Goal: Task Accomplishment & Management: Manage account settings

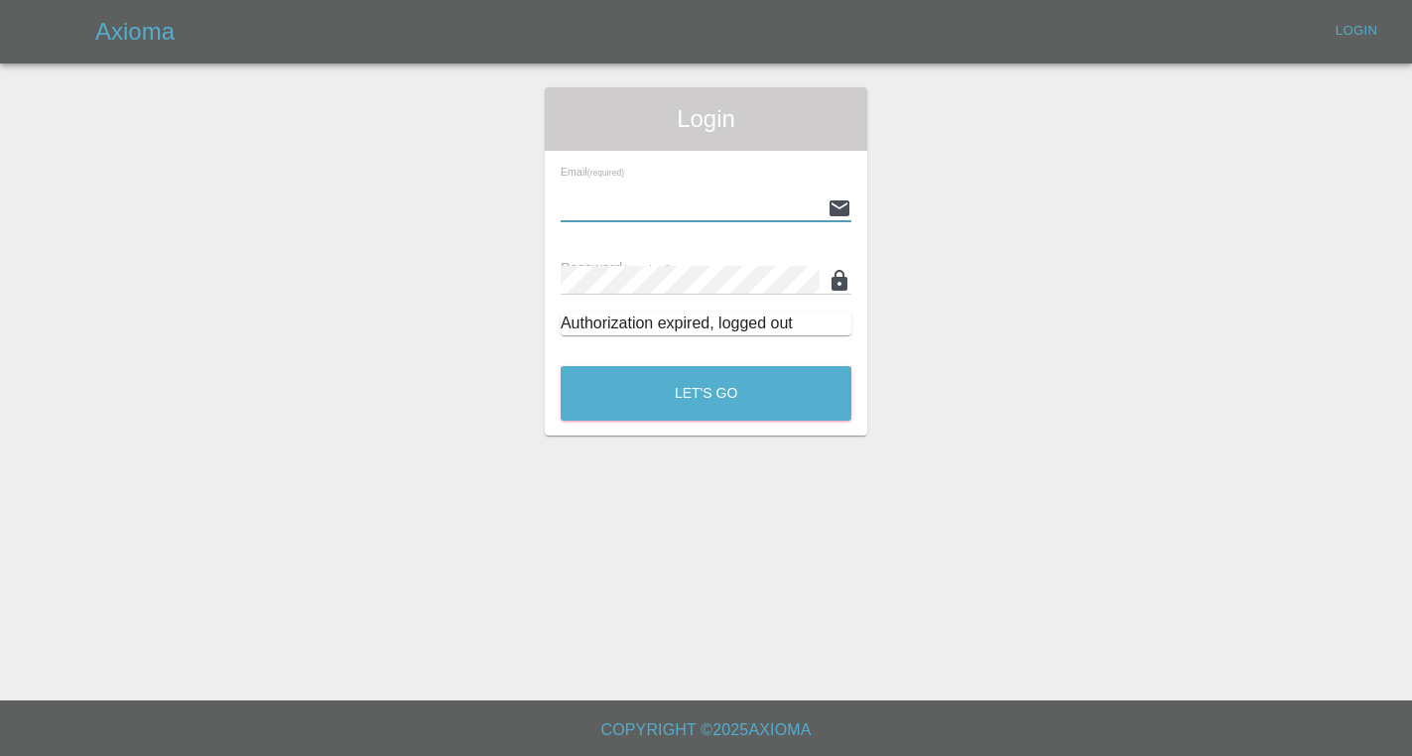
type input "[EMAIL_ADDRESS][DOMAIN_NAME]"
click at [705, 393] on button "Let's Go" at bounding box center [706, 393] width 291 height 55
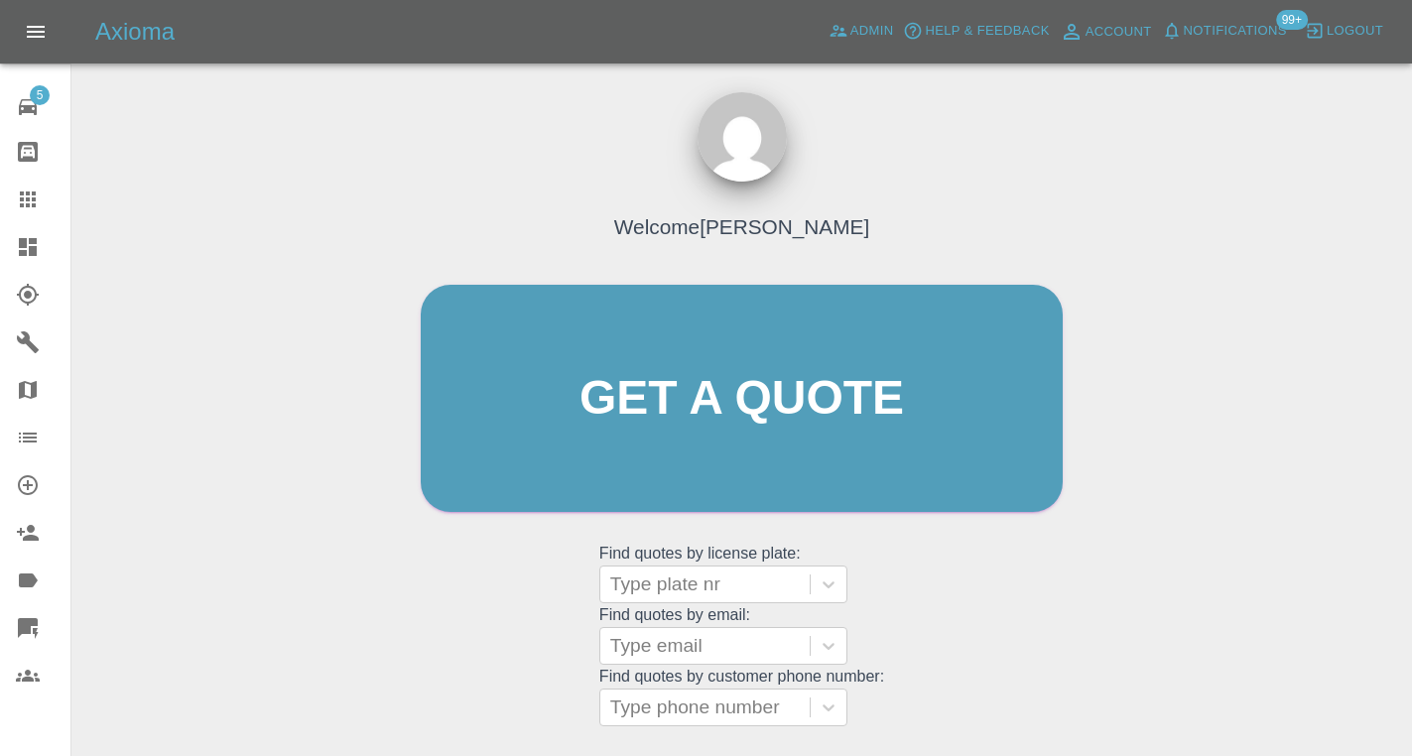
click at [1003, 622] on div "Welcome [PERSON_NAME] Get a quote Get a quote Find quotes by license plate: Typ…" at bounding box center [742, 436] width 684 height 599
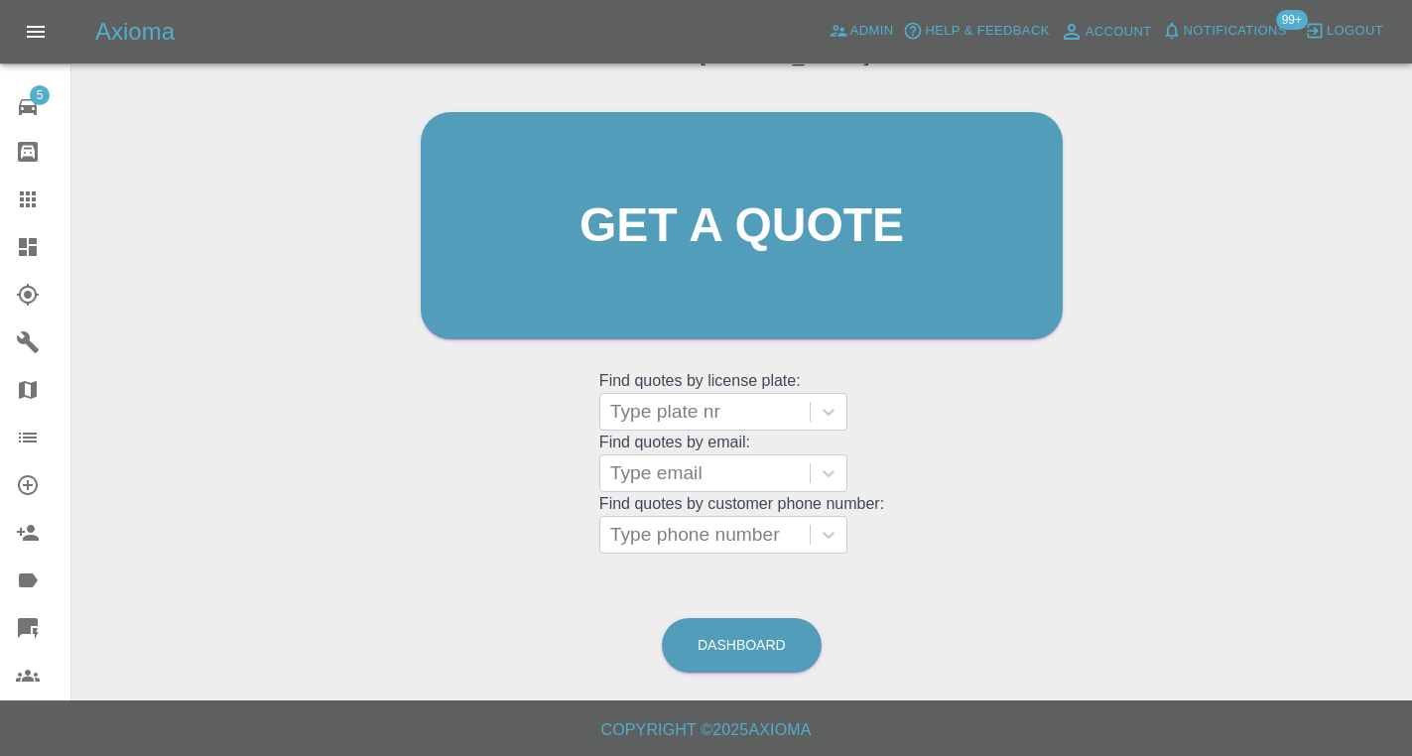
scroll to position [172, 0]
click at [703, 662] on link "Dashboard" at bounding box center [742, 646] width 160 height 55
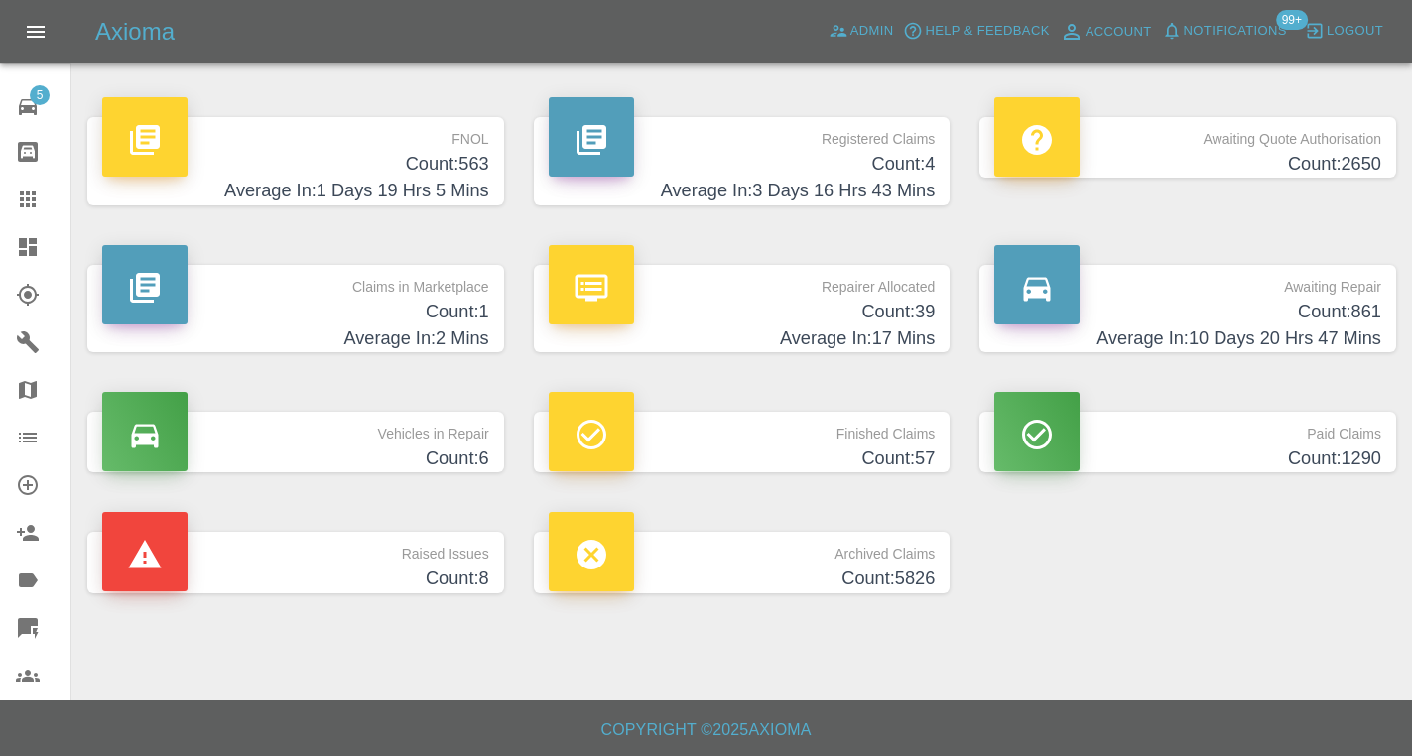
click at [1330, 296] on p "Awaiting Repair" at bounding box center [1187, 282] width 387 height 34
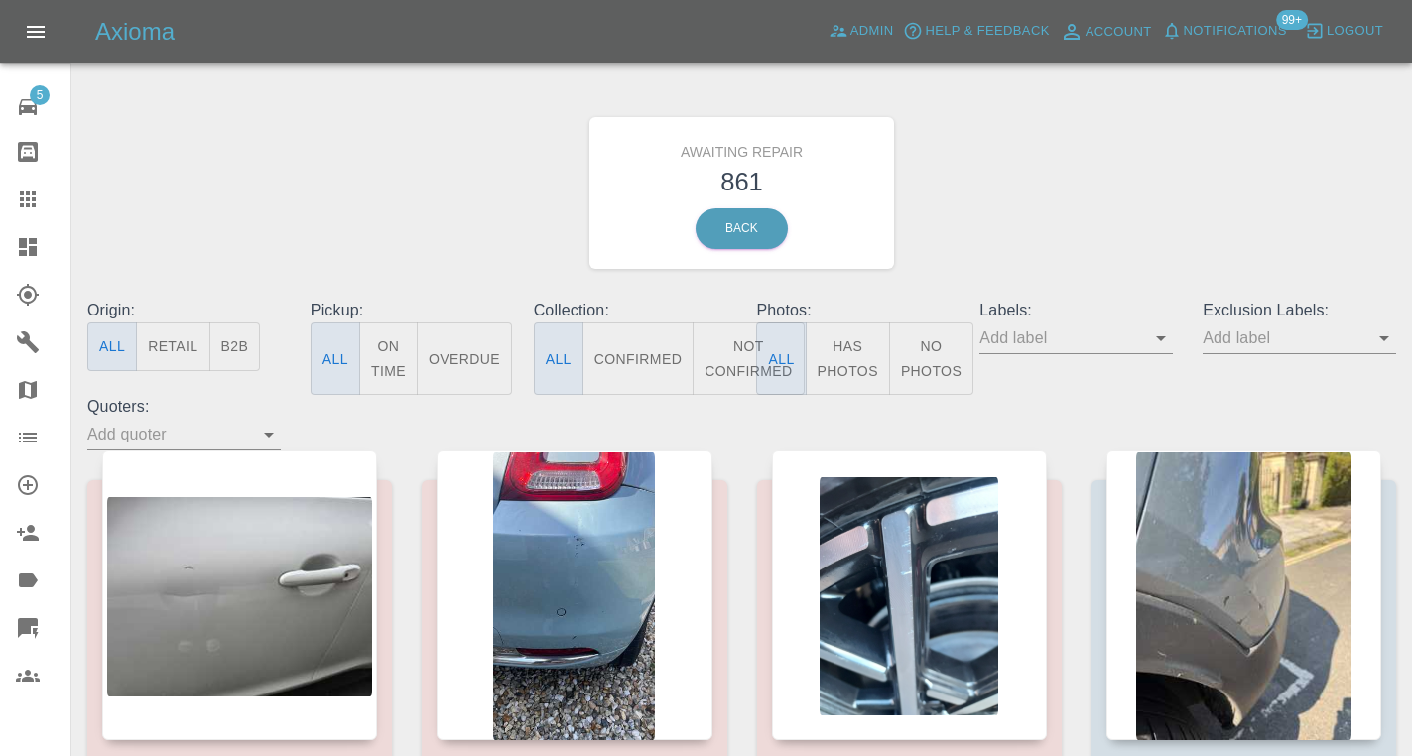
click at [729, 352] on button "Not Confirmed" at bounding box center [748, 358] width 111 height 72
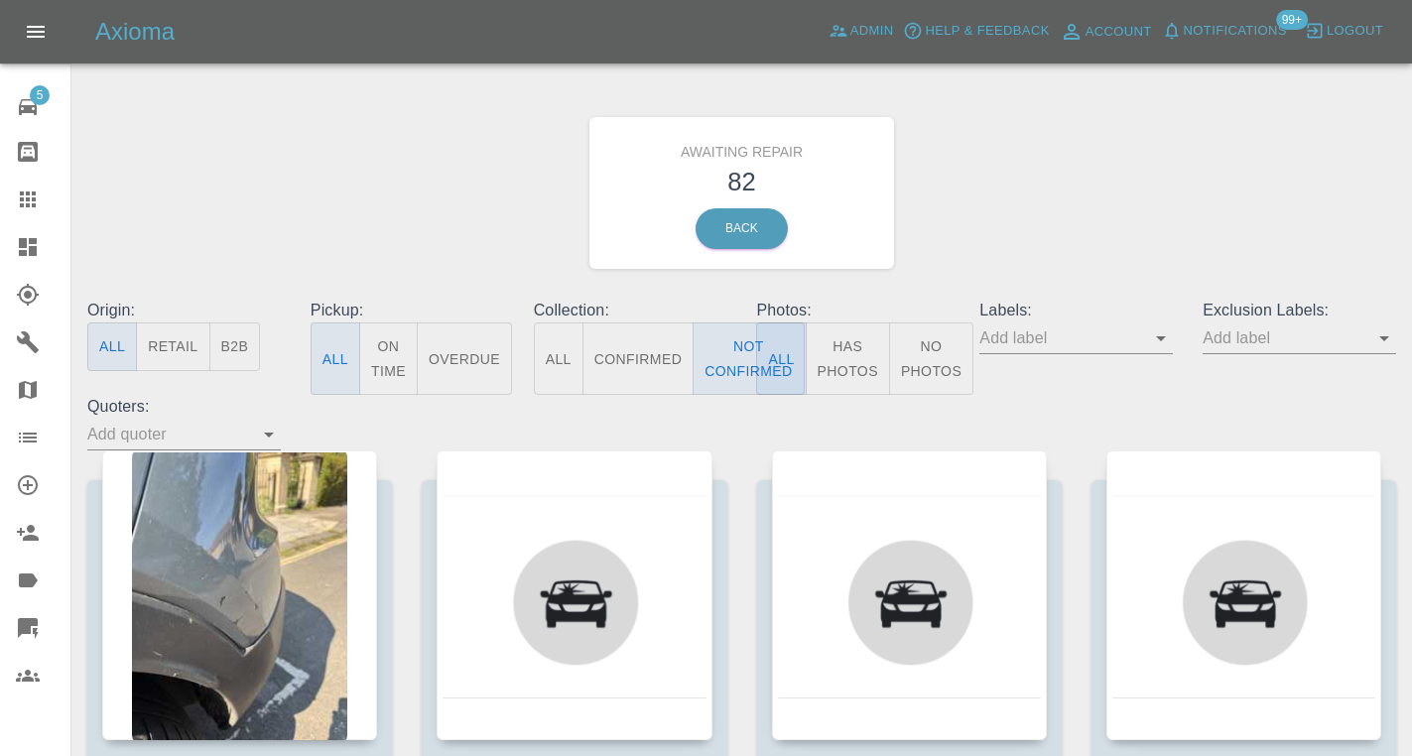
click at [1071, 215] on div "Awaiting Repair 82 Back" at bounding box center [741, 192] width 1338 height 211
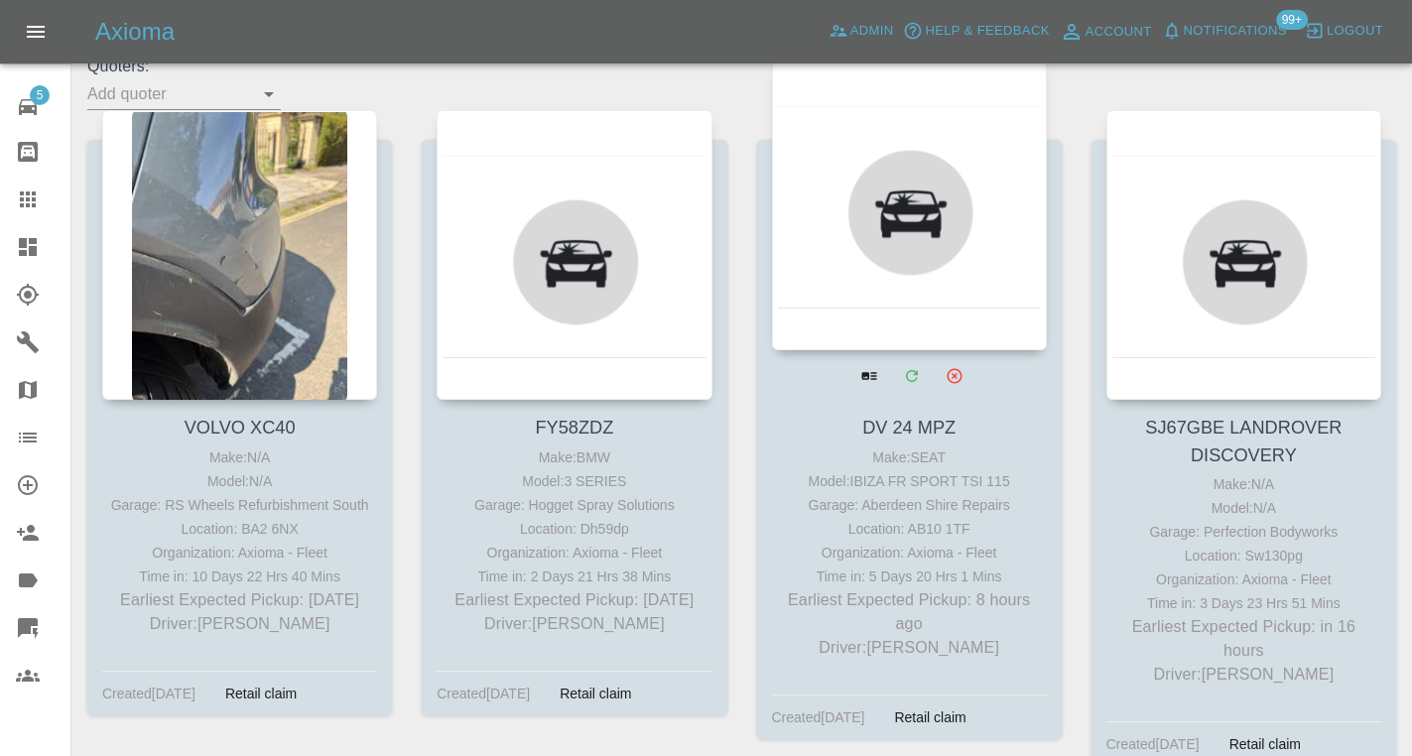
scroll to position [334, 0]
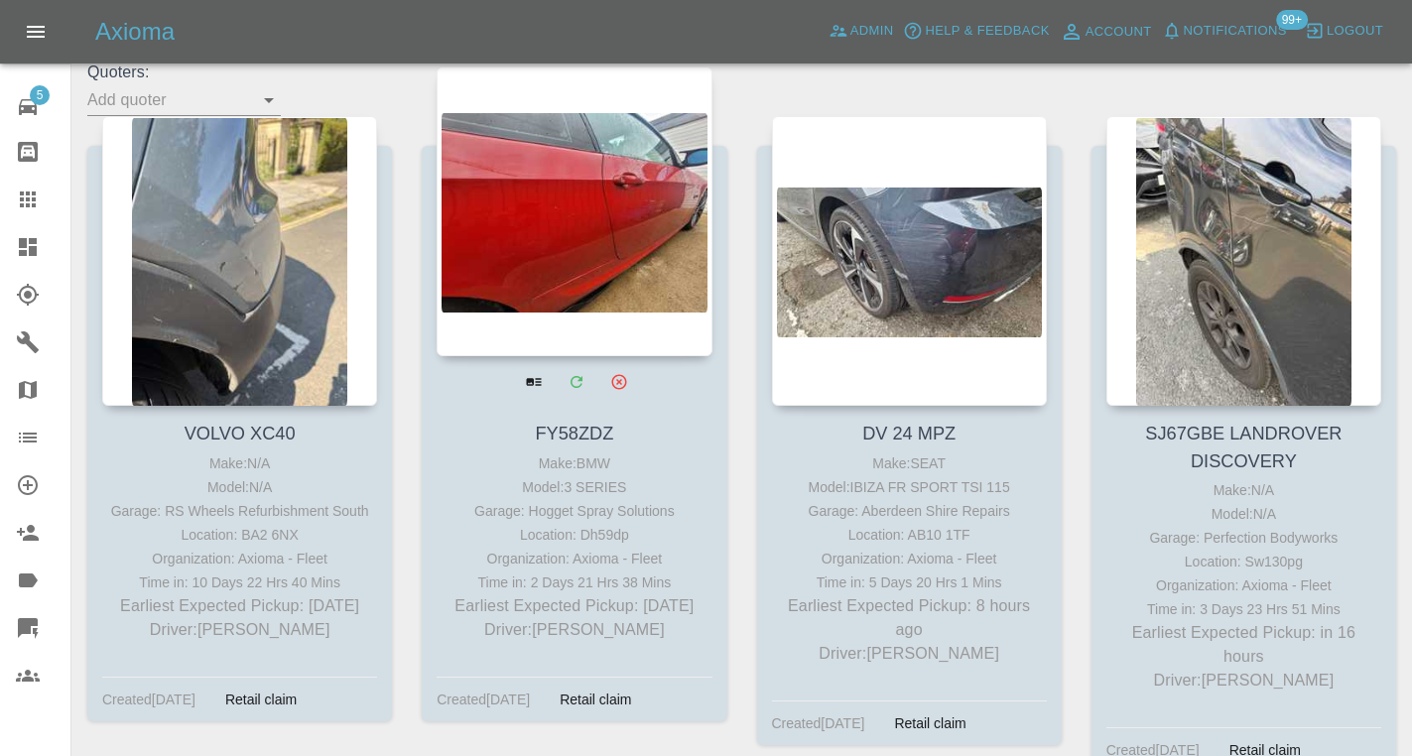
click at [614, 233] on div at bounding box center [574, 211] width 275 height 290
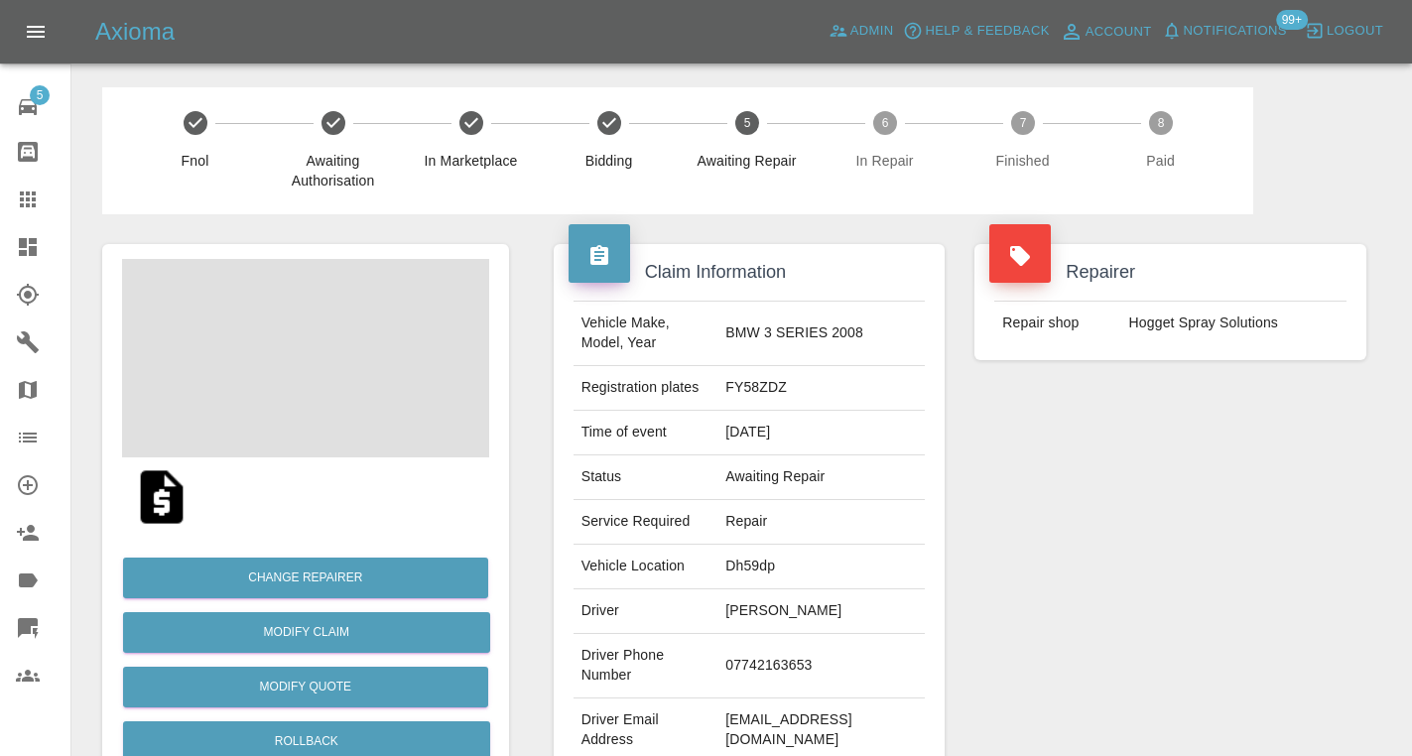
click at [820, 644] on td "07742163653" at bounding box center [820, 666] width 207 height 64
click at [821, 638] on td "07742163653" at bounding box center [820, 666] width 207 height 64
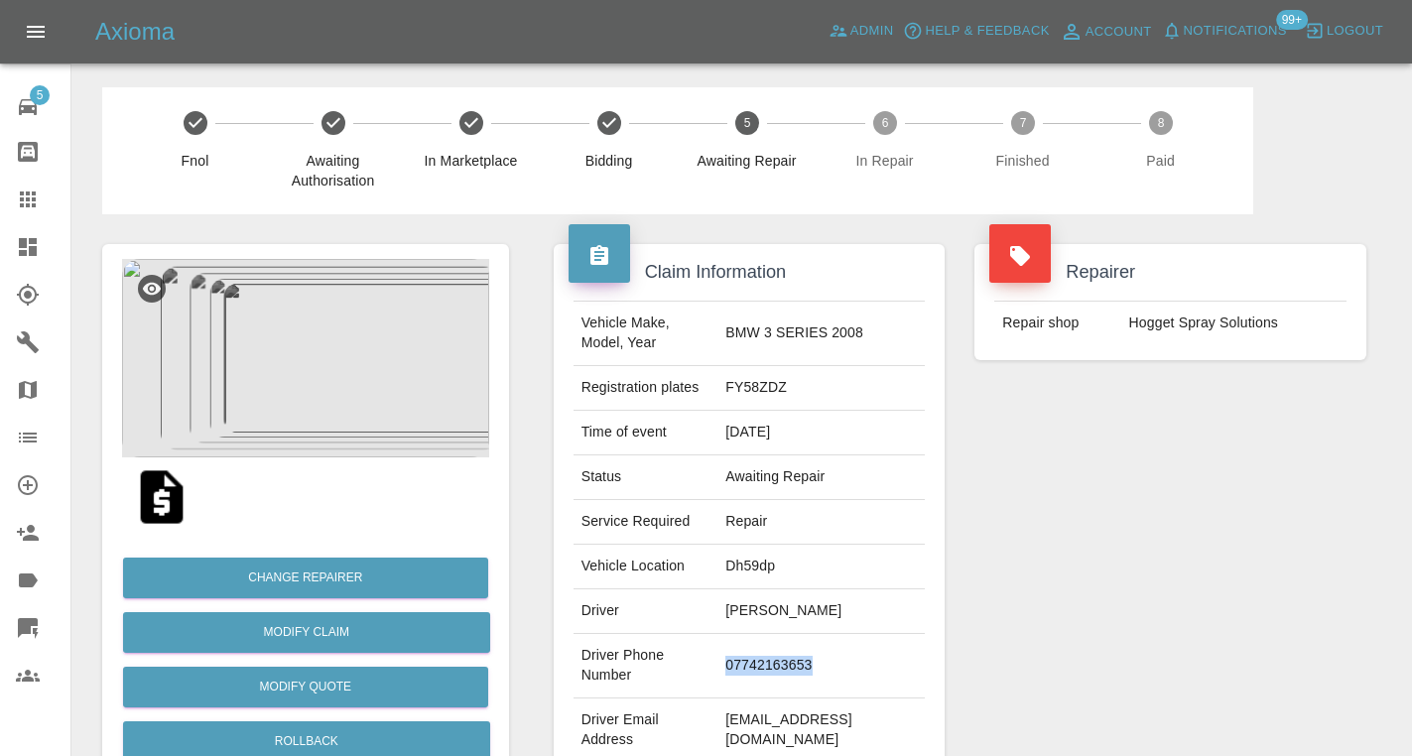
copy td "07742163653"
click at [1129, 500] on div "Repairer Repair shop Hogget Spray Solutions" at bounding box center [1170, 510] width 422 height 592
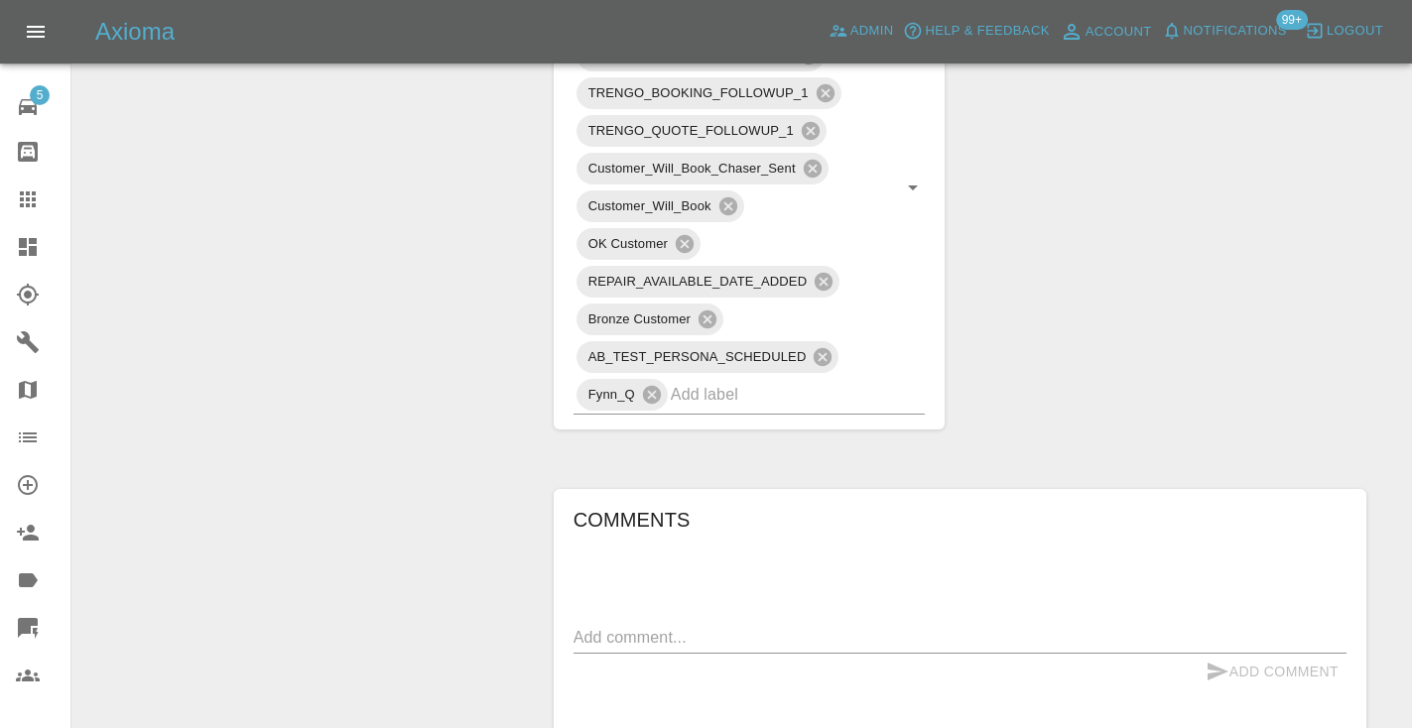
scroll to position [1314, 0]
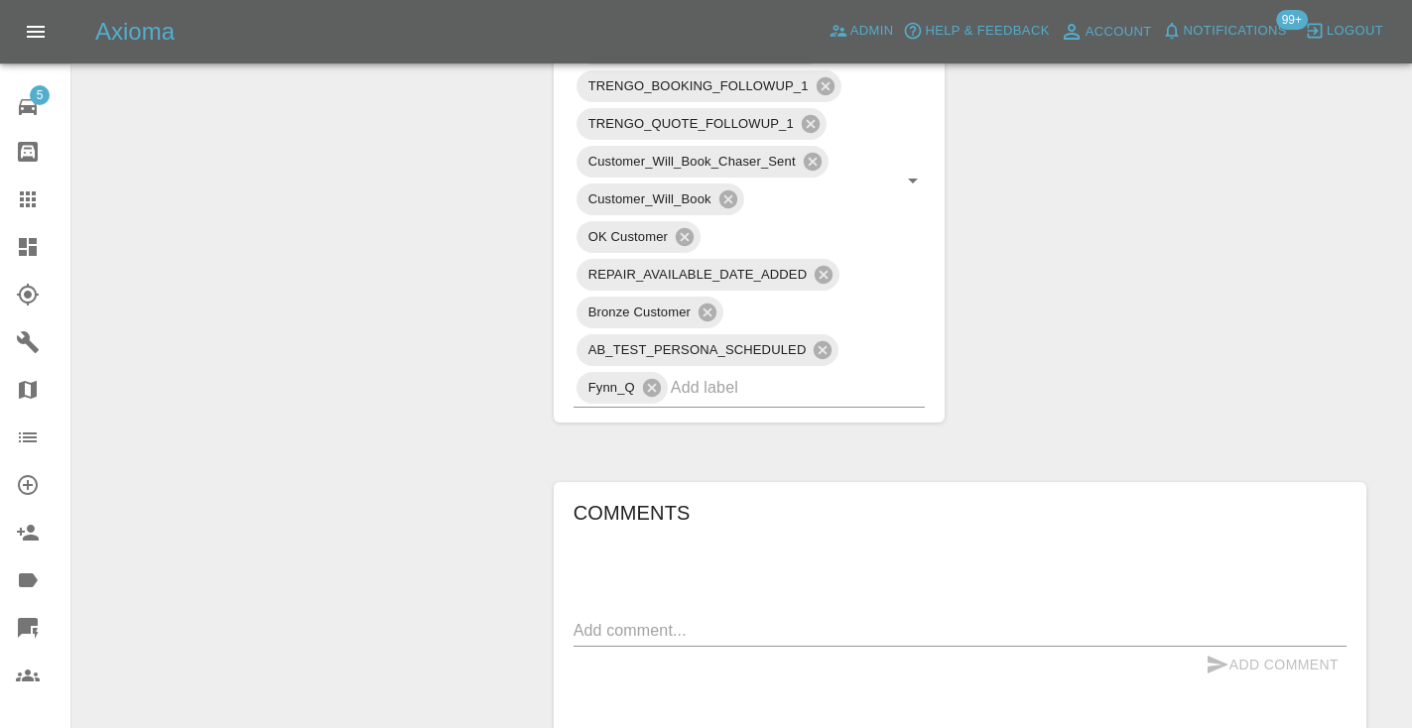
click at [660, 619] on textarea at bounding box center [959, 630] width 773 height 23
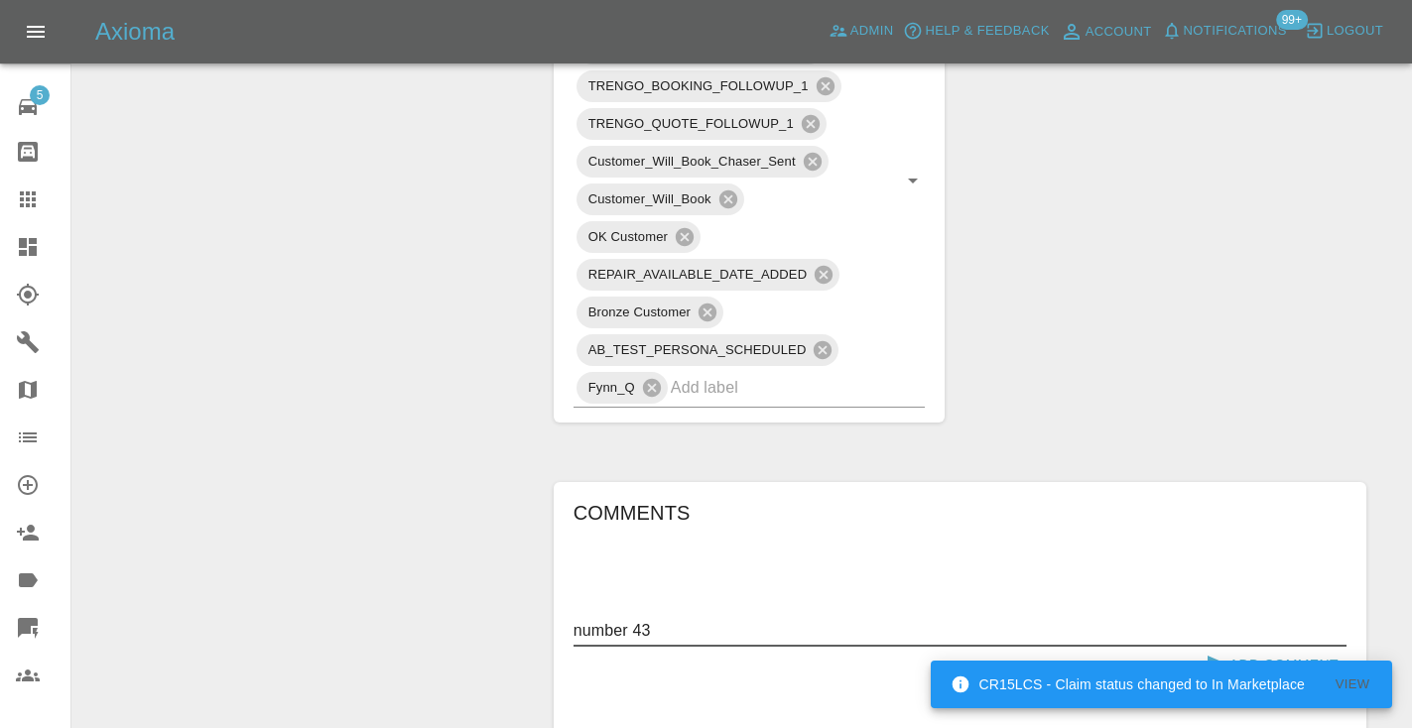
type textarea "number 43"
click at [1248, 647] on button "Add Comment" at bounding box center [1272, 665] width 149 height 37
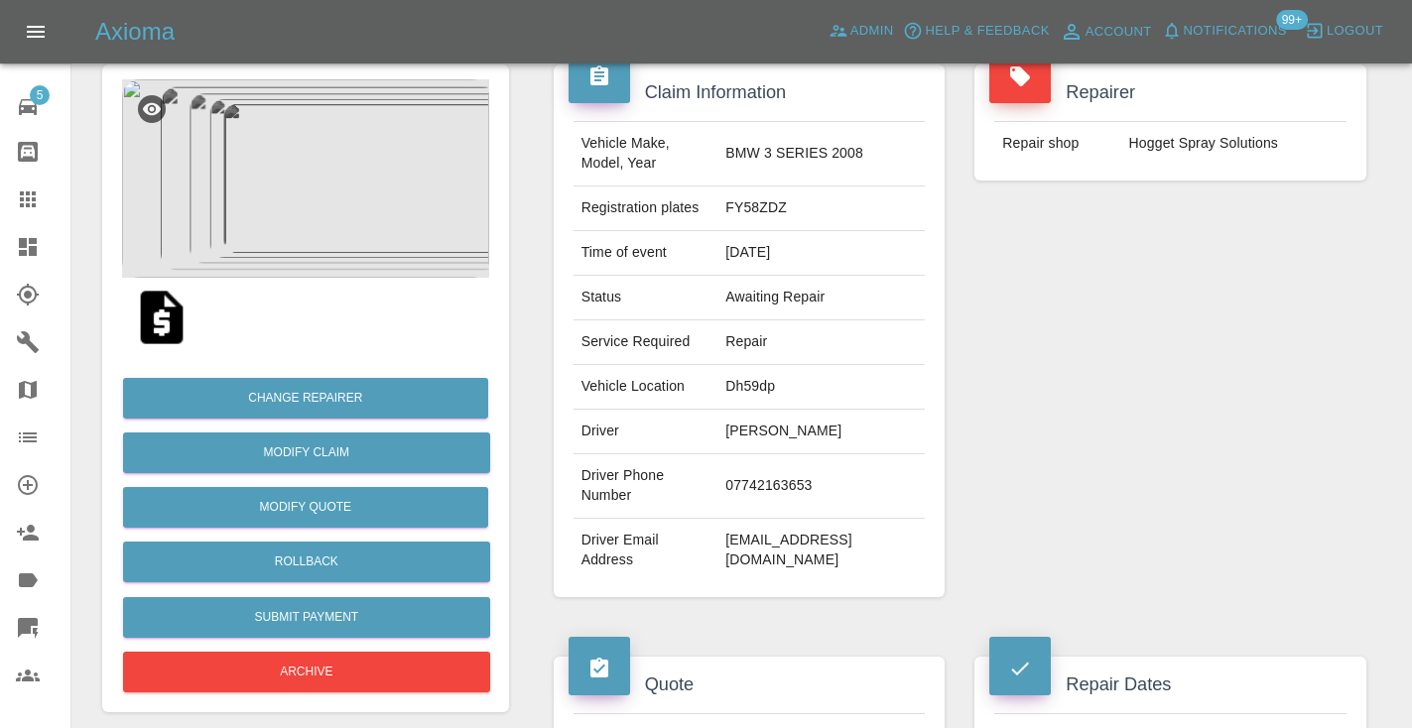
scroll to position [177, 0]
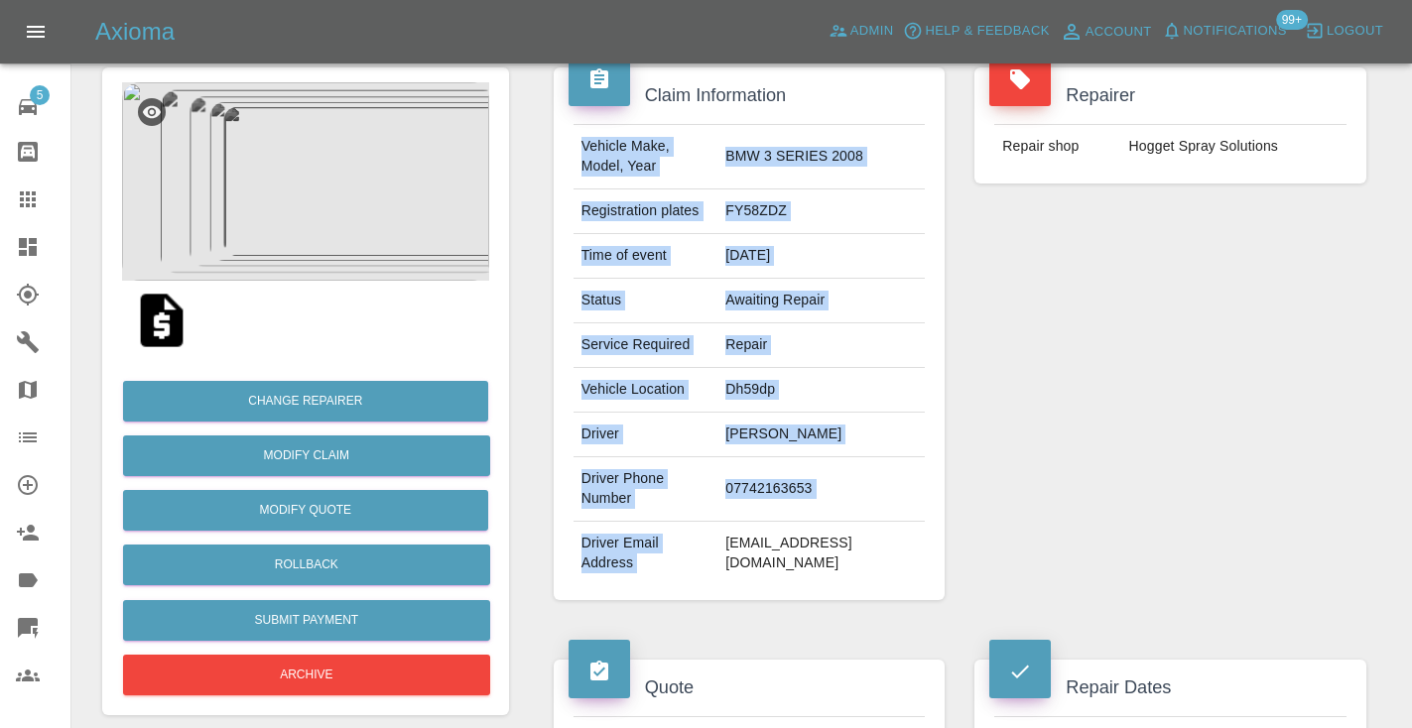
drag, startPoint x: 929, startPoint y: 511, endPoint x: 763, endPoint y: 506, distance: 165.8
click at [763, 506] on div "Vehicle Make, Model, Year BMW 3 SERIES 2008 Registration plates FY58ZDZ Time of…" at bounding box center [750, 354] width 382 height 461
copy tbody "Vehicle Make, Model, Year BMW 3 SERIES 2008 Registration plates FY58ZDZ Time of…"
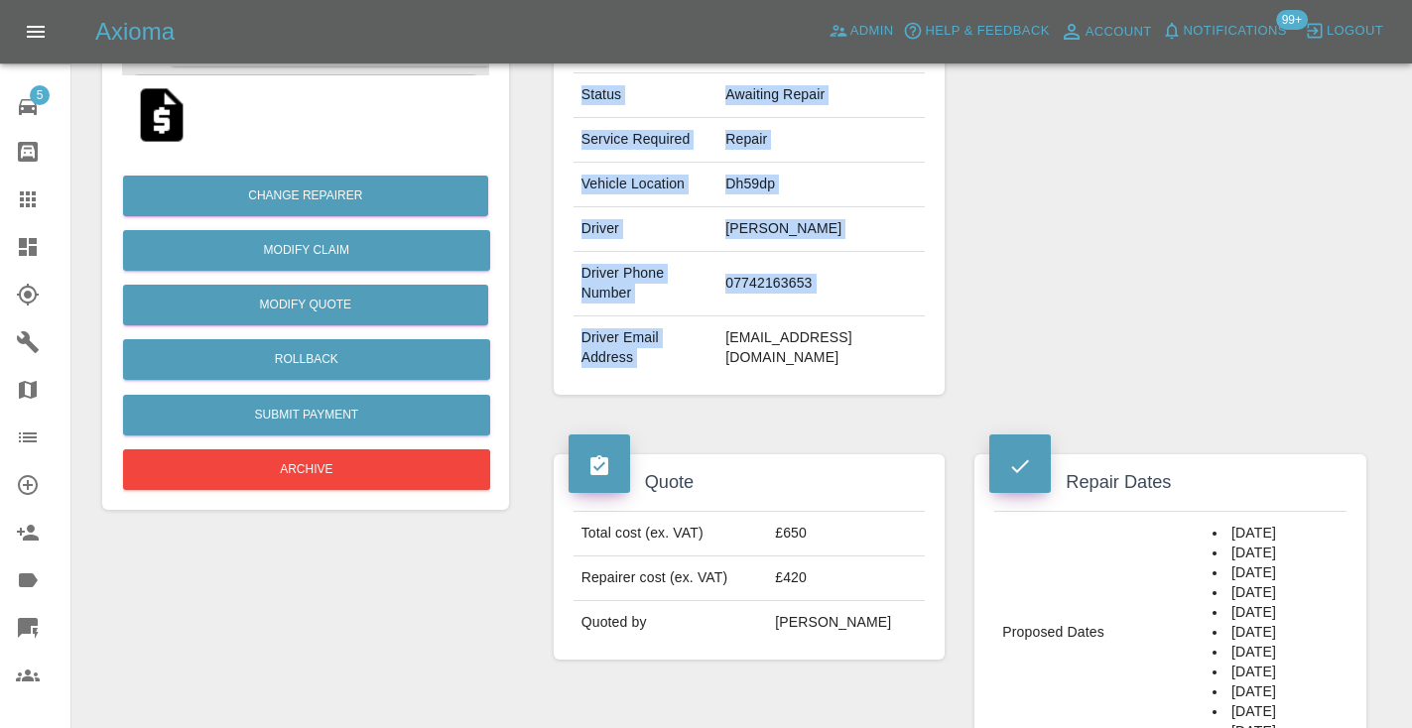
scroll to position [398, 0]
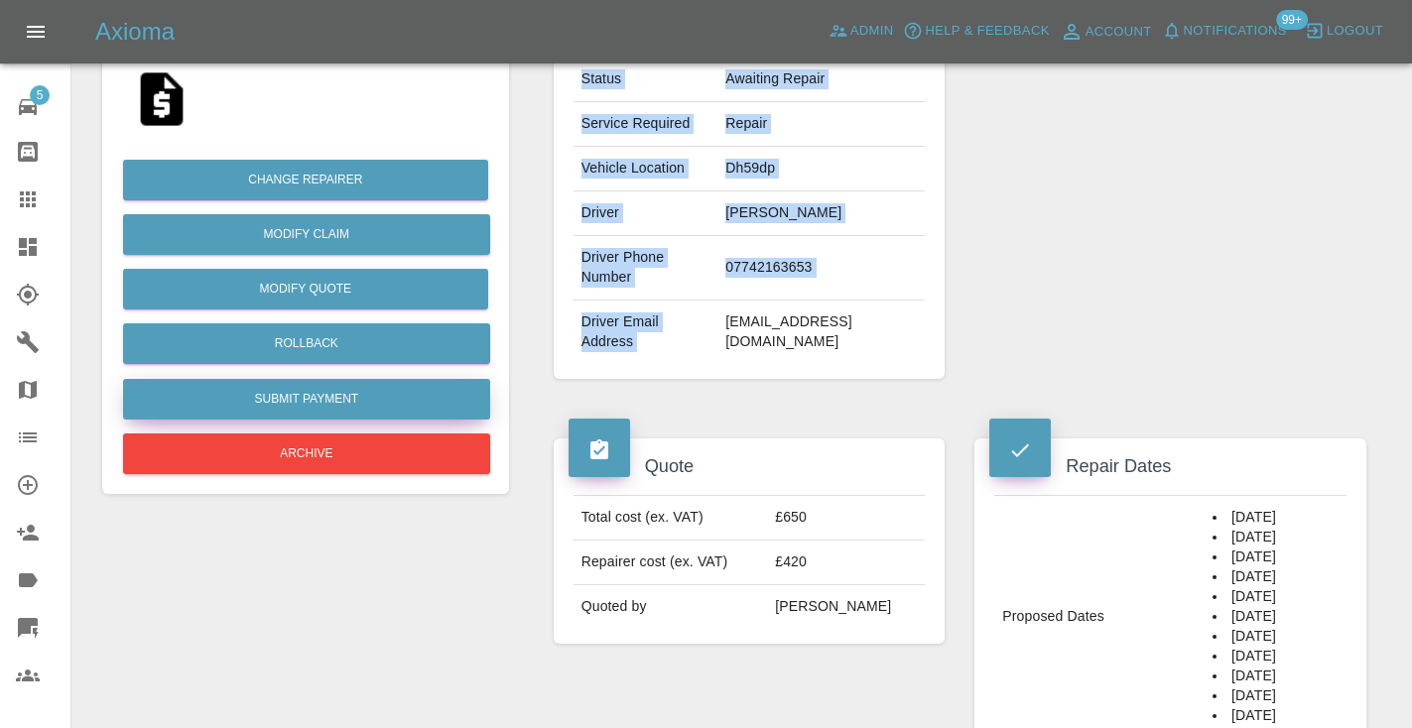
click at [311, 405] on button "Submit Payment" at bounding box center [306, 399] width 367 height 41
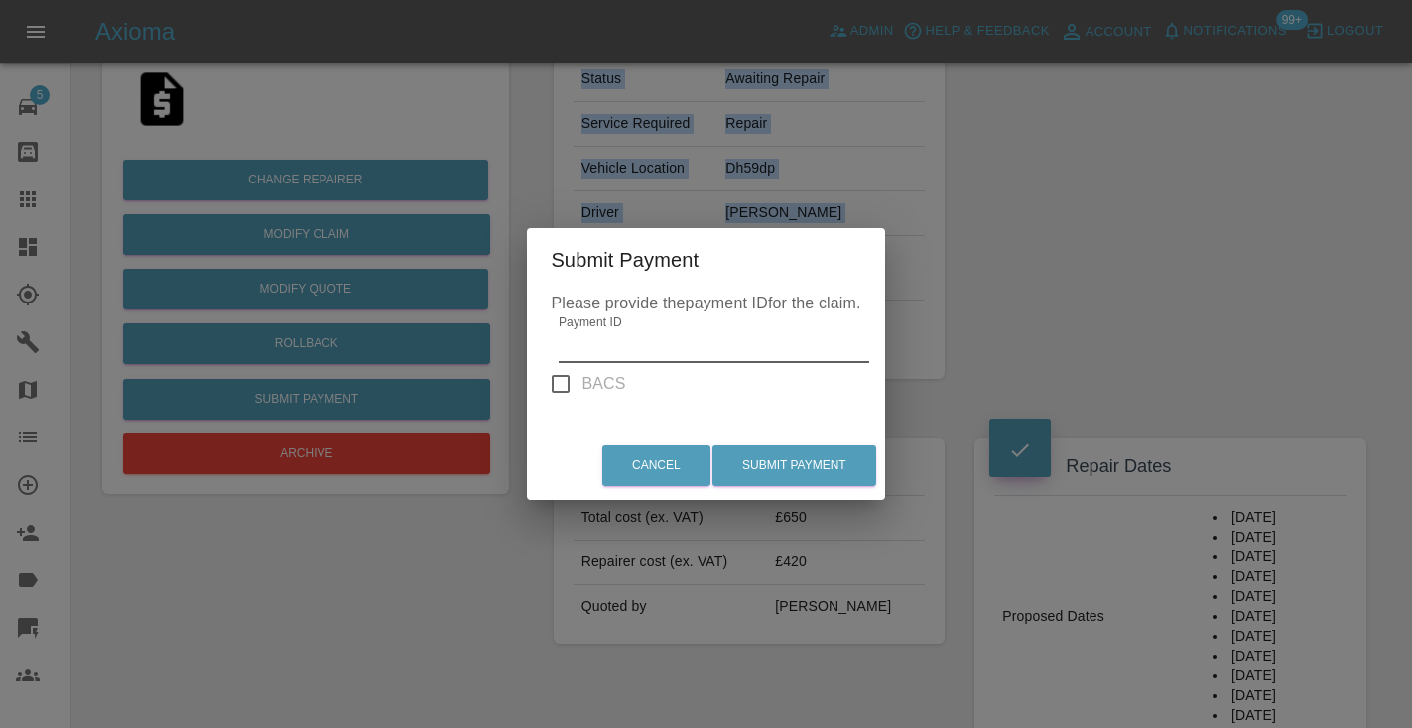
click at [615, 335] on input "Payment ID" at bounding box center [714, 347] width 310 height 32
paste input "pi_3S1N4VA4aDea5wMj1z9ARK2G"
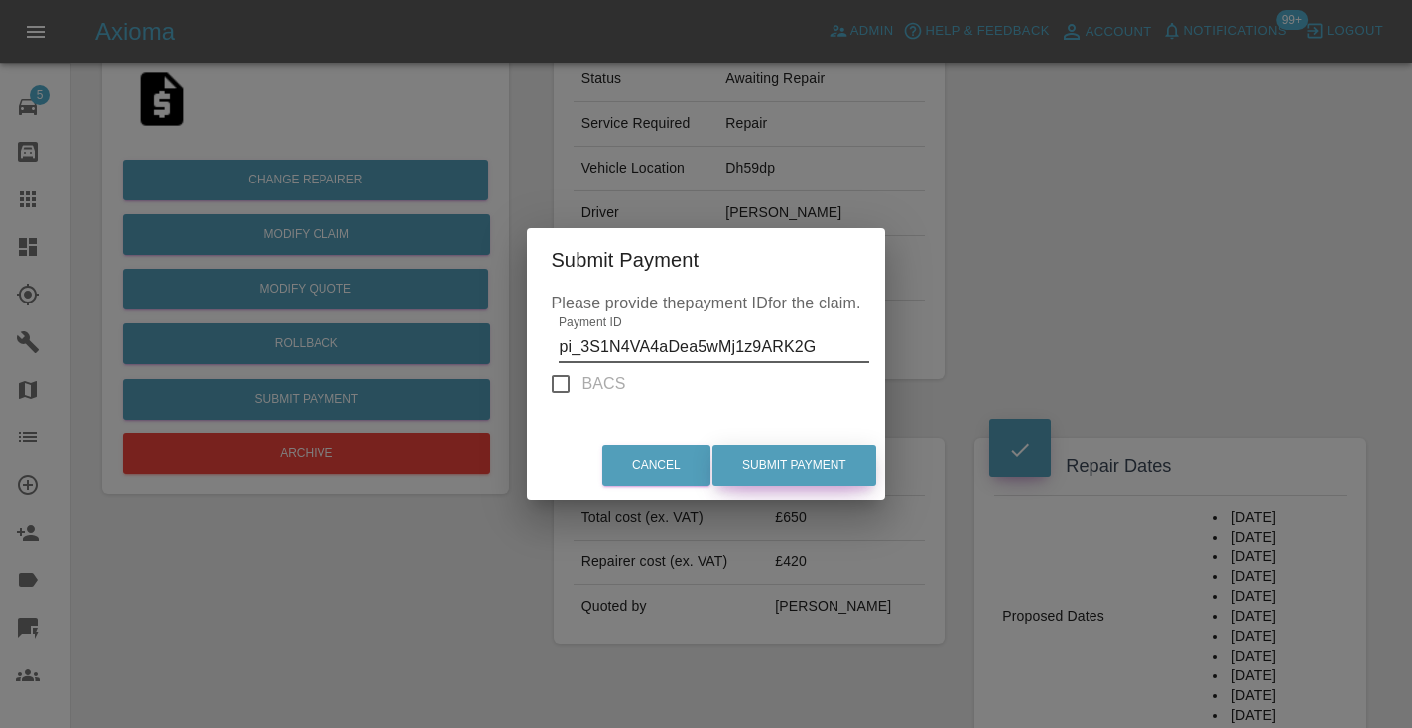
type input "pi_3S1N4VA4aDea5wMj1z9ARK2G"
click at [787, 473] on button "Submit Payment" at bounding box center [794, 465] width 164 height 41
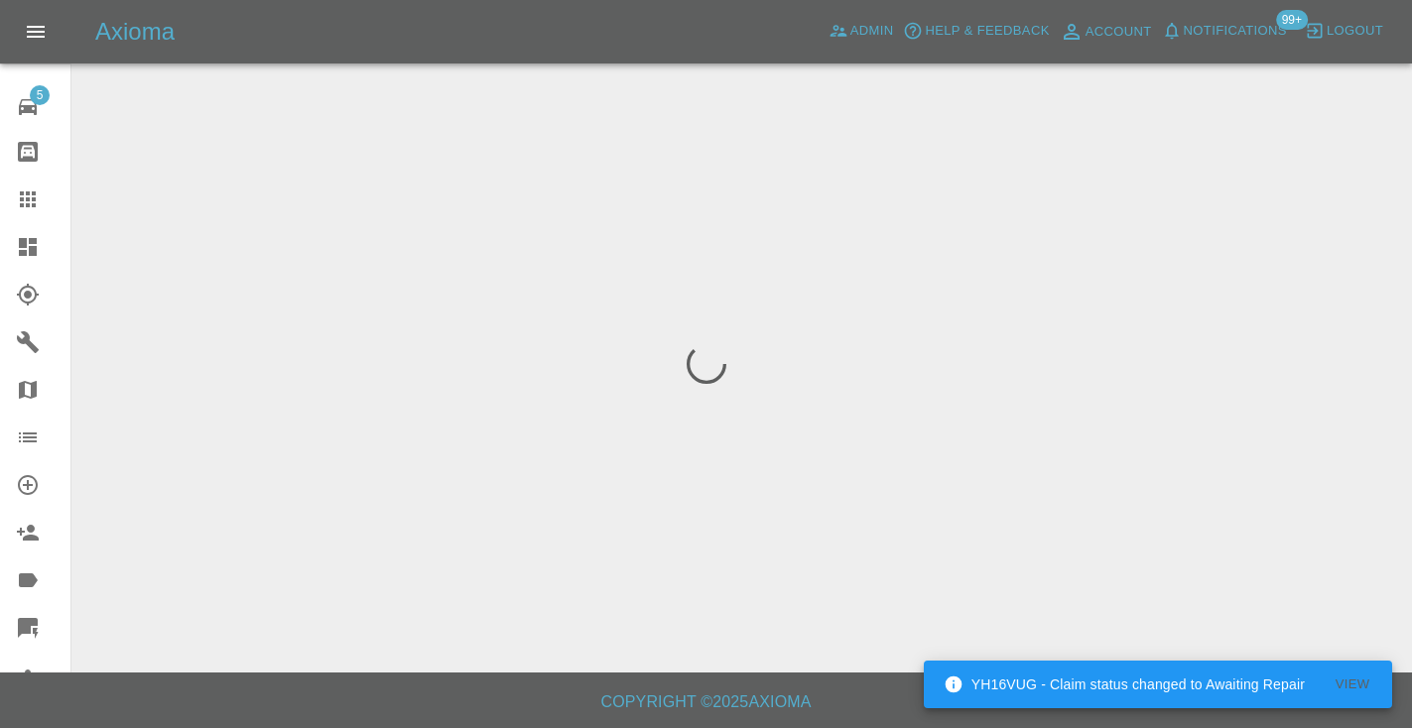
scroll to position [0, 0]
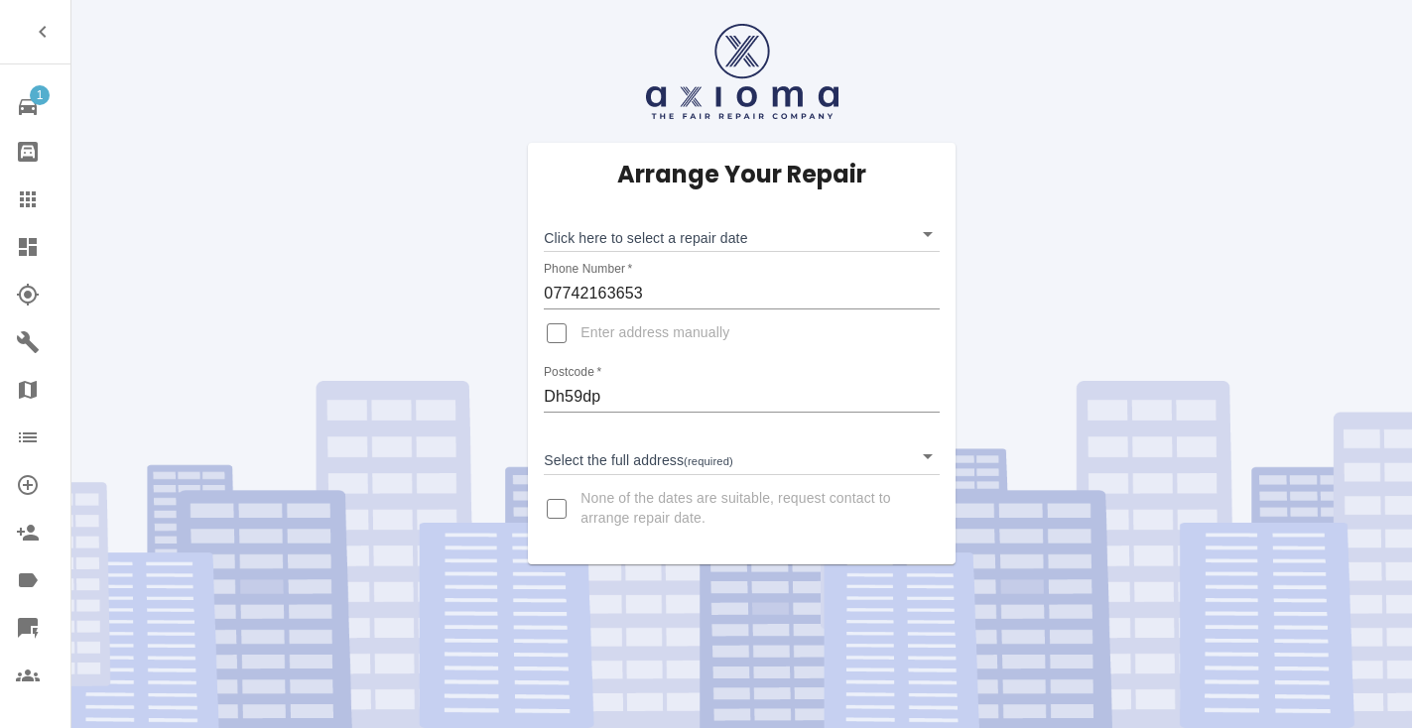
click at [637, 227] on body "1 Repair home Bodyshop home Claims Dashboard Explorer Garages Map Organization …" at bounding box center [706, 364] width 1412 height 728
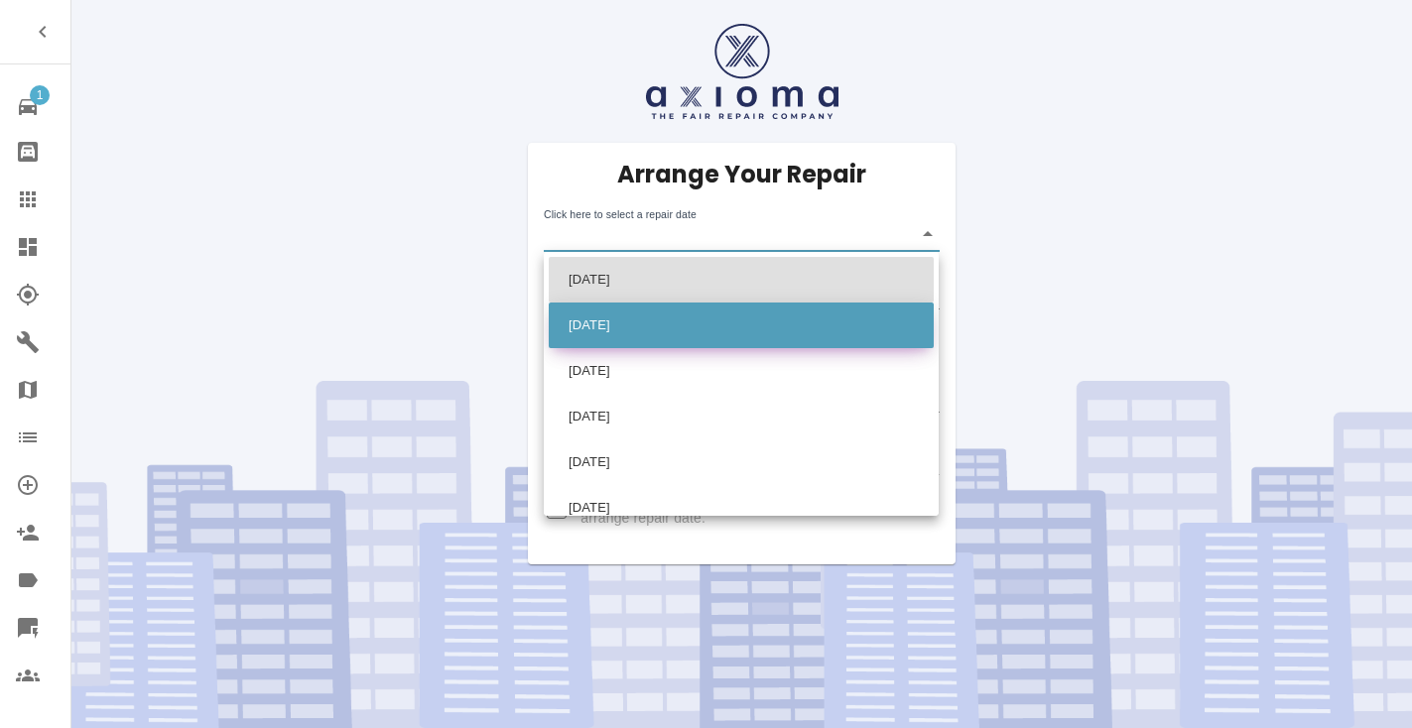
click at [620, 334] on li "[DATE]" at bounding box center [741, 326] width 385 height 46
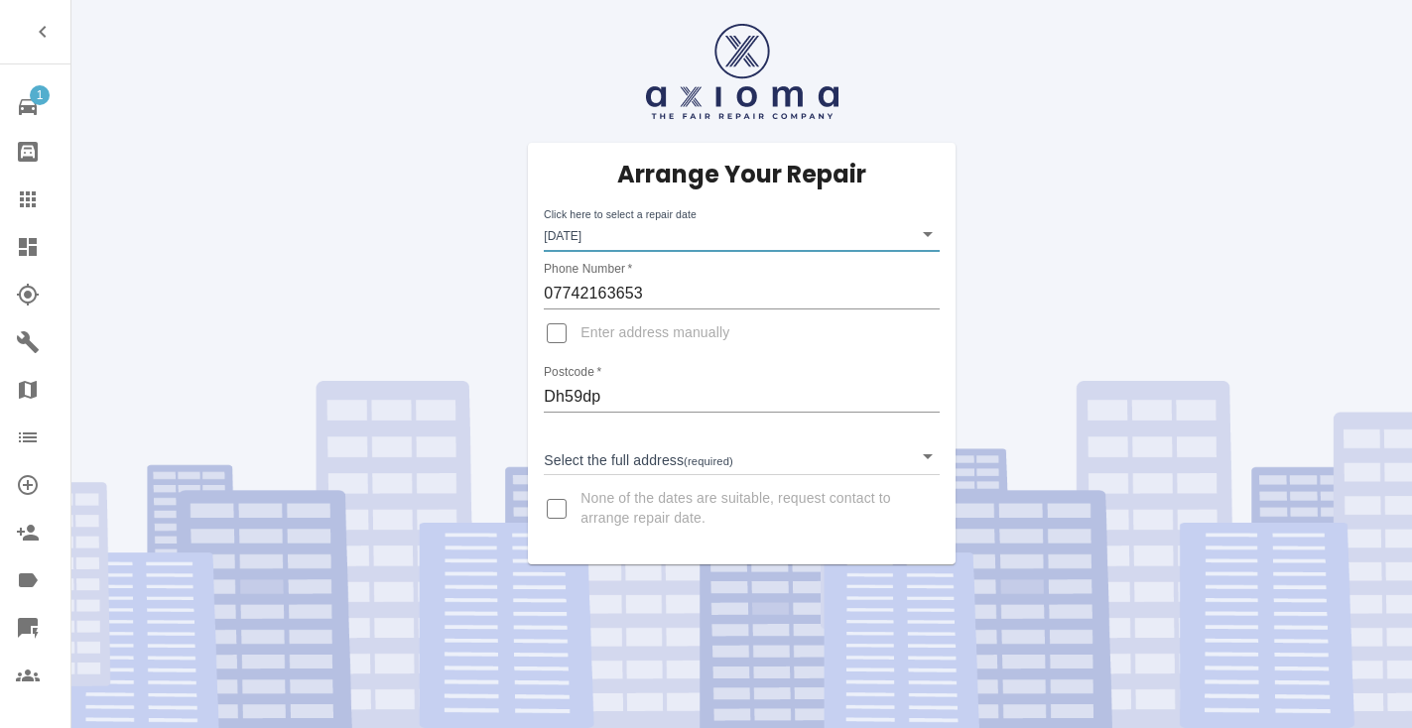
type input "[DATE]T00:00:00.000Z"
click at [595, 459] on body "1 Repair home Bodyshop home Claims Dashboard Explorer Garages Map Organization …" at bounding box center [706, 364] width 1412 height 728
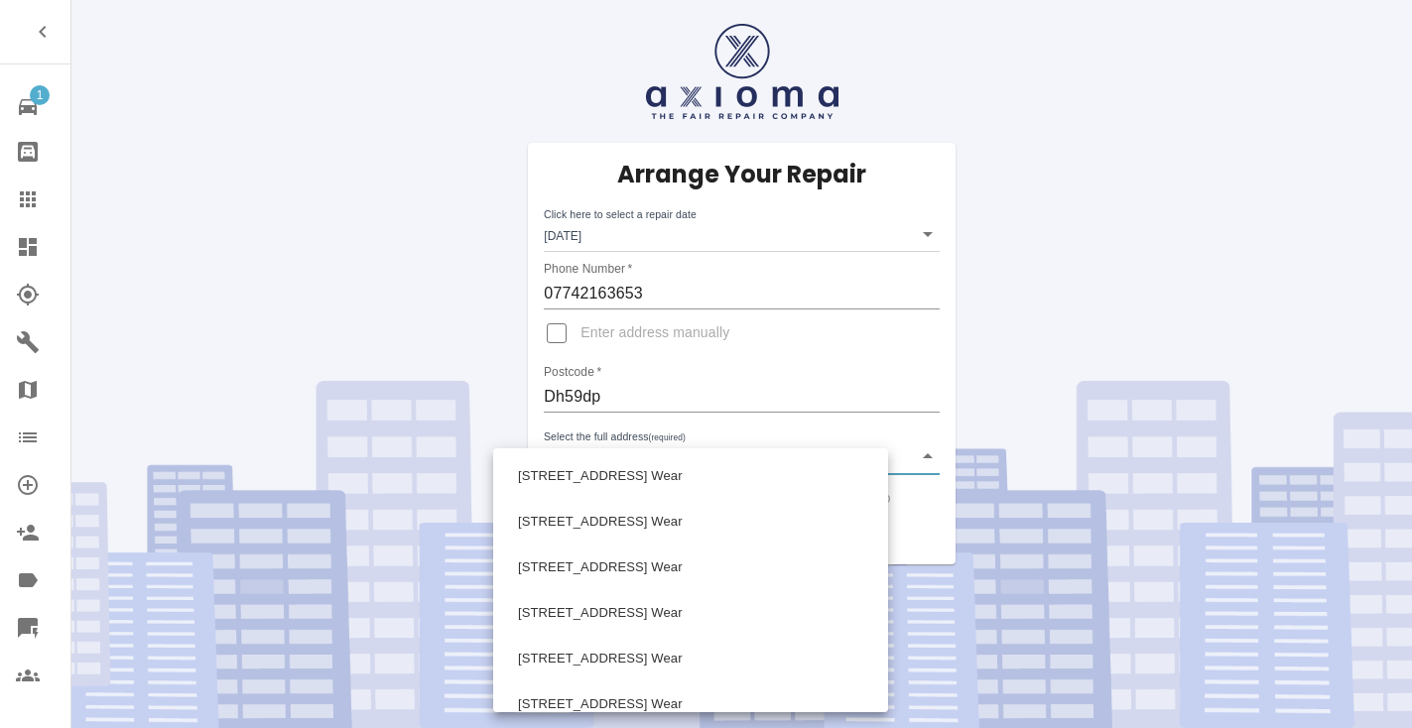
scroll to position [580, 0]
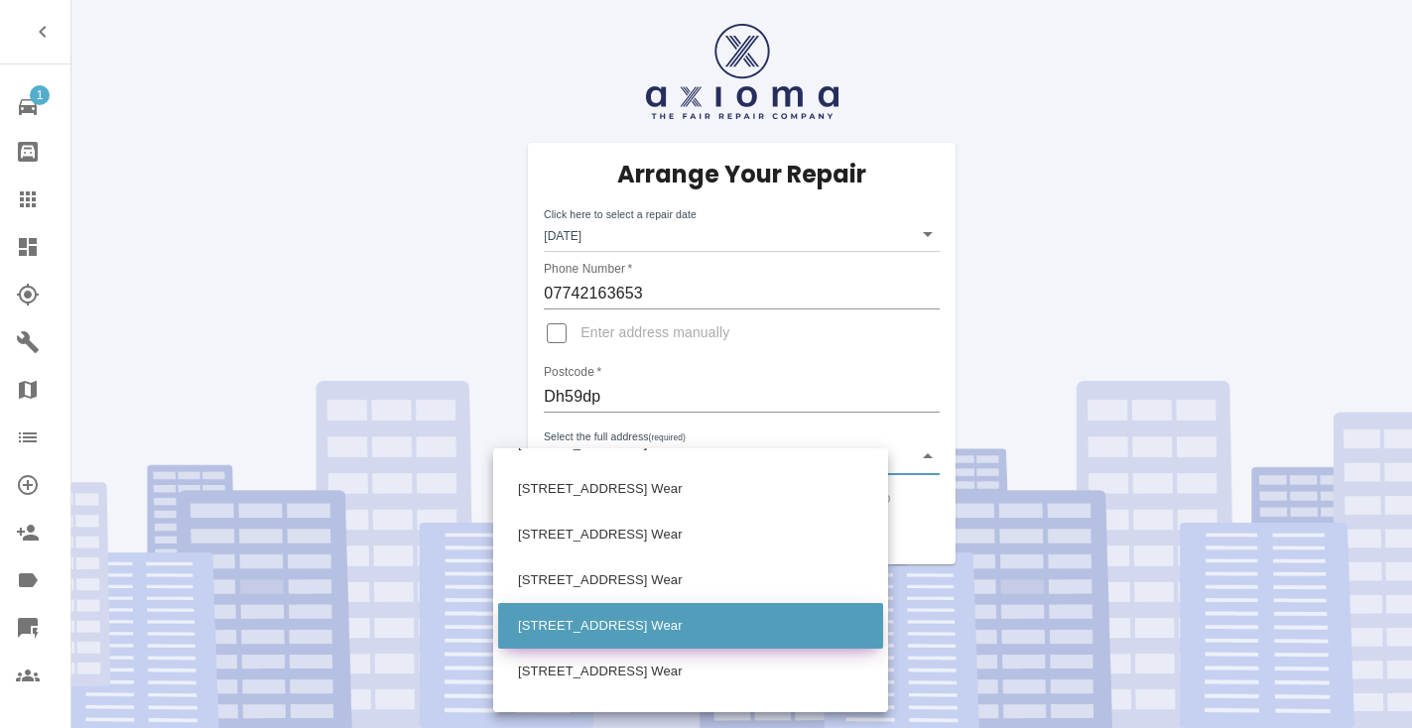
click at [549, 625] on li "[STREET_ADDRESS] Wear" at bounding box center [690, 626] width 385 height 46
type input "[STREET_ADDRESS] Wear"
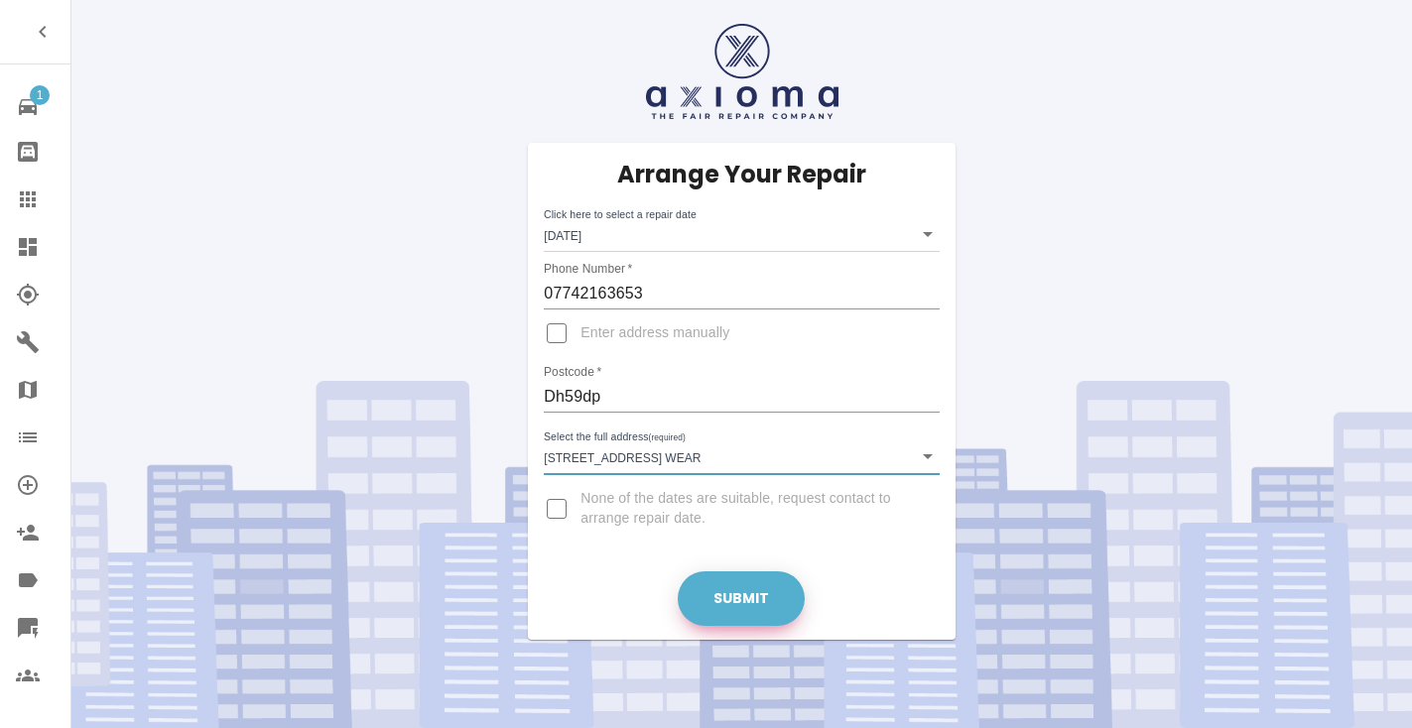
click at [760, 594] on button "Submit" at bounding box center [741, 598] width 127 height 55
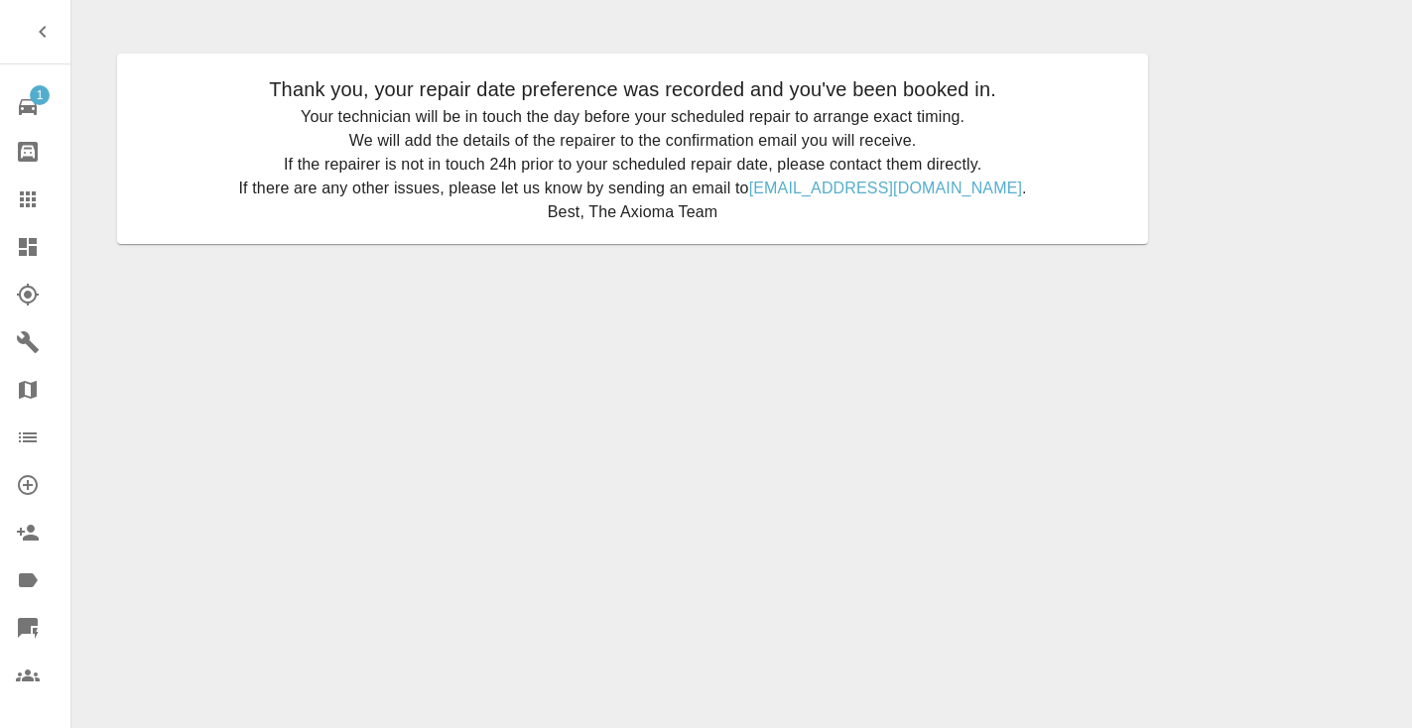
click at [33, 200] on icon at bounding box center [28, 199] width 16 height 16
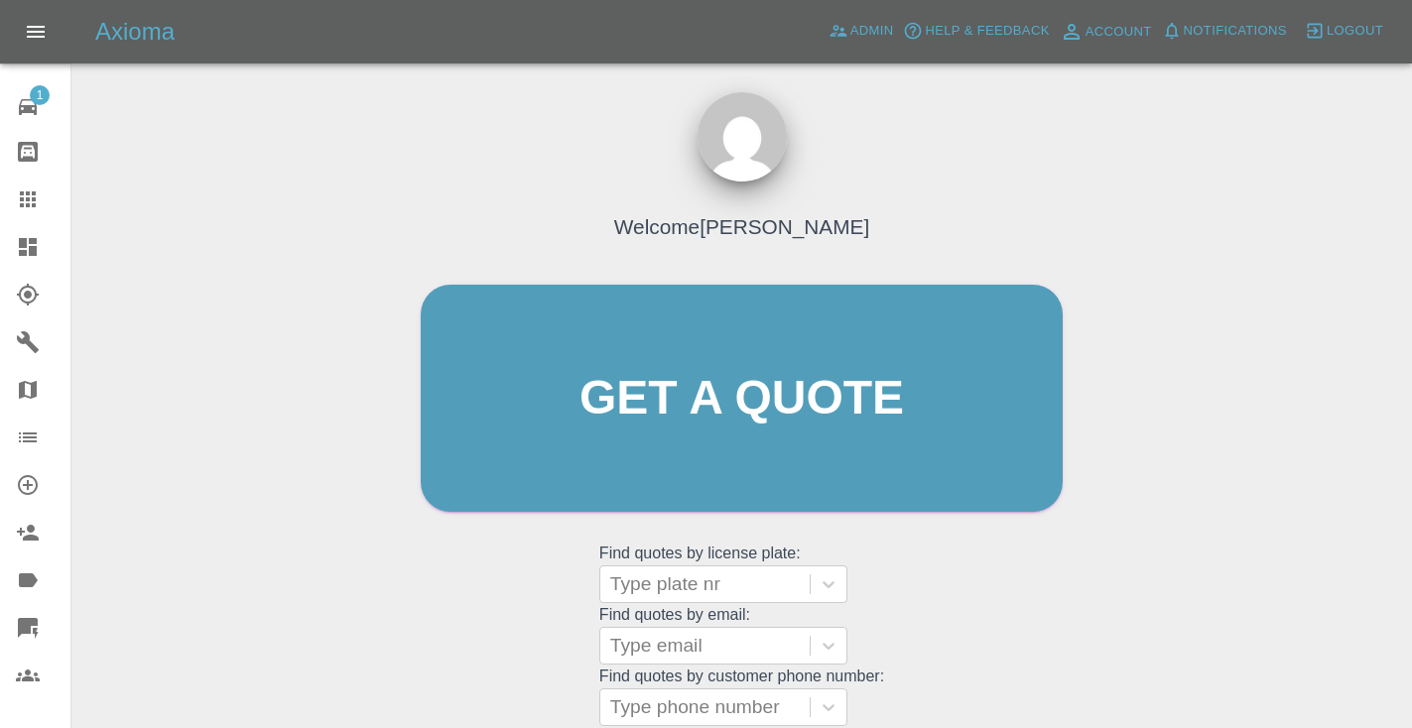
click at [1082, 619] on div "Welcome [PERSON_NAME] Get a quote Get a quote Find quotes by license plate: Typ…" at bounding box center [742, 436] width 684 height 599
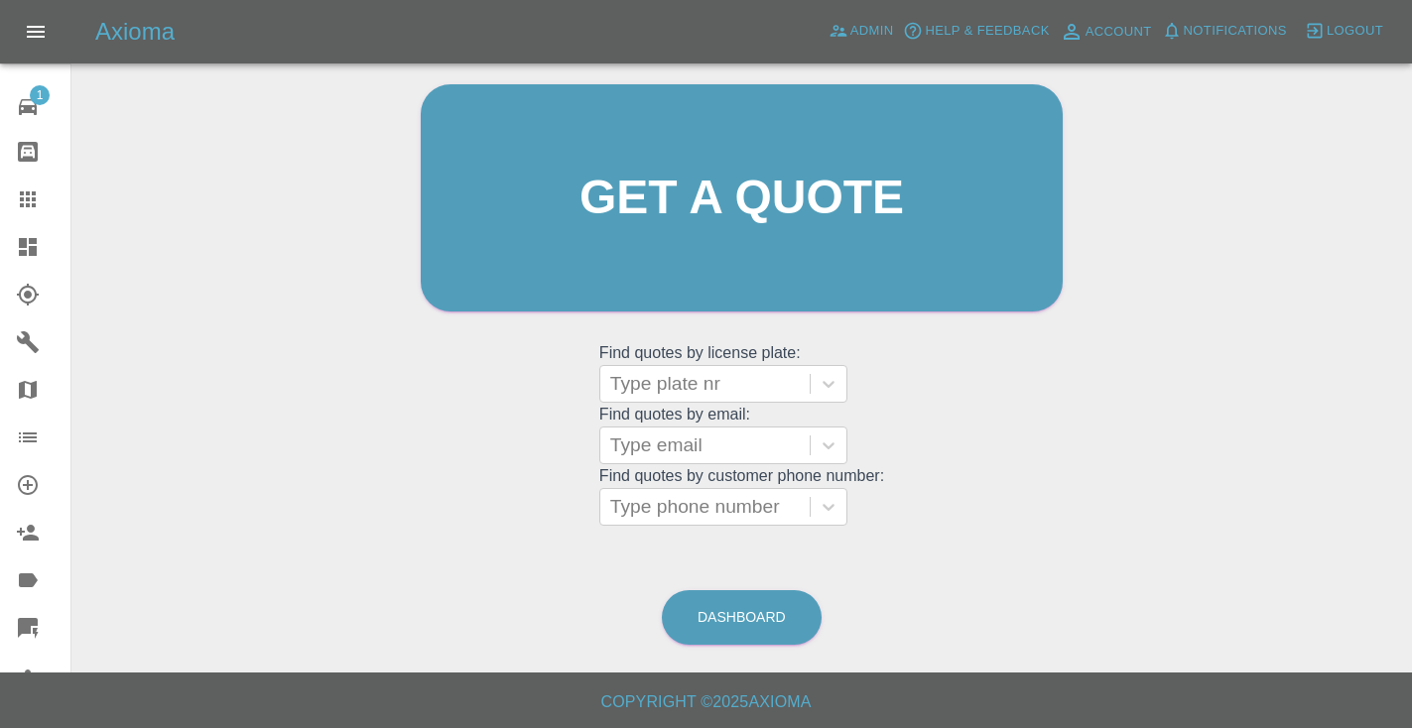
scroll to position [199, 0]
click at [690, 623] on link "Dashboard" at bounding box center [742, 618] width 160 height 55
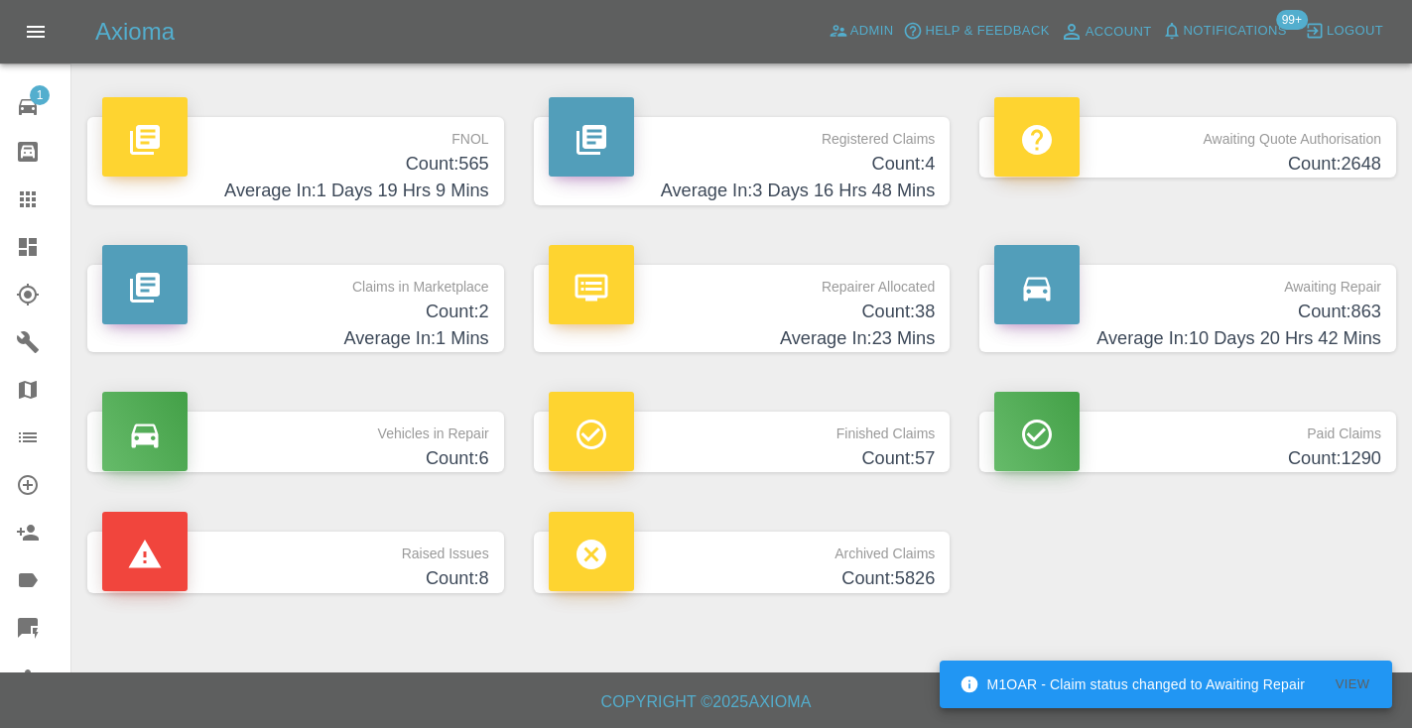
click at [1327, 292] on p "Awaiting Repair" at bounding box center [1187, 282] width 387 height 34
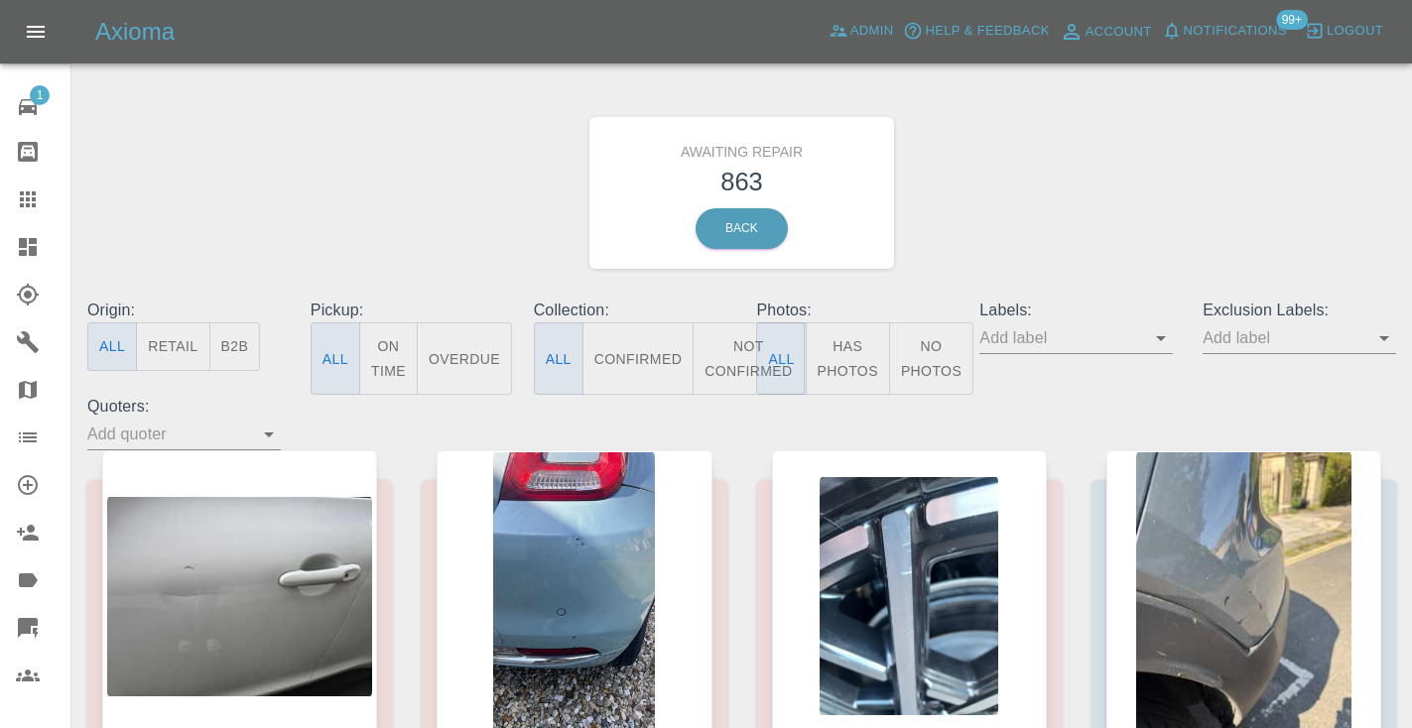
click at [716, 367] on button "Not Confirmed" at bounding box center [748, 358] width 111 height 72
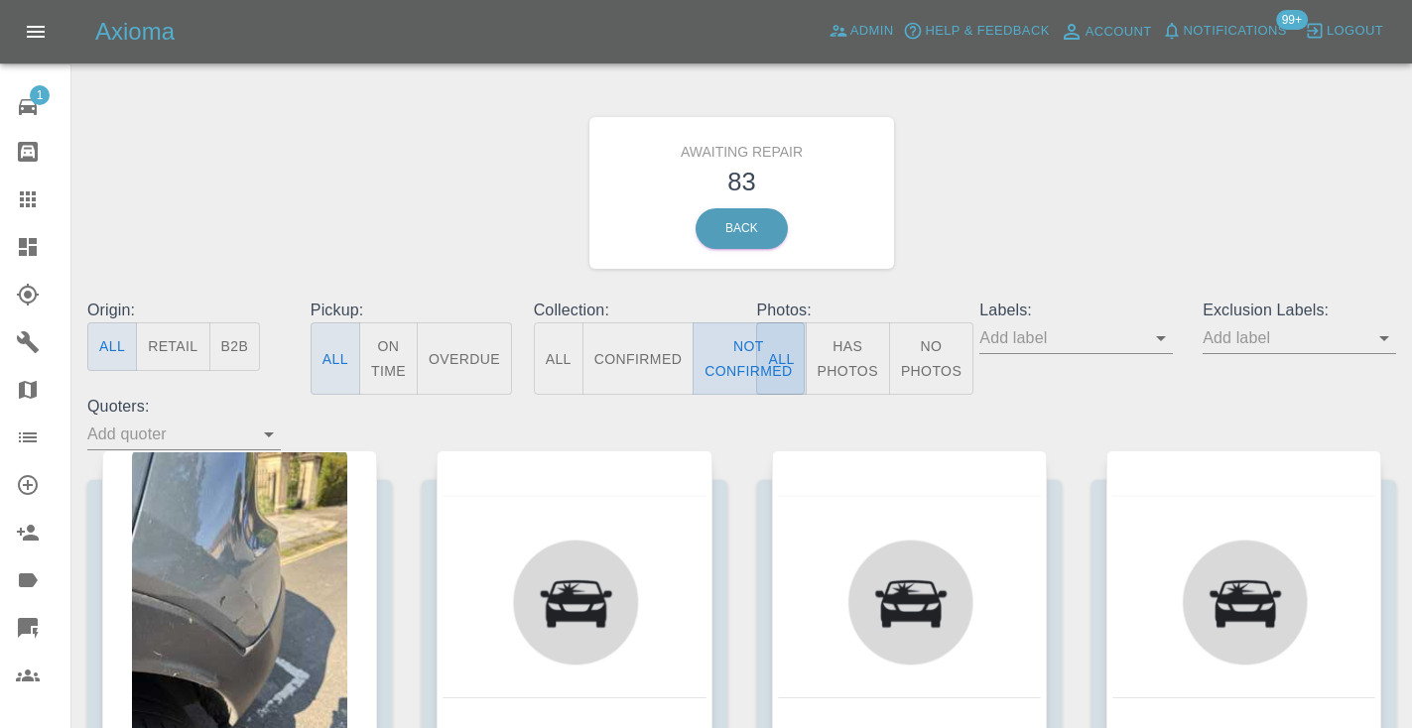
type button "false"
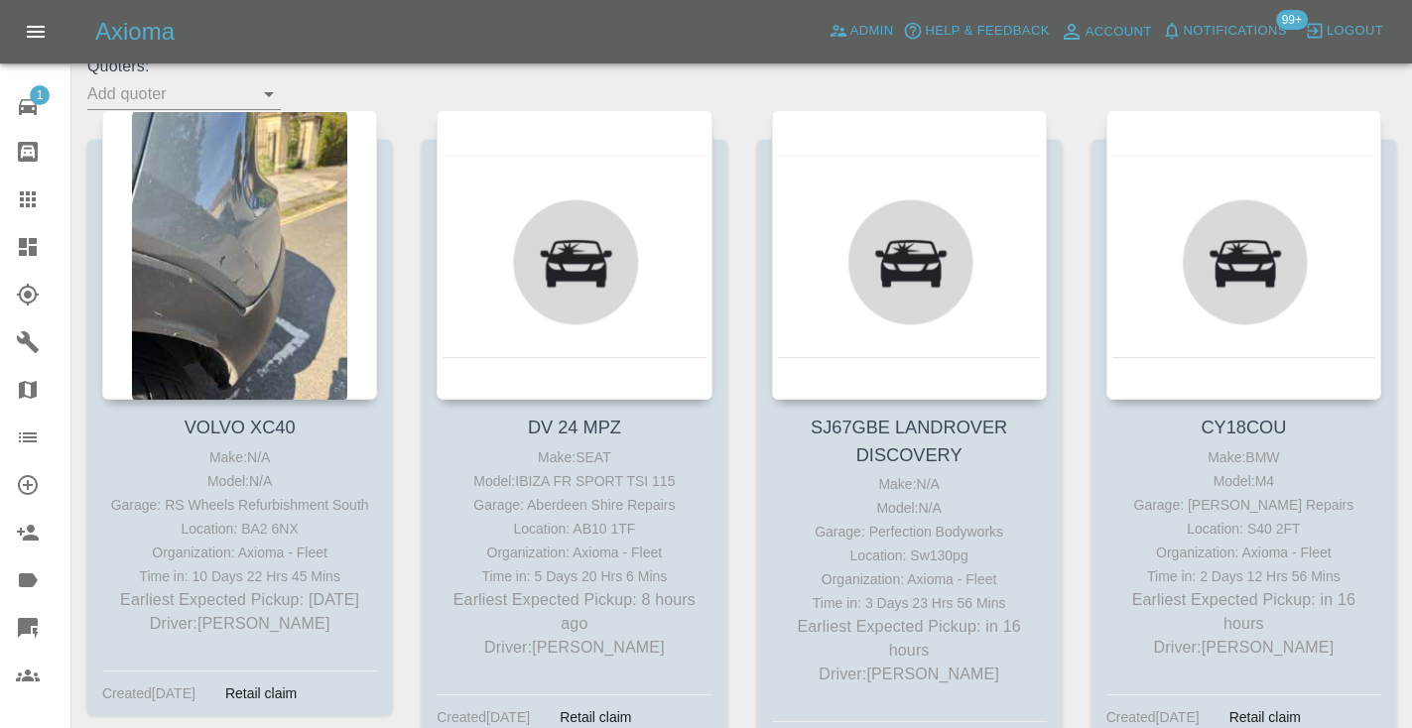
scroll to position [348, 0]
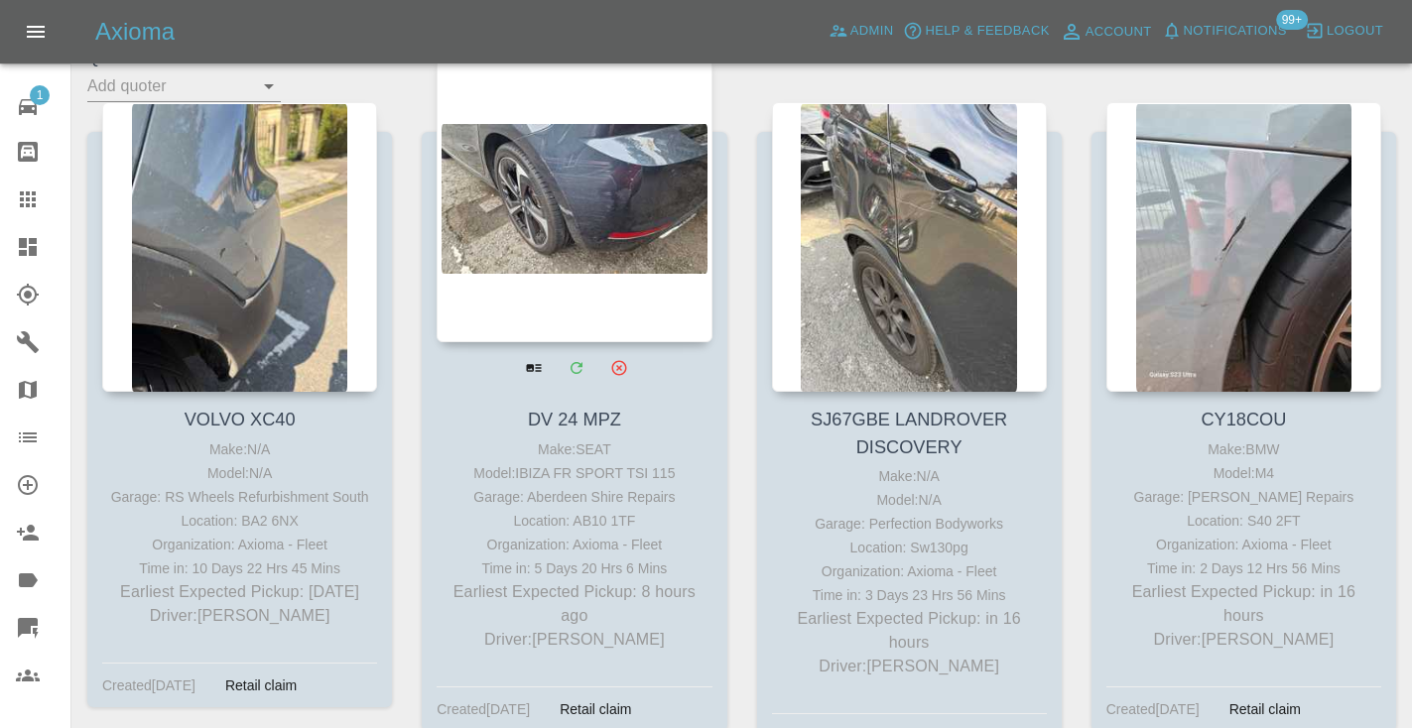
click at [601, 232] on div at bounding box center [574, 198] width 275 height 290
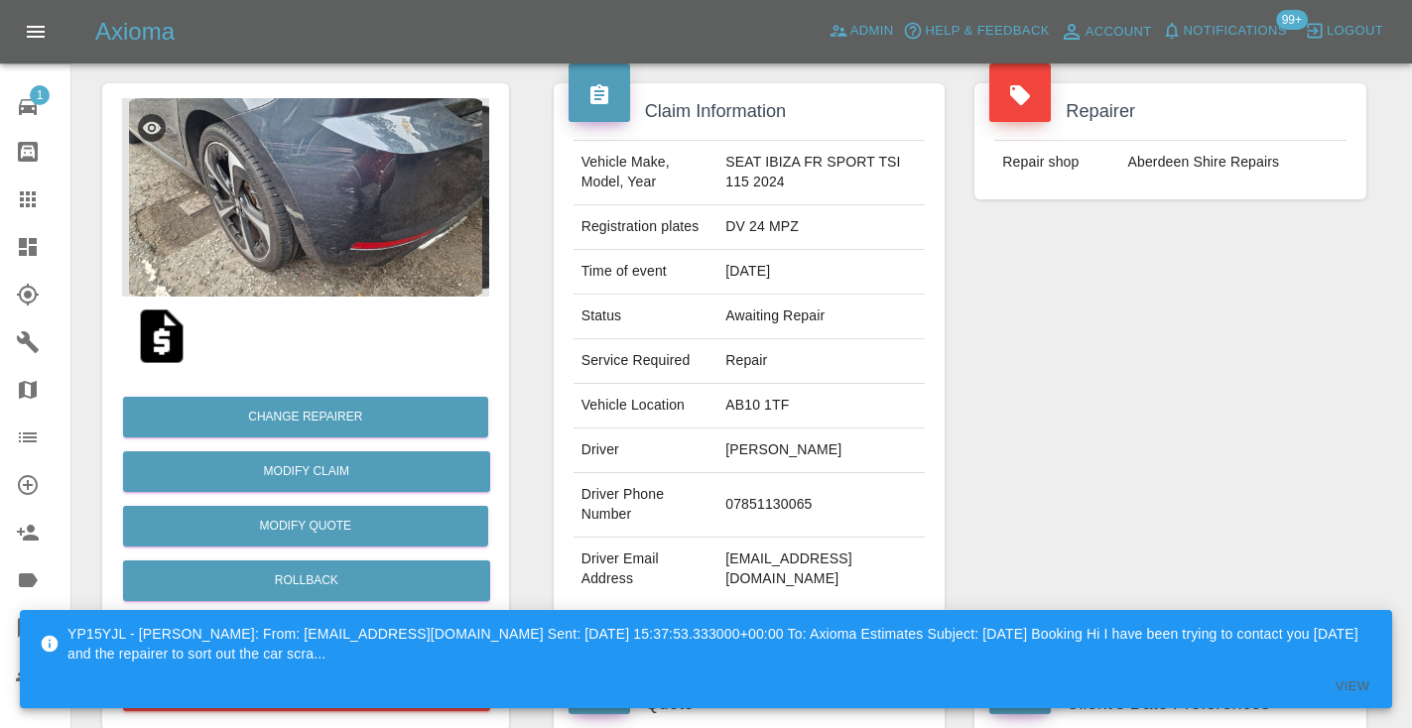
scroll to position [210, 0]
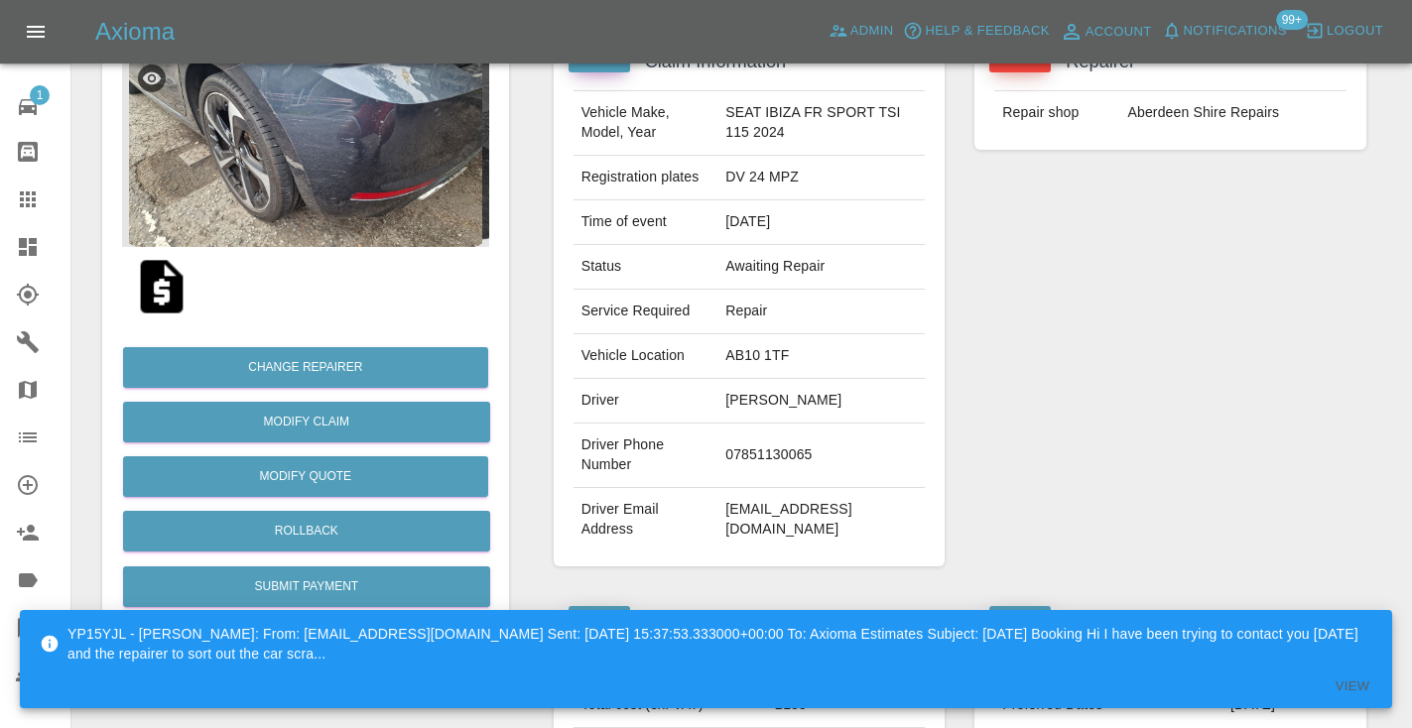
click at [774, 452] on td "07851130065" at bounding box center [820, 456] width 207 height 64
copy td "07851130065"
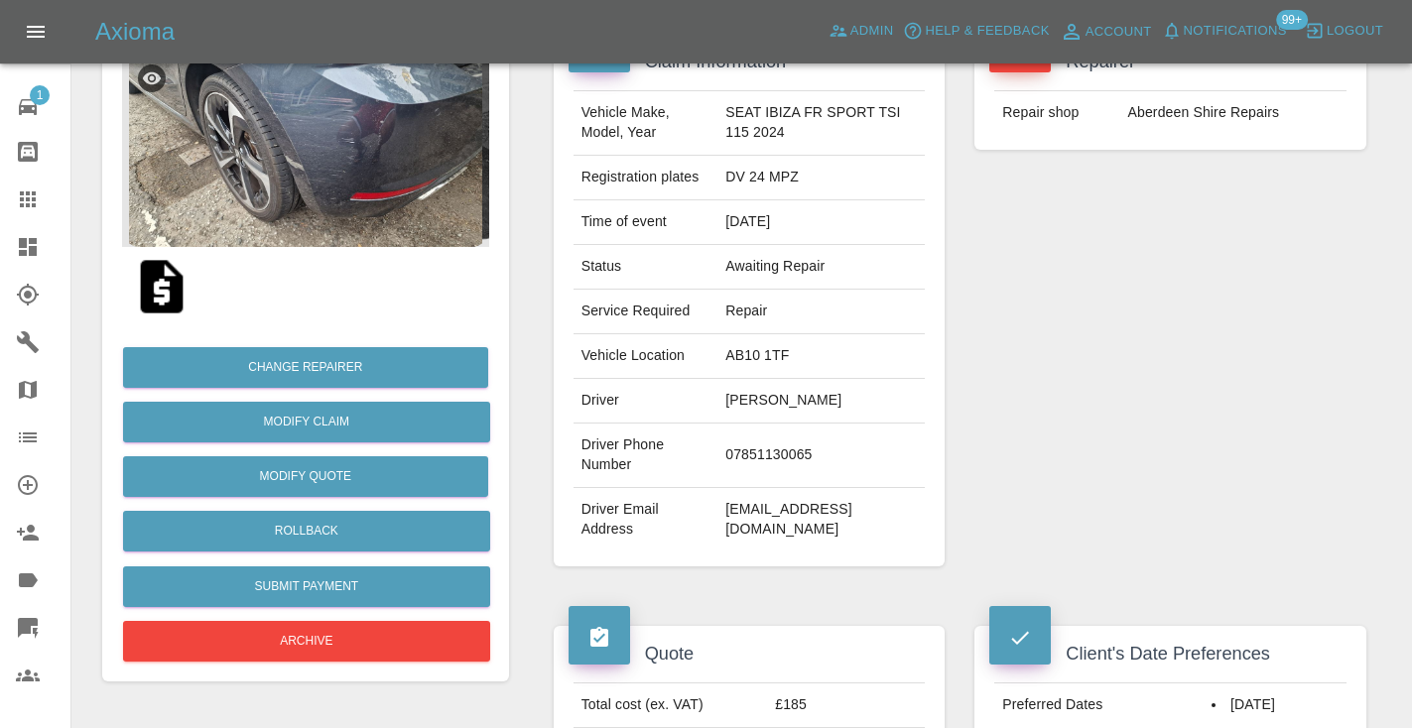
click at [1242, 270] on div "Repairer Repair shop [GEOGRAPHIC_DATA] Repairs" at bounding box center [1170, 300] width 422 height 592
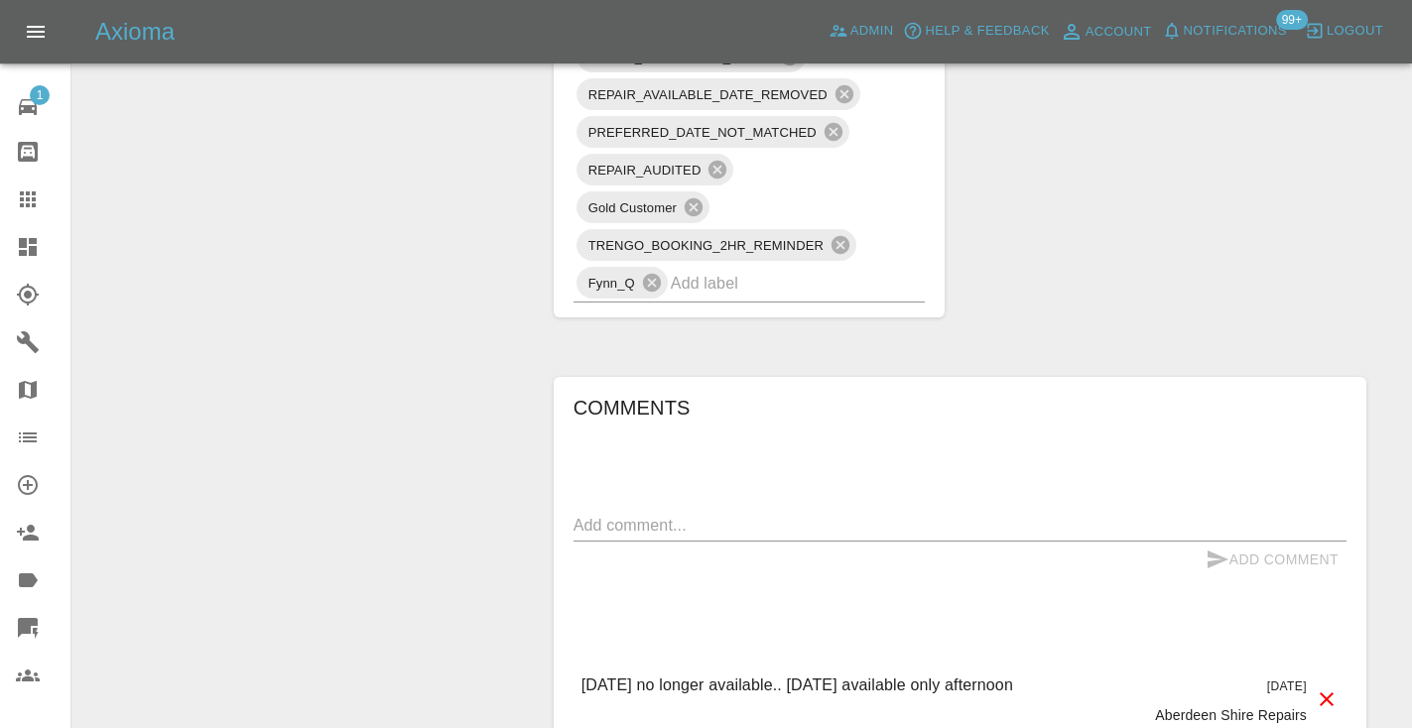
scroll to position [1515, 0]
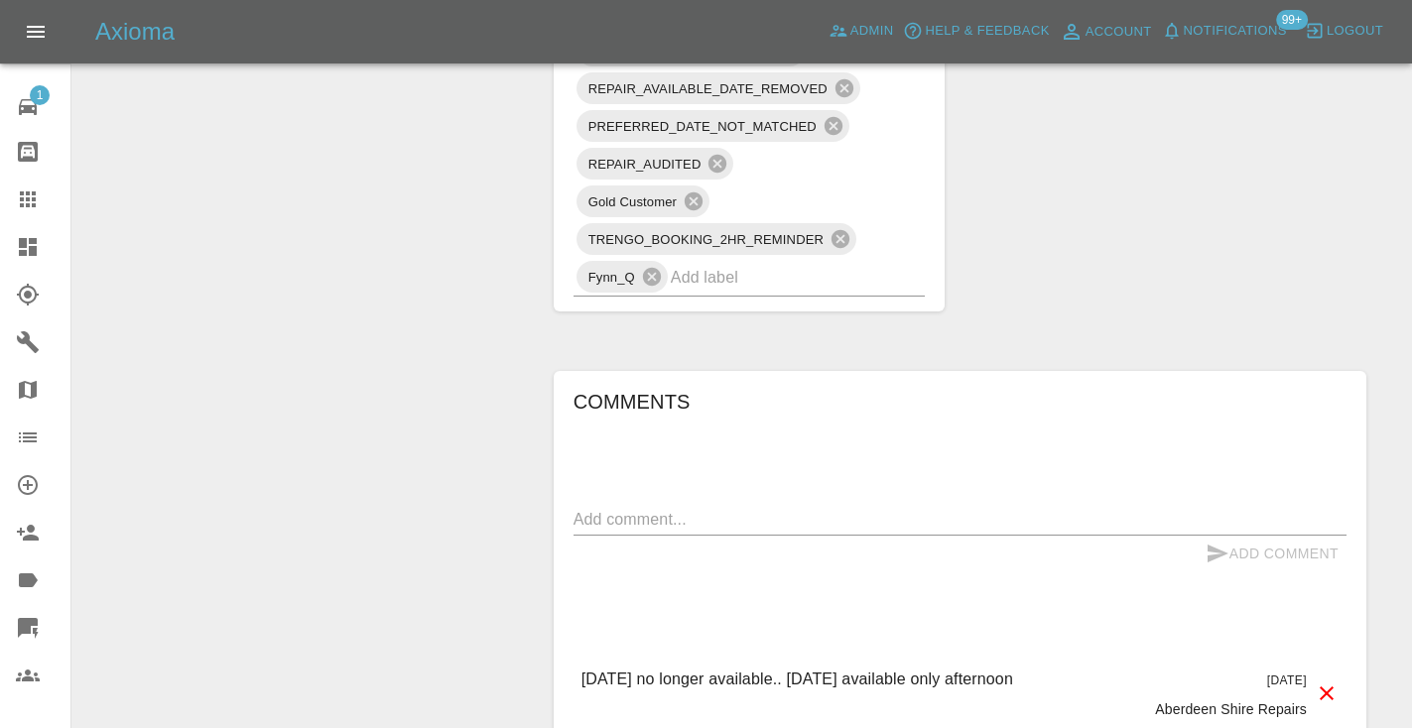
click at [594, 527] on textarea at bounding box center [959, 519] width 773 height 23
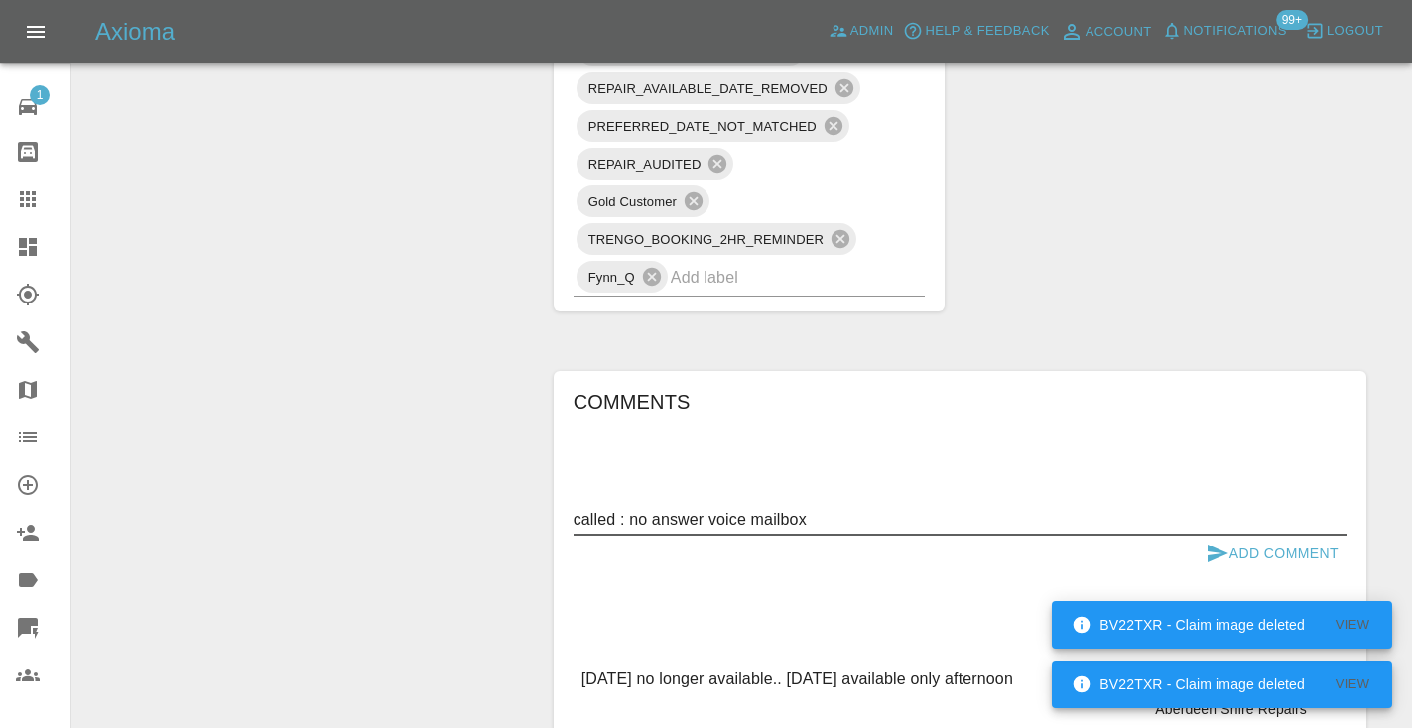
type textarea "called : no answer voice mailbox"
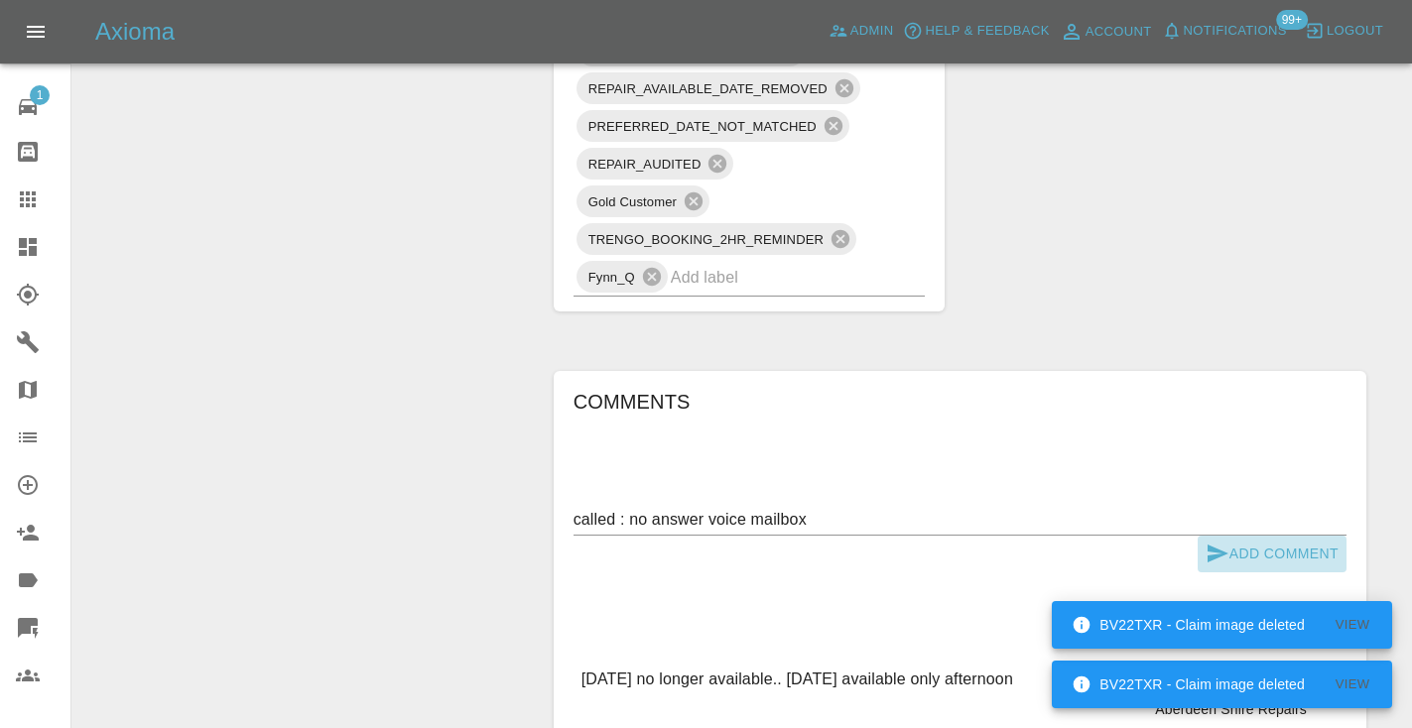
click at [1219, 552] on icon "submit" at bounding box center [1217, 554] width 21 height 18
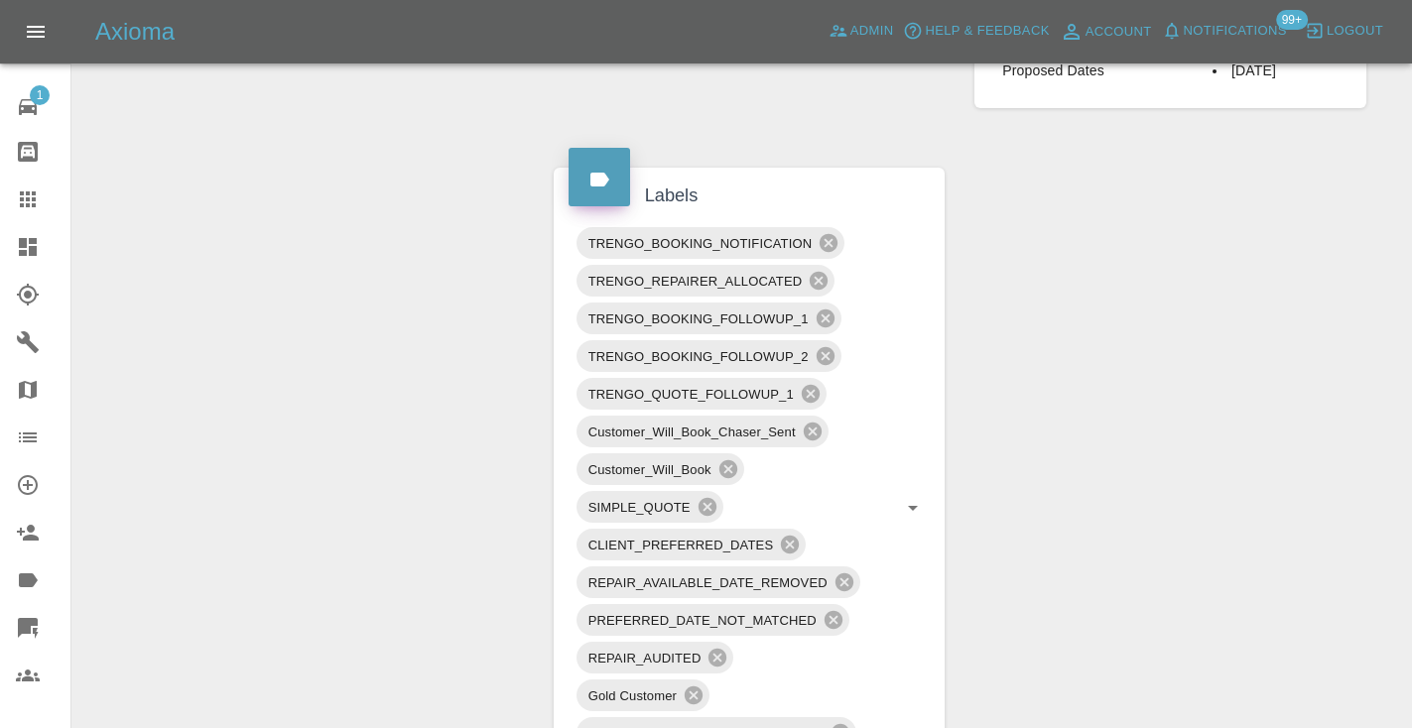
scroll to position [1024, 0]
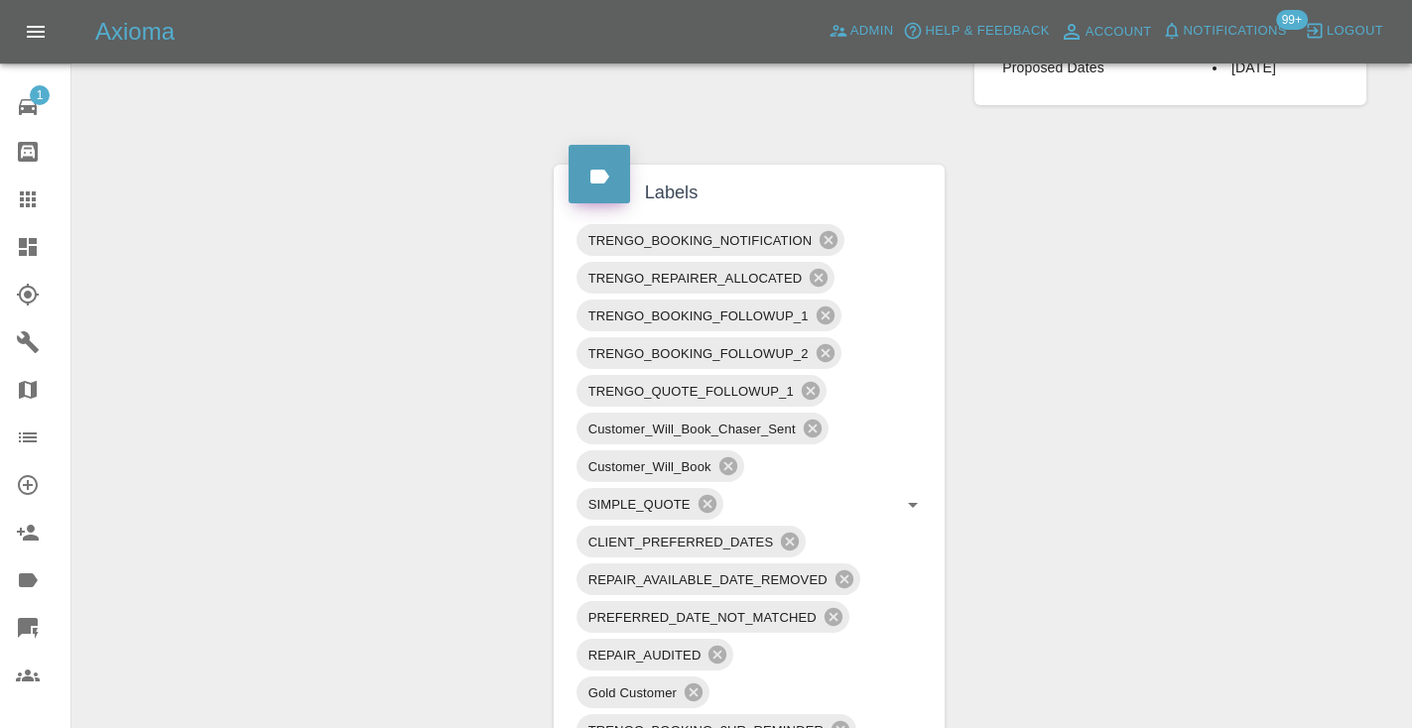
click at [39, 194] on icon at bounding box center [28, 200] width 24 height 24
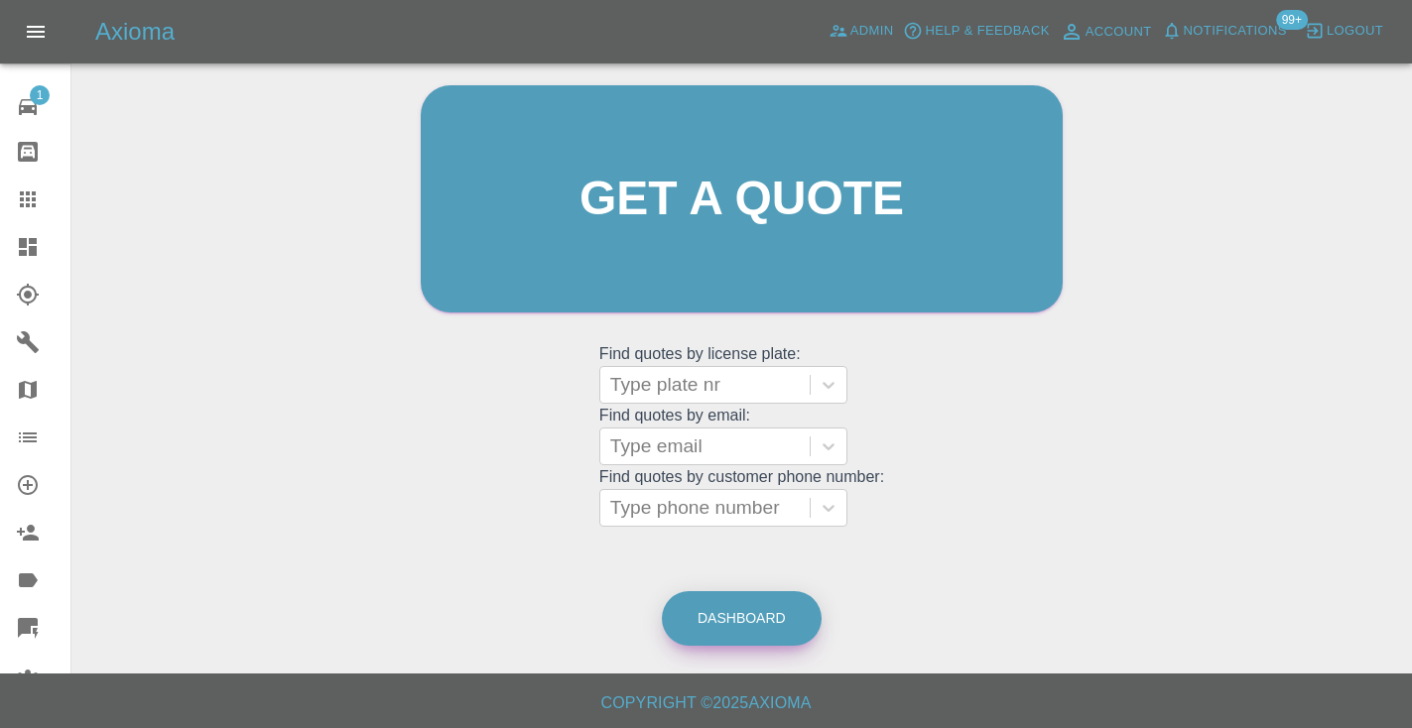
click at [764, 629] on link "Dashboard" at bounding box center [742, 618] width 160 height 55
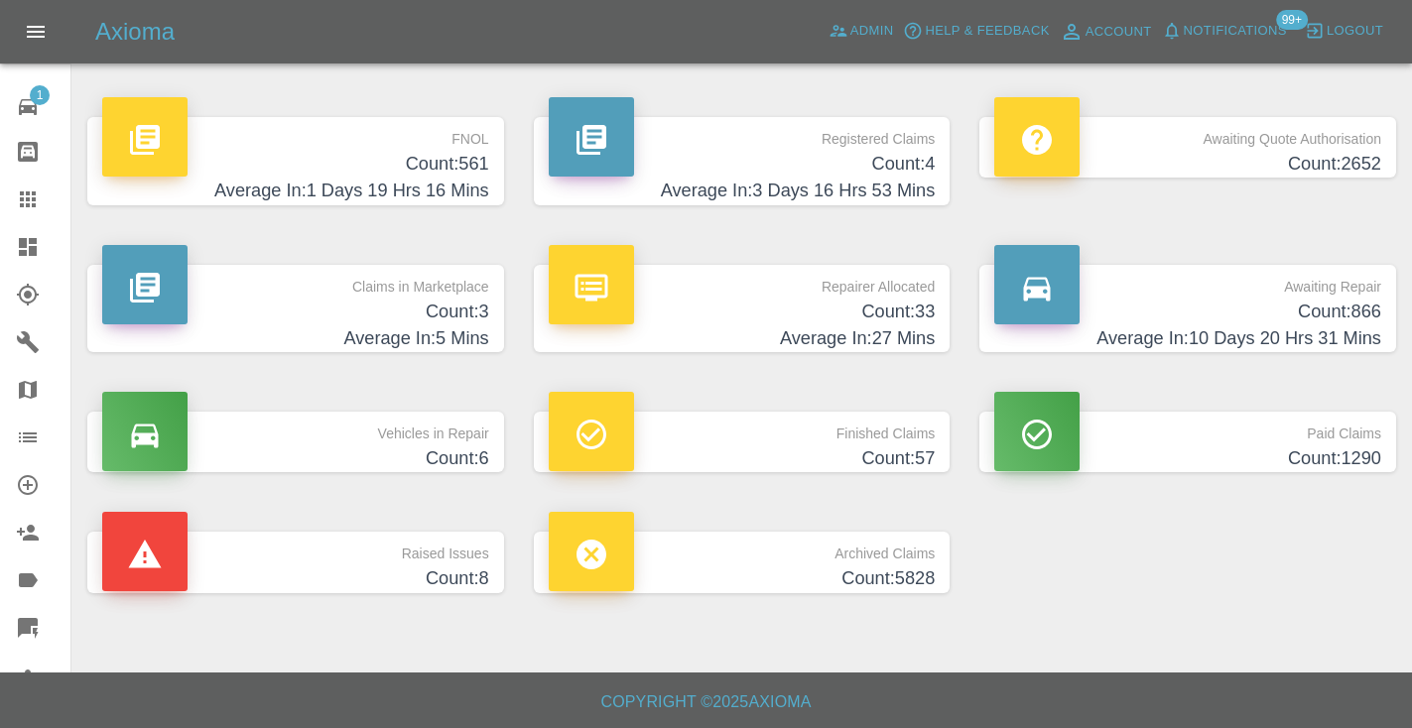
click at [953, 519] on div "Archived Claims Count: 5828" at bounding box center [742, 562] width 446 height 120
click at [1350, 325] on h4 "Average In: 10 Days 20 Hrs 31 Mins" at bounding box center [1187, 338] width 387 height 27
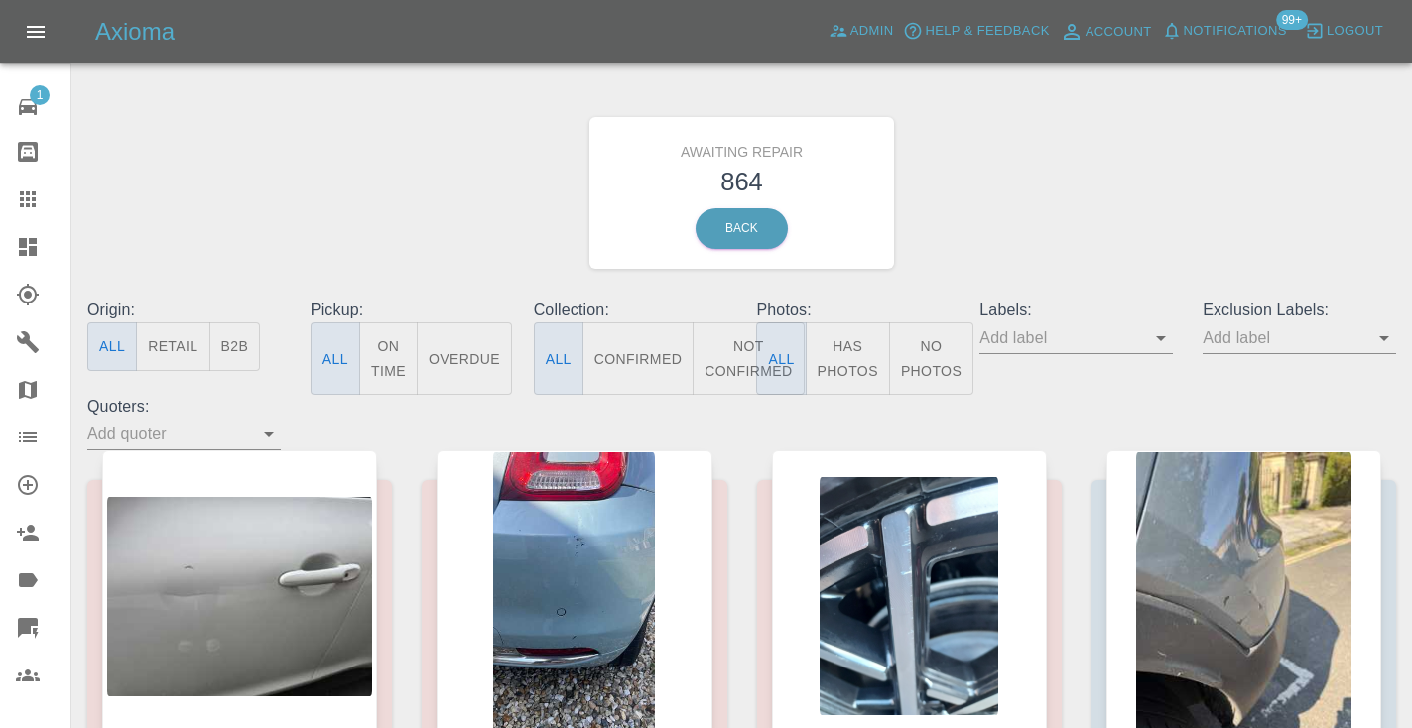
click at [722, 376] on button "Not Confirmed" at bounding box center [748, 358] width 111 height 72
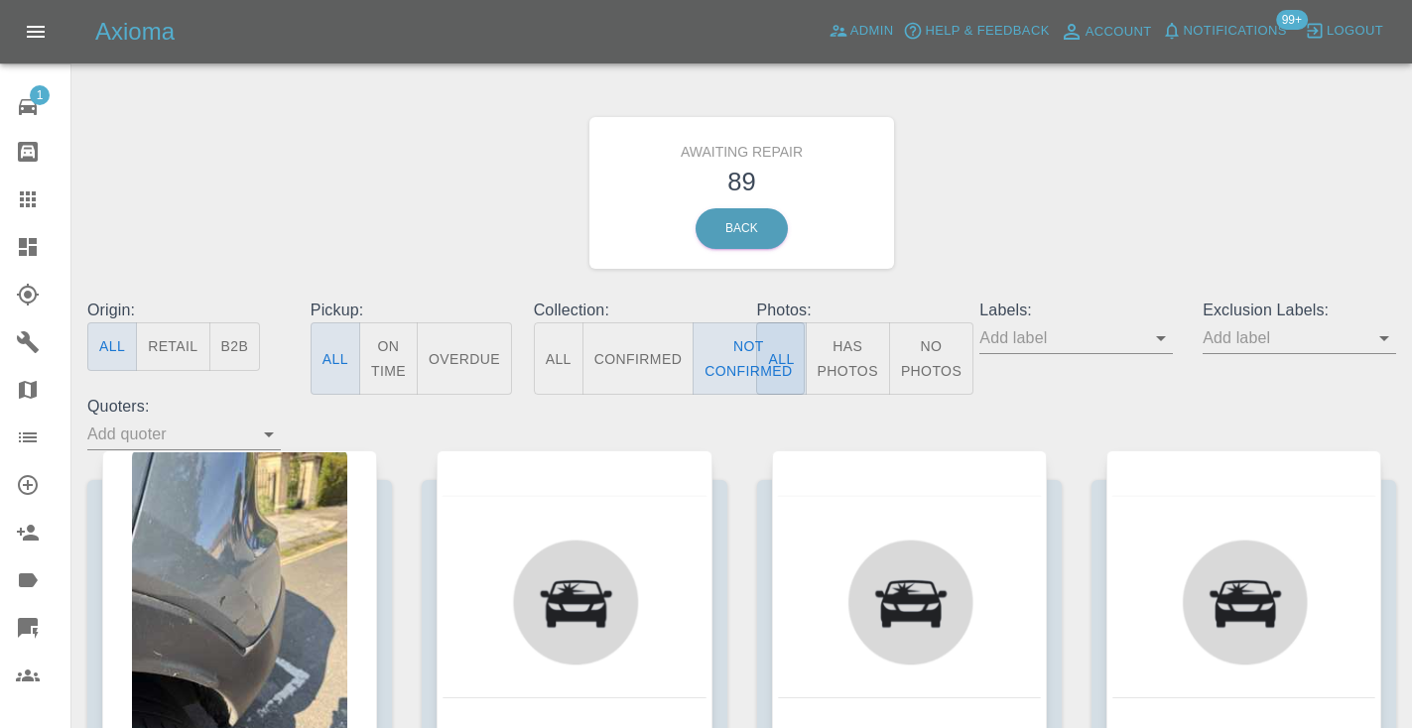
click at [1051, 247] on div "Awaiting Repair 89 Back" at bounding box center [741, 192] width 1338 height 211
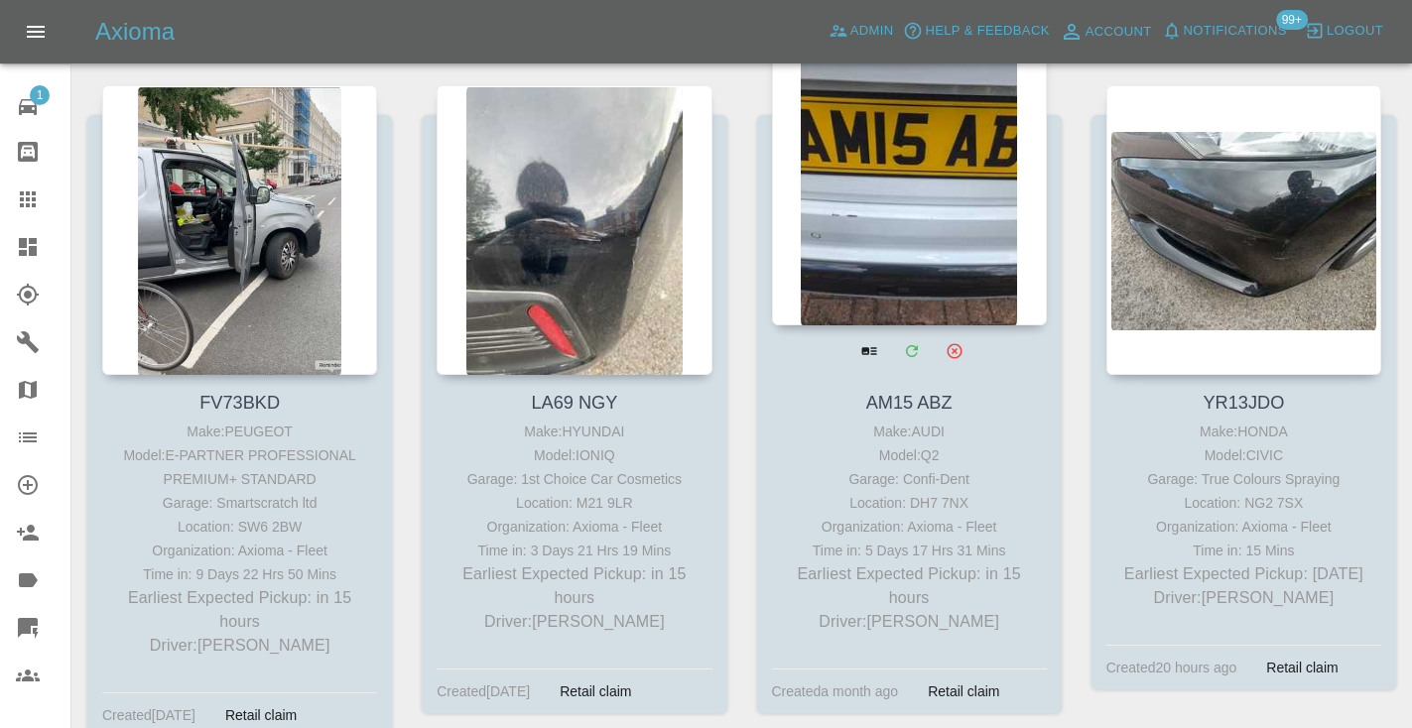
scroll to position [1046, 0]
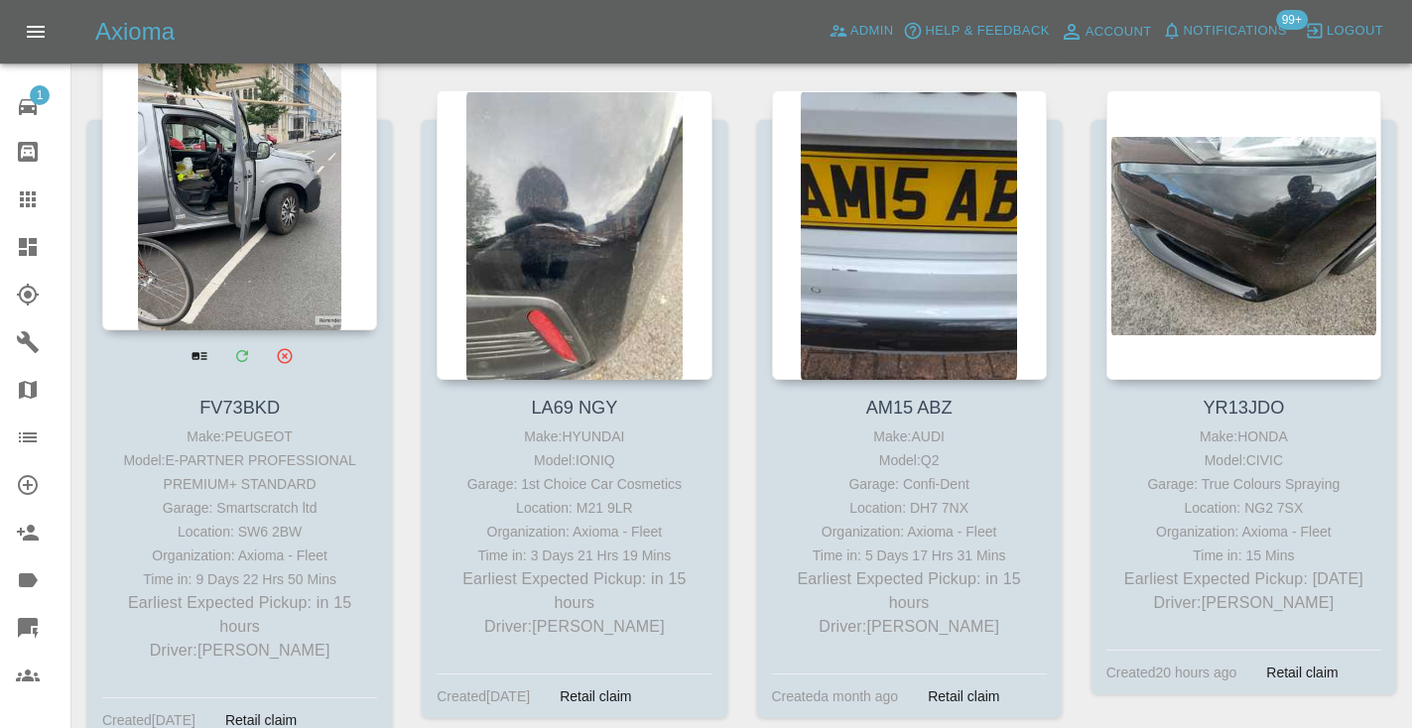
click at [216, 230] on div at bounding box center [239, 186] width 275 height 290
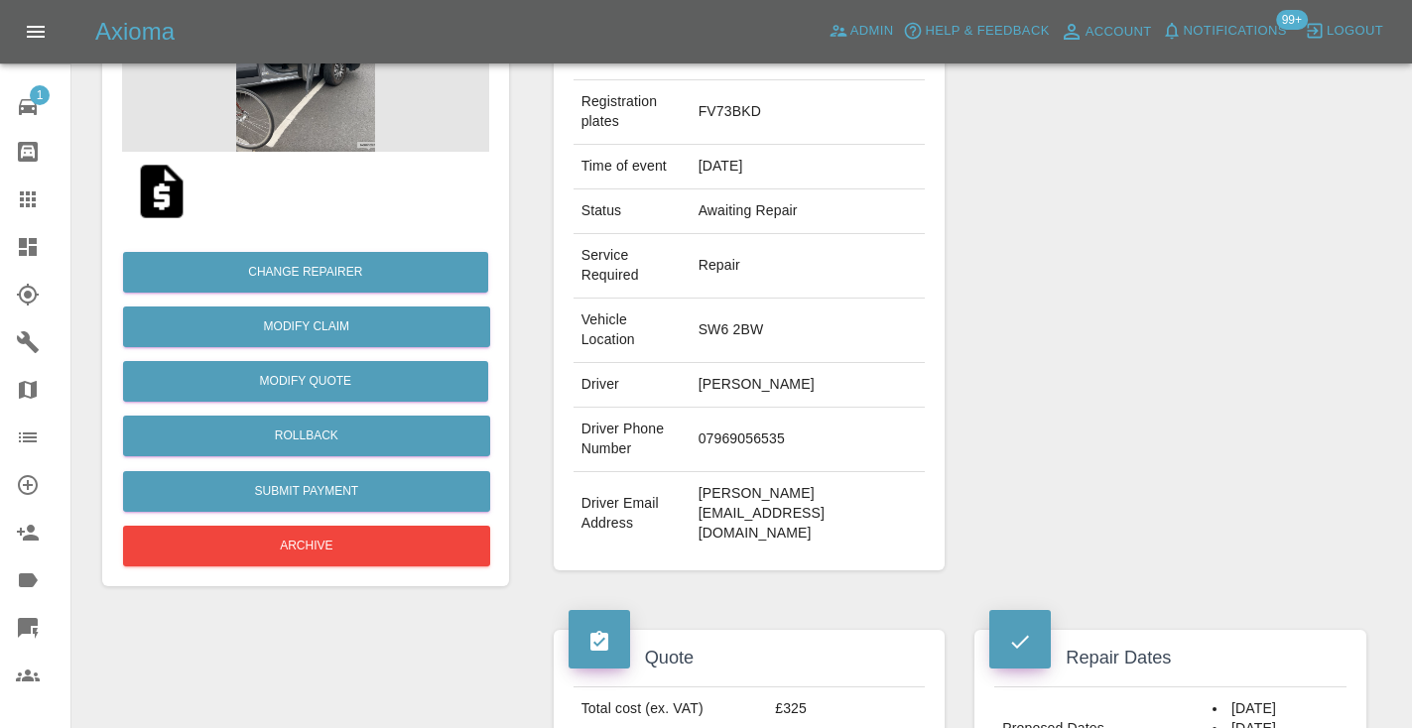
scroll to position [314, 0]
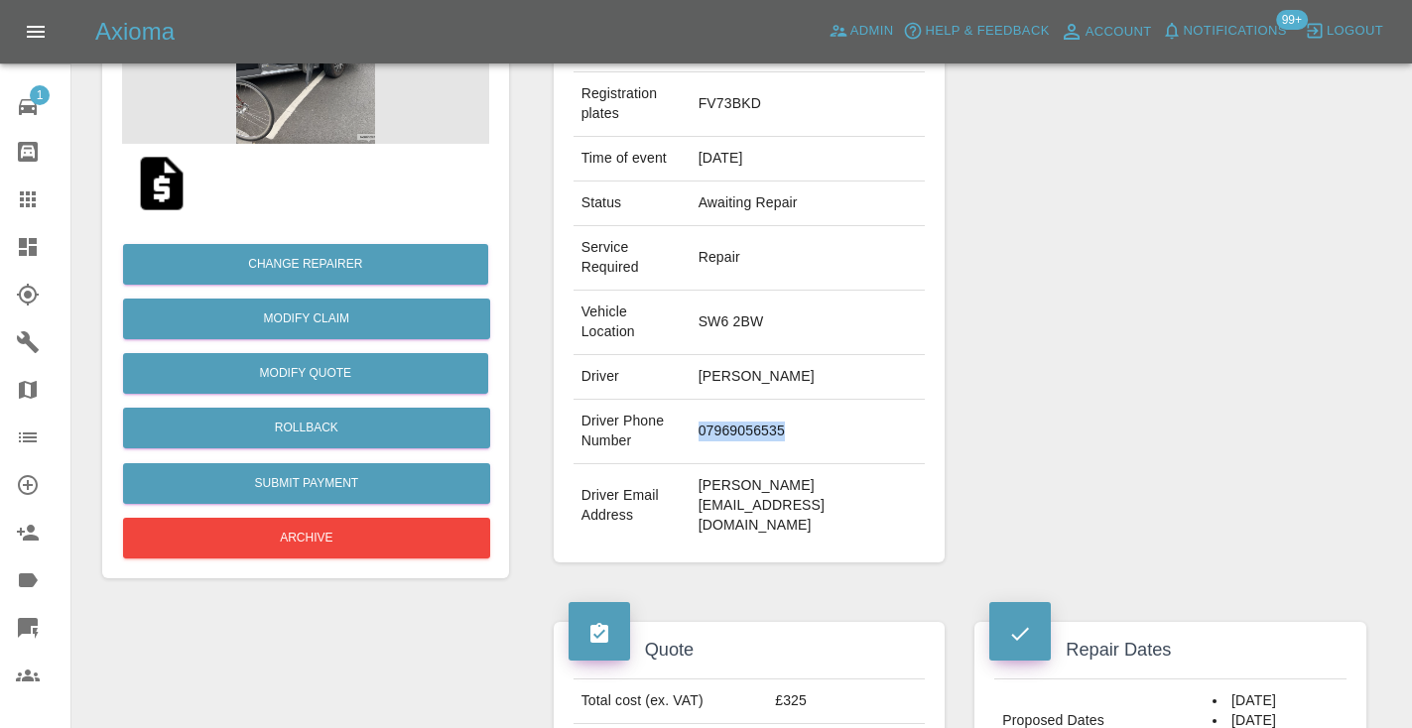
drag, startPoint x: 788, startPoint y: 465, endPoint x: 674, endPoint y: 446, distance: 115.6
click at [691, 446] on td "07969056535" at bounding box center [808, 432] width 235 height 64
copy td "07969056535"
click at [1289, 325] on div "Repairer Repair shop Smartscratch ltd" at bounding box center [1170, 247] width 422 height 692
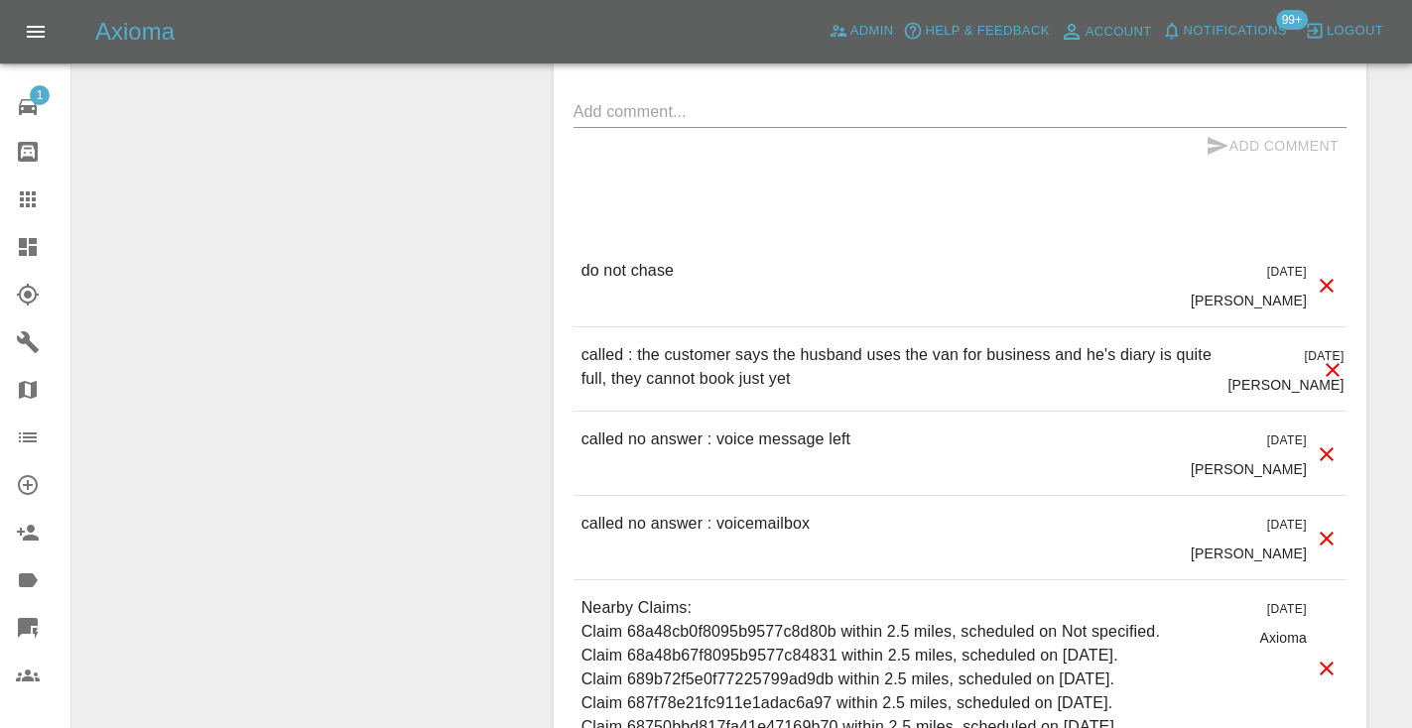
scroll to position [1828, 0]
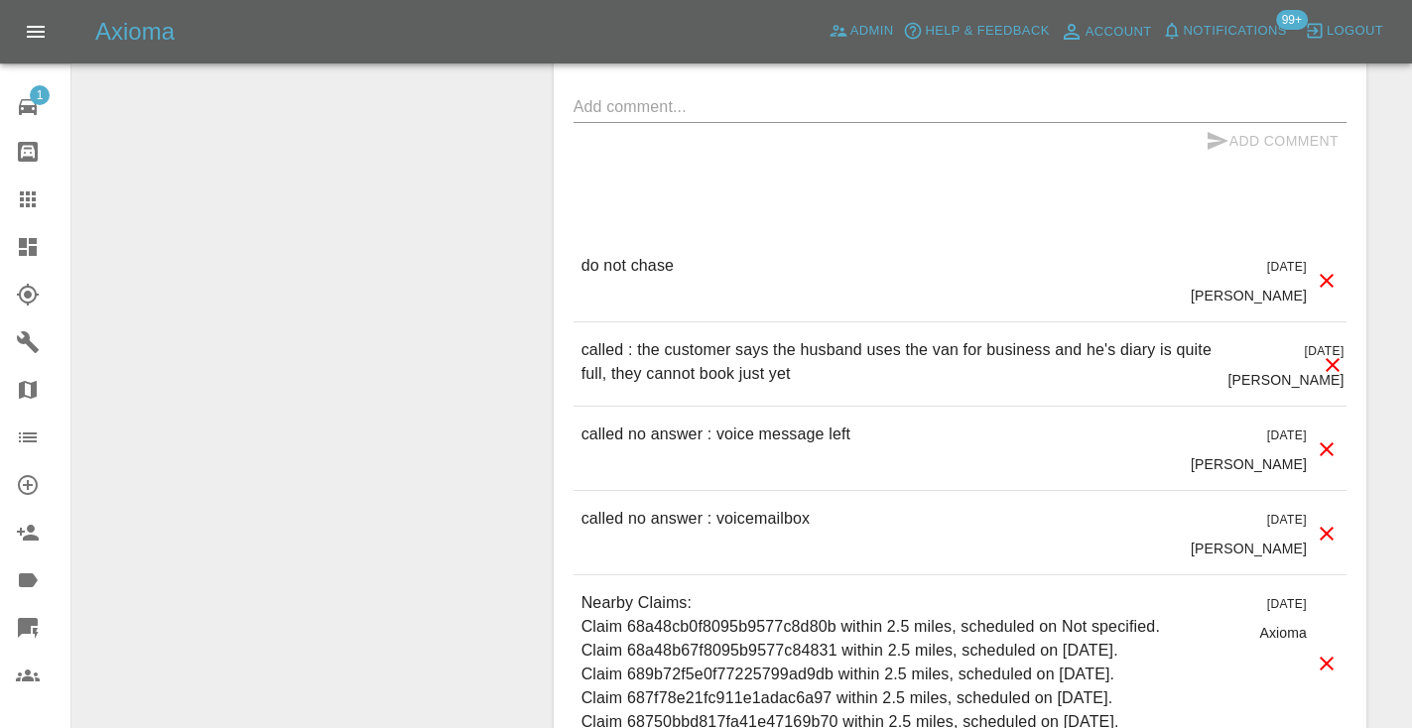
click at [604, 117] on div "x" at bounding box center [959, 107] width 773 height 32
type textarea "c"
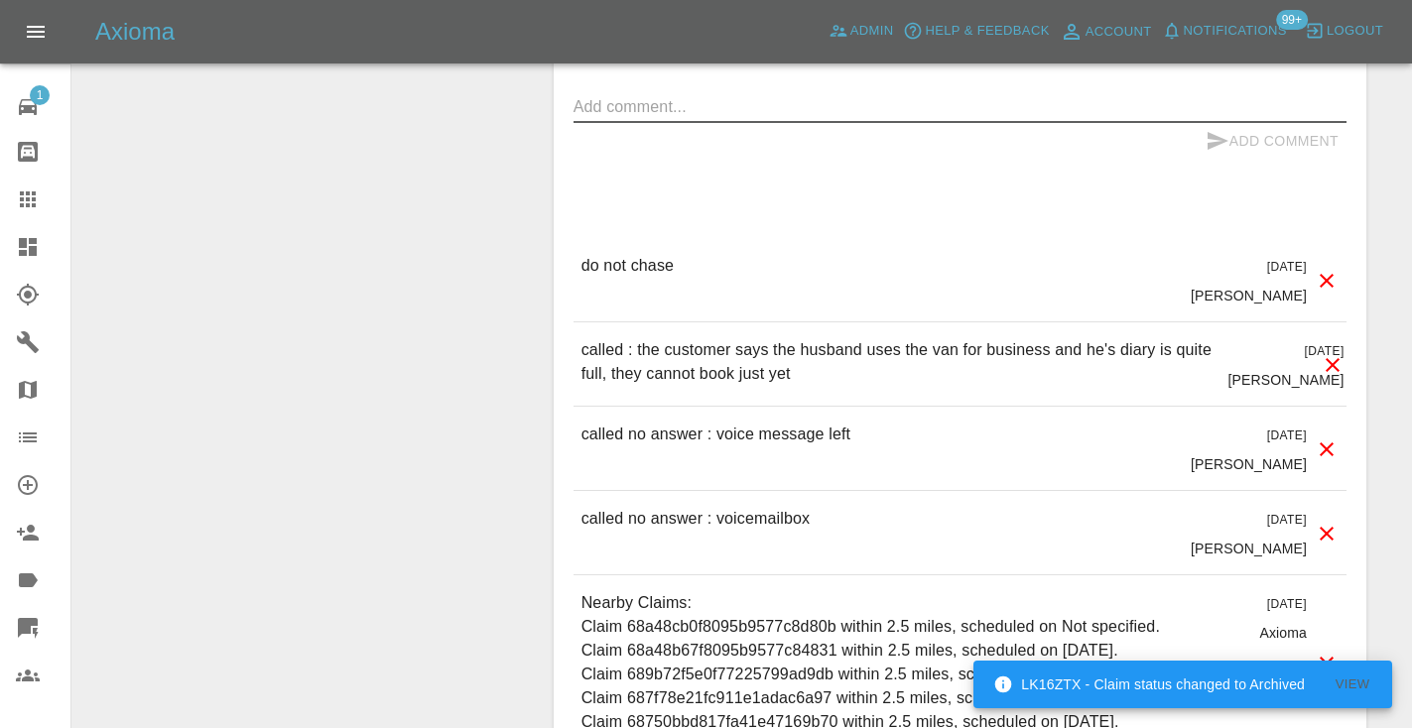
type textarea "s"
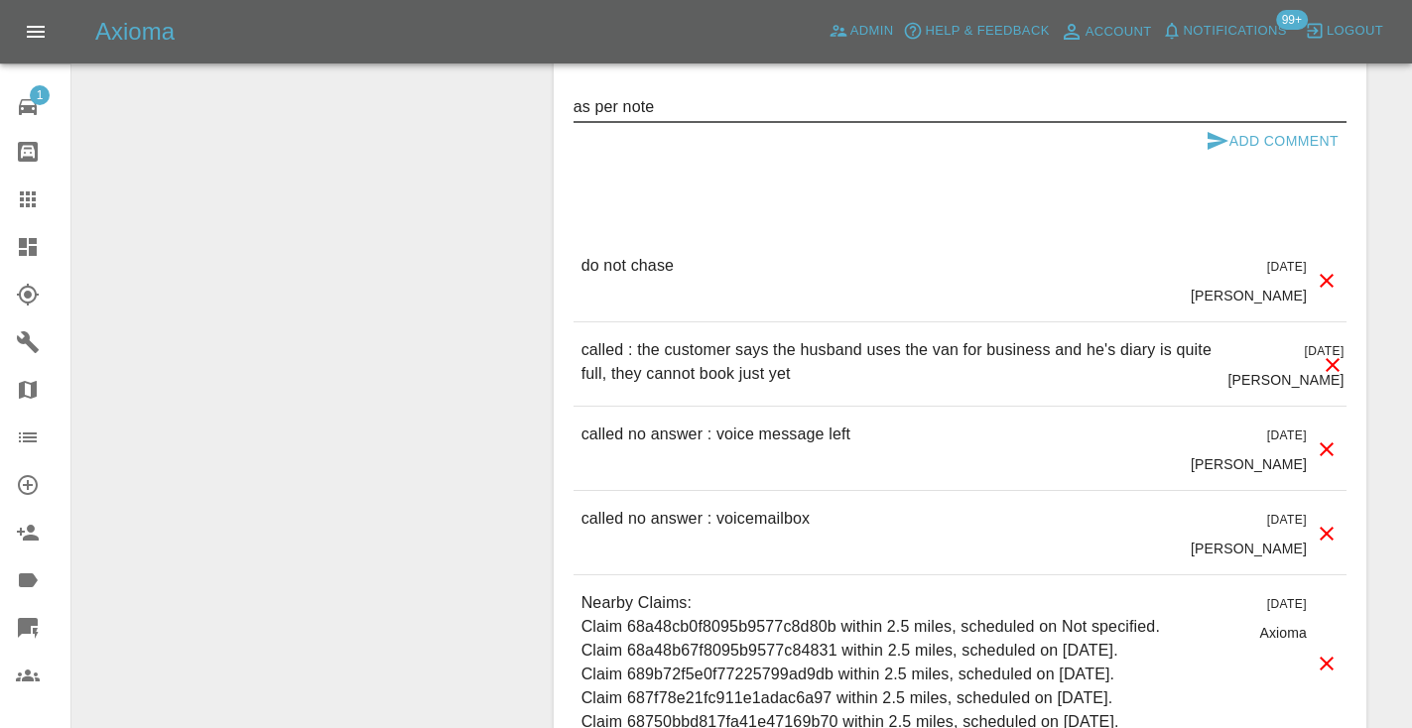
type textarea "as per note"
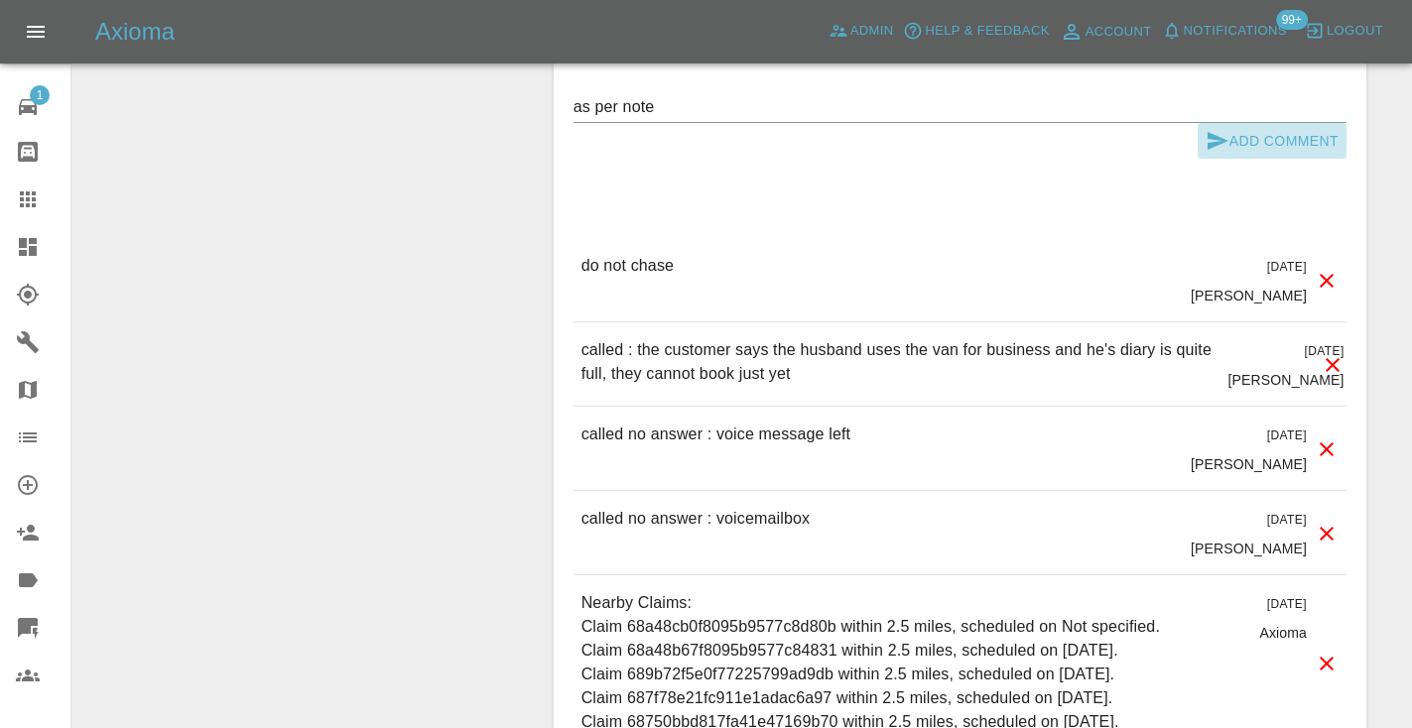
click at [1225, 135] on icon "submit" at bounding box center [1217, 141] width 24 height 24
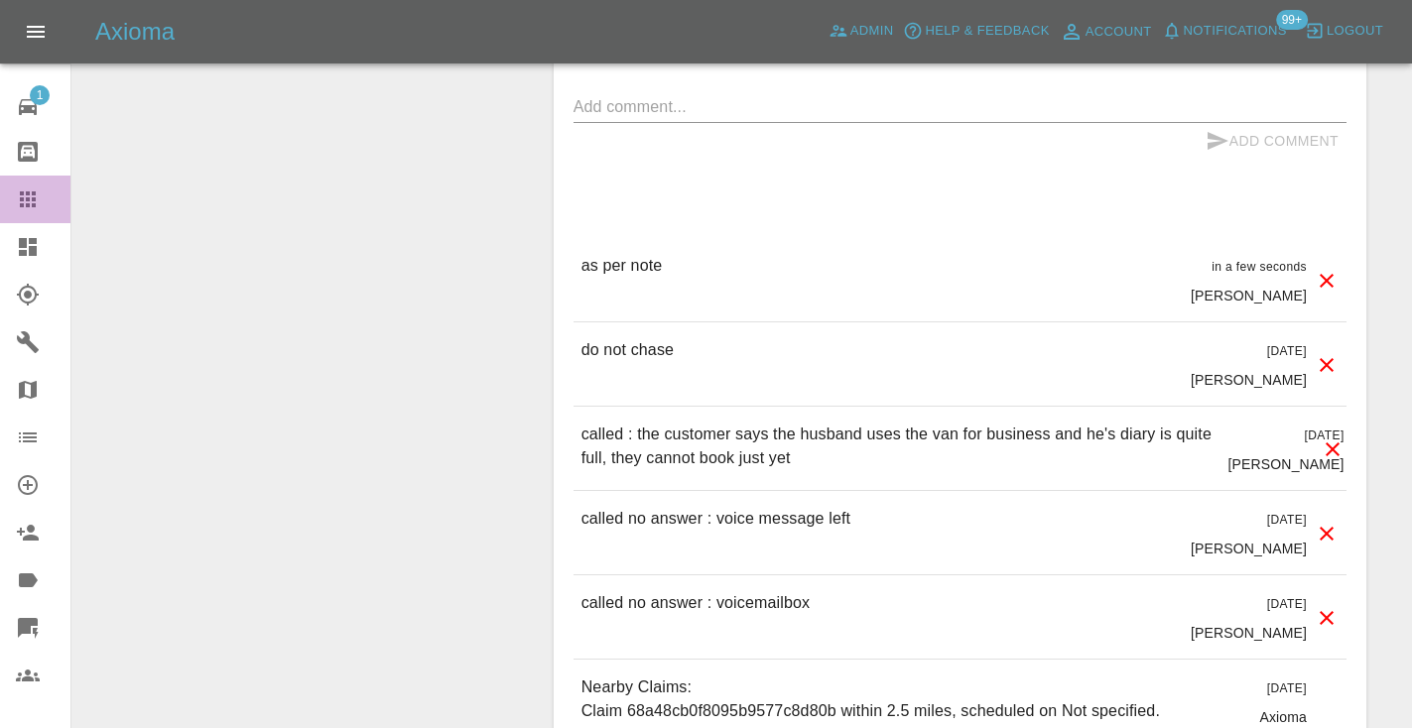
click at [35, 204] on icon at bounding box center [28, 199] width 16 height 16
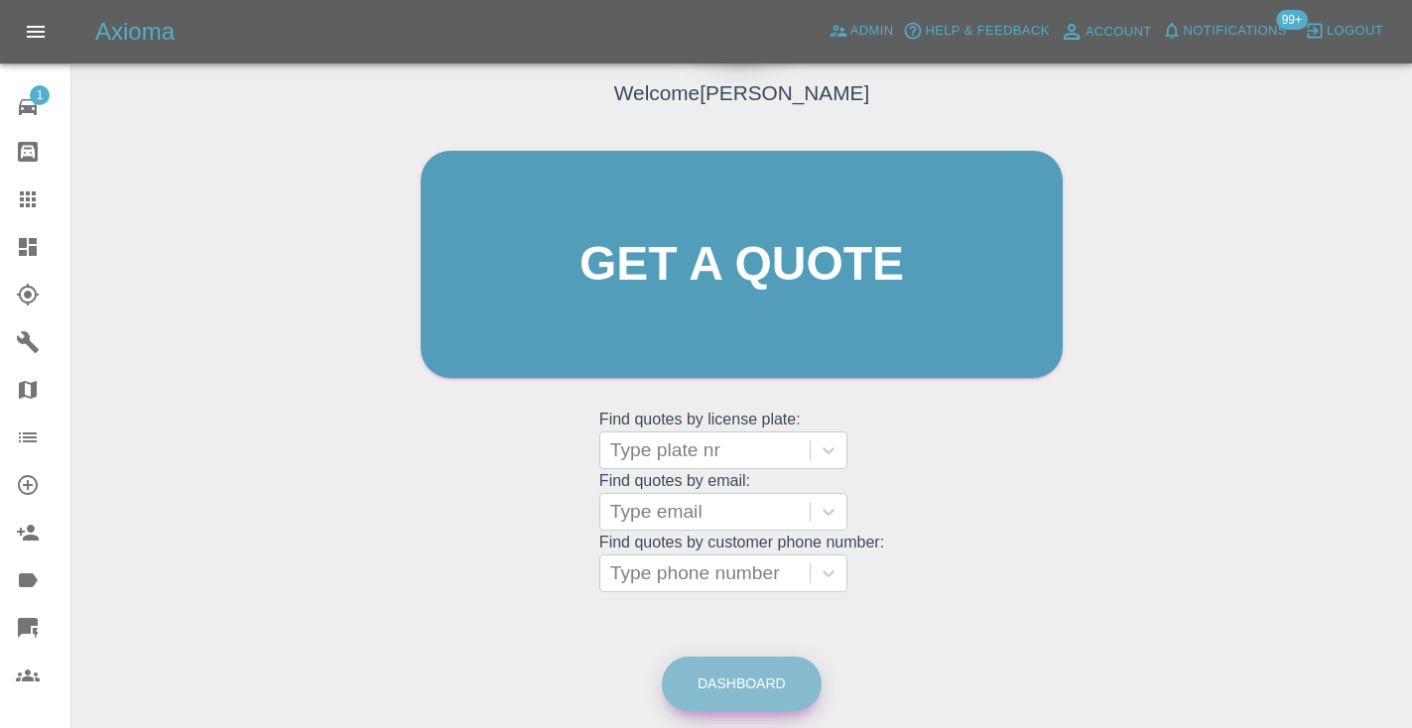
click at [743, 669] on link "Dashboard" at bounding box center [742, 684] width 160 height 55
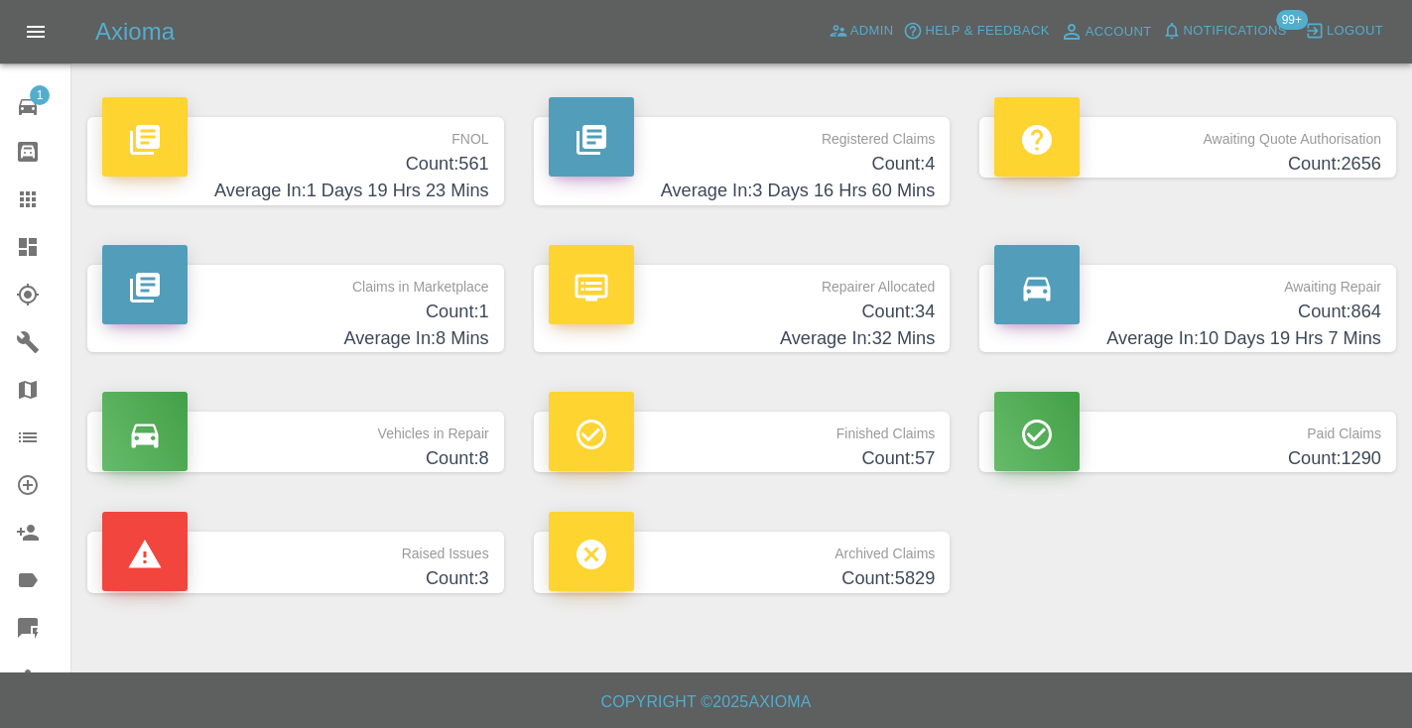
click at [1324, 303] on h4 "Count: 864" at bounding box center [1187, 312] width 387 height 27
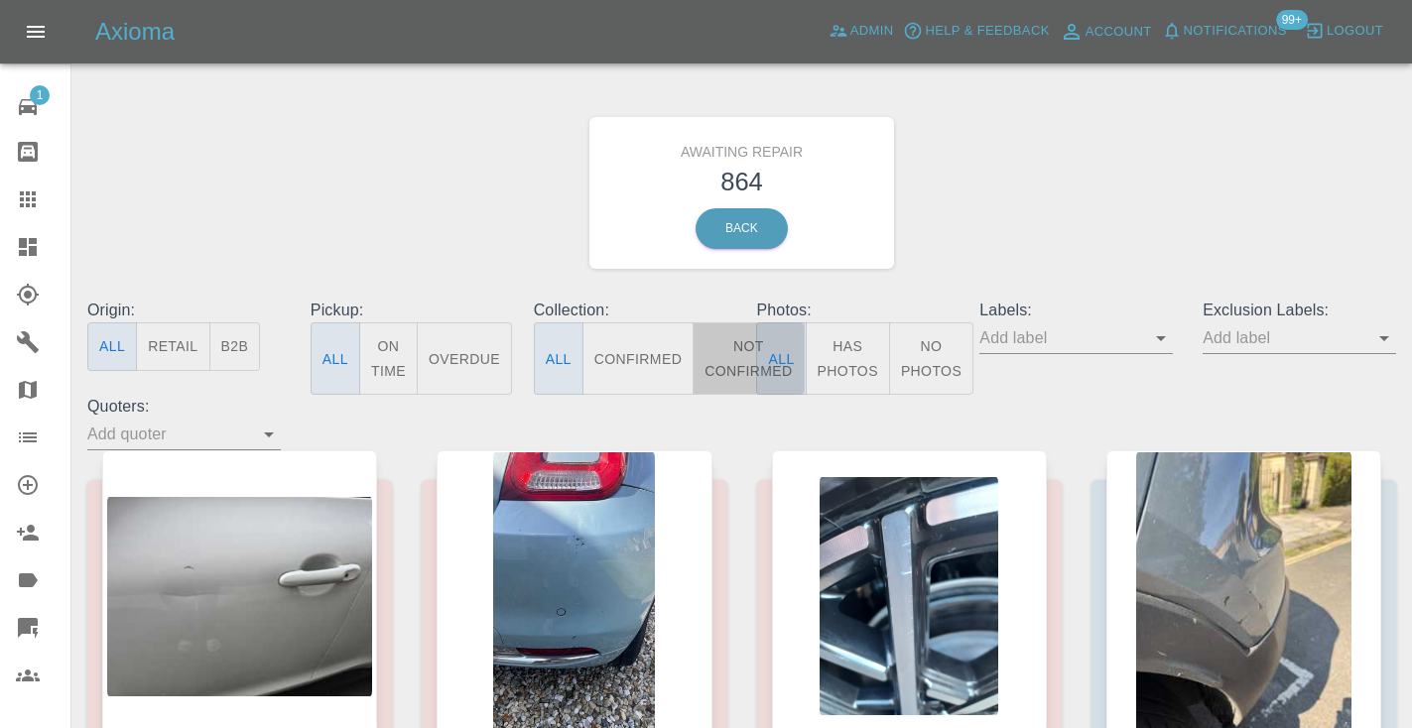
click at [741, 349] on button "Not Confirmed" at bounding box center [748, 358] width 111 height 72
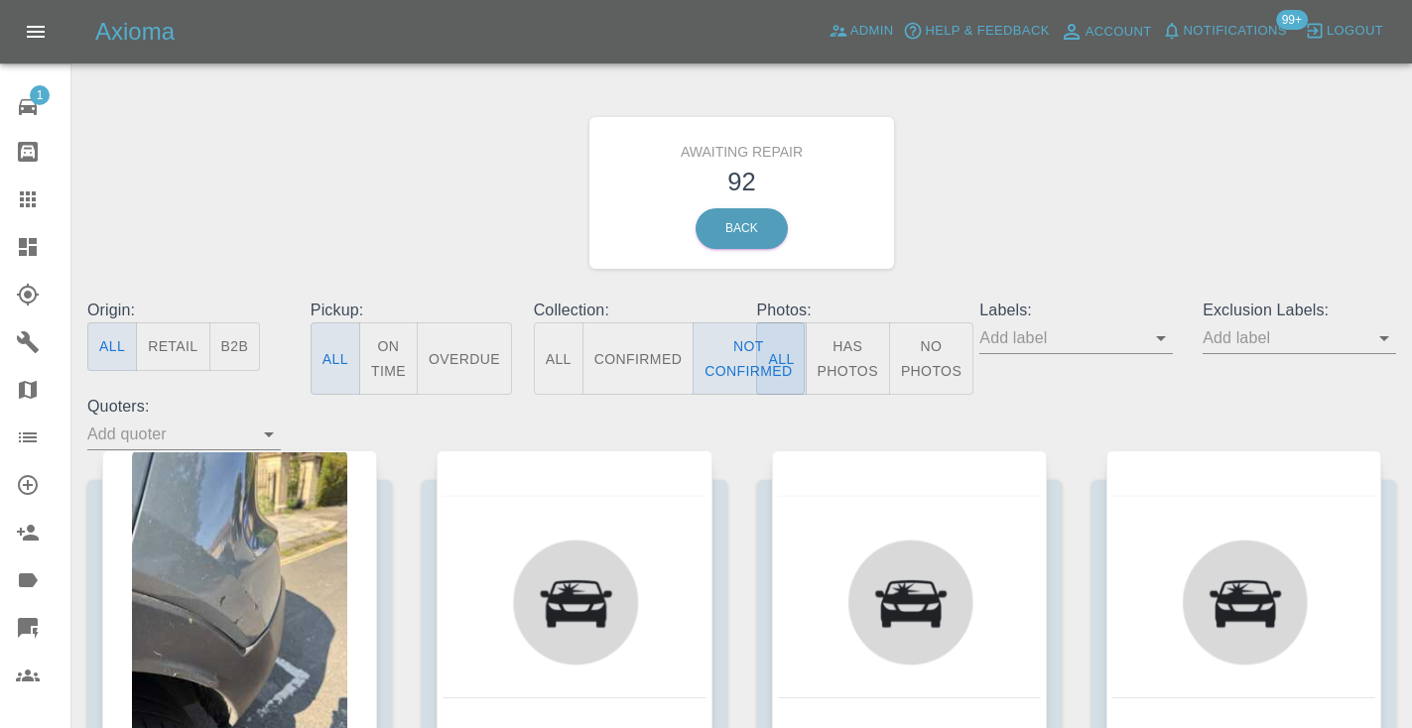
click at [1053, 210] on div "Awaiting Repair 92 Back" at bounding box center [741, 192] width 1338 height 211
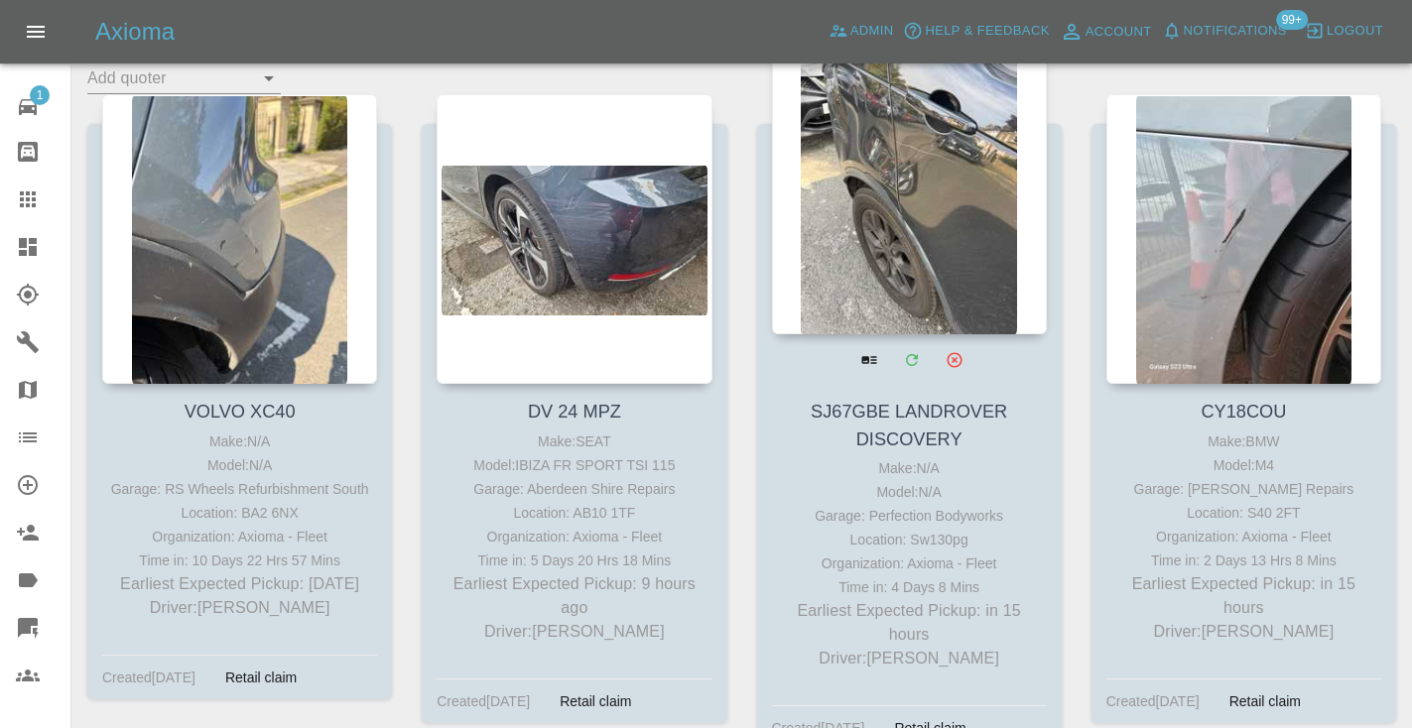
scroll to position [369, 0]
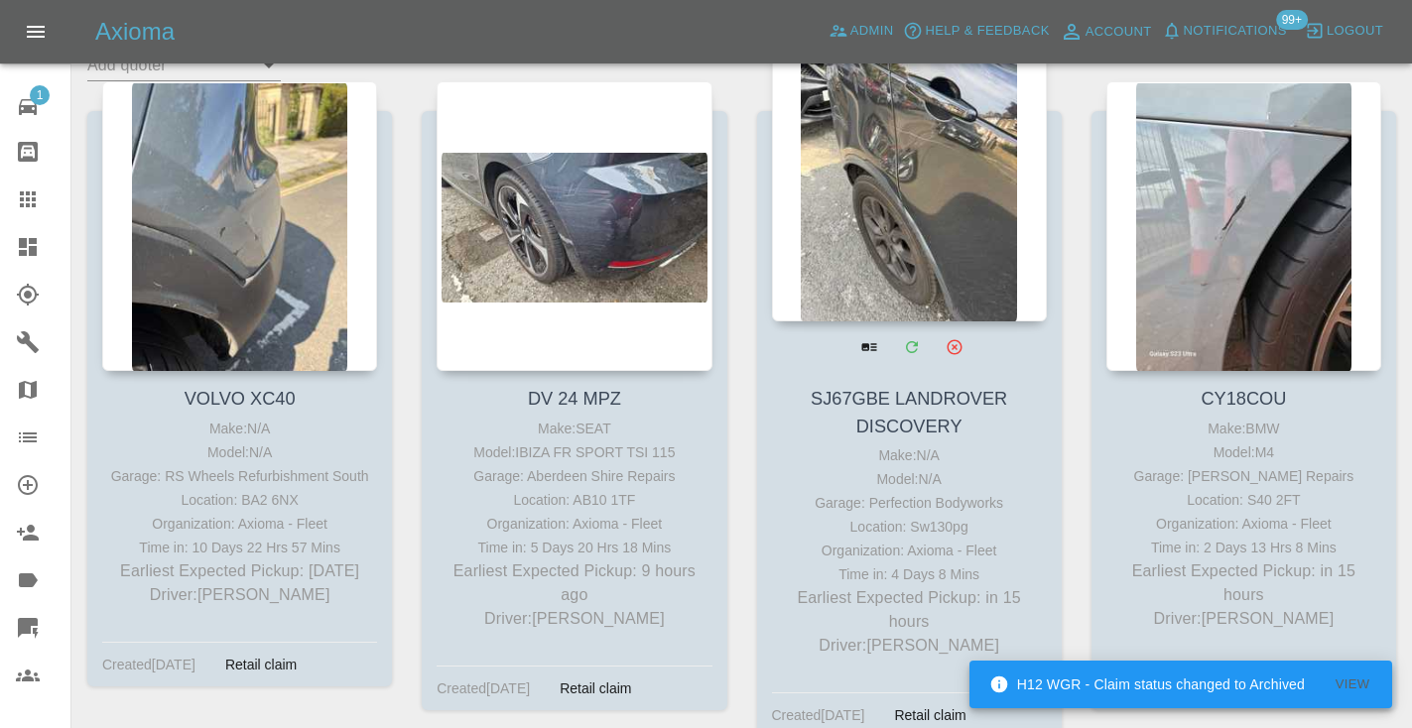
click at [909, 209] on div at bounding box center [909, 177] width 275 height 290
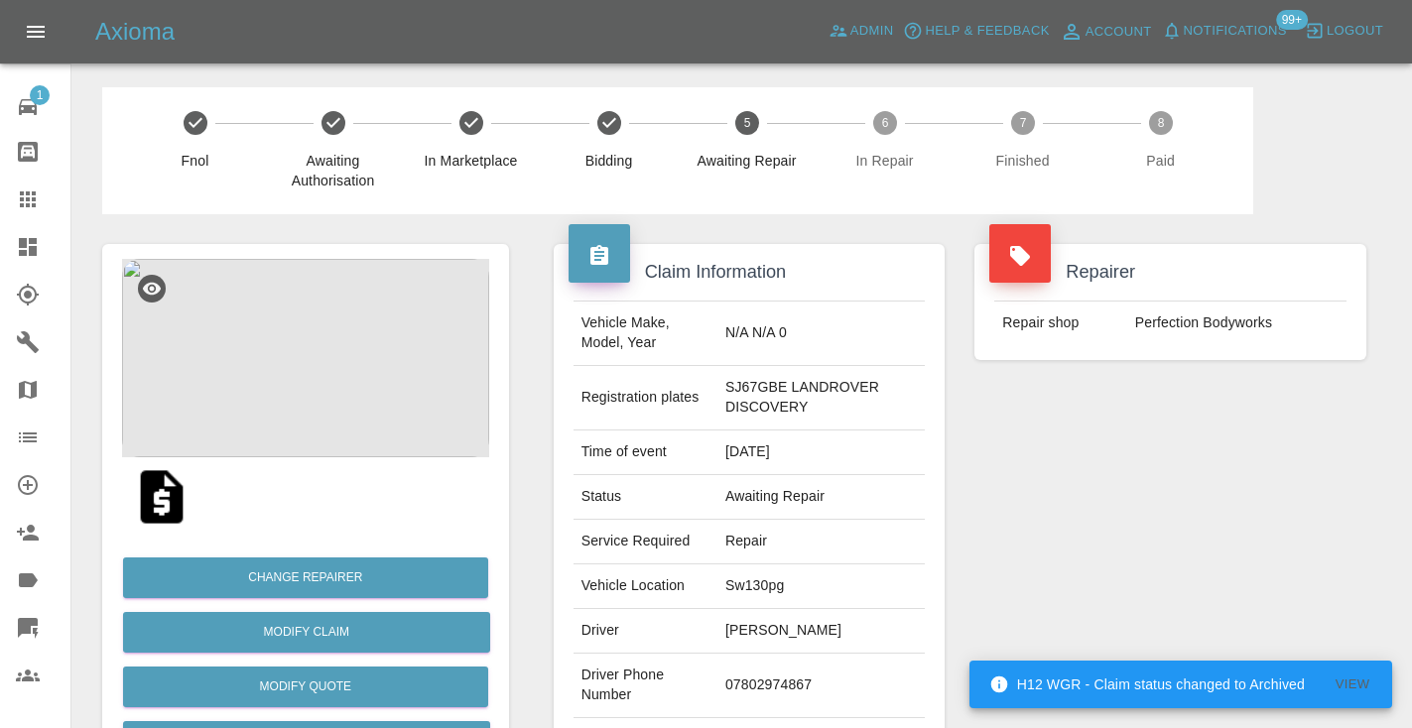
click at [740, 693] on td "07802974867" at bounding box center [820, 686] width 207 height 64
copy td "07802974867"
click at [1122, 560] on div "Repairer Repair shop Perfection Bodyworks" at bounding box center [1170, 520] width 422 height 612
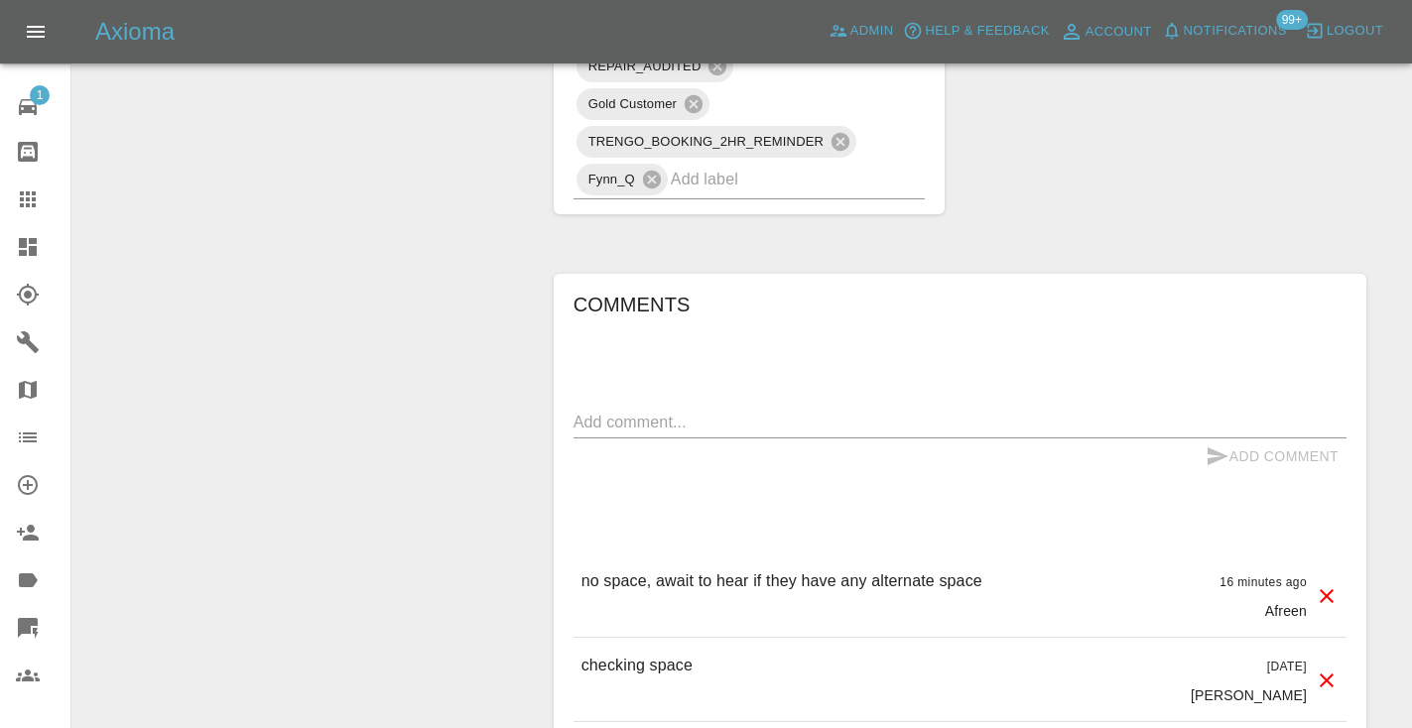
scroll to position [1735, 0]
click at [623, 420] on textarea at bounding box center [959, 420] width 773 height 23
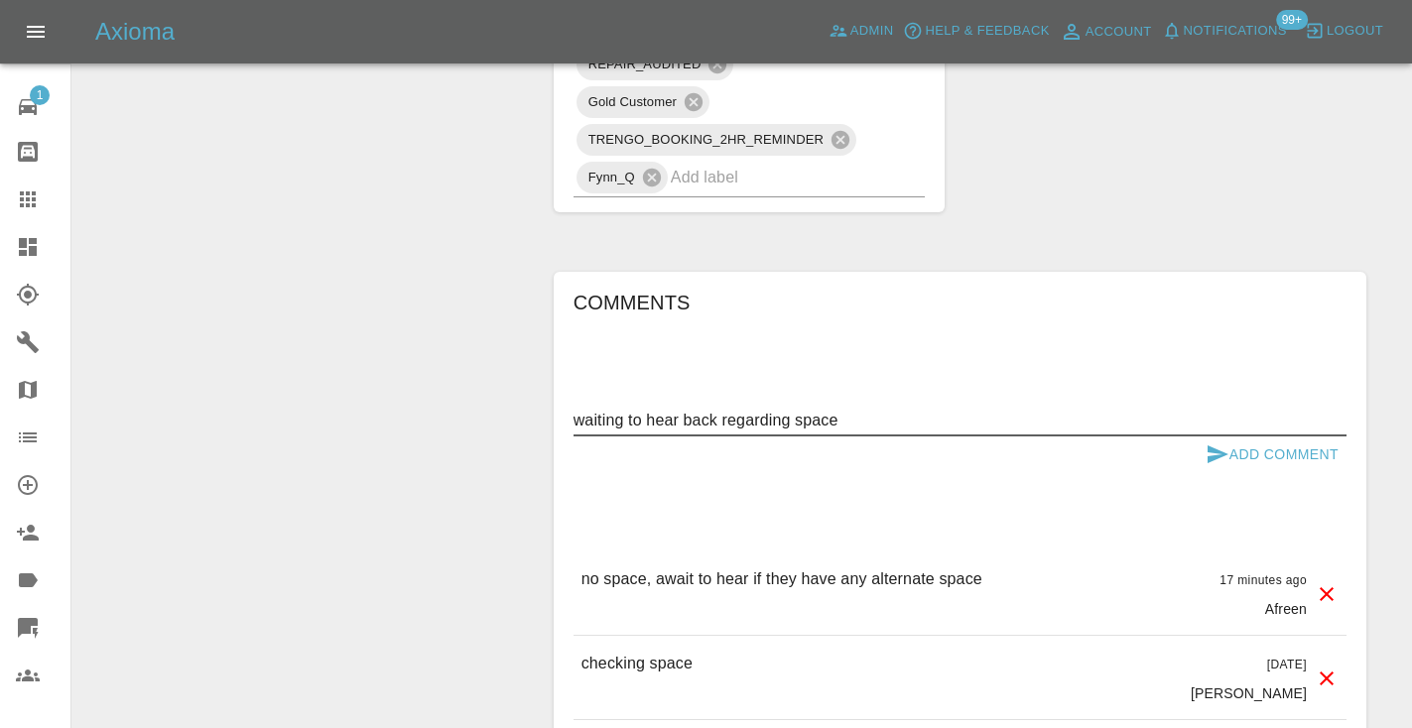
type textarea "waiting to hear back regarding space"
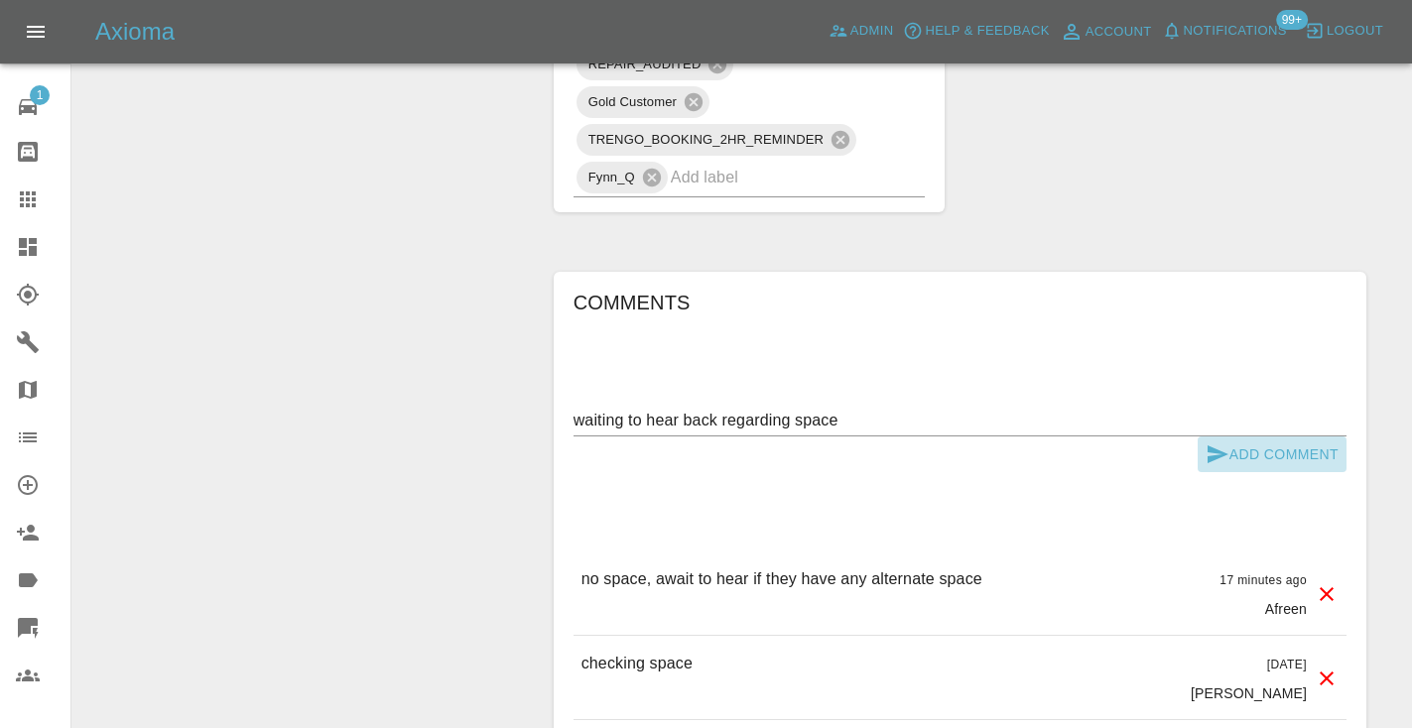
click at [1220, 453] on icon "submit" at bounding box center [1217, 455] width 24 height 24
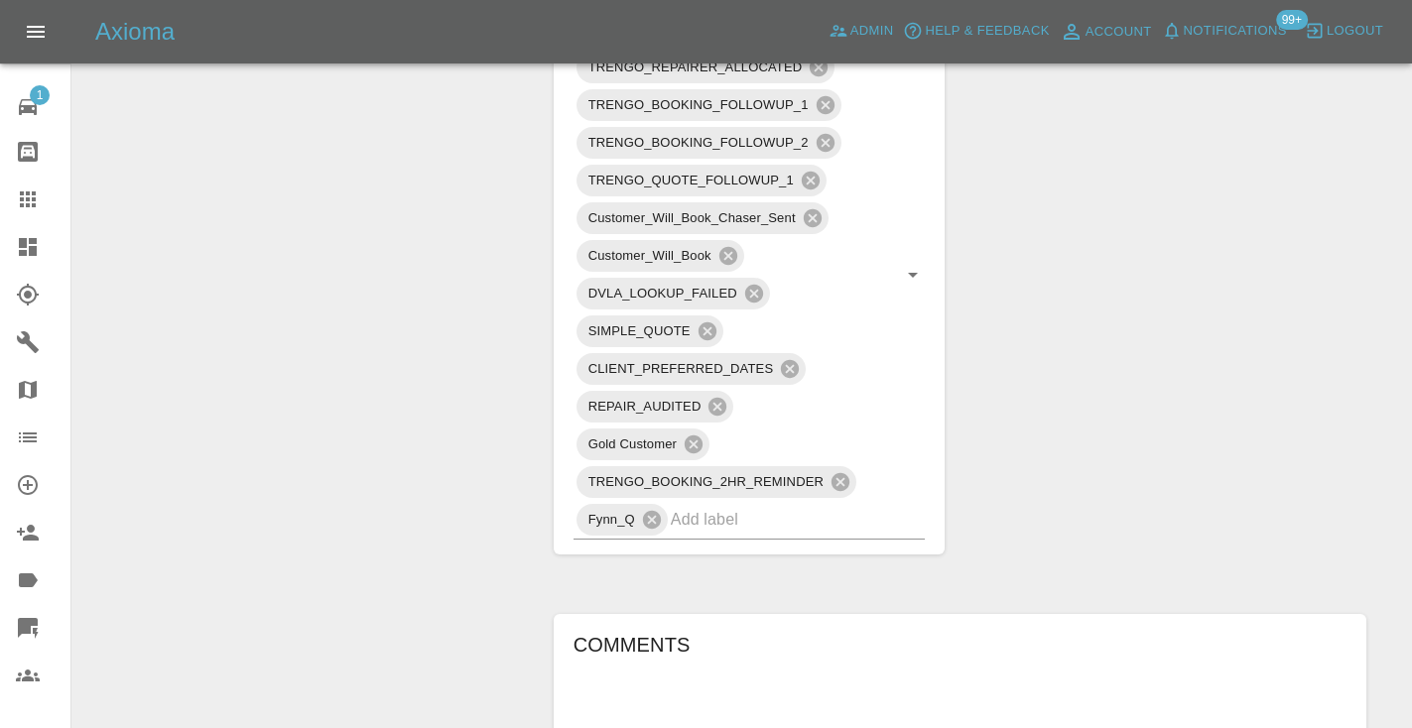
scroll to position [1409, 0]
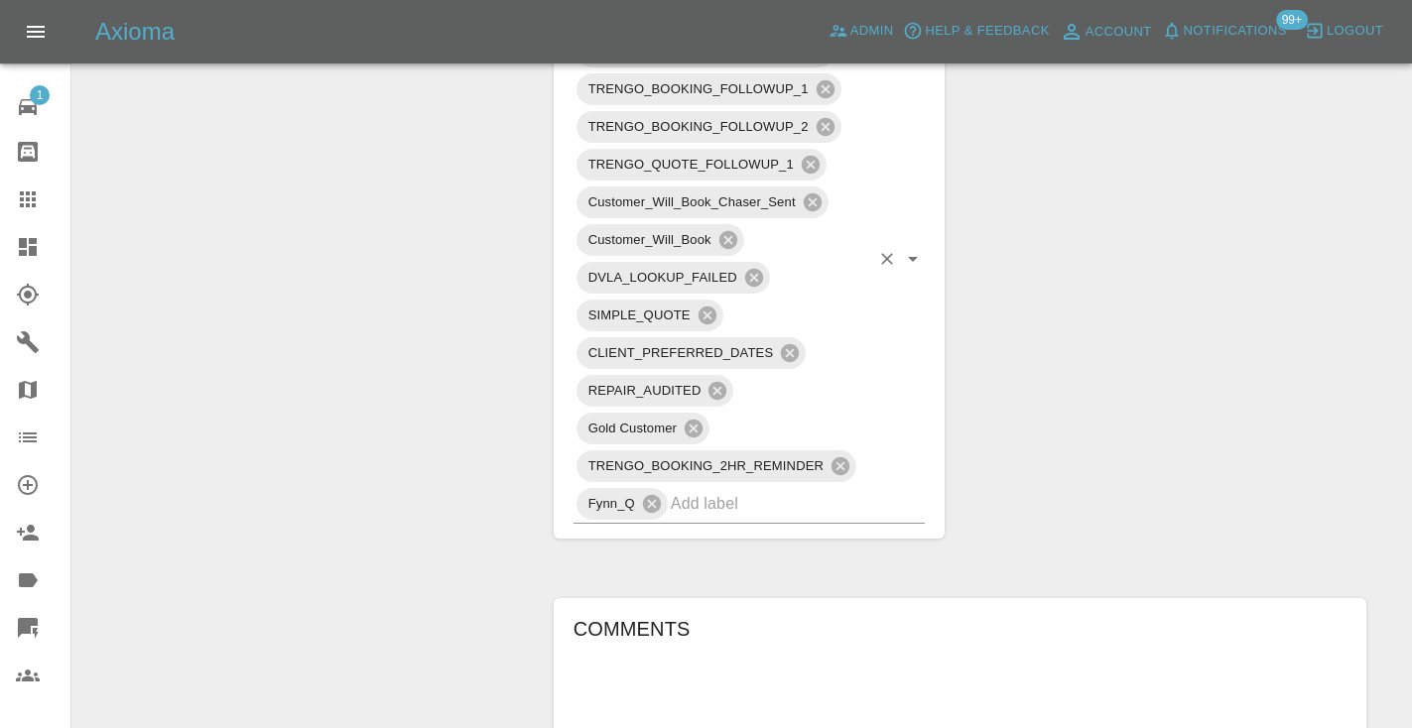
click at [768, 512] on input "text" at bounding box center [770, 503] width 199 height 31
type input "space"
click at [834, 555] on li "NO_SPACE_OR_POWER" at bounding box center [749, 549] width 352 height 36
click at [210, 353] on div "Change Repairer Modify Claim Modify Quote Rollback Submit Payment Archive" at bounding box center [305, 220] width 437 height 2830
click at [21, 186] on link "Claims" at bounding box center [35, 200] width 70 height 48
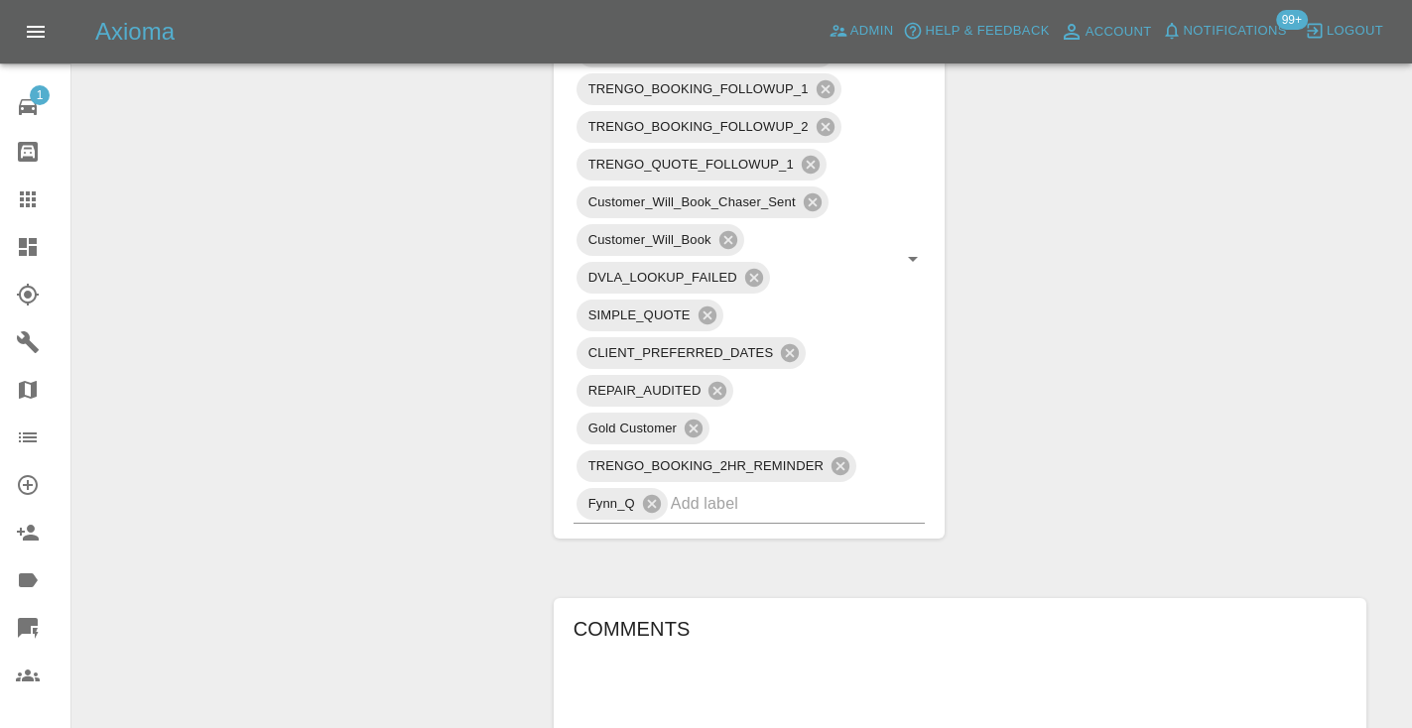
scroll to position [199, 0]
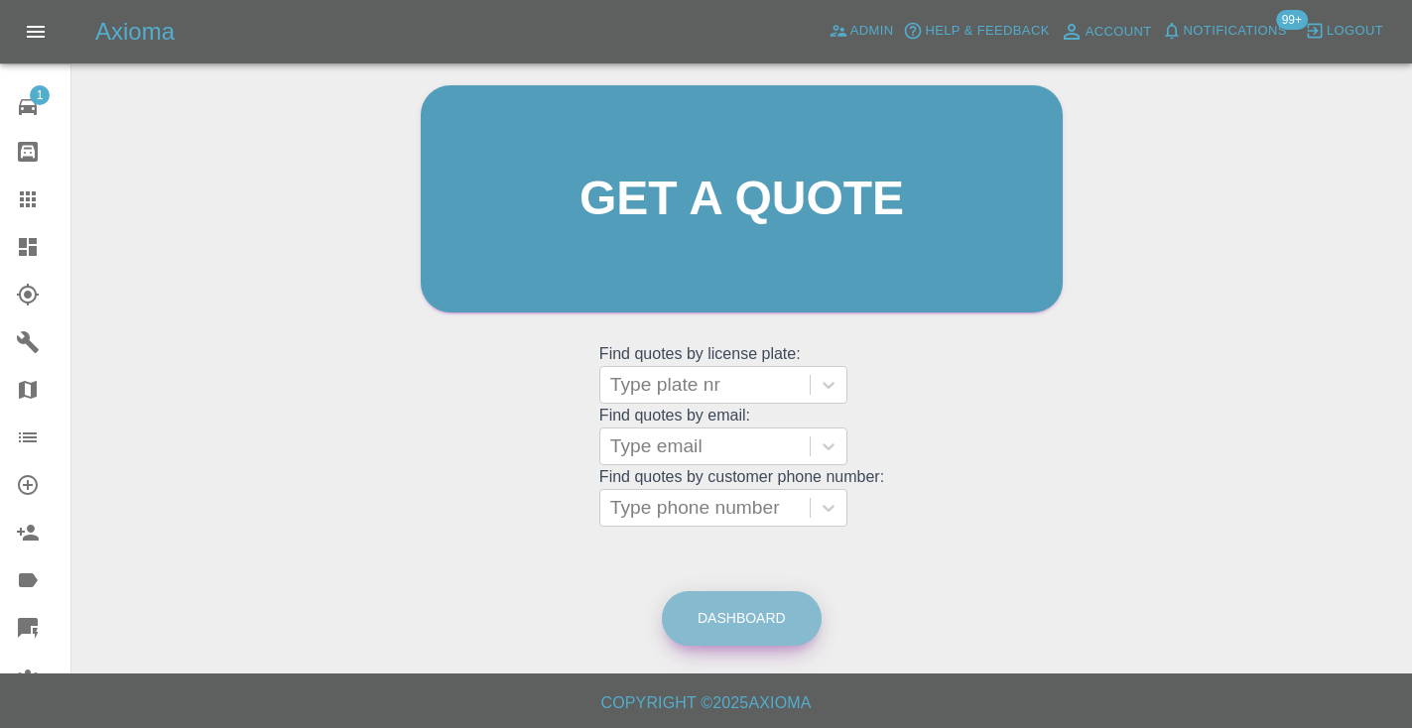
click at [790, 624] on link "Dashboard" at bounding box center [742, 618] width 160 height 55
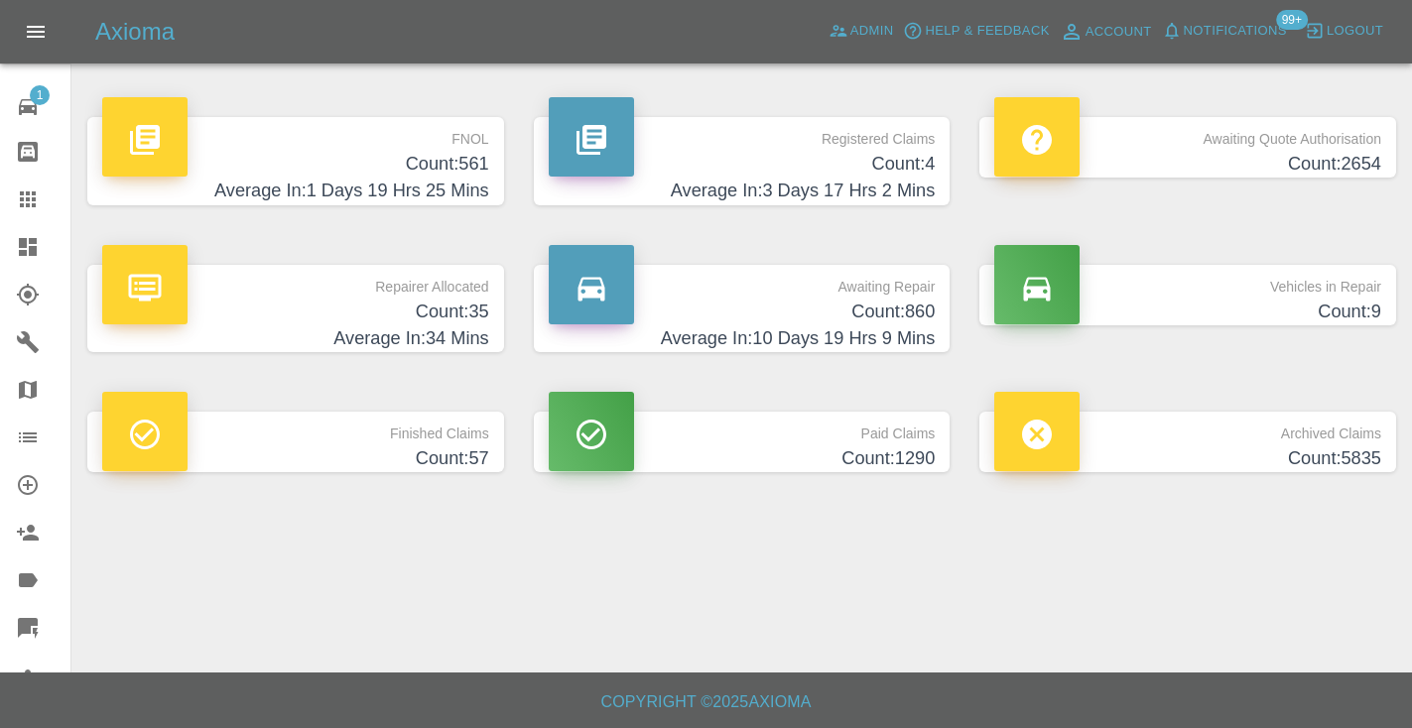
click at [903, 317] on h4 "Count: 860" at bounding box center [742, 312] width 387 height 27
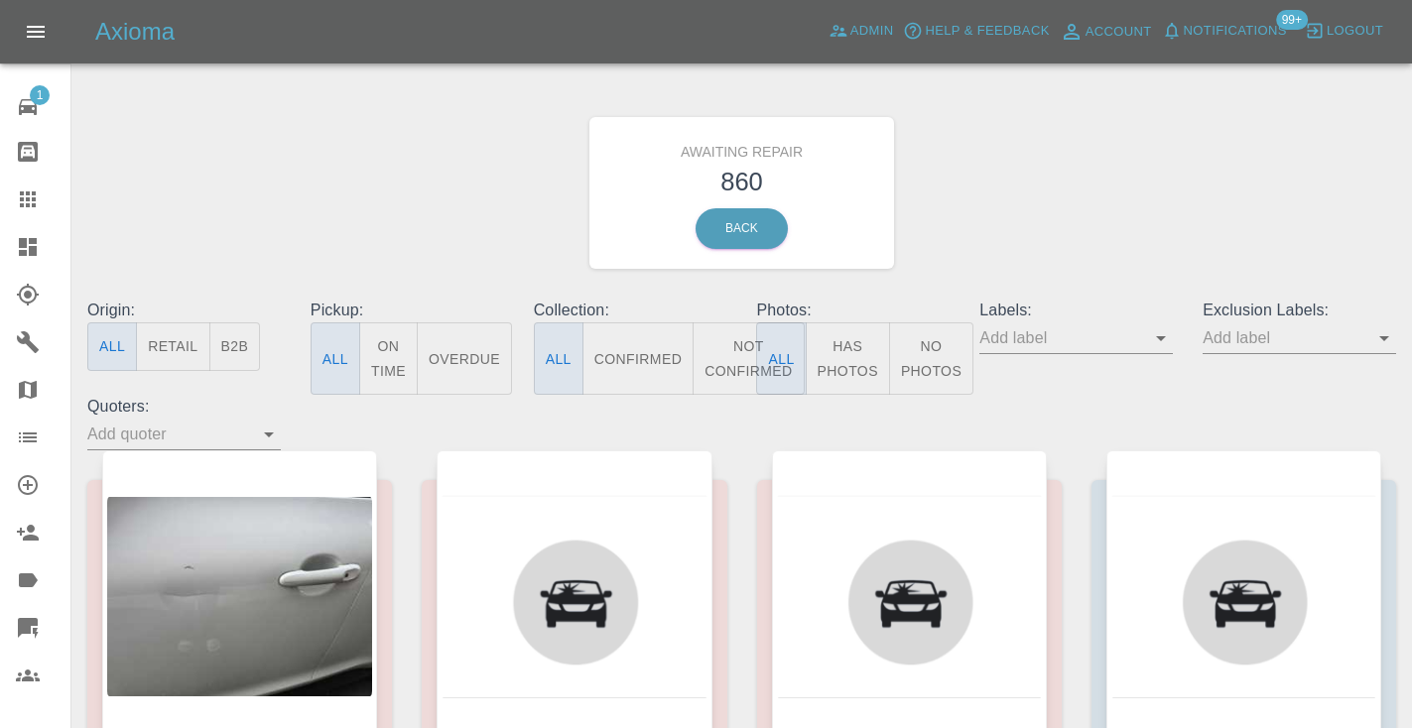
click at [720, 359] on button "Not Confirmed" at bounding box center [748, 358] width 111 height 72
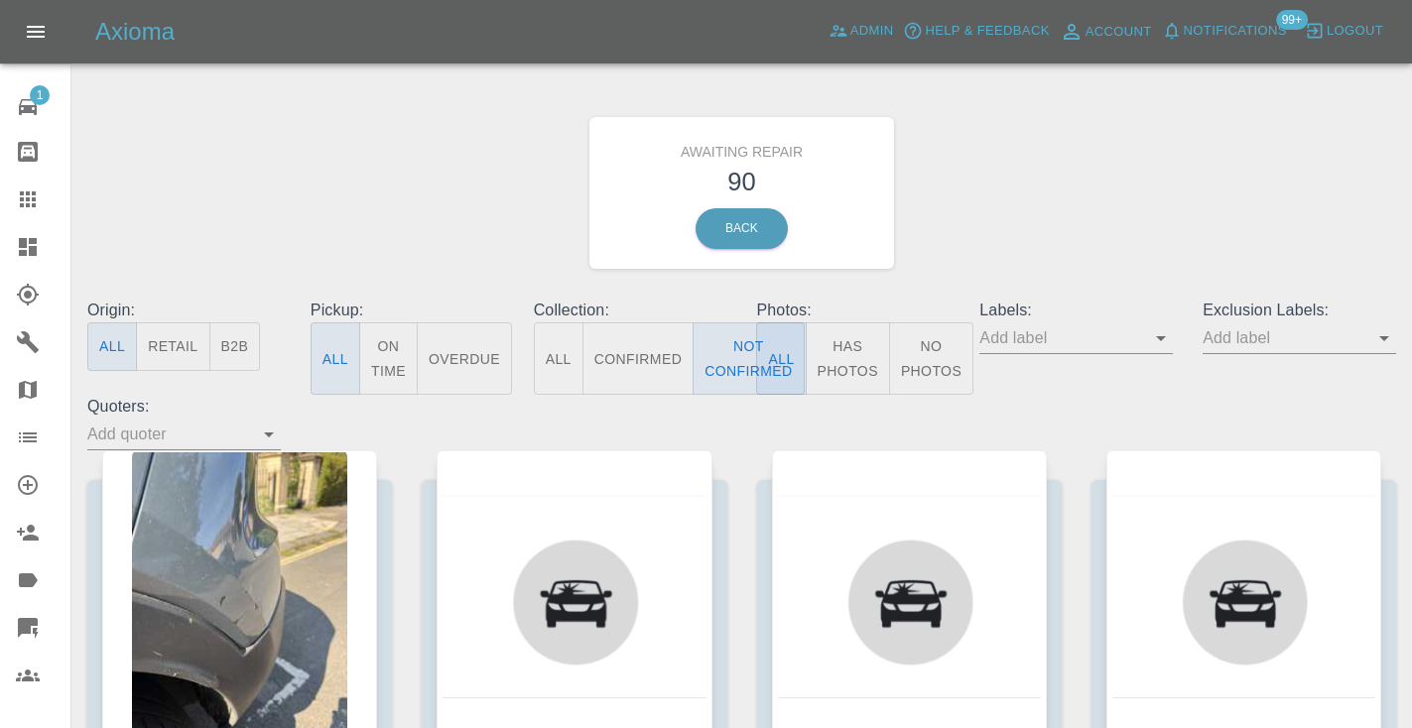
click at [1158, 133] on div "Awaiting Repair 90 Back" at bounding box center [741, 192] width 1338 height 211
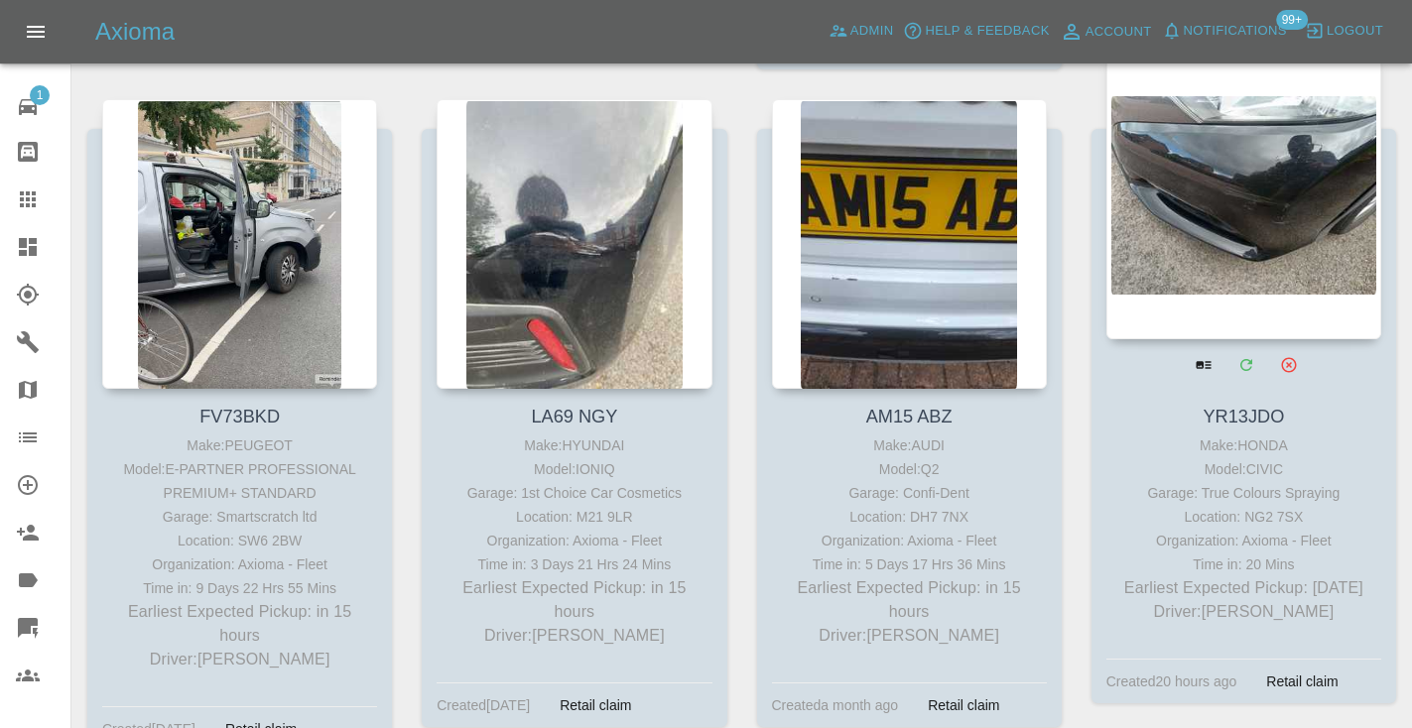
scroll to position [1009, 0]
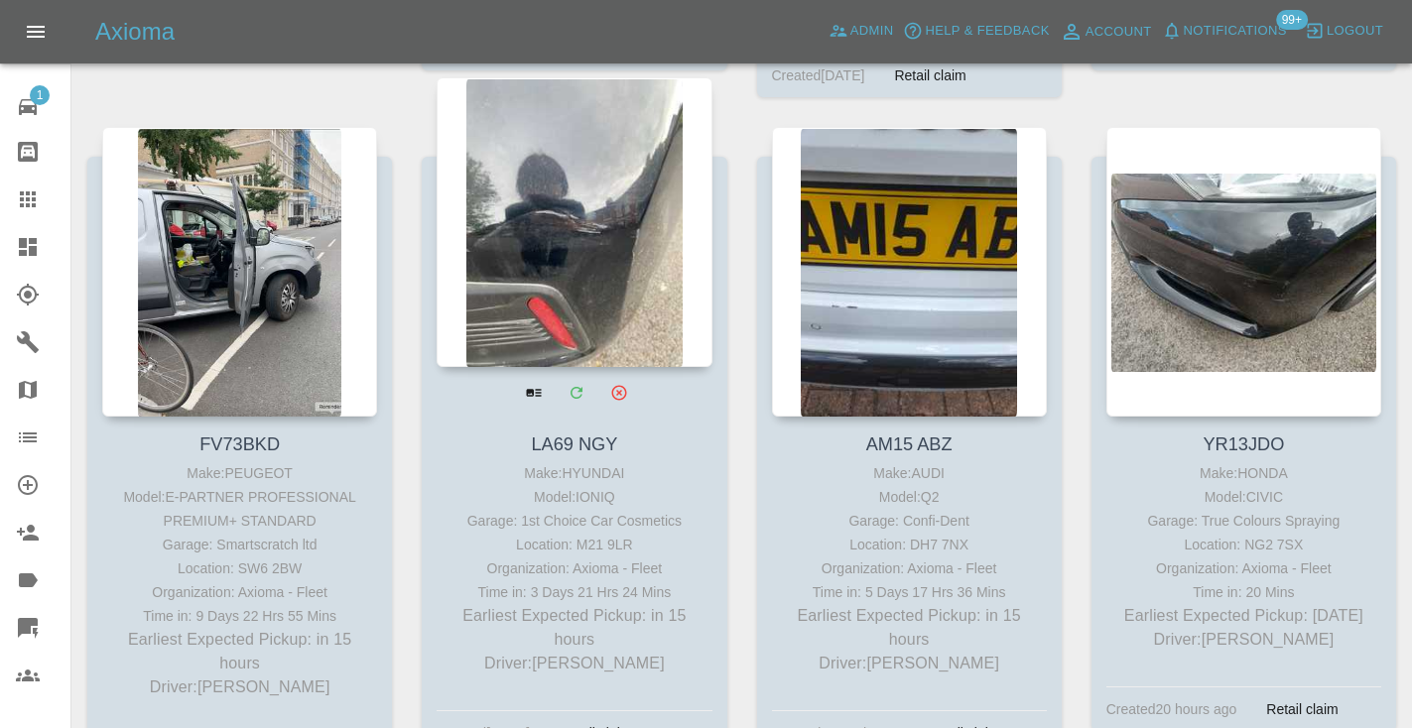
click at [598, 209] on div at bounding box center [574, 222] width 275 height 290
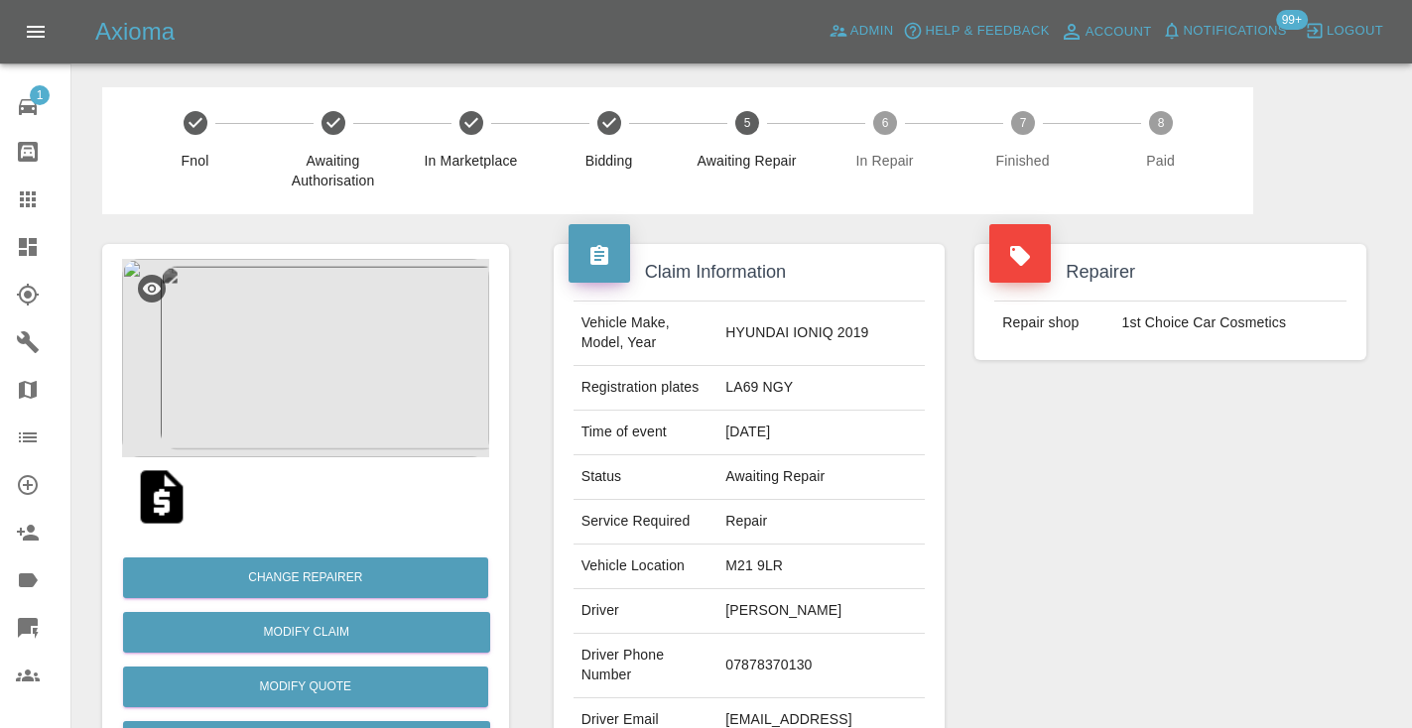
click at [800, 653] on td "07878370130" at bounding box center [820, 666] width 207 height 64
copy td "07878370130"
click at [1221, 475] on div "Repairer Repair shop 1st Choice Car Cosmetics" at bounding box center [1170, 510] width 422 height 592
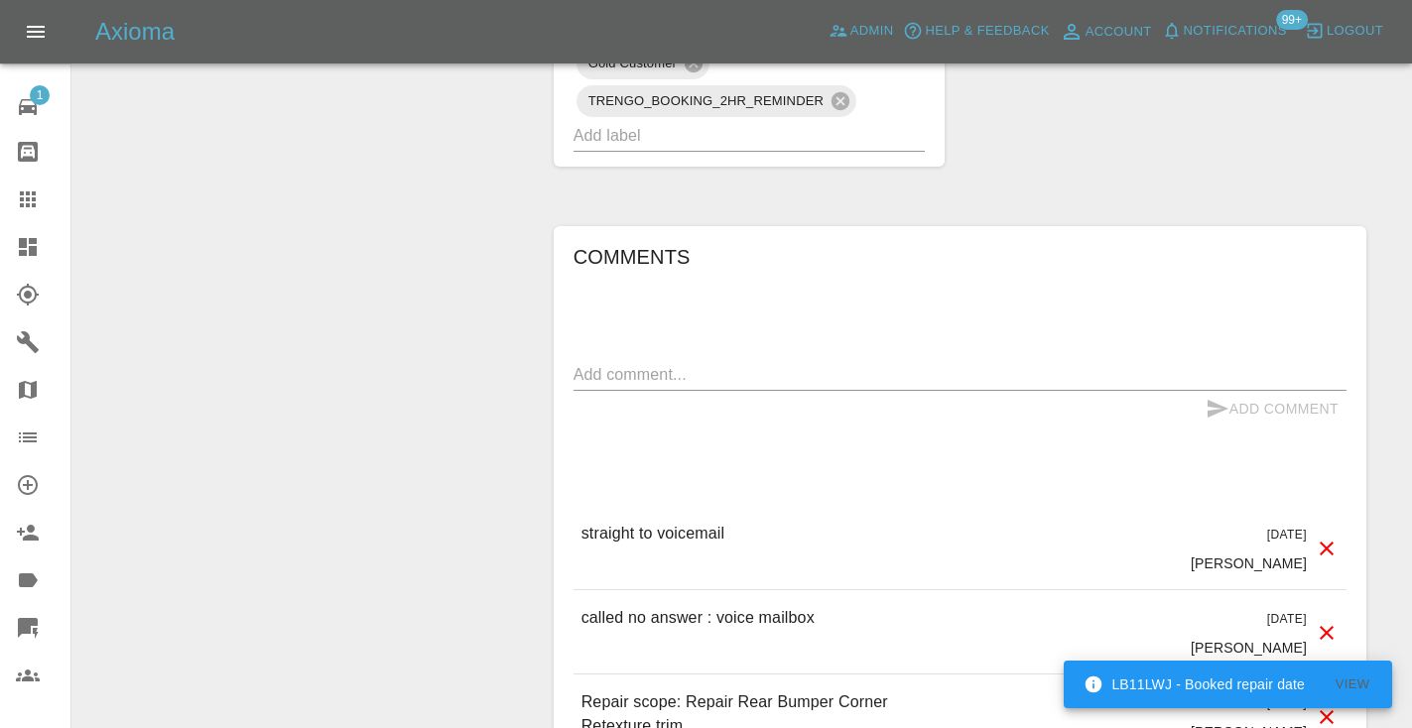
scroll to position [1559, 0]
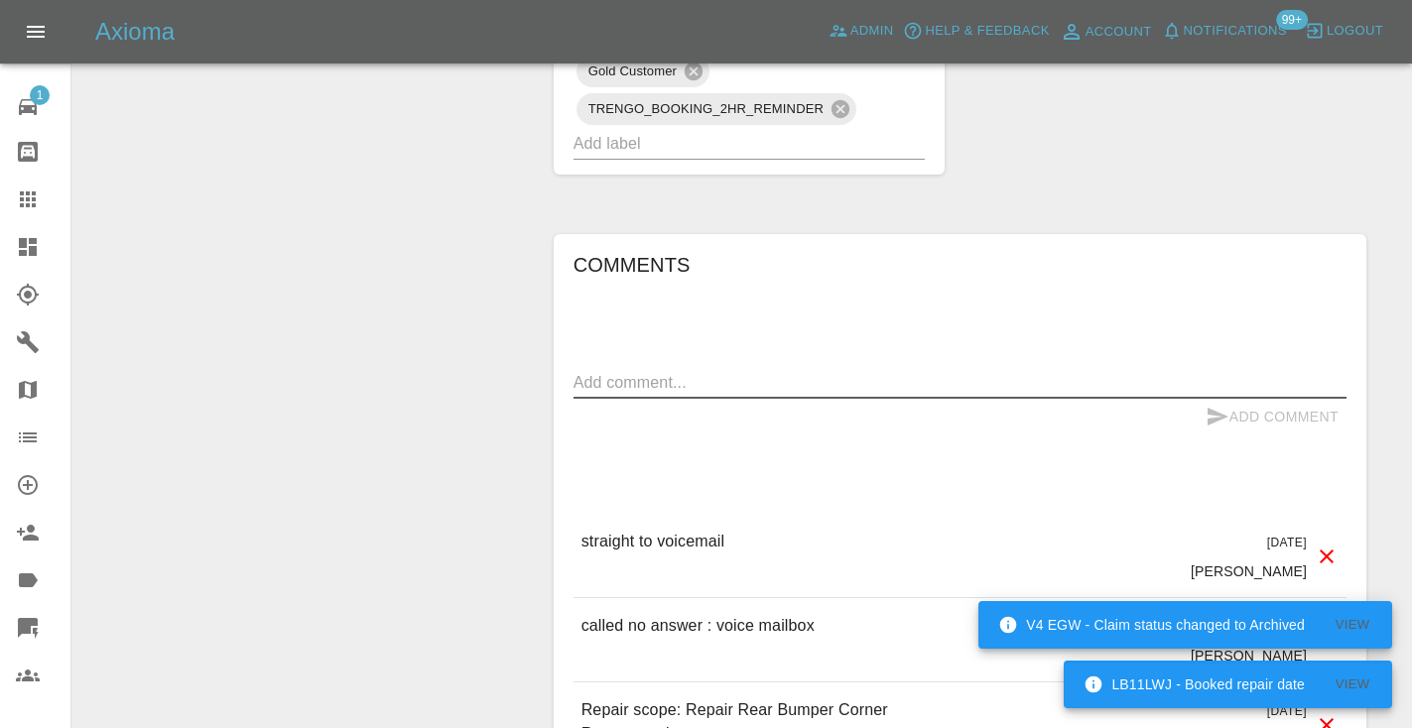
click at [616, 371] on textarea at bounding box center [959, 382] width 773 height 23
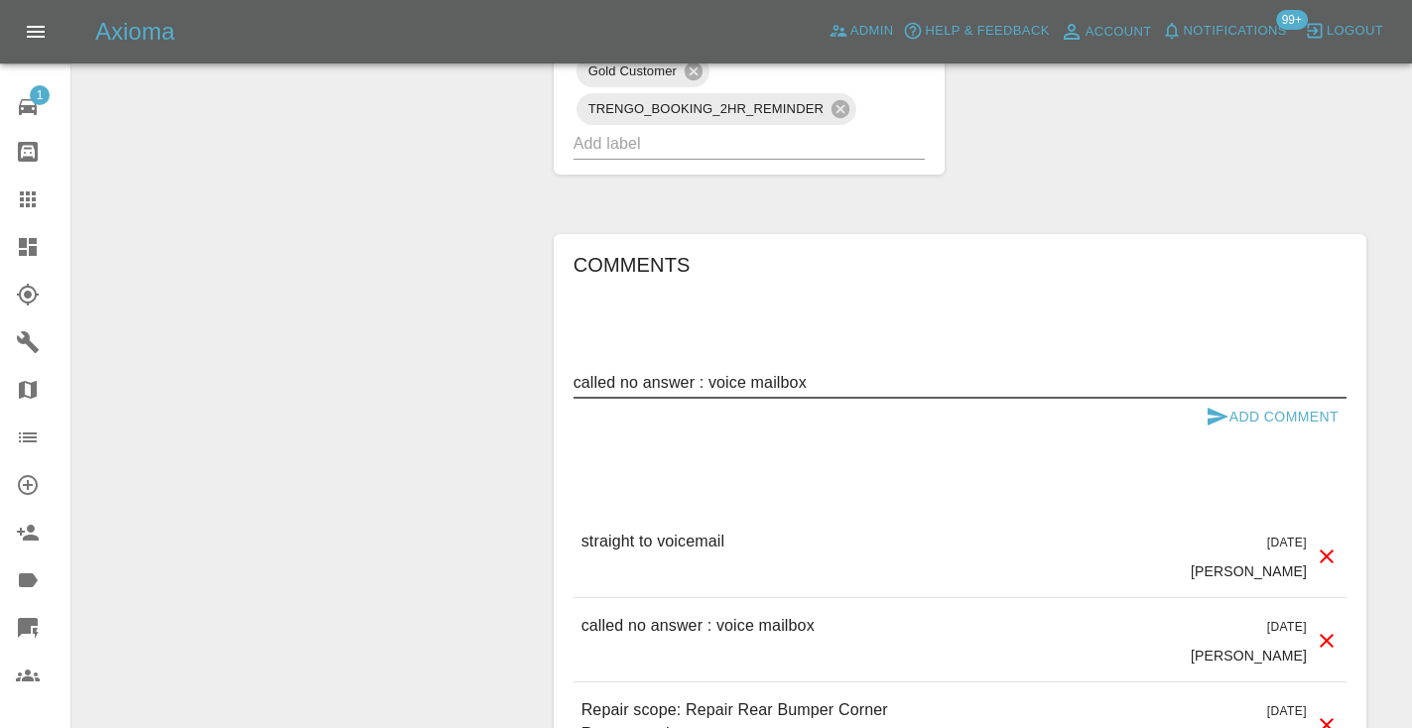
type textarea "called no answer : voice mailbox"
click at [1223, 367] on div "called no answer : voice mailbox x" at bounding box center [959, 383] width 773 height 32
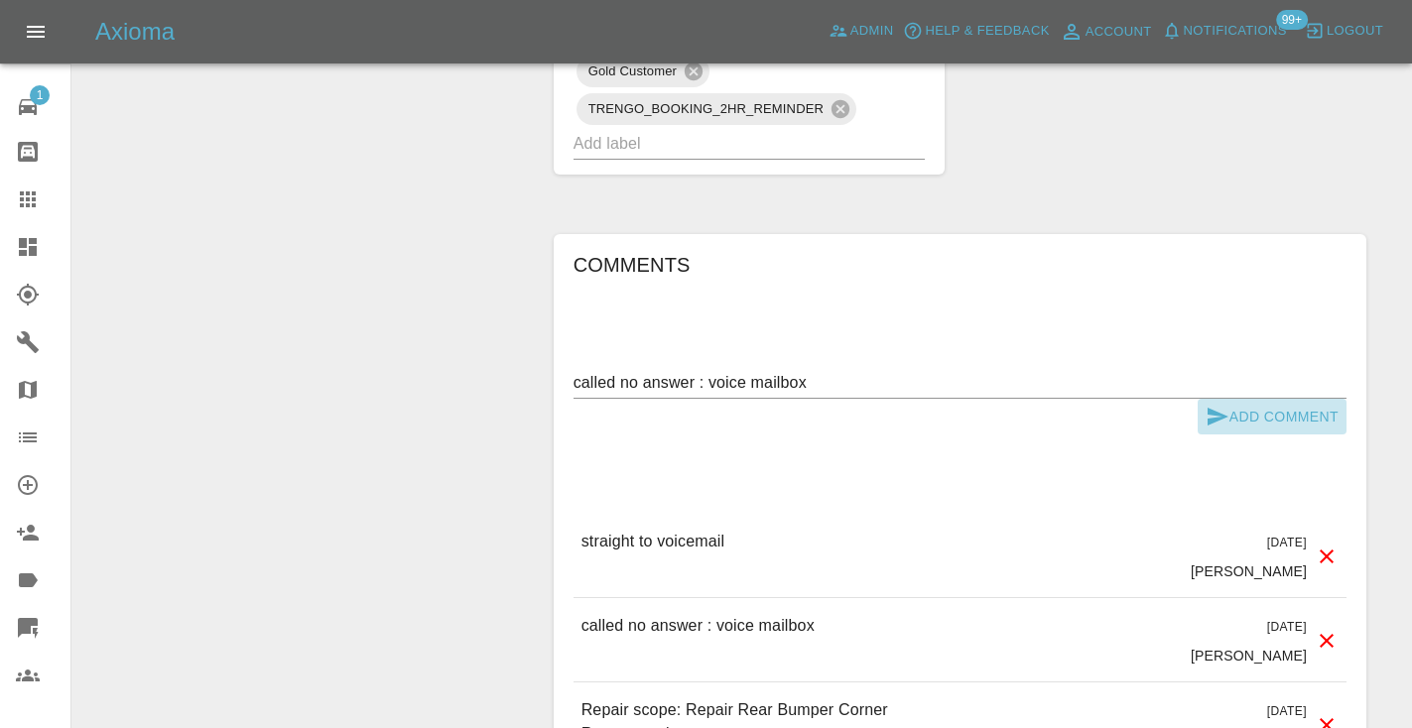
click at [1207, 408] on icon "submit" at bounding box center [1217, 417] width 21 height 18
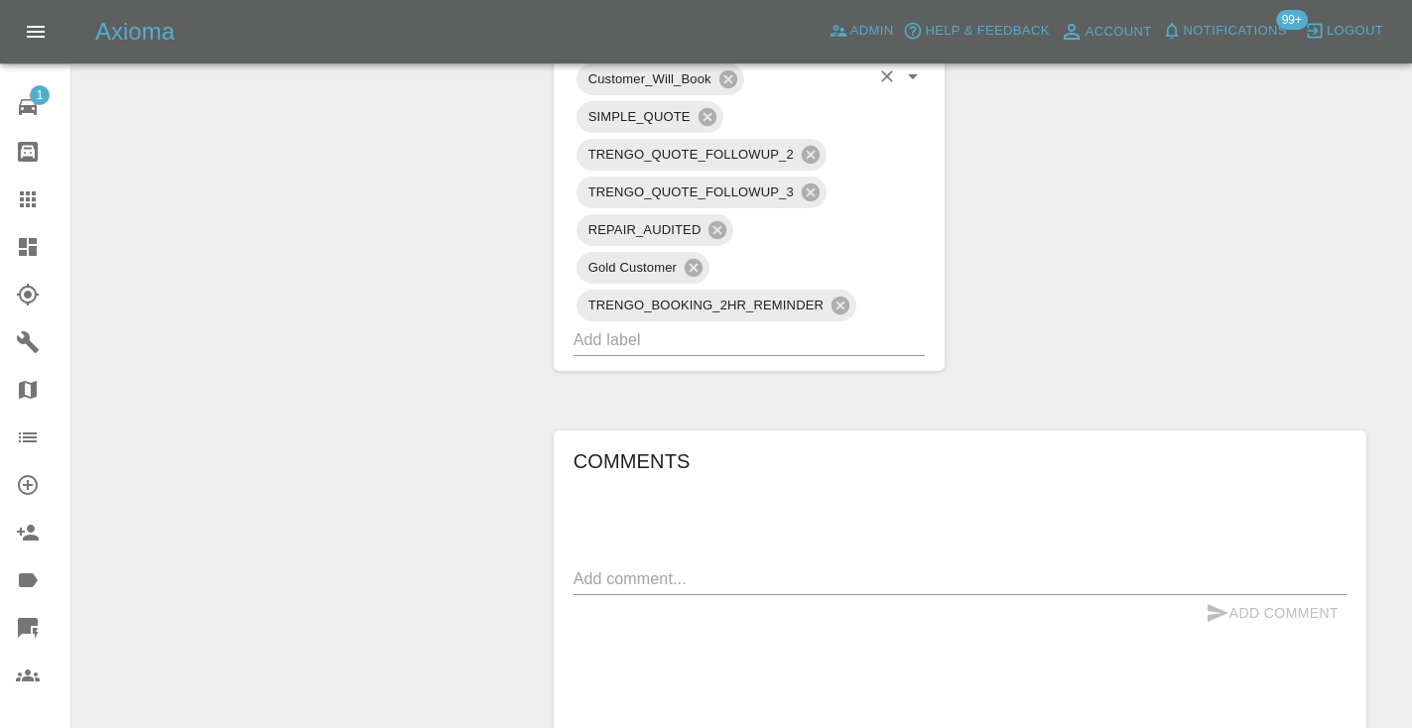
scroll to position [1345, 0]
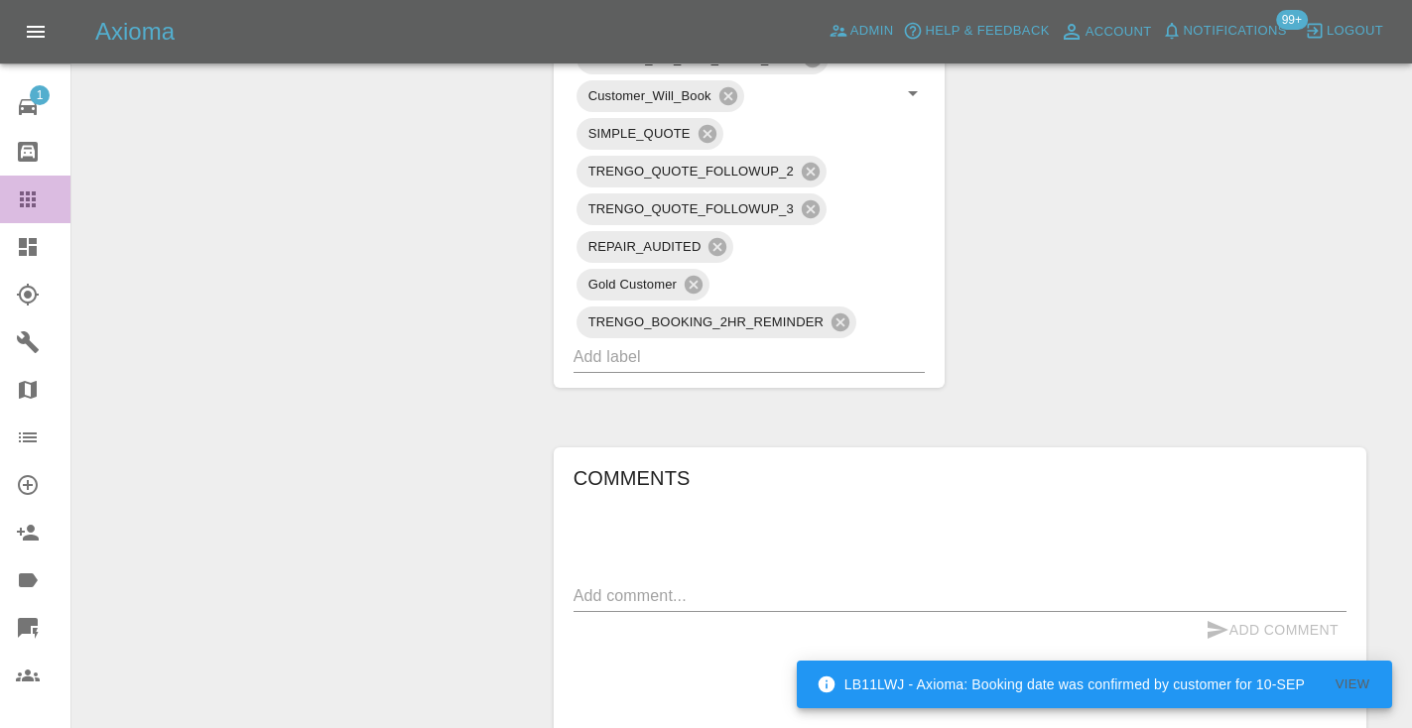
click at [35, 195] on icon at bounding box center [28, 199] width 16 height 16
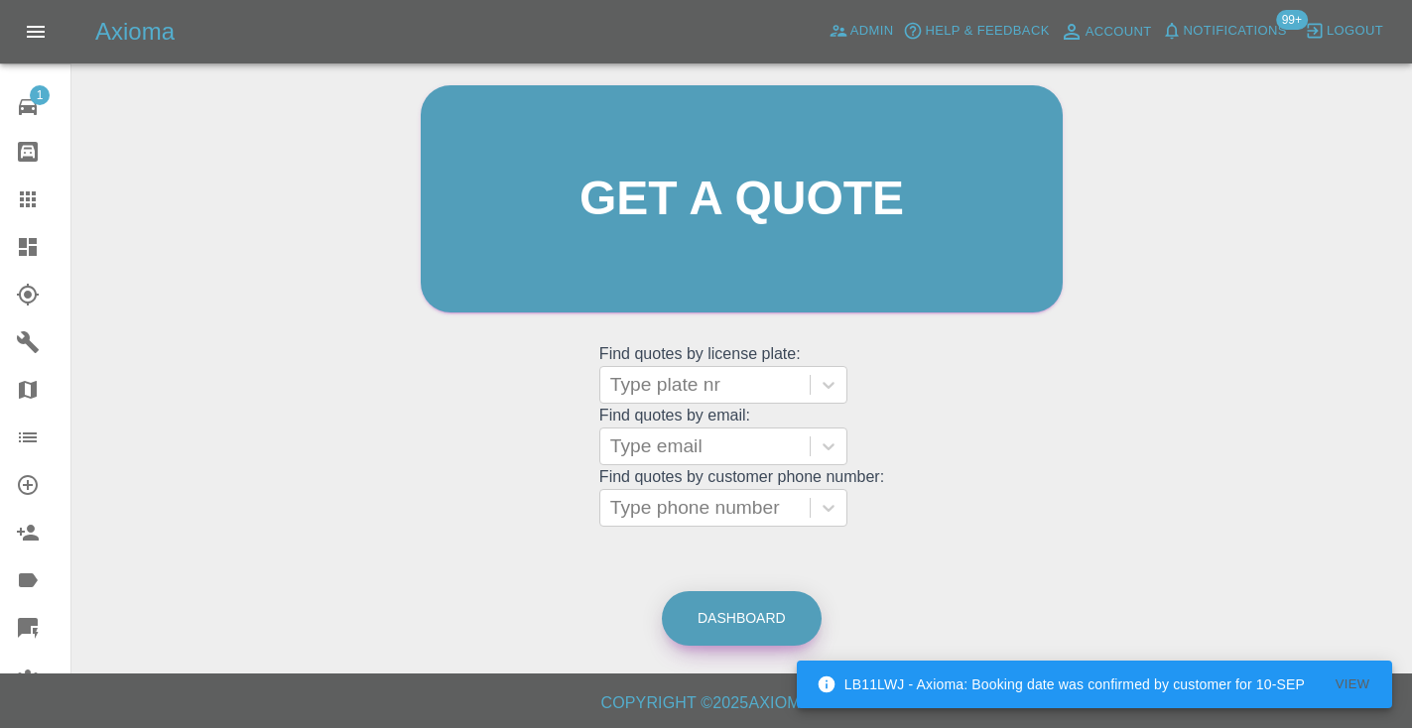
click at [775, 616] on link "Dashboard" at bounding box center [742, 618] width 160 height 55
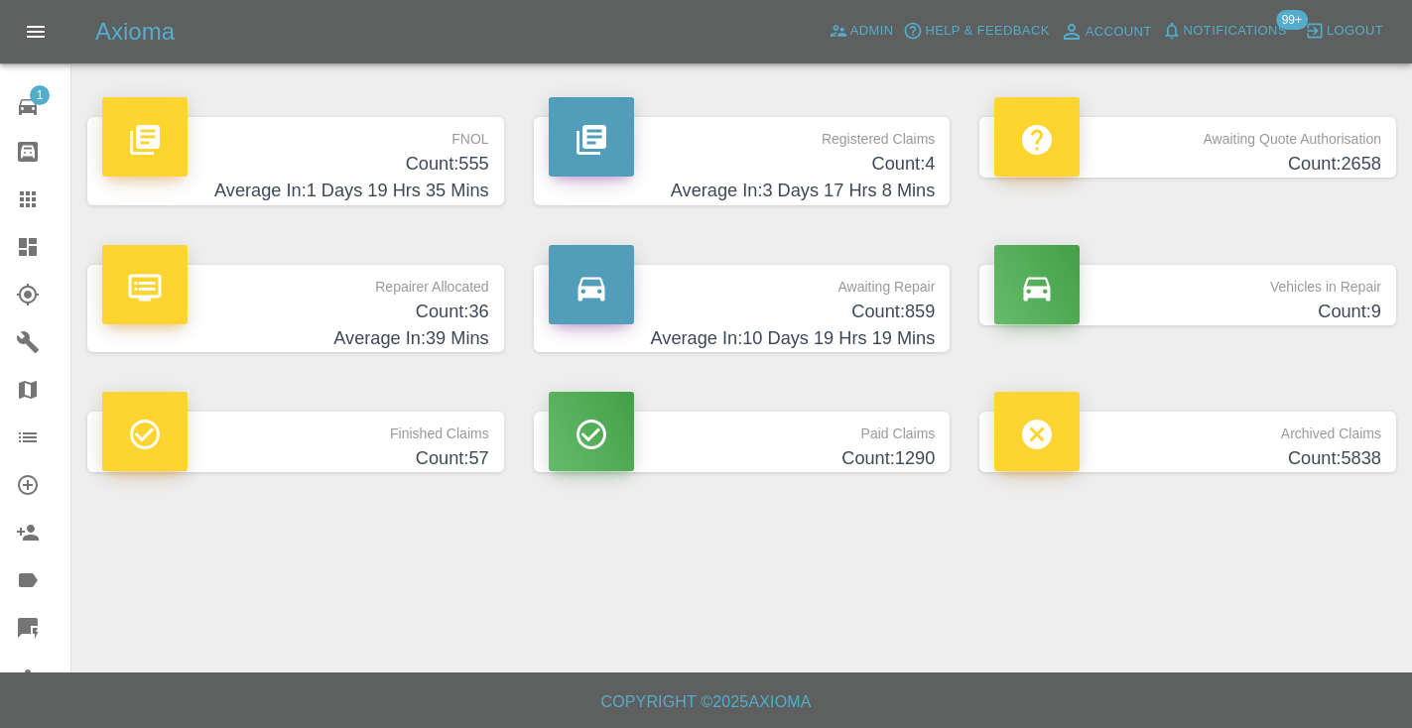
click at [917, 317] on h4 "Count: 859" at bounding box center [742, 312] width 387 height 27
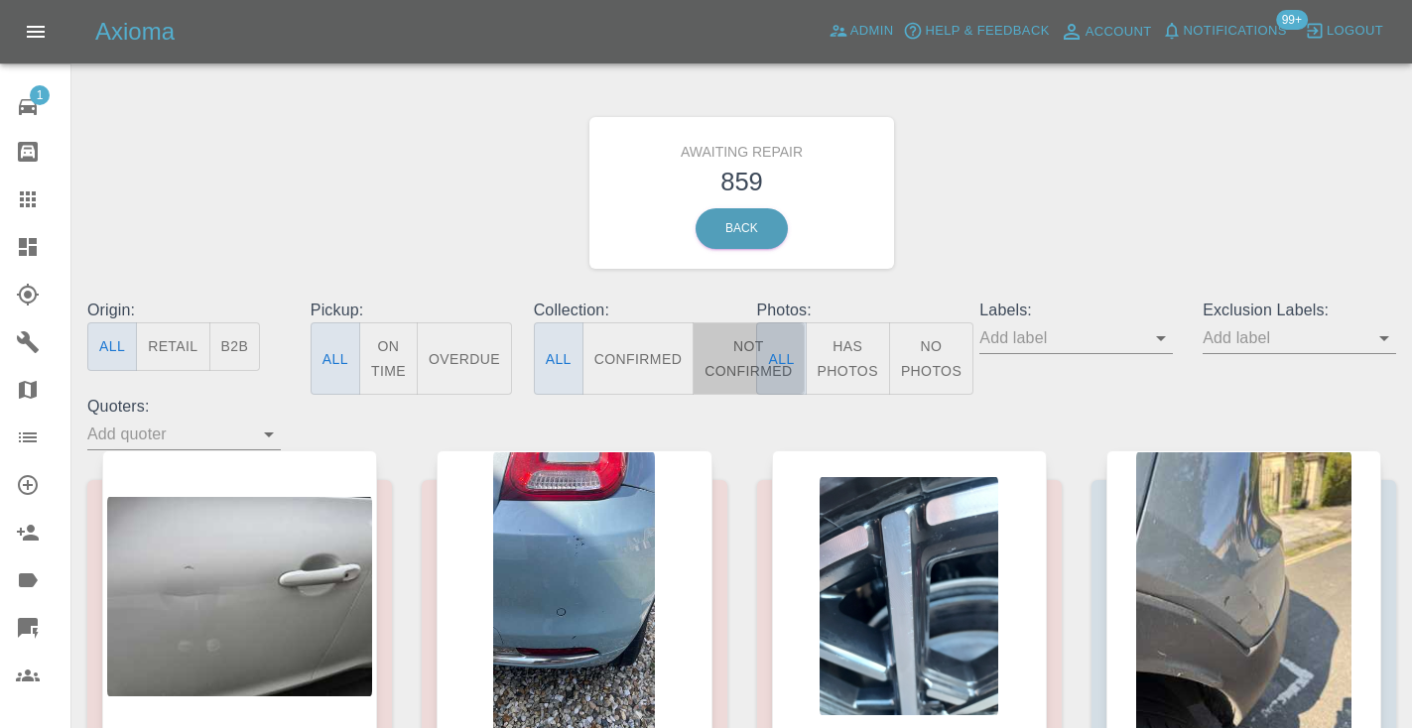
click at [742, 356] on button "Not Confirmed" at bounding box center [748, 358] width 111 height 72
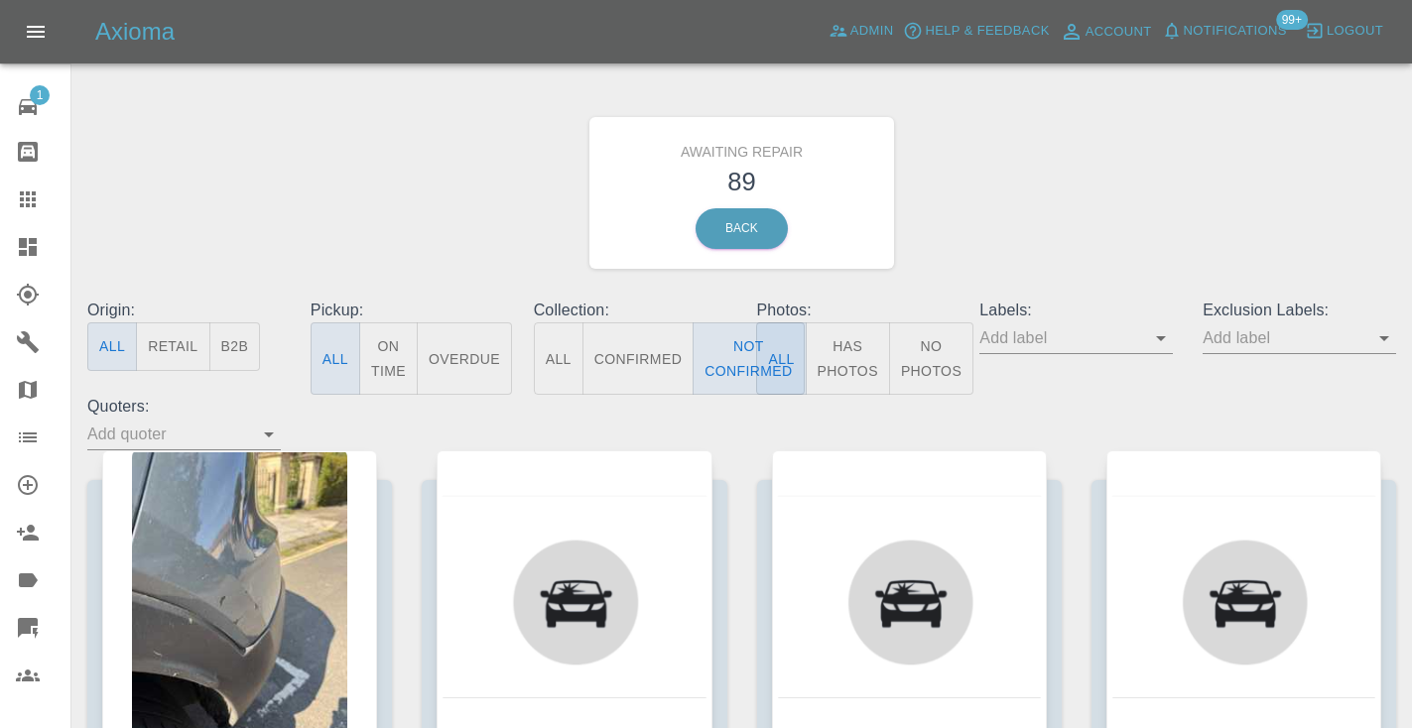
click at [1005, 217] on div "Awaiting Repair 89 Back" at bounding box center [741, 192] width 1338 height 211
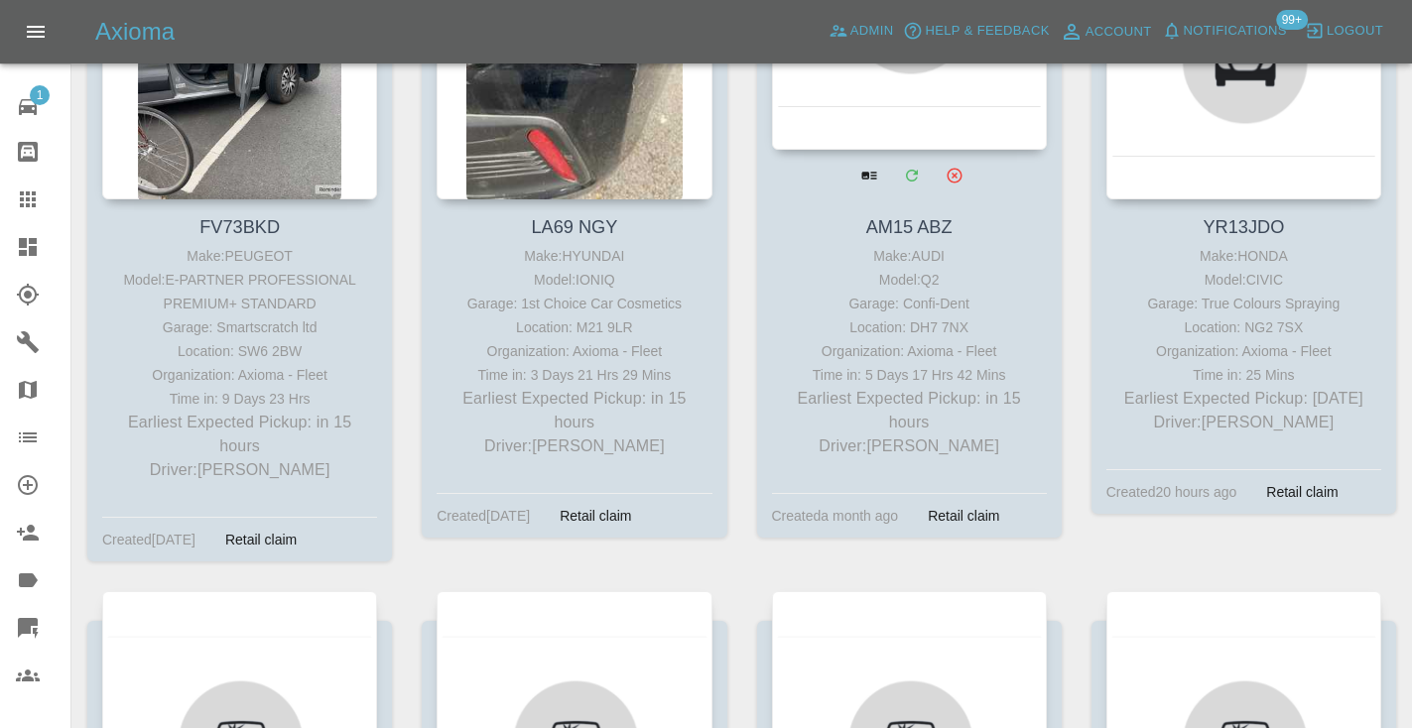
scroll to position [1218, 0]
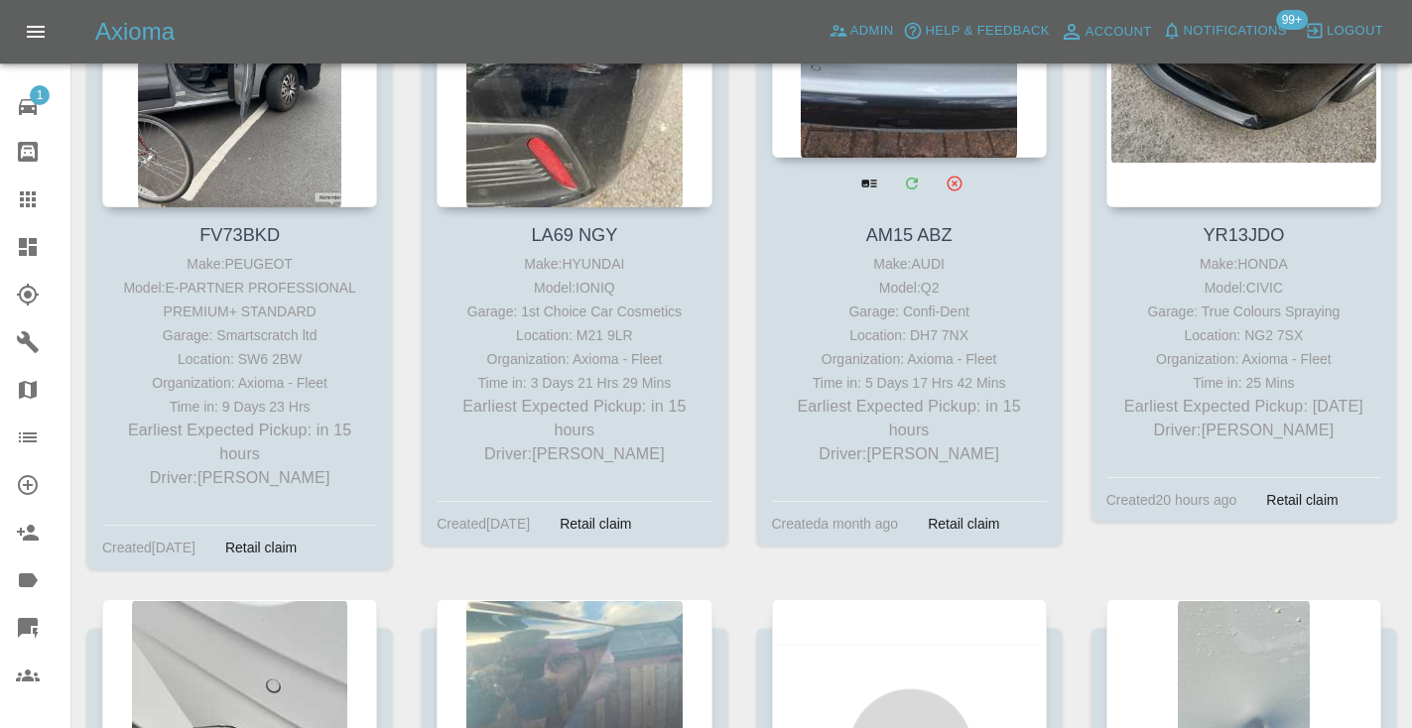
click at [923, 73] on div at bounding box center [909, 13] width 275 height 290
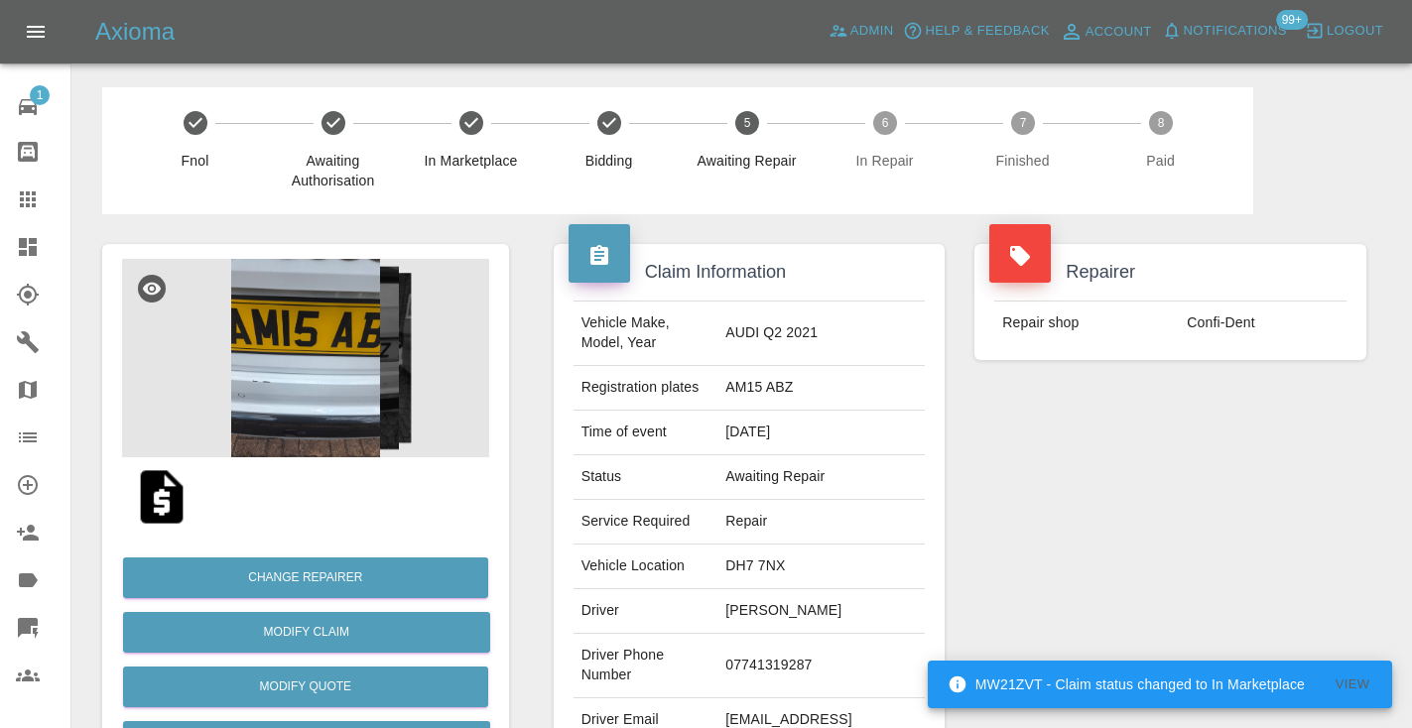
click at [742, 666] on td "07741319287" at bounding box center [820, 666] width 207 height 64
copy td "07741319287"
click at [1216, 560] on div "Repairer Repair shop Confi-Dent" at bounding box center [1170, 510] width 422 height 592
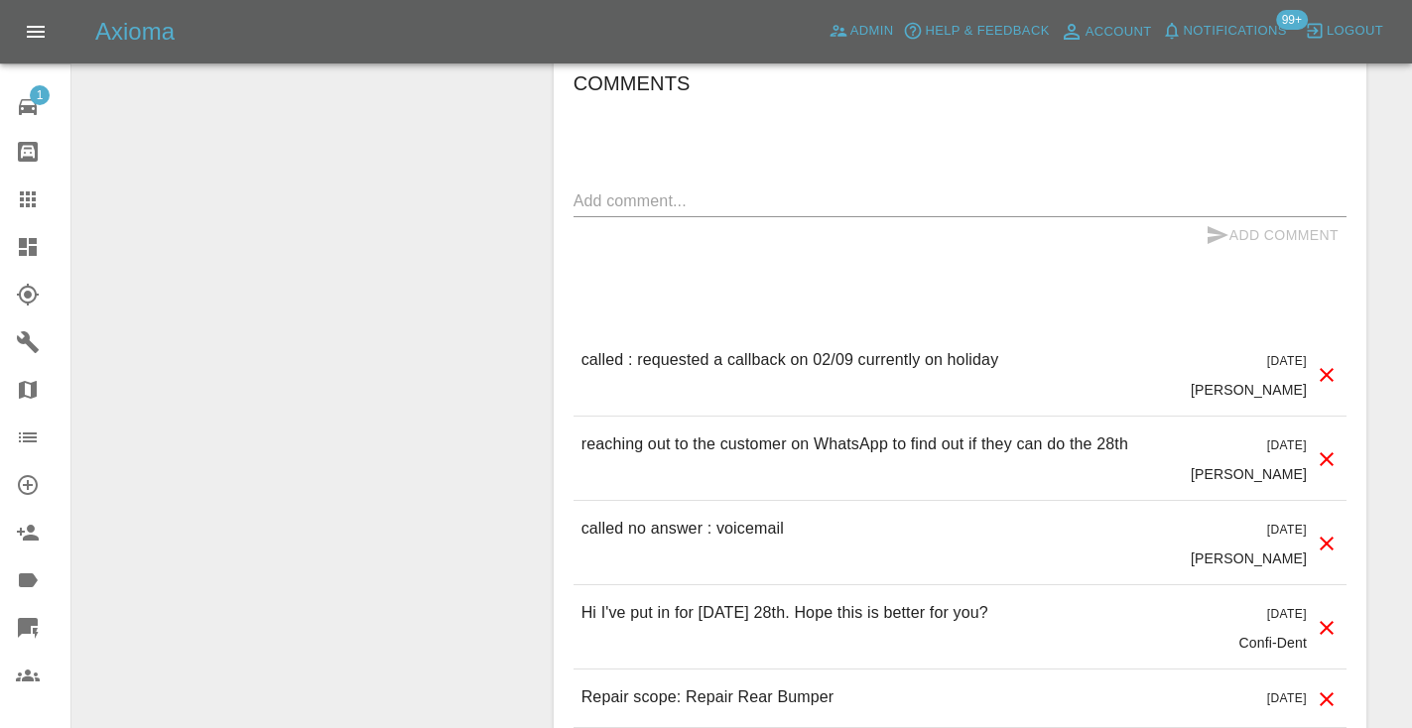
scroll to position [1898, 0]
click at [629, 200] on textarea at bounding box center [959, 200] width 773 height 23
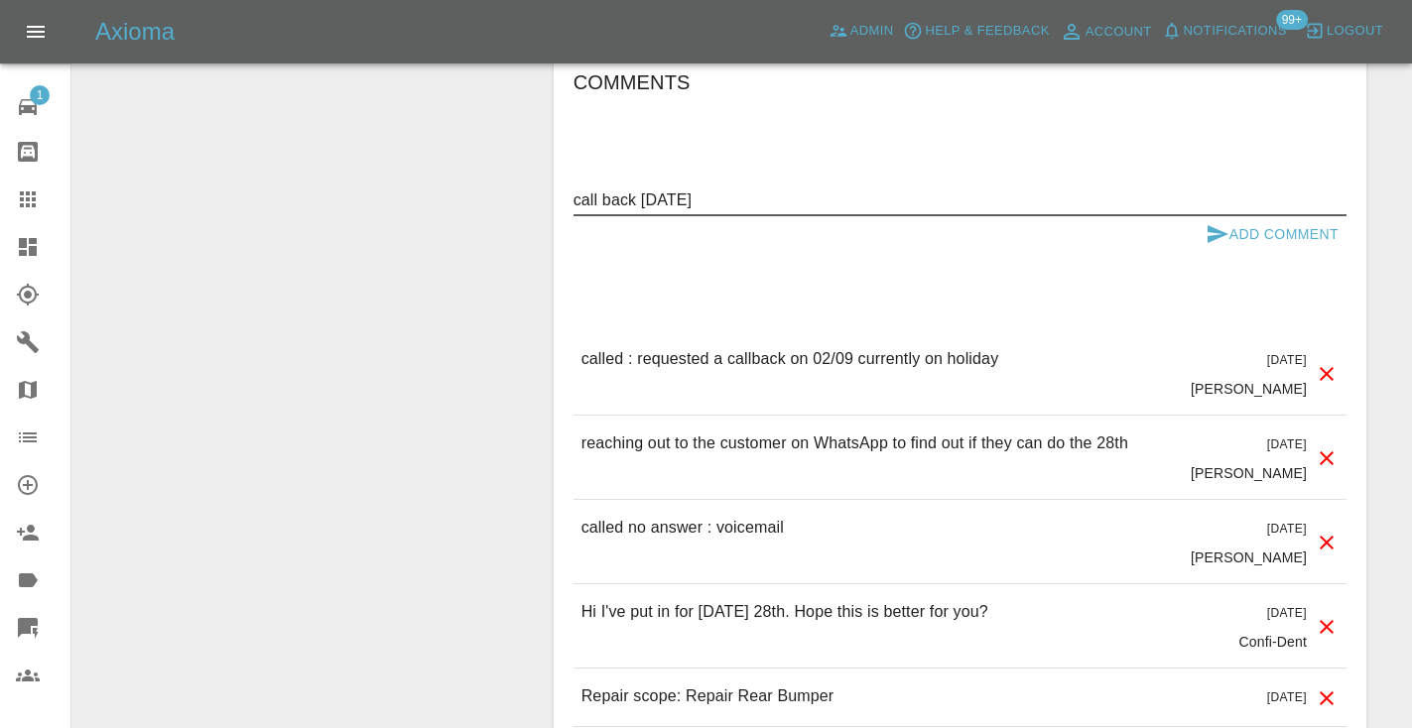
type textarea "call back tomorrow"
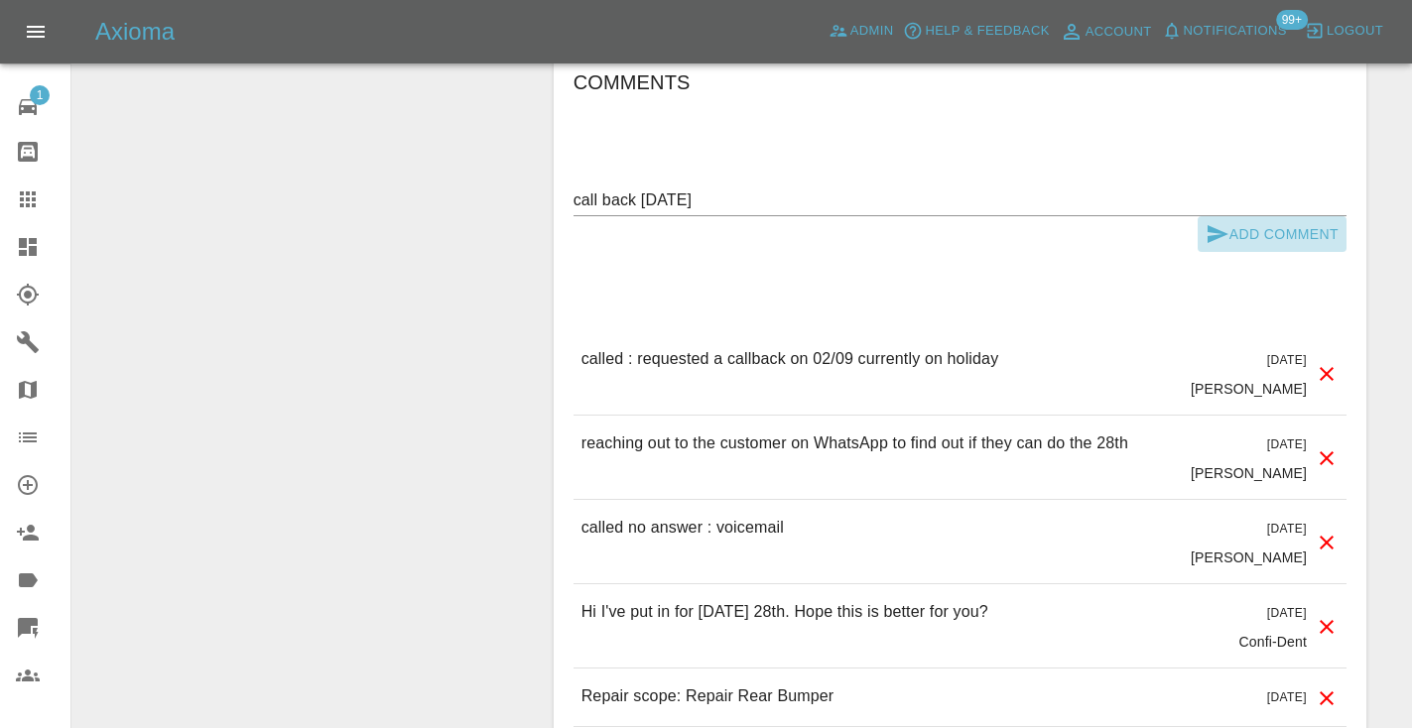
click at [1214, 225] on icon "submit" at bounding box center [1217, 234] width 24 height 24
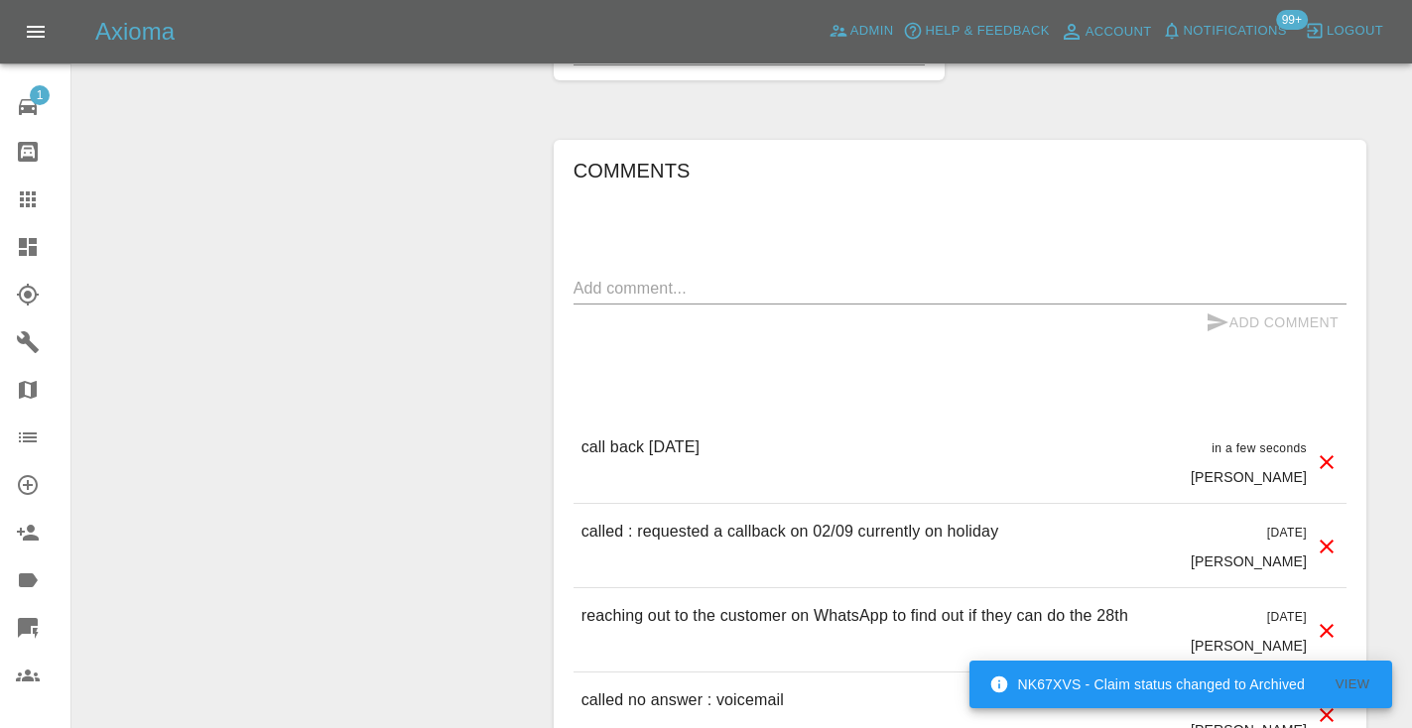
scroll to position [1757, 0]
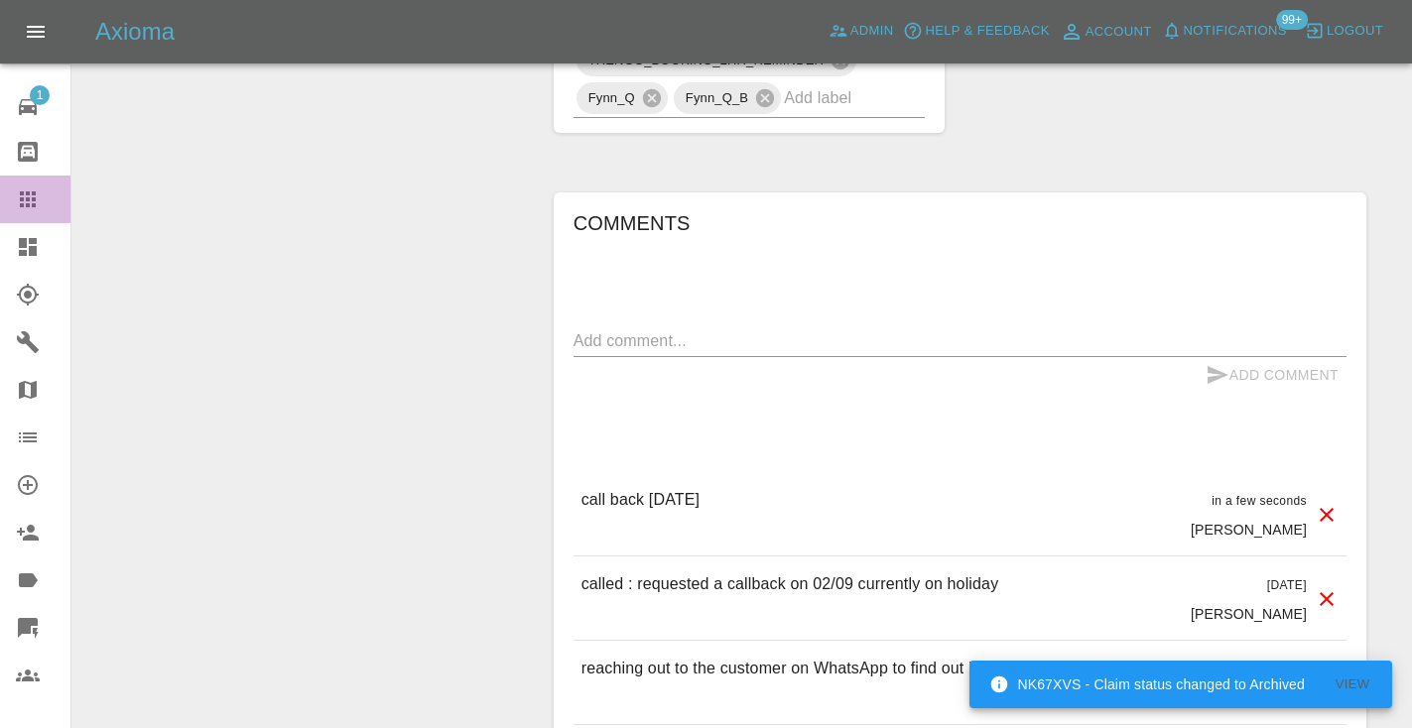
click at [6, 218] on link "Claims" at bounding box center [35, 200] width 70 height 48
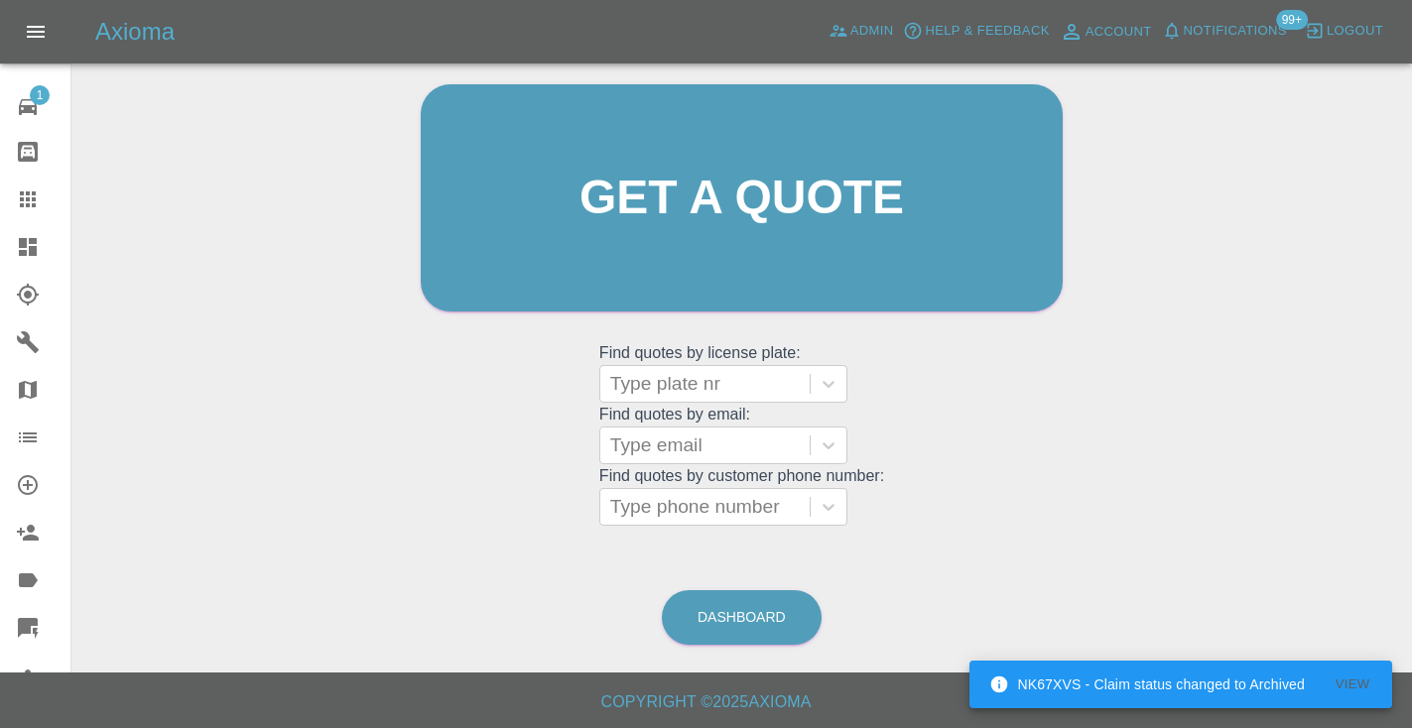
scroll to position [199, 0]
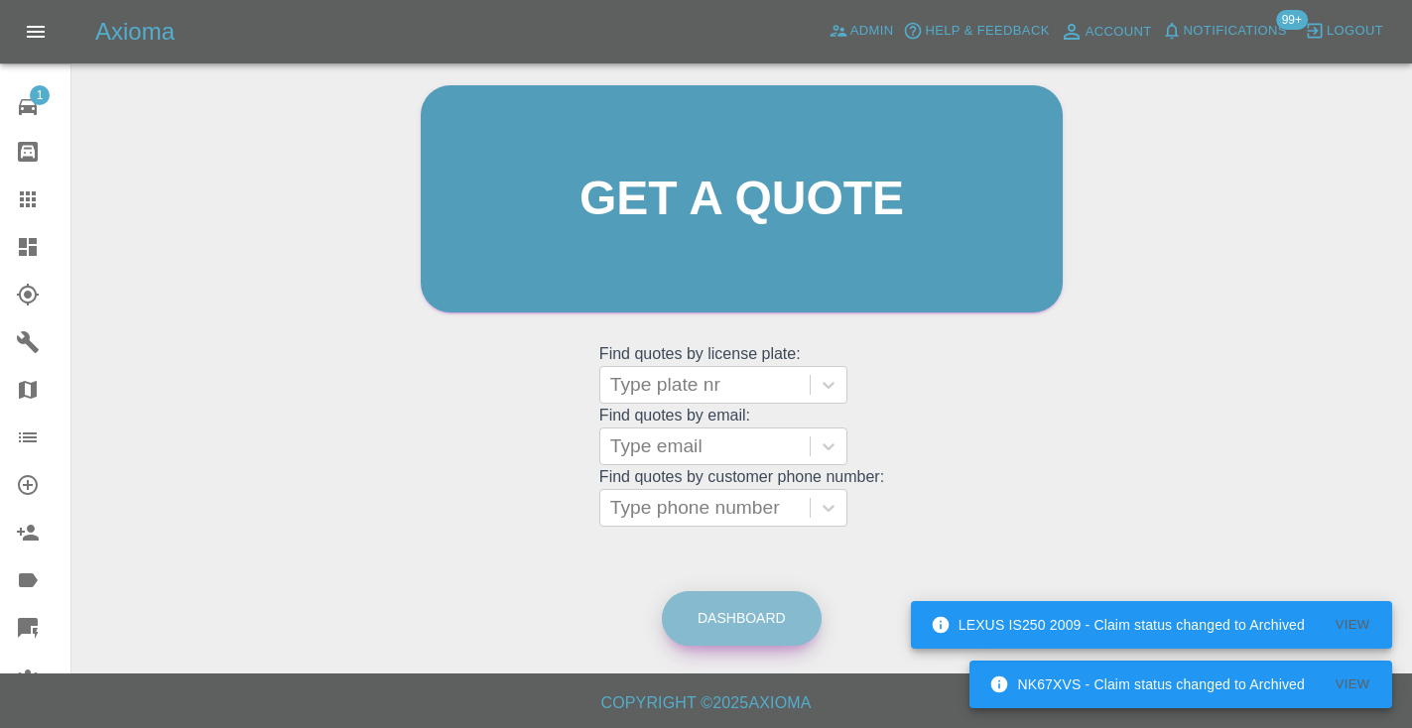
click at [723, 618] on link "Dashboard" at bounding box center [742, 618] width 160 height 55
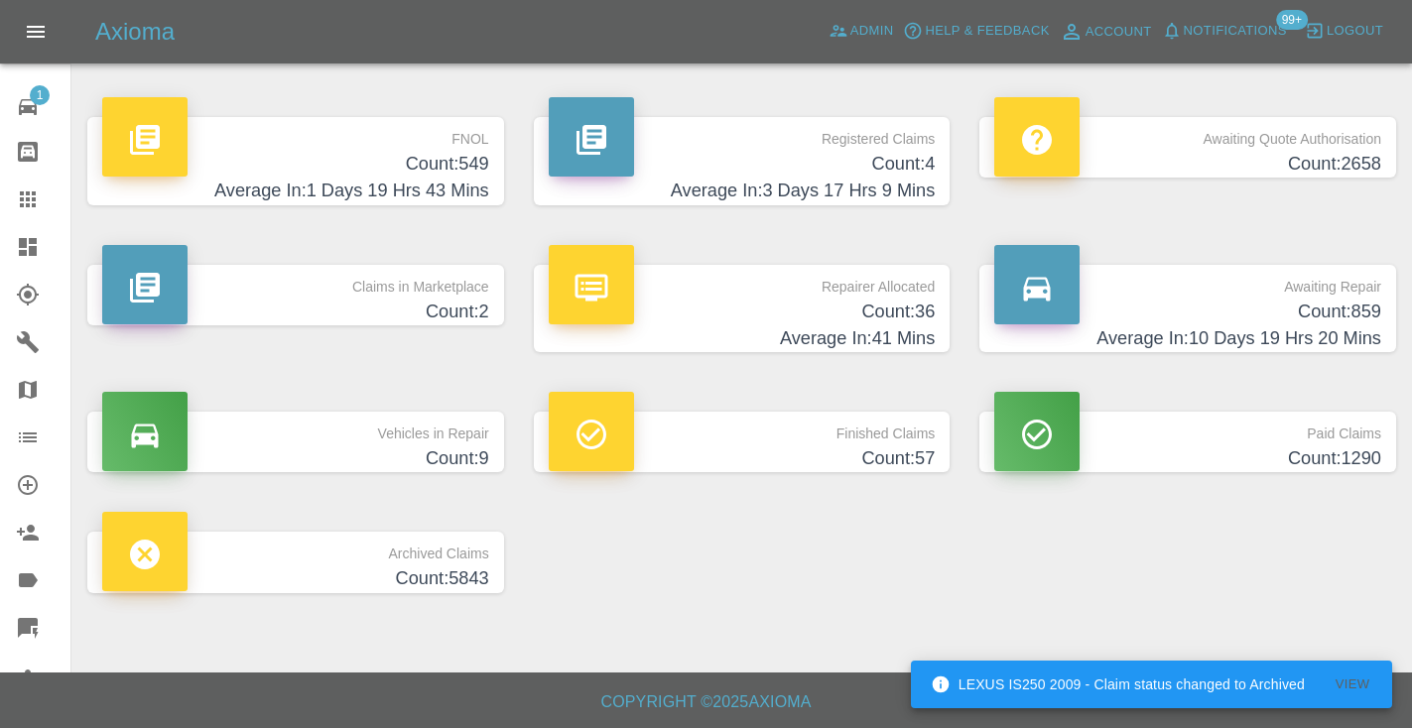
click at [1352, 313] on h4 "Count: 859" at bounding box center [1187, 312] width 387 height 27
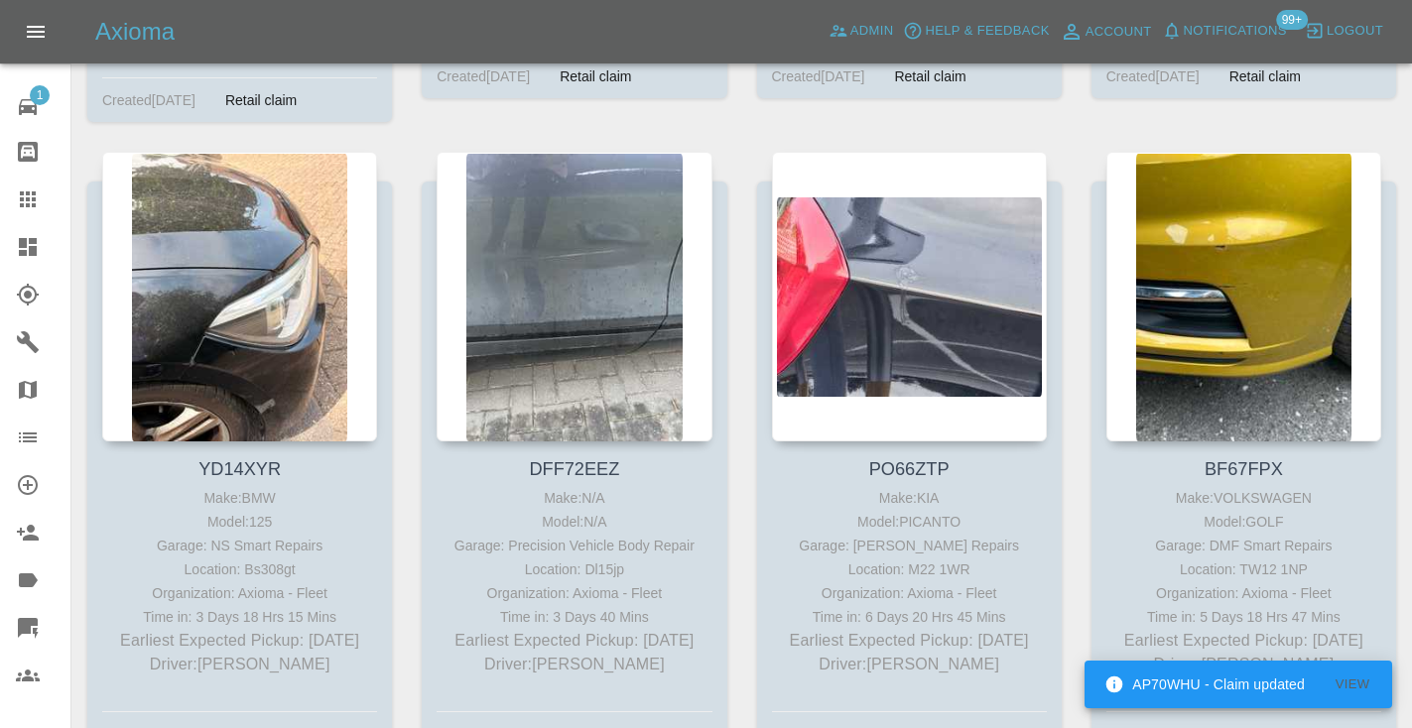
scroll to position [2324, 0]
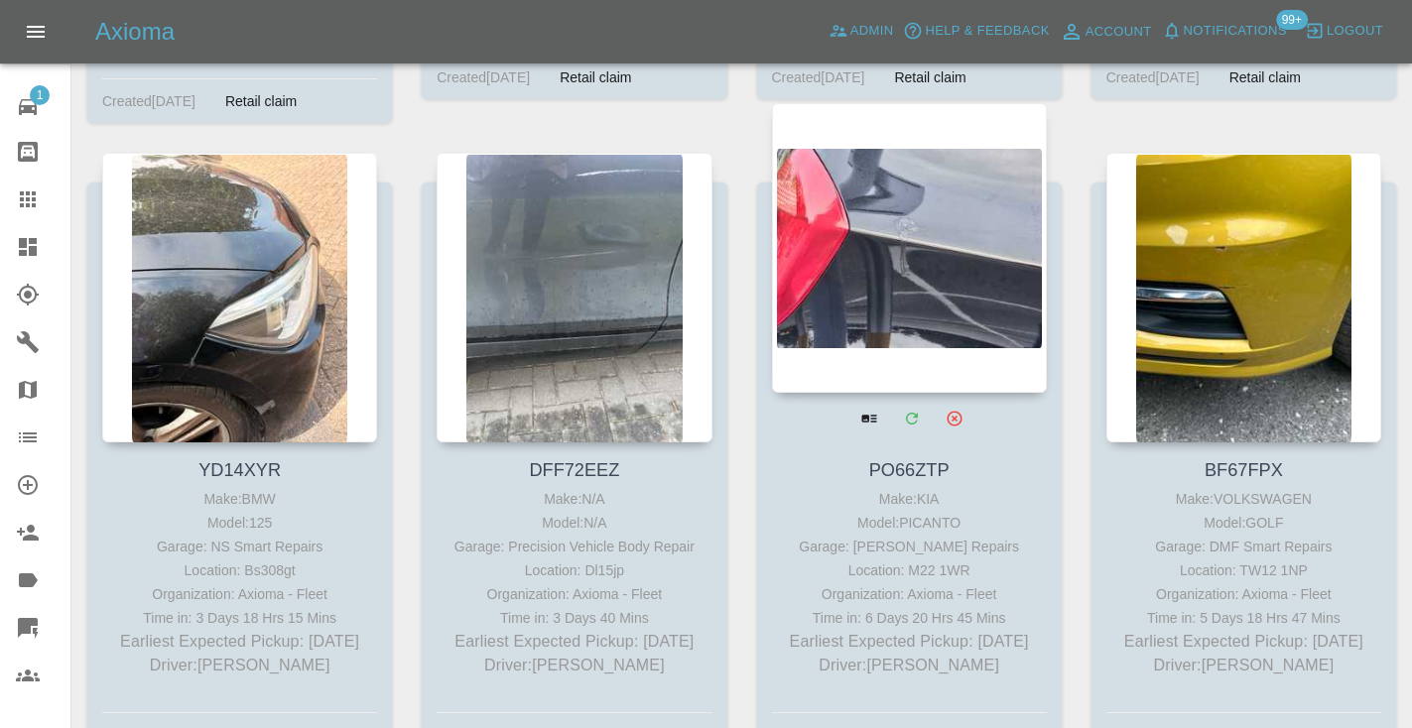
click at [882, 194] on div at bounding box center [909, 248] width 275 height 290
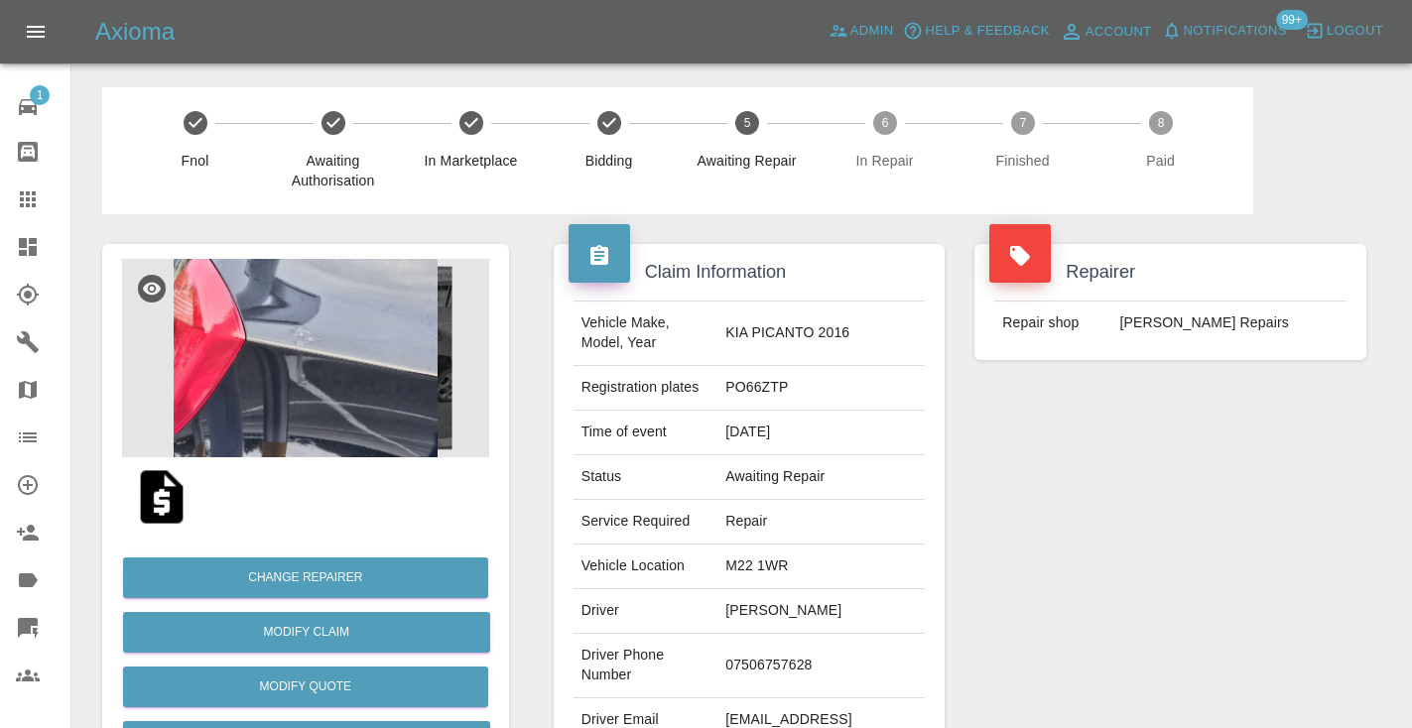
click at [834, 635] on td "07506757628" at bounding box center [820, 666] width 207 height 64
copy td "07506757628"
click at [1042, 578] on div "Repairer Repair shop CJ Smart Repairs" at bounding box center [1170, 510] width 422 height 592
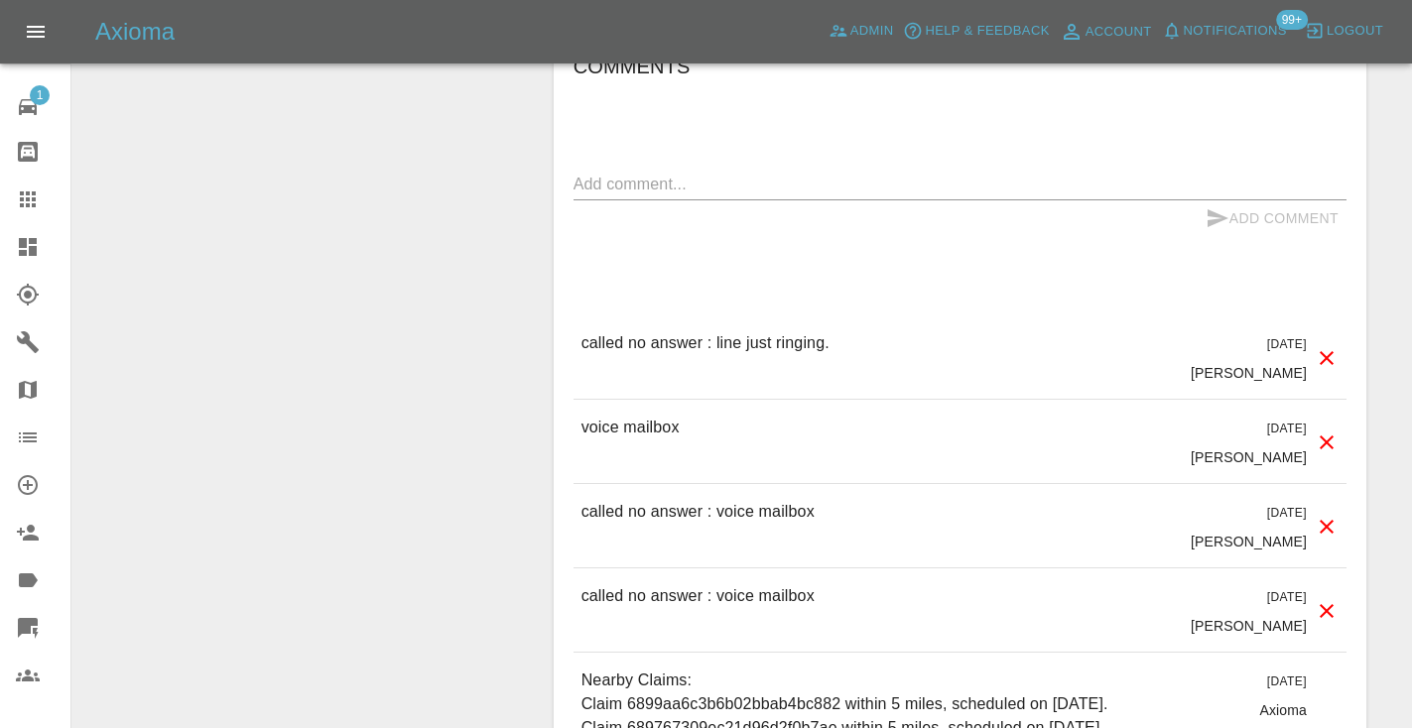
scroll to position [1606, 0]
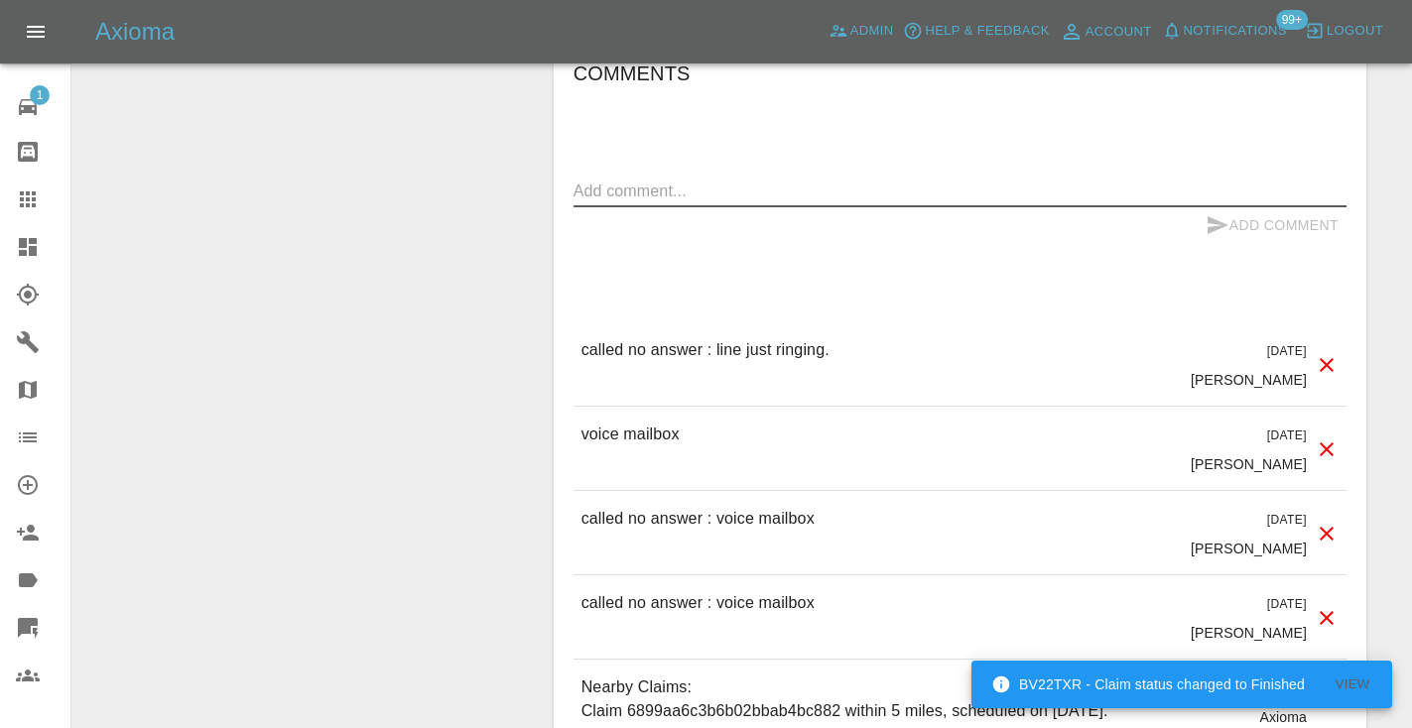
click at [714, 180] on textarea at bounding box center [959, 191] width 773 height 23
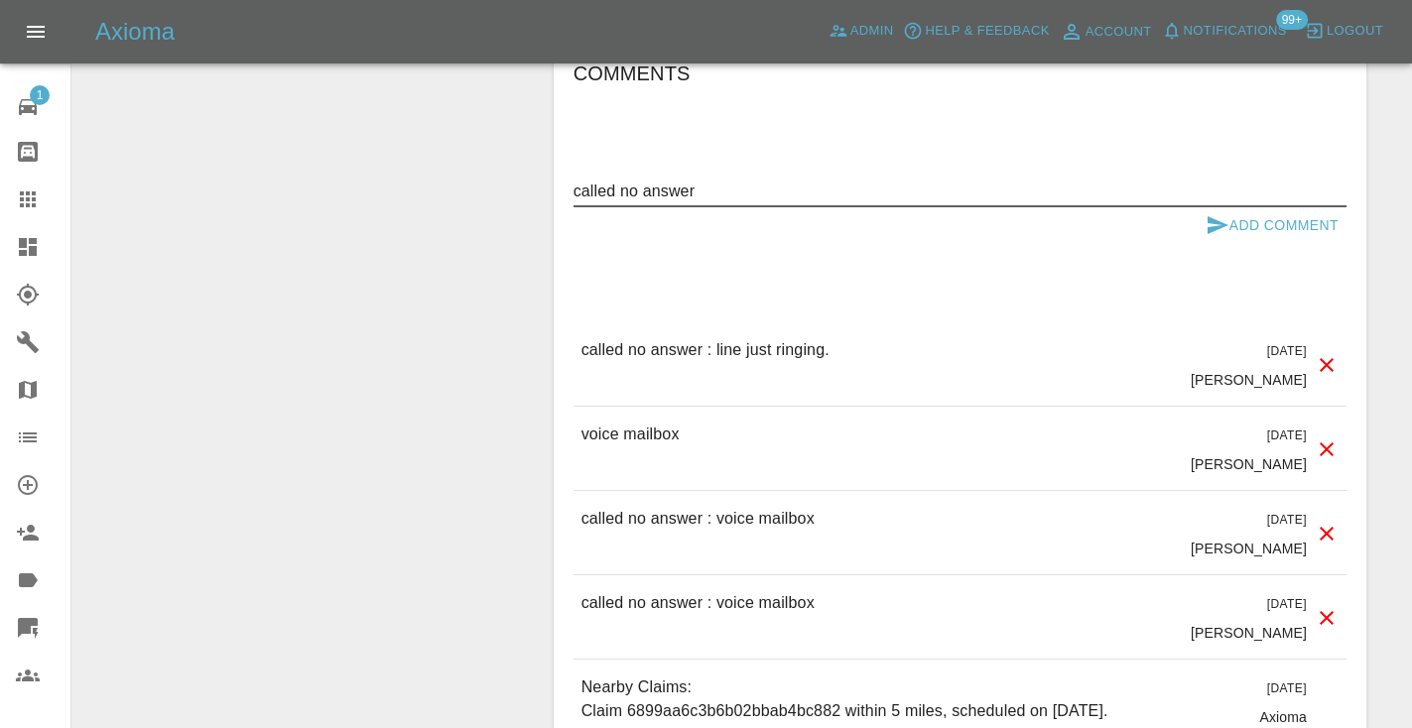
type textarea "called no answer"
click at [1194, 207] on div "Add Comment" at bounding box center [959, 225] width 773 height 37
click at [1214, 216] on icon "submit" at bounding box center [1217, 225] width 21 height 18
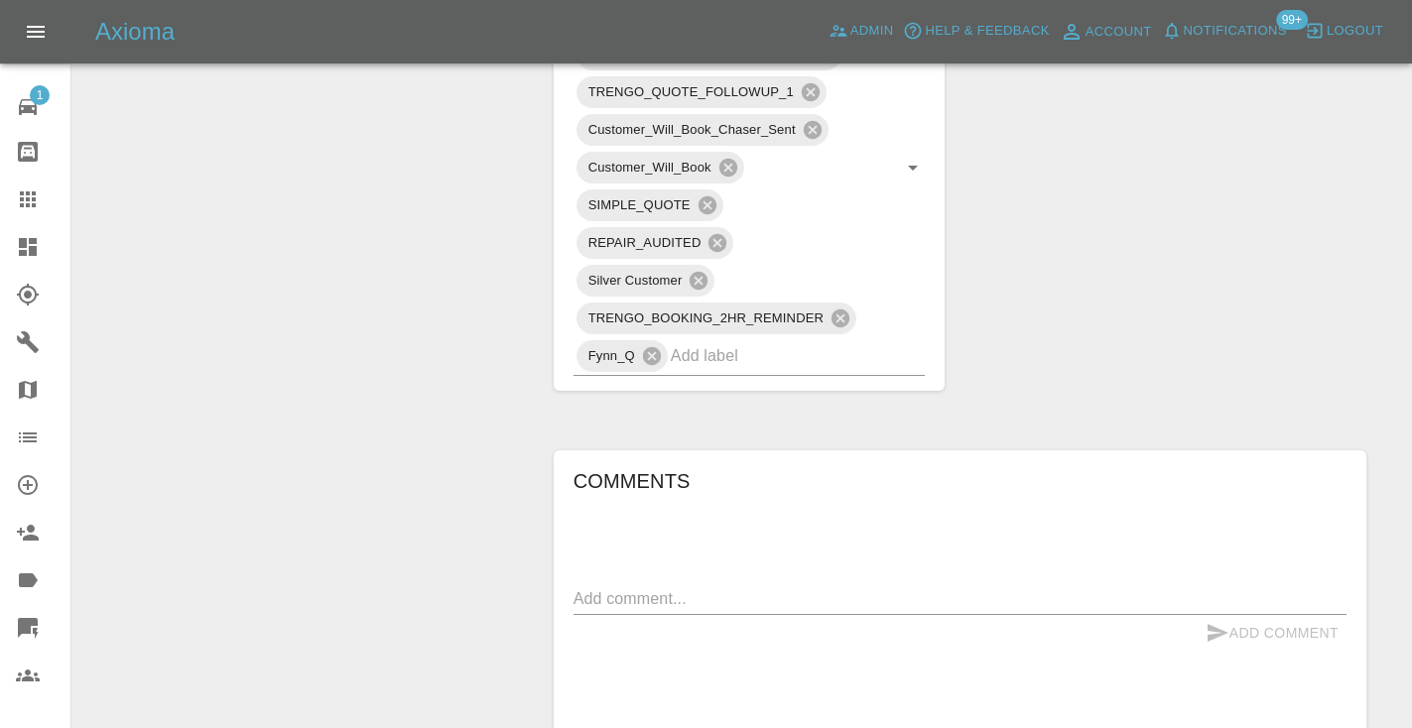
scroll to position [1191, 0]
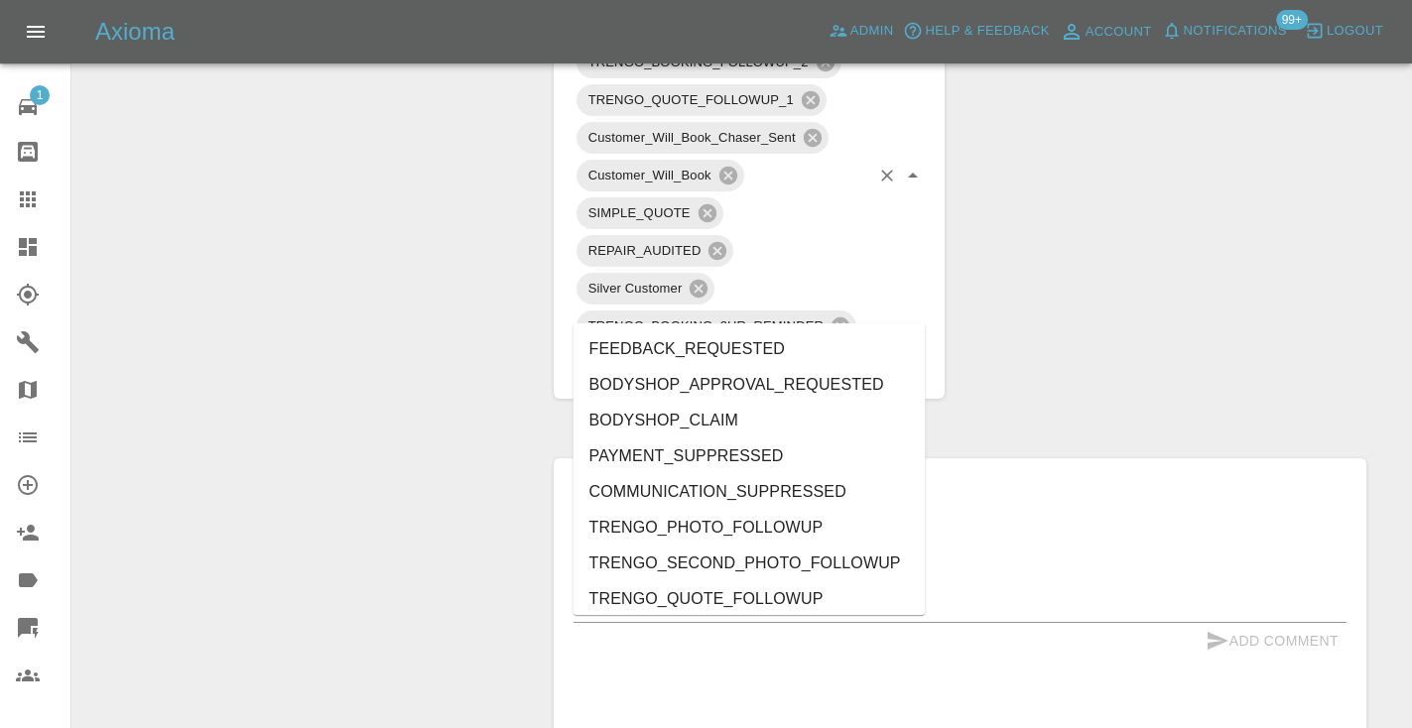
click at [795, 348] on input "text" at bounding box center [770, 363] width 199 height 31
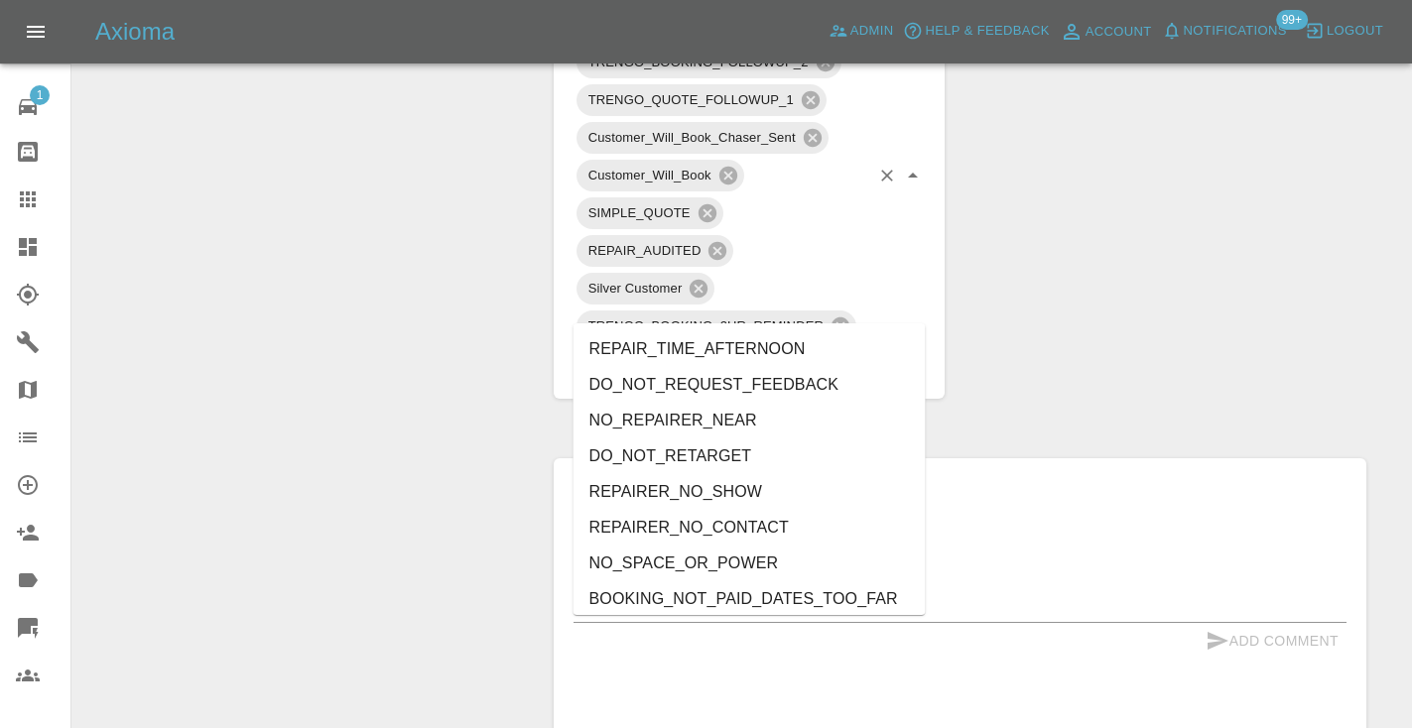
type input "no_"
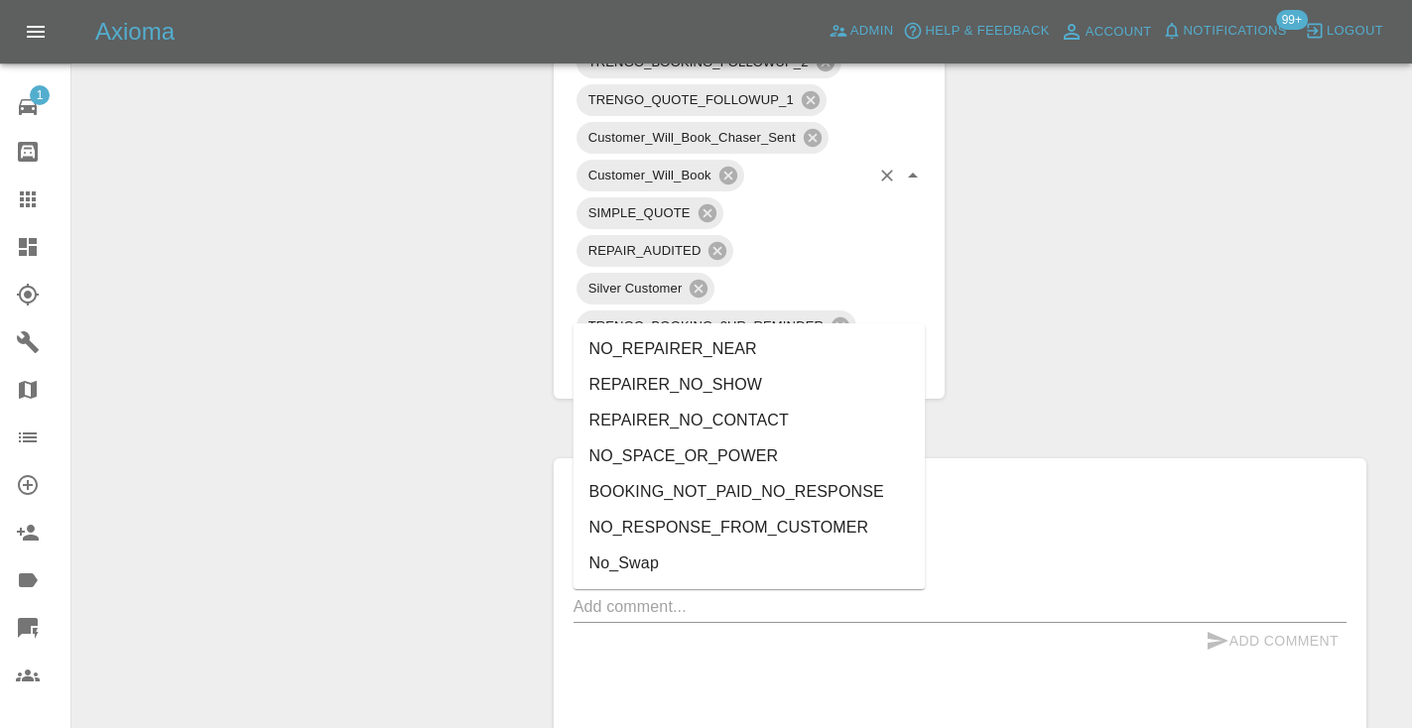
click at [711, 529] on li "NO_RESPONSE_FROM_CUSTOMER" at bounding box center [749, 528] width 352 height 36
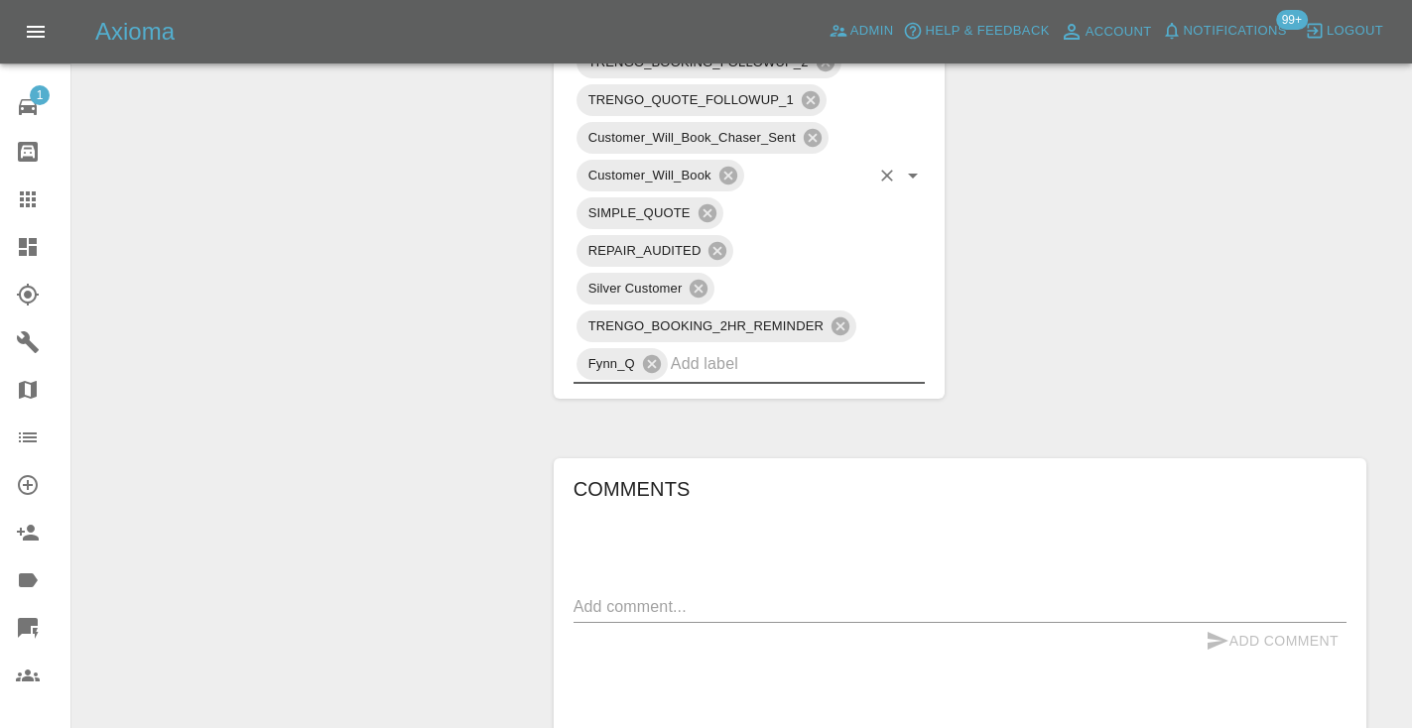
click at [451, 257] on div "Change Repairer Modify Claim Modify Quote Rollback Submit Payment Archive" at bounding box center [305, 302] width 437 height 2556
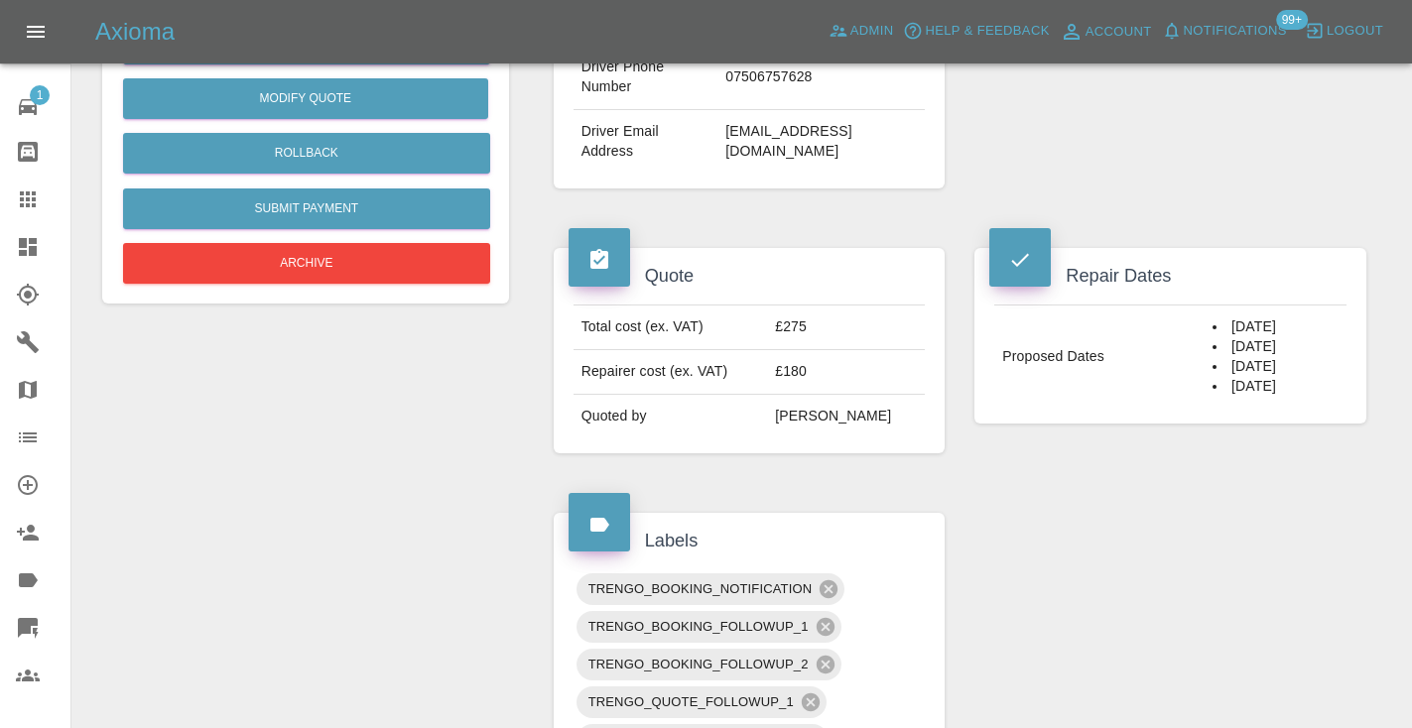
scroll to position [571, 0]
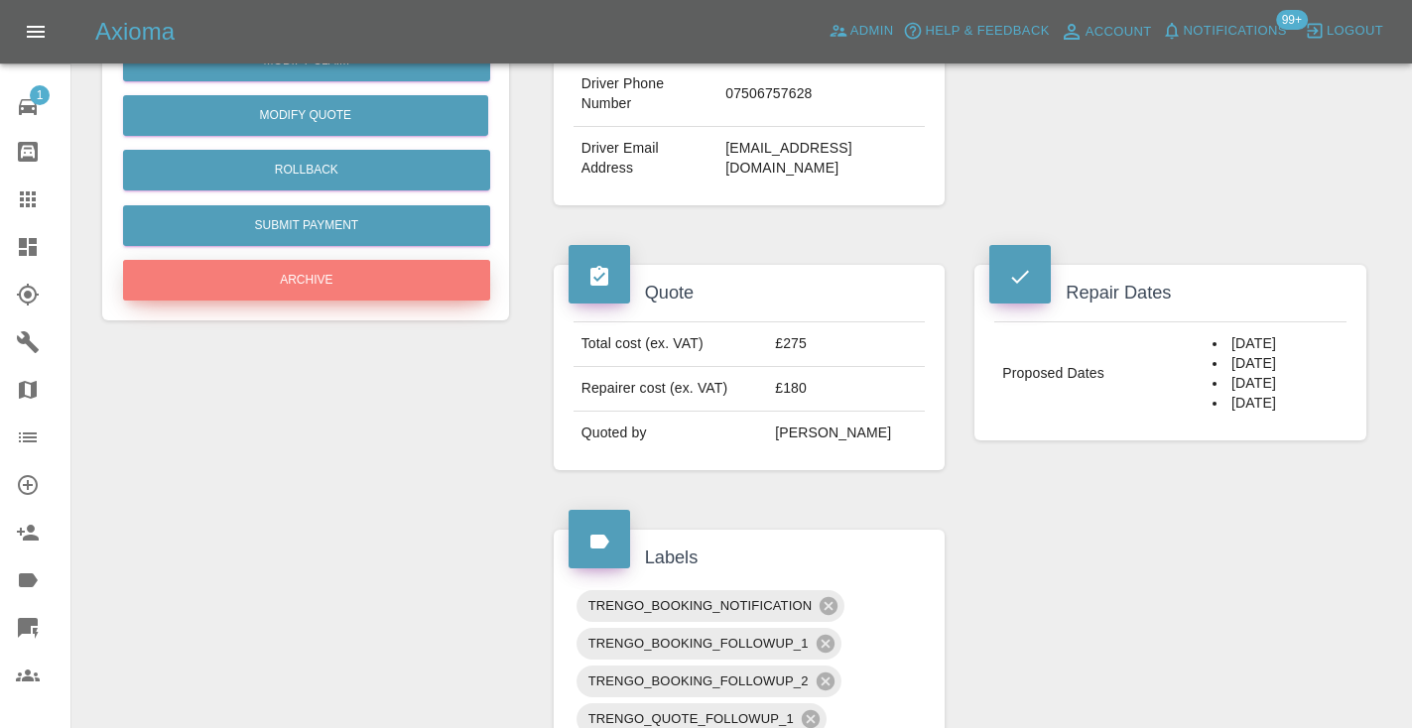
click at [329, 282] on button "Archive" at bounding box center [306, 280] width 367 height 41
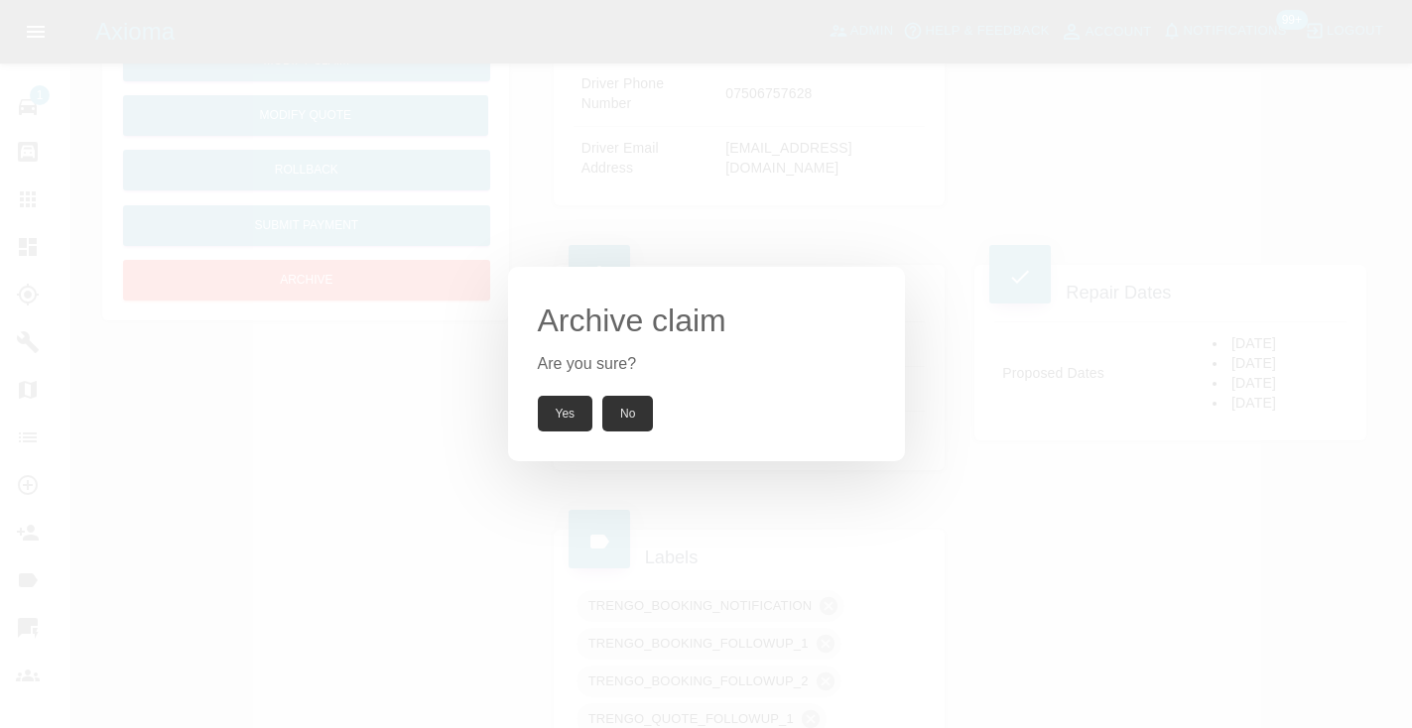
click at [561, 412] on button "Yes" at bounding box center [566, 414] width 56 height 36
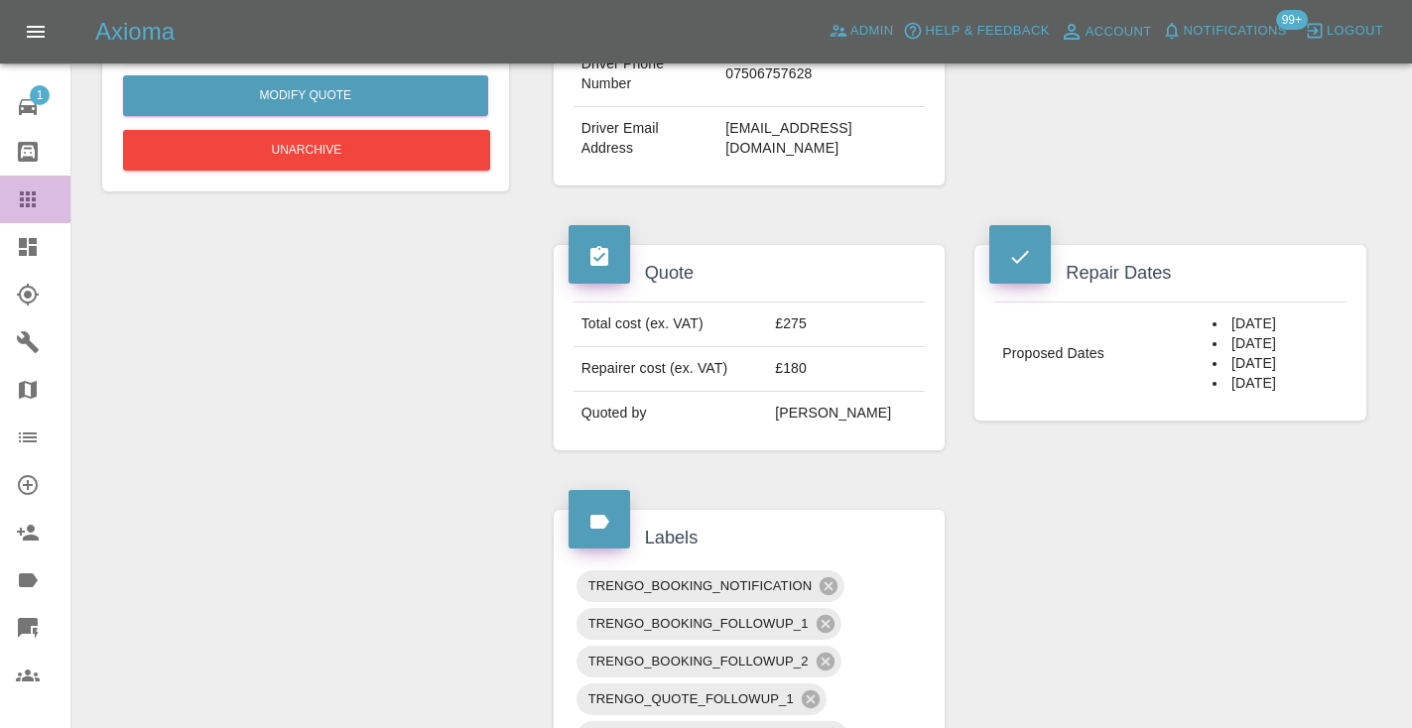
click at [27, 188] on icon at bounding box center [28, 200] width 24 height 24
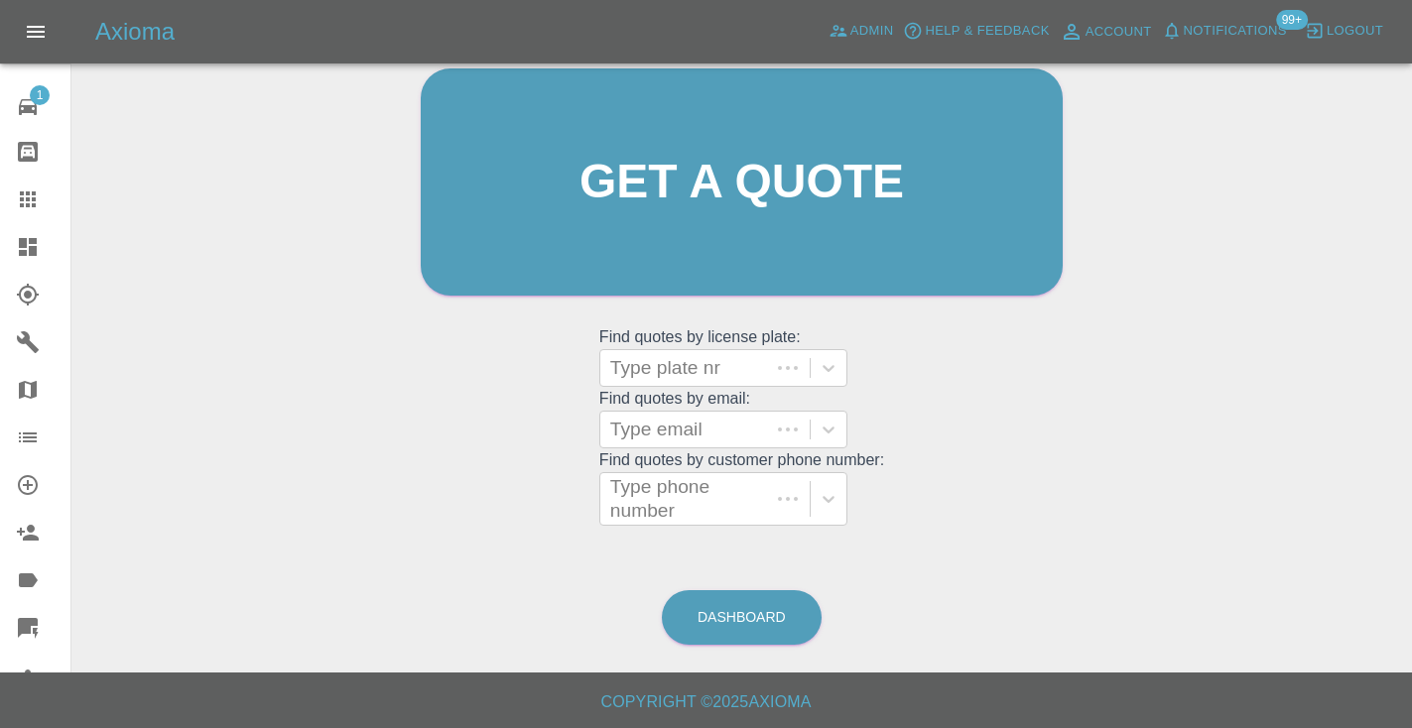
scroll to position [150, 0]
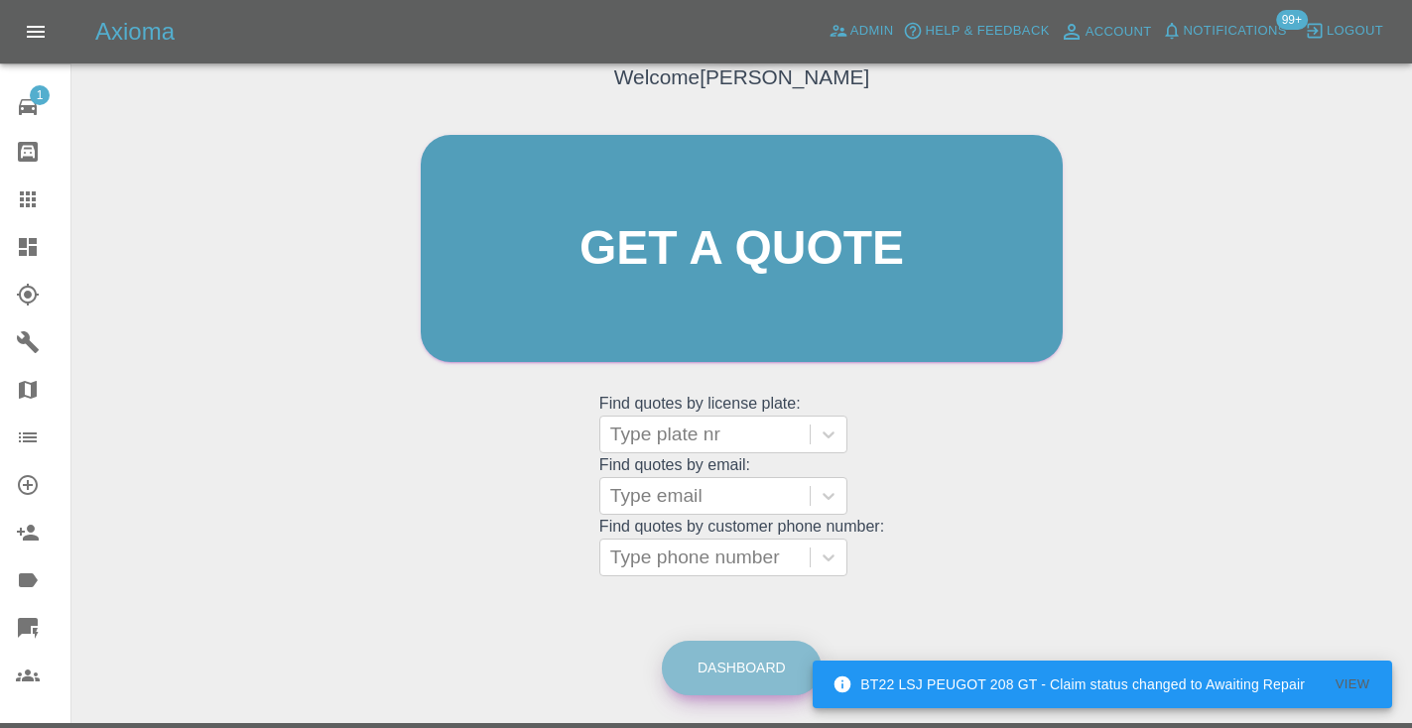
click at [774, 672] on link "Dashboard" at bounding box center [742, 668] width 160 height 55
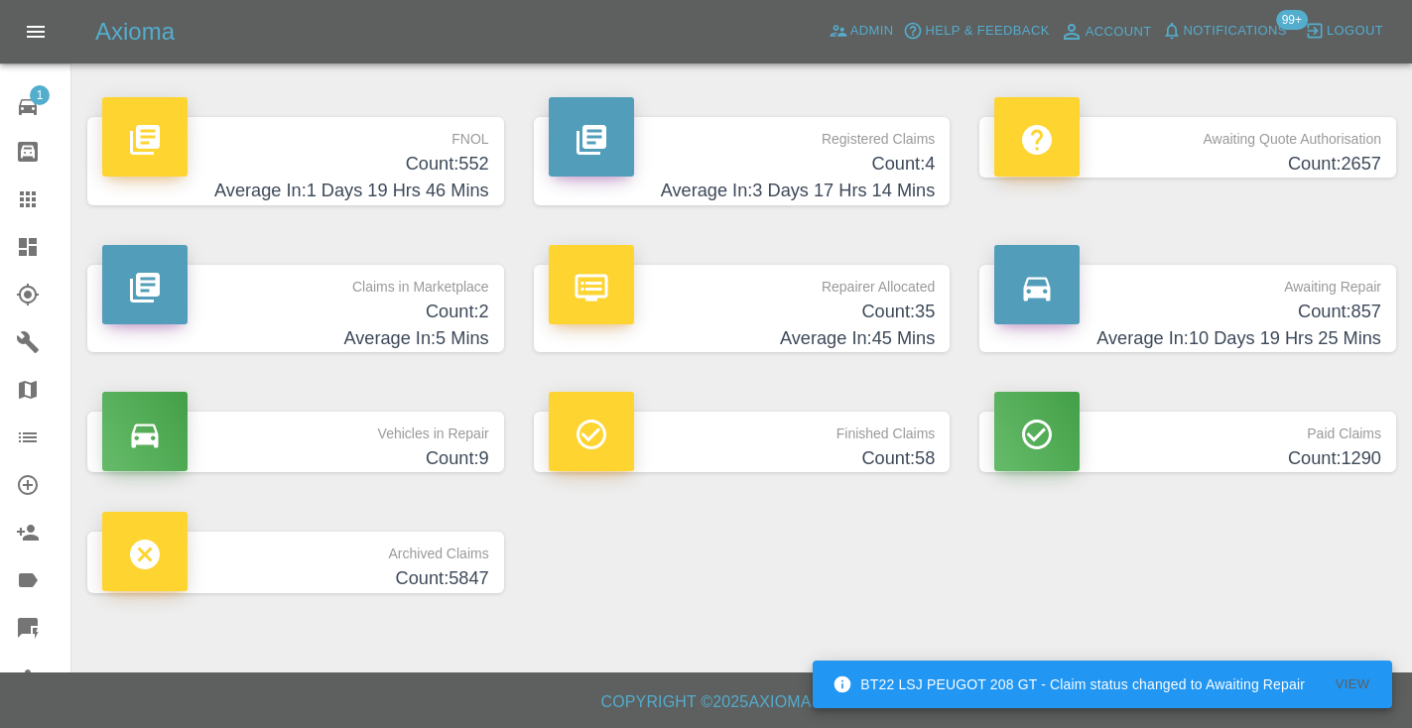
click at [1348, 328] on h4 "Average In: 10 Days 19 Hrs 25 Mins" at bounding box center [1187, 338] width 387 height 27
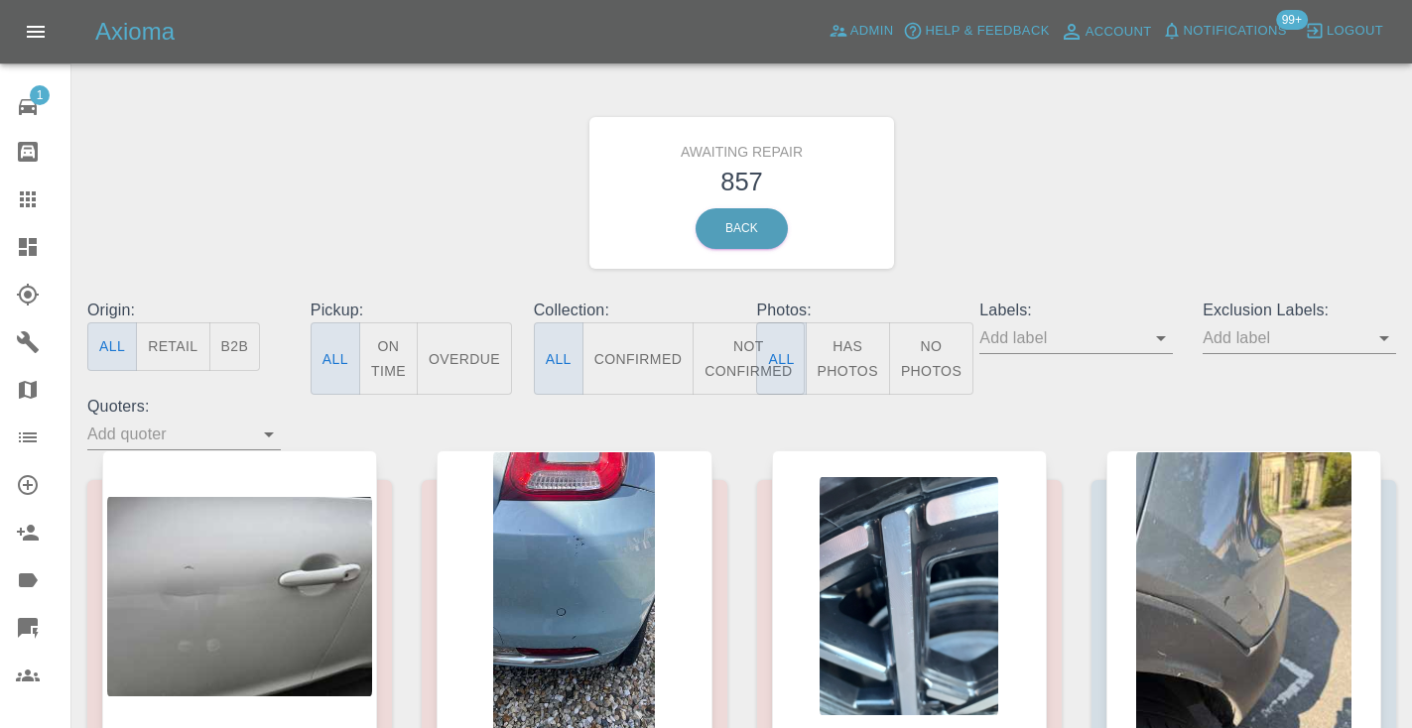
click at [38, 201] on icon at bounding box center [28, 200] width 24 height 24
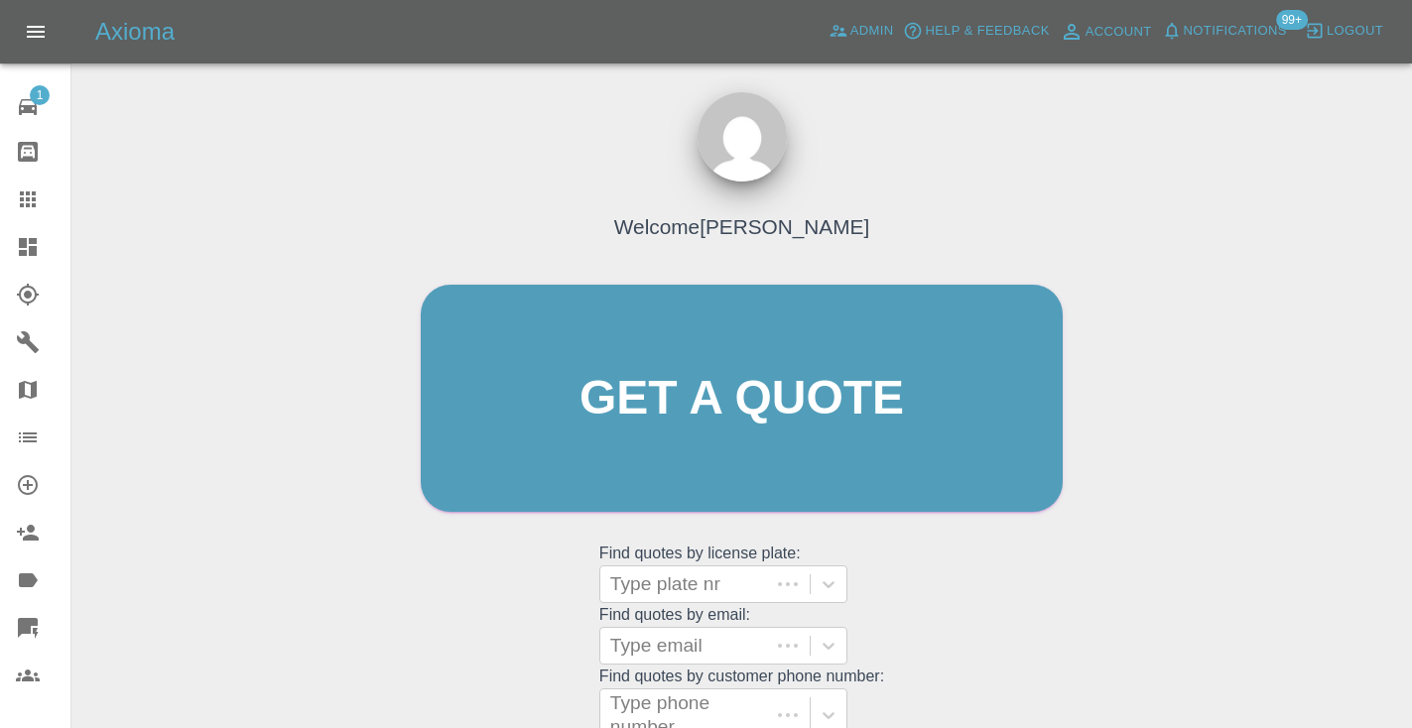
click at [32, 198] on icon at bounding box center [28, 199] width 16 height 16
click at [1004, 581] on div "Welcome [PERSON_NAME] Get a quote Get a quote Find quotes by license plate: Typ…" at bounding box center [742, 436] width 684 height 599
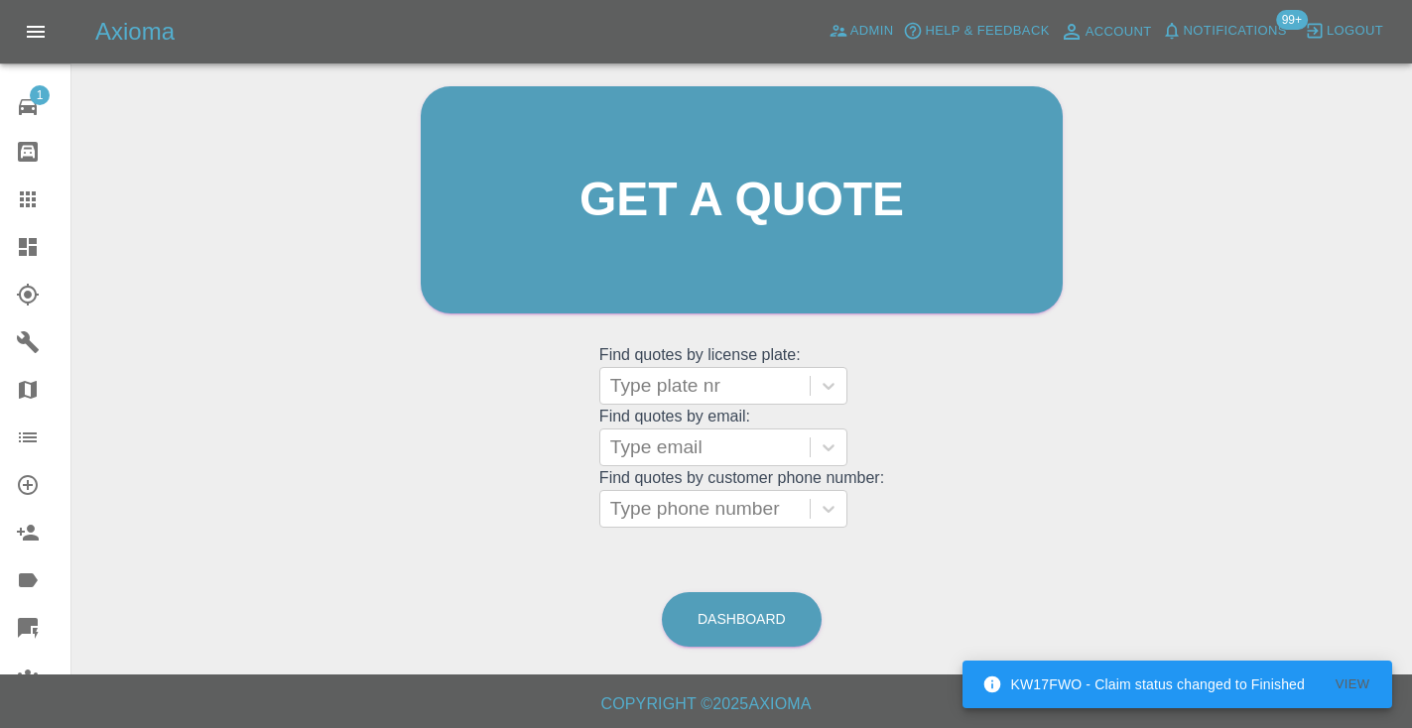
scroll to position [204, 0]
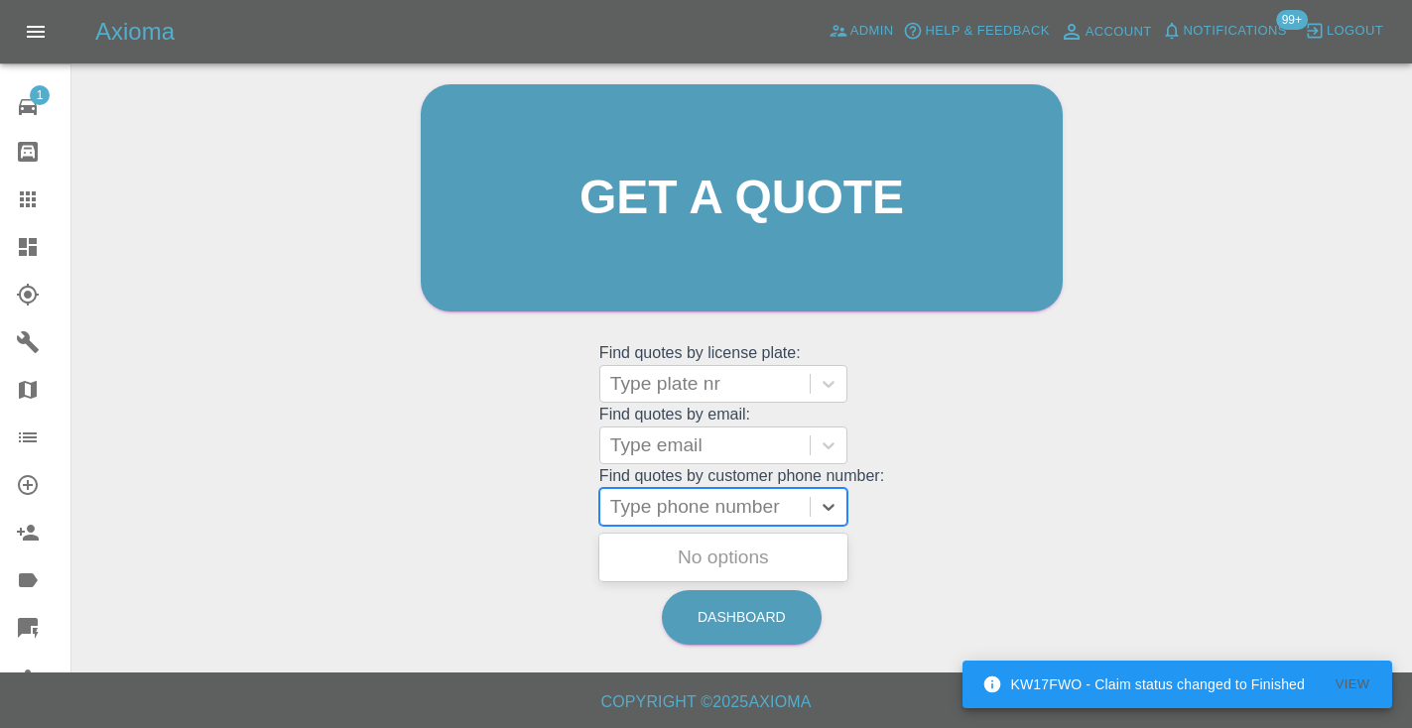
click at [757, 519] on div "Type phone number" at bounding box center [704, 507] width 209 height 36
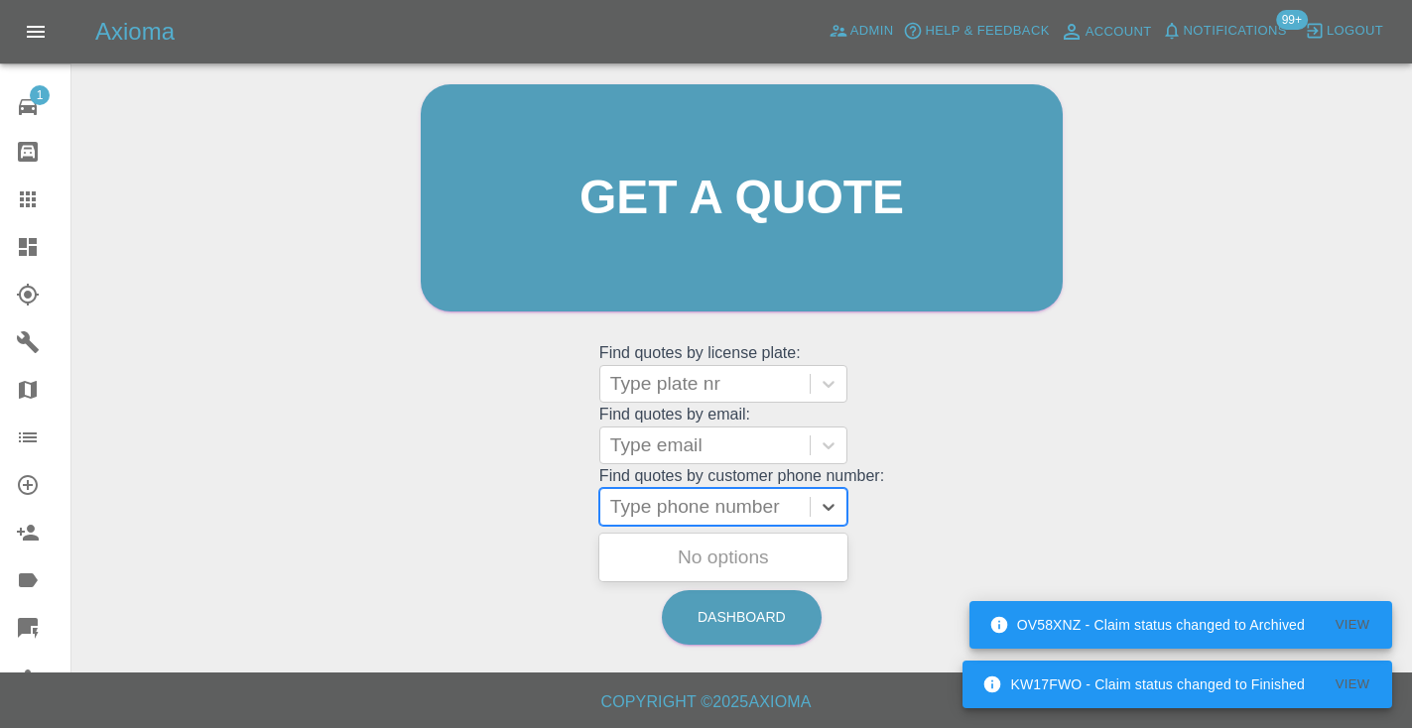
paste input "07411620721"
type input "07411620721"
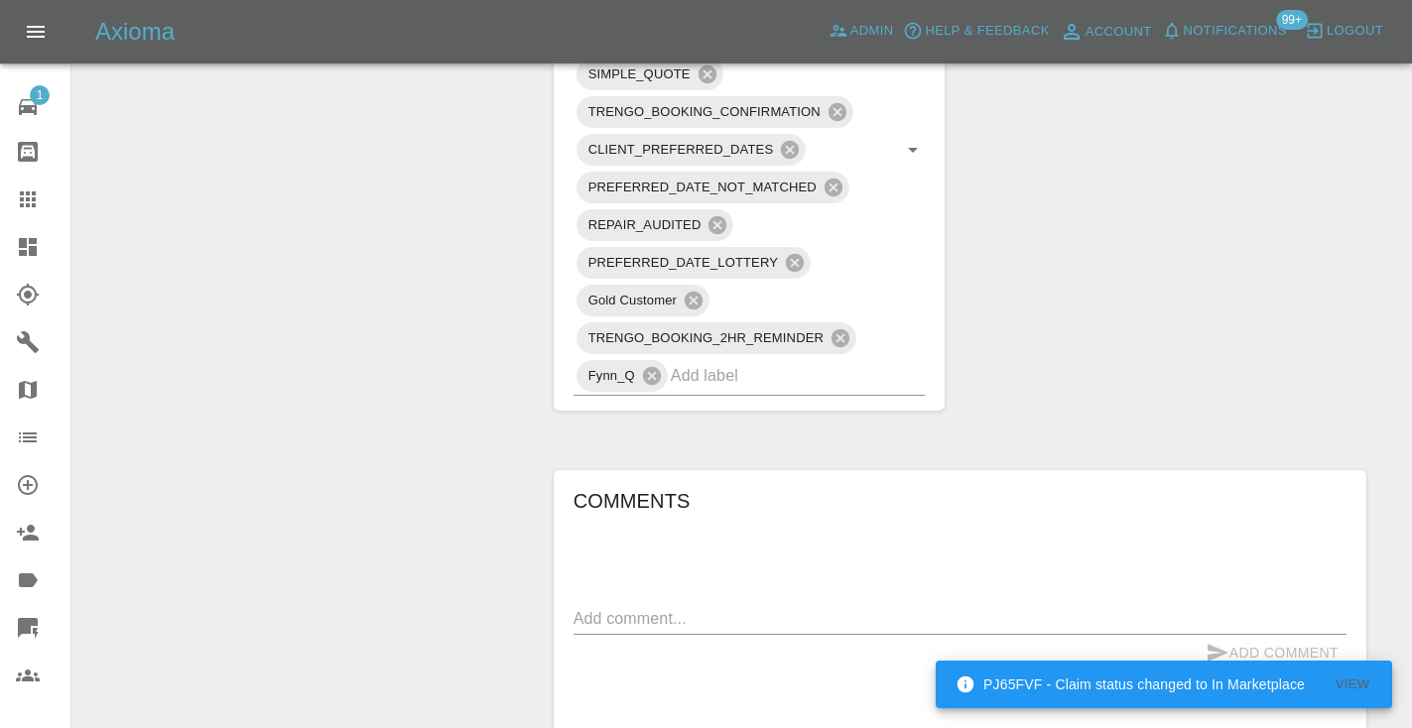
scroll to position [1433, 0]
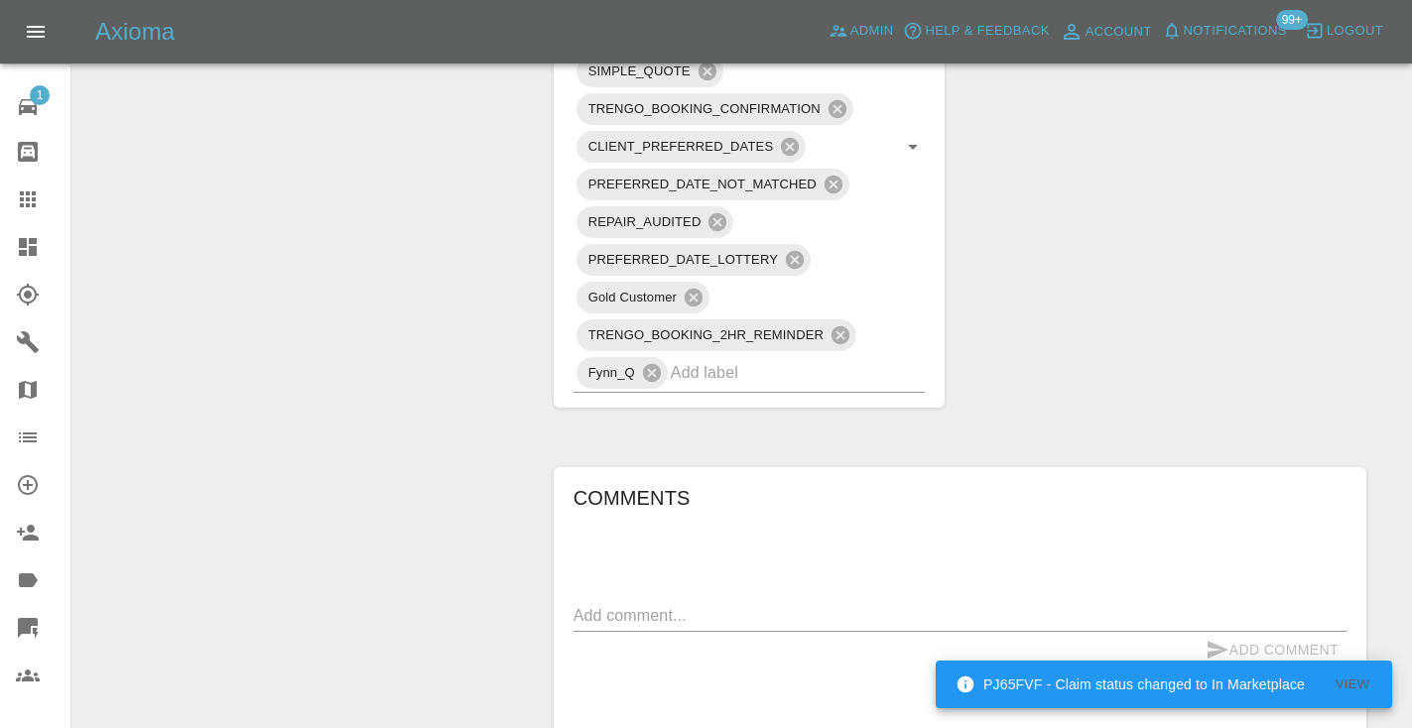
click at [617, 604] on textarea at bounding box center [959, 615] width 773 height 23
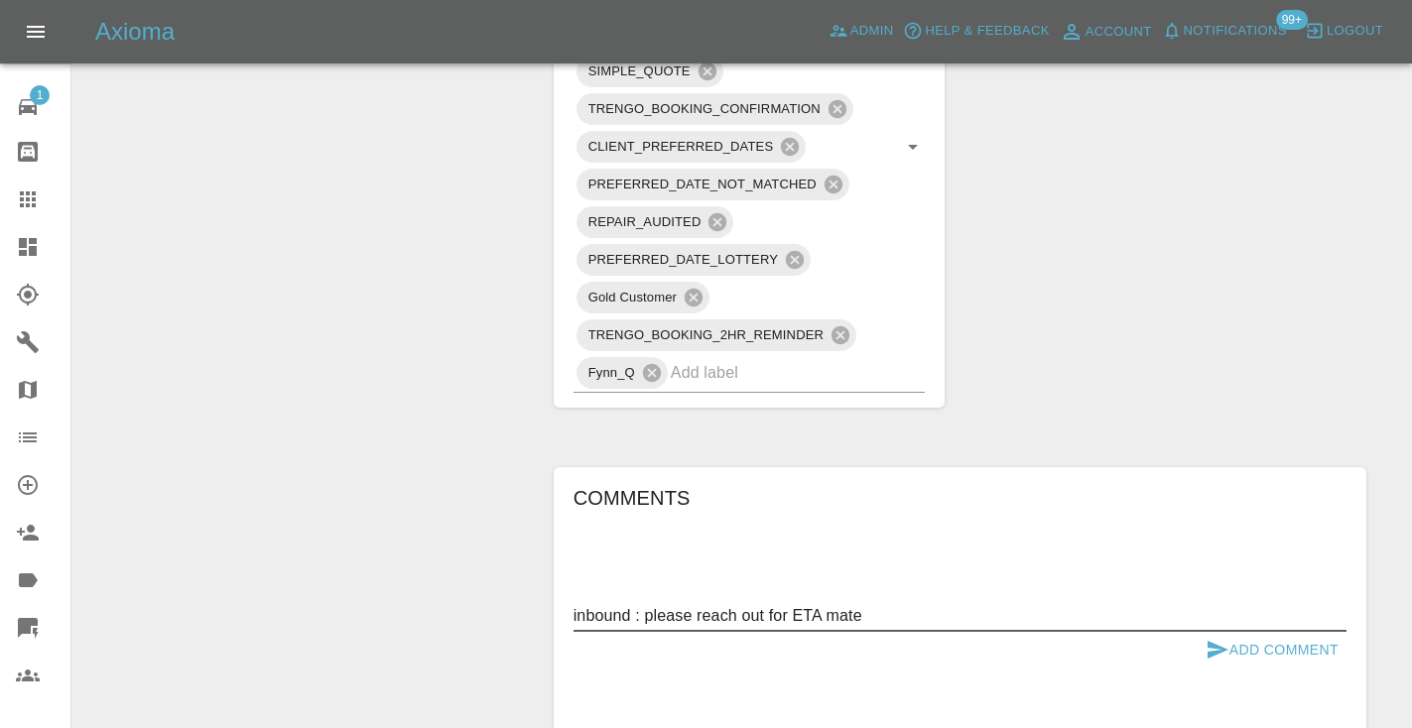
type textarea "inbound : please reach out for ETA mate"
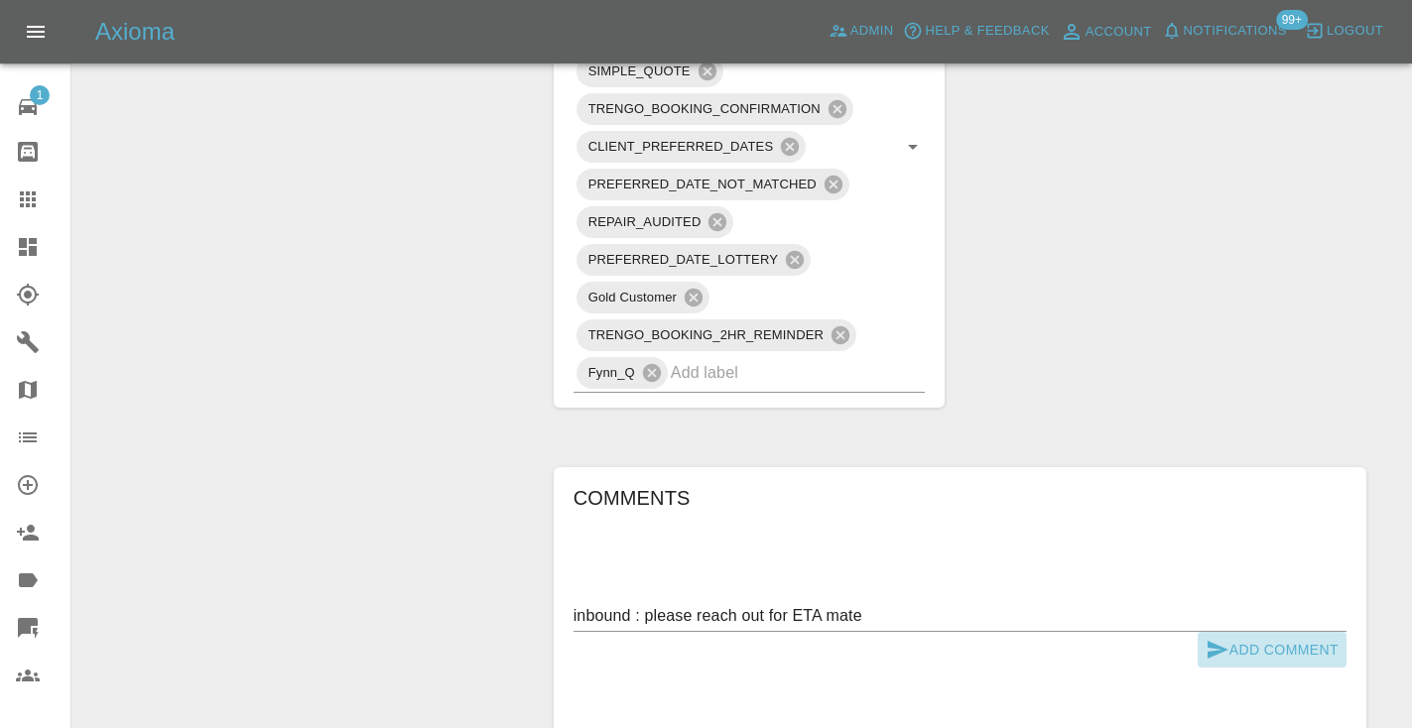
click at [1224, 641] on icon "submit" at bounding box center [1217, 650] width 21 height 18
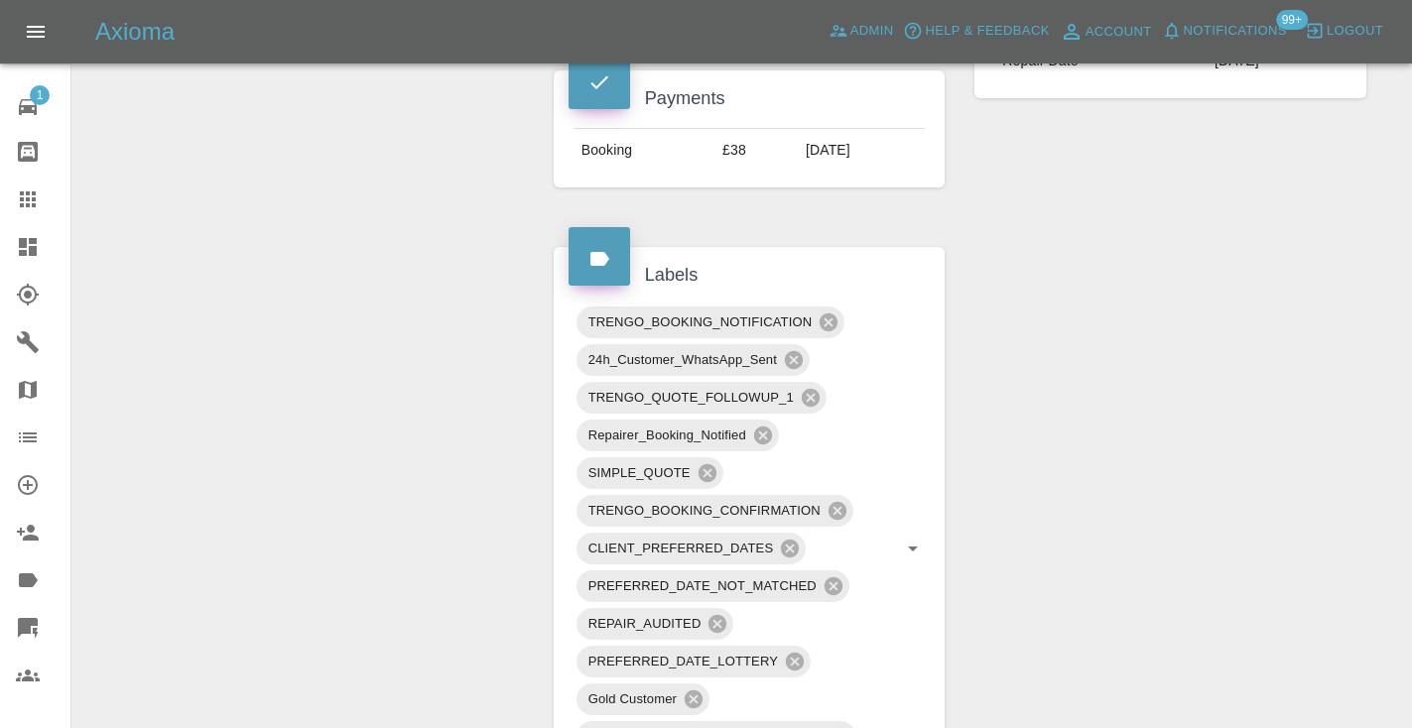
scroll to position [1017, 0]
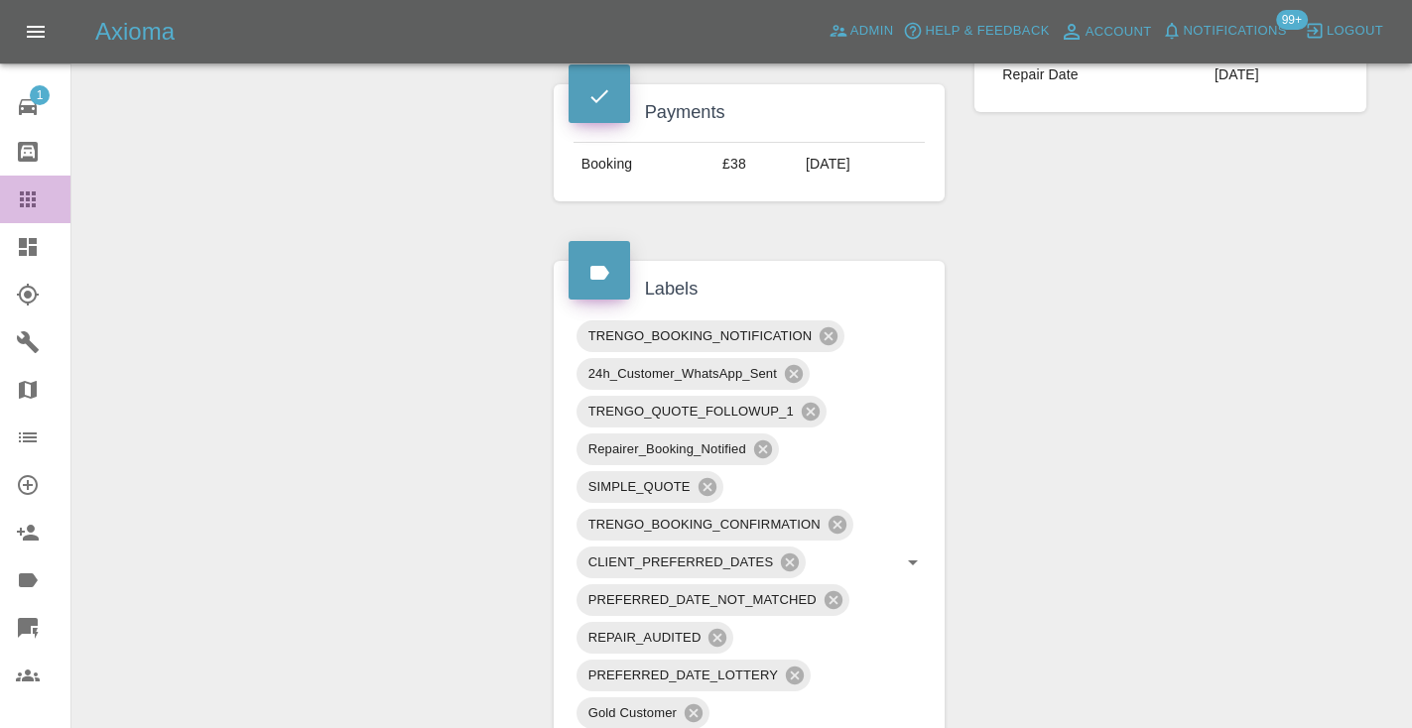
click at [26, 208] on icon at bounding box center [28, 200] width 24 height 24
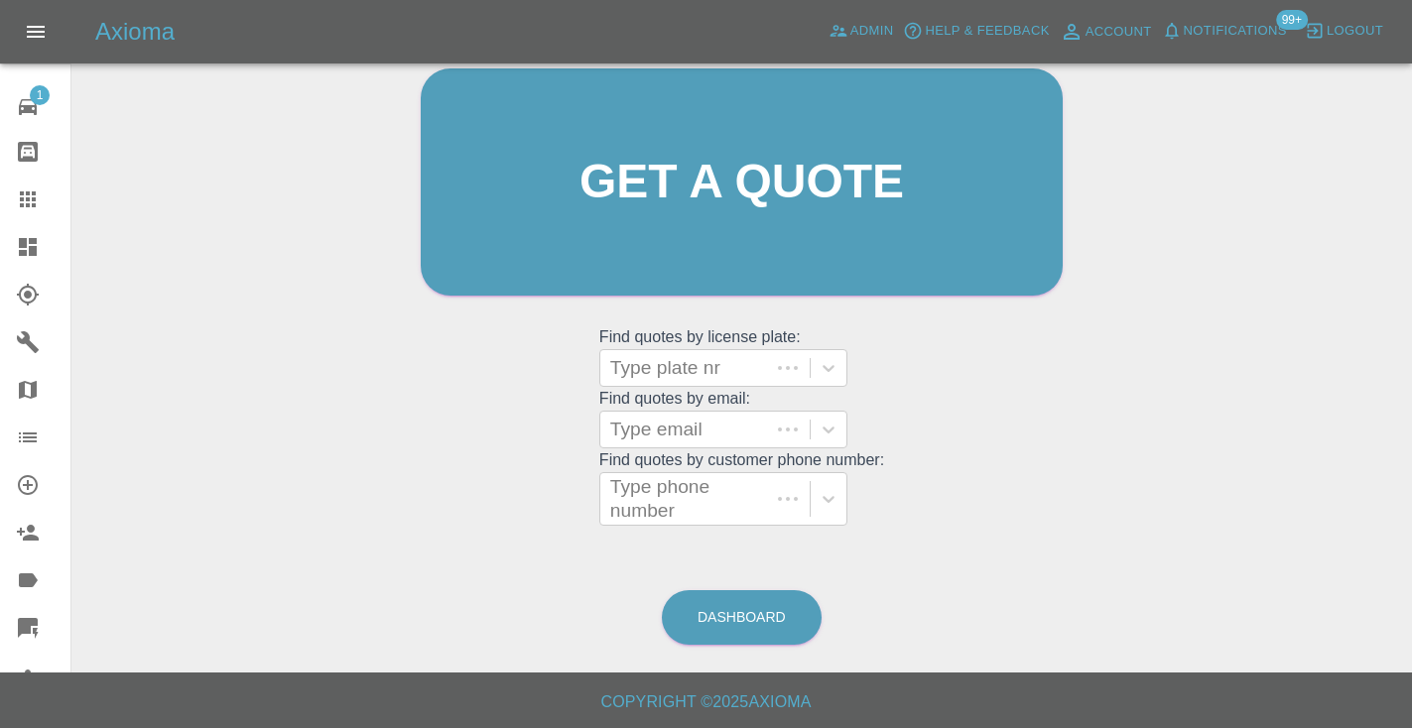
scroll to position [199, 0]
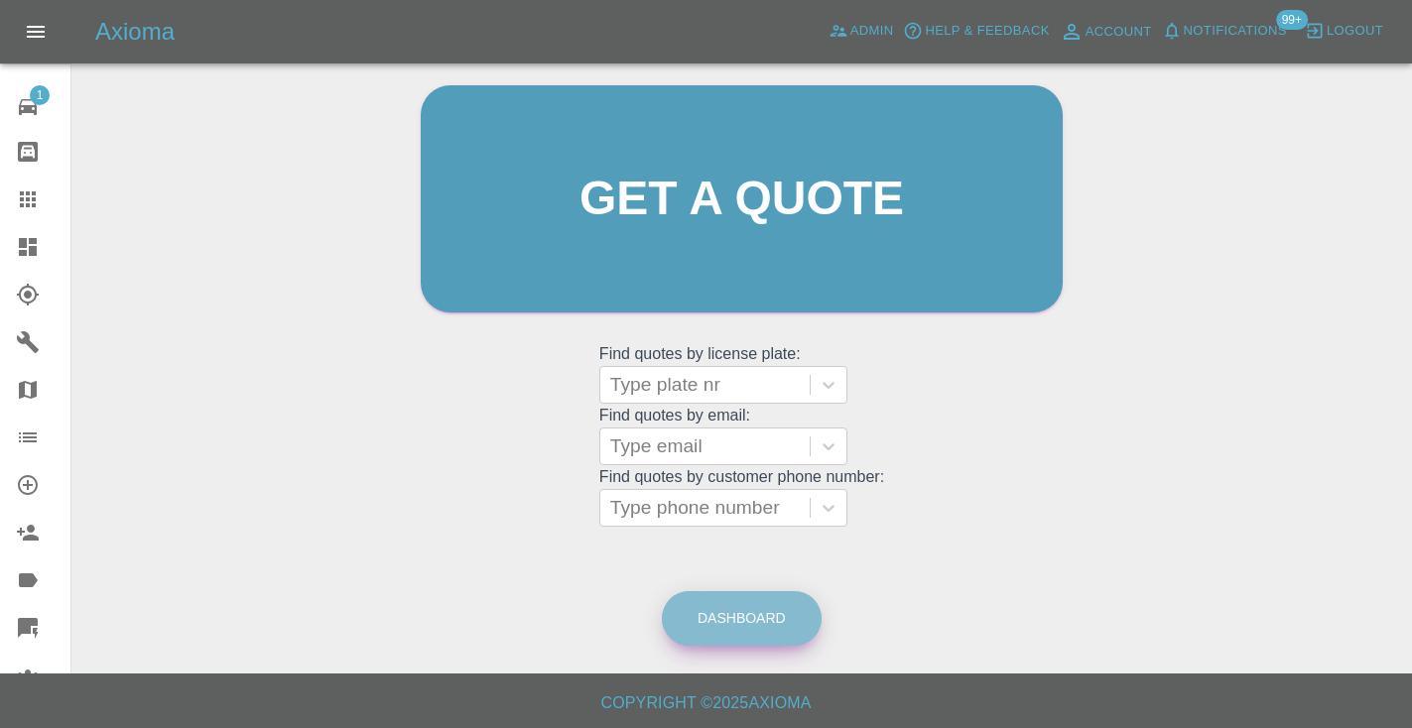
click at [797, 635] on link "Dashboard" at bounding box center [742, 618] width 160 height 55
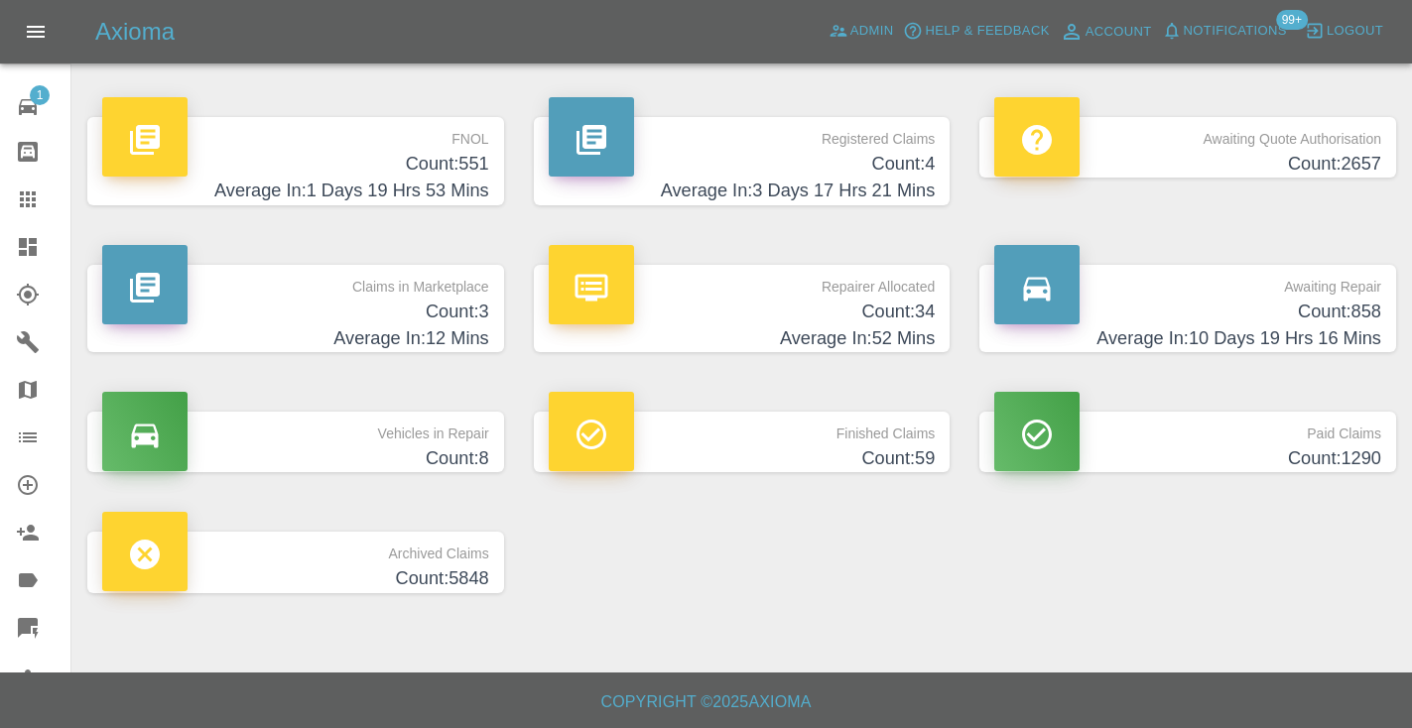
click at [1264, 318] on h4 "Count: 858" at bounding box center [1187, 312] width 387 height 27
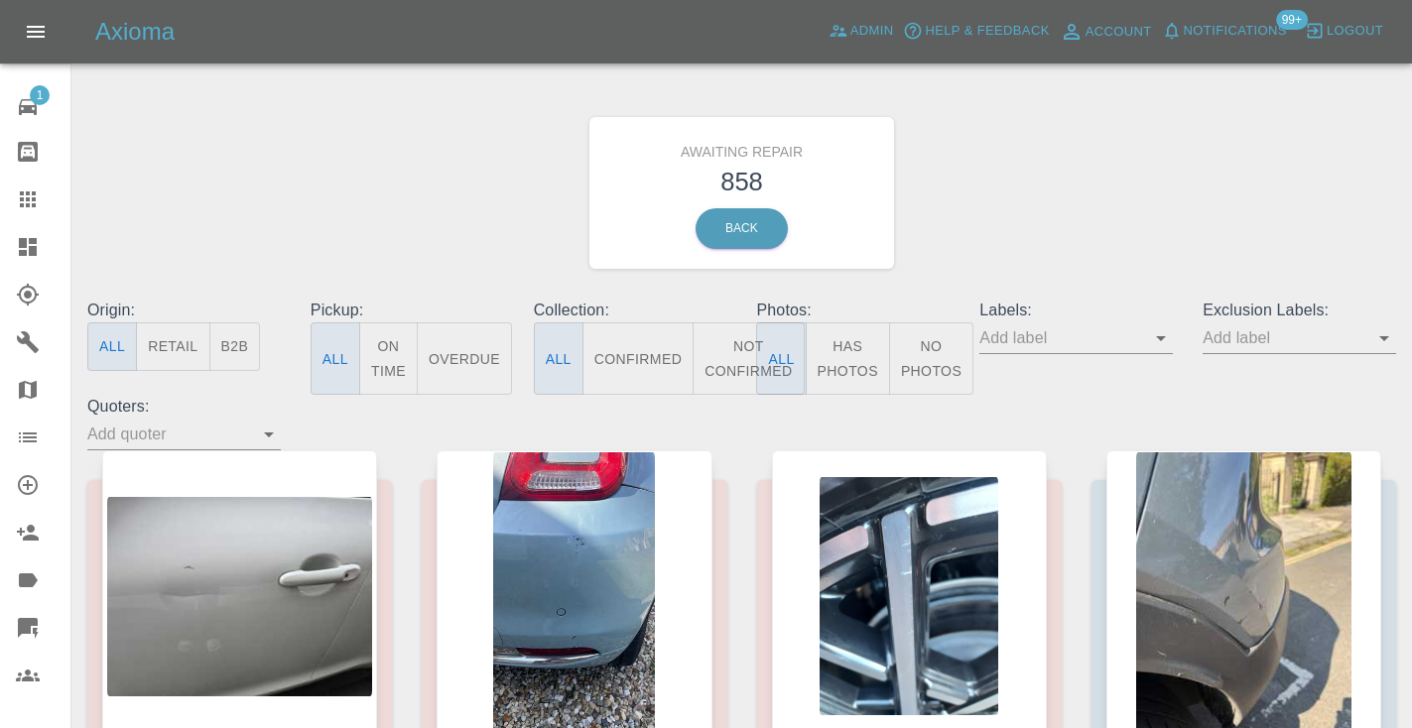
click at [754, 355] on button "Not Confirmed" at bounding box center [748, 358] width 111 height 72
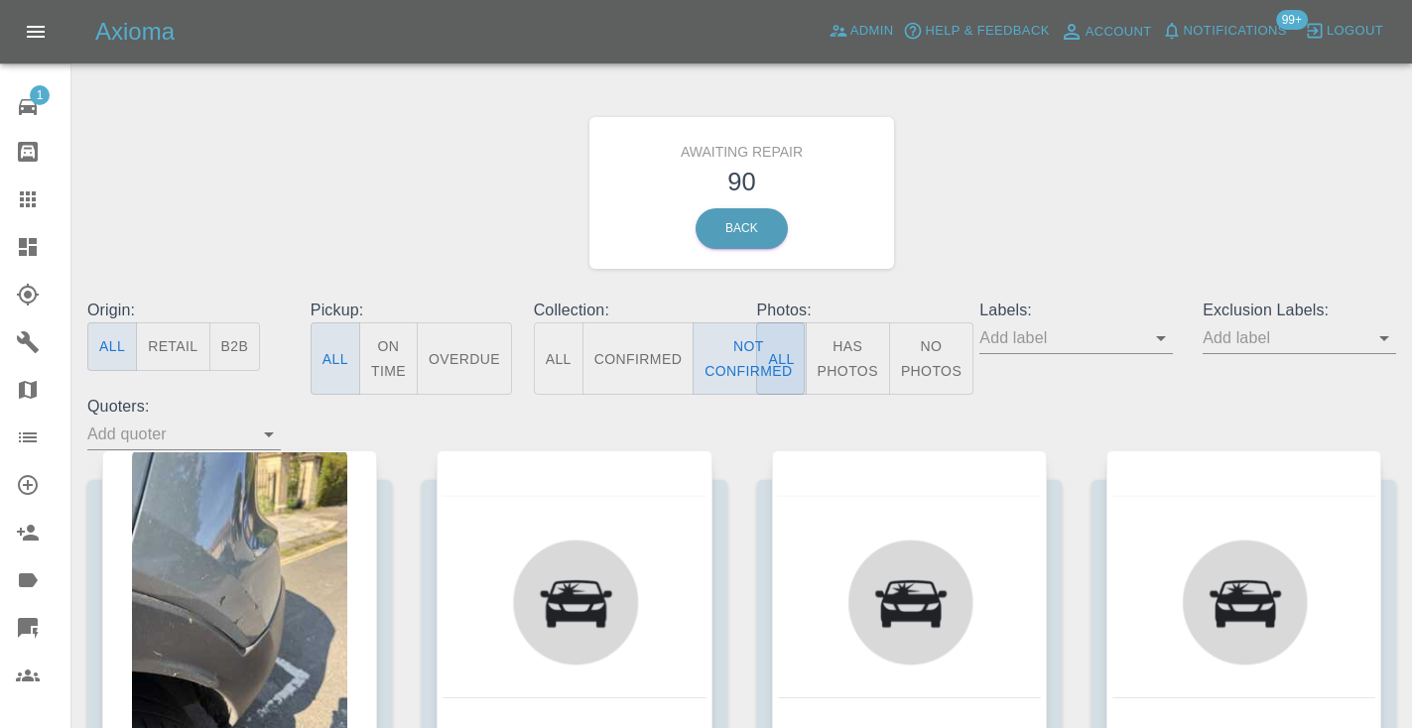
click at [1039, 190] on div "Awaiting Repair 90 Back" at bounding box center [741, 192] width 1338 height 211
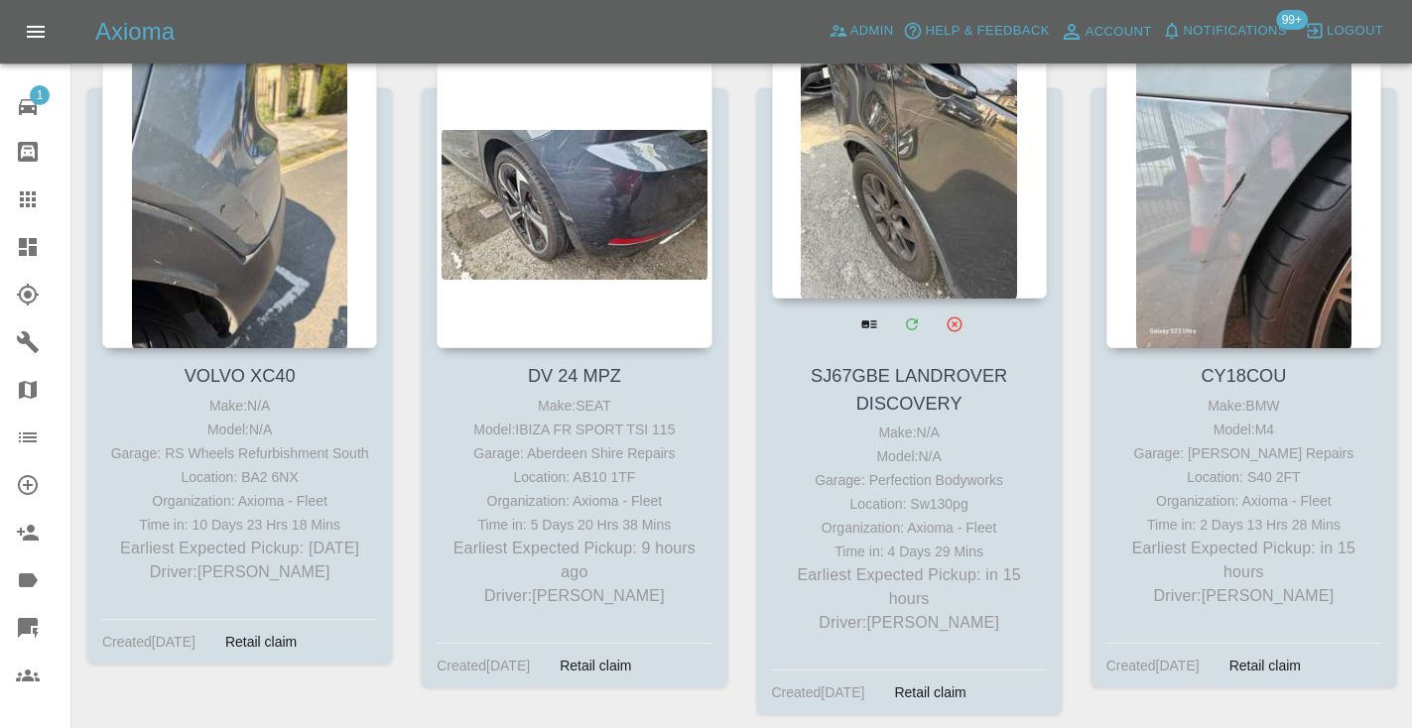
scroll to position [378, 0]
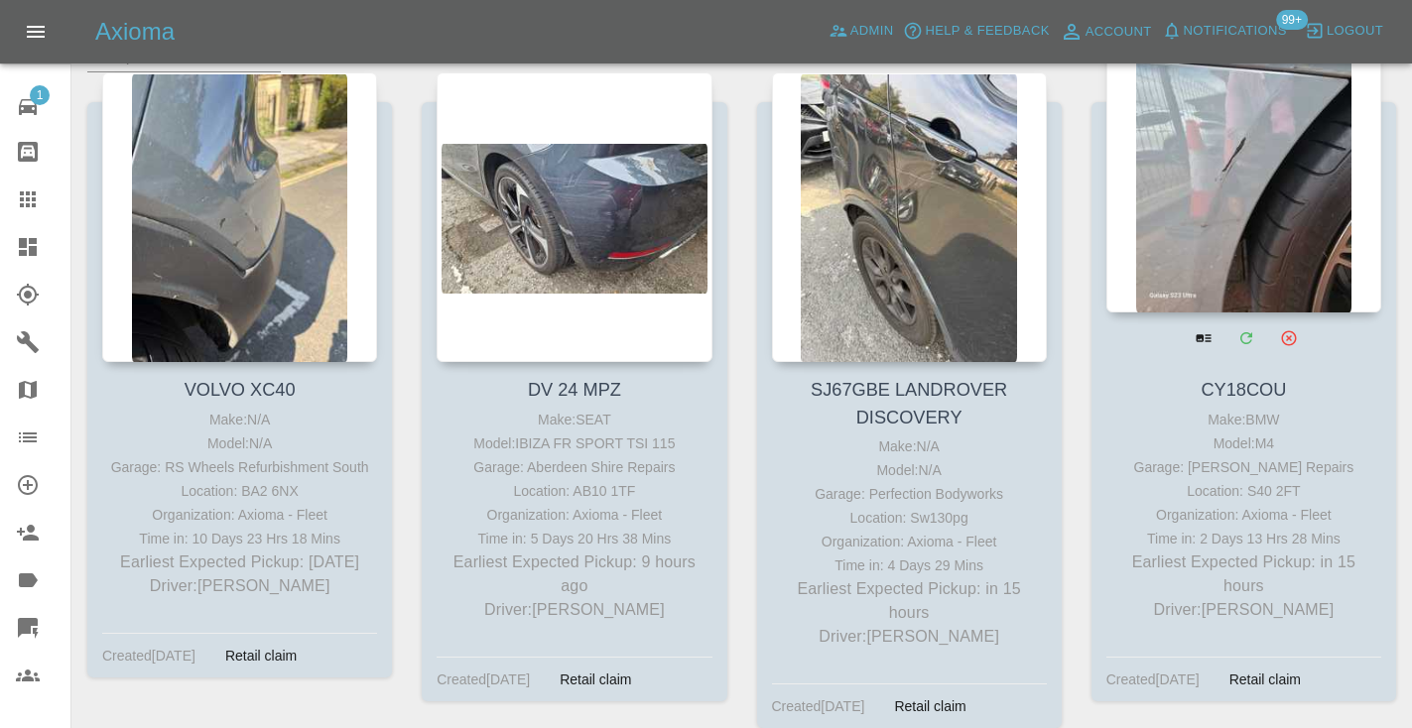
click at [1268, 203] on div at bounding box center [1243, 168] width 275 height 290
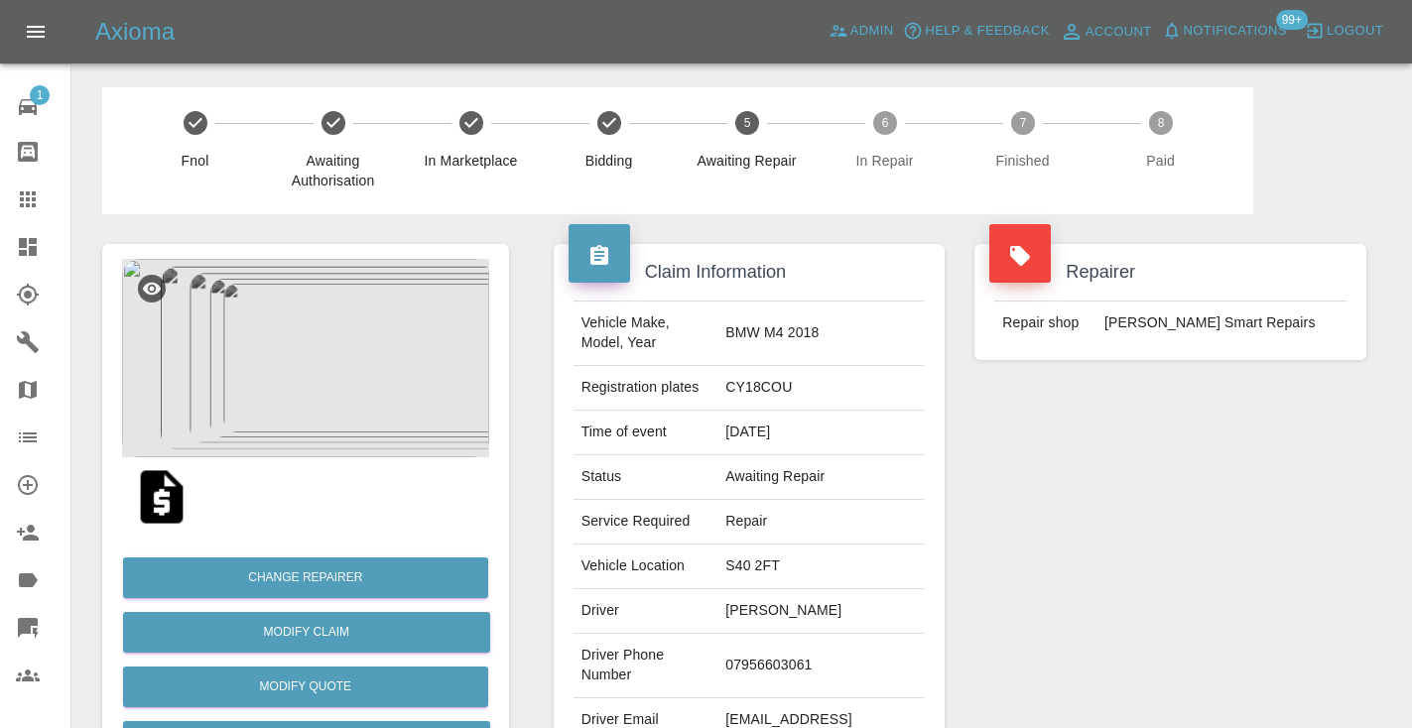
click at [795, 651] on td "07956603061" at bounding box center [820, 666] width 207 height 64
copy td "07956603061"
click at [1273, 467] on div "Repairer Repair shop Rickys Smart Repairs" at bounding box center [1170, 510] width 422 height 592
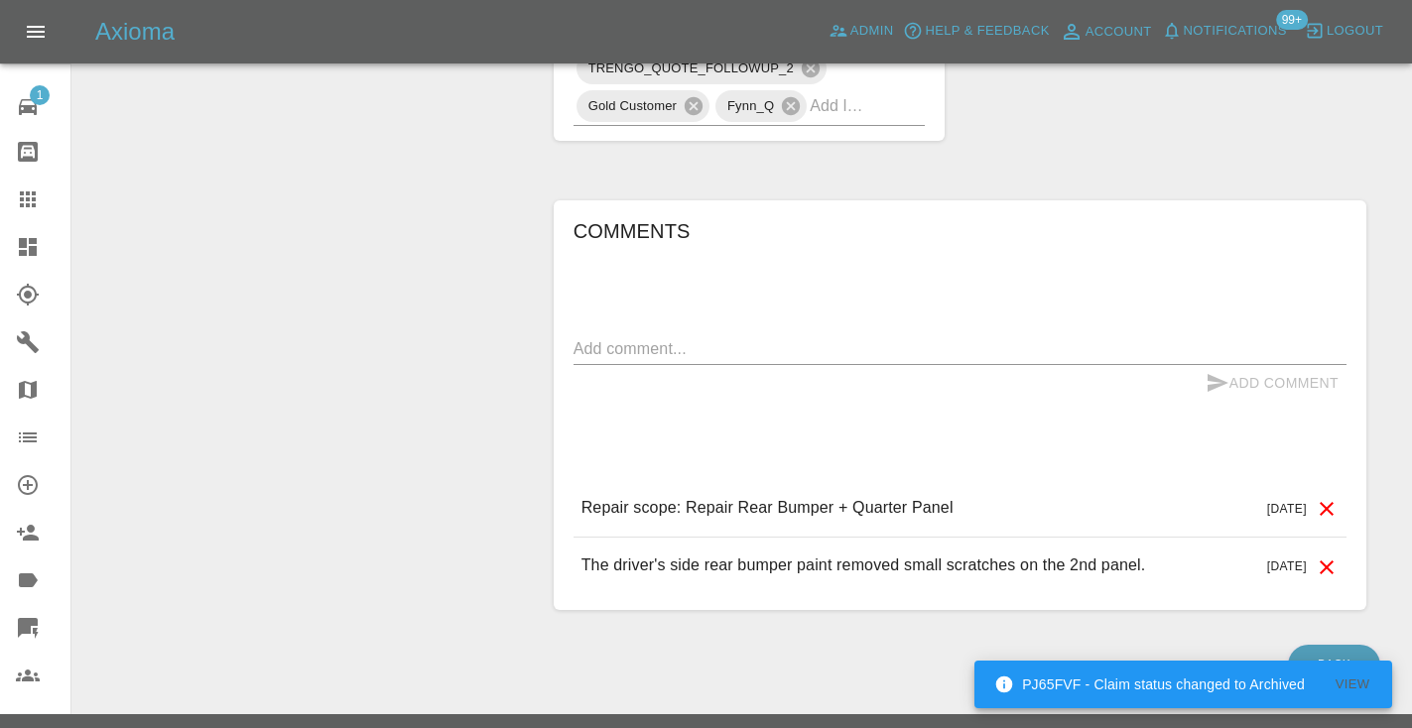
scroll to position [1370, 0]
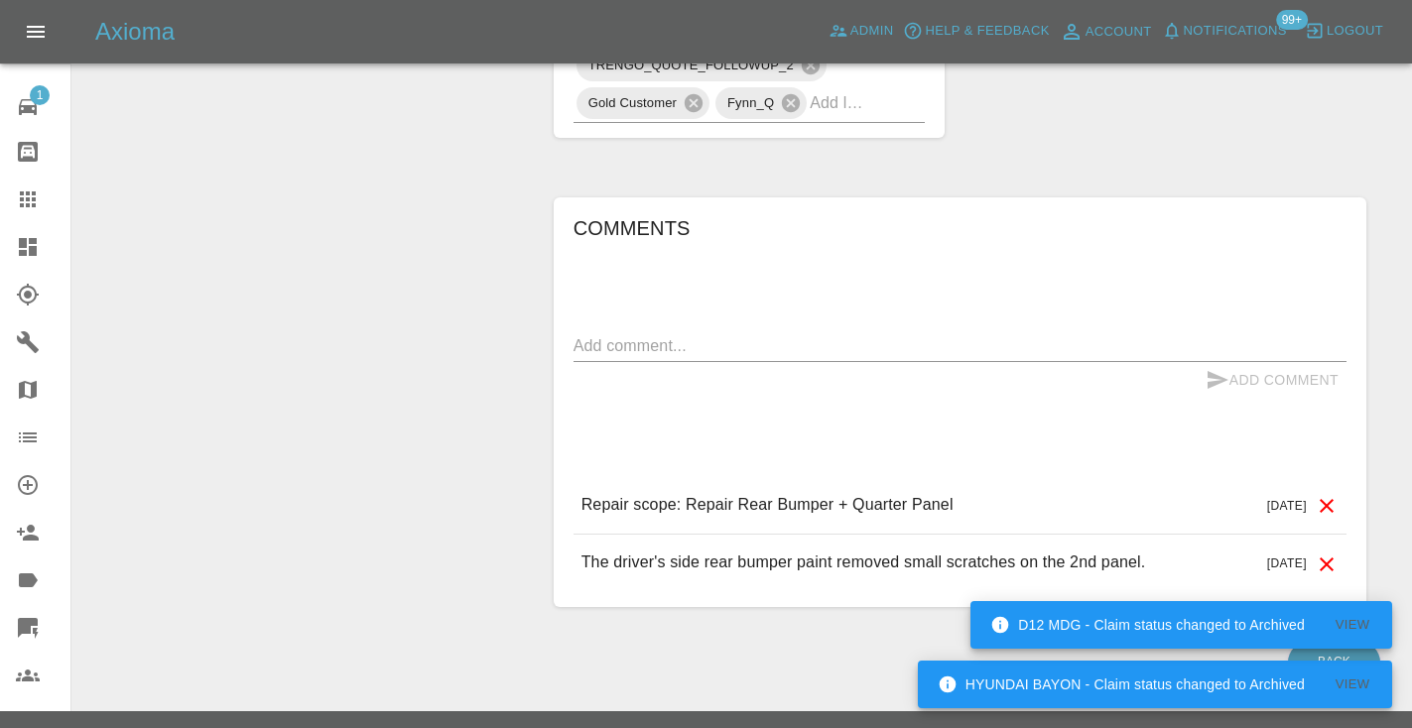
click at [627, 330] on div "x" at bounding box center [959, 346] width 773 height 32
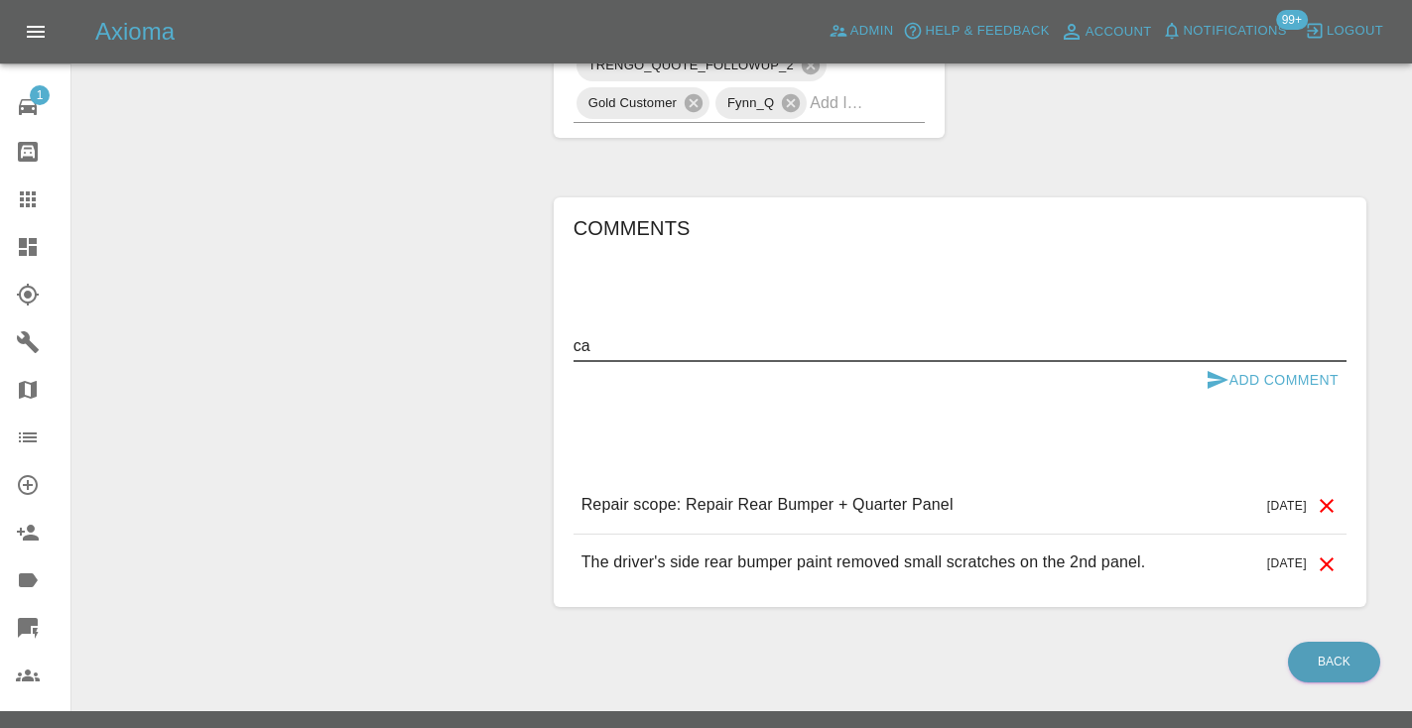
scroll to position [1368, 0]
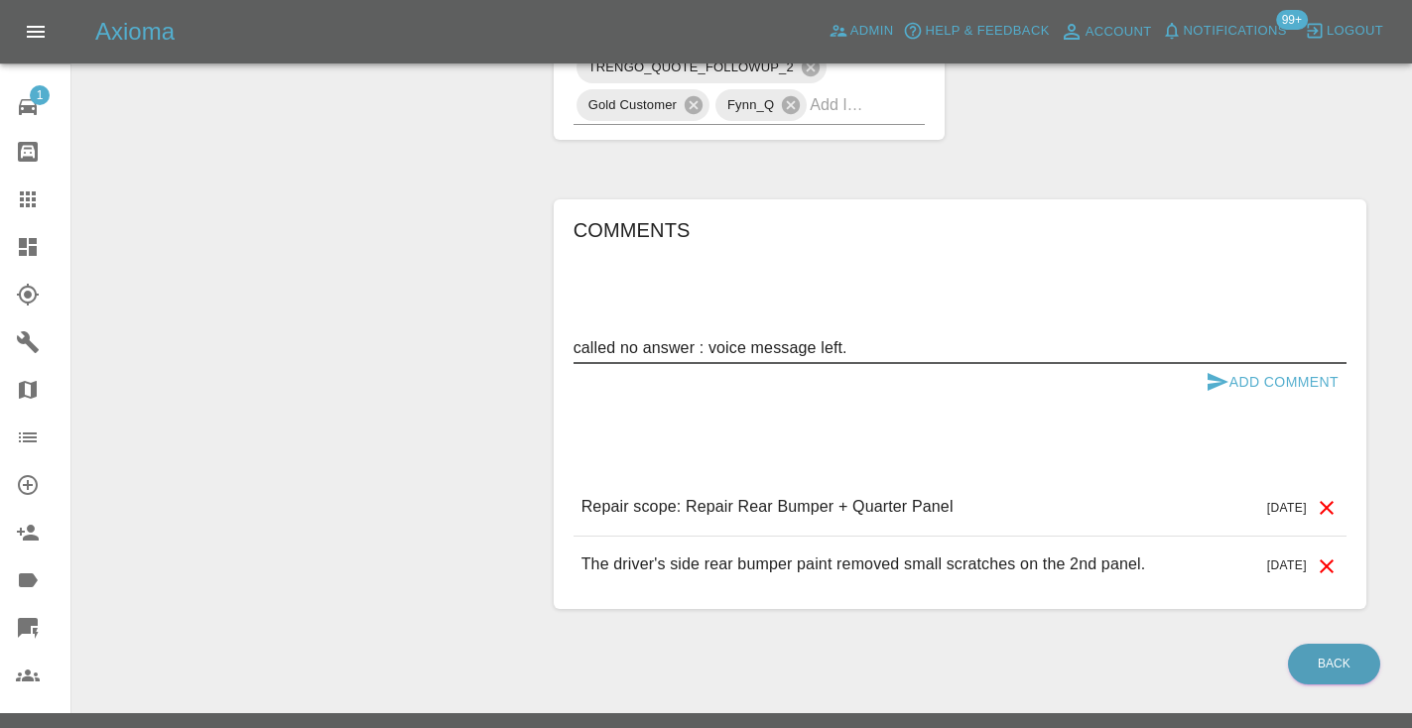
type textarea "called no answer : voice message left."
click at [1213, 370] on icon "submit" at bounding box center [1217, 382] width 24 height 24
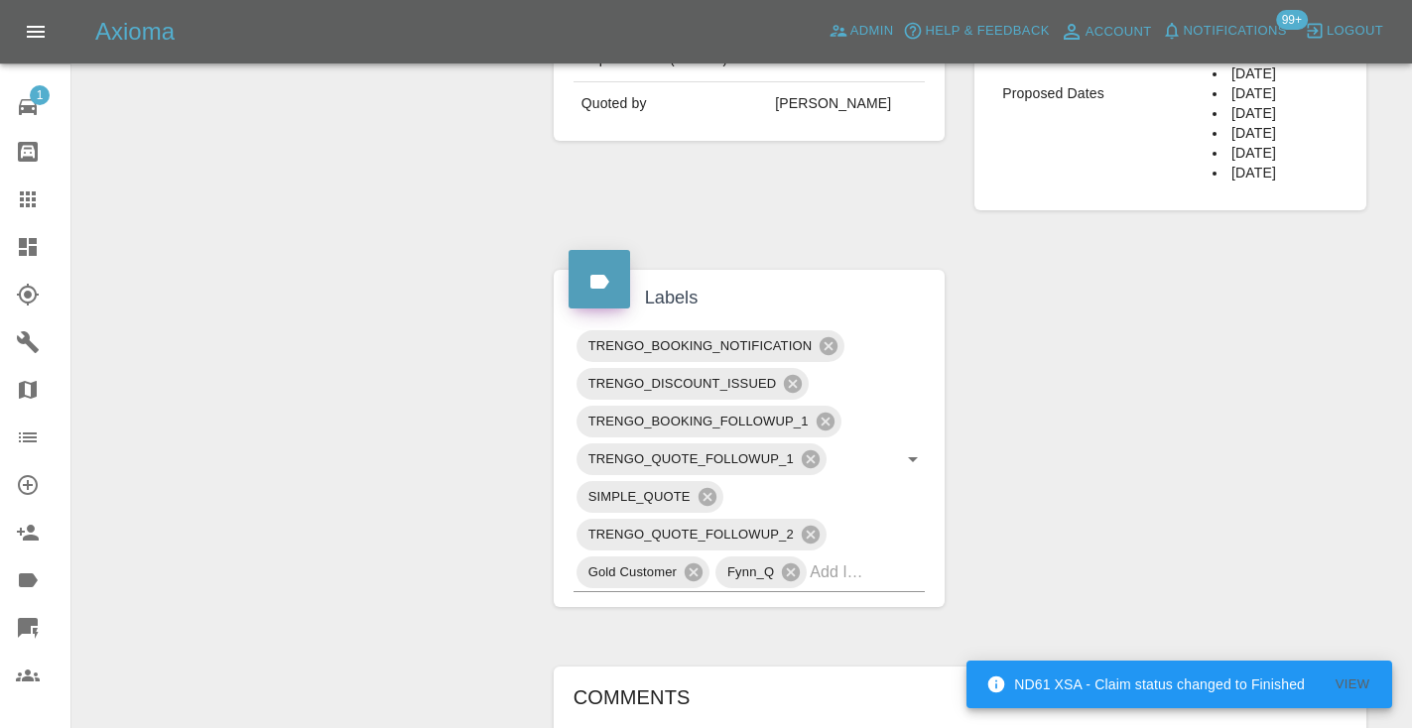
scroll to position [893, 0]
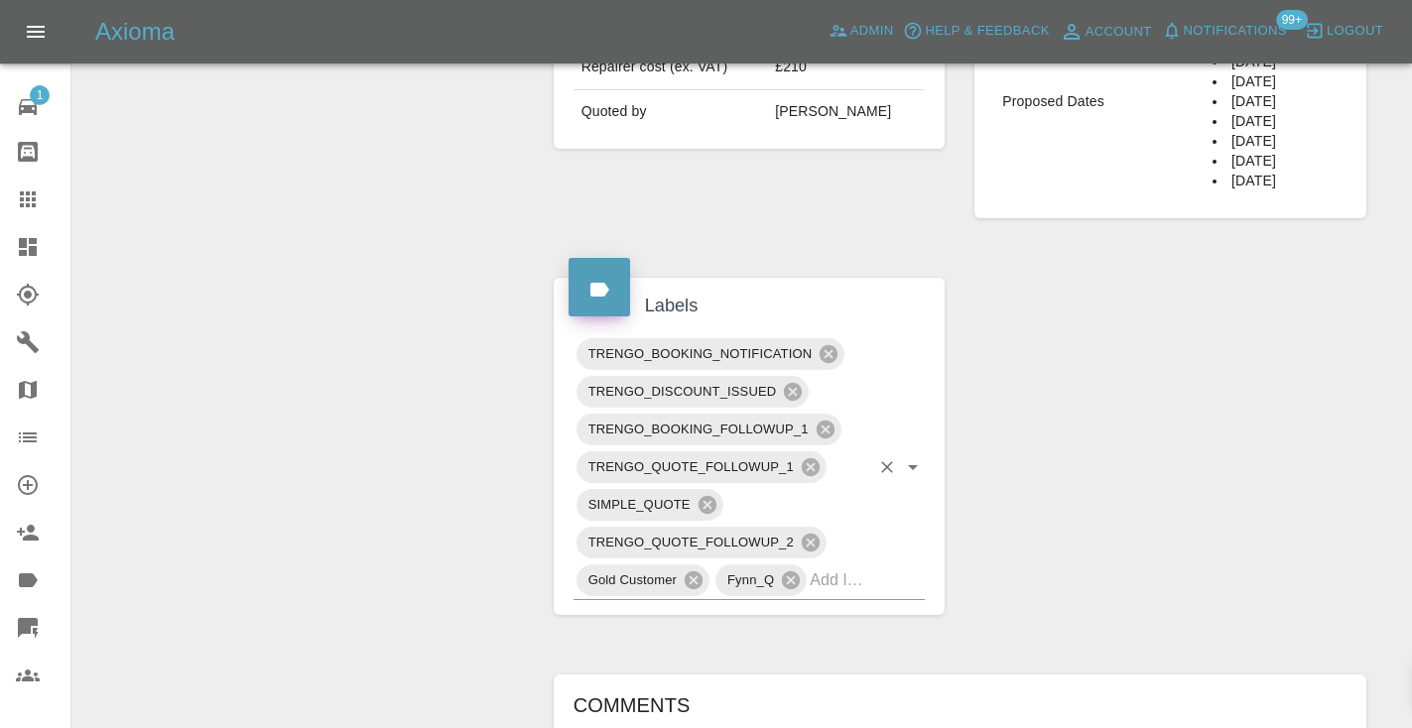
click at [856, 565] on input "text" at bounding box center [840, 580] width 60 height 31
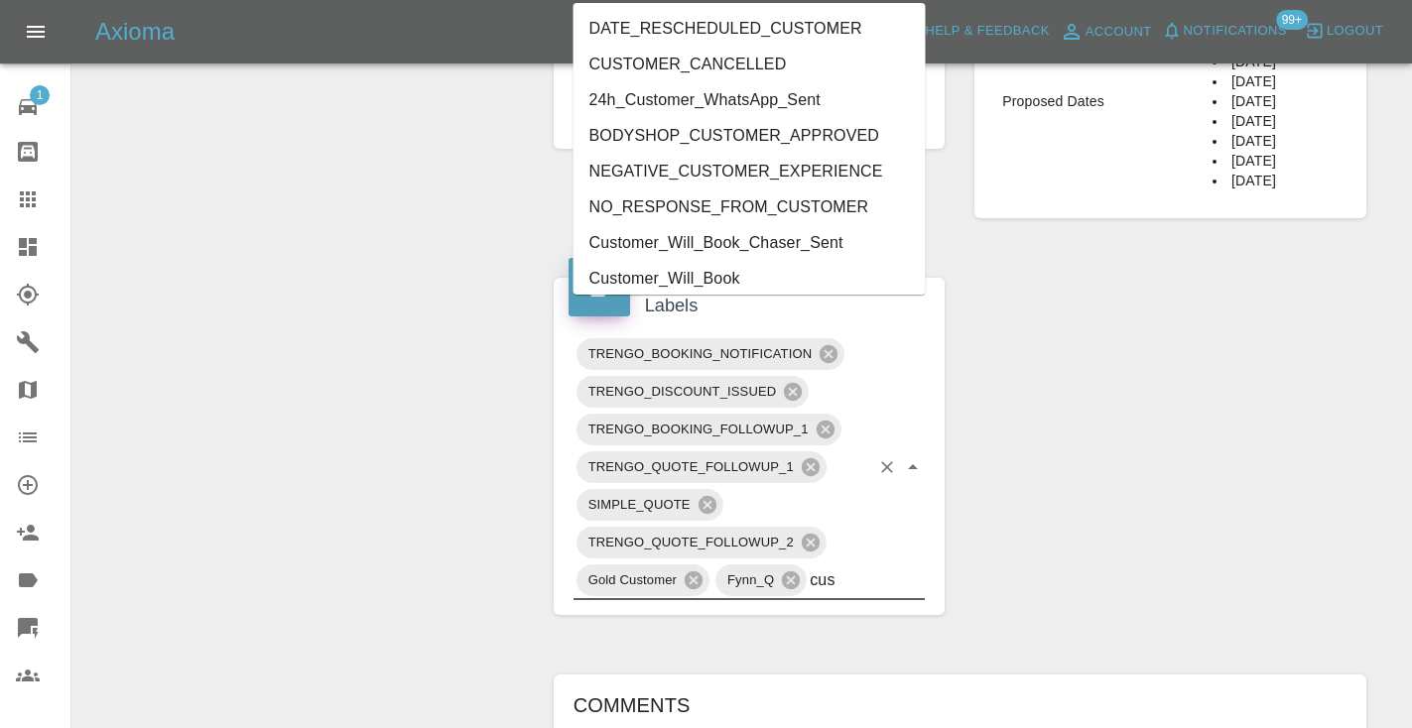
type input "cust"
click at [711, 283] on li "Customer_Will_Book" at bounding box center [749, 279] width 352 height 36
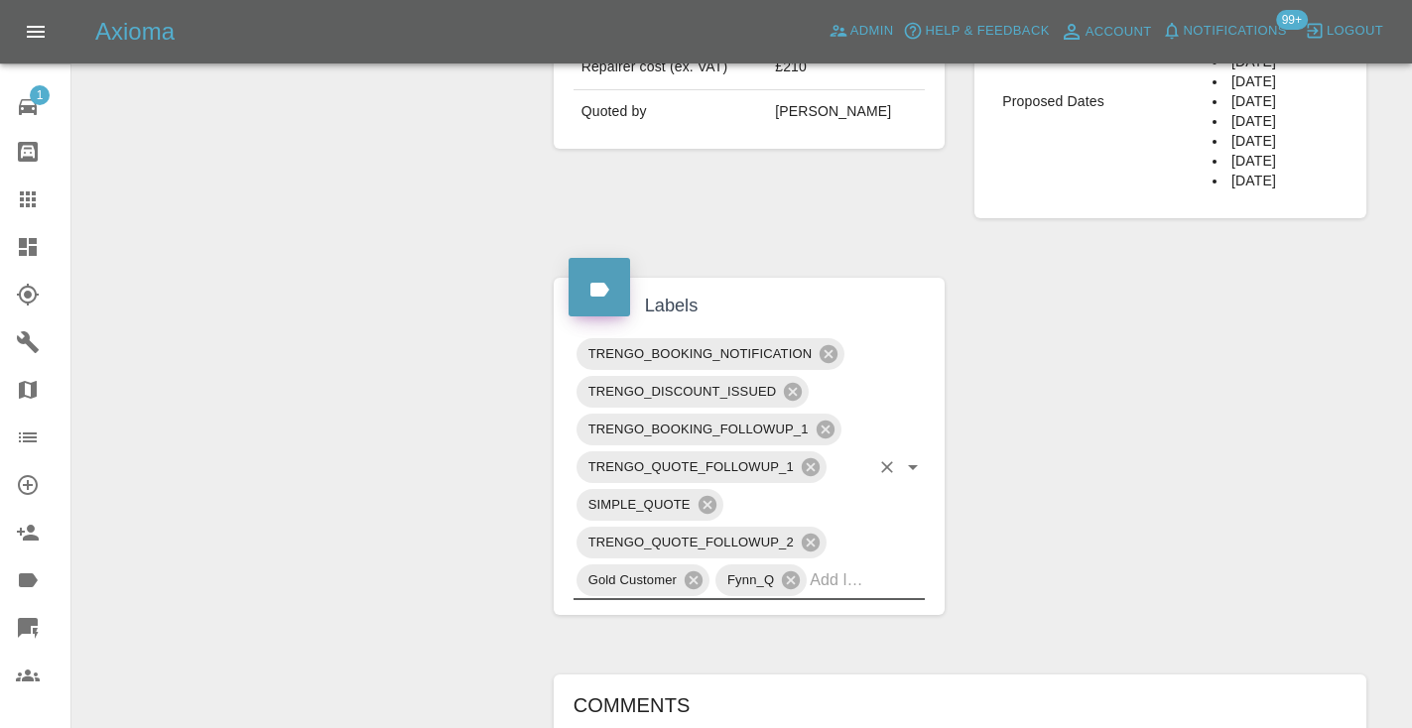
click at [399, 322] on div "Change Repairer Modify Claim Modify Quote Rollback Submit Payment Archive" at bounding box center [305, 259] width 437 height 1877
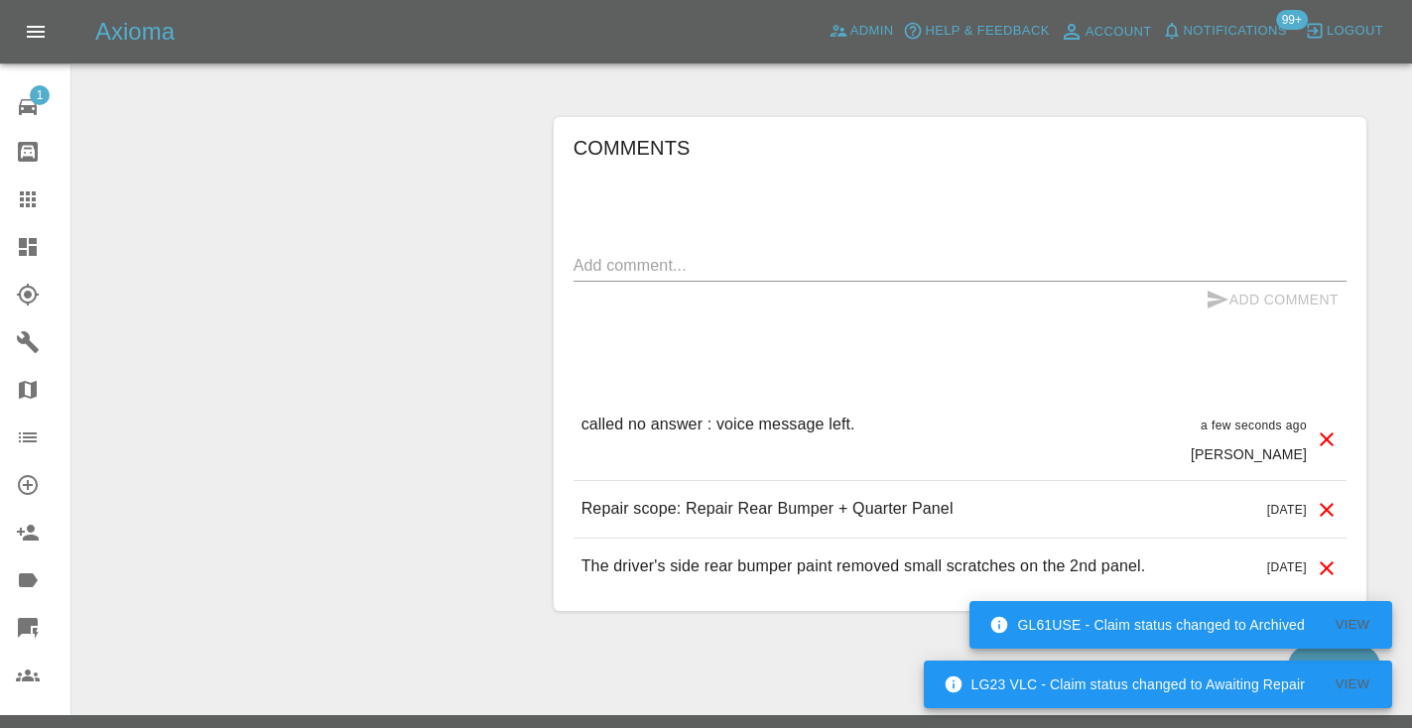
scroll to position [1494, 0]
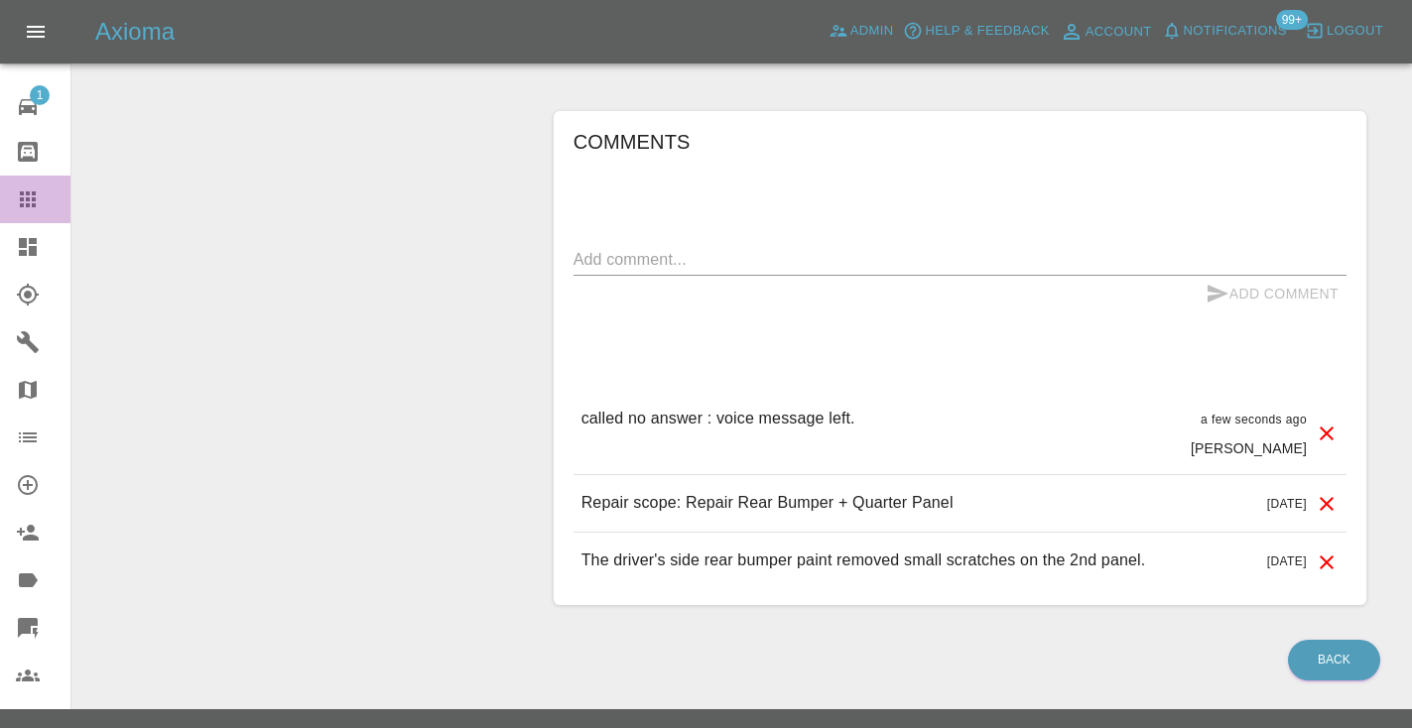
click at [34, 196] on icon at bounding box center [28, 200] width 24 height 24
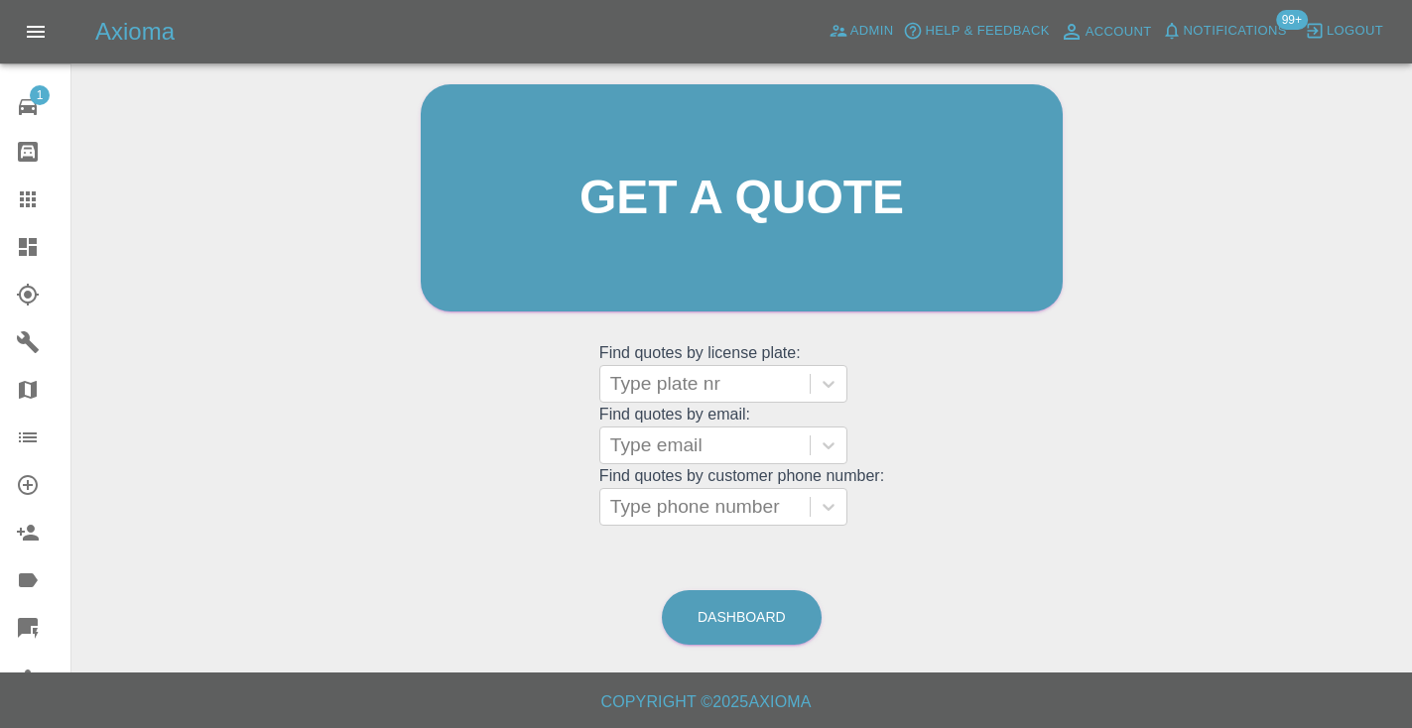
scroll to position [150, 0]
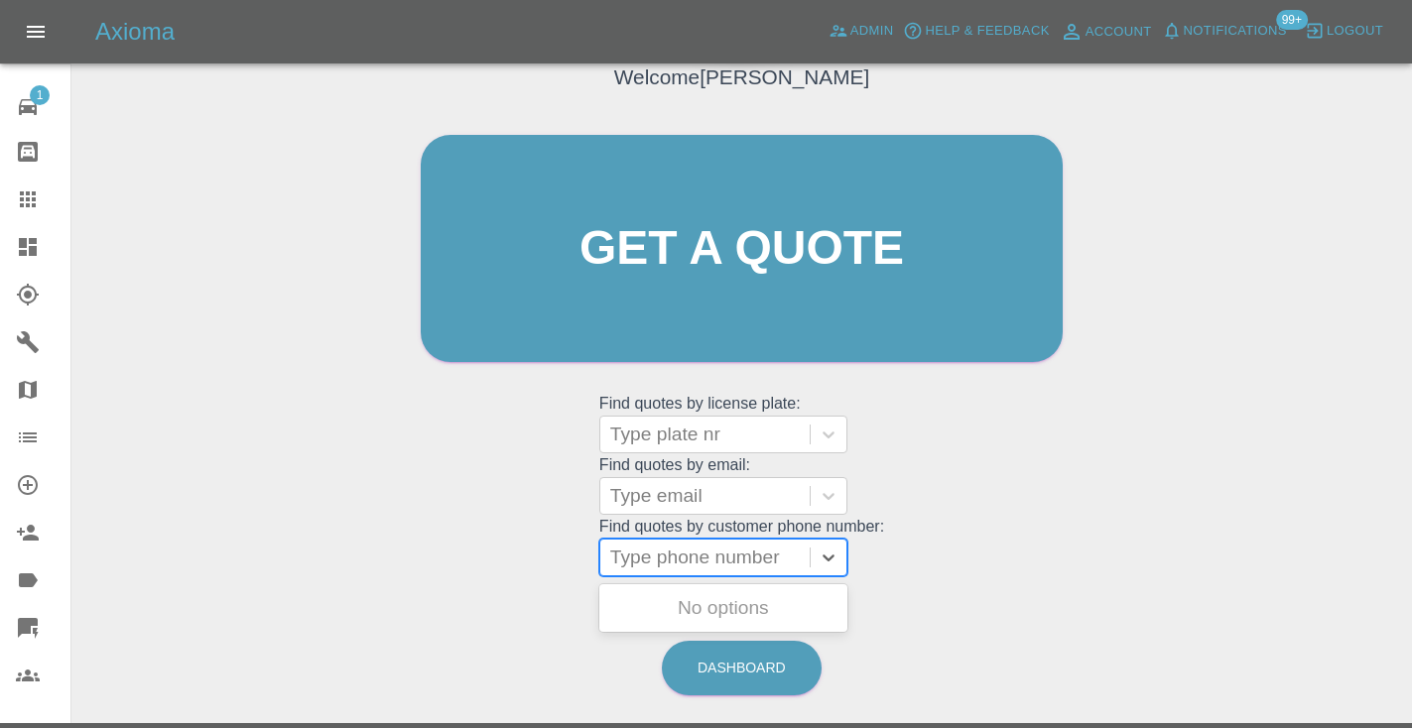
click at [704, 544] on div at bounding box center [705, 558] width 190 height 28
paste input "07421539156"
type input "07421539156"
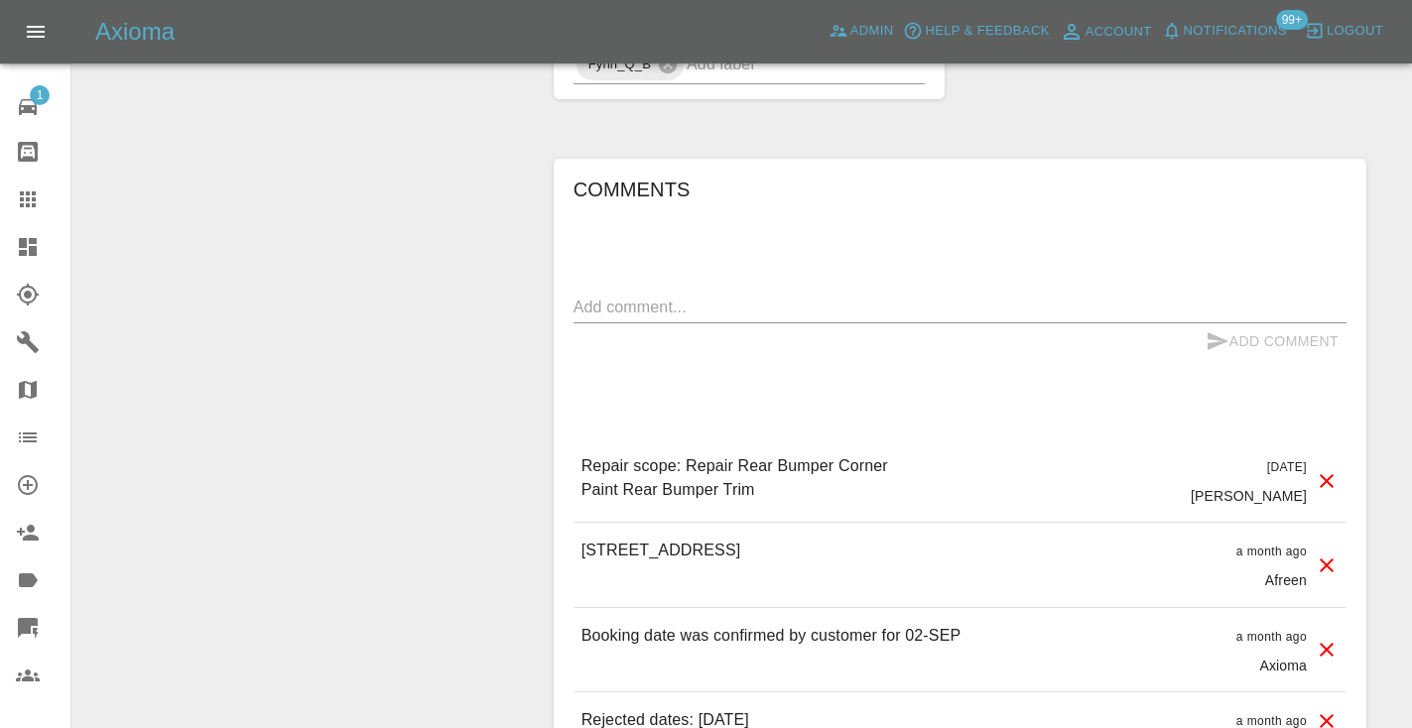
scroll to position [1659, 0]
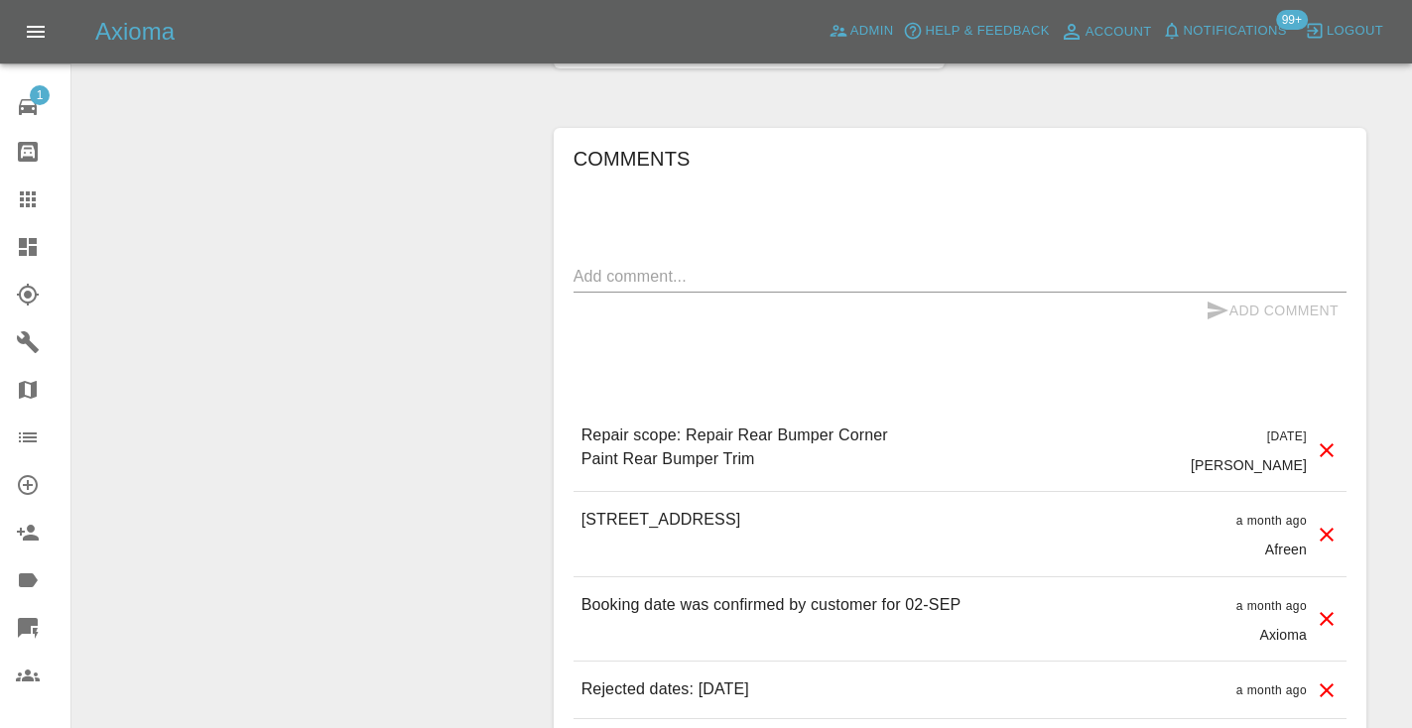
click at [668, 273] on textarea at bounding box center [959, 276] width 773 height 23
type textarea "inbound : contacting the repairer directly"
click at [1213, 309] on icon "submit" at bounding box center [1217, 311] width 24 height 24
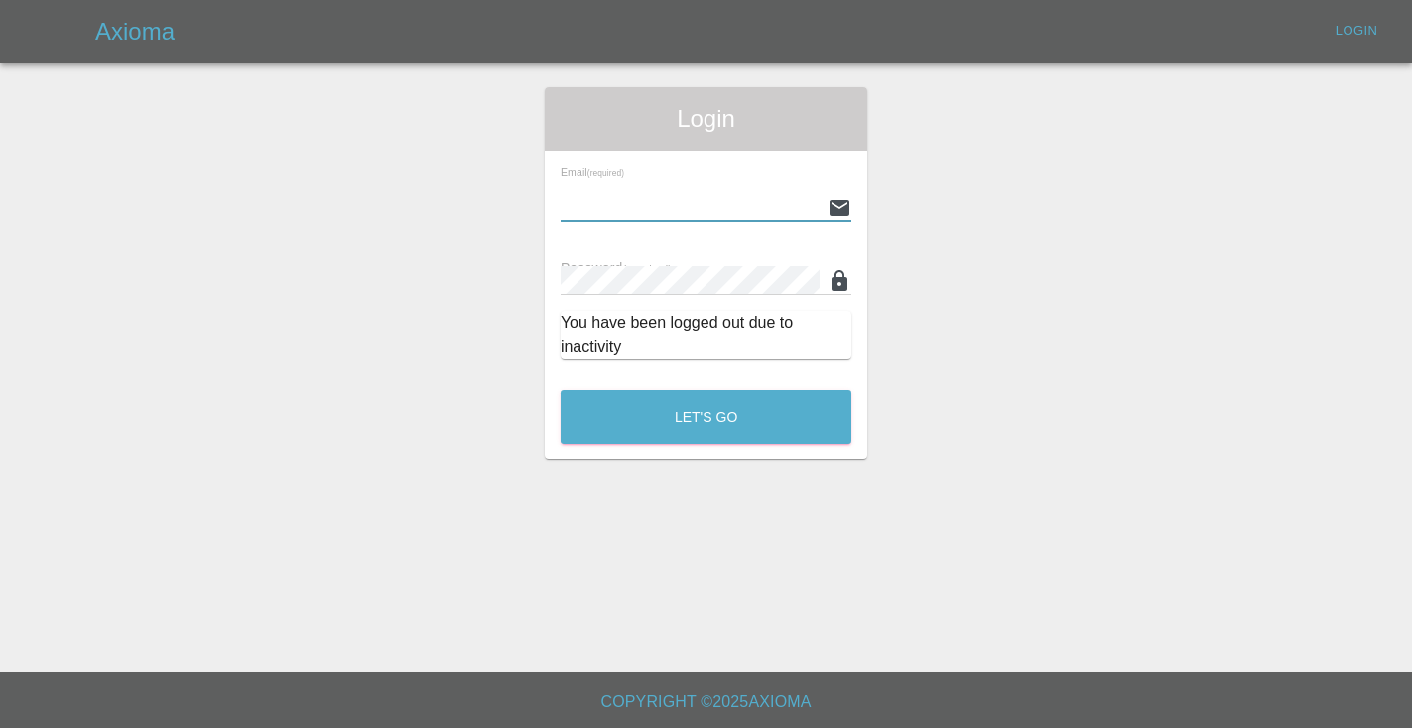
type input "[EMAIL_ADDRESS][DOMAIN_NAME]"
click at [705, 417] on button "Let's Go" at bounding box center [706, 417] width 291 height 55
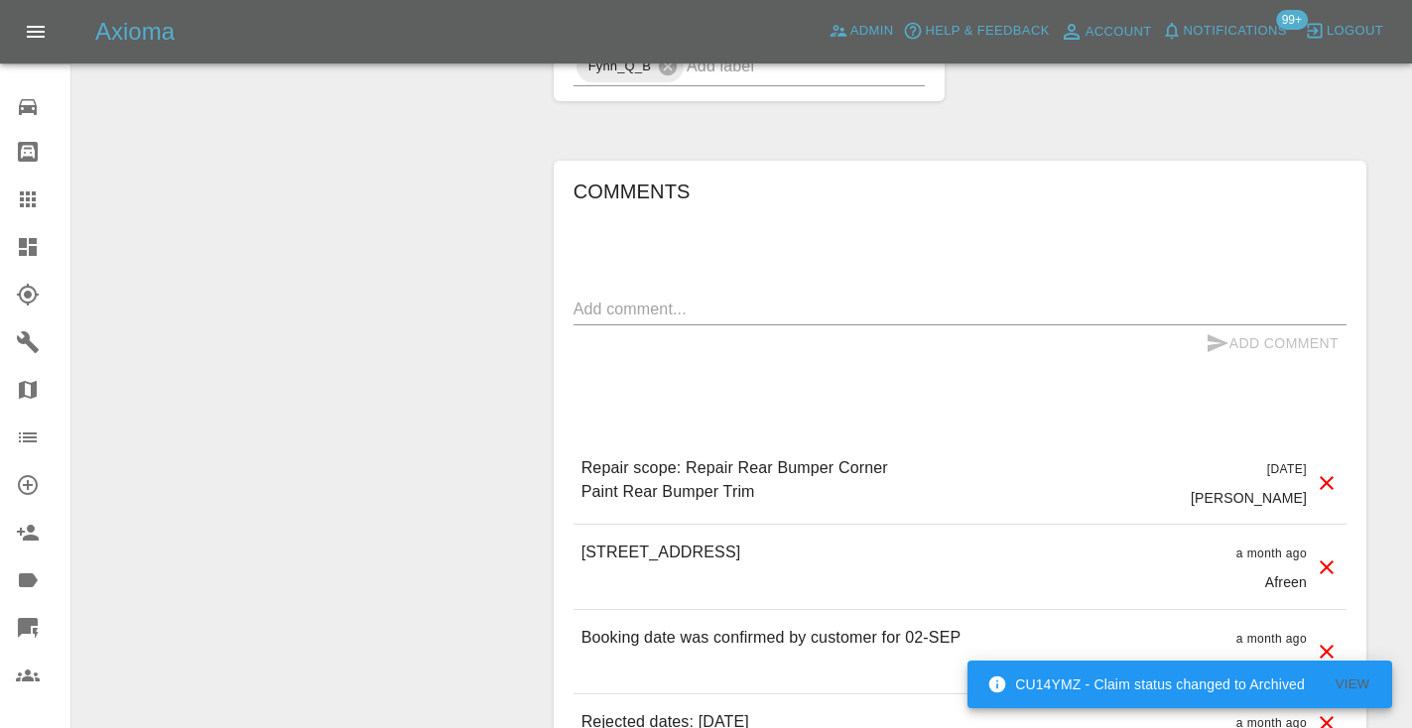
scroll to position [1627, 0]
click at [689, 324] on div "Add Comment" at bounding box center [959, 342] width 773 height 37
click at [666, 309] on textarea at bounding box center [959, 308] width 773 height 23
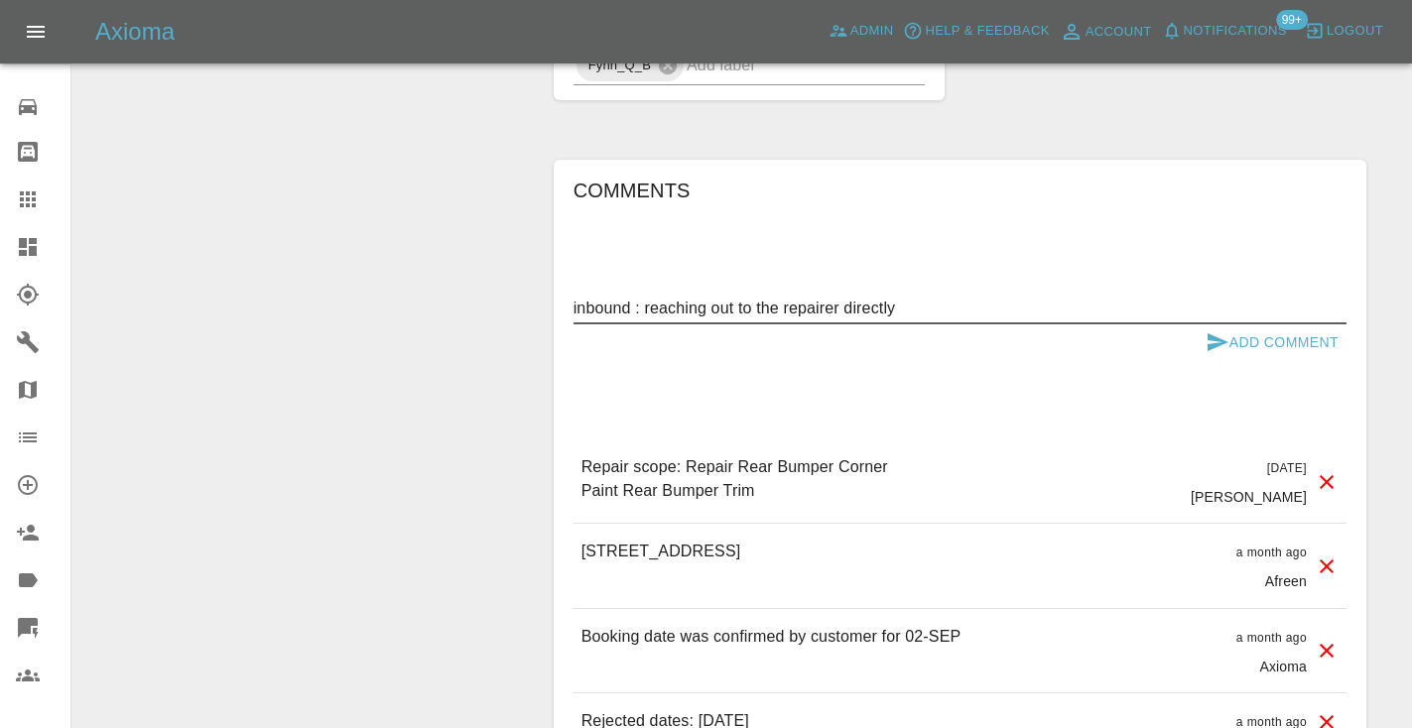
type textarea "inbound : reaching out to the repairer directly"
click at [1249, 343] on button "Add Comment" at bounding box center [1272, 342] width 149 height 37
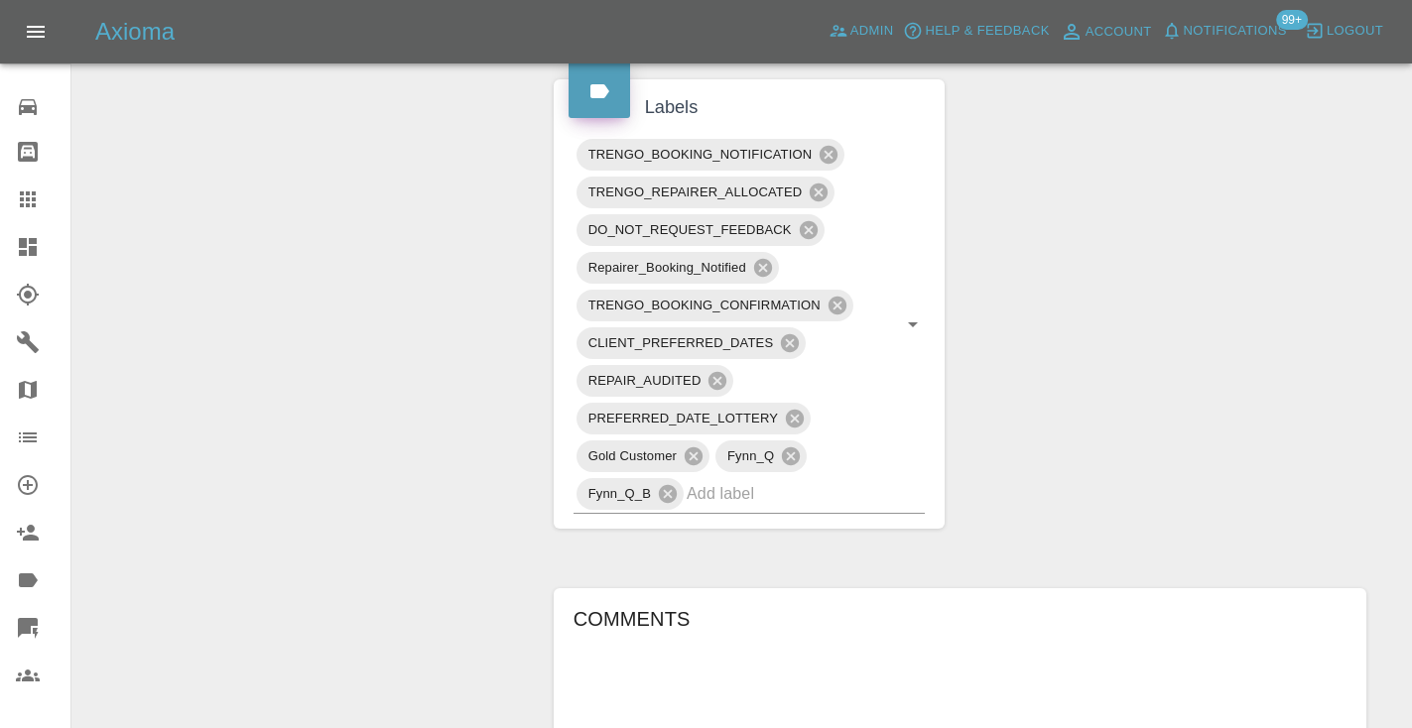
scroll to position [1196, 0]
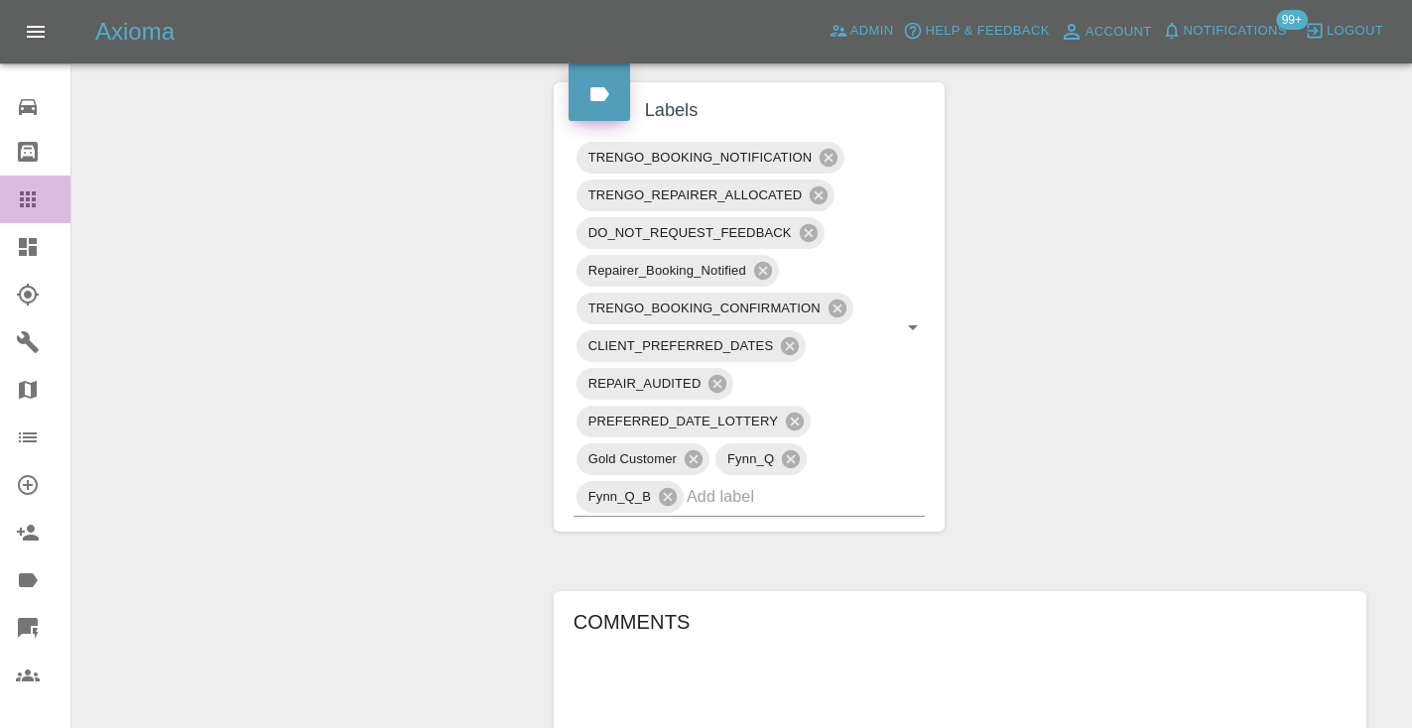
click at [29, 205] on icon at bounding box center [28, 199] width 16 height 16
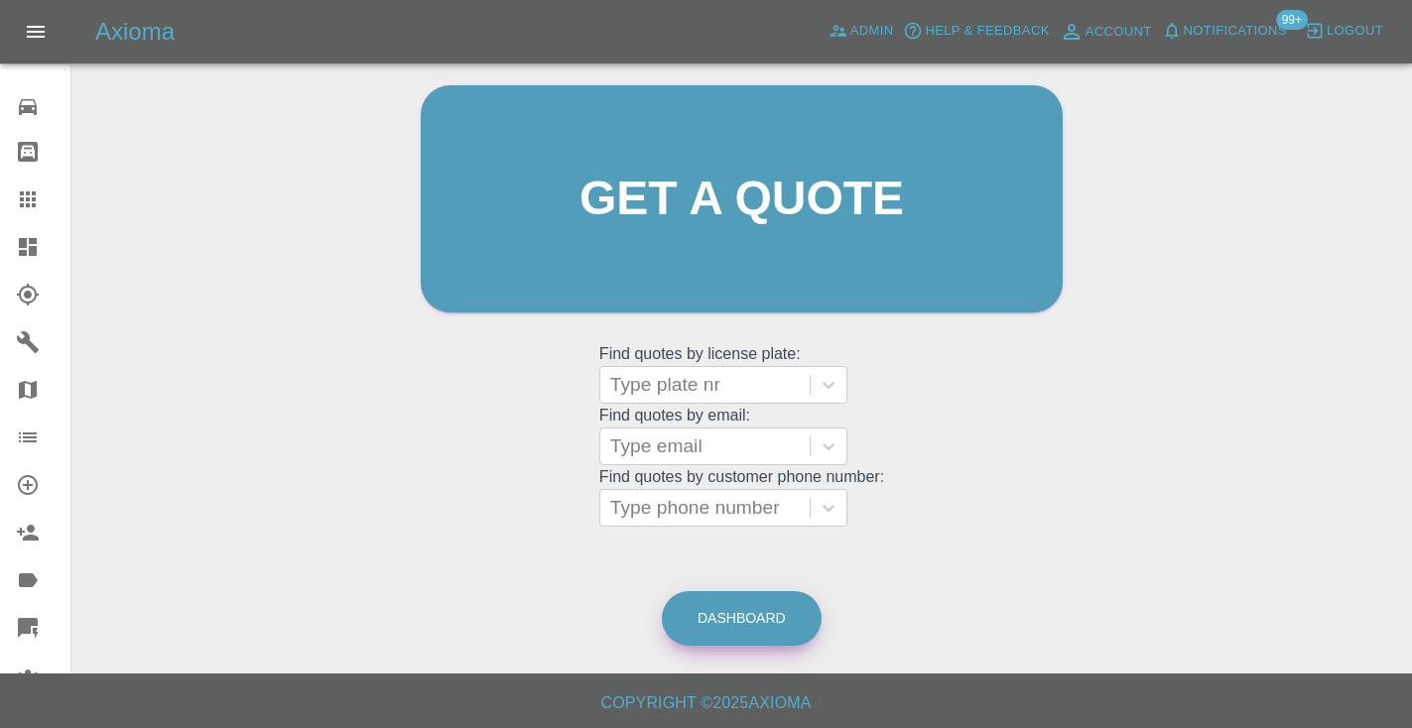
click at [752, 640] on link "Dashboard" at bounding box center [742, 618] width 160 height 55
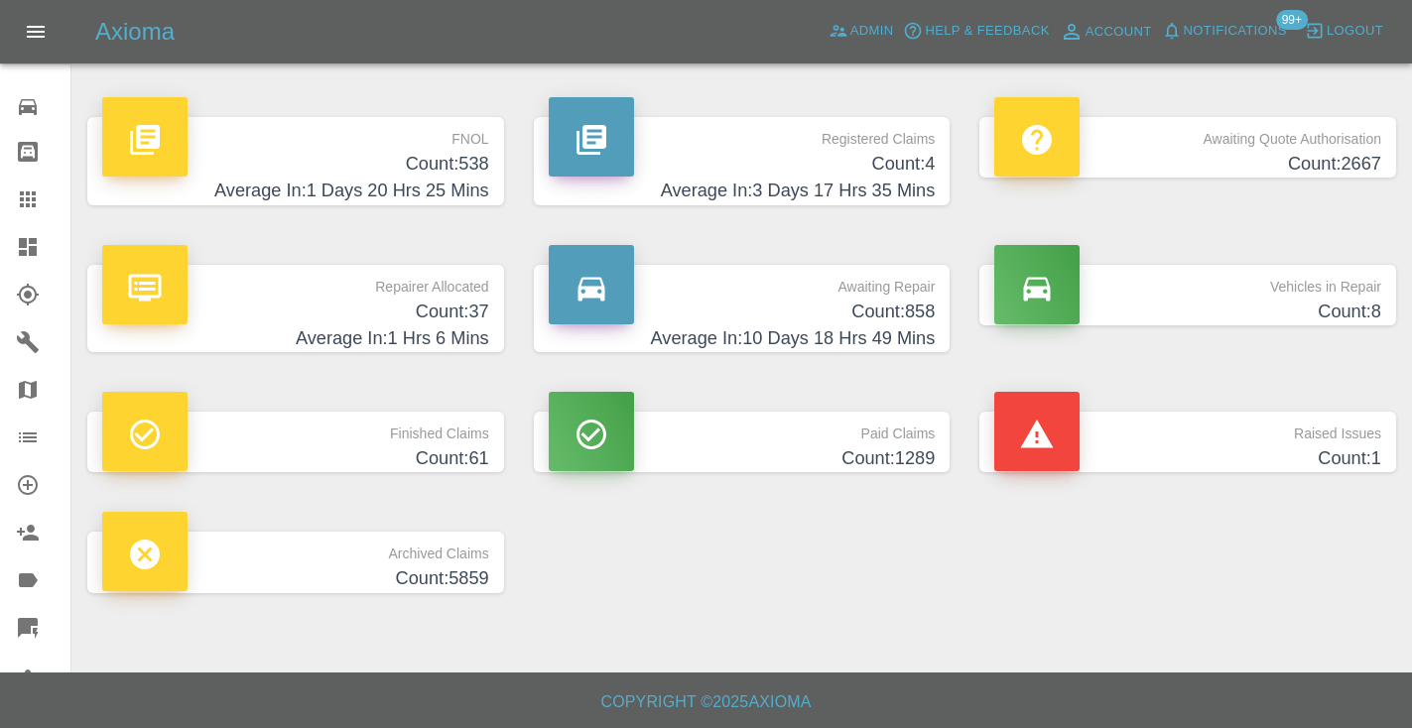
click at [910, 317] on h4 "Count: 858" at bounding box center [742, 312] width 387 height 27
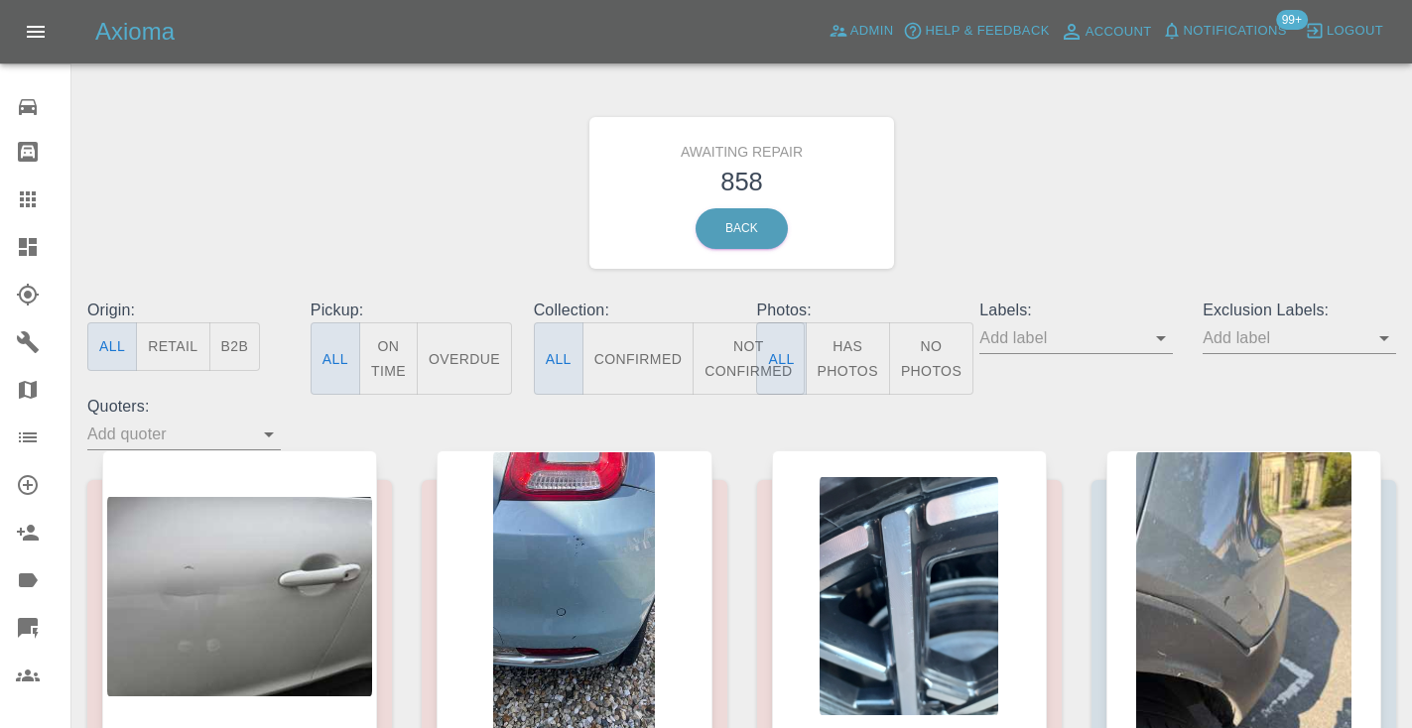
click at [720, 346] on button "Not Confirmed" at bounding box center [748, 358] width 111 height 72
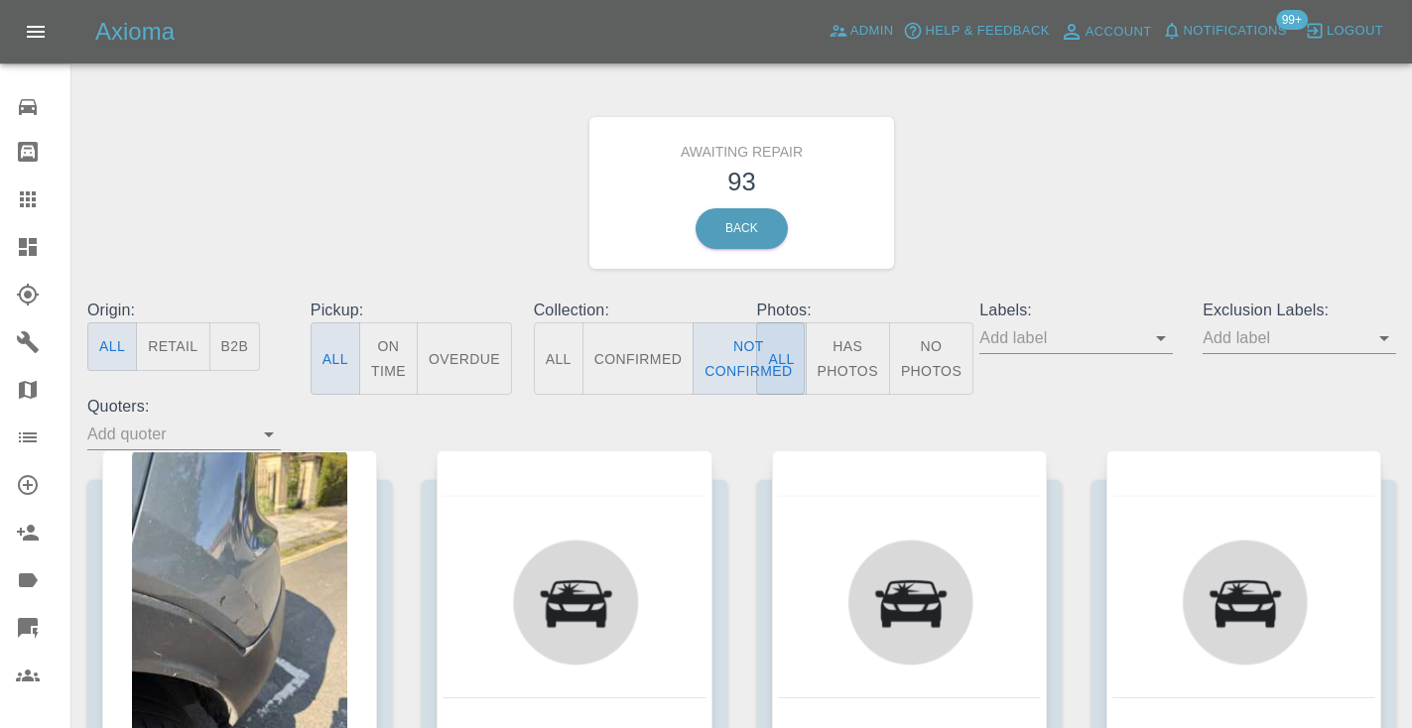
drag, startPoint x: 1135, startPoint y: 195, endPoint x: 1149, endPoint y: 189, distance: 15.5
click at [1135, 195] on div "Awaiting Repair 93 Back" at bounding box center [741, 192] width 1338 height 211
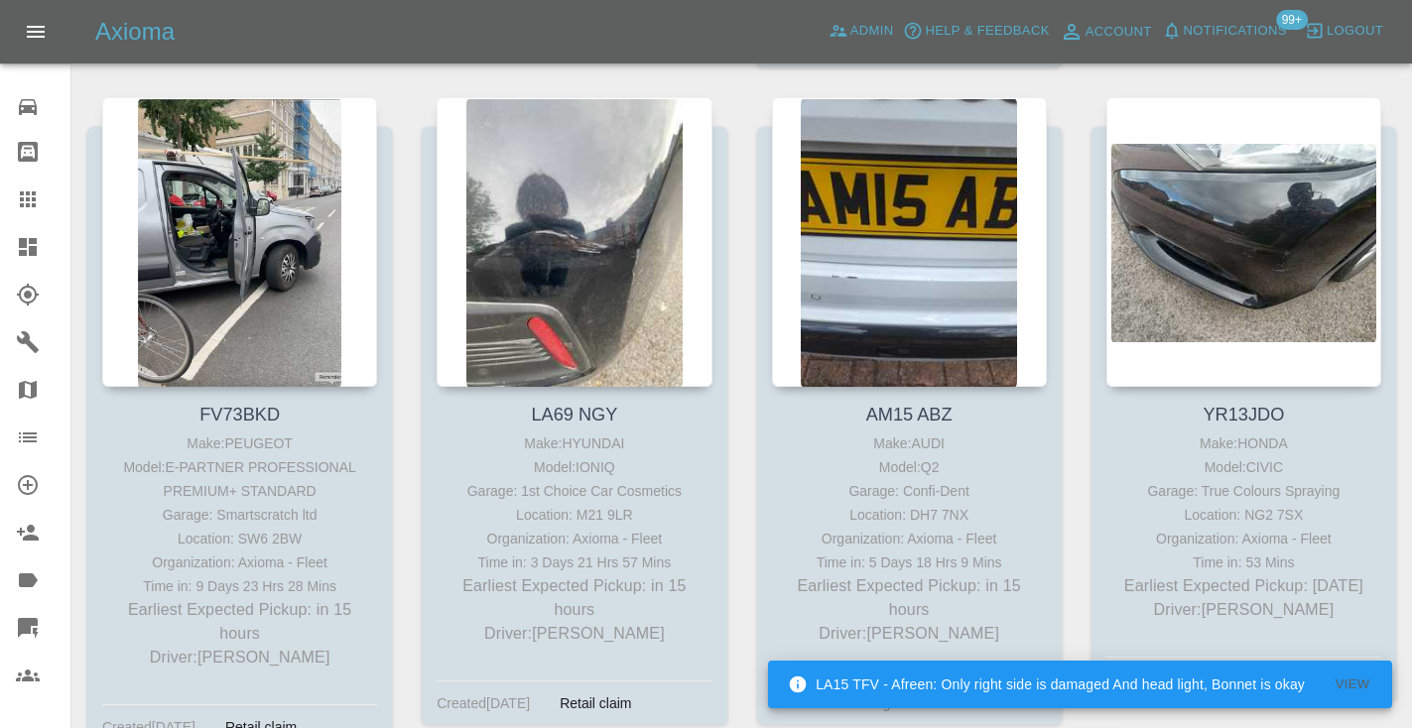
scroll to position [988, 0]
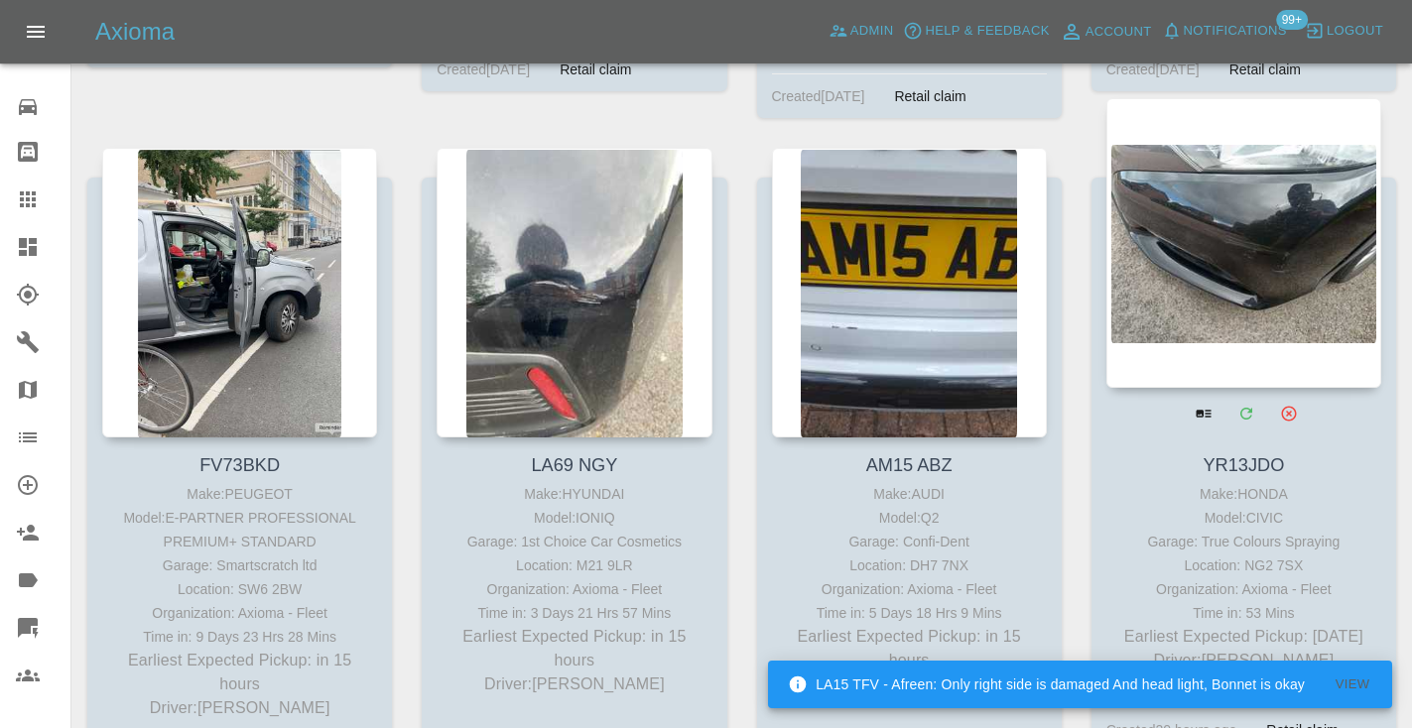
click at [1280, 208] on div at bounding box center [1243, 243] width 275 height 290
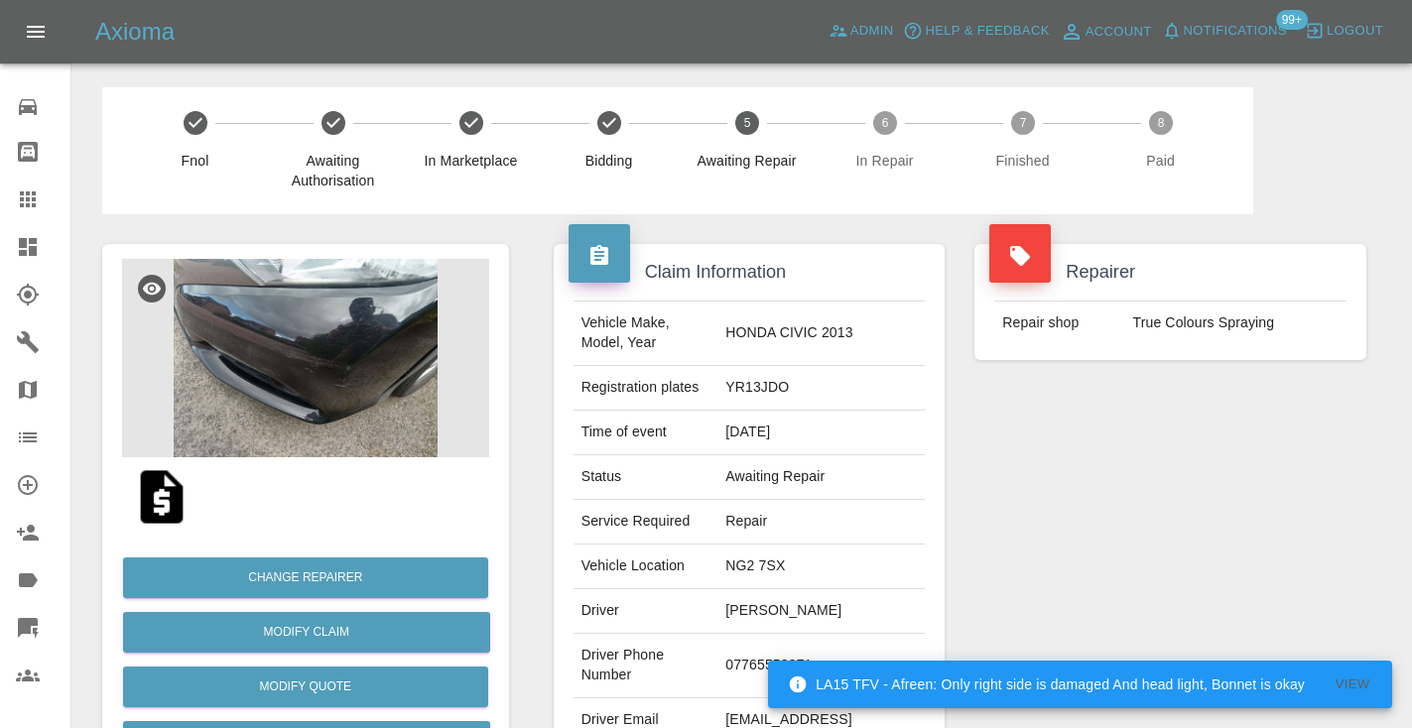
click at [790, 634] on td "07765553971" at bounding box center [820, 666] width 207 height 64
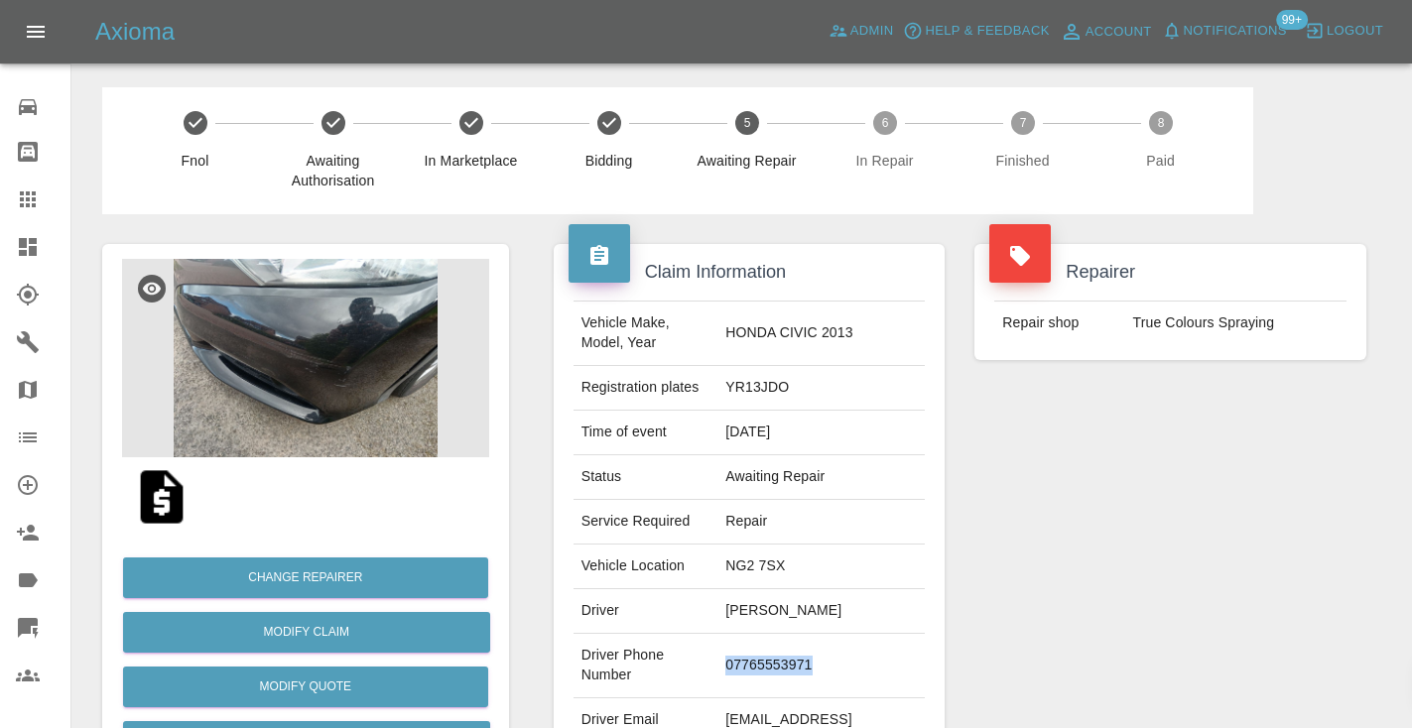
click at [790, 634] on td "07765553971" at bounding box center [820, 666] width 207 height 64
copy td "07765553971"
click at [1018, 490] on div "Repairer Repair shop True Colours Spraying" at bounding box center [1170, 510] width 422 height 592
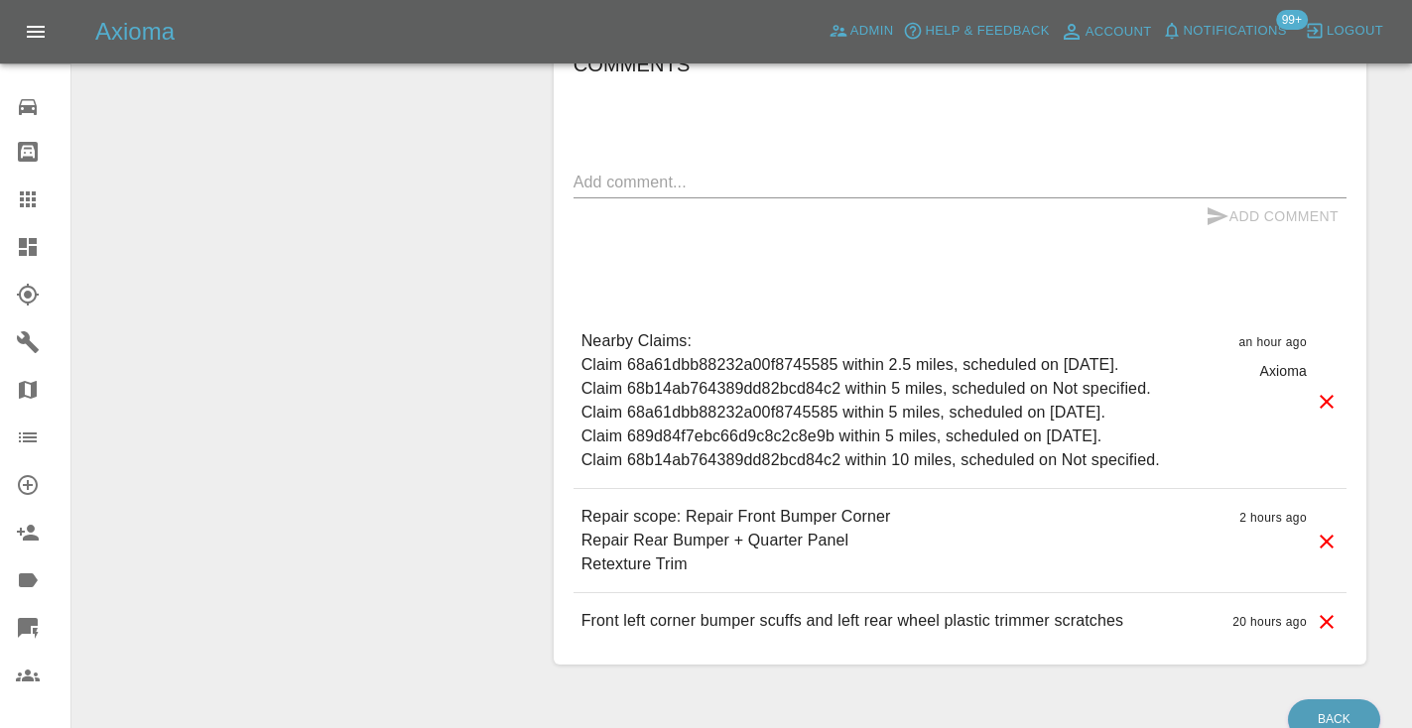
scroll to position [1467, 0]
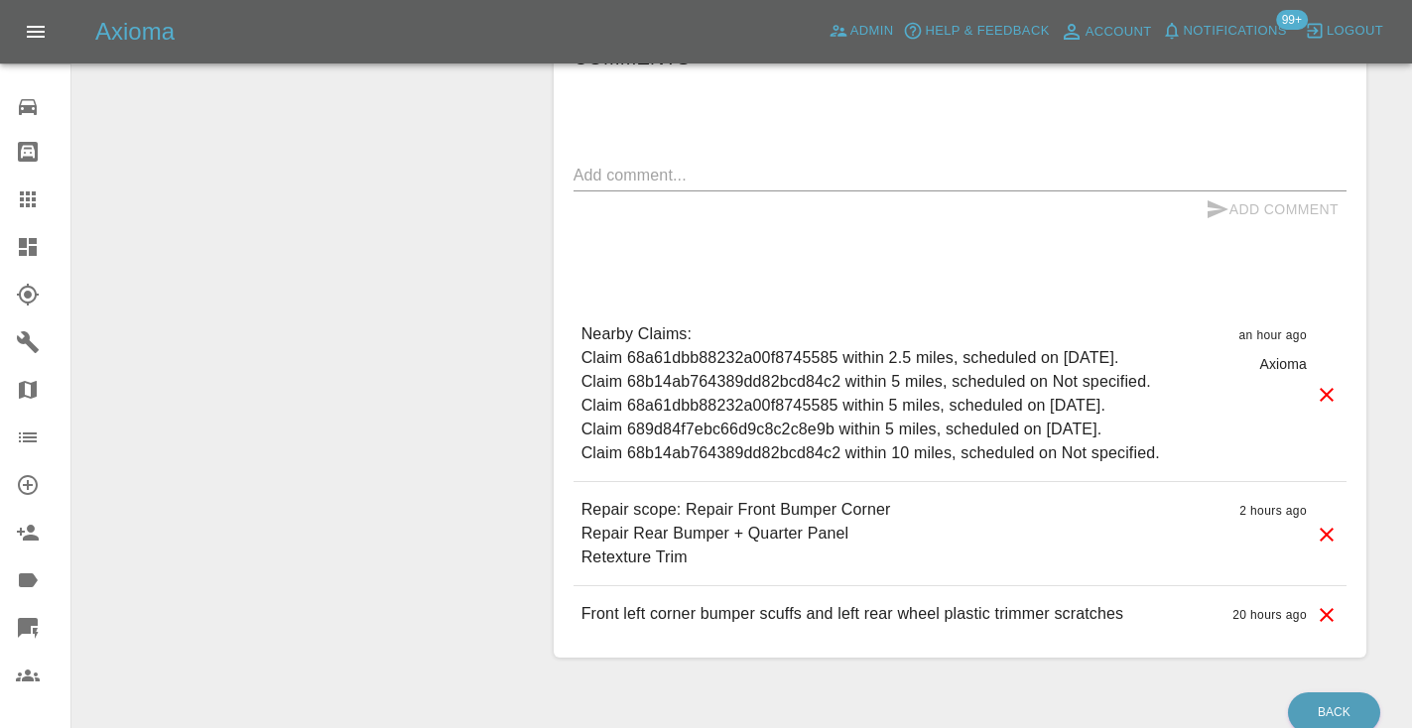
click at [618, 164] on textarea at bounding box center [959, 175] width 773 height 23
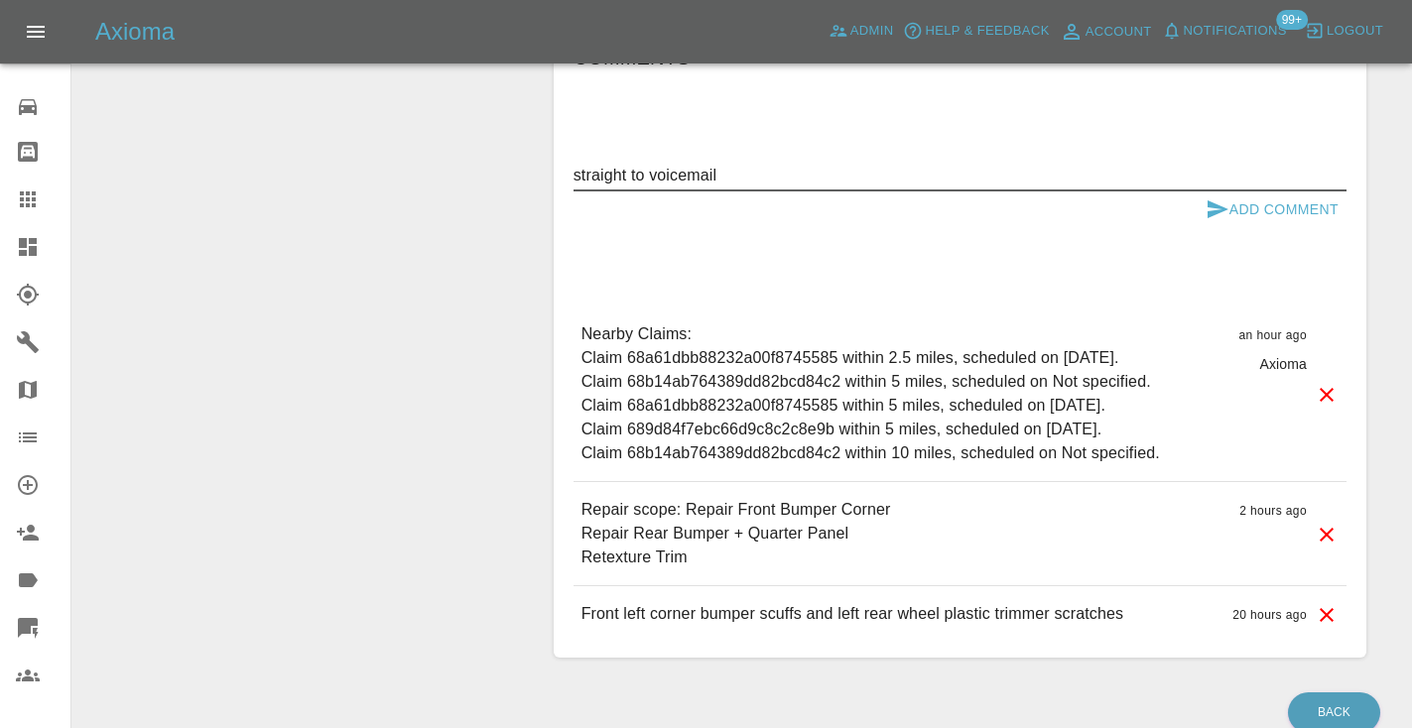
type textarea "straight to voicemail"
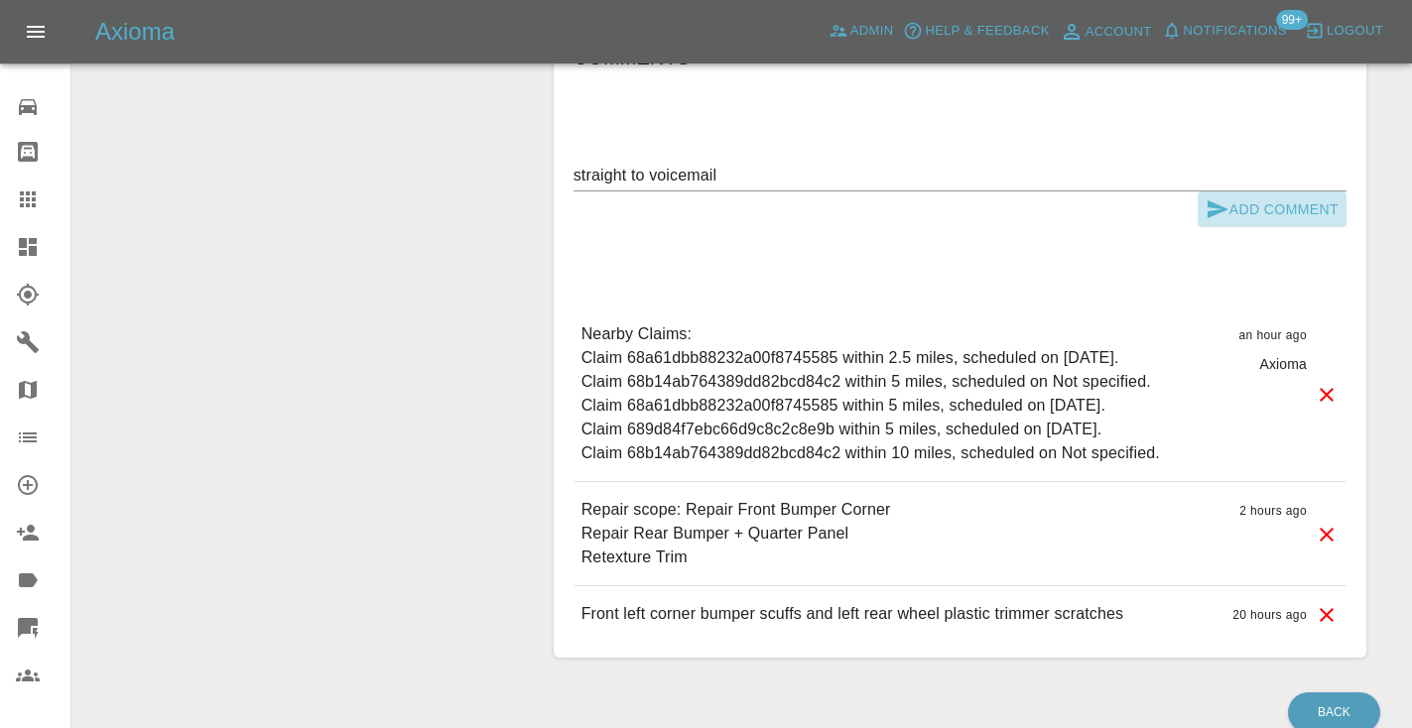
click at [1223, 200] on icon "submit" at bounding box center [1217, 209] width 21 height 18
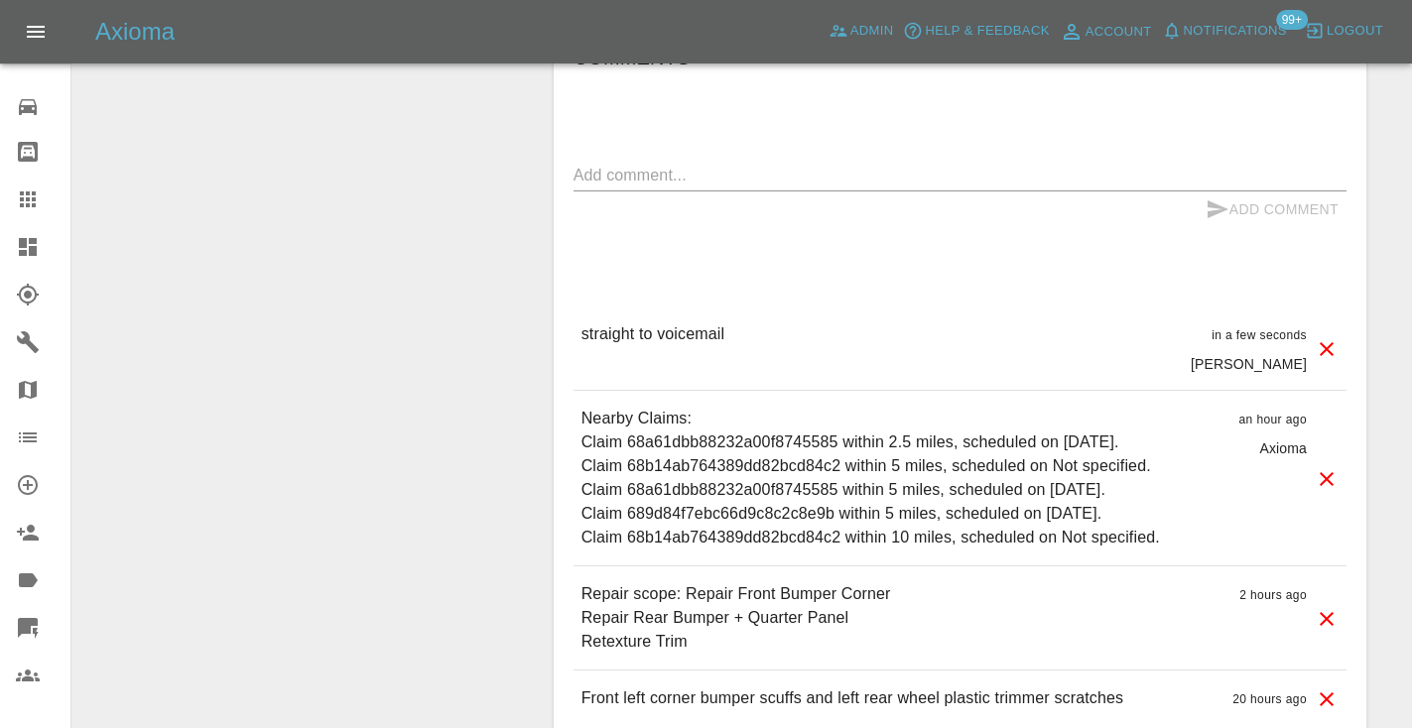
click at [23, 201] on icon at bounding box center [28, 199] width 16 height 16
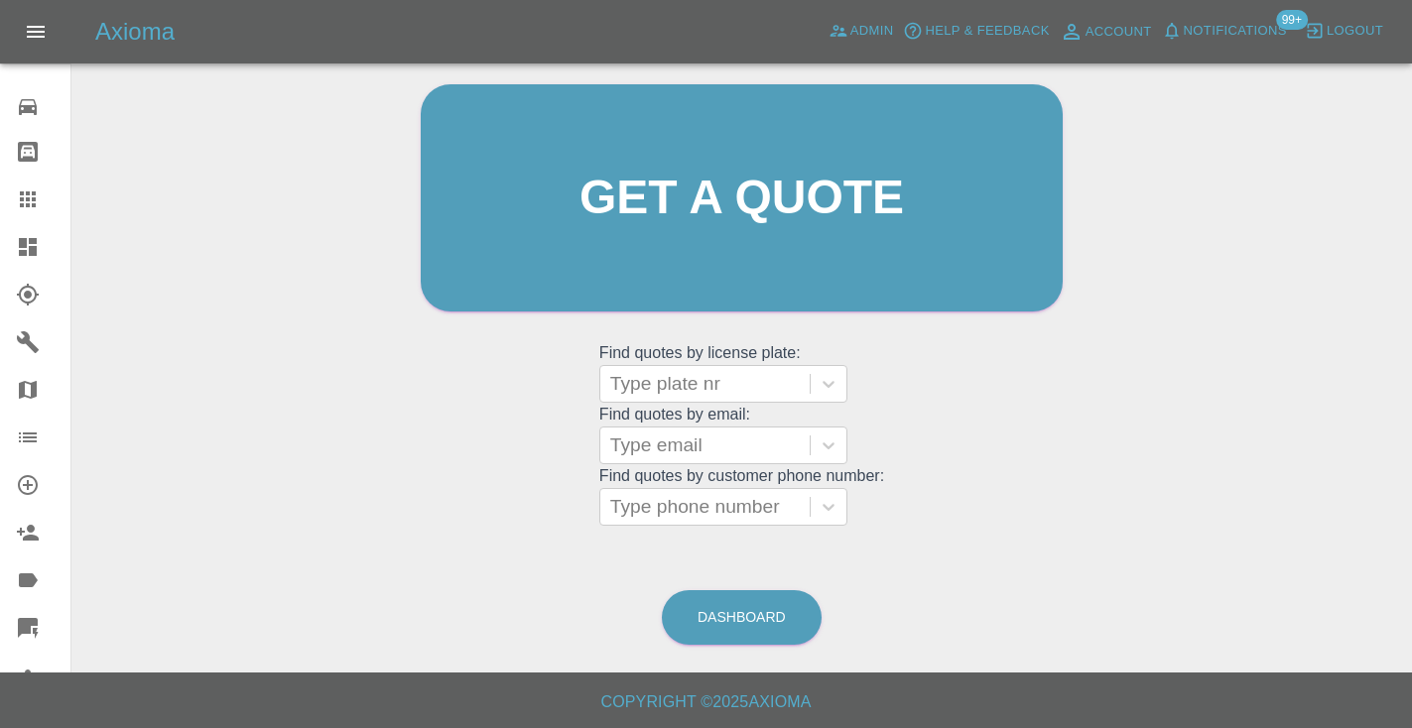
scroll to position [134, 0]
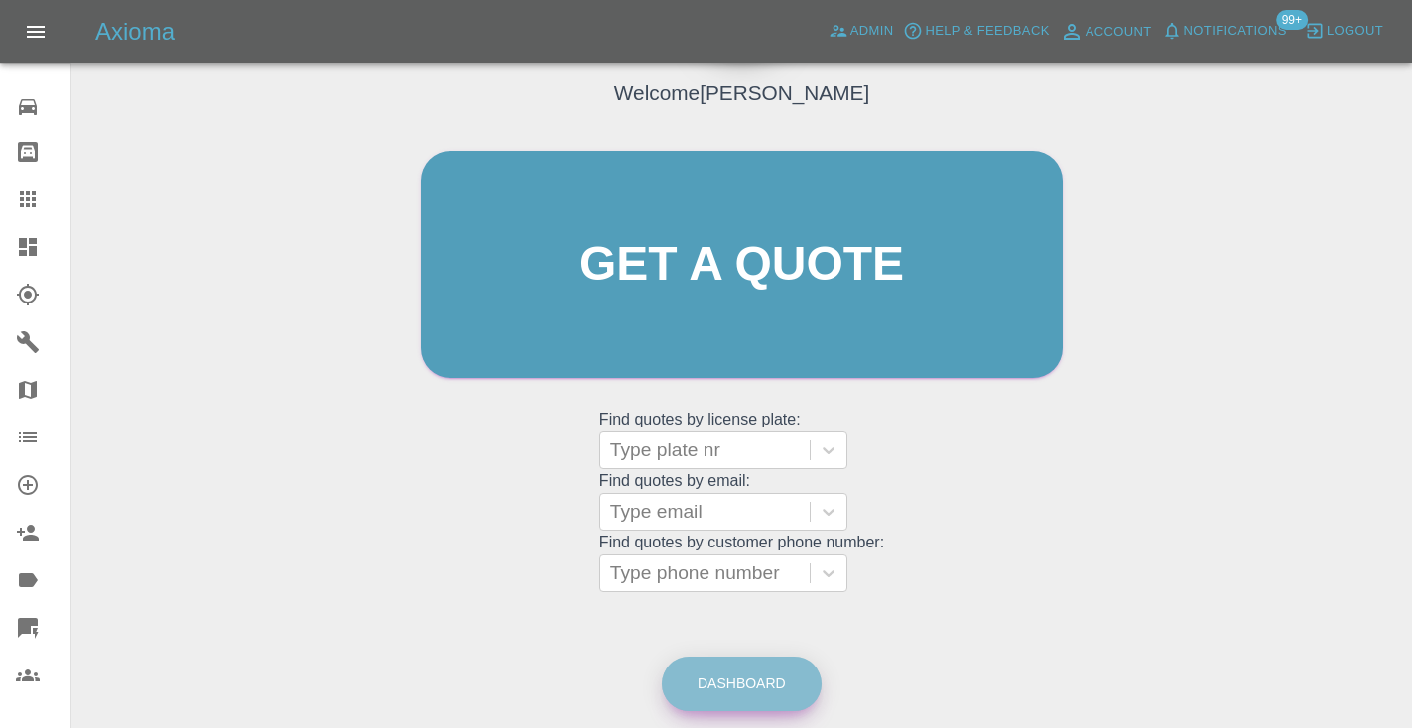
click at [744, 675] on link "Dashboard" at bounding box center [742, 684] width 160 height 55
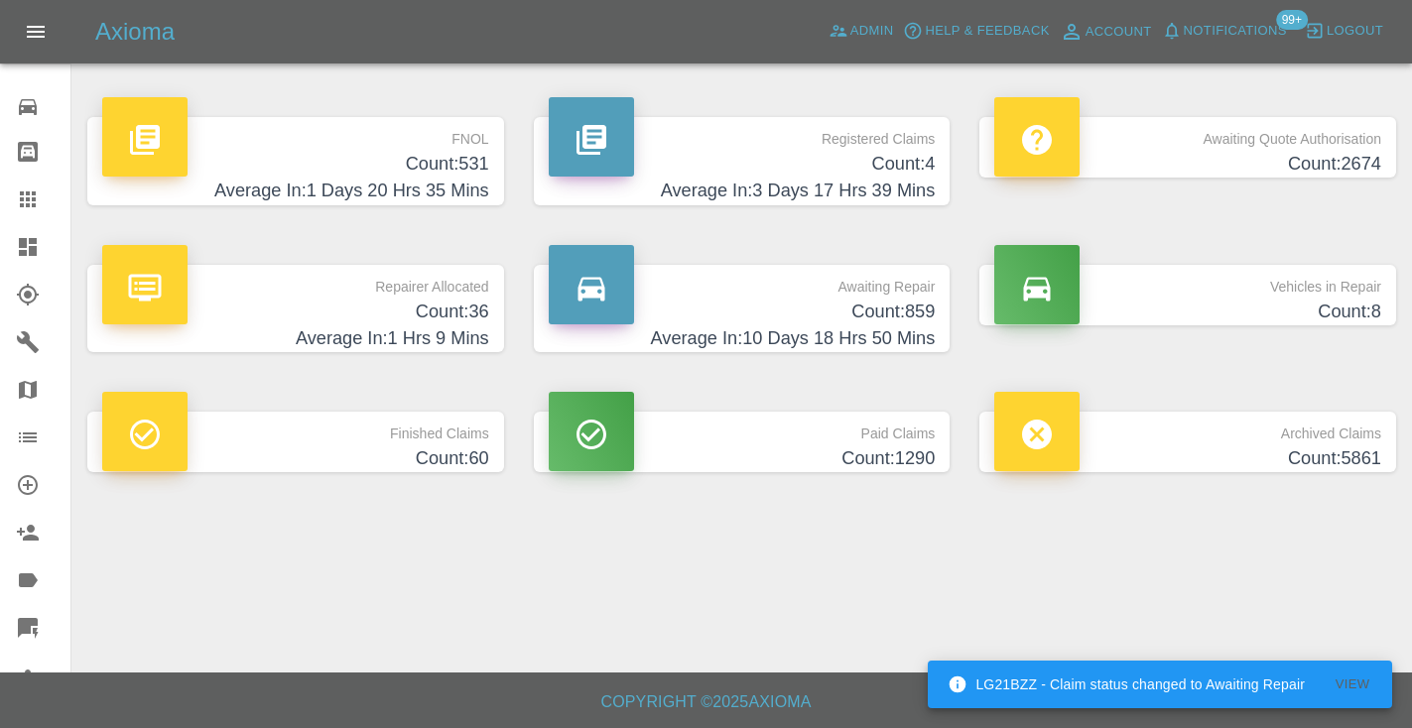
click at [882, 312] on h4 "Count: 859" at bounding box center [742, 312] width 387 height 27
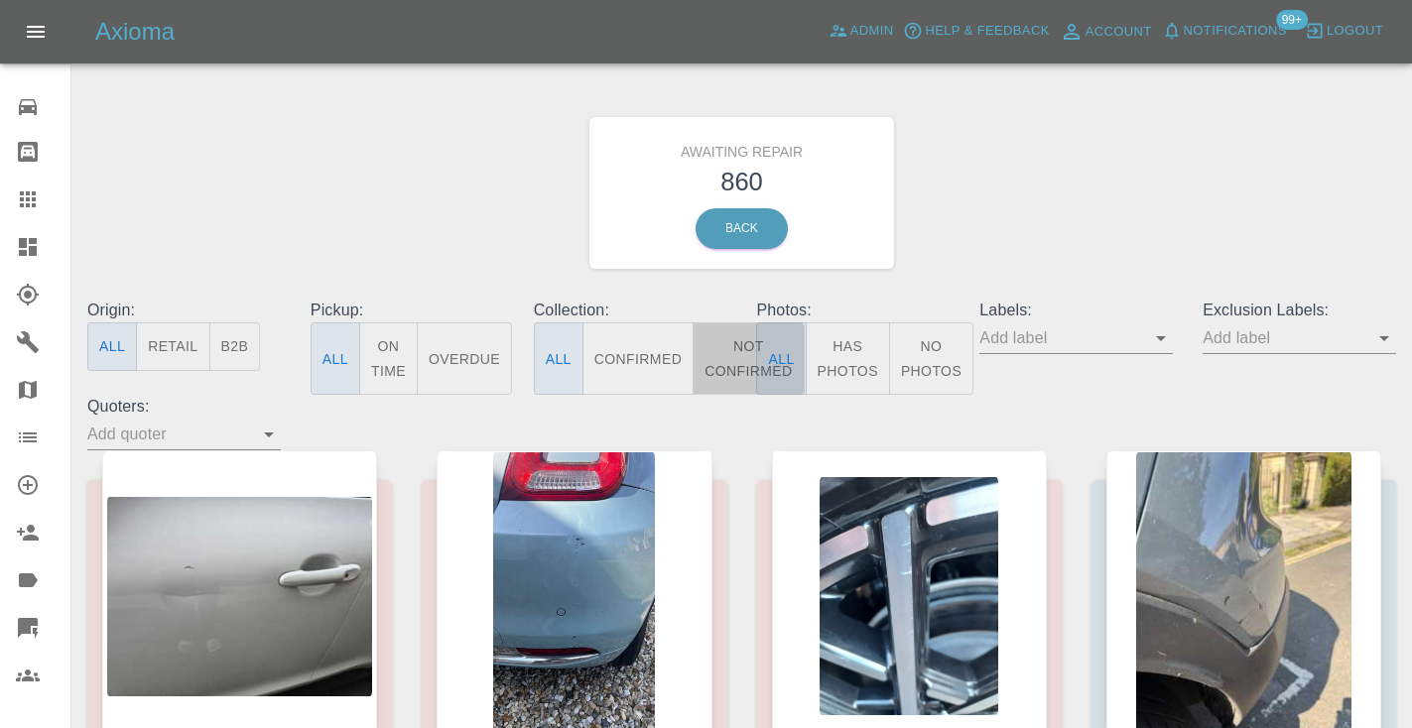
click at [725, 342] on button "Not Confirmed" at bounding box center [748, 358] width 111 height 72
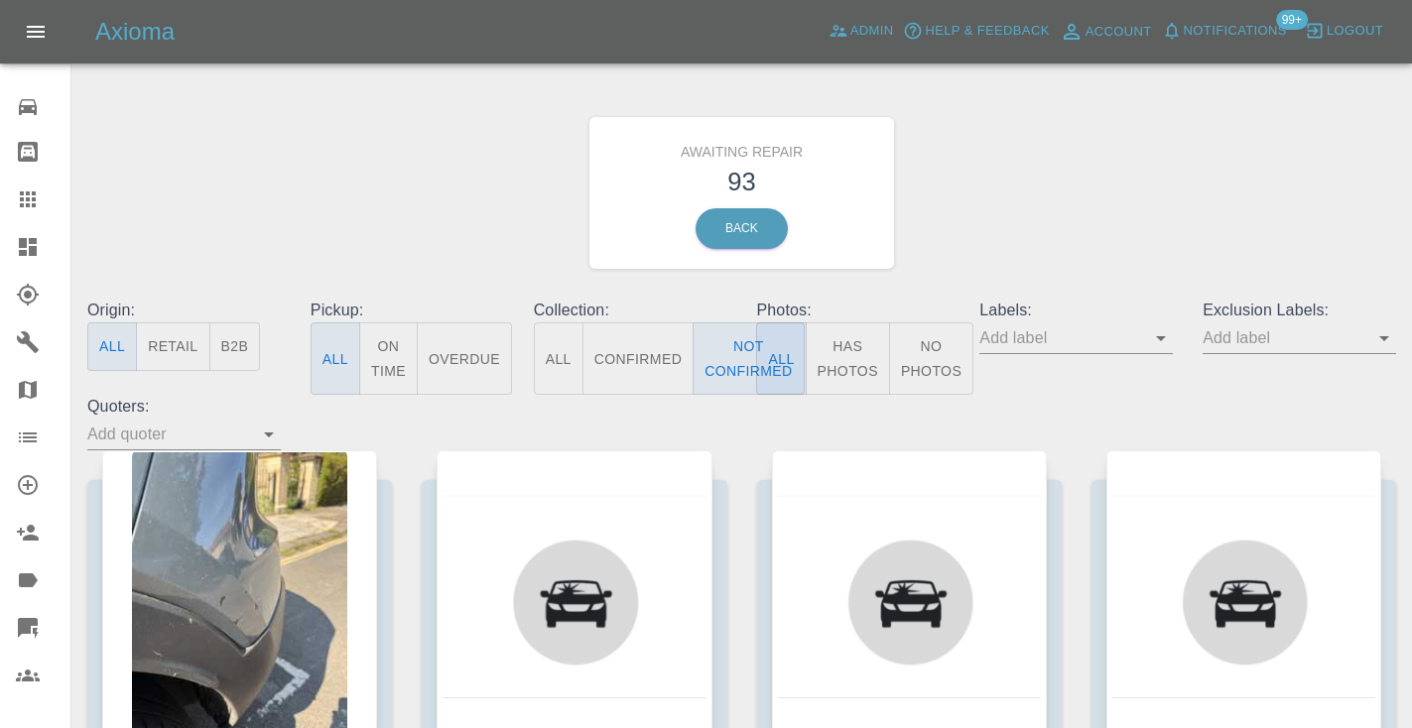
click at [1128, 175] on div "Awaiting Repair 93 Back" at bounding box center [741, 192] width 1338 height 211
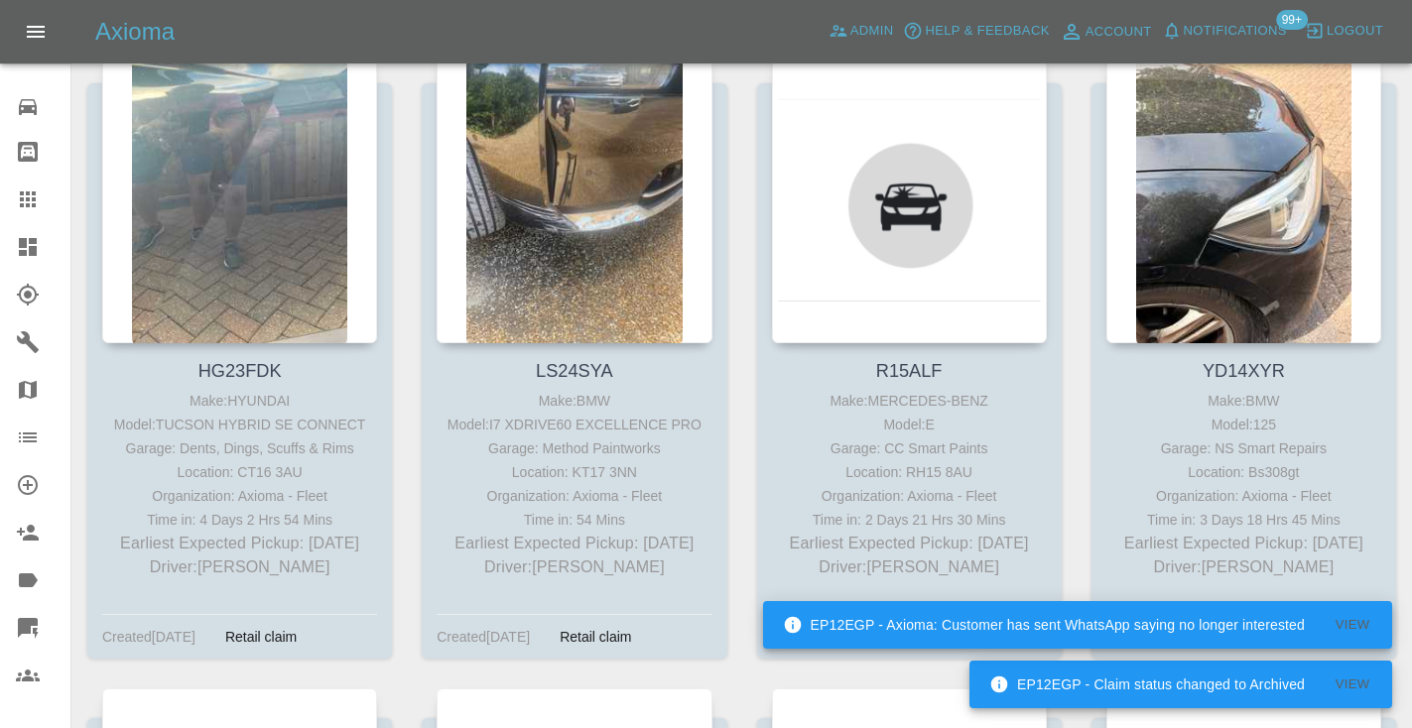
scroll to position [1767, 0]
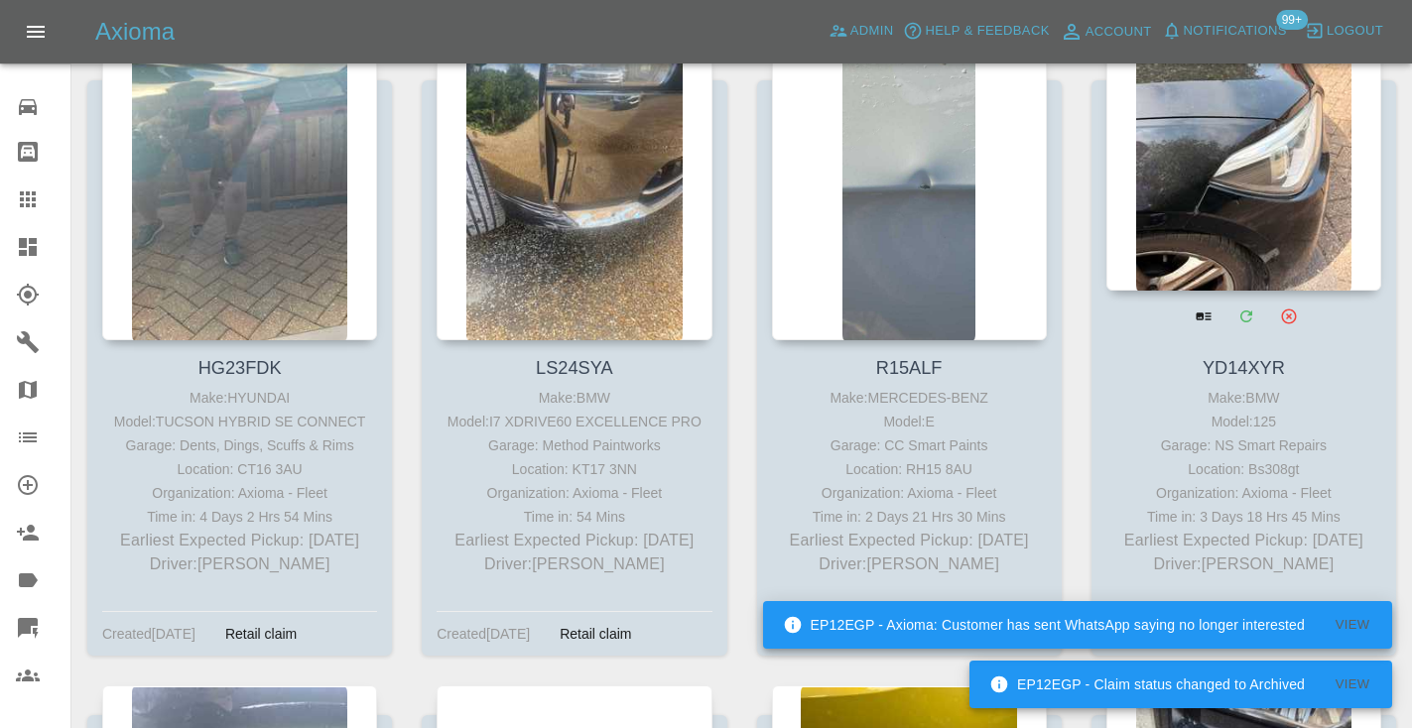
click at [1268, 161] on div at bounding box center [1243, 146] width 275 height 290
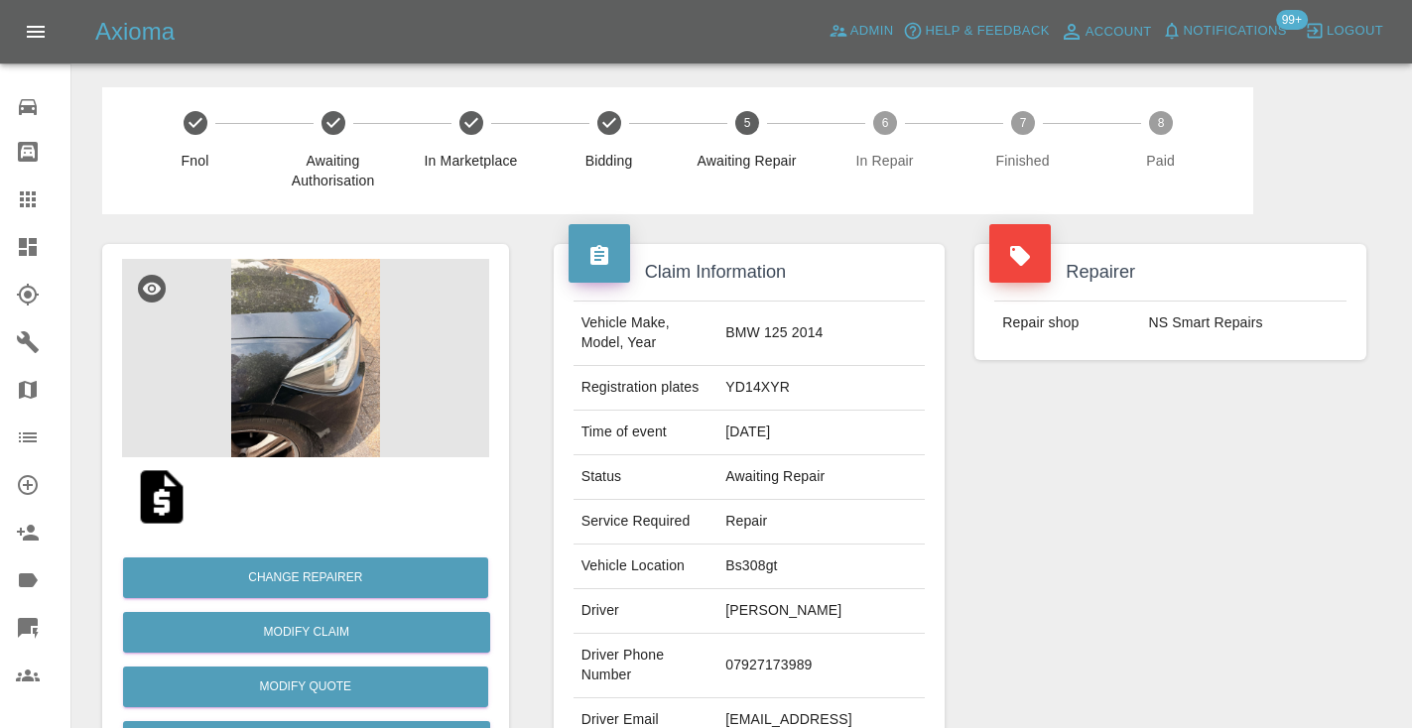
click at [757, 670] on td "07927173989" at bounding box center [820, 666] width 207 height 64
copy td "07927173989"
click at [1076, 532] on div "Repairer Repair shop NS Smart Repairs" at bounding box center [1170, 510] width 422 height 592
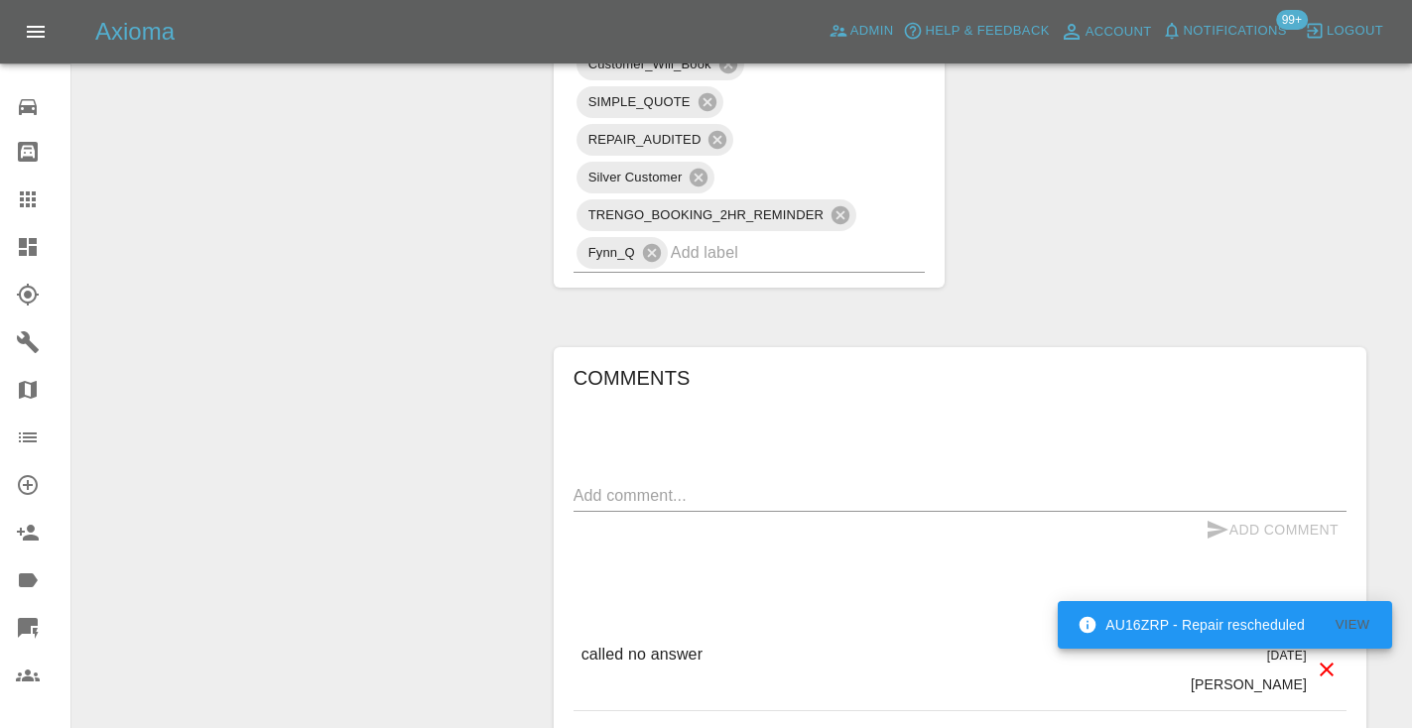
scroll to position [1390, 0]
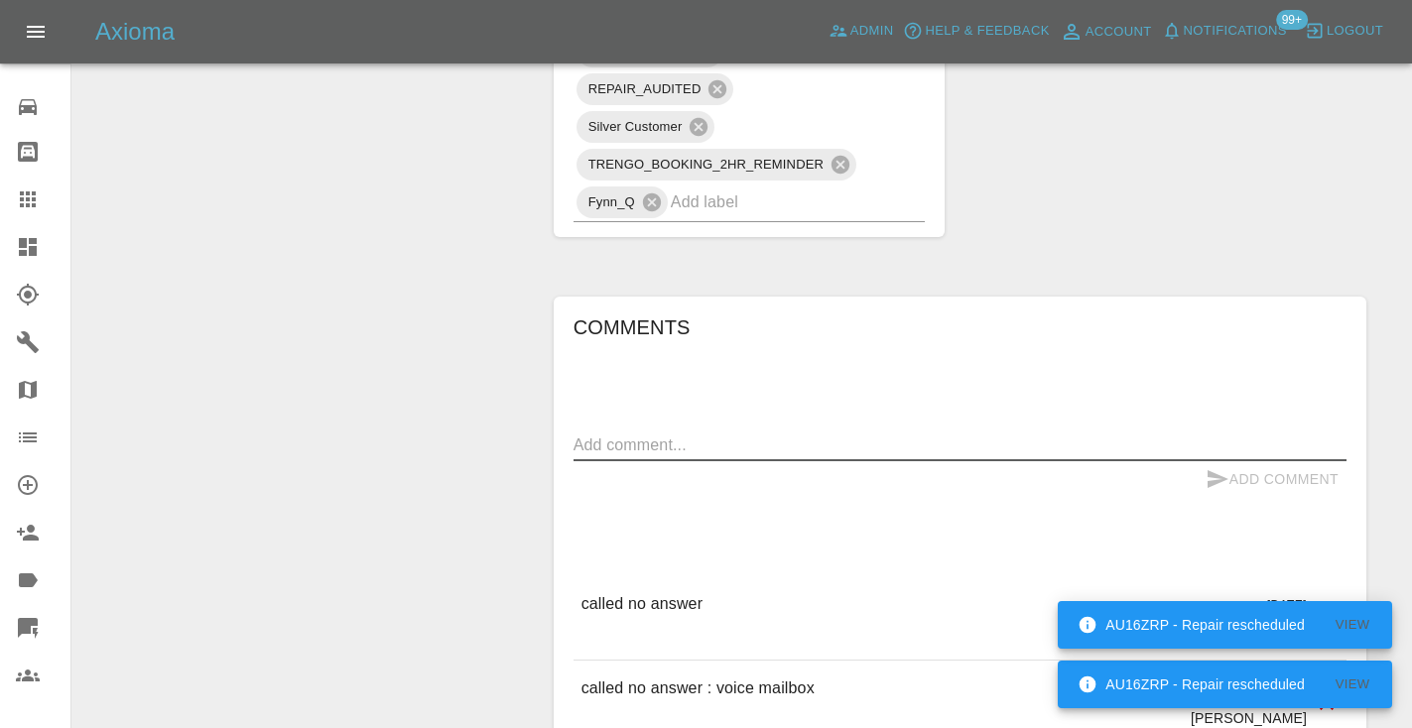
click at [609, 453] on textarea at bounding box center [959, 445] width 773 height 23
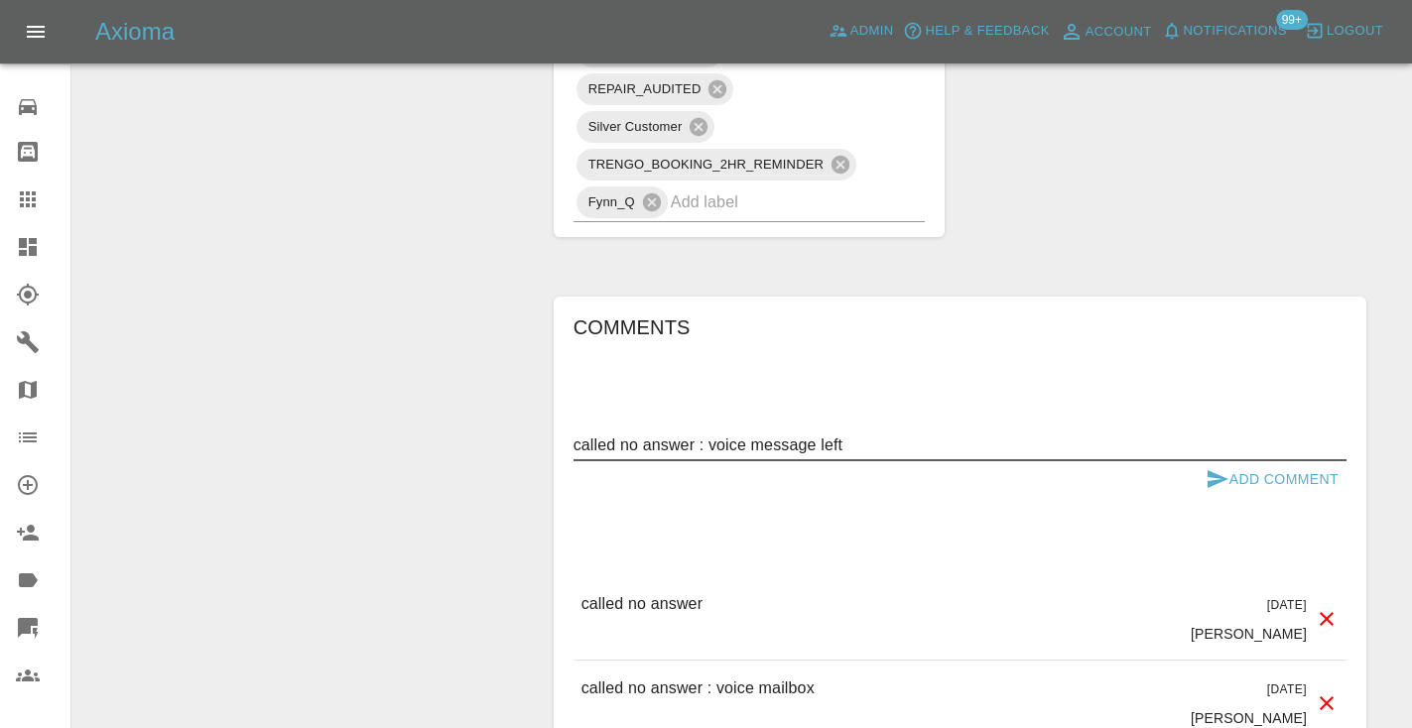
type textarea "called no answer : voice message left"
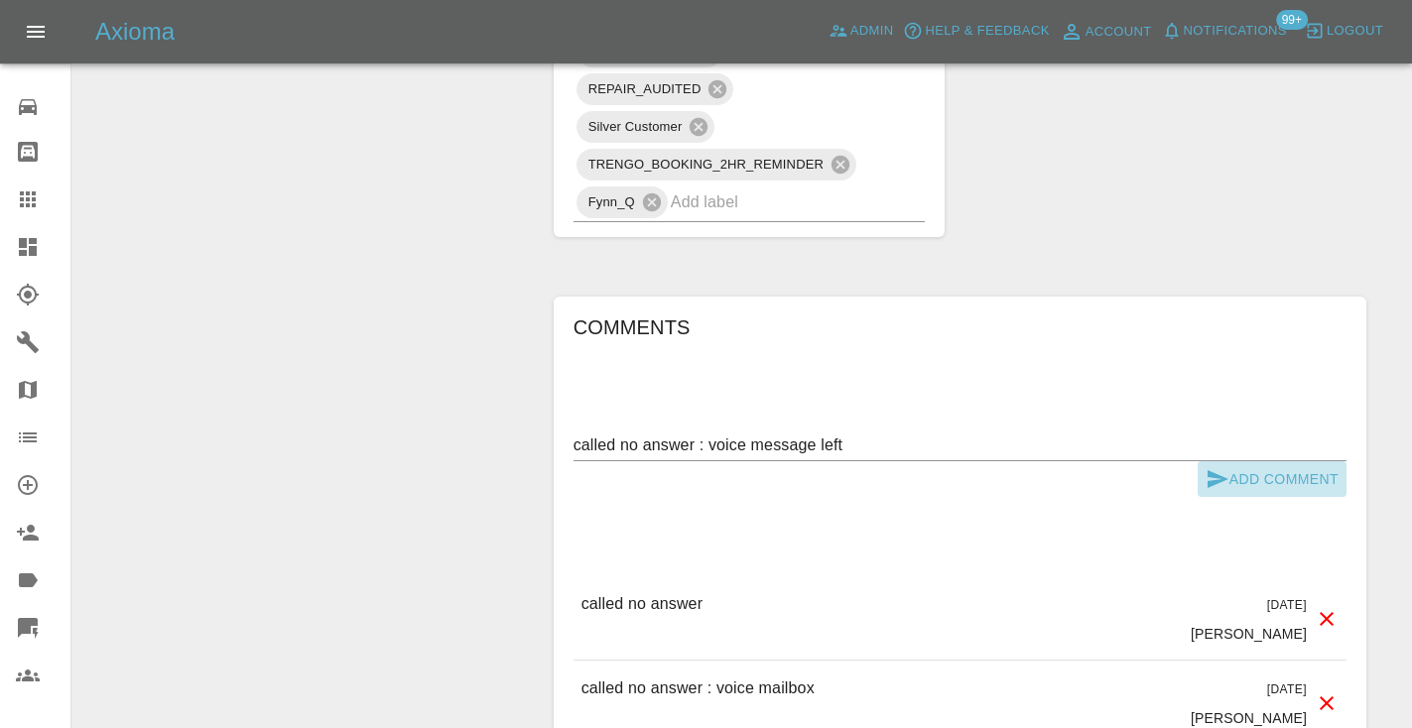
click at [1215, 461] on button "Add Comment" at bounding box center [1272, 479] width 149 height 37
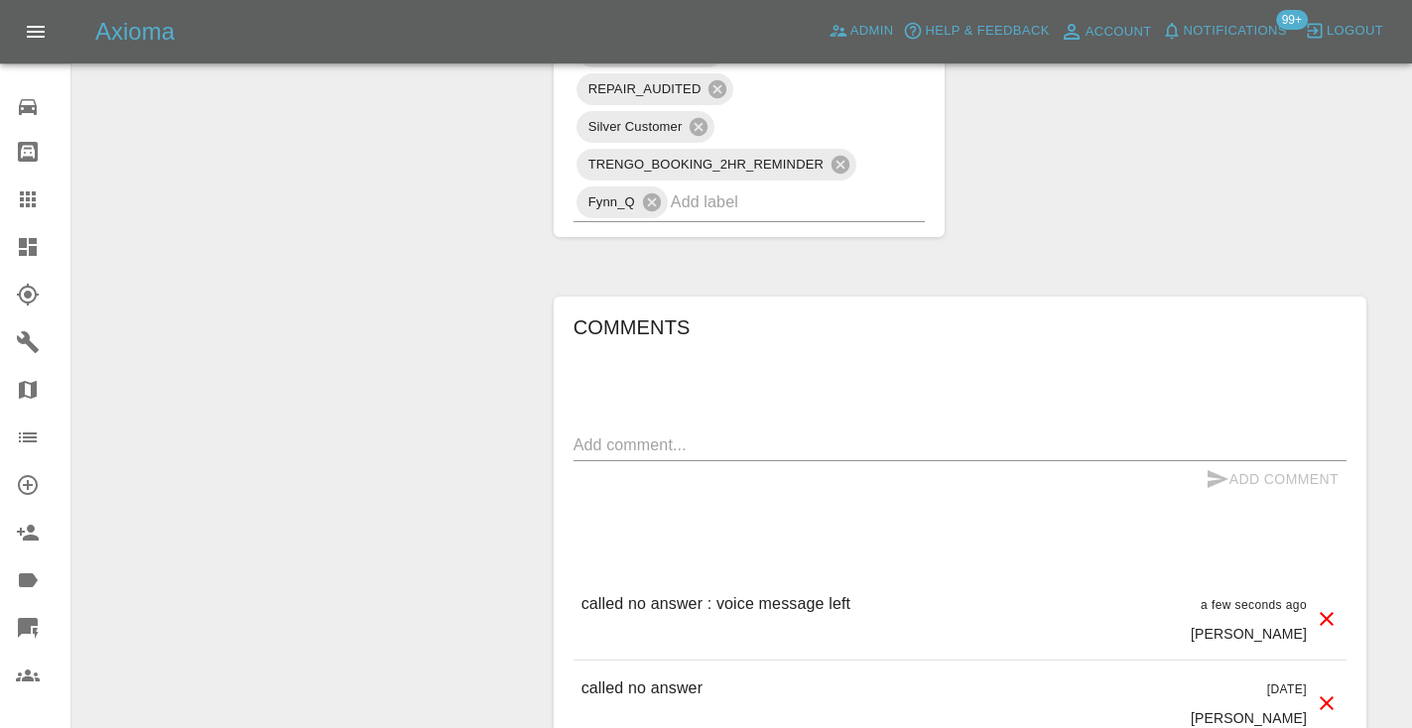
click at [24, 201] on icon at bounding box center [28, 199] width 16 height 16
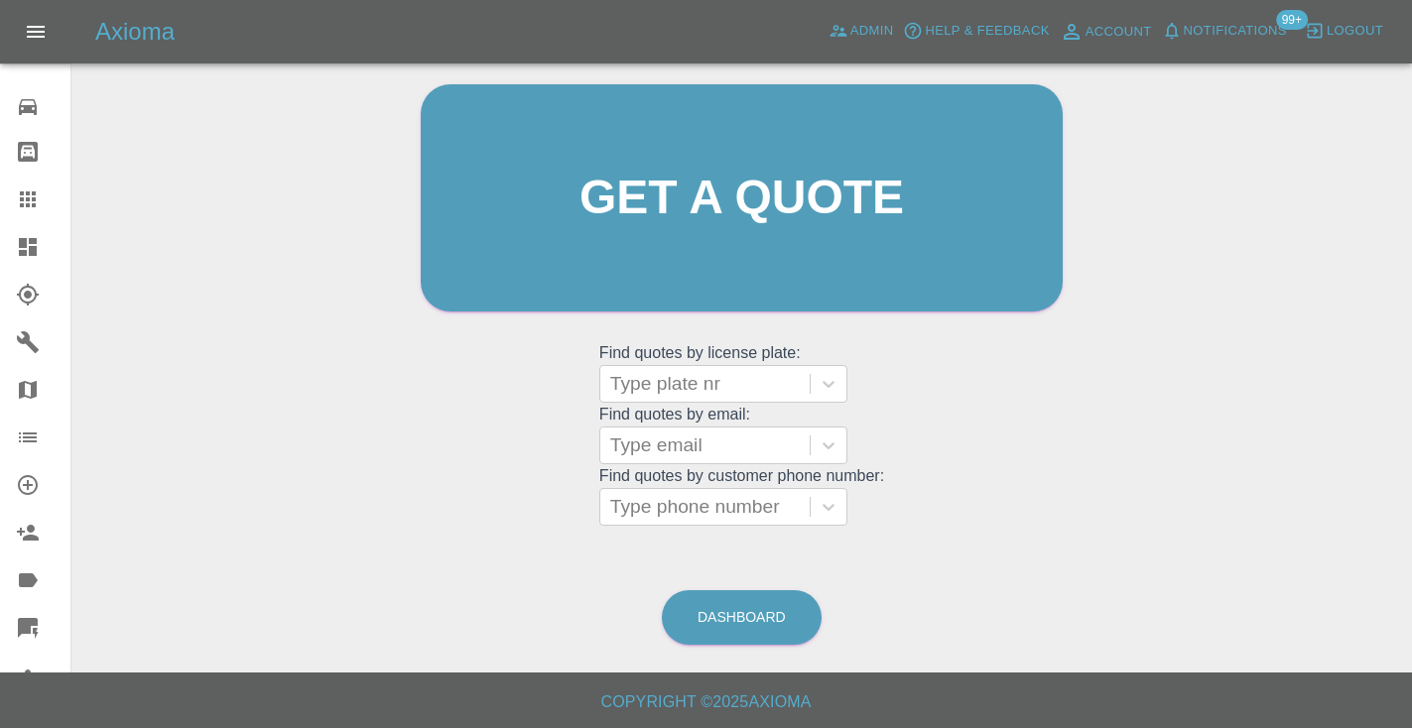
scroll to position [199, 0]
click at [619, 484] on grid "Find quotes by customer phone number: Type phone number" at bounding box center [741, 497] width 285 height 59
click at [627, 506] on div "Type phone number" at bounding box center [705, 508] width 190 height 24
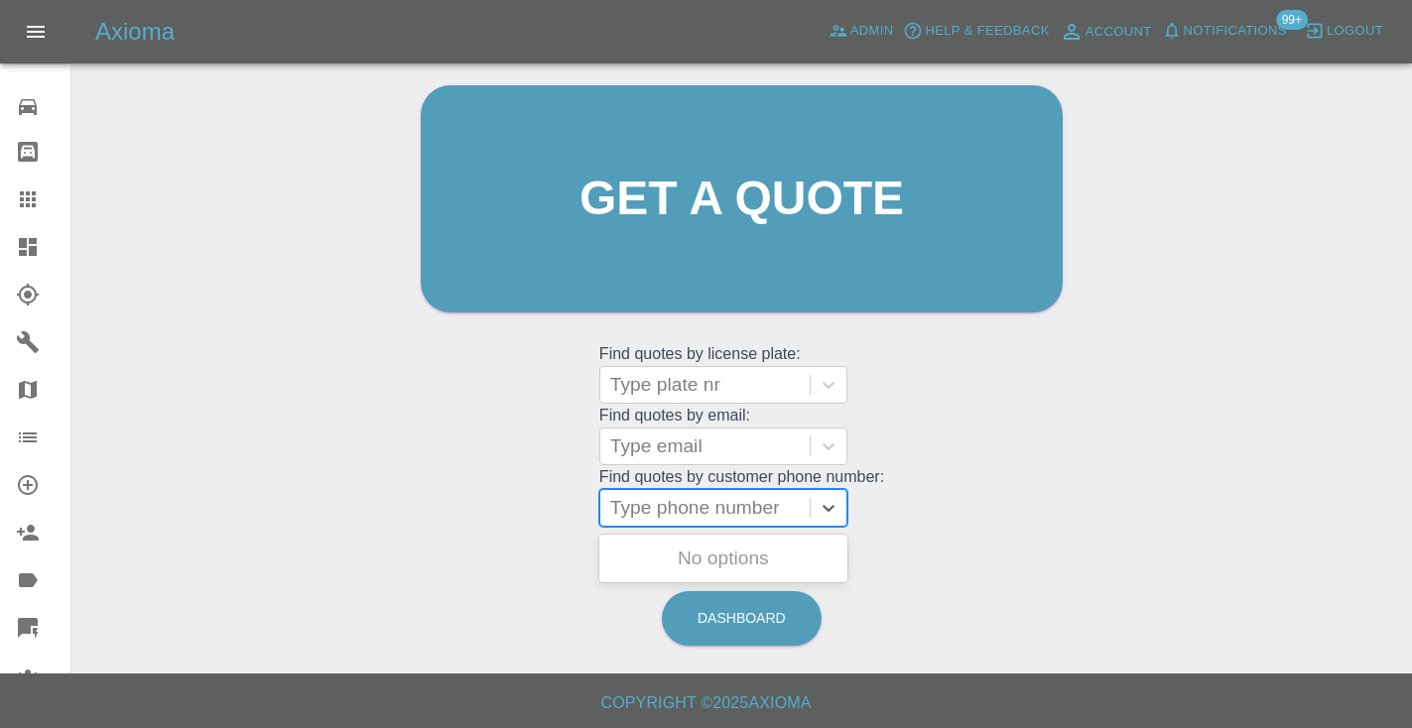
paste input "07765553971"
type input "07765553971"
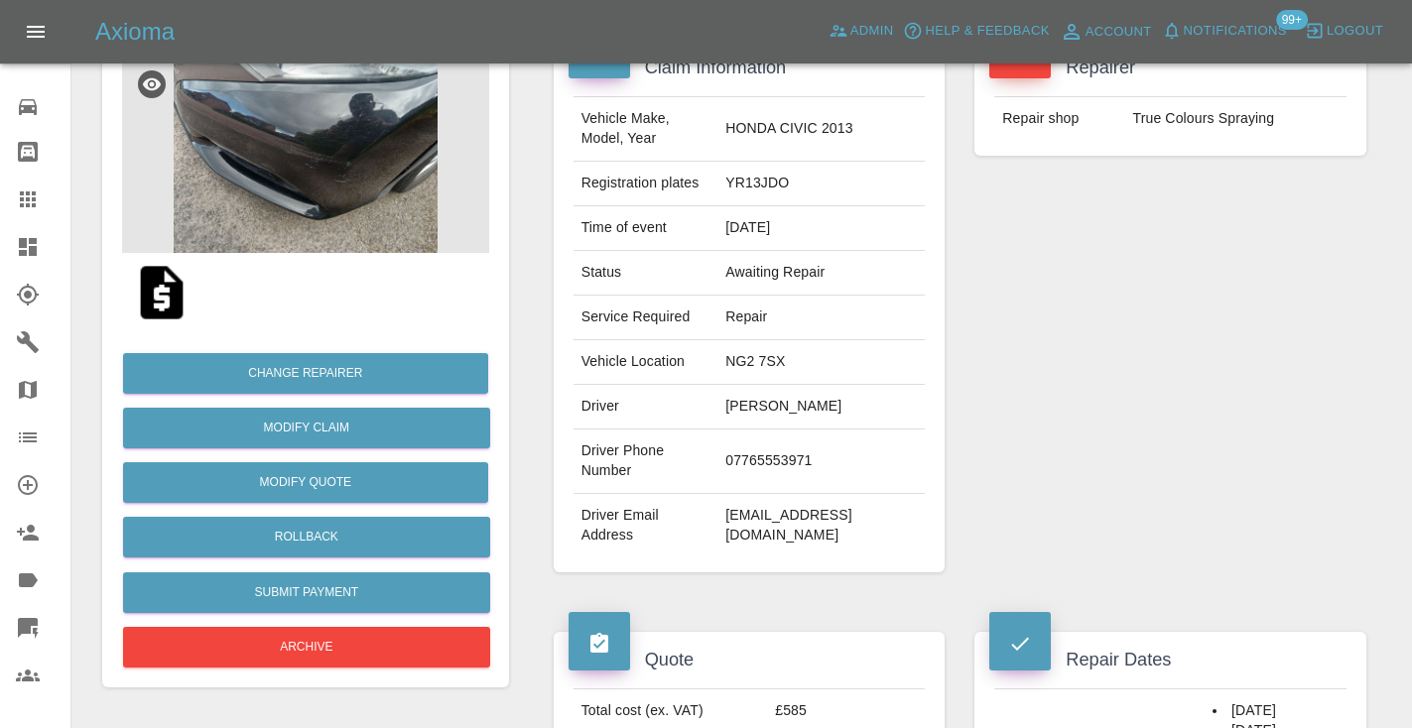
scroll to position [190, 0]
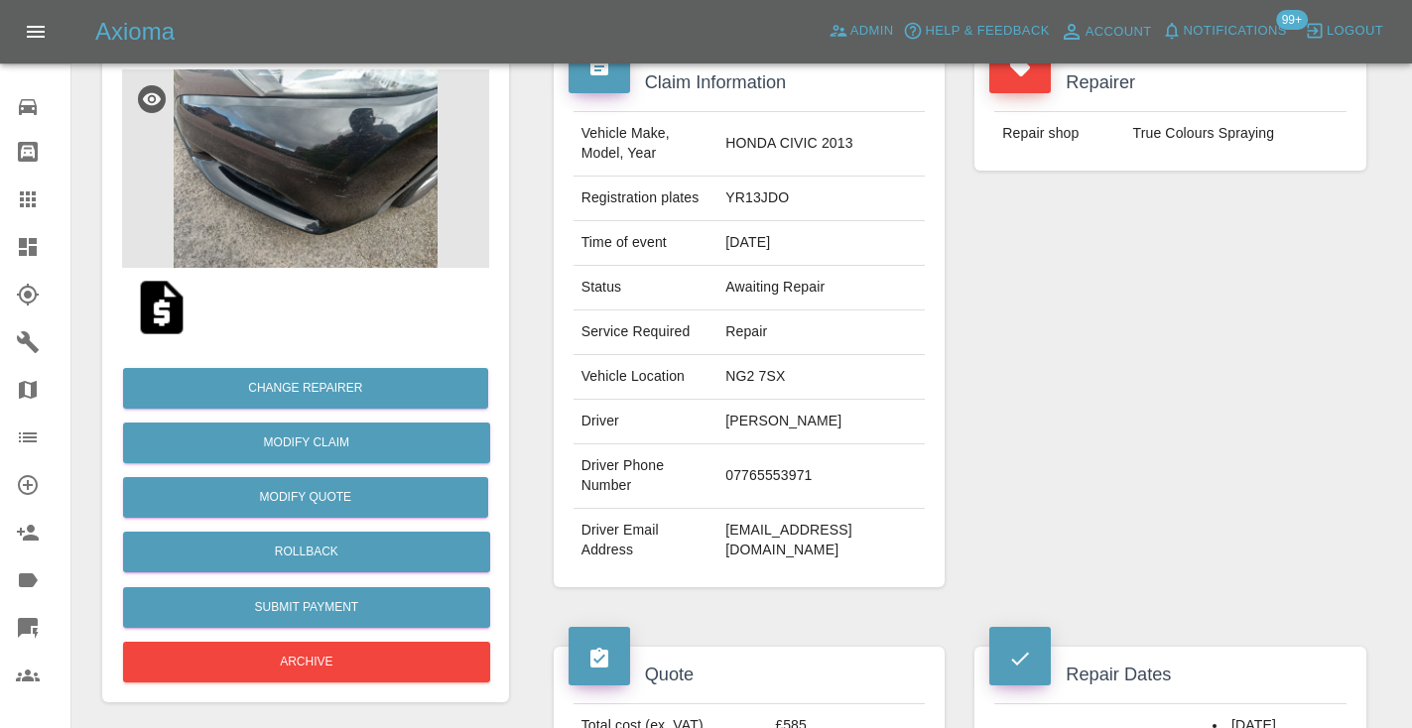
click at [176, 321] on img at bounding box center [161, 307] width 63 height 63
click at [169, 312] on img at bounding box center [161, 307] width 63 height 63
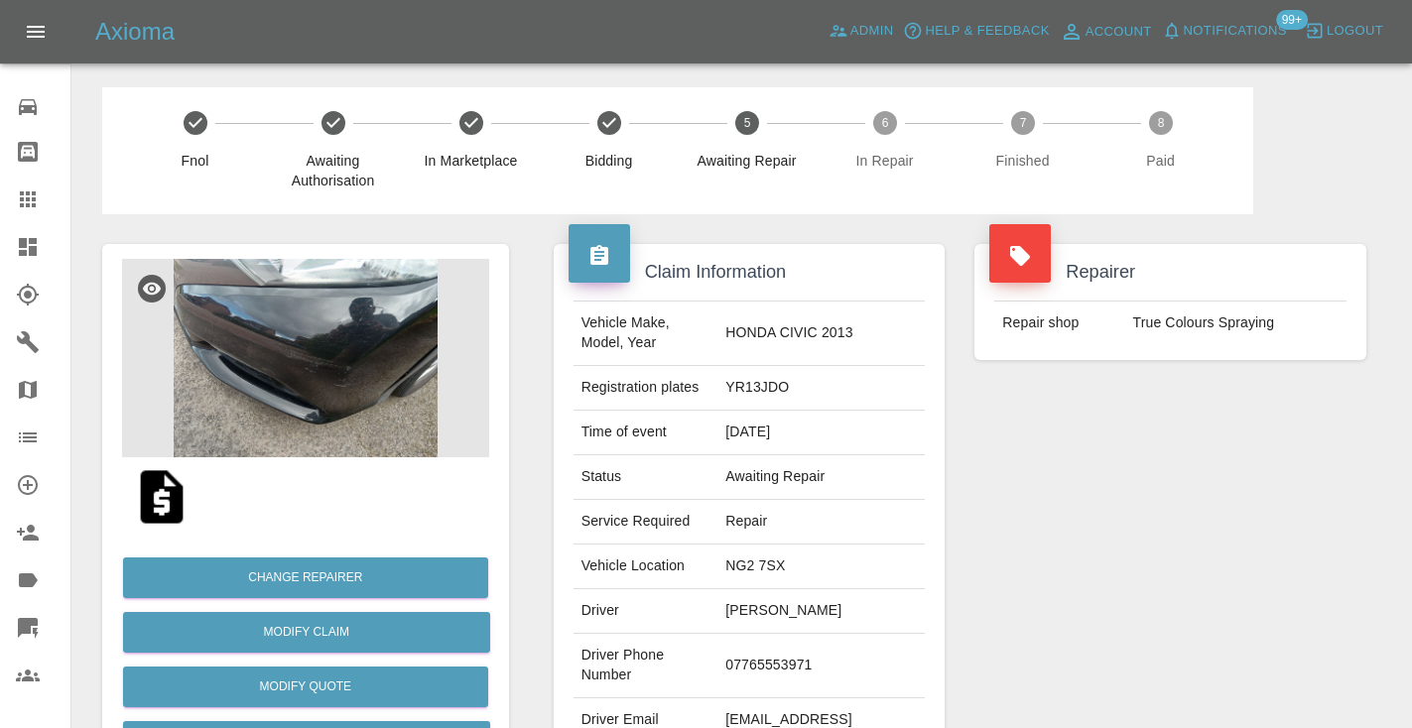
click at [357, 371] on img at bounding box center [305, 358] width 367 height 198
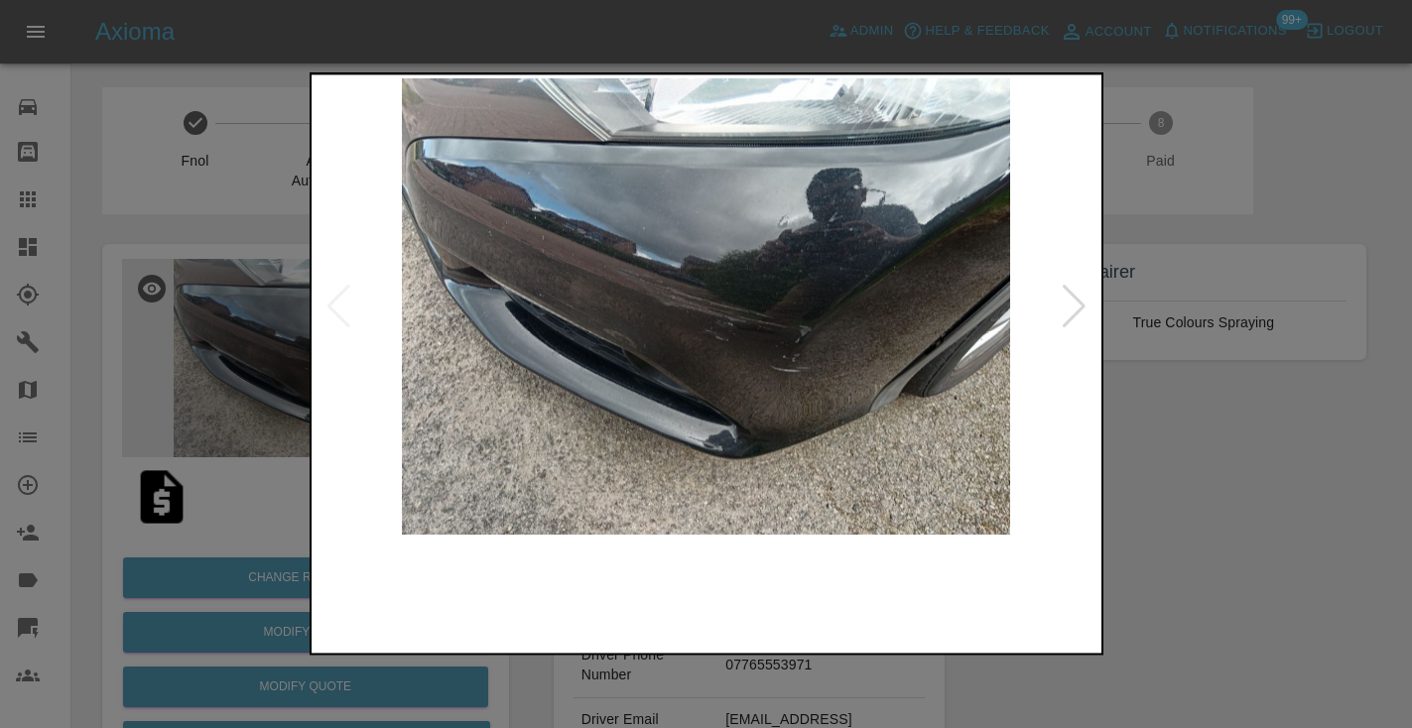
click at [601, 582] on img at bounding box center [607, 593] width 189 height 94
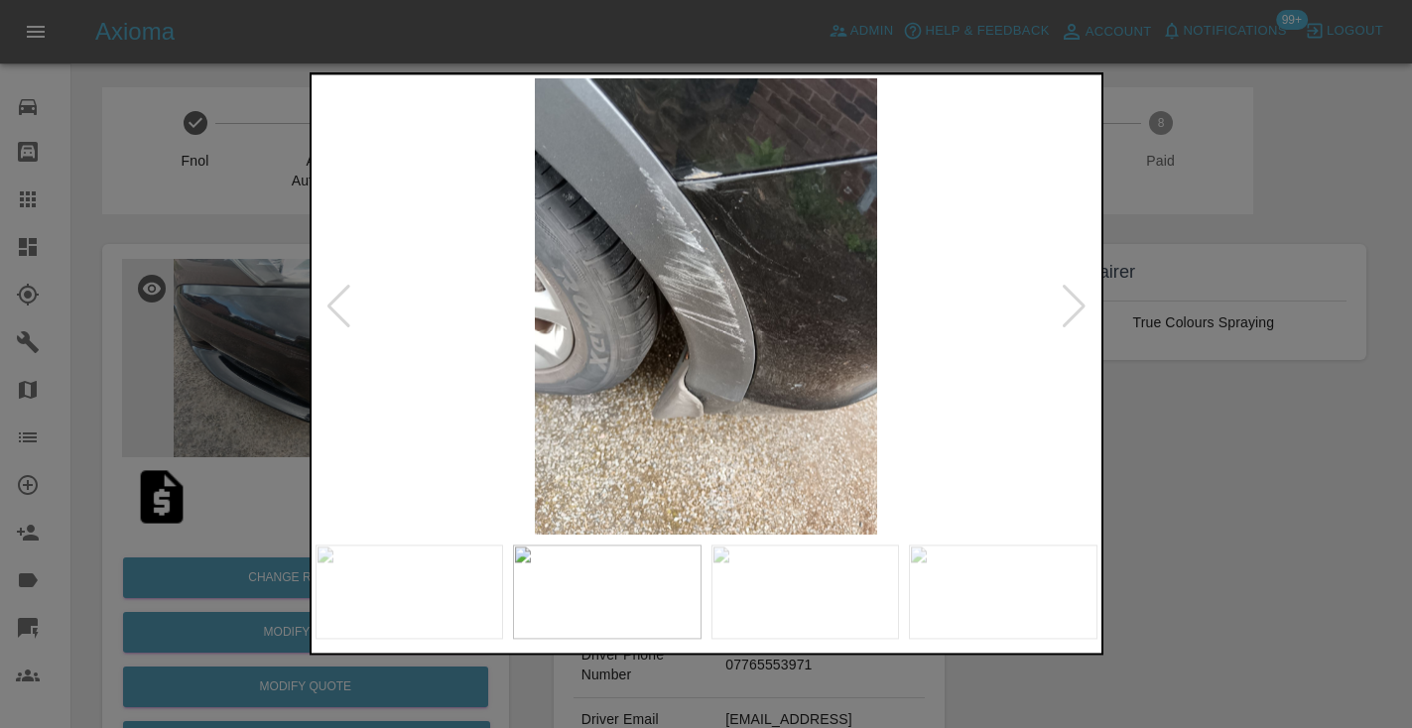
click at [458, 584] on img at bounding box center [410, 593] width 189 height 94
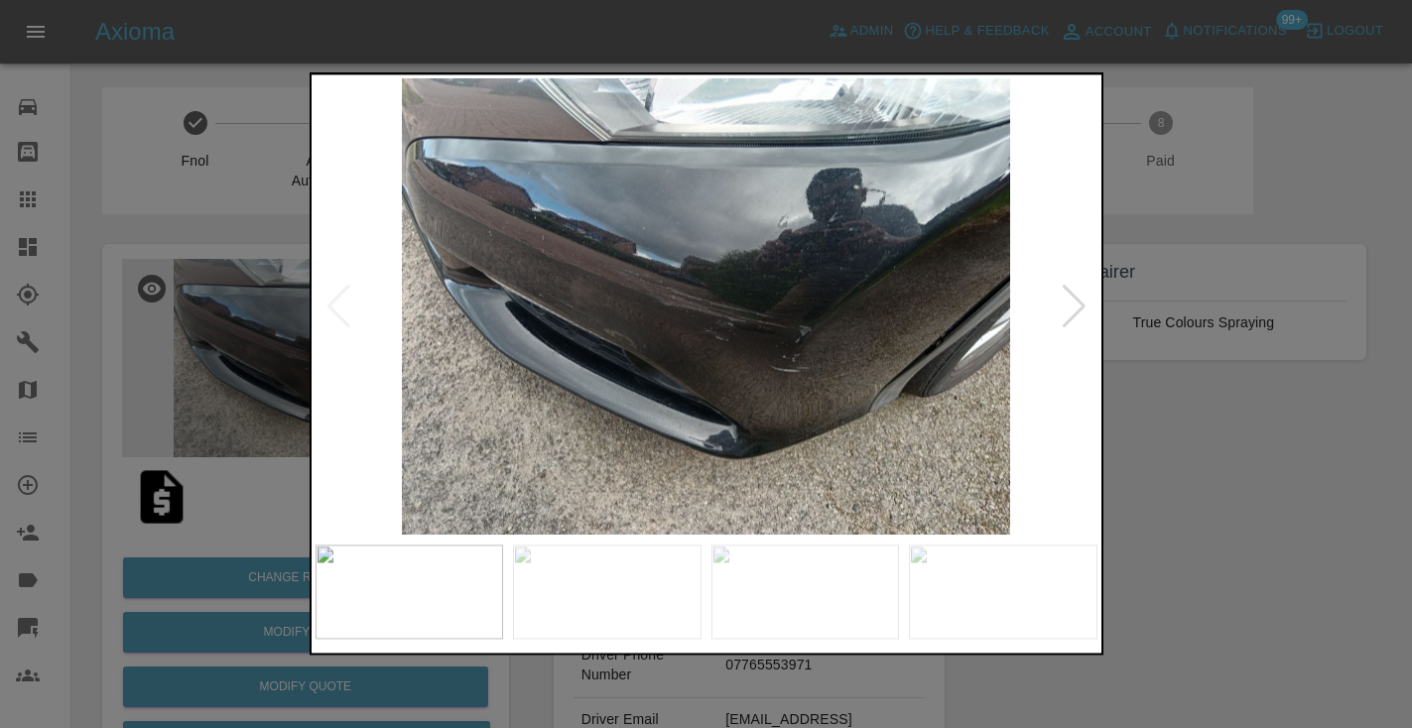
click at [1286, 411] on div at bounding box center [706, 364] width 1412 height 728
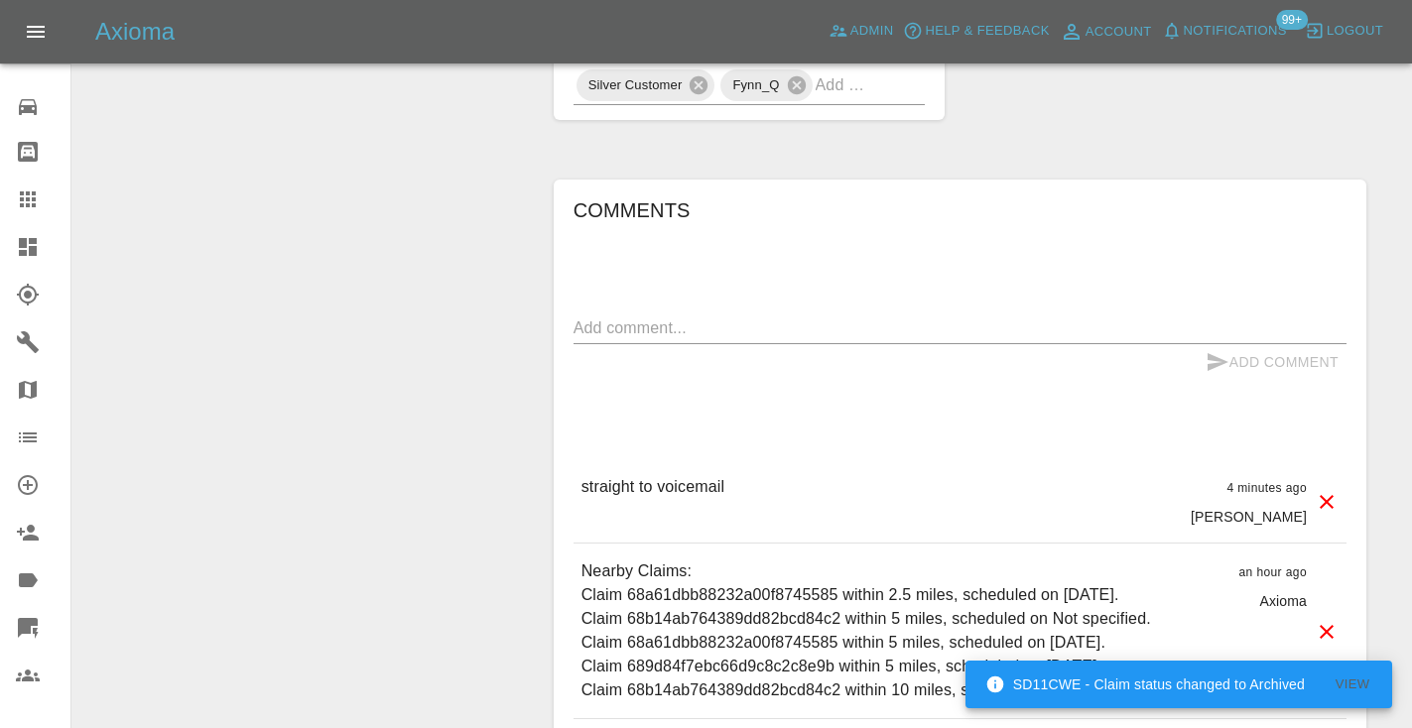
scroll to position [1362, 0]
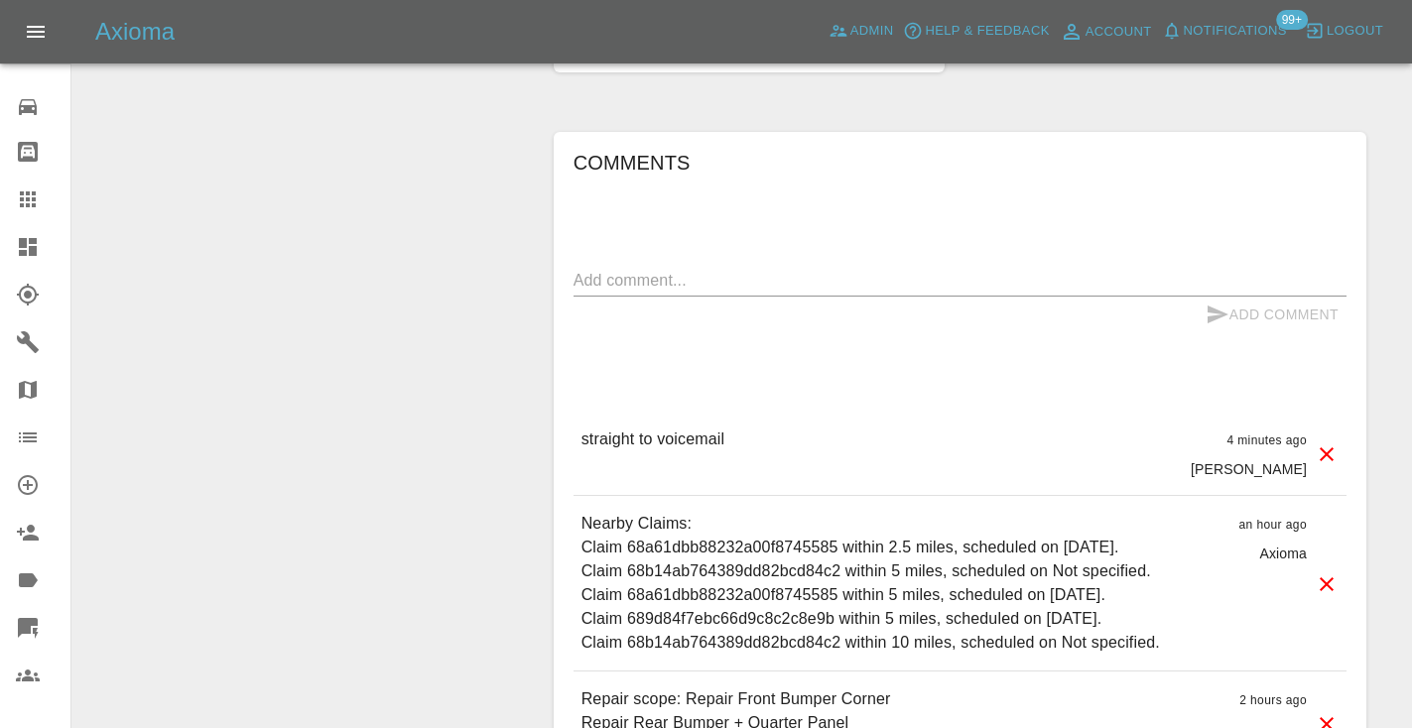
click at [30, 186] on link "Claims" at bounding box center [35, 200] width 70 height 48
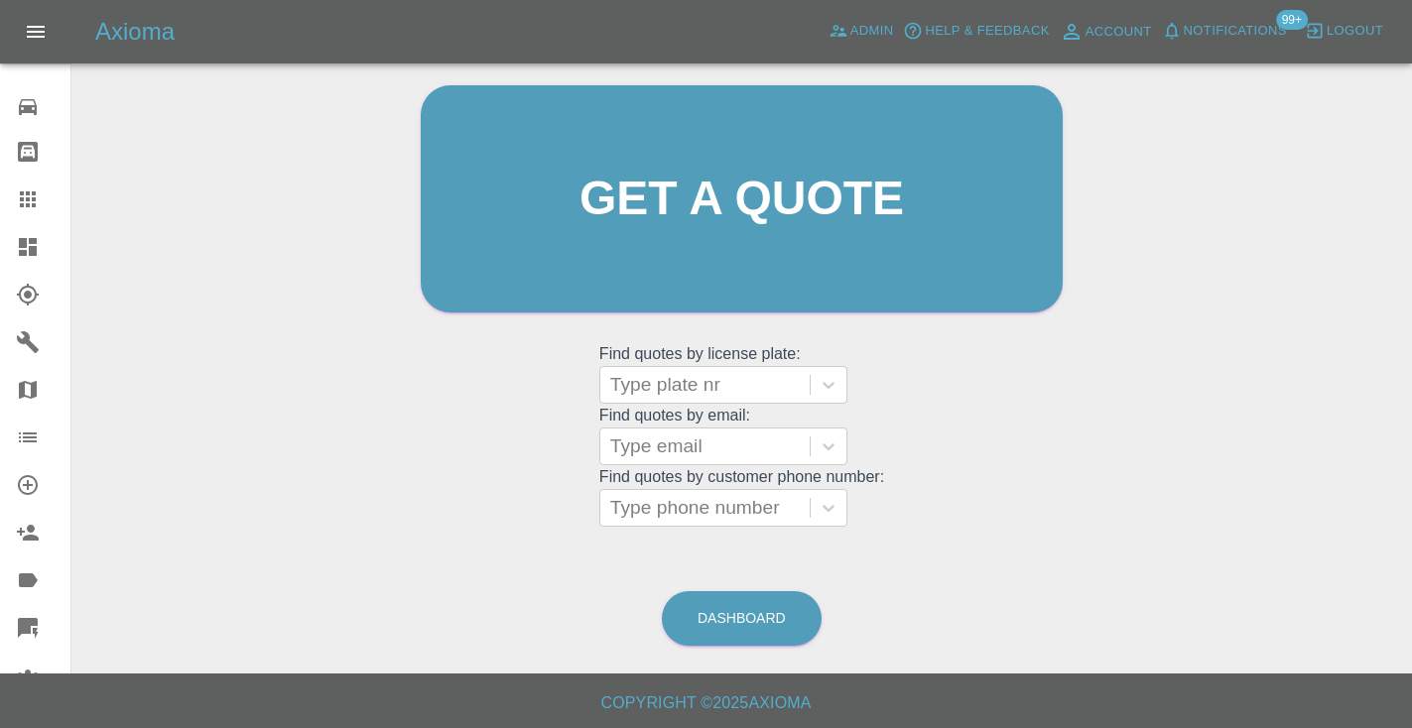
click at [651, 468] on grid "Find quotes by customer phone number: Type phone number" at bounding box center [741, 497] width 285 height 59
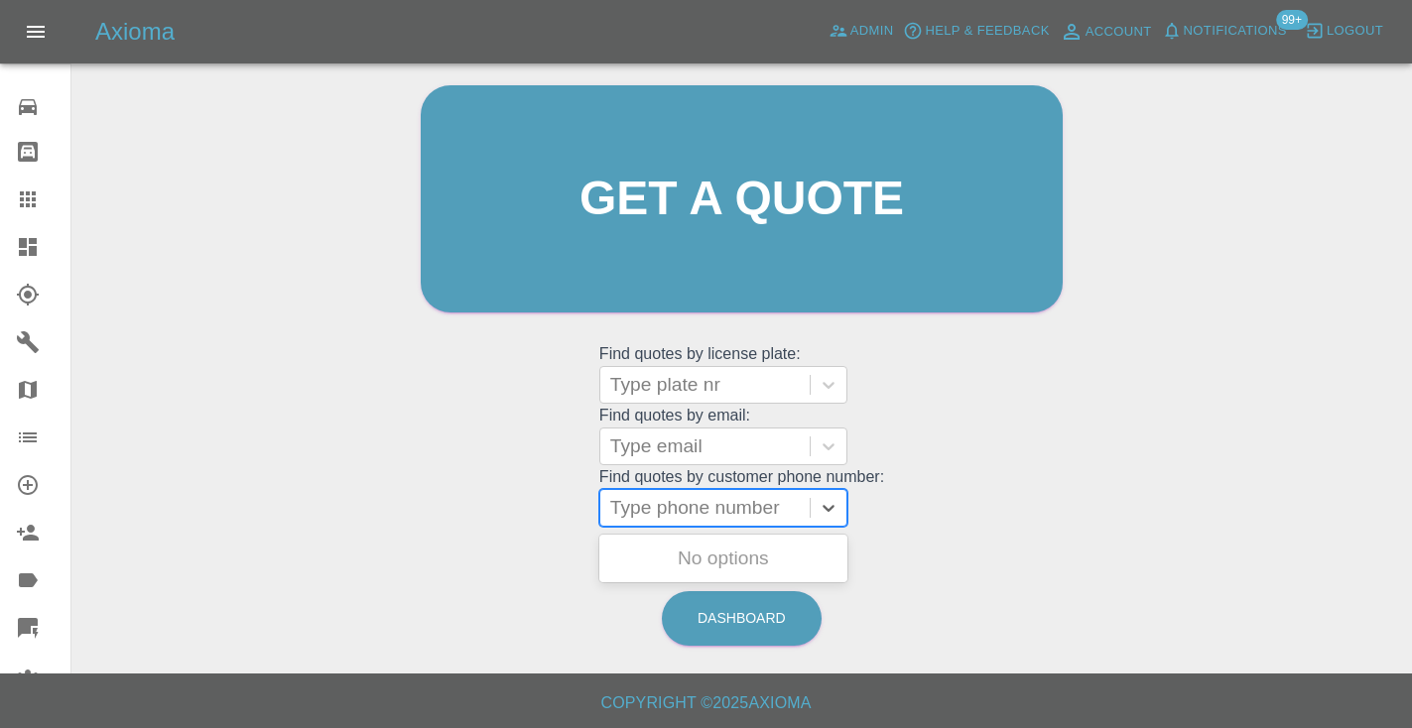
click at [638, 490] on div "Type phone number" at bounding box center [704, 508] width 209 height 36
paste input "07765553971"
type input "07765553971"
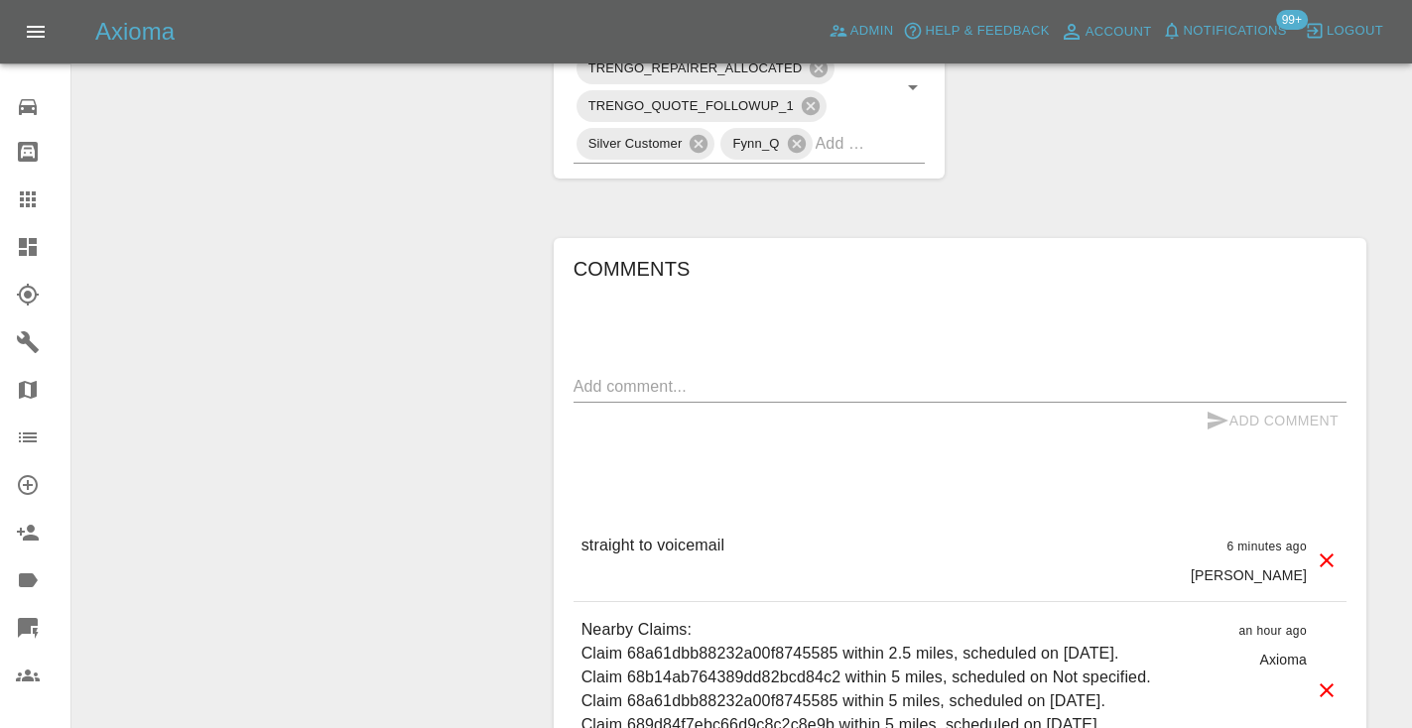
scroll to position [1273, 0]
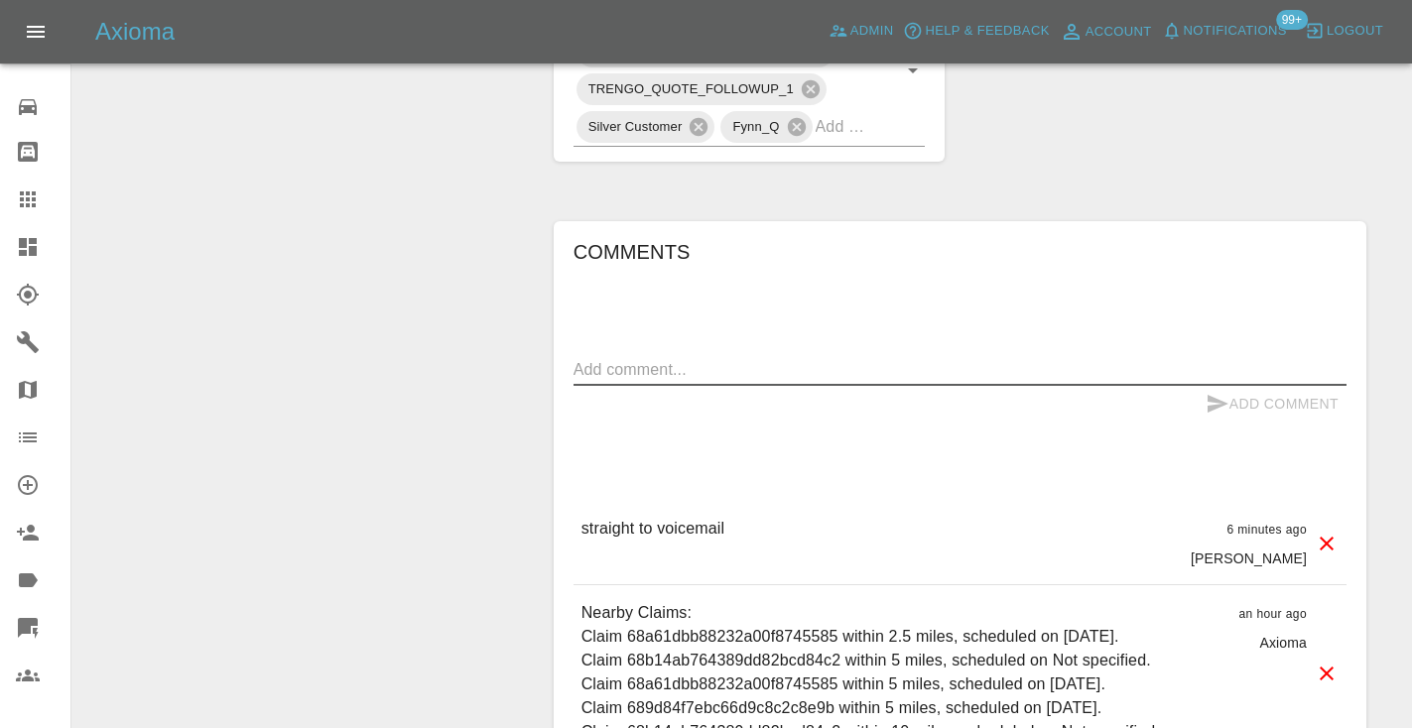
click at [638, 358] on textarea at bounding box center [959, 369] width 773 height 23
type textarea "inbound : general quote enquiry."
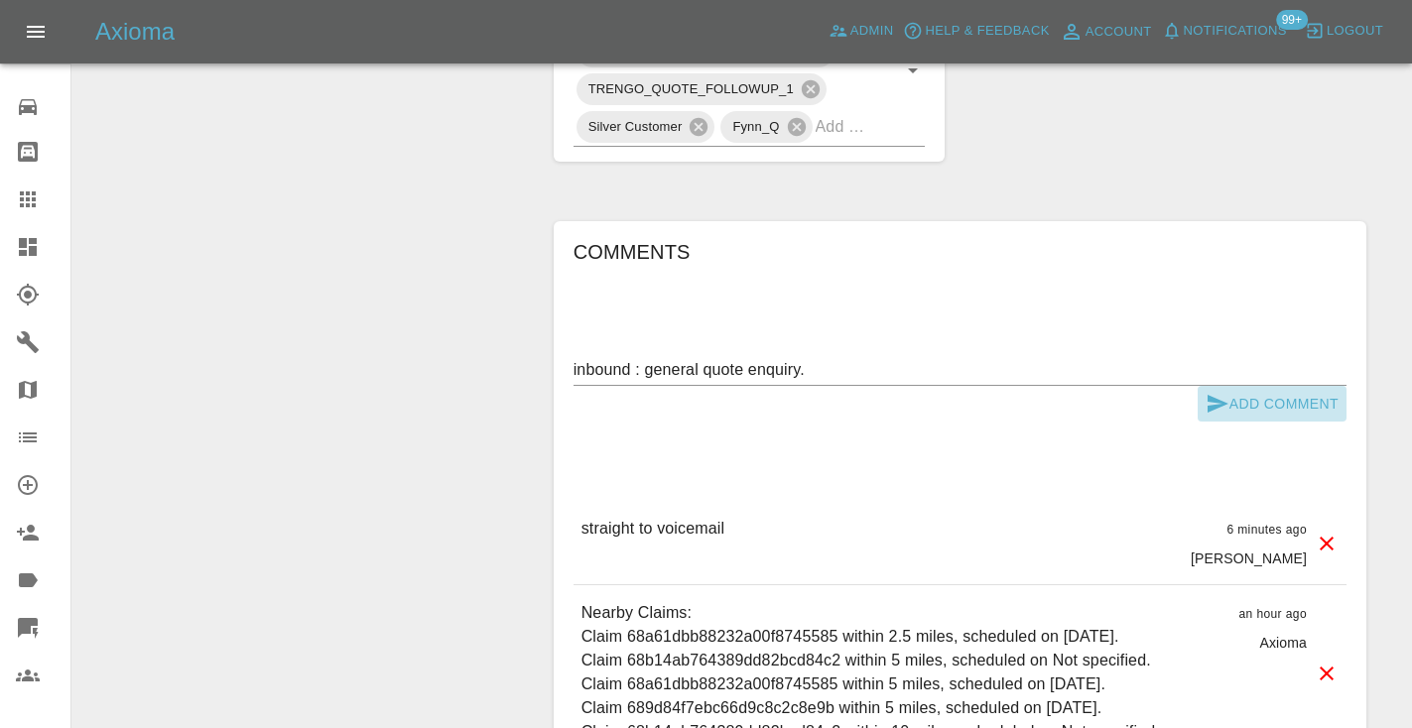
click at [1260, 386] on button "Add Comment" at bounding box center [1272, 404] width 149 height 37
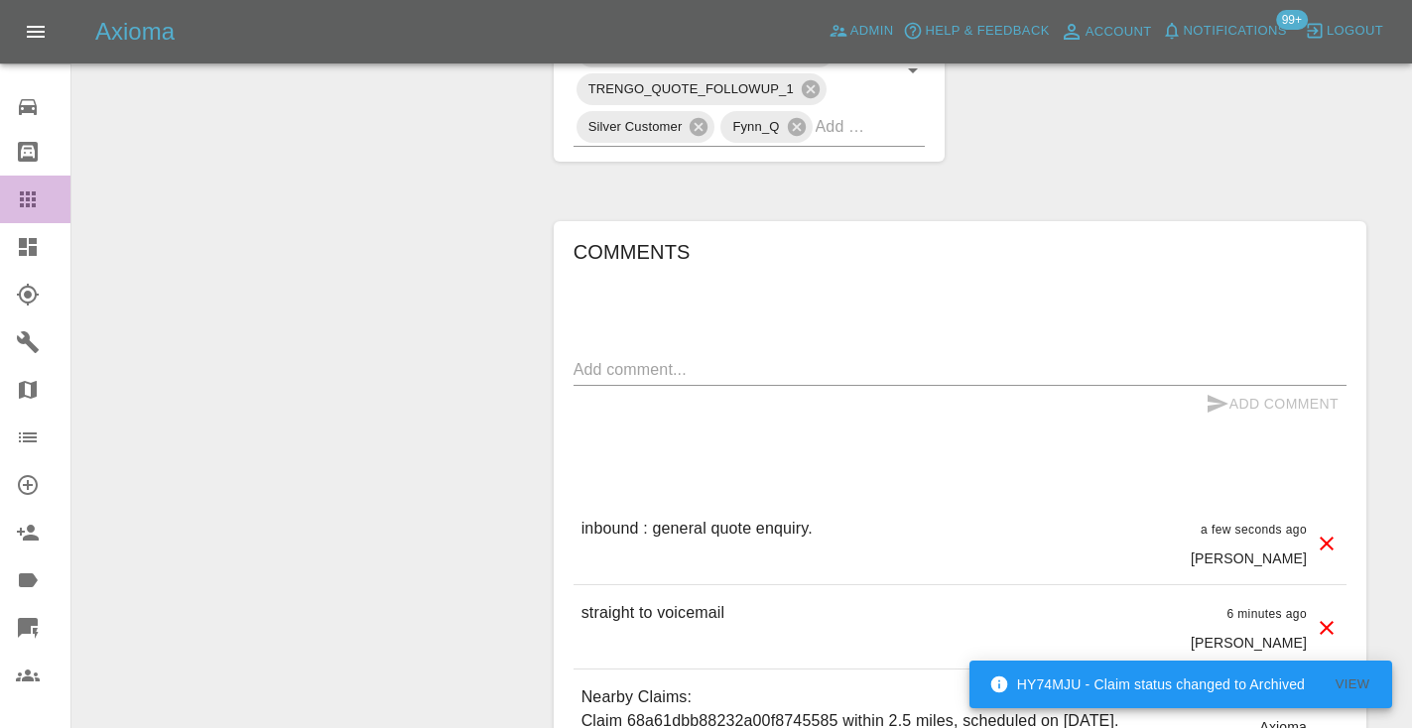
click at [26, 205] on icon at bounding box center [28, 199] width 16 height 16
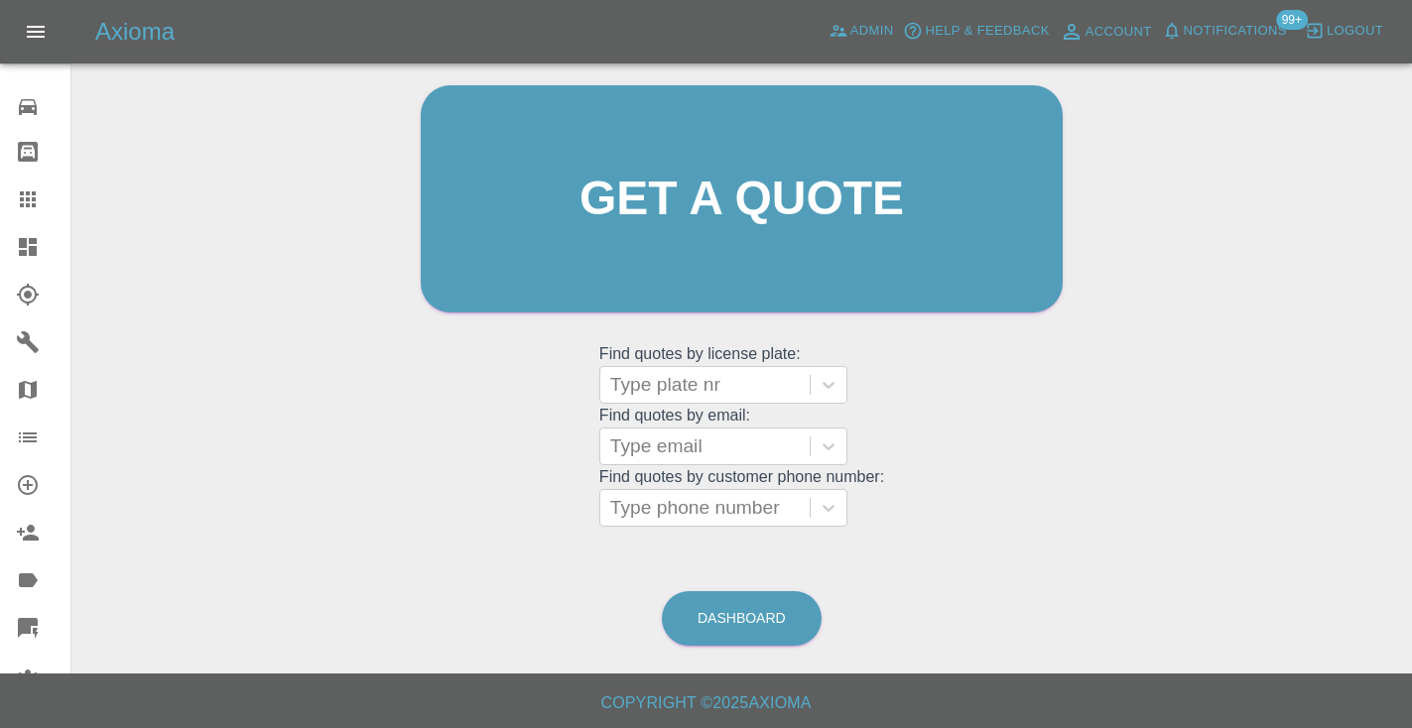
click at [746, 652] on main "Welcome Castro Get a quote Get a quote Find quotes by license plate: Type plate…" at bounding box center [706, 237] width 1412 height 873
click at [722, 617] on link "Dashboard" at bounding box center [742, 618] width 160 height 55
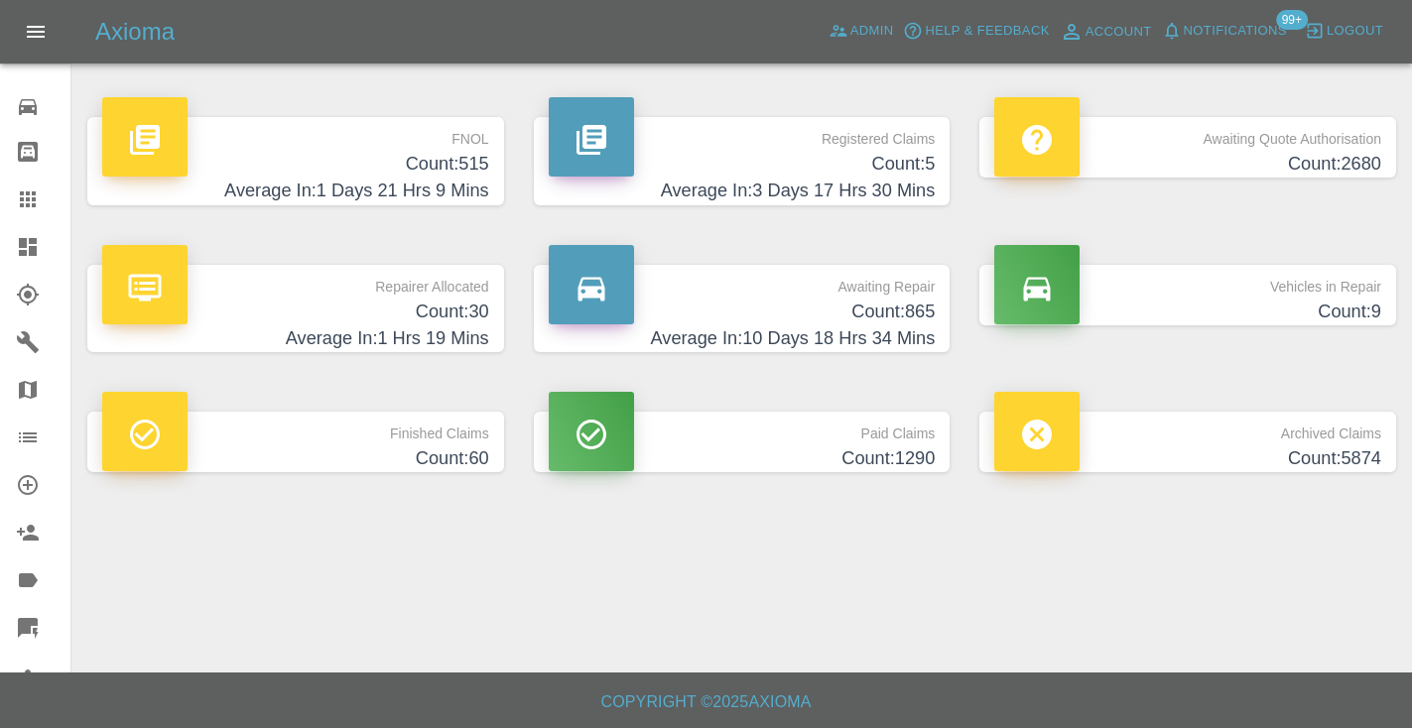
click at [904, 286] on p "Awaiting Repair" at bounding box center [742, 282] width 387 height 34
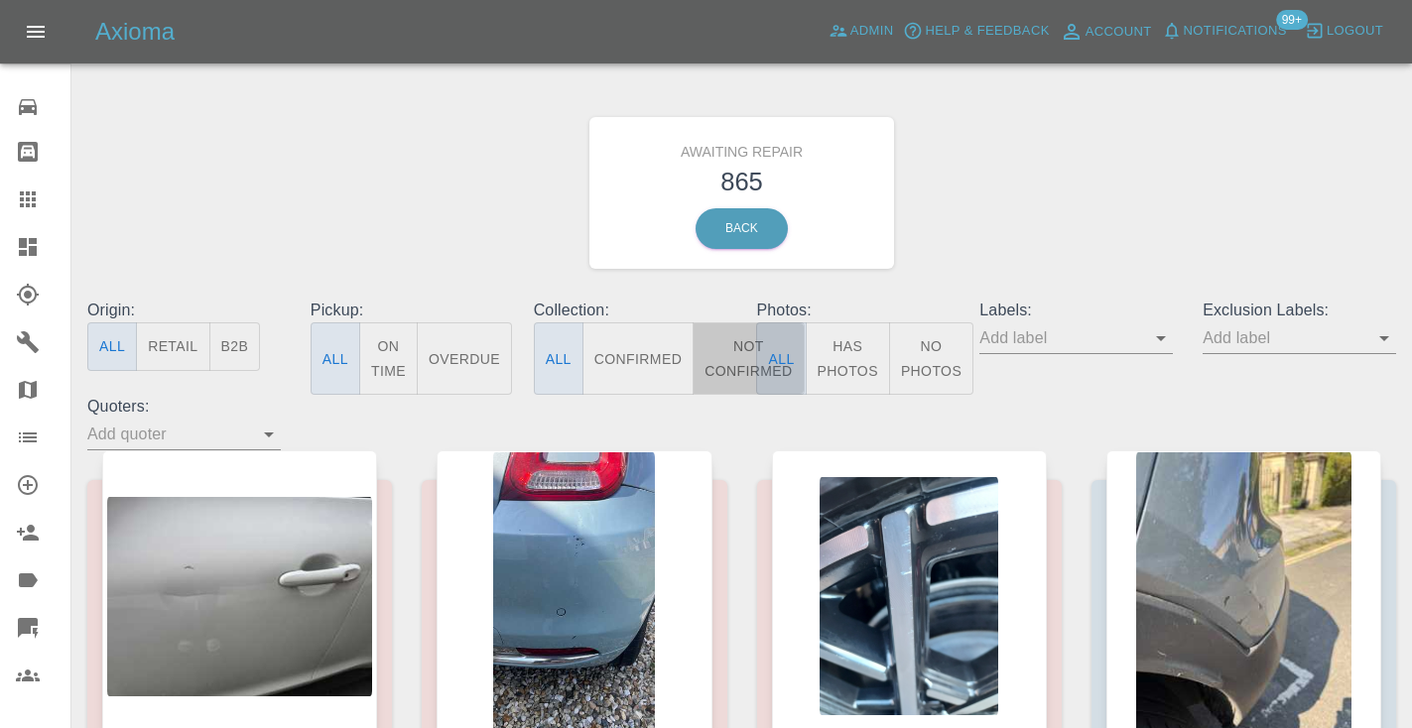
click at [739, 342] on button "Not Confirmed" at bounding box center [748, 358] width 111 height 72
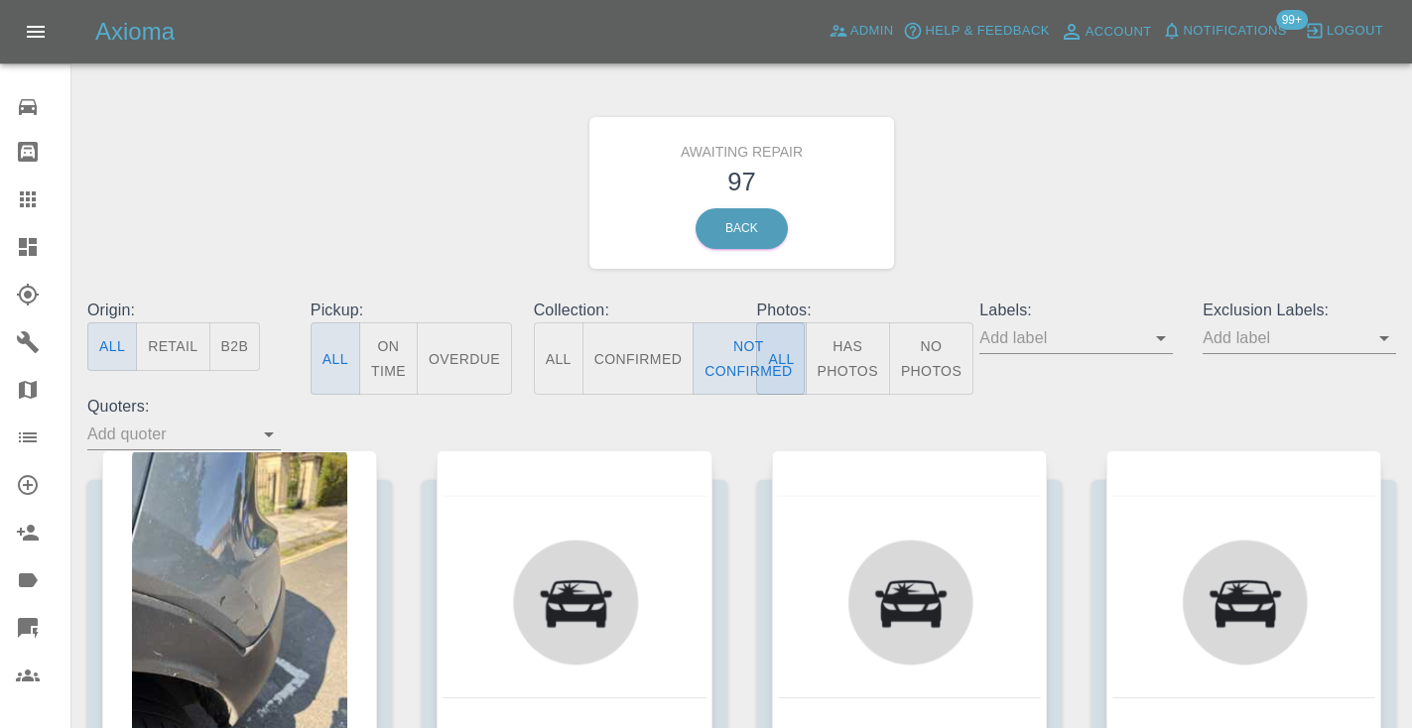
click at [1025, 202] on div "Awaiting Repair 97 Back" at bounding box center [741, 192] width 1338 height 211
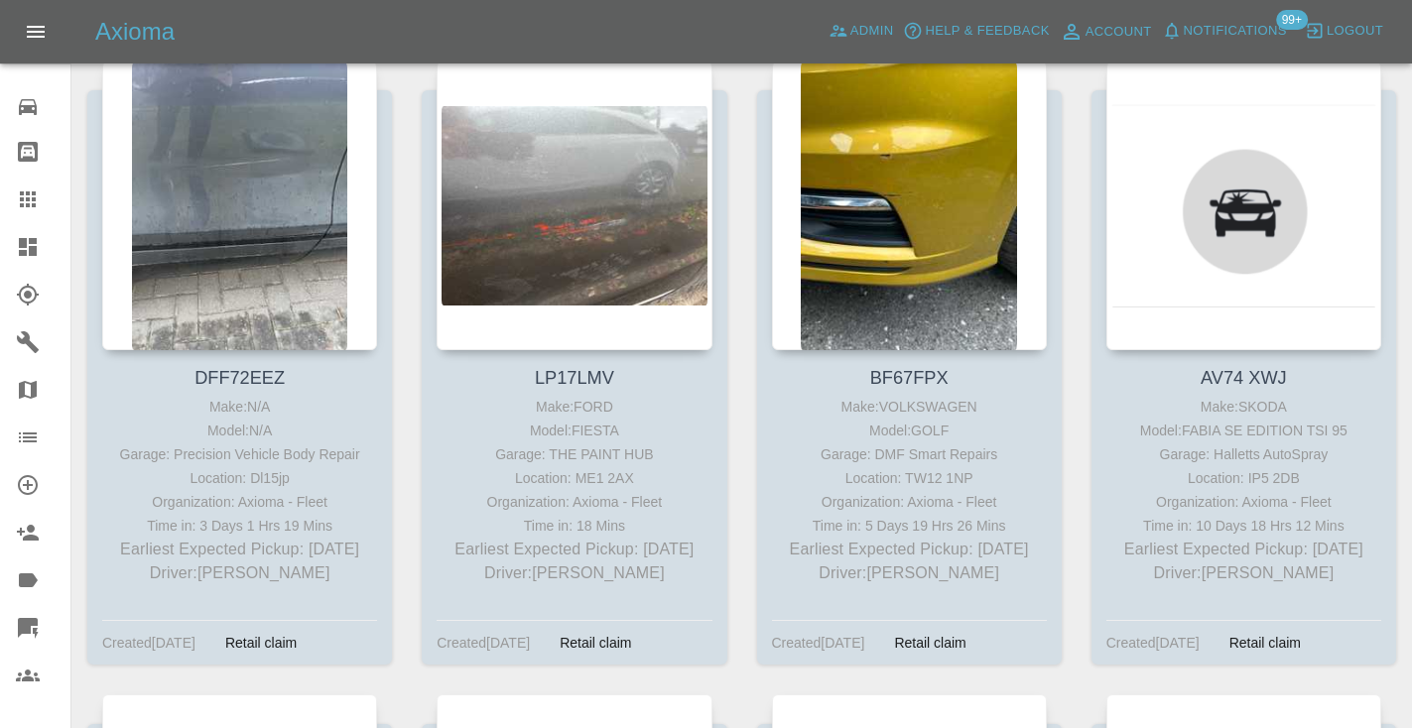
scroll to position [2447, 0]
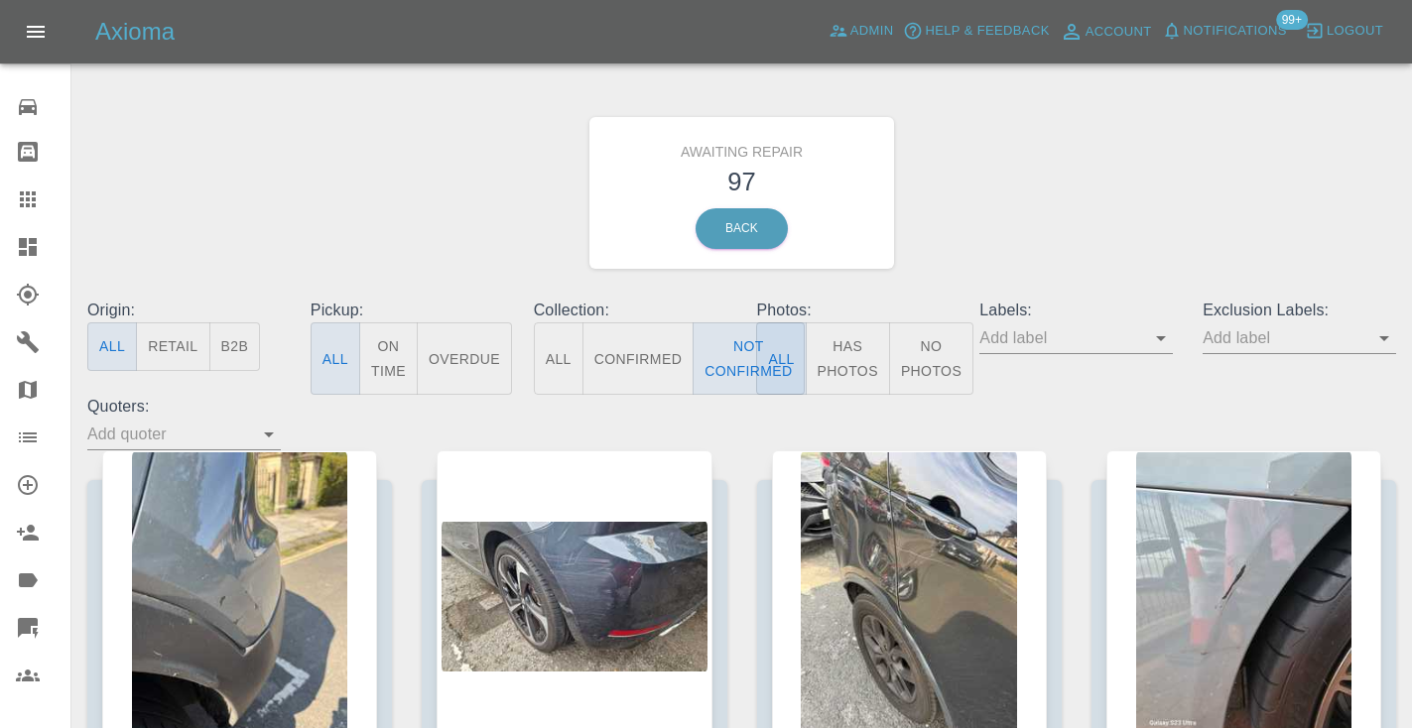
scroll to position [2407, 0]
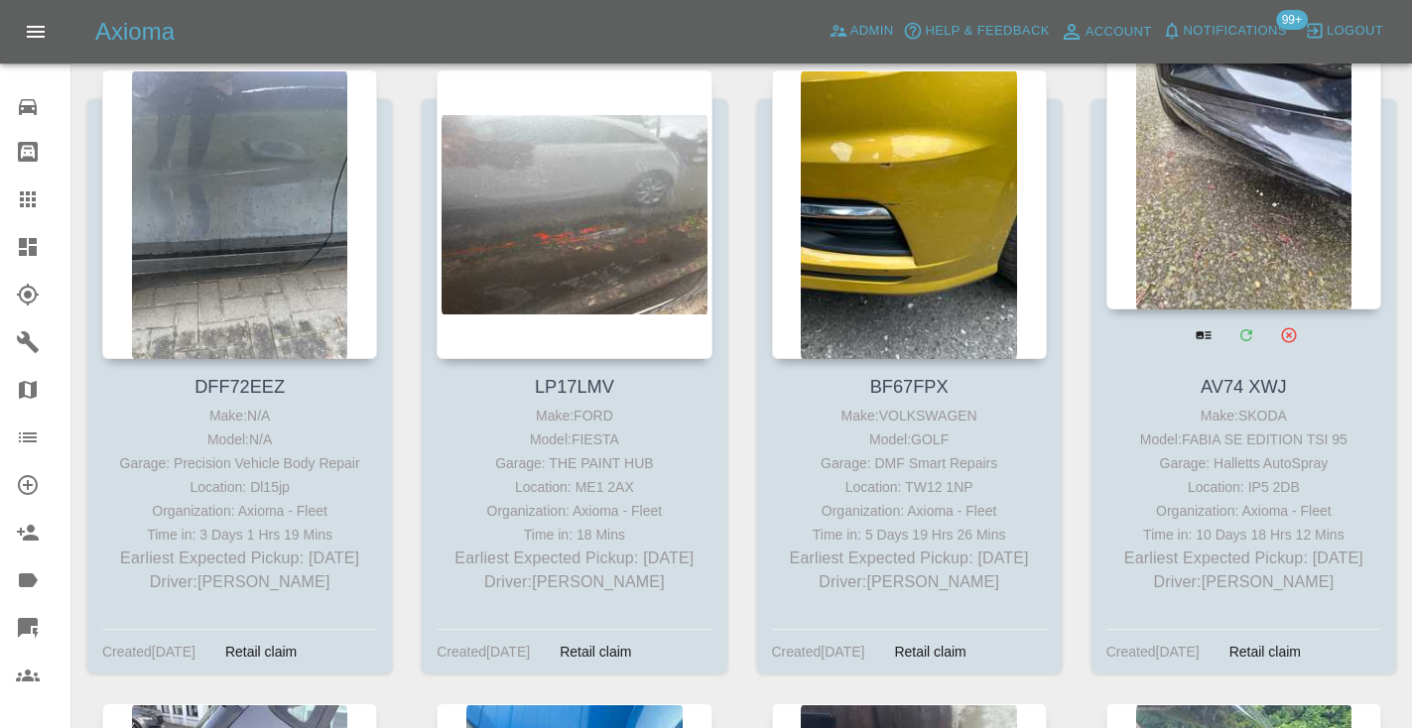
click at [1278, 143] on div at bounding box center [1243, 165] width 275 height 290
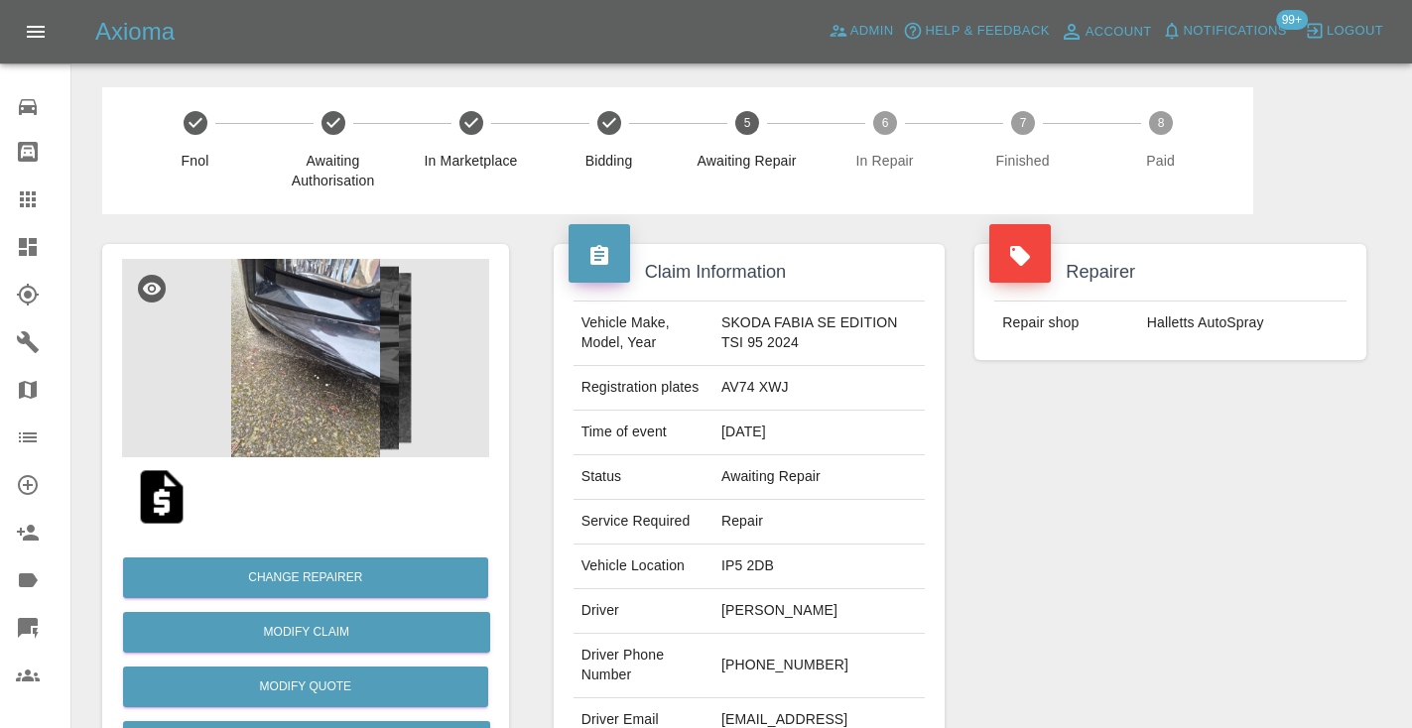
drag, startPoint x: 846, startPoint y: 665, endPoint x: 755, endPoint y: 663, distance: 91.3
click at [755, 663] on td "+44 7584 321959" at bounding box center [818, 666] width 211 height 64
copy td "7584 321959"
click at [1219, 585] on div "Repairer Repair shop Halletts AutoSpray" at bounding box center [1170, 510] width 422 height 592
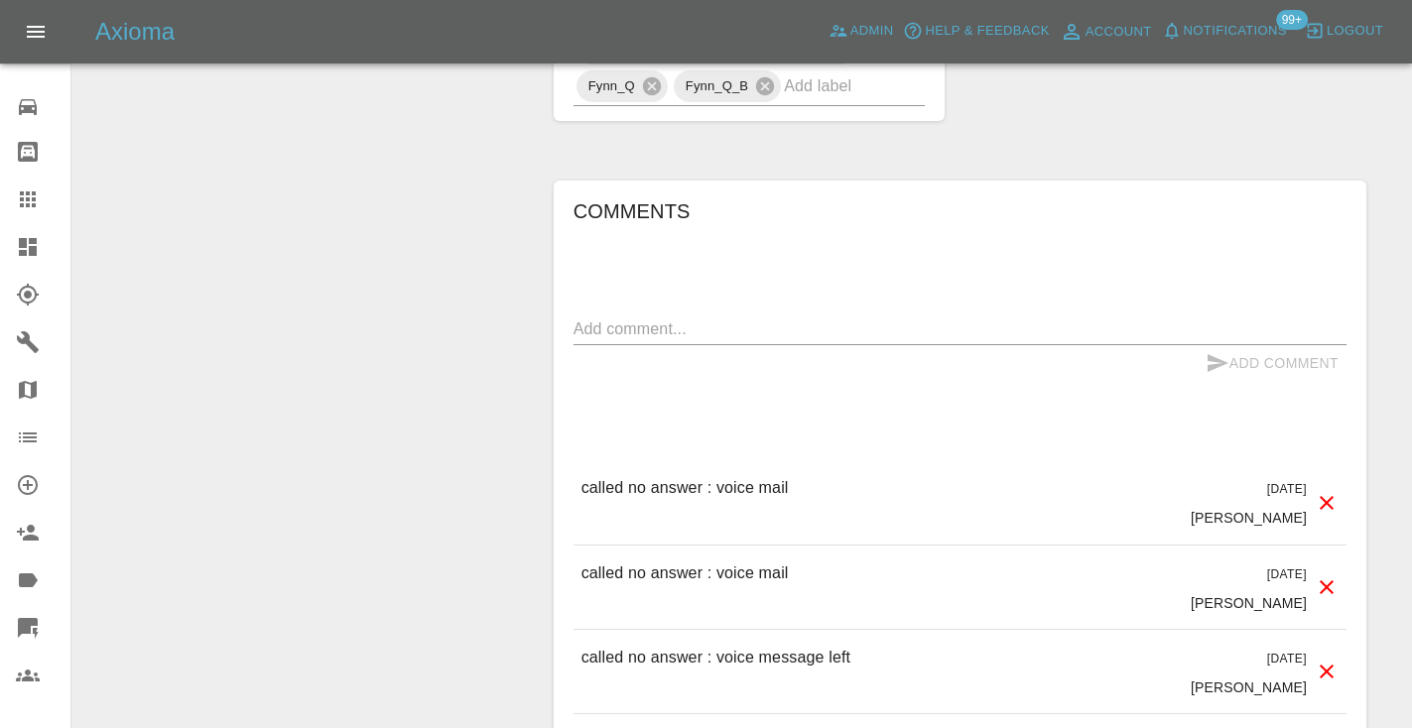
scroll to position [1793, 0]
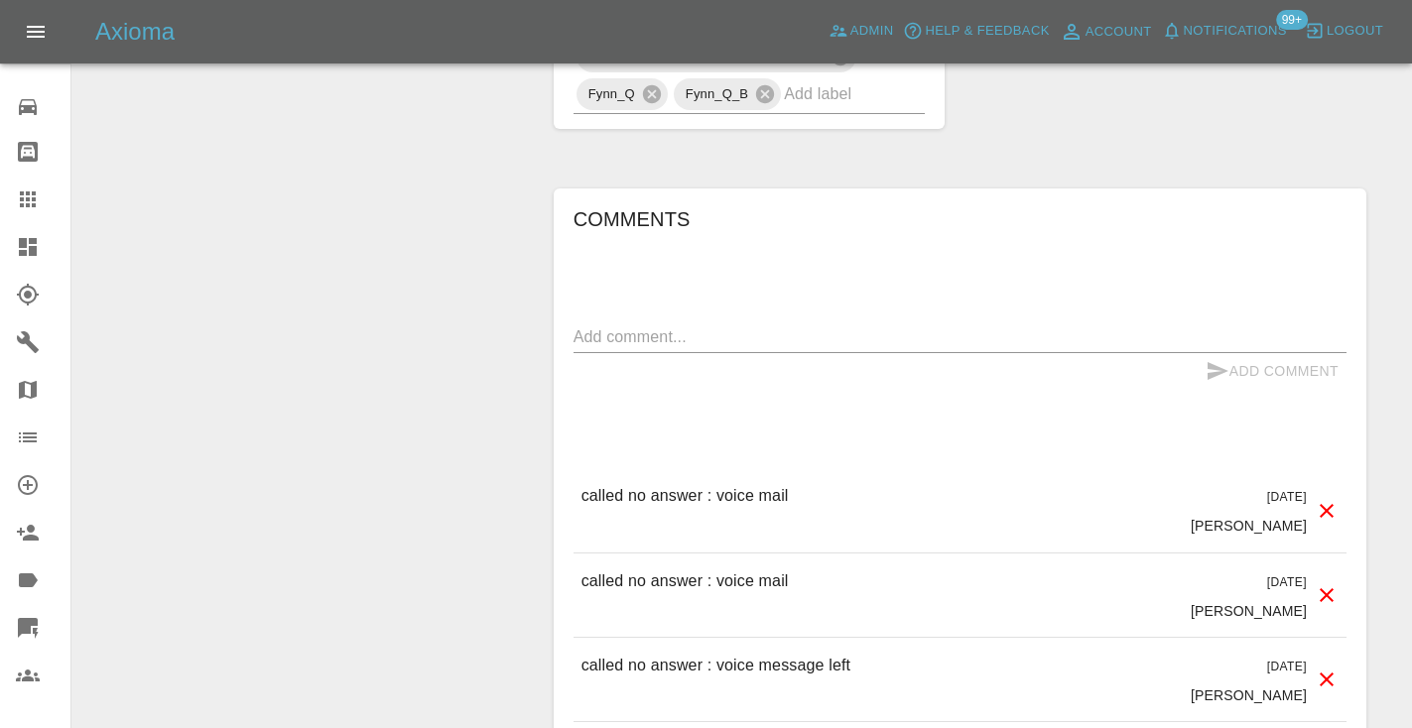
click at [686, 487] on p "called no answer : voice mail" at bounding box center [684, 496] width 207 height 24
copy p "called no answer : voice mail"
click at [666, 331] on textarea at bounding box center [959, 336] width 773 height 23
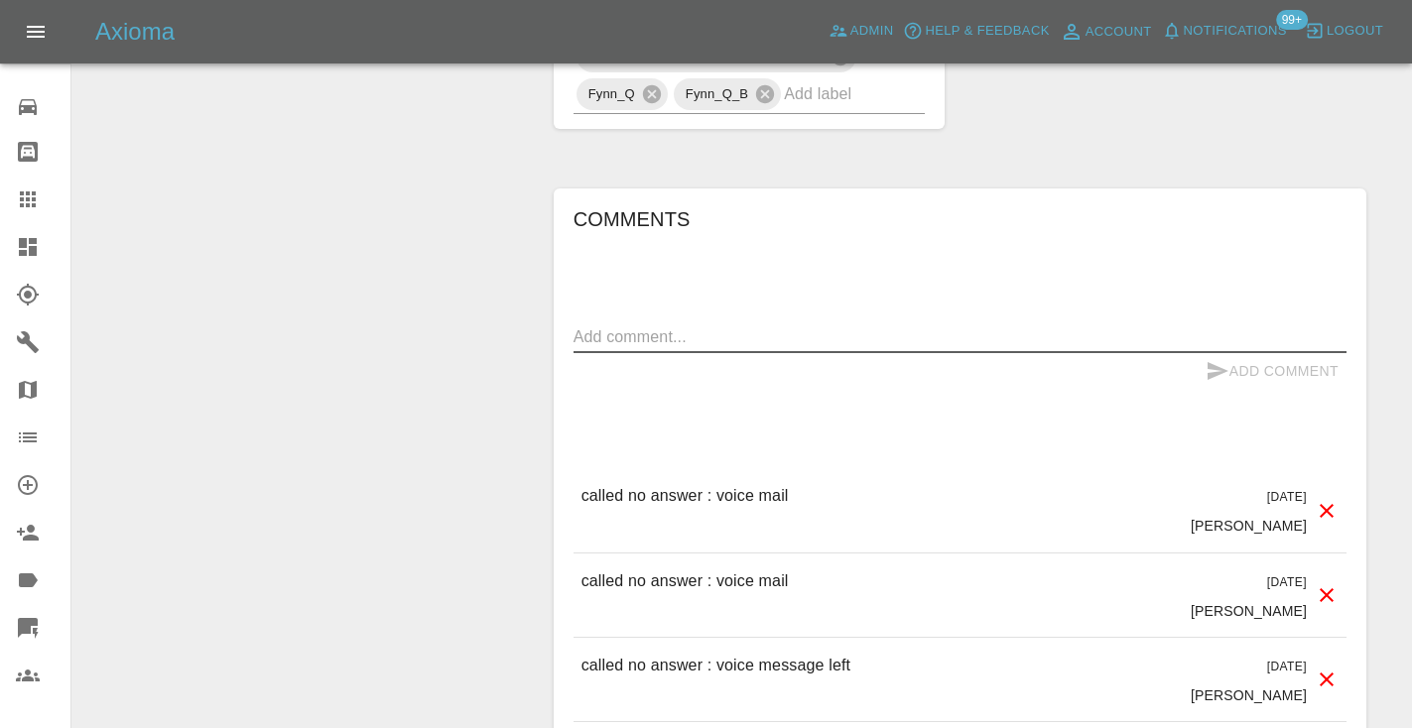
paste textarea "called no answer : voice mail"
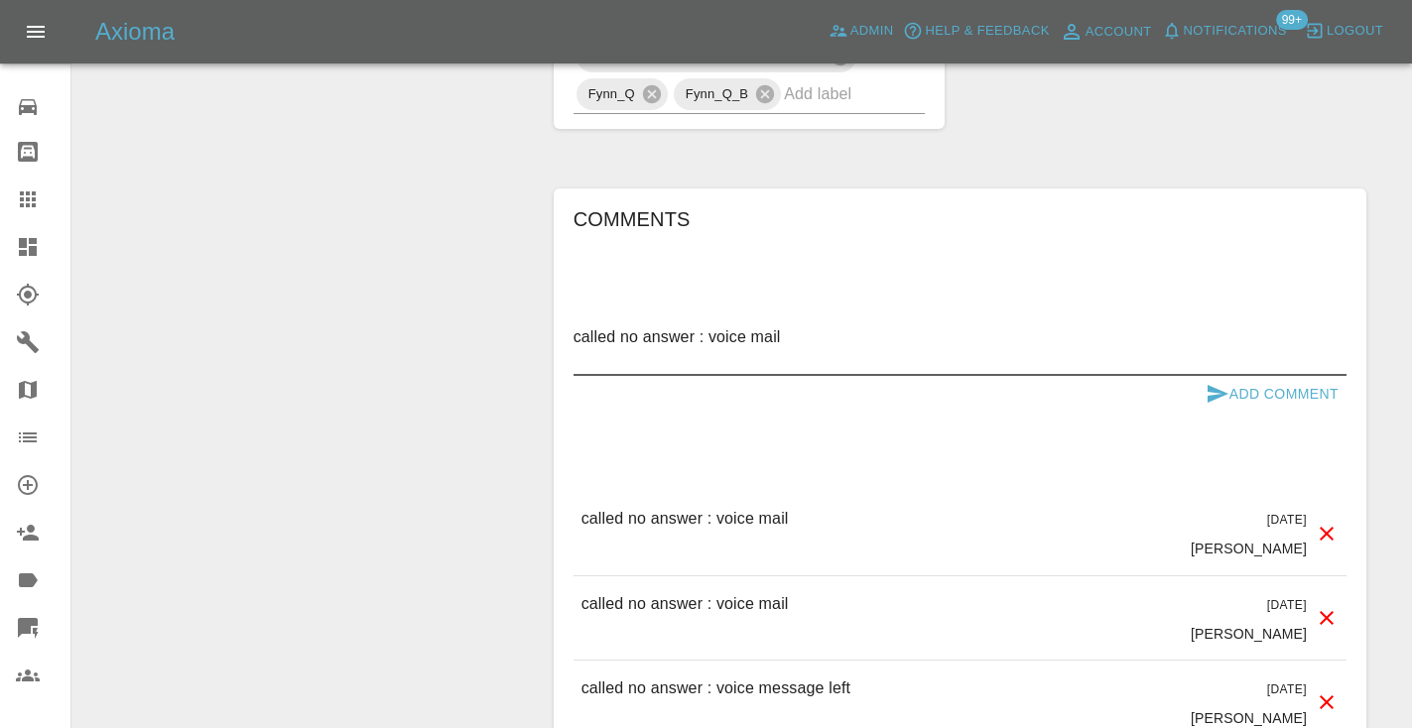
type textarea "called no answer : voice mail"
click at [1251, 389] on button "Add Comment" at bounding box center [1272, 394] width 149 height 37
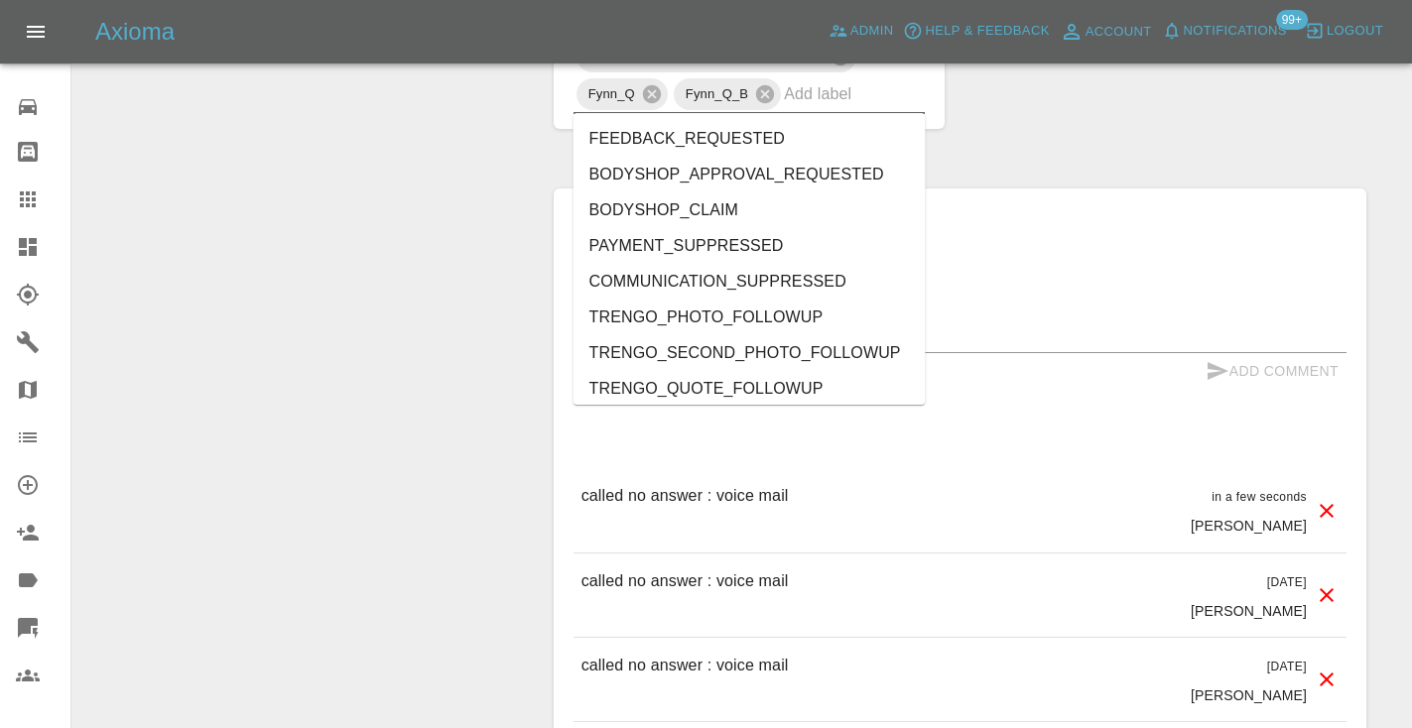
click at [820, 94] on input "text" at bounding box center [826, 93] width 85 height 31
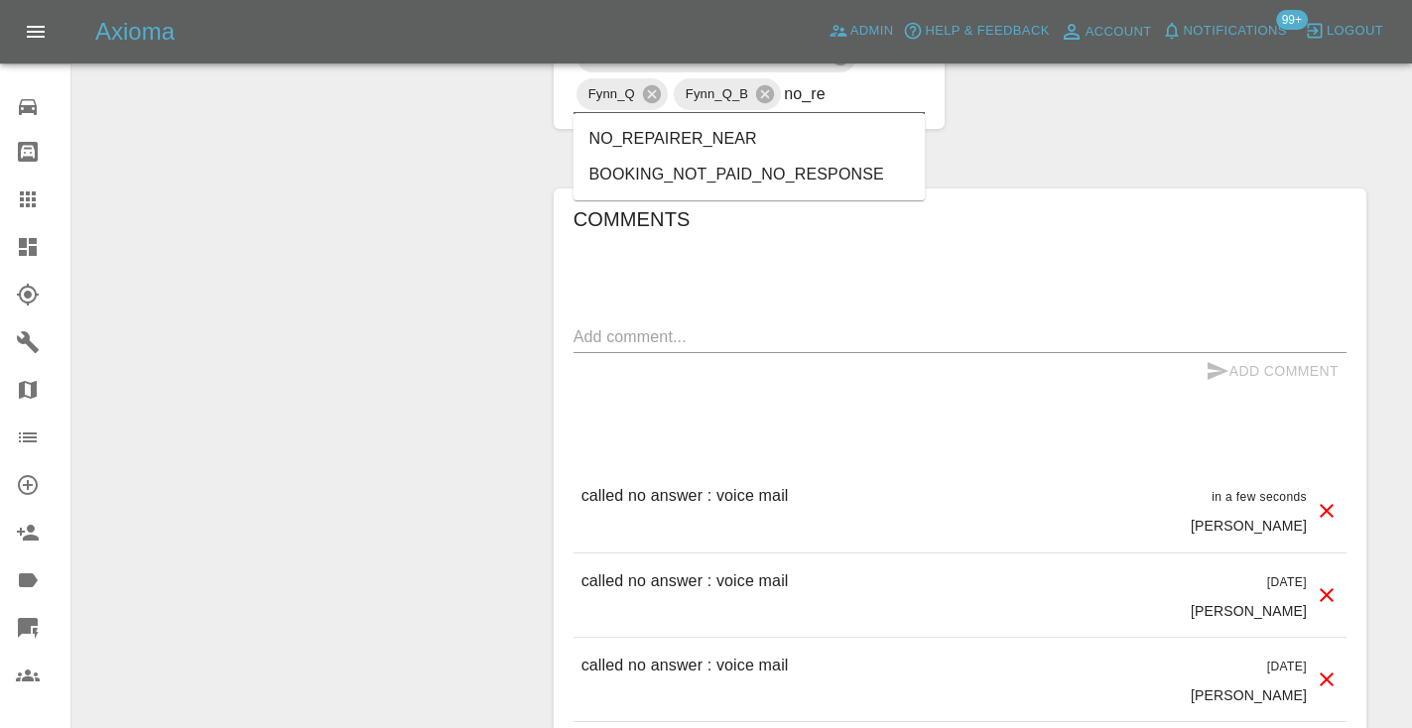
type input "no_res"
click at [712, 143] on li "BOOKING_NOT_PAID_NO_RESPONSE" at bounding box center [749, 139] width 352 height 36
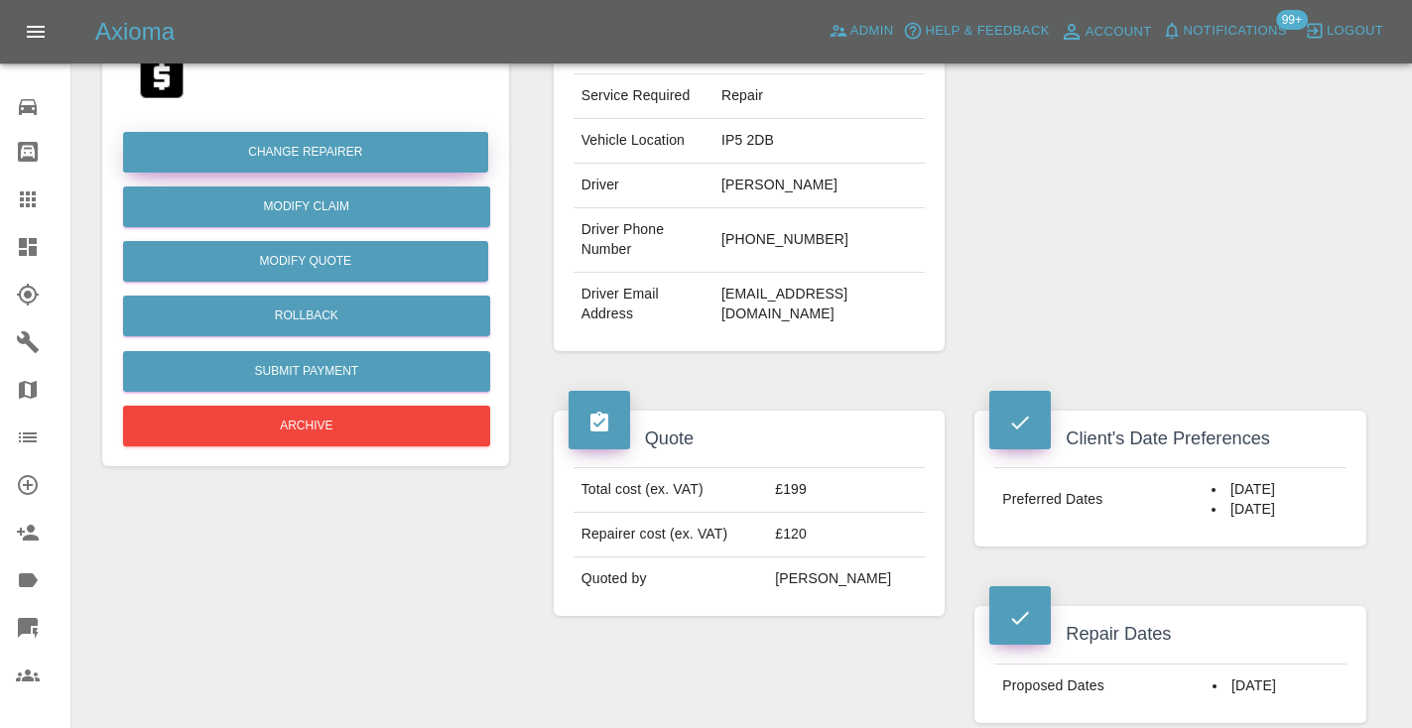
scroll to position [422, 0]
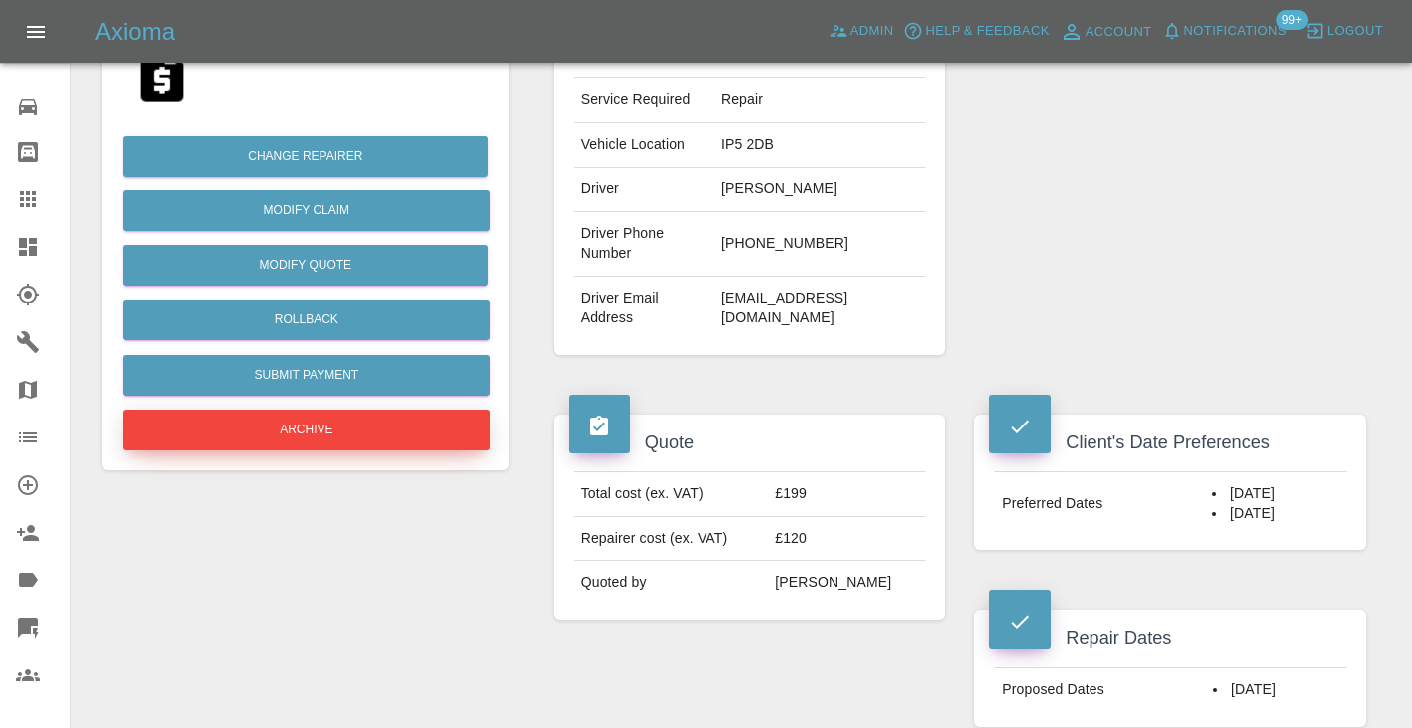
click at [325, 419] on button "Archive" at bounding box center [306, 430] width 367 height 41
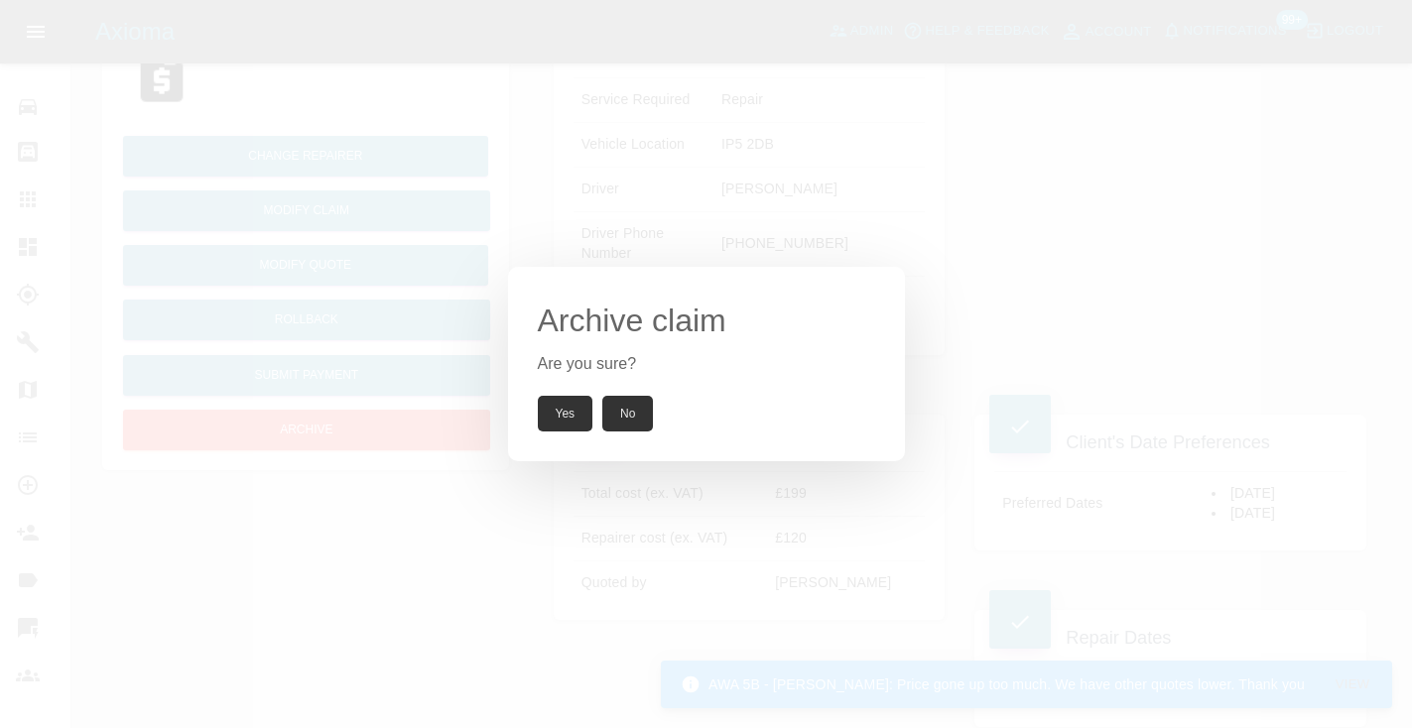
click at [564, 421] on button "Yes" at bounding box center [566, 414] width 56 height 36
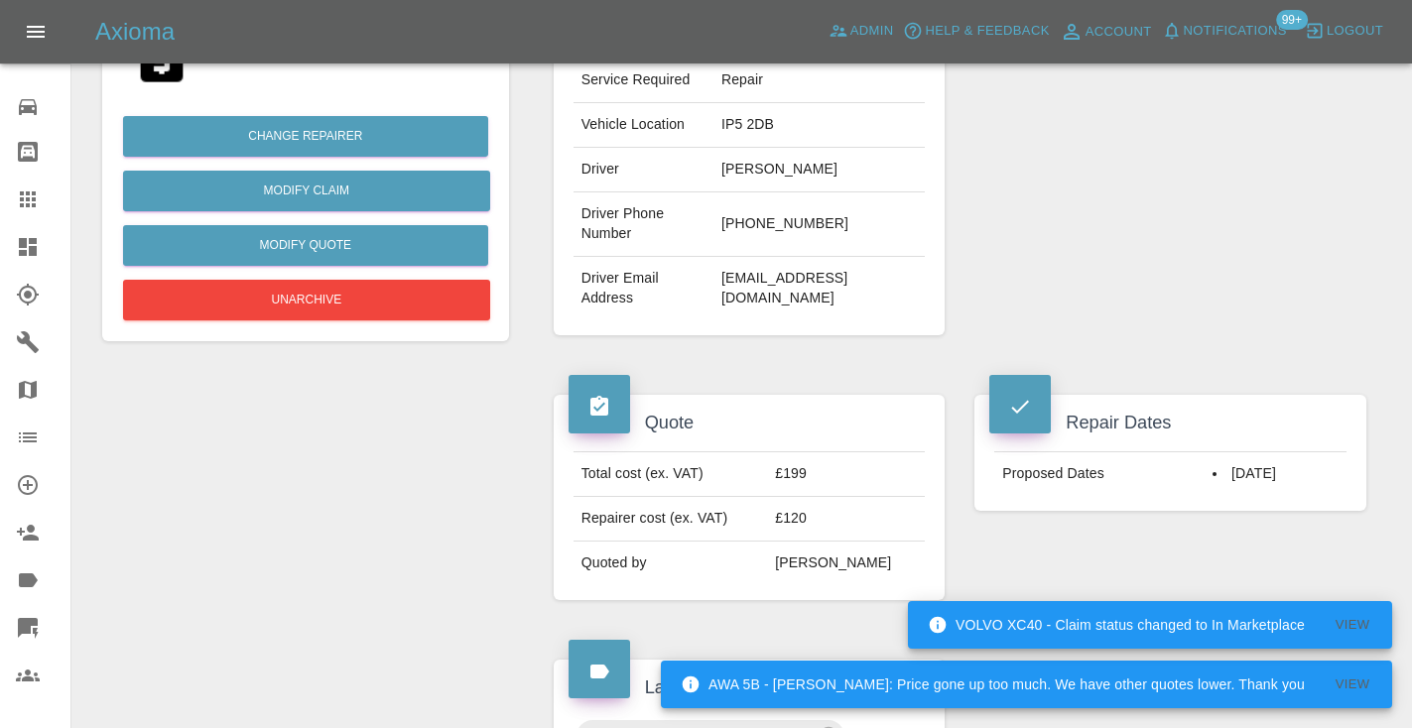
click at [31, 196] on icon at bounding box center [28, 200] width 24 height 24
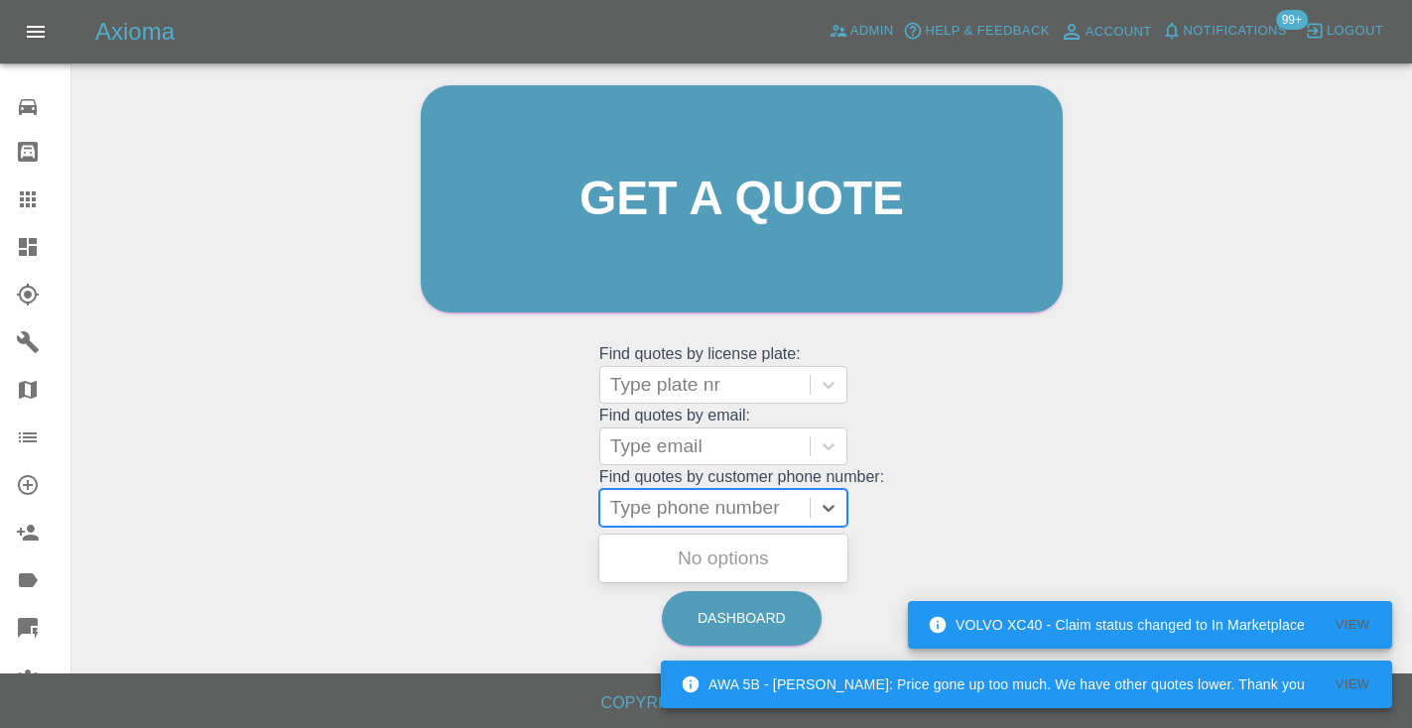
click at [698, 505] on div "Type phone number" at bounding box center [705, 508] width 190 height 24
paste input "called no answer : voice mail"
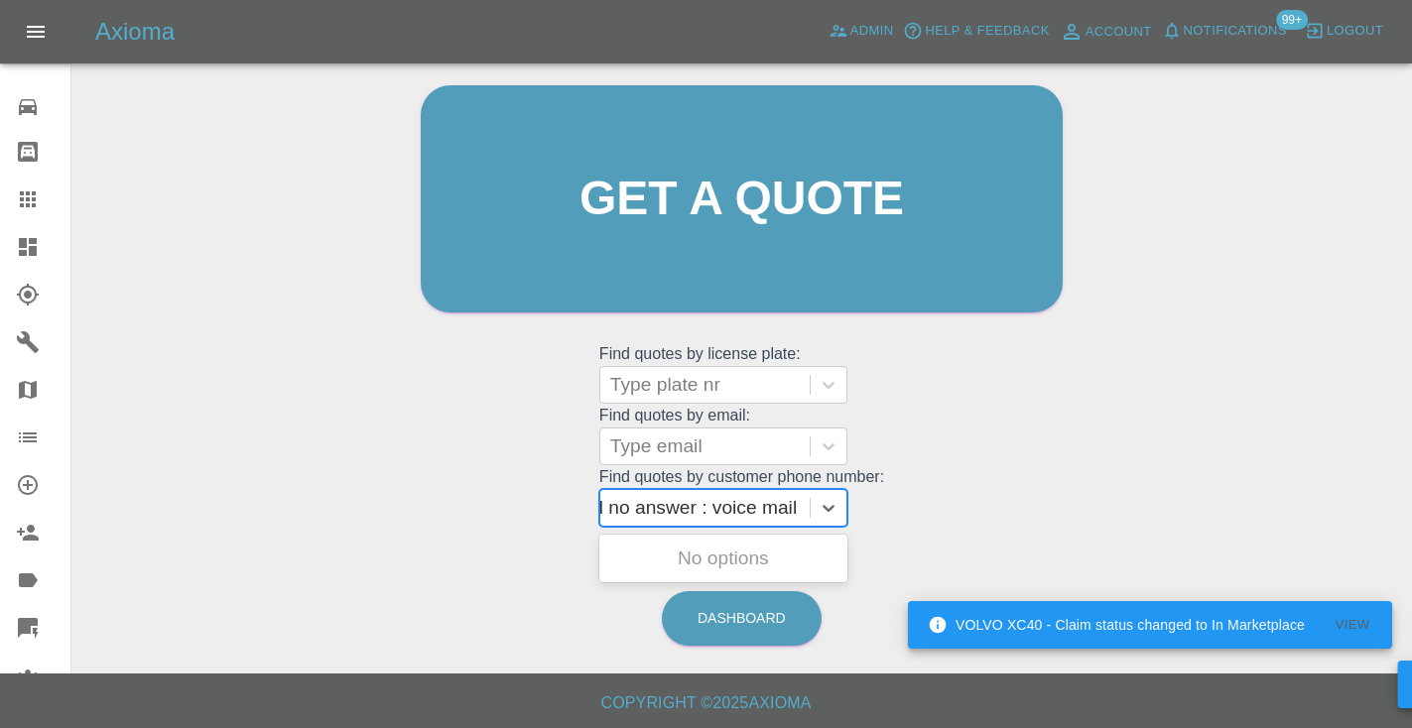
type input "called no answer : voice mail"
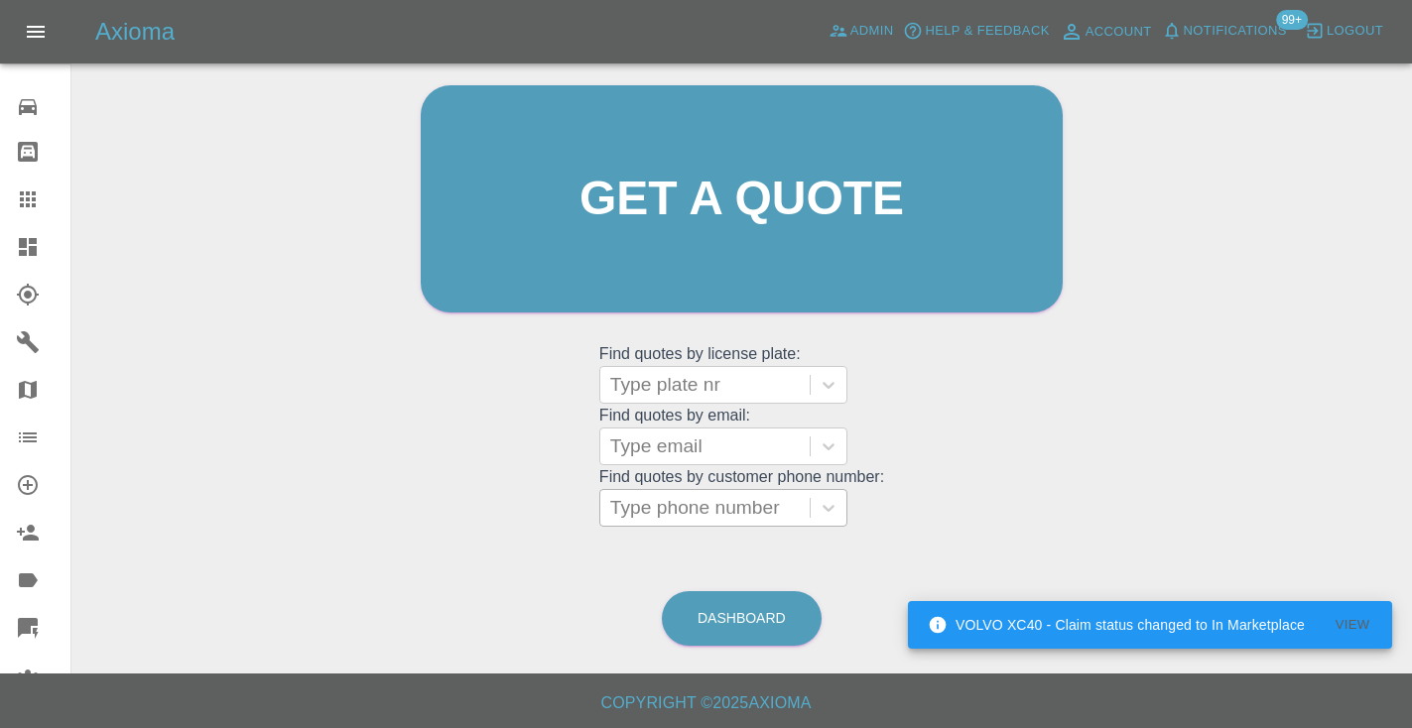
click at [997, 445] on div "Welcome [PERSON_NAME] Get a quote Get a quote Find quotes by license plate: Typ…" at bounding box center [742, 236] width 684 height 599
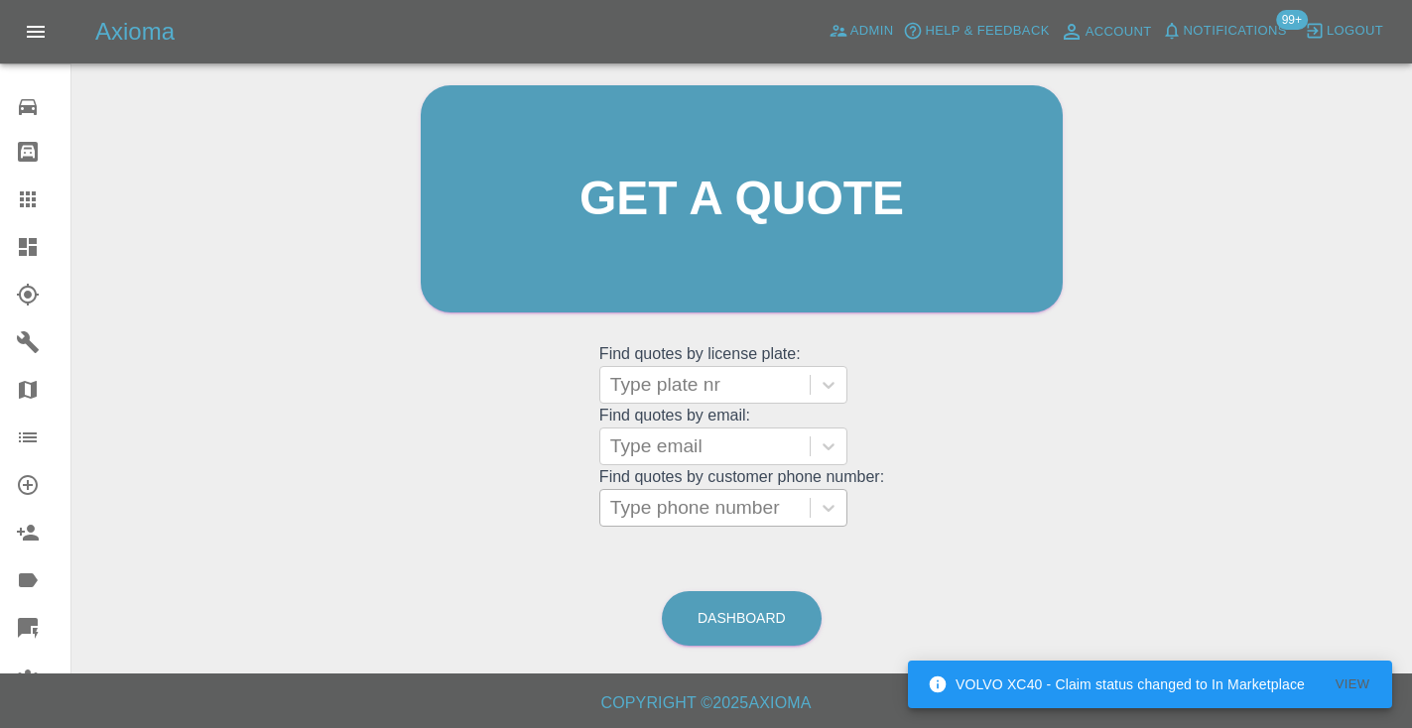
click at [672, 505] on div "Type phone number" at bounding box center [705, 508] width 190 height 24
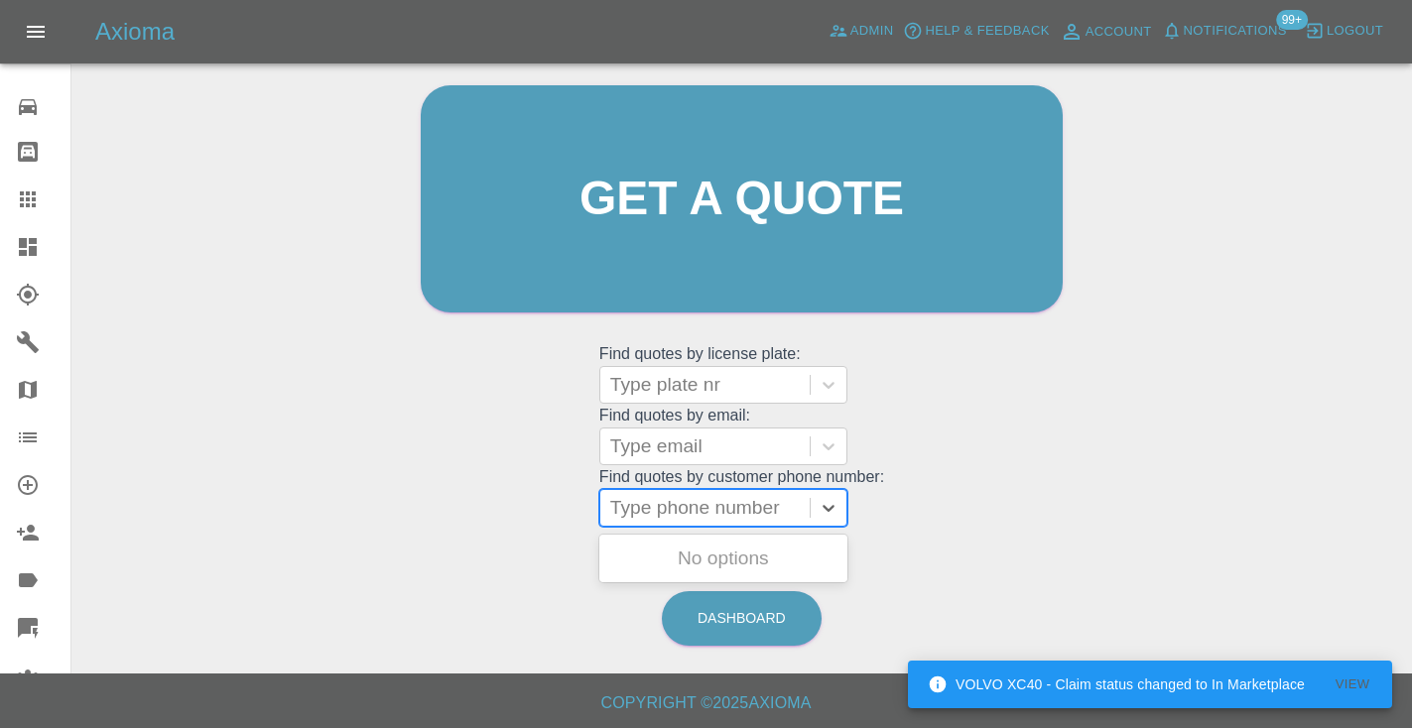
paste input "07421539156"
type input "07421539156"
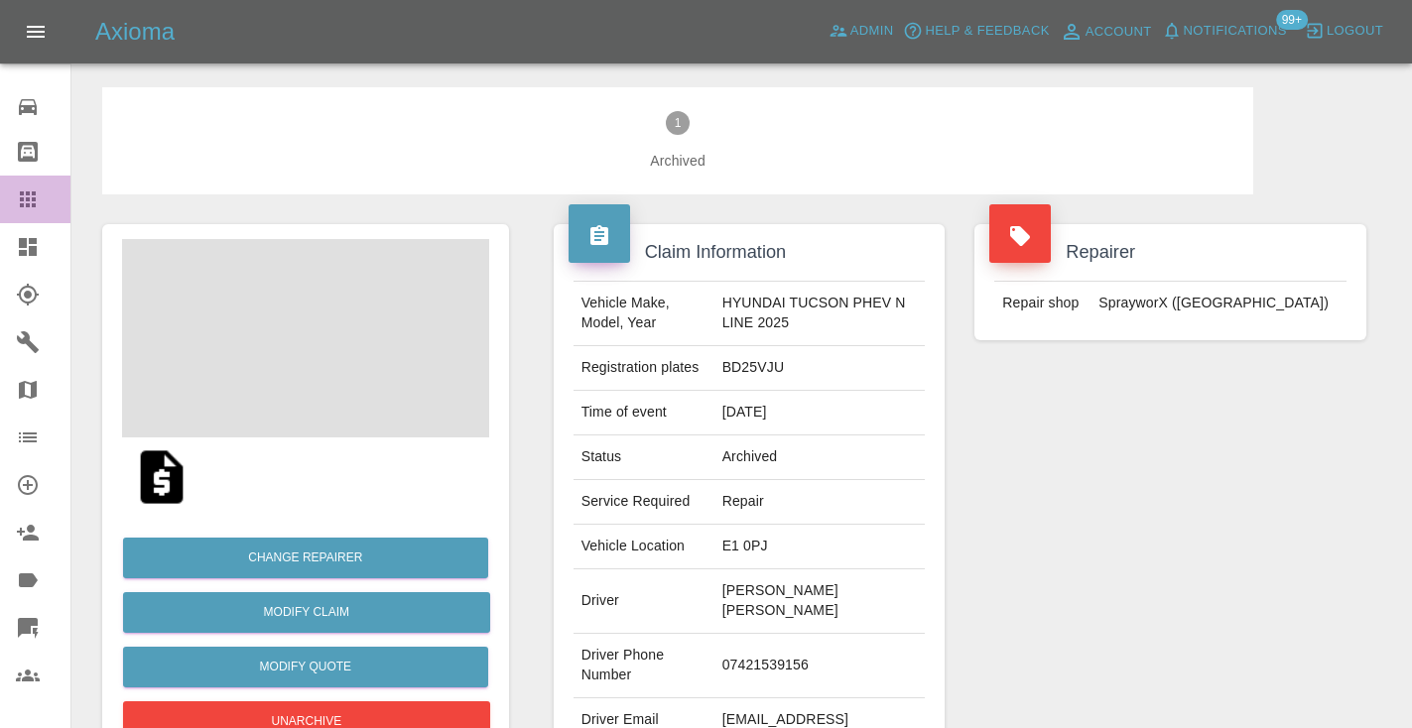
click at [19, 192] on icon at bounding box center [28, 200] width 24 height 24
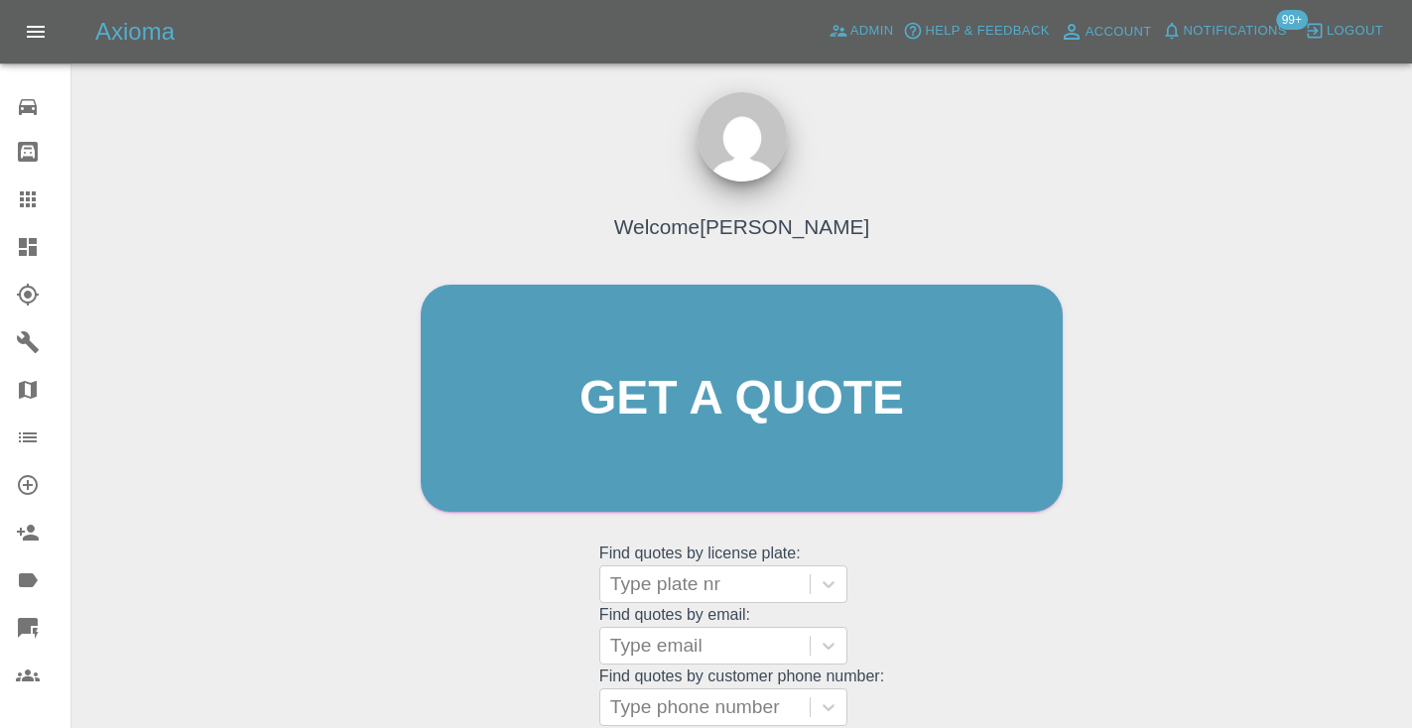
click at [932, 572] on div "Welcome [PERSON_NAME] Get a quote Get a quote Find quotes by license plate: Typ…" at bounding box center [742, 436] width 684 height 599
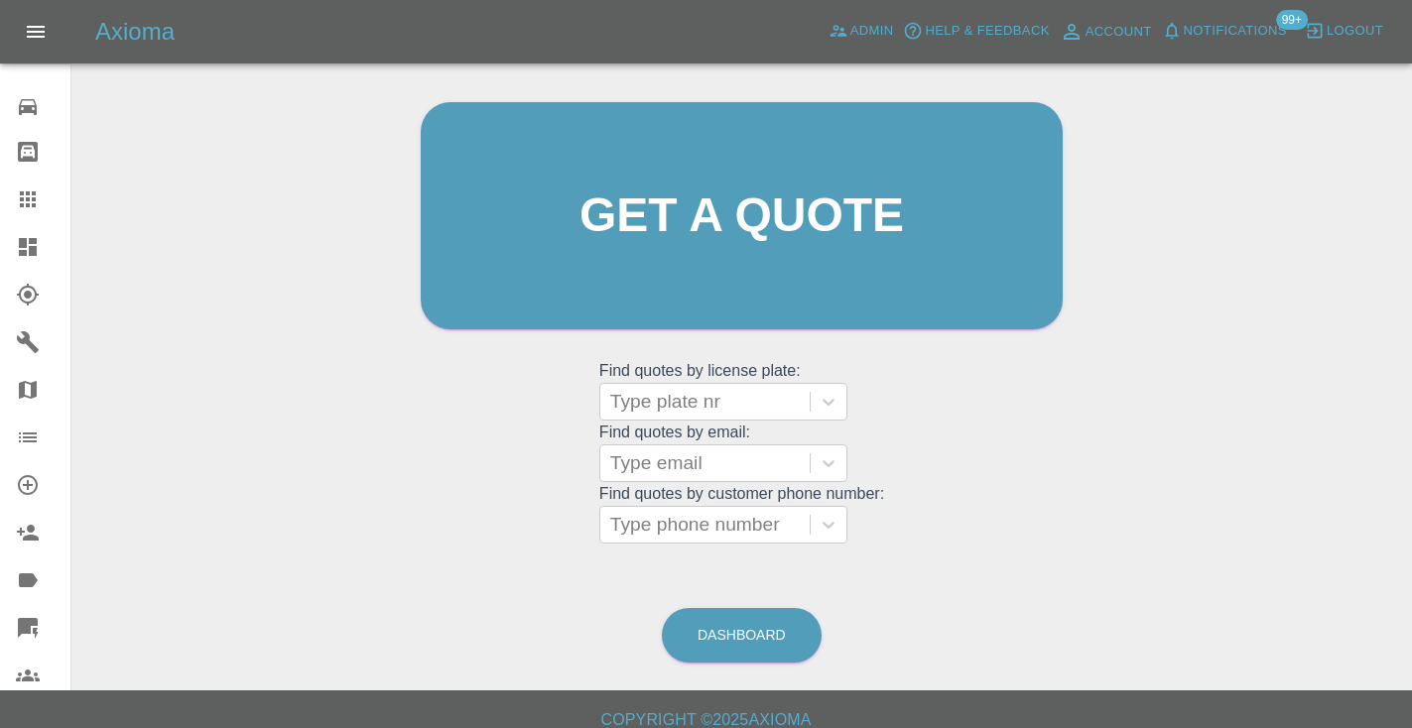
scroll to position [201, 0]
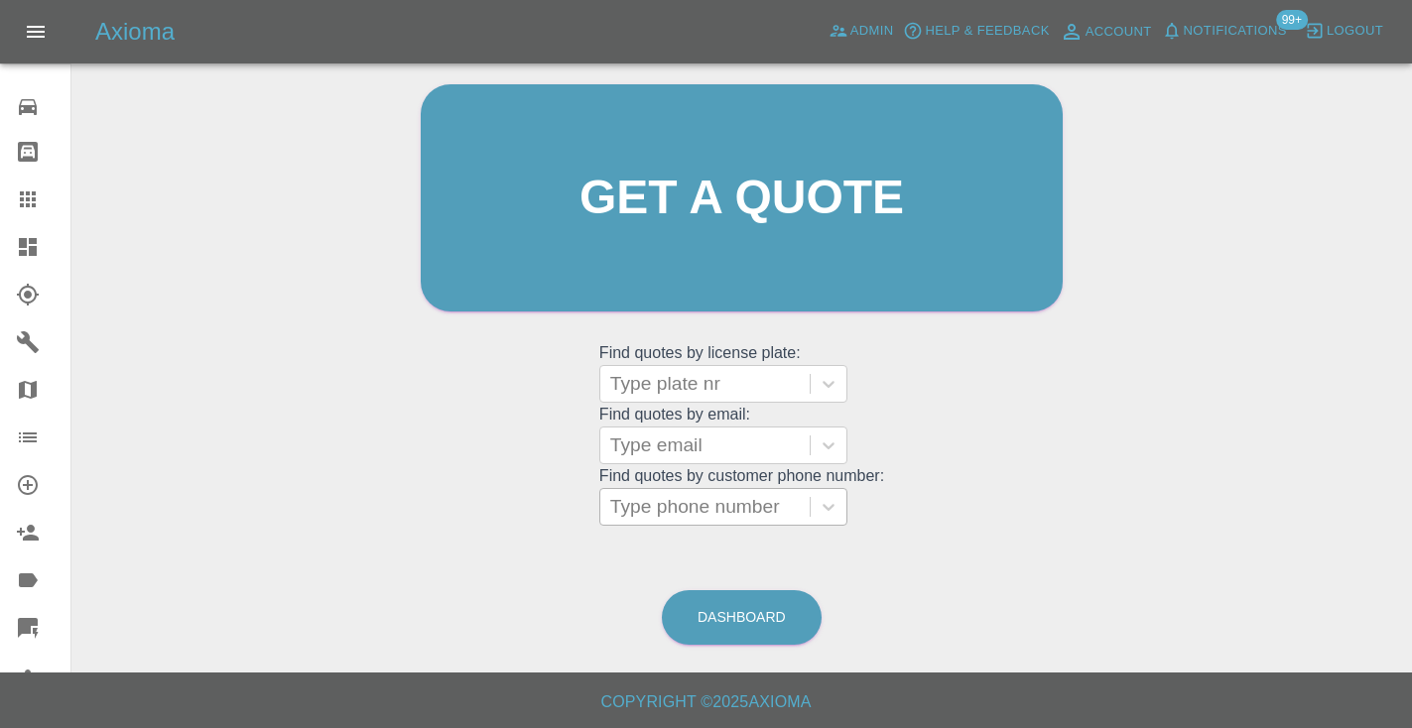
click at [697, 507] on div "Type phone number" at bounding box center [705, 507] width 190 height 24
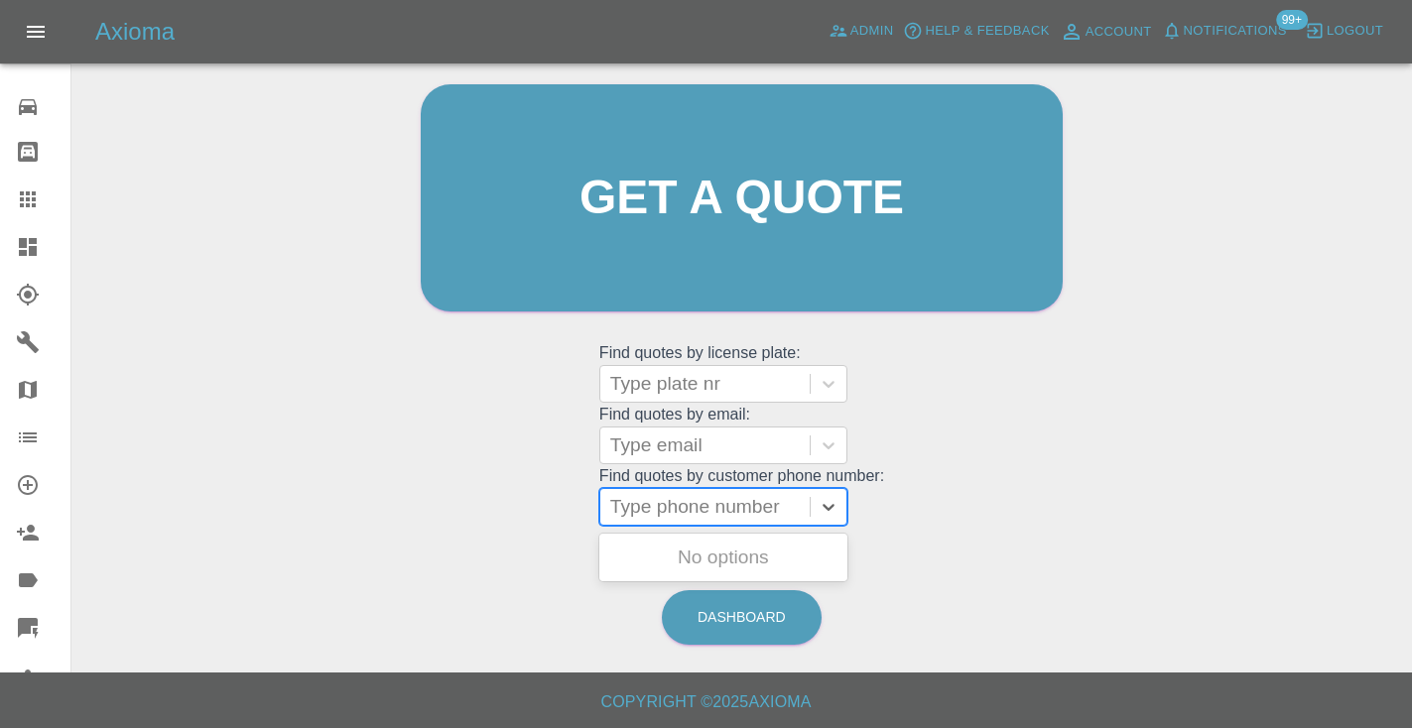
paste input "07421539156"
type input "07421539156"
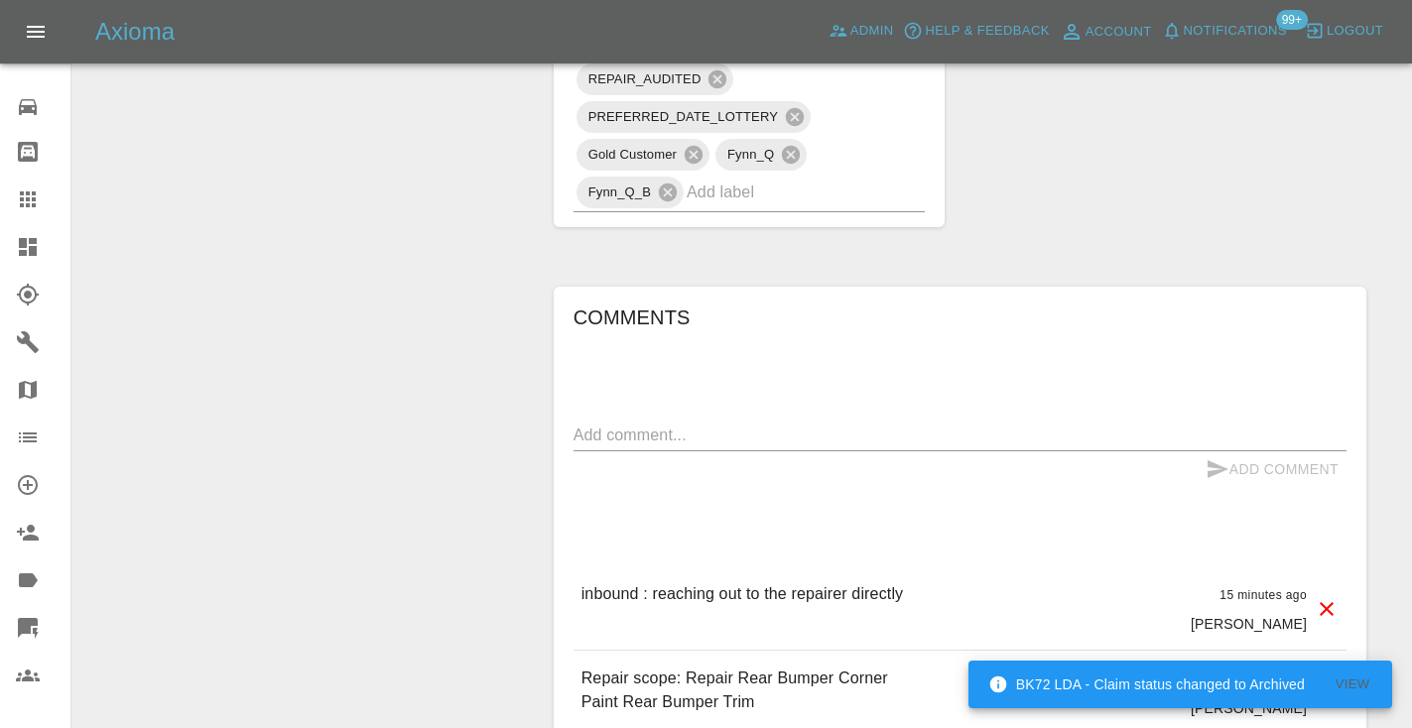
scroll to position [1502, 0]
click at [629, 434] on textarea at bounding box center [959, 433] width 773 height 23
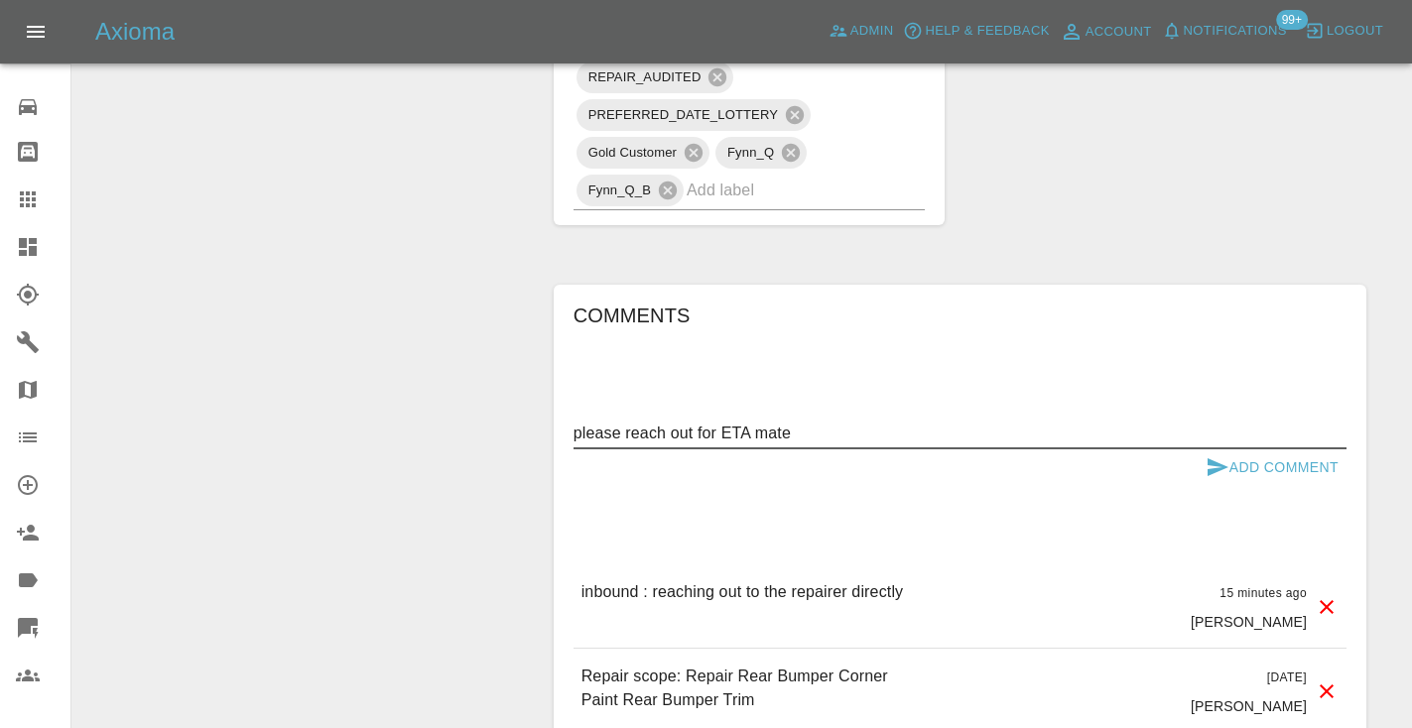
type textarea "please reach out for ETA mate"
click at [1219, 469] on icon "submit" at bounding box center [1217, 467] width 21 height 18
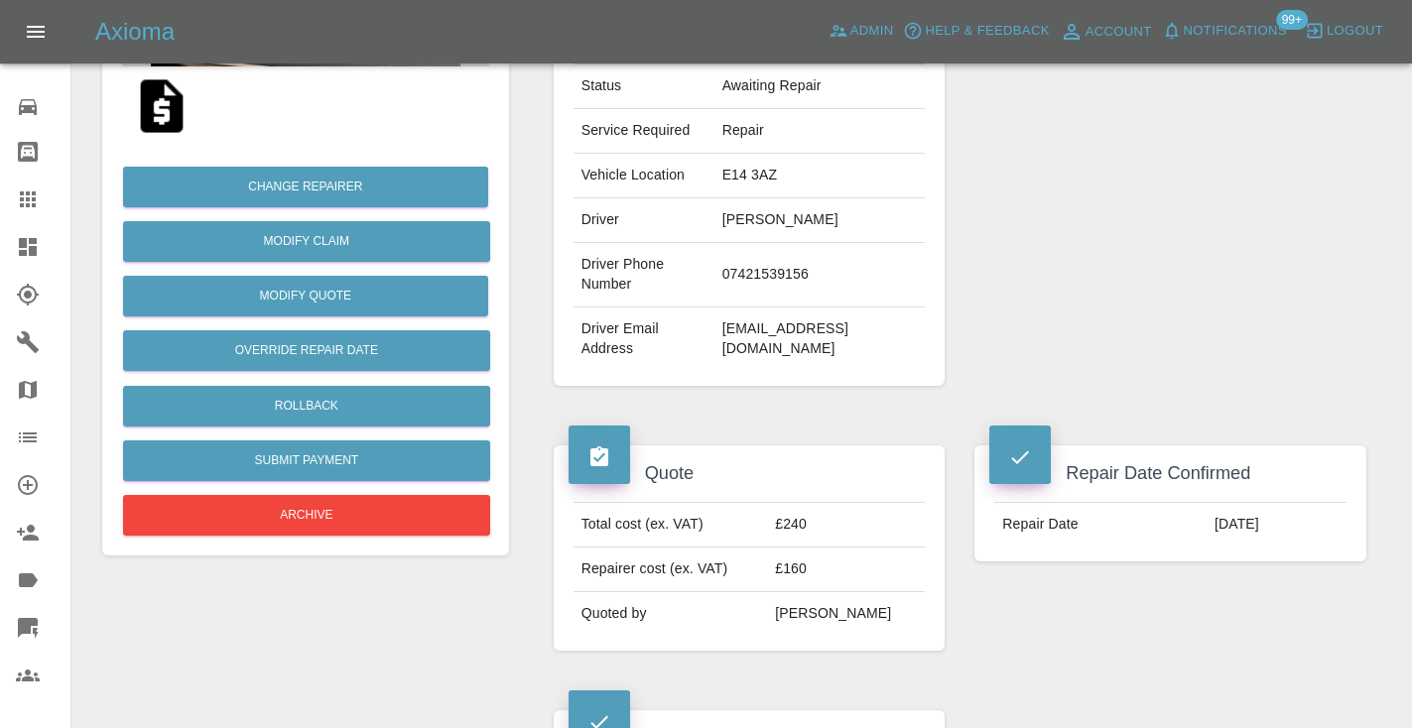
scroll to position [351, 0]
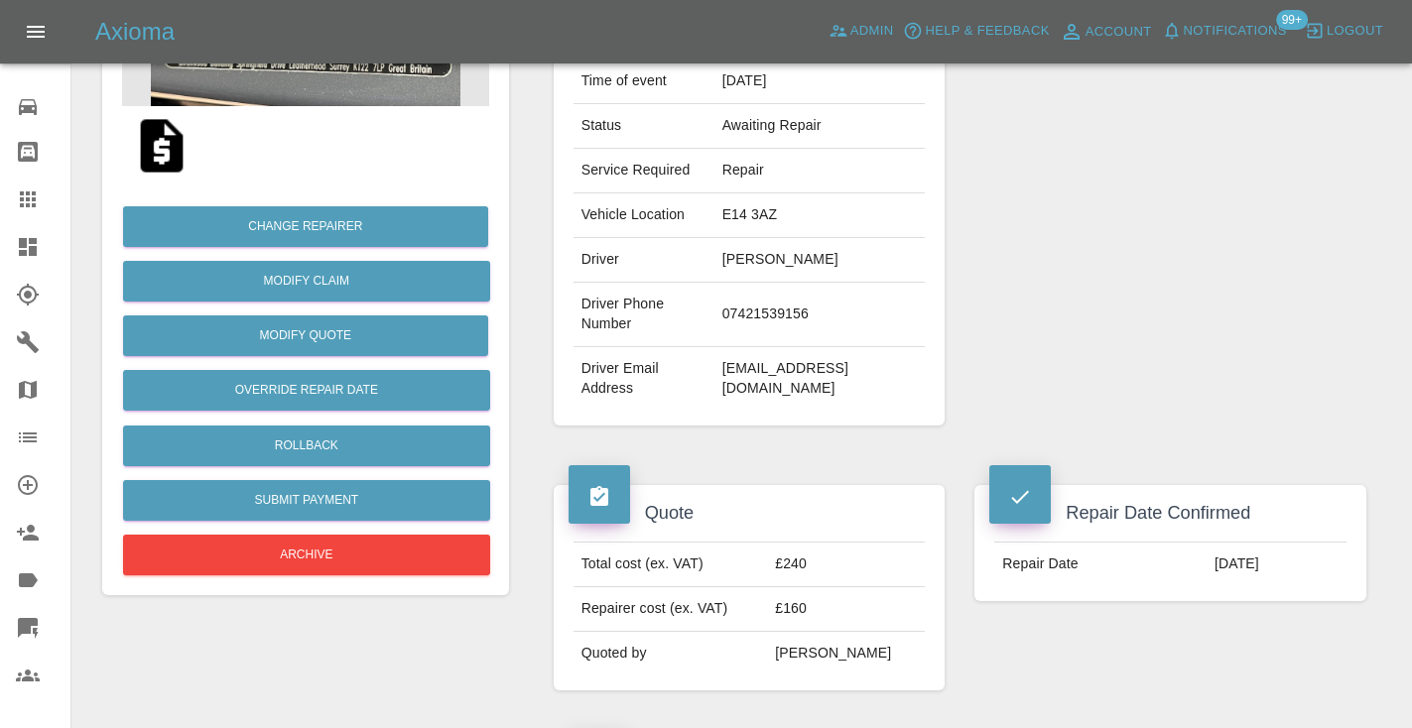
click at [29, 199] on icon at bounding box center [28, 199] width 16 height 16
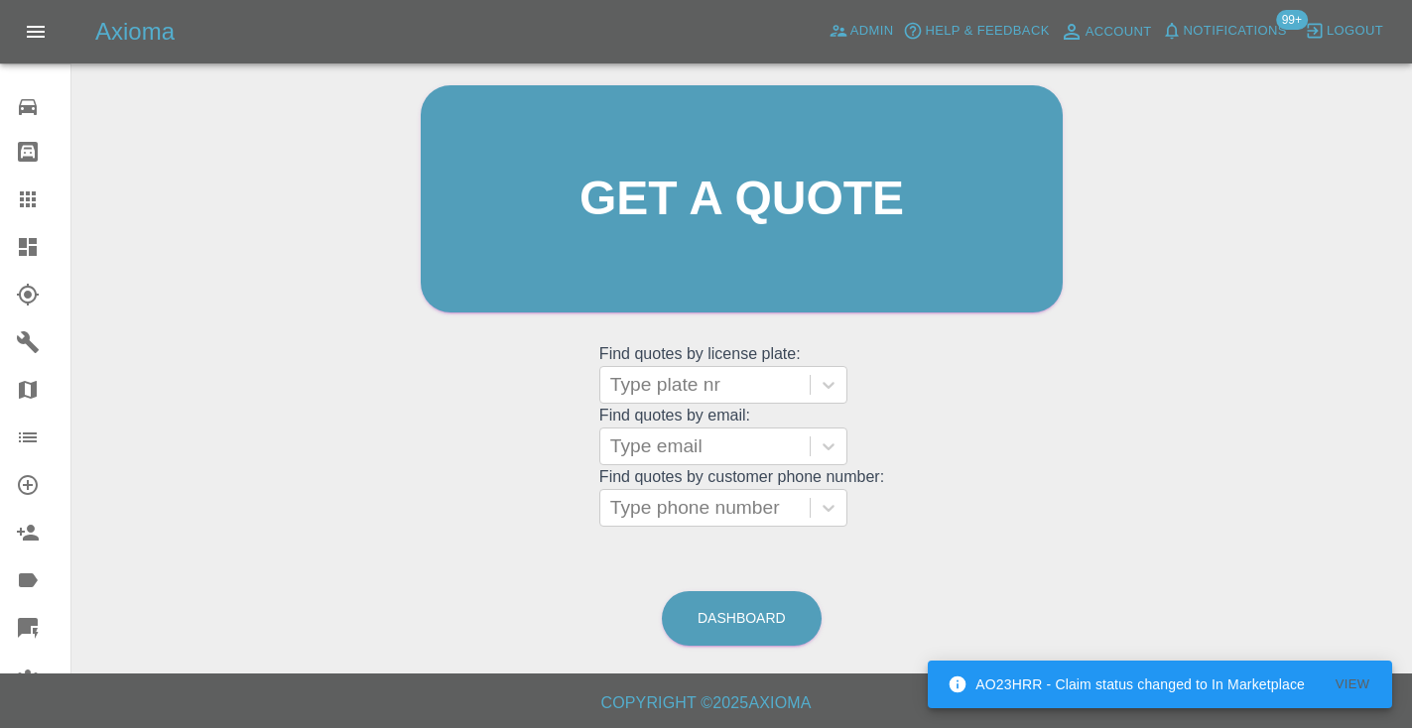
click at [915, 402] on div "Welcome [PERSON_NAME] Get a quote Get a quote Find quotes by license plate: Typ…" at bounding box center [742, 236] width 684 height 599
click at [656, 390] on div "Type plate nr" at bounding box center [705, 385] width 190 height 24
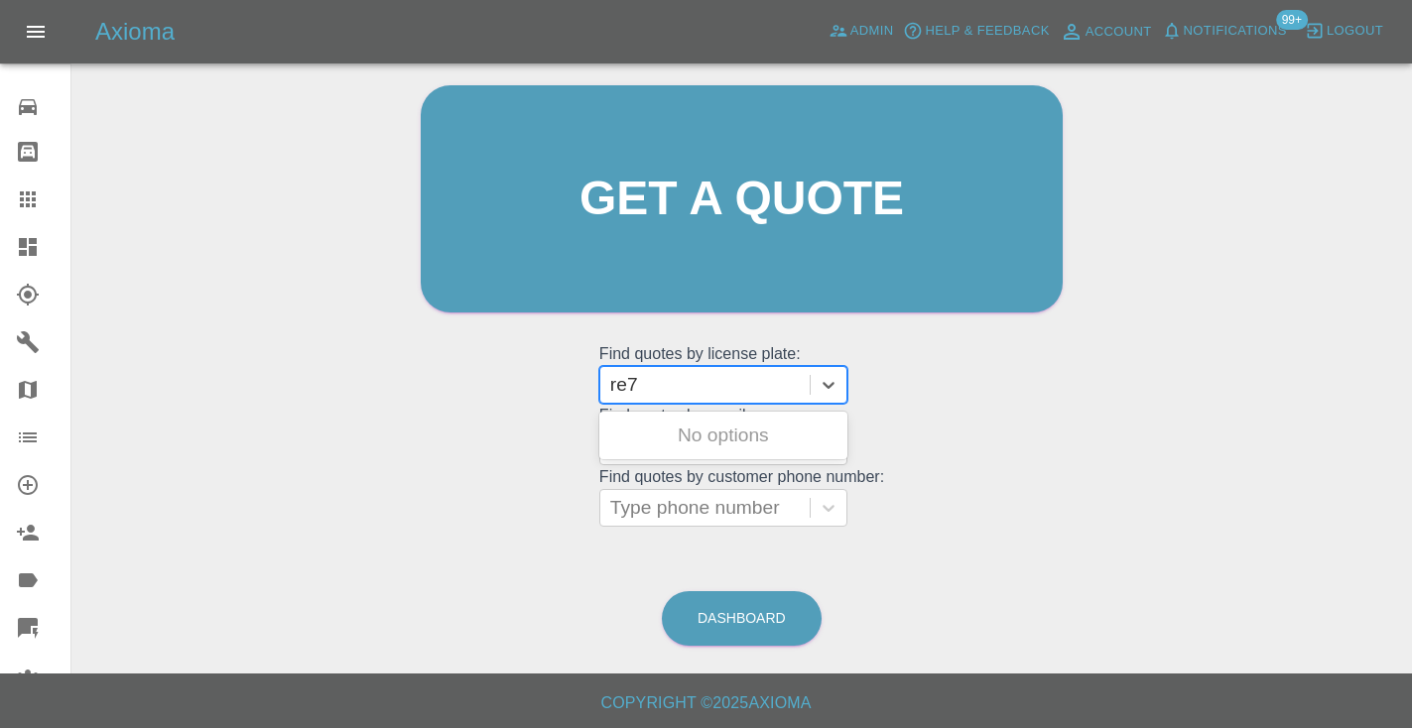
type input "re72"
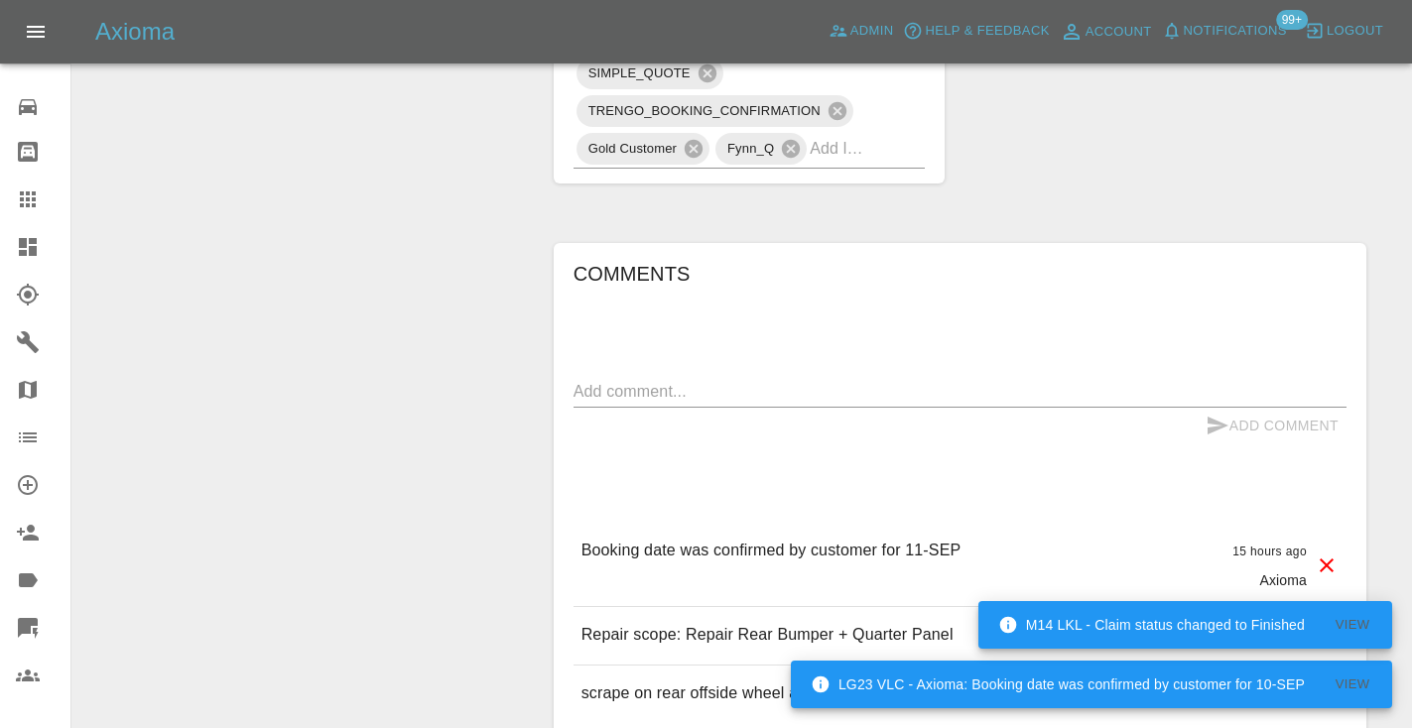
scroll to position [1401, 0]
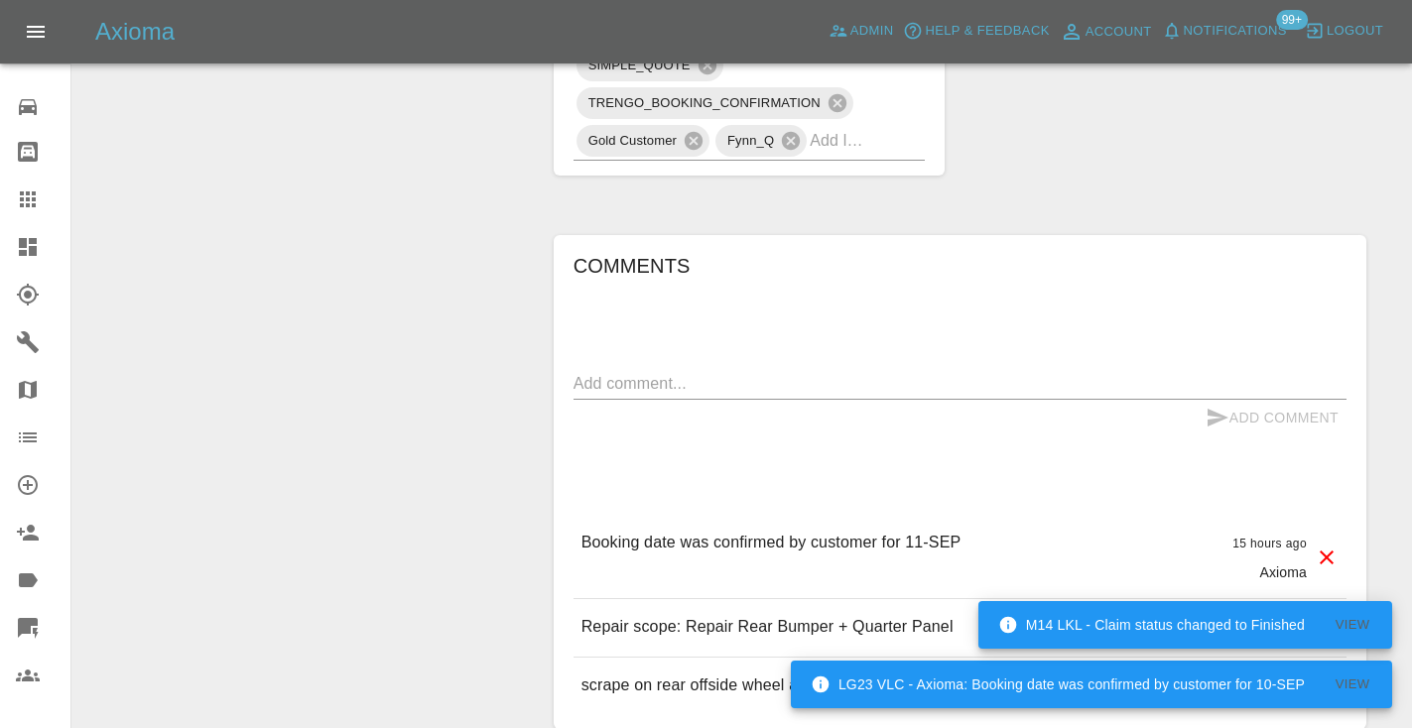
click at [644, 395] on textarea at bounding box center [959, 383] width 773 height 23
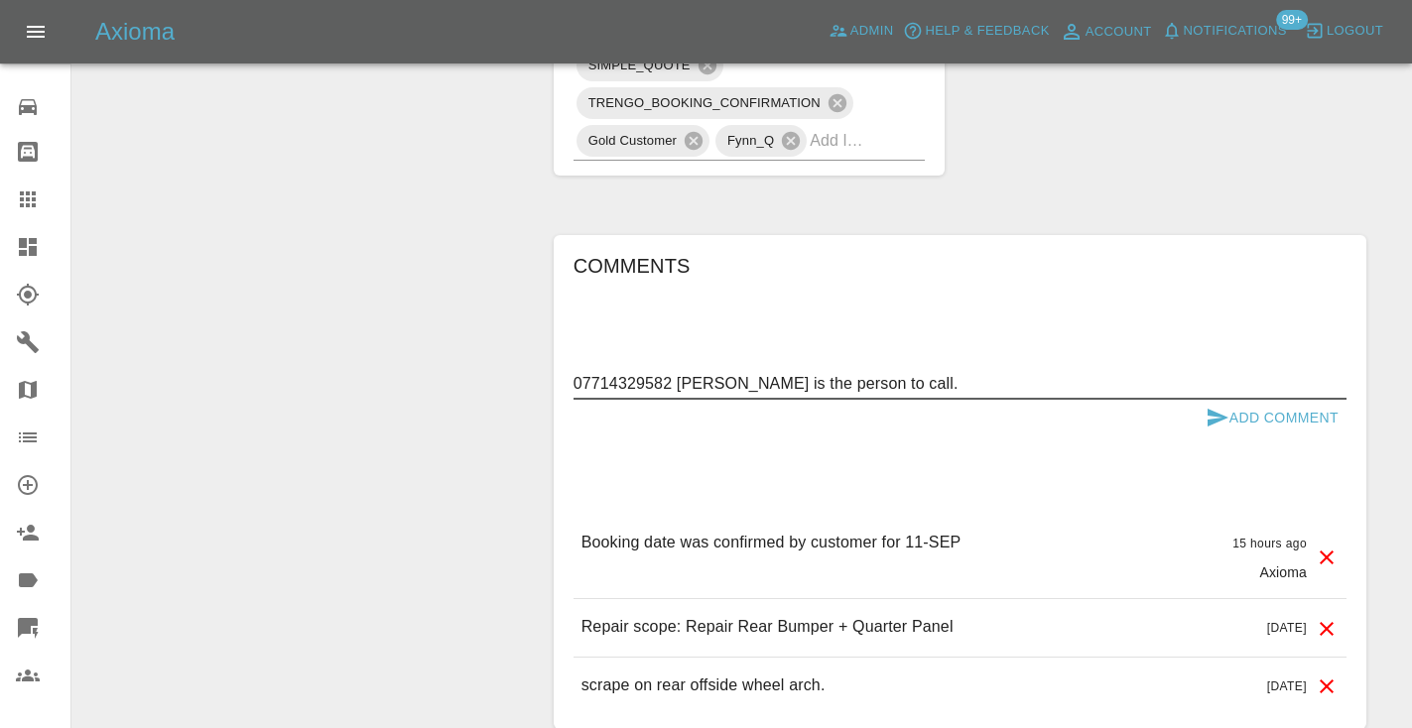
type textarea "07714329582 Libby is the person to call."
click at [1227, 430] on icon "submit" at bounding box center [1217, 418] width 24 height 24
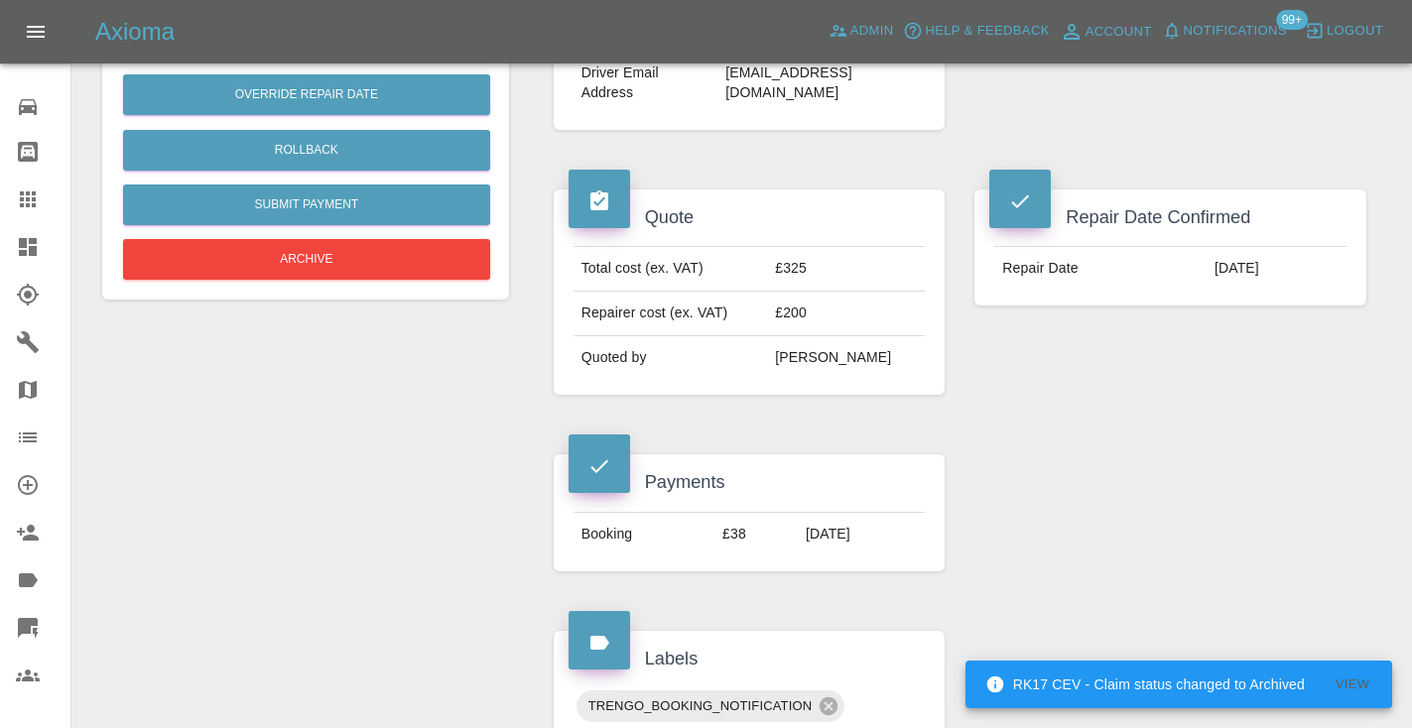
scroll to position [639, 0]
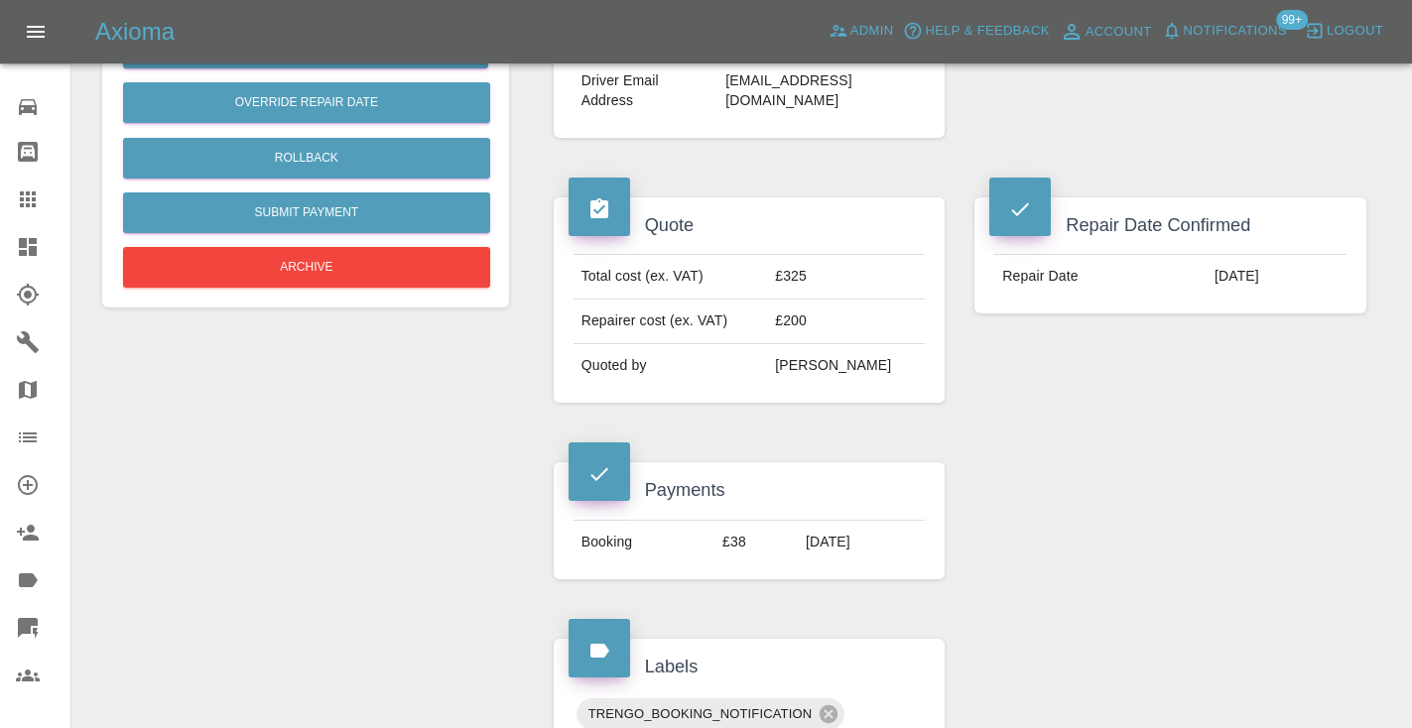
click at [38, 194] on icon at bounding box center [28, 200] width 24 height 24
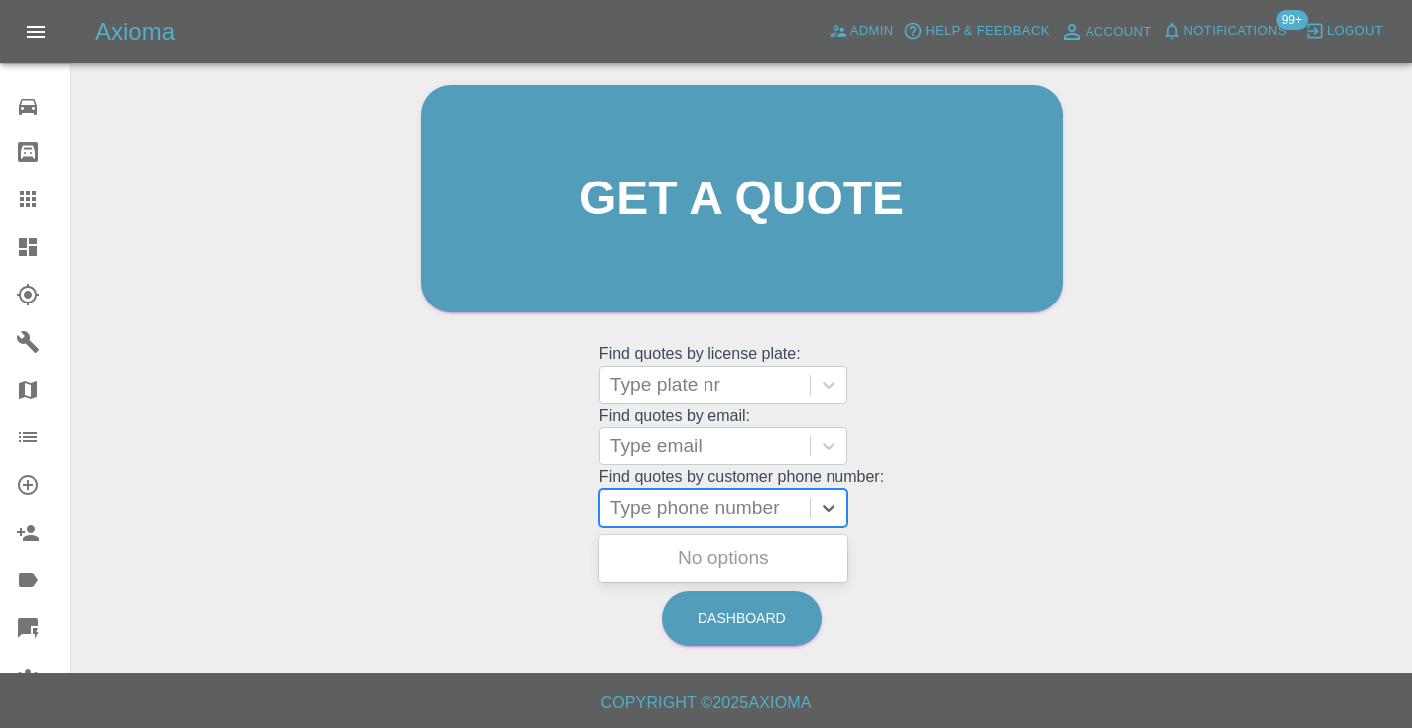
click at [687, 507] on div "Type phone number" at bounding box center [705, 508] width 190 height 24
paste input "07421539156"
type input "07421539156"
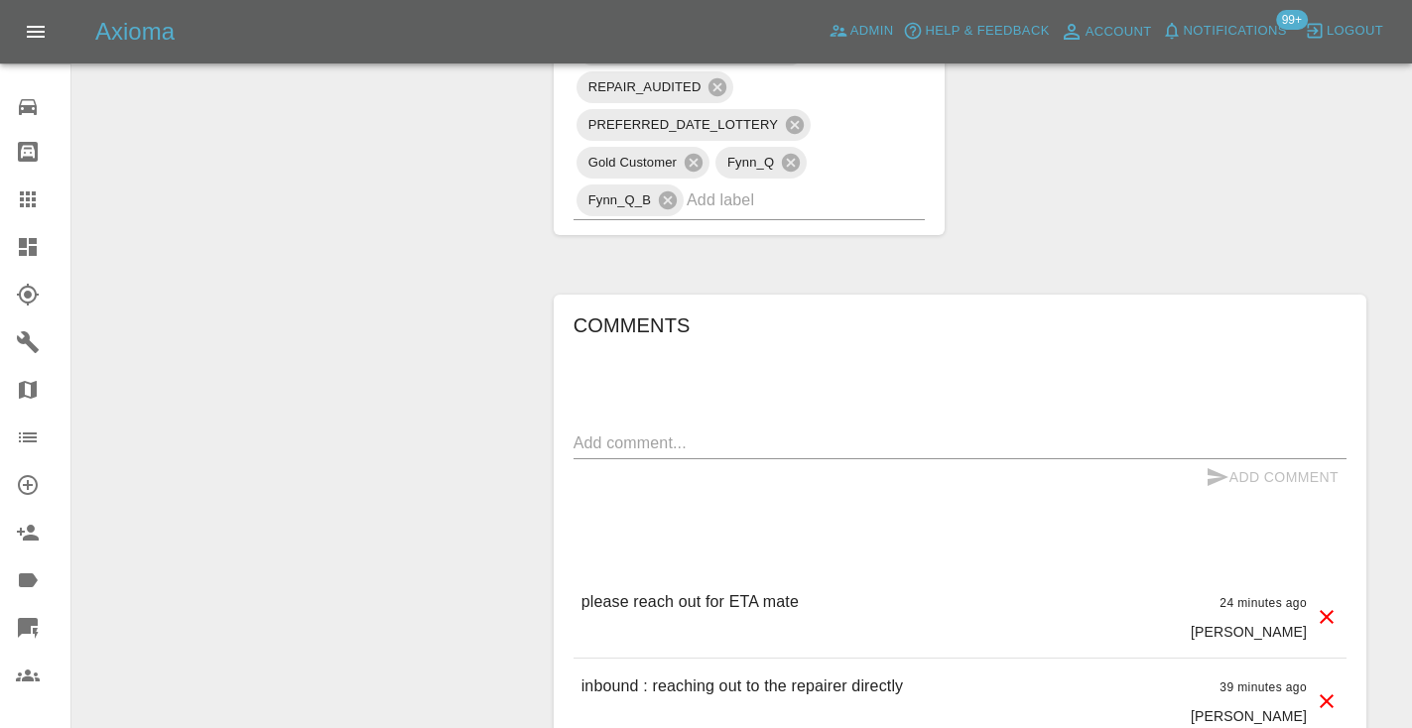
scroll to position [1521, 0]
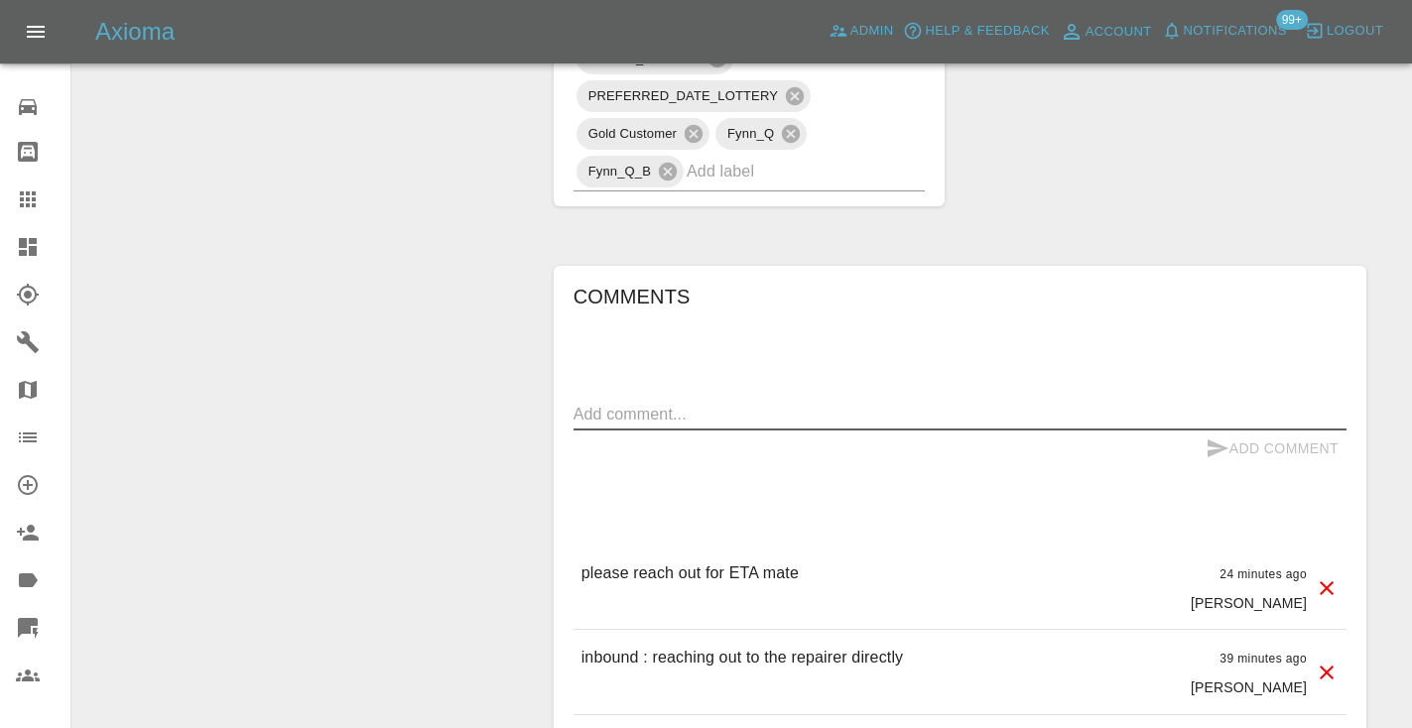
click at [637, 414] on textarea at bounding box center [959, 414] width 773 height 23
type textarea "cannot do tomorrow , family emergency . asking for 28 September"
click at [1223, 438] on icon "submit" at bounding box center [1217, 449] width 24 height 24
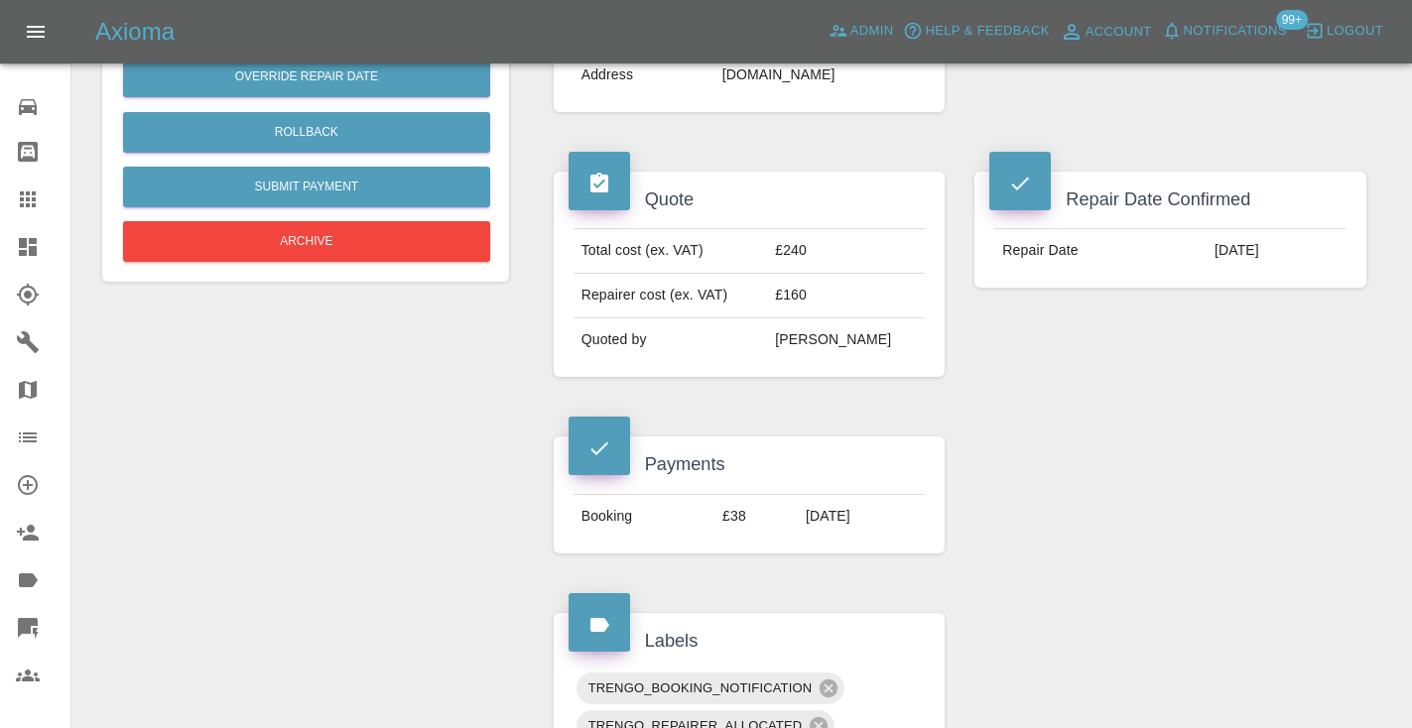
scroll to position [662, 0]
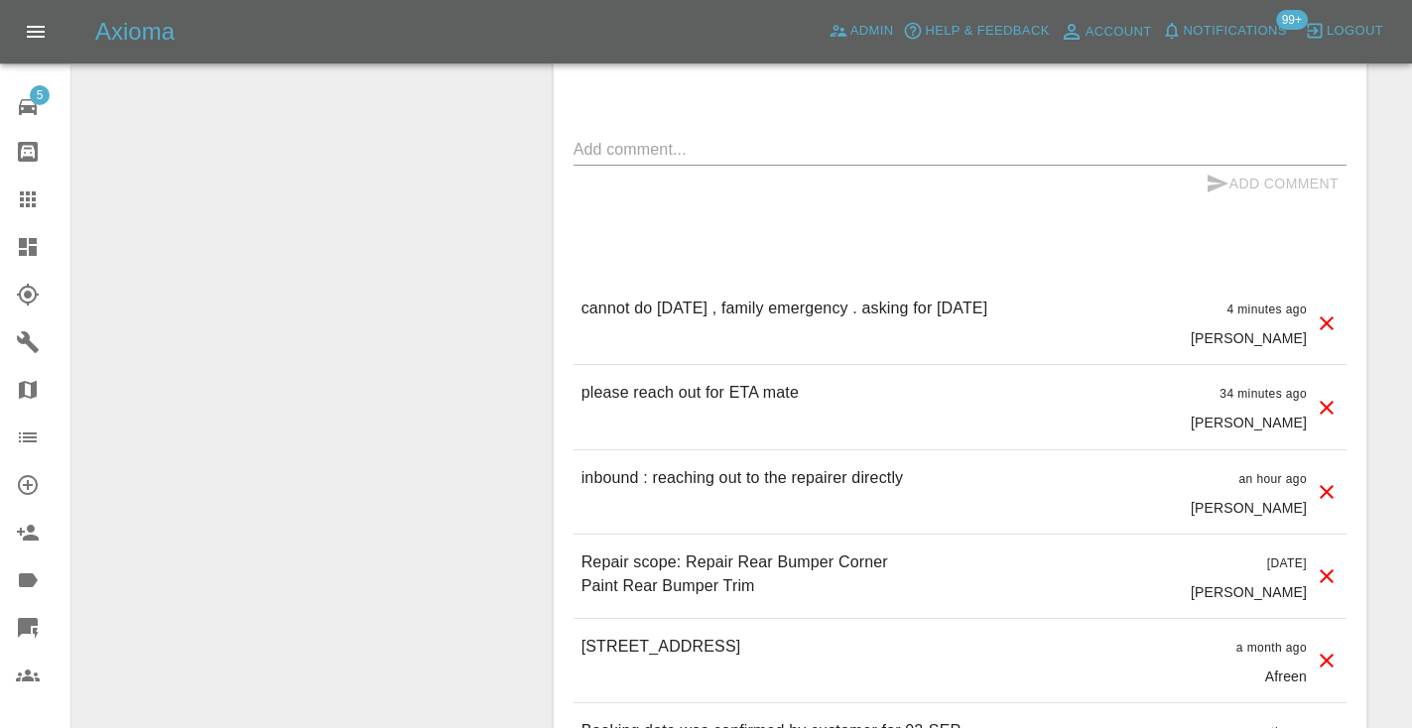
scroll to position [1826, 0]
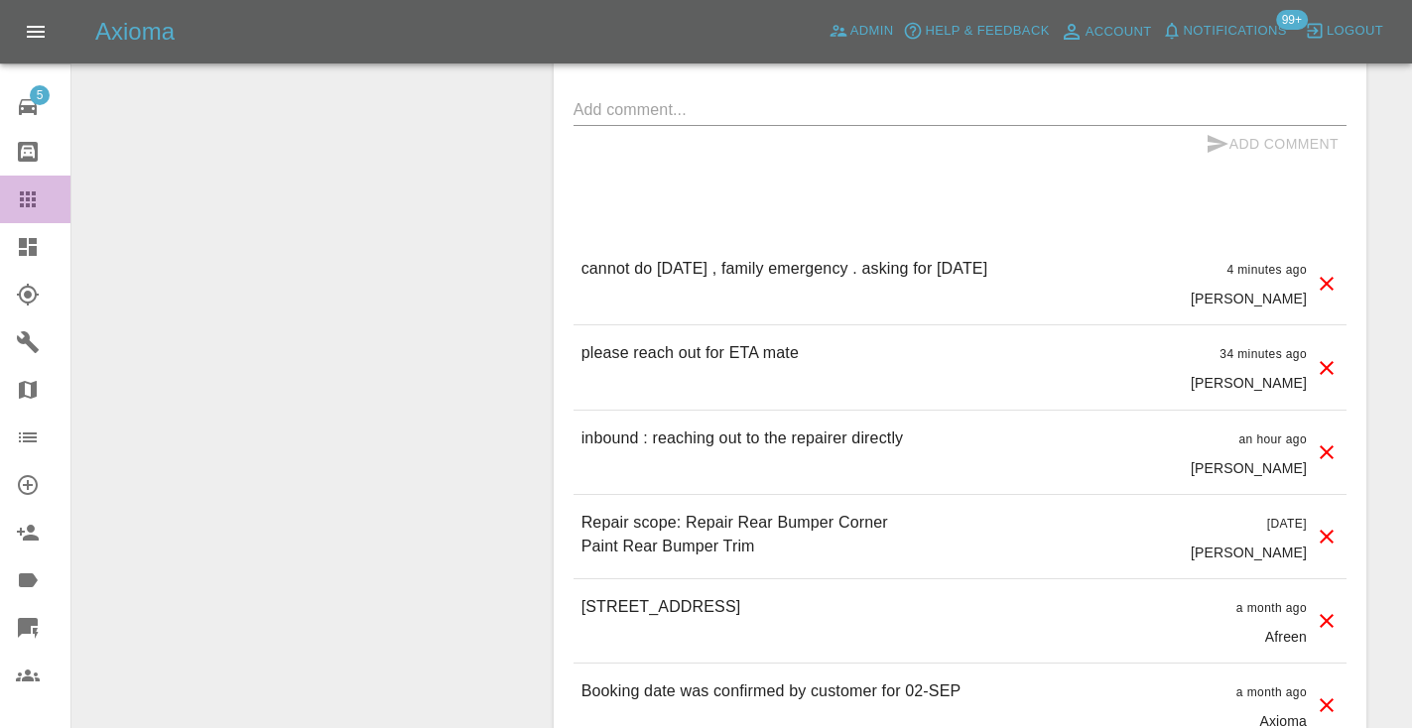
click at [34, 195] on icon at bounding box center [28, 199] width 16 height 16
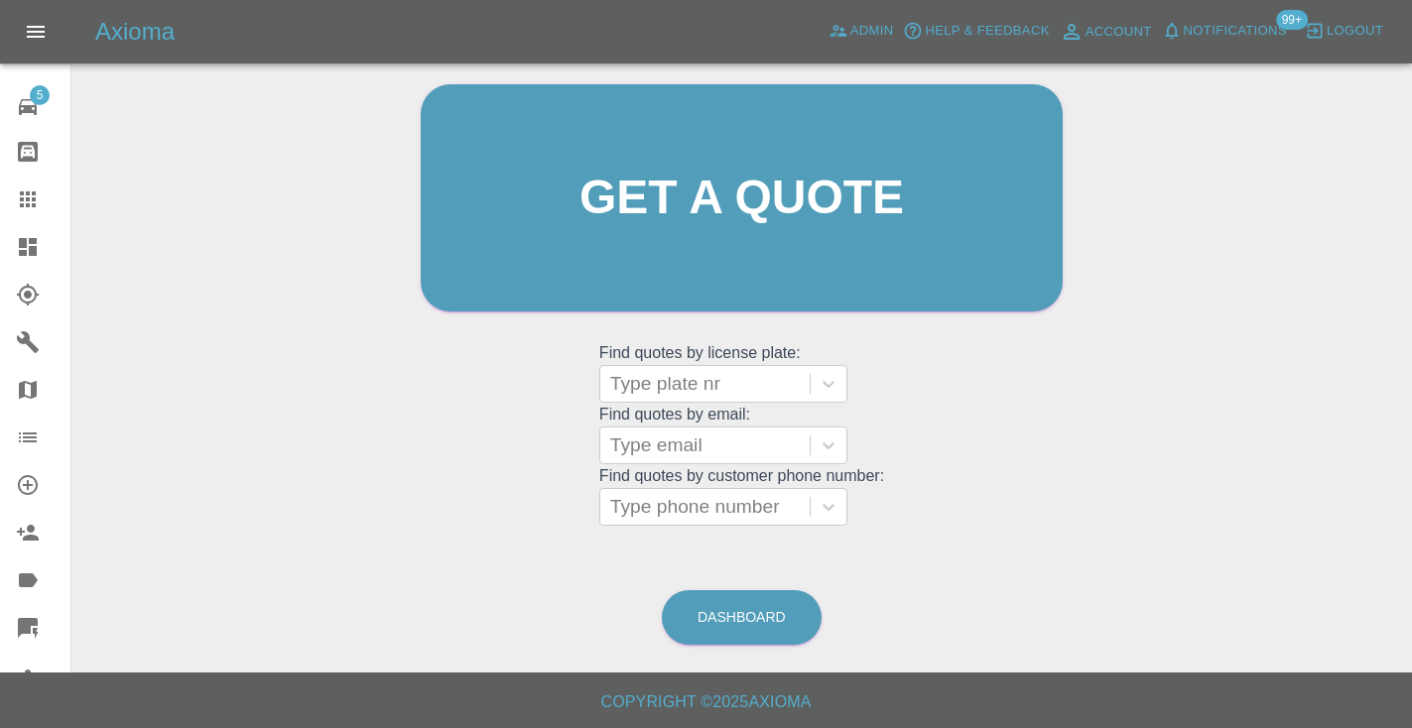
scroll to position [199, 0]
click at [726, 600] on link "Dashboard" at bounding box center [742, 618] width 160 height 55
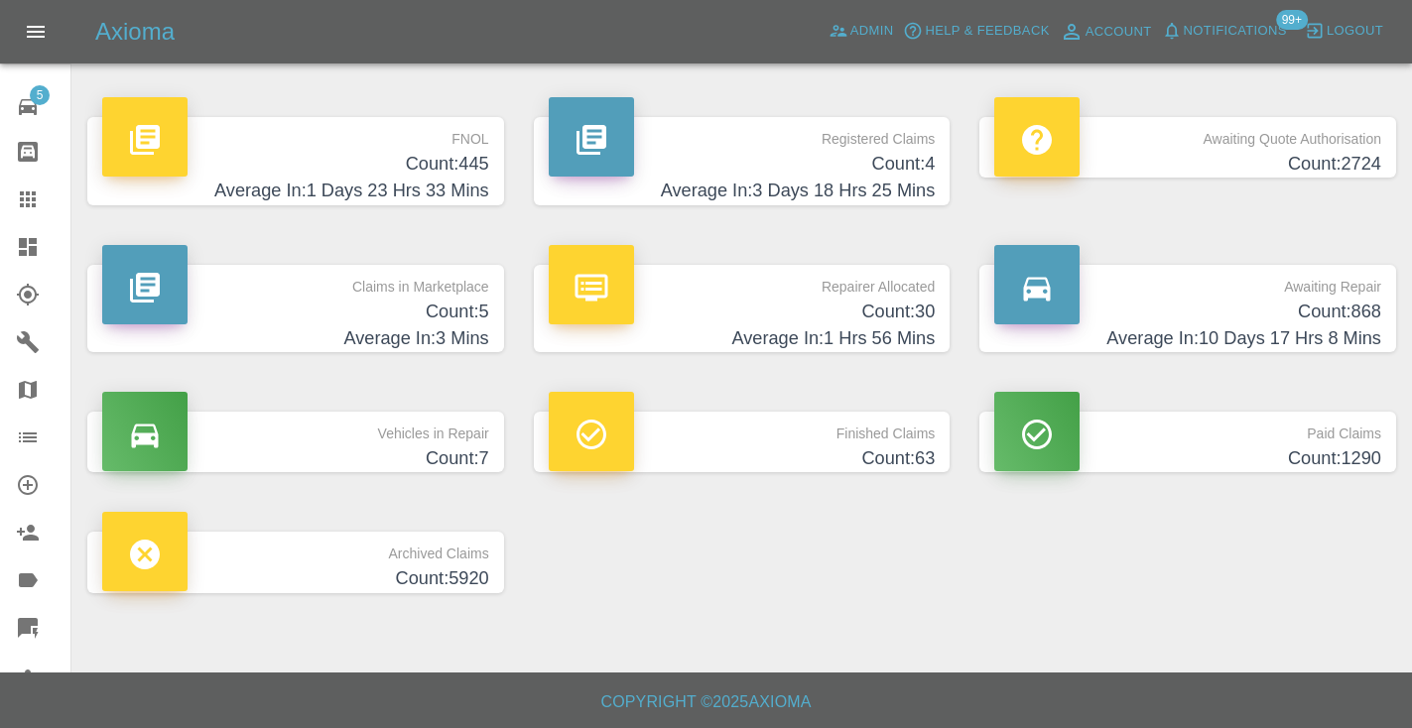
click at [1323, 311] on h4 "Count: 868" at bounding box center [1187, 312] width 387 height 27
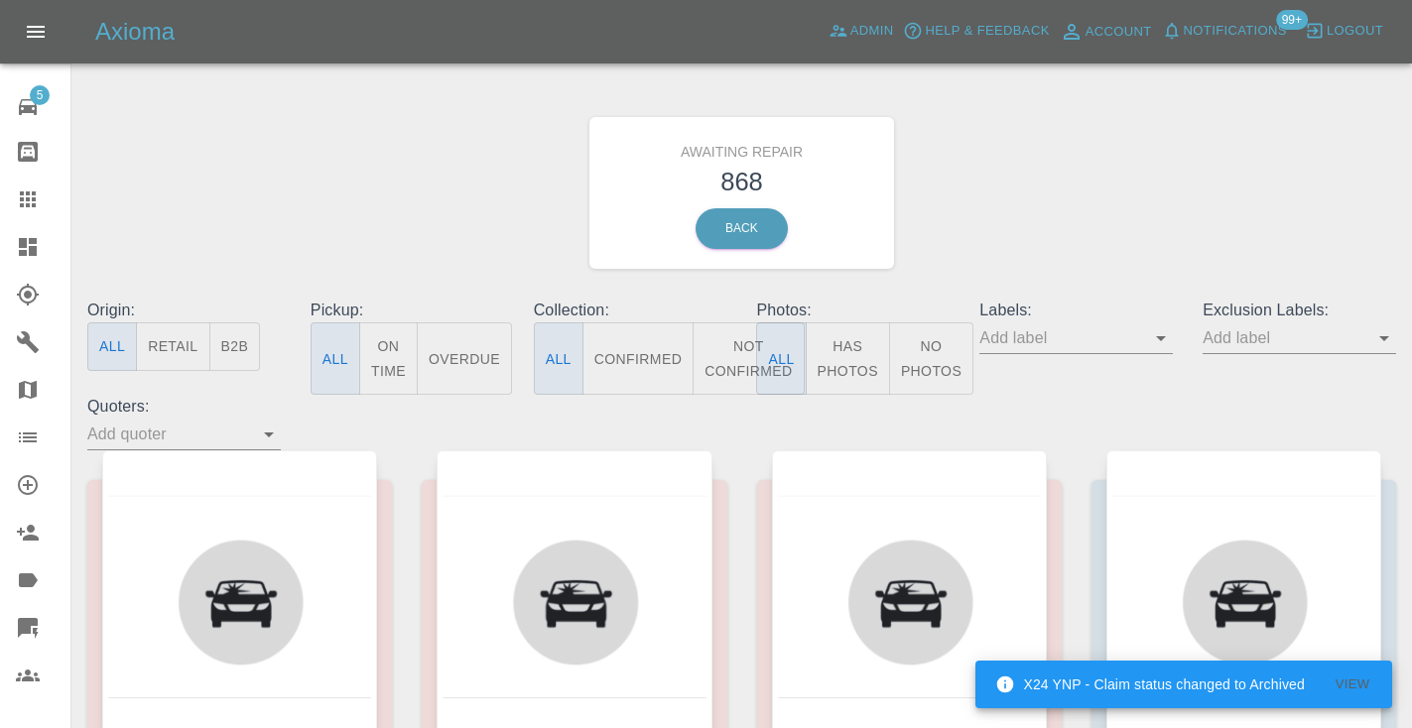
click at [729, 371] on button "Not Confirmed" at bounding box center [748, 358] width 111 height 72
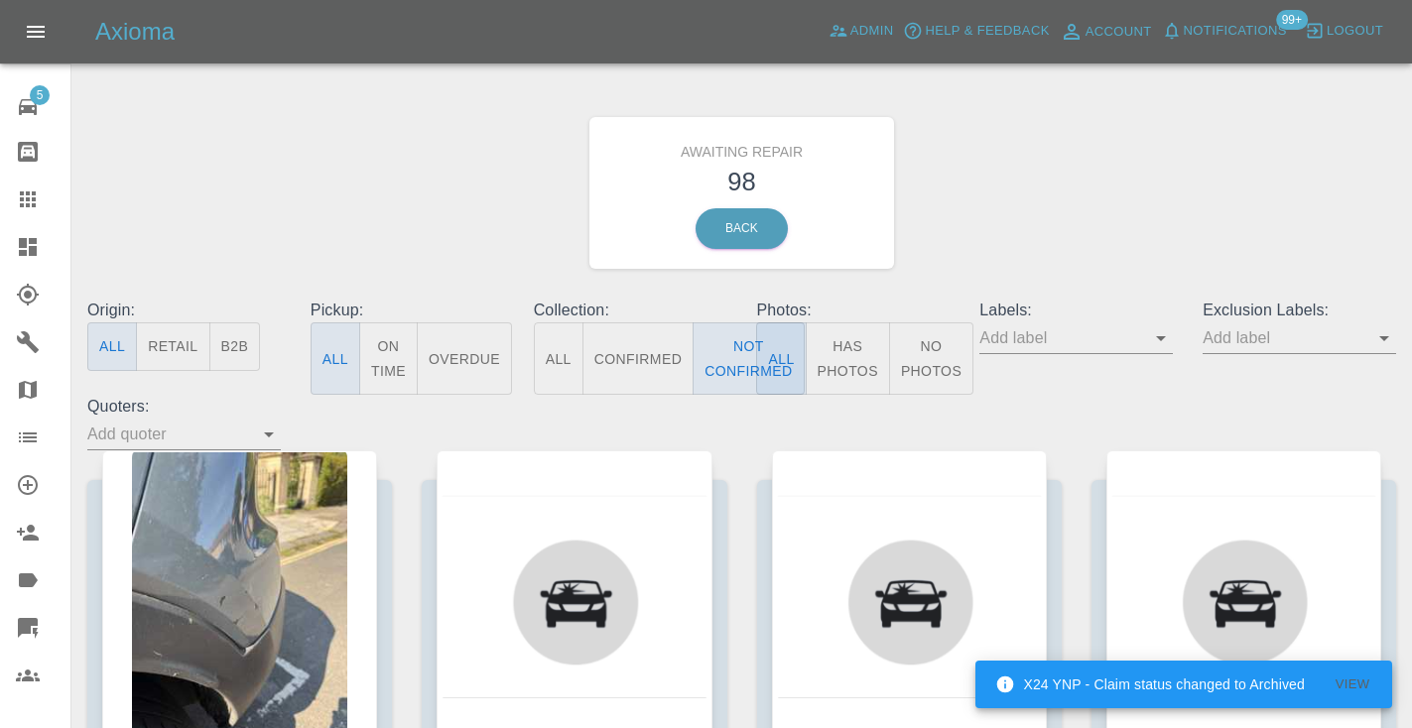
click at [1022, 217] on div "Awaiting Repair 98 Back" at bounding box center [741, 192] width 1338 height 211
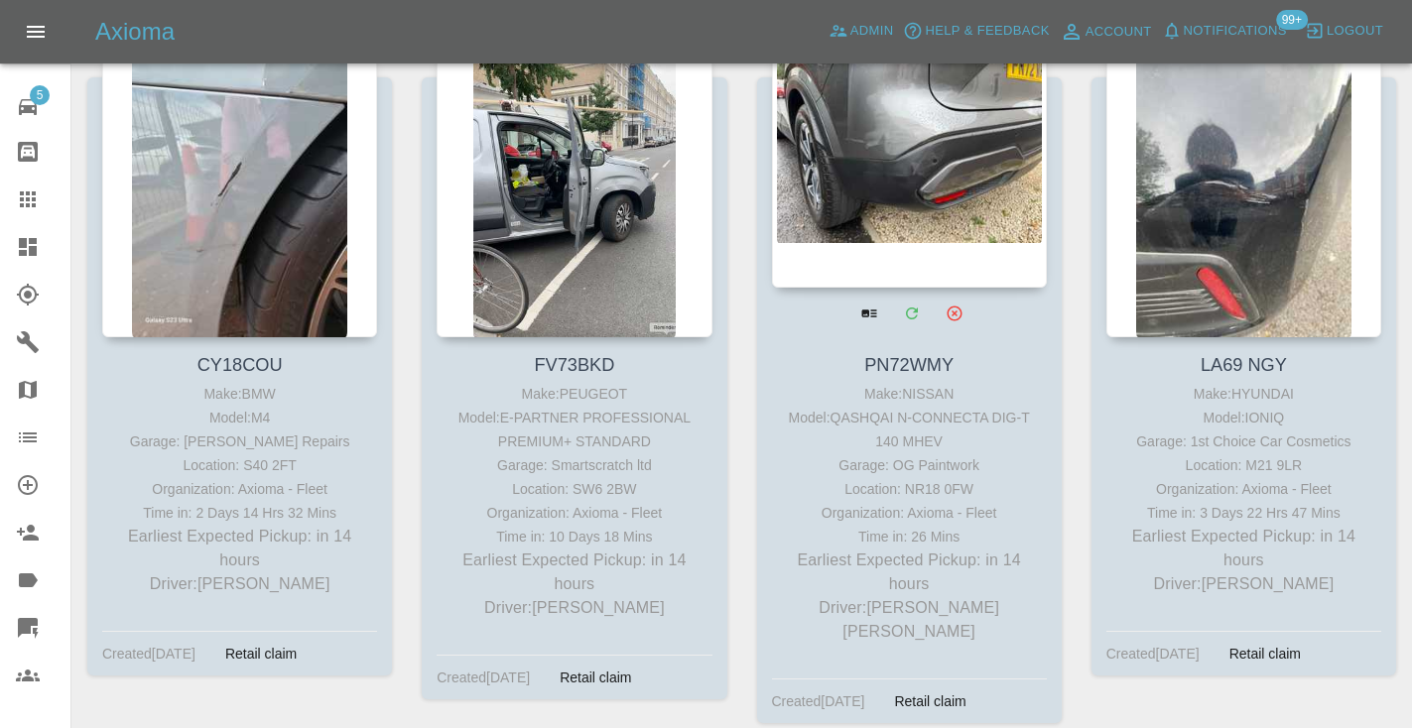
scroll to position [1082, 0]
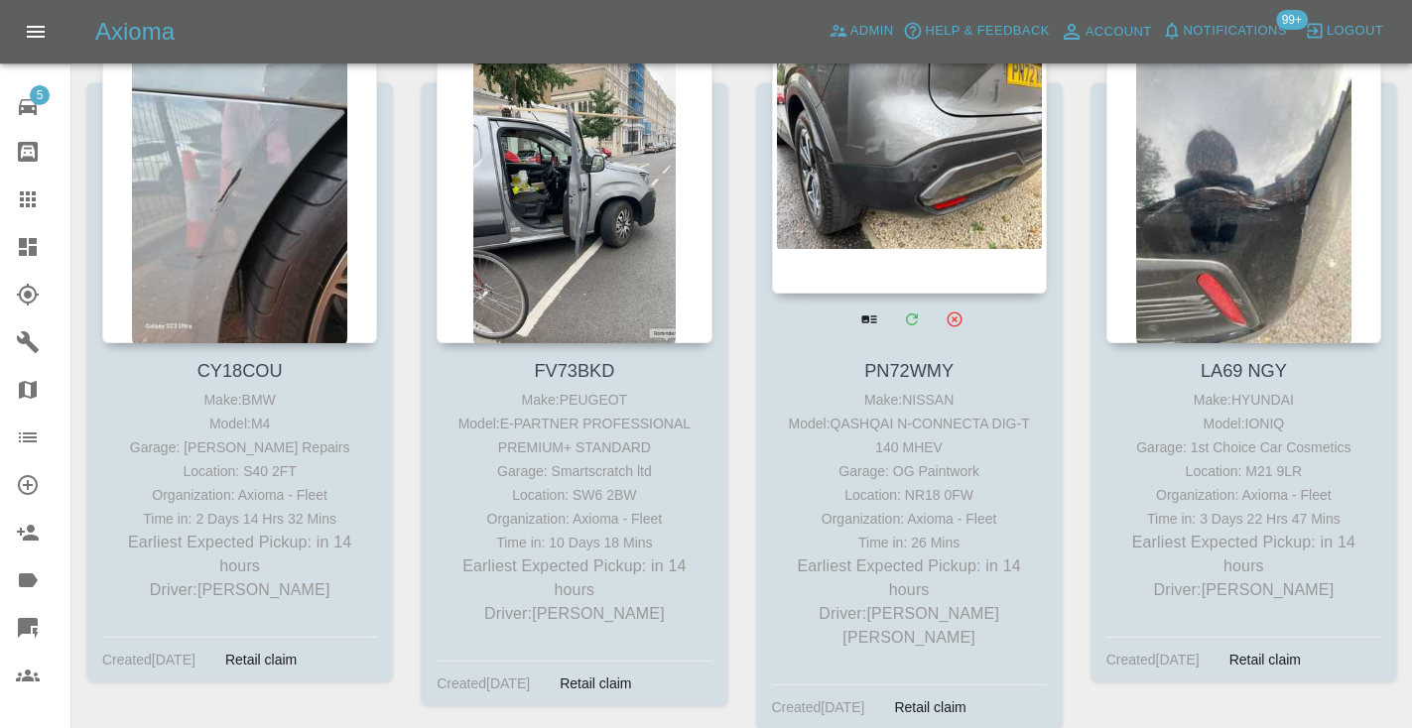
click at [947, 119] on div at bounding box center [909, 149] width 275 height 290
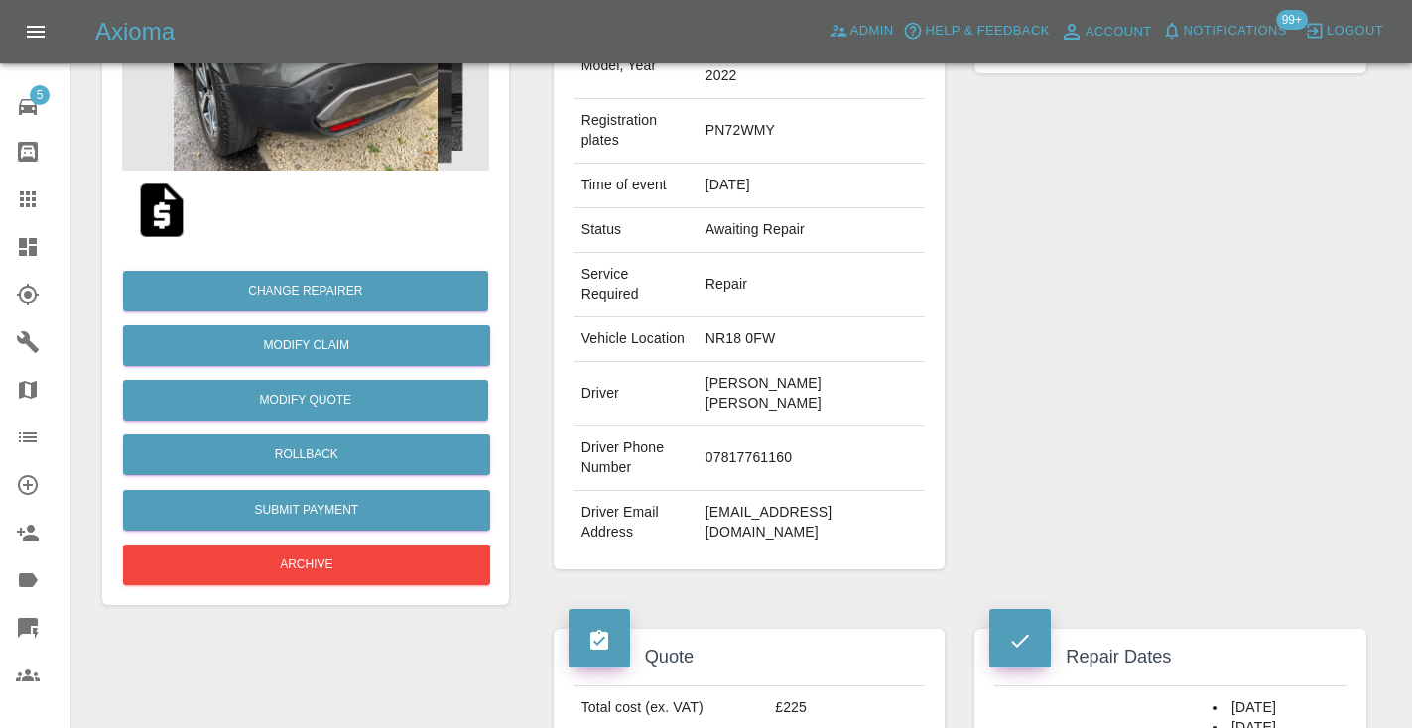
scroll to position [290, 0]
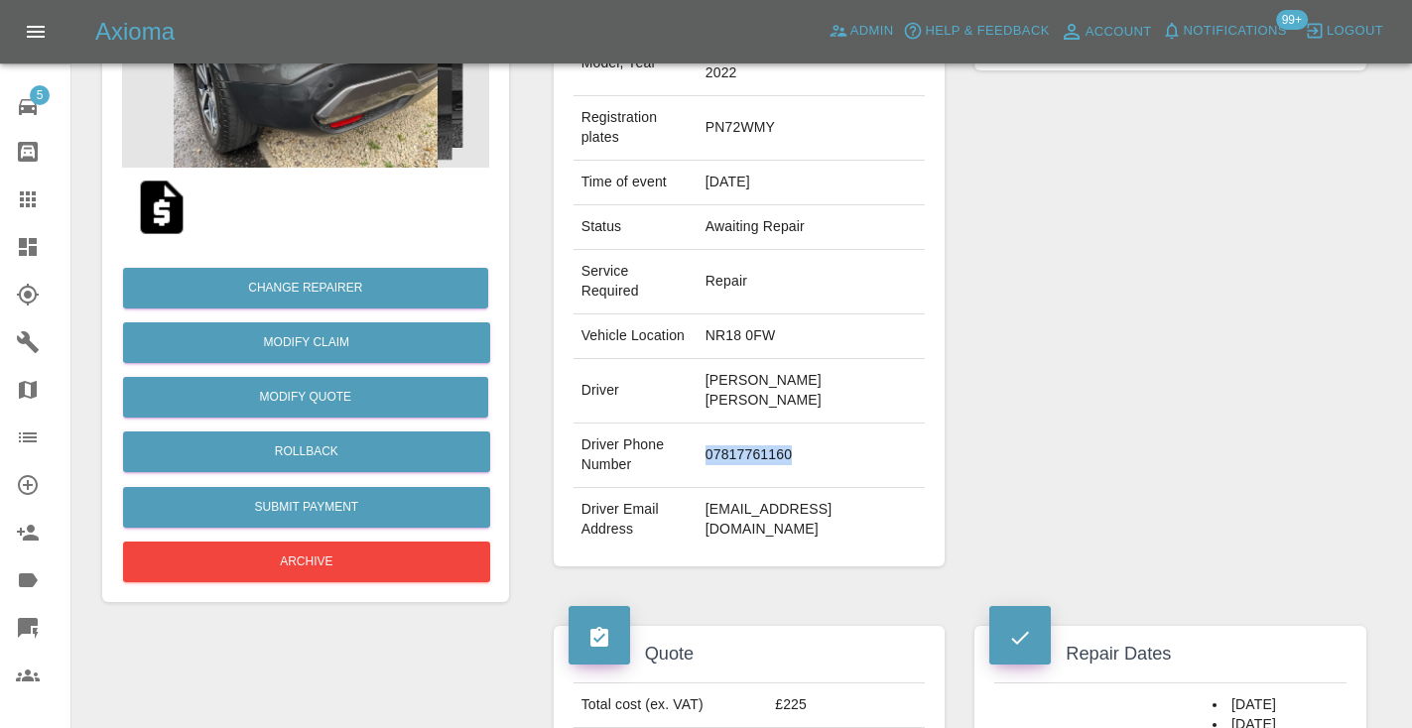
drag, startPoint x: 790, startPoint y: 437, endPoint x: 696, endPoint y: 437, distance: 94.3
click at [698, 437] on td "07817761160" at bounding box center [812, 456] width 228 height 64
copy td "07817761160"
click at [1019, 267] on div "Repairer Repair shop OG Paintwork" at bounding box center [1170, 261] width 422 height 672
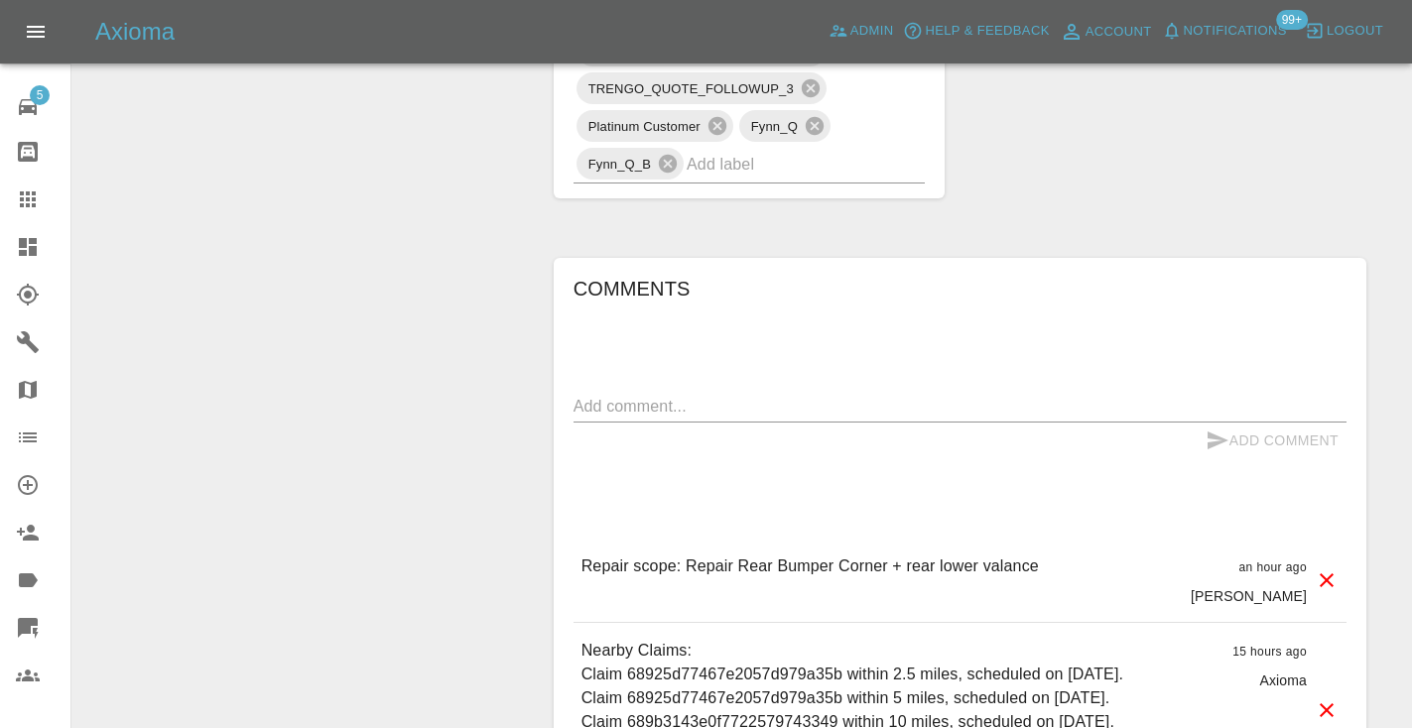
scroll to position [1842, 0]
click at [614, 393] on textarea at bounding box center [959, 404] width 773 height 23
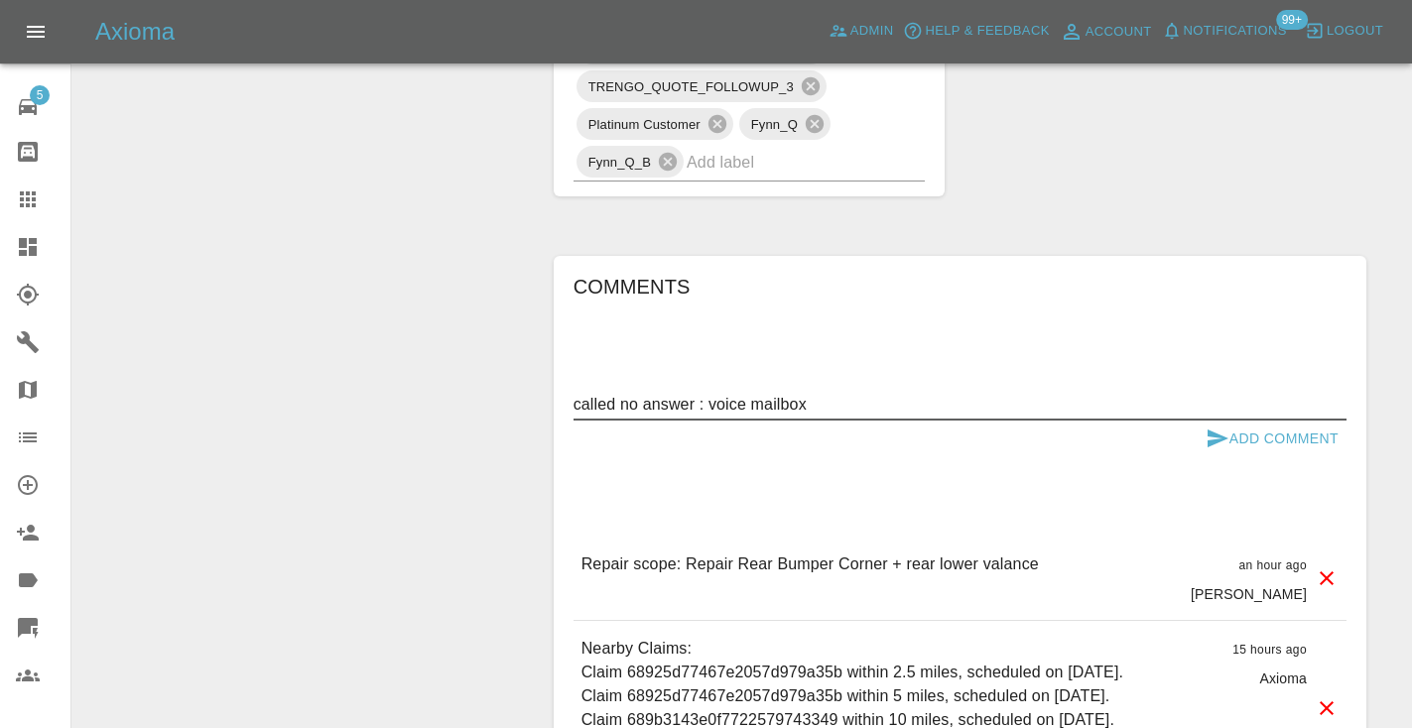
type textarea "called no answer : voice mailbox"
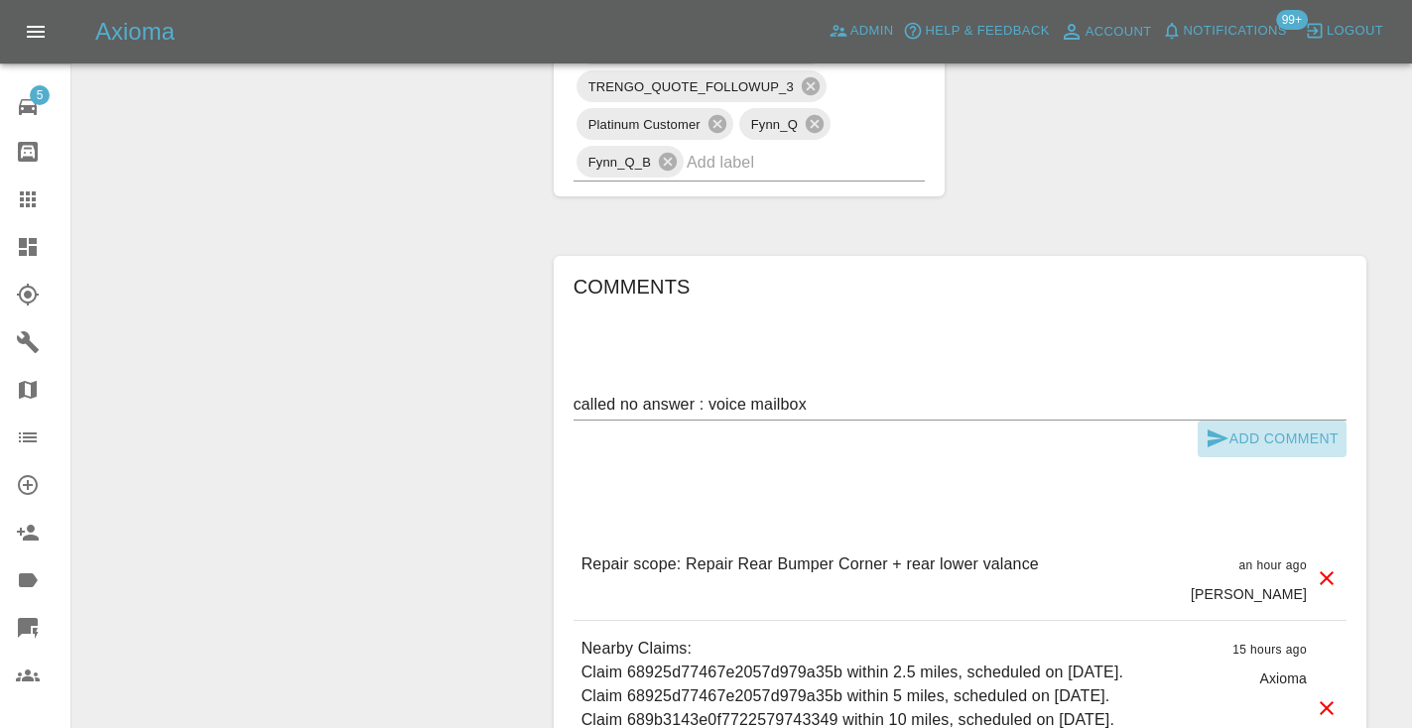
click at [1223, 427] on icon "submit" at bounding box center [1217, 439] width 24 height 24
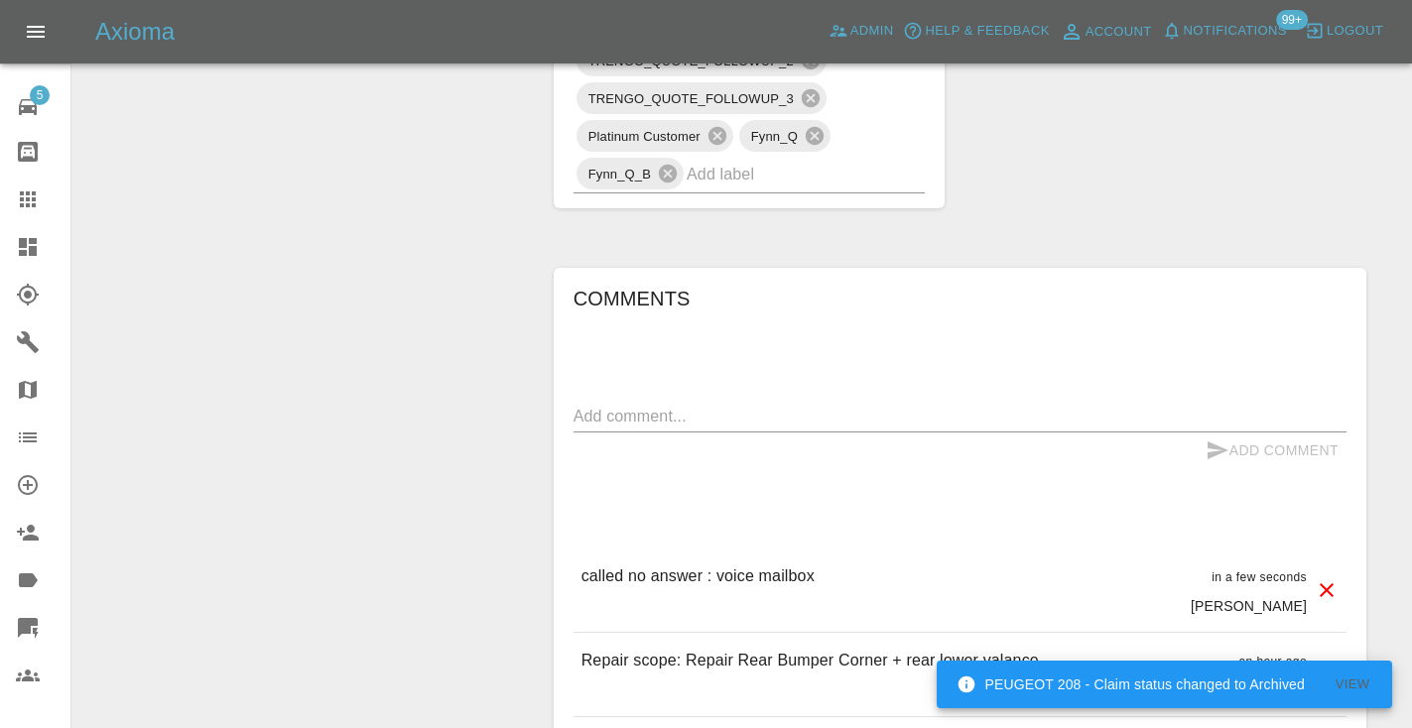
scroll to position [1844, 0]
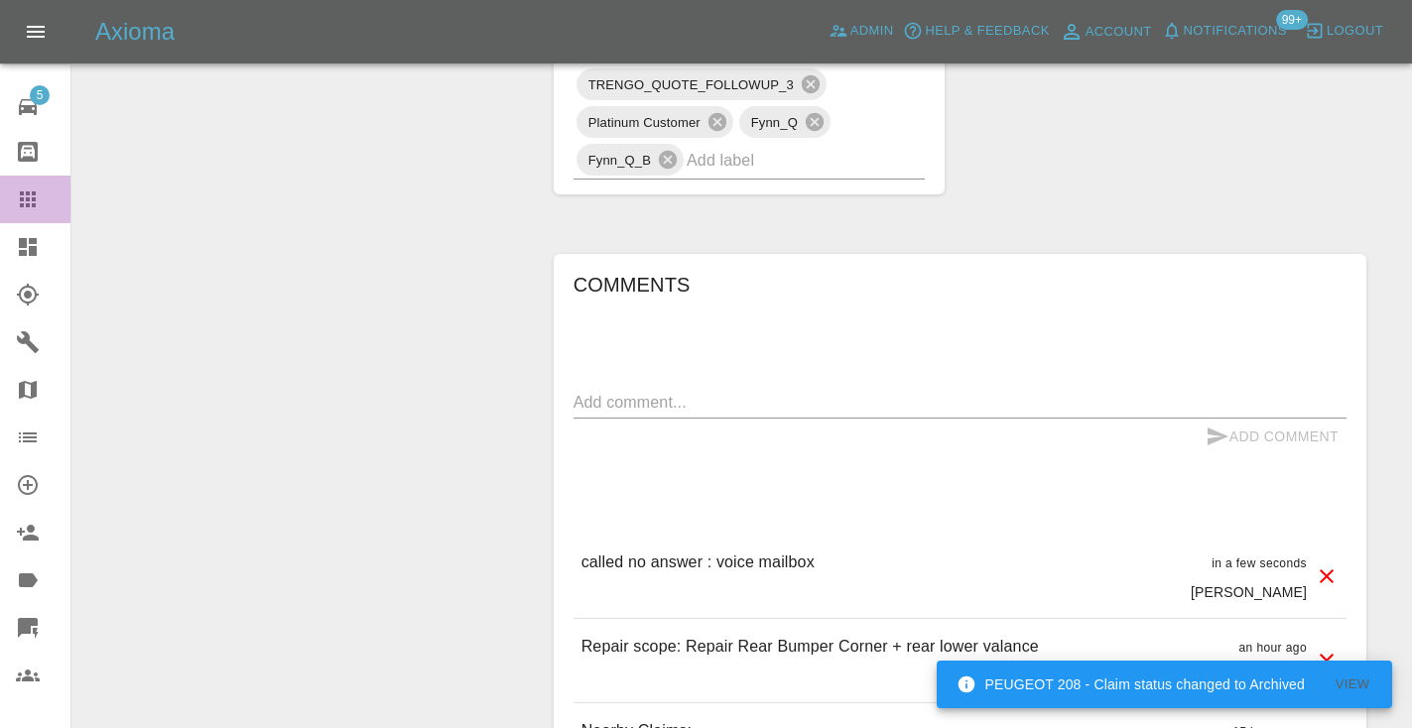
click at [27, 202] on icon at bounding box center [28, 200] width 24 height 24
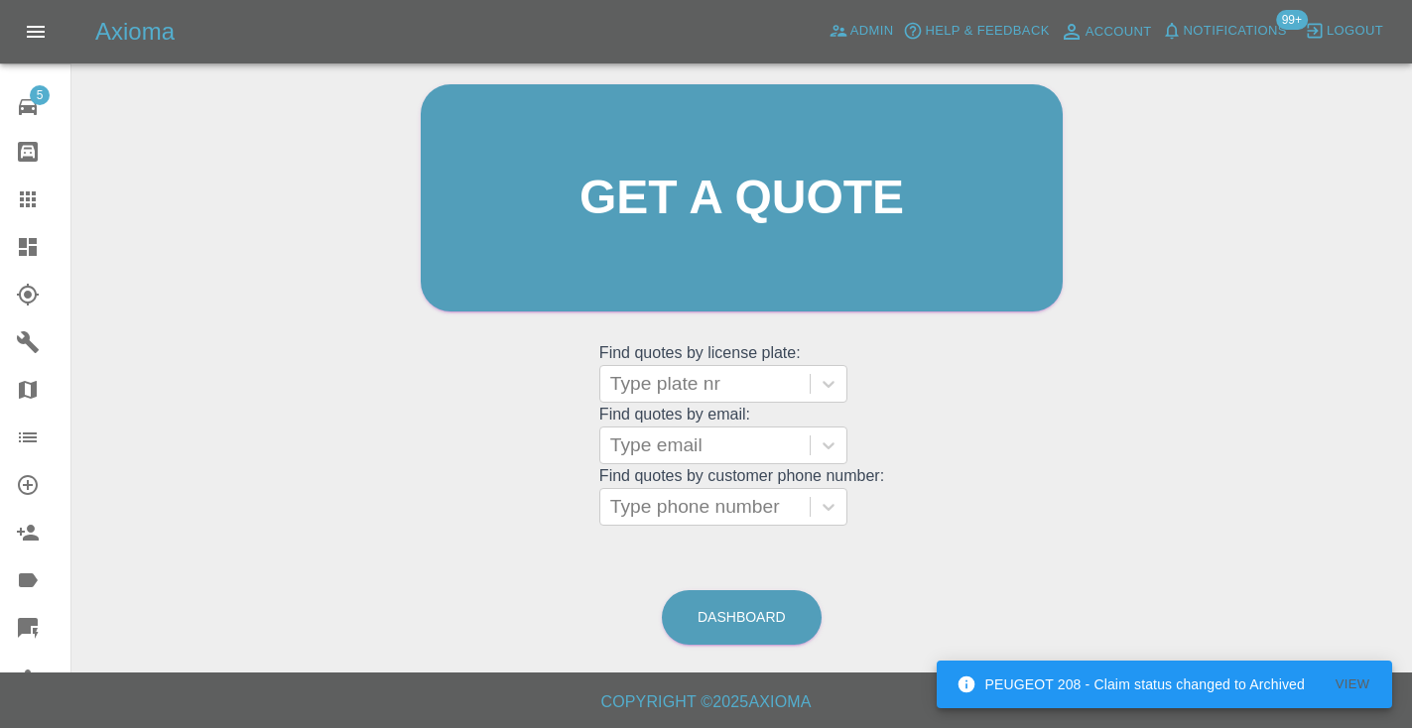
scroll to position [199, 0]
click at [742, 619] on link "Dashboard" at bounding box center [742, 618] width 160 height 55
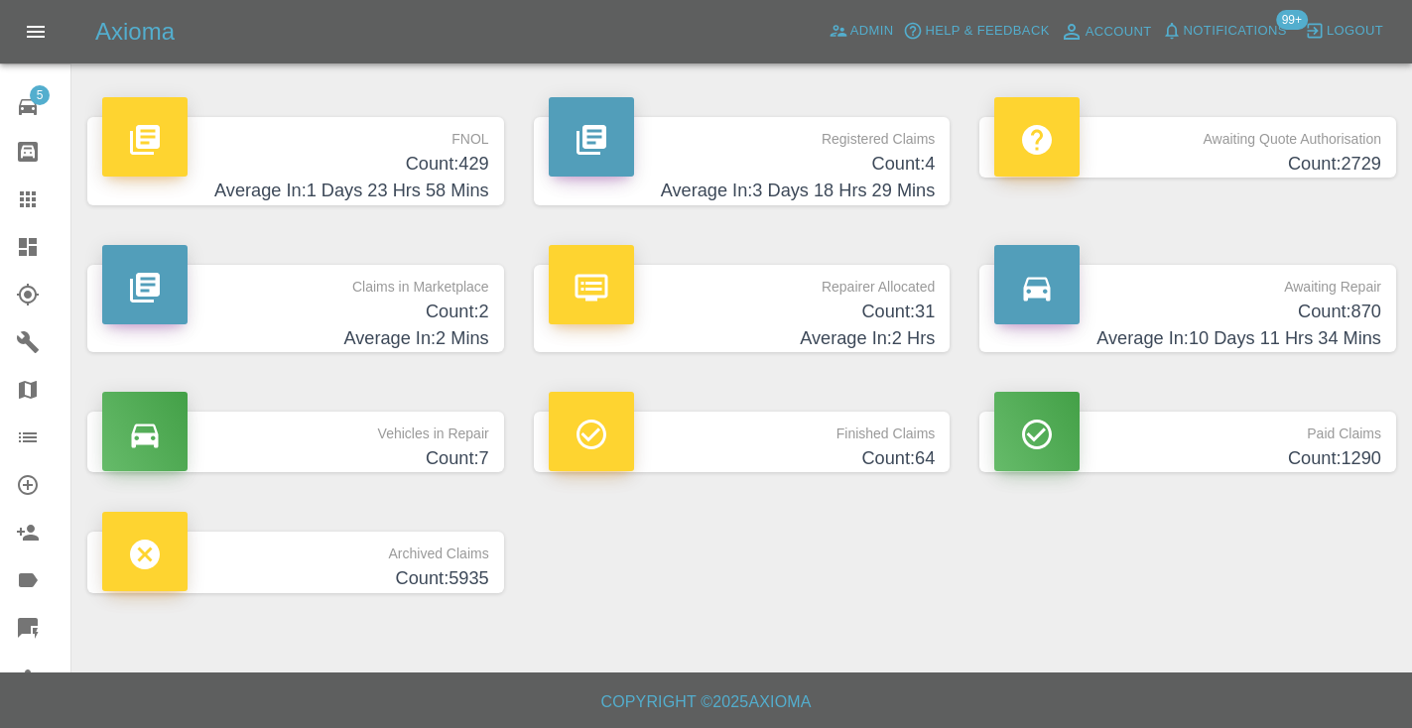
click at [1322, 309] on h4 "Count: 870" at bounding box center [1187, 312] width 387 height 27
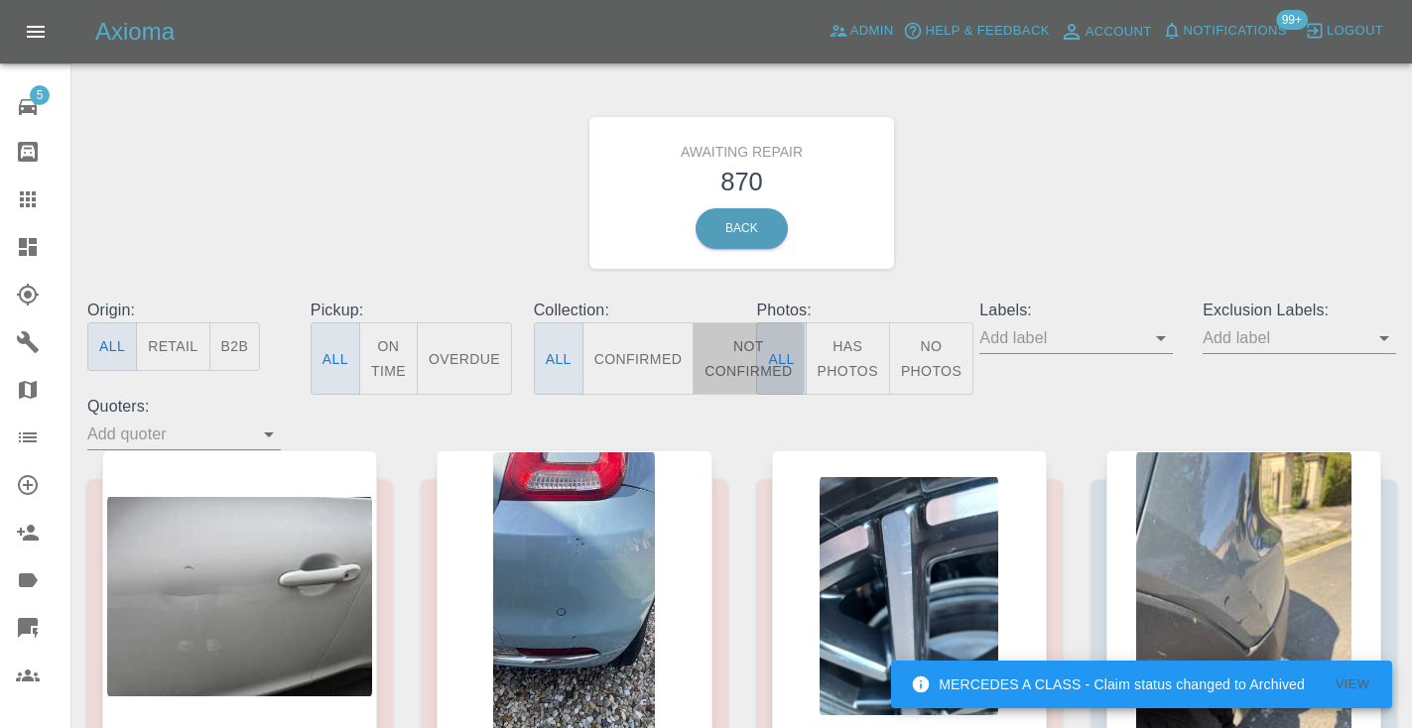
click at [724, 366] on button "Not Confirmed" at bounding box center [748, 358] width 111 height 72
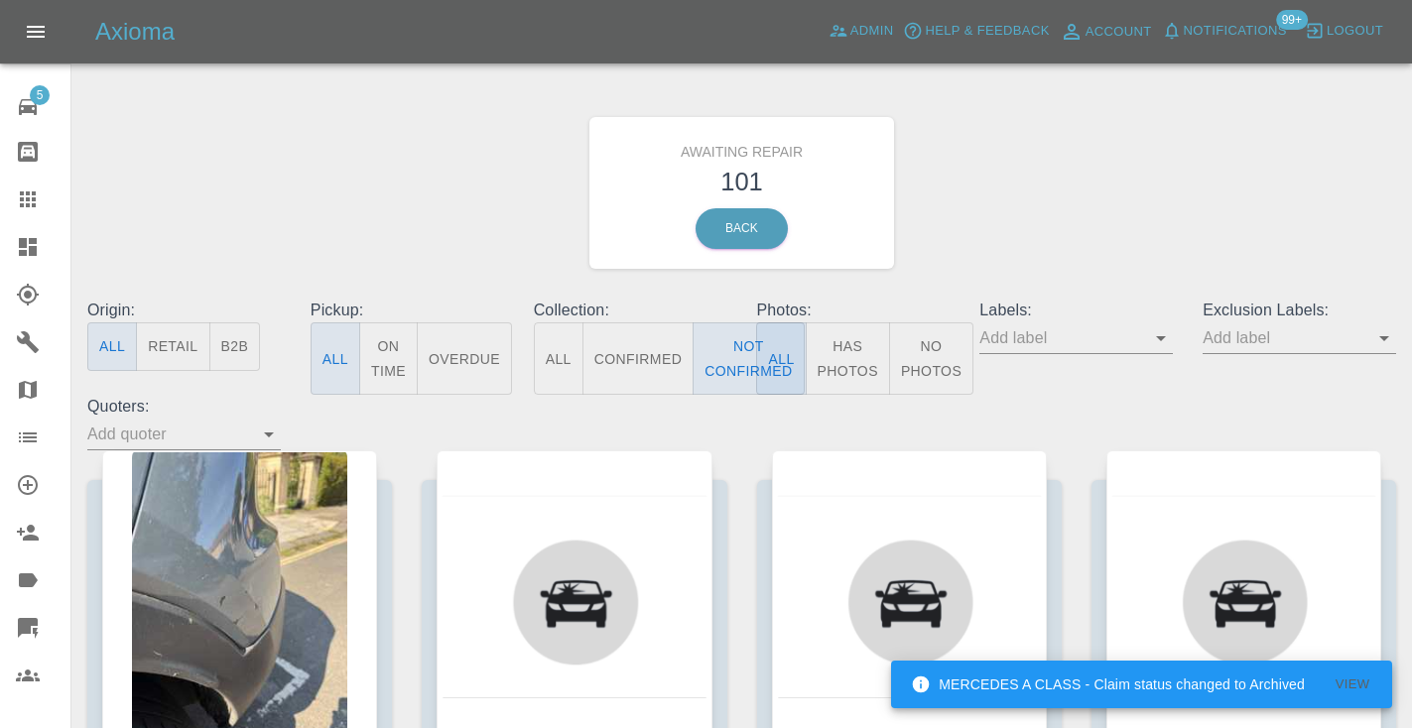
click at [1210, 185] on div "Awaiting Repair 101 Back" at bounding box center [741, 192] width 1338 height 211
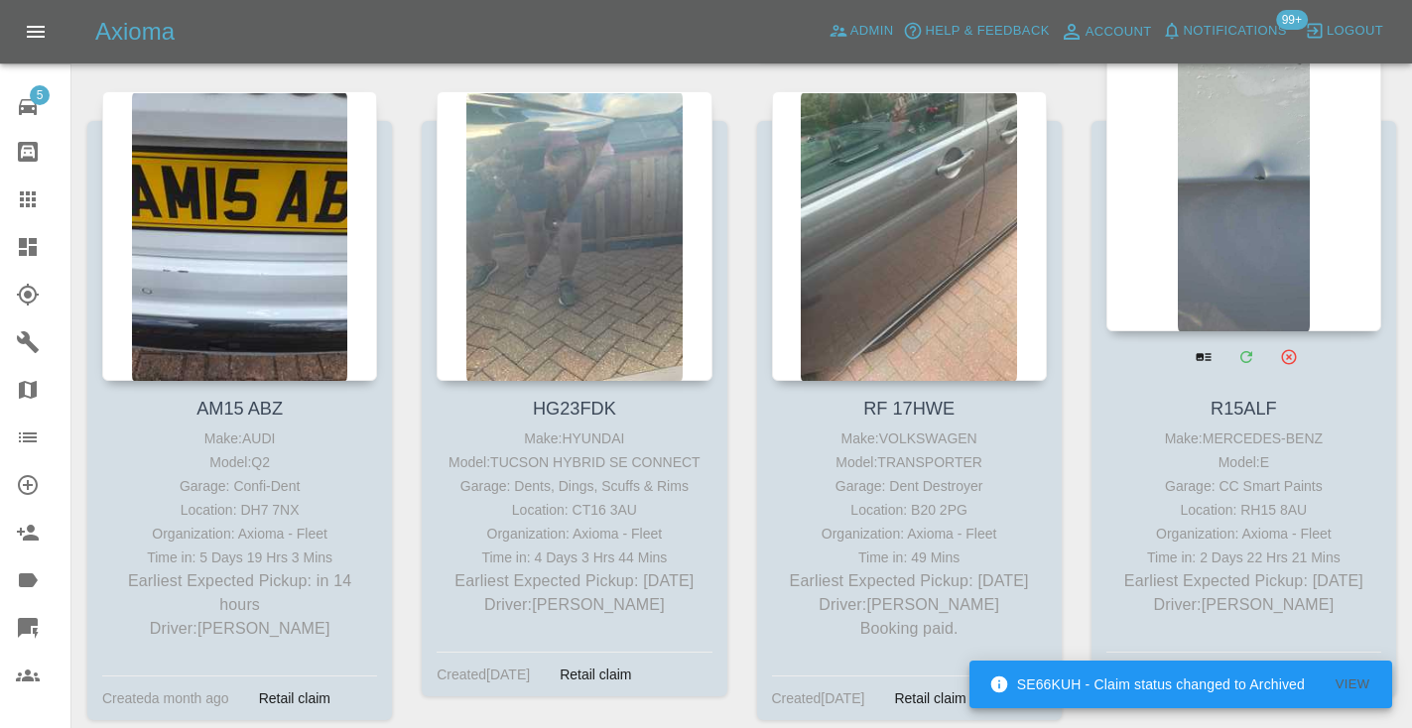
scroll to position [1749, 0]
click at [1260, 170] on div at bounding box center [1243, 188] width 275 height 290
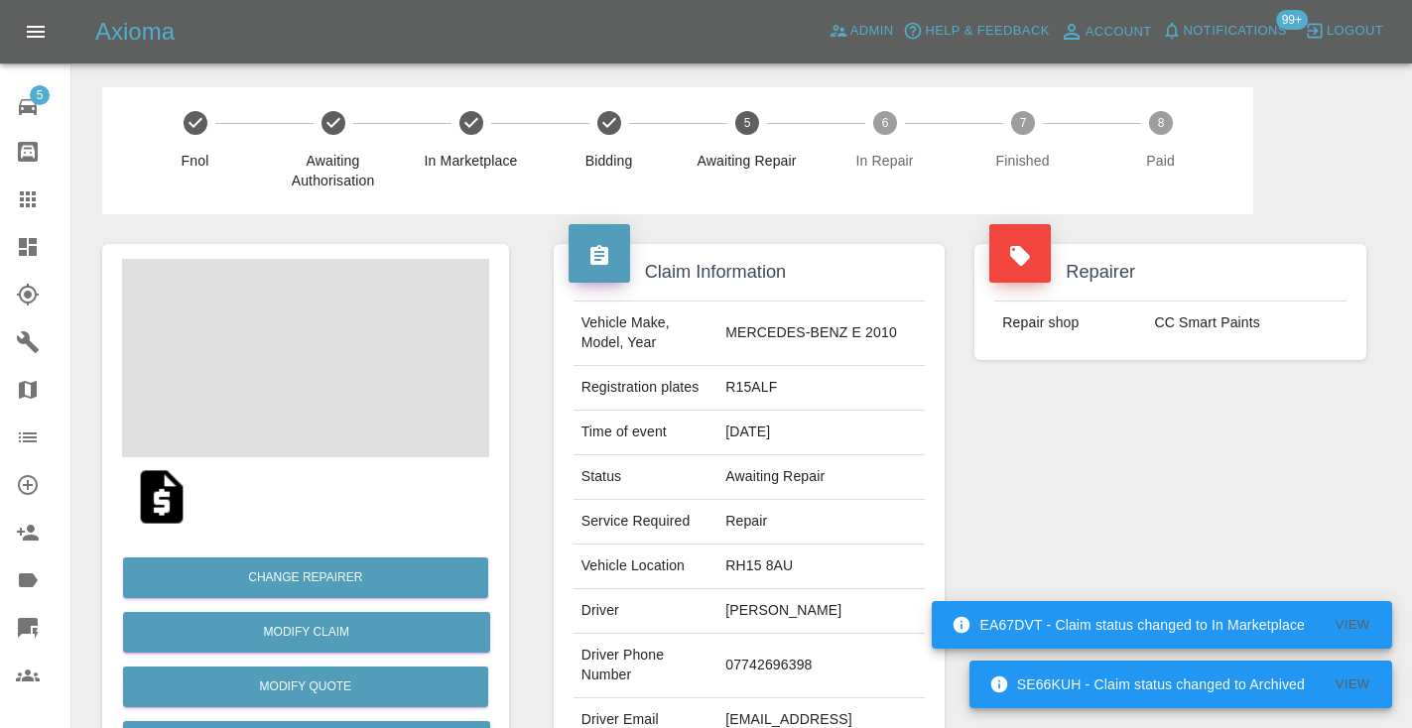
click at [784, 658] on td "07742696398" at bounding box center [820, 666] width 207 height 64
copy td "07742696398"
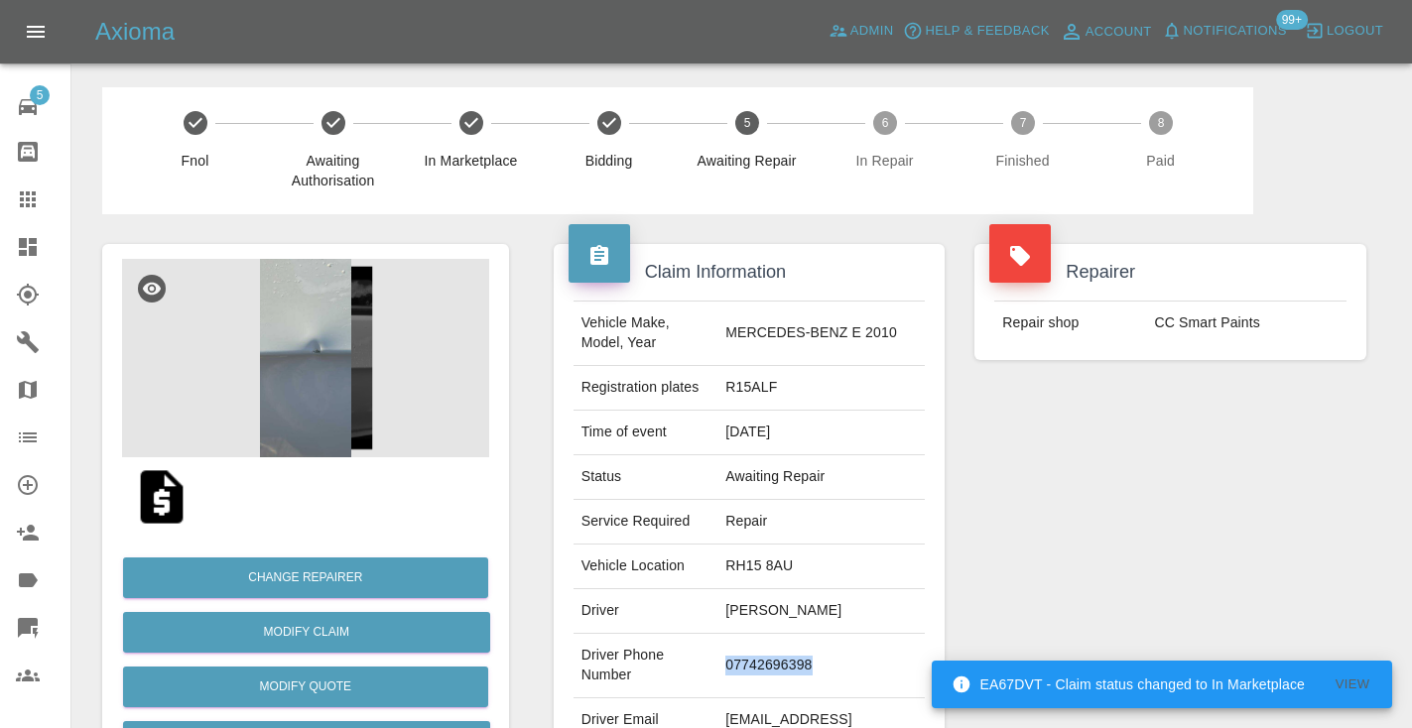
click at [1223, 450] on div "Repairer Repair shop CC Smart Paints" at bounding box center [1170, 510] width 422 height 592
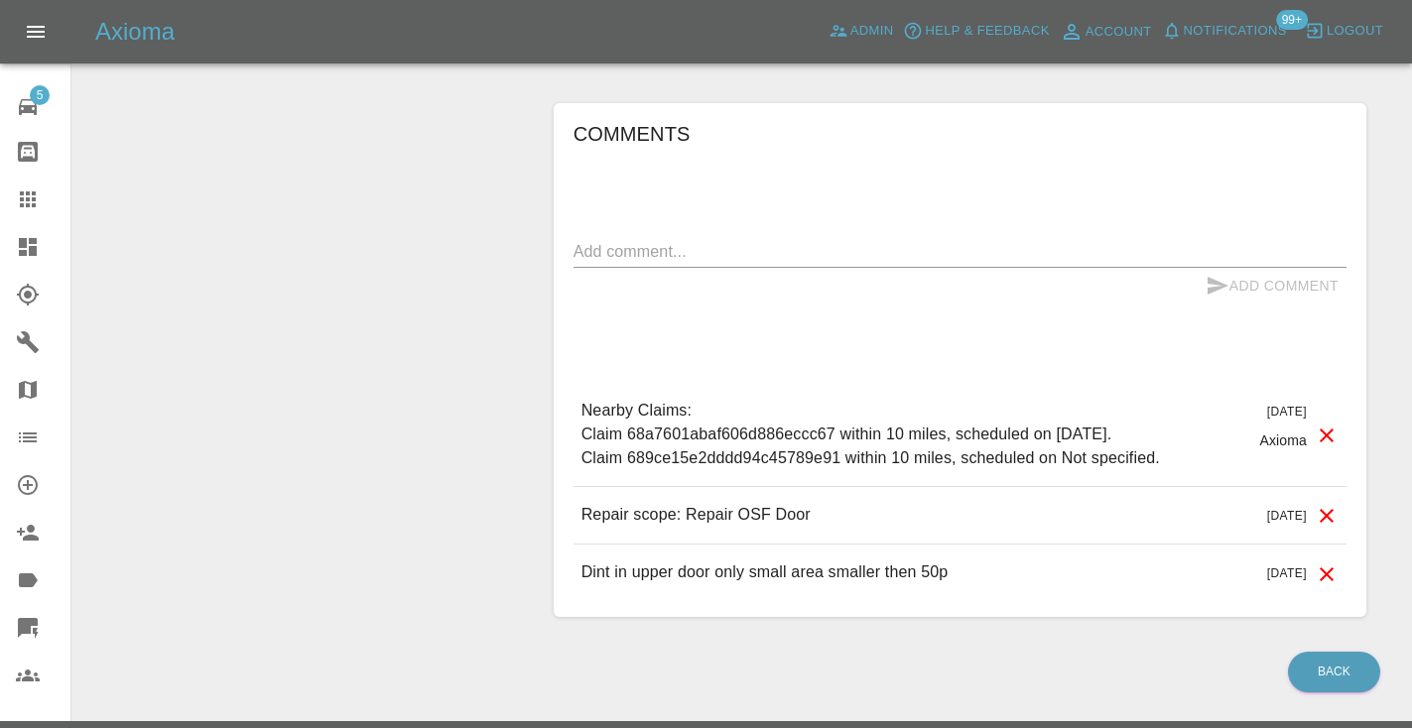
scroll to position [1360, 0]
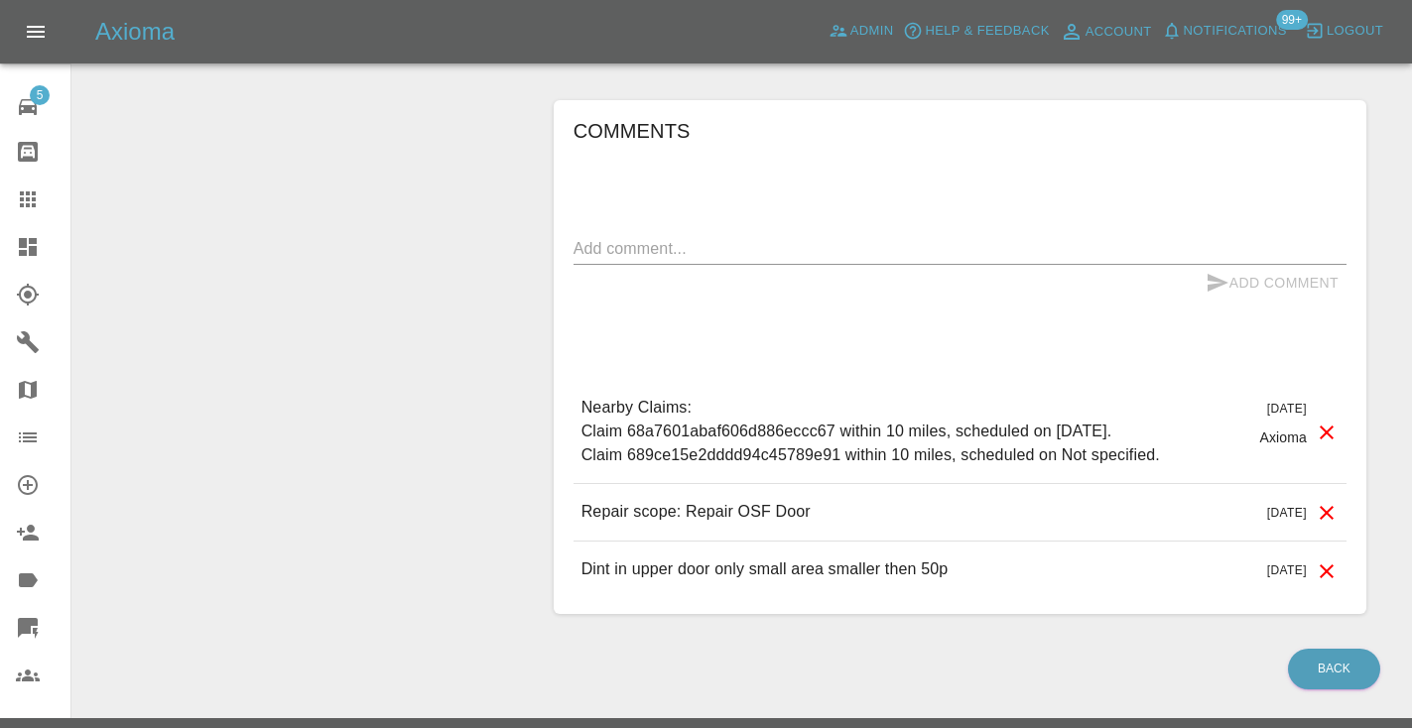
click at [825, 237] on textarea at bounding box center [959, 248] width 773 height 23
type textarea "straight to voice mail"
click at [1212, 271] on icon "submit" at bounding box center [1217, 283] width 24 height 24
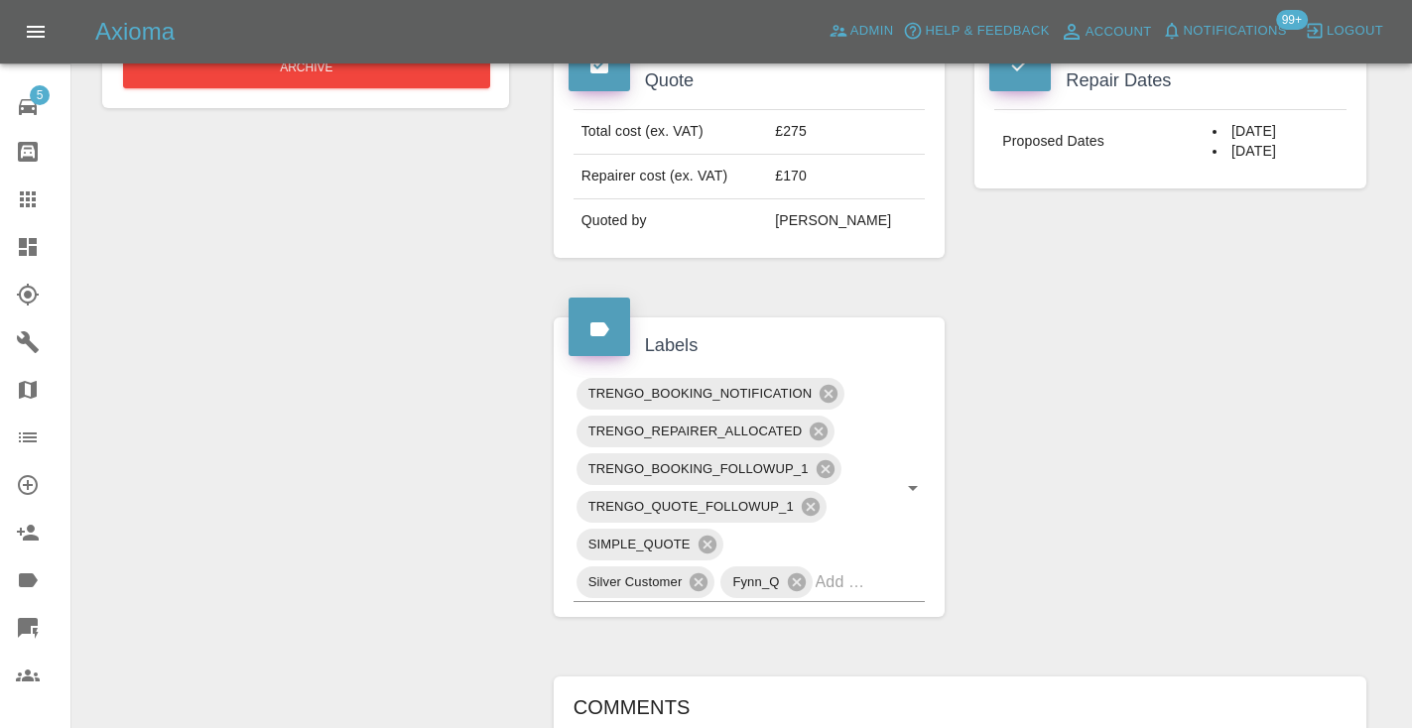
scroll to position [768, 0]
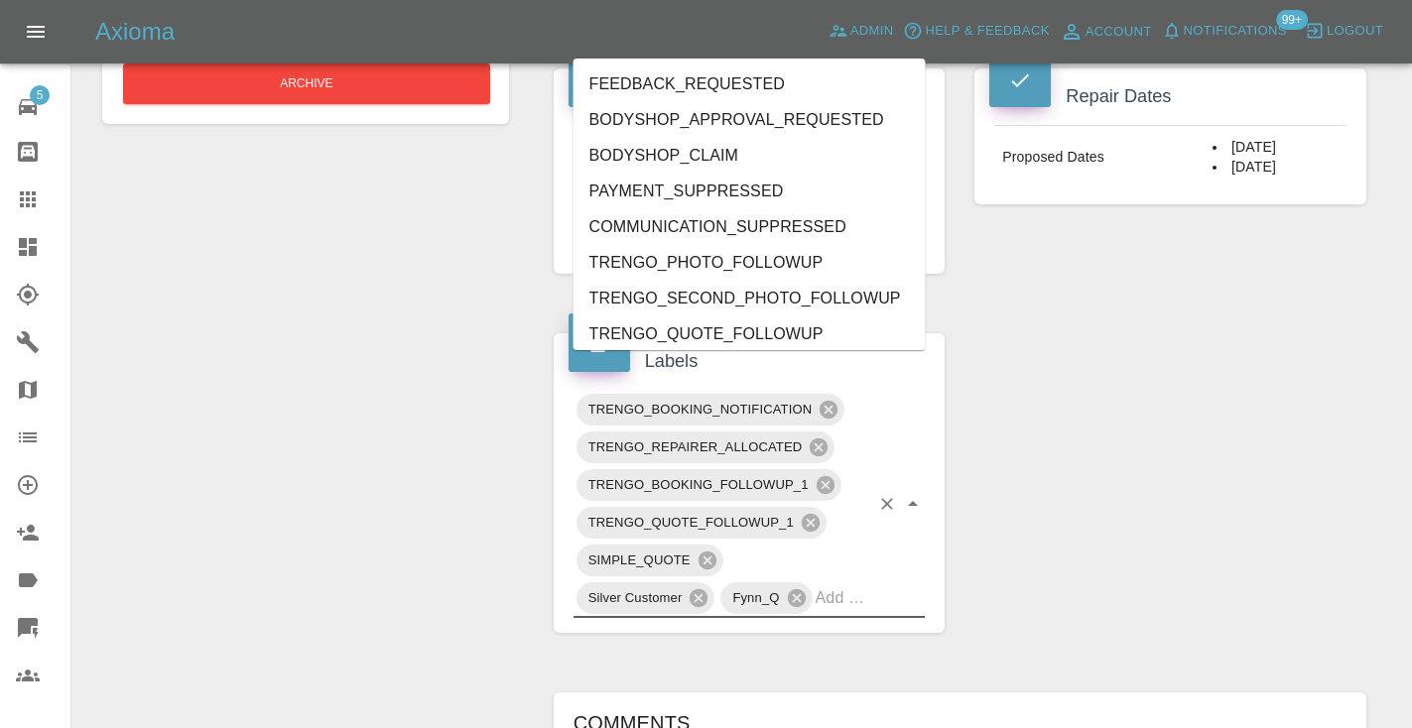
click at [864, 582] on input "text" at bounding box center [843, 597] width 55 height 31
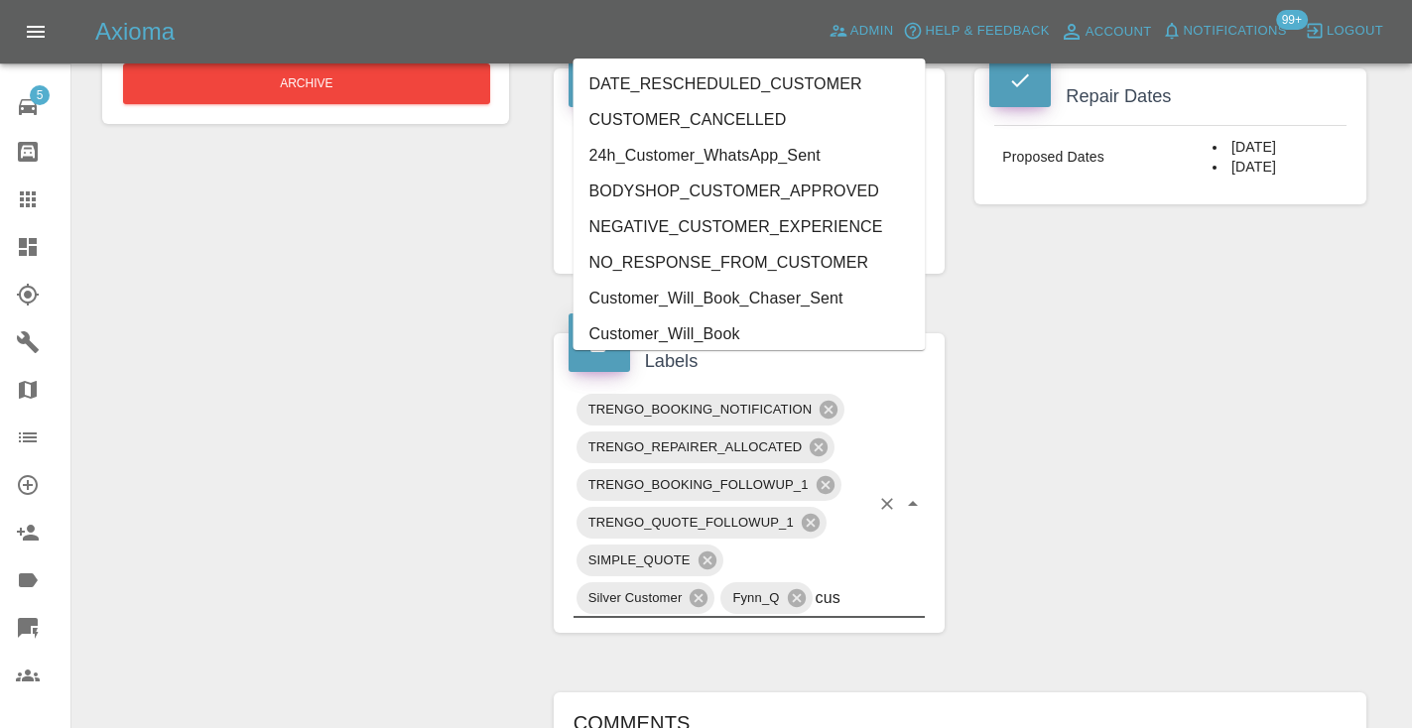
type input "cust"
click at [738, 323] on li "Customer_Will_Book" at bounding box center [749, 335] width 352 height 36
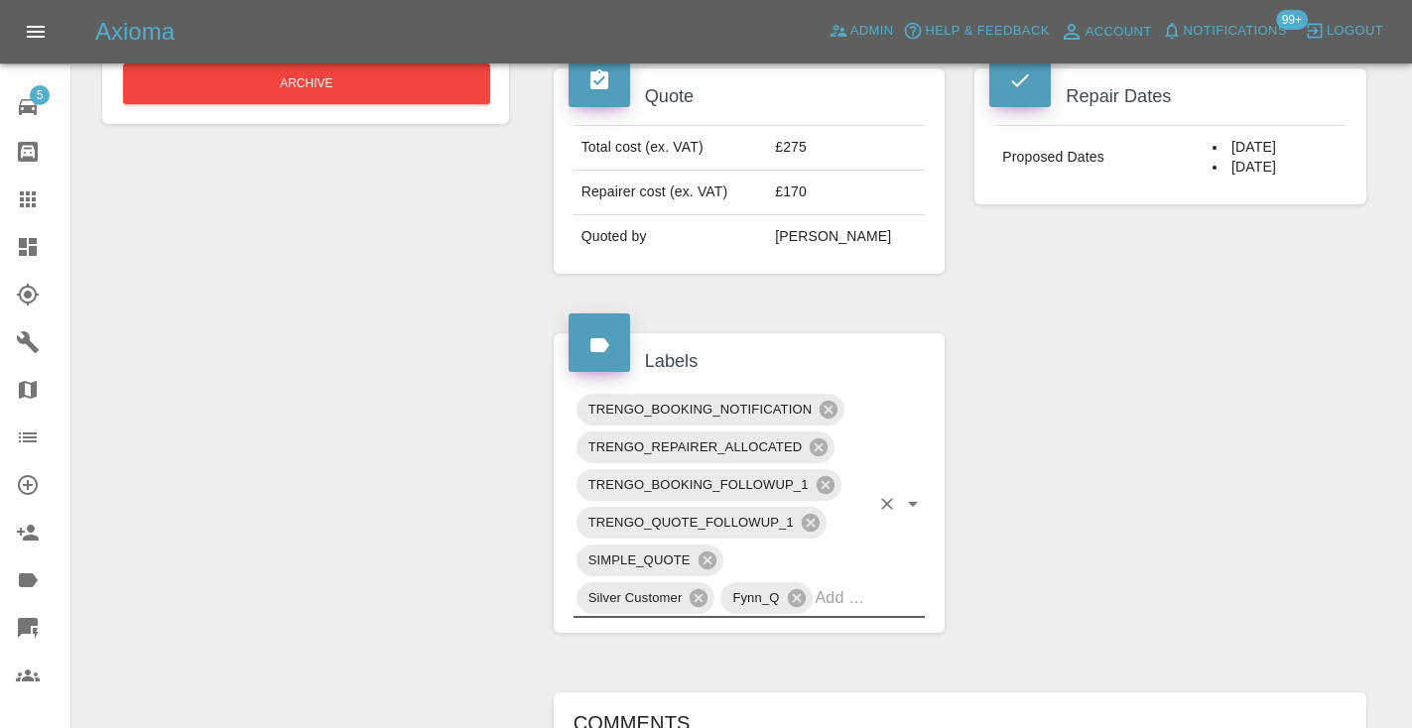
click at [328, 334] on div "Change Repairer Modify Claim Modify Quote Rollback Submit Payment Archive" at bounding box center [305, 383] width 437 height 1874
click at [36, 211] on link "Claims" at bounding box center [35, 200] width 70 height 48
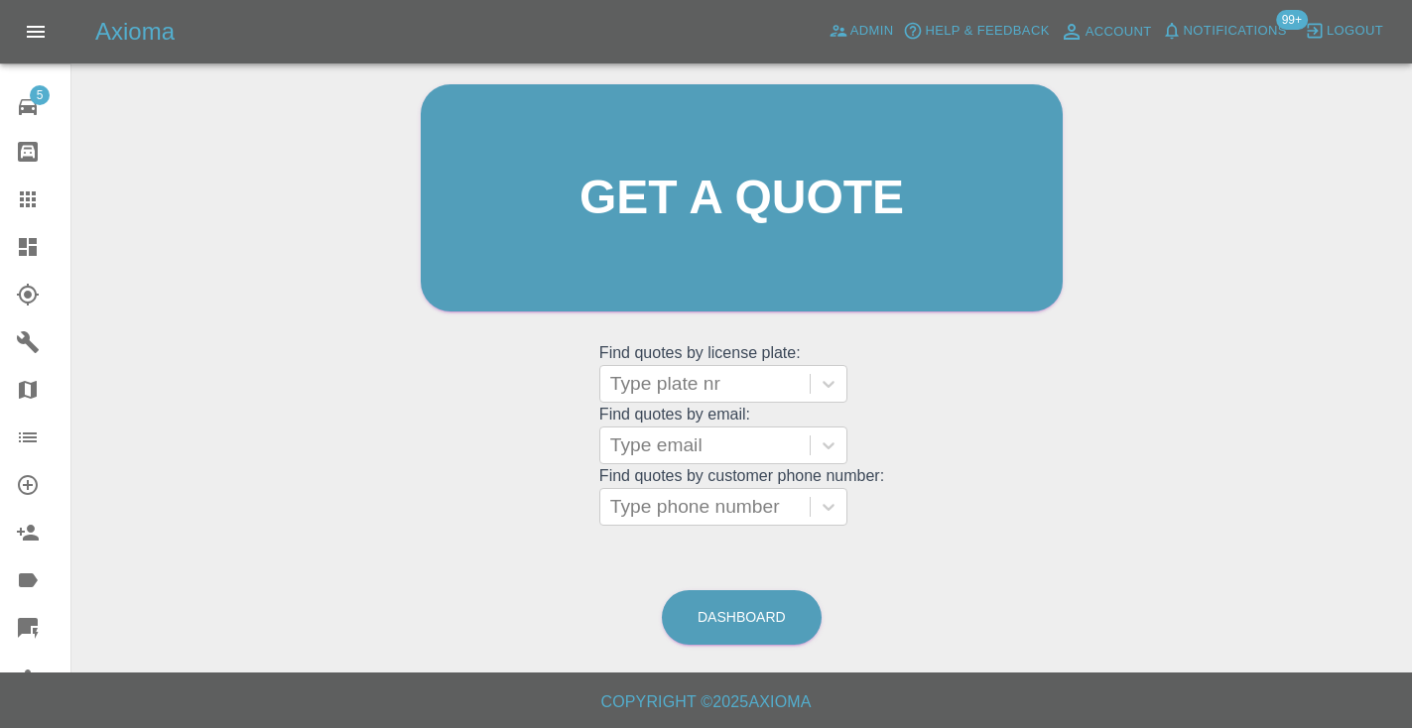
scroll to position [150, 0]
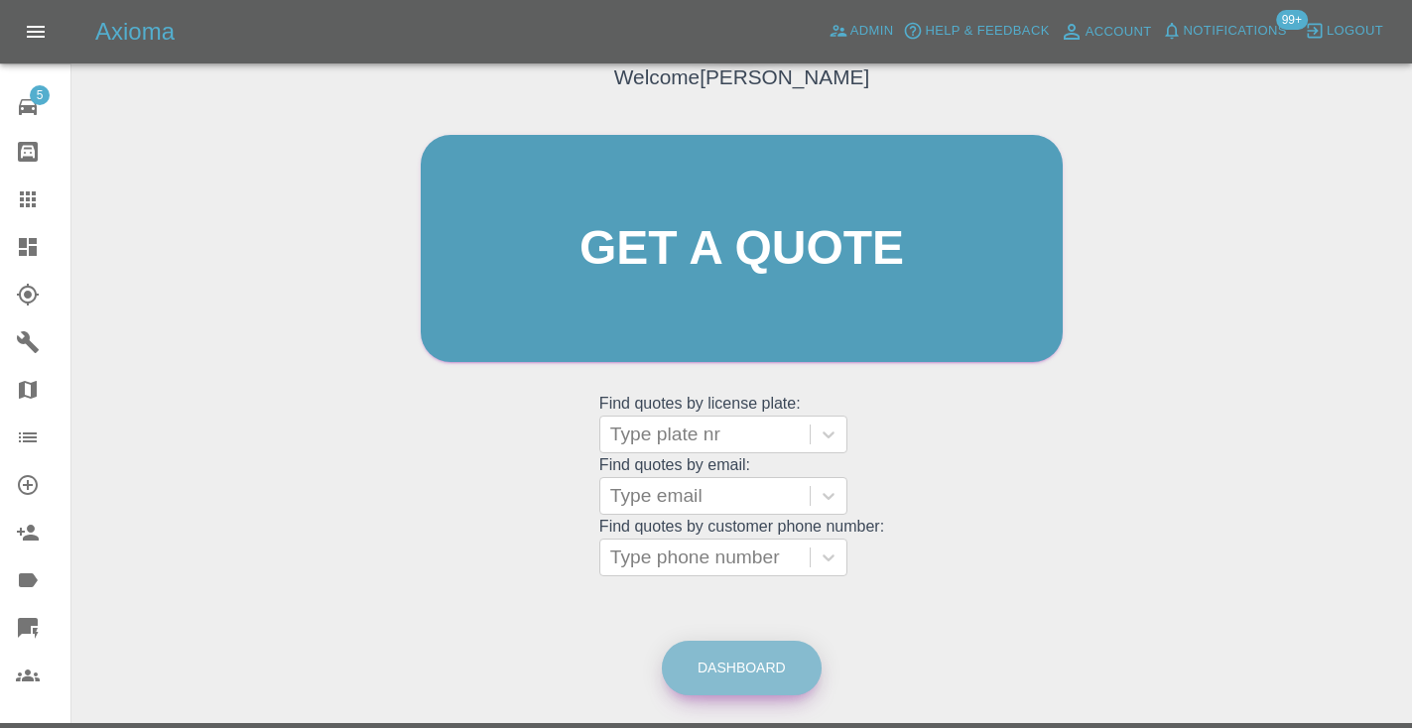
click at [753, 676] on link "Dashboard" at bounding box center [742, 668] width 160 height 55
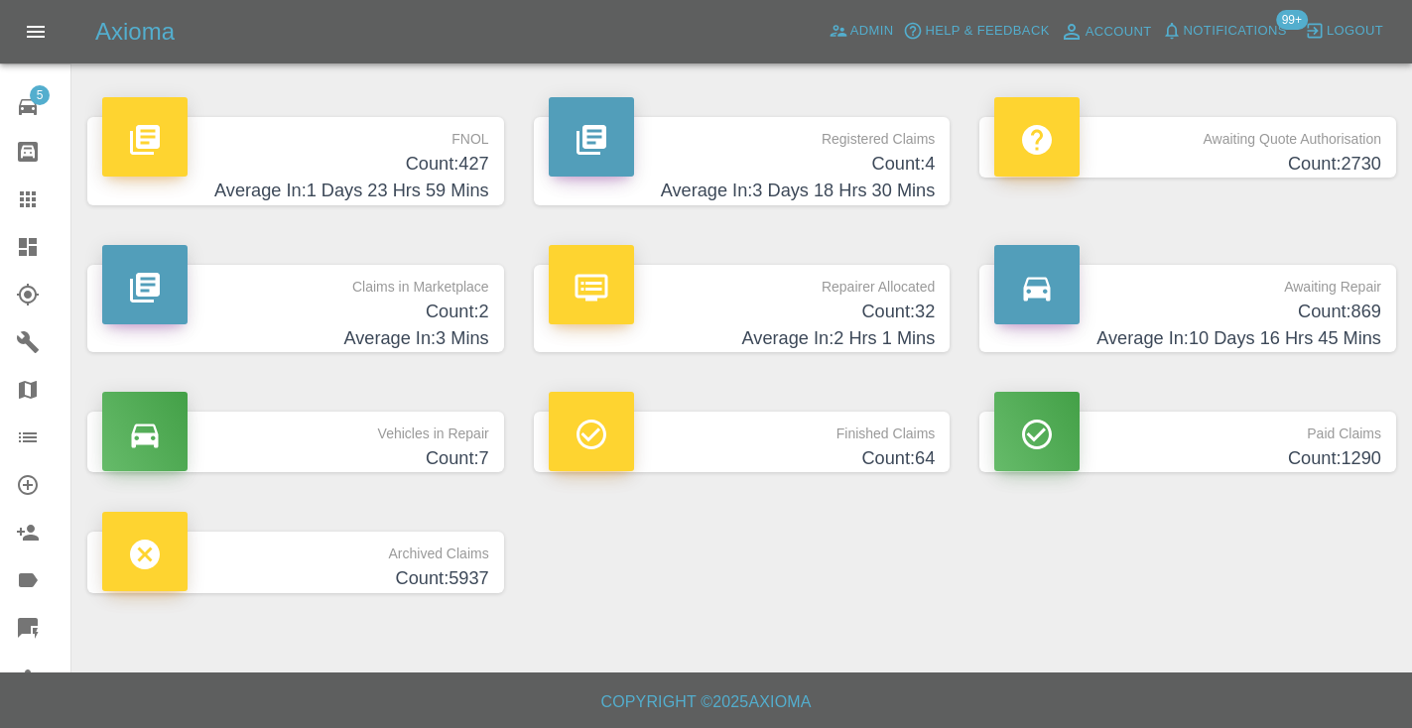
click at [1322, 301] on h4 "Count: 869" at bounding box center [1187, 312] width 387 height 27
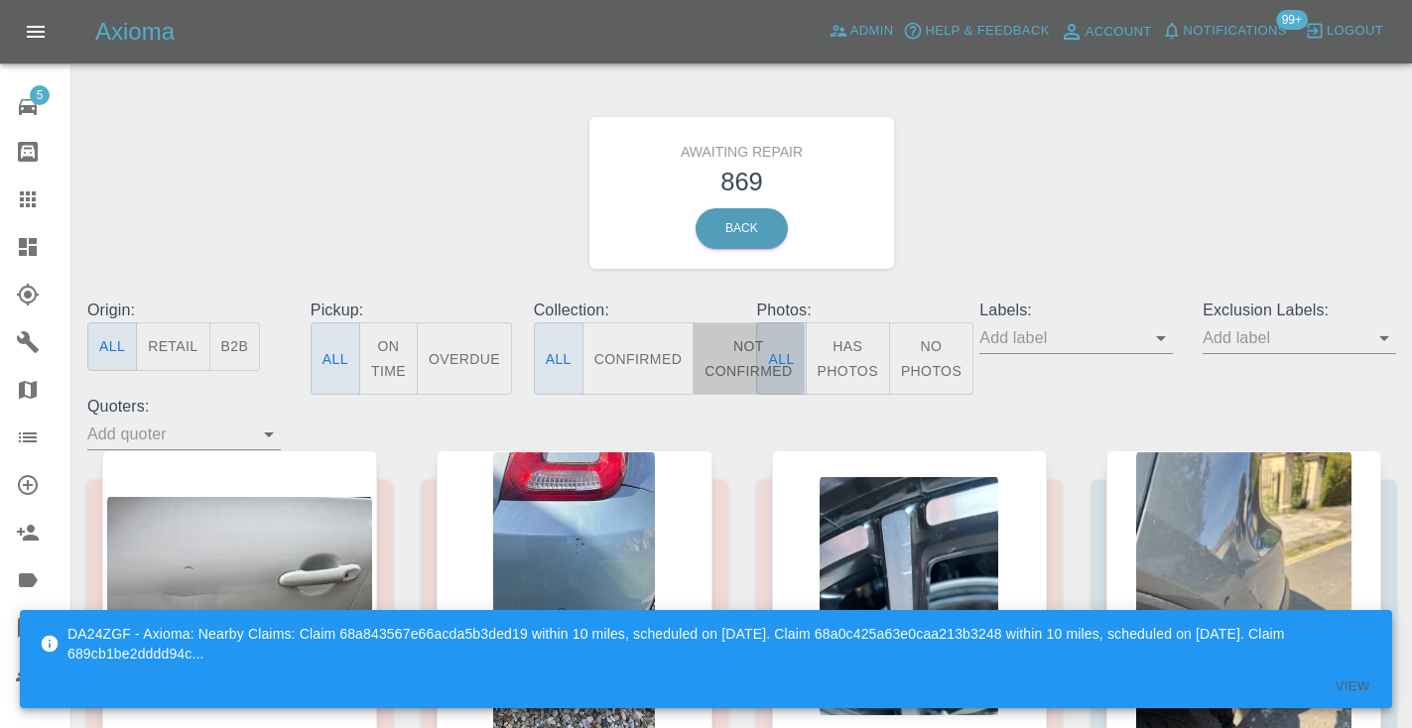
click at [726, 357] on button "Not Confirmed" at bounding box center [748, 358] width 111 height 72
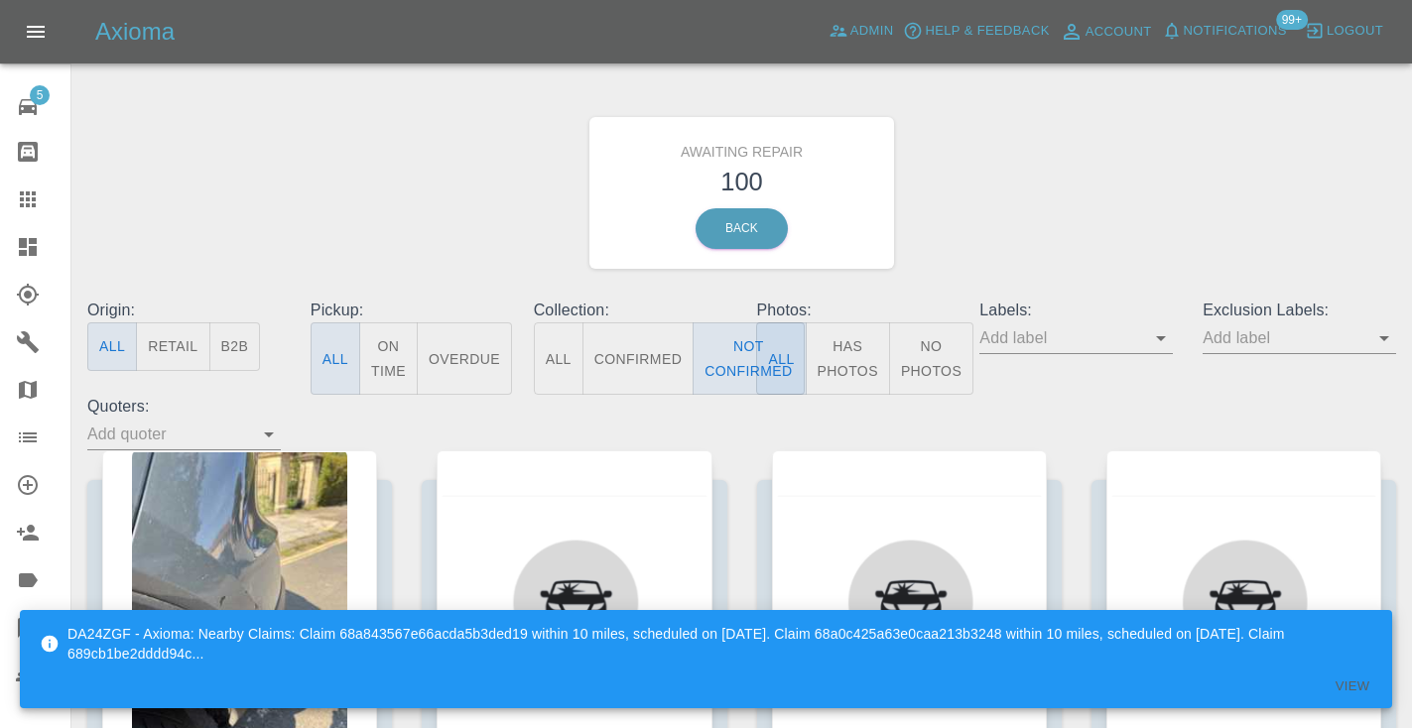
click at [1118, 160] on div "Awaiting Repair 100 Back" at bounding box center [741, 192] width 1338 height 211
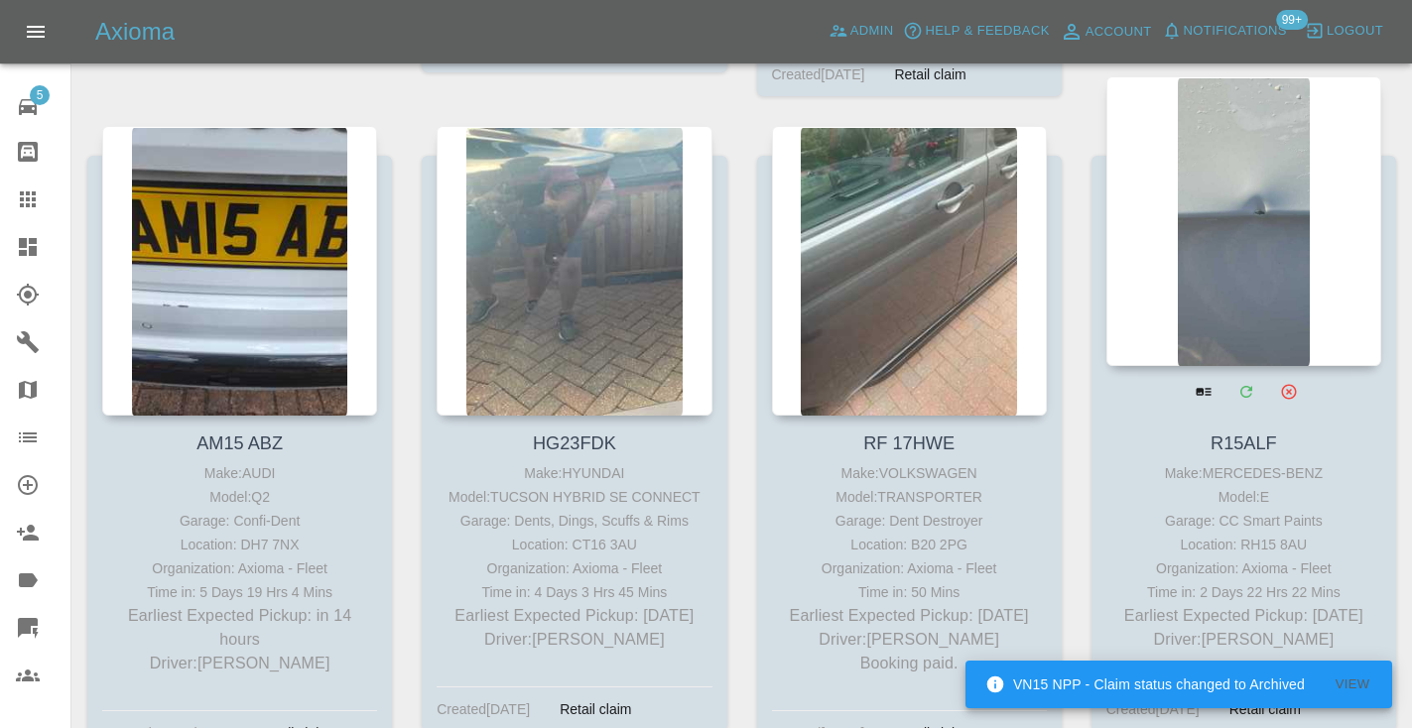
scroll to position [1716, 0]
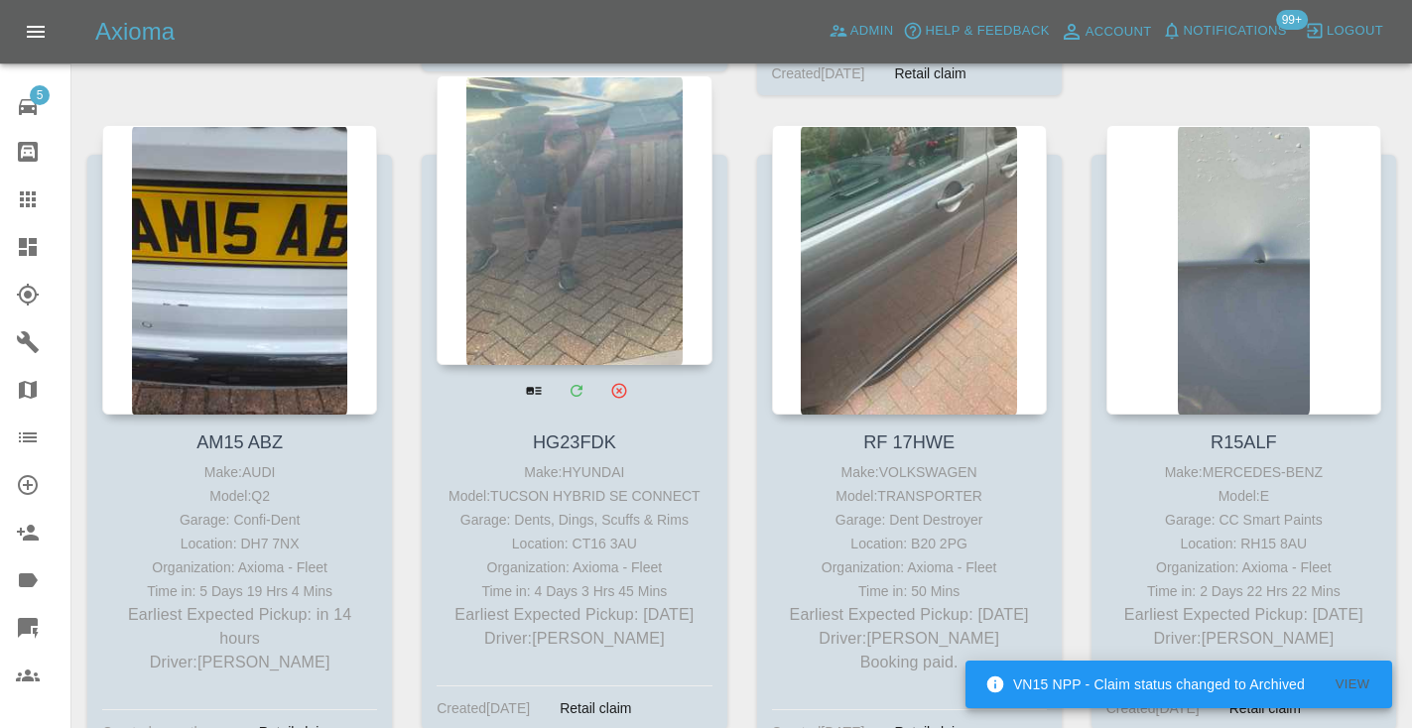
click at [608, 180] on div at bounding box center [574, 220] width 275 height 290
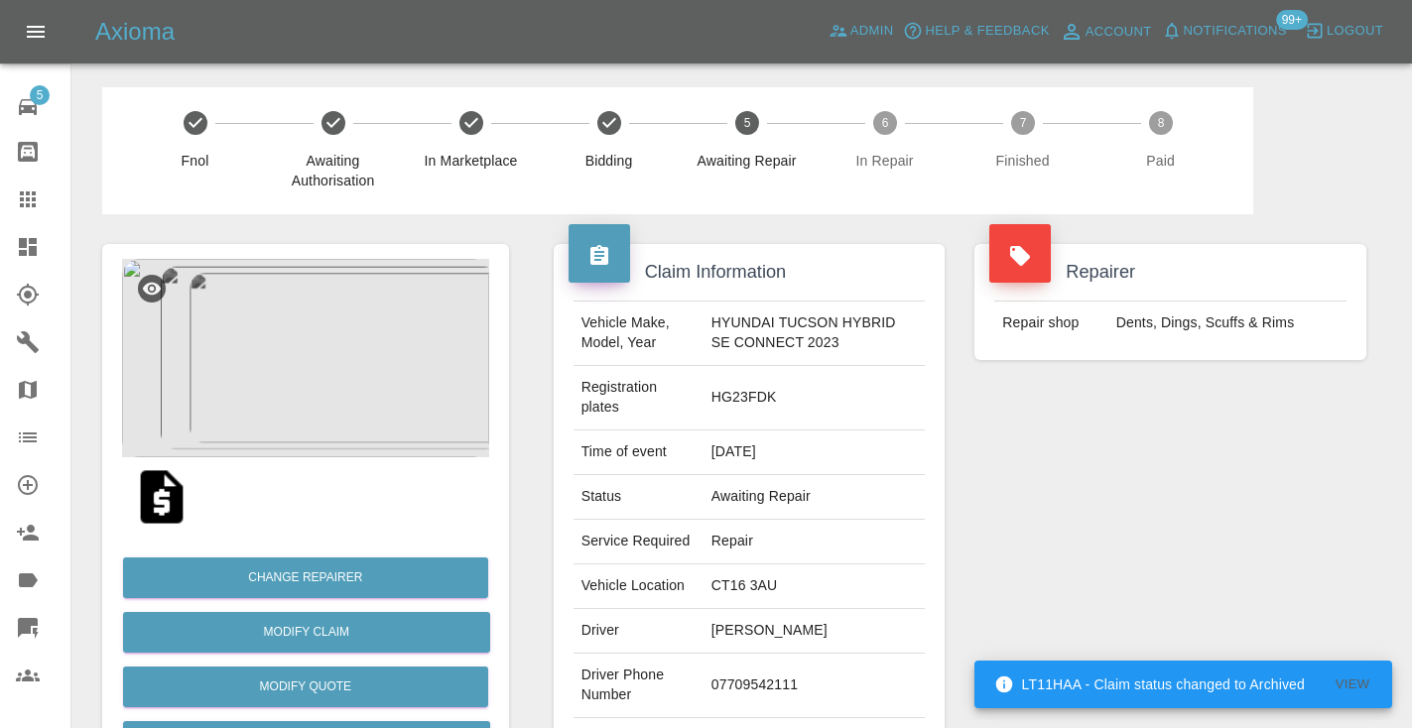
click at [755, 687] on td "07709542111" at bounding box center [814, 686] width 222 height 64
copy td "07709542111"
click at [1081, 491] on div "Repairer Repair shop Dents, Dings, Scuffs & Rims" at bounding box center [1170, 520] width 422 height 612
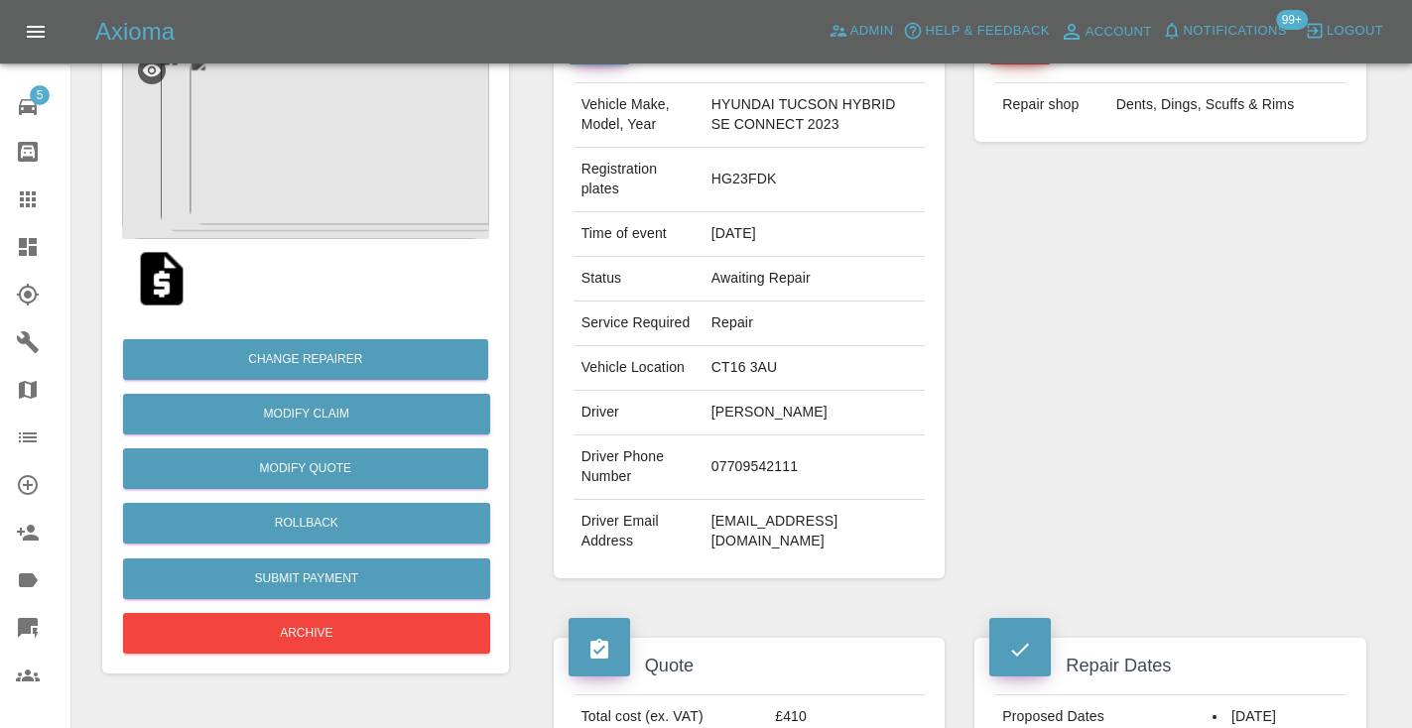
scroll to position [201, 0]
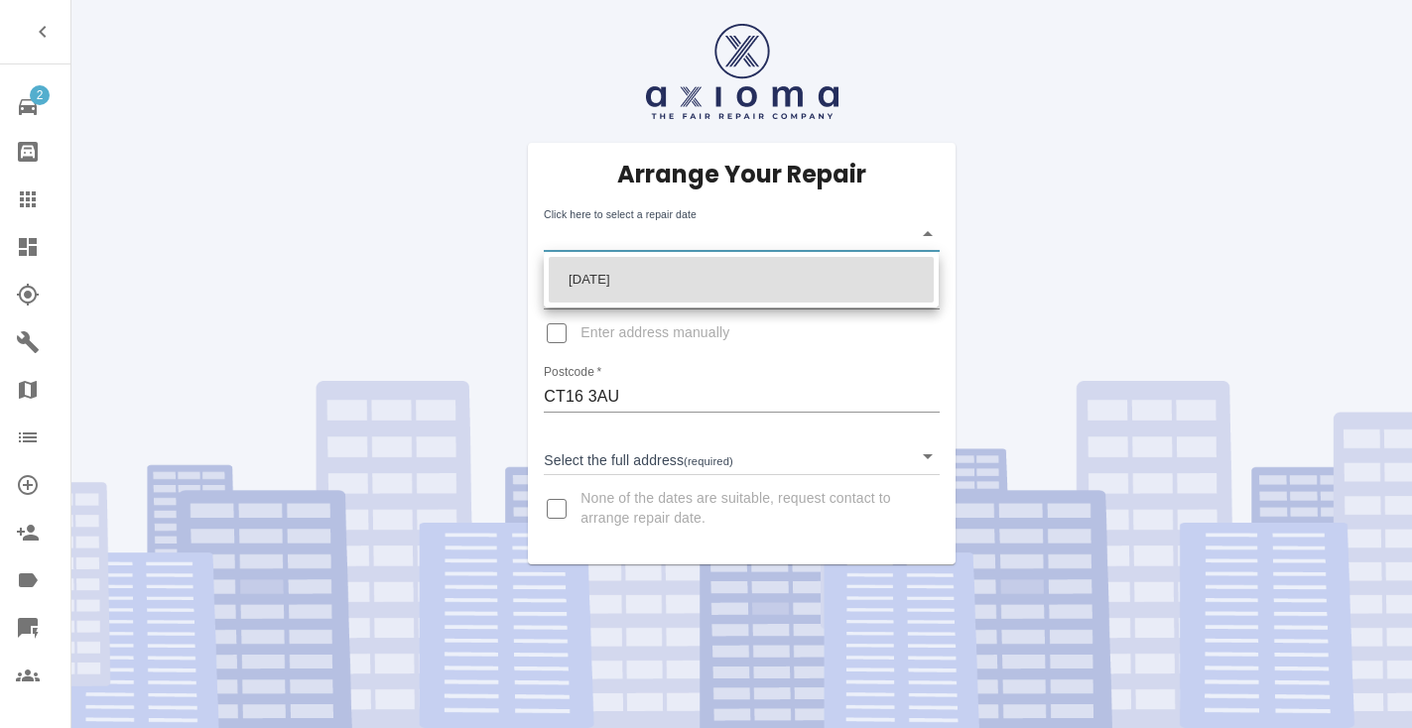
click at [595, 227] on body "2 Repair home Bodyshop home Claims Dashboard Explorer Garages Map Organization …" at bounding box center [706, 364] width 1412 height 728
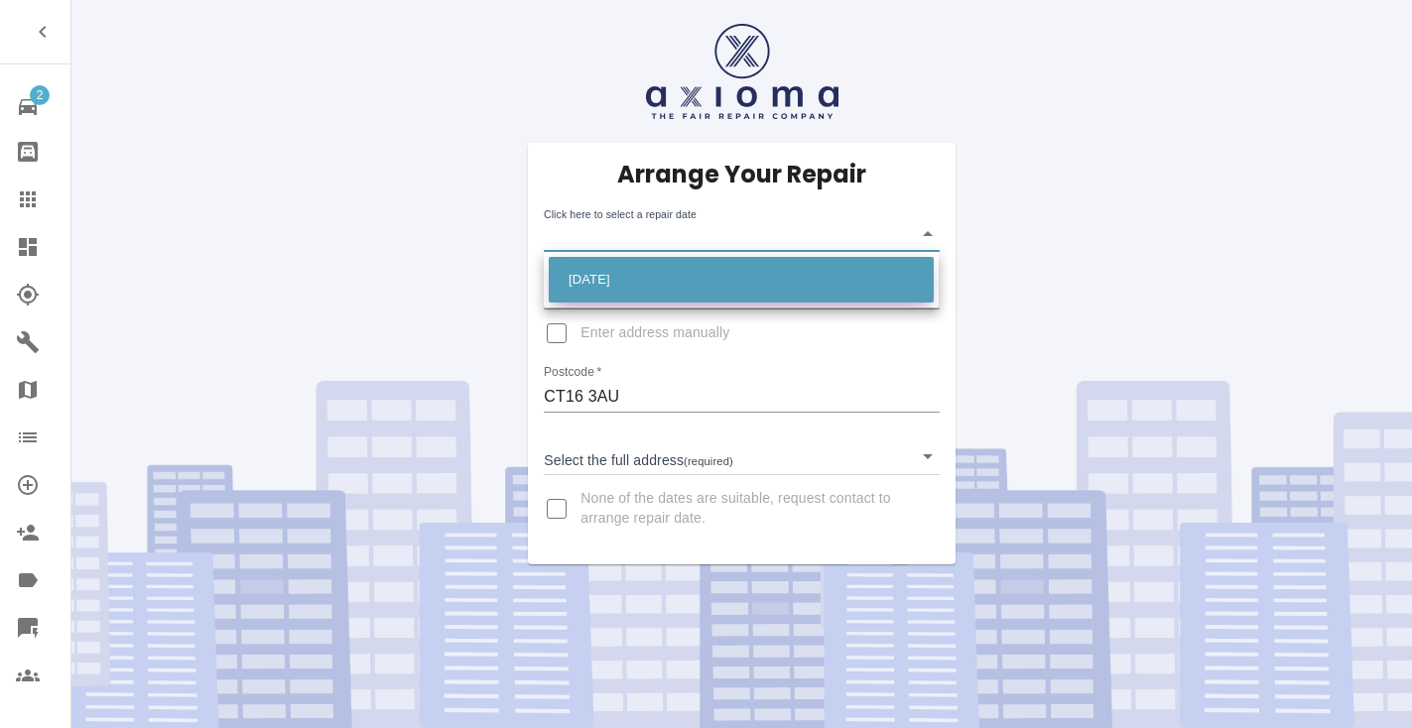
click at [597, 278] on li "[DATE]" at bounding box center [741, 280] width 385 height 46
type input "[DATE]T00:00:00.000Z"
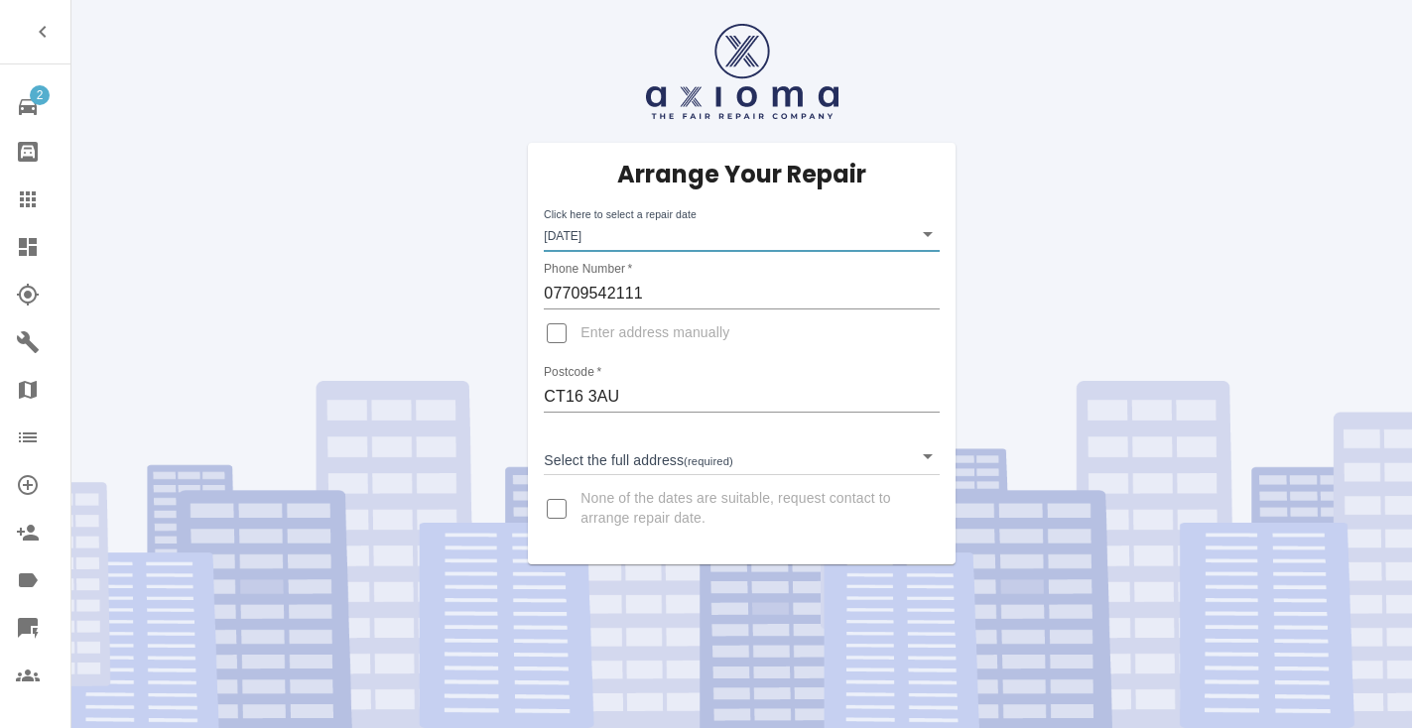
click at [574, 450] on body "2 Repair home Bodyshop home Claims Dashboard Explorer Garages Map Organization …" at bounding box center [706, 364] width 1412 height 728
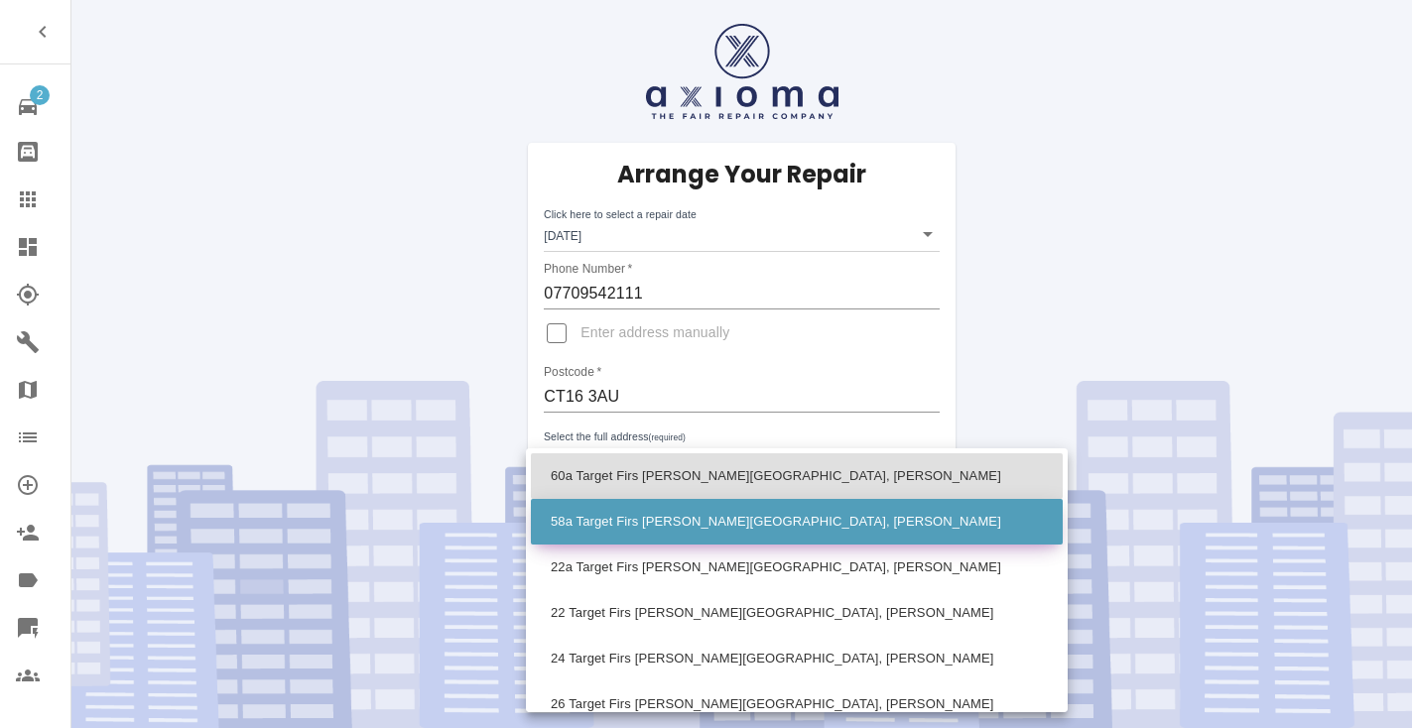
click at [598, 528] on li "58a Target Firs [PERSON_NAME][GEOGRAPHIC_DATA], [PERSON_NAME]" at bounding box center [797, 522] width 532 height 46
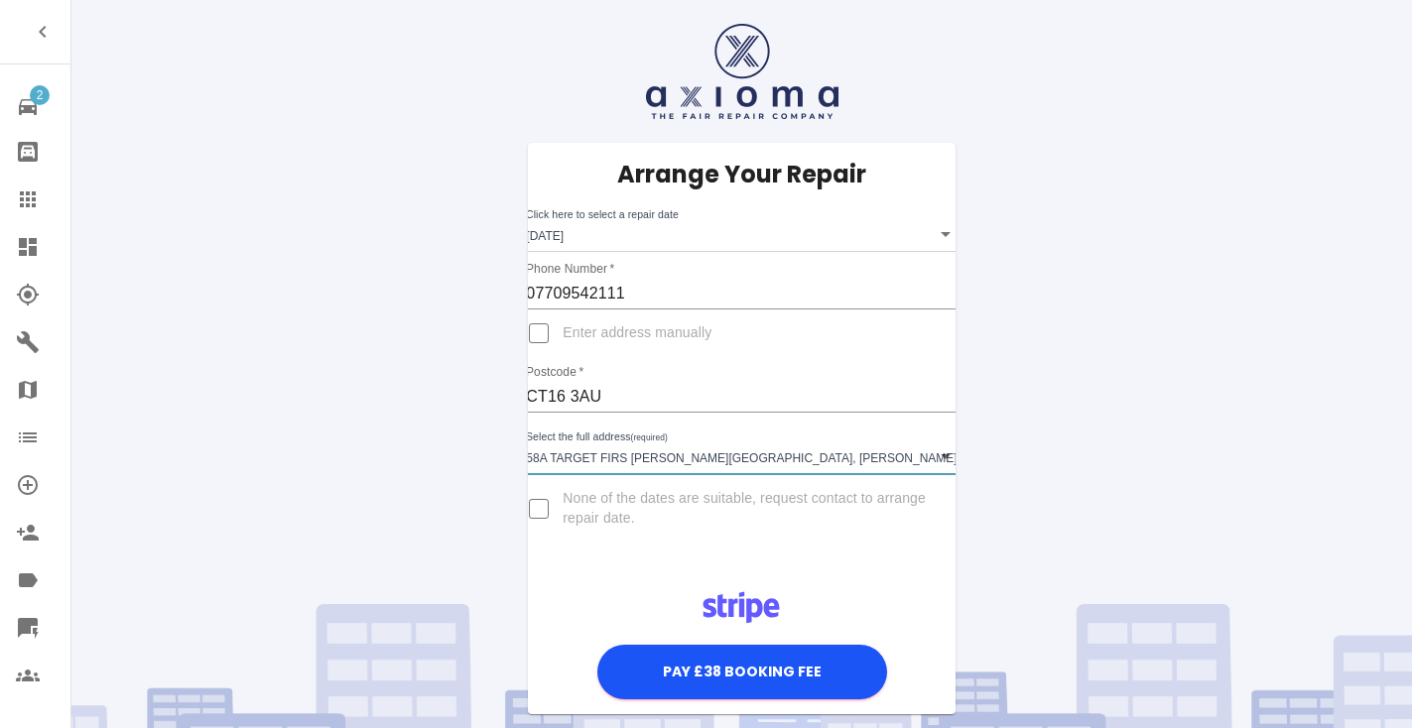
type input "58a Target Firs [PERSON_NAME][GEOGRAPHIC_DATA], [PERSON_NAME]"
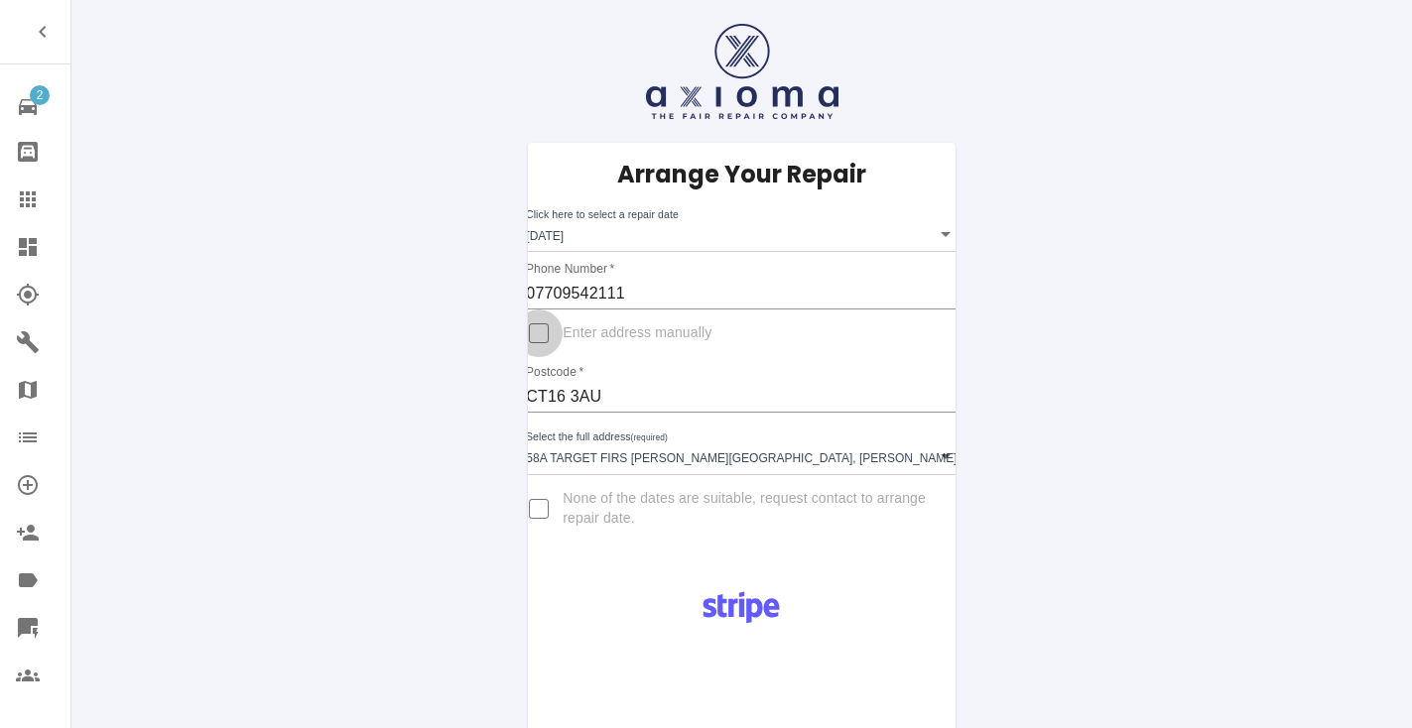
click at [563, 336] on input "Enter address manually" at bounding box center [539, 334] width 48 height 48
checkbox input "true"
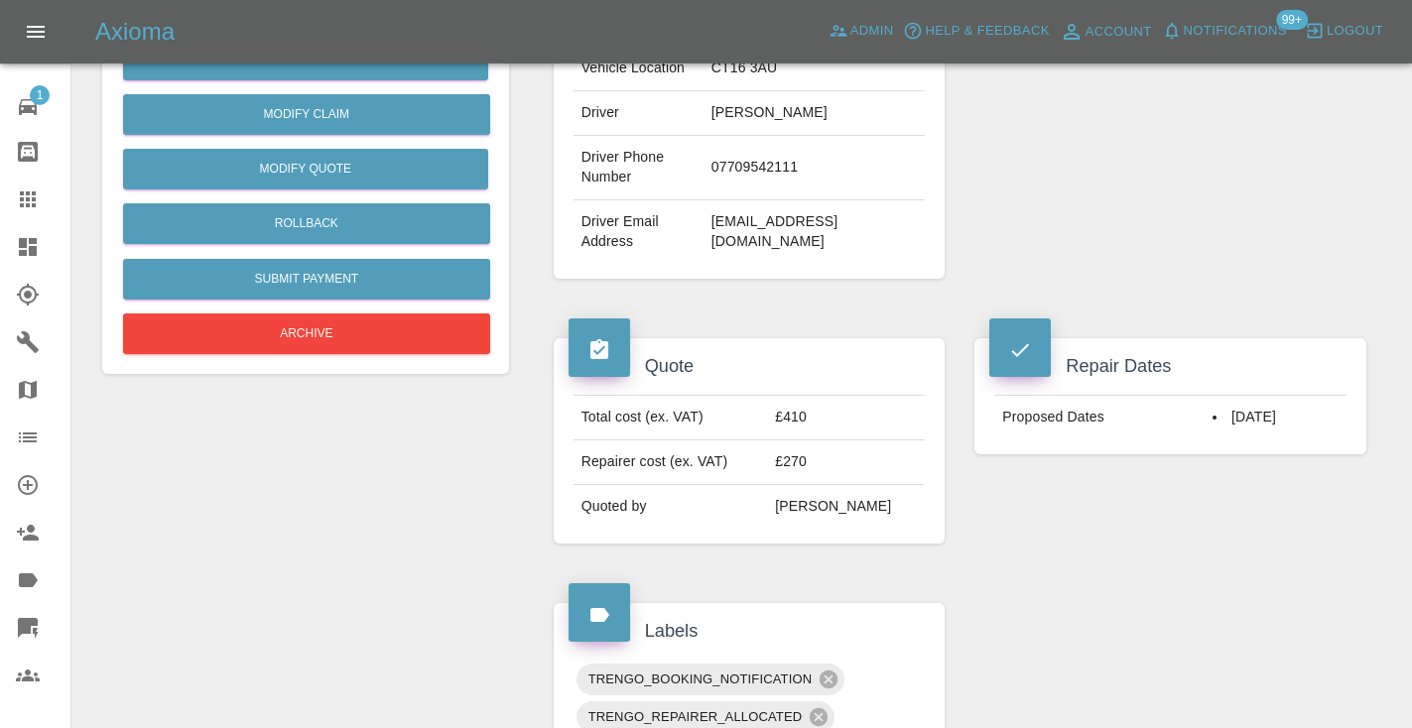
scroll to position [501, 0]
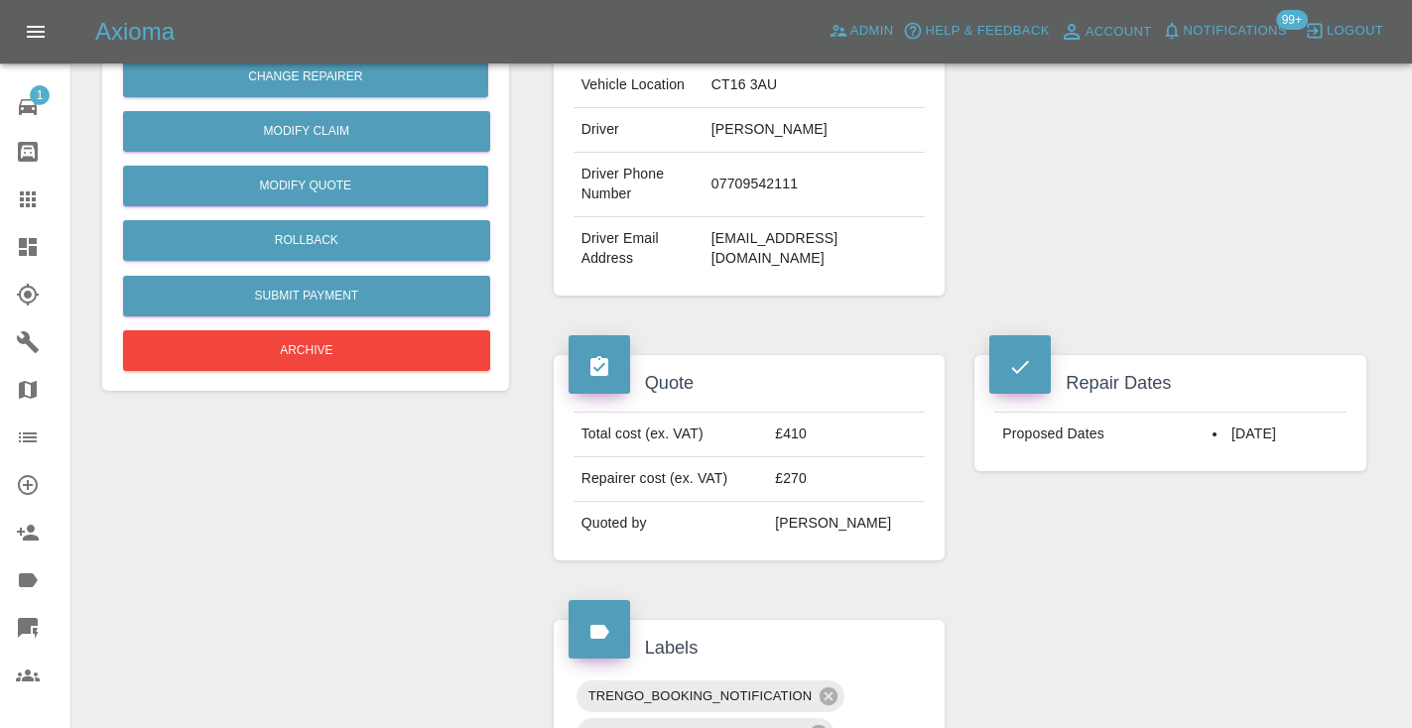
click at [734, 187] on td "07709542111" at bounding box center [814, 185] width 222 height 64
copy td "07709542111"
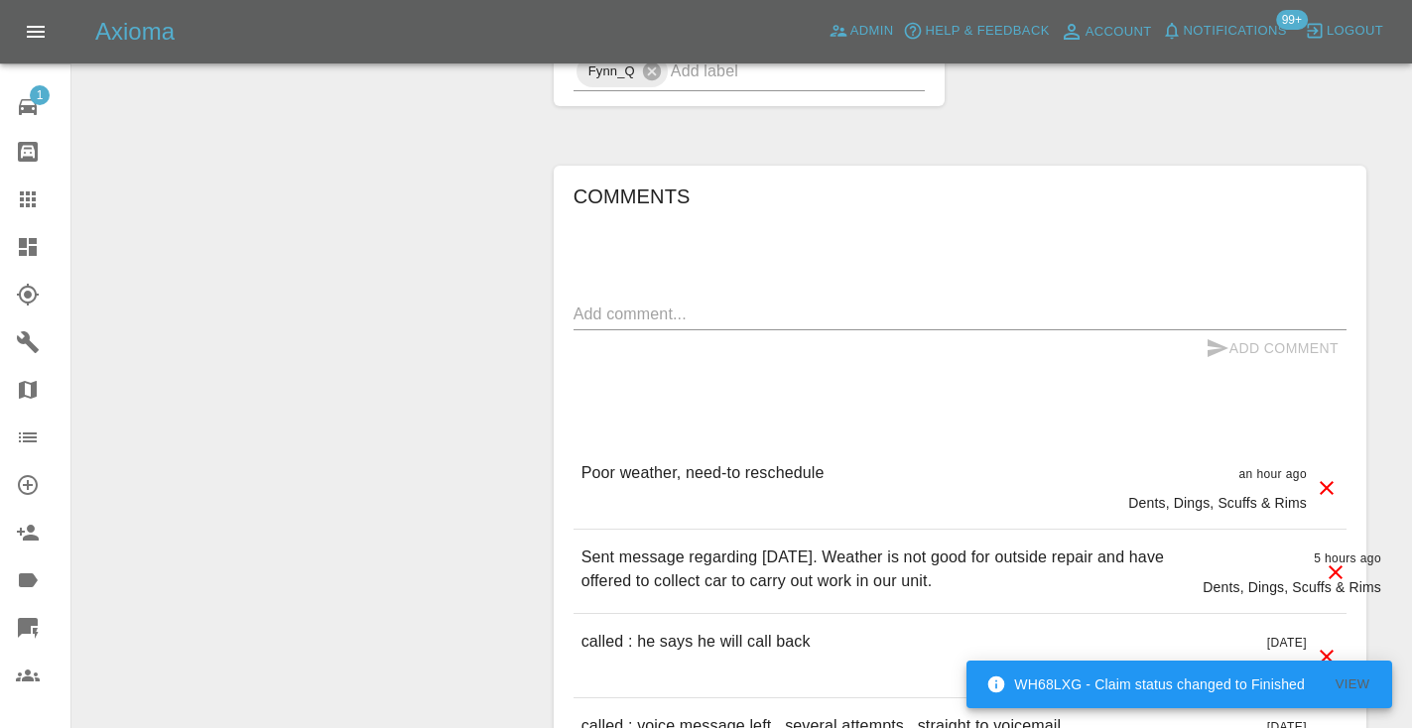
scroll to position [1582, 0]
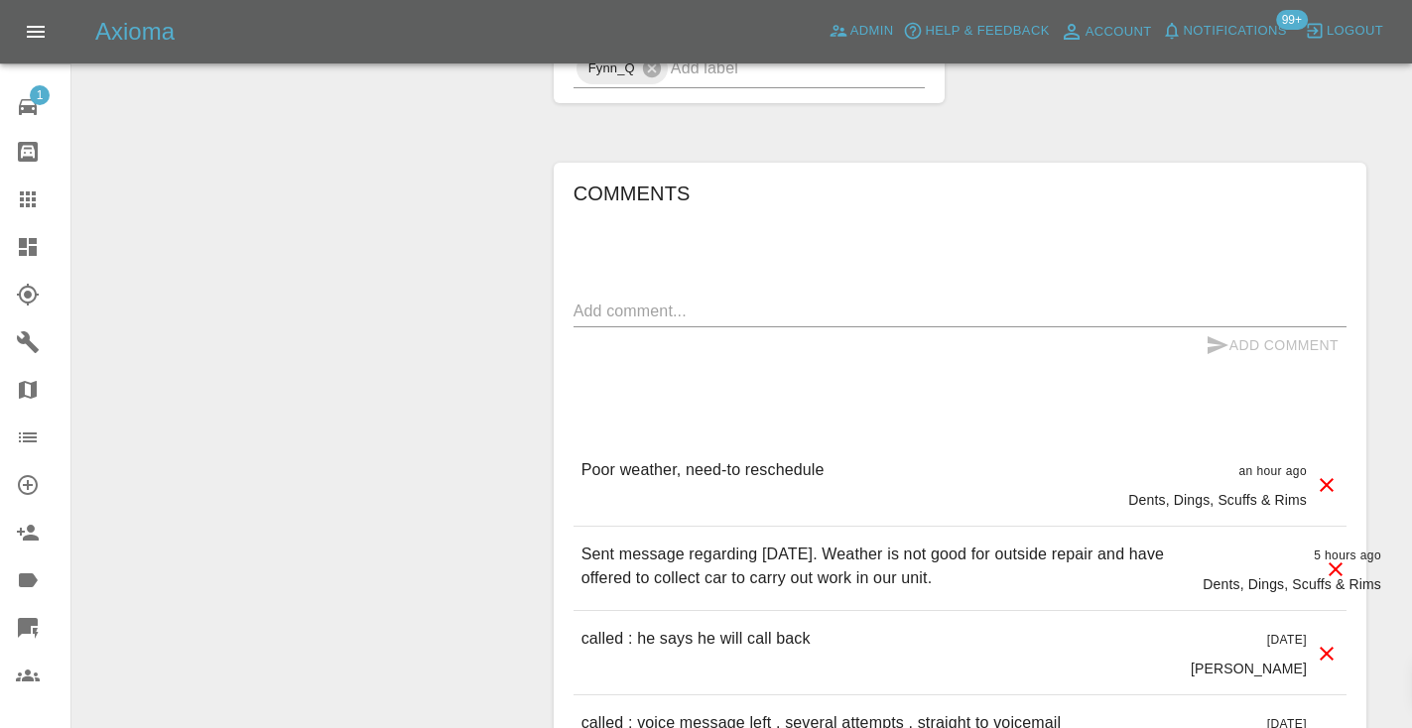
click at [618, 303] on textarea at bounding box center [959, 311] width 773 height 23
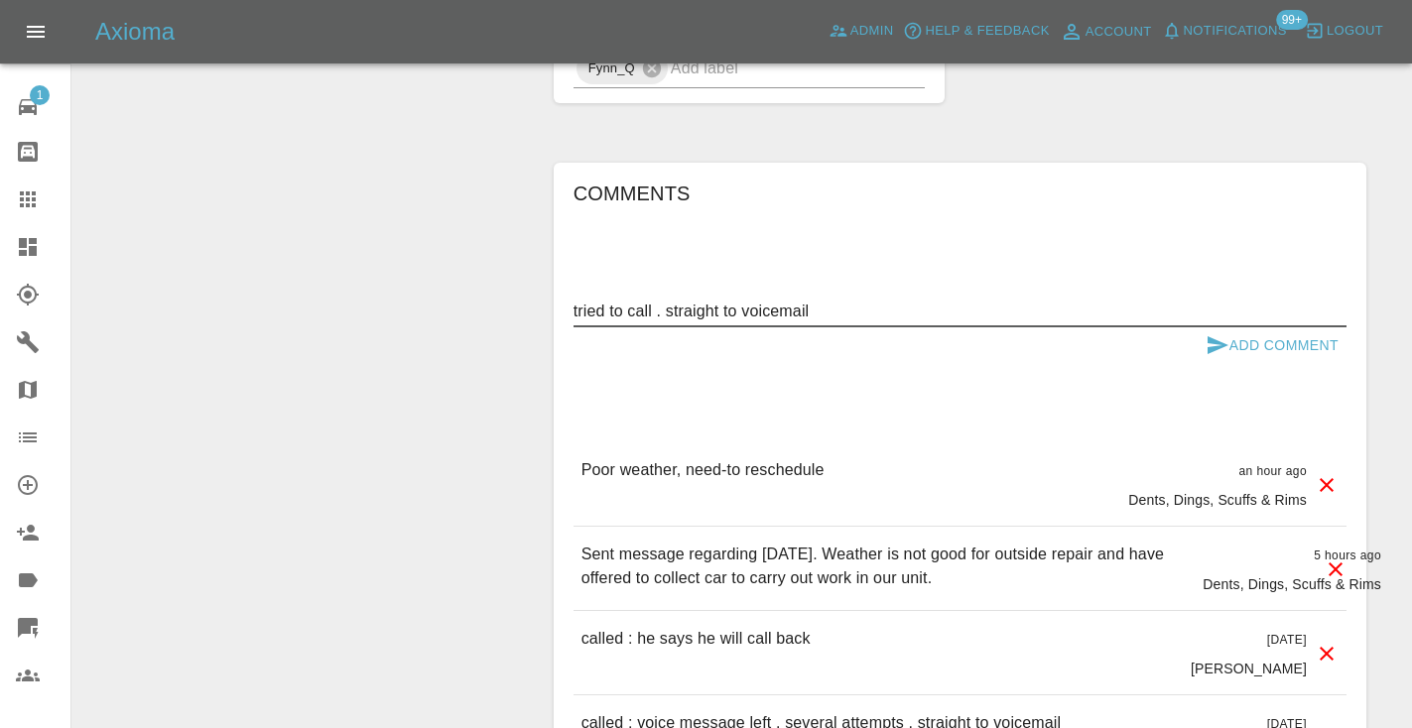
type textarea "tried to call . straight to voicemail"
click at [1278, 357] on button "Add Comment" at bounding box center [1272, 345] width 149 height 37
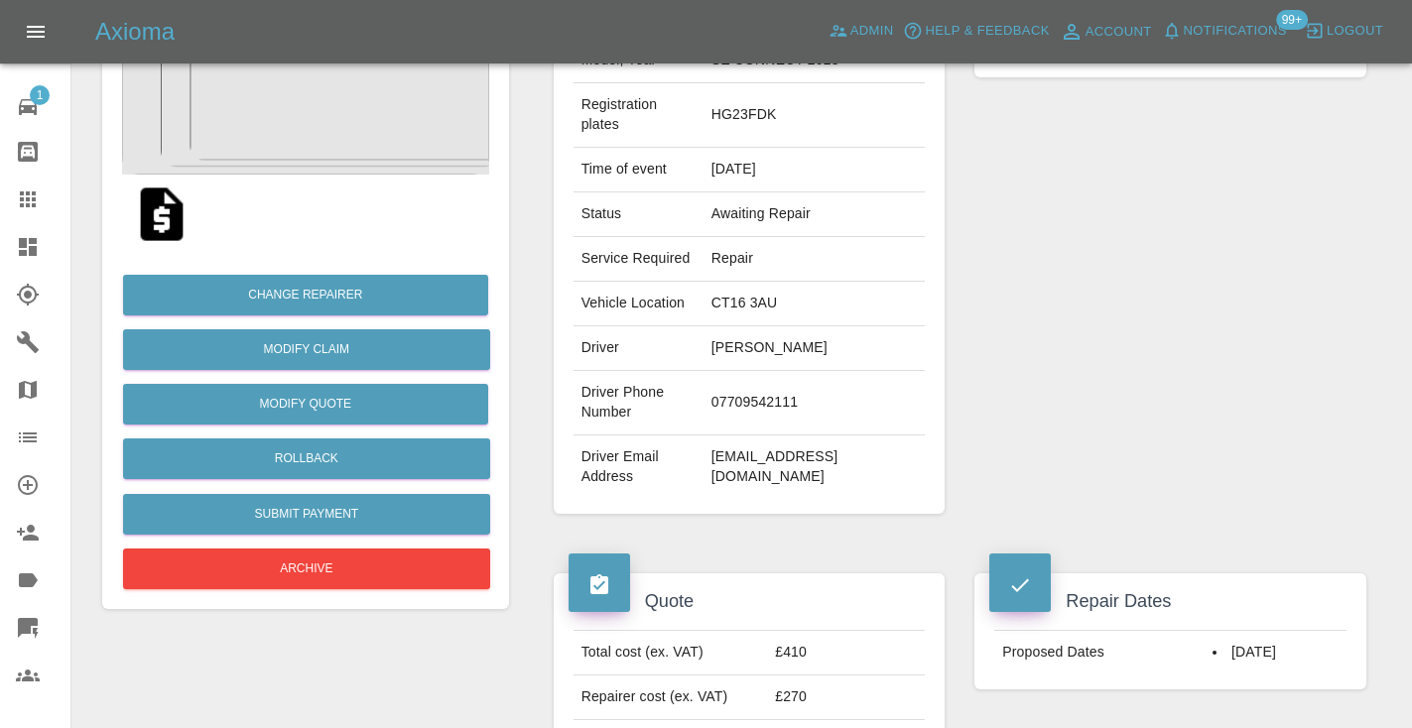
scroll to position [266, 0]
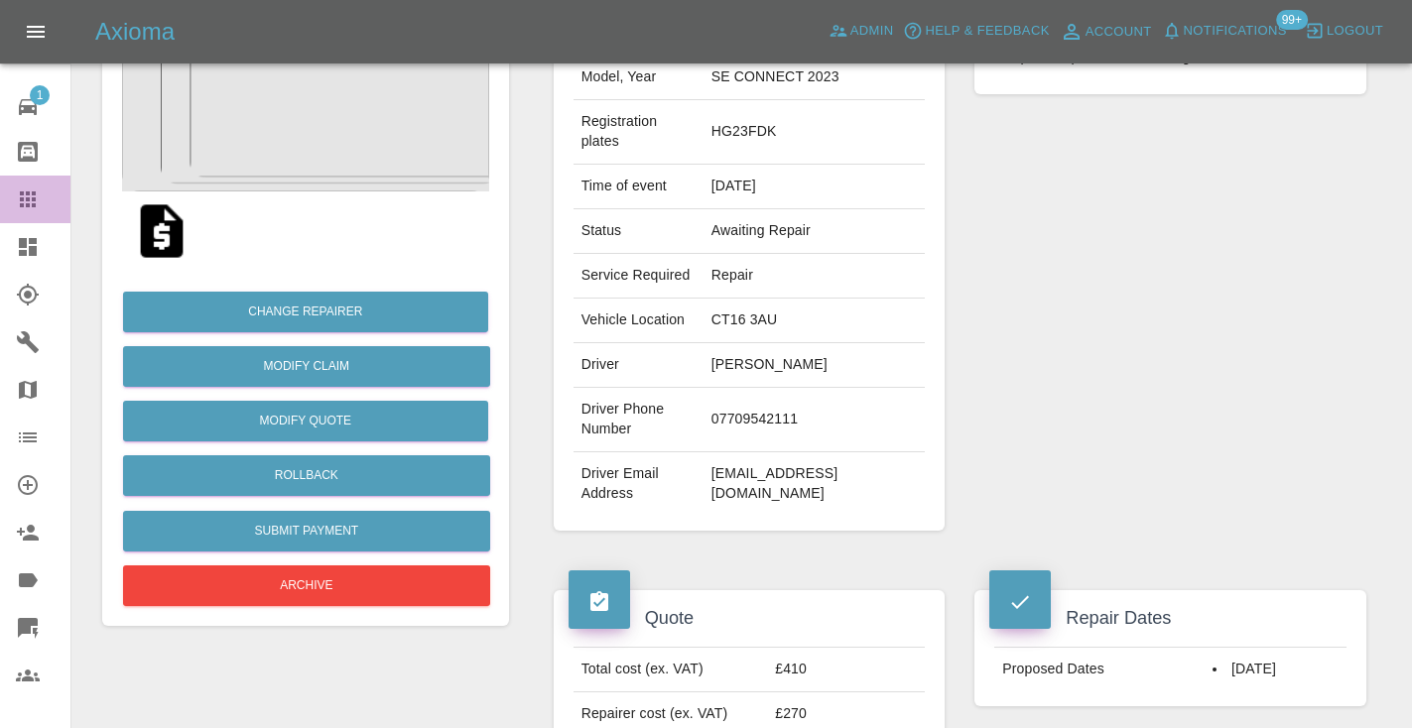
click at [23, 202] on icon at bounding box center [28, 200] width 24 height 24
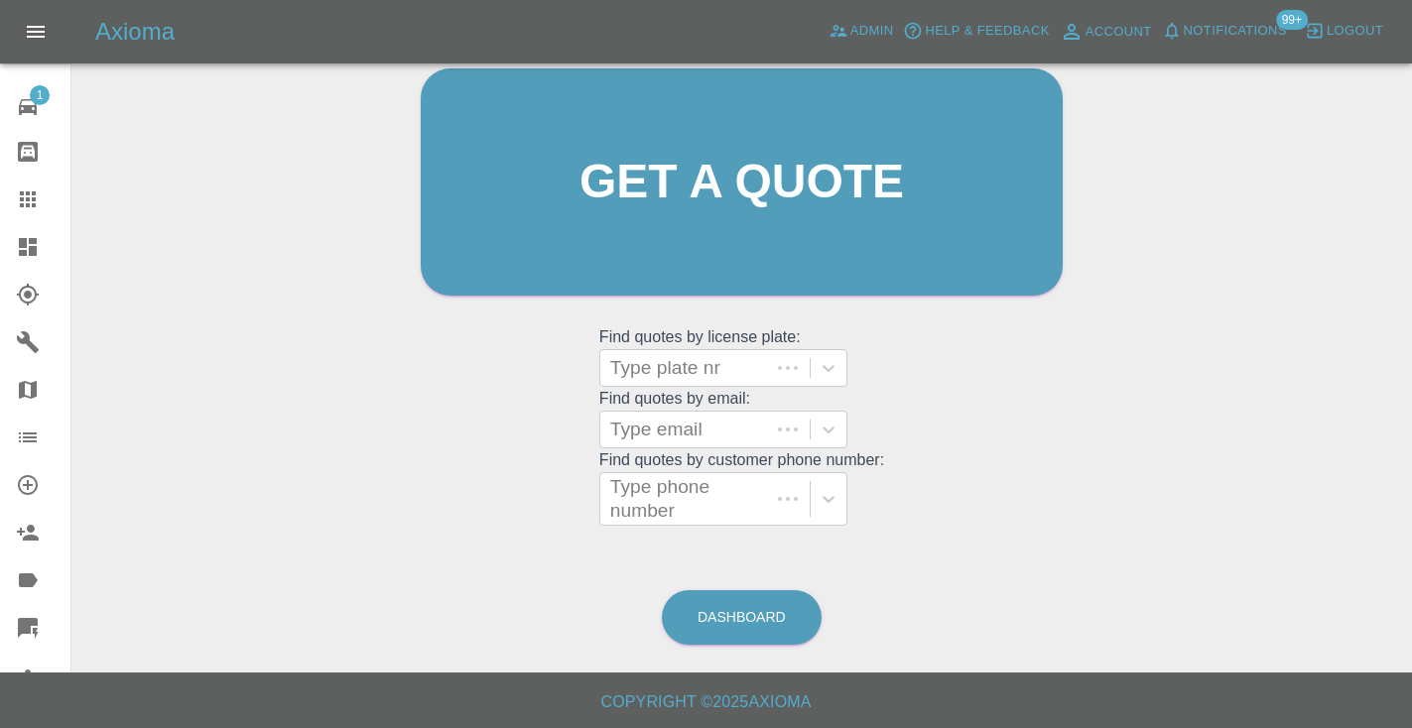
scroll to position [150, 0]
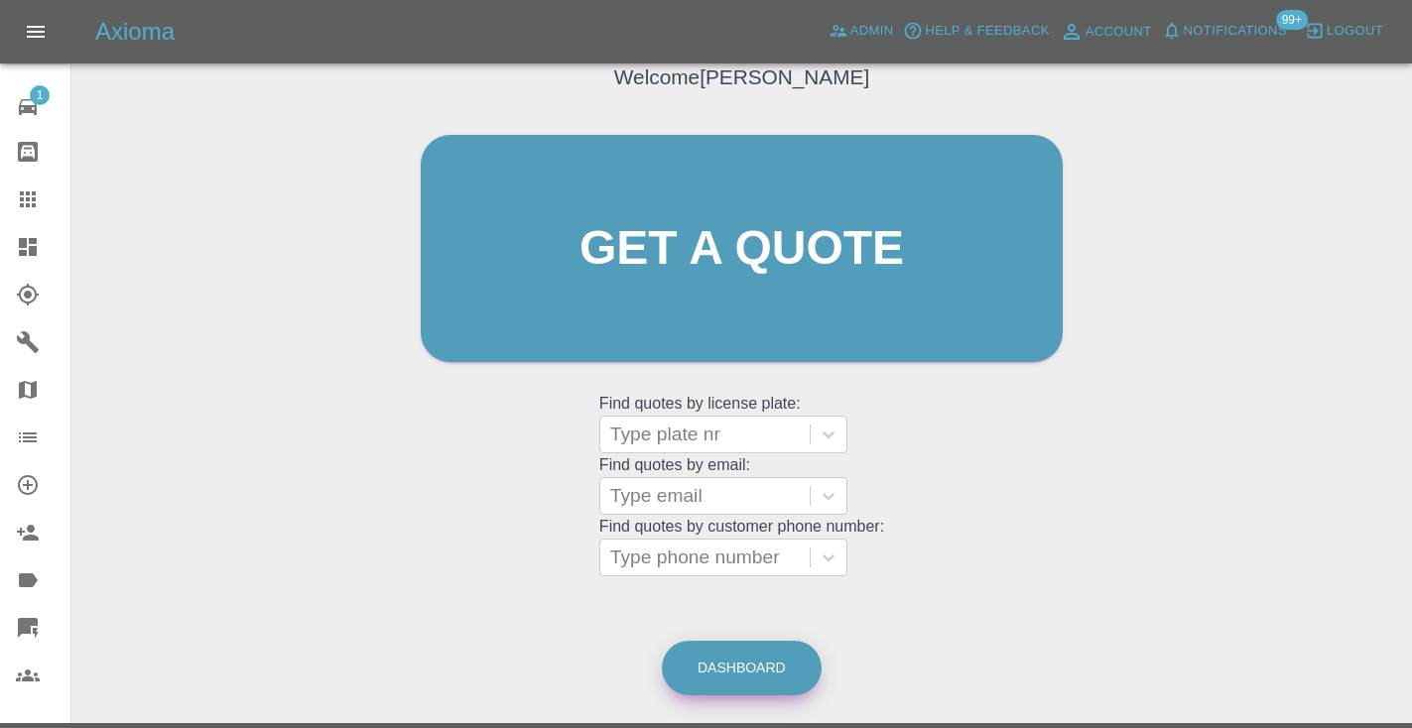
click at [748, 677] on link "Dashboard" at bounding box center [742, 668] width 160 height 55
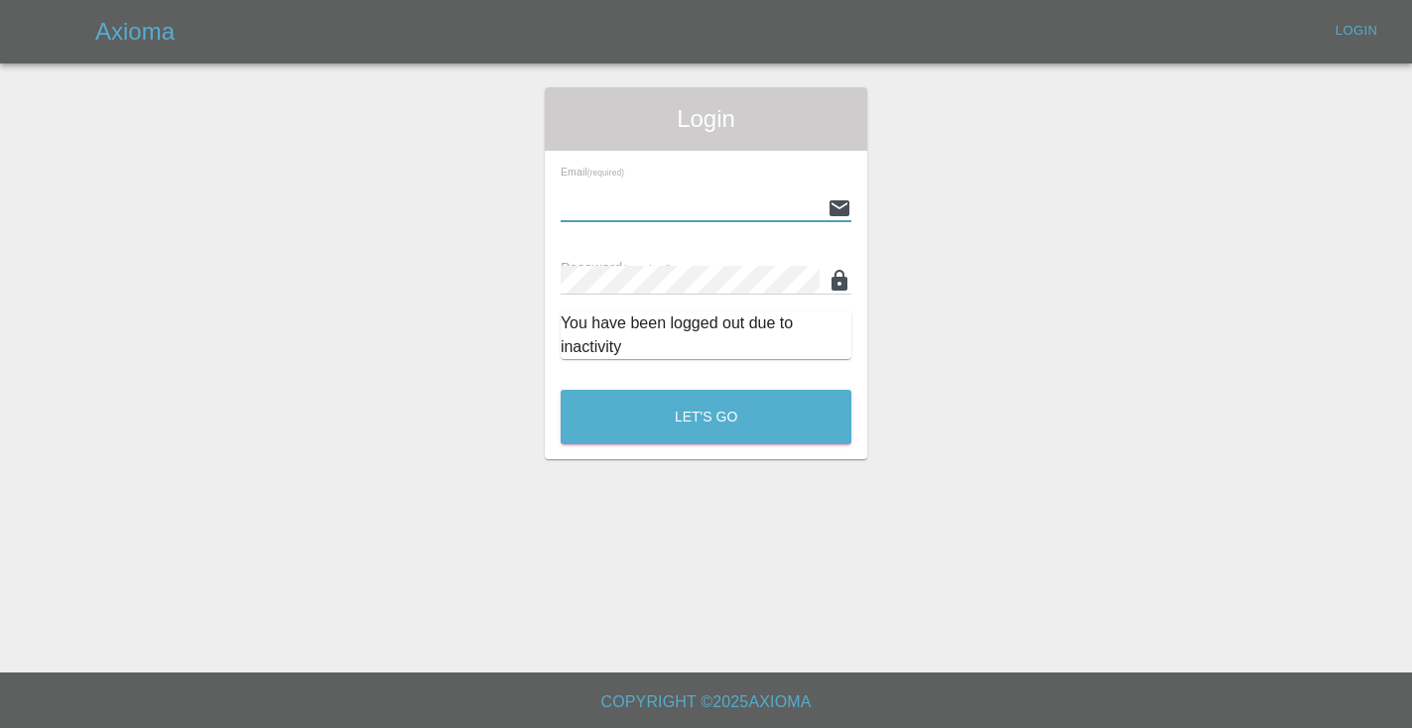
type input "[EMAIL_ADDRESS][DOMAIN_NAME]"
click at [705, 417] on button "Let's Go" at bounding box center [706, 417] width 291 height 55
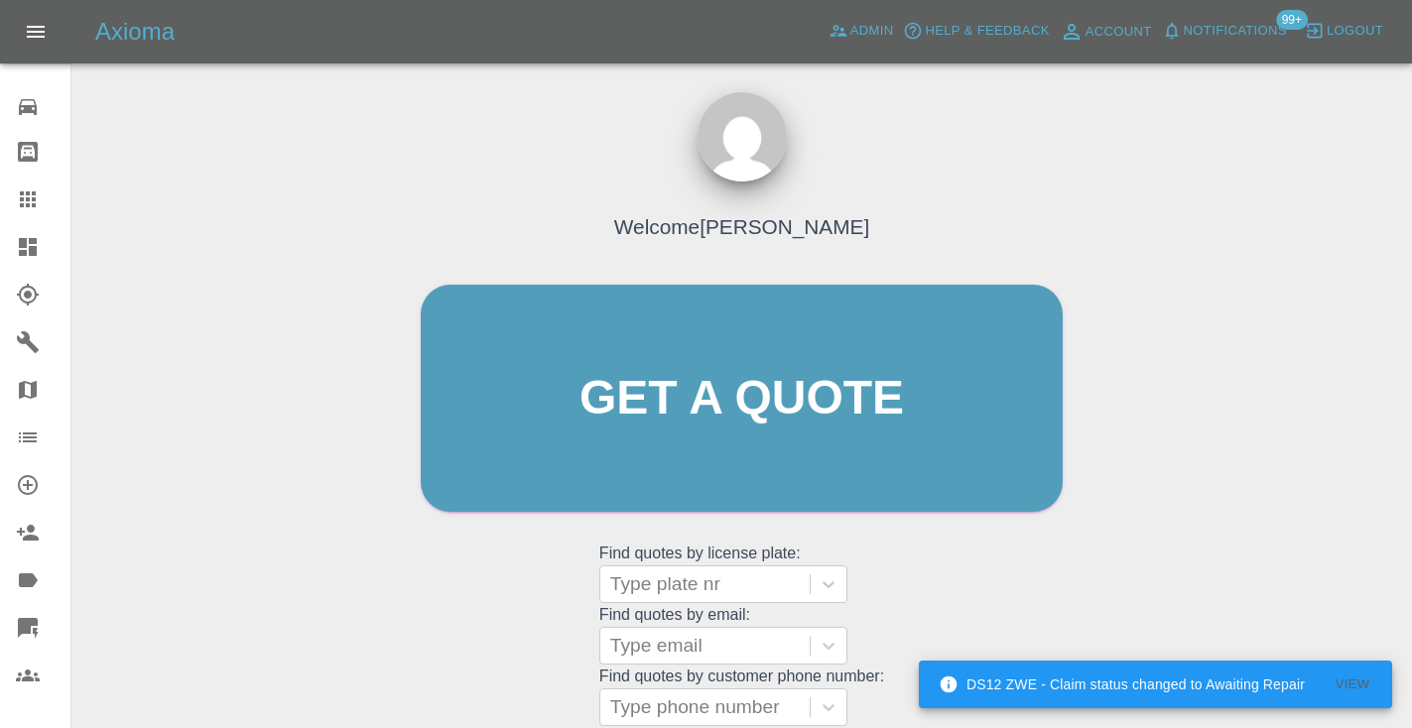
click at [1039, 560] on div "Welcome [PERSON_NAME] Get a quote Get a quote Find quotes by license plate: Typ…" at bounding box center [742, 436] width 684 height 599
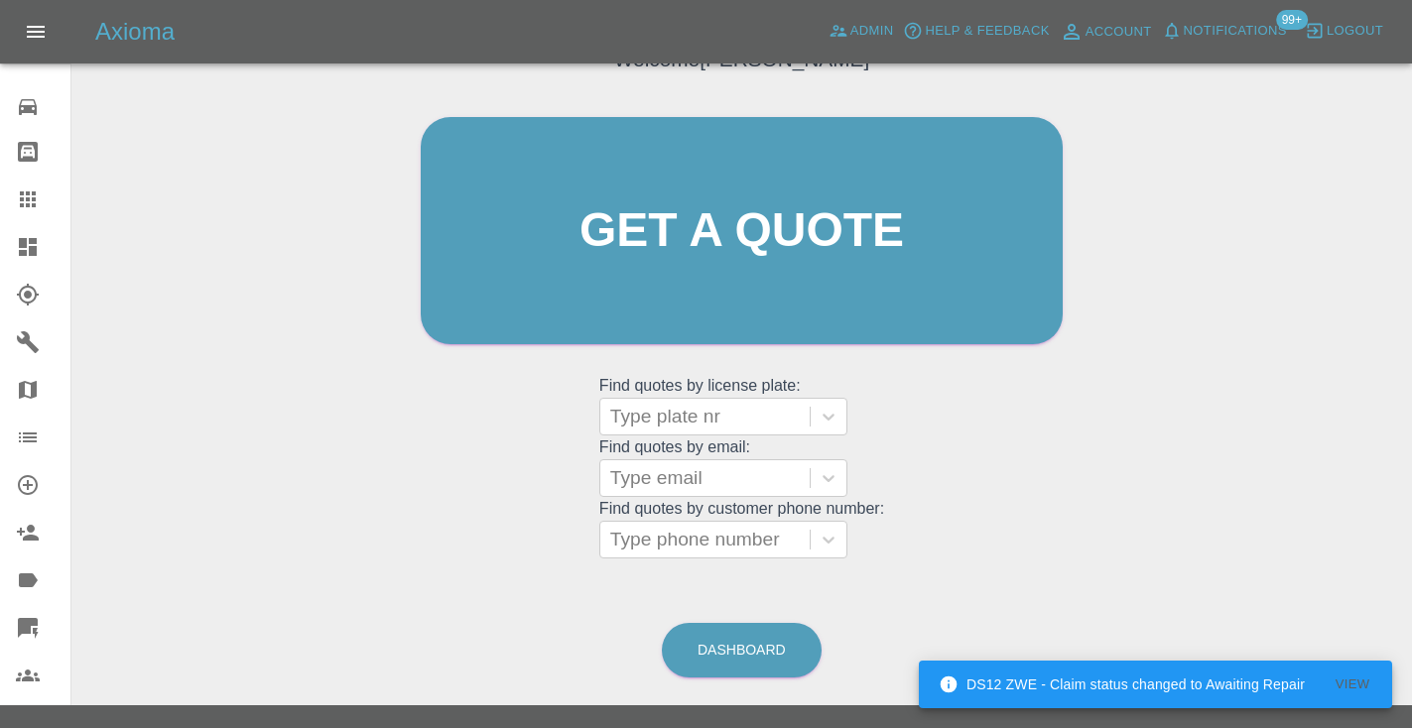
scroll to position [202, 0]
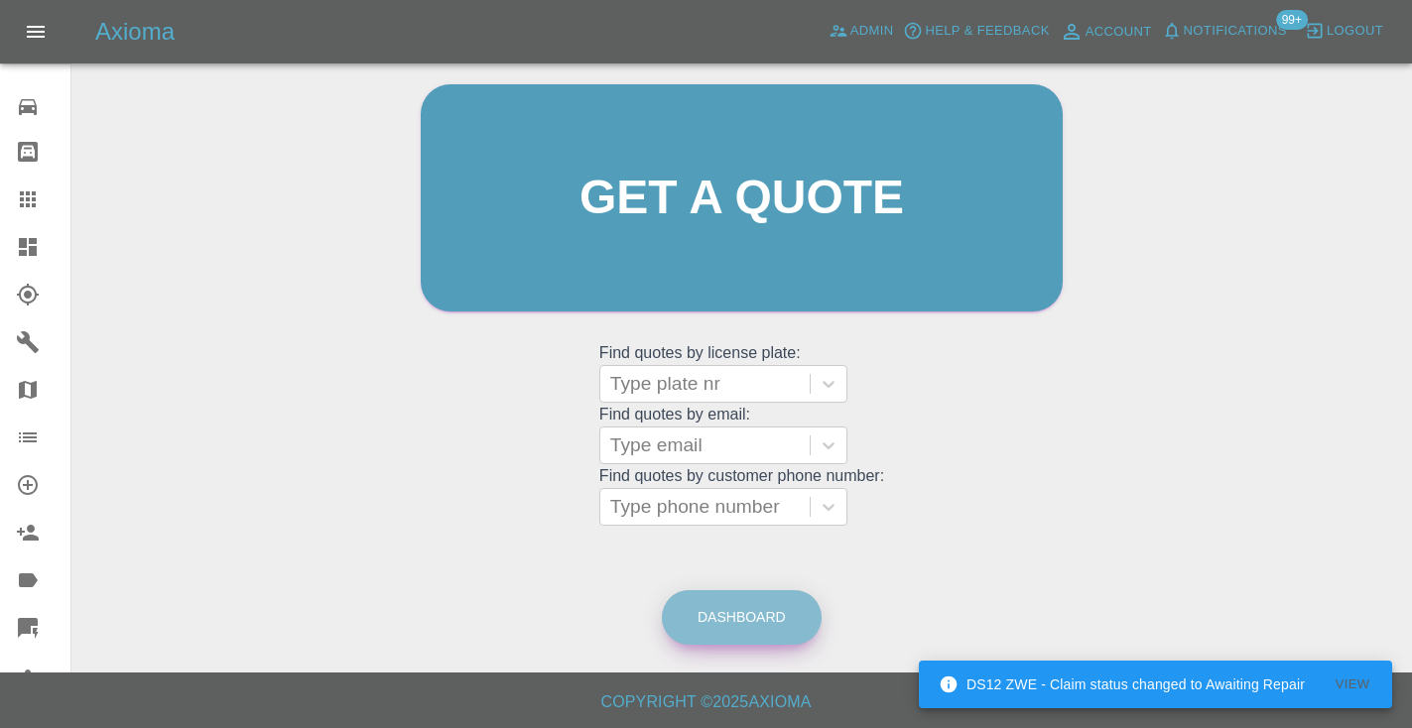
click at [713, 616] on link "Dashboard" at bounding box center [742, 617] width 160 height 55
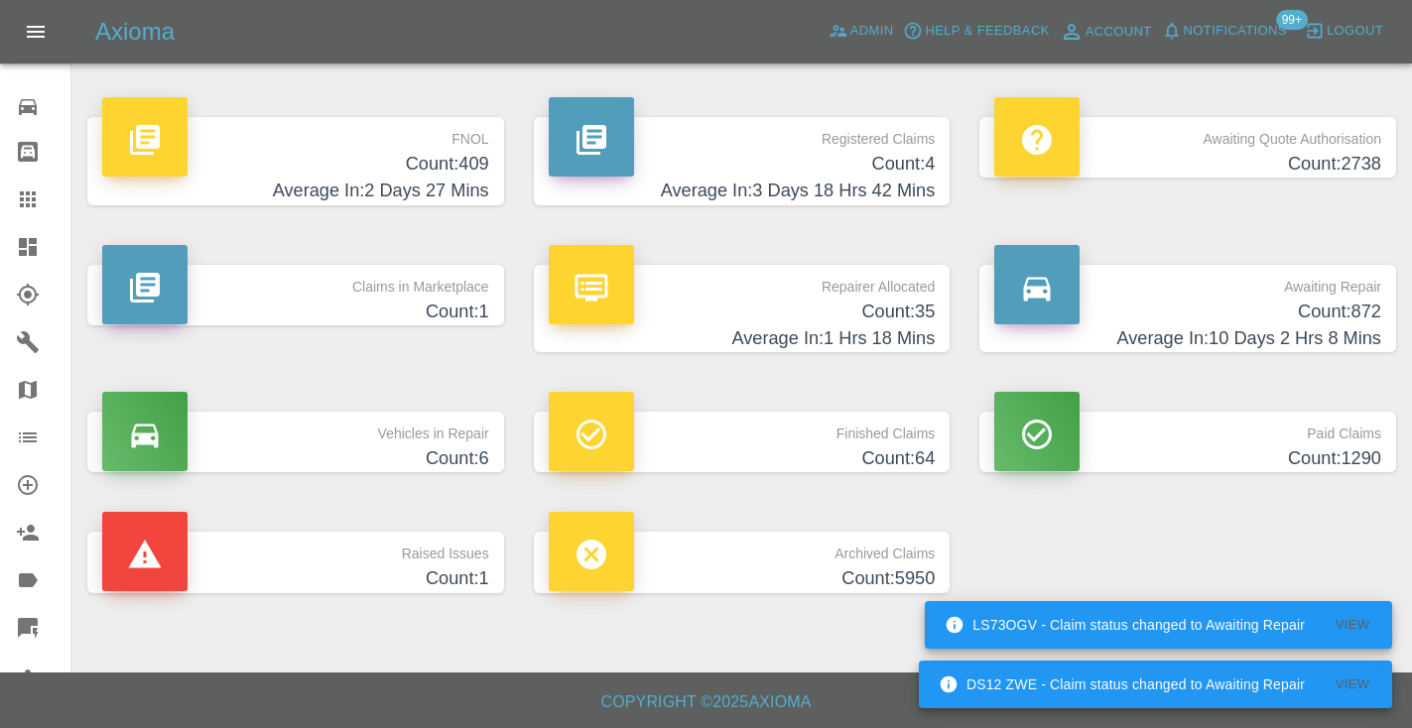
click at [1324, 328] on h4 "Average In: 10 Days 2 Hrs 8 Mins" at bounding box center [1187, 338] width 387 height 27
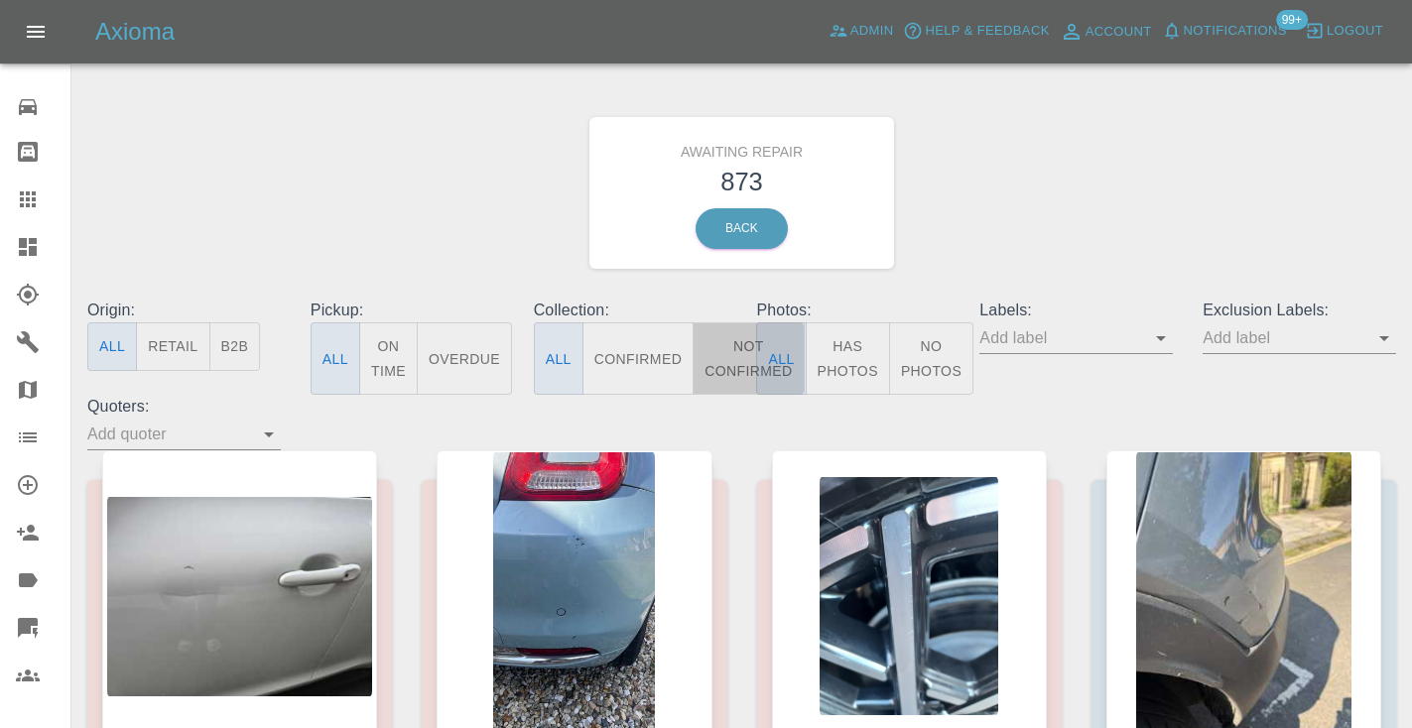
click at [738, 335] on button "Not Confirmed" at bounding box center [748, 358] width 111 height 72
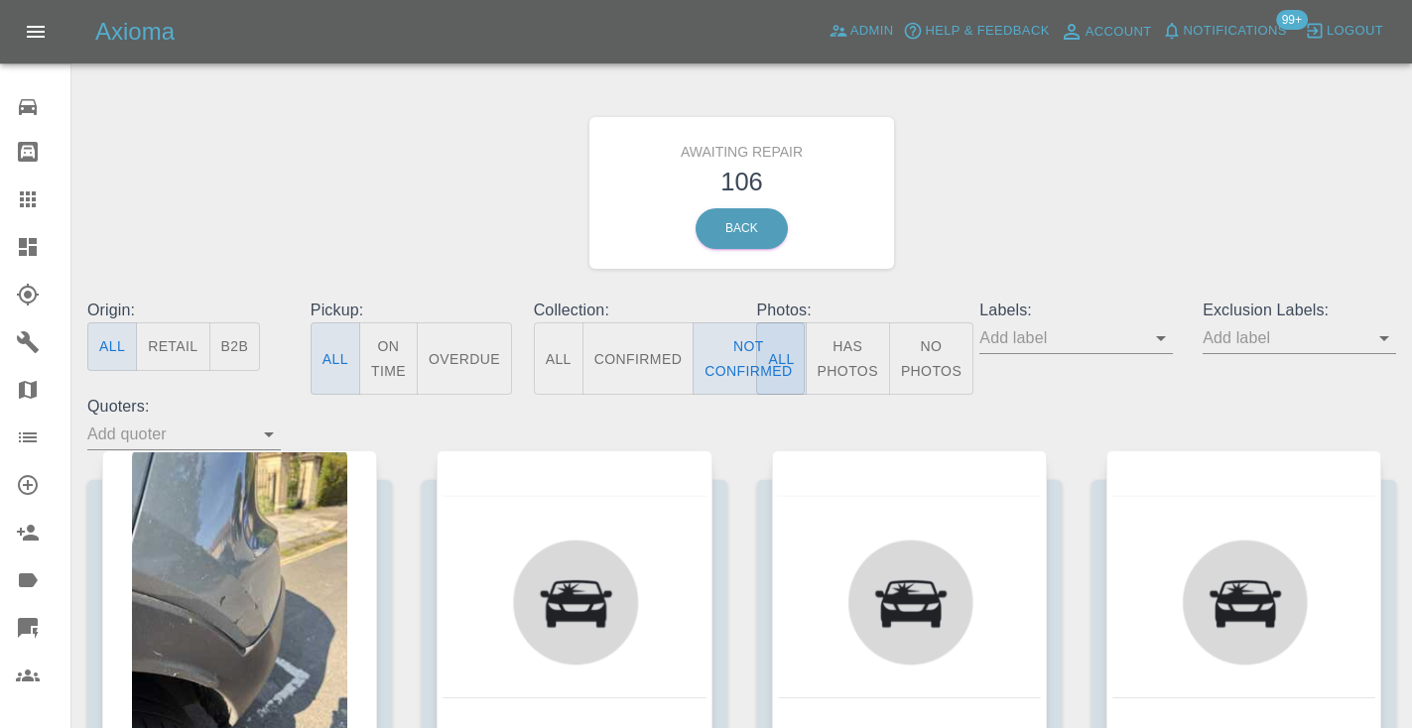
click at [1046, 211] on div "Awaiting Repair 106 Back" at bounding box center [741, 192] width 1338 height 211
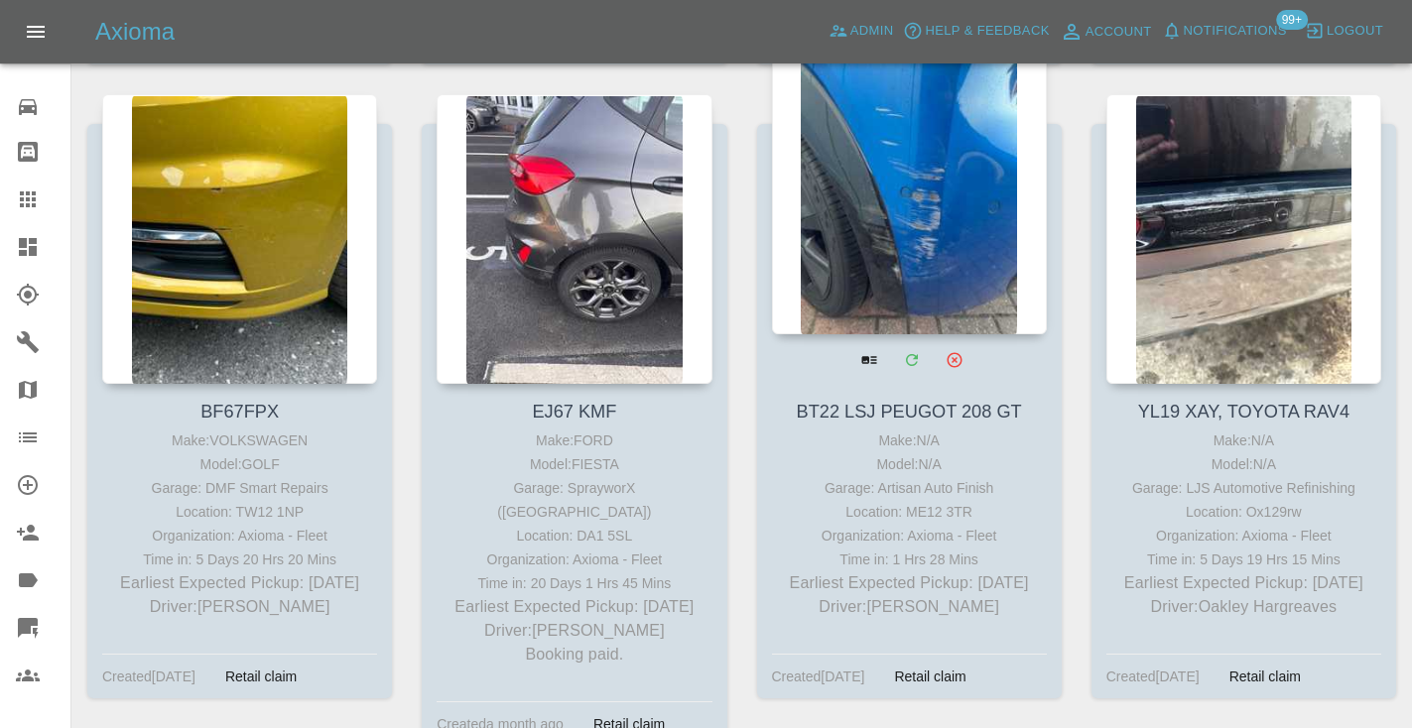
scroll to position [3033, 0]
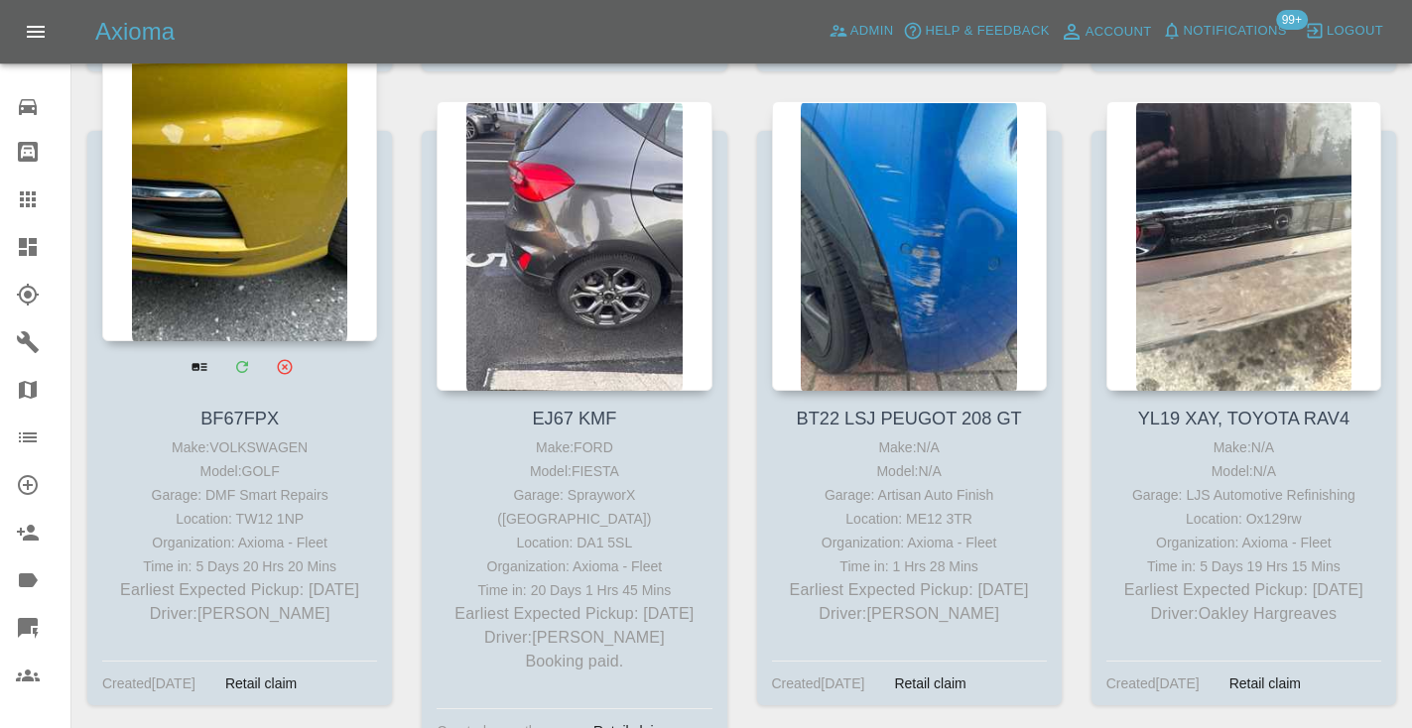
click at [259, 221] on div at bounding box center [239, 197] width 275 height 290
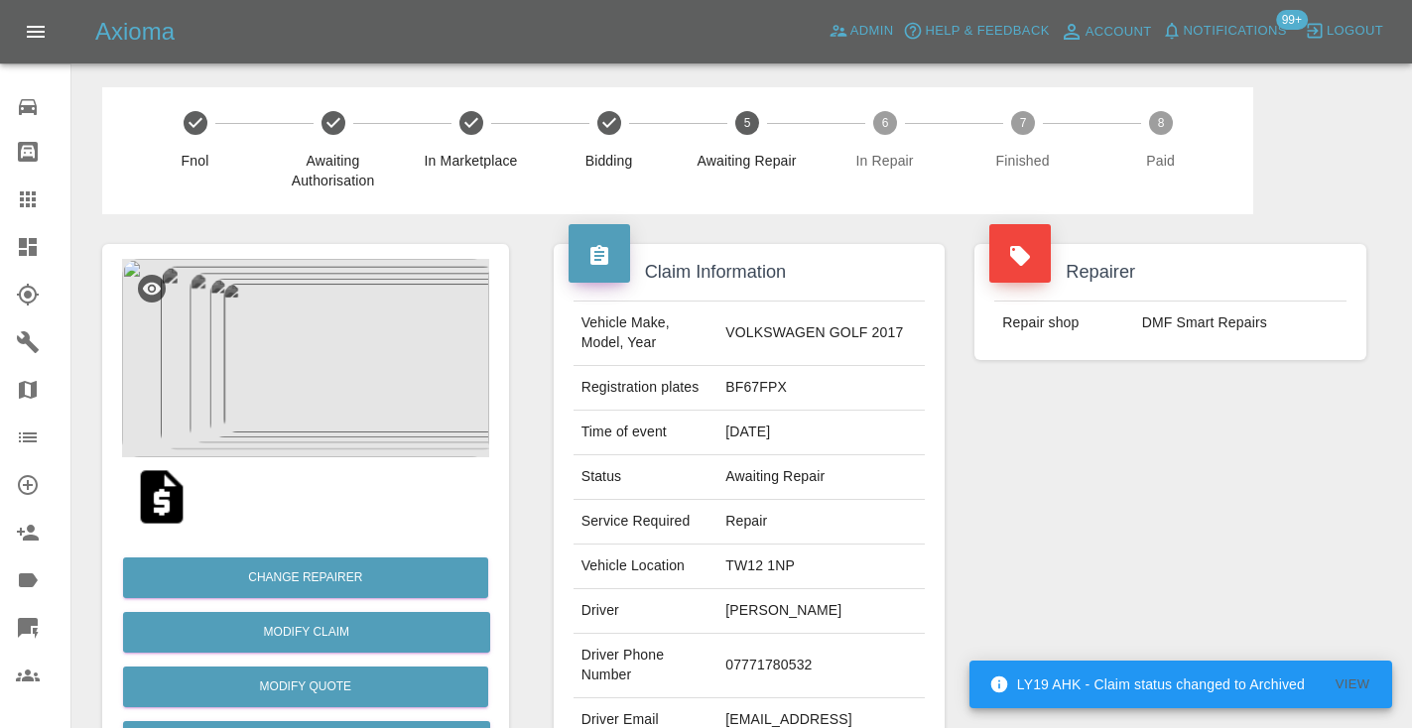
click at [798, 652] on td "07771780532" at bounding box center [820, 666] width 207 height 64
copy td "07771780532"
click at [1120, 543] on div "Repairer Repair shop DMF Smart Repairs" at bounding box center [1170, 510] width 422 height 592
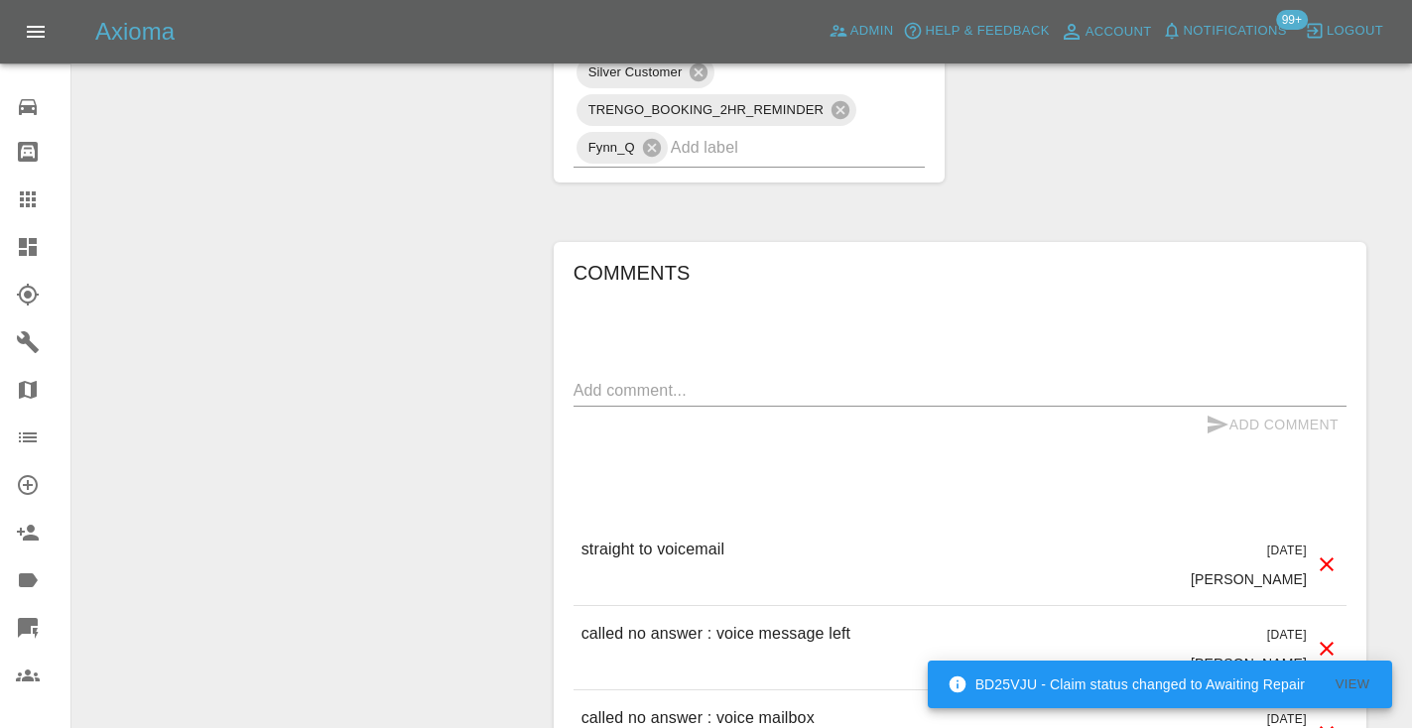
scroll to position [1872, 0]
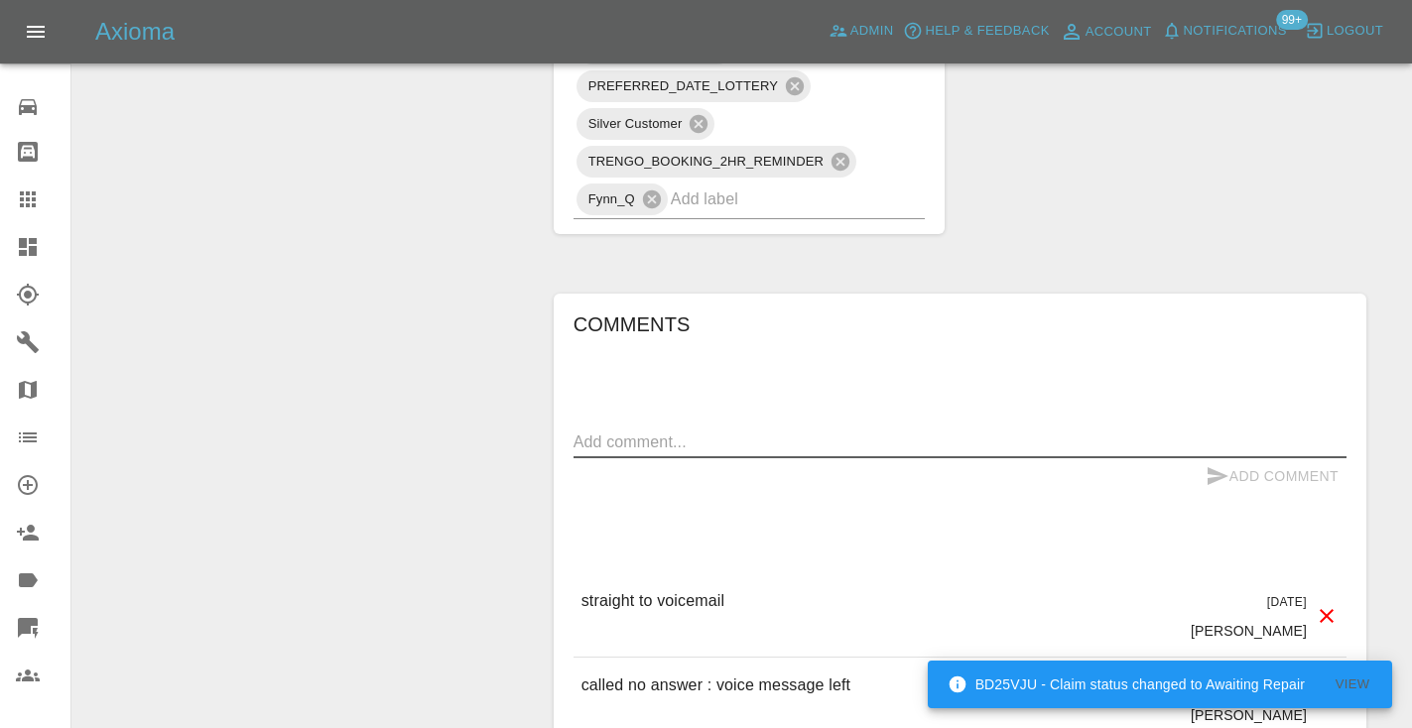
click at [619, 431] on textarea at bounding box center [959, 442] width 773 height 23
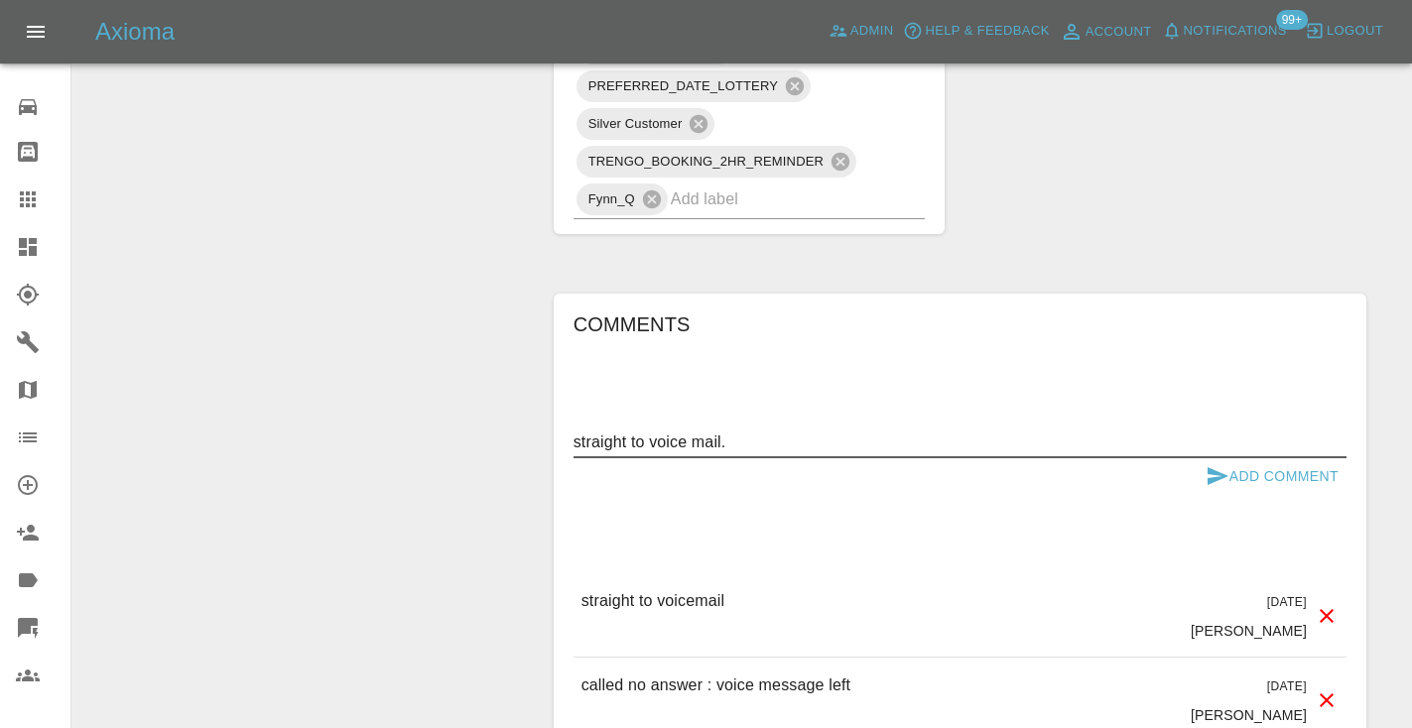
type textarea "straight to voice mail."
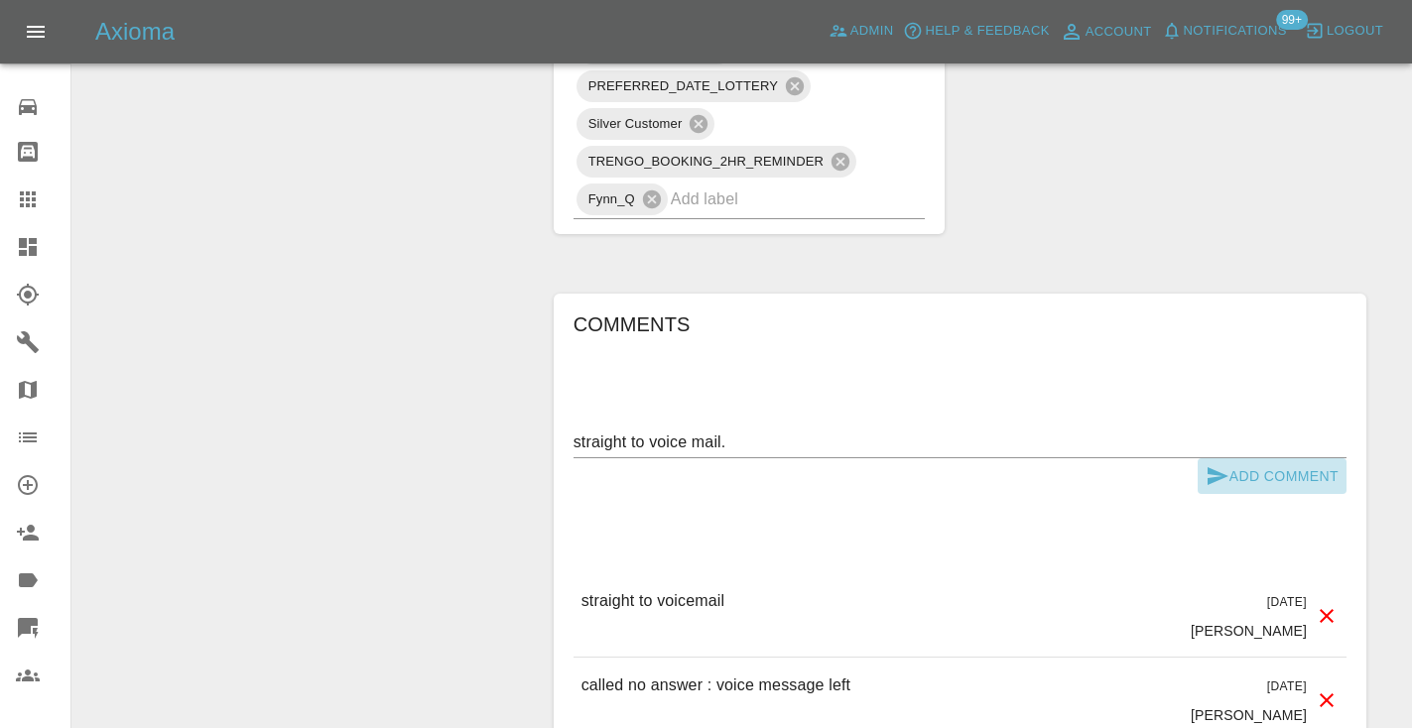
click at [1215, 464] on icon "submit" at bounding box center [1217, 476] width 24 height 24
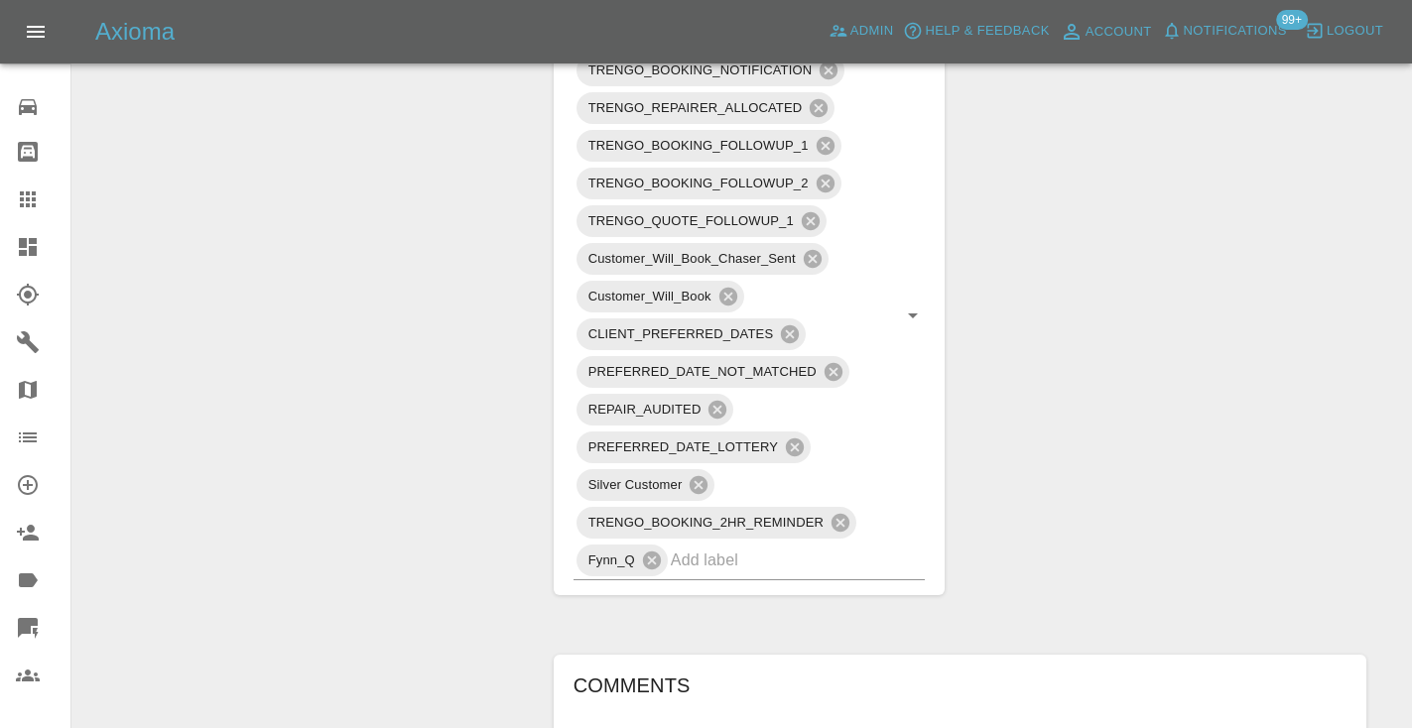
scroll to position [1479, 0]
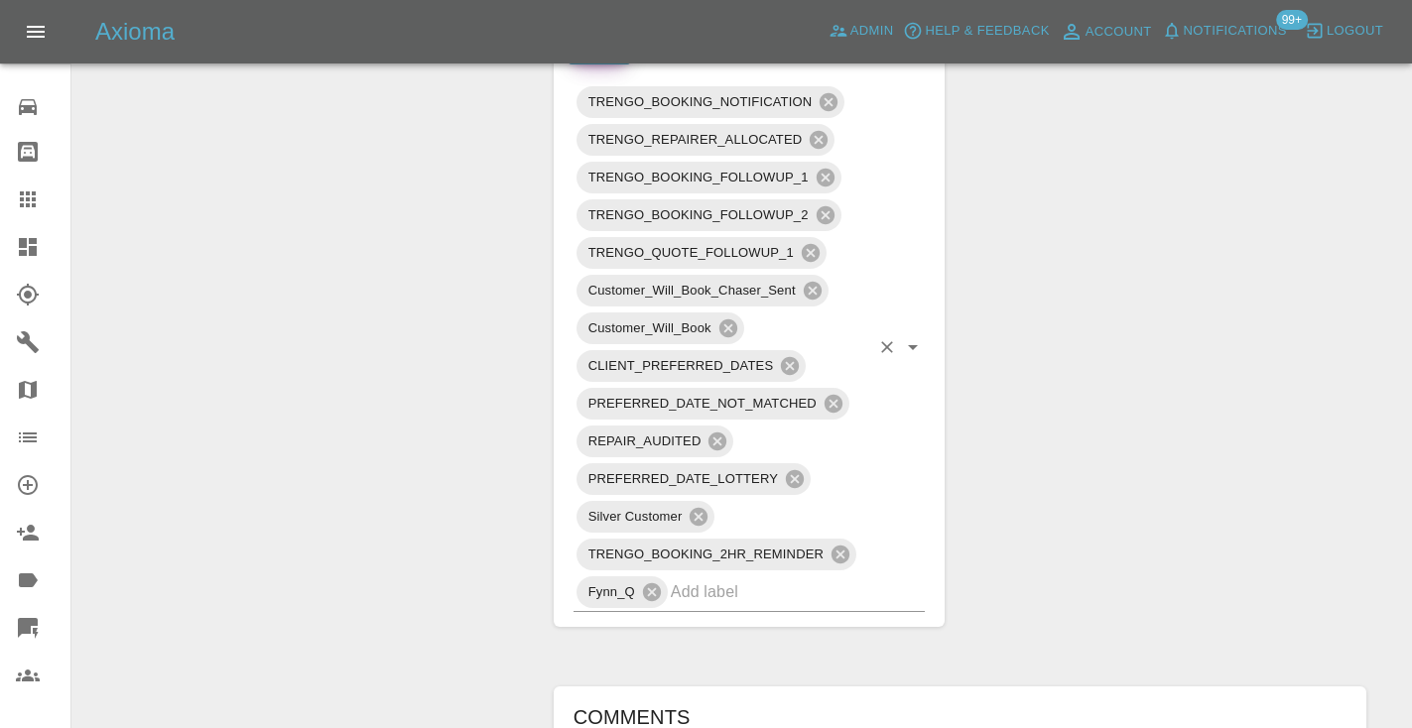
click at [742, 576] on input "text" at bounding box center [770, 591] width 199 height 31
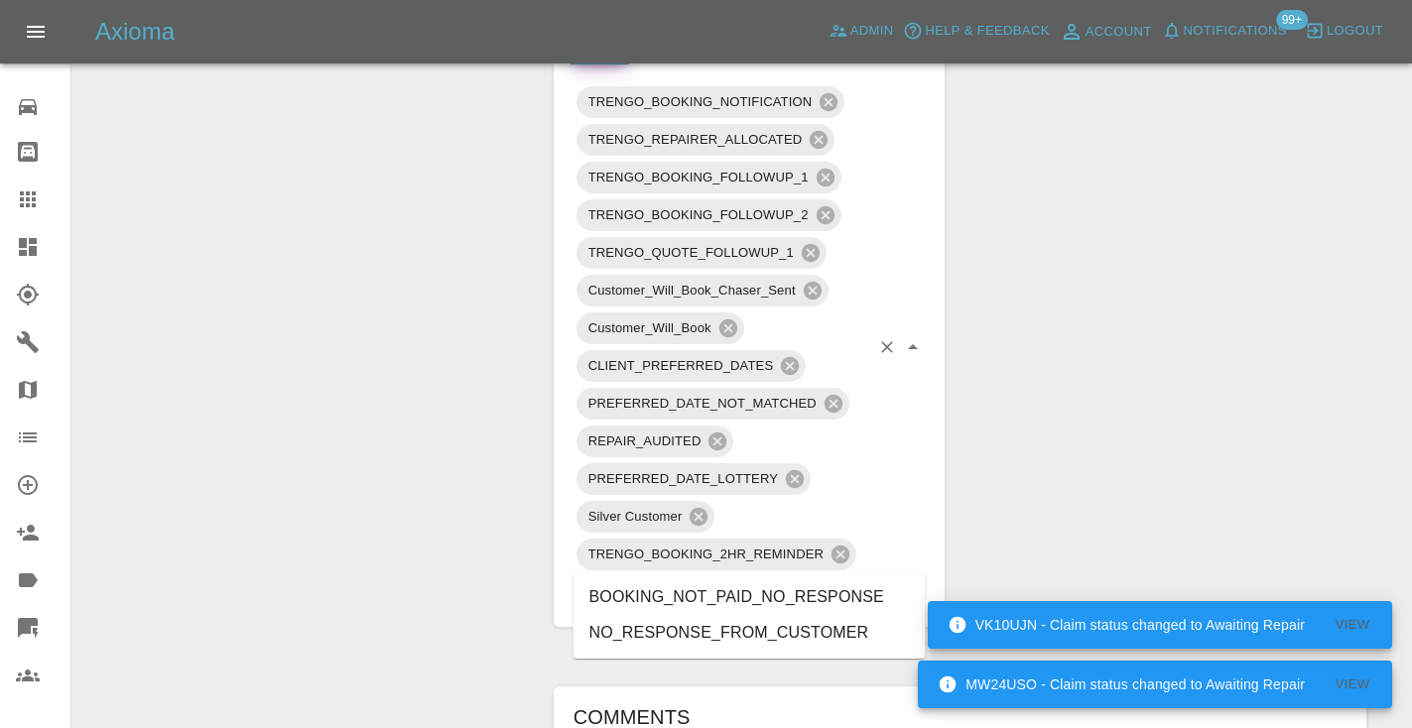
type input "no_respo"
click at [751, 636] on li "NO_RESPONSE_FROM_CUSTOMER" at bounding box center [749, 633] width 352 height 36
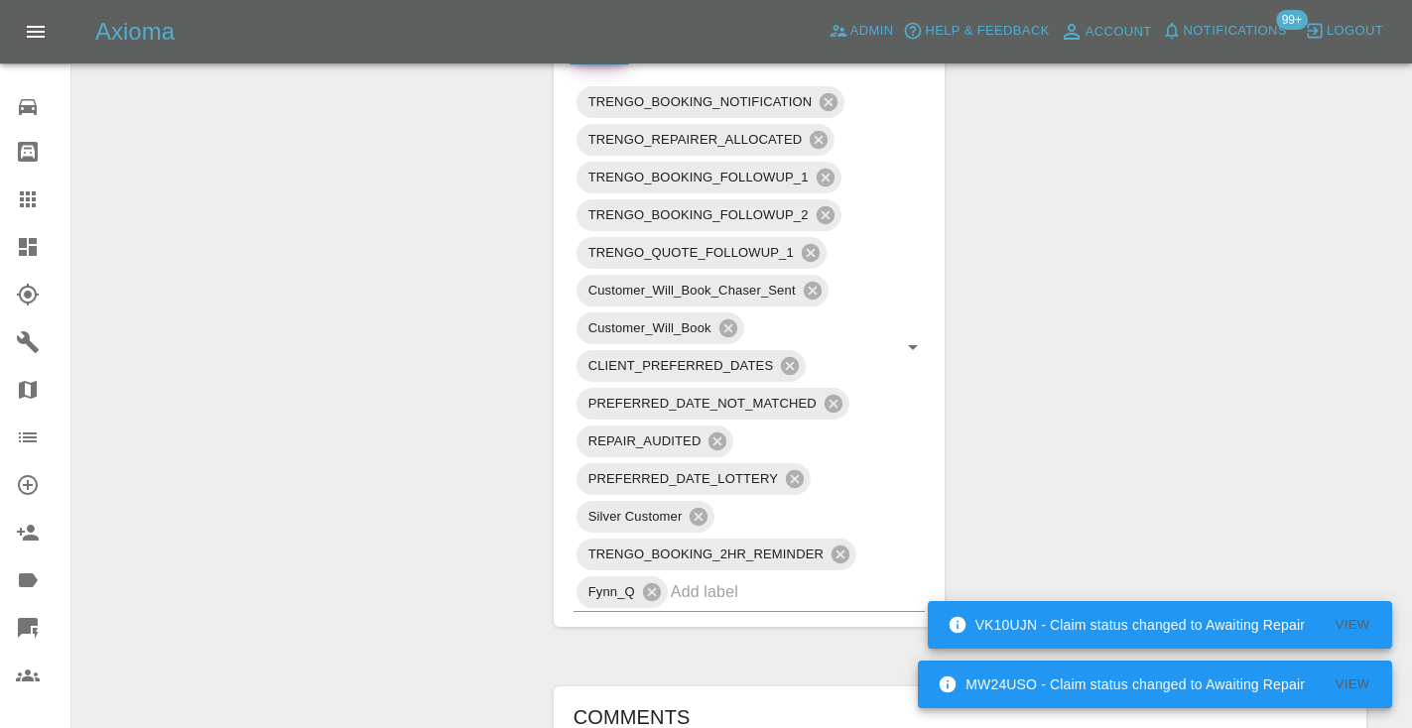
click at [478, 320] on div "Change Repairer Modify Claim Modify Quote Rollback Submit Payment Archive" at bounding box center [305, 229] width 437 height 2988
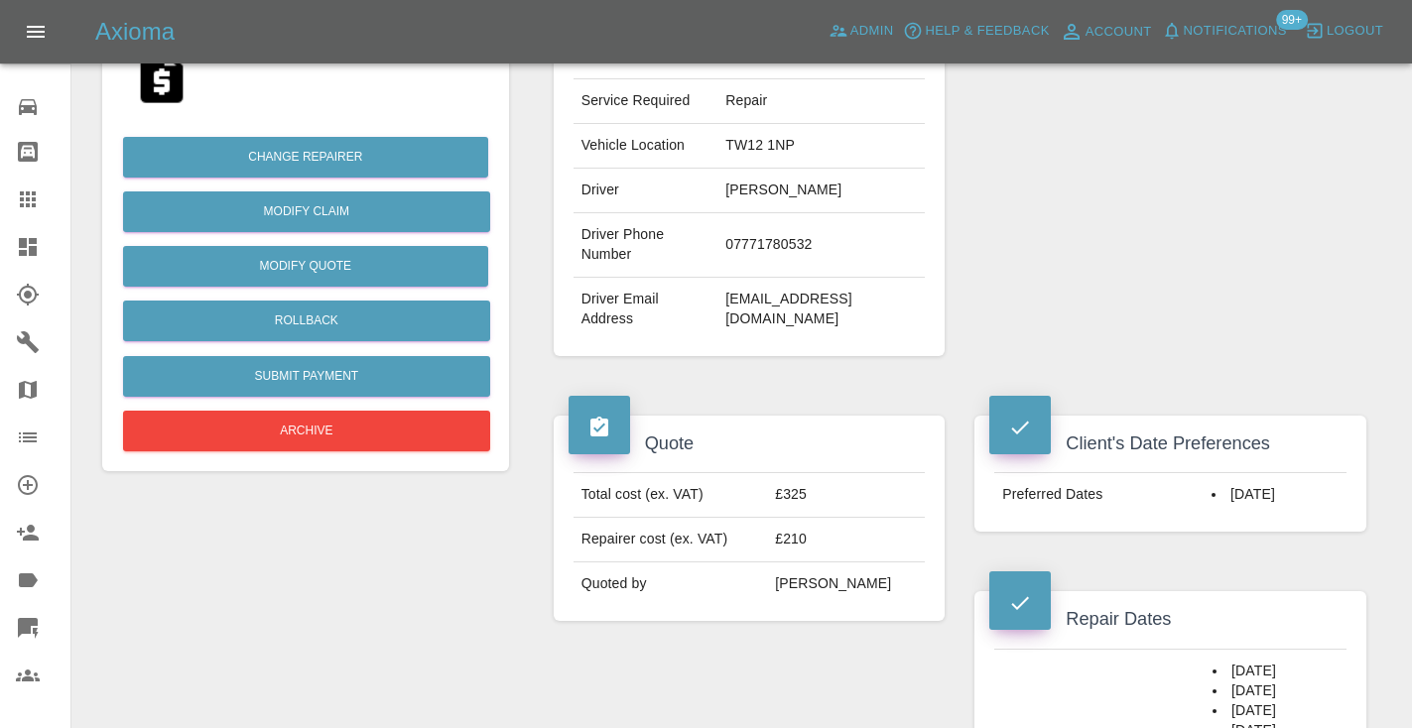
scroll to position [368, 0]
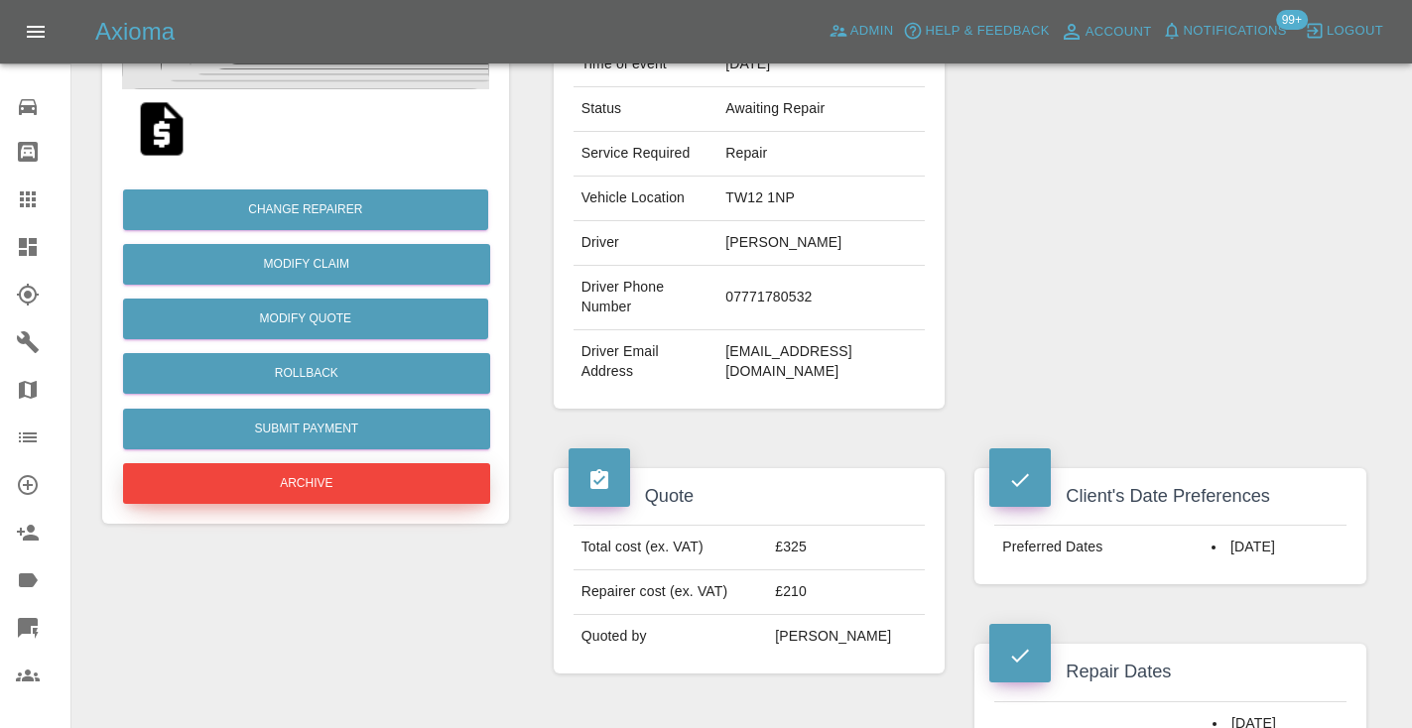
click at [268, 477] on button "Archive" at bounding box center [306, 483] width 367 height 41
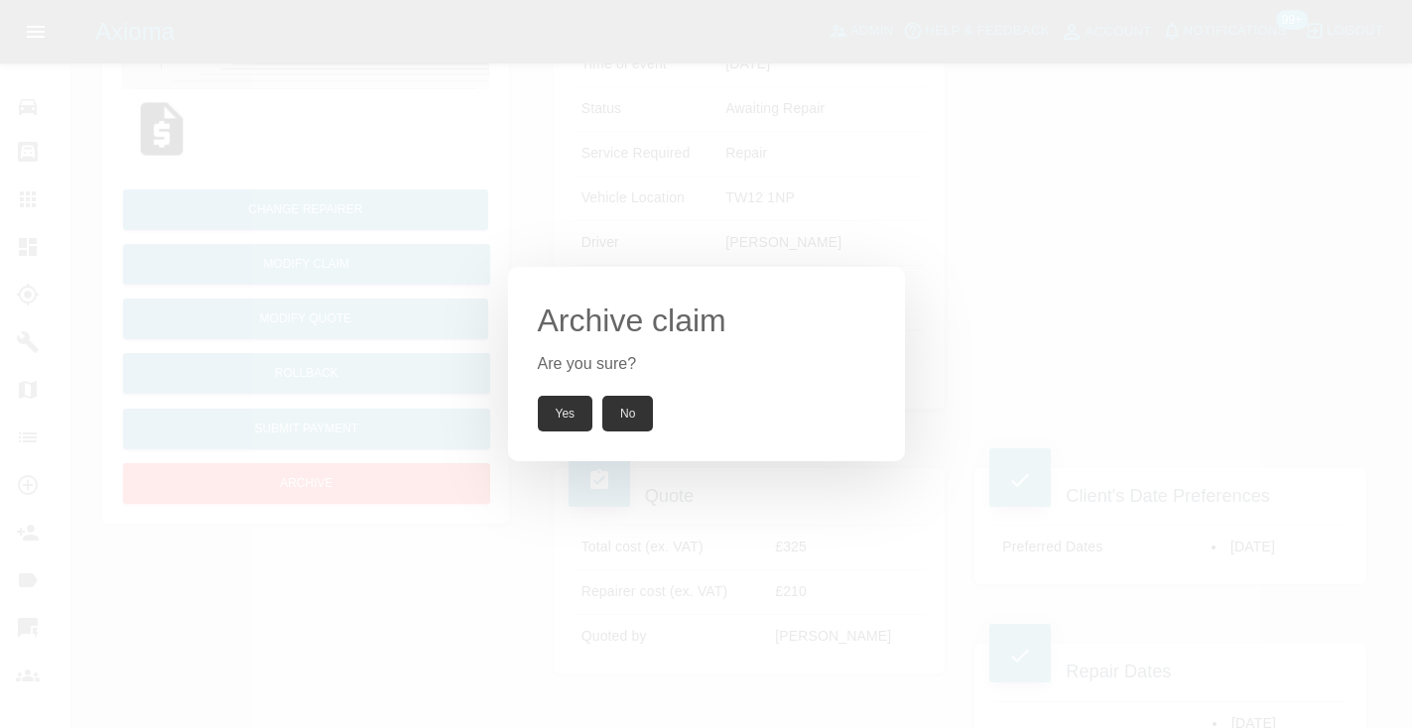
click at [571, 412] on button "Yes" at bounding box center [566, 414] width 56 height 36
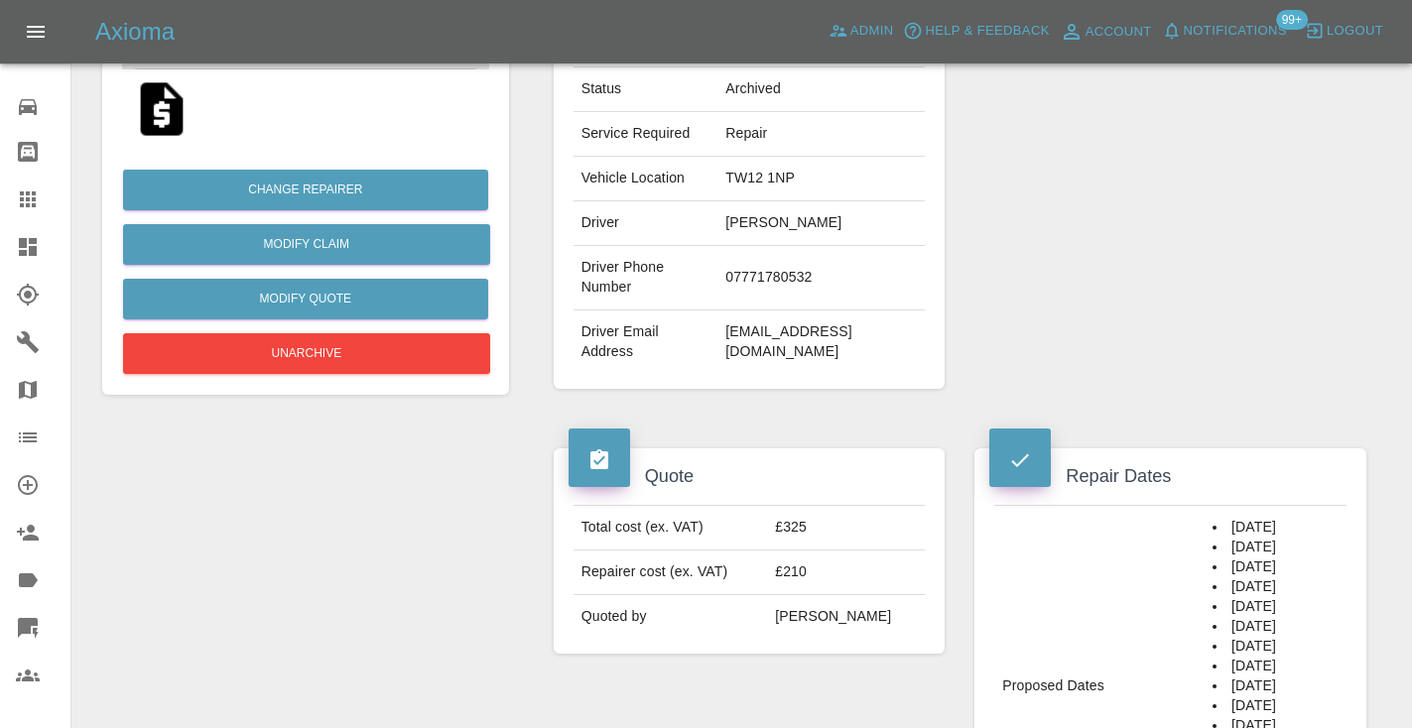
click at [33, 202] on icon at bounding box center [28, 200] width 24 height 24
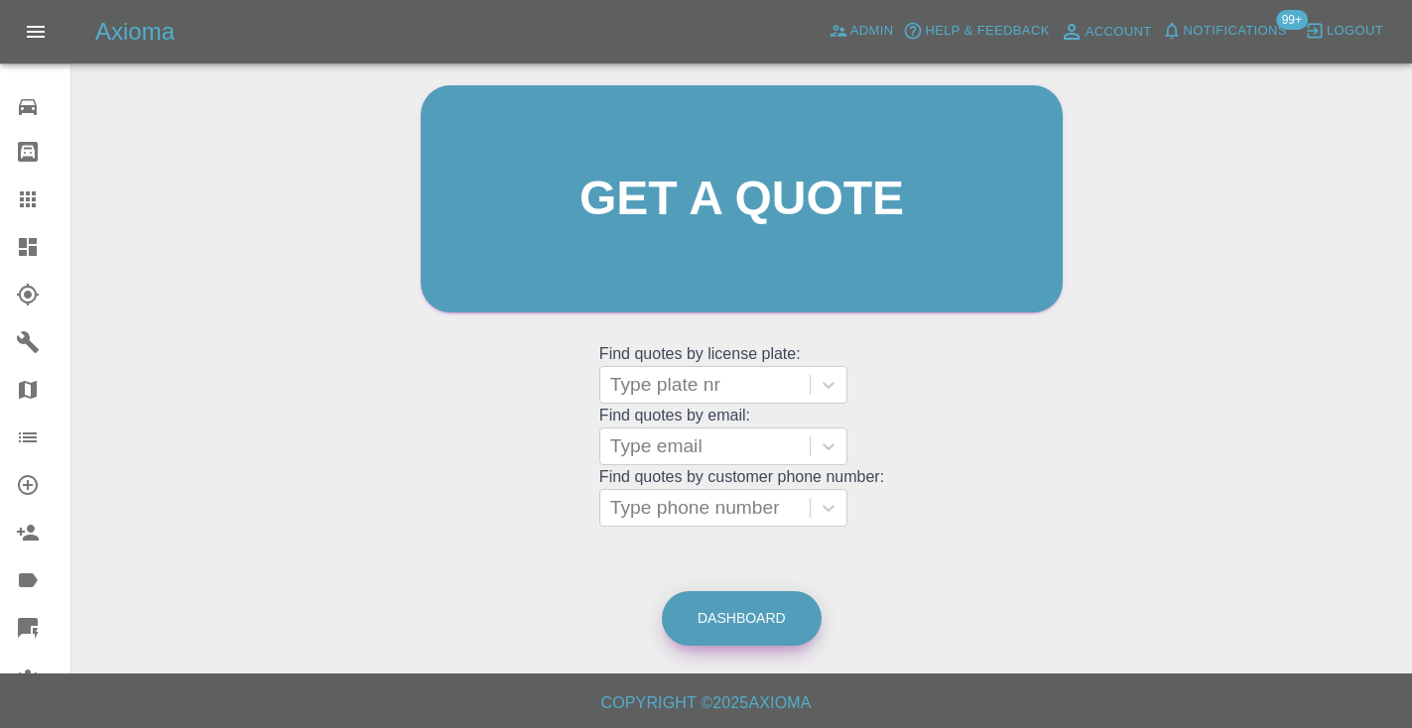
click at [738, 597] on link "Dashboard" at bounding box center [742, 618] width 160 height 55
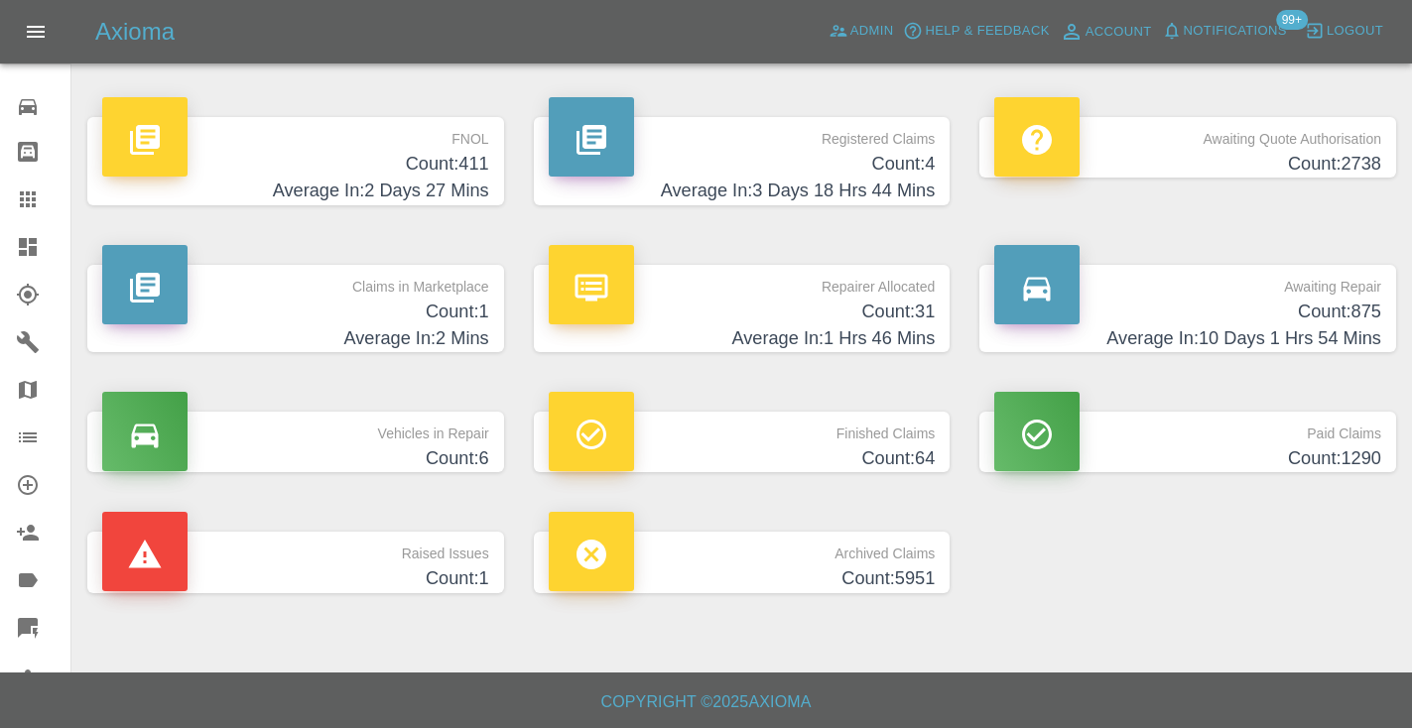
click at [1302, 303] on h4 "Count: 875" at bounding box center [1187, 312] width 387 height 27
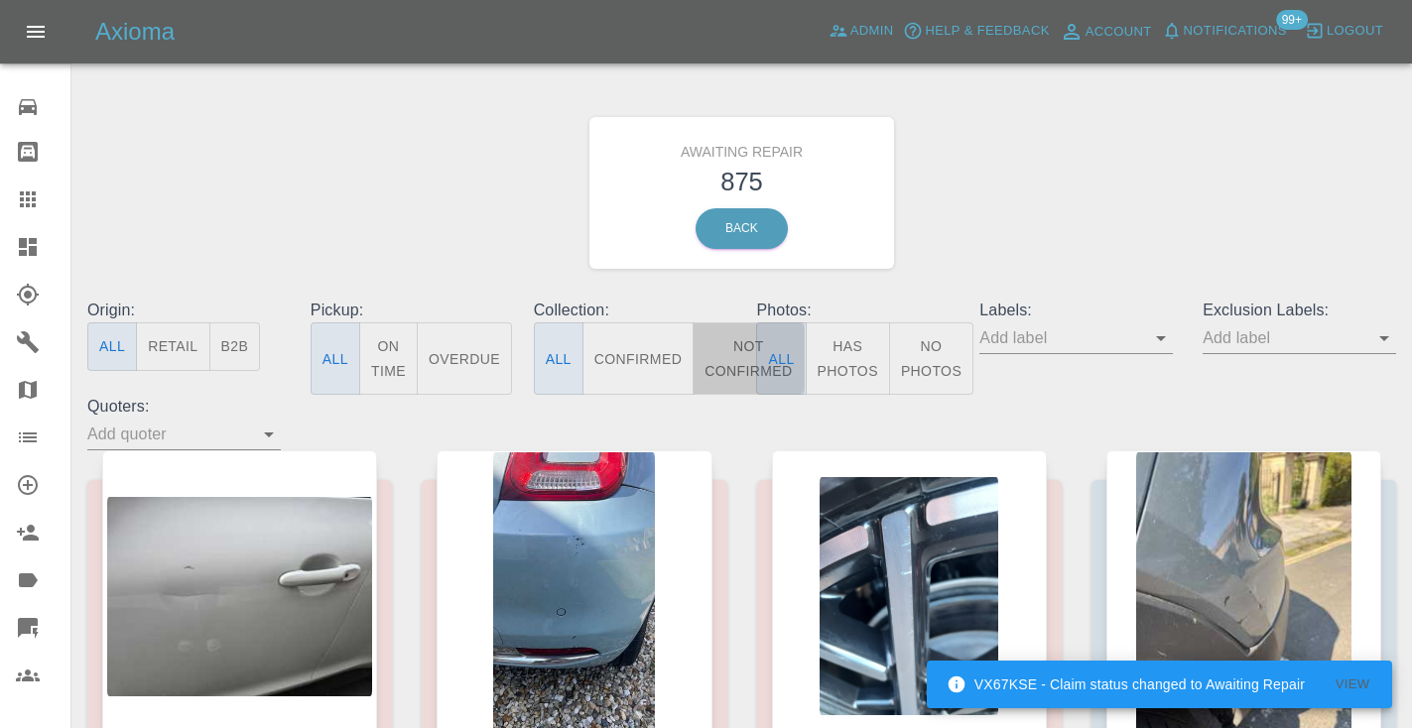
click at [721, 361] on button "Not Confirmed" at bounding box center [748, 358] width 111 height 72
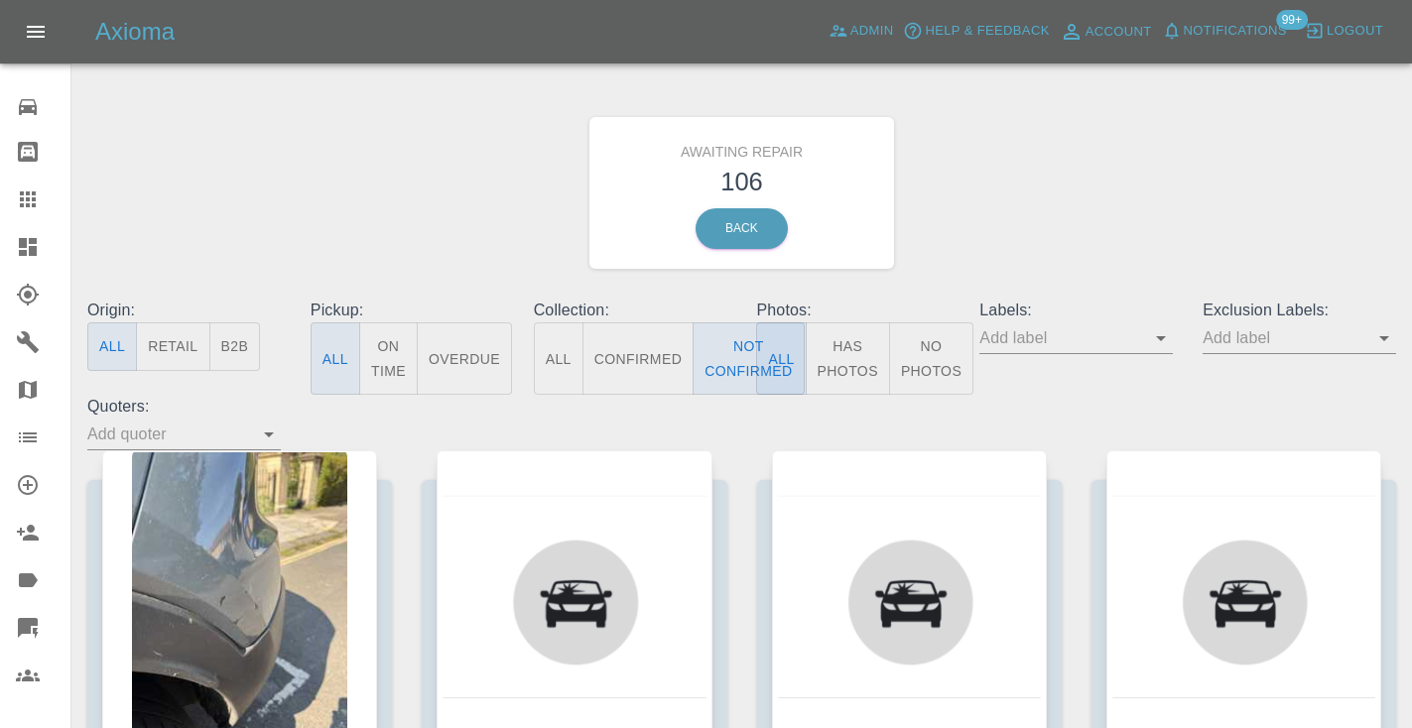
click at [1048, 188] on div "Awaiting Repair 106 Back" at bounding box center [741, 192] width 1338 height 211
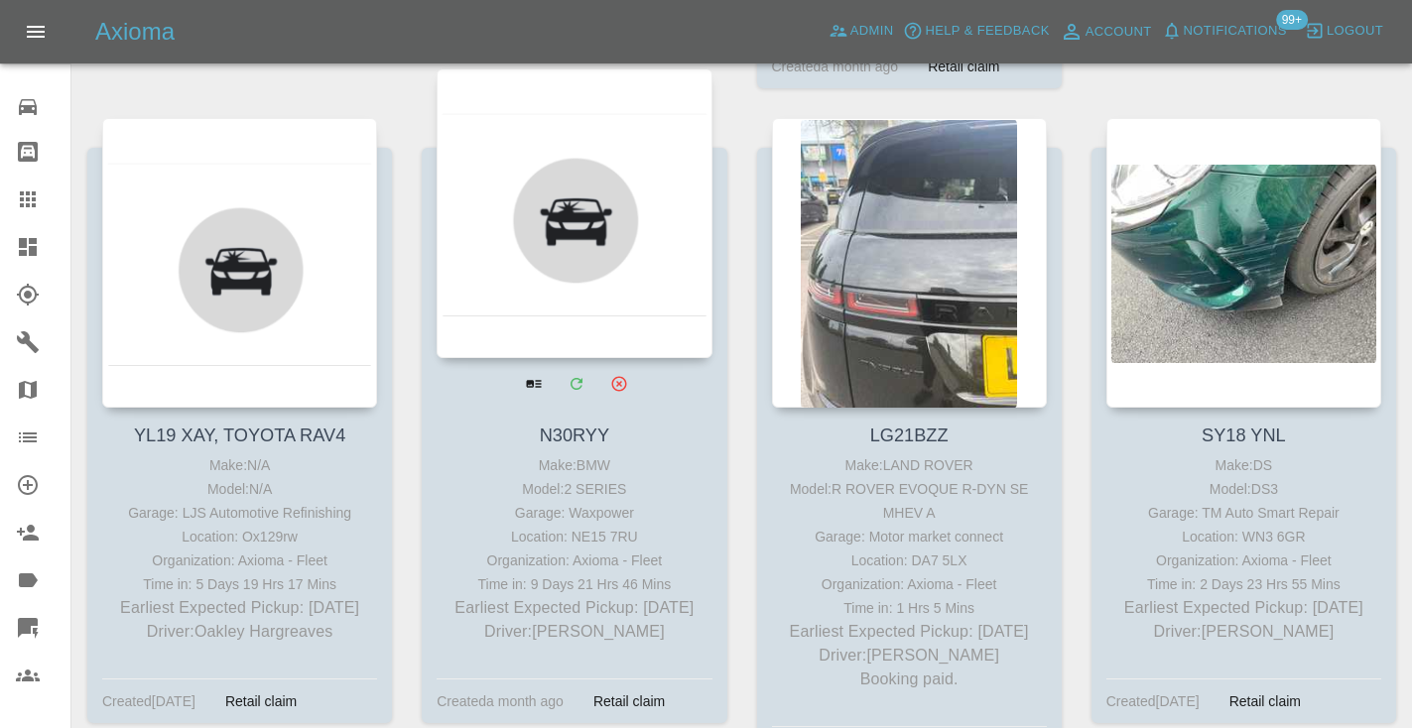
scroll to position [3729, 0]
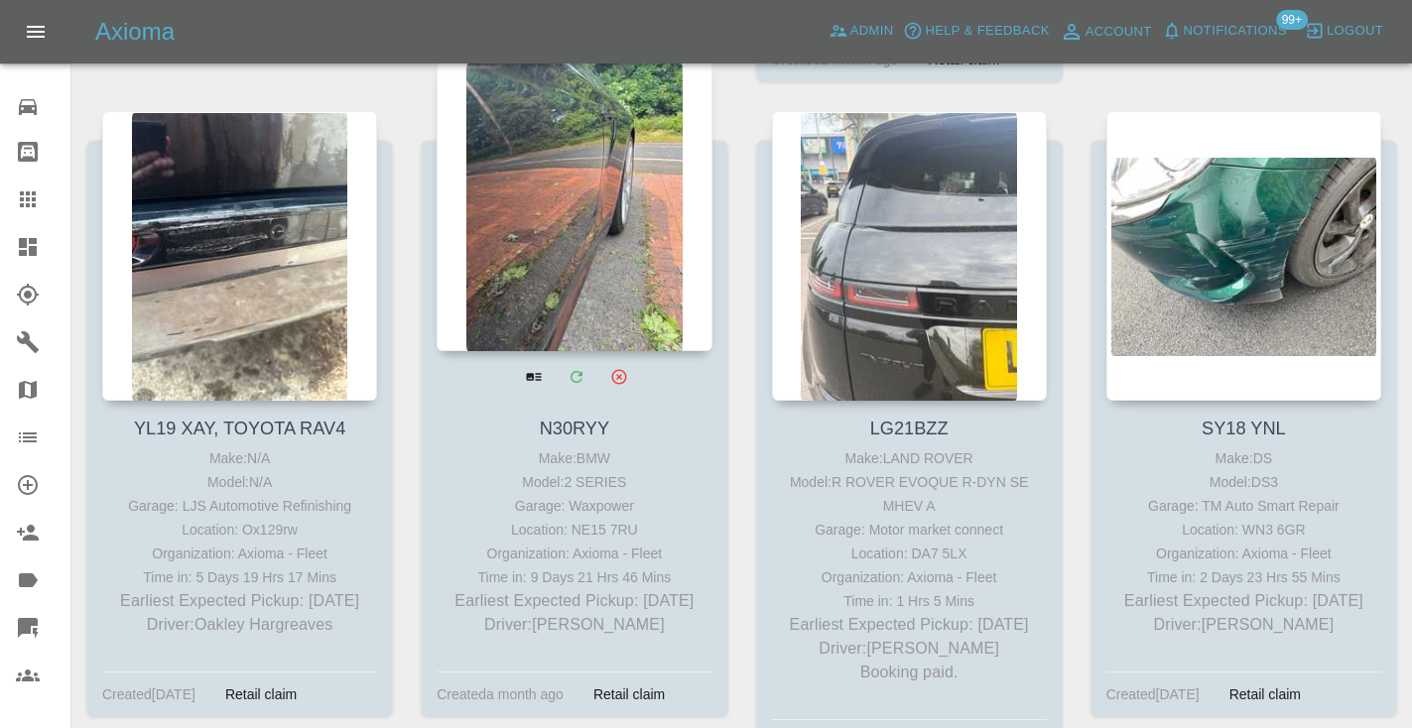
click at [568, 208] on div at bounding box center [574, 207] width 275 height 290
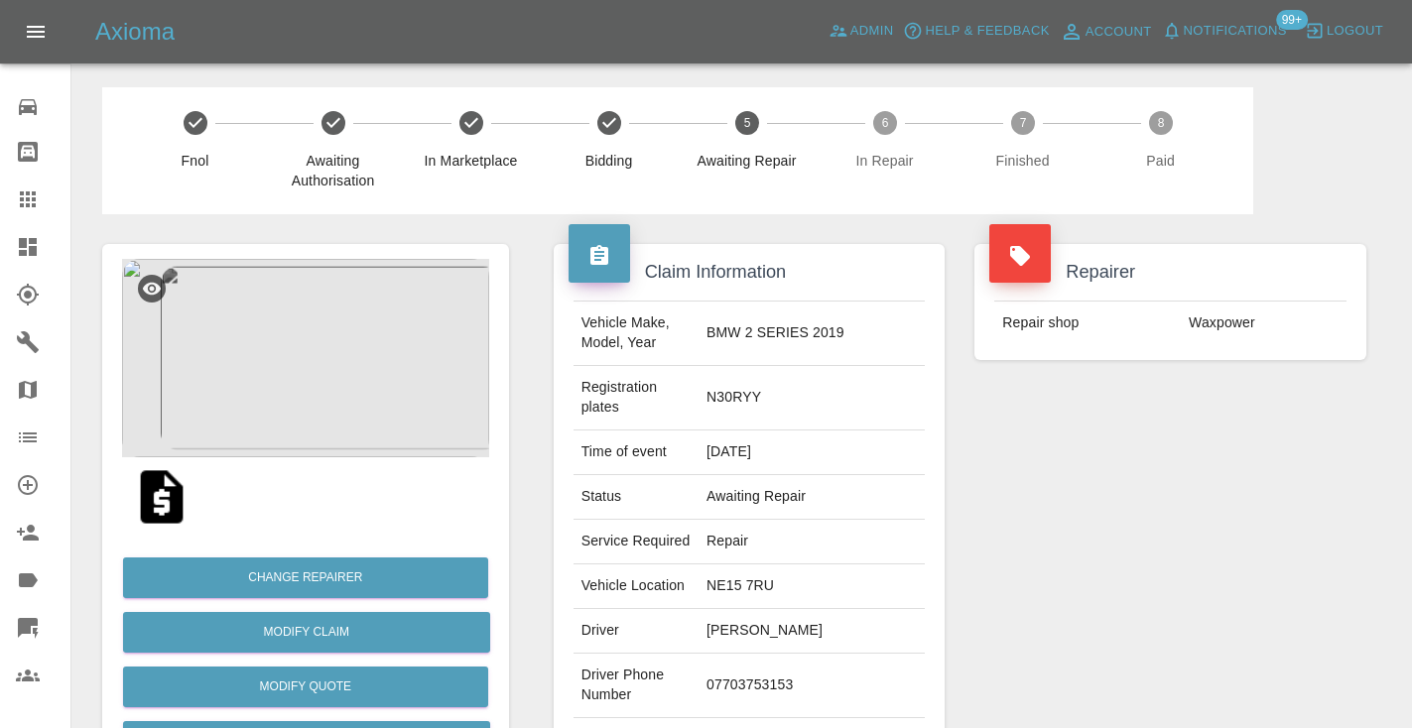
click at [803, 654] on td "07703753153" at bounding box center [811, 686] width 226 height 64
copy td "07703753153"
click at [1160, 566] on div "Repairer Repair shop Waxpower" at bounding box center [1170, 530] width 422 height 632
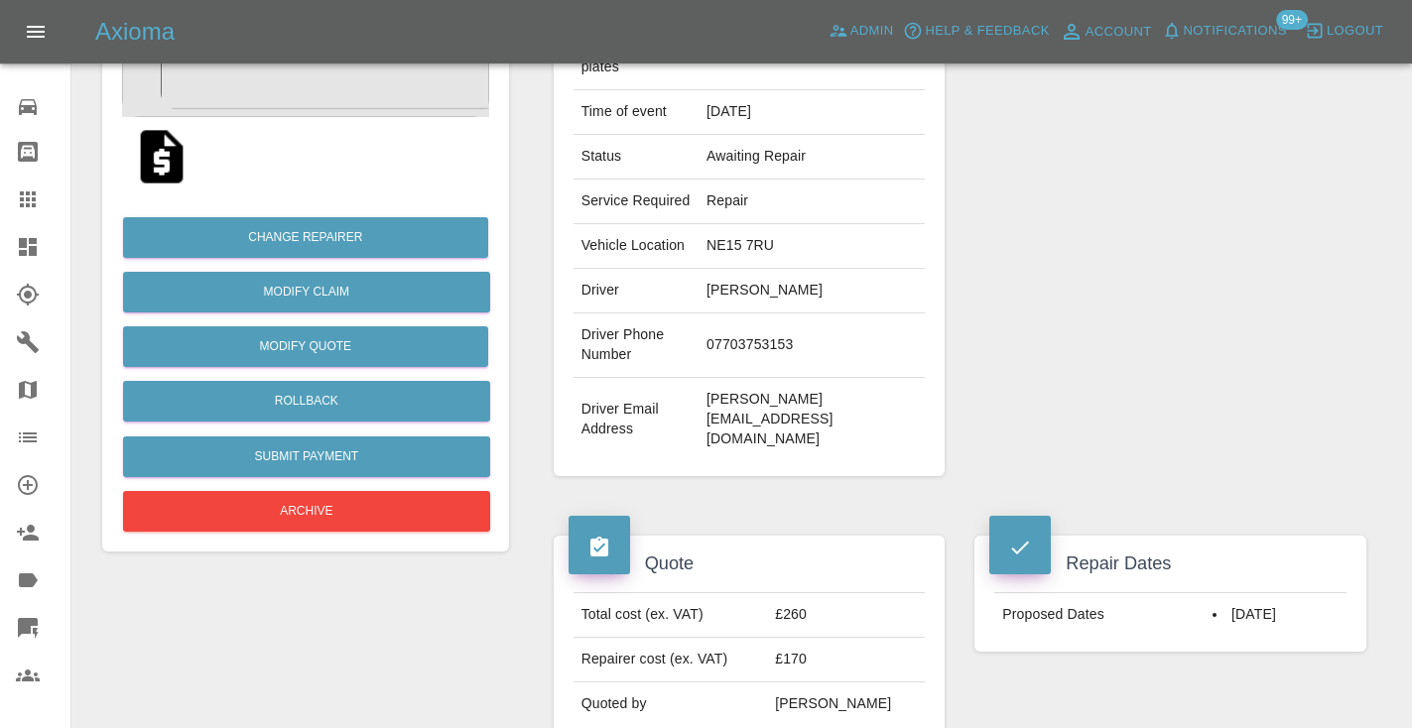
scroll to position [287, 0]
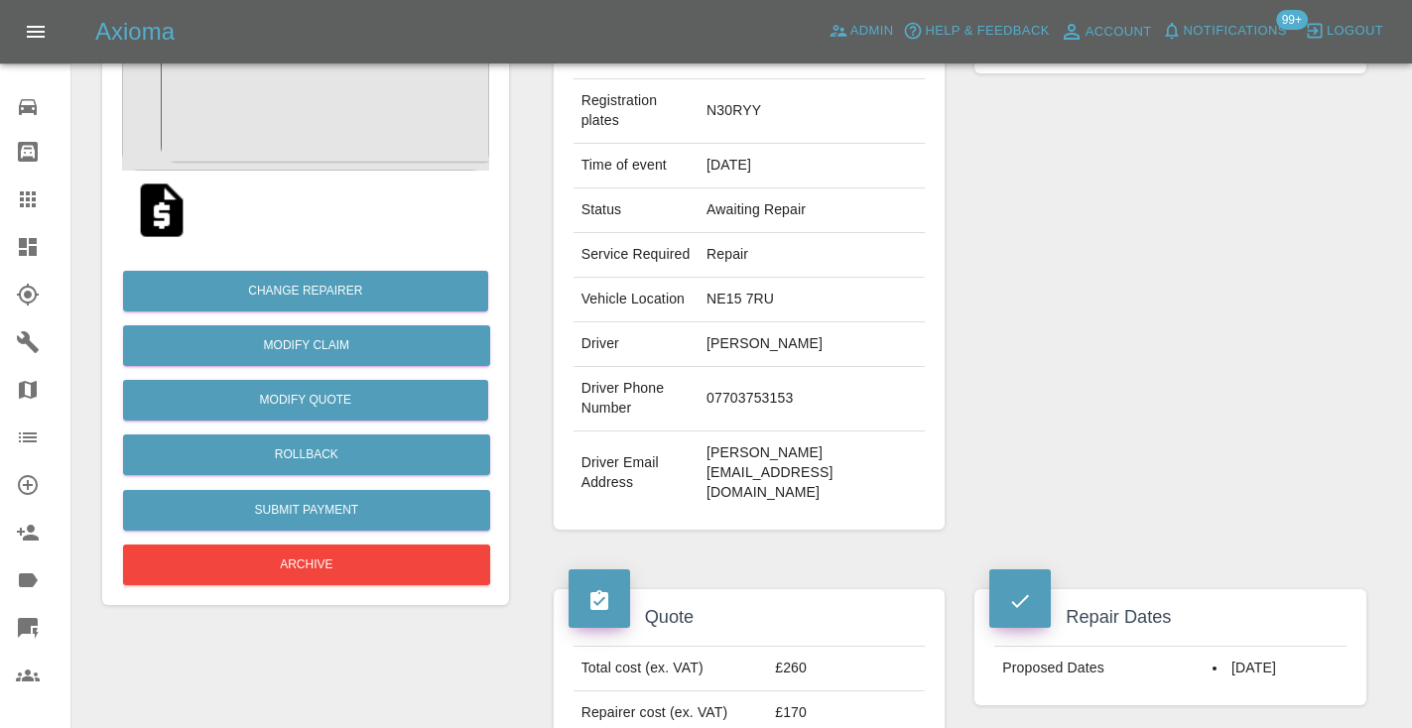
click at [835, 369] on td "07703753153" at bounding box center [811, 399] width 226 height 64
copy td "07703753153"
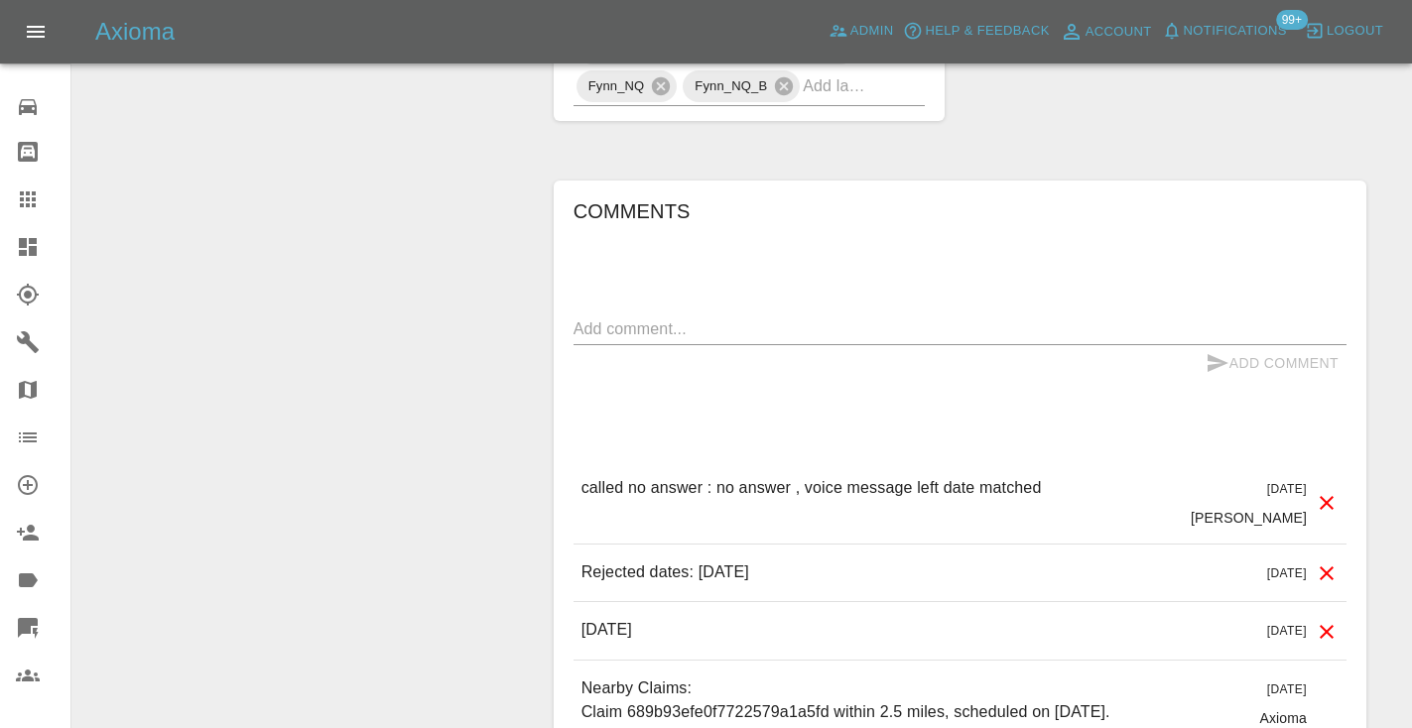
scroll to position [1675, 0]
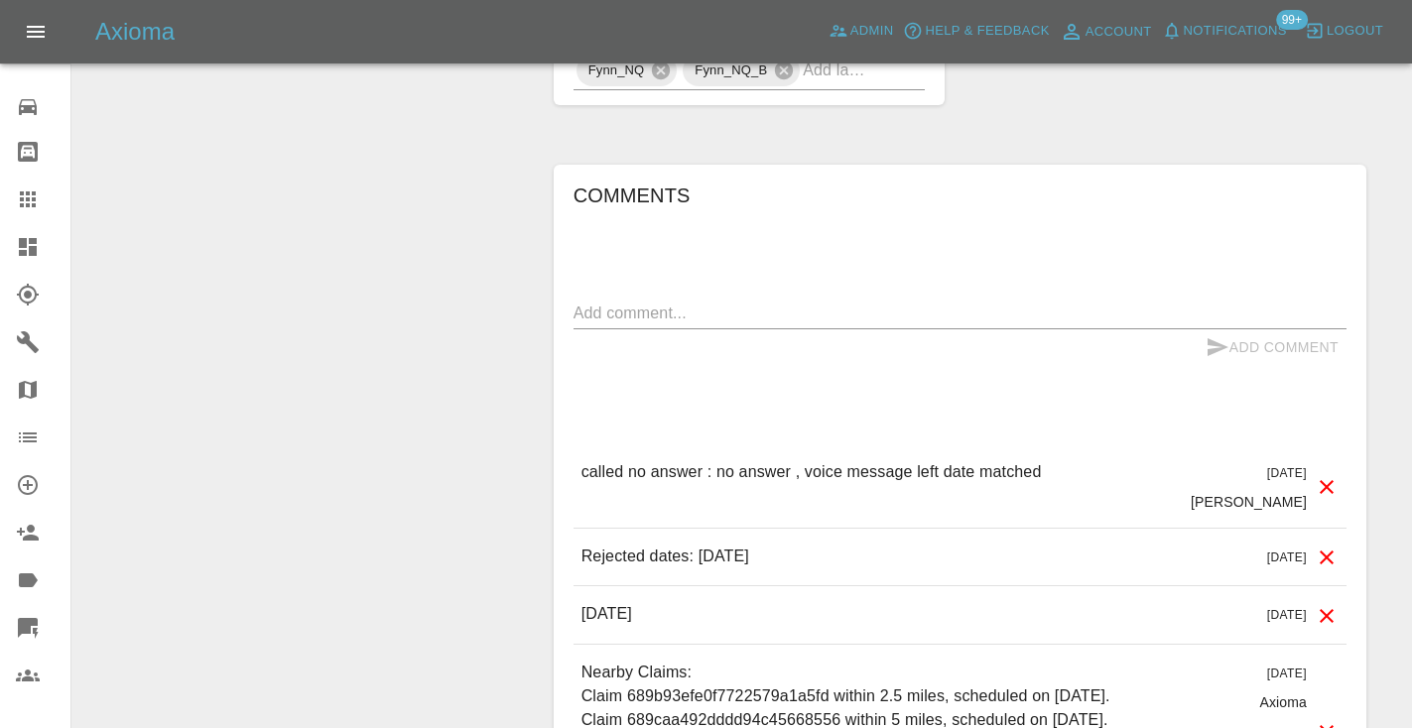
click at [622, 302] on textarea at bounding box center [959, 313] width 773 height 23
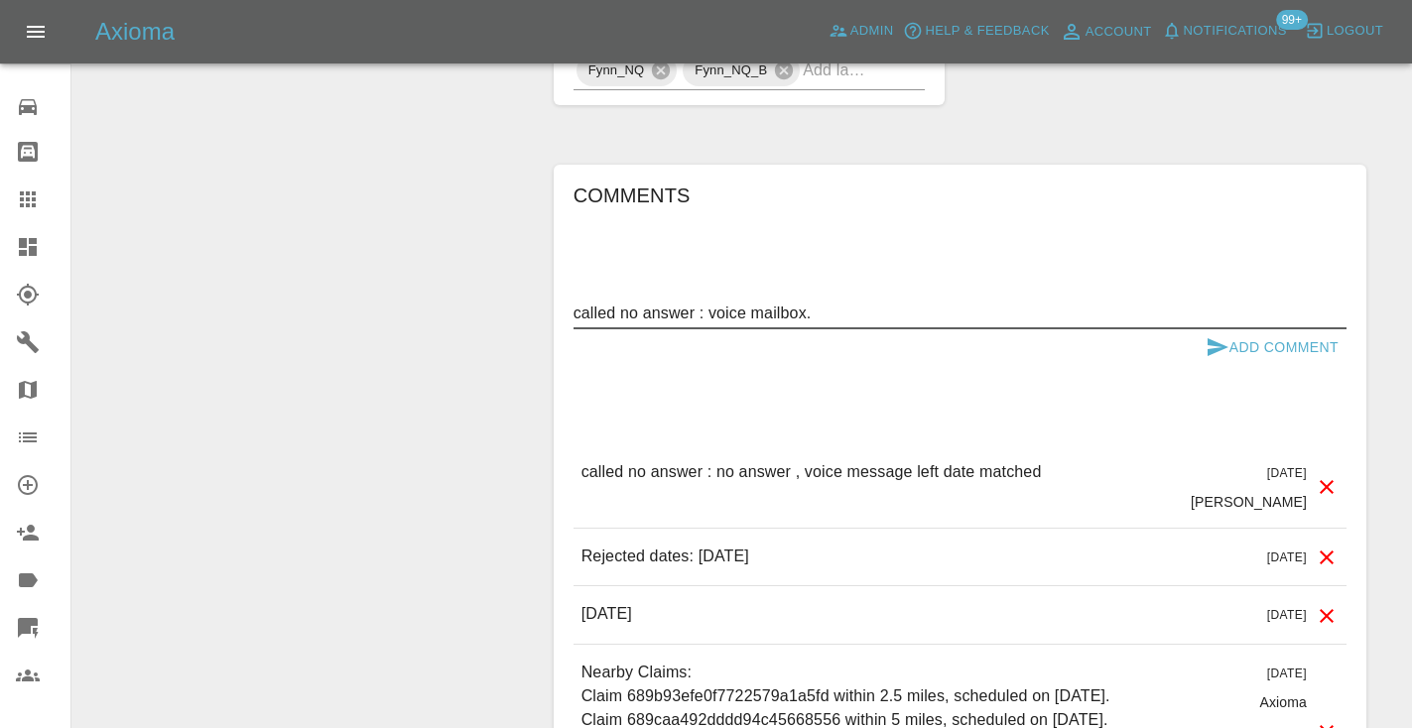
type textarea "called no answer : voice mailbox."
click at [1209, 335] on icon "submit" at bounding box center [1217, 347] width 24 height 24
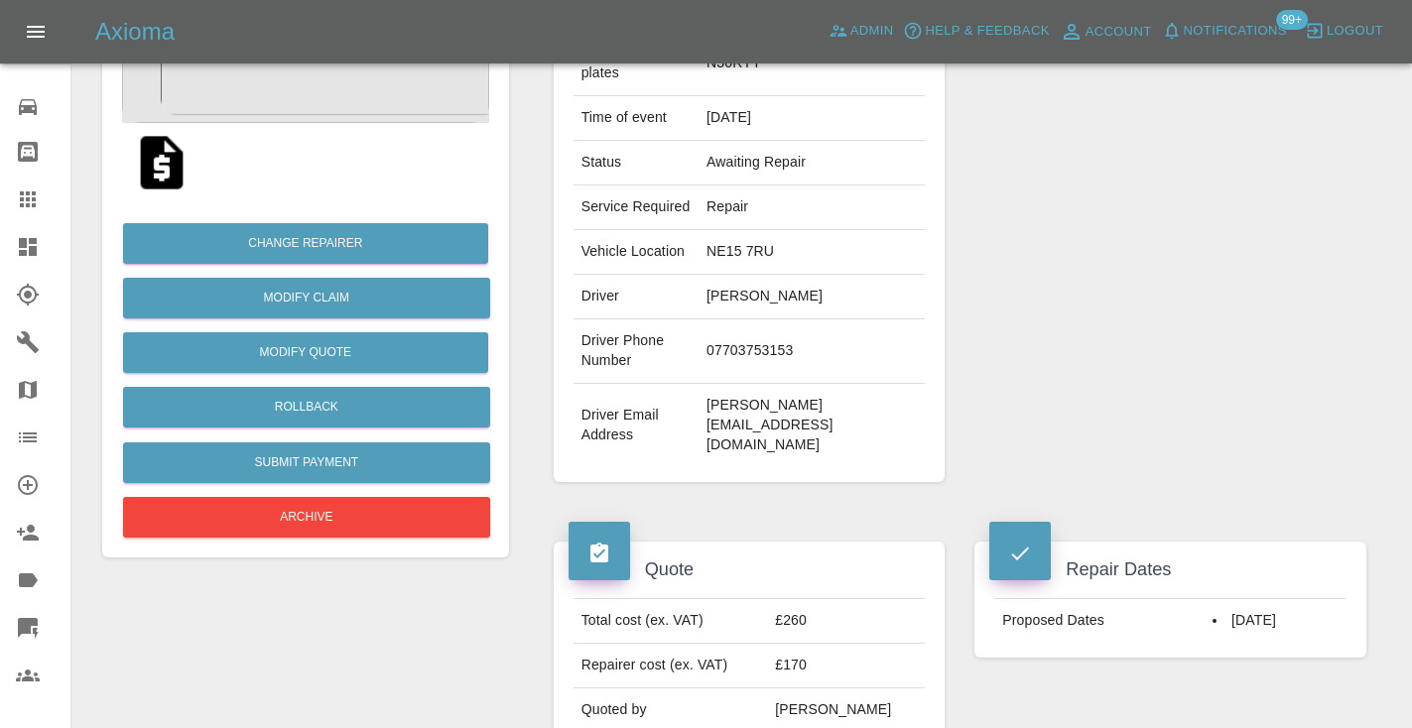
scroll to position [318, 0]
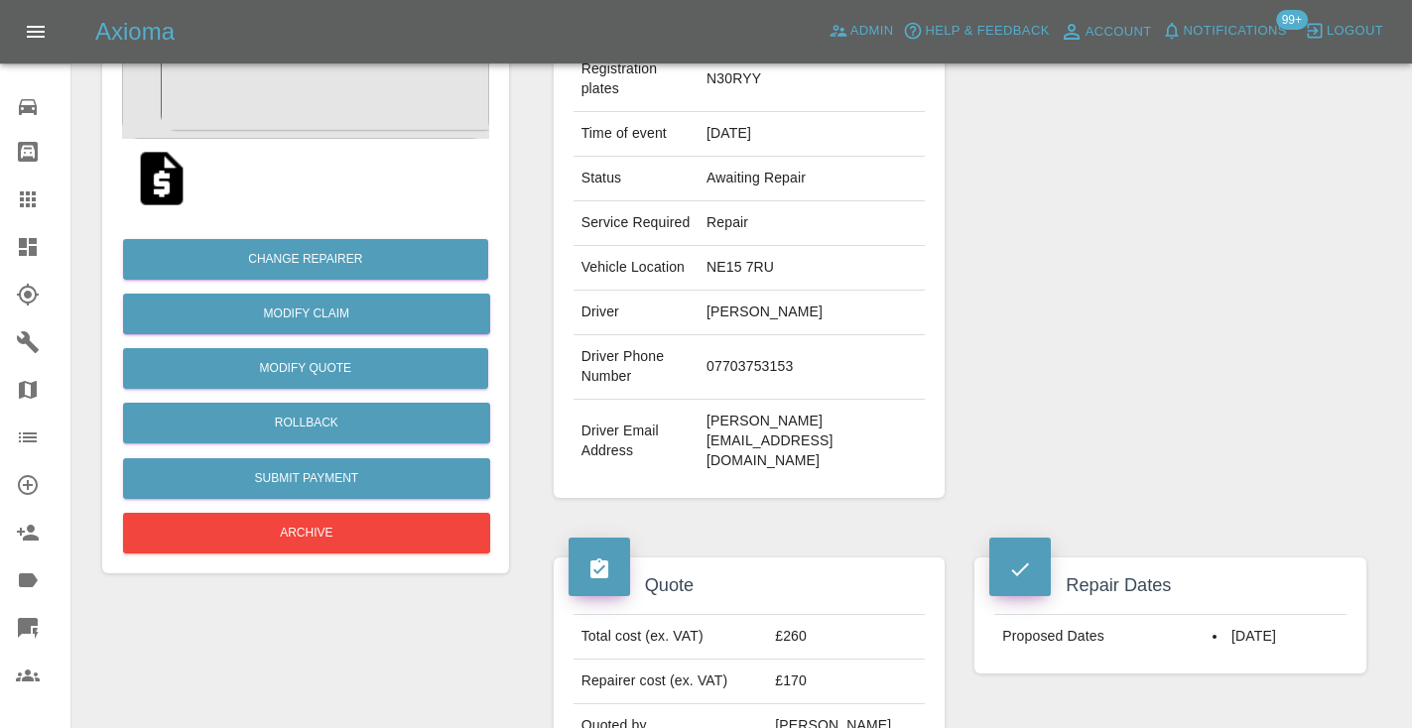
click at [20, 190] on icon at bounding box center [28, 200] width 24 height 24
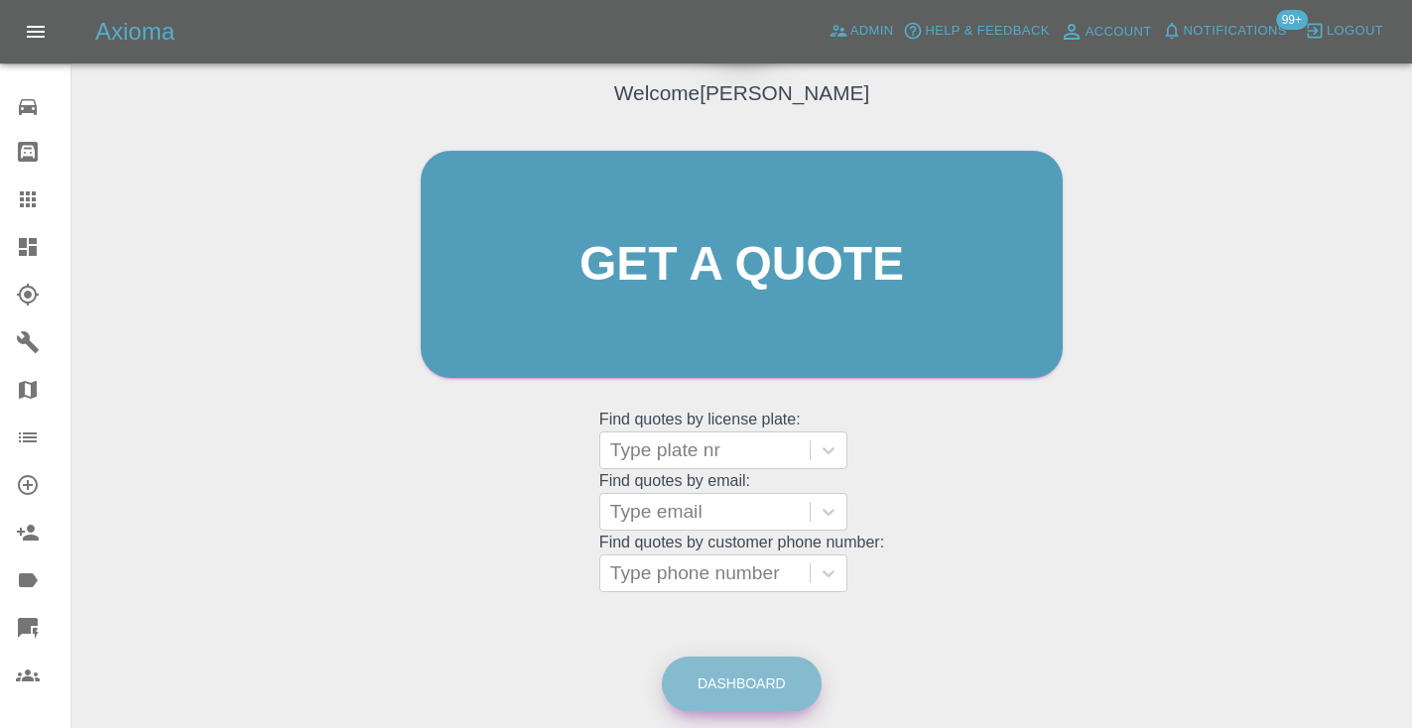
click at [748, 676] on link "Dashboard" at bounding box center [742, 684] width 160 height 55
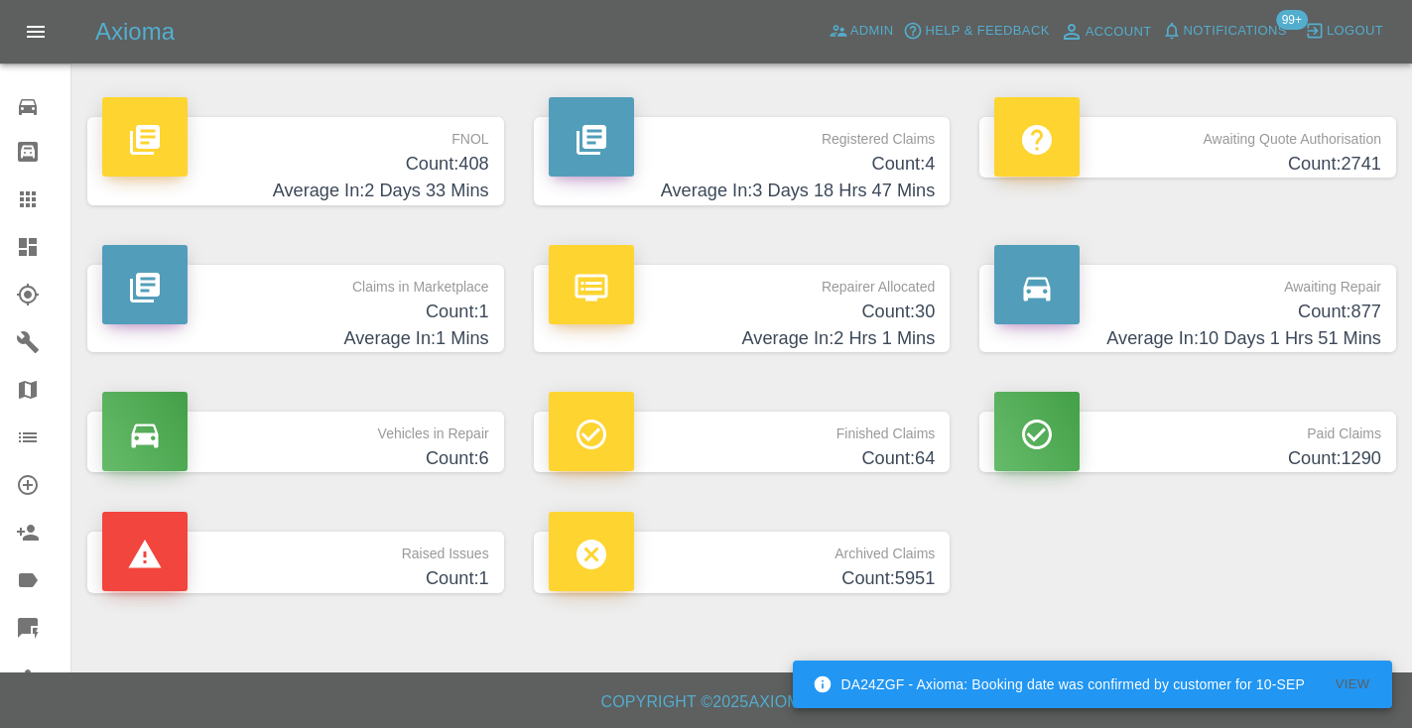
click at [1351, 312] on h4 "Count: 877" at bounding box center [1187, 312] width 387 height 27
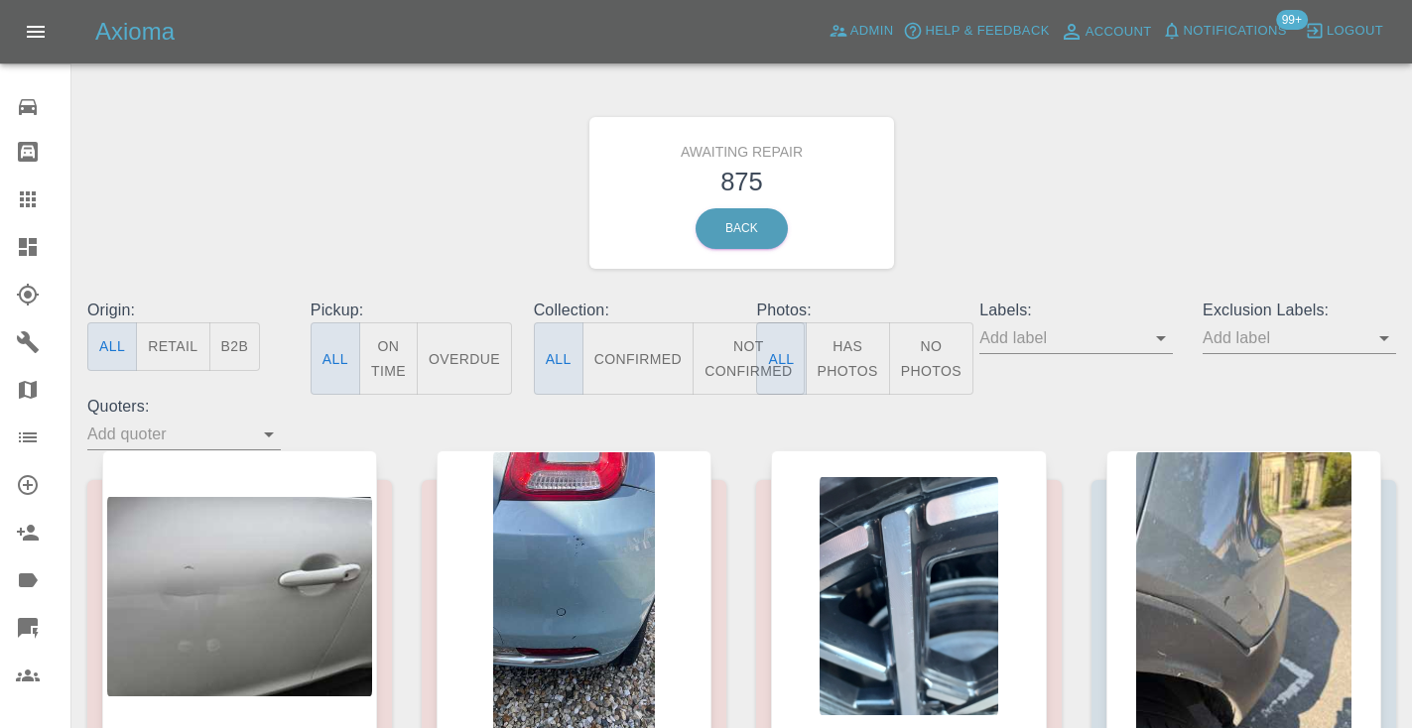
click at [737, 339] on button "Not Confirmed" at bounding box center [748, 358] width 111 height 72
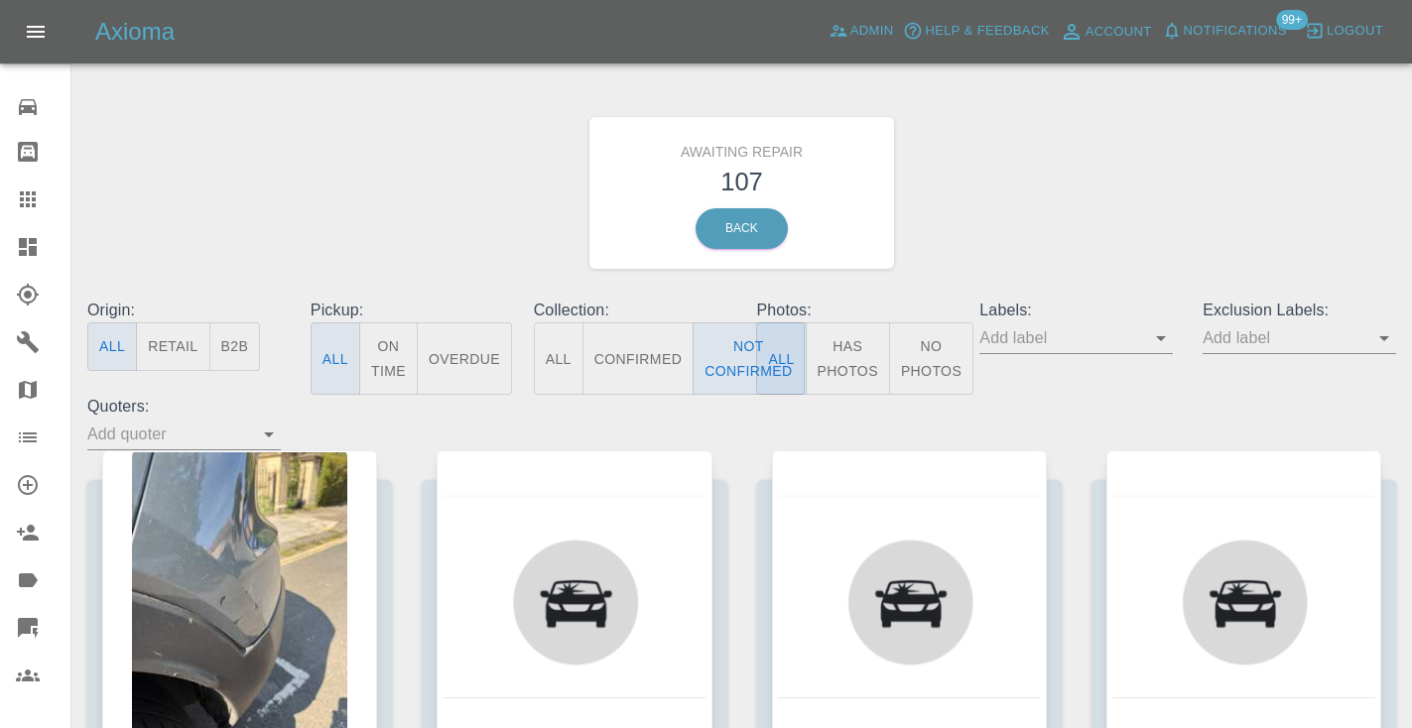
click at [1024, 199] on div "Awaiting Repair 107 Back" at bounding box center [741, 192] width 1338 height 211
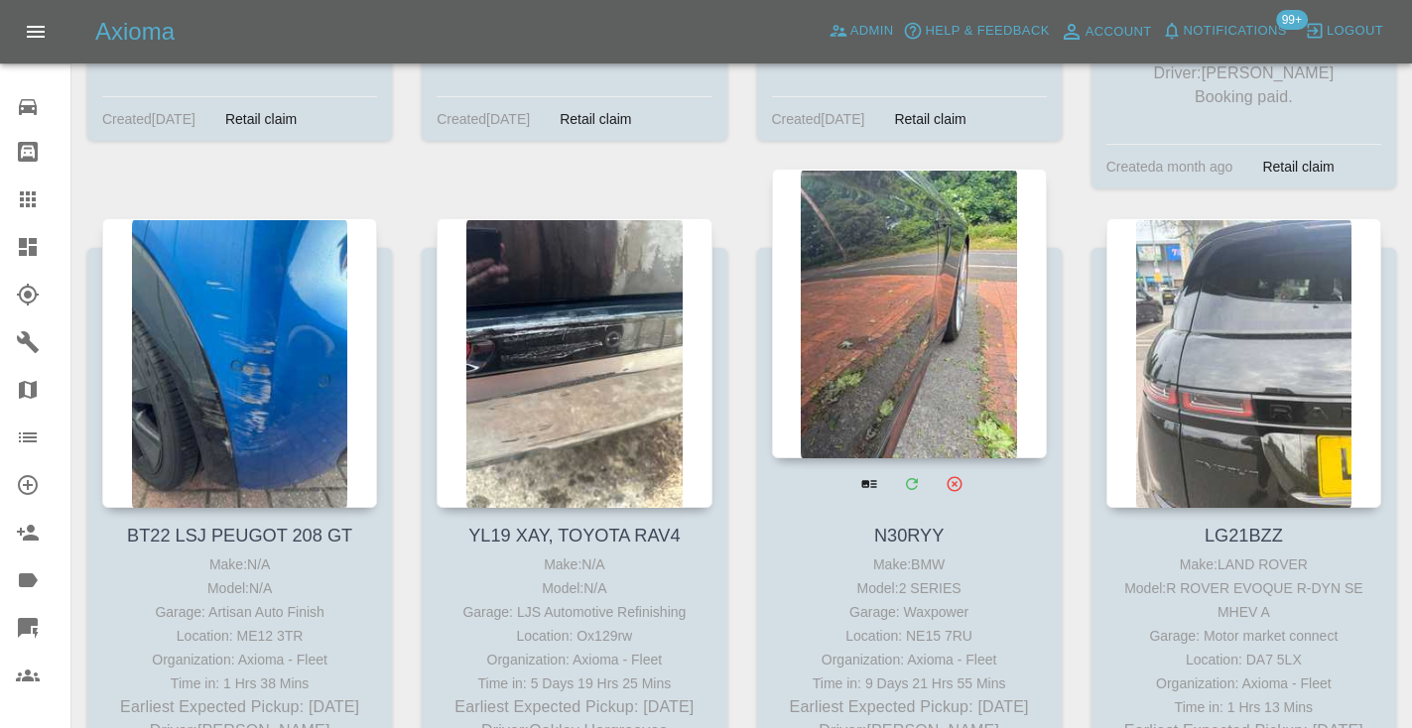
scroll to position [3612, 0]
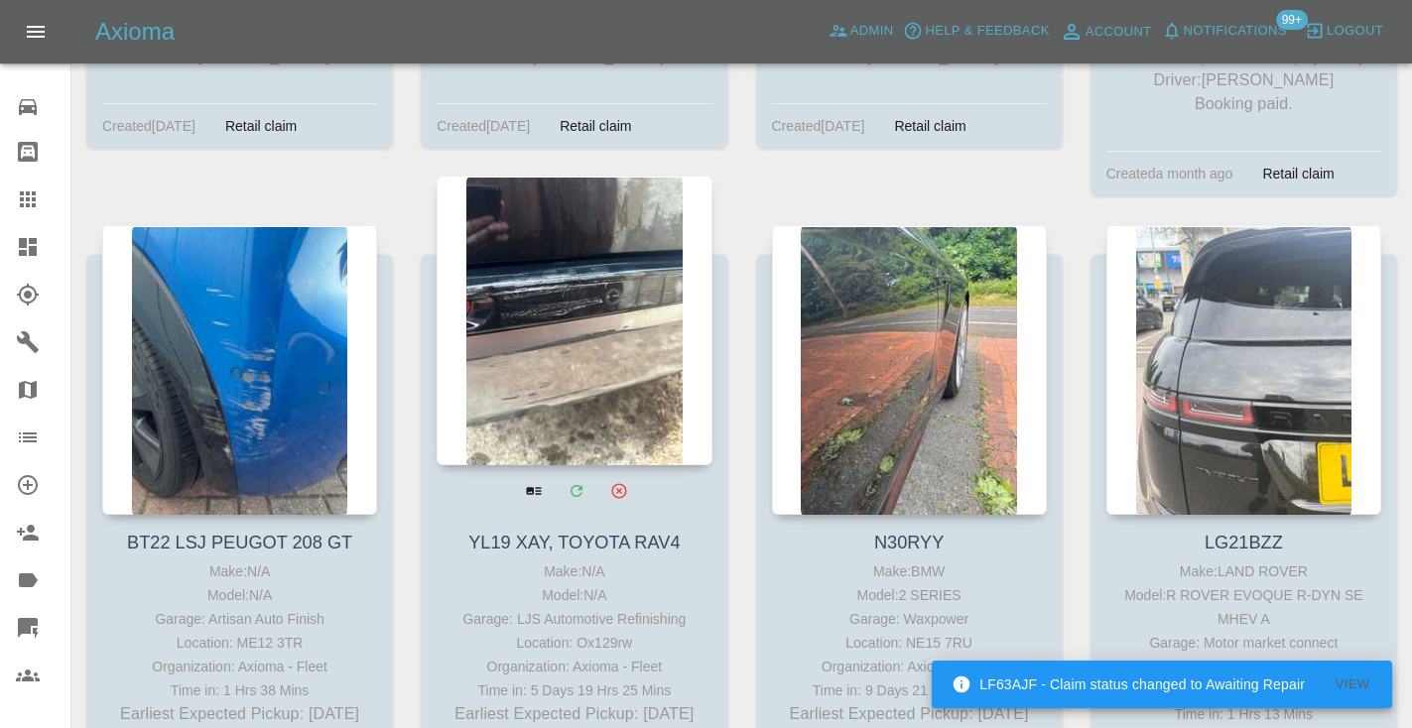
click at [577, 316] on div at bounding box center [574, 321] width 275 height 290
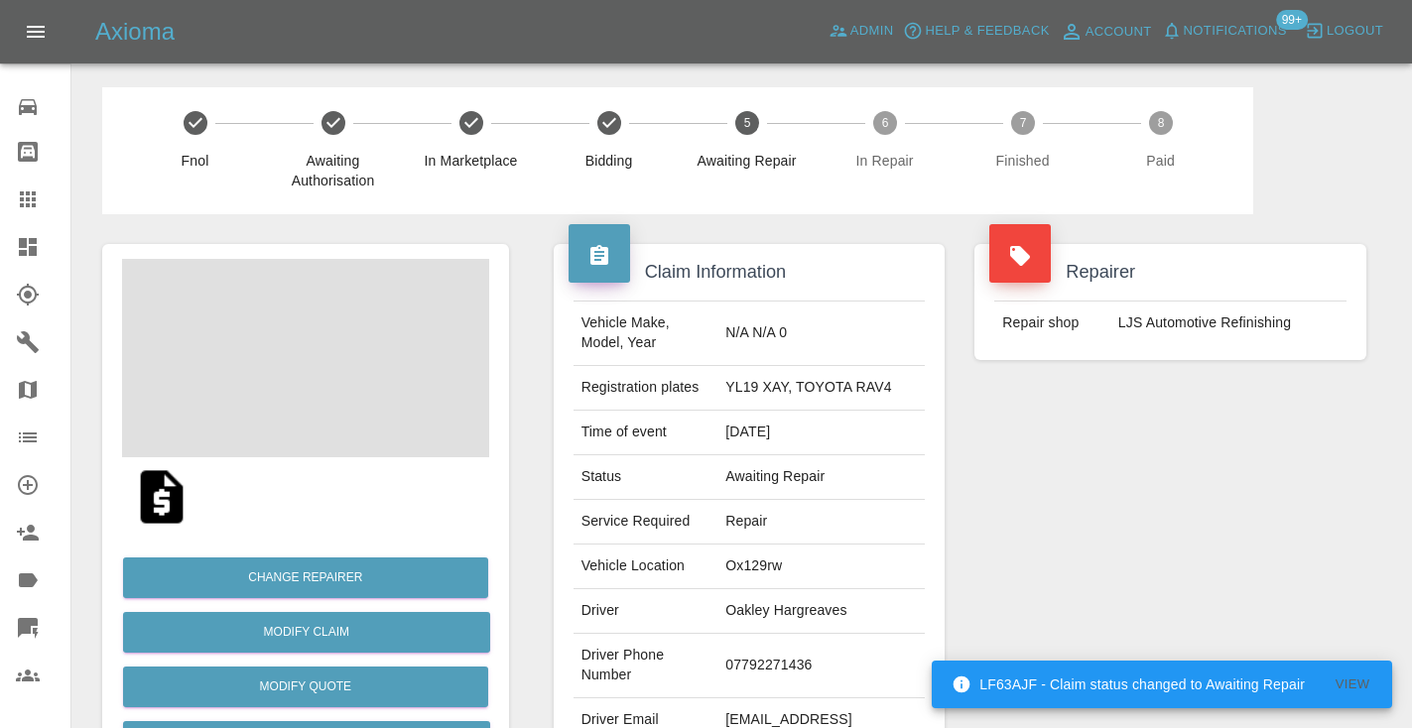
click at [772, 657] on td "07792271436" at bounding box center [820, 666] width 207 height 64
copy td "07792271436"
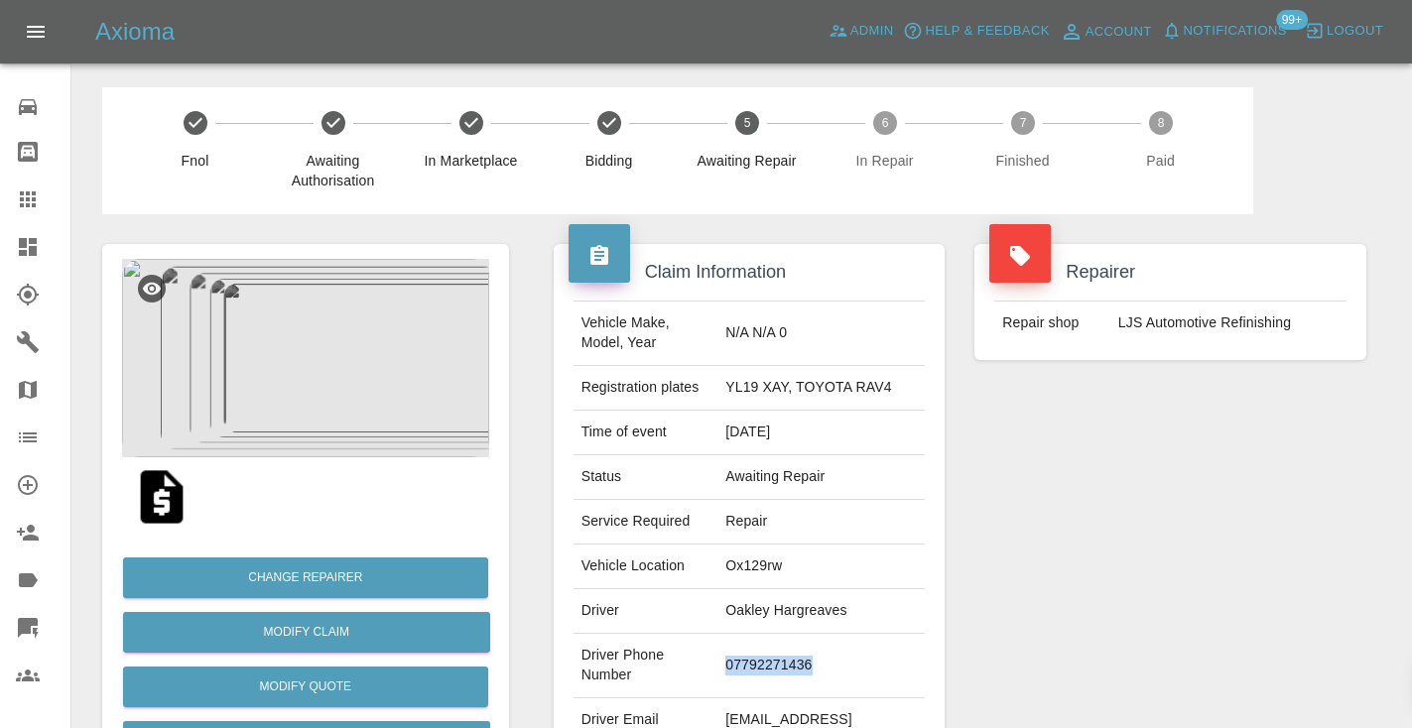
click at [1067, 525] on div "Repairer Repair shop LJS Automotive Refinishing" at bounding box center [1170, 510] width 422 height 592
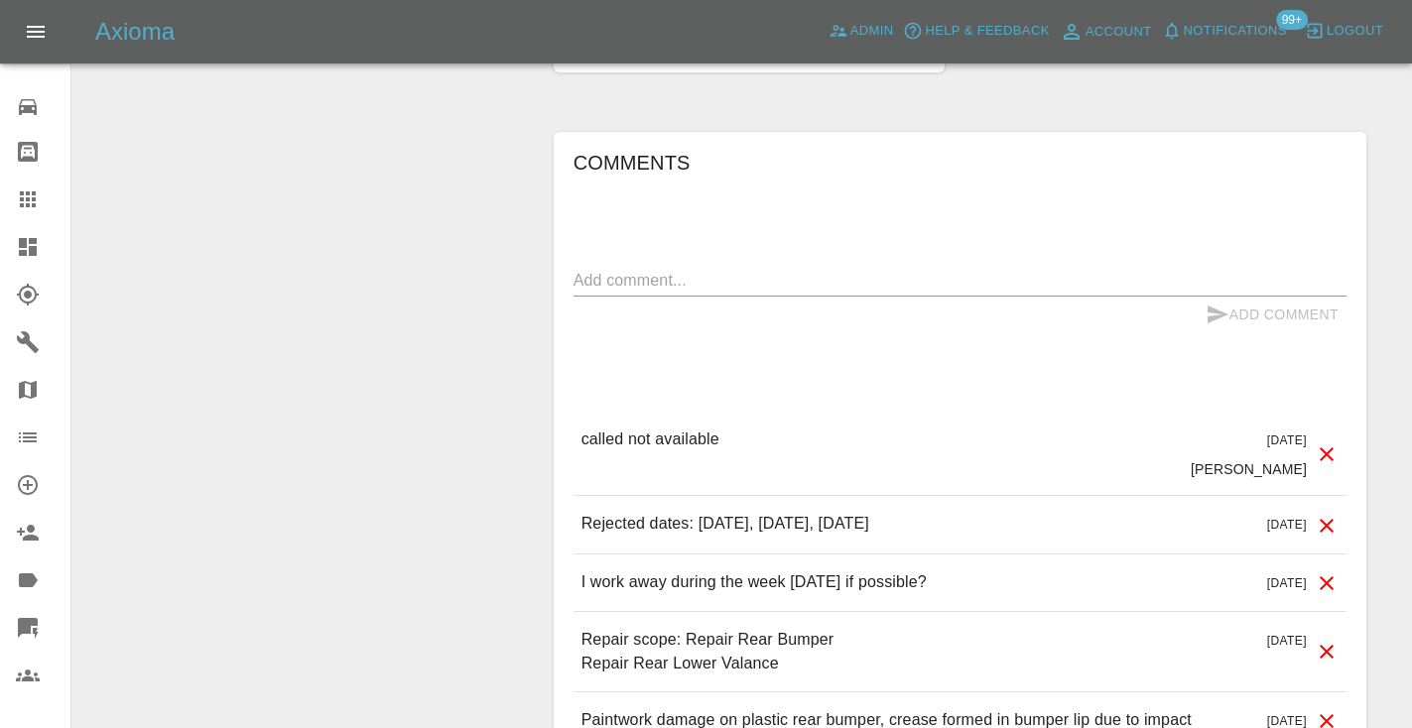
scroll to position [1538, 0]
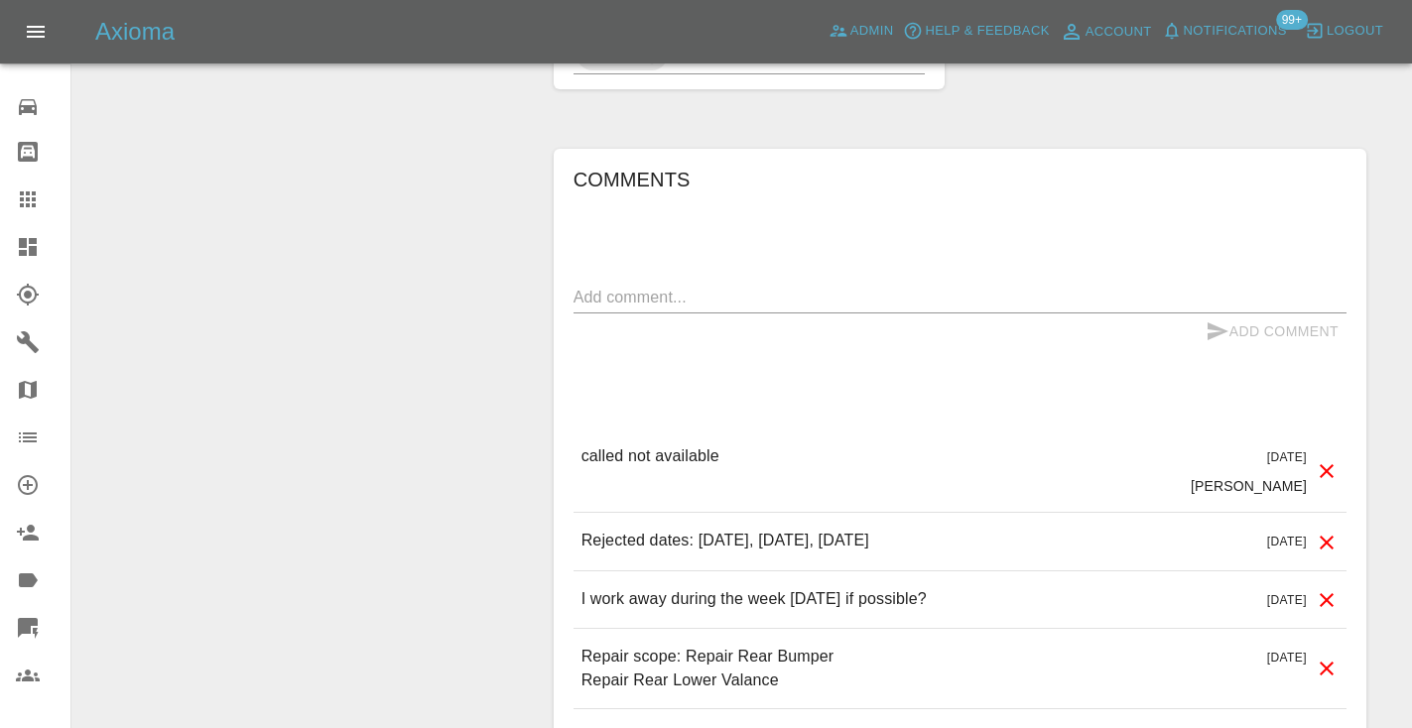
click at [590, 311] on div "x" at bounding box center [959, 298] width 773 height 32
type textarea "x"
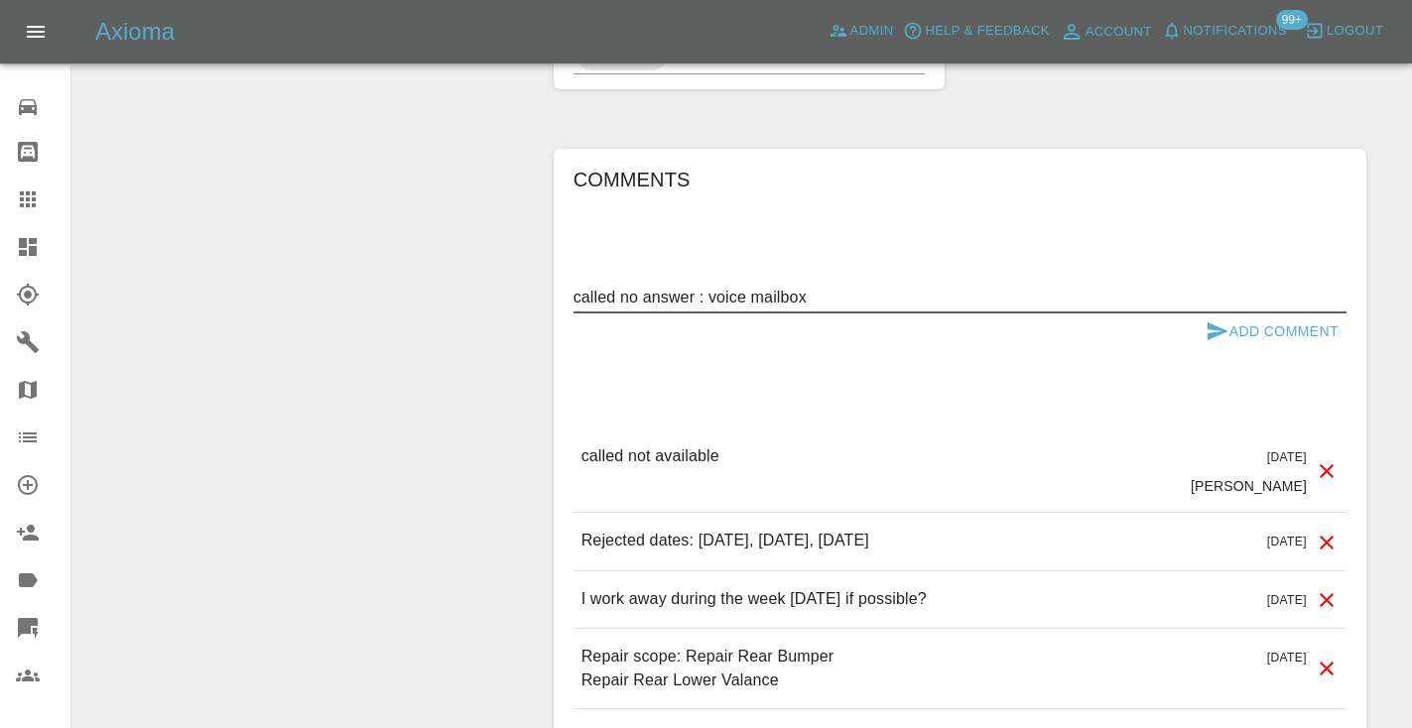
type textarea "called no answer : voice mailbox"
click at [1221, 325] on icon "submit" at bounding box center [1217, 331] width 24 height 24
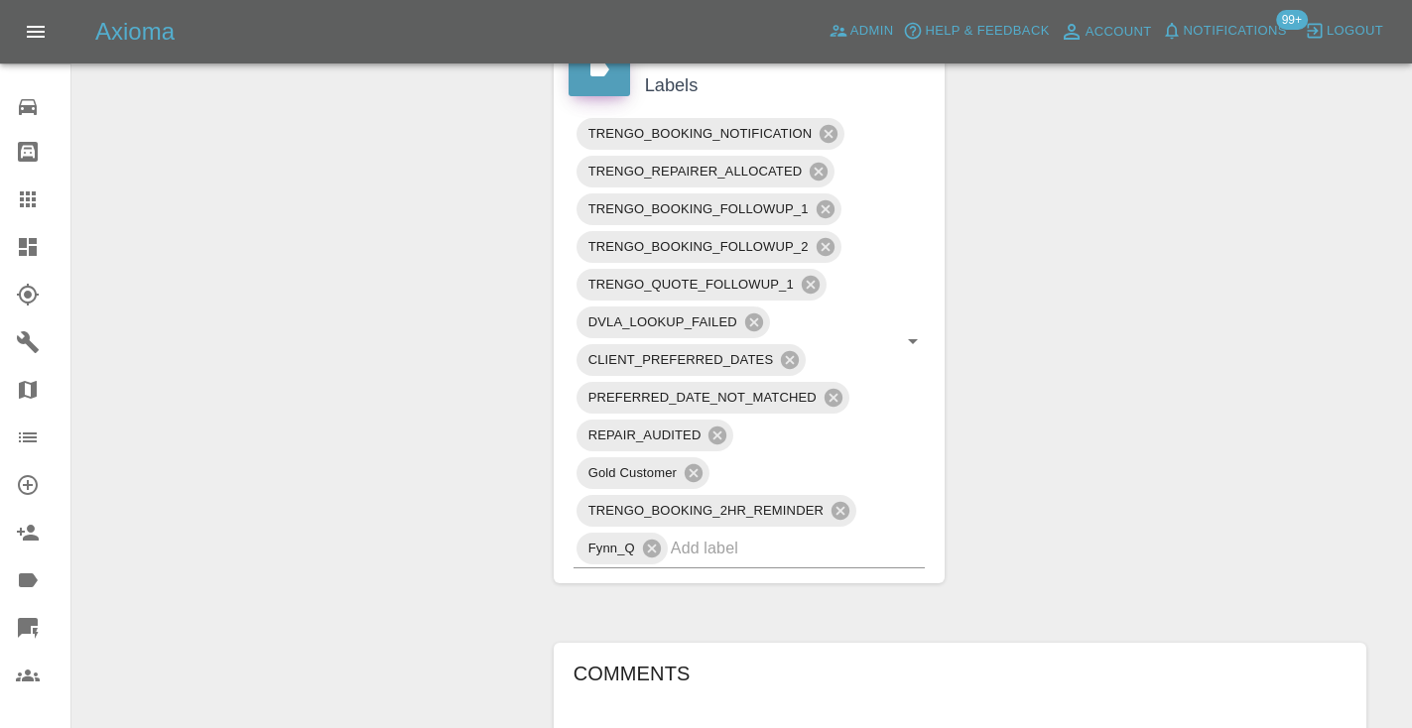
scroll to position [991, 0]
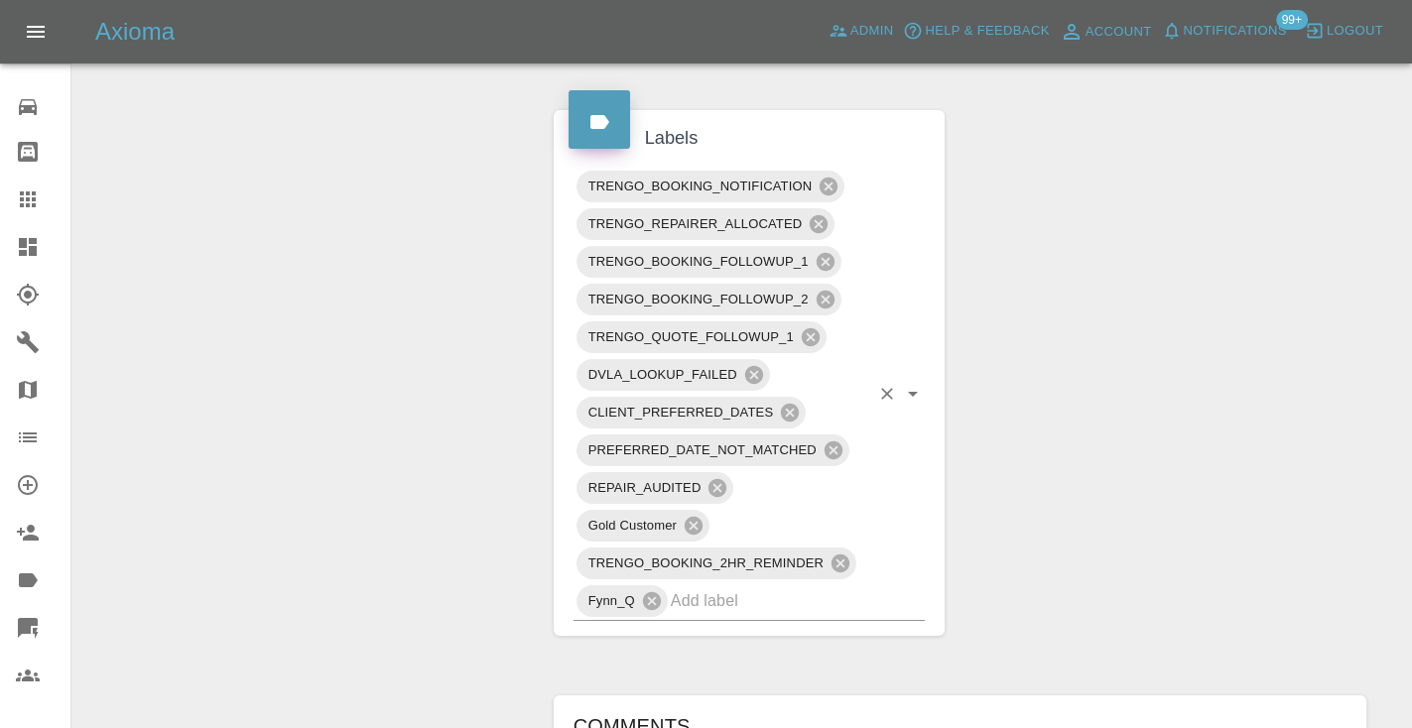
click at [760, 604] on input "text" at bounding box center [770, 600] width 199 height 31
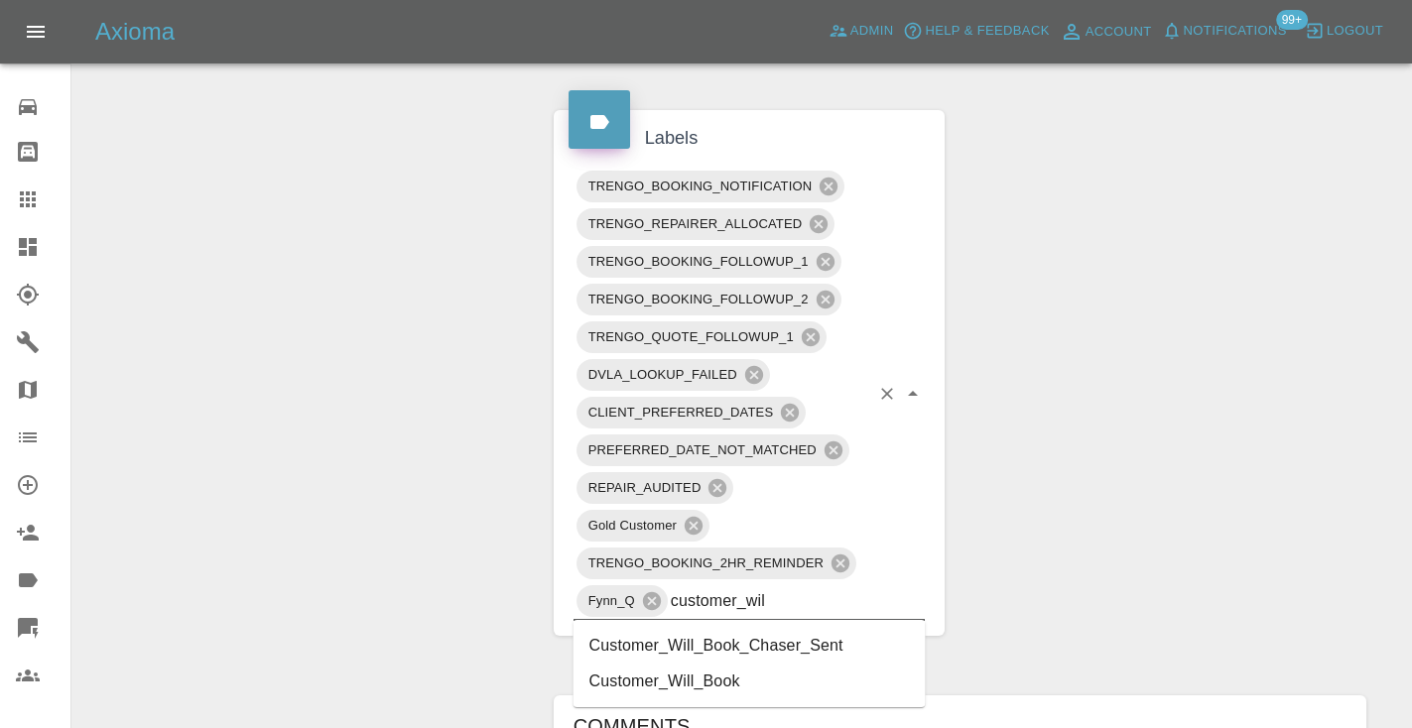
type input "customer_will"
click at [746, 678] on li "Customer_Will_Book" at bounding box center [749, 682] width 352 height 36
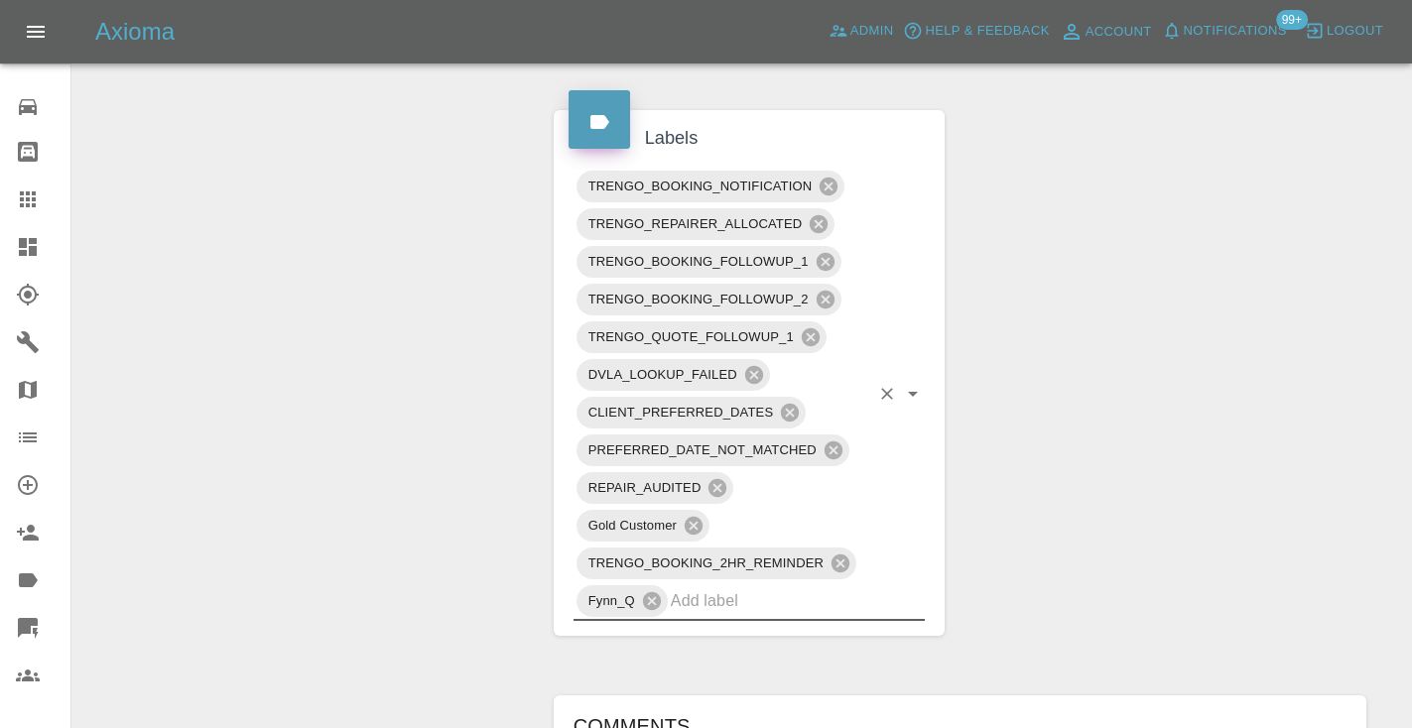
click at [323, 444] on div "Change Repairer Modify Claim Modify Quote Rollback Submit Payment Archive" at bounding box center [305, 332] width 437 height 2219
click at [26, 193] on icon at bounding box center [28, 199] width 16 height 16
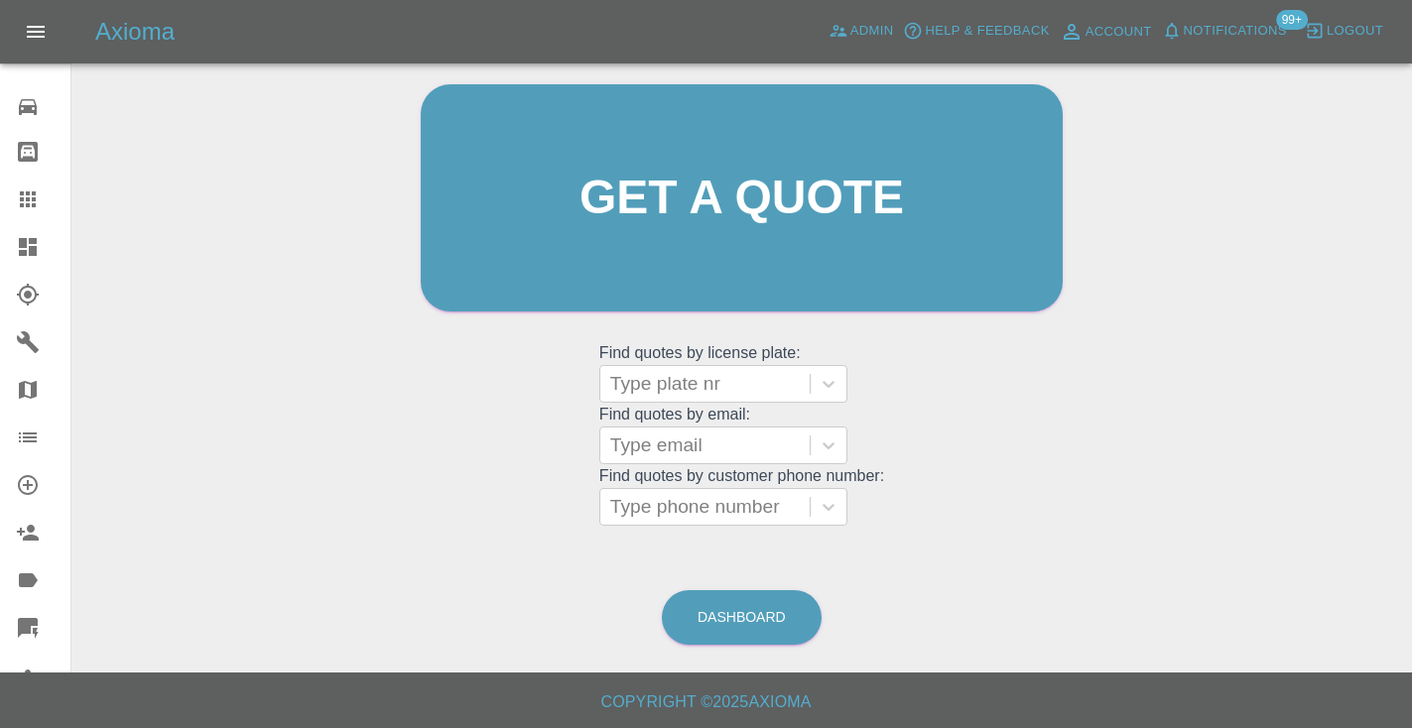
scroll to position [199, 0]
click at [774, 610] on link "Dashboard" at bounding box center [742, 618] width 160 height 55
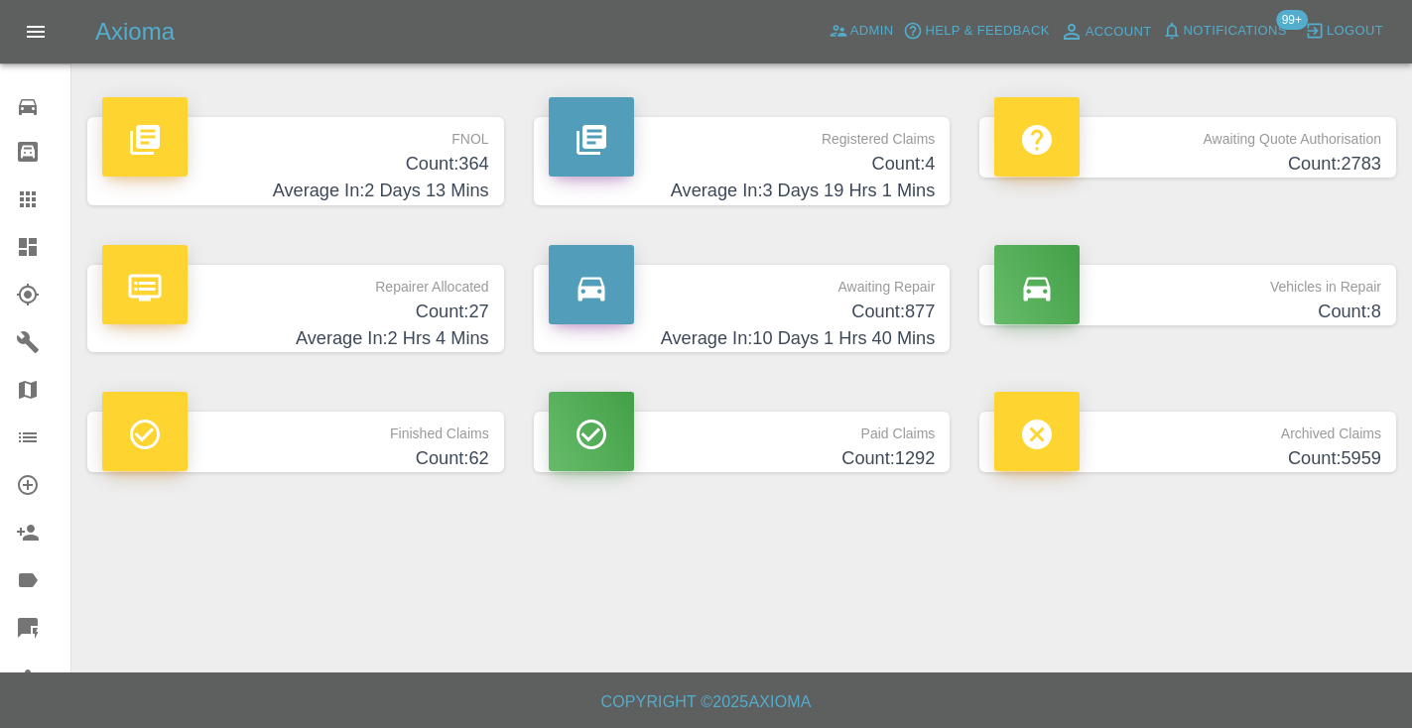
click at [895, 297] on p "Awaiting Repair" at bounding box center [742, 282] width 387 height 34
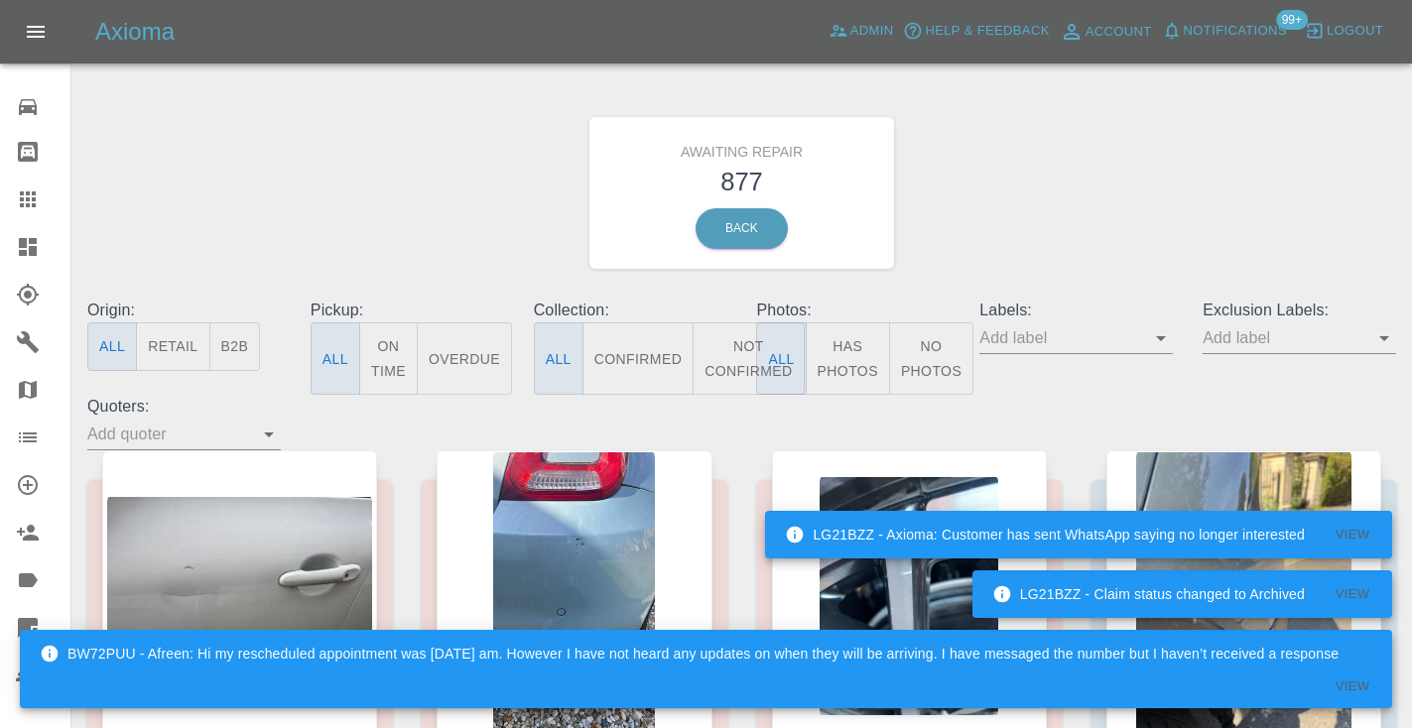
click at [734, 340] on button "Not Confirmed" at bounding box center [748, 358] width 111 height 72
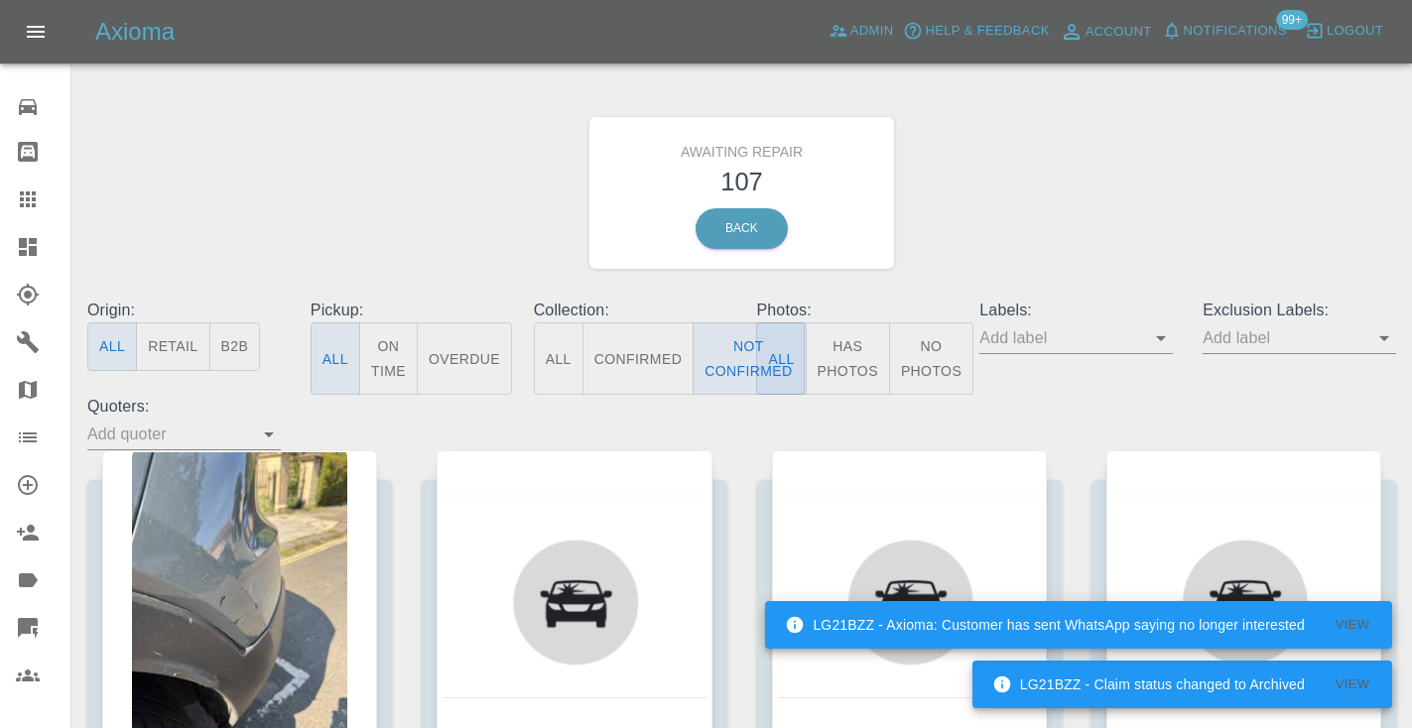
click at [1027, 170] on div "Awaiting Repair 107 Back" at bounding box center [741, 192] width 1338 height 211
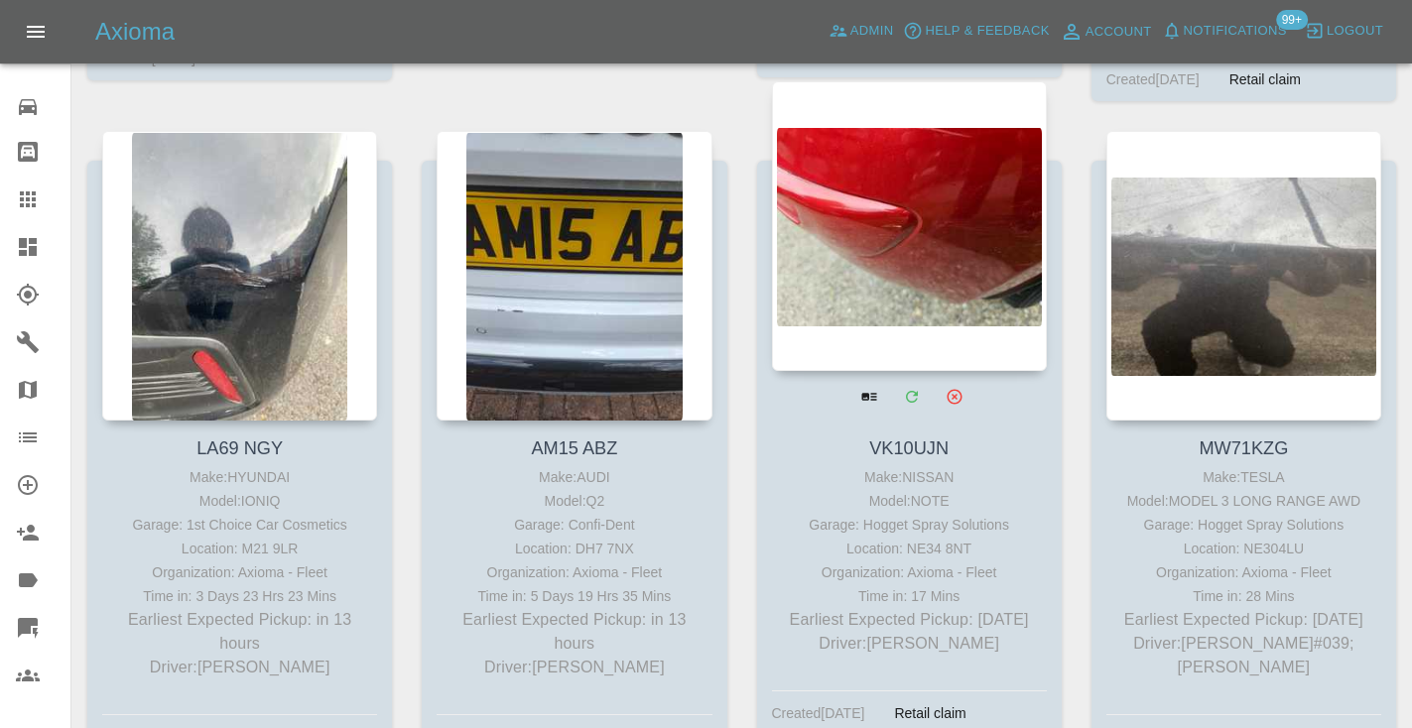
scroll to position [1707, 0]
click at [915, 146] on div at bounding box center [909, 227] width 275 height 290
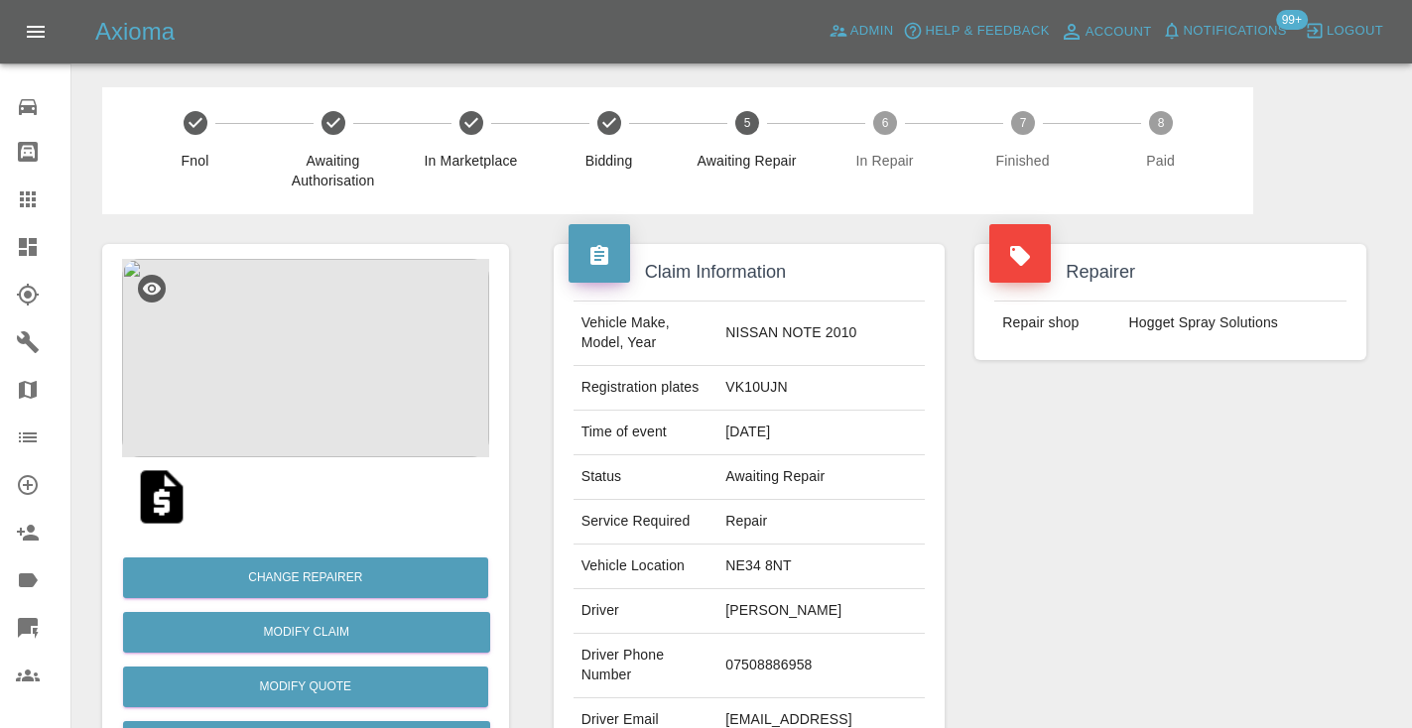
click at [774, 664] on td "07508886958" at bounding box center [820, 666] width 207 height 64
copy td "07508886958"
click at [1172, 504] on div "Repairer Repair shop Hogget Spray Solutions" at bounding box center [1170, 510] width 422 height 592
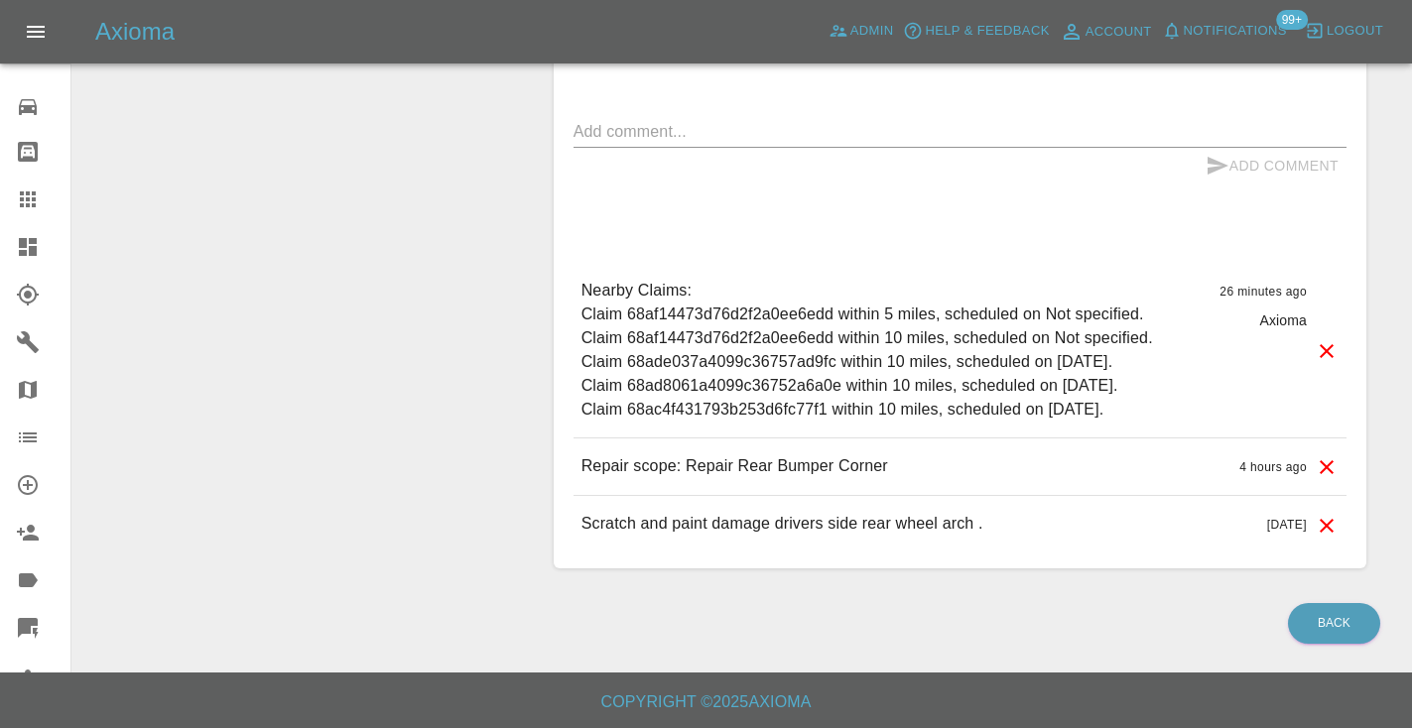
scroll to position [1577, 0]
click at [619, 102] on div "Comments x Add Comment Nearby Claims: Claim 68af14473d76d2f2a0ee6edd within 5 m…" at bounding box center [959, 276] width 773 height 556
click at [608, 120] on textarea at bounding box center [959, 131] width 773 height 23
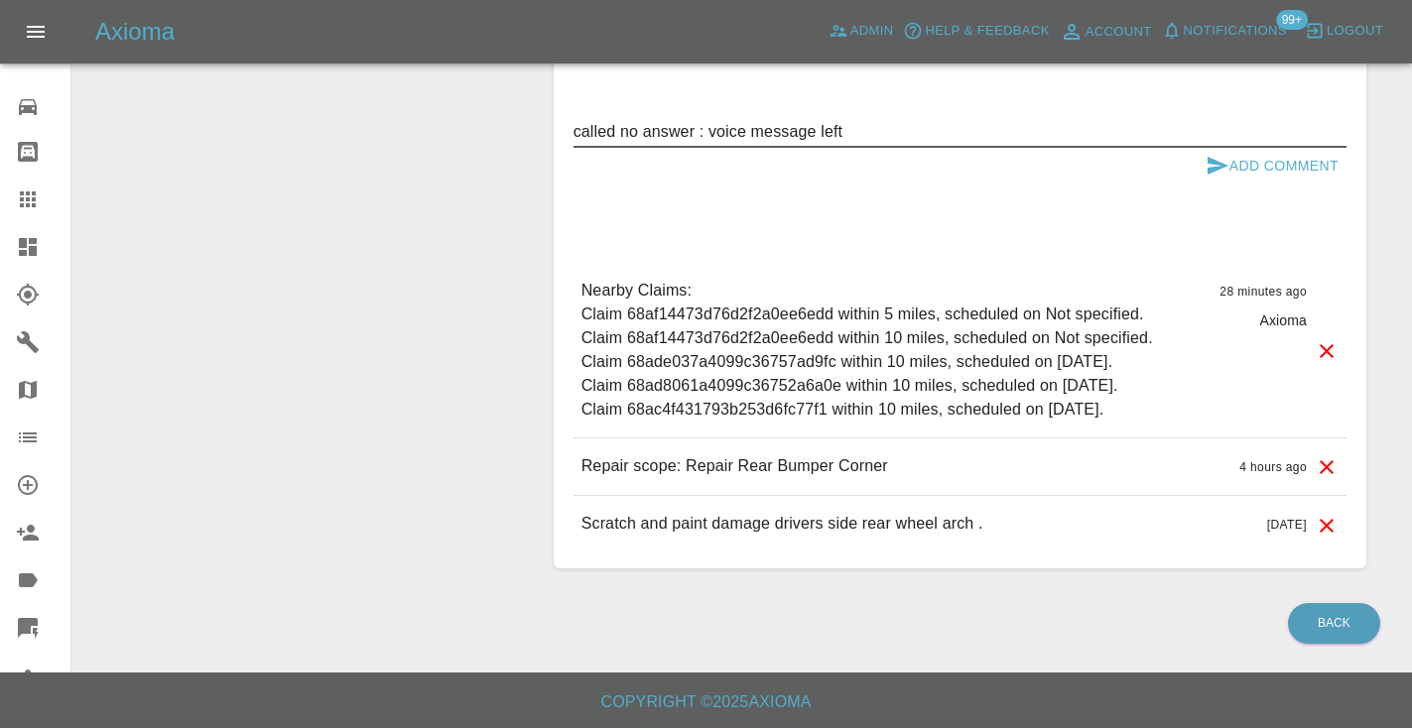
type textarea "called no answer : voice message left"
click at [1220, 154] on icon "submit" at bounding box center [1217, 166] width 24 height 24
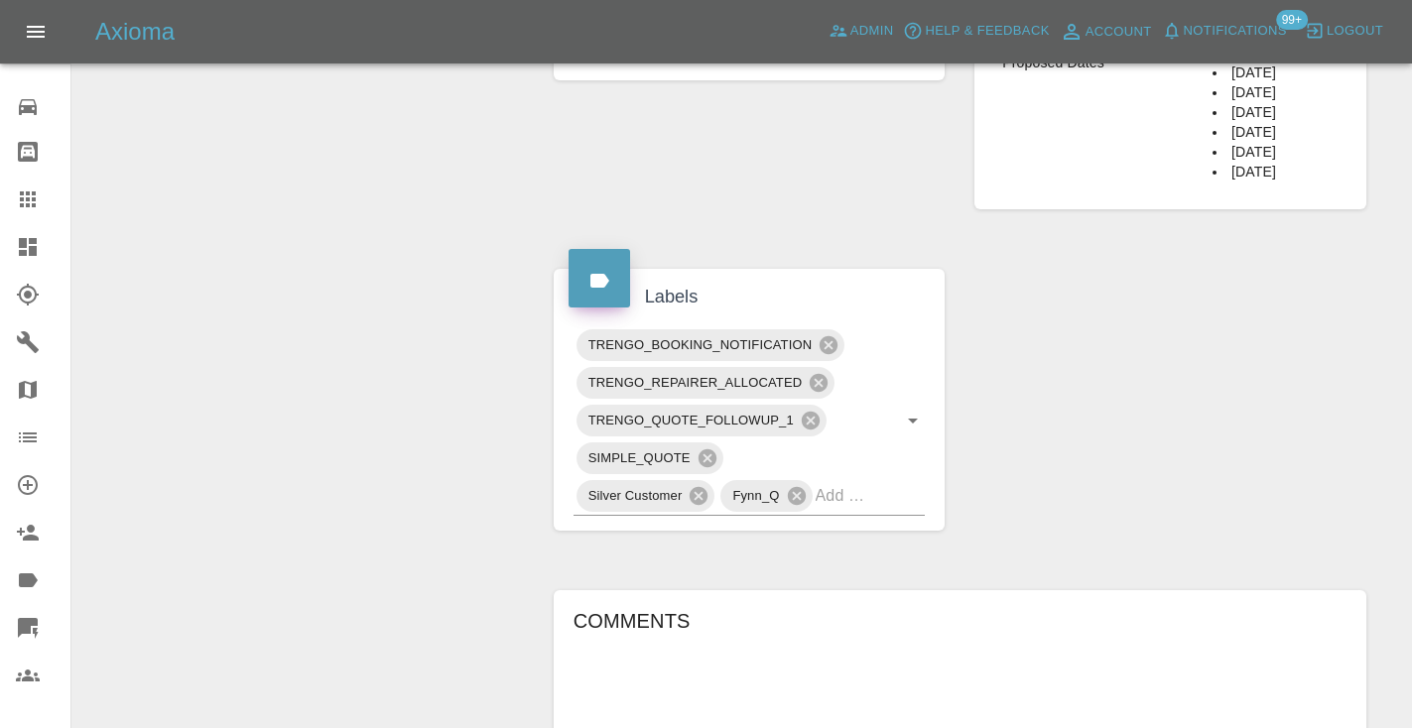
scroll to position [958, 0]
click at [819, 505] on input "text" at bounding box center [843, 498] width 55 height 31
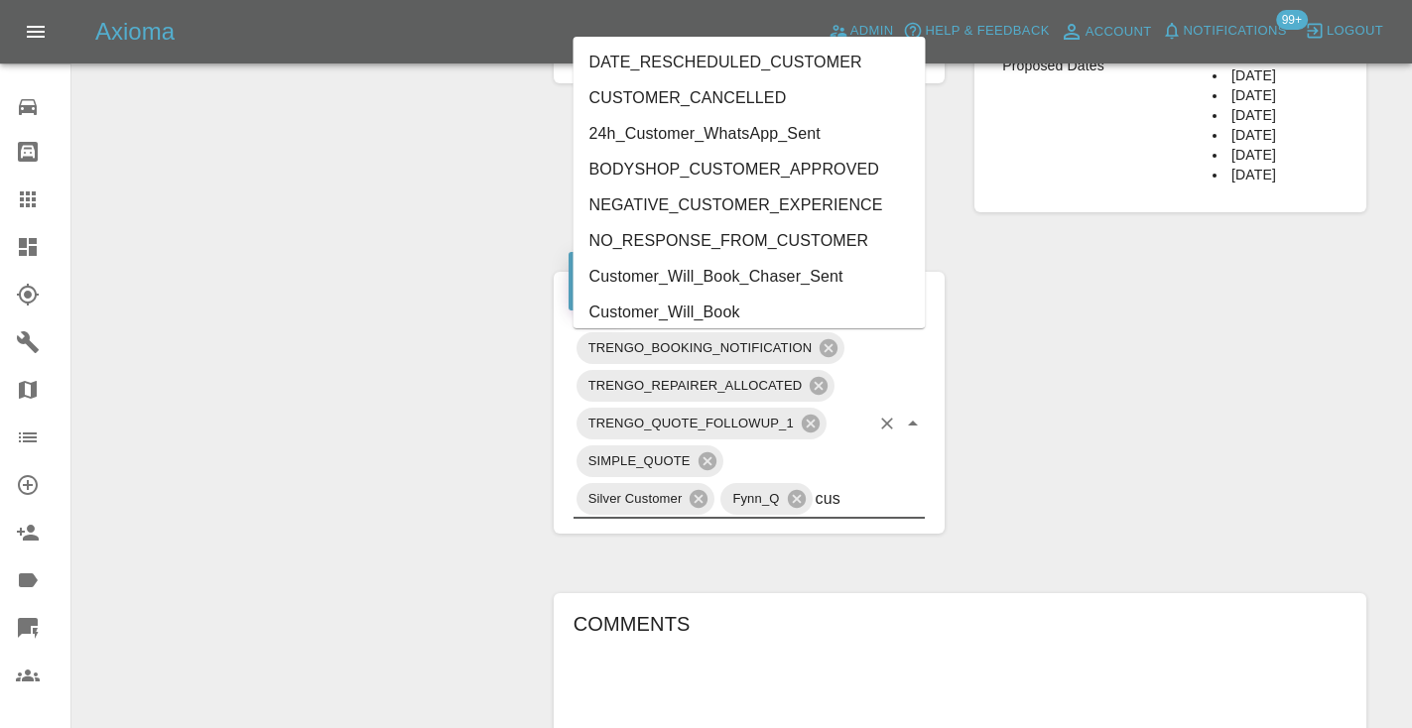
type input "cust"
click at [708, 298] on li "Customer_Will_Book" at bounding box center [749, 313] width 352 height 36
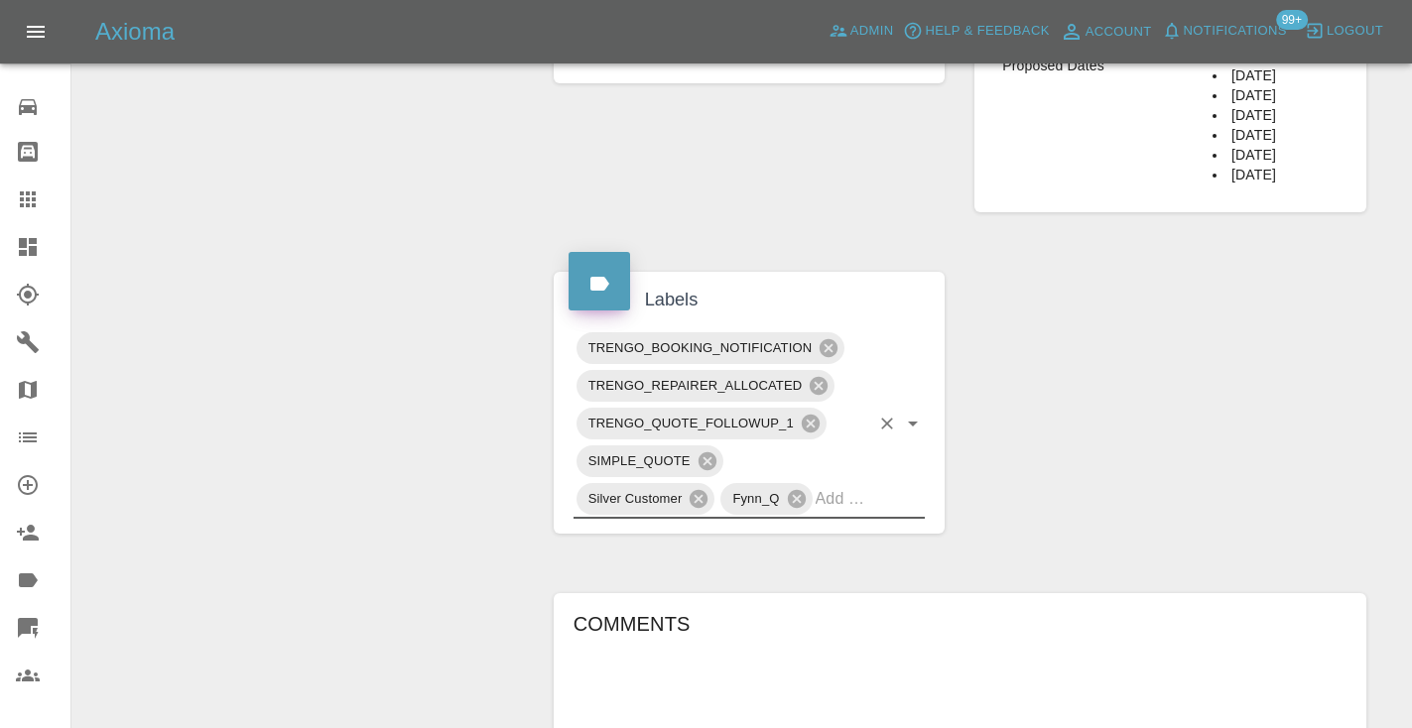
click at [381, 267] on div "Change Repairer Modify Claim Modify Quote Rollback Submit Payment Archive" at bounding box center [305, 274] width 437 height 2037
click at [39, 199] on icon at bounding box center [28, 200] width 24 height 24
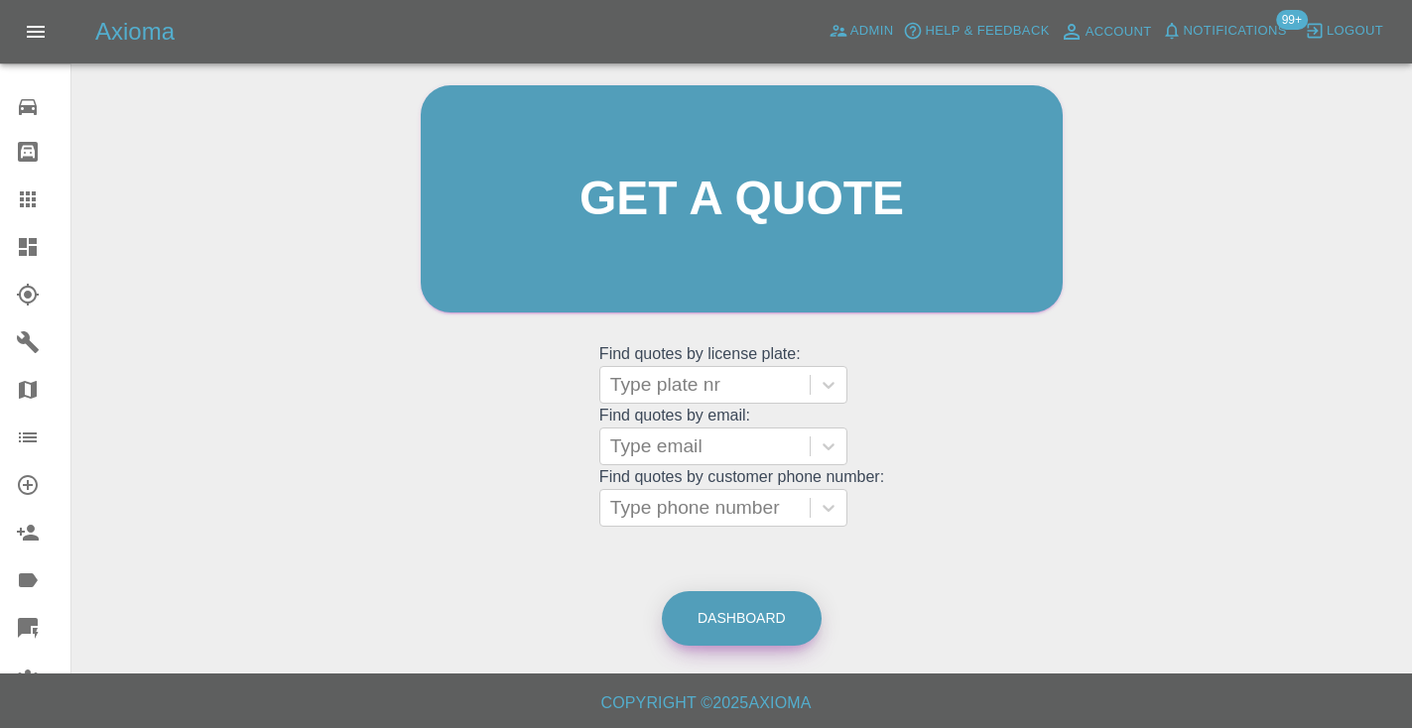
click at [759, 625] on link "Dashboard" at bounding box center [742, 618] width 160 height 55
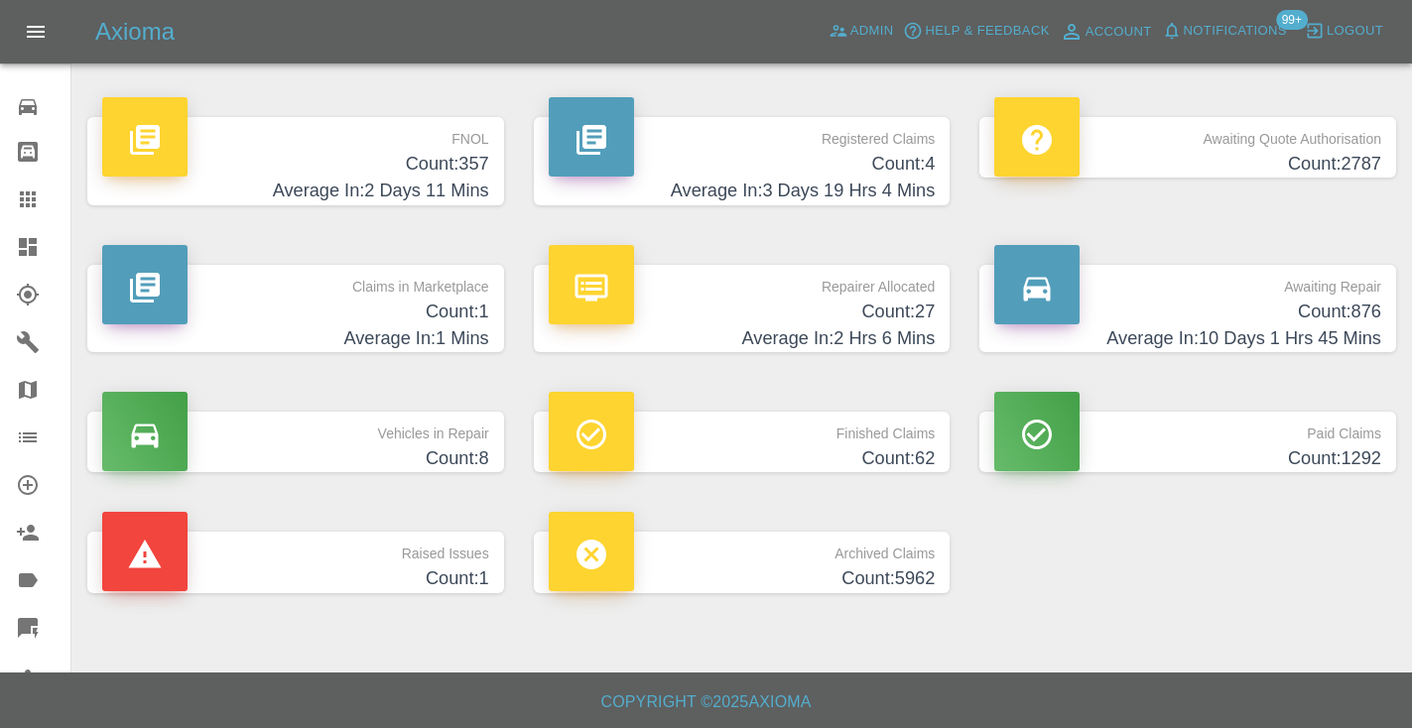
click at [1319, 335] on h4 "Average In: 10 Days 1 Hrs 45 Mins" at bounding box center [1187, 338] width 387 height 27
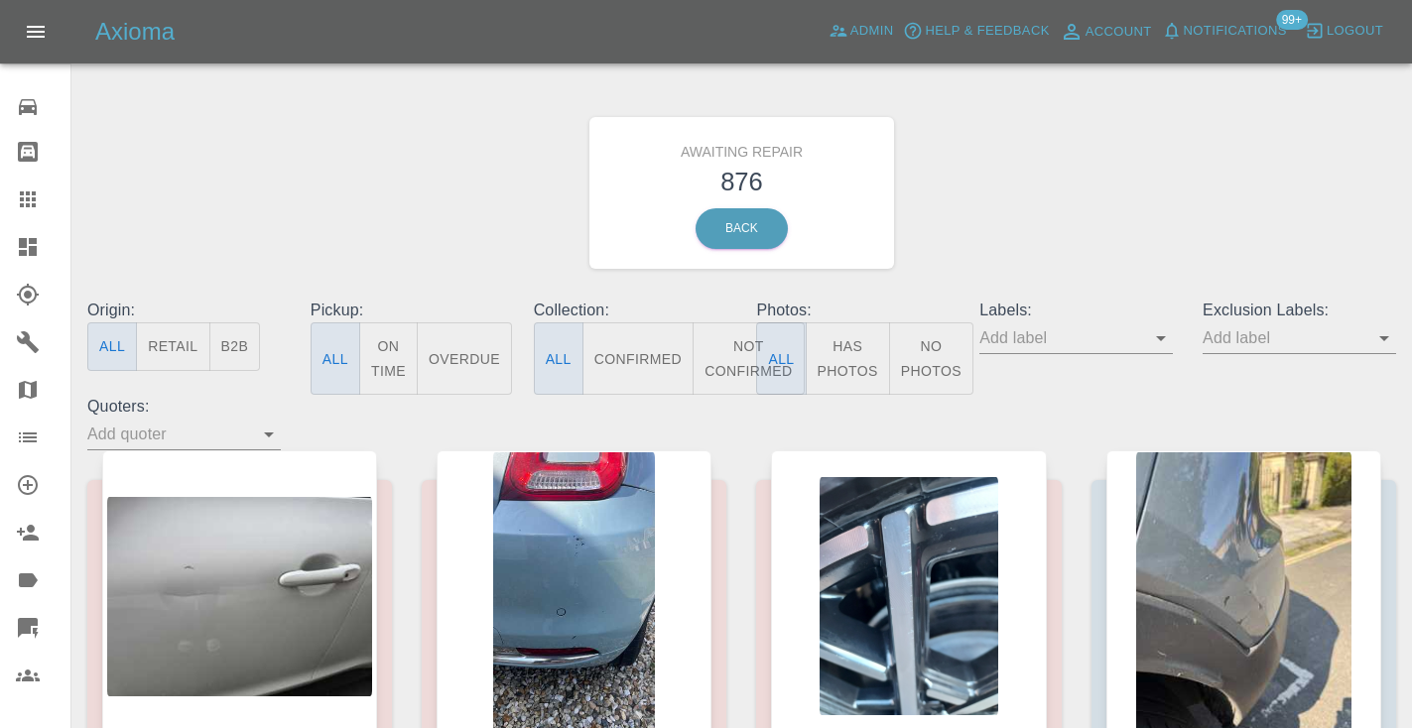
click at [741, 340] on button "Not Confirmed" at bounding box center [748, 358] width 111 height 72
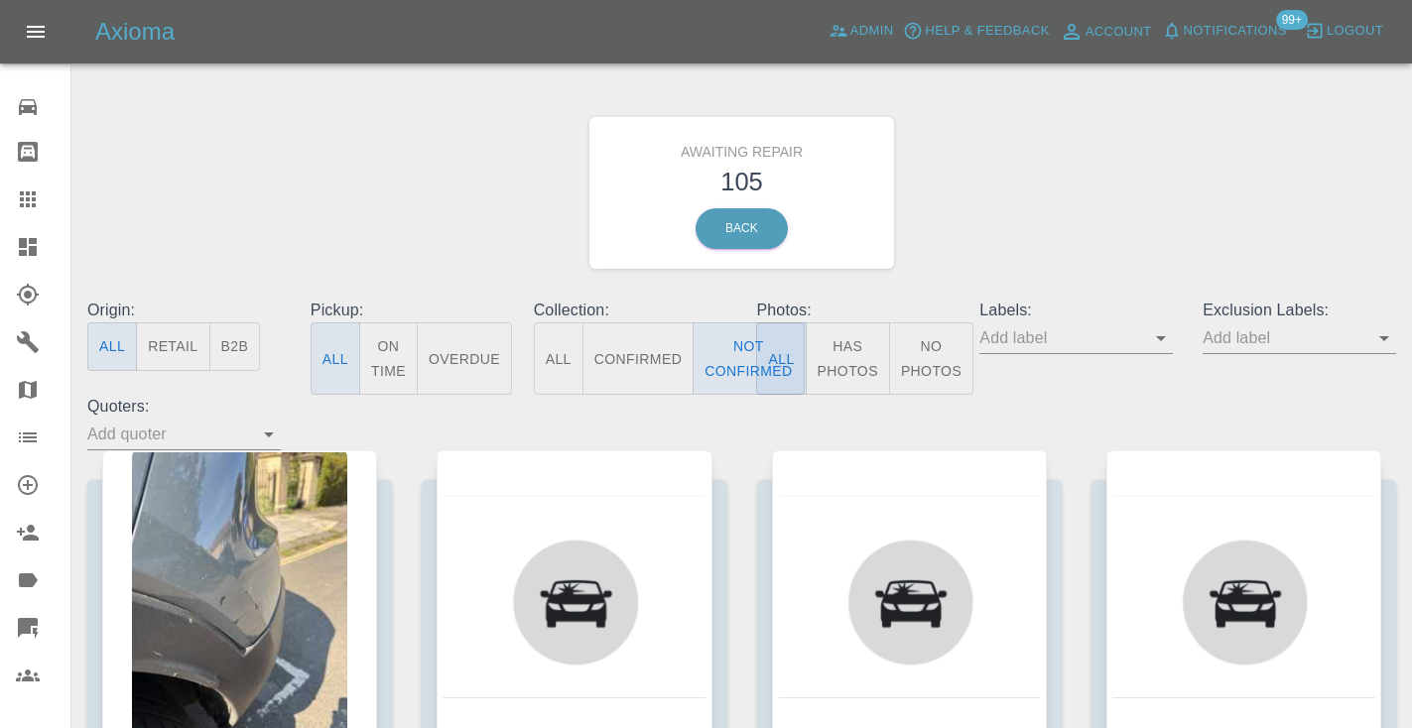
click at [1072, 185] on div "Awaiting Repair 105 Back" at bounding box center [741, 192] width 1338 height 211
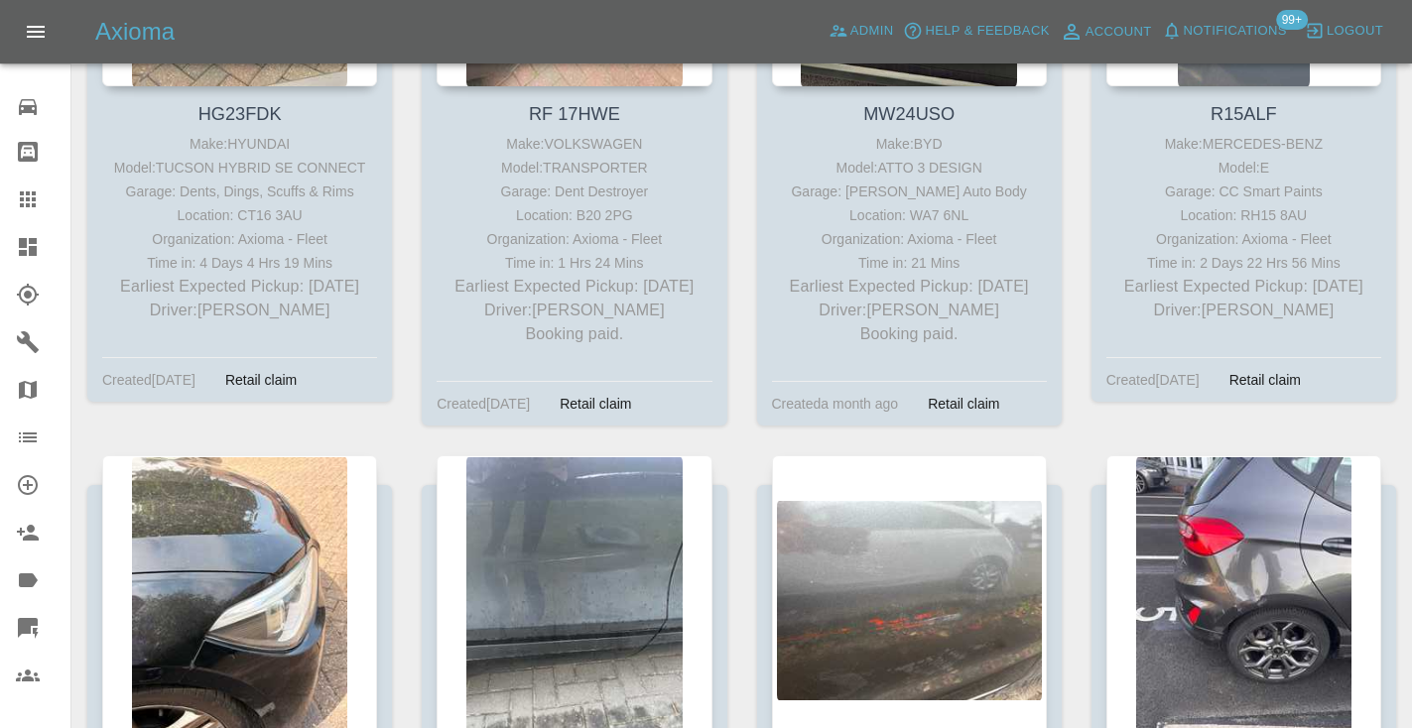
scroll to position [2684, 0]
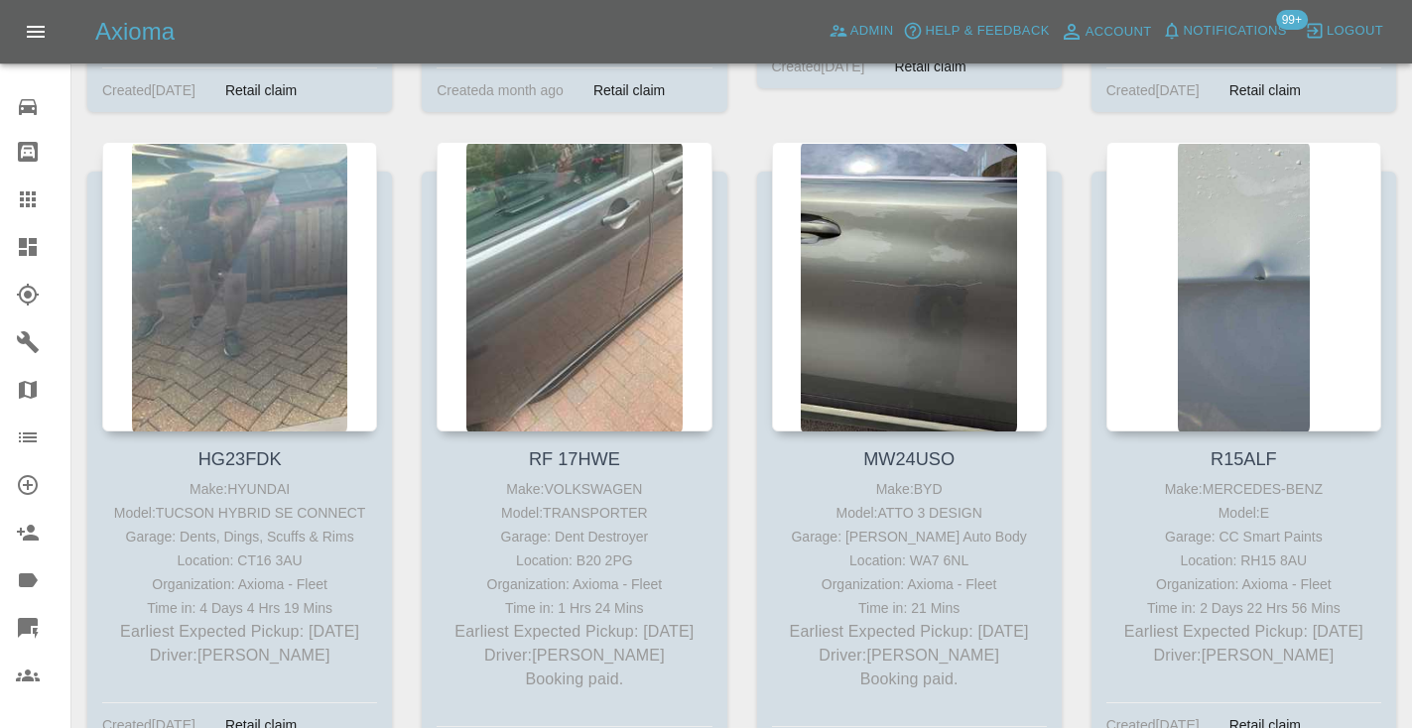
scroll to position [2351, 0]
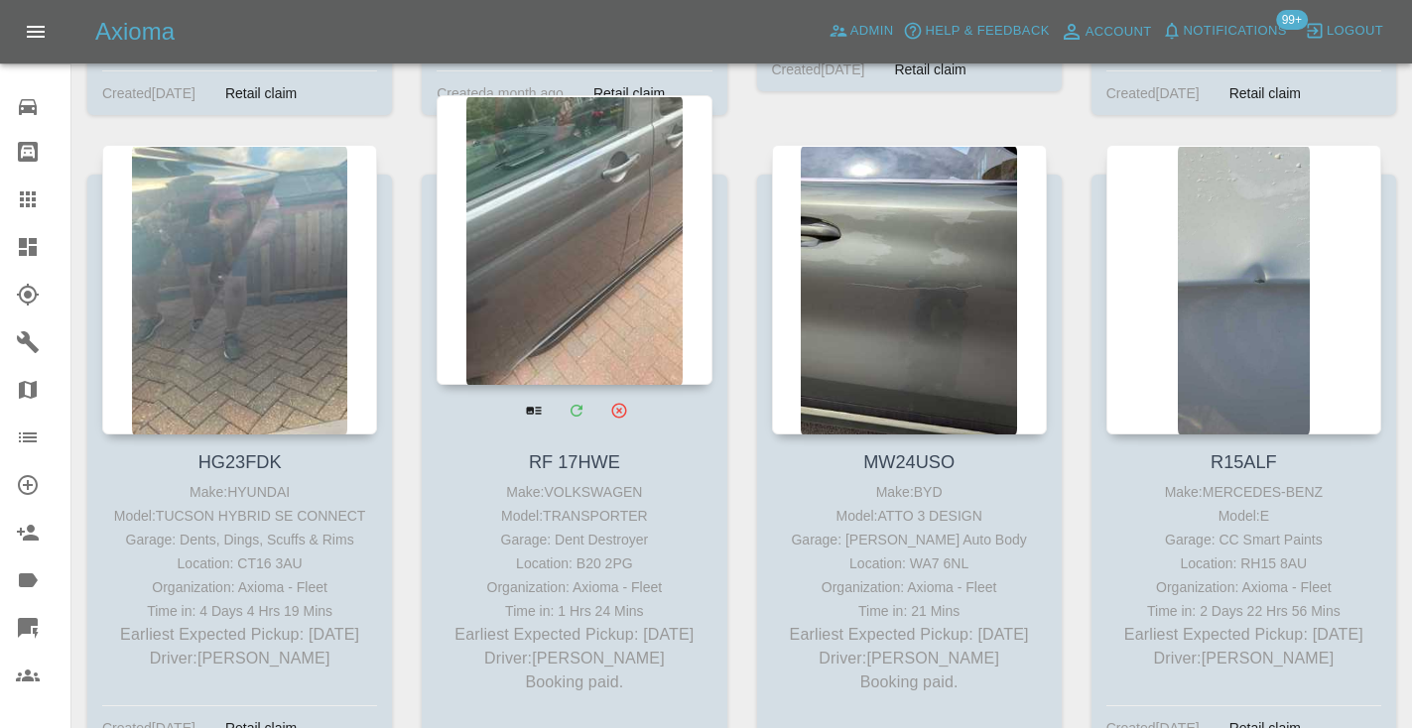
click at [563, 154] on div at bounding box center [574, 240] width 275 height 290
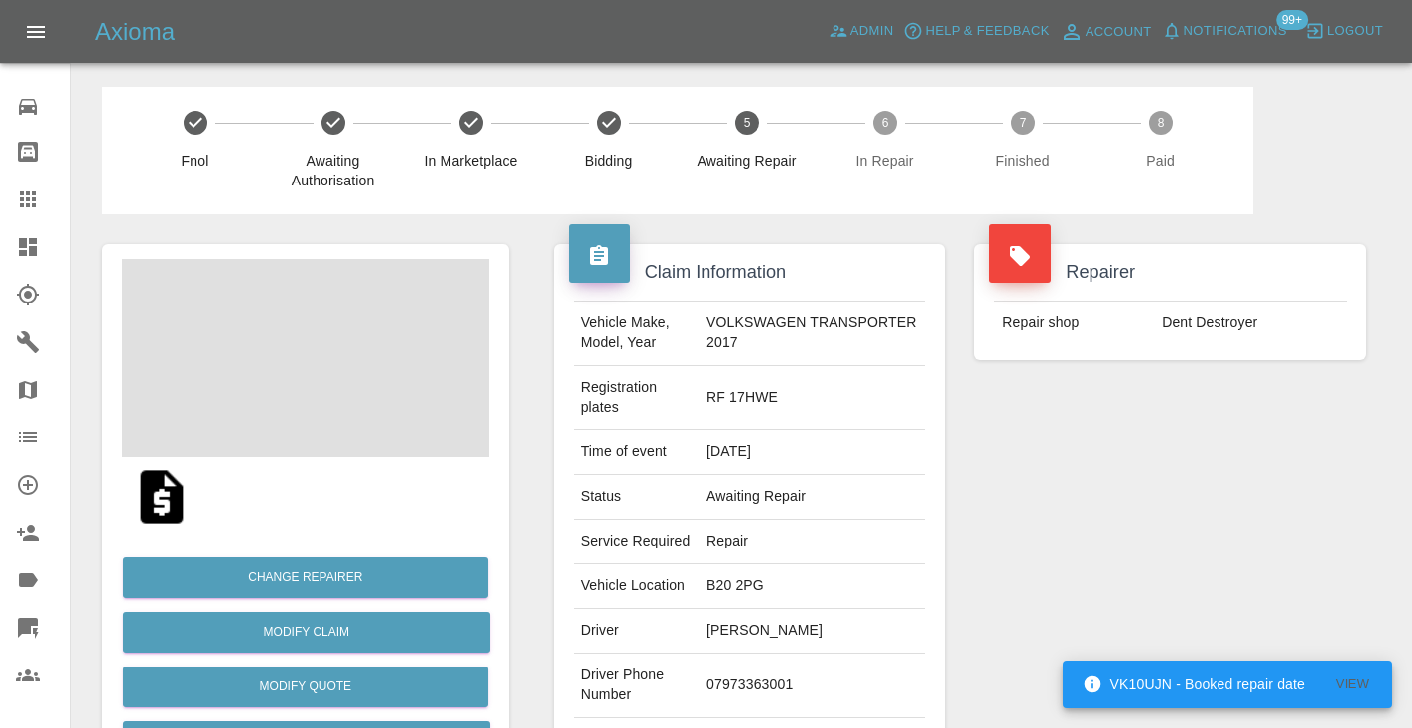
click at [799, 654] on td "07973363001" at bounding box center [811, 686] width 226 height 64
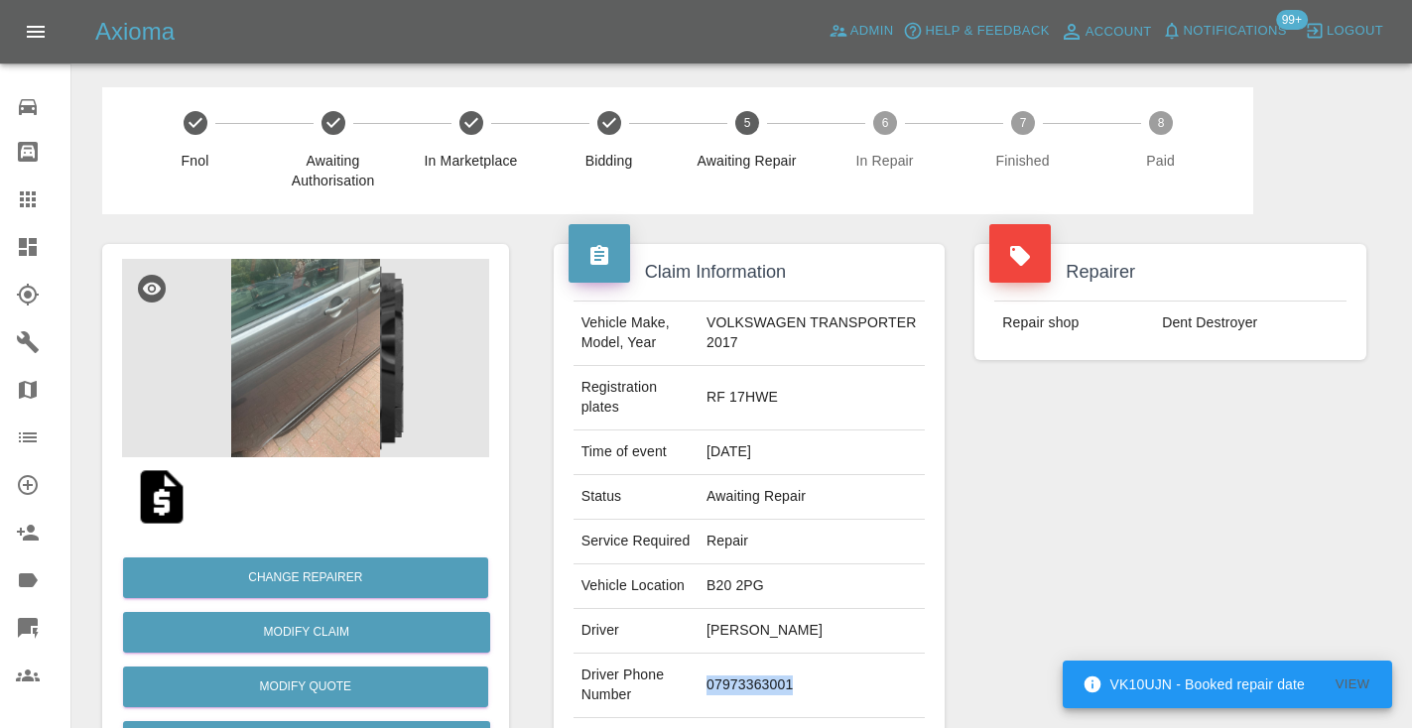
copy td "07973363001"
click at [1245, 516] on div "Repairer Repair shop Dent Destroyer" at bounding box center [1170, 530] width 422 height 632
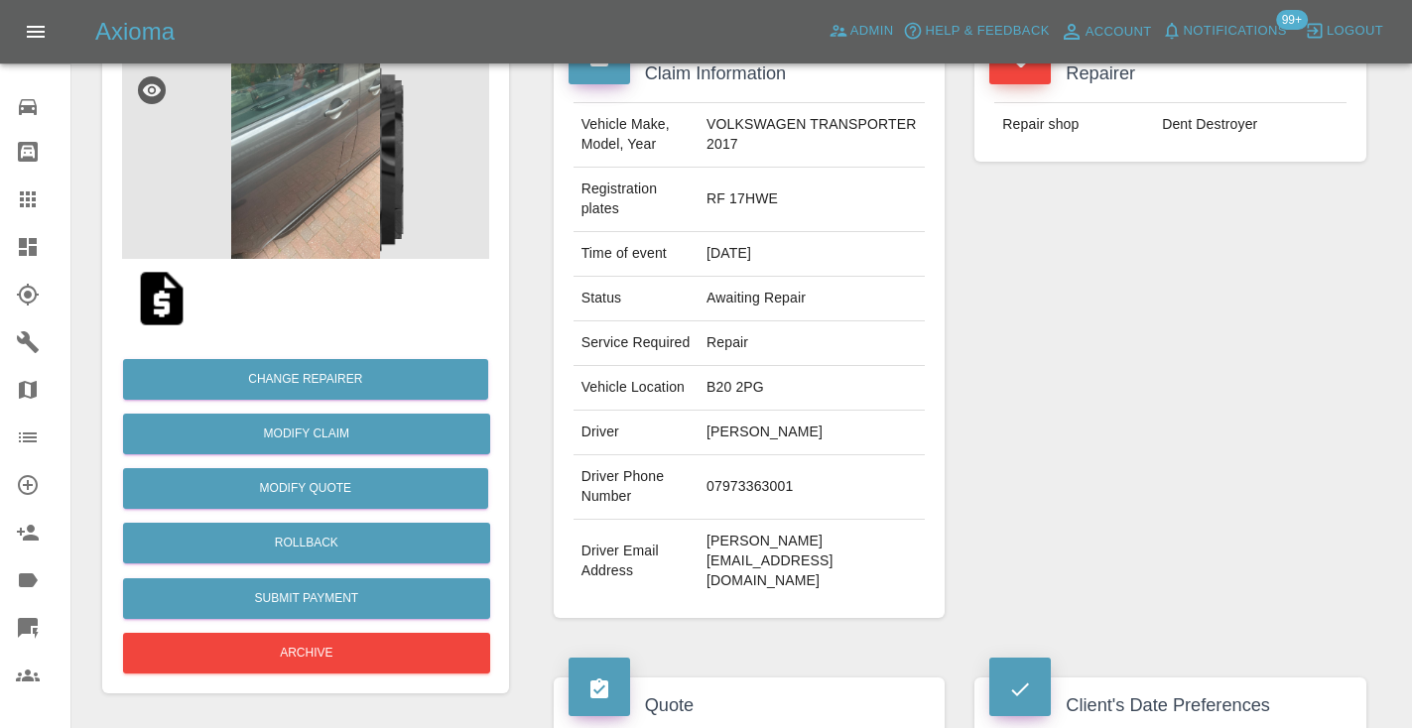
scroll to position [183, 0]
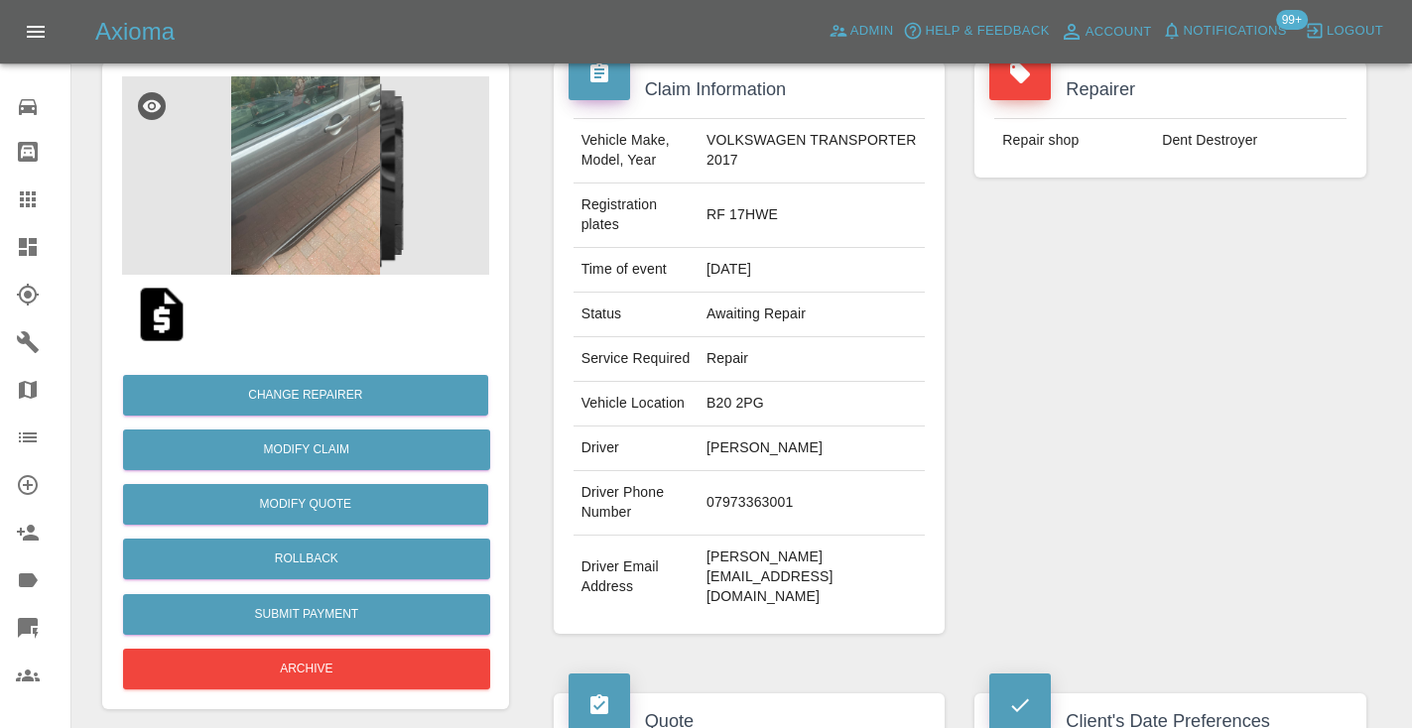
click at [757, 480] on td "07973363001" at bounding box center [811, 503] width 226 height 64
copy td "07973363001"
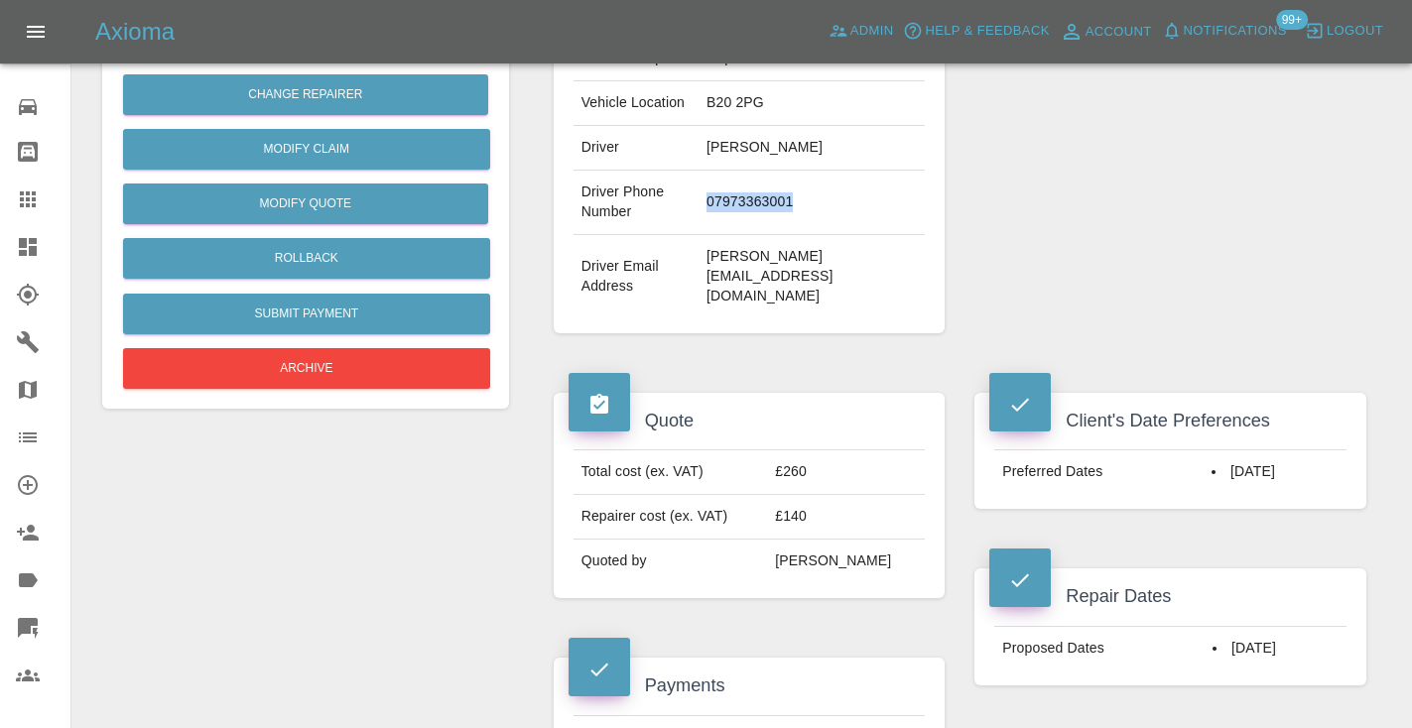
scroll to position [489, 0]
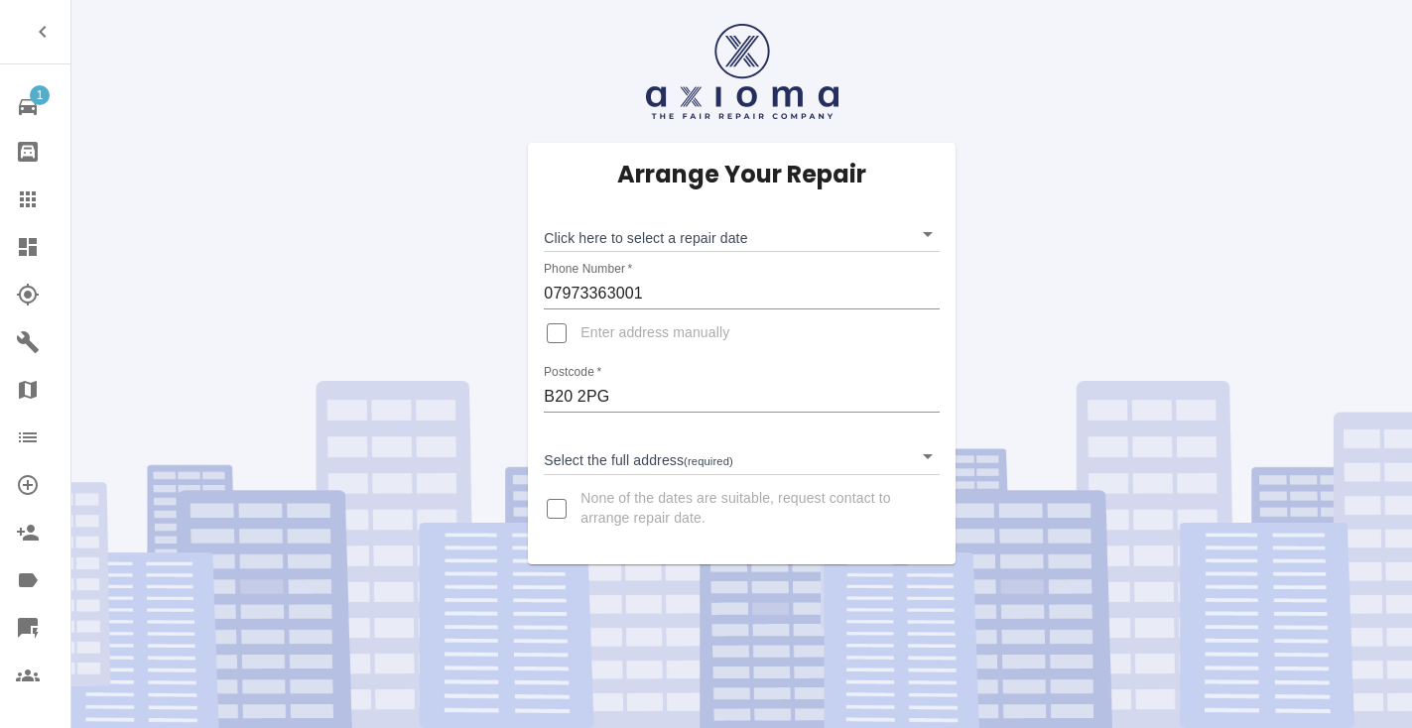
click at [722, 235] on body "1 Repair home Bodyshop home Claims Dashboard Explorer Garages Map Organization …" at bounding box center [706, 364] width 1412 height 728
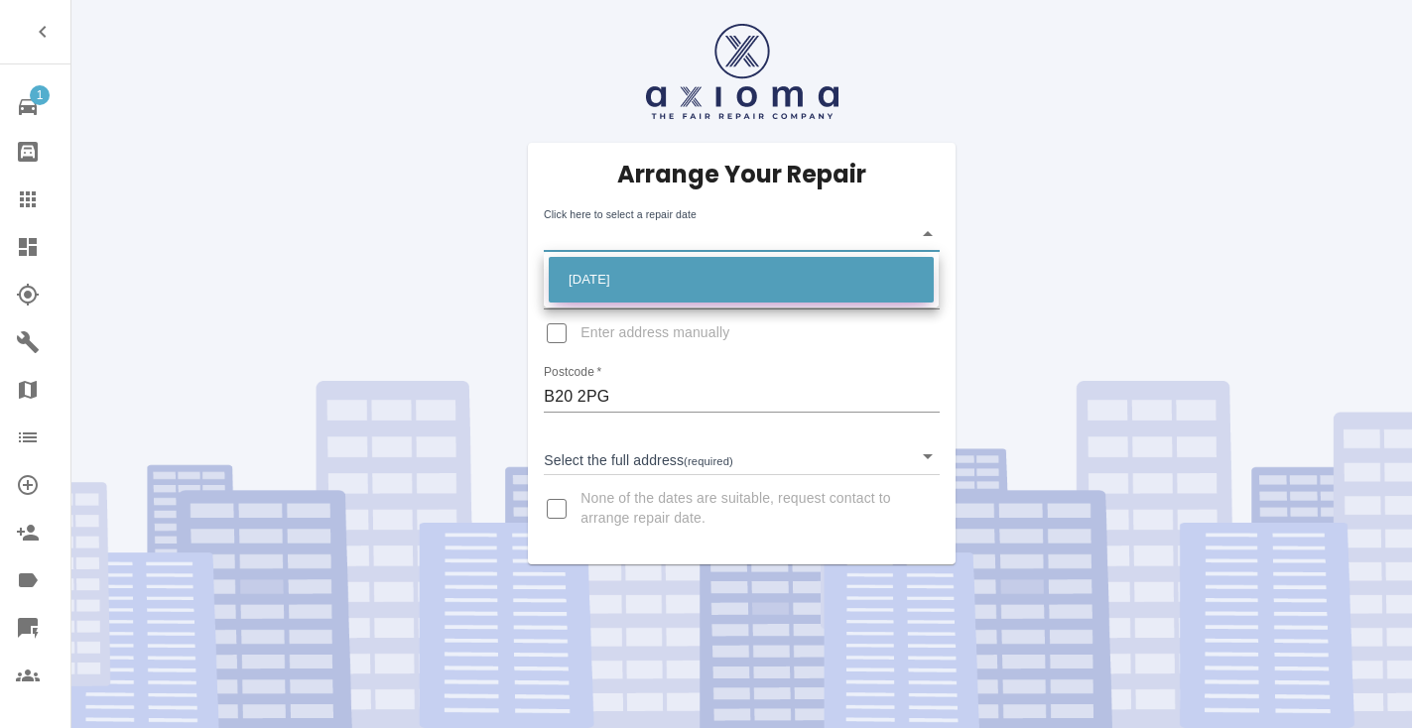
click at [639, 274] on li "[DATE]" at bounding box center [741, 280] width 385 height 46
type input "[DATE]T00:00:00.000Z"
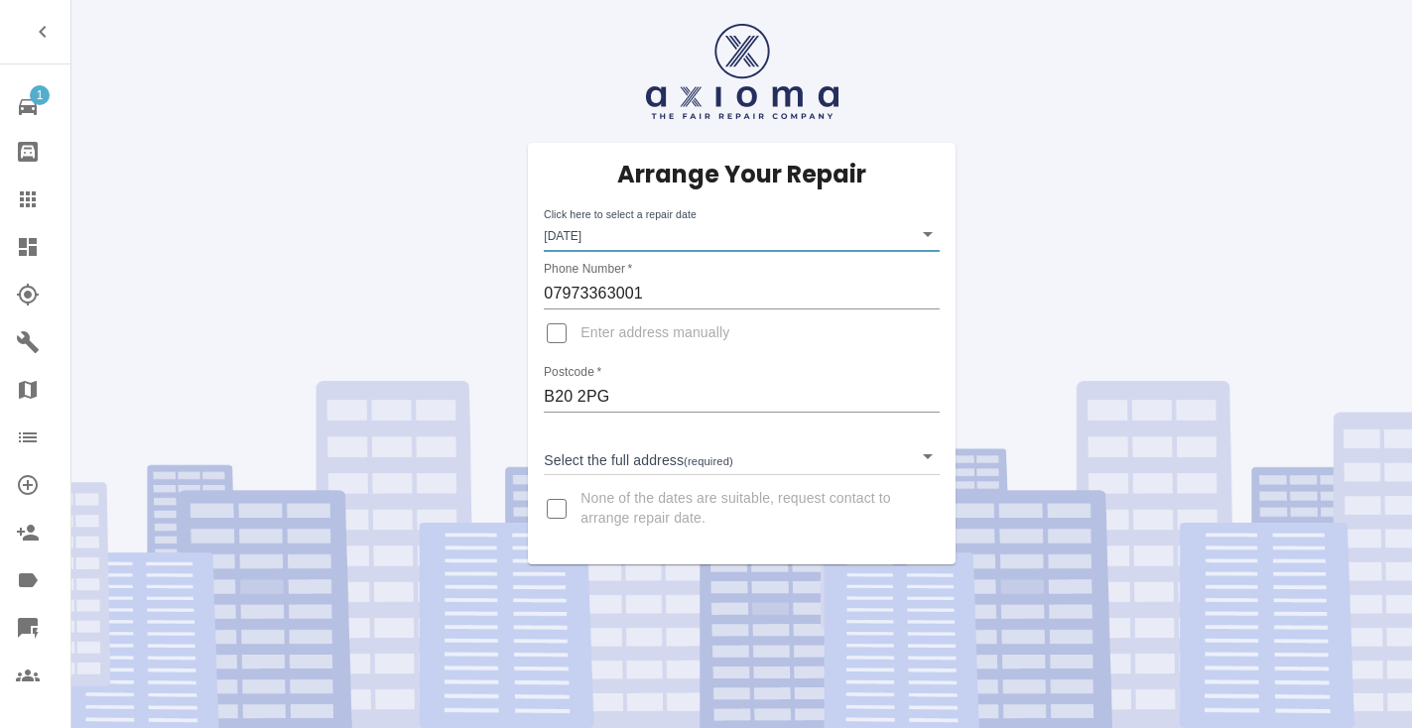
click at [597, 463] on body "1 Repair home Bodyshop home Claims Dashboard Explorer Garages Map Organization …" at bounding box center [706, 364] width 1412 height 728
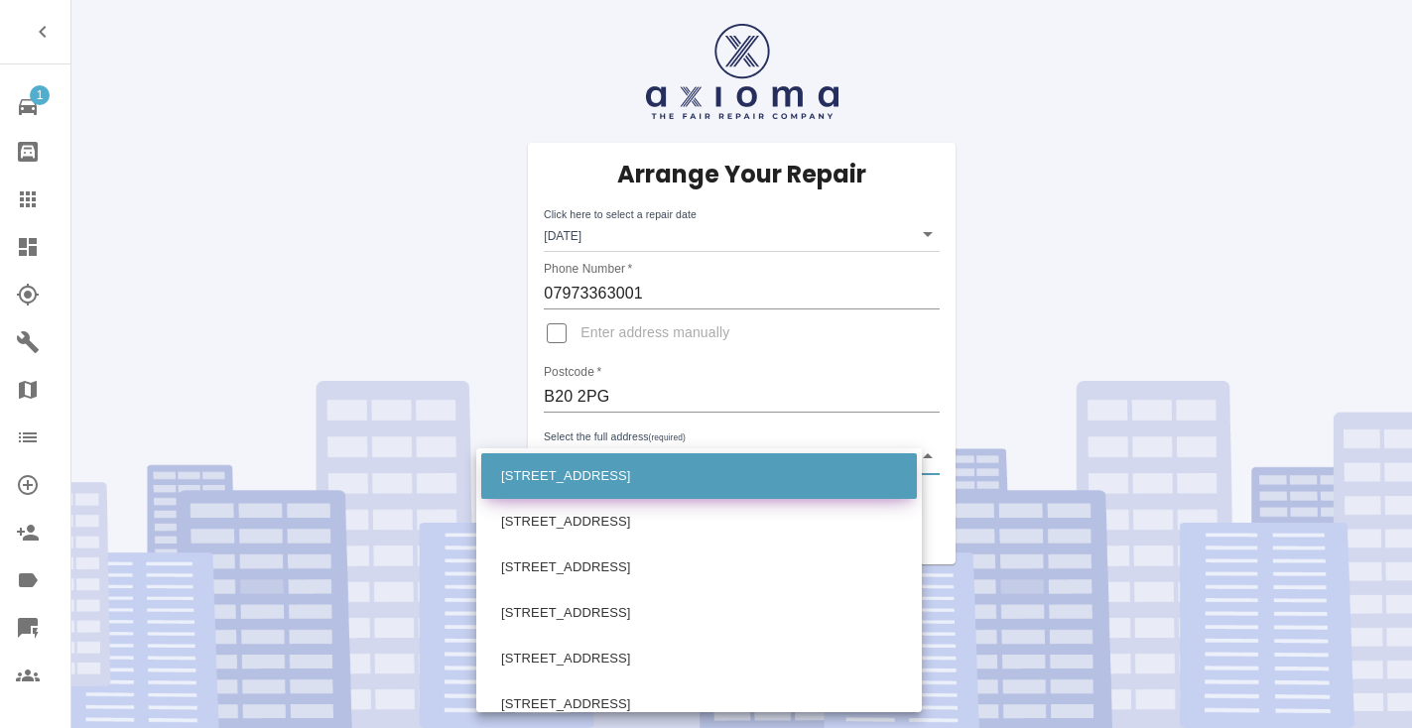
click at [588, 475] on li "[STREET_ADDRESS]" at bounding box center [699, 476] width 436 height 46
type input "[STREET_ADDRESS]"
click at [578, 461] on body "1 Repair home Bodyshop home Claims Dashboard Explorer Garages Map Organization …" at bounding box center [706, 364] width 1412 height 728
click at [723, 388] on div at bounding box center [706, 364] width 1412 height 728
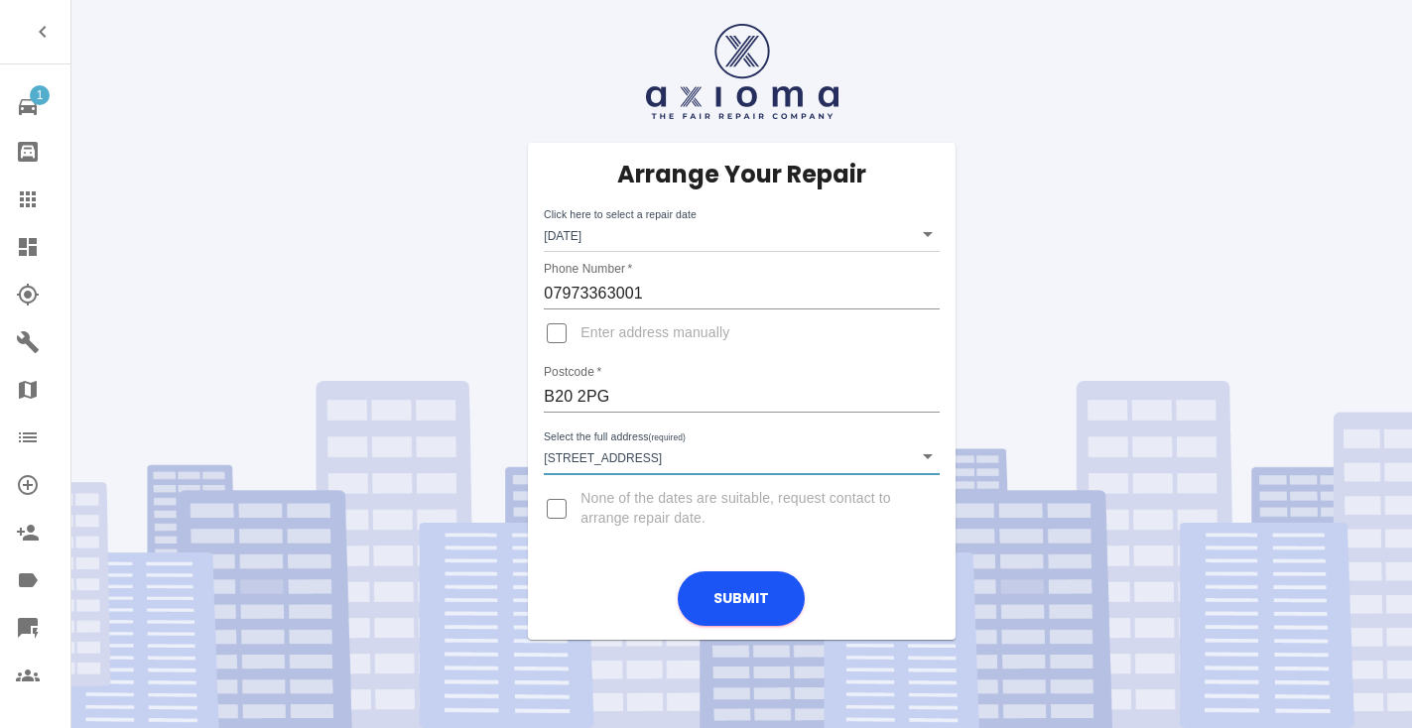
click at [563, 337] on input "Enter address manually" at bounding box center [557, 334] width 48 height 48
checkbox input "true"
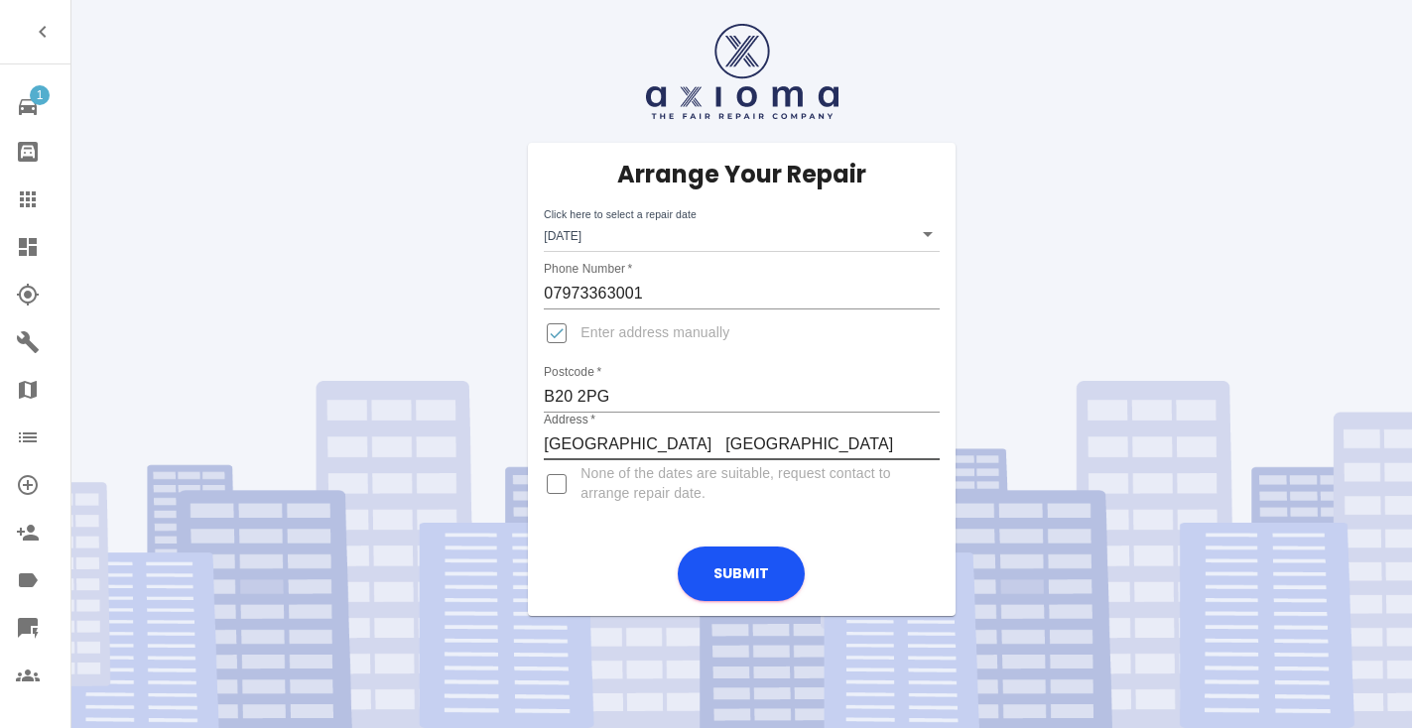
type input "[GEOGRAPHIC_DATA] [GEOGRAPHIC_DATA]"
click at [564, 339] on input "Enter address manually" at bounding box center [557, 334] width 48 height 48
checkbox input "false"
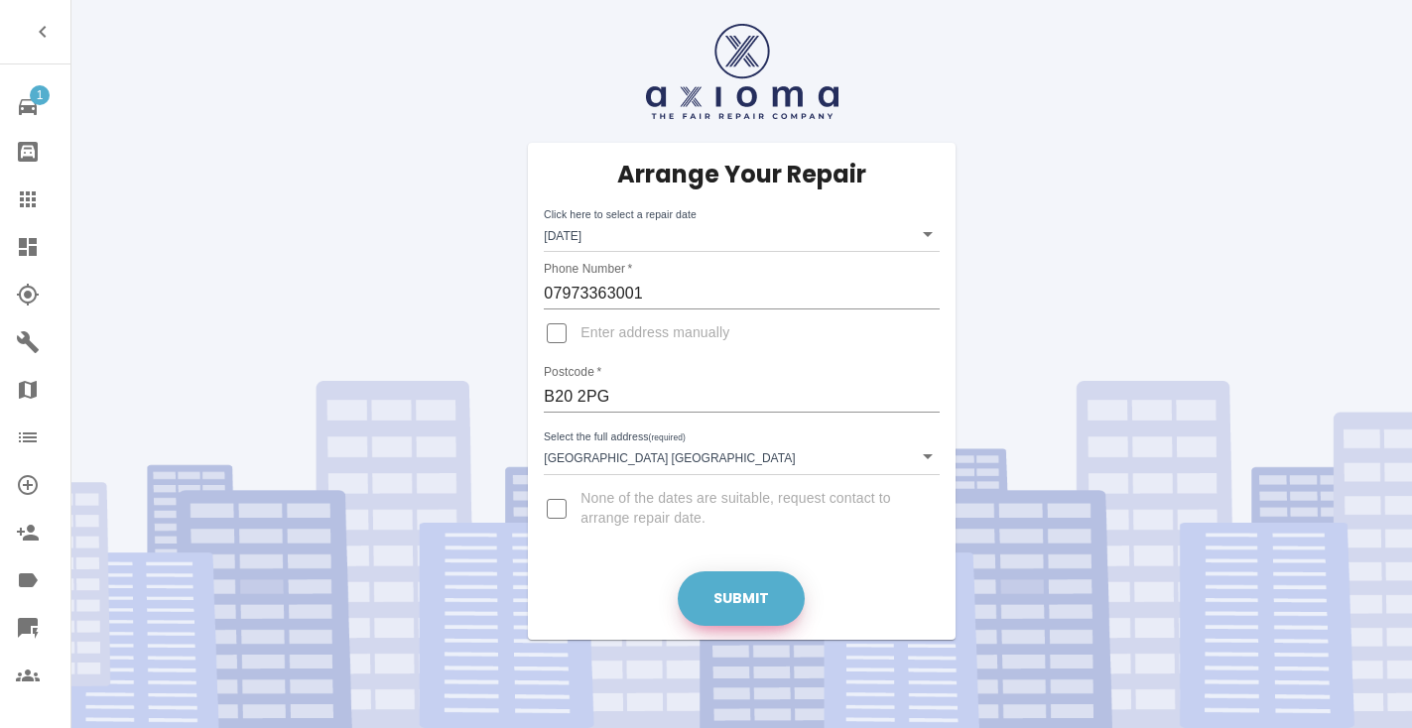
click at [733, 604] on button "Submit" at bounding box center [741, 598] width 127 height 55
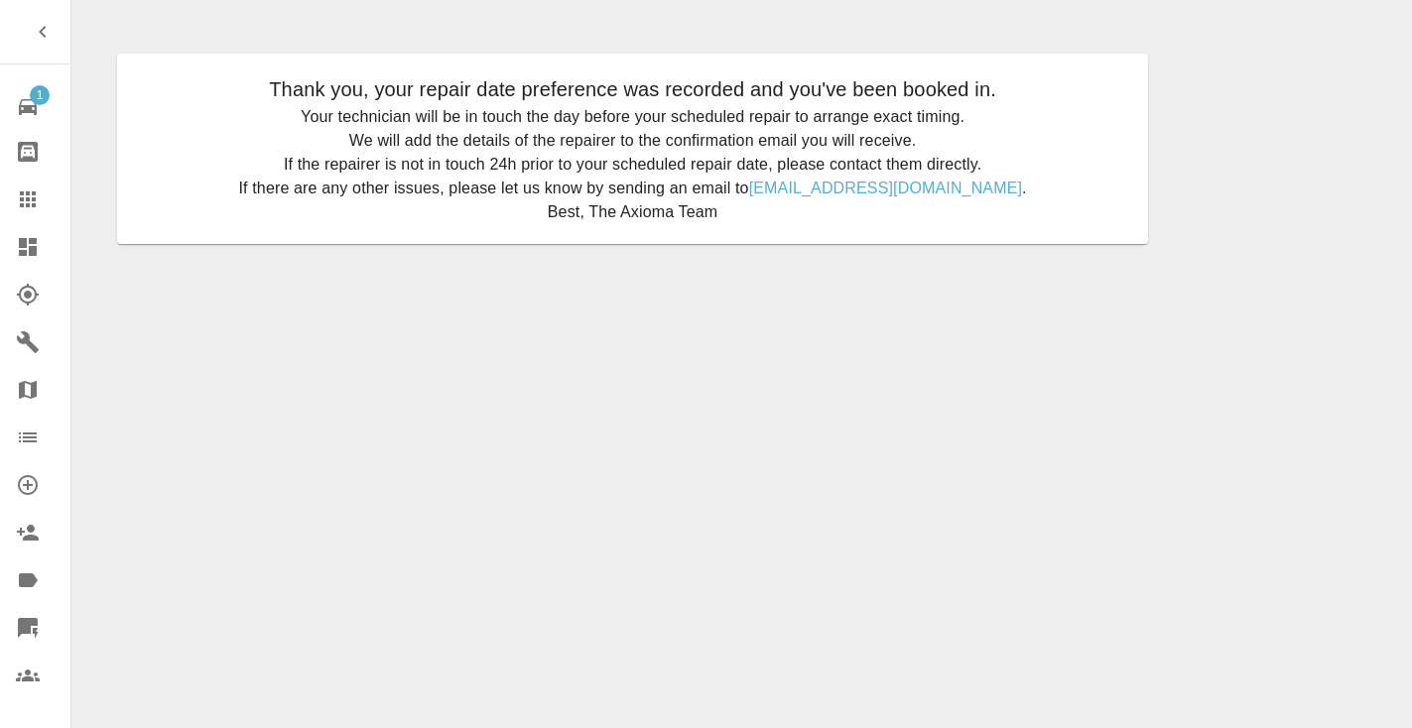
click at [26, 202] on icon at bounding box center [28, 200] width 24 height 24
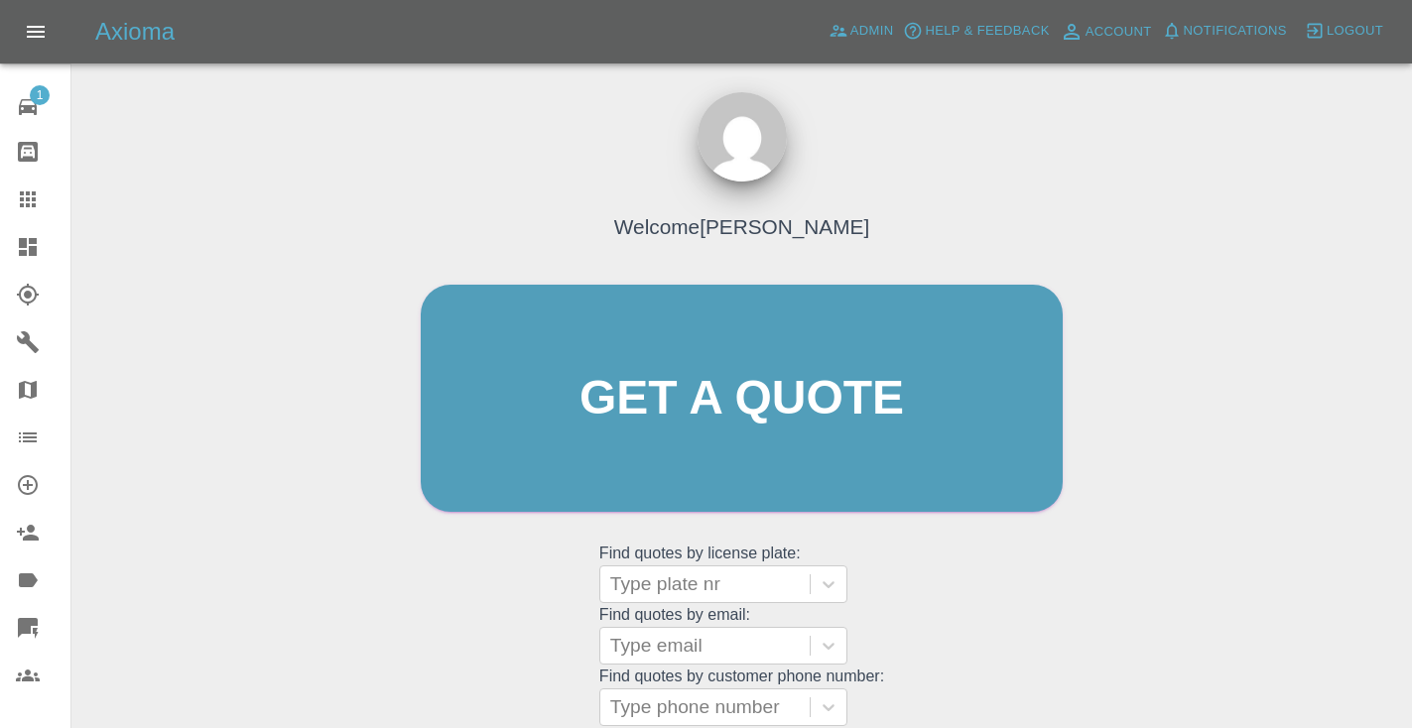
click at [931, 573] on div "Welcome [PERSON_NAME] Get a quote Get a quote Find quotes by license plate: Typ…" at bounding box center [742, 436] width 684 height 599
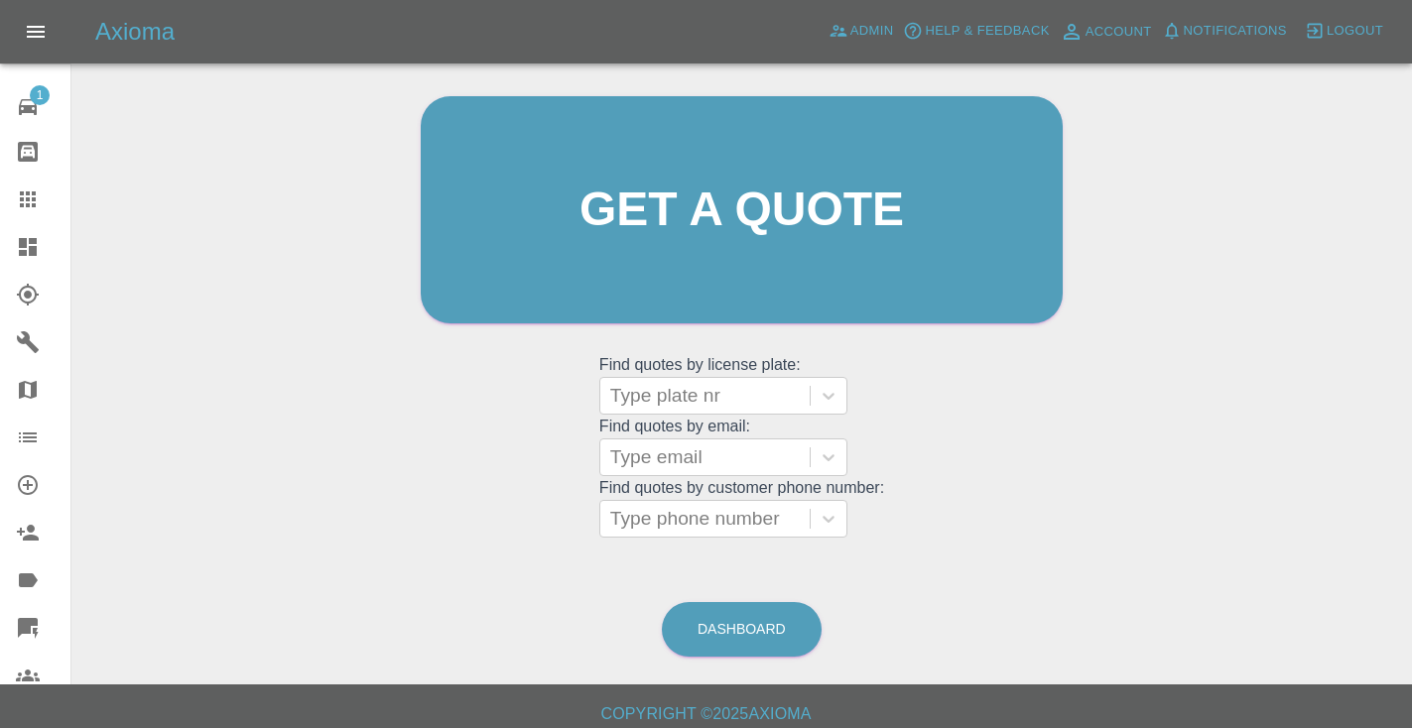
scroll to position [200, 0]
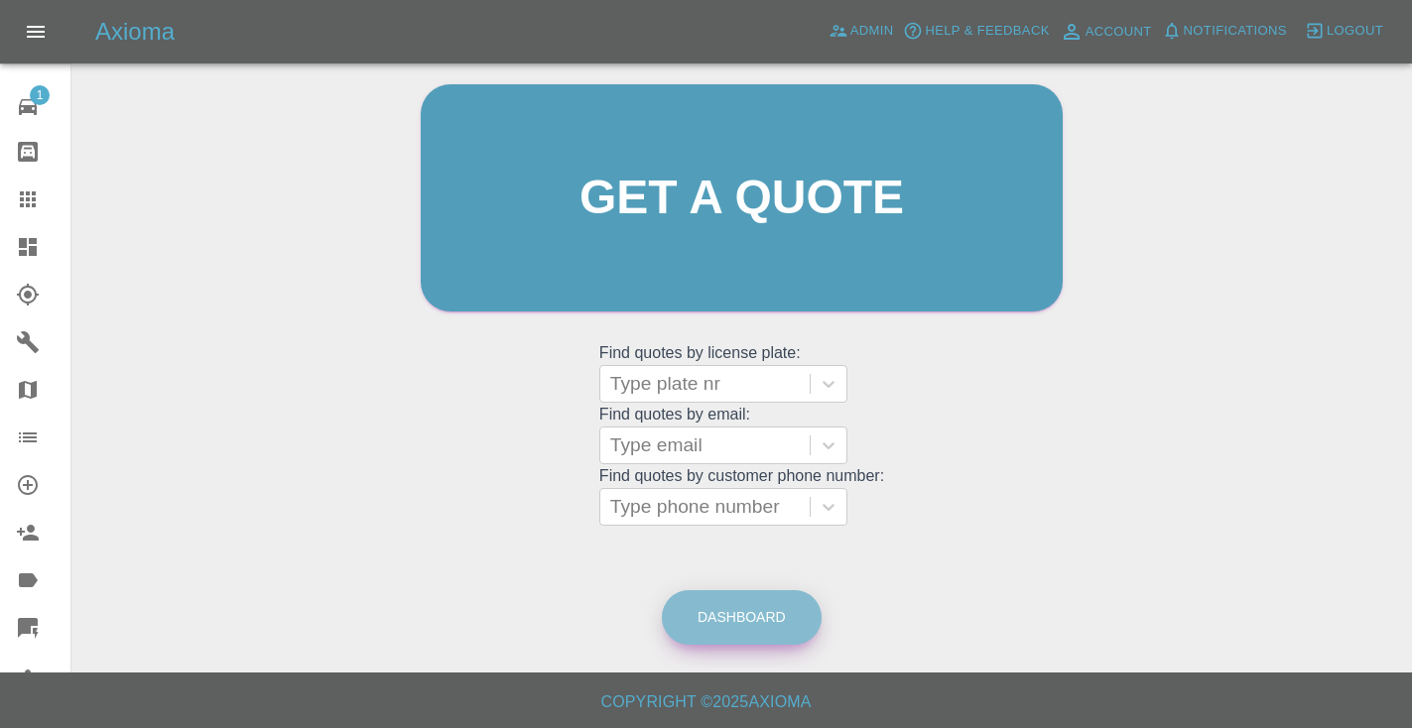
click at [754, 608] on link "Dashboard" at bounding box center [742, 617] width 160 height 55
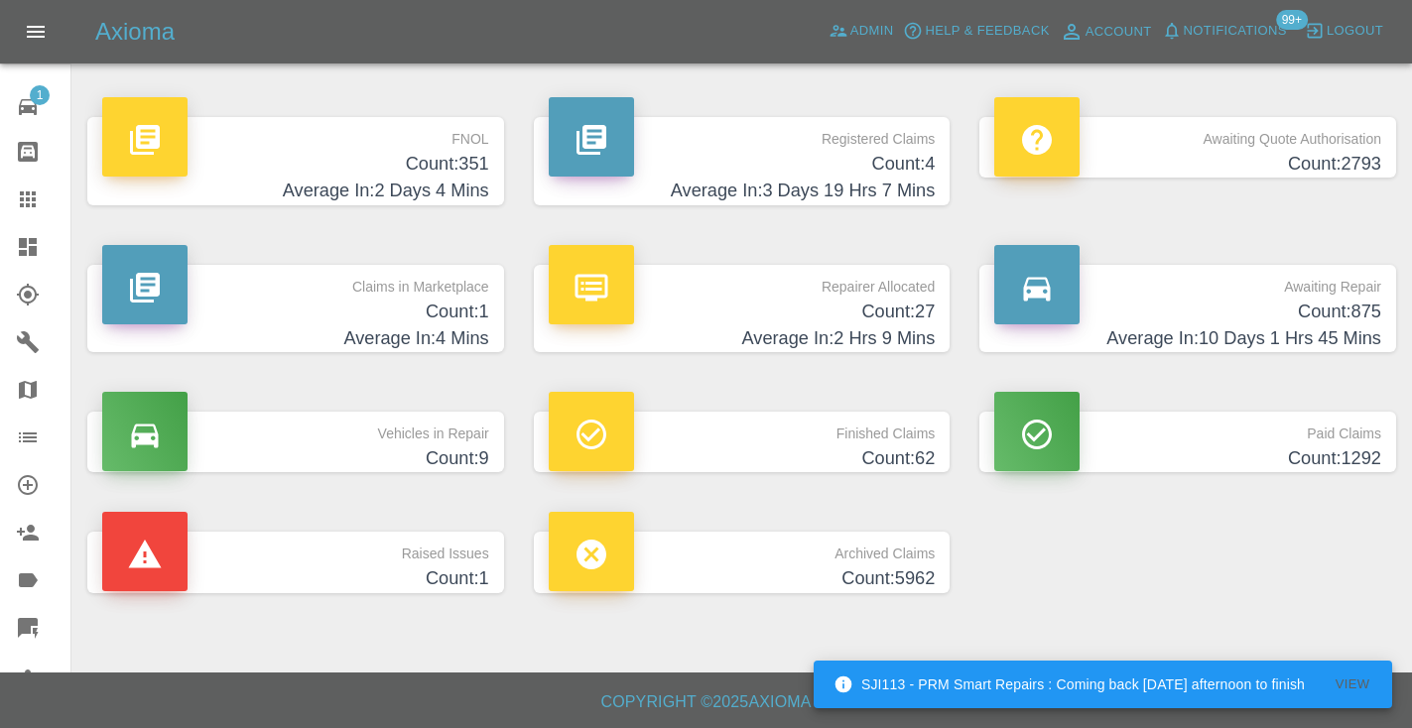
click at [1301, 305] on h4 "Count: 875" at bounding box center [1187, 312] width 387 height 27
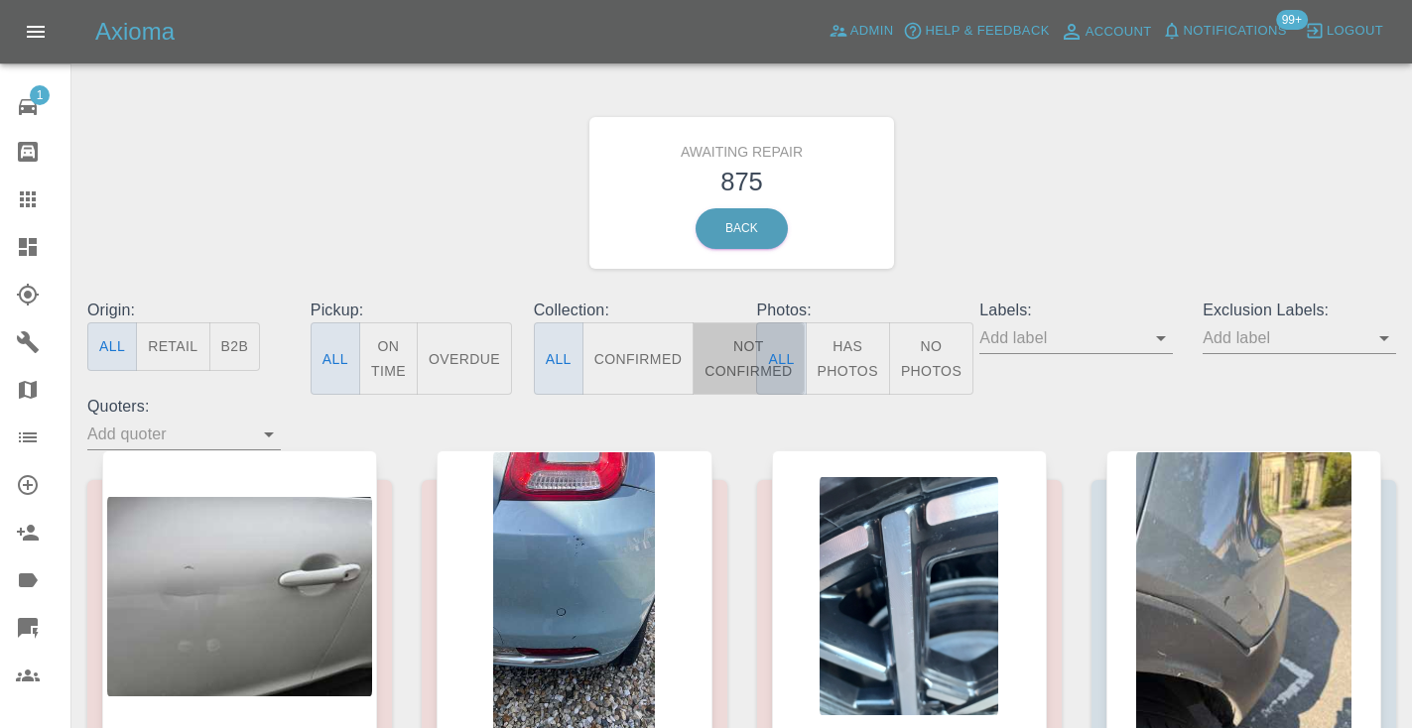
click at [733, 352] on button "Not Confirmed" at bounding box center [748, 358] width 111 height 72
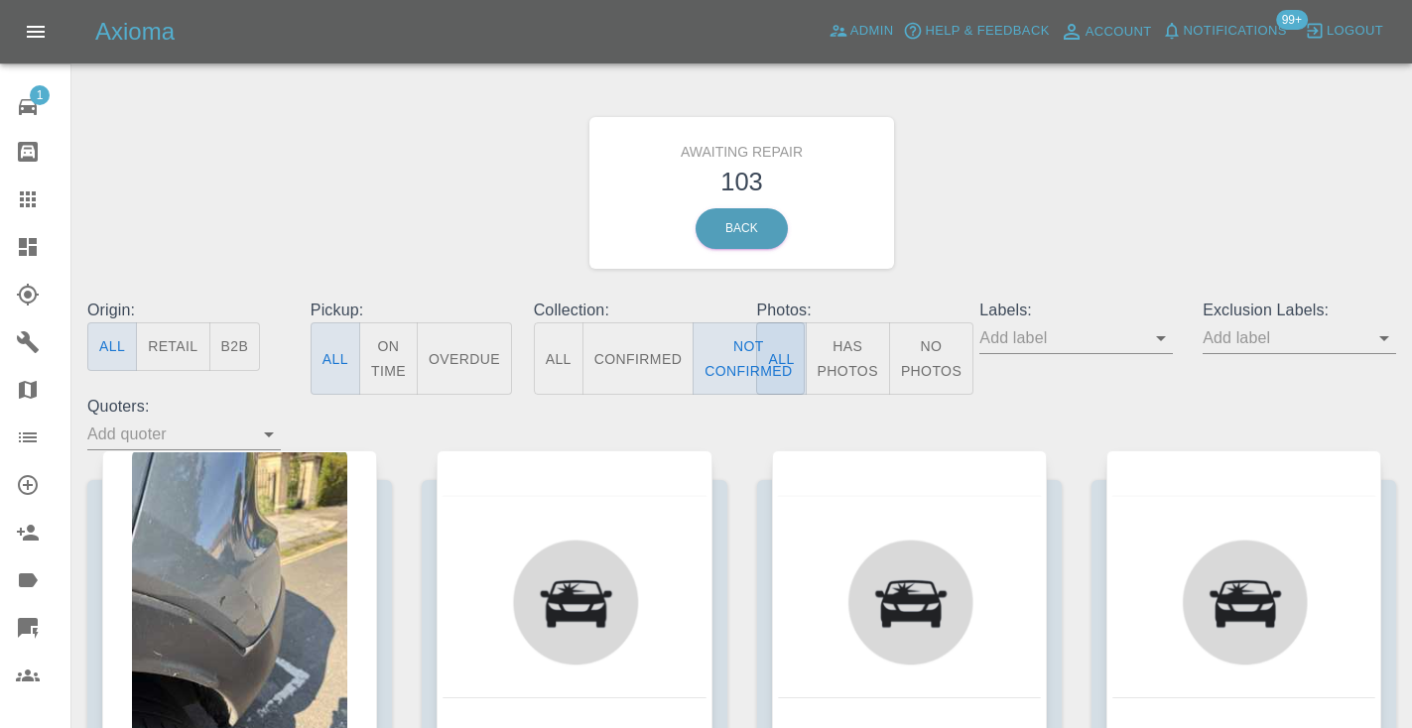
click at [1164, 146] on div "Awaiting Repair 103 Back" at bounding box center [741, 192] width 1338 height 211
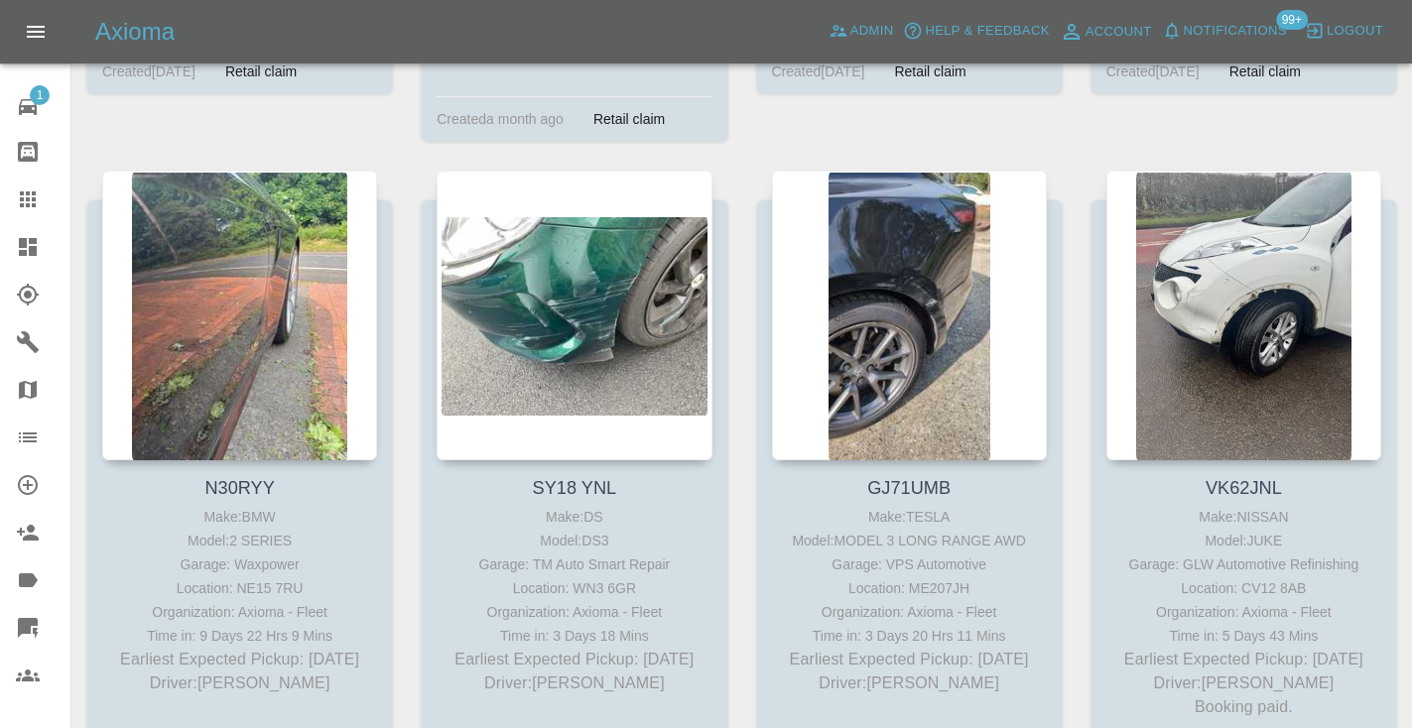
scroll to position [3671, 0]
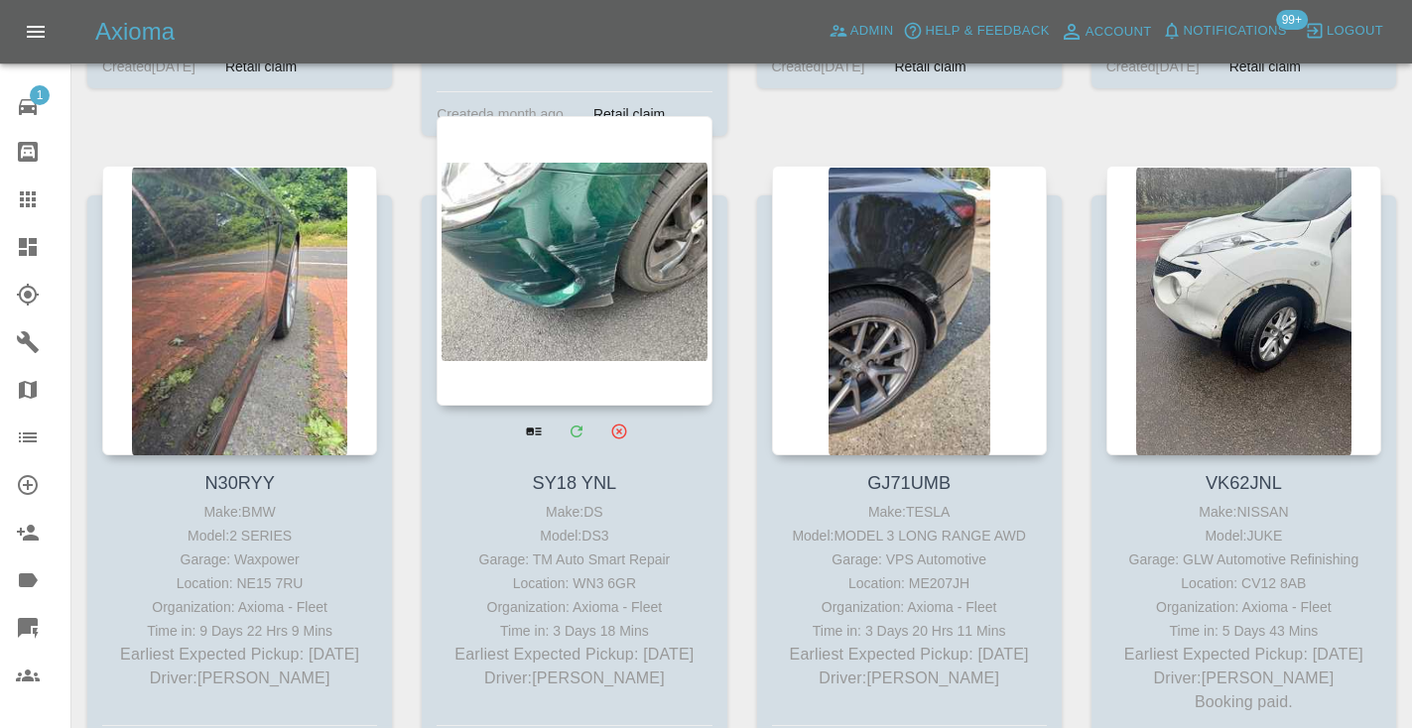
click at [565, 230] on div at bounding box center [574, 261] width 275 height 290
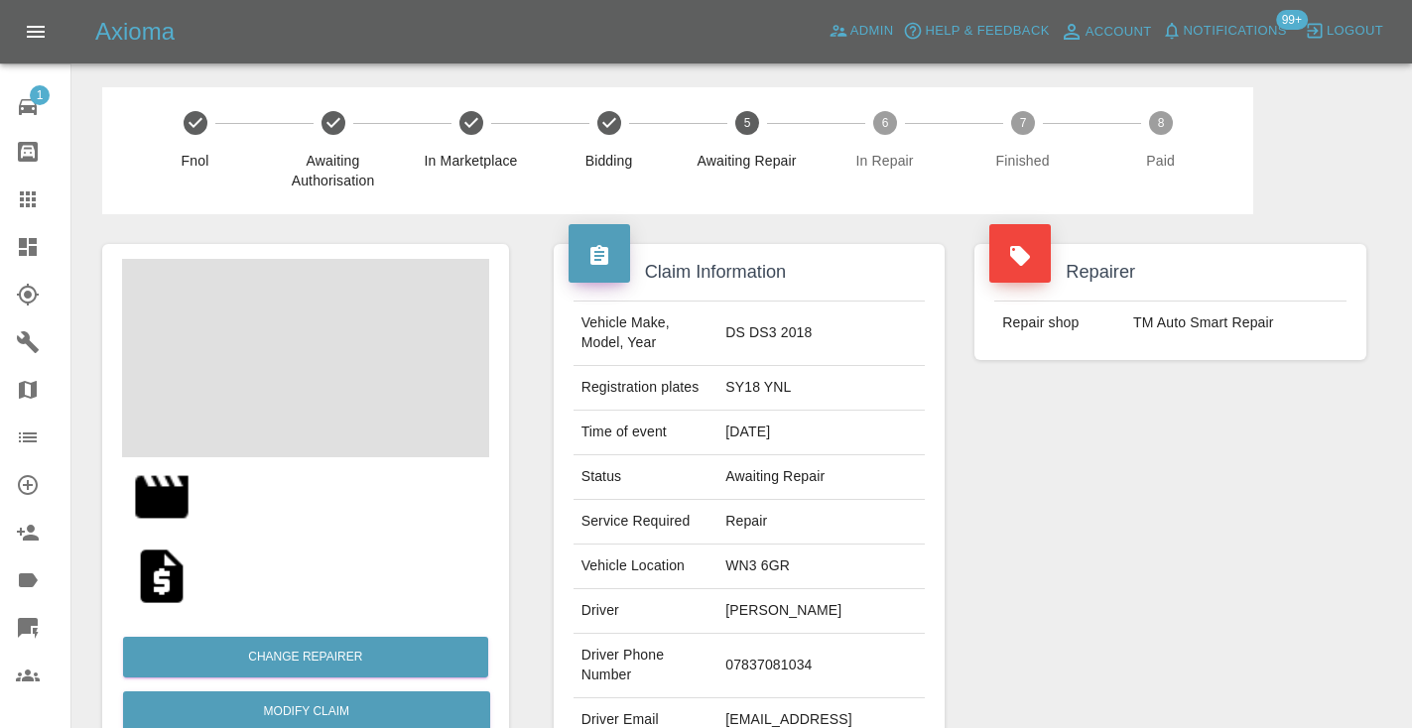
click at [798, 634] on td "07837081034" at bounding box center [820, 666] width 207 height 64
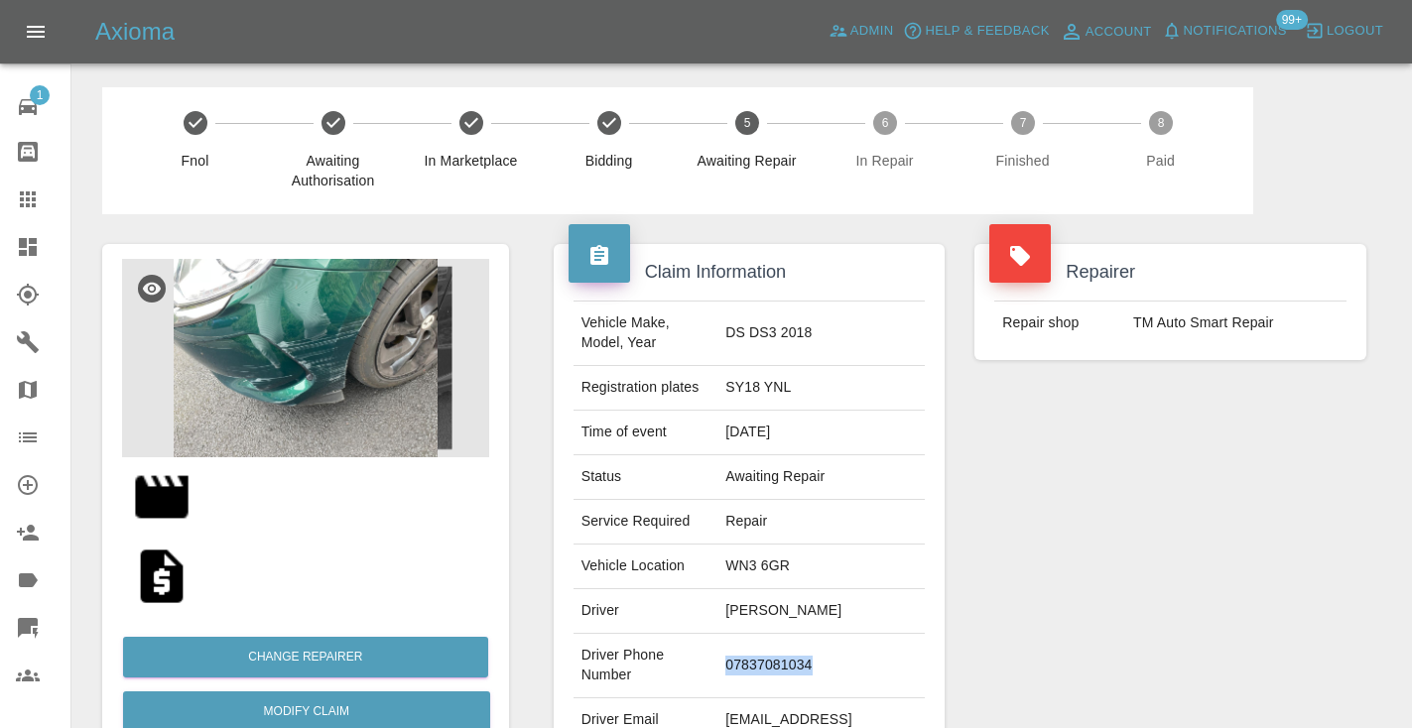
copy td "07837081034"
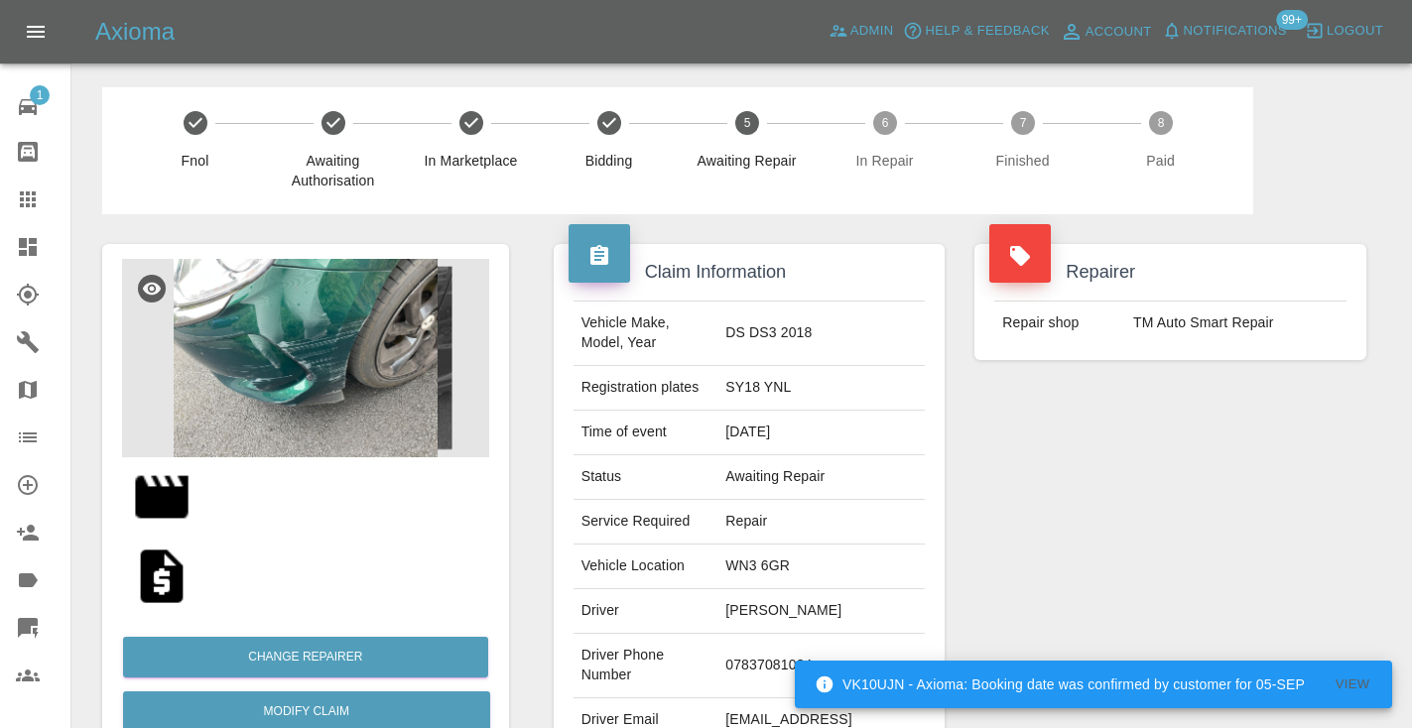
click at [1152, 493] on div "Repairer Repair shop TM Auto Smart Repair" at bounding box center [1170, 510] width 422 height 592
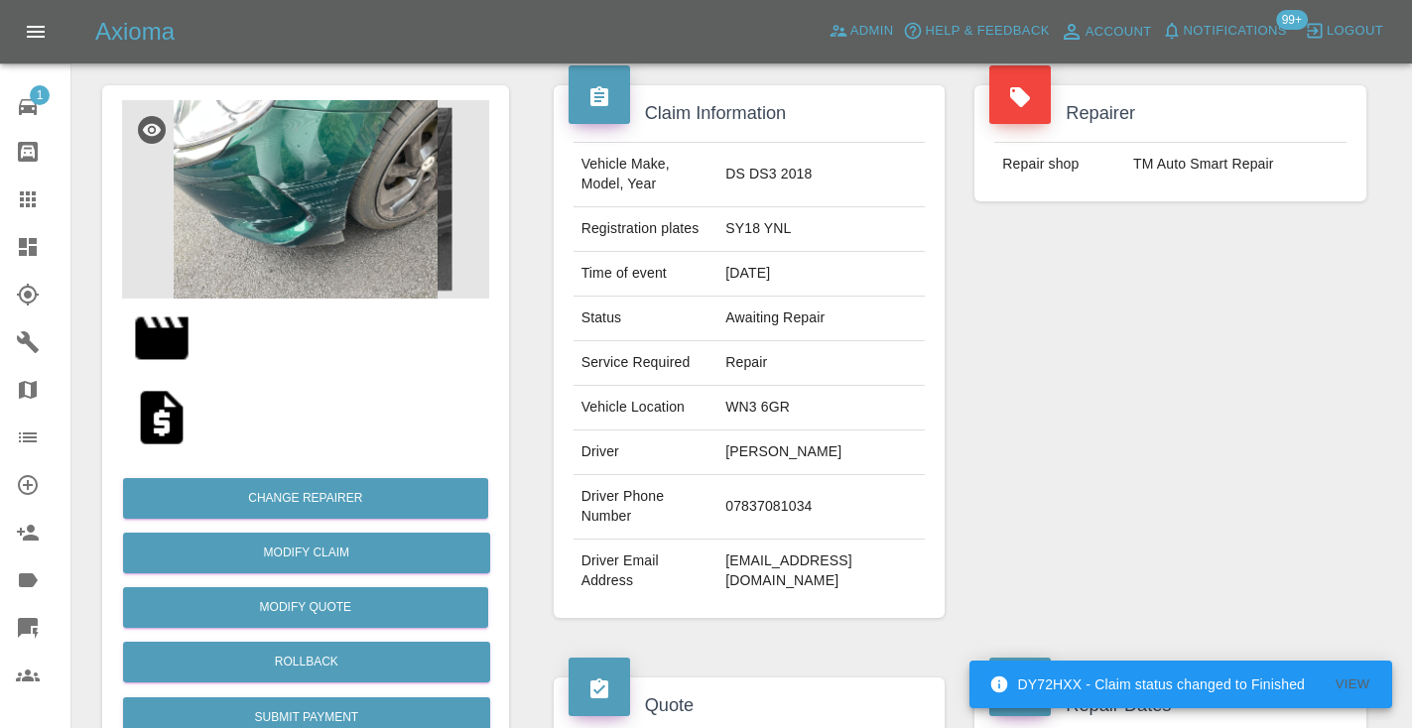
scroll to position [158, 0]
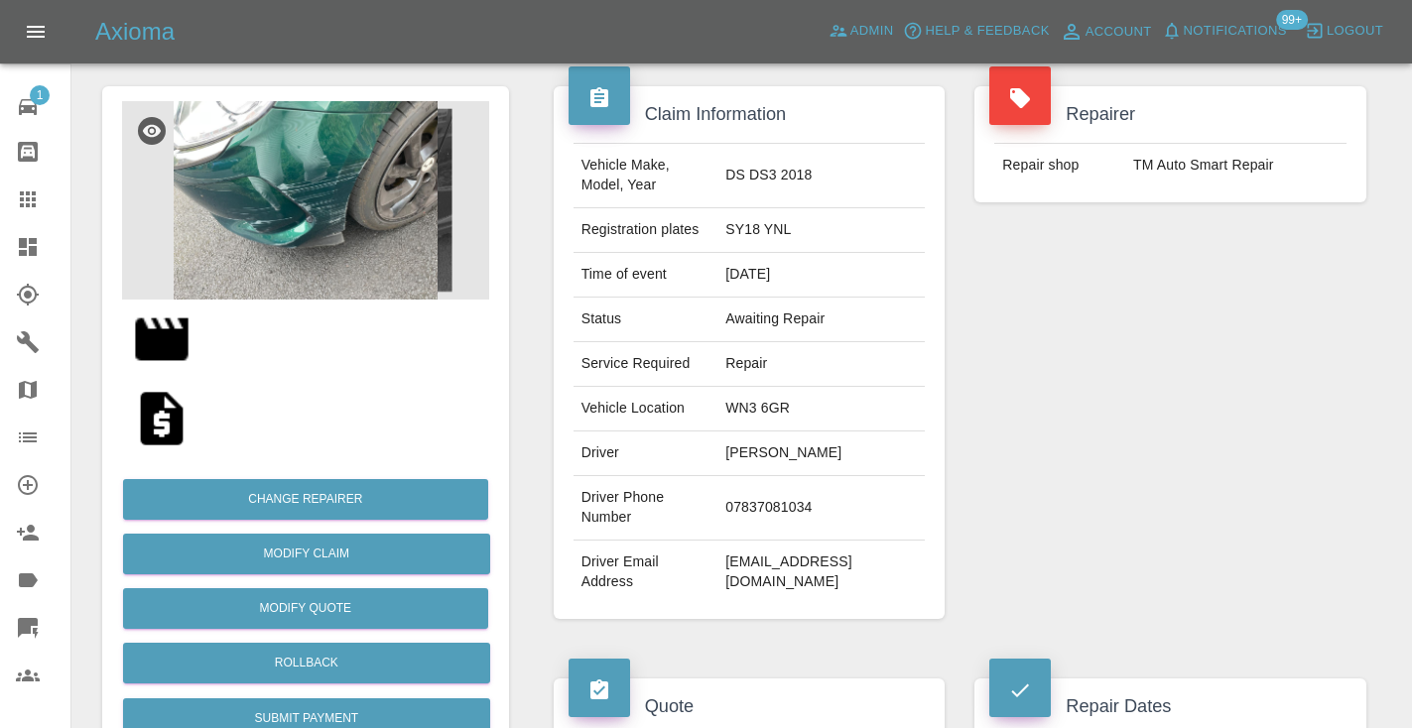
click at [1283, 490] on div "Repairer Repair shop TM Auto Smart Repair" at bounding box center [1170, 353] width 422 height 592
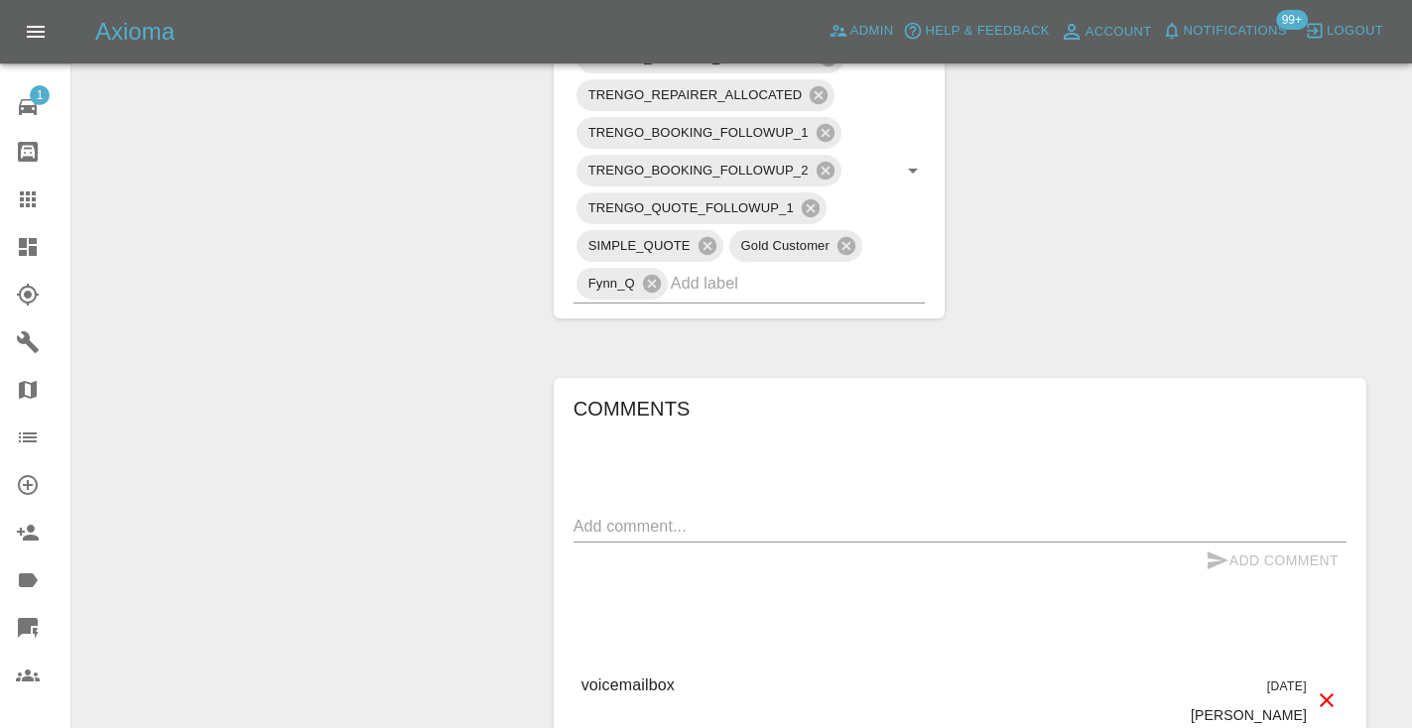
scroll to position [1168, 0]
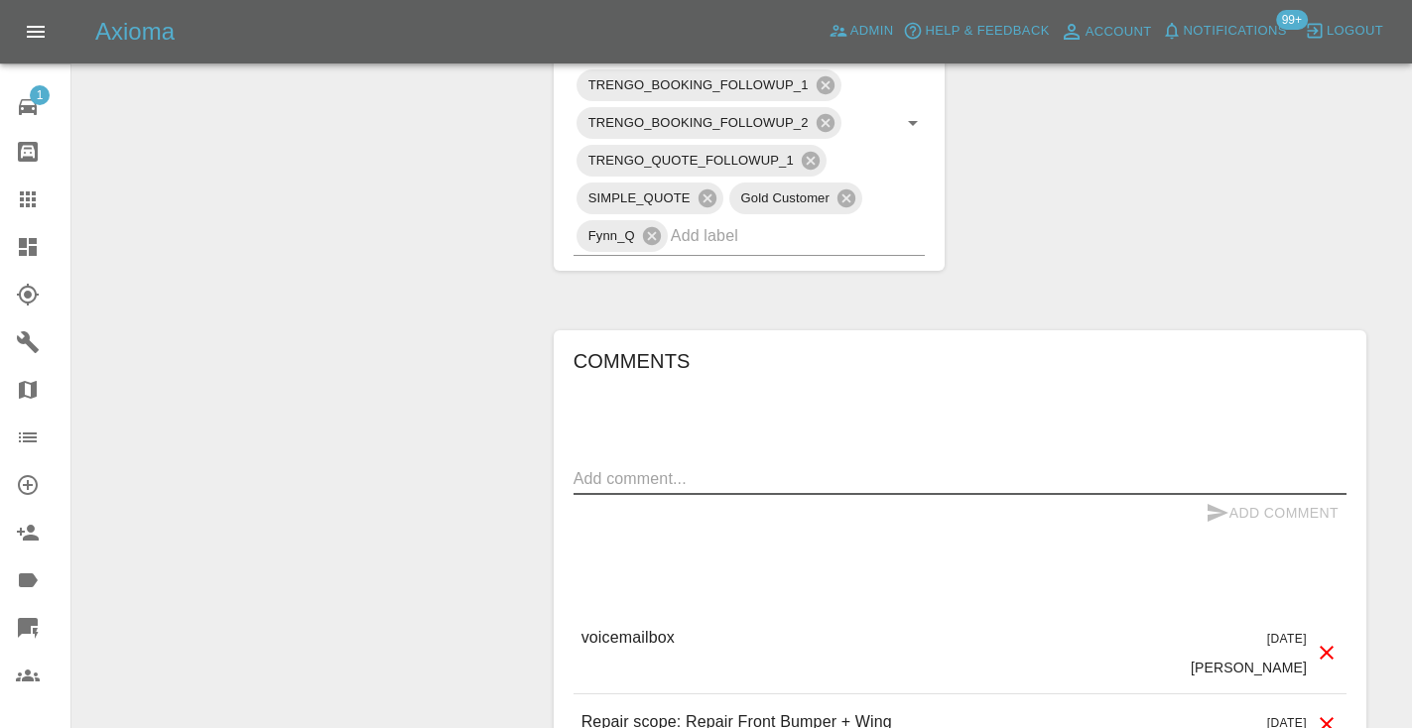
click at [641, 467] on textarea at bounding box center [959, 478] width 773 height 23
type textarea "called no answer : voice message left"
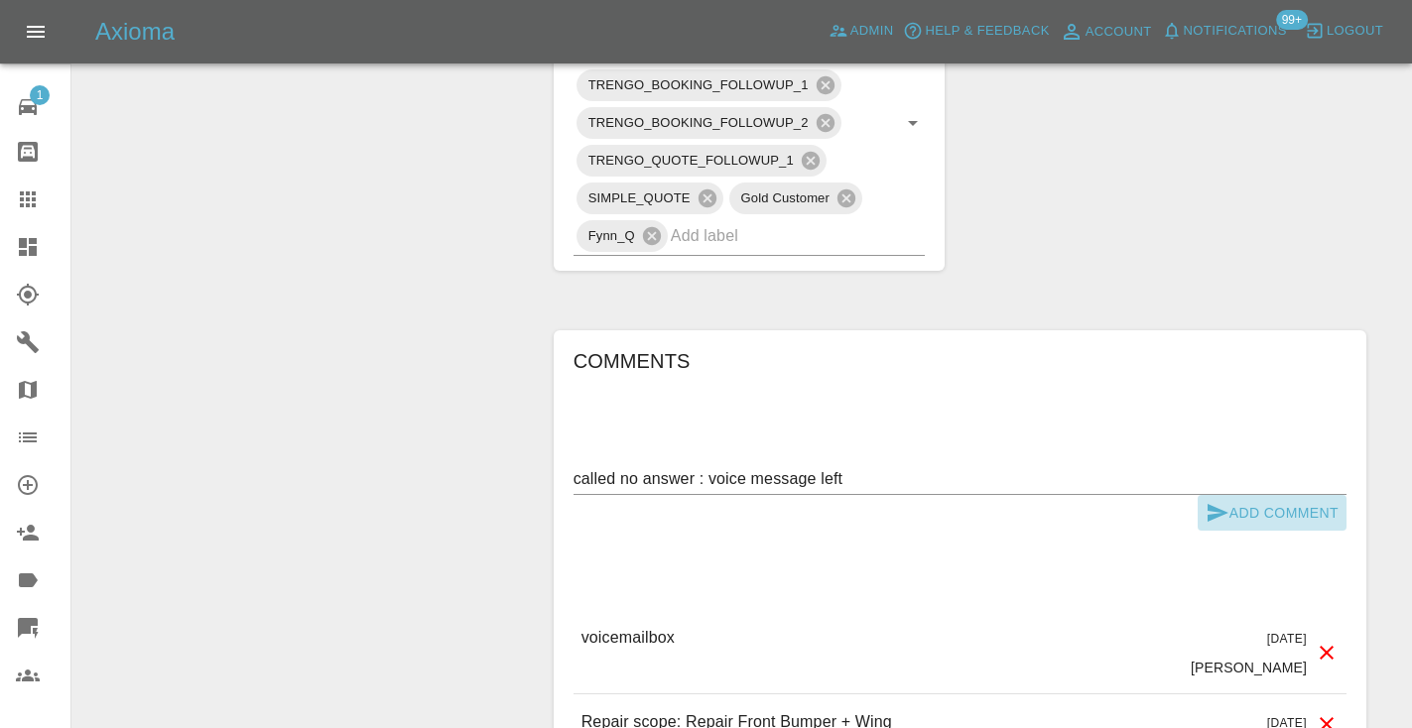
click at [1227, 501] on icon "submit" at bounding box center [1217, 513] width 24 height 24
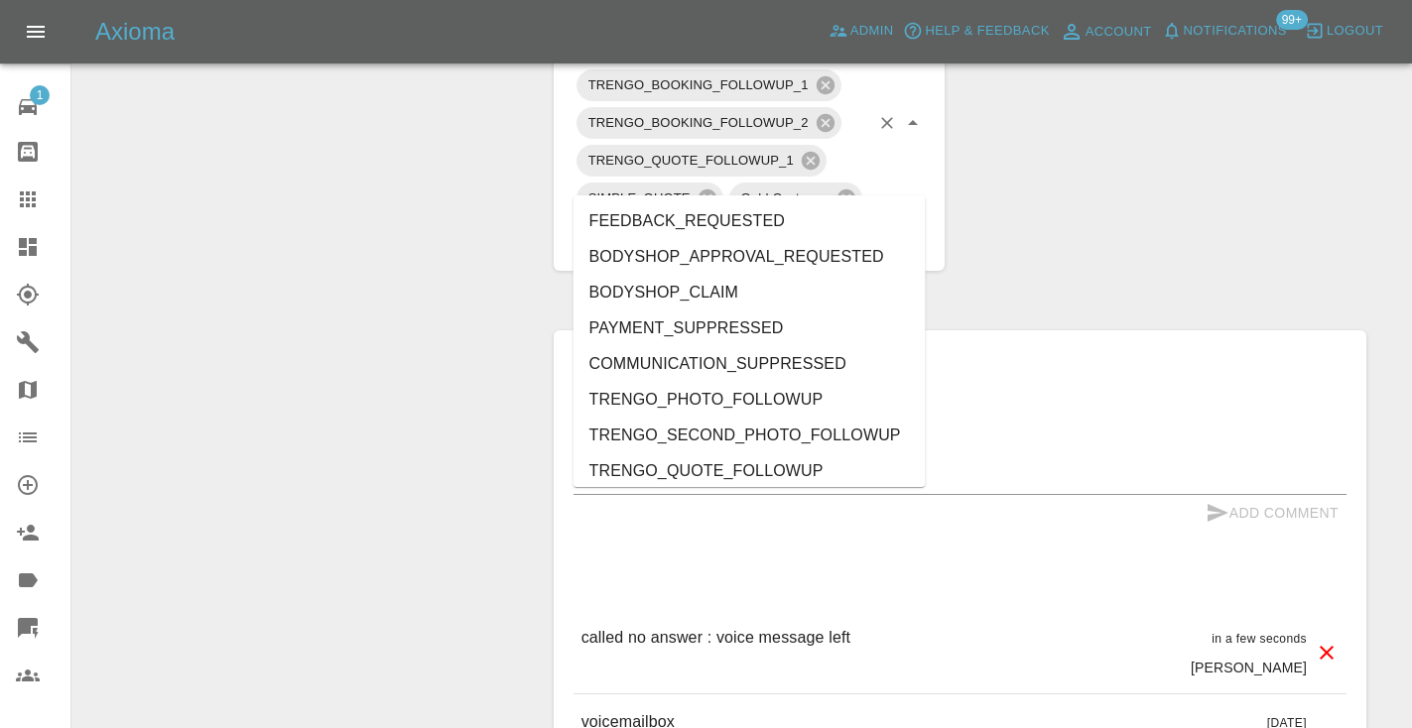
click at [798, 220] on input "text" at bounding box center [770, 235] width 199 height 31
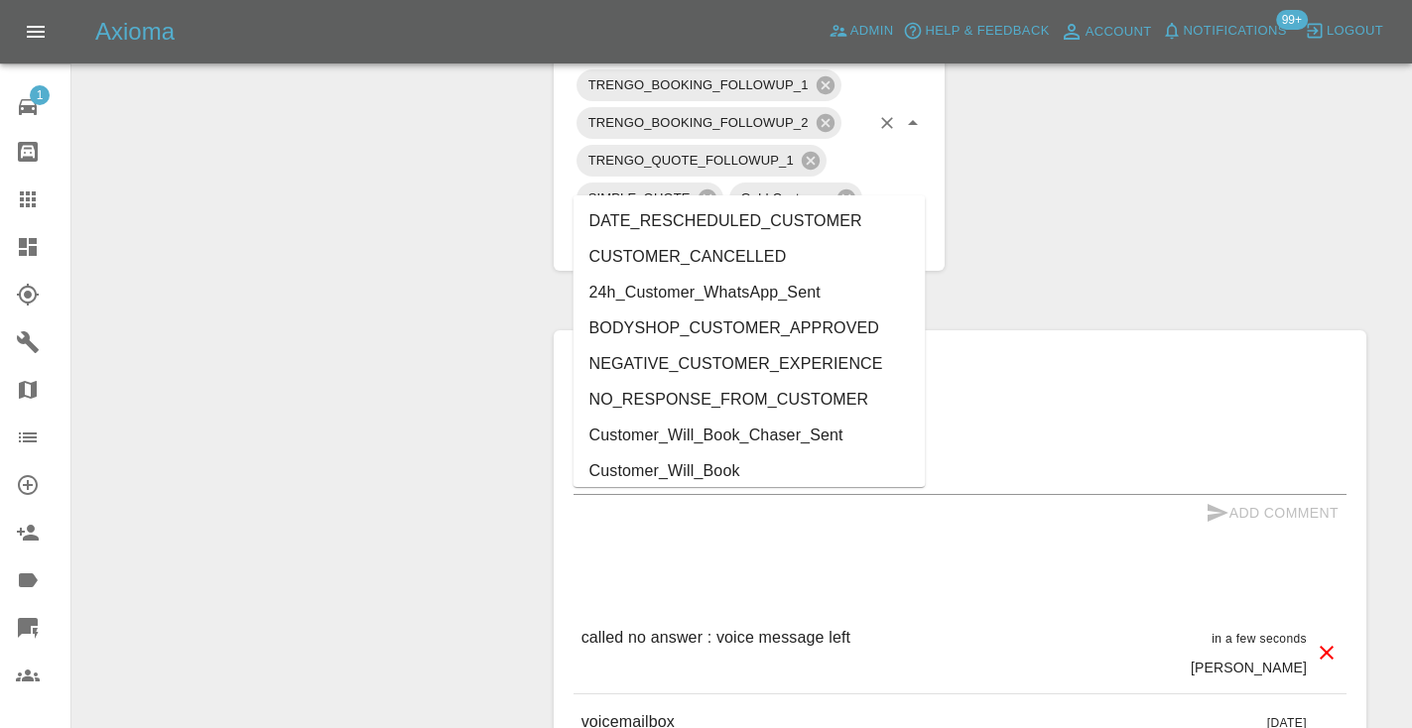
type input "cust"
click at [790, 461] on li "Customer_Will_Book" at bounding box center [749, 471] width 352 height 36
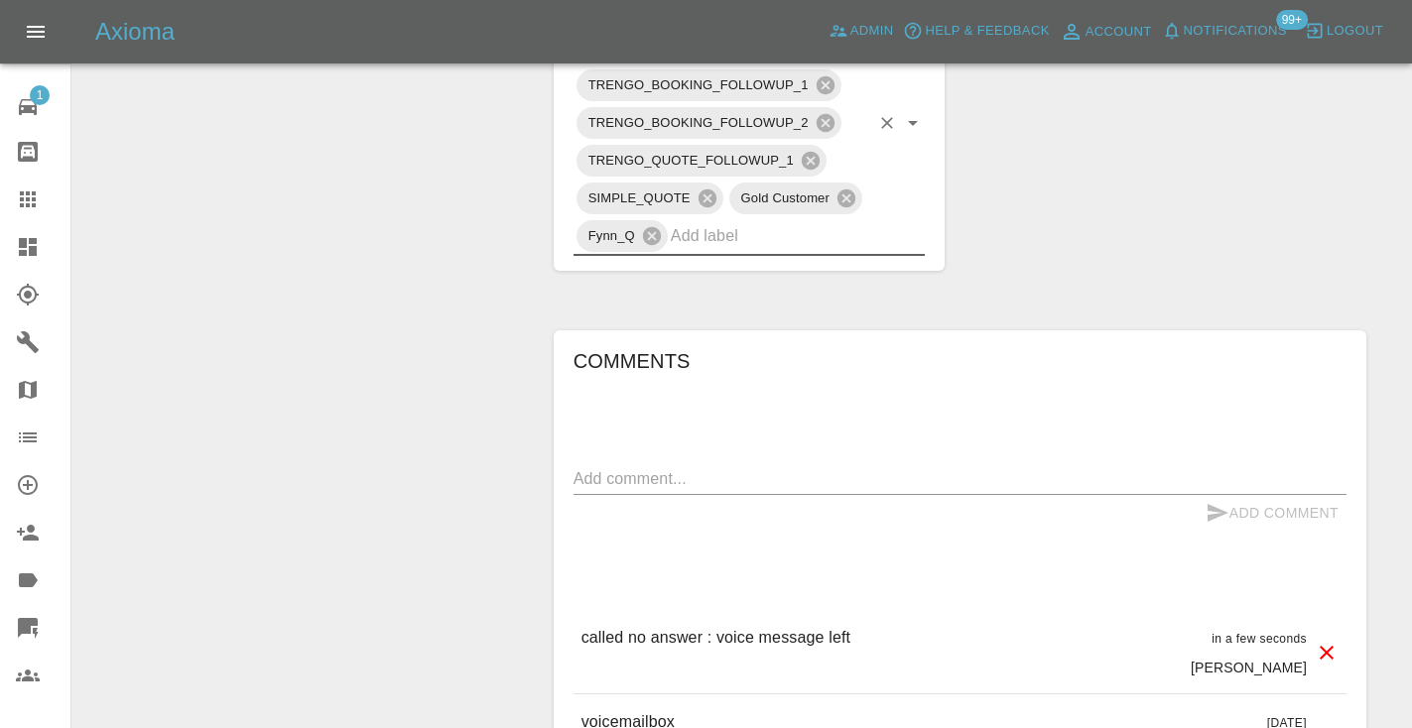
click at [29, 195] on icon at bounding box center [28, 199] width 16 height 16
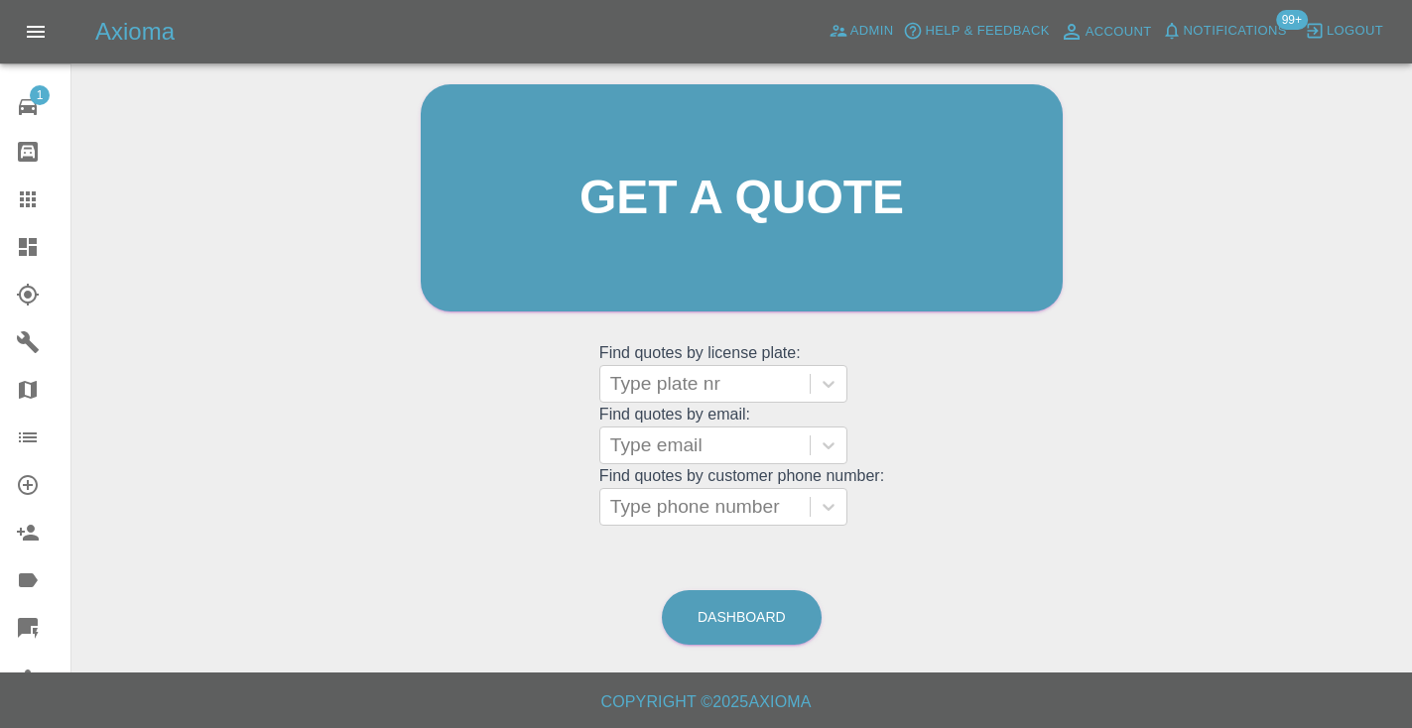
scroll to position [199, 0]
click at [740, 618] on link "Dashboard" at bounding box center [742, 618] width 160 height 55
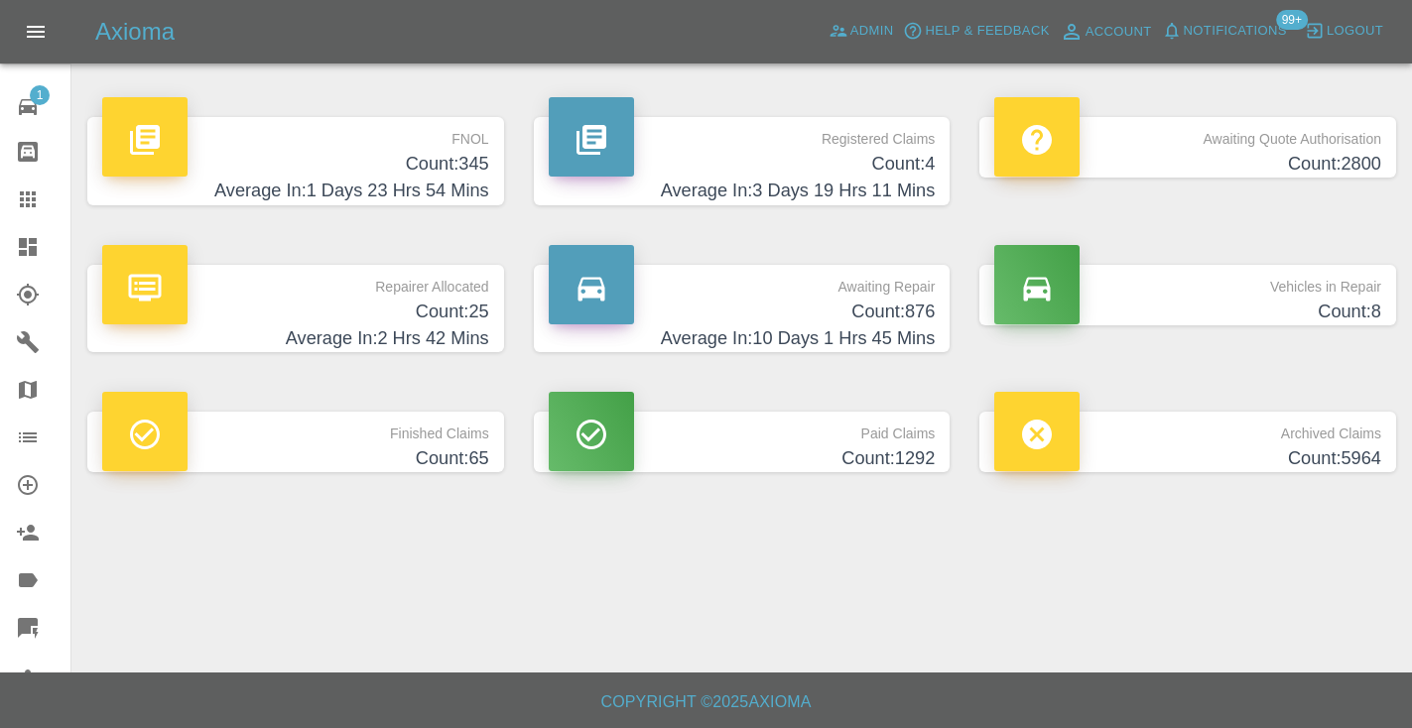
click at [916, 306] on h4 "Count: 876" at bounding box center [742, 312] width 387 height 27
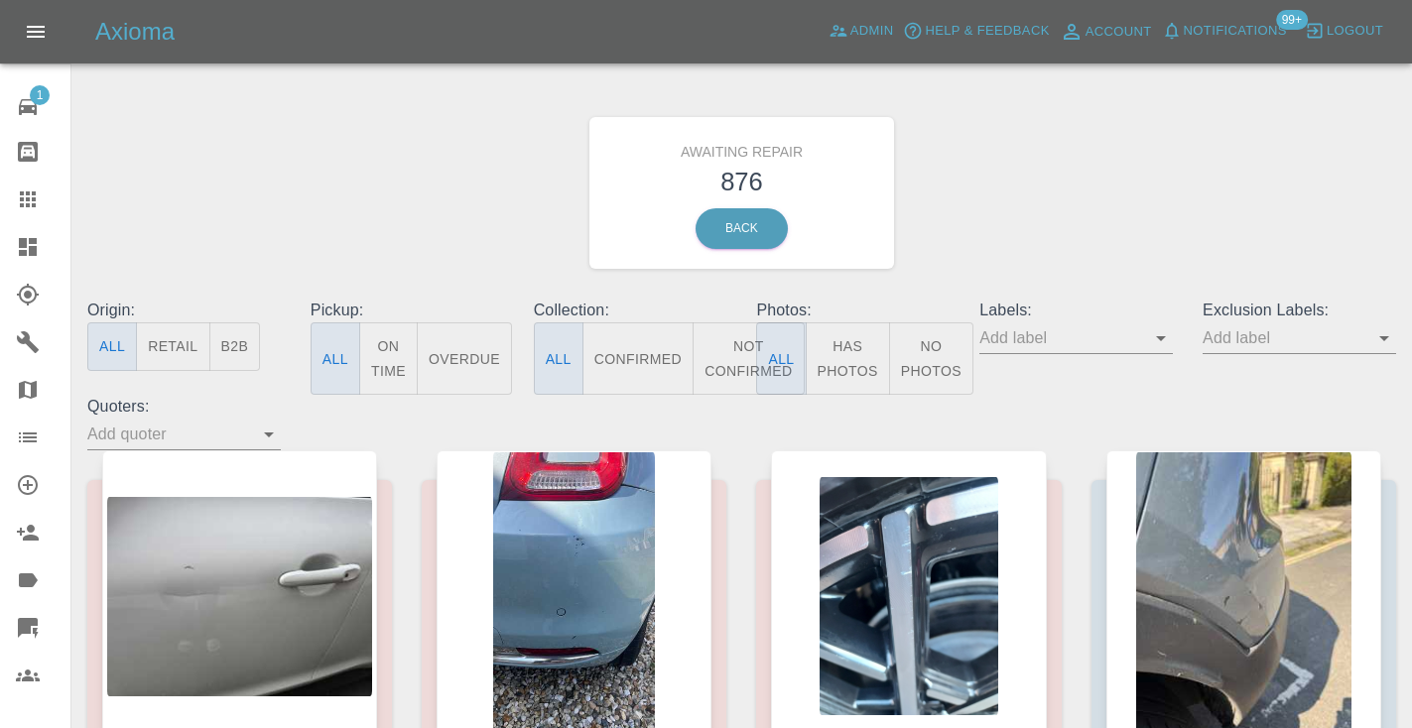
click at [743, 339] on button "Not Confirmed" at bounding box center [748, 358] width 111 height 72
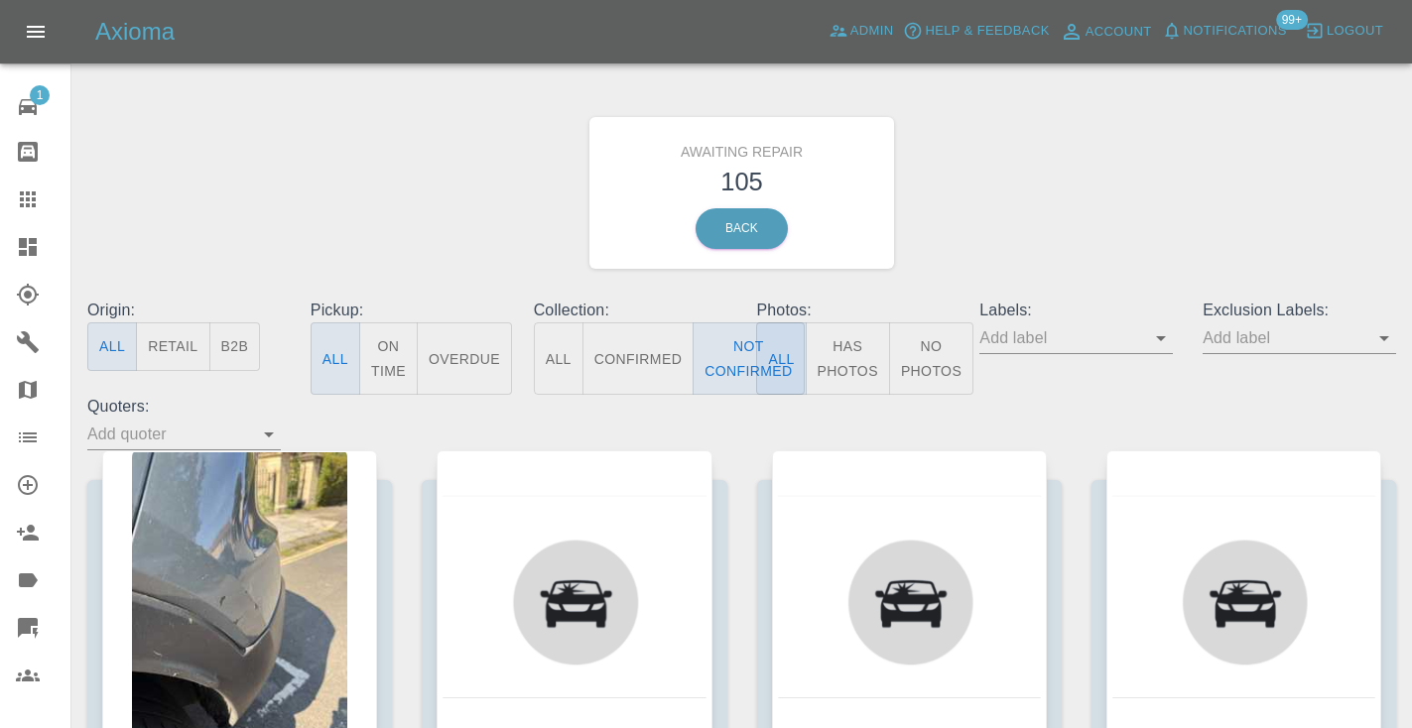
click at [1055, 174] on div "Awaiting Repair 105 Back" at bounding box center [741, 192] width 1338 height 211
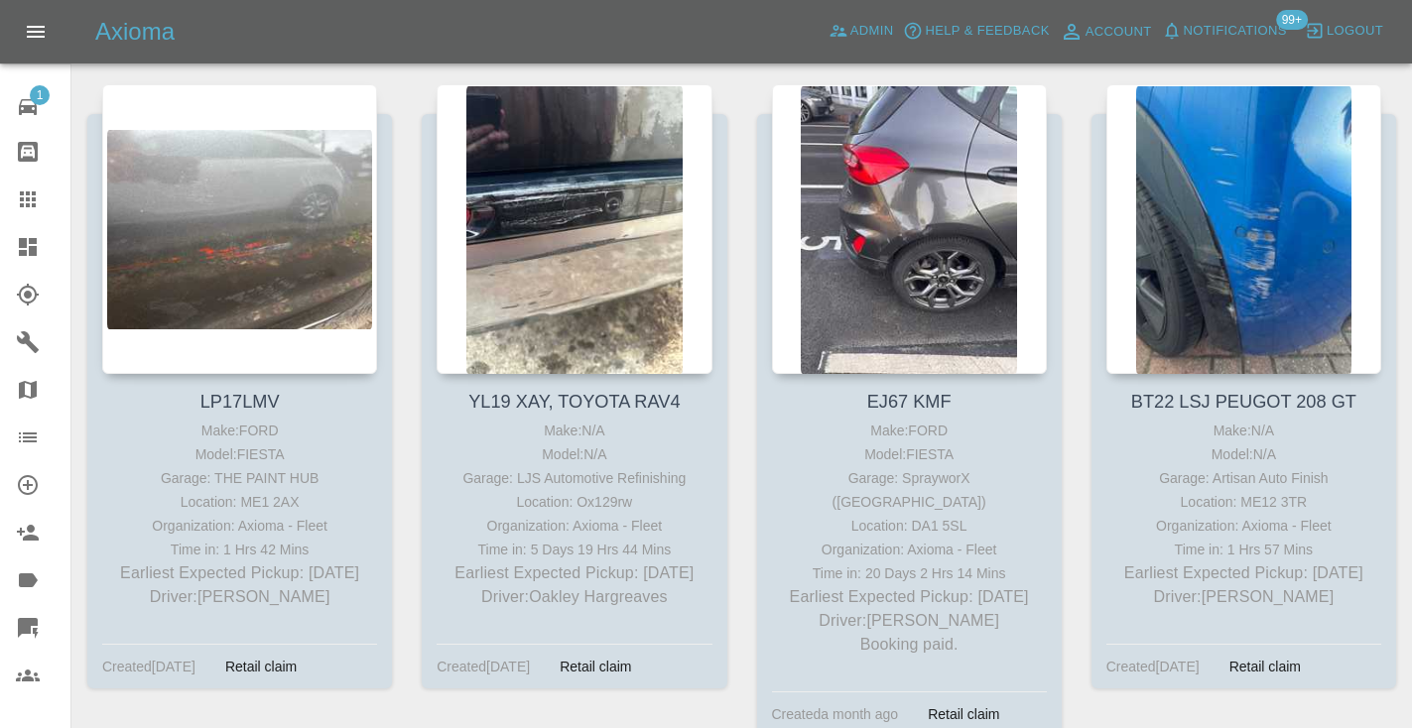
scroll to position [3062, 0]
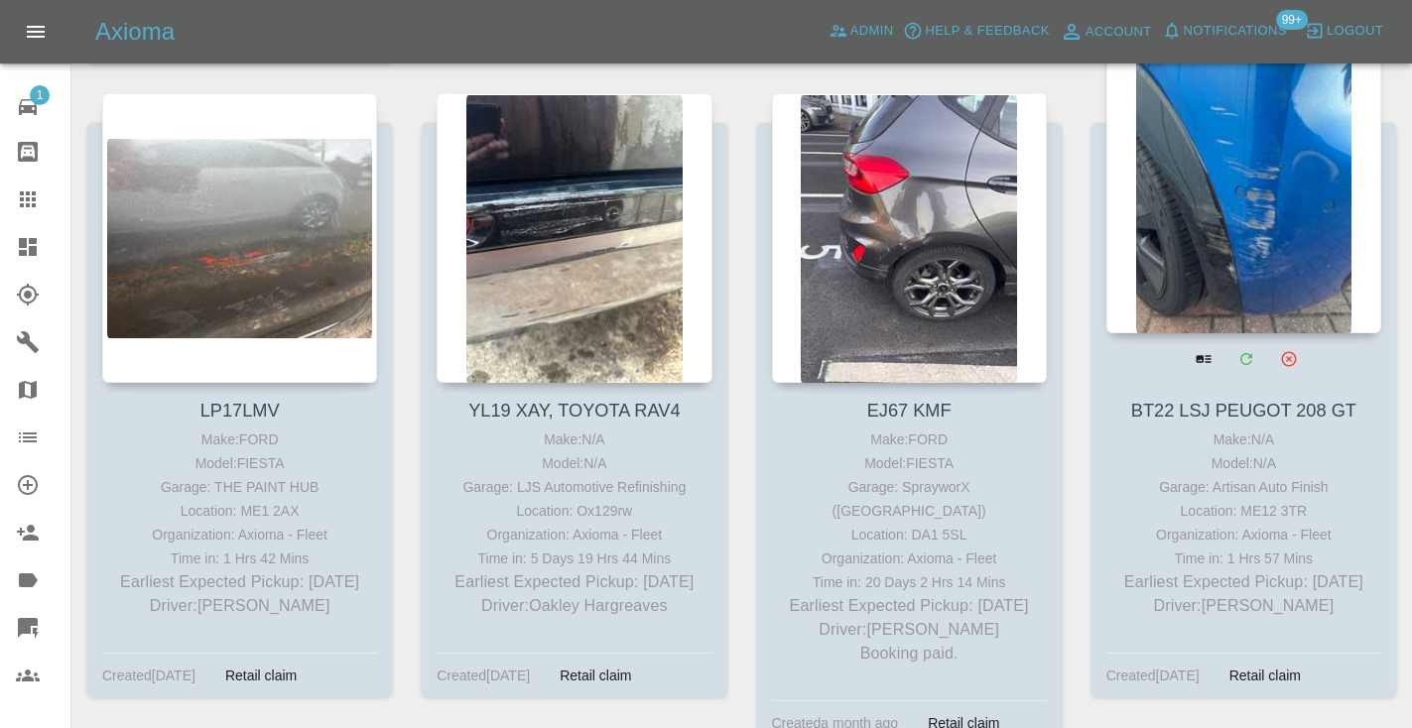
click at [1206, 174] on div at bounding box center [1243, 189] width 275 height 290
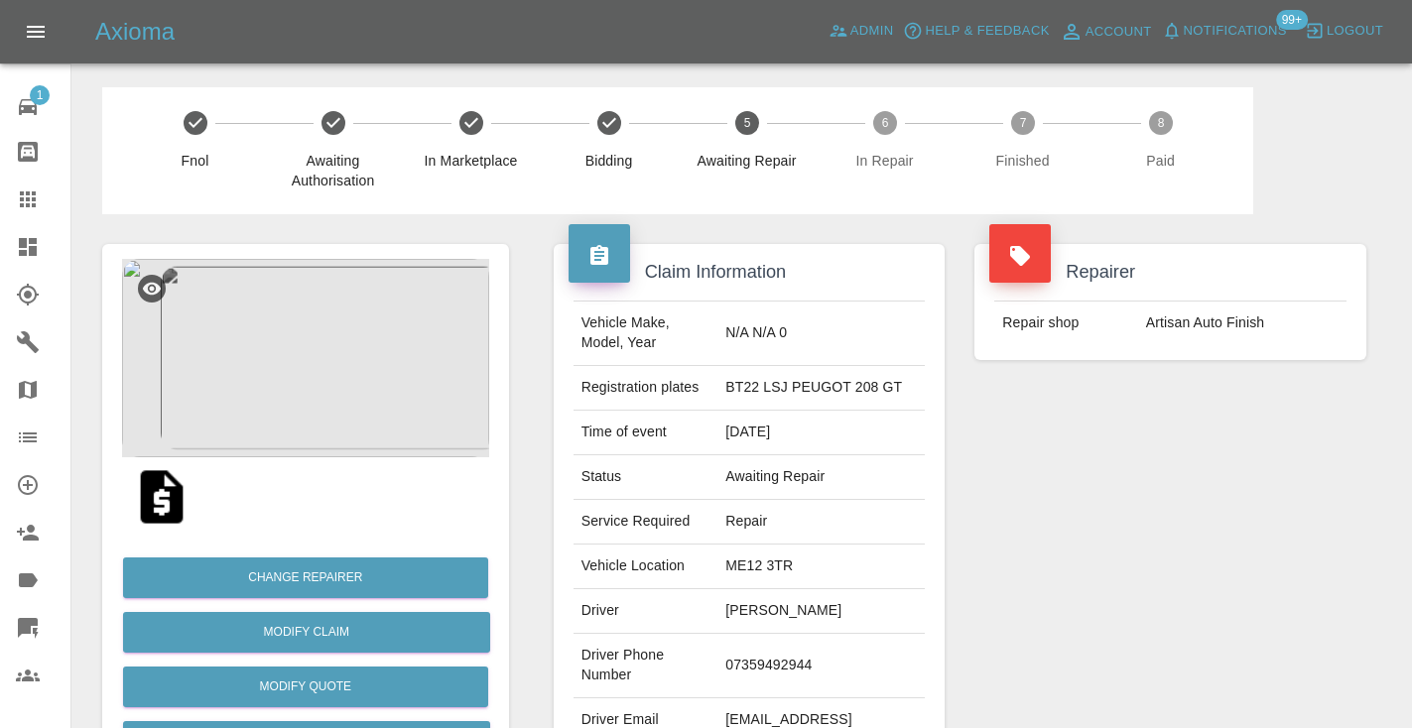
click at [775, 667] on td "07359492944" at bounding box center [820, 666] width 207 height 64
copy td "07359492944"
click at [1178, 537] on div "Repairer Repair shop Artisan Auto Finish" at bounding box center [1170, 510] width 422 height 592
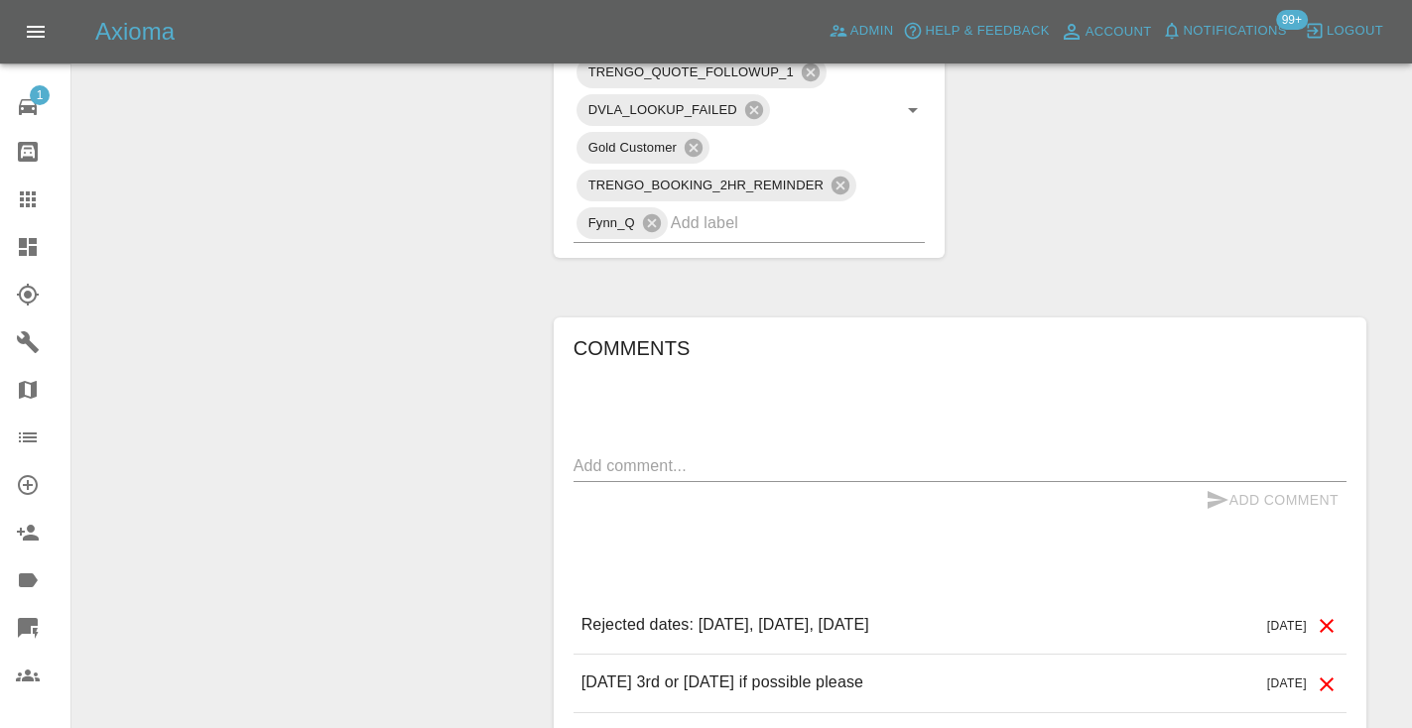
scroll to position [1197, 0]
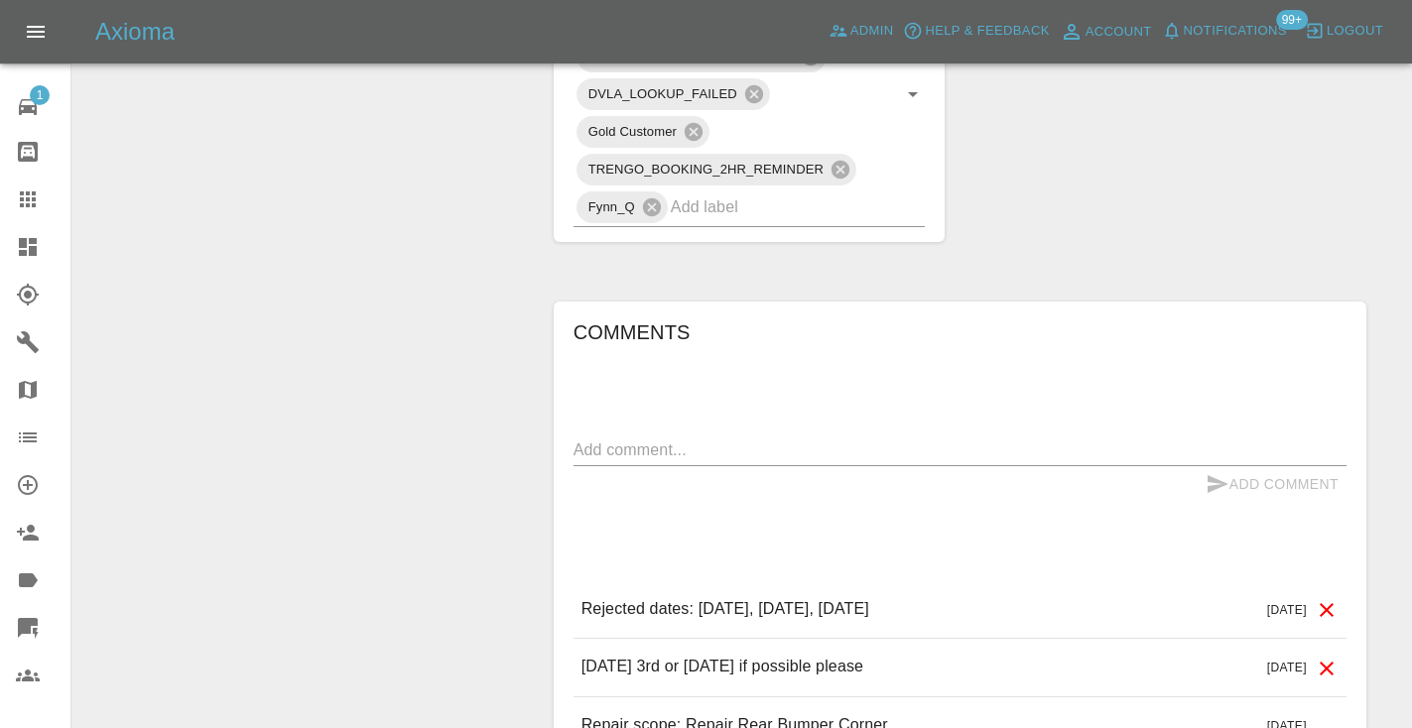
click at [618, 439] on textarea at bounding box center [959, 450] width 773 height 23
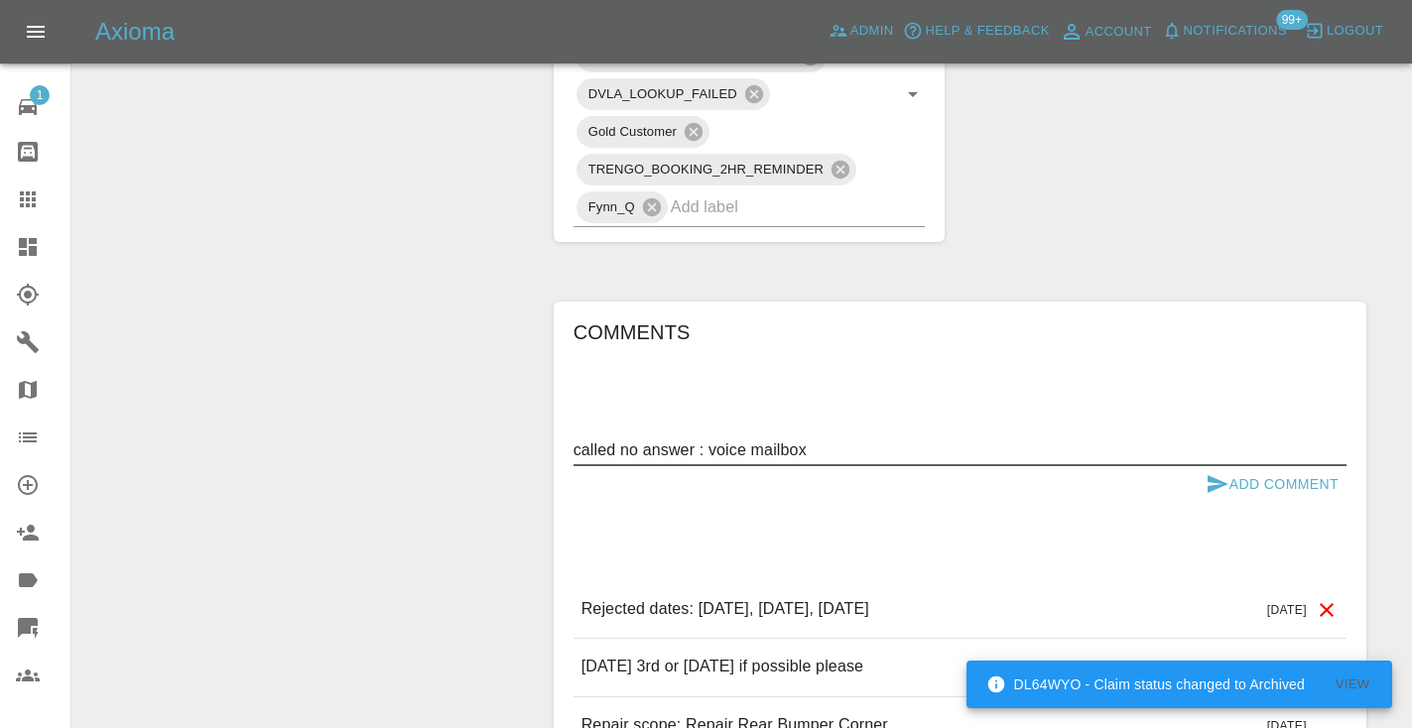
type textarea "called no answer : voice mailbox"
click at [1227, 472] on icon "submit" at bounding box center [1217, 484] width 24 height 24
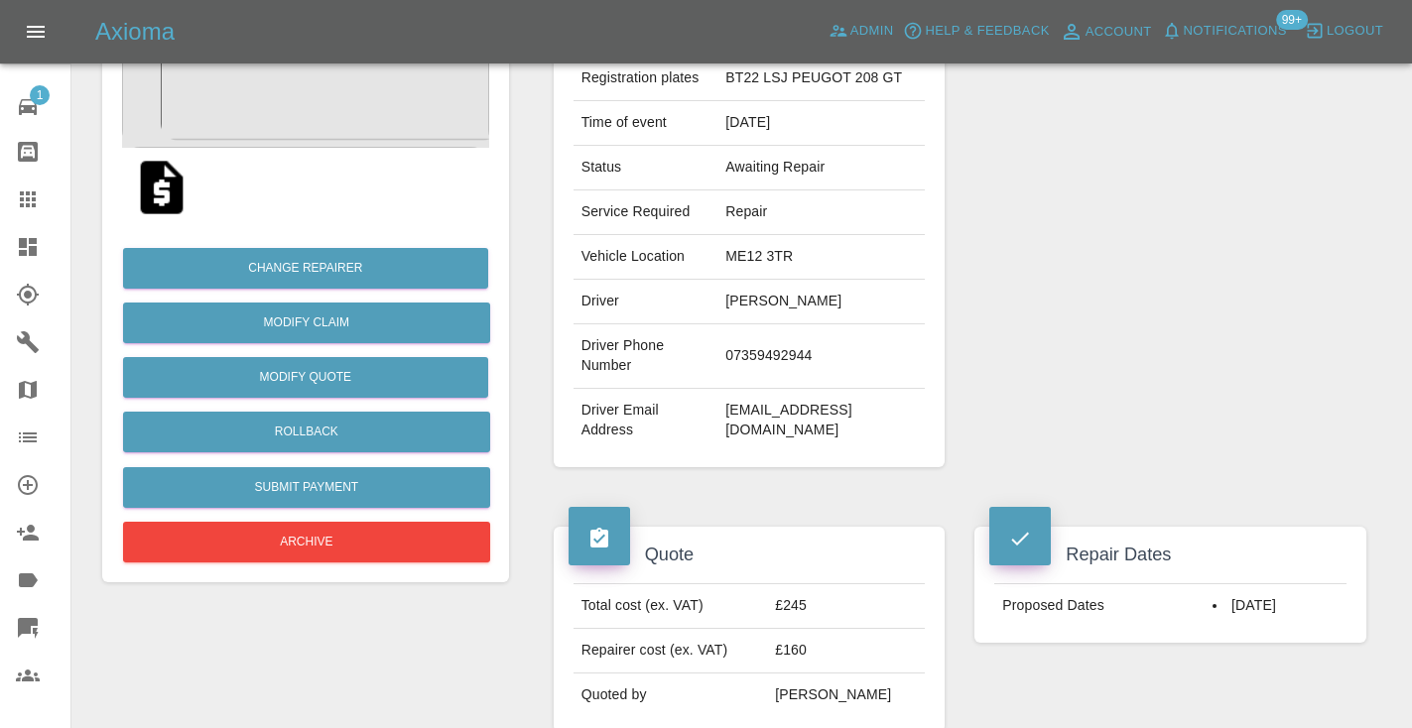
scroll to position [296, 0]
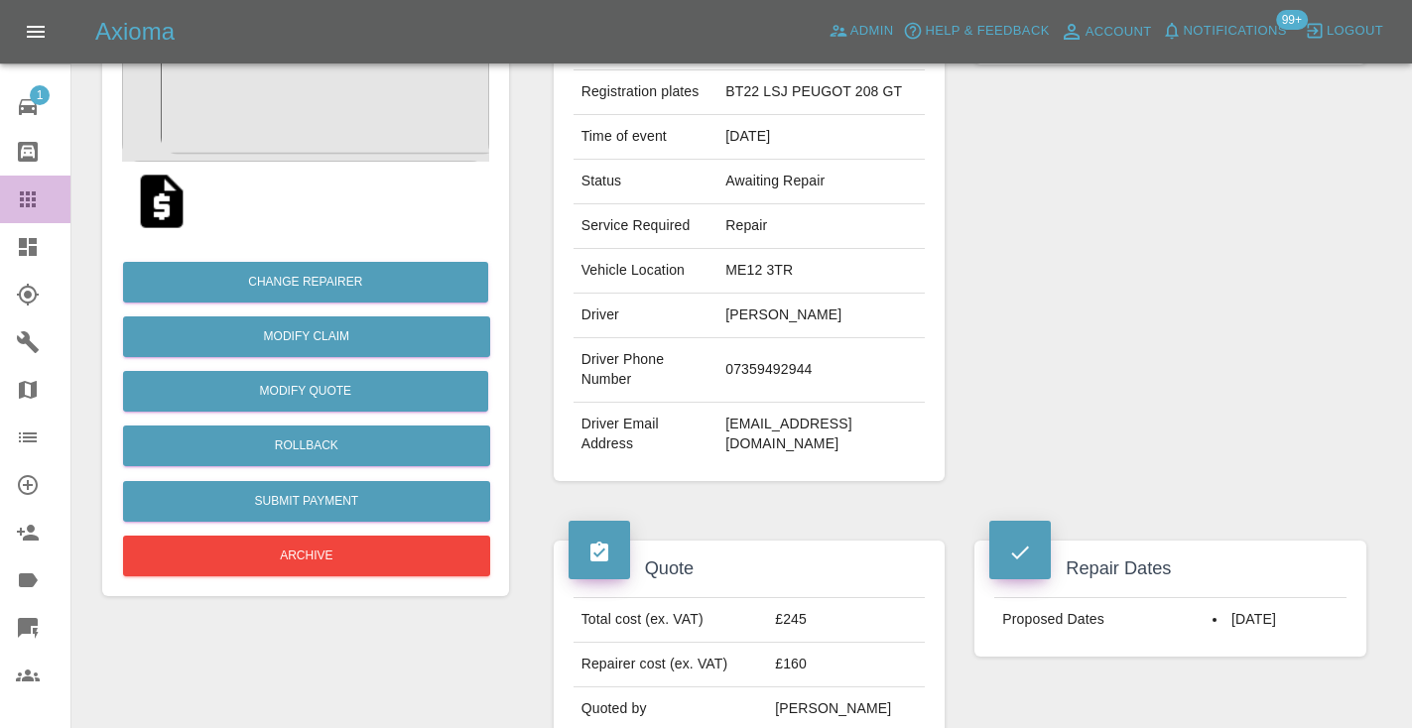
click at [37, 202] on icon at bounding box center [28, 200] width 24 height 24
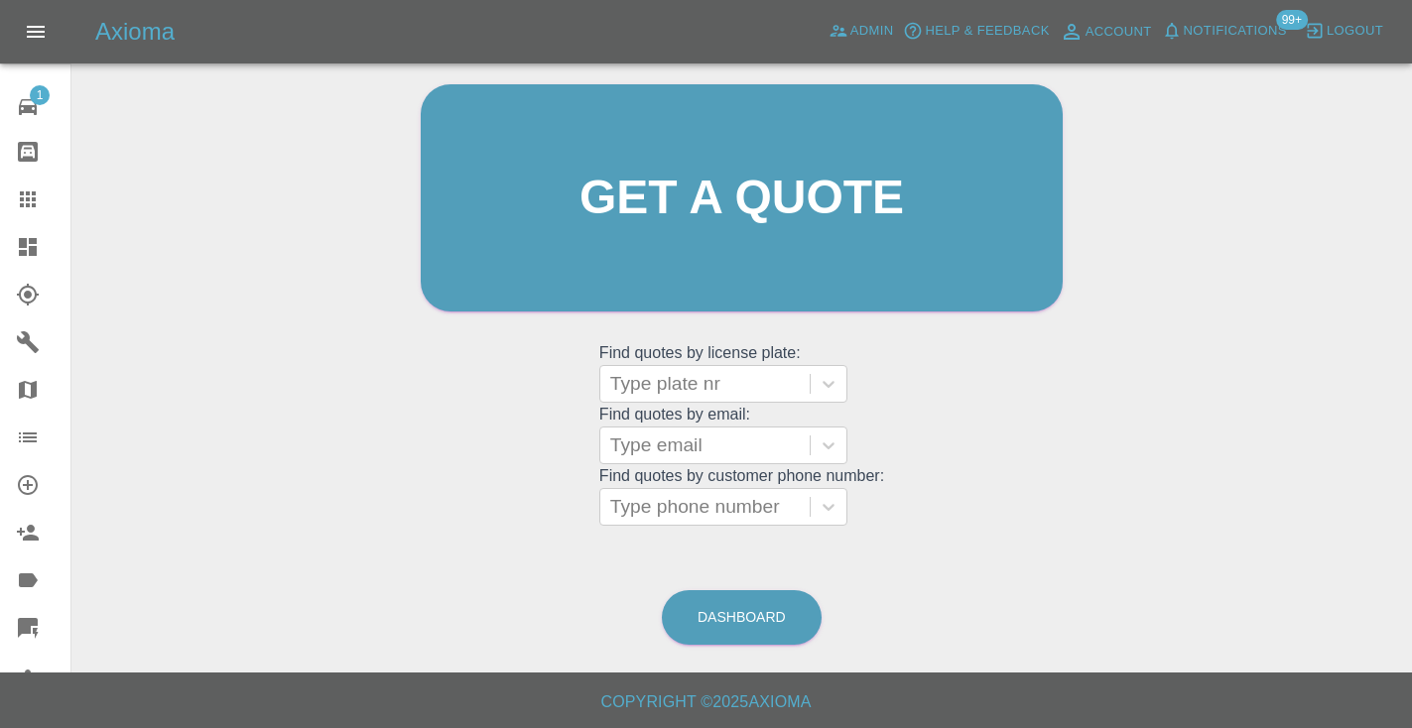
scroll to position [134, 0]
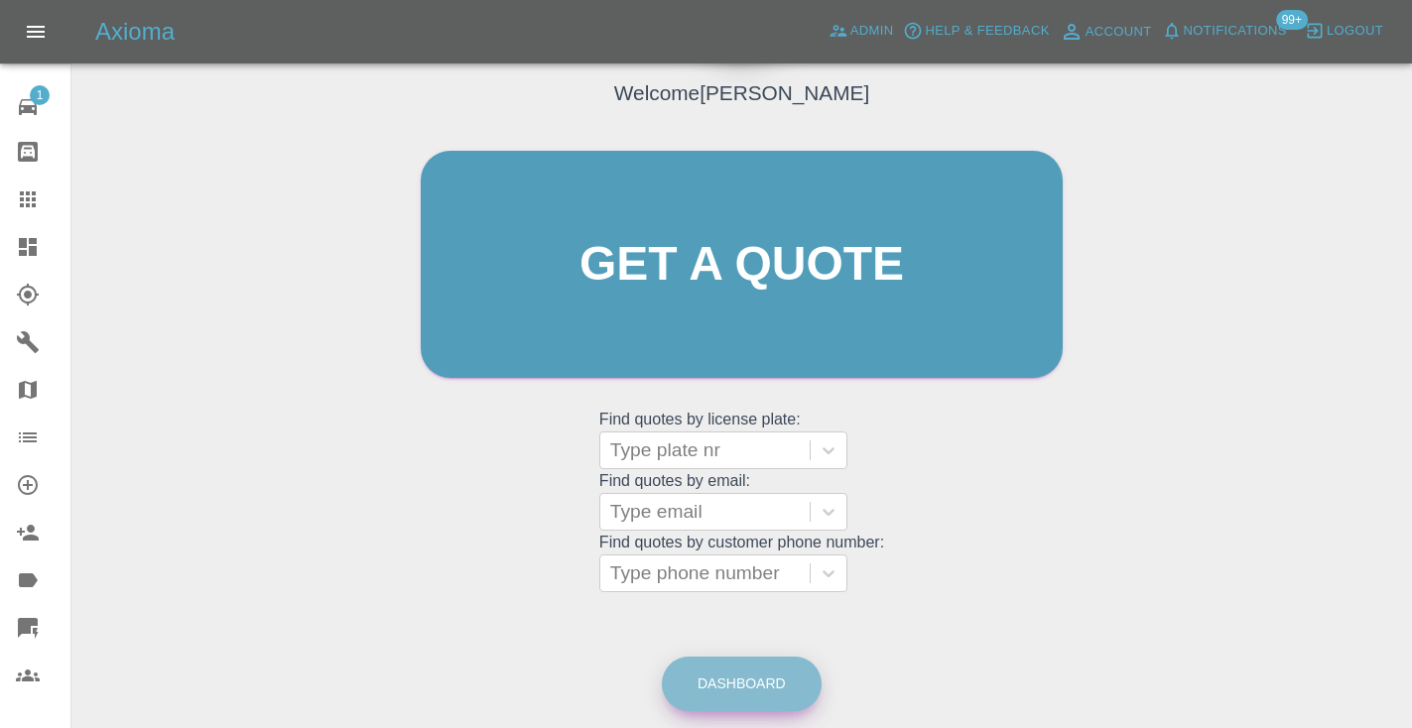
click at [741, 680] on link "Dashboard" at bounding box center [742, 684] width 160 height 55
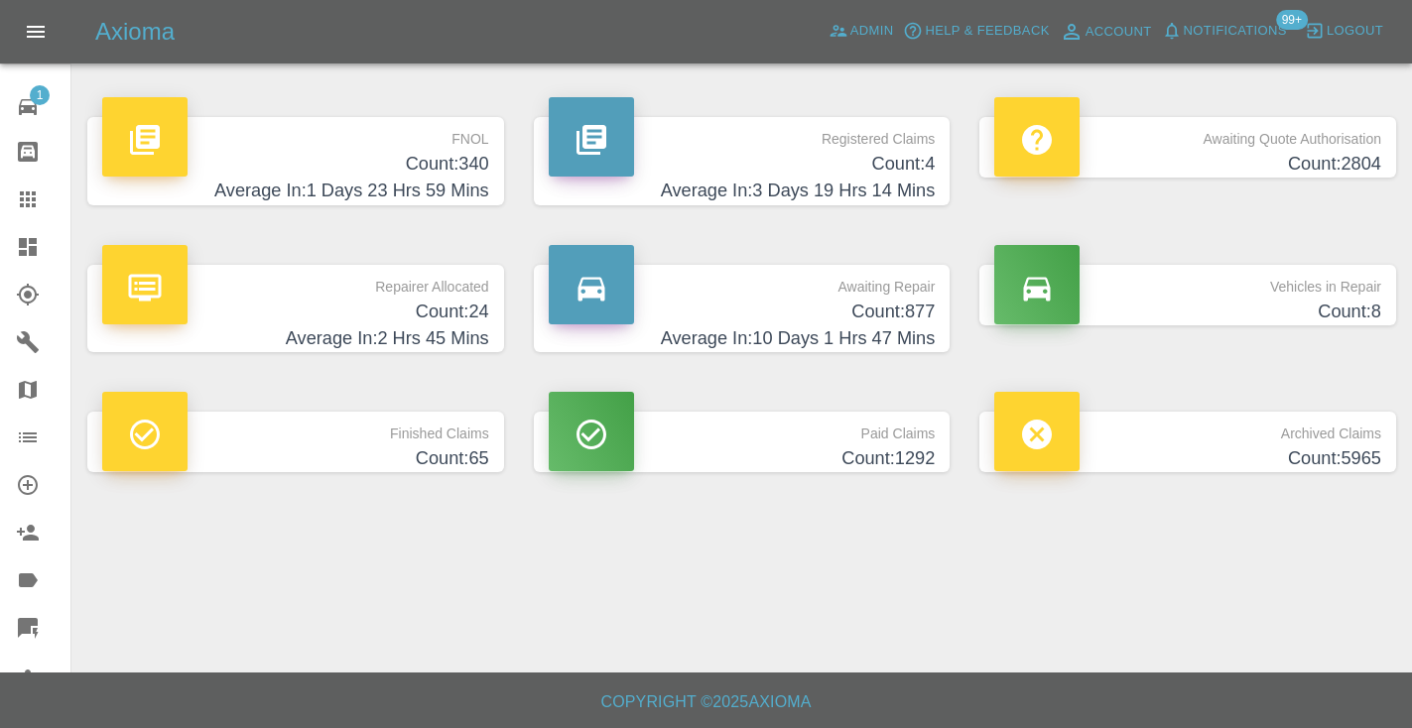
click at [878, 301] on h4 "Count: 877" at bounding box center [742, 312] width 387 height 27
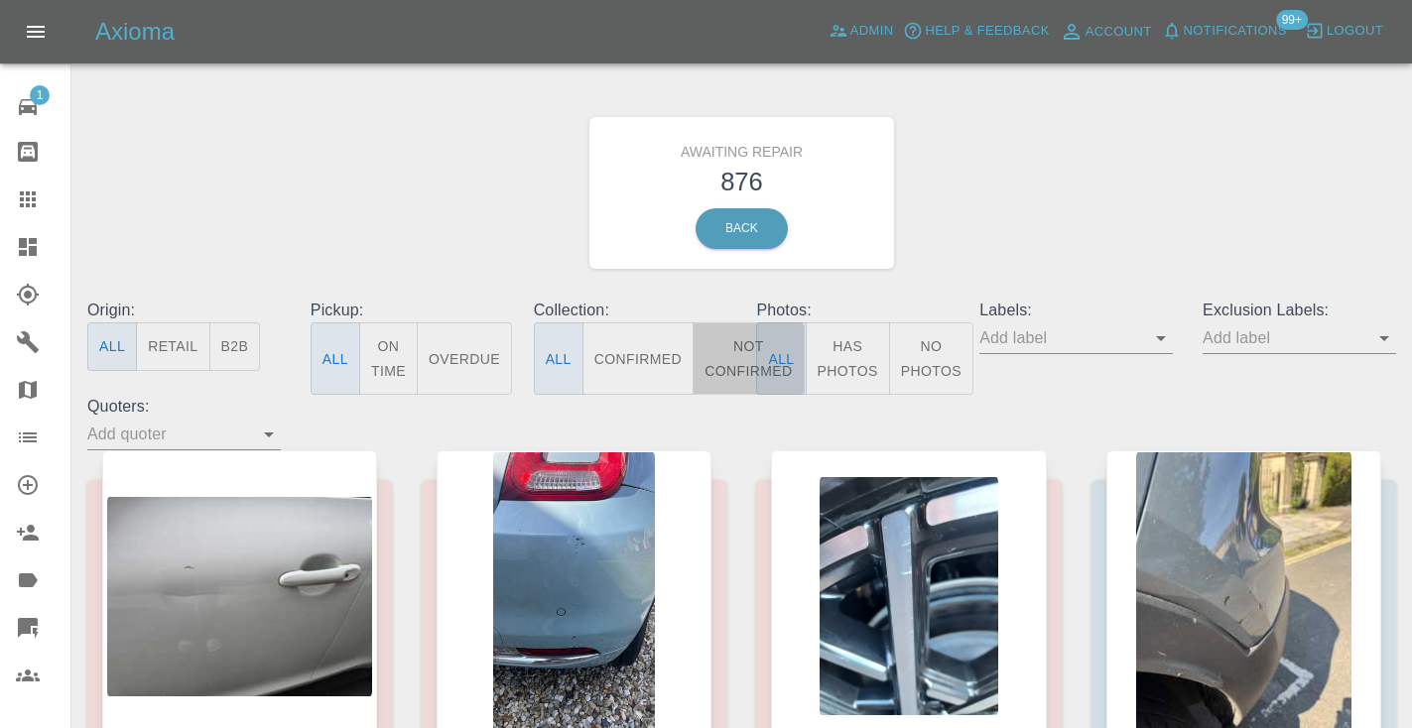
click at [736, 349] on button "Not Confirmed" at bounding box center [748, 358] width 111 height 72
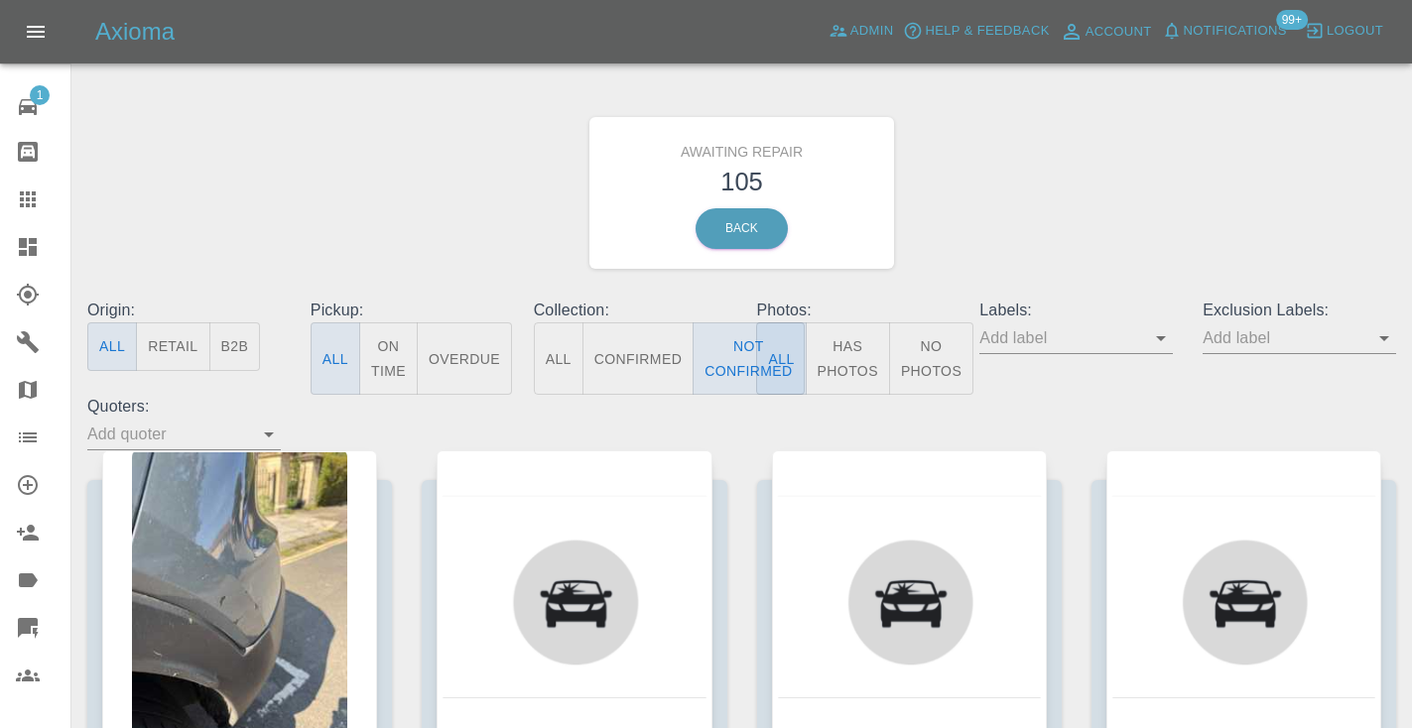
click at [1011, 205] on div "Awaiting Repair 105 Back" at bounding box center [741, 192] width 1338 height 211
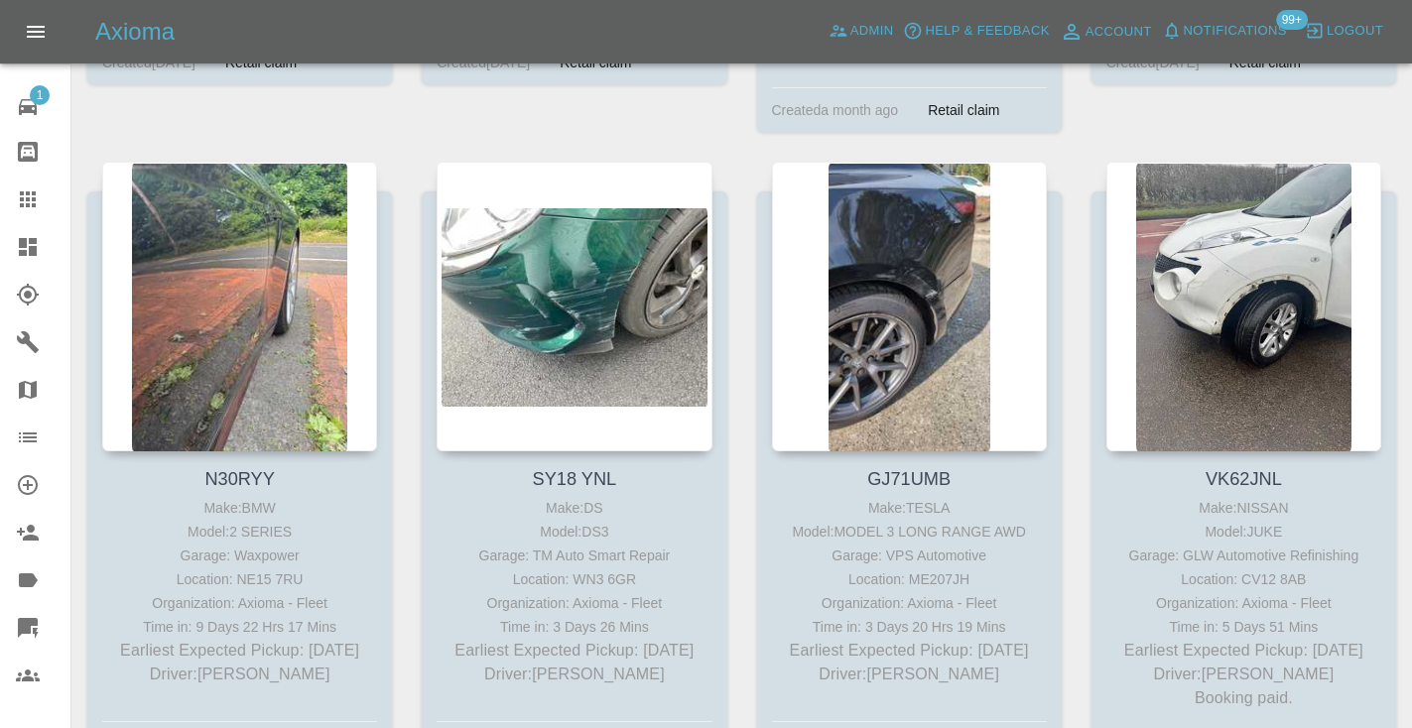
scroll to position [3676, 0]
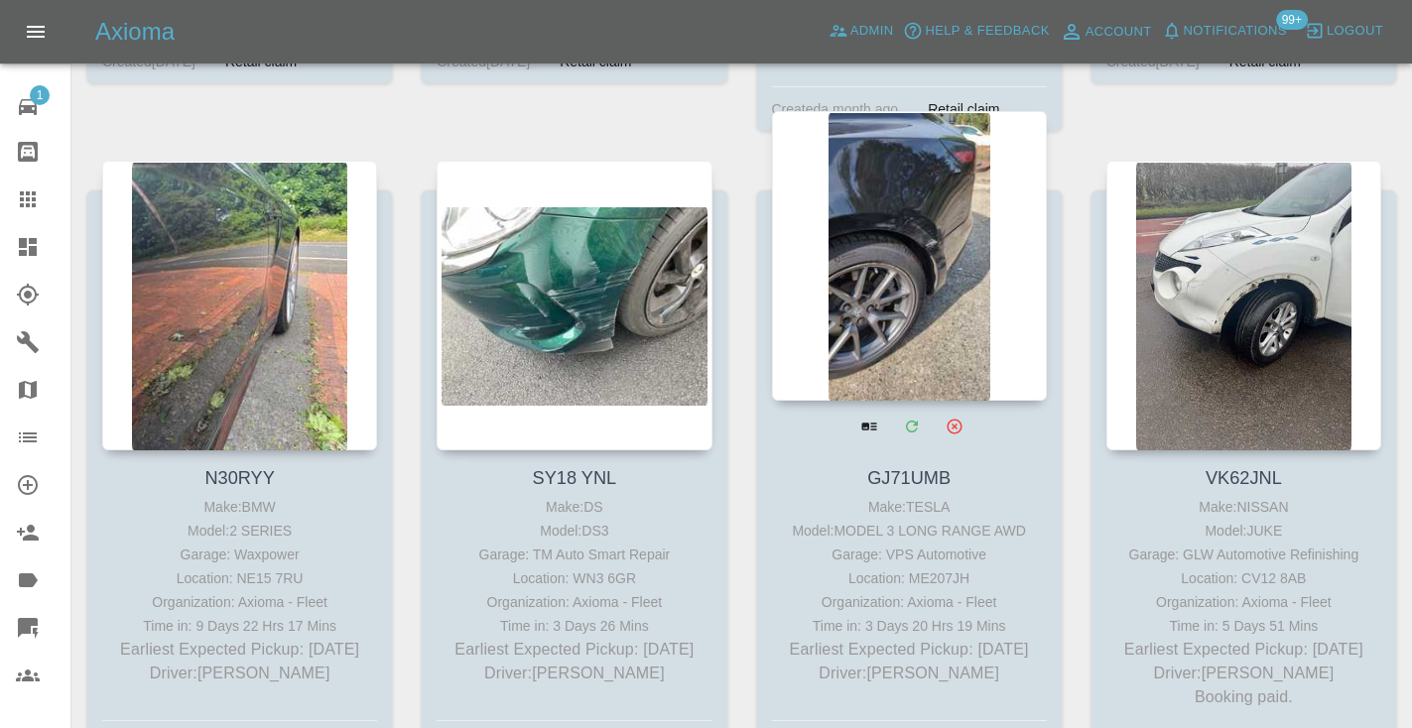
click at [946, 213] on div at bounding box center [909, 256] width 275 height 290
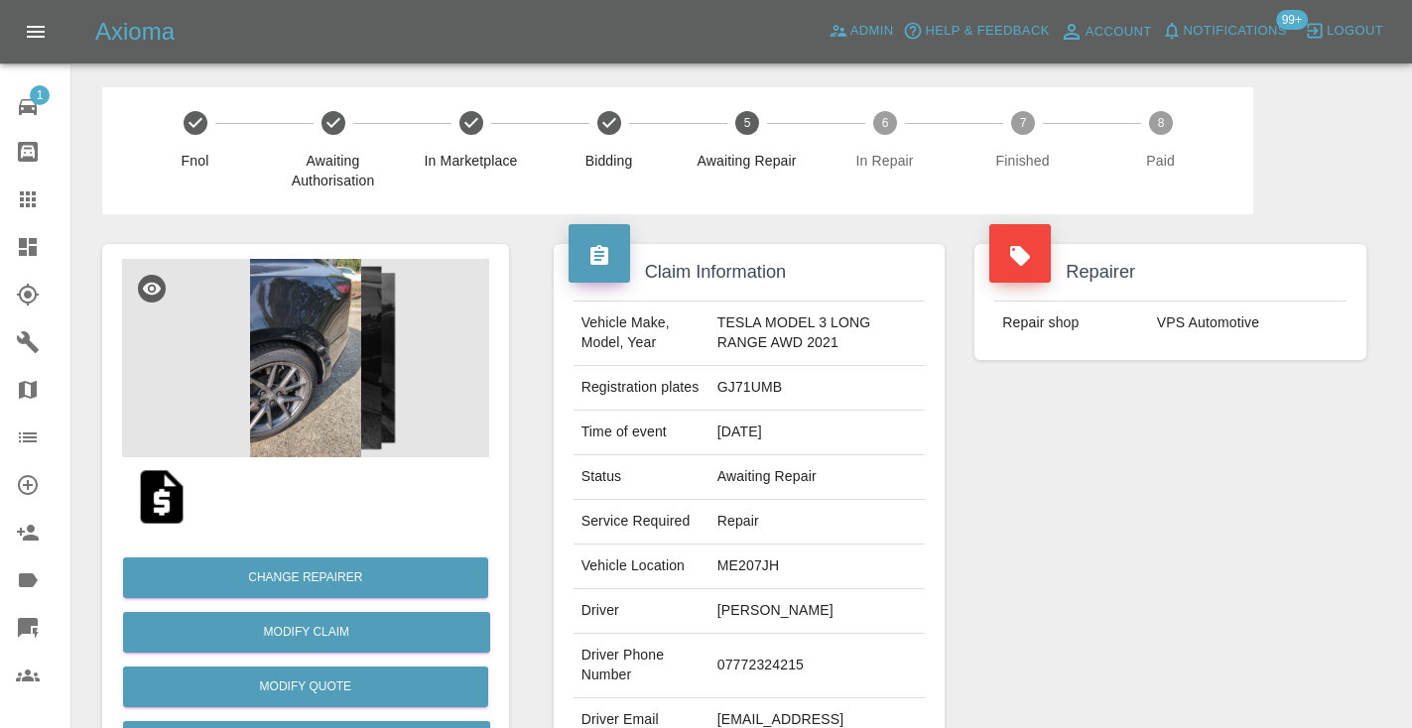
click at [767, 687] on td "07772324215" at bounding box center [817, 666] width 216 height 64
click at [767, 667] on td "07772324215" at bounding box center [817, 666] width 216 height 64
copy td "07772324215"
click at [1109, 580] on div "Repairer Repair shop VPS Automotive" at bounding box center [1170, 510] width 422 height 592
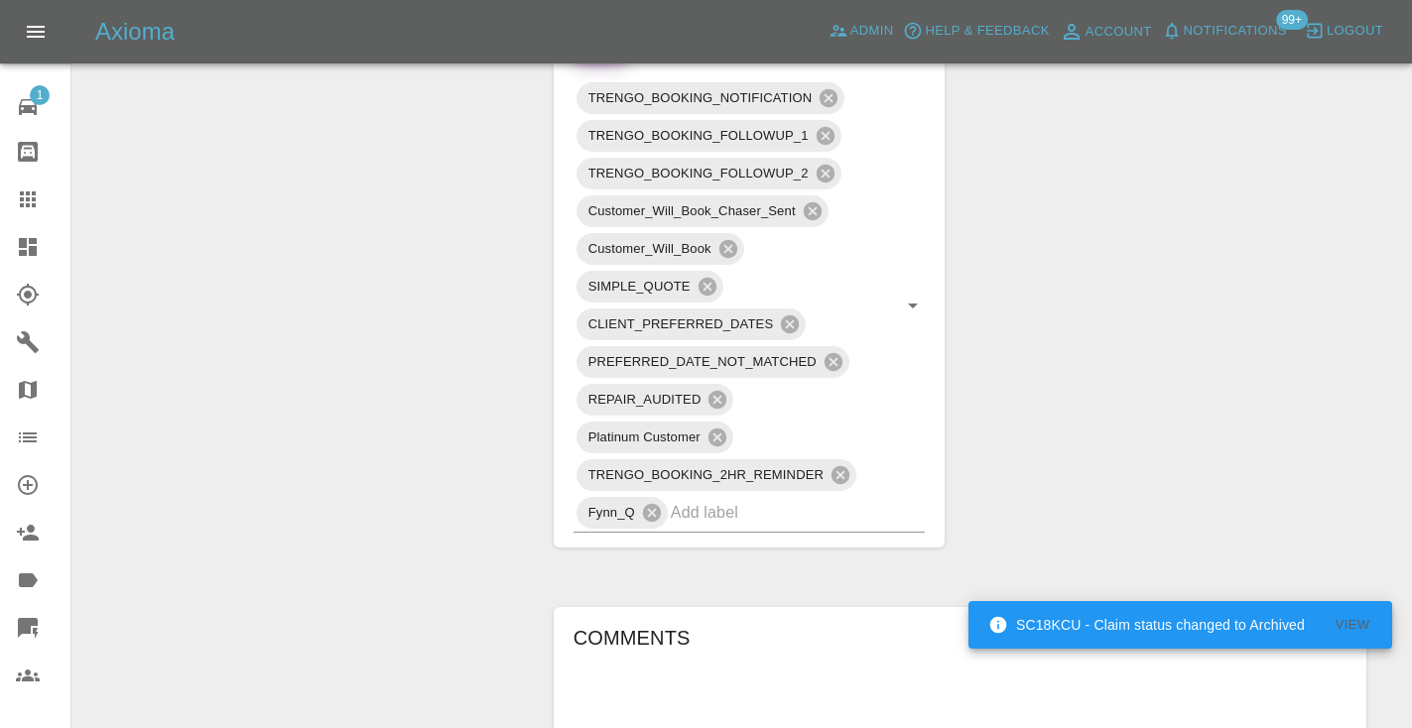
scroll to position [1232, 0]
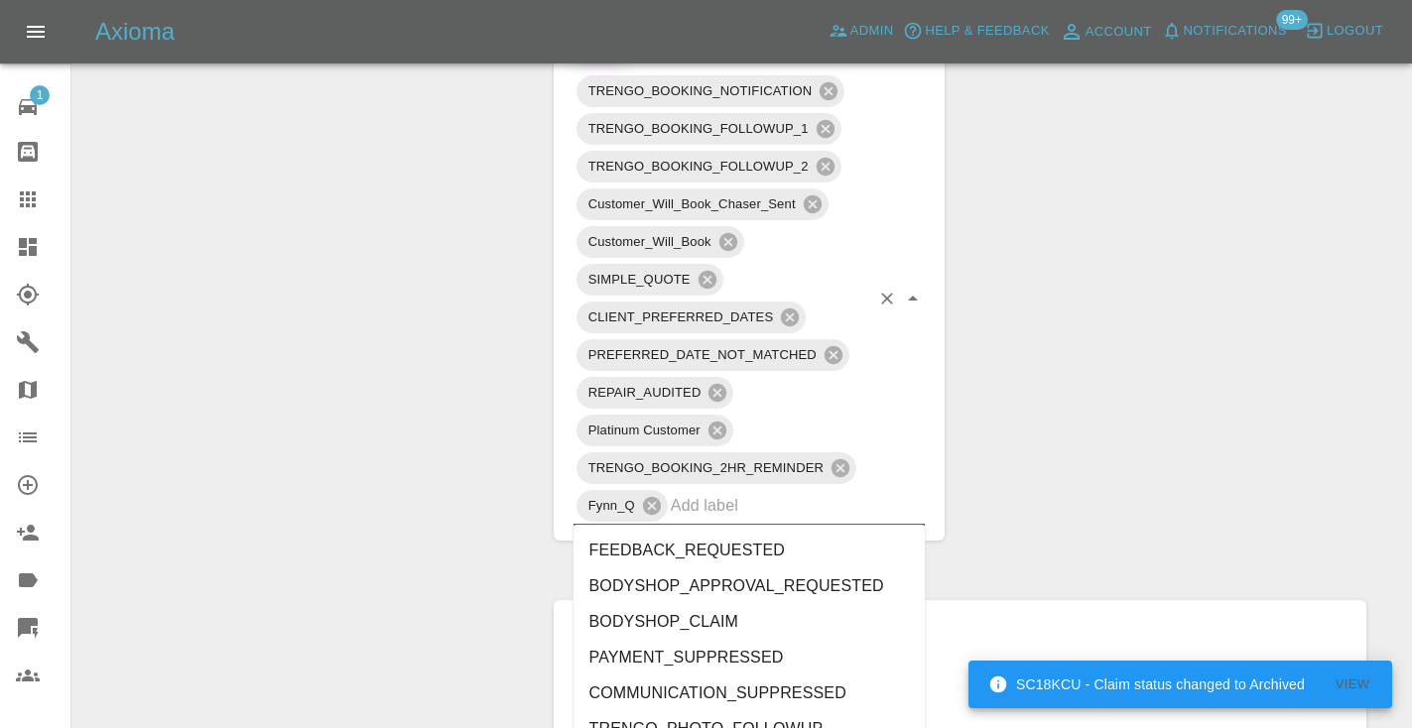
click at [727, 511] on input "text" at bounding box center [770, 505] width 199 height 31
type input "no_"
click at [709, 685] on li "BOOKING_NOT_PAID_NO_RESPONSE" at bounding box center [749, 694] width 352 height 36
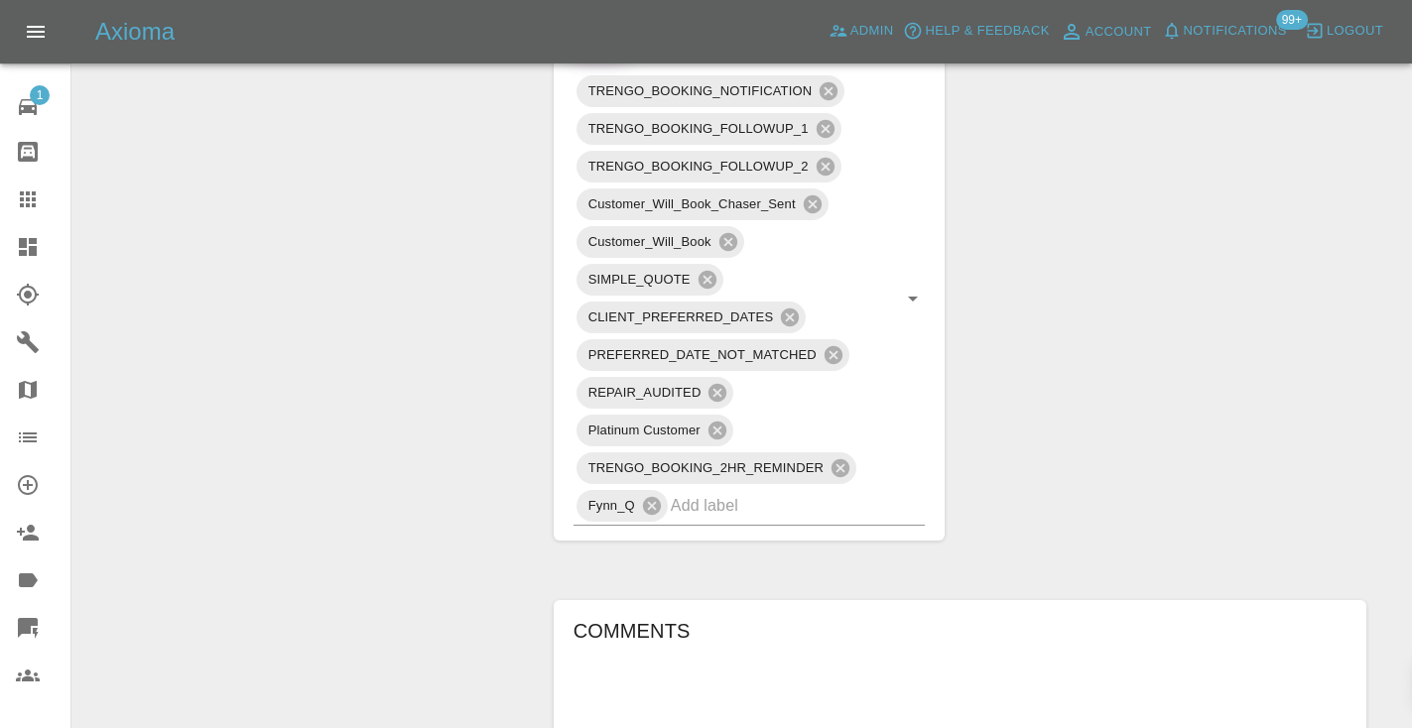
click at [1016, 520] on div "Claim Information Vehicle Make, Model, Year TESLA MODEL 3 LONG RANGE AWD 2021 R…" at bounding box center [960, 309] width 842 height 2655
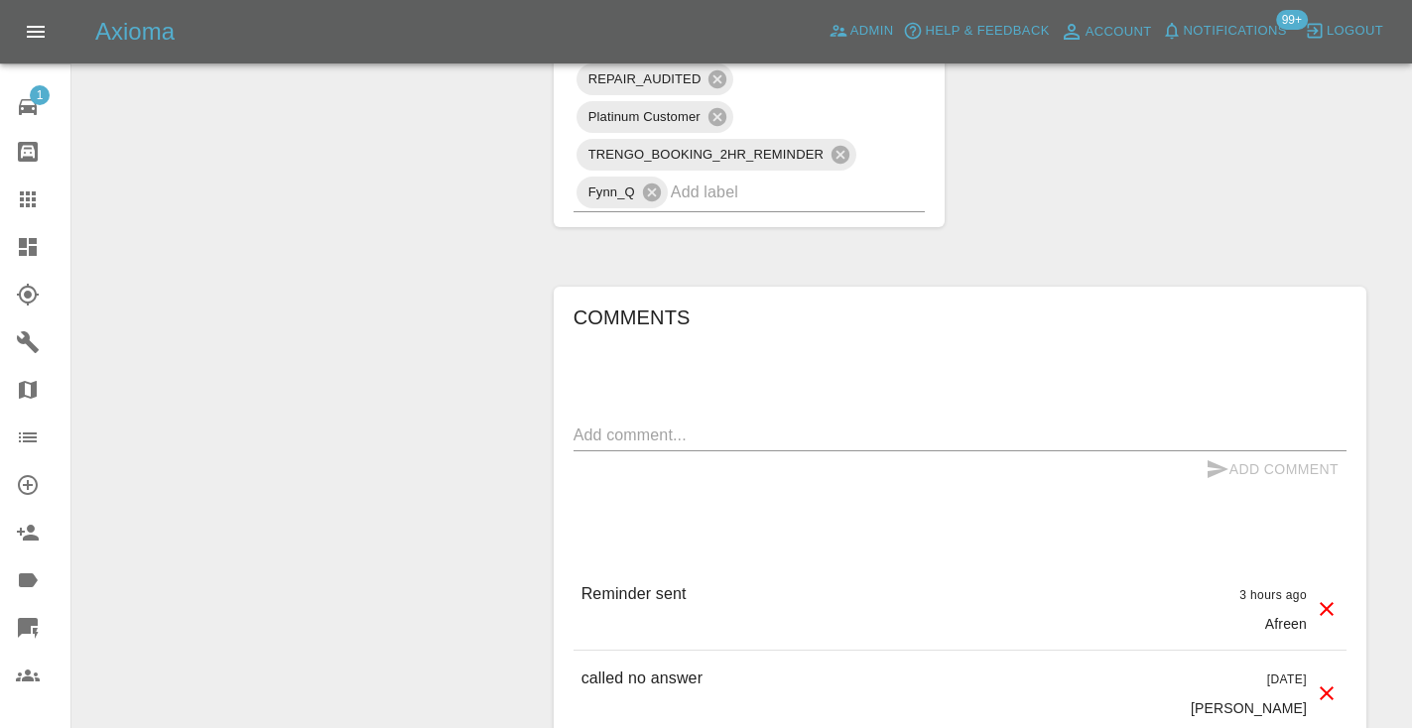
scroll to position [1563, 0]
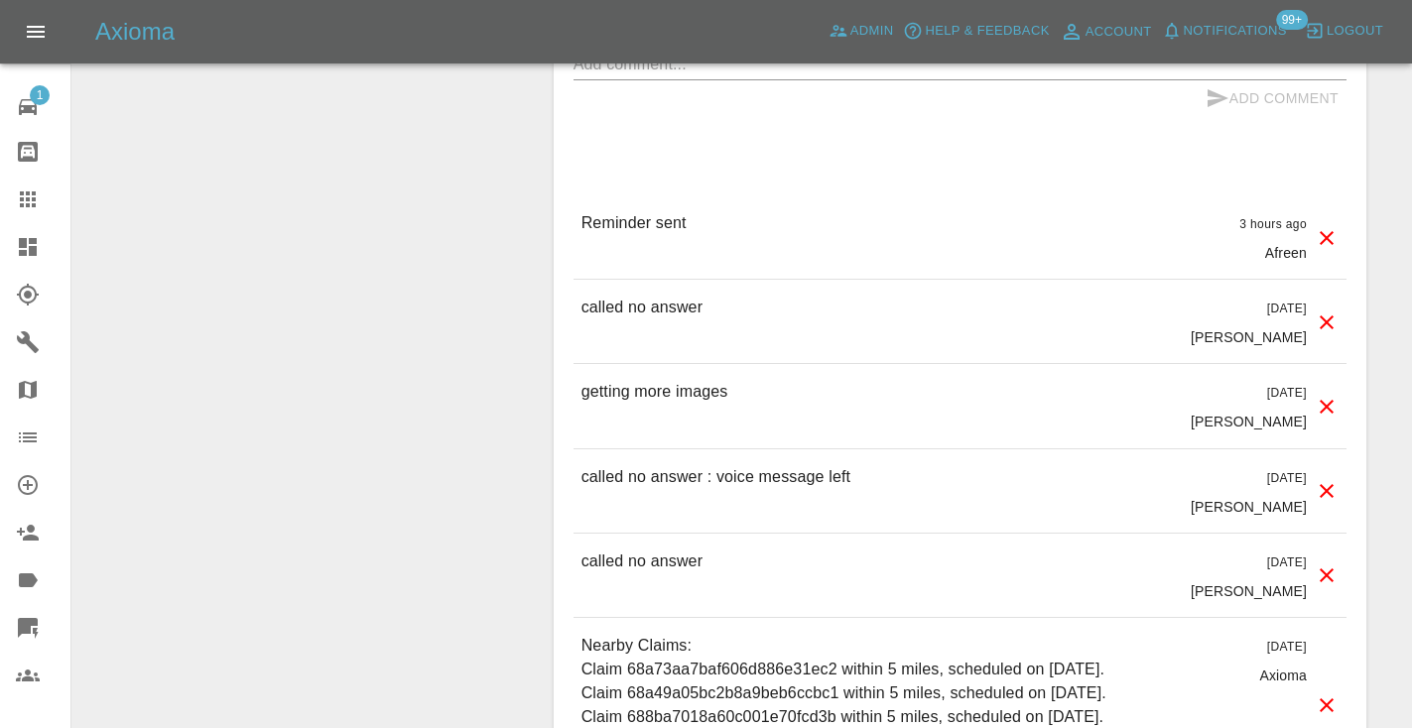
scroll to position [1903, 0]
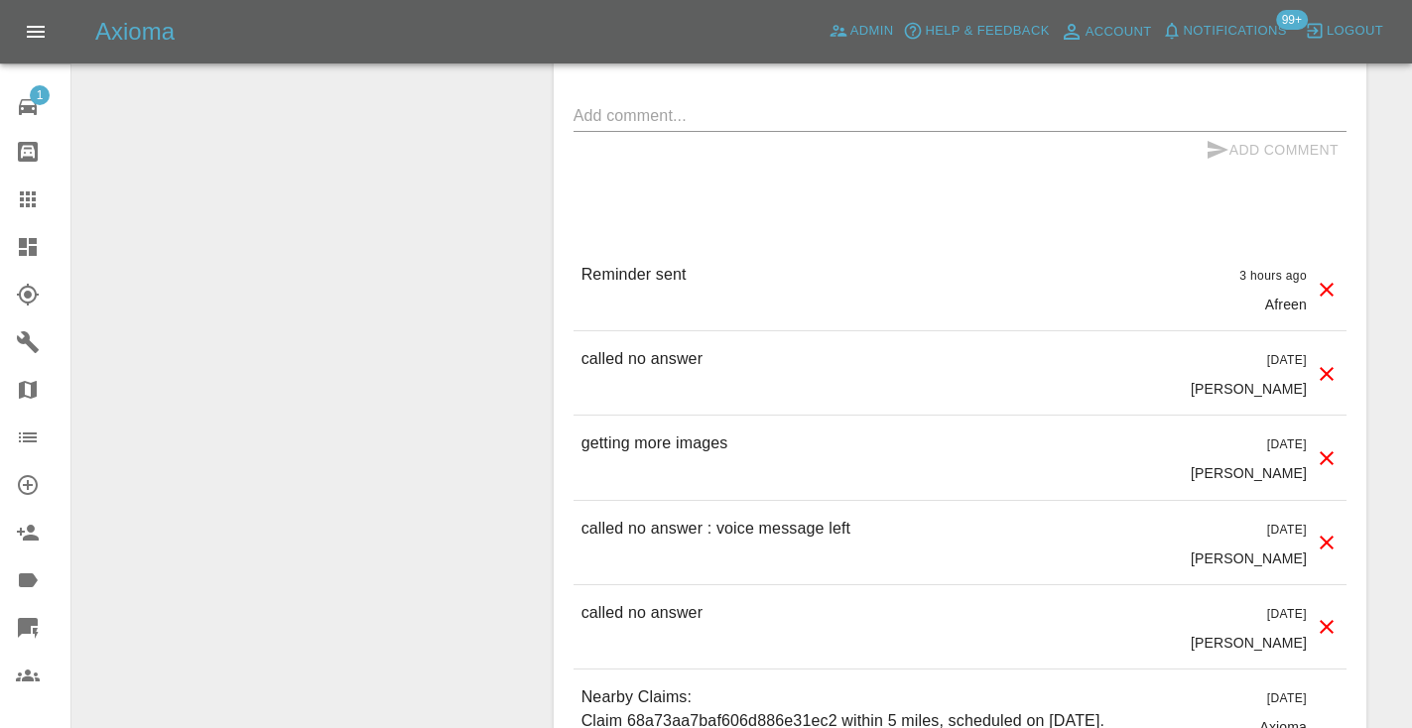
click at [645, 369] on p "called no answer" at bounding box center [641, 359] width 121 height 24
click at [629, 122] on textarea at bounding box center [959, 115] width 773 height 23
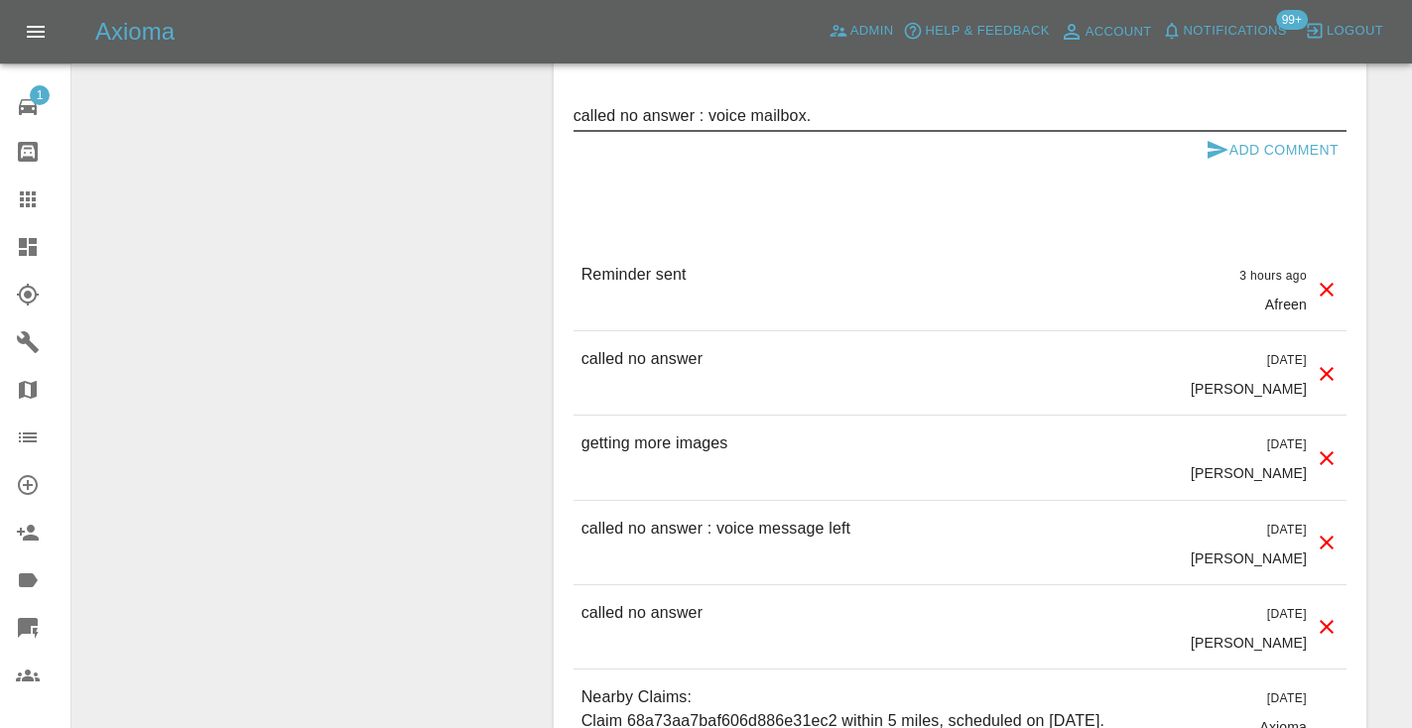
type textarea "called no answer : voice mailbox."
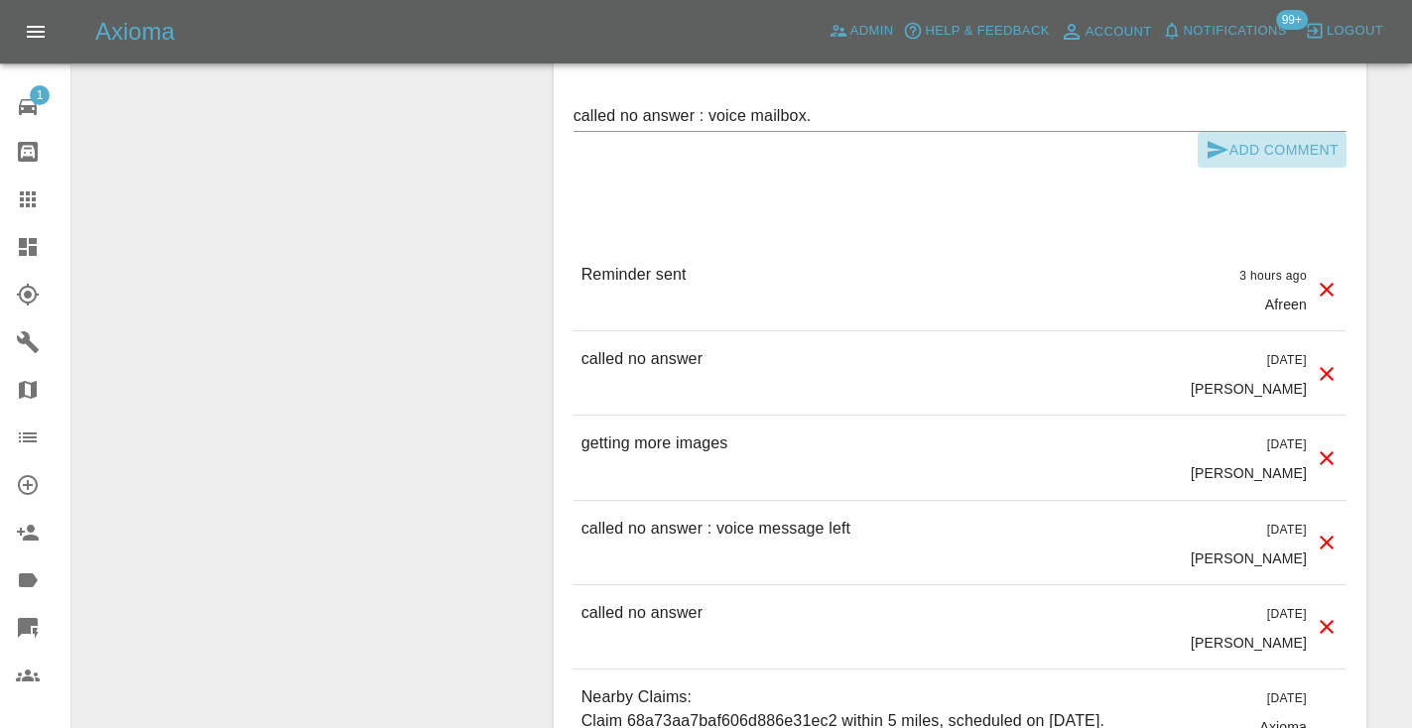
click at [1226, 135] on button "Add Comment" at bounding box center [1272, 150] width 149 height 37
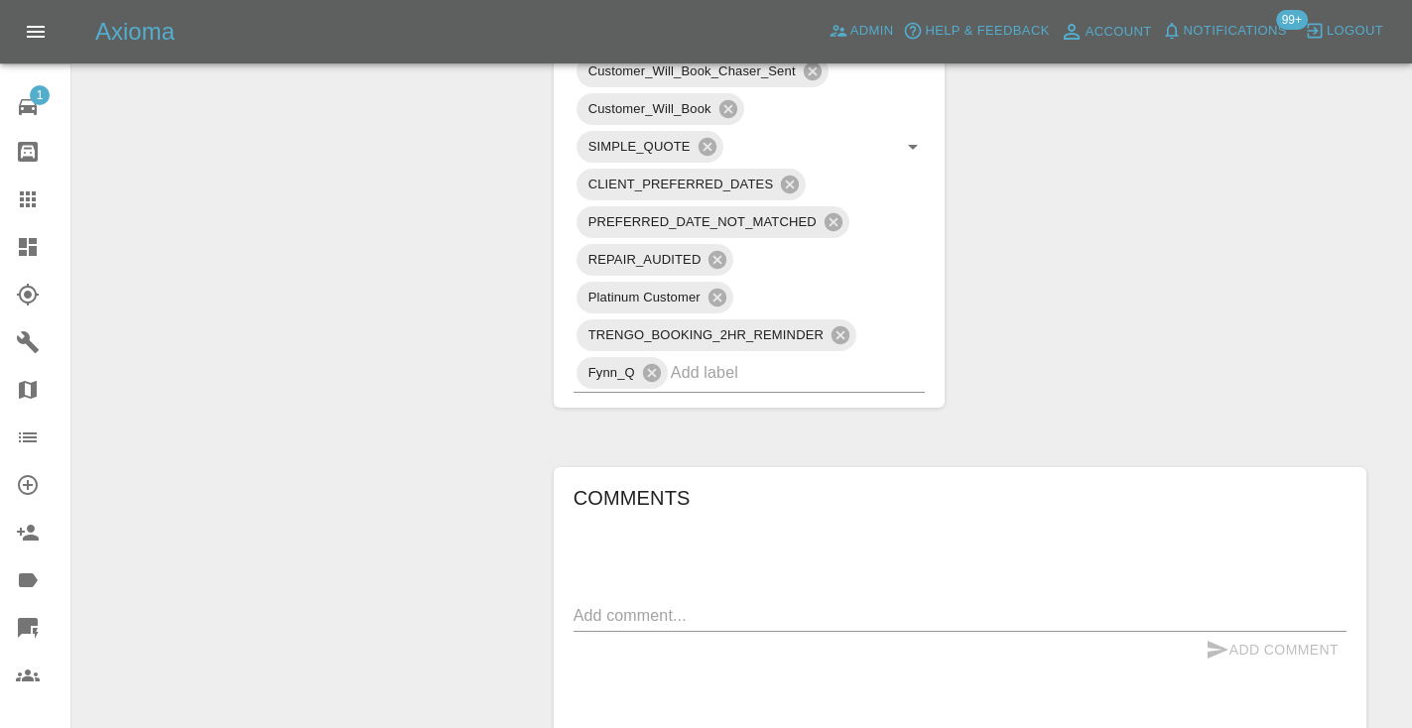
scroll to position [1387, 0]
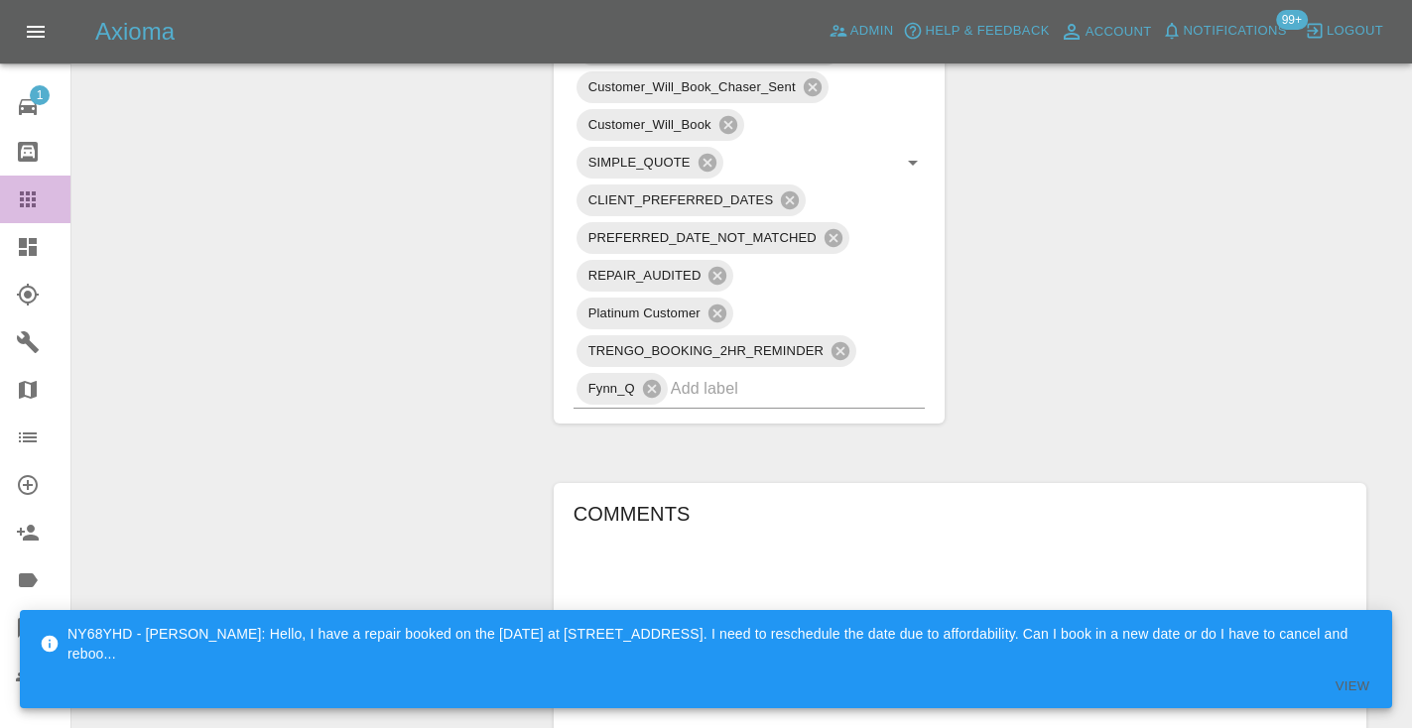
click at [21, 184] on link "Claims" at bounding box center [35, 200] width 70 height 48
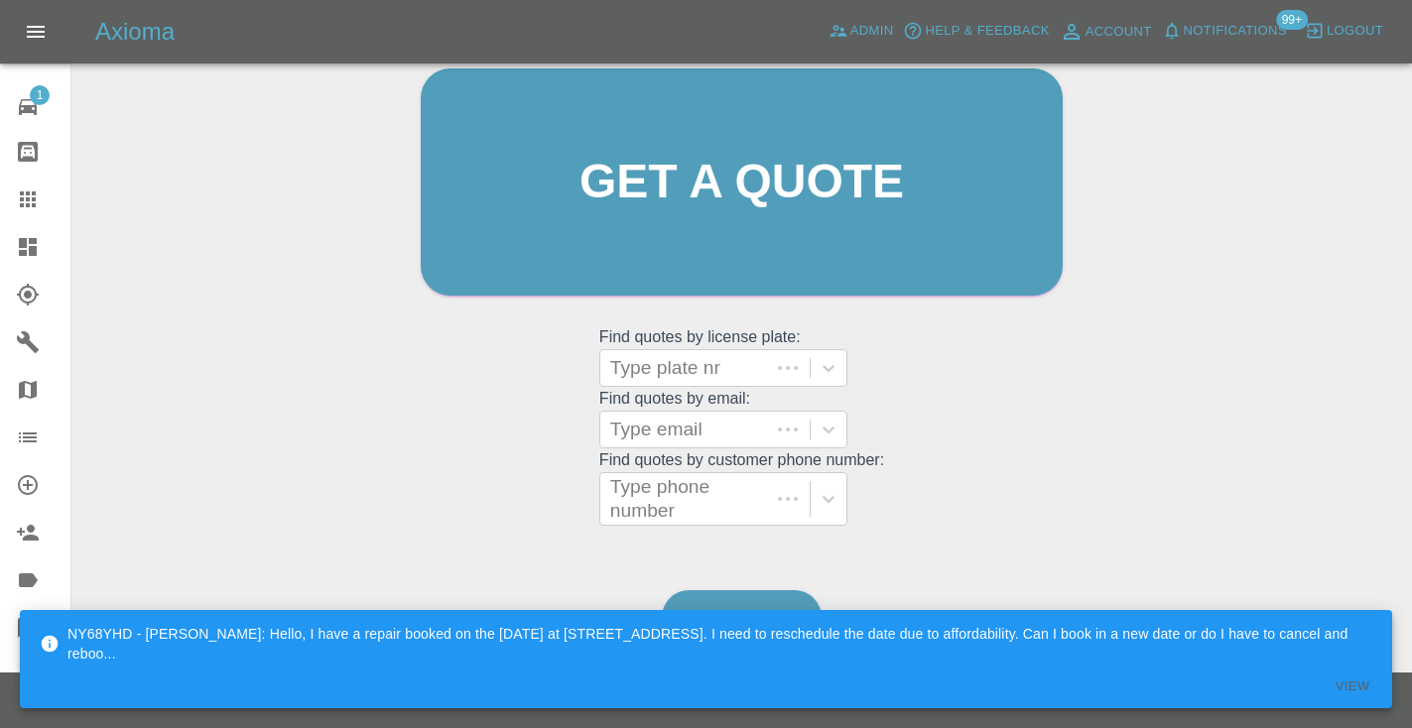
scroll to position [199, 0]
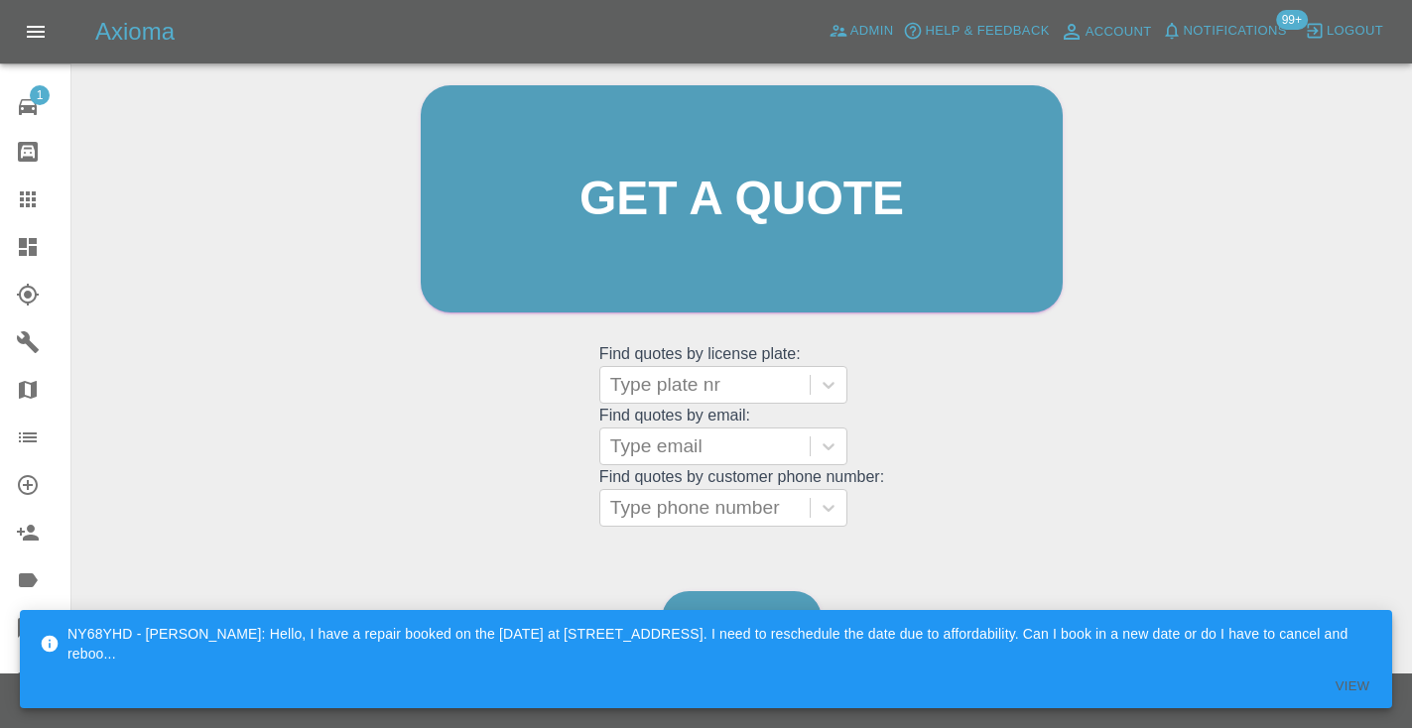
click at [1000, 561] on div "Welcome Castro Get a quote Get a quote Find quotes by license plate: Type plate…" at bounding box center [741, 293] width 1309 height 712
click at [714, 598] on link "Dashboard" at bounding box center [742, 618] width 160 height 55
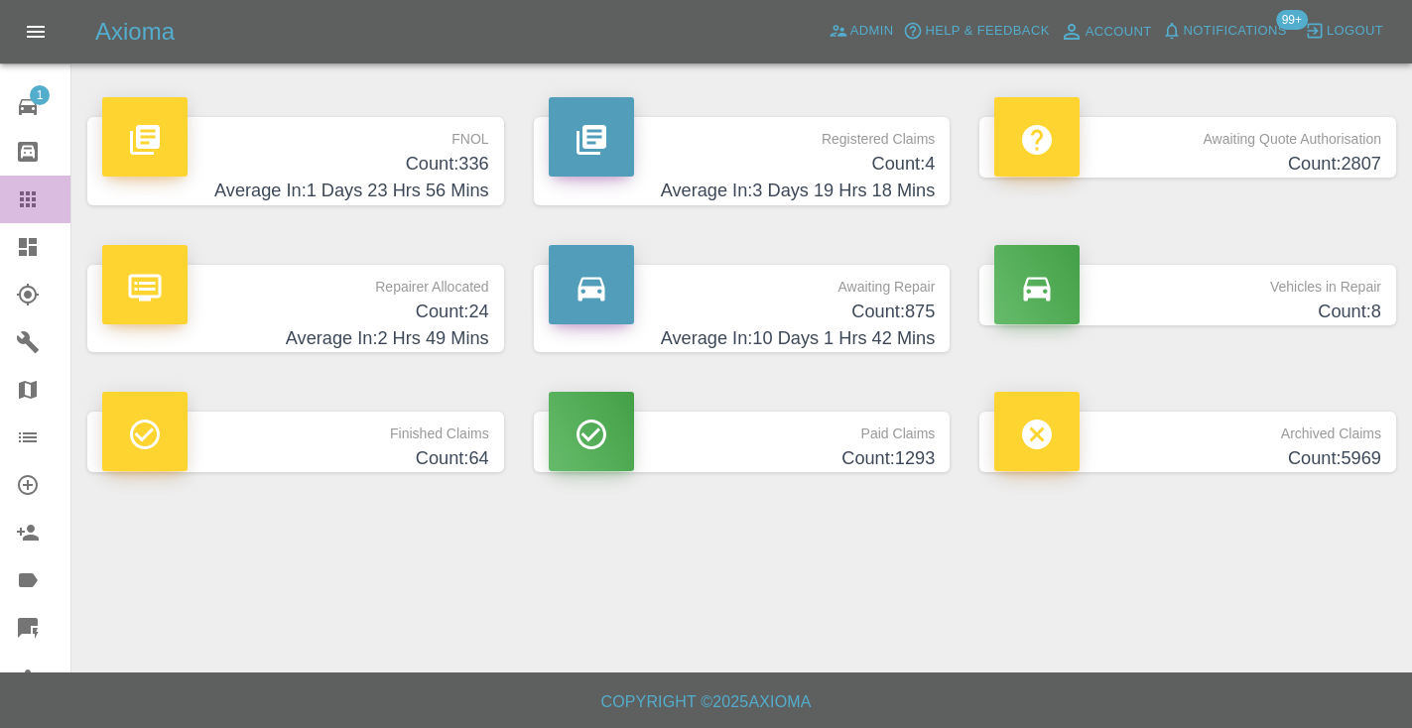
click at [36, 196] on icon at bounding box center [28, 200] width 24 height 24
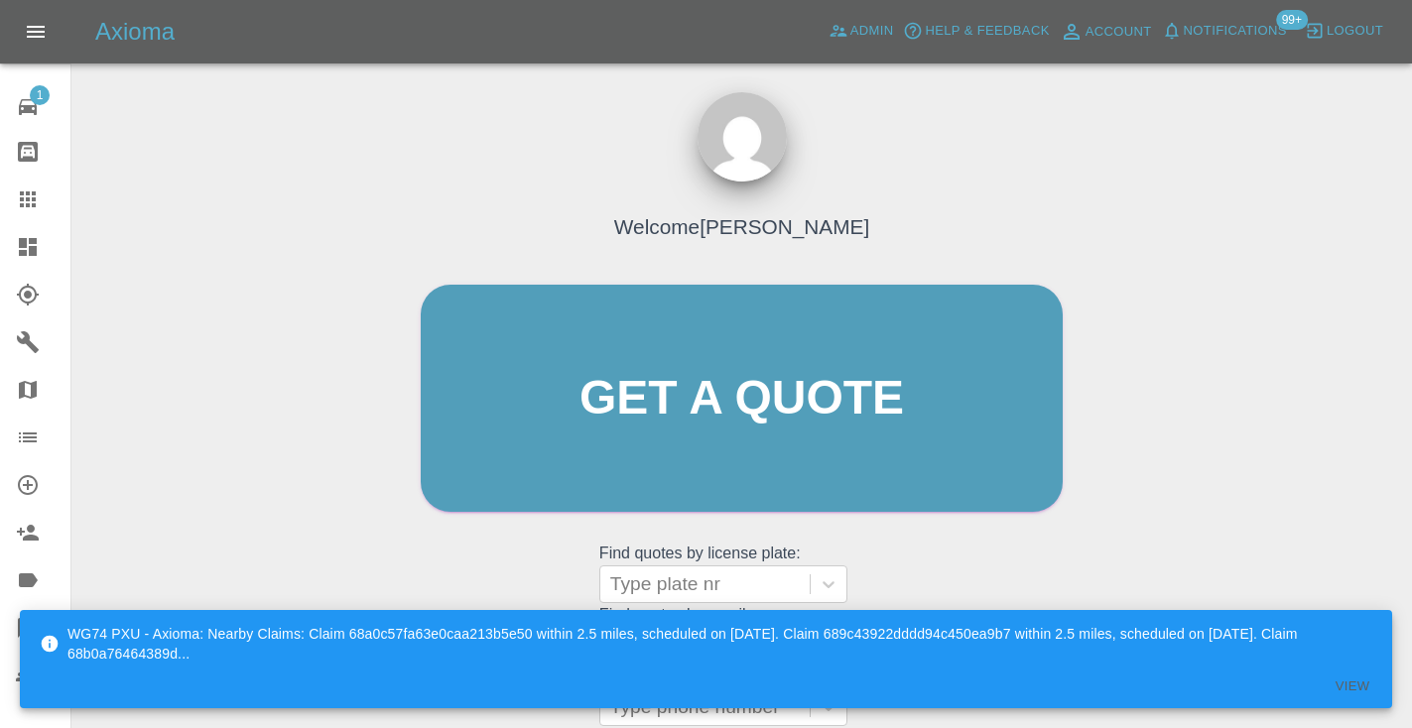
click at [1041, 595] on div "Welcome Castro Get a quote Get a quote Find quotes by license plate: Type plate…" at bounding box center [742, 436] width 684 height 599
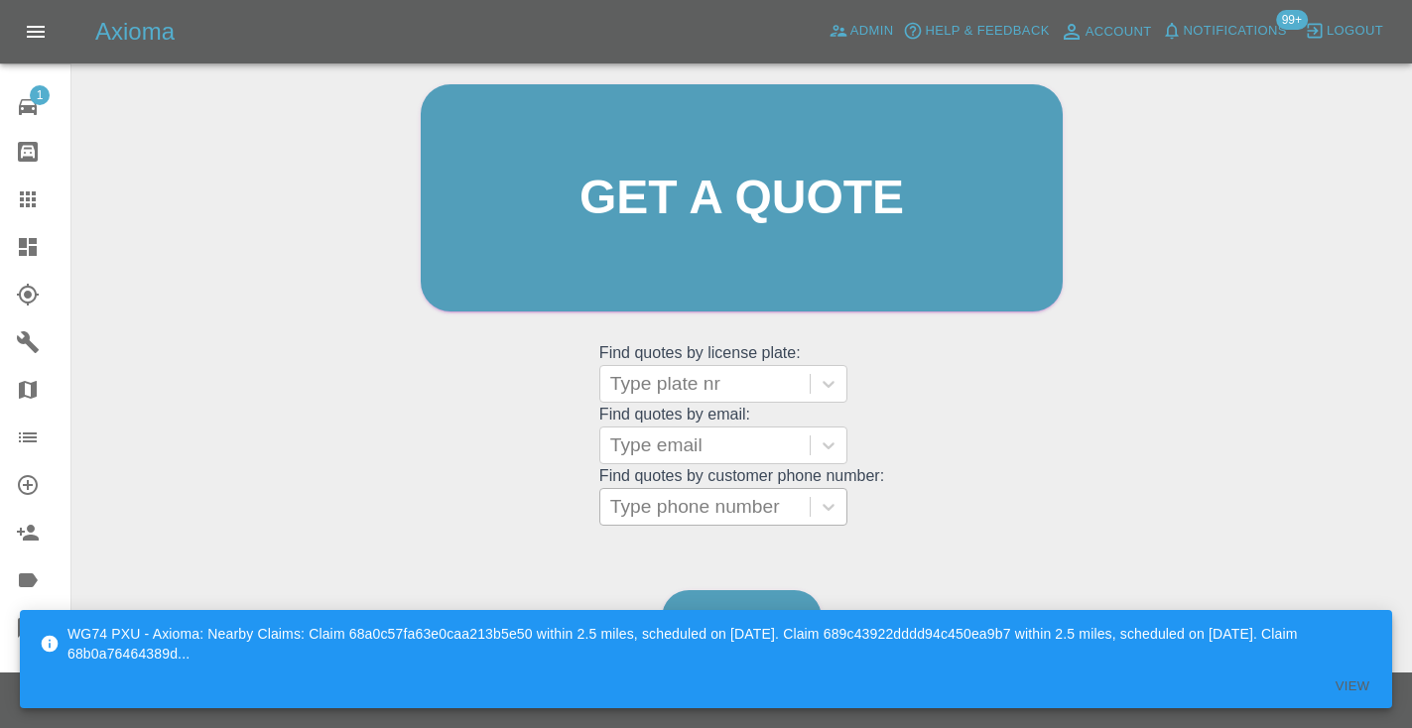
scroll to position [199, 0]
click at [748, 509] on div "Type phone number" at bounding box center [705, 508] width 190 height 24
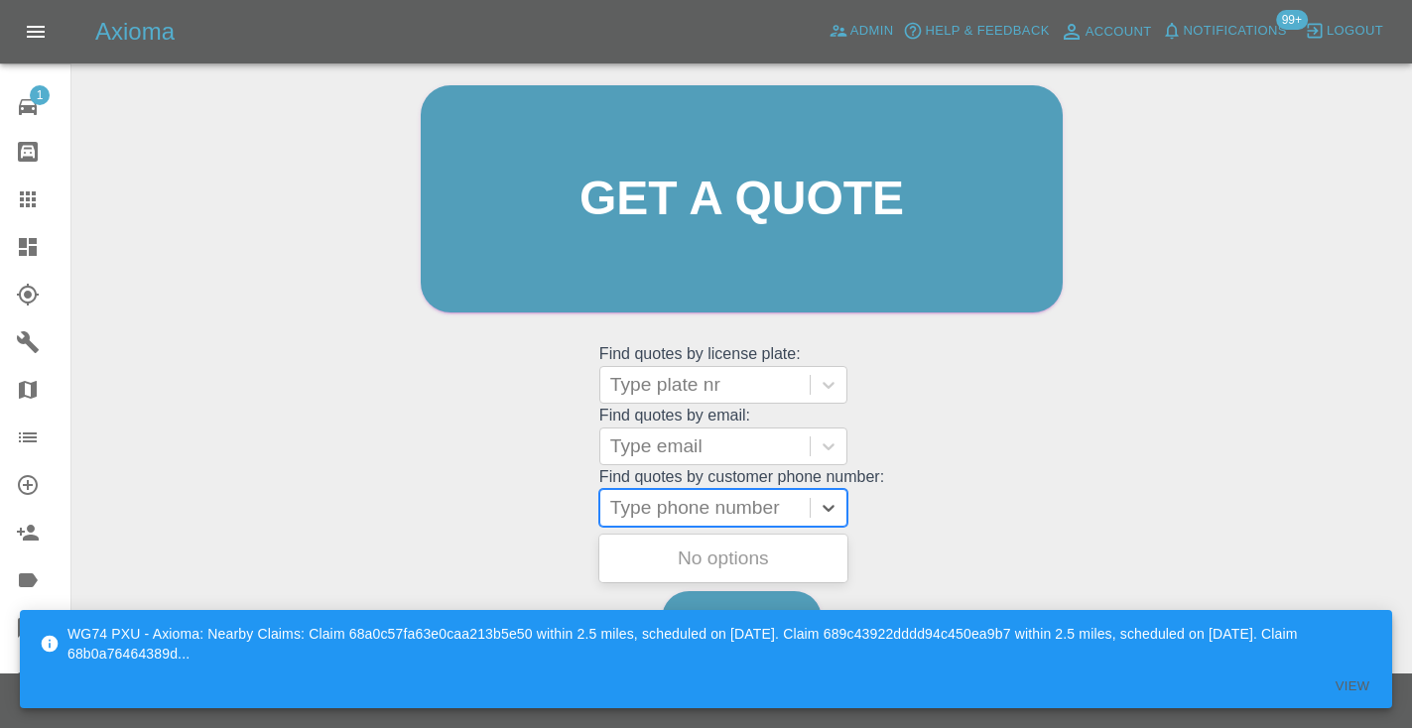
paste input "07932737259"
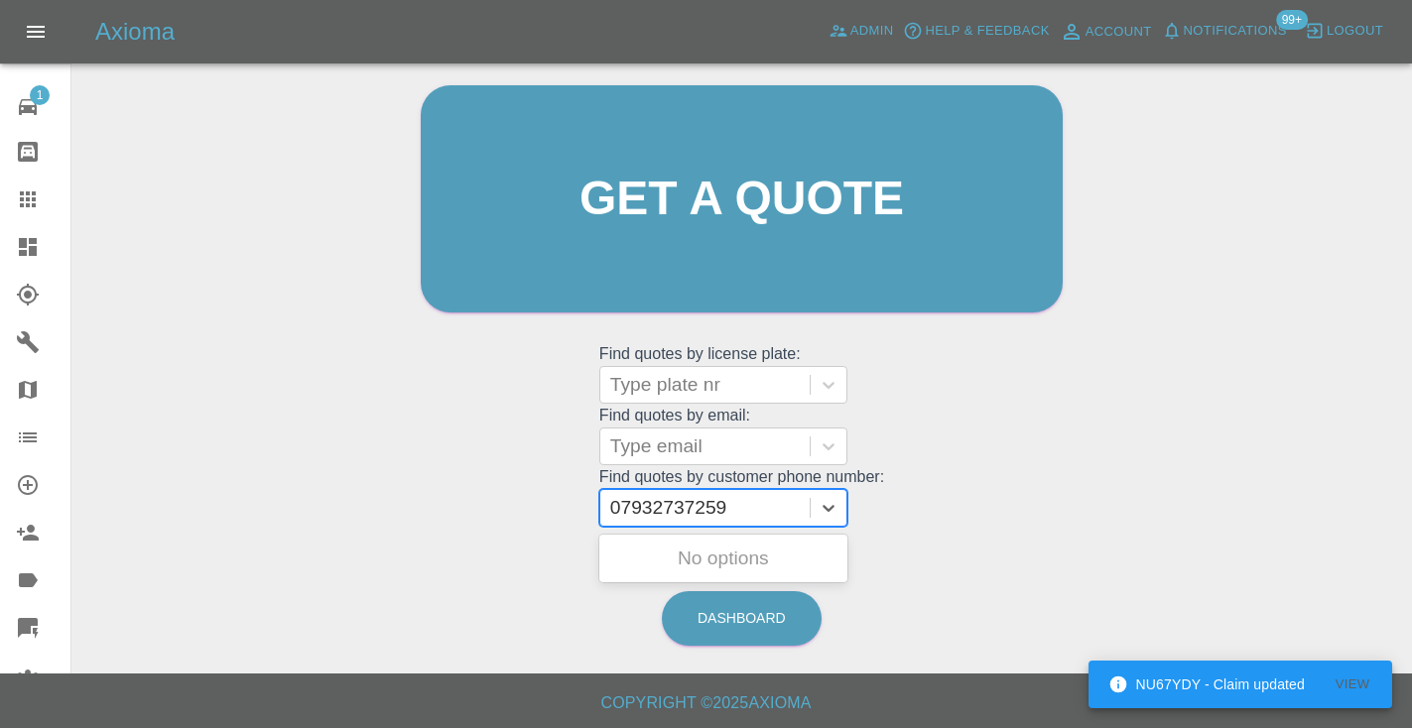
type input "07932737259"
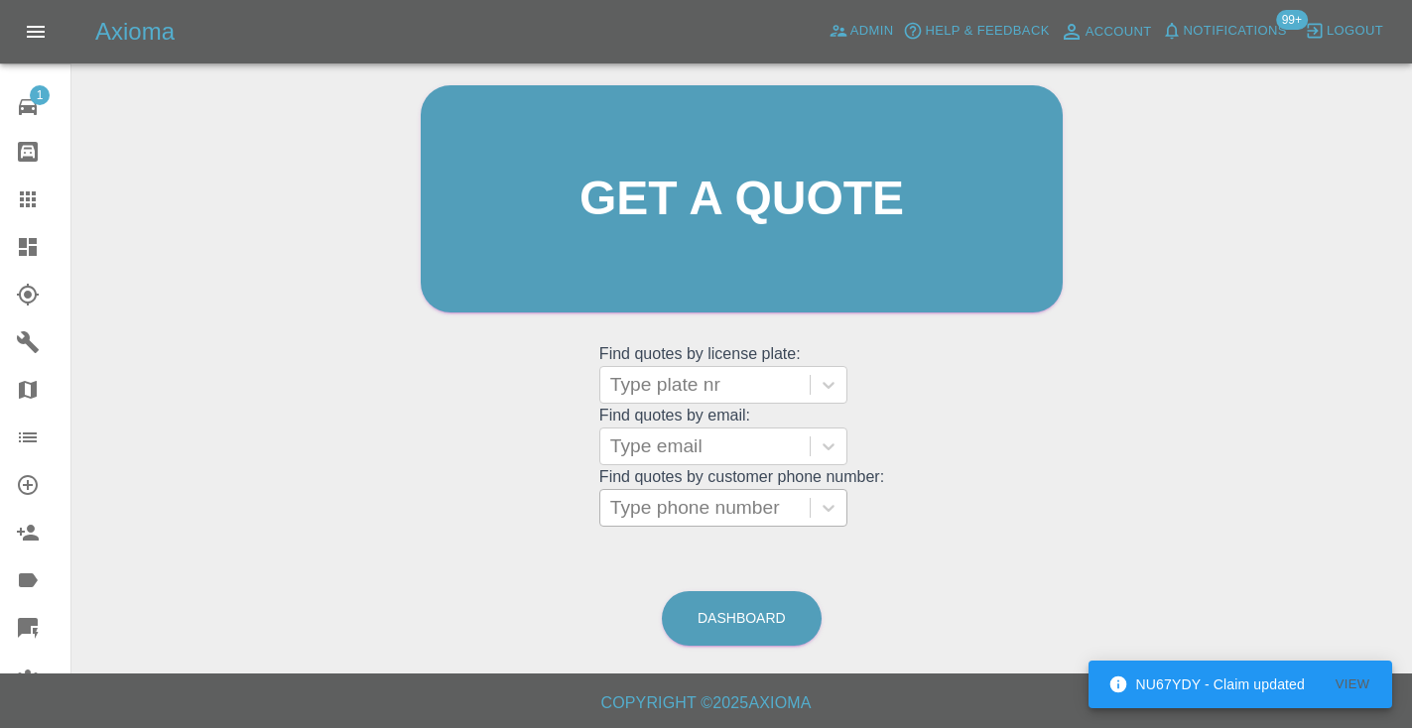
click at [1207, 303] on div "Welcome Castro Get a quote Get a quote Find quotes by license plate: Type plate…" at bounding box center [741, 293] width 1309 height 712
click at [734, 609] on link "Dashboard" at bounding box center [742, 618] width 160 height 55
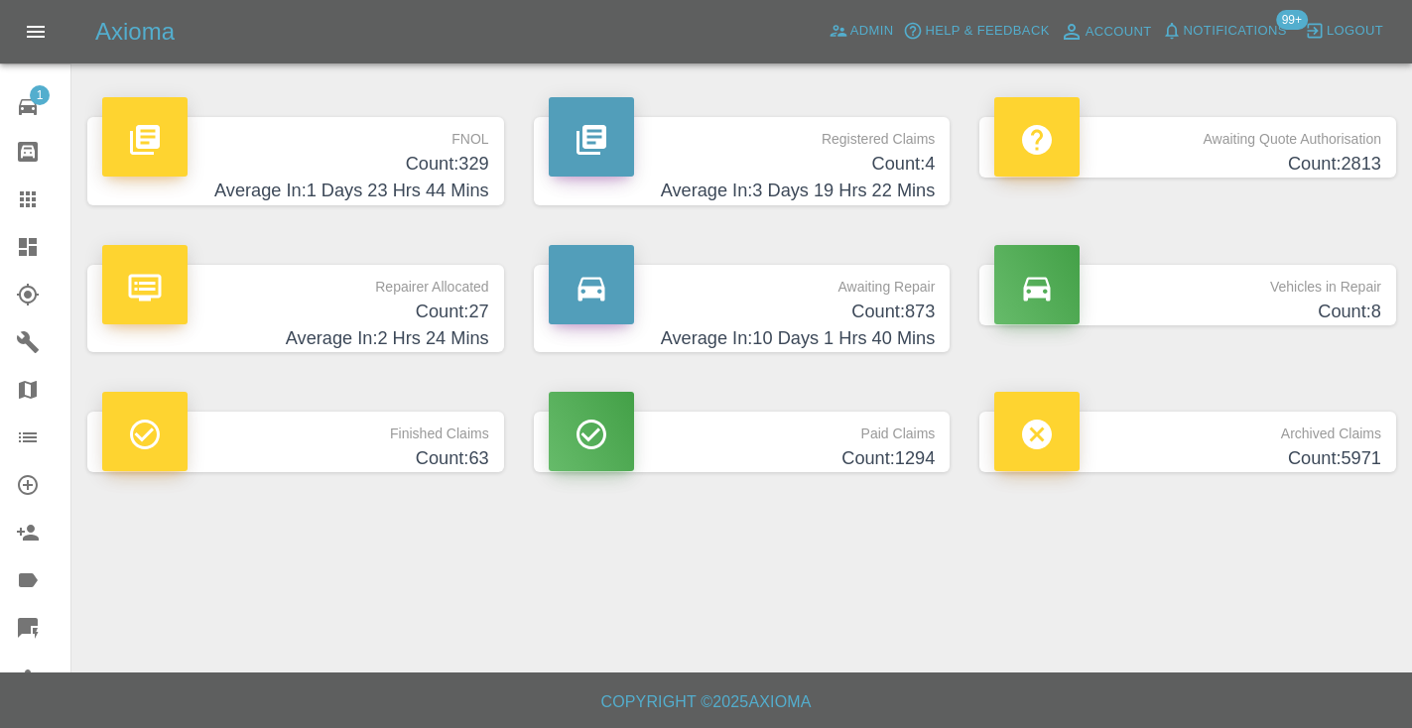
click at [900, 311] on h4 "Count: 873" at bounding box center [742, 312] width 387 height 27
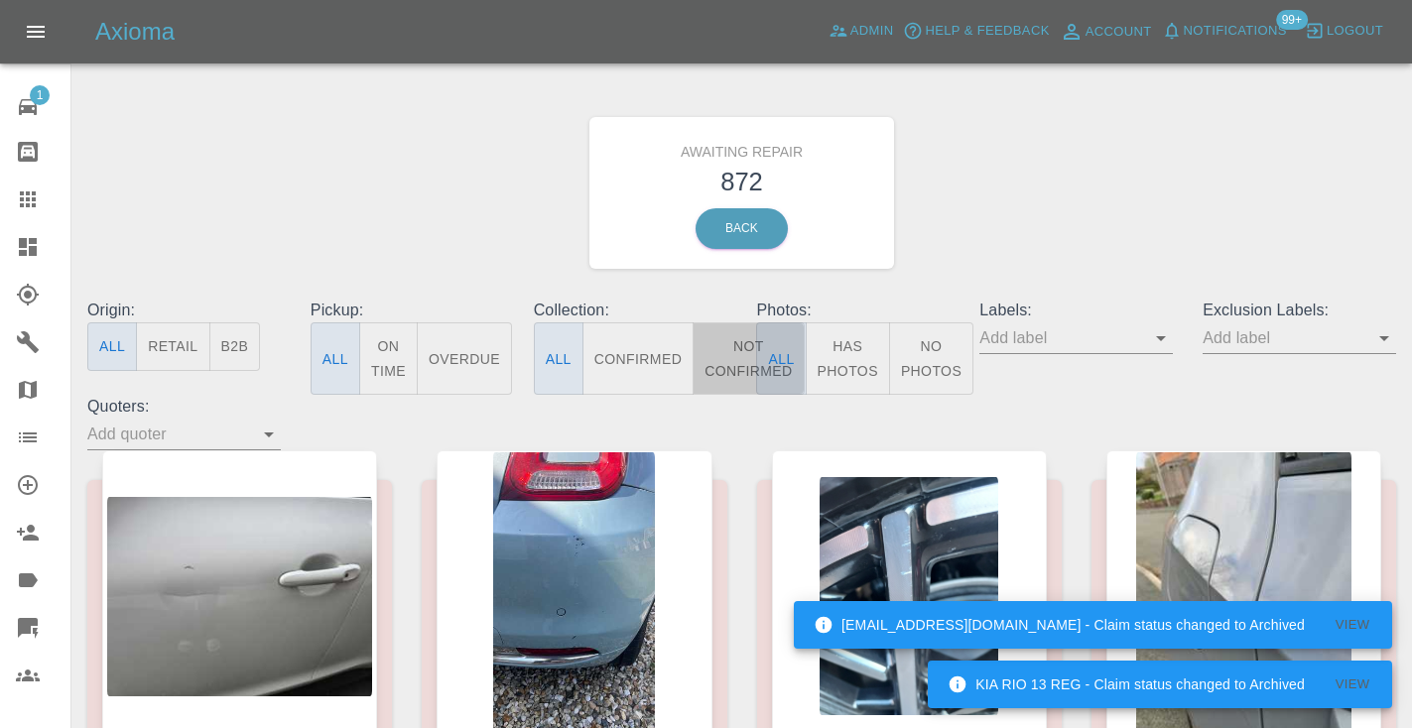
click at [730, 350] on button "Not Confirmed" at bounding box center [748, 358] width 111 height 72
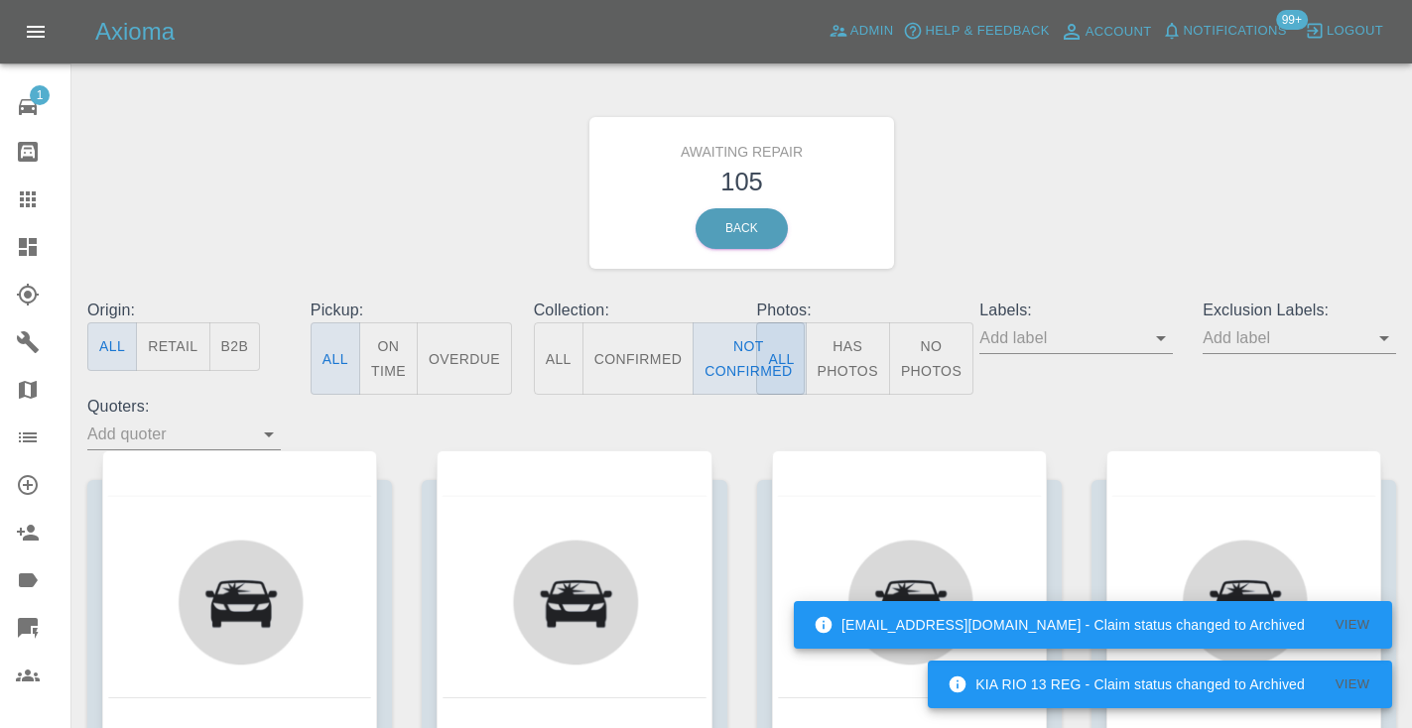
click at [1052, 226] on div "Awaiting Repair 105 Back" at bounding box center [741, 192] width 1338 height 211
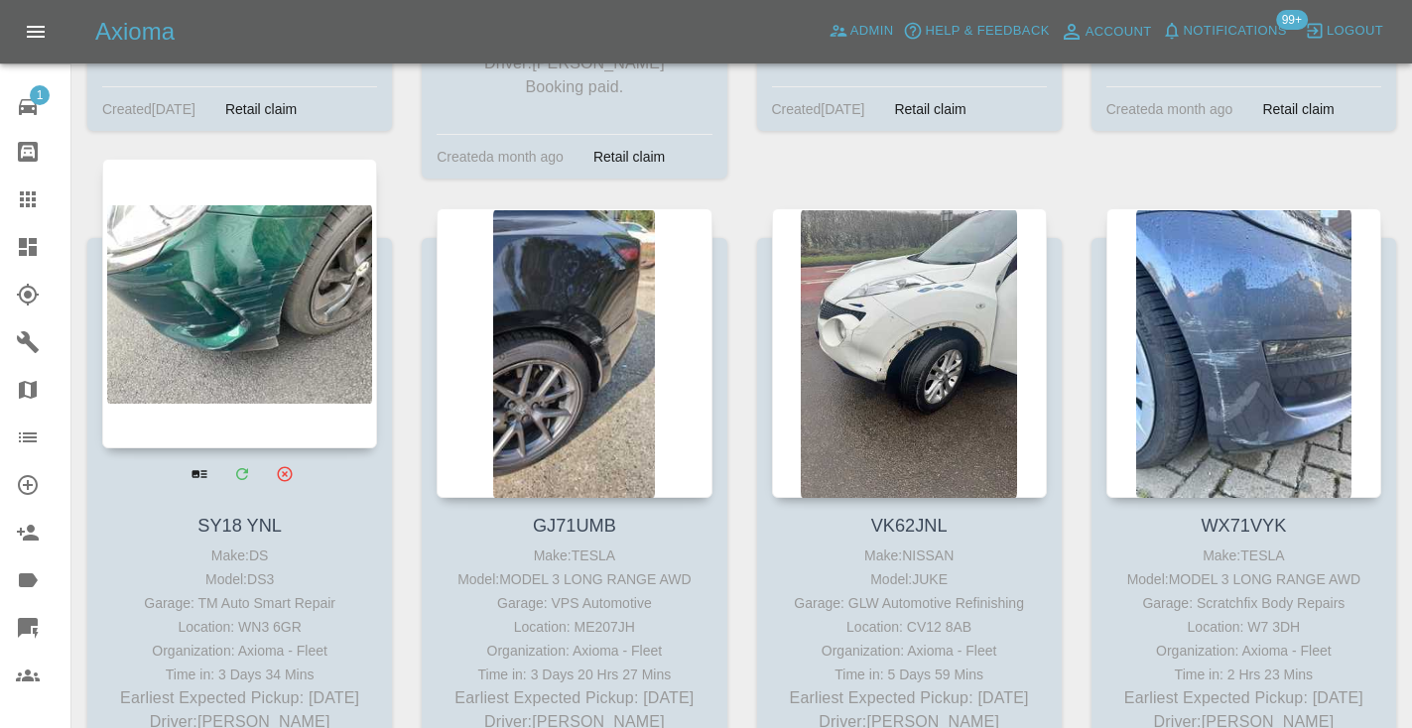
scroll to position [3577, 0]
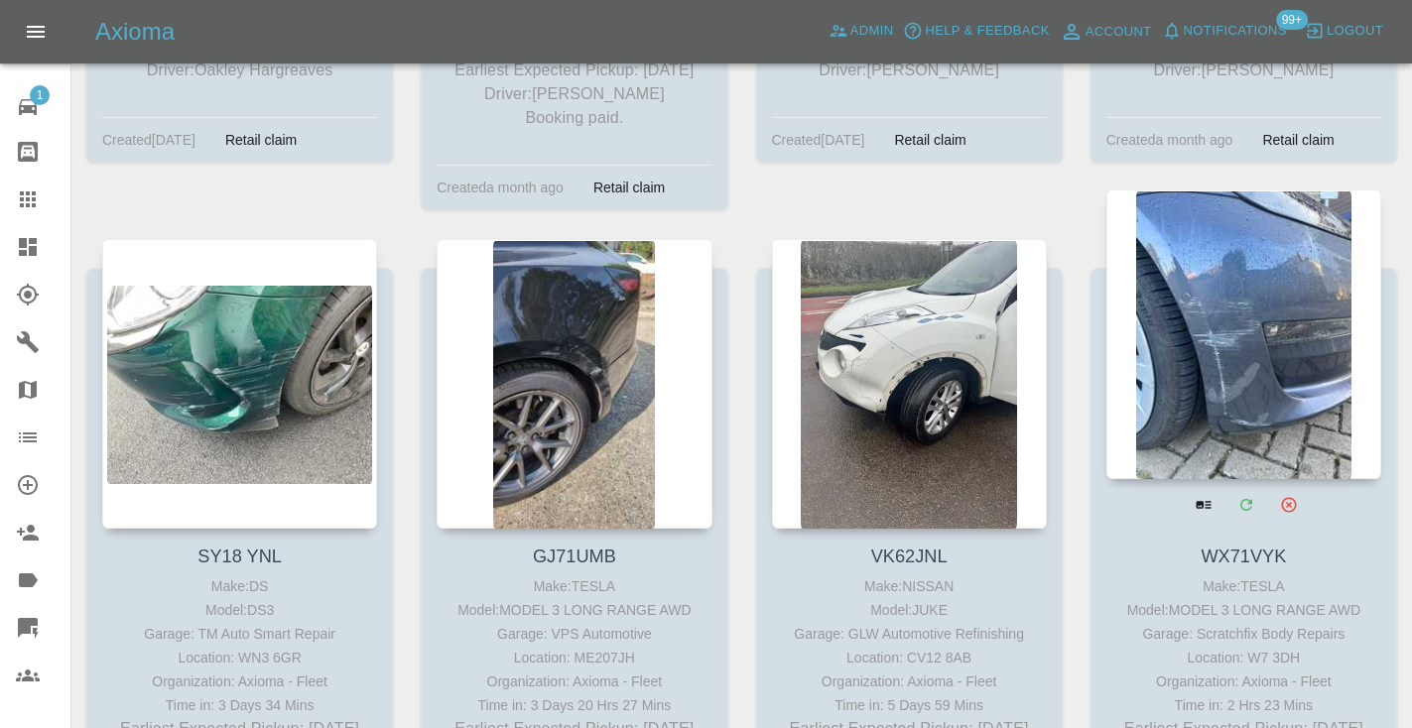
click at [1291, 286] on div at bounding box center [1243, 335] width 275 height 290
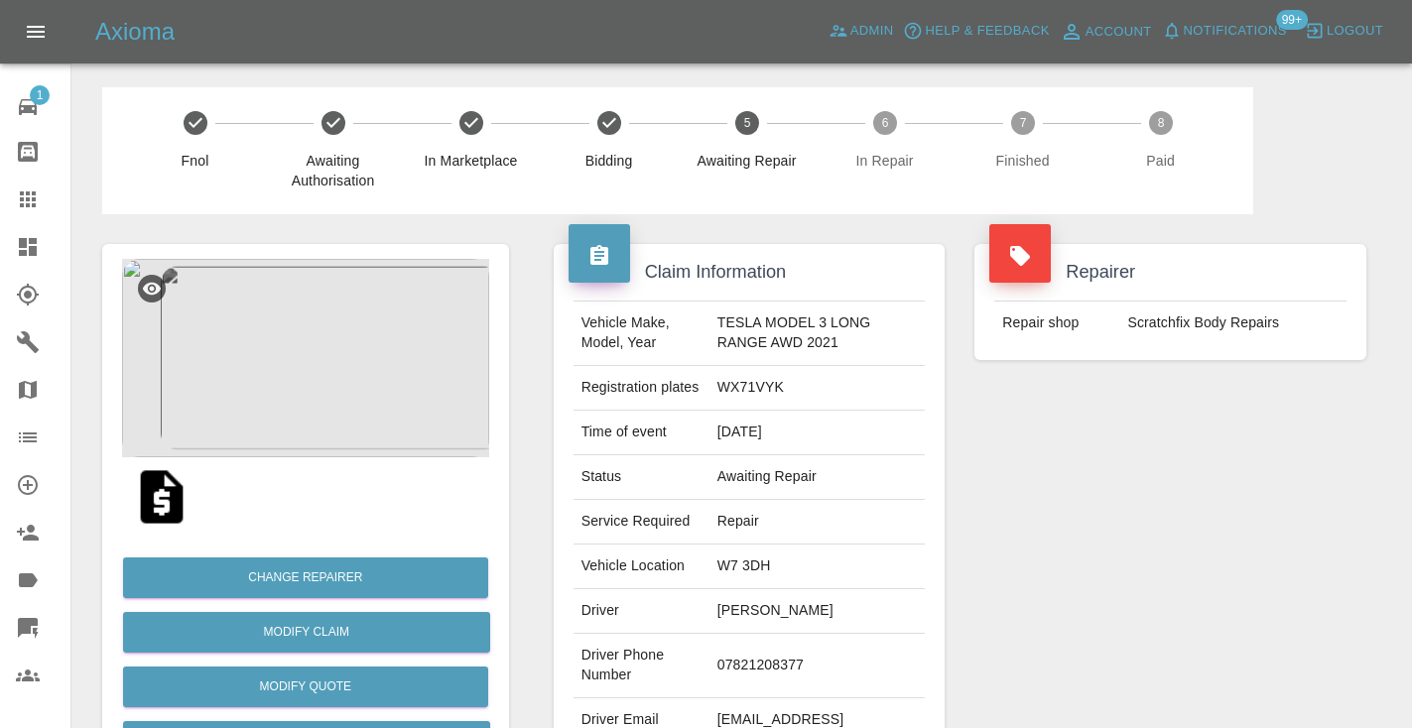
click at [742, 667] on td "07821208377" at bounding box center [817, 666] width 216 height 64
copy td "07821208377"
click at [1137, 493] on div "Repairer Repair shop Scratchfix Body Repairs" at bounding box center [1170, 510] width 422 height 592
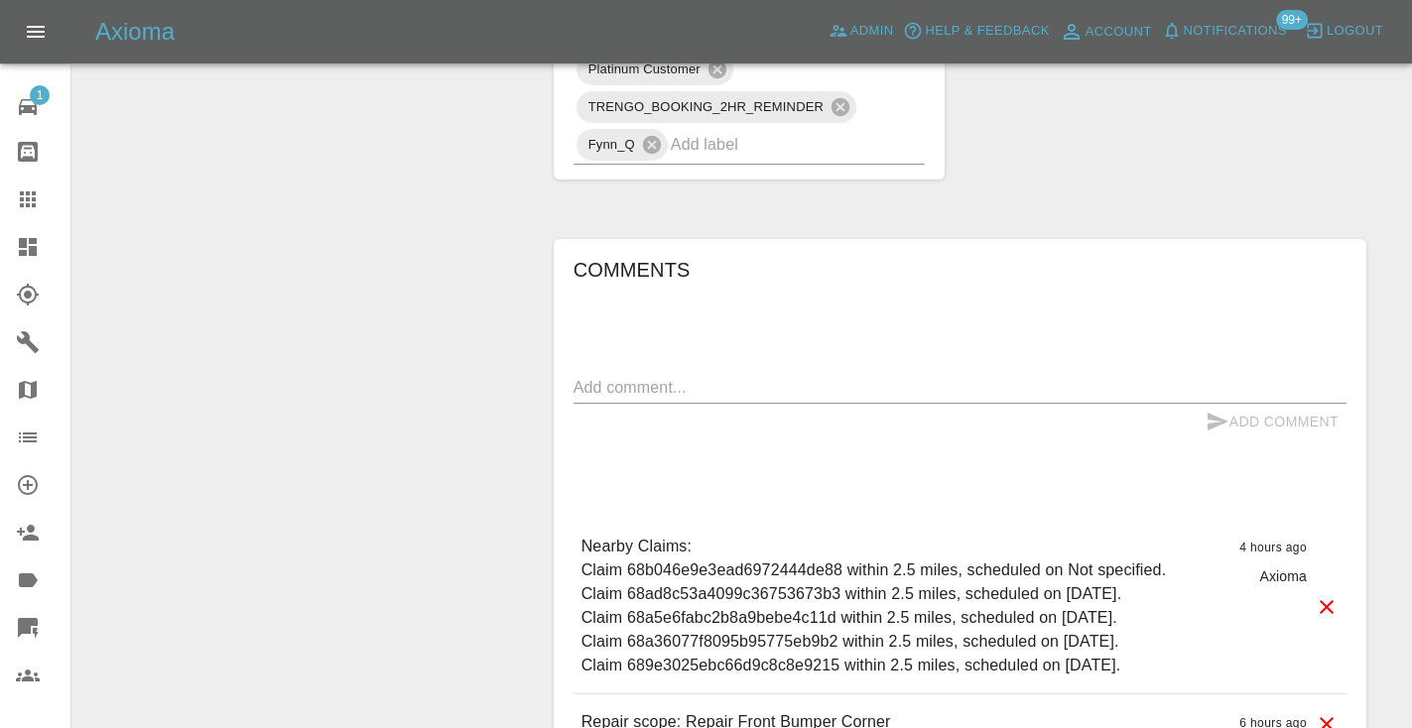
scroll to position [1660, 0]
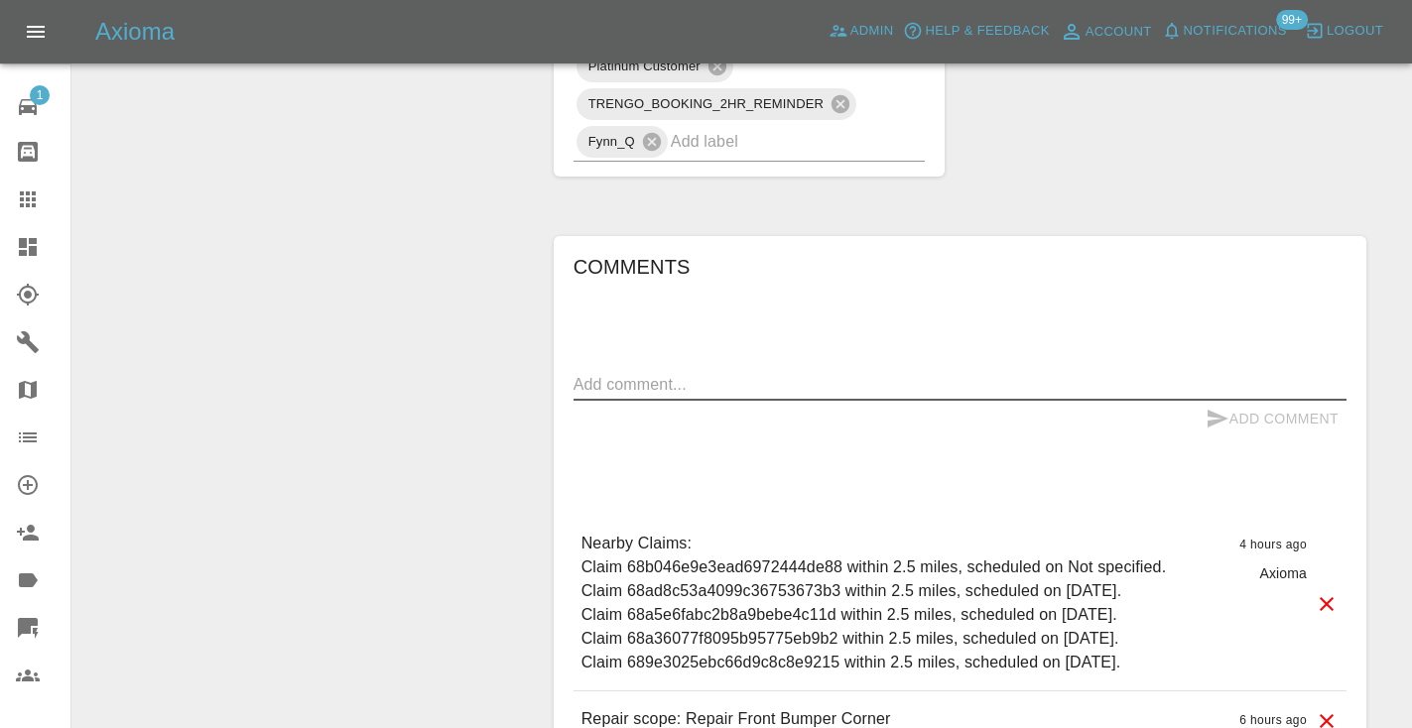
click at [619, 374] on textarea at bounding box center [959, 384] width 773 height 23
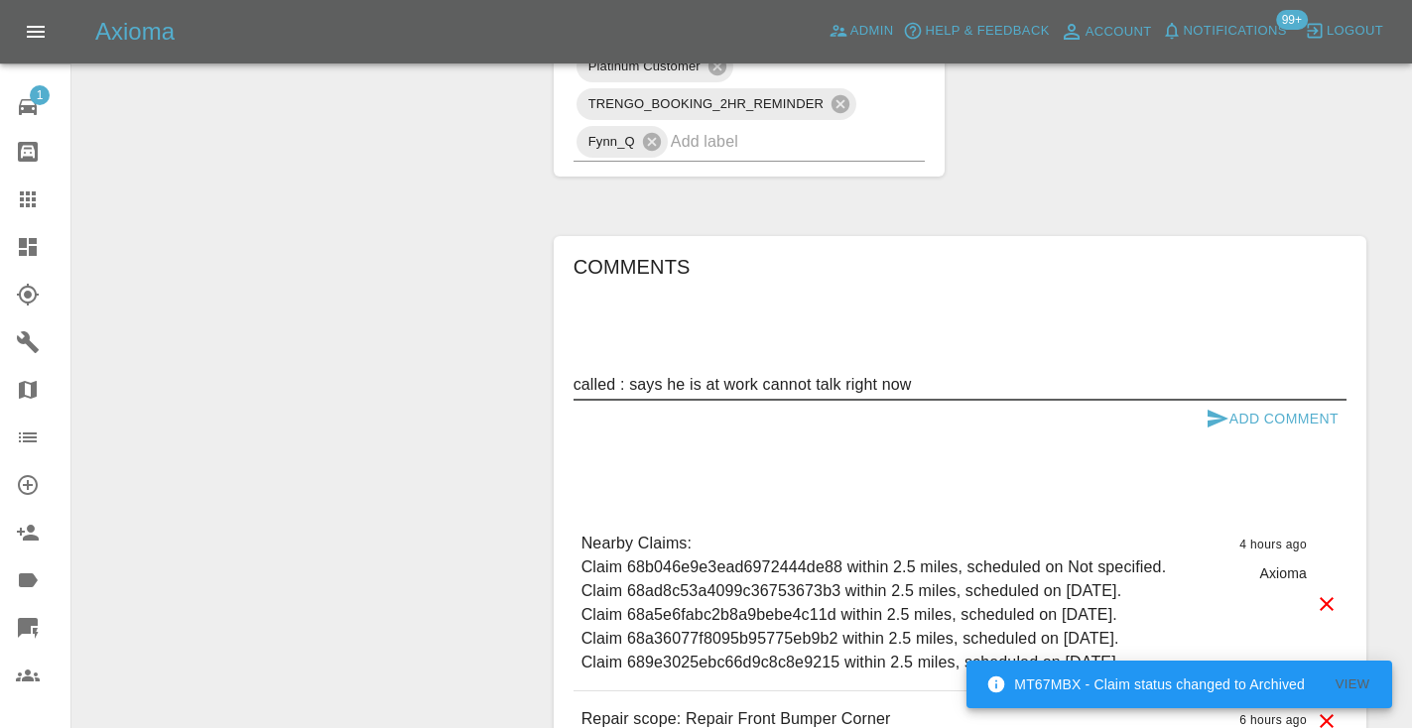
type textarea "called : says he is at work cannot talk right now"
click at [1212, 399] on div "called : says he is at work cannot talk right now x" at bounding box center [959, 385] width 773 height 32
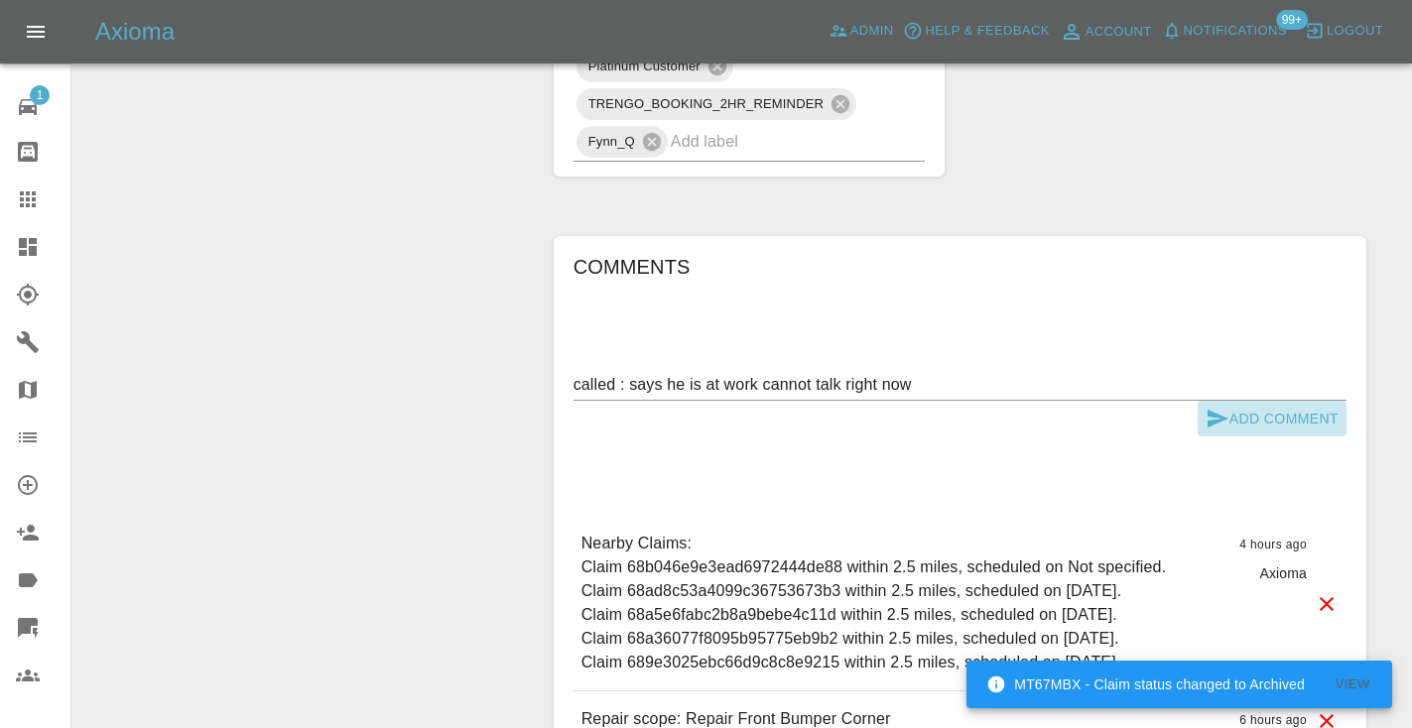
click at [1237, 407] on button "Add Comment" at bounding box center [1272, 419] width 149 height 37
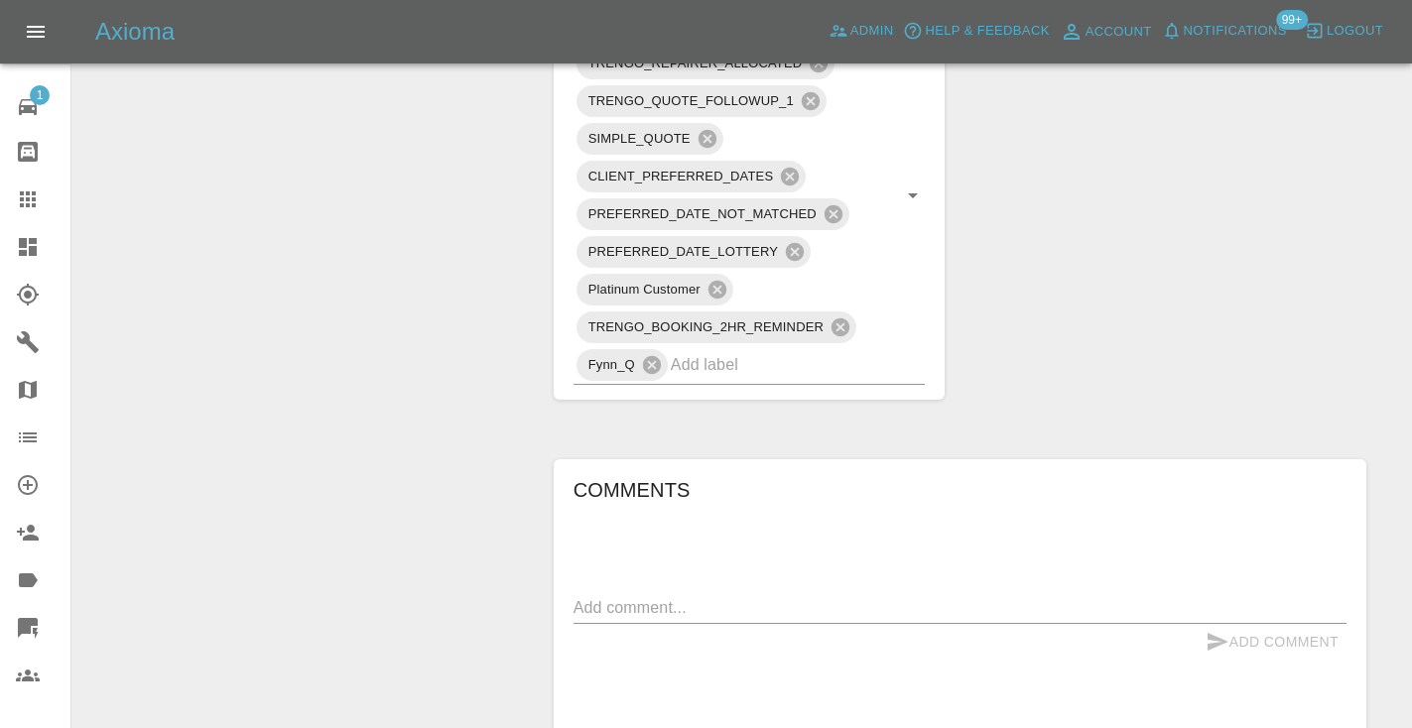
scroll to position [1385, 0]
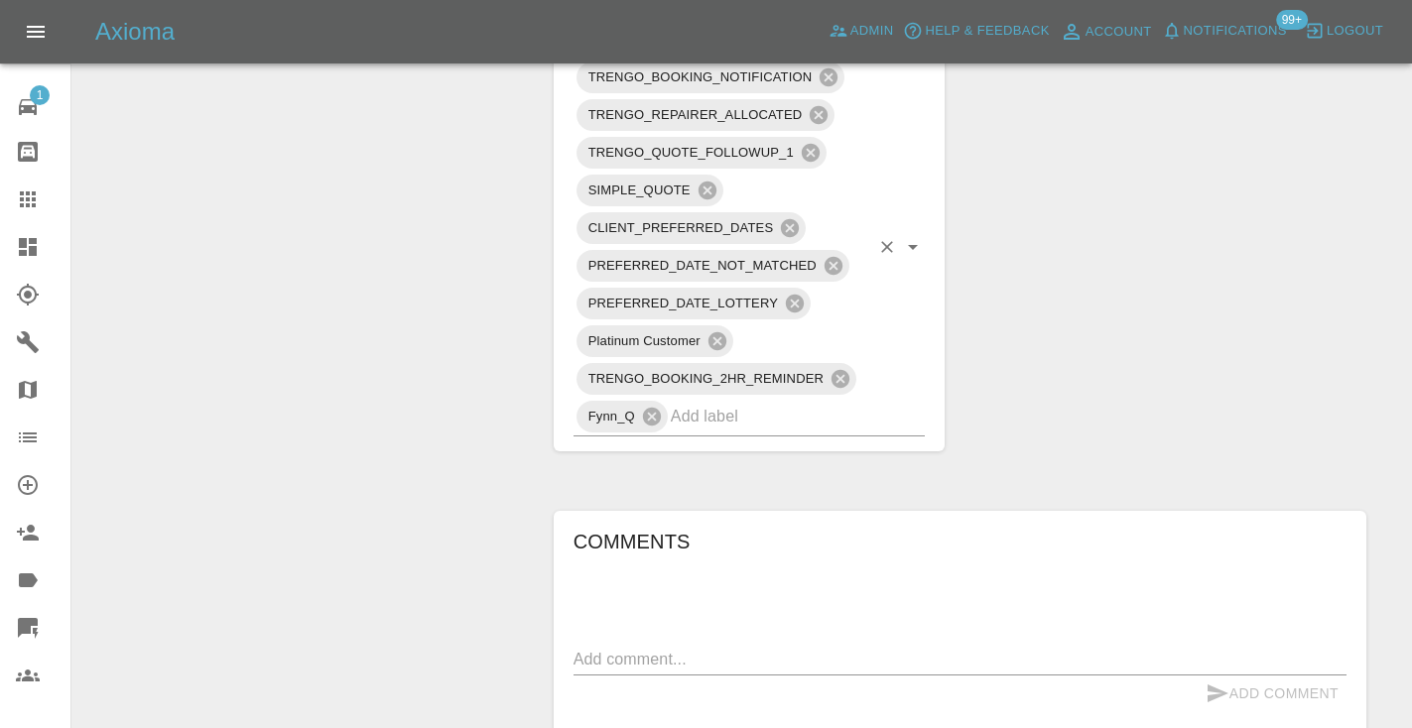
click at [745, 425] on input "text" at bounding box center [770, 416] width 199 height 31
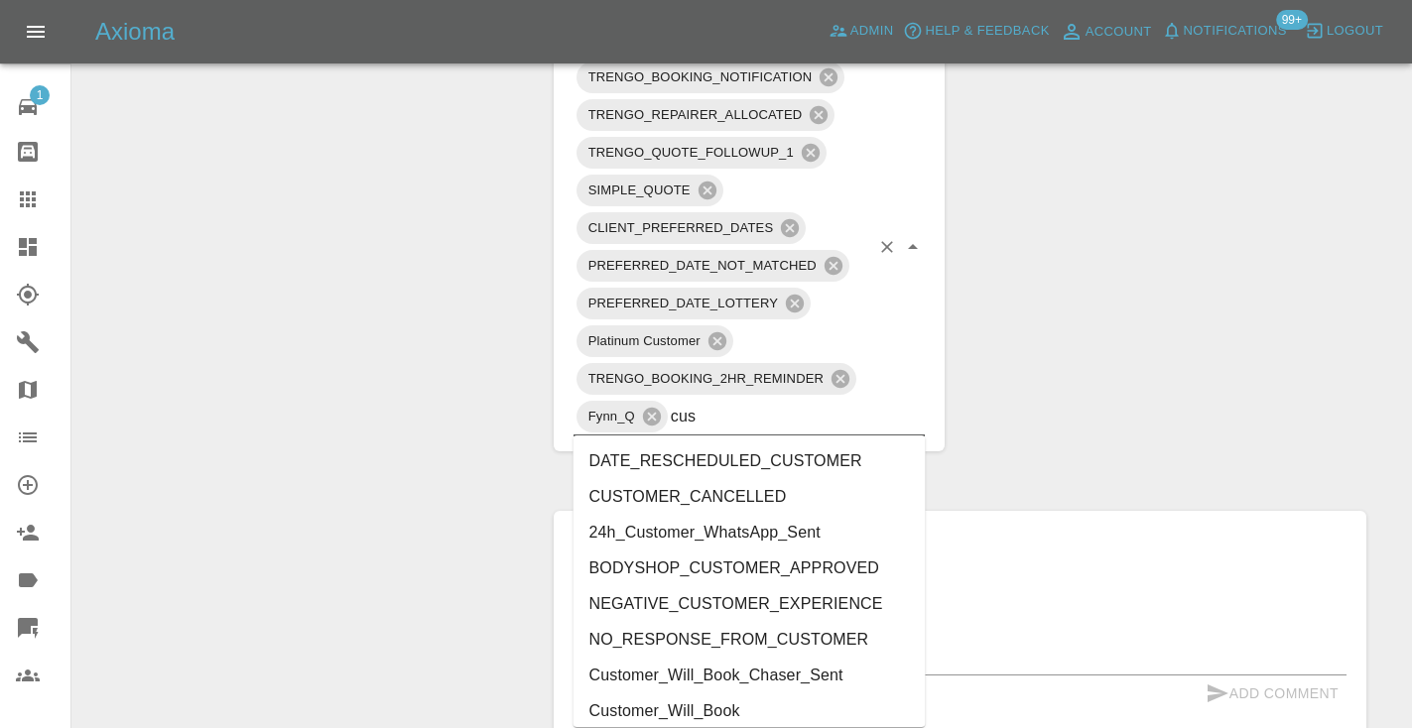
type input "cust"
click at [715, 697] on li "Customer_Will_Book" at bounding box center [749, 712] width 352 height 36
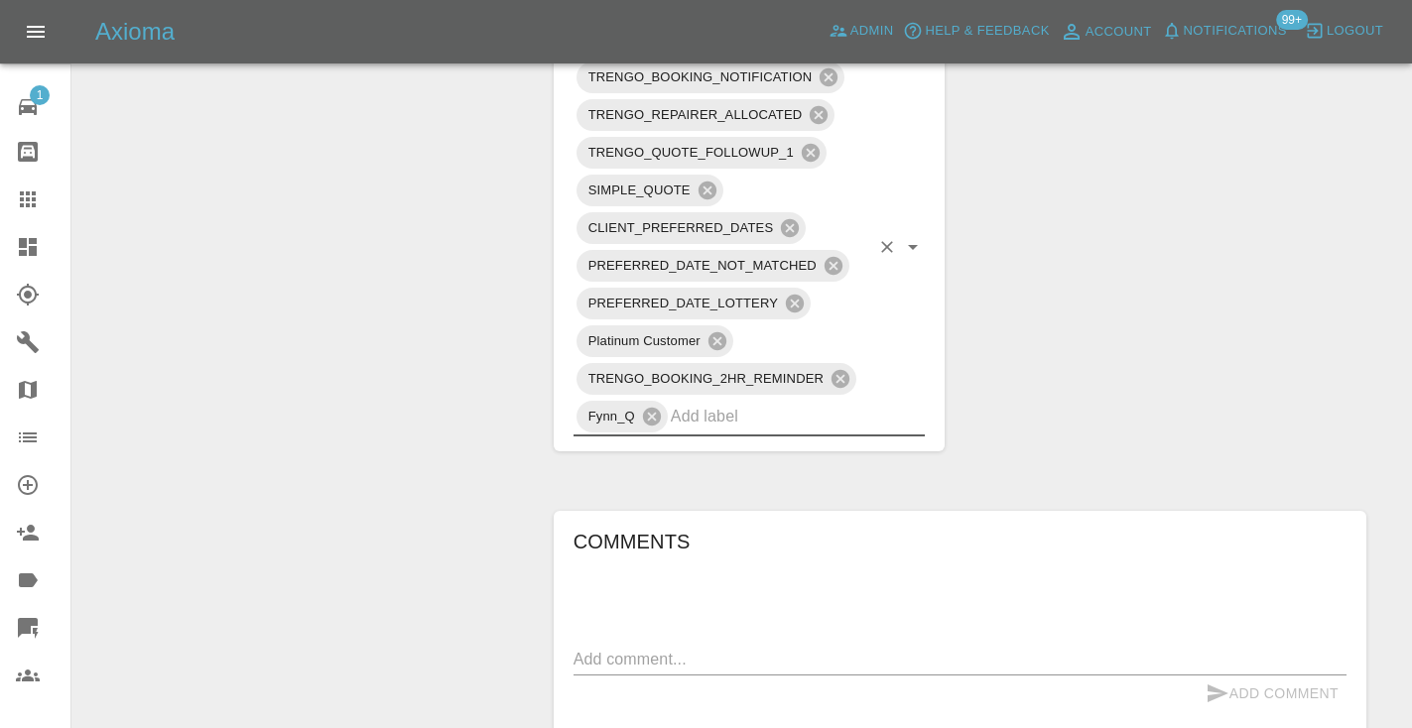
click at [420, 446] on div "Change Repairer Modify Claim Modify Quote Rollback Submit Payment Archive" at bounding box center [305, 19] width 437 height 2381
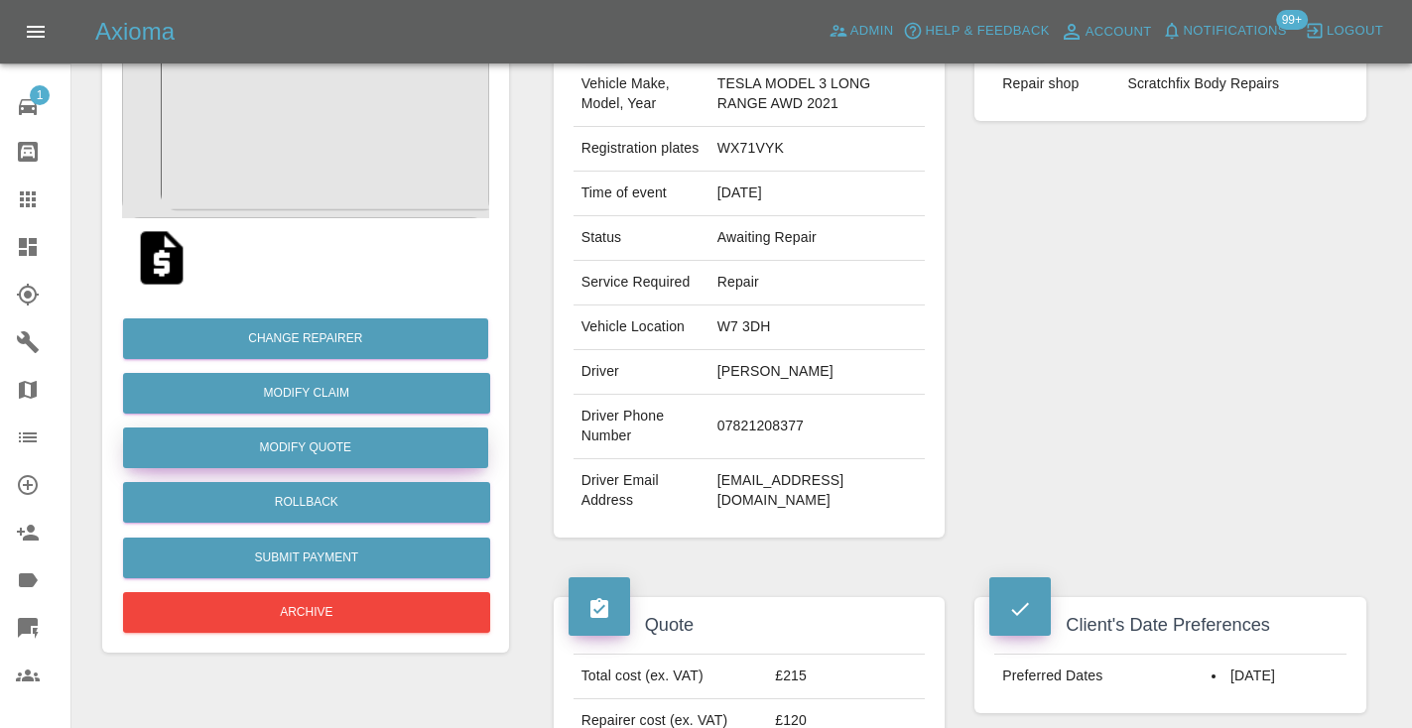
scroll to position [240, 0]
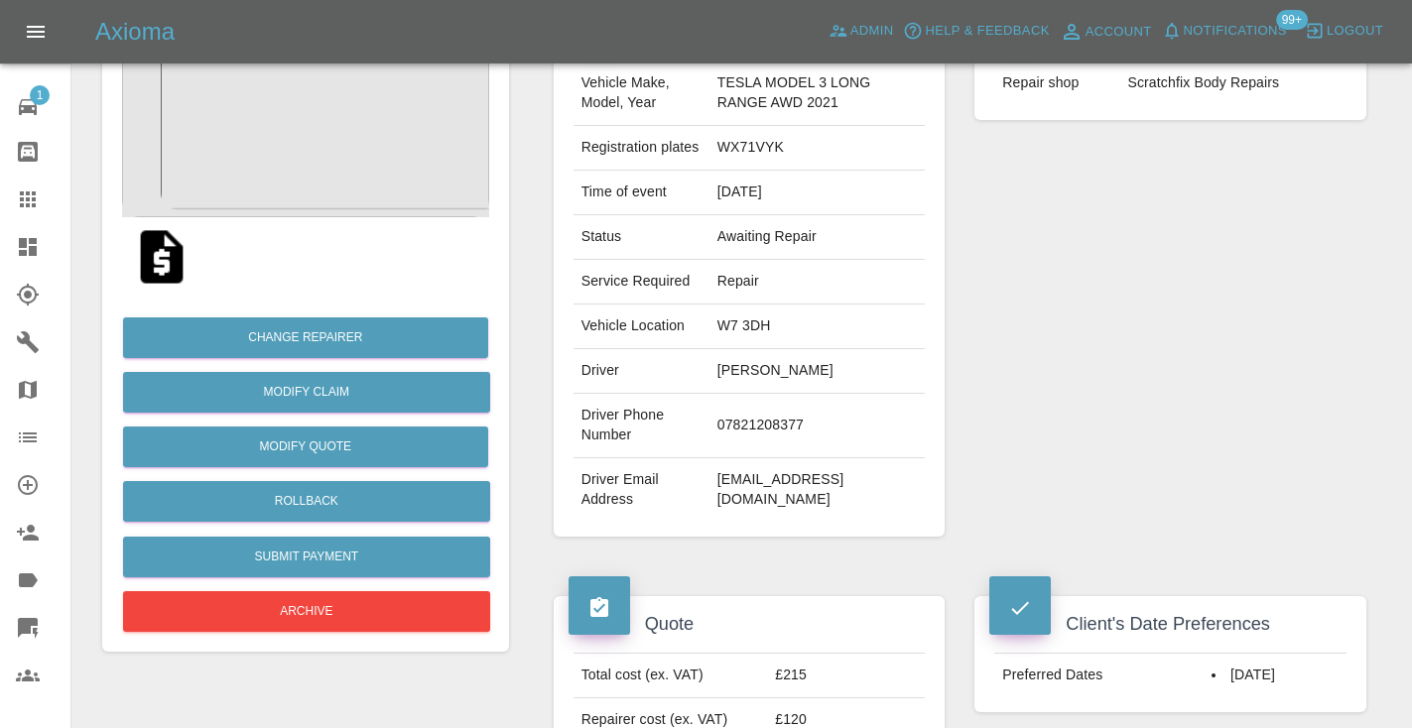
click at [22, 192] on icon at bounding box center [28, 199] width 16 height 16
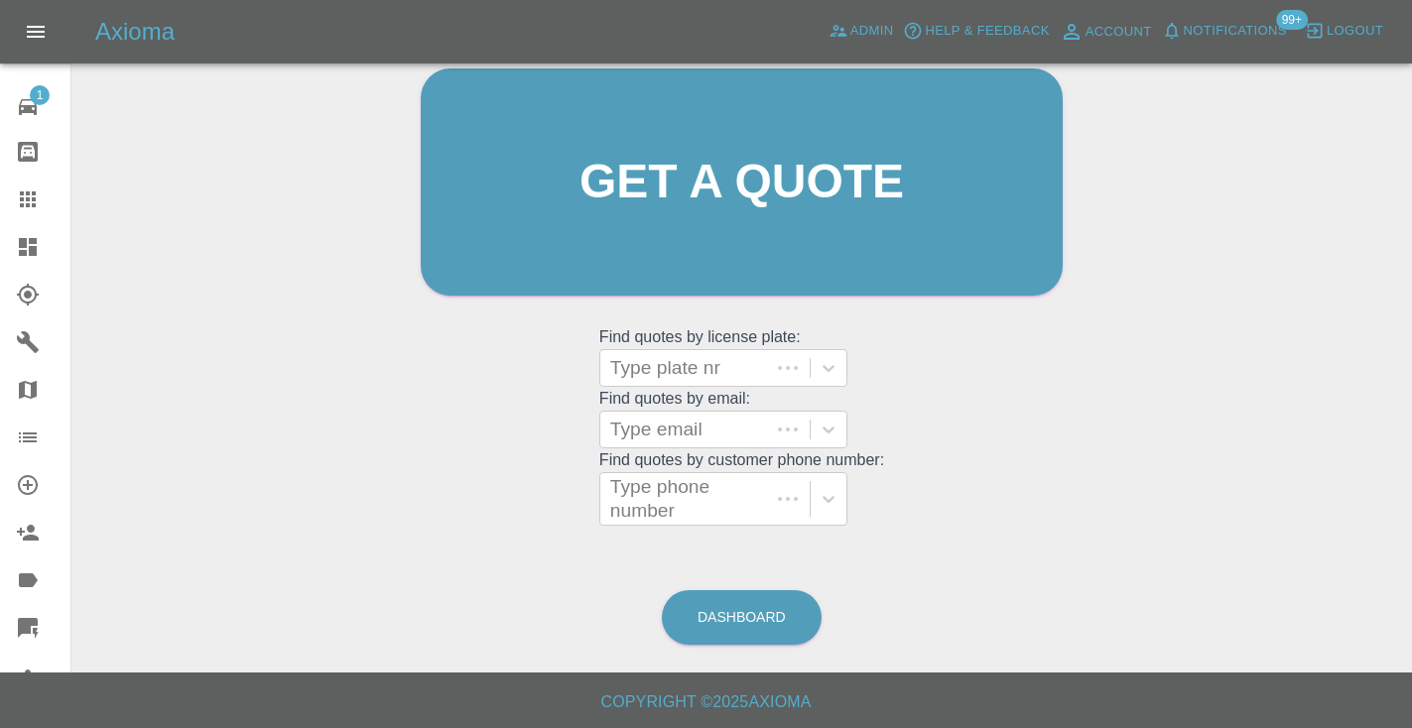
scroll to position [150, 0]
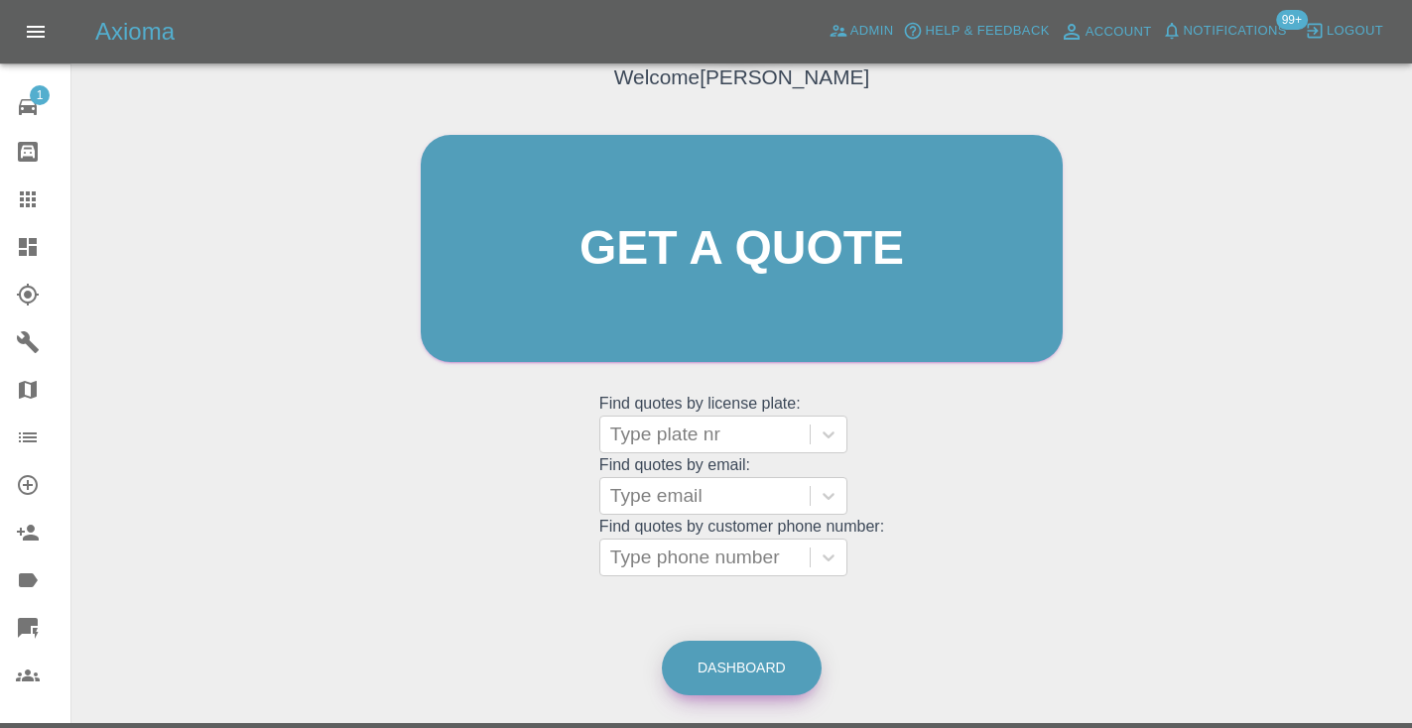
click at [787, 664] on link "Dashboard" at bounding box center [742, 668] width 160 height 55
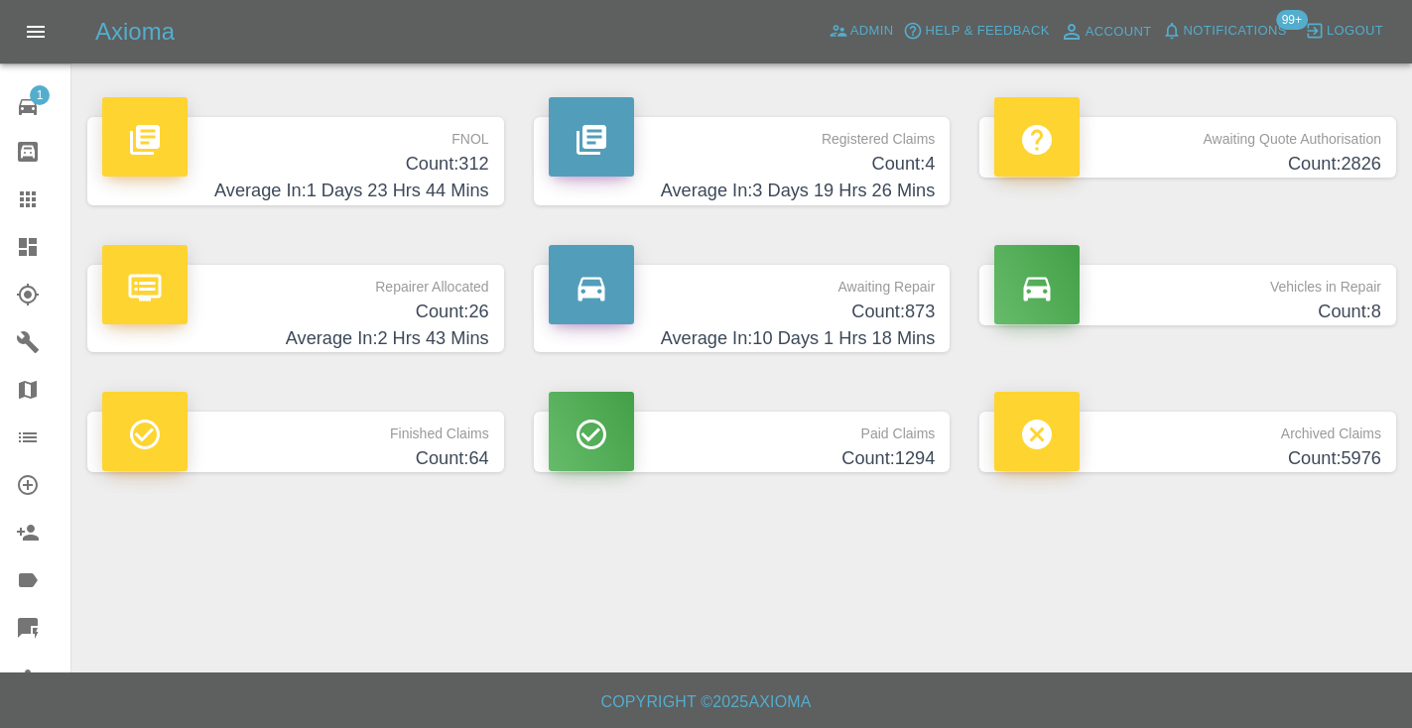
click at [898, 311] on h4 "Count: 873" at bounding box center [742, 312] width 387 height 27
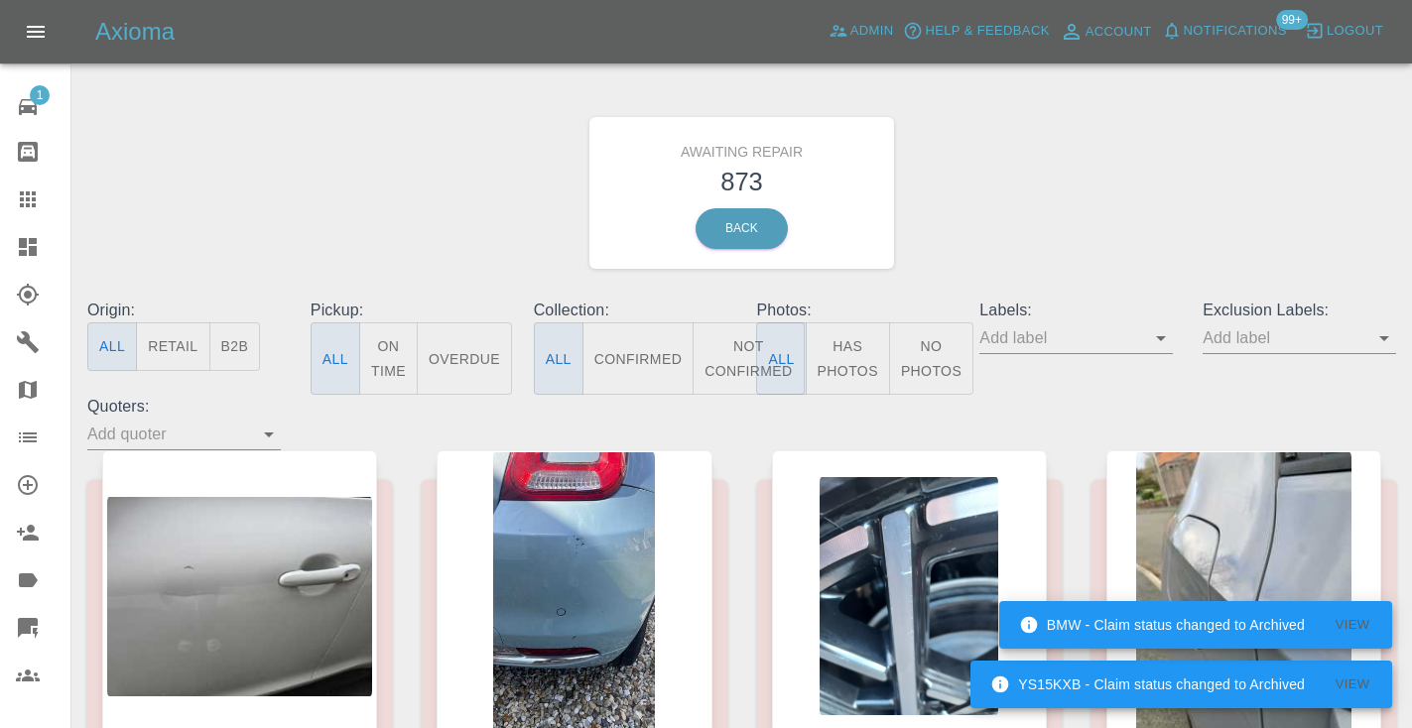
click at [732, 349] on button "Not Confirmed" at bounding box center [748, 358] width 111 height 72
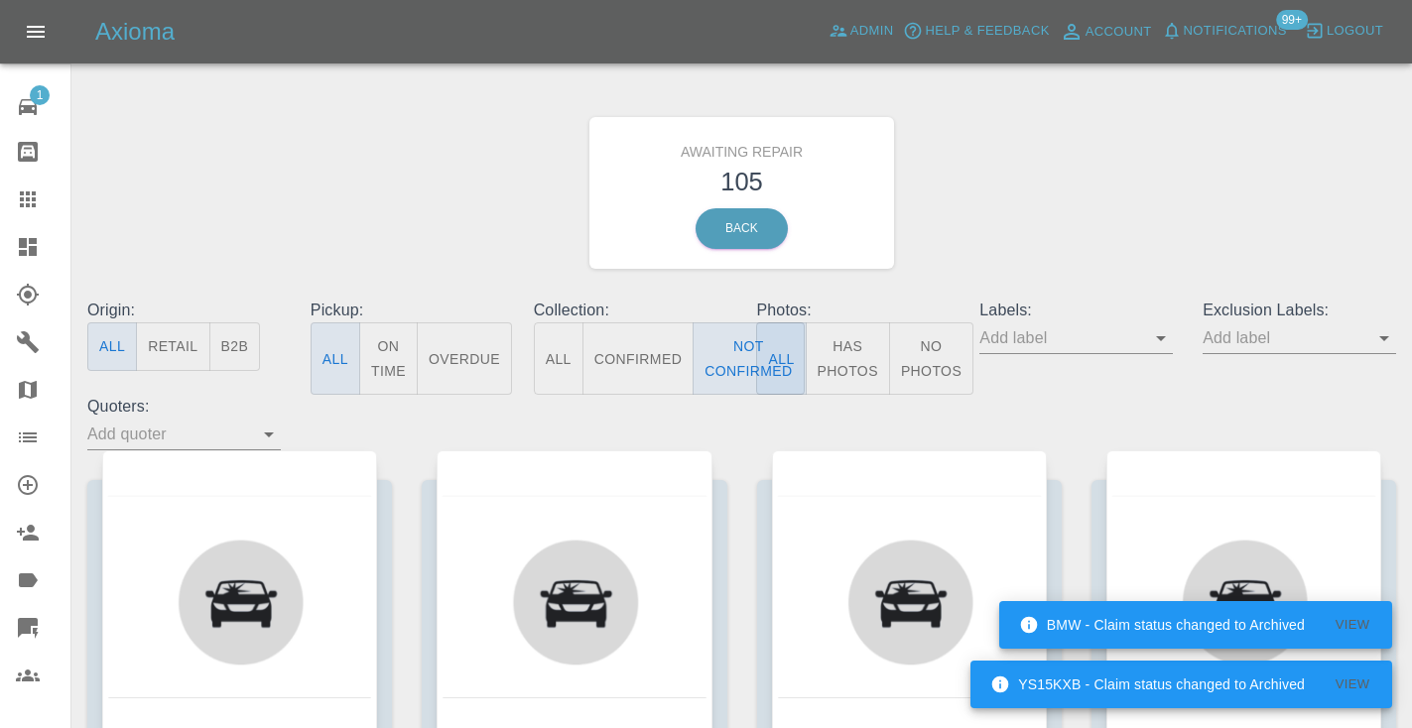
click at [1130, 189] on div "Awaiting Repair 105 Back" at bounding box center [741, 192] width 1338 height 211
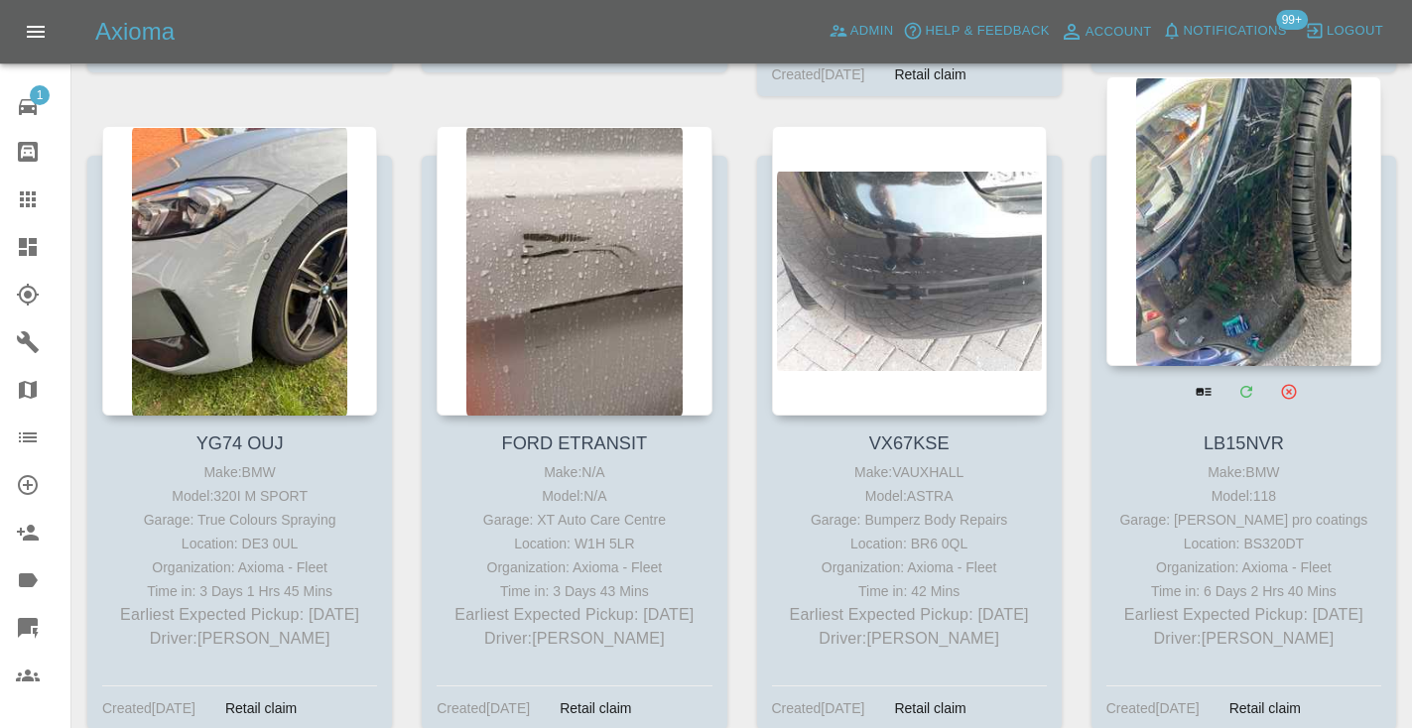
scroll to position [4336, 0]
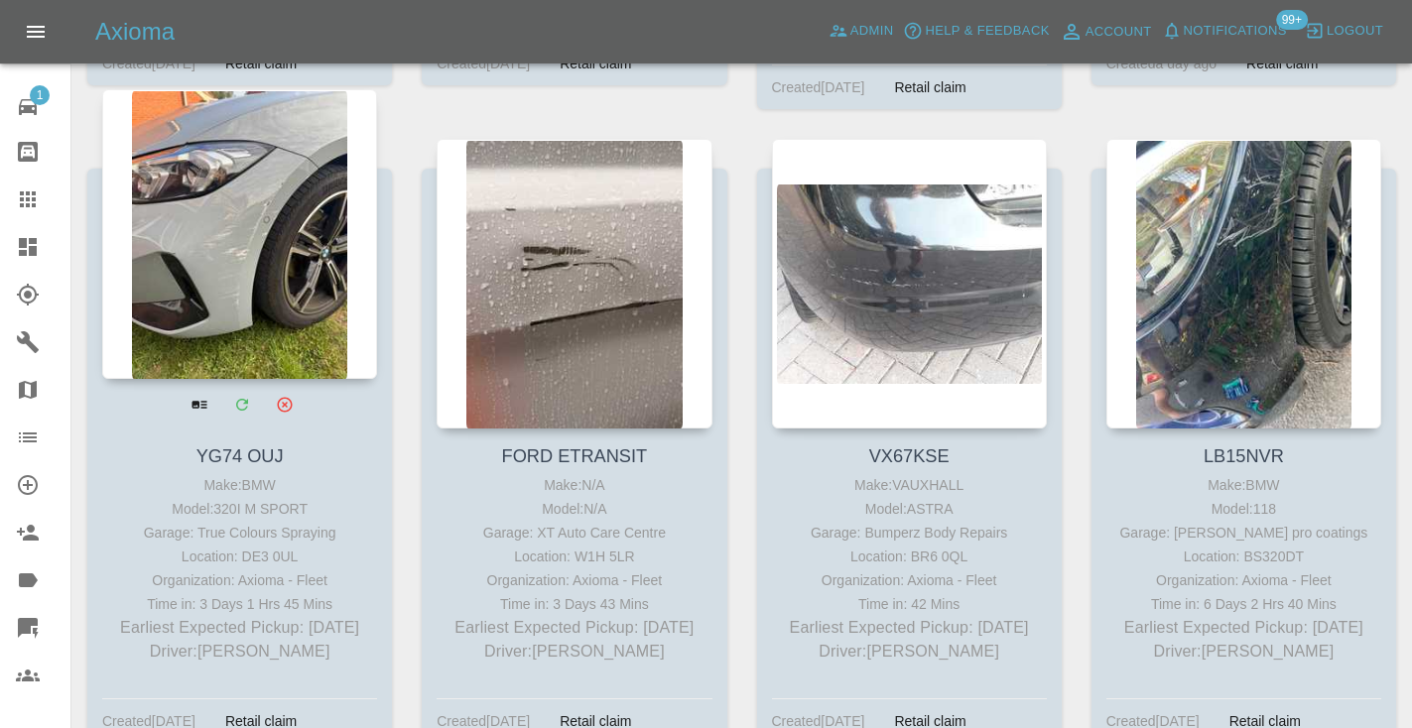
click at [230, 279] on div at bounding box center [239, 234] width 275 height 290
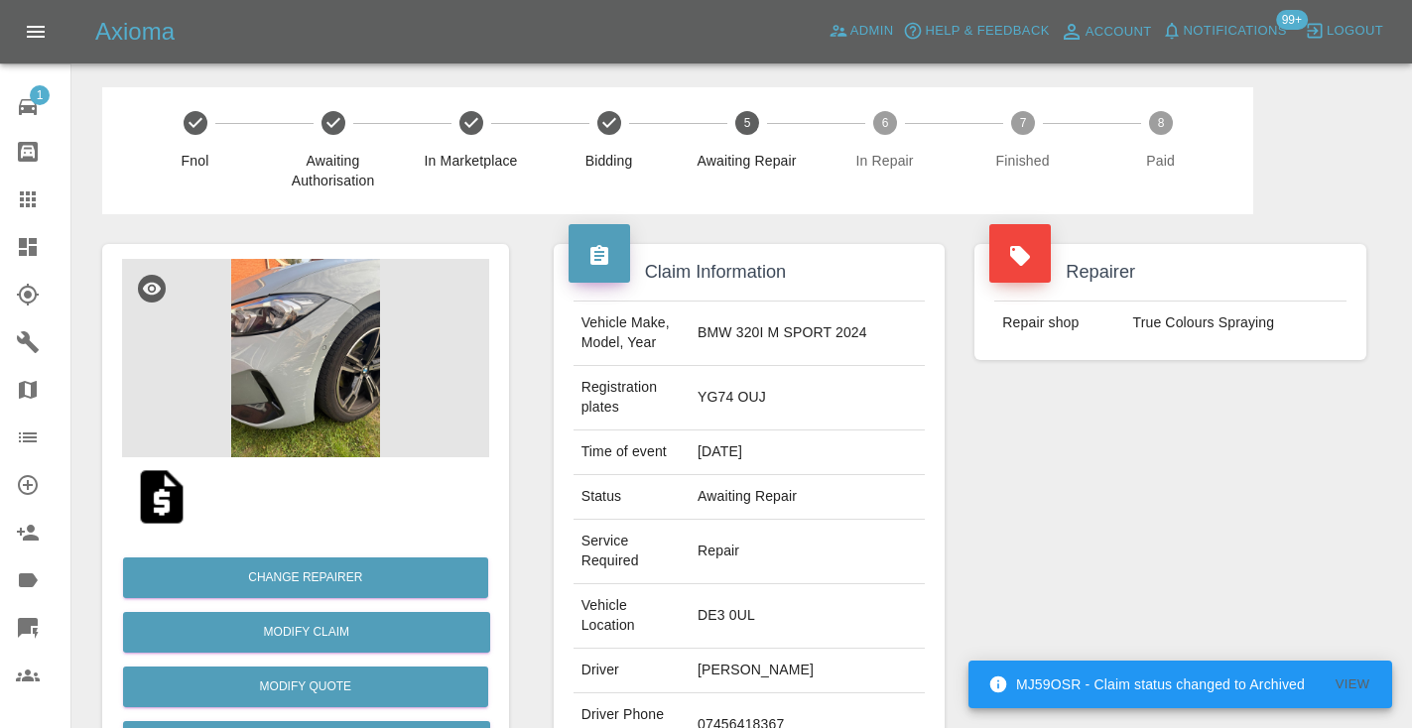
click at [789, 694] on td "07456418367" at bounding box center [807, 726] width 235 height 64
copy td "07456418367"
click at [1101, 504] on div "Repairer Repair shop True Colours Spraying" at bounding box center [1170, 560] width 422 height 692
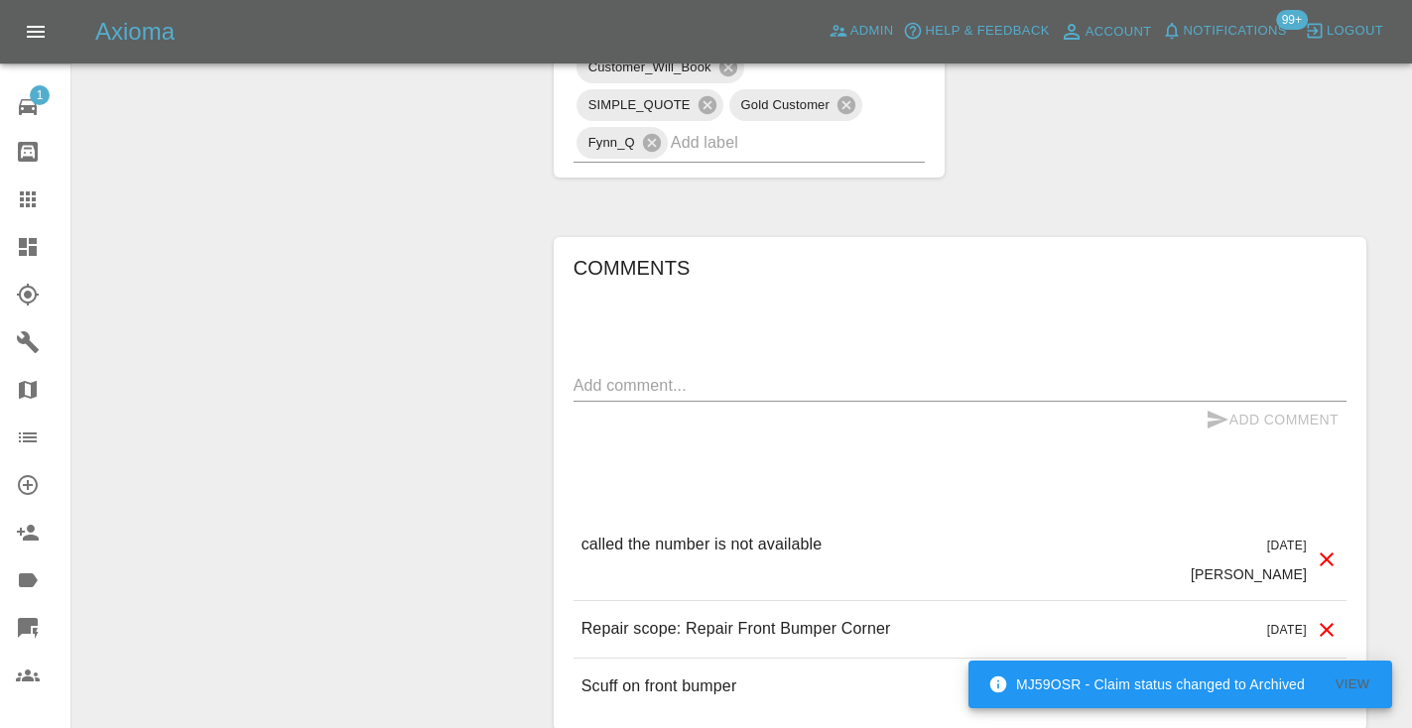
scroll to position [1489, 0]
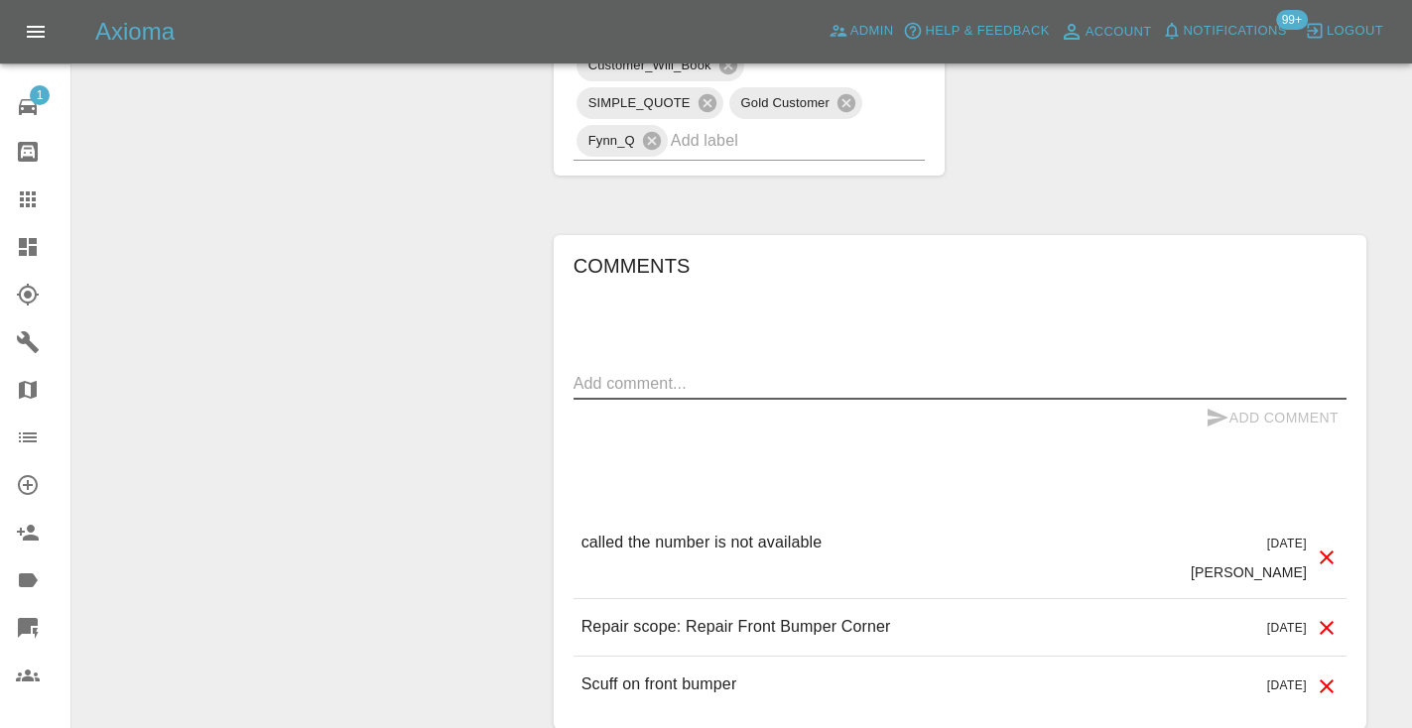
click at [588, 372] on textarea at bounding box center [959, 383] width 773 height 23
type textarea "the number is not available"
click at [1262, 400] on button "Add Comment" at bounding box center [1272, 418] width 149 height 37
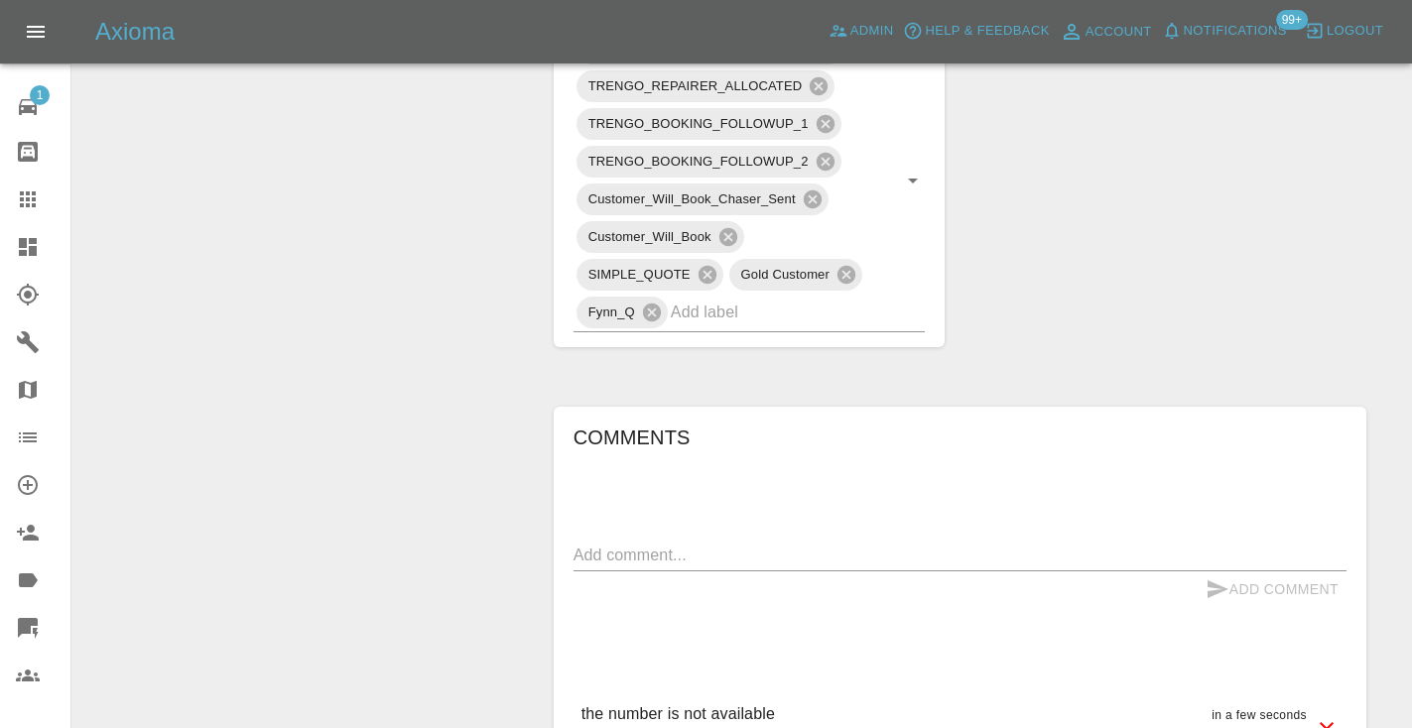
scroll to position [1313, 0]
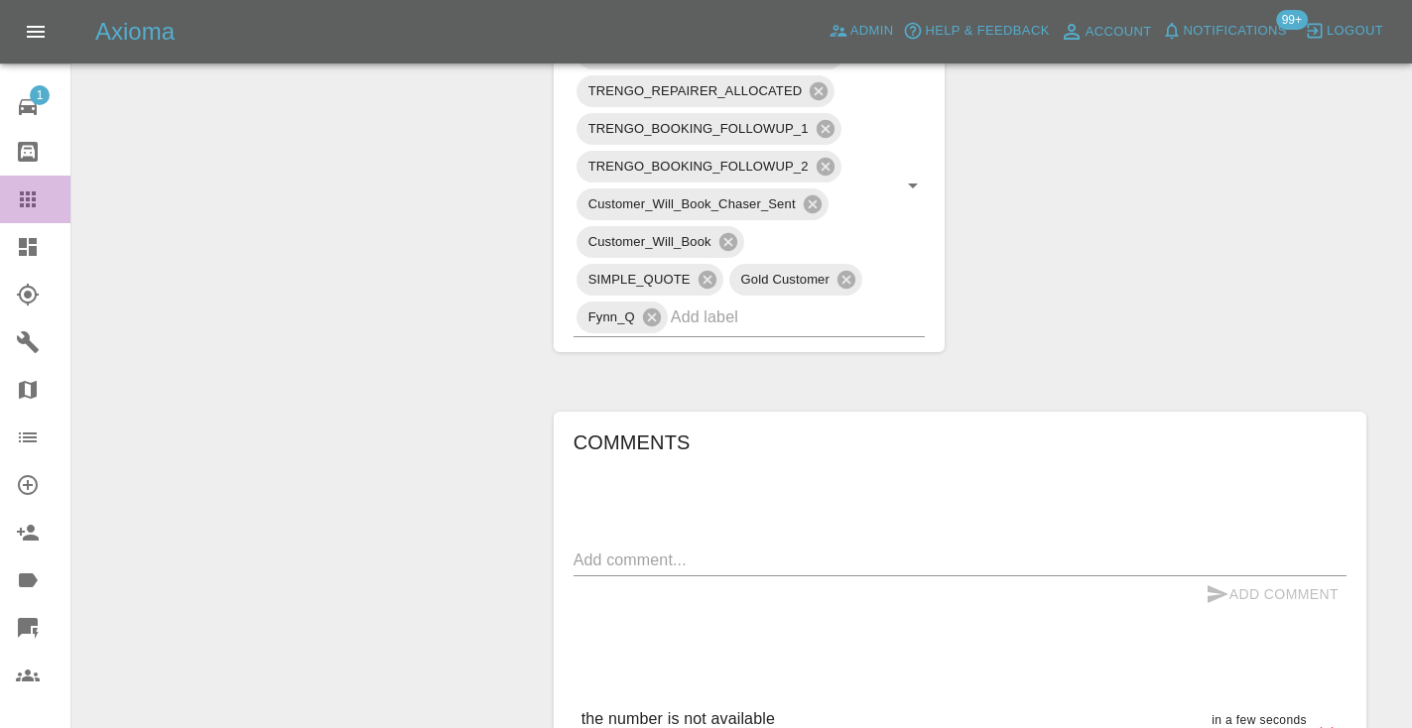
click at [36, 192] on icon at bounding box center [28, 199] width 16 height 16
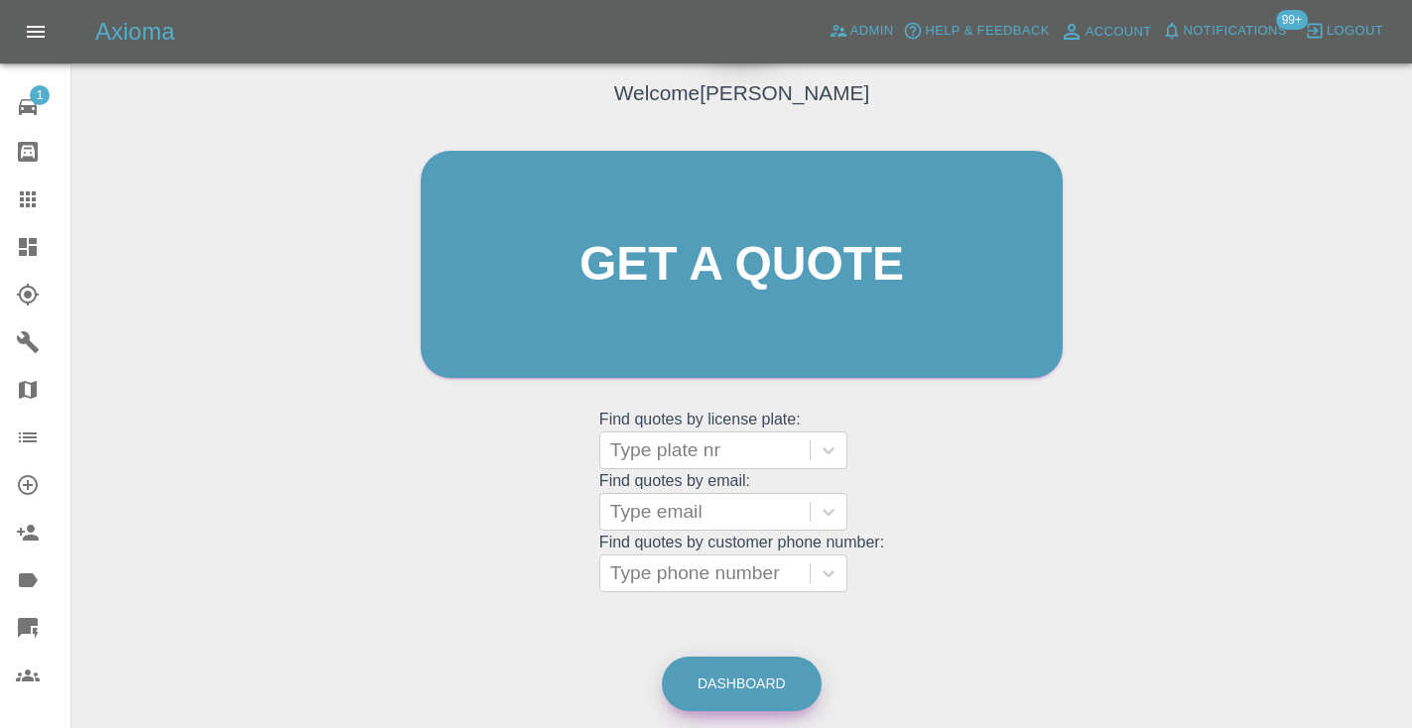
click at [736, 689] on link "Dashboard" at bounding box center [742, 684] width 160 height 55
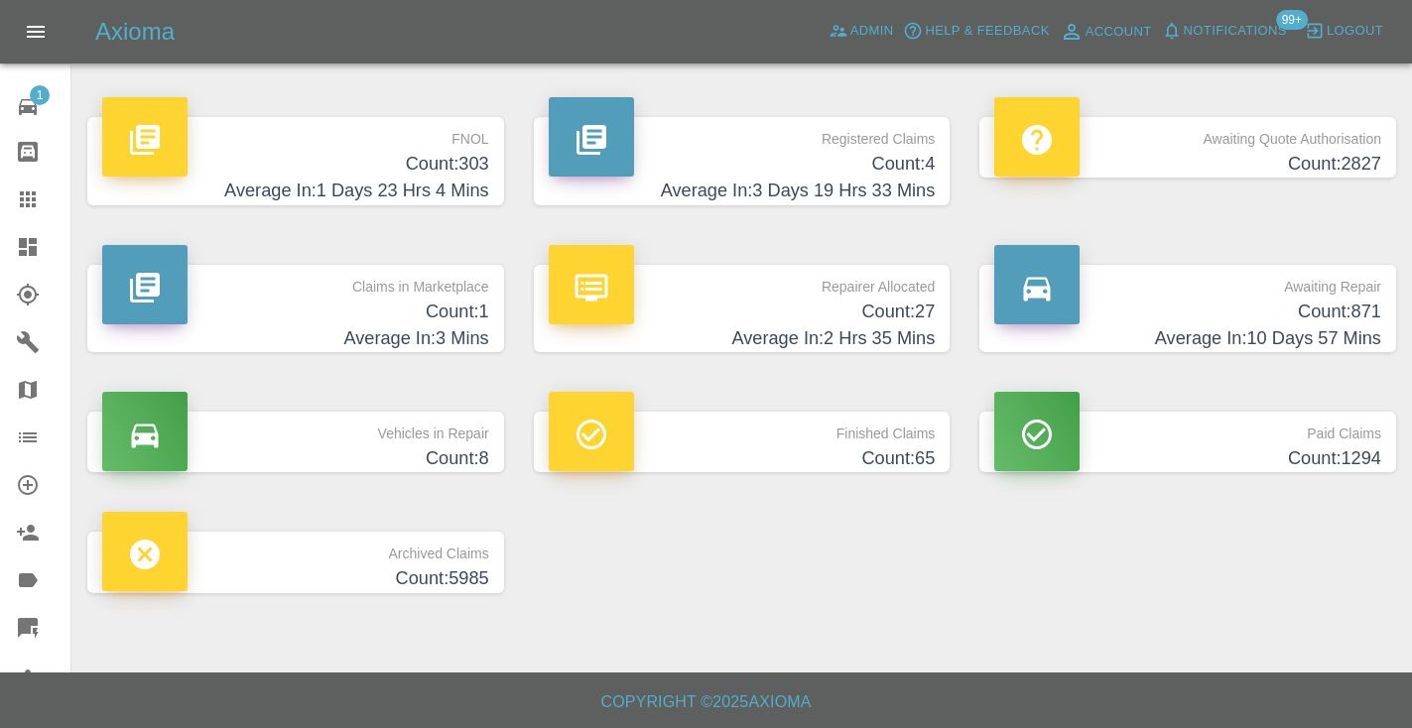
click at [1328, 310] on h4 "Count: 871" at bounding box center [1187, 312] width 387 height 27
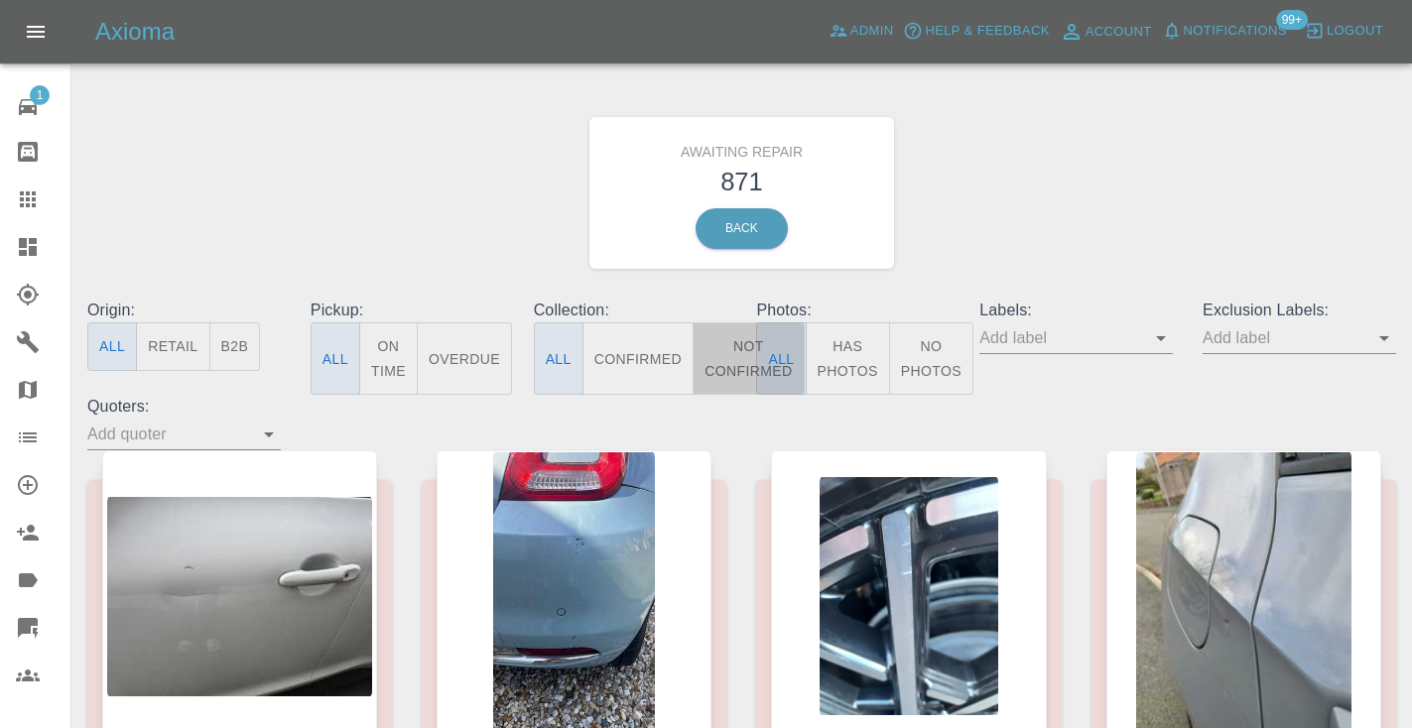
click at [740, 359] on button "Not Confirmed" at bounding box center [748, 358] width 111 height 72
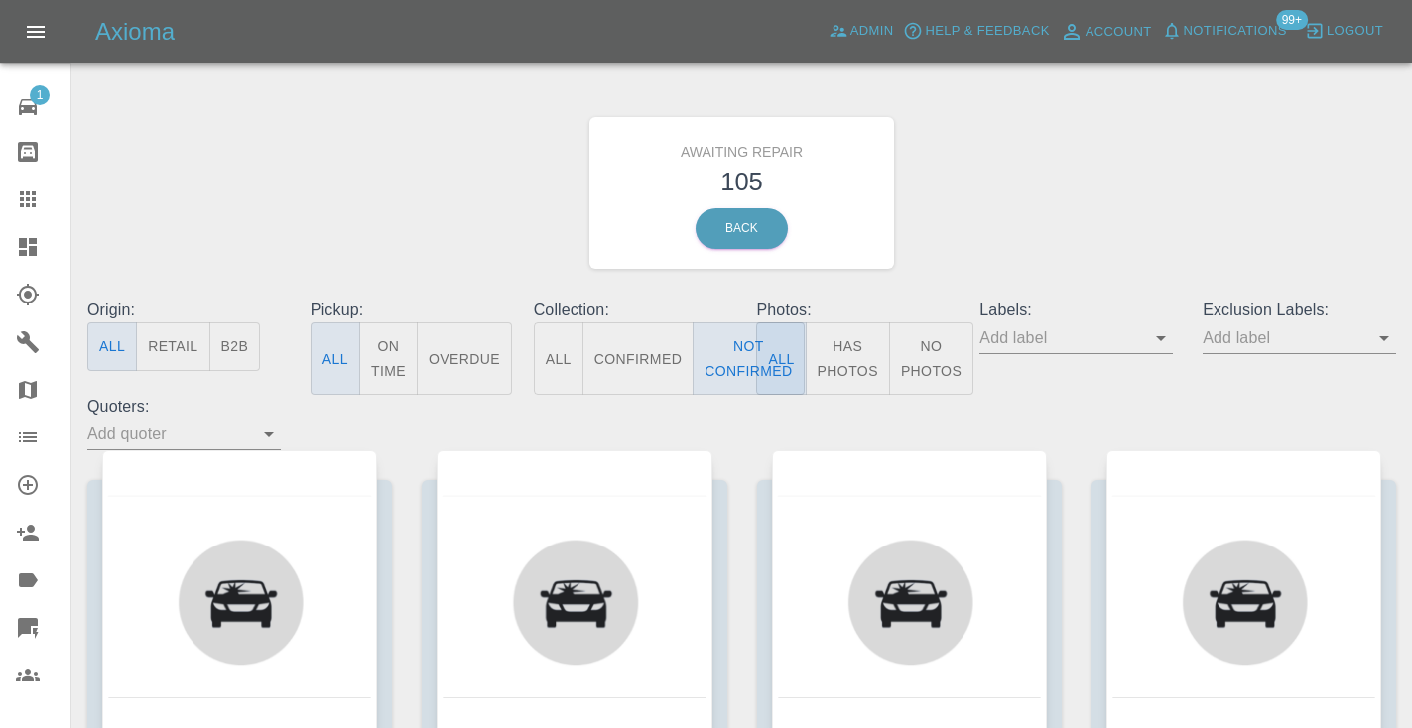
click at [1049, 227] on div "Awaiting Repair 105 Back" at bounding box center [741, 192] width 1338 height 211
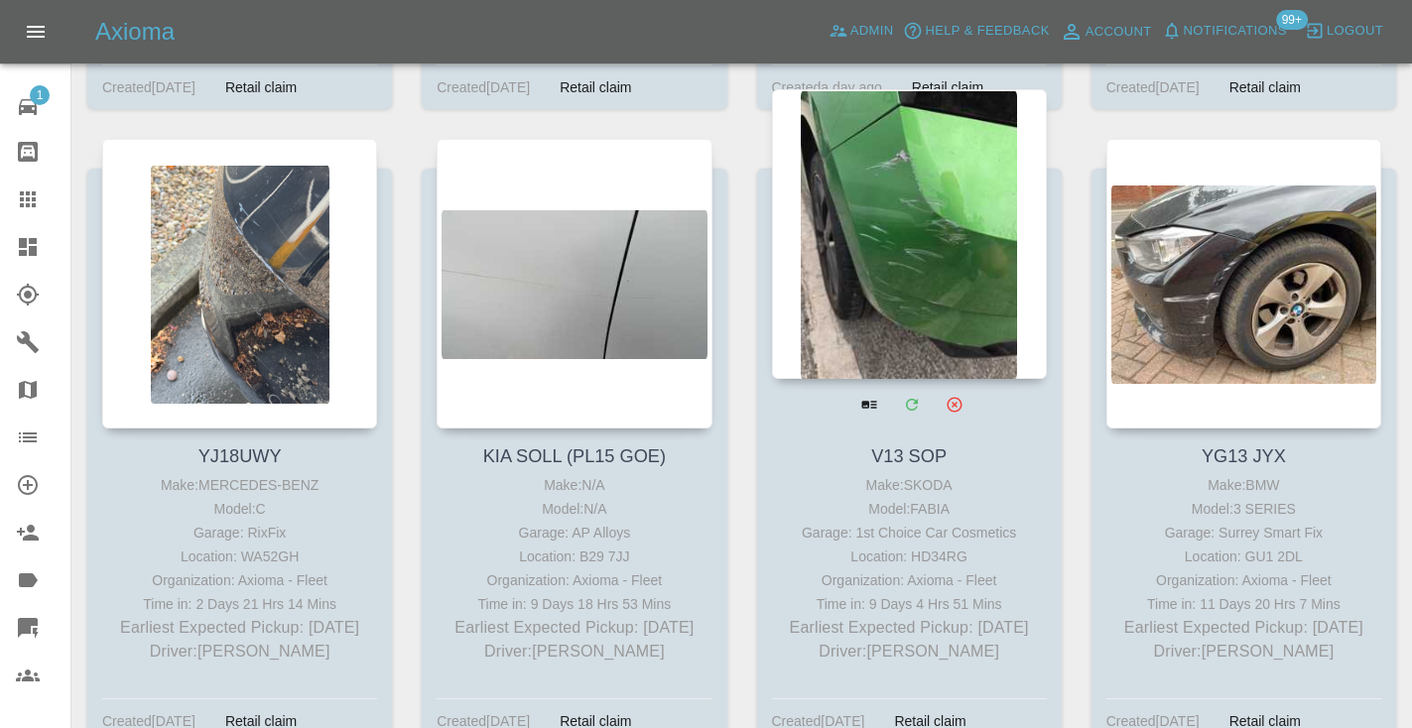
scroll to position [5588, 0]
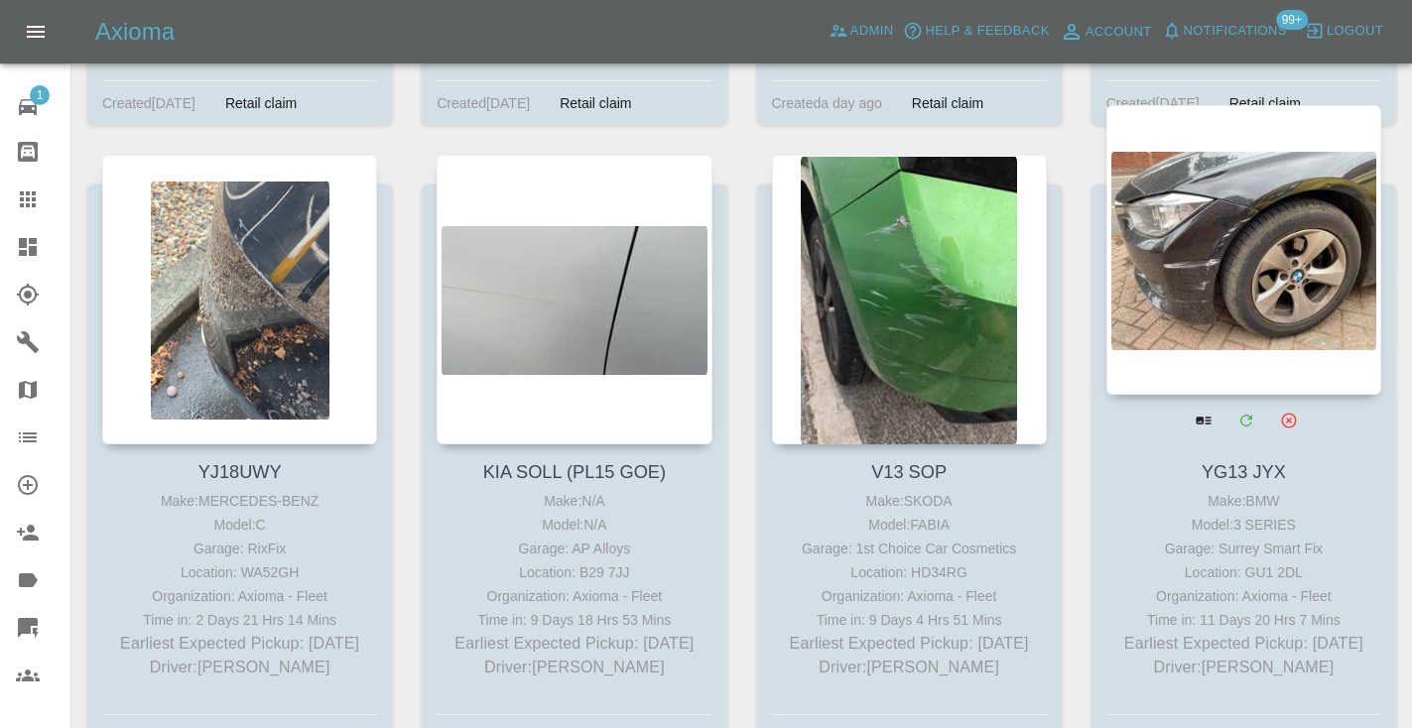
click at [1313, 237] on div at bounding box center [1243, 250] width 275 height 290
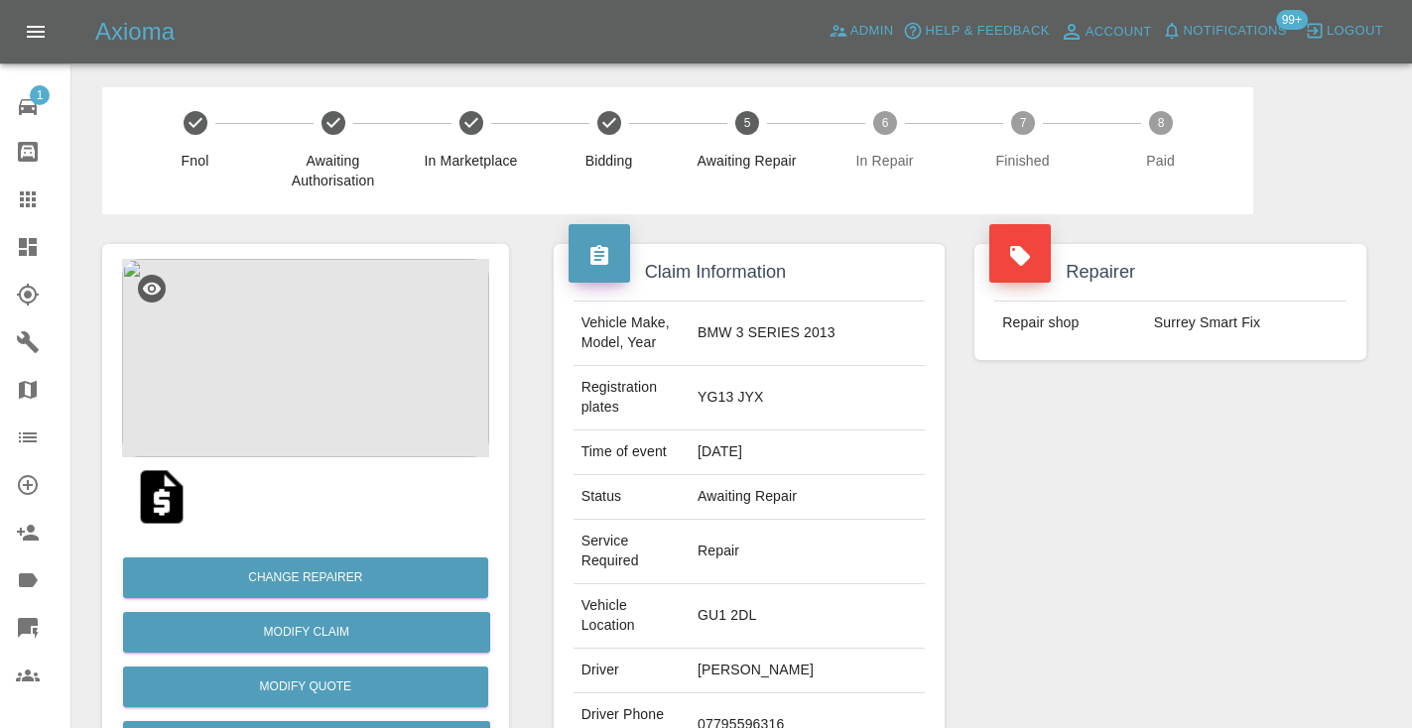
click at [792, 694] on td "07795596316" at bounding box center [807, 726] width 235 height 64
copy td "07795596316"
click at [1128, 480] on div "Repairer Repair shop Surrey Smart Fix" at bounding box center [1170, 560] width 422 height 692
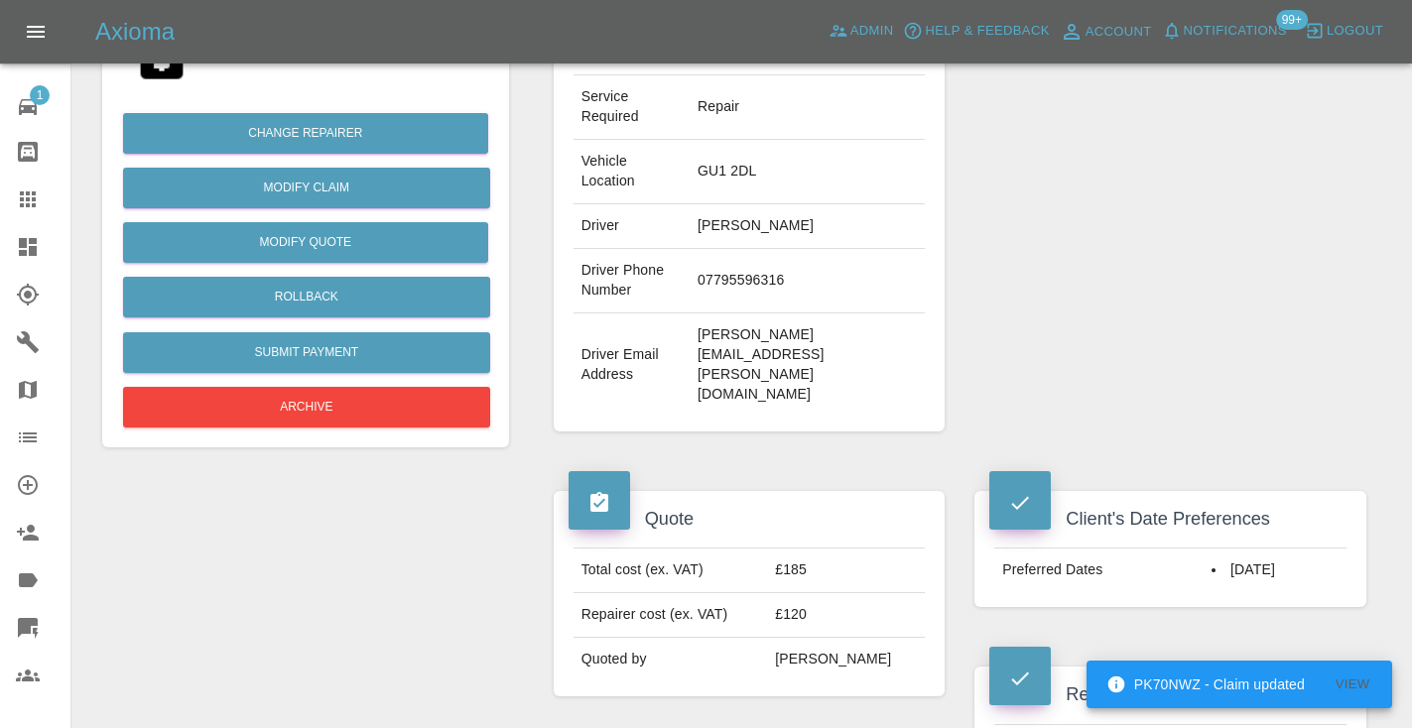
scroll to position [442, 0]
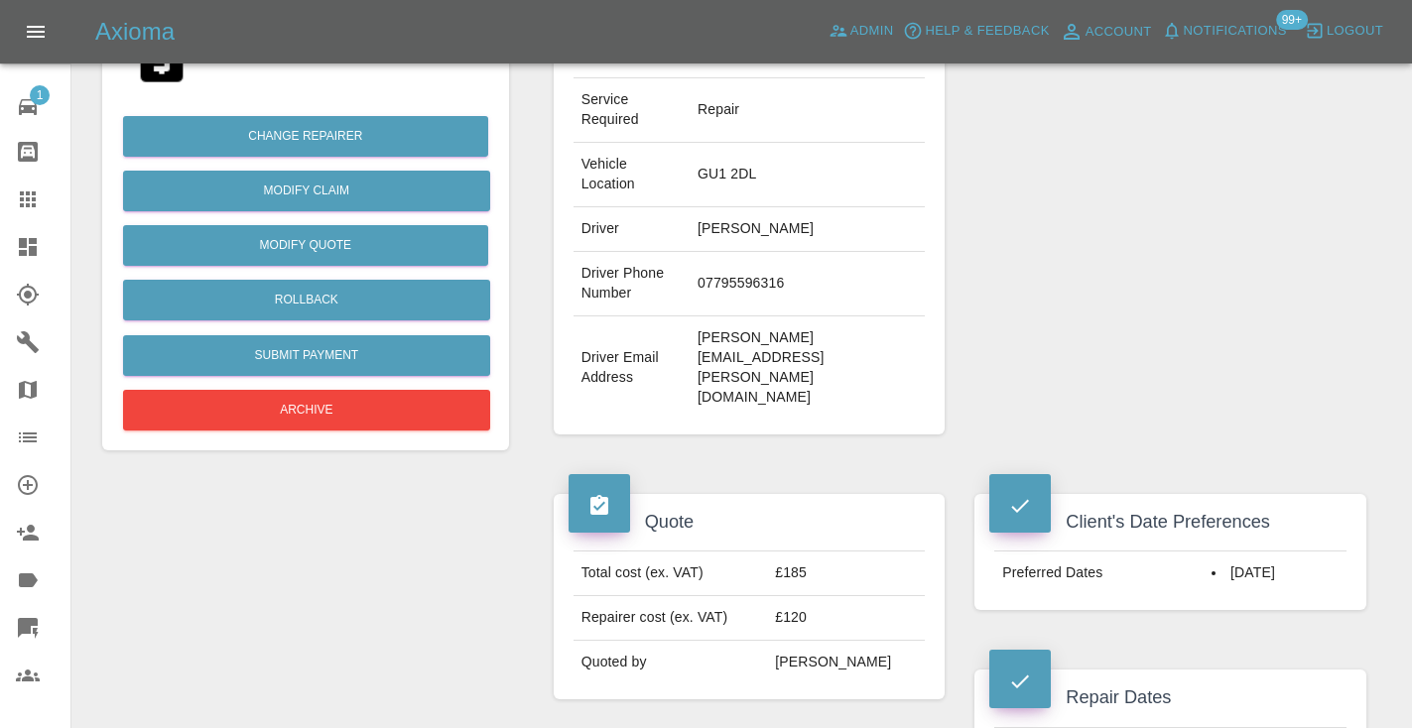
click at [787, 252] on td "07795596316" at bounding box center [807, 284] width 235 height 64
copy td "07795596316"
click at [1158, 182] on div "Repairer Repair shop Surrey Smart Fix" at bounding box center [1170, 119] width 422 height 692
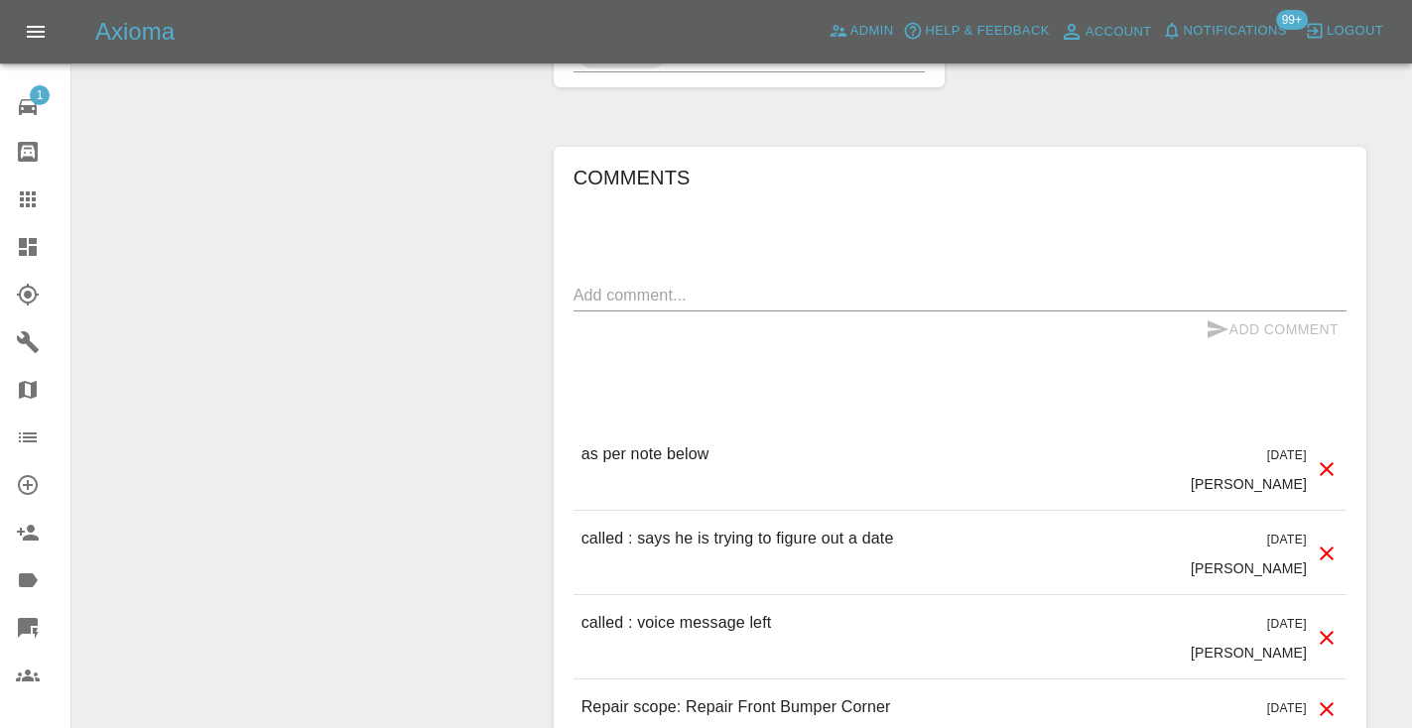
scroll to position [1950, 0]
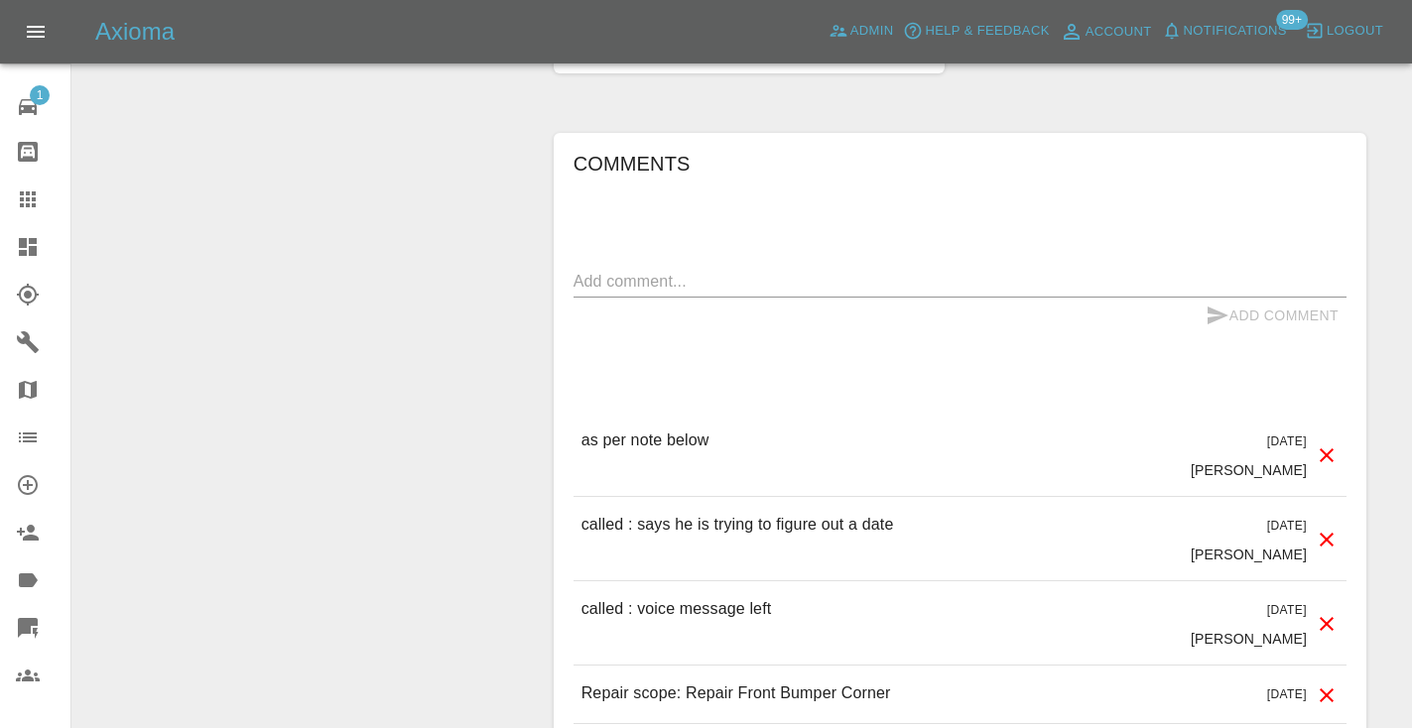
click at [740, 148] on div "Comments x Add Comment as per note below 5 days ago Castro as per note below 5 …" at bounding box center [959, 476] width 773 height 656
click at [650, 270] on textarea at bounding box center [959, 281] width 773 height 23
type textarea "C"
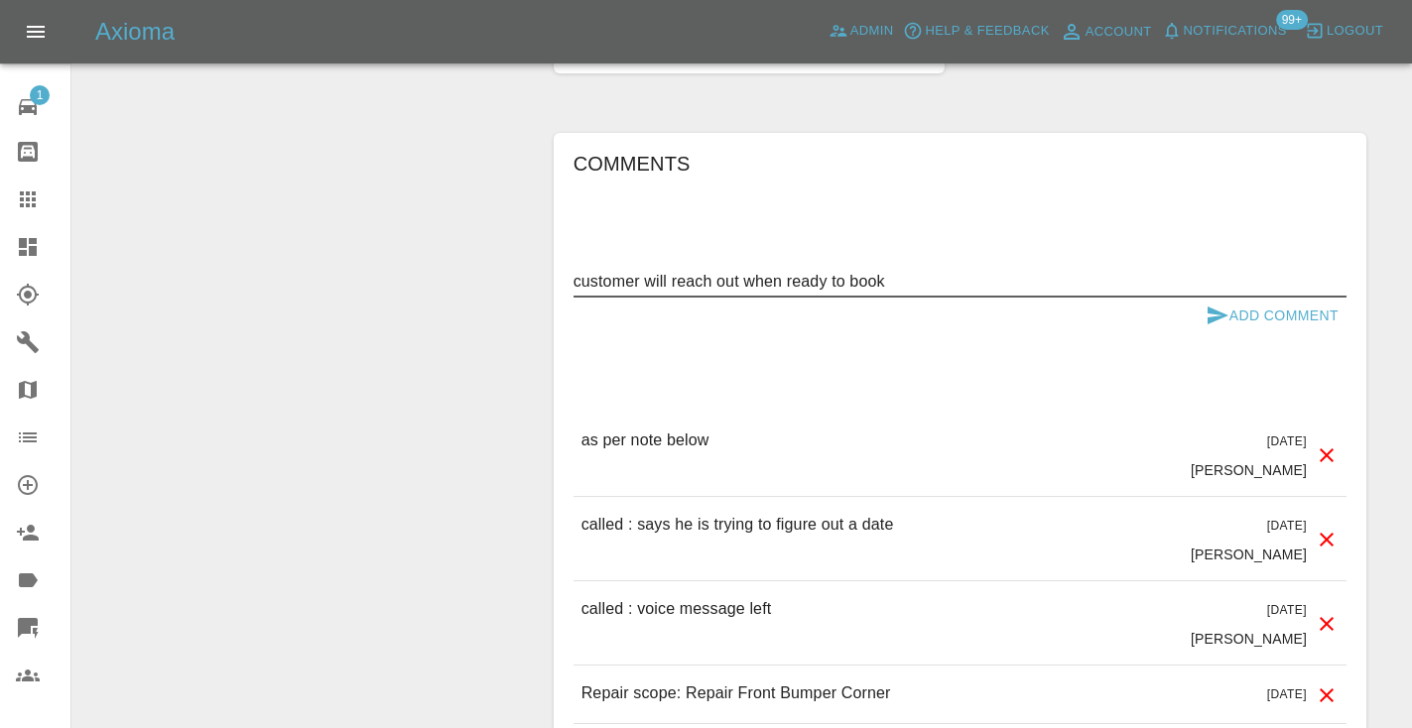
click at [780, 270] on textarea "customer will reach out when ready to book" at bounding box center [959, 281] width 773 height 23
click at [976, 270] on textarea "customer will reach out when/if ready to book" at bounding box center [959, 281] width 773 height 23
type textarea "customer will reach out when/if ready to book"
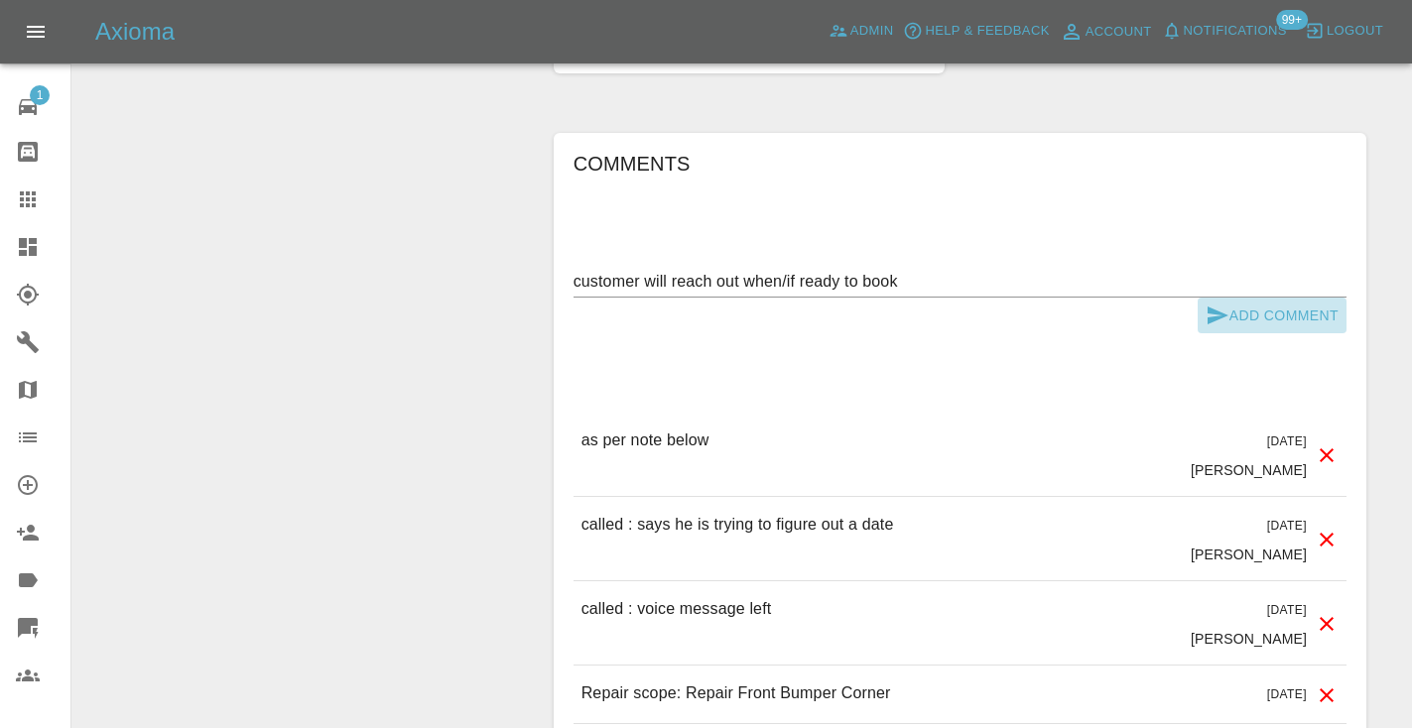
click at [1225, 304] on icon "submit" at bounding box center [1217, 316] width 24 height 24
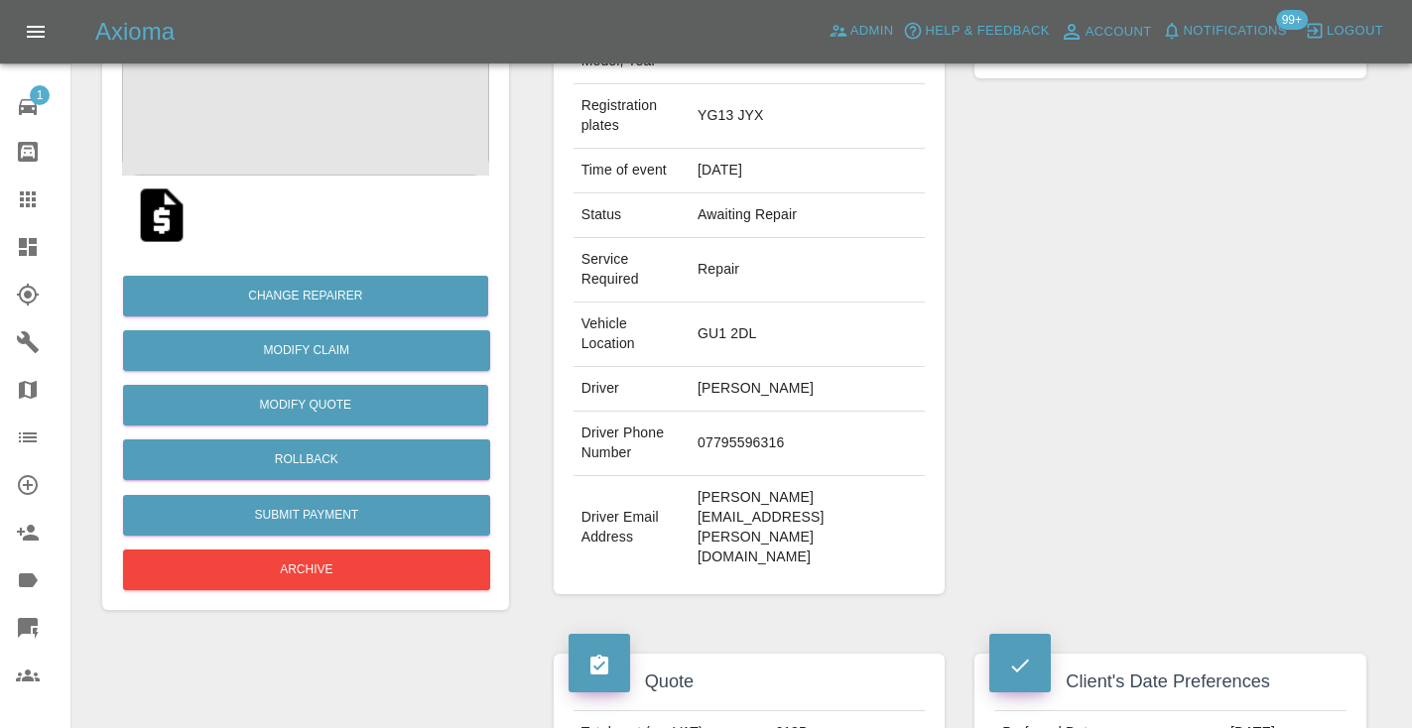
scroll to position [252, 0]
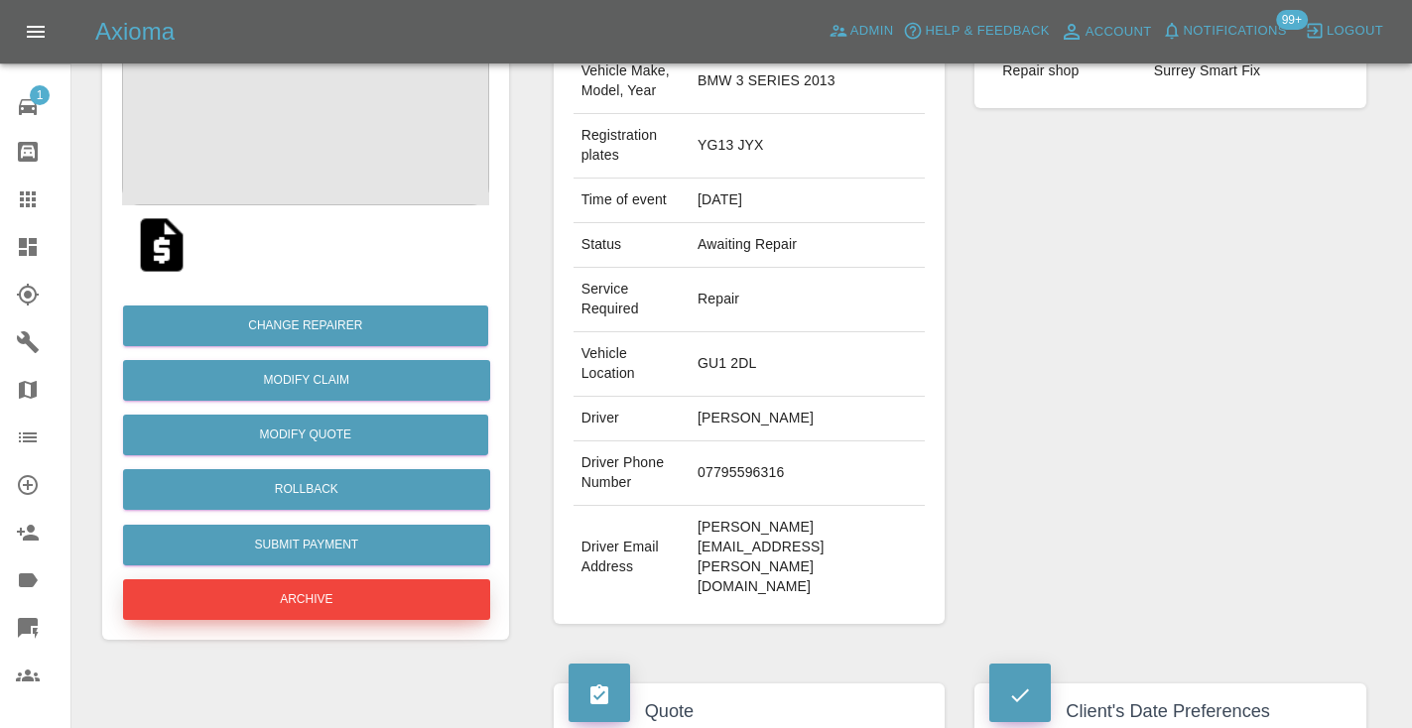
click at [276, 606] on button "Archive" at bounding box center [306, 599] width 367 height 41
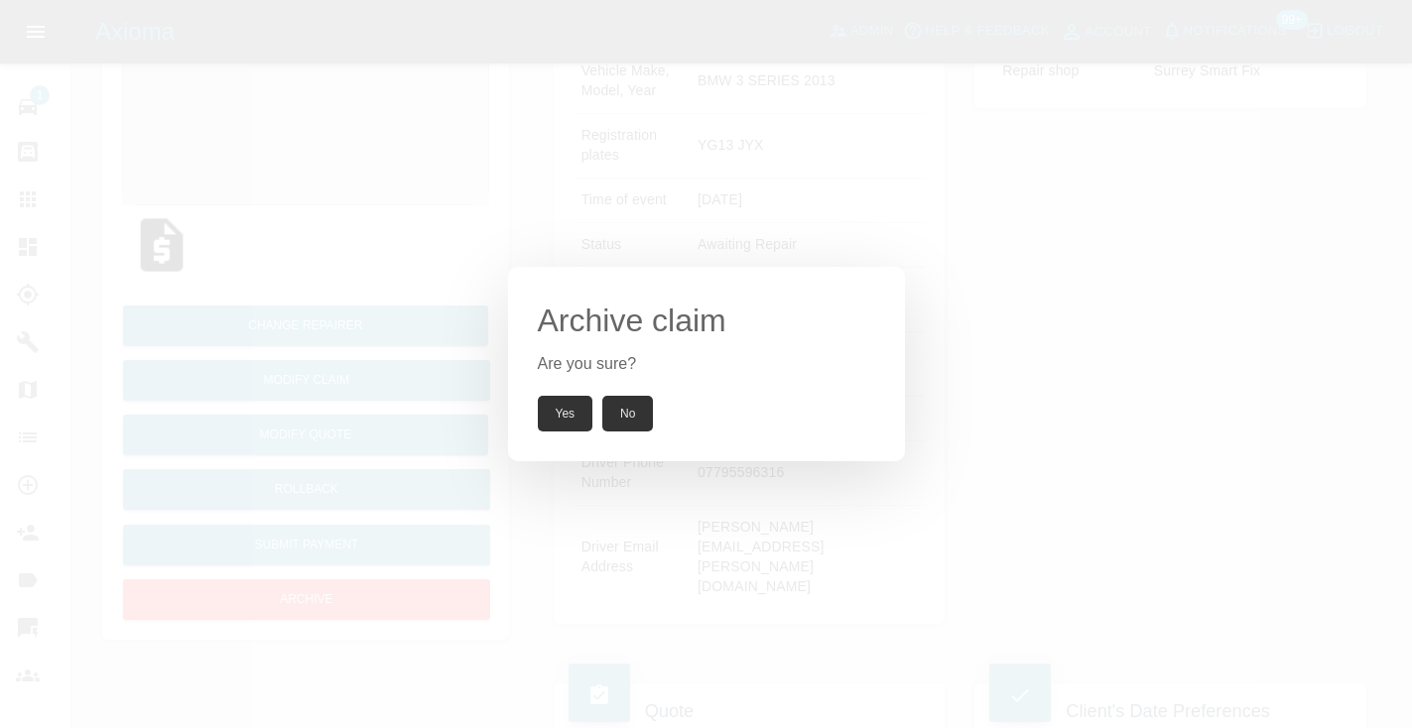
click at [572, 416] on button "Yes" at bounding box center [566, 414] width 56 height 36
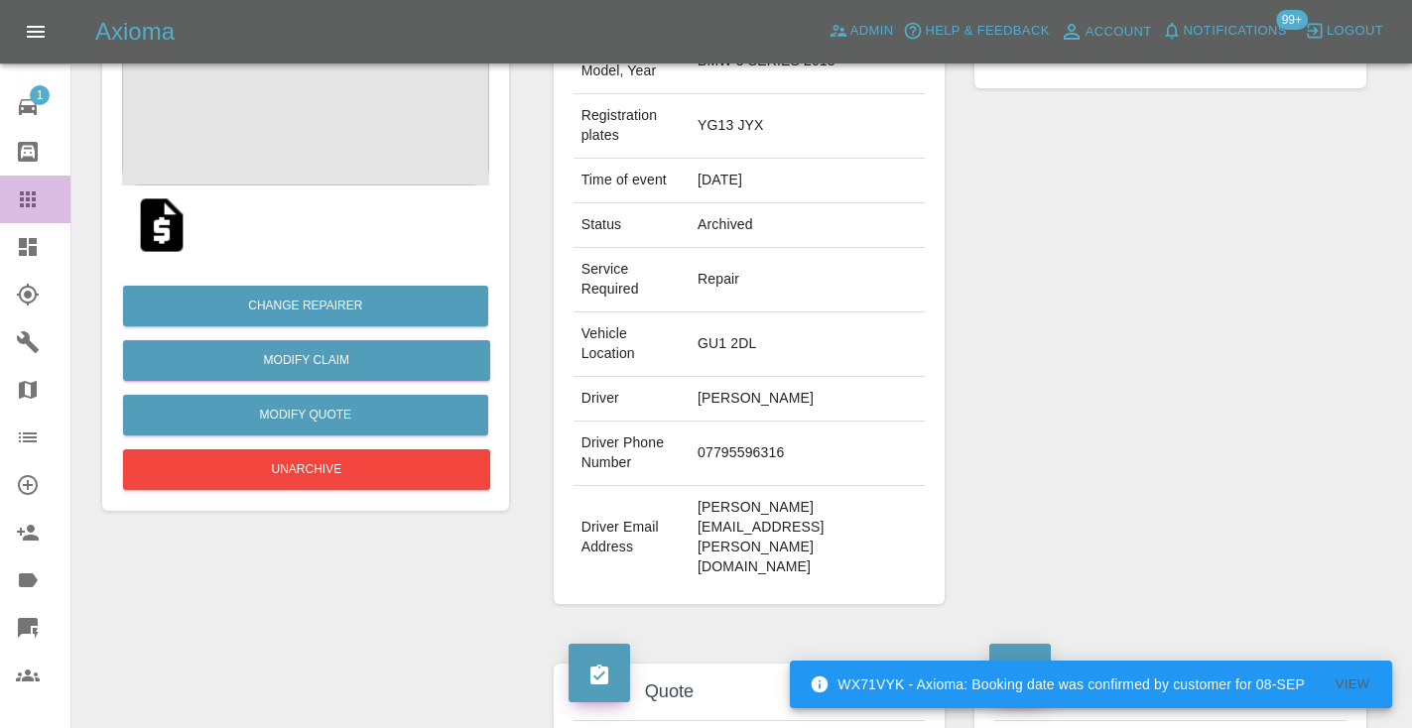
click at [30, 194] on icon at bounding box center [28, 199] width 16 height 16
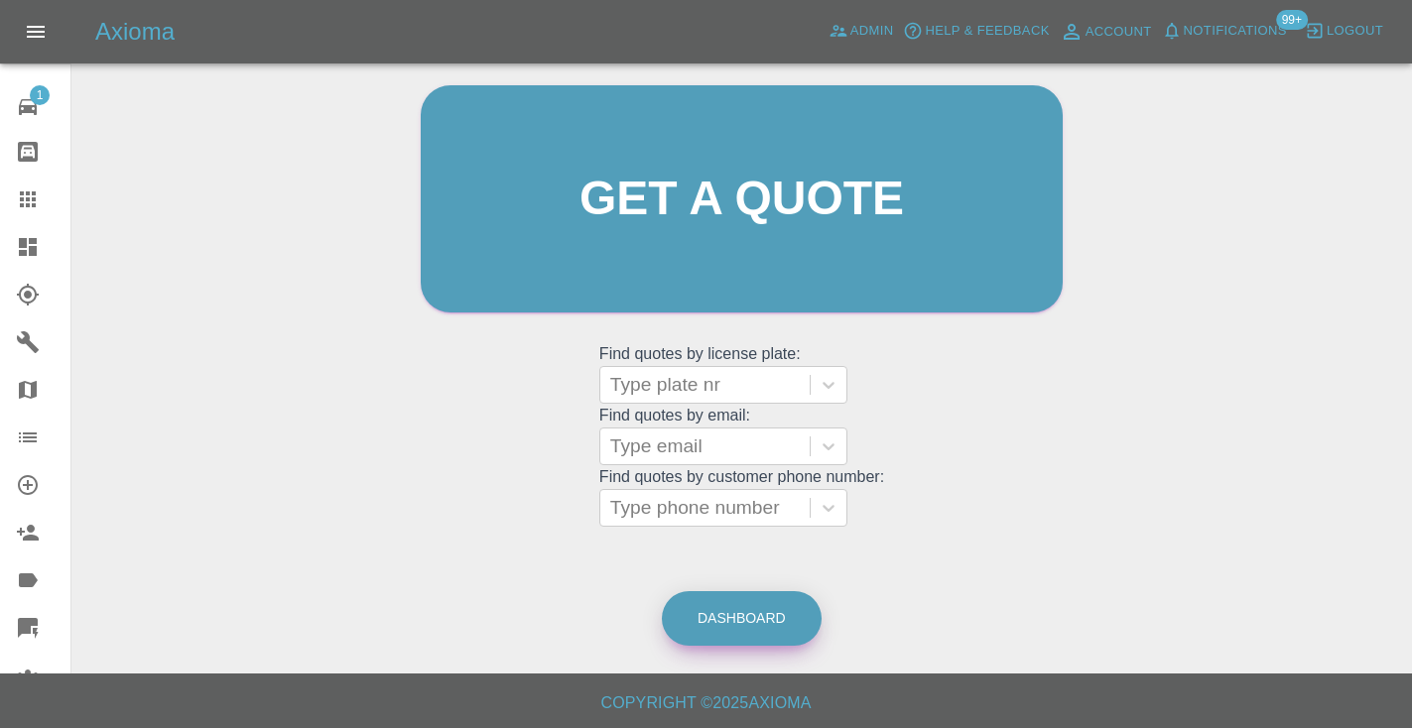
click at [739, 614] on link "Dashboard" at bounding box center [742, 618] width 160 height 55
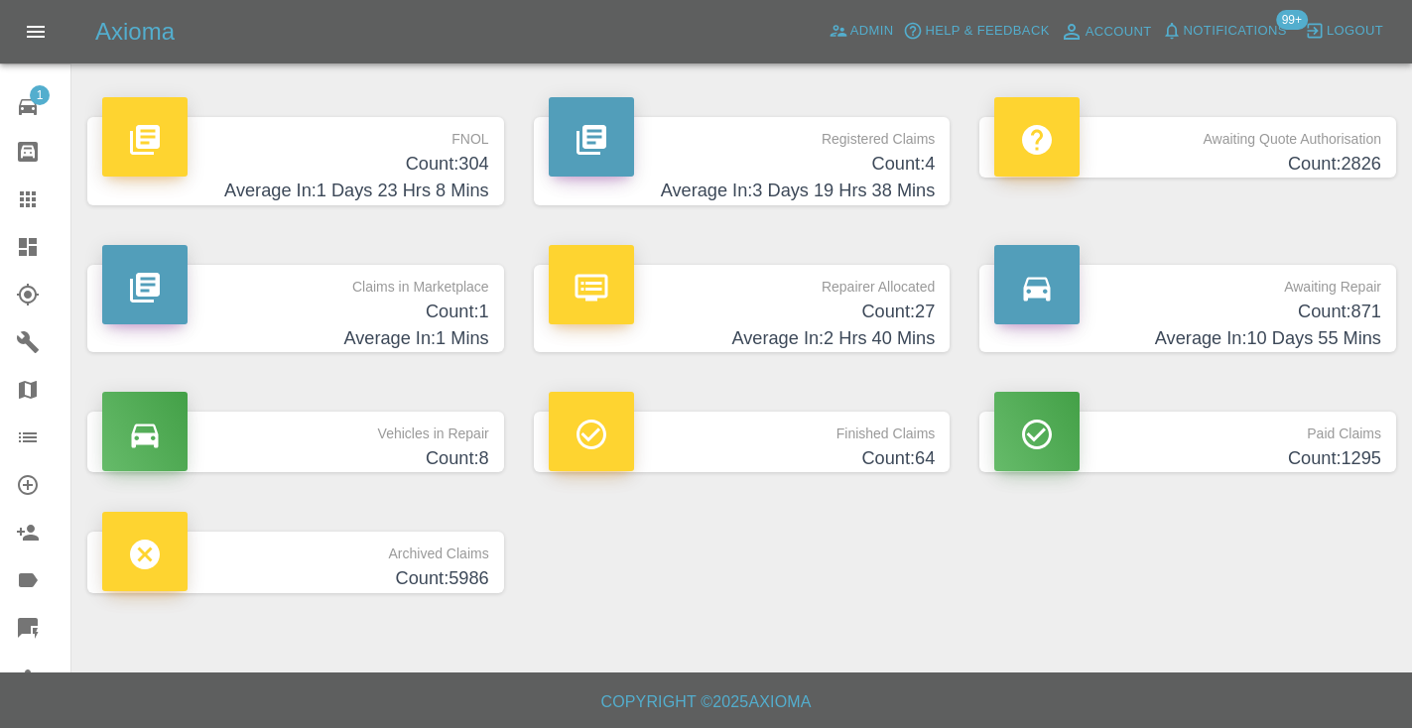
click at [1333, 299] on h4 "Count: 871" at bounding box center [1187, 312] width 387 height 27
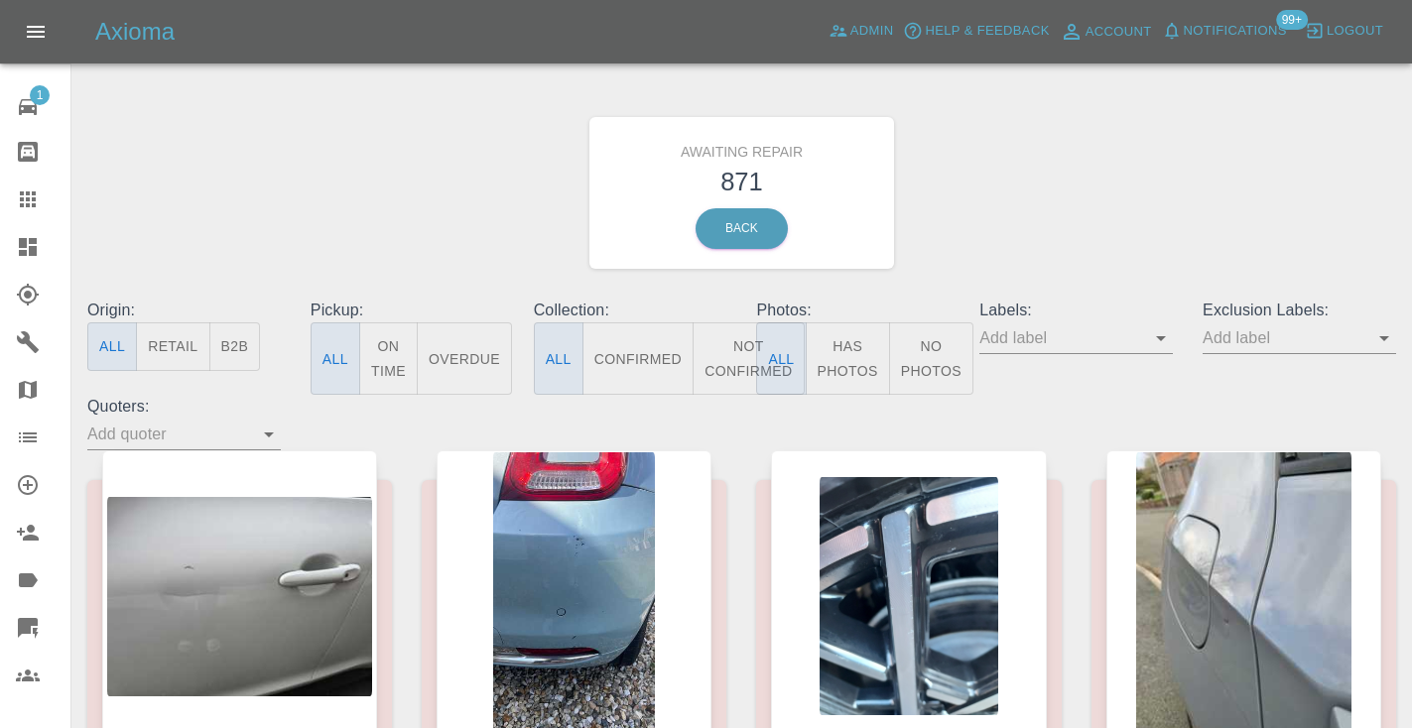
click at [746, 341] on button "Not Confirmed" at bounding box center [748, 358] width 111 height 72
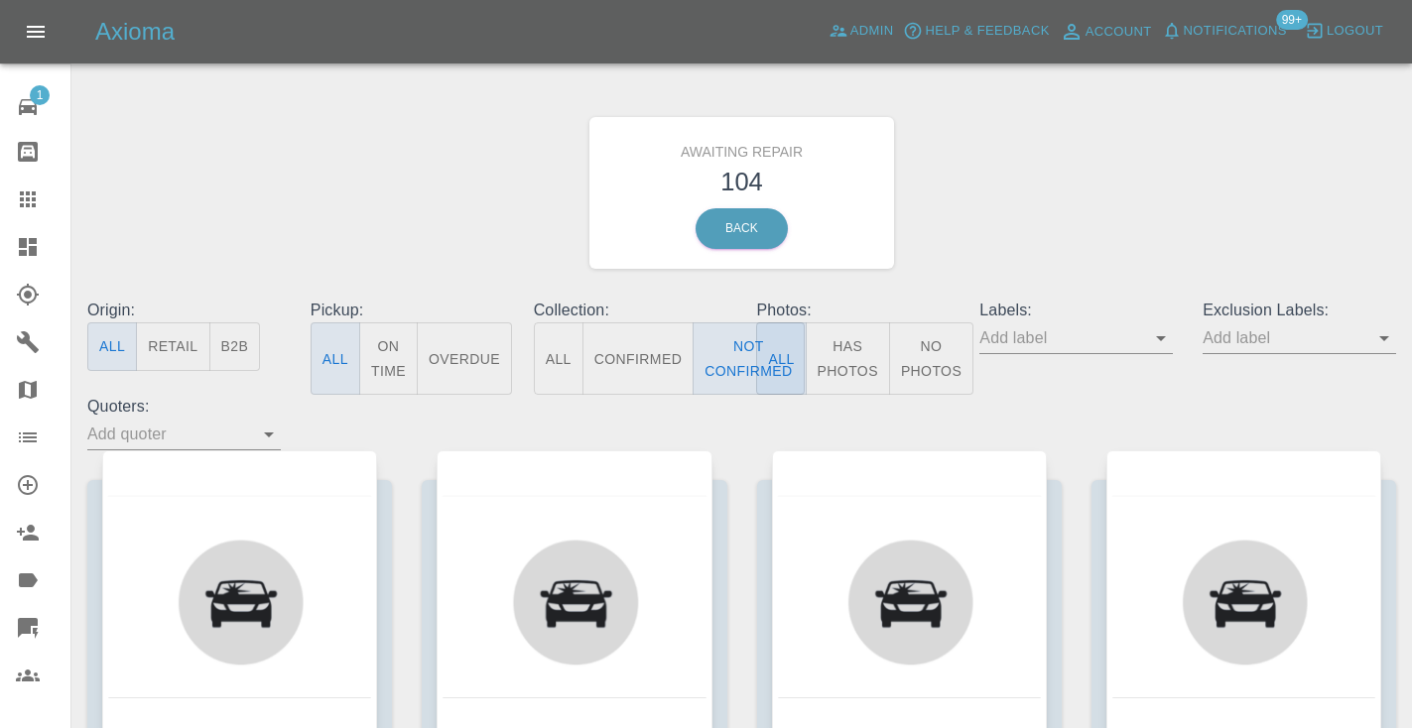
click at [1114, 180] on div "Awaiting Repair 104 Back" at bounding box center [741, 192] width 1338 height 211
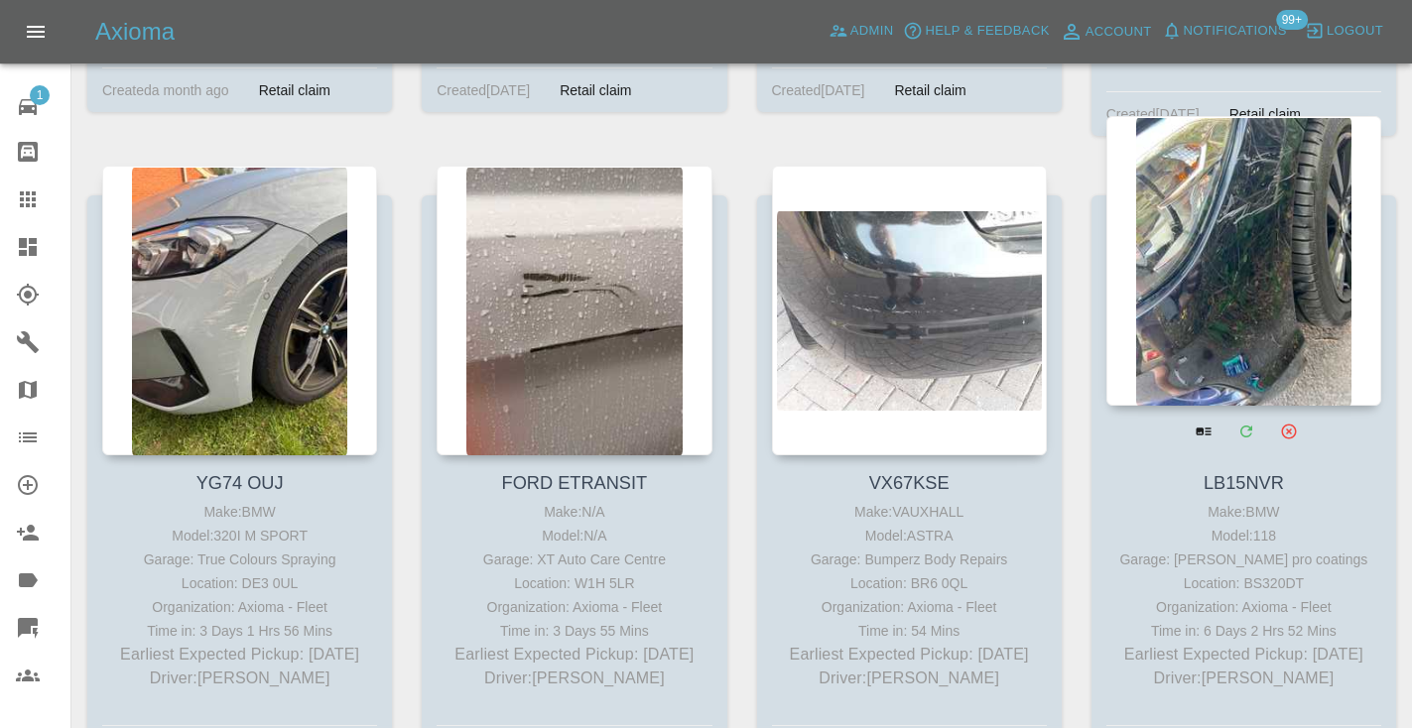
scroll to position [4371, 0]
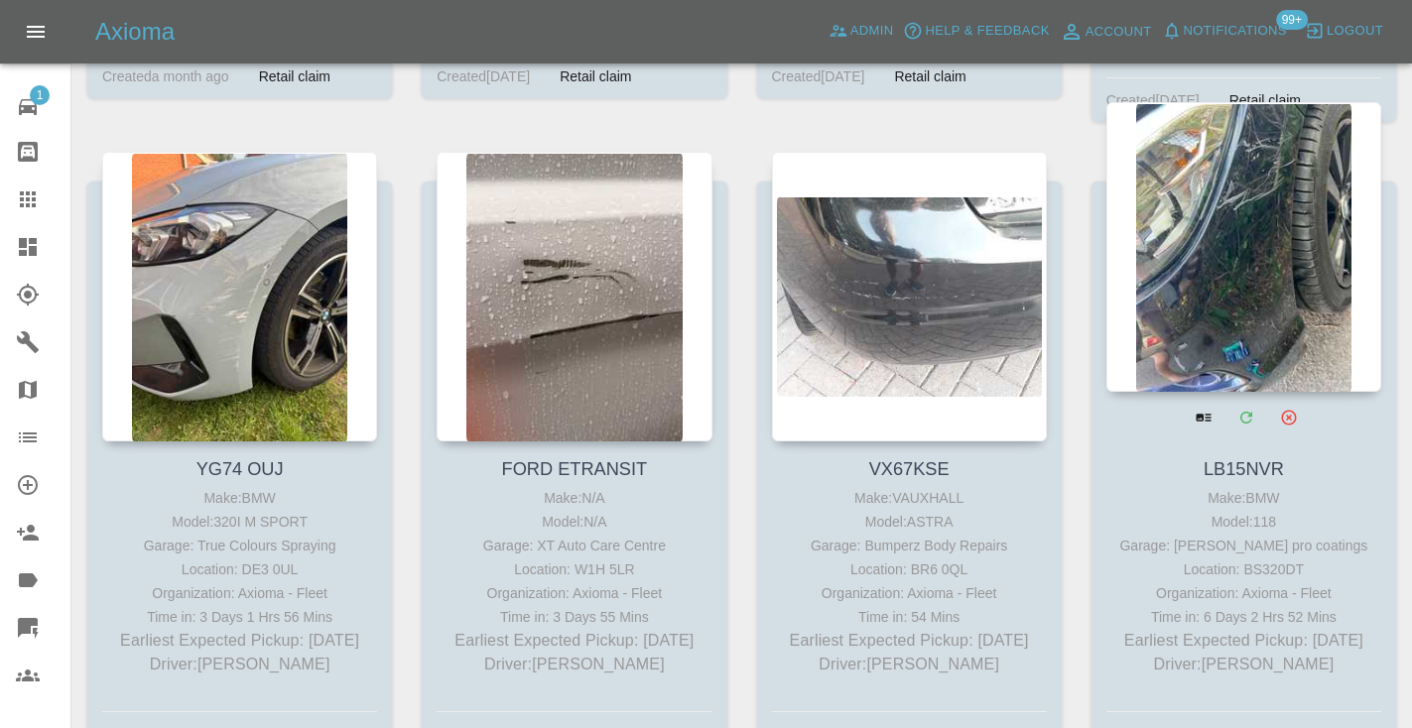
click at [1230, 169] on div at bounding box center [1243, 247] width 275 height 290
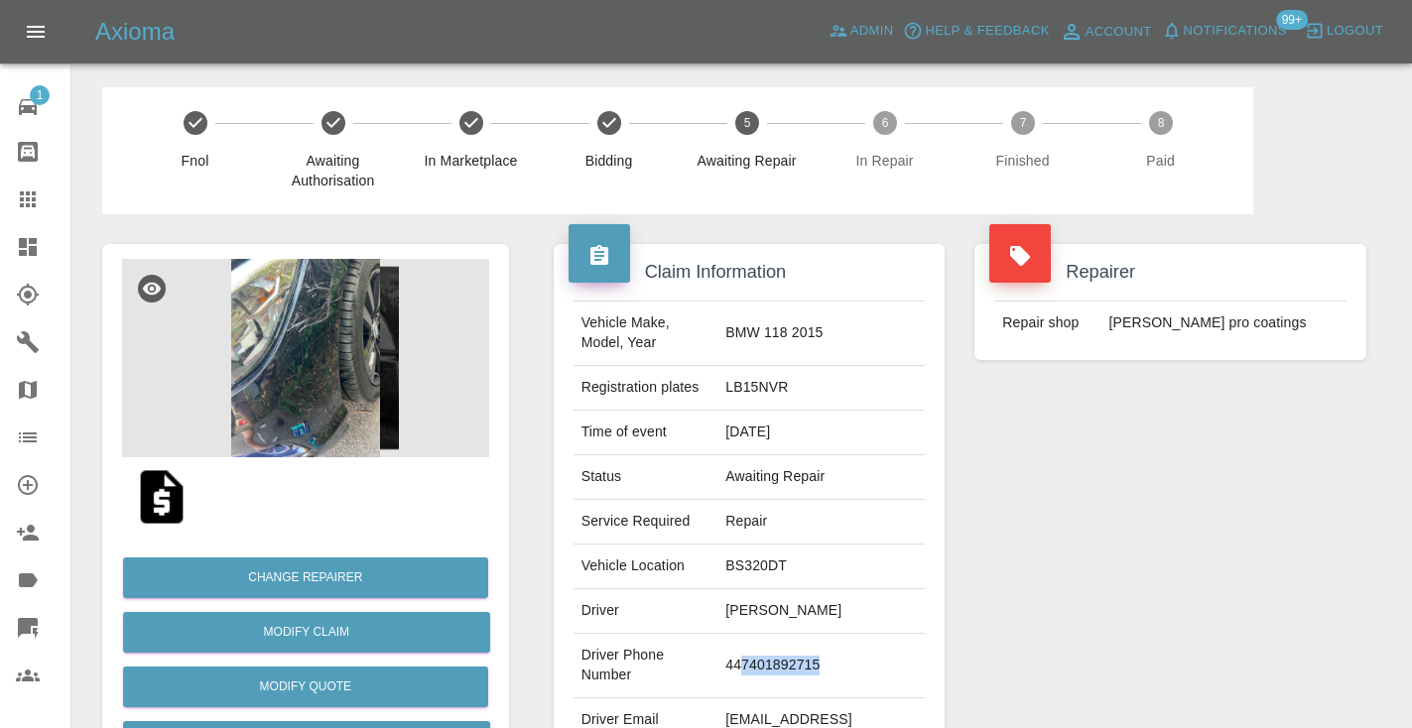
drag, startPoint x: 884, startPoint y: 638, endPoint x: 781, endPoint y: 628, distance: 103.7
click at [781, 634] on td "447401892715" at bounding box center [820, 666] width 207 height 64
copy td "7401892715"
click at [1205, 516] on div "Repairer Repair shop Compton pro coatings" at bounding box center [1170, 510] width 422 height 592
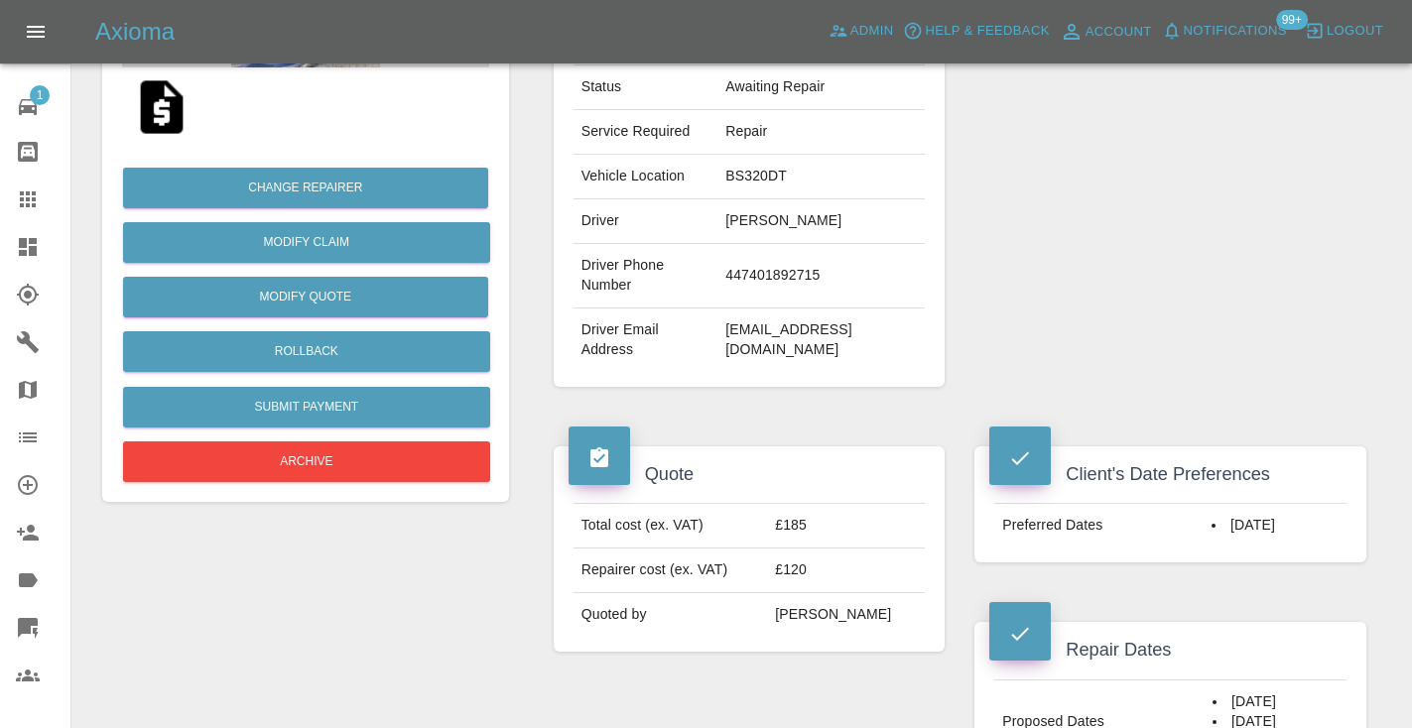
scroll to position [422, 0]
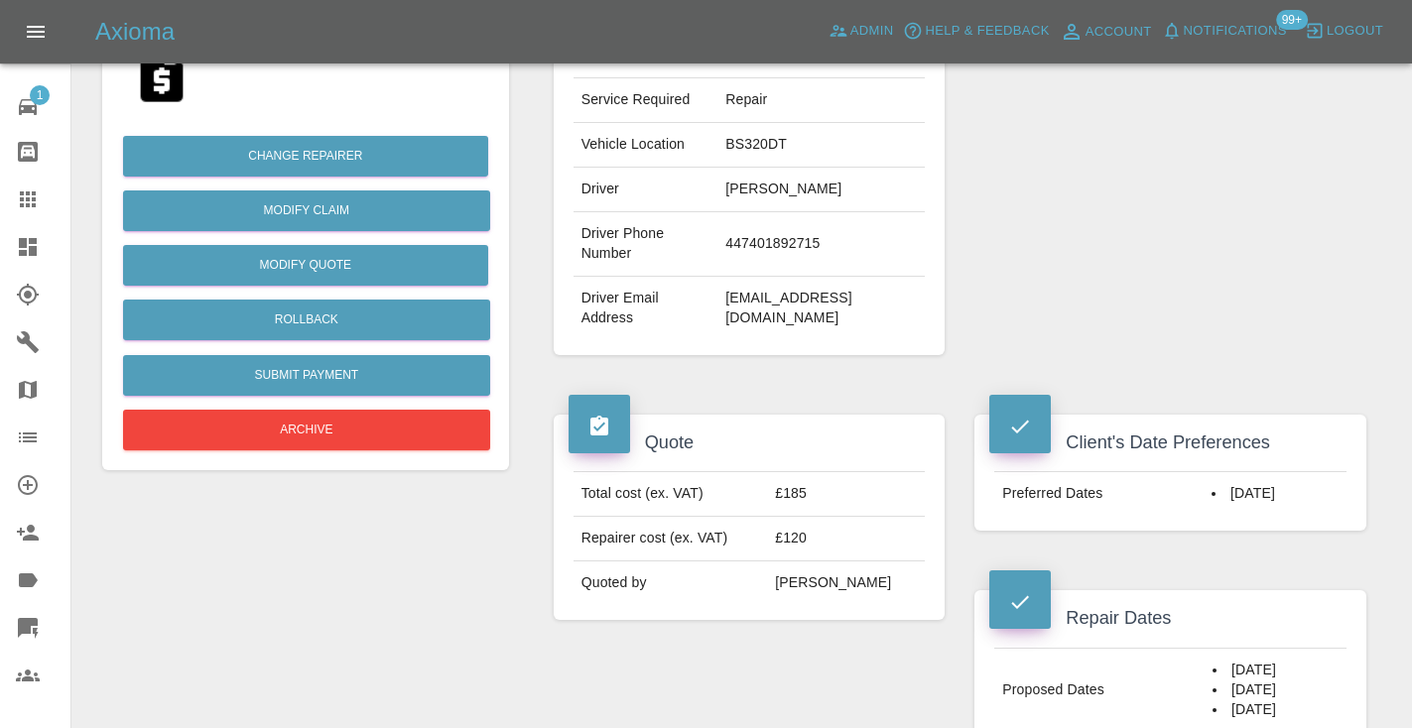
click at [1173, 254] on div "Repairer Repair shop Compton pro coatings" at bounding box center [1170, 89] width 422 height 592
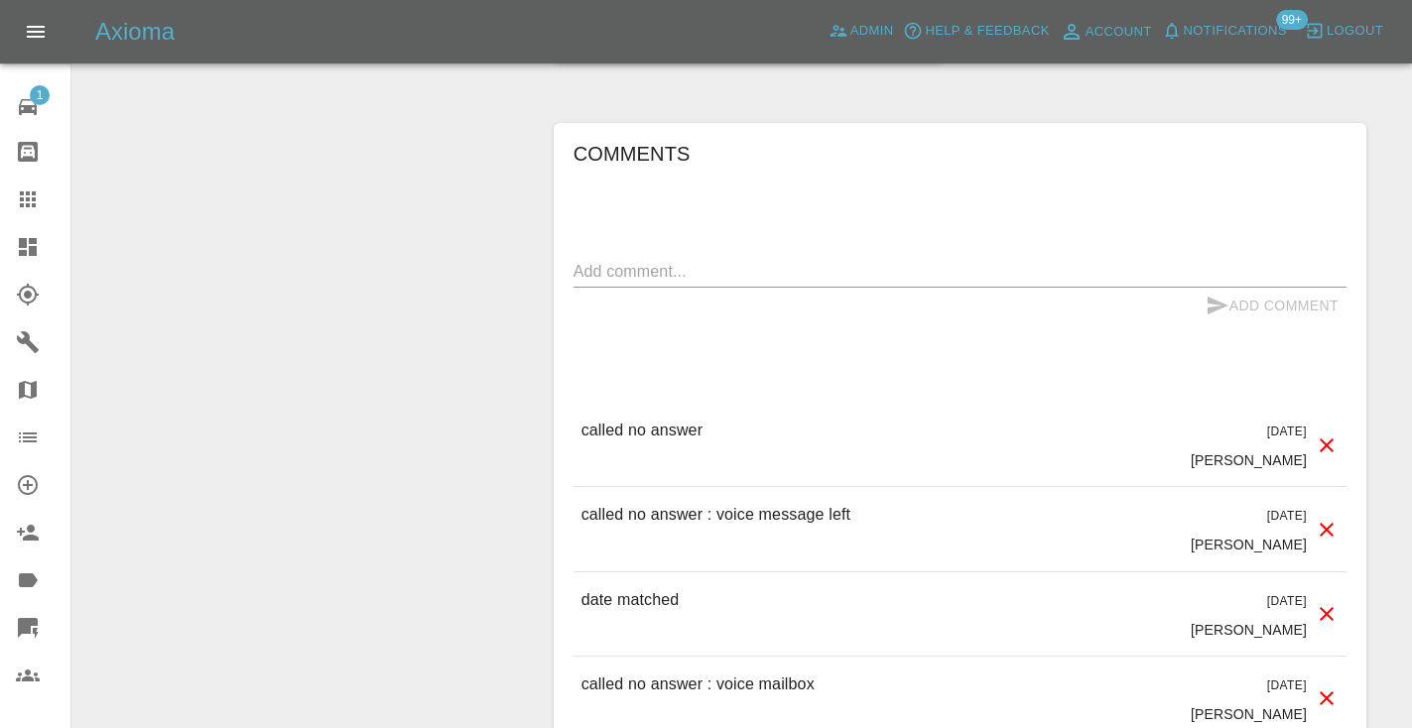
scroll to position [1802, 0]
click at [676, 261] on textarea at bounding box center [959, 272] width 773 height 23
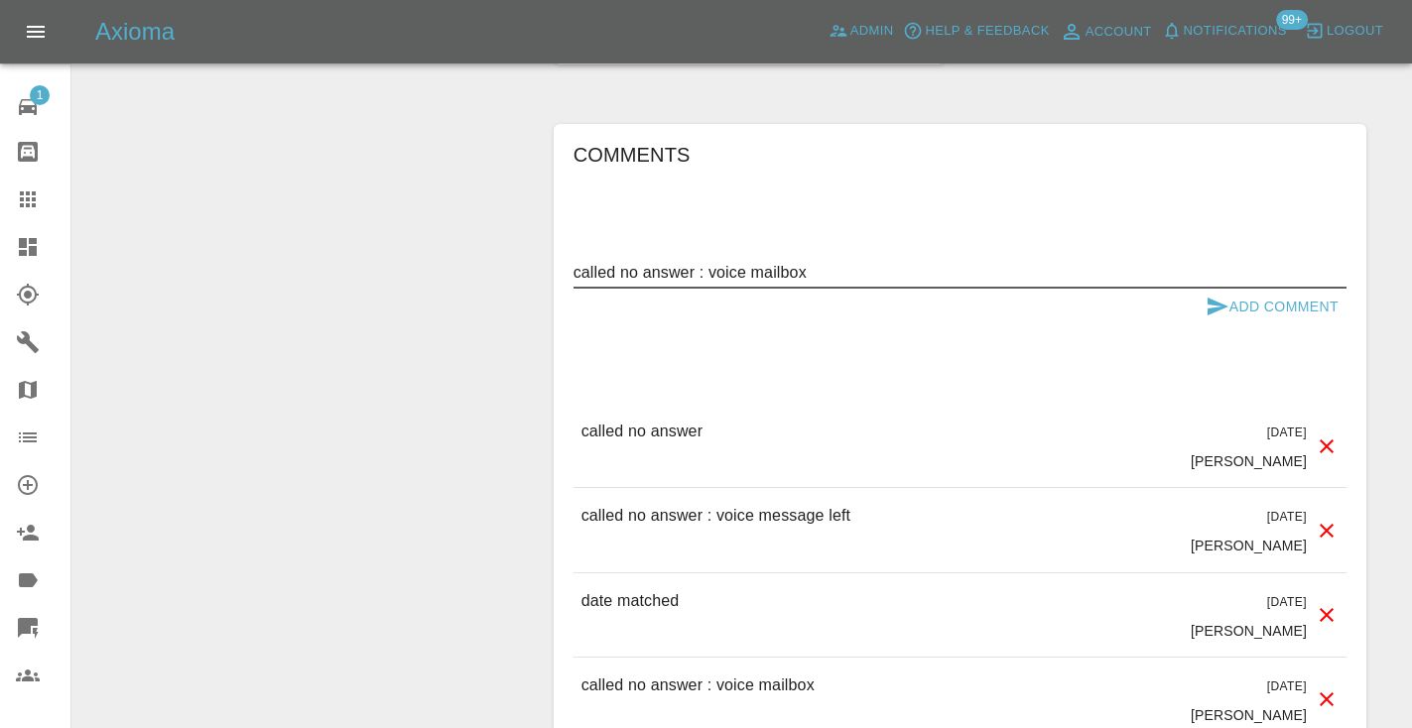
type textarea "called no answer : voice mailbox"
click at [1247, 257] on div "called no answer : voice mailbox x" at bounding box center [959, 273] width 773 height 32
click at [1236, 289] on button "Add Comment" at bounding box center [1272, 307] width 149 height 37
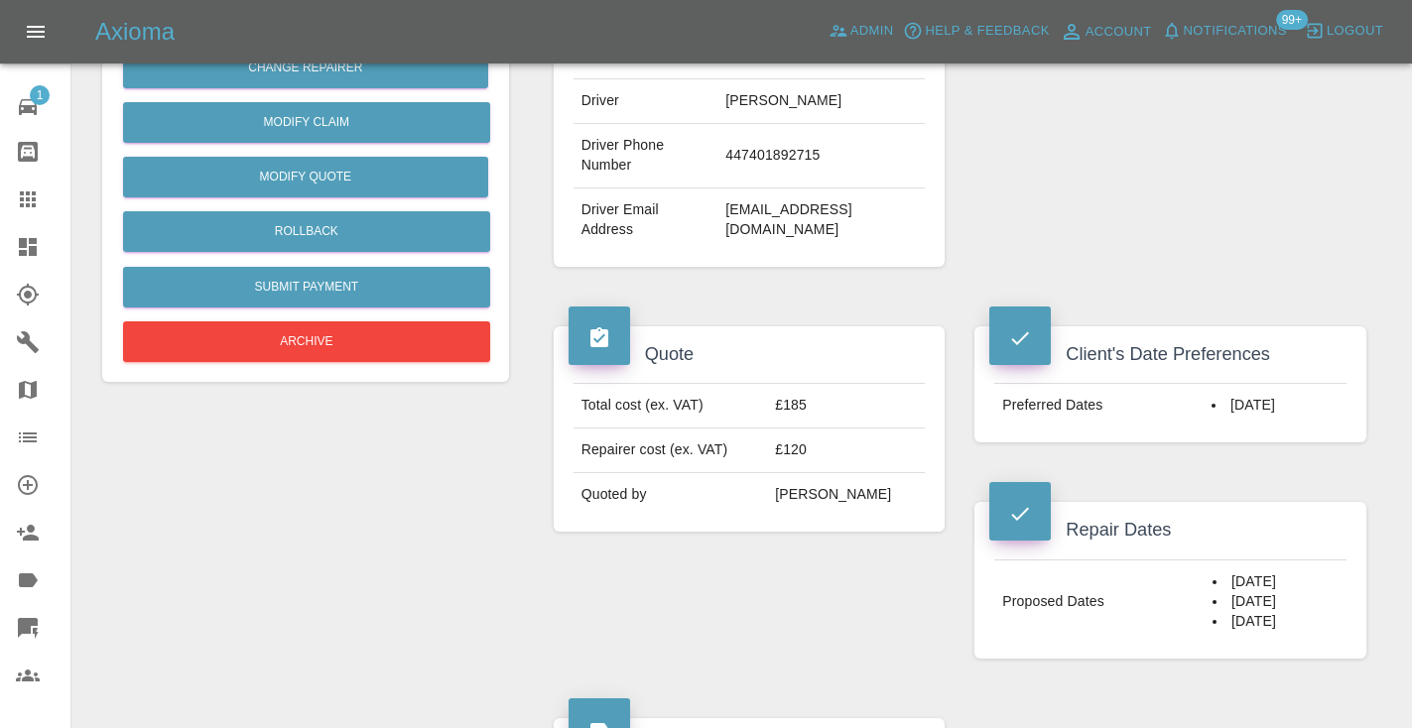
scroll to position [509, 0]
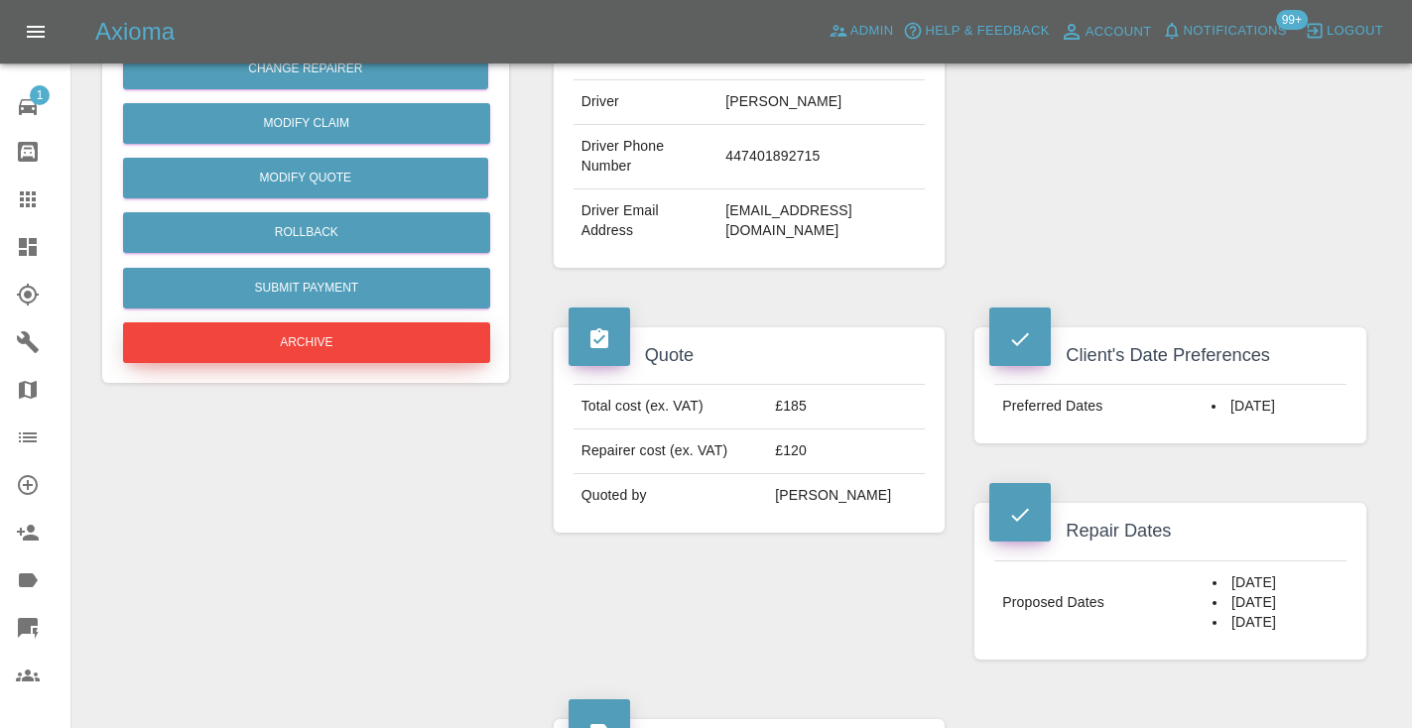
click at [401, 330] on button "Archive" at bounding box center [306, 342] width 367 height 41
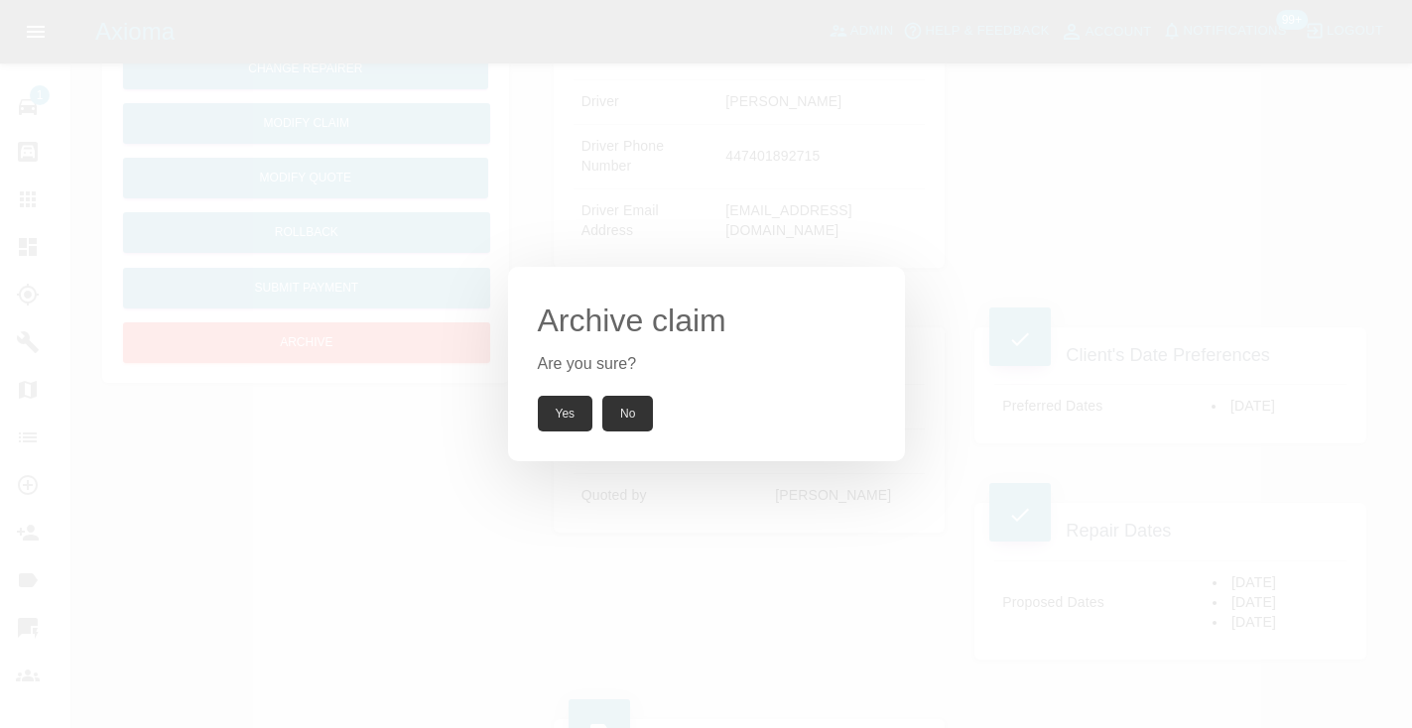
click at [561, 404] on button "Yes" at bounding box center [566, 414] width 56 height 36
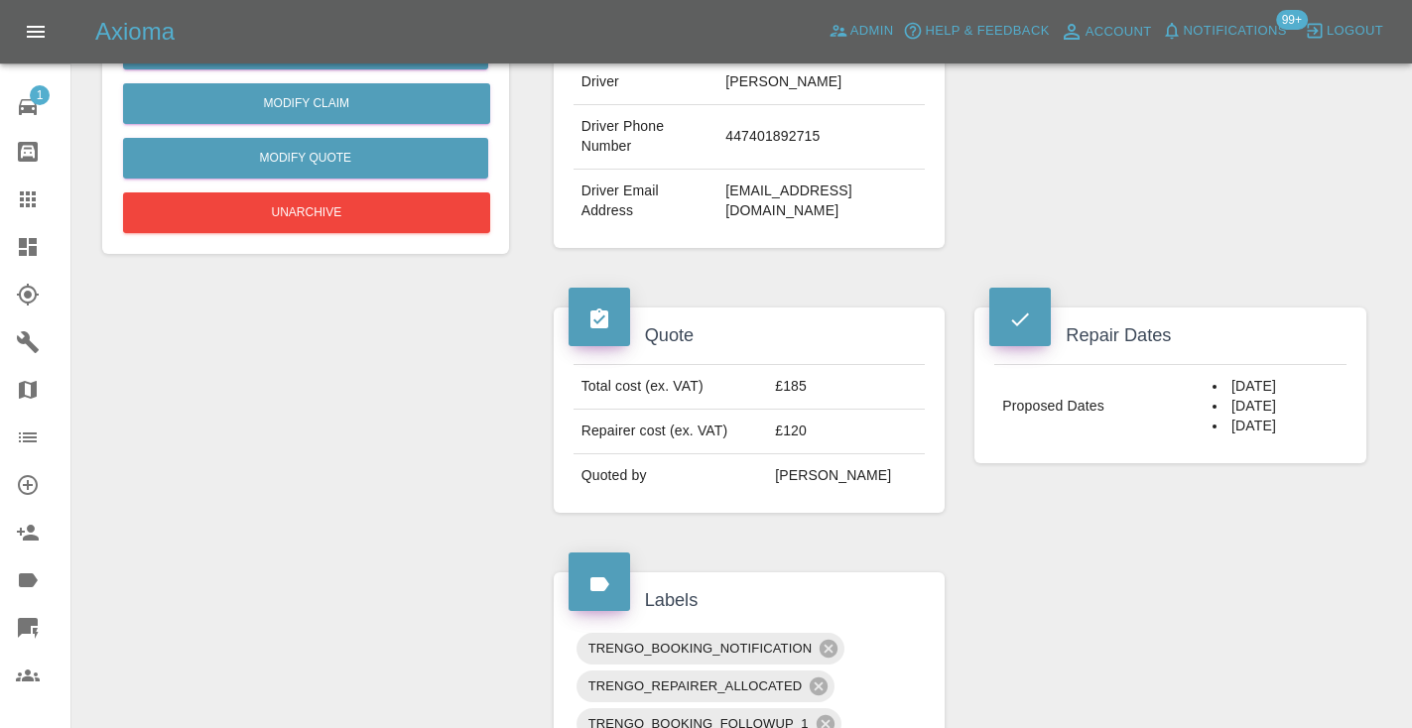
click at [19, 196] on icon at bounding box center [28, 200] width 24 height 24
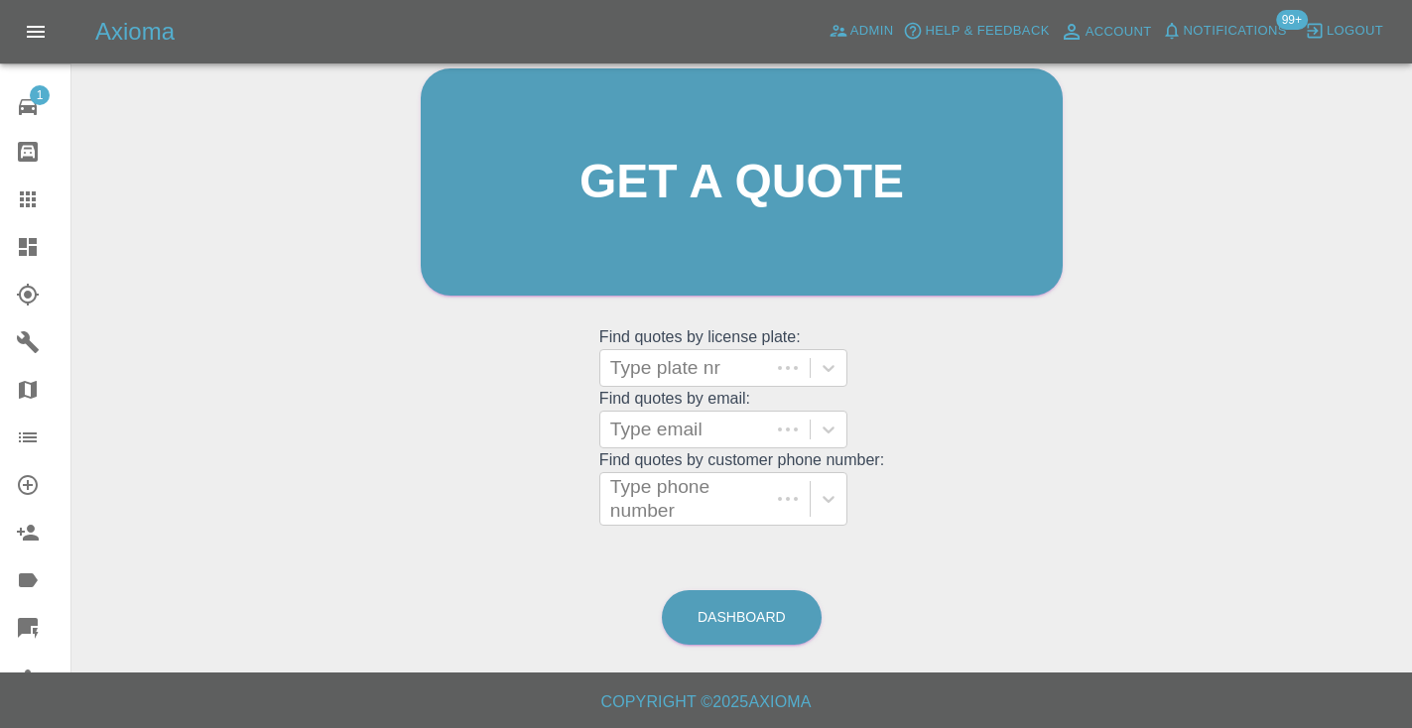
scroll to position [150, 0]
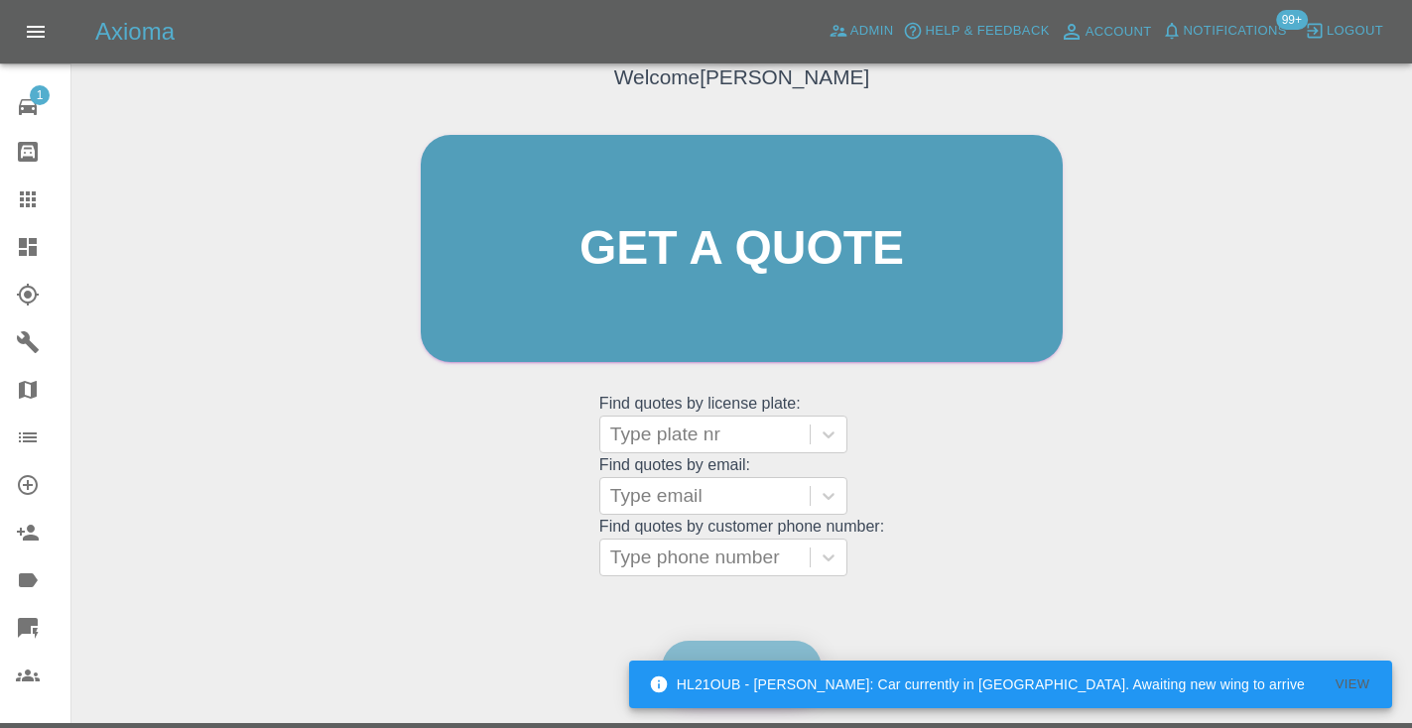
click at [727, 654] on link "Dashboard" at bounding box center [742, 668] width 160 height 55
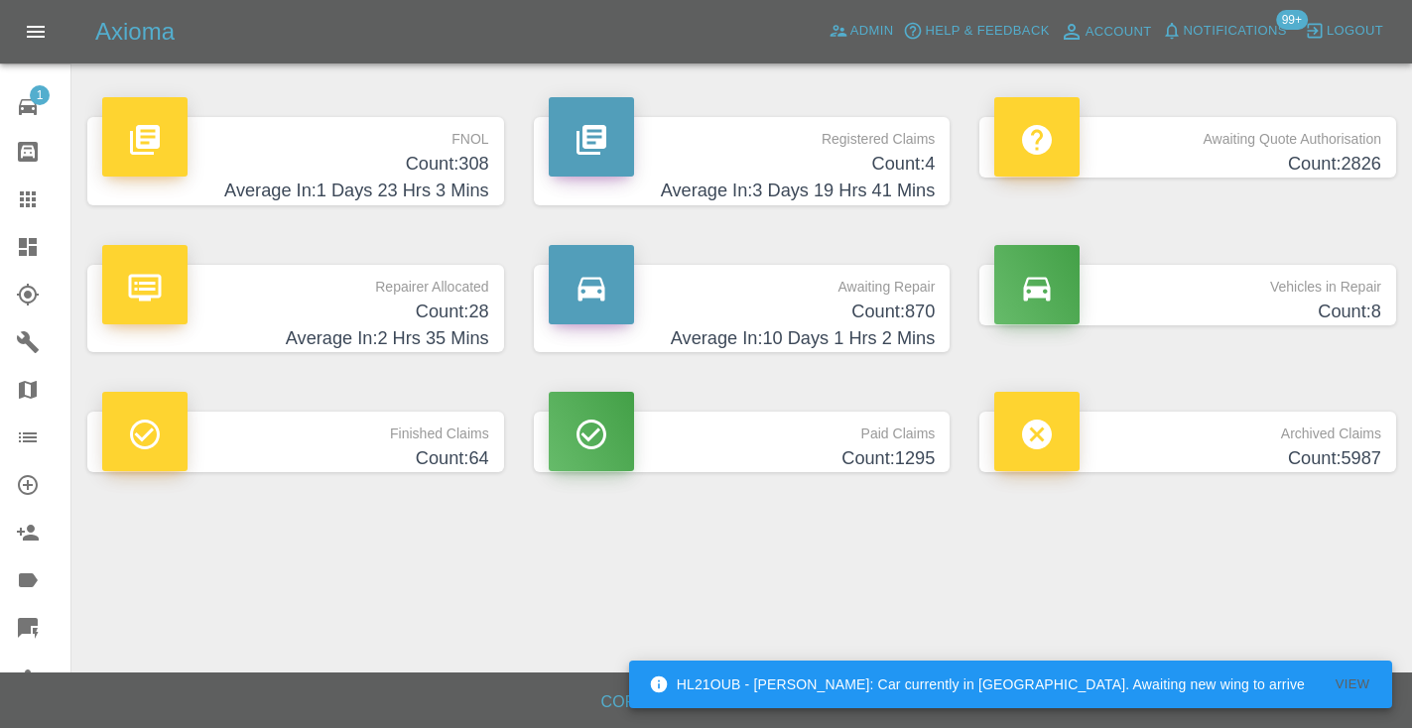
click at [937, 314] on link "Awaiting Repair Count: 870 Average In: 10 Days 1 Hrs 2 Mins" at bounding box center [742, 309] width 417 height 88
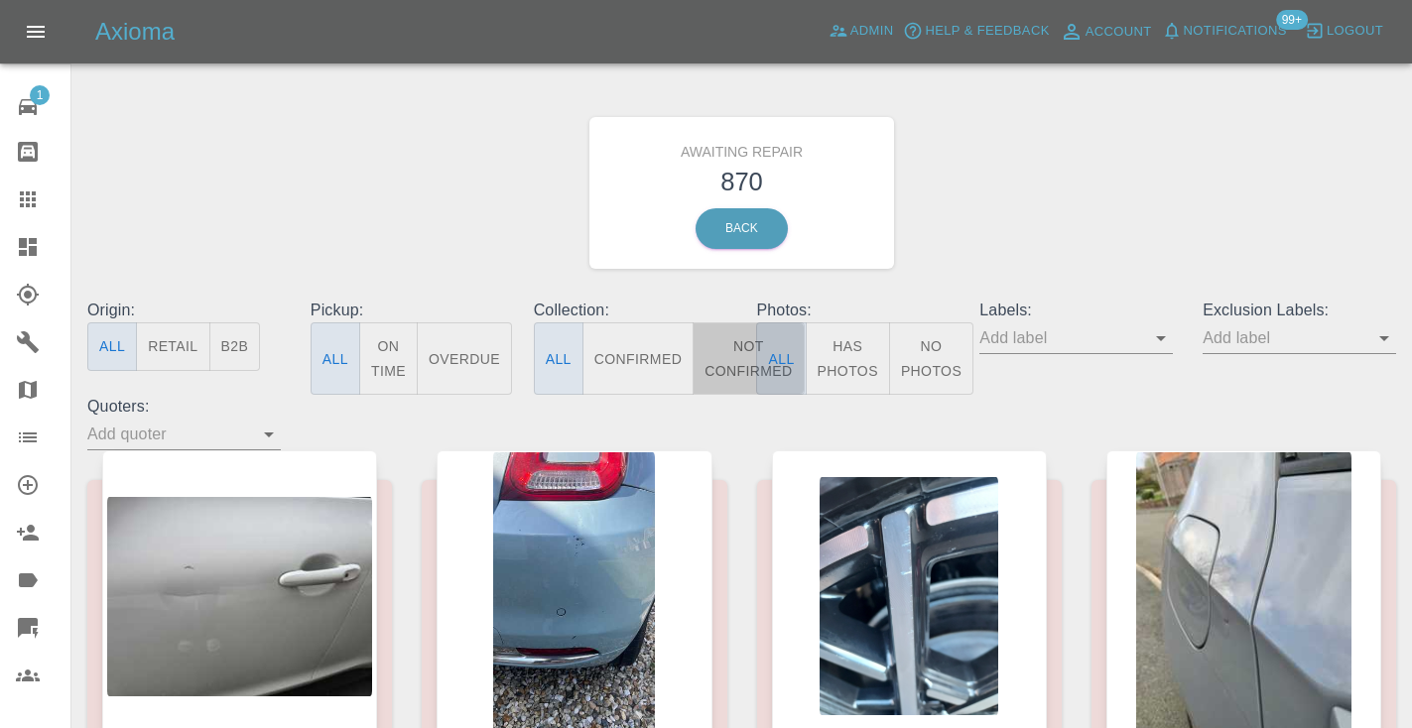
click at [744, 336] on button "Not Confirmed" at bounding box center [748, 358] width 111 height 72
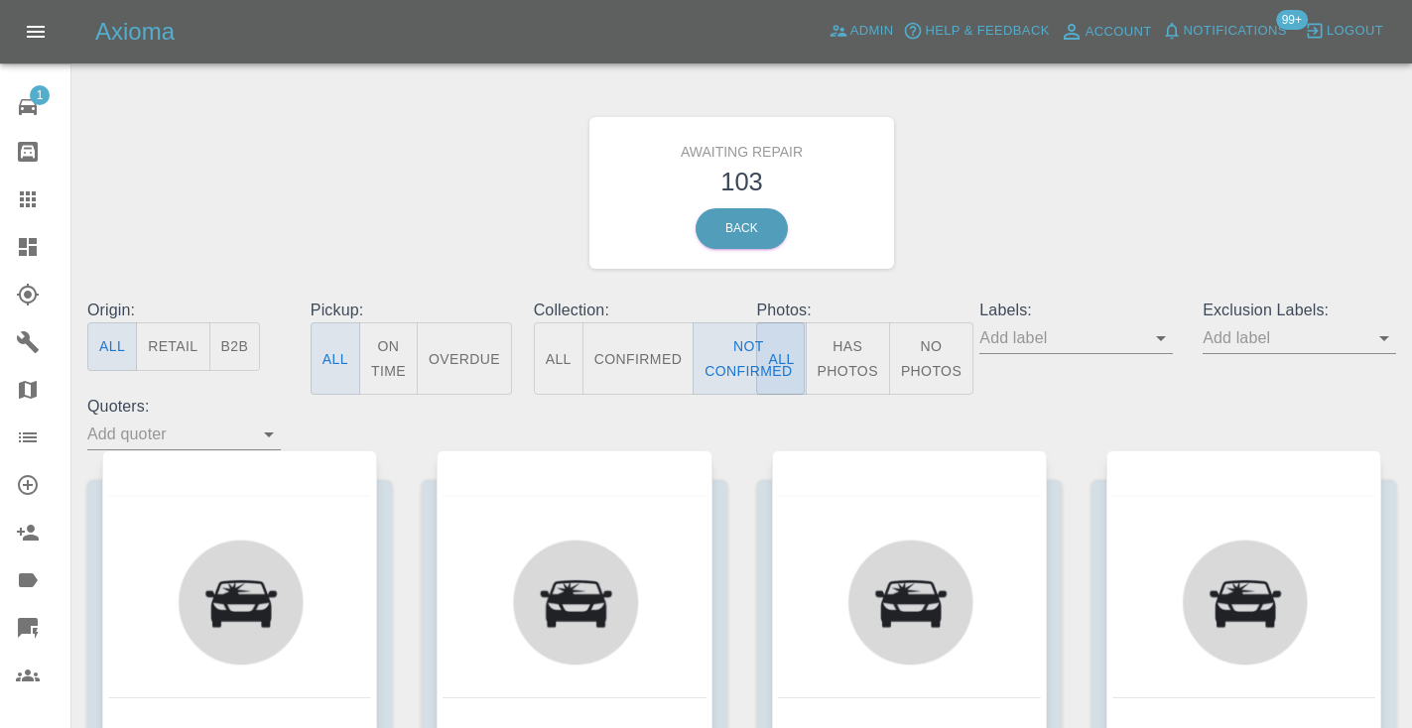
click at [1049, 175] on div "Awaiting Repair 103 Back" at bounding box center [741, 192] width 1338 height 211
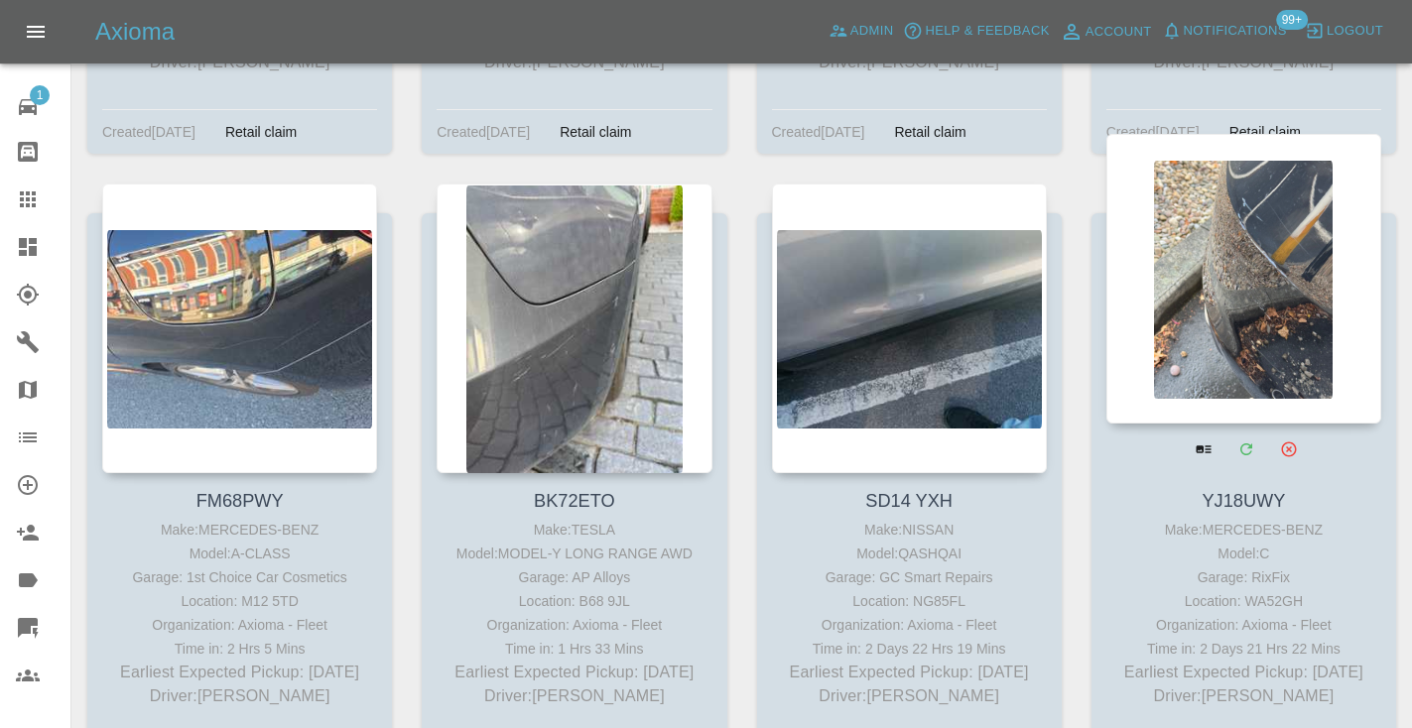
scroll to position [4964, 0]
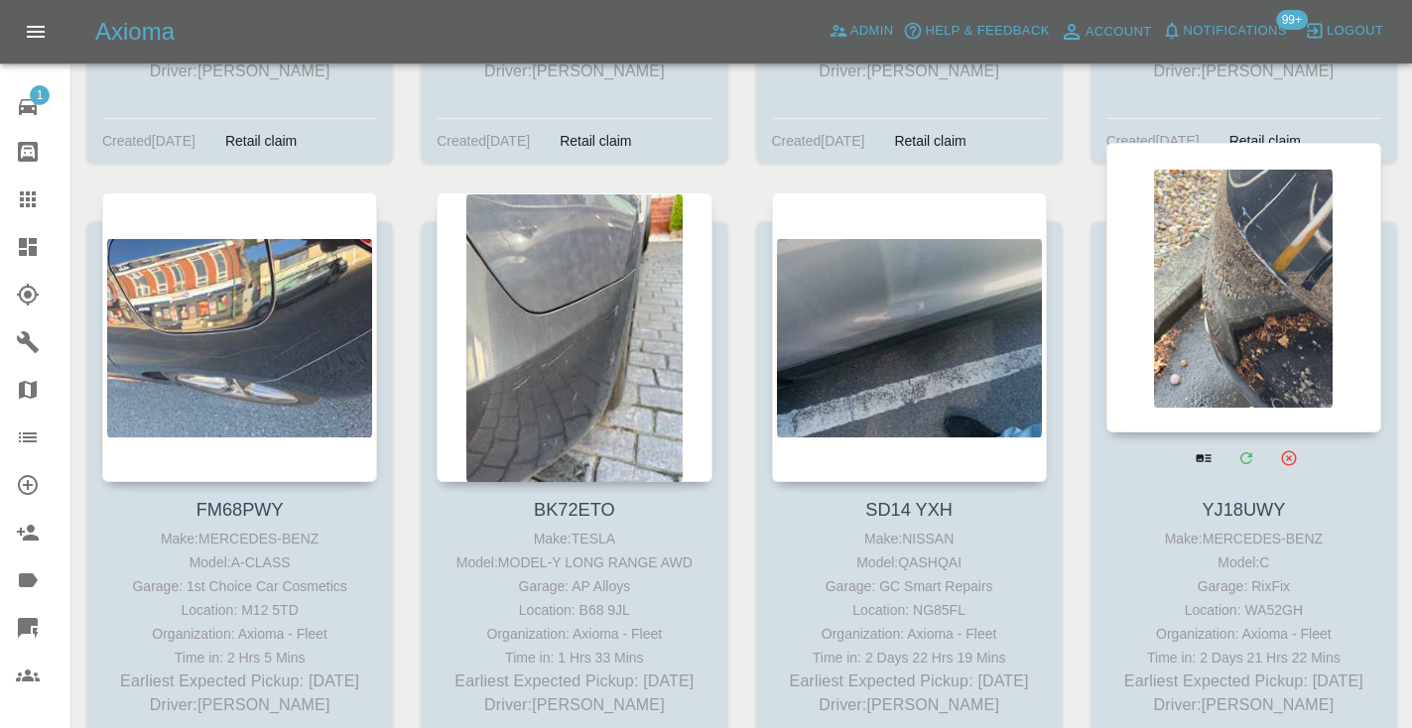
click at [1227, 228] on div at bounding box center [1243, 288] width 275 height 290
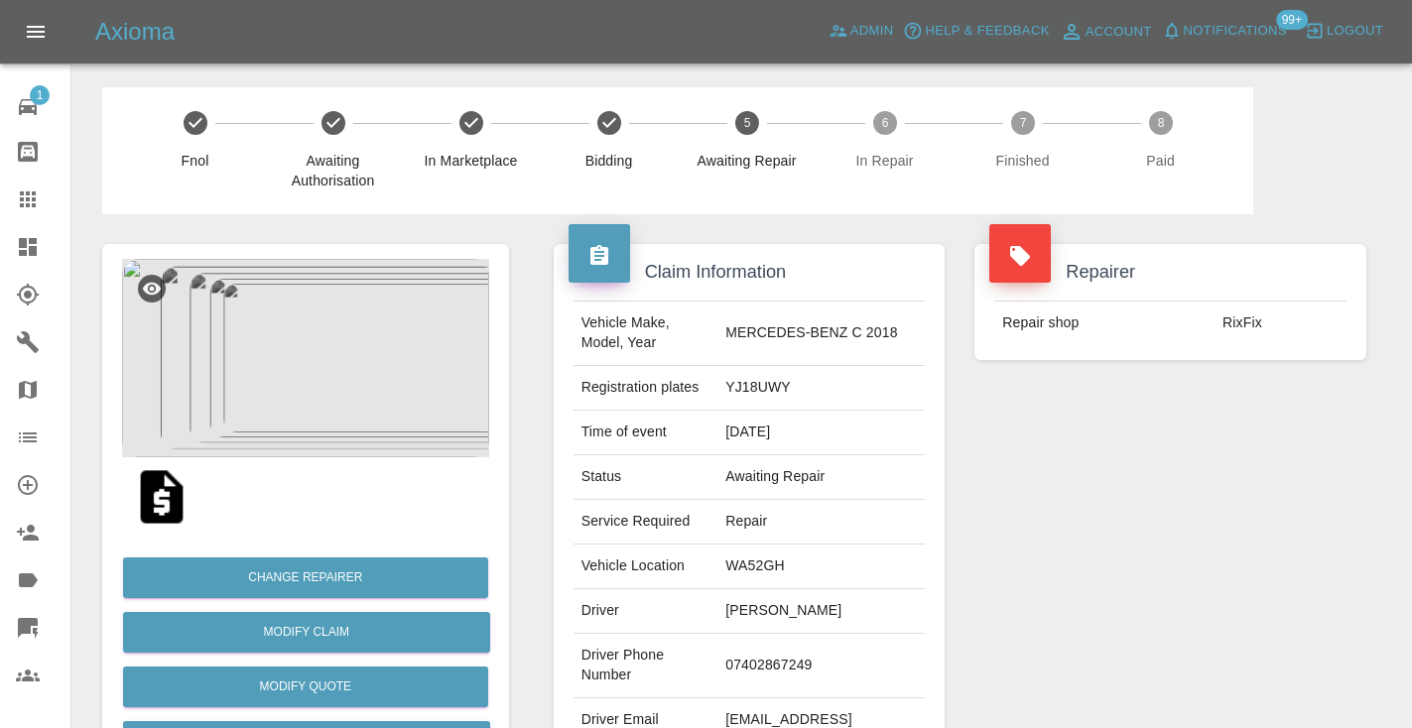
click at [784, 649] on td "07402867249" at bounding box center [820, 666] width 207 height 64
copy td "07402867249"
click at [1108, 520] on div "Repairer Repair shop RixFix" at bounding box center [1170, 510] width 422 height 592
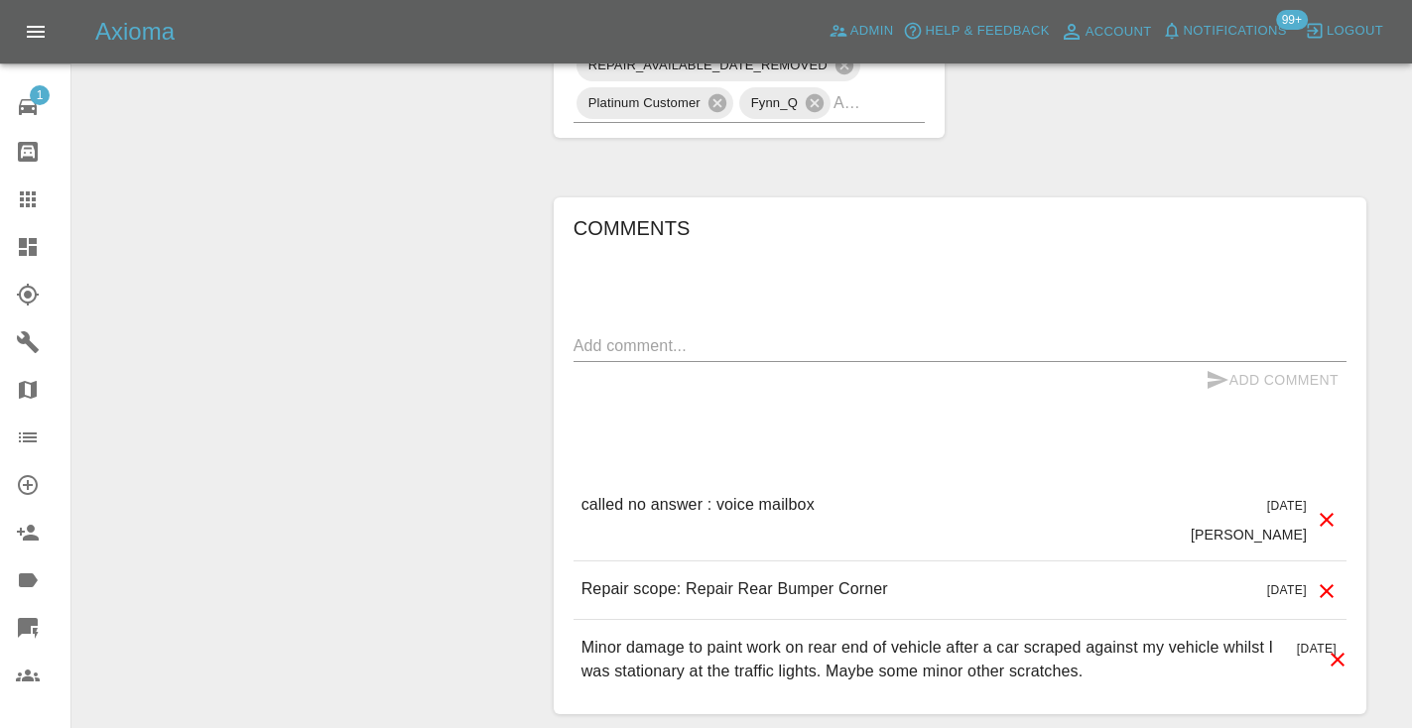
scroll to position [1417, 0]
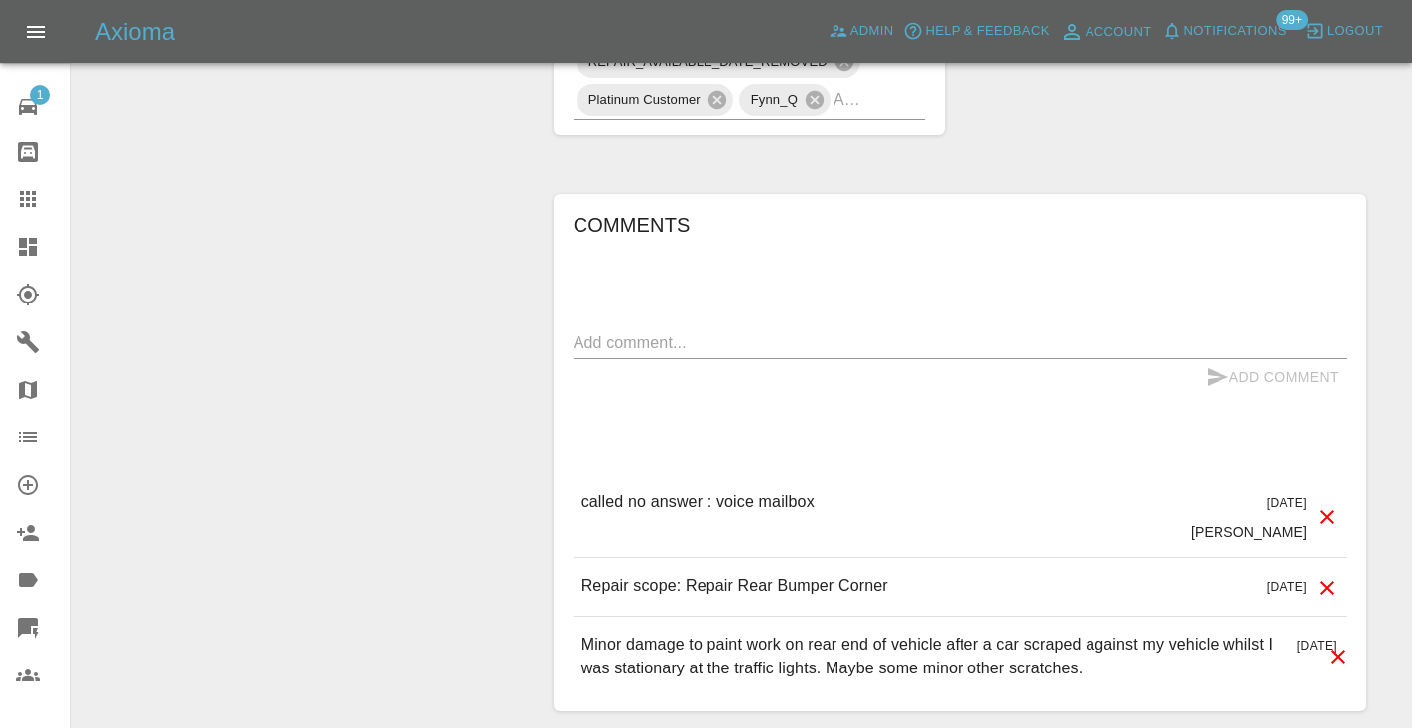
click at [673, 331] on textarea at bounding box center [959, 342] width 773 height 23
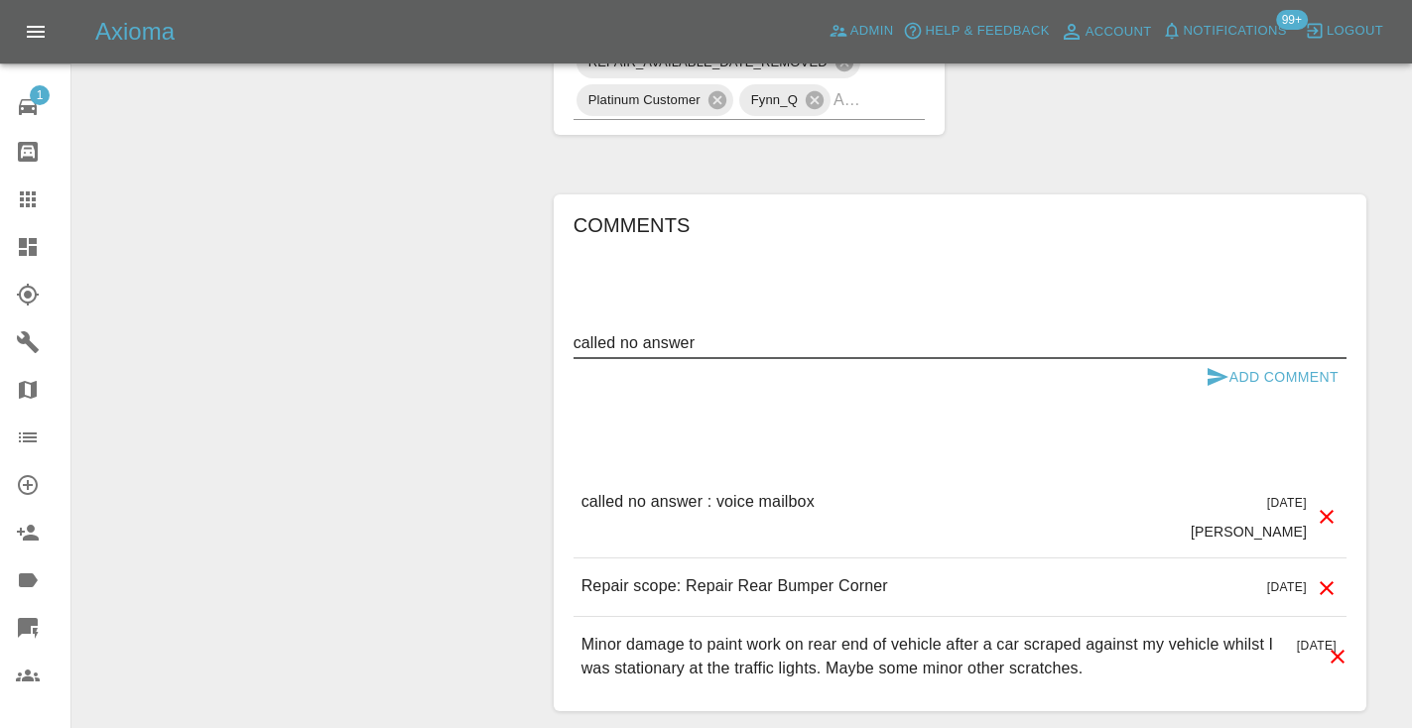
type textarea "called no answer"
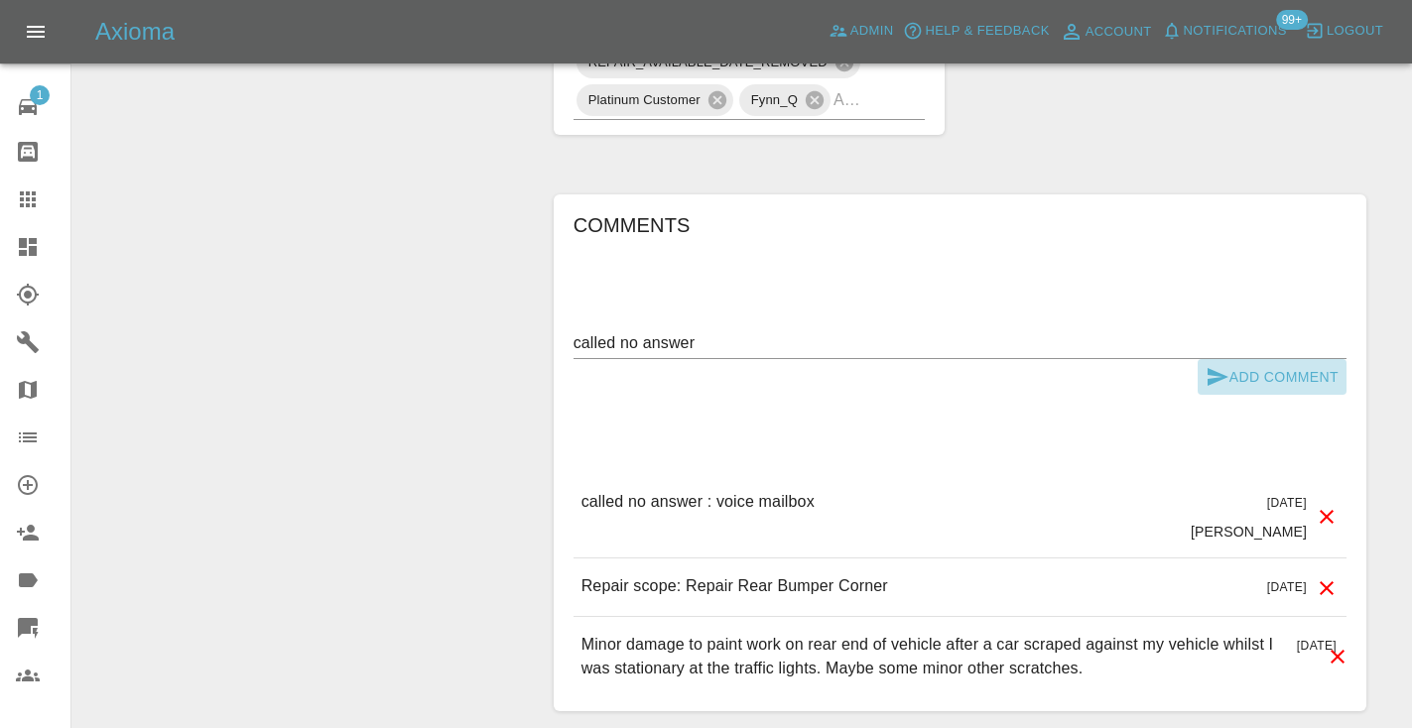
click at [1211, 368] on icon "submit" at bounding box center [1217, 377] width 21 height 18
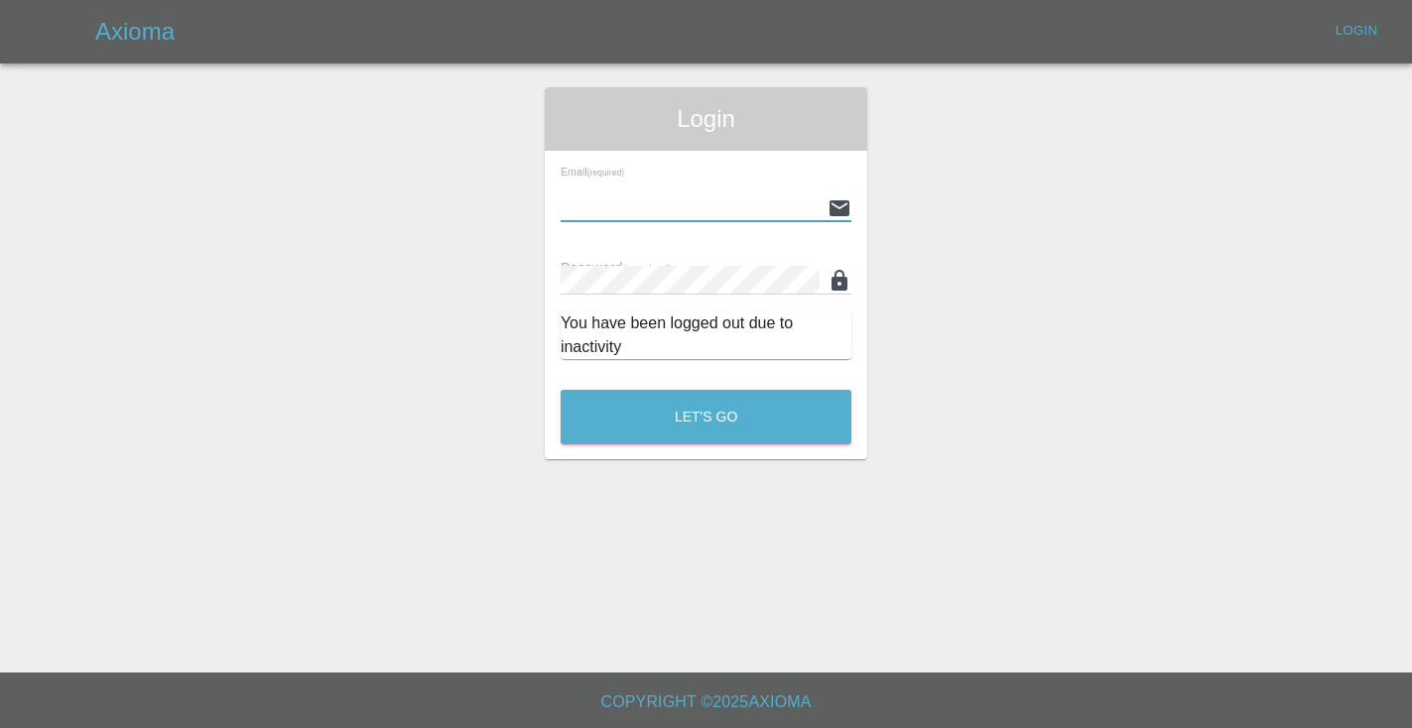
type input "Castrokhonqwana@gmail.com"
click at [705, 417] on button "Let's Go" at bounding box center [706, 417] width 291 height 55
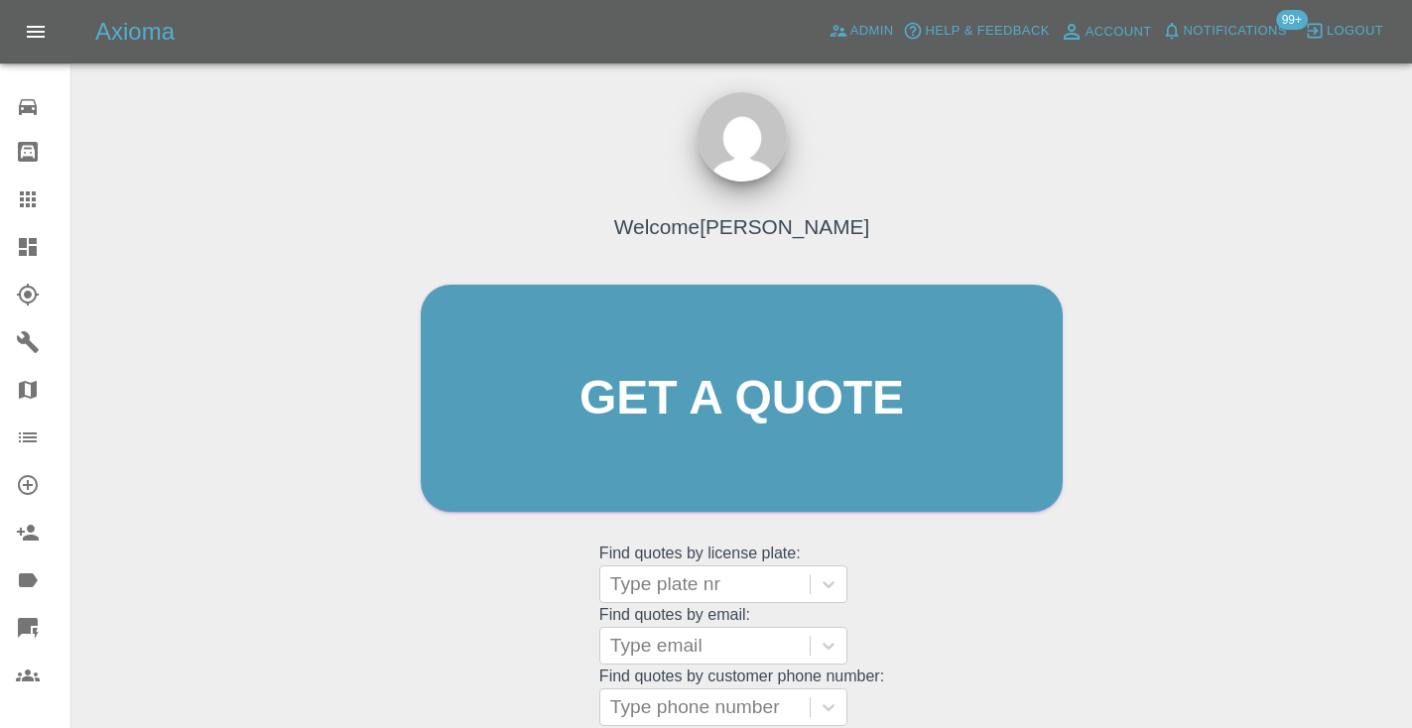
click at [1016, 549] on div "Welcome Castro Get a quote Get a quote Find quotes by license plate: Type plate…" at bounding box center [742, 436] width 684 height 599
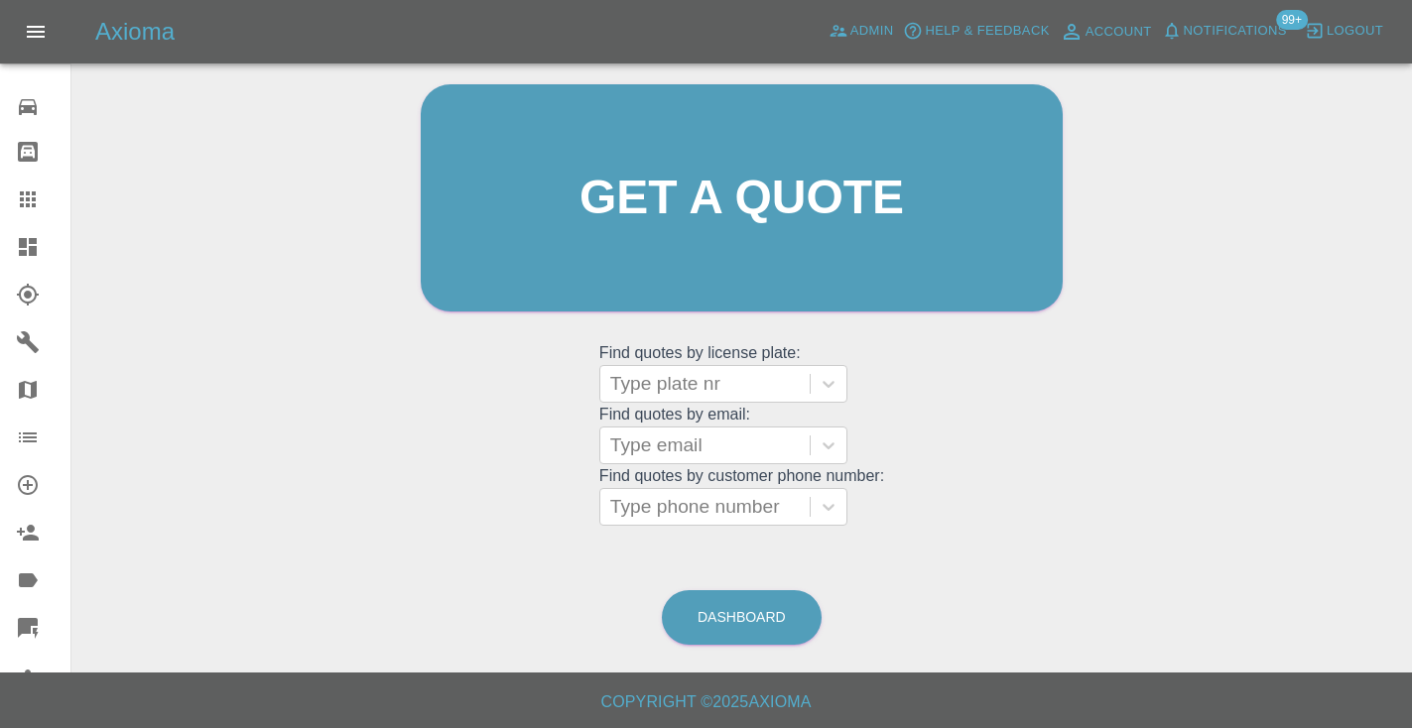
scroll to position [199, 0]
click at [760, 624] on link "Dashboard" at bounding box center [742, 618] width 160 height 55
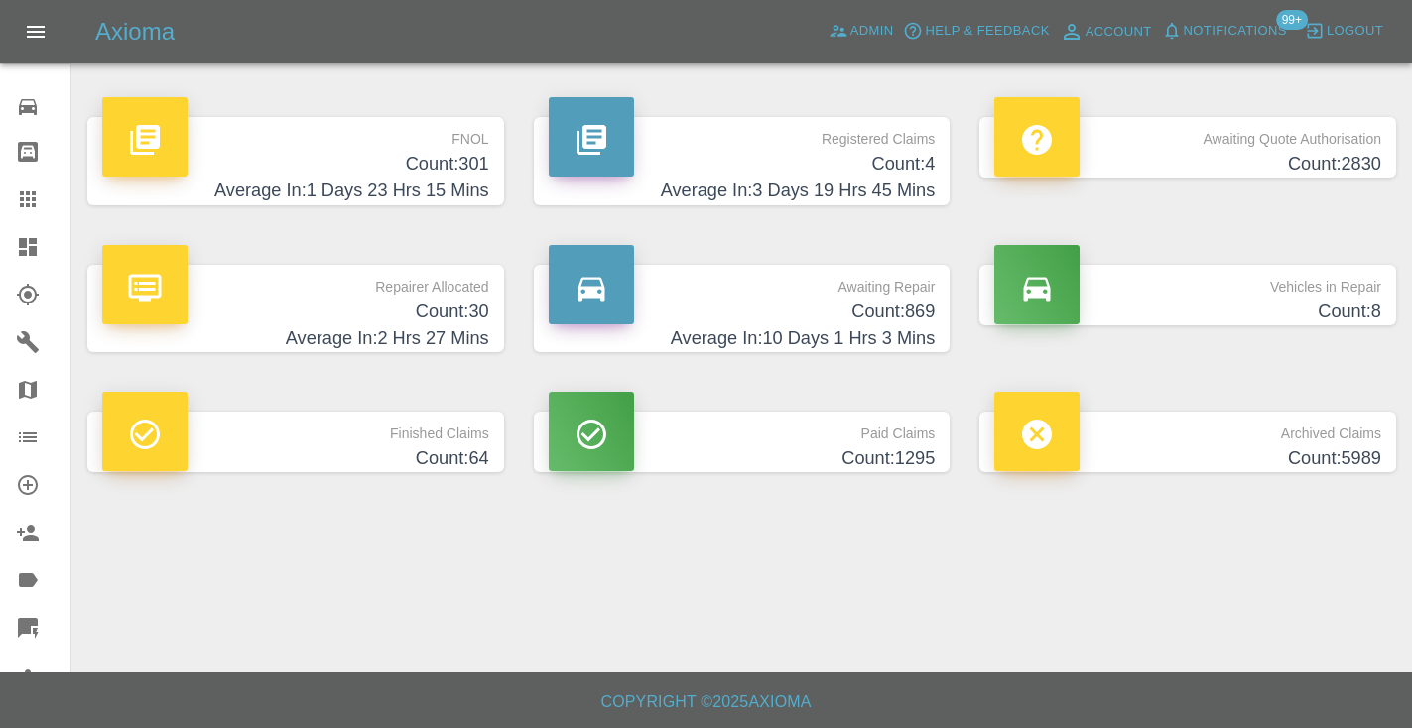
click at [916, 302] on h4 "Count: 869" at bounding box center [742, 312] width 387 height 27
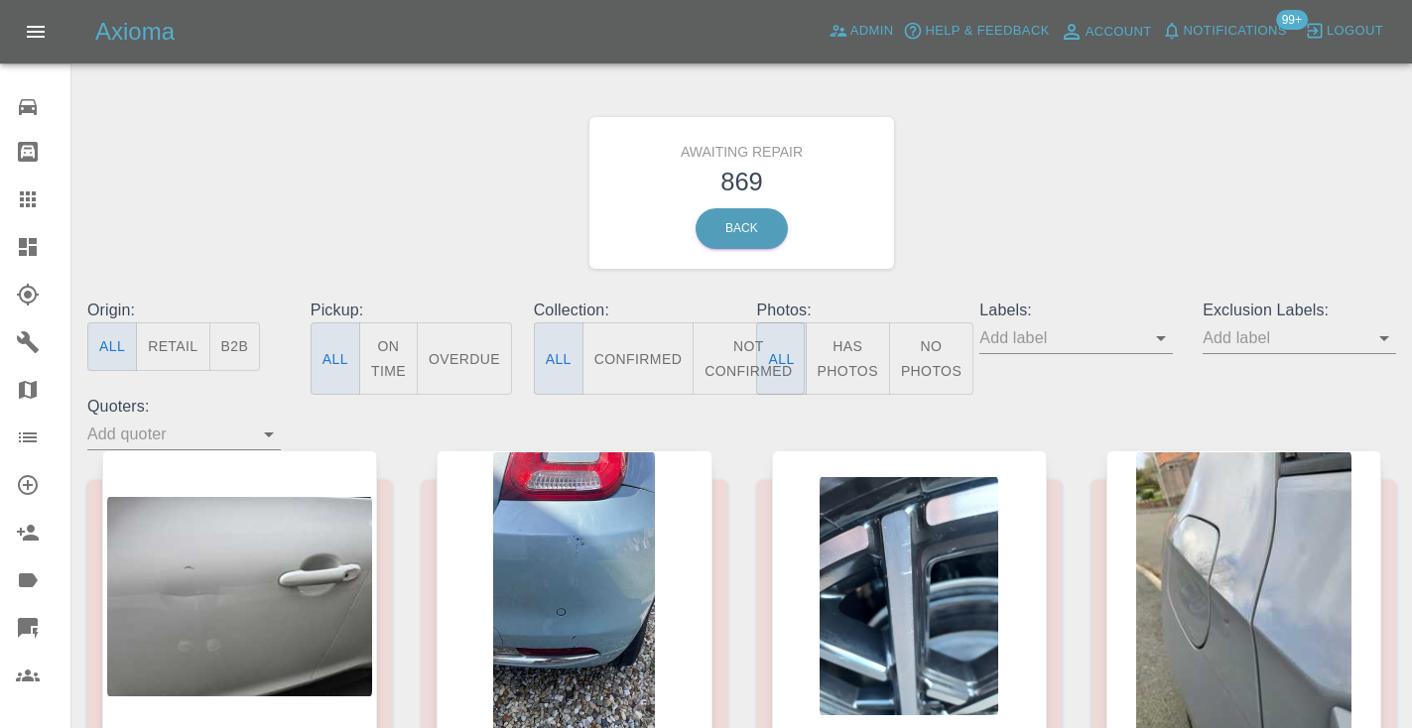
click at [723, 343] on button "Not Confirmed" at bounding box center [748, 358] width 111 height 72
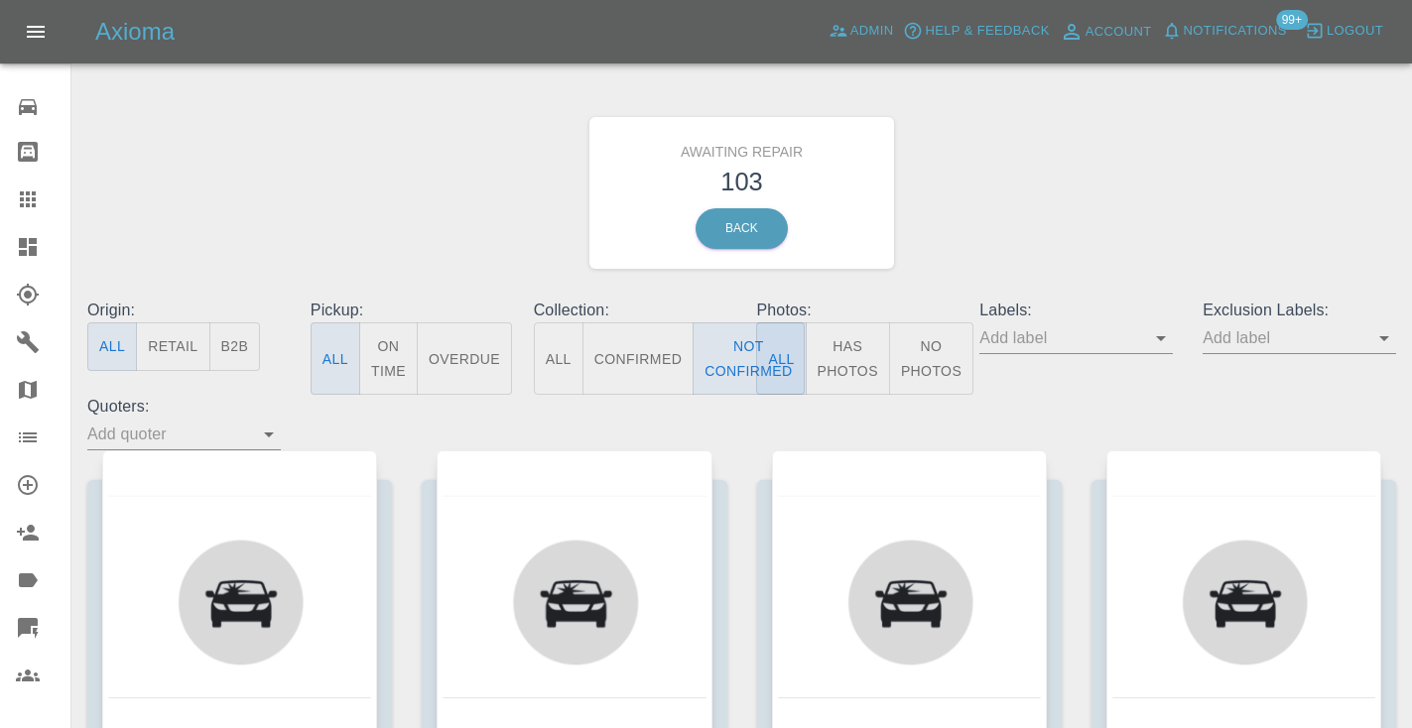
click at [1052, 174] on div "Awaiting Repair 103 Back" at bounding box center [741, 192] width 1338 height 211
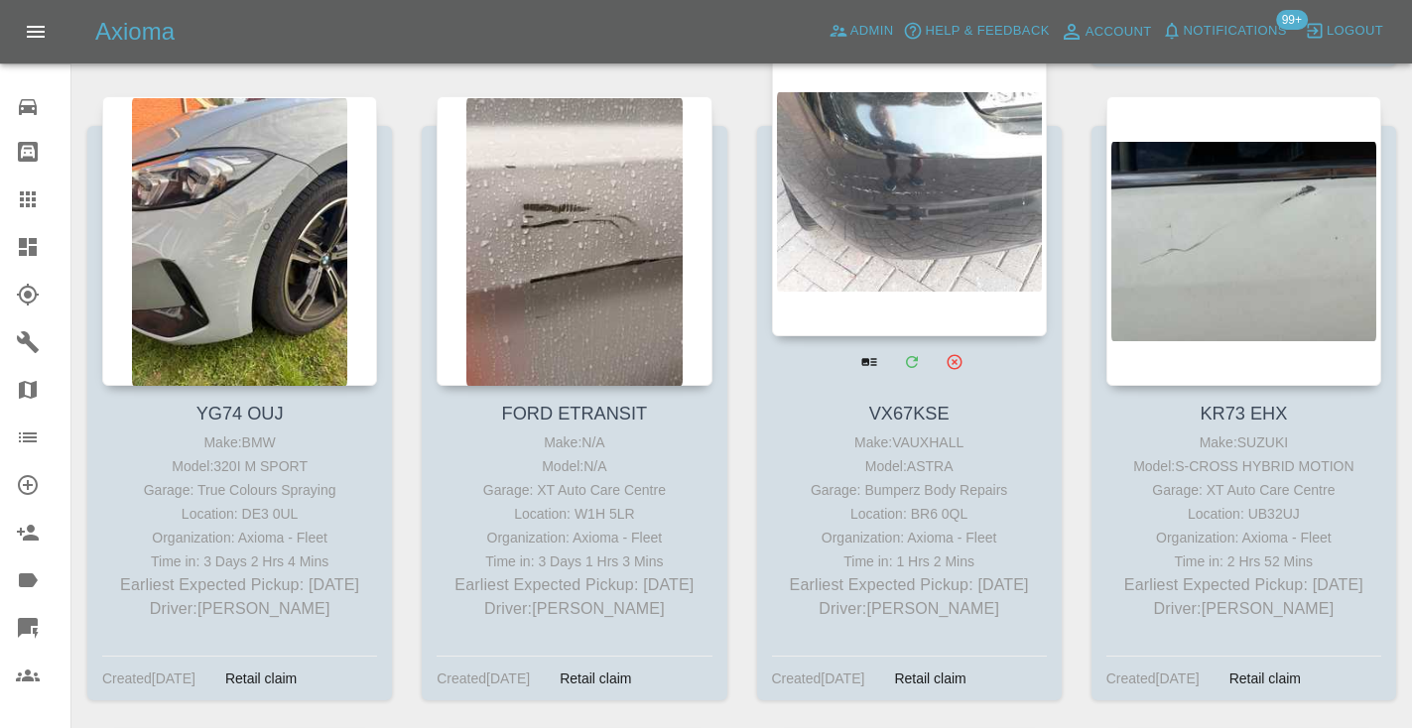
scroll to position [4369, 0]
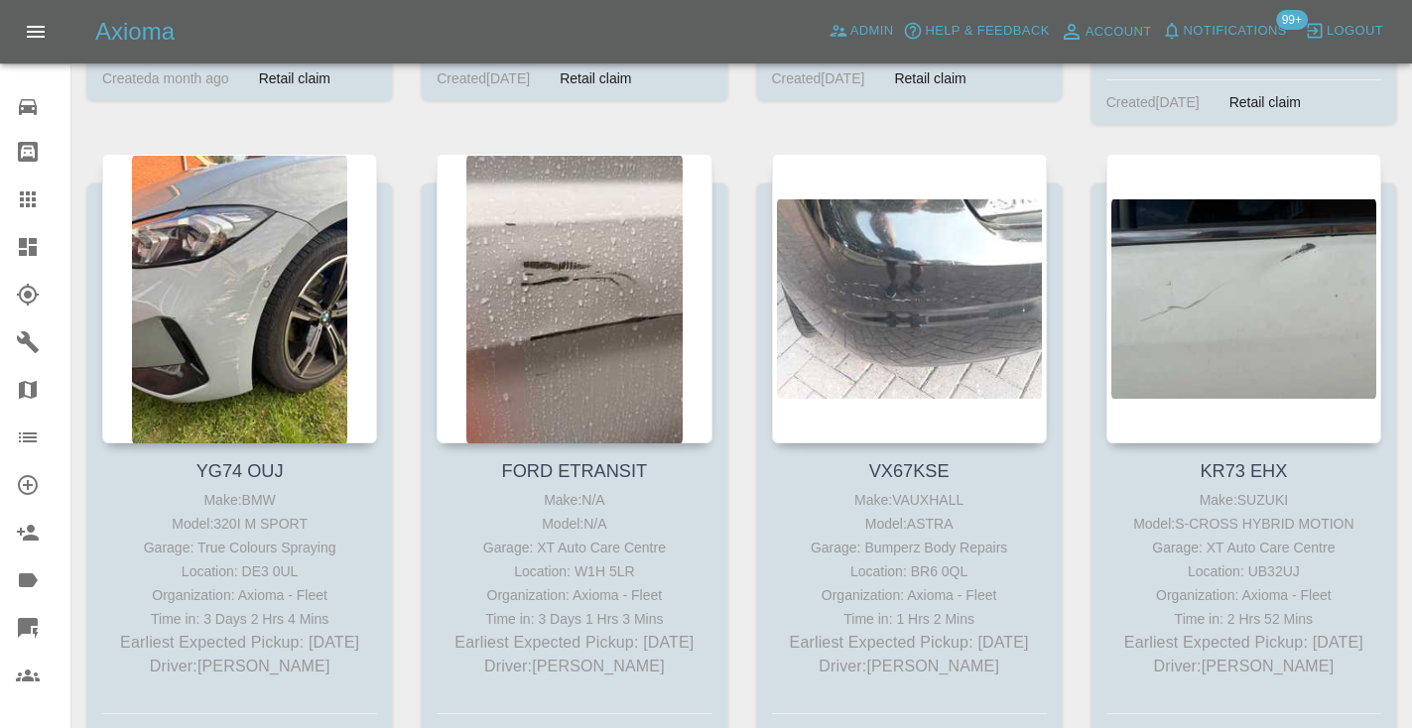
click at [37, 190] on icon at bounding box center [28, 200] width 24 height 24
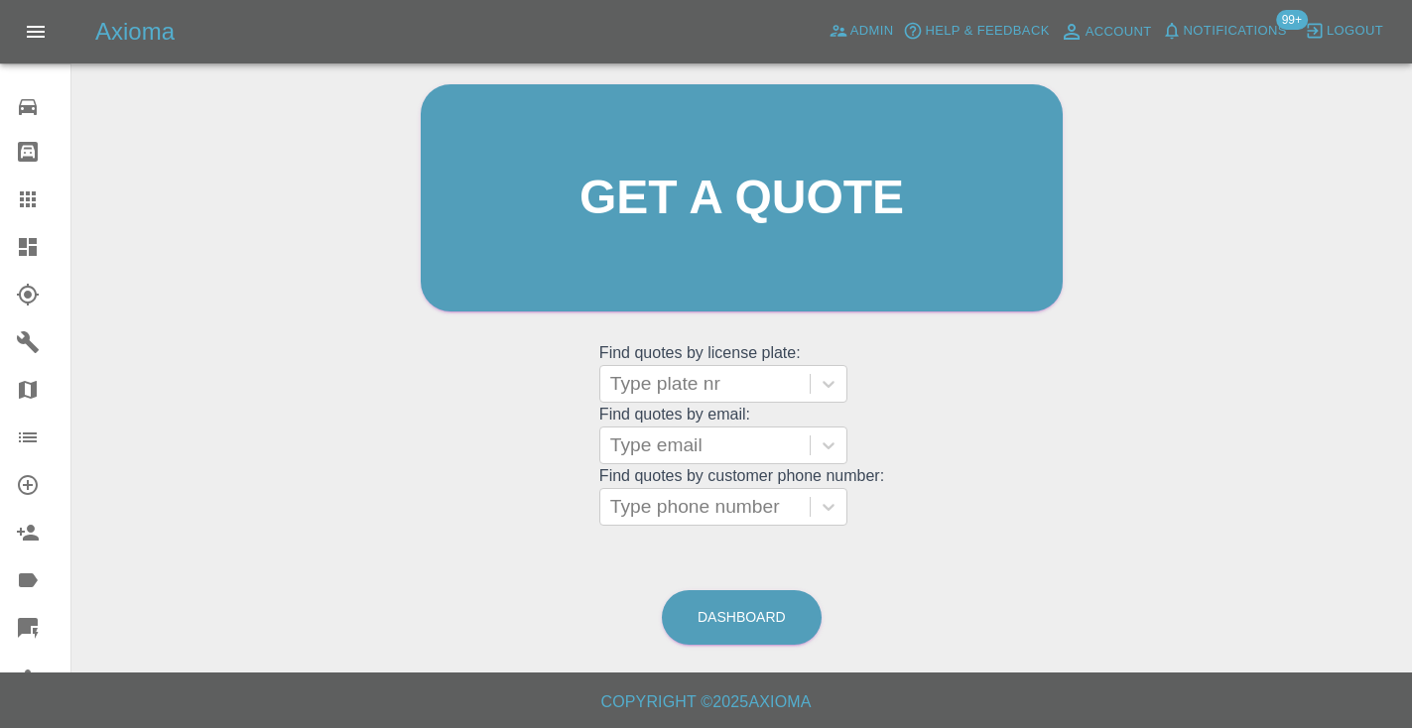
scroll to position [199, 0]
click at [708, 504] on div "Type phone number" at bounding box center [705, 508] width 190 height 24
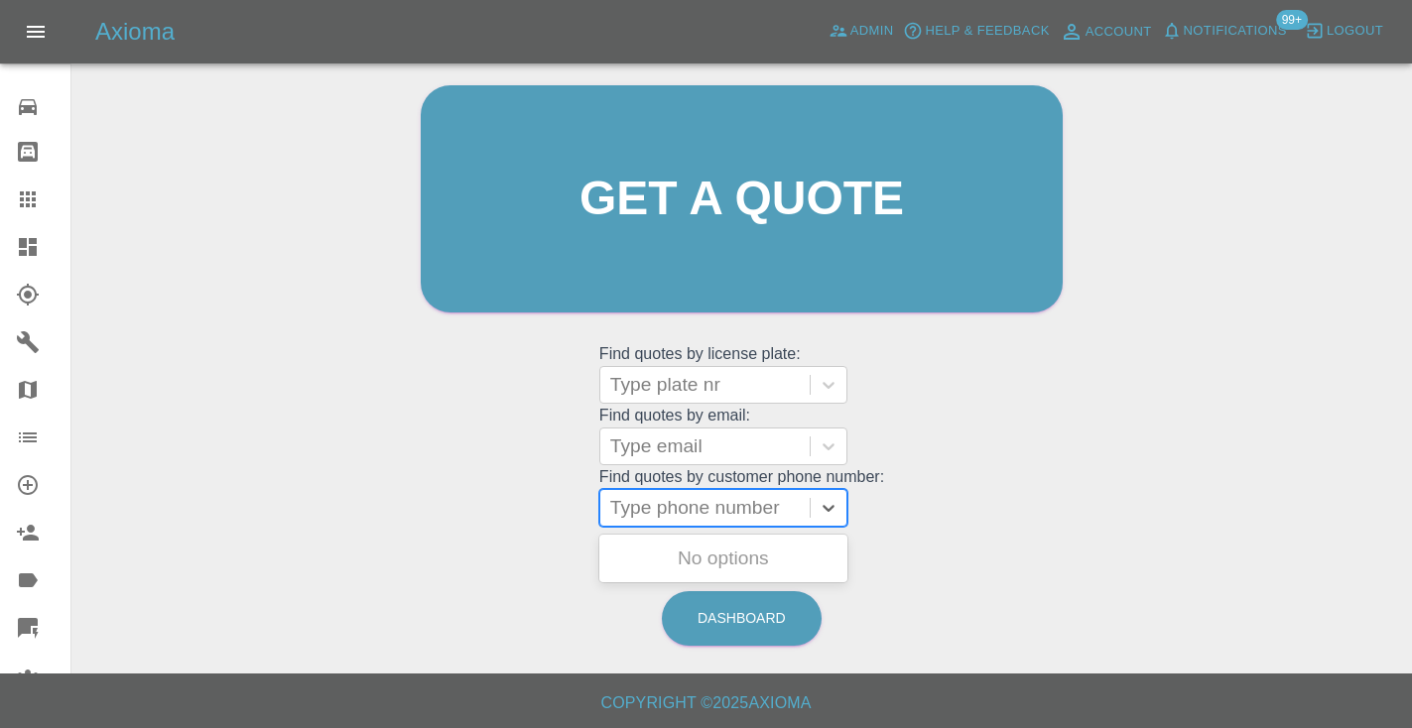
paste input "07498869645"
type input "07498869645"
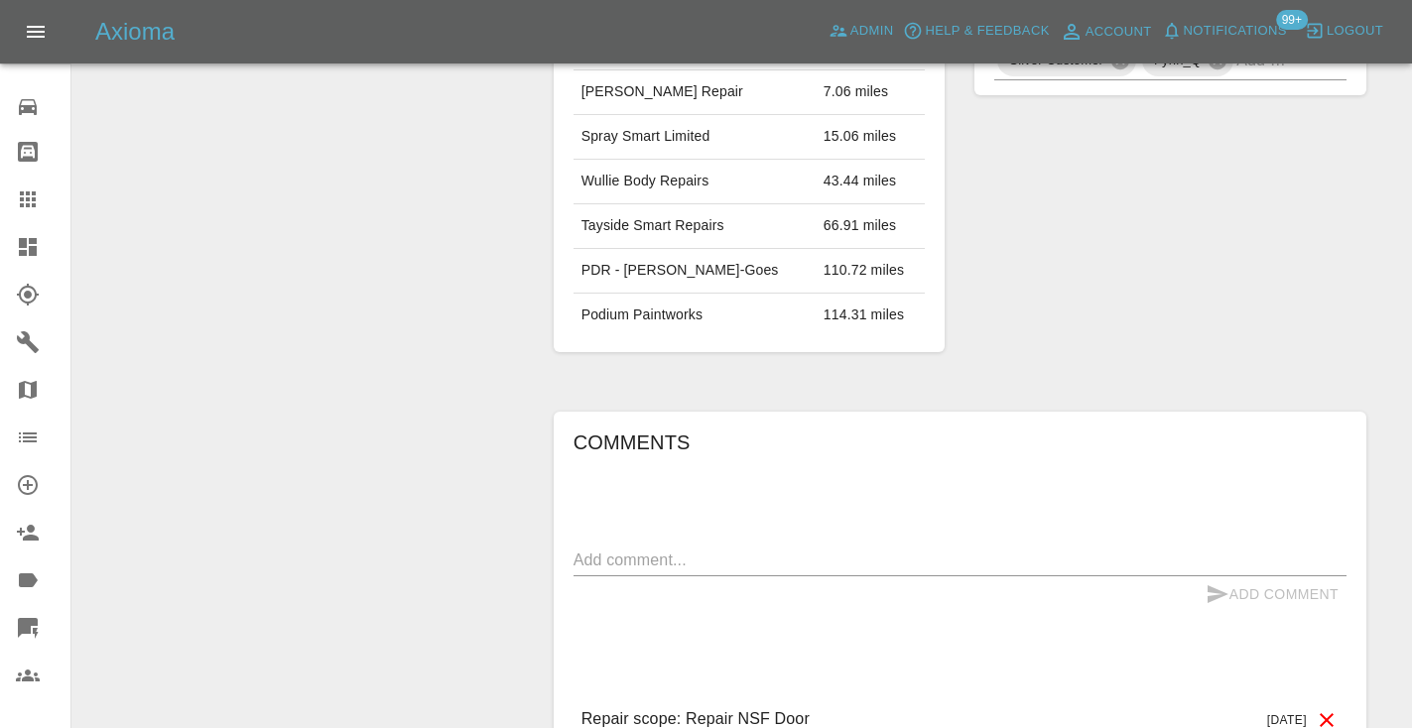
scroll to position [1271, 0]
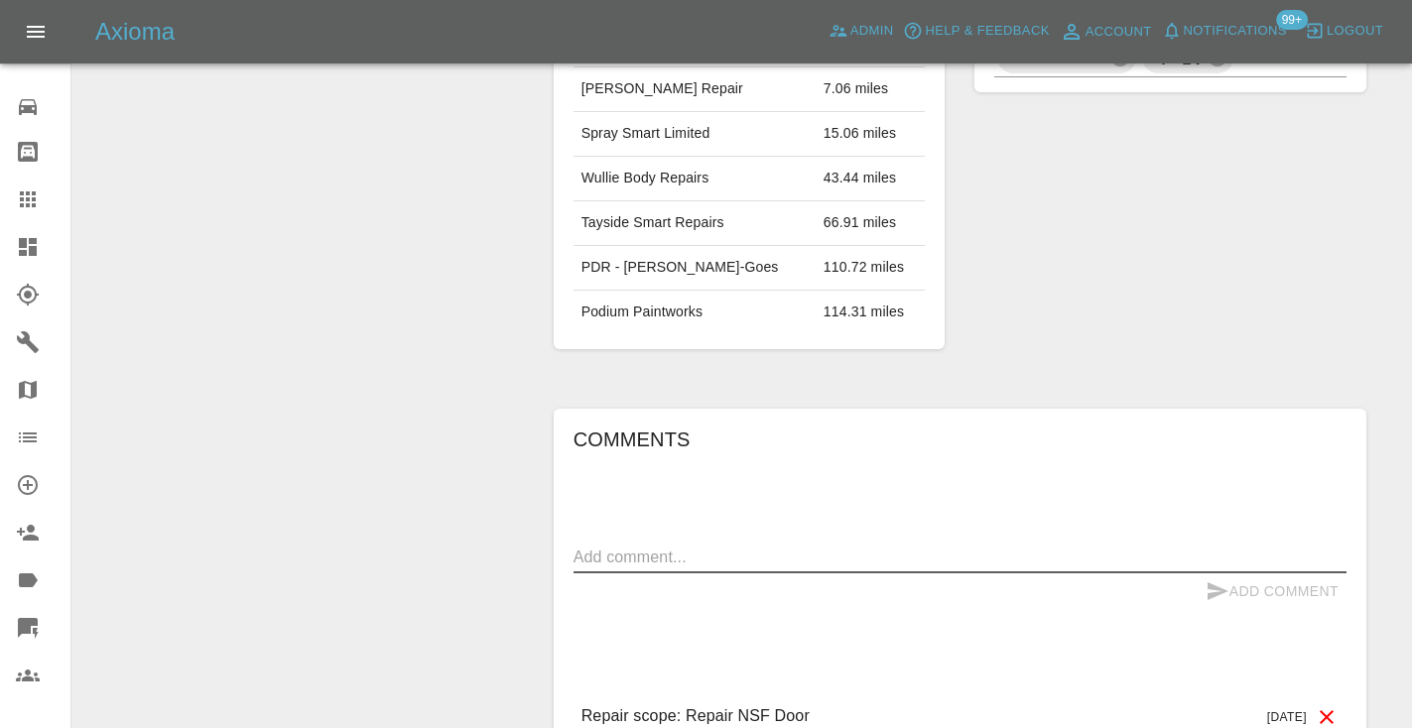
click at [606, 546] on textarea at bounding box center [959, 557] width 773 height 23
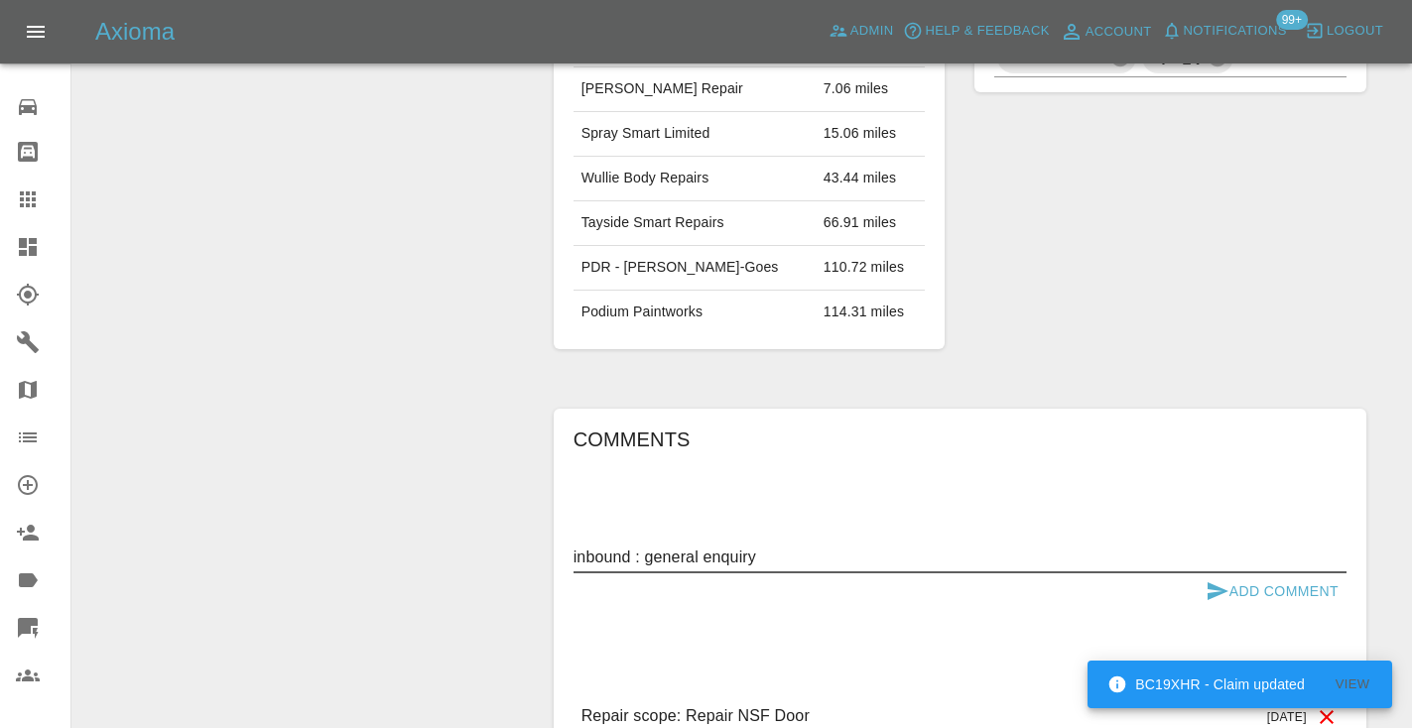
type textarea "inbound : general enquiry"
click at [1218, 579] on icon "submit" at bounding box center [1217, 591] width 24 height 24
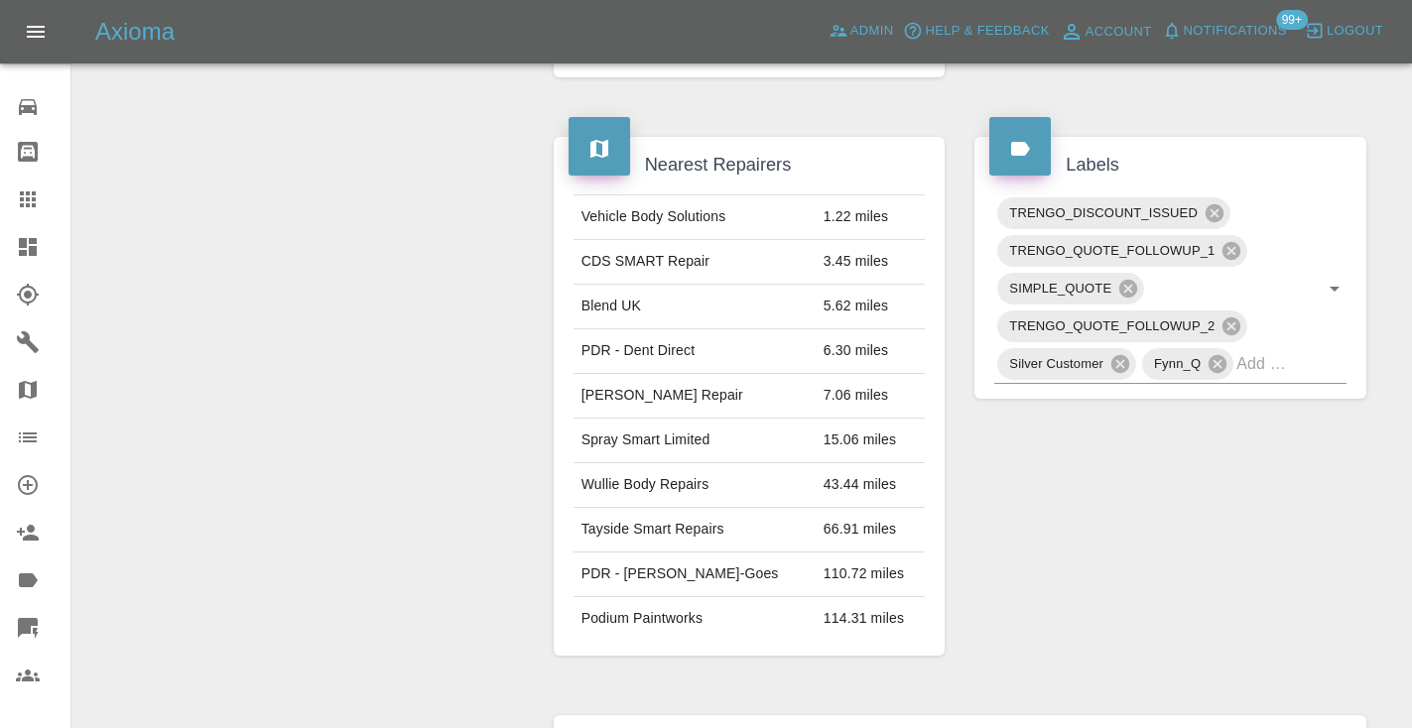
scroll to position [995, 0]
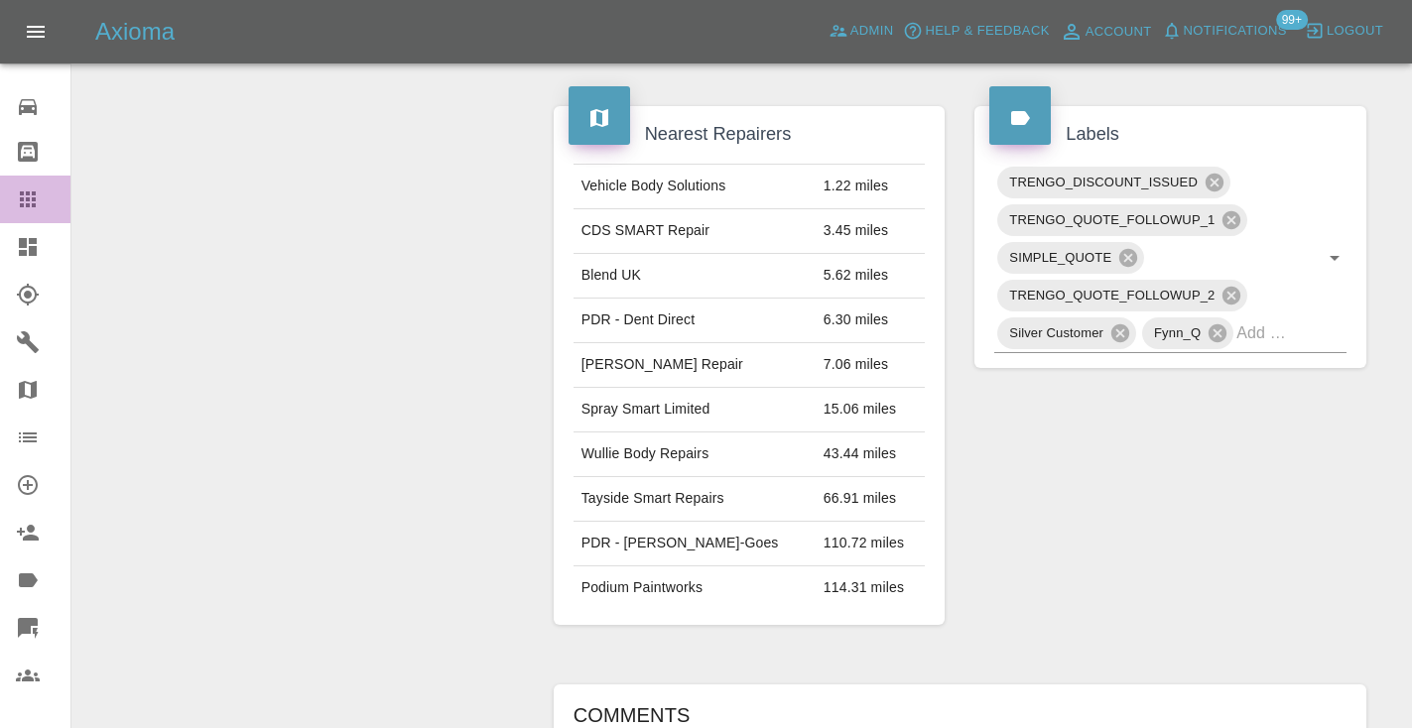
click at [29, 199] on icon at bounding box center [28, 199] width 16 height 16
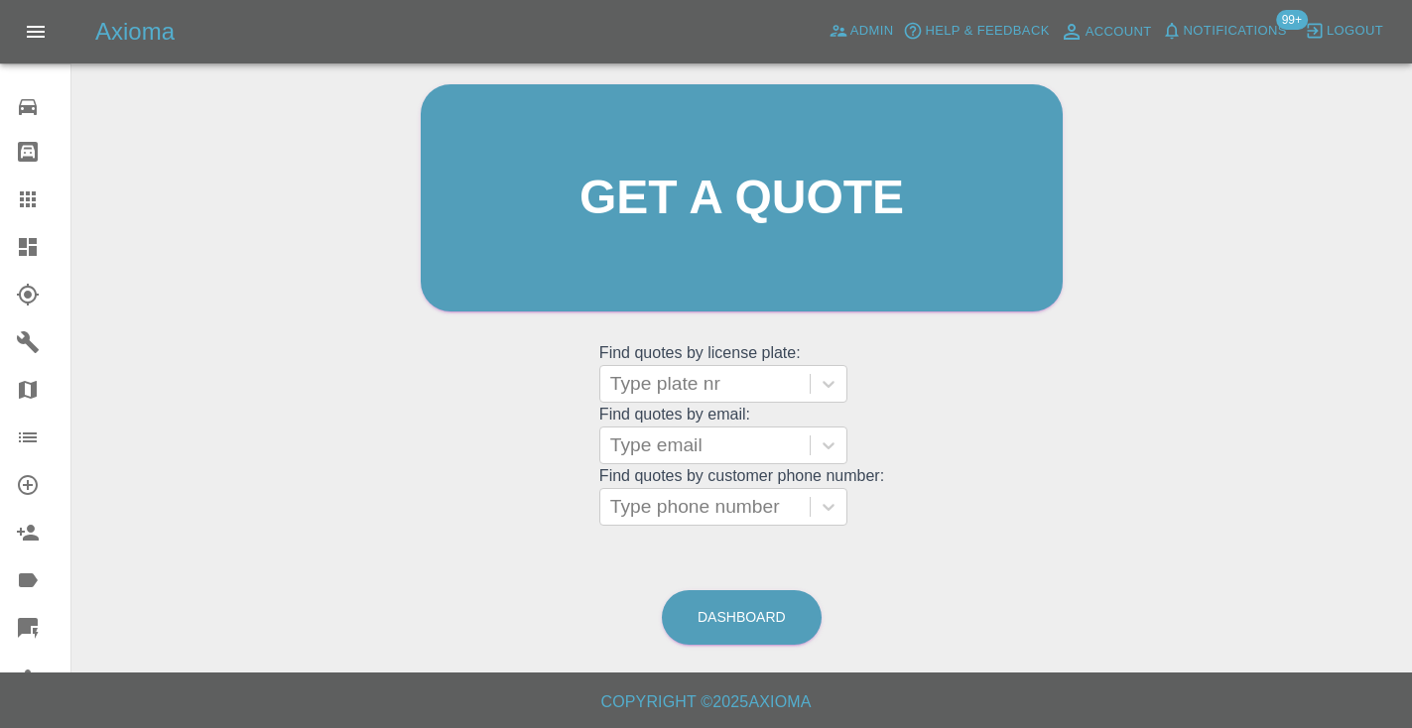
scroll to position [199, 0]
click at [977, 401] on div "Welcome Castro Get a quote Get a quote Find quotes by license plate: Type plate…" at bounding box center [742, 236] width 684 height 599
click at [723, 607] on link "Dashboard" at bounding box center [742, 618] width 160 height 55
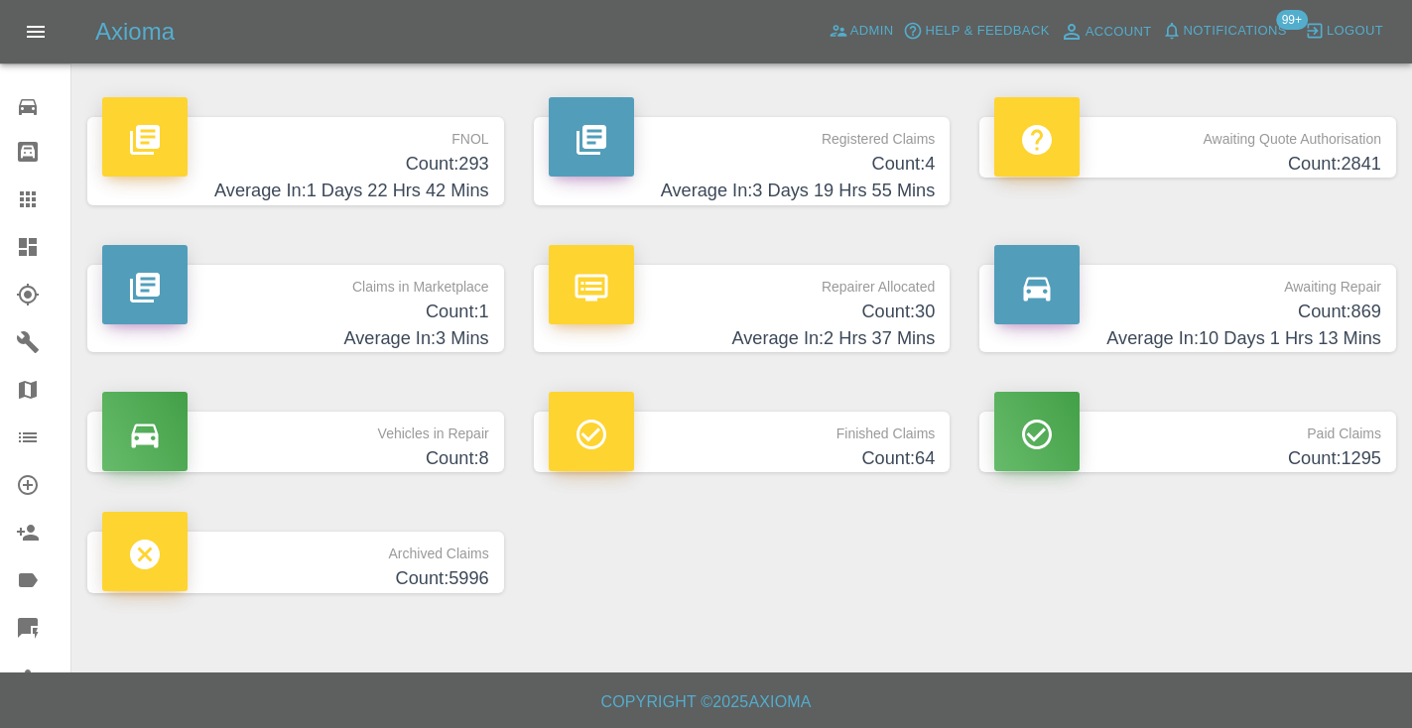
click at [1311, 311] on h4 "Count: 869" at bounding box center [1187, 312] width 387 height 27
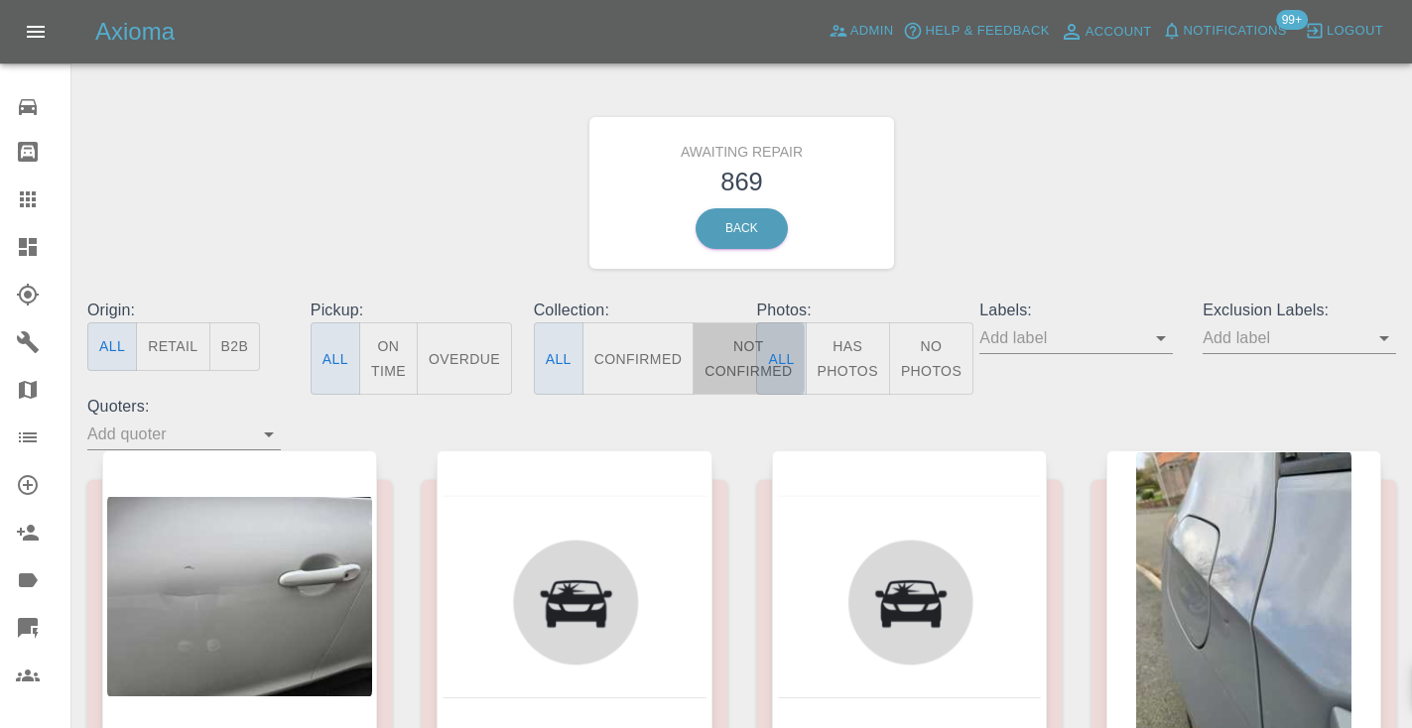
click at [725, 350] on button "Not Confirmed" at bounding box center [748, 358] width 111 height 72
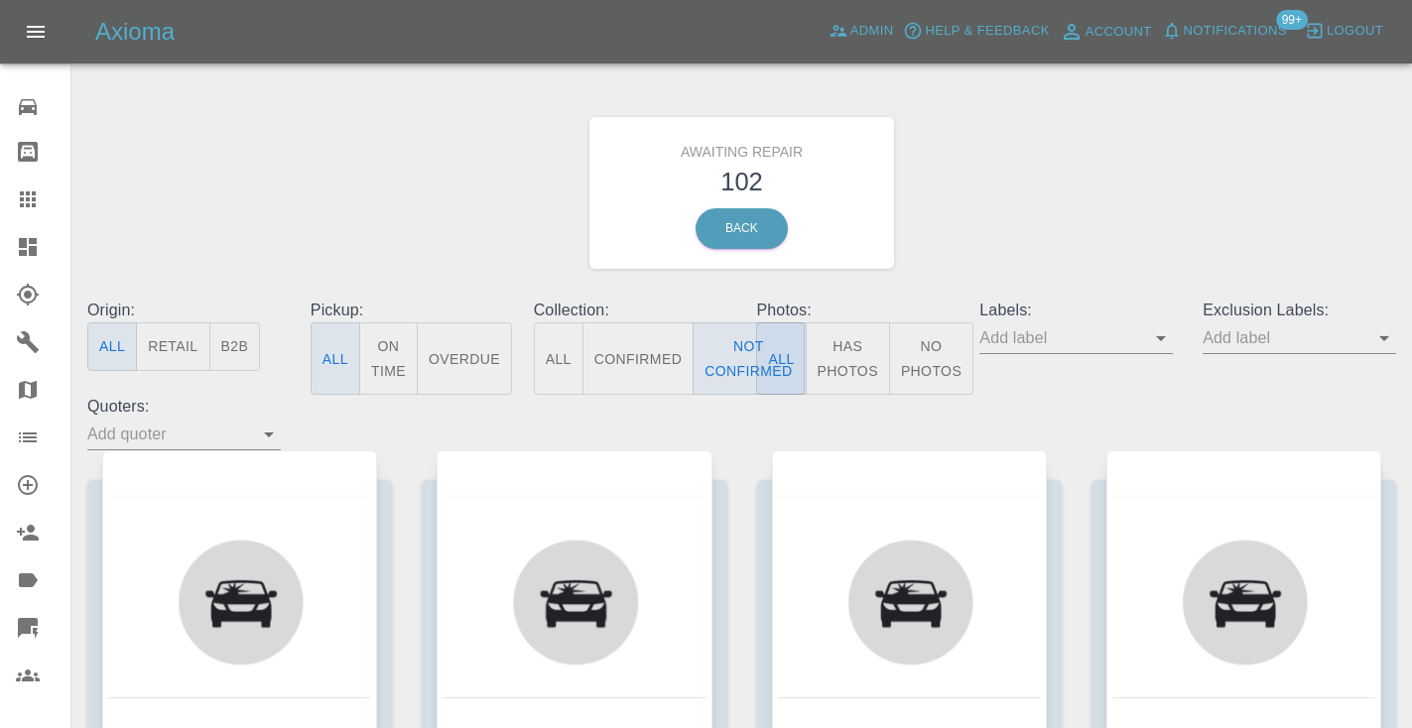
drag, startPoint x: 1217, startPoint y: 163, endPoint x: 1237, endPoint y: 147, distance: 25.4
click at [1217, 163] on div "Awaiting Repair 102 Back" at bounding box center [741, 192] width 1338 height 211
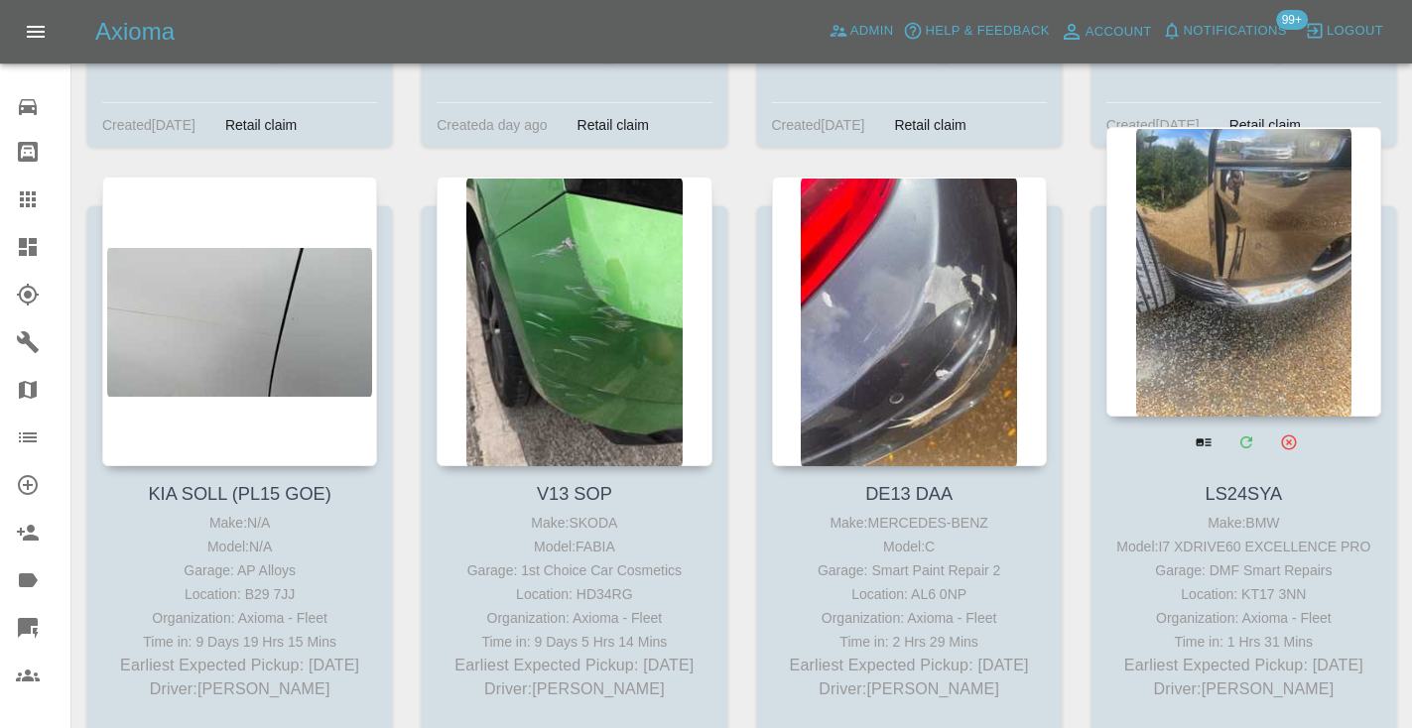
scroll to position [5612, 0]
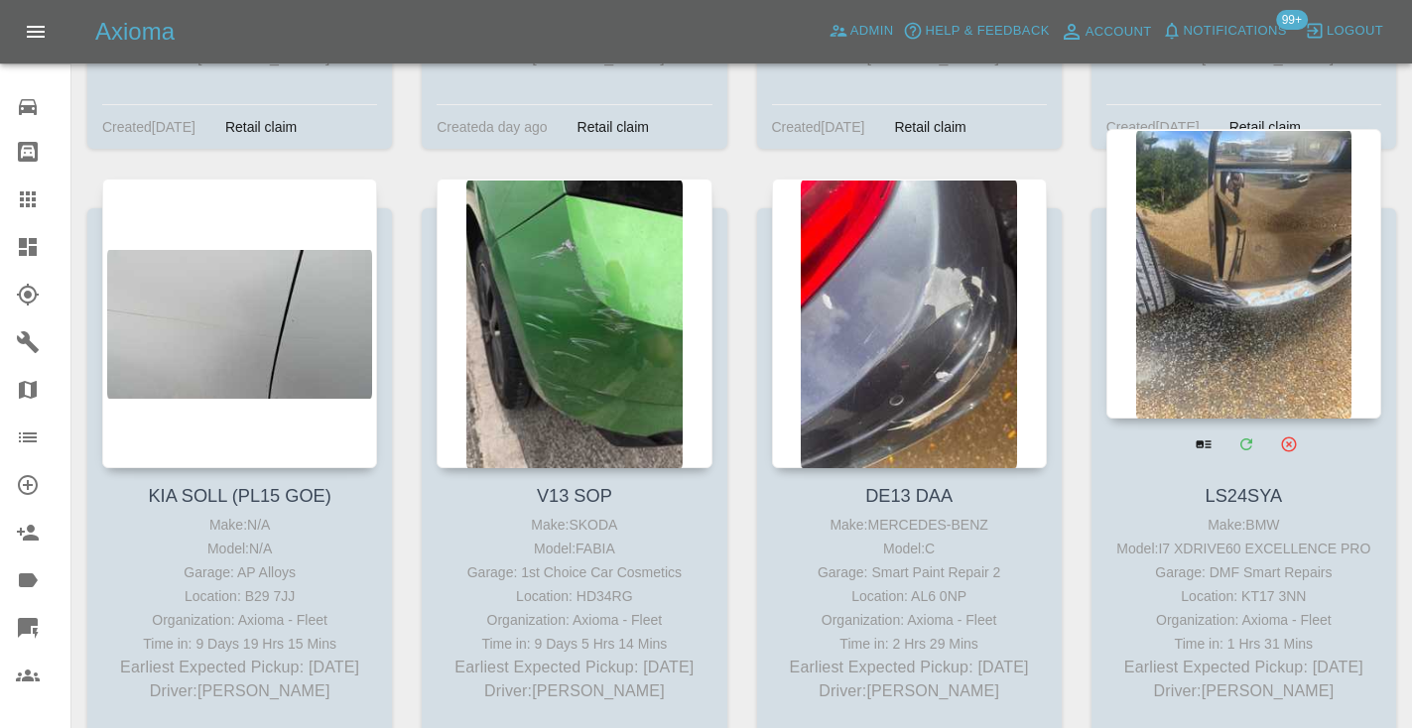
click at [1247, 202] on div at bounding box center [1243, 274] width 275 height 290
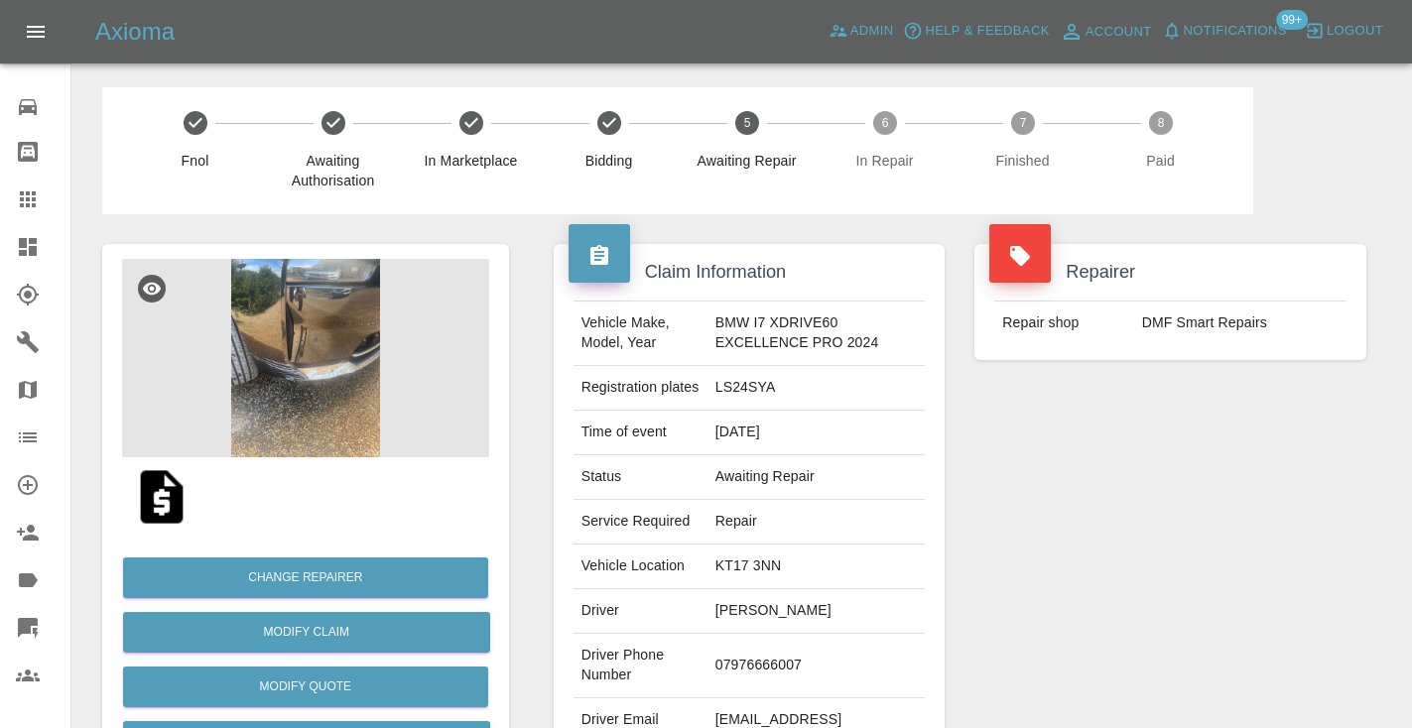
click at [753, 668] on td "07976666007" at bounding box center [816, 666] width 218 height 64
copy td "07976666007"
click at [1133, 542] on div "Repairer Repair shop DMF Smart Repairs" at bounding box center [1170, 510] width 422 height 592
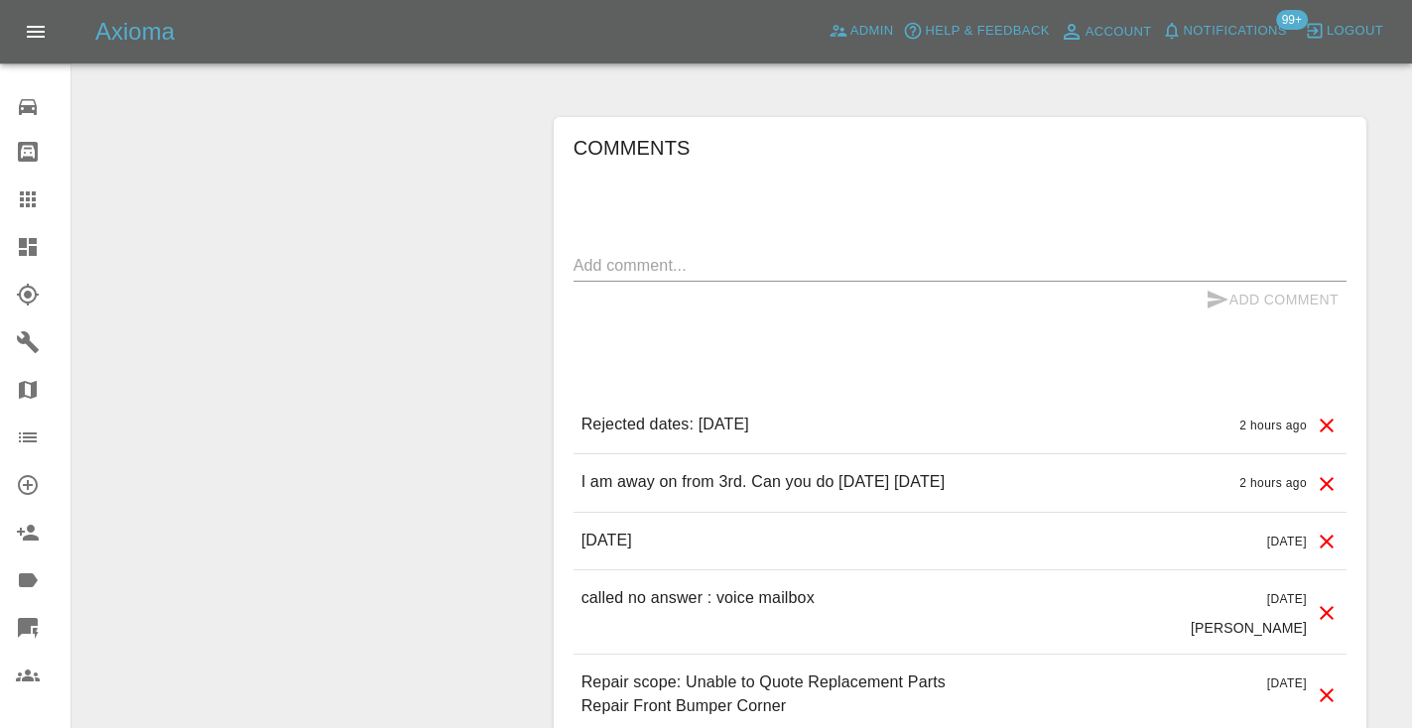
scroll to position [1314, 0]
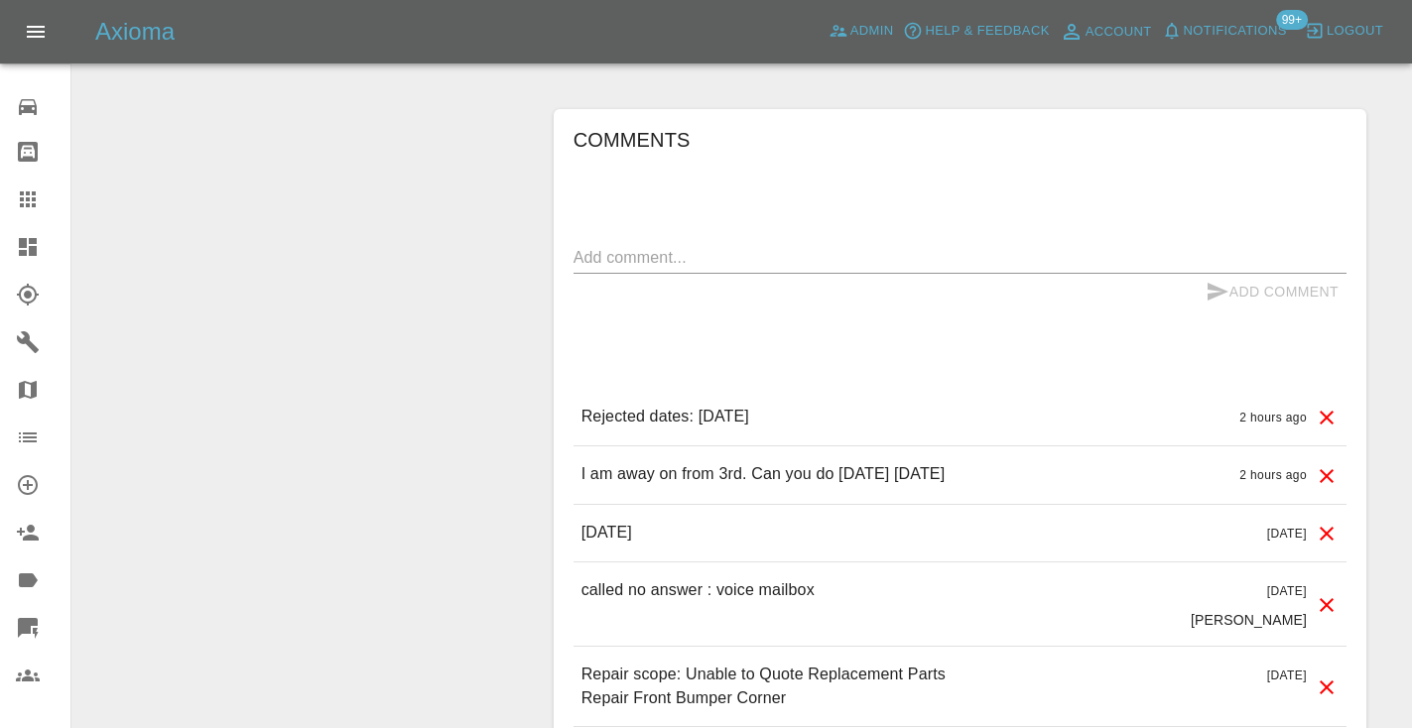
click at [623, 248] on textarea at bounding box center [959, 257] width 773 height 23
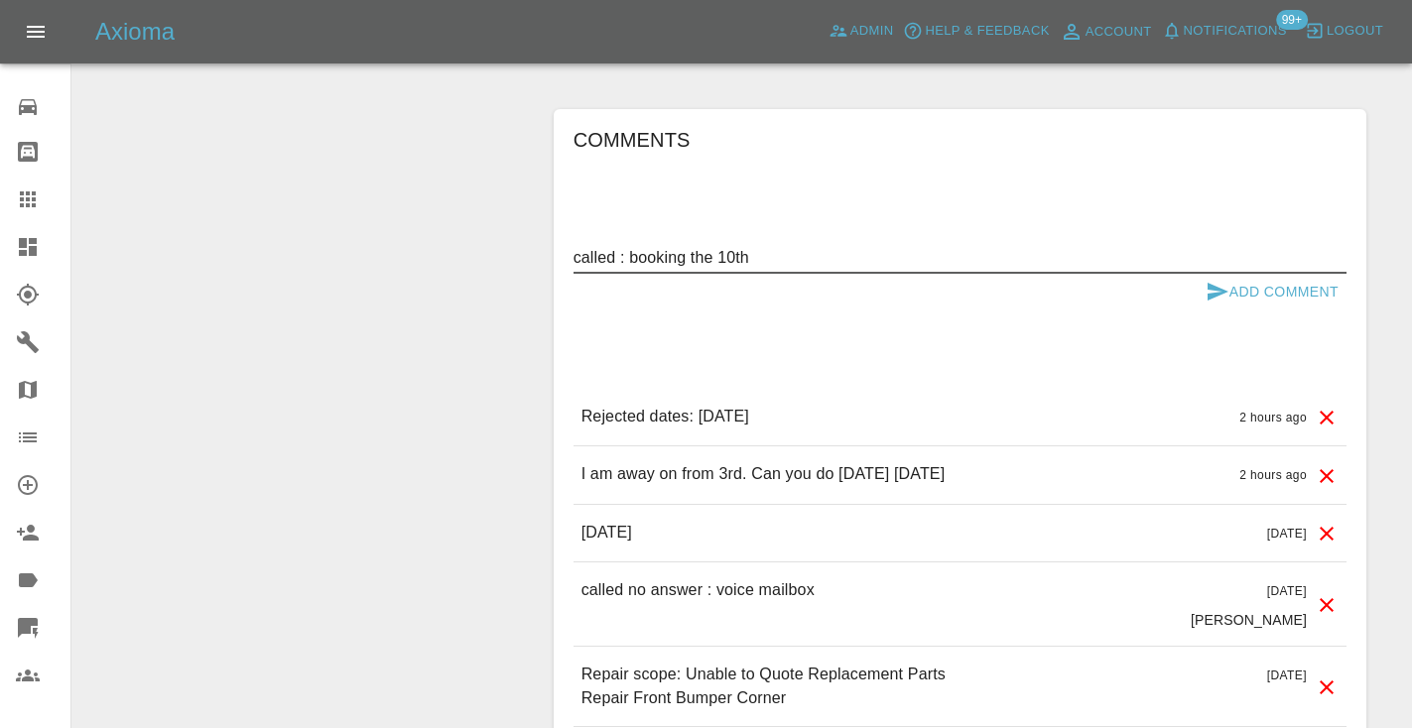
type textarea "called : booking the 10th"
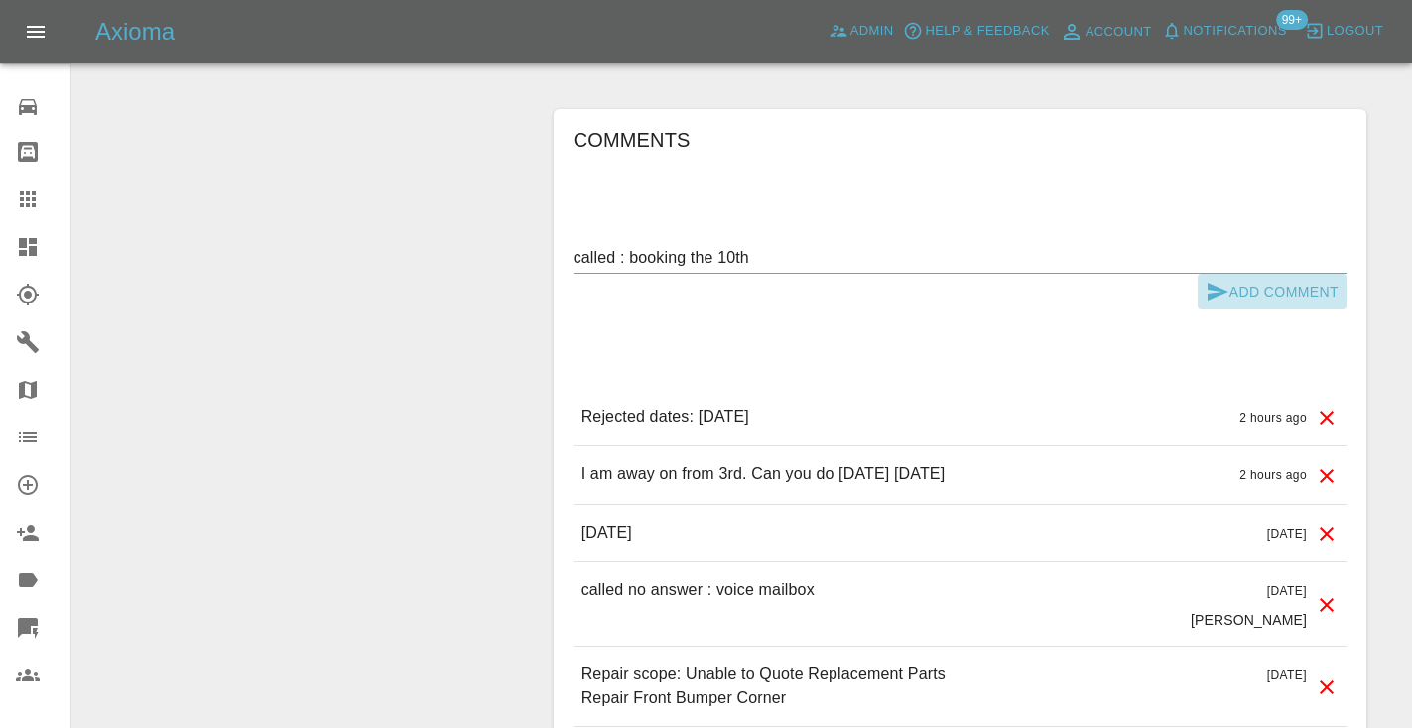
click at [1214, 280] on icon "submit" at bounding box center [1217, 292] width 24 height 24
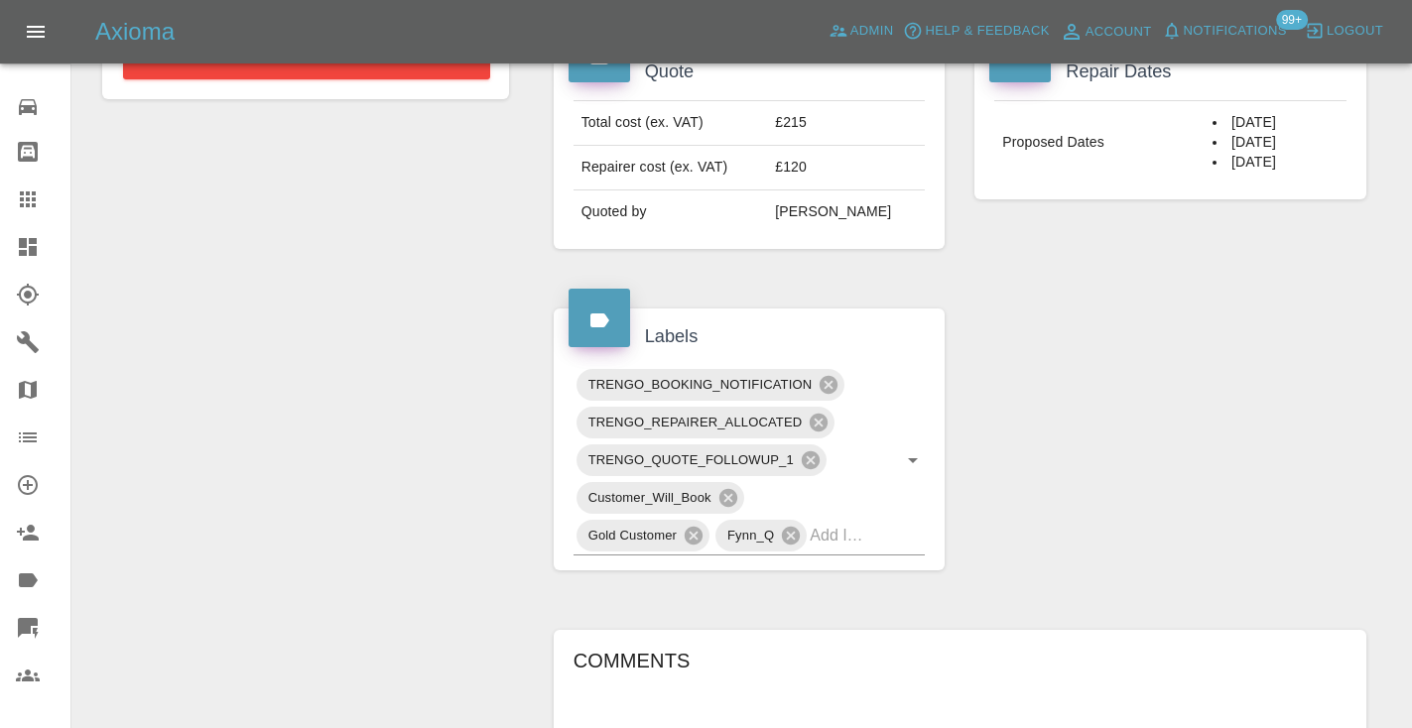
scroll to position [777, 0]
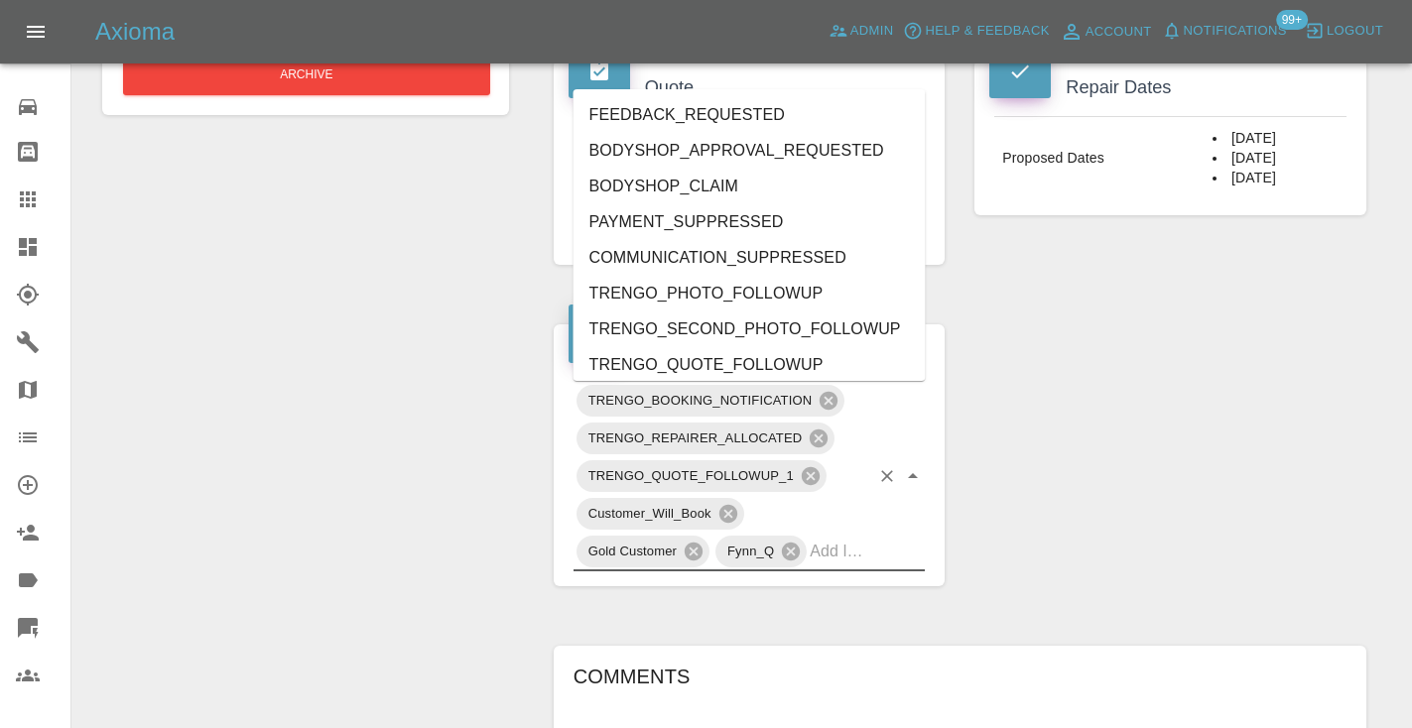
click at [821, 544] on input "text" at bounding box center [840, 551] width 60 height 31
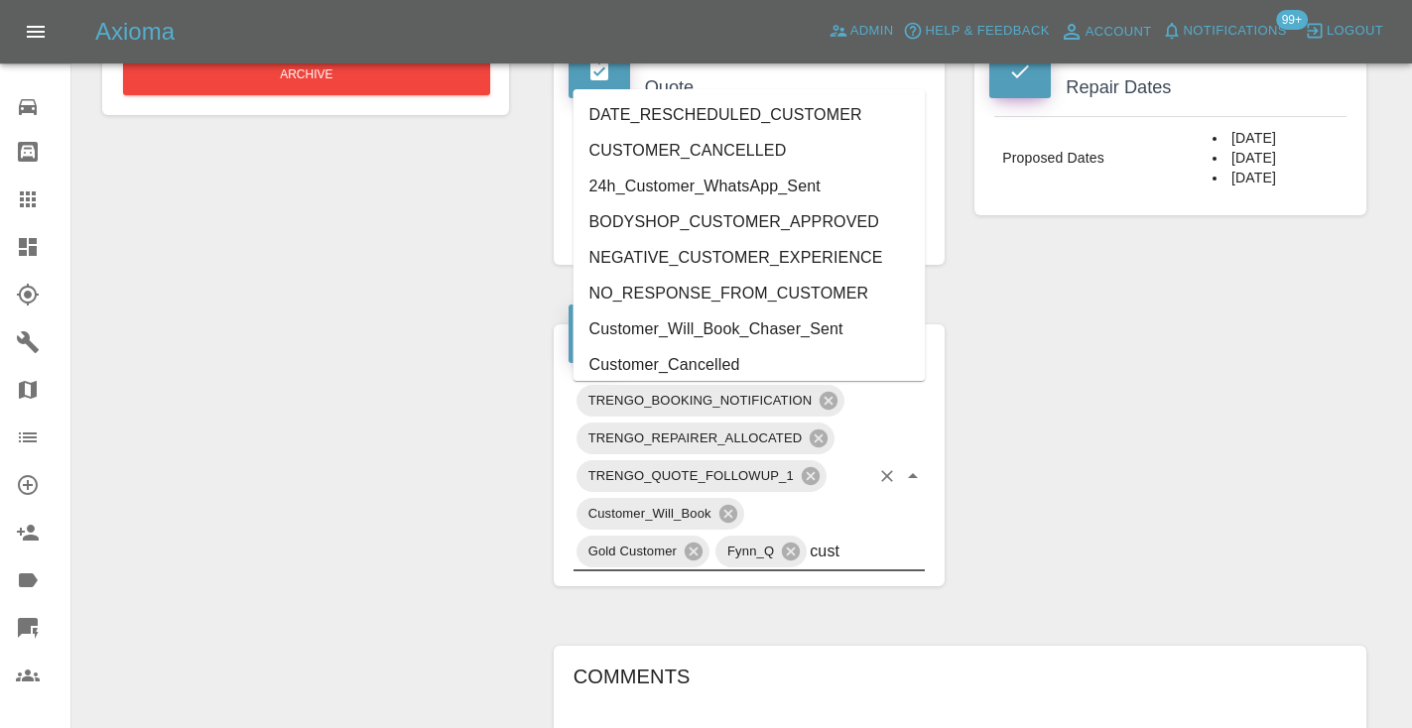
type input "cust"
click at [1105, 480] on div "Claim Information Vehicle Make, Model, Year BMW I7 XDRIVE60 EXCELLENCE PRO 2024…" at bounding box center [960, 443] width 842 height 2012
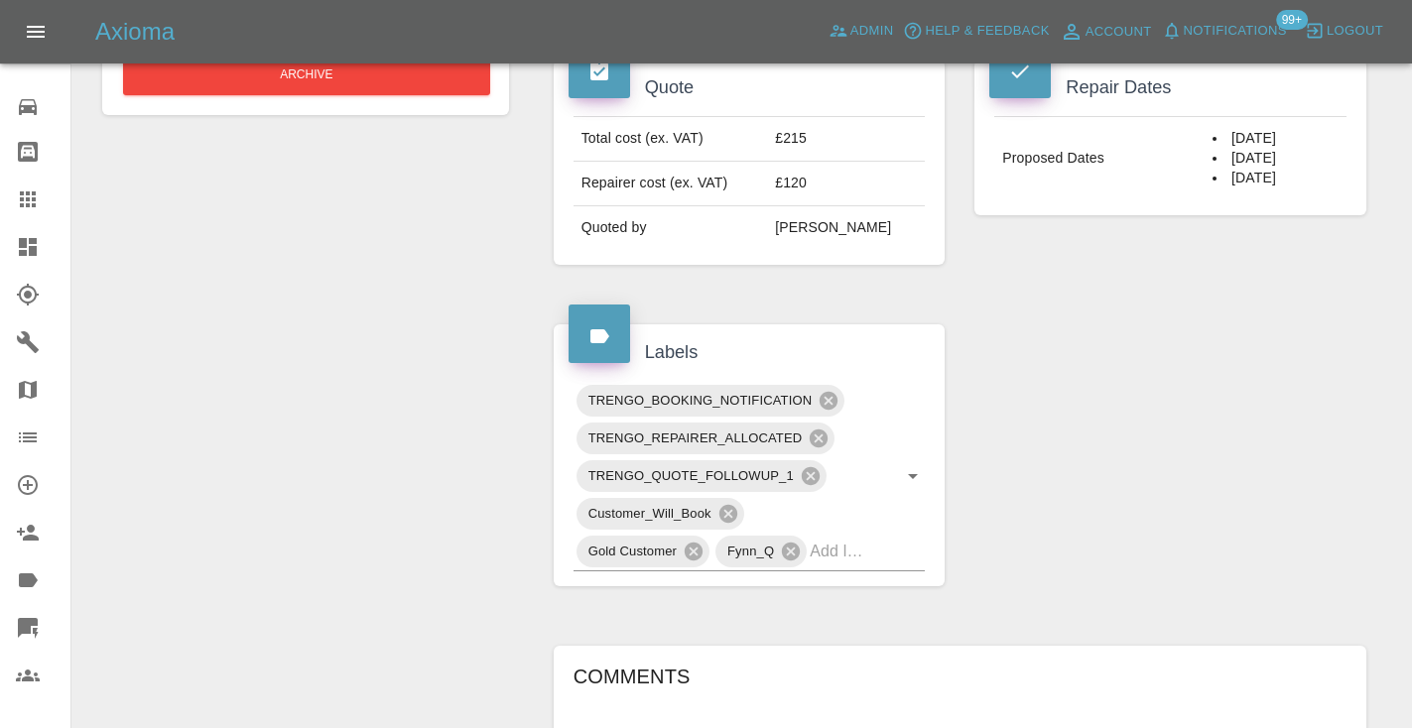
click at [32, 197] on icon at bounding box center [28, 199] width 16 height 16
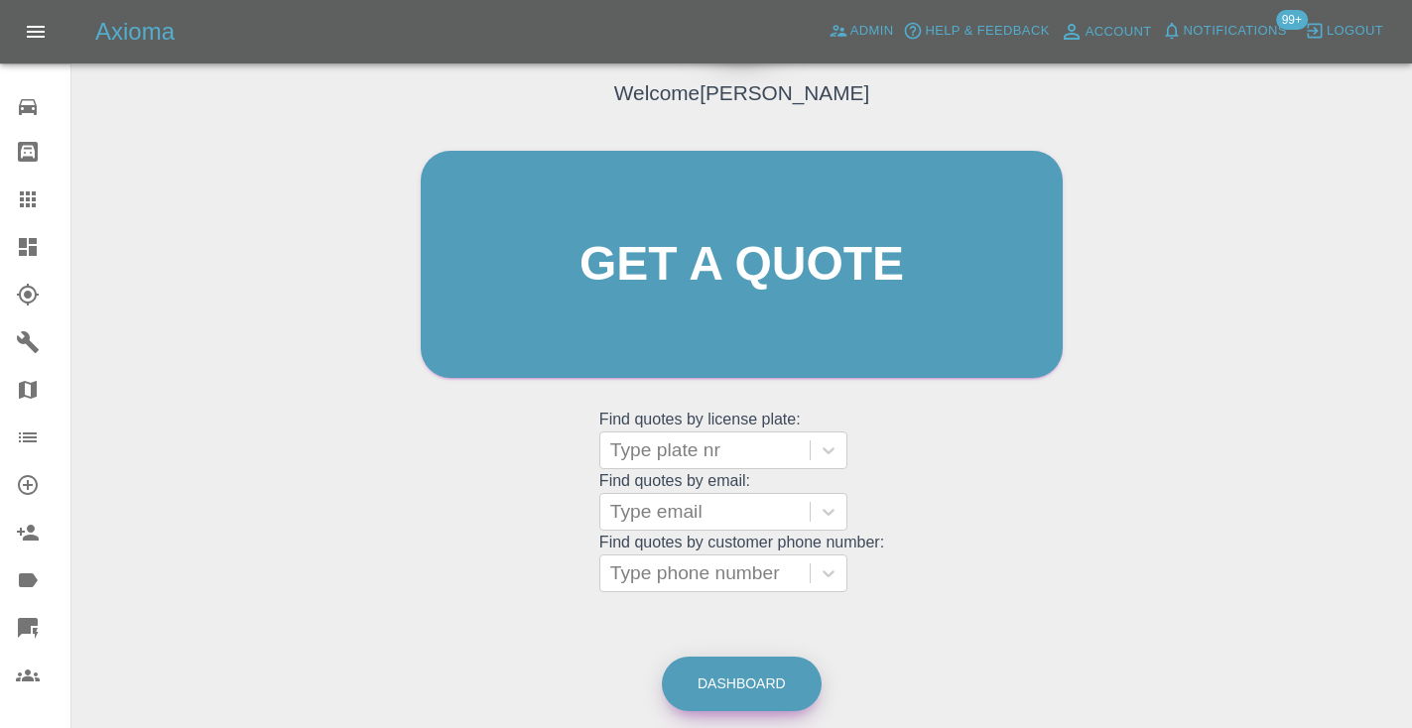
click at [758, 678] on link "Dashboard" at bounding box center [742, 684] width 160 height 55
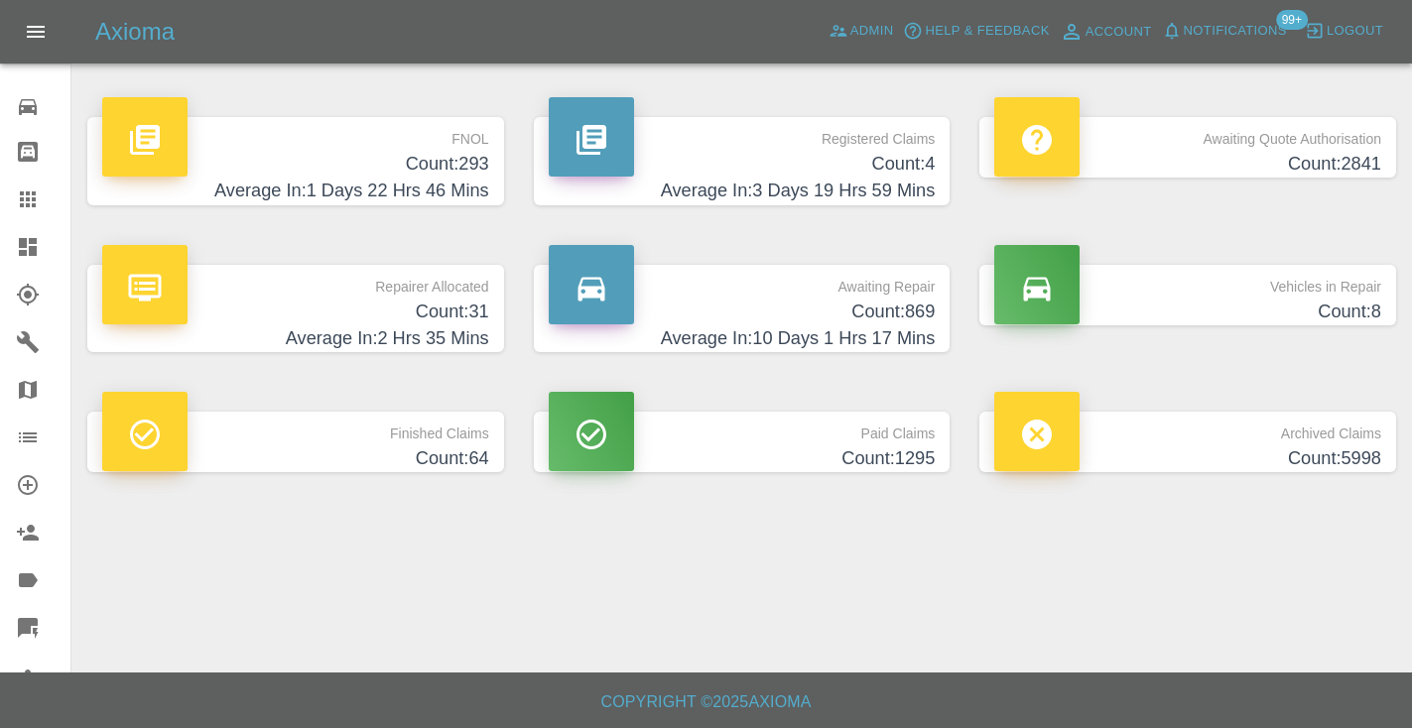
click at [906, 306] on h4 "Count: 869" at bounding box center [742, 312] width 387 height 27
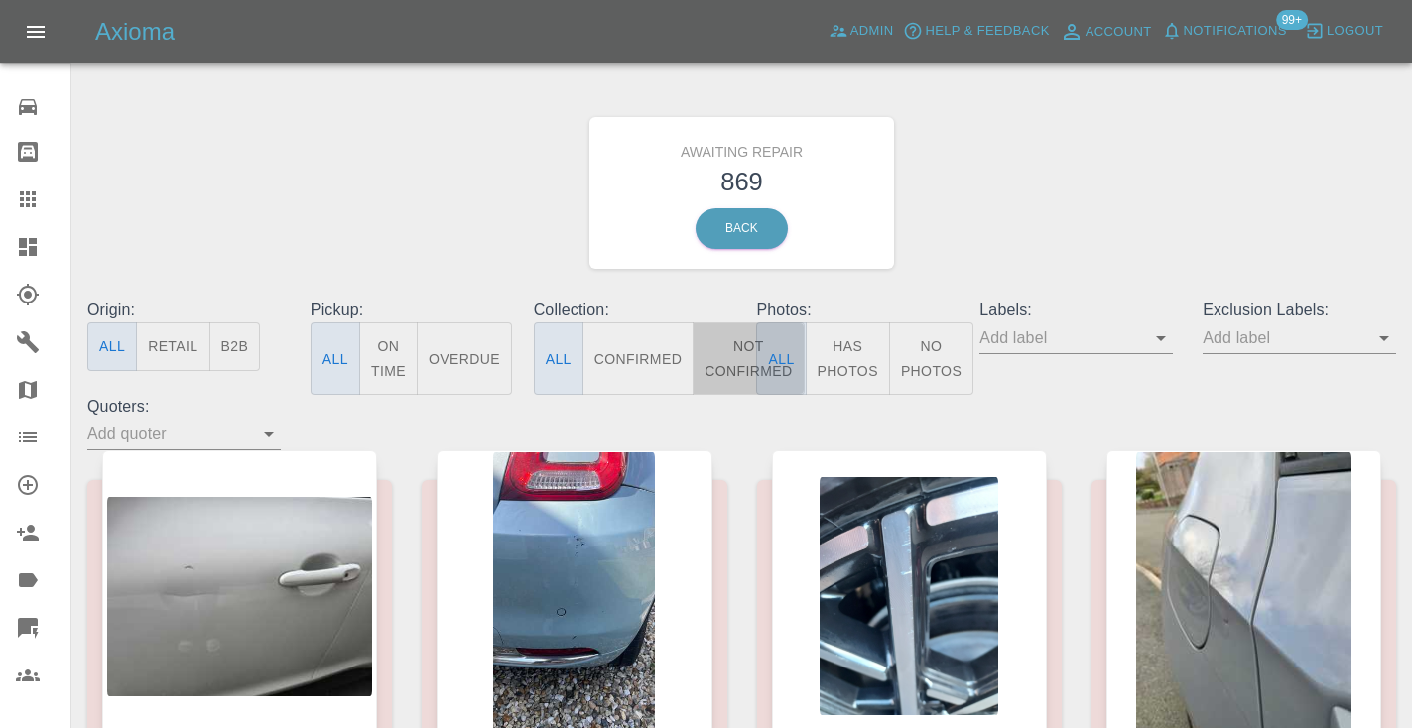
click at [744, 358] on button "Not Confirmed" at bounding box center [748, 358] width 111 height 72
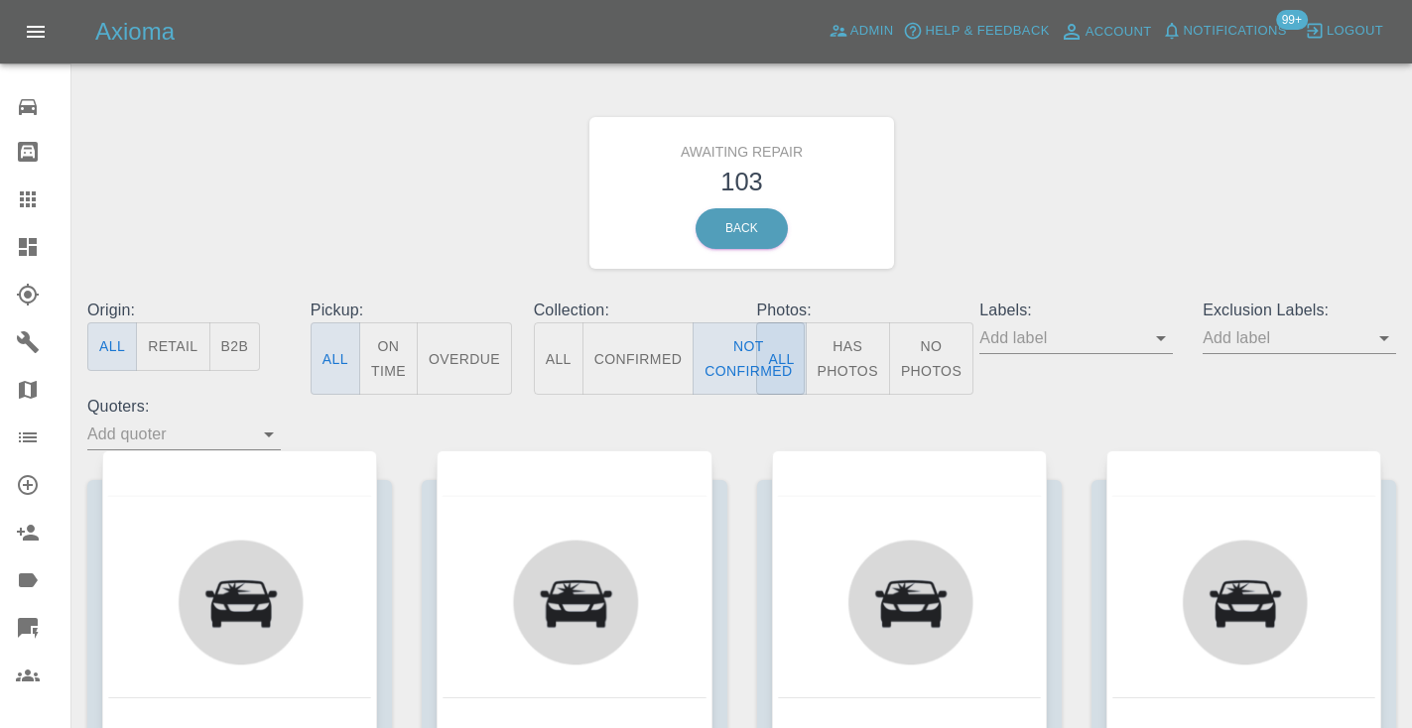
click at [1128, 136] on div "Awaiting Repair 103 Back" at bounding box center [741, 192] width 1338 height 211
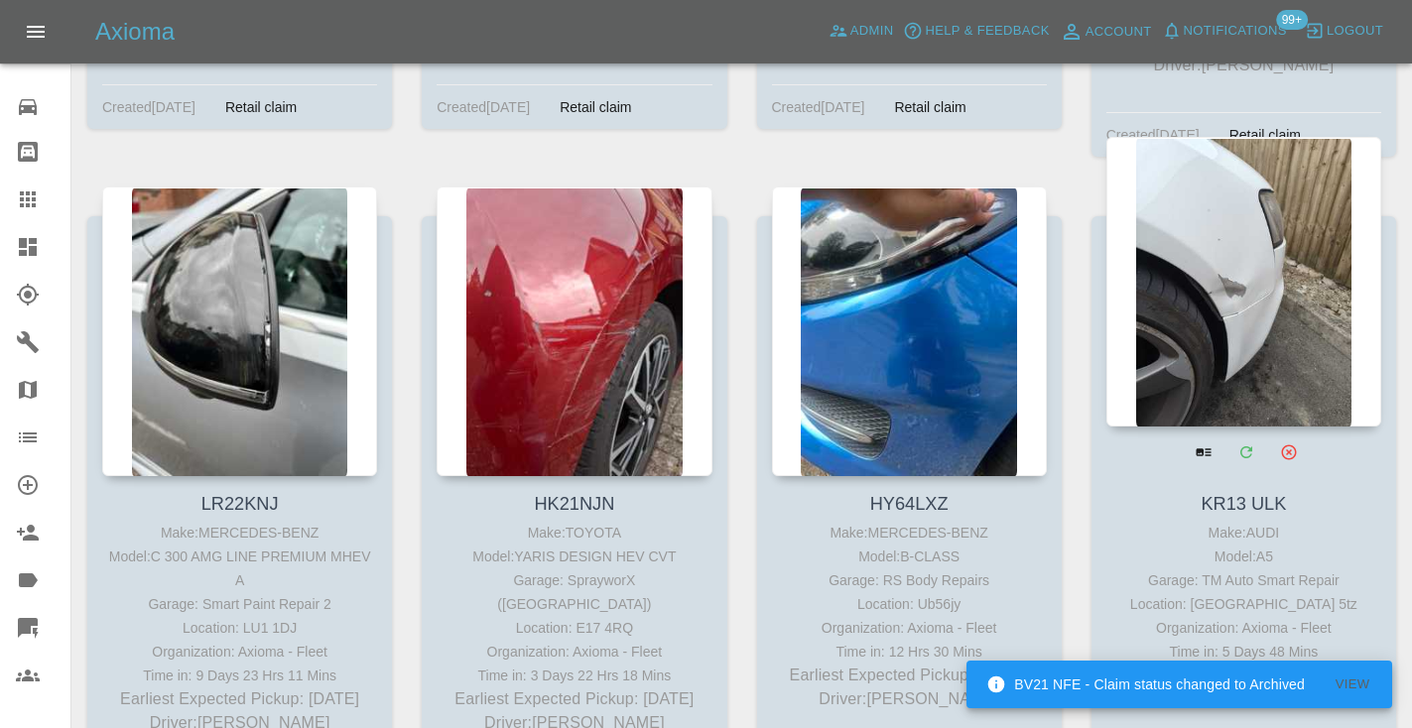
scroll to position [8163, 0]
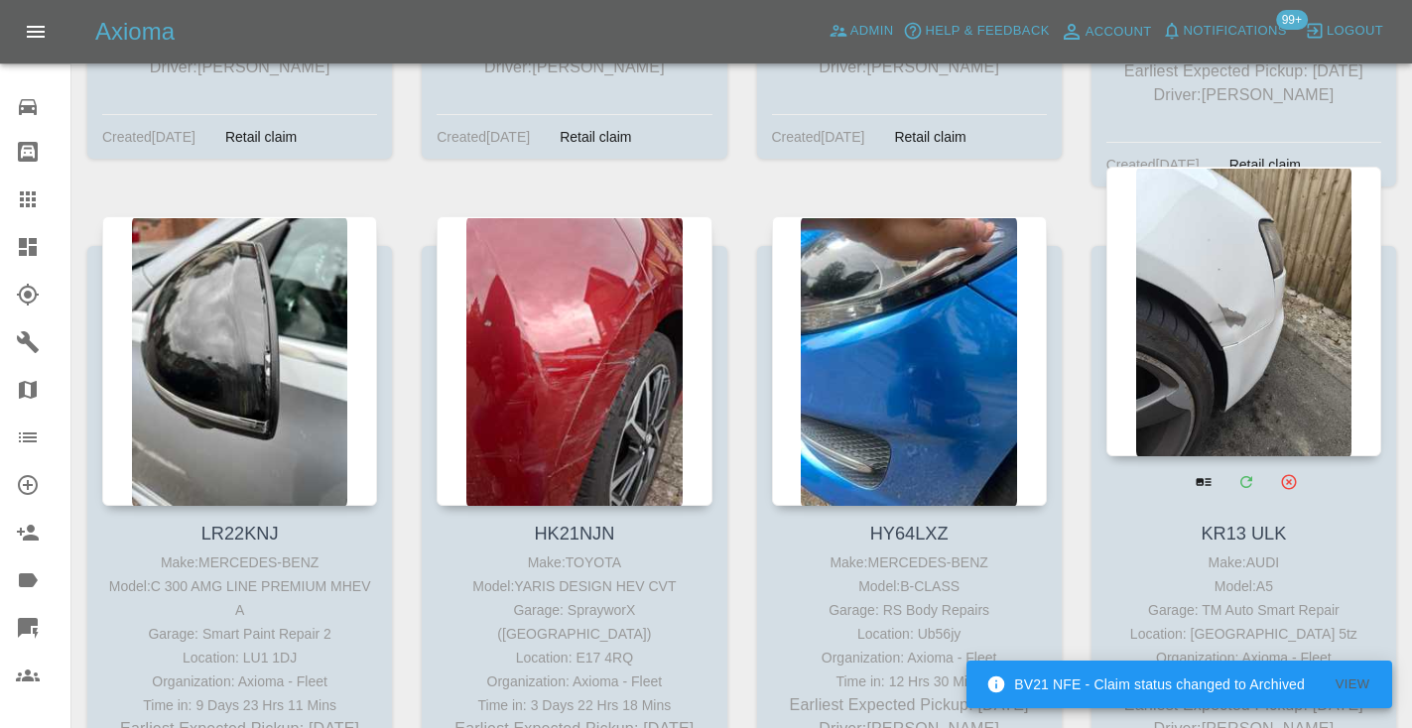
click at [1222, 167] on div at bounding box center [1243, 312] width 275 height 290
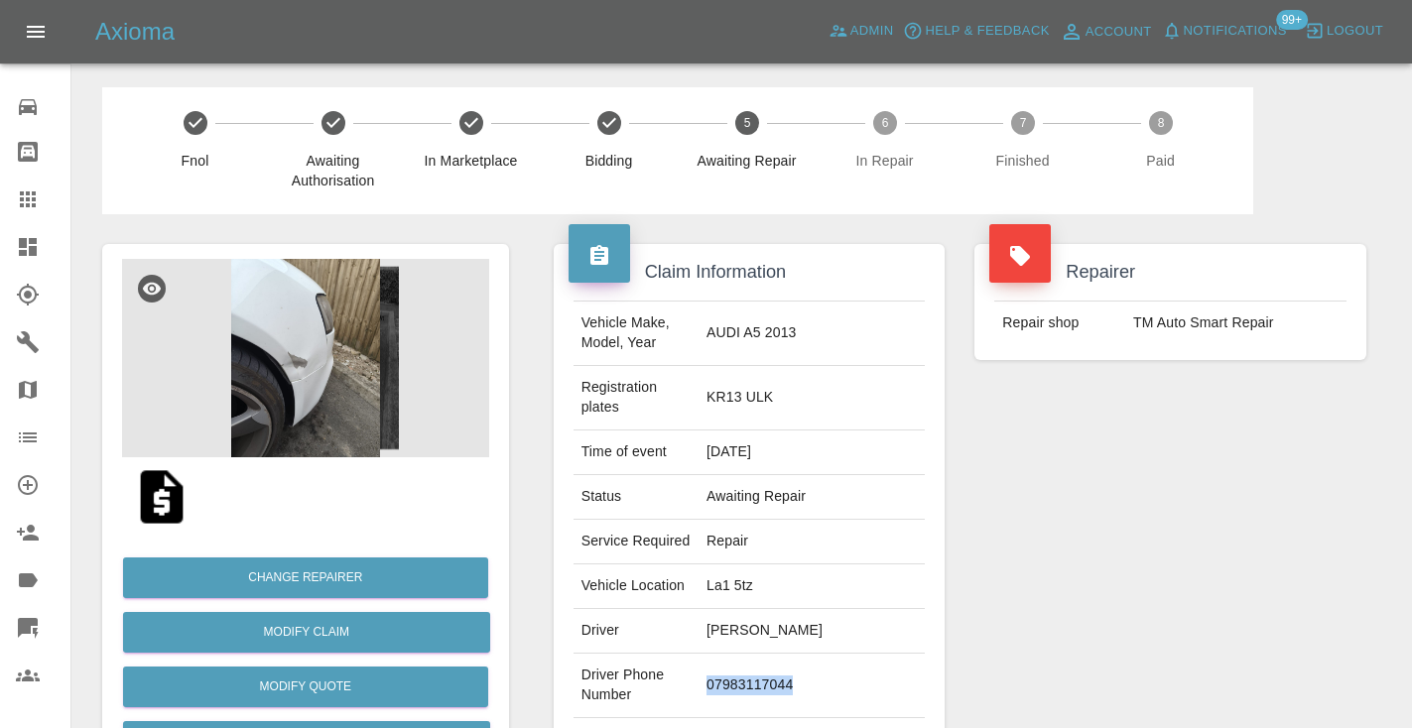
drag, startPoint x: 822, startPoint y: 676, endPoint x: 708, endPoint y: 675, distance: 113.1
click at [708, 675] on td "07983117044" at bounding box center [811, 686] width 226 height 64
copy td "07983117044"
click at [1117, 506] on div "Repairer Repair shop TM Auto Smart Repair" at bounding box center [1170, 530] width 422 height 632
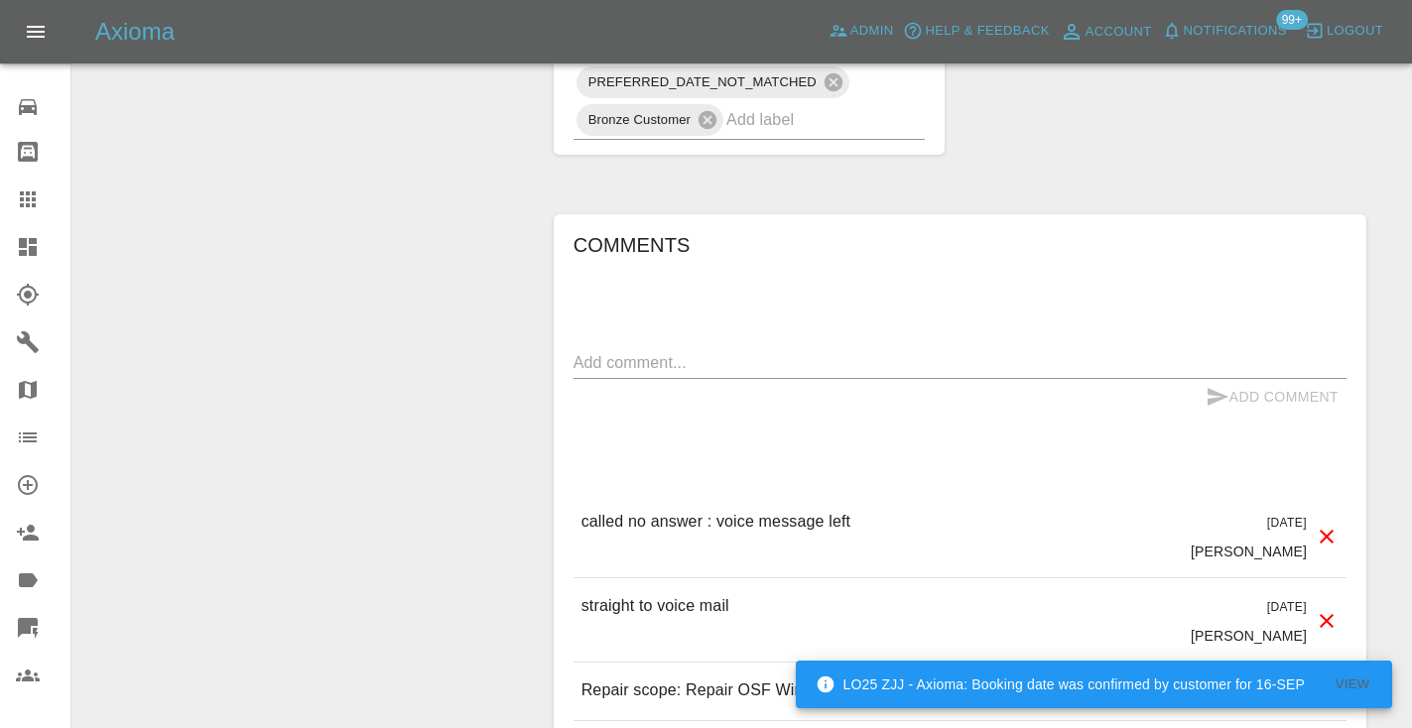
scroll to position [1528, 0]
click at [652, 348] on textarea at bounding box center [959, 359] width 773 height 23
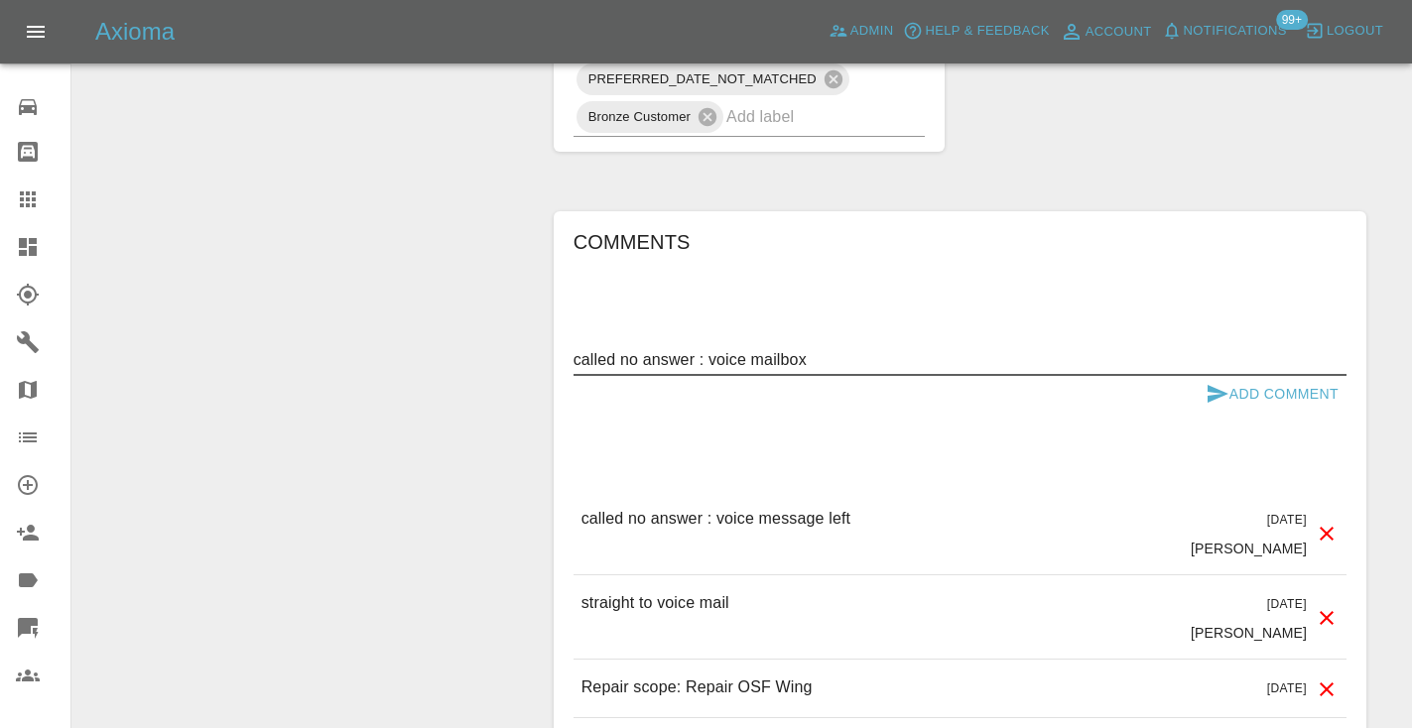
type textarea "called no answer : voice mailbox"
click at [1205, 384] on icon "submit" at bounding box center [1217, 394] width 24 height 24
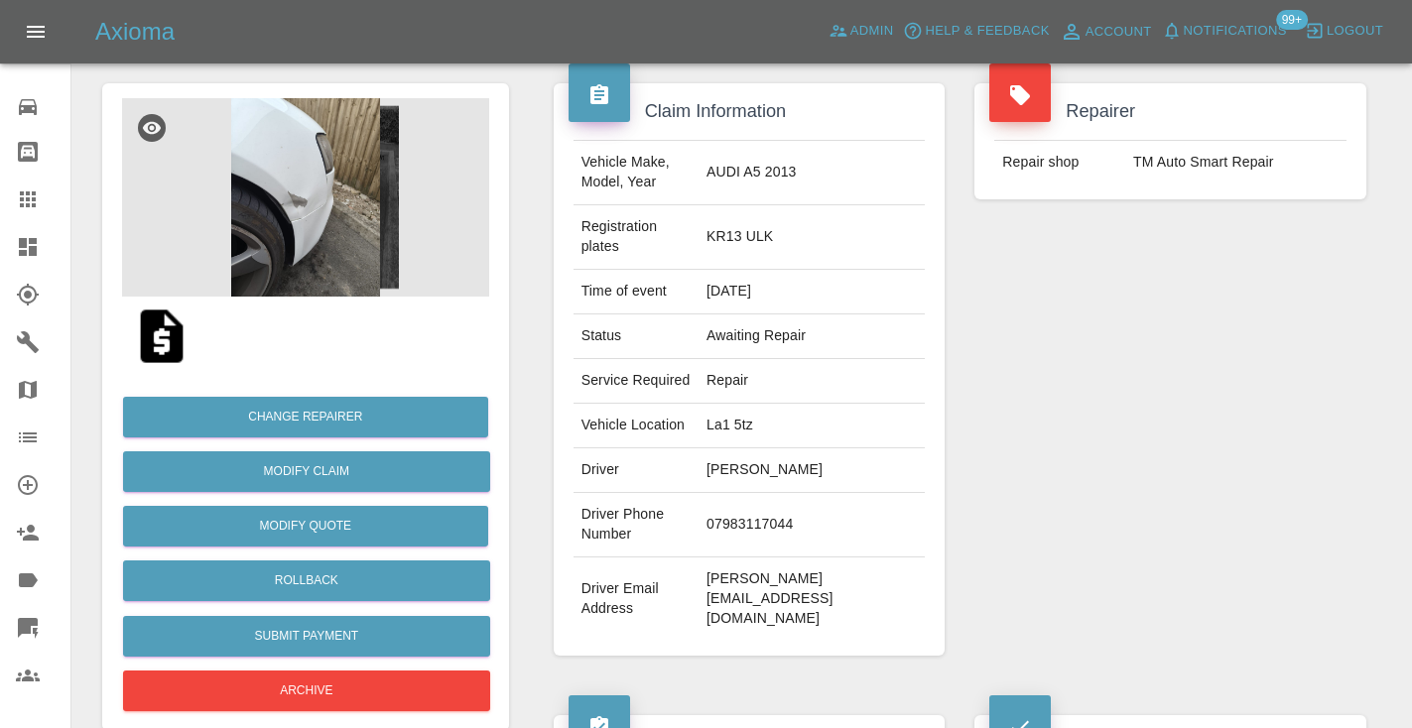
scroll to position [158, 0]
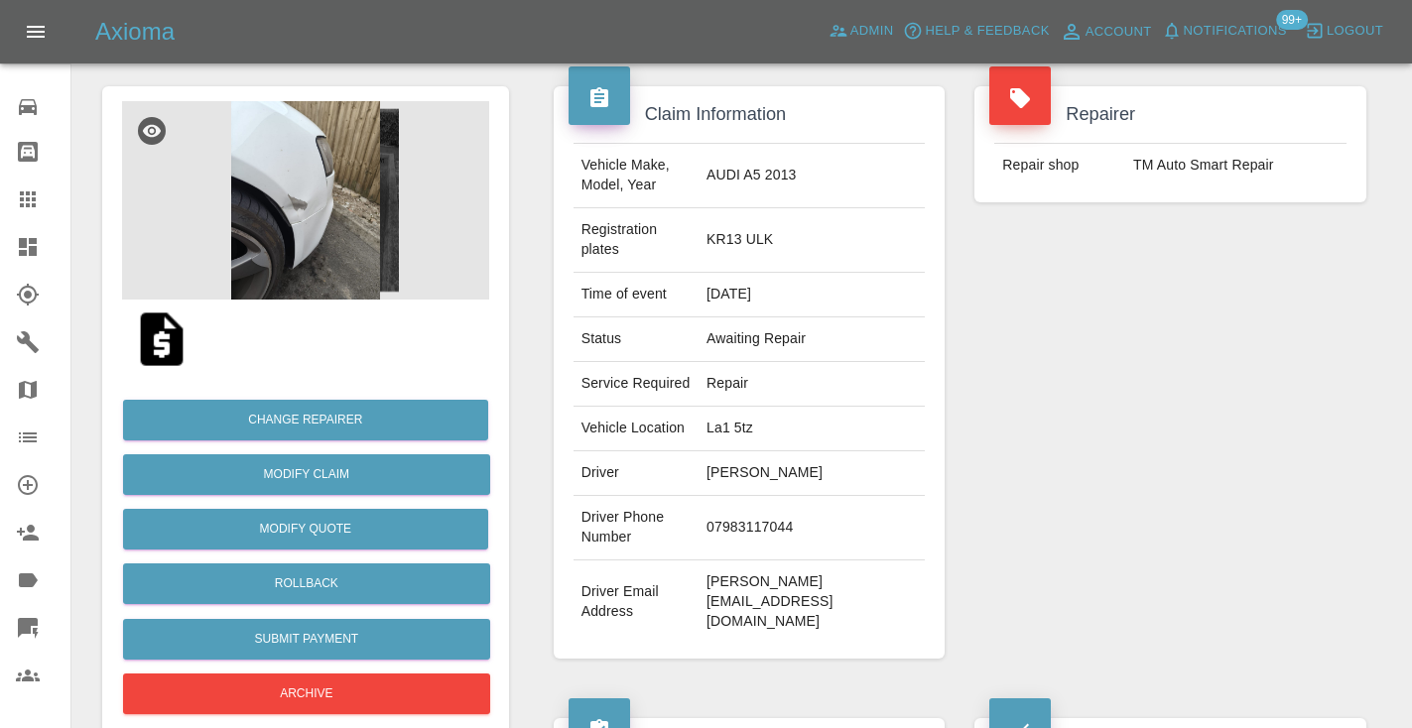
click at [782, 516] on td "07983117044" at bounding box center [811, 528] width 226 height 64
click at [1061, 434] on div "Repairer Repair shop TM Auto Smart Repair" at bounding box center [1170, 373] width 422 height 632
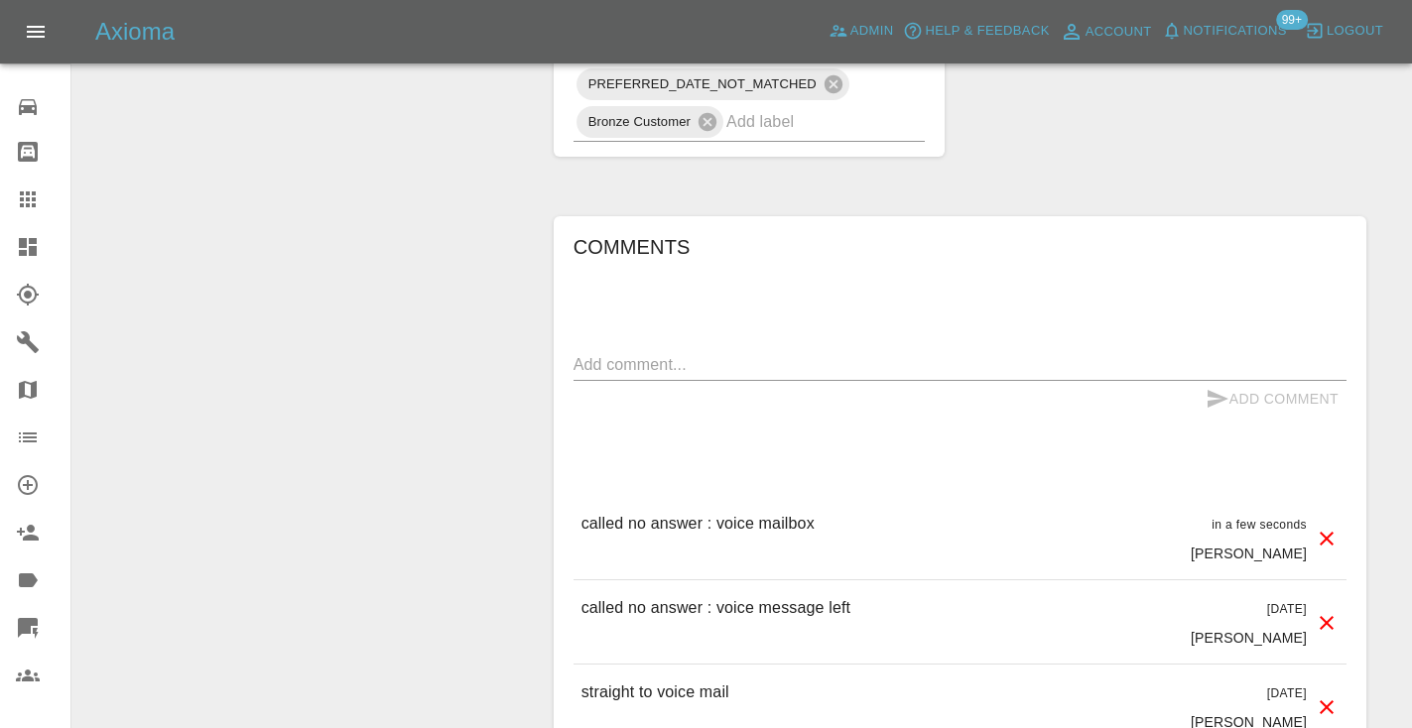
scroll to position [1552, 0]
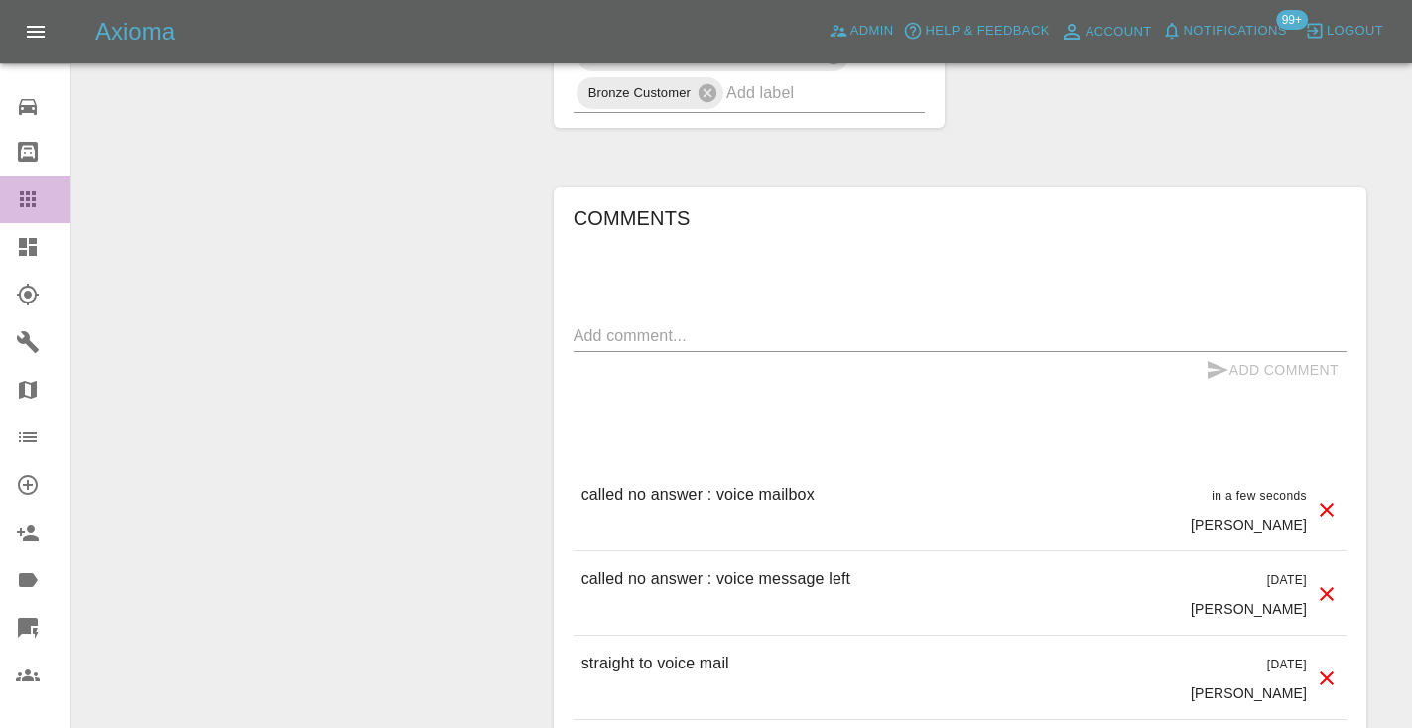
click at [20, 192] on icon at bounding box center [28, 199] width 16 height 16
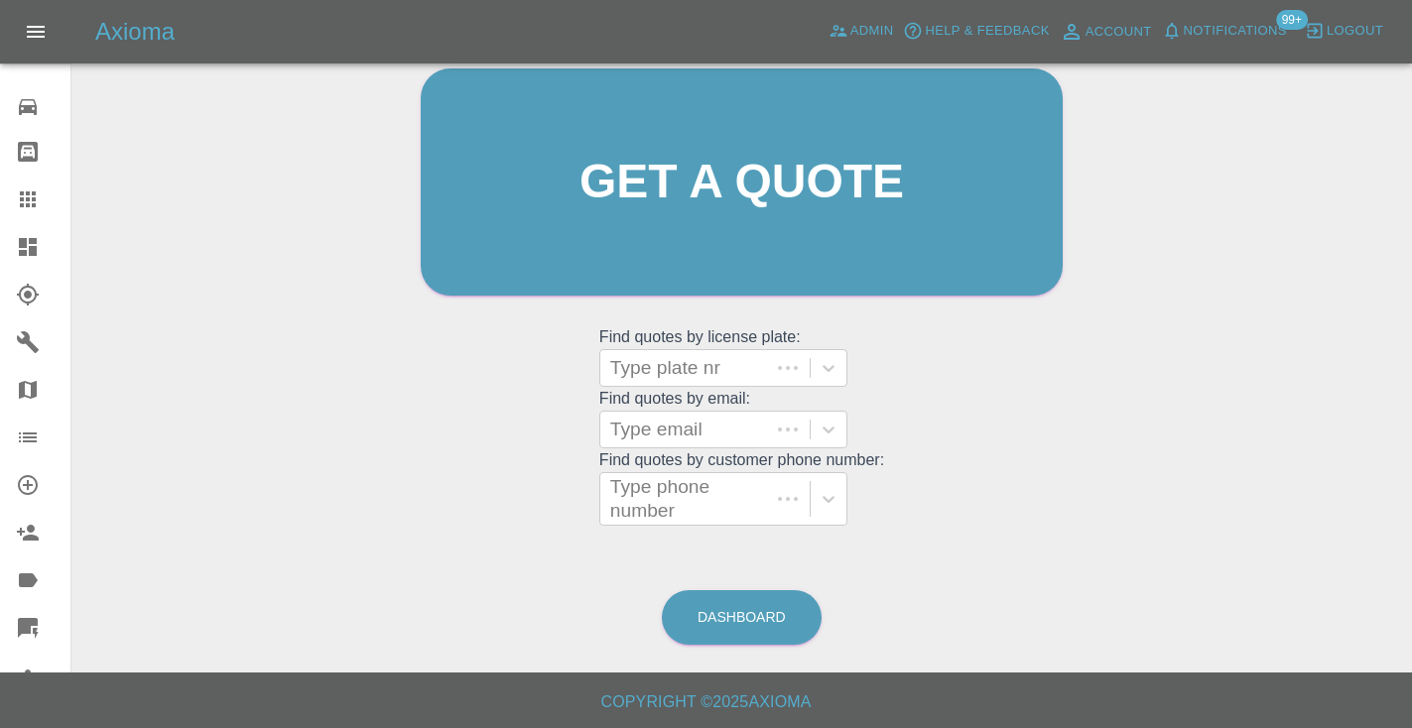
scroll to position [199, 0]
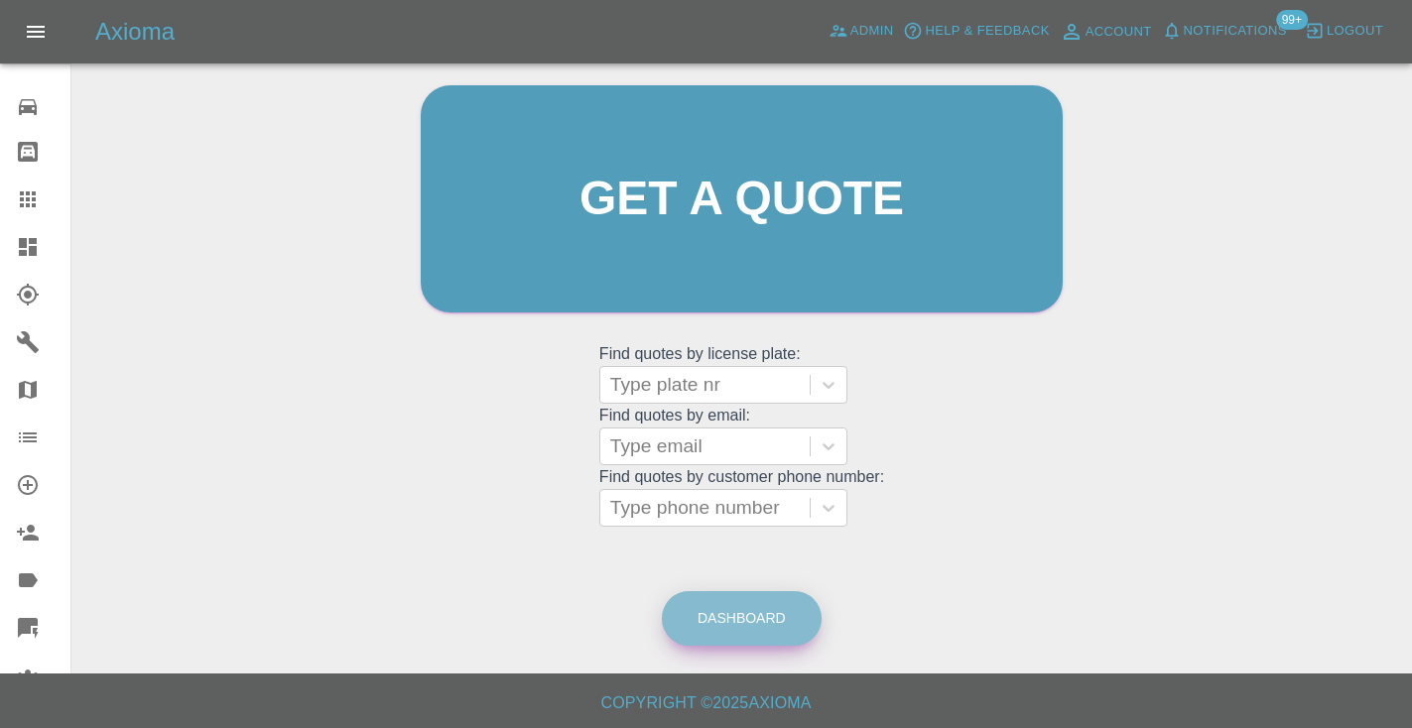
click at [743, 625] on link "Dashboard" at bounding box center [742, 618] width 160 height 55
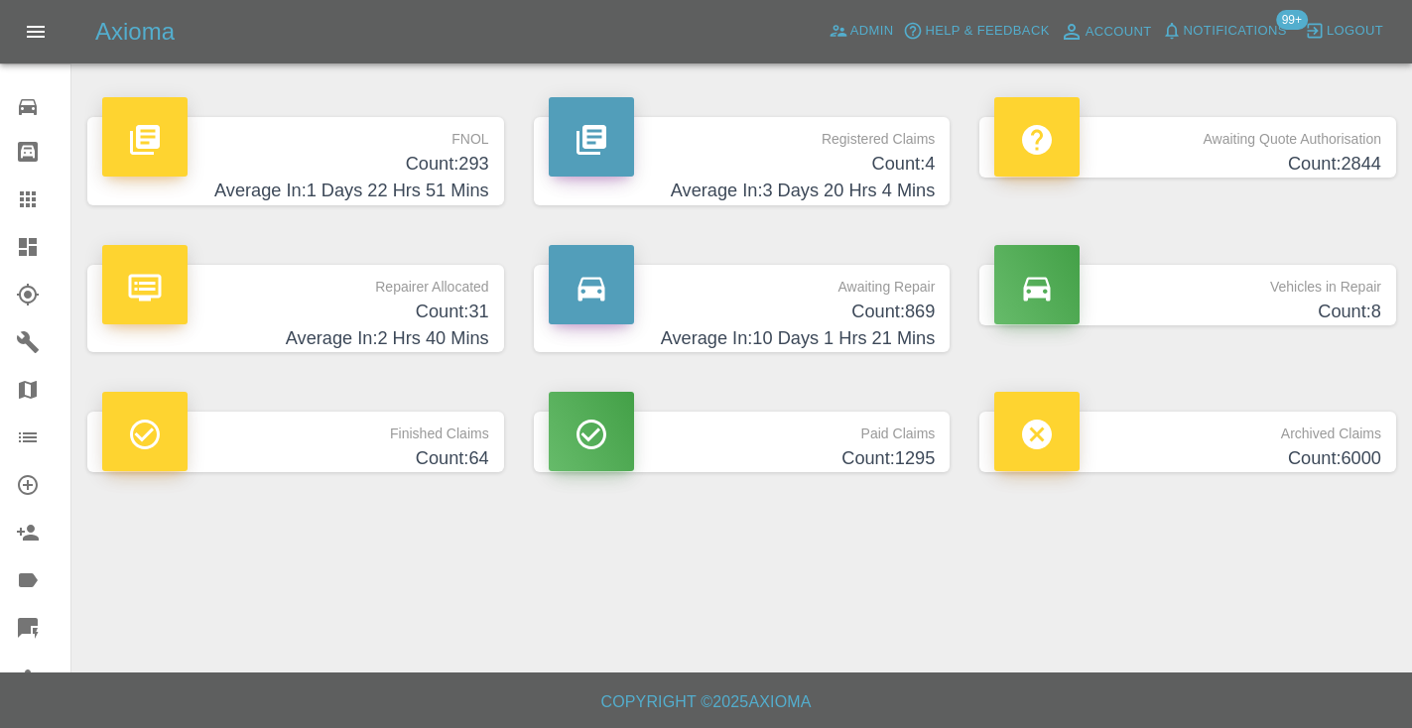
click at [902, 318] on h4 "Count: 869" at bounding box center [742, 312] width 387 height 27
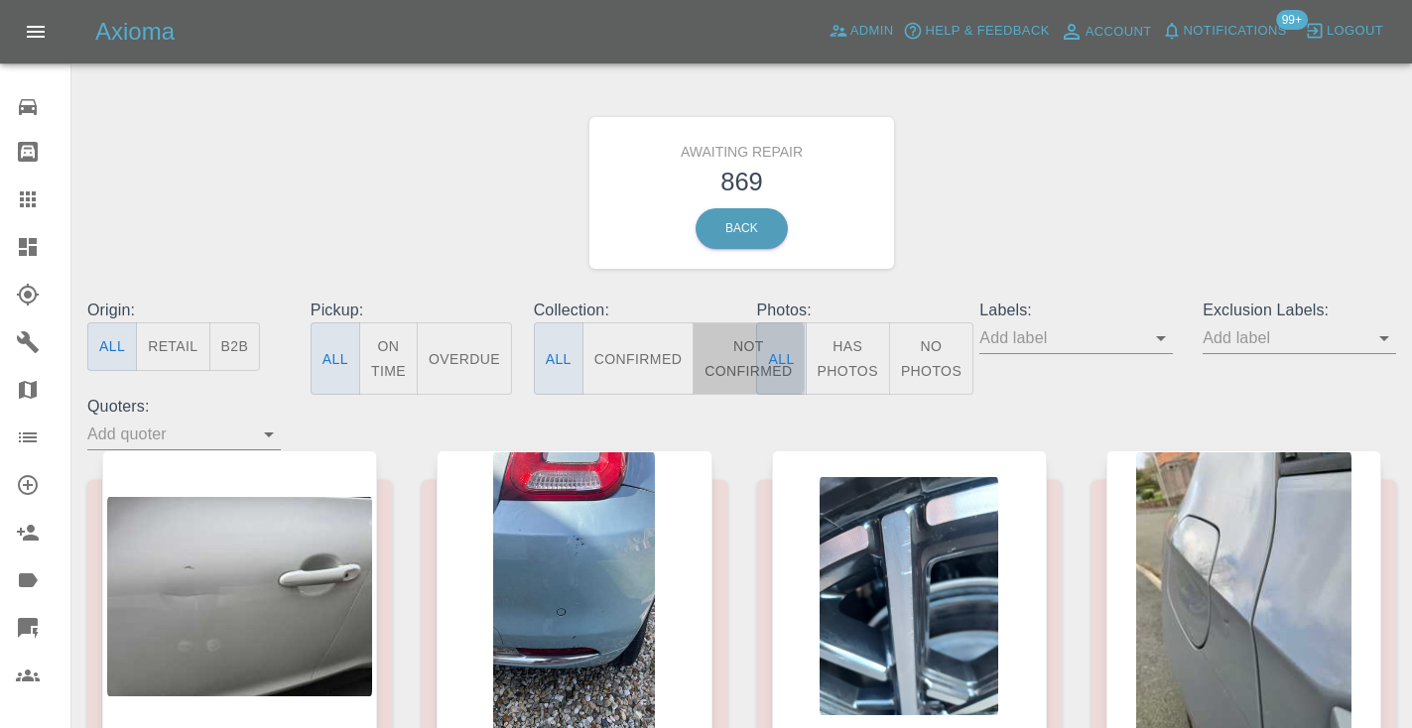
click at [746, 337] on button "Not Confirmed" at bounding box center [748, 358] width 111 height 72
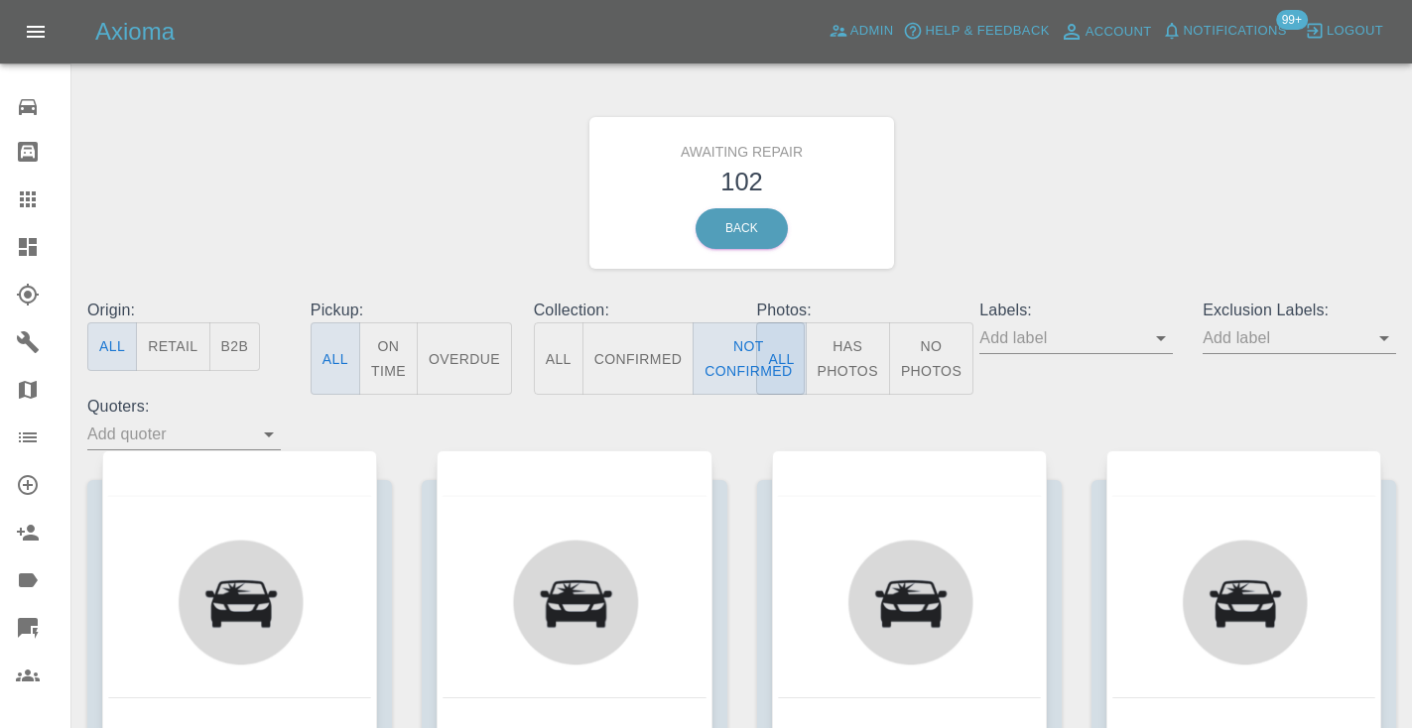
click at [1264, 178] on div "Awaiting Repair 102 Back" at bounding box center [741, 192] width 1338 height 211
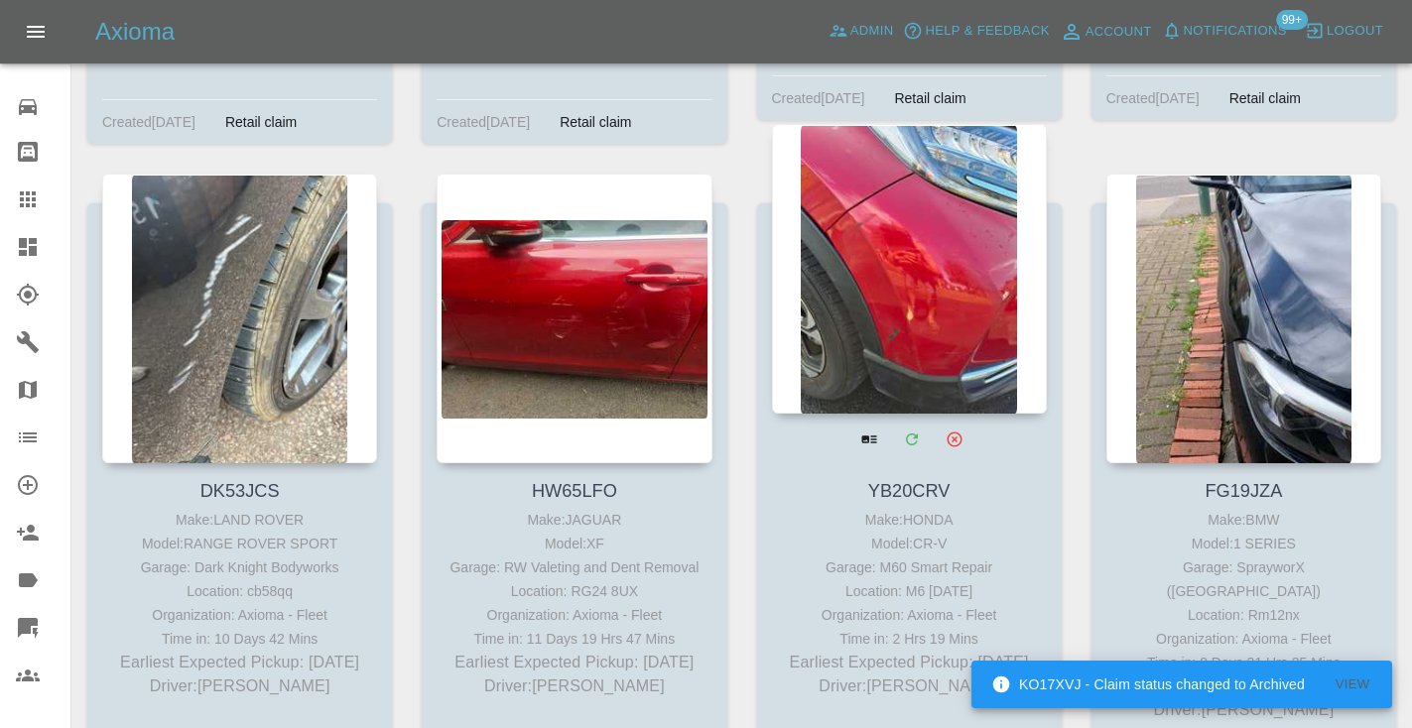
scroll to position [8861, 0]
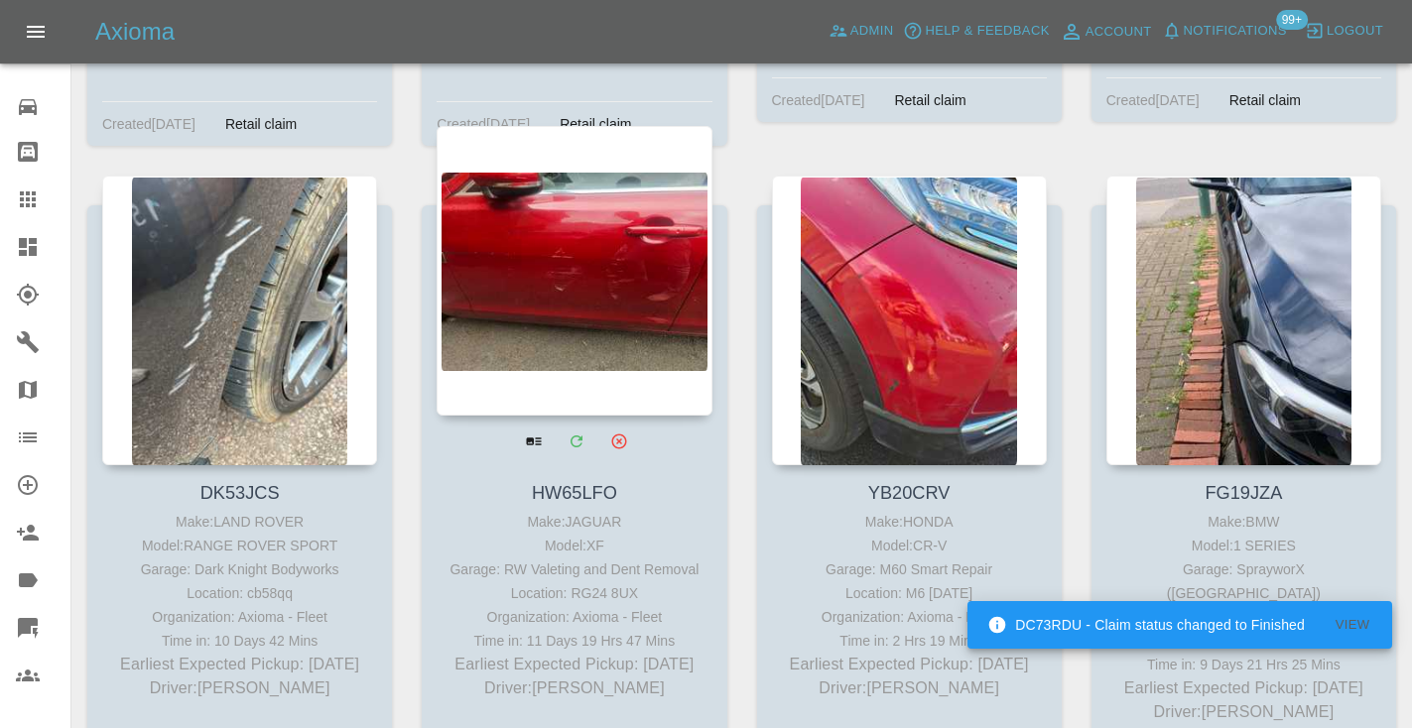
click at [648, 219] on div at bounding box center [574, 271] width 275 height 290
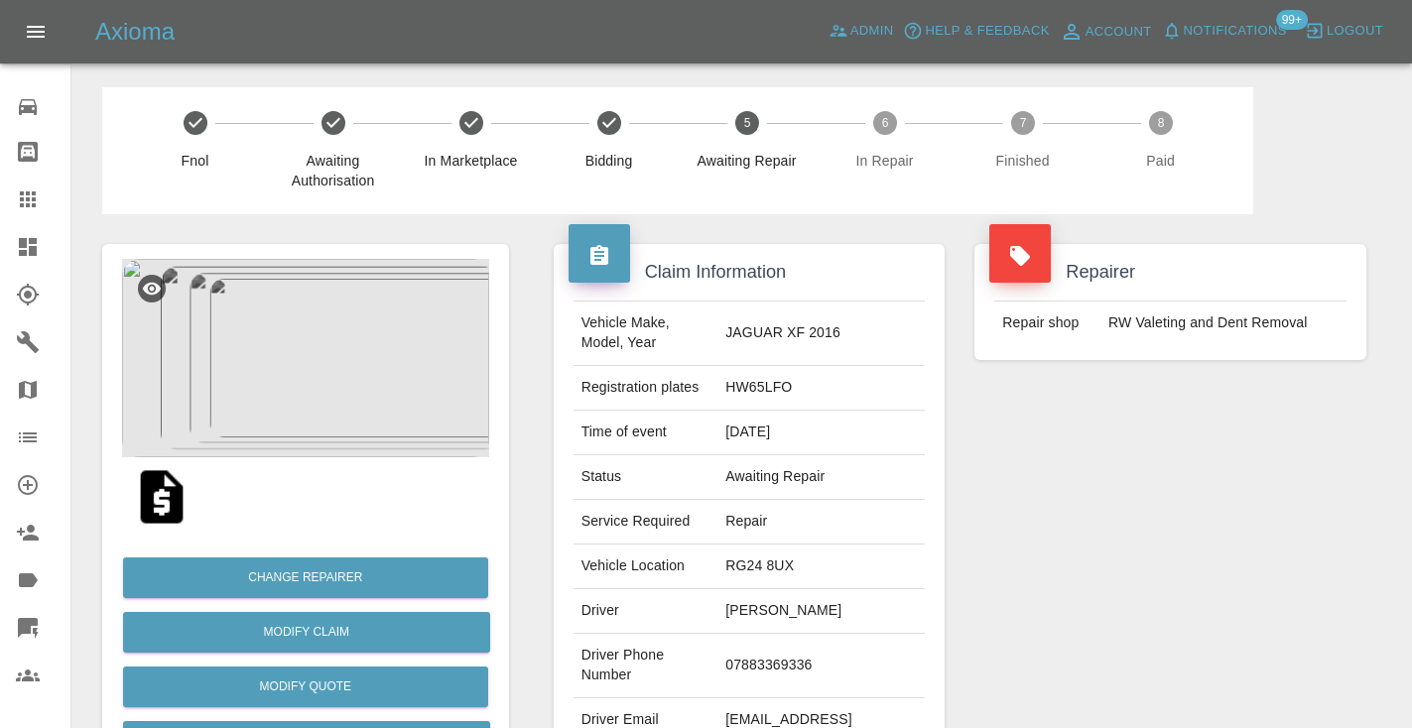
click at [833, 634] on td "07883369336" at bounding box center [820, 666] width 207 height 64
copy td "07883369336"
click at [1206, 567] on div "Repairer Repair shop RW Valeting and Dent Removal" at bounding box center [1170, 510] width 422 height 592
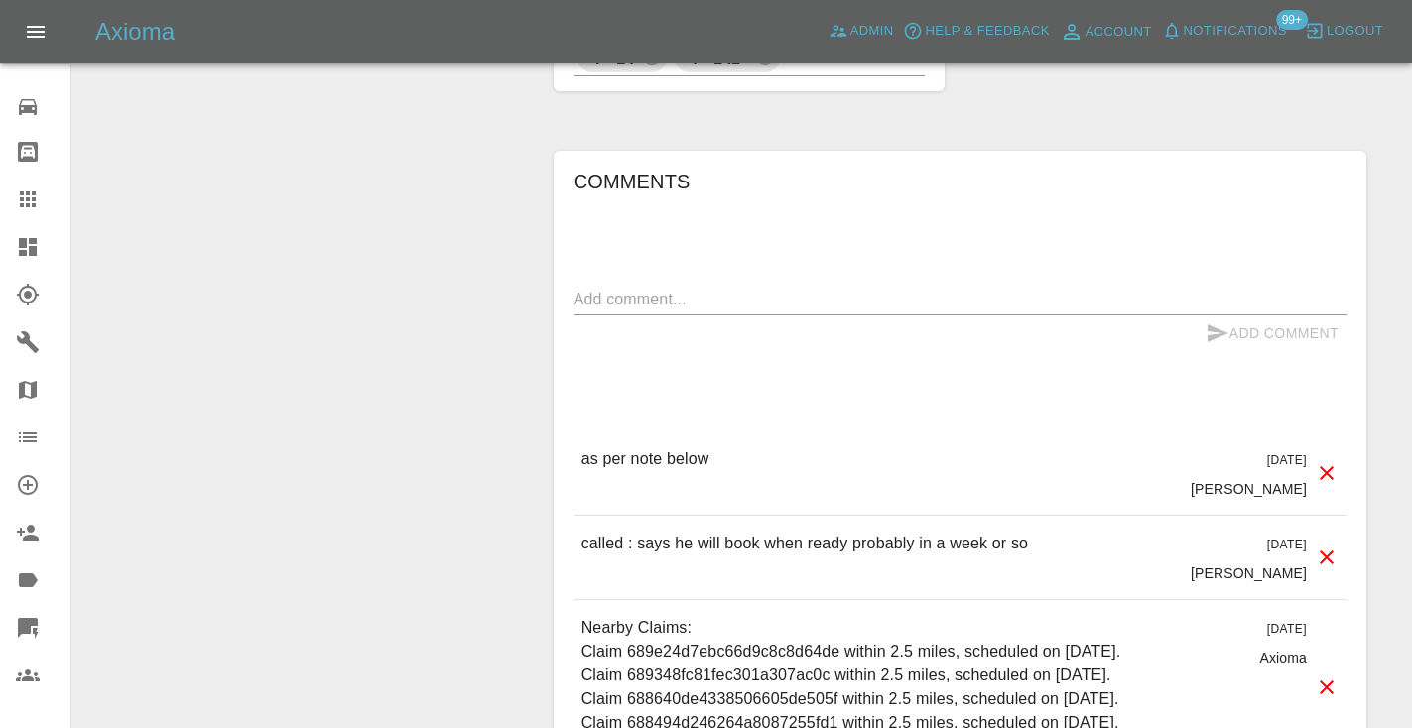
scroll to position [1713, 0]
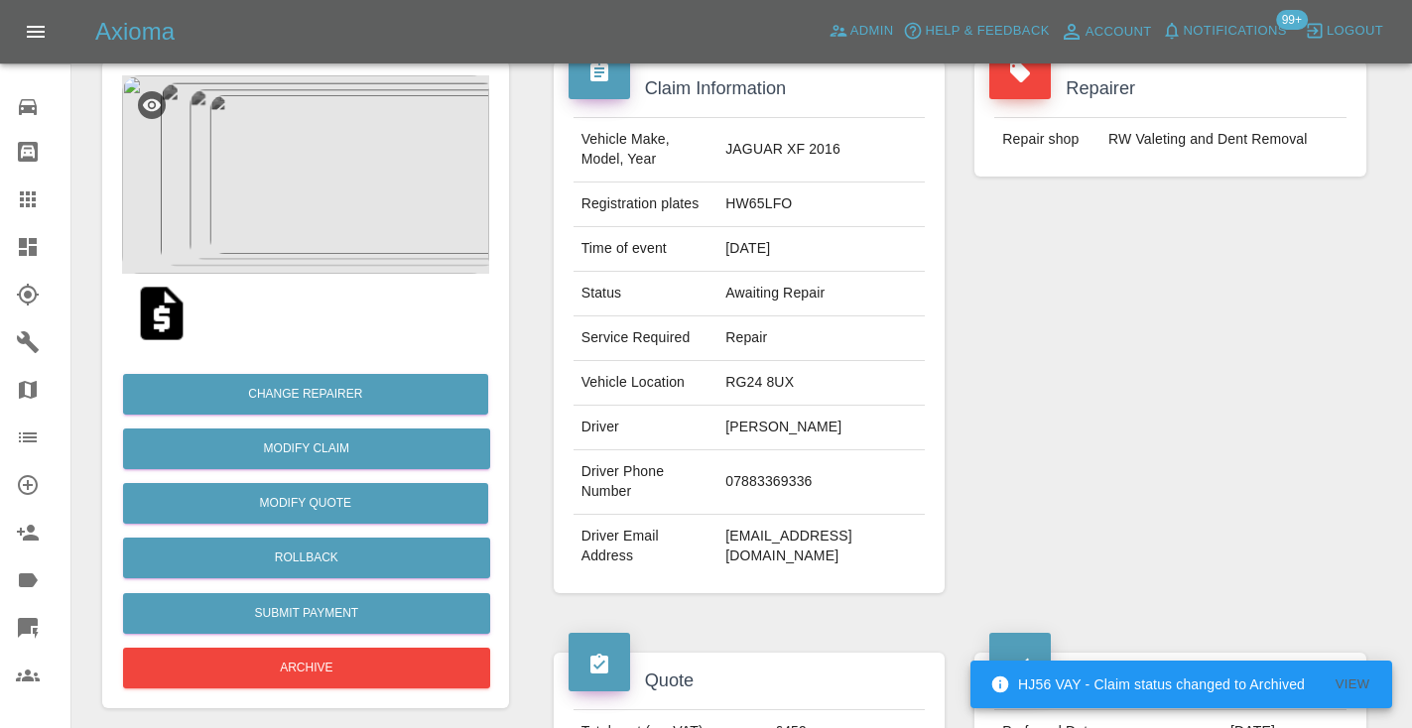
scroll to position [166, 0]
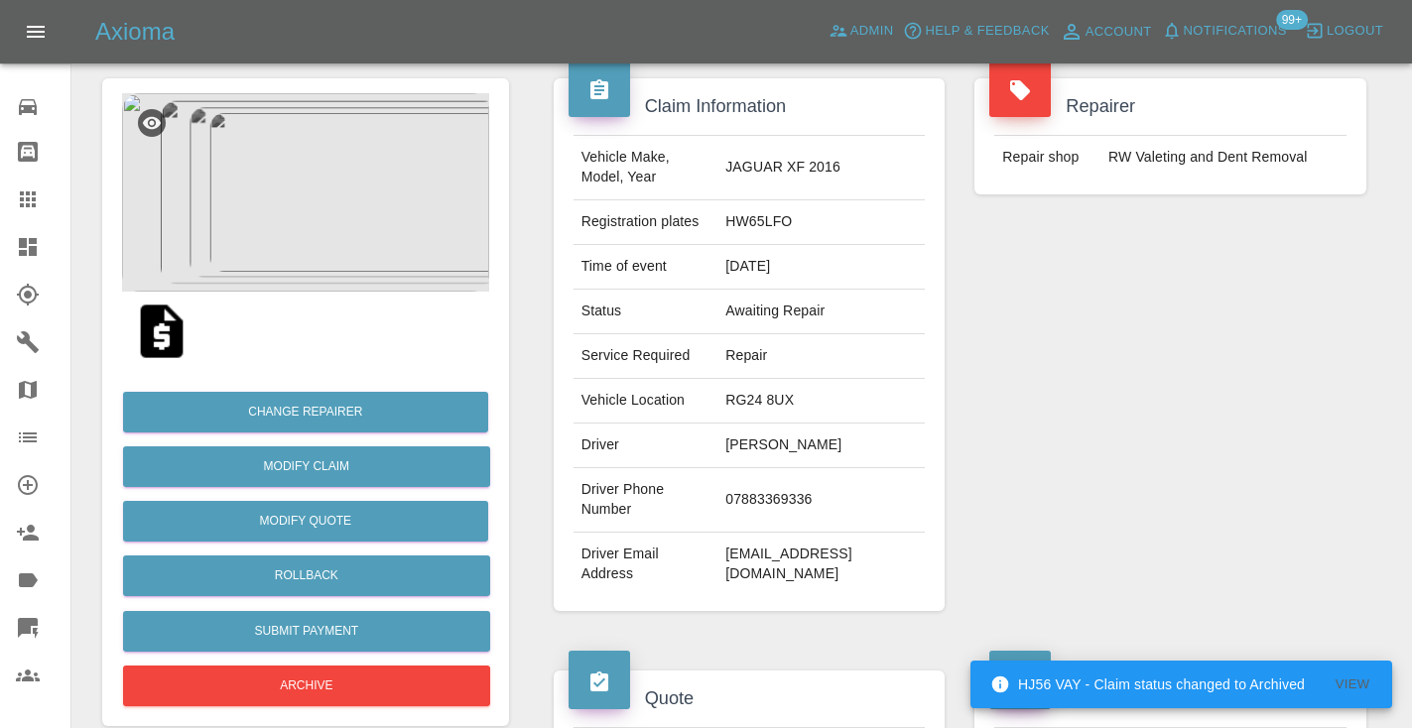
click at [810, 468] on td "07883369336" at bounding box center [820, 500] width 207 height 64
copy td "07883369336"
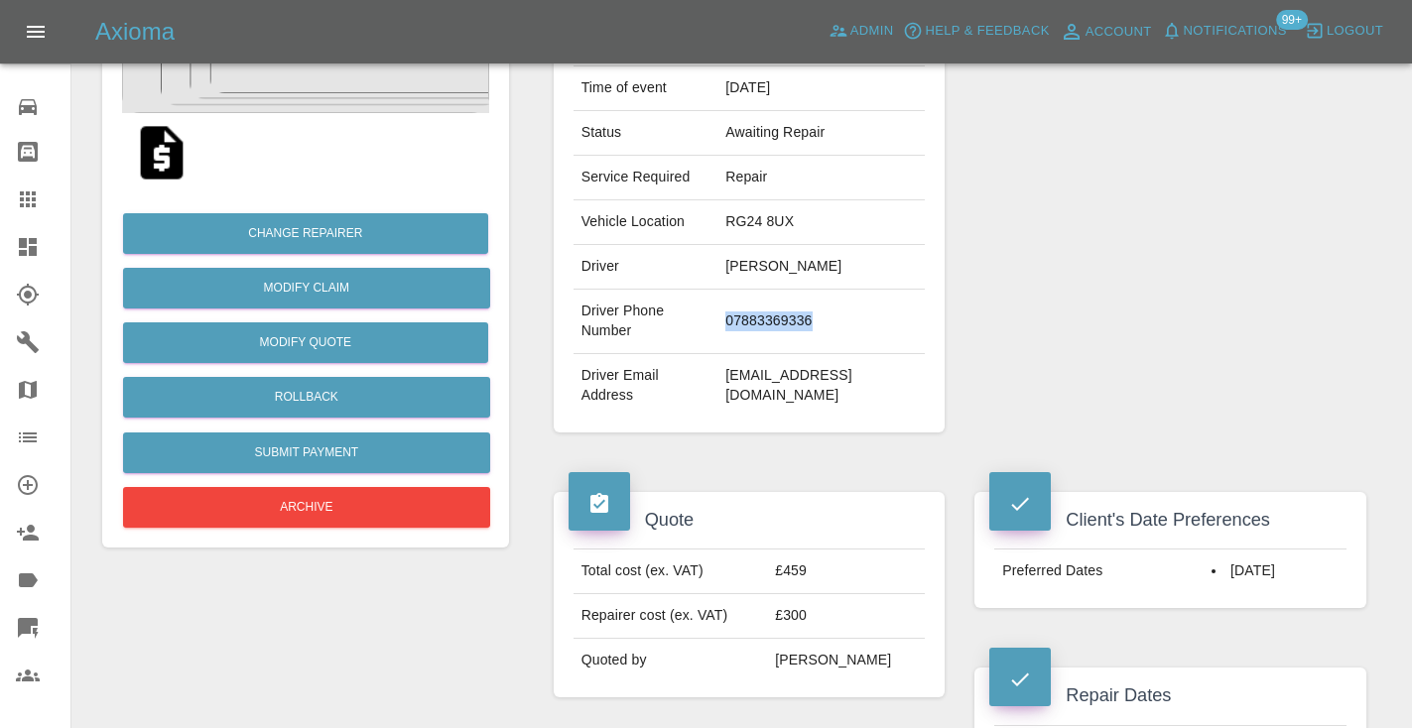
scroll to position [327, 0]
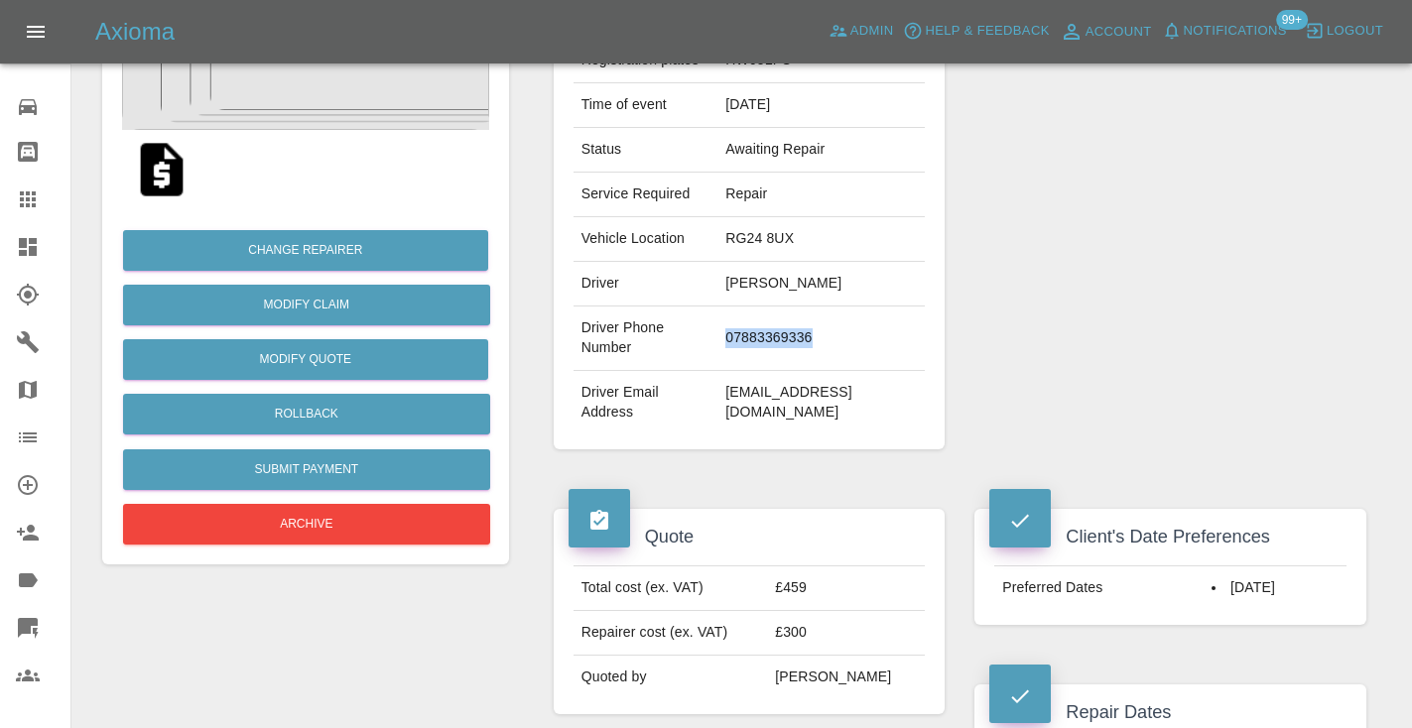
copy td "07883369336"
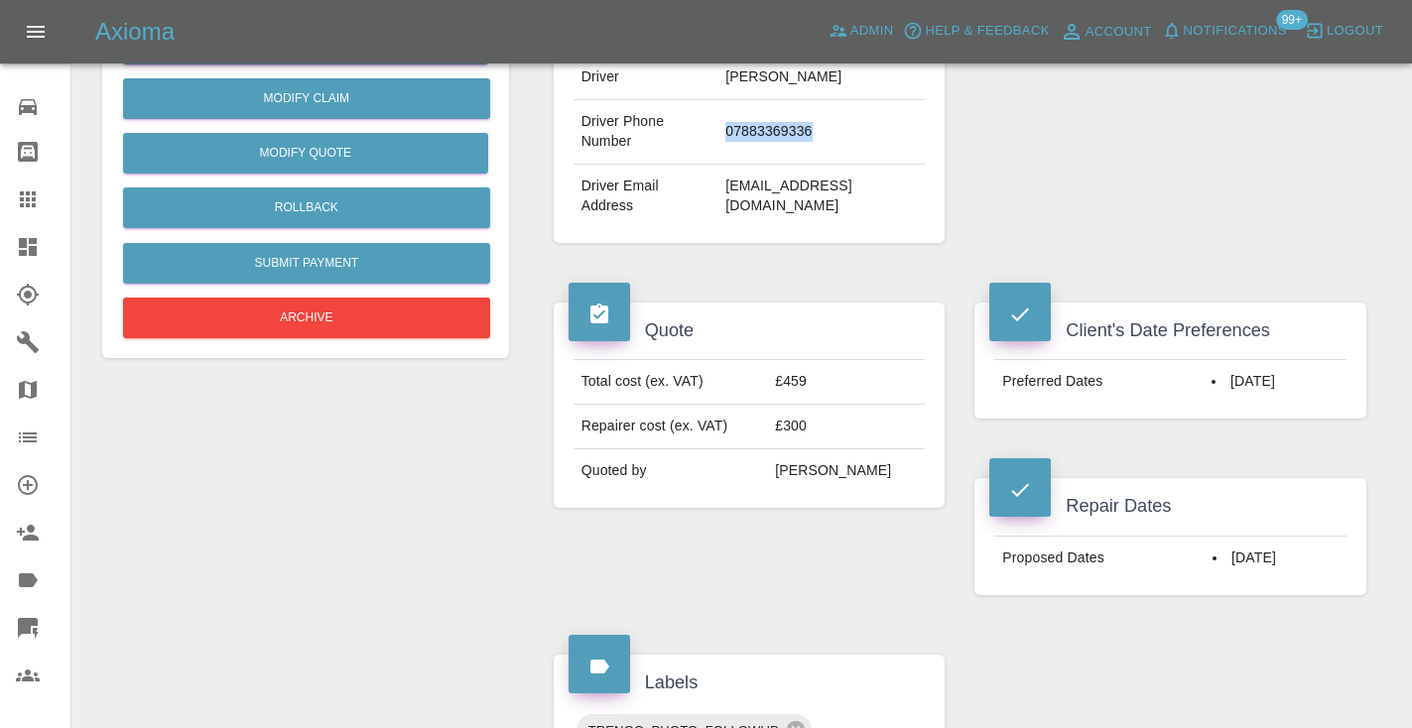
scroll to position [550, 0]
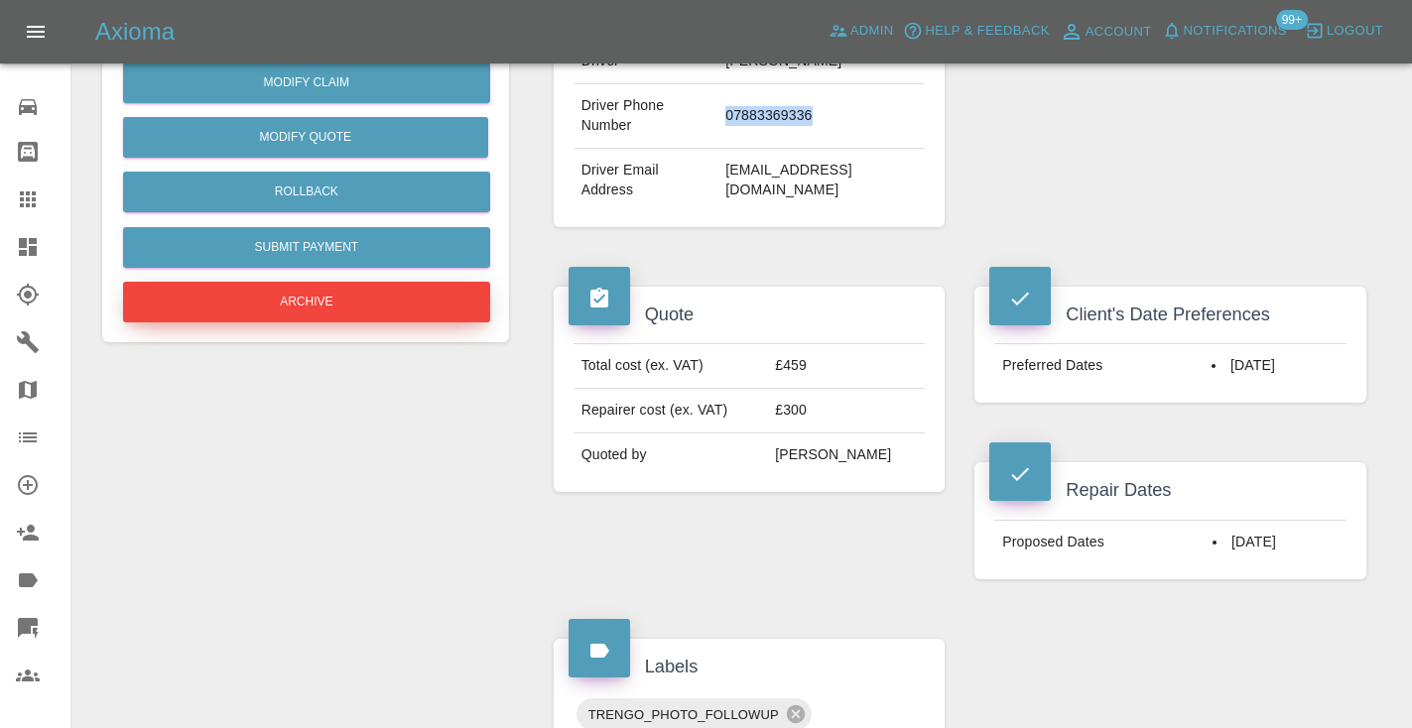
click at [350, 293] on button "Archive" at bounding box center [306, 302] width 367 height 41
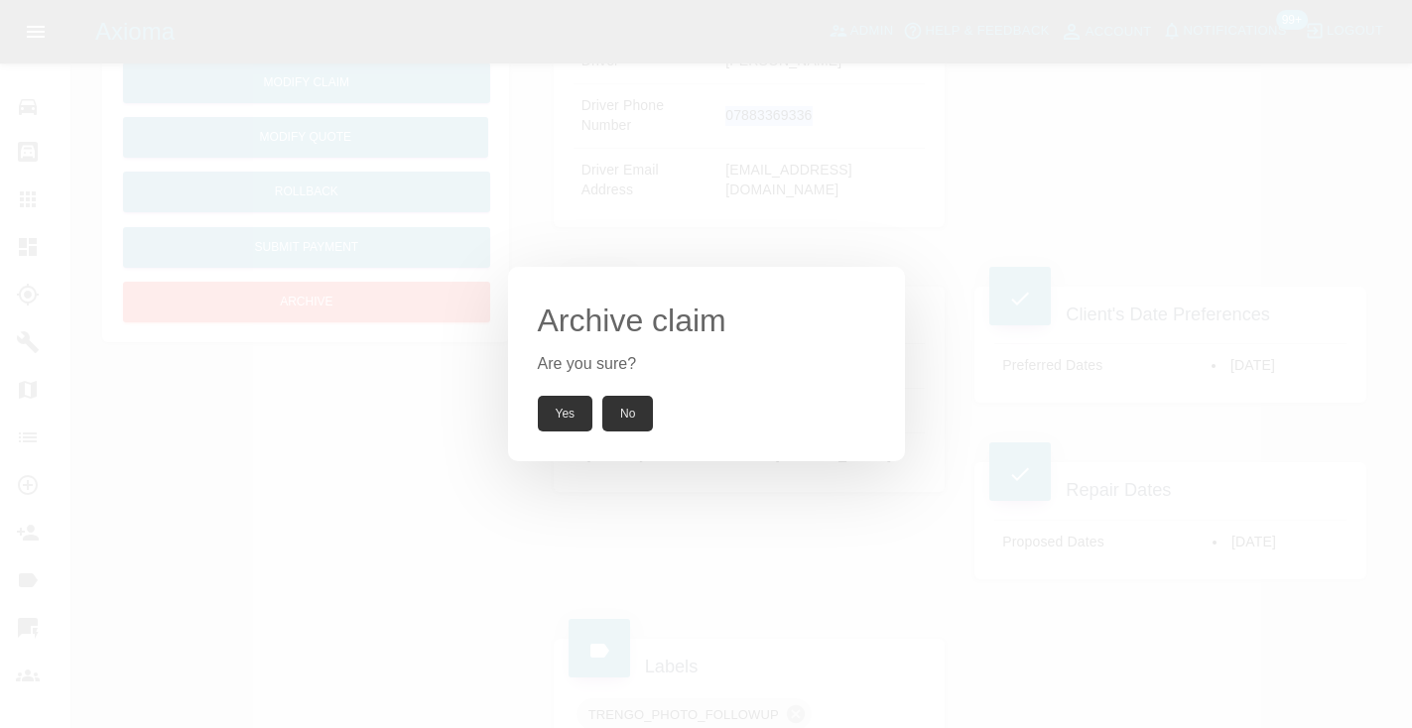
click at [549, 404] on button "Yes" at bounding box center [566, 414] width 56 height 36
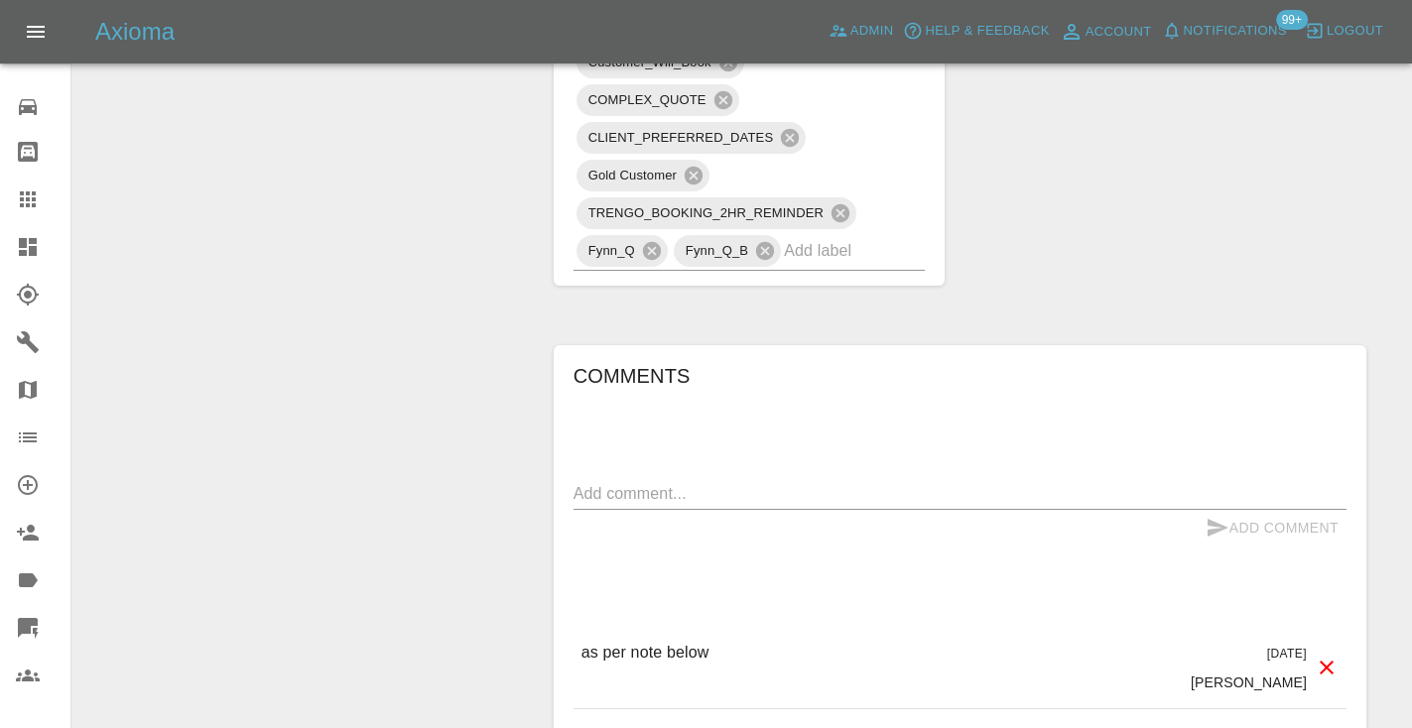
scroll to position [1414, 0]
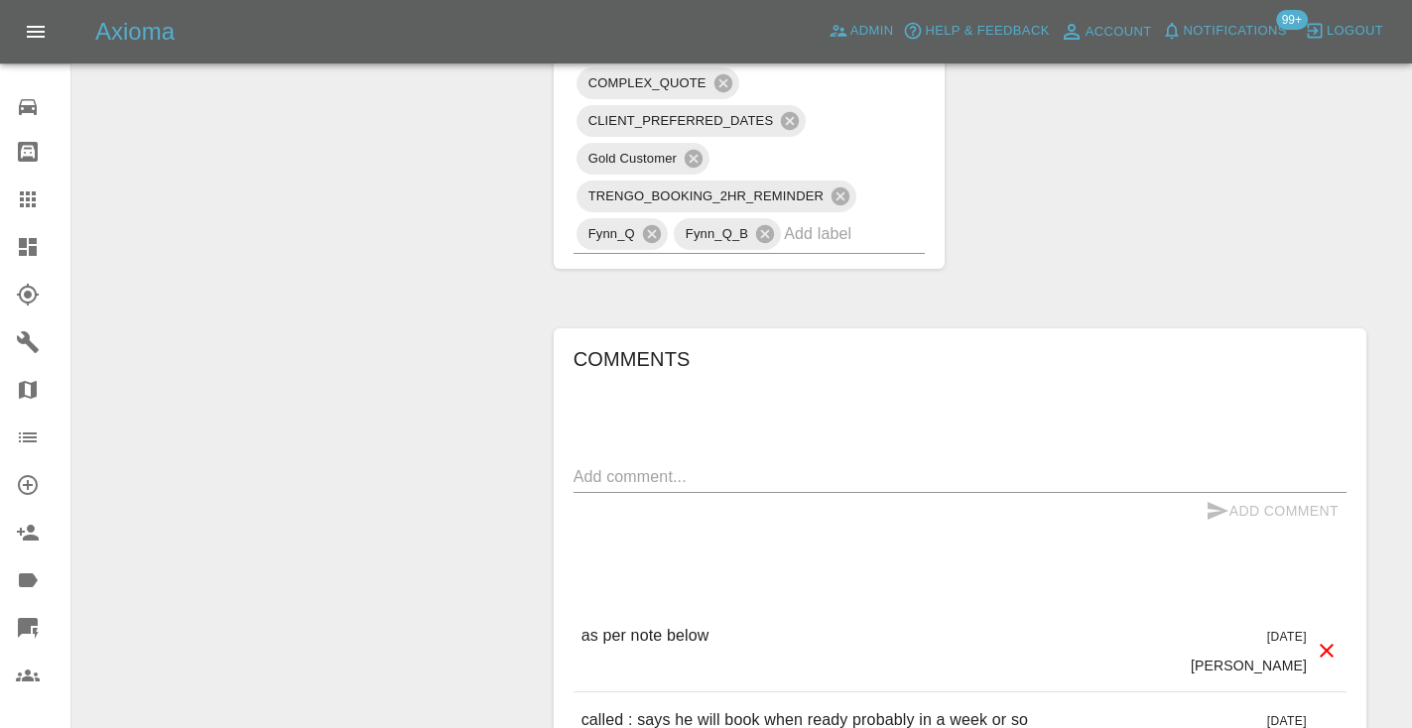
click at [620, 465] on textarea at bounding box center [959, 476] width 773 height 23
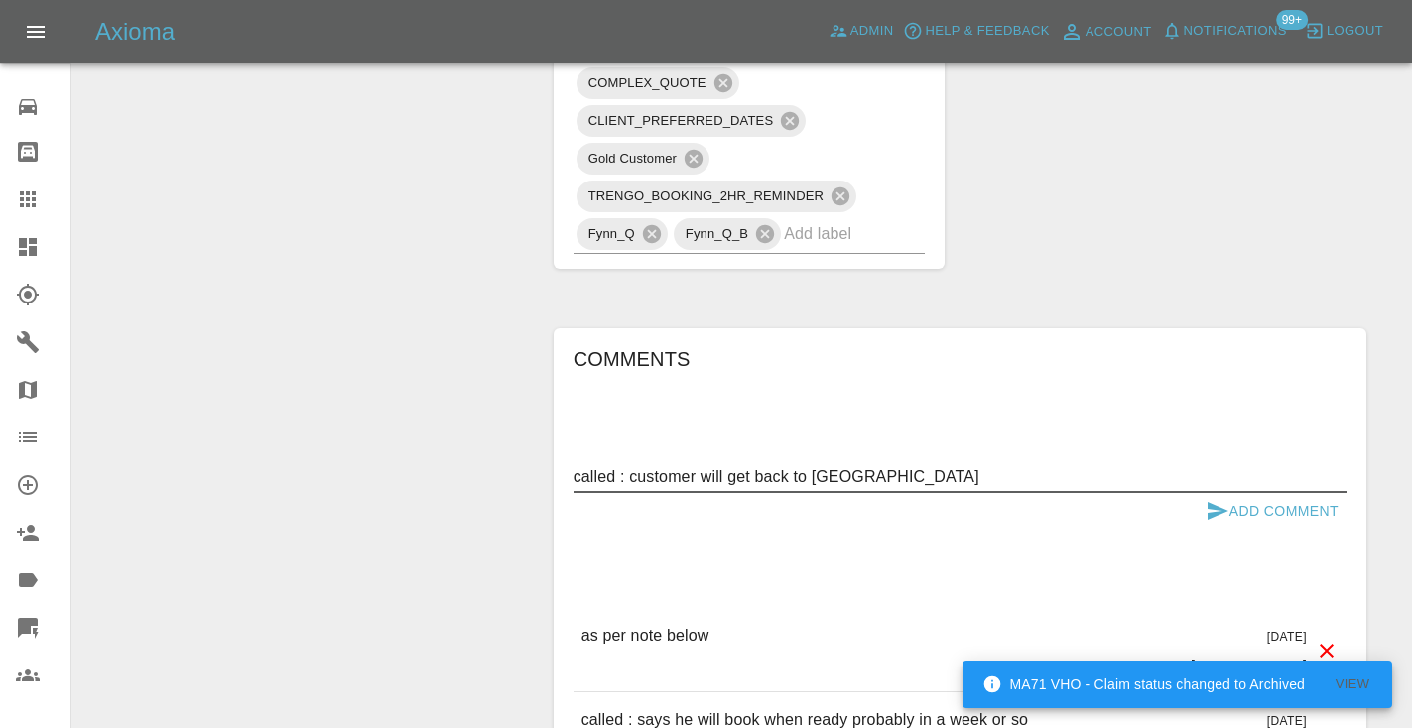
type textarea "called : customer will get back to [GEOGRAPHIC_DATA]"
click at [1234, 493] on button "Add Comment" at bounding box center [1272, 511] width 149 height 37
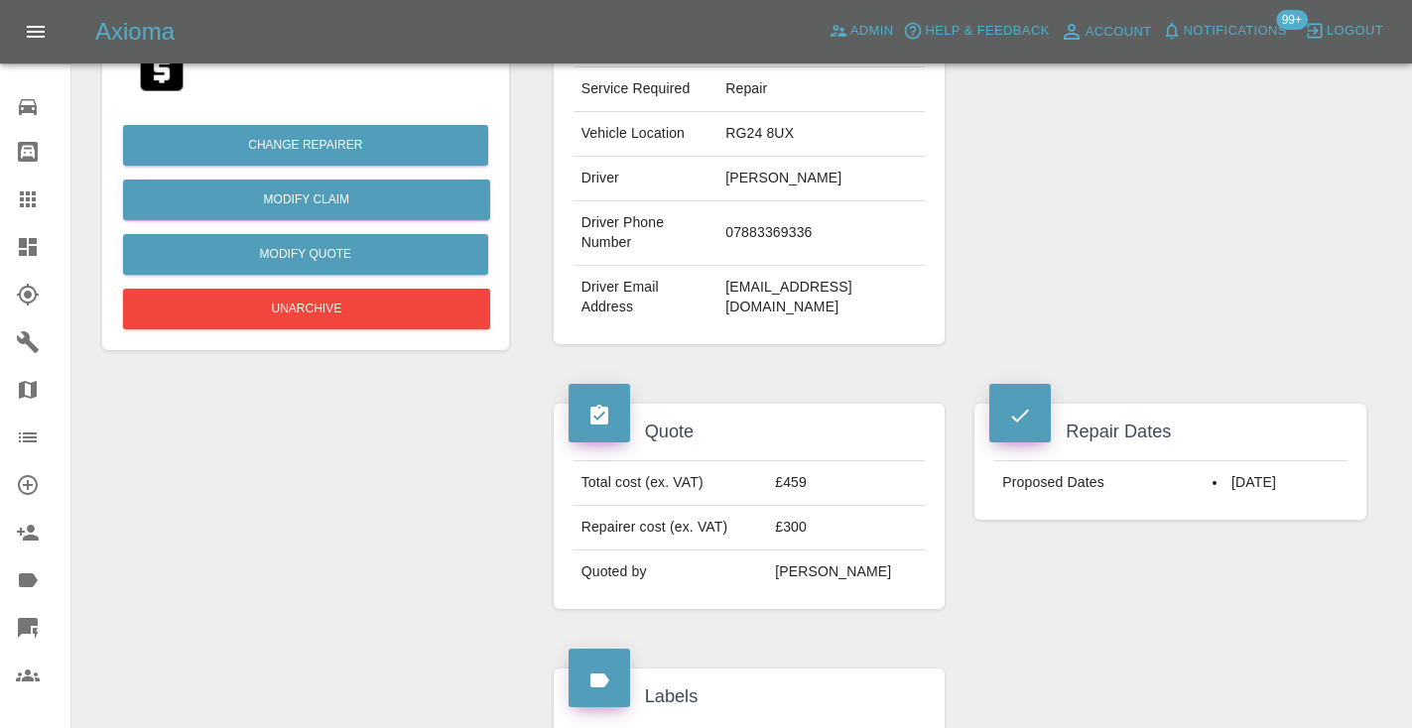
scroll to position [410, 0]
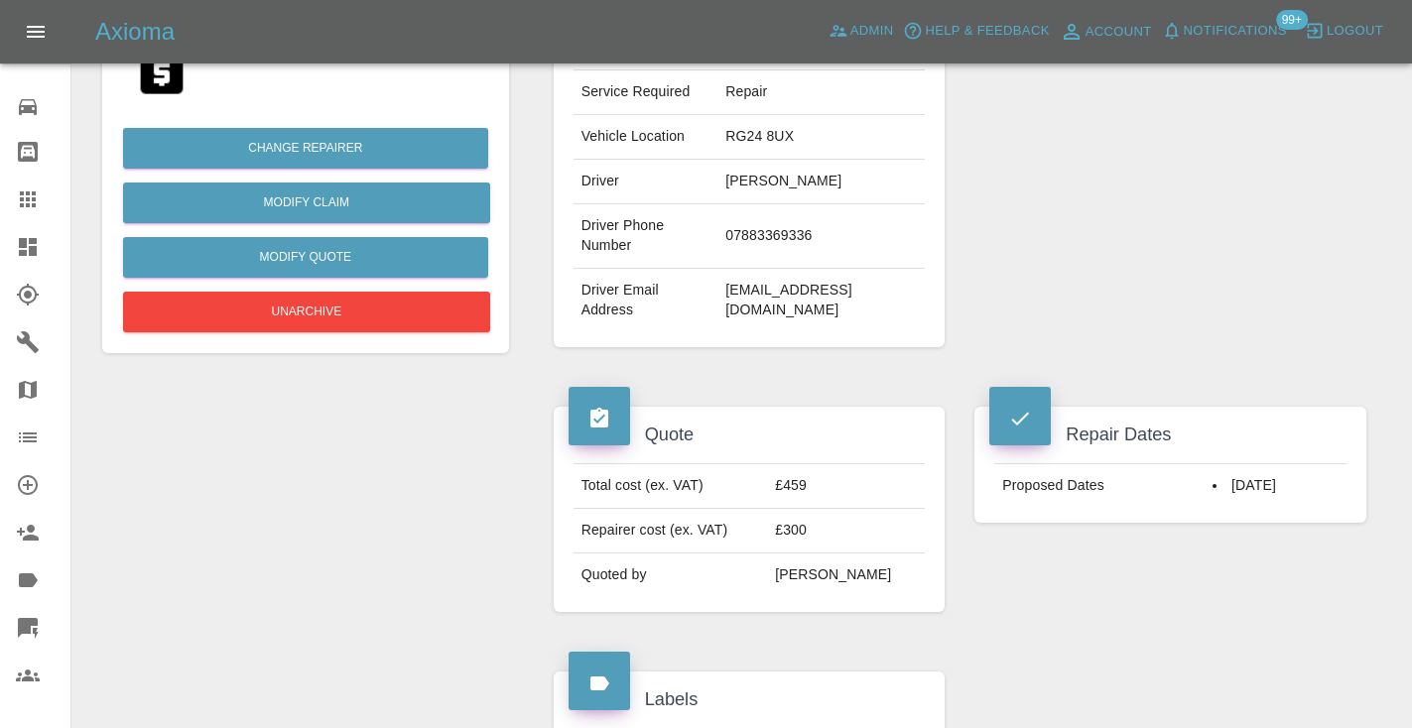
click at [35, 206] on icon at bounding box center [28, 199] width 16 height 16
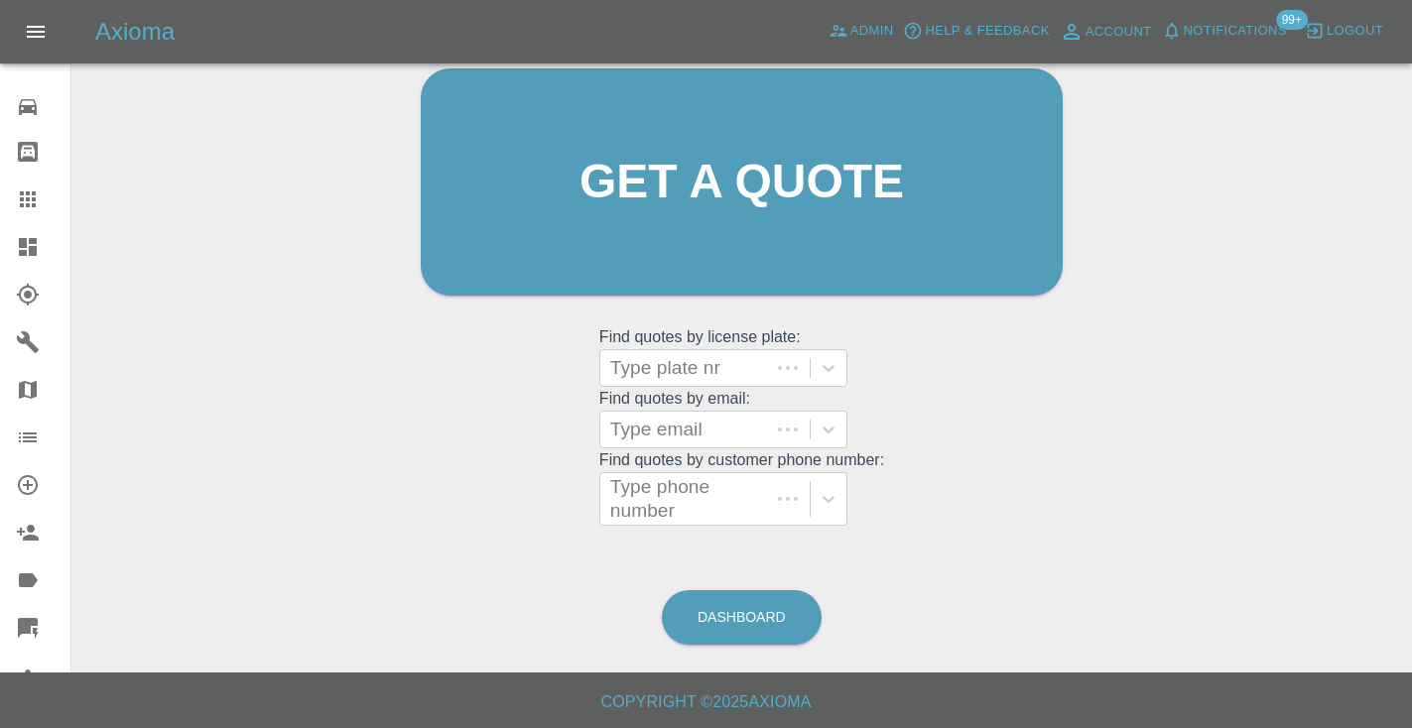
scroll to position [199, 0]
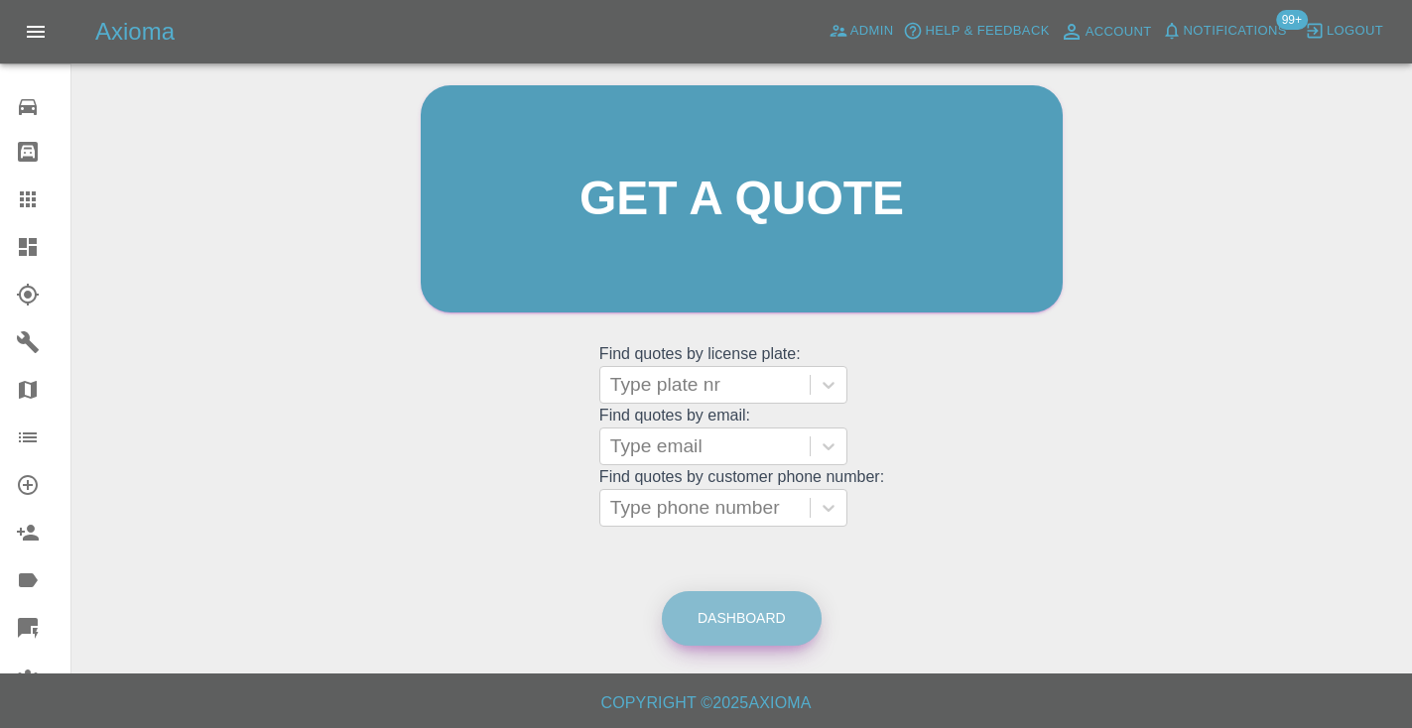
click at [733, 606] on link "Dashboard" at bounding box center [742, 618] width 160 height 55
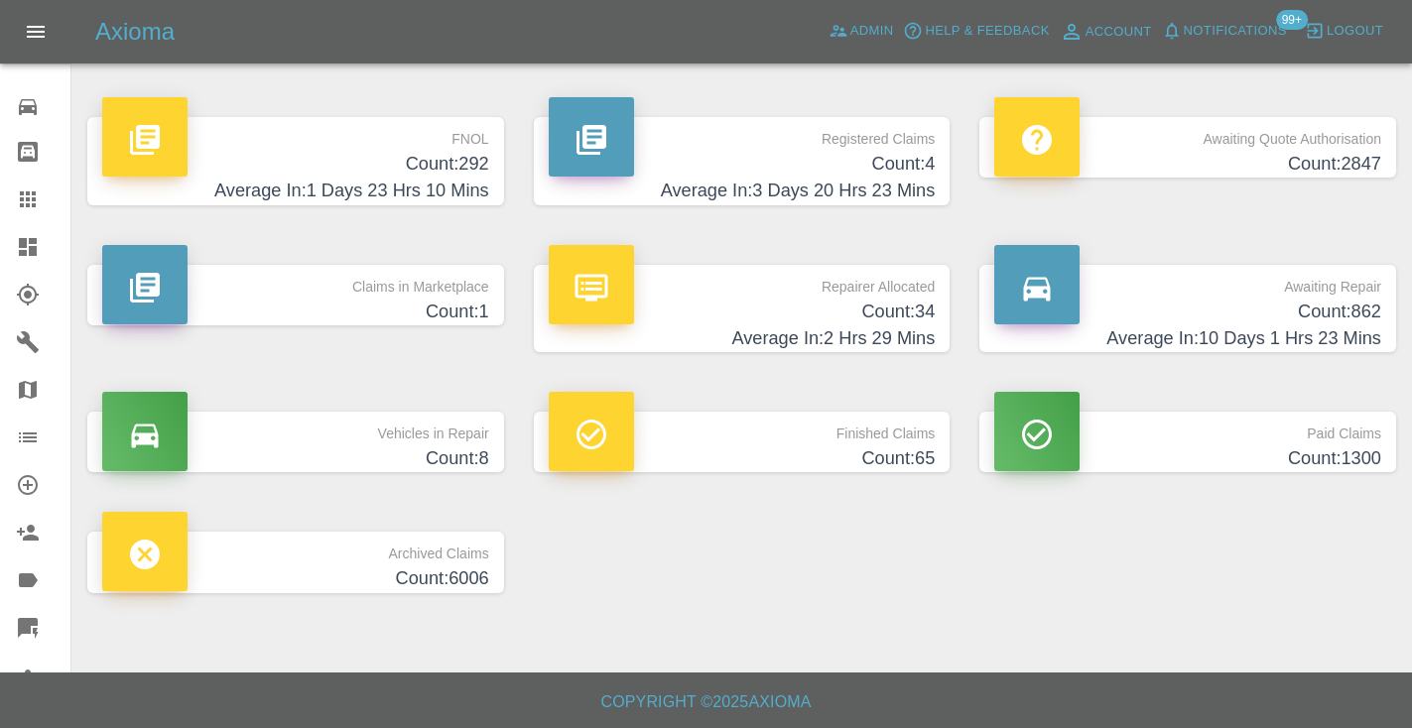
click at [1340, 314] on h4 "Count: 862" at bounding box center [1187, 312] width 387 height 27
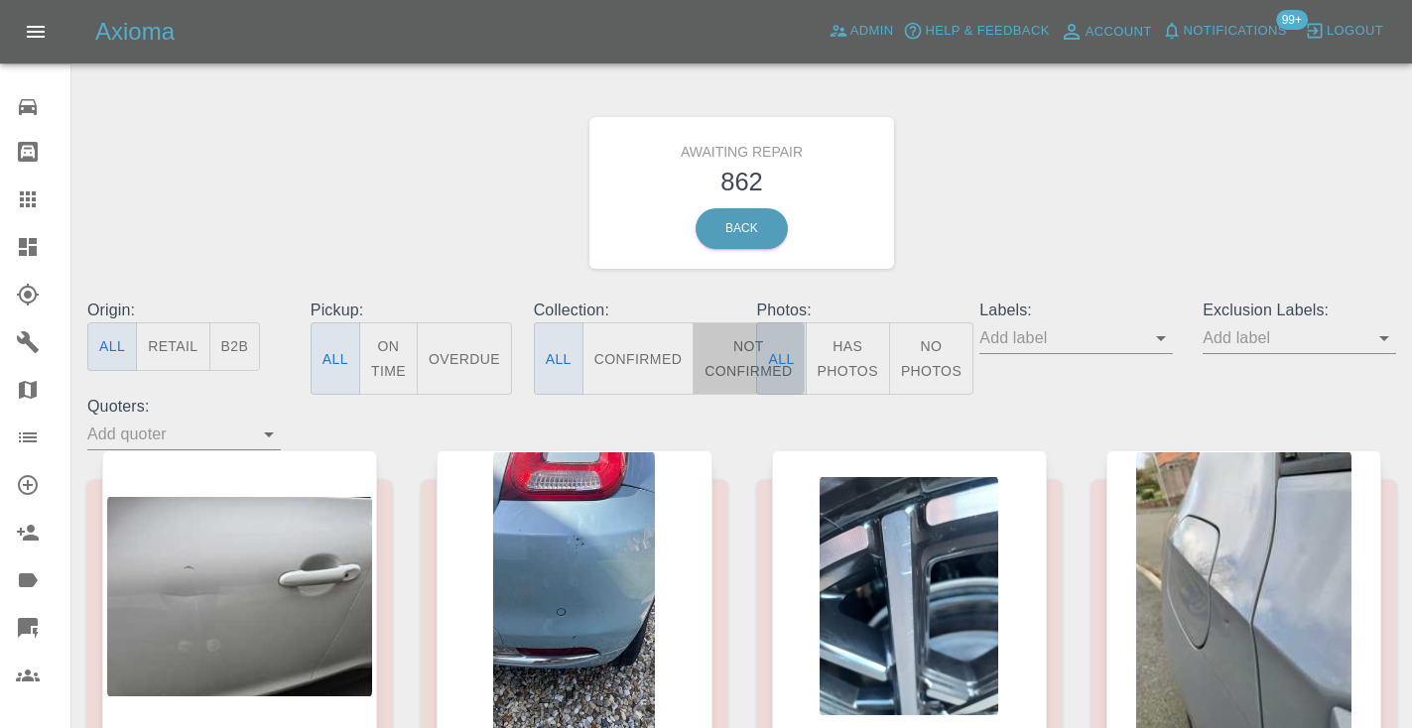
click at [733, 345] on button "Not Confirmed" at bounding box center [748, 358] width 111 height 72
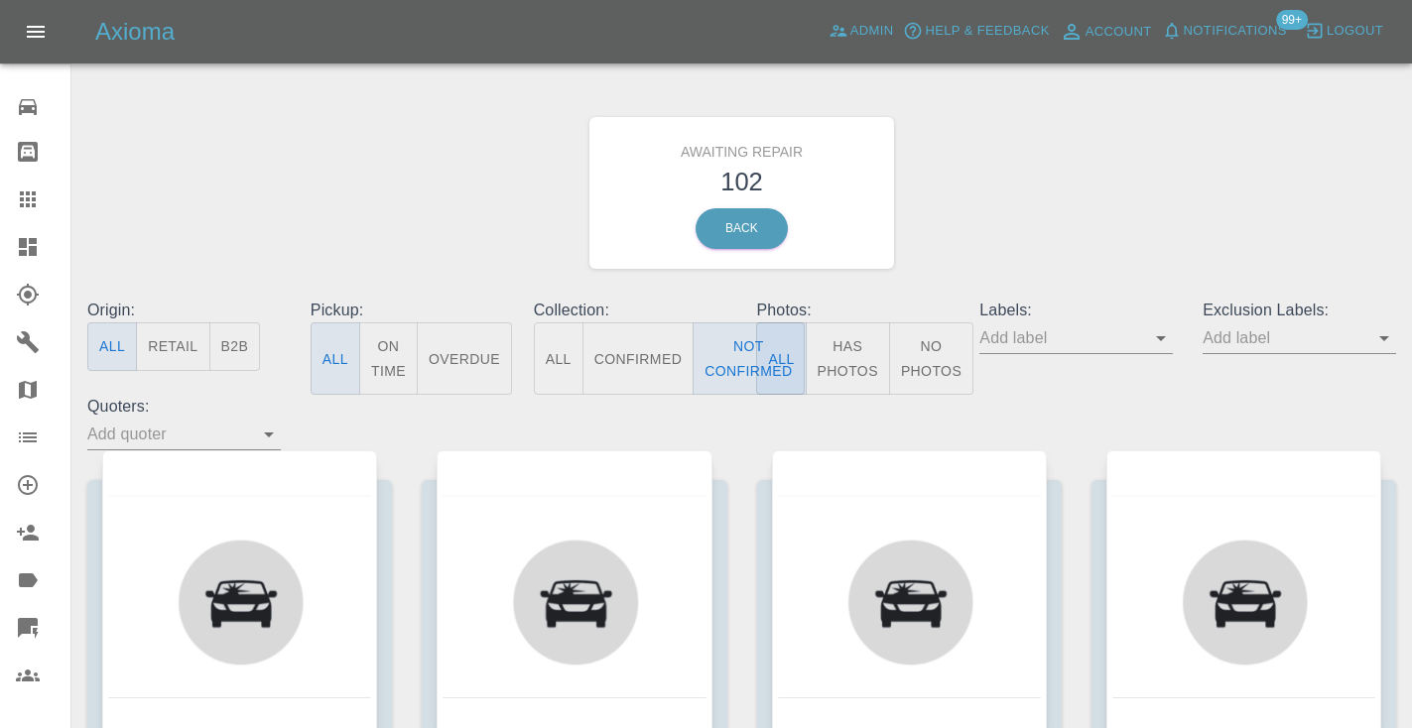
click at [1014, 208] on div "Awaiting Repair 102 Back" at bounding box center [741, 192] width 1338 height 211
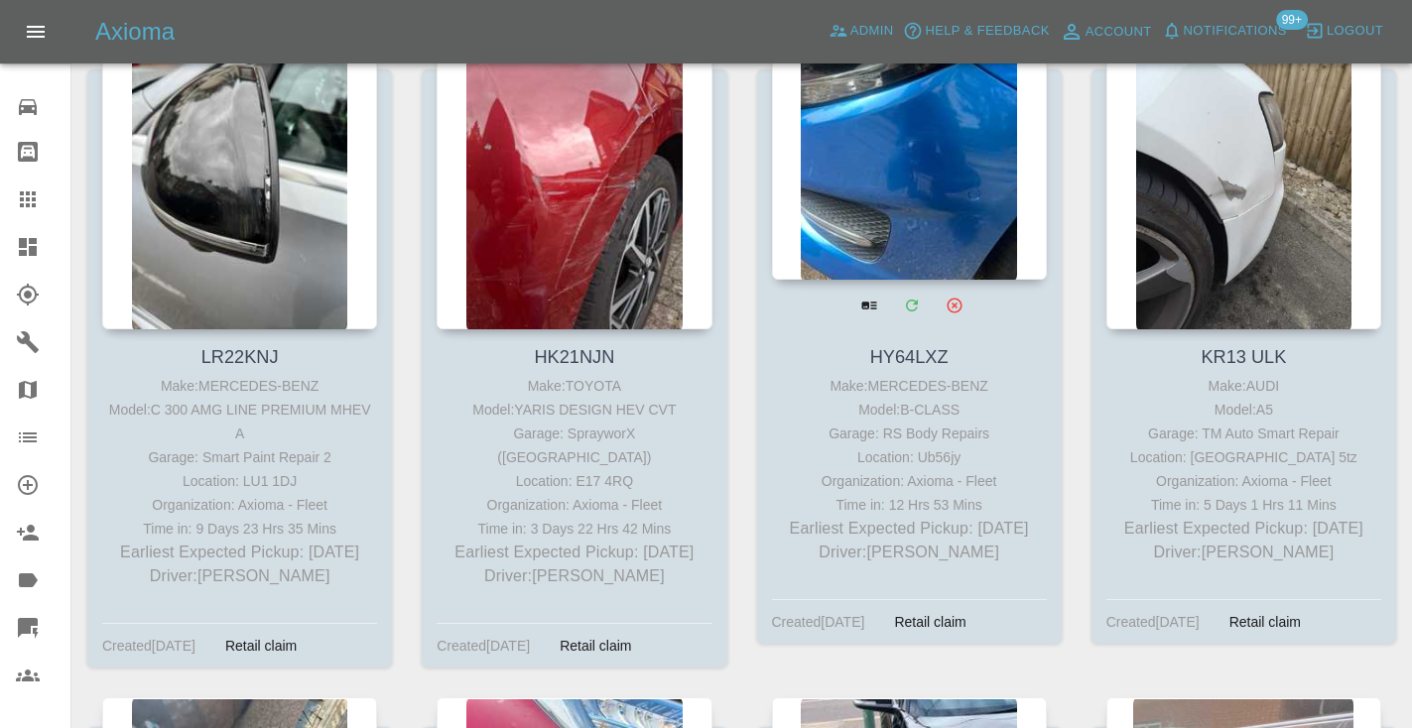
scroll to position [8308, 0]
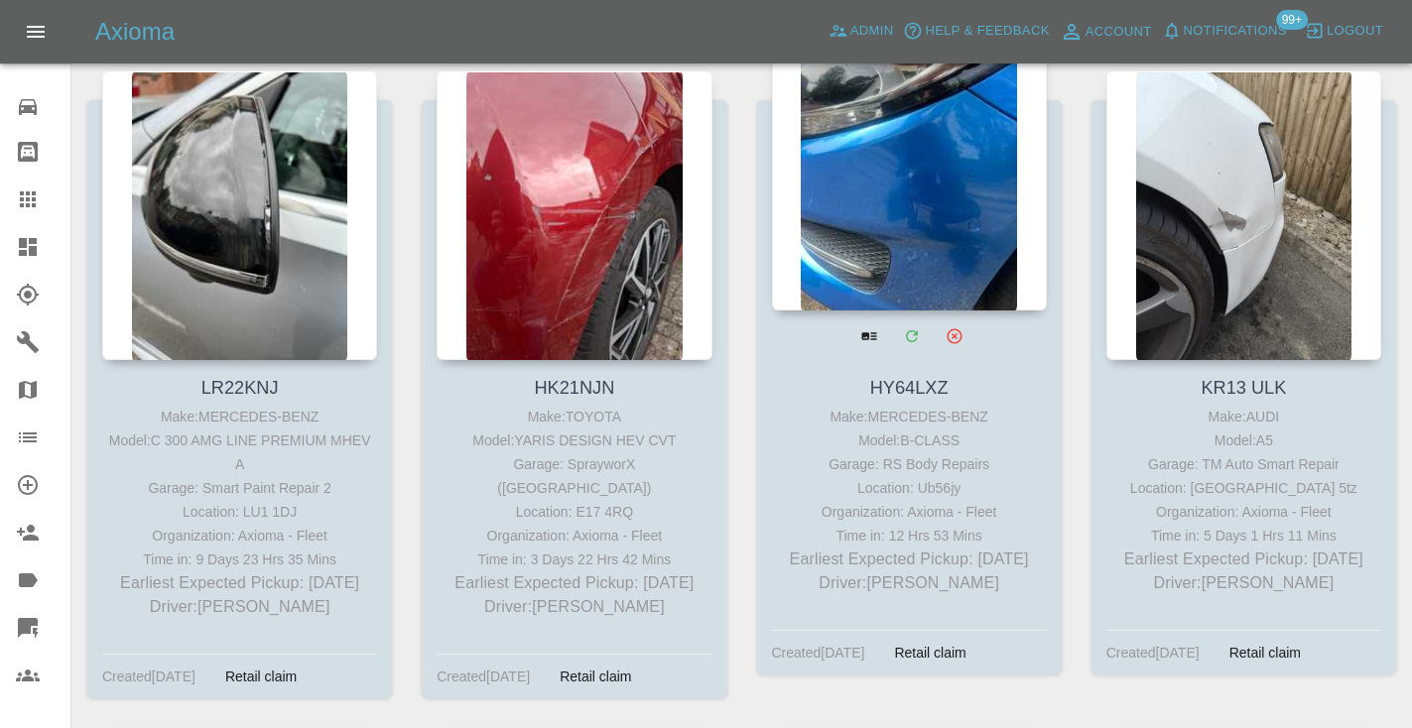
click at [900, 136] on div at bounding box center [909, 166] width 275 height 290
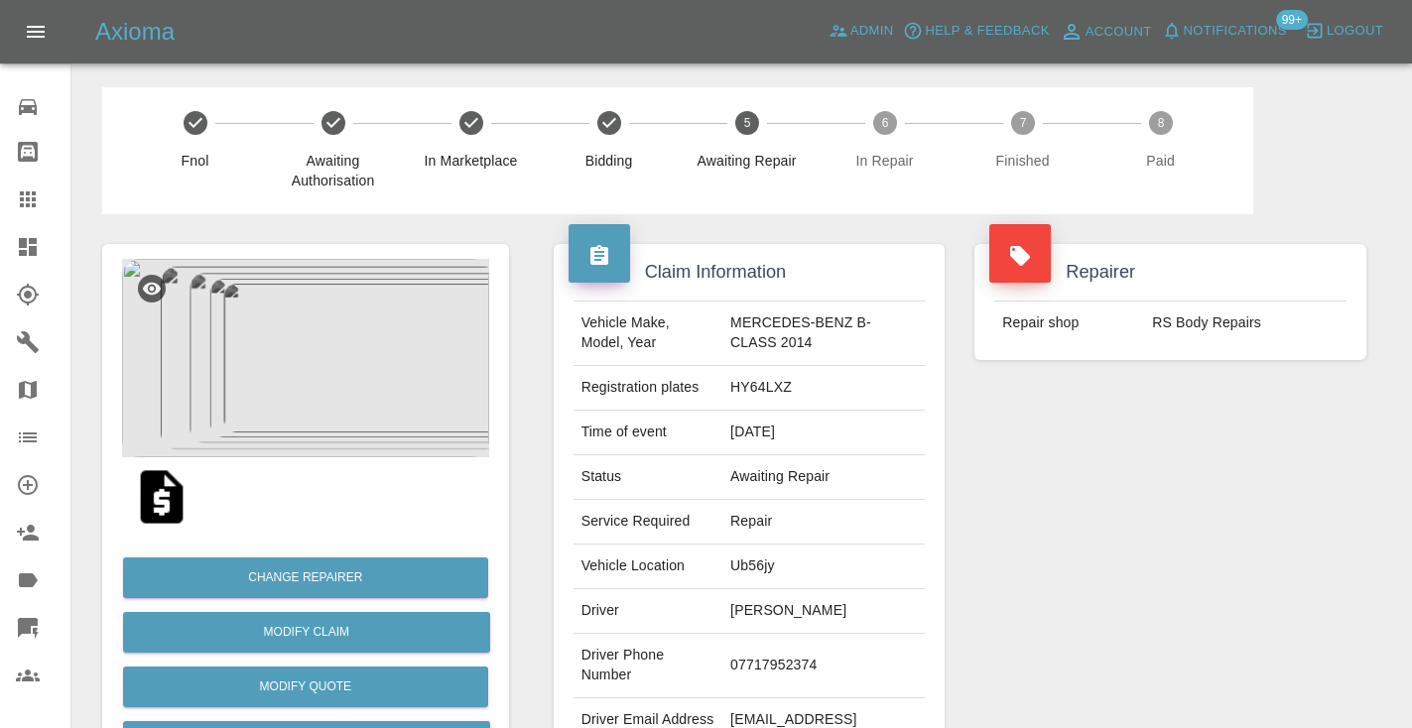
click at [770, 698] on td "07717952374" at bounding box center [823, 666] width 202 height 64
click at [838, 691] on td "07717952374" at bounding box center [823, 666] width 202 height 64
click at [778, 698] on td "07717952374" at bounding box center [823, 666] width 202 height 64
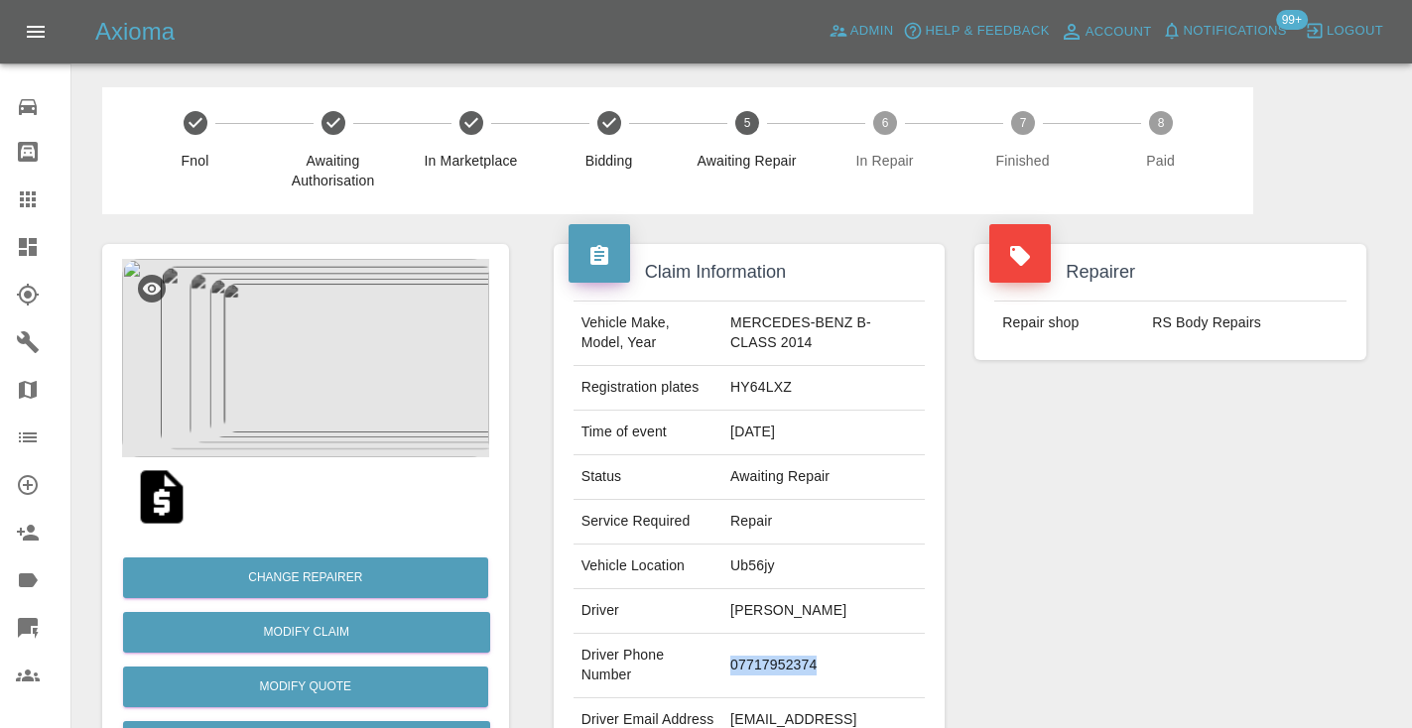
copy td "07717952374"
click at [1156, 397] on div "Repairer Repair shop RS Body Repairs" at bounding box center [1170, 500] width 422 height 572
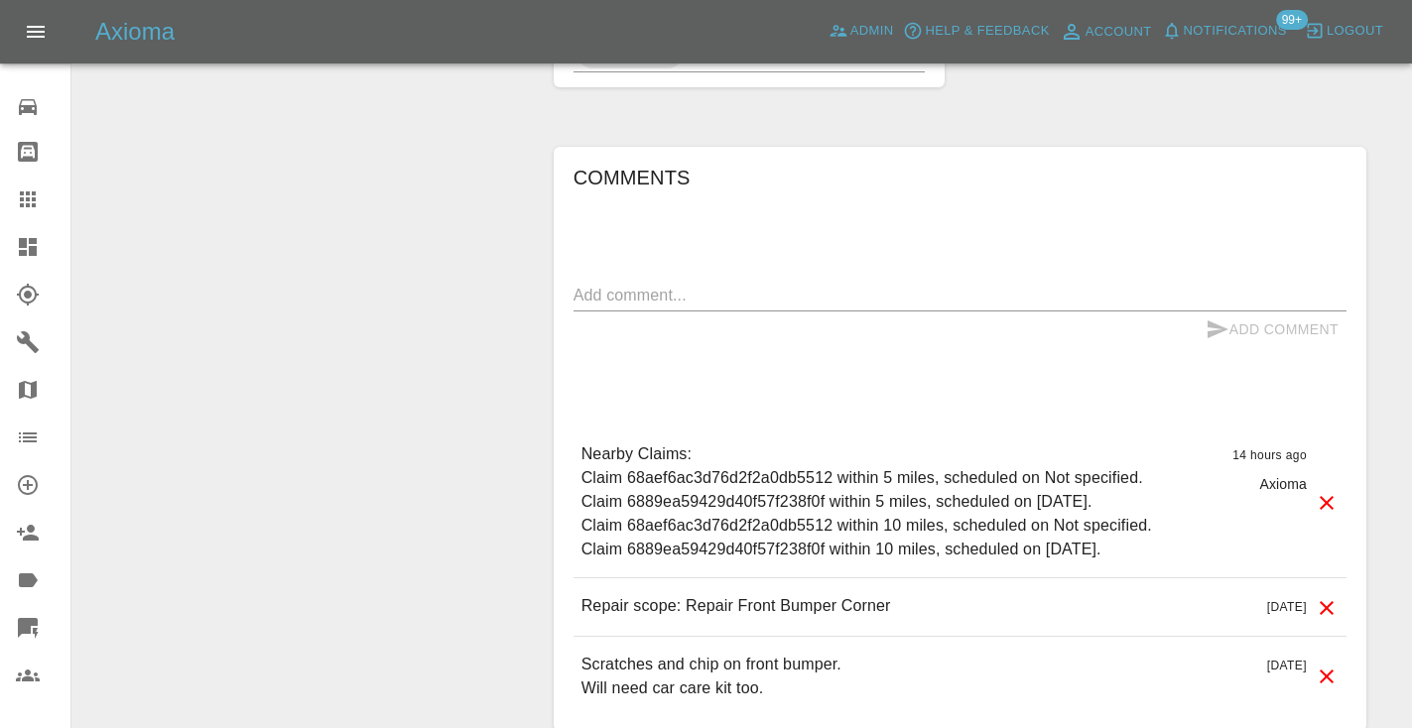
scroll to position [1408, 0]
click at [672, 306] on textarea at bounding box center [959, 294] width 773 height 23
type textarea "C"
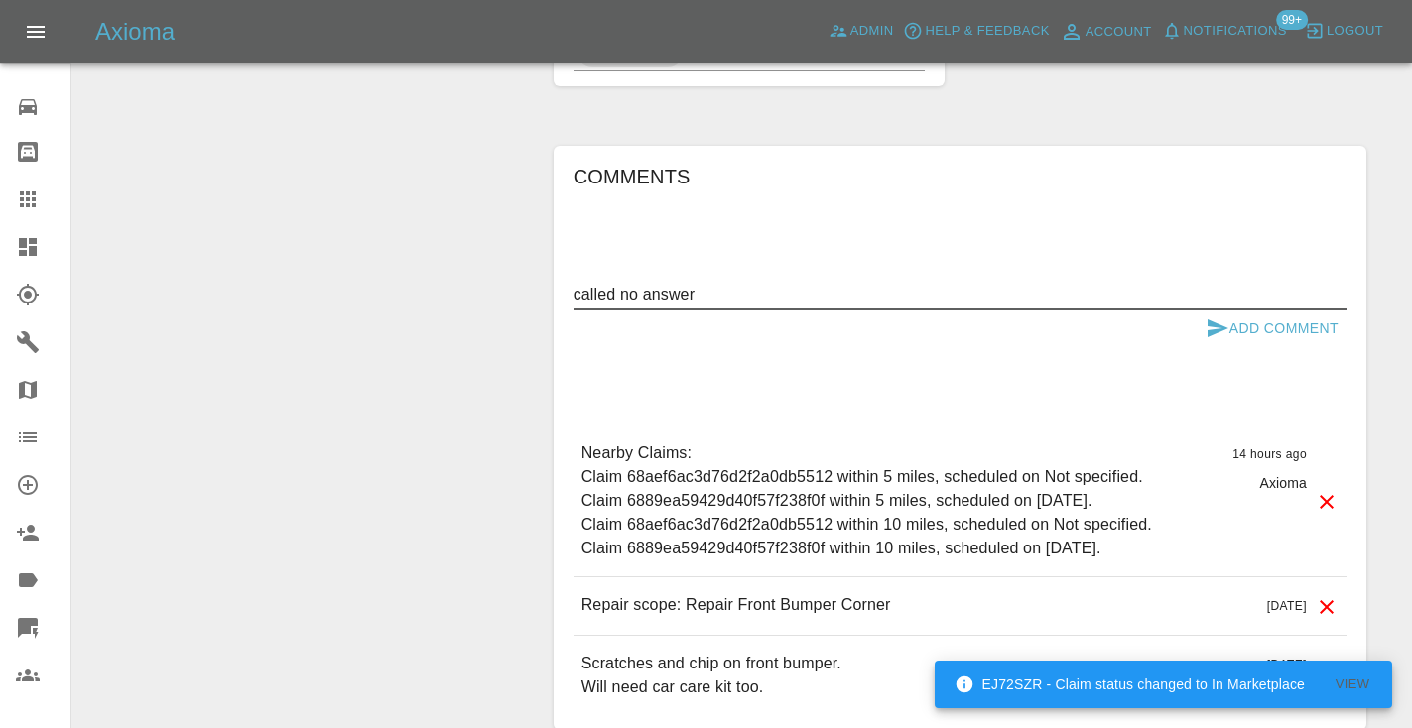
type textarea "called no answer"
click at [1221, 340] on icon "submit" at bounding box center [1217, 329] width 24 height 24
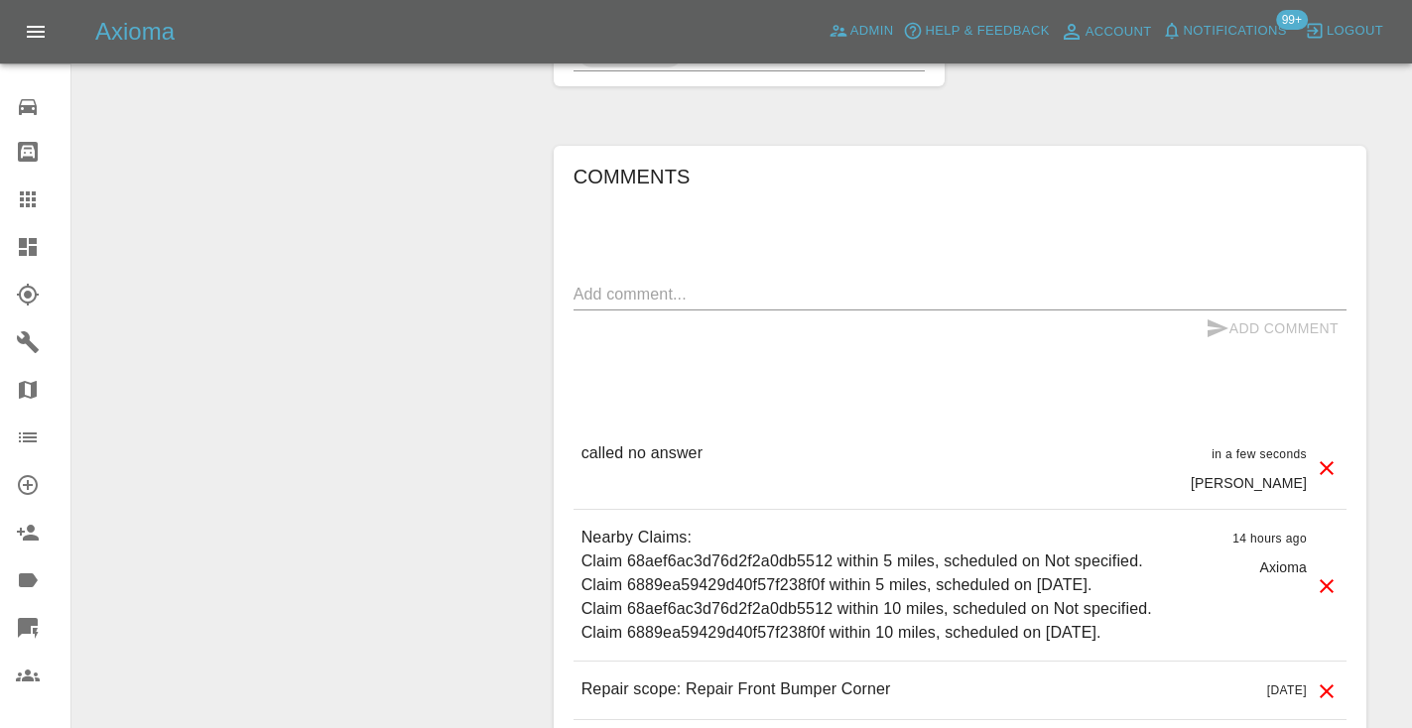
click at [45, 196] on div at bounding box center [44, 200] width 56 height 24
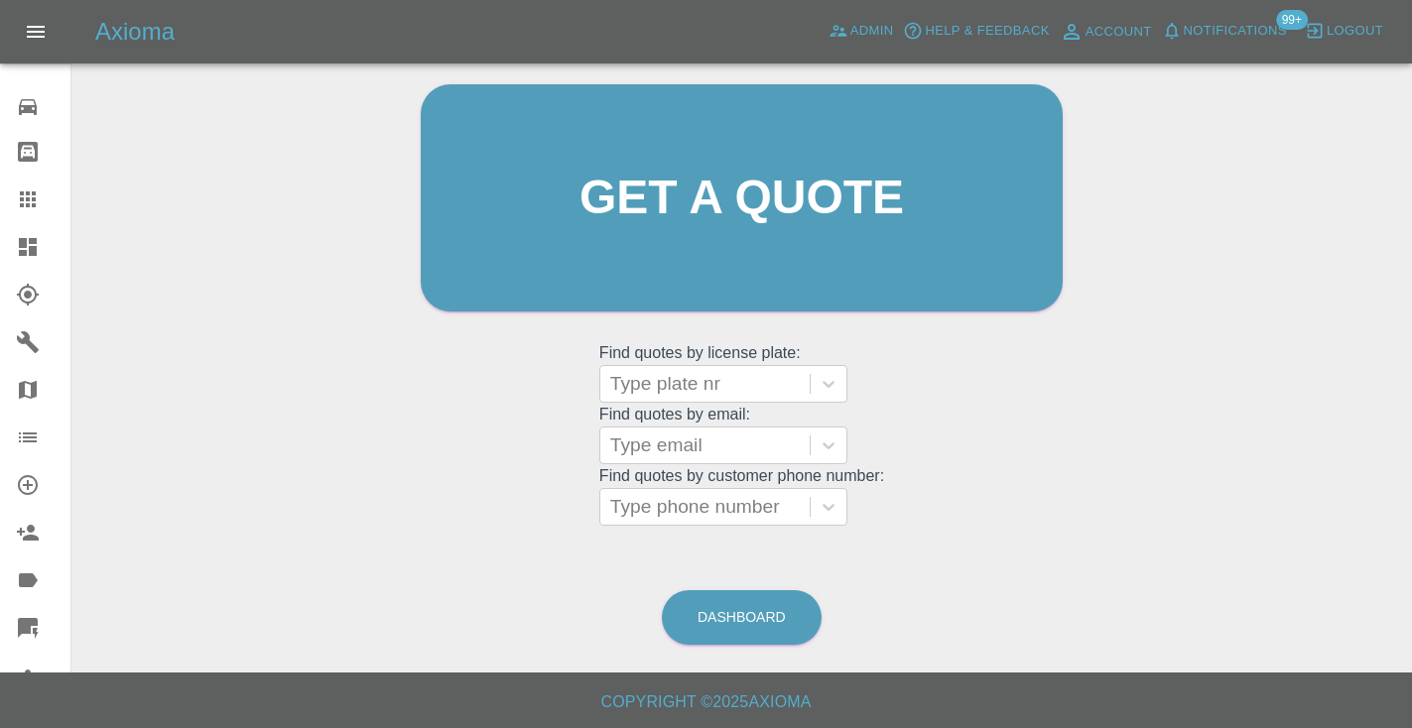
scroll to position [199, 0]
click at [767, 606] on link "Dashboard" at bounding box center [742, 618] width 160 height 55
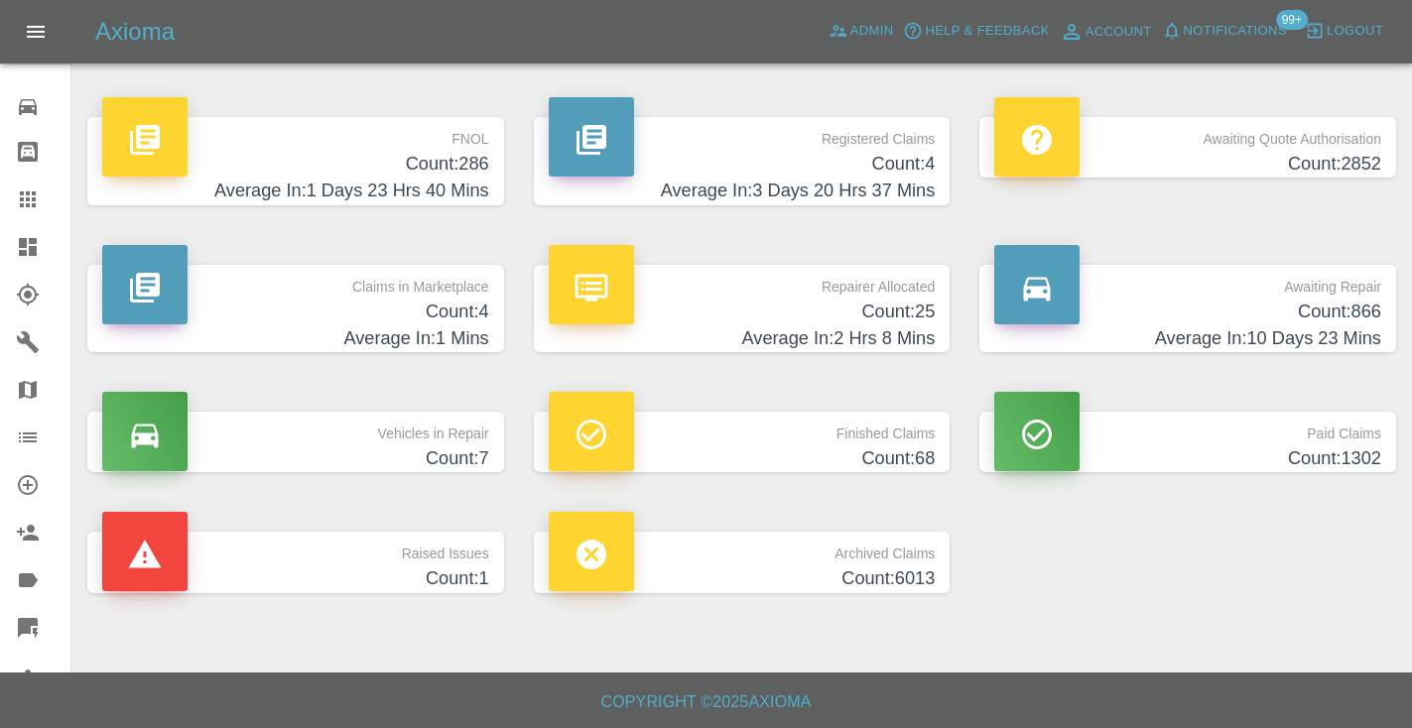
click at [1337, 313] on h4 "Count: 866" at bounding box center [1187, 312] width 387 height 27
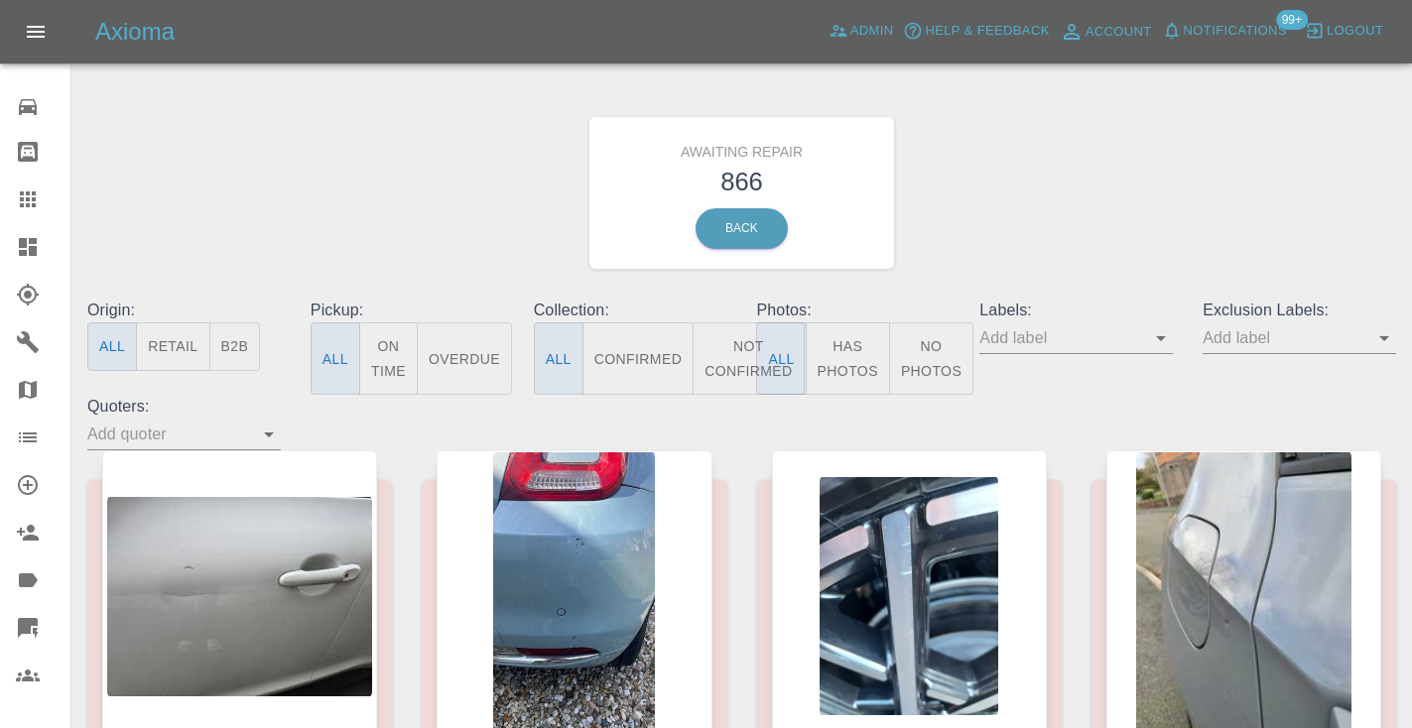
click at [736, 350] on button "Not Confirmed" at bounding box center [748, 358] width 111 height 72
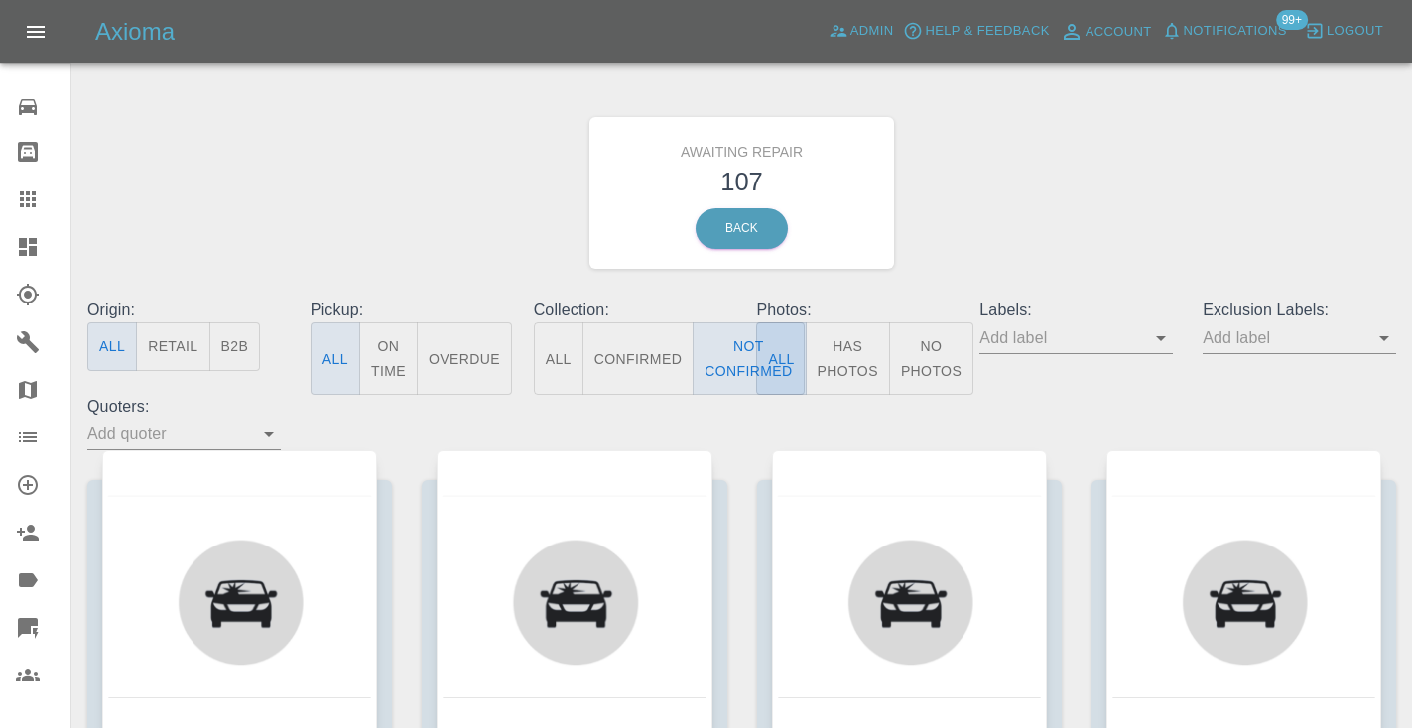
click at [768, 345] on button "All" at bounding box center [781, 358] width 50 height 72
click at [731, 345] on button "Not Confirmed" at bounding box center [748, 358] width 111 height 72
click at [1031, 198] on div "Awaiting Repair 107 Back" at bounding box center [741, 192] width 1338 height 211
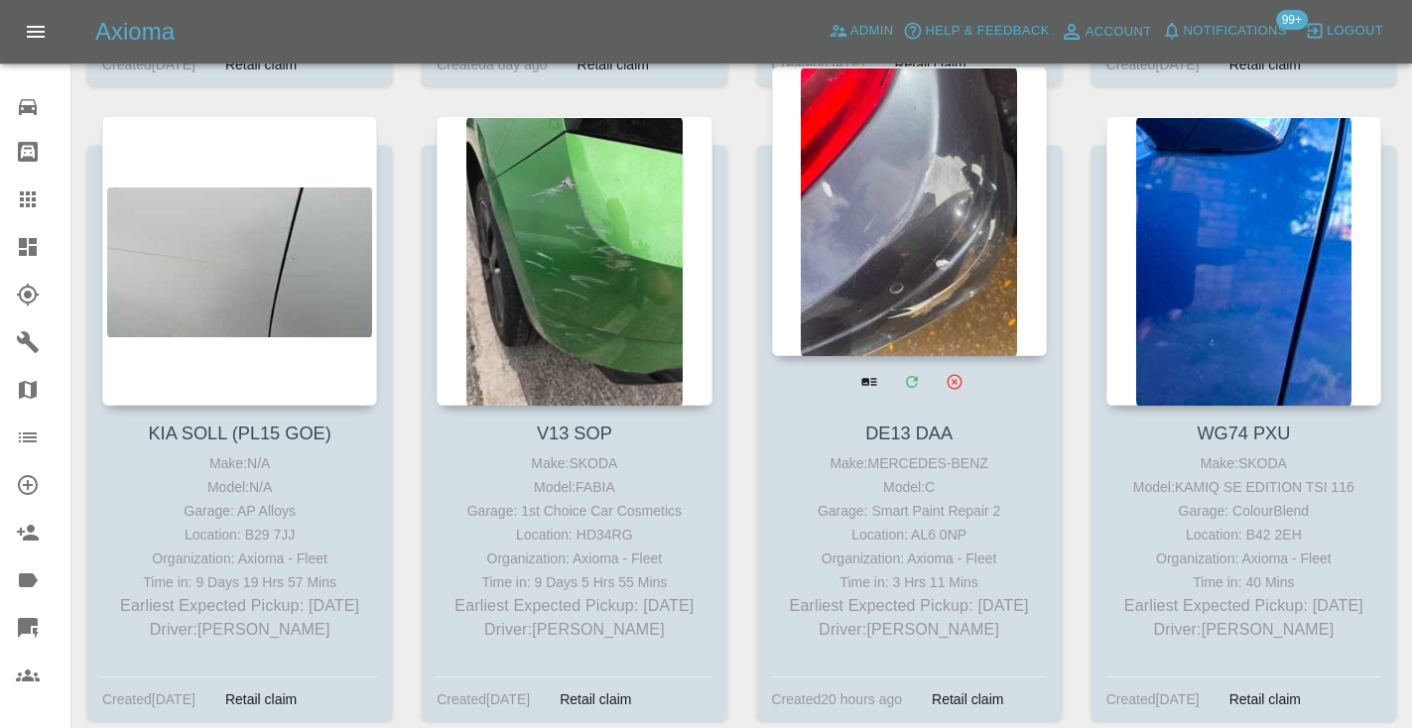
scroll to position [6283, 0]
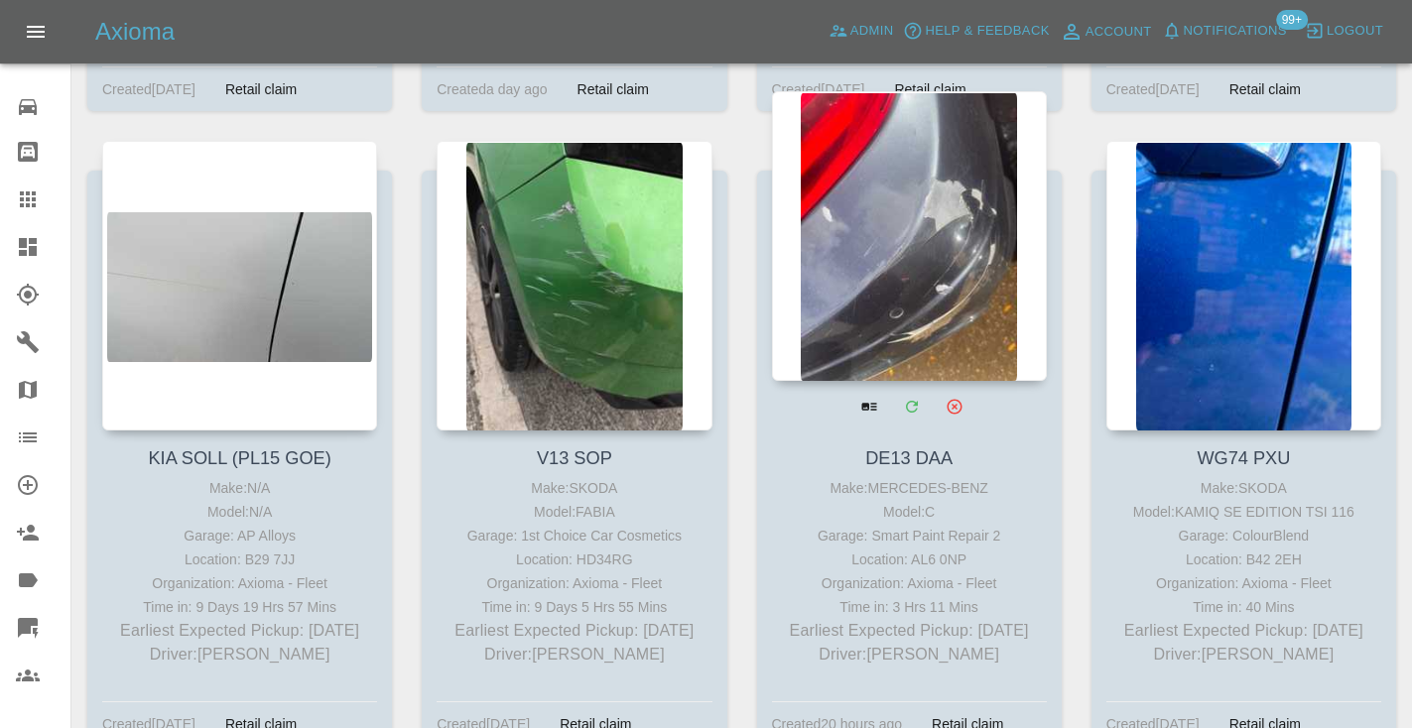
click at [931, 213] on div at bounding box center [909, 236] width 275 height 290
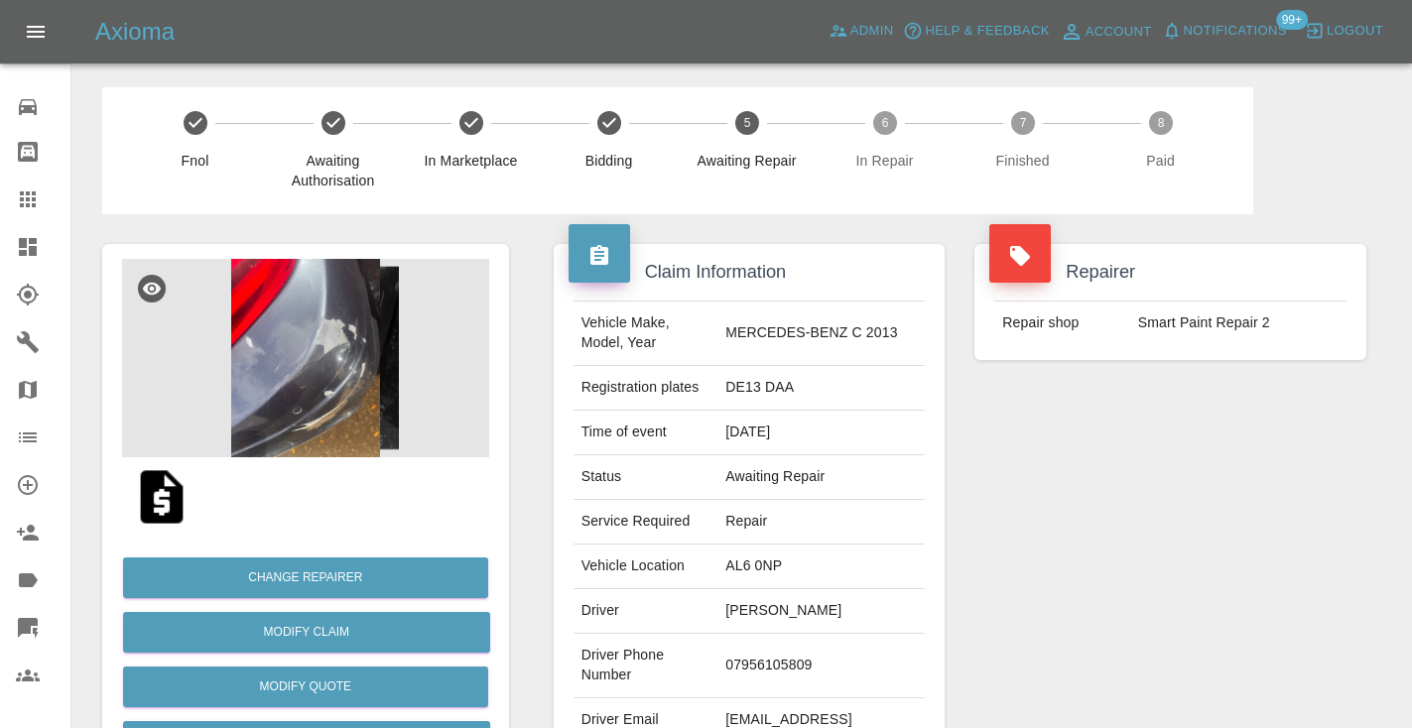
click at [786, 656] on td "07956105809" at bounding box center [820, 666] width 207 height 64
copy td "07956105809"
click at [1241, 561] on div "Repairer Repair shop Smart Paint Repair 2" at bounding box center [1170, 510] width 422 height 592
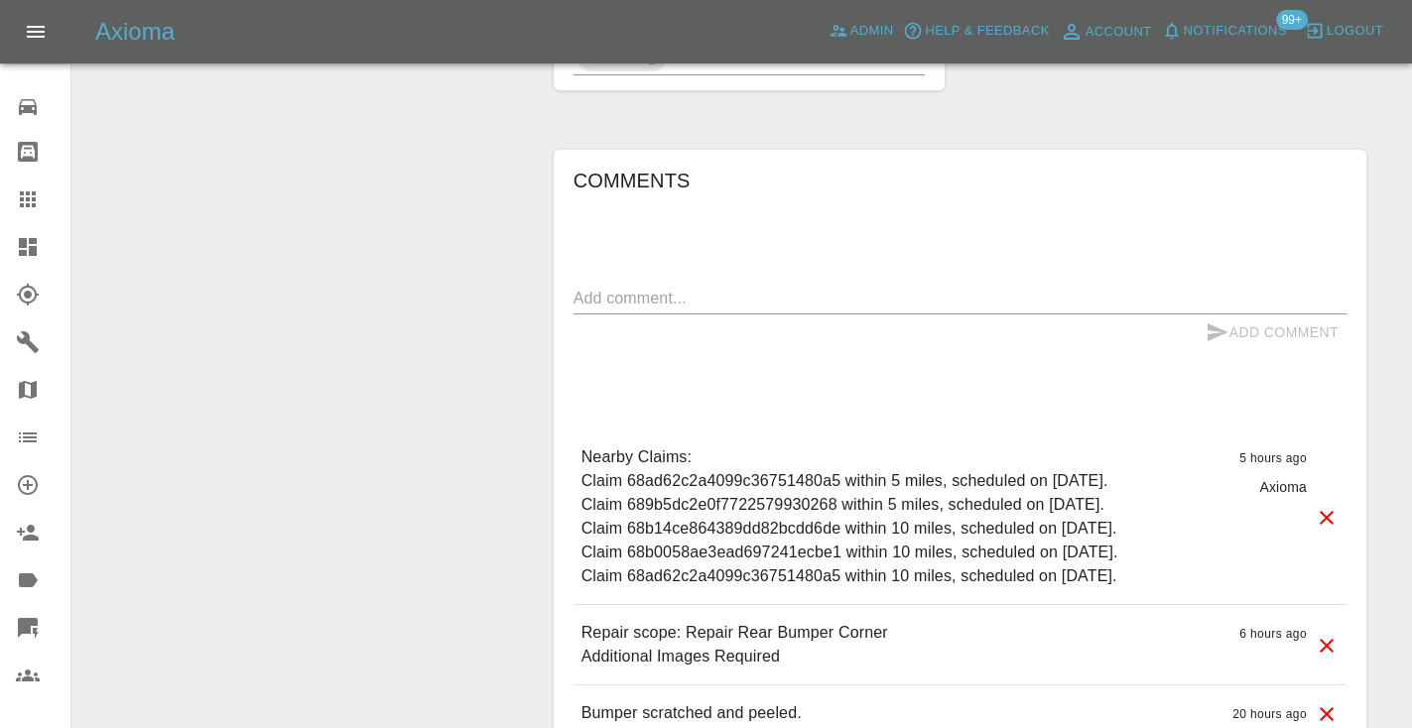
scroll to position [1363, 0]
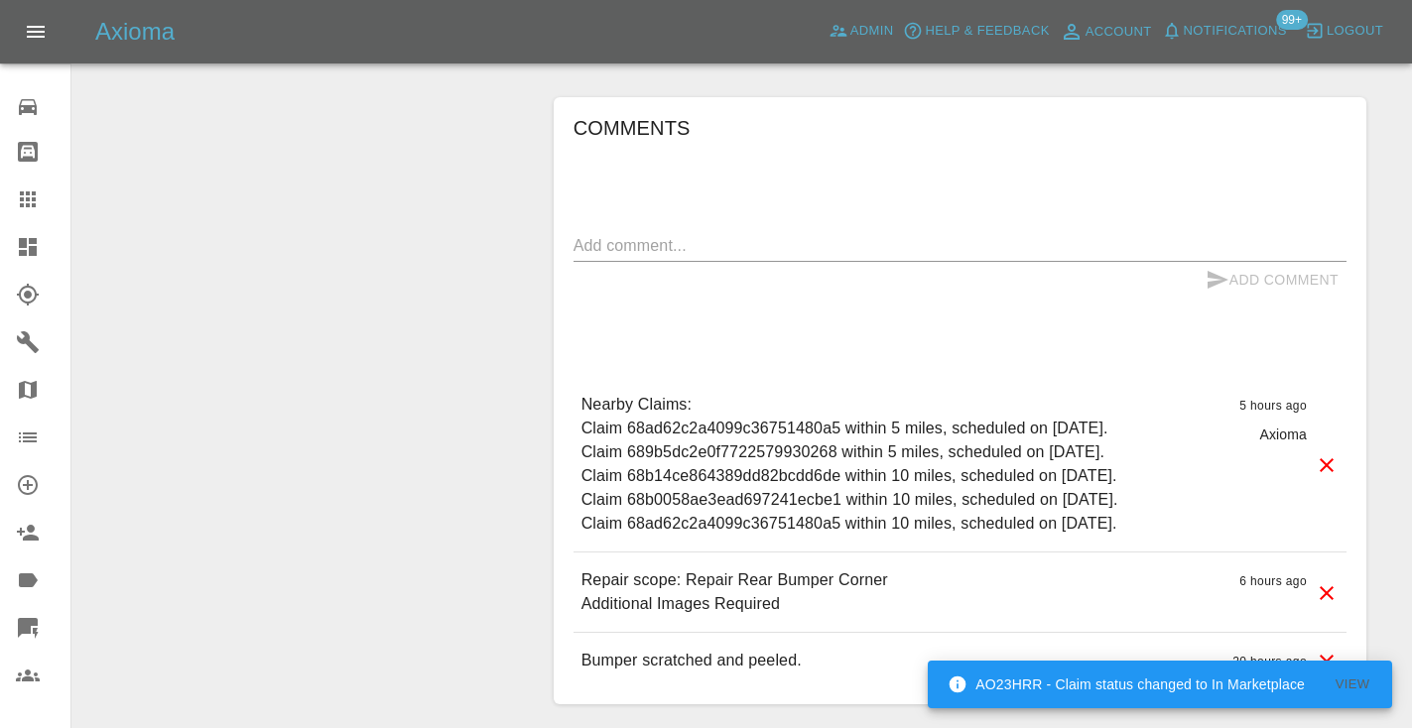
click at [617, 230] on div "x" at bounding box center [959, 246] width 773 height 32
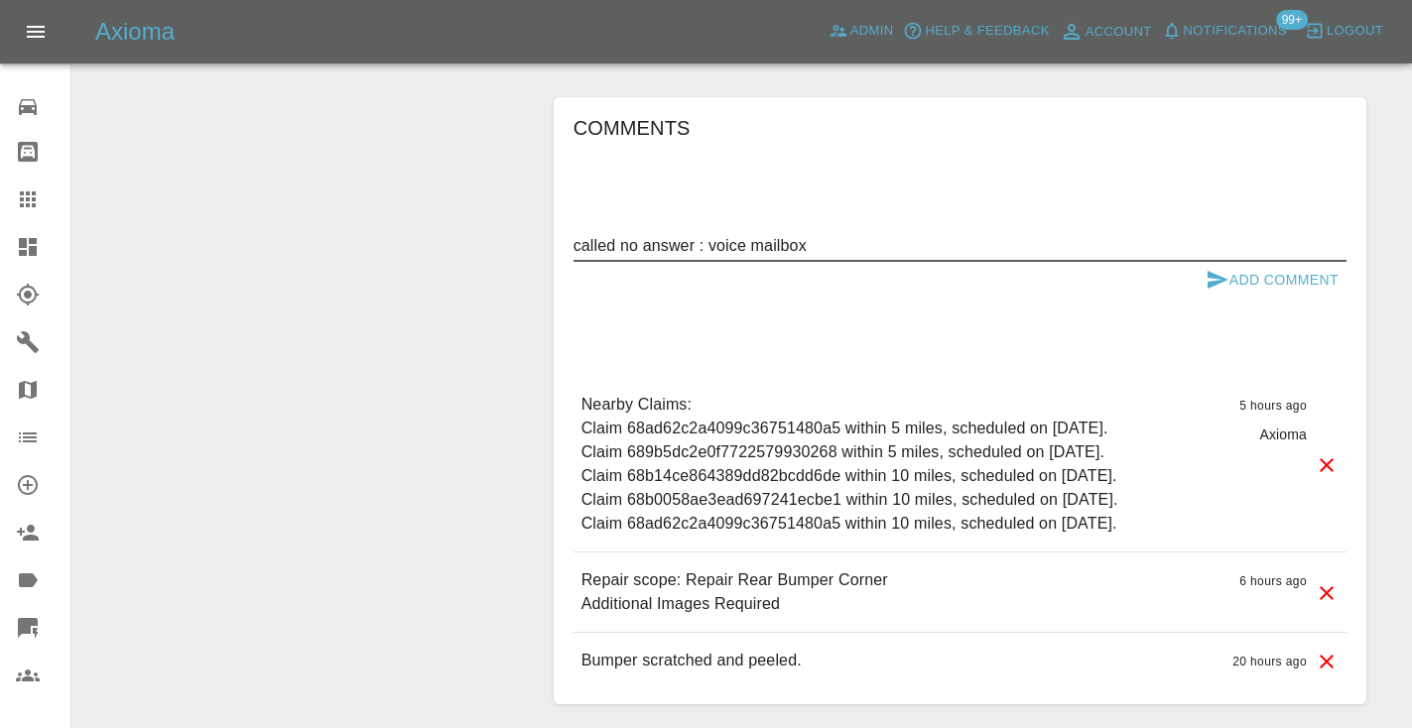
type textarea "called no answer : voice mailbox"
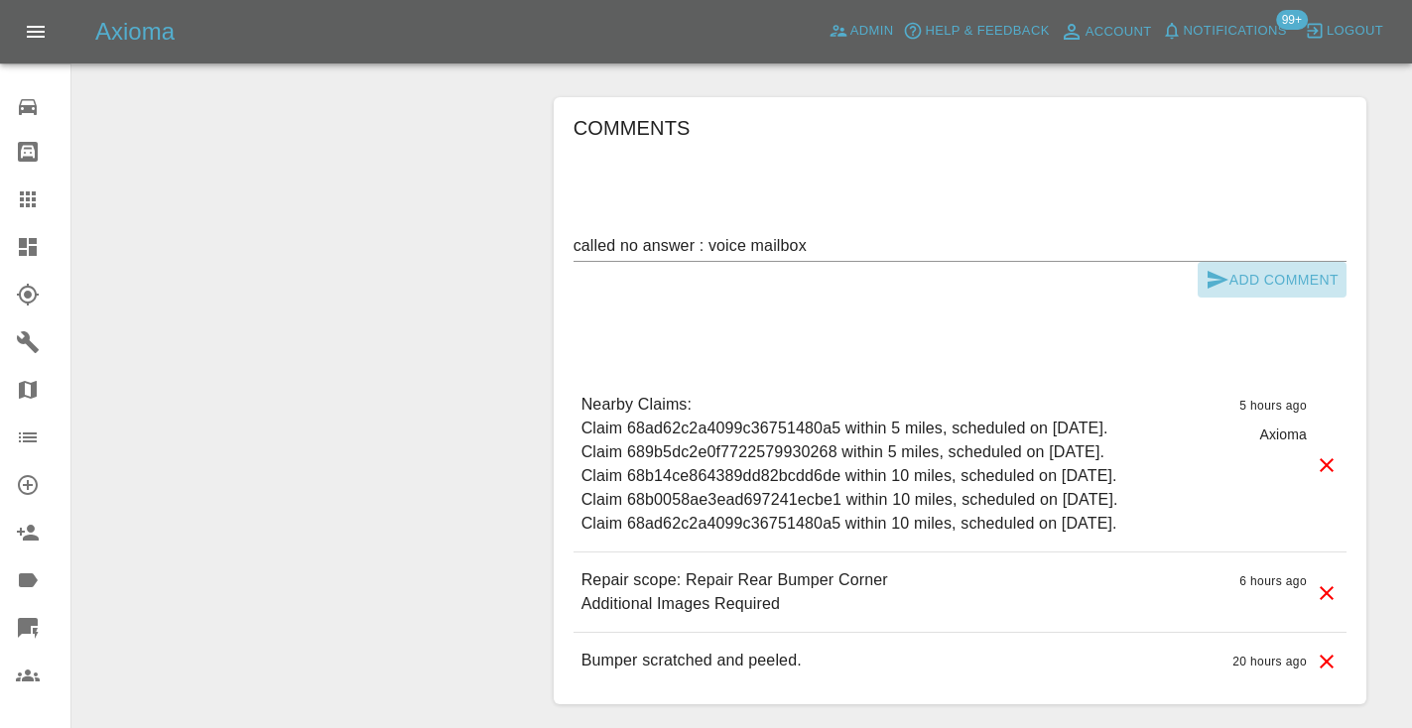
click at [1211, 271] on icon "submit" at bounding box center [1217, 280] width 21 height 18
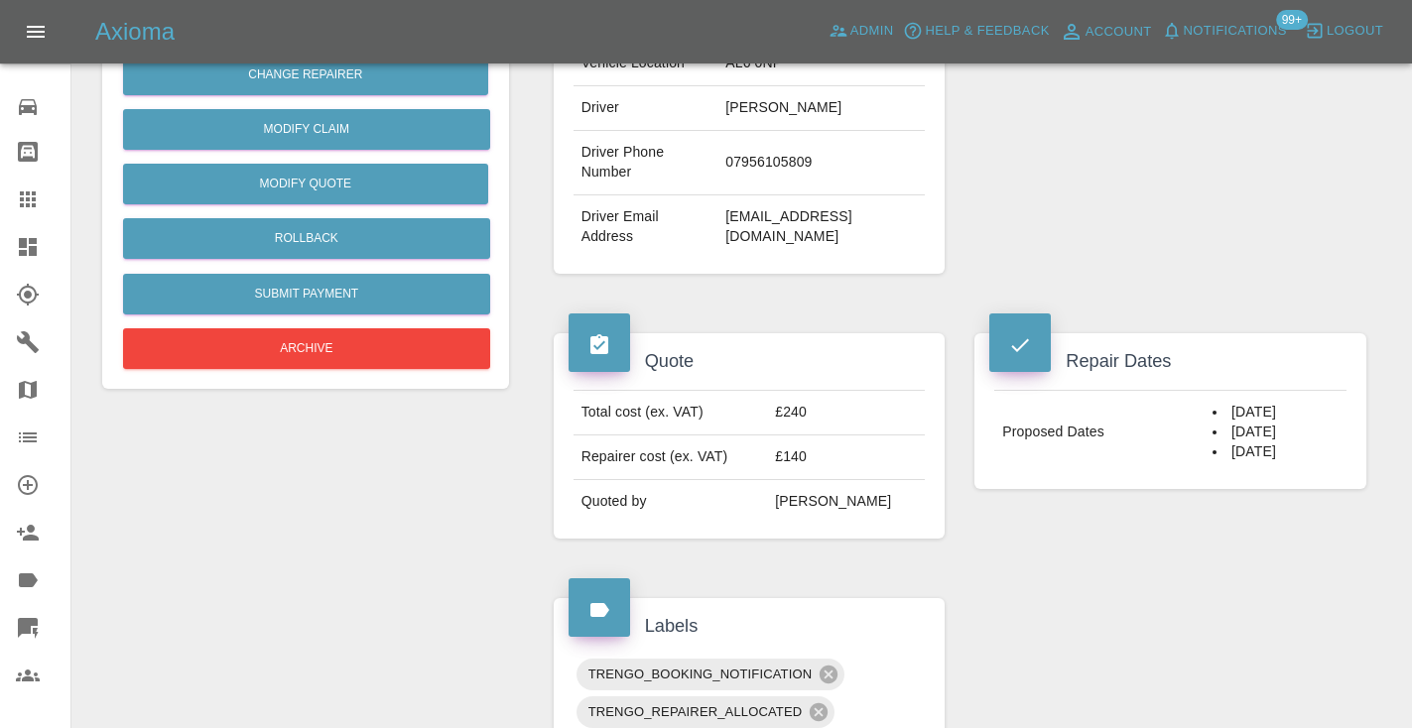
scroll to position [471, 0]
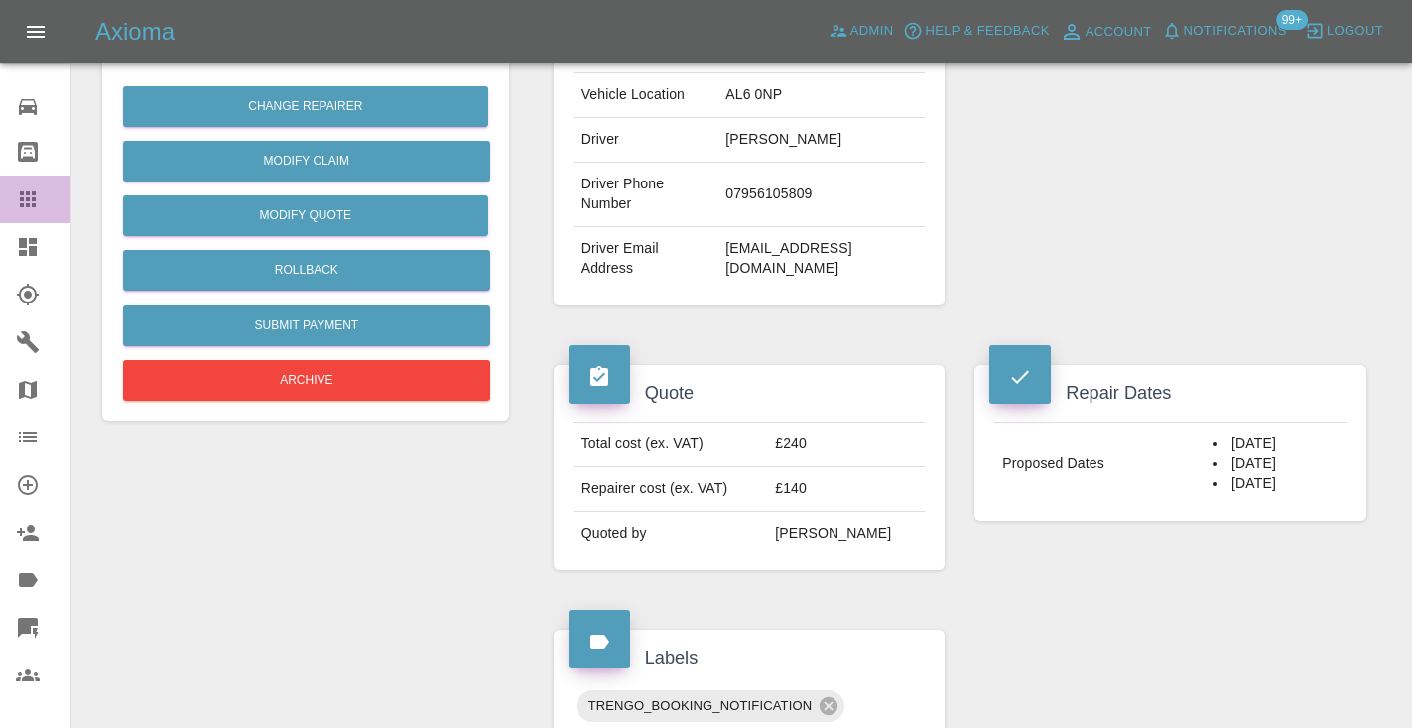
click at [26, 203] on icon at bounding box center [28, 199] width 16 height 16
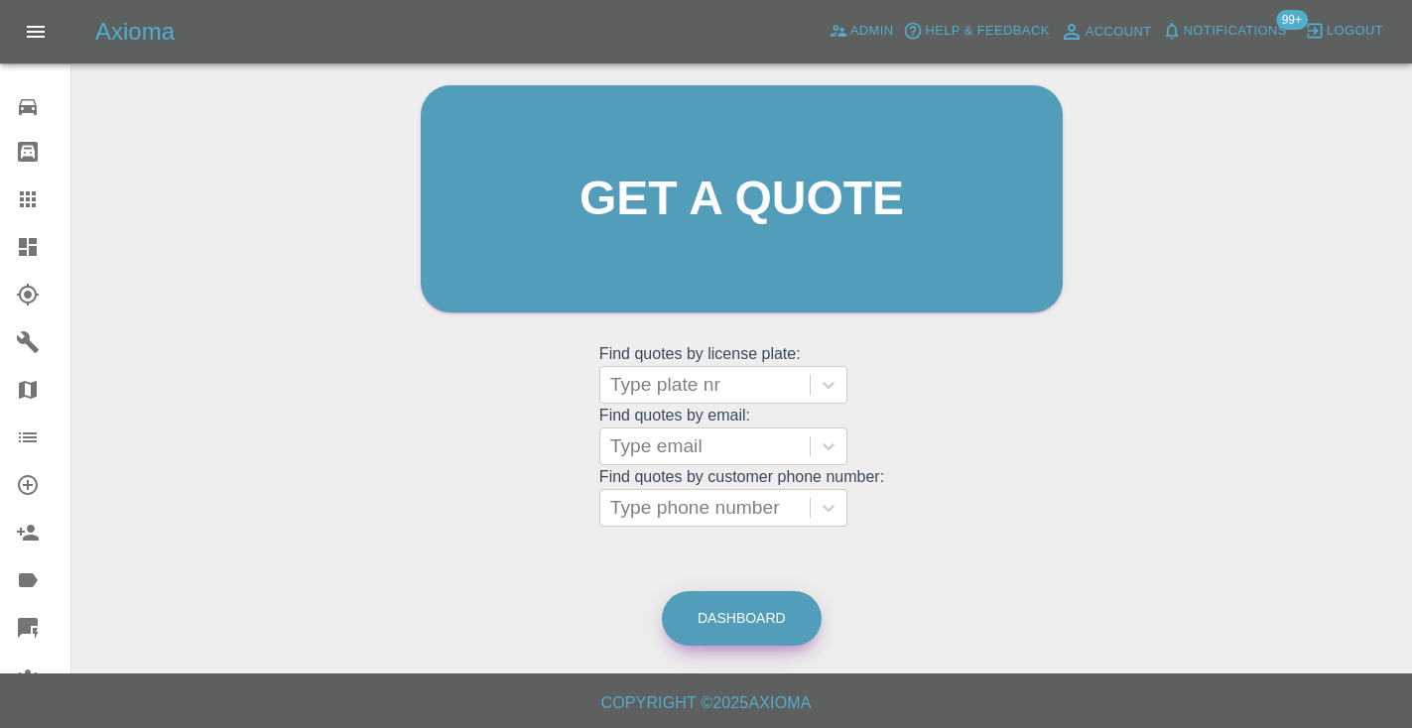
click at [752, 619] on link "Dashboard" at bounding box center [742, 618] width 160 height 55
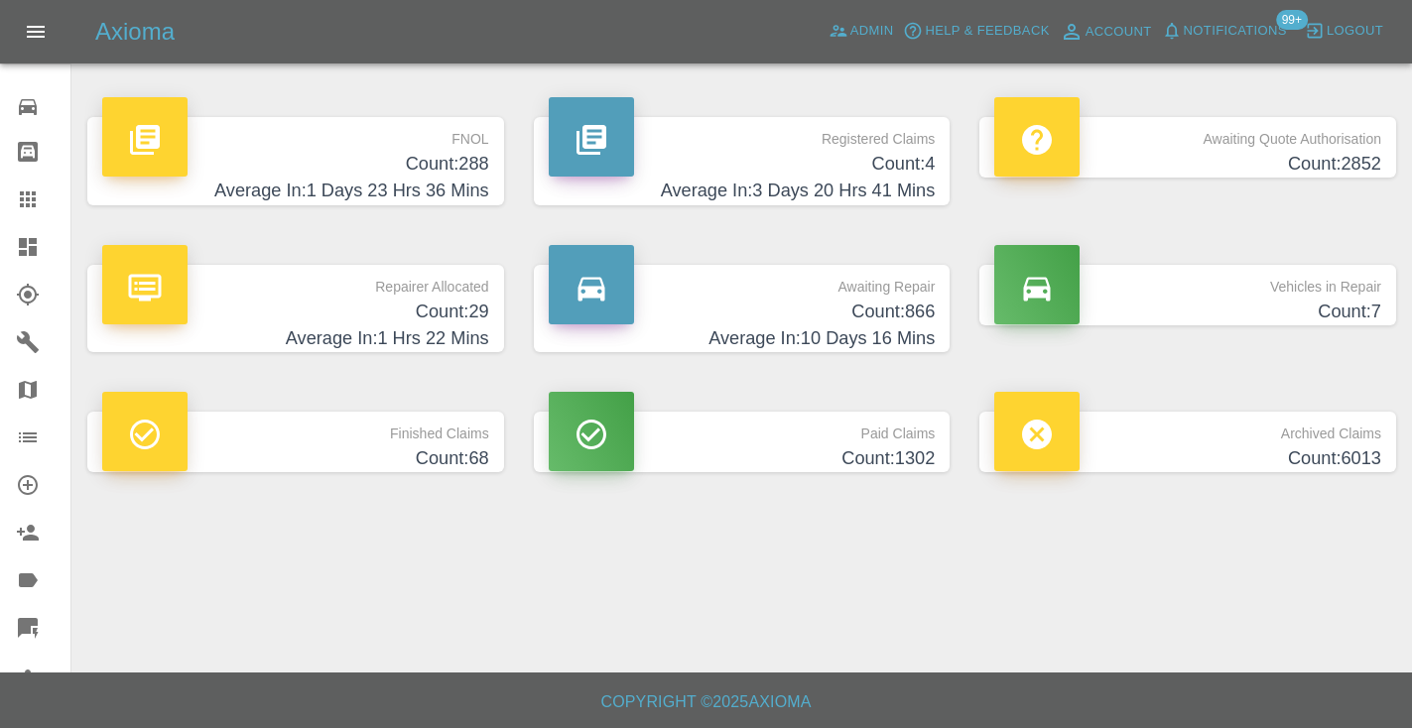
click at [919, 319] on h4 "Count: 866" at bounding box center [742, 312] width 387 height 27
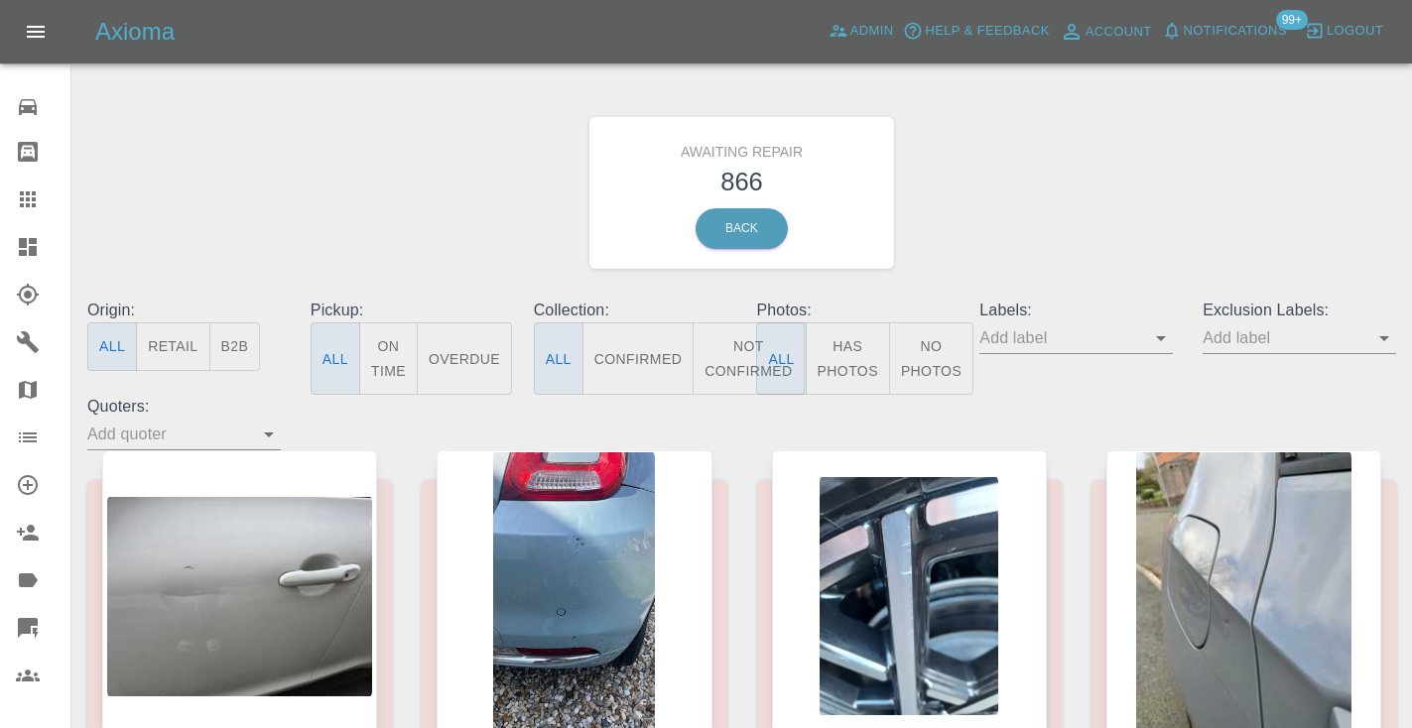
click at [725, 358] on button "Not Confirmed" at bounding box center [748, 358] width 111 height 72
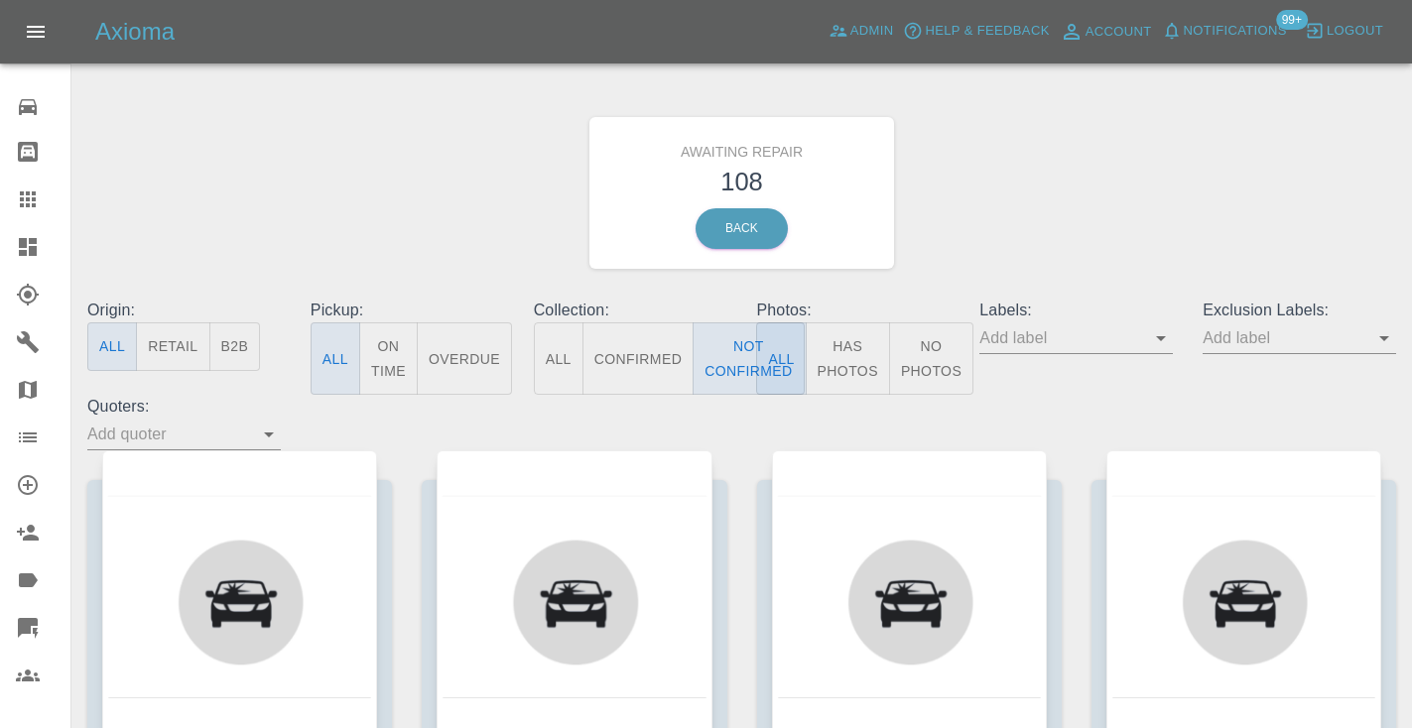
click at [974, 239] on div "Awaiting Repair 108 Back" at bounding box center [741, 192] width 1338 height 211
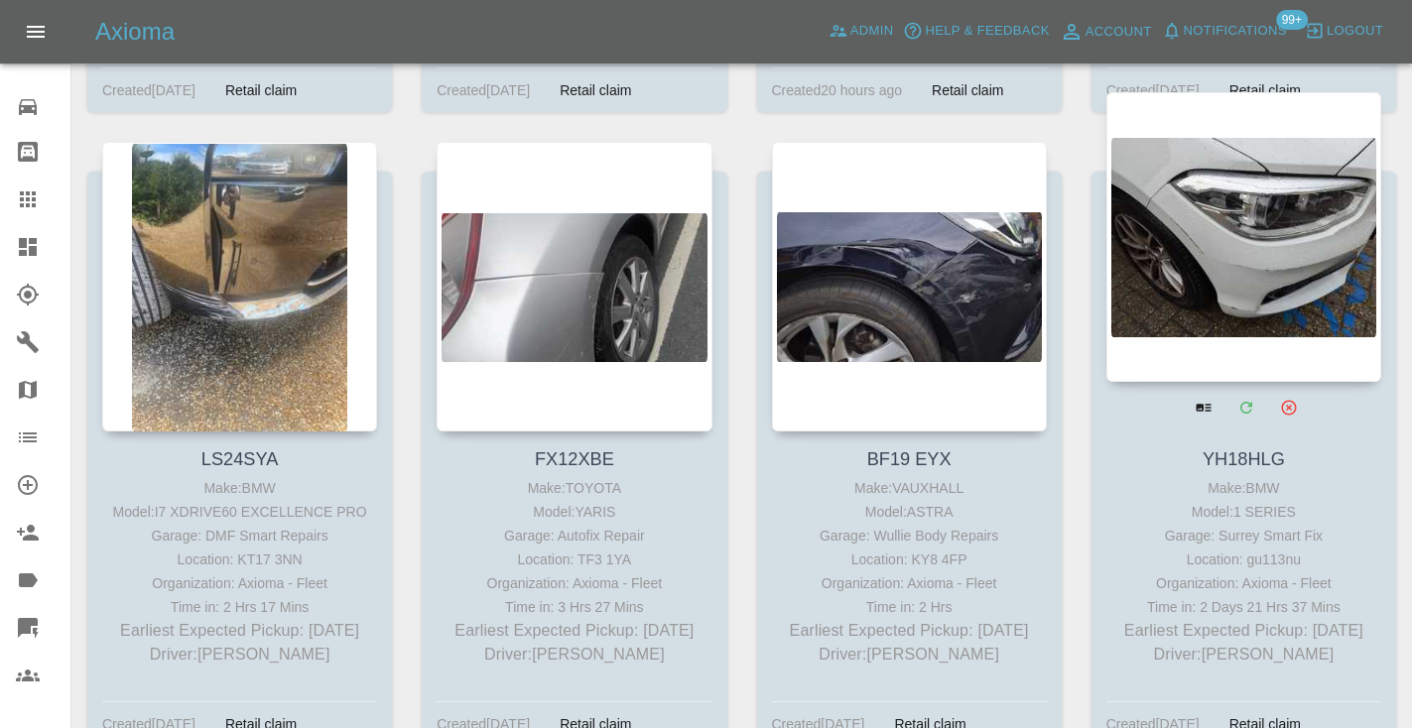
scroll to position [6916, 0]
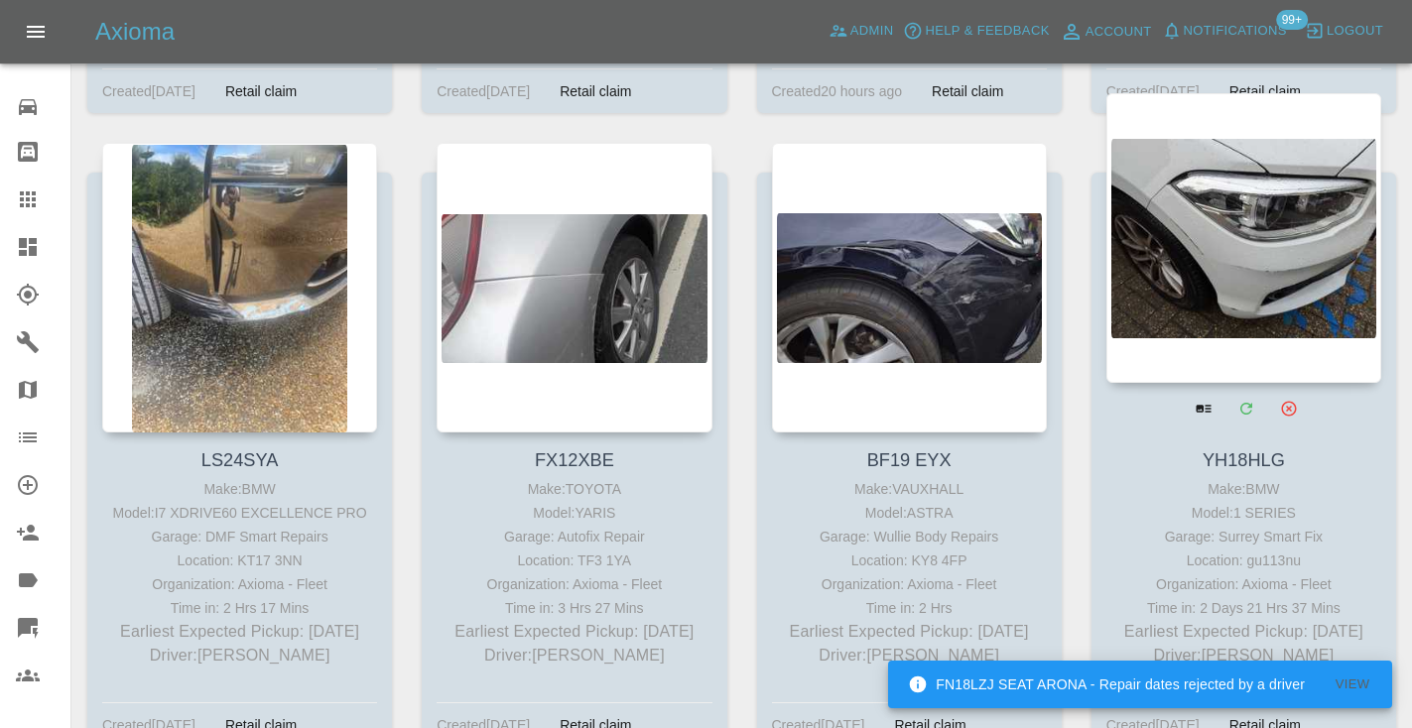
click at [1249, 187] on div at bounding box center [1243, 238] width 275 height 290
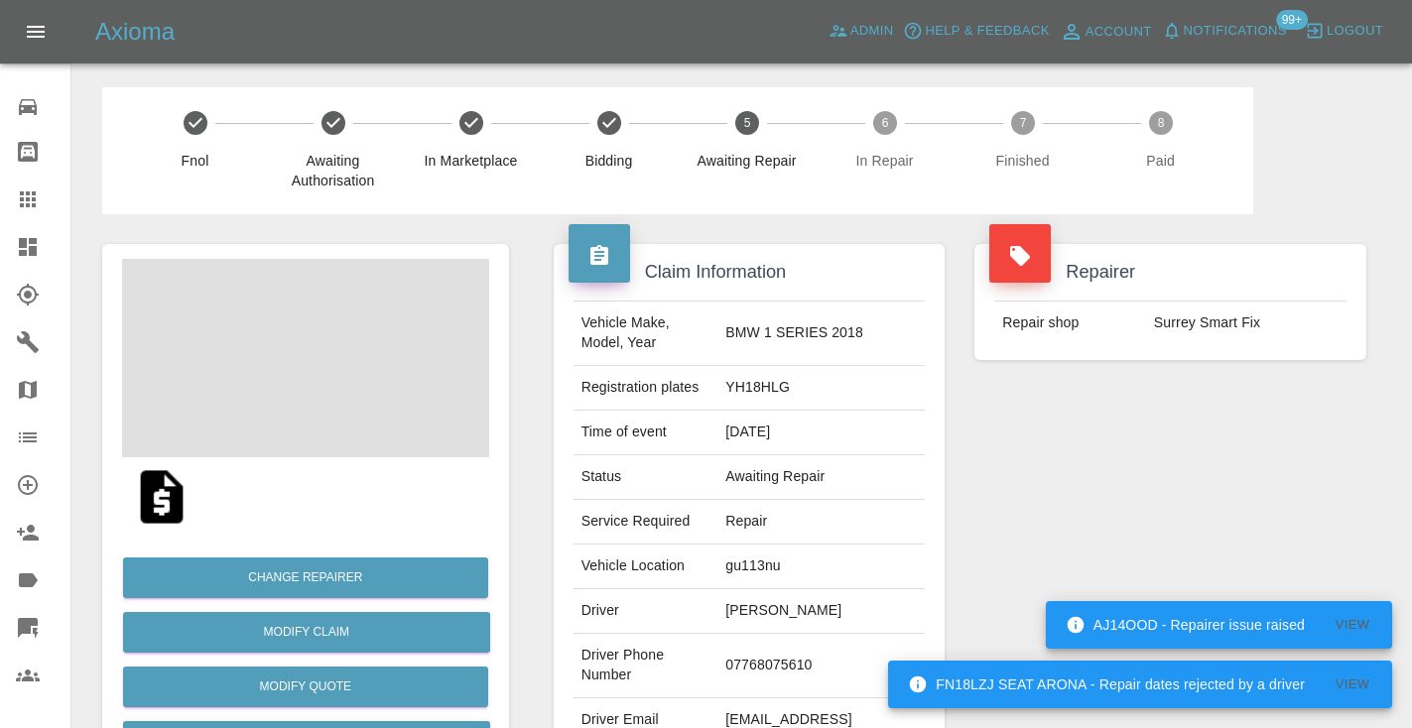
click at [799, 657] on td "07768075610" at bounding box center [820, 666] width 207 height 64
copy td "07768075610"
click at [1166, 547] on div "Repairer Repair shop Surrey Smart Fix" at bounding box center [1170, 510] width 422 height 592
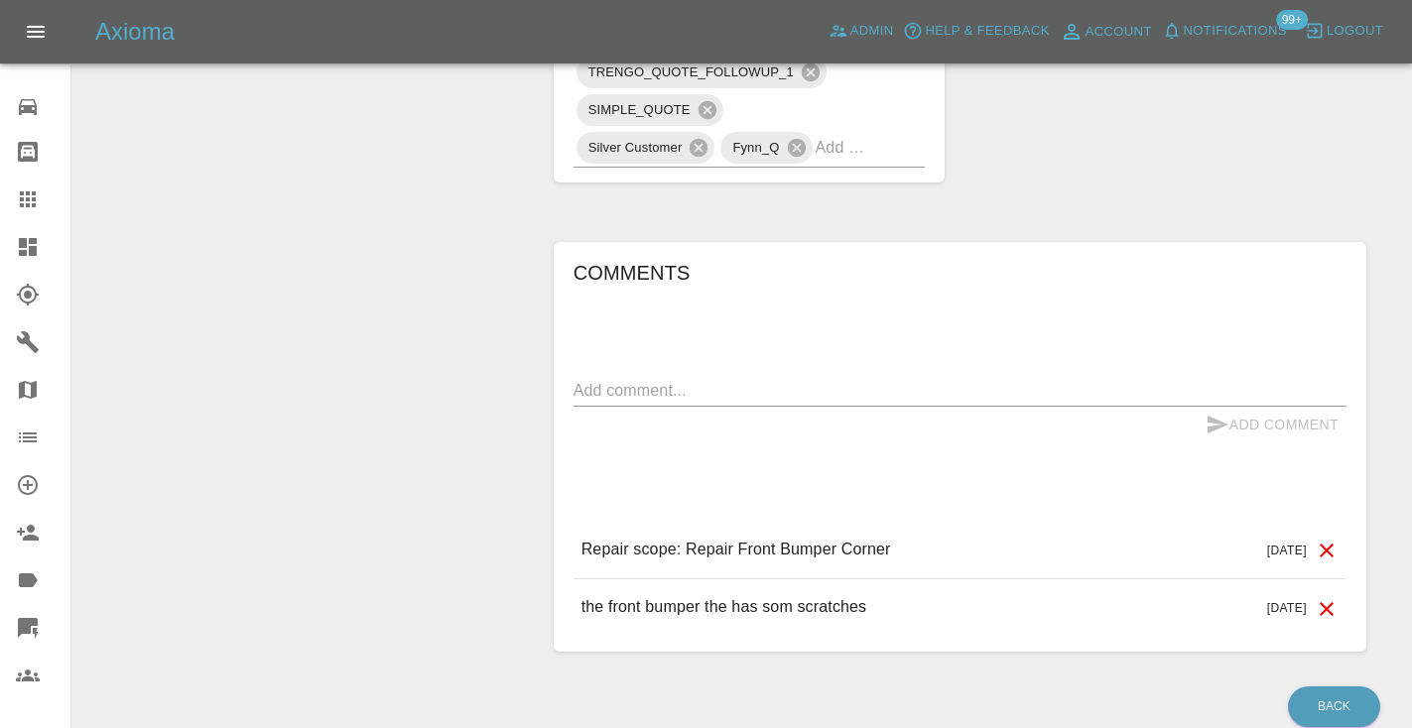
scroll to position [1302, 0]
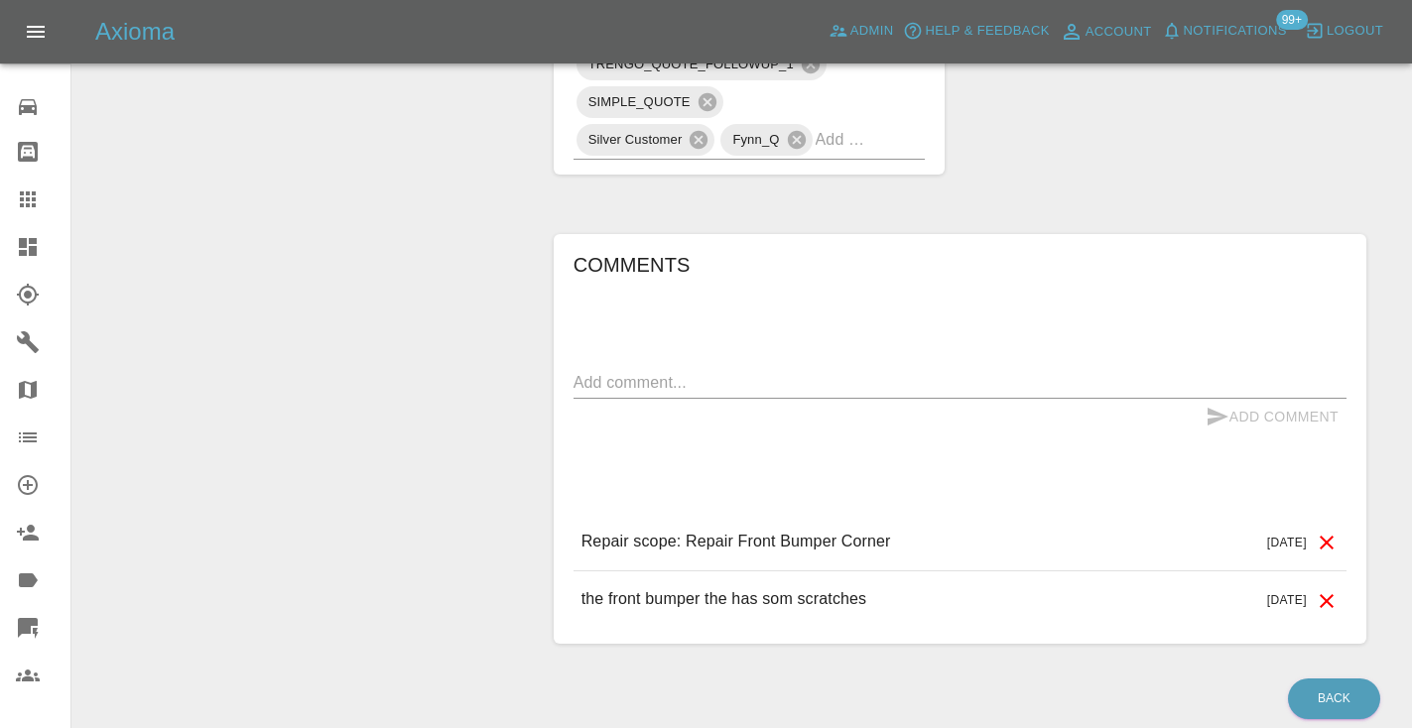
click at [654, 399] on div "Add Comment" at bounding box center [959, 417] width 773 height 37
click at [646, 371] on textarea at bounding box center [959, 382] width 773 height 23
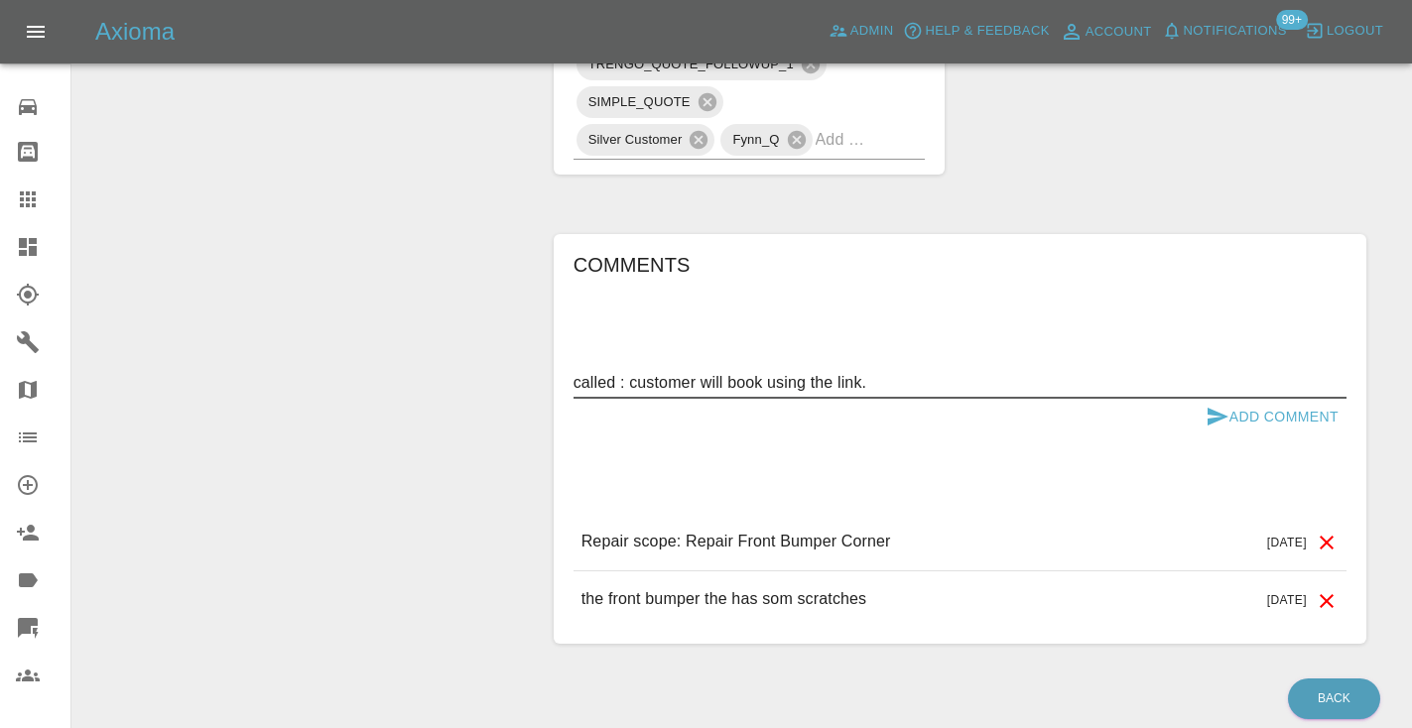
type textarea "called : customer will book using the link."
click at [1225, 405] on icon "submit" at bounding box center [1217, 417] width 24 height 24
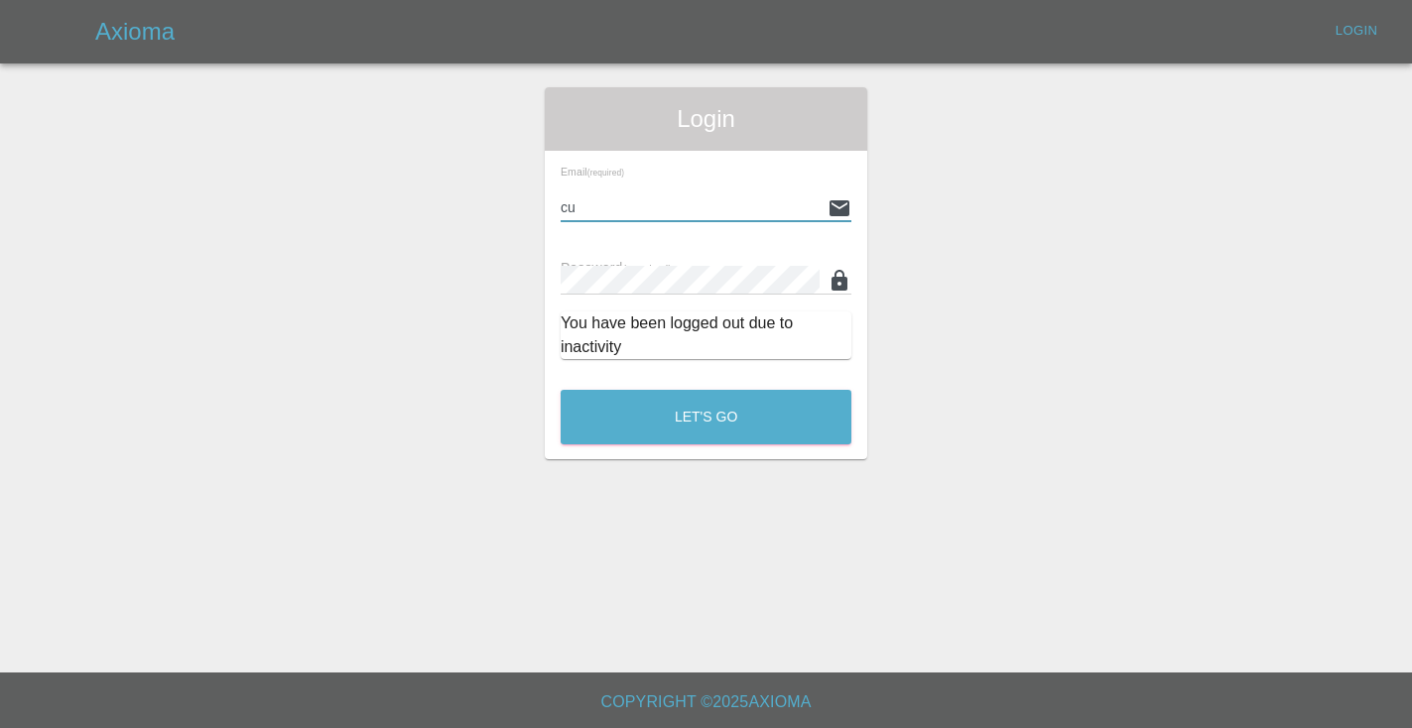
type input "c"
type input "[EMAIL_ADDRESS][DOMAIN_NAME]"
click at [705, 417] on button "Let's Go" at bounding box center [706, 417] width 291 height 55
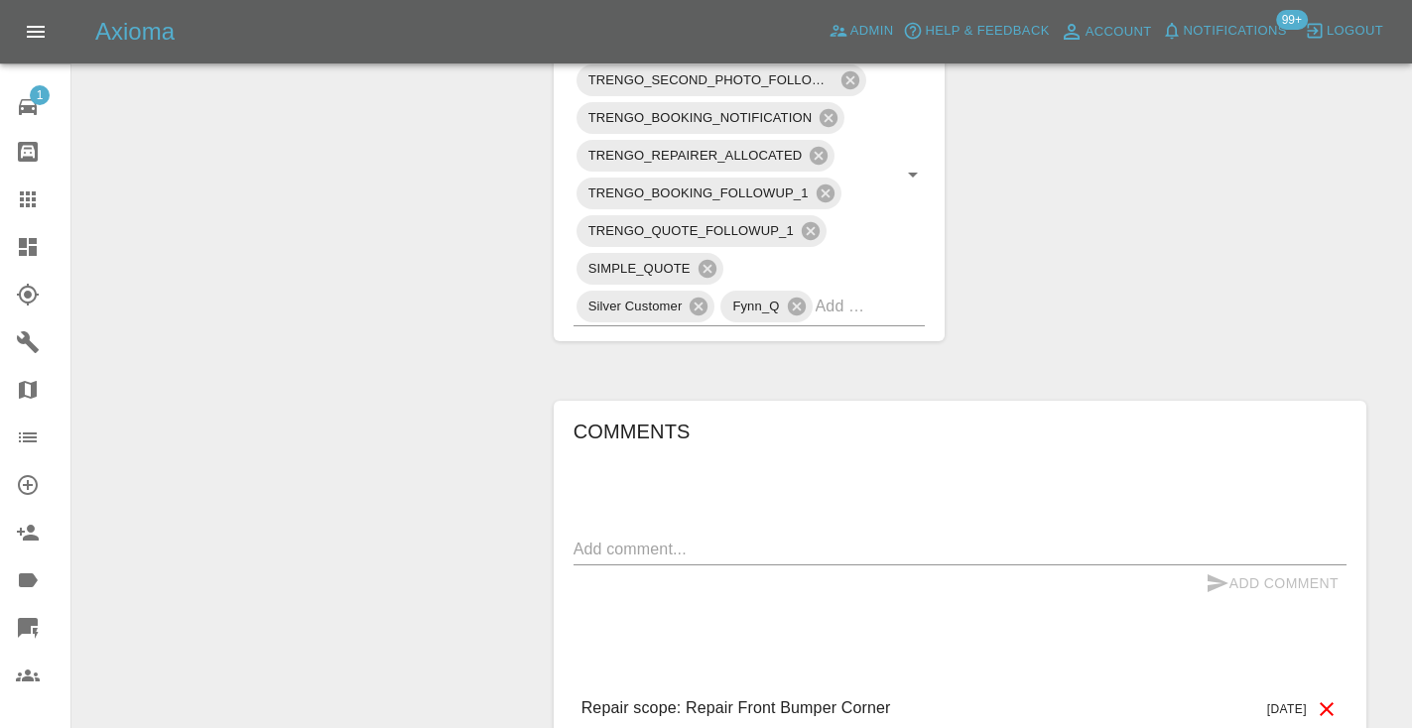
scroll to position [1187, 0]
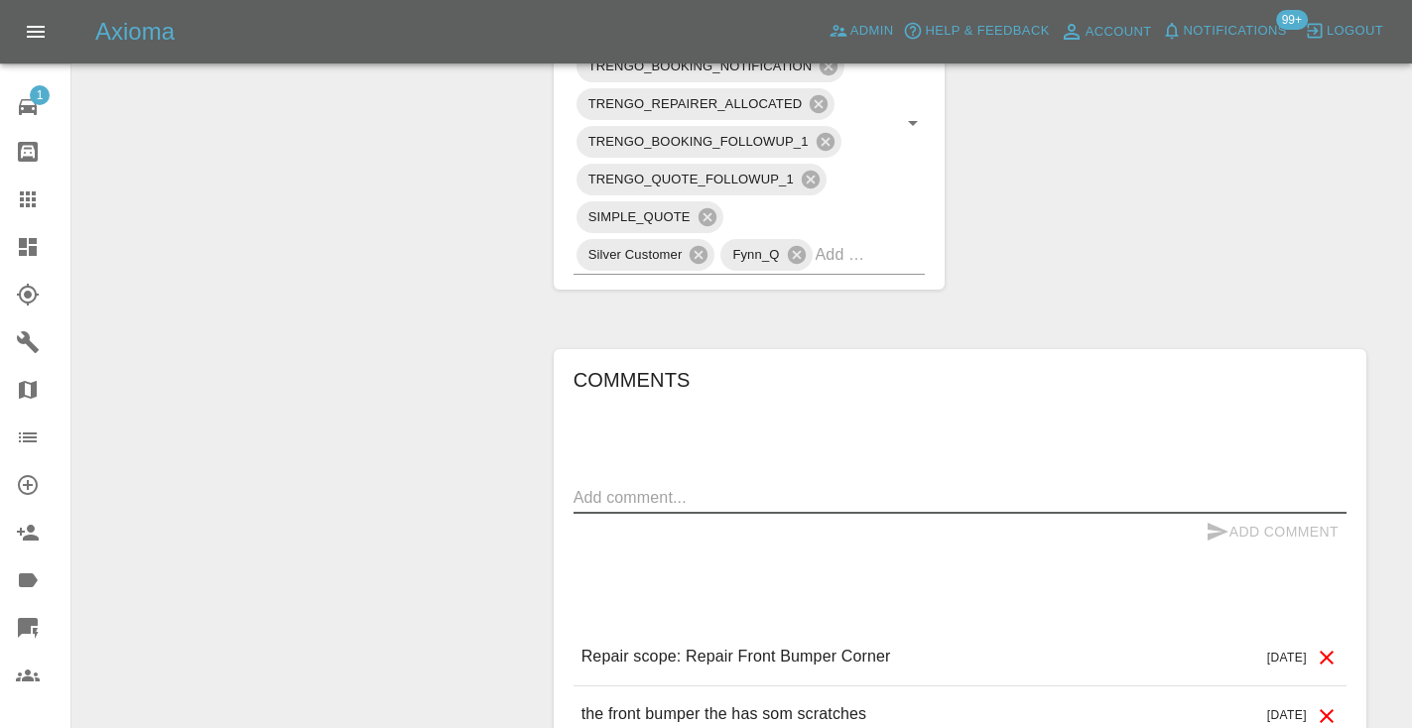
click at [663, 486] on textarea at bounding box center [959, 497] width 773 height 23
type textarea "called : customer will book using the link"
click at [1227, 520] on icon "submit" at bounding box center [1217, 532] width 24 height 24
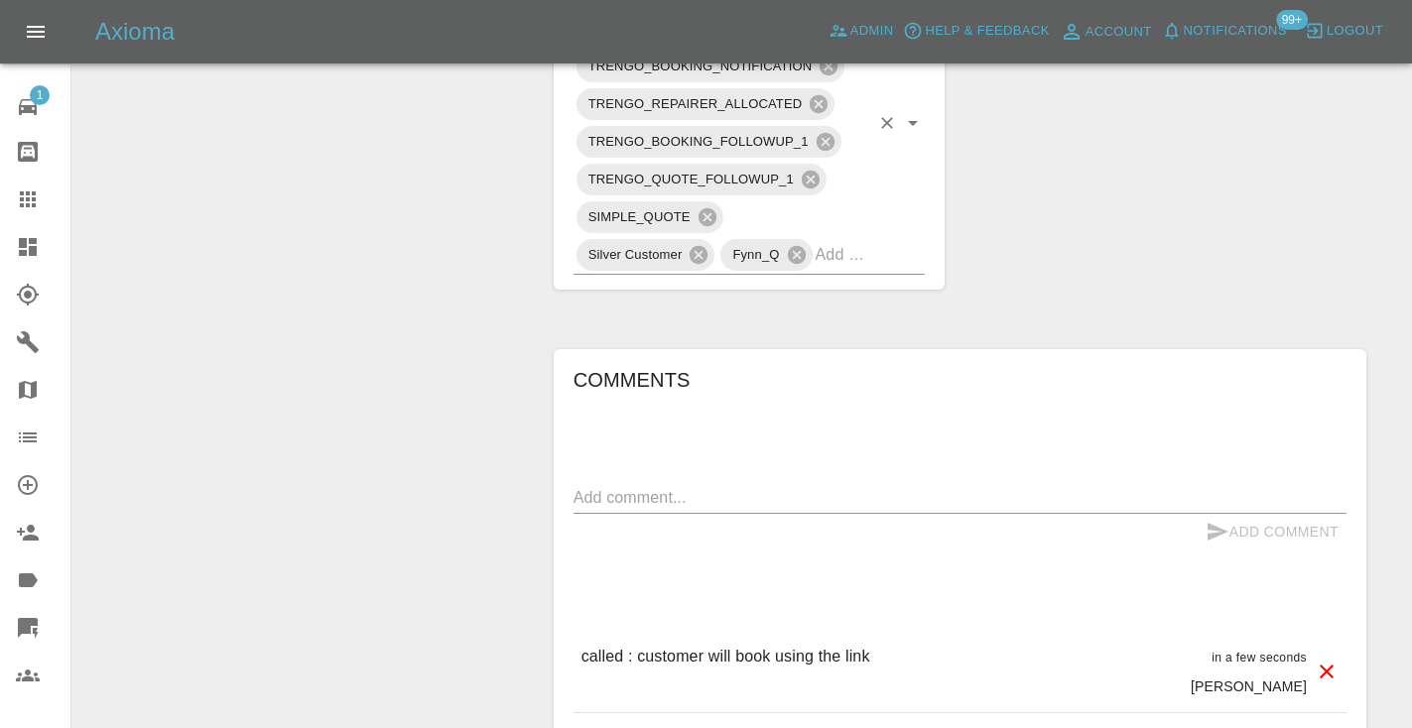
click at [828, 239] on input "text" at bounding box center [843, 254] width 55 height 31
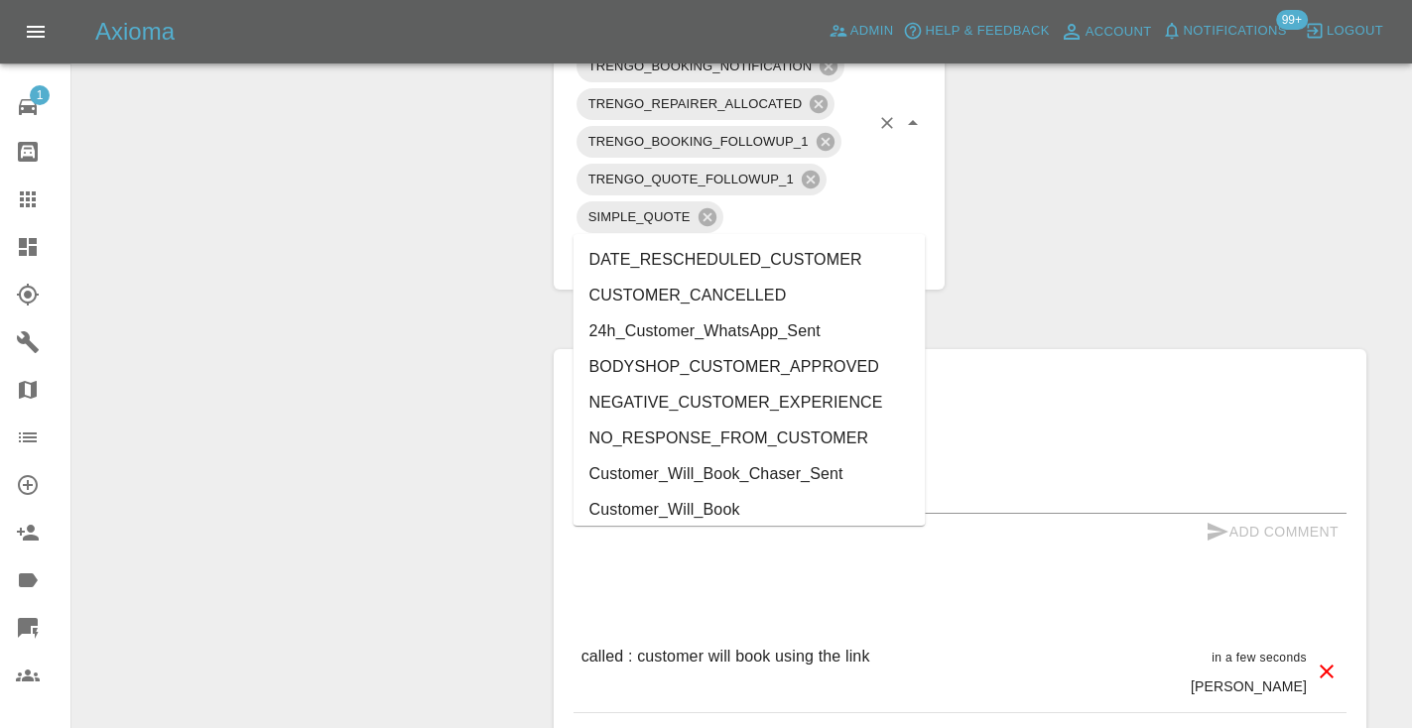
type input "cust"
click at [794, 517] on li "Customer_Will_Book" at bounding box center [749, 510] width 352 height 36
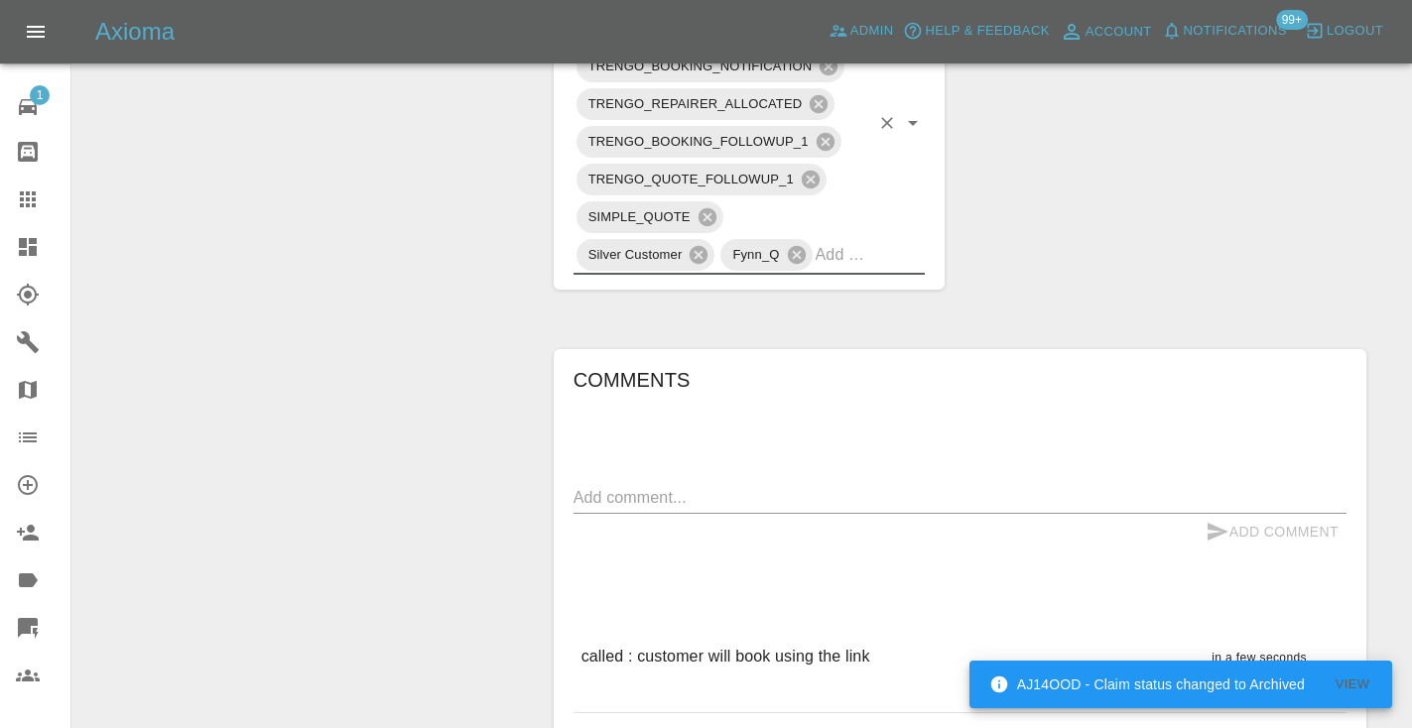
click at [25, 201] on icon at bounding box center [28, 200] width 24 height 24
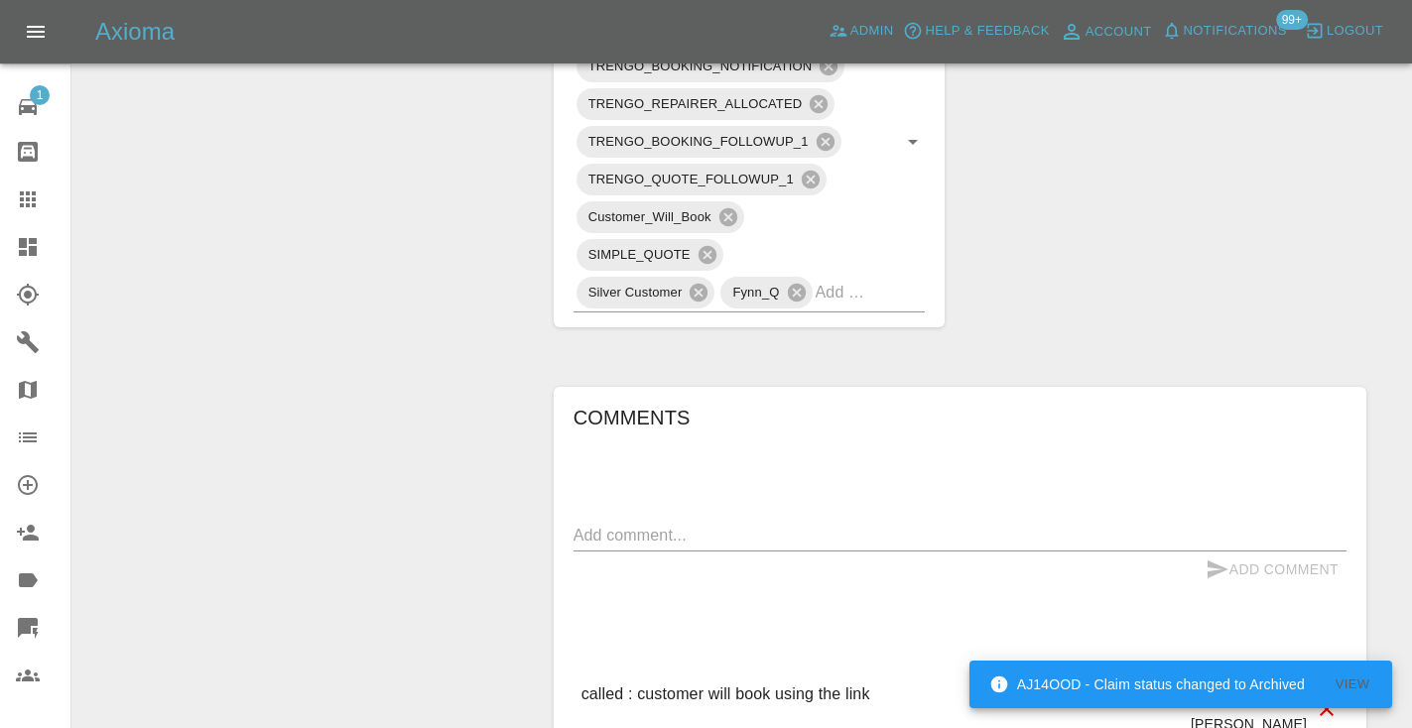
scroll to position [199, 0]
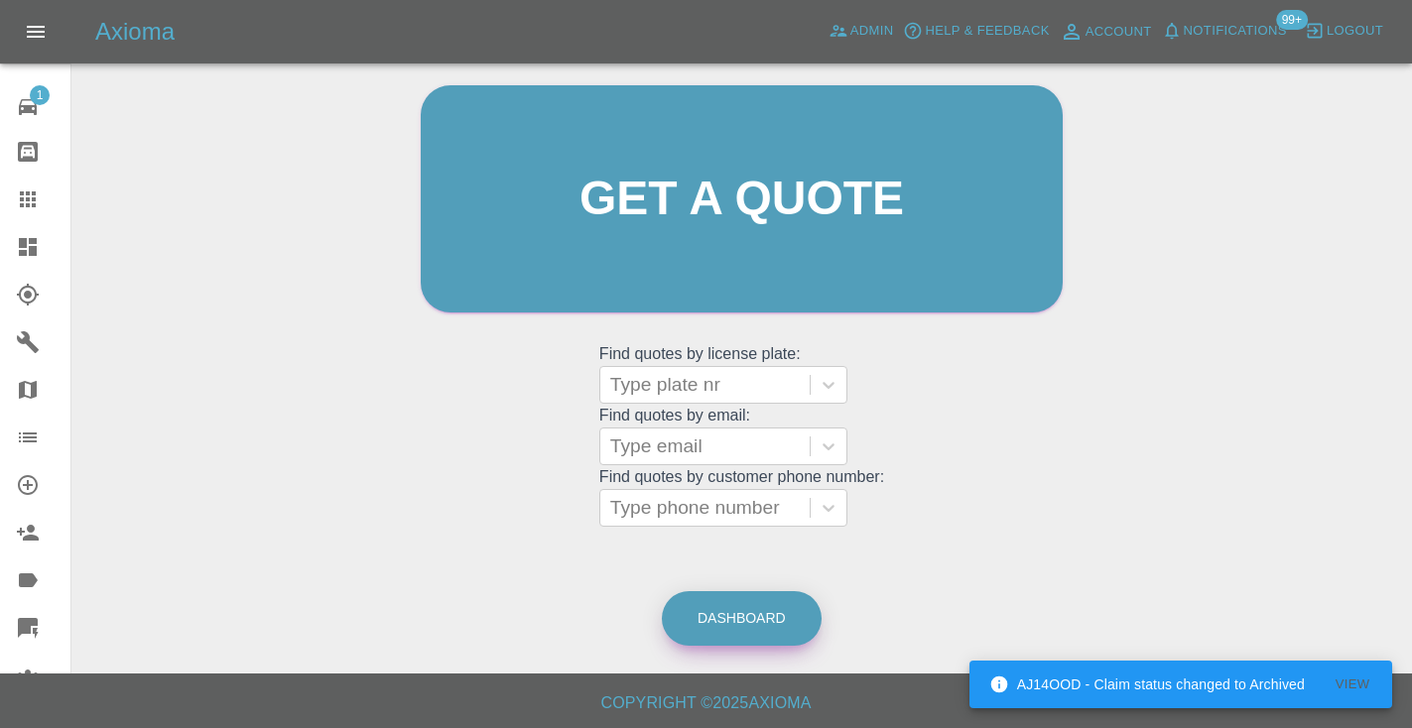
click at [774, 615] on link "Dashboard" at bounding box center [742, 618] width 160 height 55
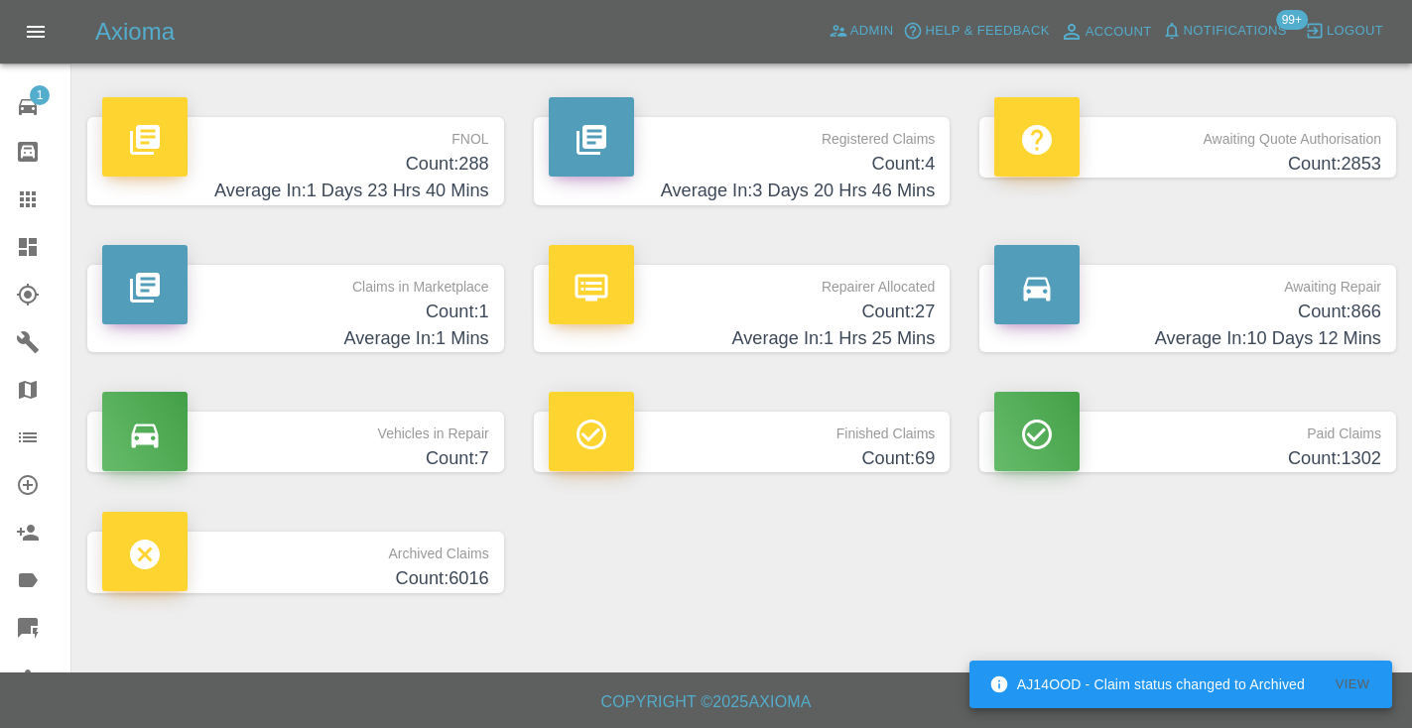
click at [1266, 320] on h4 "Count: 866" at bounding box center [1187, 312] width 387 height 27
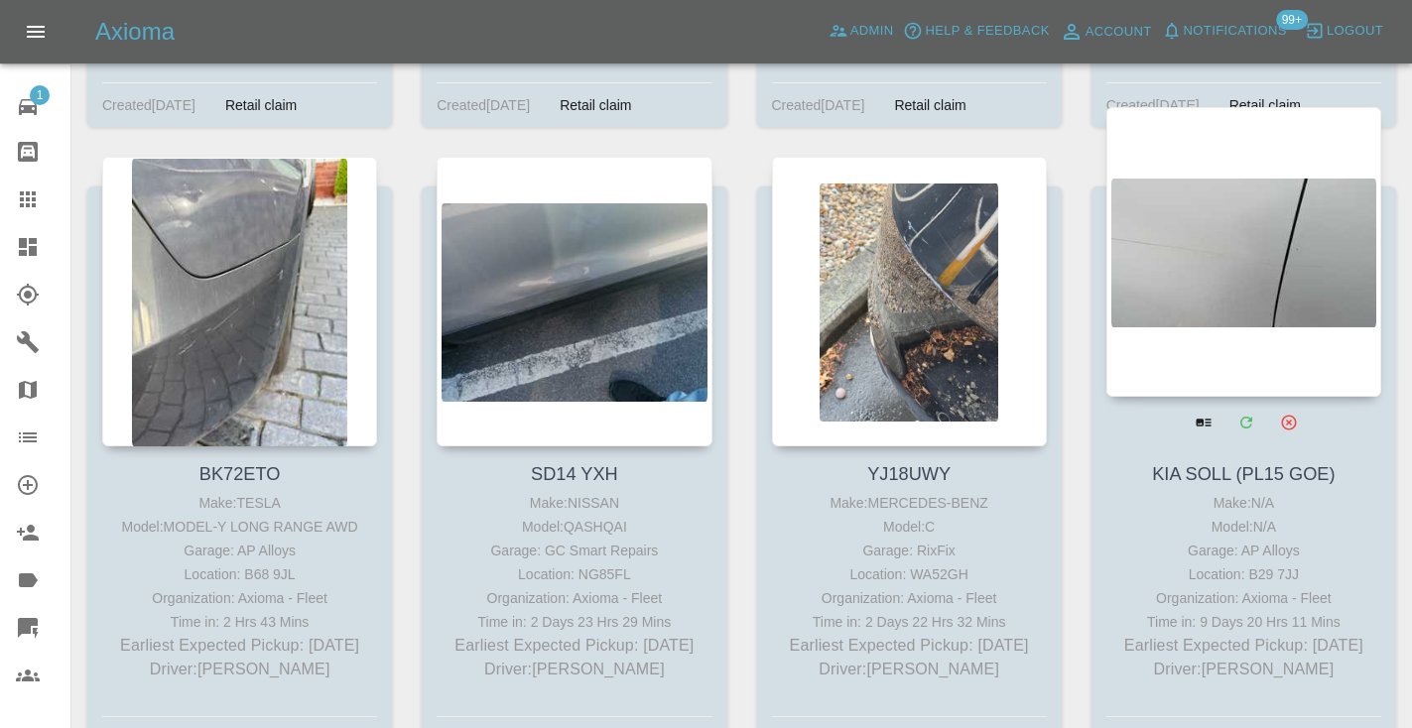
scroll to position [5581, 0]
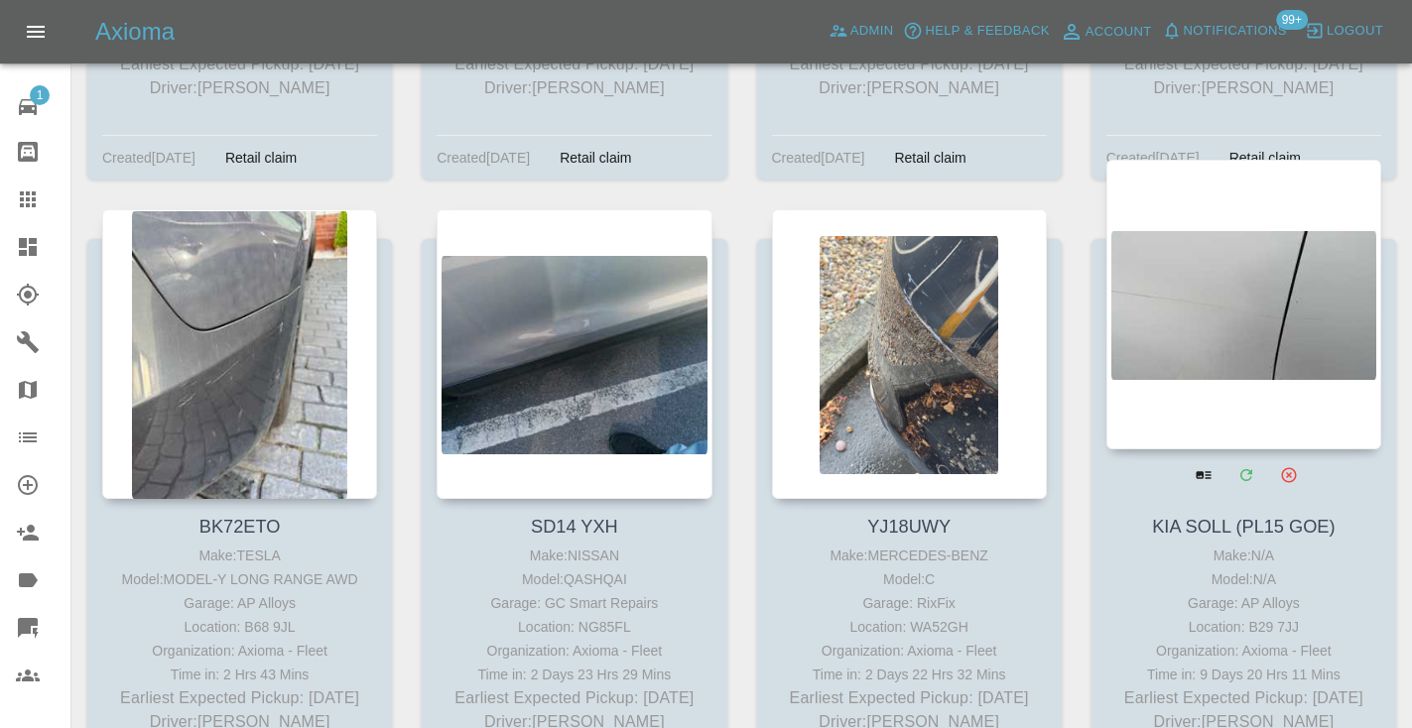
click at [1245, 239] on div at bounding box center [1243, 305] width 275 height 290
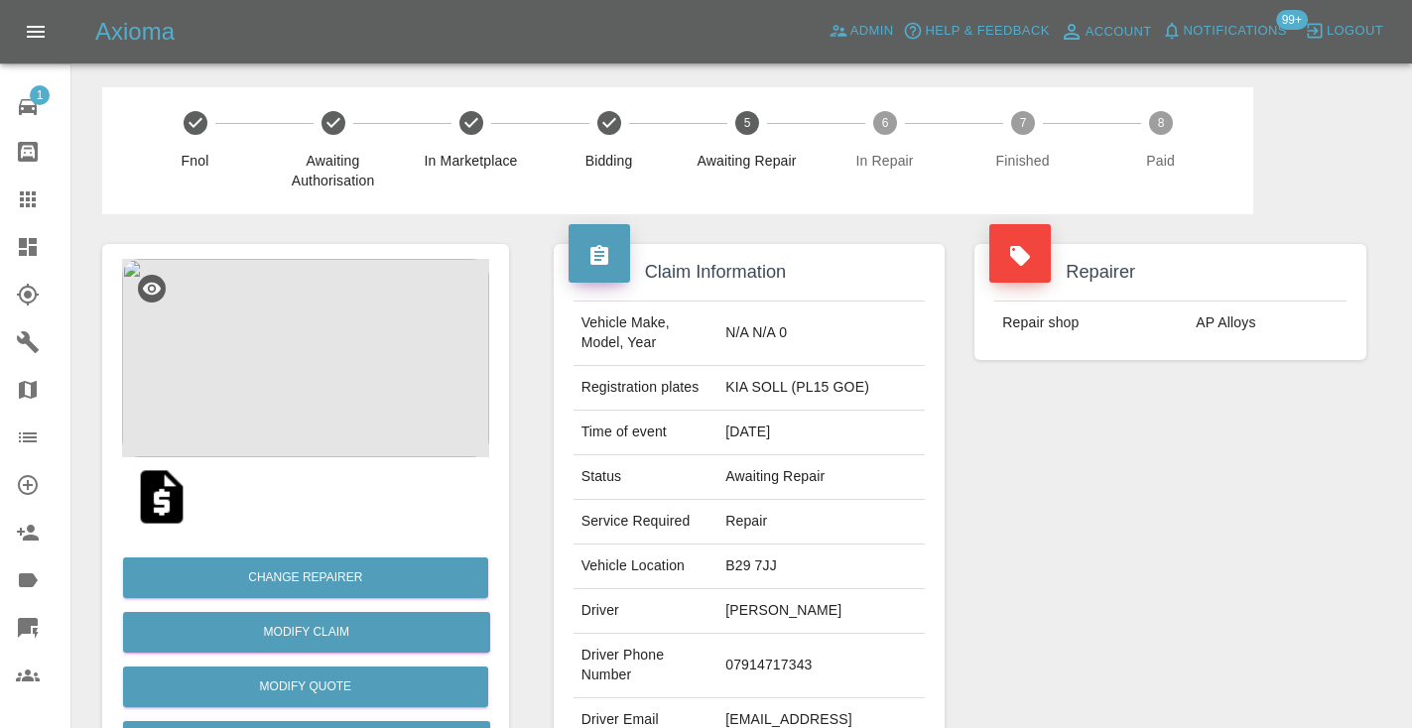
click at [811, 652] on td "07914717343" at bounding box center [820, 666] width 207 height 64
copy td "07914717343"
click at [1145, 554] on div "Repairer Repair shop AP Alloys" at bounding box center [1170, 510] width 422 height 592
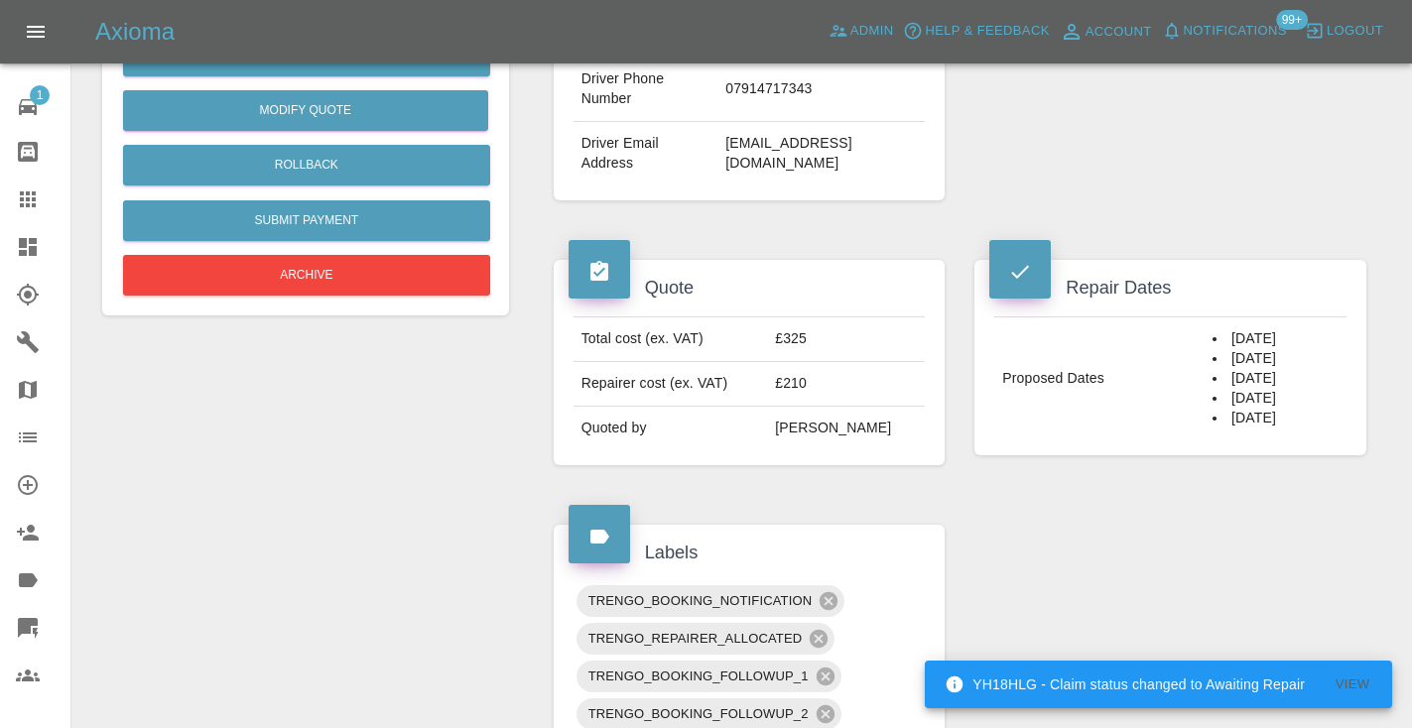
scroll to position [573, 0]
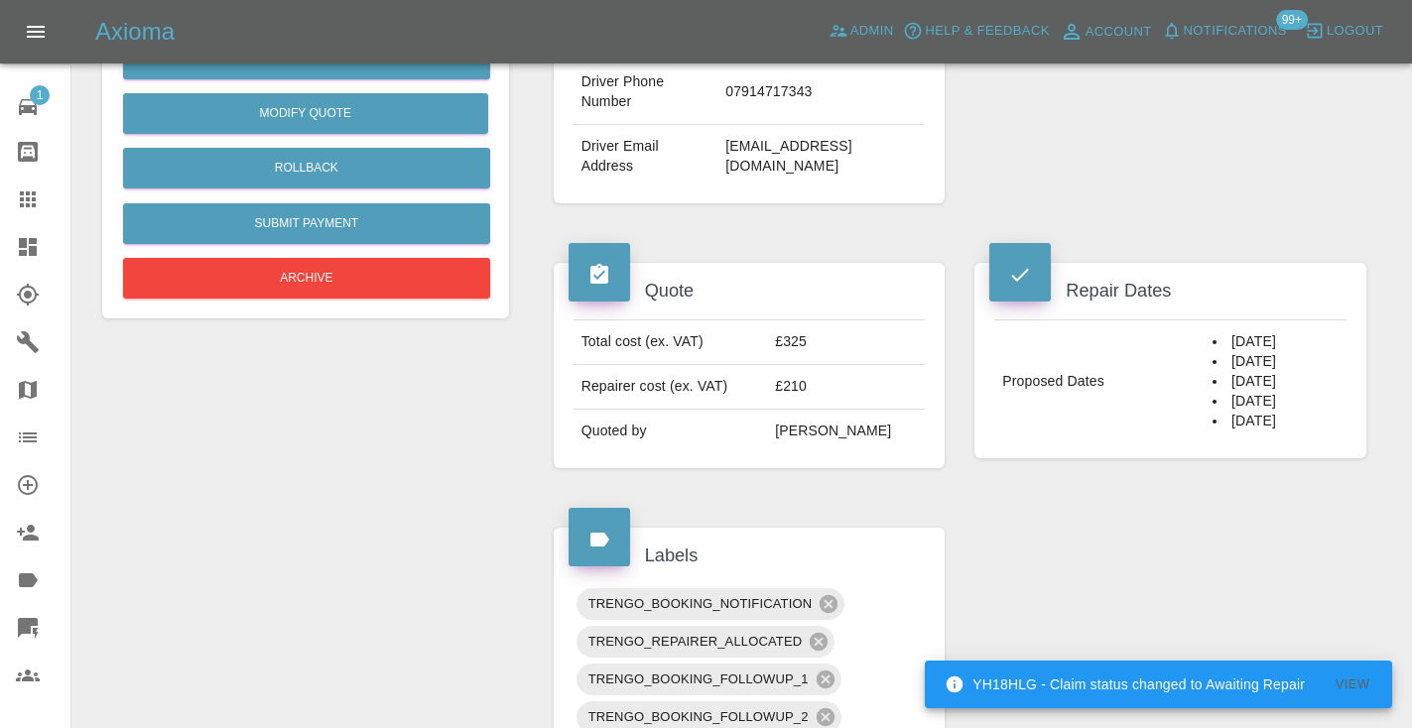
click at [314, 256] on div "Change Repairer Modify Claim Modify Quote Rollback Submit Payment Archive" at bounding box center [305, 133] width 367 height 340
click at [287, 279] on button "Archive" at bounding box center [306, 278] width 367 height 41
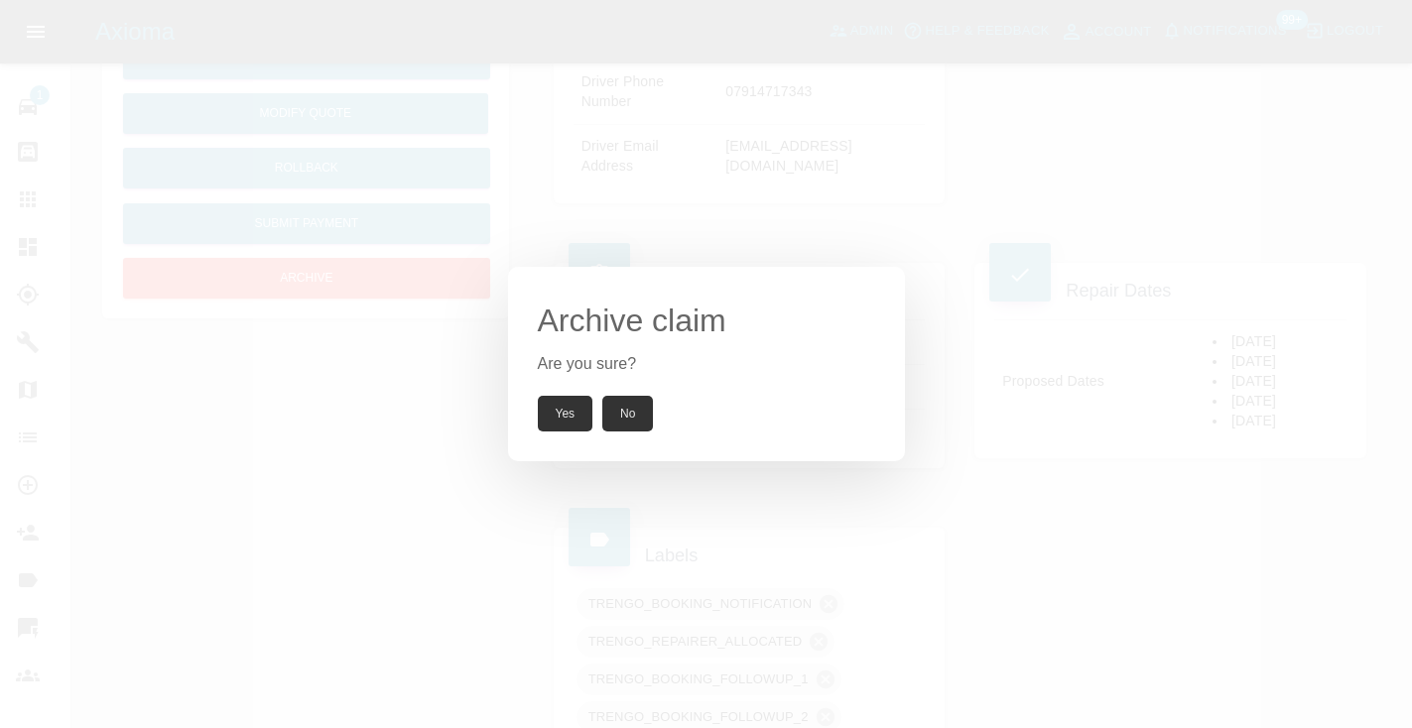
click at [557, 410] on button "Yes" at bounding box center [566, 414] width 56 height 36
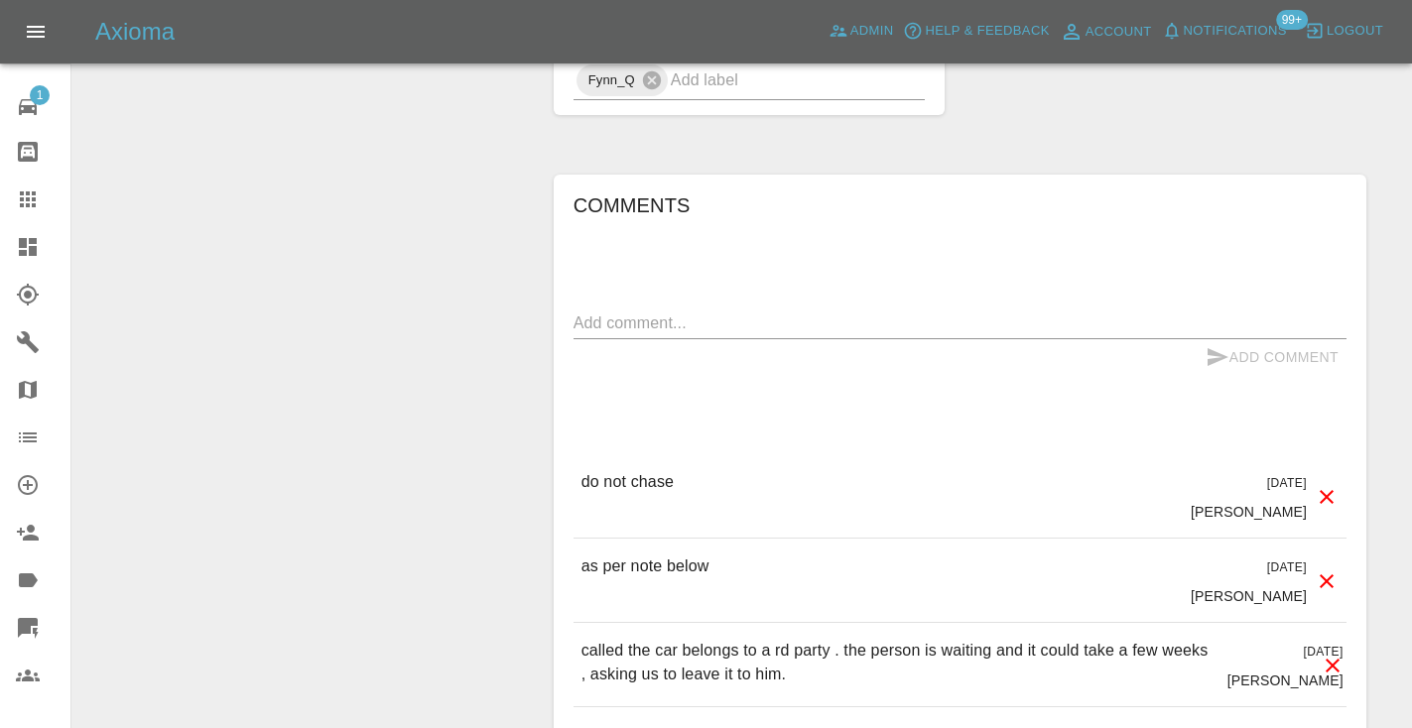
scroll to position [1547, 0]
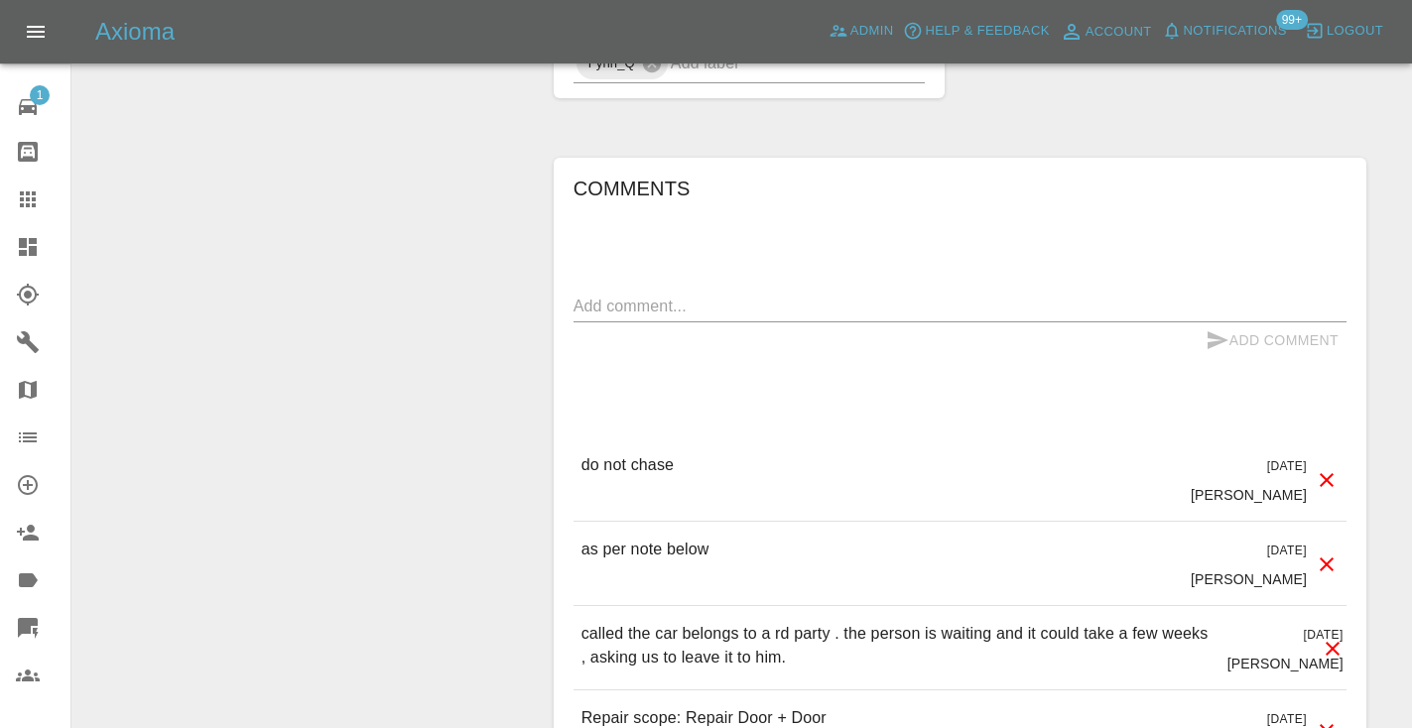
click at [17, 200] on icon at bounding box center [28, 200] width 24 height 24
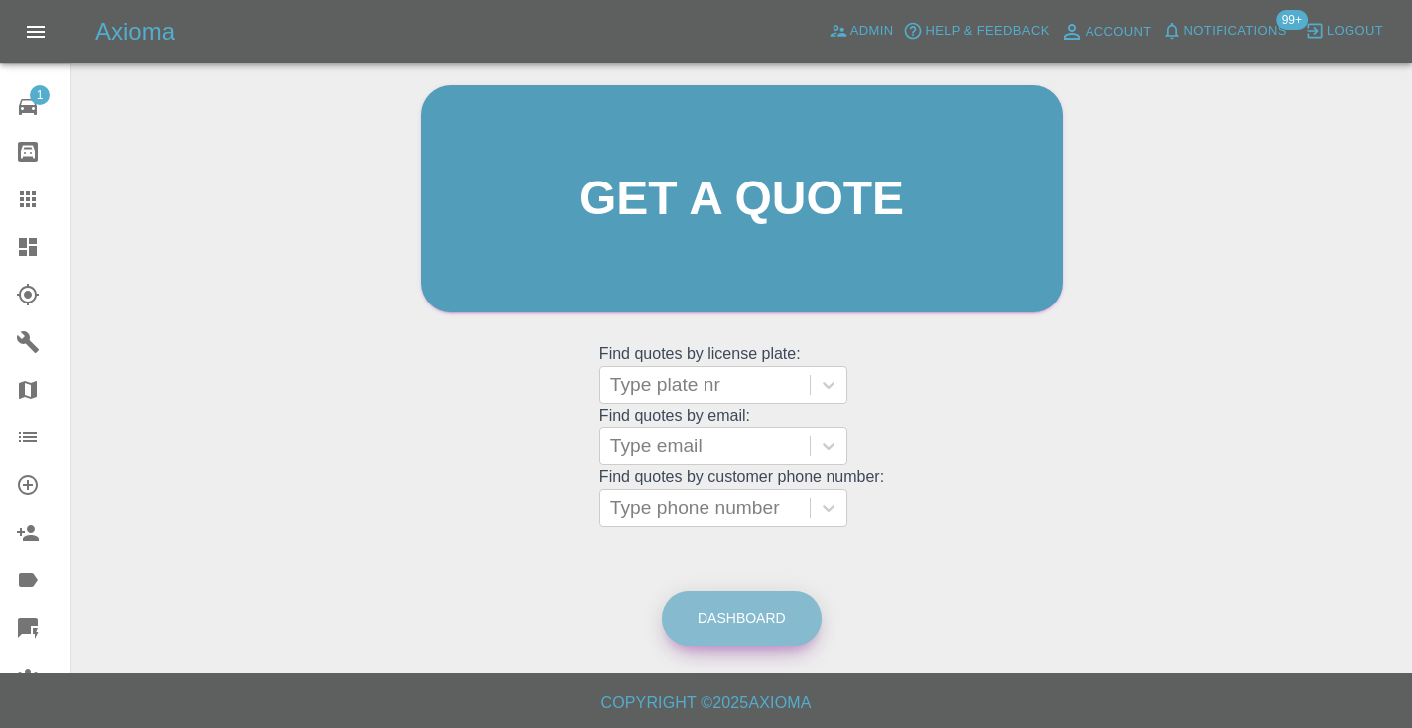
click at [736, 623] on link "Dashboard" at bounding box center [742, 618] width 160 height 55
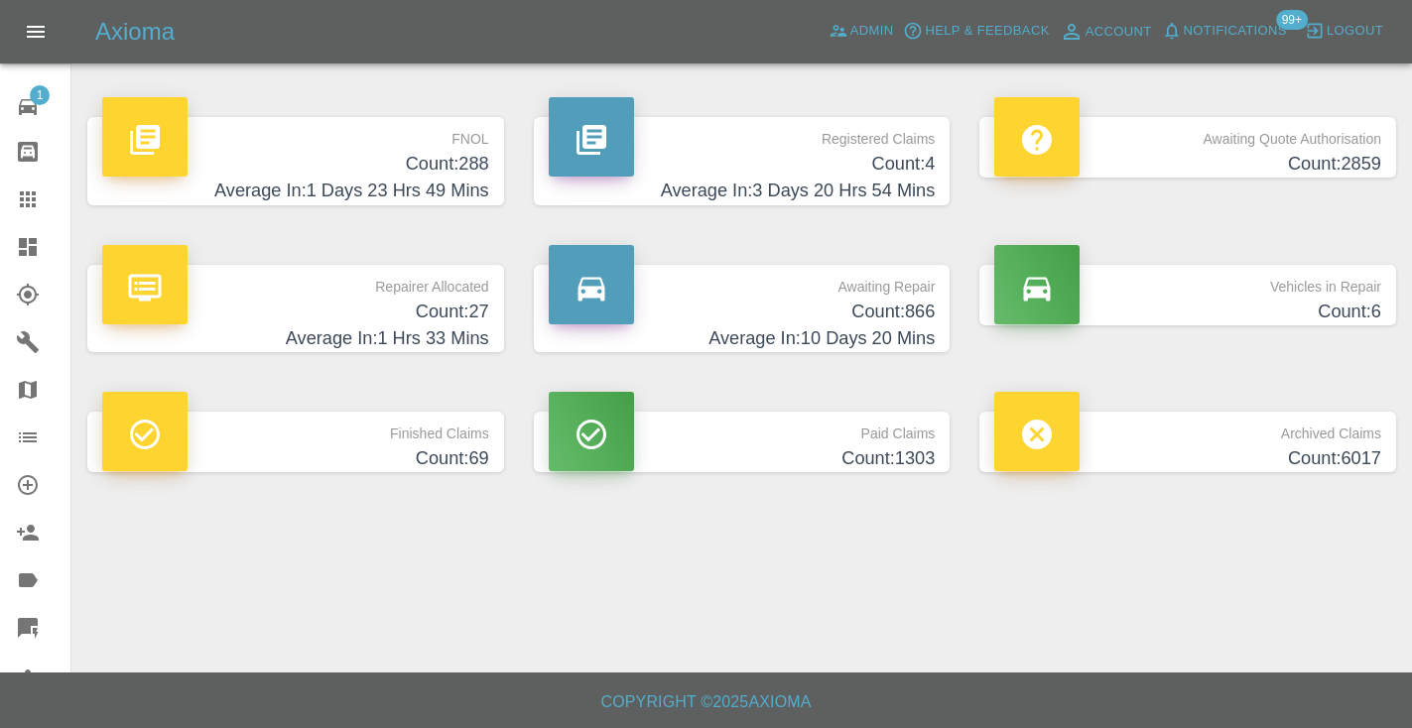
click at [897, 296] on p "Awaiting Repair" at bounding box center [742, 282] width 387 height 34
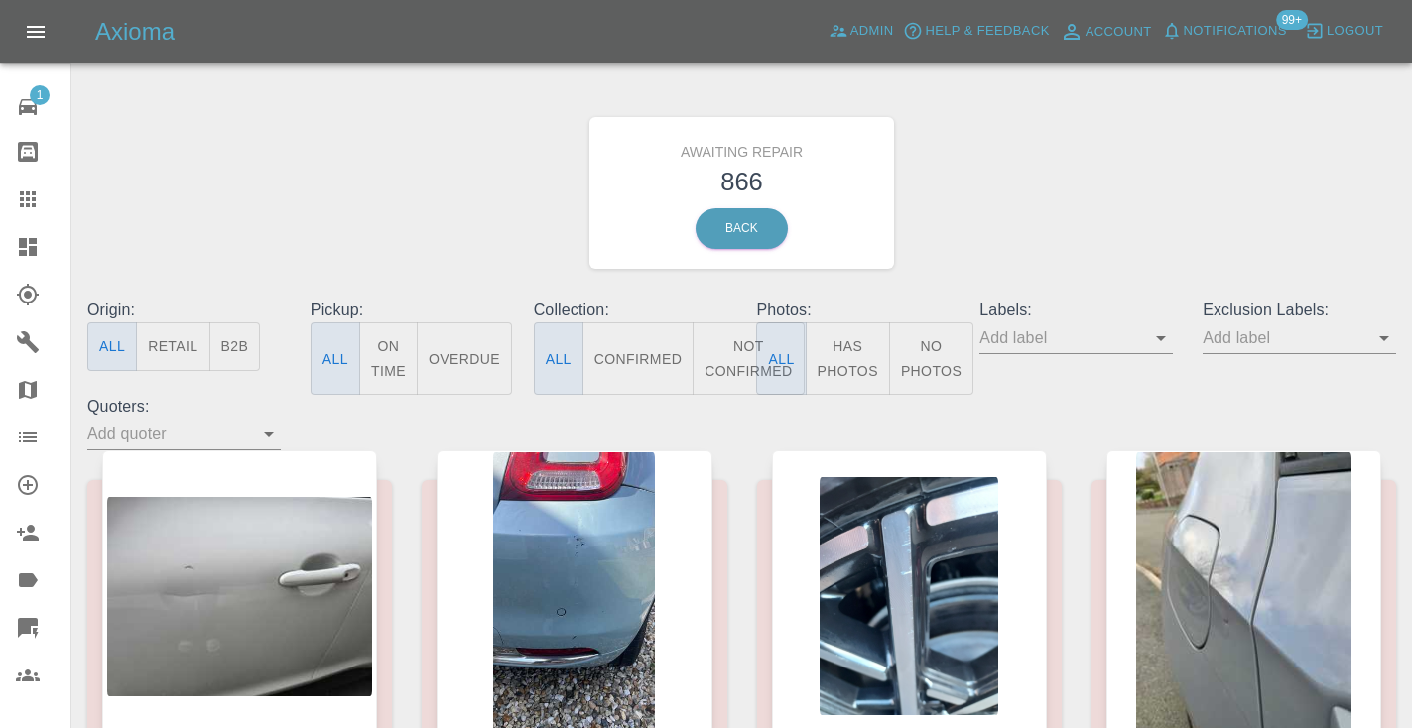
click at [730, 360] on button "Not Confirmed" at bounding box center [748, 358] width 111 height 72
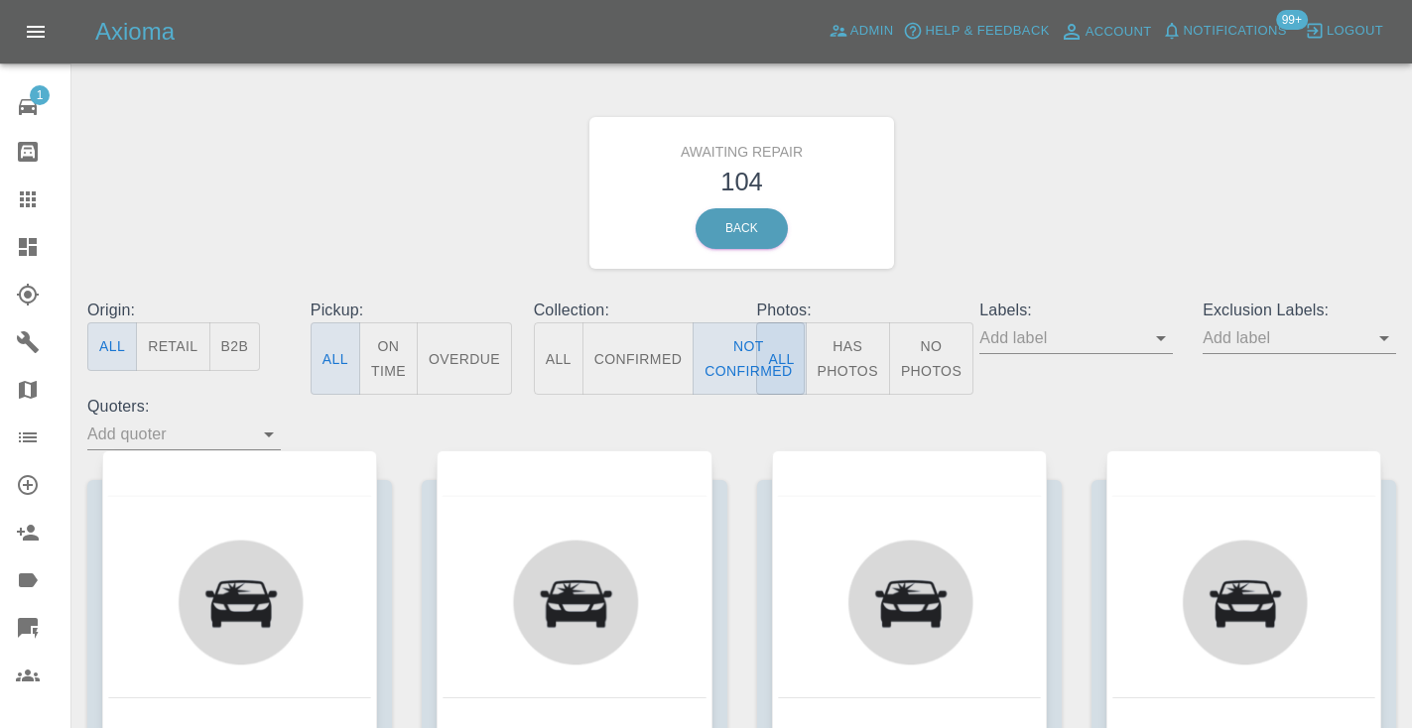
click at [1125, 155] on div "Awaiting Repair 104 Back" at bounding box center [741, 192] width 1338 height 211
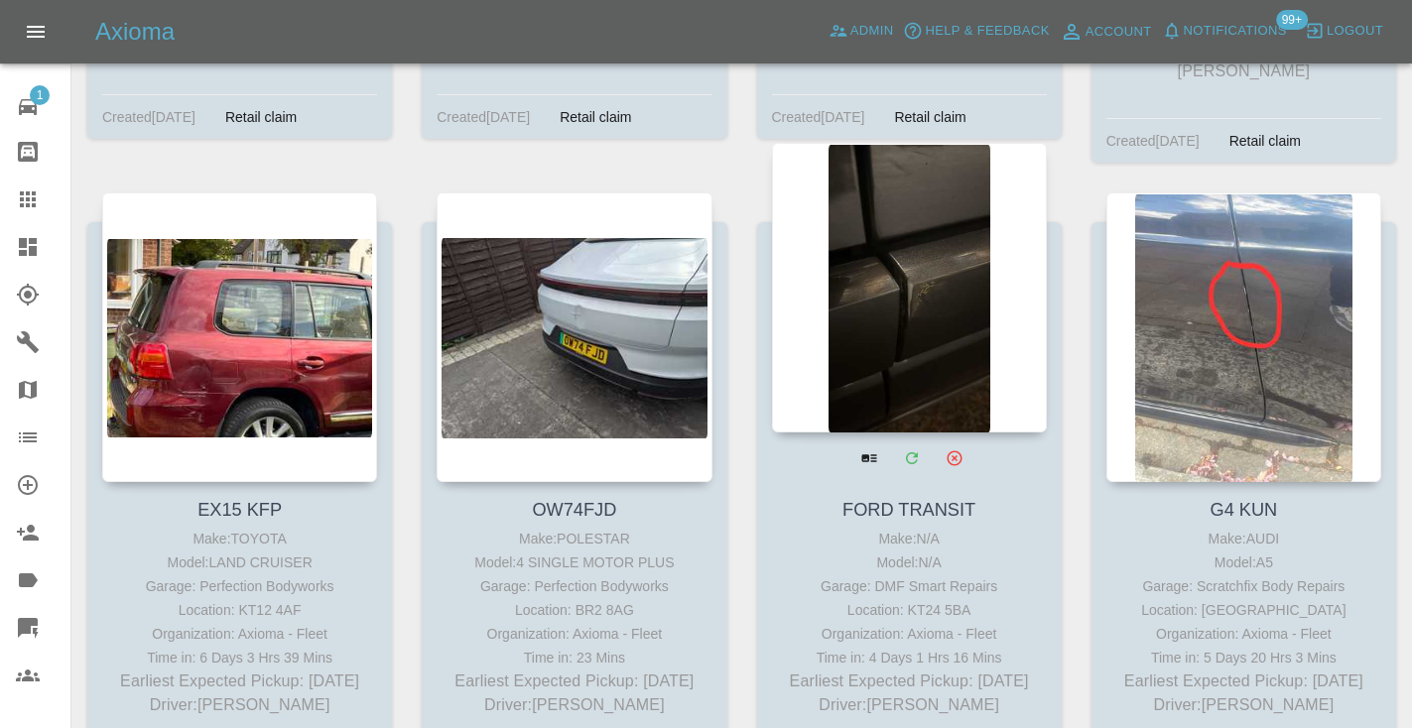
scroll to position [7508, 0]
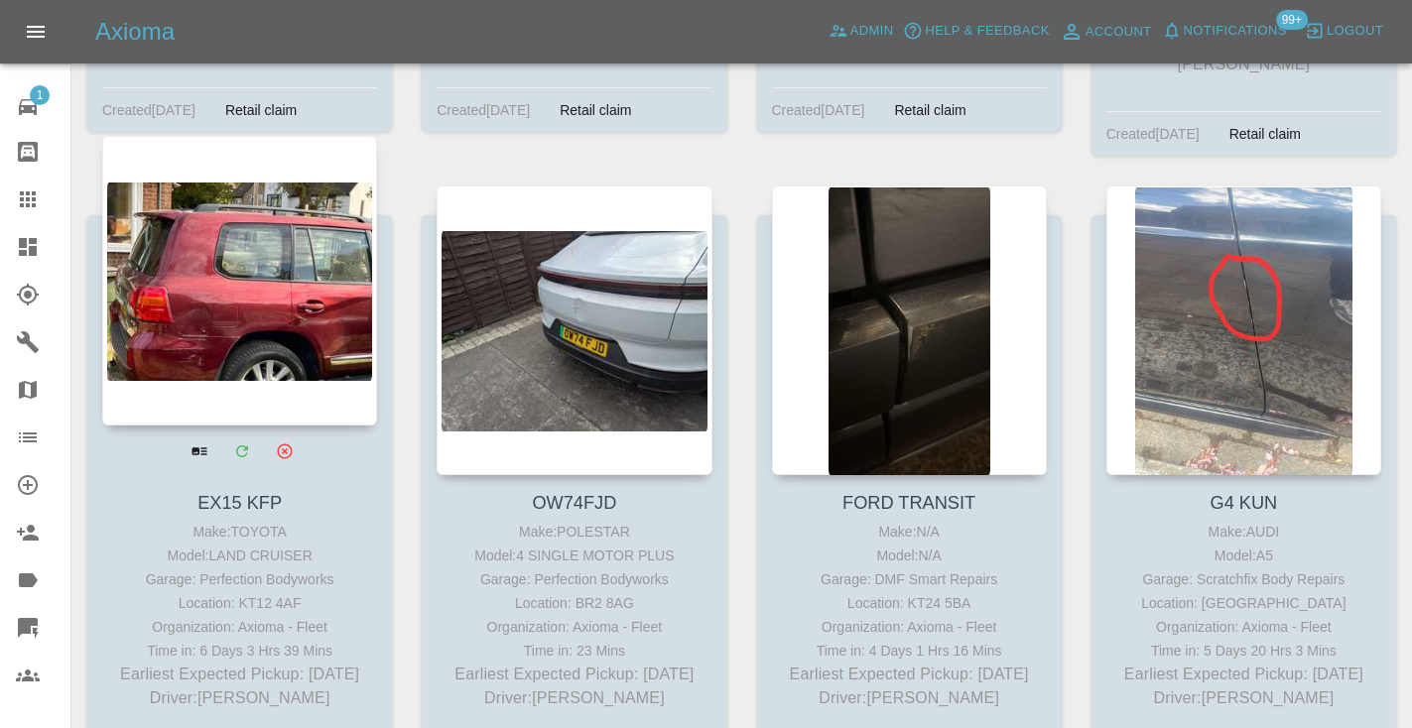
click at [222, 236] on div at bounding box center [239, 281] width 275 height 290
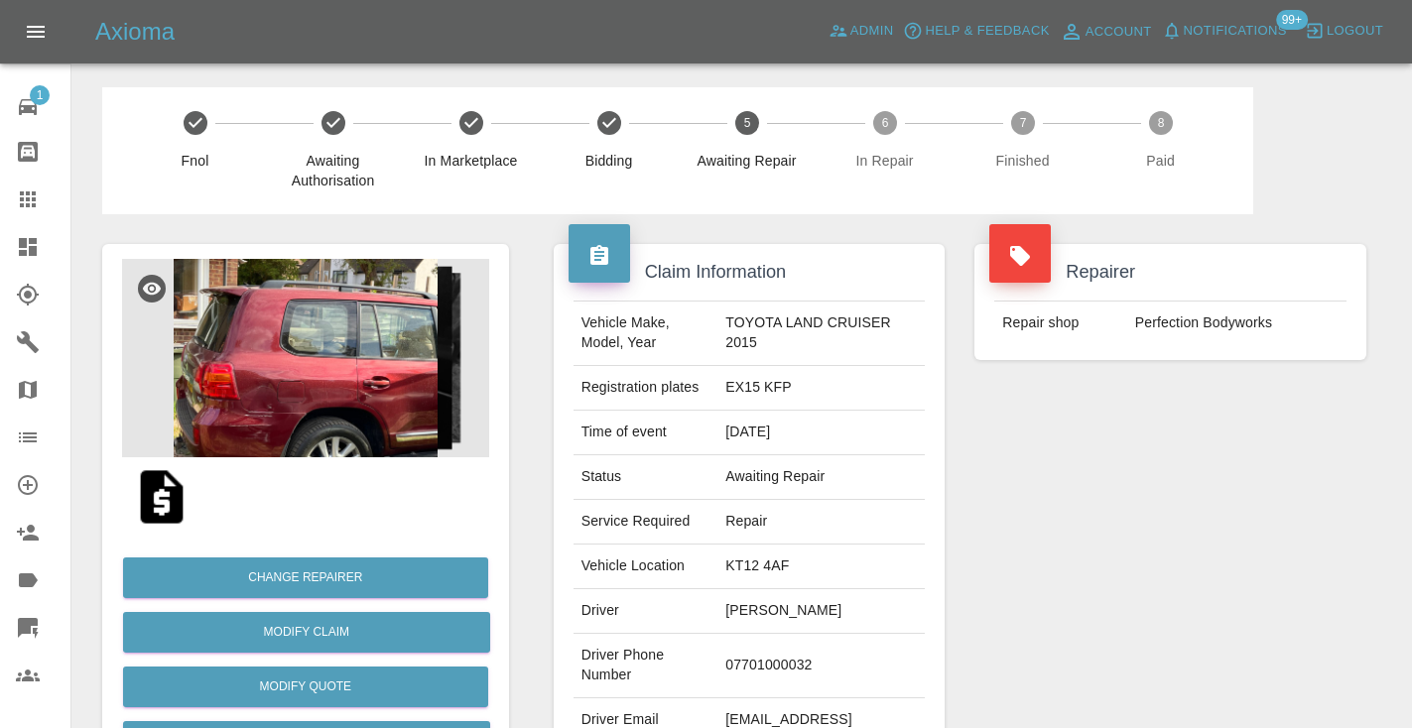
click at [798, 659] on td "07701000032" at bounding box center [820, 666] width 207 height 64
copy td "07701000032"
click at [1153, 468] on div "Repairer Repair shop Perfection Bodyworks" at bounding box center [1170, 510] width 422 height 592
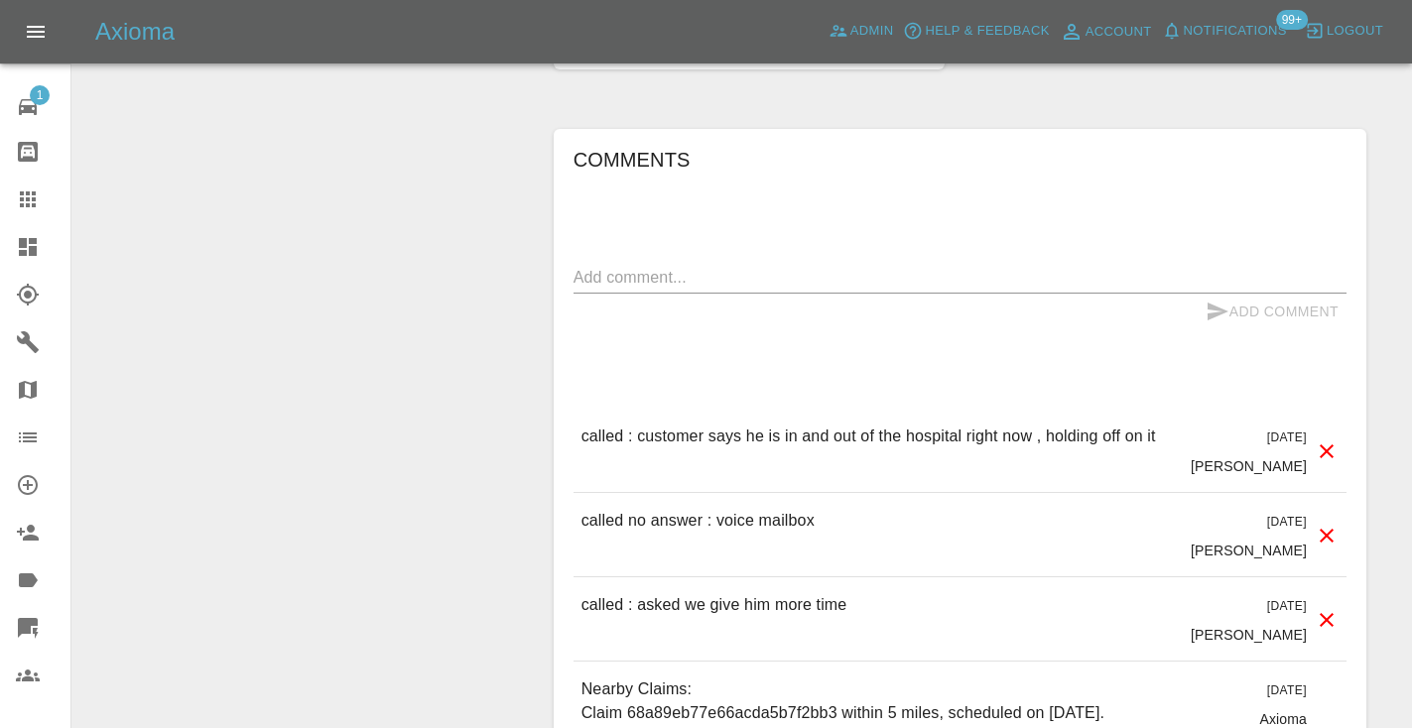
scroll to position [2367, 0]
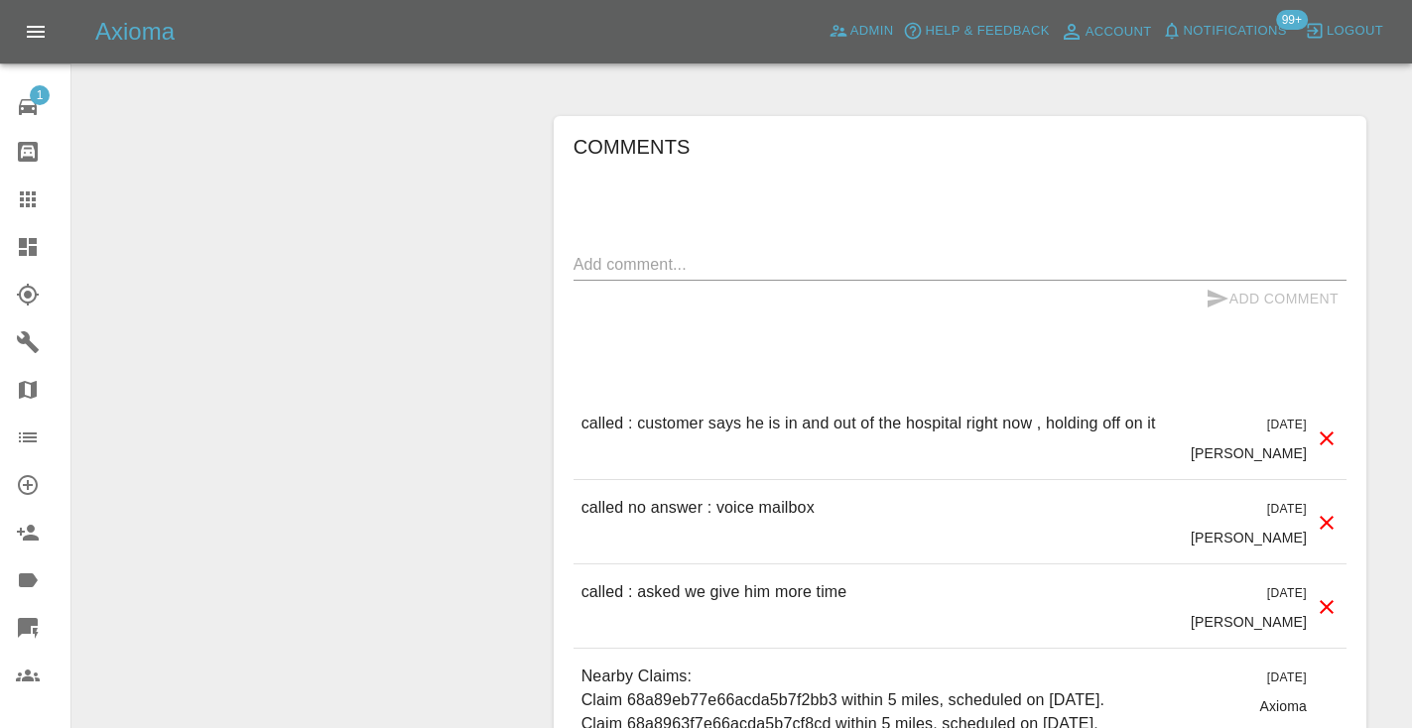
click at [676, 201] on div "Comments x Add Comment called : customer says he is in and out of the hospital …" at bounding box center [959, 535] width 773 height 809
click at [632, 253] on textarea at bounding box center [959, 264] width 773 height 23
type textarea "do not chase"
click at [1209, 290] on icon "submit" at bounding box center [1217, 299] width 21 height 18
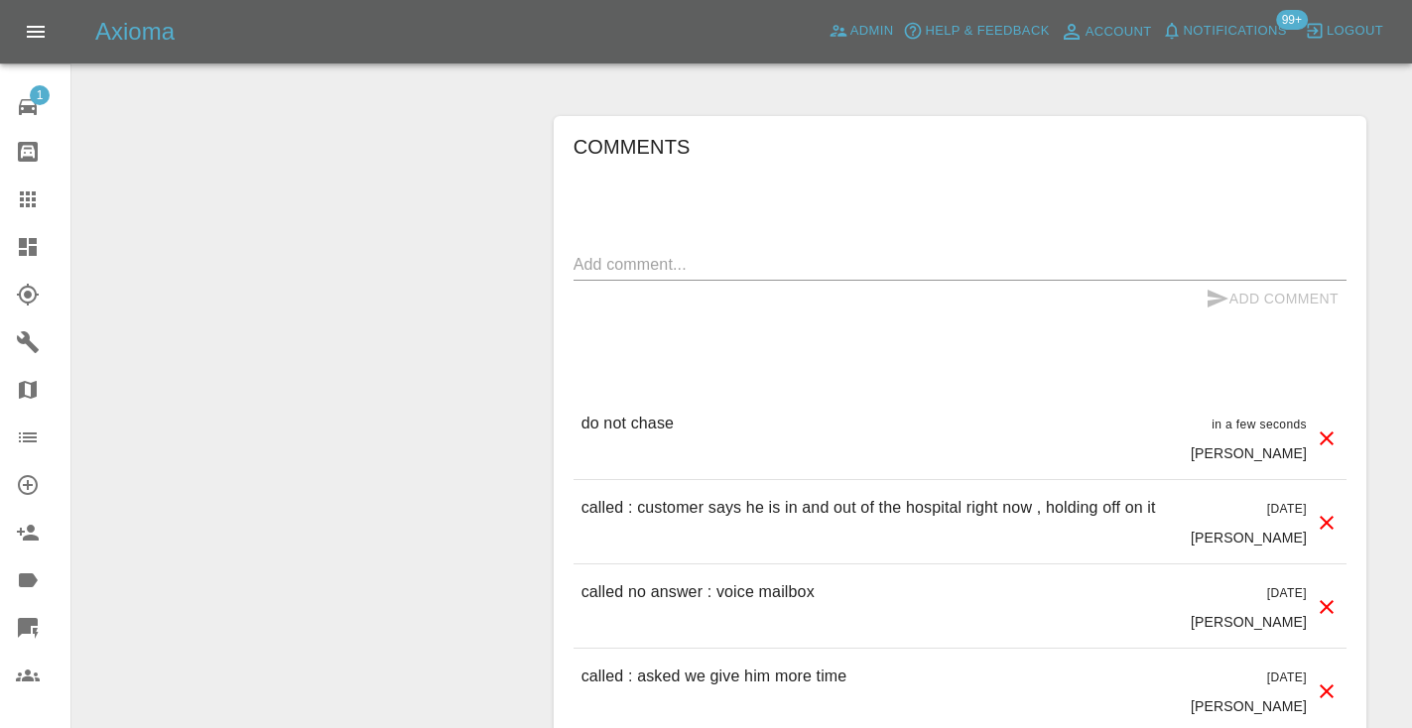
click at [30, 203] on icon at bounding box center [28, 199] width 16 height 16
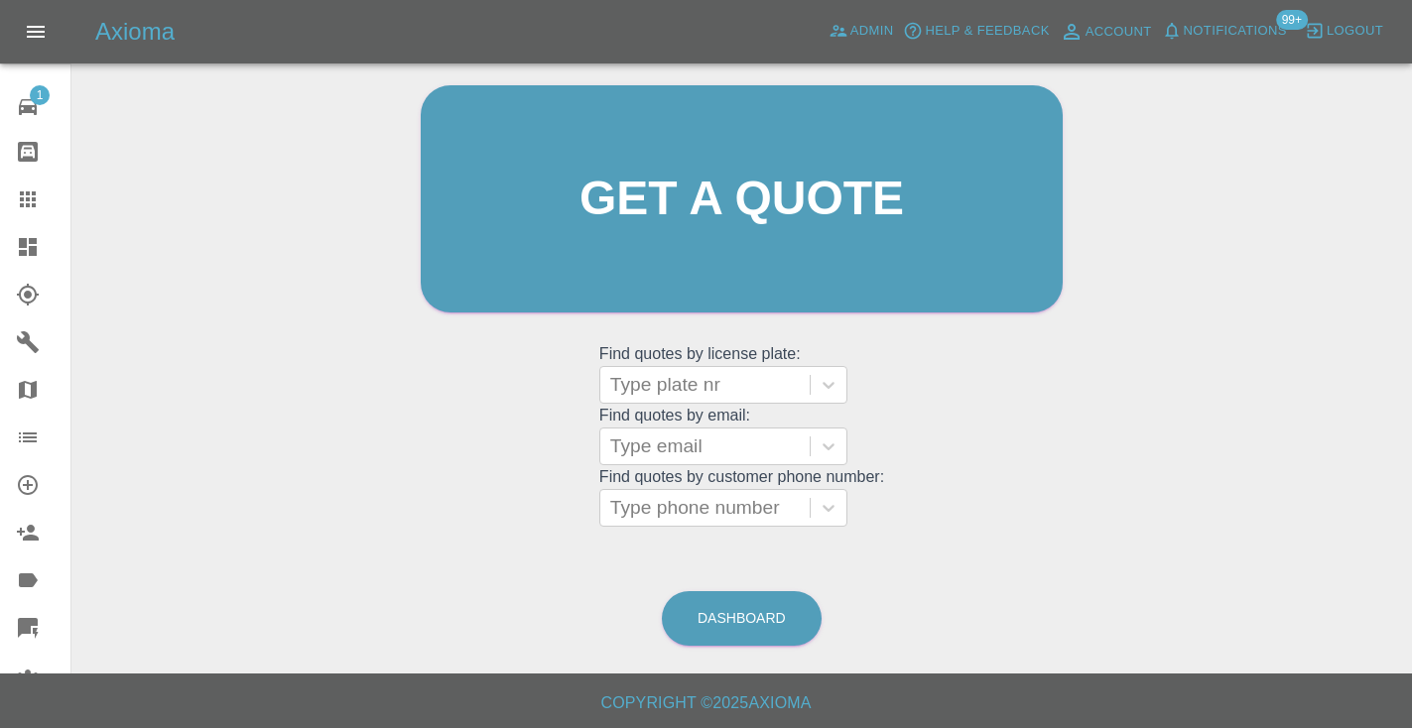
click at [740, 587] on div "Dashboard" at bounding box center [742, 618] width 162 height 64
click at [740, 605] on link "Dashboard" at bounding box center [742, 618] width 160 height 55
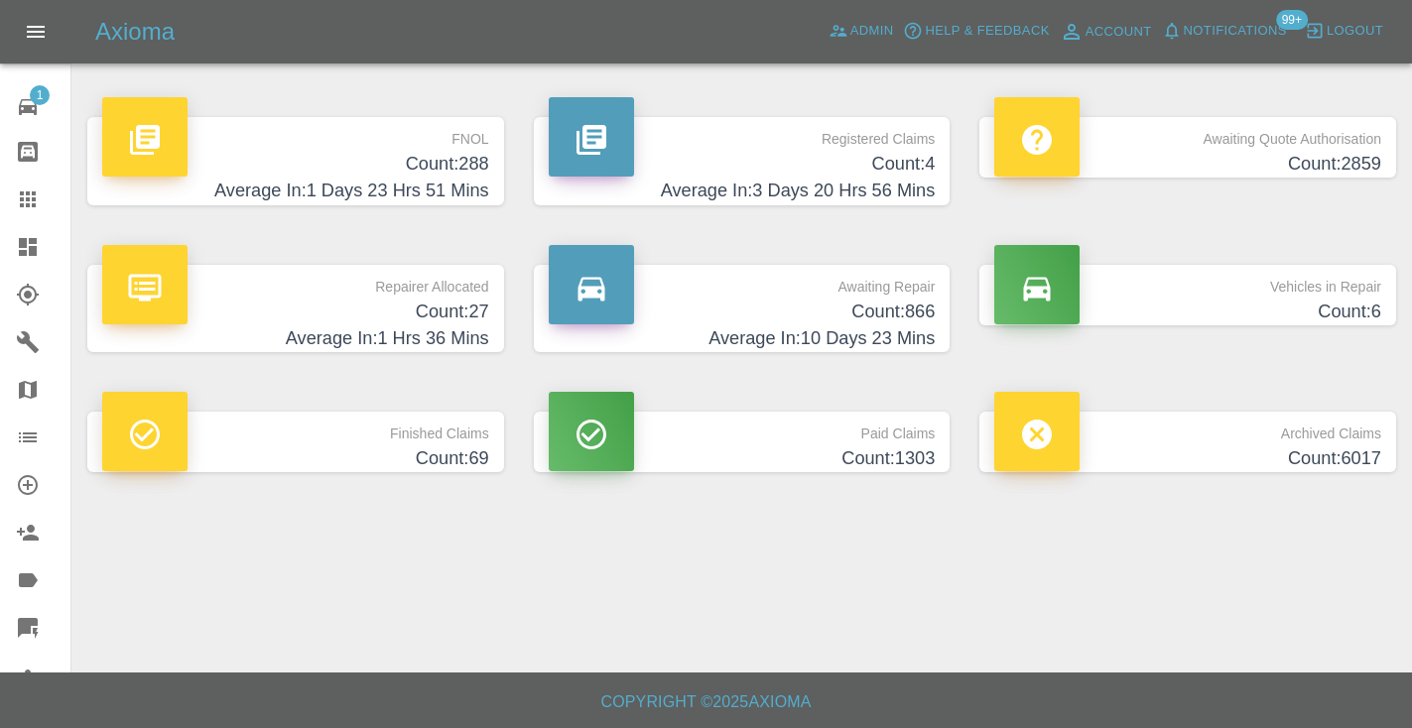
click at [909, 304] on h4 "Count: 866" at bounding box center [742, 312] width 387 height 27
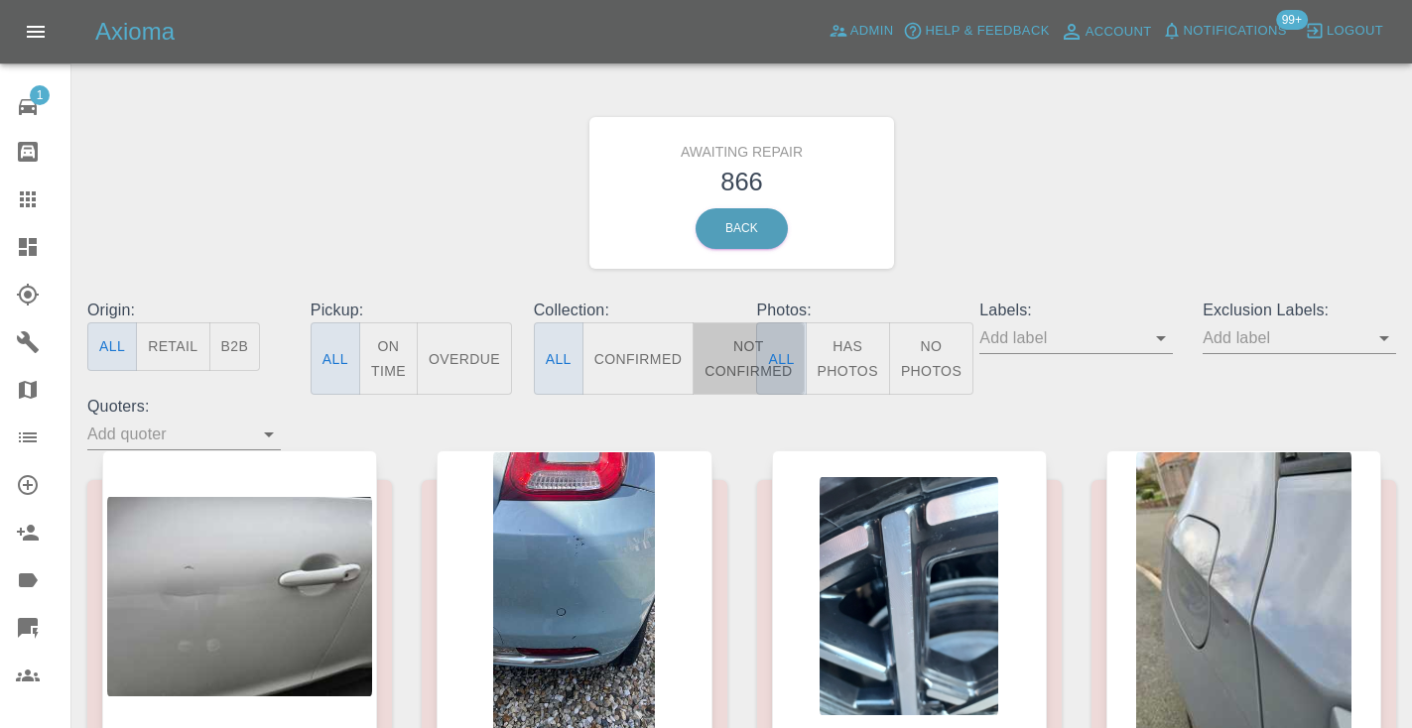
click at [725, 375] on button "Not Confirmed" at bounding box center [748, 358] width 111 height 72
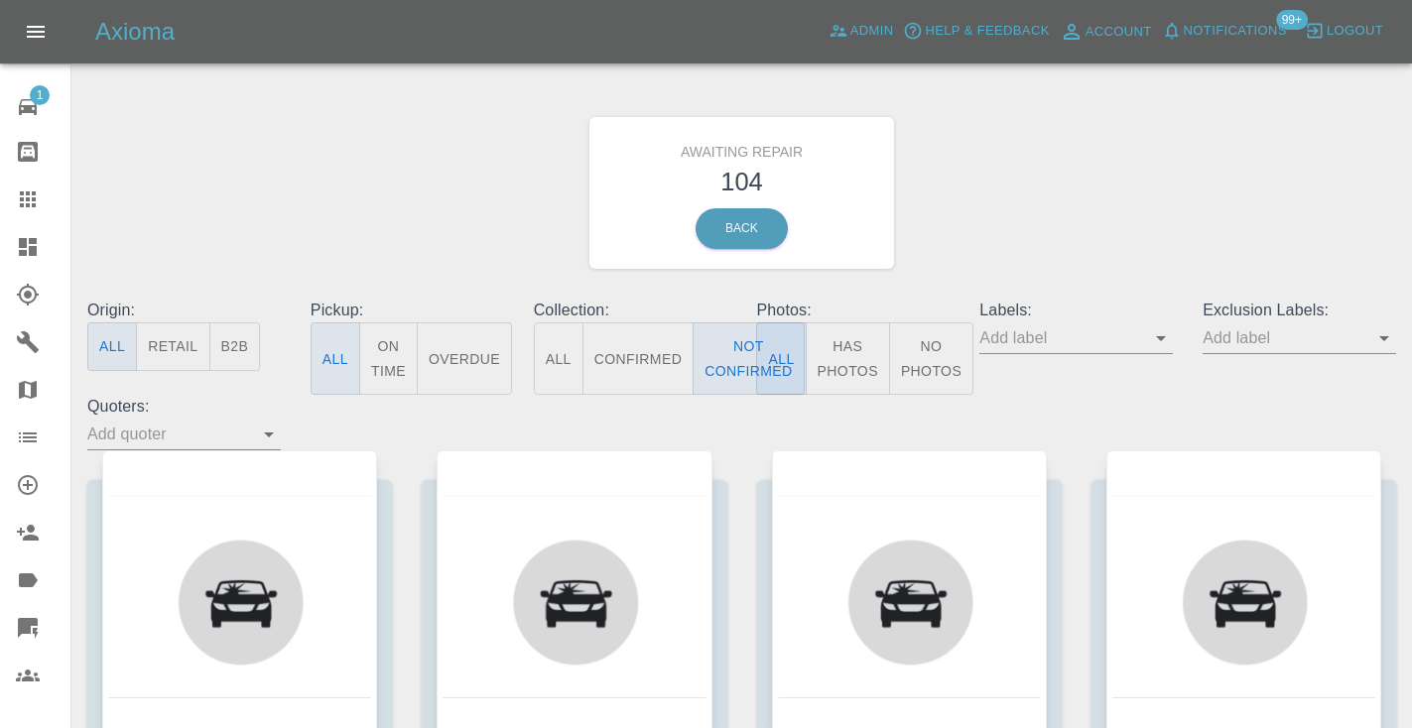
click at [1230, 98] on div "Awaiting Repair 104 Back" at bounding box center [741, 192] width 1338 height 211
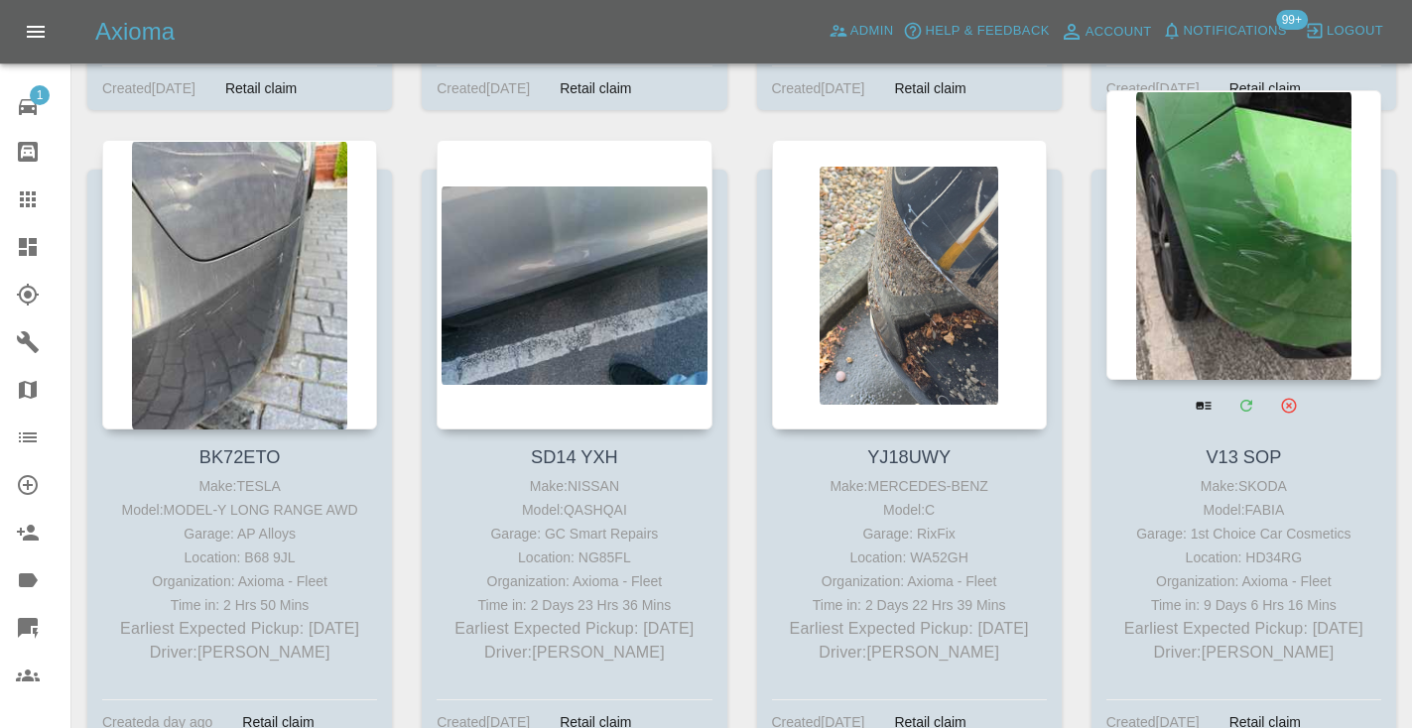
scroll to position [5622, 0]
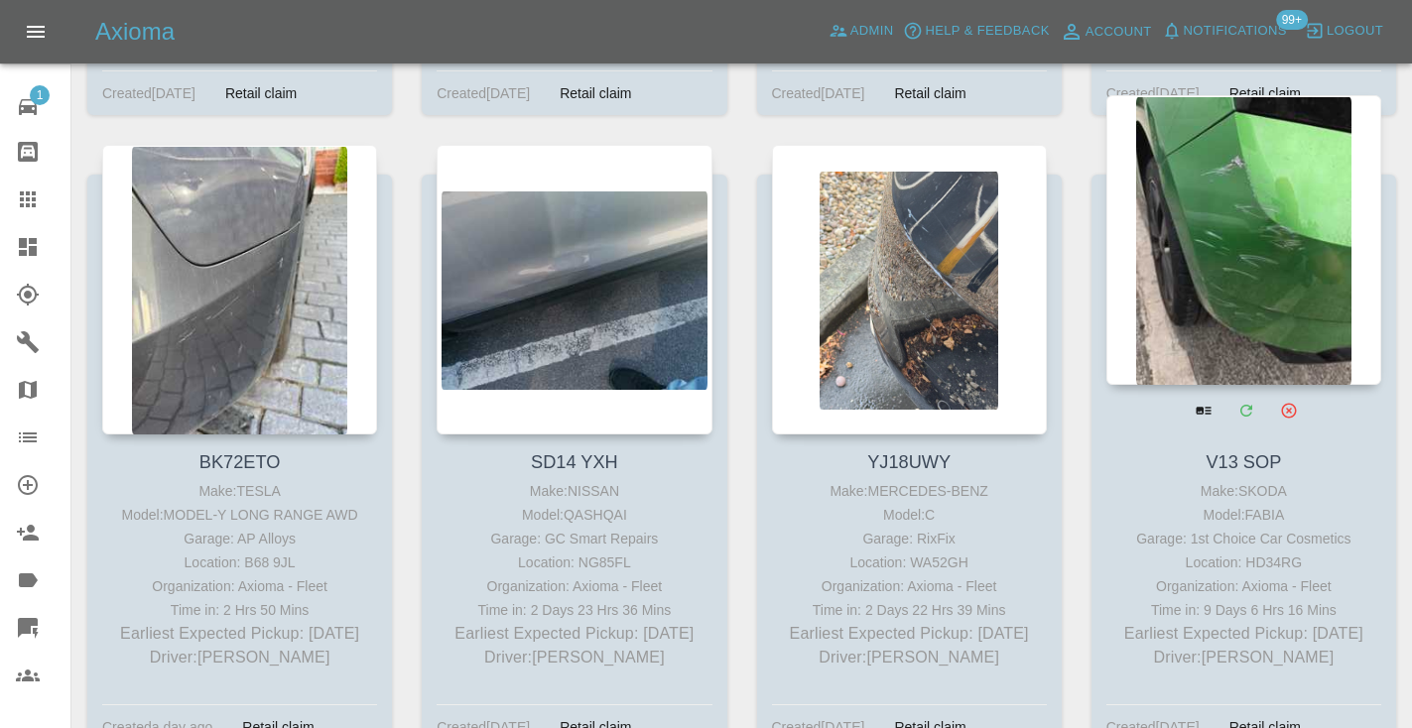
click at [1281, 183] on div at bounding box center [1243, 240] width 275 height 290
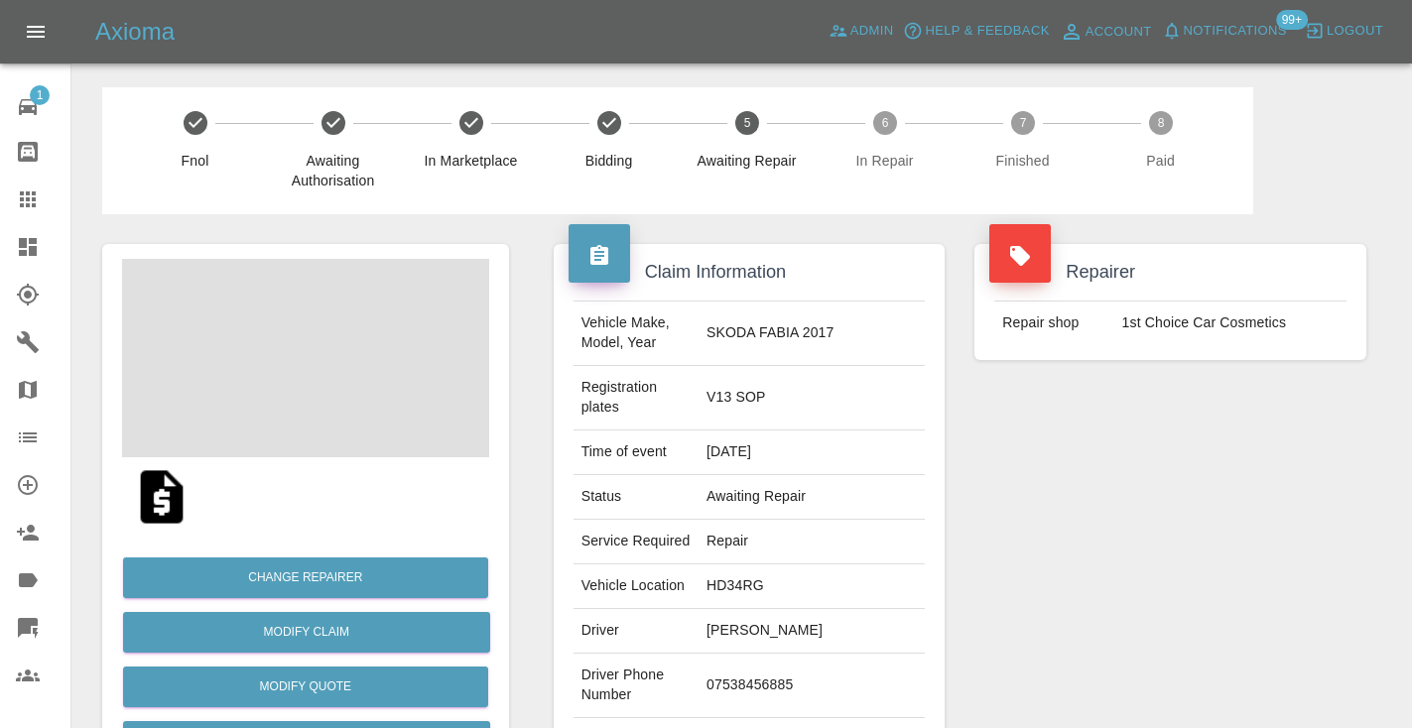
click at [810, 666] on td "07538456885" at bounding box center [811, 686] width 226 height 64
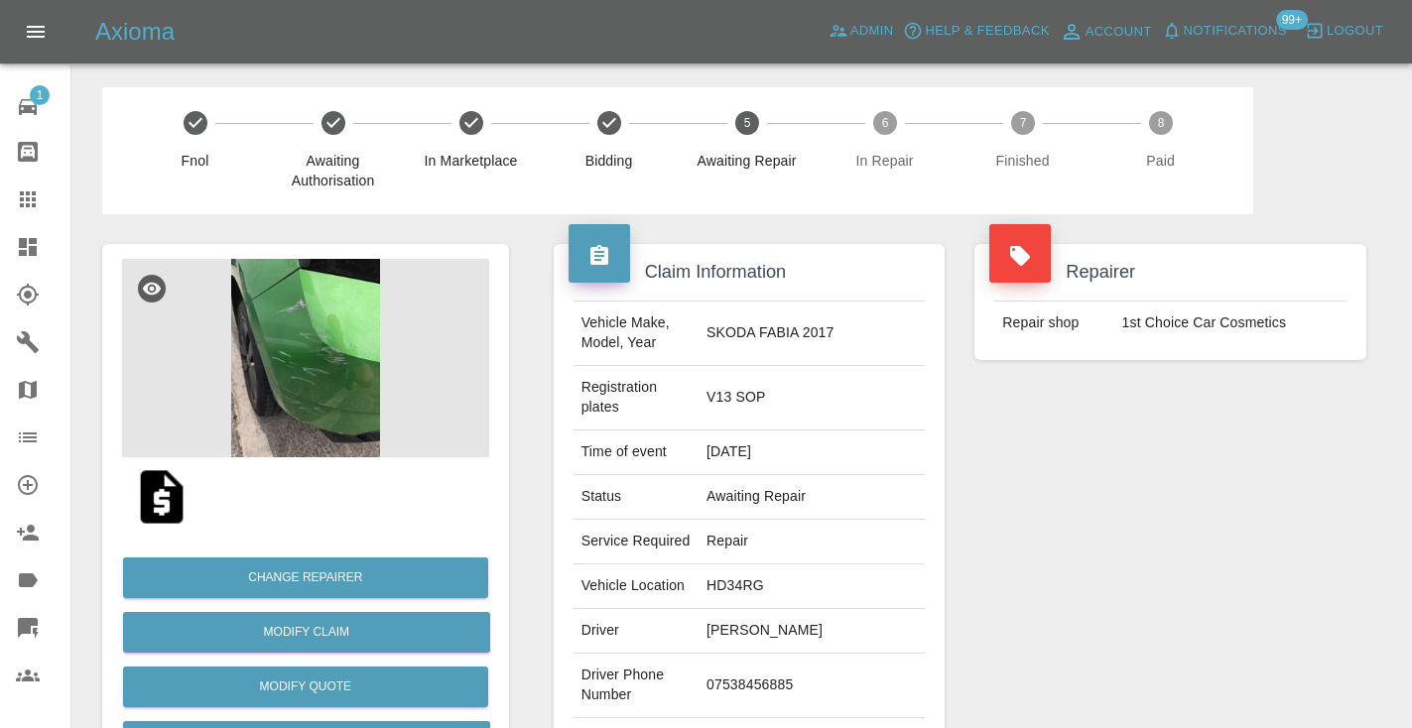
click at [810, 661] on td "07538456885" at bounding box center [811, 686] width 226 height 64
copy td "07538456885"
click at [1074, 578] on div "Repairer Repair shop 1st Choice Car Cosmetics" at bounding box center [1170, 530] width 422 height 632
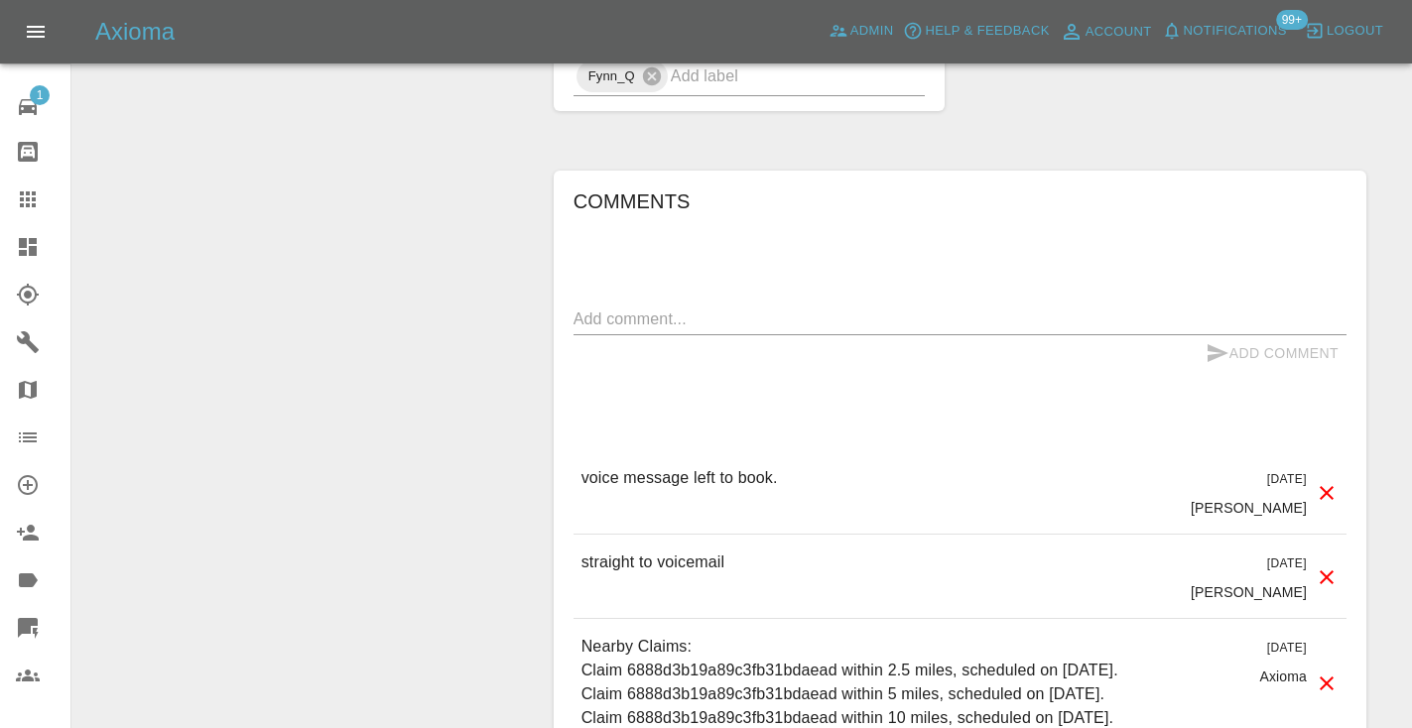
scroll to position [1570, 0]
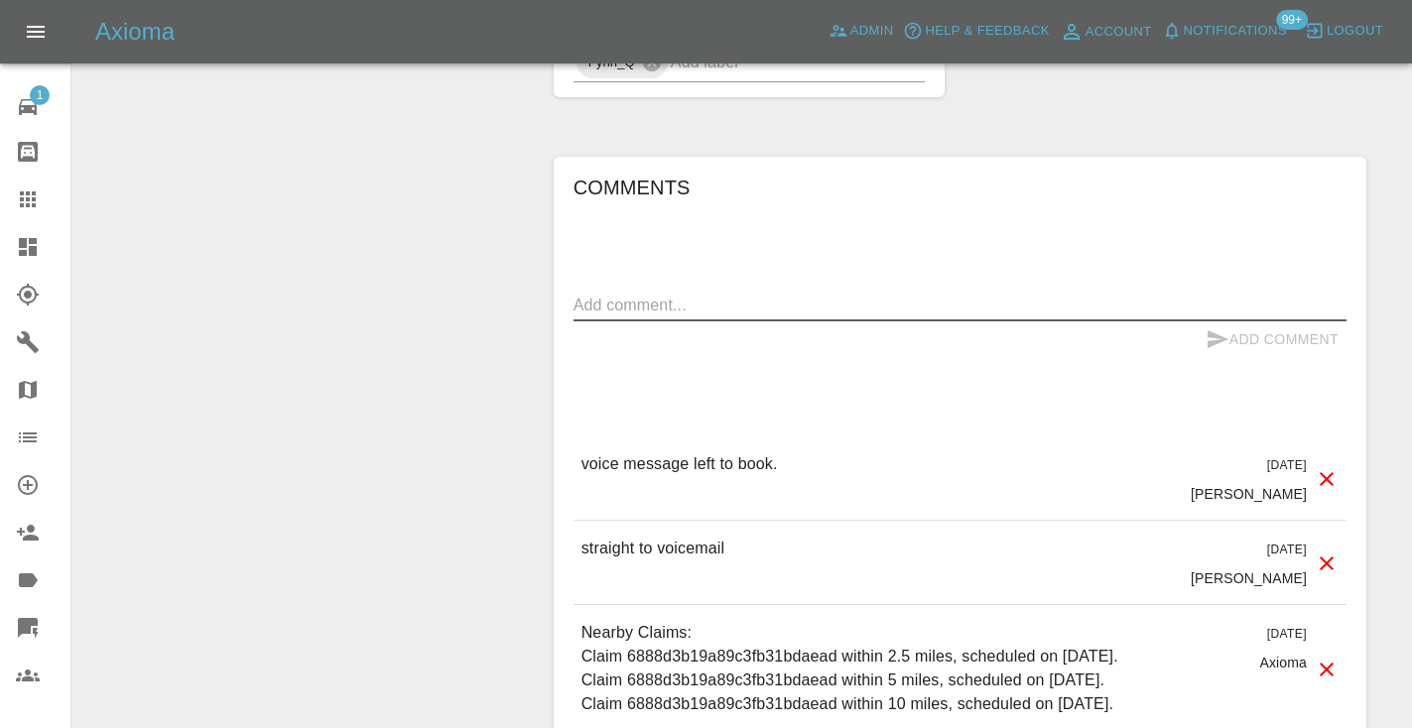
click at [679, 294] on textarea at bounding box center [959, 305] width 773 height 23
type textarea "called no answer : voice mailbox"
click at [1288, 321] on button "Add Comment" at bounding box center [1272, 339] width 149 height 37
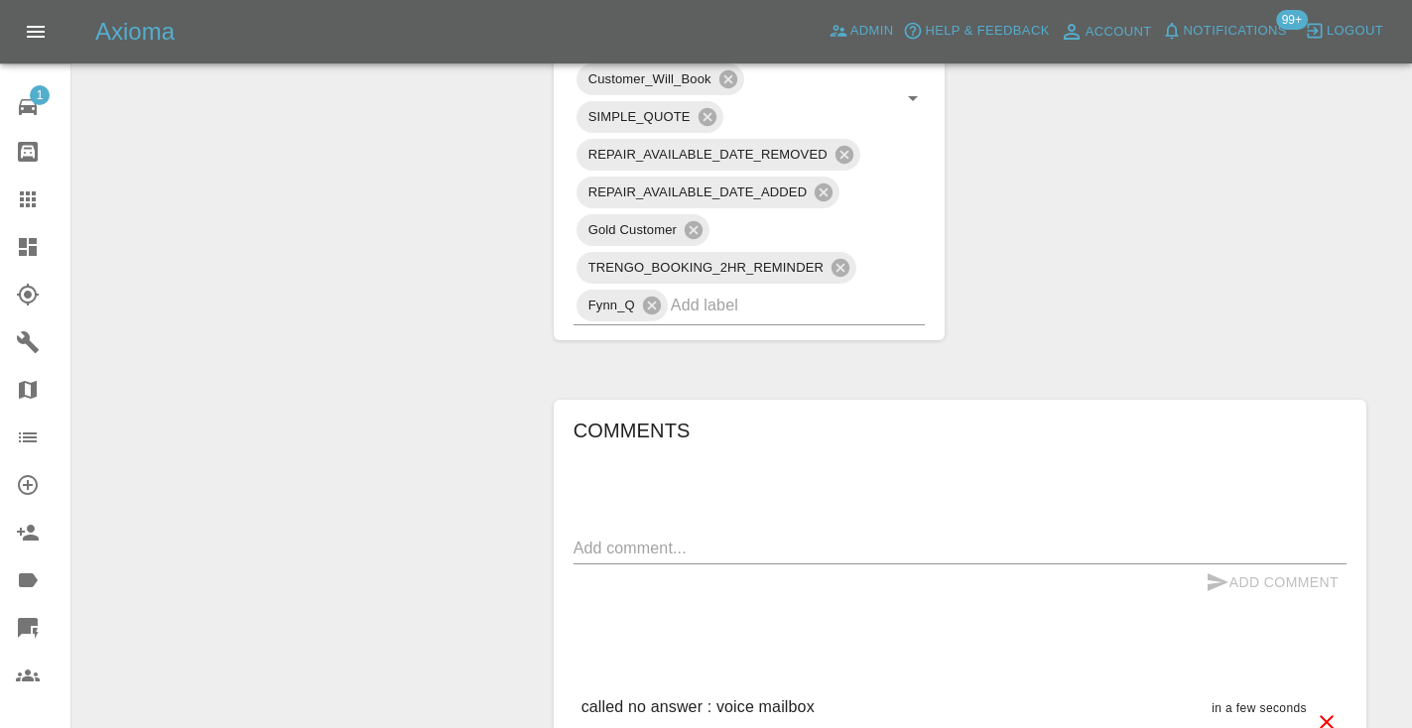
scroll to position [1319, 0]
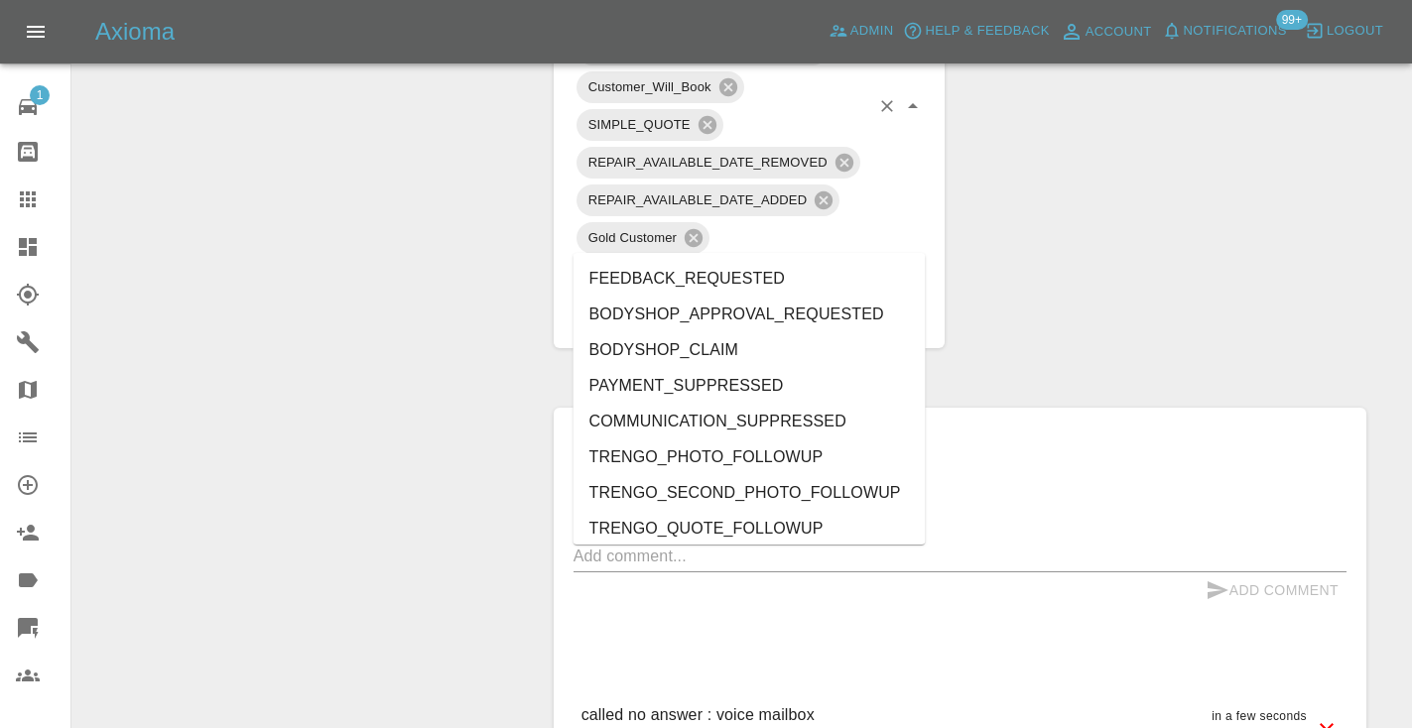
click at [804, 298] on input "text" at bounding box center [770, 313] width 199 height 31
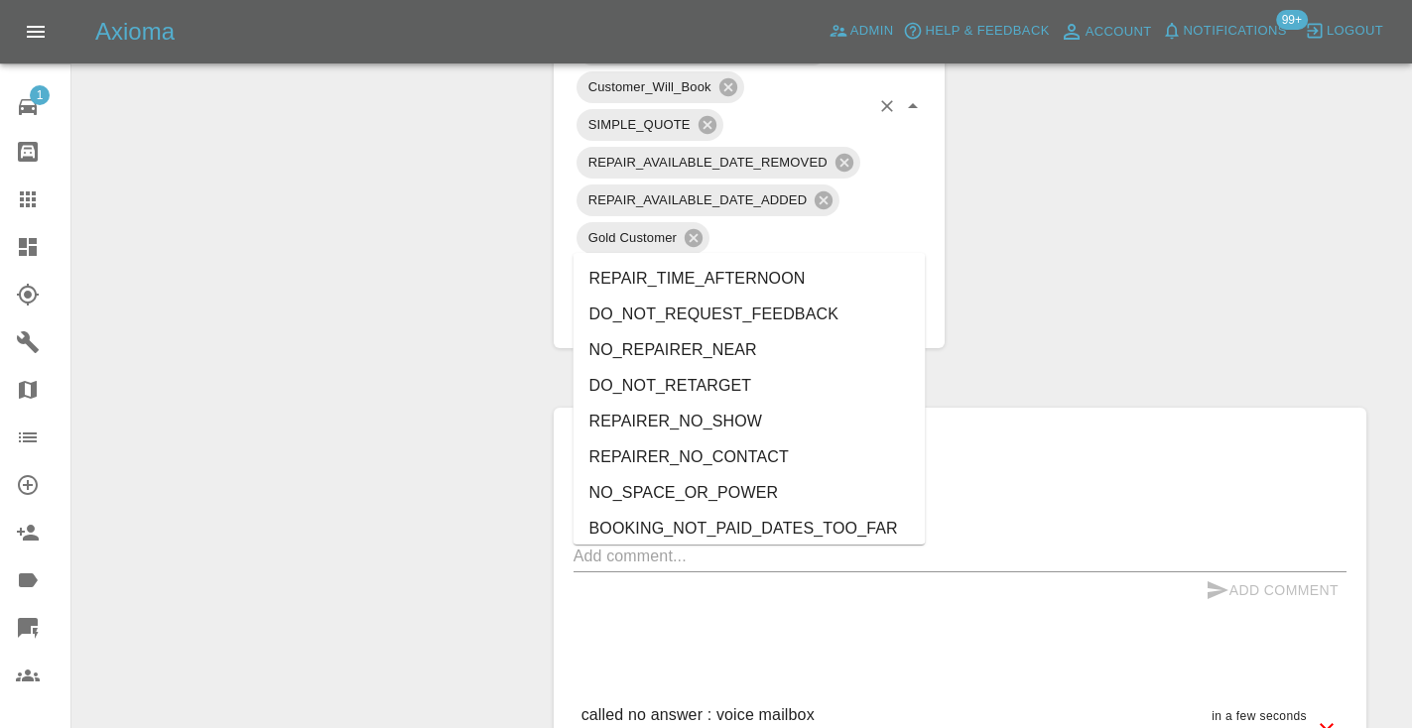
type input "no_"
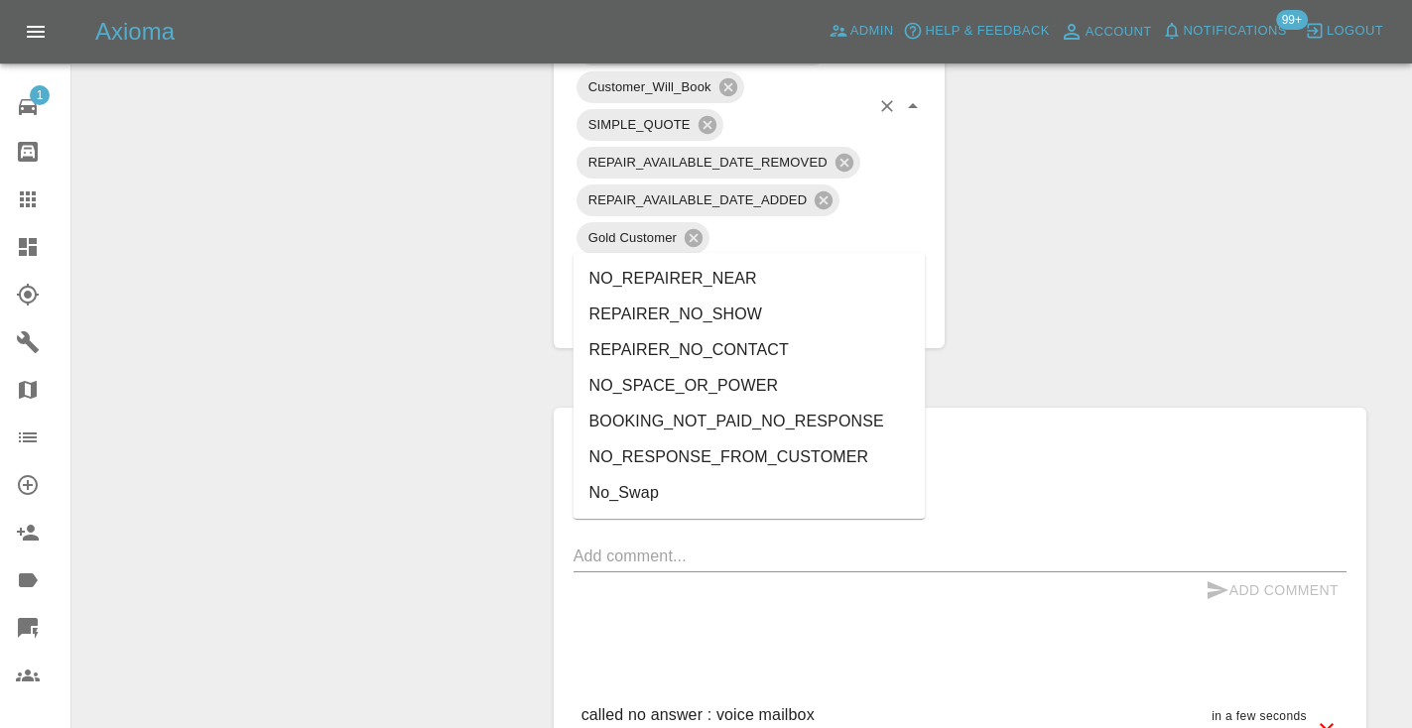
click at [705, 455] on li "NO_RESPONSE_FROM_CUSTOMER" at bounding box center [749, 458] width 352 height 36
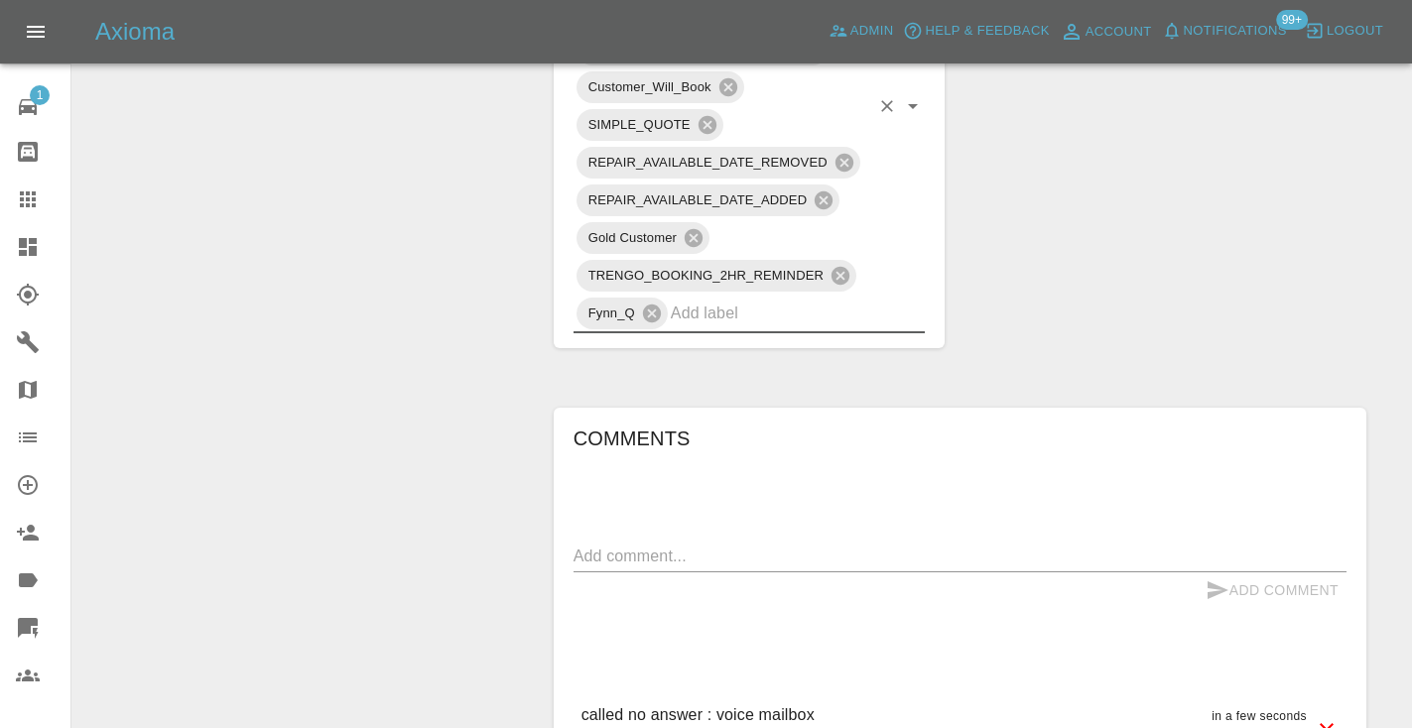
click at [416, 267] on div "Change Repairer Modify Claim Modify Quote Rollback Submit Payment Archive" at bounding box center [305, 62] width 437 height 2333
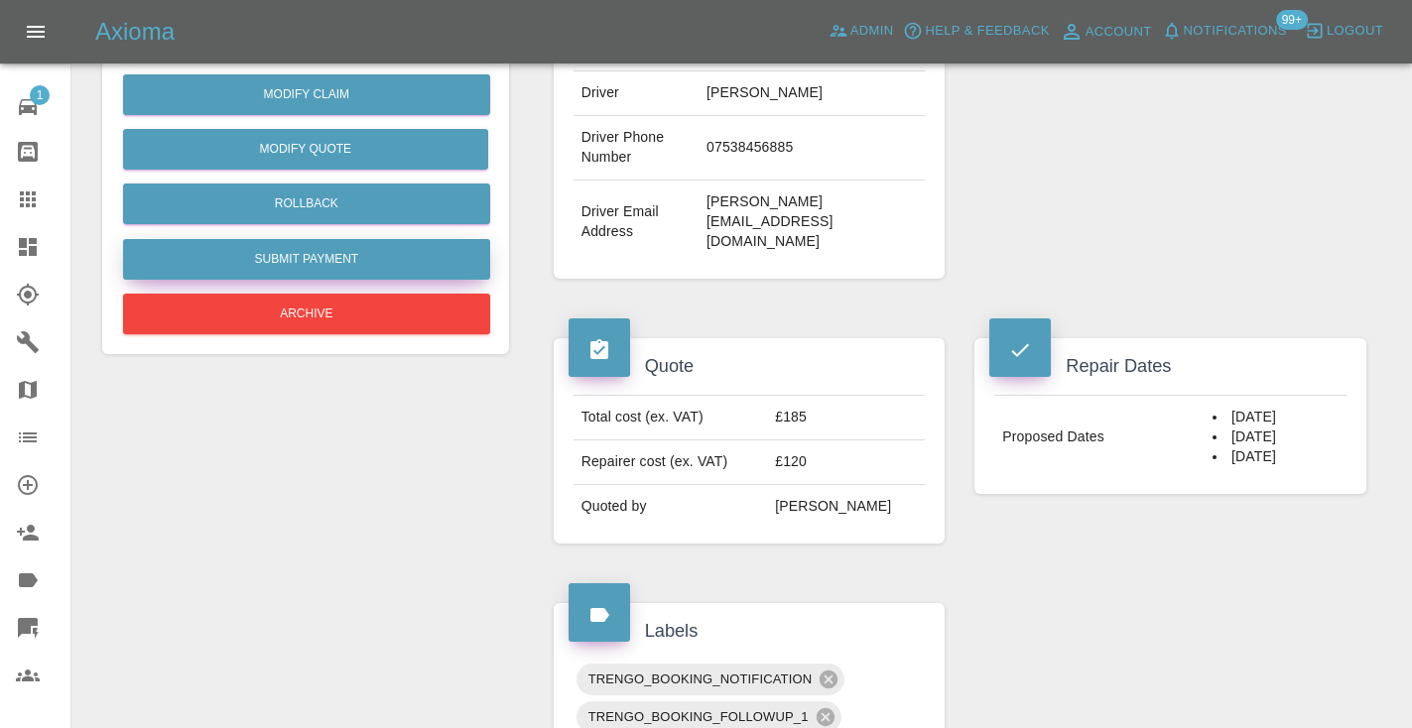
scroll to position [521, 0]
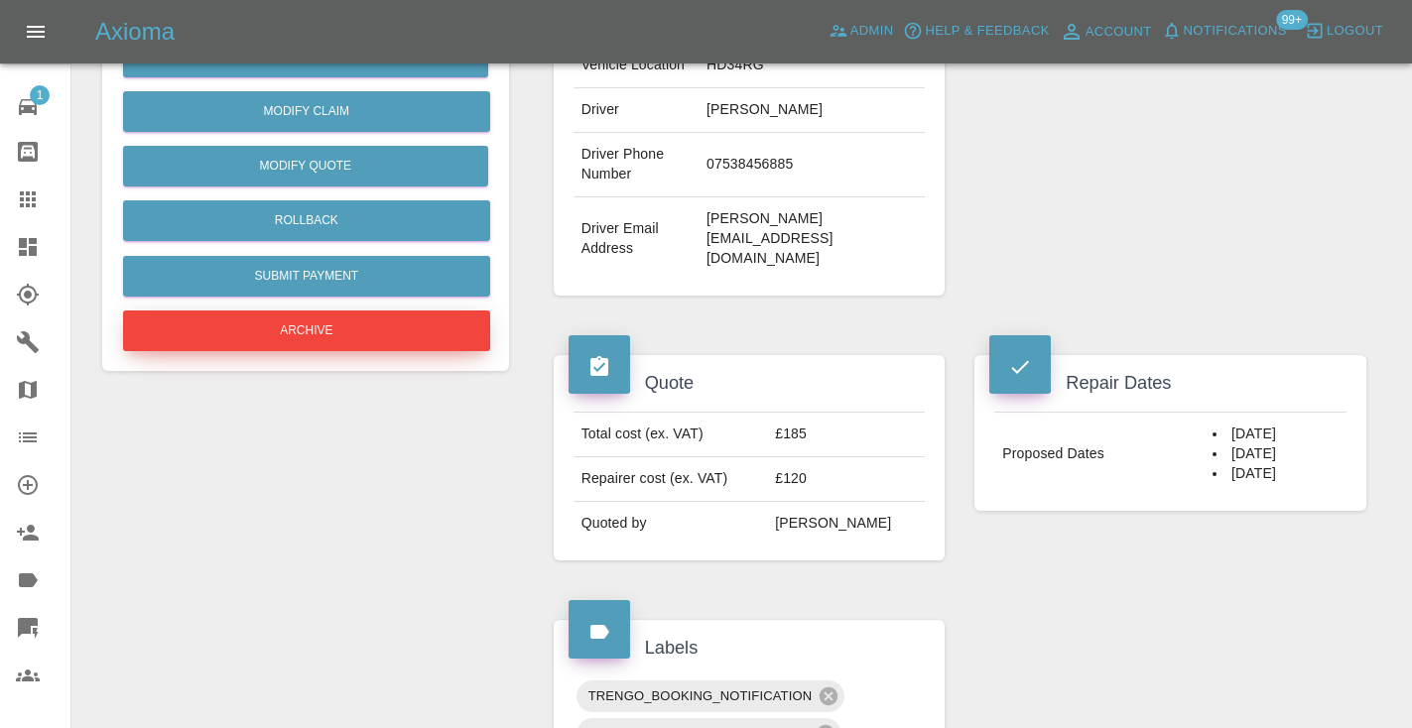
click at [245, 333] on button "Archive" at bounding box center [306, 331] width 367 height 41
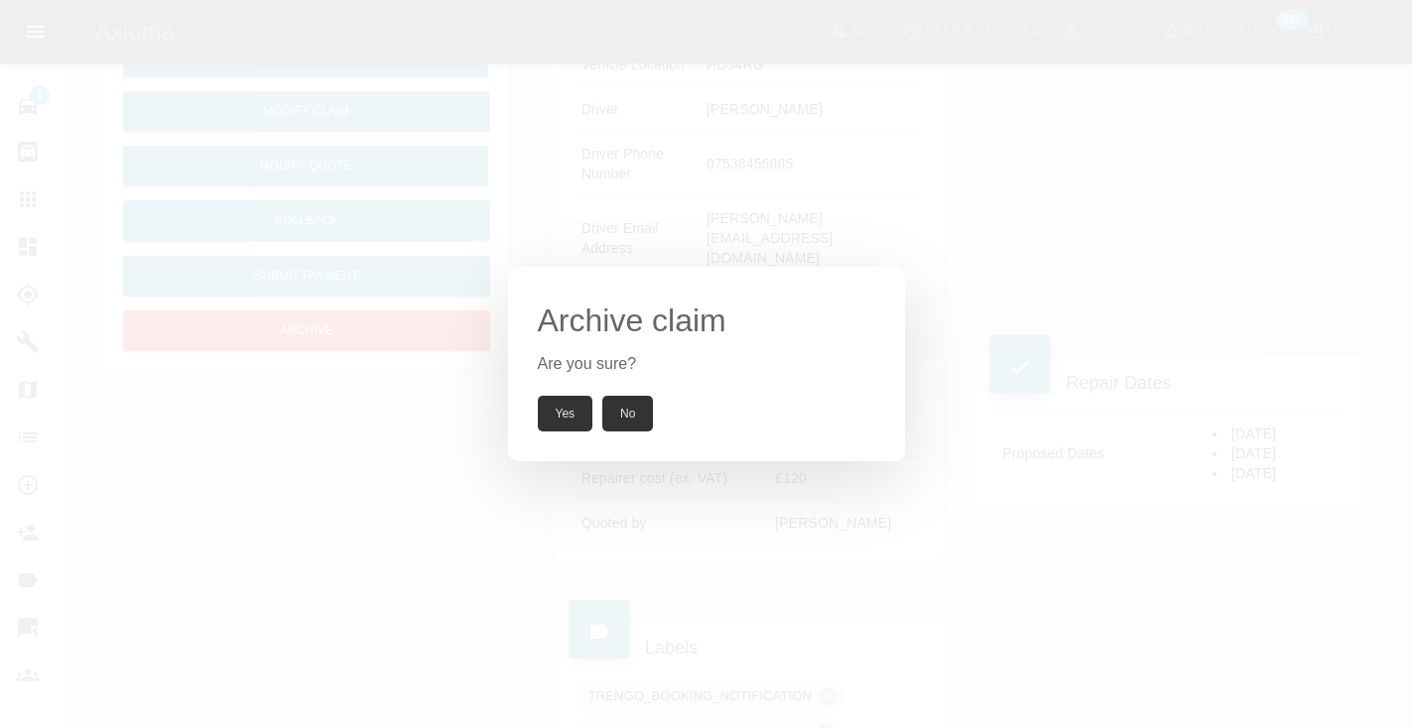
click at [563, 408] on button "Yes" at bounding box center [566, 414] width 56 height 36
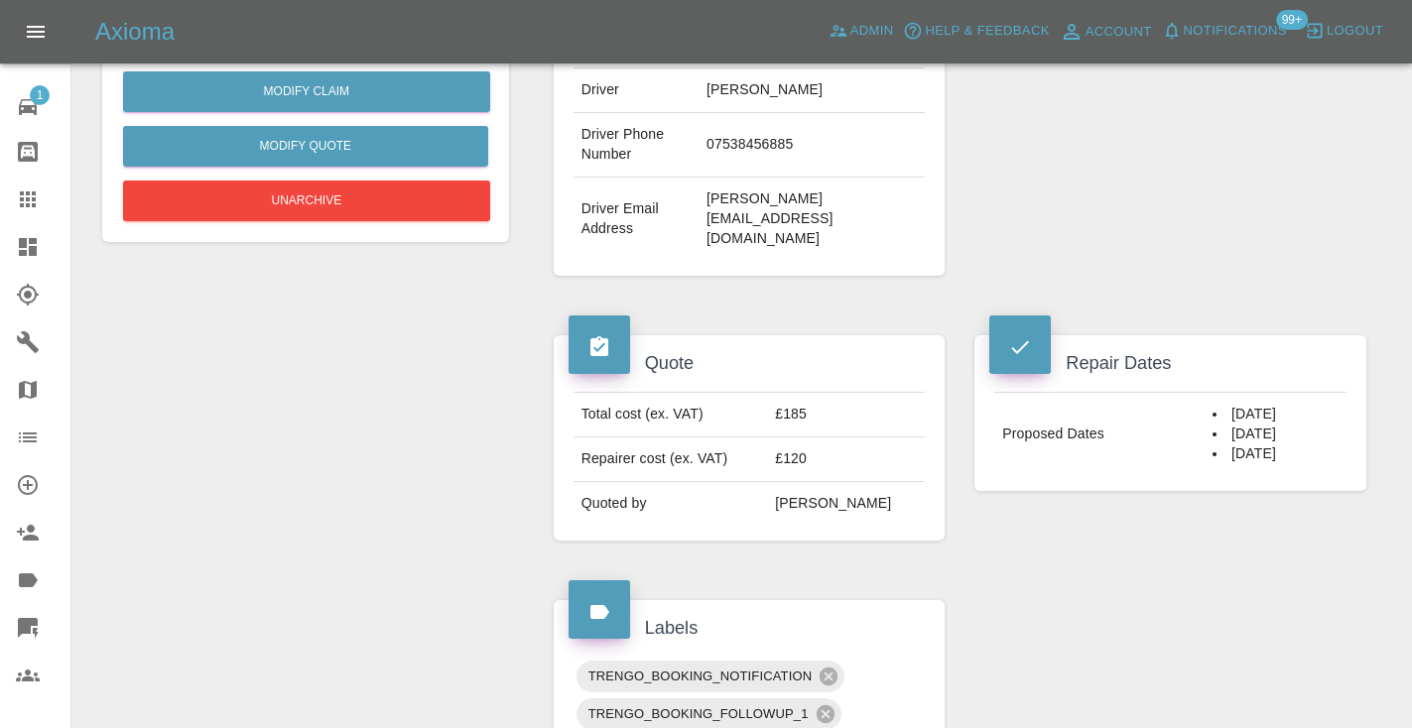
click at [23, 195] on icon at bounding box center [28, 199] width 16 height 16
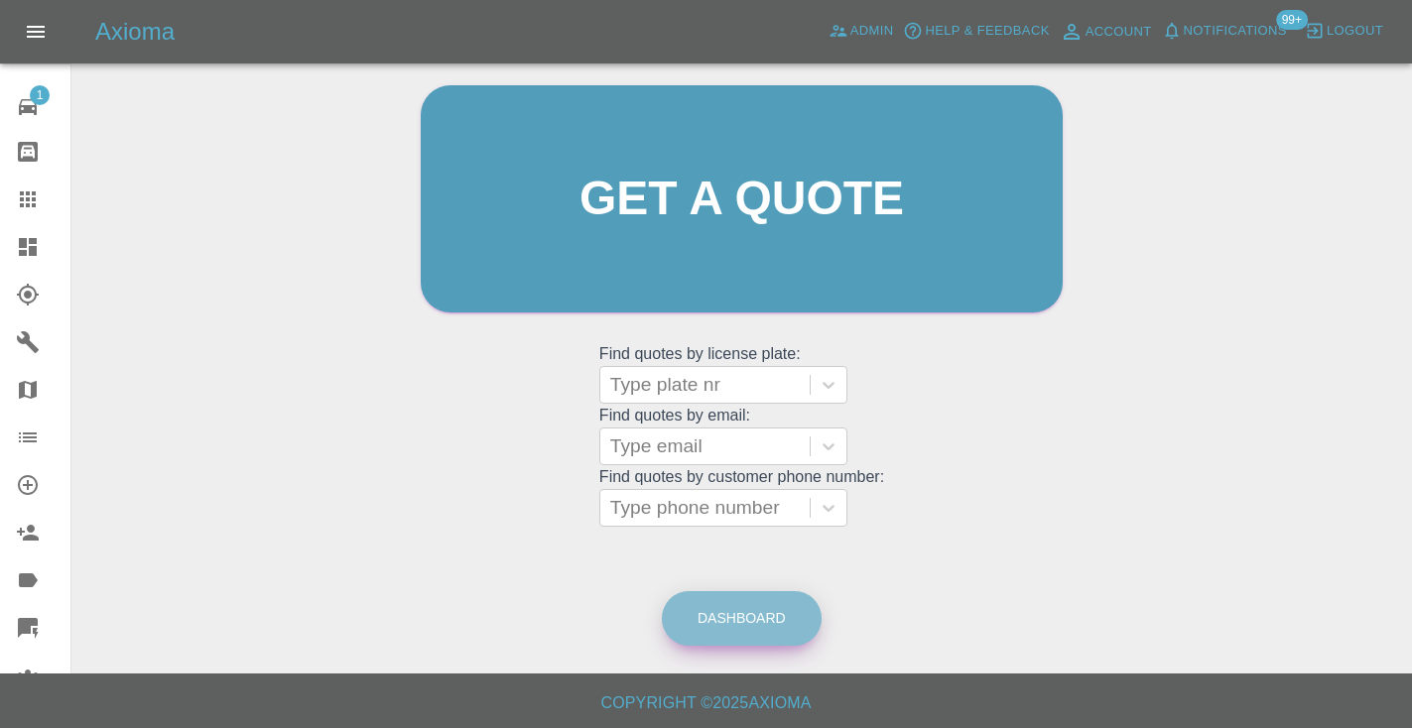
click at [801, 617] on link "Dashboard" at bounding box center [742, 618] width 160 height 55
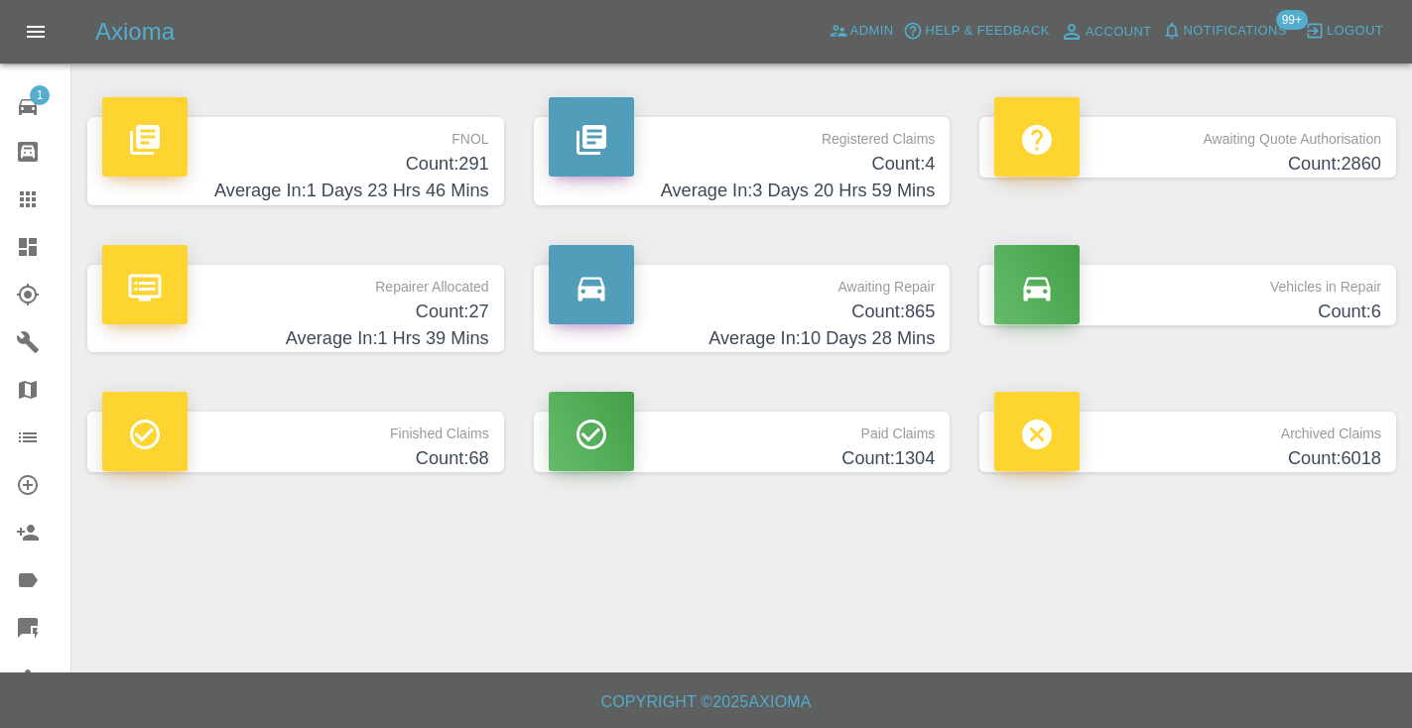
click at [925, 319] on h4 "Count: 865" at bounding box center [742, 312] width 387 height 27
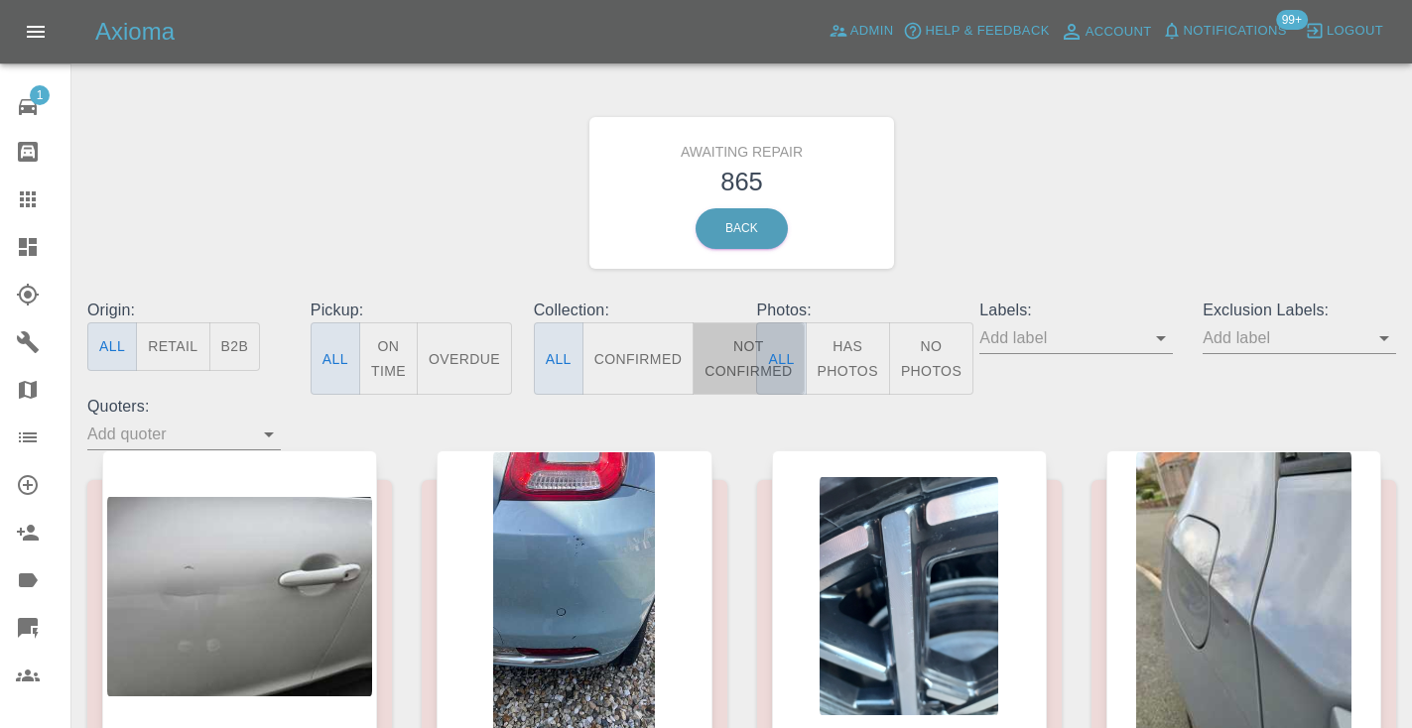
click at [736, 353] on button "Not Confirmed" at bounding box center [748, 358] width 111 height 72
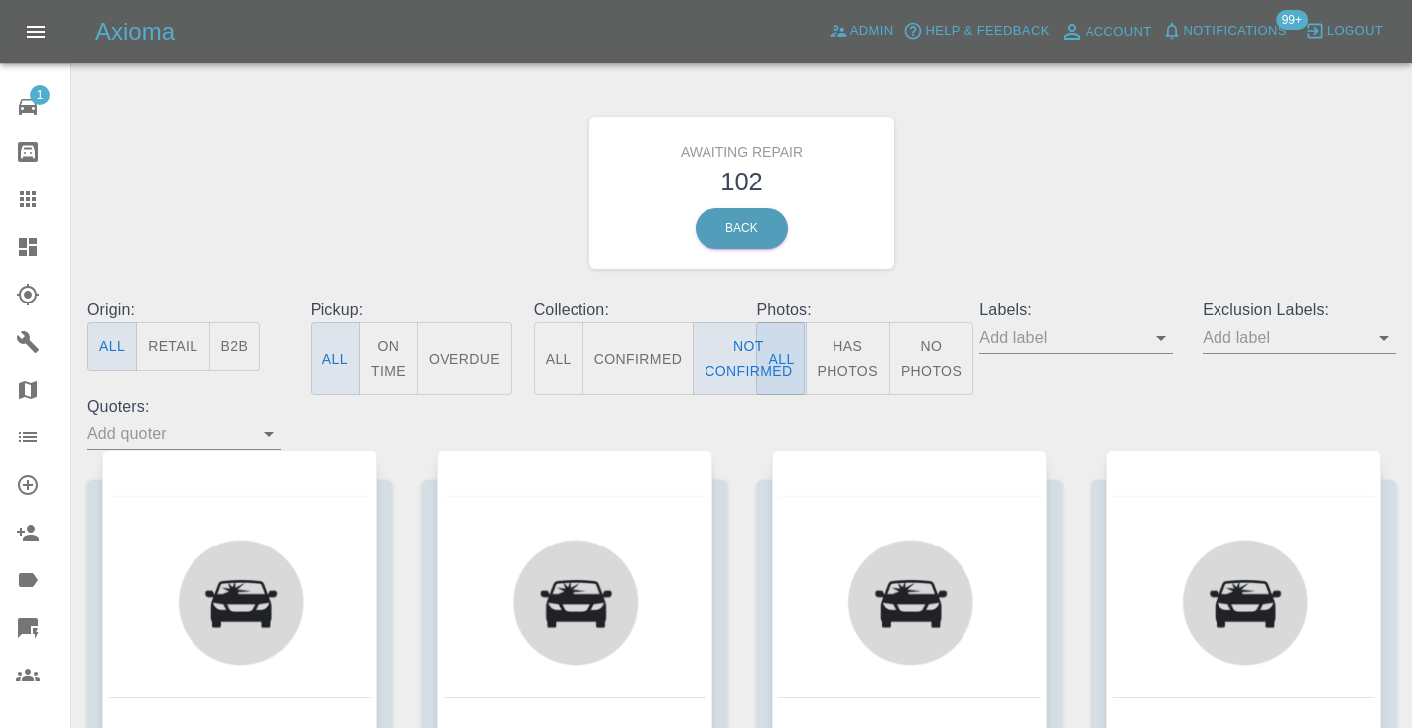
click at [1043, 212] on div "Awaiting Repair 102 Back" at bounding box center [741, 192] width 1338 height 211
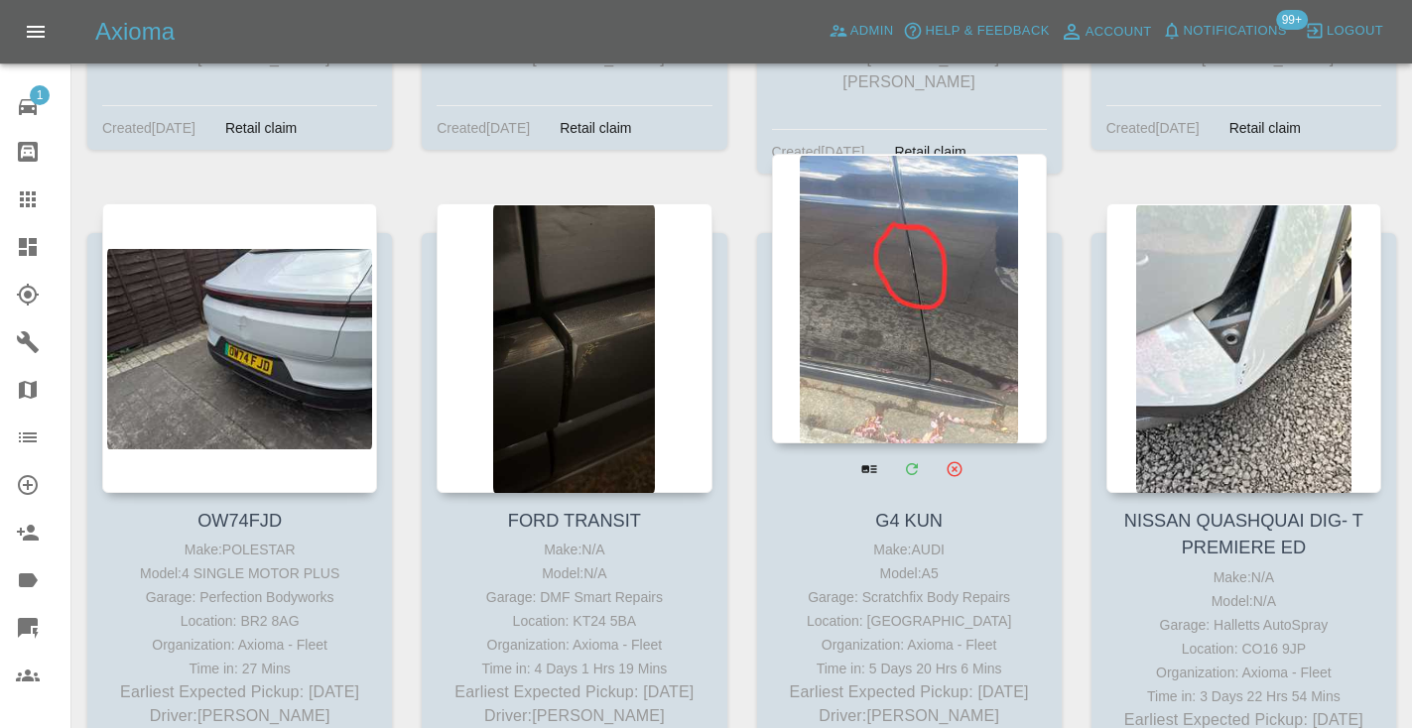
scroll to position [7476, 0]
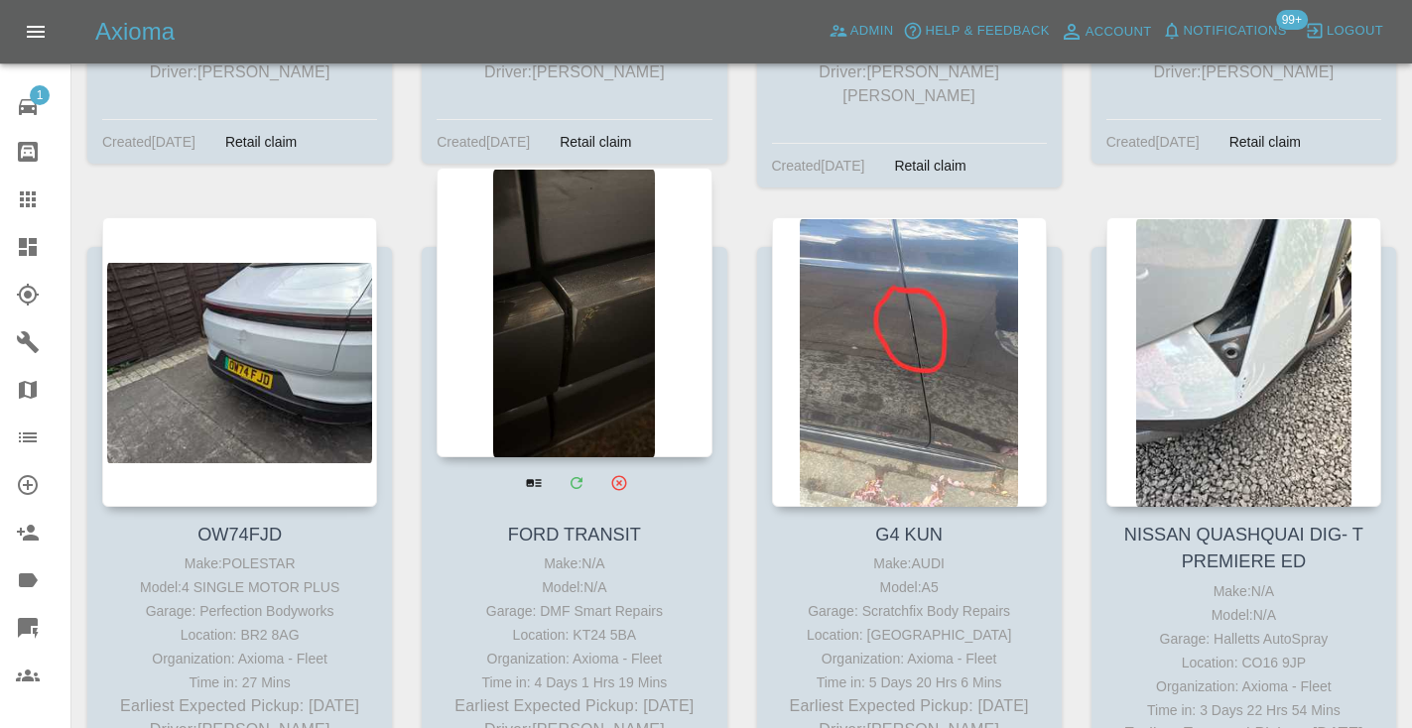
click at [602, 282] on div at bounding box center [574, 313] width 275 height 290
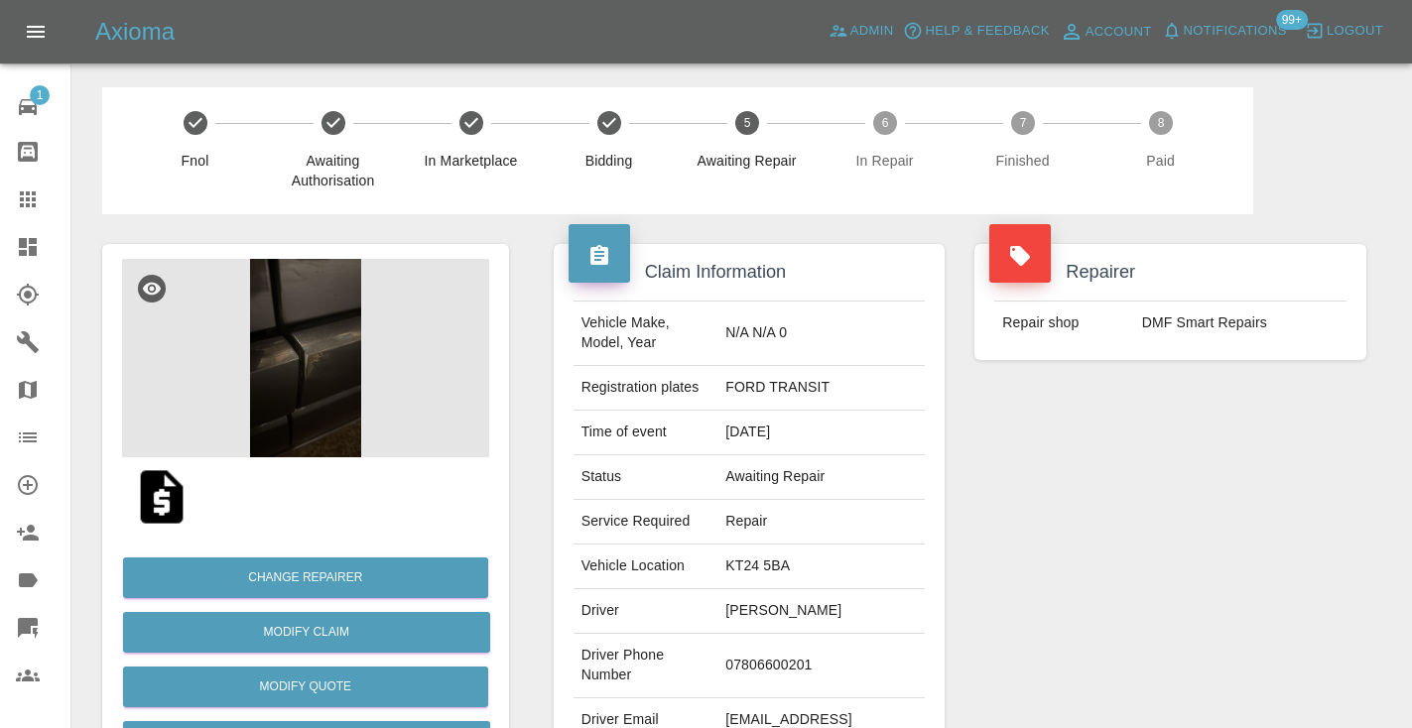
click at [783, 659] on td "07806600201" at bounding box center [820, 666] width 207 height 64
copy td "07806600201"
drag, startPoint x: 1203, startPoint y: 586, endPoint x: 1228, endPoint y: 569, distance: 31.4
click at [1203, 586] on div "Repairer Repair shop DMF Smart Repairs" at bounding box center [1170, 510] width 422 height 592
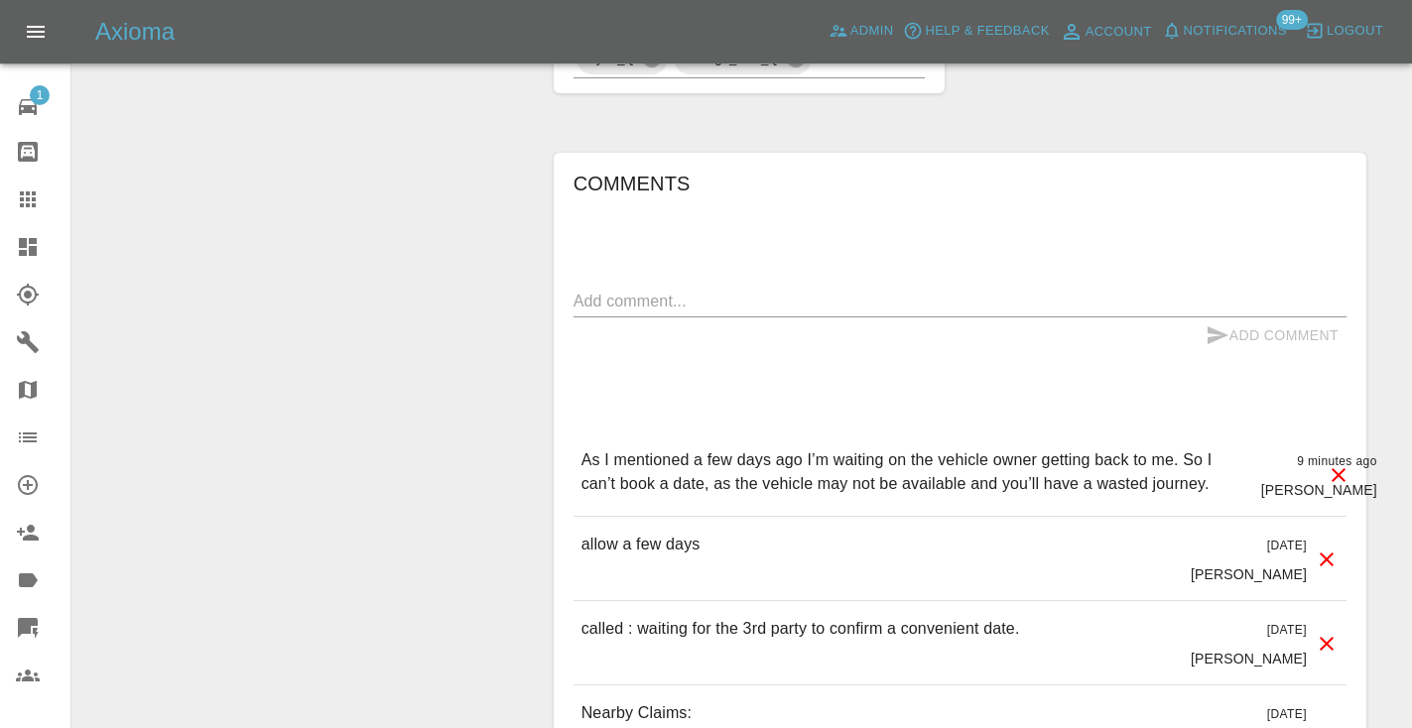
scroll to position [1534, 0]
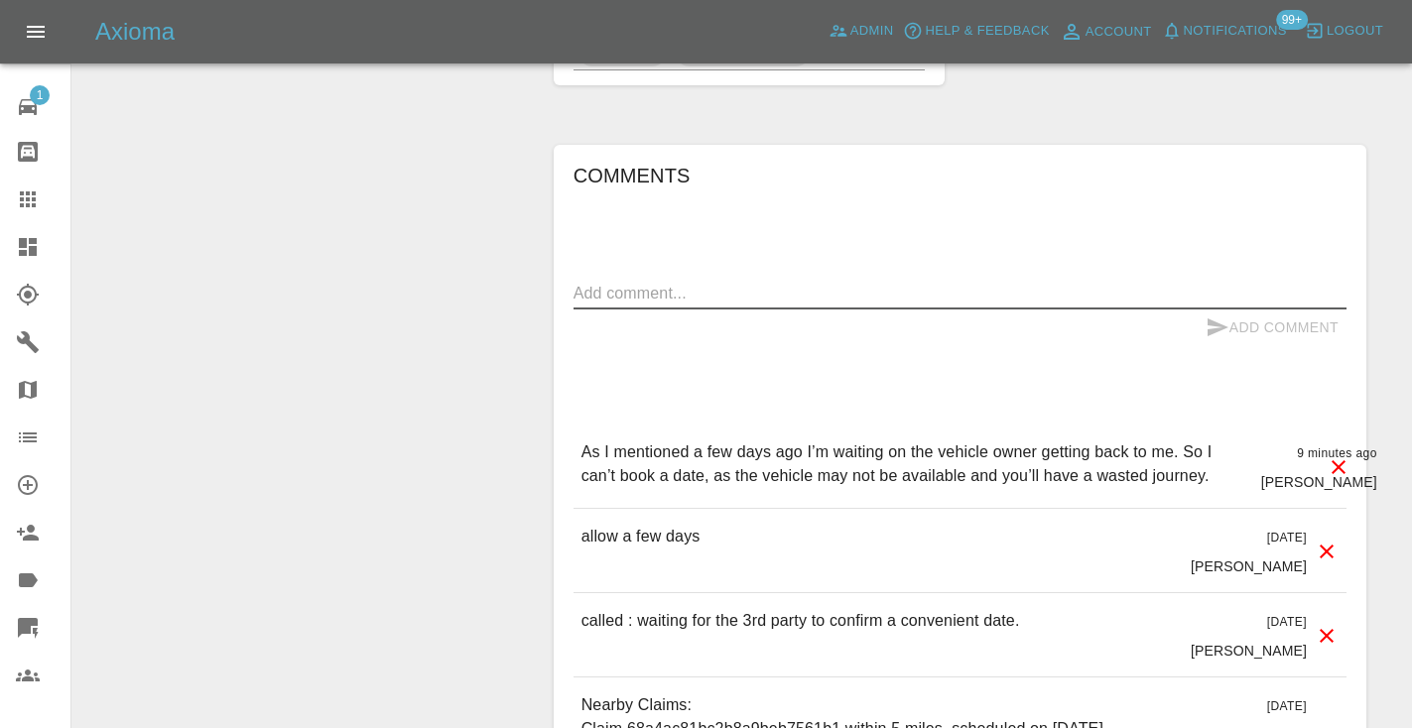
click at [636, 282] on textarea at bounding box center [959, 293] width 773 height 23
type textarea "as per note below"
click at [1228, 310] on button "Add Comment" at bounding box center [1272, 328] width 149 height 37
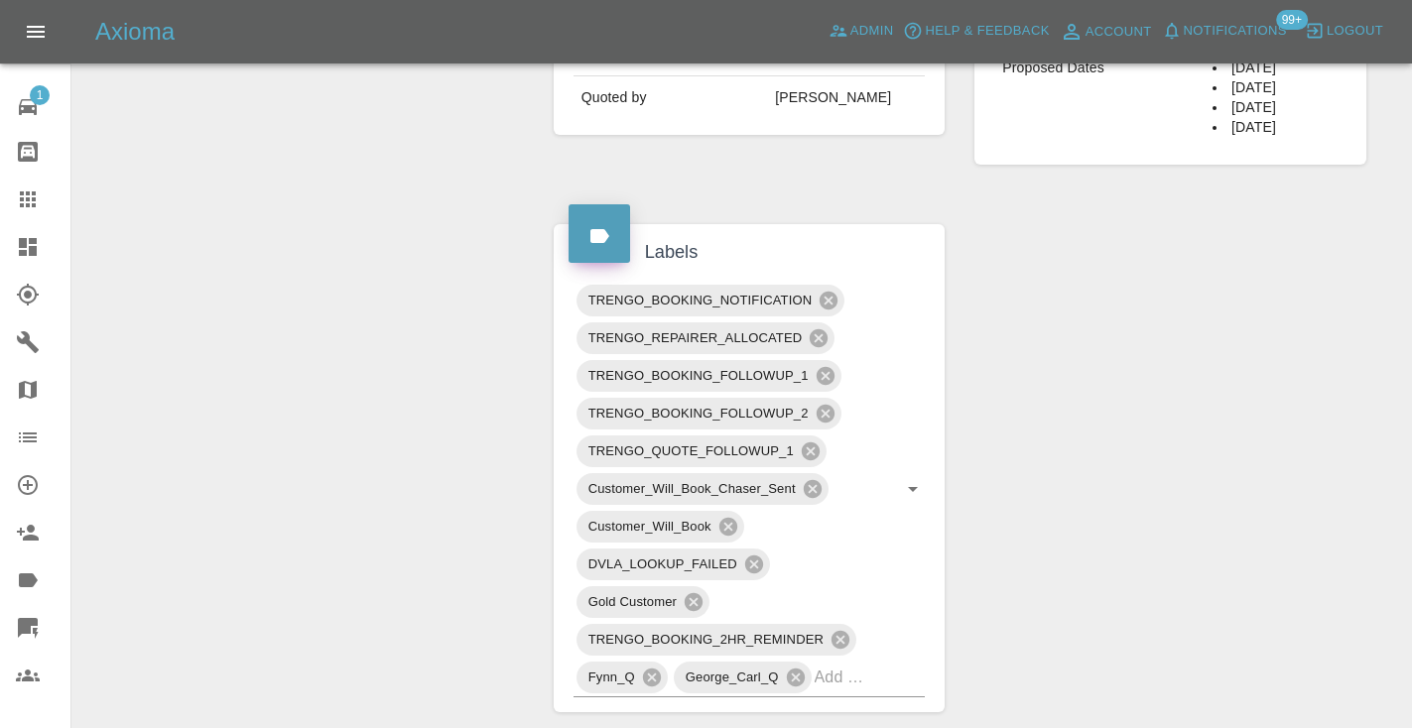
scroll to position [923, 0]
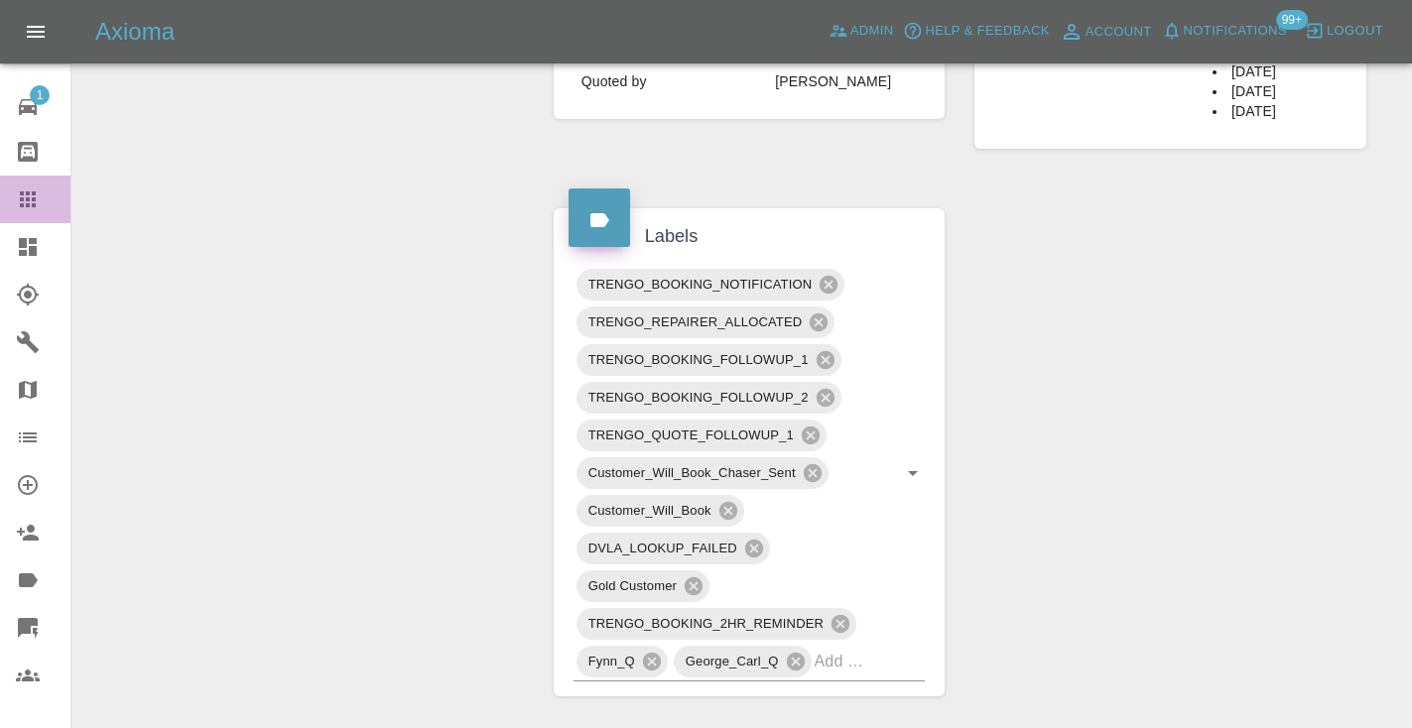
click at [20, 207] on icon at bounding box center [28, 199] width 16 height 16
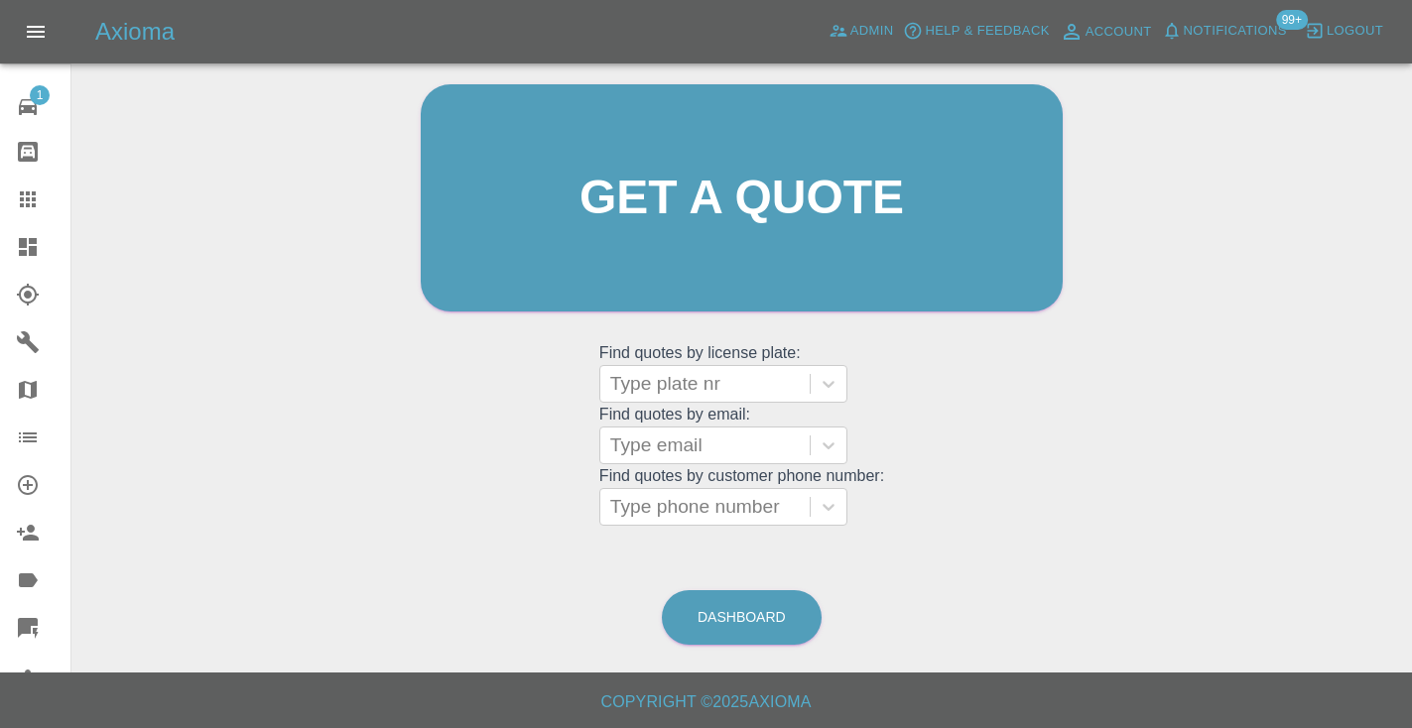
scroll to position [199, 0]
click at [719, 612] on link "Dashboard" at bounding box center [742, 618] width 160 height 55
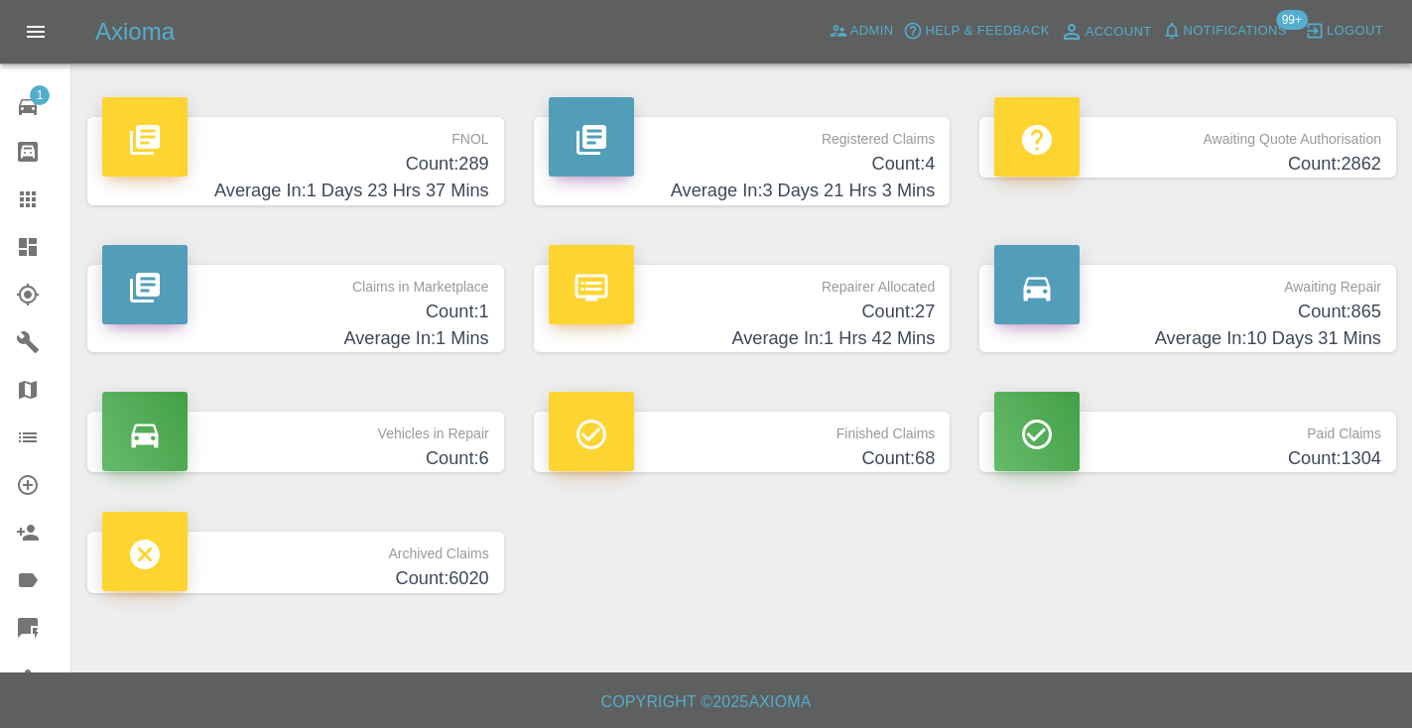
click at [1323, 315] on h4 "Count: 865" at bounding box center [1187, 312] width 387 height 27
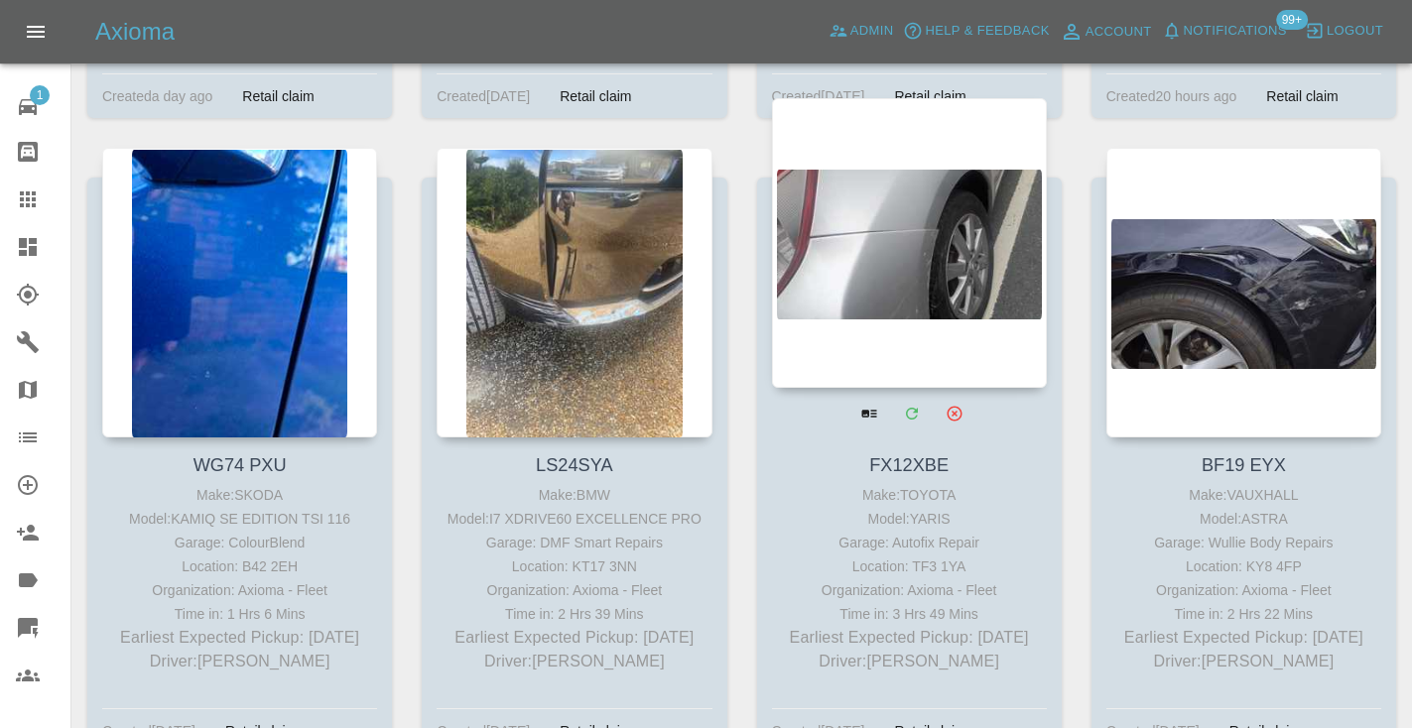
scroll to position [6252, 0]
click at [929, 192] on div at bounding box center [909, 244] width 275 height 290
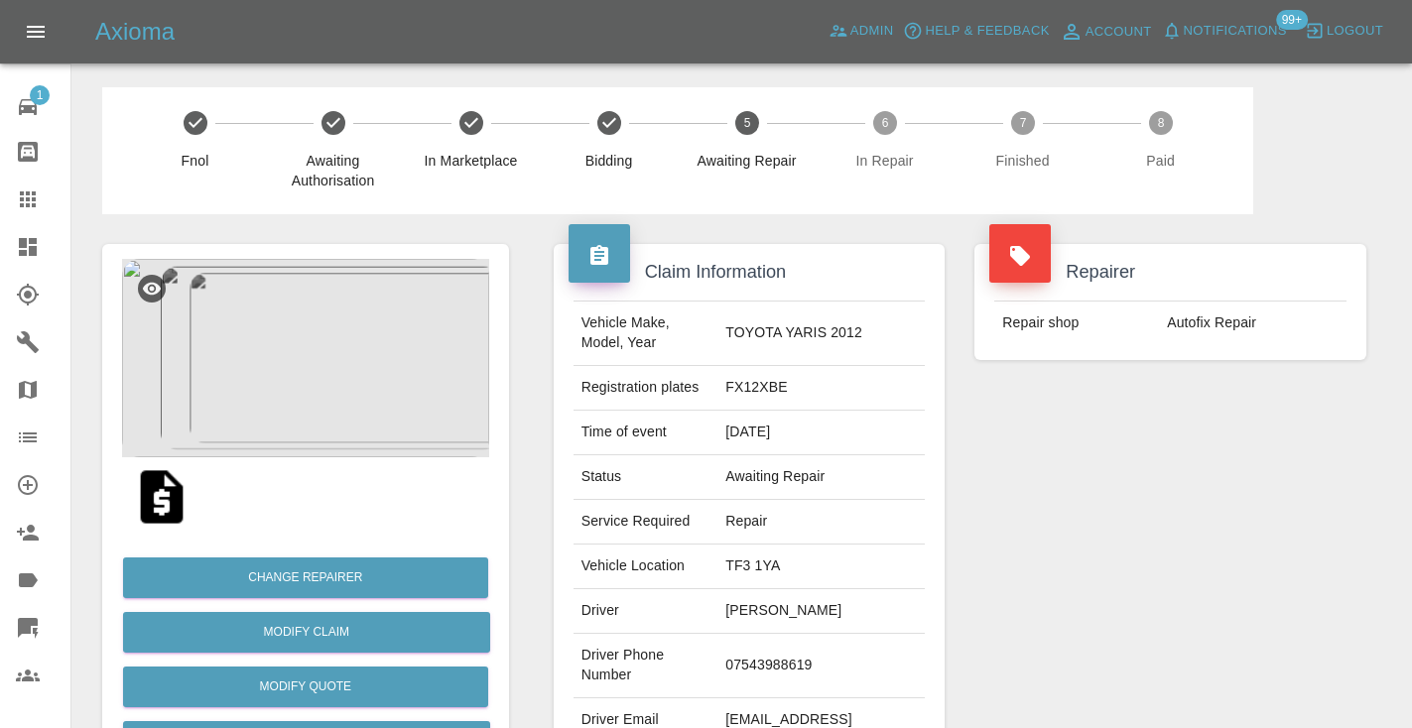
click at [850, 634] on td "07543988619" at bounding box center [820, 666] width 207 height 64
copy td "07543988619"
click at [1123, 459] on div "Repairer Repair shop Autofix Repair" at bounding box center [1170, 510] width 422 height 592
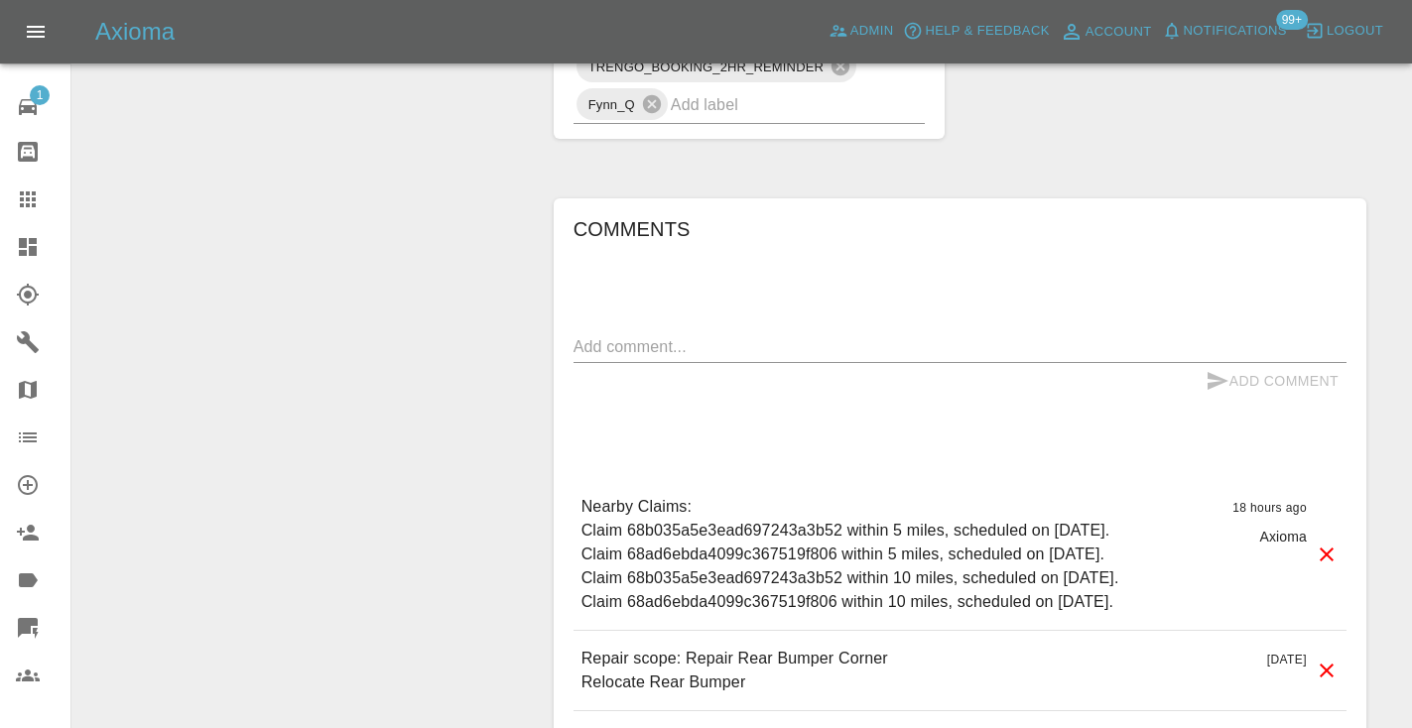
scroll to position [1463, 0]
click at [678, 333] on textarea at bounding box center [959, 344] width 773 height 23
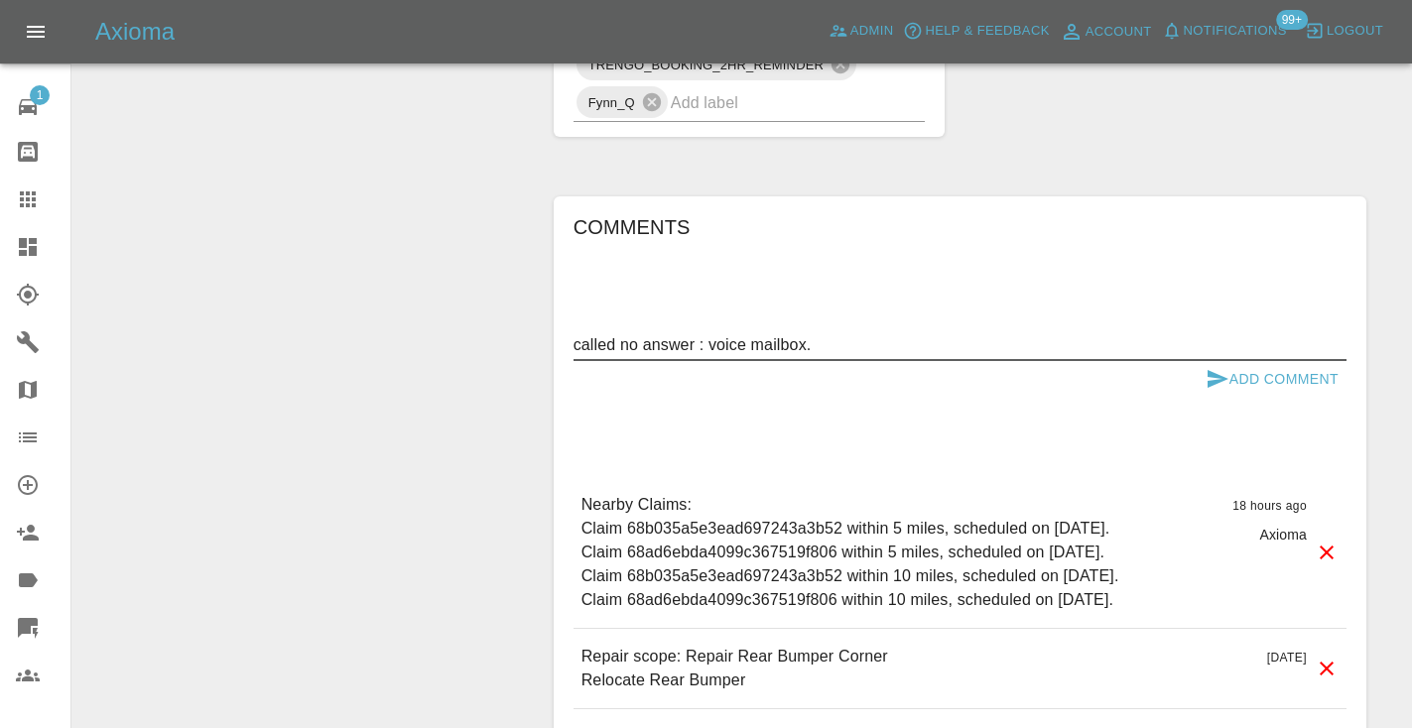
type textarea "called no answer : voice mailbox."
click at [1229, 361] on button "Add Comment" at bounding box center [1272, 379] width 149 height 37
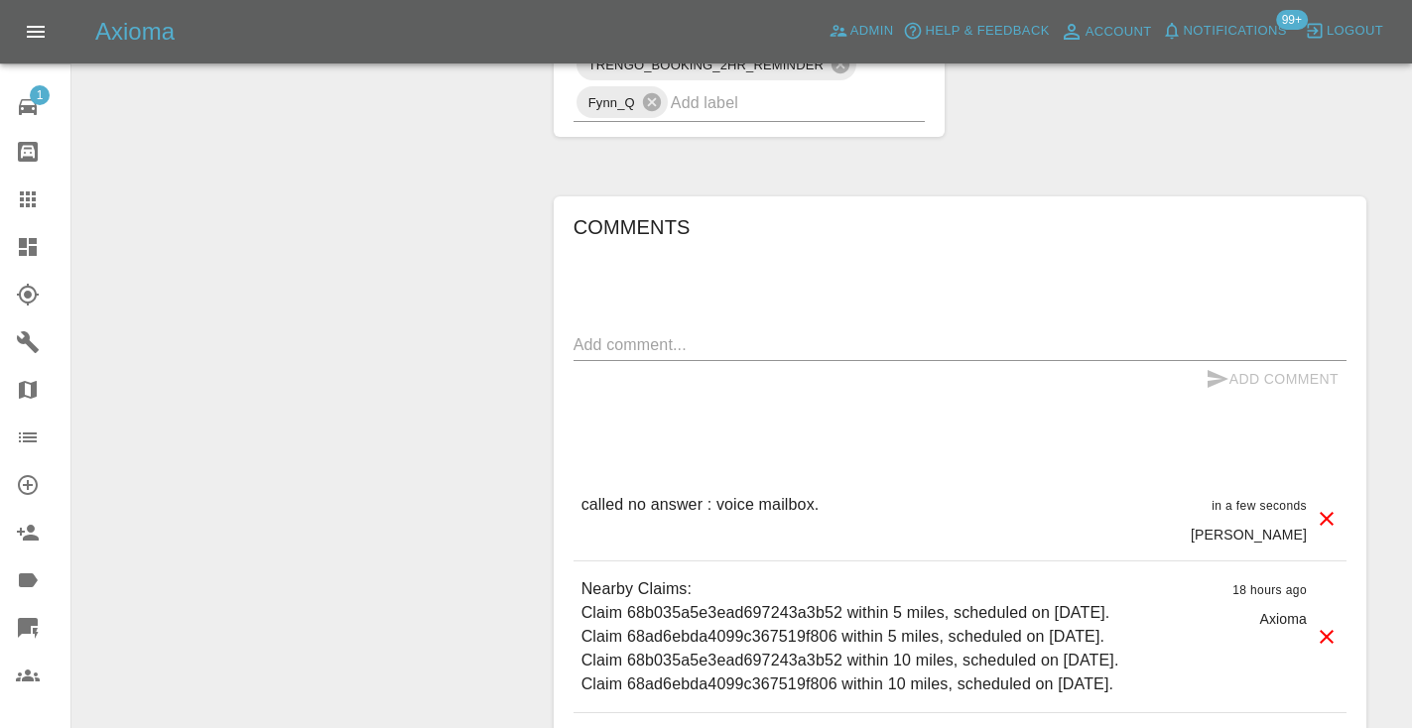
click at [33, 195] on icon at bounding box center [28, 199] width 16 height 16
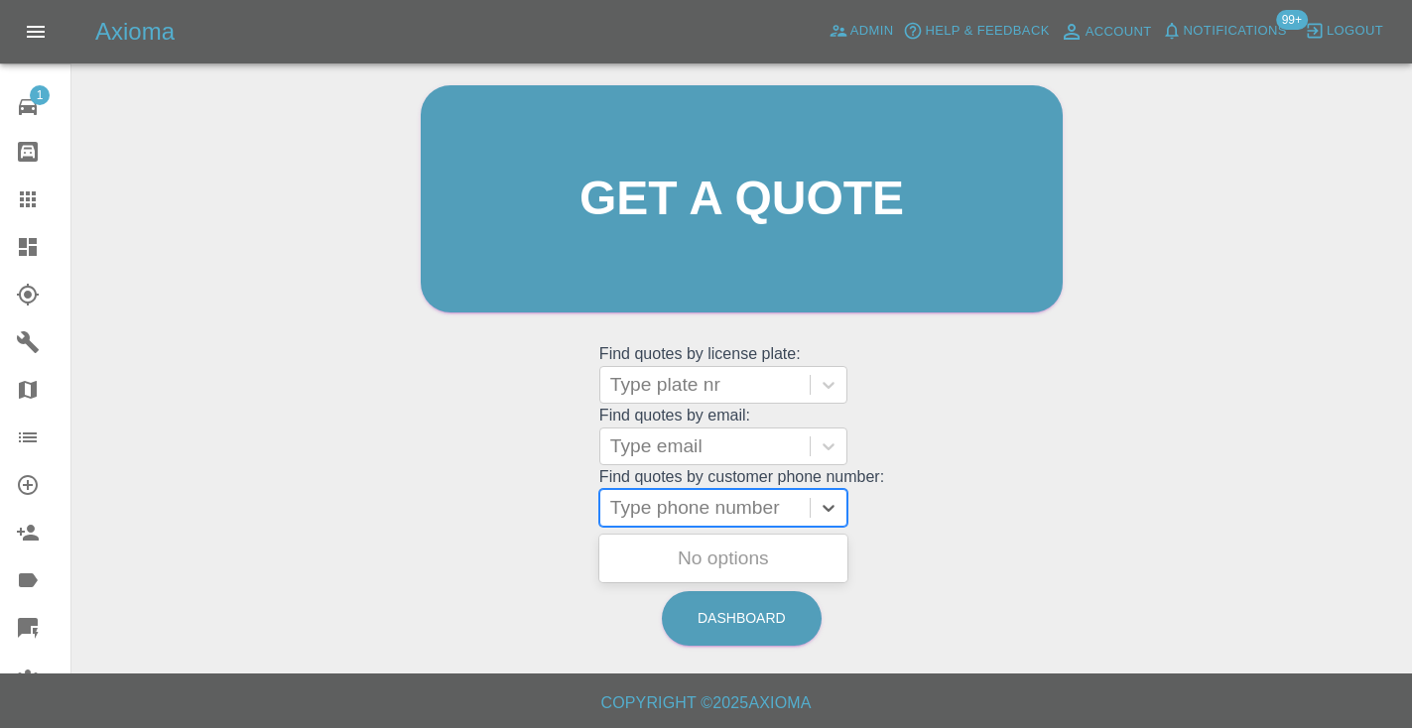
click at [680, 497] on div "Type phone number" at bounding box center [705, 508] width 190 height 24
paste input "07860594806"
type input "07860594806"
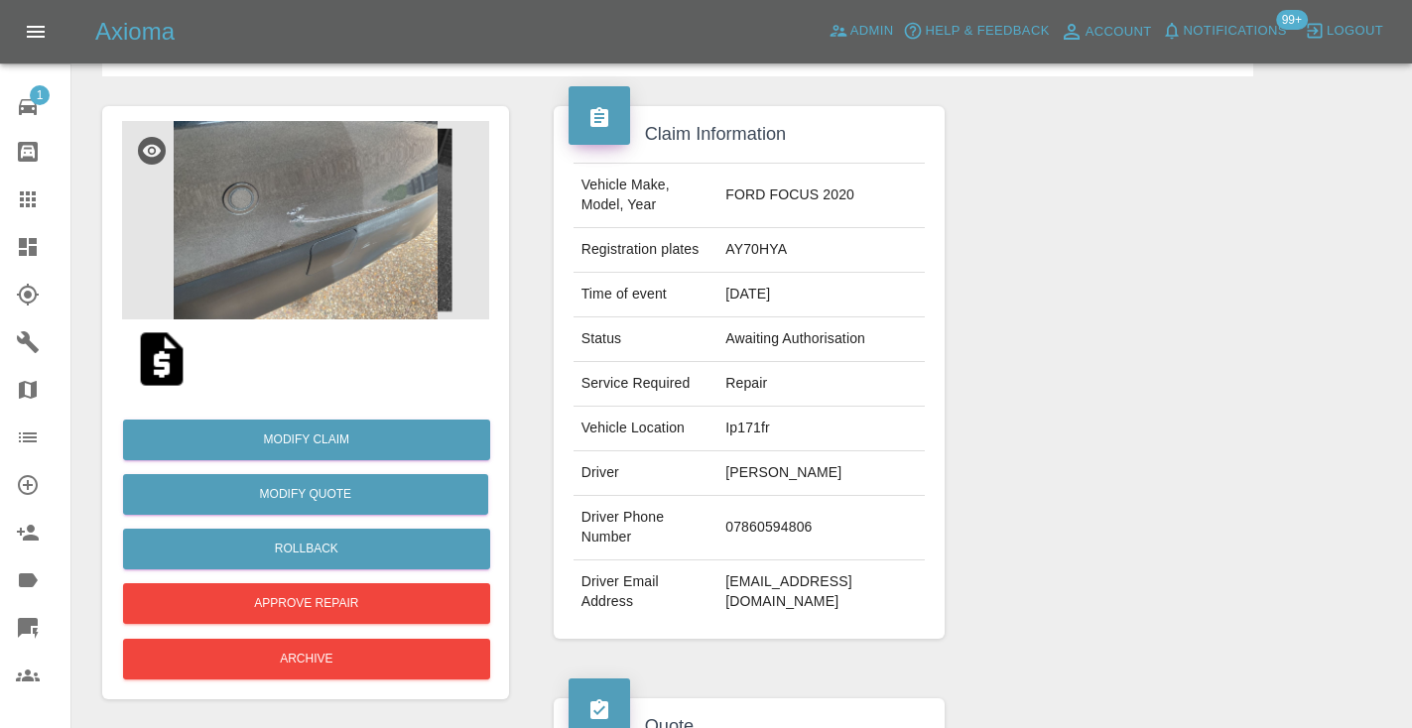
scroll to position [122, 0]
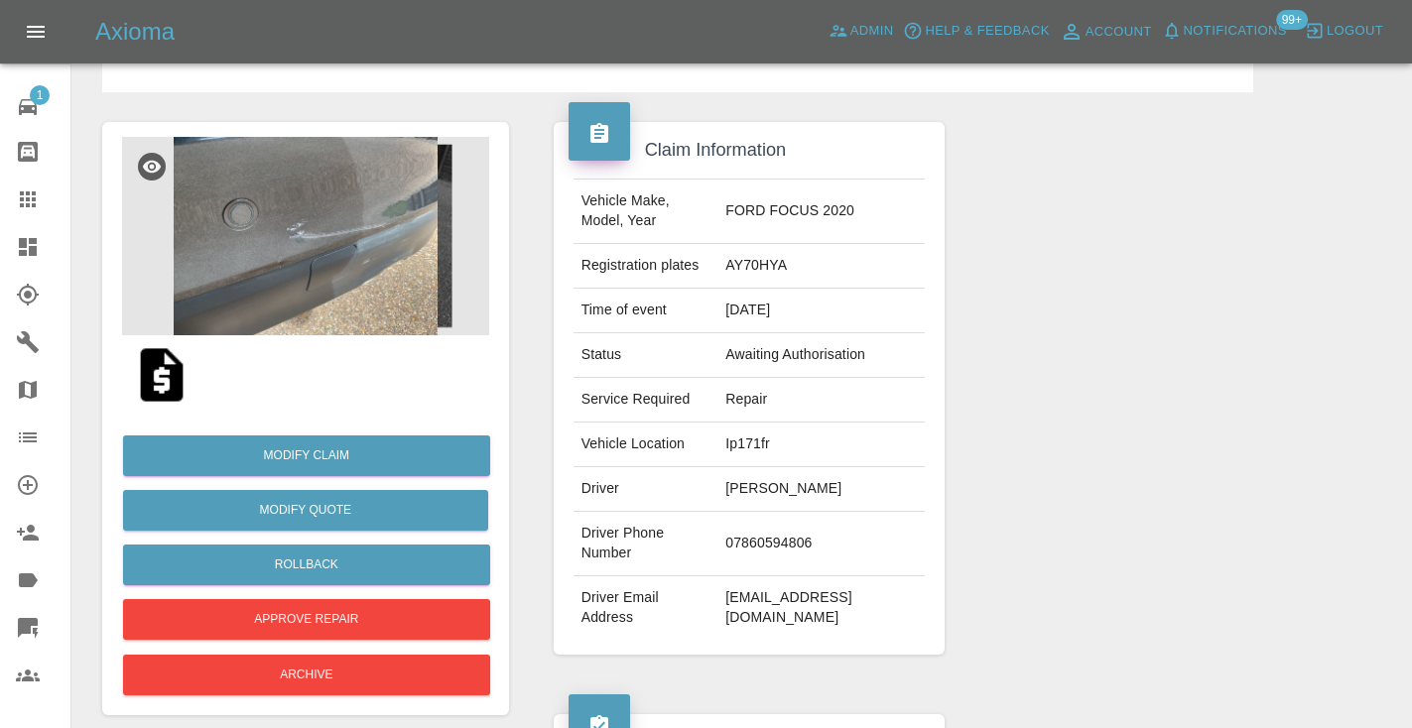
click at [327, 233] on img at bounding box center [305, 236] width 367 height 198
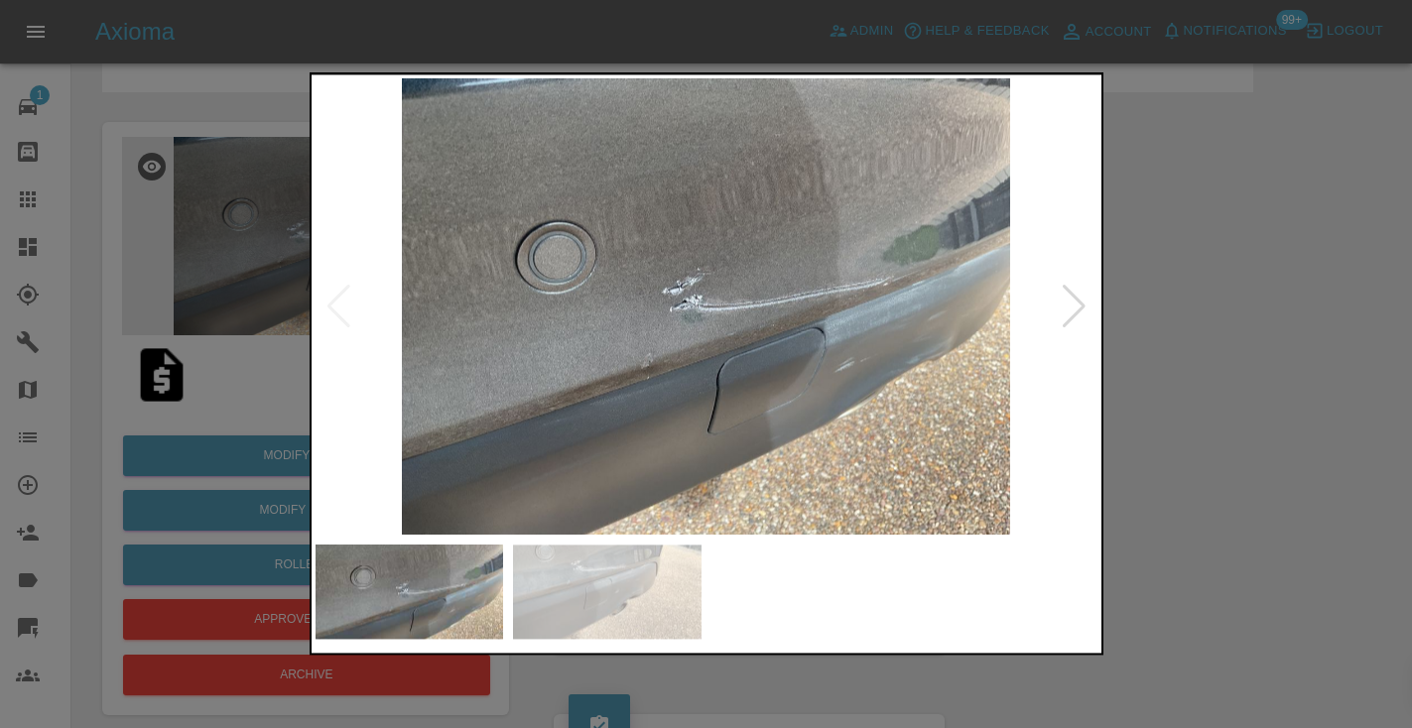
click at [601, 611] on img at bounding box center [607, 593] width 189 height 94
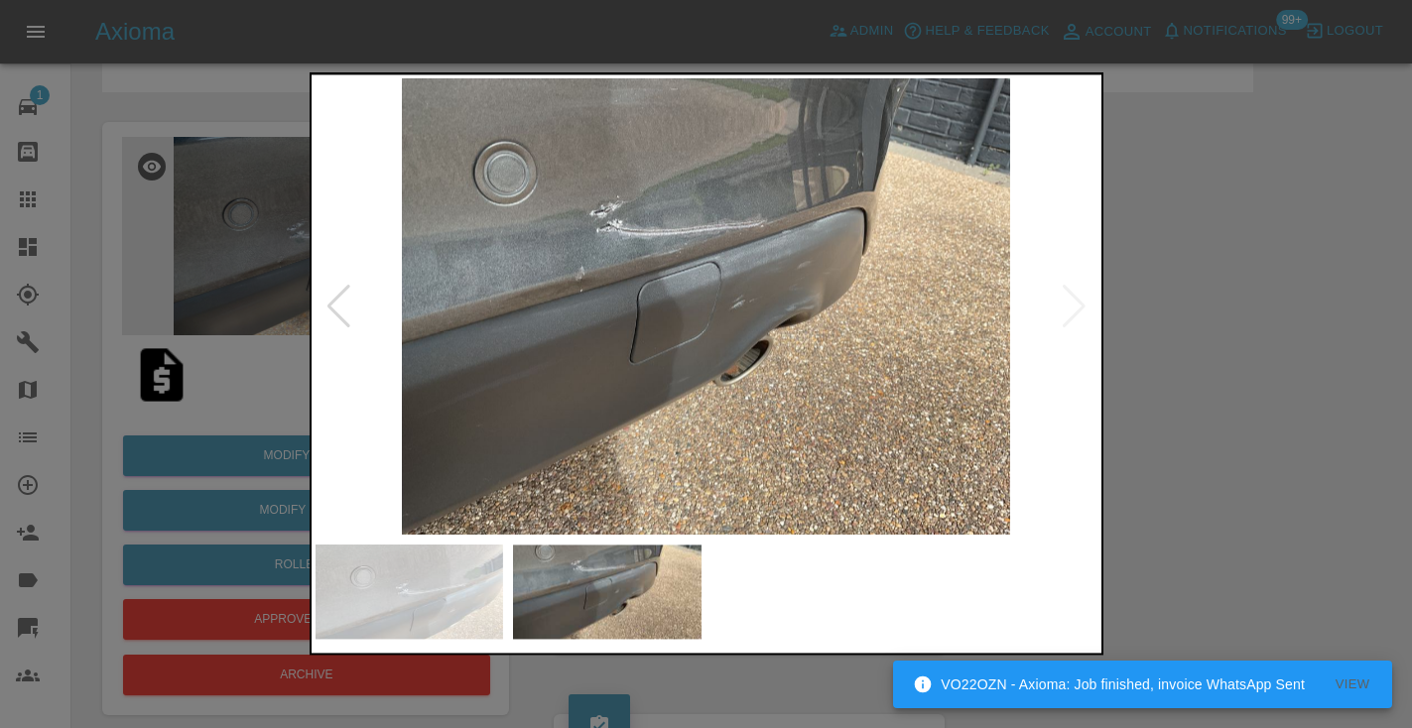
click at [1238, 466] on div at bounding box center [706, 364] width 1412 height 728
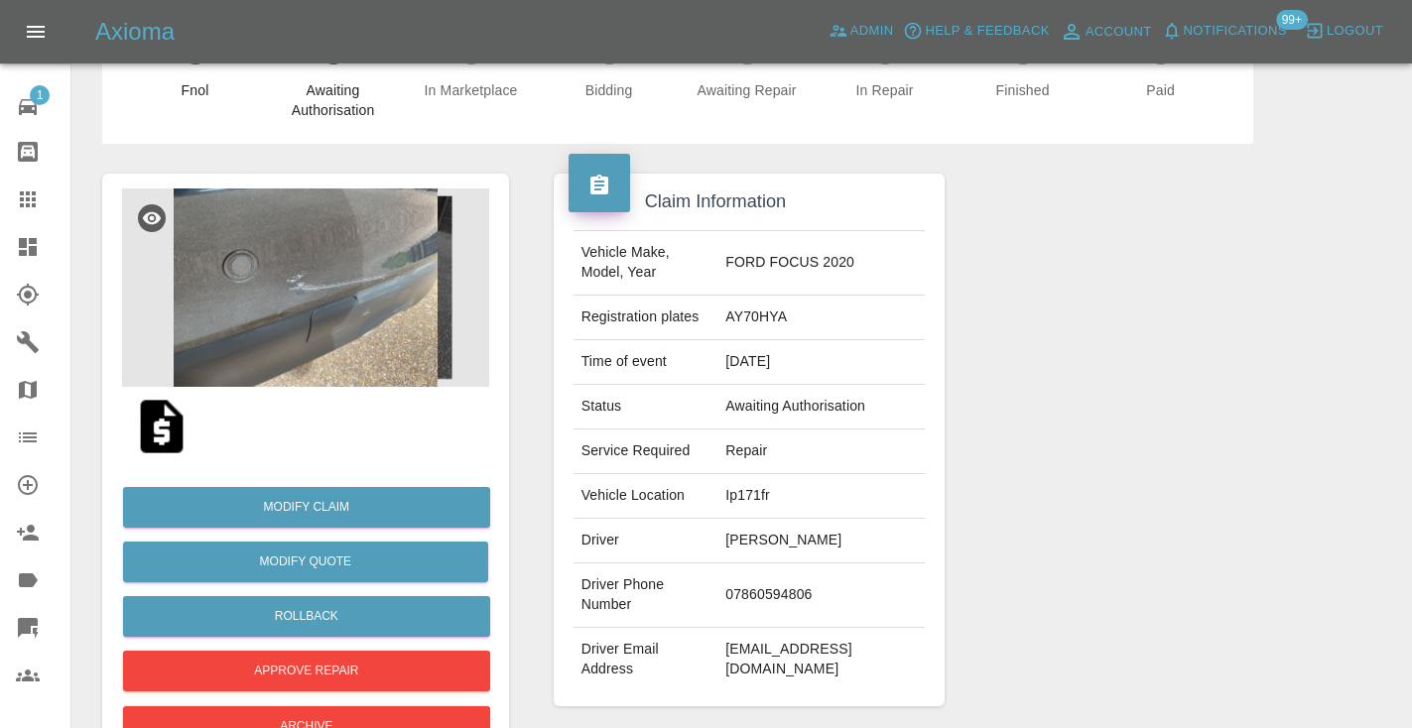
scroll to position [67, 0]
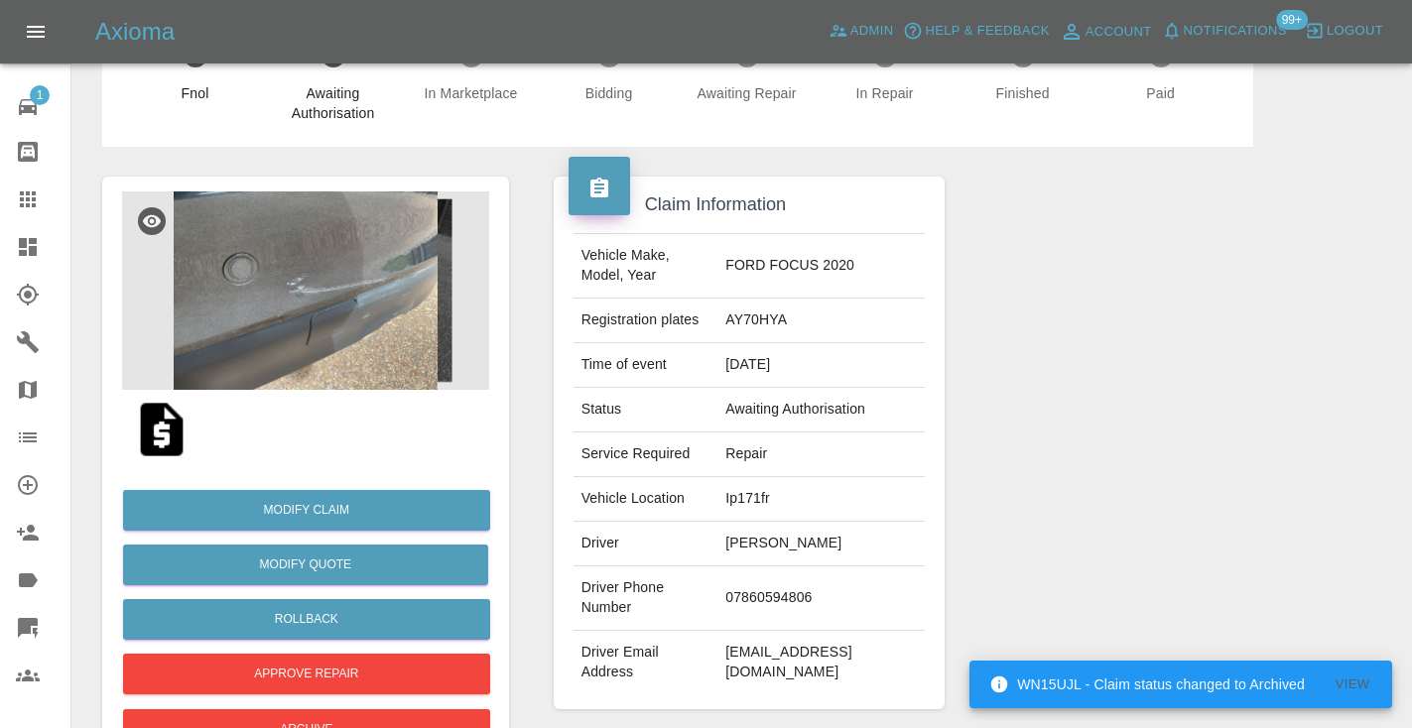
click at [329, 328] on img at bounding box center [305, 290] width 367 height 198
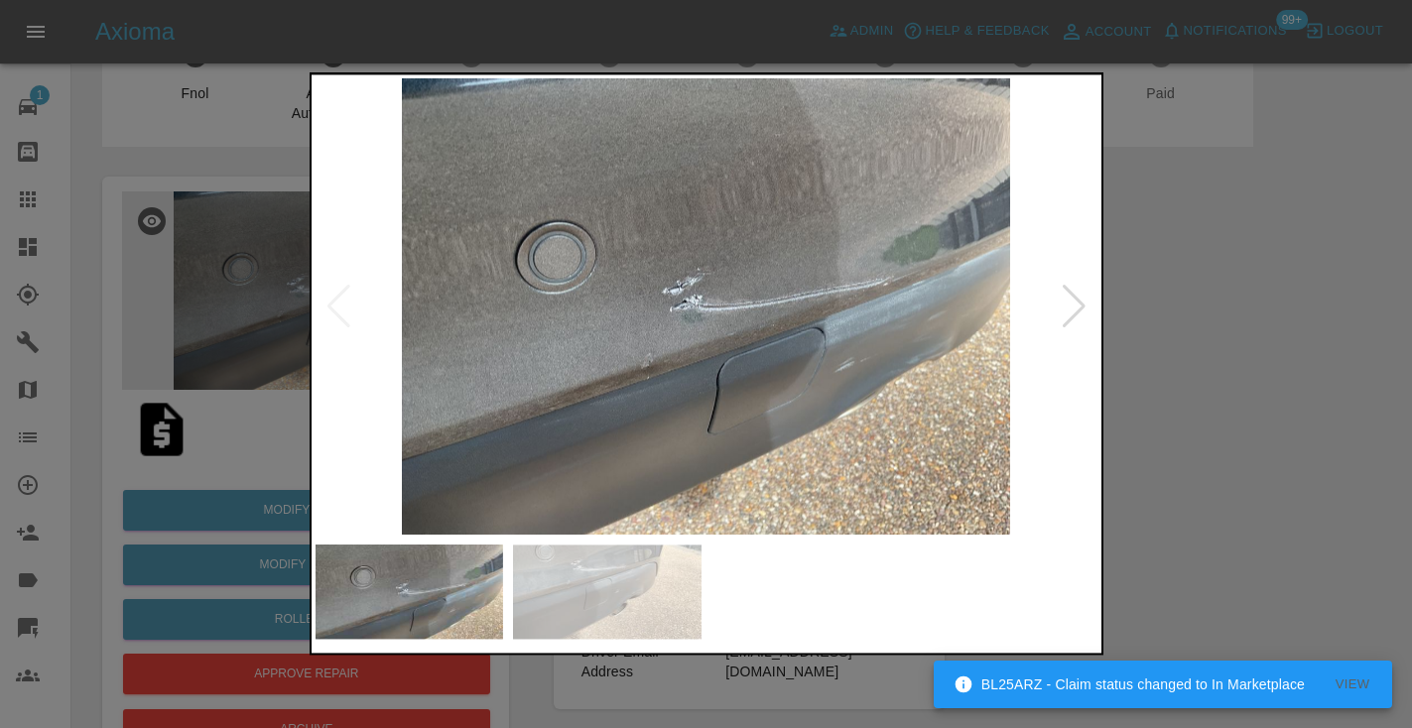
click at [1156, 221] on div at bounding box center [706, 364] width 1412 height 728
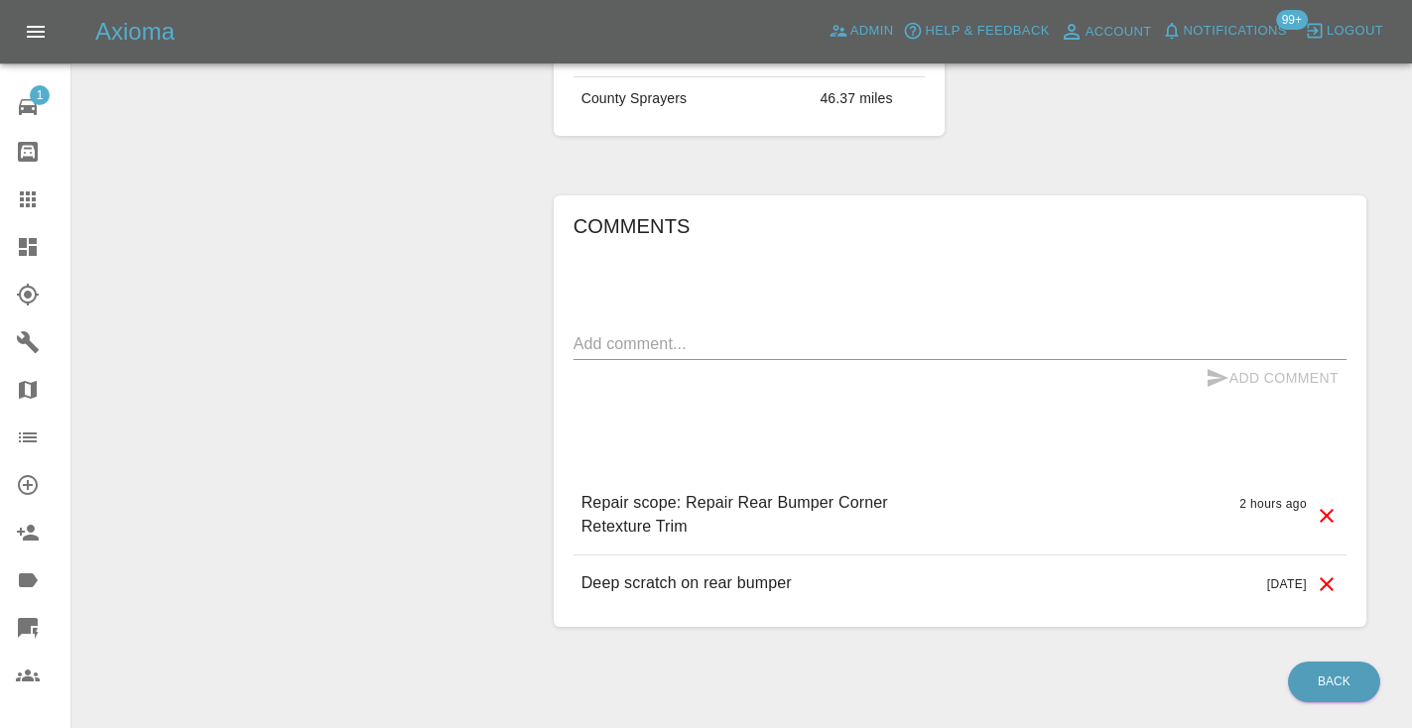
scroll to position [1513, 0]
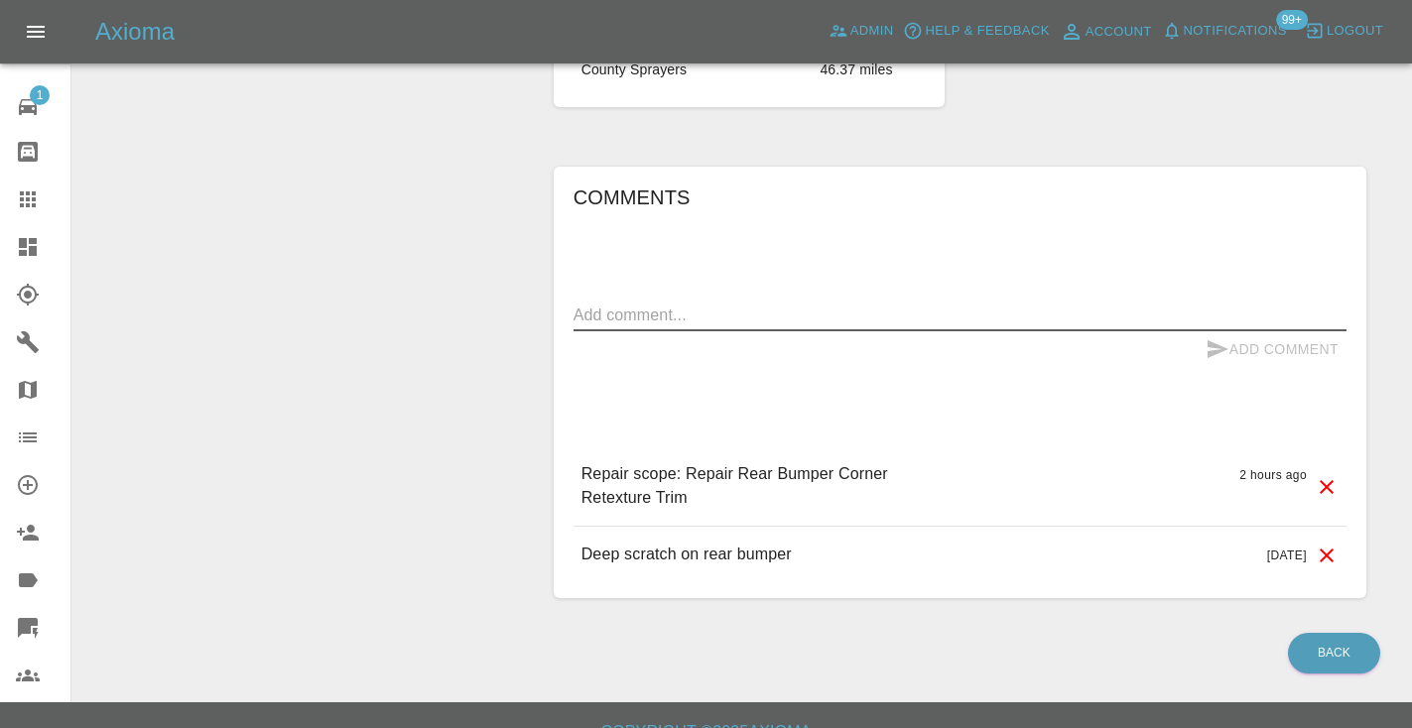
click at [591, 321] on textarea at bounding box center [959, 315] width 773 height 23
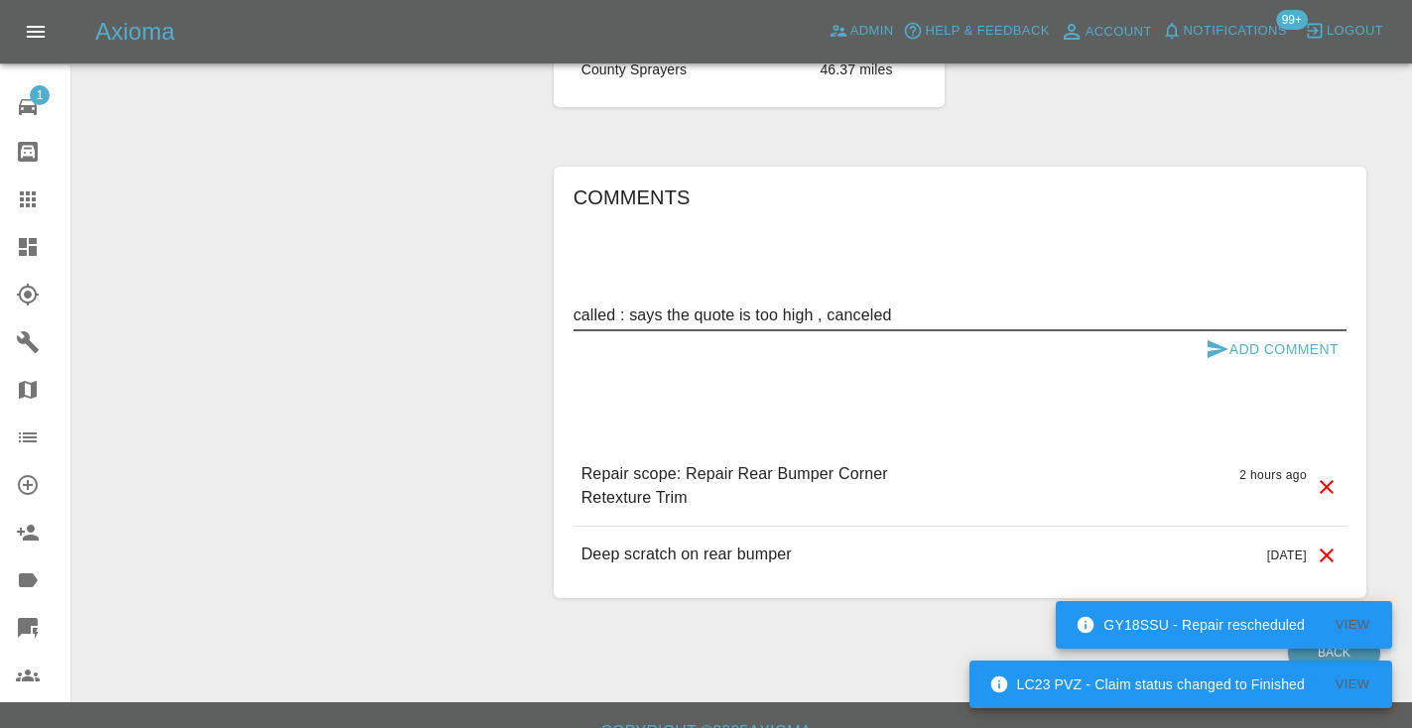
type textarea "called : says the quote is too high , canceled"
click at [1211, 344] on icon "submit" at bounding box center [1217, 349] width 21 height 18
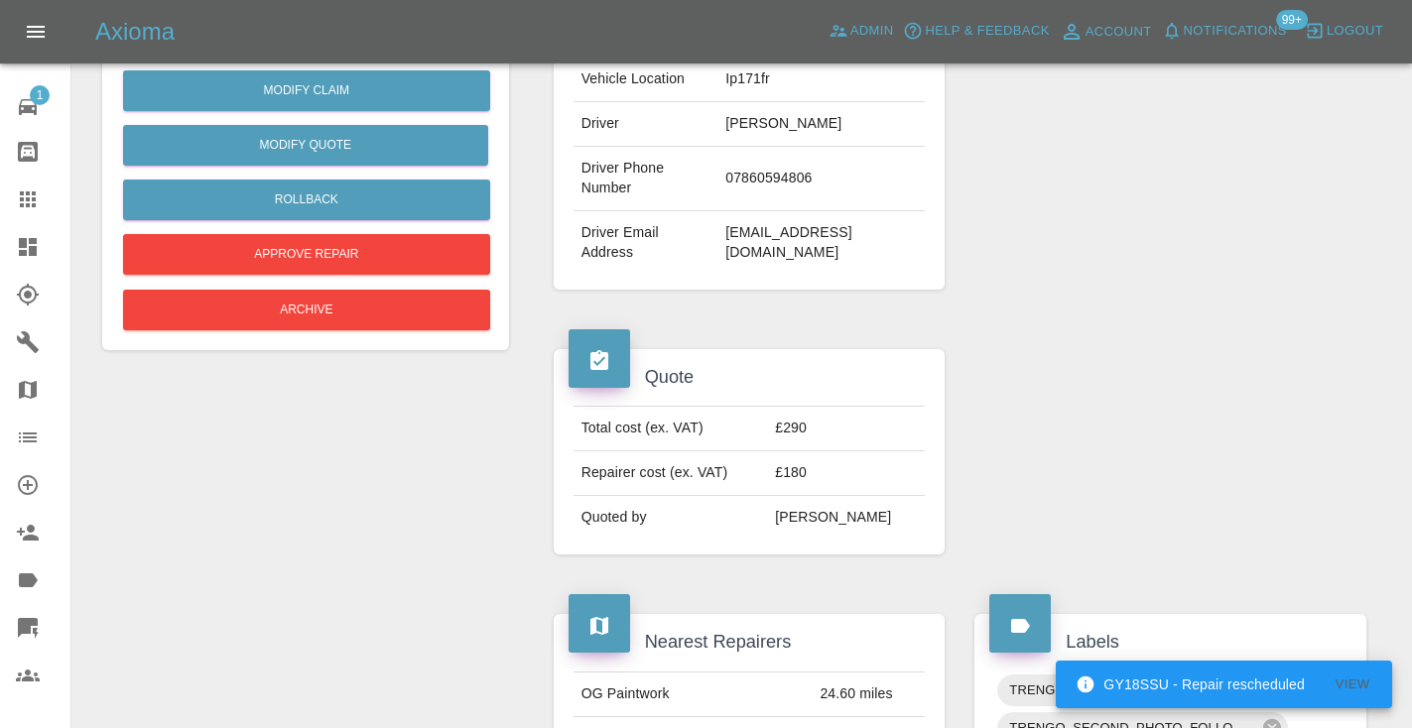
scroll to position [479, 0]
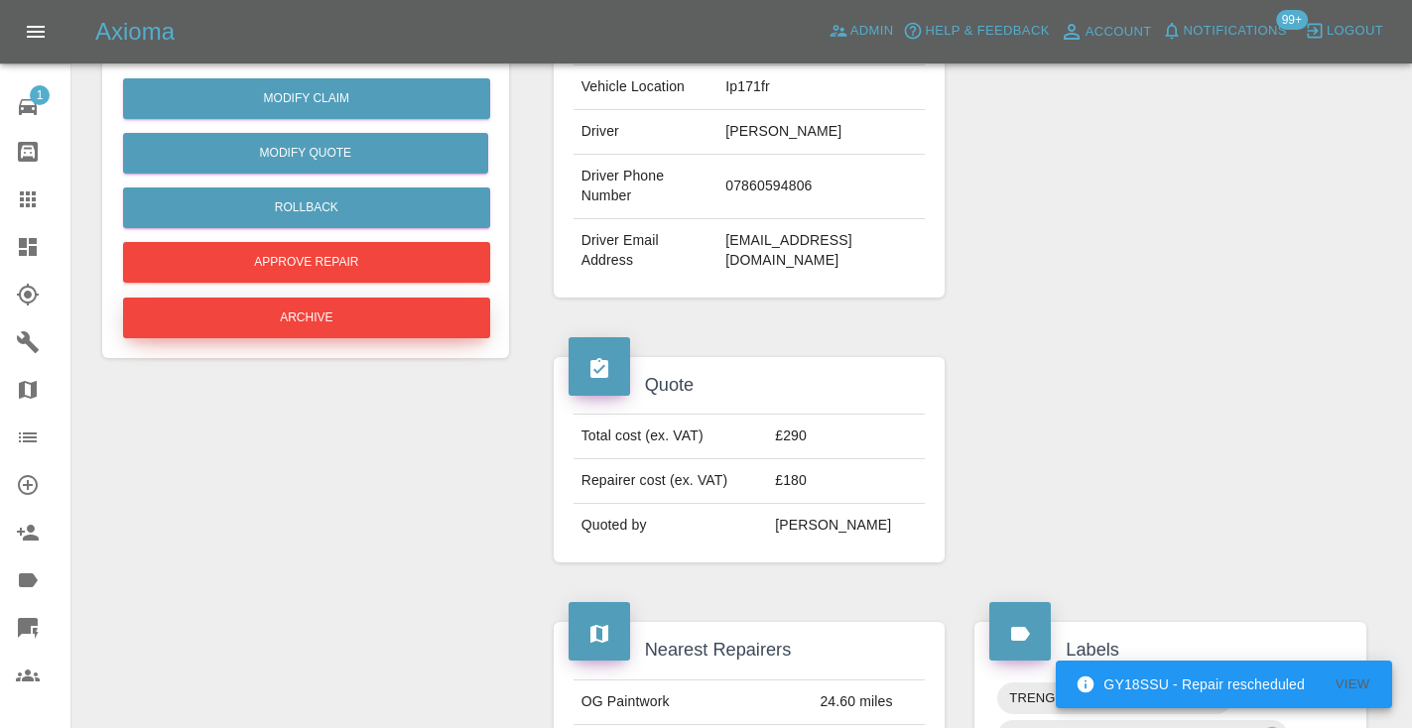
click at [317, 318] on button "Archive" at bounding box center [306, 318] width 367 height 41
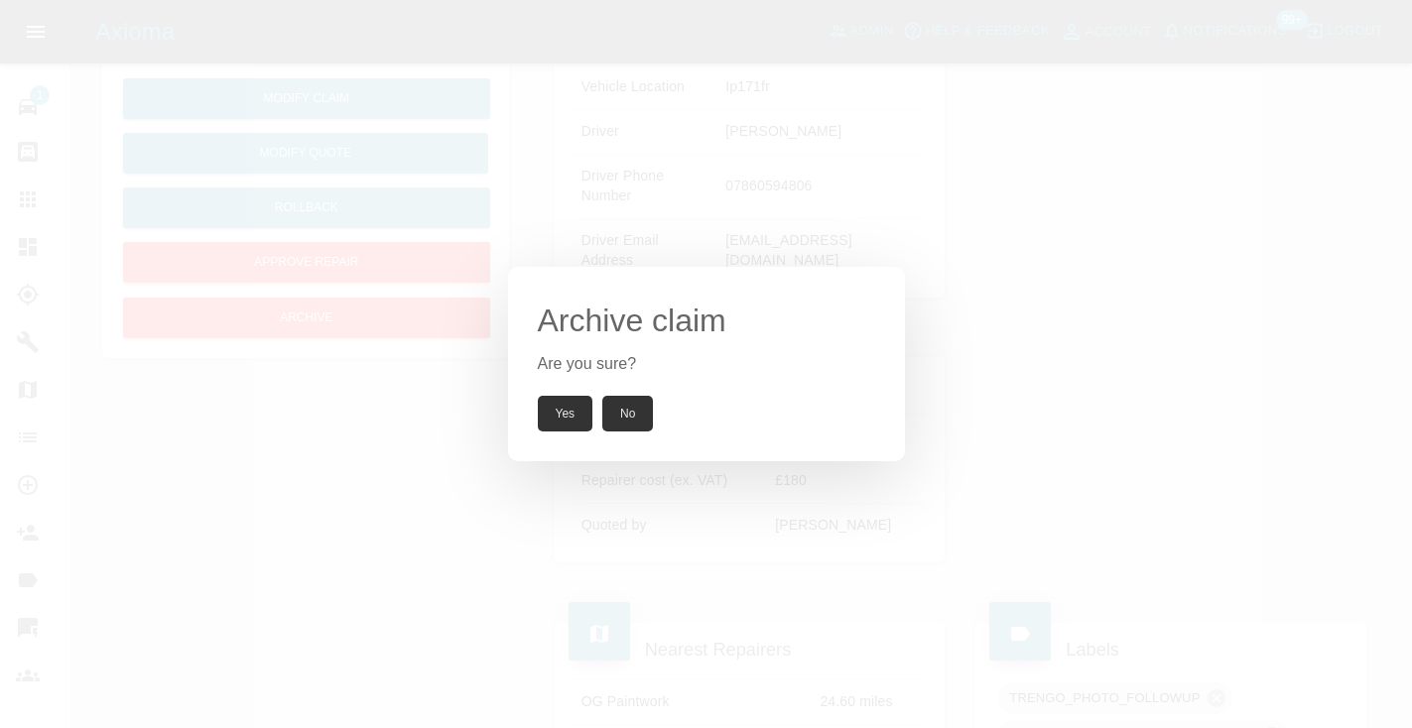
click at [561, 411] on button "Yes" at bounding box center [566, 414] width 56 height 36
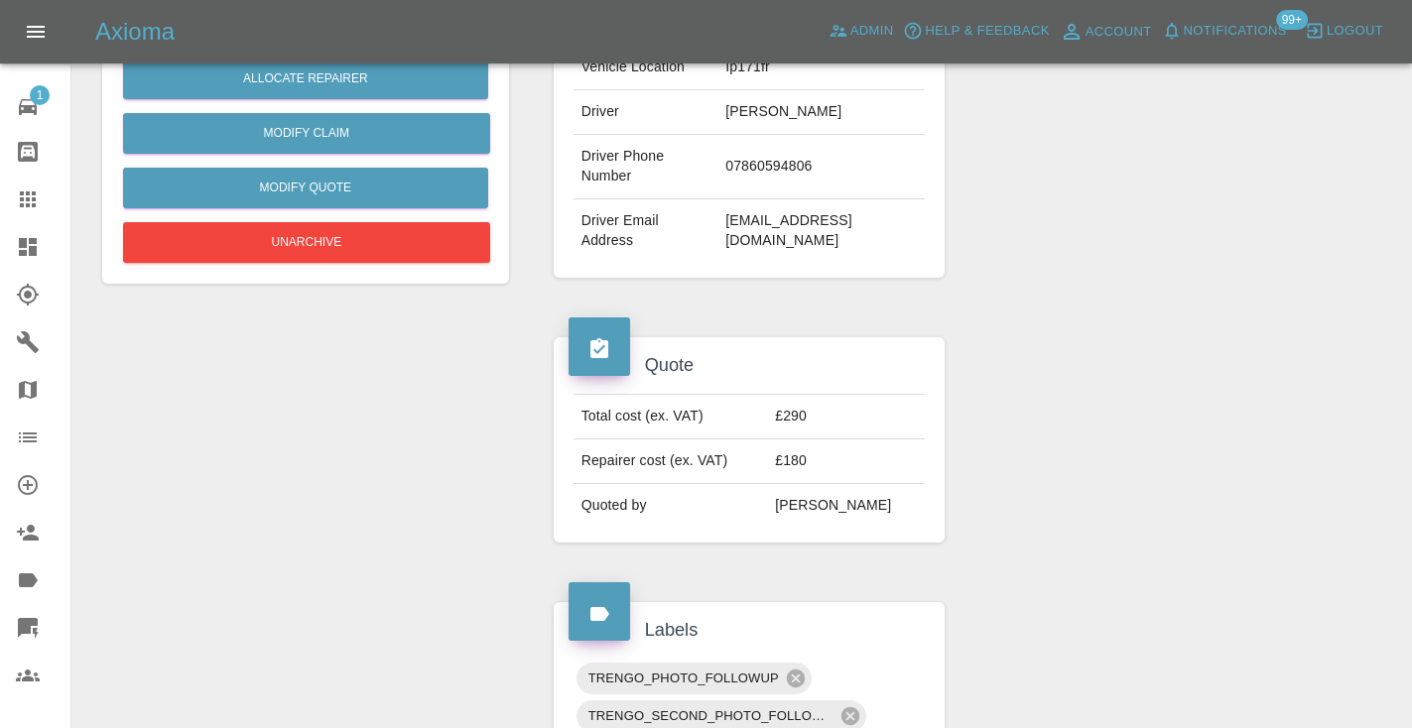
click at [31, 209] on icon at bounding box center [28, 200] width 24 height 24
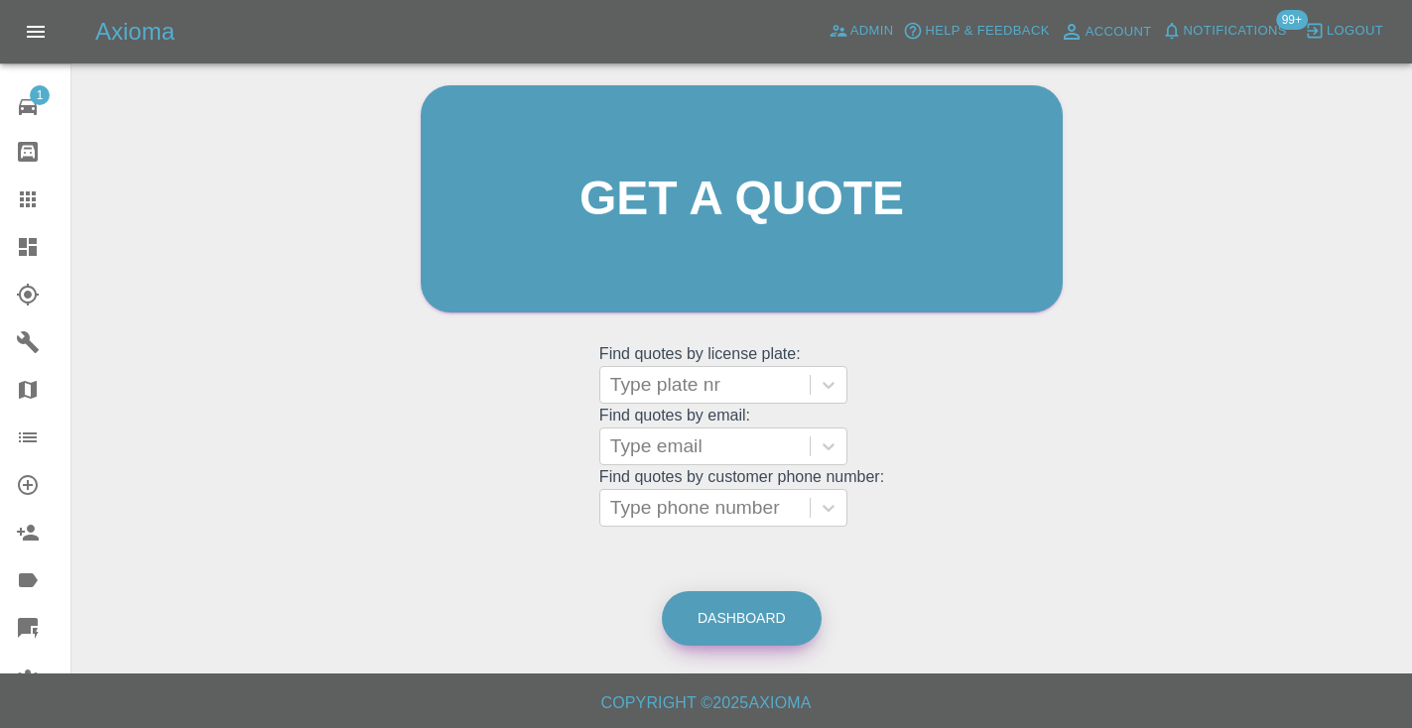
click at [741, 607] on link "Dashboard" at bounding box center [742, 618] width 160 height 55
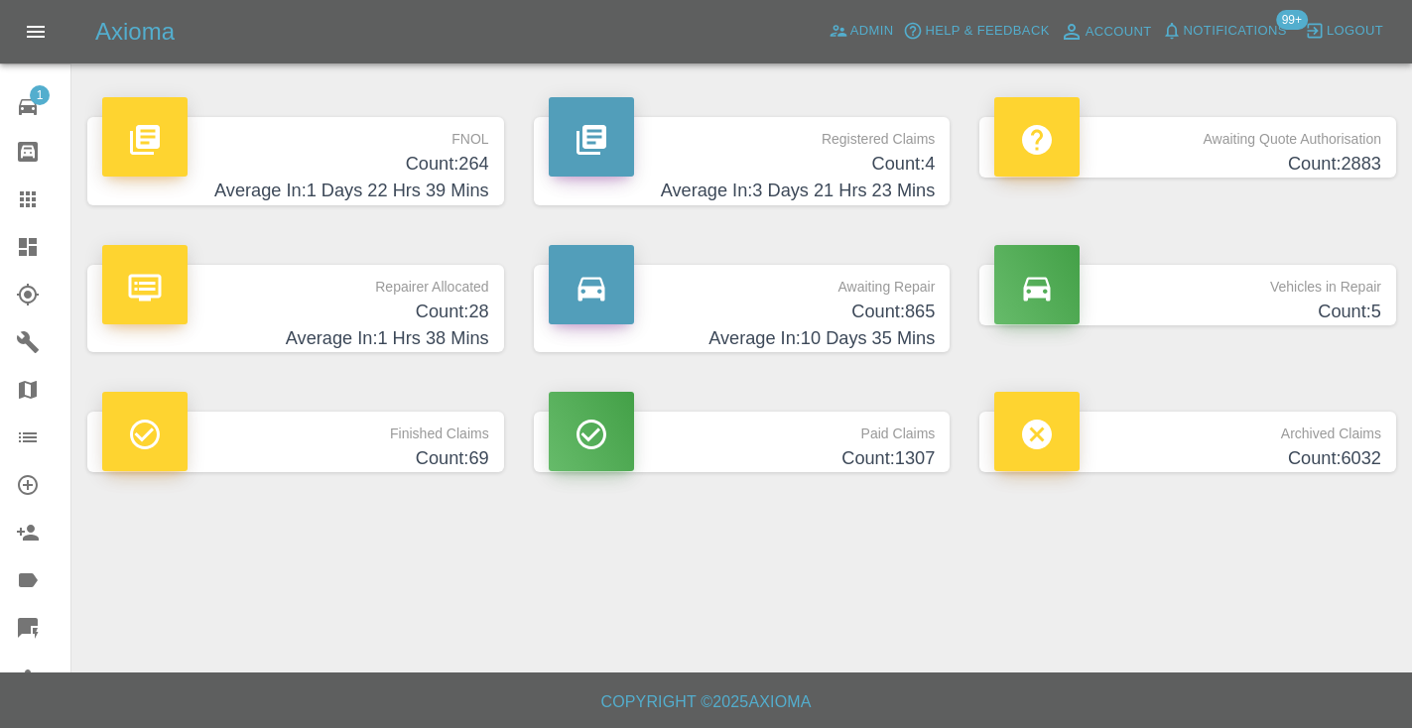
click at [901, 320] on h4 "Count: 865" at bounding box center [742, 312] width 387 height 27
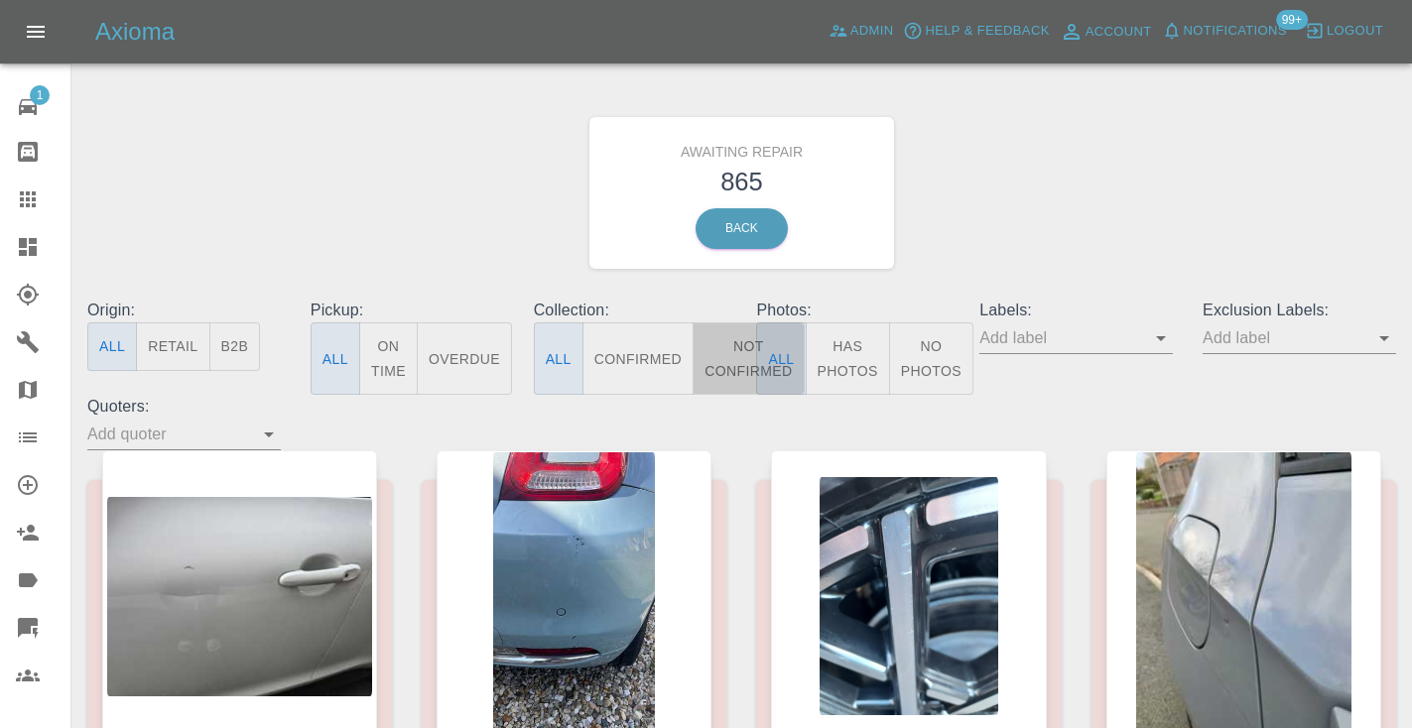
click at [741, 355] on button "Not Confirmed" at bounding box center [748, 358] width 111 height 72
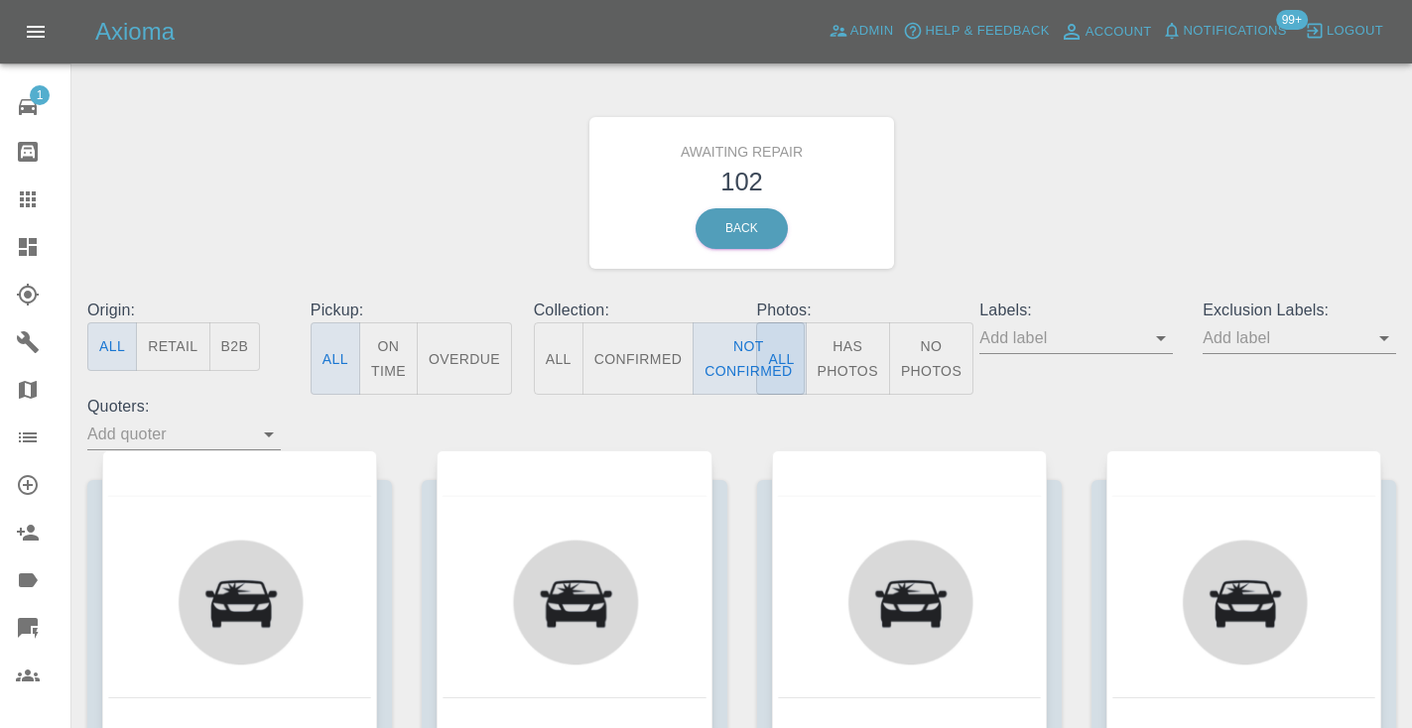
click at [1021, 213] on div "Awaiting Repair 102 Back" at bounding box center [741, 192] width 1338 height 211
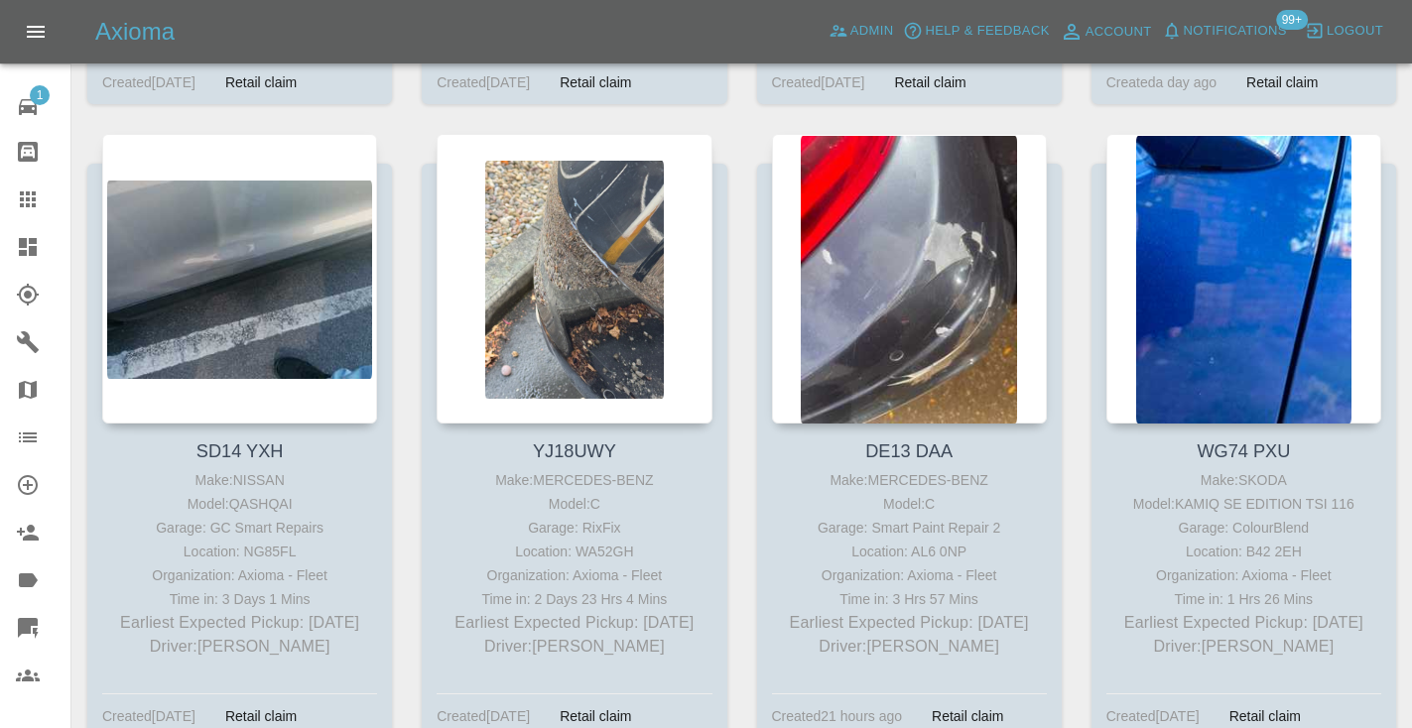
scroll to position [5619, 0]
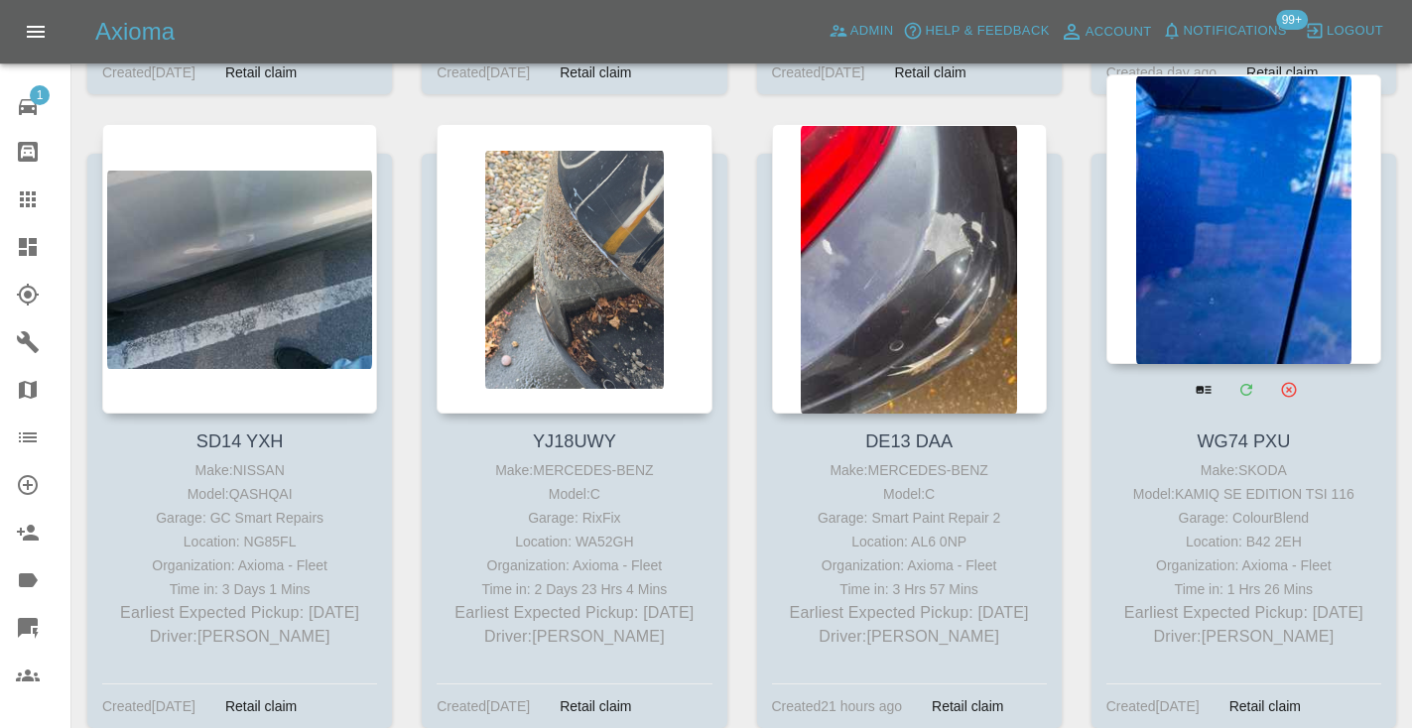
click at [1193, 199] on div at bounding box center [1243, 219] width 275 height 290
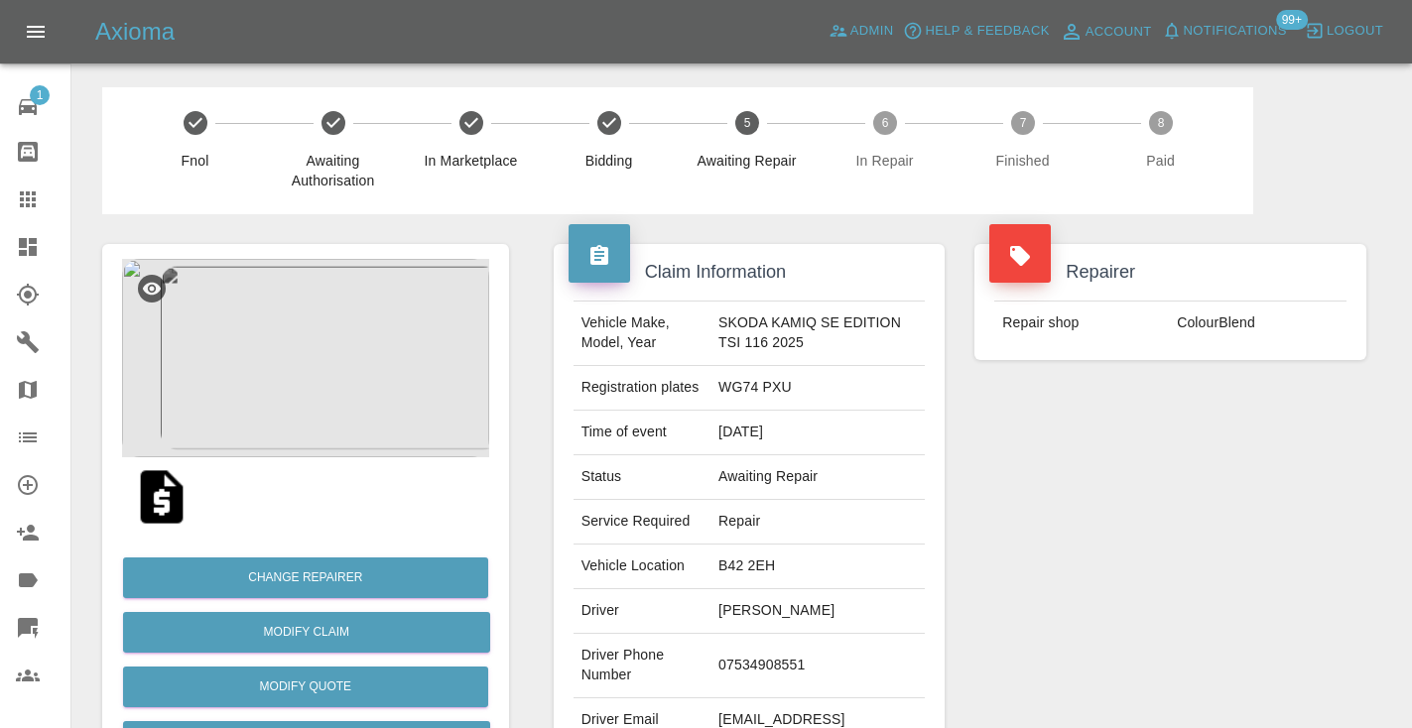
click at [772, 660] on td "07534908551" at bounding box center [817, 666] width 214 height 64
copy td "07534908551"
click at [1045, 567] on div "Repairer Repair shop ColourBlend" at bounding box center [1170, 510] width 422 height 592
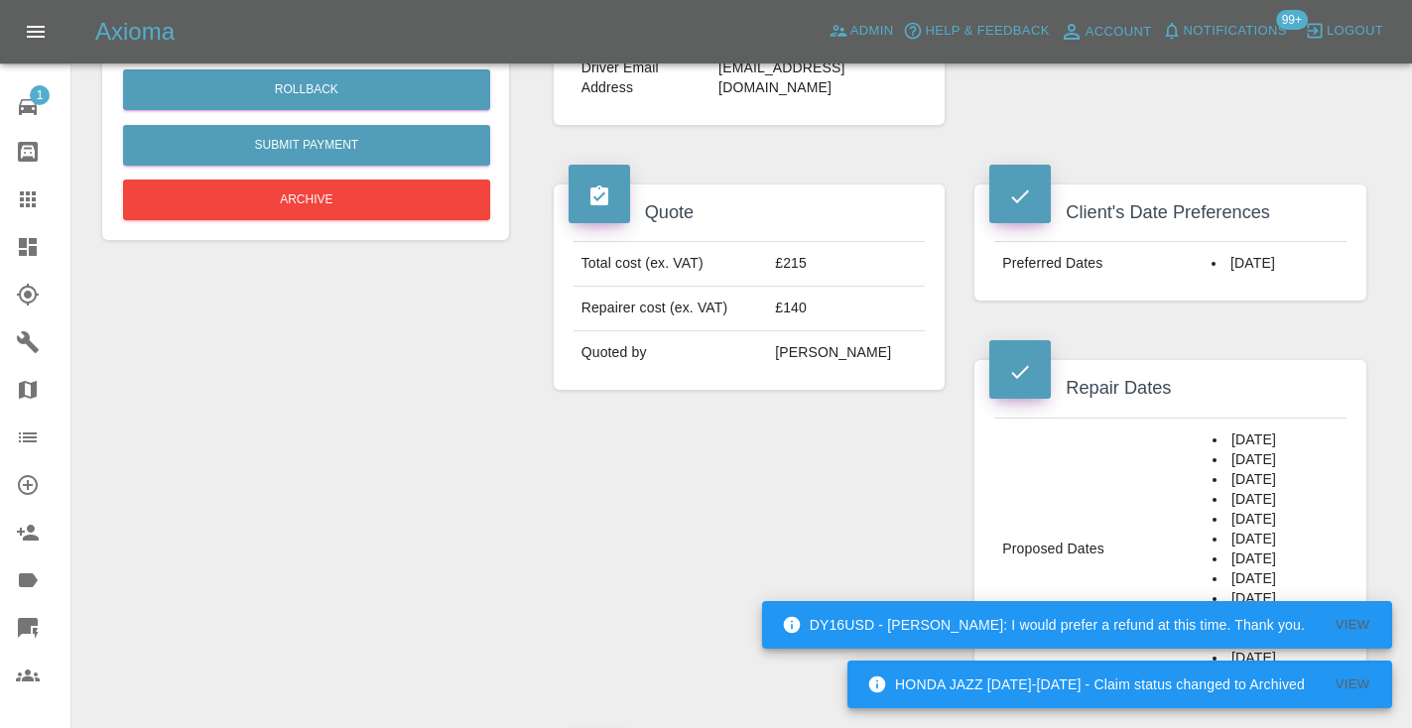
scroll to position [647, 0]
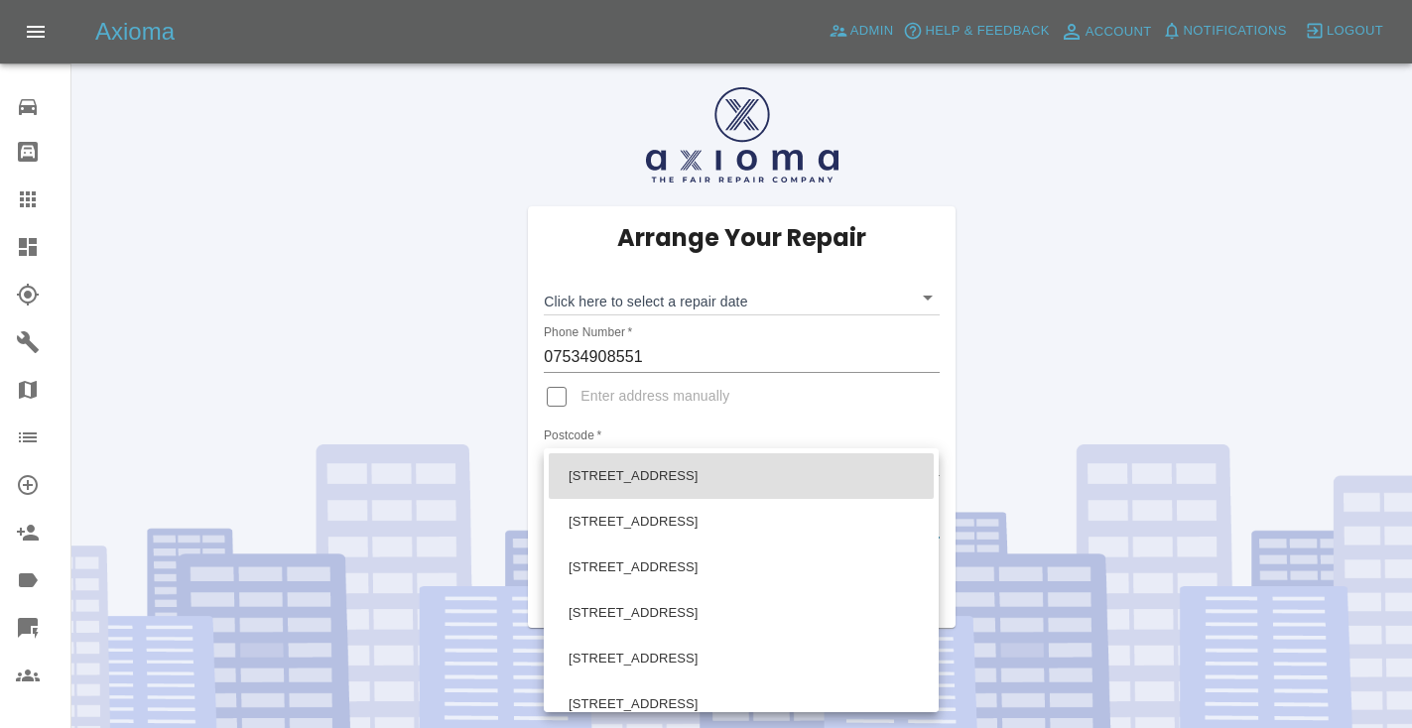
click at [619, 526] on body "Axioma Admin Help & Feedback Account Notifications Logout Repair home Bodyshop …" at bounding box center [706, 423] width 1412 height 847
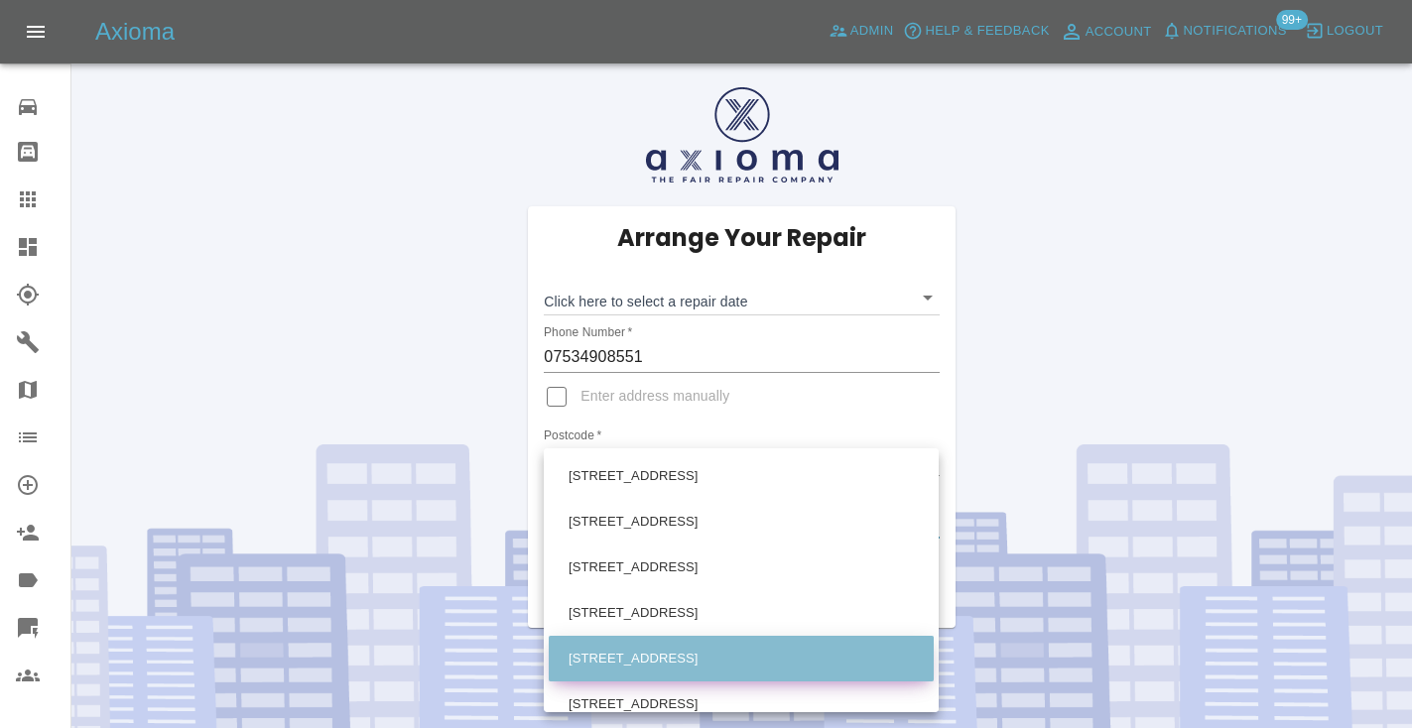
click at [598, 657] on li "[STREET_ADDRESS]" at bounding box center [741, 659] width 385 height 46
type input "[STREET_ADDRESS]"
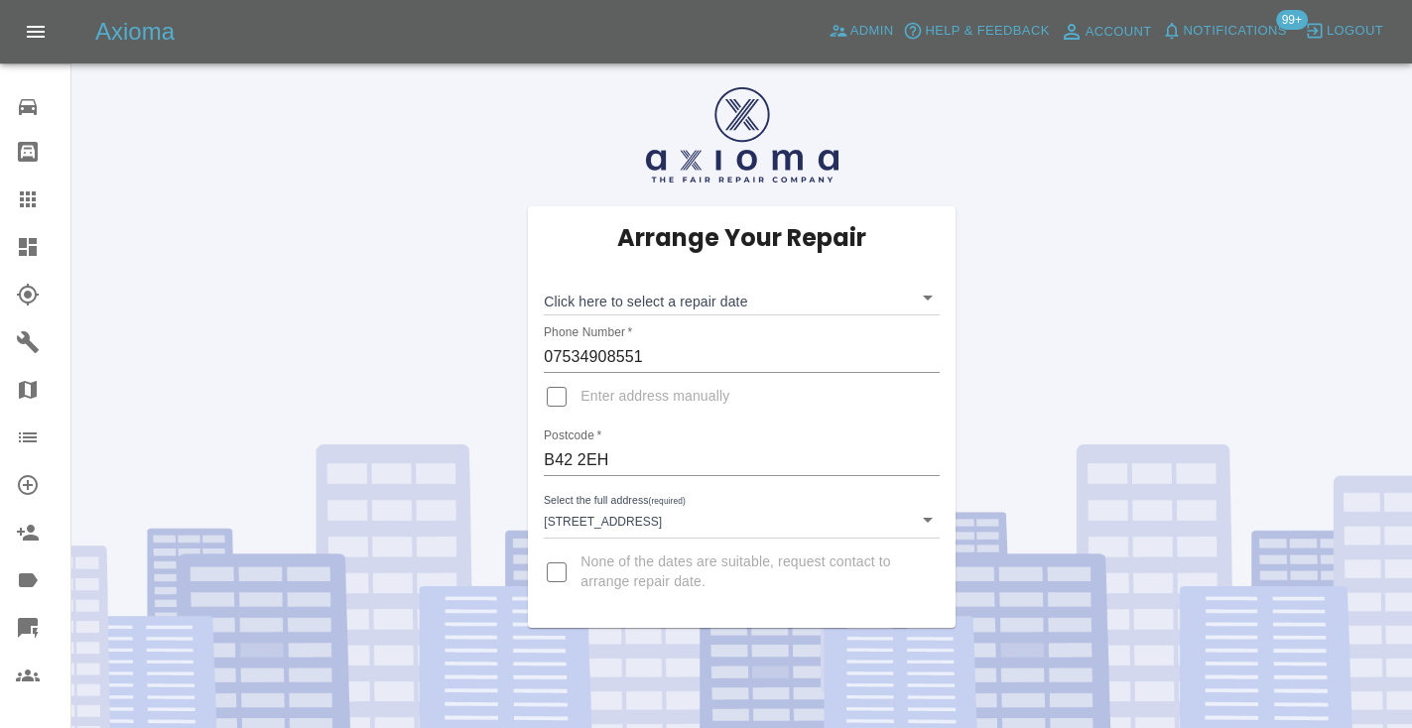
click at [592, 279] on div "Click here to select a repair date ​" at bounding box center [741, 290] width 395 height 52
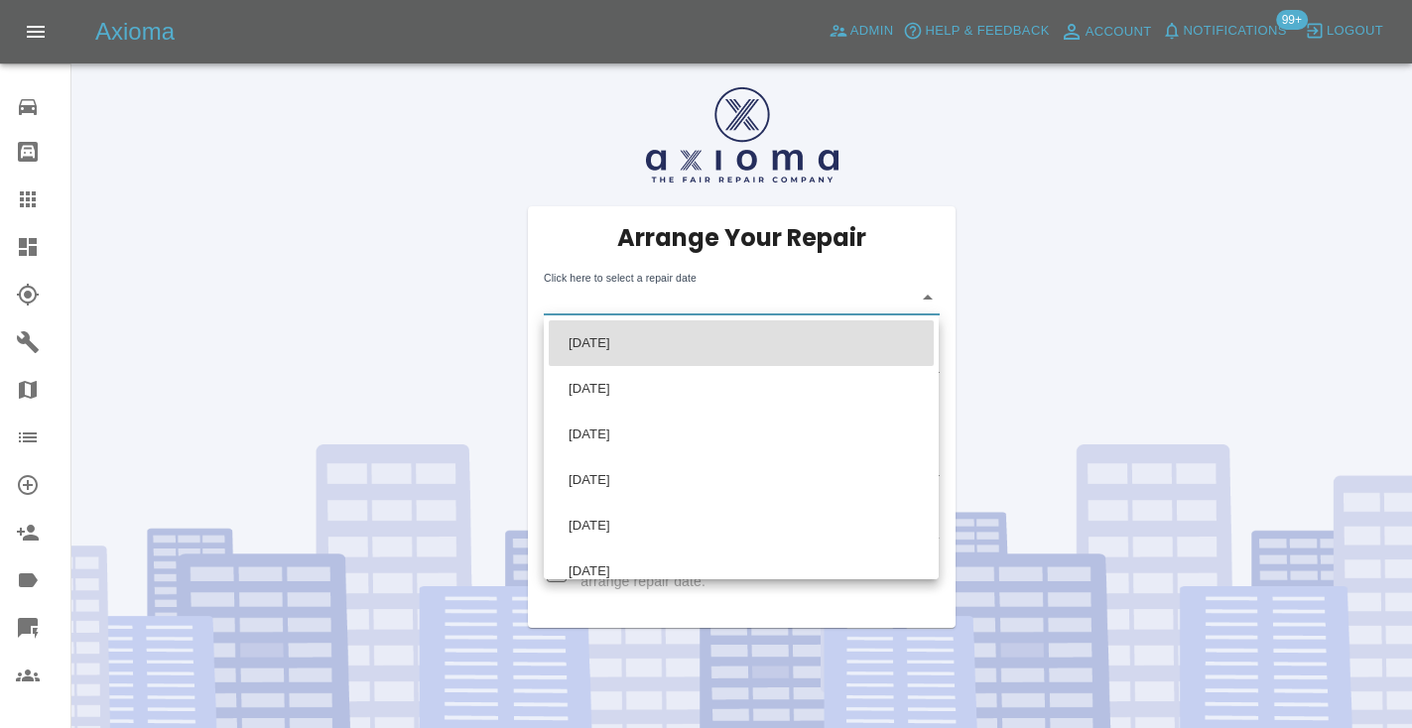
click at [576, 298] on body "Axioma Admin Help & Feedback Account Notifications 99+ Logout Repair home Bodys…" at bounding box center [706, 423] width 1412 height 847
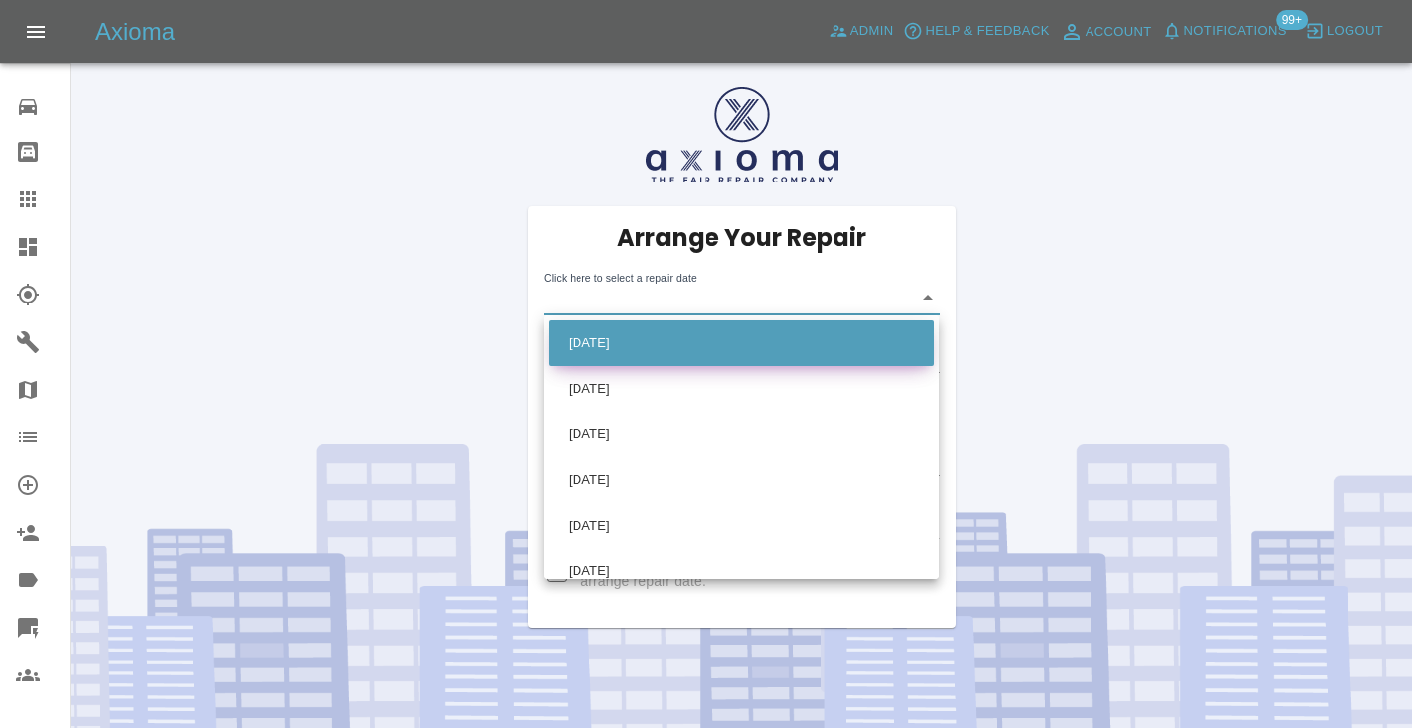
click at [612, 338] on li "[DATE]" at bounding box center [741, 343] width 385 height 46
type input "[DATE]T00:00:00.000Z"
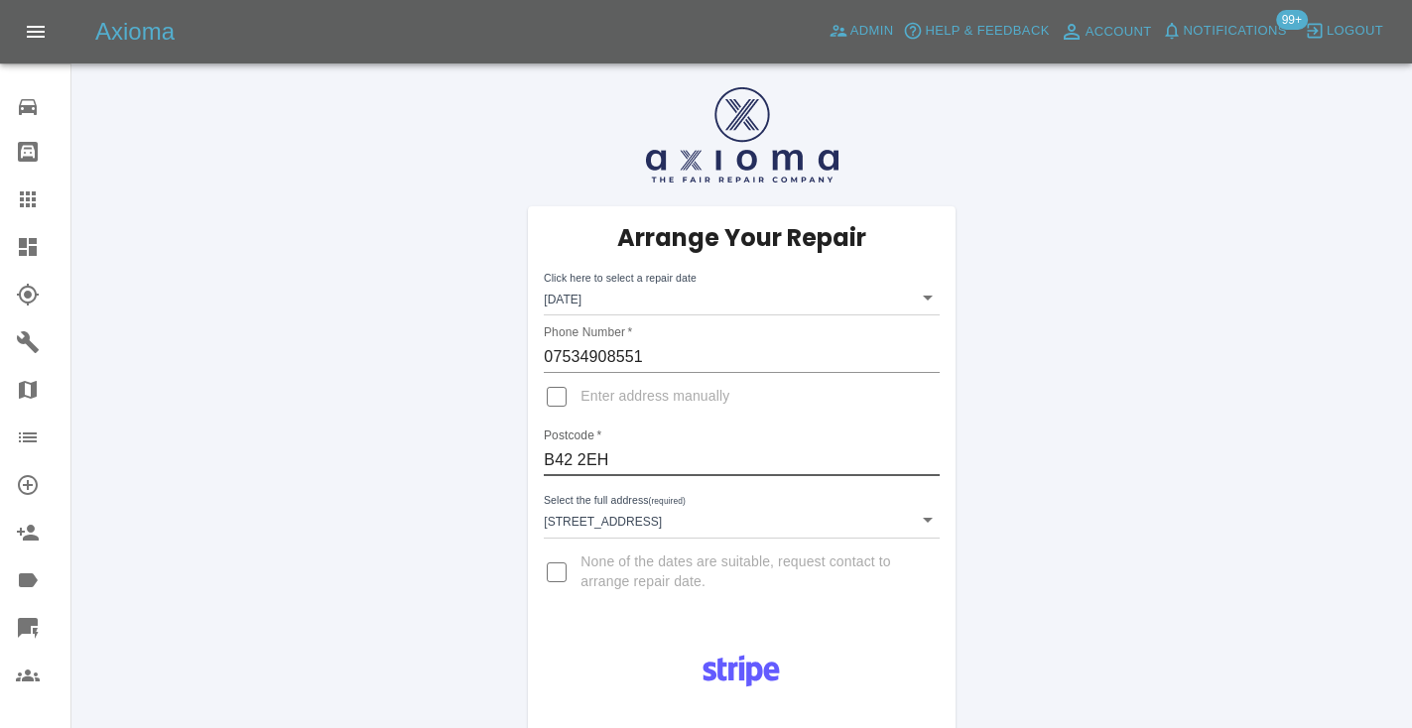
click at [595, 459] on input "B42 2EH" at bounding box center [741, 460] width 395 height 32
click at [937, 621] on div "Arrange Your Repair Click here to select a repair date [DATE] [DATE]T00:00:00.0…" at bounding box center [741, 417] width 427 height 422
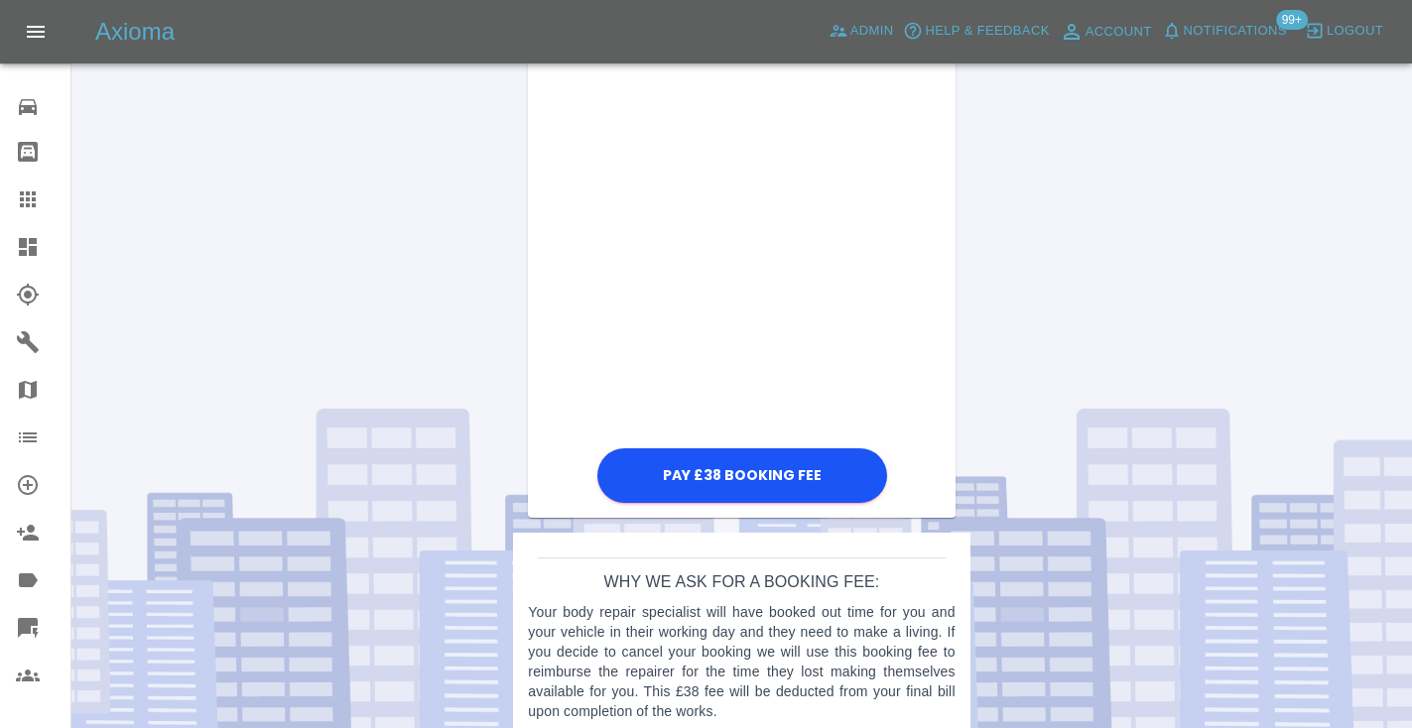
scroll to position [754, 0]
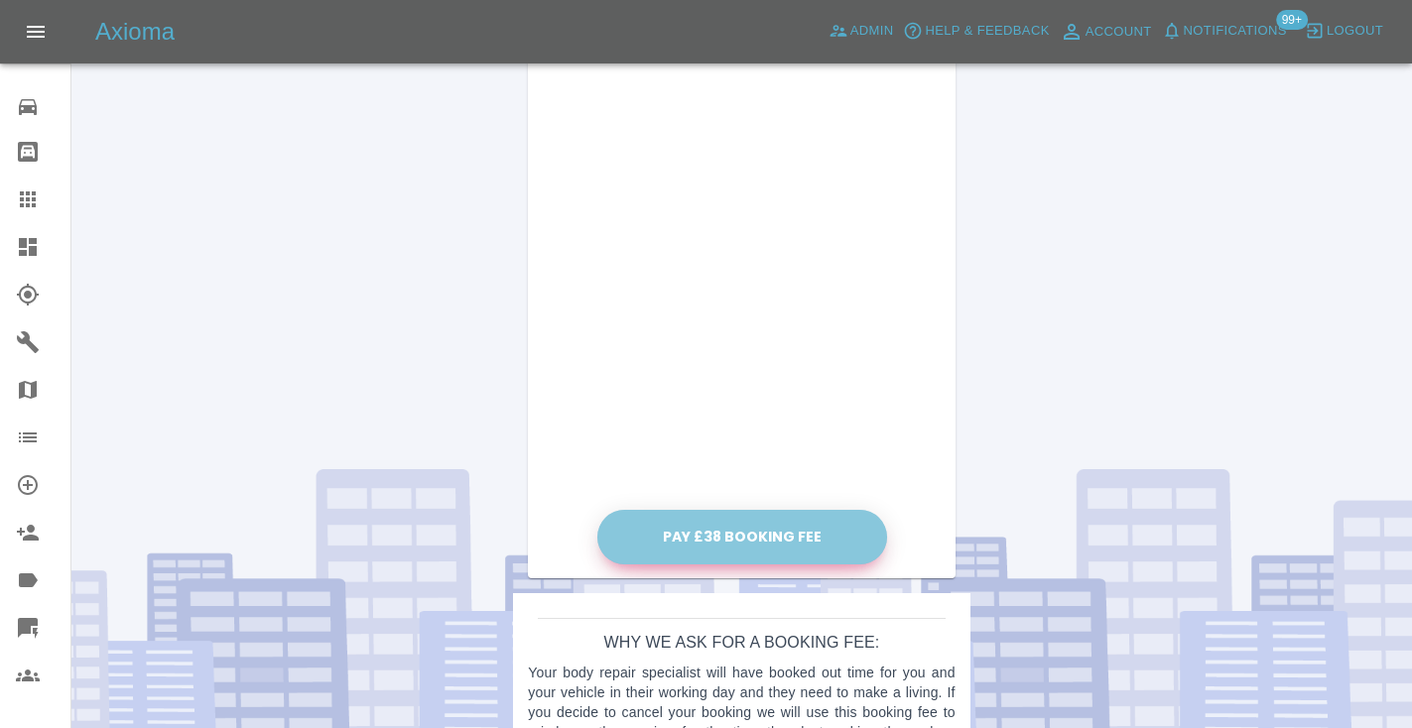
click at [750, 550] on button "Pay £38 Booking Fee" at bounding box center [742, 537] width 290 height 55
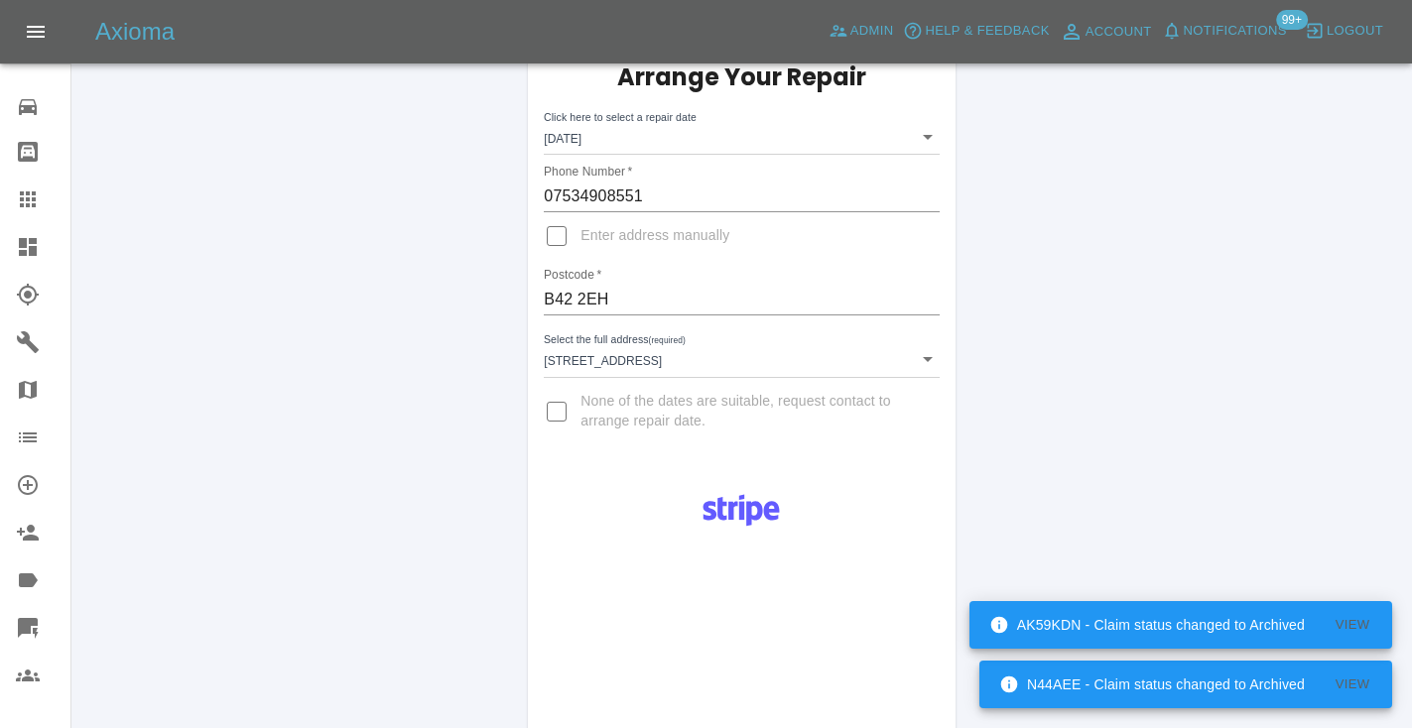
scroll to position [119, 0]
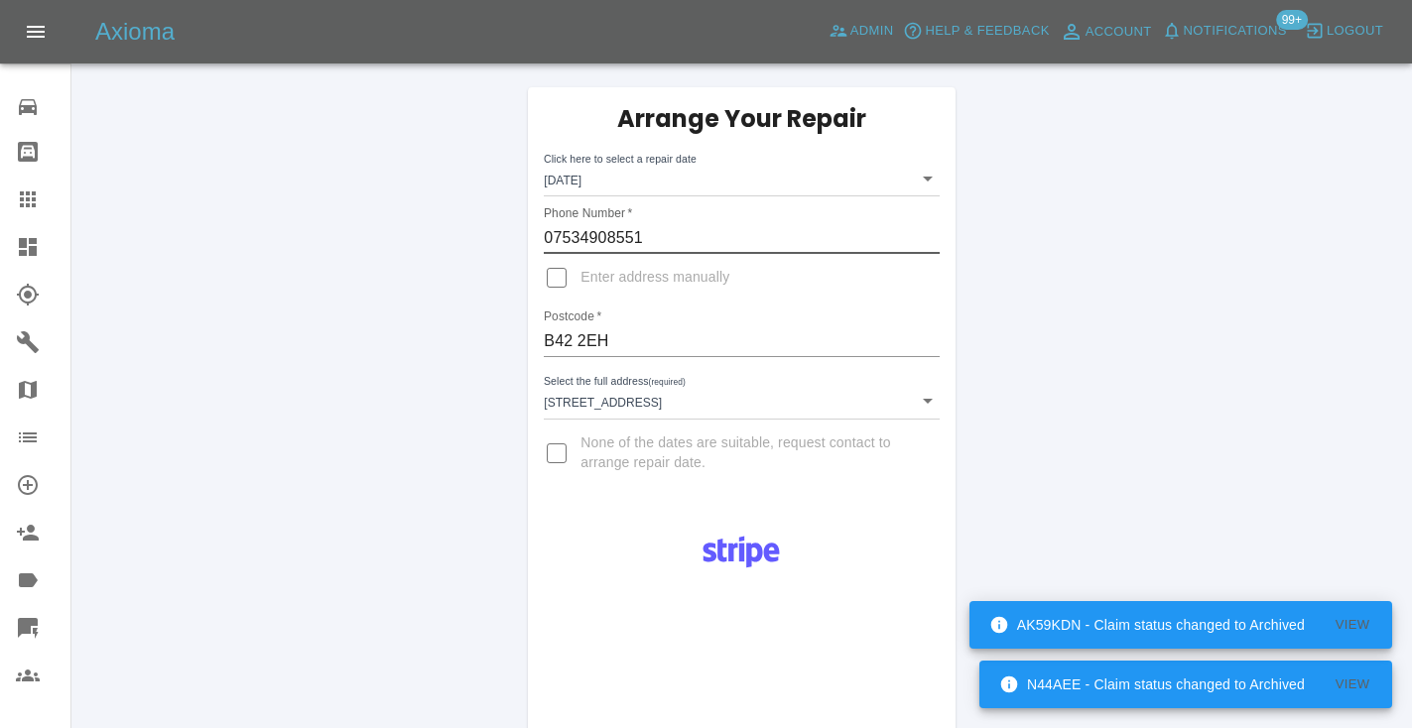
click at [618, 234] on input "07534908551" at bounding box center [741, 238] width 395 height 32
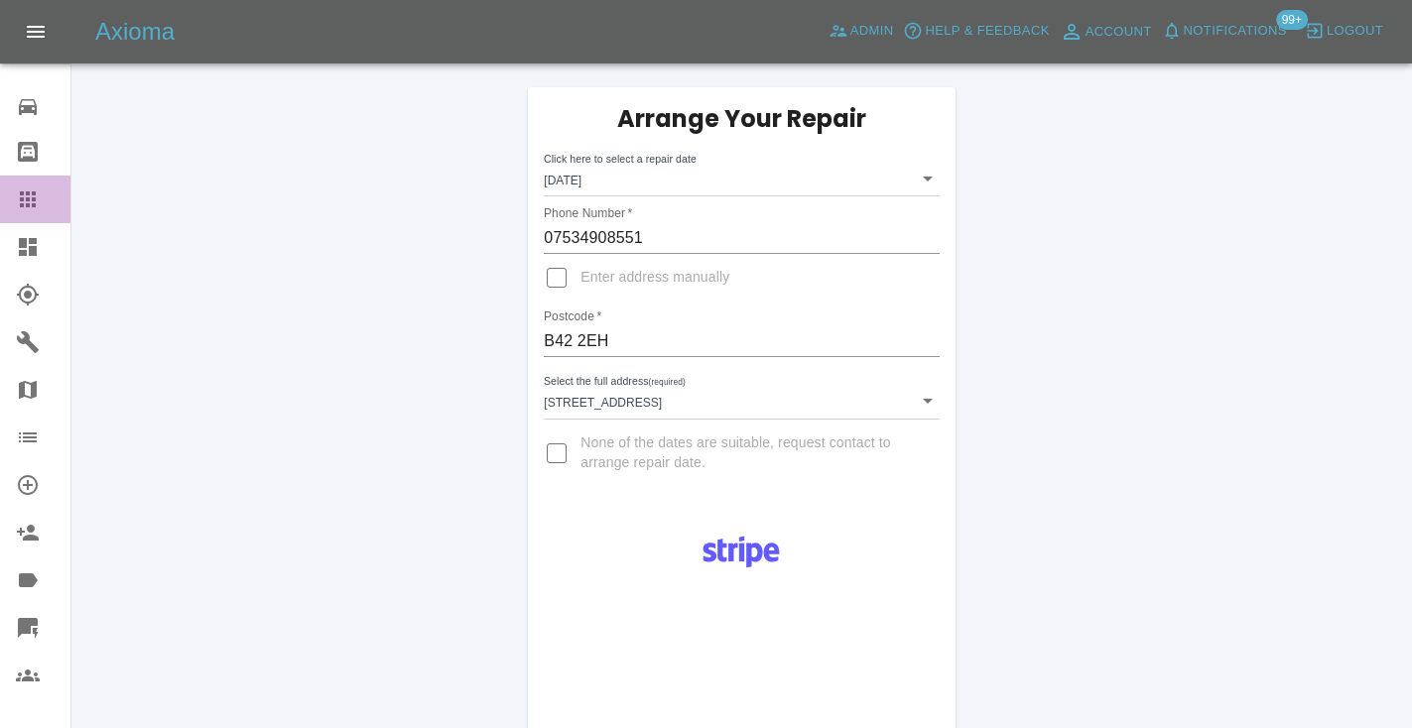
click at [29, 198] on icon at bounding box center [28, 199] width 16 height 16
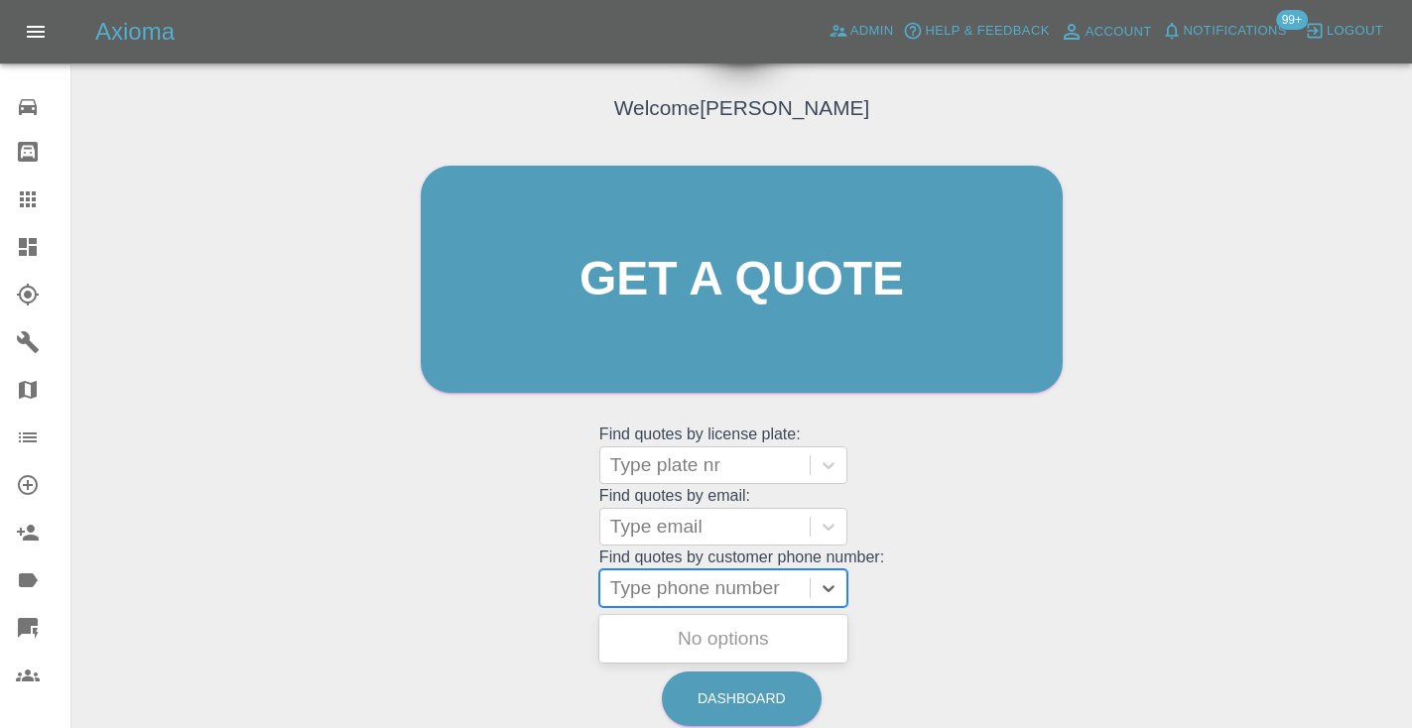
click at [722, 579] on div "Type phone number" at bounding box center [705, 588] width 190 height 24
paste input "07534908551"
type input "07534908551"
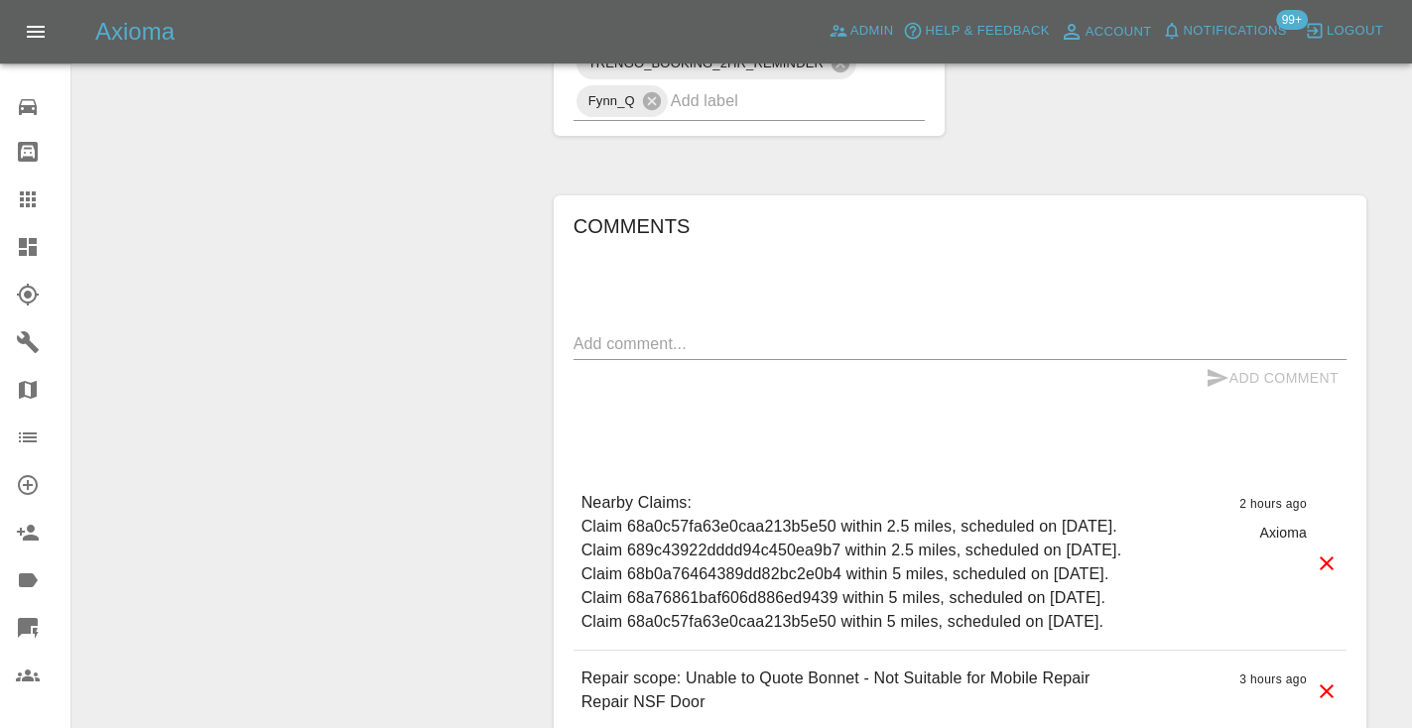
scroll to position [1725, 0]
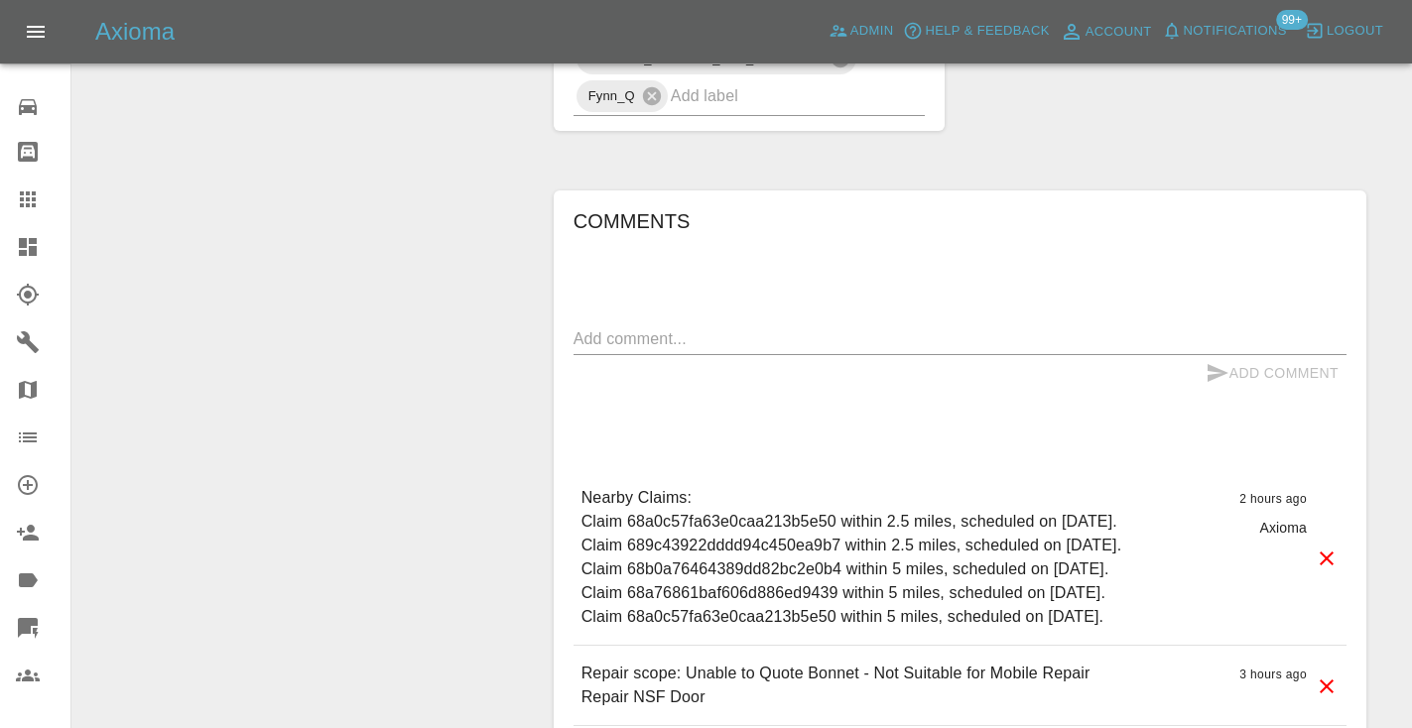
click at [667, 342] on textarea at bounding box center [959, 338] width 773 height 23
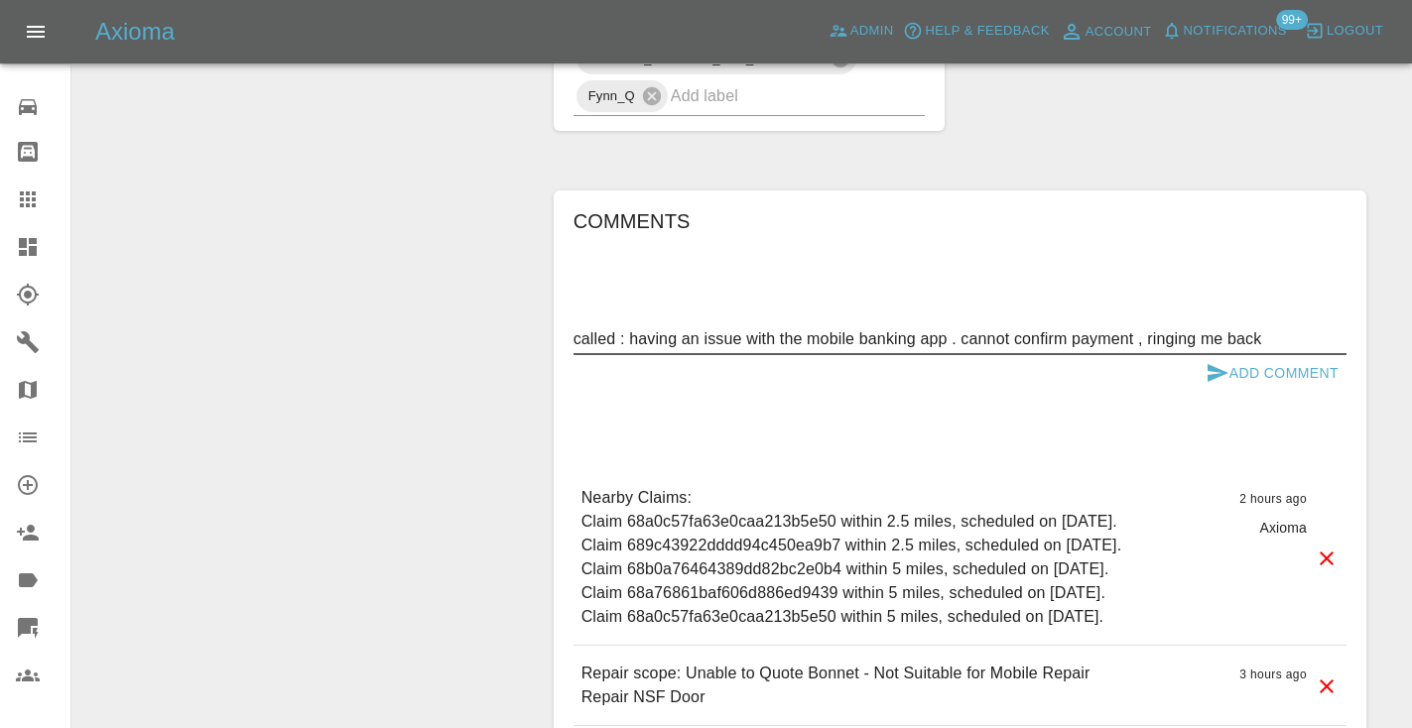
type textarea "called : having an issue with the mobile banking app . cannot confirm payment ,…"
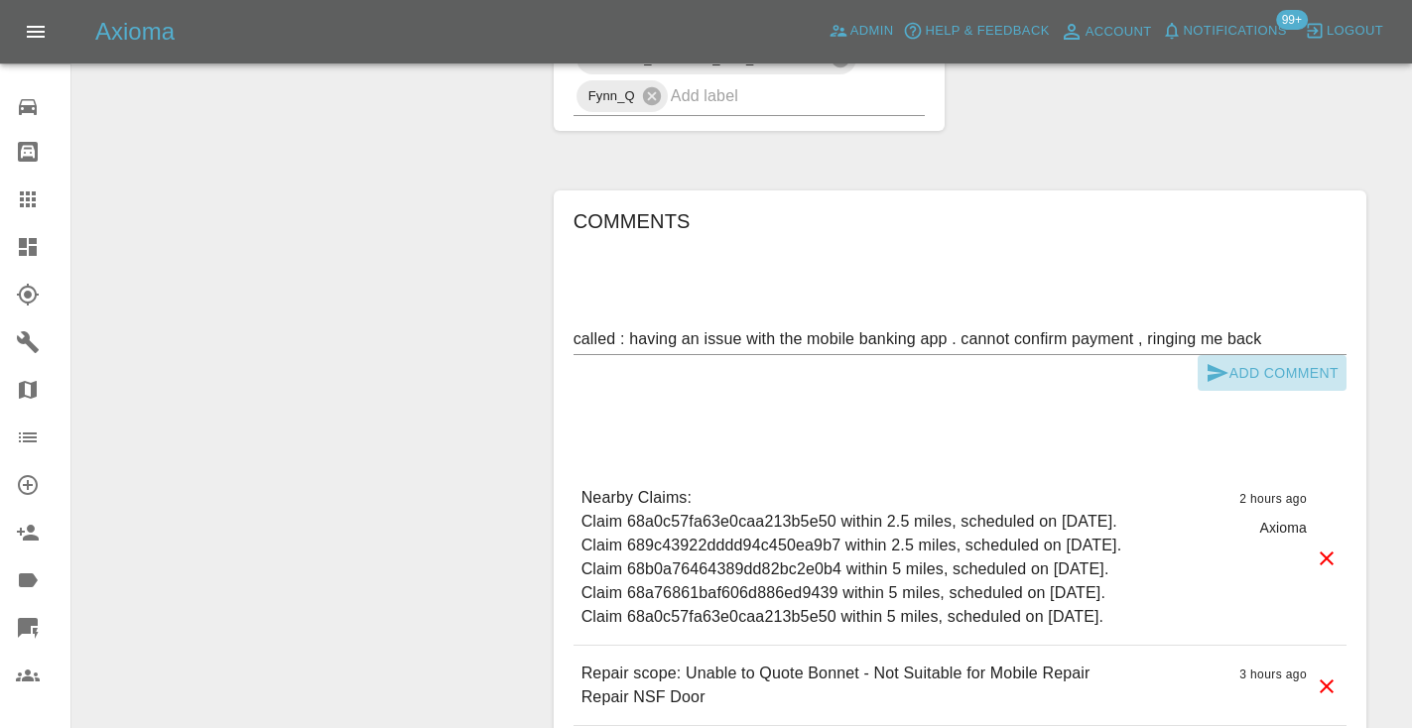
click at [1218, 368] on icon "submit" at bounding box center [1217, 373] width 21 height 18
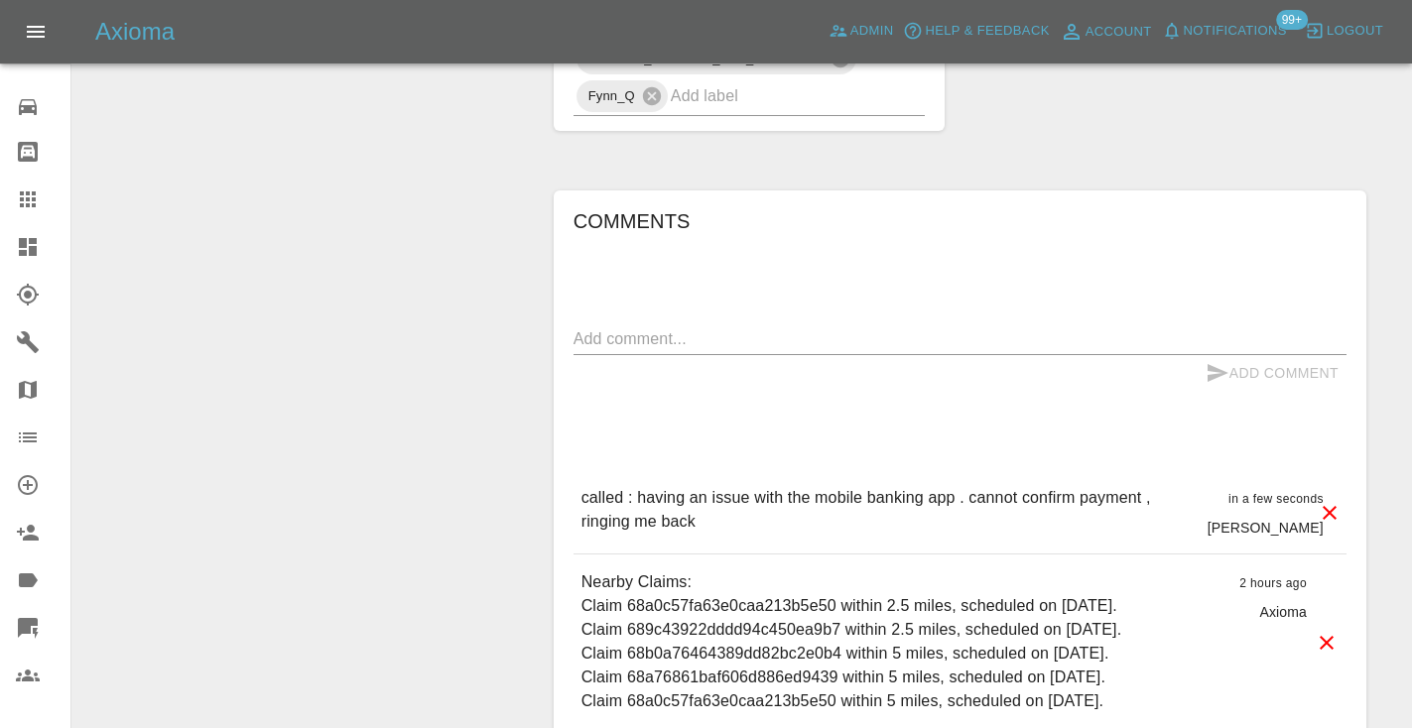
click at [22, 200] on icon at bounding box center [28, 199] width 16 height 16
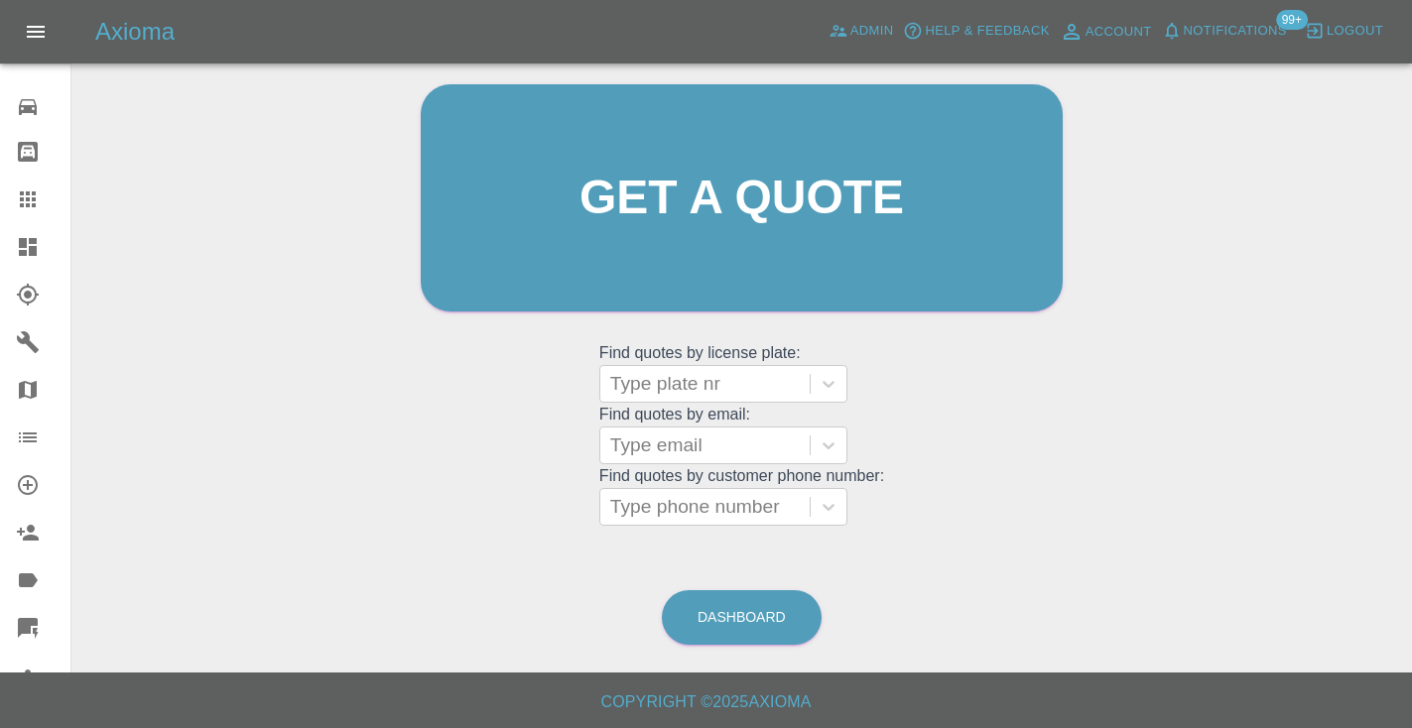
scroll to position [199, 0]
click at [704, 616] on link "Dashboard" at bounding box center [742, 618] width 160 height 55
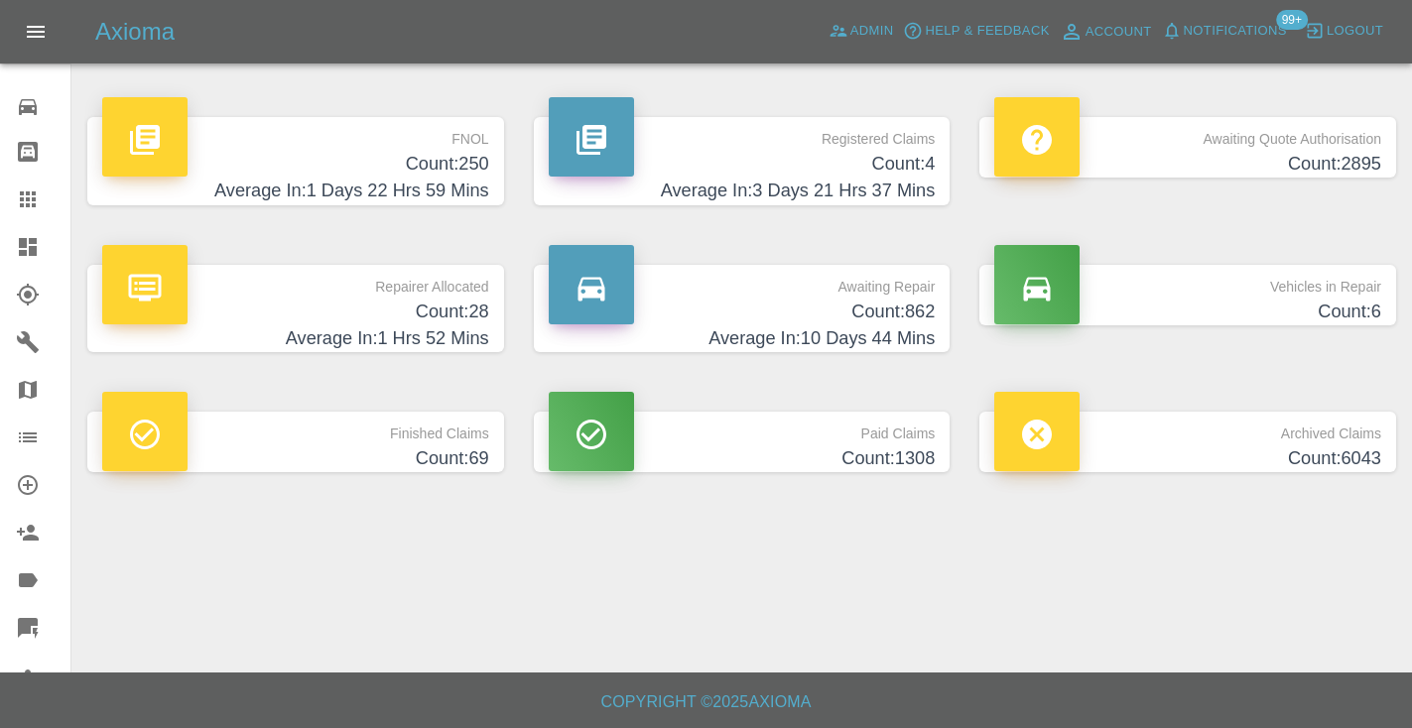
click at [897, 297] on p "Awaiting Repair" at bounding box center [742, 282] width 387 height 34
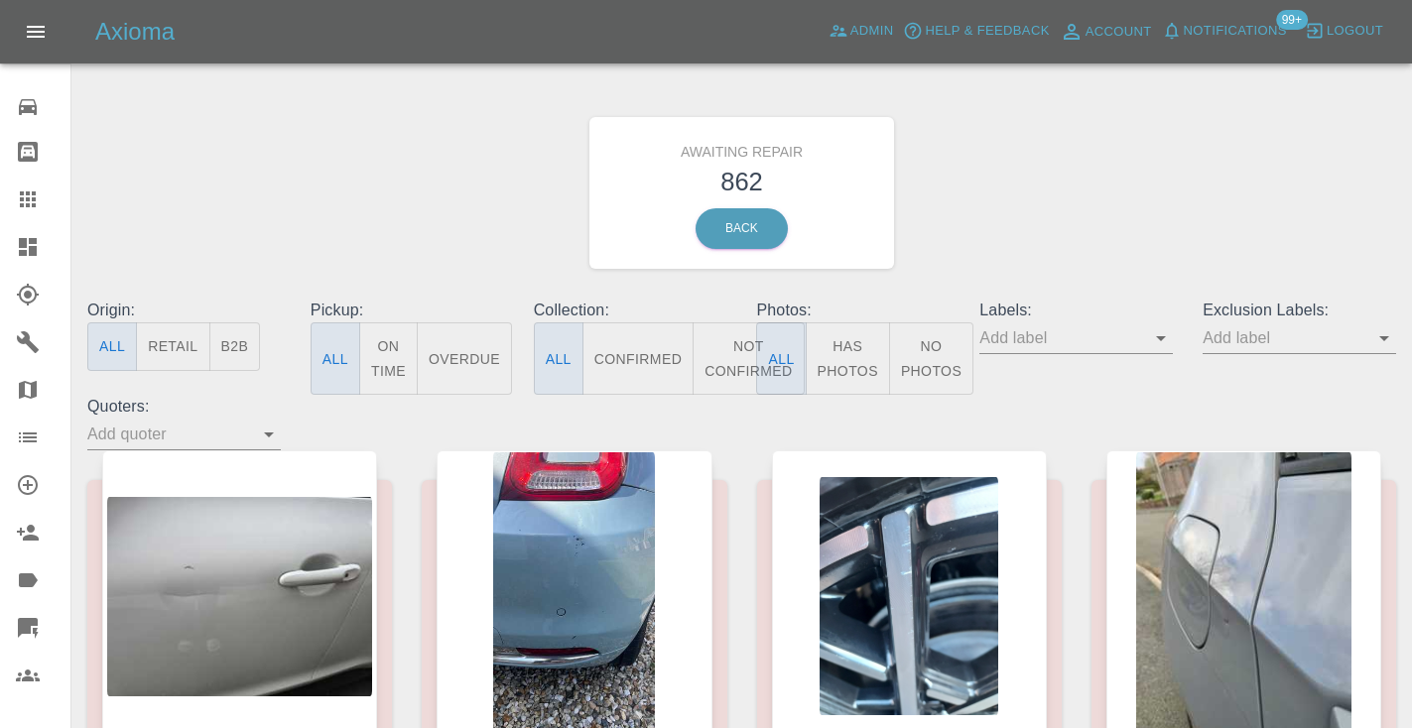
click at [735, 341] on button "Not Confirmed" at bounding box center [748, 358] width 111 height 72
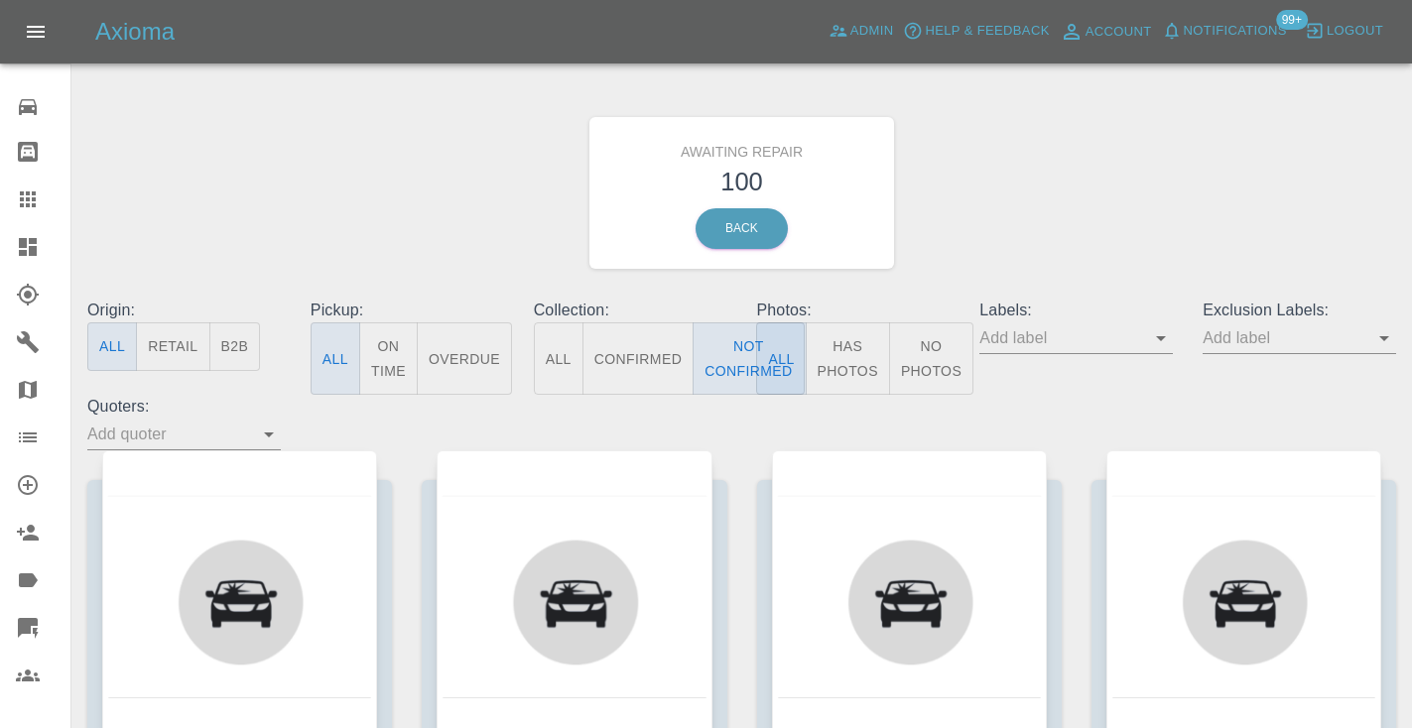
click at [1120, 210] on div "Awaiting Repair 100 Back" at bounding box center [741, 192] width 1338 height 211
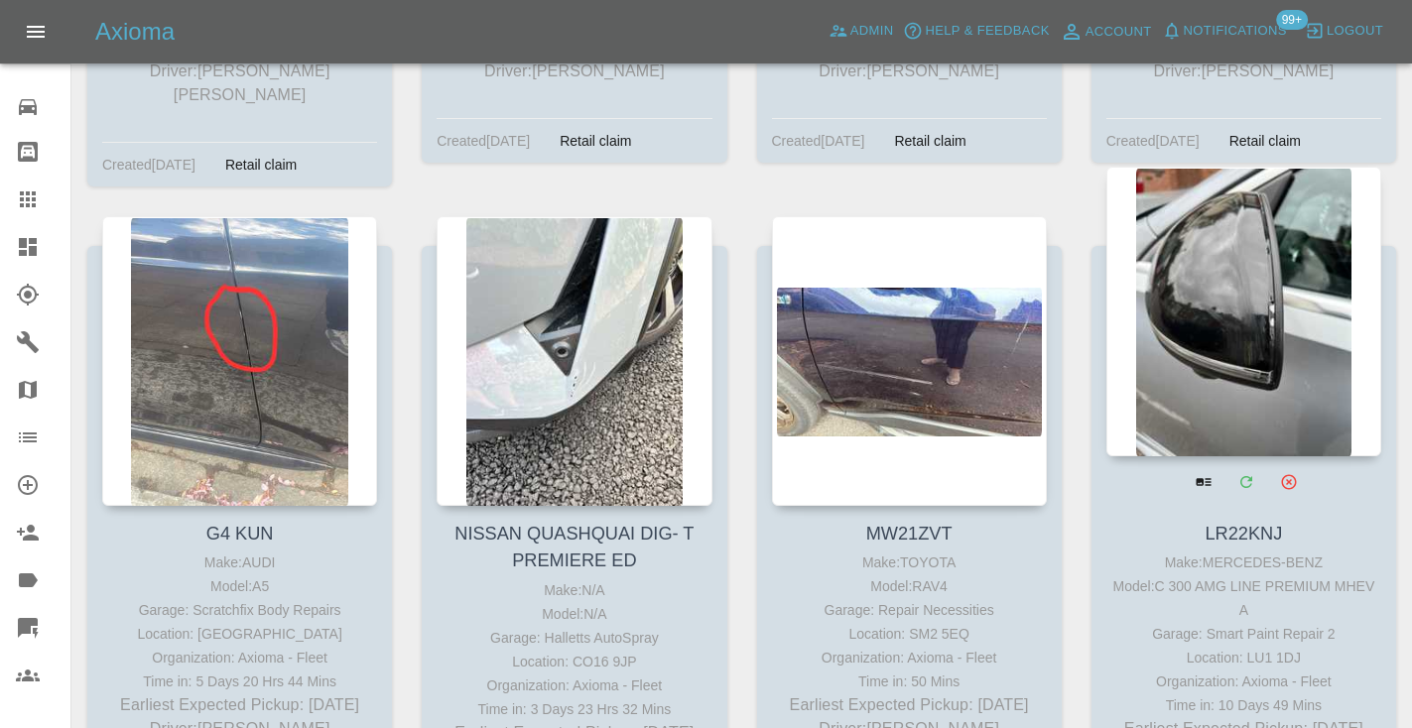
scroll to position [7448, 0]
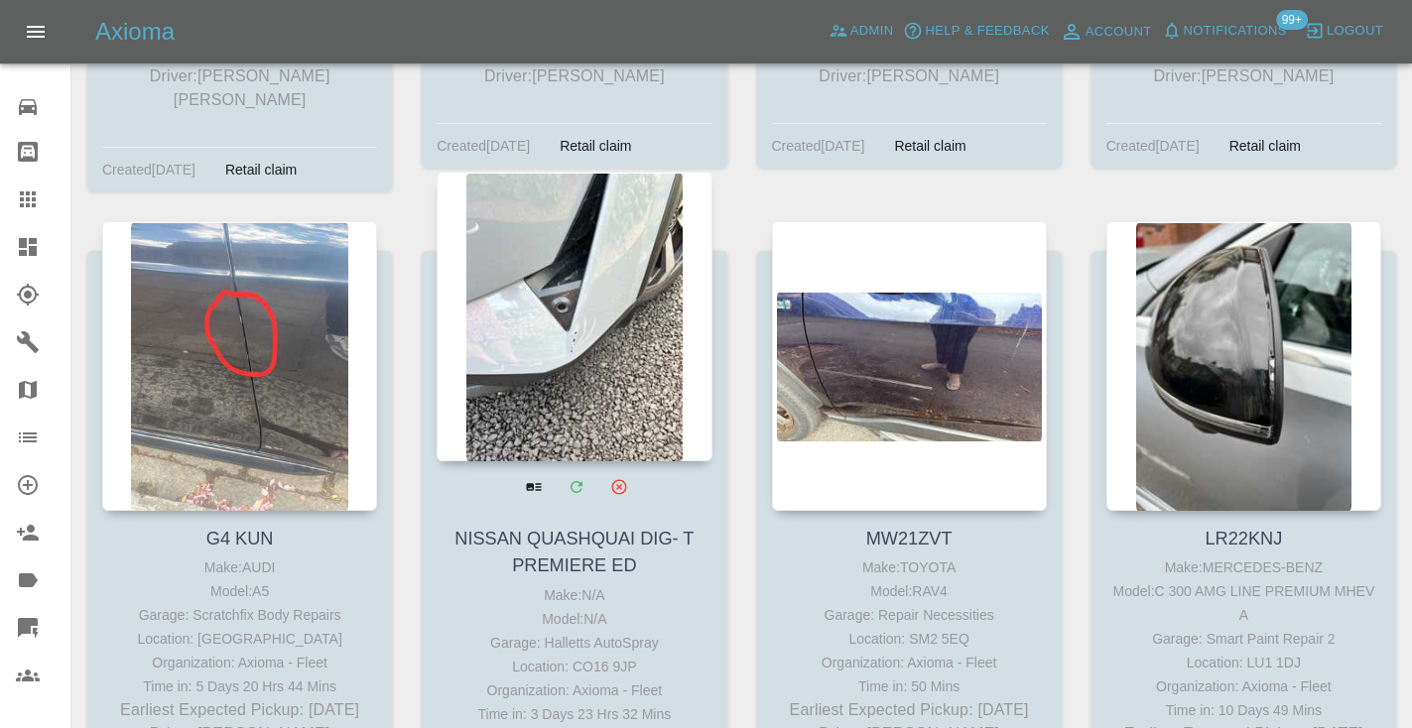
click at [599, 249] on div at bounding box center [574, 317] width 275 height 290
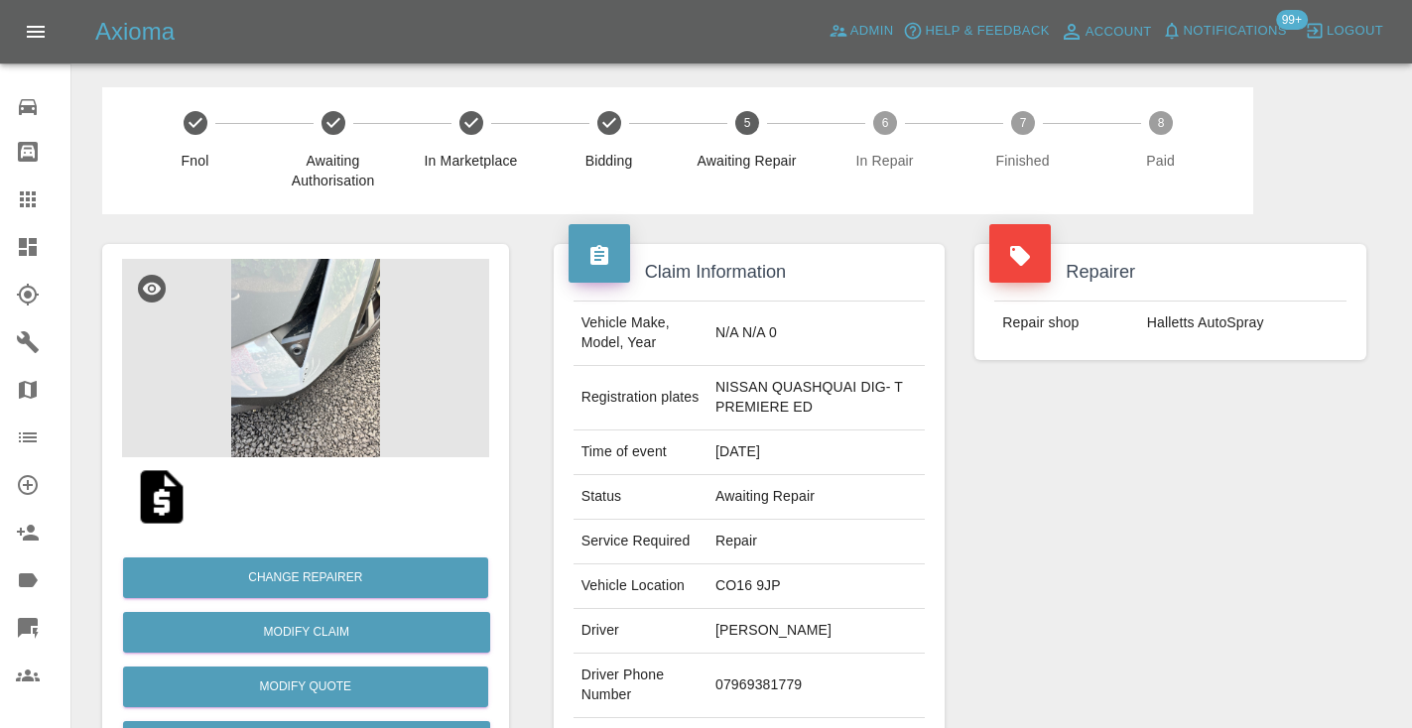
click at [784, 683] on td "07969381779" at bounding box center [815, 686] width 217 height 64
copy td "07969381779"
click at [1090, 537] on div "Repairer Repair shop Halletts AutoSpray" at bounding box center [1170, 520] width 422 height 612
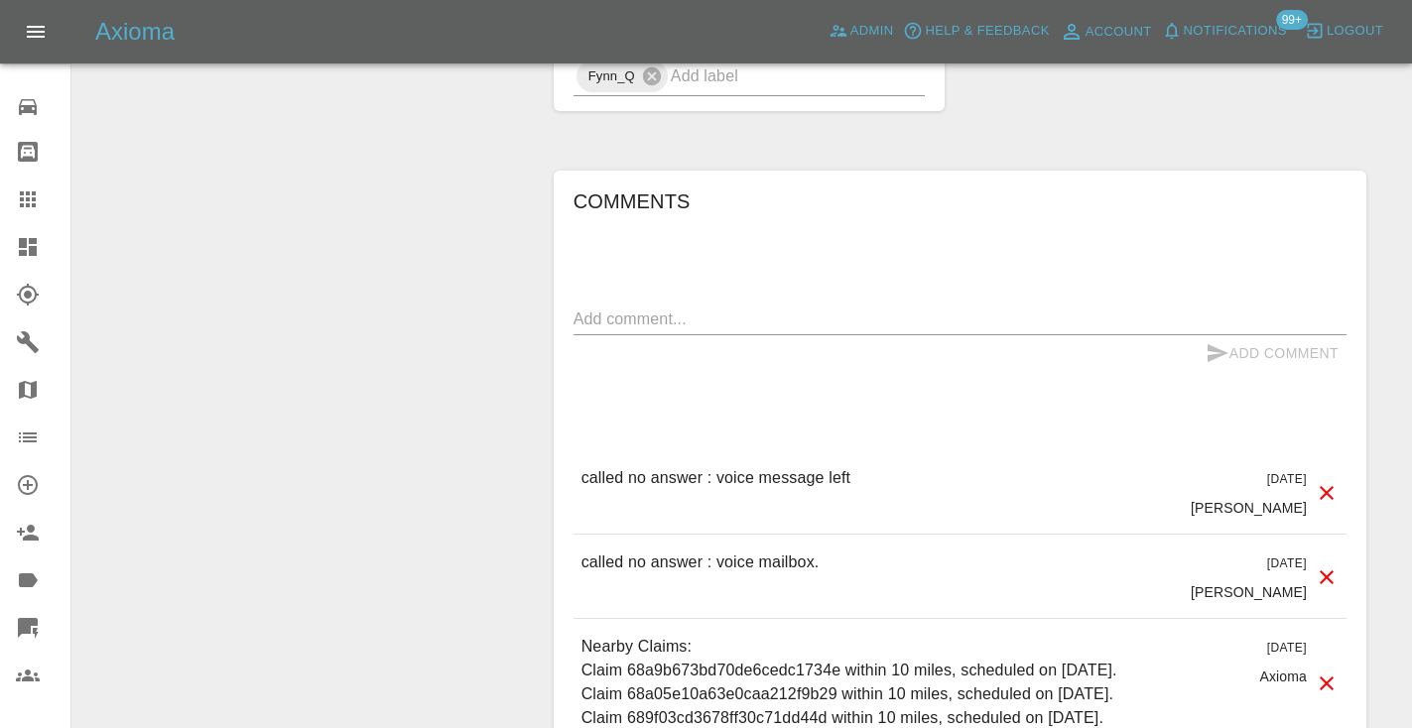
scroll to position [1538, 0]
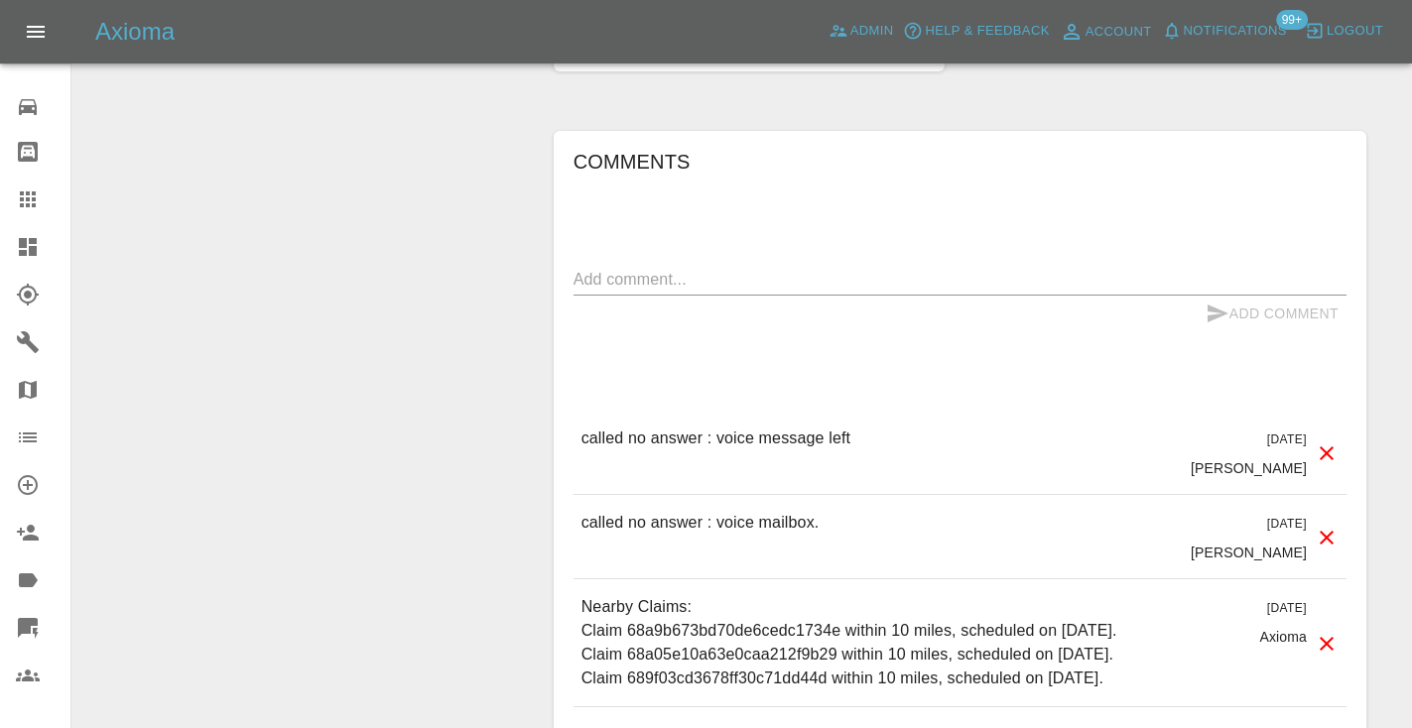
click at [750, 286] on textarea at bounding box center [959, 279] width 773 height 23
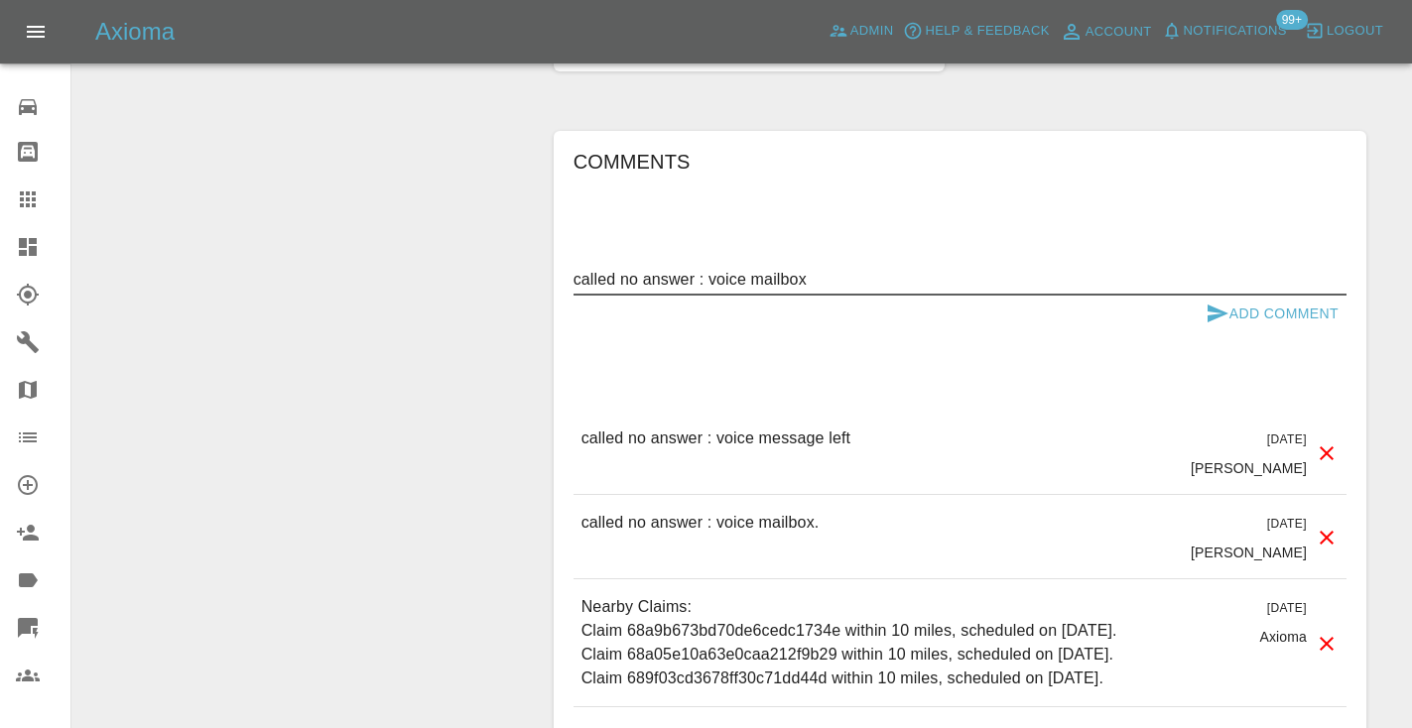
type textarea "called no answer : voice mailbox"
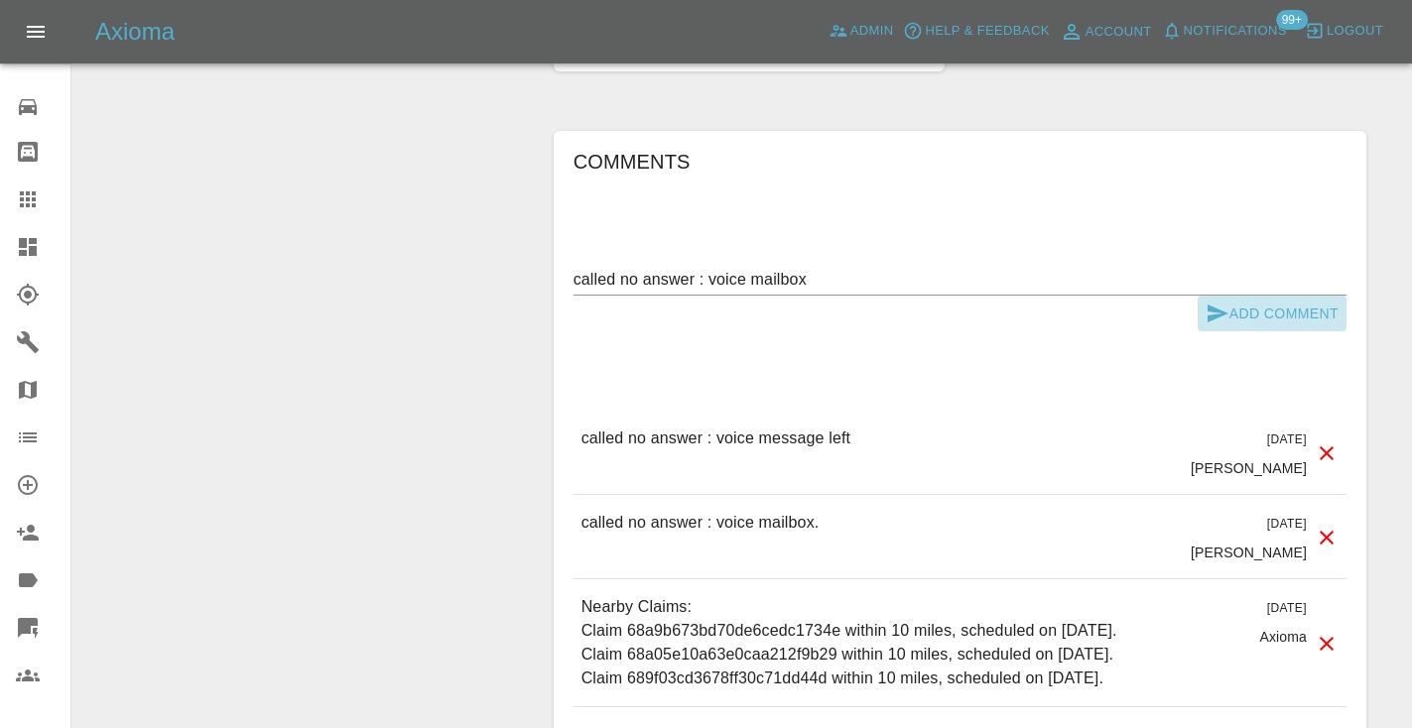
click at [1218, 326] on button "Add Comment" at bounding box center [1272, 314] width 149 height 37
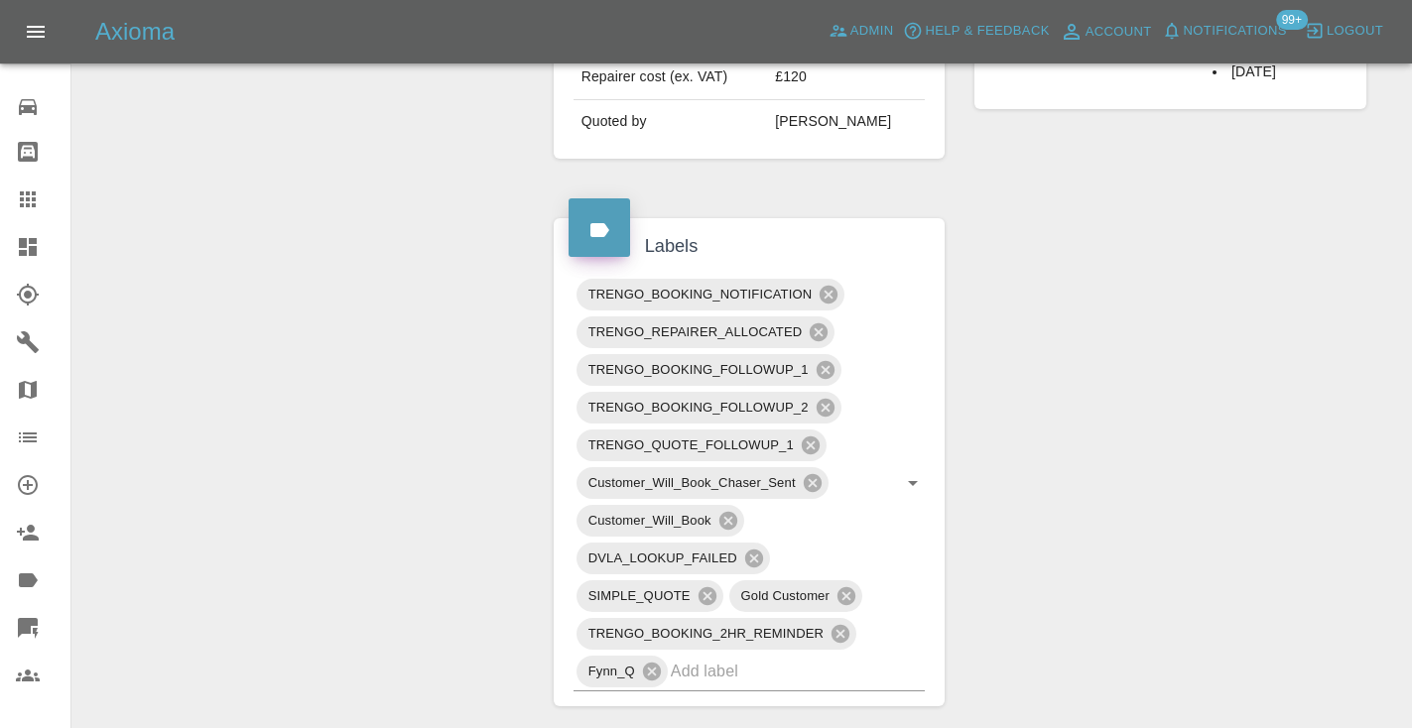
scroll to position [895, 0]
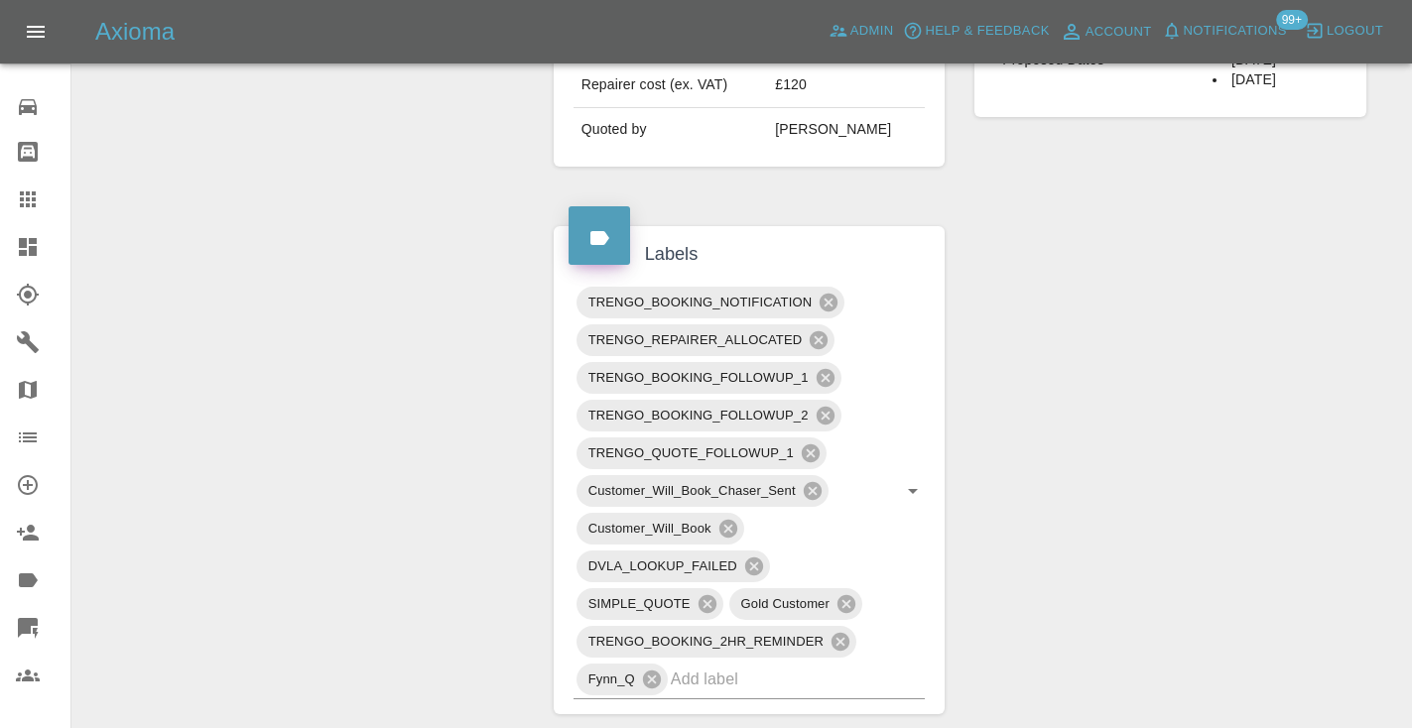
click at [1168, 487] on div "Claim Information Vehicle Make, Model, Year N/A N/A 0 Registration plates NISSA…" at bounding box center [960, 456] width 842 height 2275
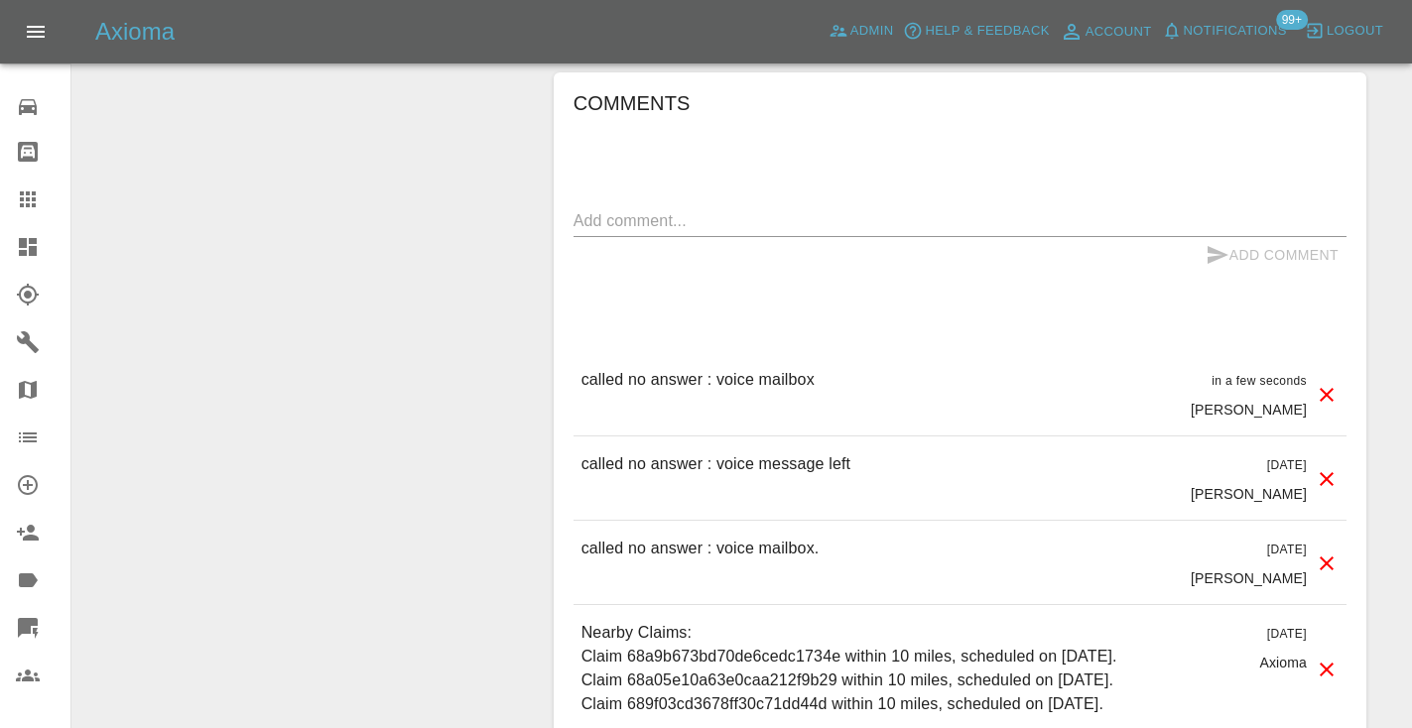
scroll to position [1597, 0]
click at [36, 202] on icon at bounding box center [28, 200] width 24 height 24
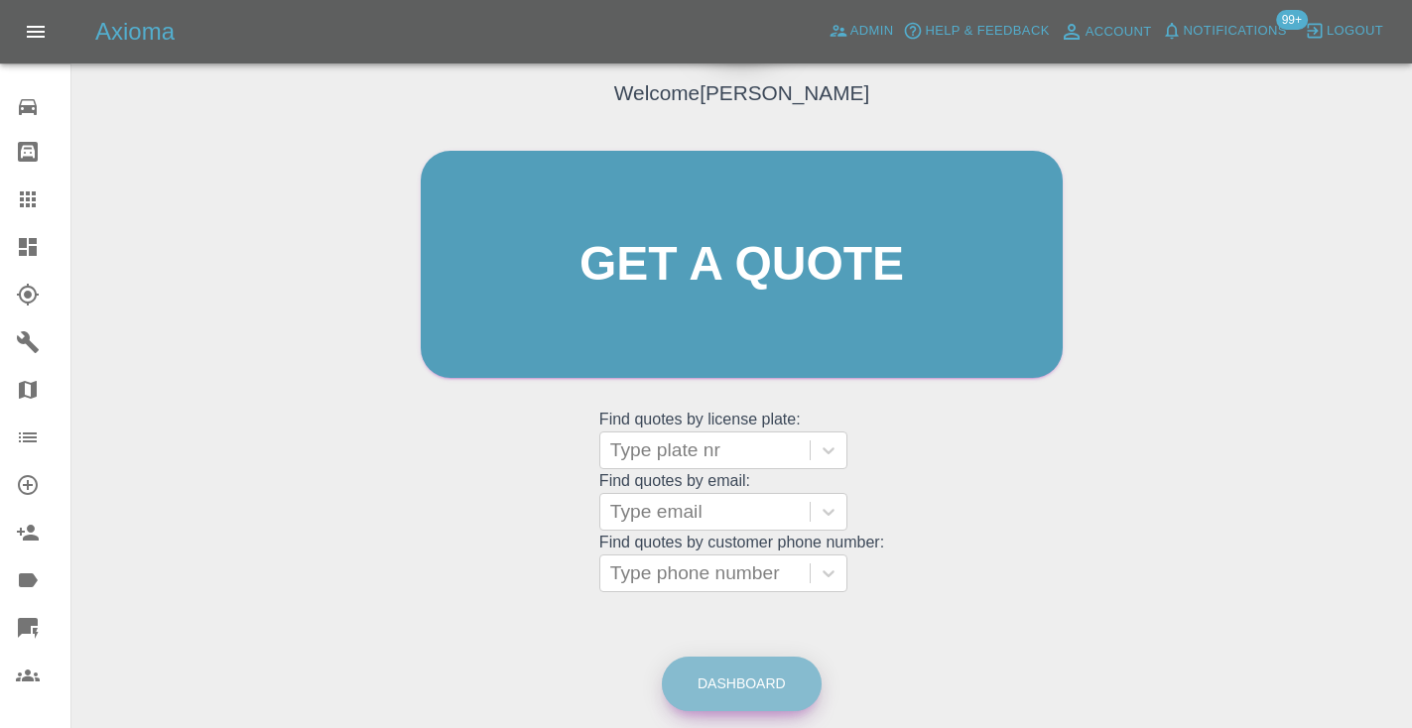
click at [769, 676] on link "Dashboard" at bounding box center [742, 684] width 160 height 55
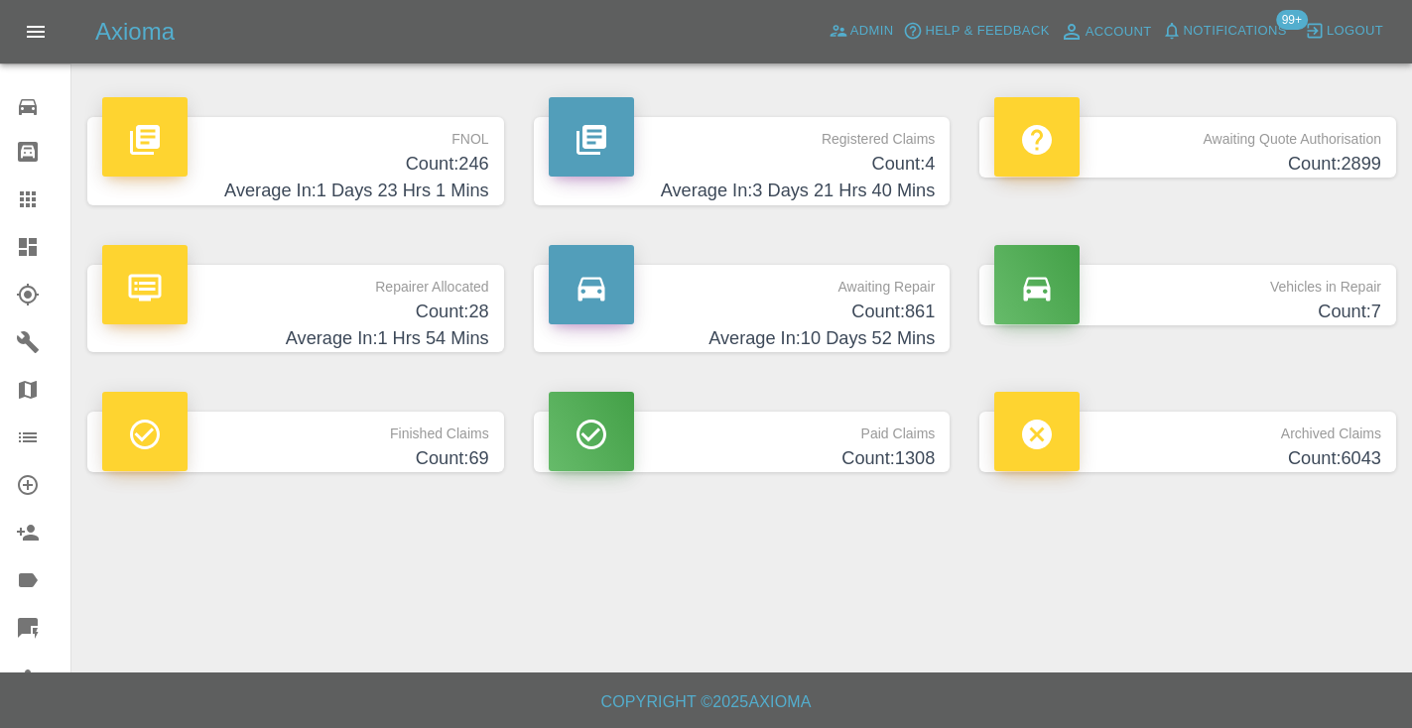
click at [914, 325] on h4 "Average In: 10 Days 52 Mins" at bounding box center [742, 338] width 387 height 27
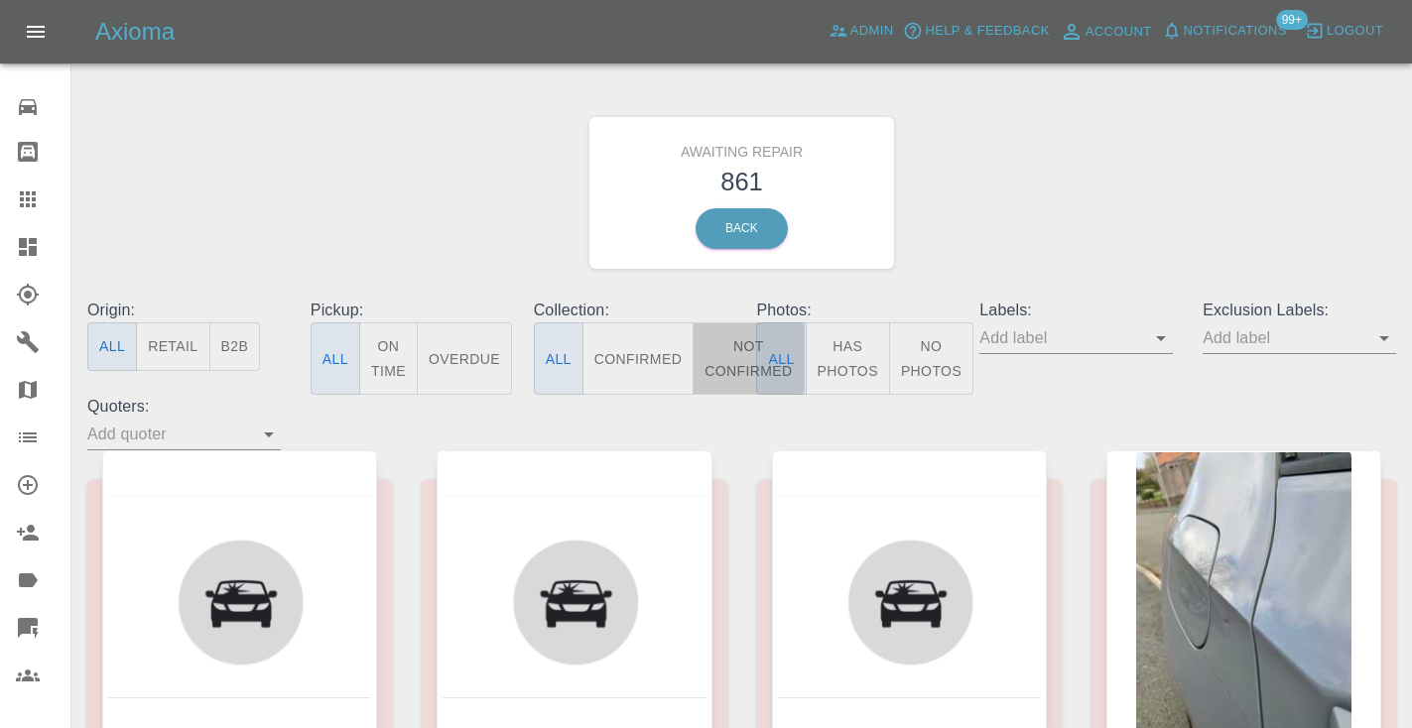
click at [739, 339] on button "Not Confirmed" at bounding box center [748, 358] width 111 height 72
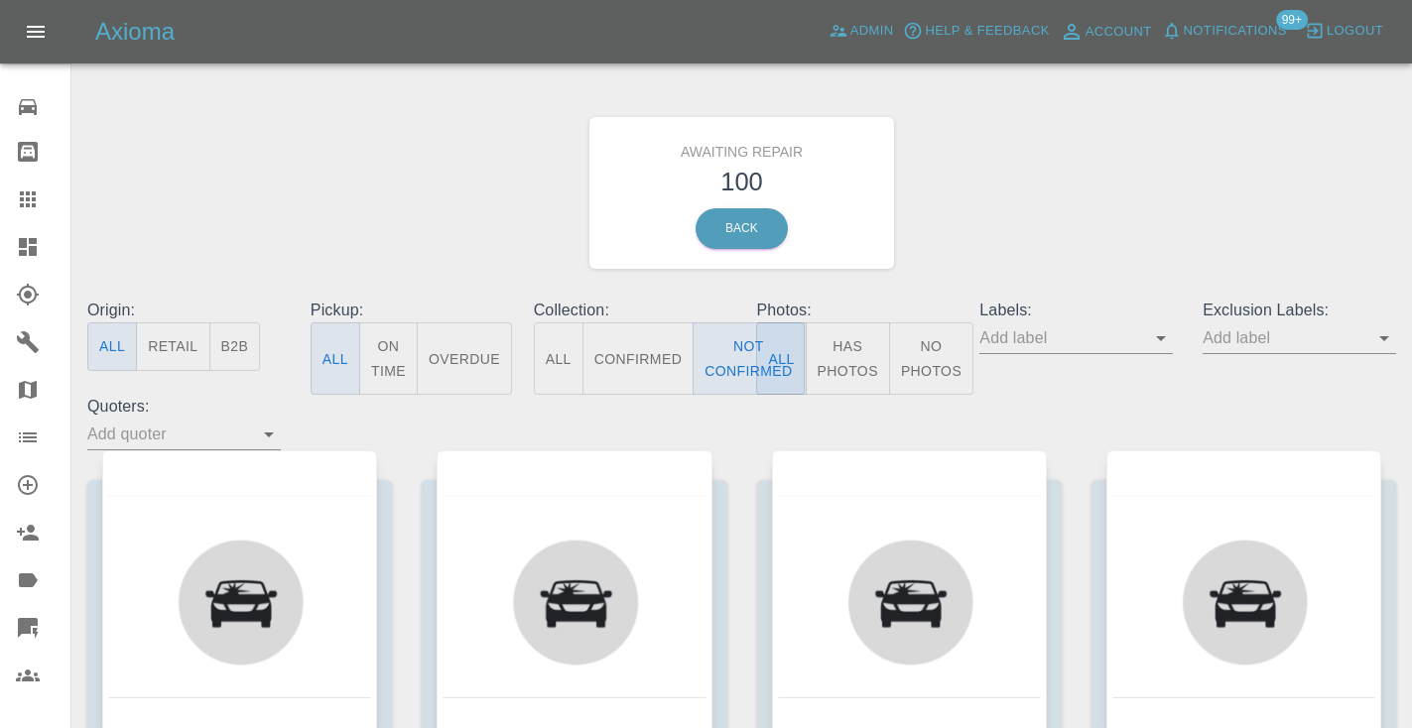
click at [1057, 177] on div "Awaiting Repair 100 Back" at bounding box center [741, 192] width 1338 height 211
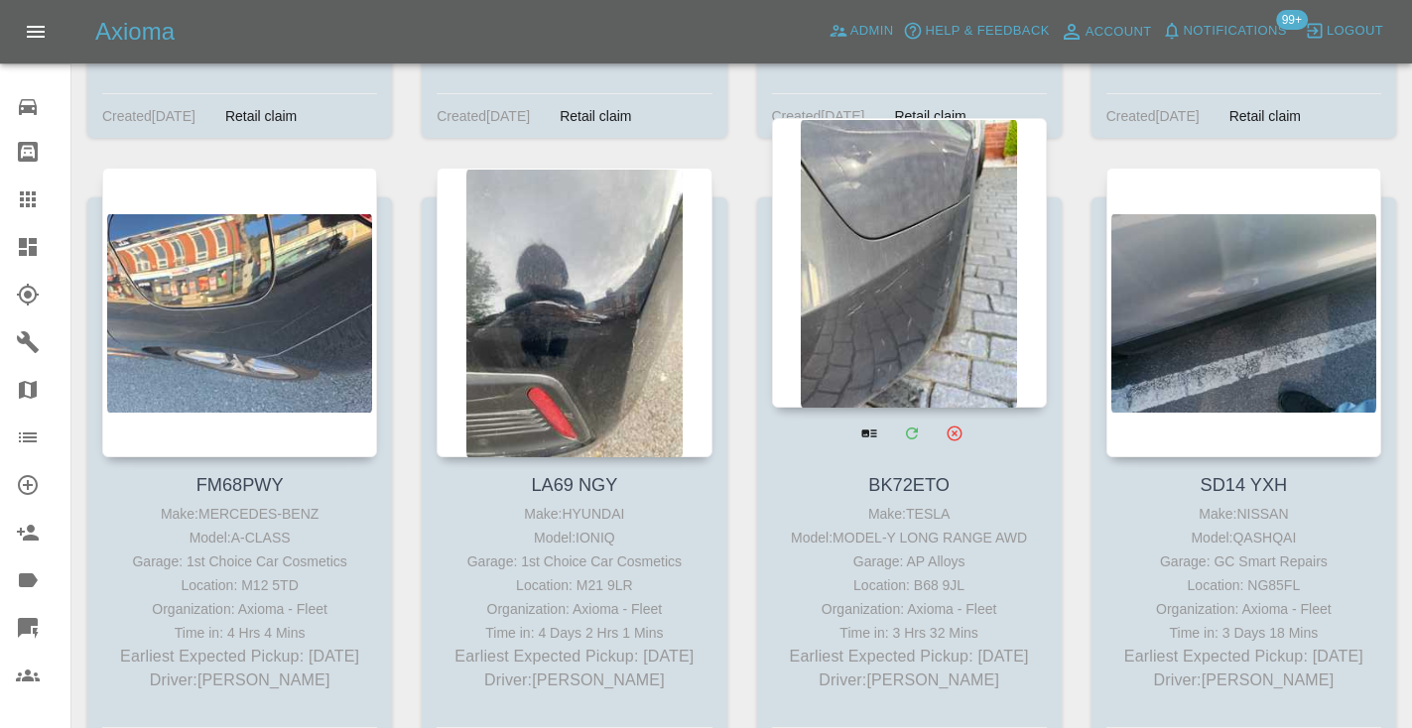
scroll to position [4929, 0]
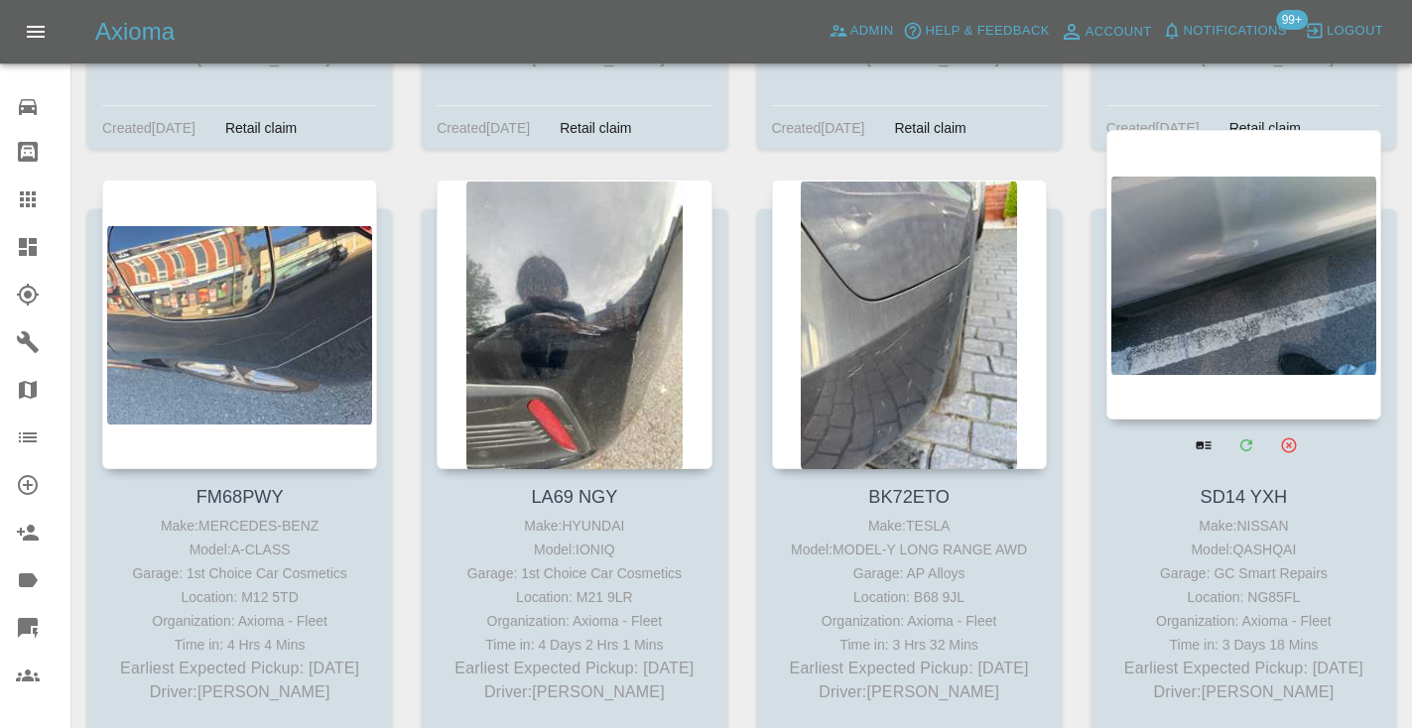
click at [1185, 234] on div at bounding box center [1243, 275] width 275 height 290
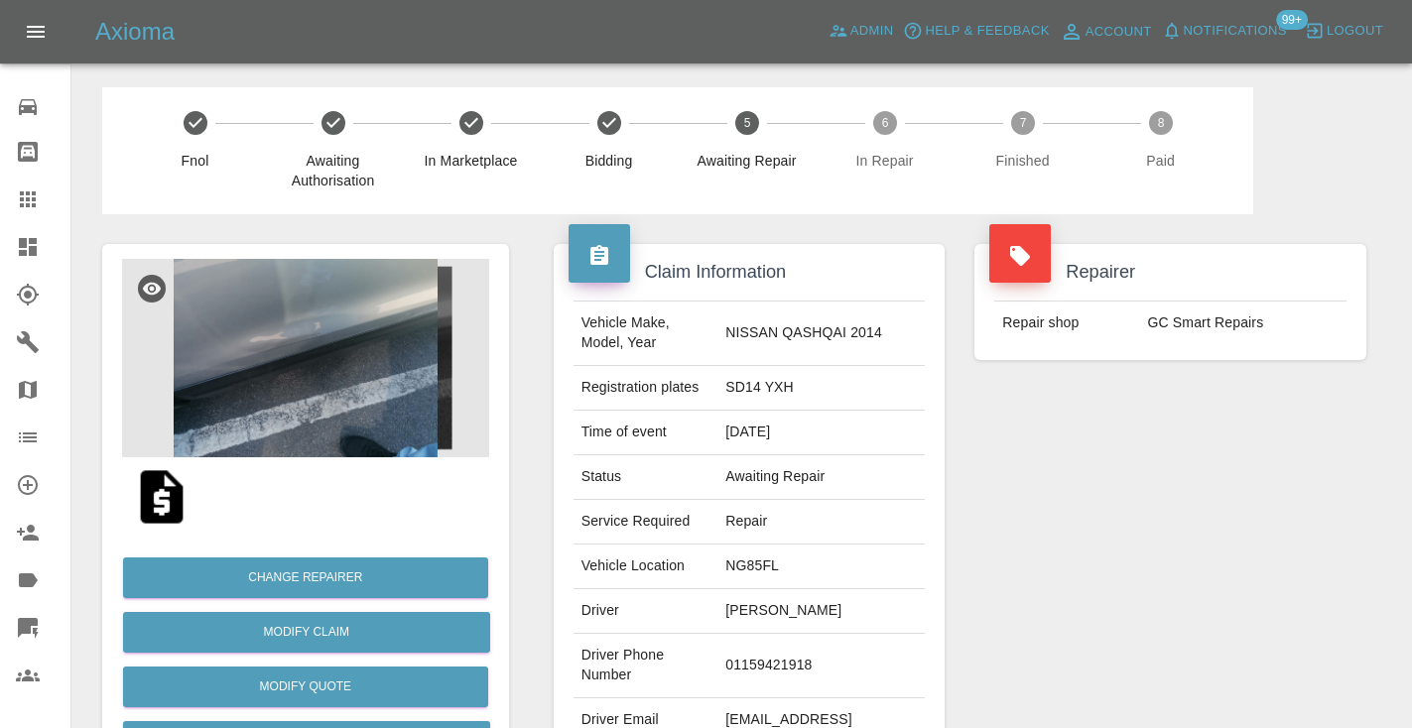
click at [815, 656] on td "01159421918" at bounding box center [820, 666] width 207 height 64
copy td "01159421918"
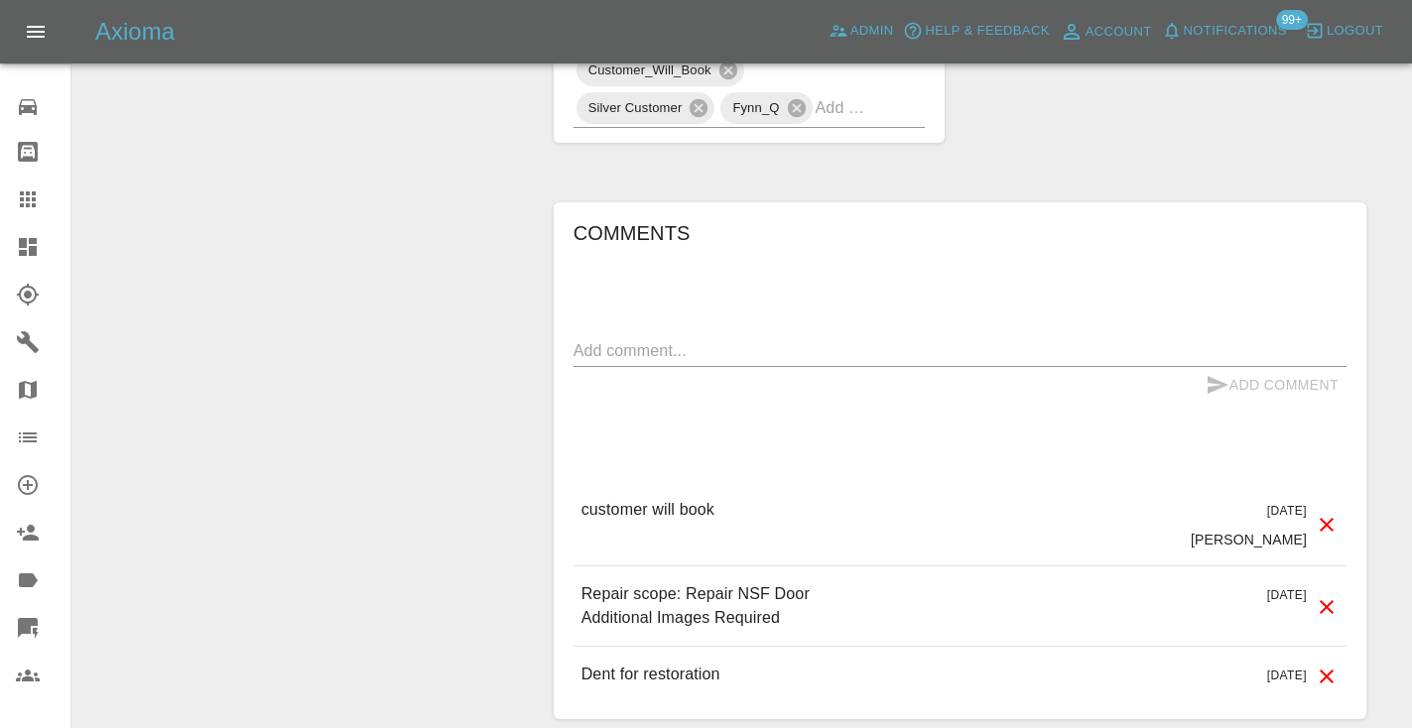
scroll to position [1341, 0]
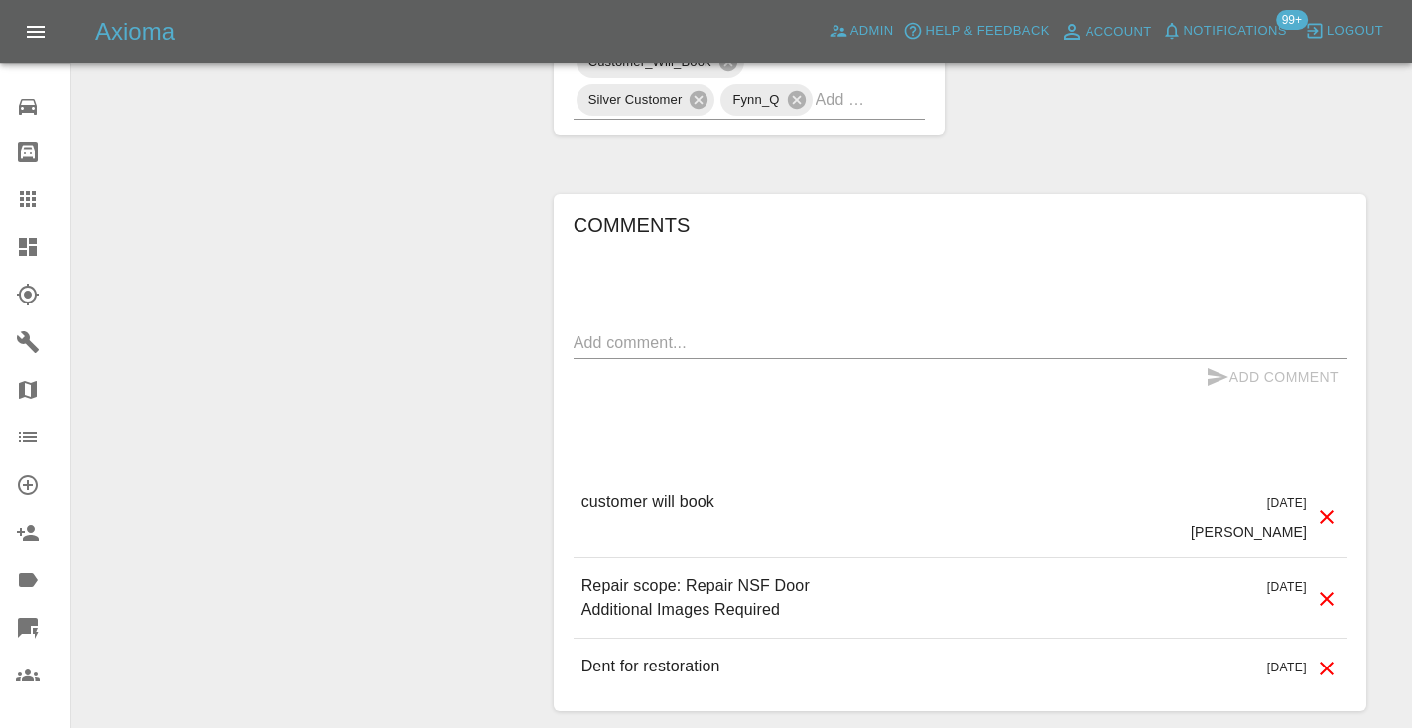
click at [807, 331] on textarea at bounding box center [959, 342] width 773 height 23
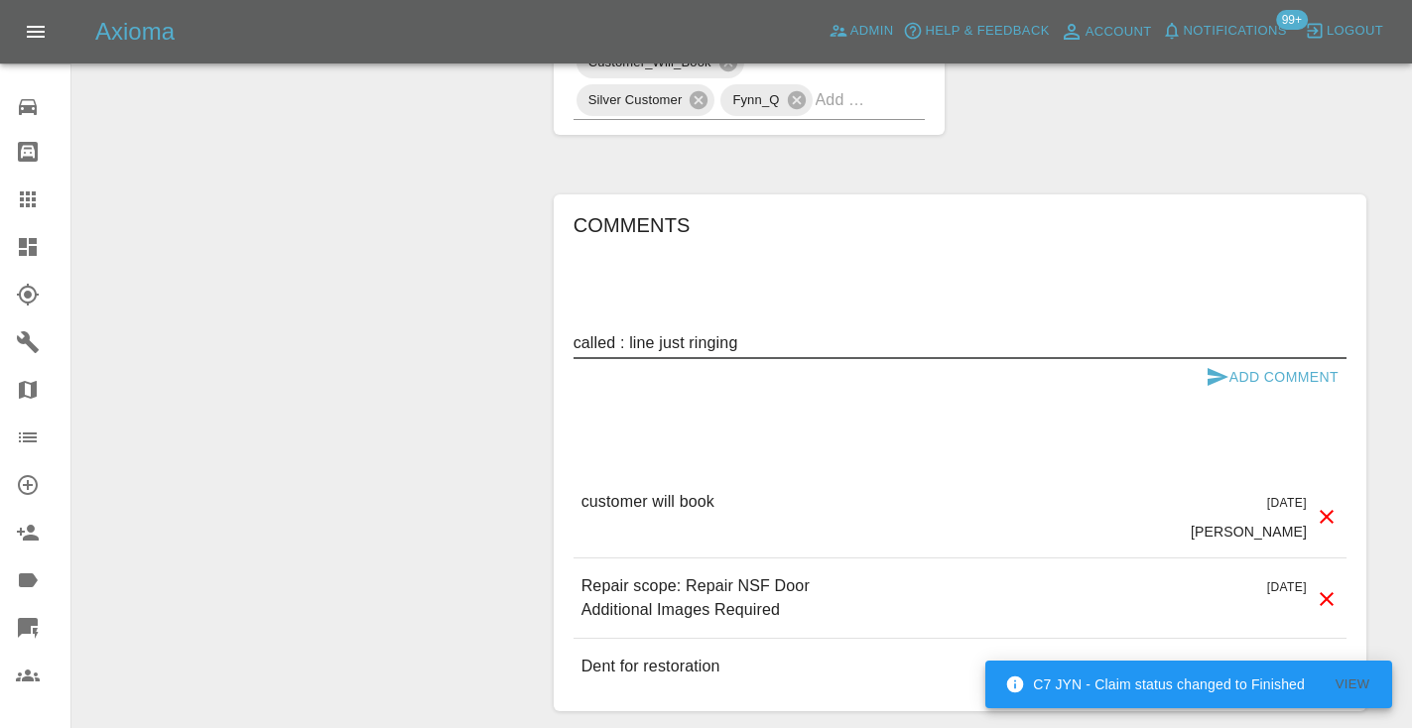
type textarea "called : line just ringing"
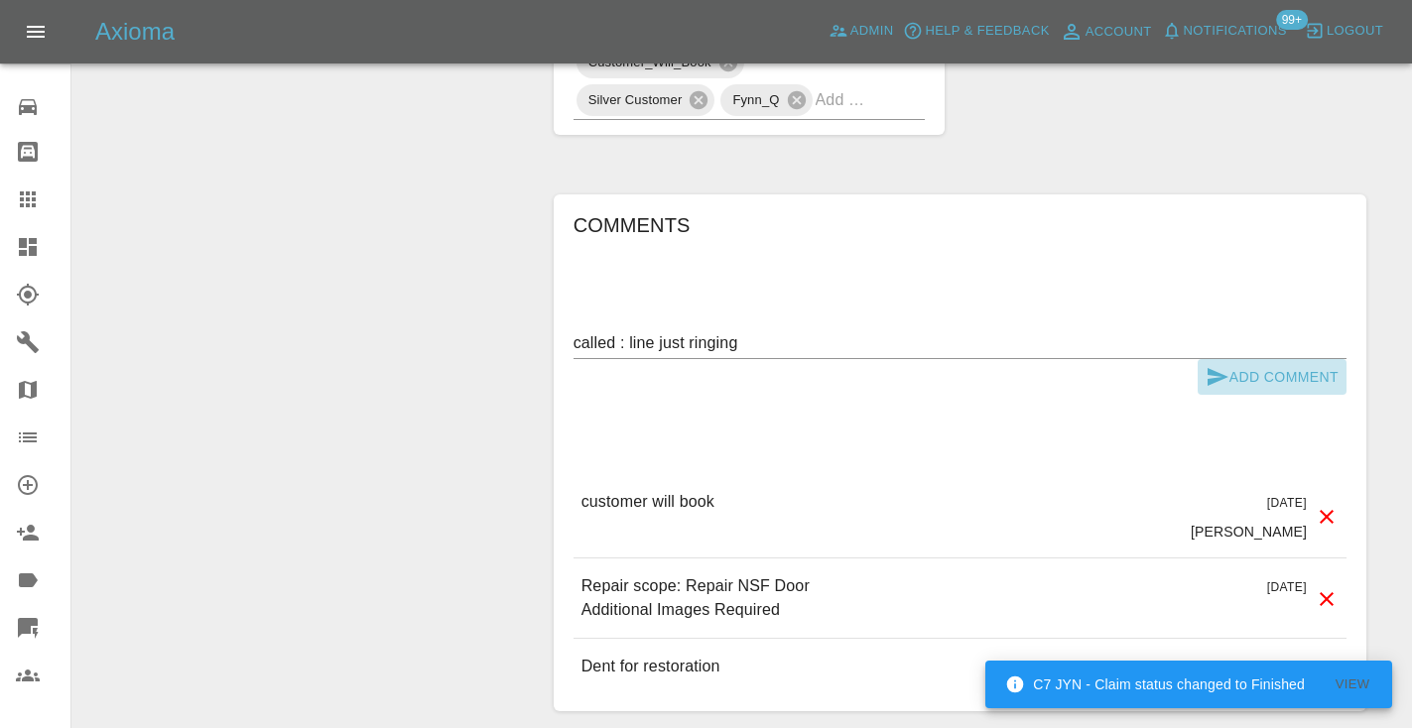
click at [1233, 359] on button "Add Comment" at bounding box center [1272, 377] width 149 height 37
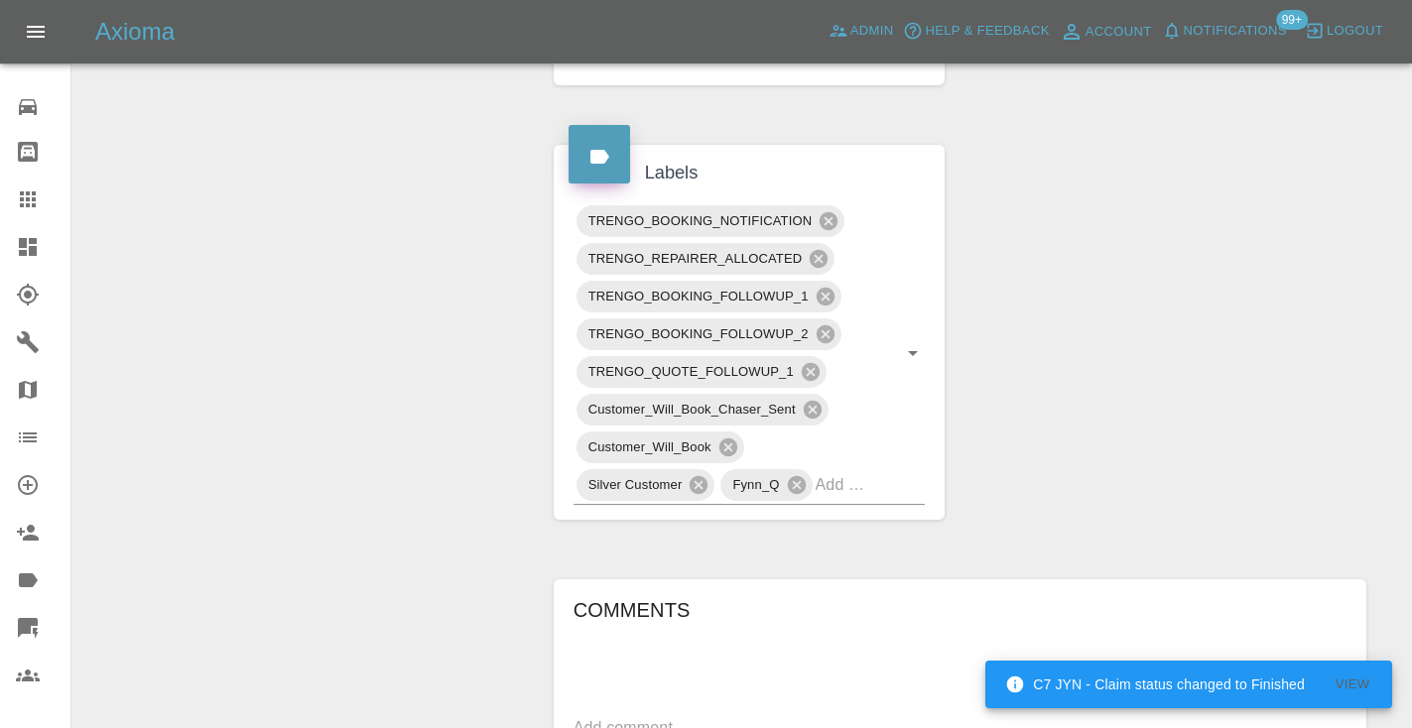
scroll to position [951, 0]
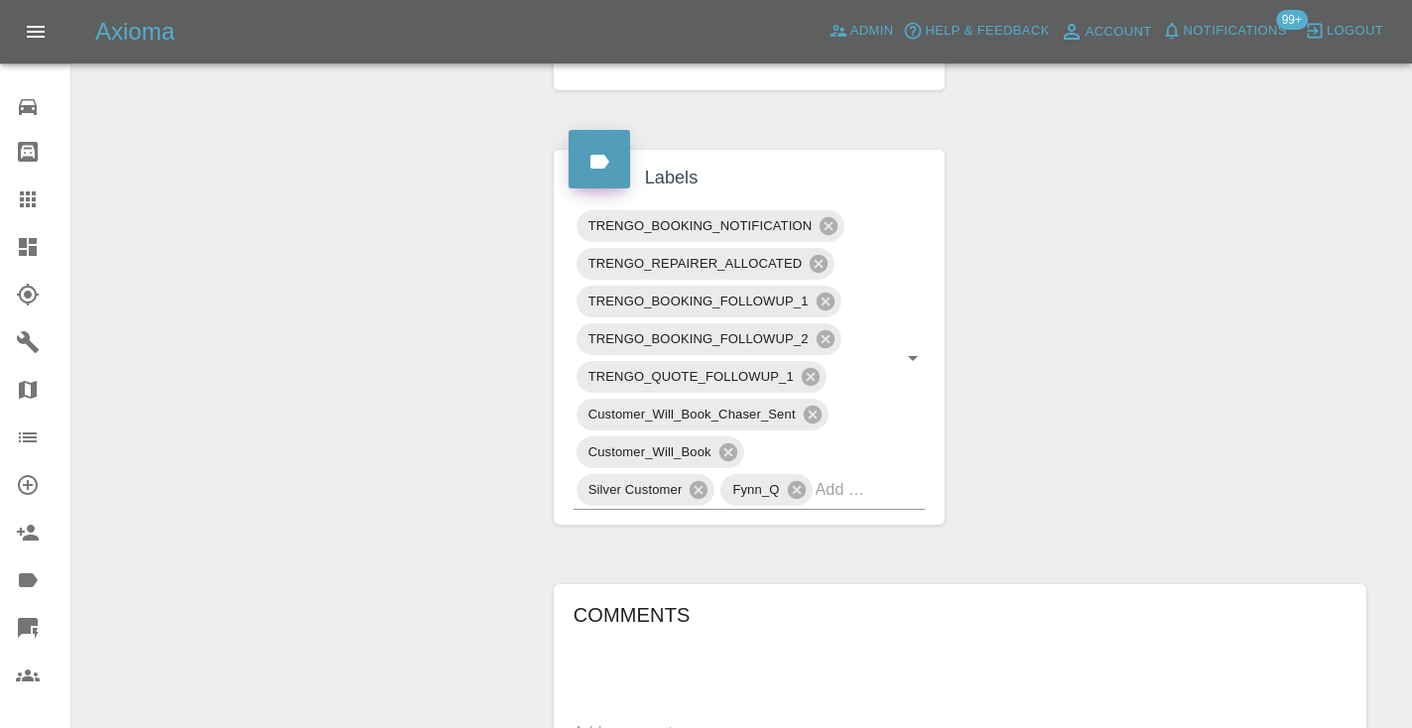
click at [32, 196] on icon at bounding box center [28, 200] width 24 height 24
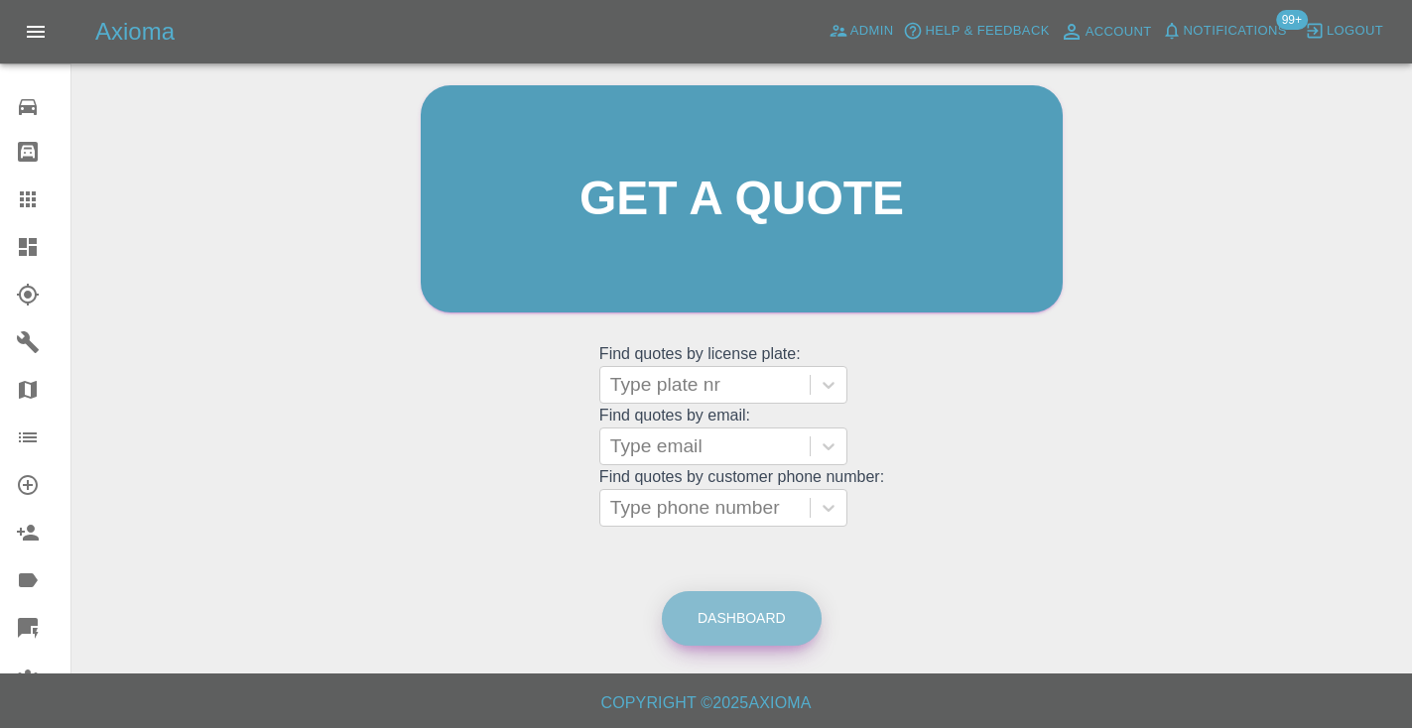
click at [751, 604] on link "Dashboard" at bounding box center [742, 618] width 160 height 55
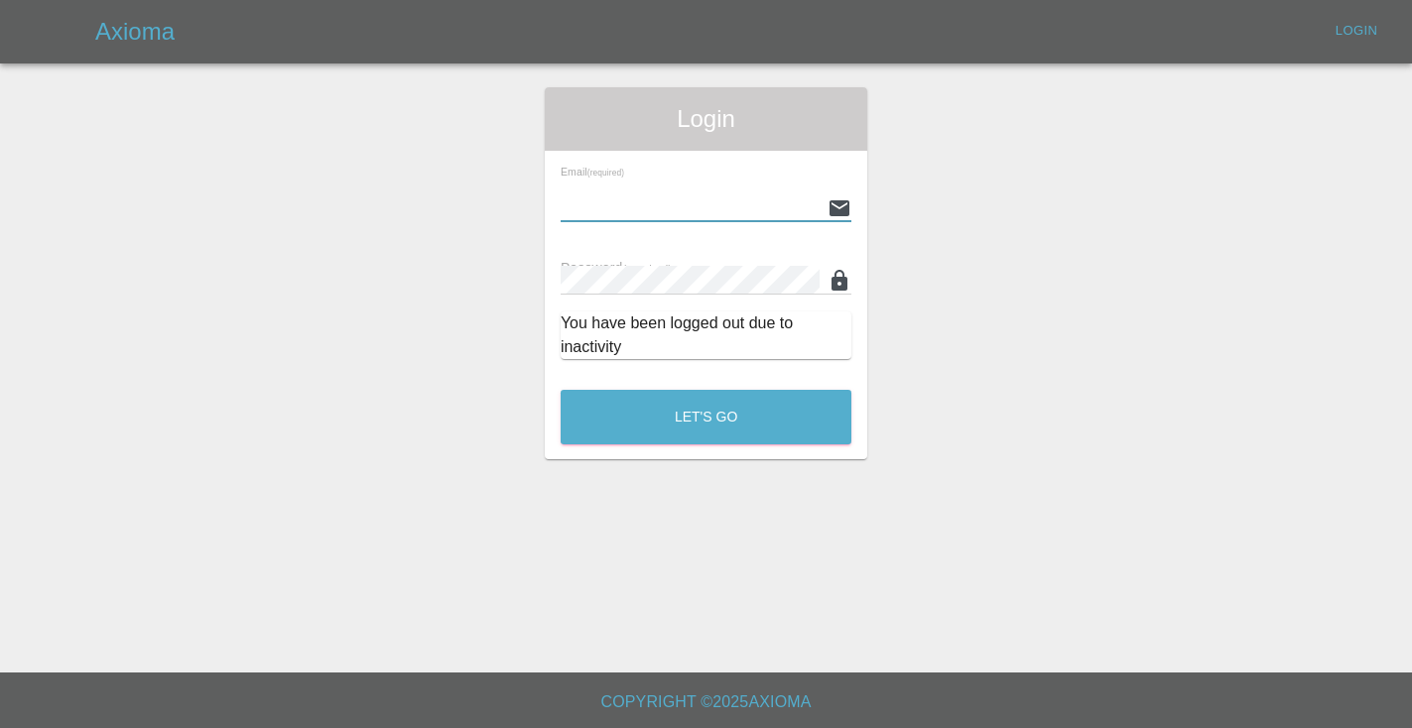
type input "[EMAIL_ADDRESS][DOMAIN_NAME]"
click at [705, 417] on button "Let's Go" at bounding box center [706, 417] width 291 height 55
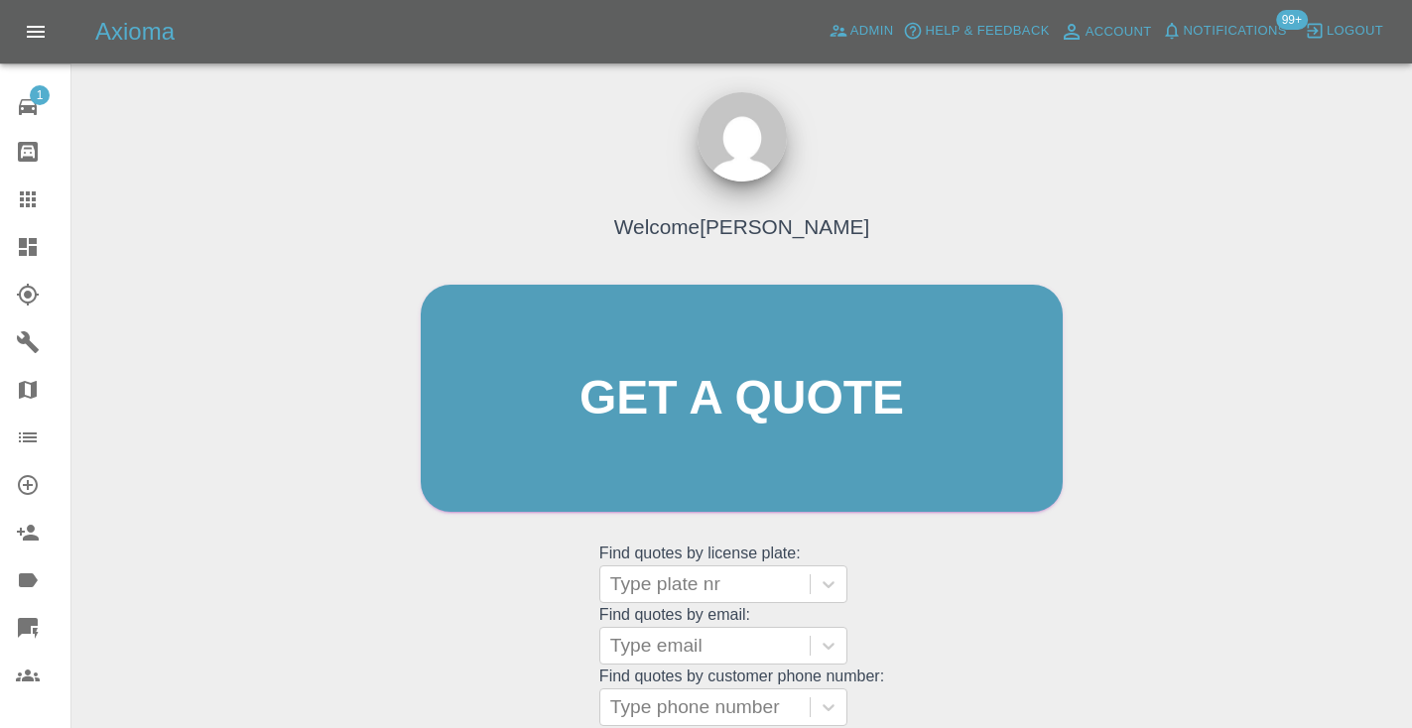
click at [1076, 640] on div "Welcome [PERSON_NAME] Get a quote Get a quote Find quotes by license plate: Typ…" at bounding box center [742, 436] width 684 height 599
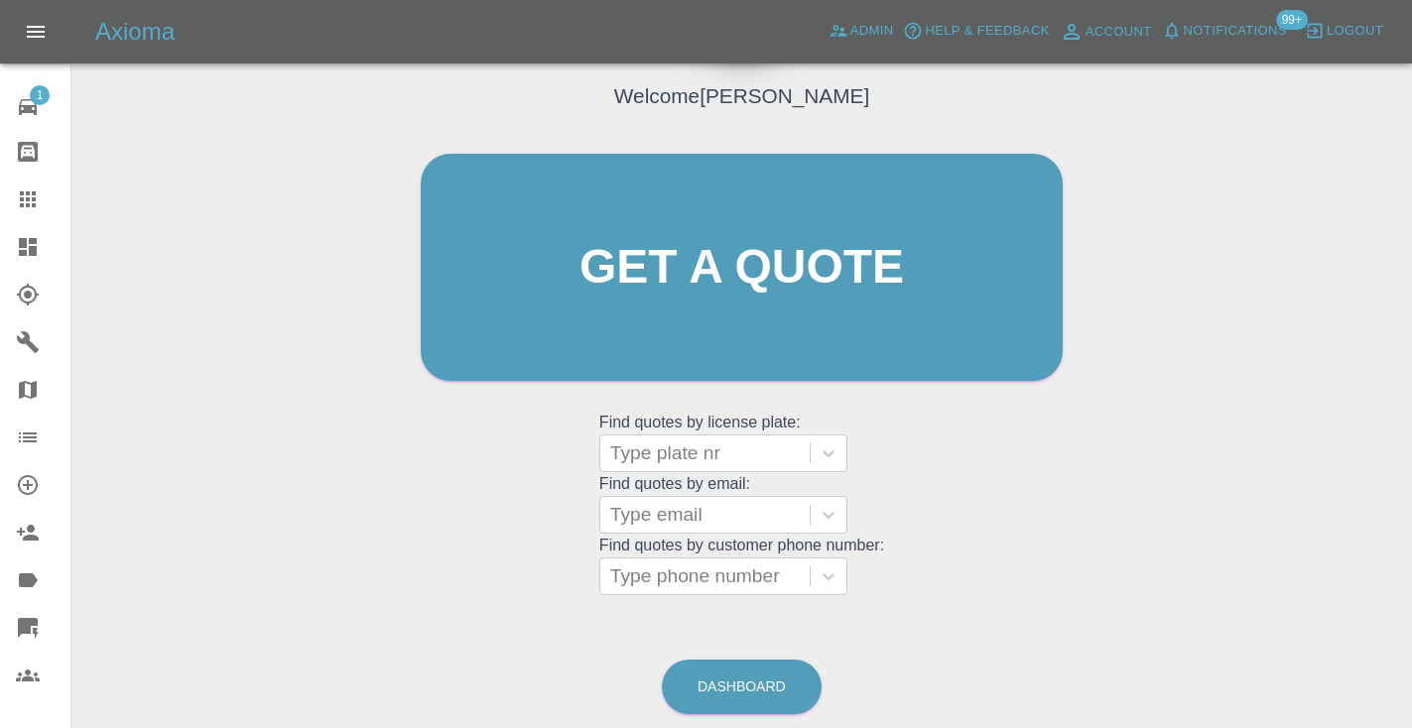
scroll to position [202, 0]
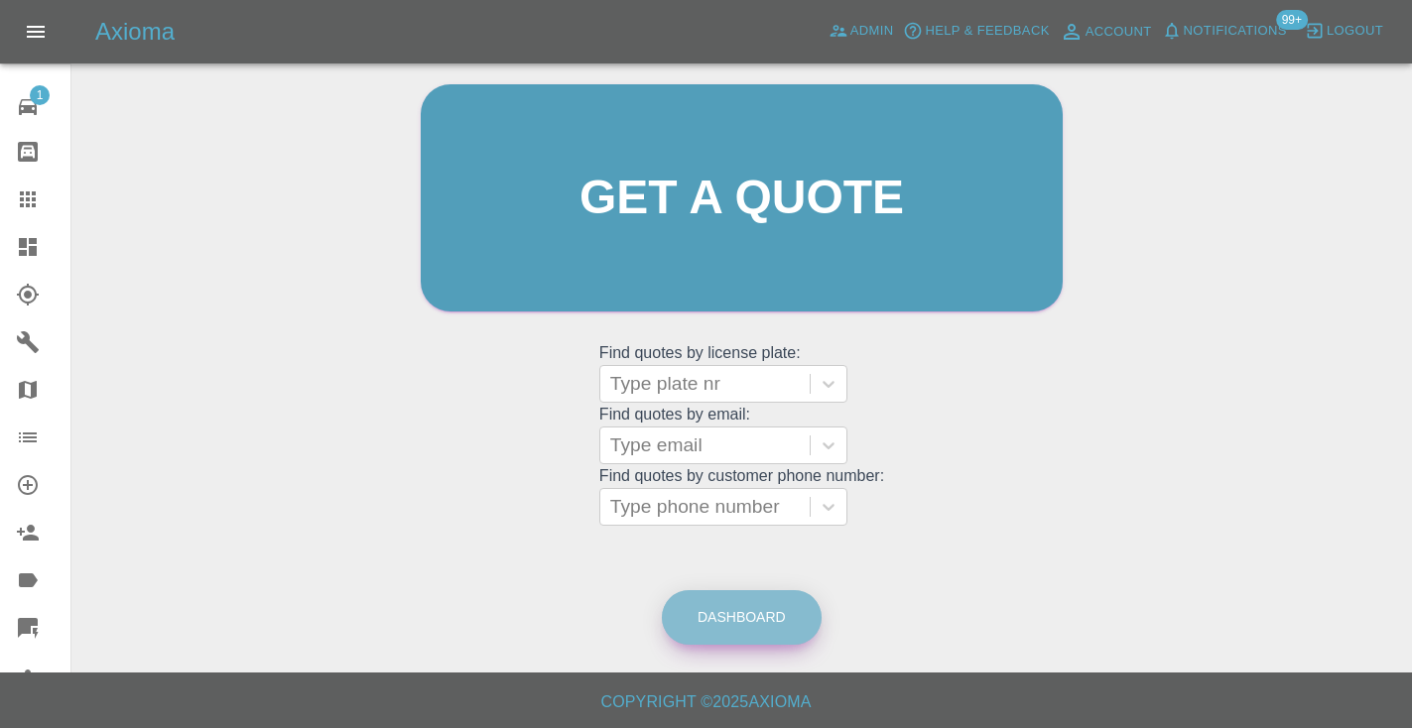
click at [787, 621] on link "Dashboard" at bounding box center [742, 617] width 160 height 55
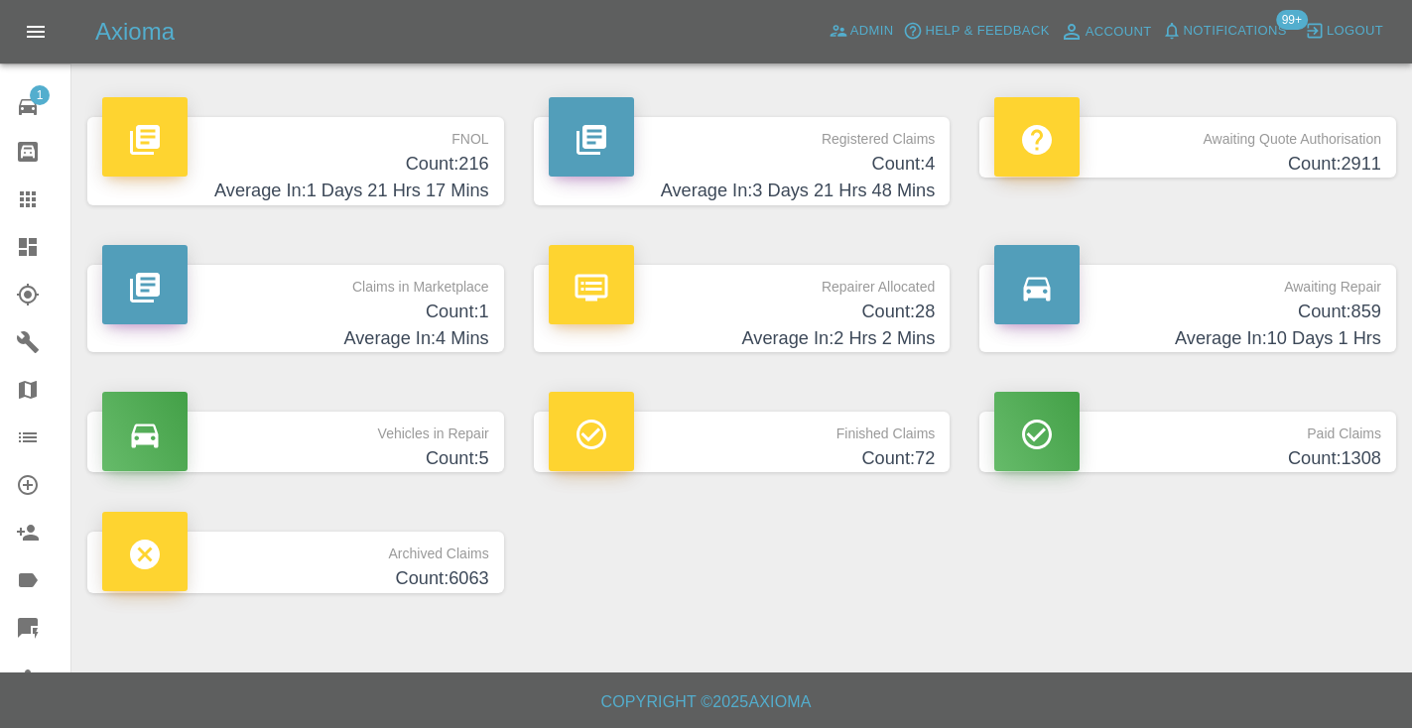
click at [1260, 299] on h4 "Count: 859" at bounding box center [1187, 312] width 387 height 27
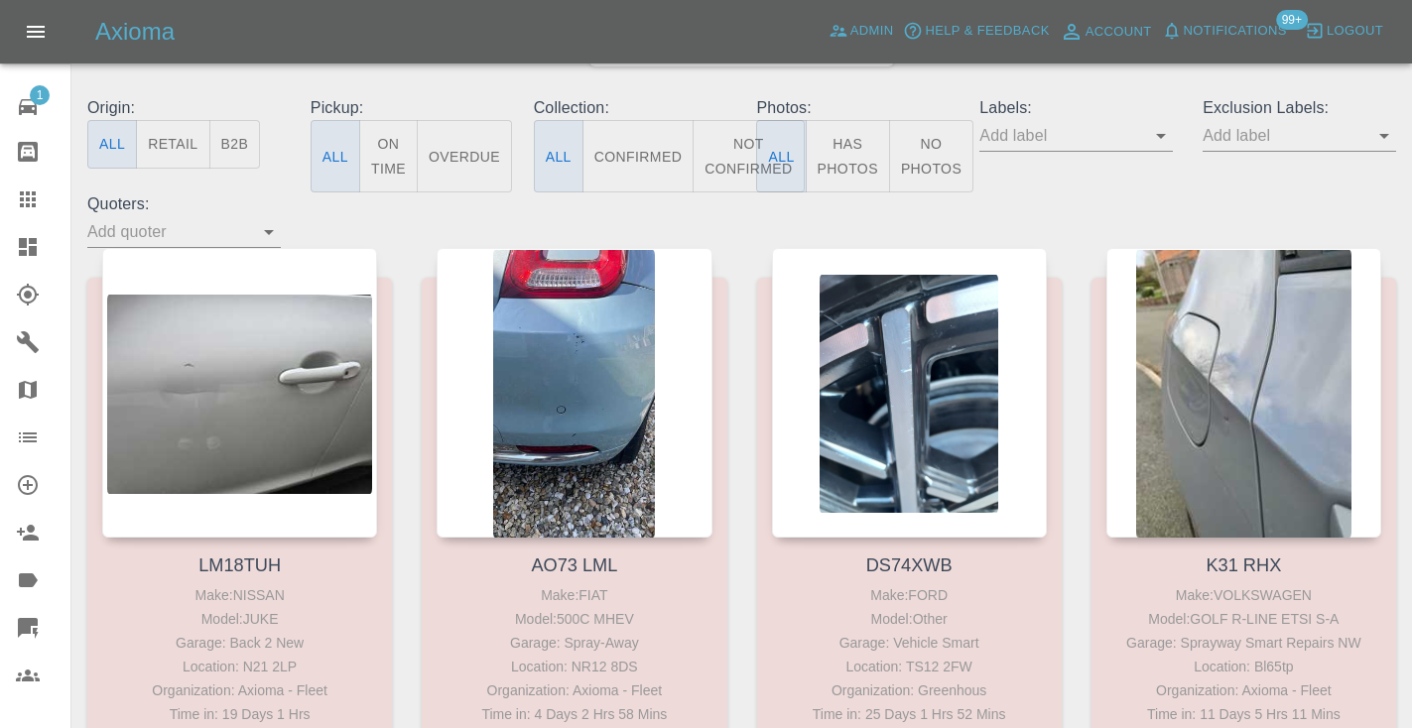
click at [744, 166] on button "Not Confirmed" at bounding box center [748, 156] width 111 height 72
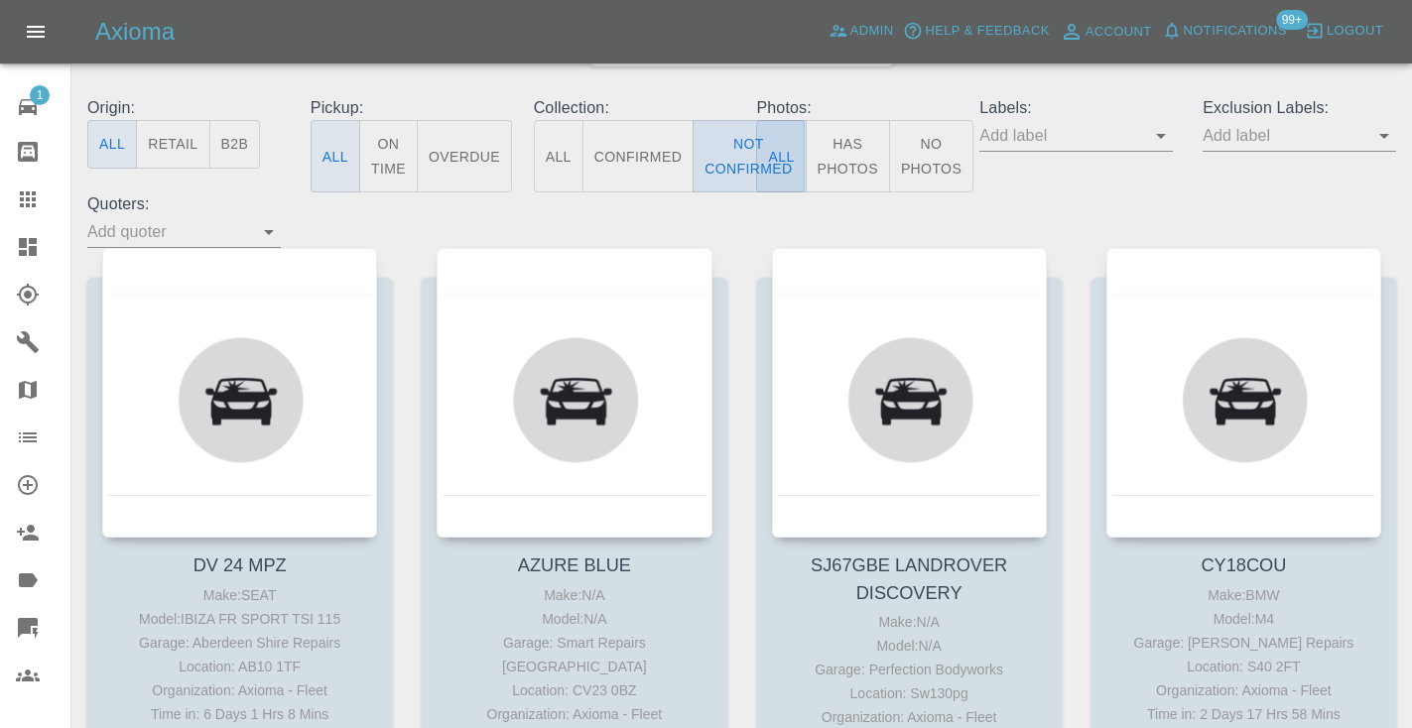
type button "false"
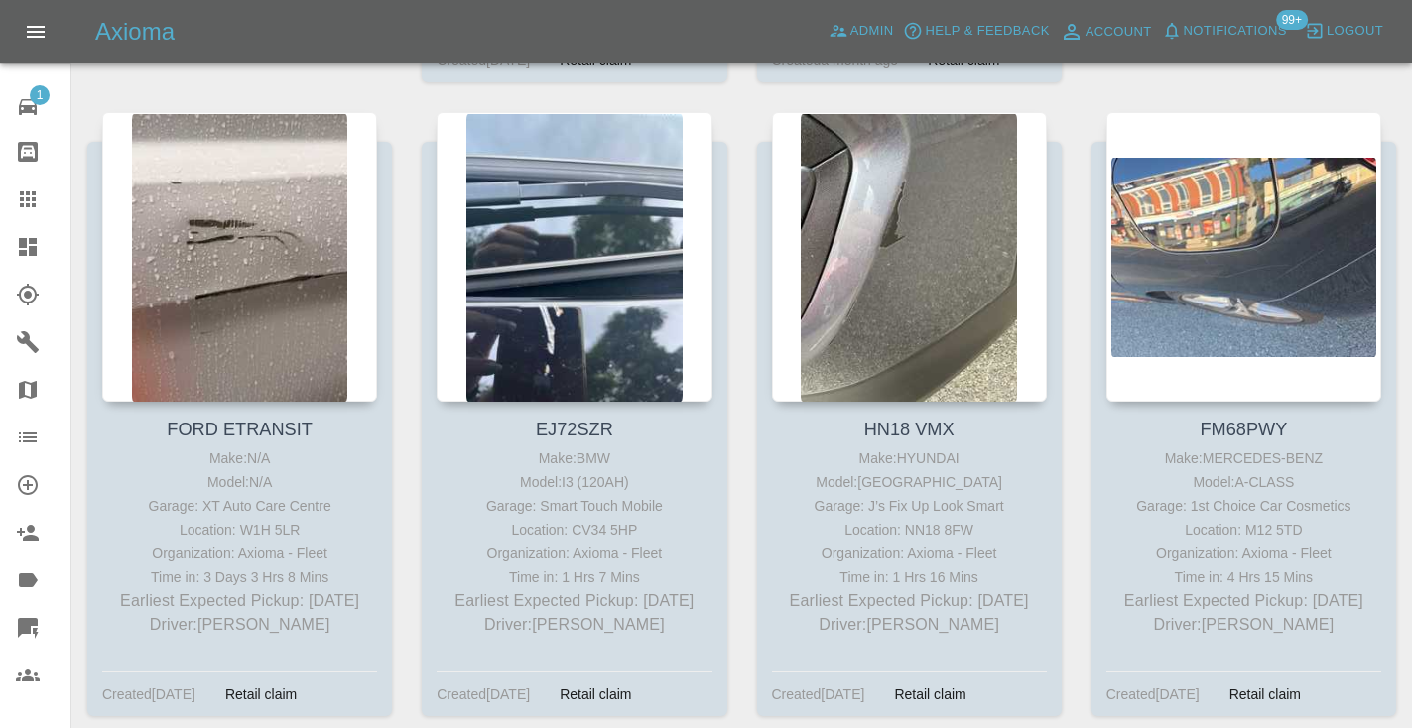
scroll to position [4341, 0]
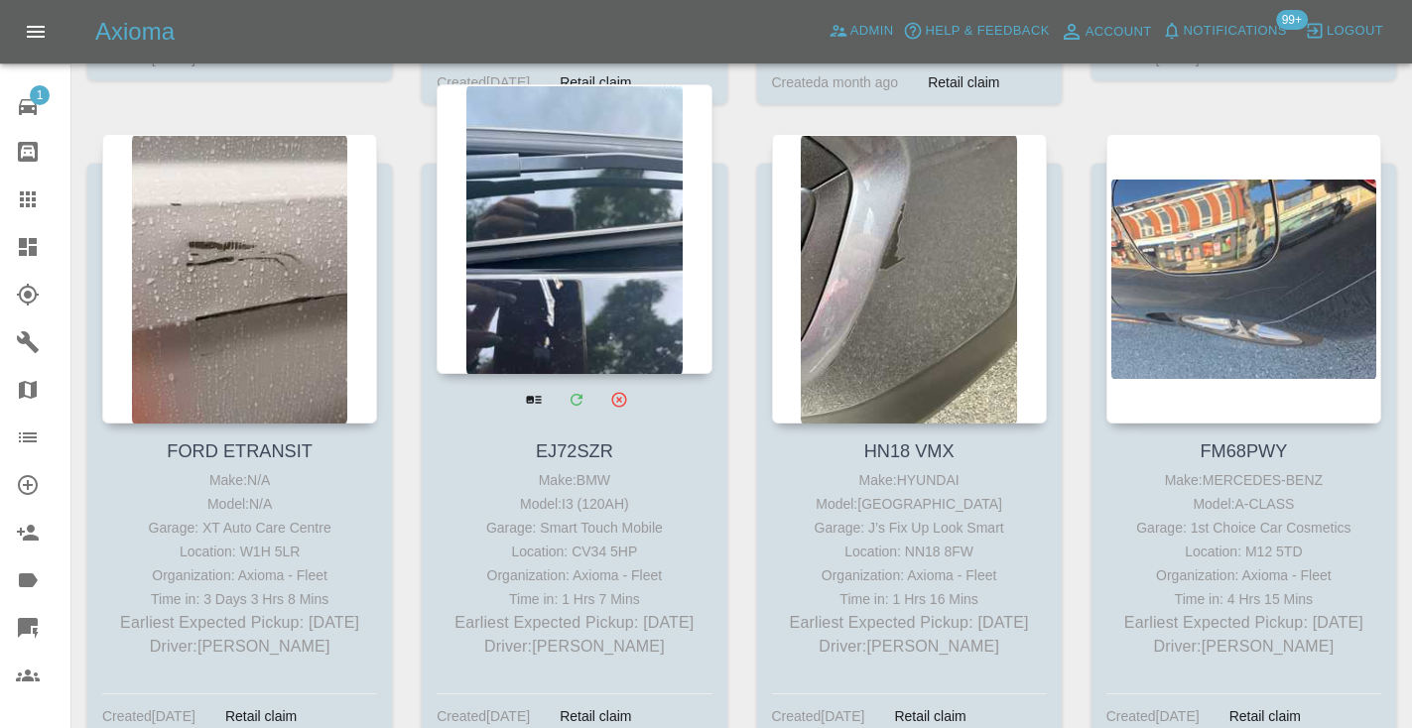
click at [573, 212] on div at bounding box center [574, 229] width 275 height 290
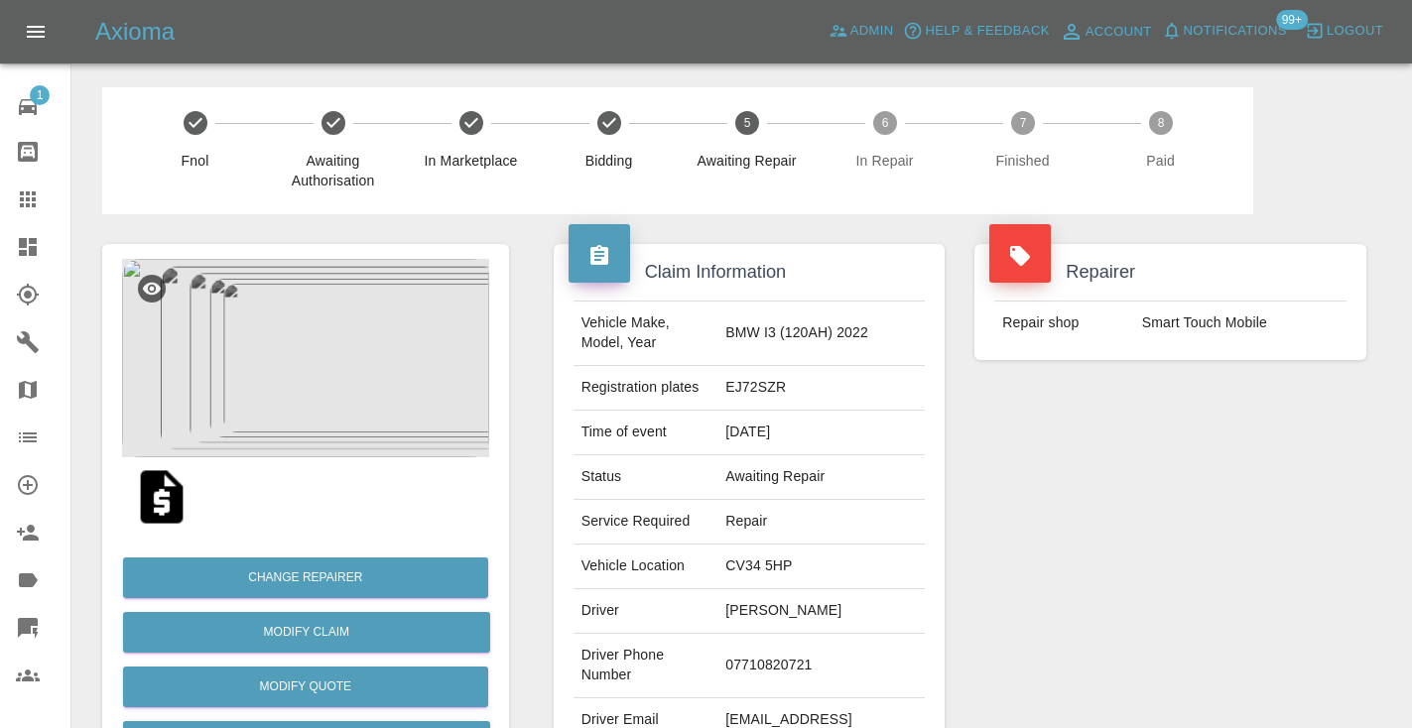
click at [788, 648] on td "07710820721" at bounding box center [820, 666] width 207 height 64
copy td "07710820721"
click at [1104, 510] on div "Repairer Repair shop Smart Touch Mobile" at bounding box center [1170, 510] width 422 height 592
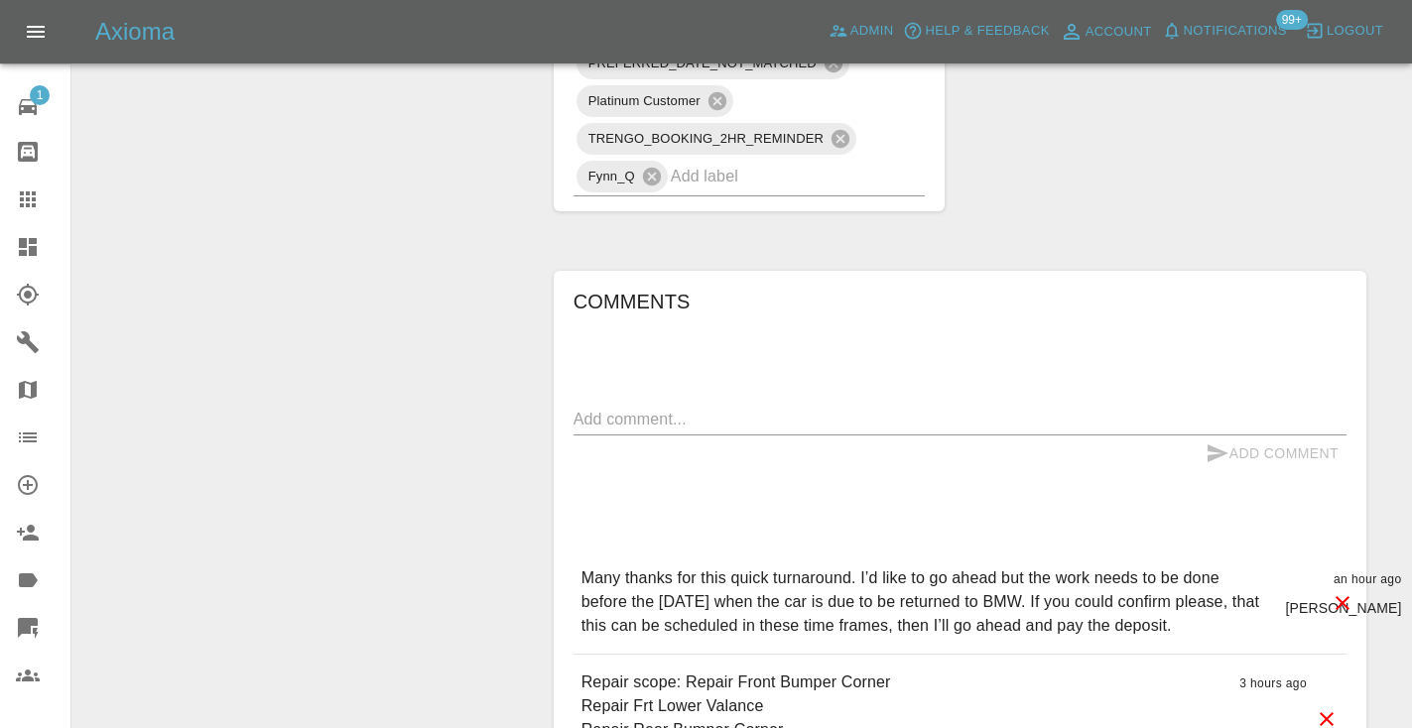
scroll to position [1479, 0]
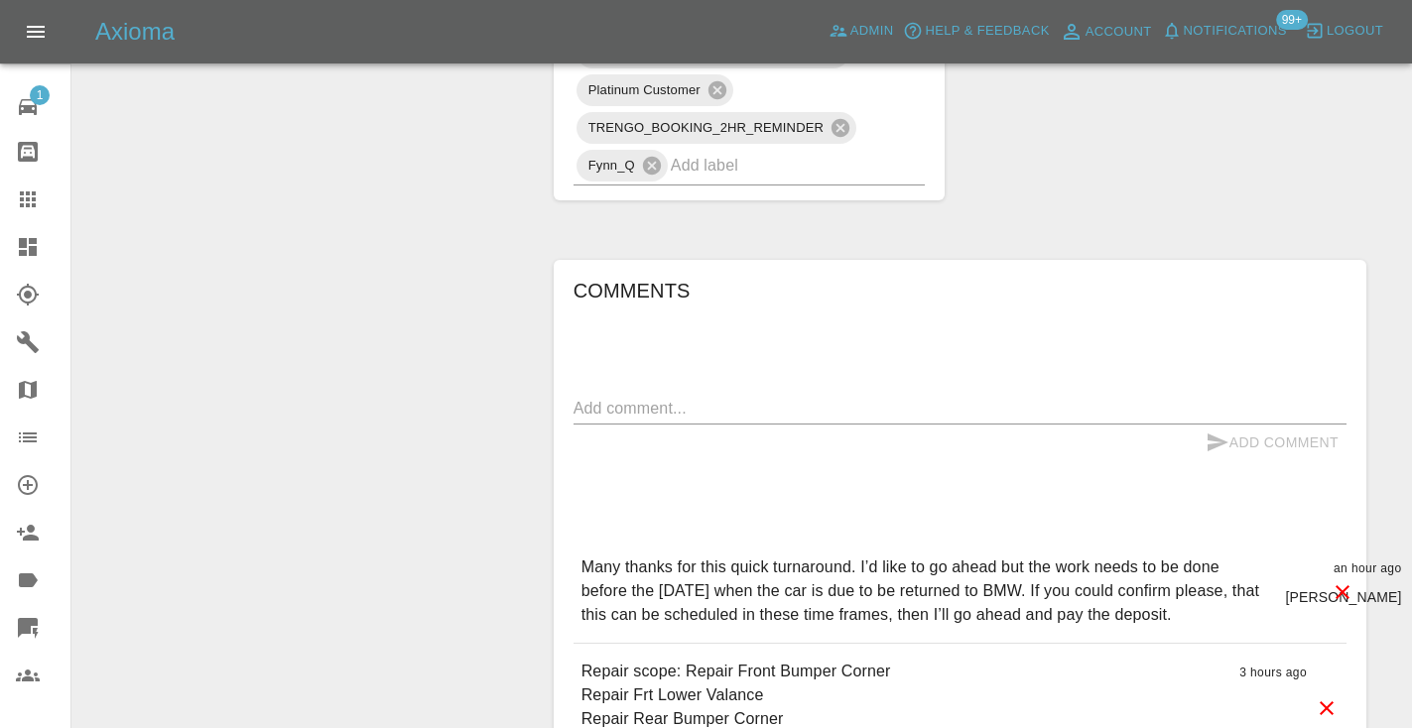
click at [648, 397] on textarea at bounding box center [959, 408] width 773 height 23
type textarea "called : booking in as soon as she is done driving"
click at [1223, 431] on icon "submit" at bounding box center [1217, 443] width 24 height 24
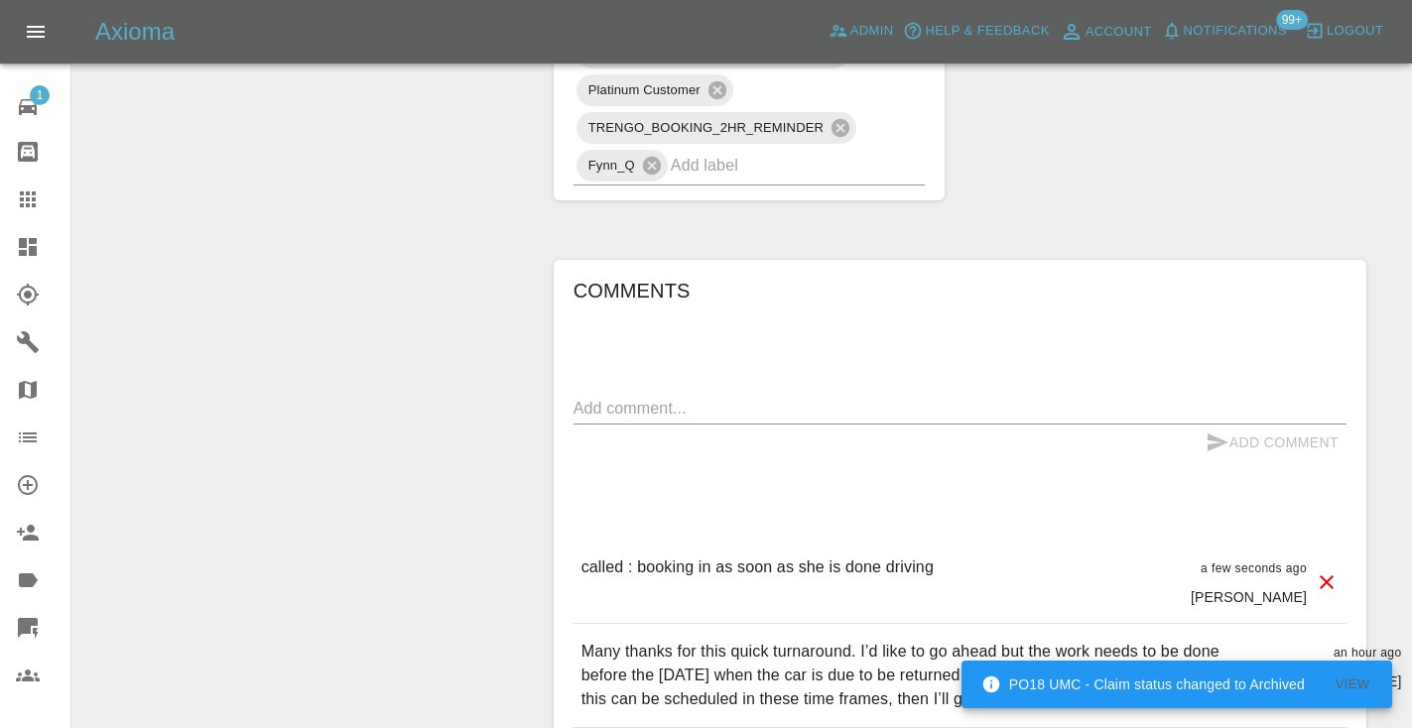
click at [810, 150] on input "text" at bounding box center [770, 165] width 199 height 31
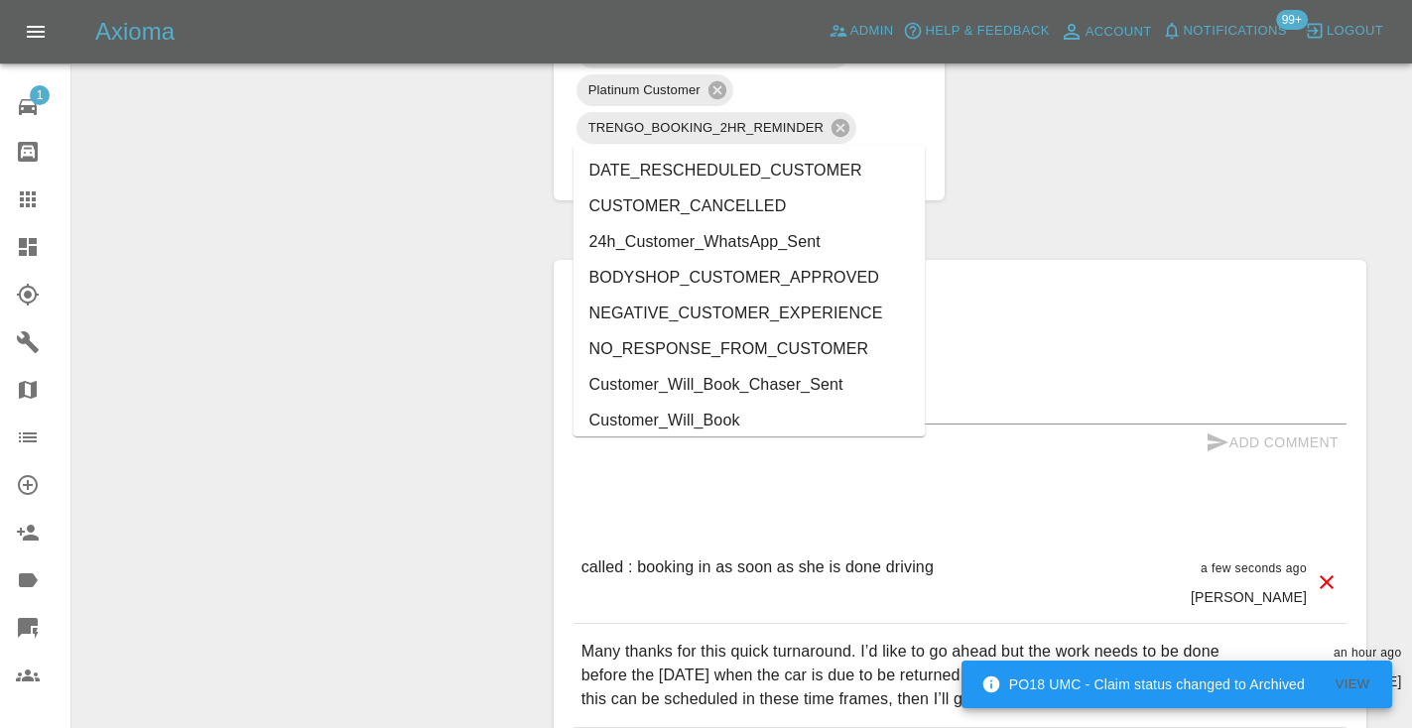
type input "cust"
click at [822, 425] on li "Customer_Will_Book" at bounding box center [749, 421] width 352 height 36
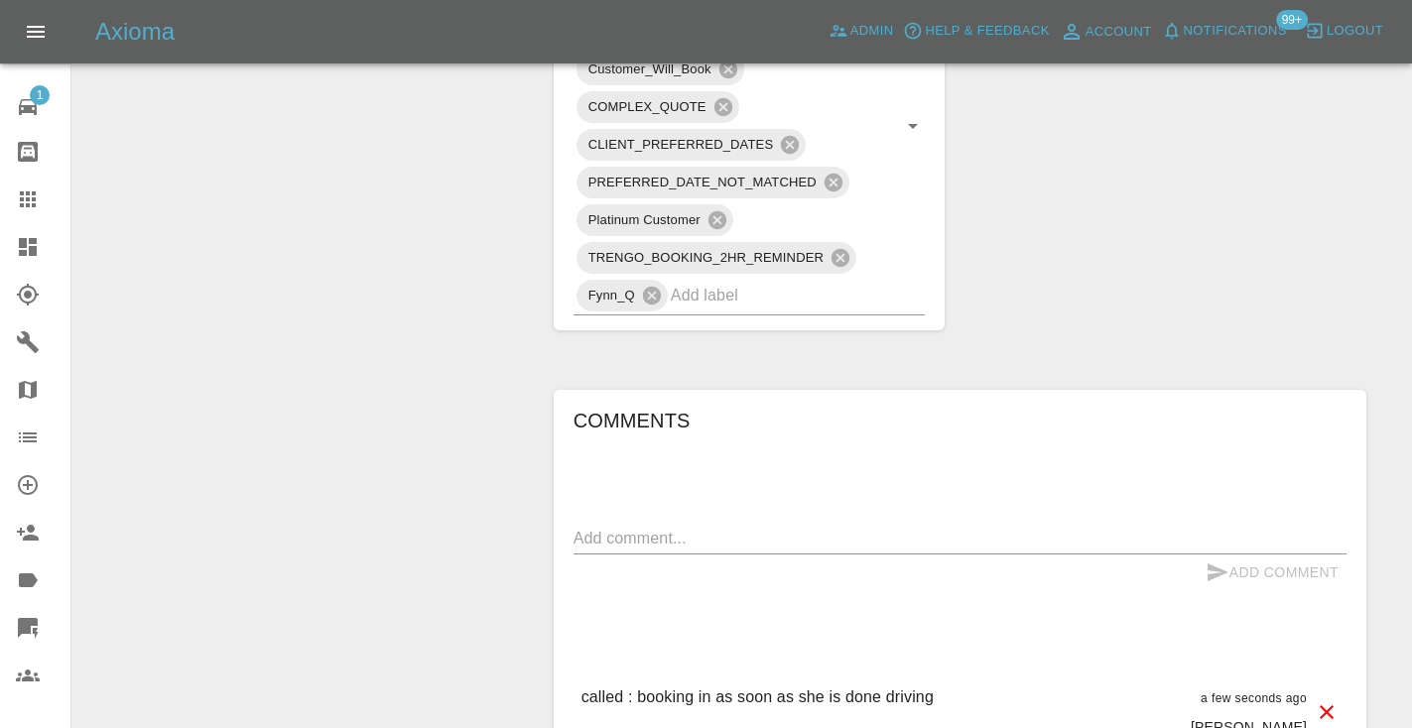
scroll to position [1386, 0]
click at [36, 194] on icon at bounding box center [28, 199] width 16 height 16
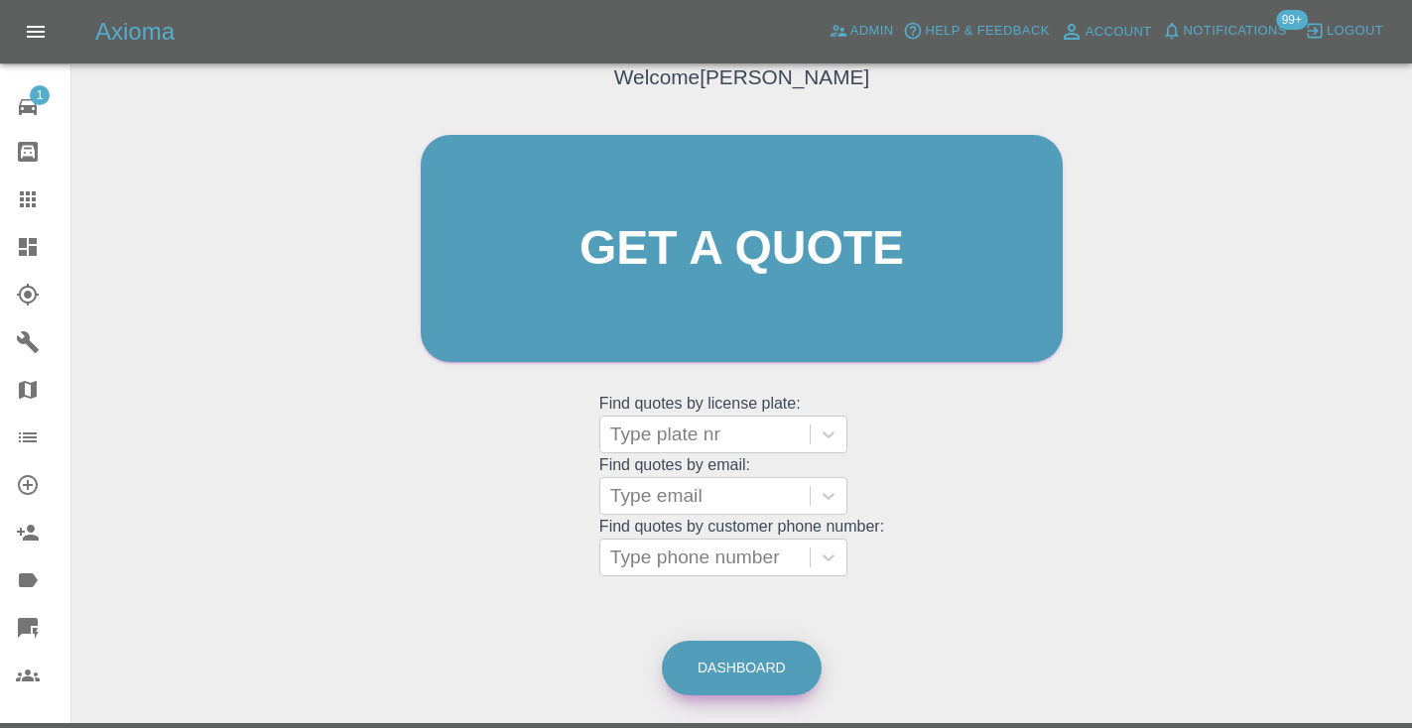
click at [727, 662] on link "Dashboard" at bounding box center [742, 668] width 160 height 55
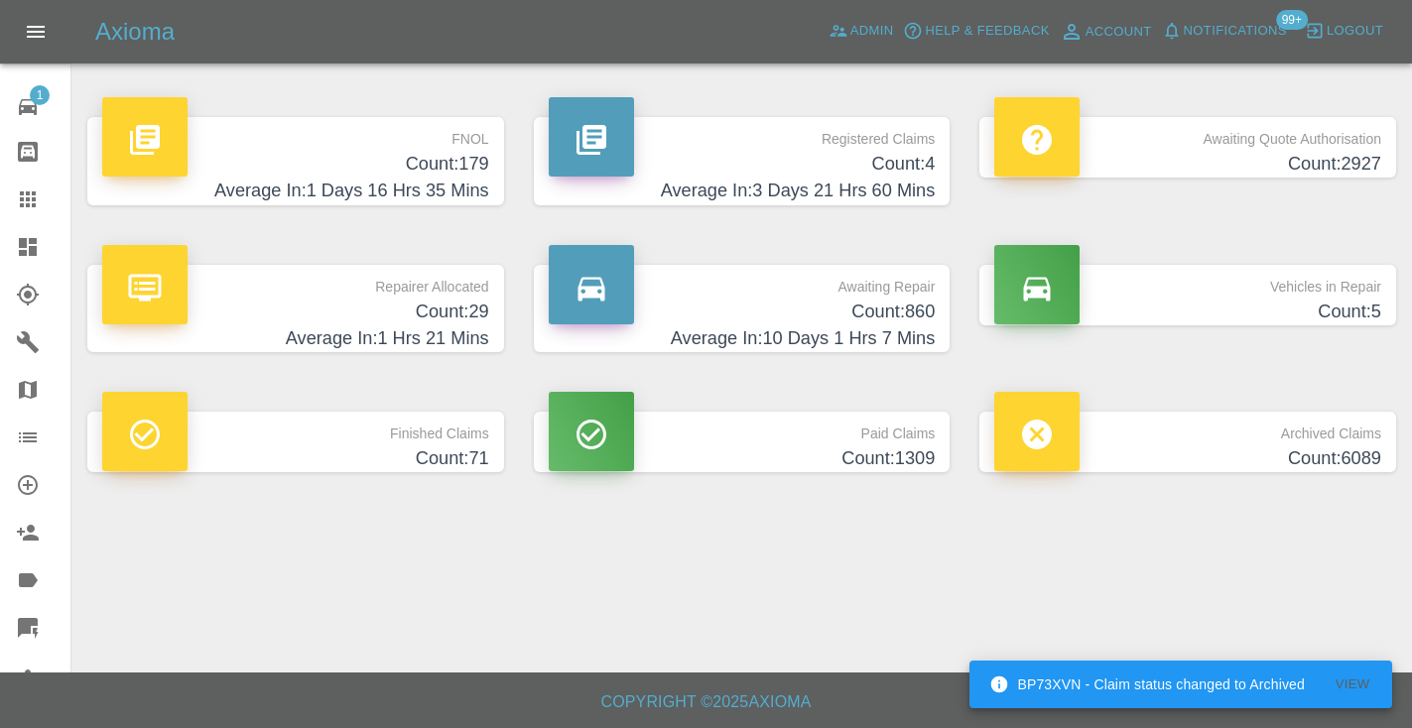
click at [880, 328] on h4 "Average In: 10 Days 1 Hrs 7 Mins" at bounding box center [742, 338] width 387 height 27
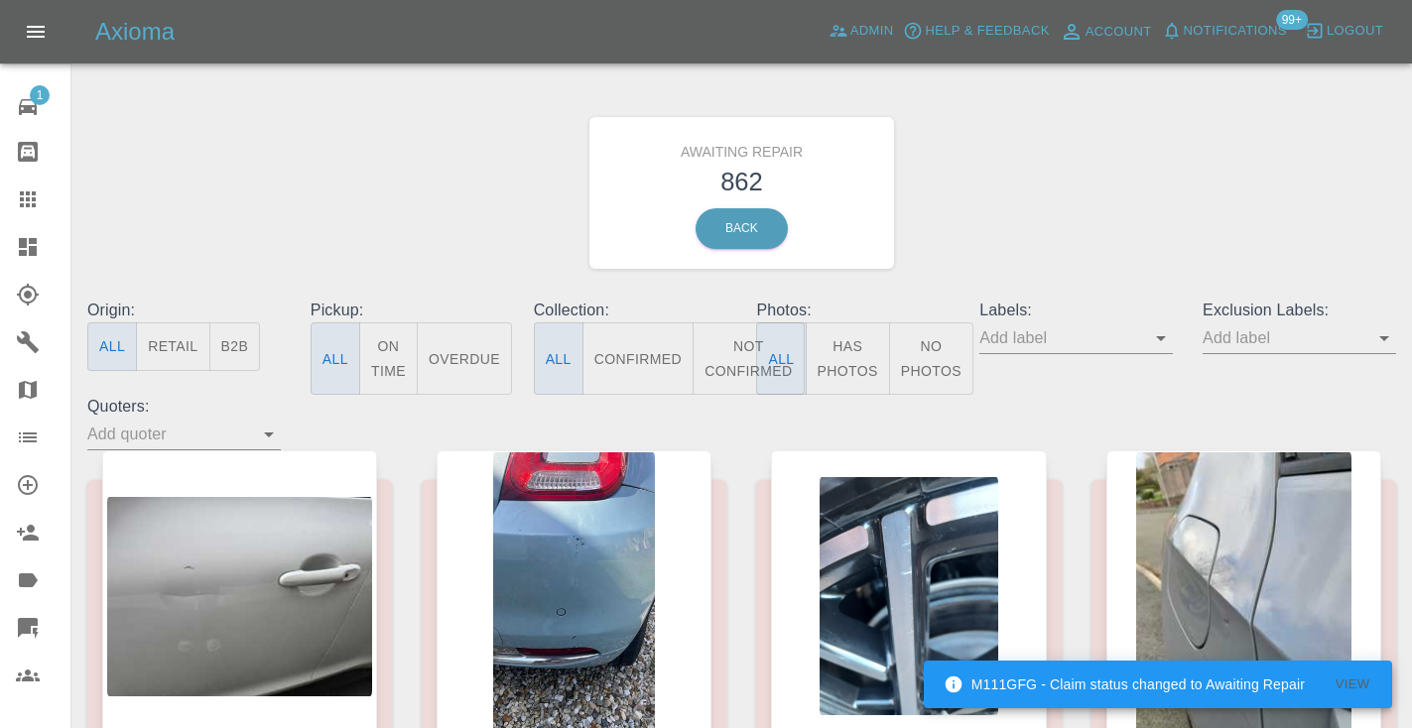
click at [734, 341] on button "Not Confirmed" at bounding box center [748, 358] width 111 height 72
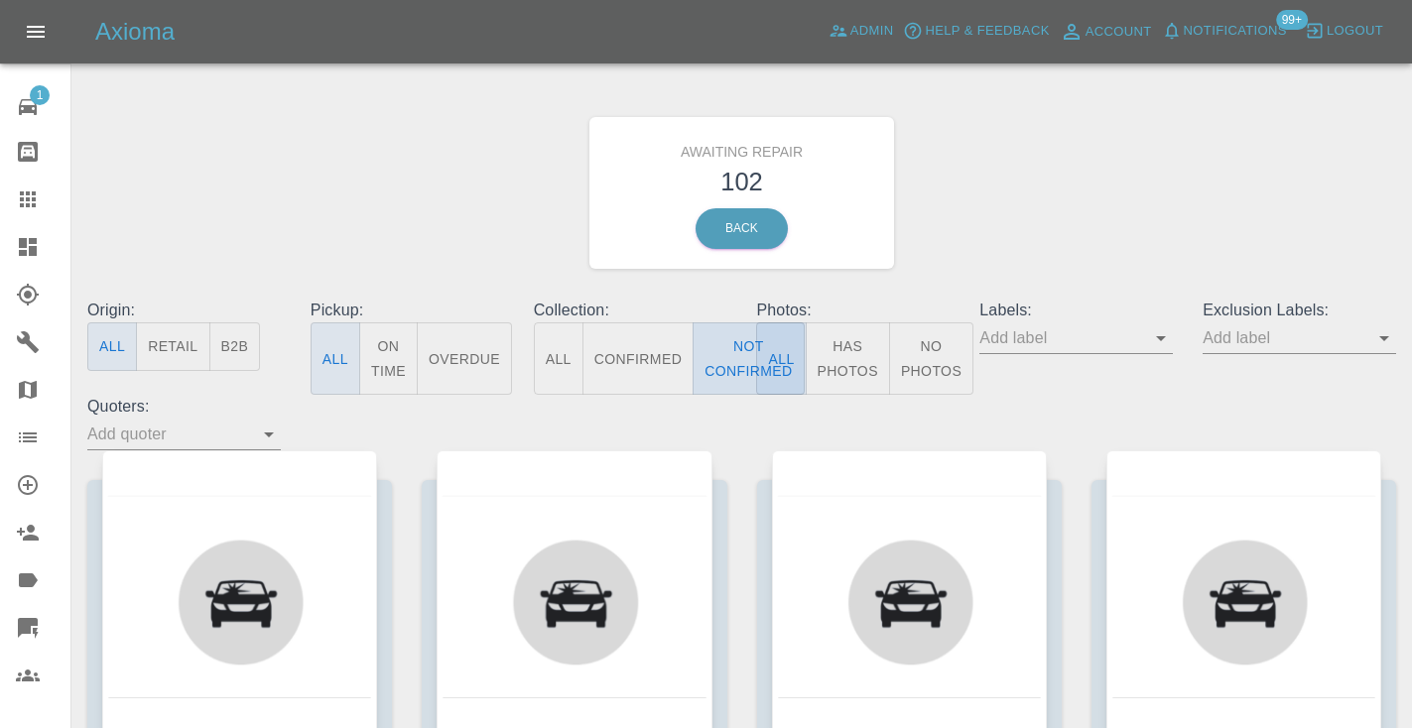
type button "false"
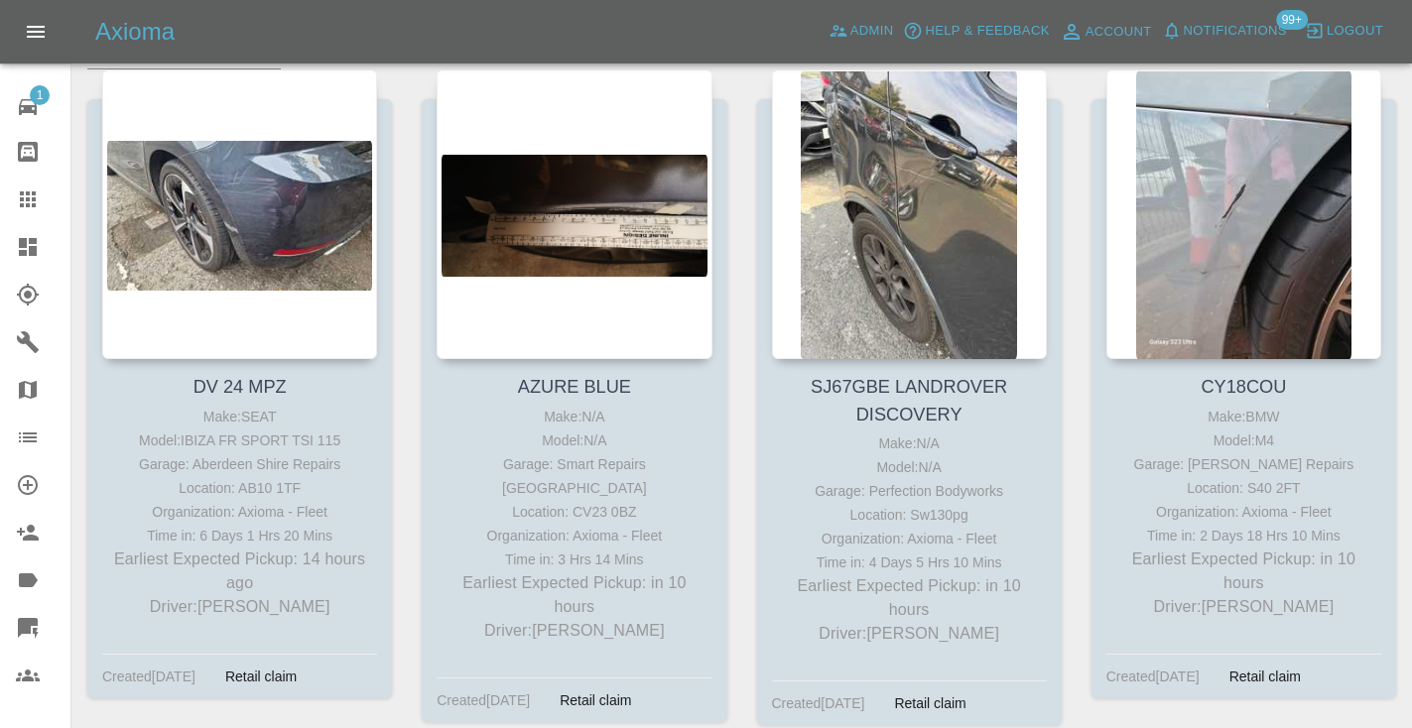
scroll to position [386, 0]
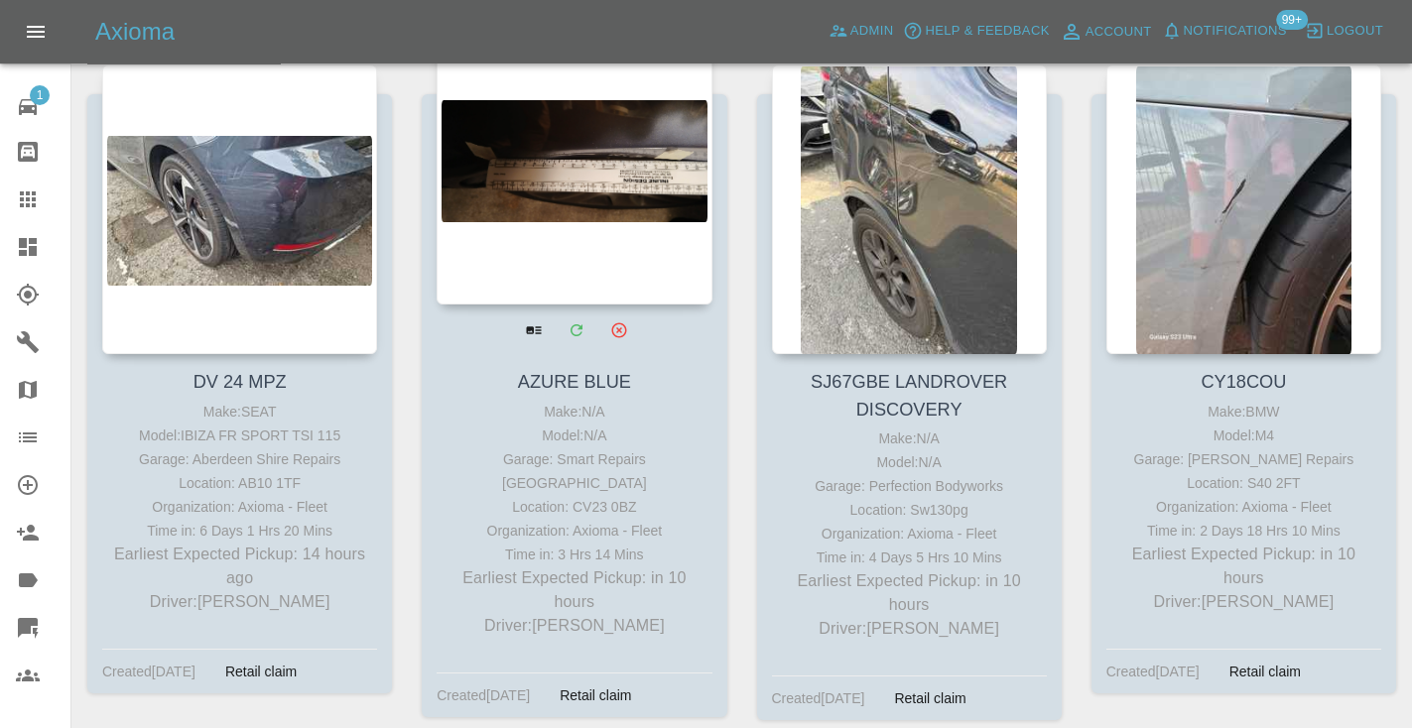
click at [555, 185] on div at bounding box center [574, 160] width 275 height 290
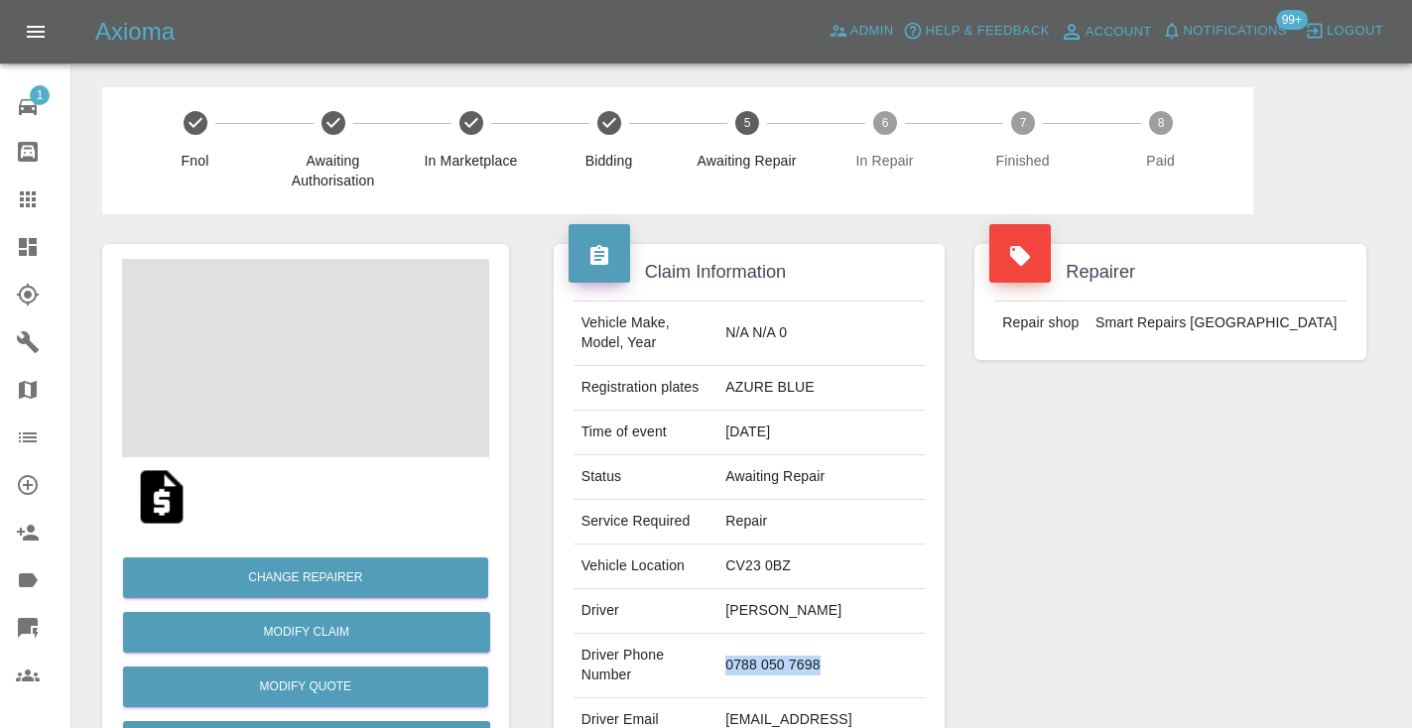
drag, startPoint x: 858, startPoint y: 659, endPoint x: 750, endPoint y: 657, distance: 108.2
click at [750, 657] on td "0788 050 7698" at bounding box center [820, 666] width 207 height 64
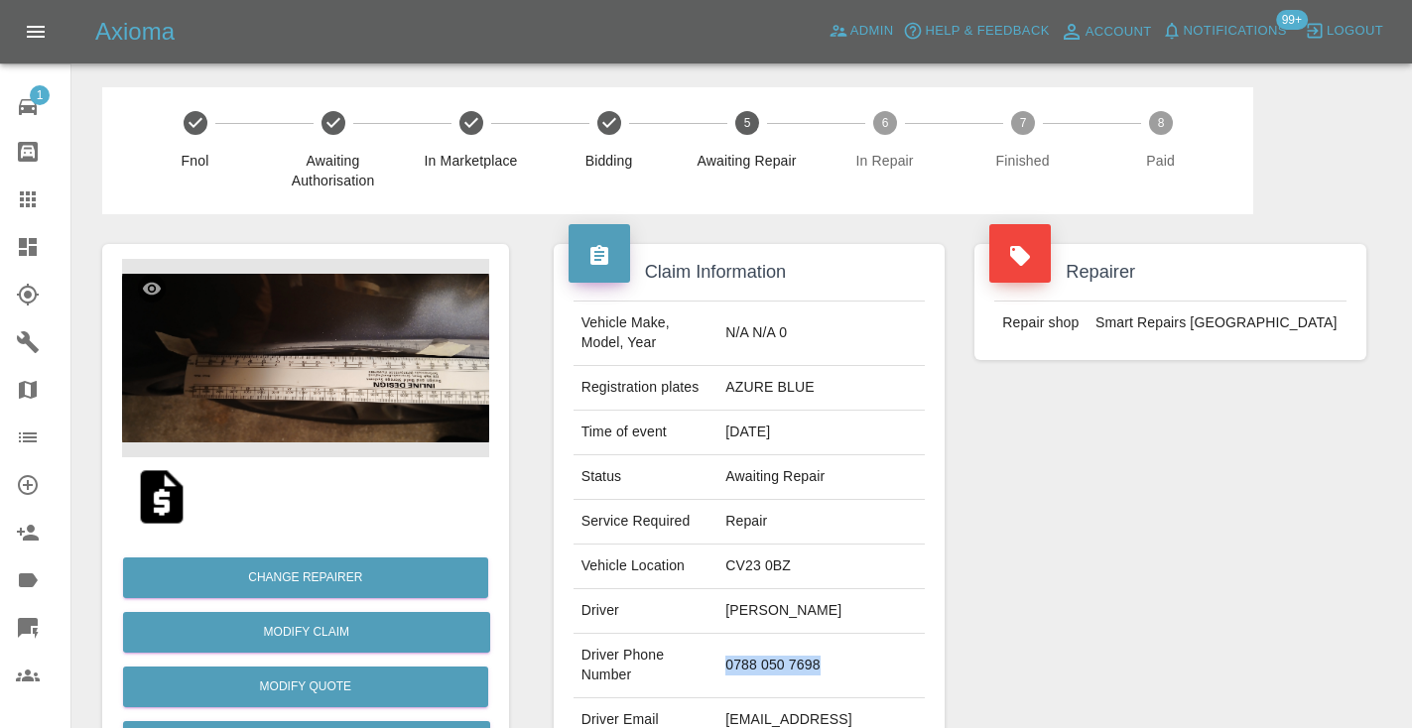
copy td "0788 050 7698"
click at [1121, 564] on div "Repairer Repair shop Smart Repairs Midlands" at bounding box center [1170, 510] width 422 height 592
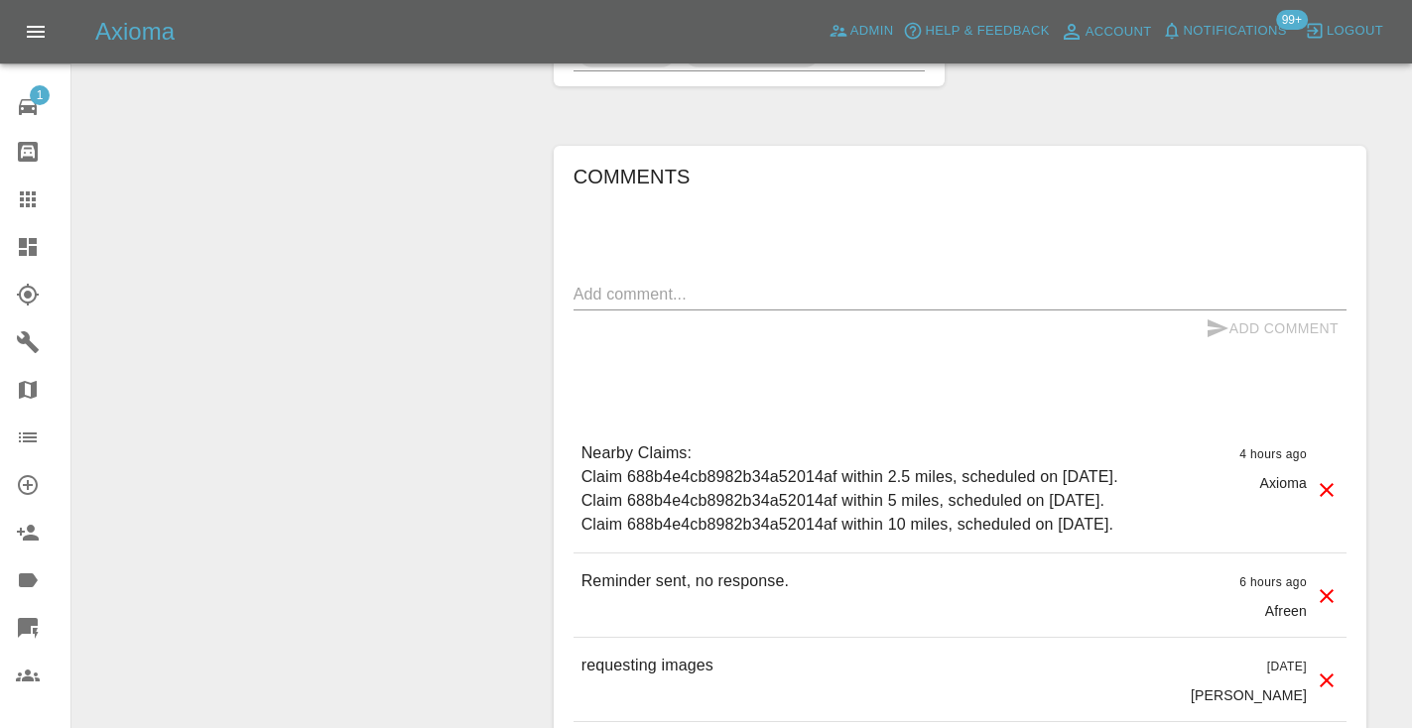
scroll to position [1647, 0]
click at [599, 285] on textarea at bounding box center [959, 296] width 773 height 23
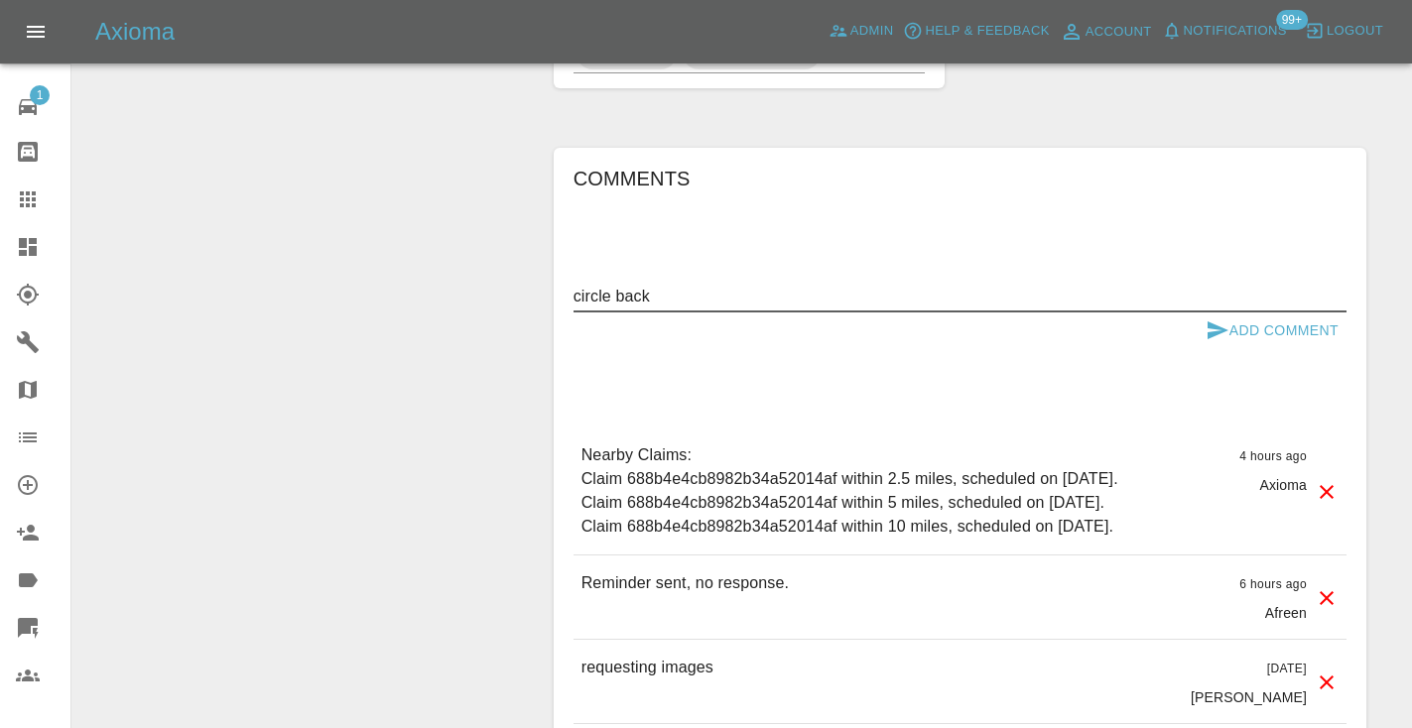
type textarea "circle back"
click at [1216, 321] on icon "submit" at bounding box center [1217, 330] width 21 height 18
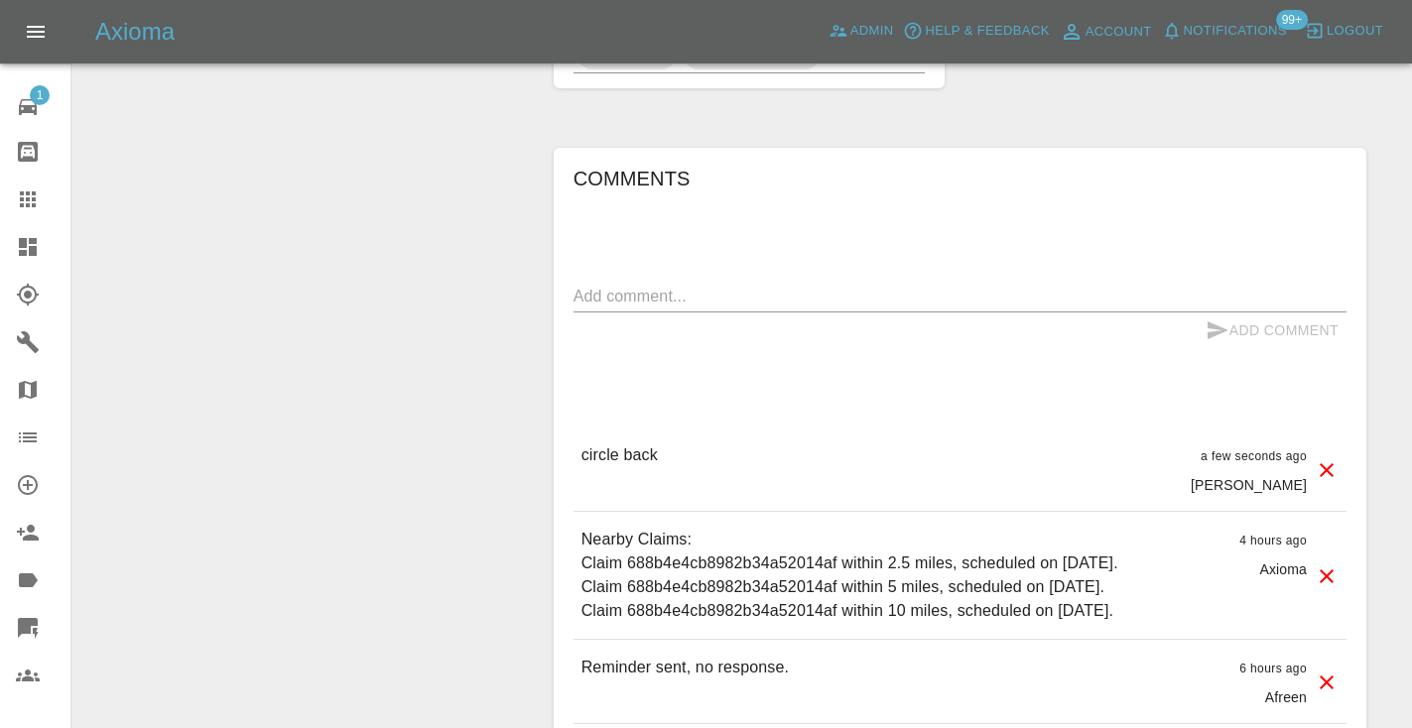
click at [36, 198] on icon at bounding box center [28, 199] width 16 height 16
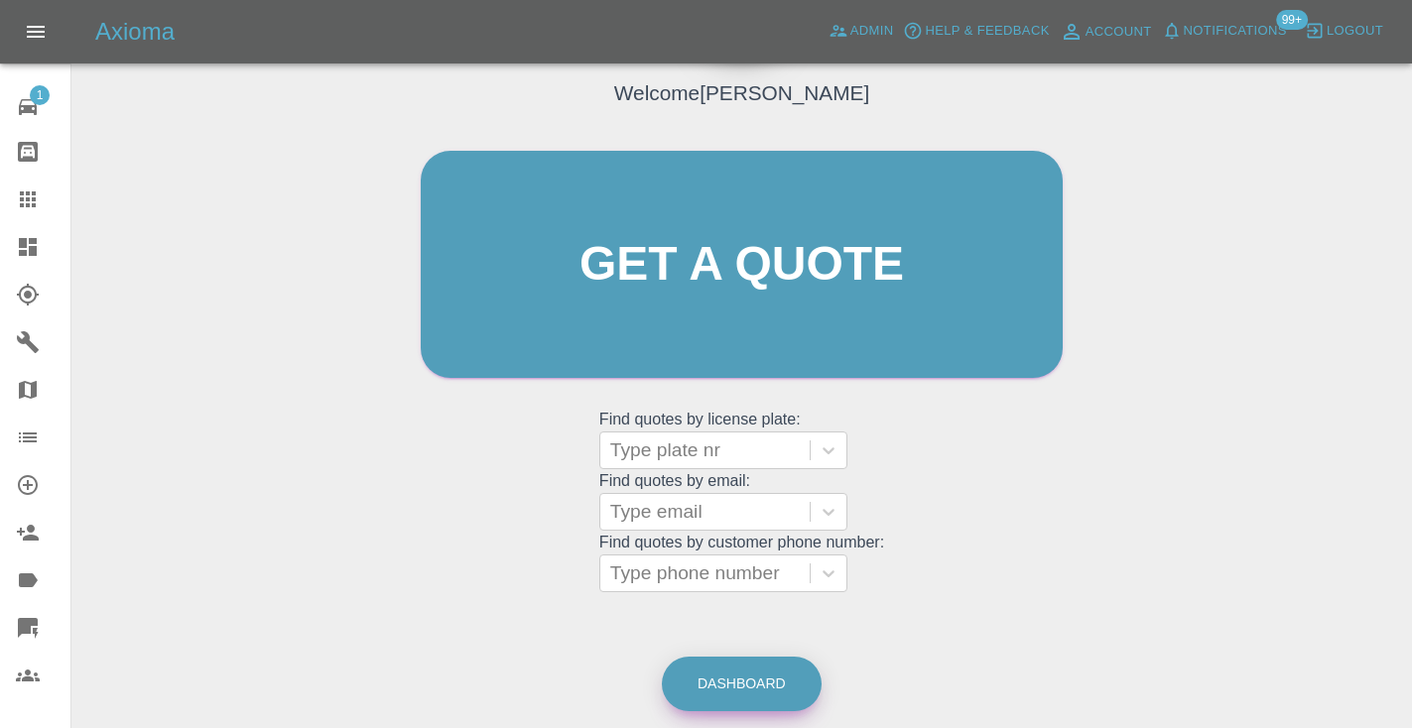
click at [700, 675] on link "Dashboard" at bounding box center [742, 684] width 160 height 55
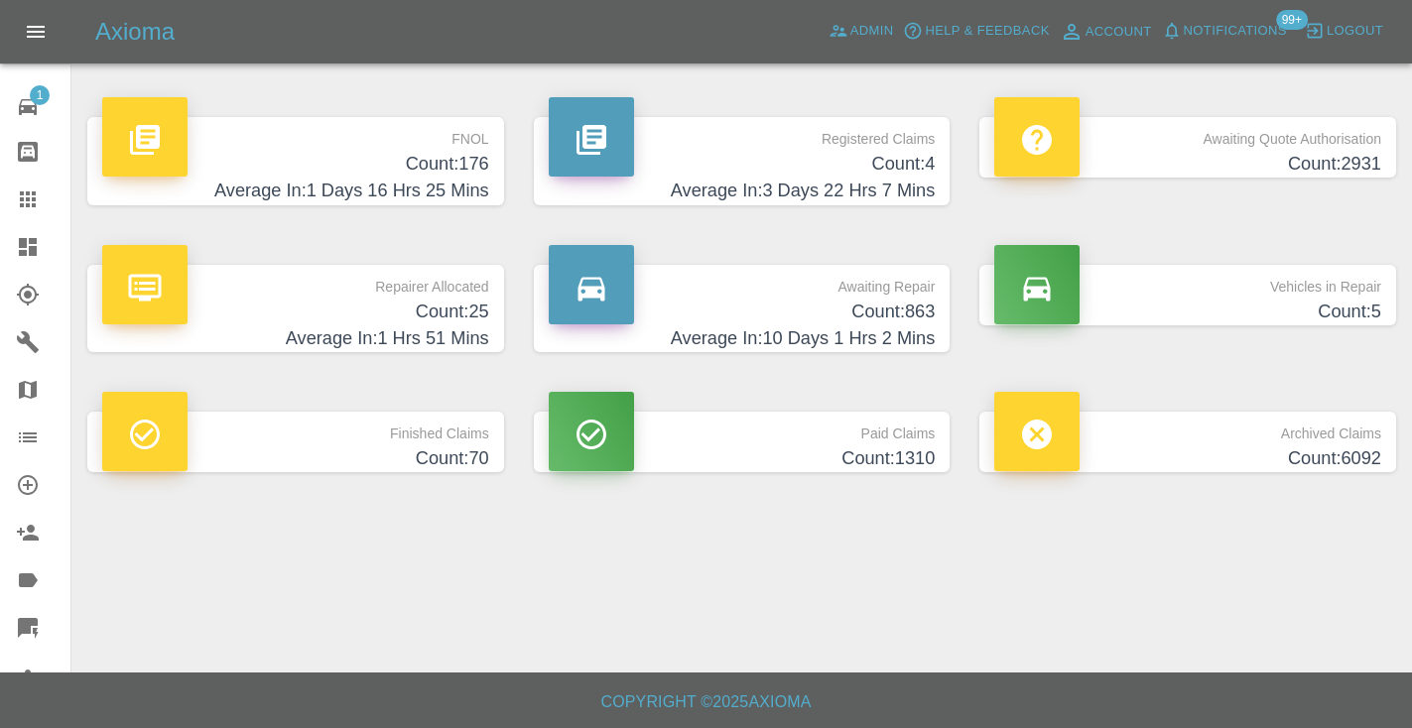
click at [918, 325] on h4 "Average In: 10 Days 1 Hrs 2 Mins" at bounding box center [742, 338] width 387 height 27
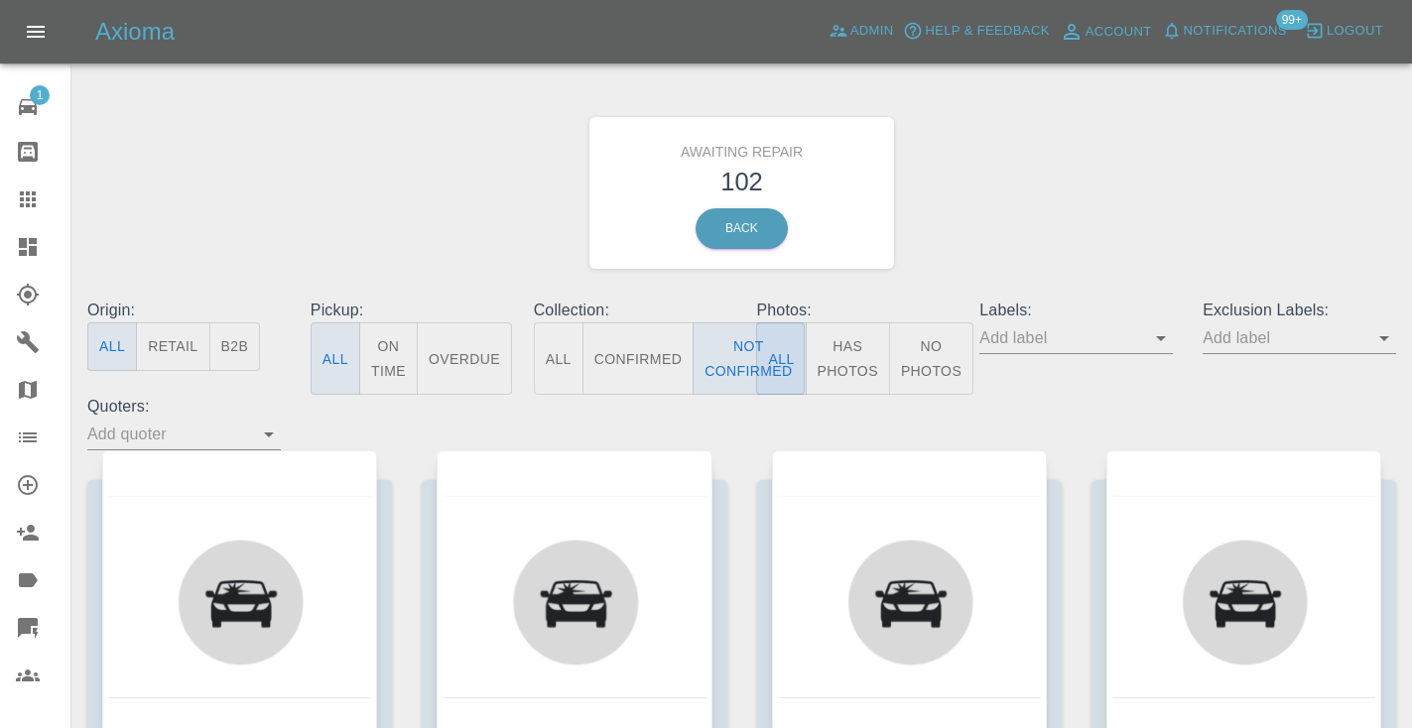
click at [1051, 151] on div "Awaiting Repair 102 Back" at bounding box center [741, 192] width 1338 height 211
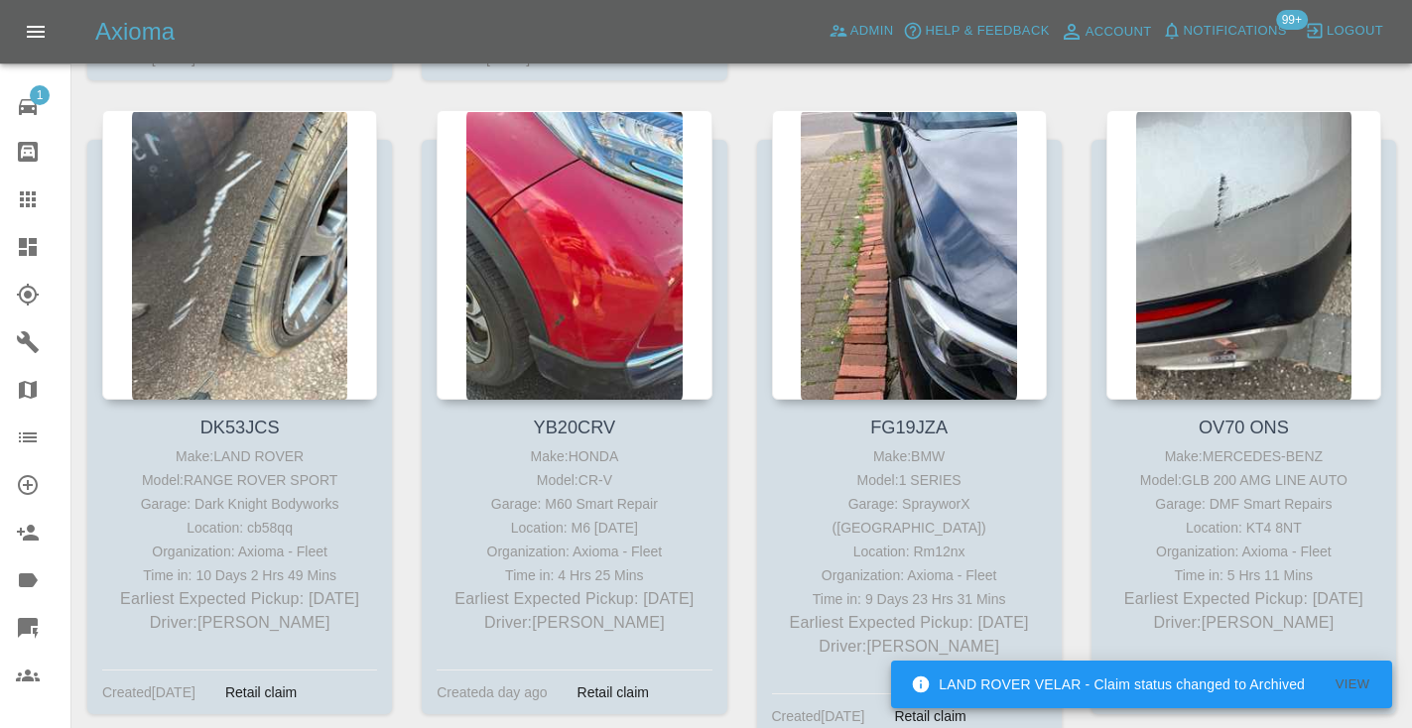
scroll to position [8902, 0]
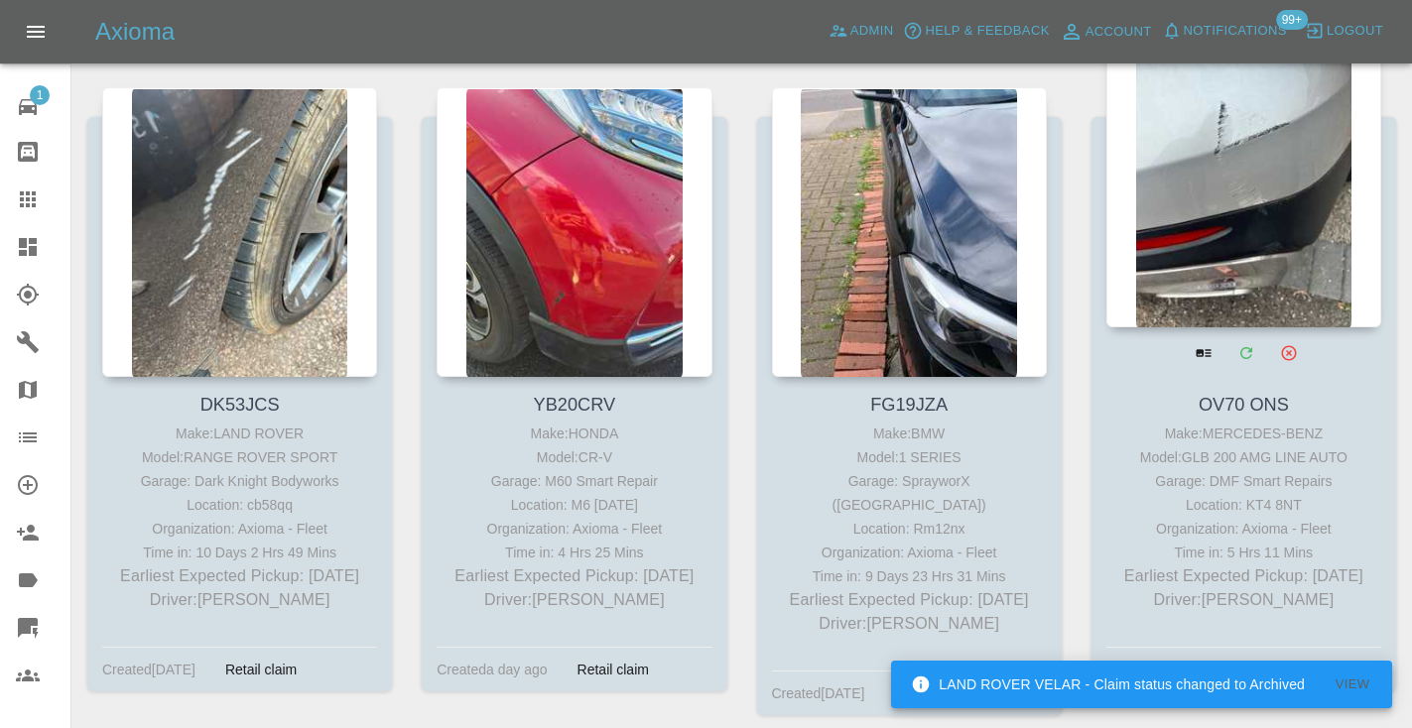
click at [1232, 141] on div at bounding box center [1243, 183] width 275 height 290
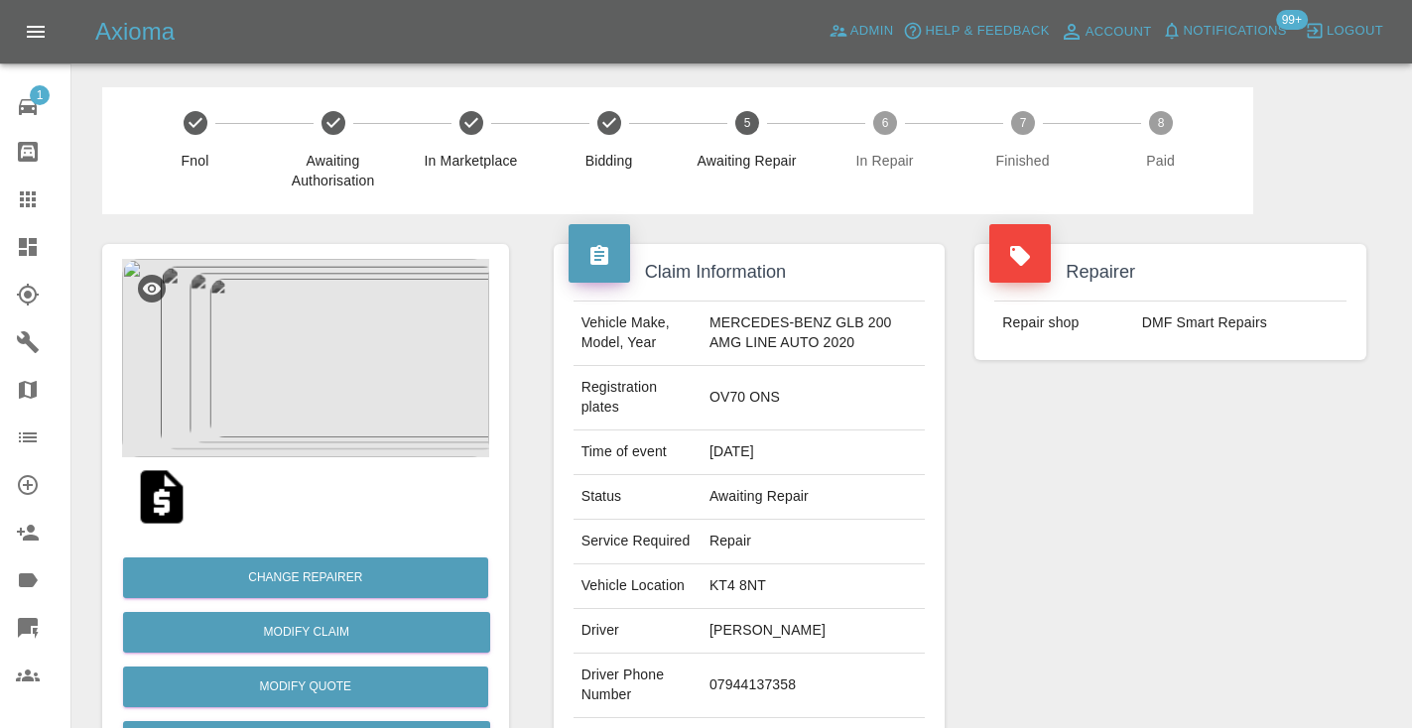
click at [761, 698] on td "07944137358" at bounding box center [812, 686] width 223 height 64
copy td "07944137358"
click at [992, 516] on div "Repairer Repair shop DMF Smart Repairs" at bounding box center [1170, 520] width 422 height 612
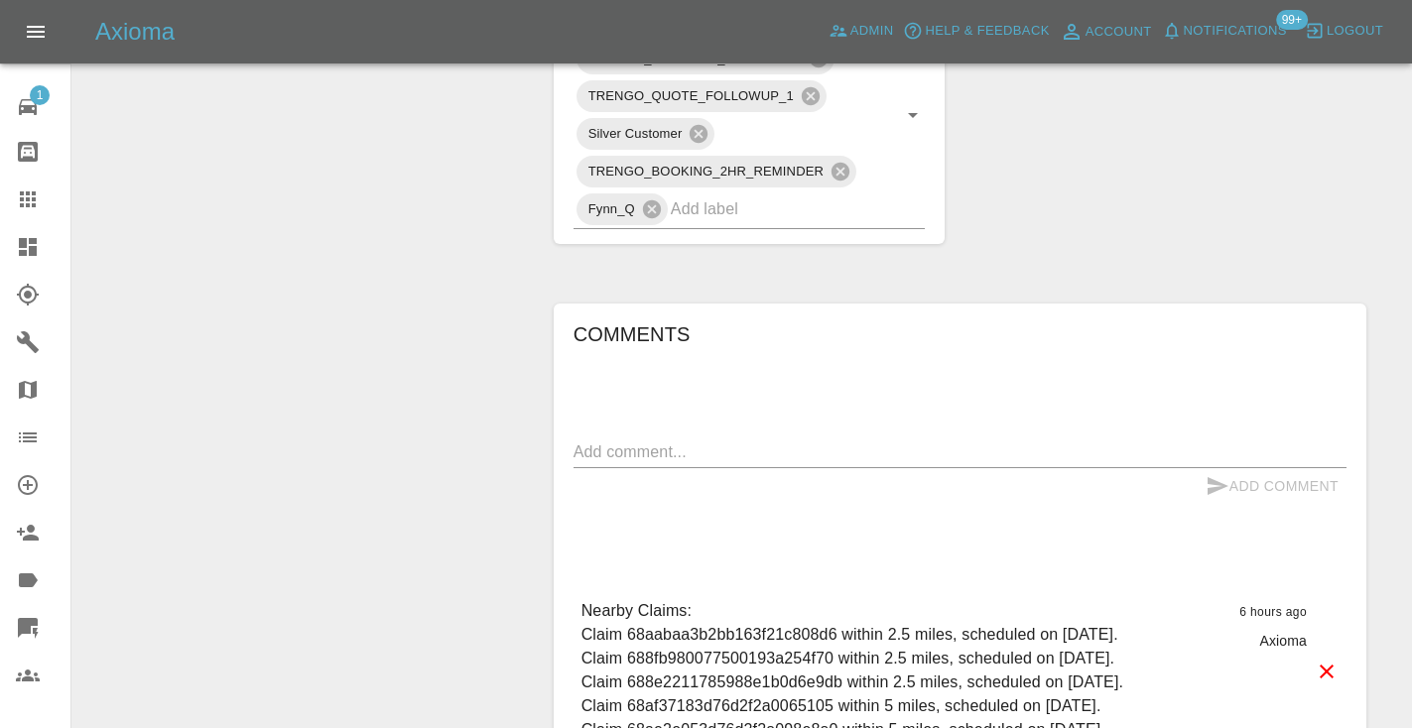
scroll to position [1319, 0]
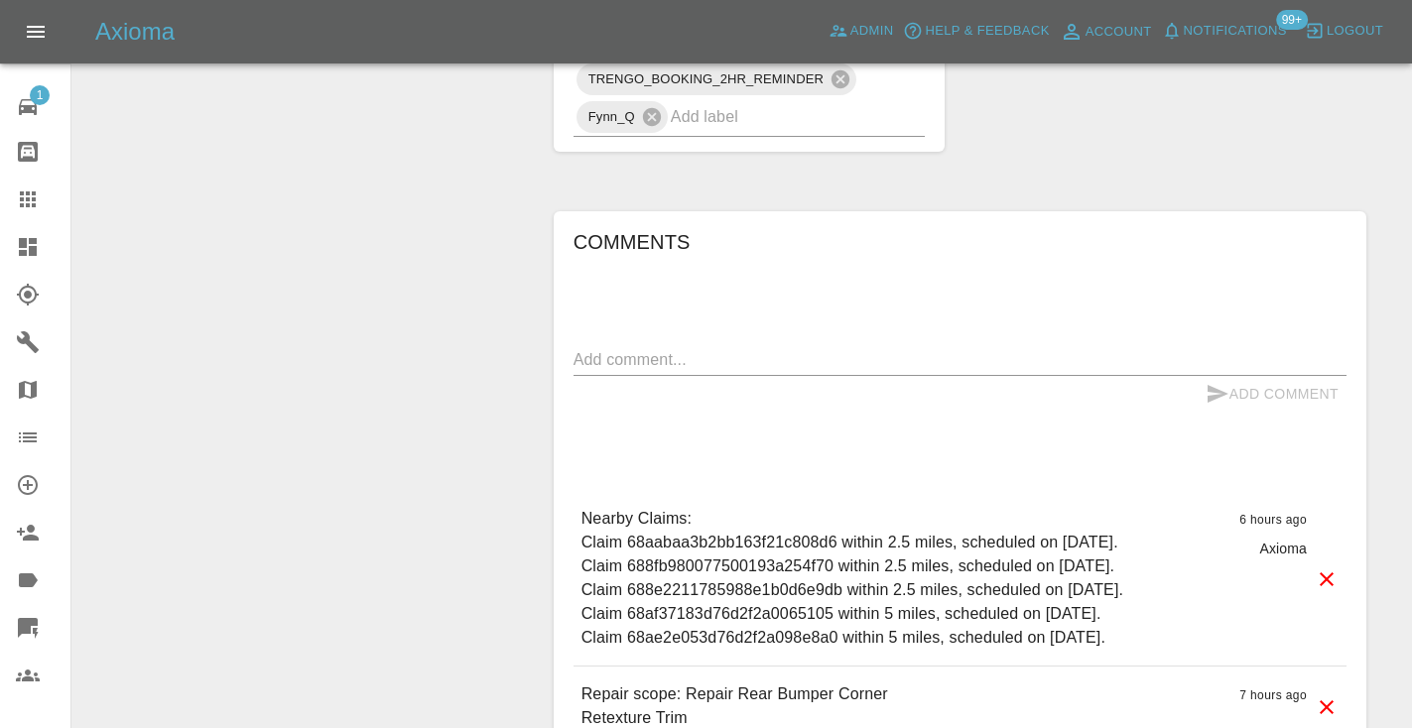
click at [598, 371] on textarea at bounding box center [959, 359] width 773 height 23
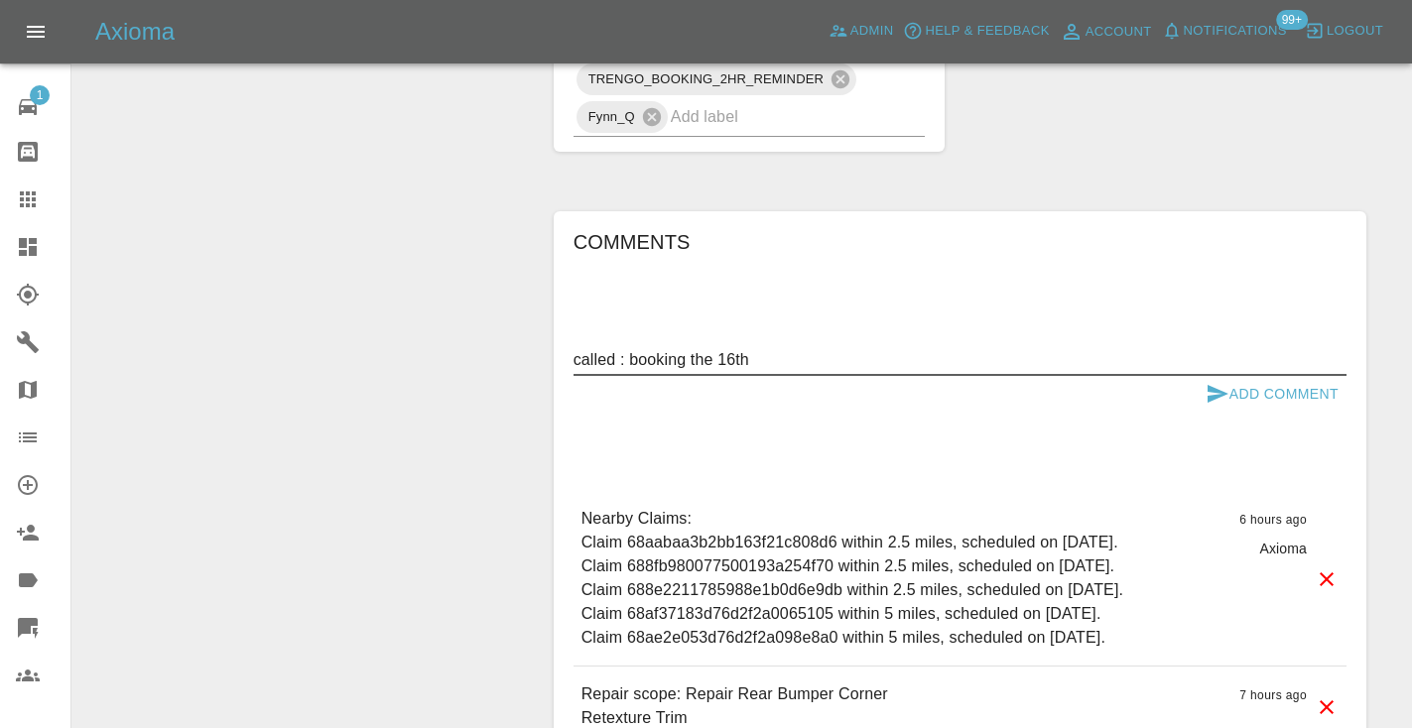
type textarea "called : booking the 16th"
click at [1224, 406] on icon "submit" at bounding box center [1217, 394] width 24 height 24
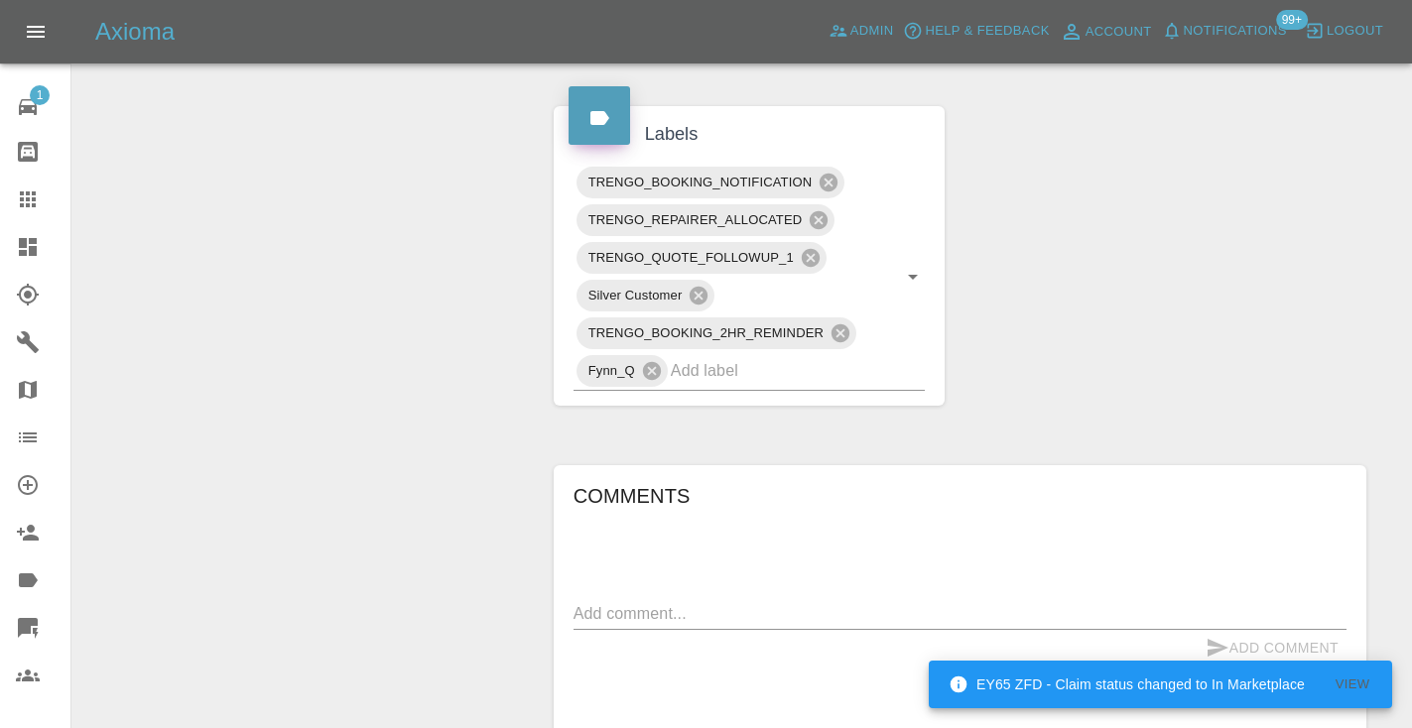
scroll to position [1073, 0]
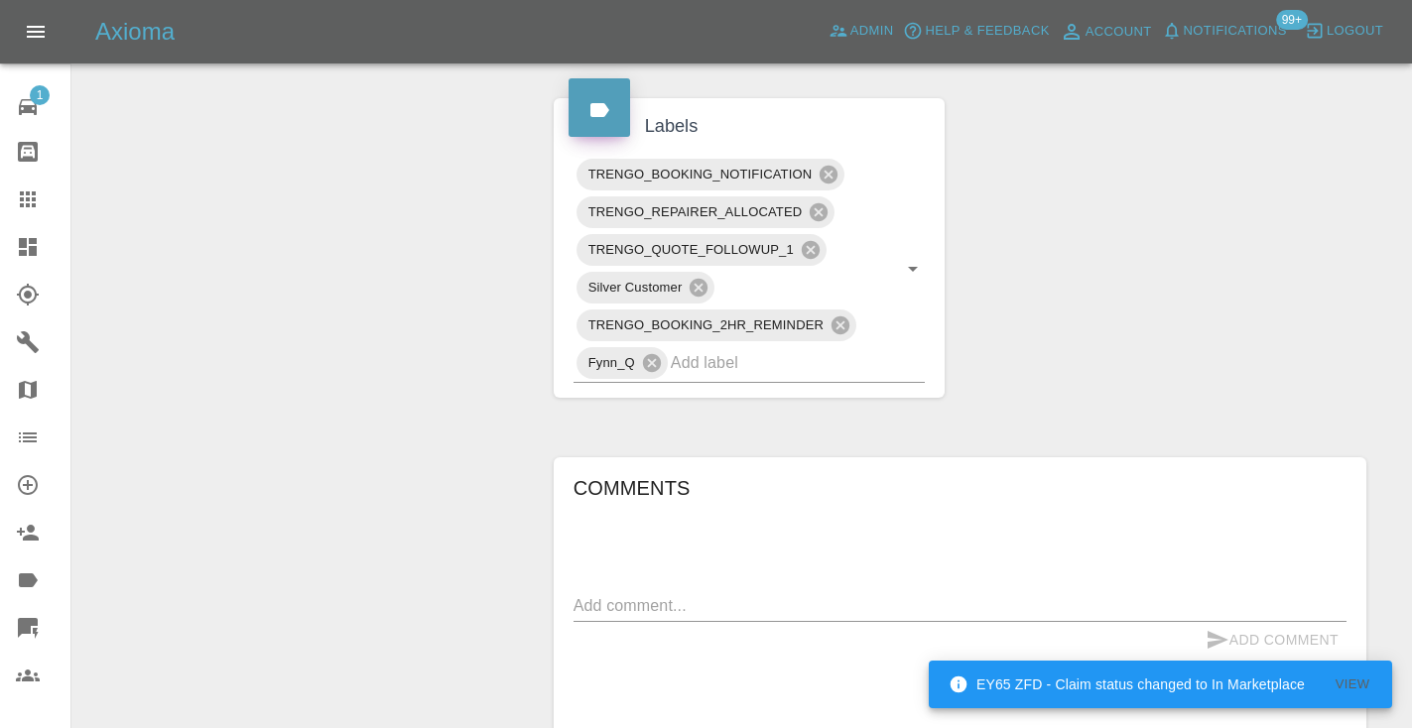
click at [763, 398] on div "TRENGO_BOOKING_NOTIFICATION TRENGO_REPAIRER_ALLOCATED TRENGO_QUOTE_FOLLOWUP_1 S…" at bounding box center [750, 269] width 392 height 257
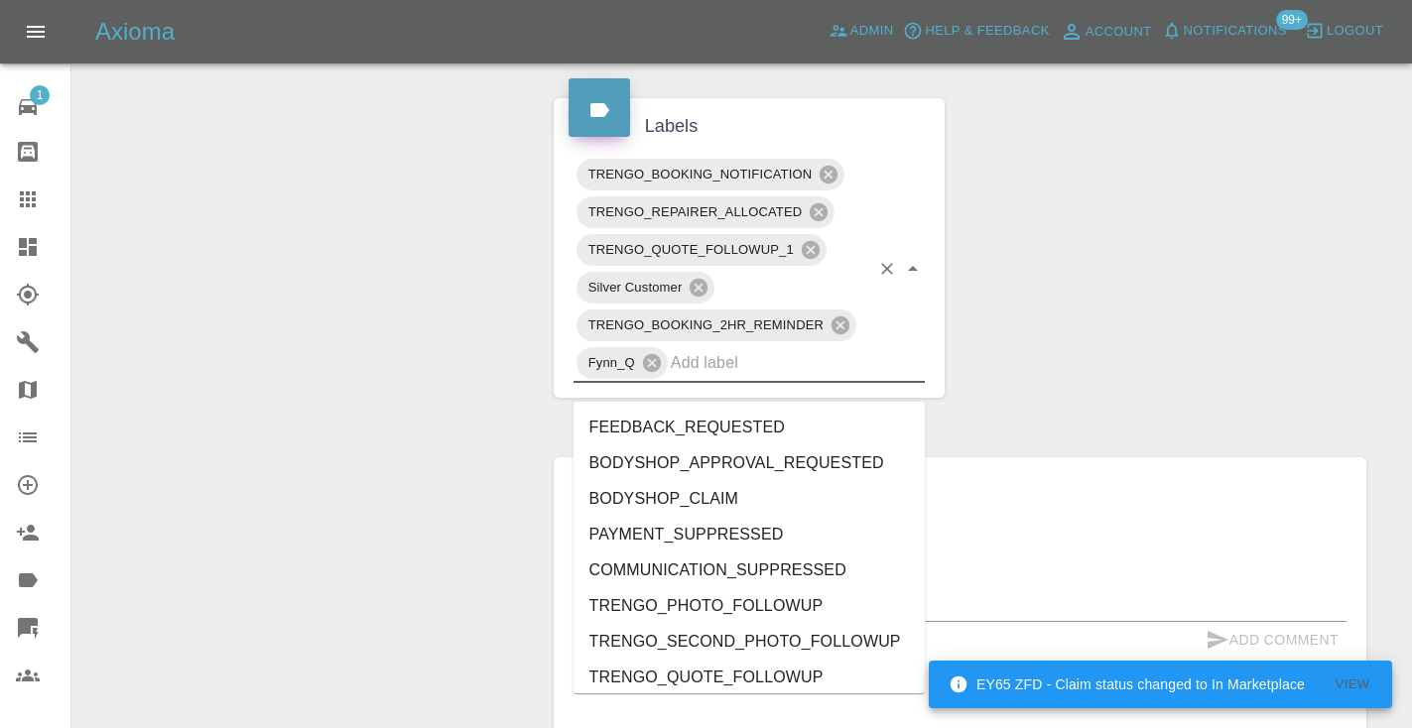
click at [760, 378] on input "text" at bounding box center [770, 362] width 199 height 31
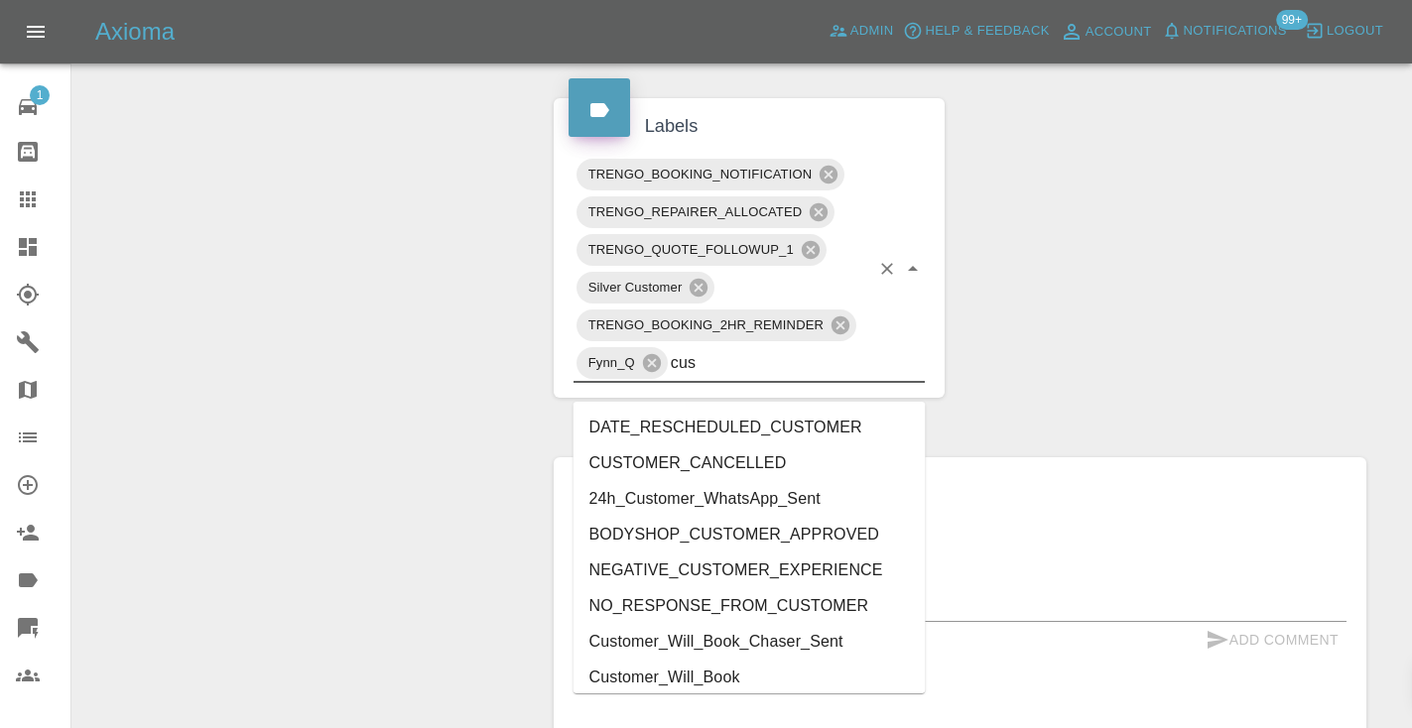
type input "cust"
click at [743, 678] on li "Customer_Will_Book" at bounding box center [749, 678] width 352 height 36
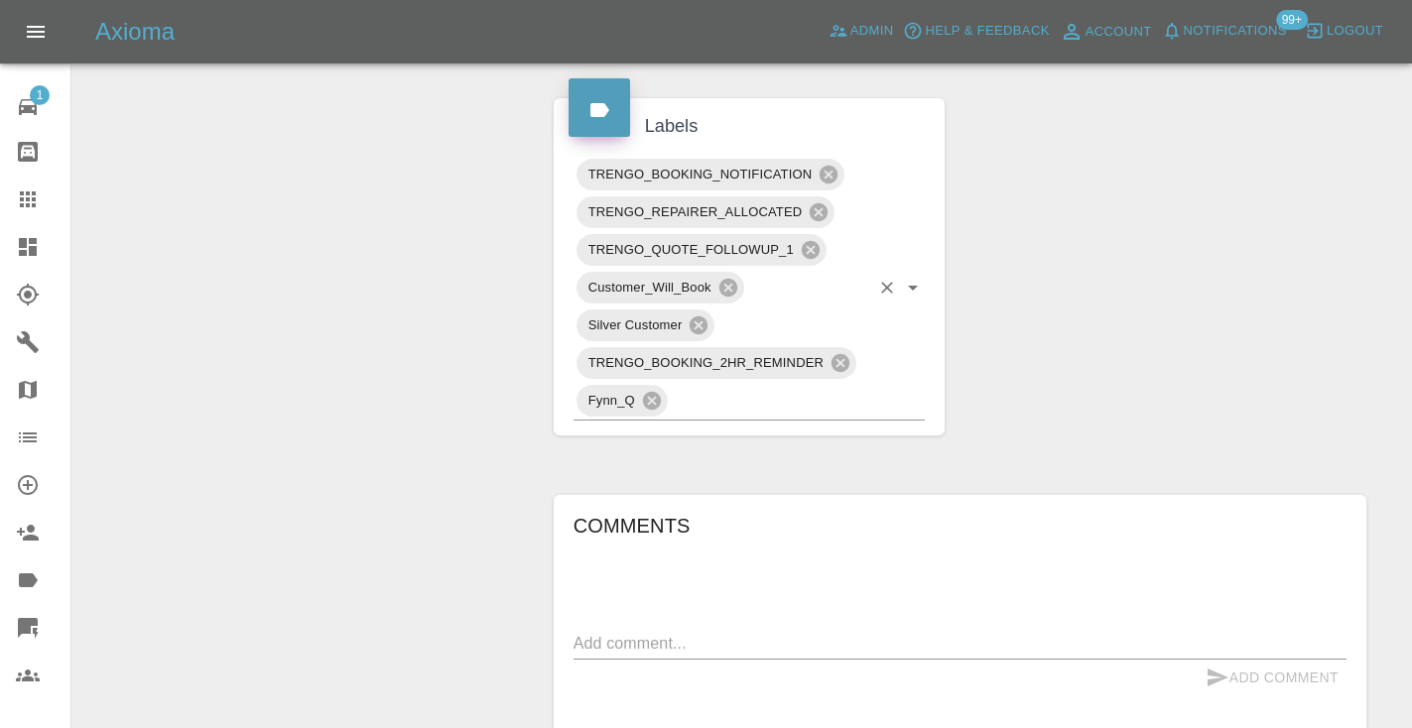
click at [468, 413] on div "Change Repairer Modify Claim Modify Quote Rollback Submit Payment Archive" at bounding box center [305, 179] width 437 height 2075
click at [34, 202] on icon at bounding box center [28, 200] width 24 height 24
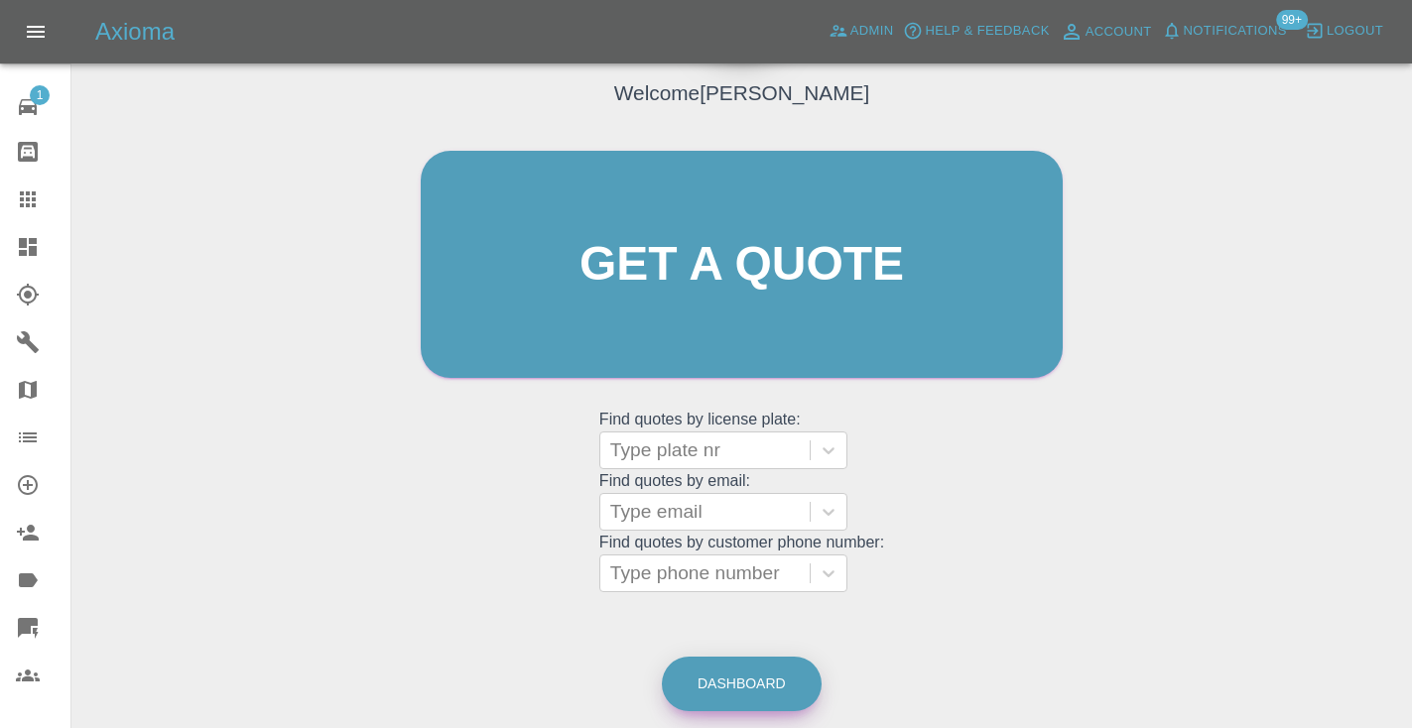
click at [738, 664] on link "Dashboard" at bounding box center [742, 684] width 160 height 55
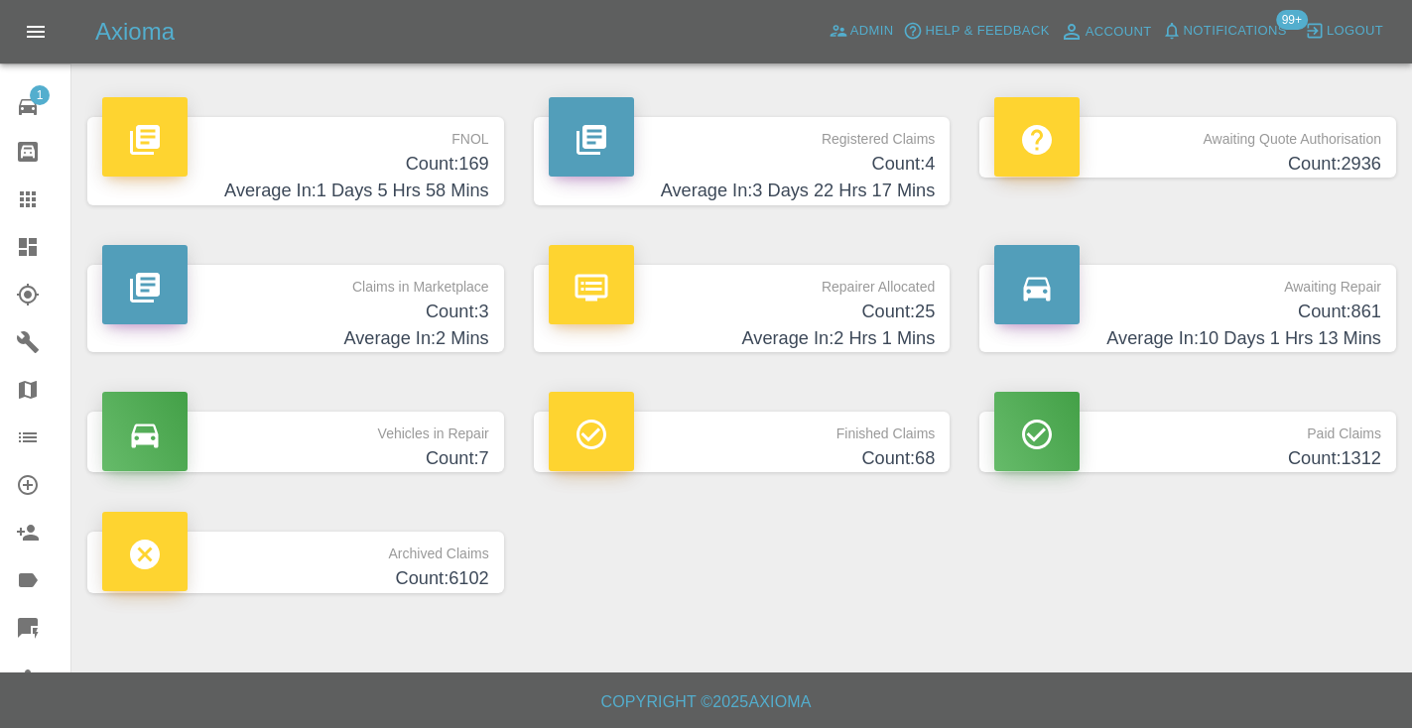
click at [1350, 306] on h4 "Count: 861" at bounding box center [1187, 312] width 387 height 27
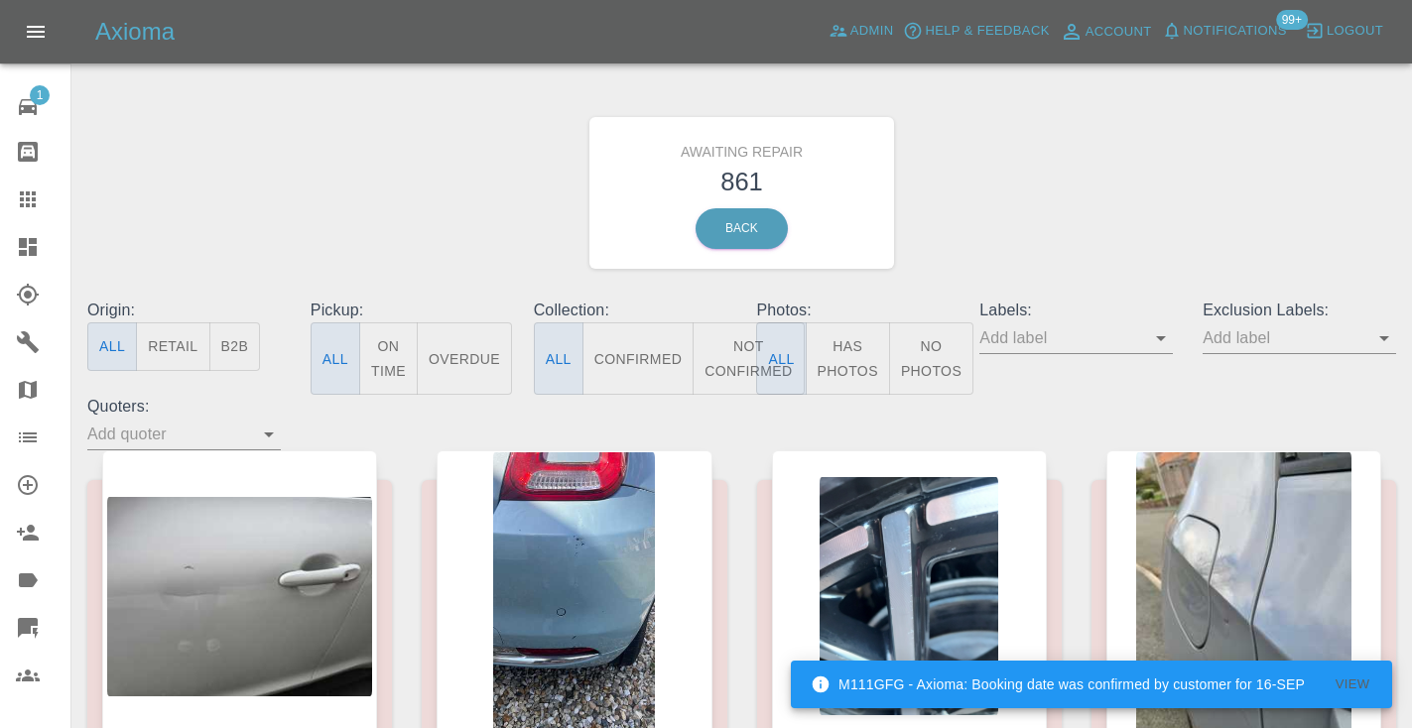
click at [728, 358] on button "Not Confirmed" at bounding box center [748, 358] width 111 height 72
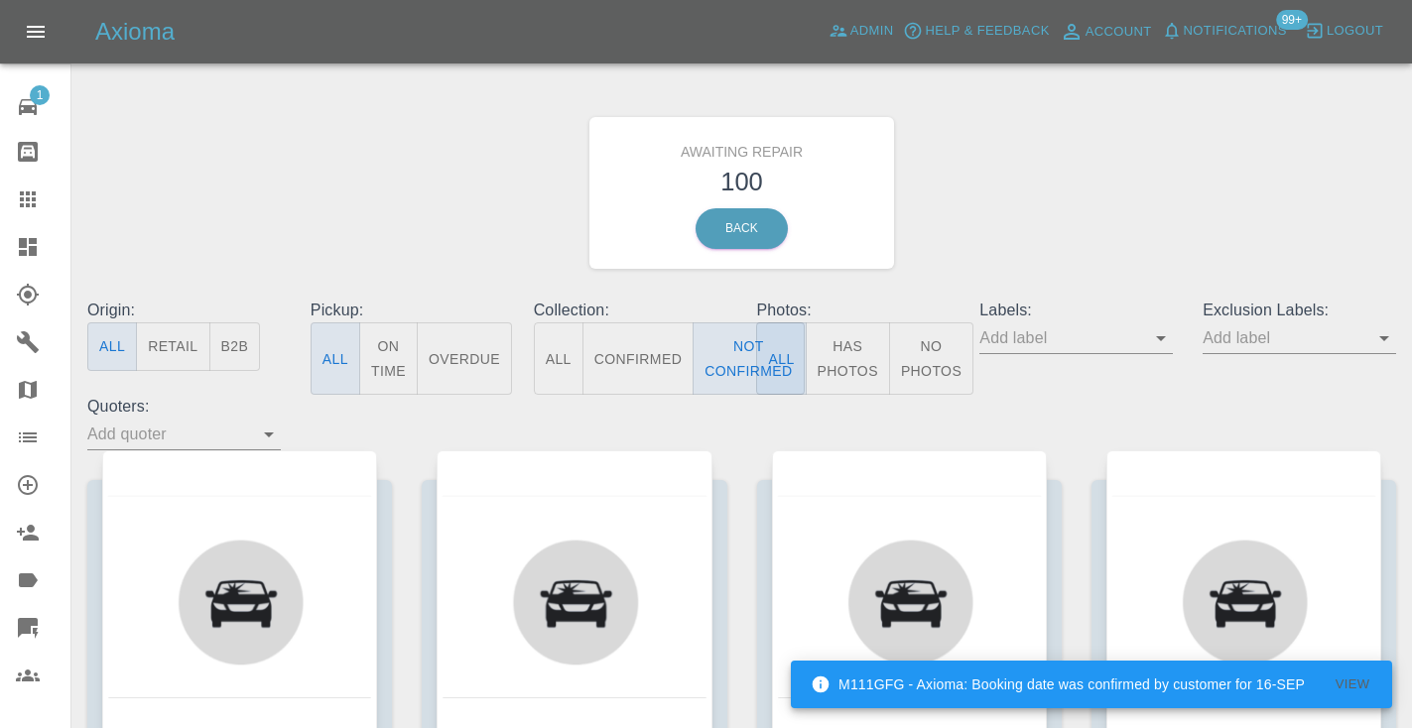
click at [1135, 203] on div "Awaiting Repair 100 Back" at bounding box center [741, 192] width 1338 height 211
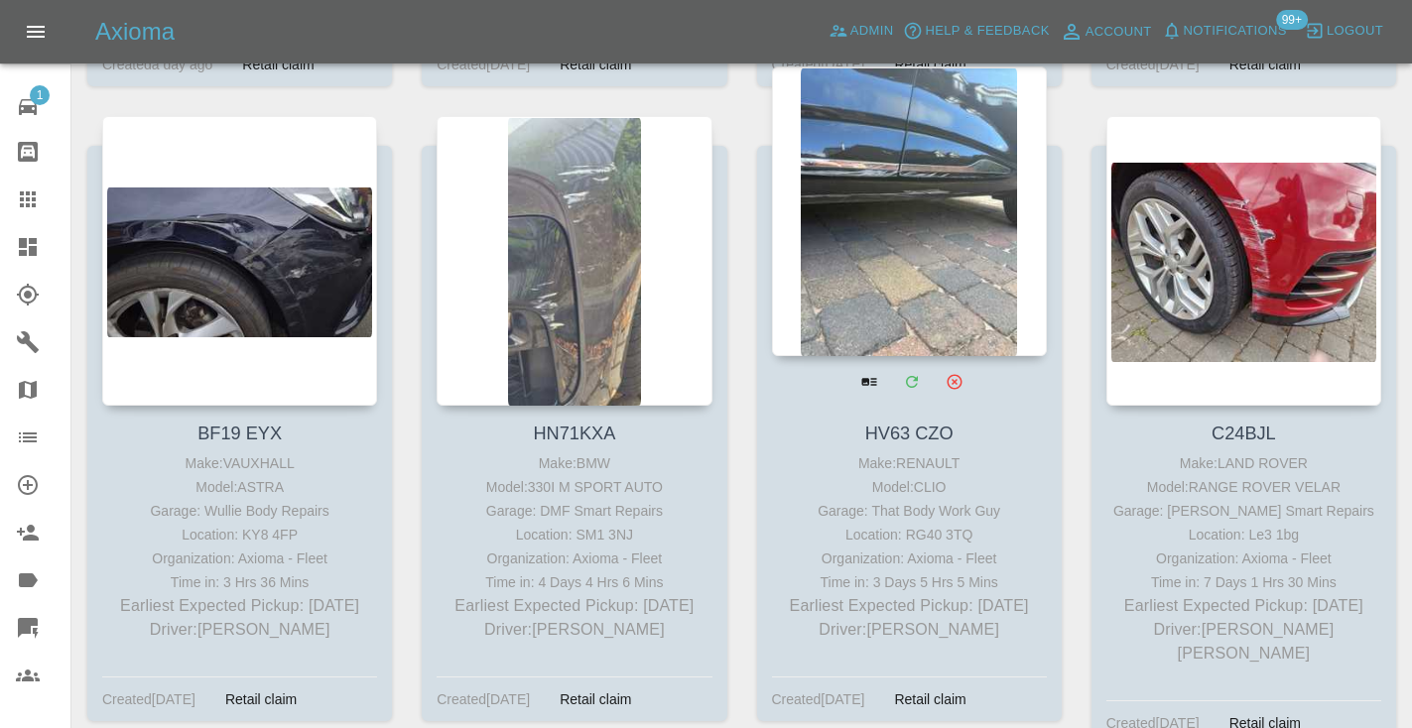
scroll to position [6258, 0]
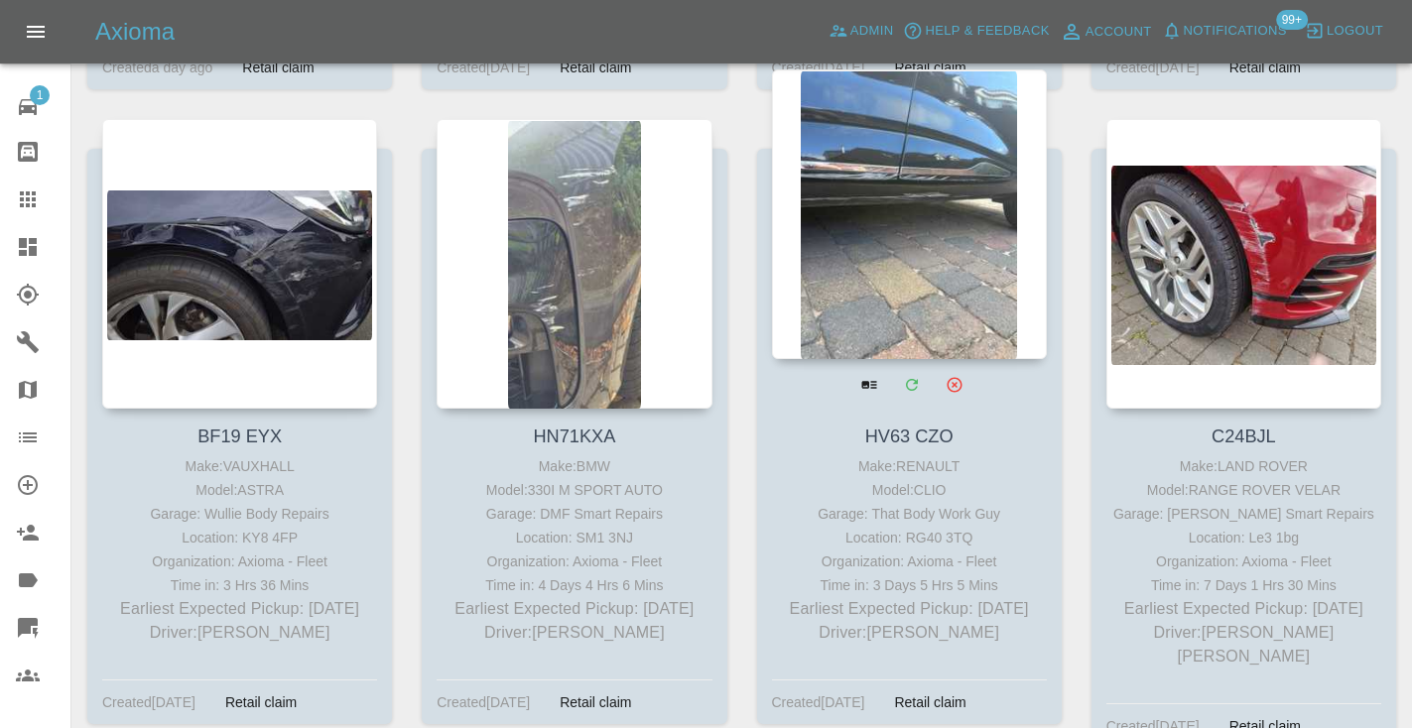
click at [902, 205] on div at bounding box center [909, 214] width 275 height 290
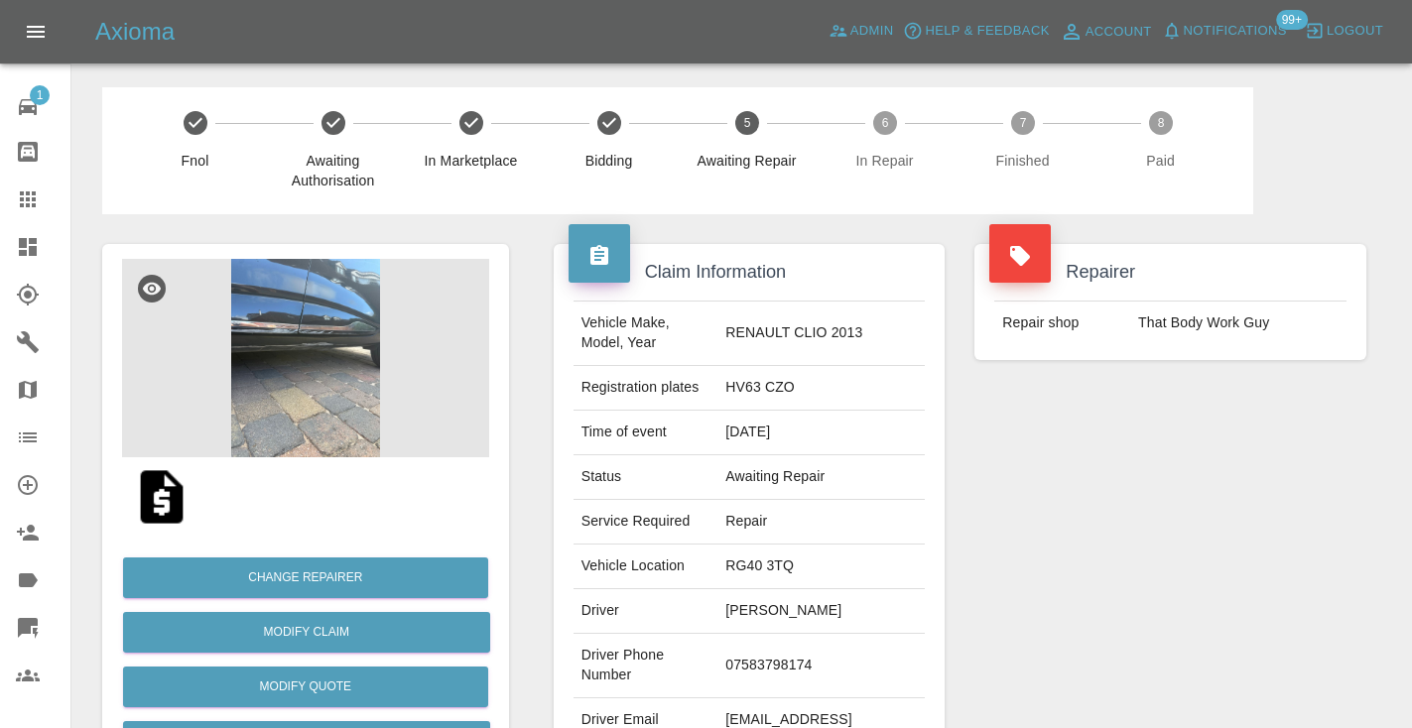
click at [817, 641] on td "07583798174" at bounding box center [820, 666] width 207 height 64
copy td "07583798174"
click at [1089, 534] on div "Repairer Repair shop That Body Work Guy" at bounding box center [1170, 510] width 422 height 592
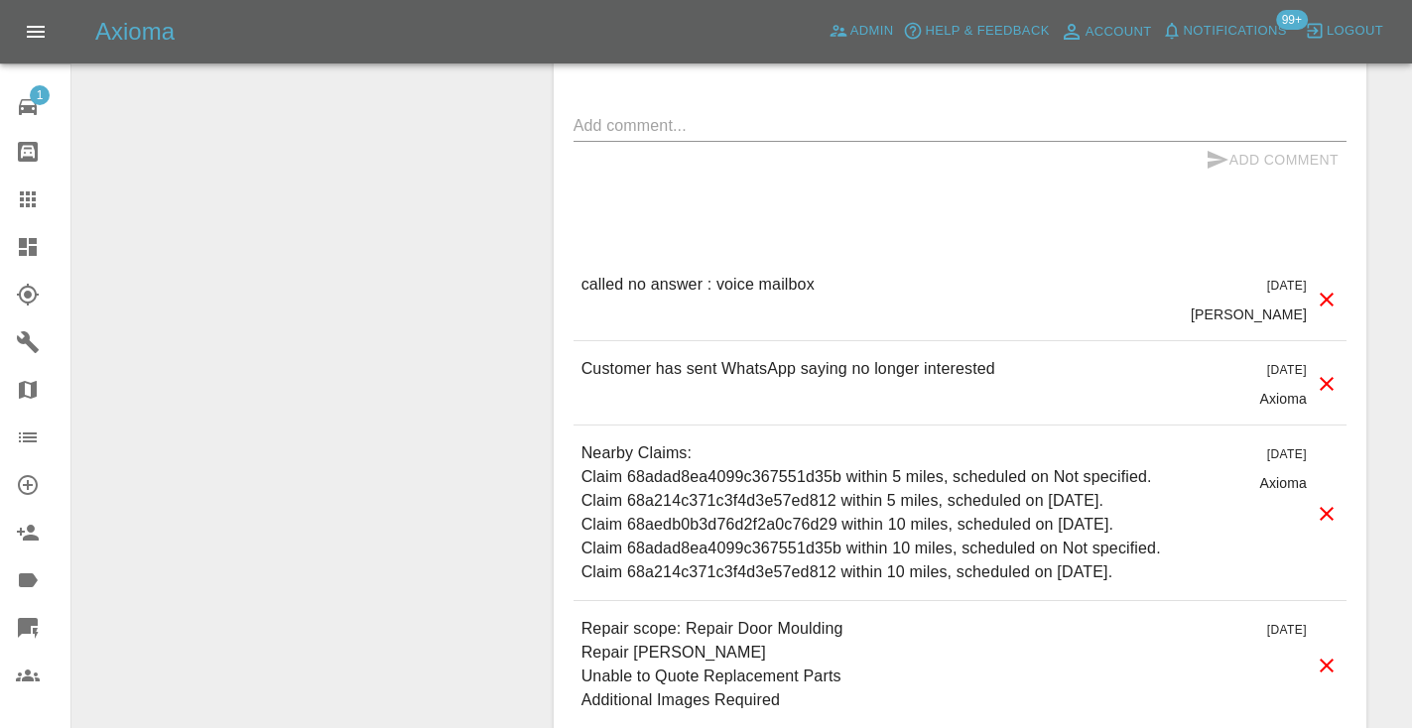
scroll to position [1554, 0]
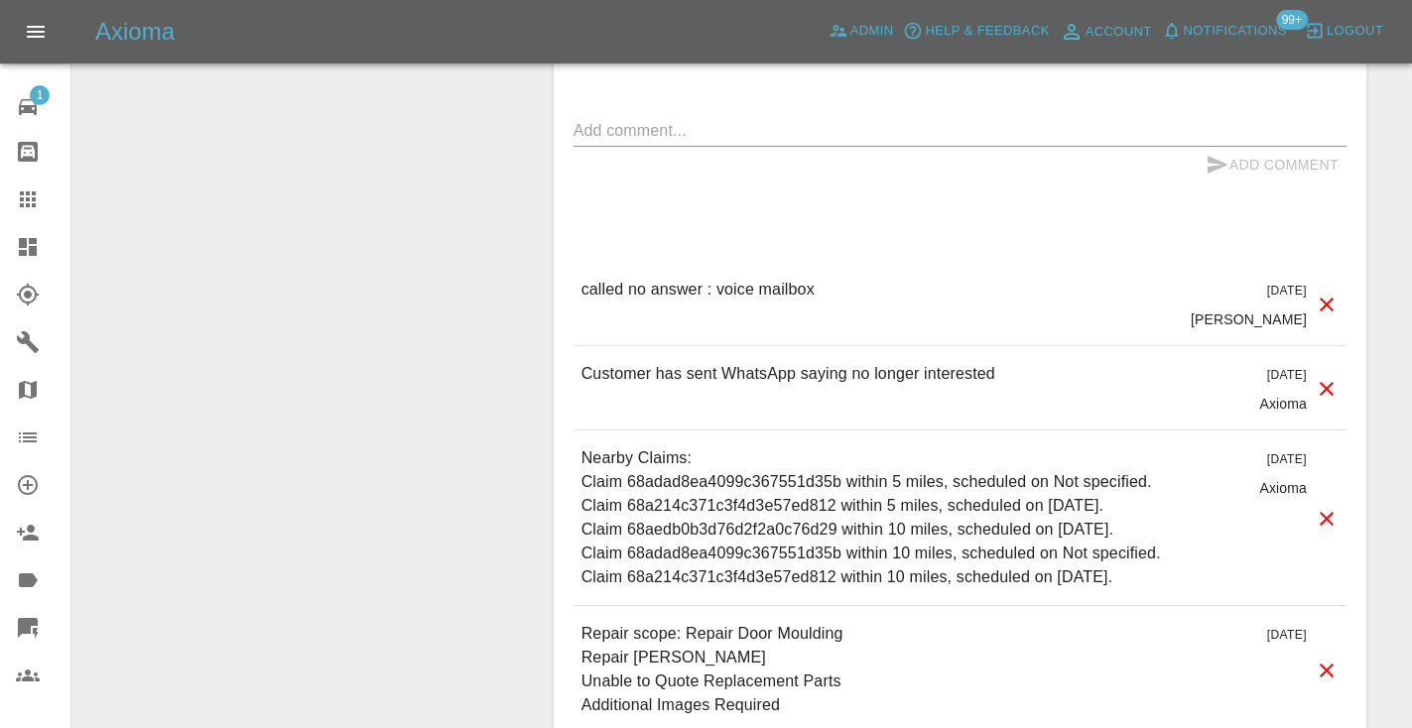
click at [634, 119] on textarea at bounding box center [959, 130] width 773 height 23
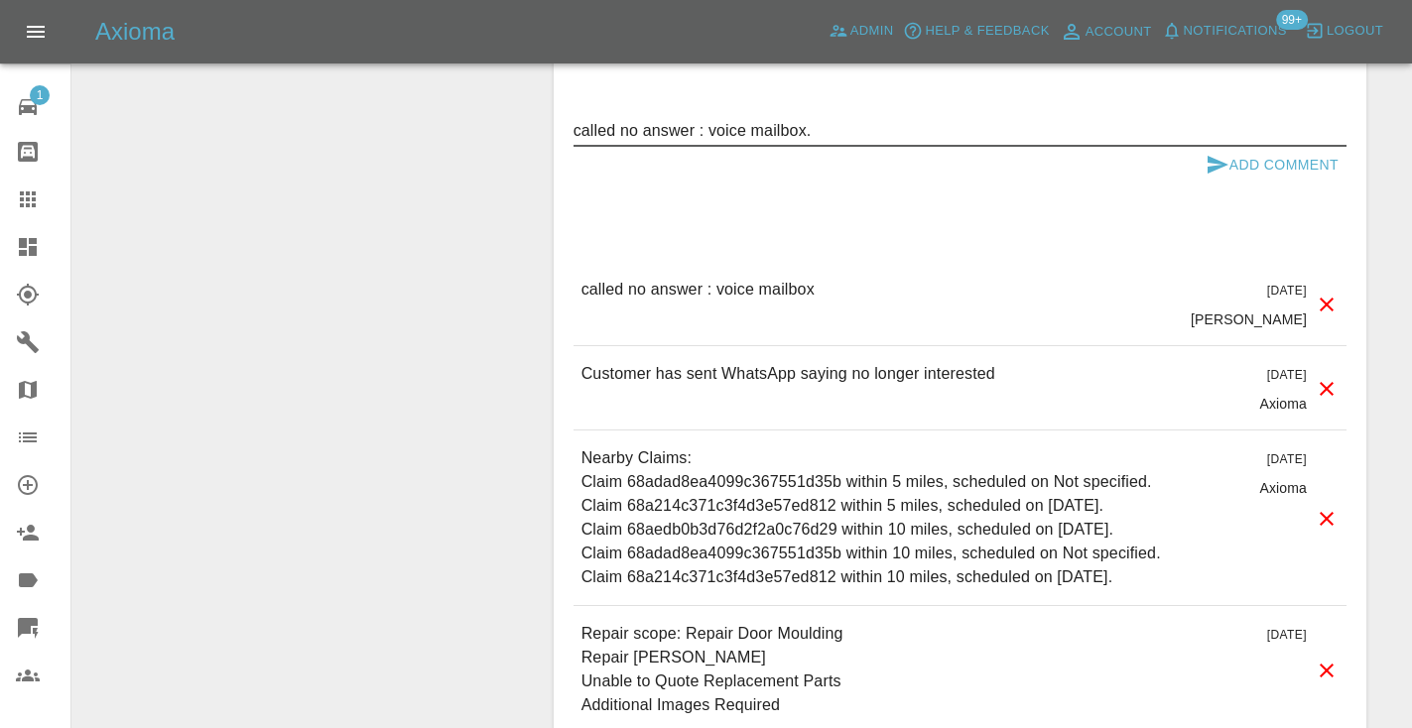
type textarea "called no answer : voice mailbox."
click at [1216, 156] on icon "submit" at bounding box center [1217, 165] width 21 height 18
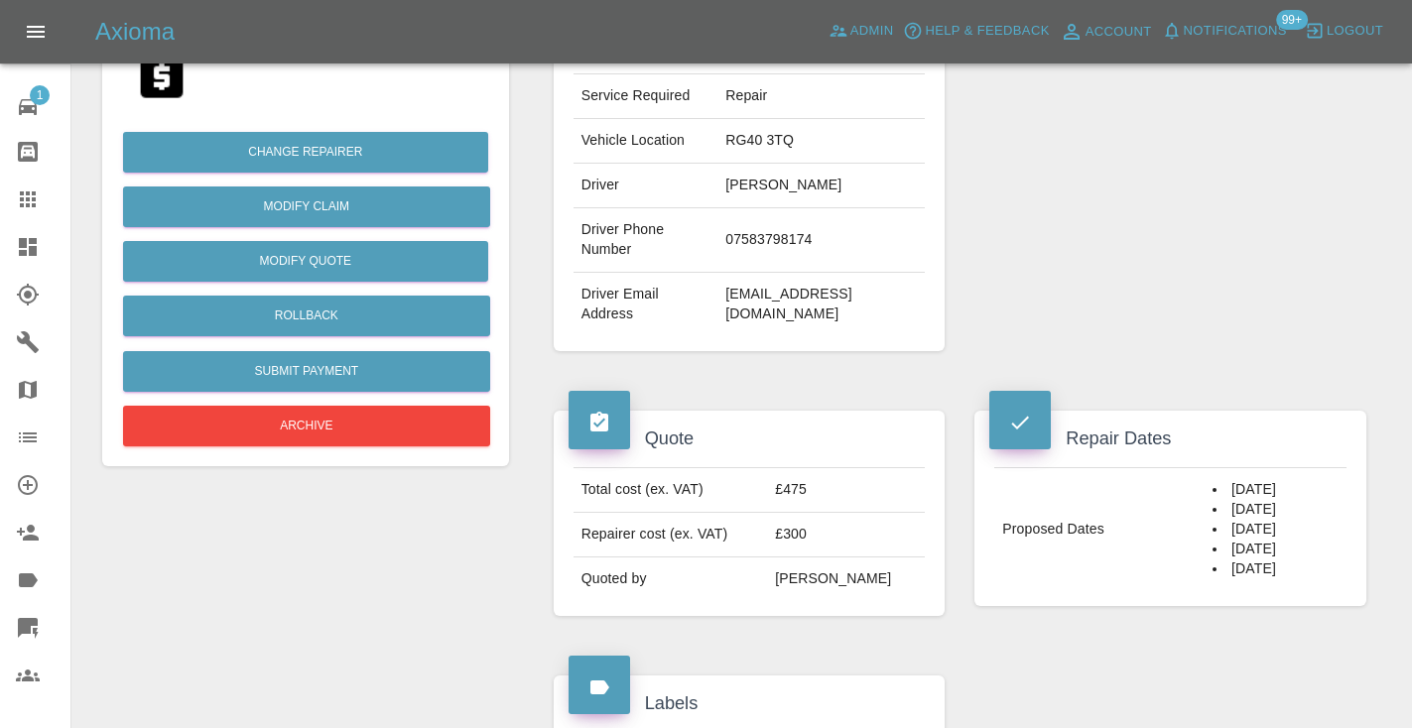
scroll to position [386, 0]
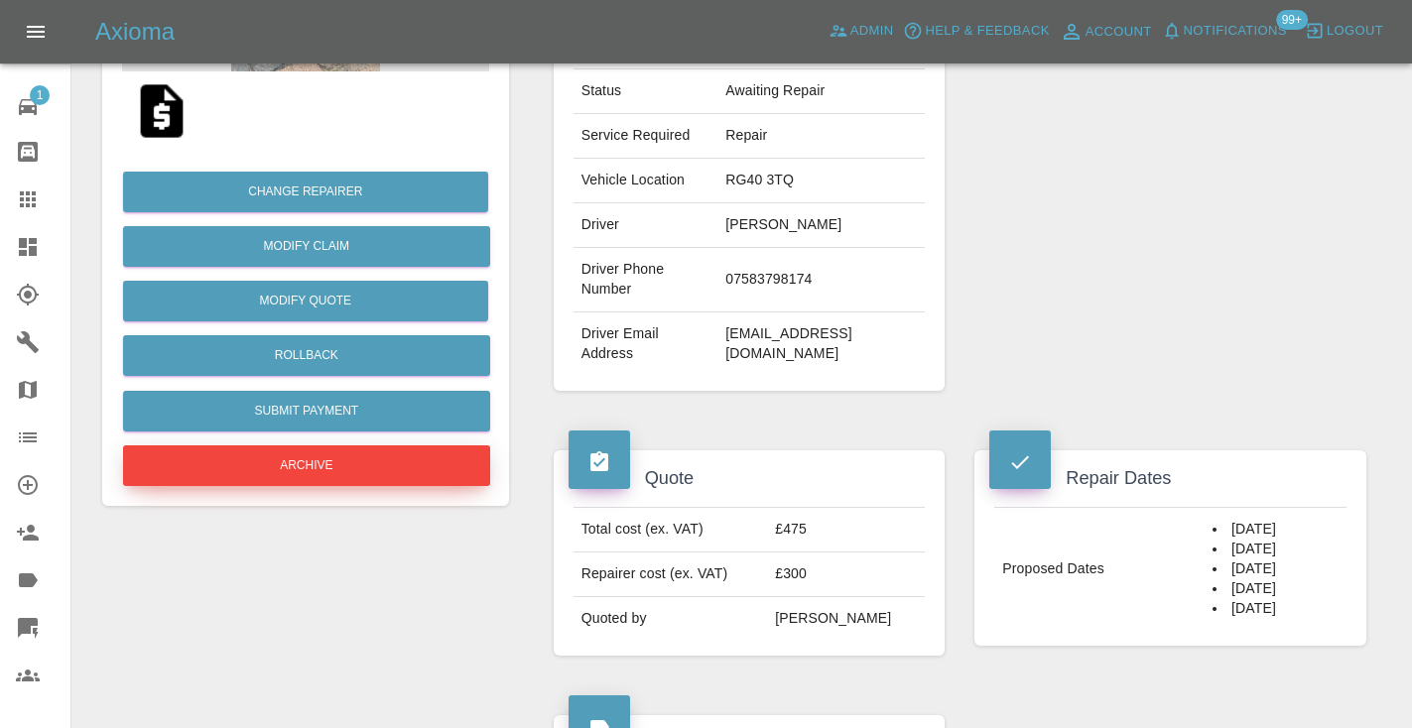
click at [277, 445] on button "Archive" at bounding box center [306, 465] width 367 height 41
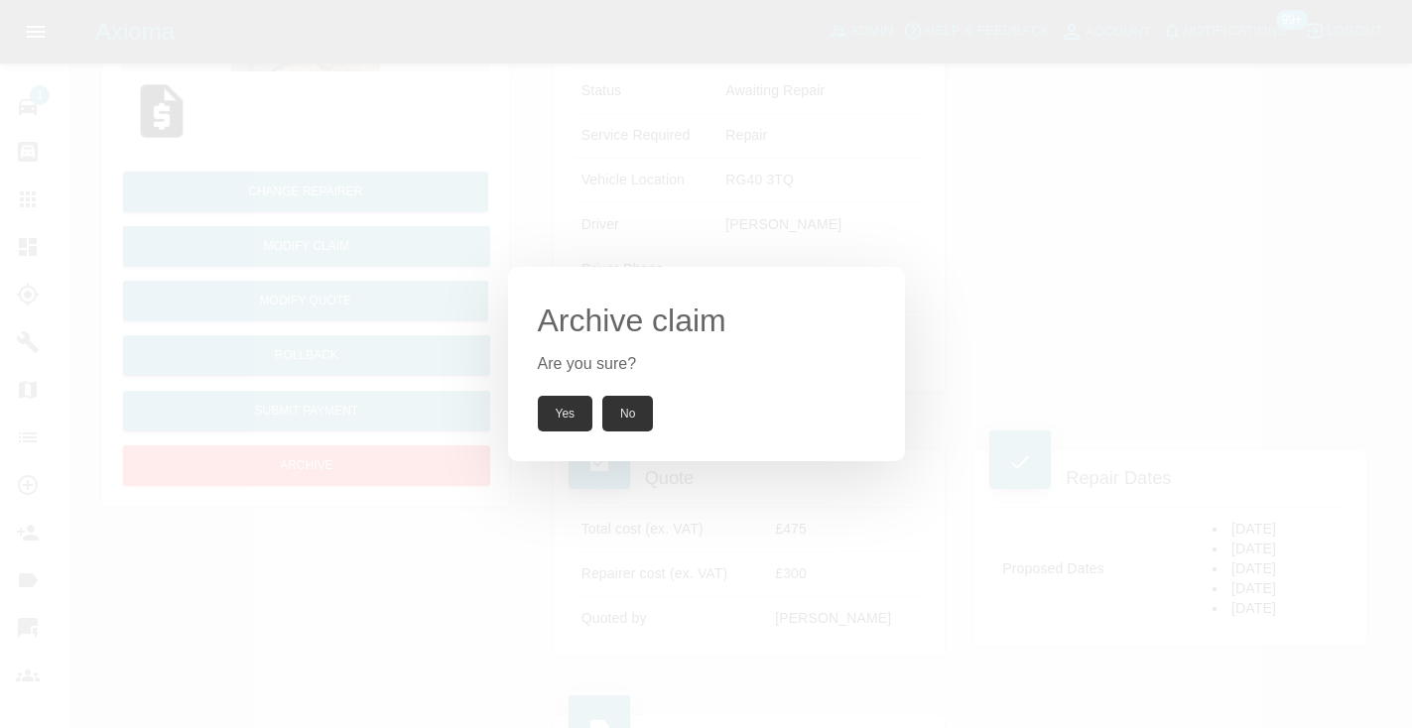
click at [571, 397] on button "Yes" at bounding box center [566, 414] width 56 height 36
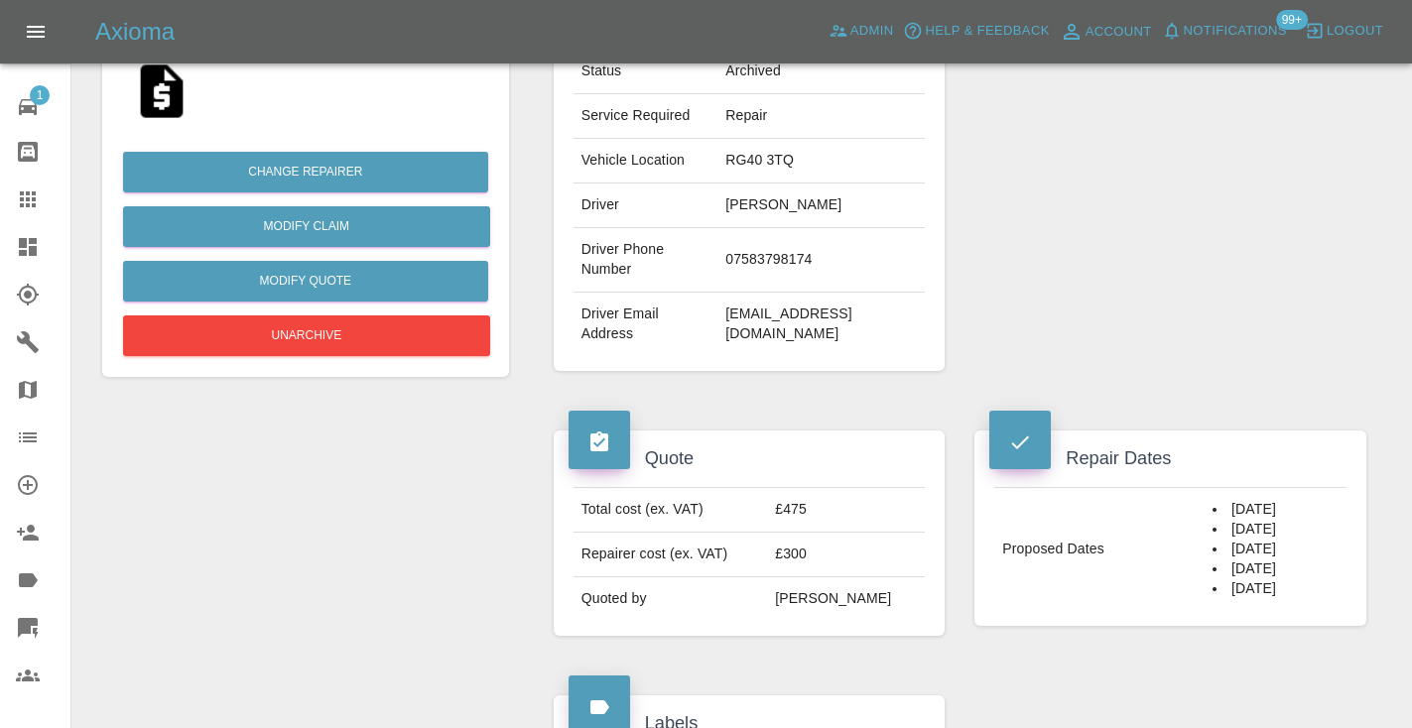
click at [36, 187] on link "Claims" at bounding box center [35, 200] width 70 height 48
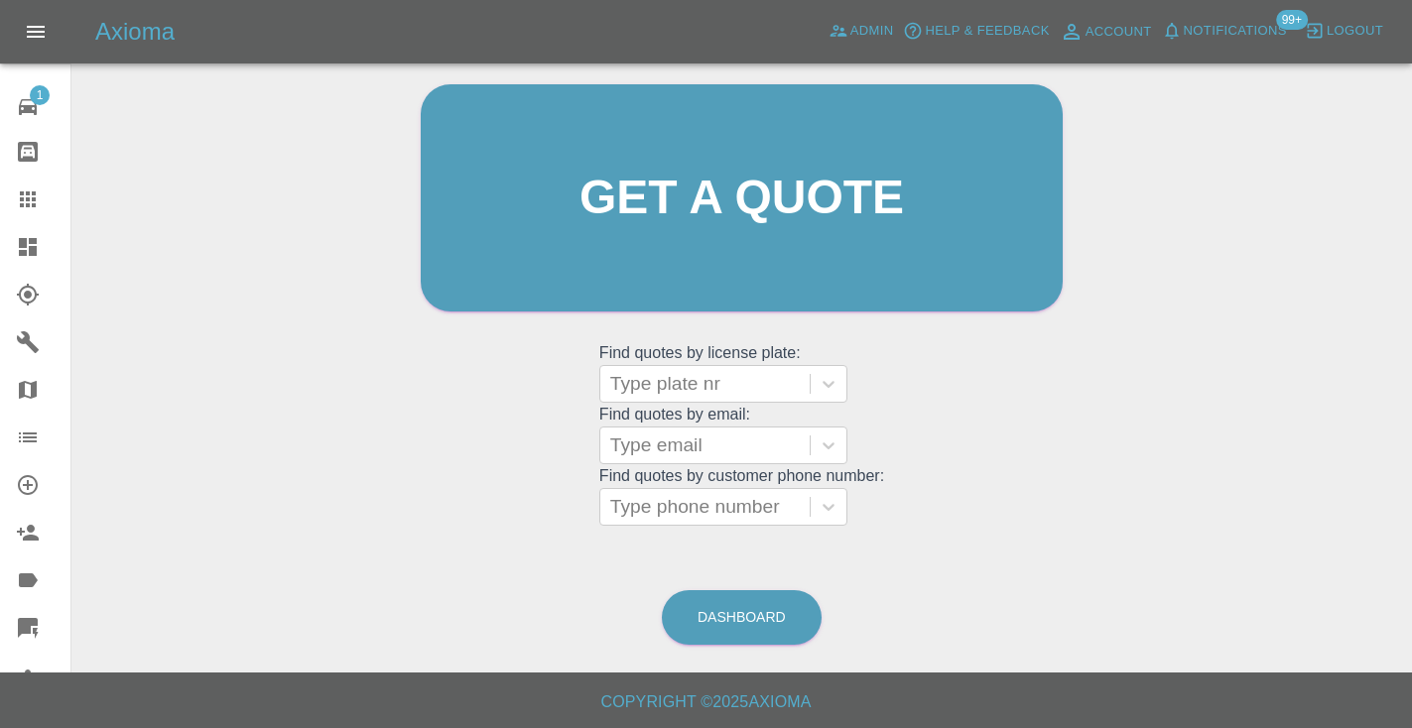
scroll to position [199, 0]
click at [742, 610] on link "Dashboard" at bounding box center [742, 618] width 160 height 55
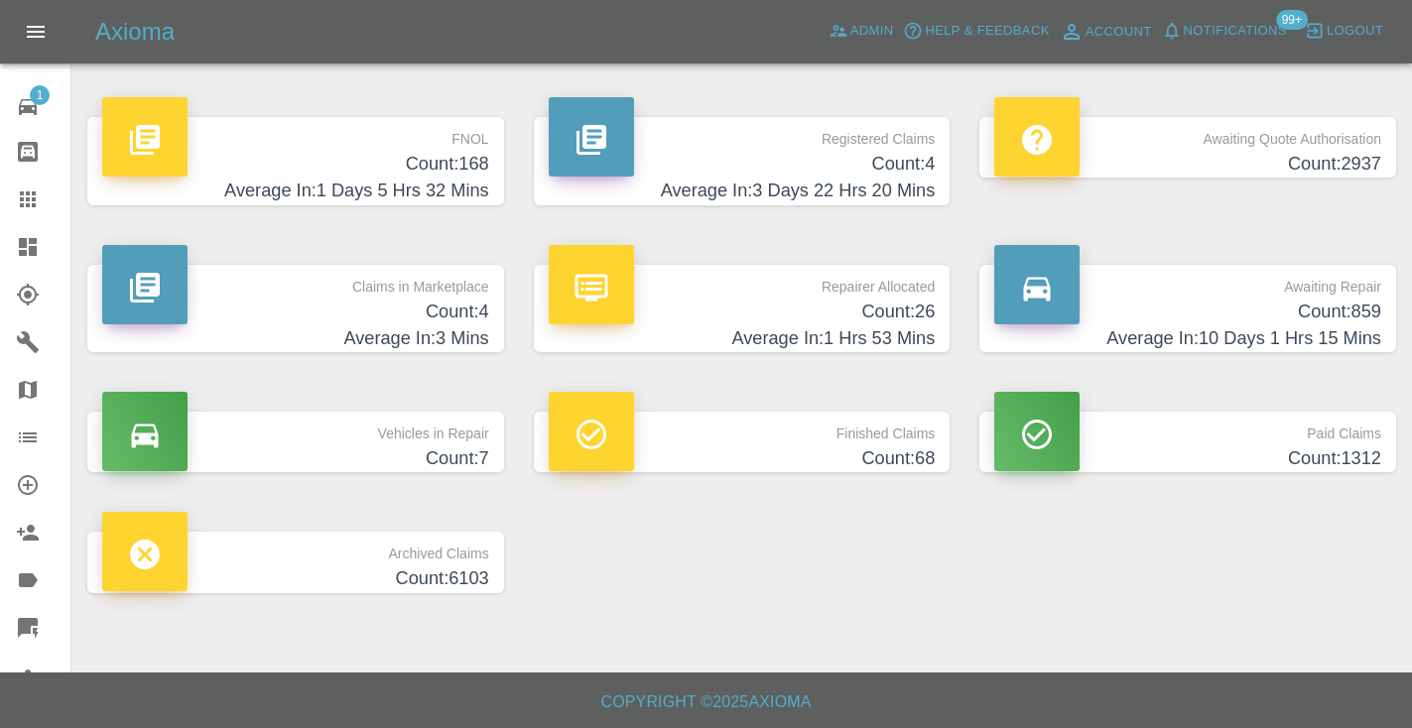
click at [1319, 304] on h4 "Count: 859" at bounding box center [1187, 312] width 387 height 27
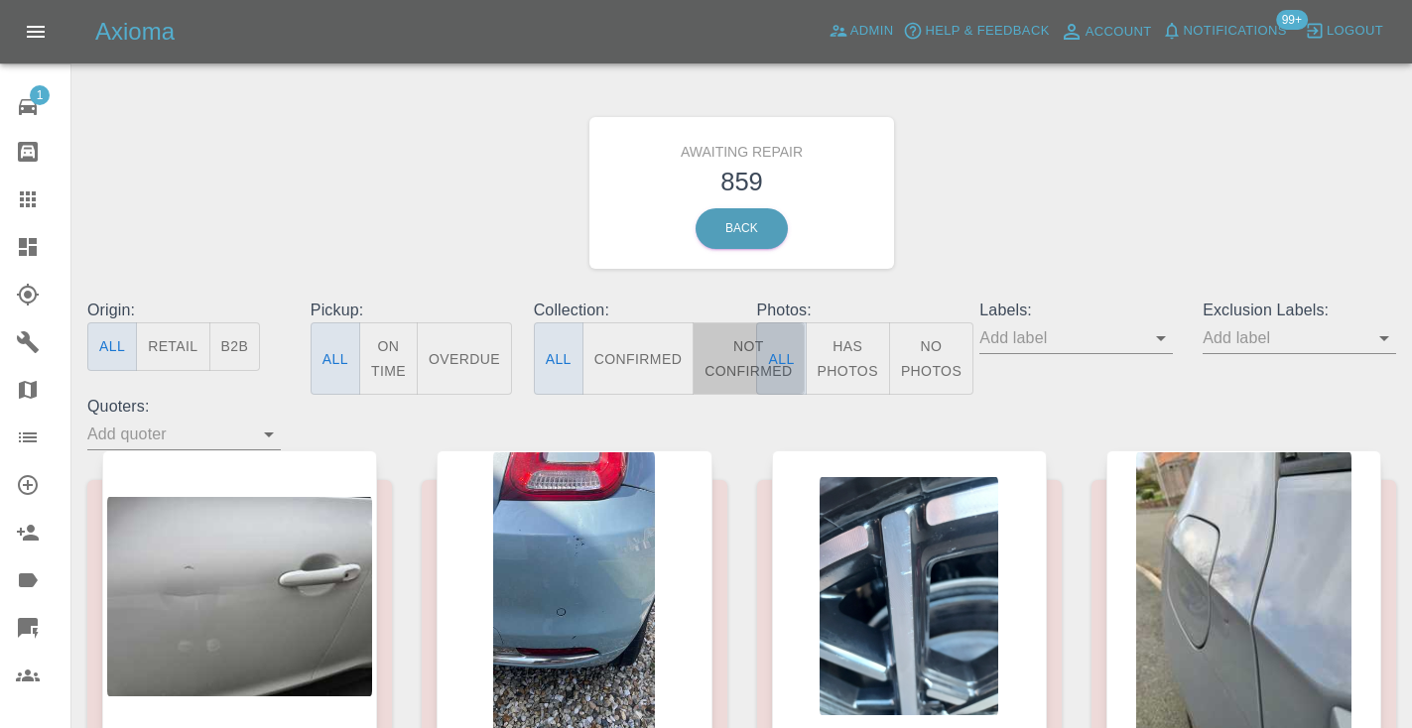
click at [742, 343] on button "Not Confirmed" at bounding box center [748, 358] width 111 height 72
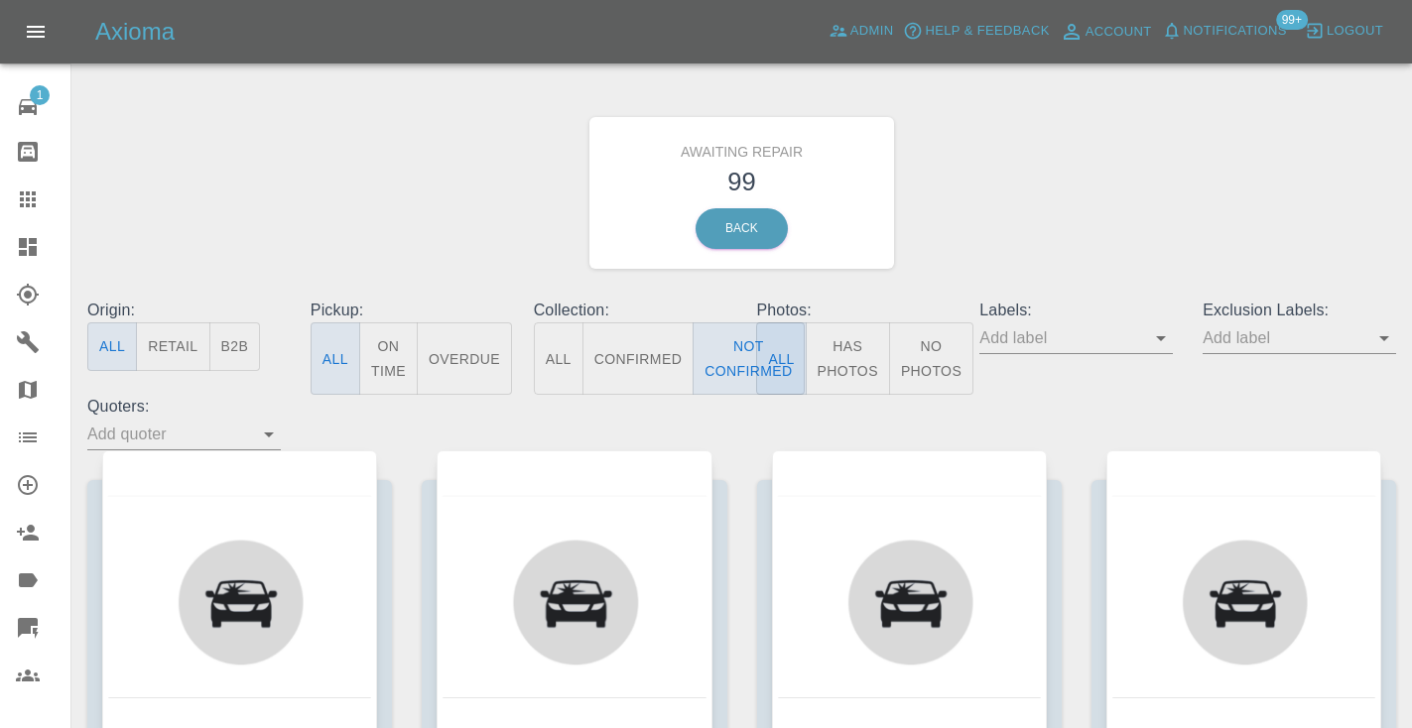
click at [1028, 222] on div "Awaiting Repair 99 Back" at bounding box center [741, 192] width 1338 height 211
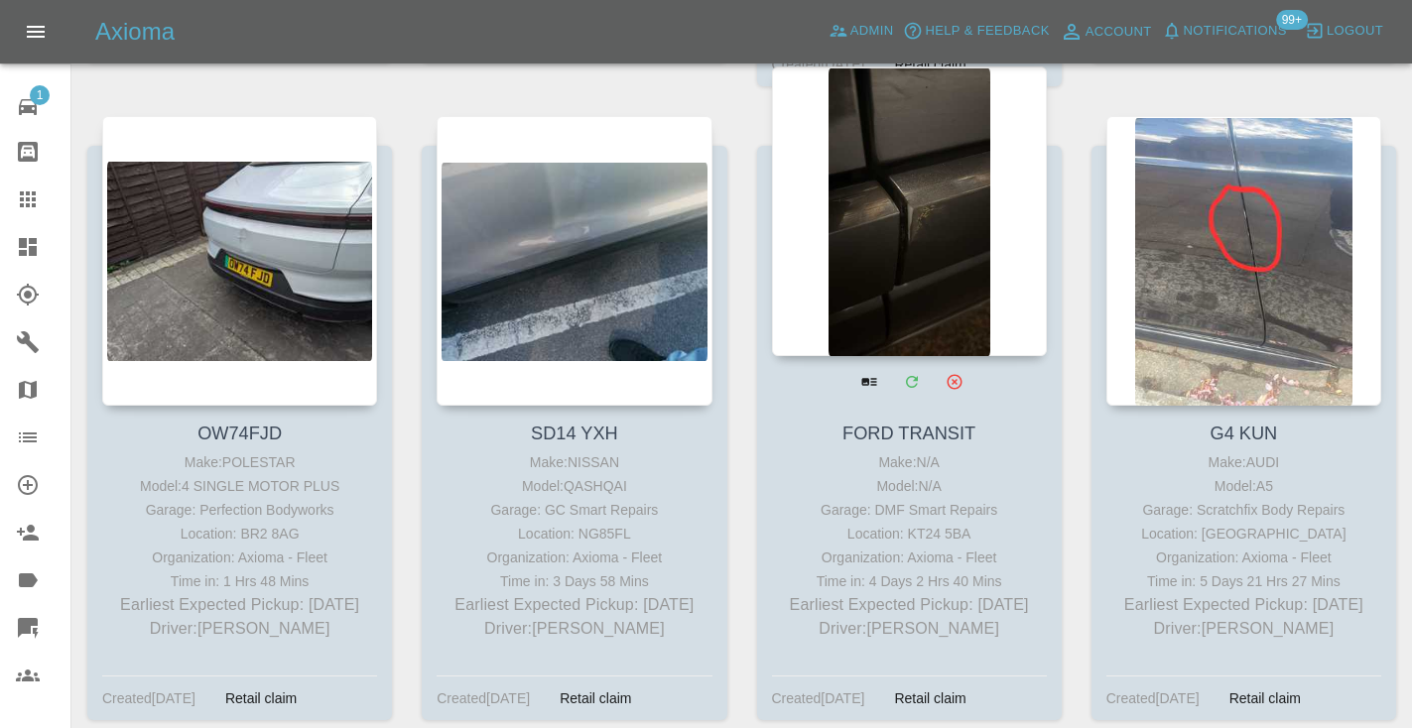
scroll to position [6837, 0]
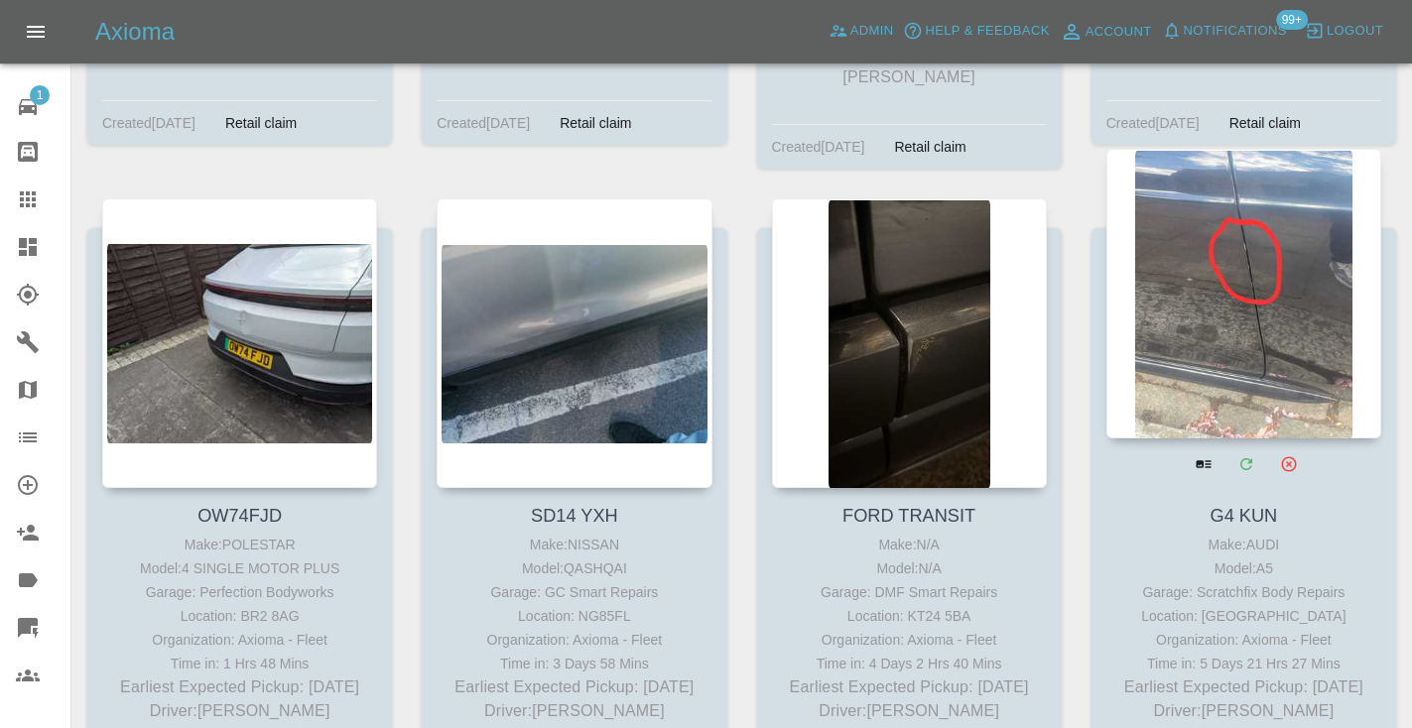
click at [1263, 281] on div at bounding box center [1243, 294] width 275 height 290
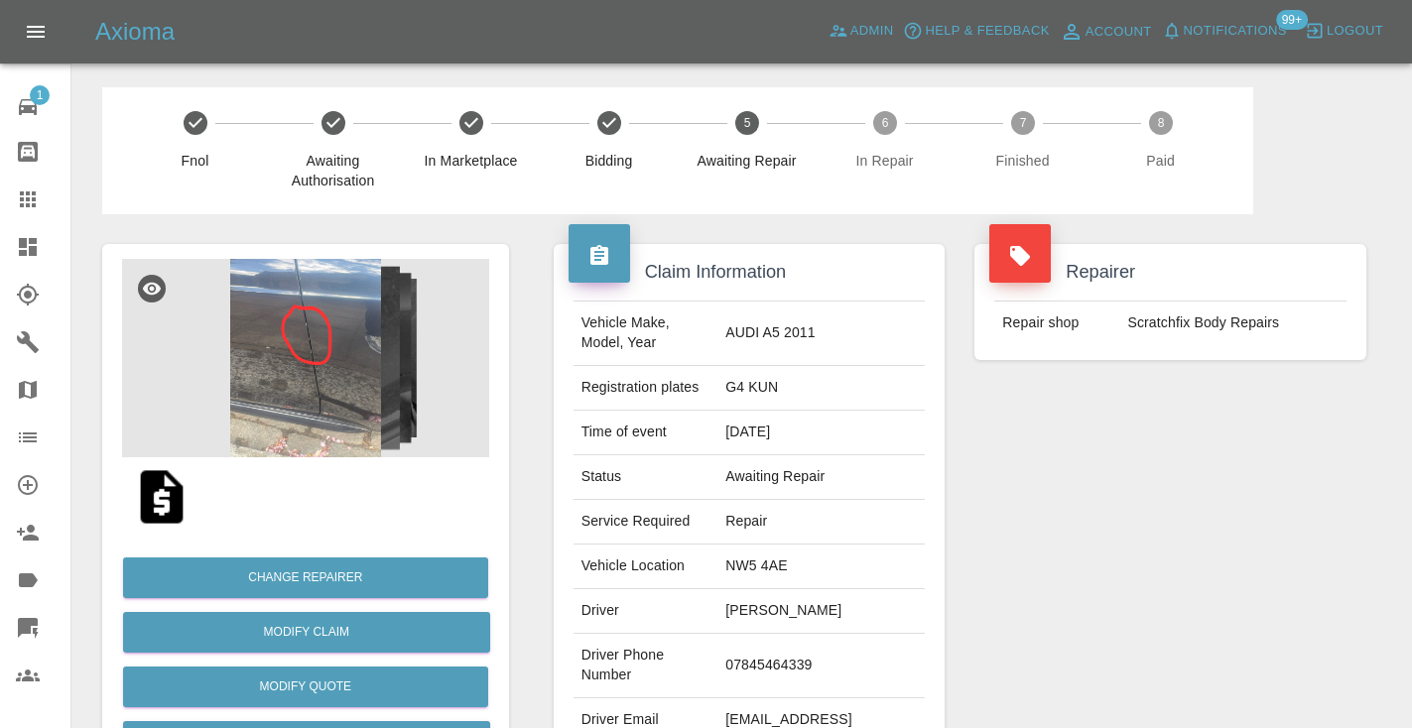
click at [759, 659] on td "07845464339" at bounding box center [820, 666] width 207 height 64
copy td "07845464339"
click at [987, 578] on div "Repairer Repair shop Scratchfix Body Repairs" at bounding box center [1170, 510] width 422 height 592
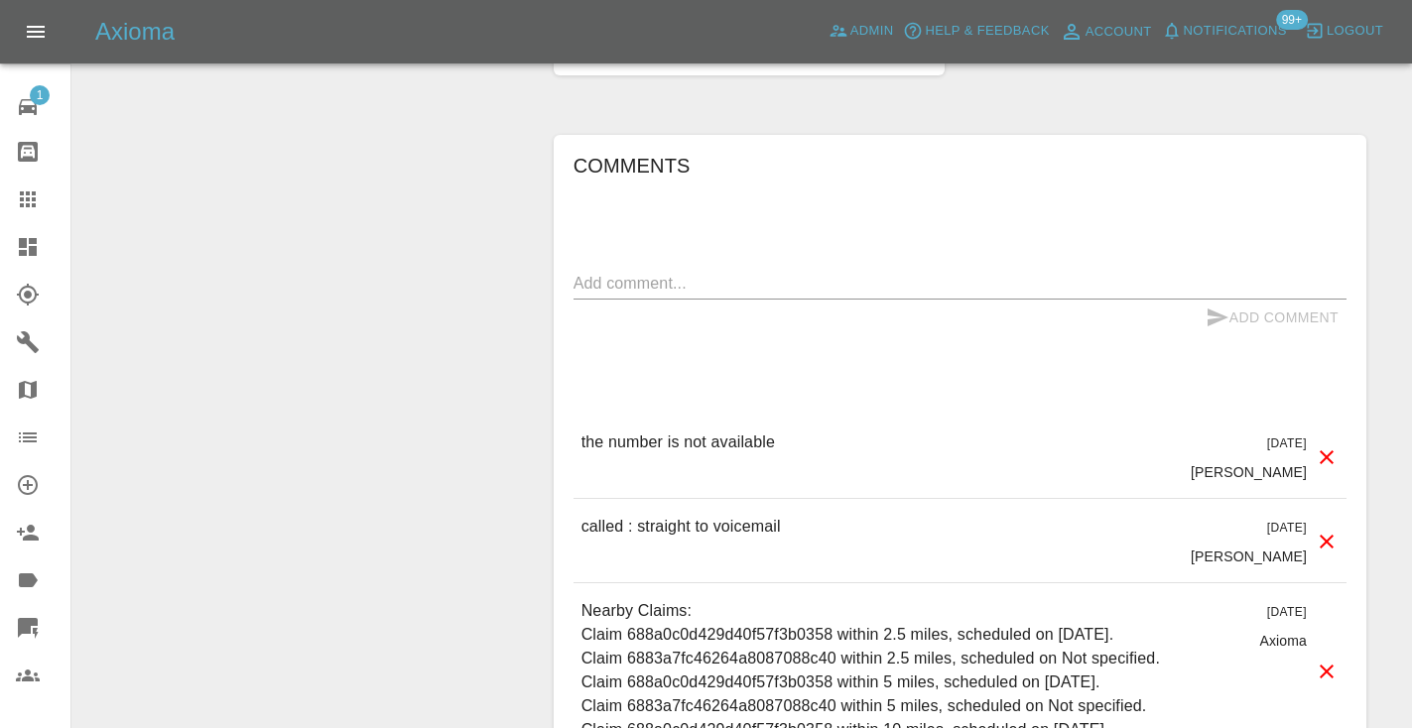
scroll to position [1925, 0]
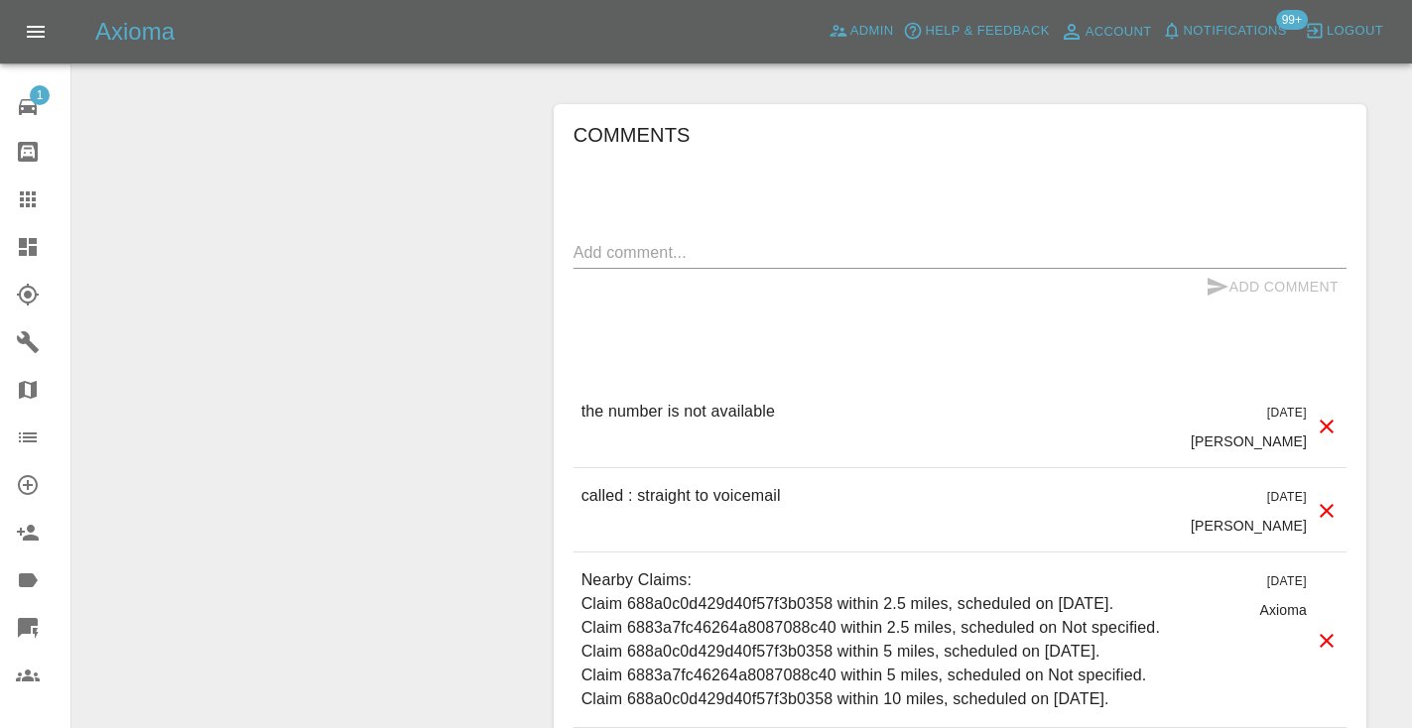
click at [679, 265] on div "x" at bounding box center [959, 253] width 773 height 32
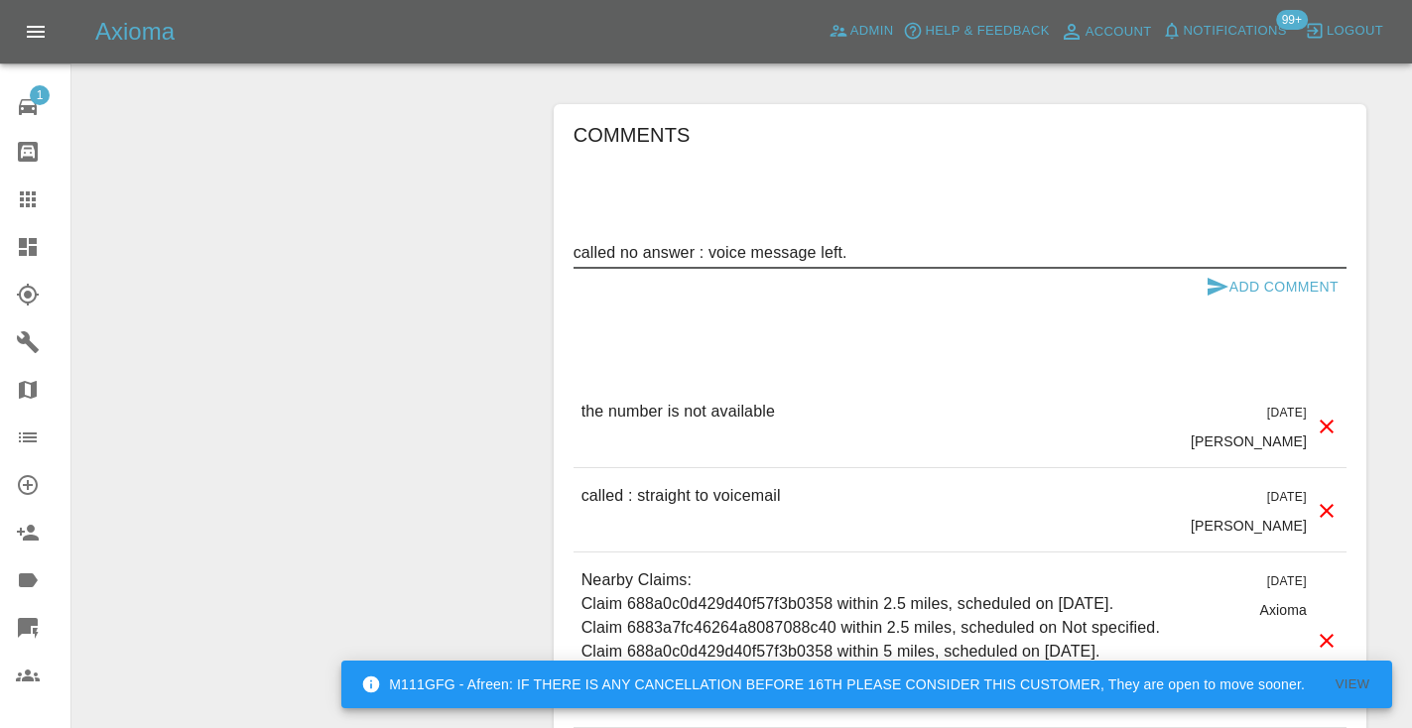
type textarea "called no answer : voice message left."
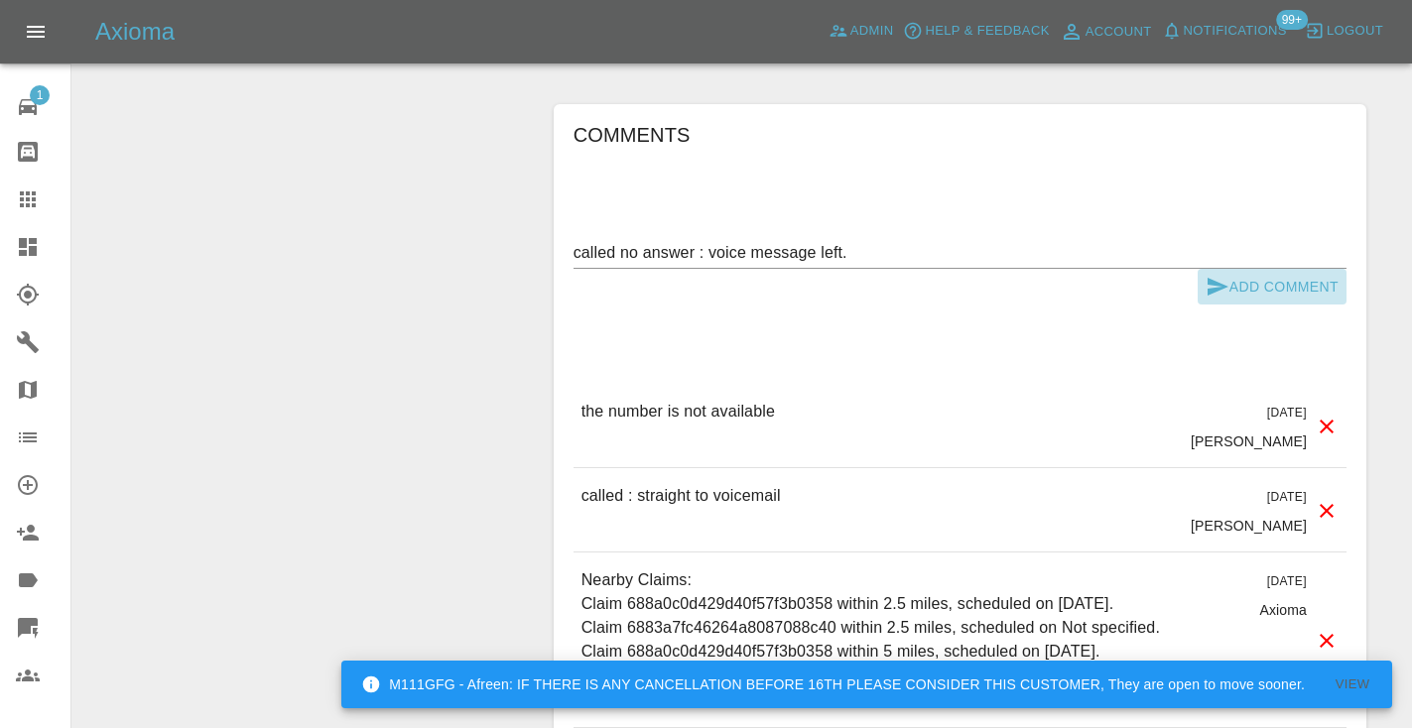
click at [1220, 281] on icon "submit" at bounding box center [1217, 287] width 24 height 24
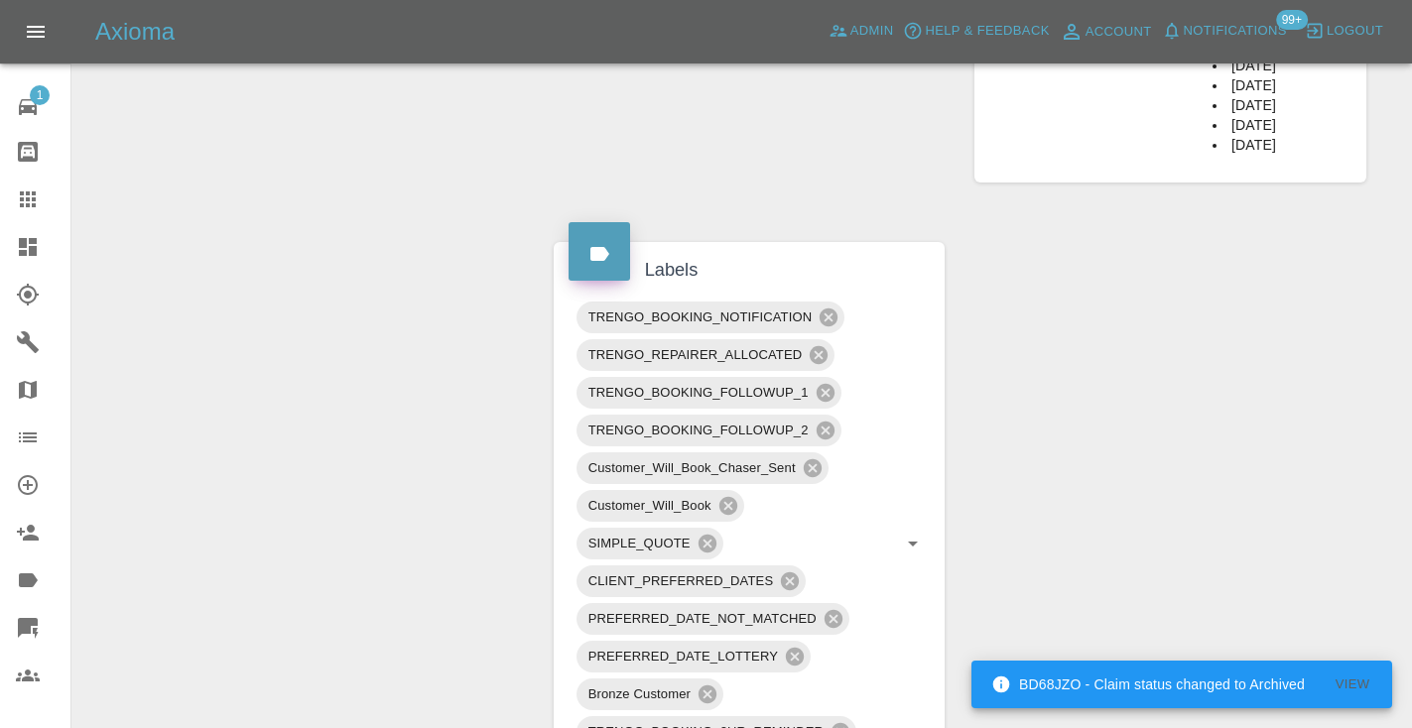
scroll to position [1157, 0]
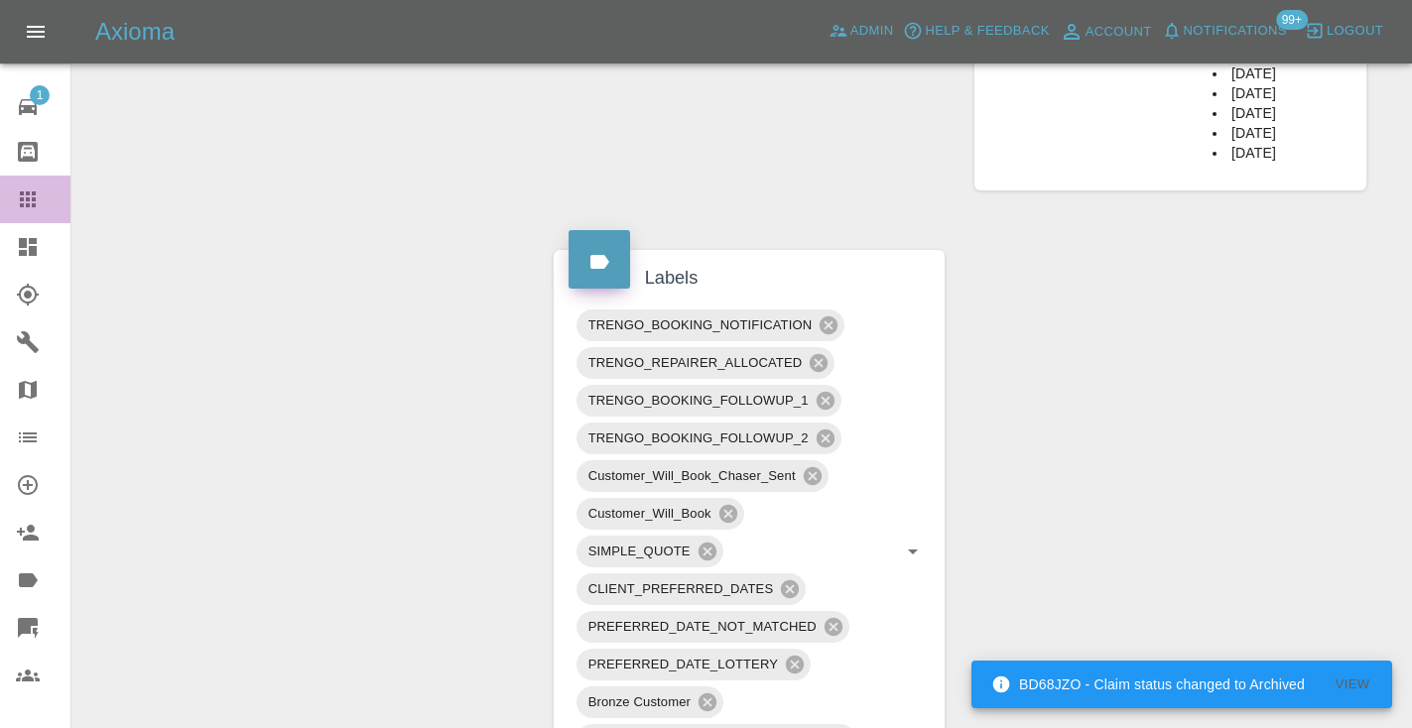
click at [40, 210] on div at bounding box center [44, 200] width 56 height 24
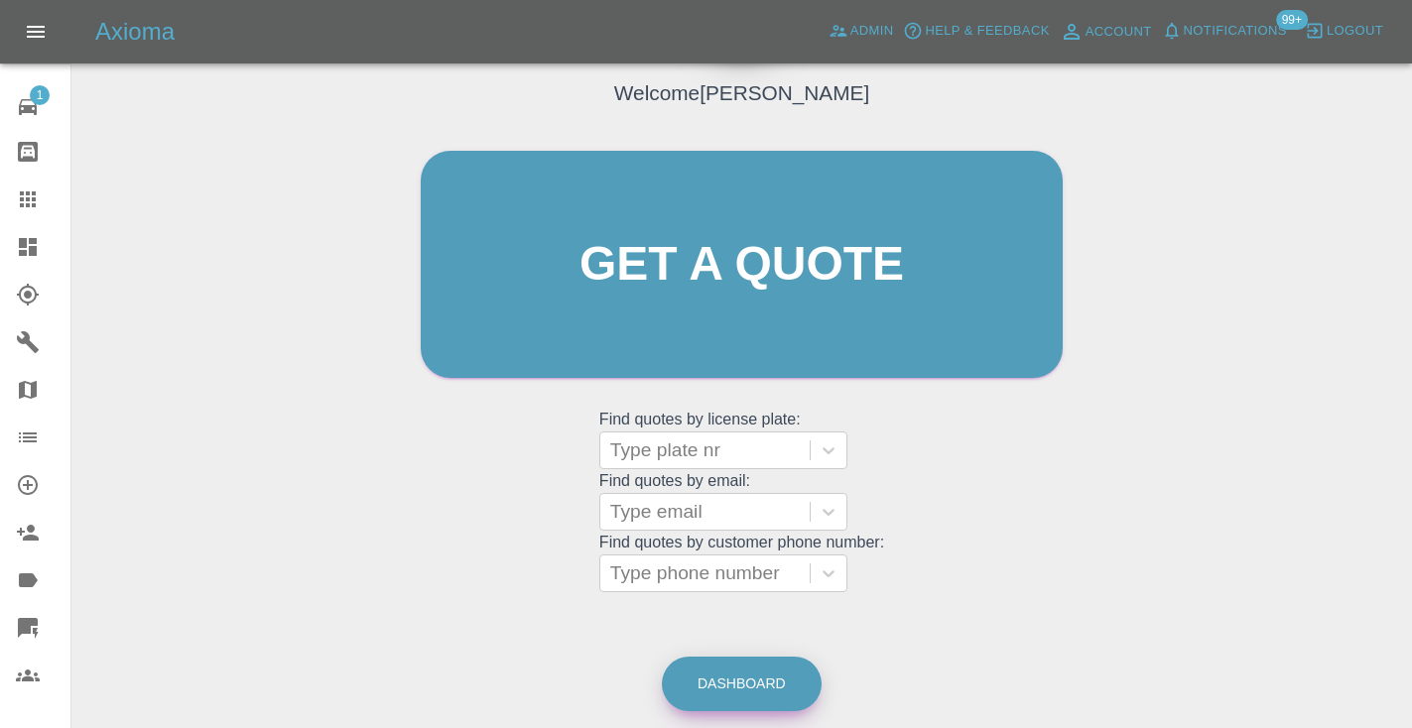
click at [696, 686] on link "Dashboard" at bounding box center [742, 684] width 160 height 55
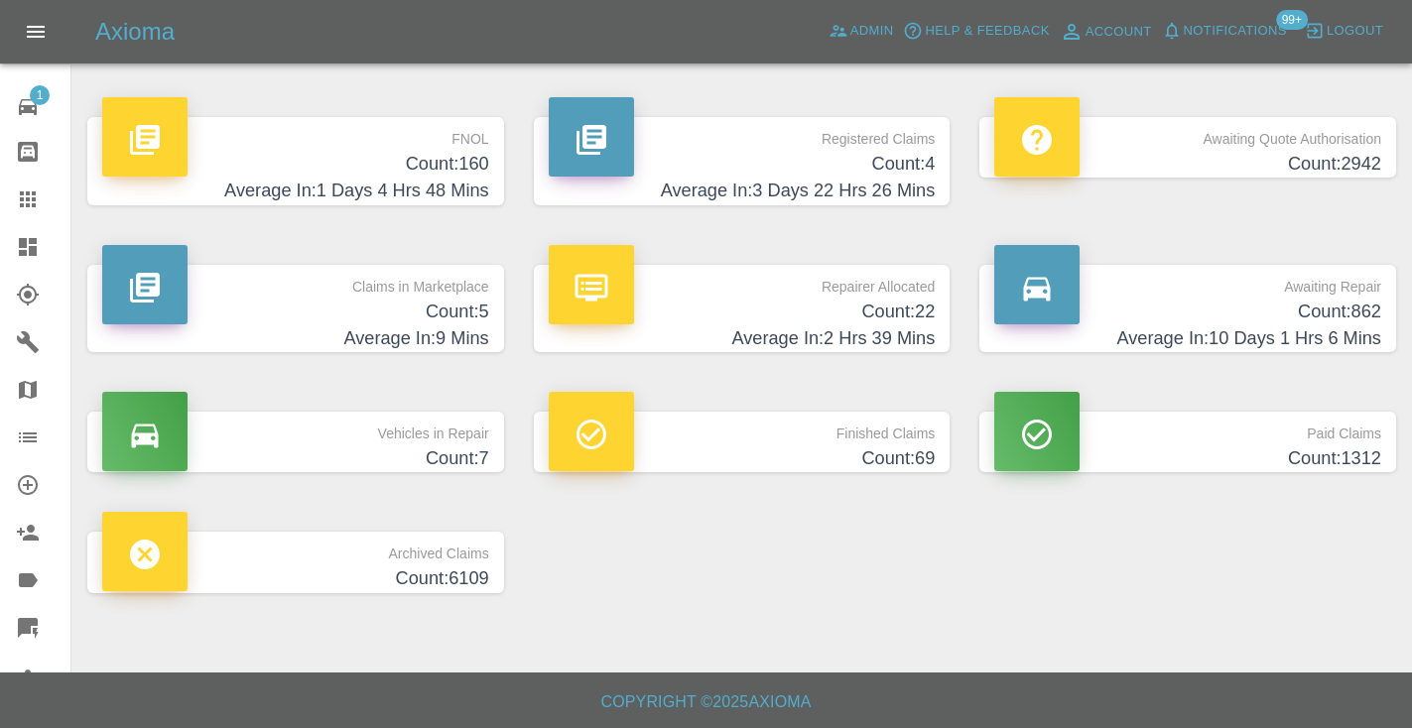
click at [1321, 313] on h4 "Count: 862" at bounding box center [1187, 312] width 387 height 27
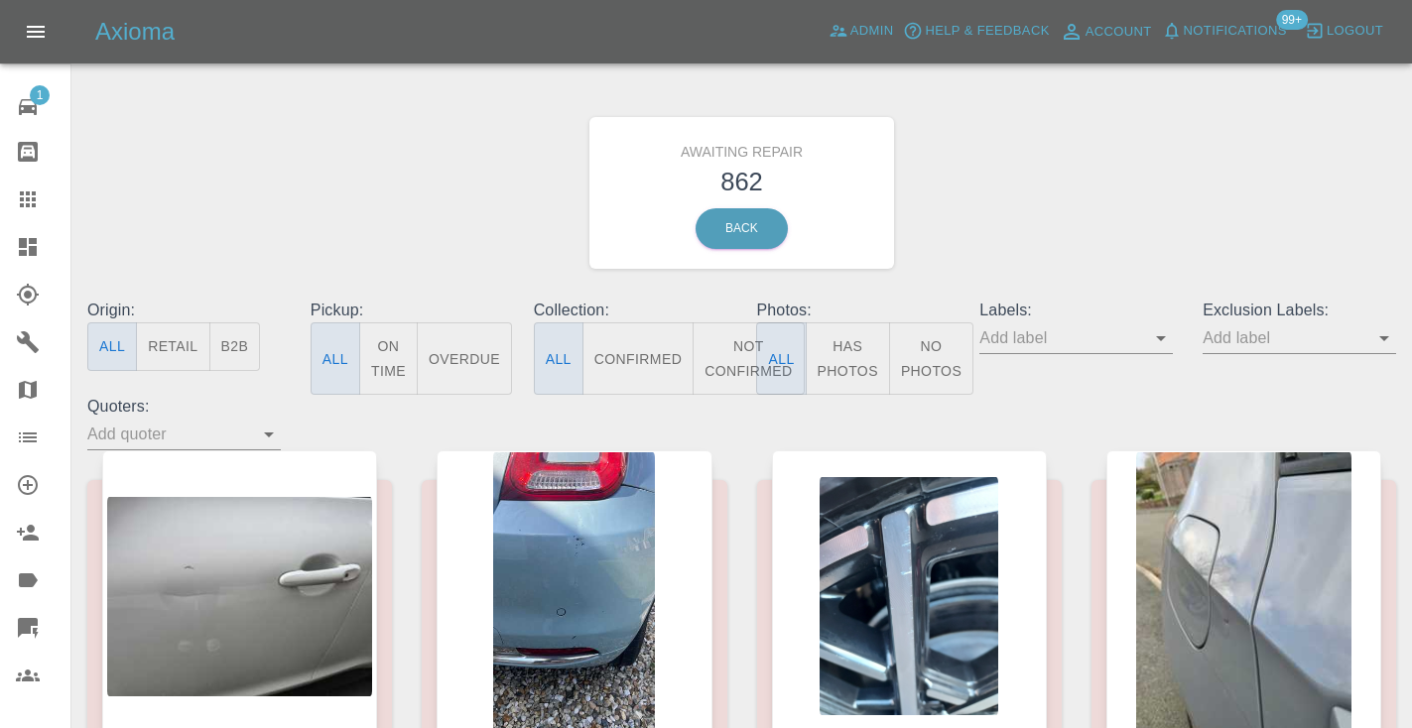
click at [740, 345] on button "Not Confirmed" at bounding box center [748, 358] width 111 height 72
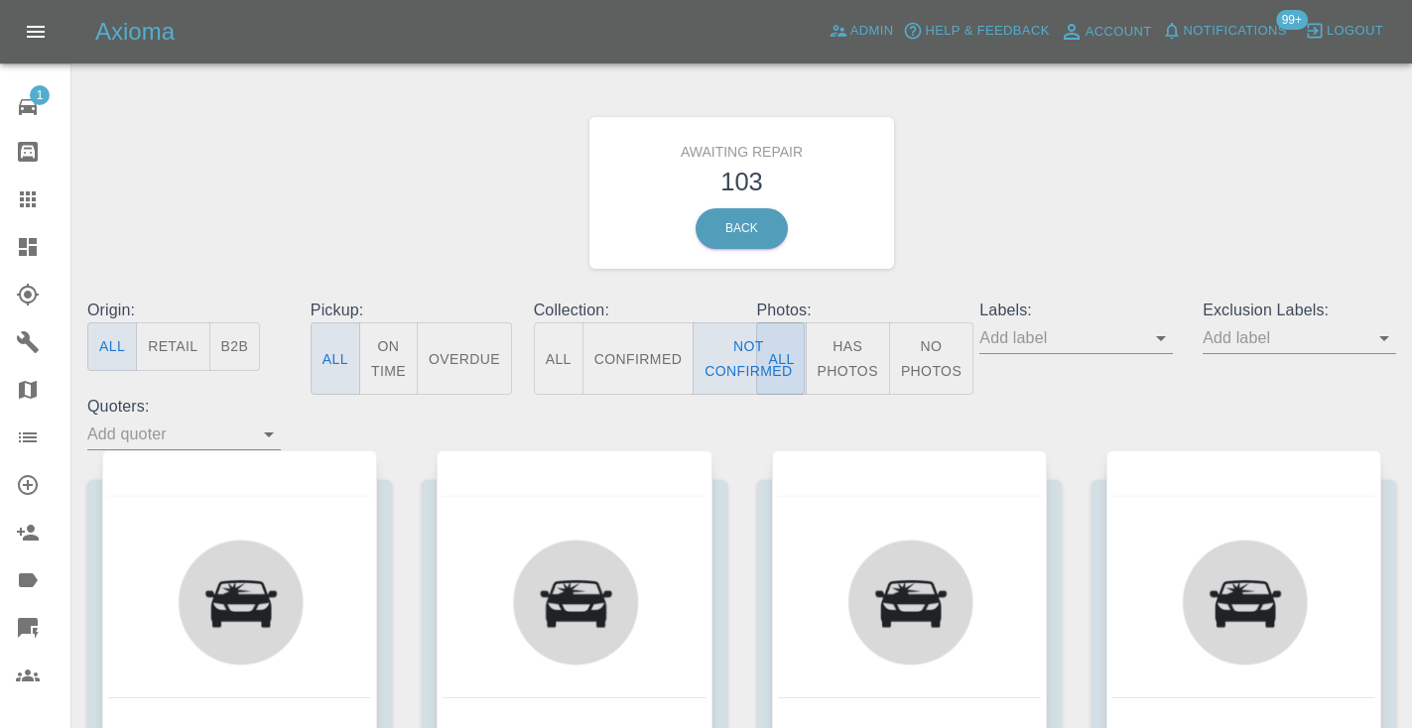
click at [974, 238] on div "Awaiting Repair 103 Back" at bounding box center [741, 192] width 1338 height 211
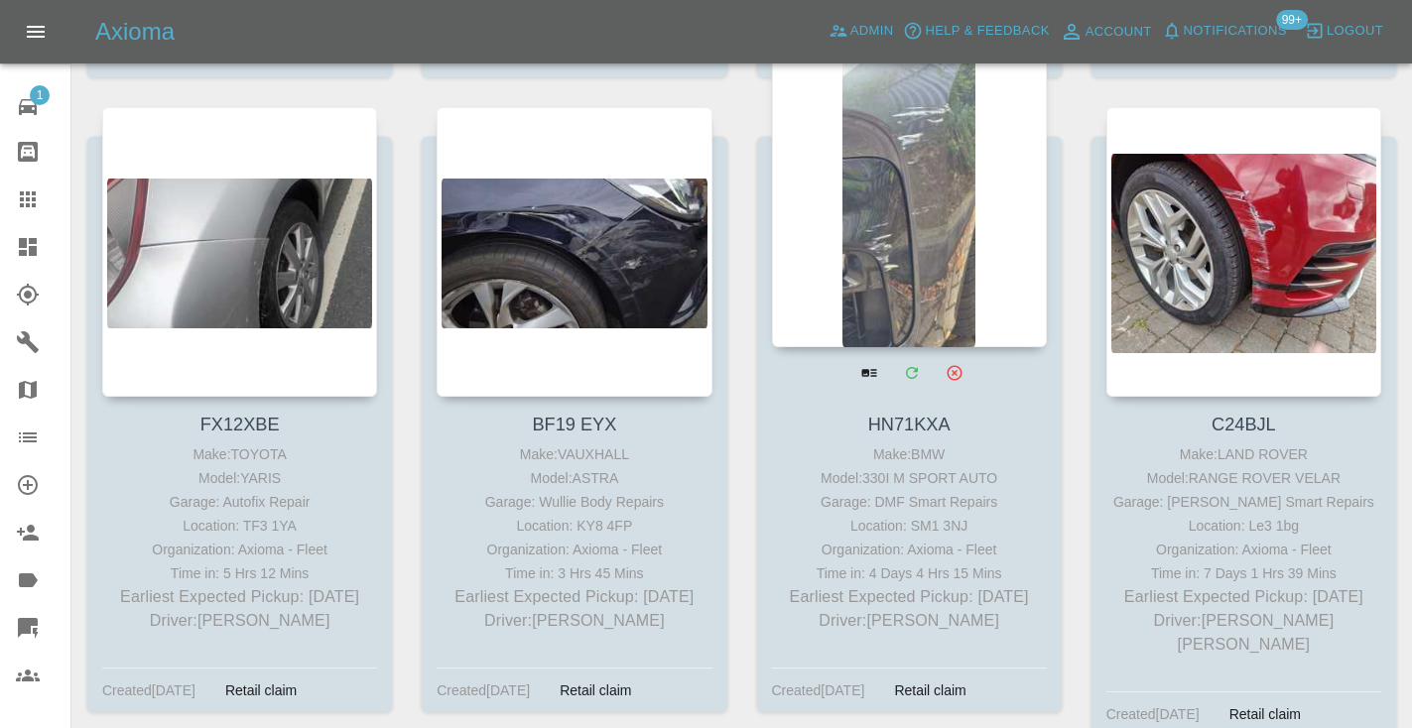
scroll to position [6226, 0]
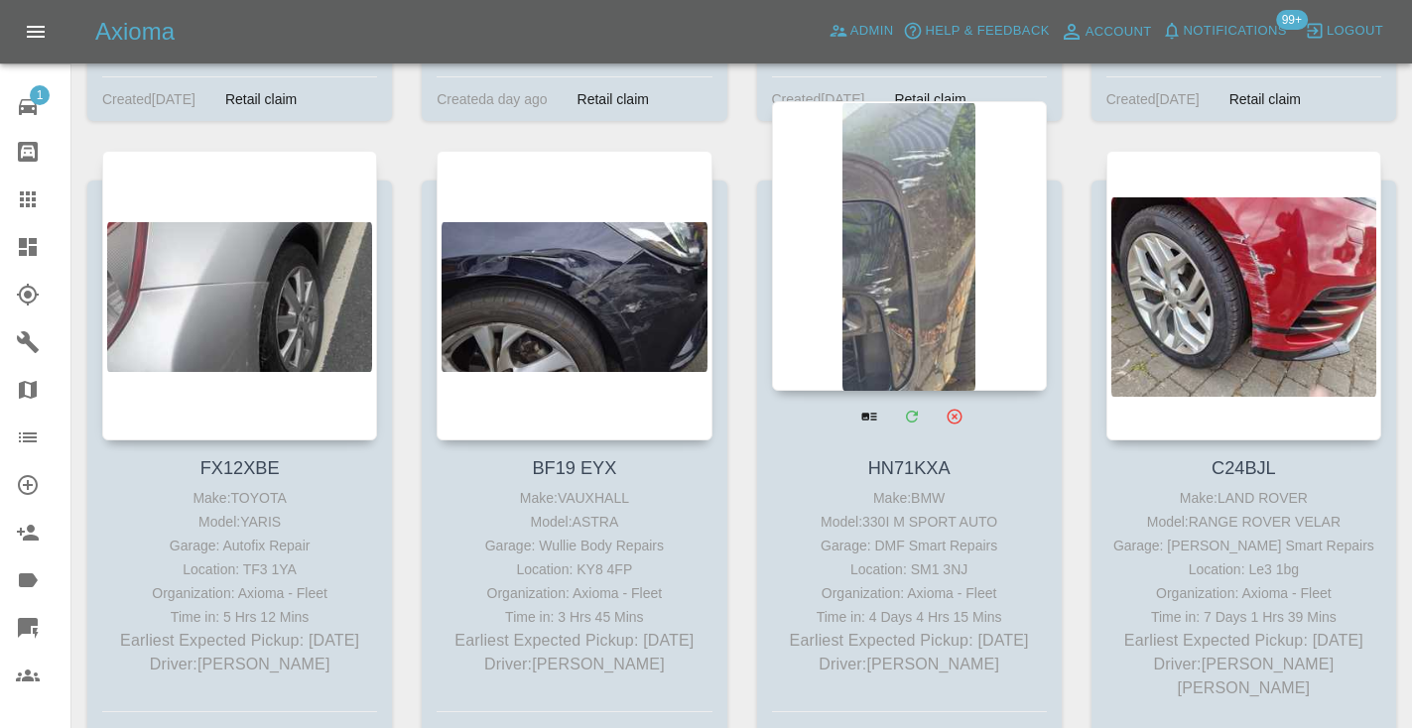
click at [879, 274] on div at bounding box center [909, 246] width 275 height 290
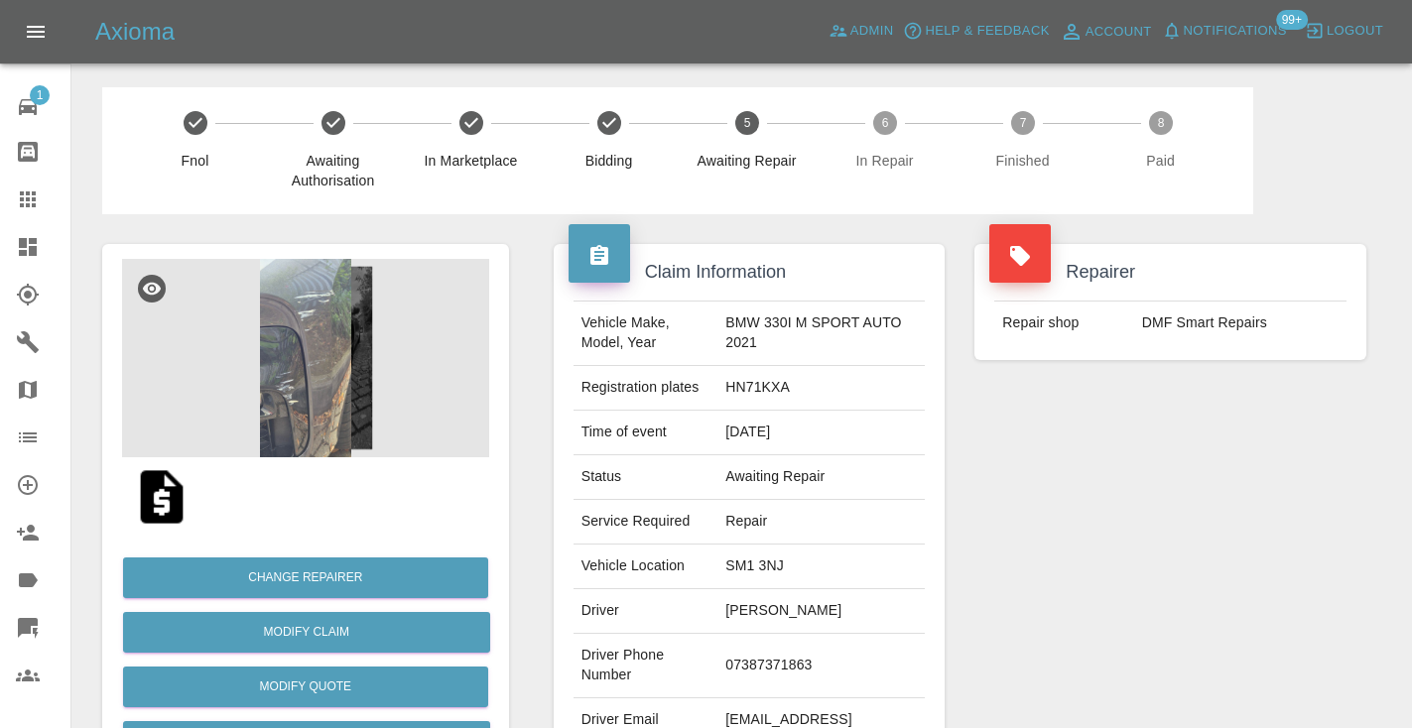
click at [759, 678] on td "07387371863" at bounding box center [820, 666] width 207 height 64
click at [752, 649] on td "07387371863" at bounding box center [820, 666] width 207 height 64
copy td "07387371863"
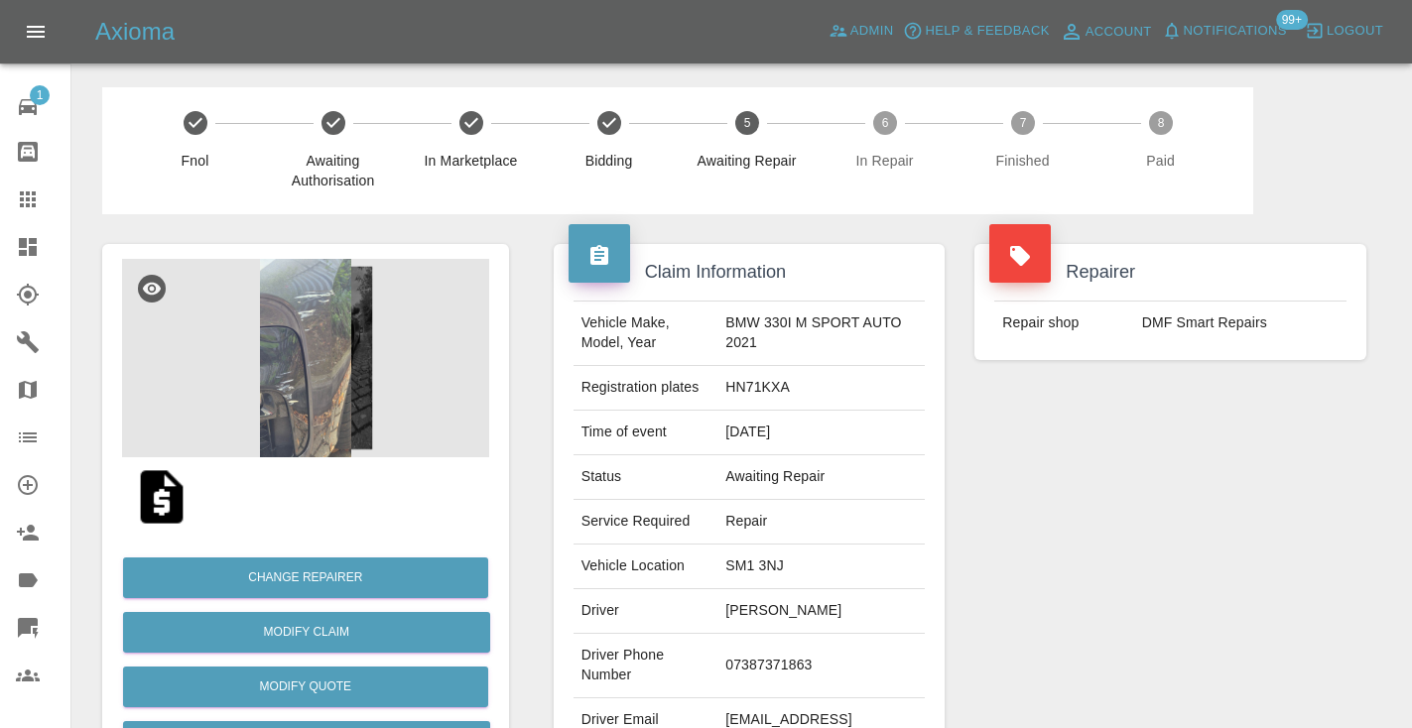
click at [1163, 552] on div "Repairer Repair shop DMF Smart Repairs" at bounding box center [1170, 510] width 422 height 592
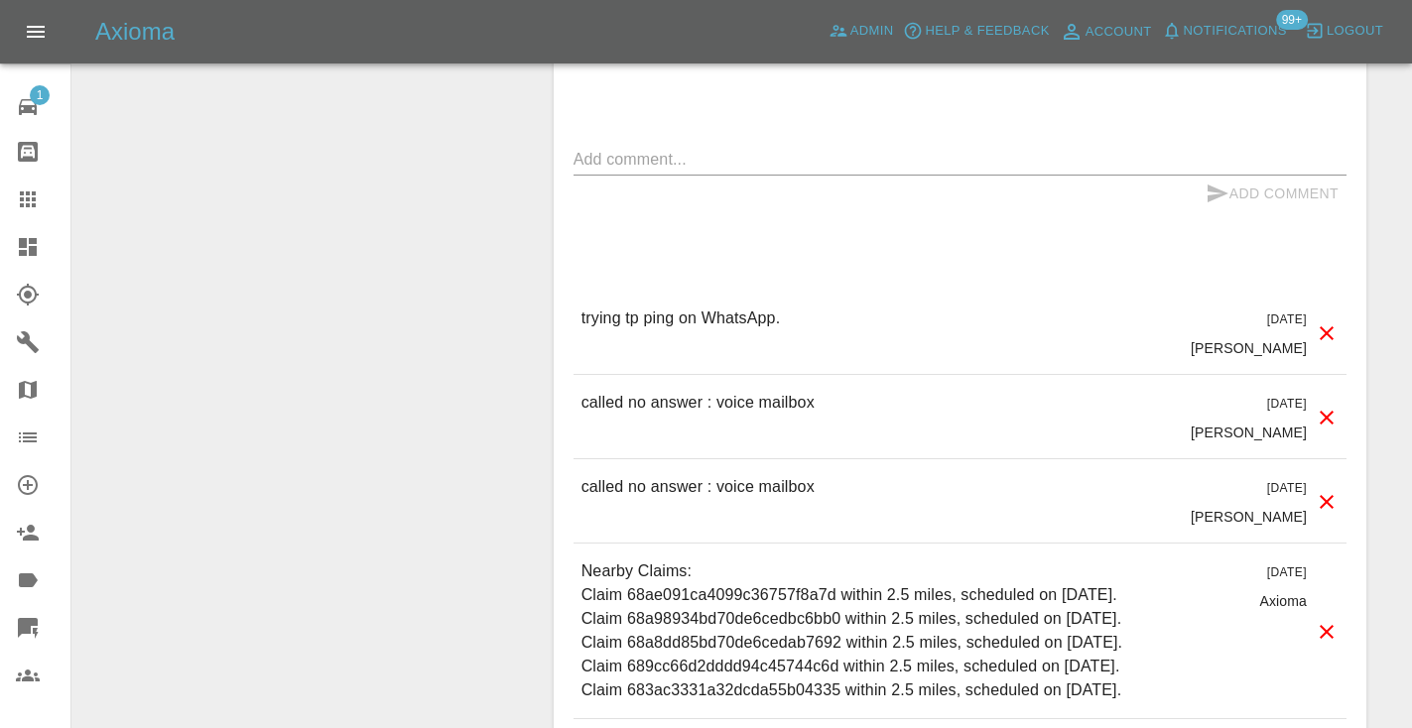
scroll to position [1750, 0]
click at [688, 393] on p "called no answer : voice mailbox" at bounding box center [697, 402] width 233 height 24
copy p "called no answer : voice mailbox"
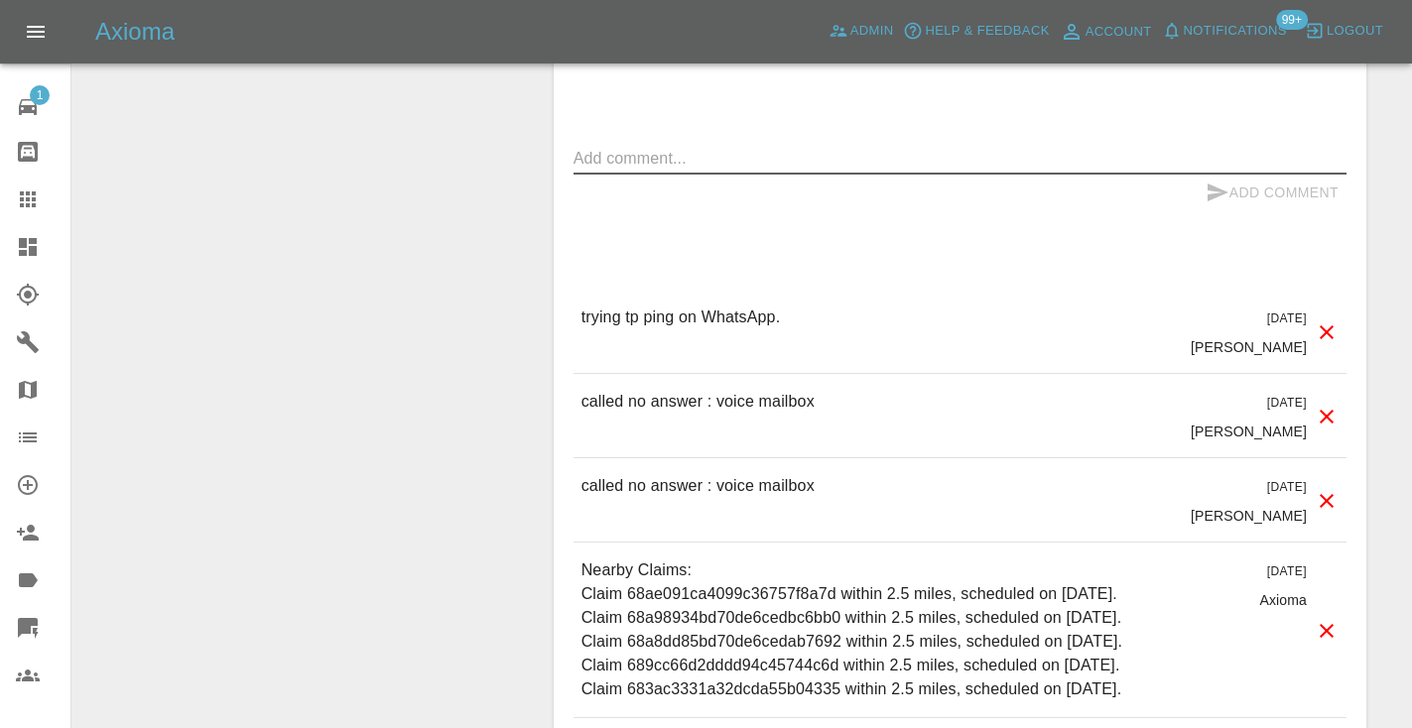
click at [653, 165] on textarea at bounding box center [959, 158] width 773 height 23
type textarea "v"
paste textarea "called no answer : voice mailbox"
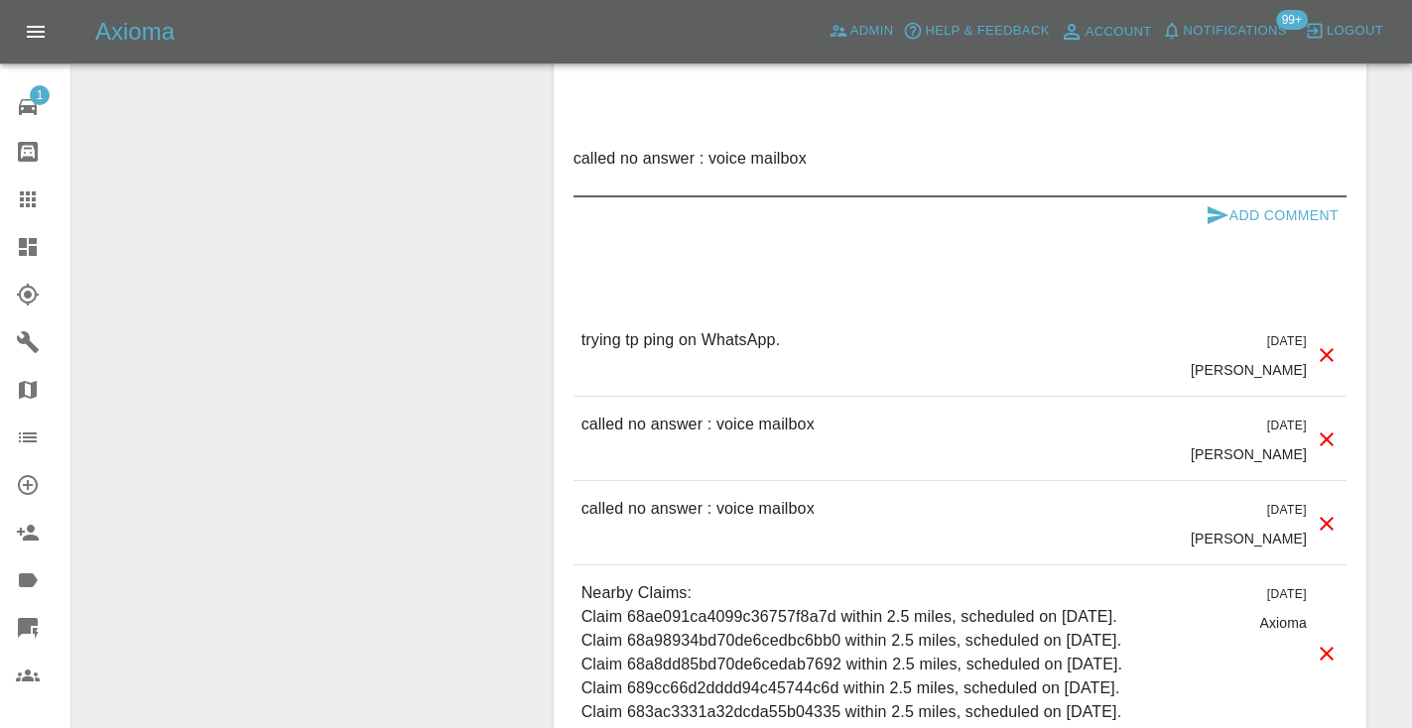
click at [887, 159] on textarea "called no answer : voice mailbox" at bounding box center [959, 170] width 773 height 46
type textarea "called no answer : voice mailbox"
click at [1214, 203] on icon "submit" at bounding box center [1217, 215] width 24 height 24
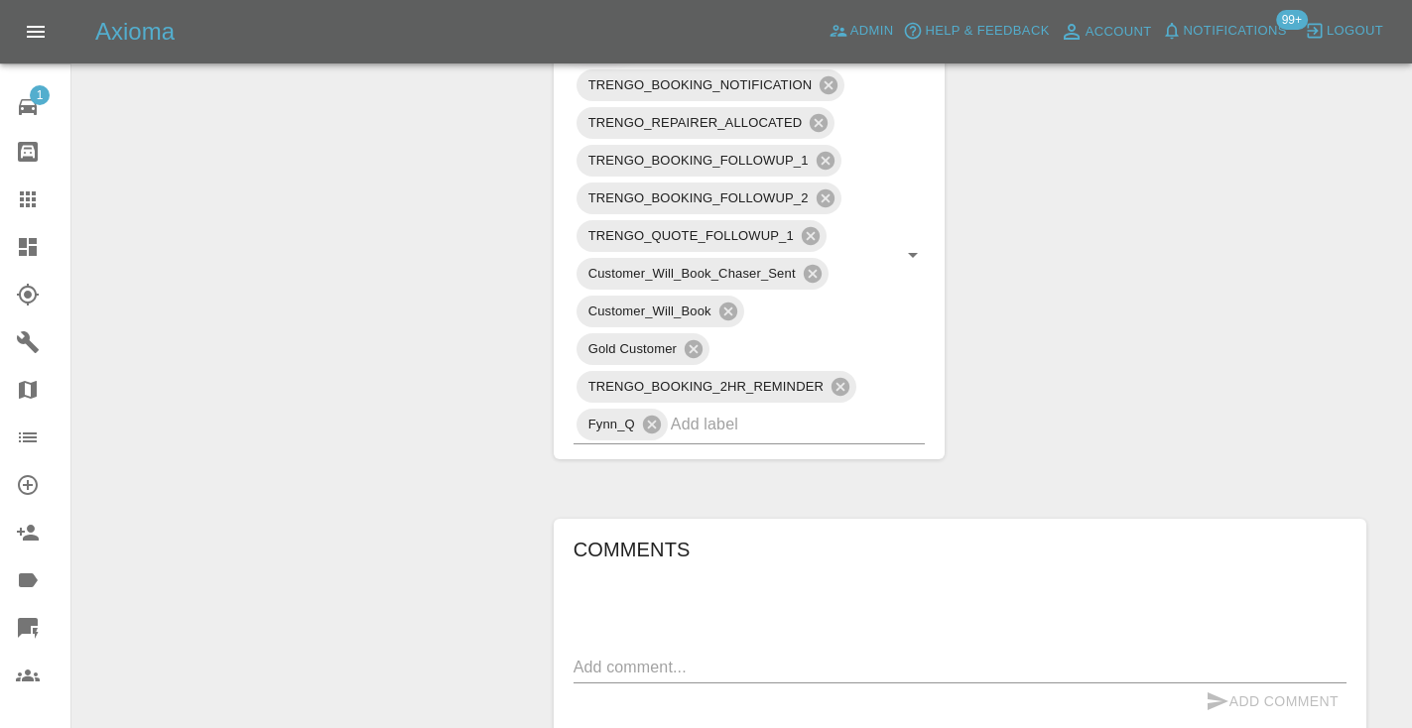
scroll to position [1230, 0]
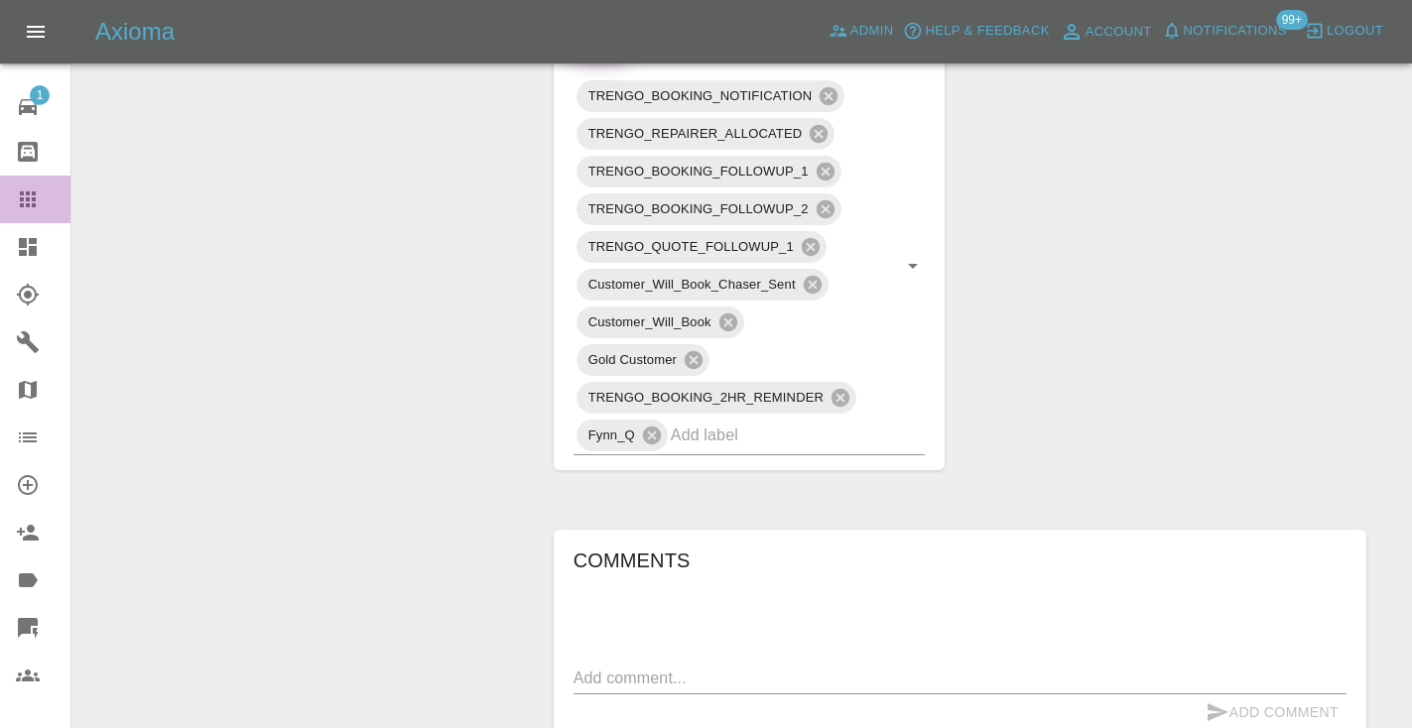
click at [28, 196] on icon at bounding box center [28, 200] width 24 height 24
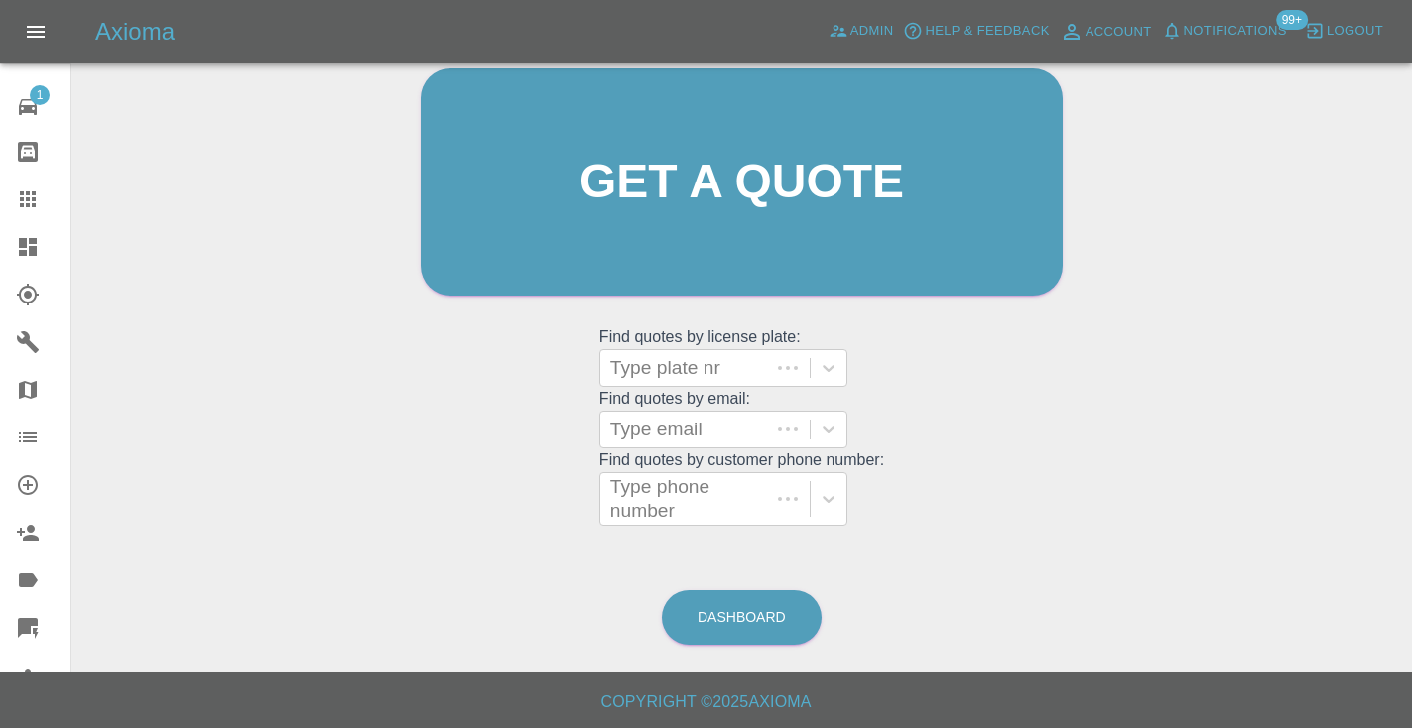
scroll to position [199, 0]
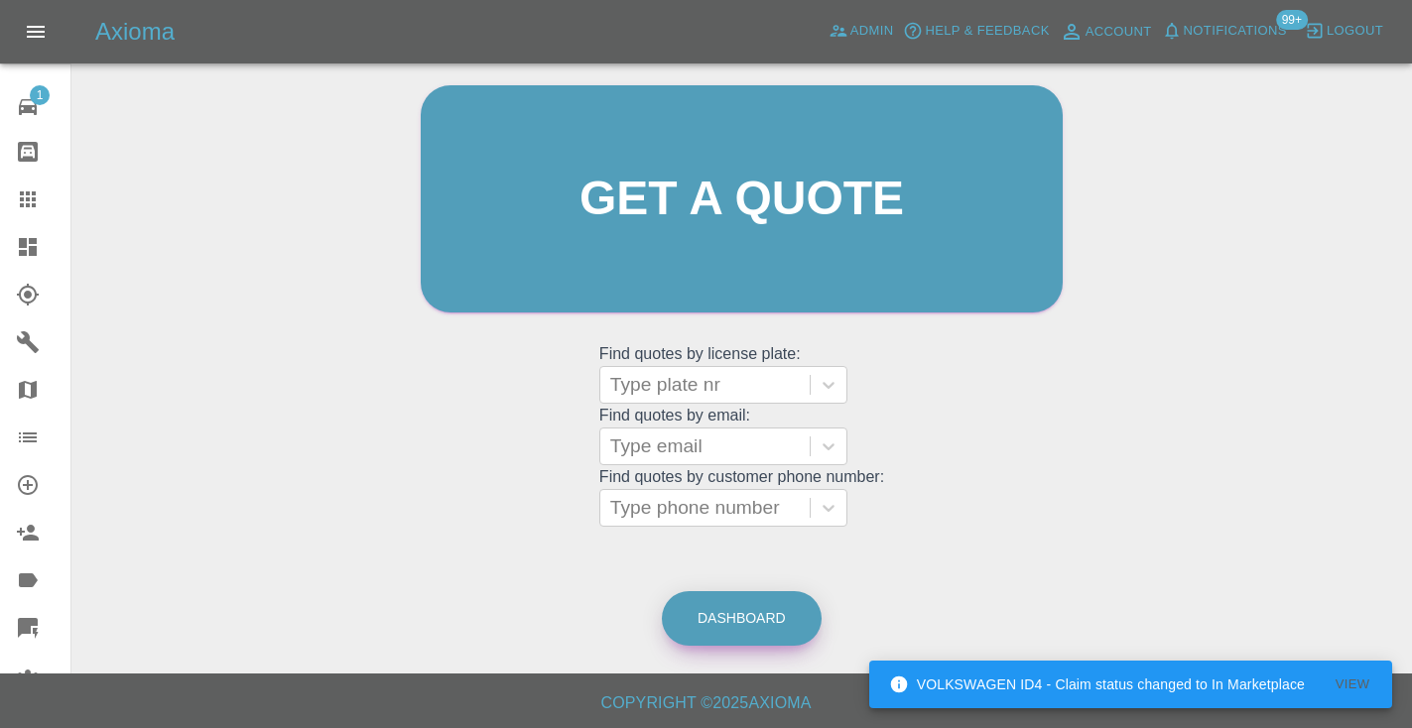
click at [771, 625] on link "Dashboard" at bounding box center [742, 618] width 160 height 55
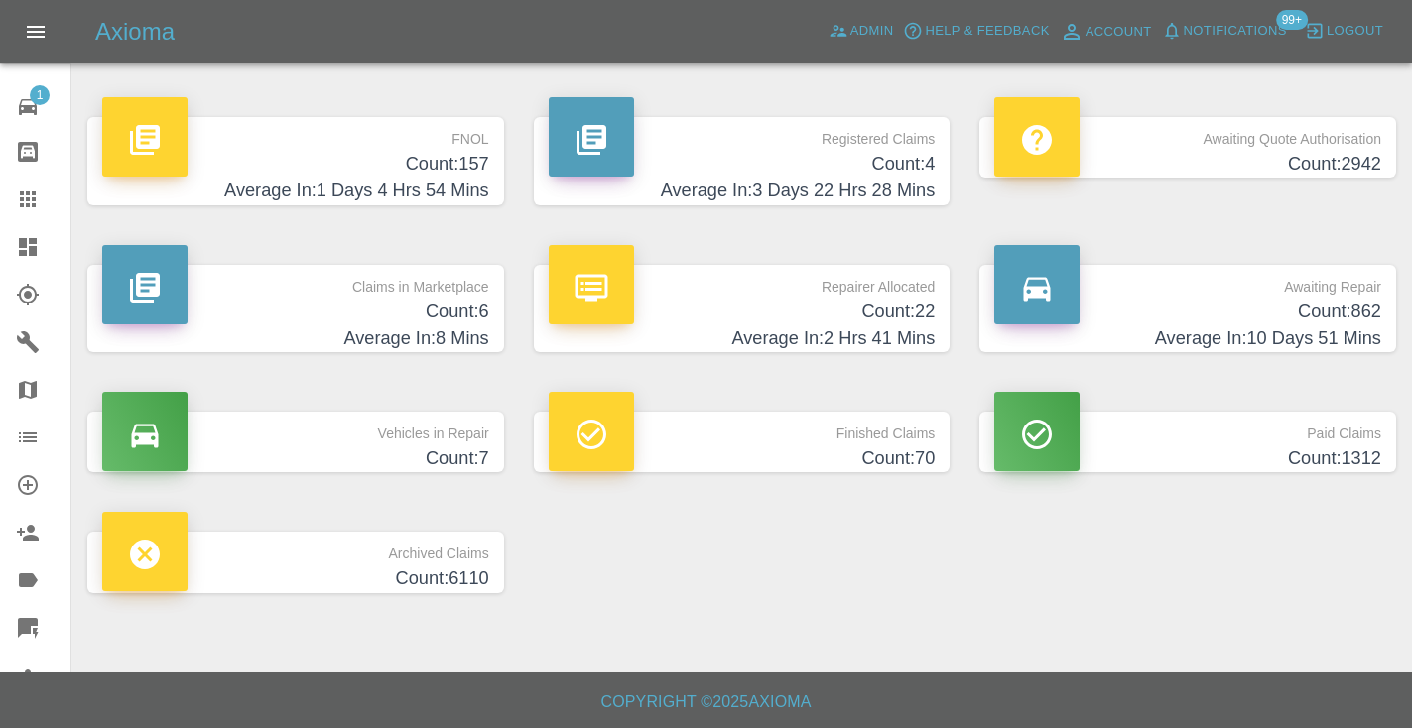
click at [1287, 302] on h4 "Count: 862" at bounding box center [1187, 312] width 387 height 27
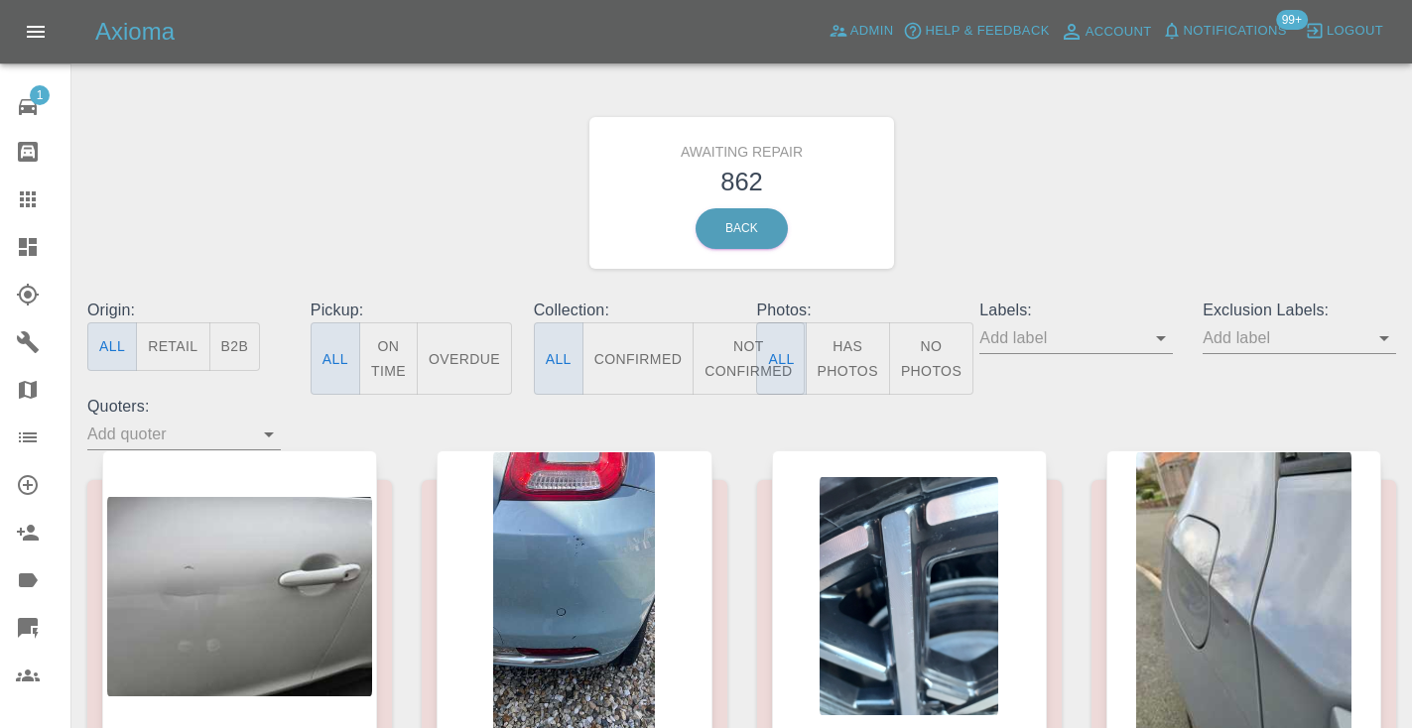
click at [731, 344] on button "Not Confirmed" at bounding box center [748, 358] width 111 height 72
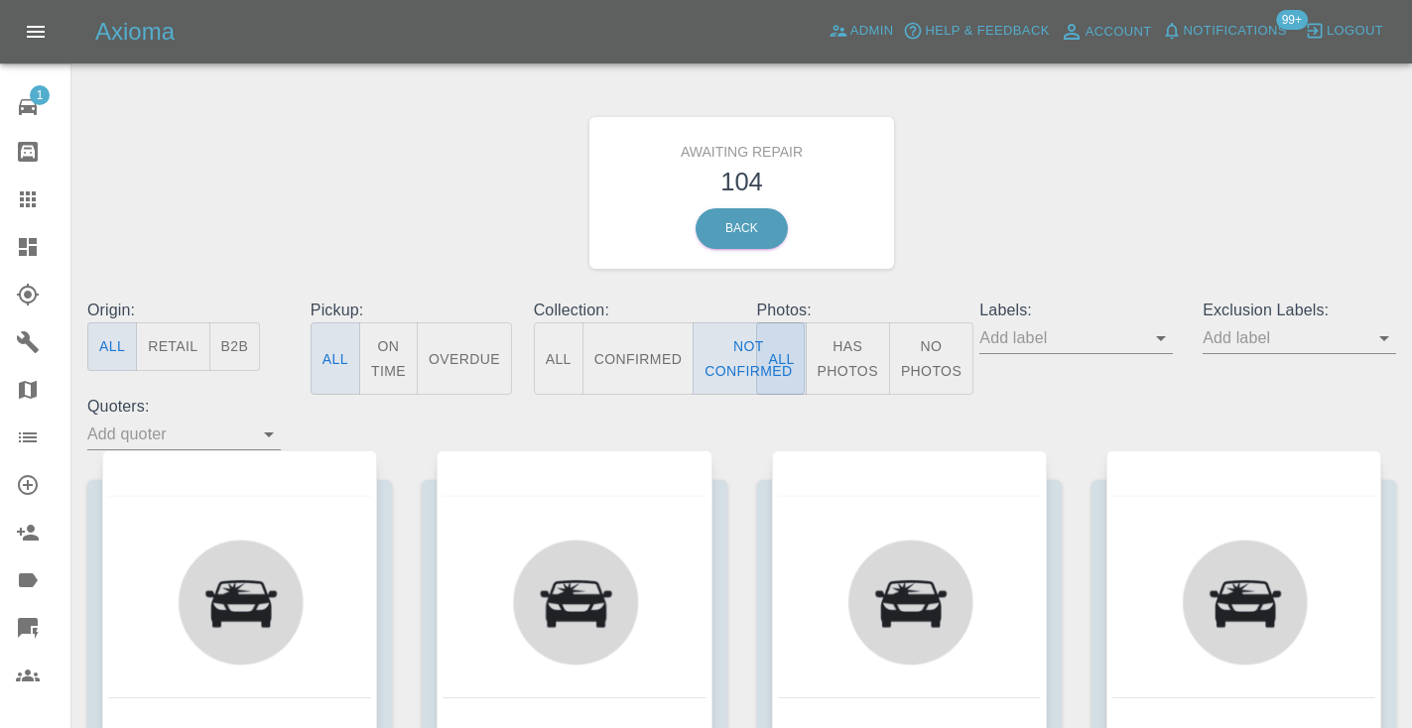
click at [1266, 128] on div "Awaiting Repair 104 Back" at bounding box center [741, 192] width 1338 height 211
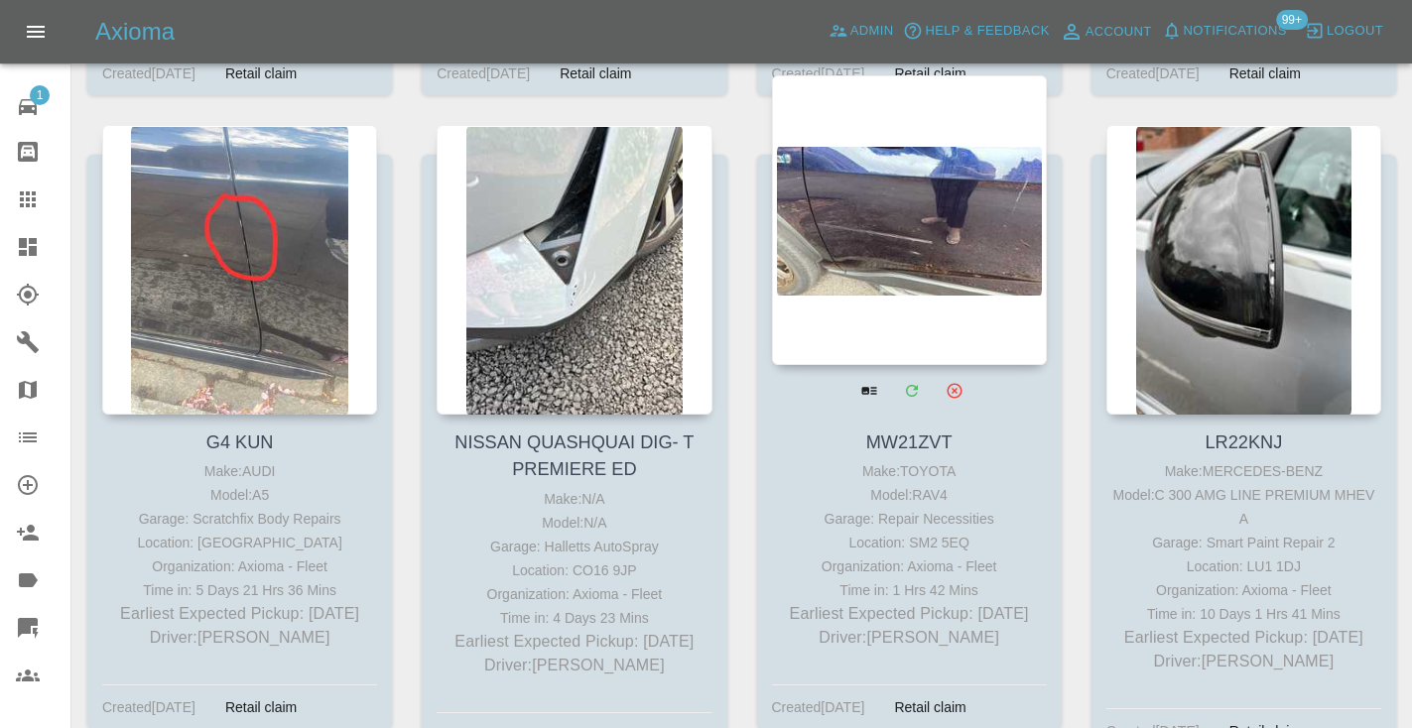
scroll to position [7541, 0]
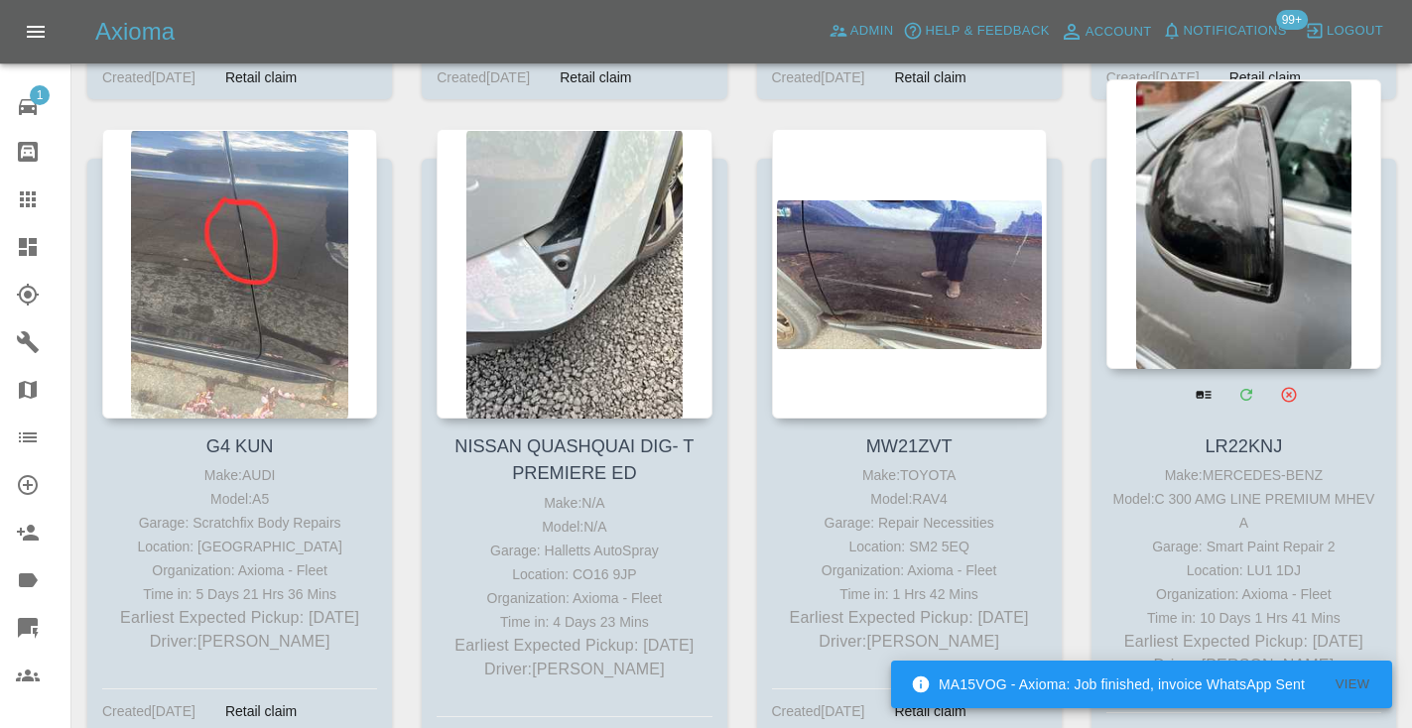
click at [1184, 189] on div at bounding box center [1243, 224] width 275 height 290
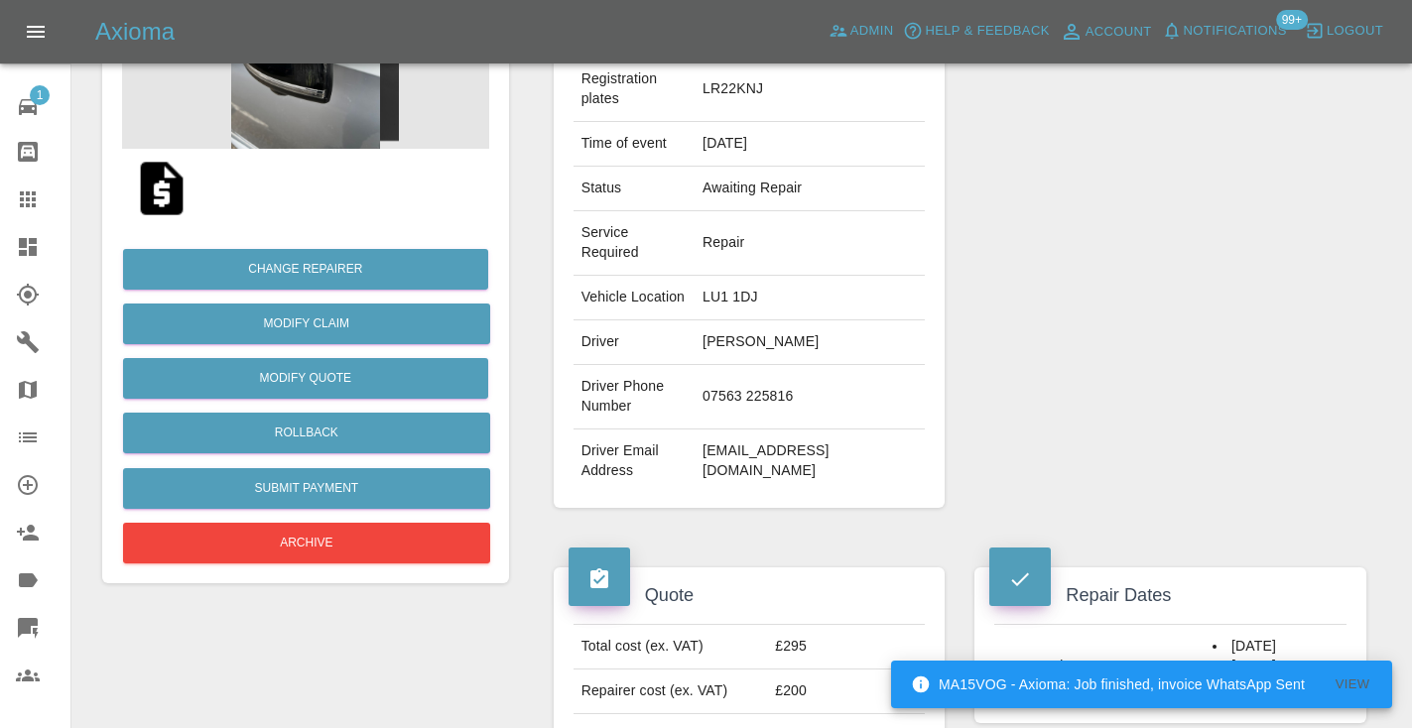
scroll to position [324, 0]
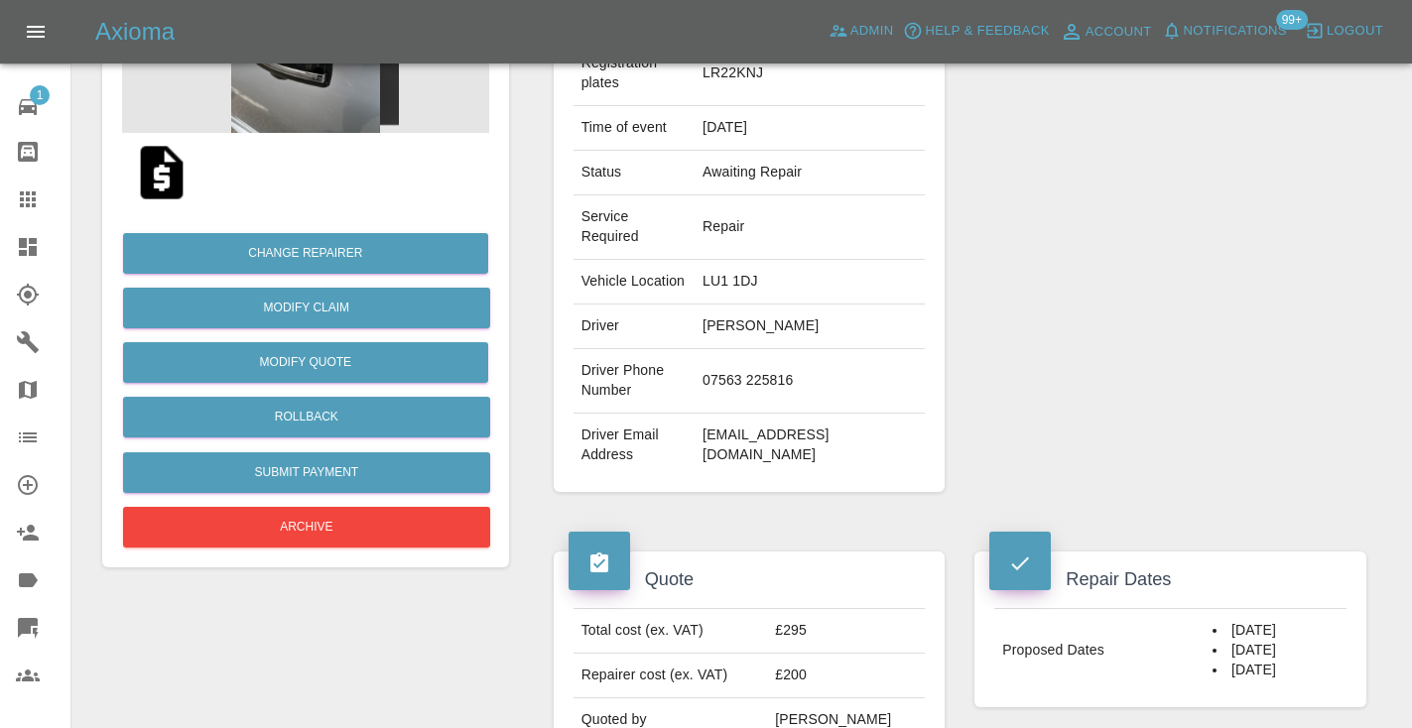
click at [744, 399] on td "07563 225816" at bounding box center [810, 381] width 230 height 64
click at [846, 394] on td "07563 225816" at bounding box center [810, 381] width 230 height 64
drag, startPoint x: 795, startPoint y: 394, endPoint x: 687, endPoint y: 394, distance: 108.1
click at [695, 394] on td "07563 225816" at bounding box center [810, 381] width 230 height 64
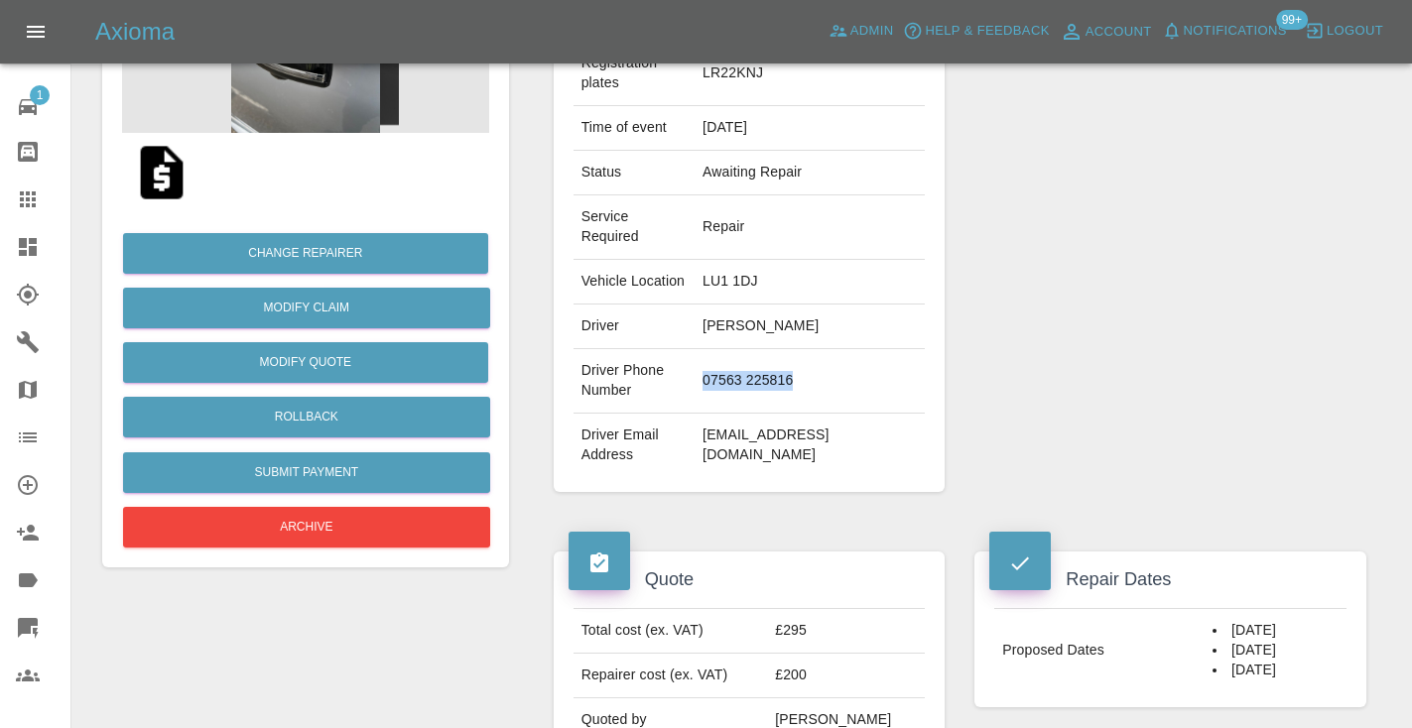
copy td "07563 225816"
click at [1143, 243] on div "Repairer Repair shop Smart Paint Repair 2" at bounding box center [1170, 206] width 422 height 632
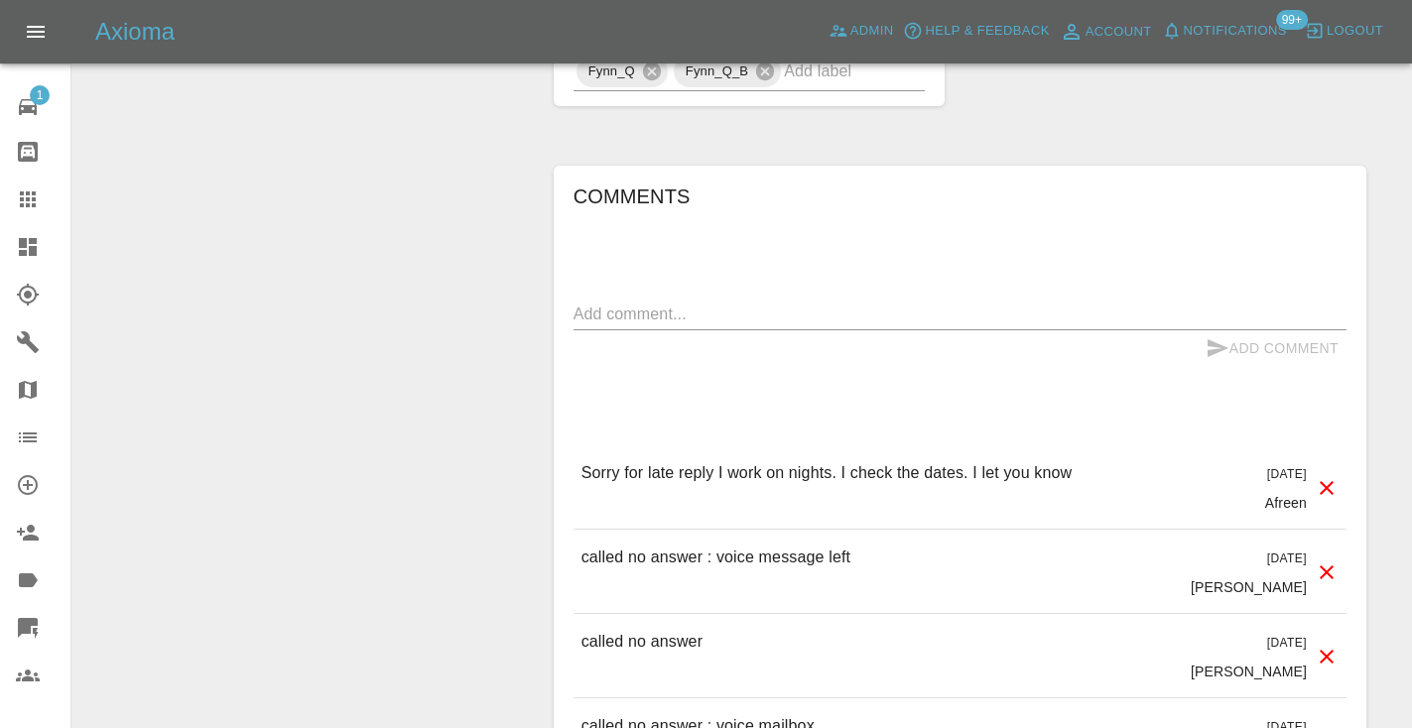
scroll to position [1524, 0]
click at [653, 324] on textarea at bounding box center [959, 313] width 773 height 23
type textarea "called no answer"
click at [1217, 359] on icon "submit" at bounding box center [1217, 347] width 24 height 24
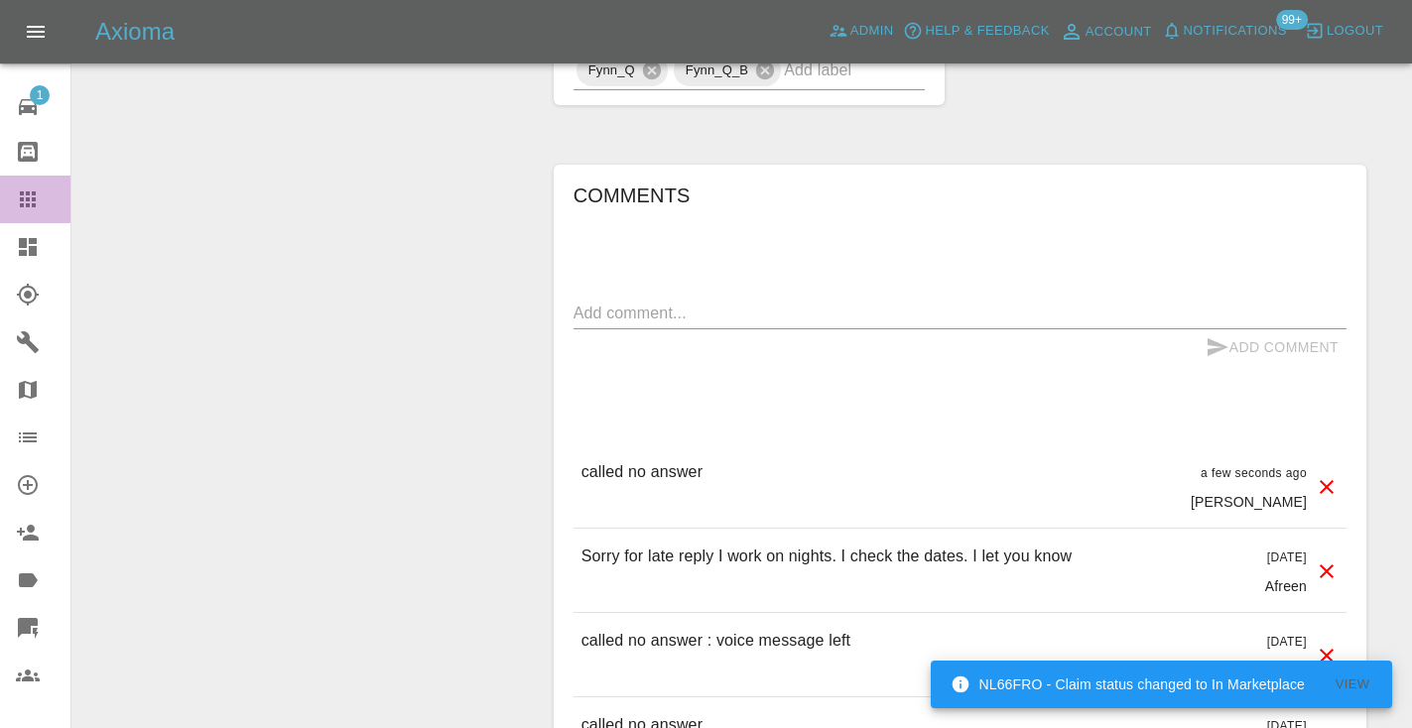
click at [58, 207] on div at bounding box center [44, 200] width 56 height 24
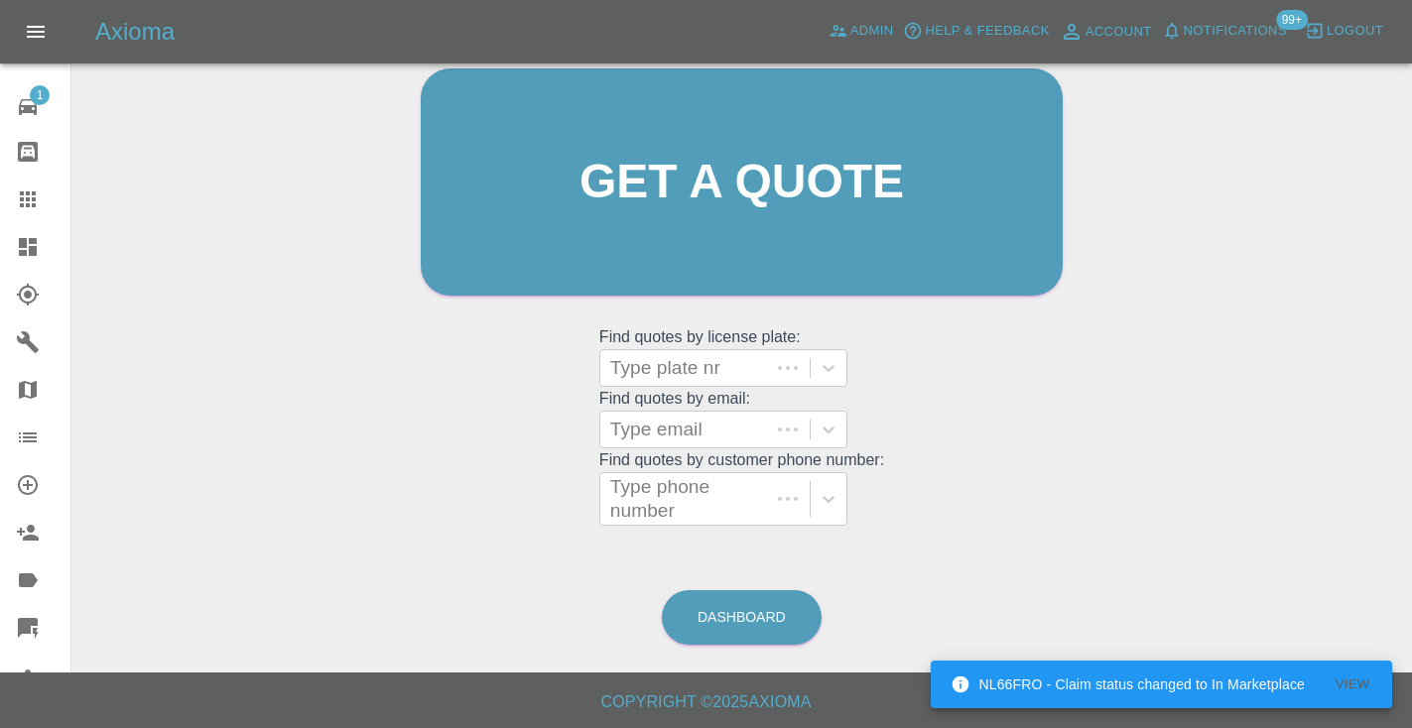
scroll to position [199, 0]
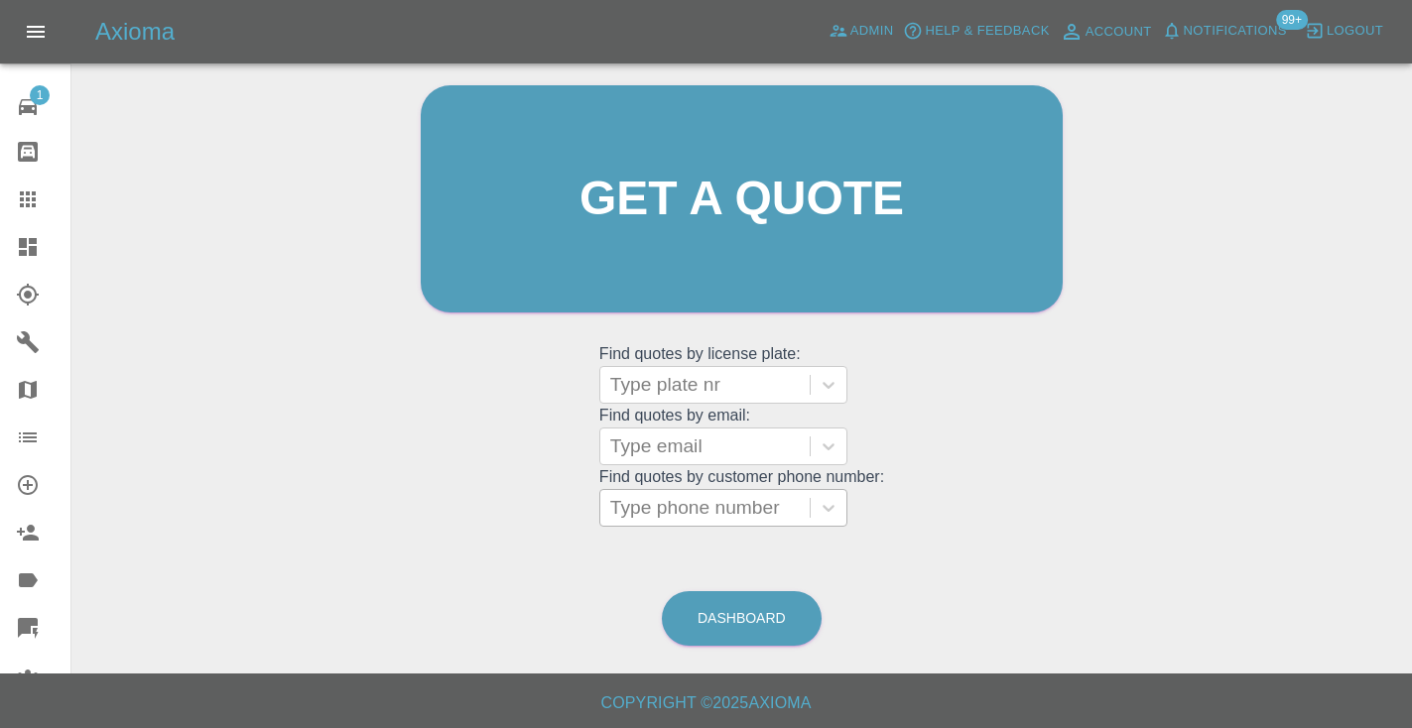
click at [633, 496] on div "Type phone number" at bounding box center [705, 508] width 190 height 24
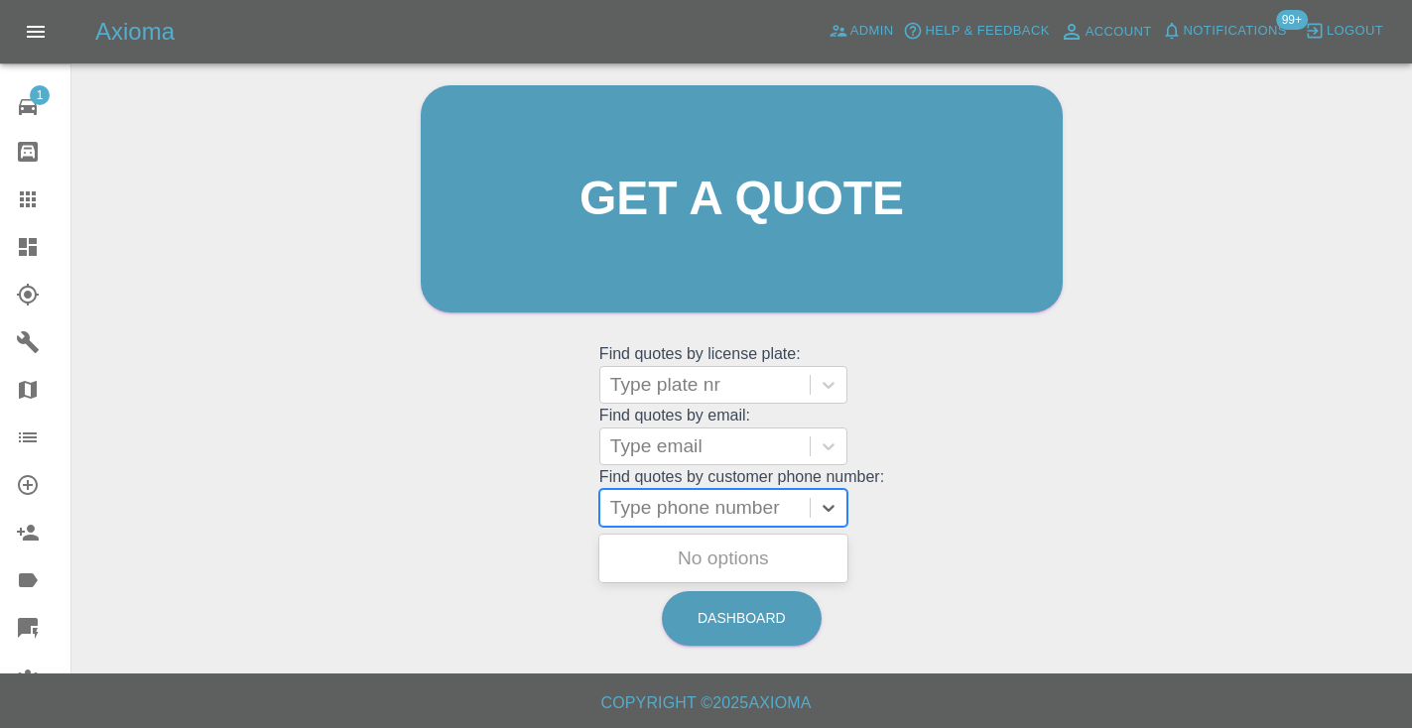
paste input "07932759657"
type input "07932759657"
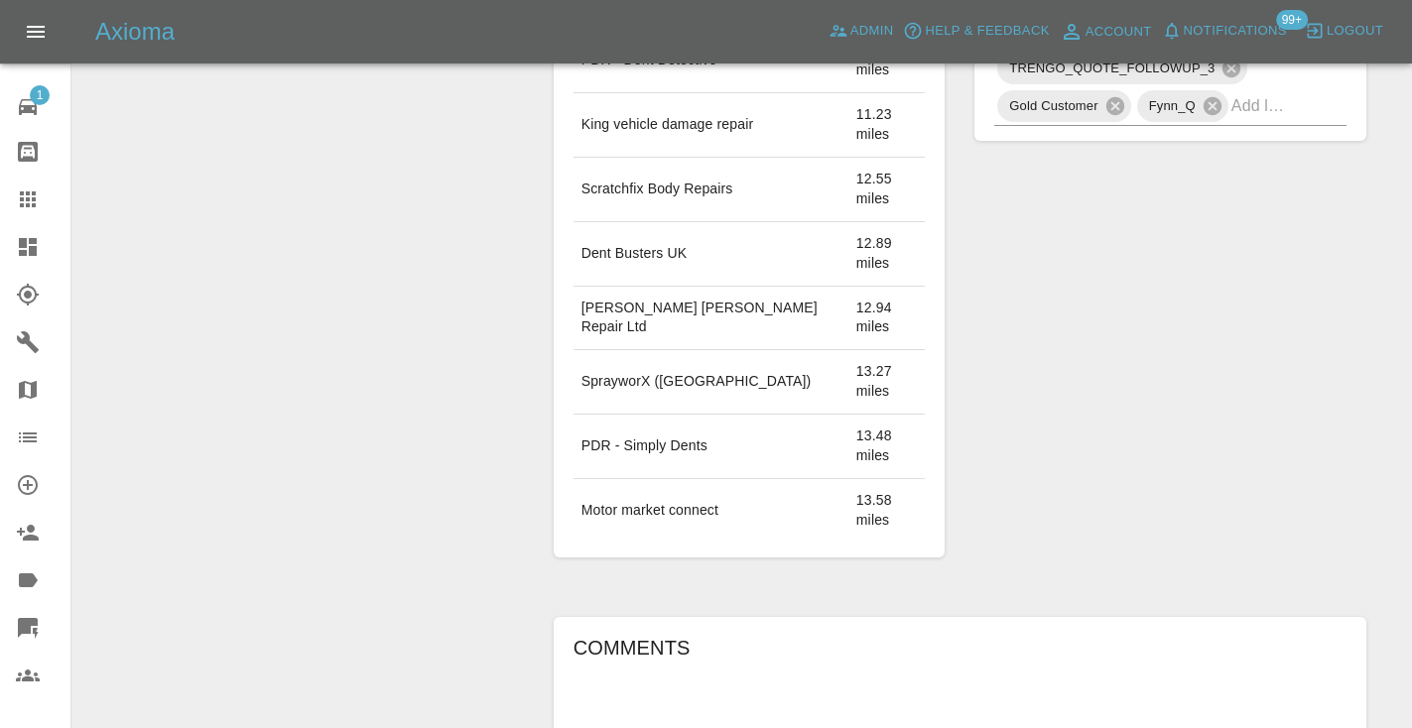
scroll to position [1265, 0]
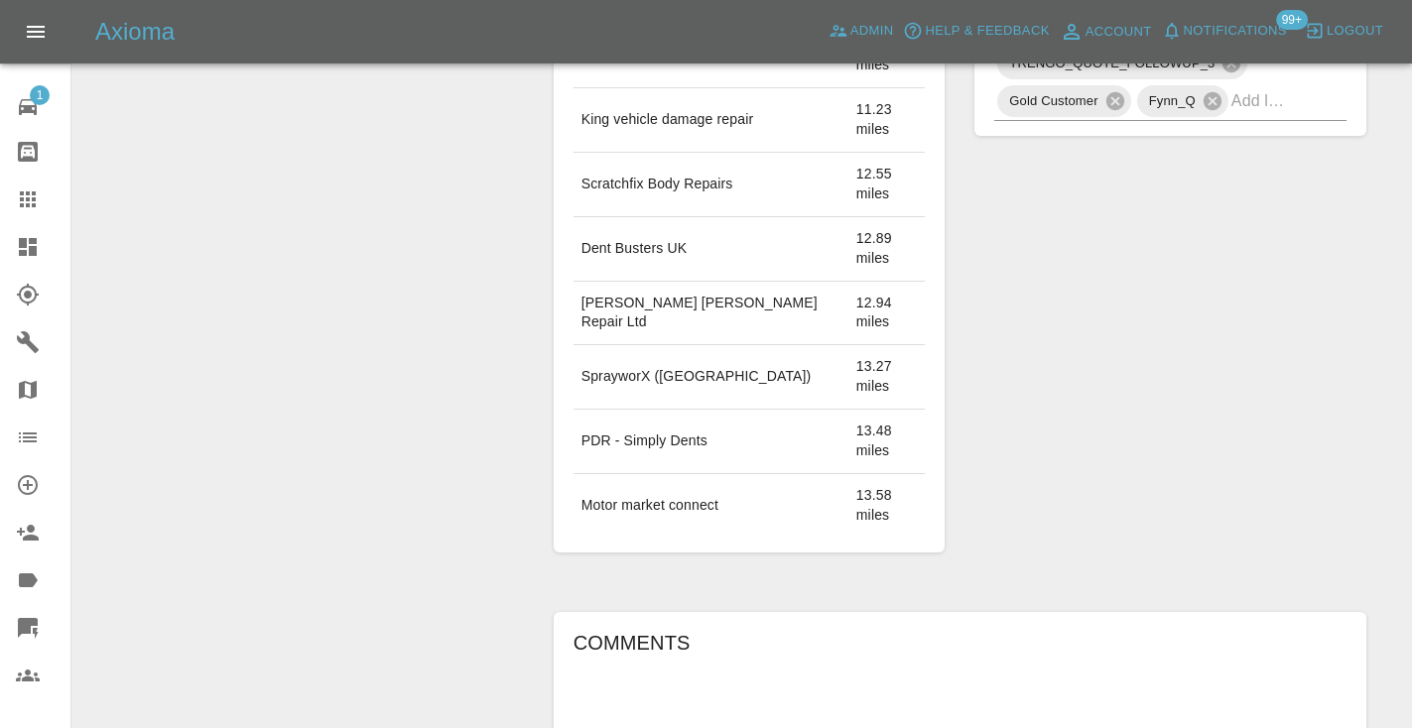
type textarea "inbound : general quote enquiry"
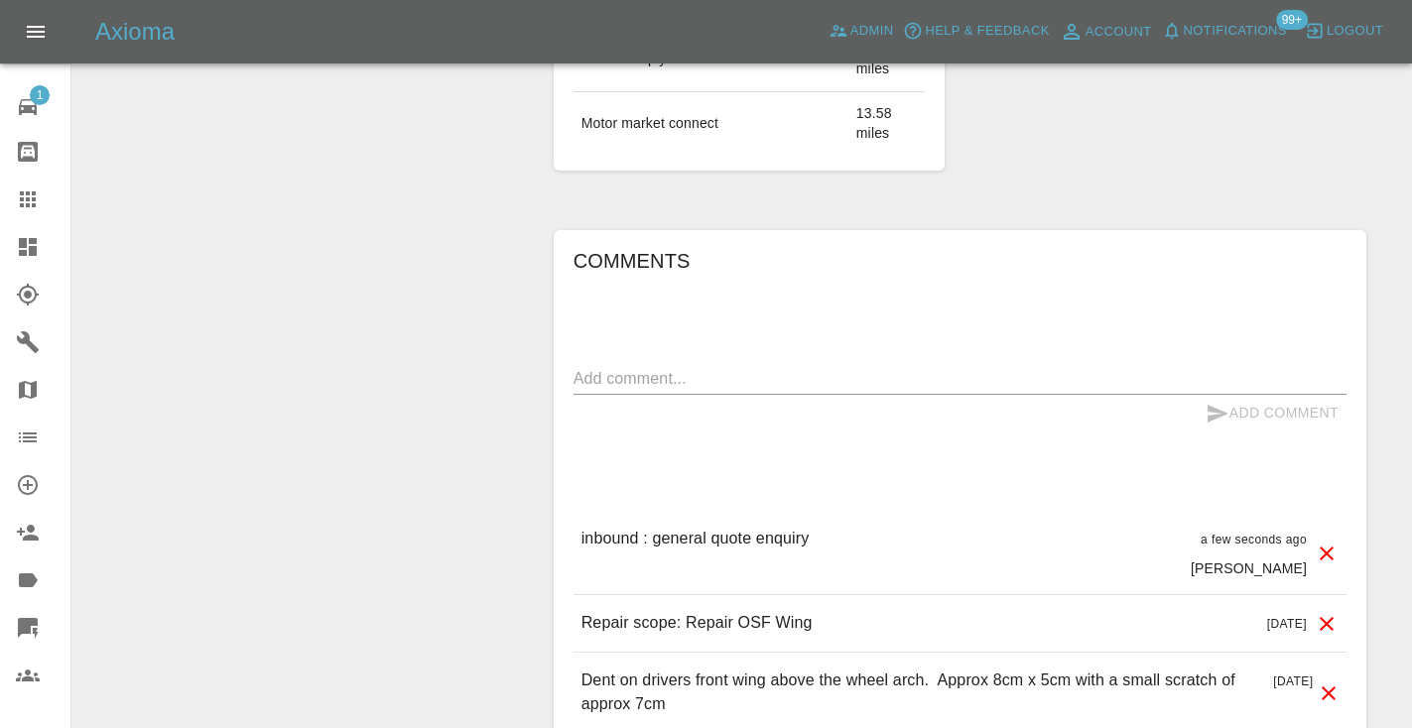
scroll to position [1646, 0]
click at [26, 197] on icon at bounding box center [28, 199] width 16 height 16
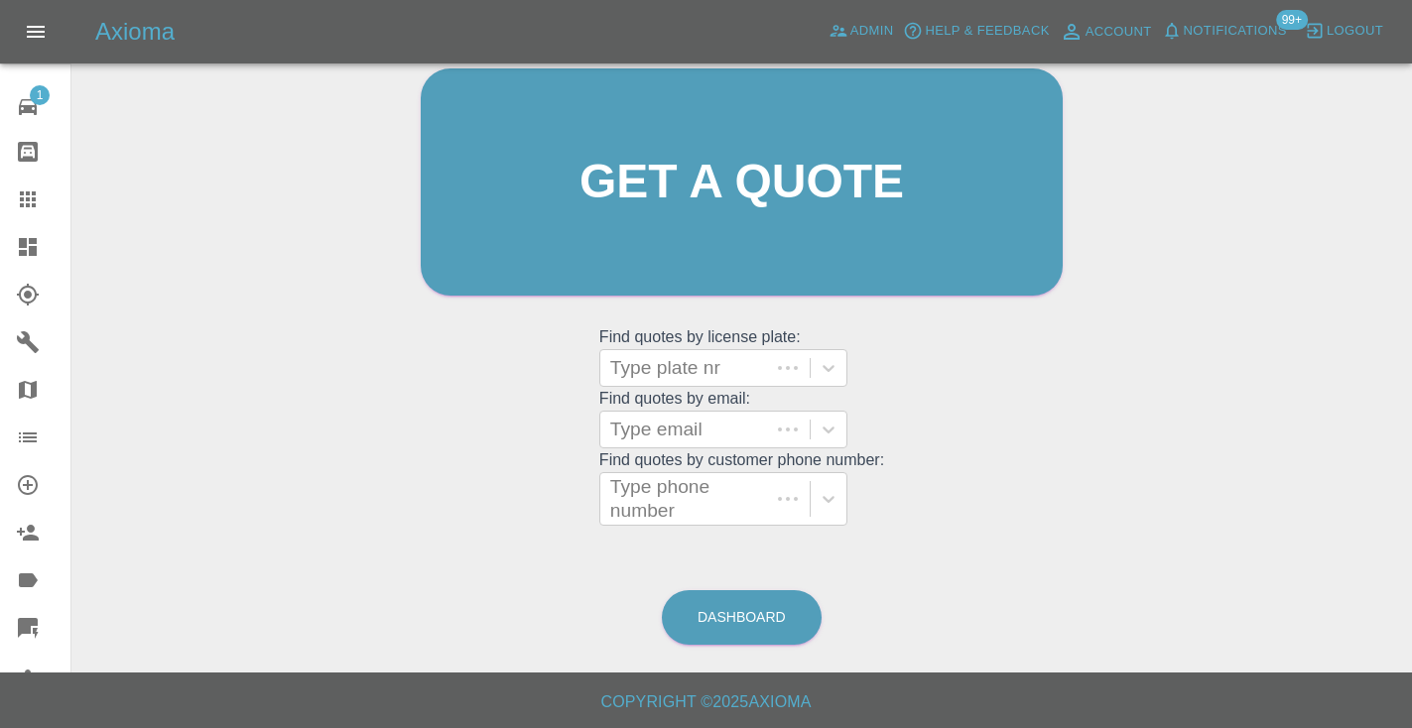
scroll to position [199, 0]
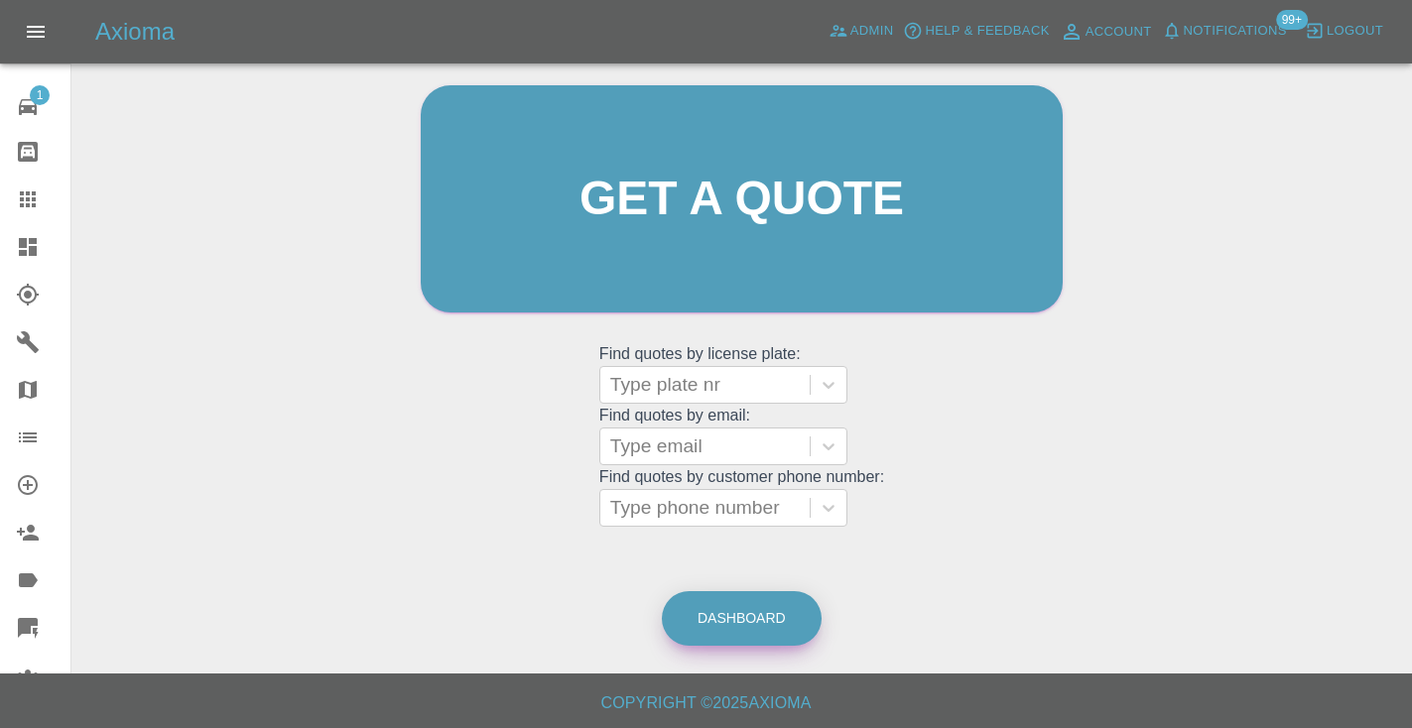
click at [741, 604] on link "Dashboard" at bounding box center [742, 618] width 160 height 55
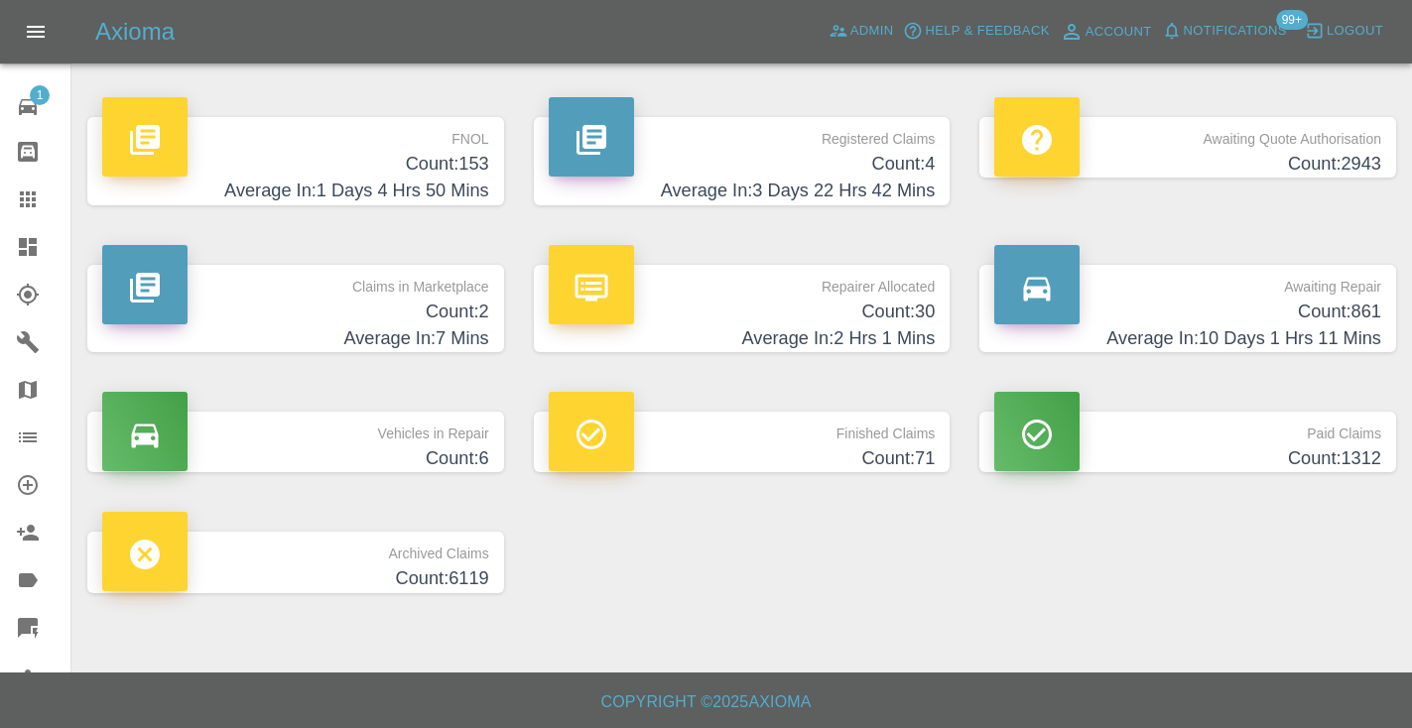
click at [1373, 314] on h4 "Count: 861" at bounding box center [1187, 312] width 387 height 27
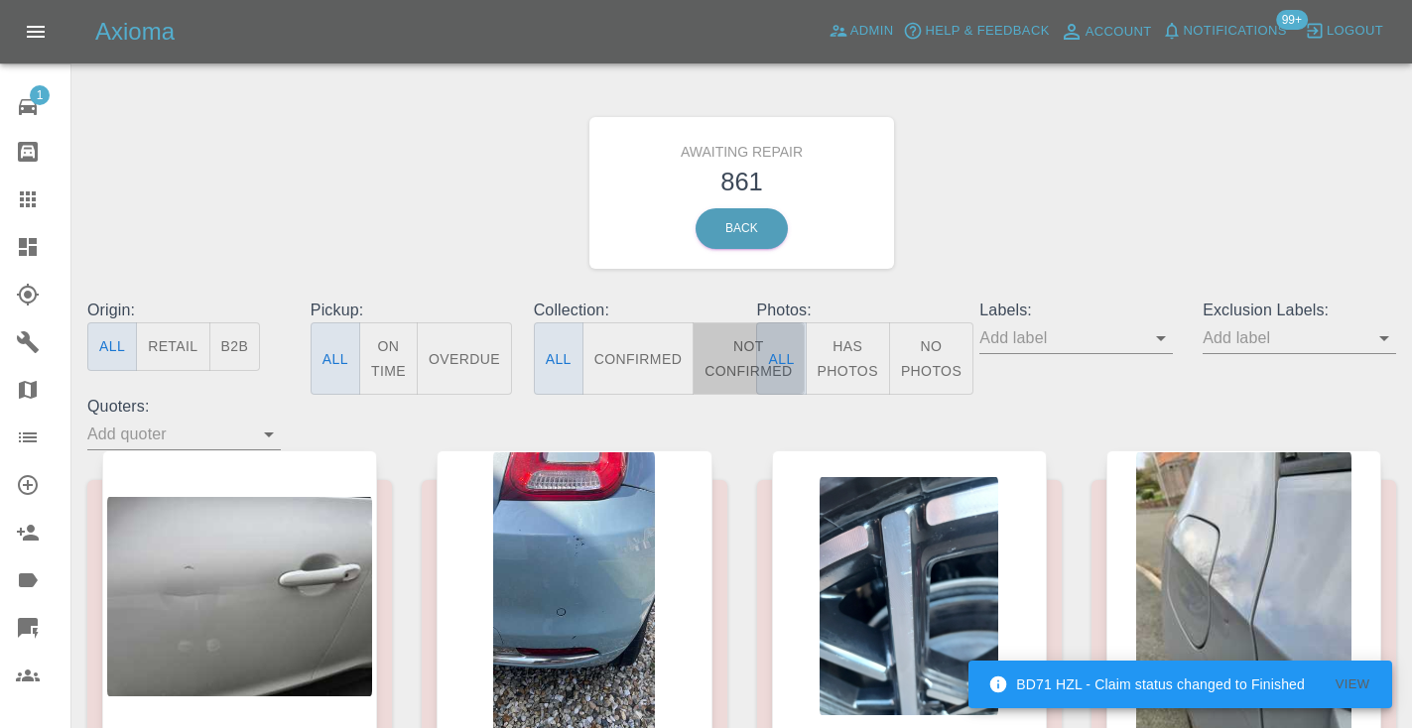
click at [716, 368] on button "Not Confirmed" at bounding box center [748, 358] width 111 height 72
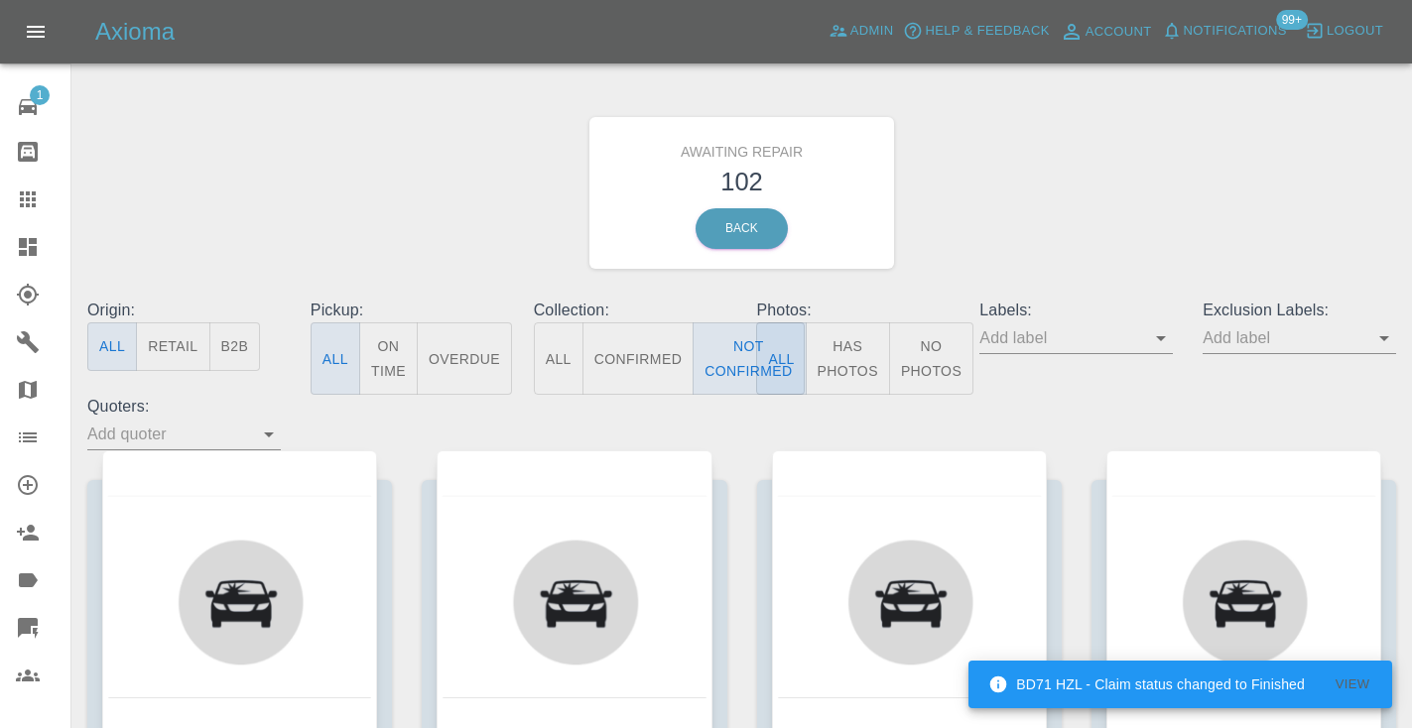
click at [974, 236] on div "Awaiting Repair 102 Back" at bounding box center [741, 192] width 1338 height 211
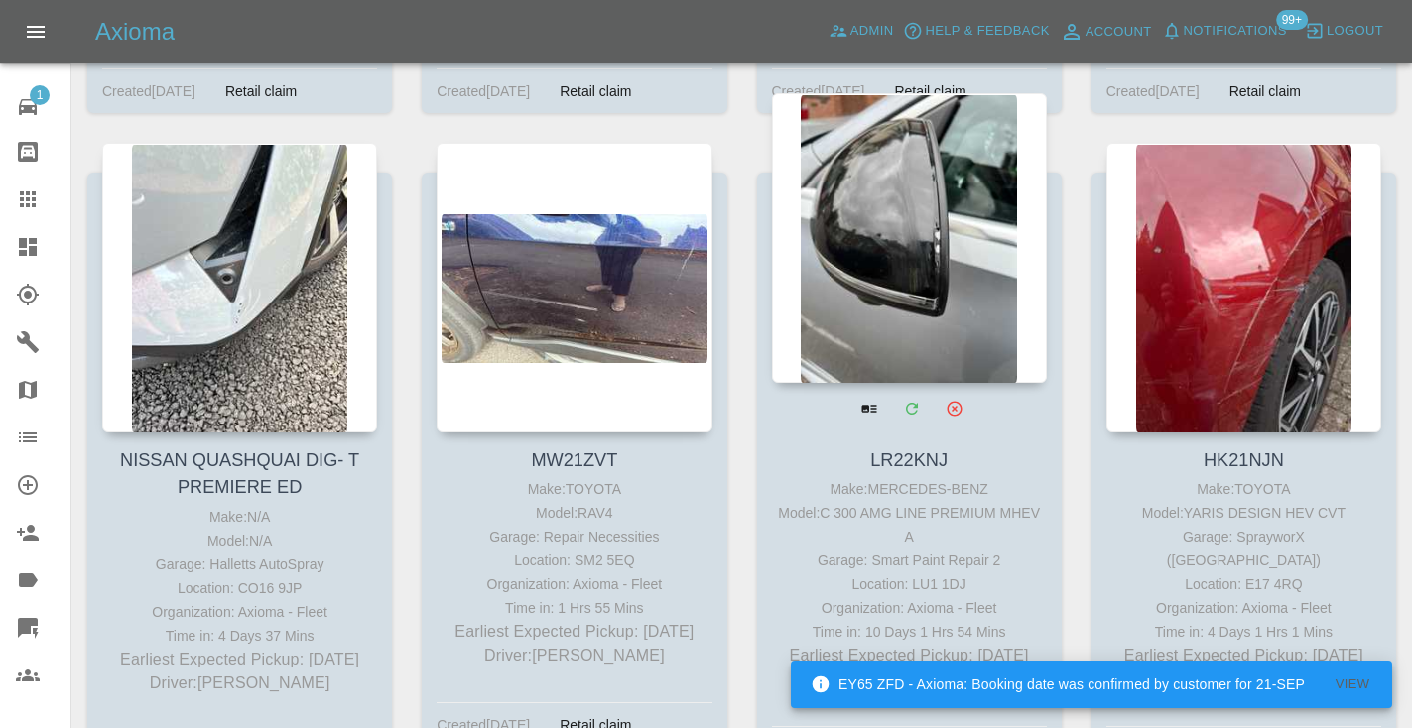
scroll to position [7533, 0]
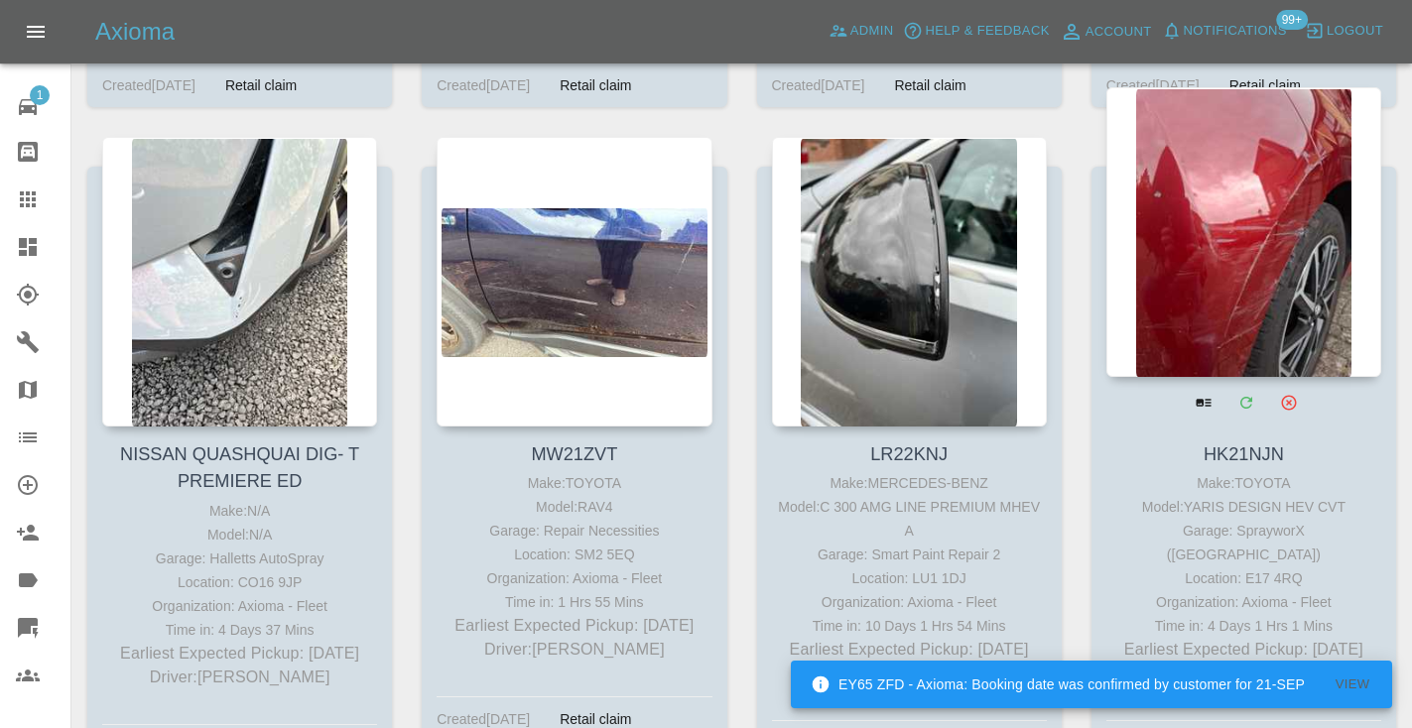
click at [1304, 224] on div at bounding box center [1243, 232] width 275 height 290
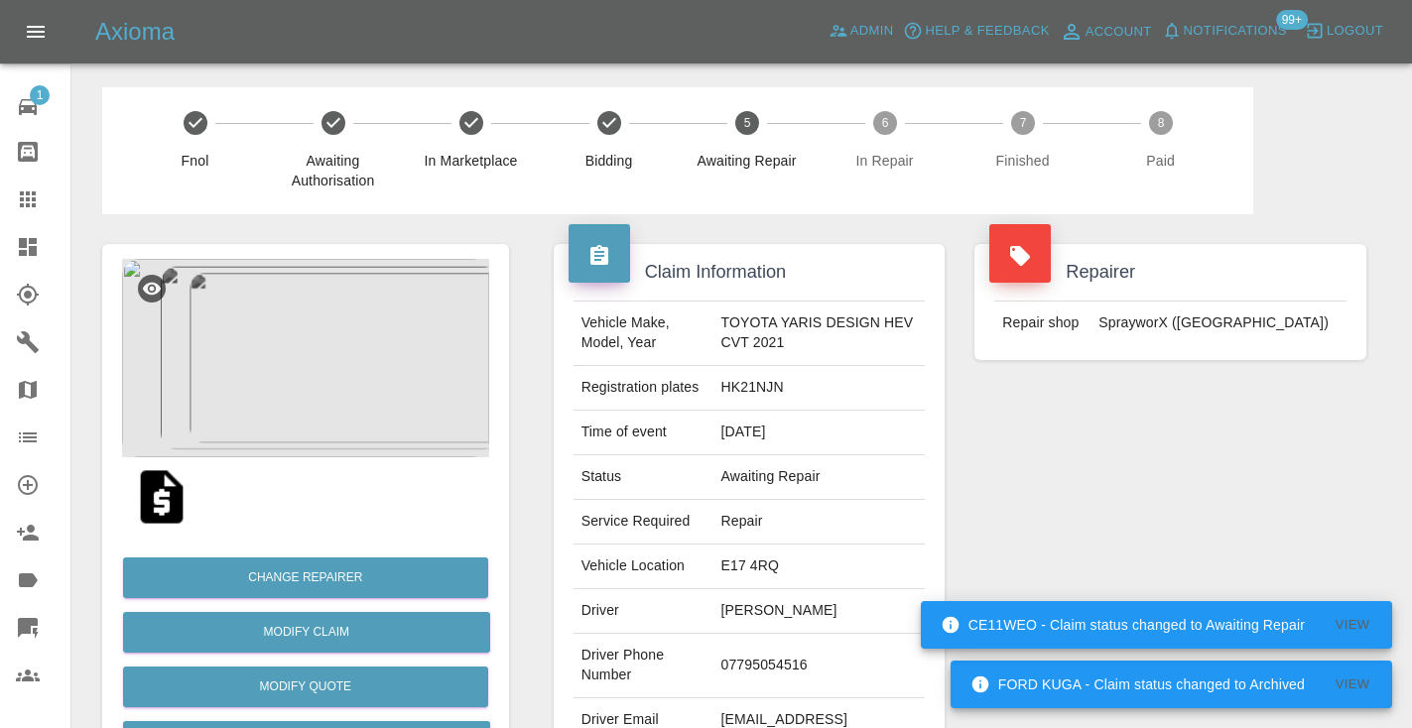
click at [749, 660] on td "07795054516" at bounding box center [818, 666] width 212 height 64
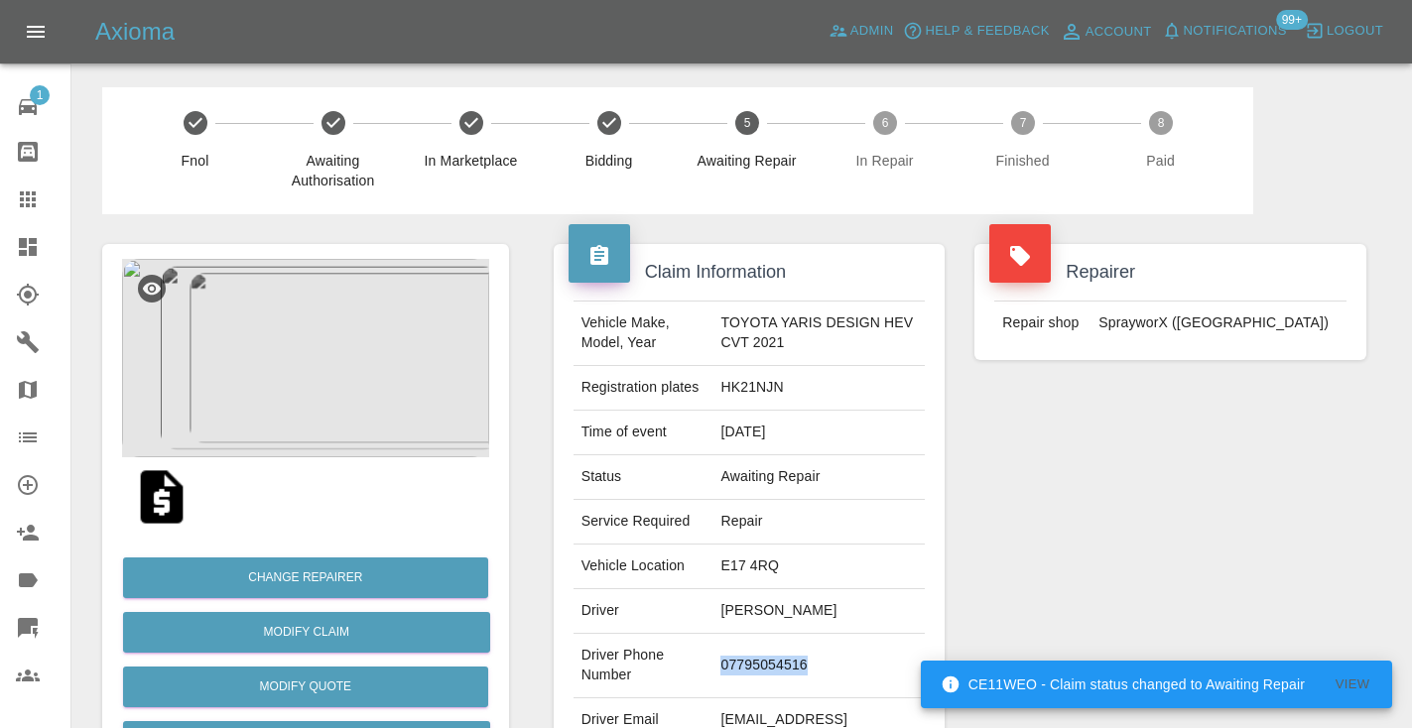
copy td "07795054516"
click at [1244, 497] on div "Repairer Repair shop SprayworX ([GEOGRAPHIC_DATA])" at bounding box center [1170, 510] width 422 height 592
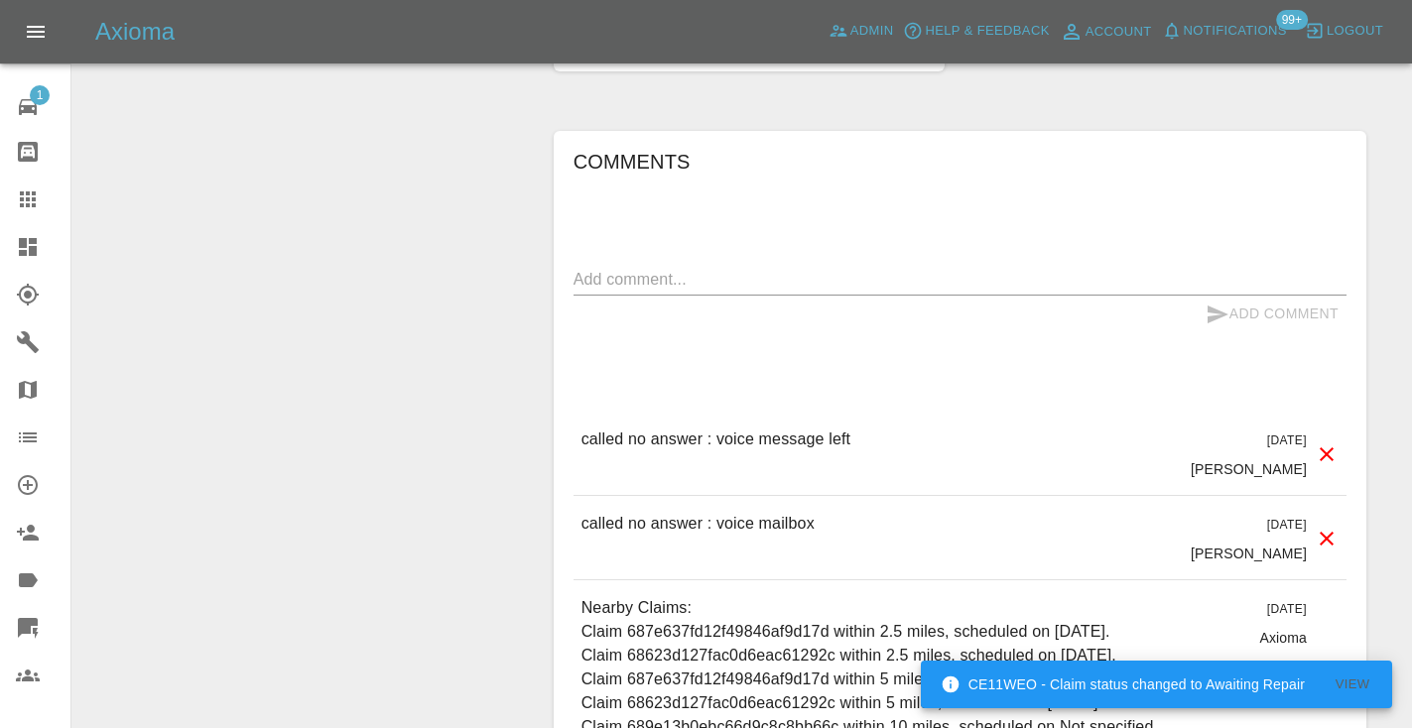
scroll to position [1880, 0]
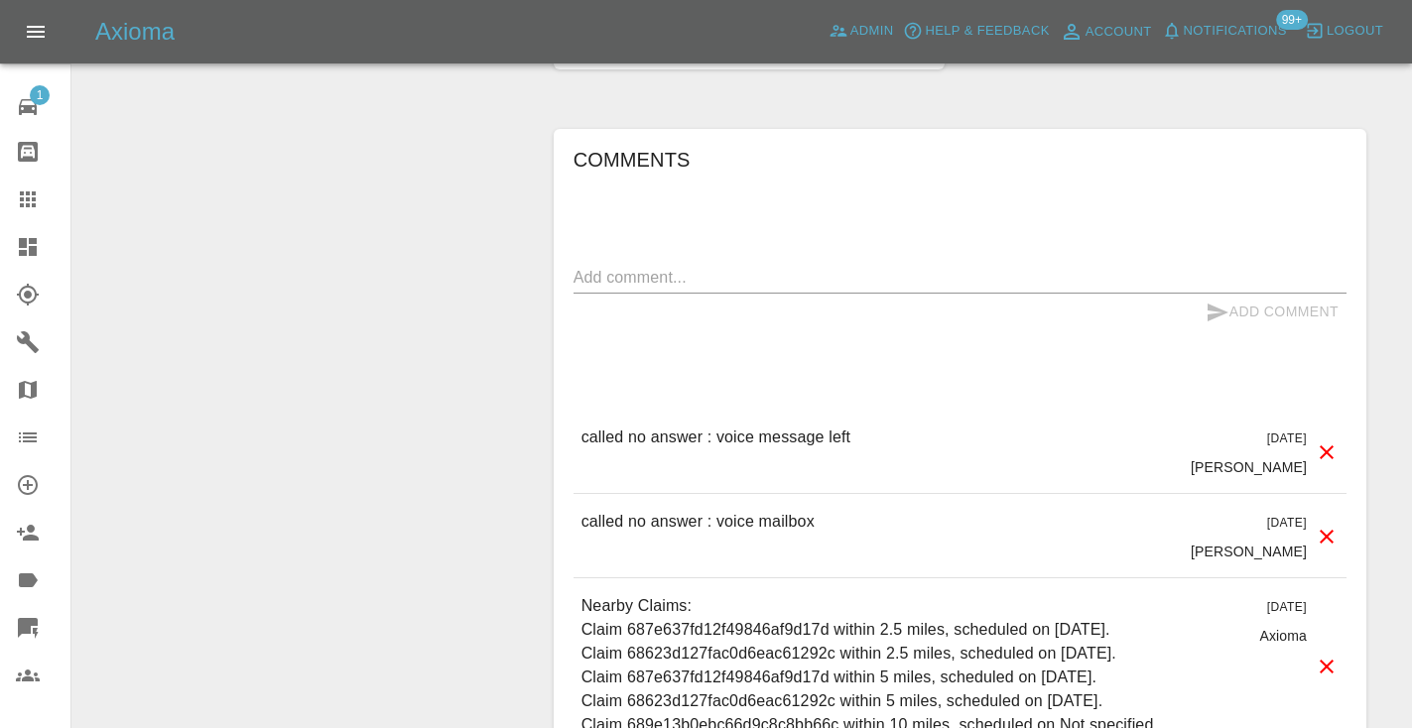
click at [679, 266] on textarea at bounding box center [959, 277] width 773 height 23
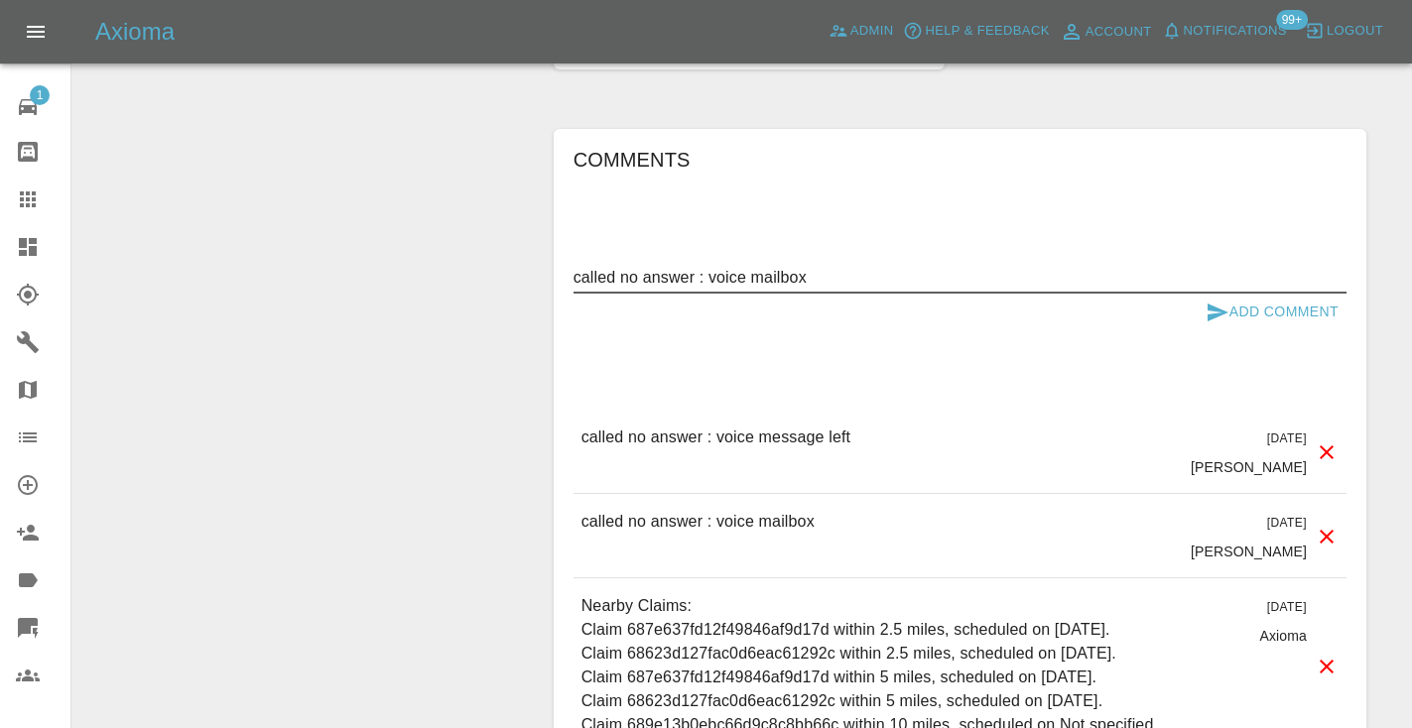
type textarea "called no answer : voice mailbox"
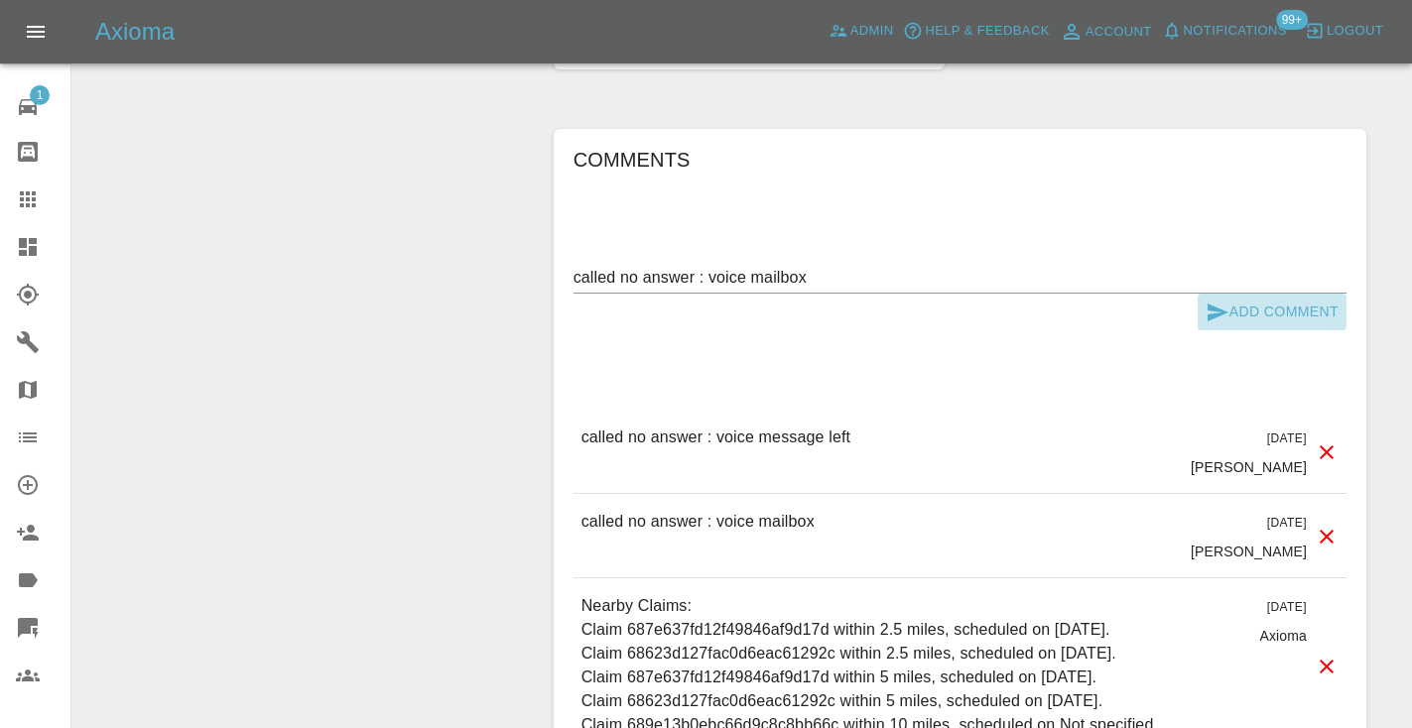
click at [1212, 305] on icon "submit" at bounding box center [1217, 313] width 24 height 24
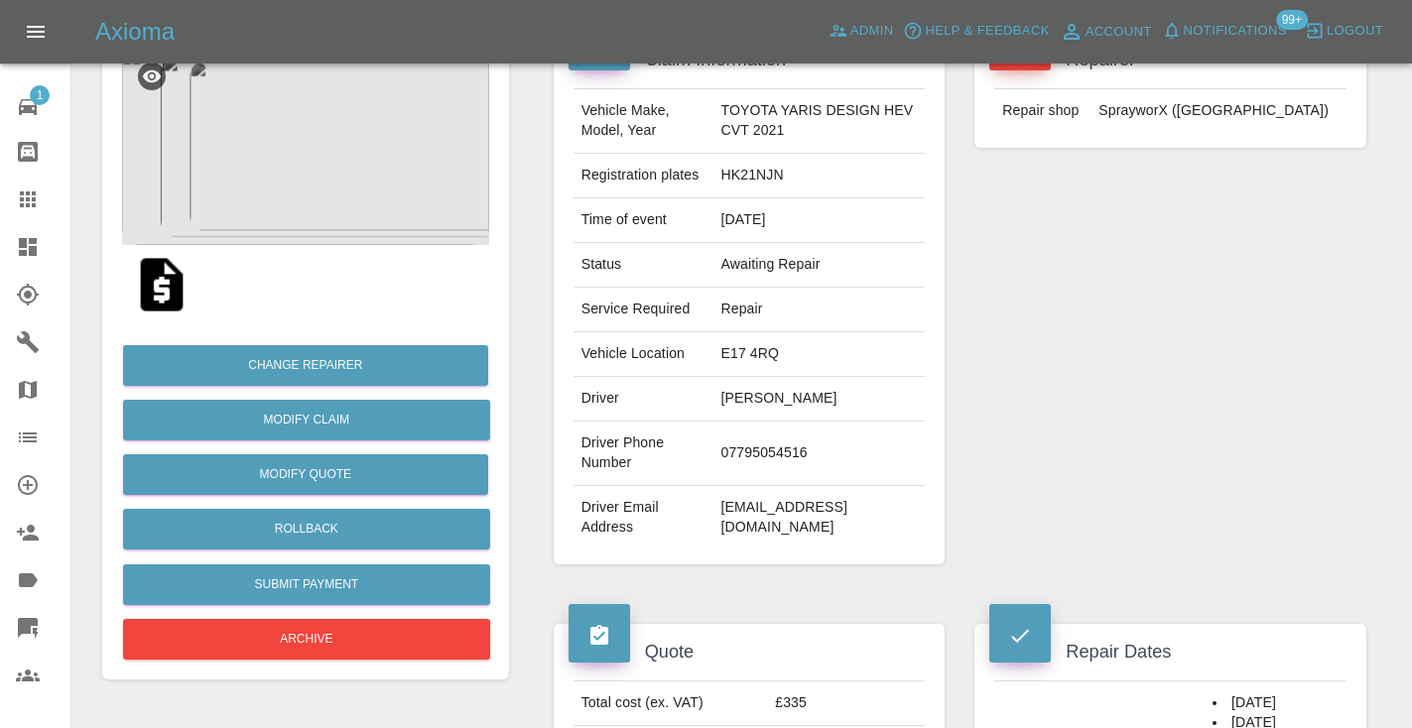
scroll to position [190, 0]
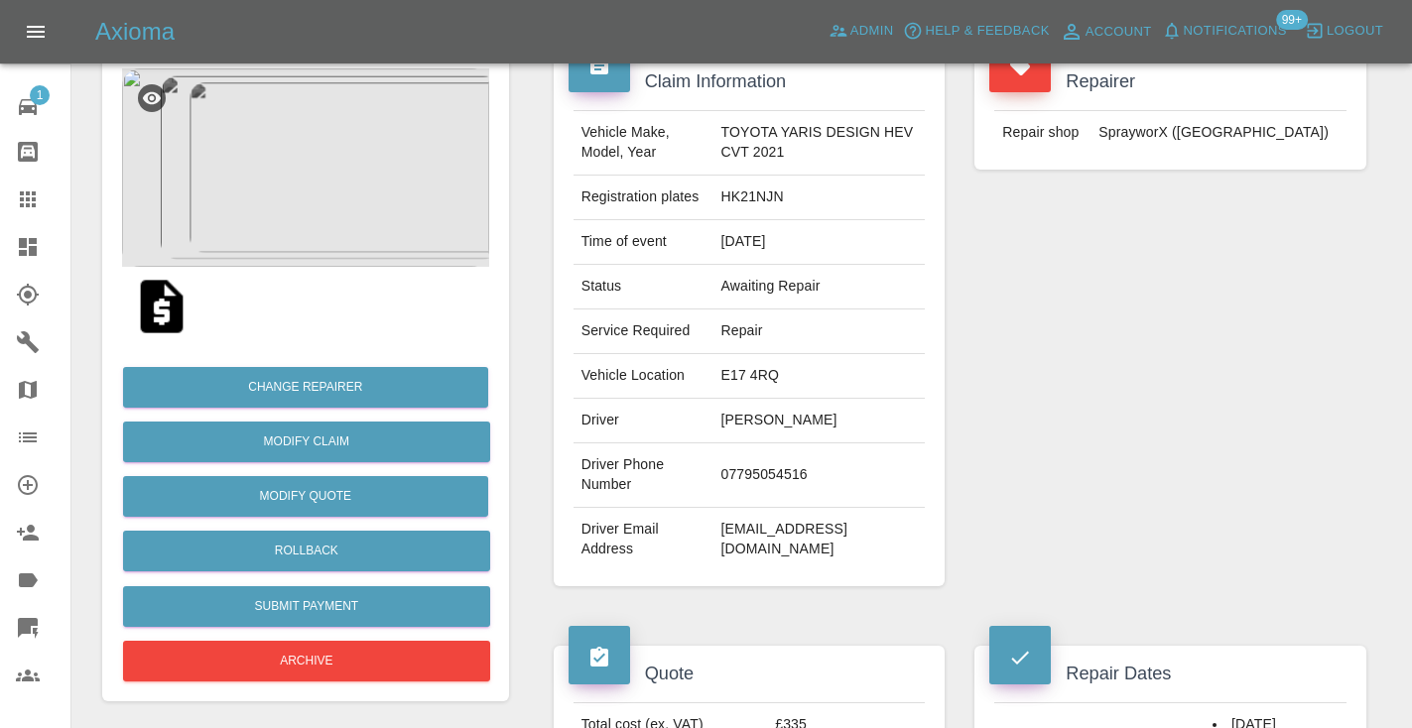
click at [20, 198] on icon at bounding box center [28, 199] width 16 height 16
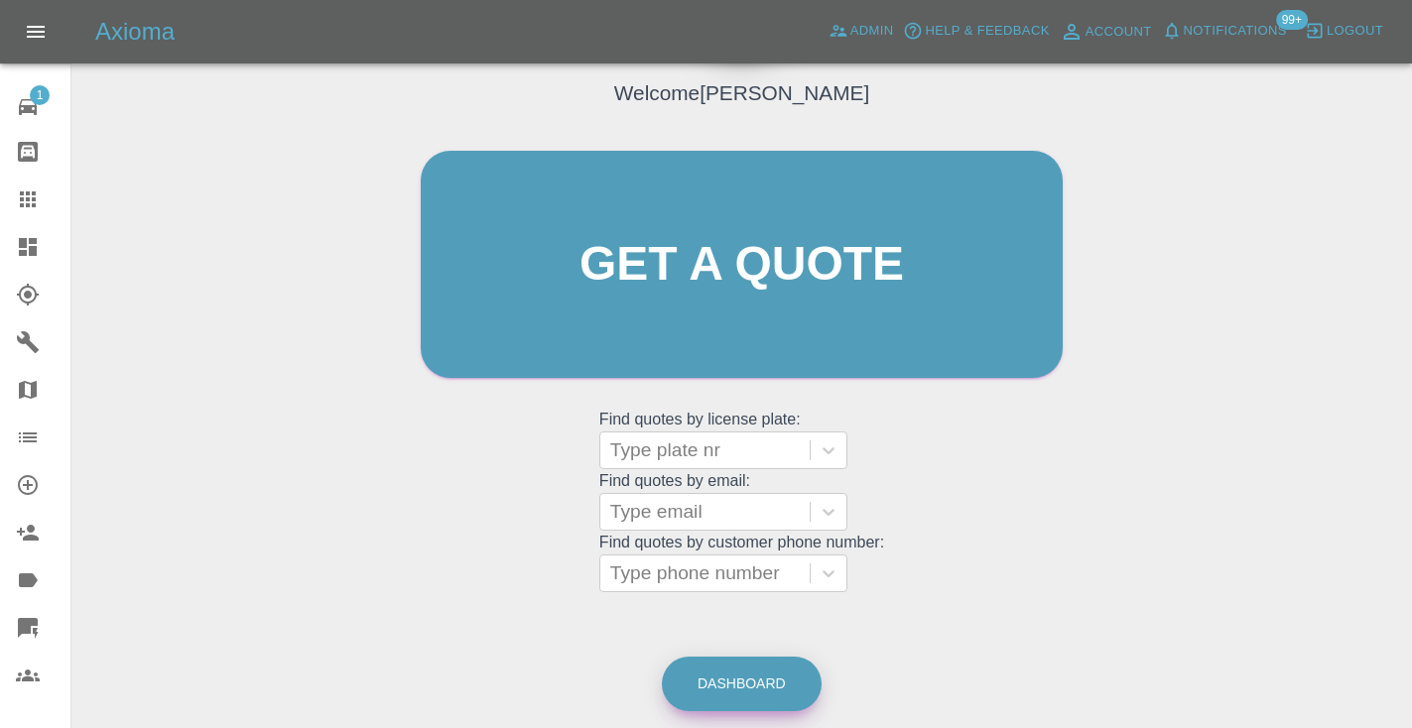
click at [796, 684] on link "Dashboard" at bounding box center [742, 684] width 160 height 55
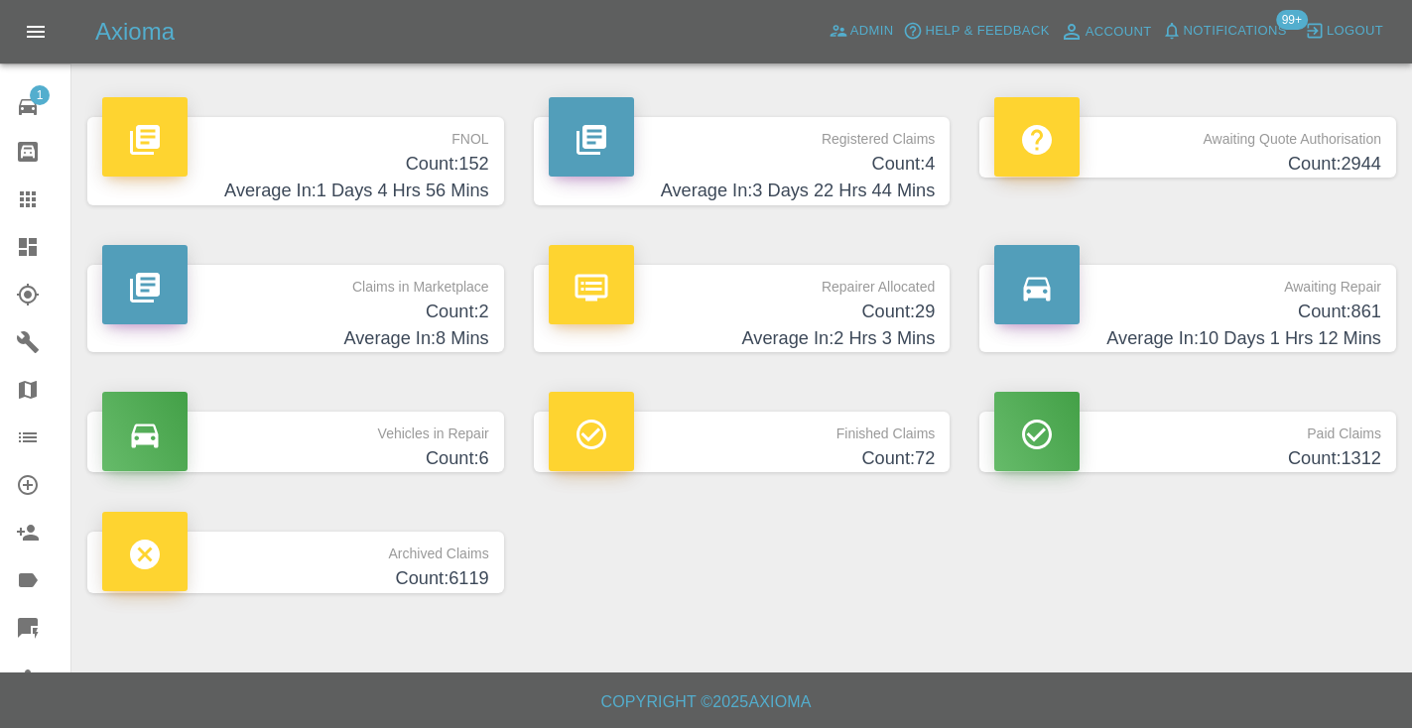
click at [1321, 321] on h4 "Count: 861" at bounding box center [1187, 312] width 387 height 27
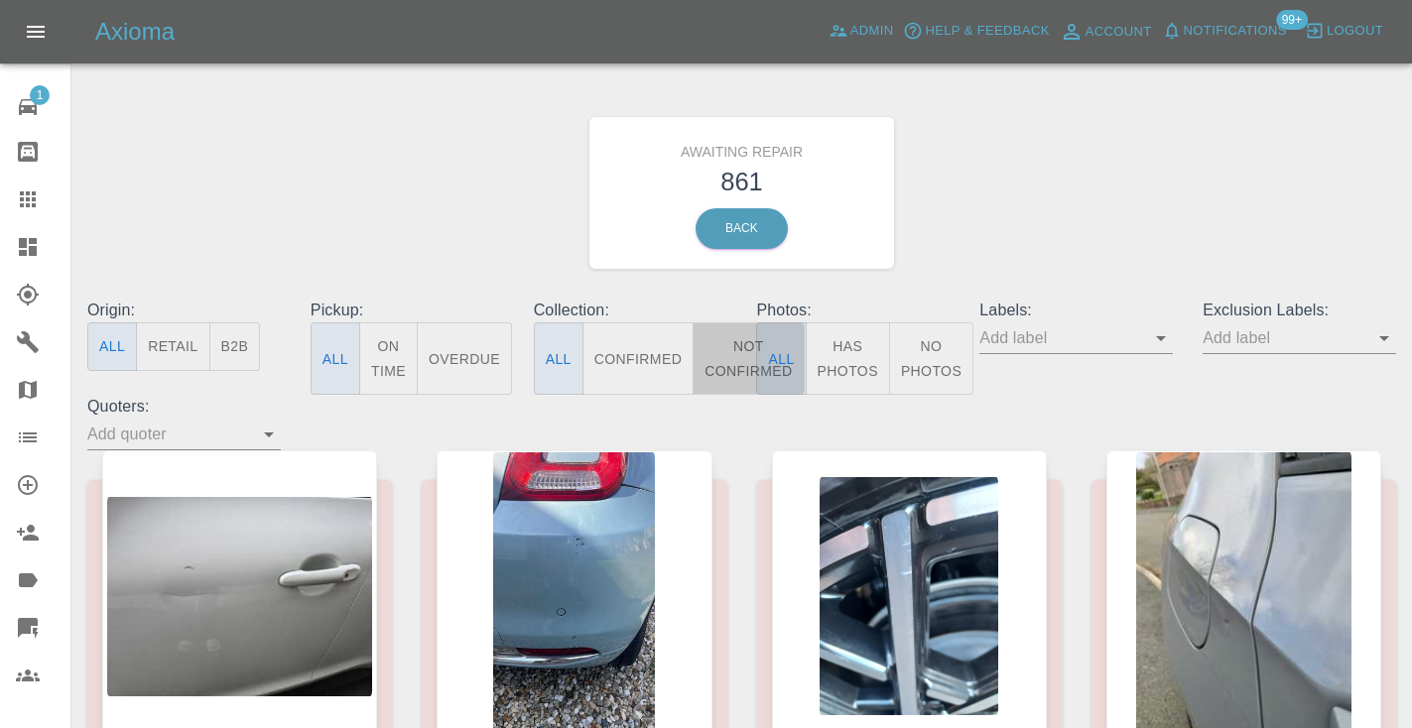
click at [724, 356] on button "Not Confirmed" at bounding box center [748, 358] width 111 height 72
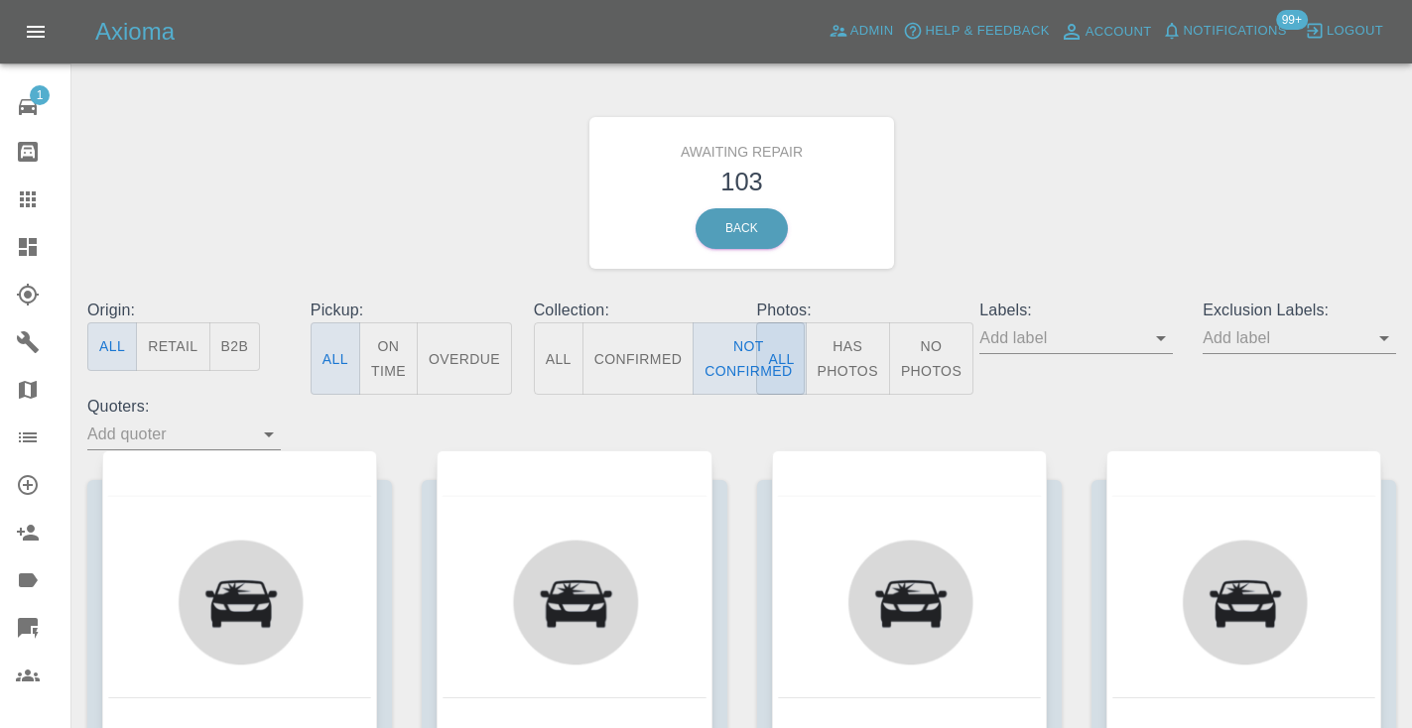
click at [947, 287] on div "Awaiting Repair 103 Back" at bounding box center [741, 192] width 1338 height 211
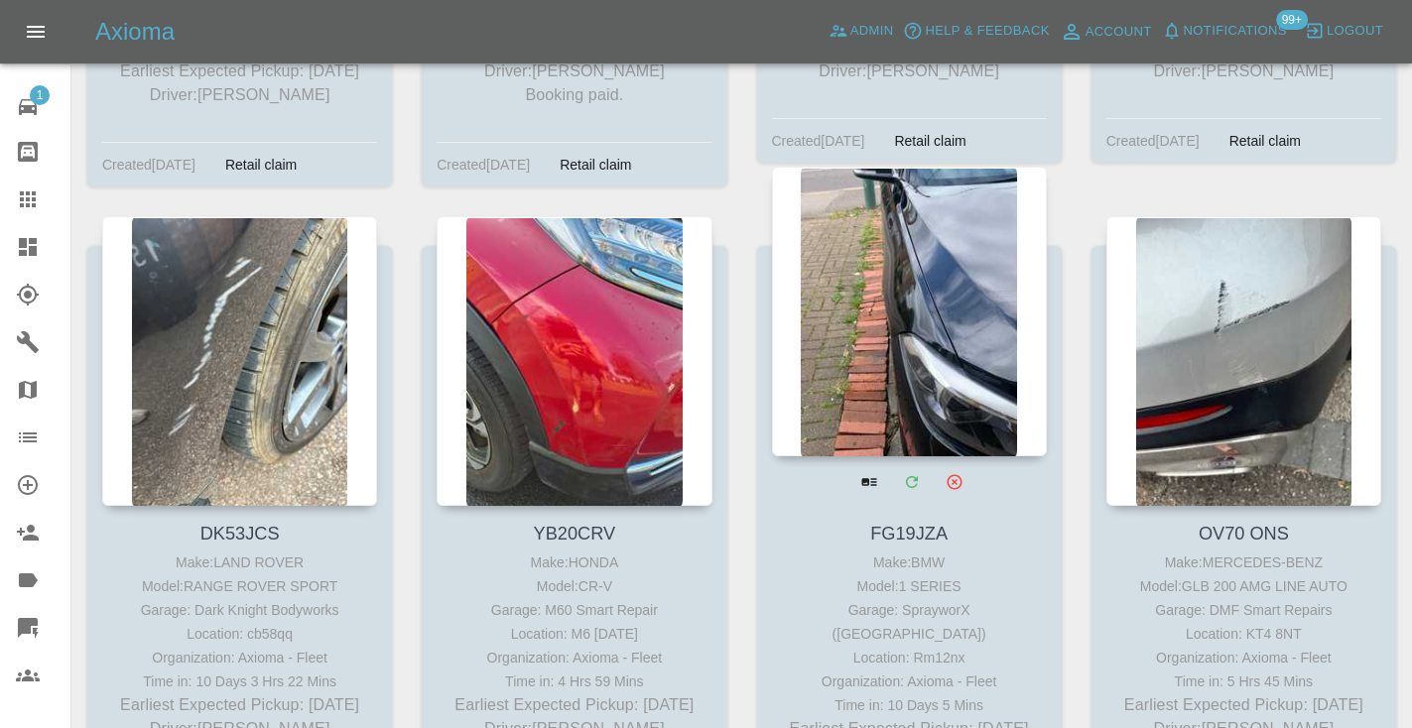
scroll to position [8756, 0]
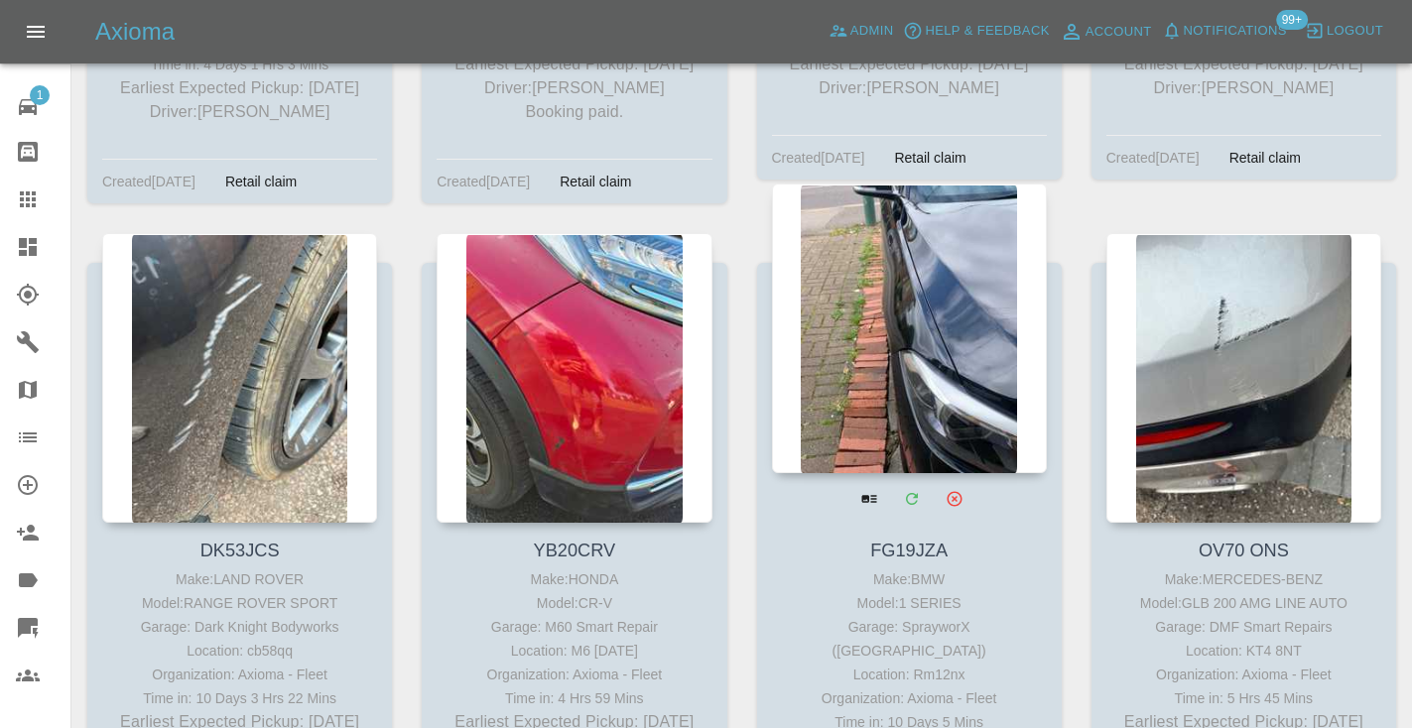
click at [897, 223] on div at bounding box center [909, 329] width 275 height 290
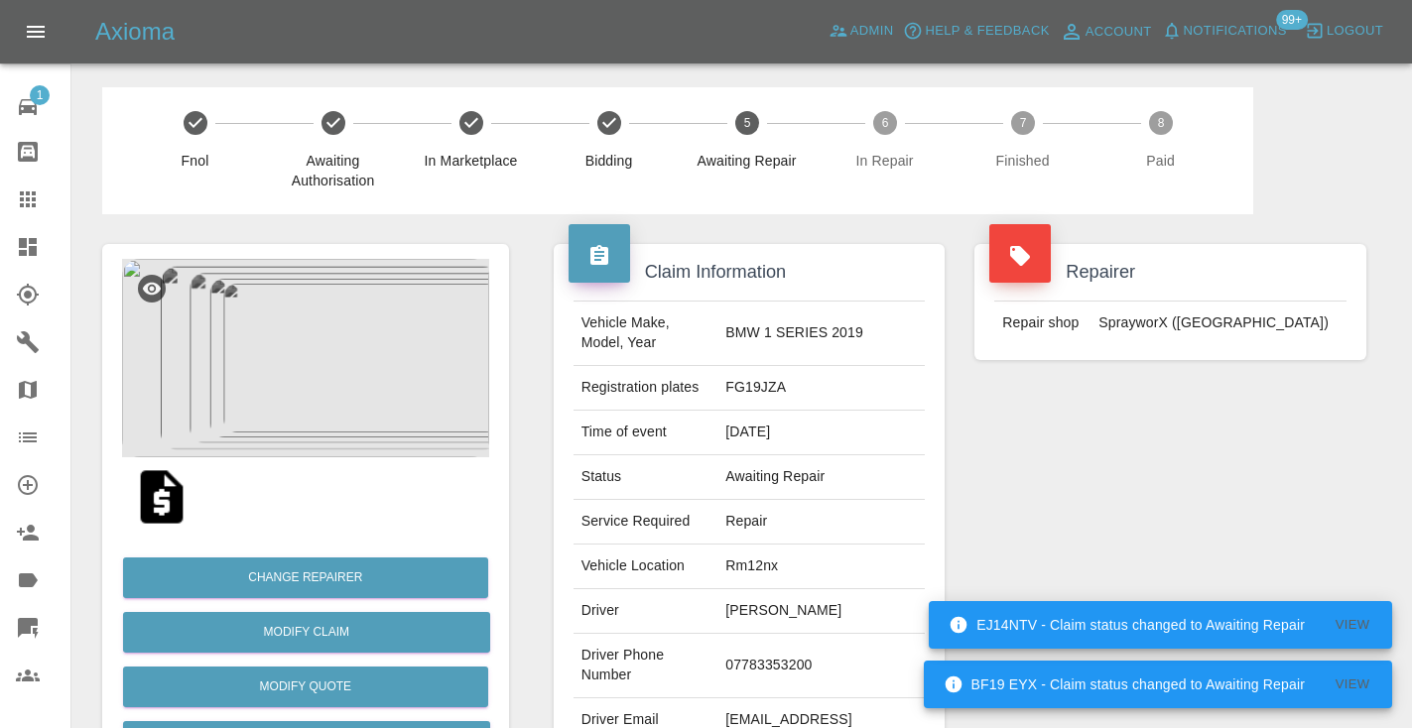
click at [784, 661] on td "07783353200" at bounding box center [820, 666] width 207 height 64
copy td "07783353200"
click at [1273, 491] on div "Repairer Repair shop SprayworX (Kent)" at bounding box center [1170, 510] width 422 height 592
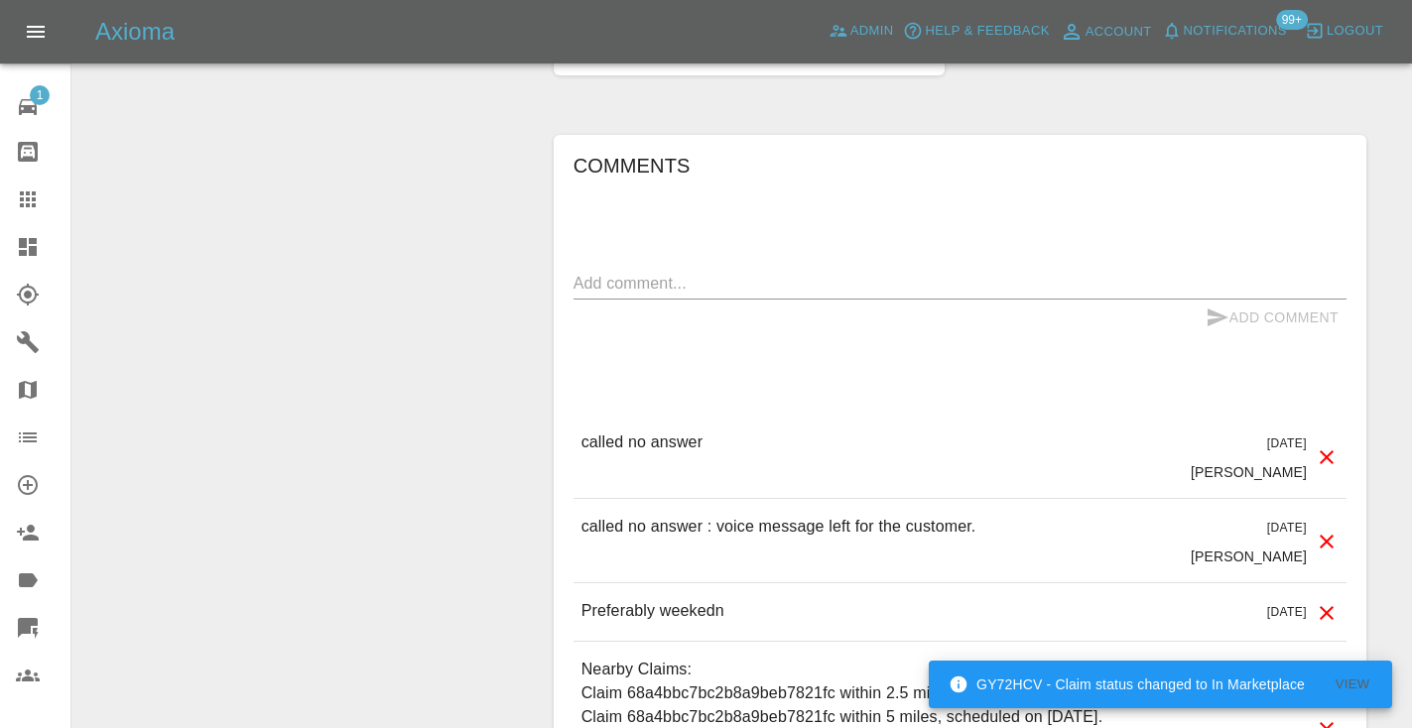
scroll to position [1478, 0]
click at [683, 266] on div "x" at bounding box center [959, 282] width 773 height 32
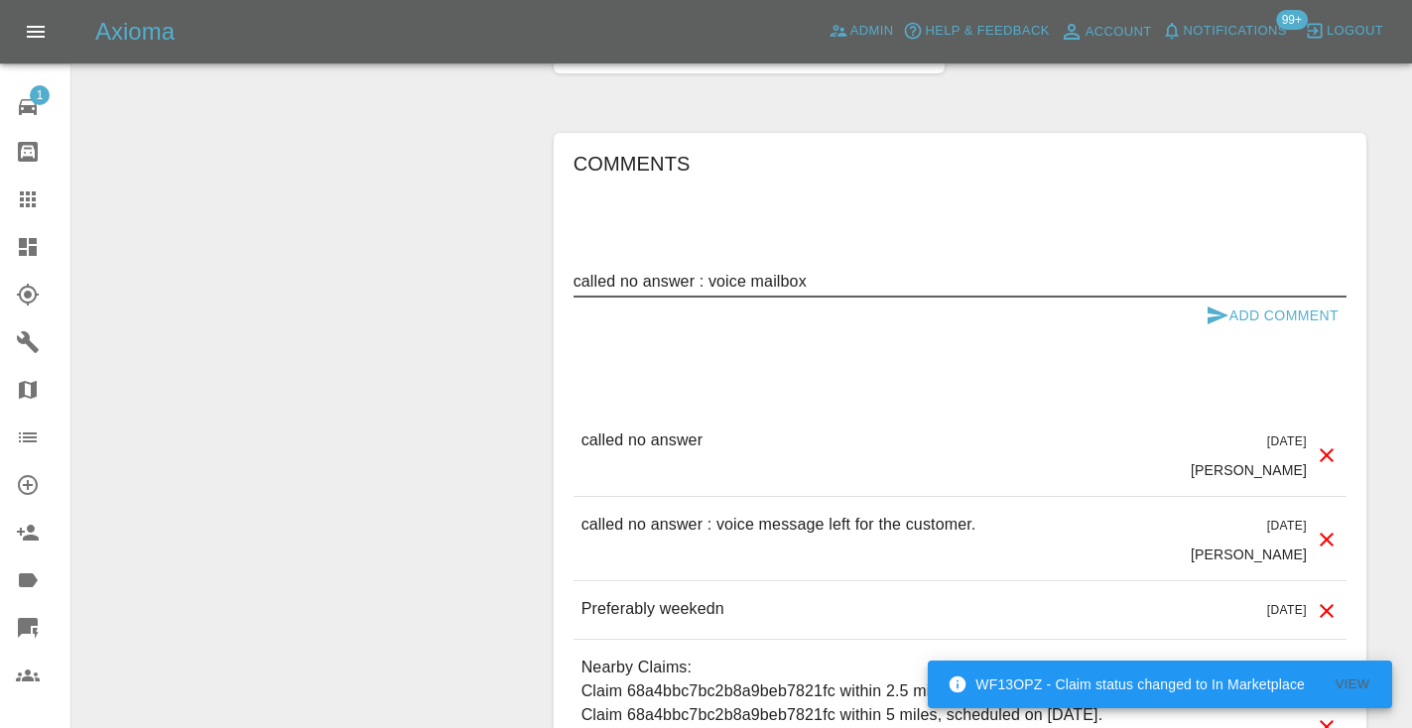
type textarea "called no answer : voice mailbox"
click at [1225, 307] on icon "submit" at bounding box center [1217, 316] width 21 height 18
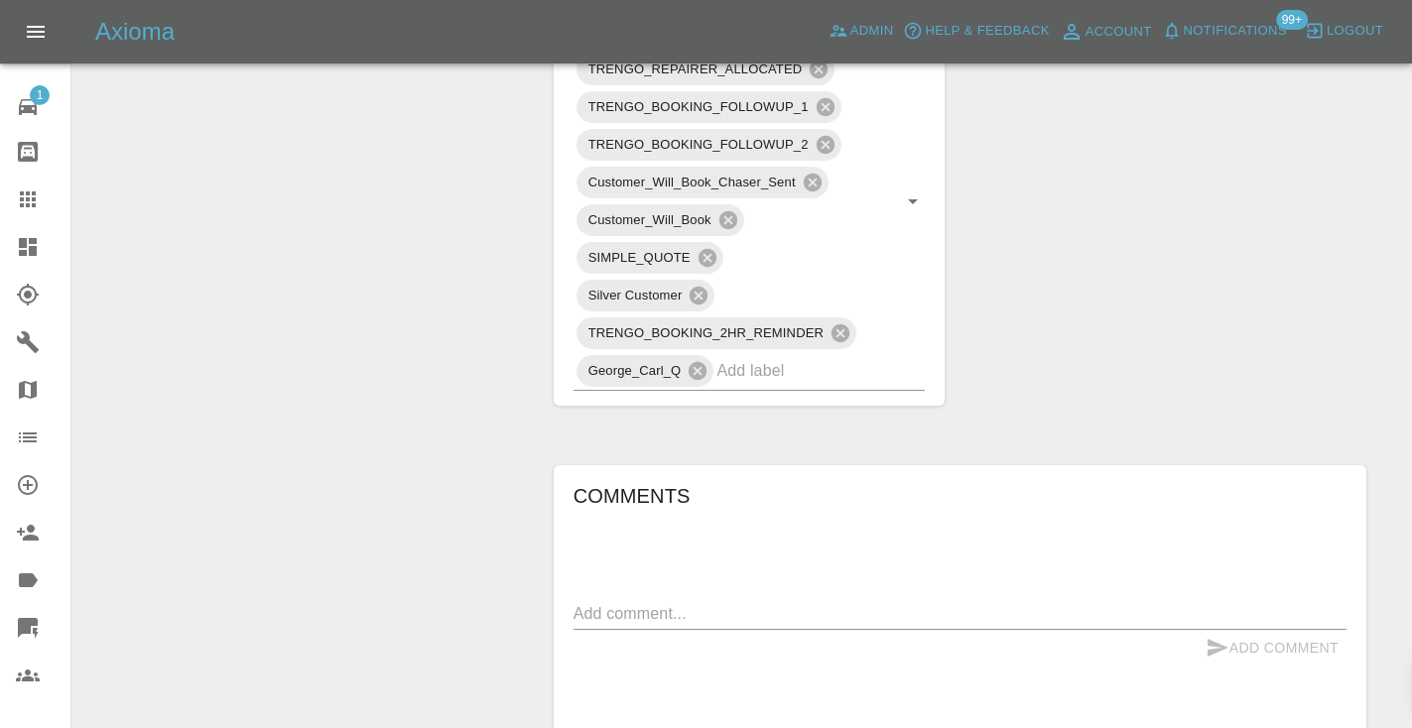
scroll to position [1129, 0]
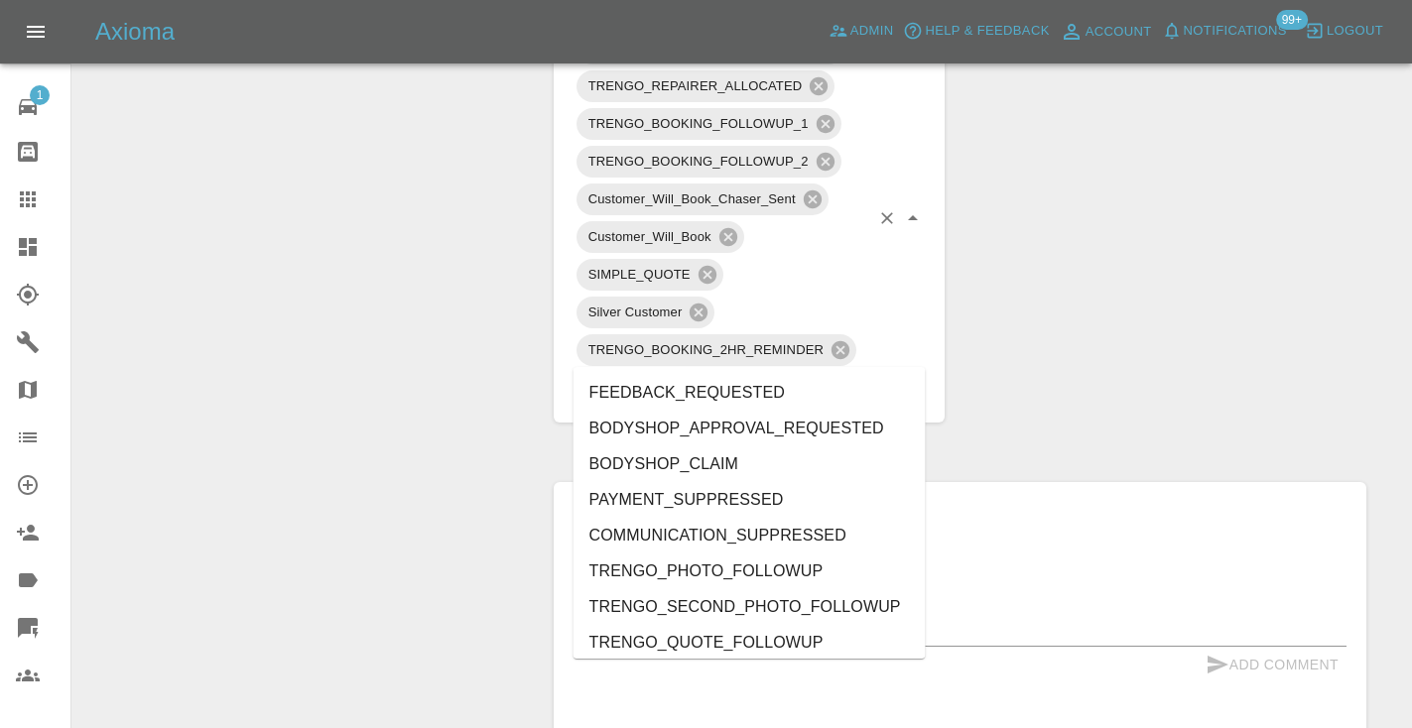
click at [779, 372] on input "text" at bounding box center [792, 387] width 153 height 31
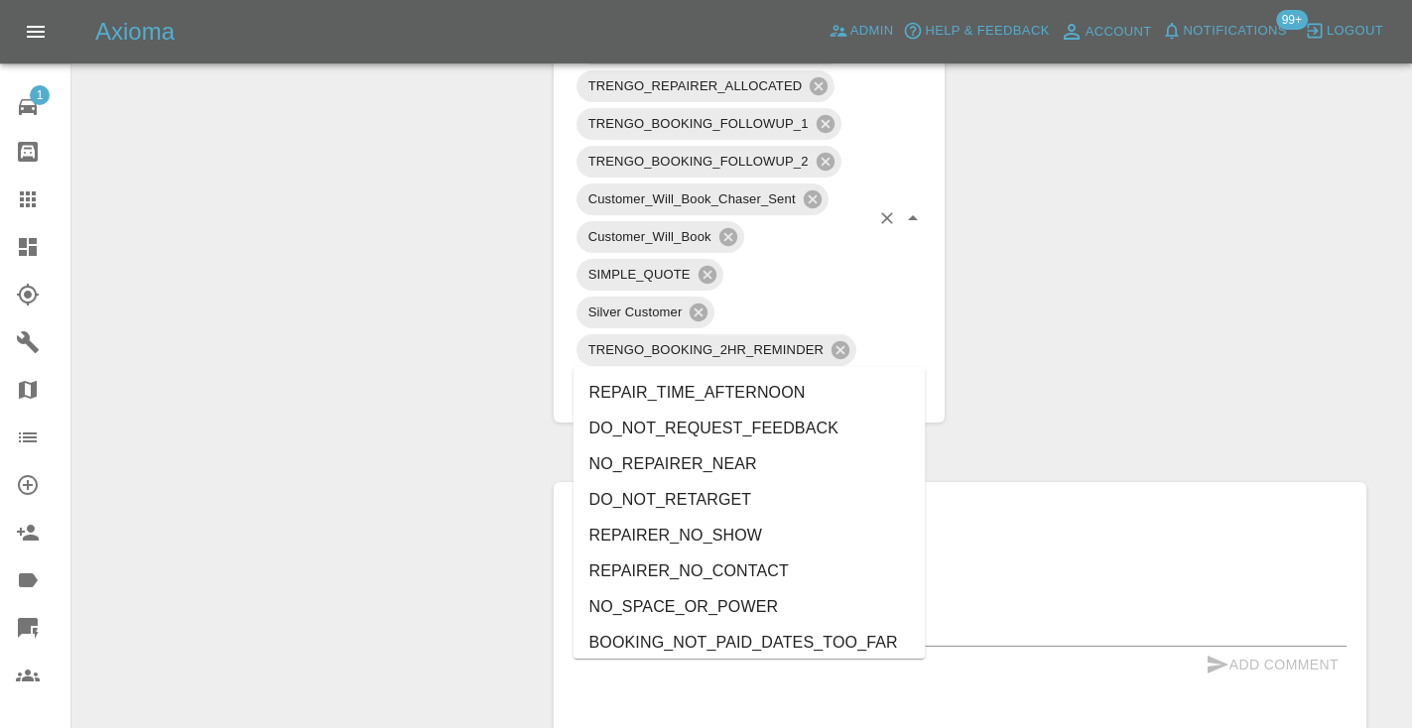
type input "no_"
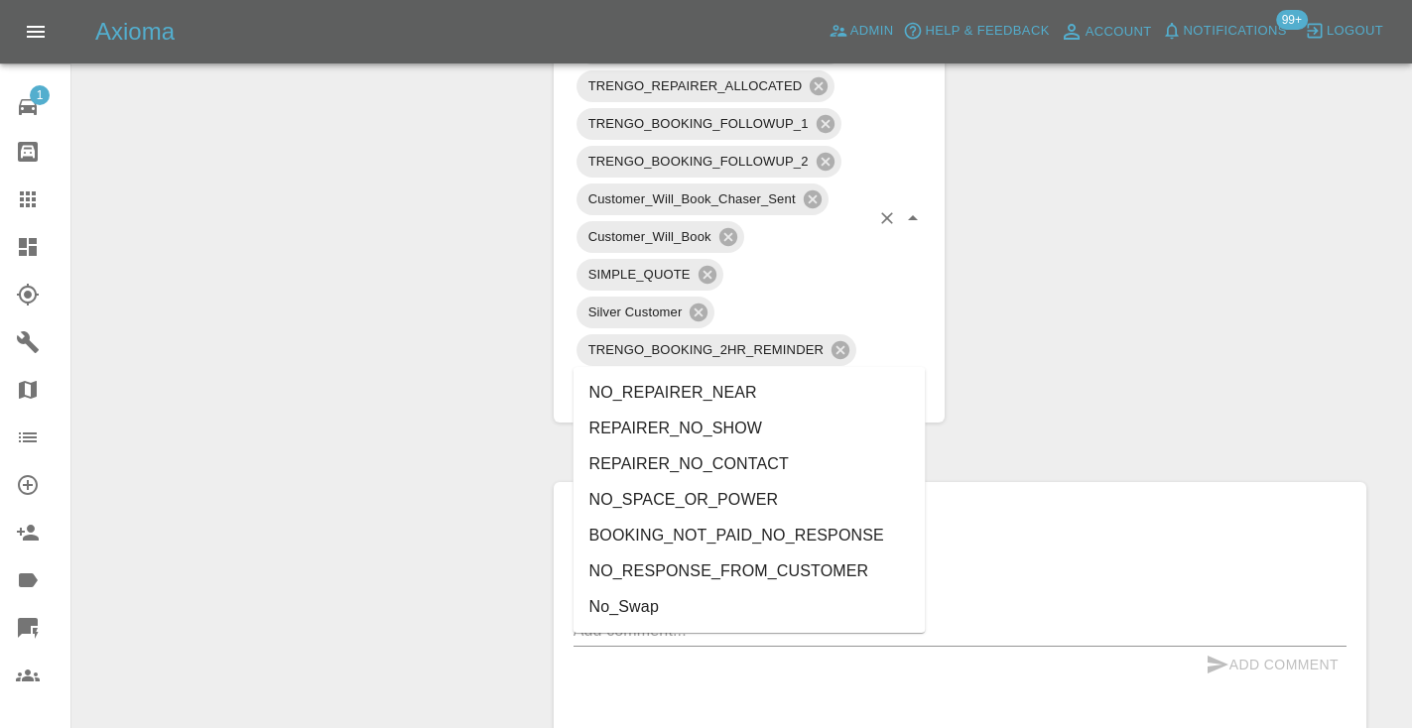
click at [736, 562] on li "NO_RESPONSE_FROM_CUSTOMER" at bounding box center [749, 572] width 352 height 36
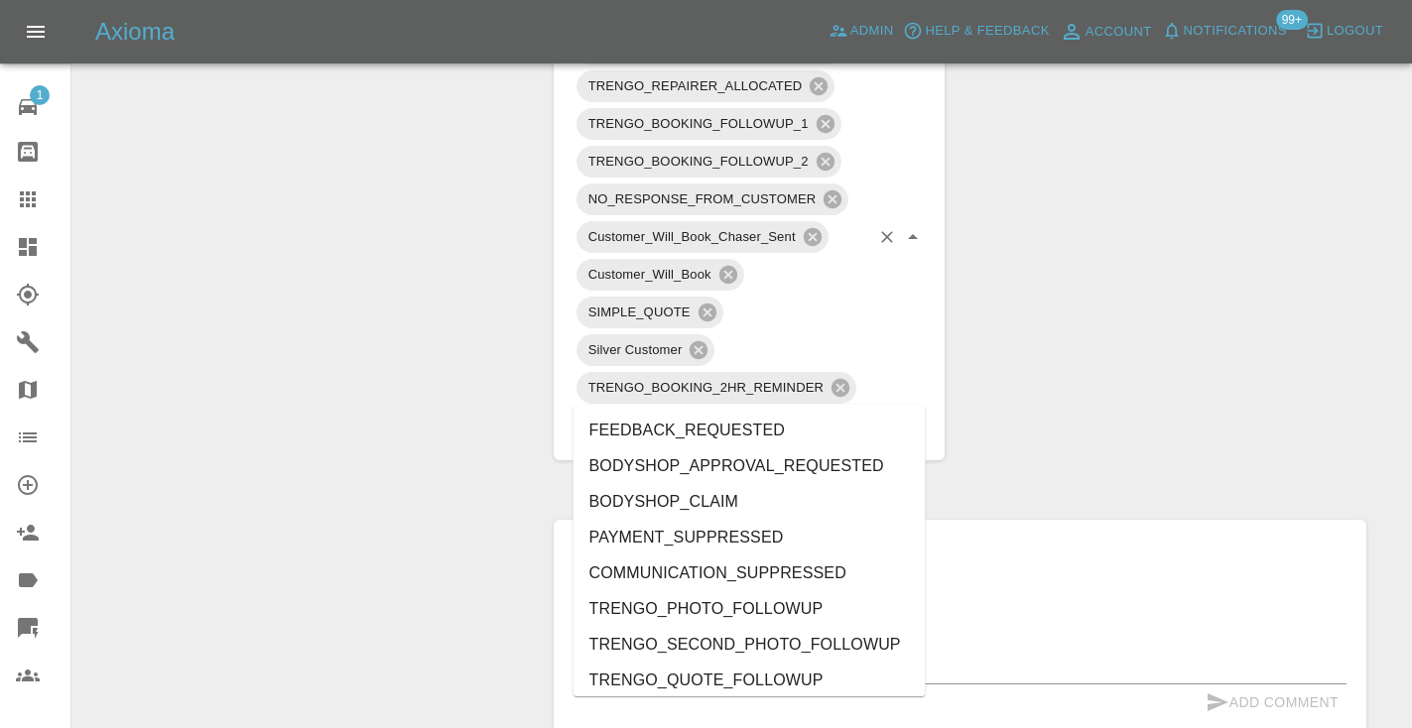
scroll to position [3895, 0]
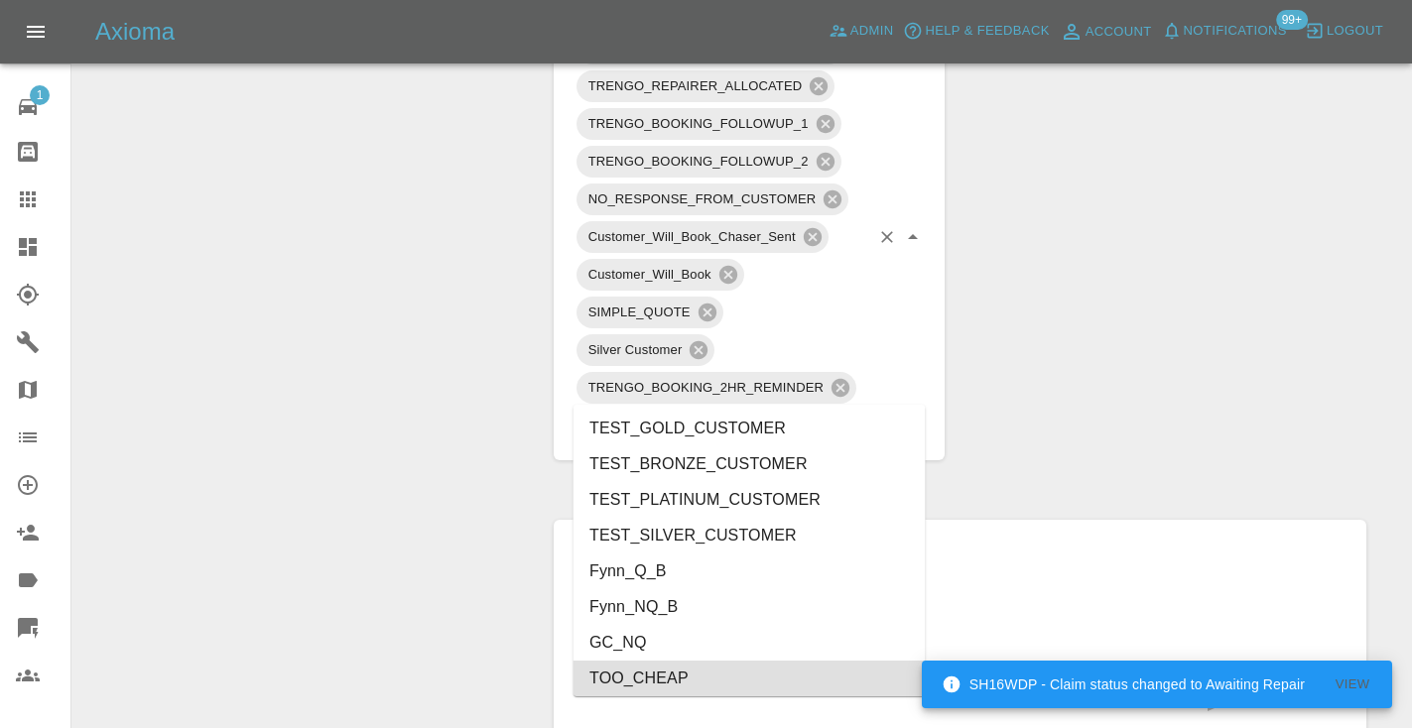
click at [227, 295] on div "Change Repairer Modify Claim Modify Quote Rollback Submit Payment Archive" at bounding box center [305, 265] width 437 height 2360
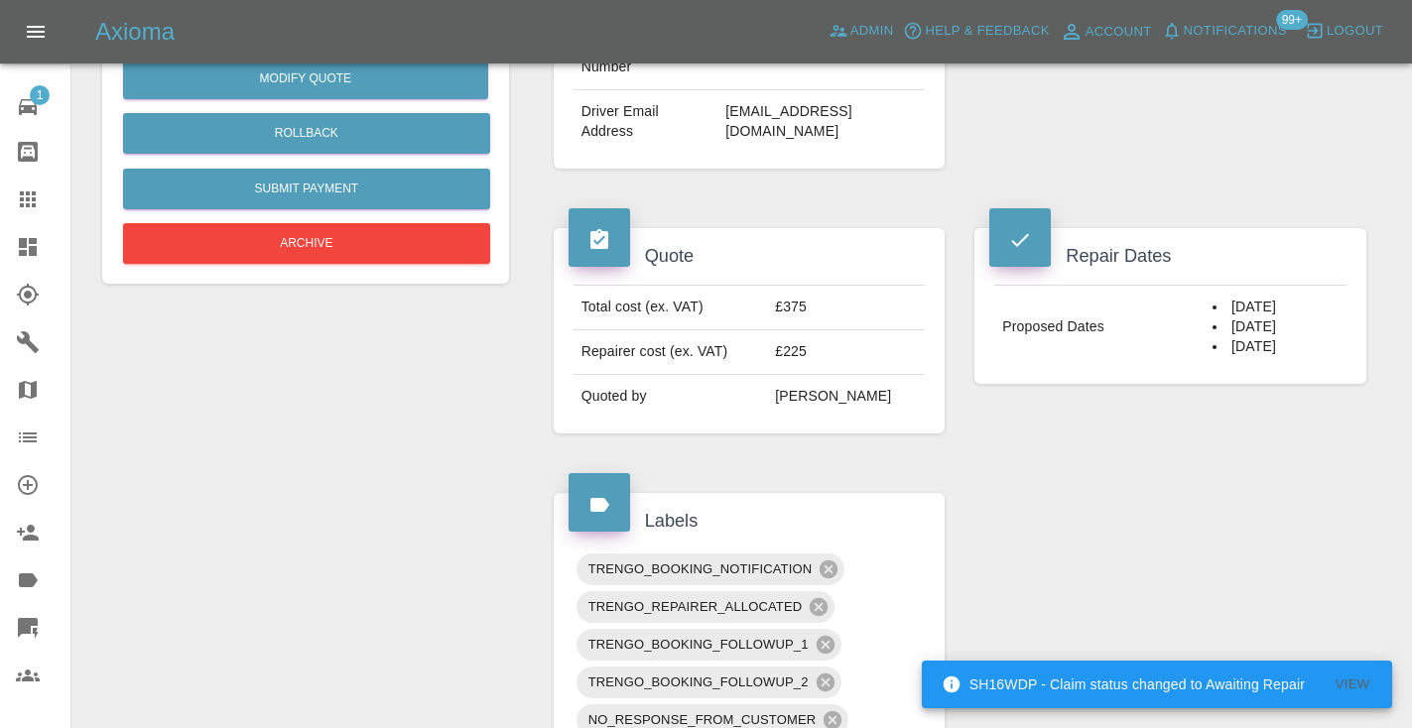
scroll to position [577, 0]
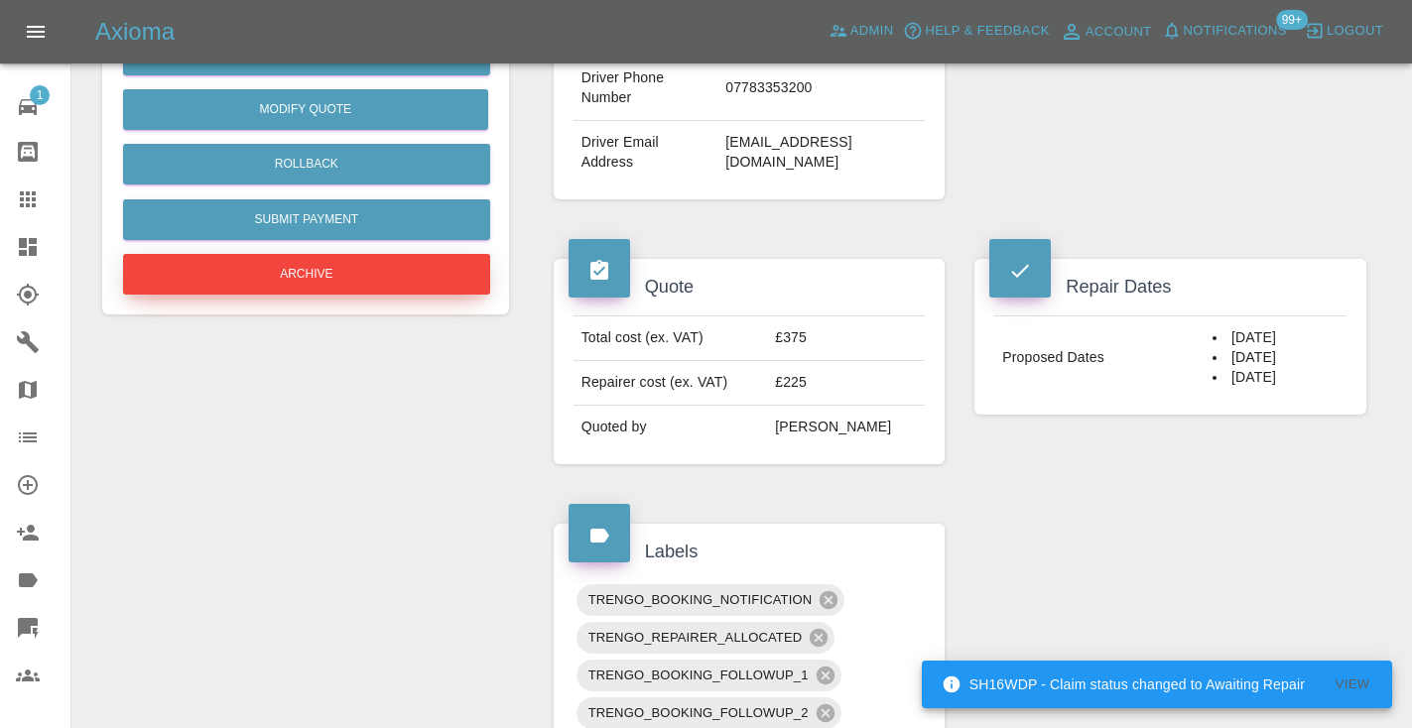
click at [330, 272] on button "Archive" at bounding box center [306, 274] width 367 height 41
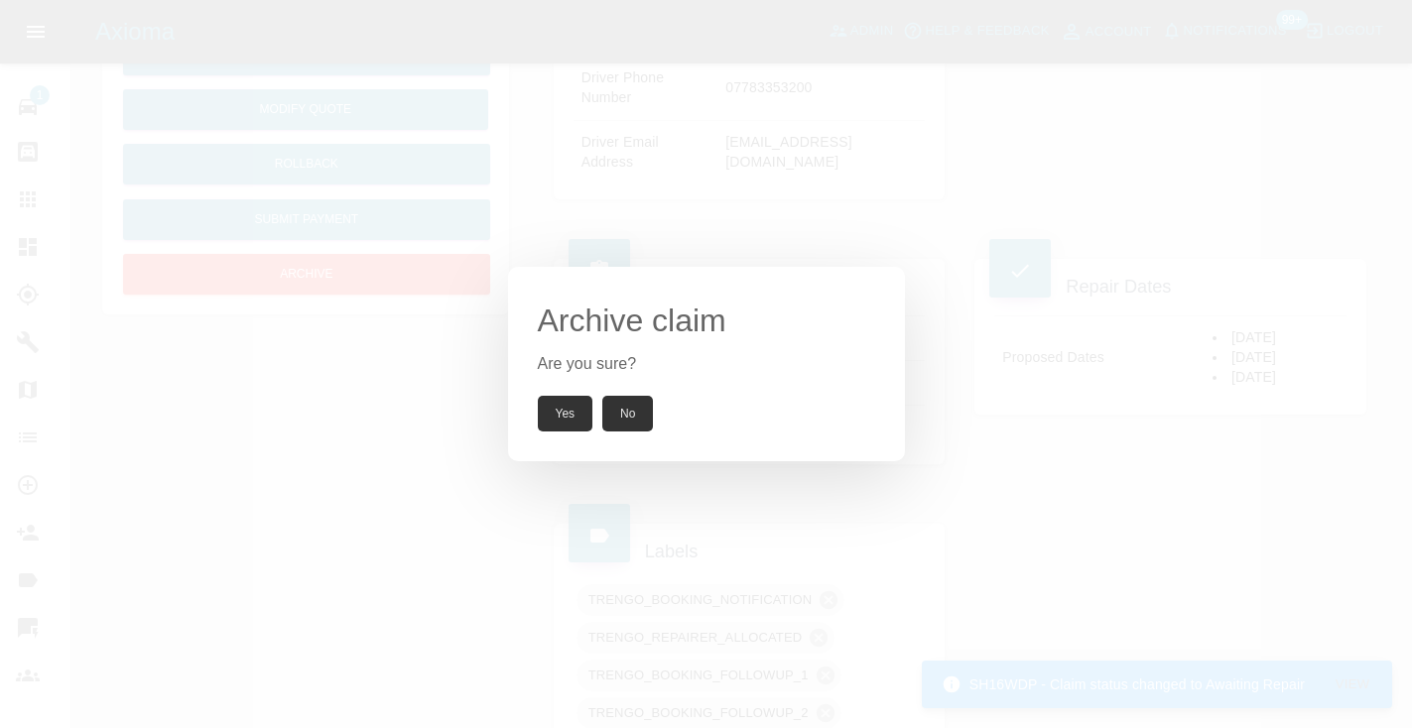
click at [546, 408] on button "Yes" at bounding box center [566, 414] width 56 height 36
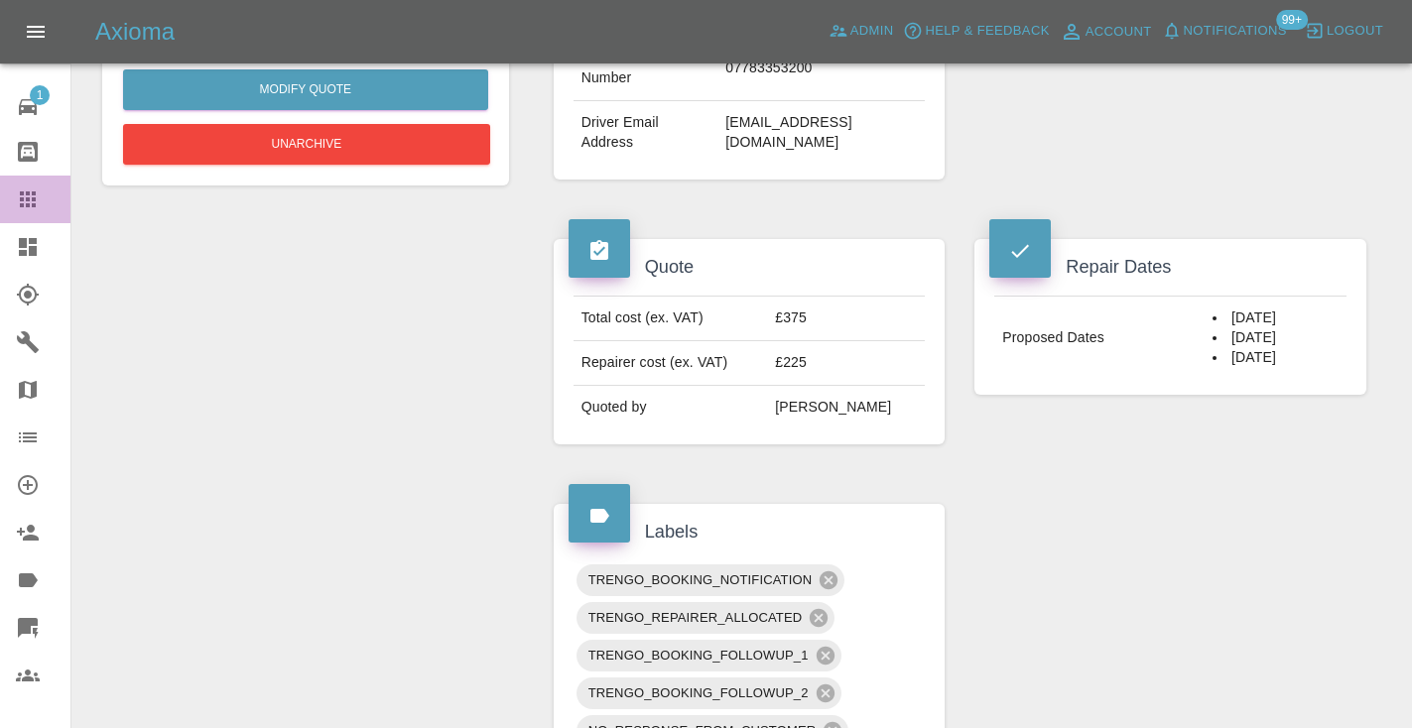
click at [29, 196] on icon at bounding box center [28, 200] width 24 height 24
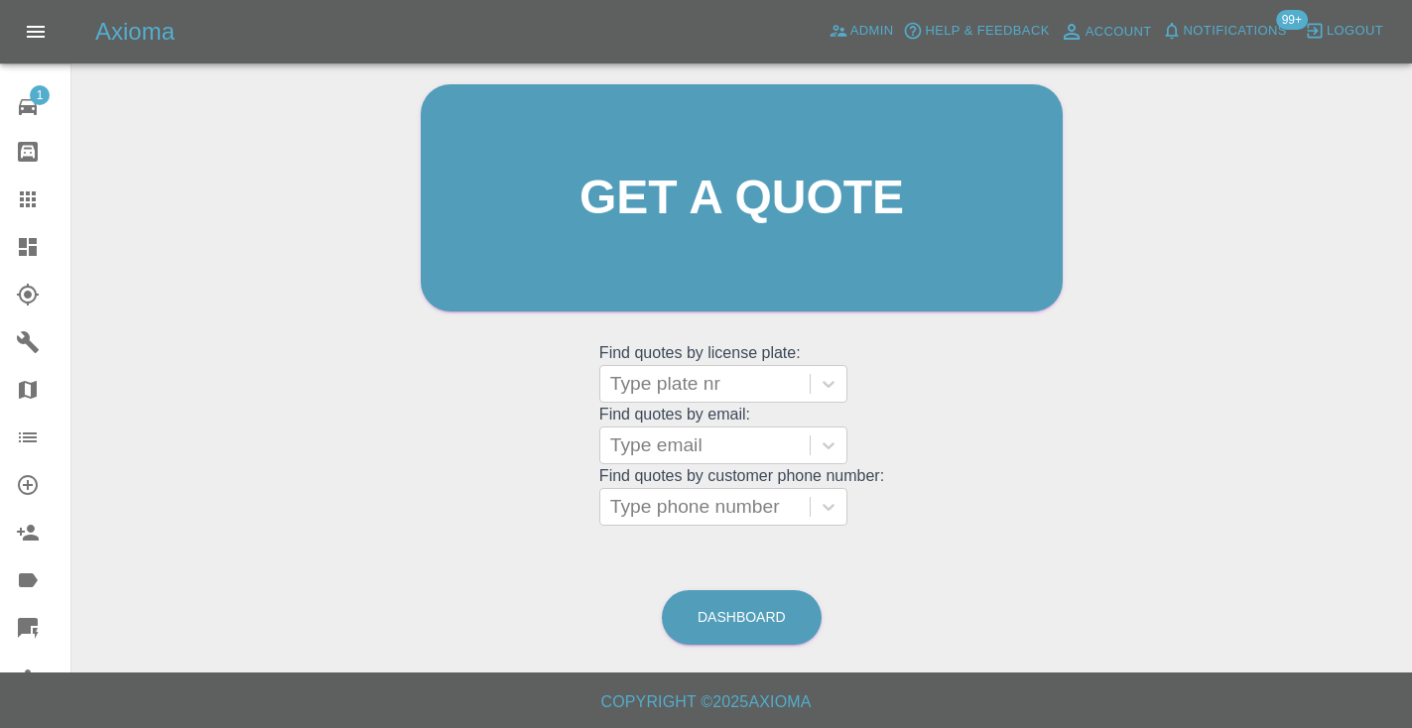
scroll to position [199, 0]
click at [729, 628] on link "Dashboard" at bounding box center [742, 618] width 160 height 55
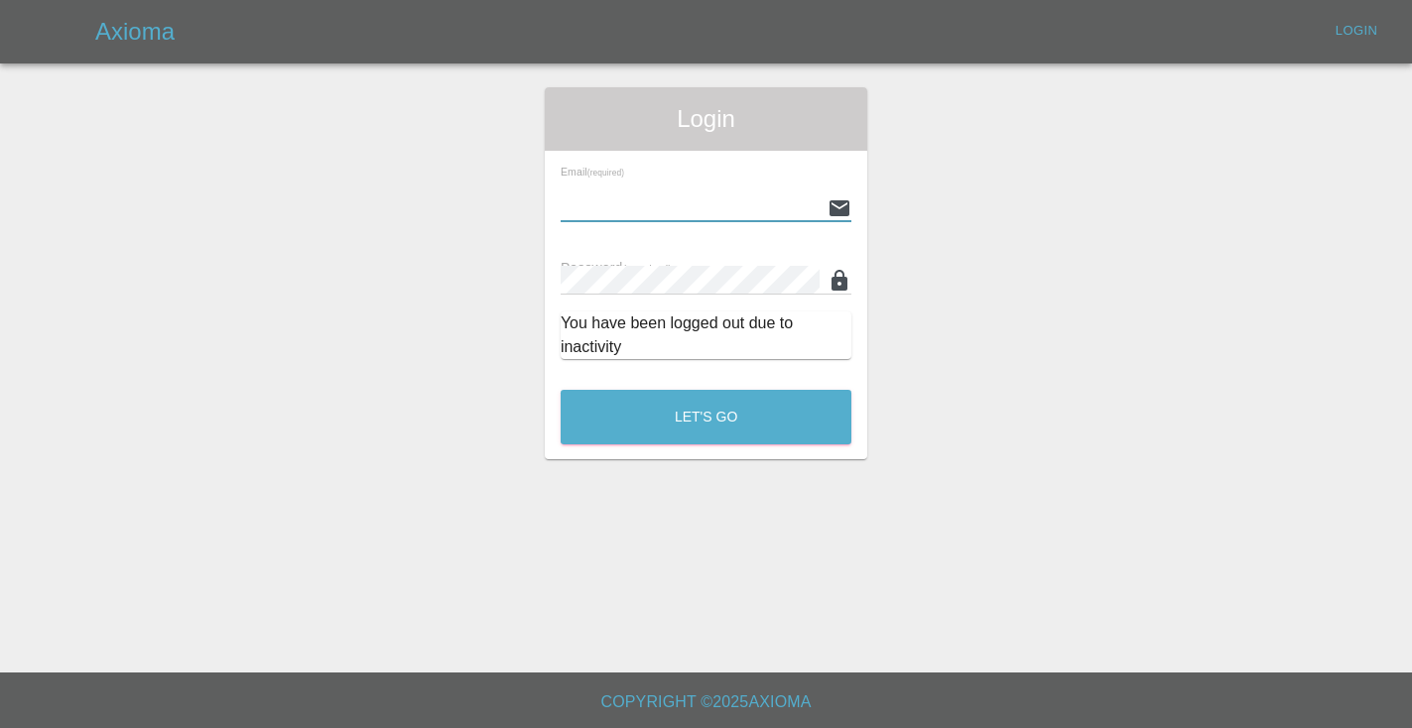
type input "[EMAIL_ADDRESS][DOMAIN_NAME]"
click at [705, 417] on button "Let's Go" at bounding box center [706, 417] width 291 height 55
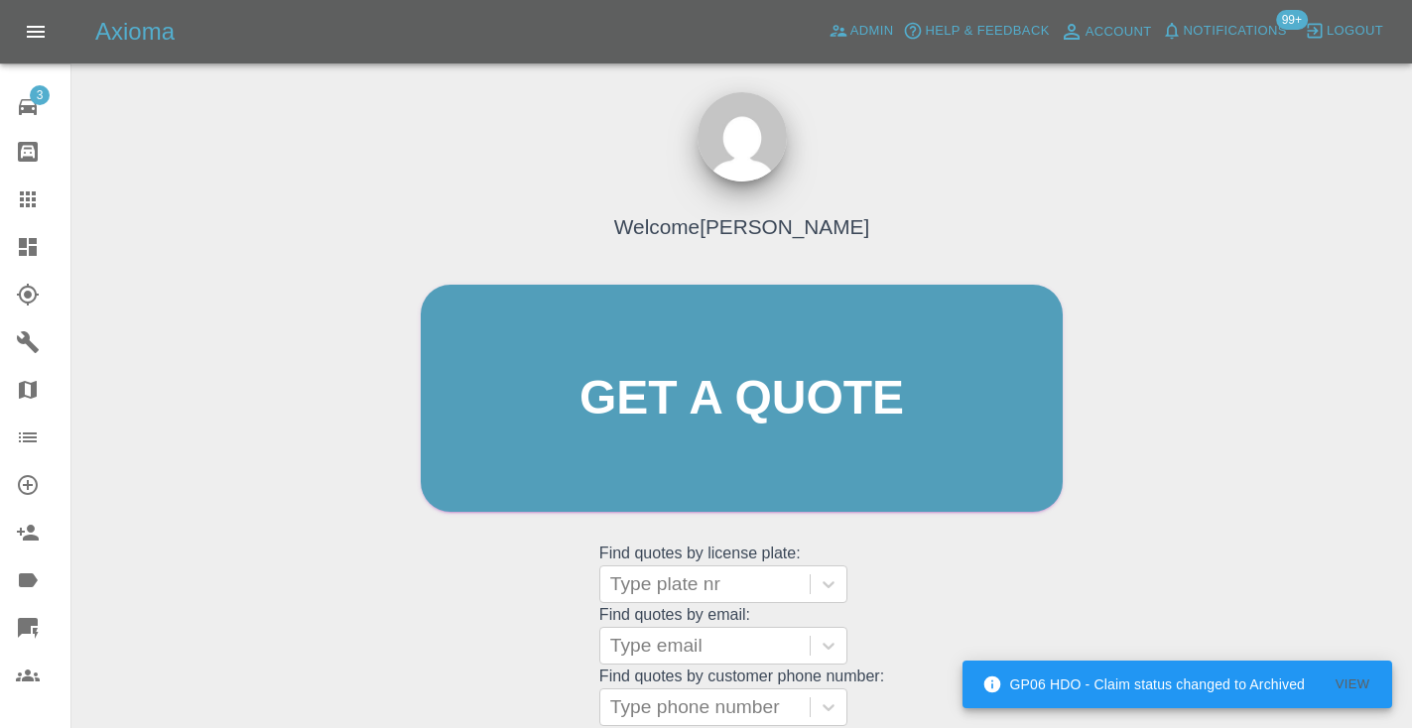
click at [984, 609] on div "Welcome [PERSON_NAME] Get a quote Get a quote Find quotes by license plate: Typ…" at bounding box center [742, 436] width 684 height 599
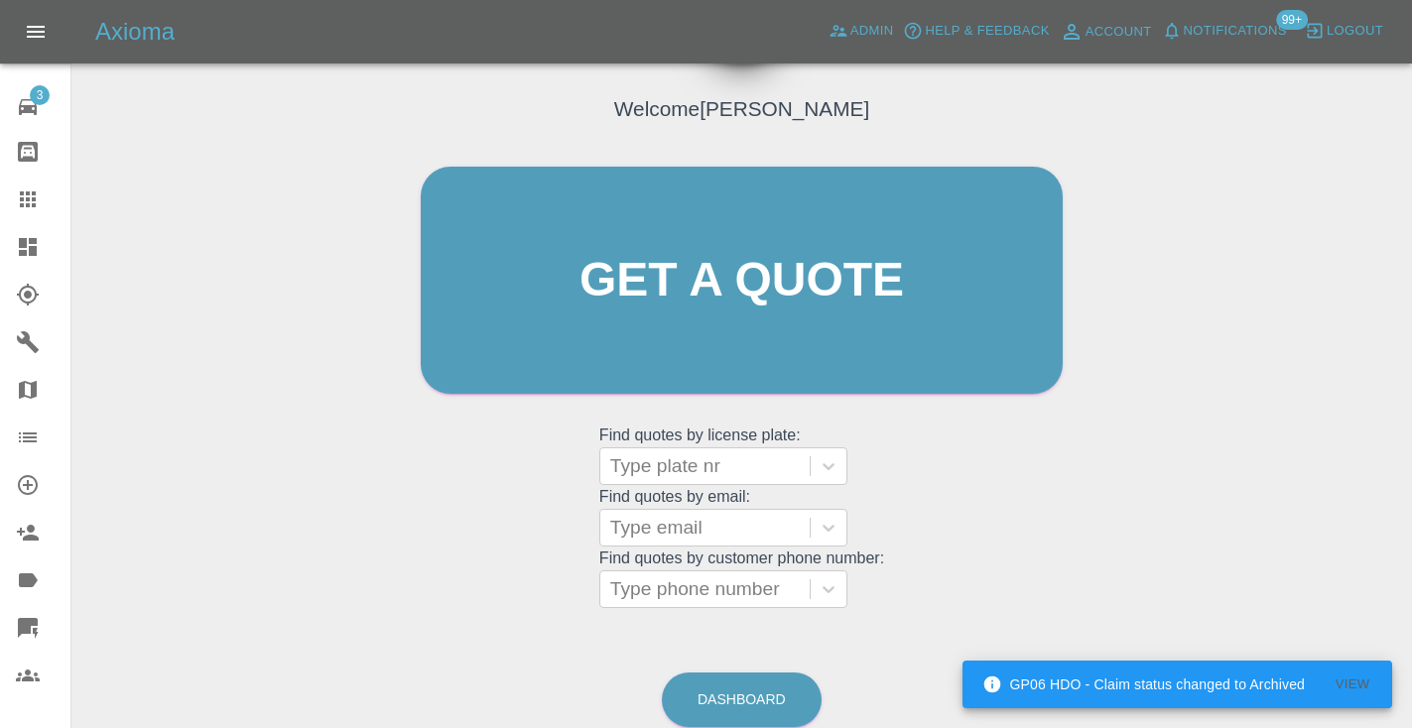
scroll to position [200, 0]
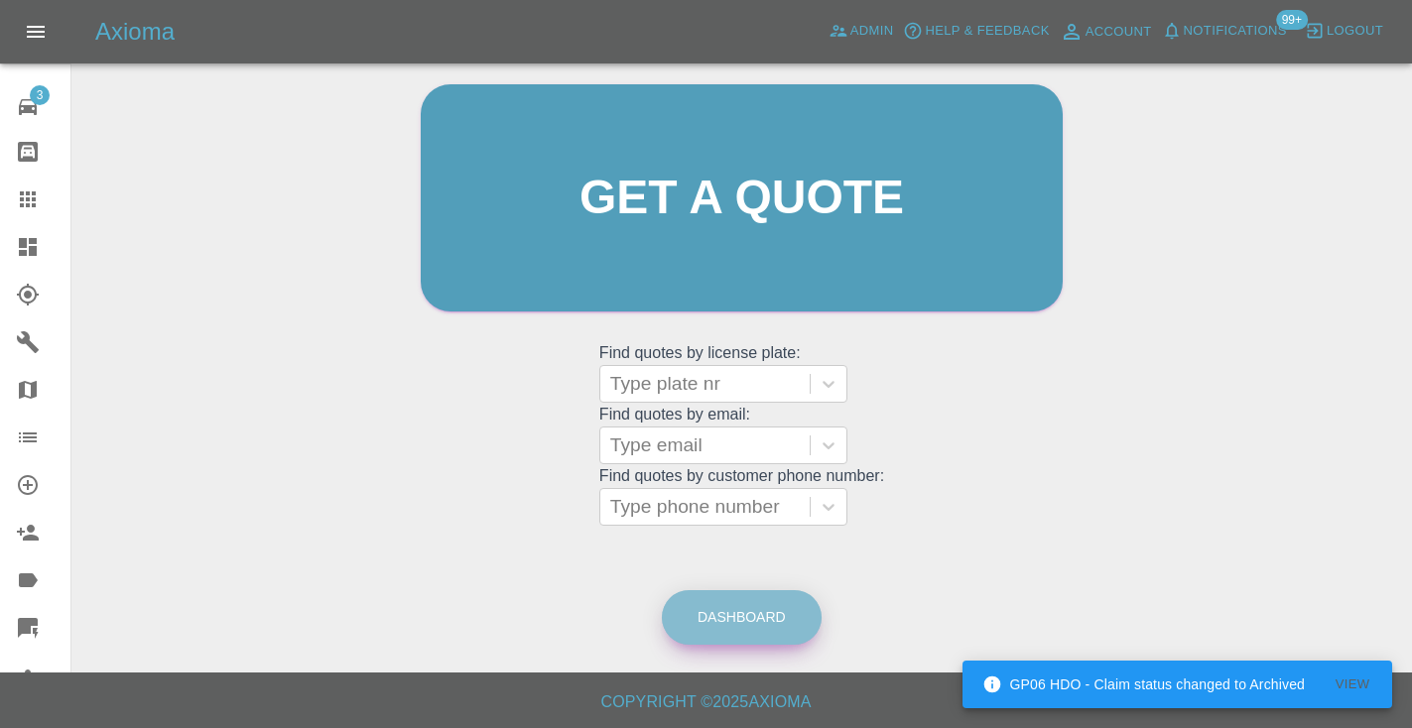
click at [789, 619] on link "Dashboard" at bounding box center [742, 617] width 160 height 55
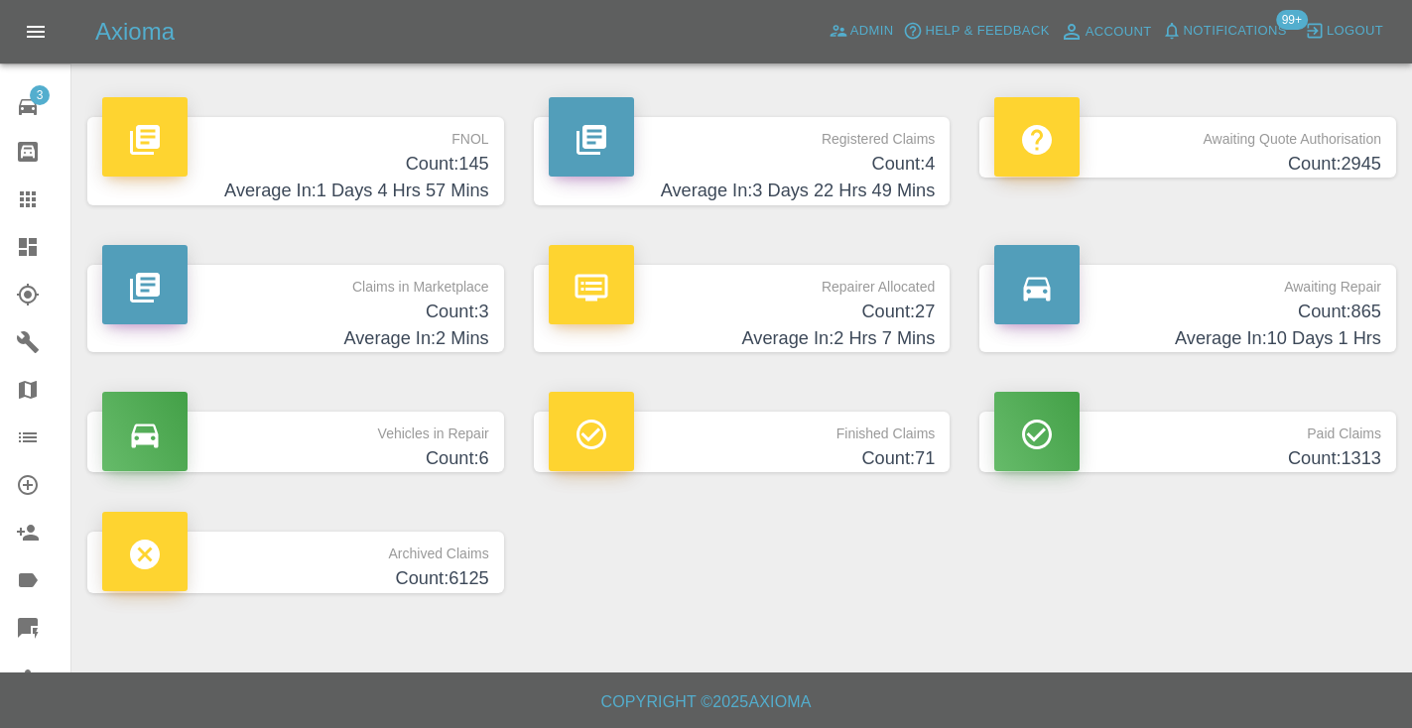
click at [1278, 299] on h4 "Count: 865" at bounding box center [1187, 312] width 387 height 27
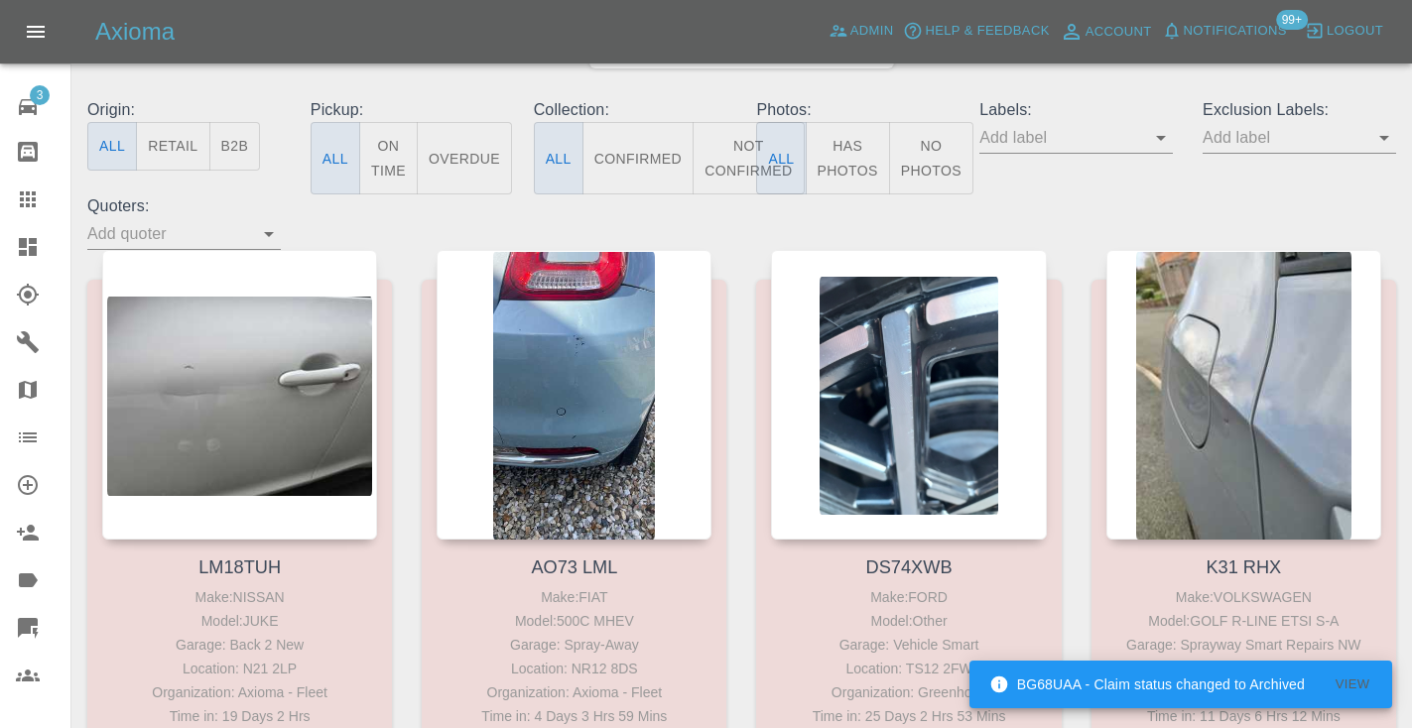
click at [723, 165] on button "Not Confirmed" at bounding box center [748, 158] width 111 height 72
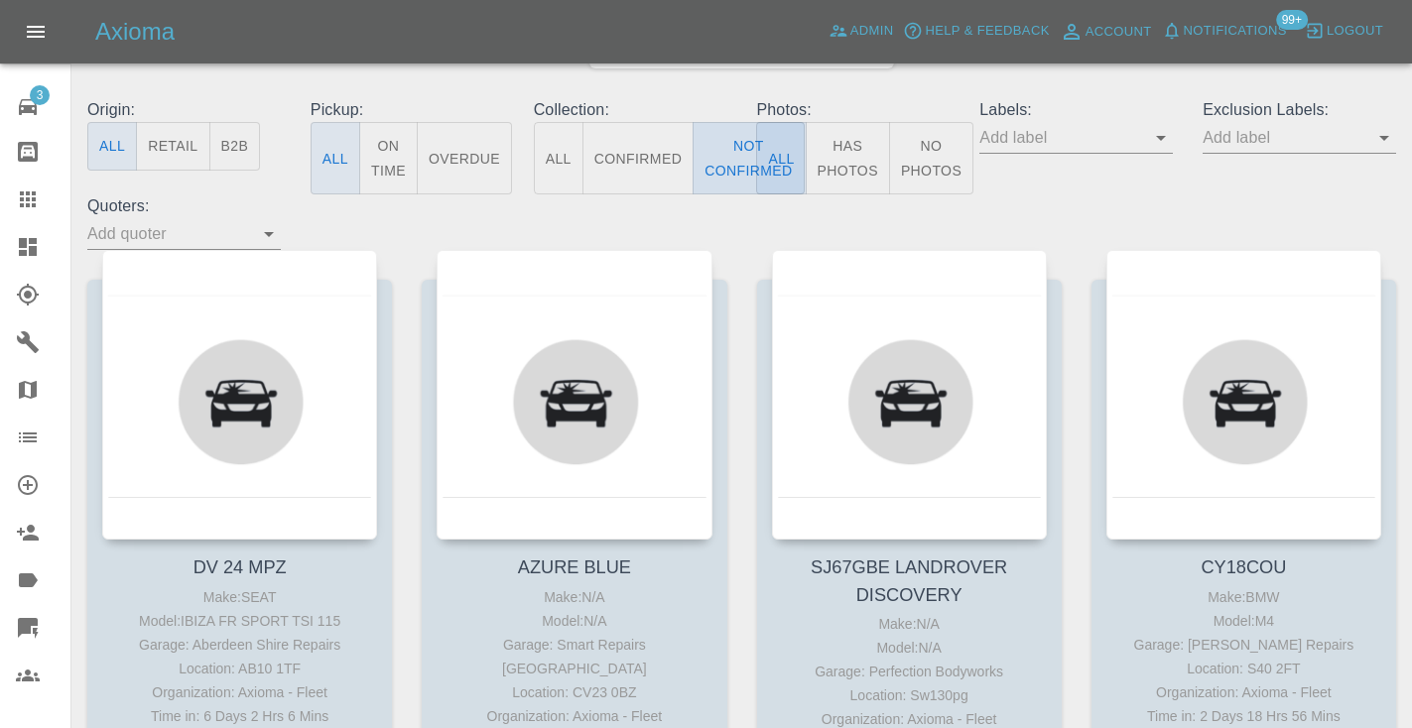
type button "false"
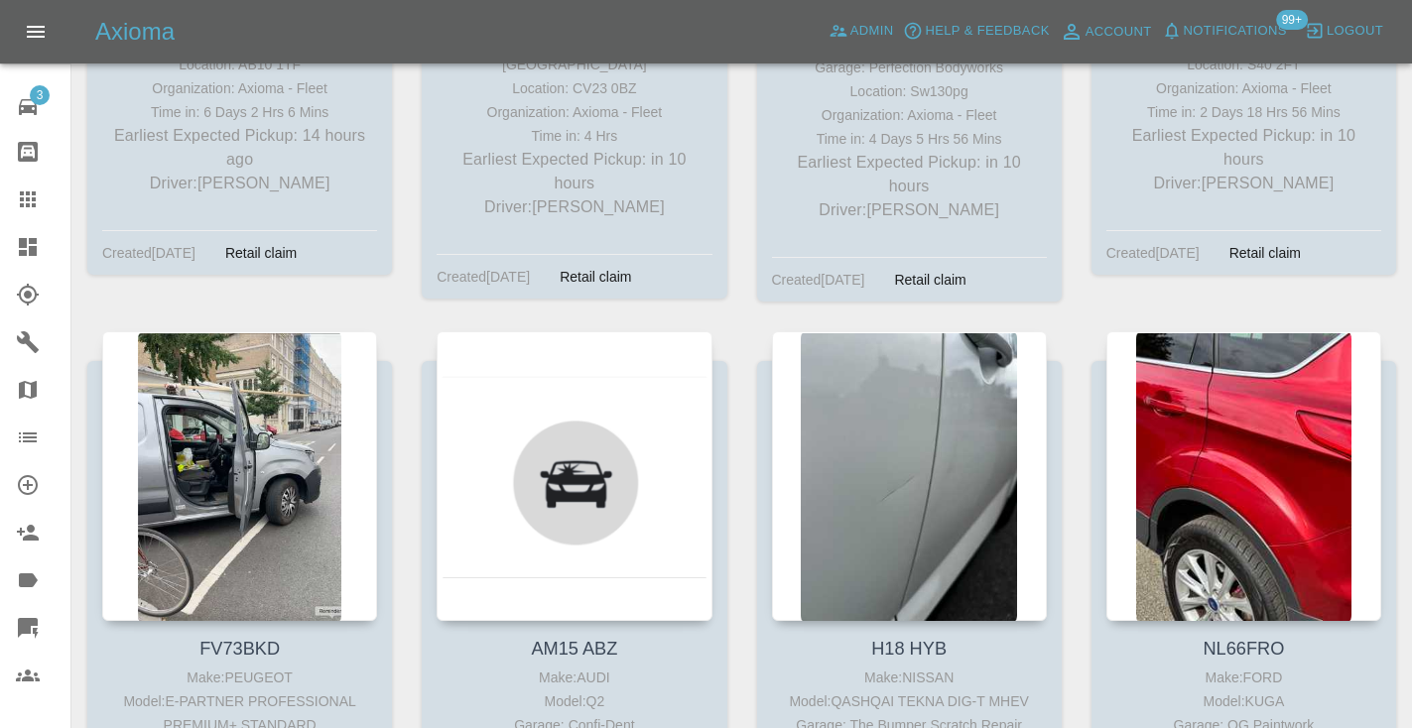
scroll to position [821, 0]
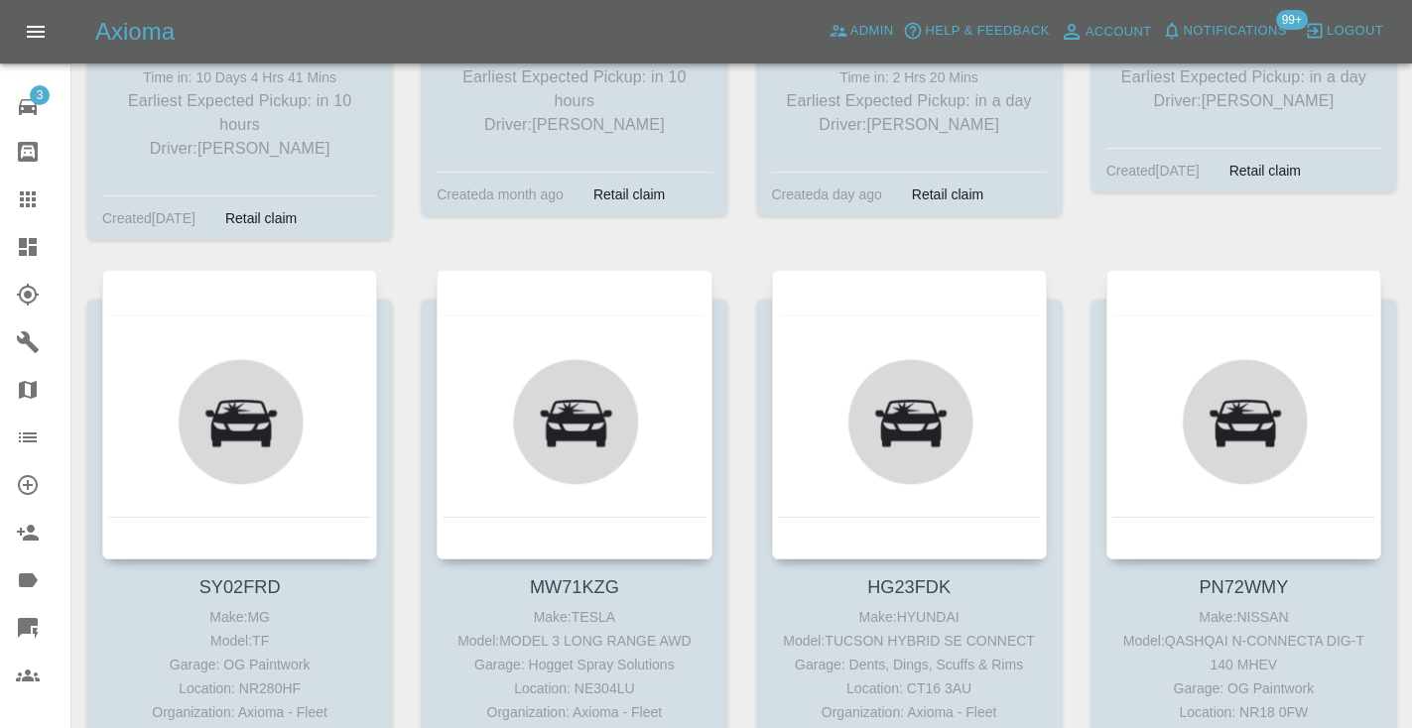
type button "false"
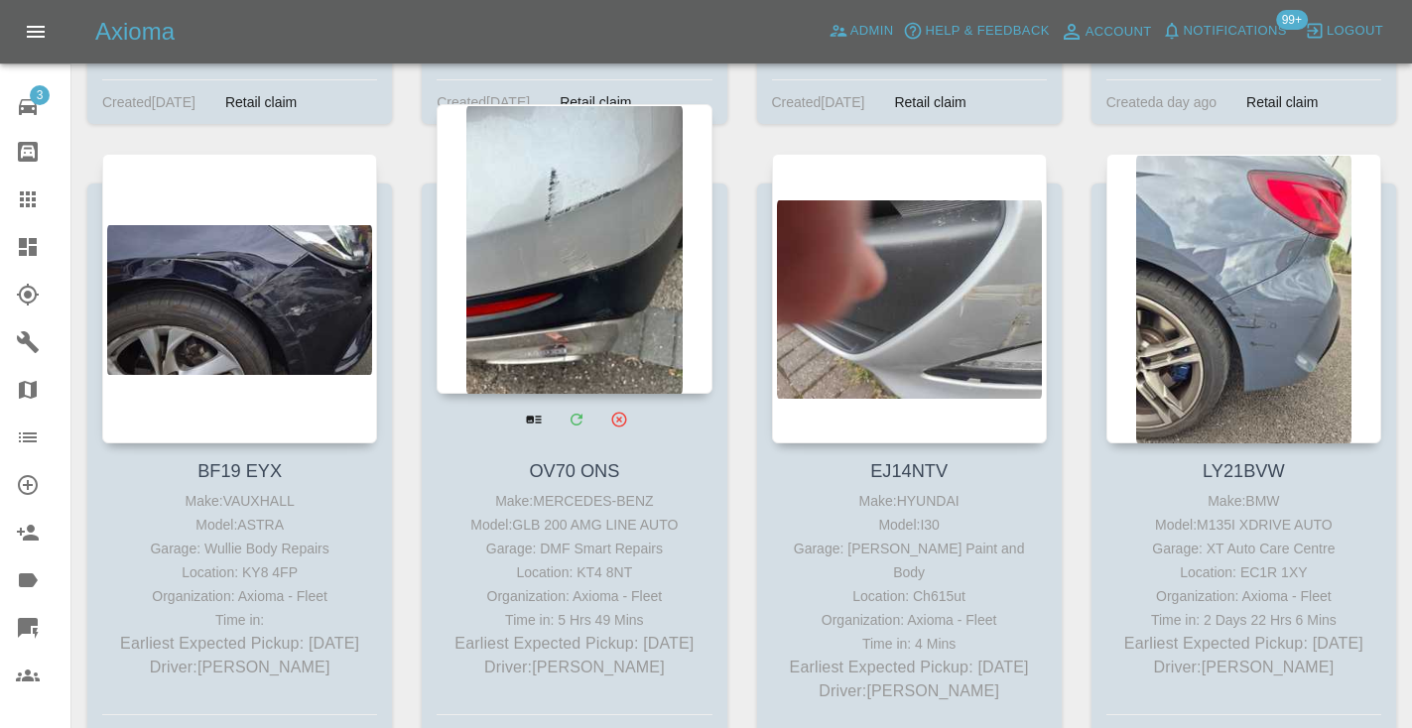
scroll to position [9497, 0]
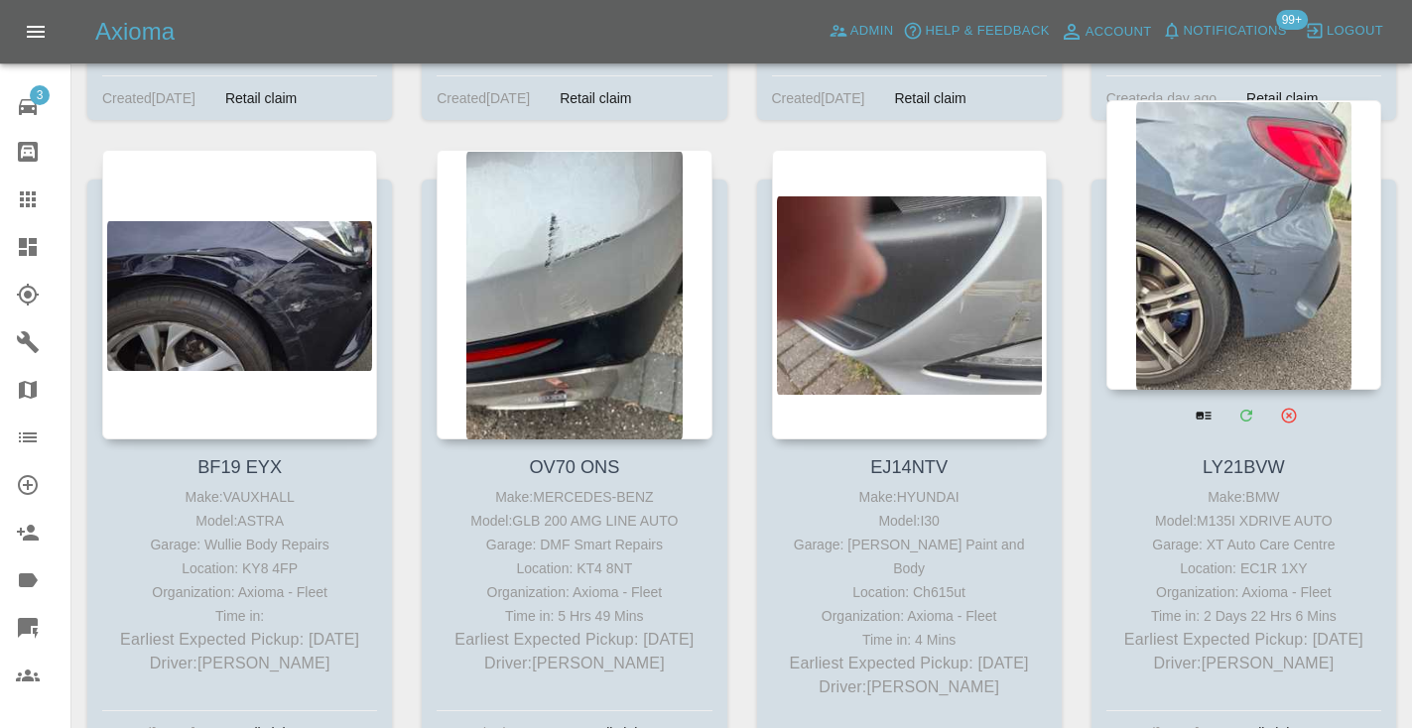
click at [1241, 199] on div at bounding box center [1243, 245] width 275 height 290
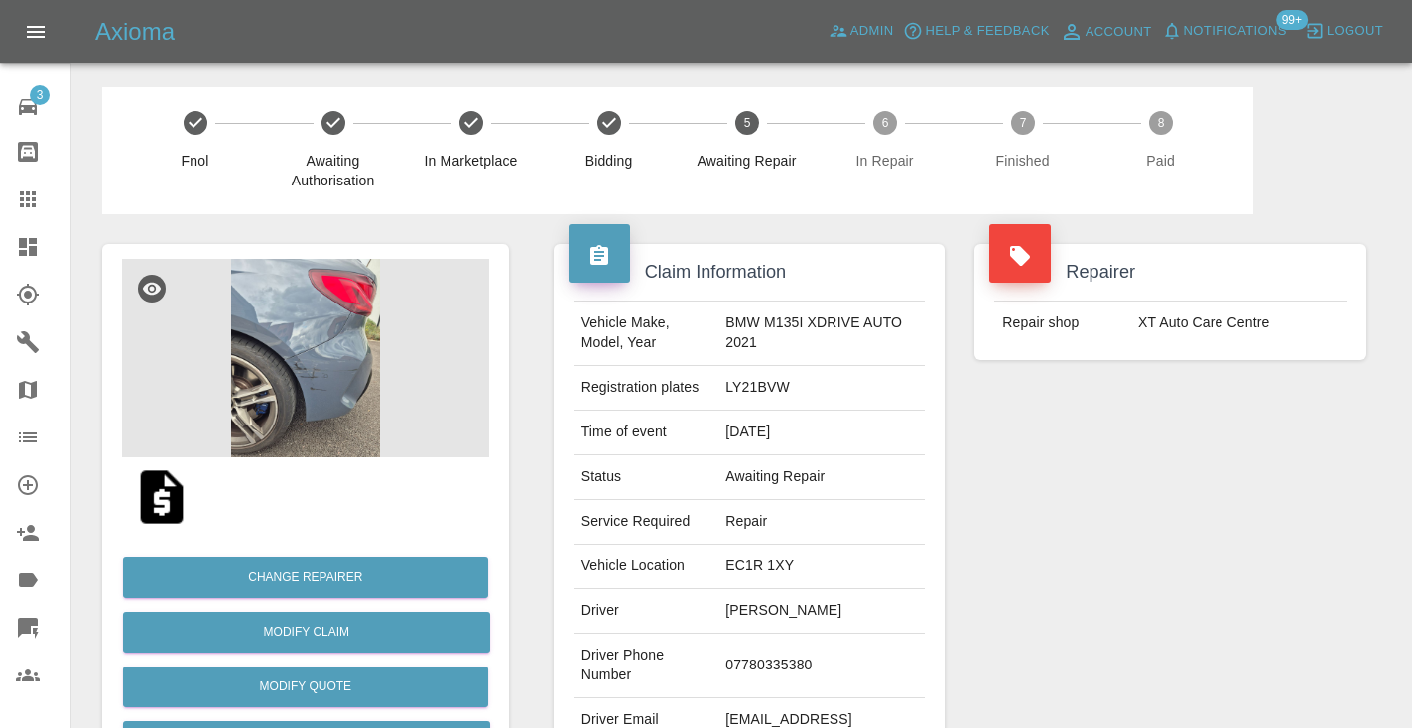
click at [796, 653] on td "07780335380" at bounding box center [820, 666] width 207 height 64
copy td "07780335380"
click at [1127, 537] on div "Repairer Repair shop XT Auto Care Centre" at bounding box center [1170, 510] width 422 height 592
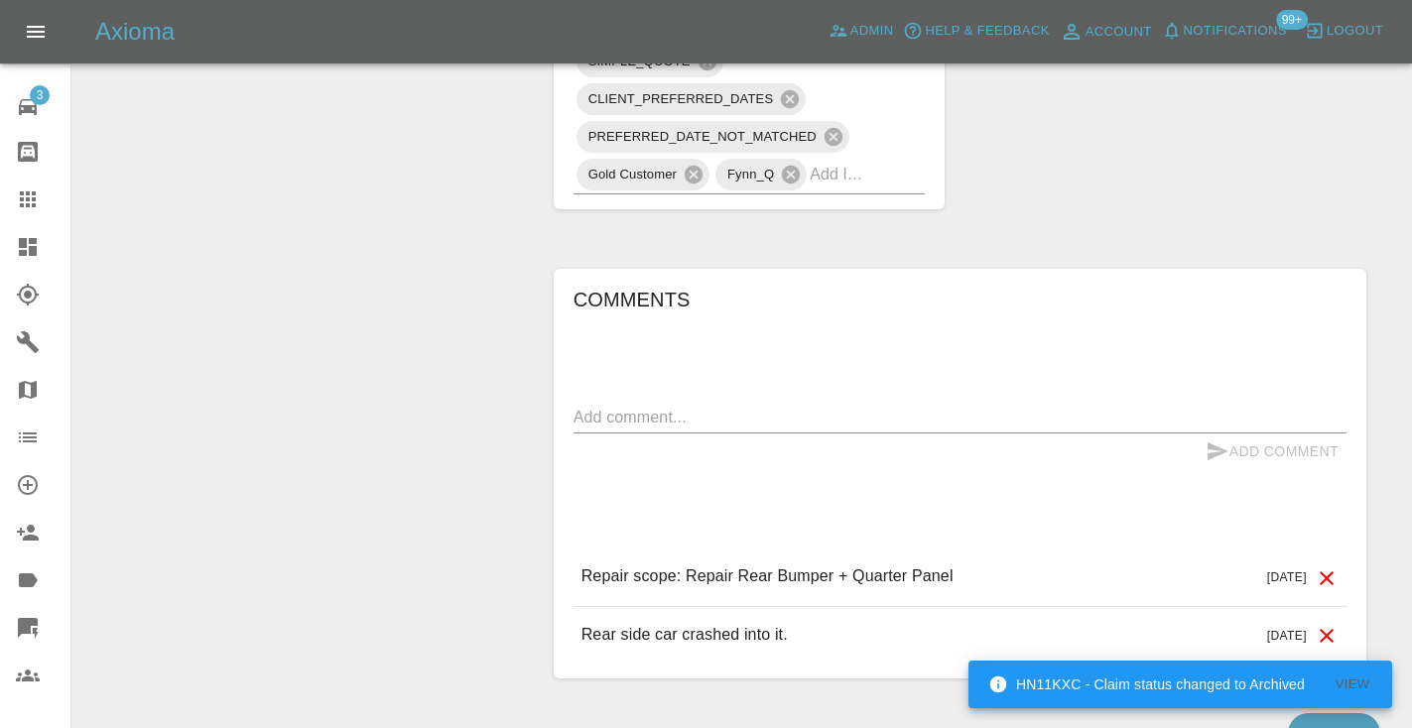
scroll to position [1409, 0]
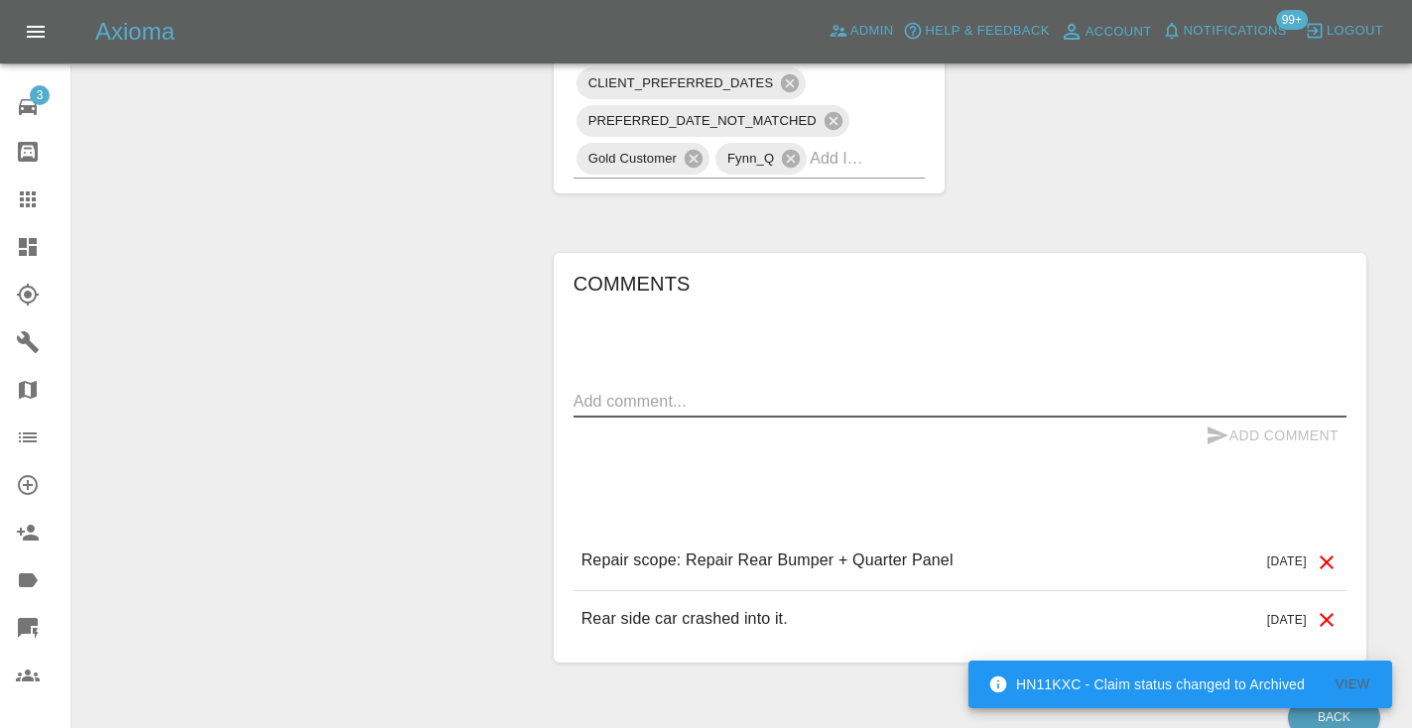
click at [636, 390] on textarea at bounding box center [959, 401] width 773 height 23
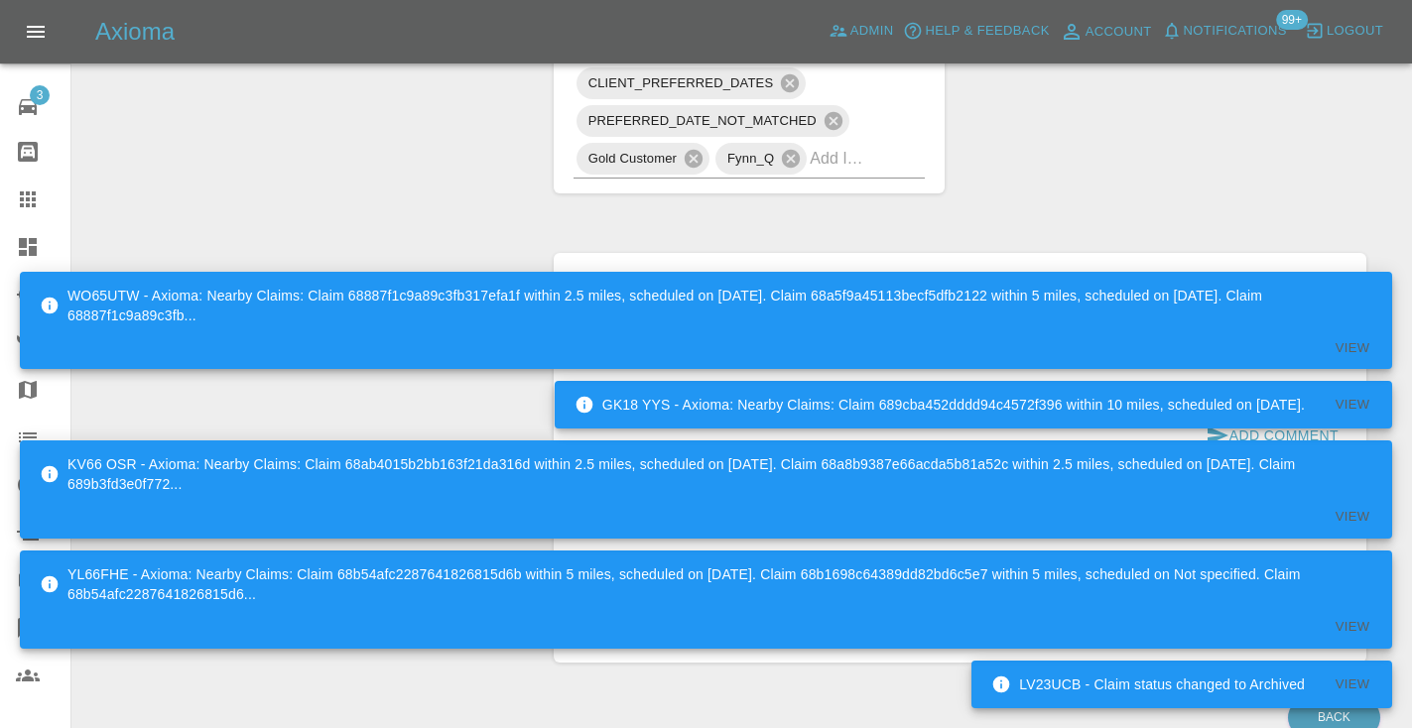
type textarea "called : customer canceled , got a cheaper quote online"
click at [1292, 223] on div "Comments called : customer canceled , got a cheaper quote online x Add Comment …" at bounding box center [960, 457] width 842 height 469
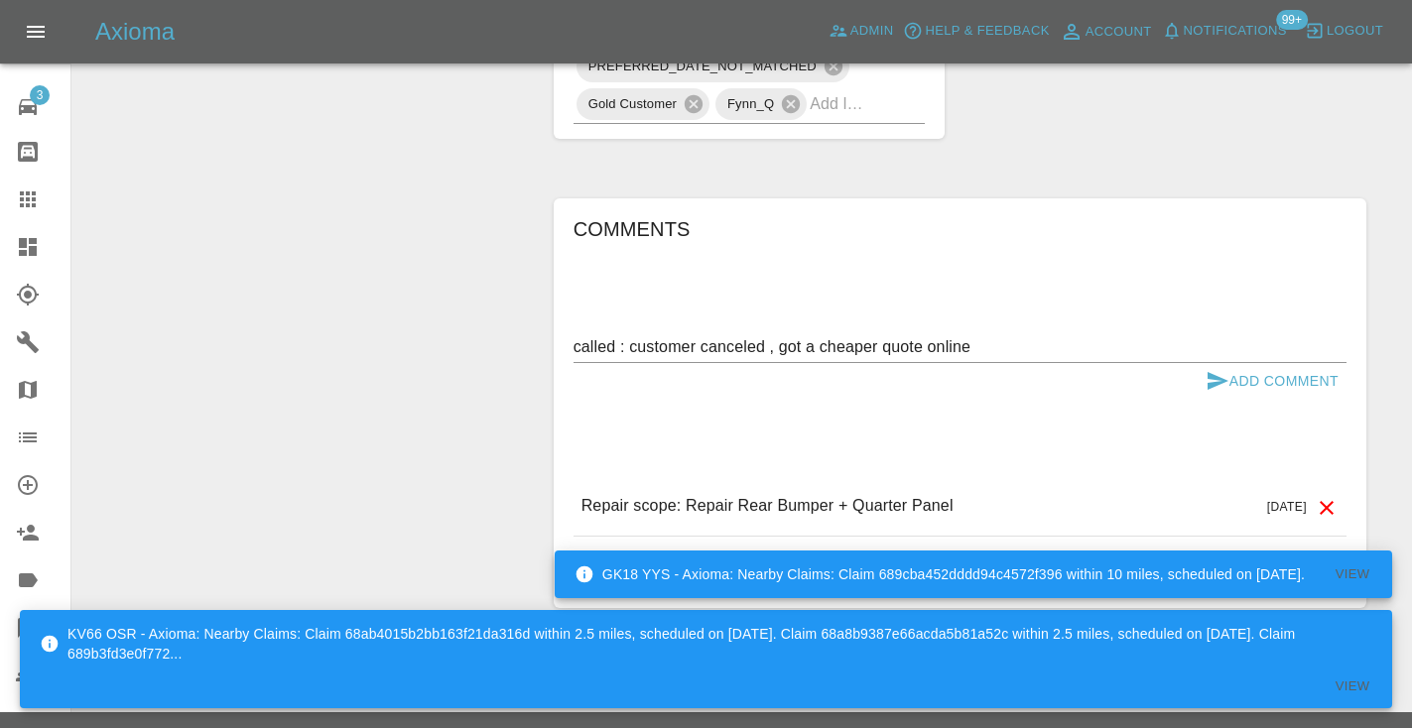
scroll to position [1462, 0]
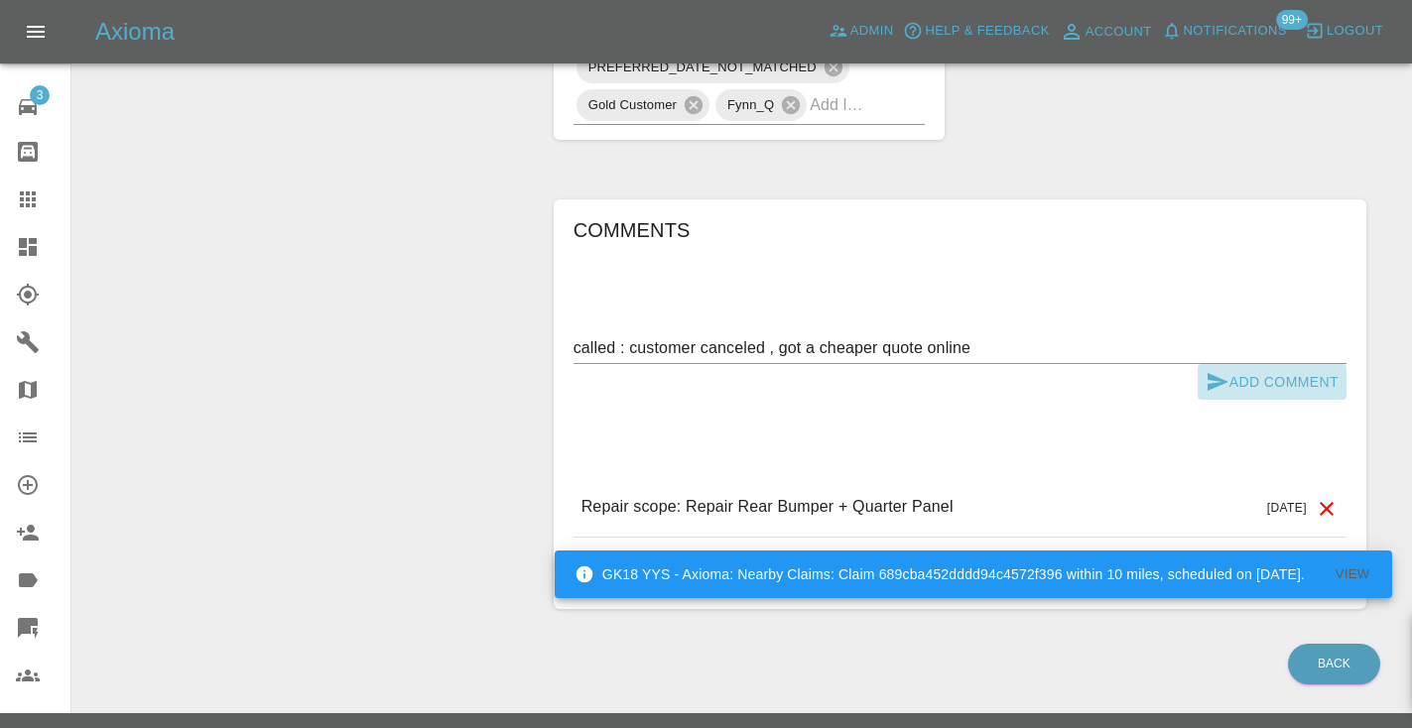
click at [1224, 370] on icon "submit" at bounding box center [1217, 382] width 24 height 24
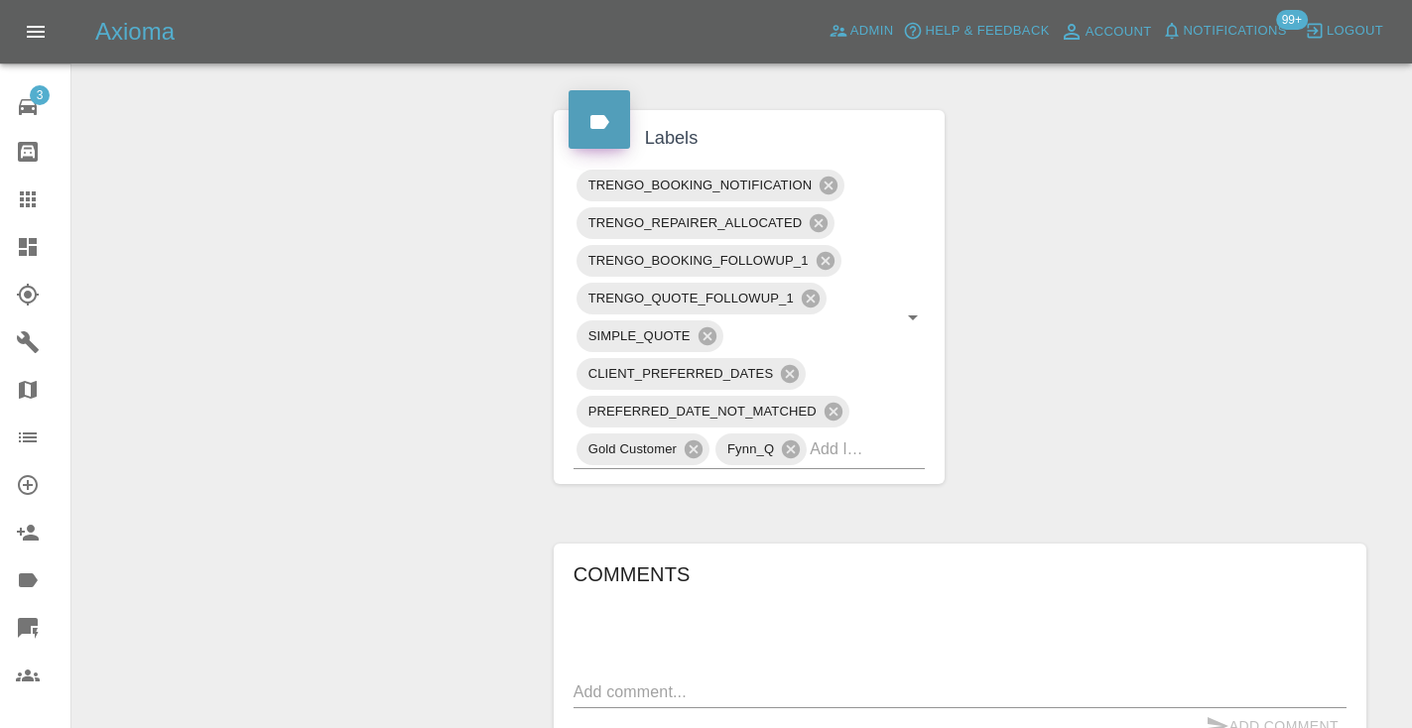
scroll to position [1102, 0]
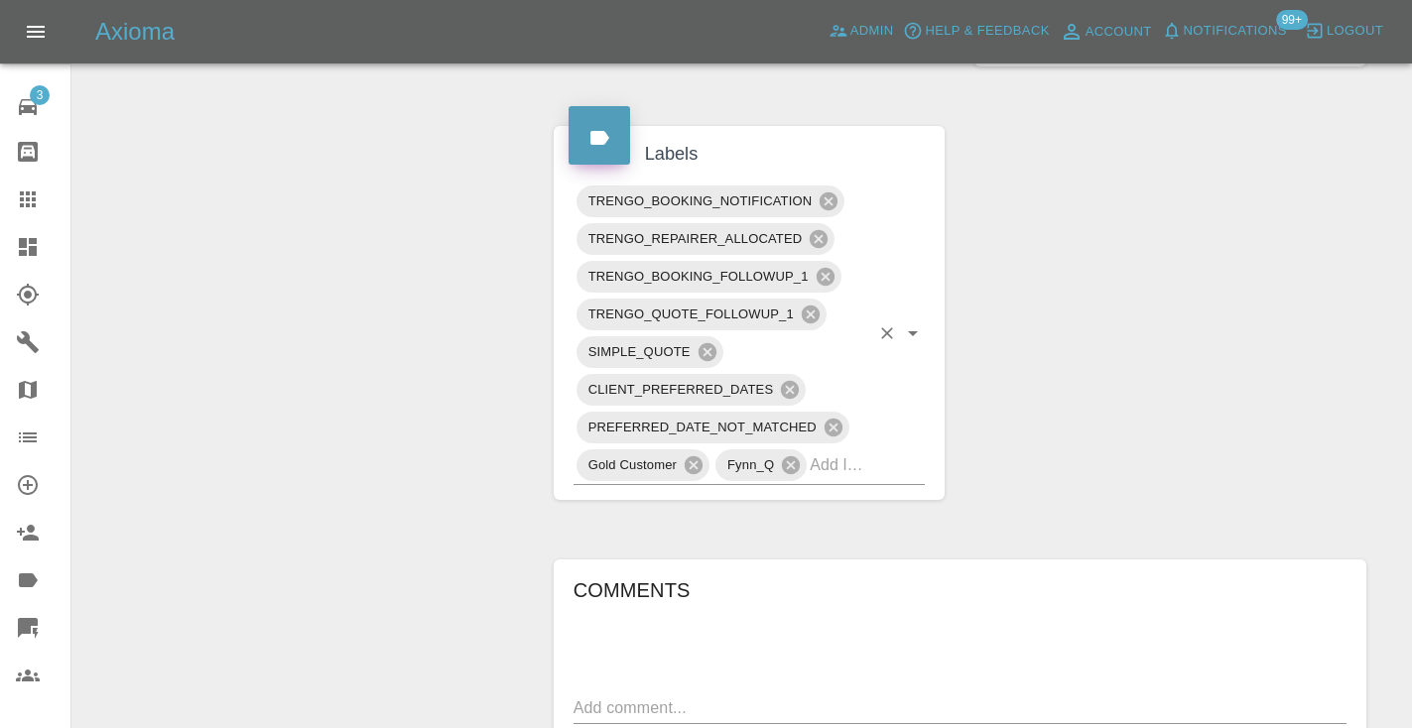
click at [862, 449] on input "text" at bounding box center [840, 464] width 60 height 31
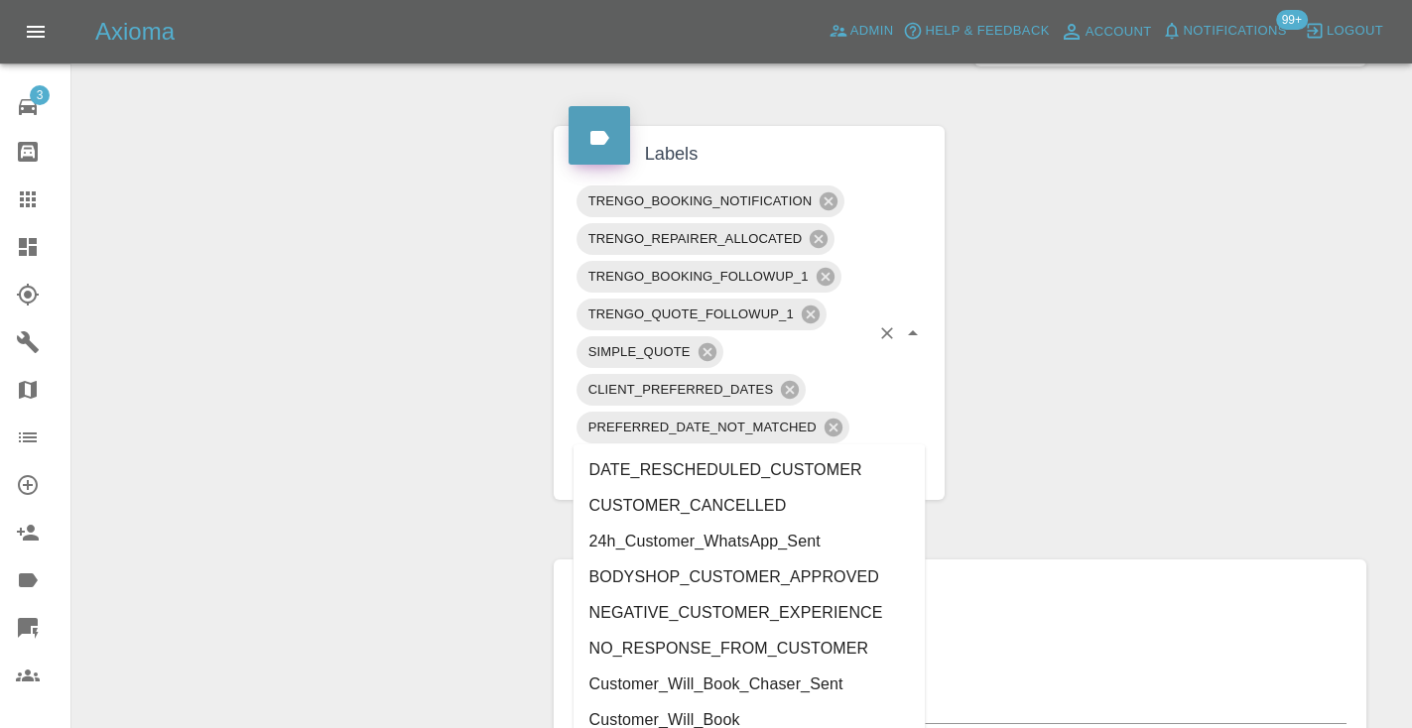
type input "cust"
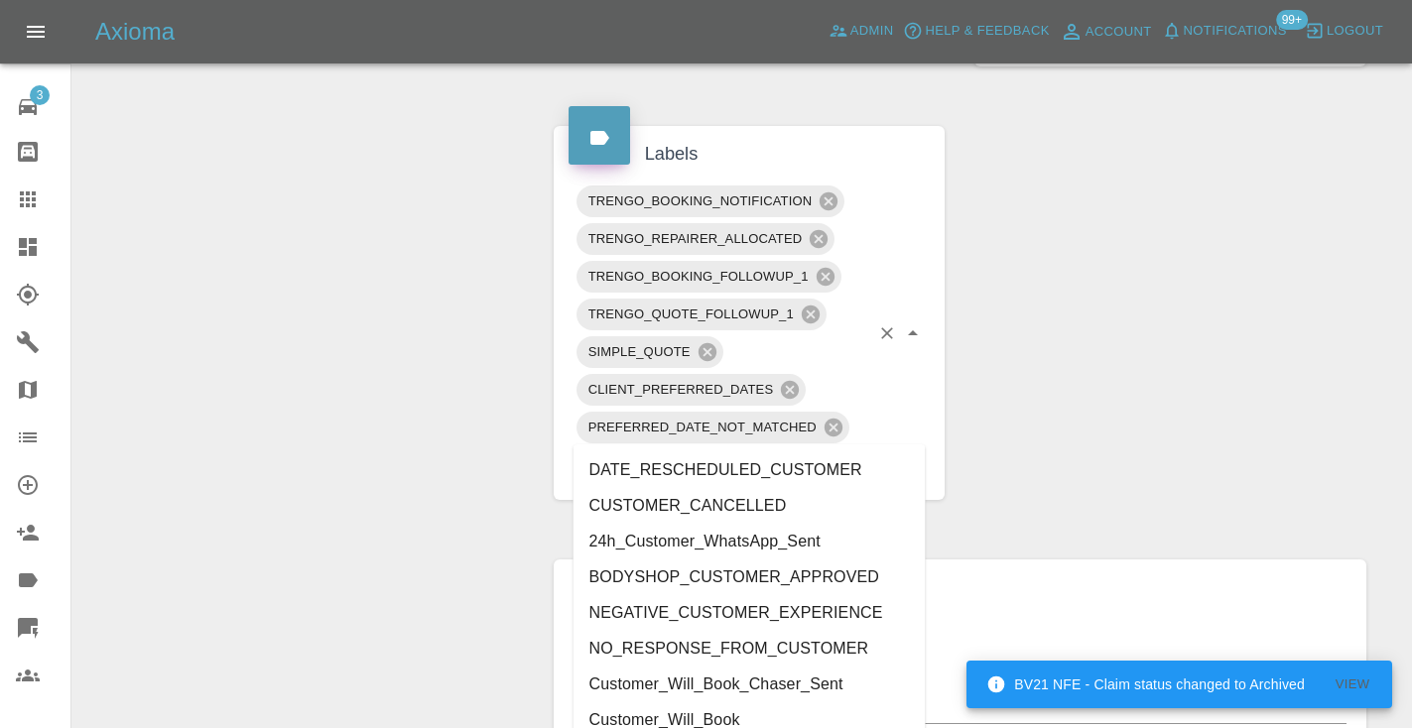
click at [683, 499] on li "CUSTOMER_CANCELLED" at bounding box center [749, 506] width 352 height 36
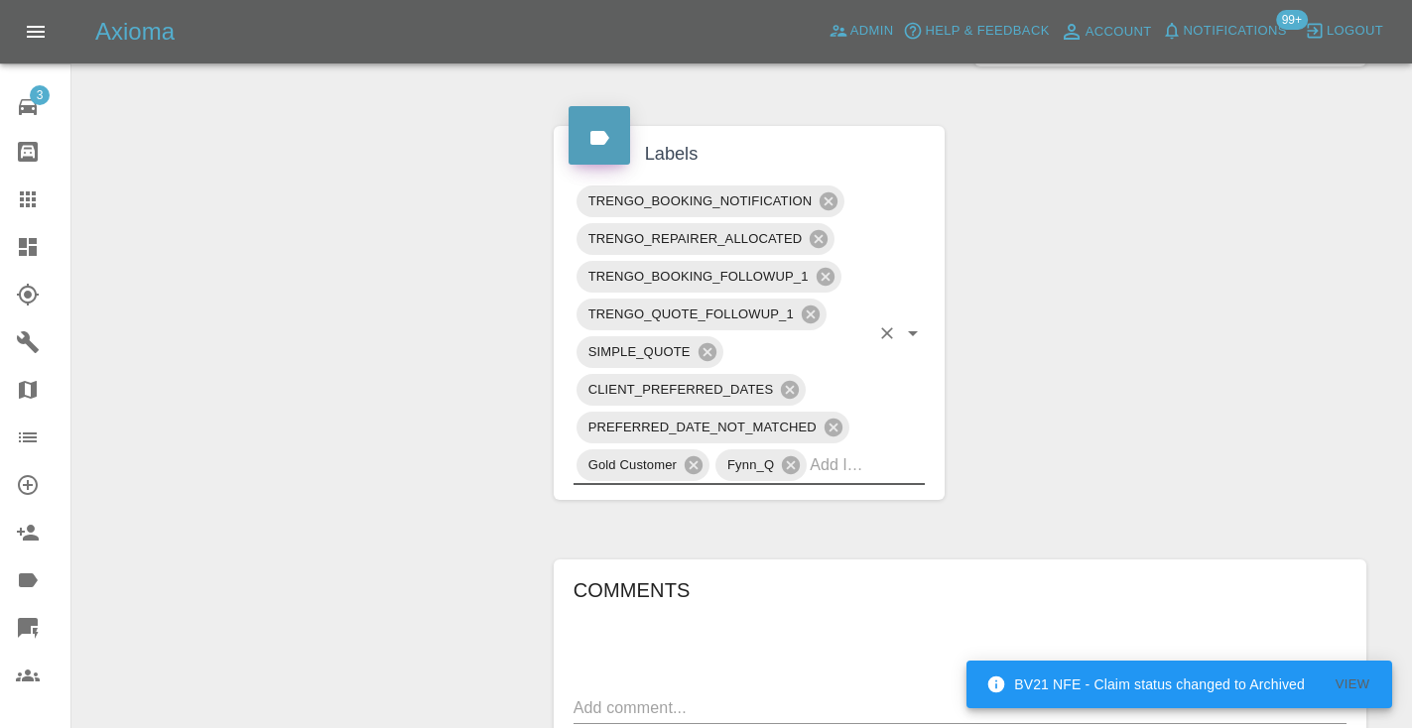
click at [468, 334] on div "Change Repairer Modify Claim Modify Quote Rollback Submit Payment Archive" at bounding box center [305, 97] width 437 height 1971
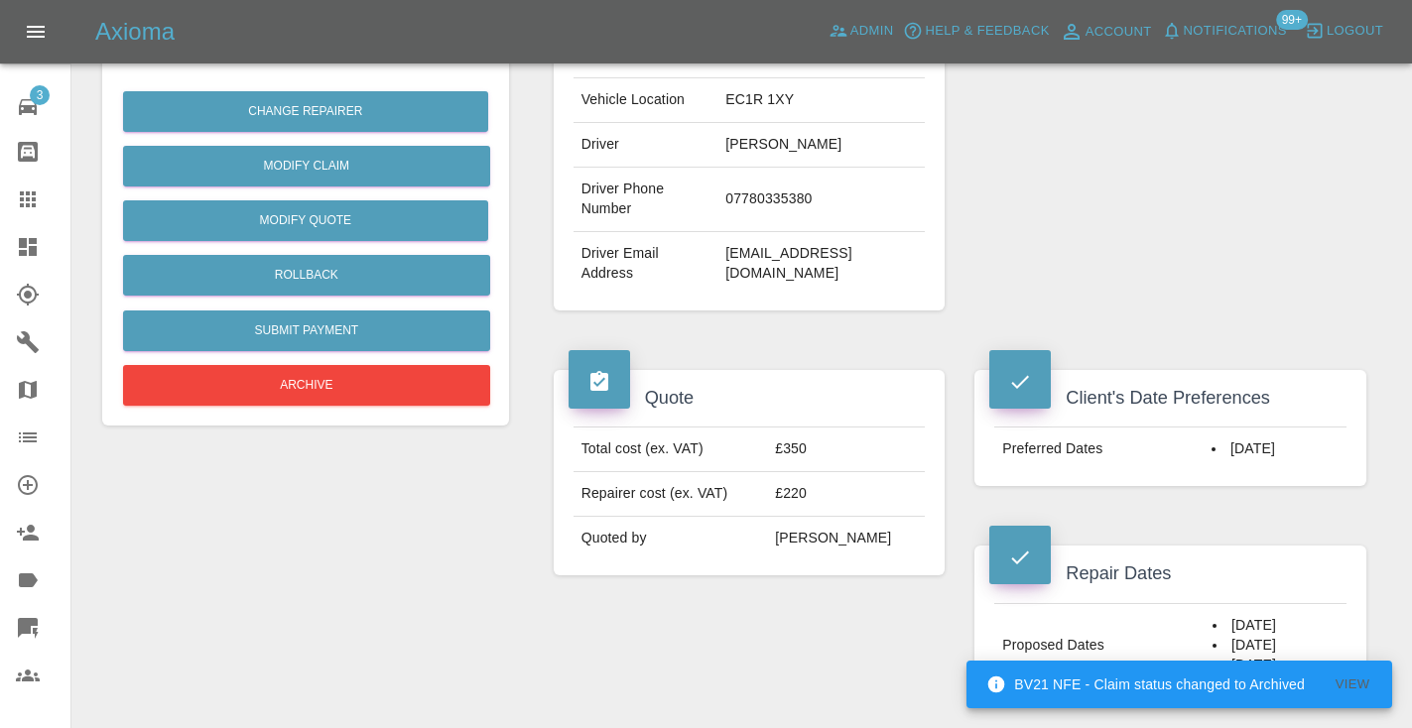
scroll to position [465, 0]
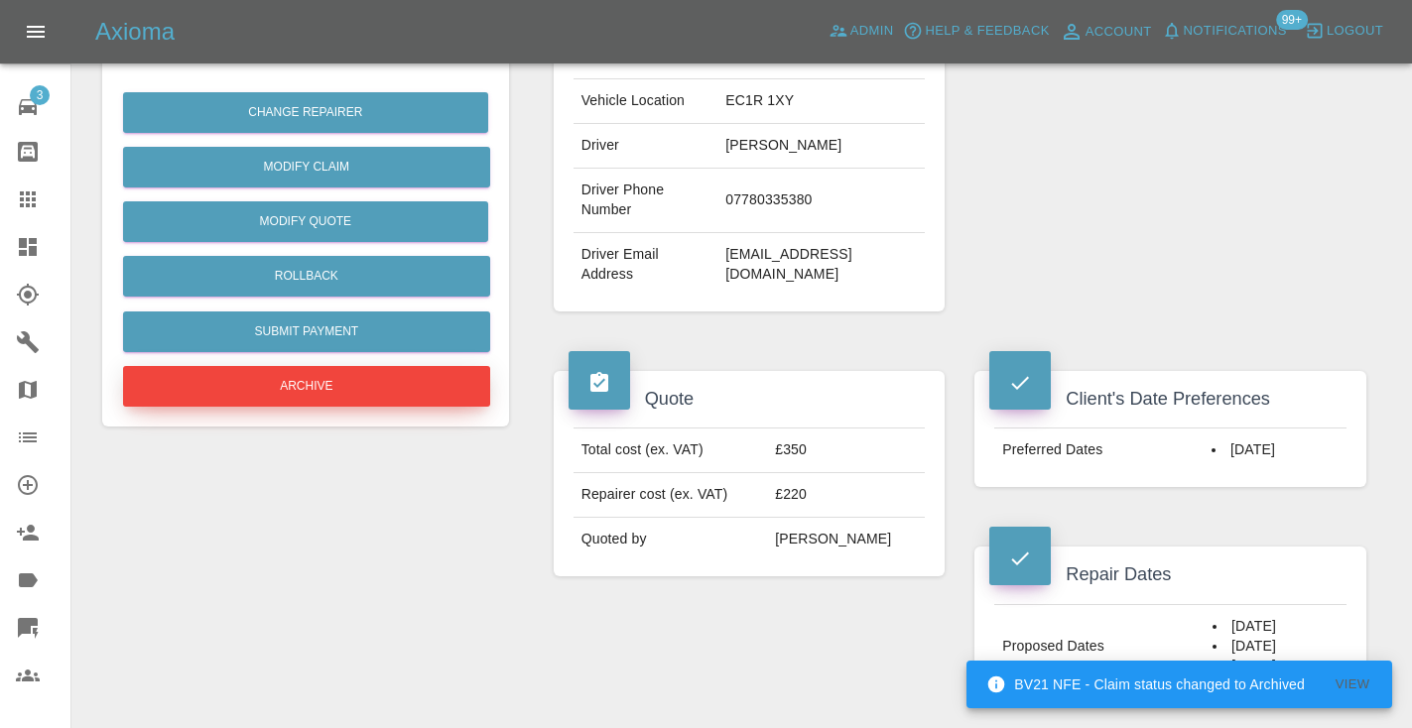
click at [270, 392] on button "Archive" at bounding box center [306, 386] width 367 height 41
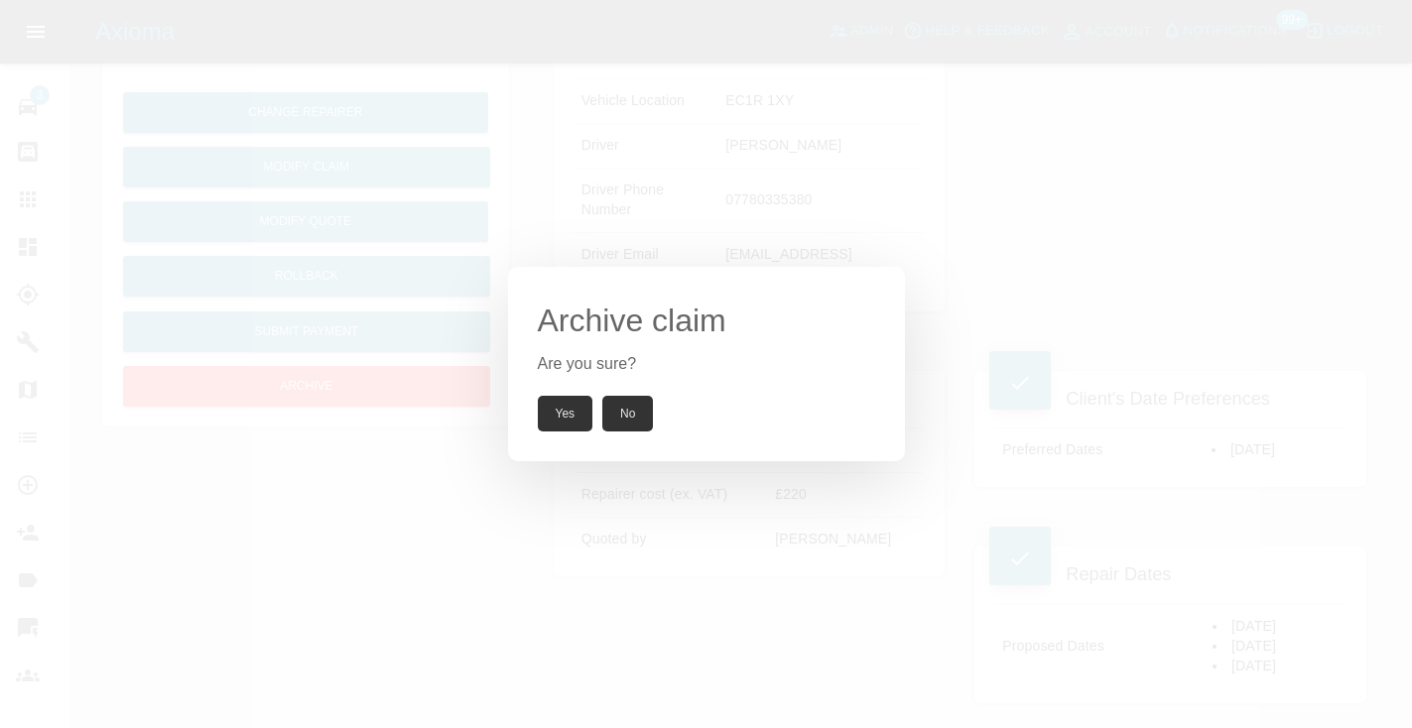
click at [556, 405] on button "Yes" at bounding box center [566, 414] width 56 height 36
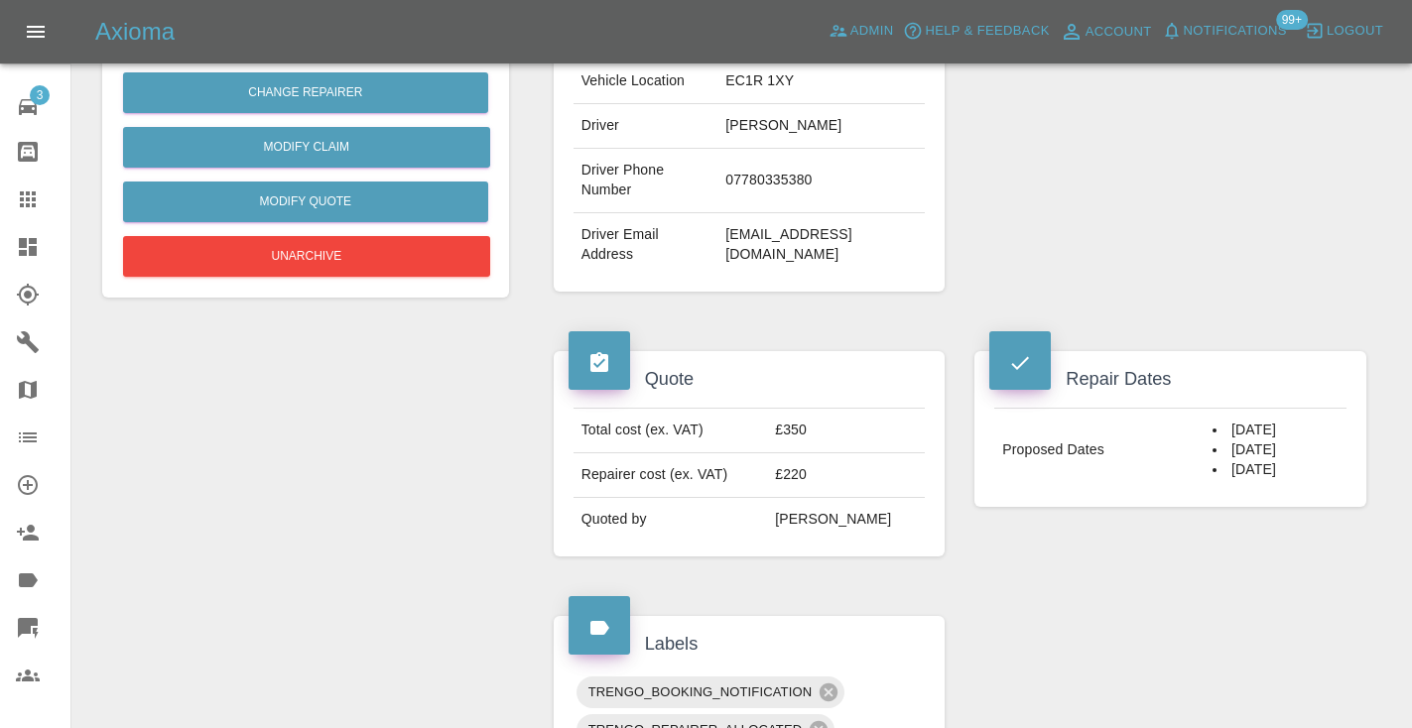
click at [38, 190] on icon at bounding box center [28, 200] width 24 height 24
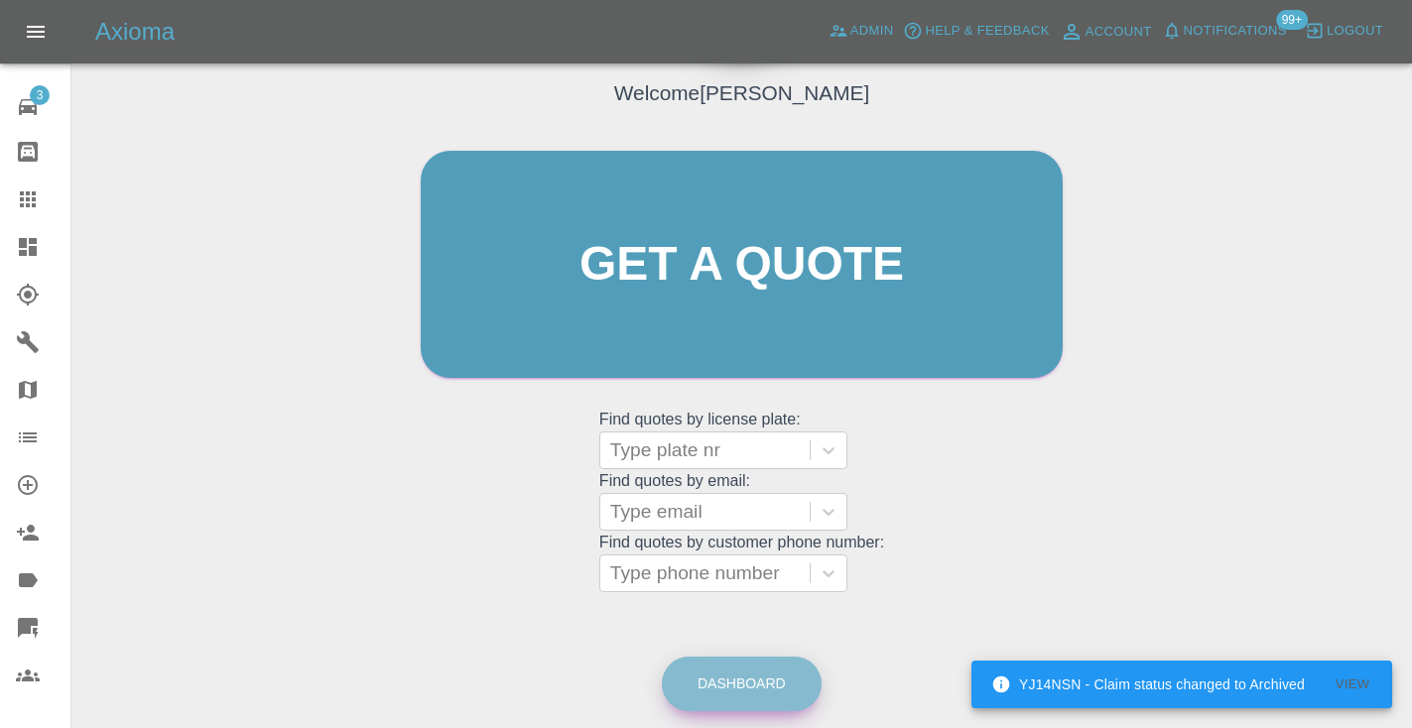
click at [729, 686] on link "Dashboard" at bounding box center [742, 684] width 160 height 55
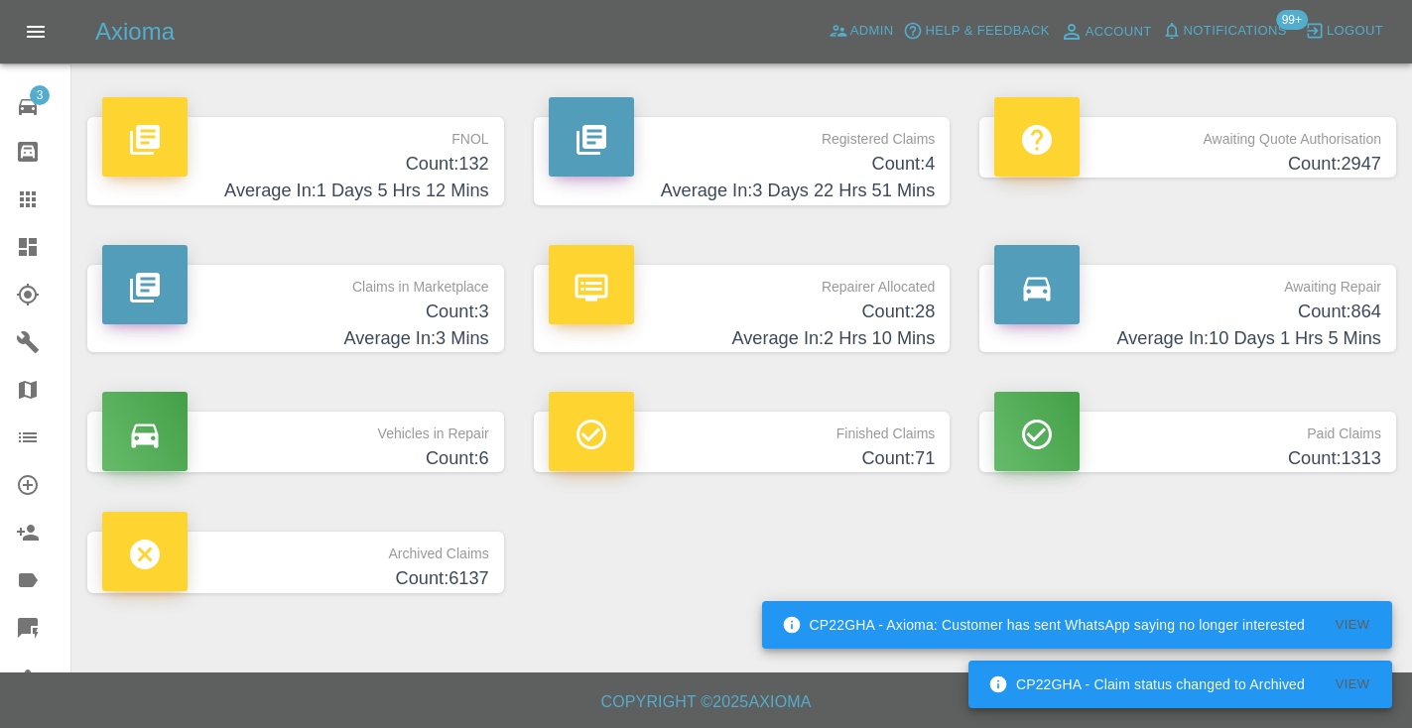
click at [1288, 303] on h4 "Count: 864" at bounding box center [1187, 312] width 387 height 27
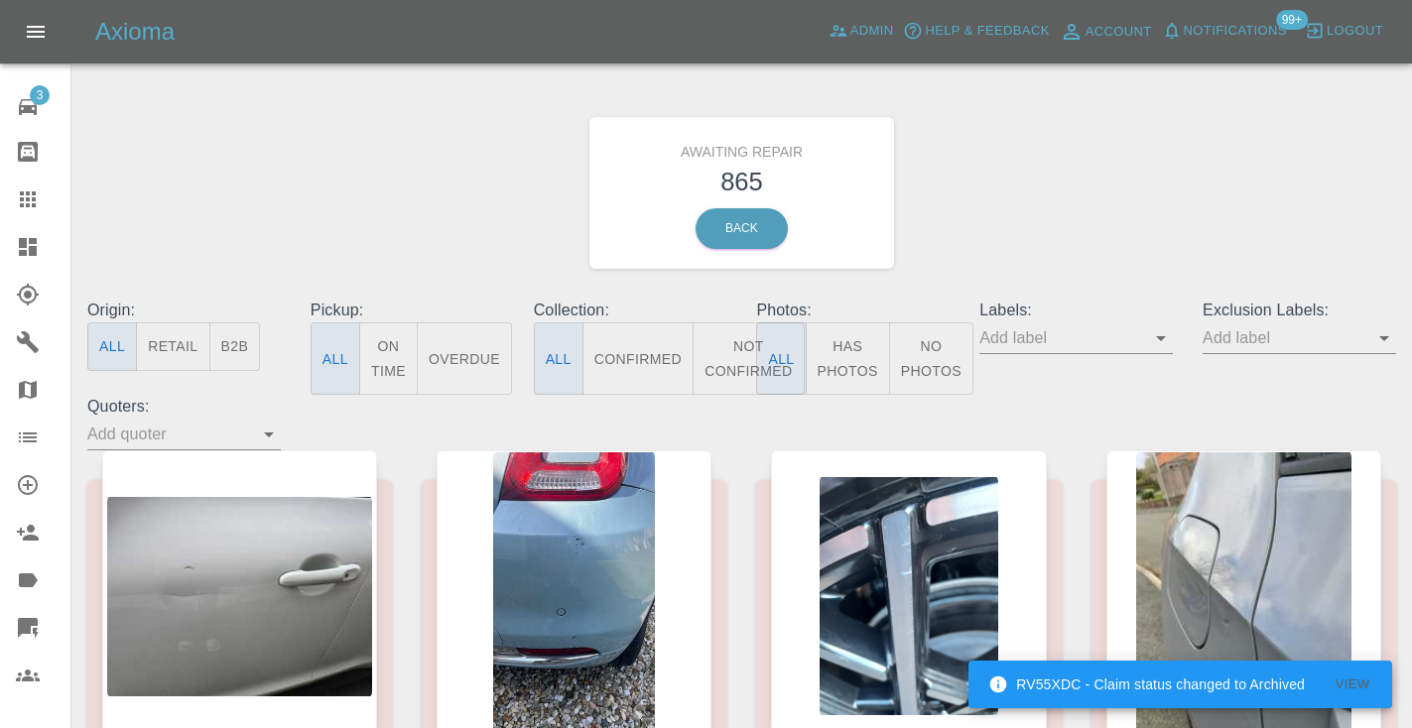
click at [716, 359] on button "Not Confirmed" at bounding box center [748, 358] width 111 height 72
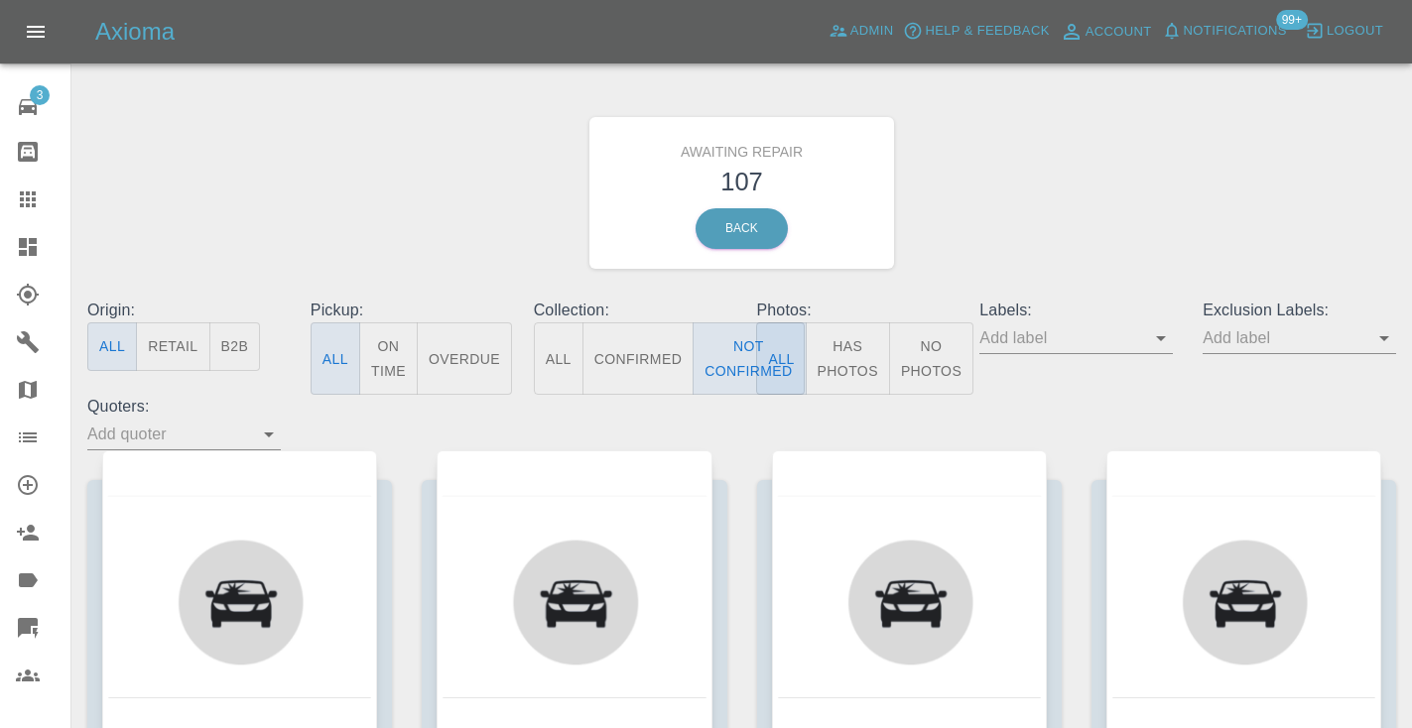
click at [962, 219] on div "Awaiting Repair 107 Back" at bounding box center [741, 192] width 1338 height 211
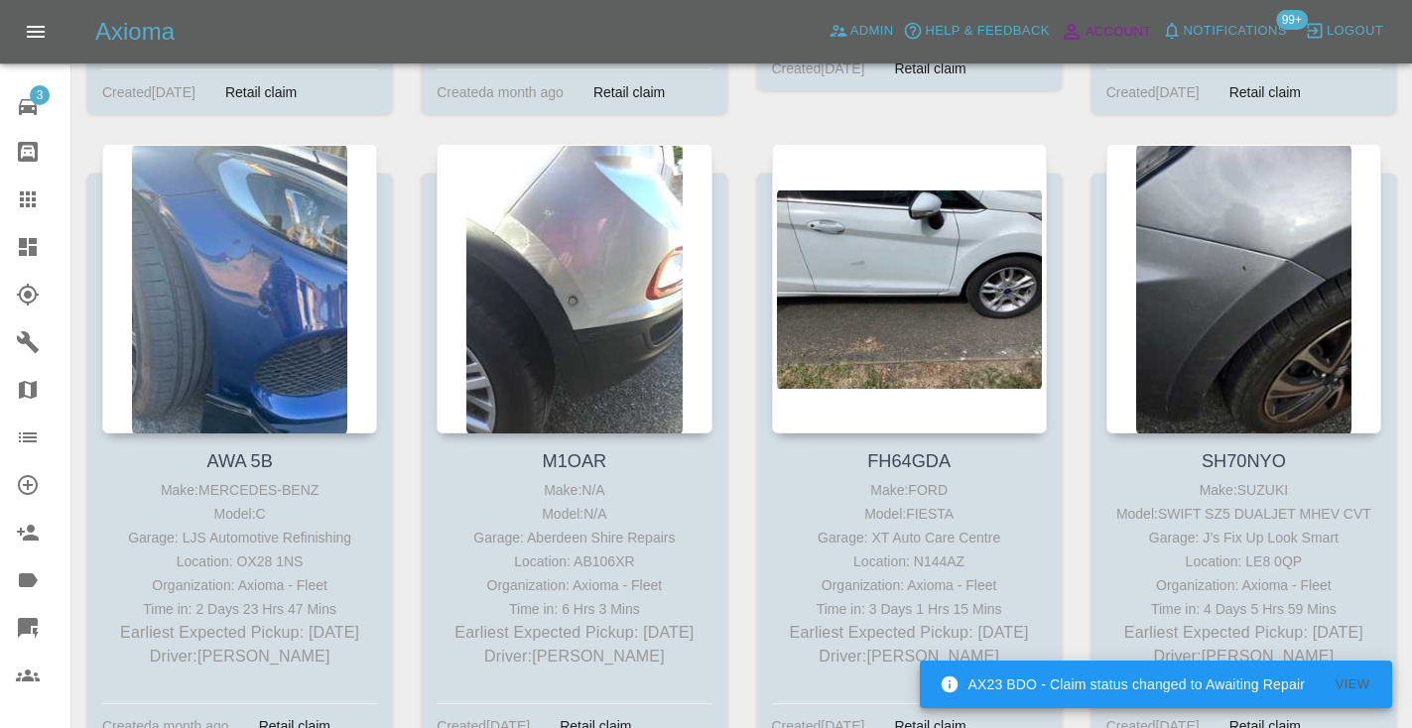
scroll to position [13454, 0]
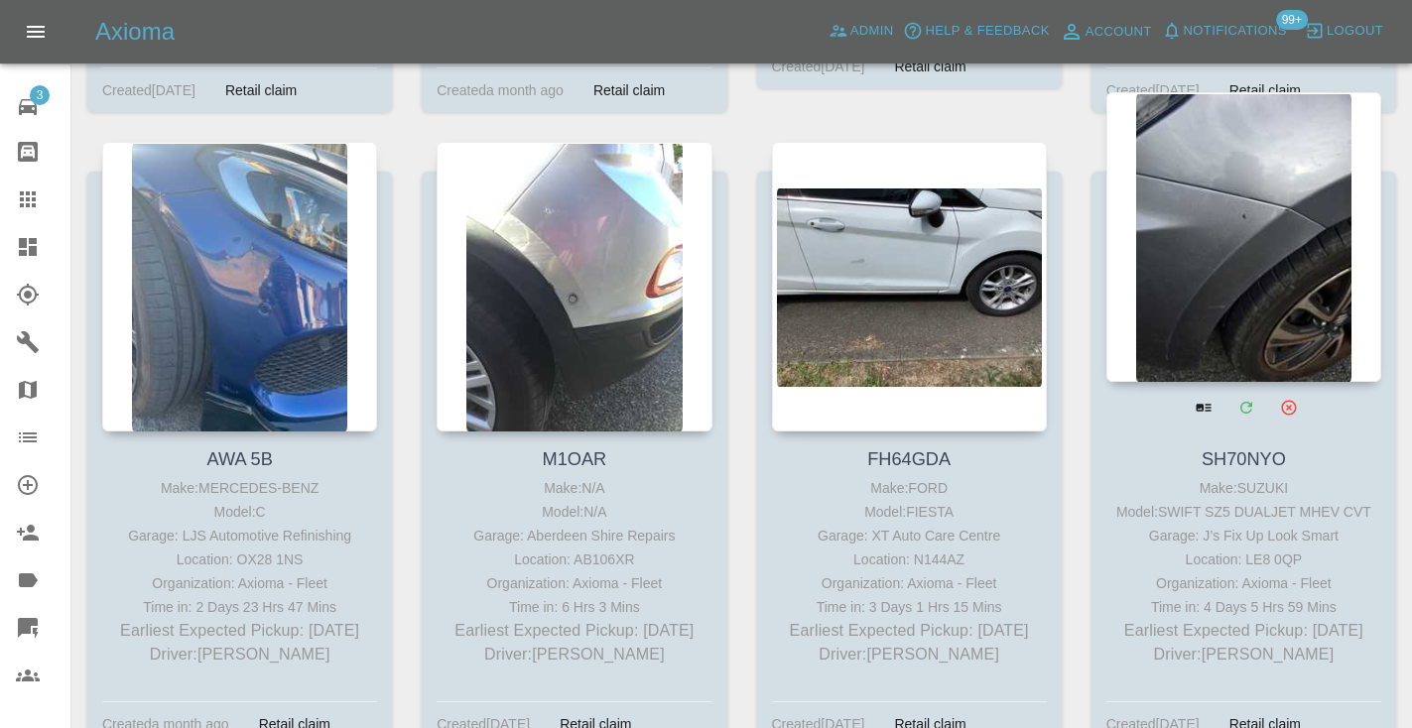
click at [1296, 152] on div at bounding box center [1243, 237] width 275 height 290
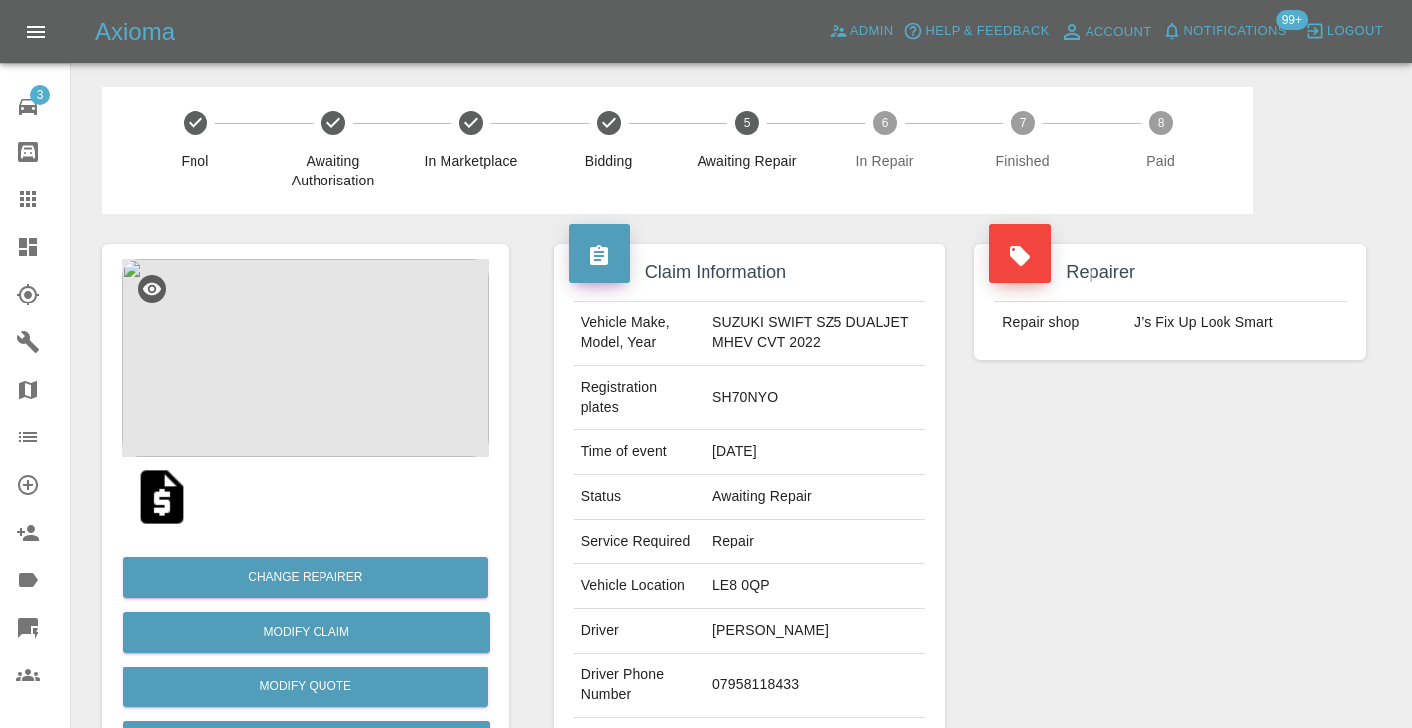
click at [744, 681] on td "07958118433" at bounding box center [814, 686] width 220 height 64
copy td "07958118433"
click at [1195, 452] on div "Repairer Repair shop J’s Fix Up Look Smart" at bounding box center [1170, 520] width 422 height 612
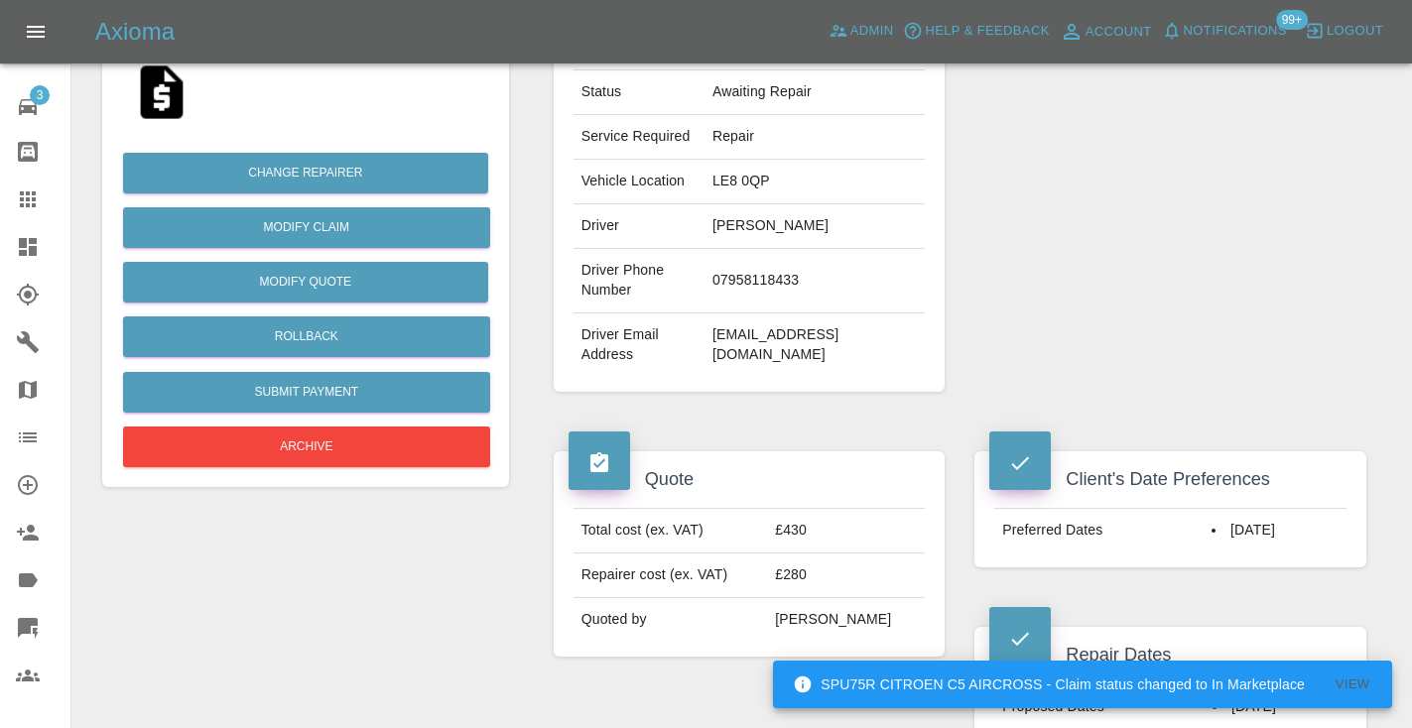
scroll to position [404, 0]
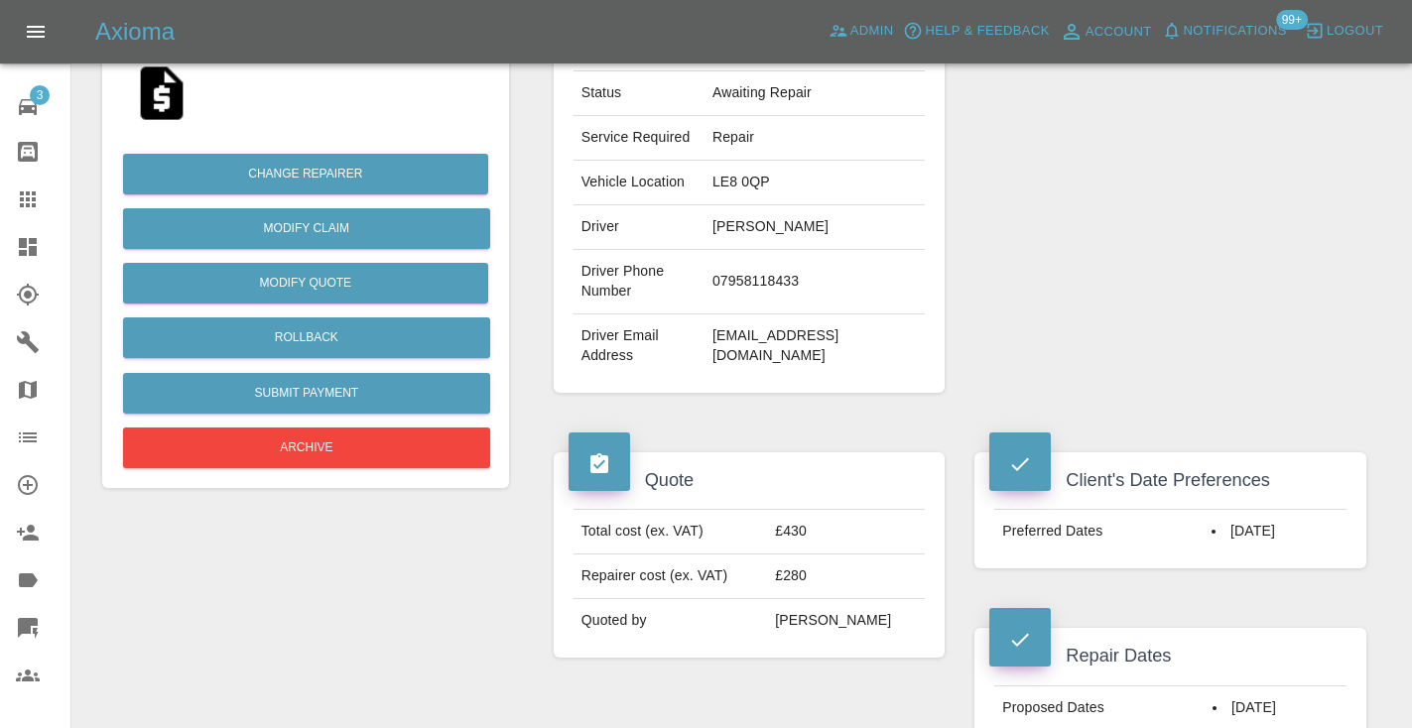
click at [731, 277] on td "07958118433" at bounding box center [814, 282] width 220 height 64
copy td "07958118433"
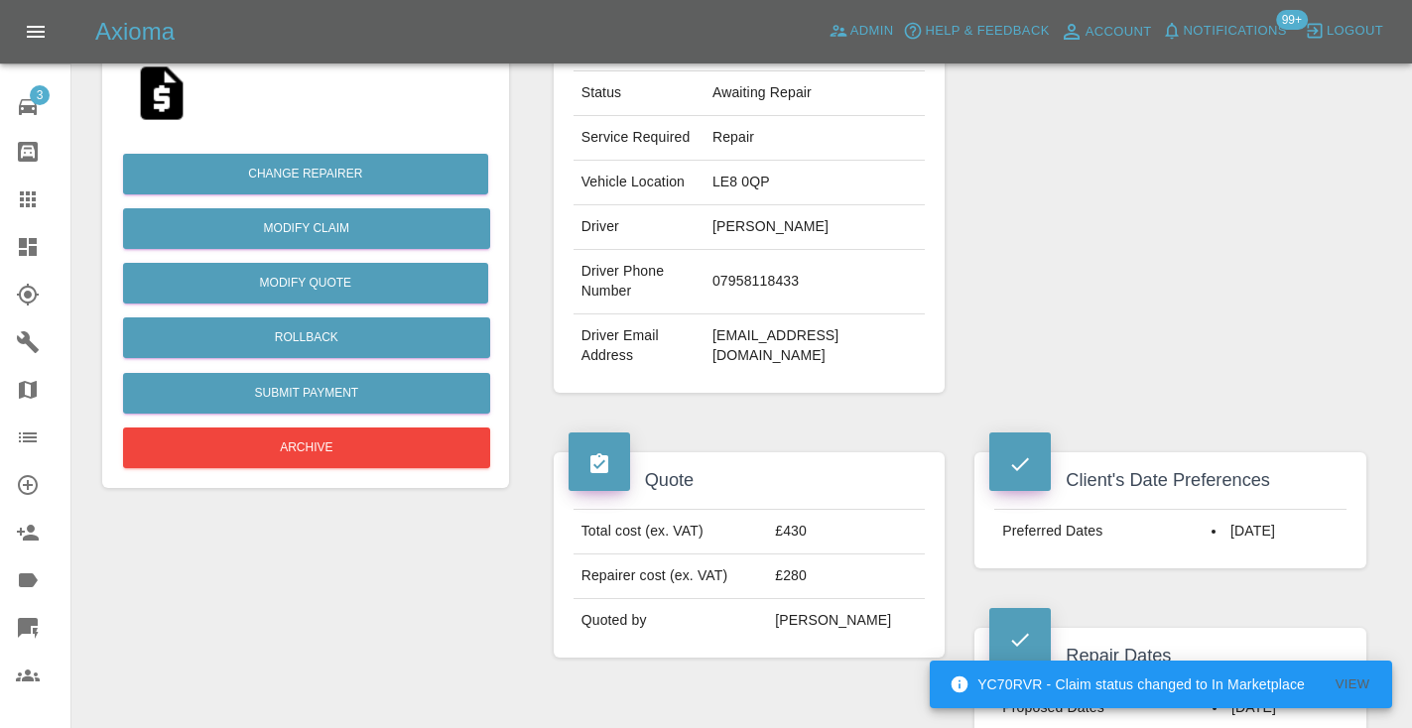
click at [1052, 189] on div "Repairer Repair shop J’s Fix Up Look Smart" at bounding box center [1170, 116] width 422 height 612
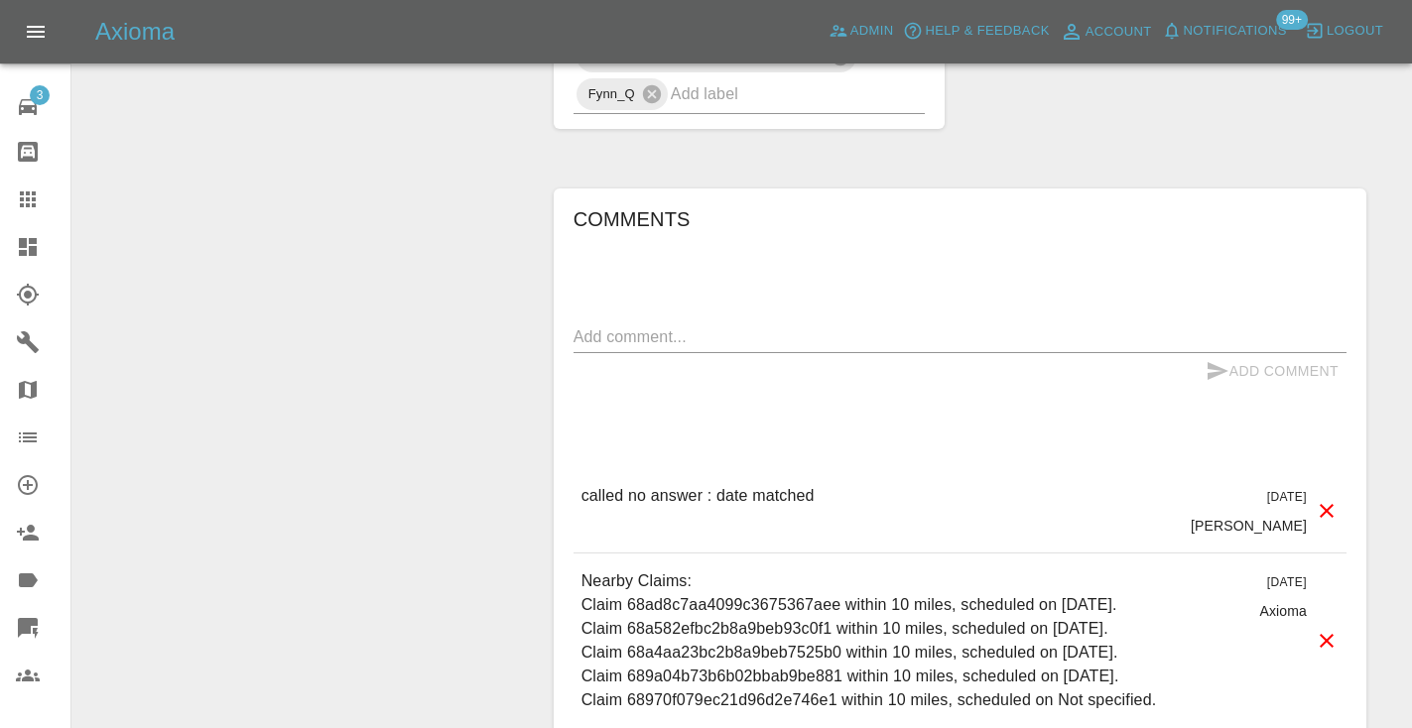
scroll to position [1612, 0]
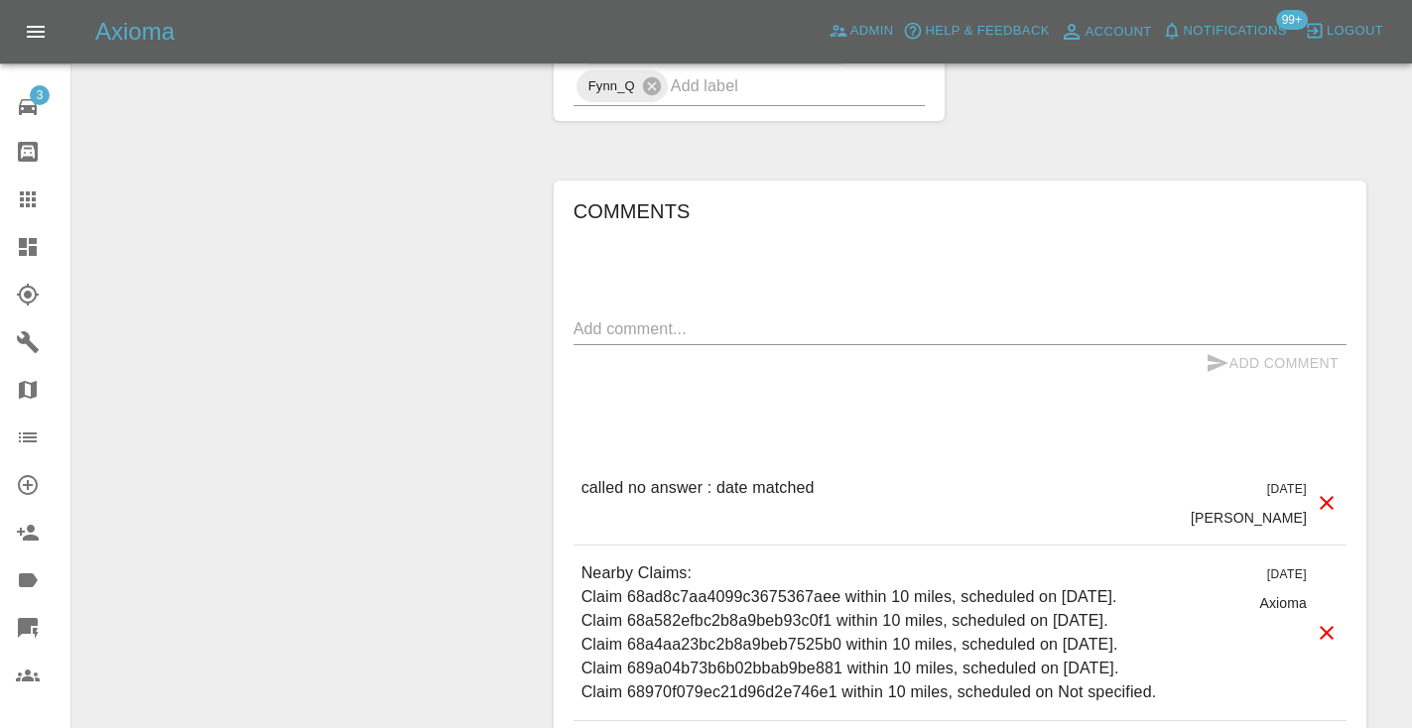
click at [638, 319] on textarea at bounding box center [959, 328] width 773 height 23
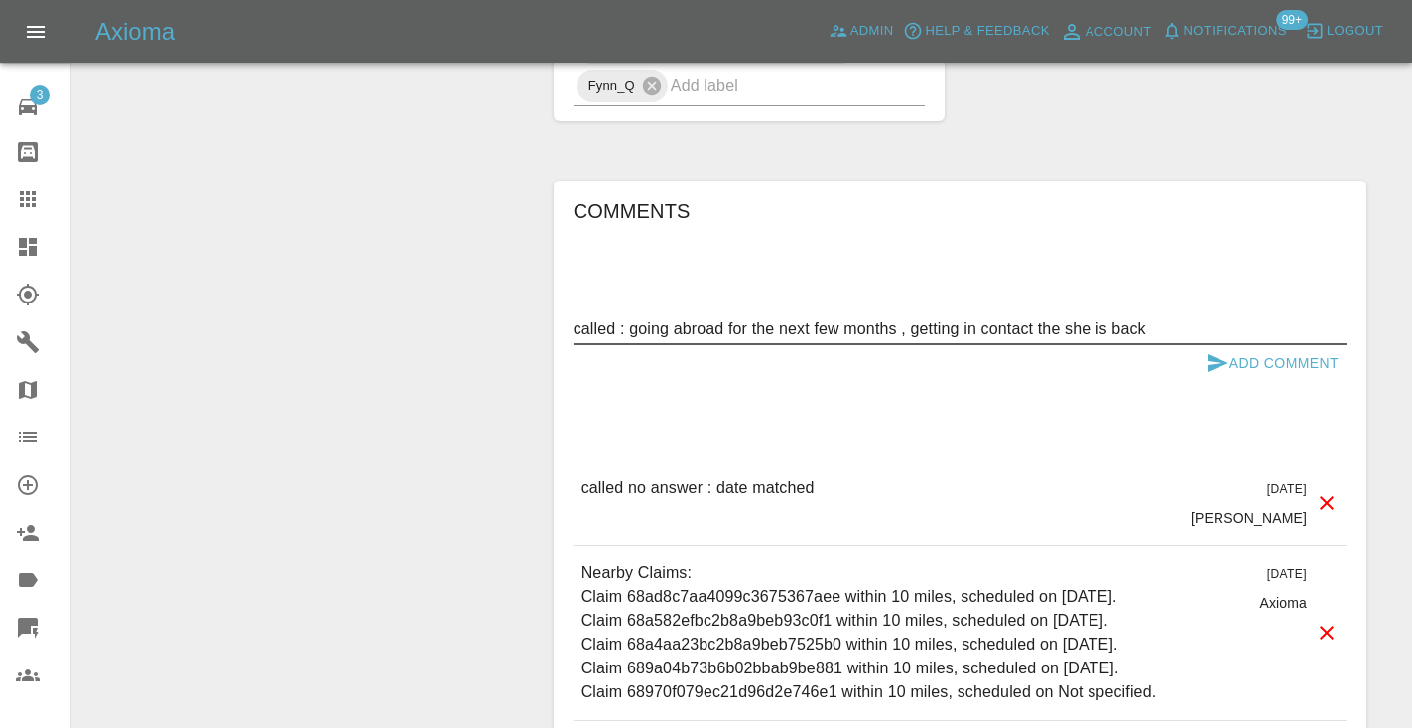
type textarea "called : going abroad for the next few months , getting in contact the she is b…"
click at [915, 257] on div "Comments called : going abroad for the next few months , getting in contact the…" at bounding box center [959, 549] width 773 height 709
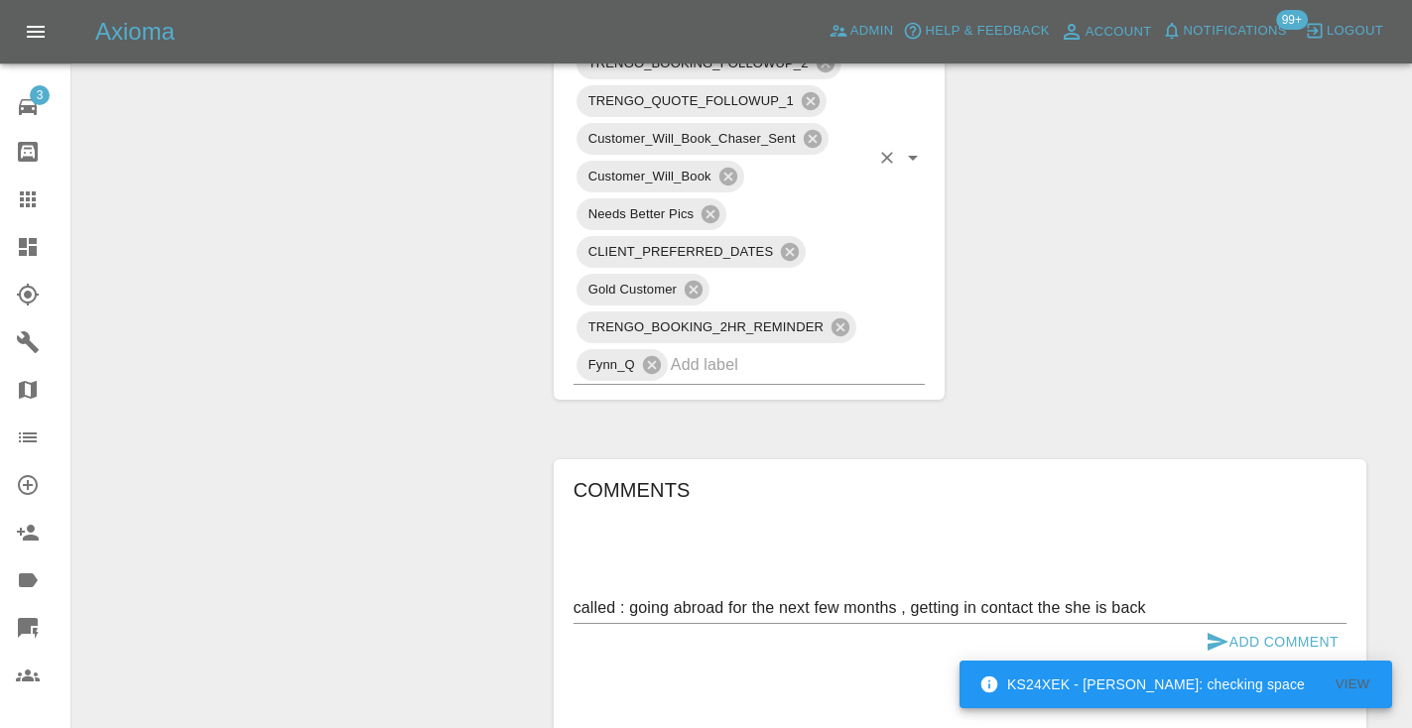
scroll to position [1340, 0]
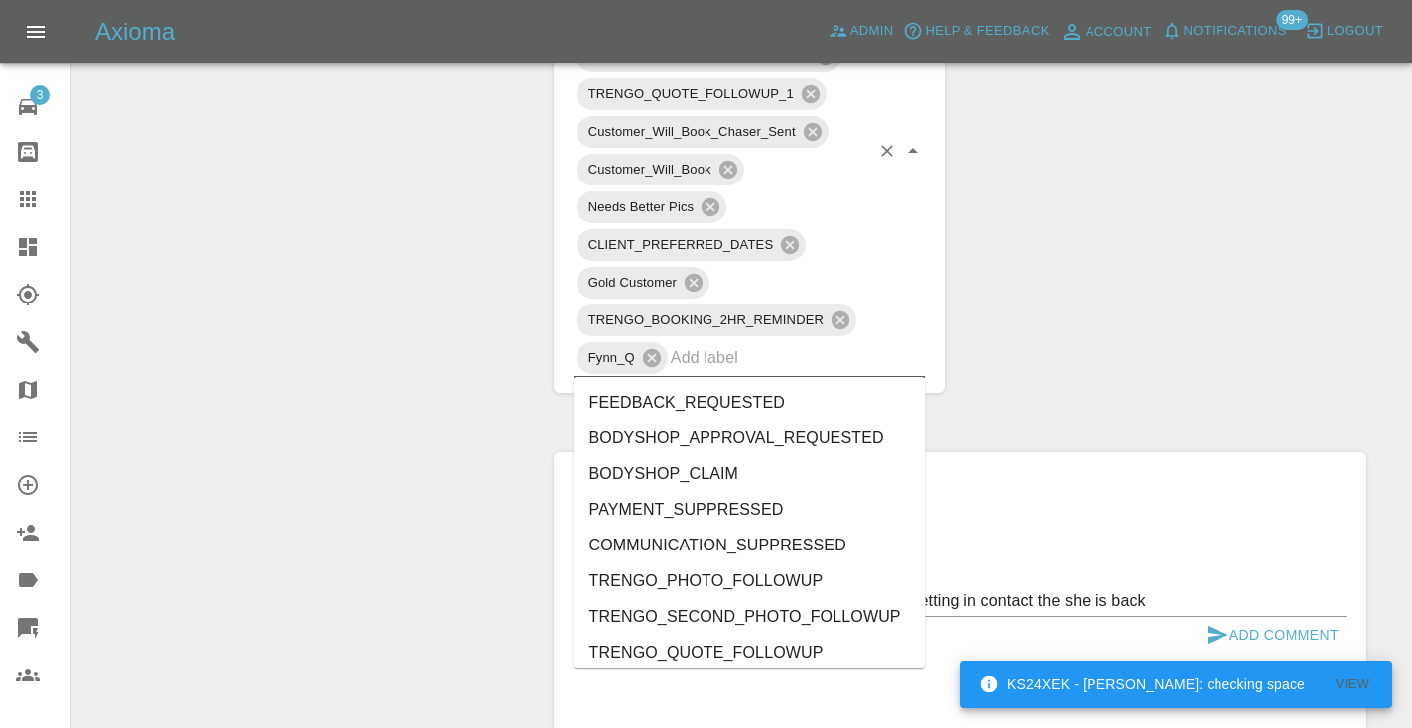
click at [723, 359] on input "text" at bounding box center [770, 357] width 199 height 31
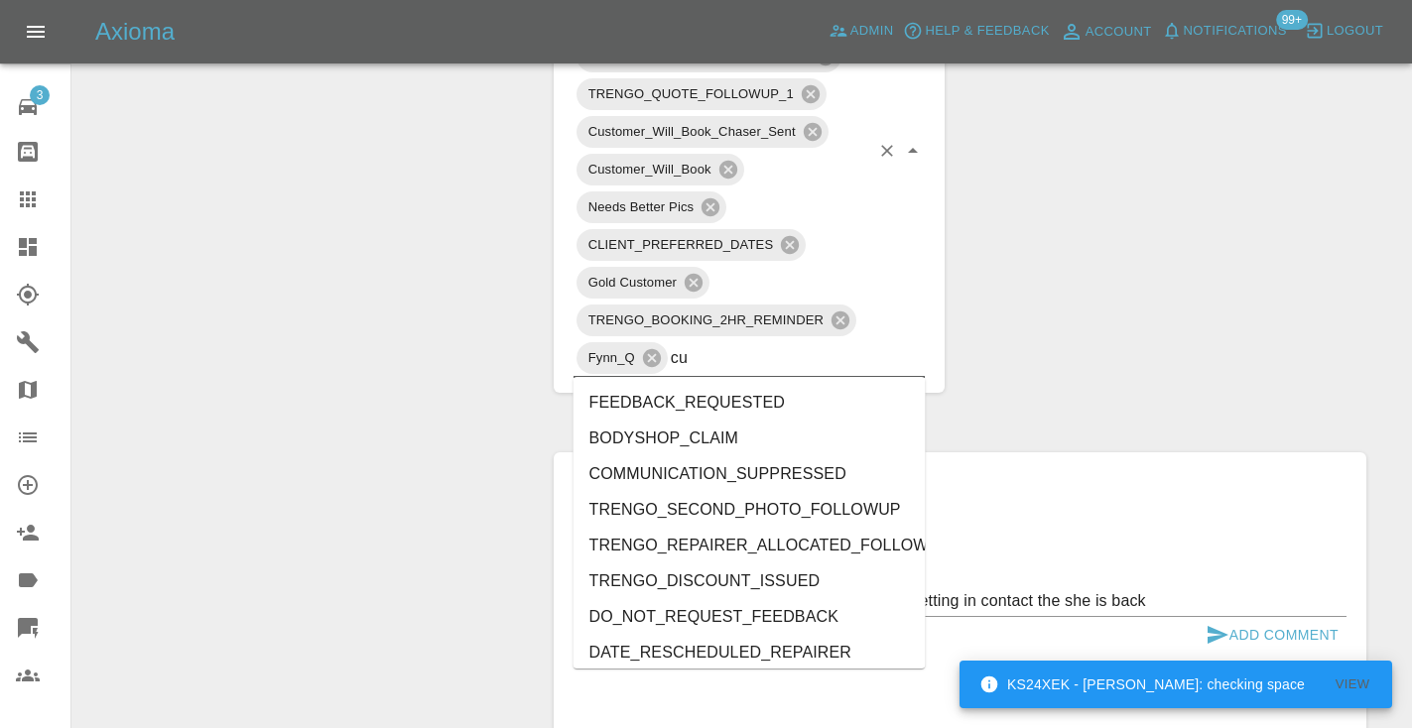
type input "cus"
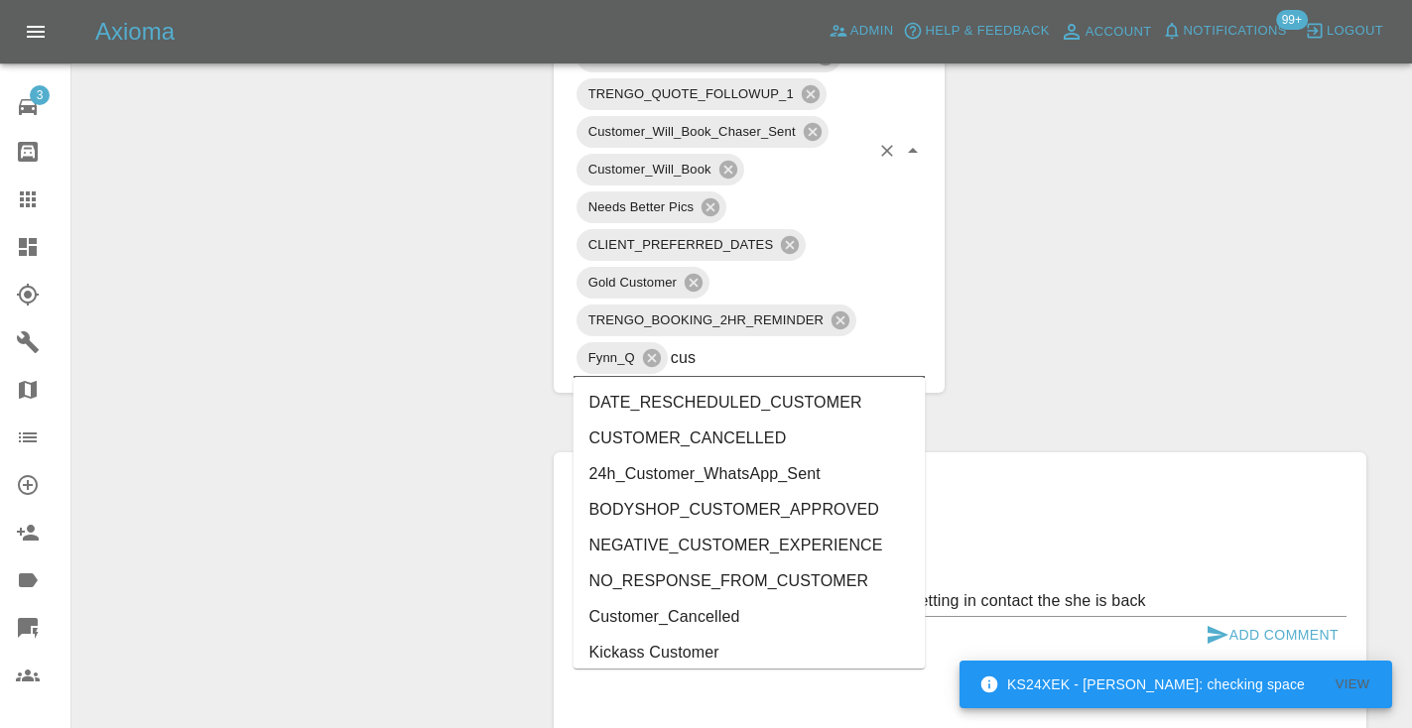
click at [701, 430] on li "CUSTOMER_CANCELLED" at bounding box center [749, 439] width 352 height 36
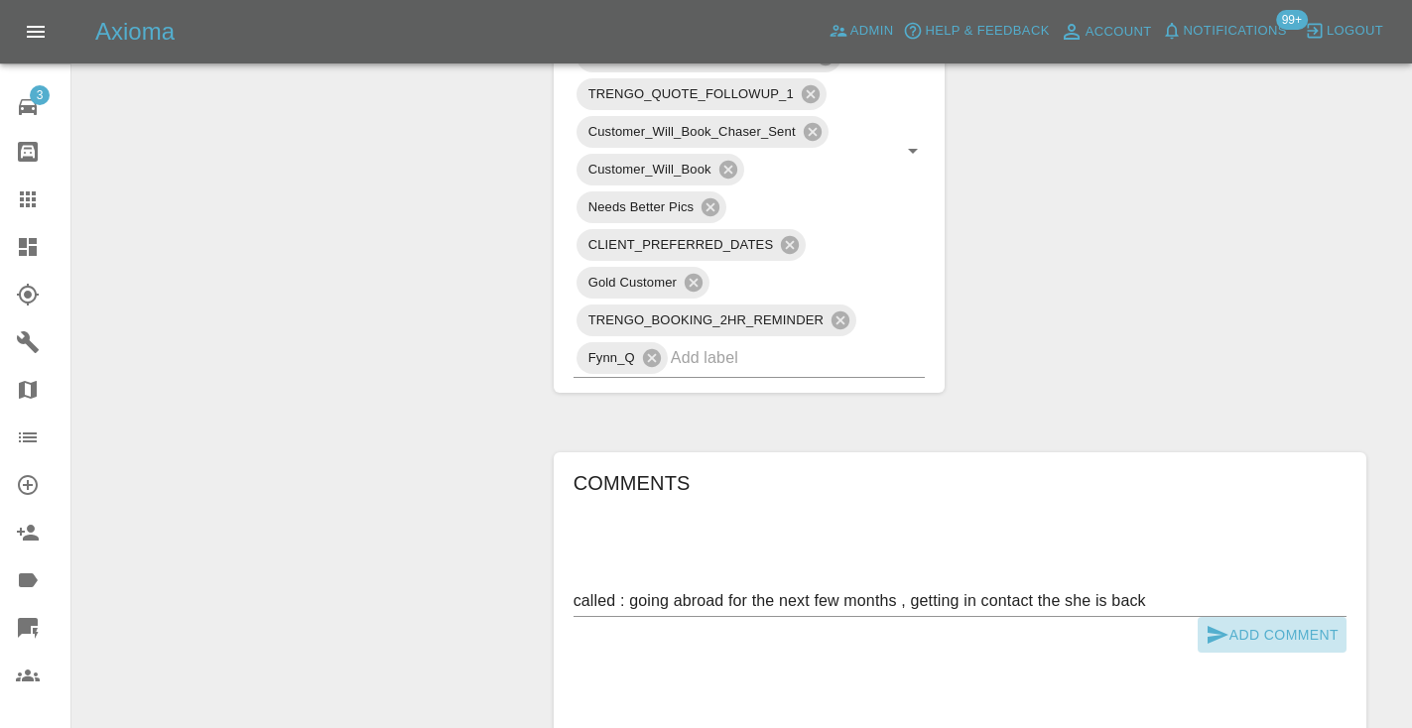
click at [1215, 627] on icon "submit" at bounding box center [1217, 635] width 24 height 24
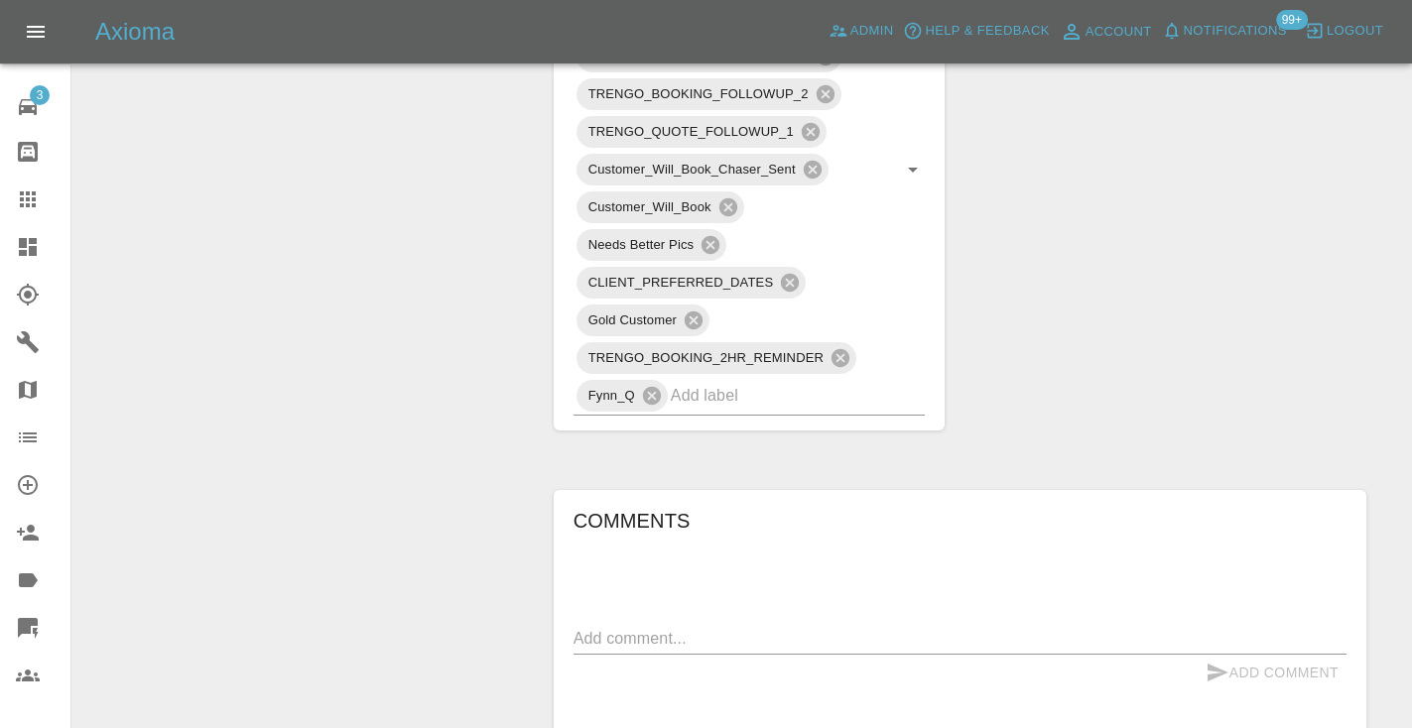
click at [457, 311] on div "Change Repairer Modify Claim Modify Quote Rollback Submit Payment Archive" at bounding box center [305, 66] width 437 height 2384
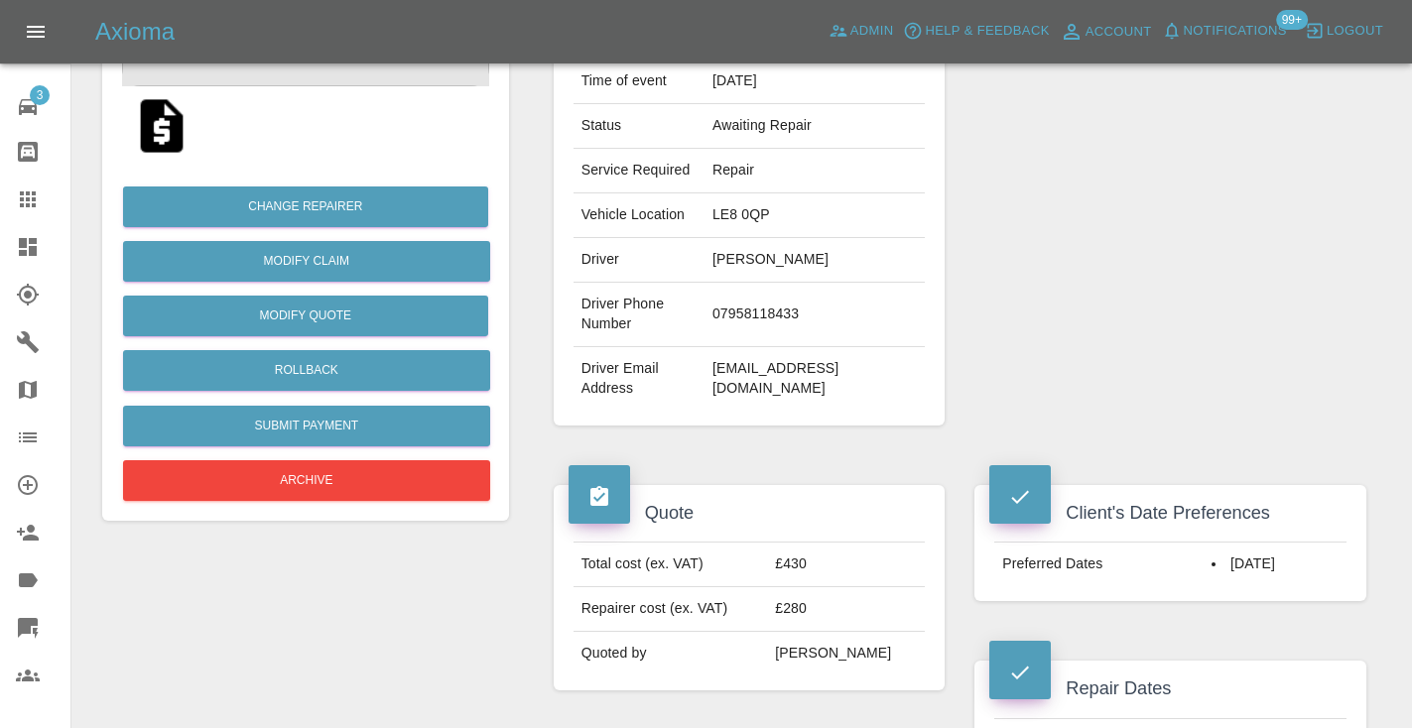
scroll to position [360, 0]
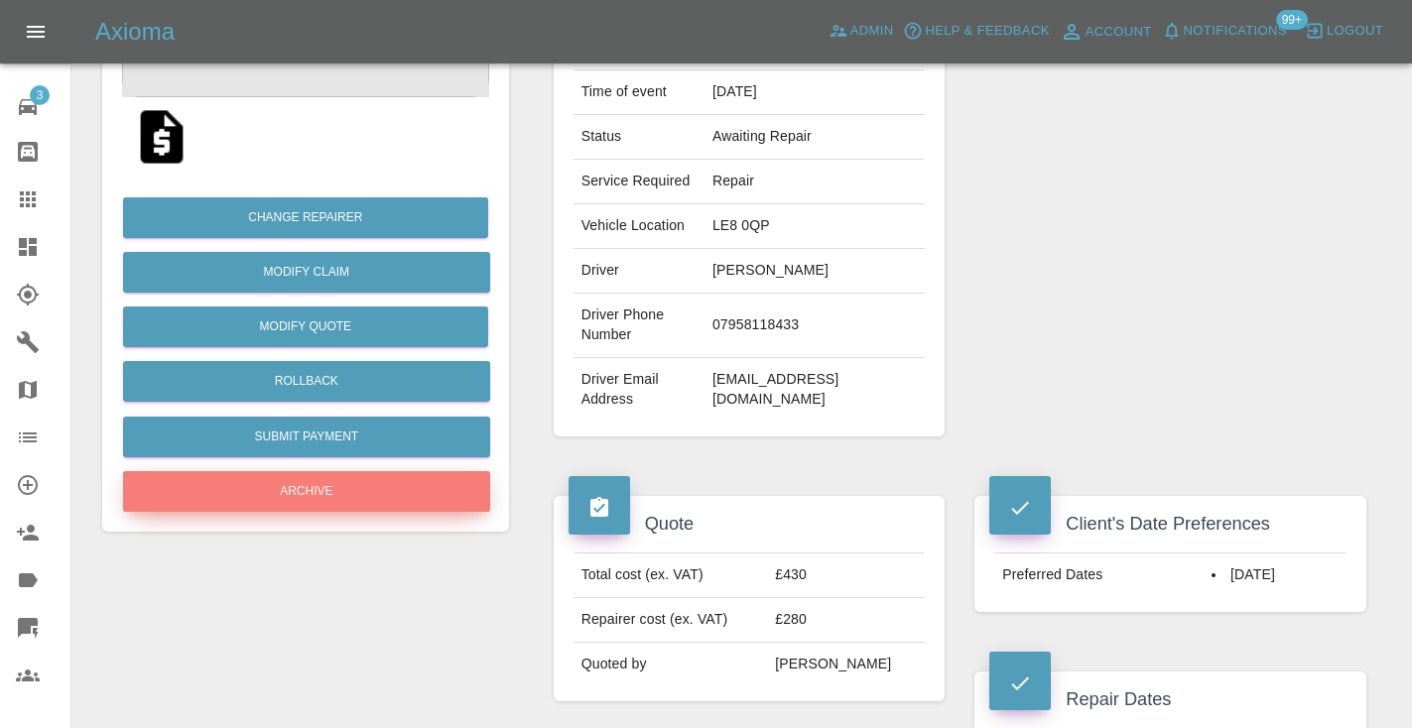
click at [317, 474] on button "Archive" at bounding box center [306, 491] width 367 height 41
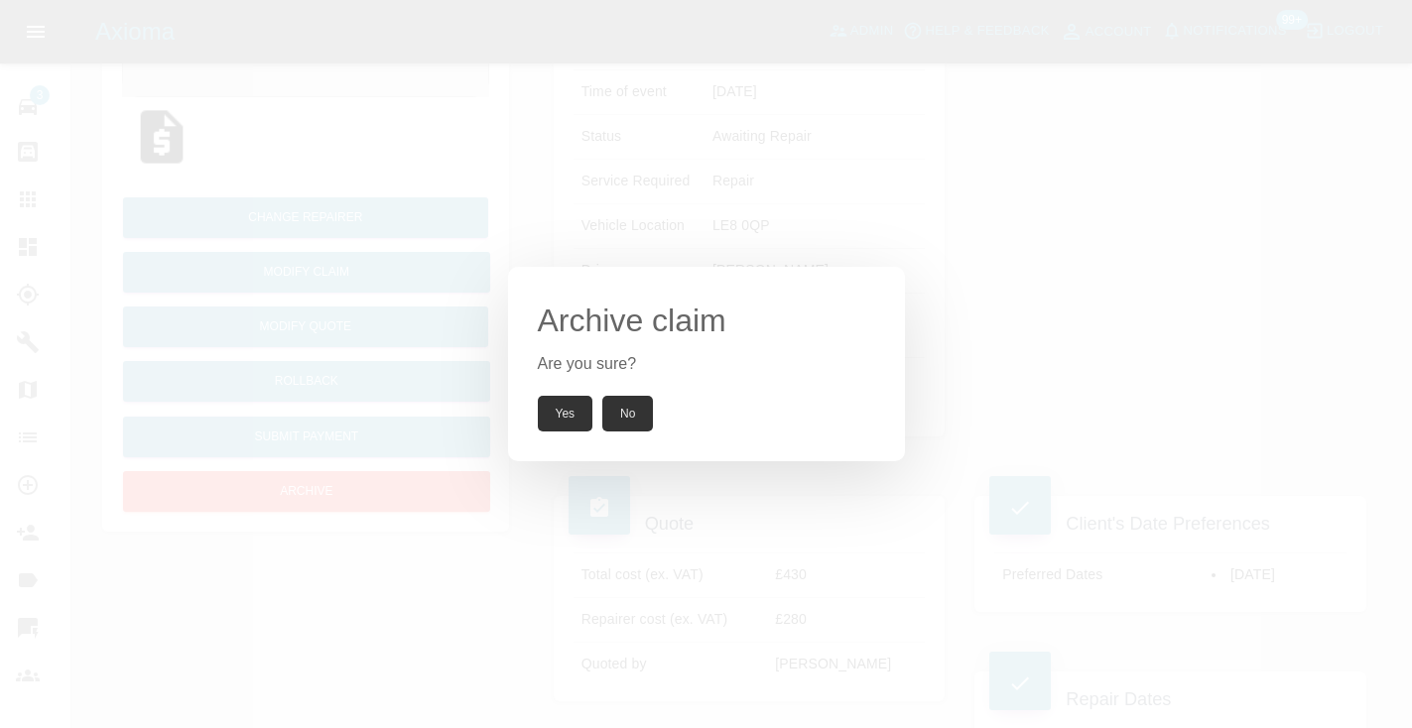
click at [561, 420] on button "Yes" at bounding box center [566, 414] width 56 height 36
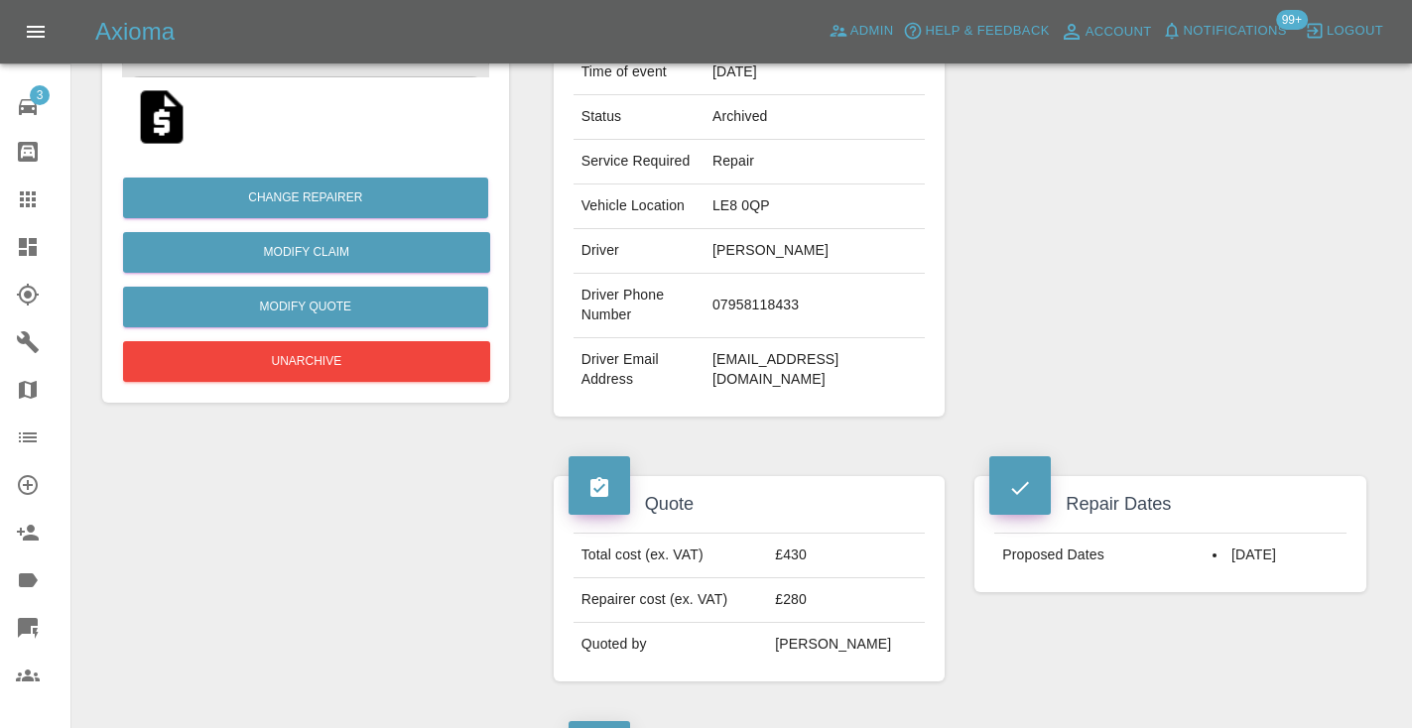
click at [27, 197] on icon at bounding box center [28, 199] width 16 height 16
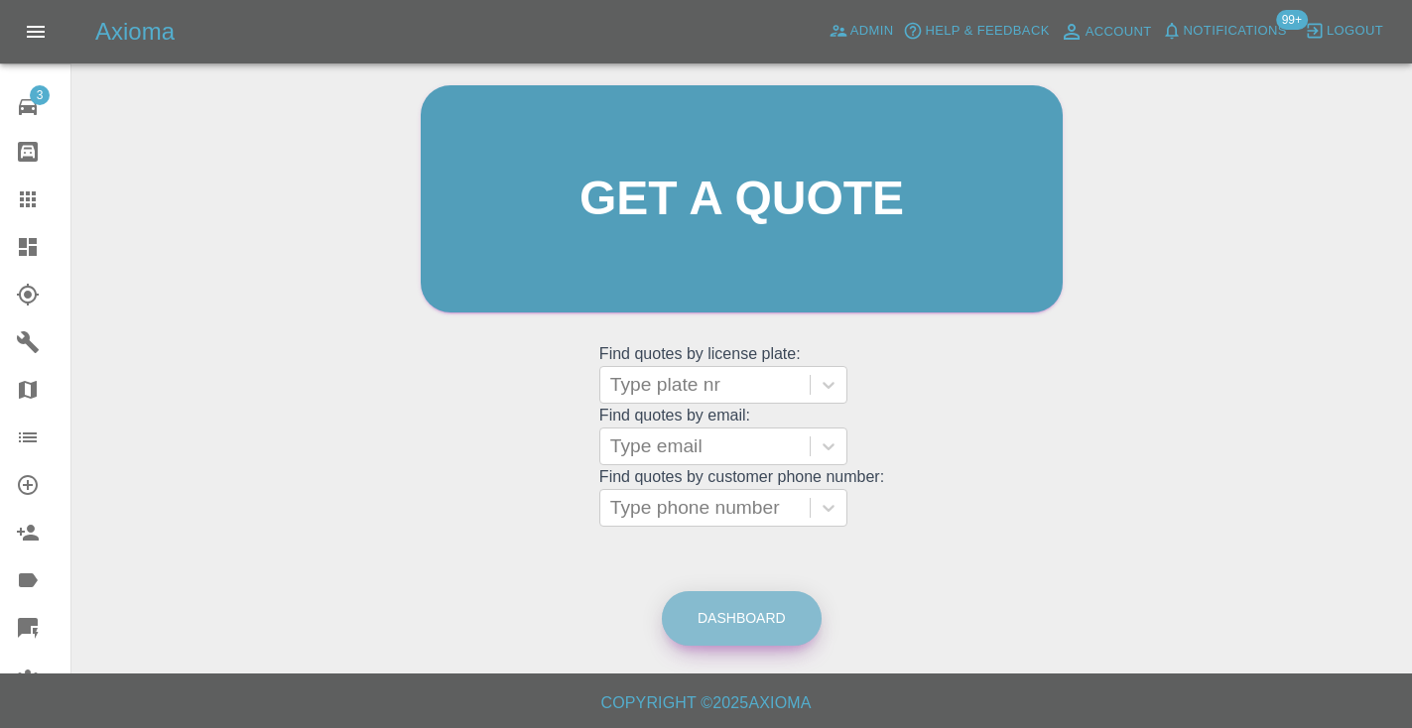
click at [717, 611] on link "Dashboard" at bounding box center [742, 618] width 160 height 55
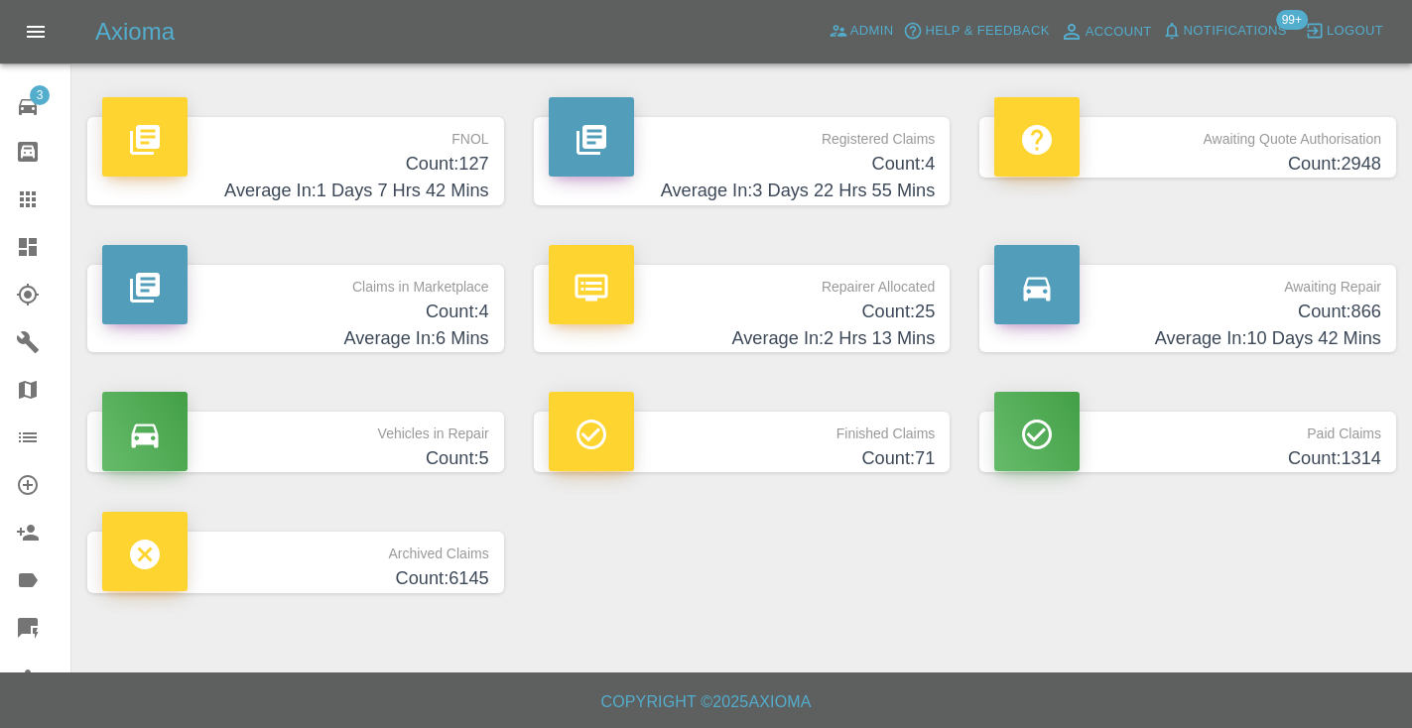
click at [1295, 331] on h4 "Average In: 10 Days 42 Mins" at bounding box center [1187, 338] width 387 height 27
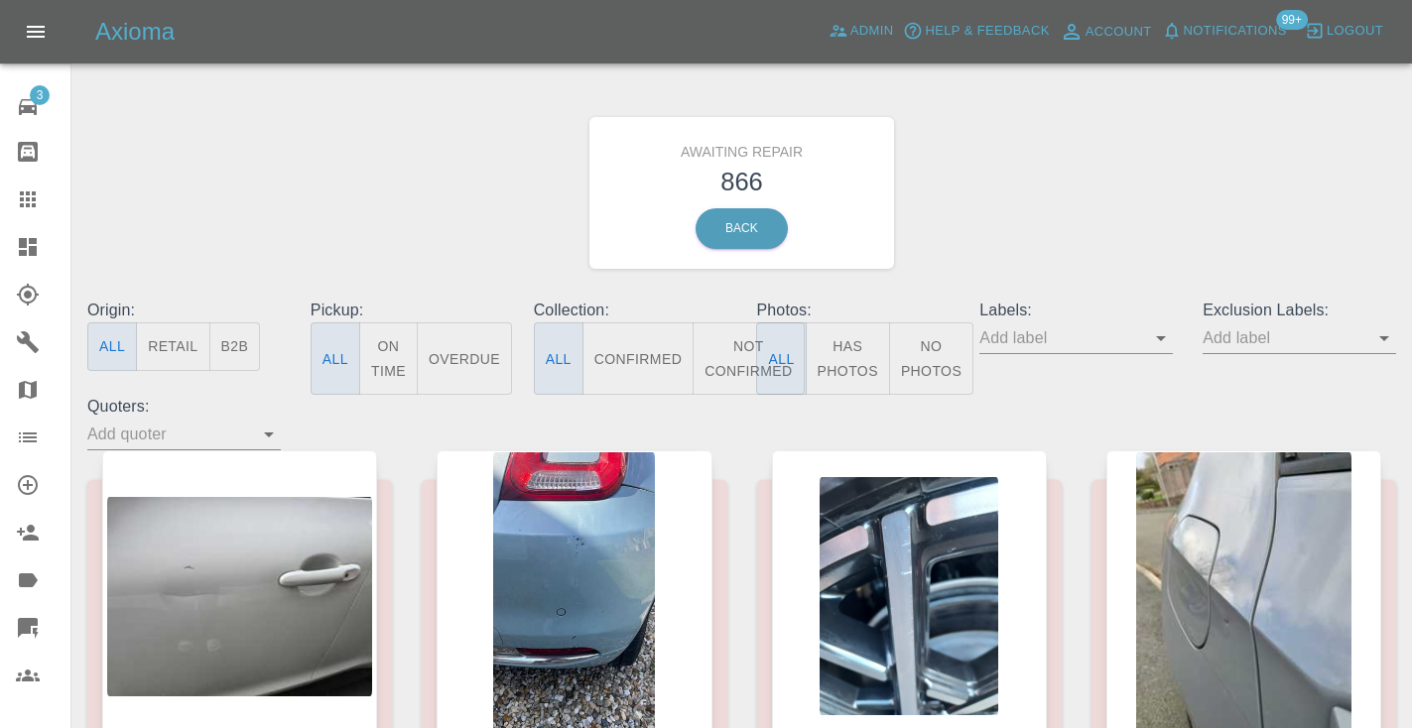
click at [713, 368] on button "Not Confirmed" at bounding box center [748, 358] width 111 height 72
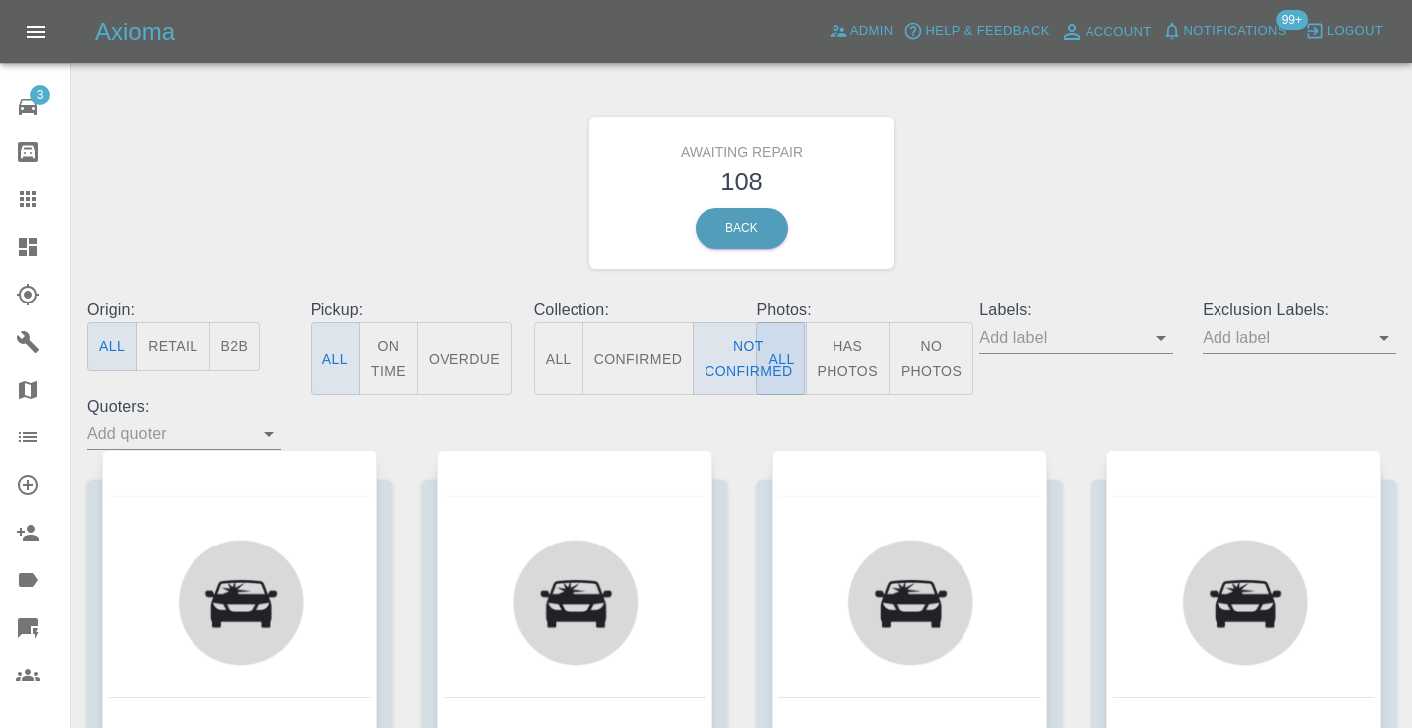
click at [1014, 217] on div "Awaiting Repair 108 Back" at bounding box center [741, 192] width 1338 height 211
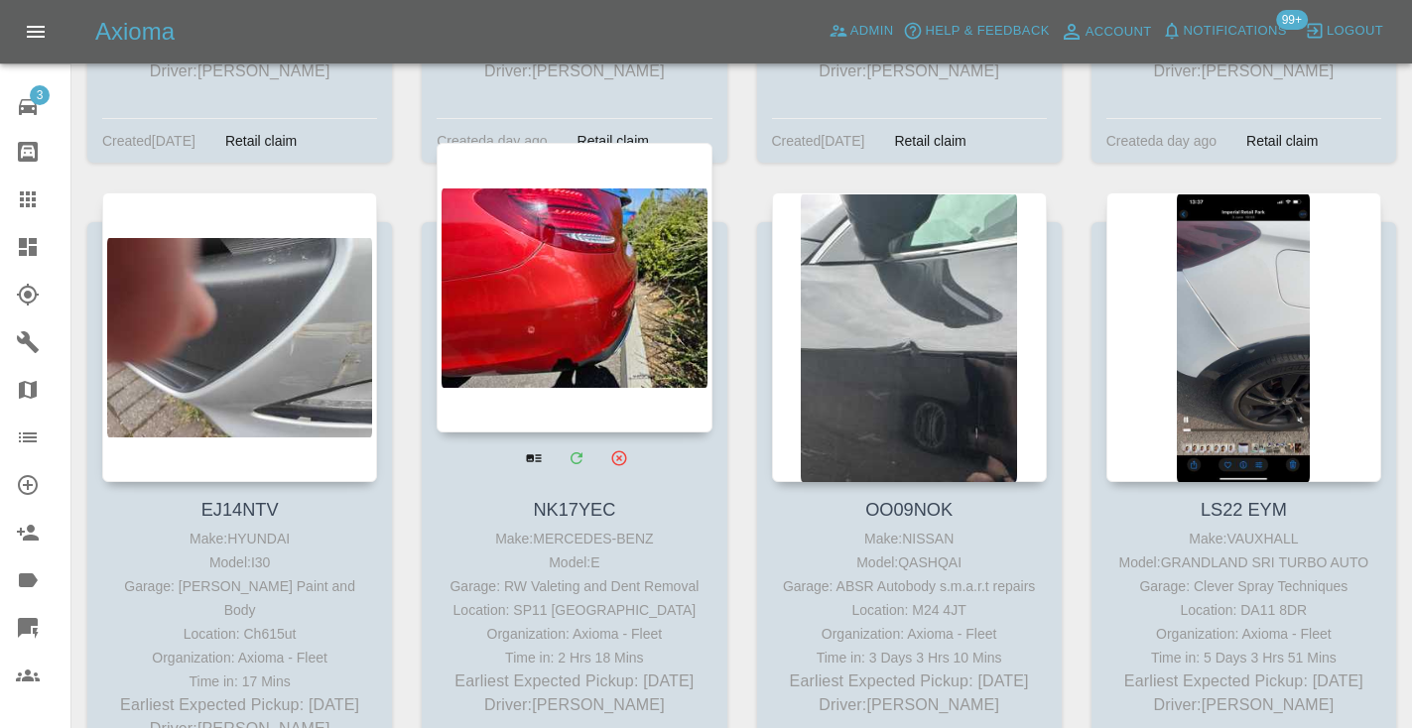
scroll to position [10020, 0]
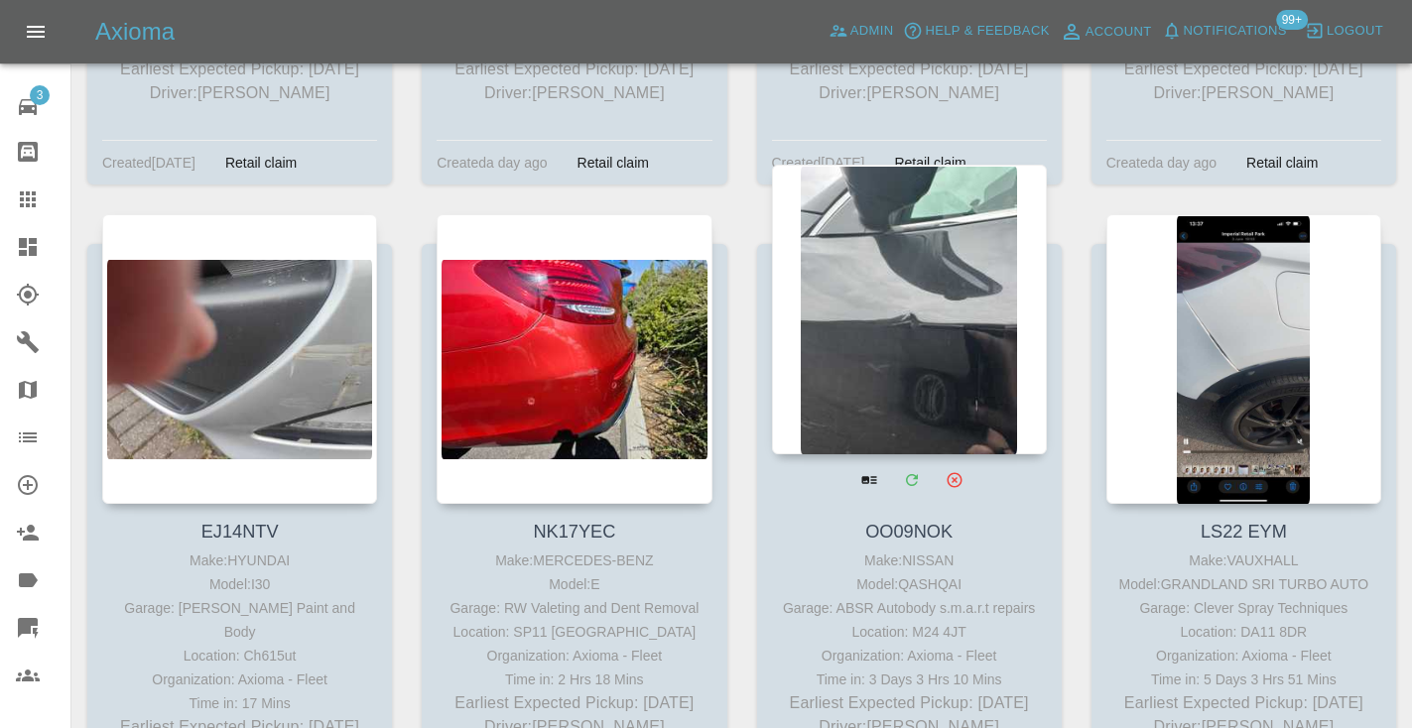
click at [920, 204] on div at bounding box center [909, 310] width 275 height 290
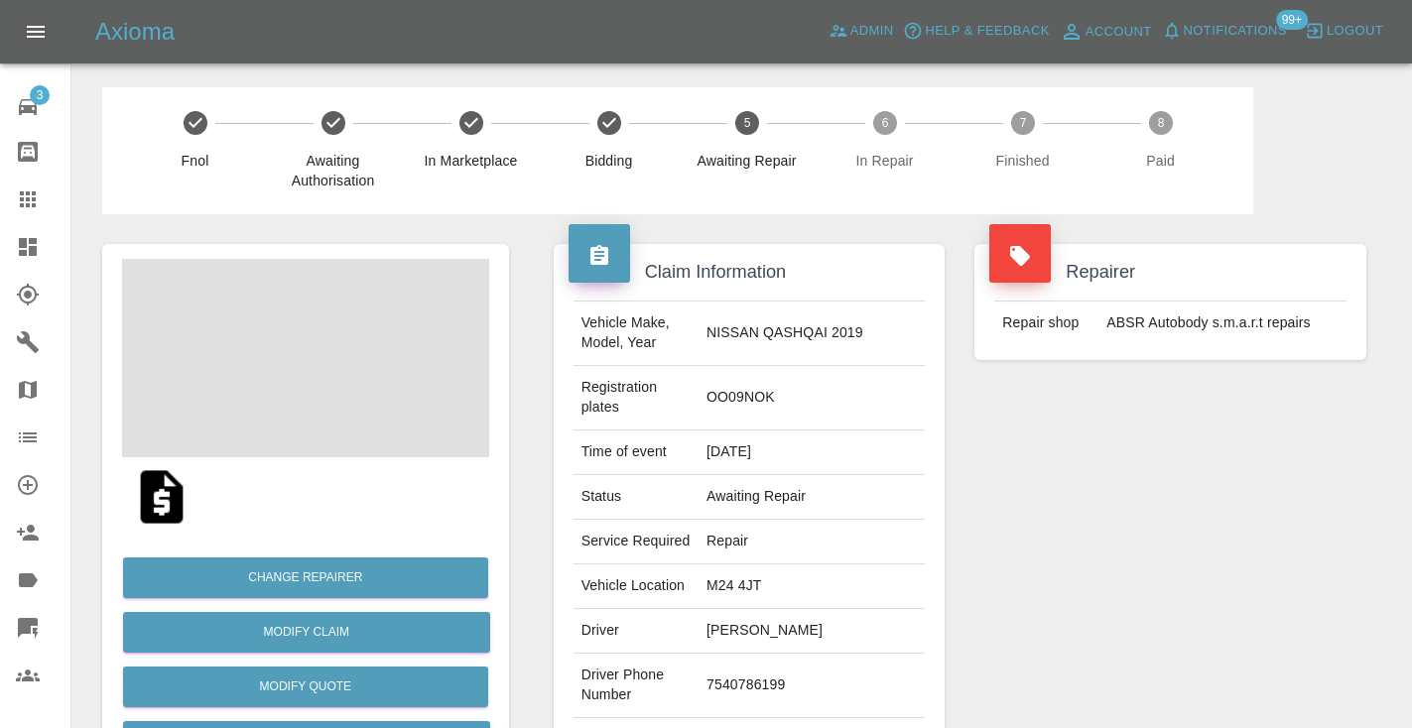
click at [777, 654] on td "7540786199" at bounding box center [811, 686] width 226 height 64
copy td "7540786199"
click at [1067, 537] on div "Repairer Repair shop ABSR Autobody s.m.a.r.t repairs" at bounding box center [1170, 530] width 422 height 632
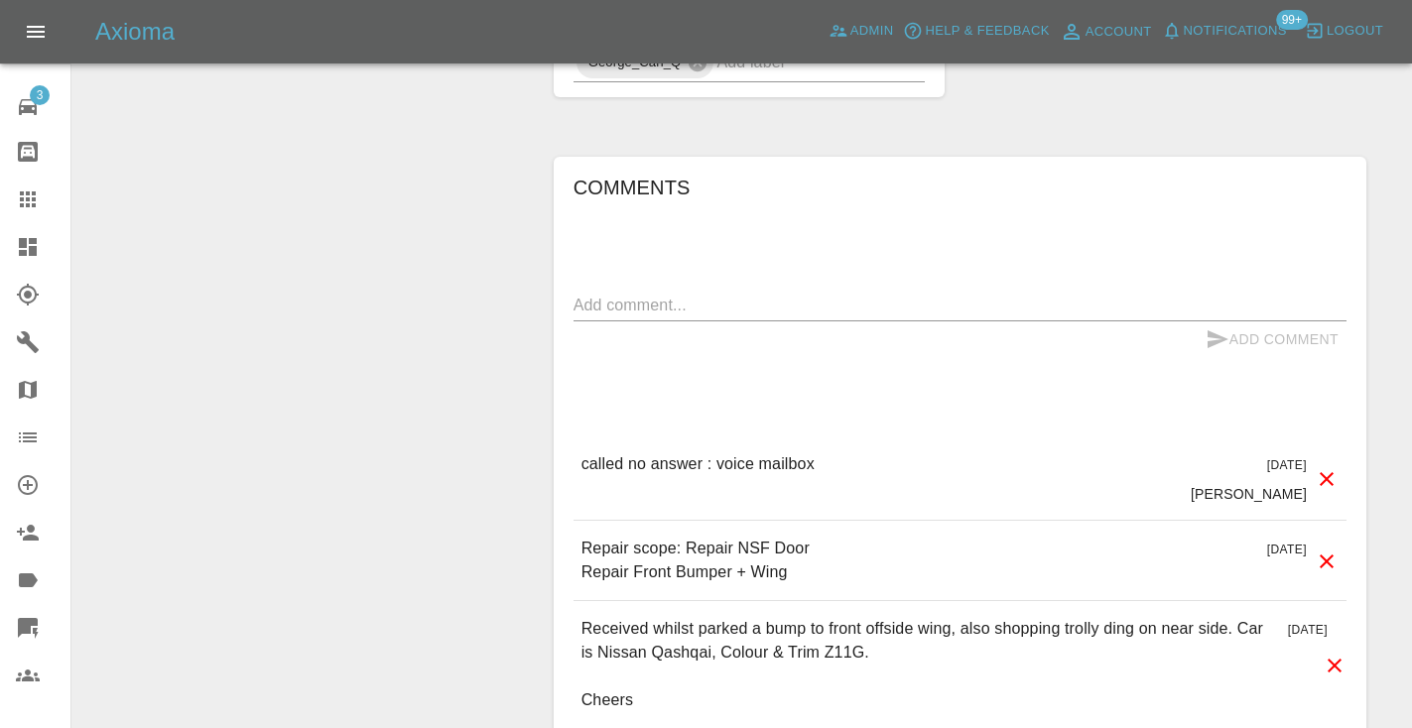
scroll to position [1734, 0]
click at [728, 320] on div "Add Comment" at bounding box center [959, 338] width 773 height 37
click at [762, 293] on textarea at bounding box center [959, 304] width 773 height 23
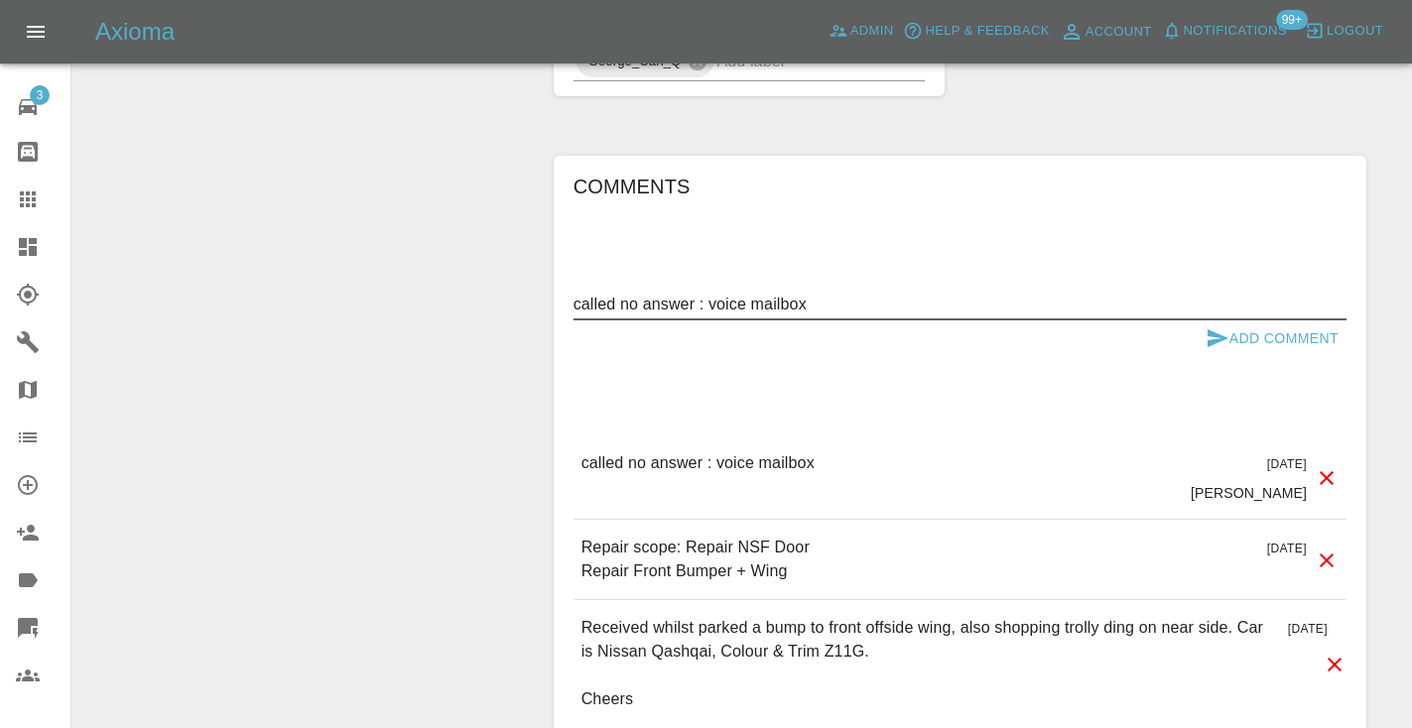
type textarea "called no answer : voice mailbox"
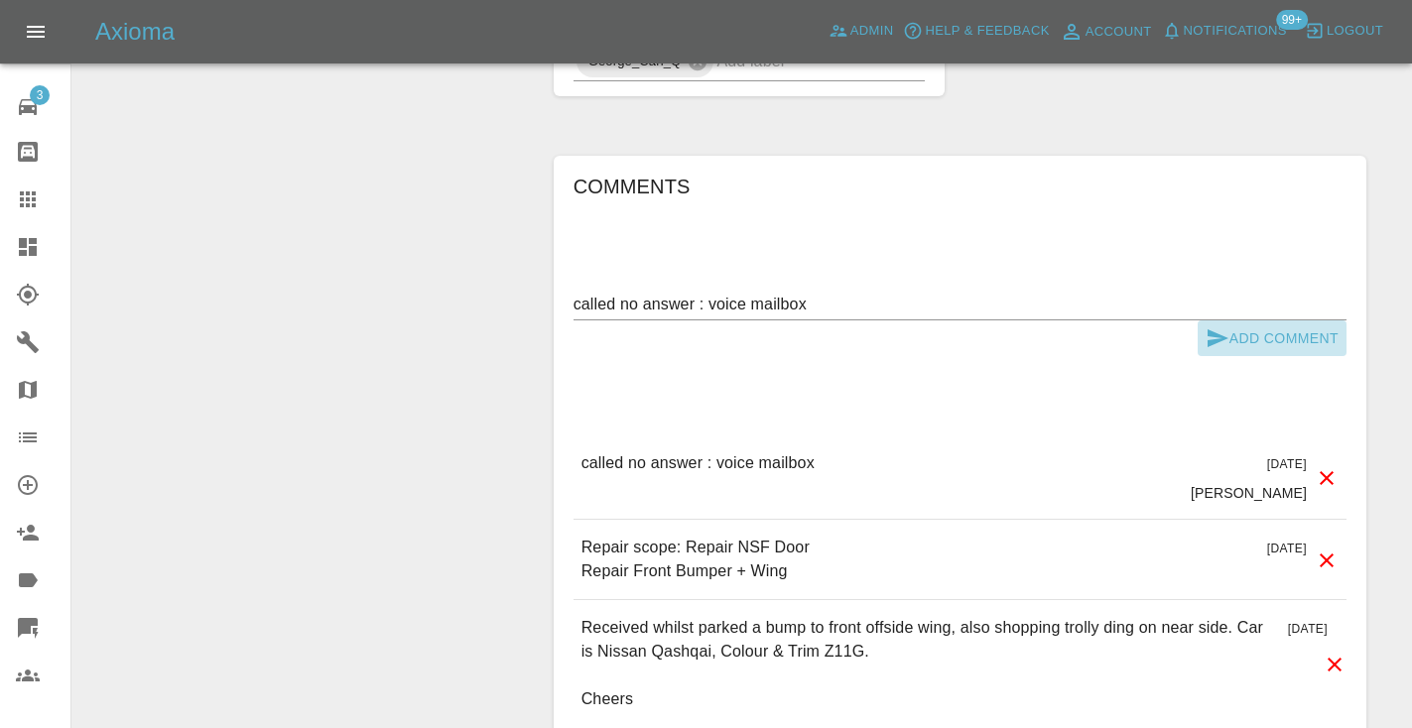
click at [1210, 329] on icon "submit" at bounding box center [1217, 338] width 21 height 18
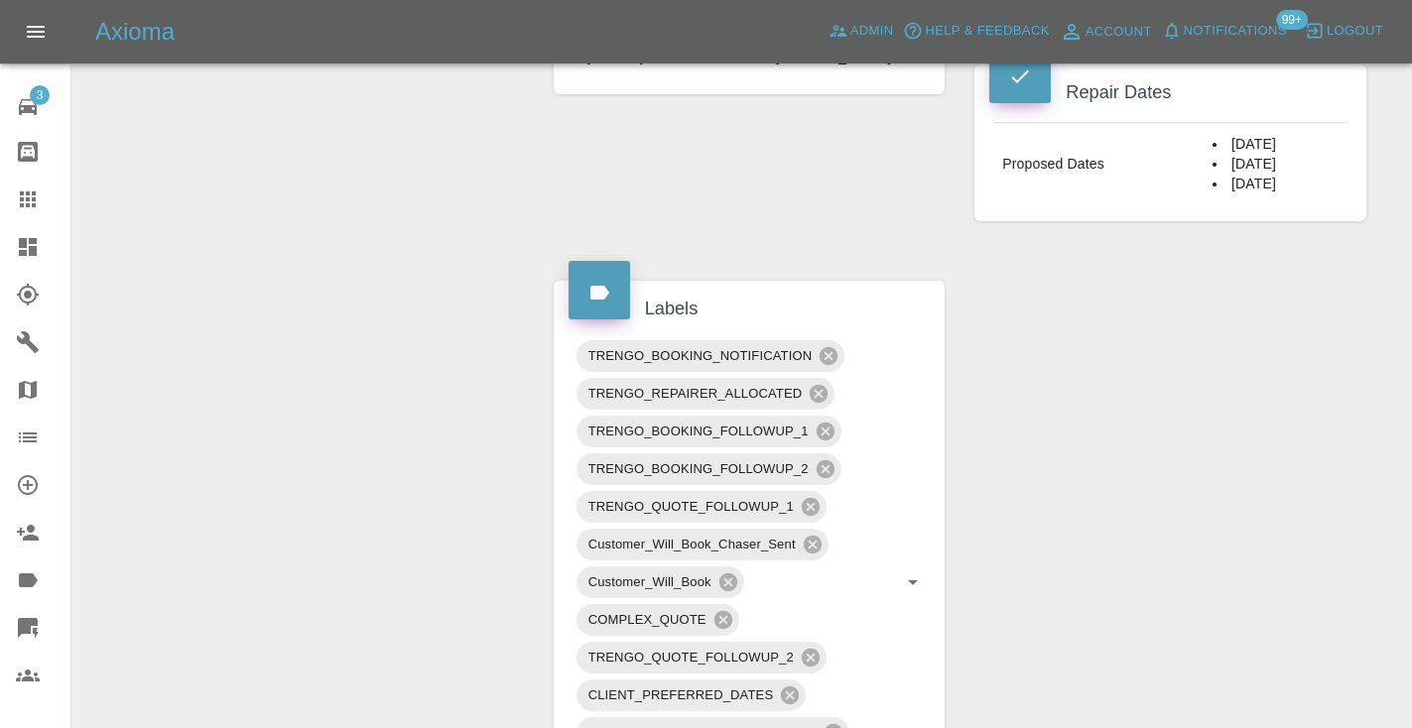
scroll to position [990, 0]
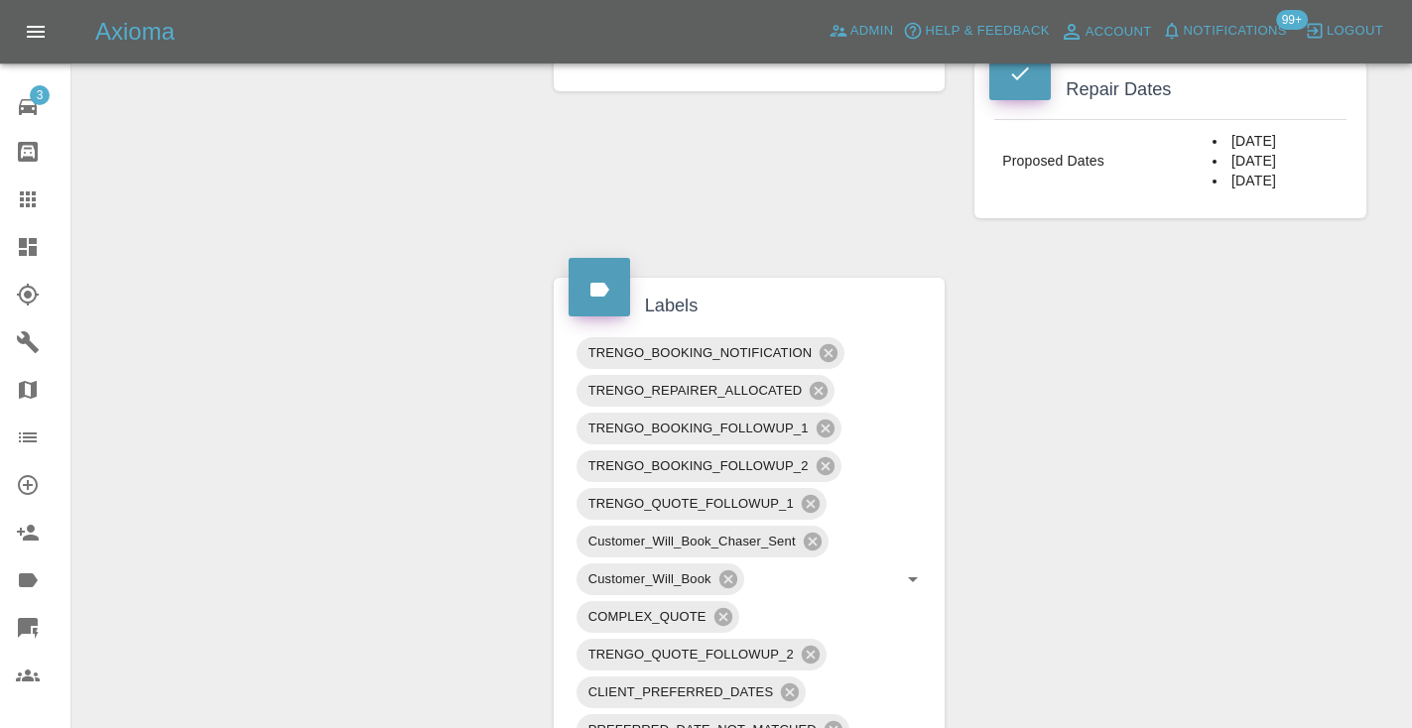
click at [27, 182] on link "Claims" at bounding box center [35, 200] width 70 height 48
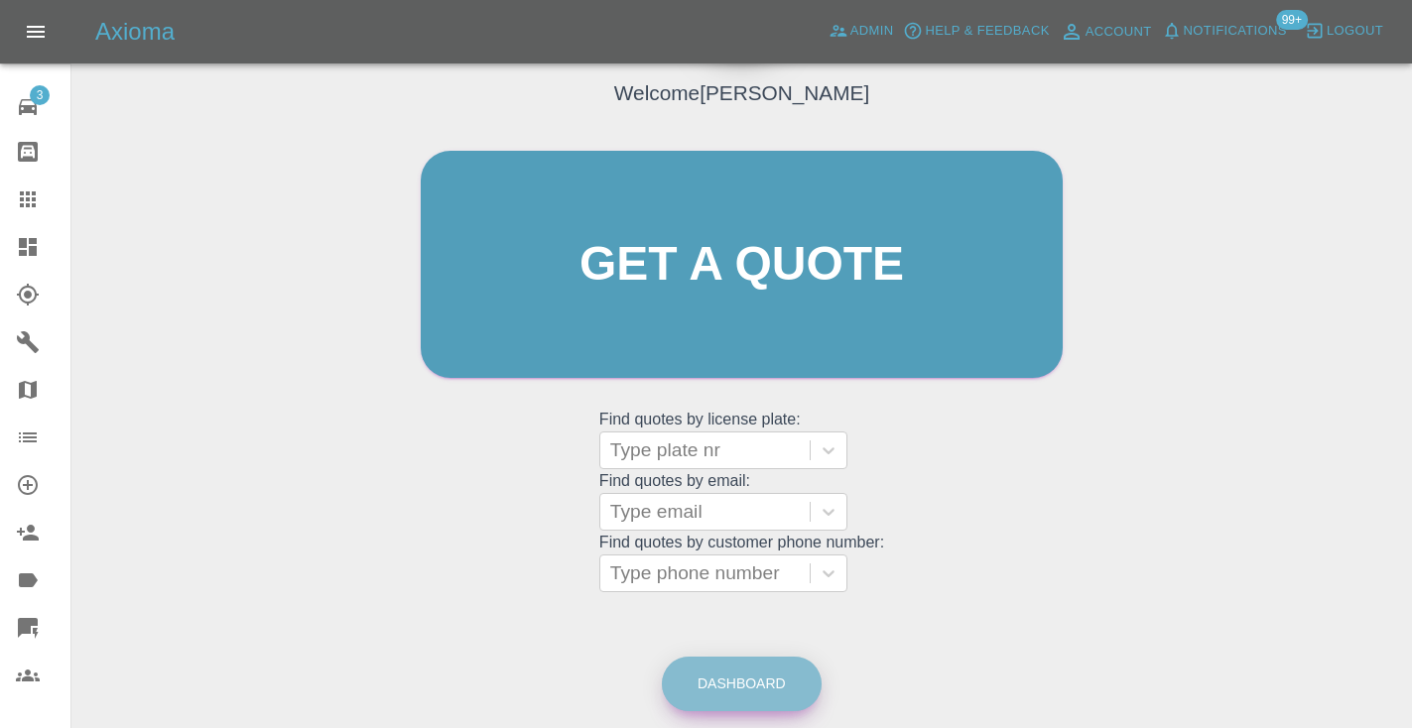
click at [755, 680] on link "Dashboard" at bounding box center [742, 684] width 160 height 55
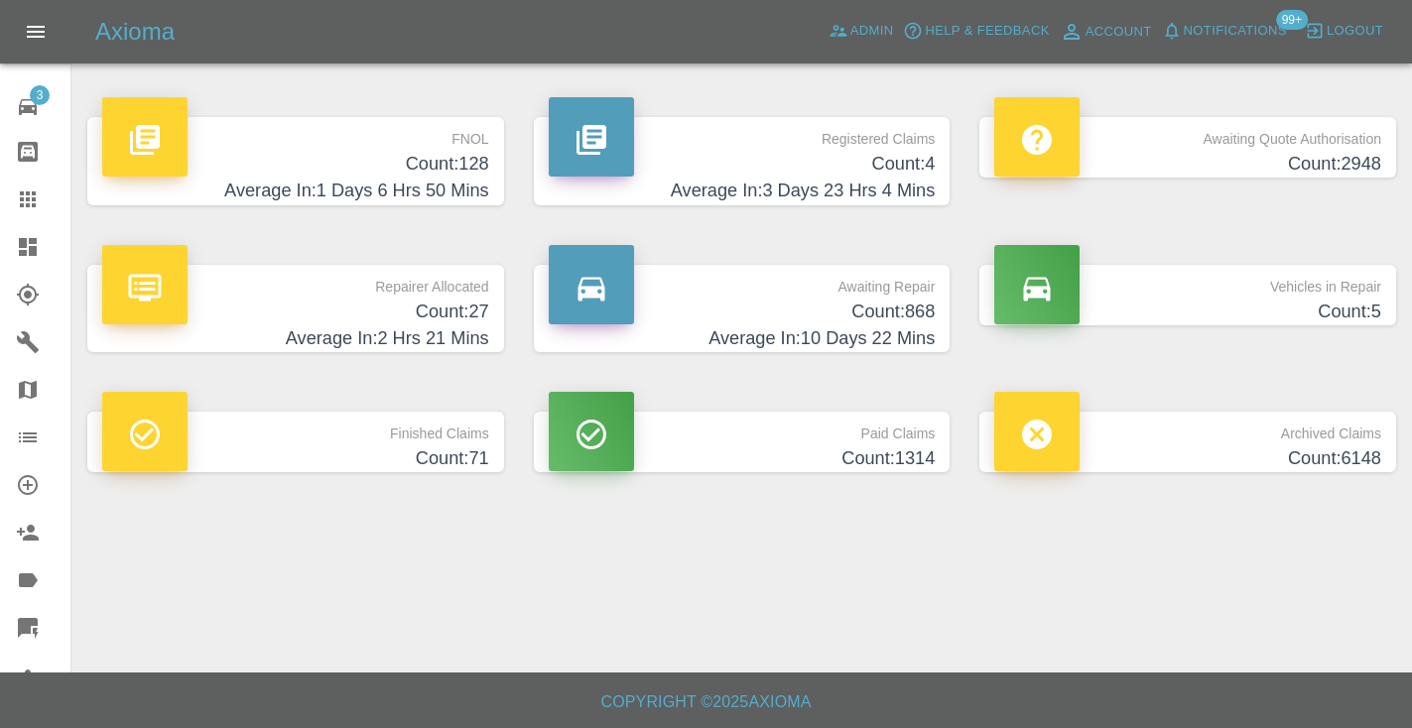
click at [912, 333] on h4 "Average In: 10 Days 22 Mins" at bounding box center [742, 338] width 387 height 27
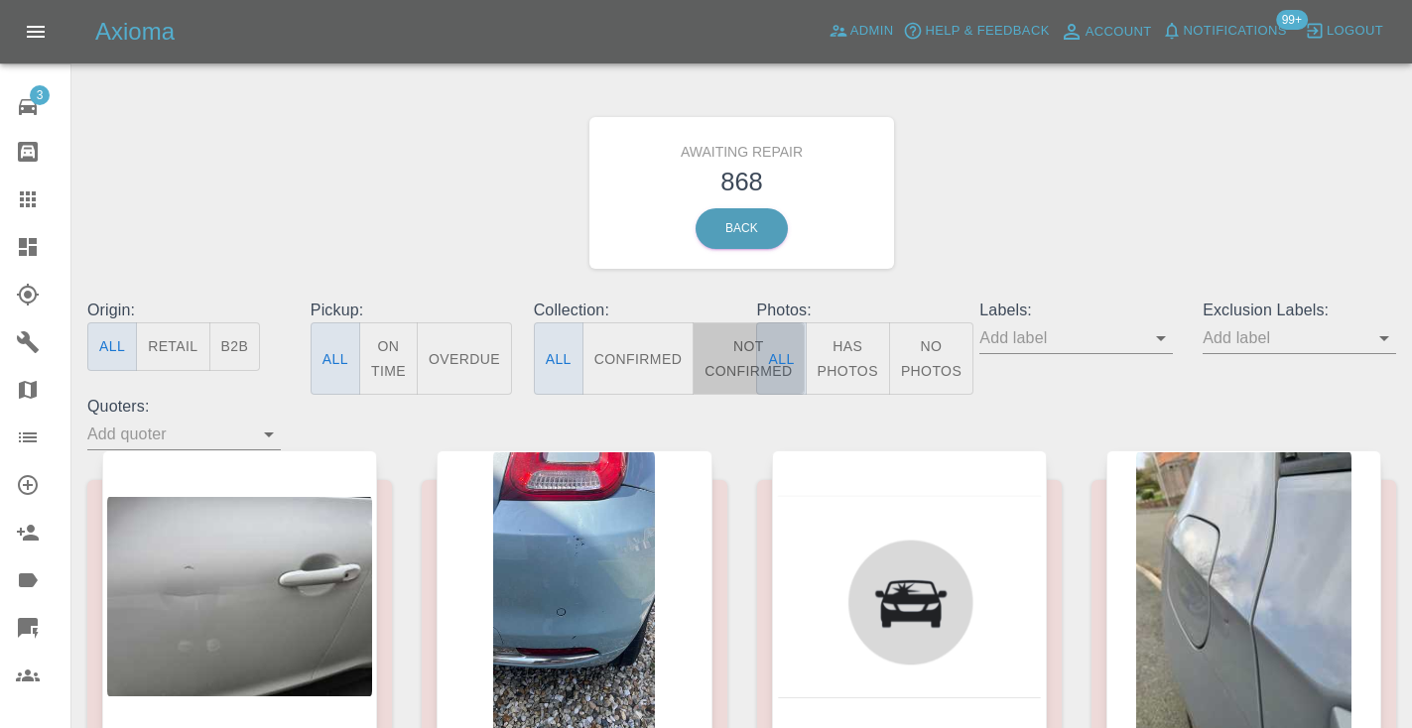
click at [735, 355] on button "Not Confirmed" at bounding box center [748, 358] width 111 height 72
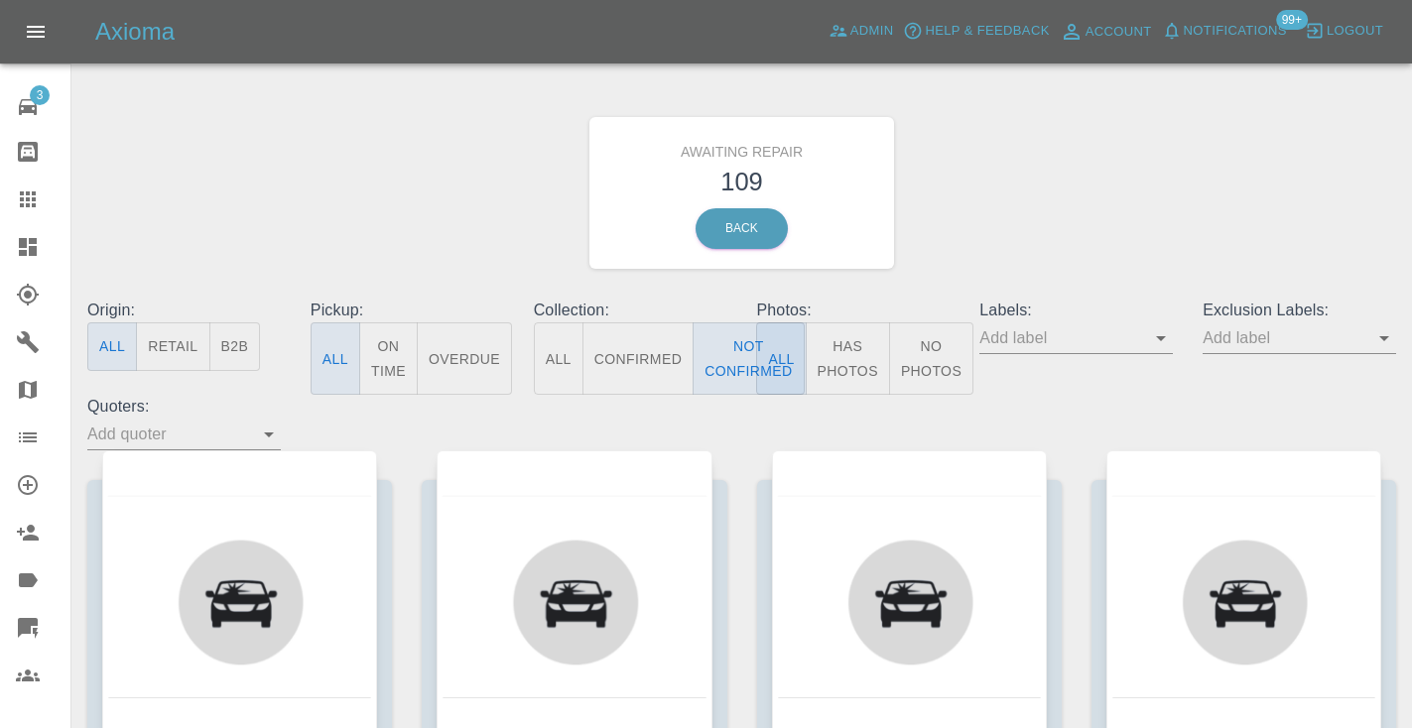
click at [998, 233] on div "Awaiting Repair 109 Back" at bounding box center [741, 192] width 1338 height 211
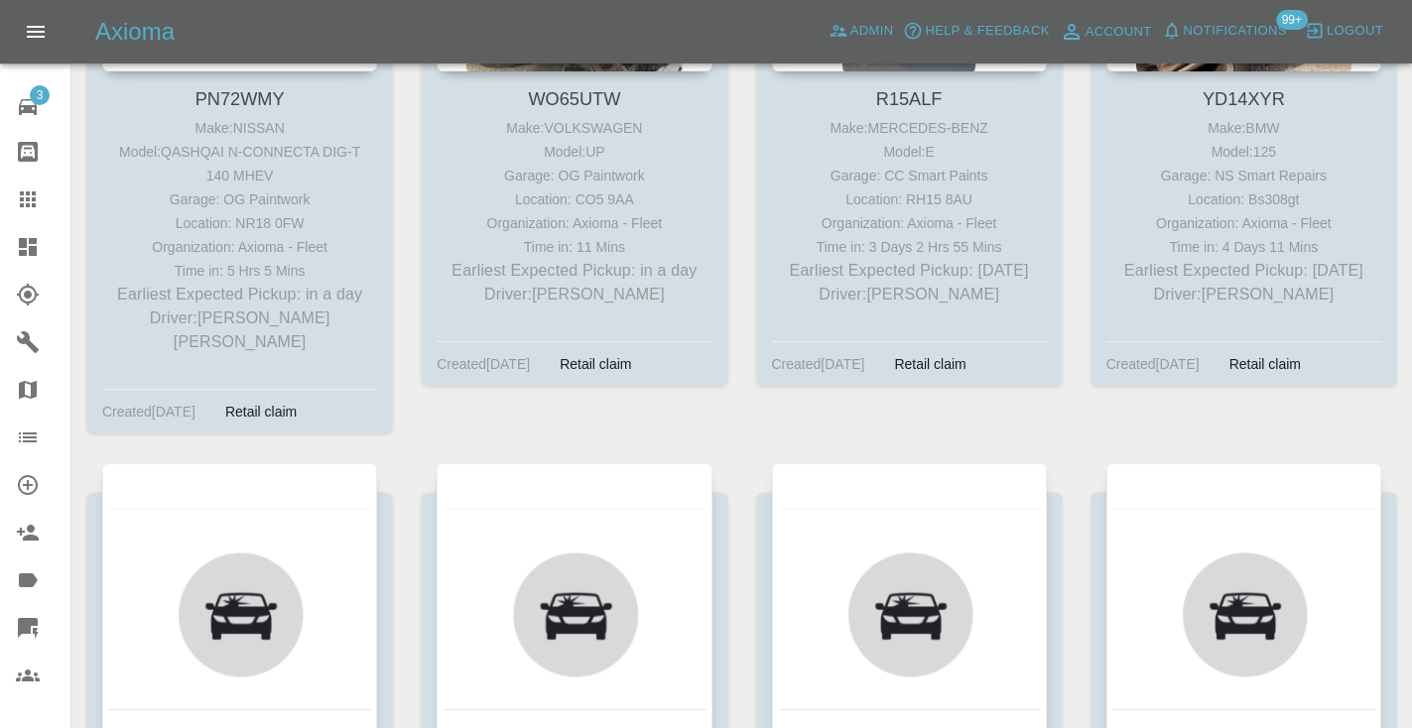
scroll to position [2734, 0]
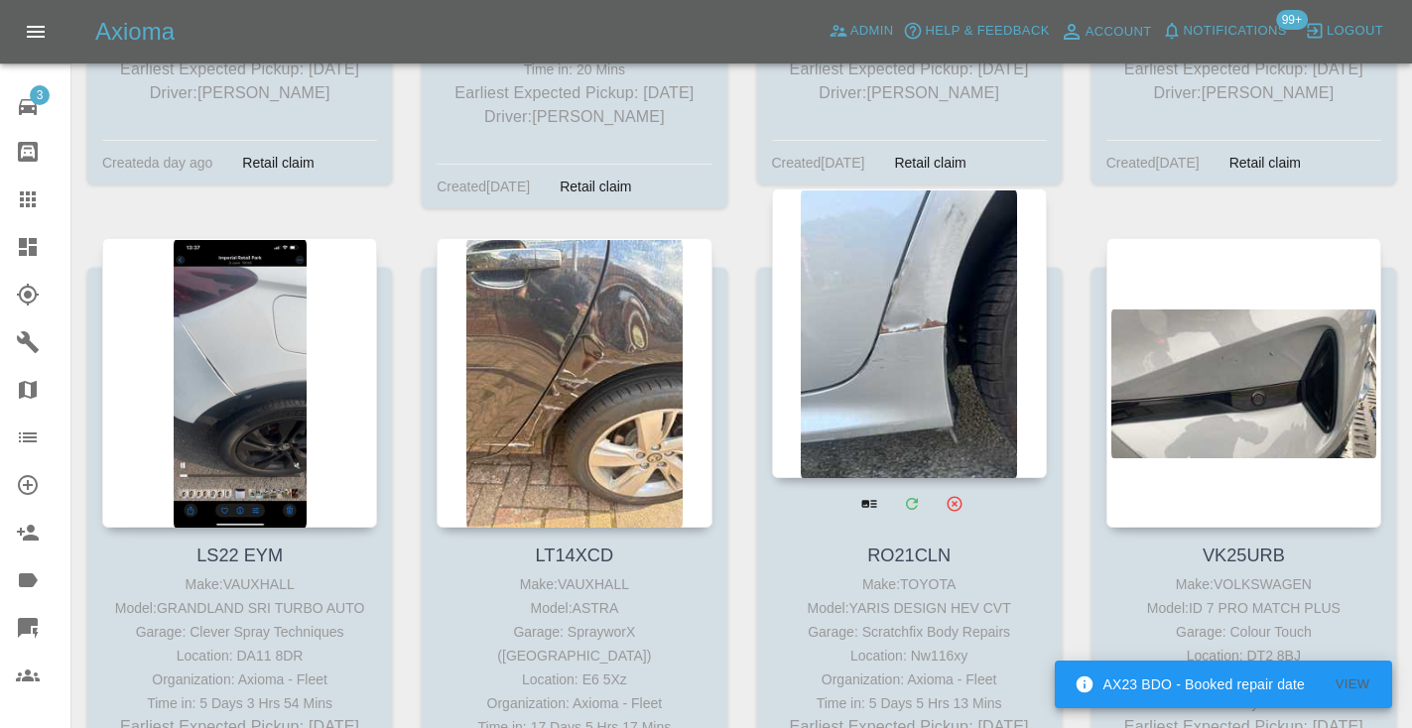
scroll to position [10650, 0]
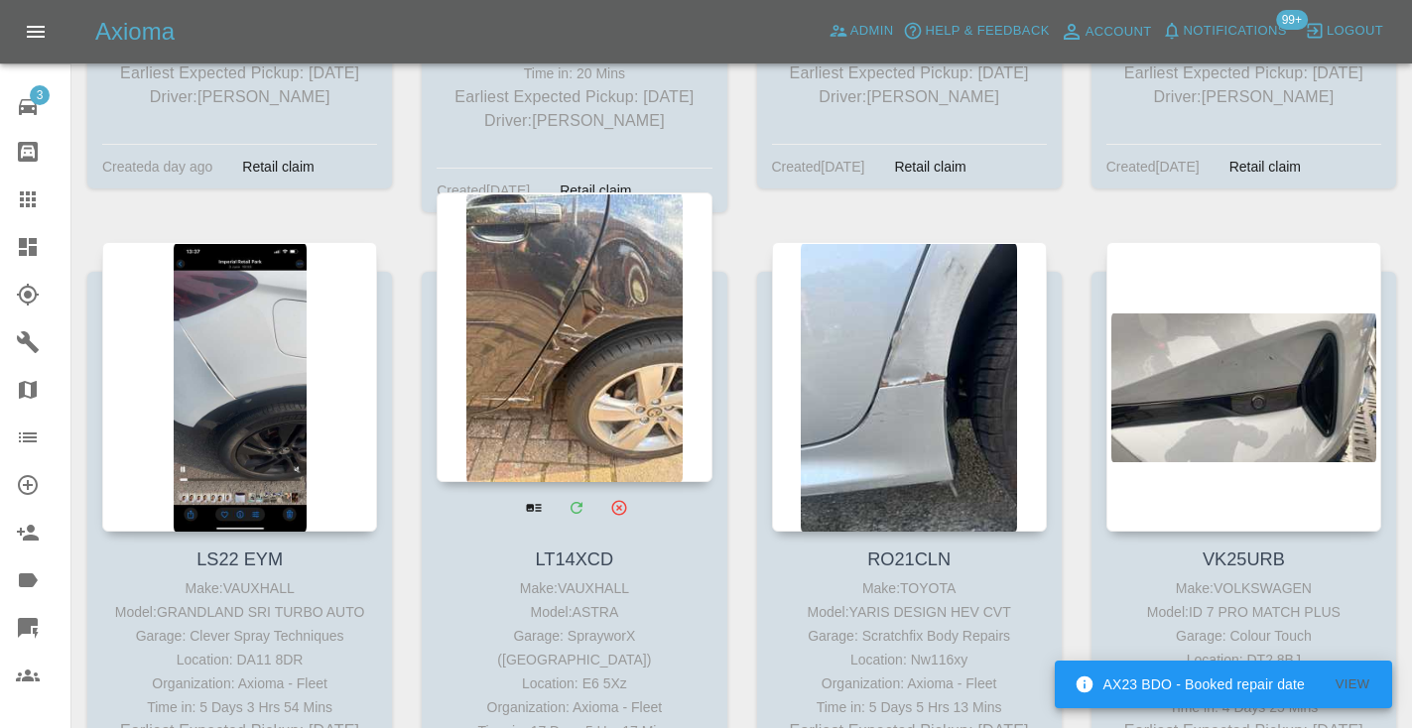
click at [606, 284] on div at bounding box center [574, 337] width 275 height 290
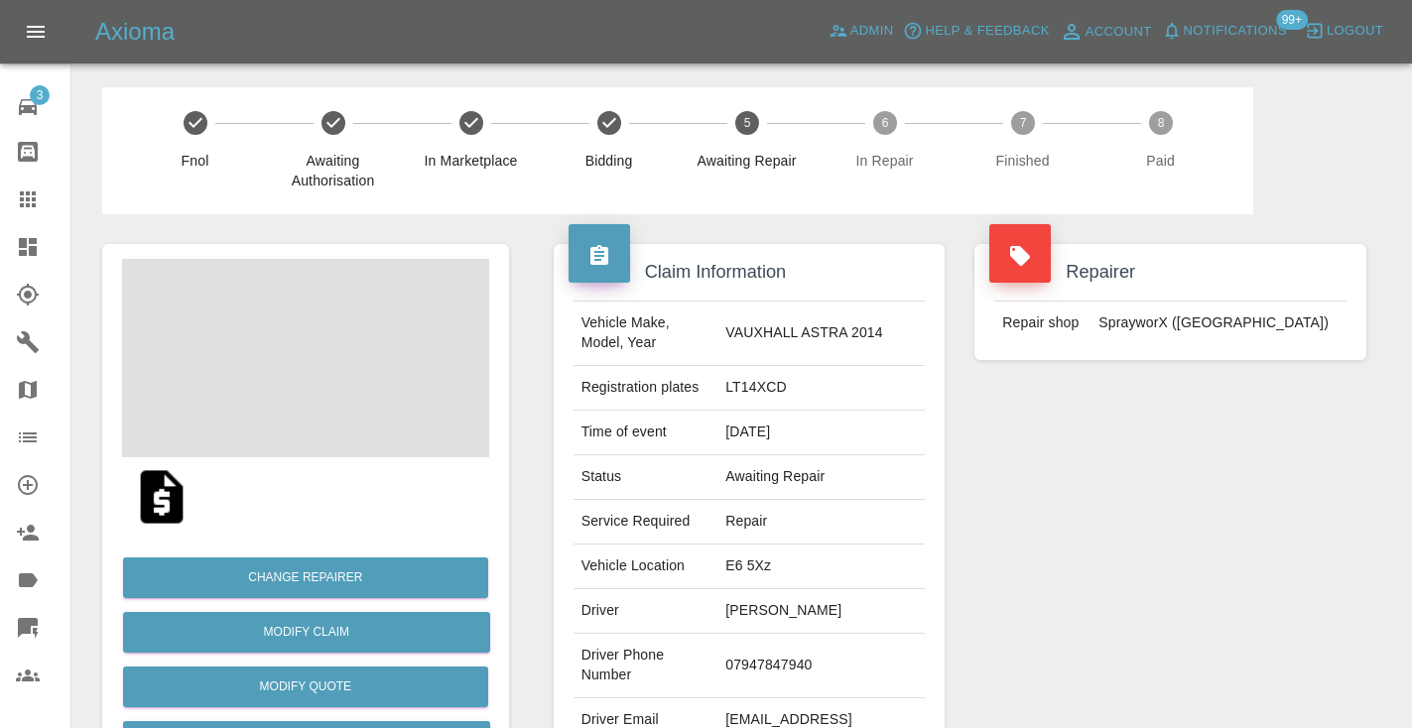
click at [776, 653] on td "07947847940" at bounding box center [820, 666] width 207 height 64
copy td "07947847940"
click at [1316, 463] on div "Repairer Repair shop SprayworX ([GEOGRAPHIC_DATA])" at bounding box center [1170, 510] width 422 height 592
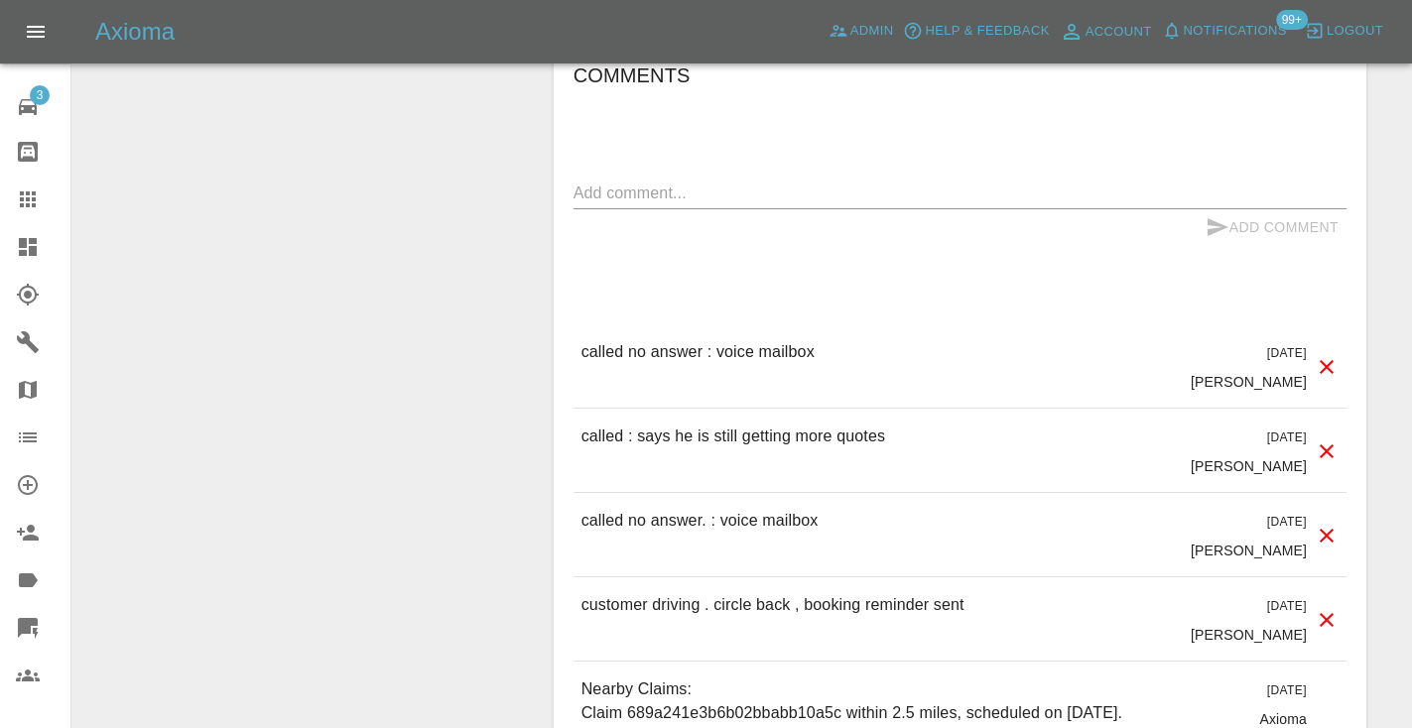
scroll to position [1797, 0]
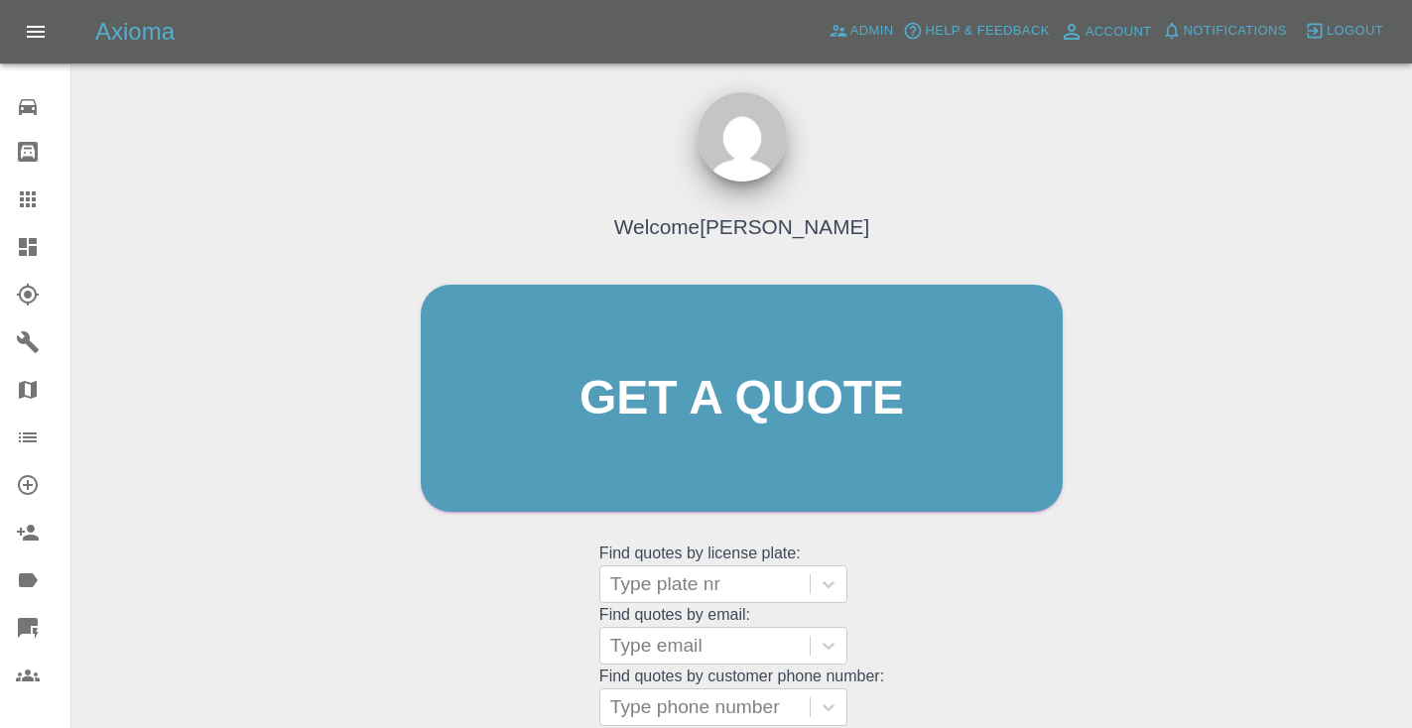
click at [917, 625] on div "Welcome [PERSON_NAME] Get a quote Get a quote Find quotes by license plate: Typ…" at bounding box center [742, 436] width 684 height 599
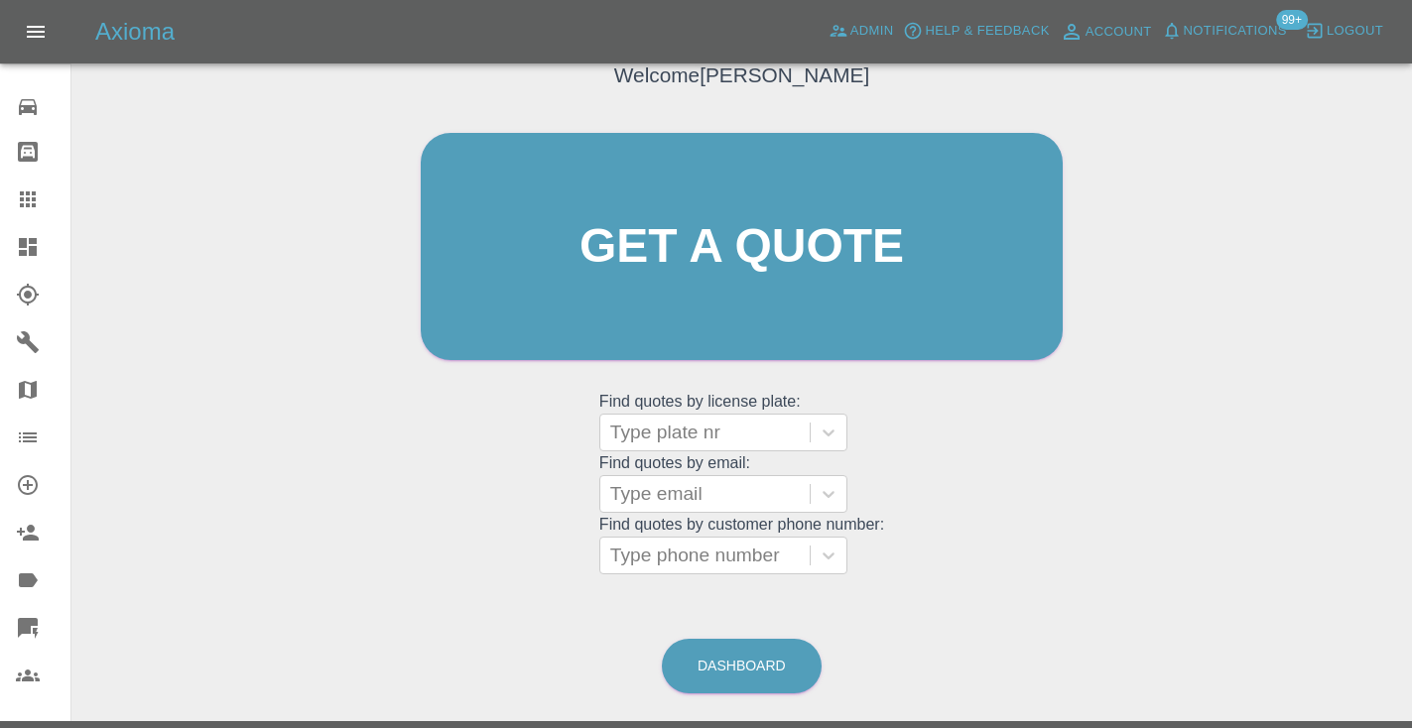
scroll to position [203, 0]
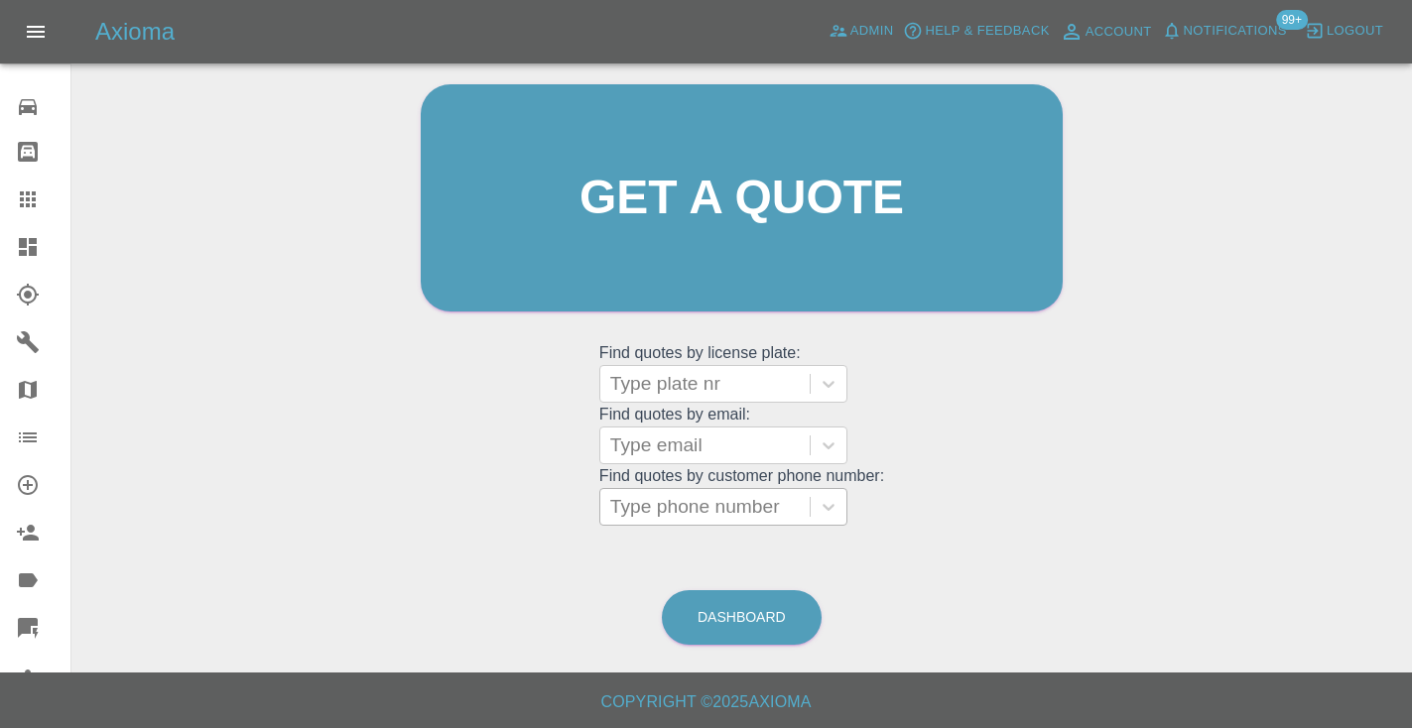
click at [656, 495] on div "Type phone number" at bounding box center [705, 507] width 190 height 24
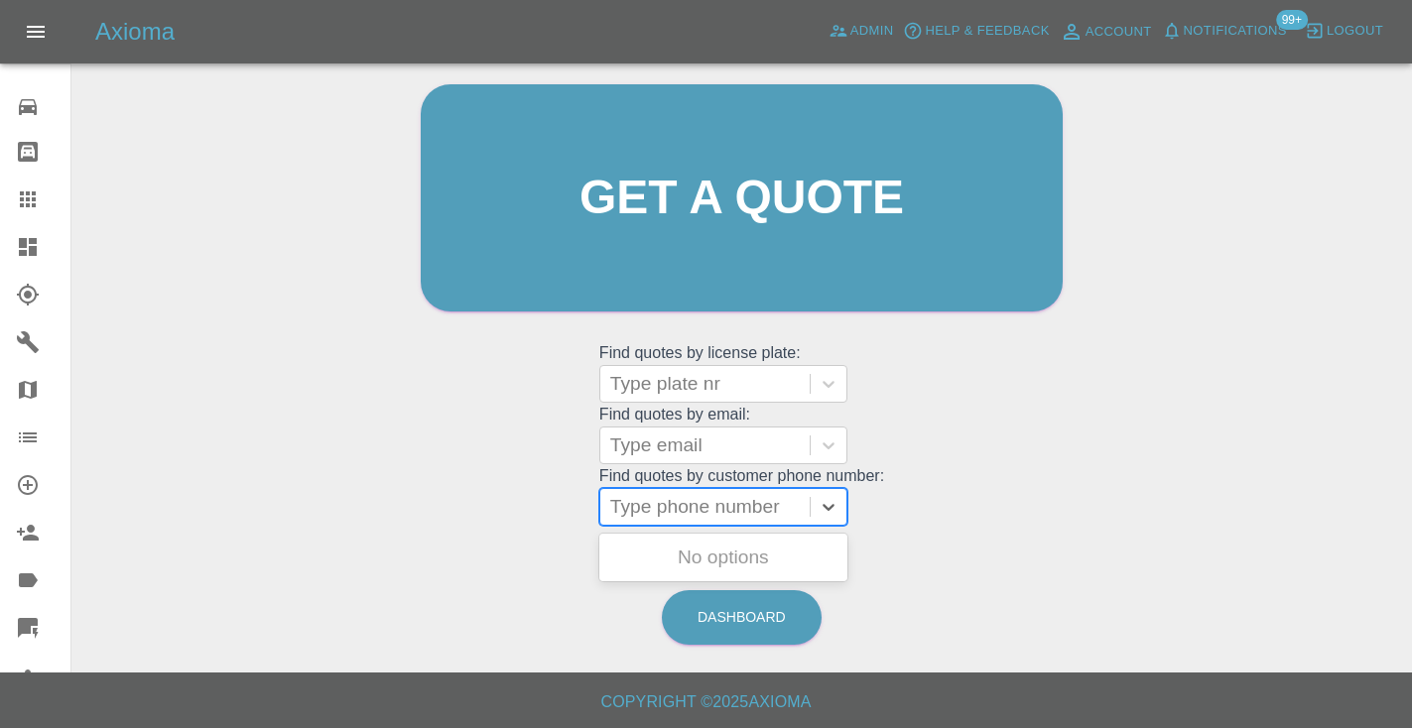
paste input "07376274821"
type input "07376274821"
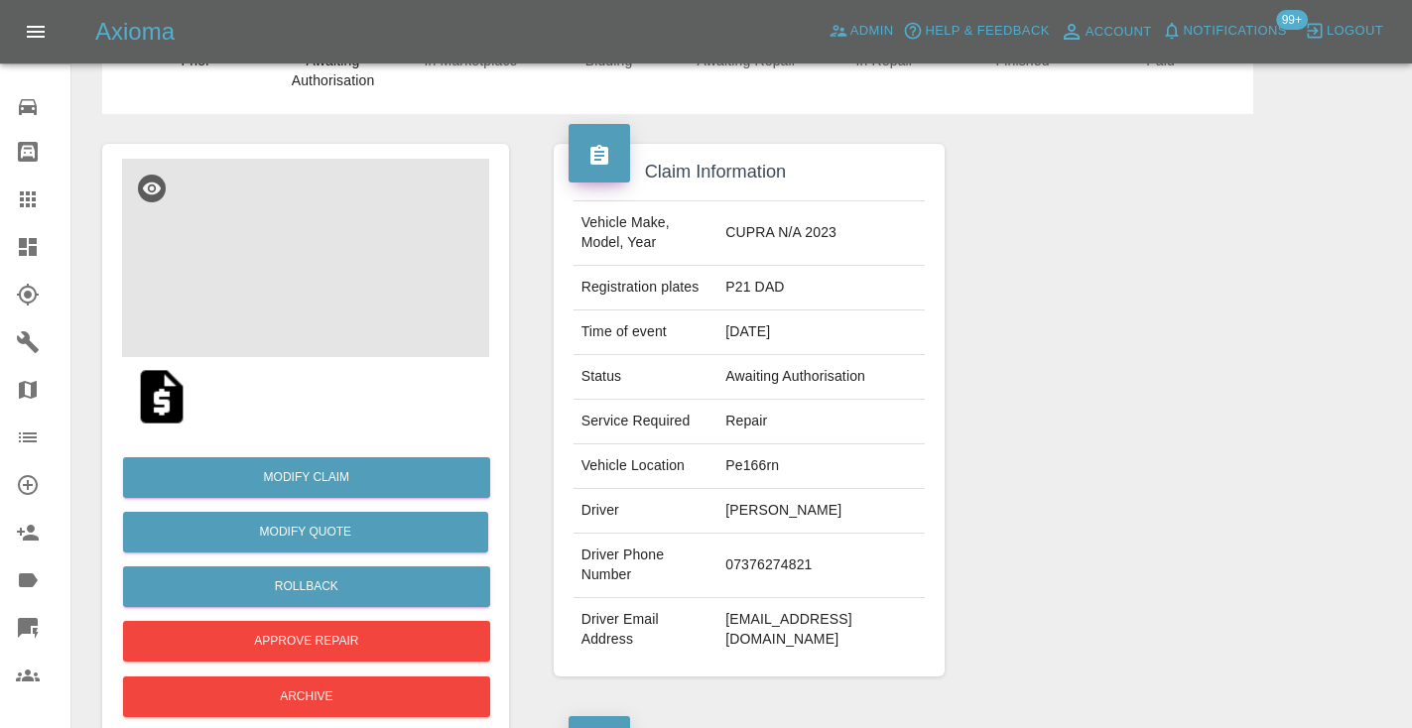
scroll to position [130, 0]
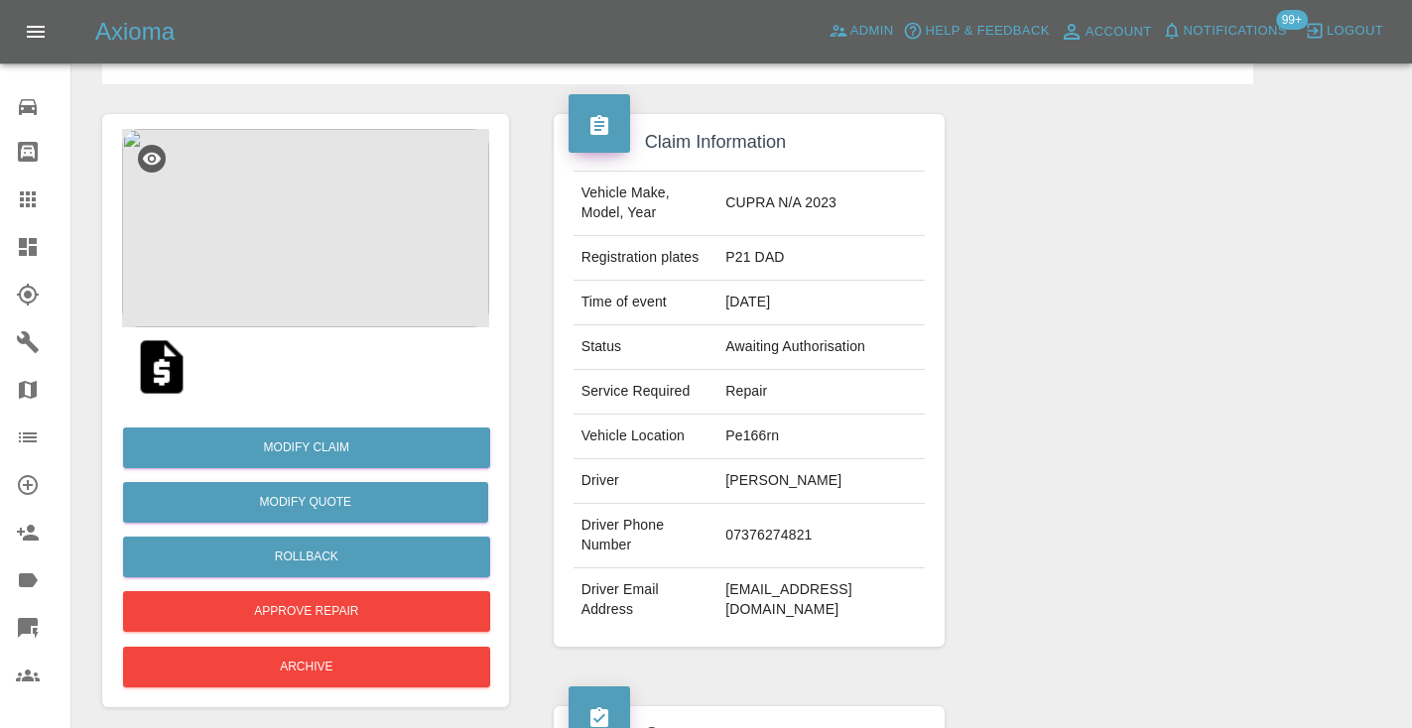
click at [246, 249] on img at bounding box center [305, 228] width 367 height 198
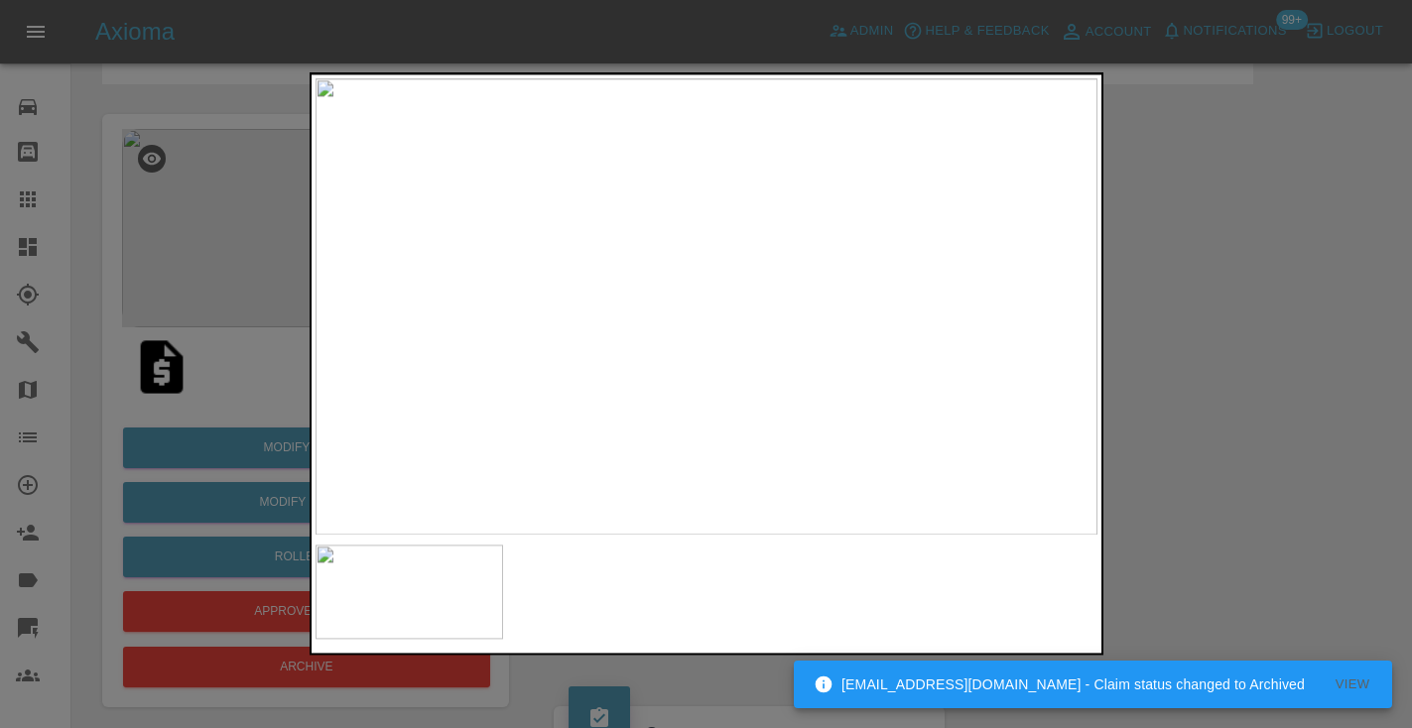
click at [1222, 350] on div at bounding box center [706, 364] width 1412 height 728
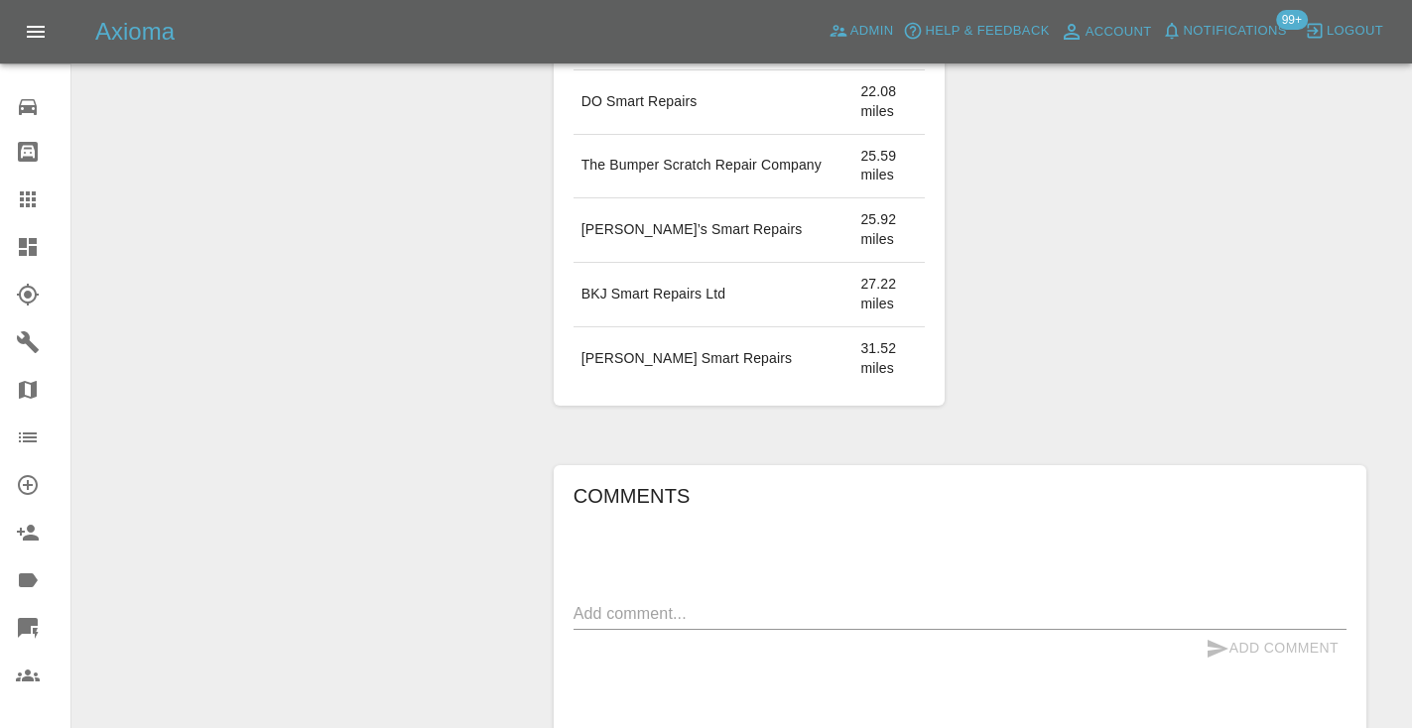
scroll to position [1419, 0]
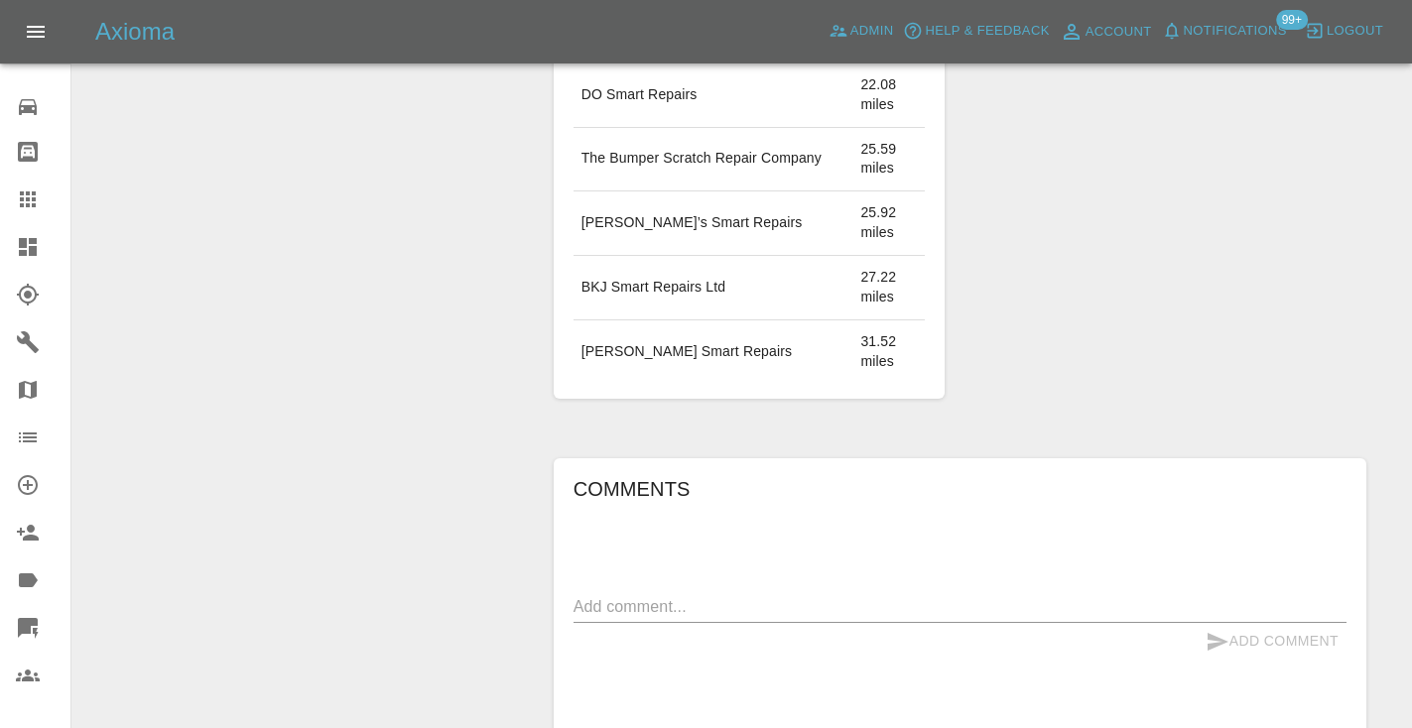
click at [1350, 156] on div "Labels TRENGO_QUOTE_FOLLOWUP_1 SIMPLE_QUOTE Platinum Customer Fynn_Q" at bounding box center [1170, 41] width 422 height 776
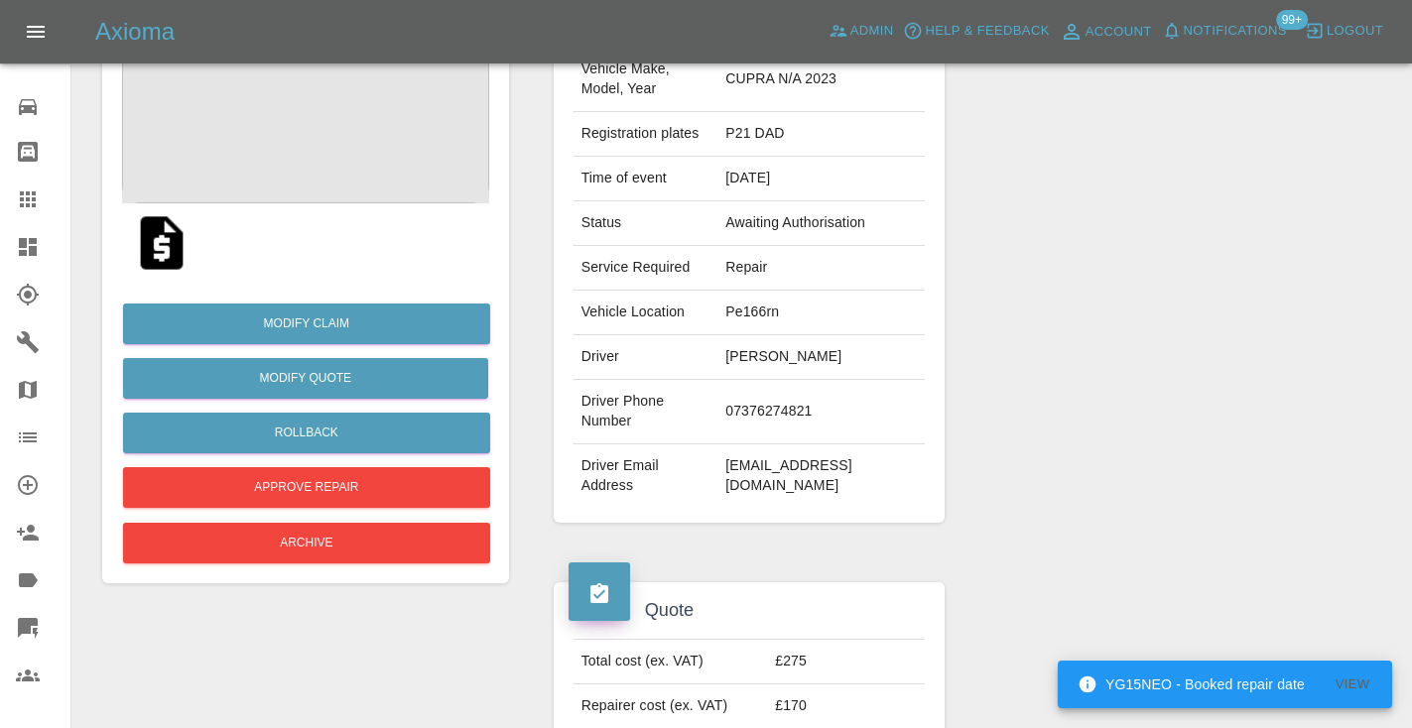
scroll to position [268, 0]
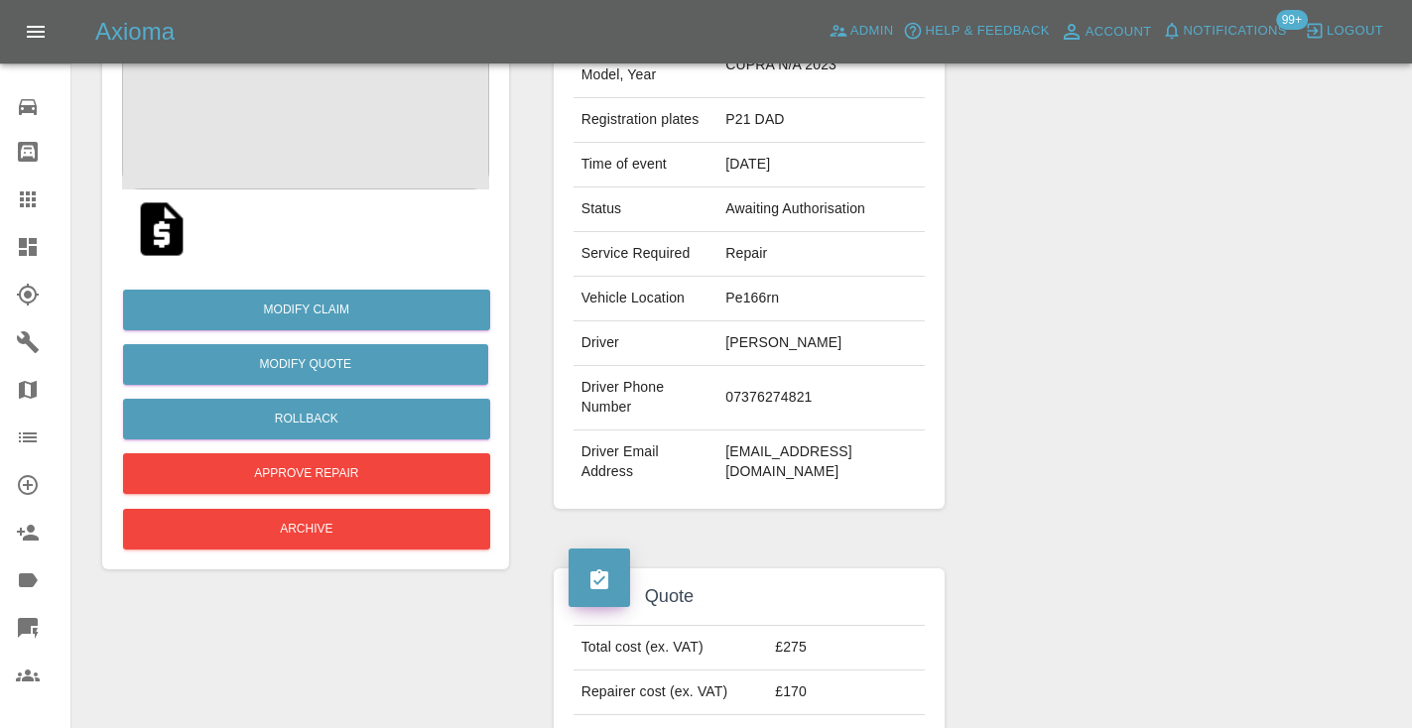
click at [162, 219] on img at bounding box center [161, 228] width 63 height 63
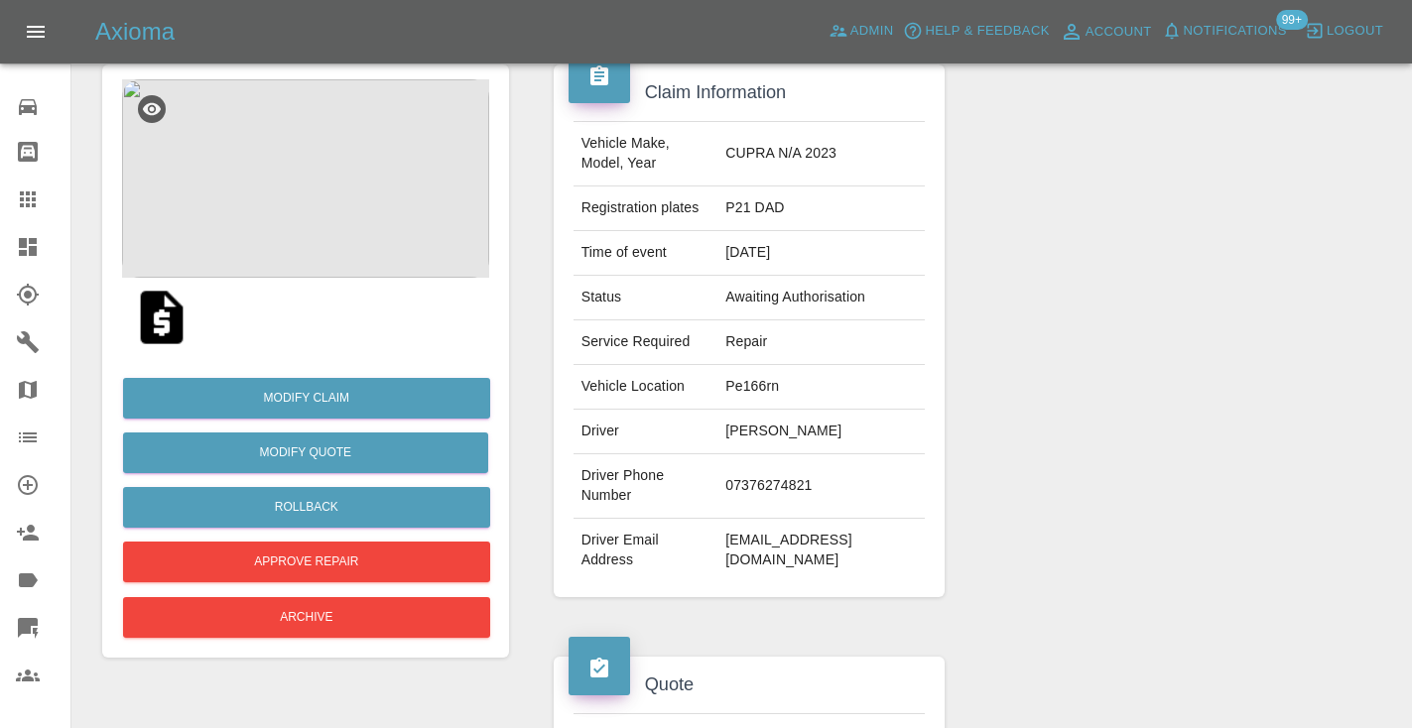
scroll to position [82, 0]
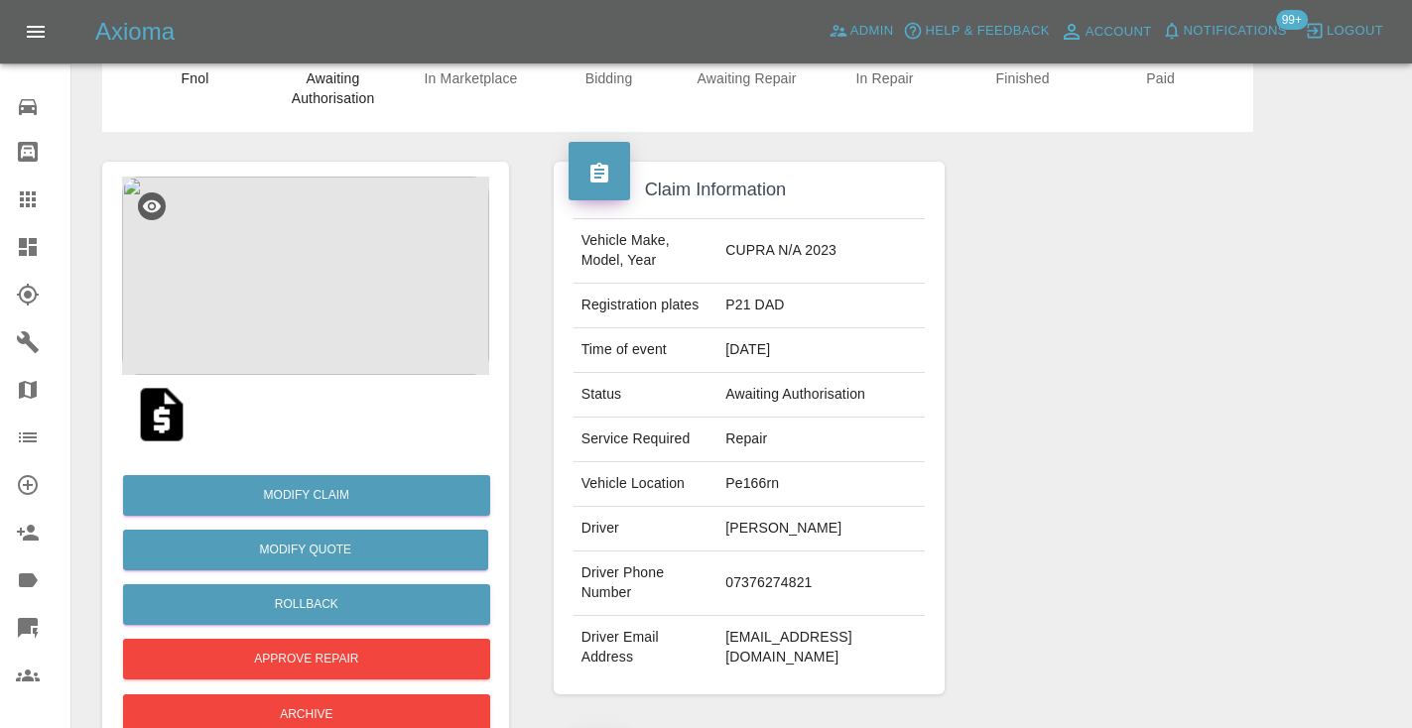
click at [319, 279] on img at bounding box center [305, 276] width 367 height 198
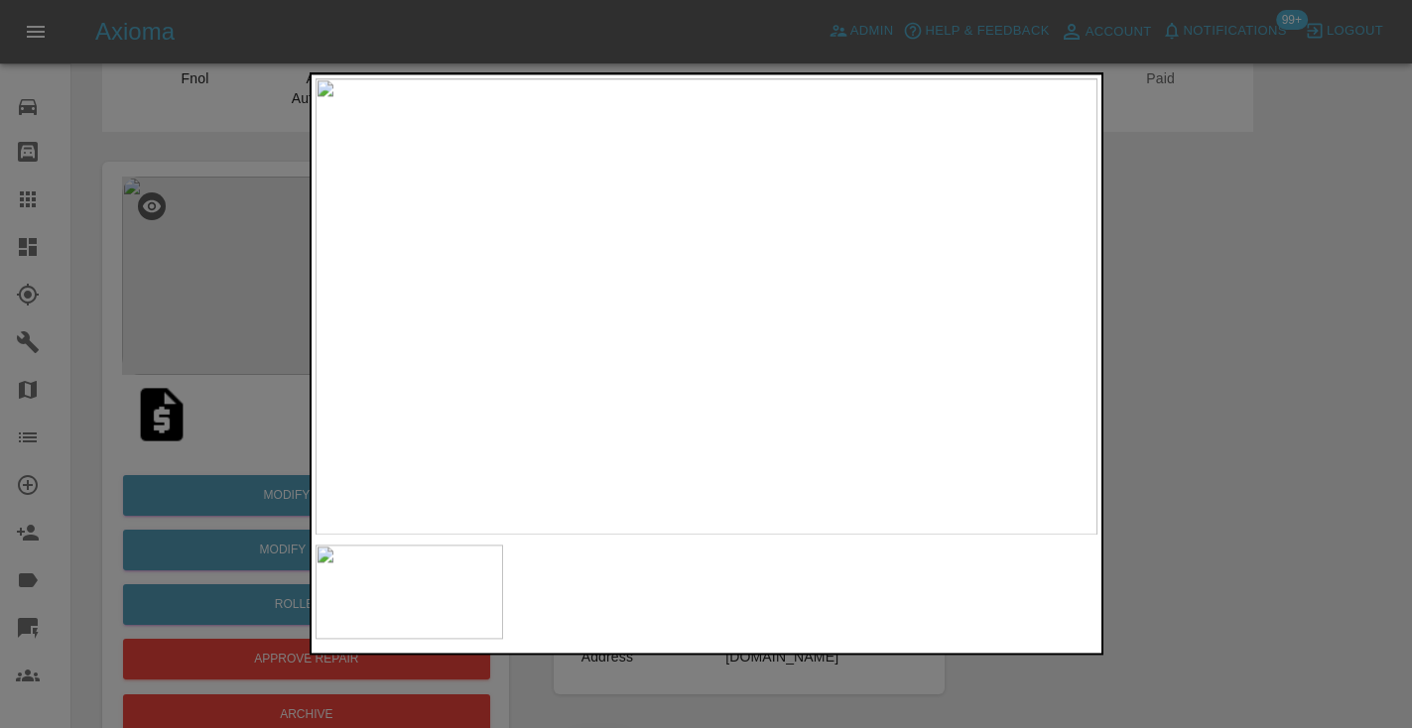
click at [231, 421] on div at bounding box center [706, 364] width 1412 height 728
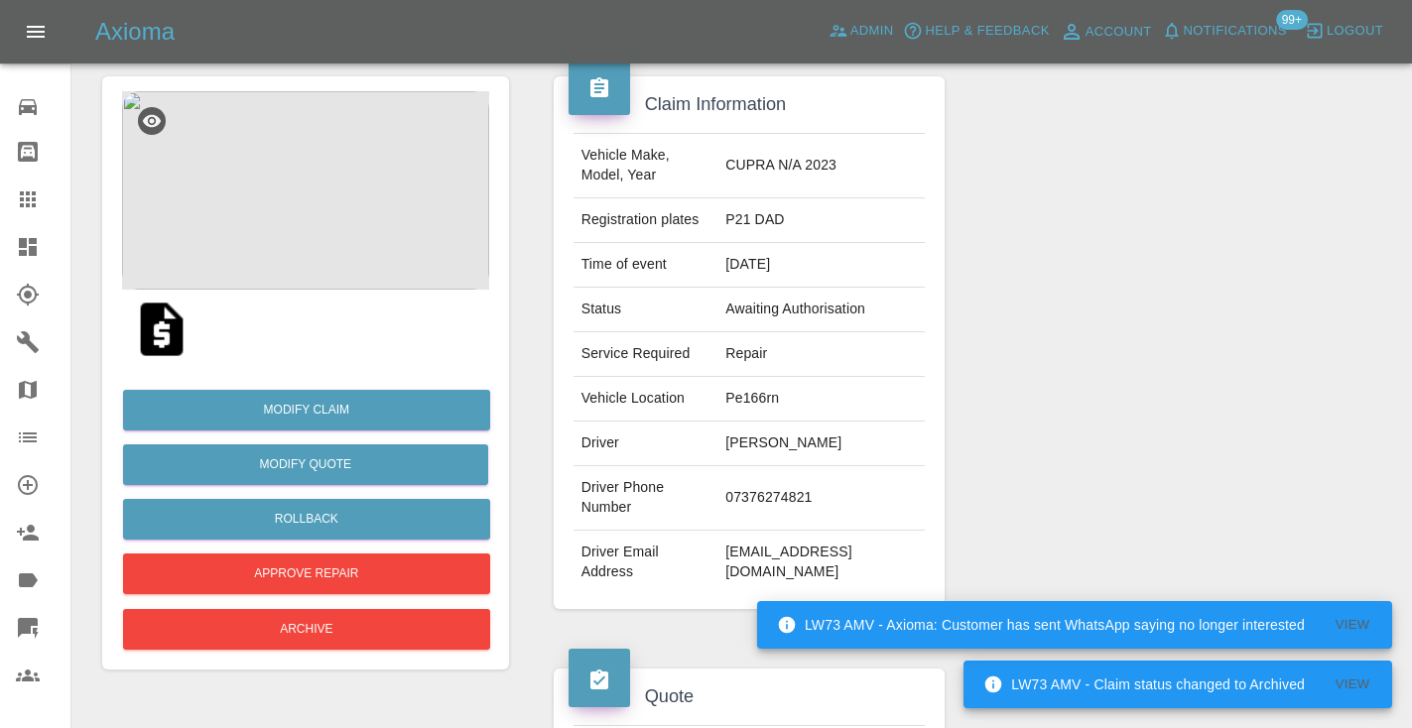
scroll to position [182, 0]
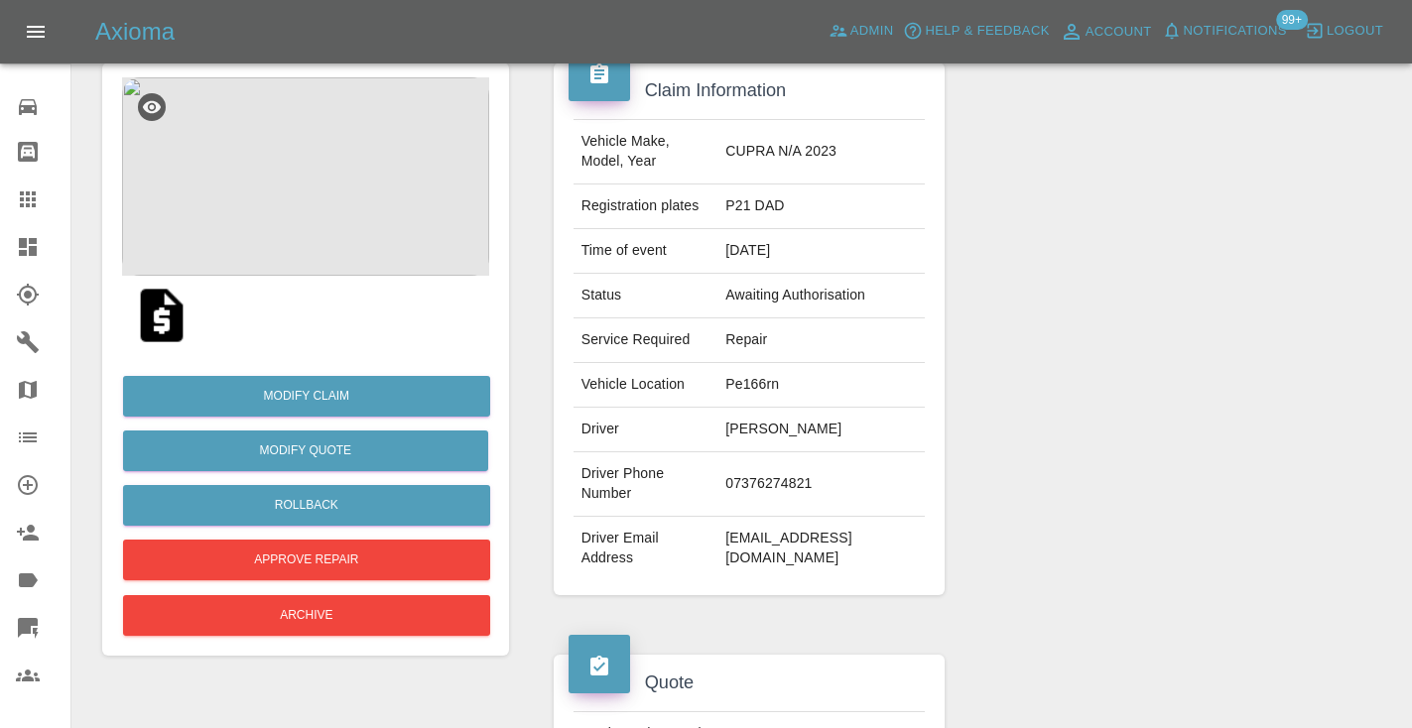
click at [307, 213] on img at bounding box center [305, 176] width 367 height 198
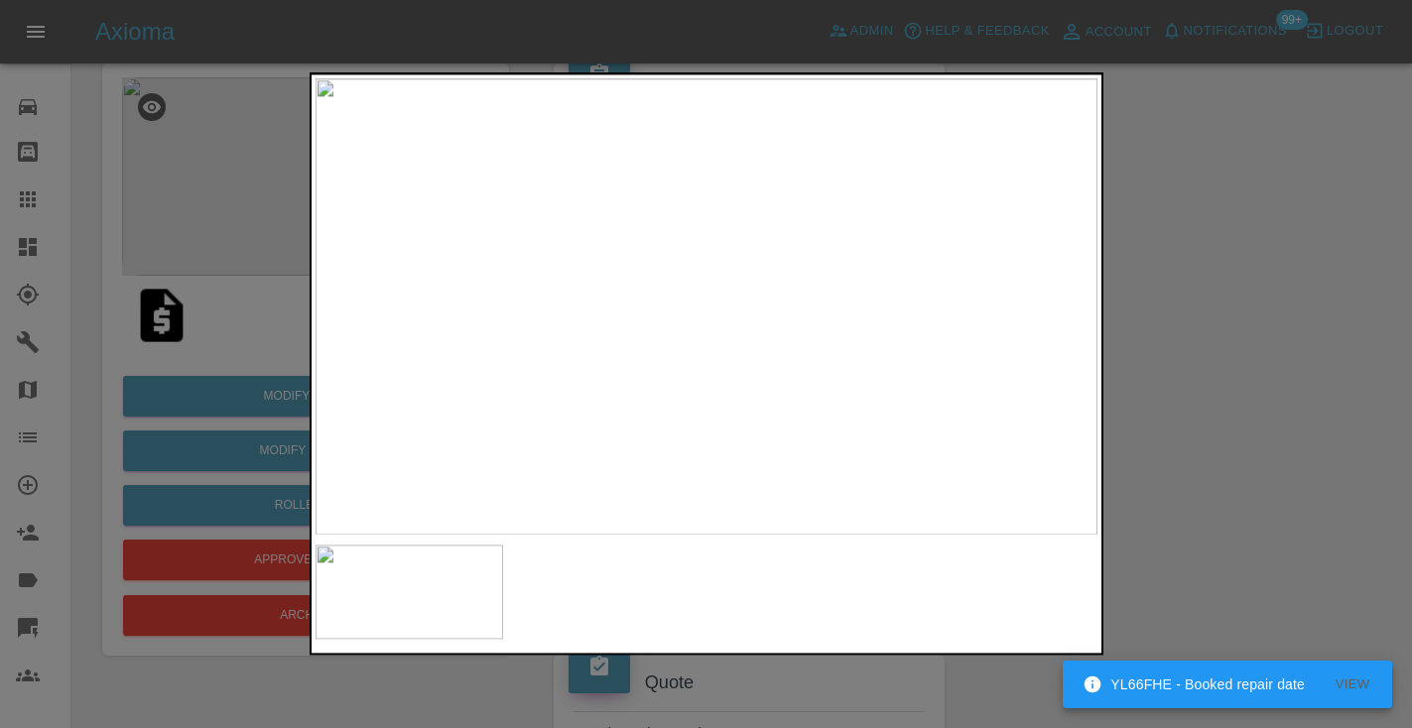
click at [1186, 345] on div at bounding box center [706, 364] width 1412 height 728
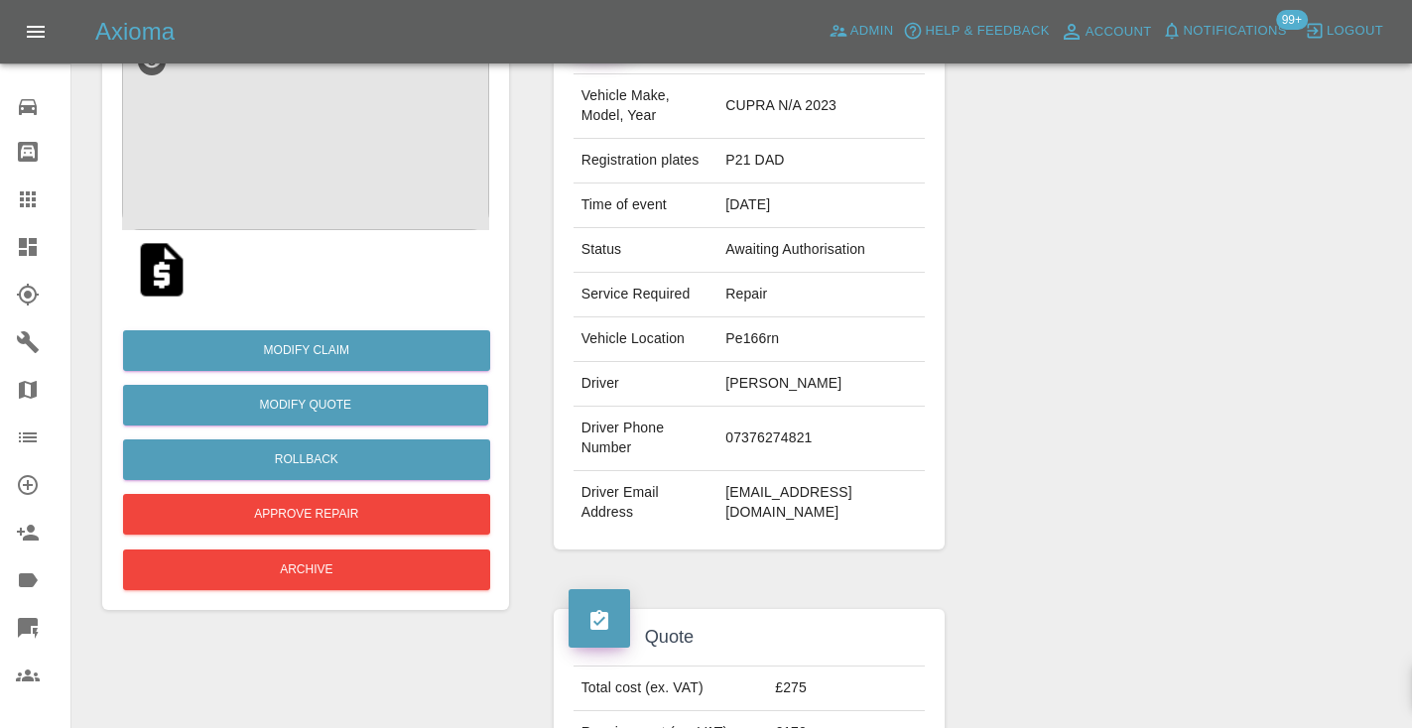
scroll to position [224, 0]
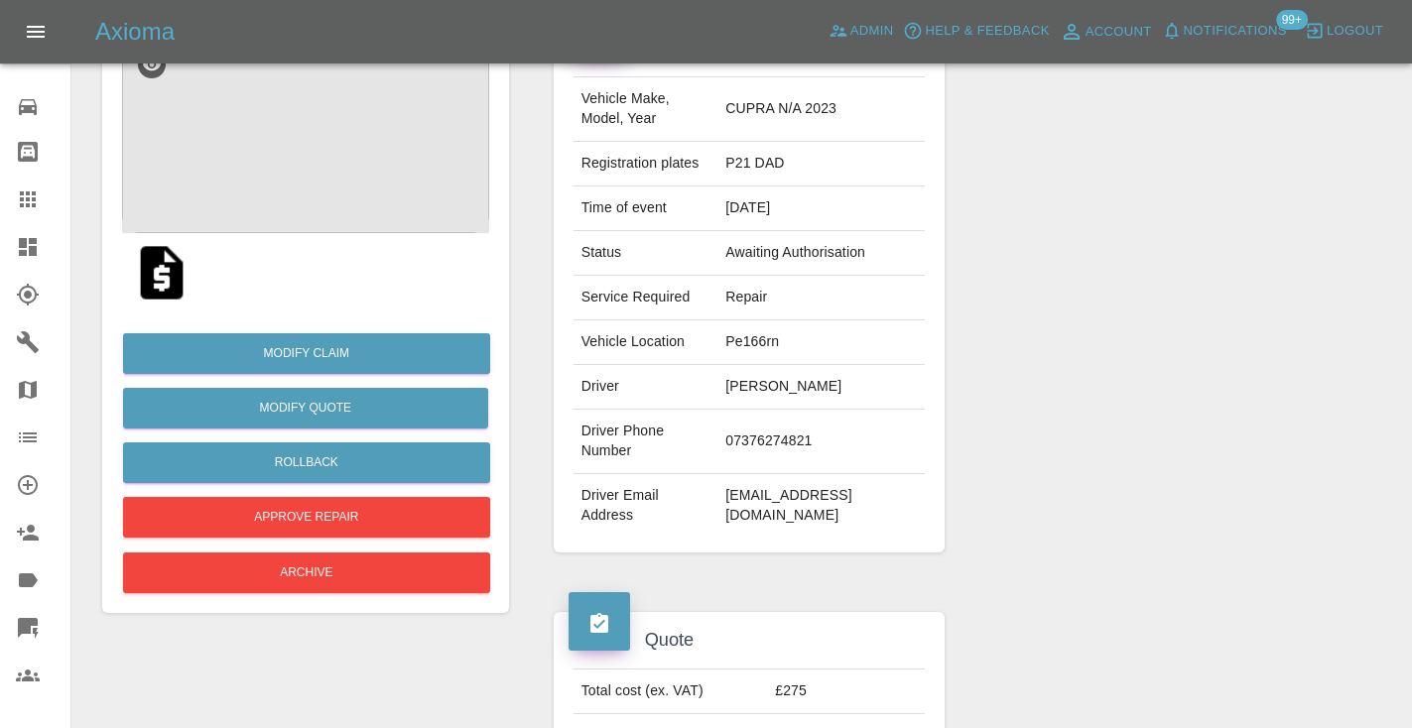
click at [366, 171] on img at bounding box center [305, 134] width 367 height 198
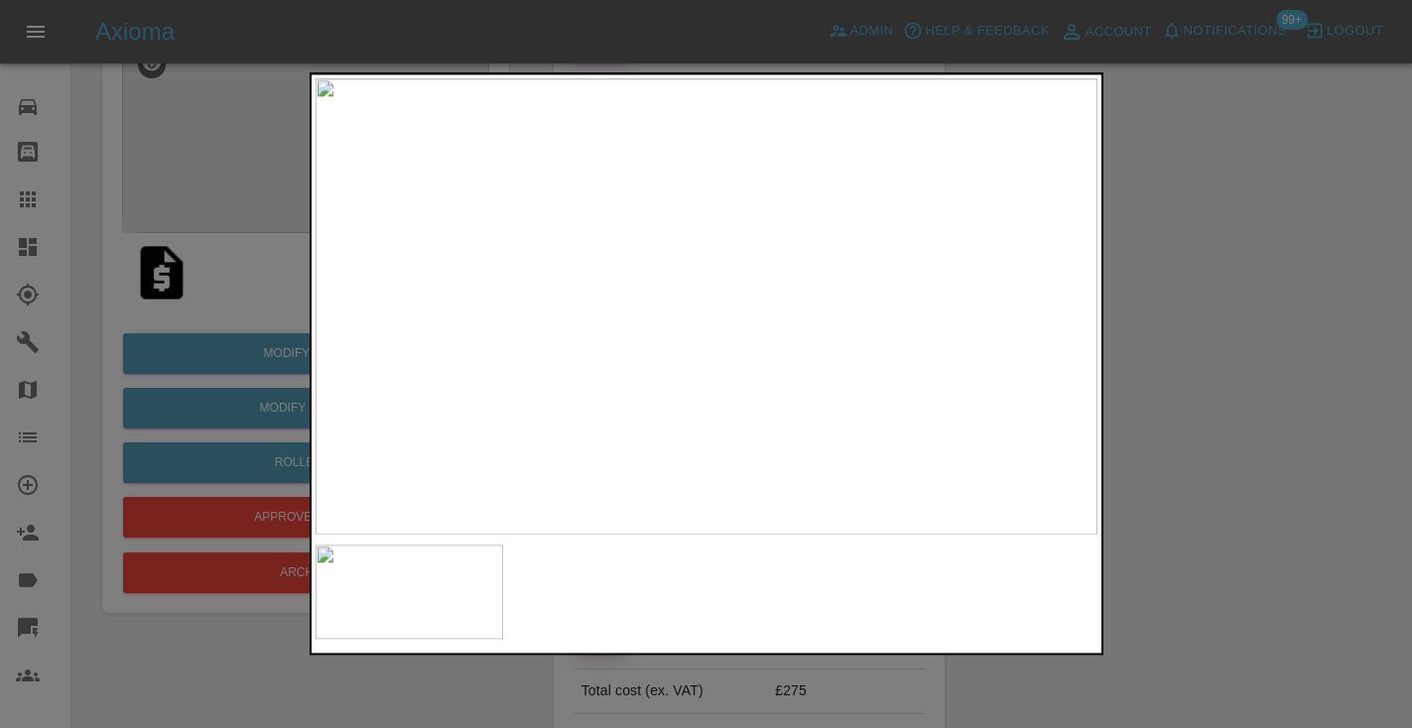
click at [1234, 623] on div at bounding box center [706, 364] width 1412 height 728
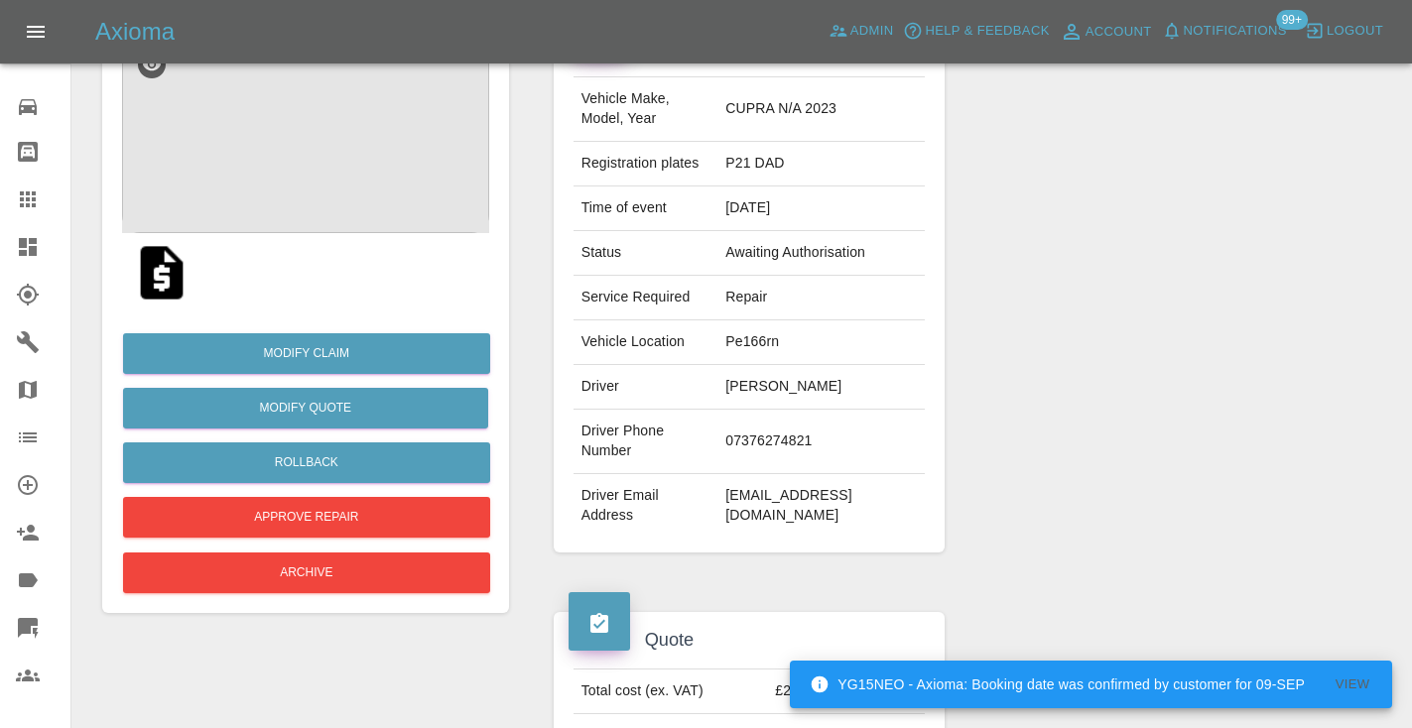
click at [1088, 442] on div at bounding box center [1170, 286] width 422 height 592
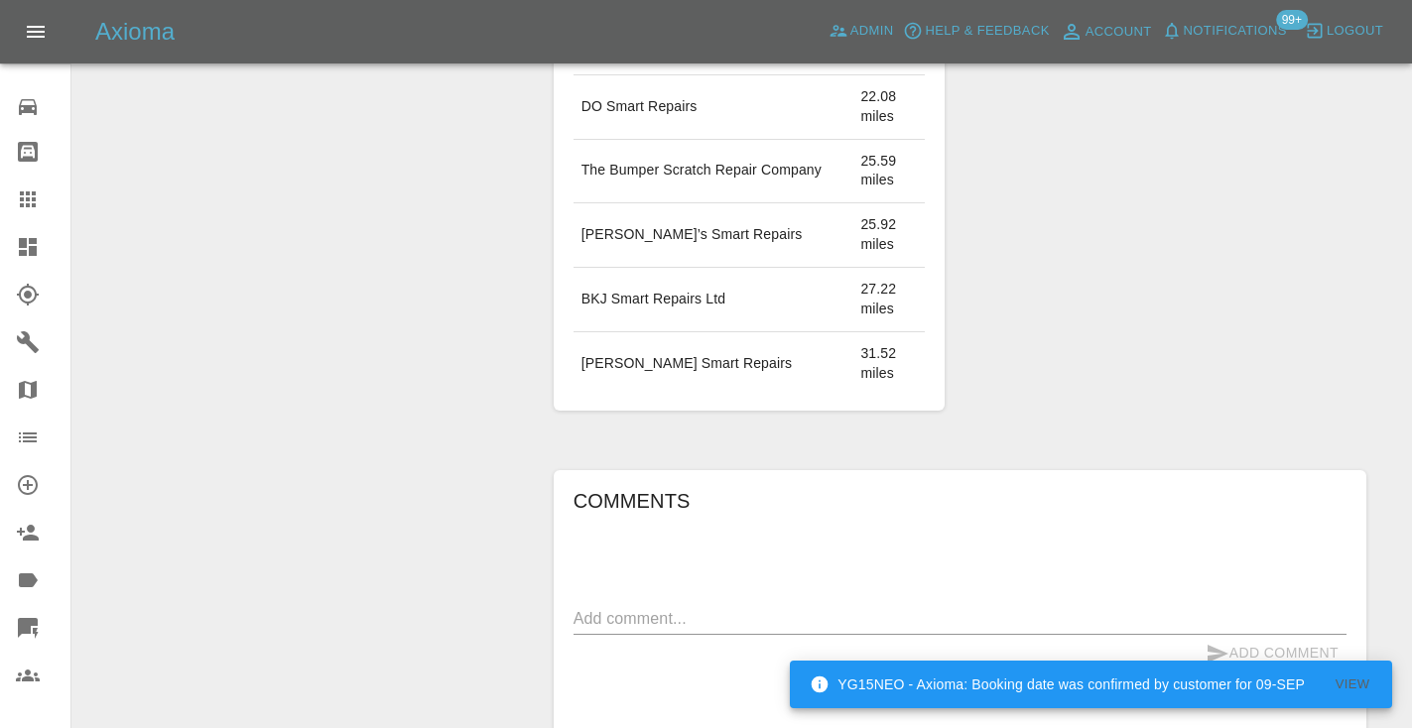
scroll to position [1414, 0]
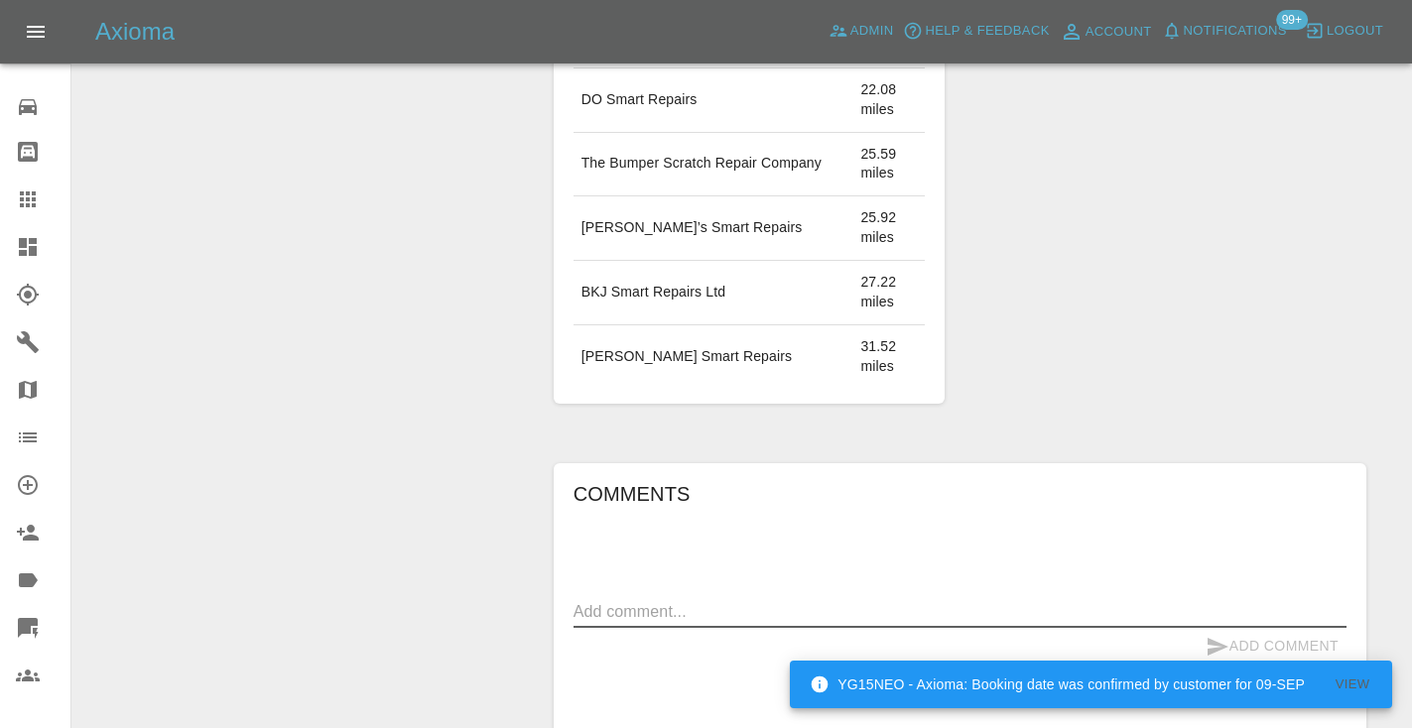
click at [630, 600] on textarea at bounding box center [959, 611] width 773 height 23
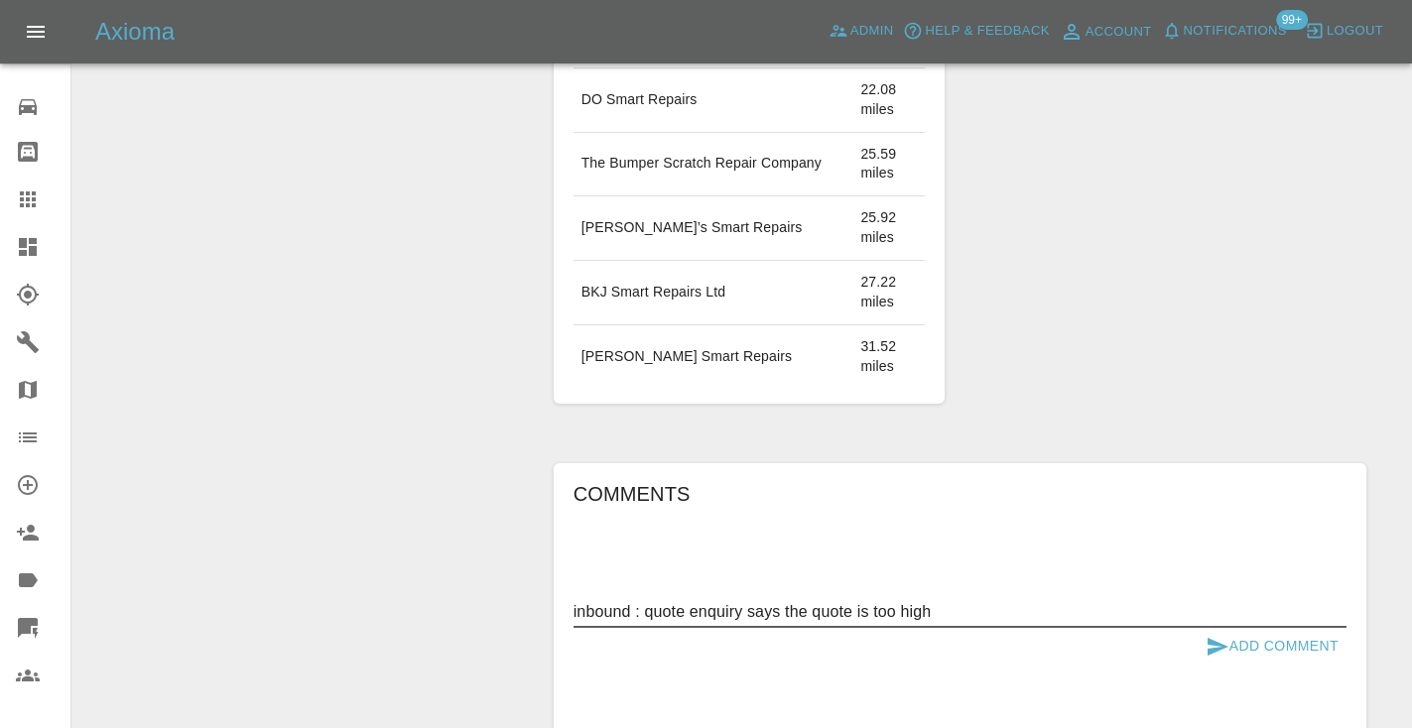
type textarea "inbound : quote enquiry says the quote is too high"
click at [1216, 635] on icon "submit" at bounding box center [1217, 647] width 24 height 24
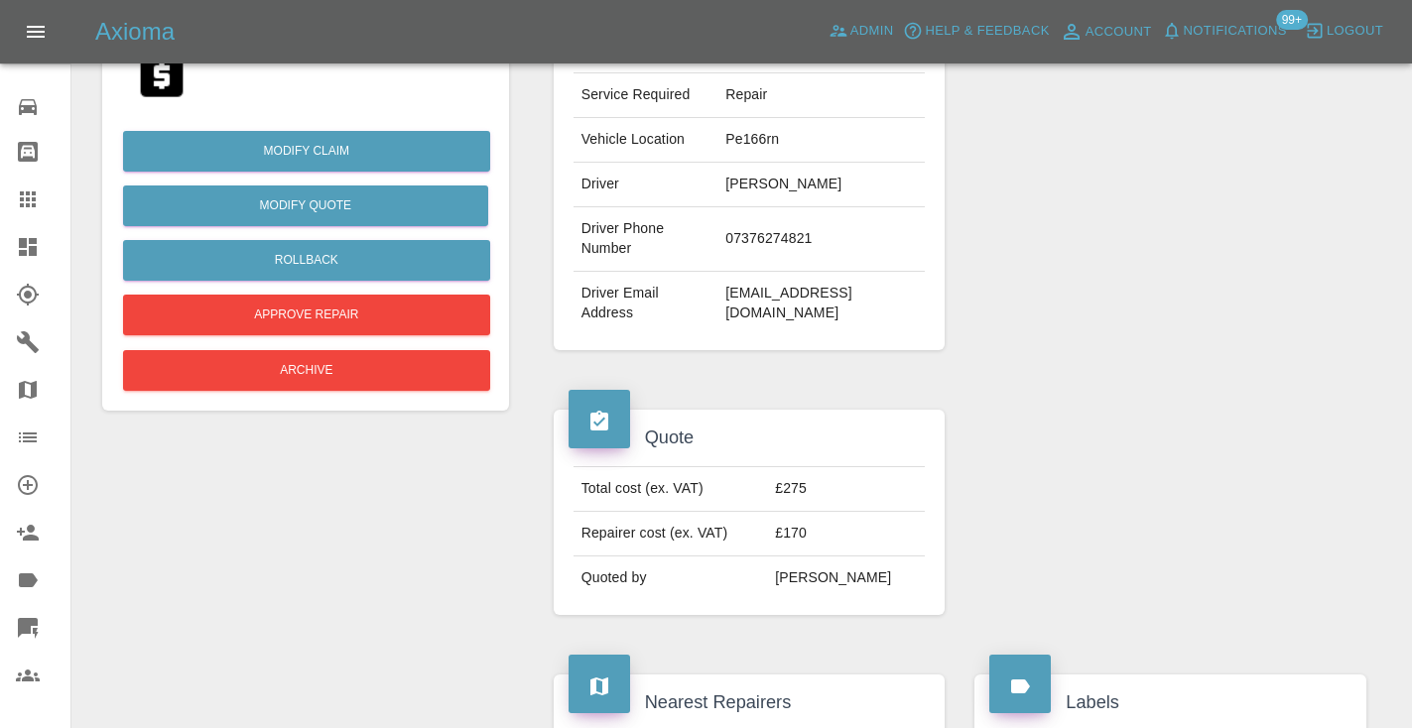
scroll to position [426, 0]
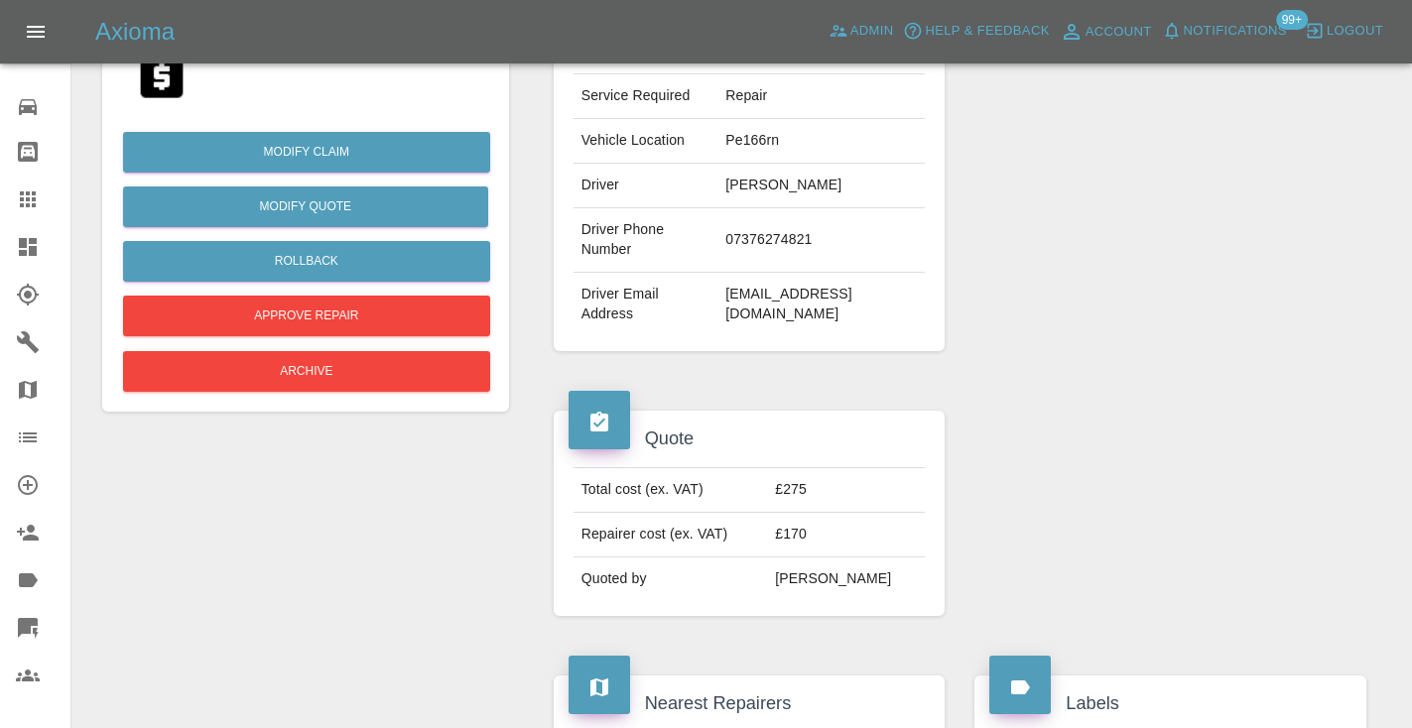
click at [36, 192] on icon at bounding box center [28, 199] width 16 height 16
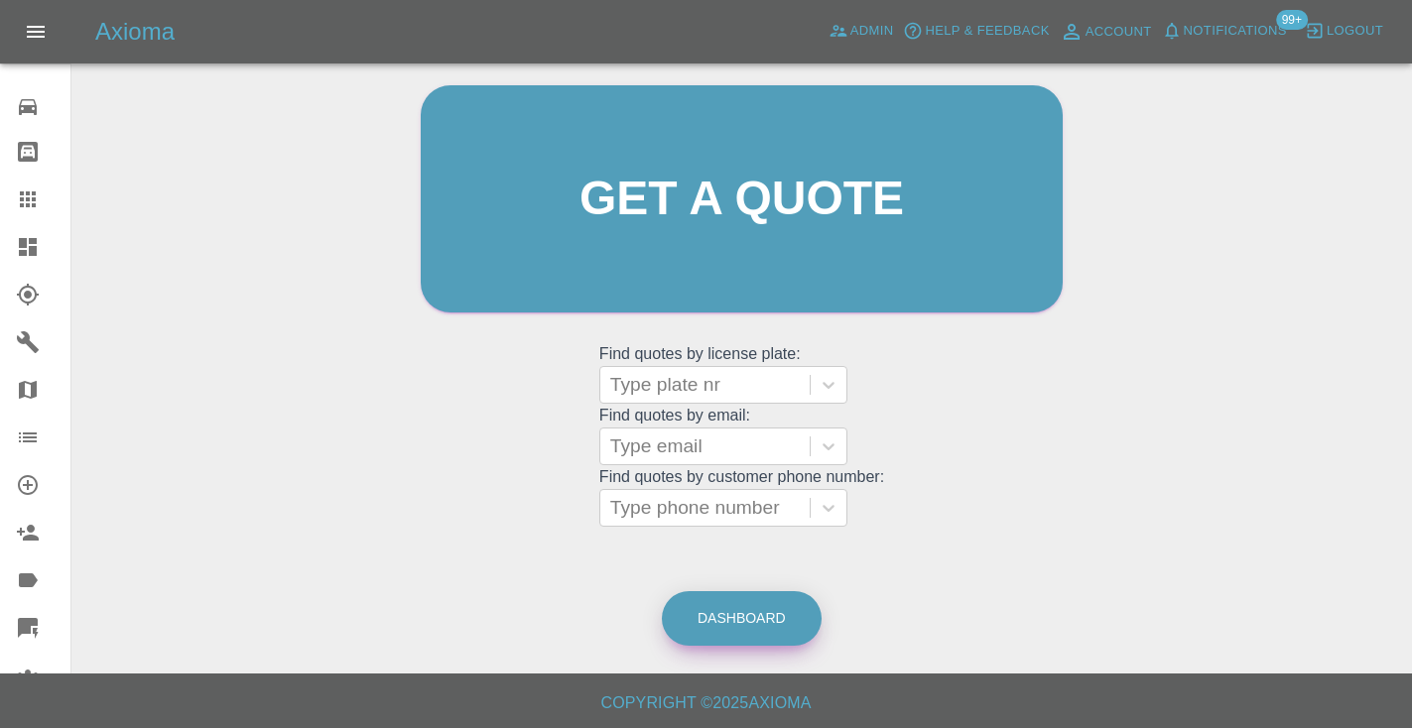
click at [718, 622] on link "Dashboard" at bounding box center [742, 618] width 160 height 55
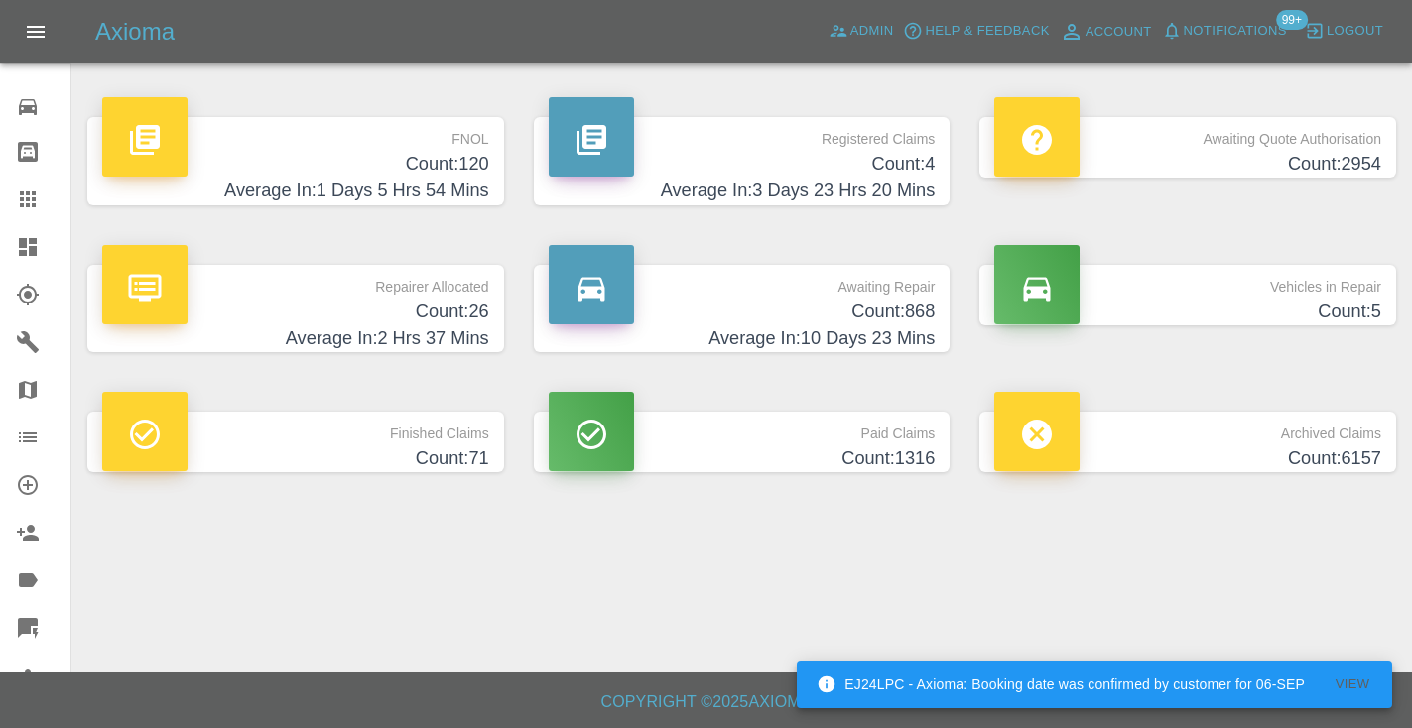
click at [35, 207] on icon at bounding box center [28, 199] width 16 height 16
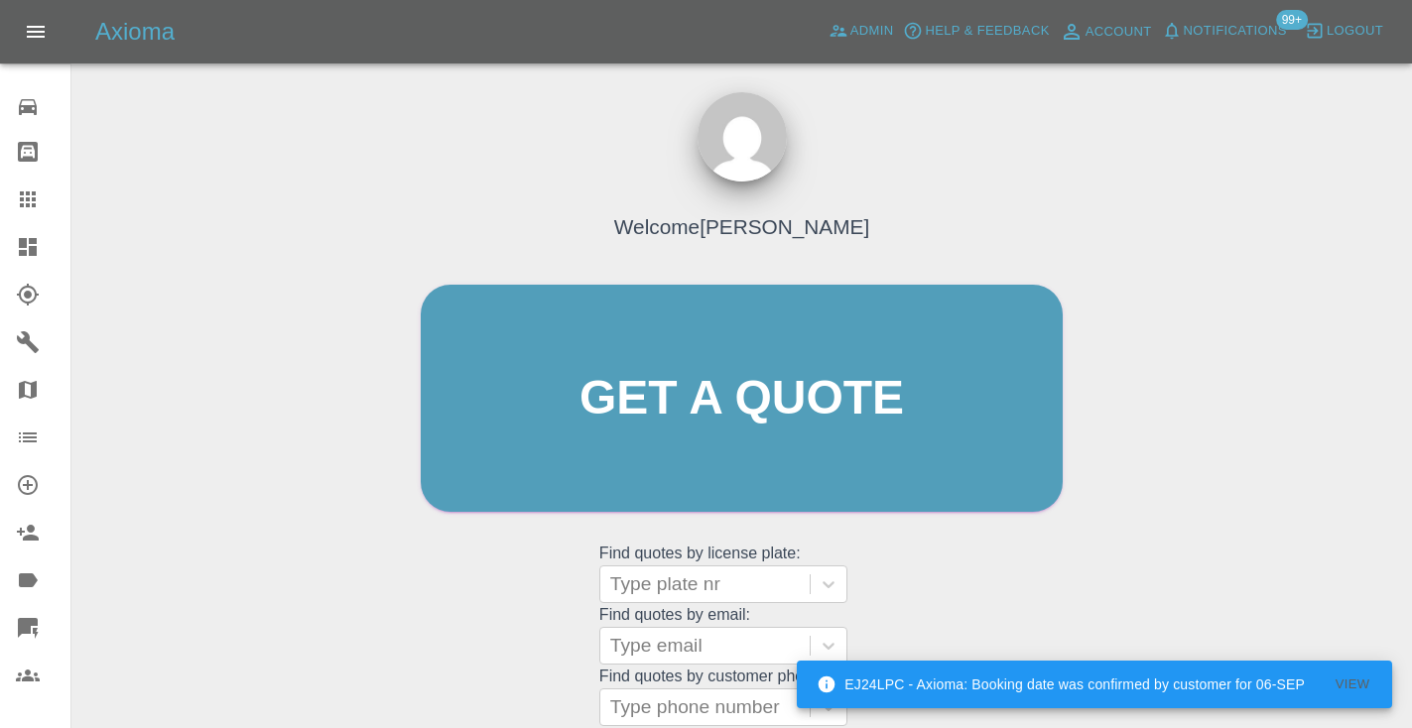
click at [953, 571] on div "Welcome [PERSON_NAME] Get a quote Get a quote Find quotes by license plate: Typ…" at bounding box center [742, 436] width 684 height 599
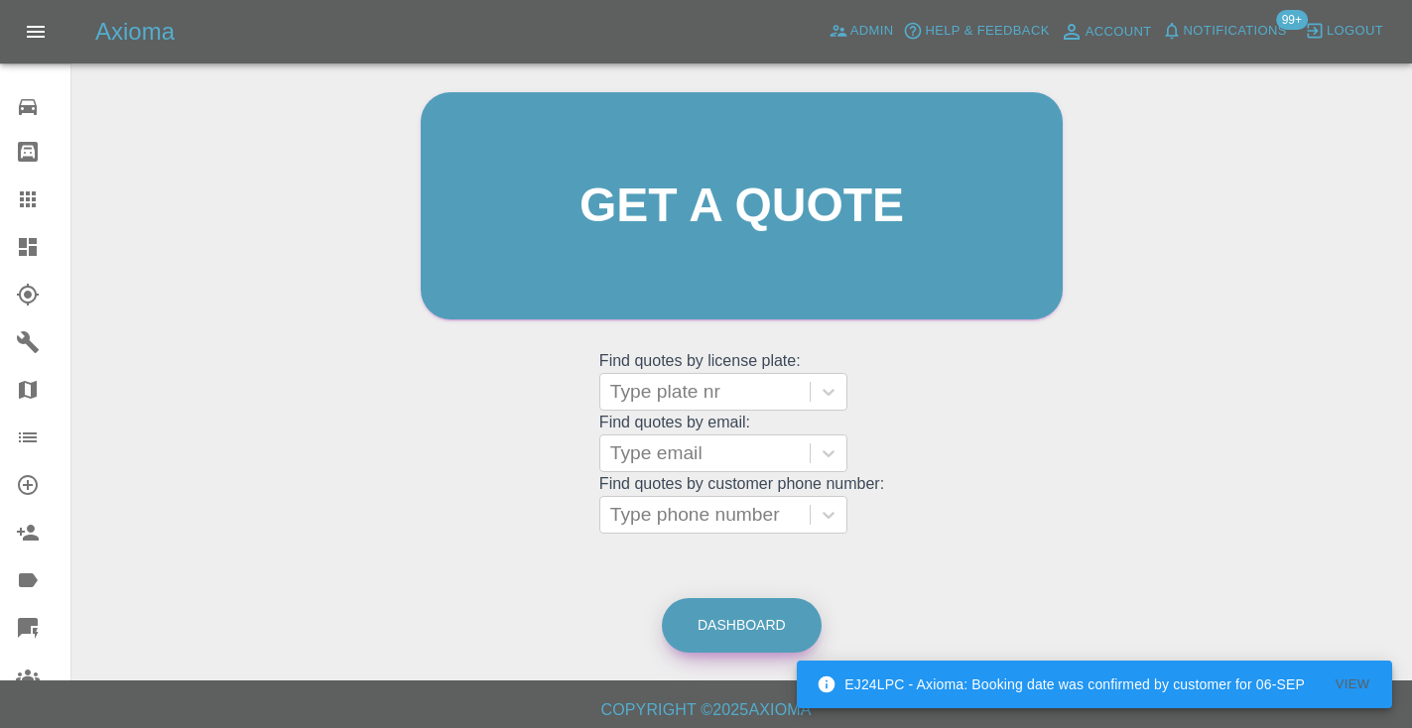
scroll to position [199, 0]
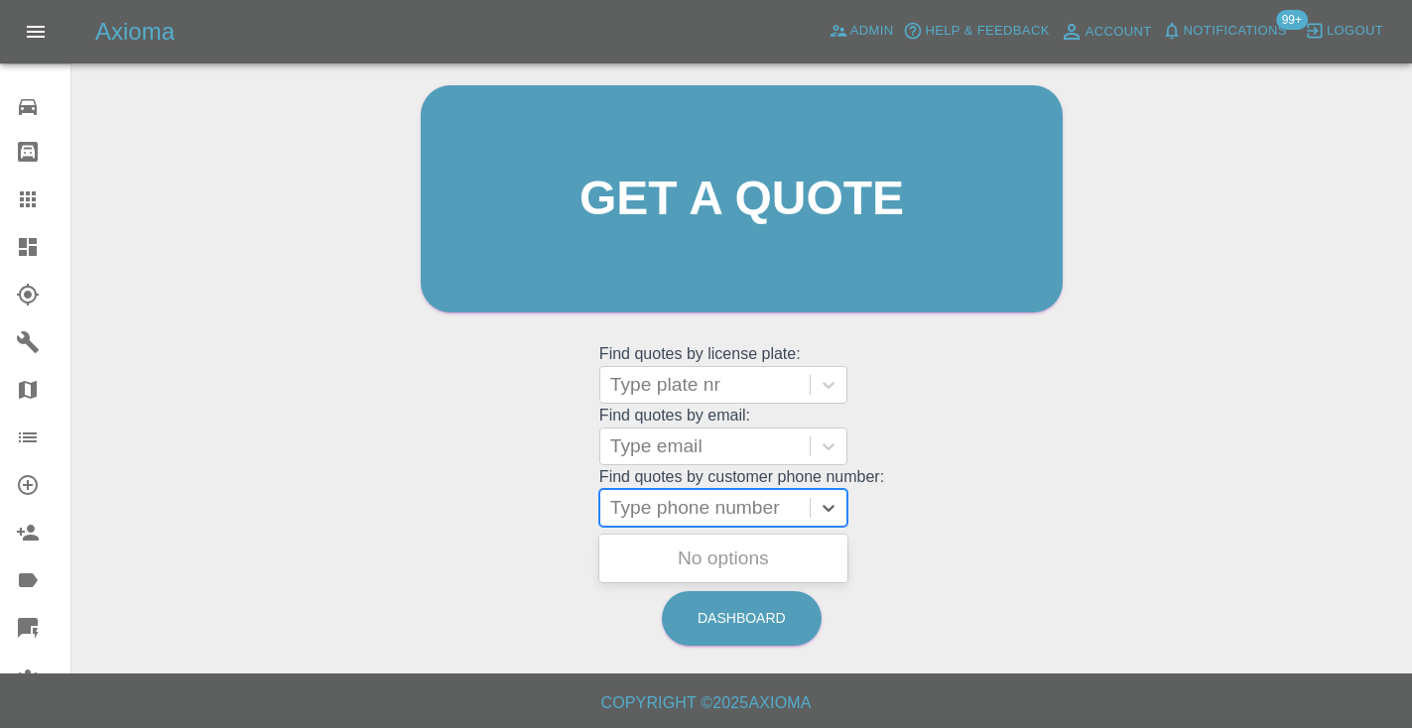
click at [685, 505] on div "Type phone number" at bounding box center [705, 508] width 190 height 24
paste input "07905637525"
type input "07905637525"
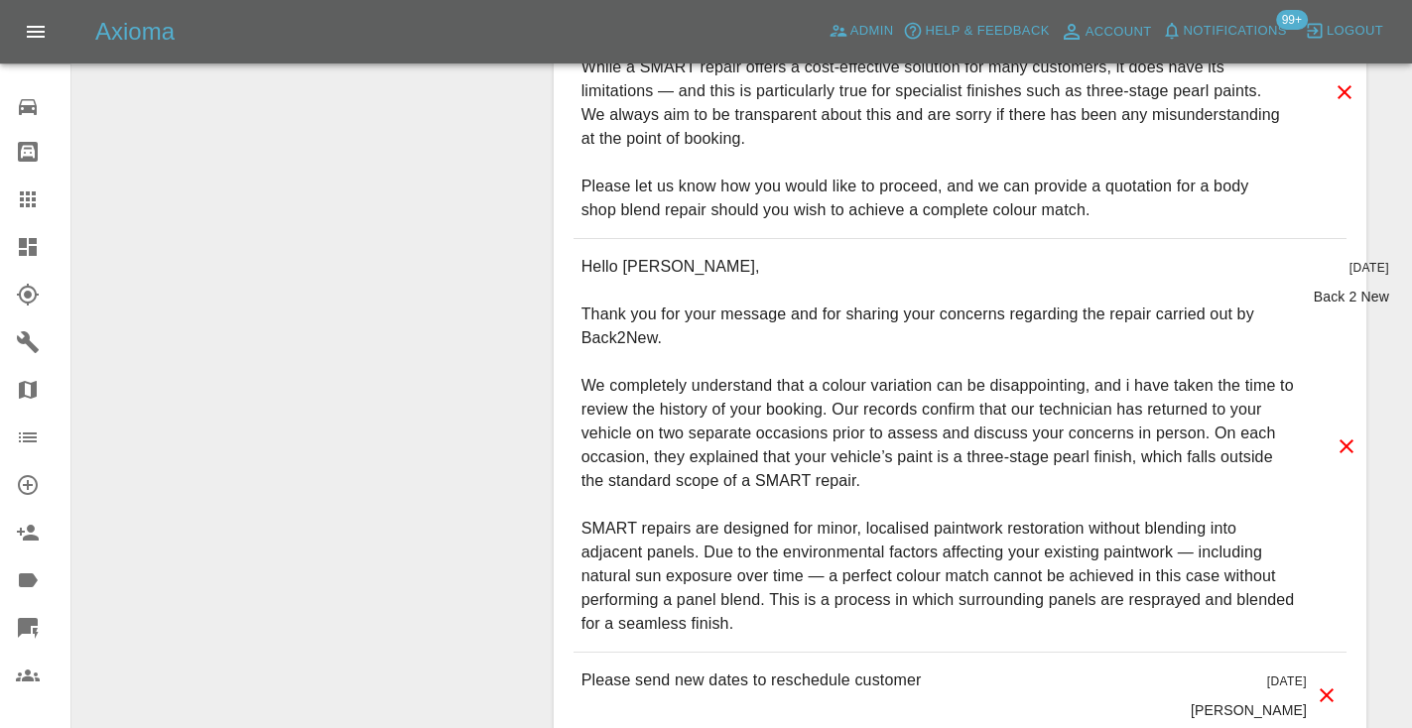
scroll to position [2422, 0]
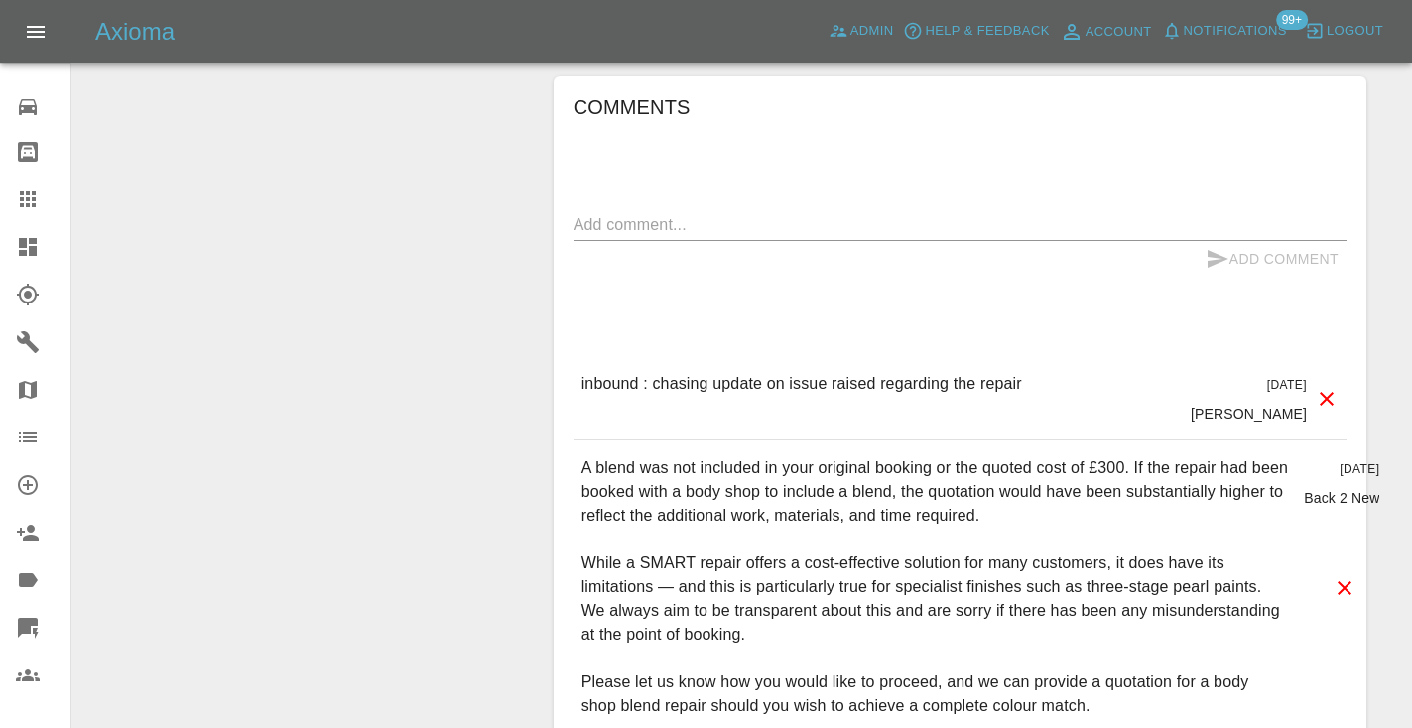
scroll to position [1883, 0]
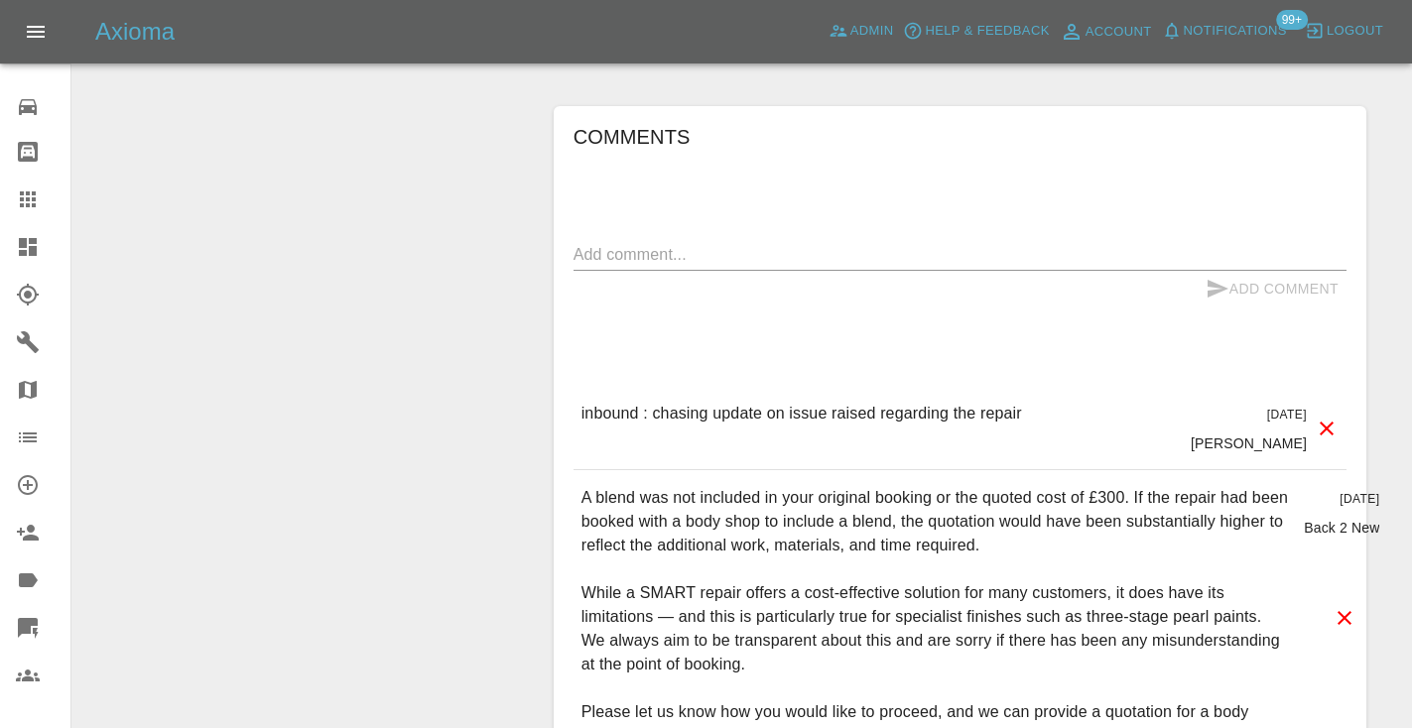
click at [776, 264] on textarea at bounding box center [959, 254] width 773 height 23
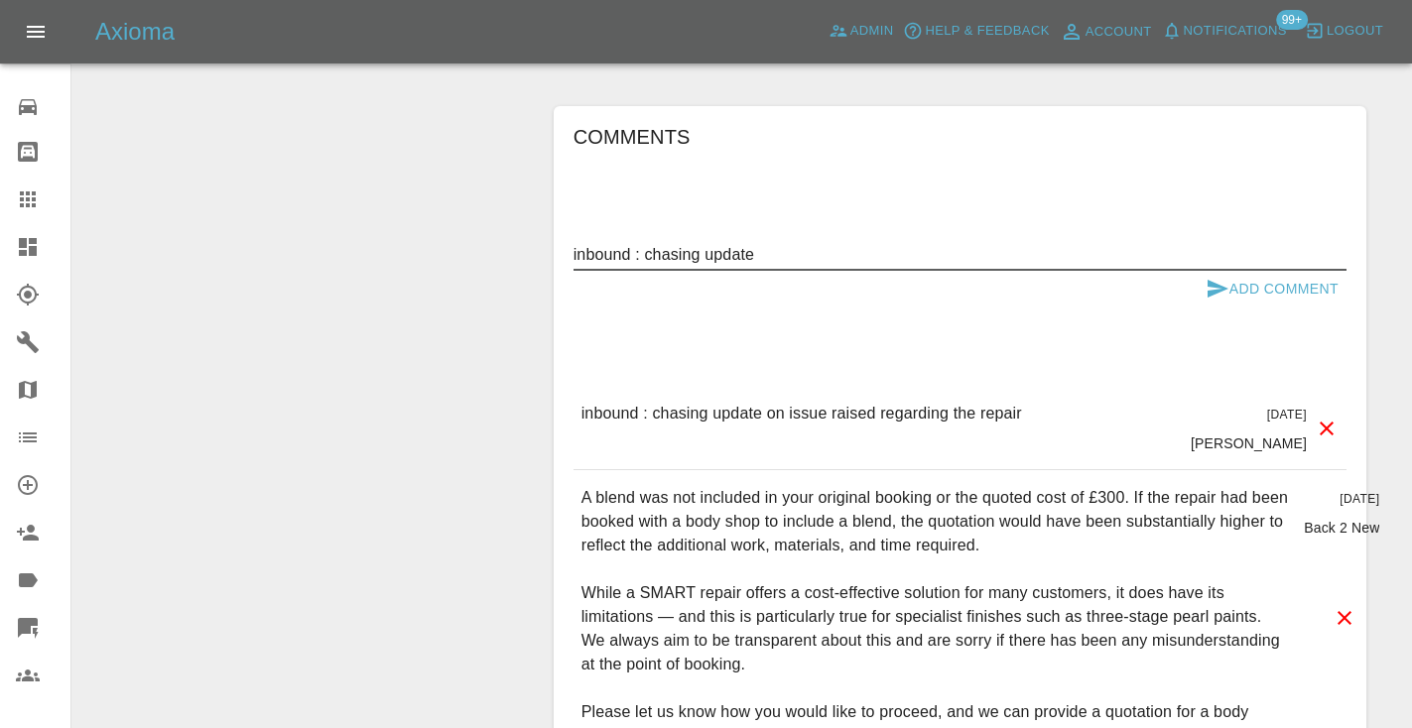
type textarea "inbound : chasing update"
click at [1221, 277] on icon "submit" at bounding box center [1217, 289] width 24 height 24
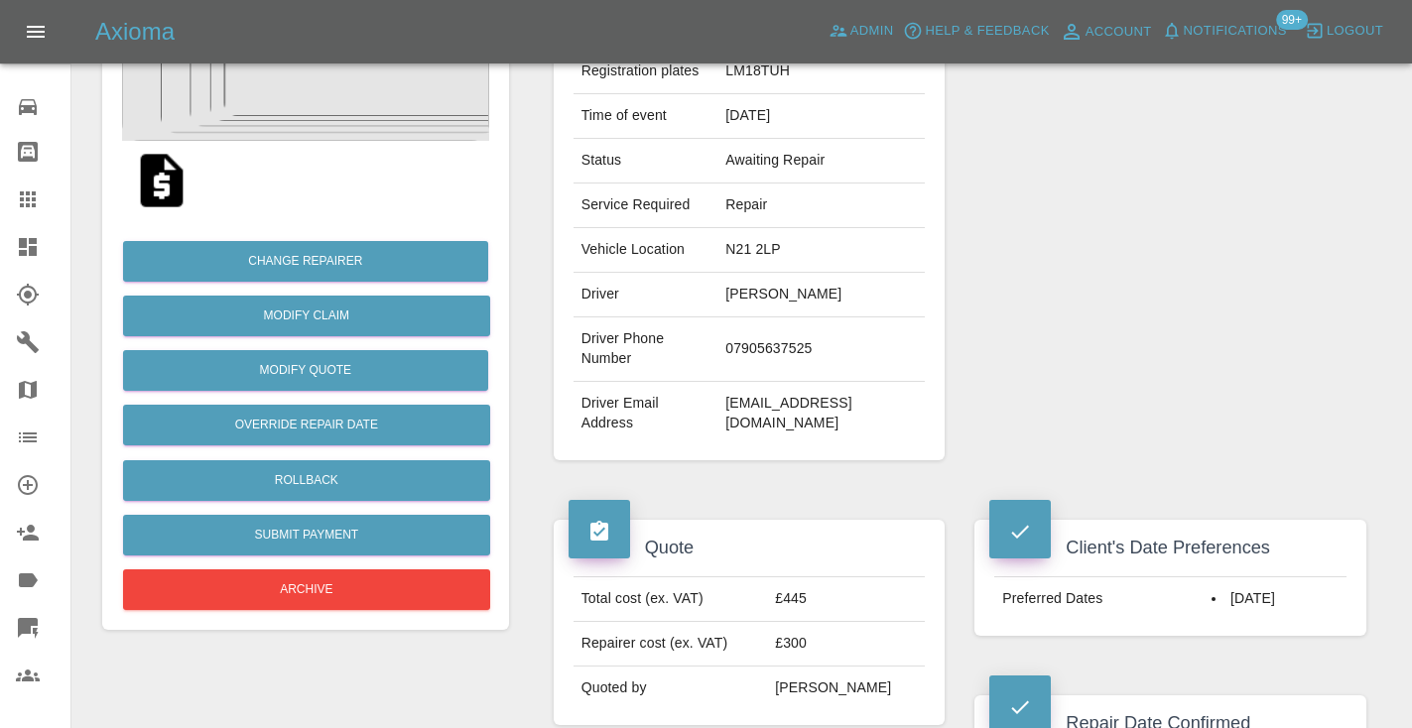
scroll to position [300, 0]
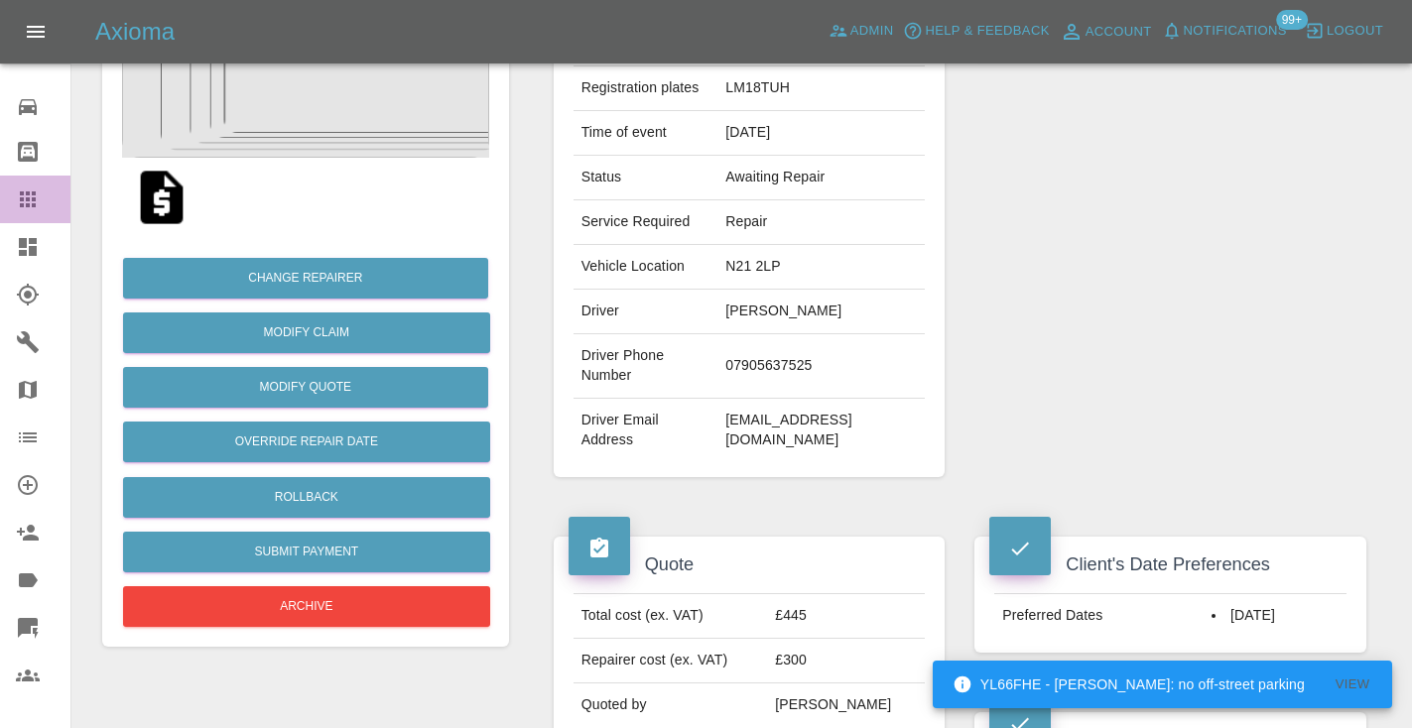
click at [20, 198] on icon at bounding box center [28, 199] width 16 height 16
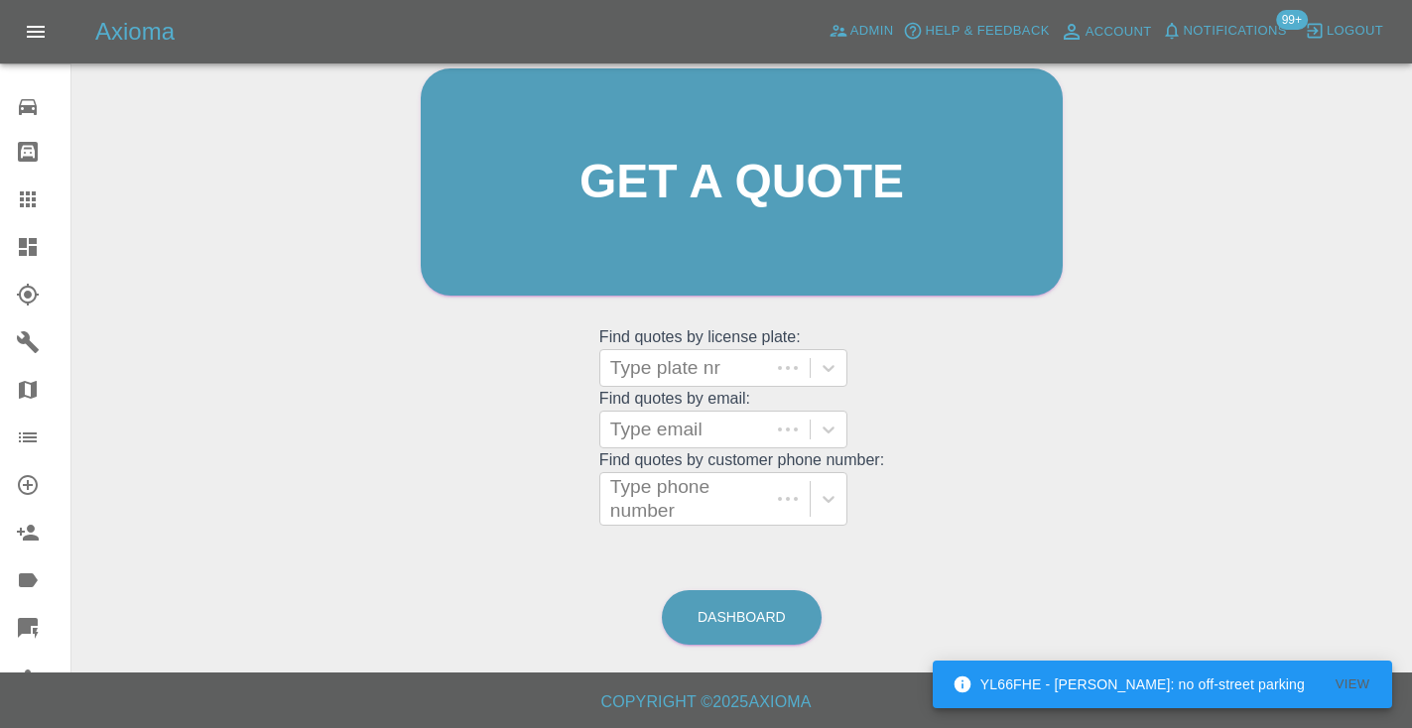
scroll to position [199, 0]
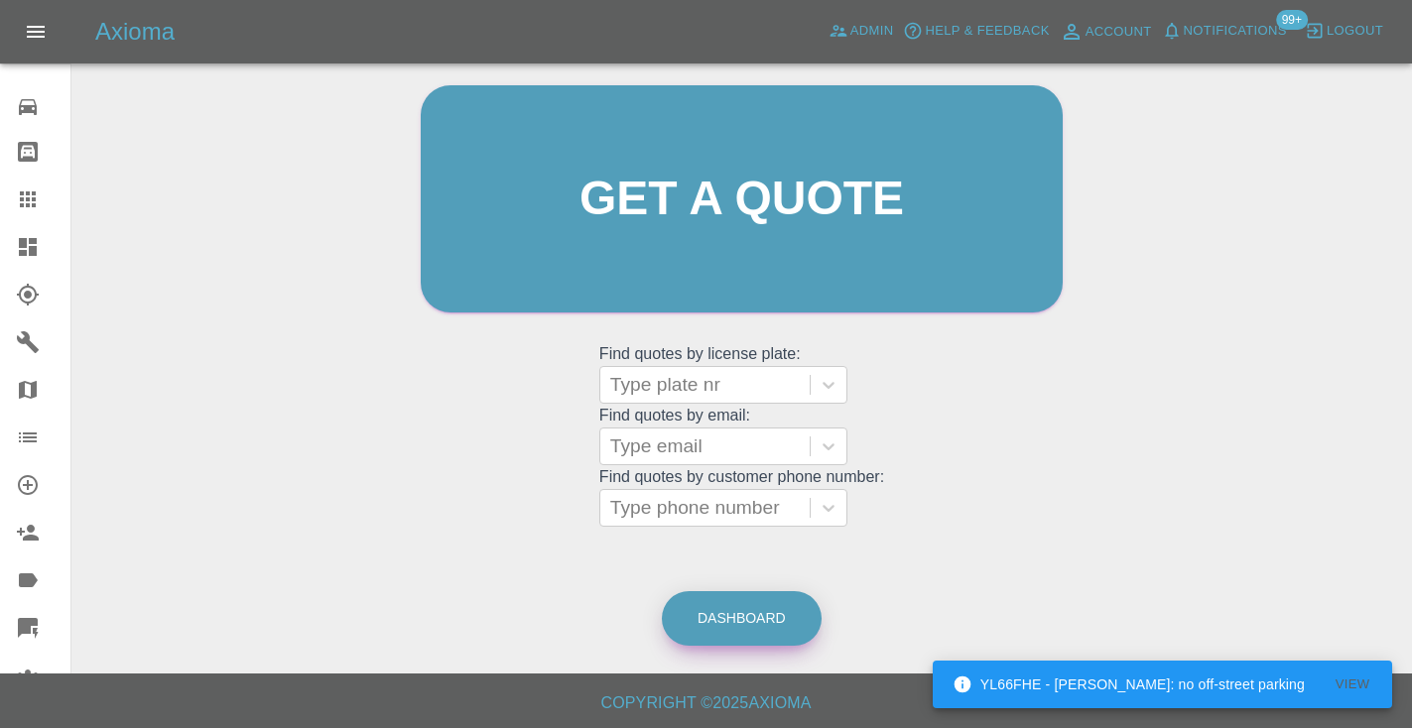
click at [756, 620] on link "Dashboard" at bounding box center [742, 618] width 160 height 55
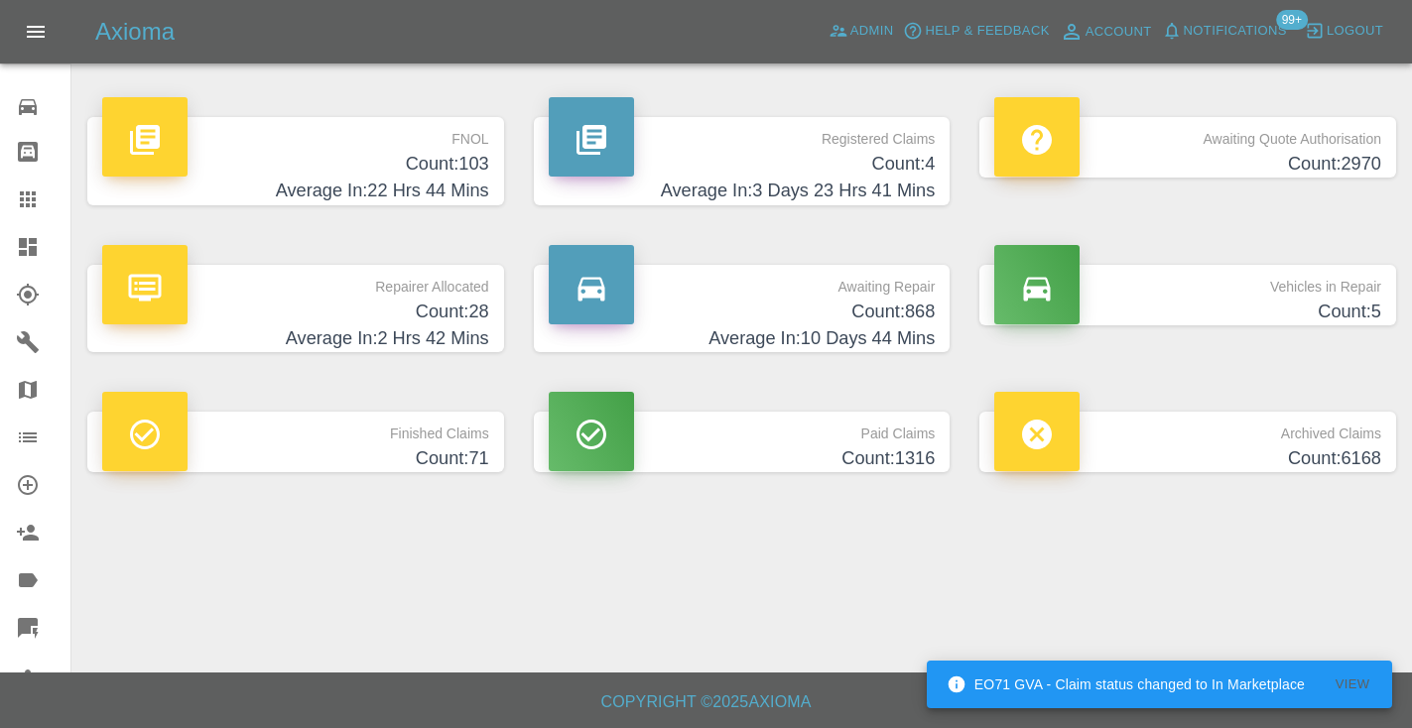
click at [897, 313] on h4 "Count: 868" at bounding box center [742, 312] width 387 height 27
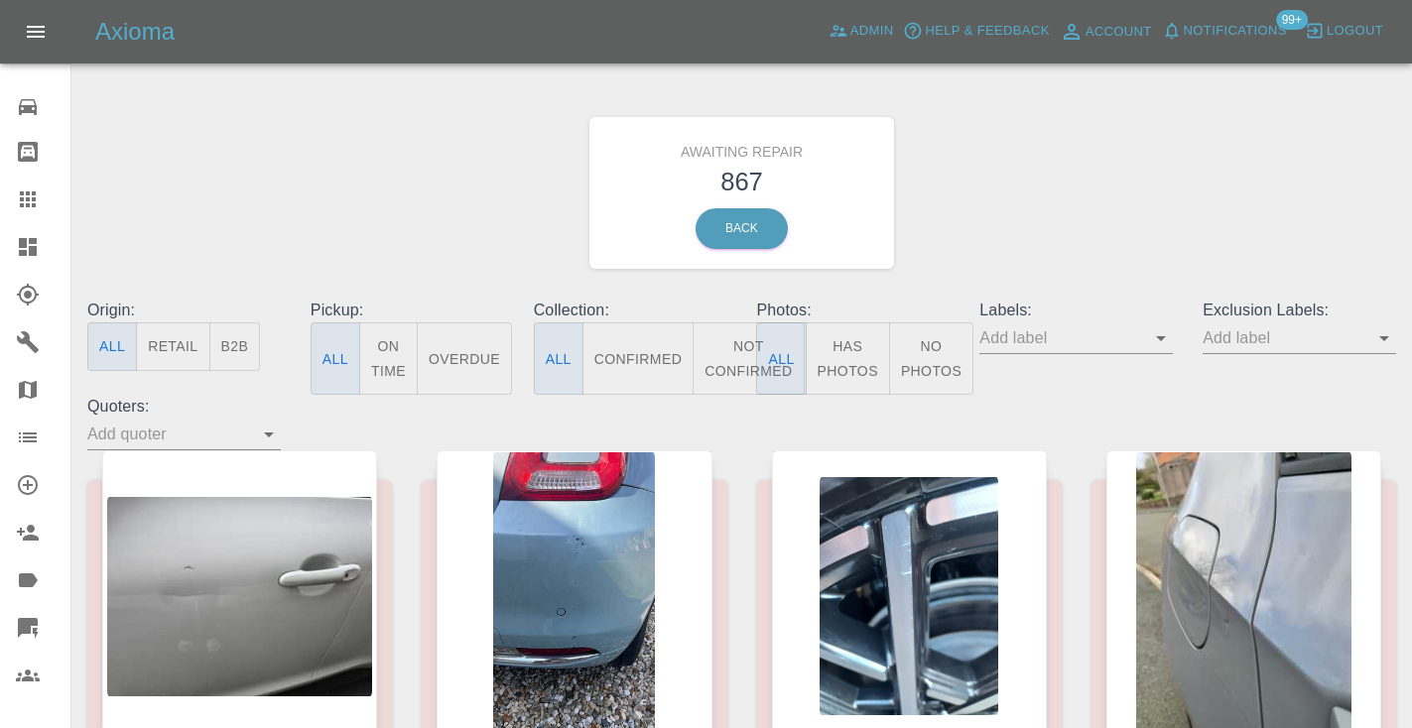
click at [739, 362] on button "Not Confirmed" at bounding box center [748, 358] width 111 height 72
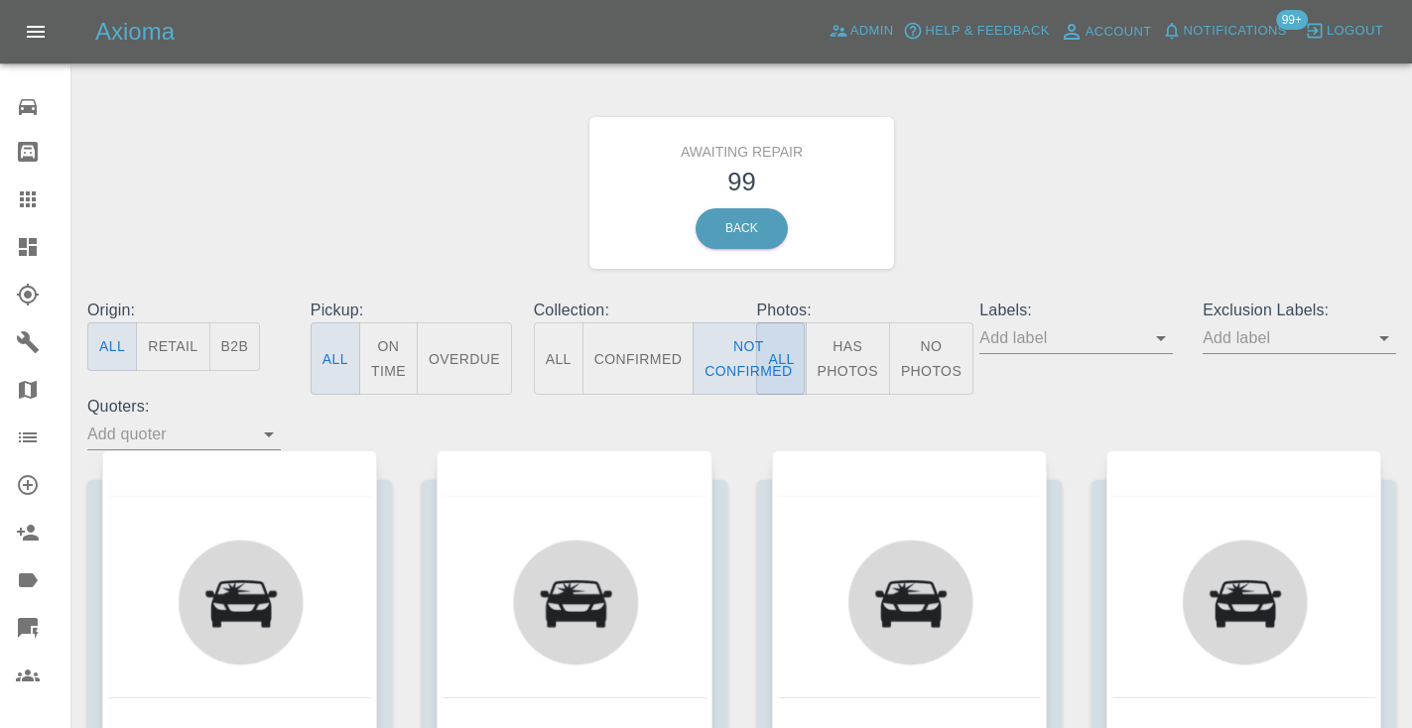
click at [1079, 197] on div "Awaiting Repair 99 Back" at bounding box center [741, 192] width 1338 height 211
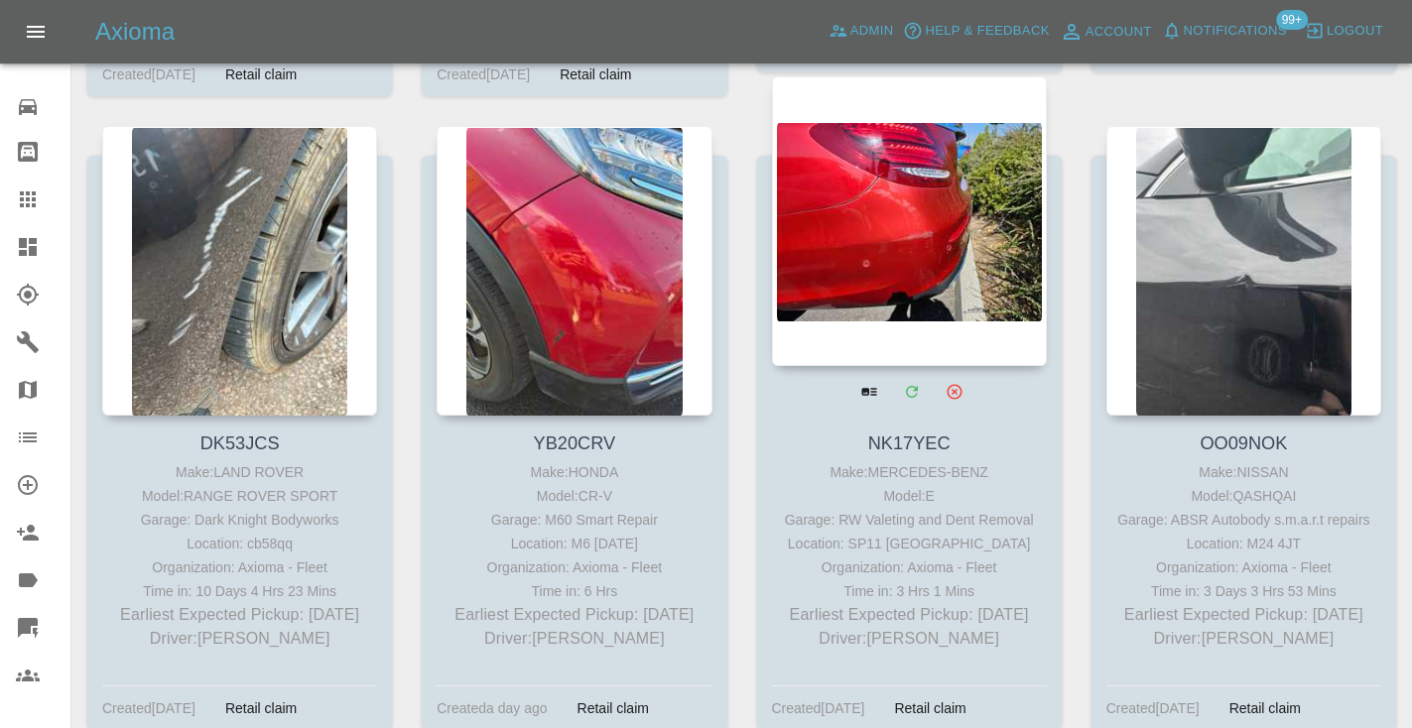
scroll to position [8823, 0]
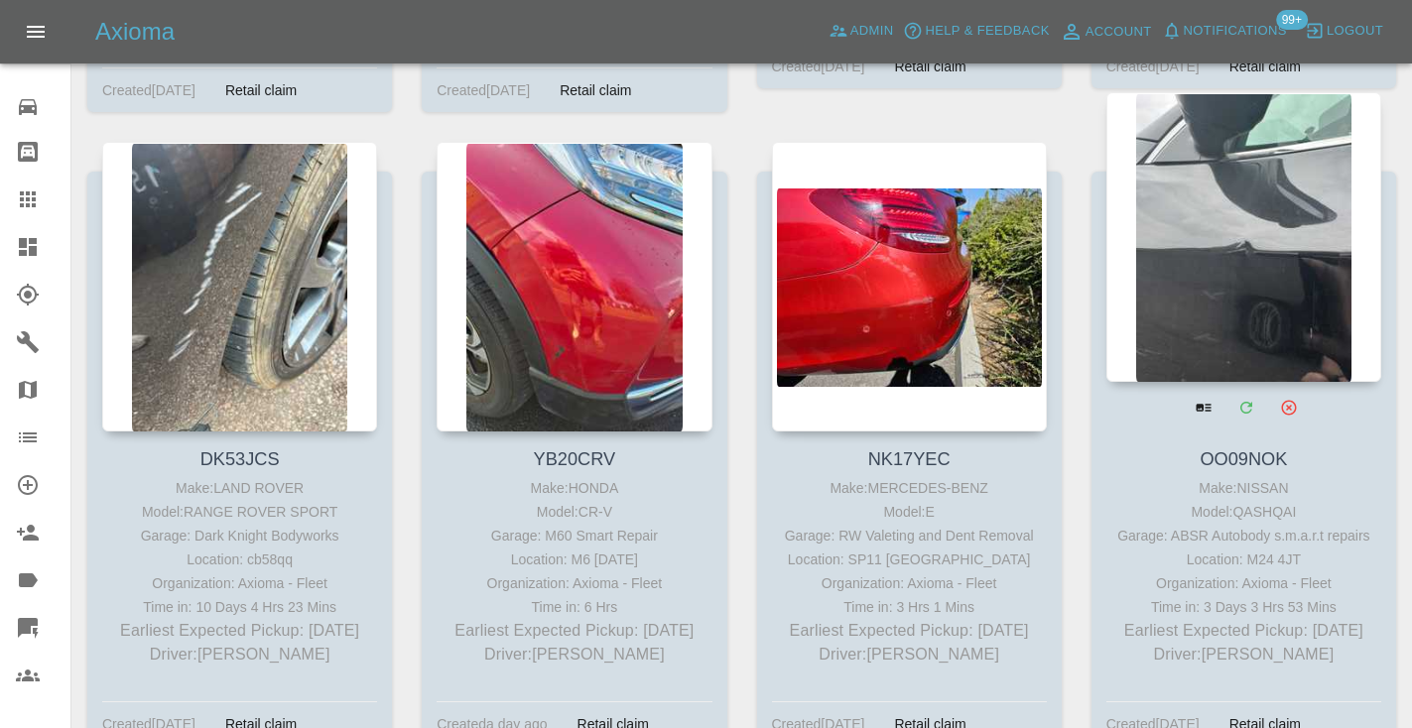
click at [1204, 177] on div at bounding box center [1243, 237] width 275 height 290
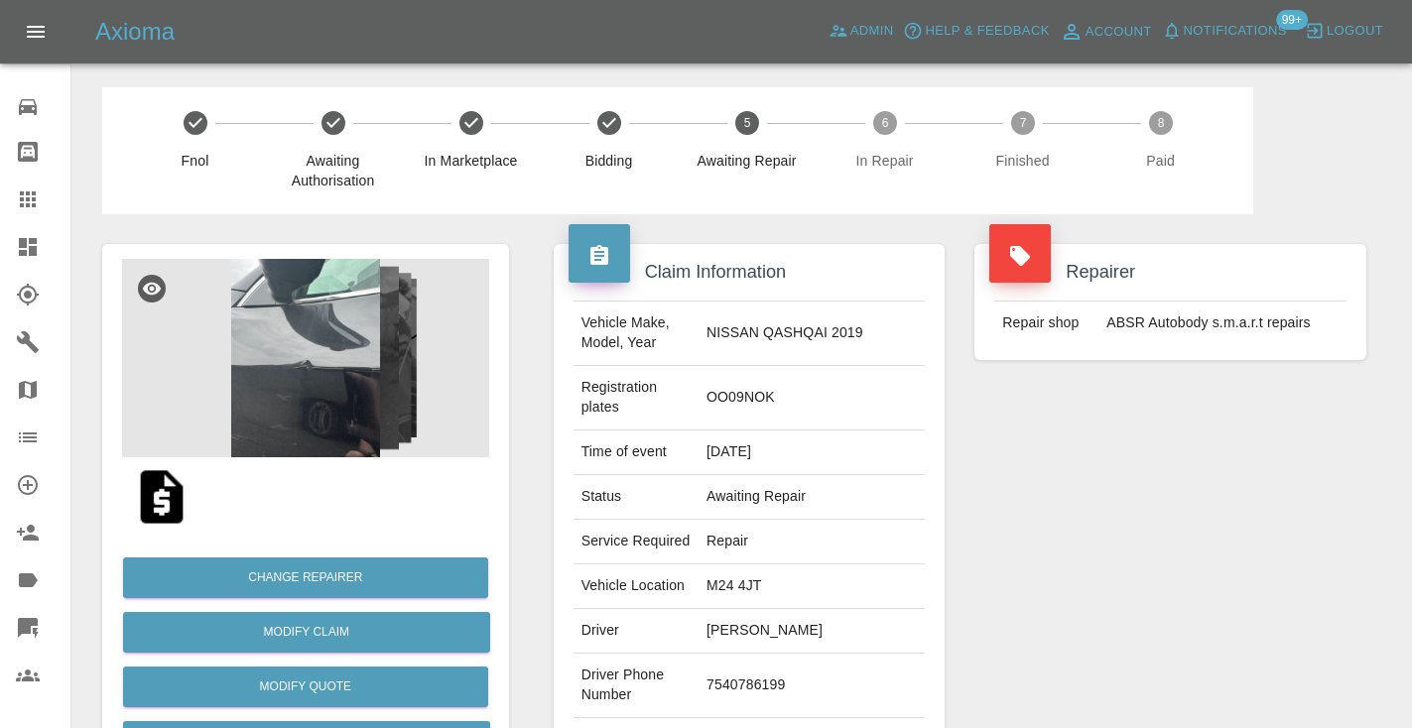
click at [790, 658] on td "7540786199" at bounding box center [811, 686] width 226 height 64
copy td "7540786199"
click at [1058, 532] on div "Repairer Repair shop ABSR Autobody s.m.a.r.t repairs" at bounding box center [1170, 530] width 422 height 632
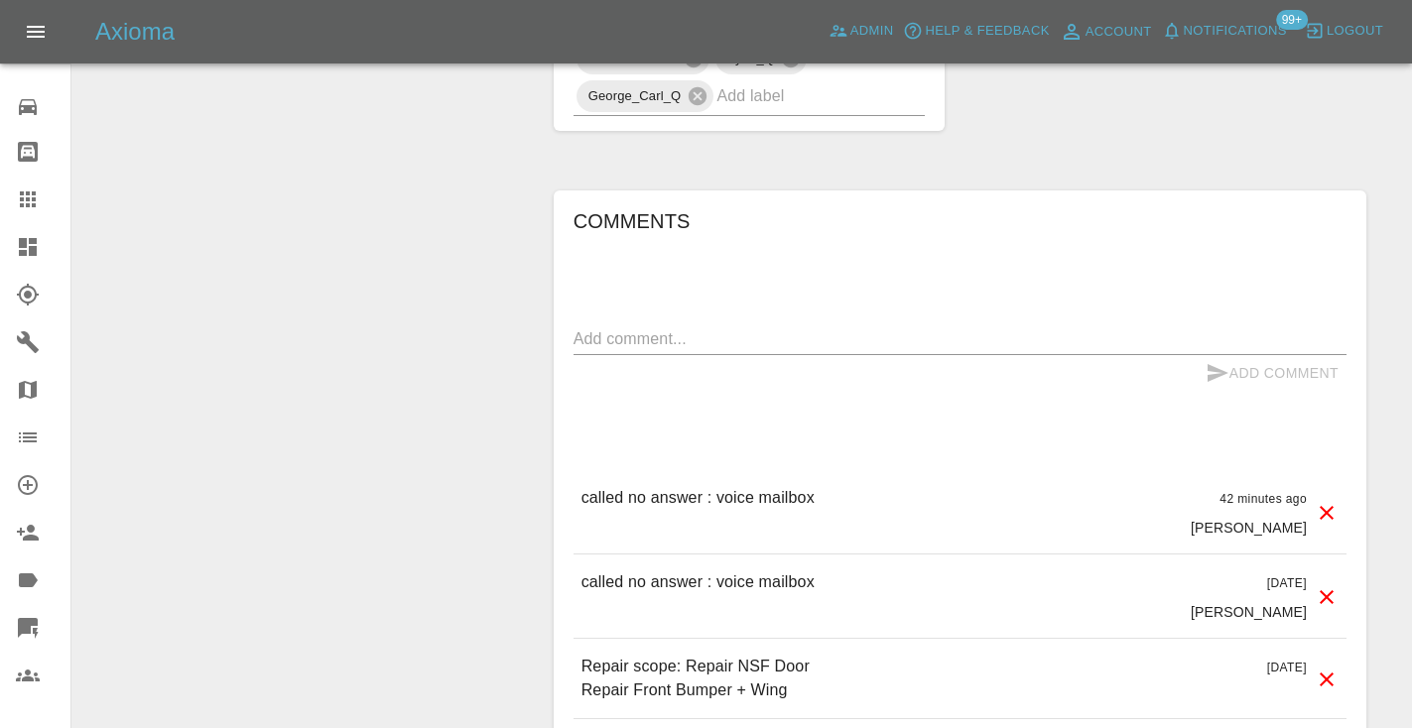
scroll to position [1701, 0]
click at [587, 326] on textarea at bounding box center [959, 337] width 773 height 23
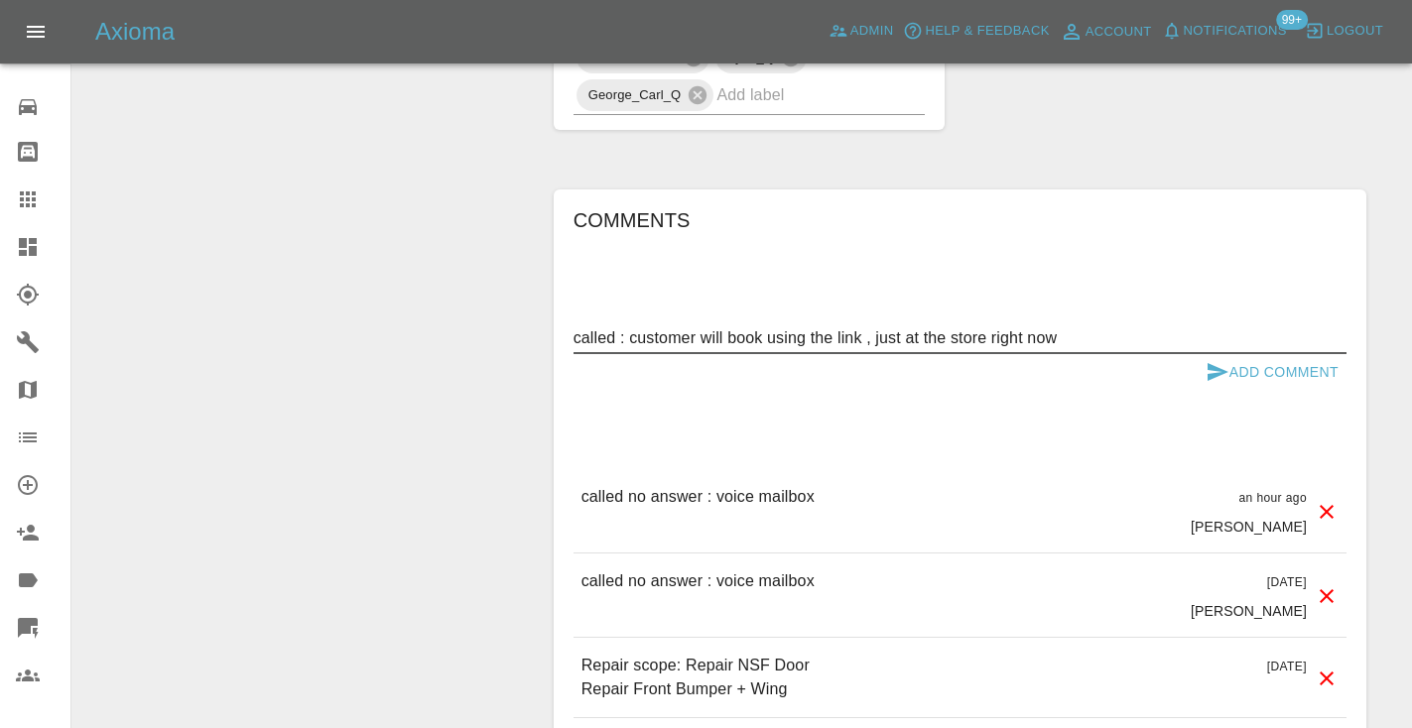
type textarea "called : customer will book using the link , just at the store right now"
click at [1207, 363] on icon "submit" at bounding box center [1217, 372] width 21 height 18
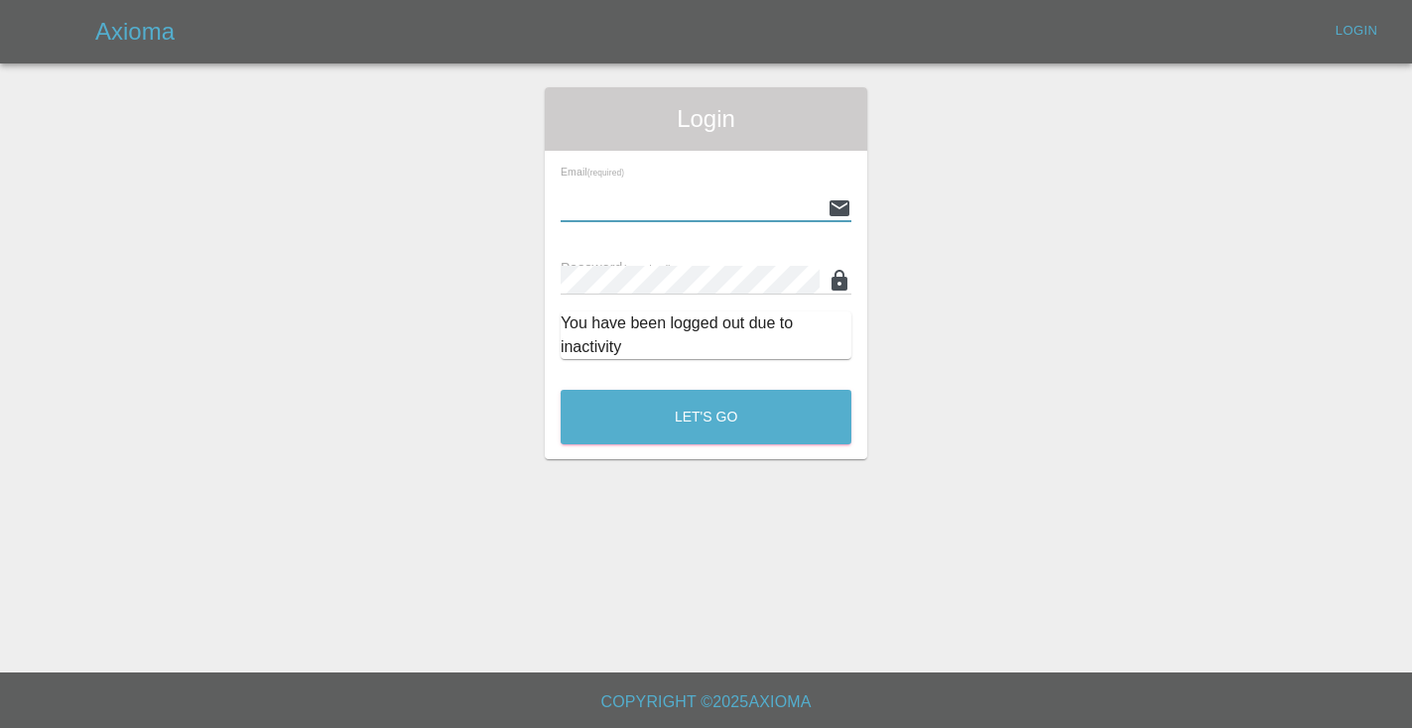
type input "[EMAIL_ADDRESS][DOMAIN_NAME]"
click at [705, 417] on button "Let's Go" at bounding box center [706, 417] width 291 height 55
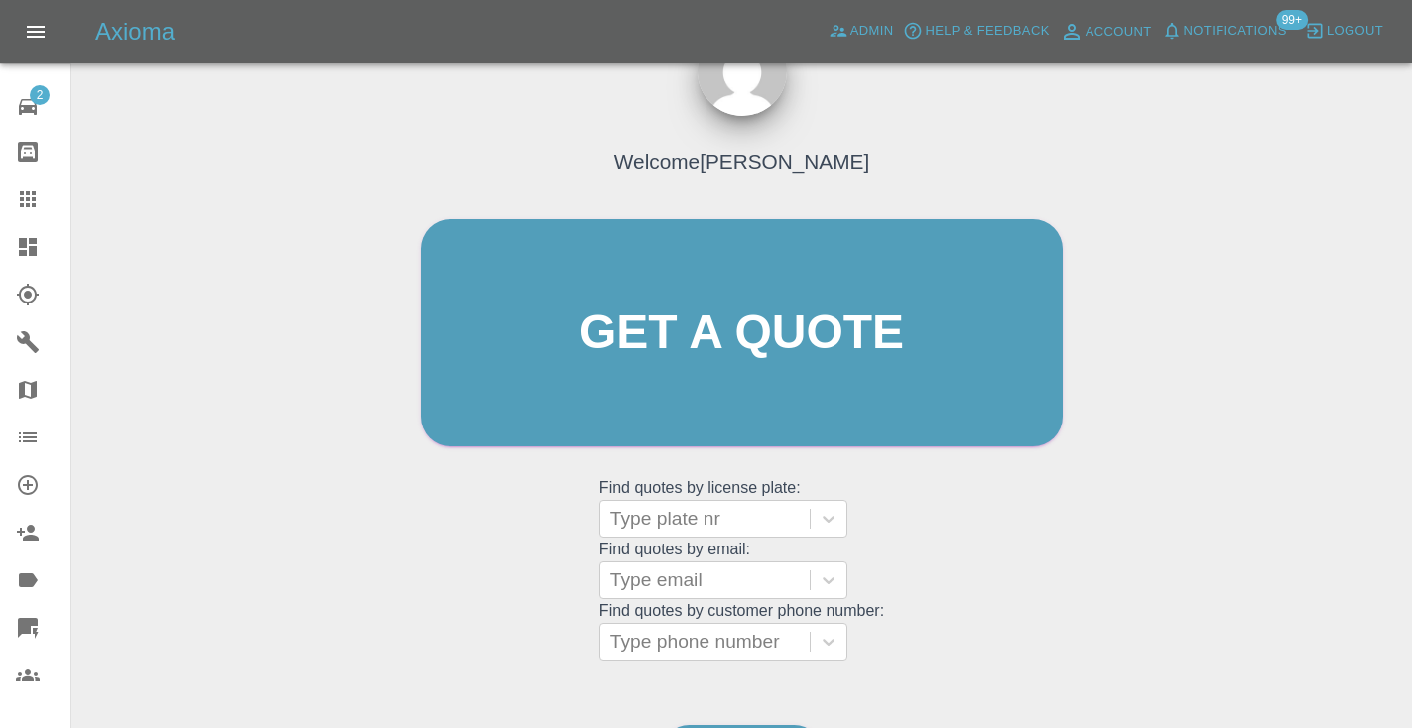
scroll to position [202, 0]
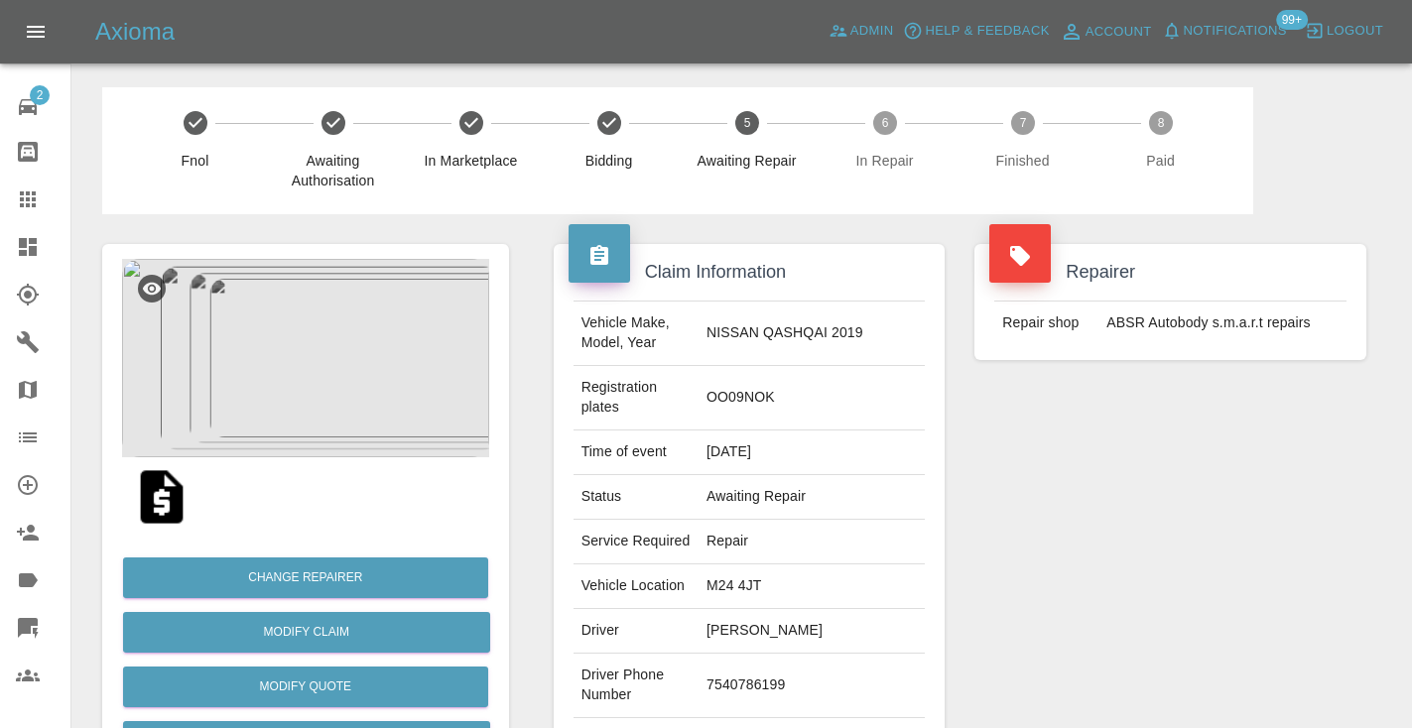
click at [1029, 574] on div "Repairer Repair shop ABSR Autobody s.m.a.r.t repairs" at bounding box center [1170, 530] width 422 height 632
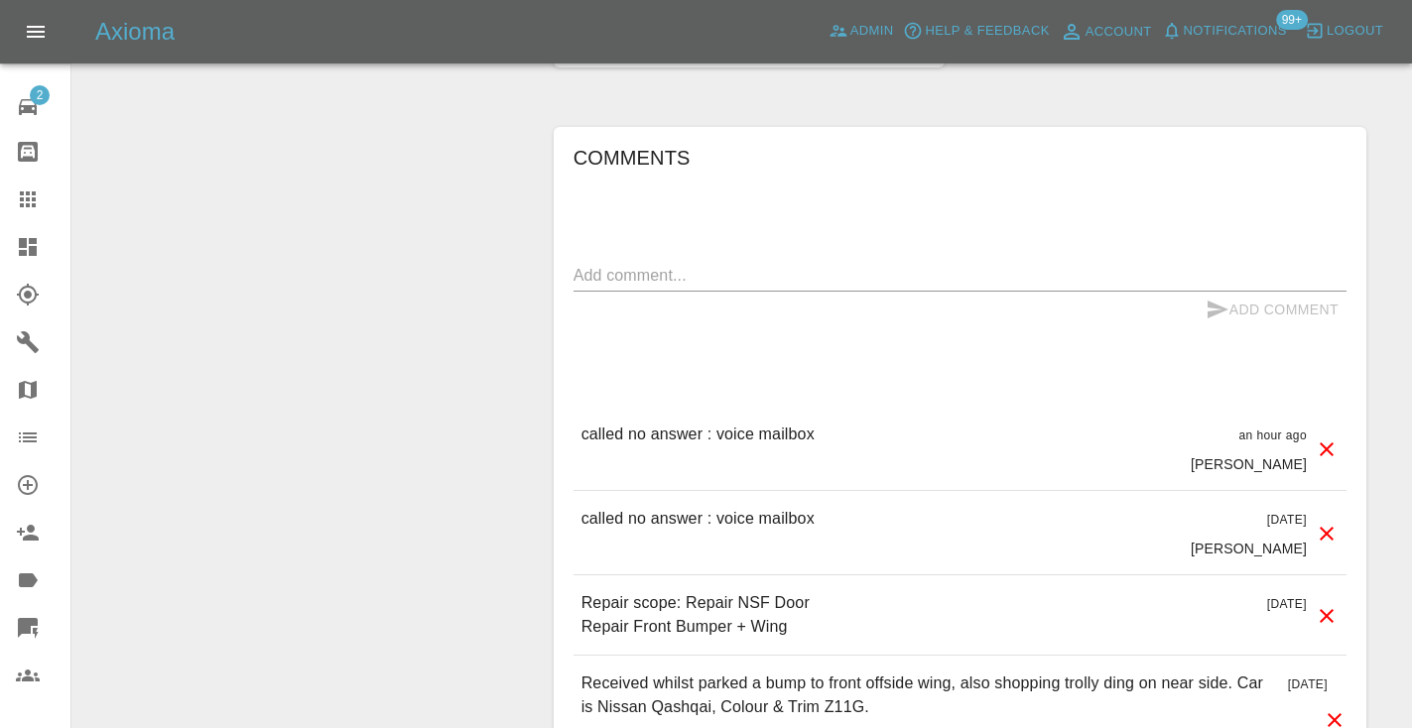
scroll to position [1779, 0]
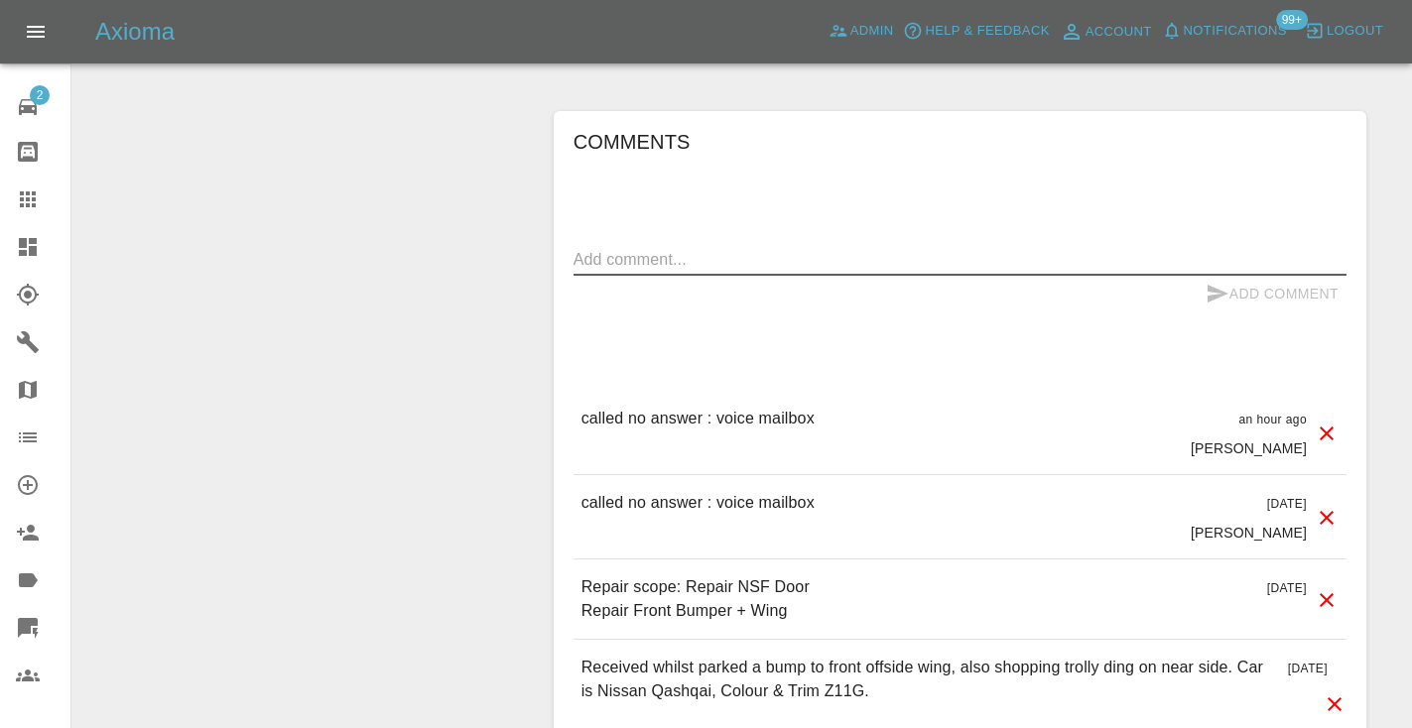
click at [584, 248] on textarea at bounding box center [959, 259] width 773 height 23
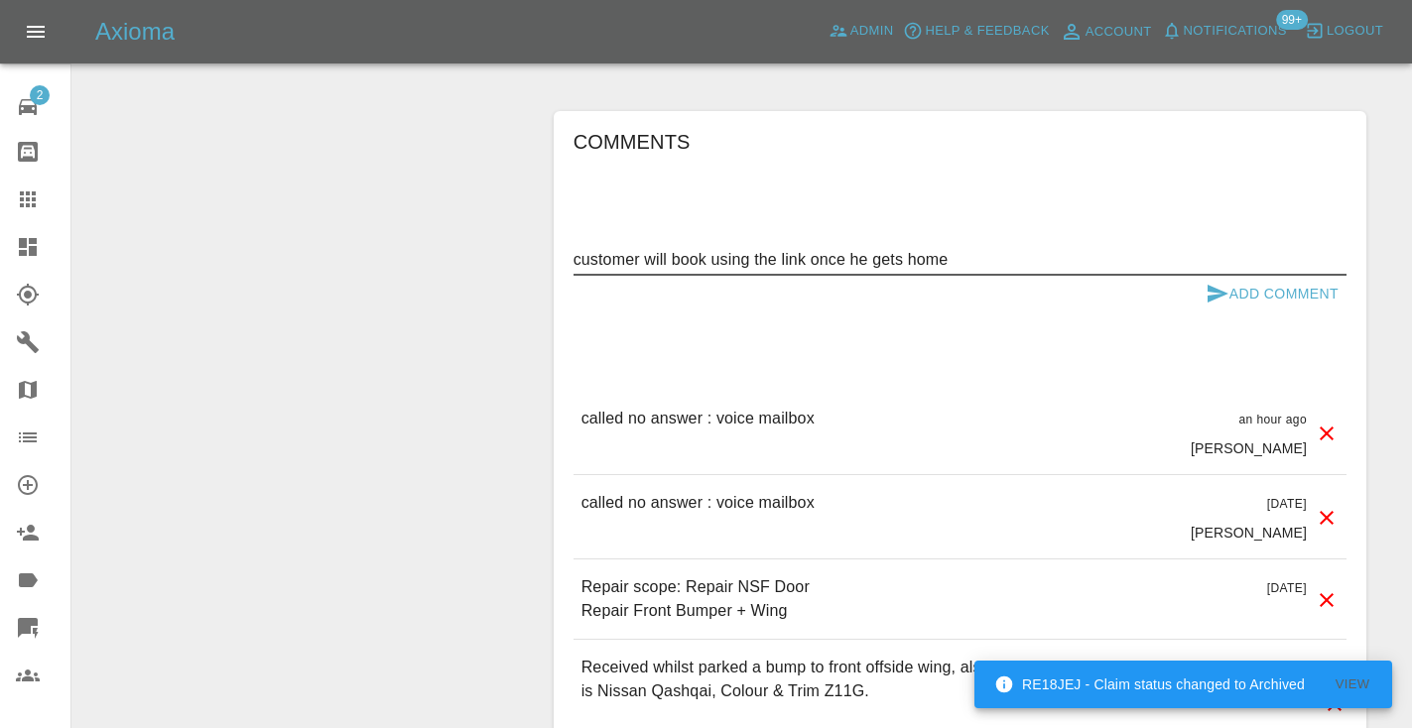
type textarea "customer will book using the link once he gets home"
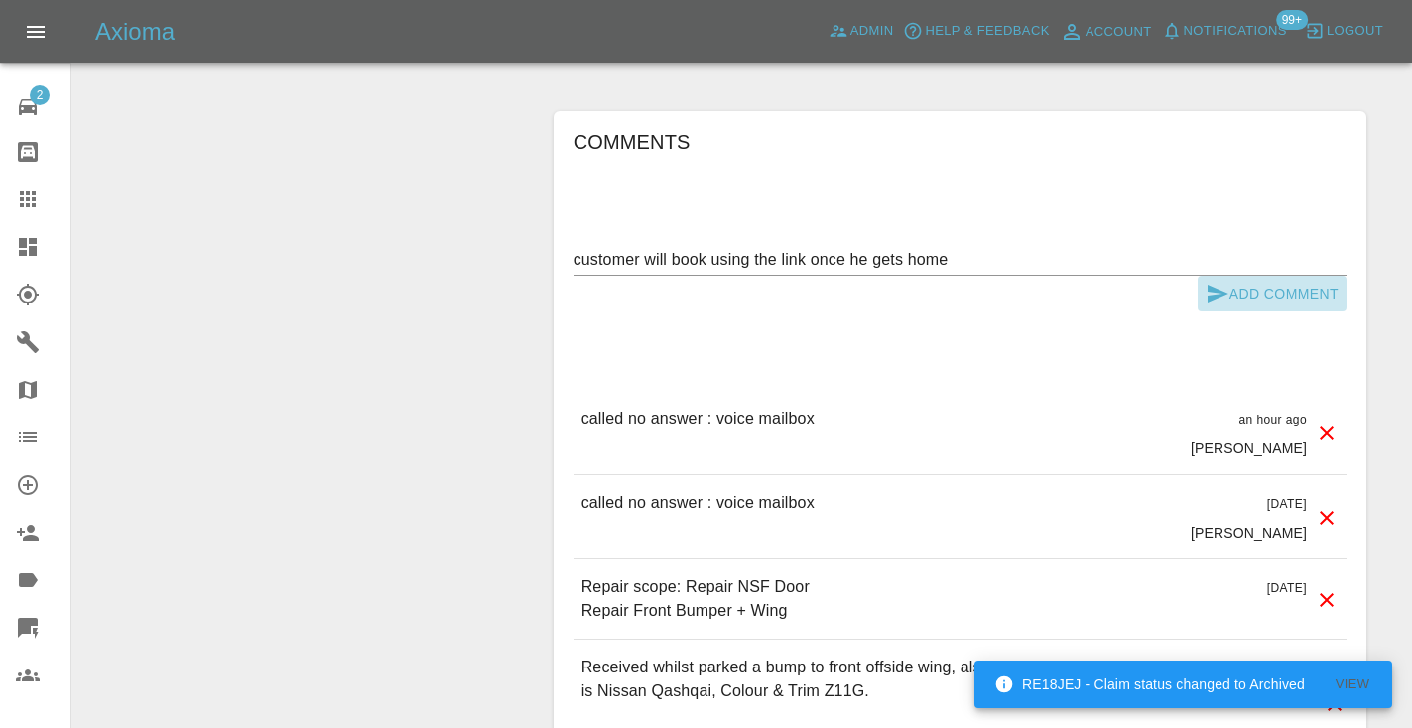
click at [1209, 285] on icon "submit" at bounding box center [1217, 294] width 21 height 18
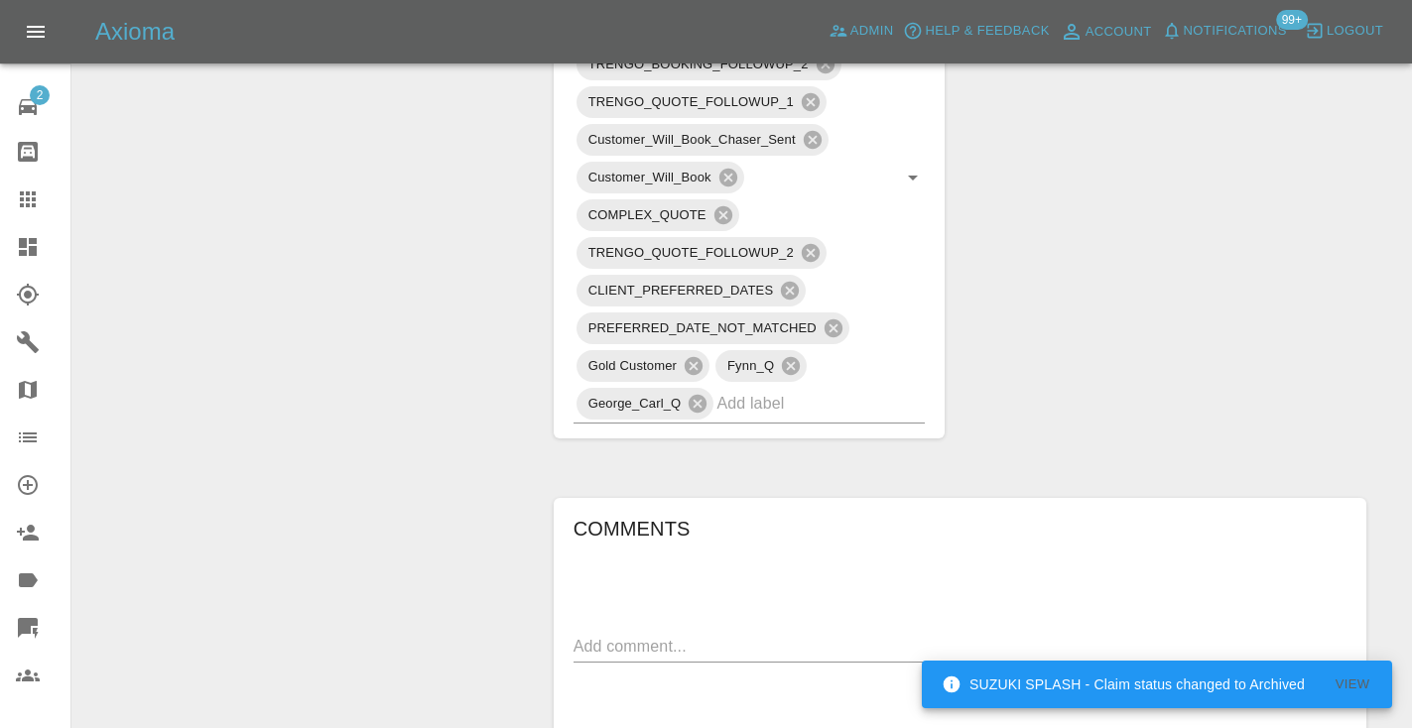
scroll to position [1389, 0]
click at [796, 391] on input "text" at bounding box center [792, 406] width 153 height 31
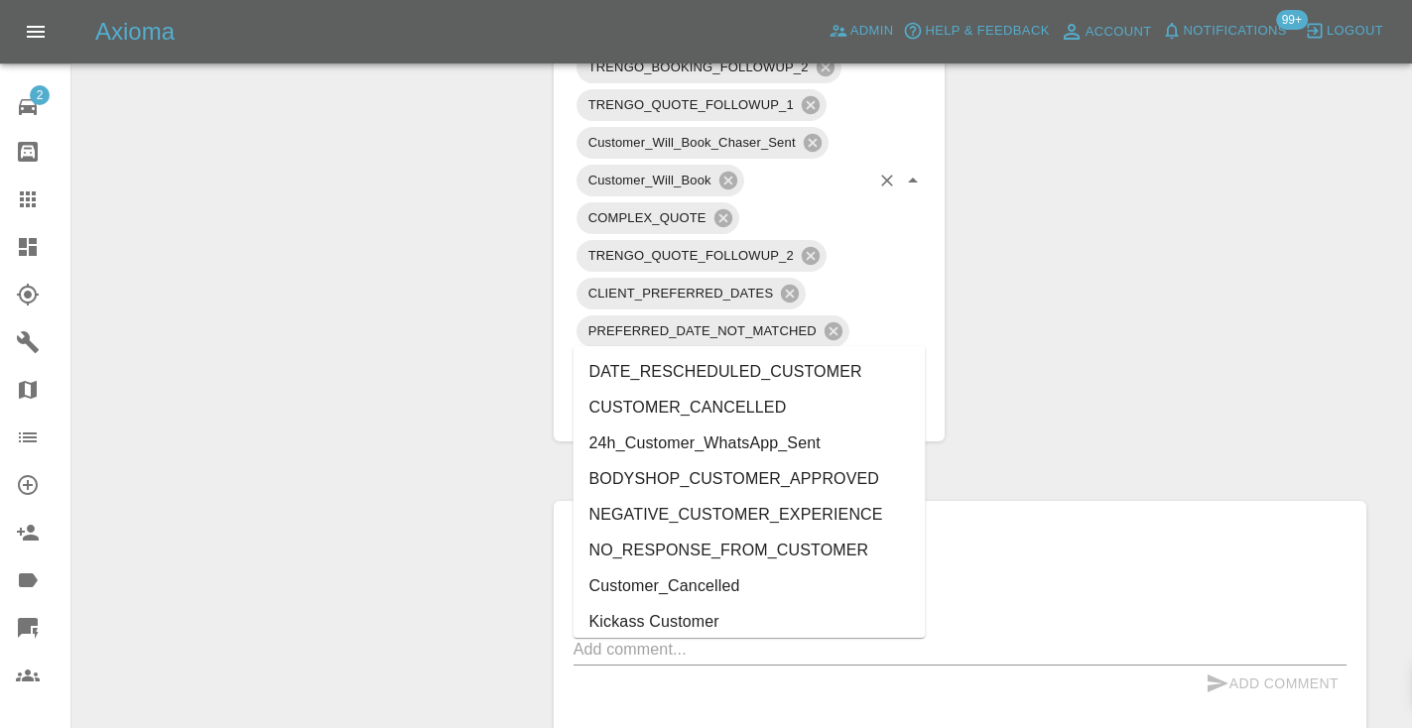
type input "cust"
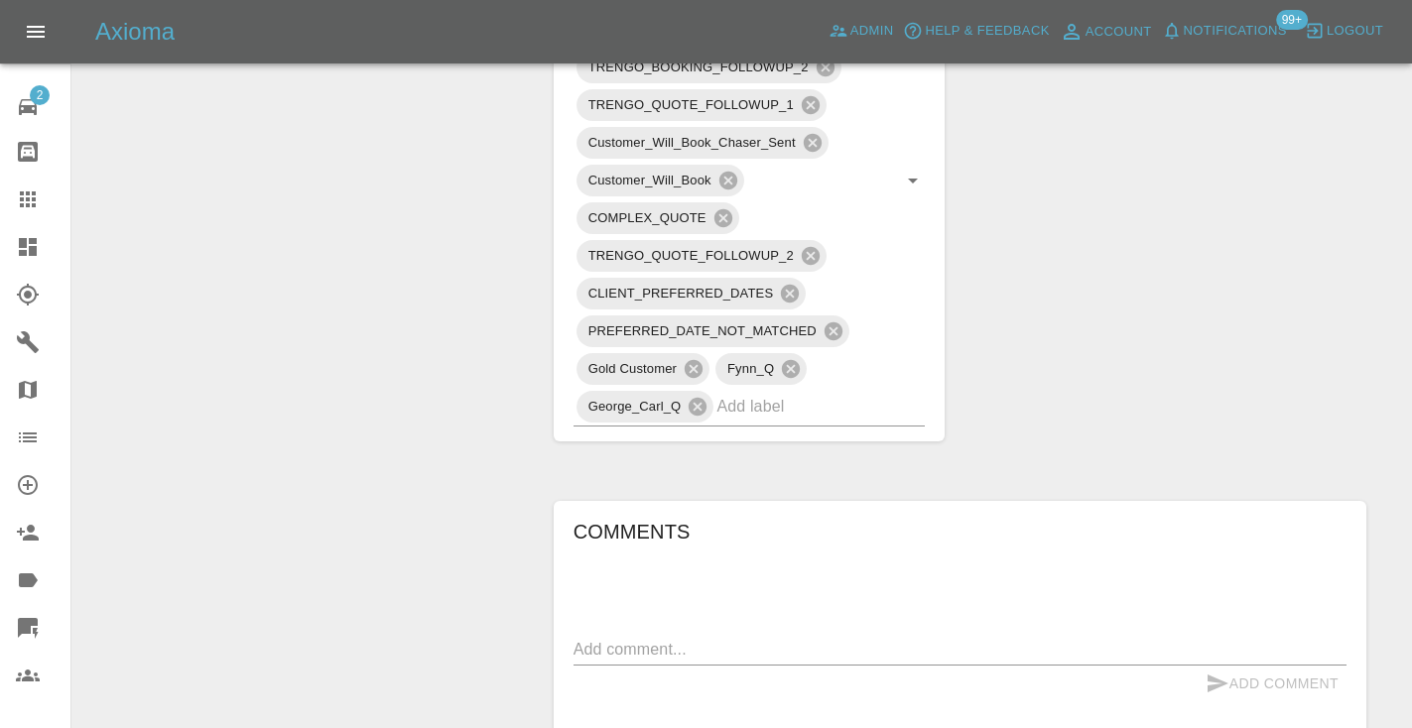
click at [401, 361] on div "Change Repairer Modify Claim Modify Quote Rollback Submit Payment Archive" at bounding box center [305, 55] width 437 height 2461
click at [54, 195] on div at bounding box center [44, 200] width 56 height 24
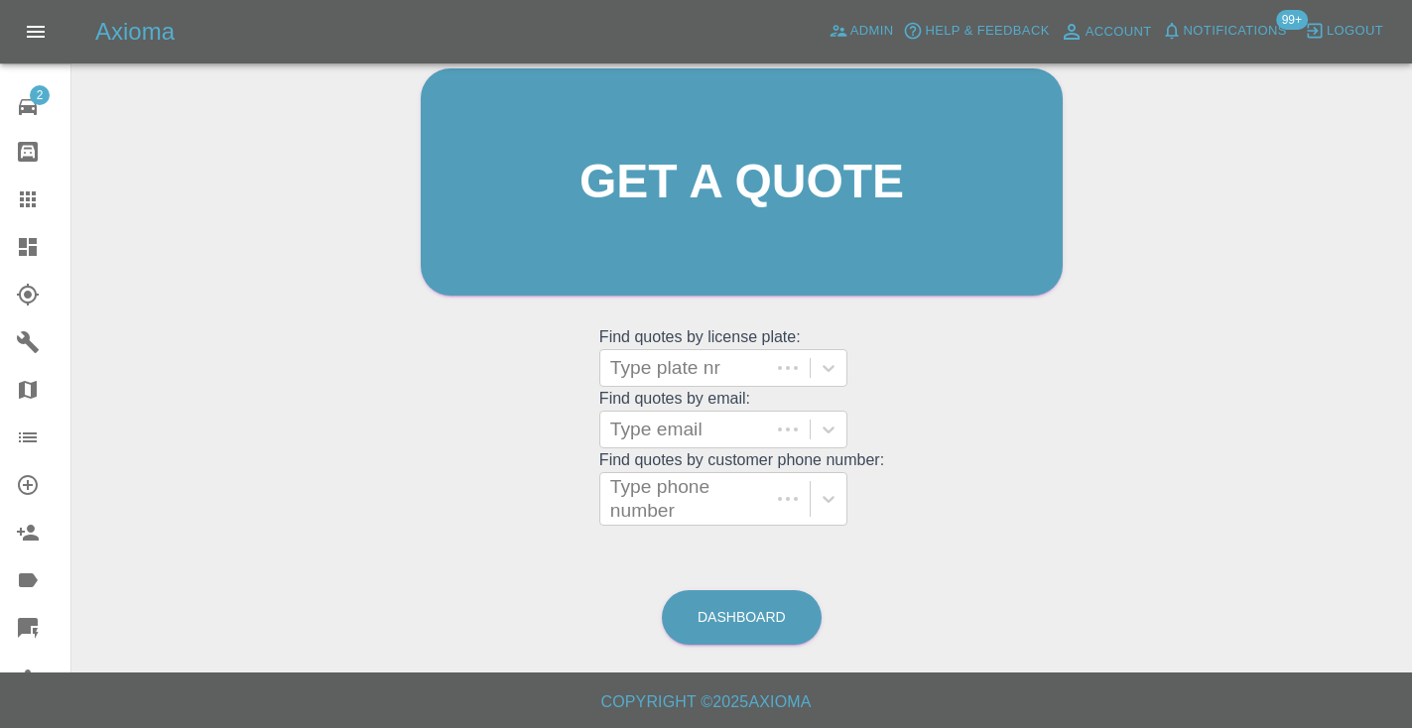
scroll to position [199, 0]
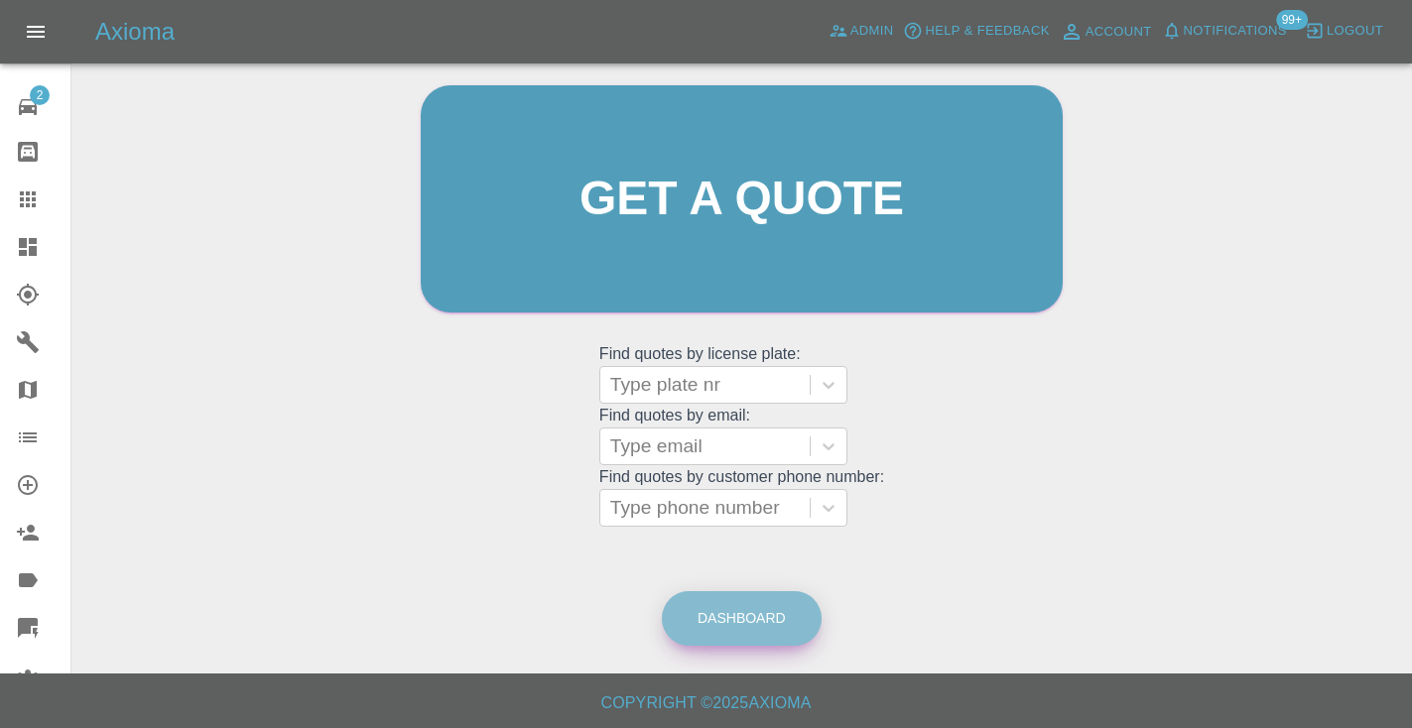
click at [771, 609] on link "Dashboard" at bounding box center [742, 618] width 160 height 55
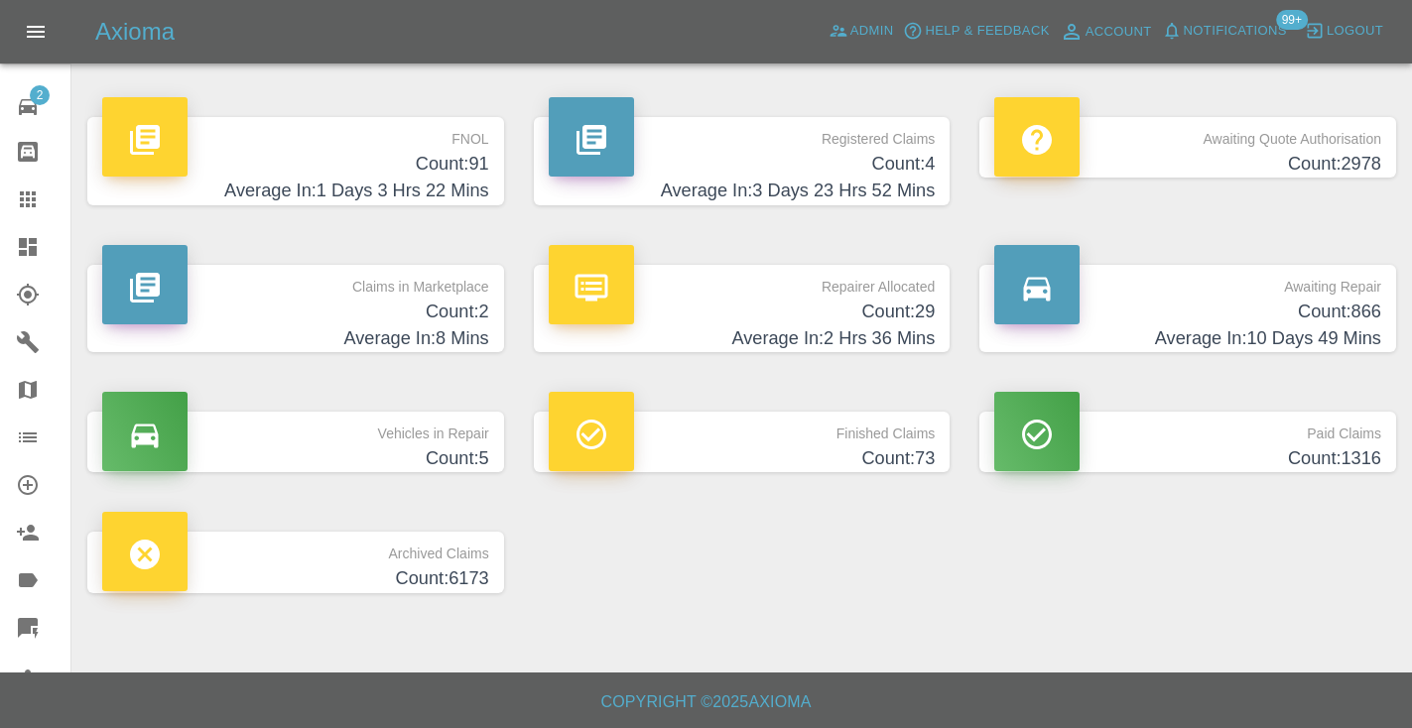
click at [1370, 319] on h4 "Count: 866" at bounding box center [1187, 312] width 387 height 27
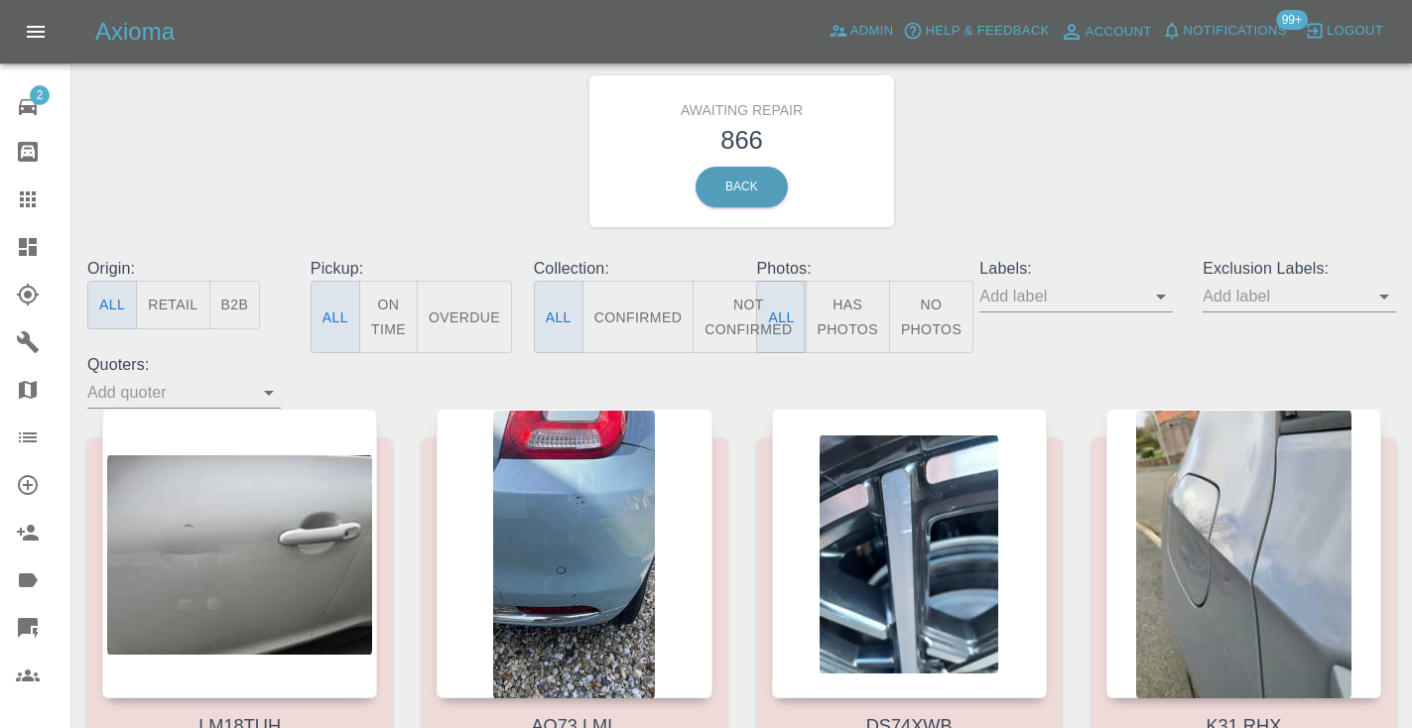
scroll to position [12, 0]
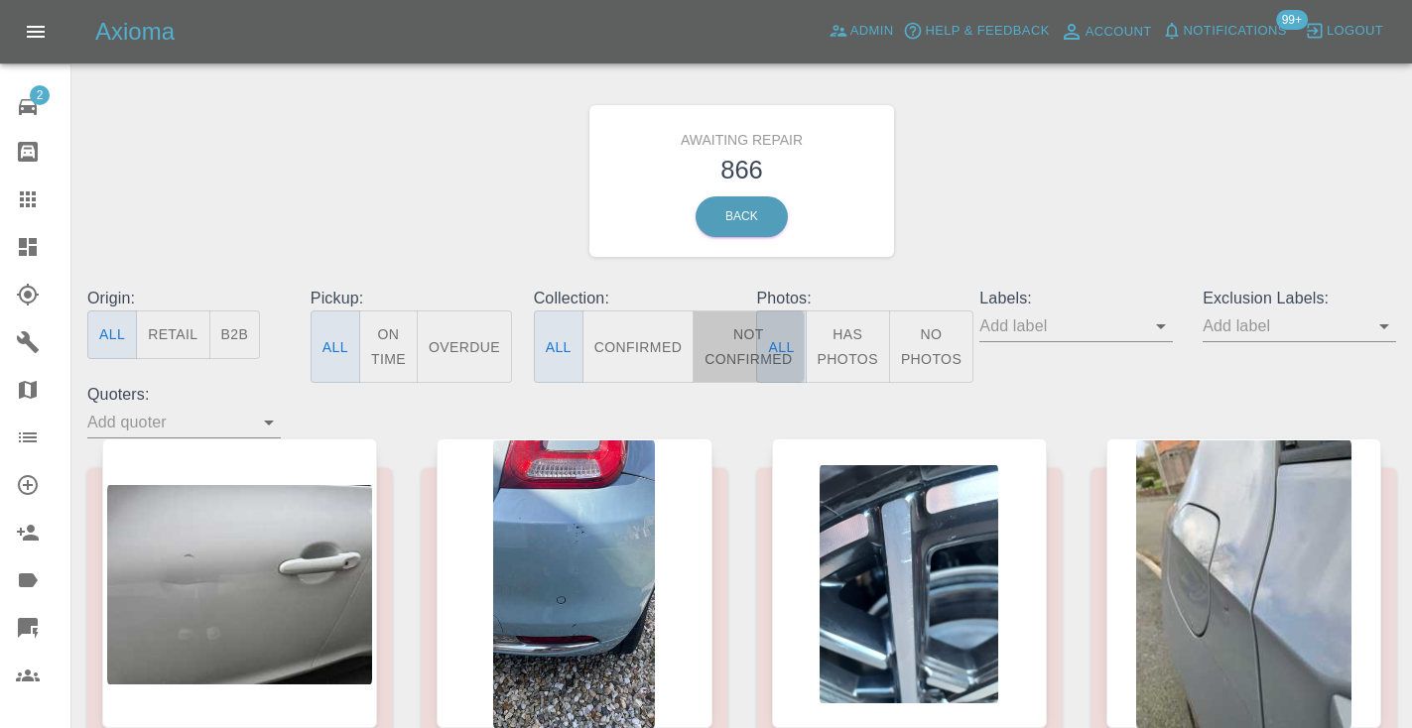
click at [733, 359] on button "Not Confirmed" at bounding box center [748, 347] width 111 height 72
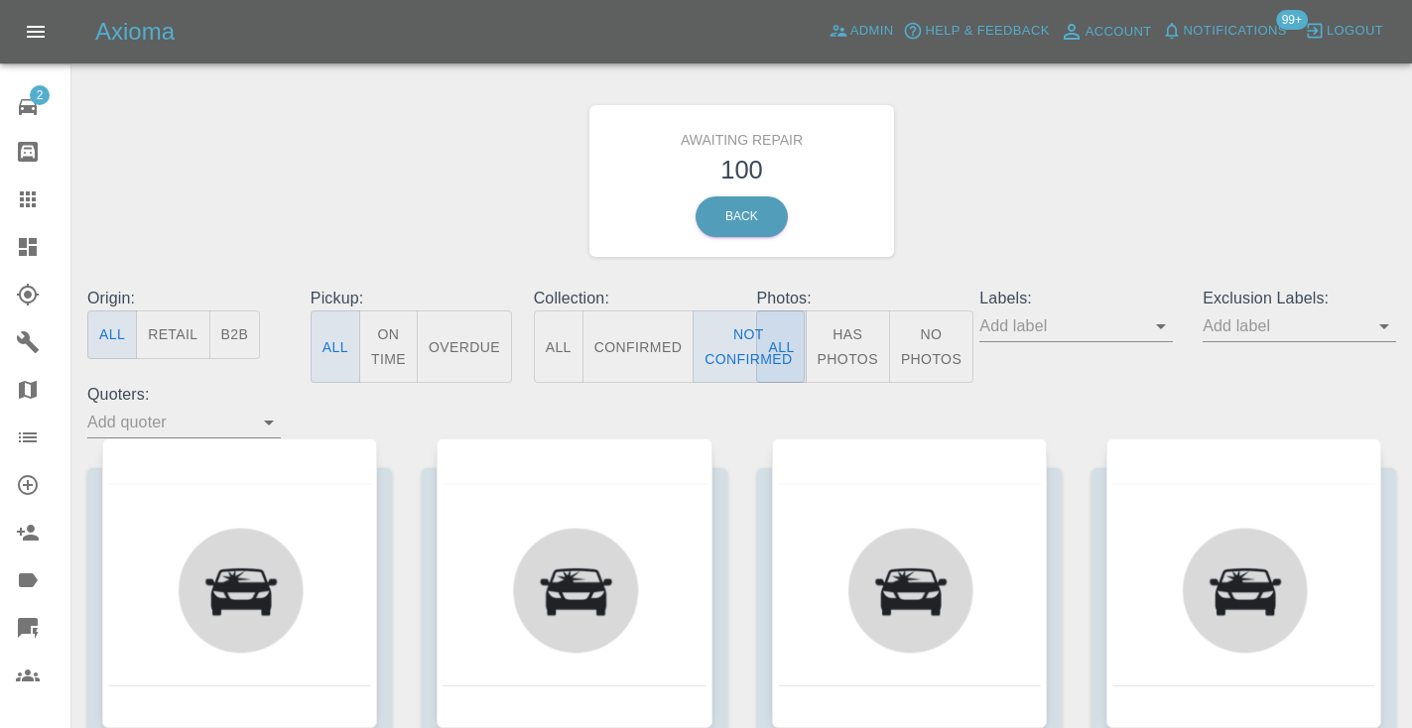
click at [1239, 150] on div "Awaiting Repair 100 Back" at bounding box center [741, 180] width 1338 height 211
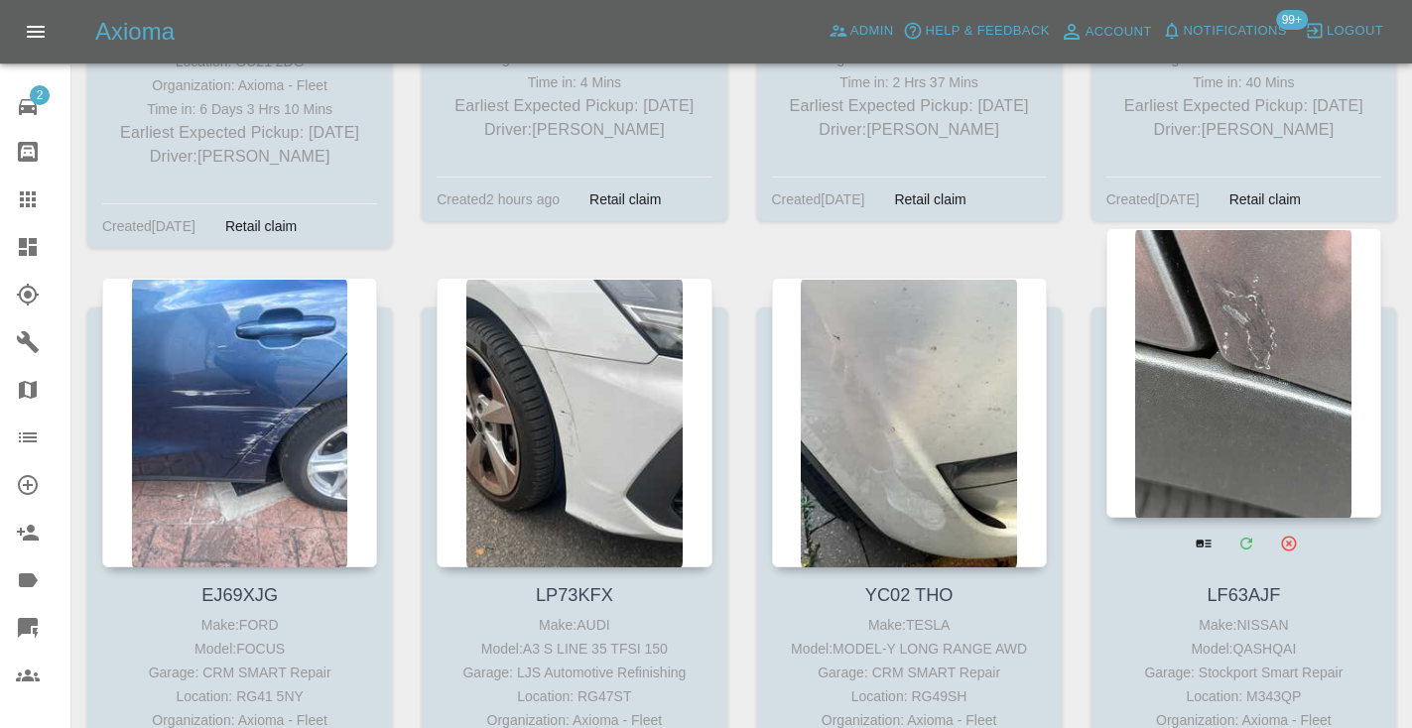
scroll to position [13245, 0]
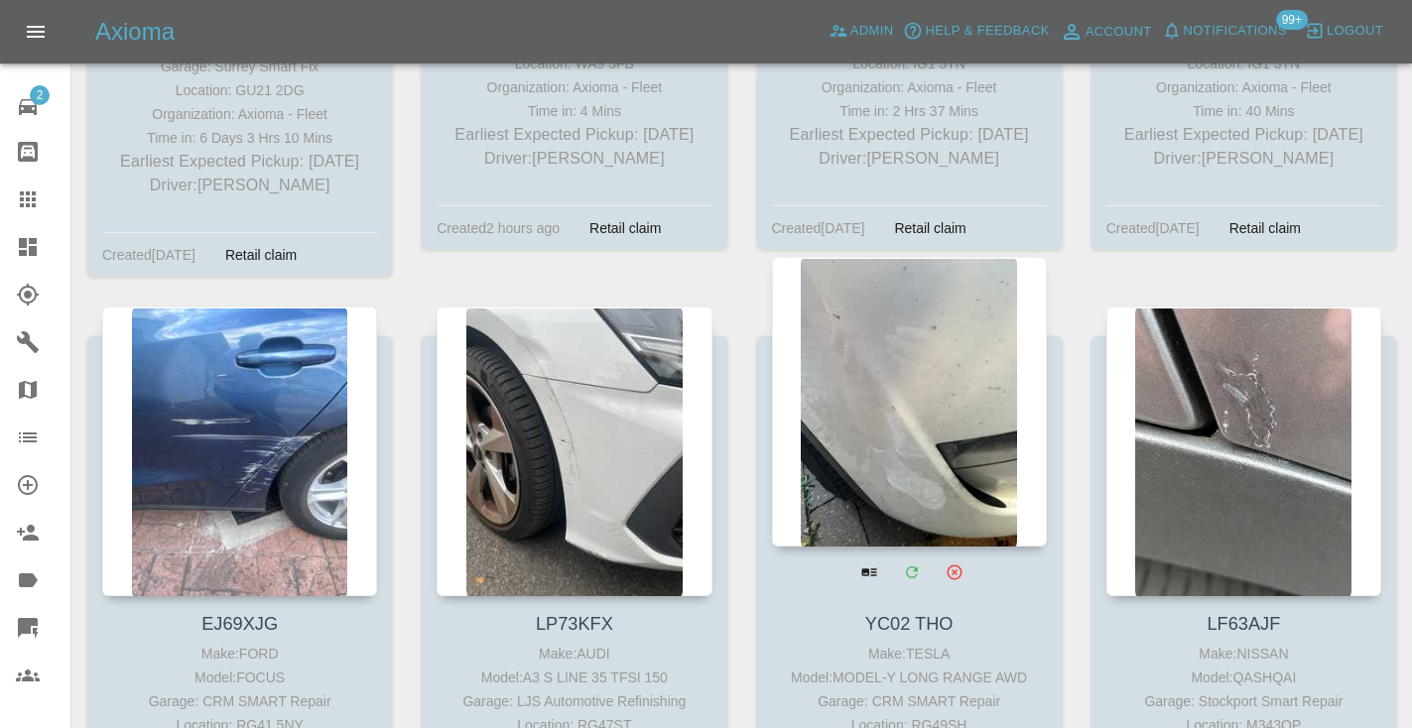
click at [905, 312] on div at bounding box center [909, 402] width 275 height 290
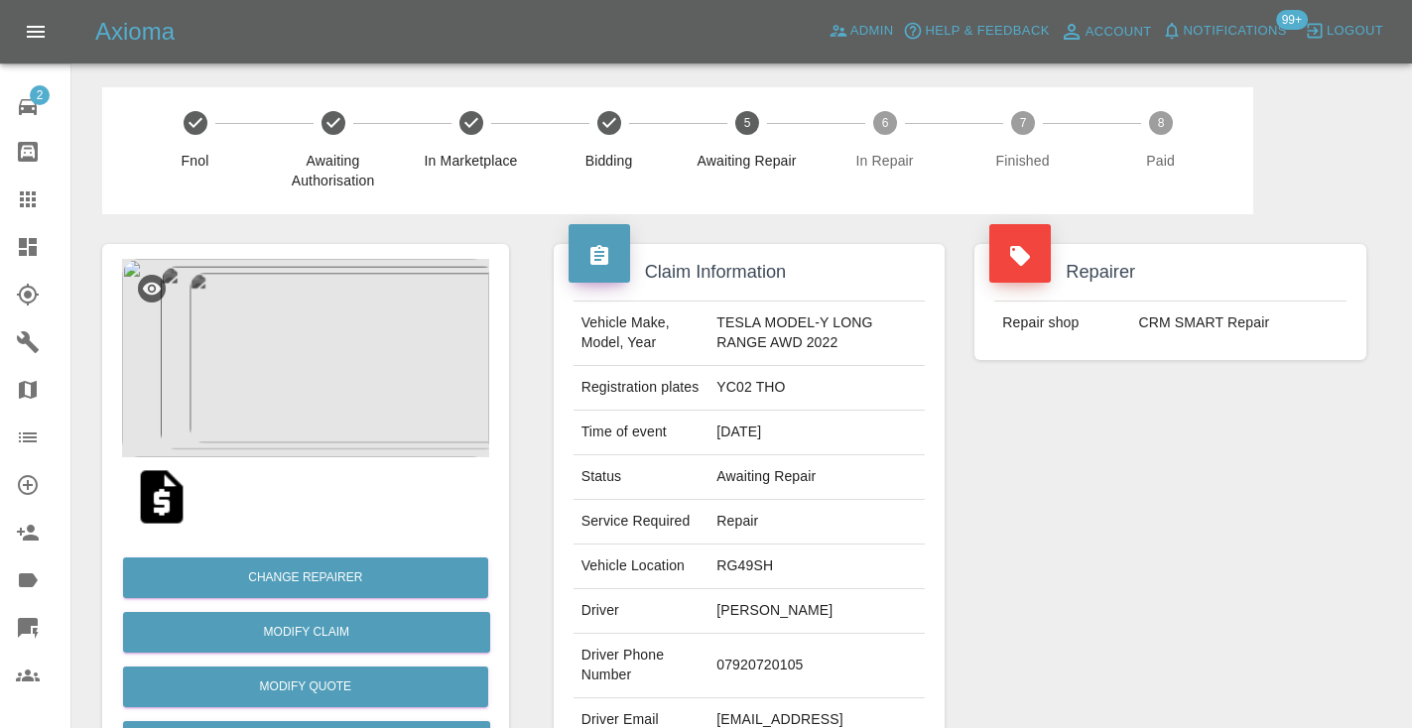
click at [766, 660] on td "07920720105" at bounding box center [816, 666] width 216 height 64
copy td "07920720105"
click at [1003, 531] on div "Repairer Repair shop CRM SMART Repair" at bounding box center [1170, 510] width 422 height 592
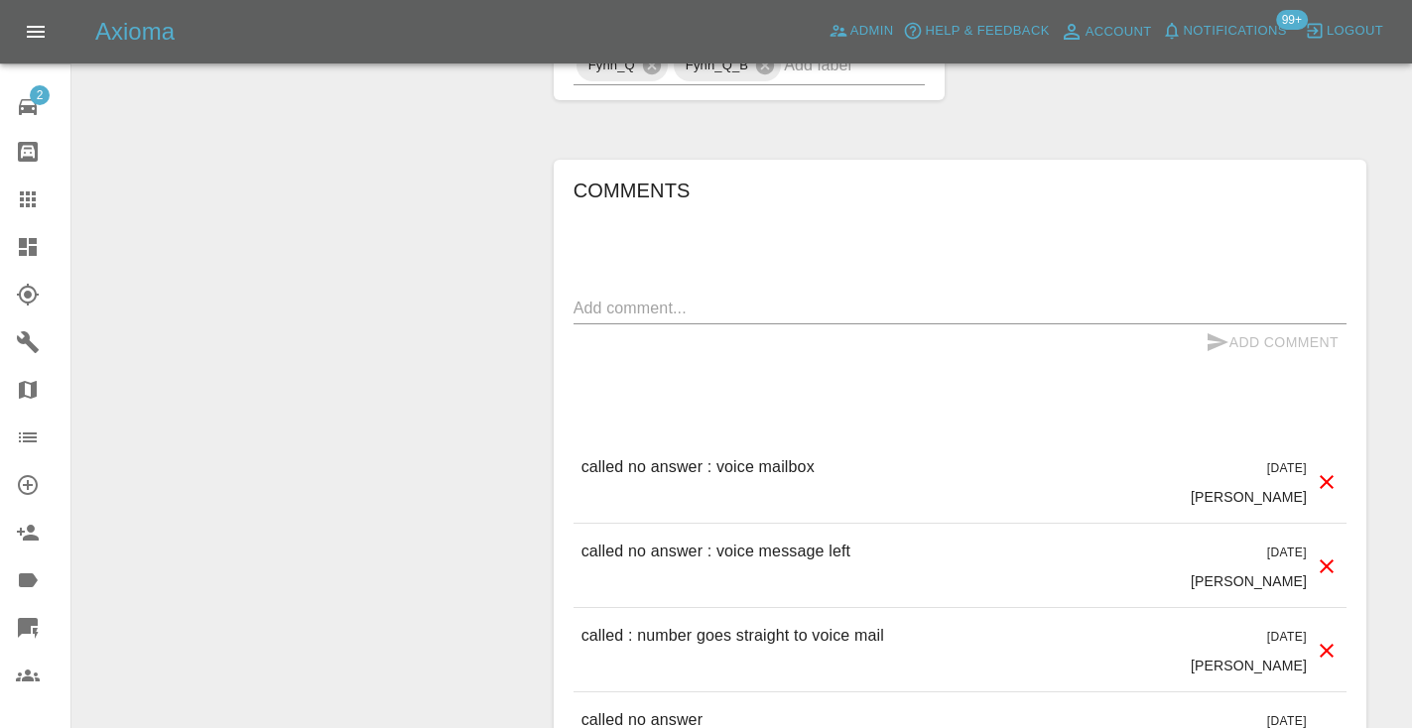
scroll to position [1594, 0]
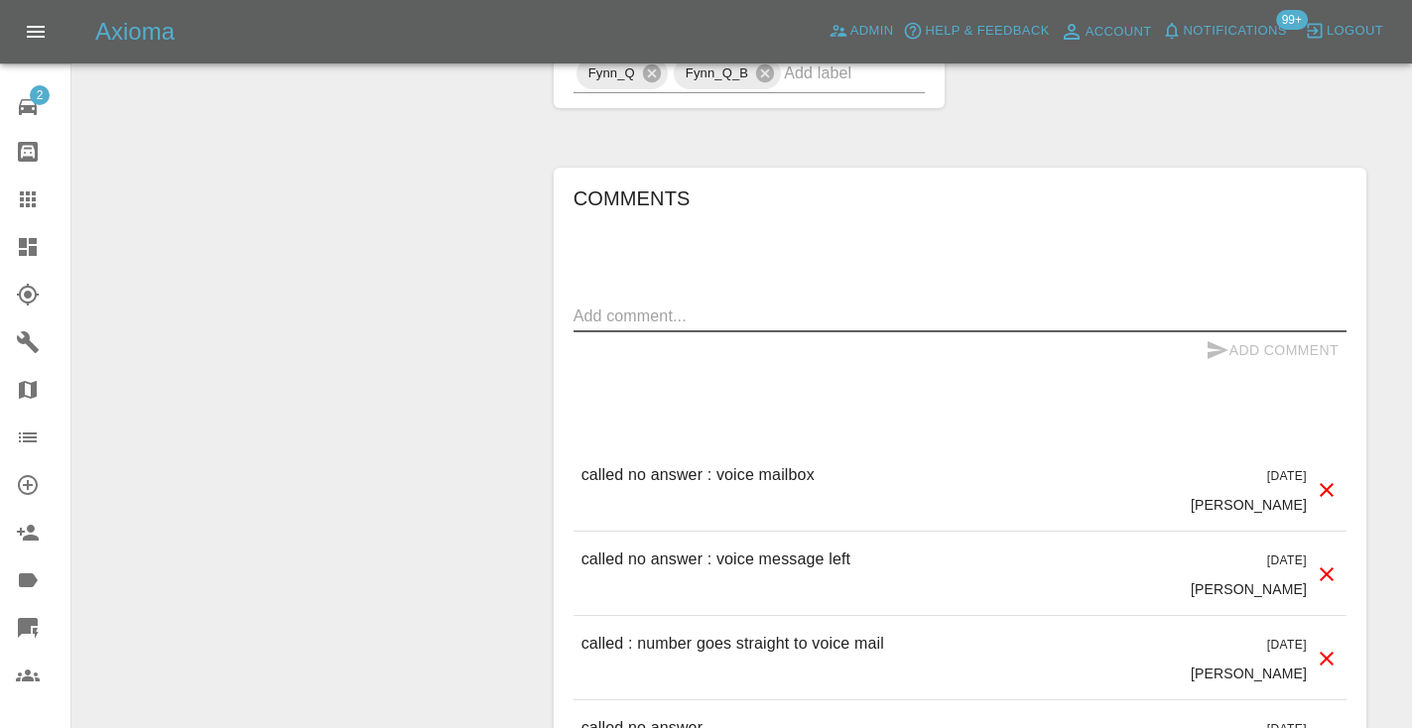
click at [606, 318] on textarea at bounding box center [959, 316] width 773 height 23
type textarea "called no answer"
click at [1228, 344] on button "Add Comment" at bounding box center [1272, 350] width 149 height 37
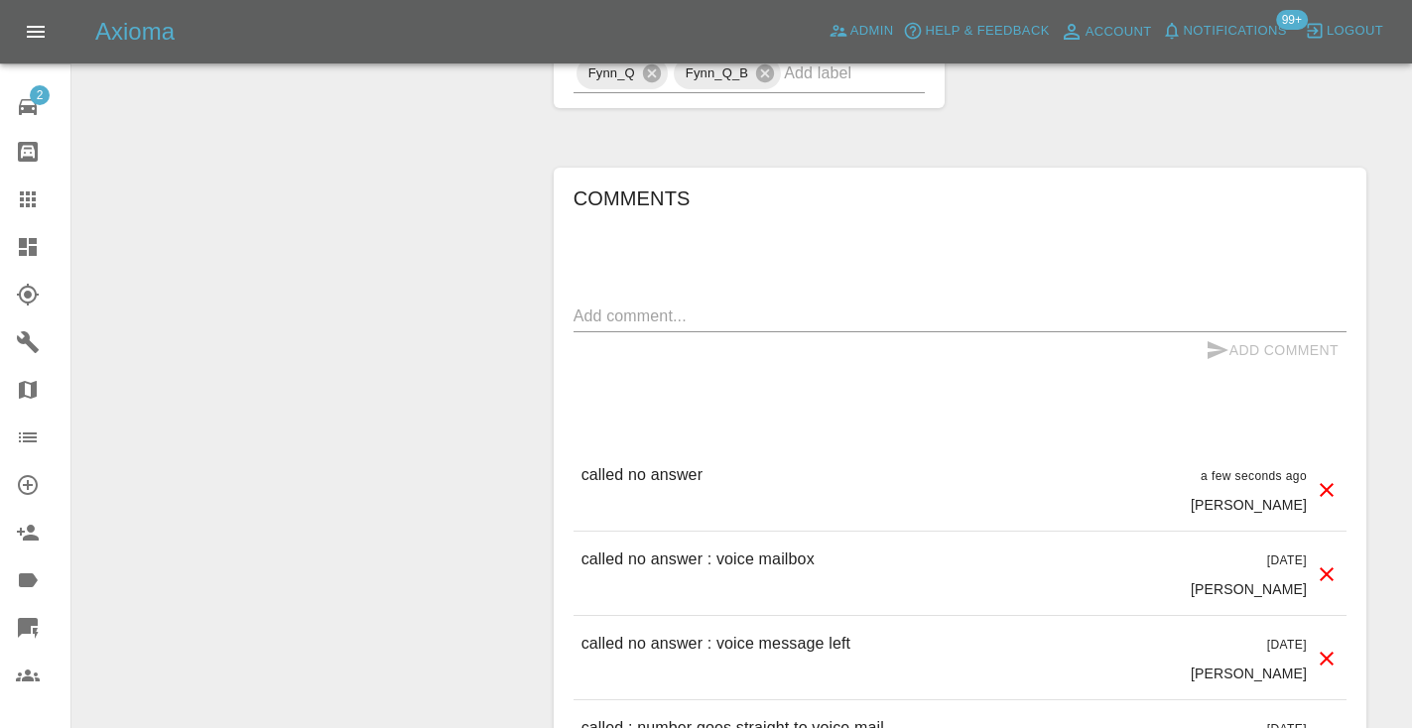
click at [839, 74] on input "text" at bounding box center [826, 73] width 85 height 31
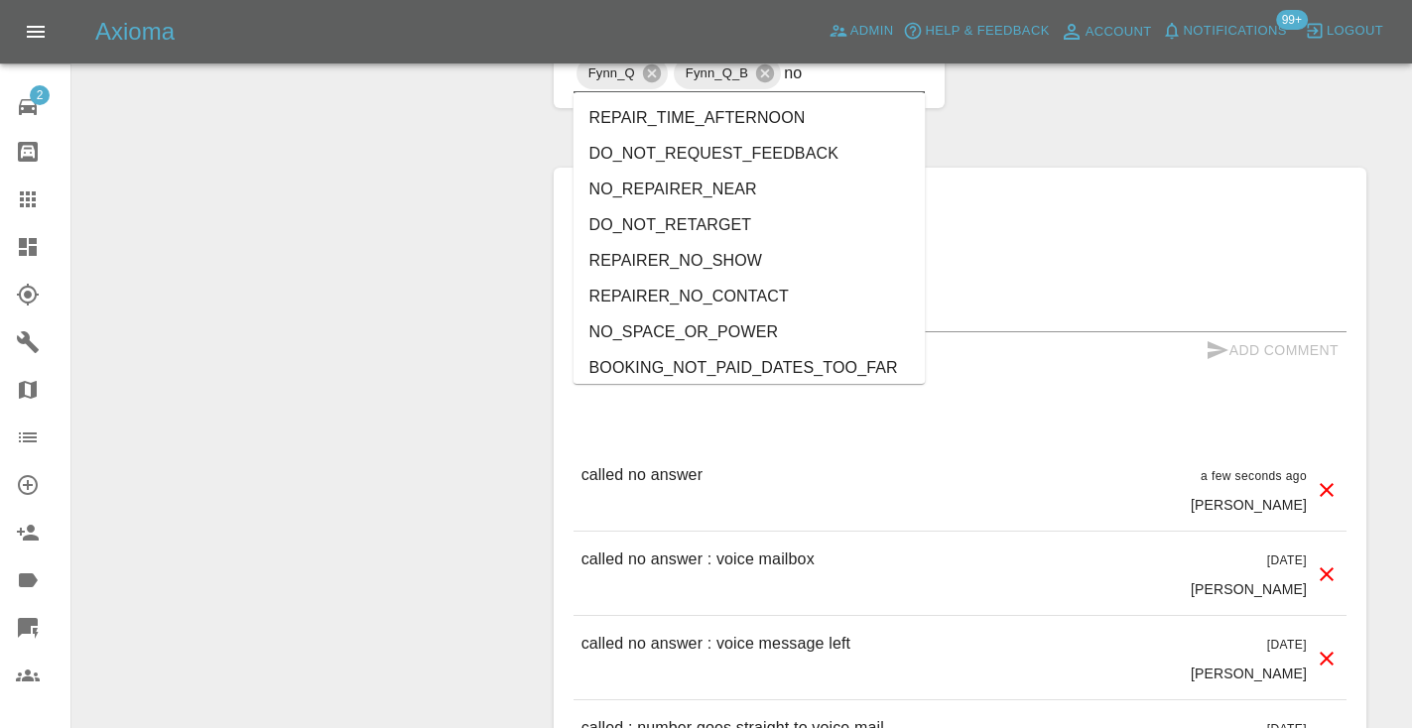
type input "no_"
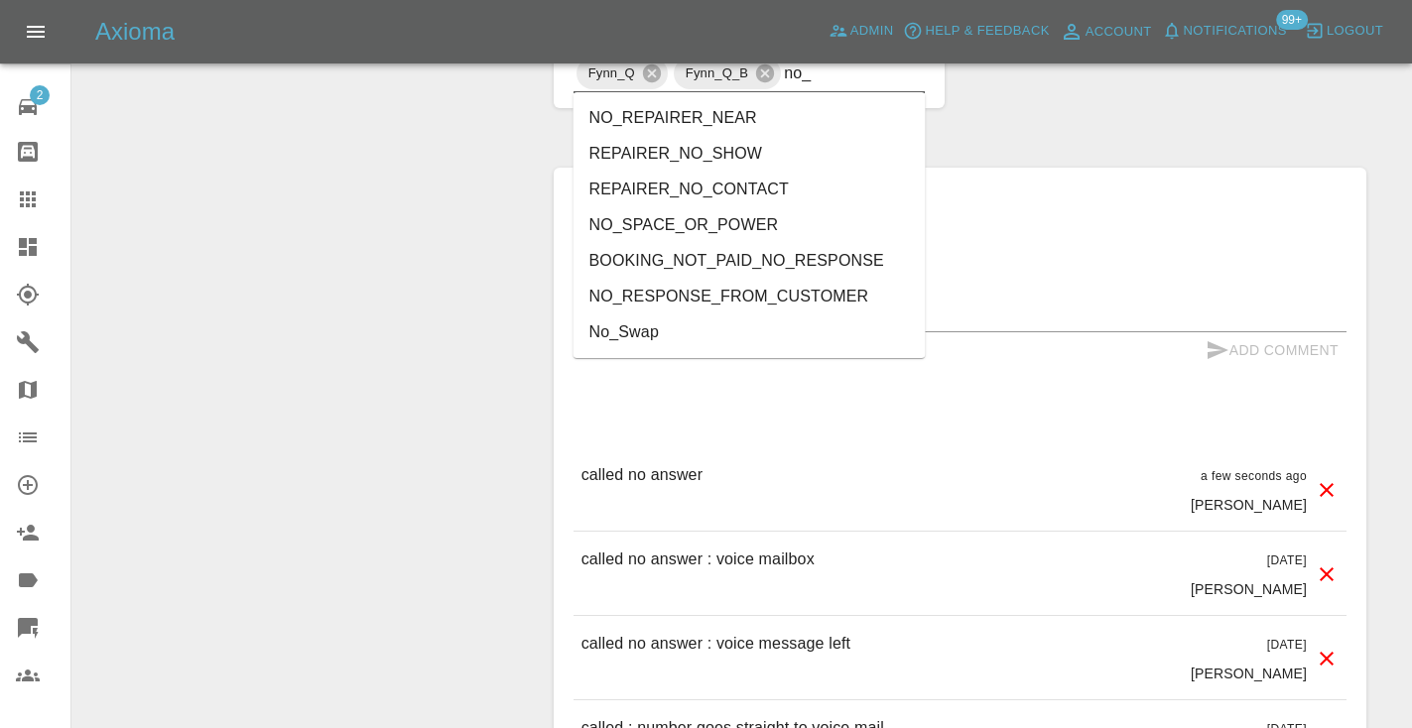
click at [721, 296] on li "NO_RESPONSE_FROM_CUSTOMER" at bounding box center [749, 297] width 352 height 36
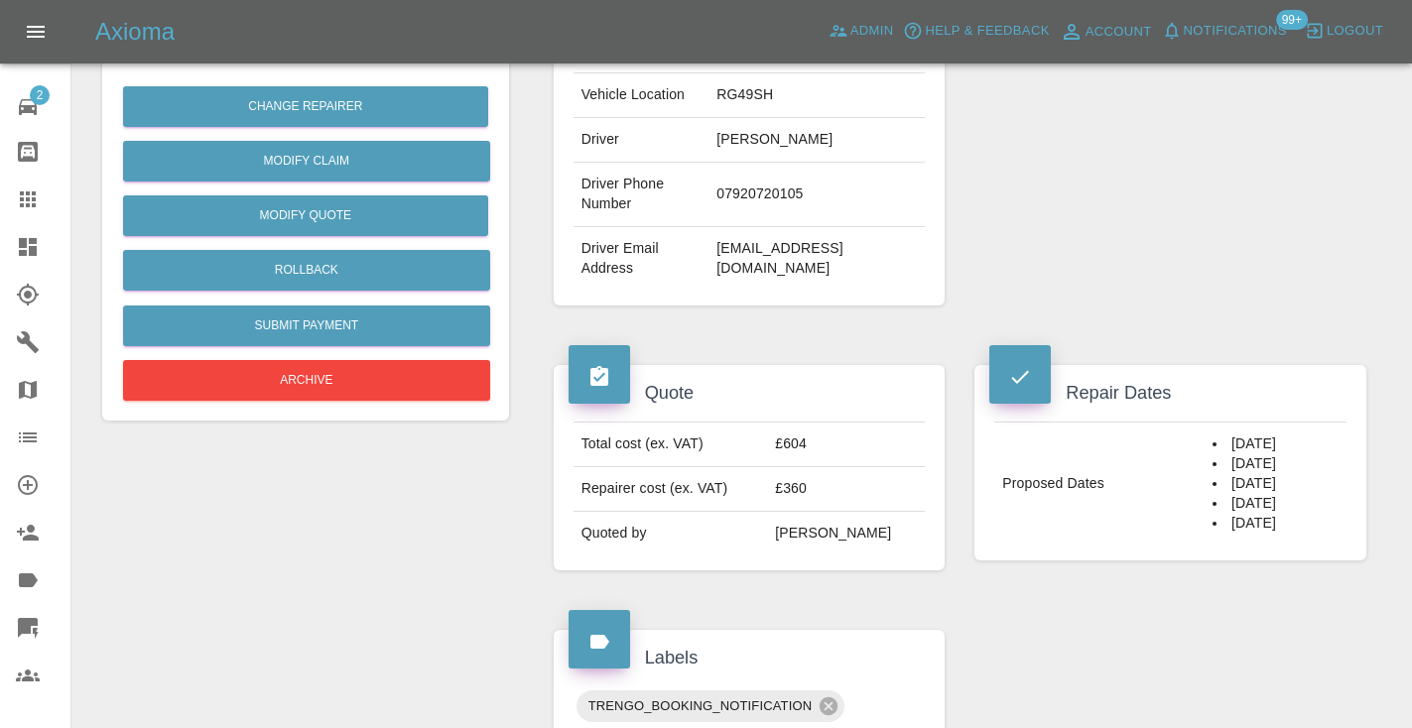
scroll to position [440, 0]
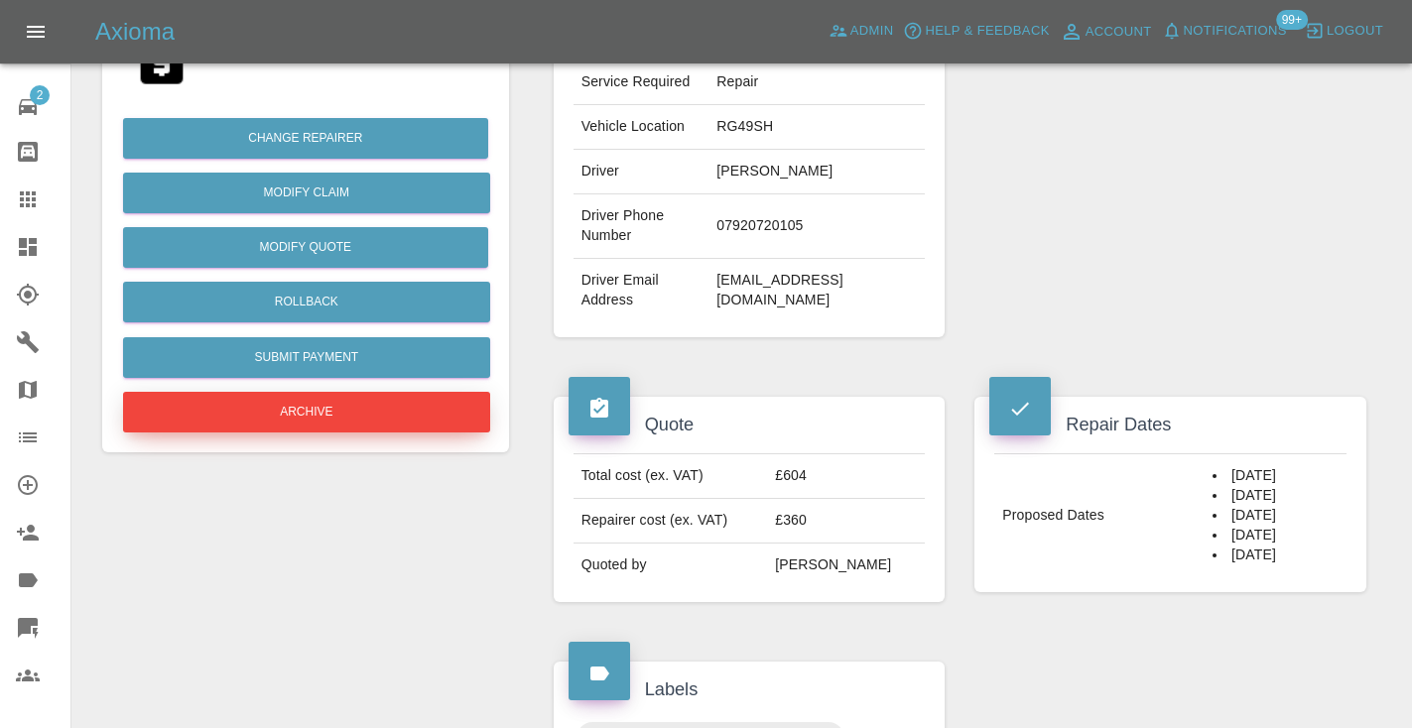
click at [234, 420] on button "Archive" at bounding box center [306, 412] width 367 height 41
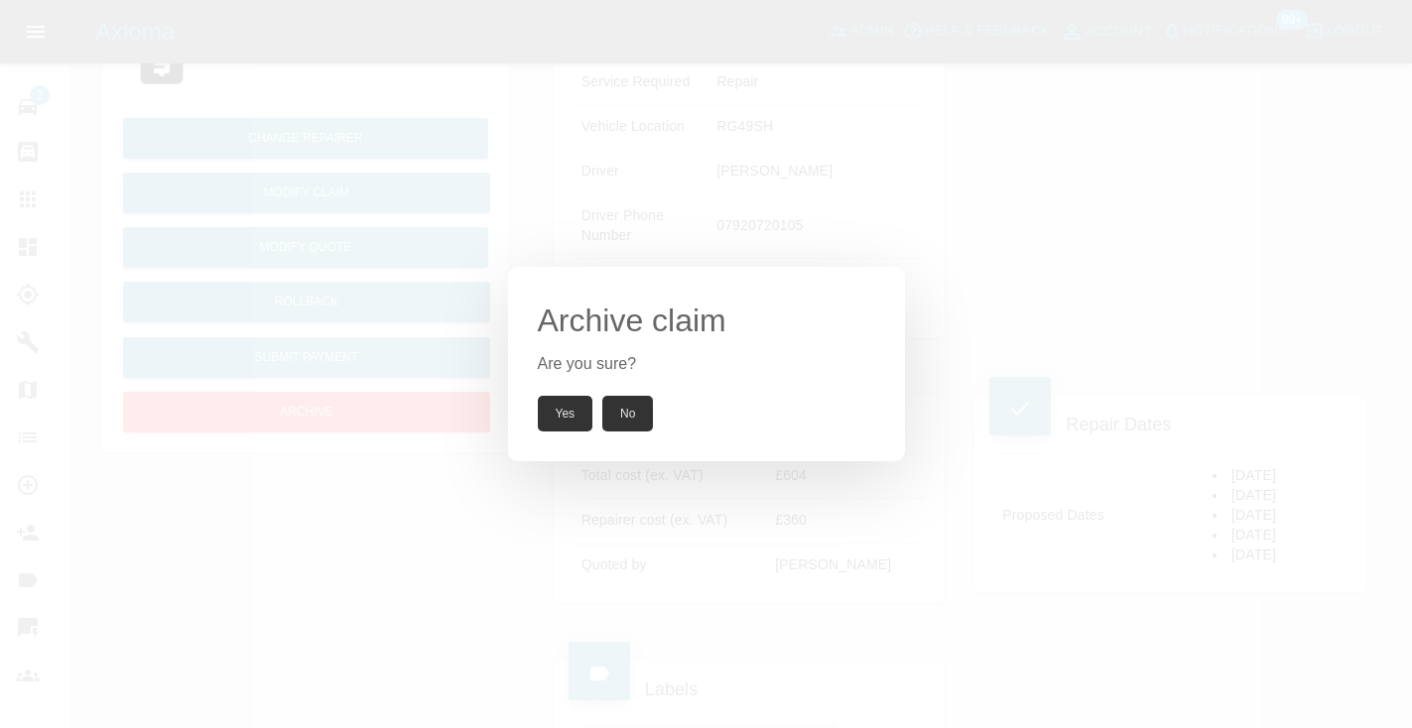
click at [568, 422] on button "Yes" at bounding box center [566, 414] width 56 height 36
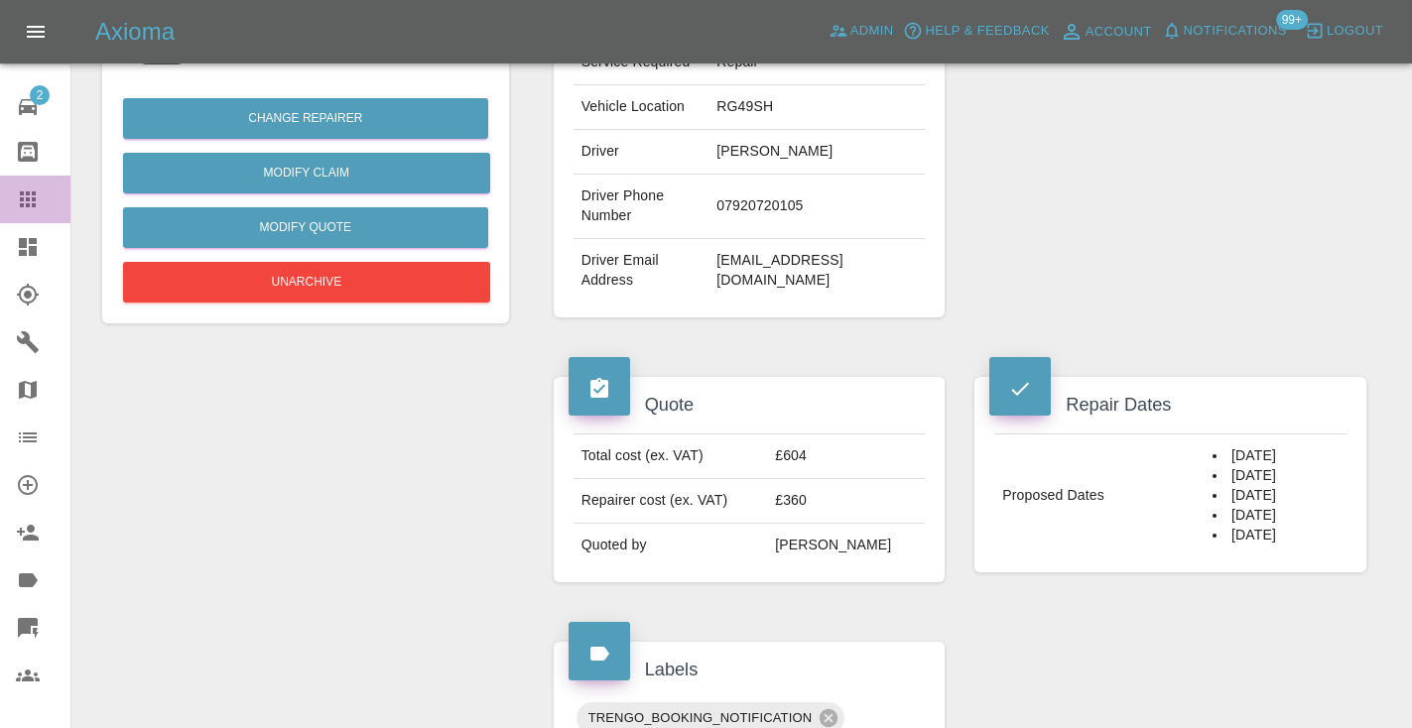
click at [30, 196] on icon at bounding box center [28, 200] width 24 height 24
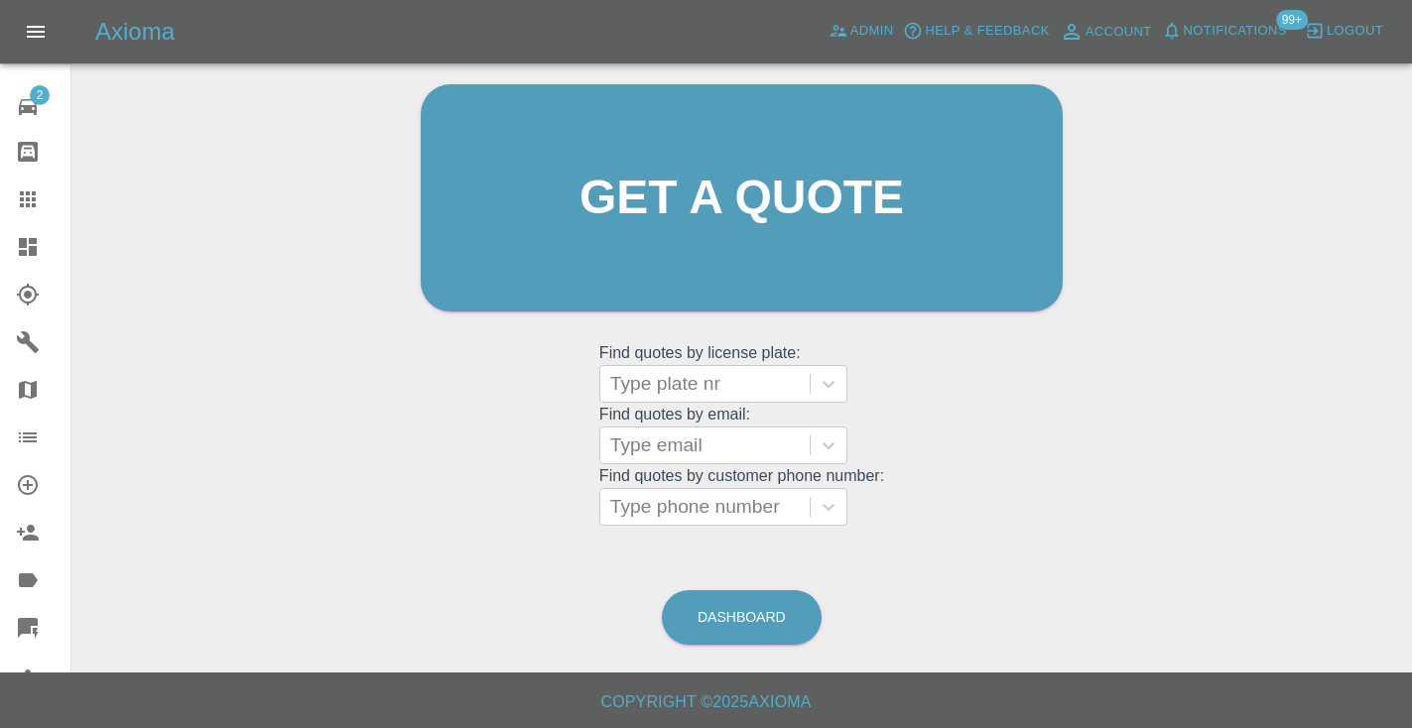
scroll to position [199, 0]
click at [707, 612] on link "Dashboard" at bounding box center [742, 618] width 160 height 55
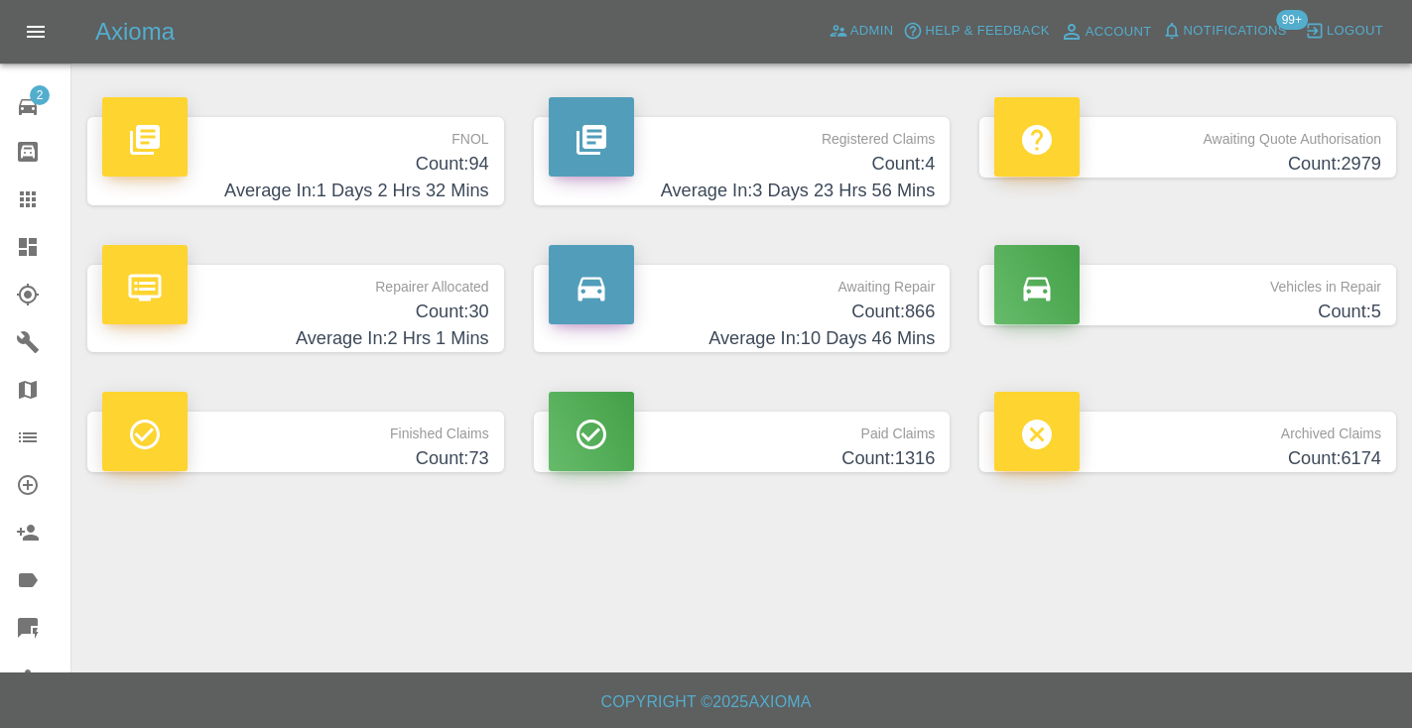
click at [922, 293] on p "Awaiting Repair" at bounding box center [742, 282] width 387 height 34
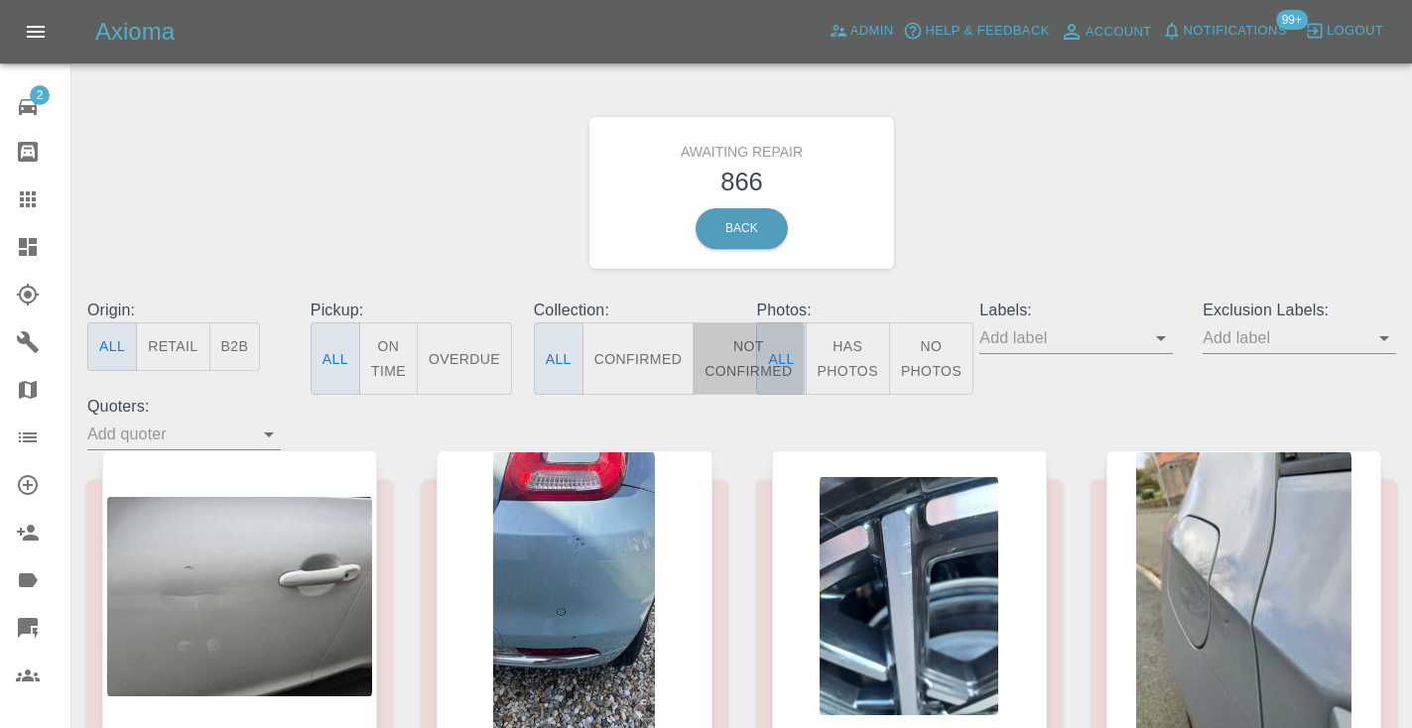
click at [720, 353] on button "Not Confirmed" at bounding box center [748, 358] width 111 height 72
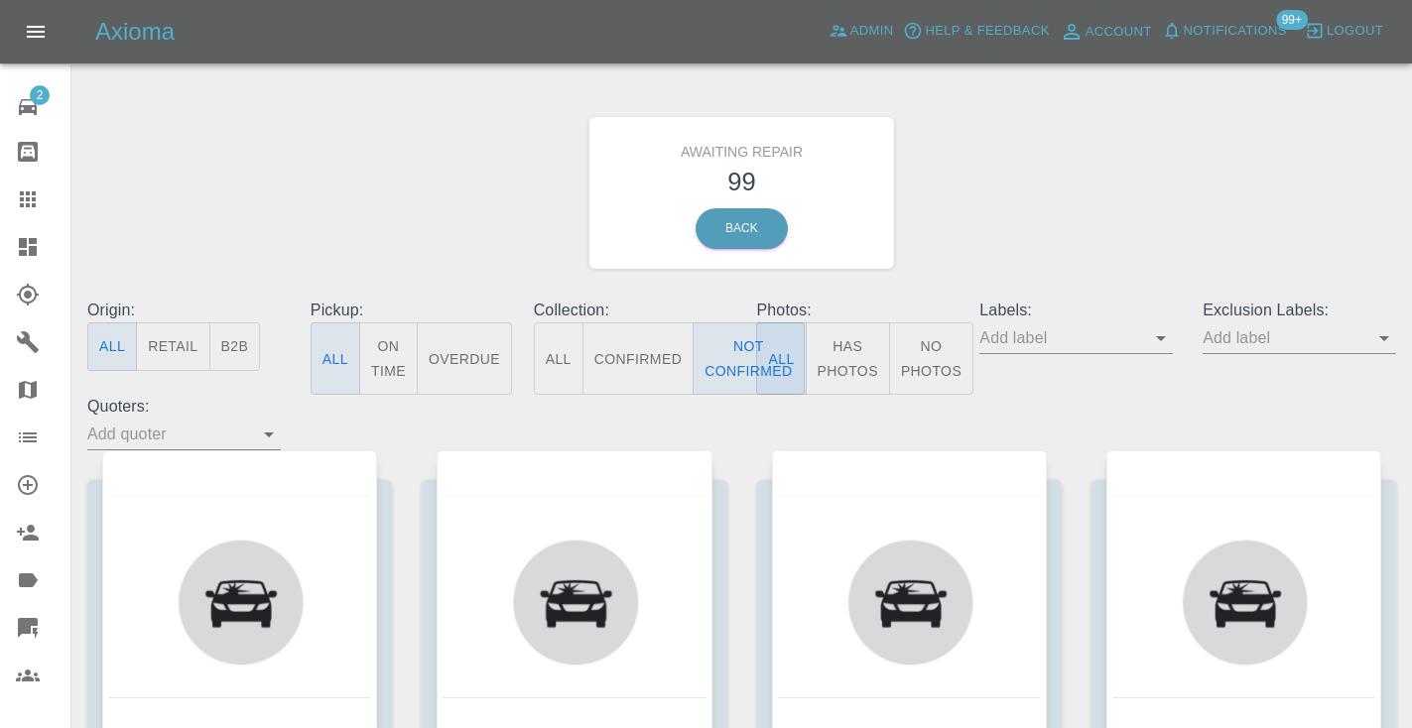
click at [1034, 193] on div "Awaiting Repair 99 Back" at bounding box center [741, 192] width 1338 height 211
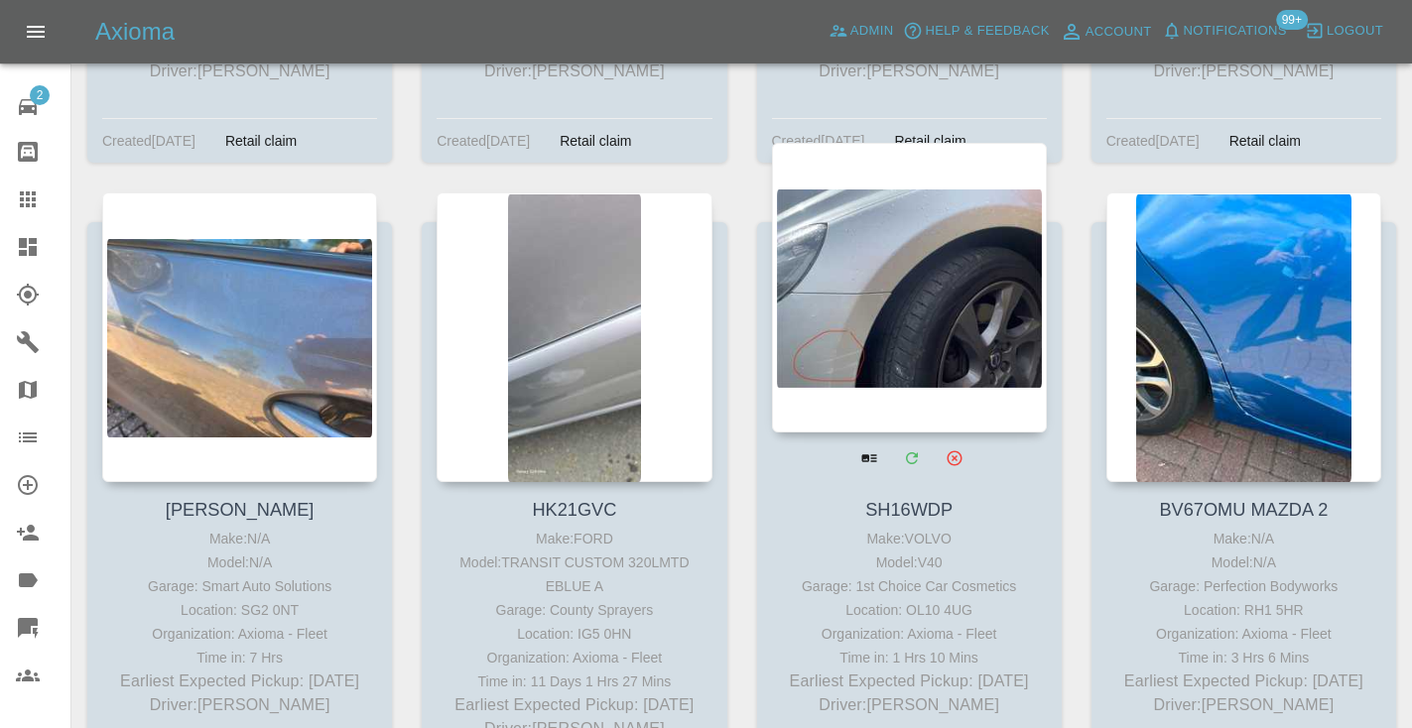
scroll to position [10647, 0]
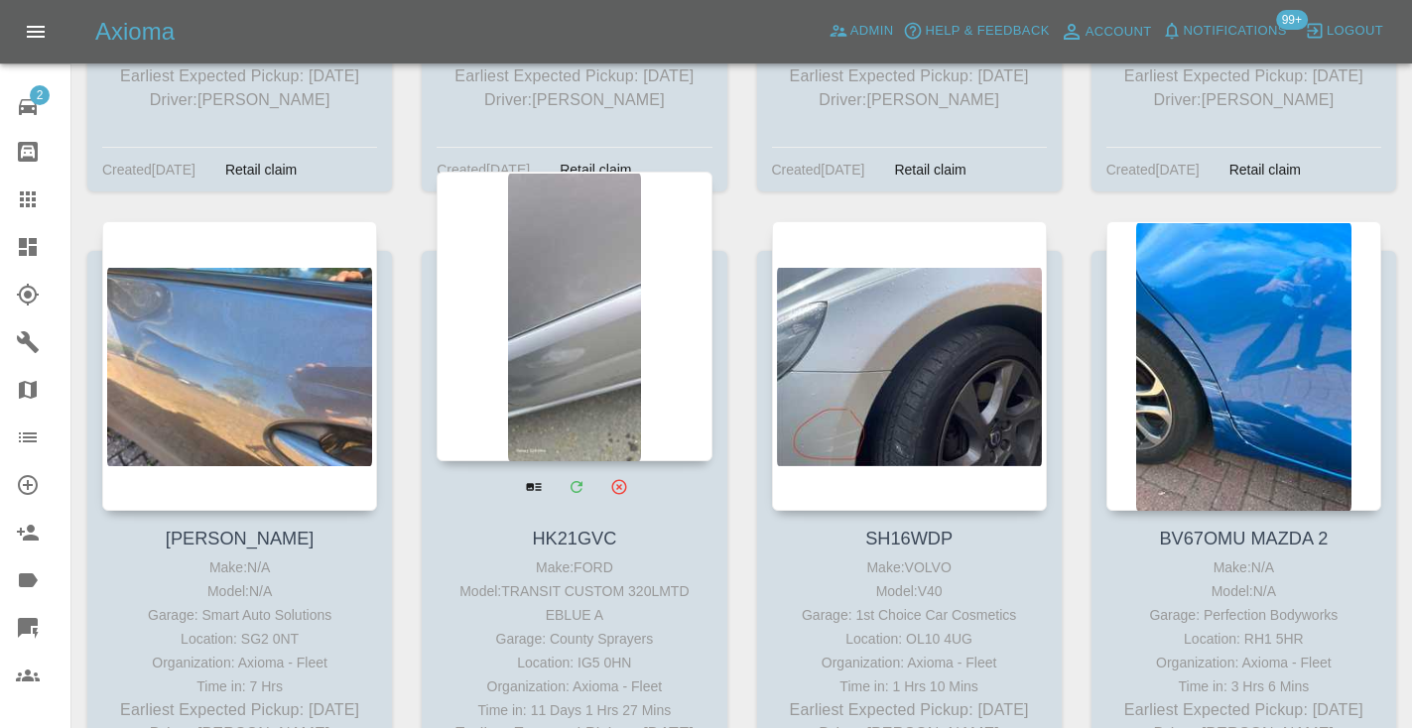
click at [609, 268] on div at bounding box center [574, 317] width 275 height 290
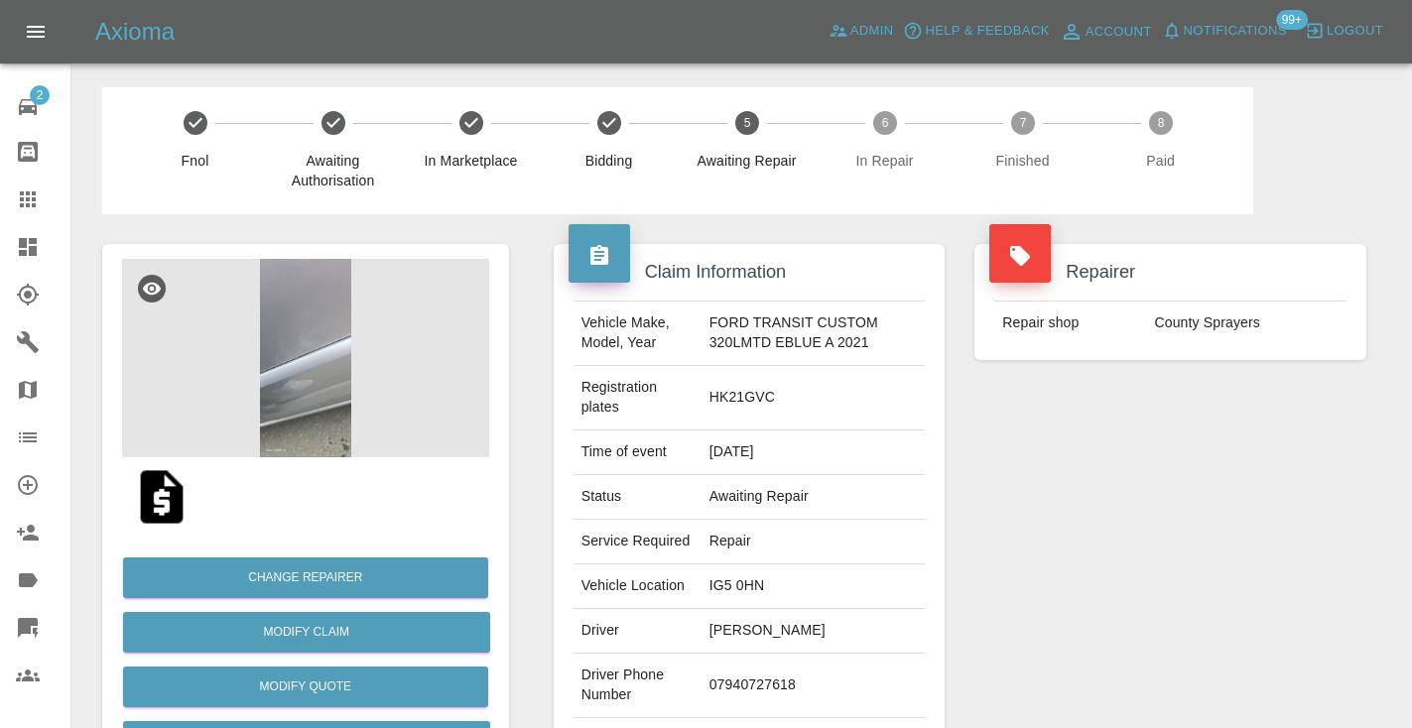
click at [734, 706] on td "07940727618" at bounding box center [813, 686] width 224 height 64
copy td "07940727618"
click at [1026, 528] on div "Repairer Repair shop County Sprayers" at bounding box center [1170, 520] width 422 height 612
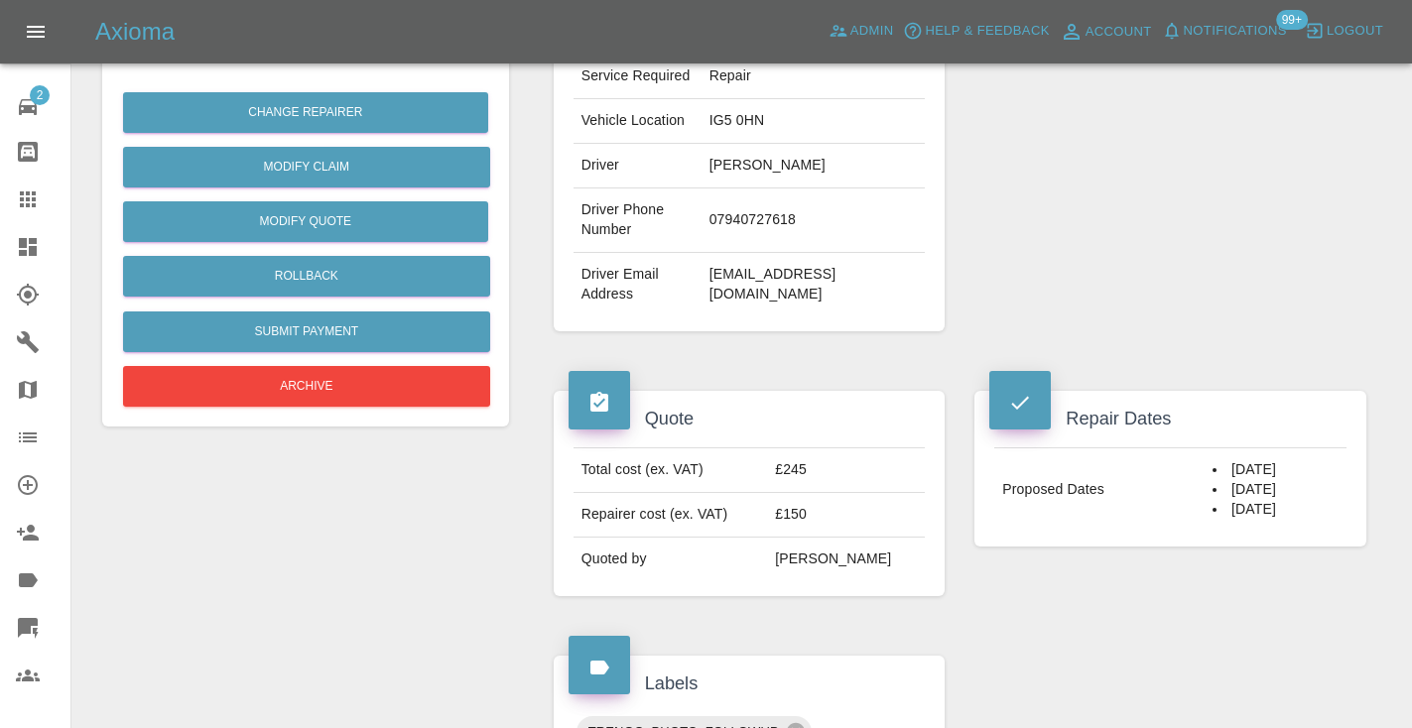
scroll to position [462, 0]
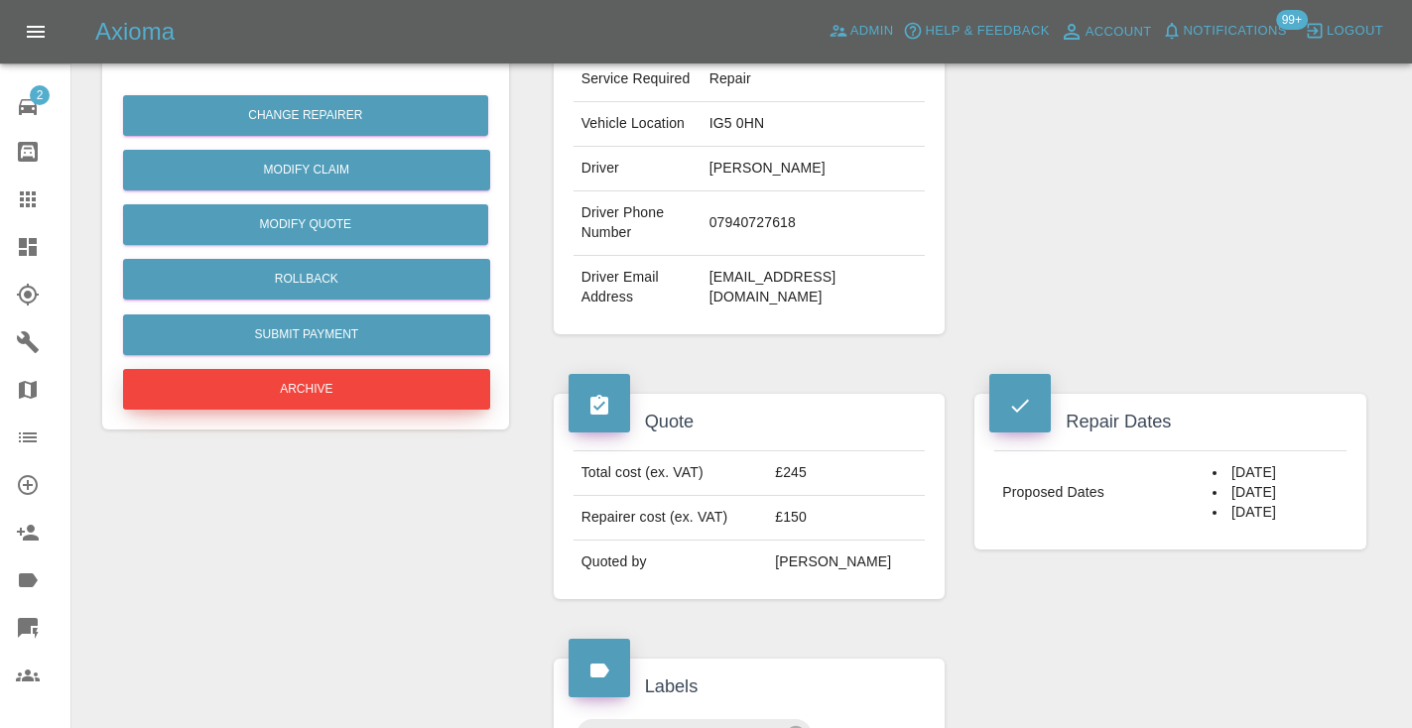
click at [443, 374] on button "Archive" at bounding box center [306, 389] width 367 height 41
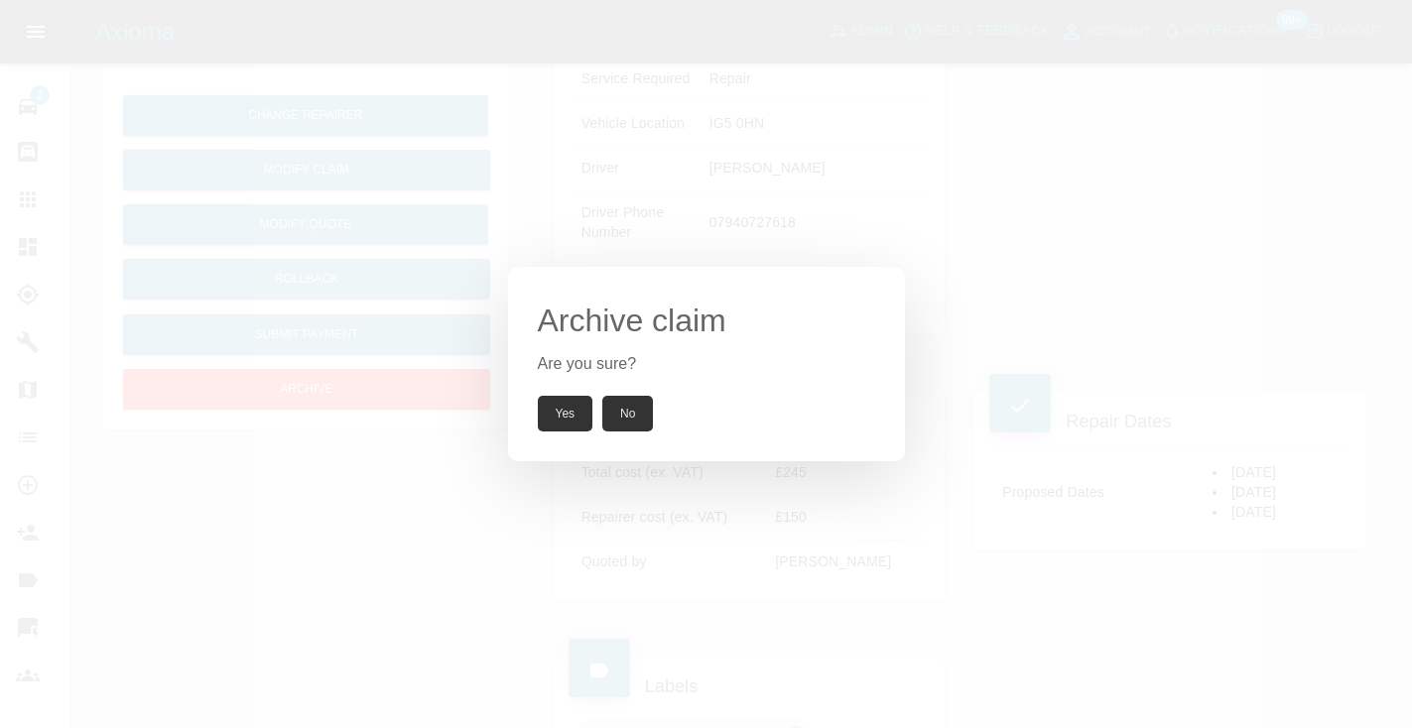
click at [571, 418] on button "Yes" at bounding box center [566, 414] width 56 height 36
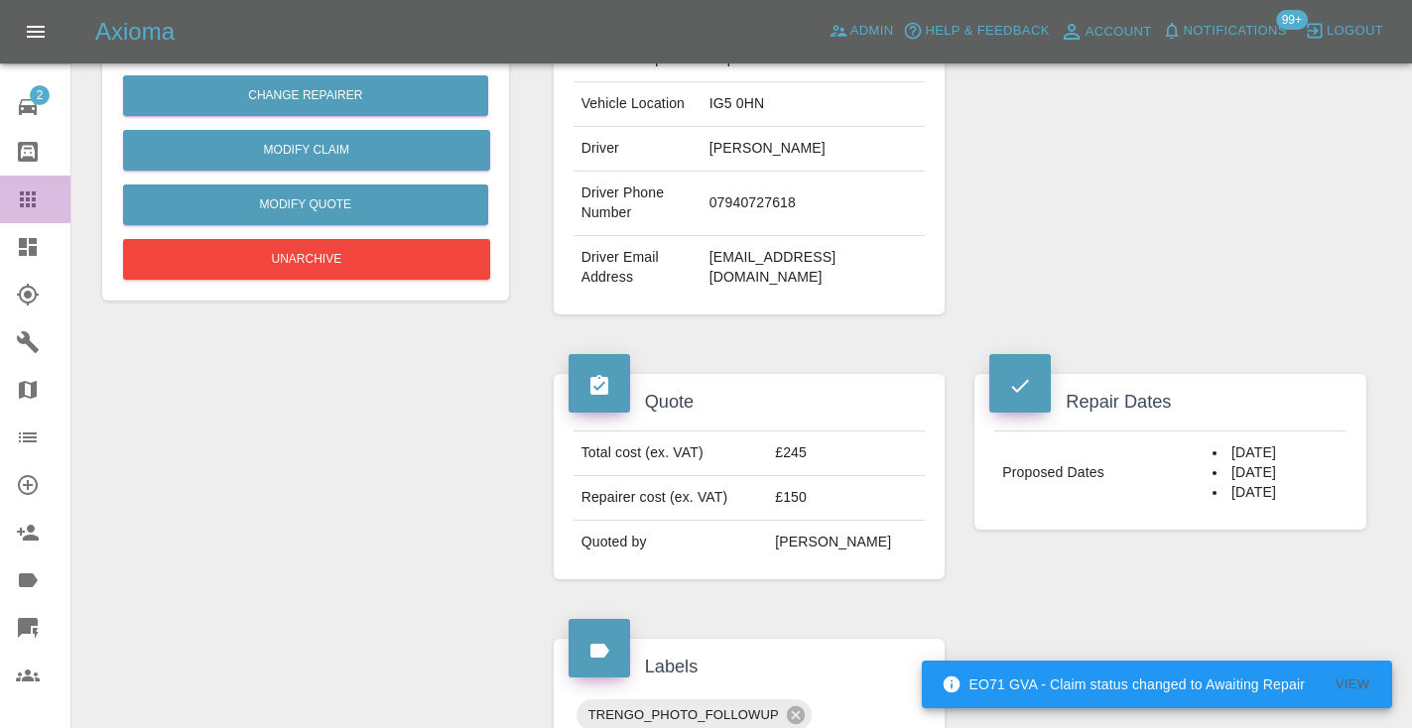
click at [26, 205] on icon at bounding box center [28, 199] width 16 height 16
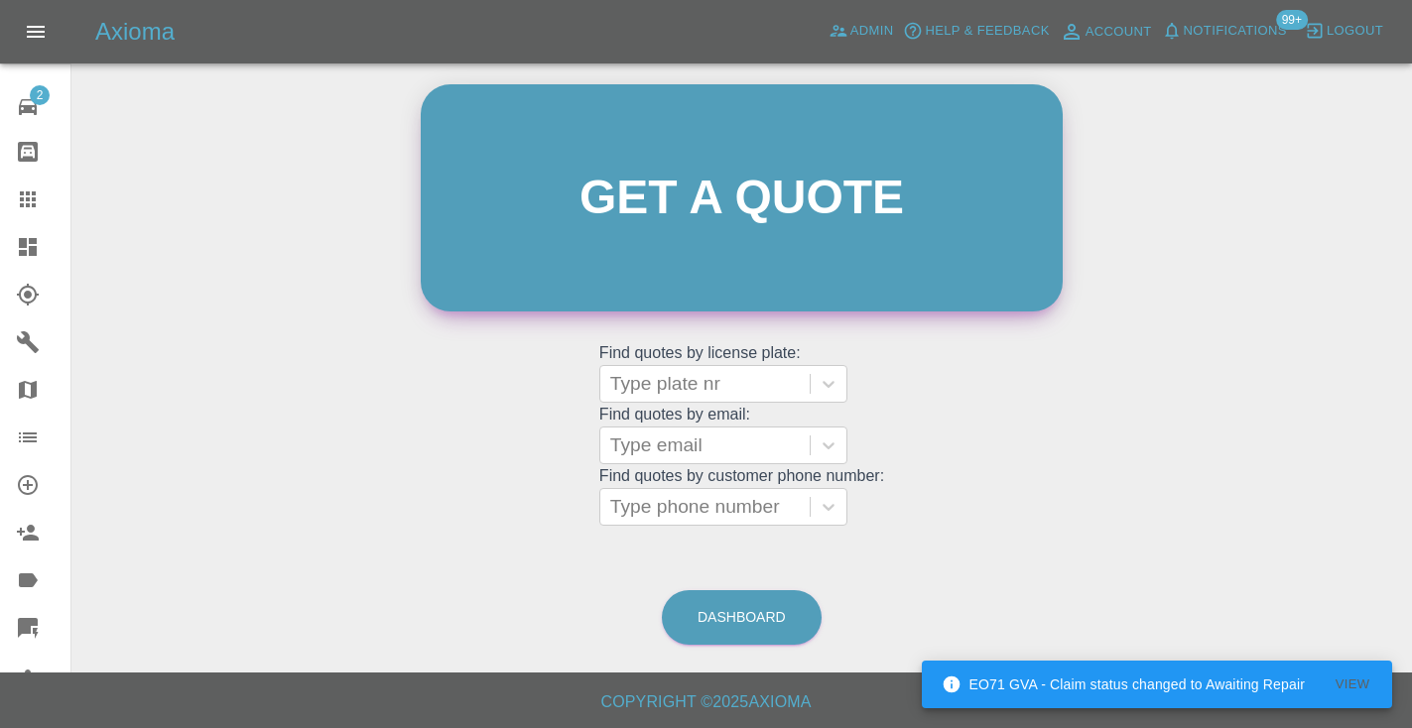
scroll to position [134, 0]
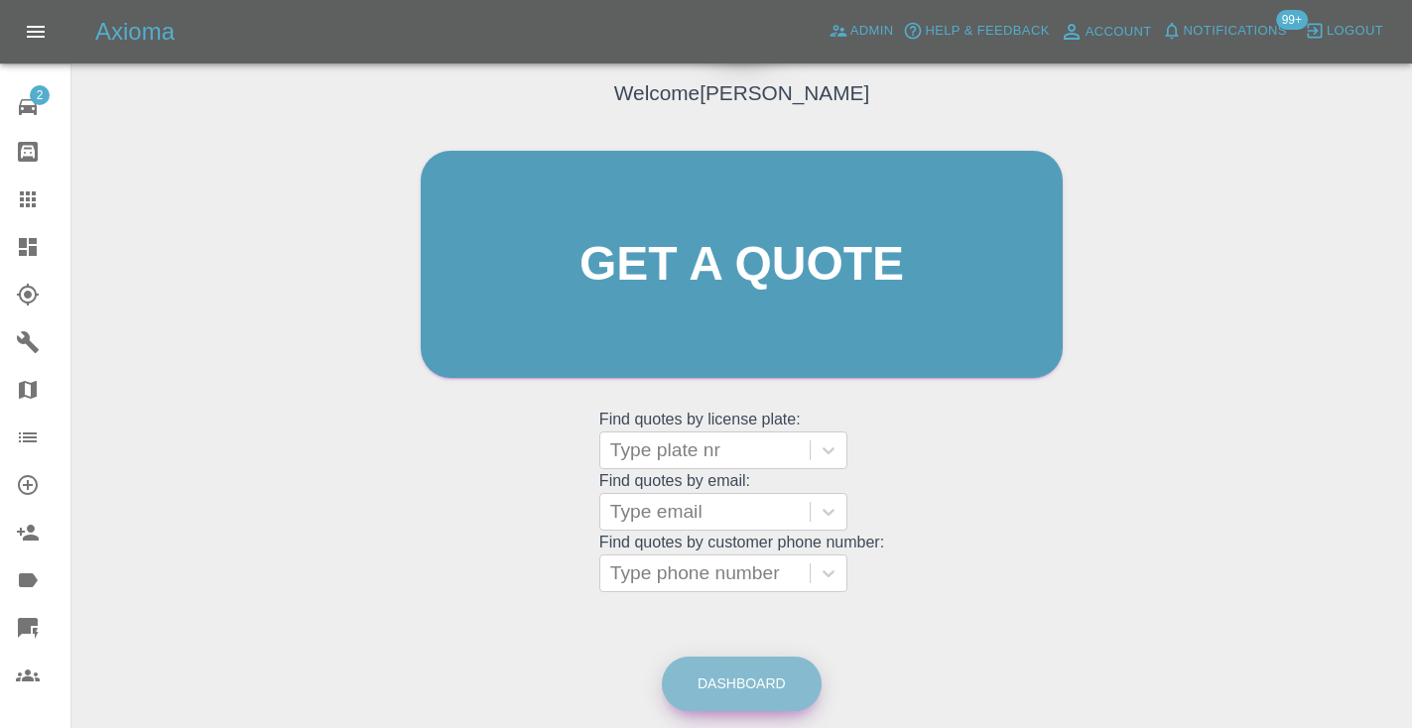
click at [689, 682] on link "Dashboard" at bounding box center [742, 684] width 160 height 55
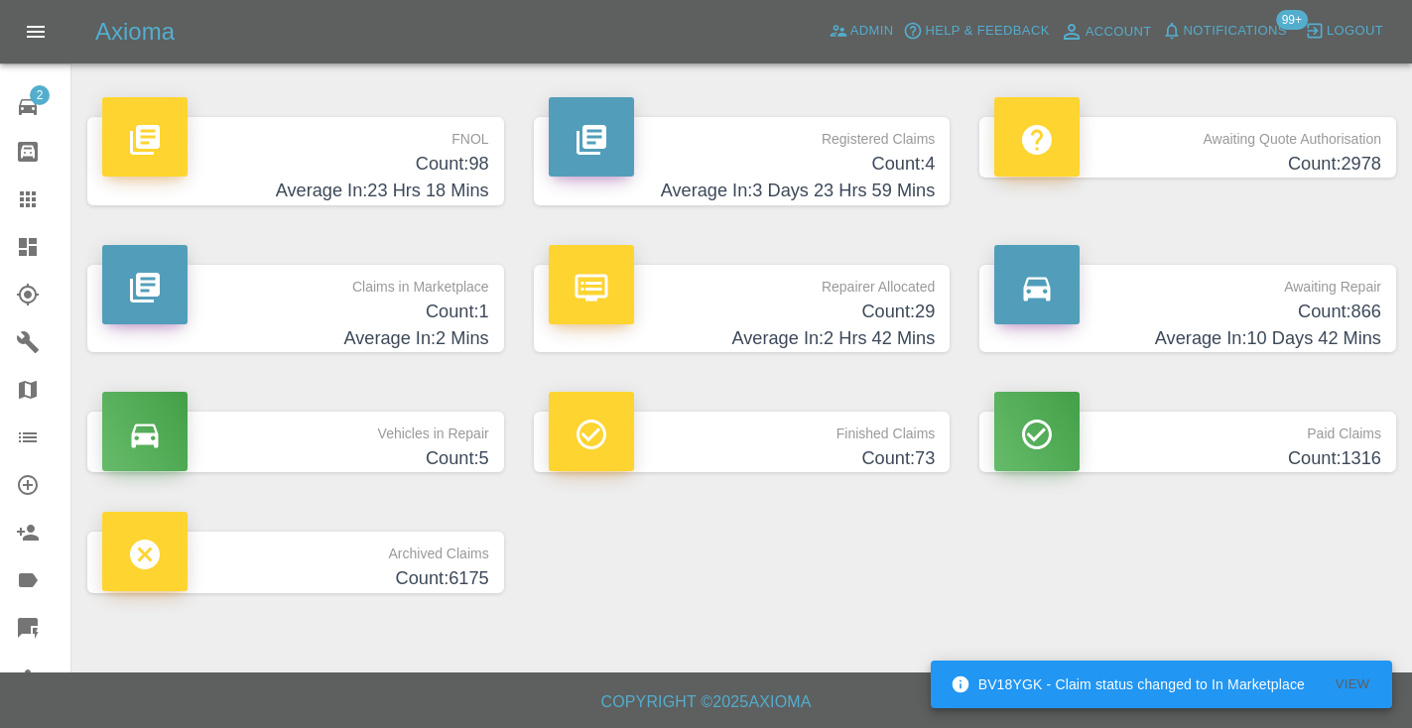
click at [1264, 320] on h4 "Count: 866" at bounding box center [1187, 312] width 387 height 27
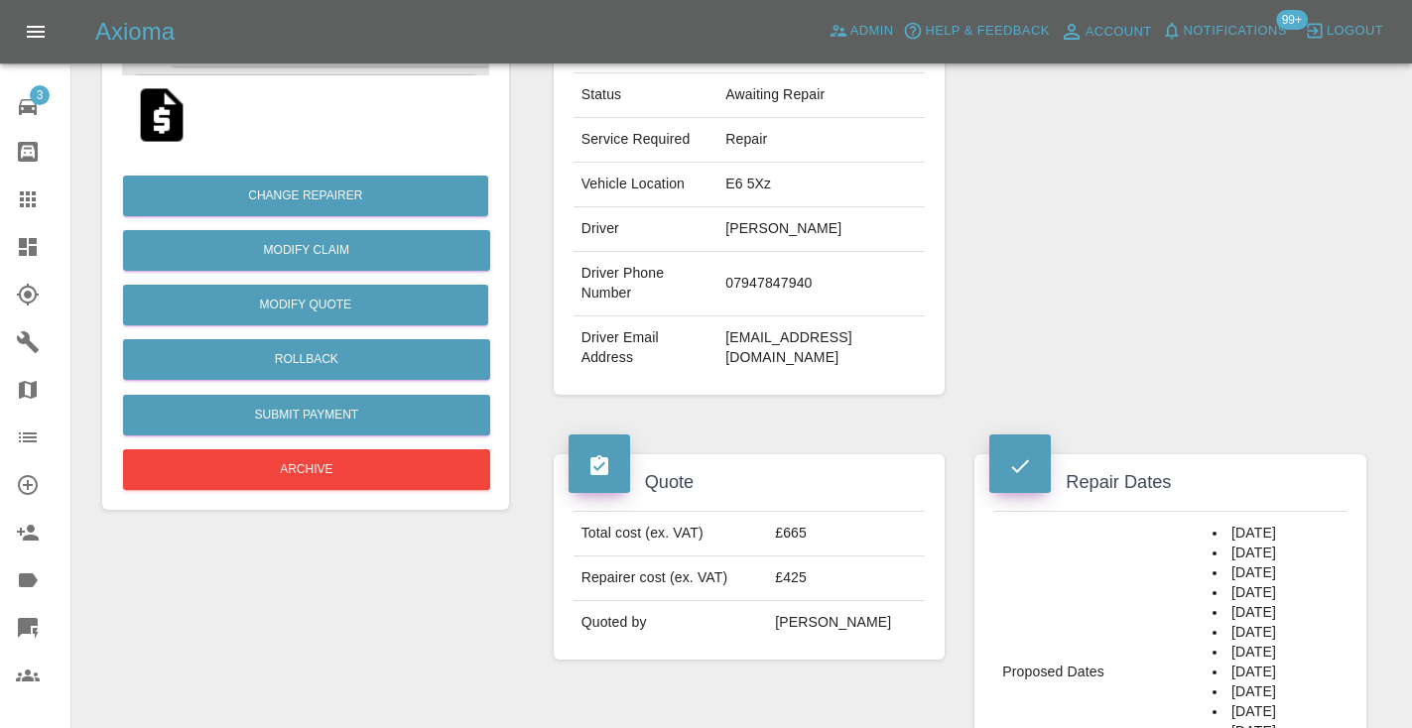
scroll to position [365, 0]
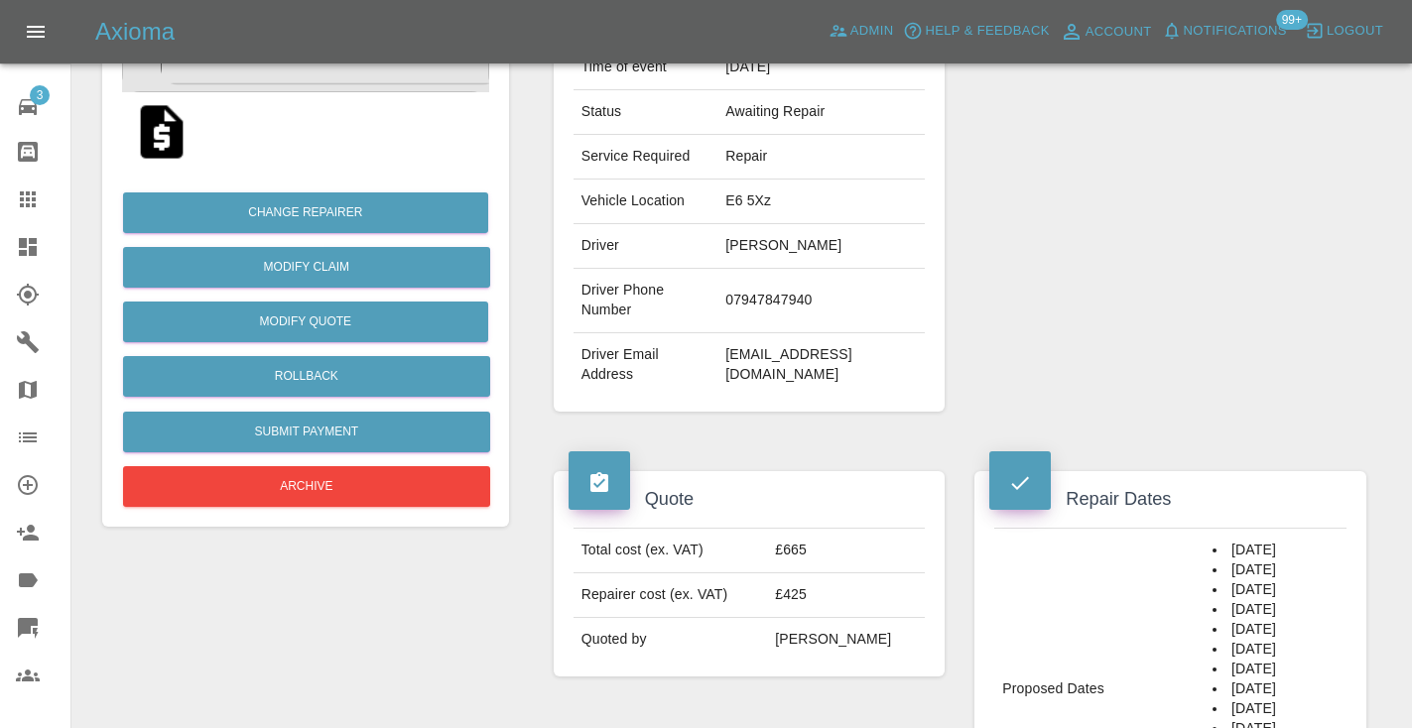
click at [773, 287] on td "07947847940" at bounding box center [820, 301] width 207 height 64
copy td "07947847940"
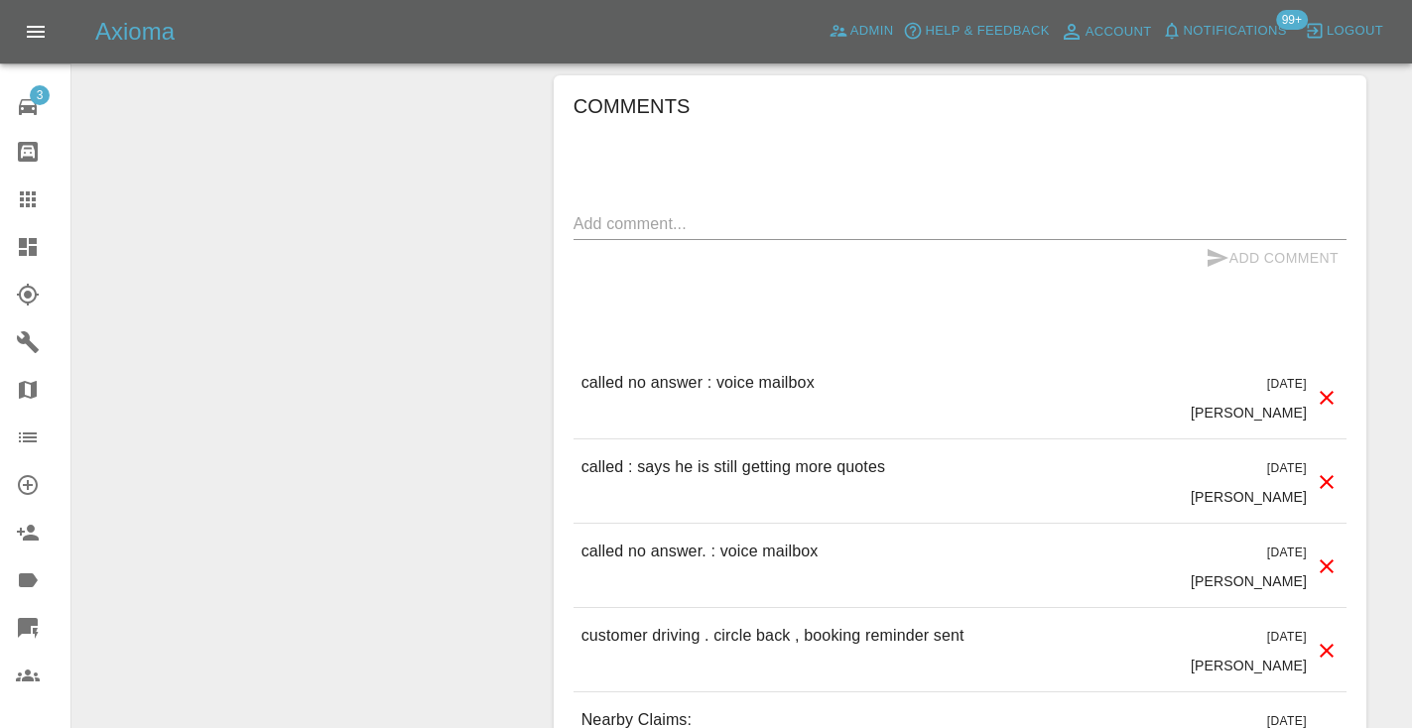
scroll to position [1765, 0]
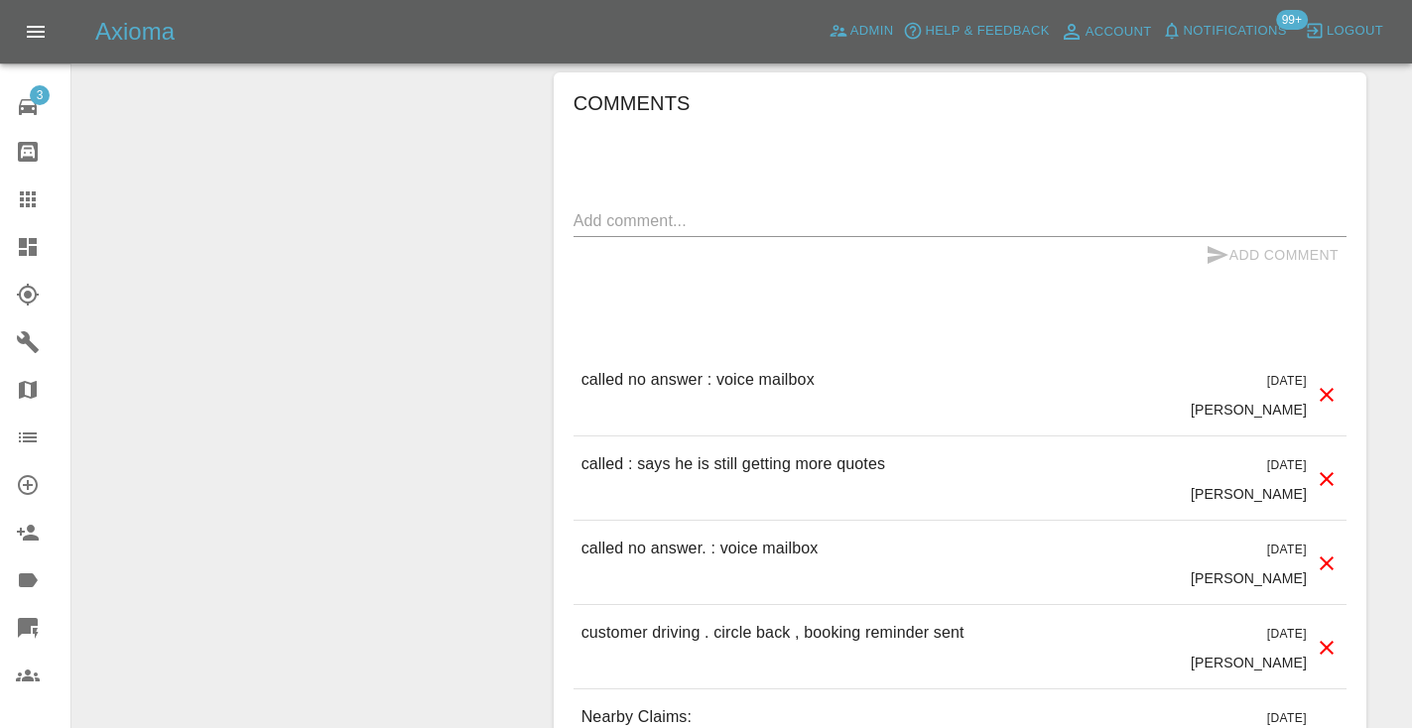
click at [627, 209] on textarea at bounding box center [959, 220] width 773 height 23
type textarea "called : meh"
click at [1221, 243] on icon "submit" at bounding box center [1217, 255] width 24 height 24
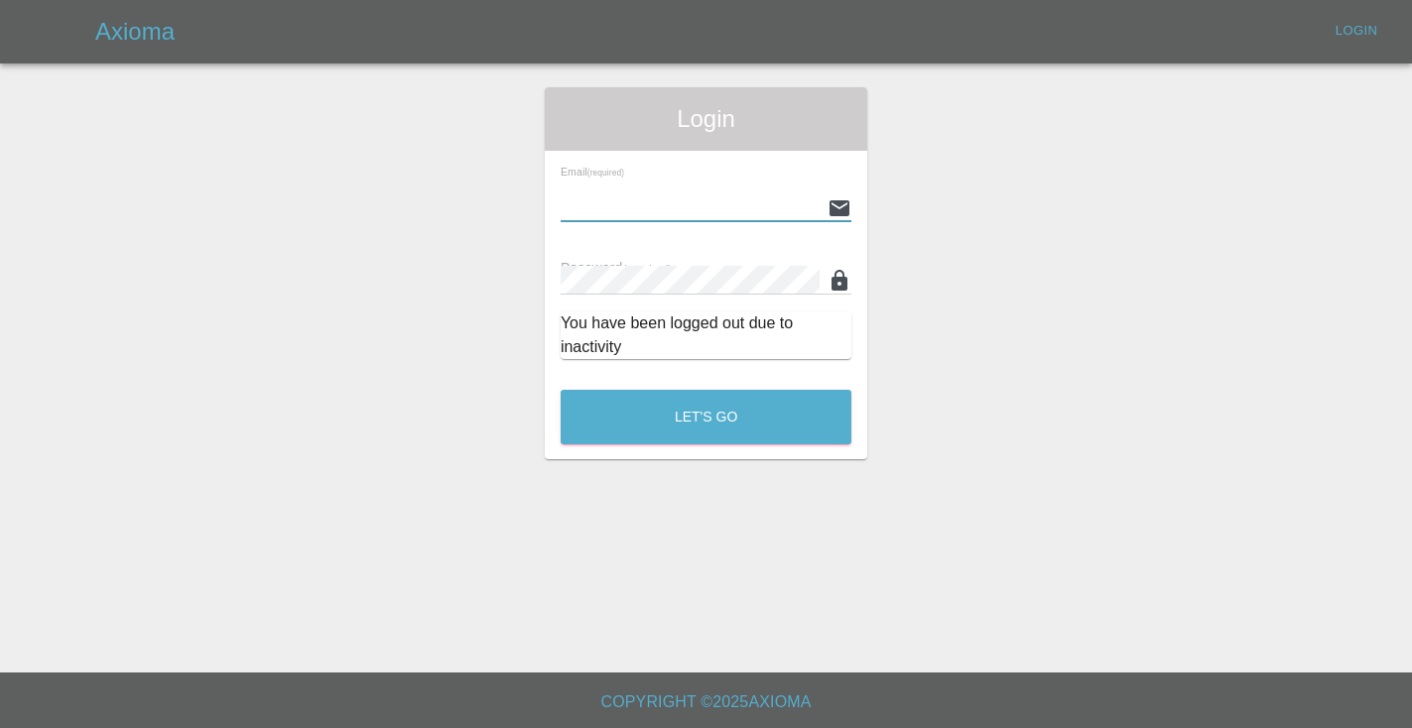
type input "Castrokhonqwana@gmail.com"
click at [705, 417] on button "Let's Go" at bounding box center [706, 417] width 291 height 55
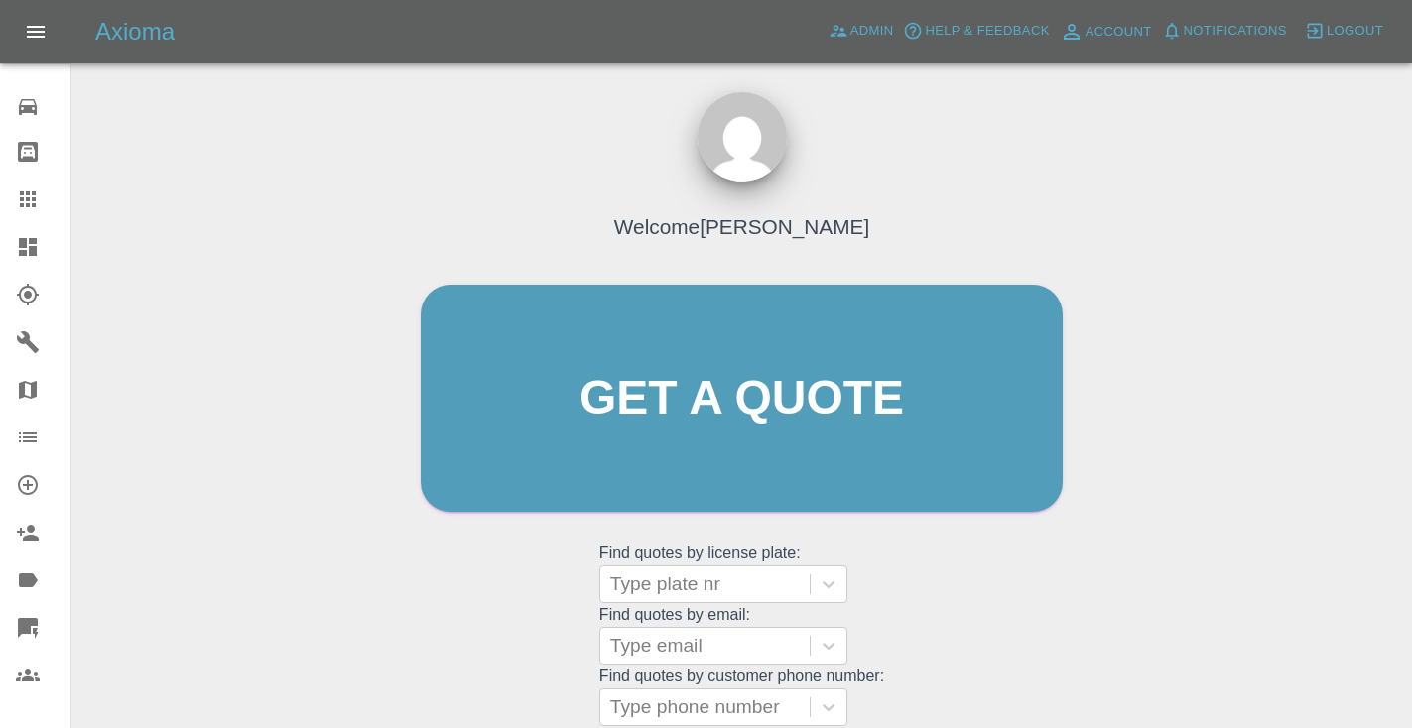
click at [919, 629] on div "Welcome Castro Get a quote Get a quote Find quotes by license plate: Type plate…" at bounding box center [742, 436] width 684 height 599
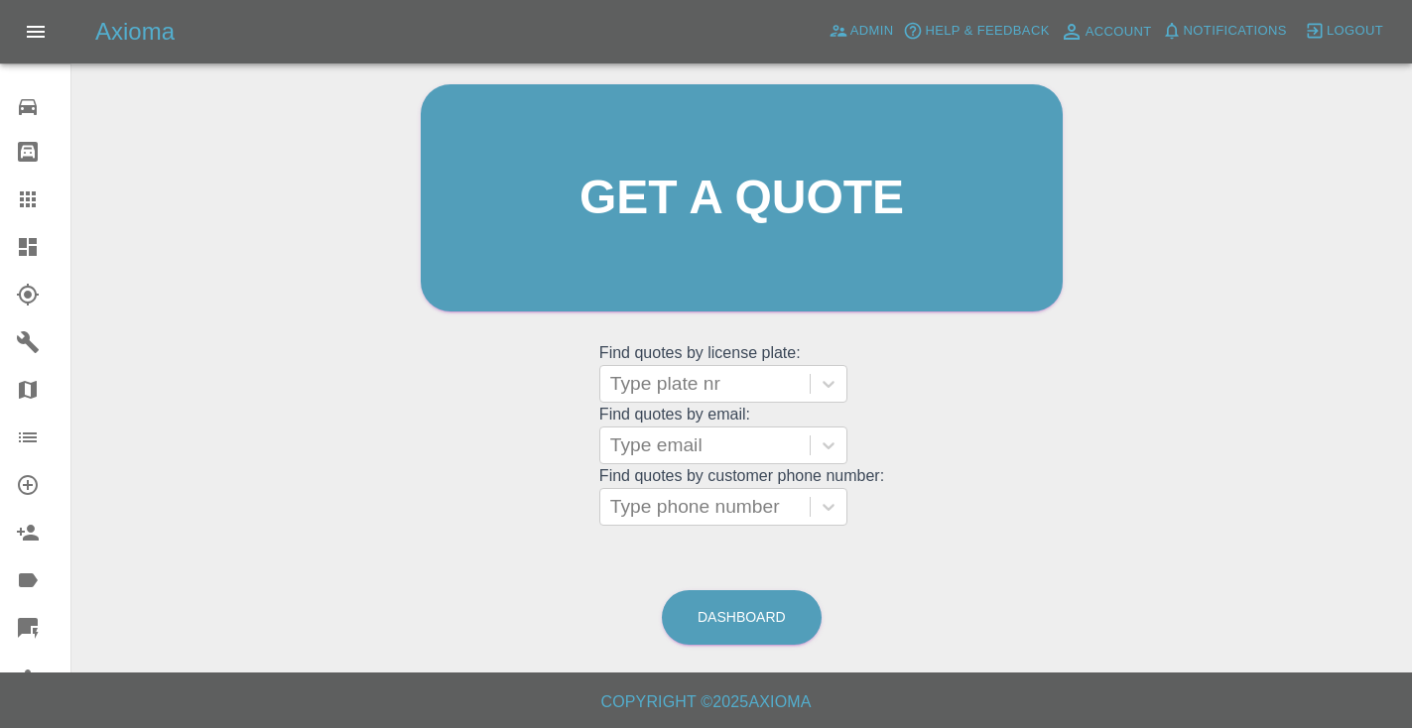
scroll to position [199, 0]
click at [643, 505] on div "Type phone number" at bounding box center [705, 508] width 190 height 24
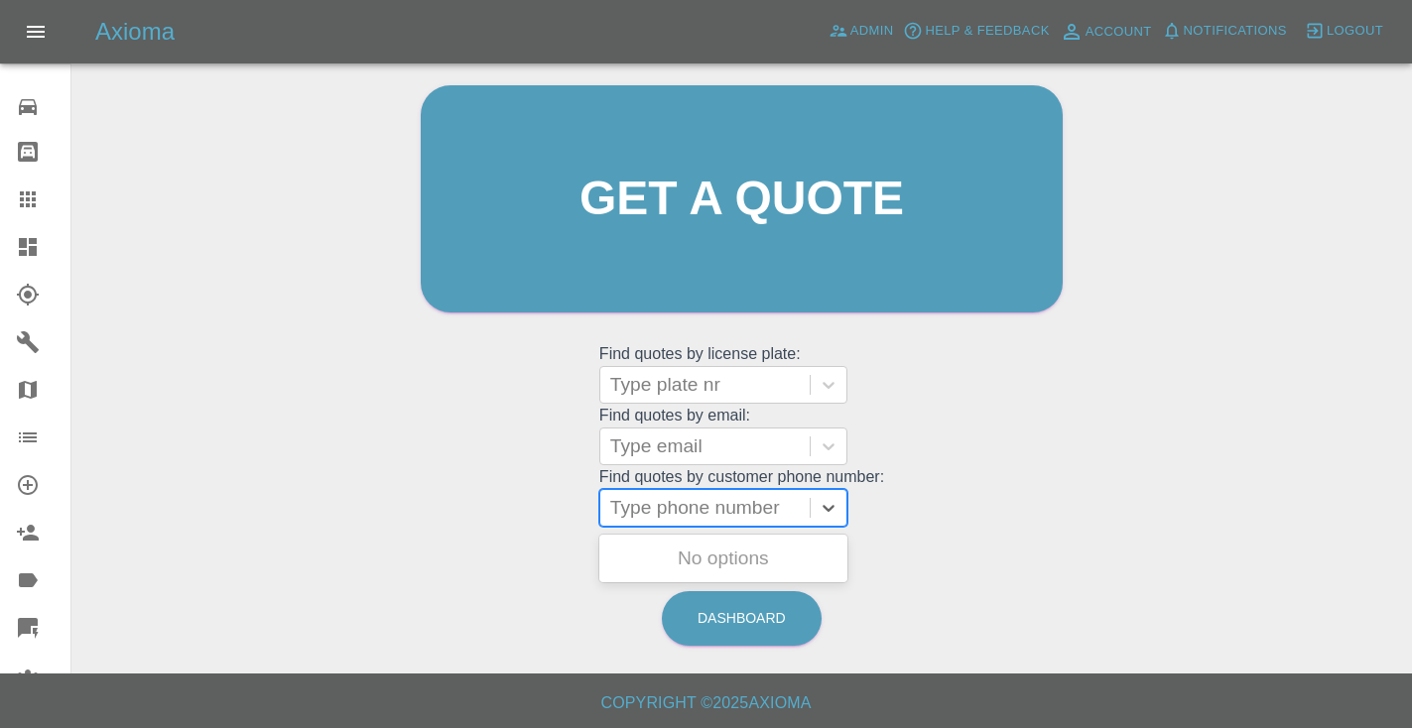
paste input "07947847940"
type input "07947847940"
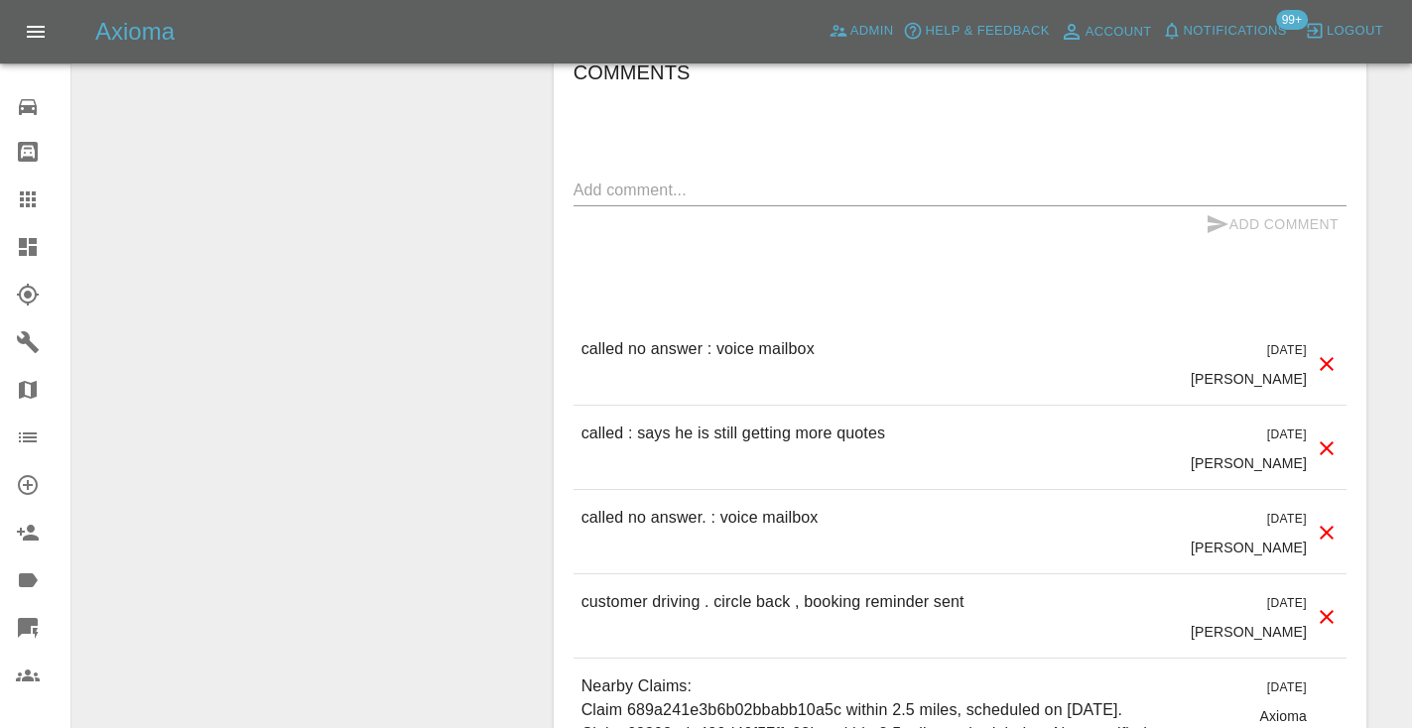
scroll to position [1770, 0]
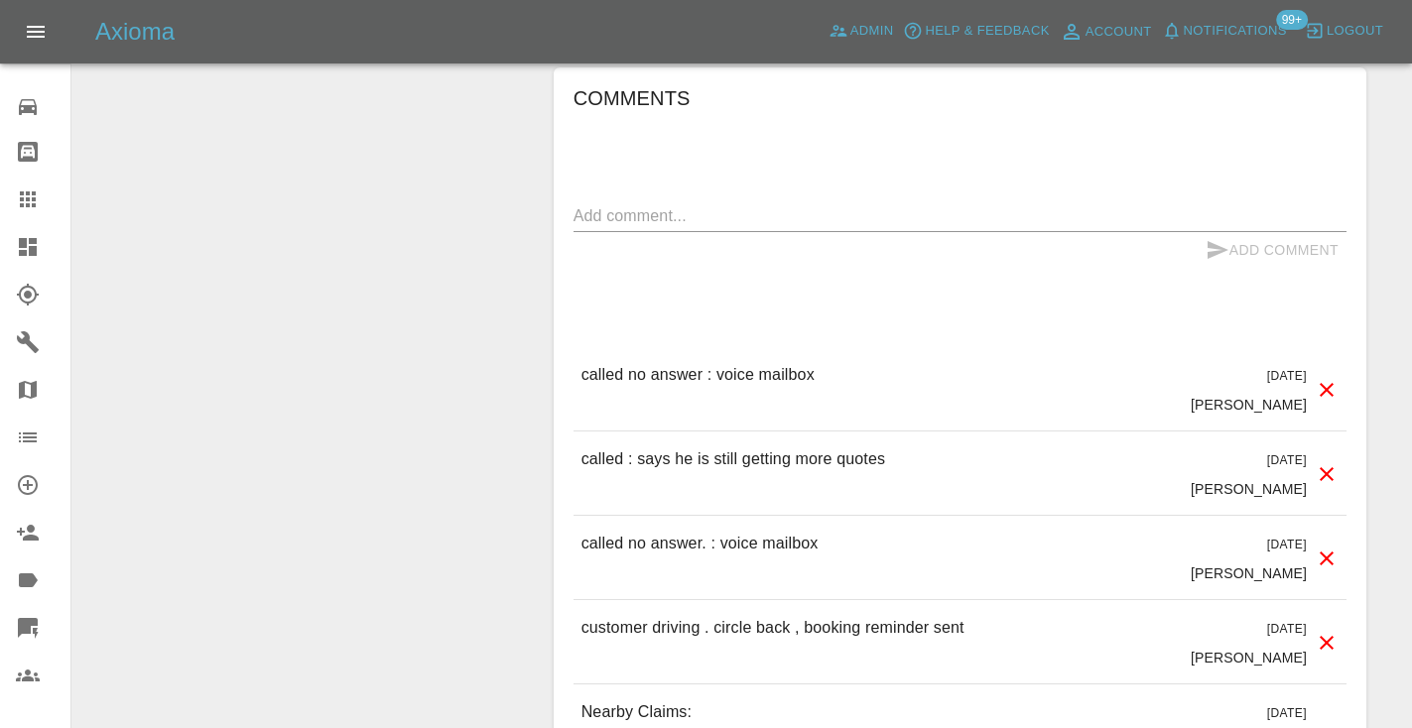
click at [641, 204] on textarea at bounding box center [959, 215] width 773 height 23
type textarea "called meh /"
click at [1213, 238] on icon "submit" at bounding box center [1217, 250] width 24 height 24
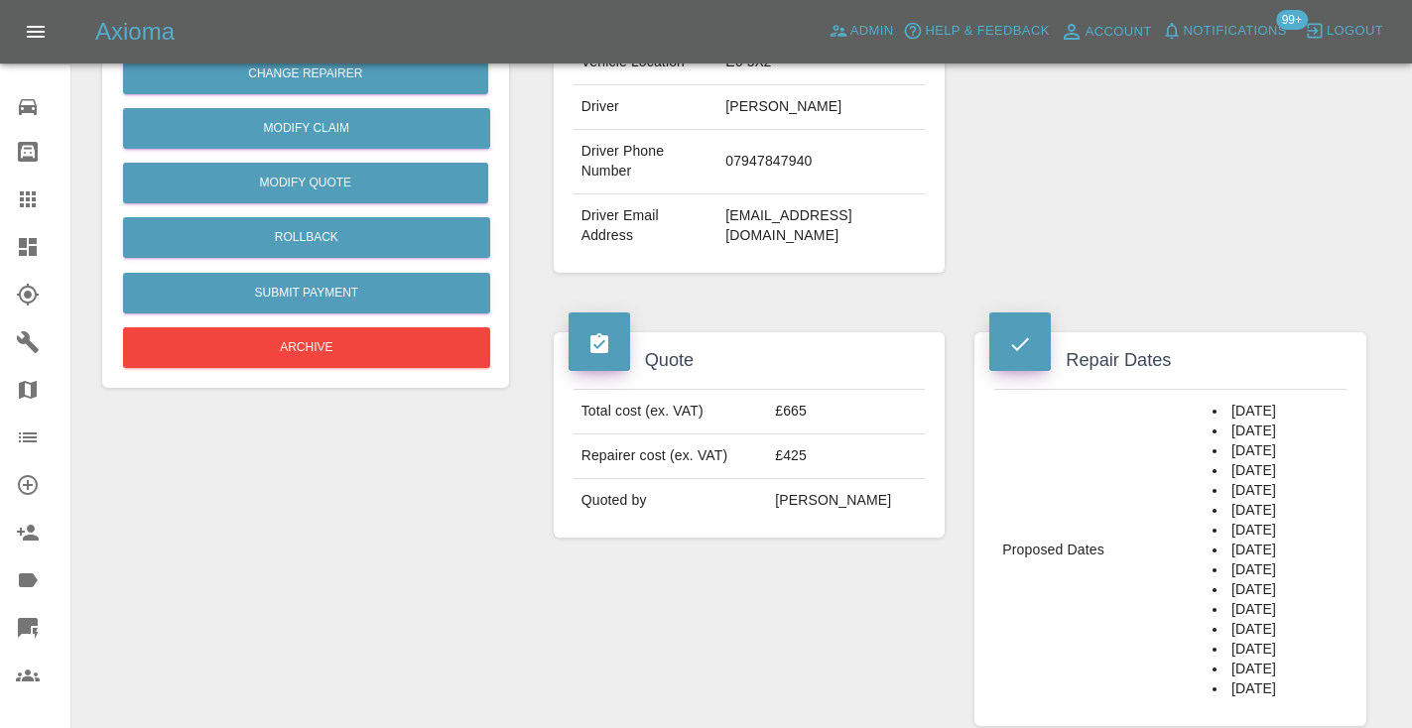
scroll to position [488, 0]
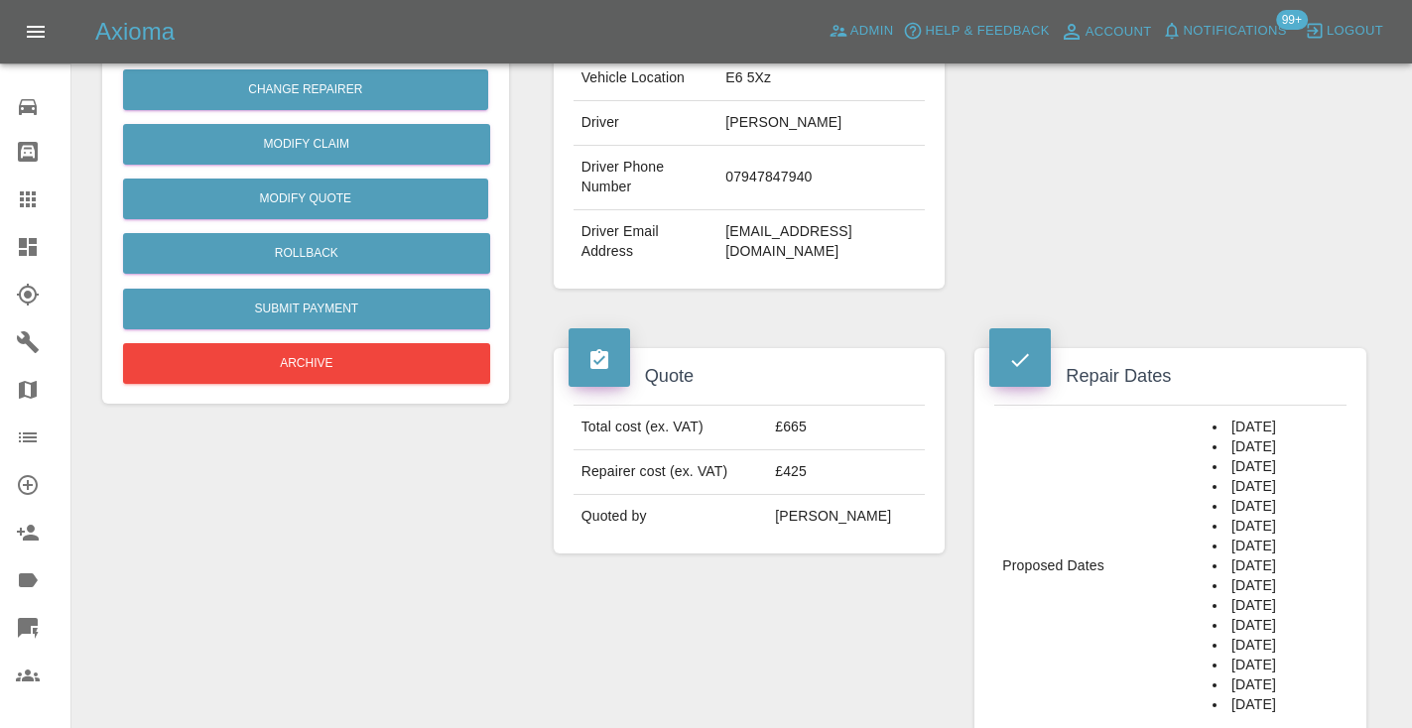
click at [33, 190] on icon at bounding box center [28, 200] width 24 height 24
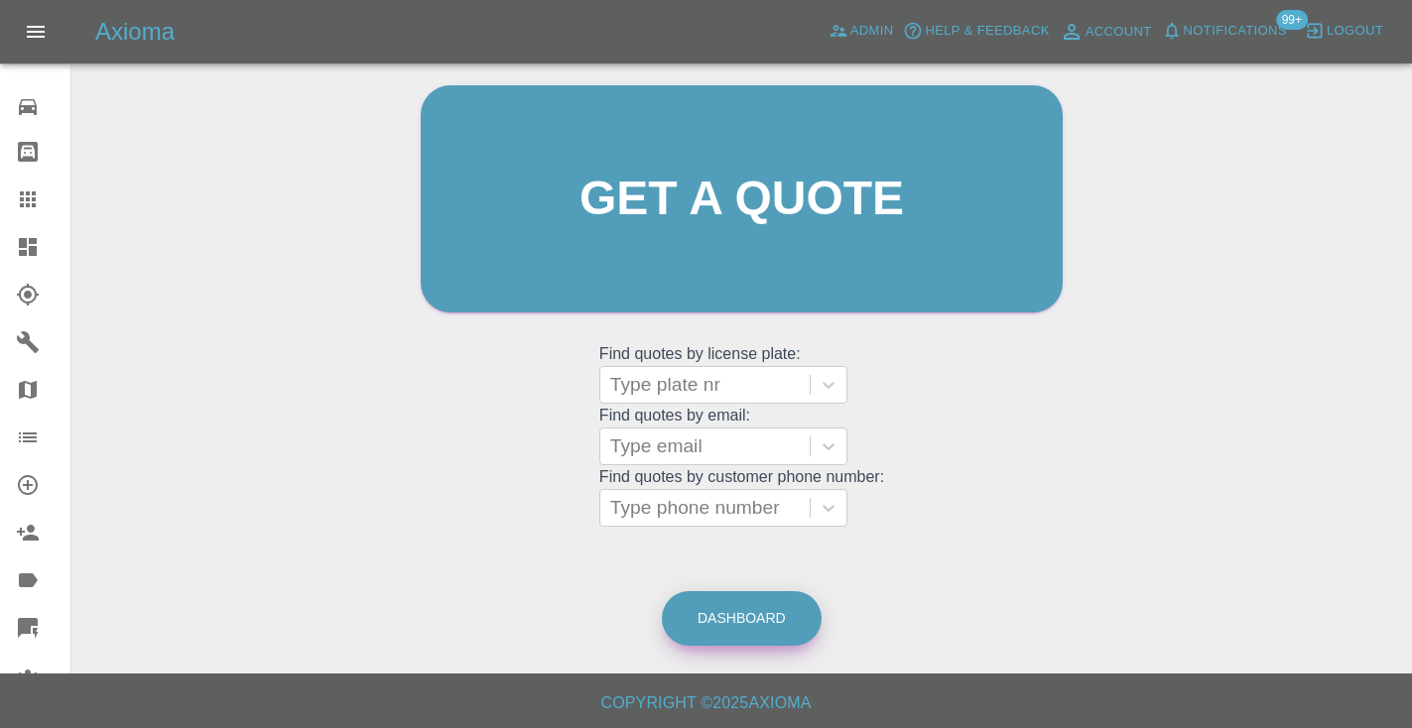
click at [736, 598] on link "Dashboard" at bounding box center [742, 618] width 160 height 55
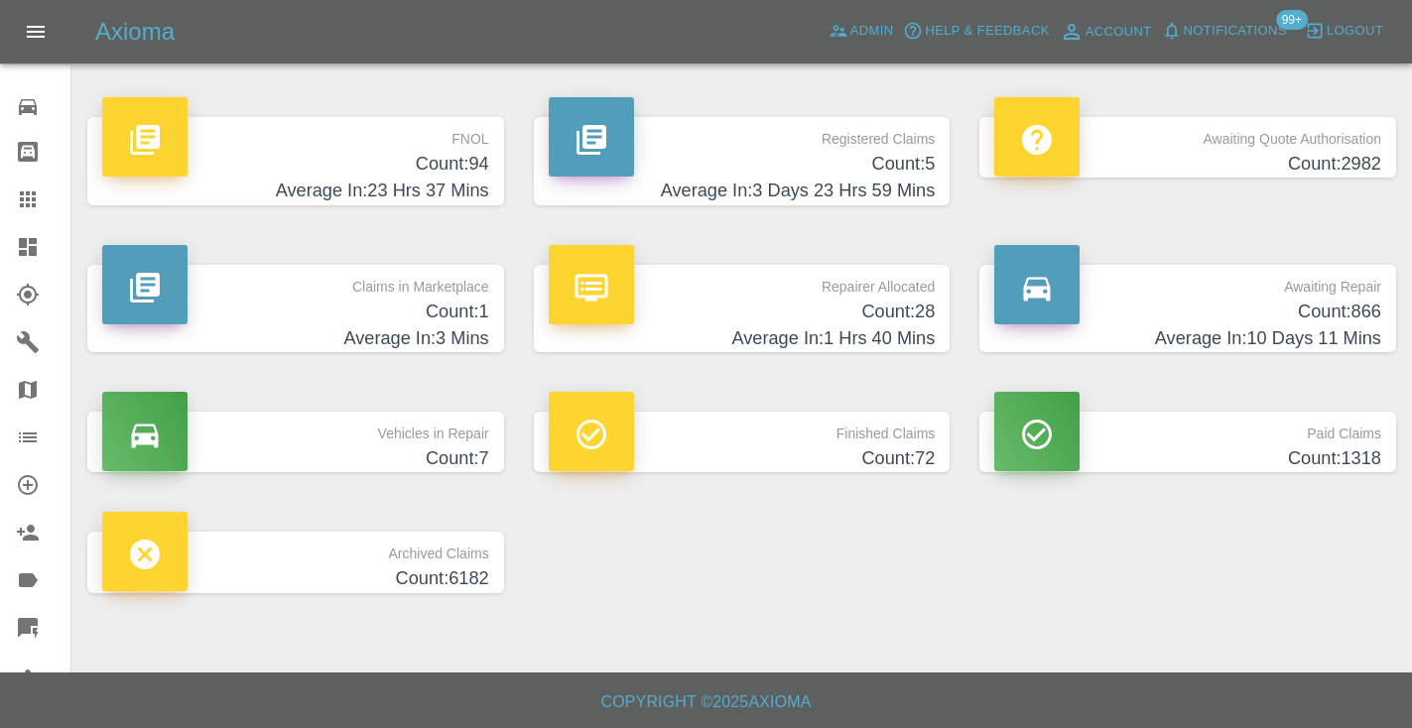
click at [1349, 328] on h4 "Average In: 10 Days 11 Mins" at bounding box center [1187, 338] width 387 height 27
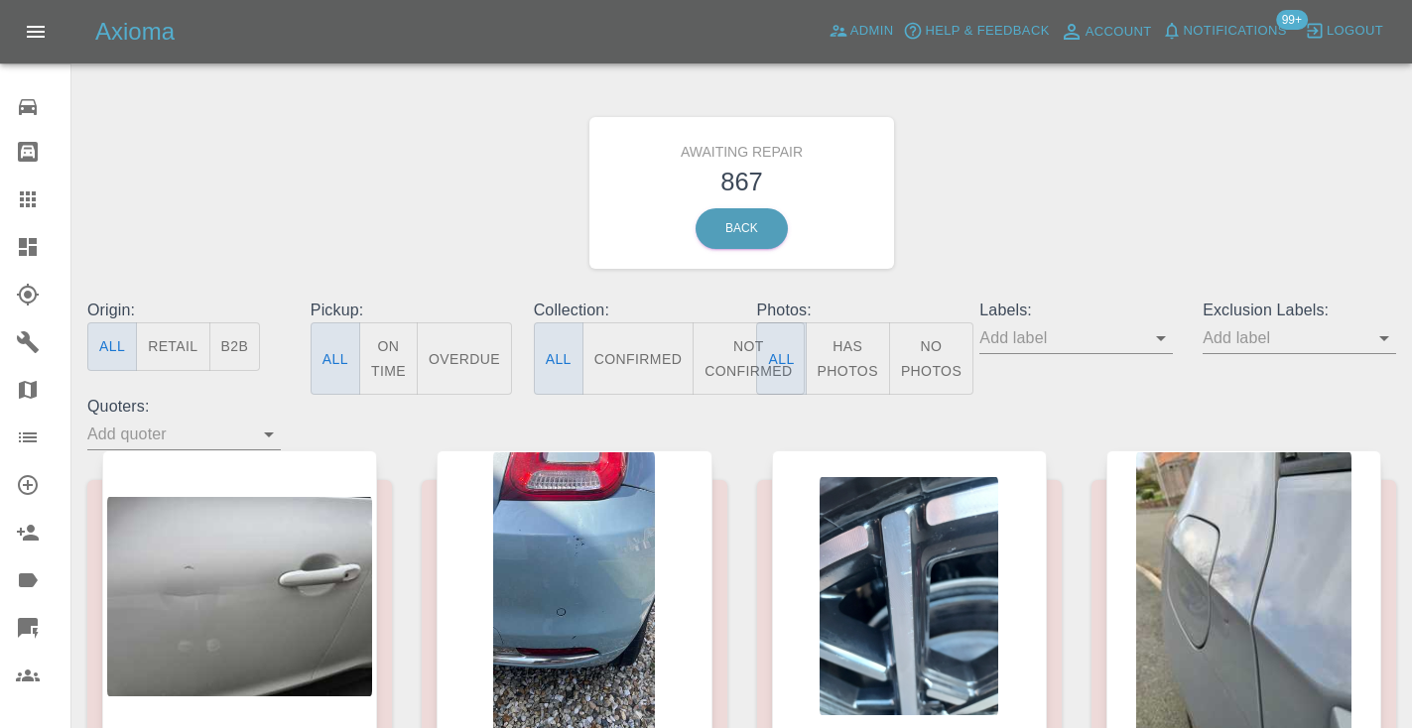
click at [731, 356] on button "Not Confirmed" at bounding box center [748, 358] width 111 height 72
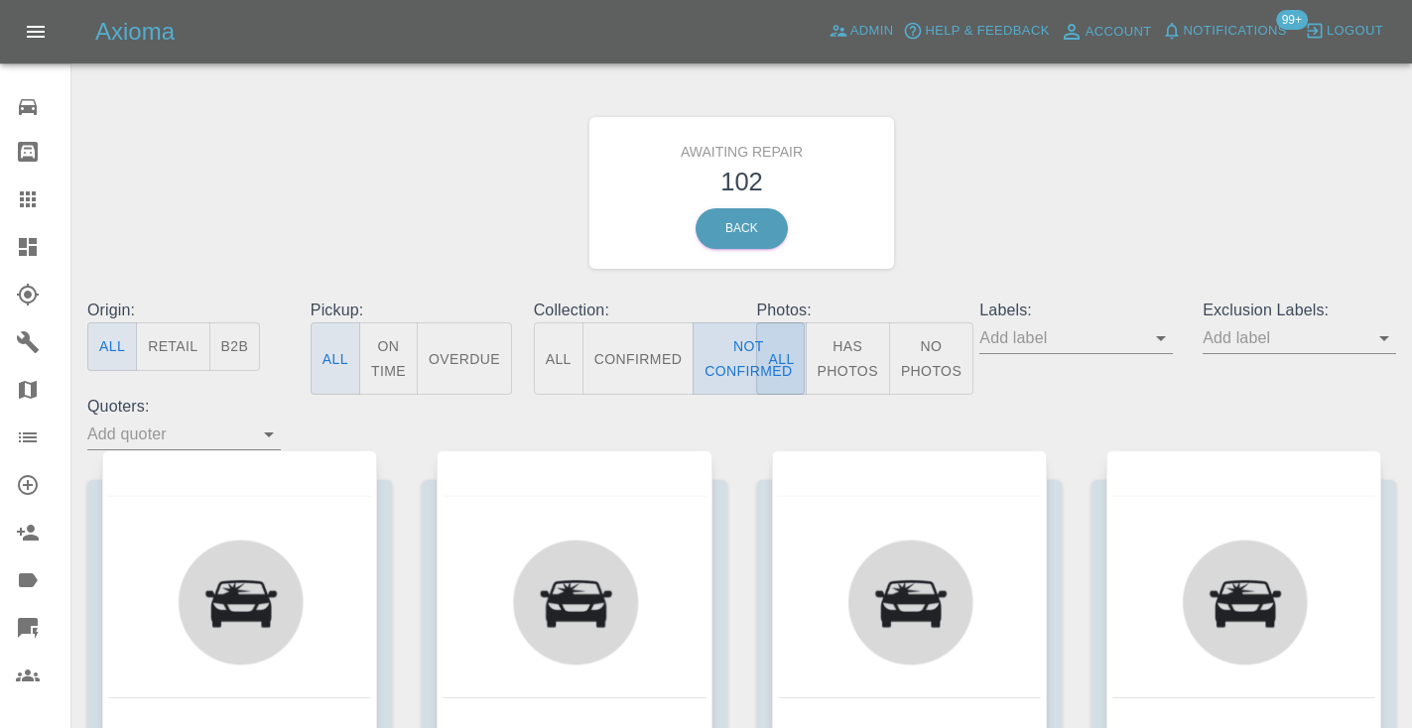
type button "false"
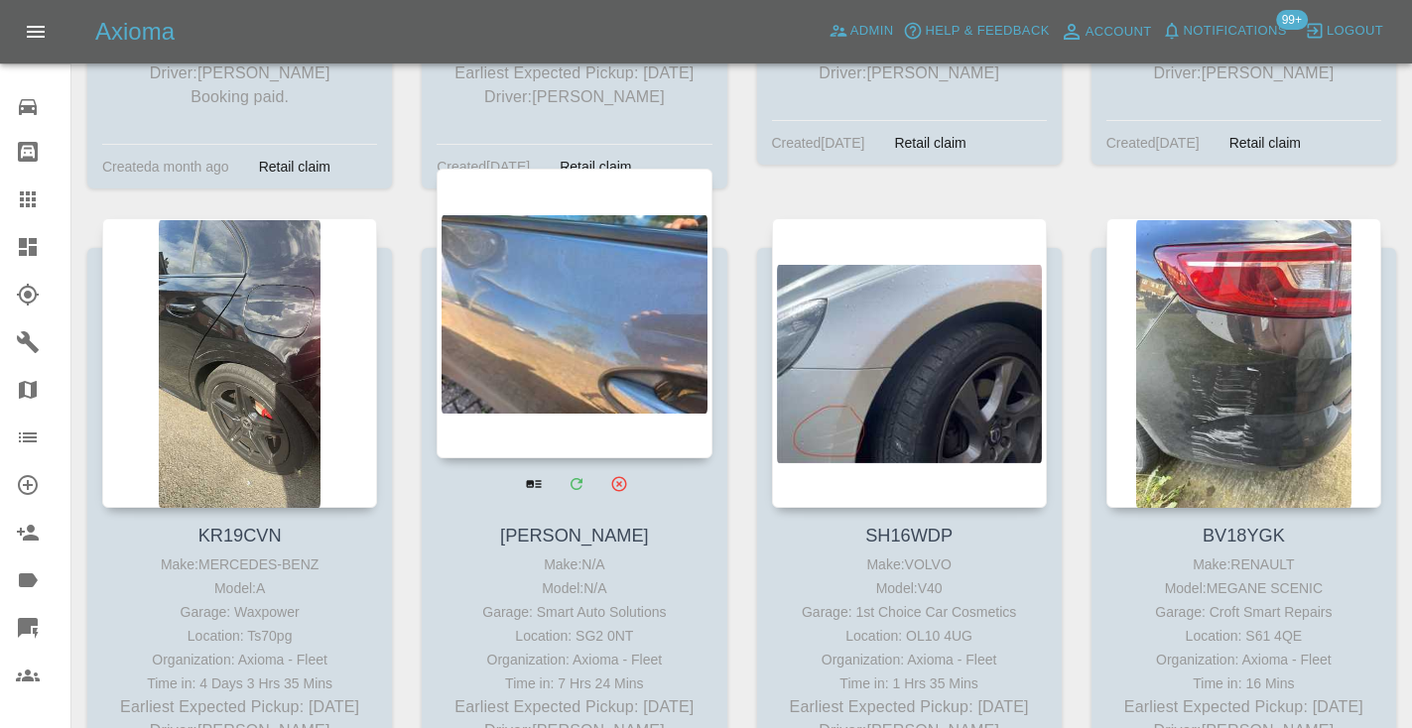
scroll to position [10671, 0]
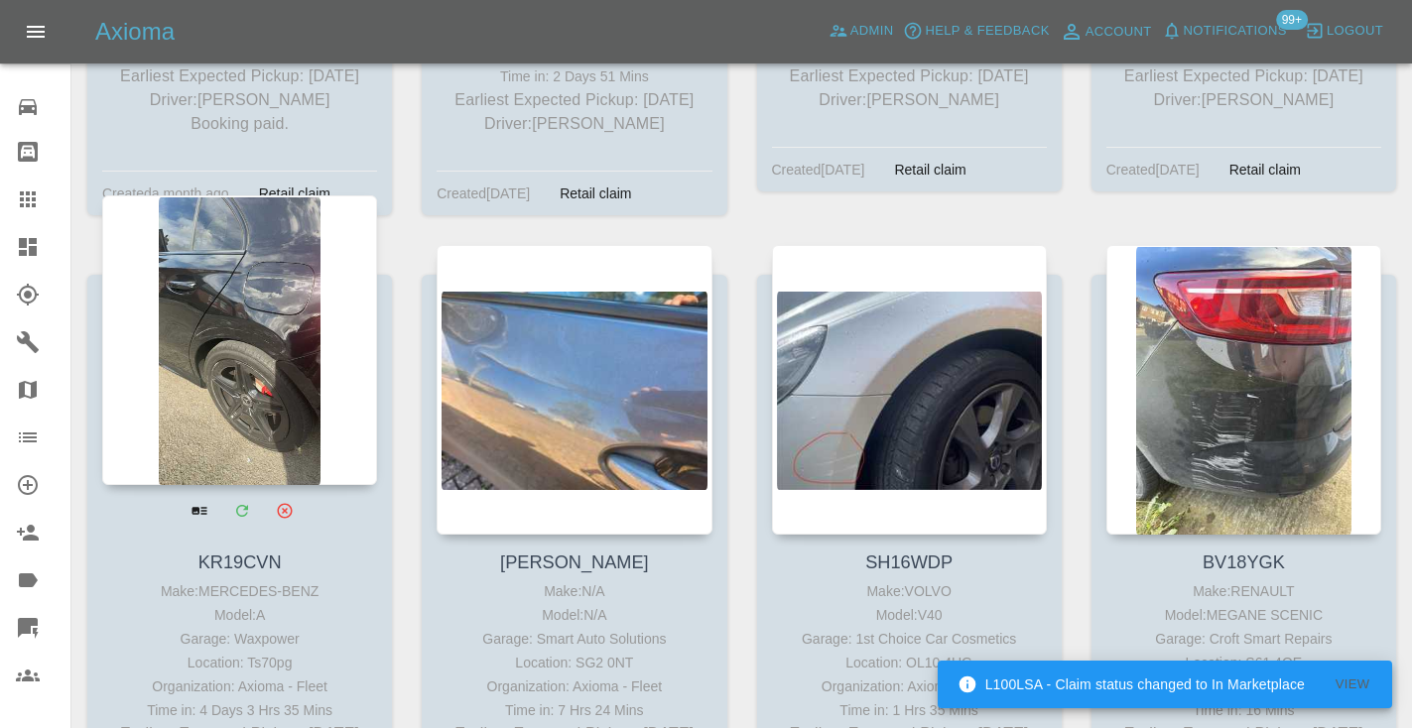
click at [241, 244] on div at bounding box center [239, 340] width 275 height 290
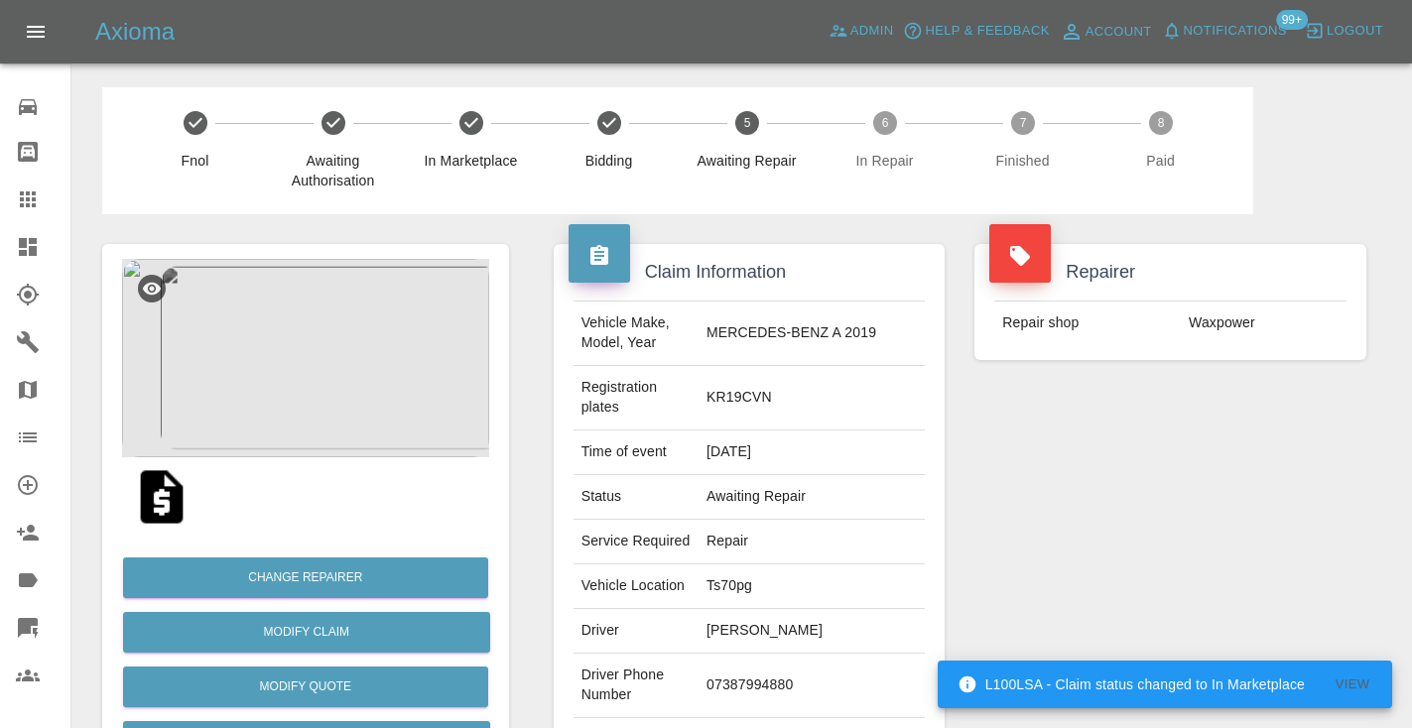
click at [808, 655] on td "07387994880" at bounding box center [811, 686] width 226 height 64
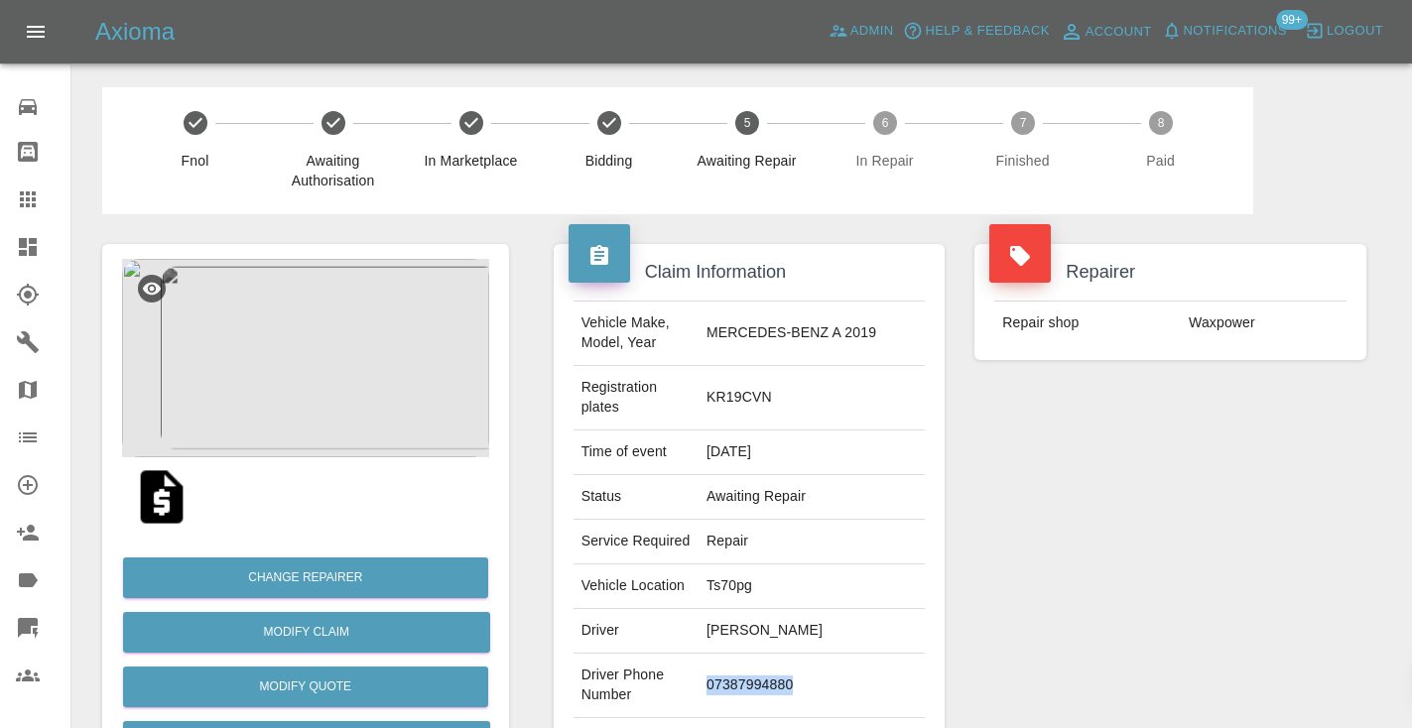
click at [808, 655] on td "07387994880" at bounding box center [811, 686] width 226 height 64
copy td "07387994880"
click at [1254, 534] on div "Repairer Repair shop Waxpower" at bounding box center [1170, 530] width 422 height 632
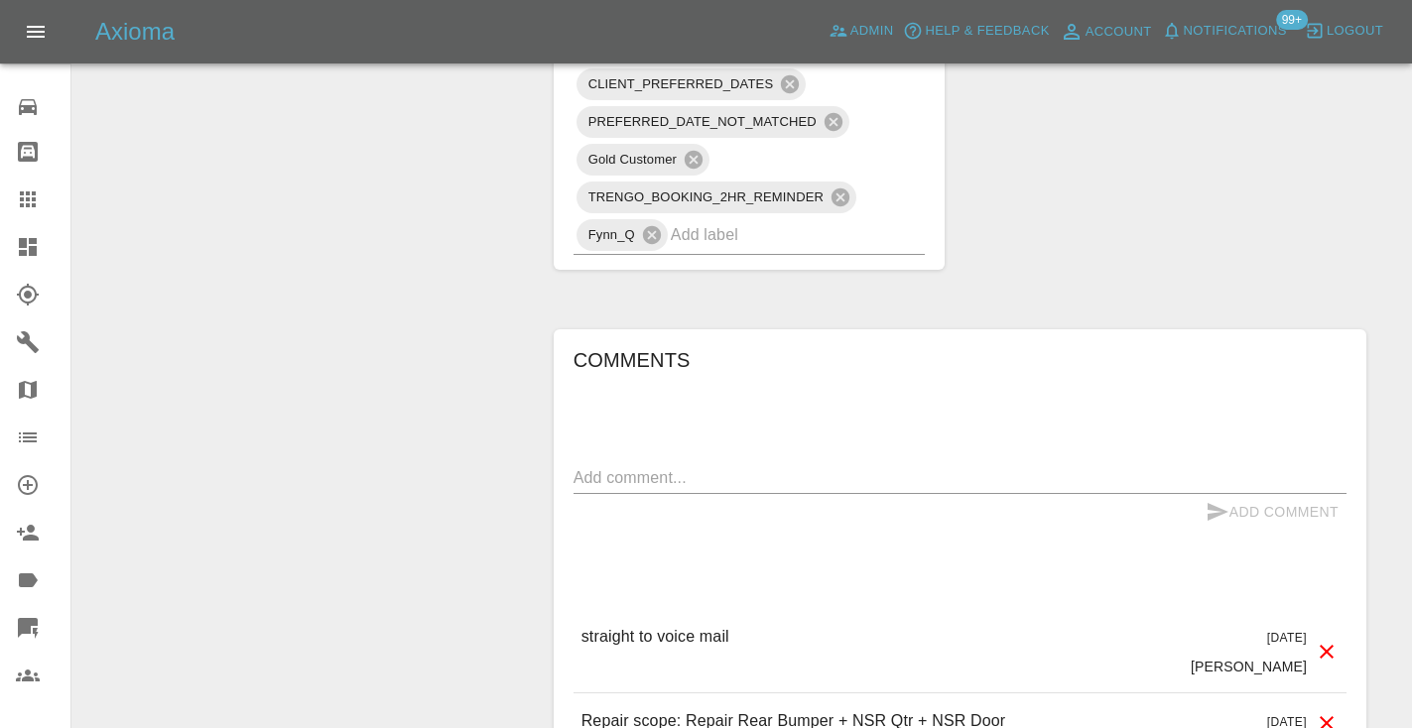
scroll to position [1553, 0]
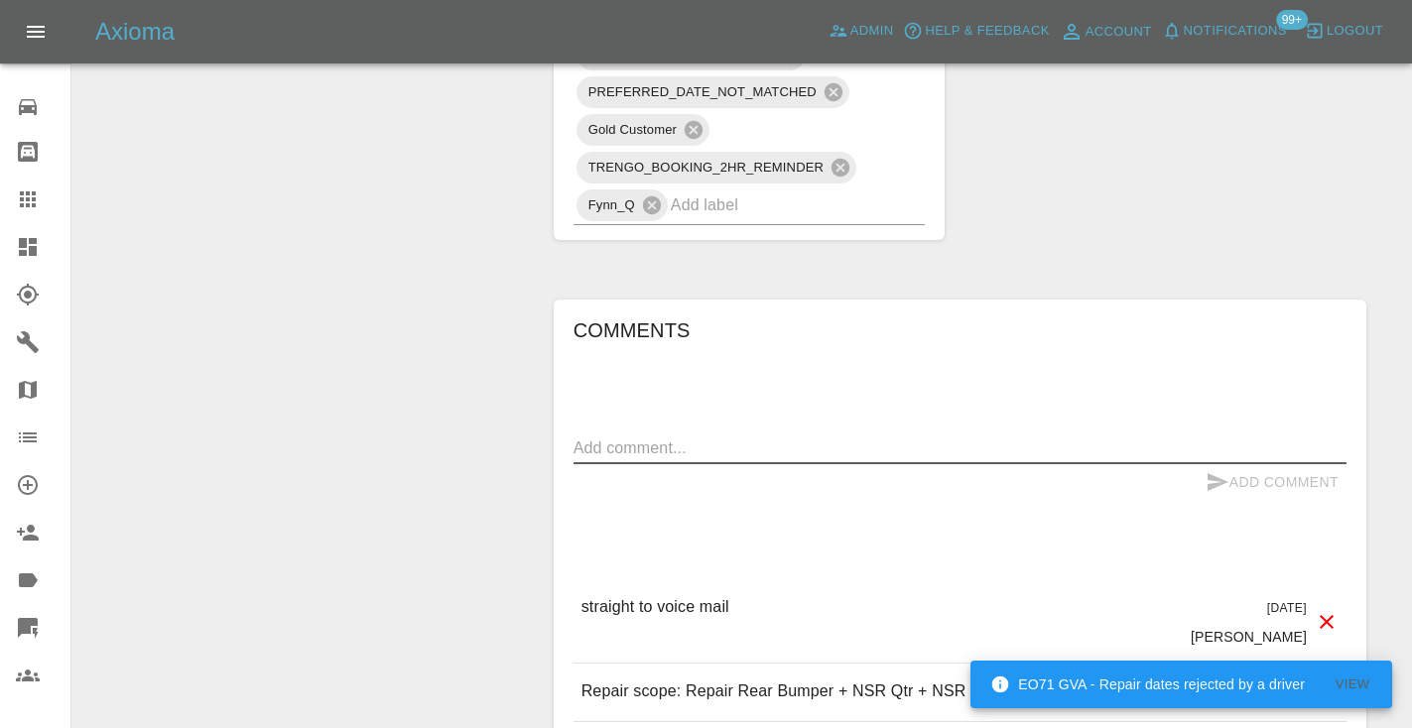
click at [605, 437] on textarea at bounding box center [959, 448] width 773 height 23
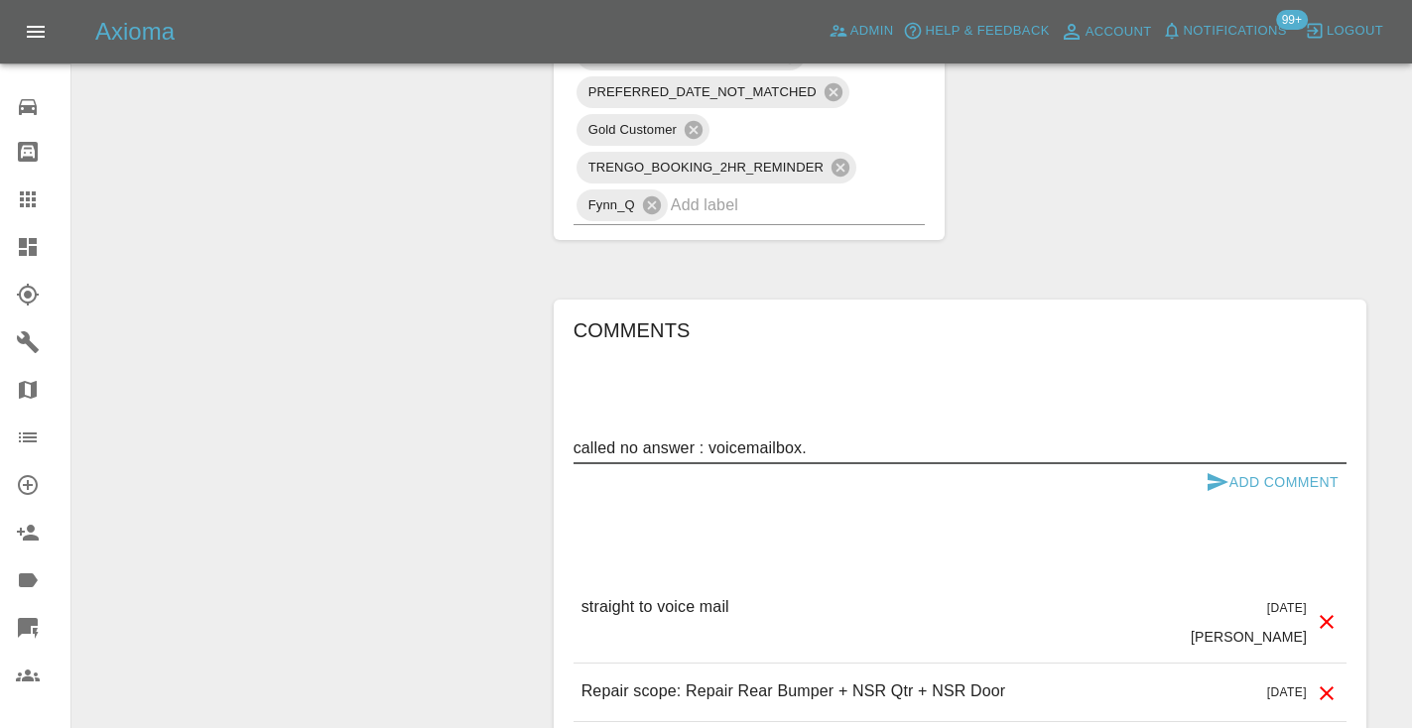
type textarea "called no answer : voicemailbox."
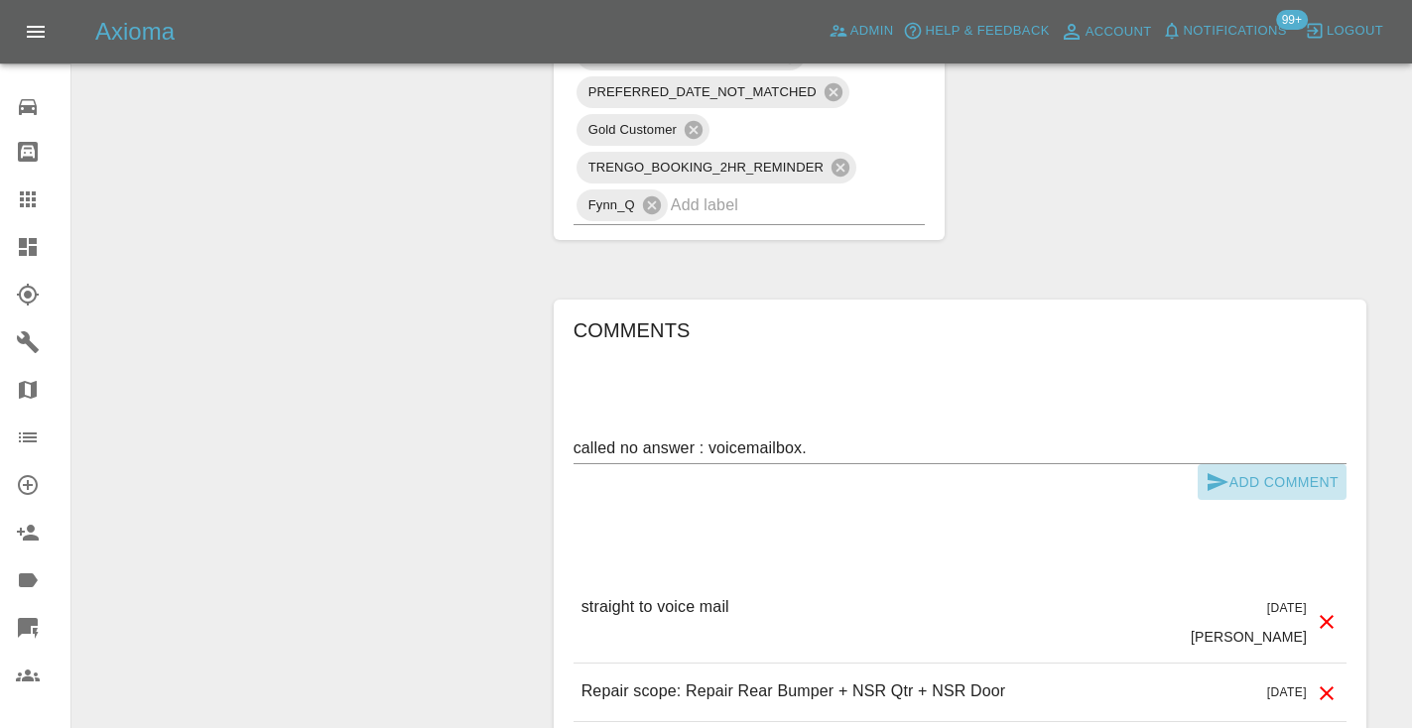
click at [1222, 473] on icon "submit" at bounding box center [1217, 482] width 21 height 18
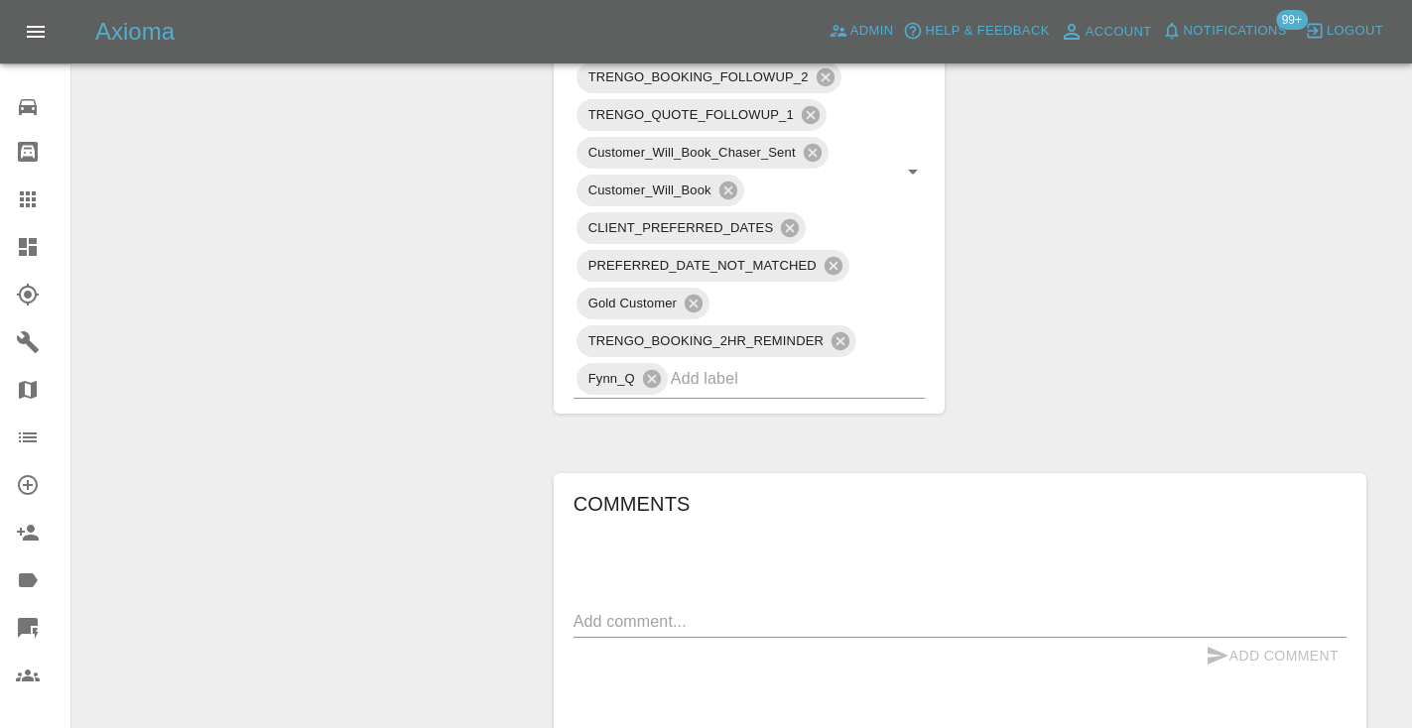
scroll to position [1349, 0]
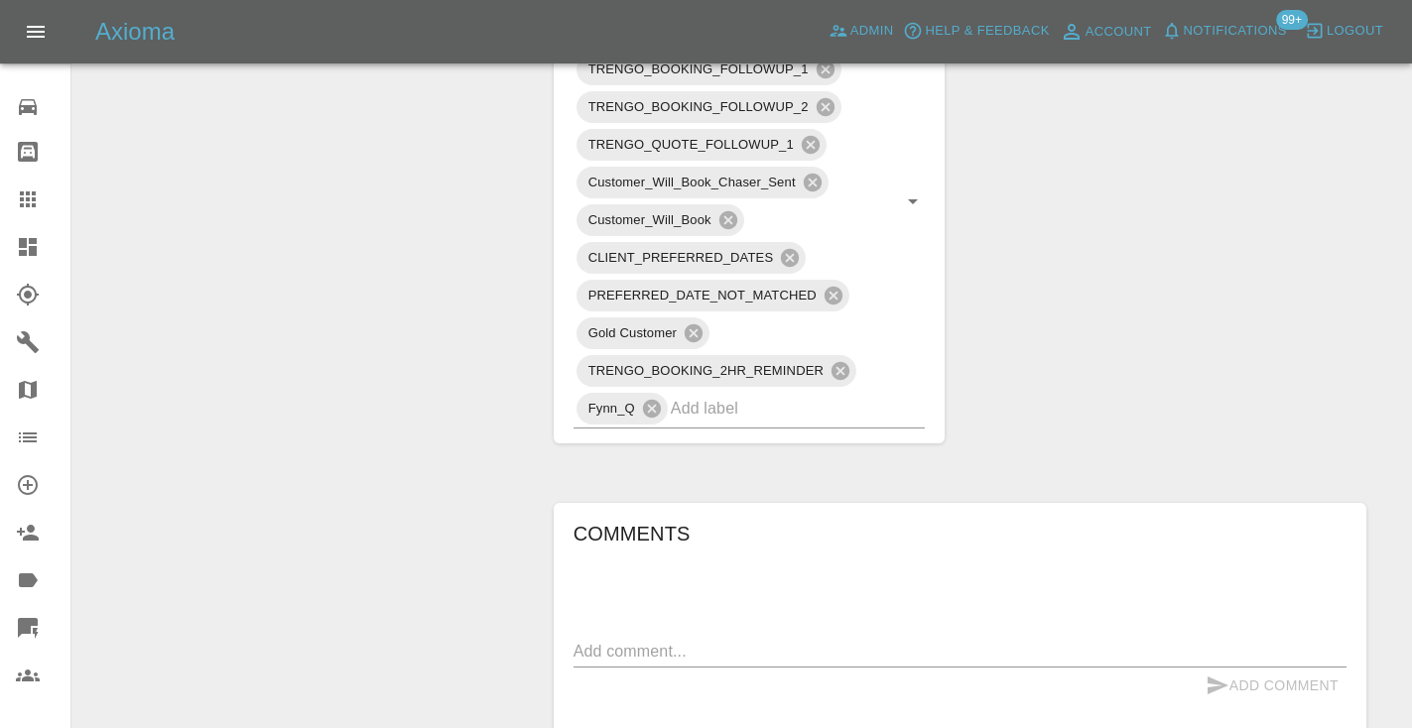
click at [43, 198] on div at bounding box center [44, 200] width 56 height 24
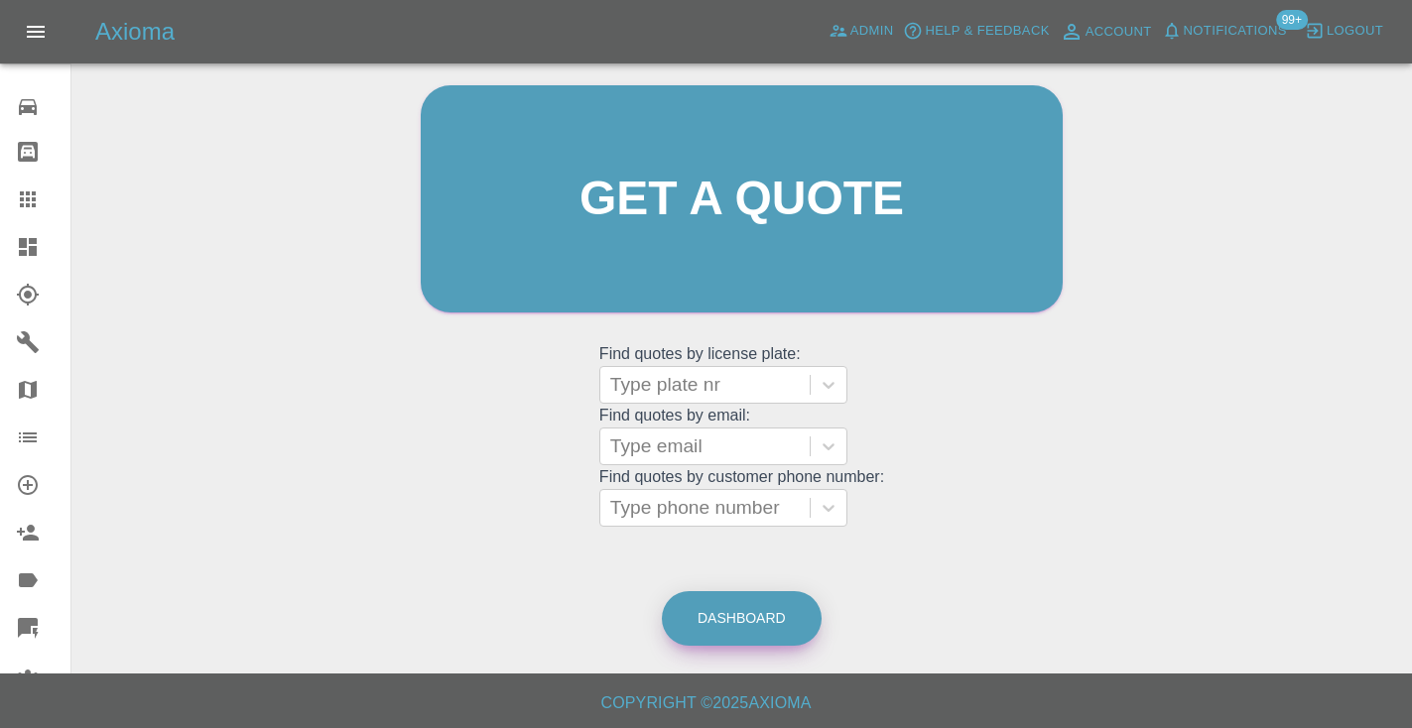
click at [778, 627] on link "Dashboard" at bounding box center [742, 618] width 160 height 55
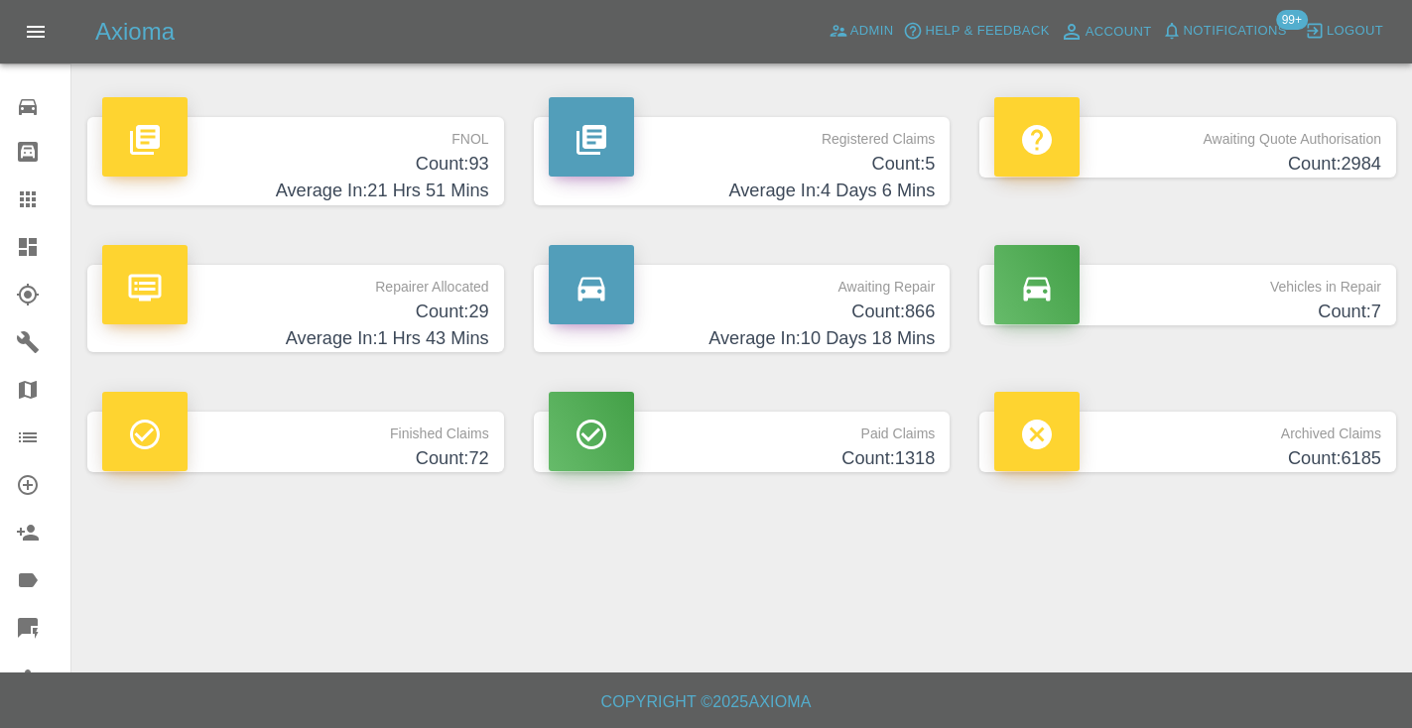
click at [941, 260] on div "Awaiting Repair Count: 866 Average In: 10 Days 18 Mins" at bounding box center [742, 309] width 446 height 148
click at [899, 293] on p "Awaiting Repair" at bounding box center [742, 282] width 387 height 34
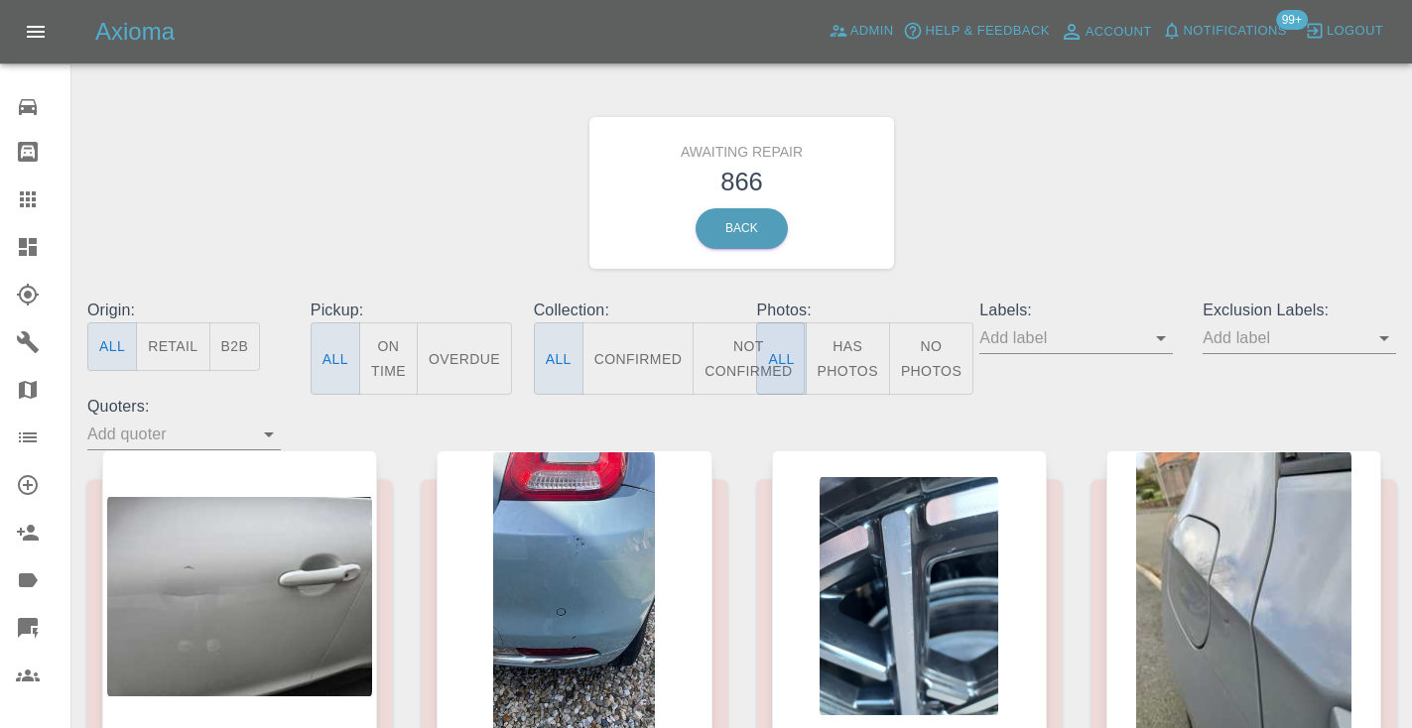
click at [734, 367] on button "Not Confirmed" at bounding box center [748, 358] width 111 height 72
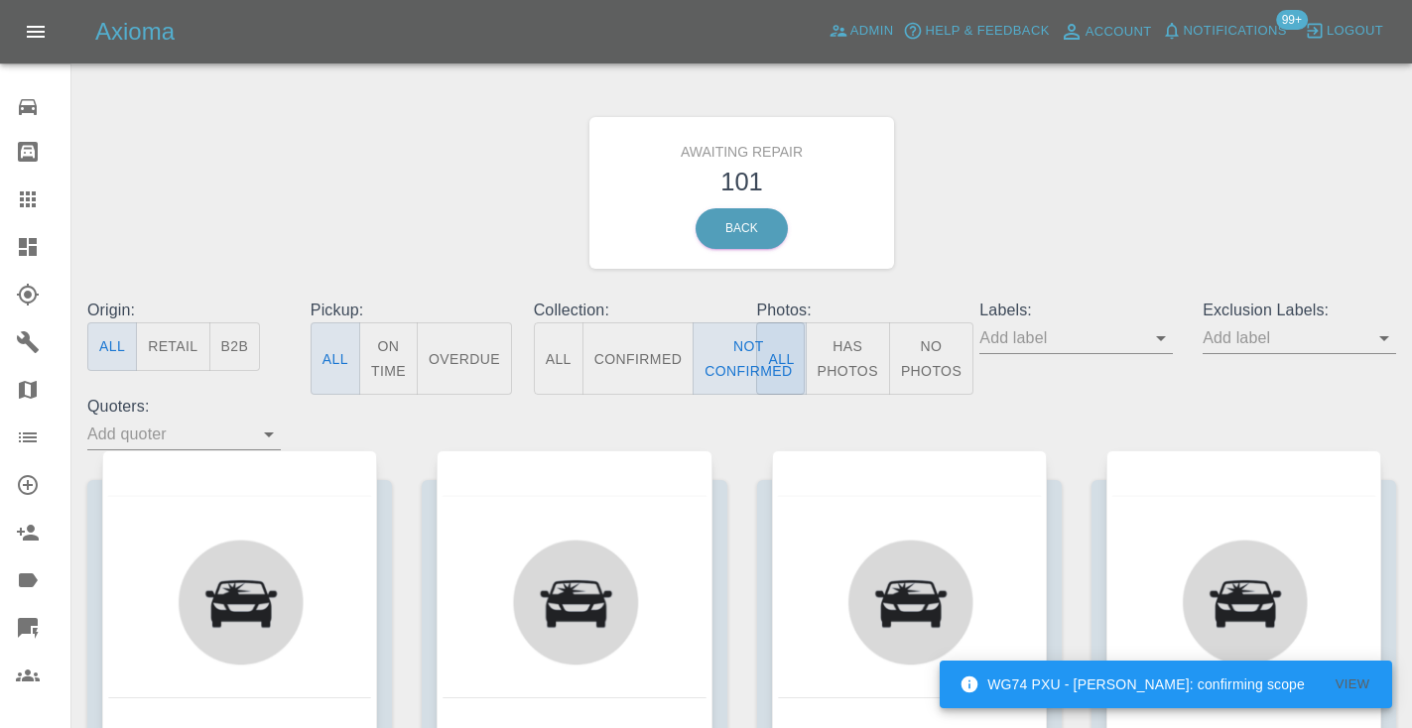
click at [1004, 211] on div "Awaiting Repair 101 Back" at bounding box center [741, 192] width 1338 height 211
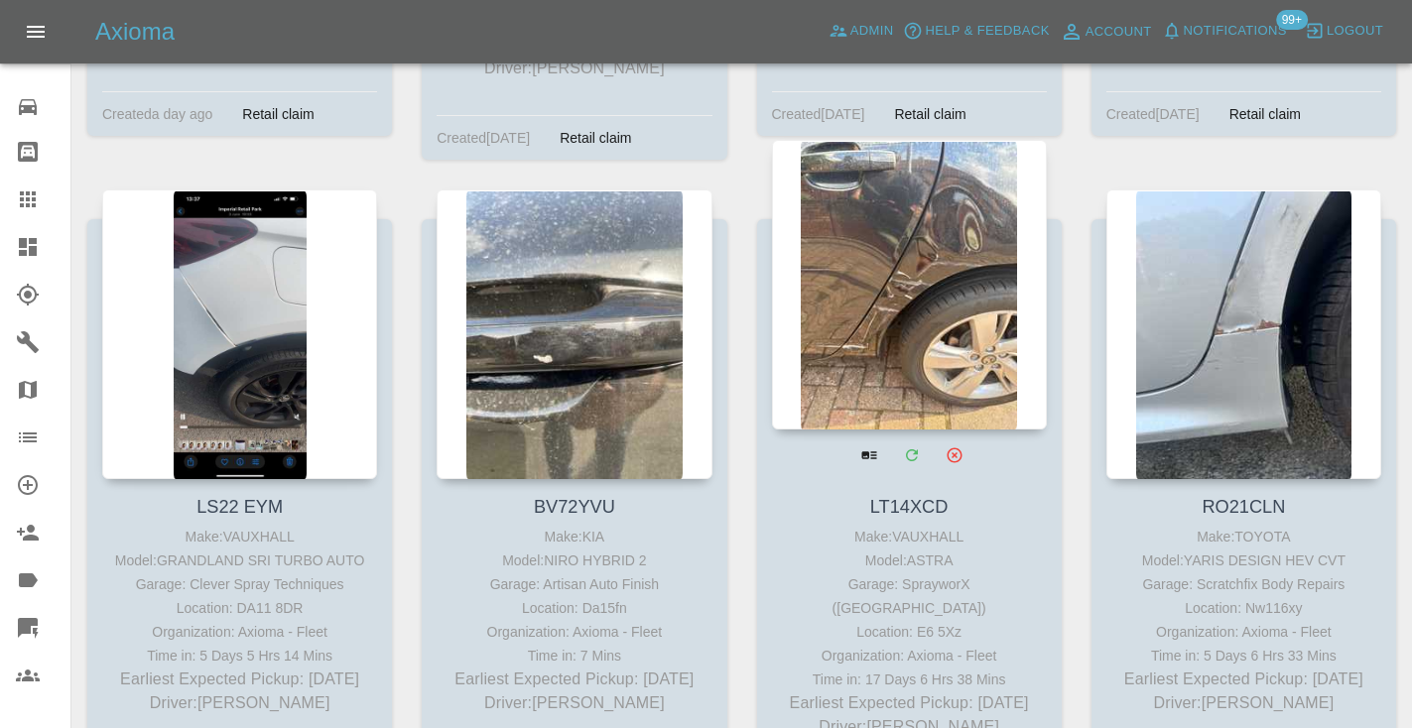
scroll to position [9394, 0]
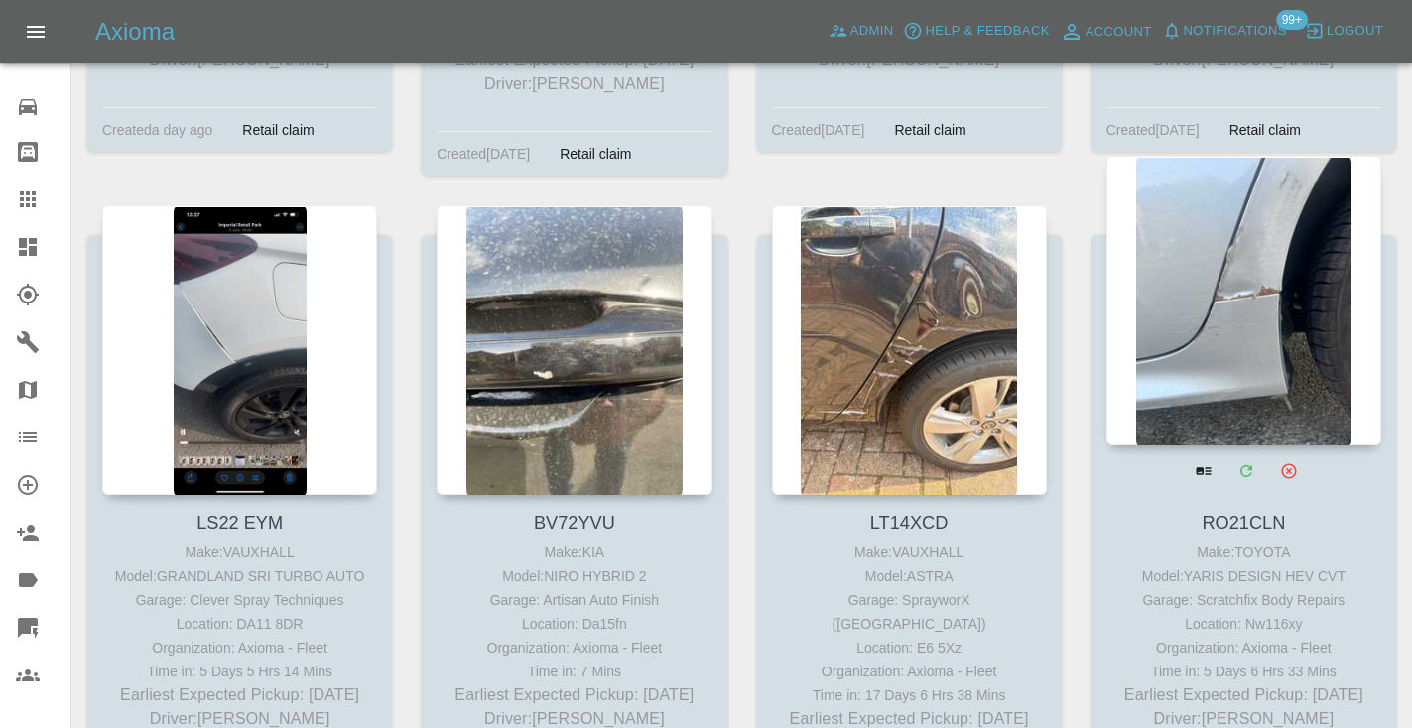
click at [1263, 229] on div at bounding box center [1243, 301] width 275 height 290
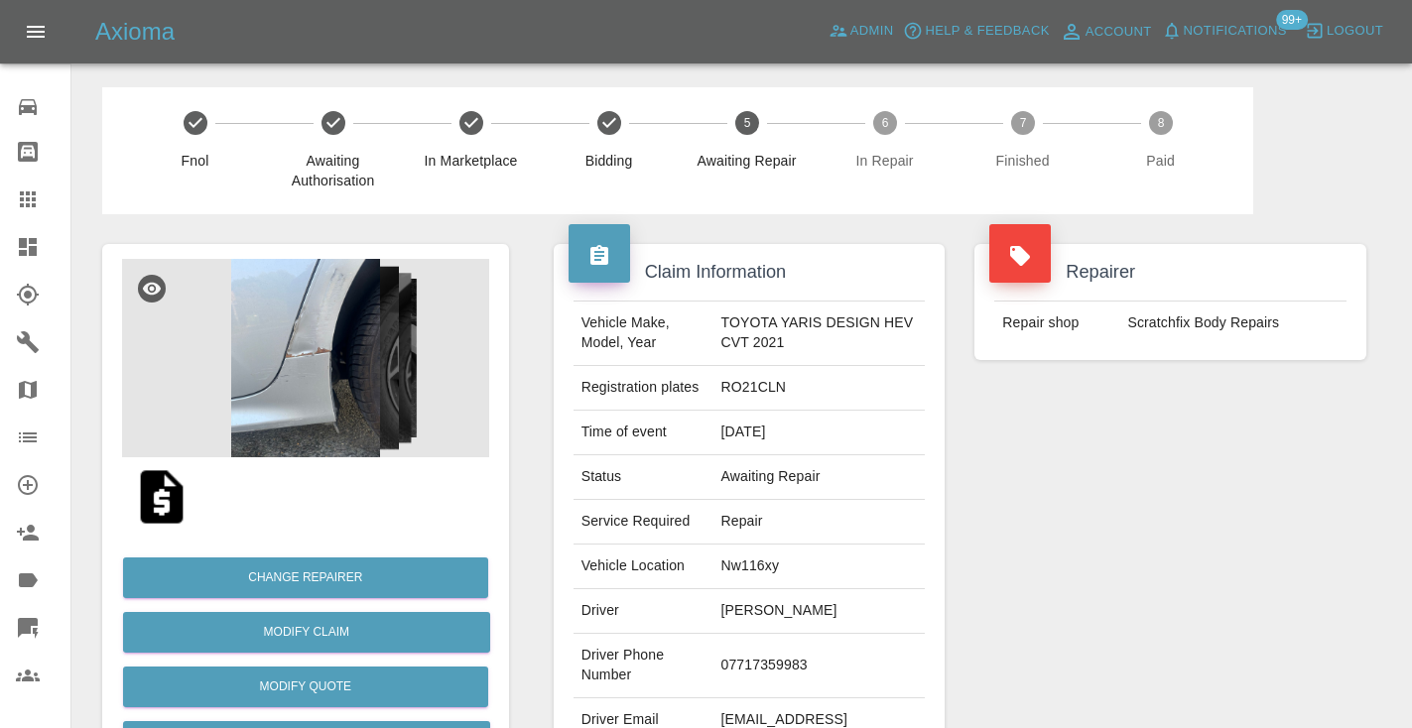
click at [789, 657] on td "07717359983" at bounding box center [818, 666] width 212 height 64
copy td "07717359983"
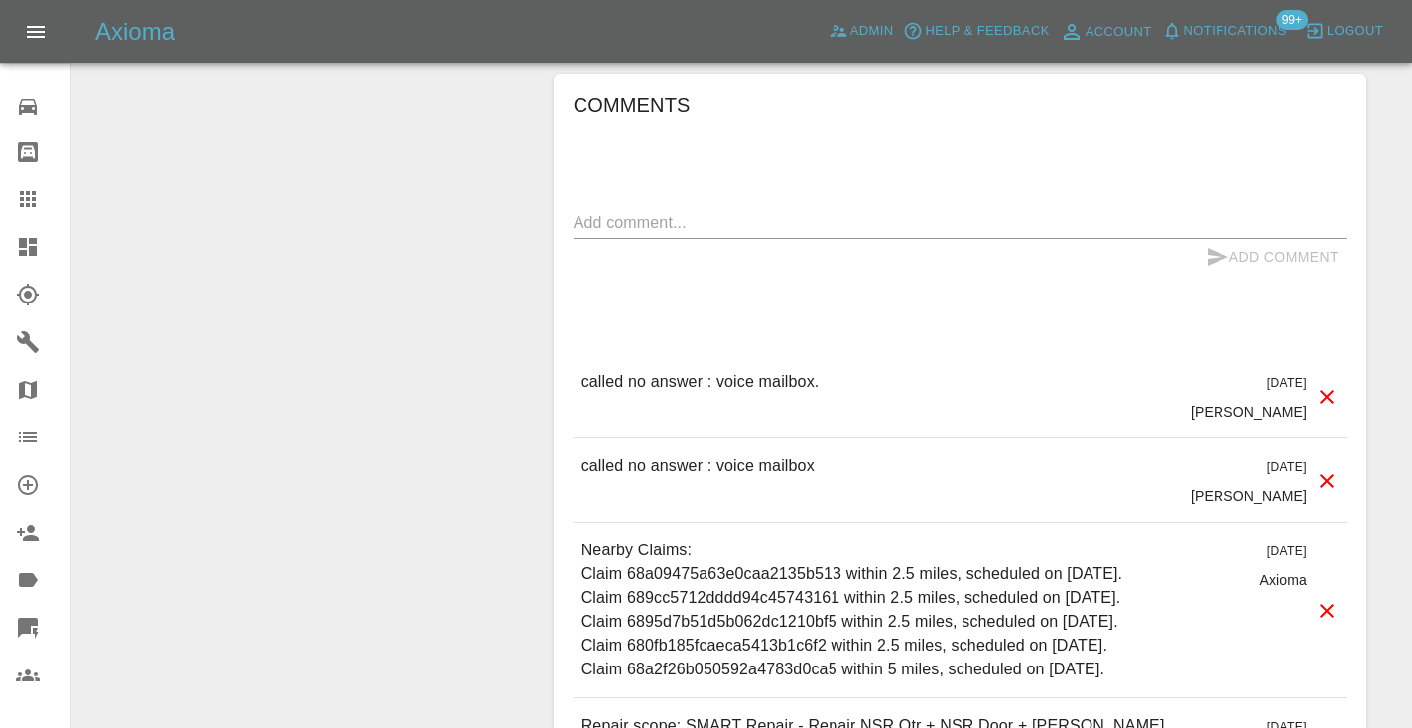
scroll to position [1941, 0]
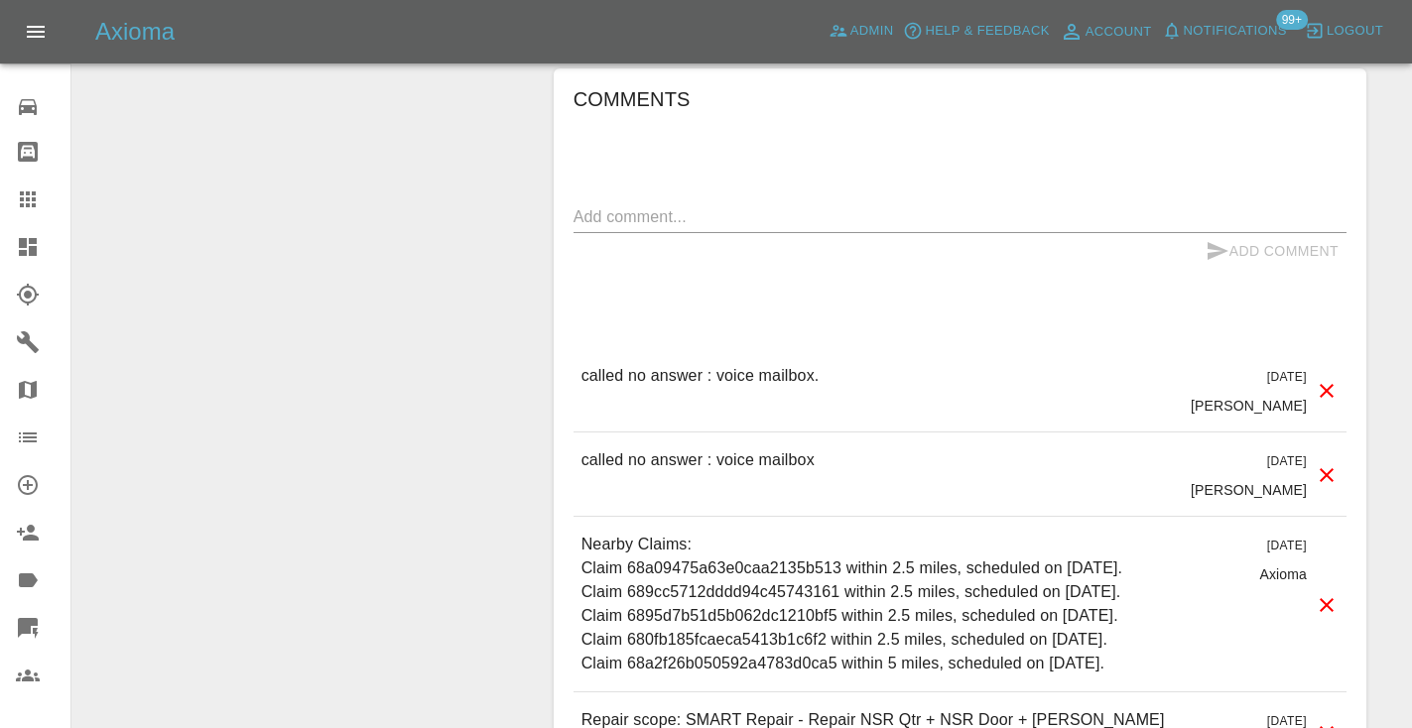
click at [785, 373] on p "called no answer : voice mailbox." at bounding box center [700, 376] width 238 height 24
click at [676, 205] on textarea at bounding box center [959, 216] width 773 height 23
type textarea "called no answer : voice message left"
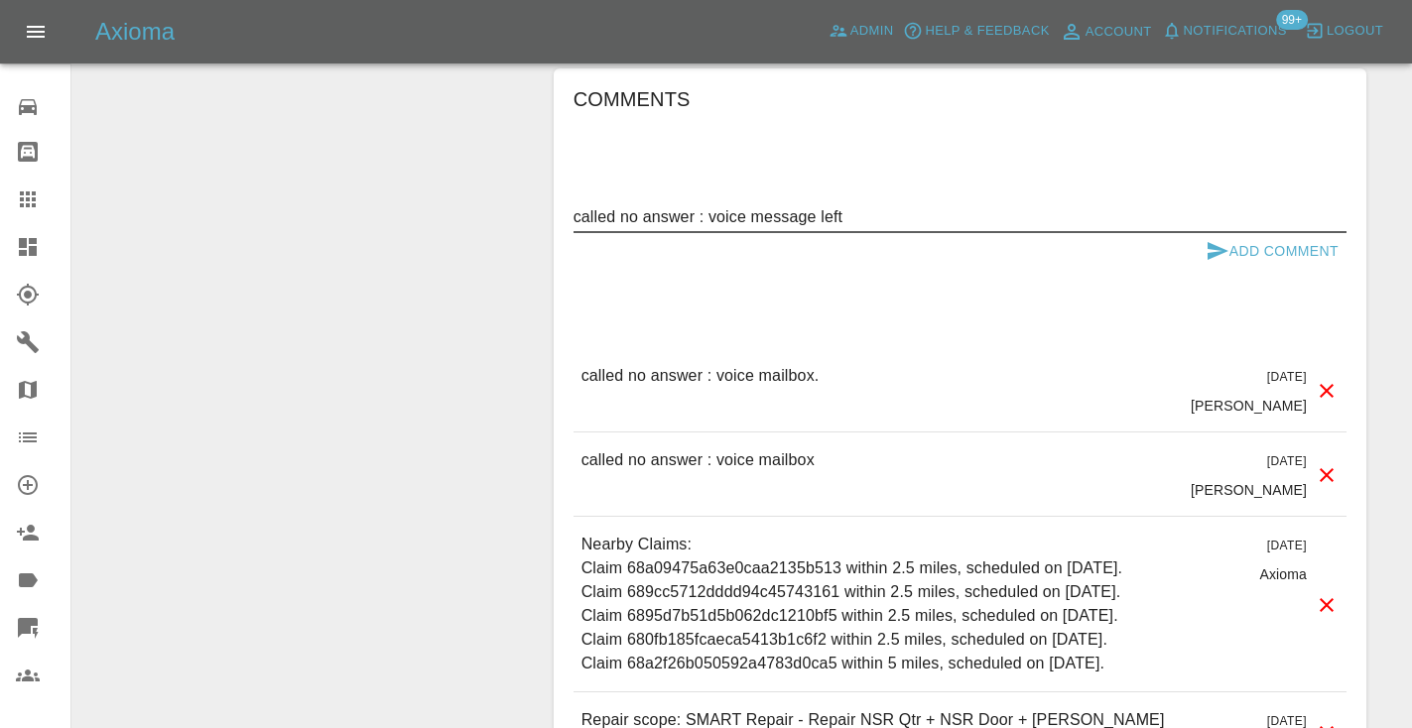
click at [1285, 235] on button "Add Comment" at bounding box center [1272, 251] width 149 height 37
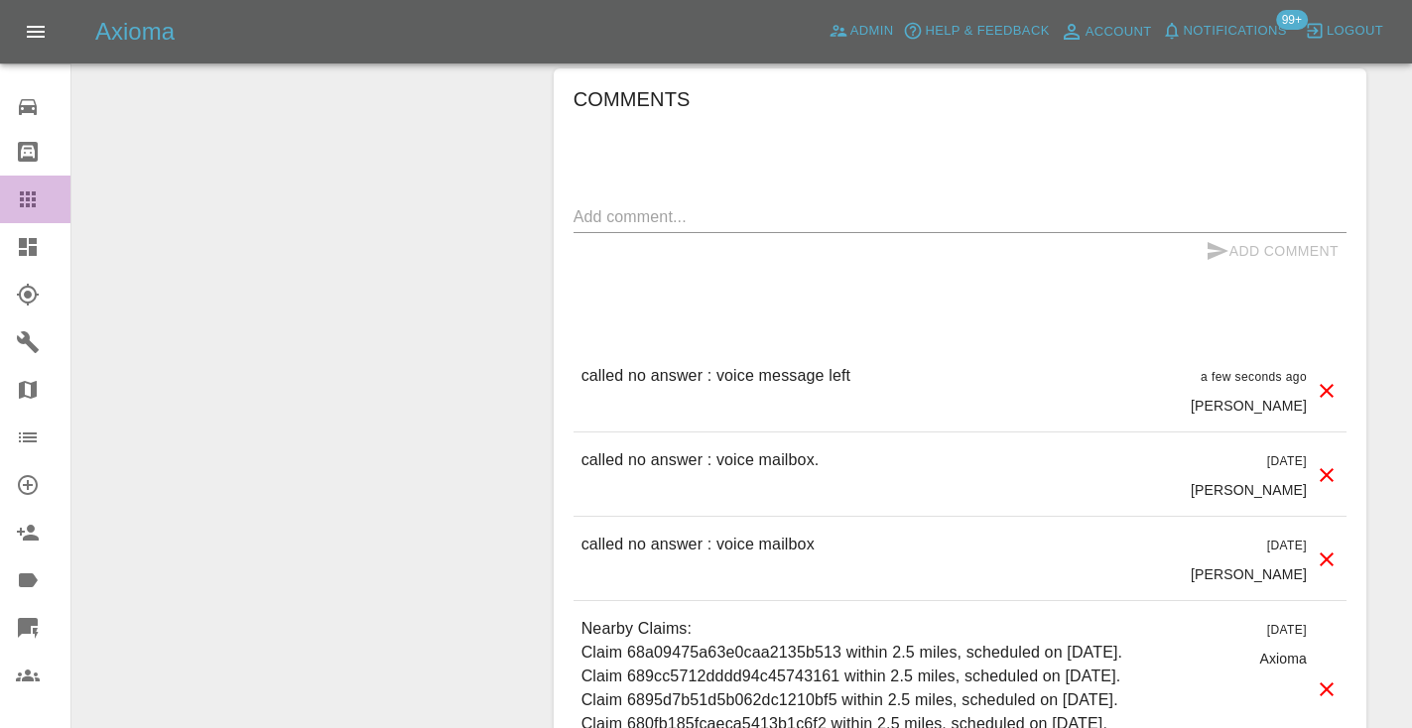
click at [34, 197] on icon at bounding box center [28, 199] width 16 height 16
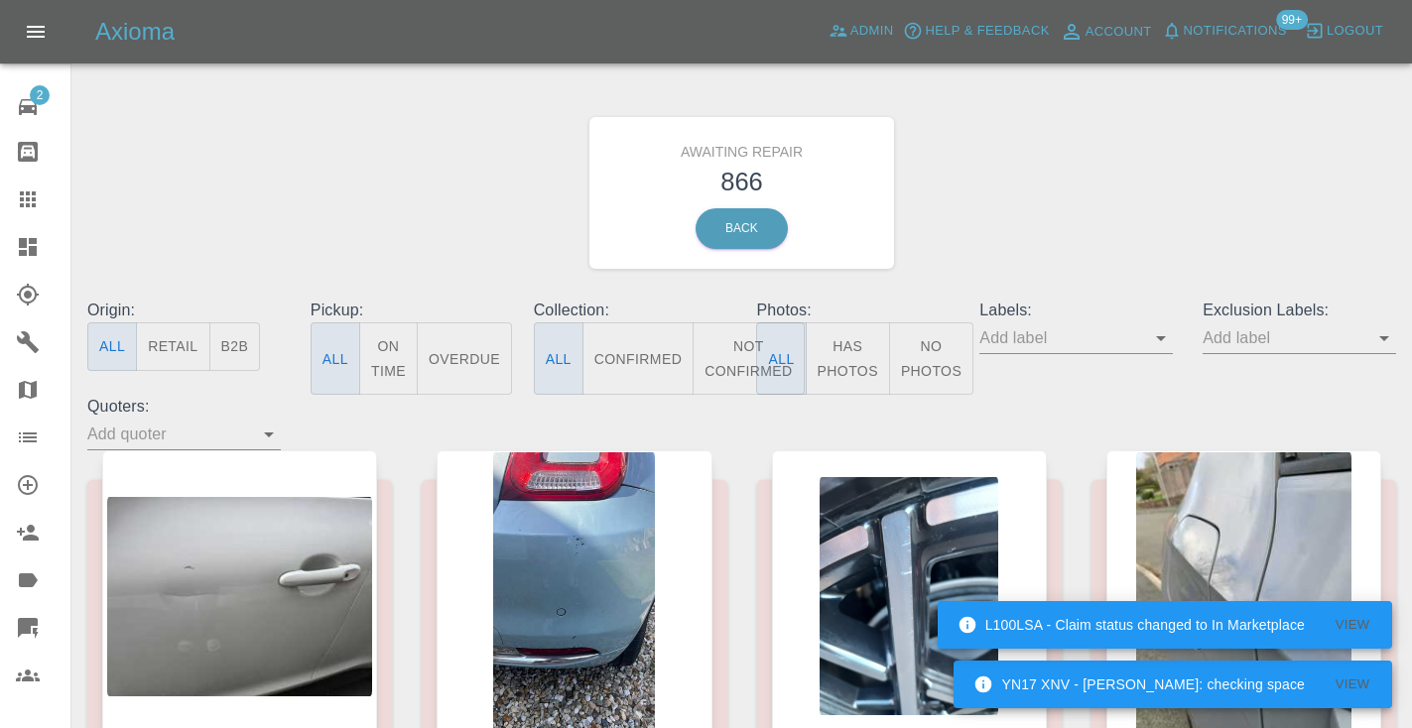
click at [740, 358] on button "Not Confirmed" at bounding box center [748, 358] width 111 height 72
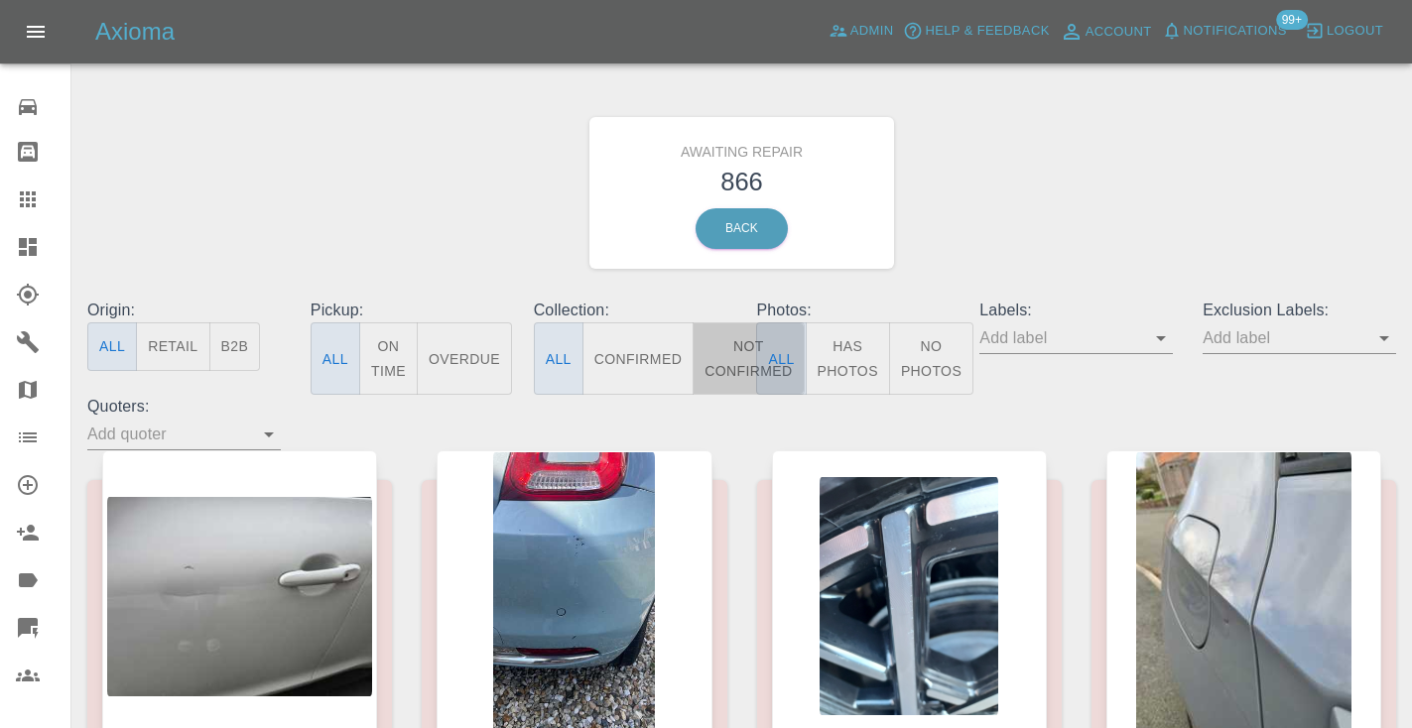
click at [738, 364] on button "Not Confirmed" at bounding box center [748, 358] width 111 height 72
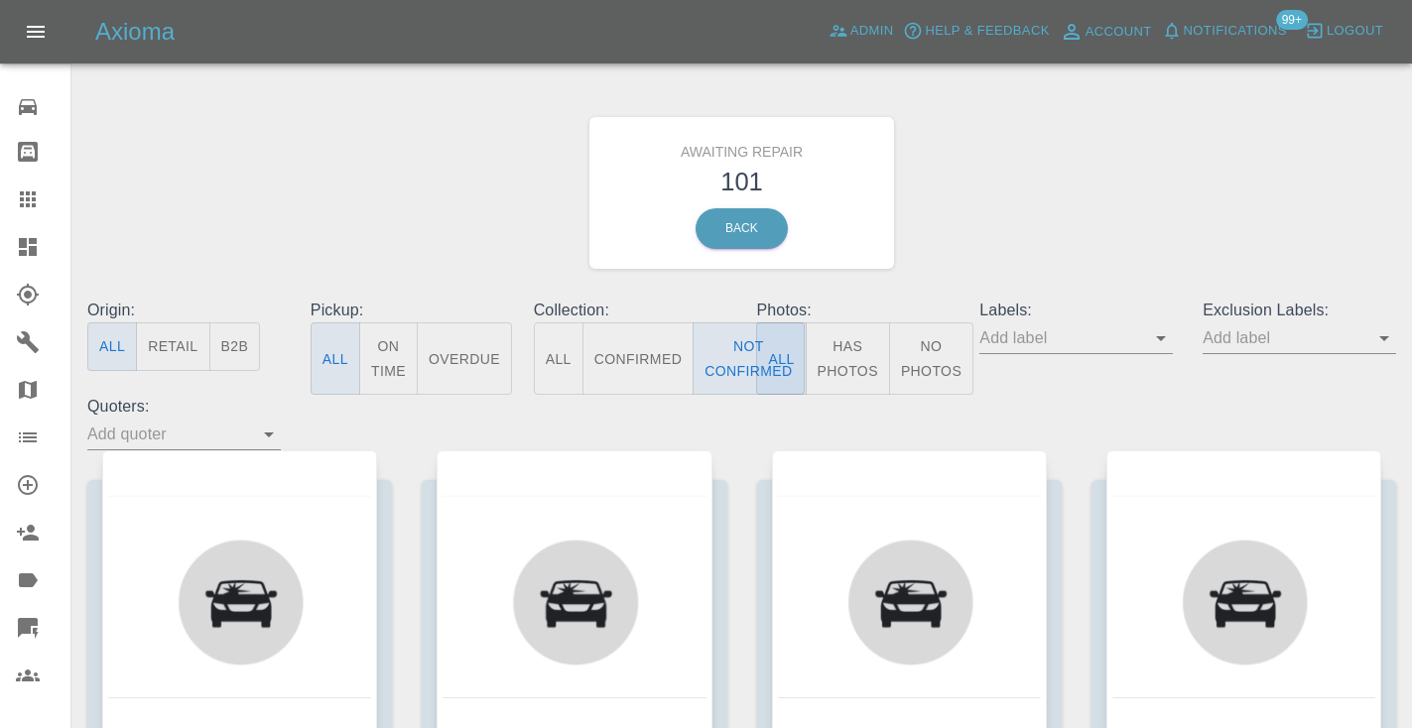
click at [1131, 167] on div "Awaiting Repair 101 Back" at bounding box center [741, 192] width 1338 height 211
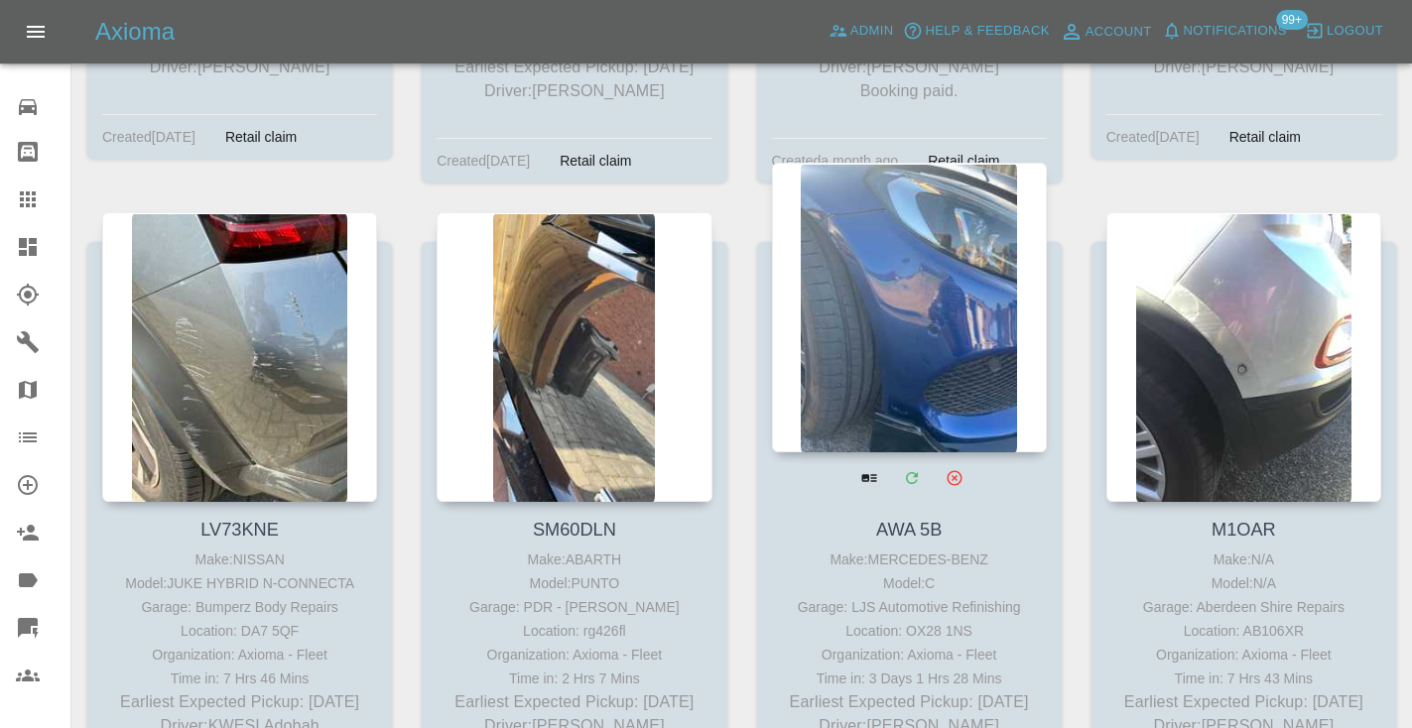
scroll to position [11989, 0]
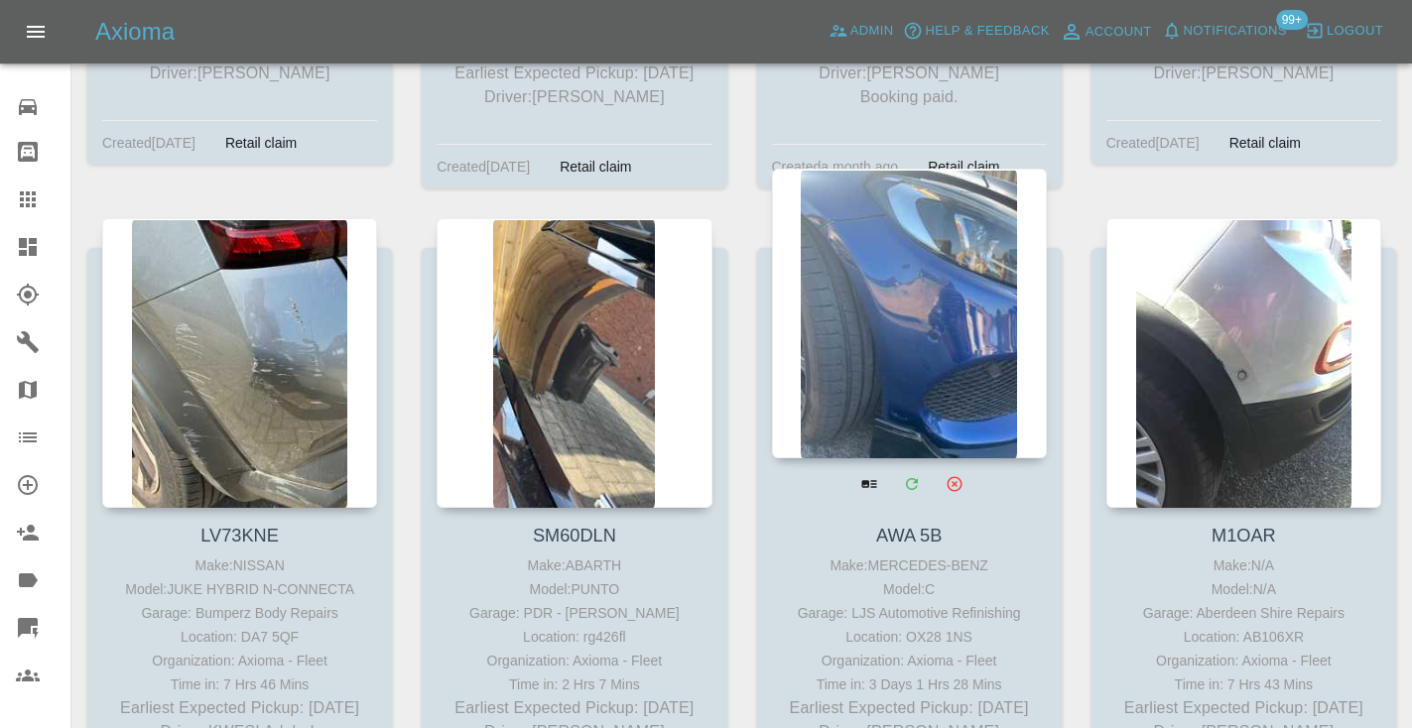
click at [951, 207] on div at bounding box center [909, 314] width 275 height 290
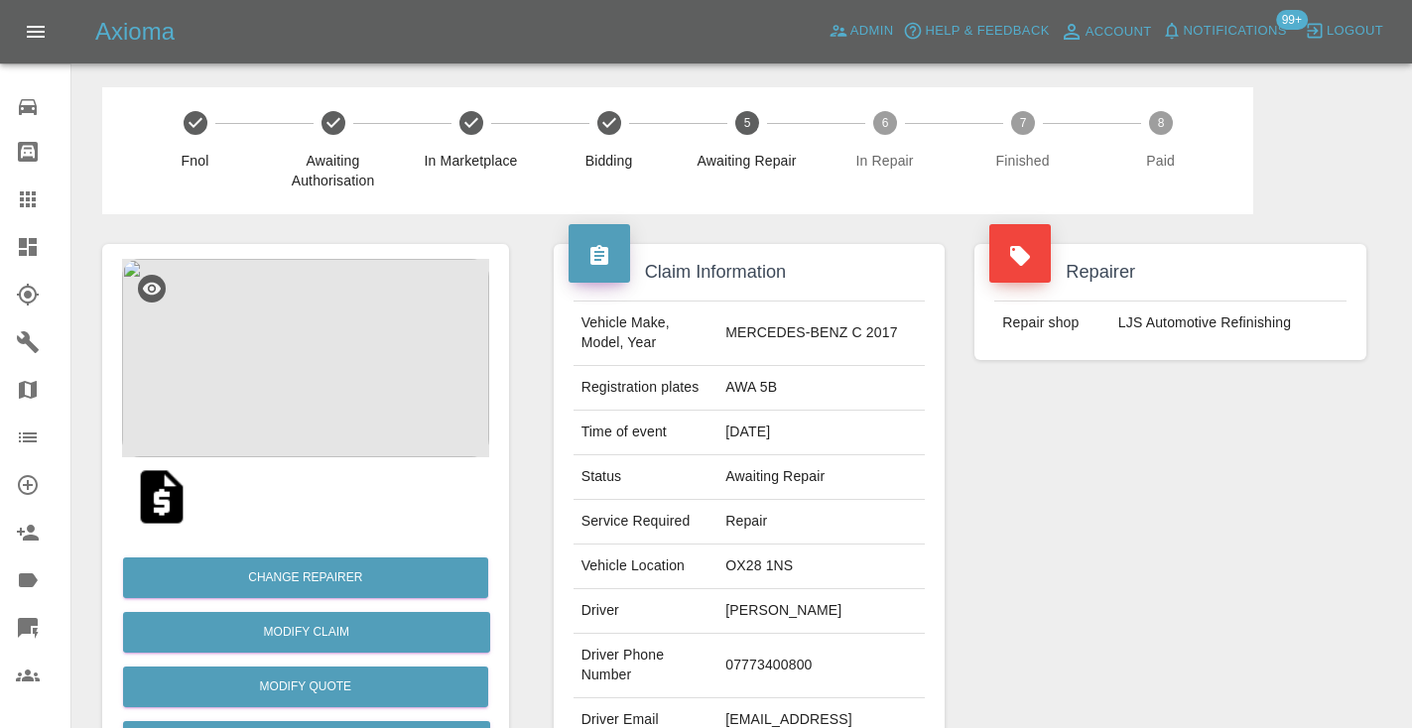
click at [810, 657] on td "07773400800" at bounding box center [820, 666] width 207 height 64
copy td "07773400800"
click at [1250, 485] on div "Repairer Repair shop LJS Automotive Refinishing" at bounding box center [1170, 510] width 422 height 592
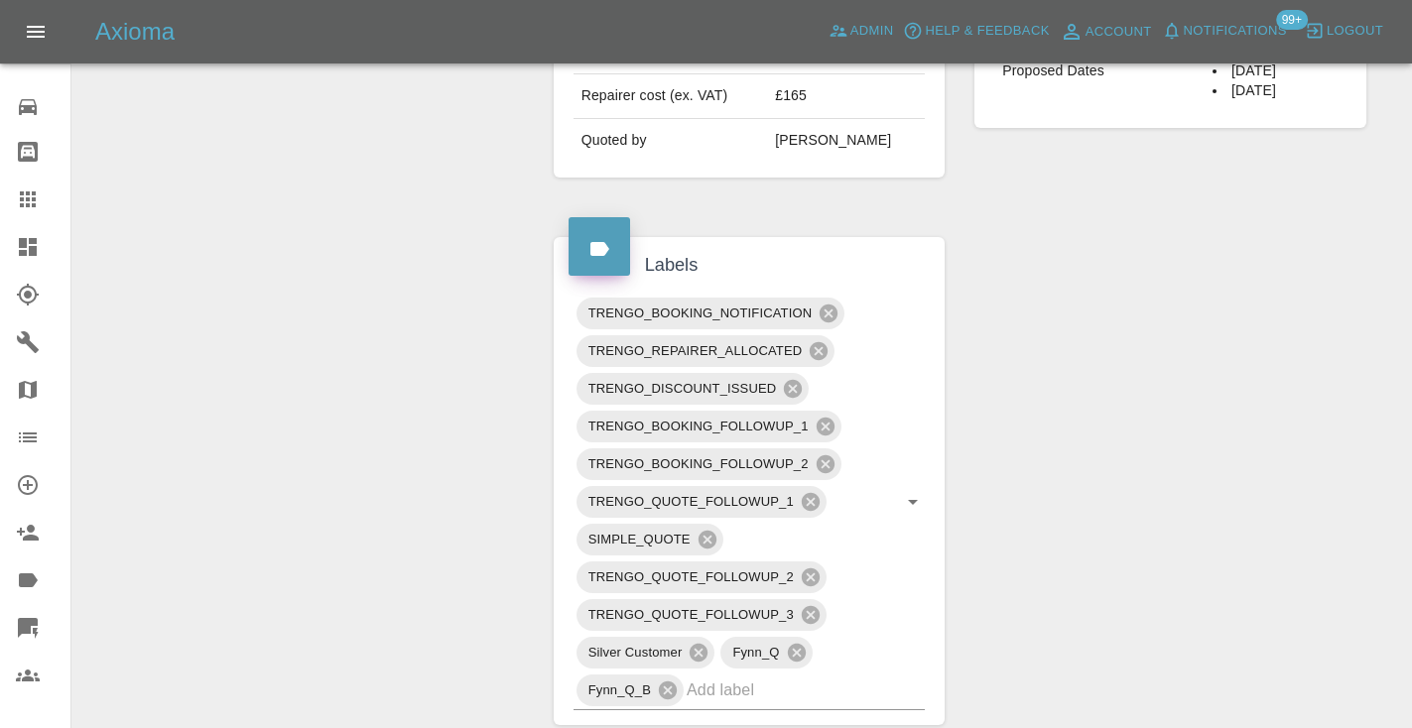
scroll to position [872, 0]
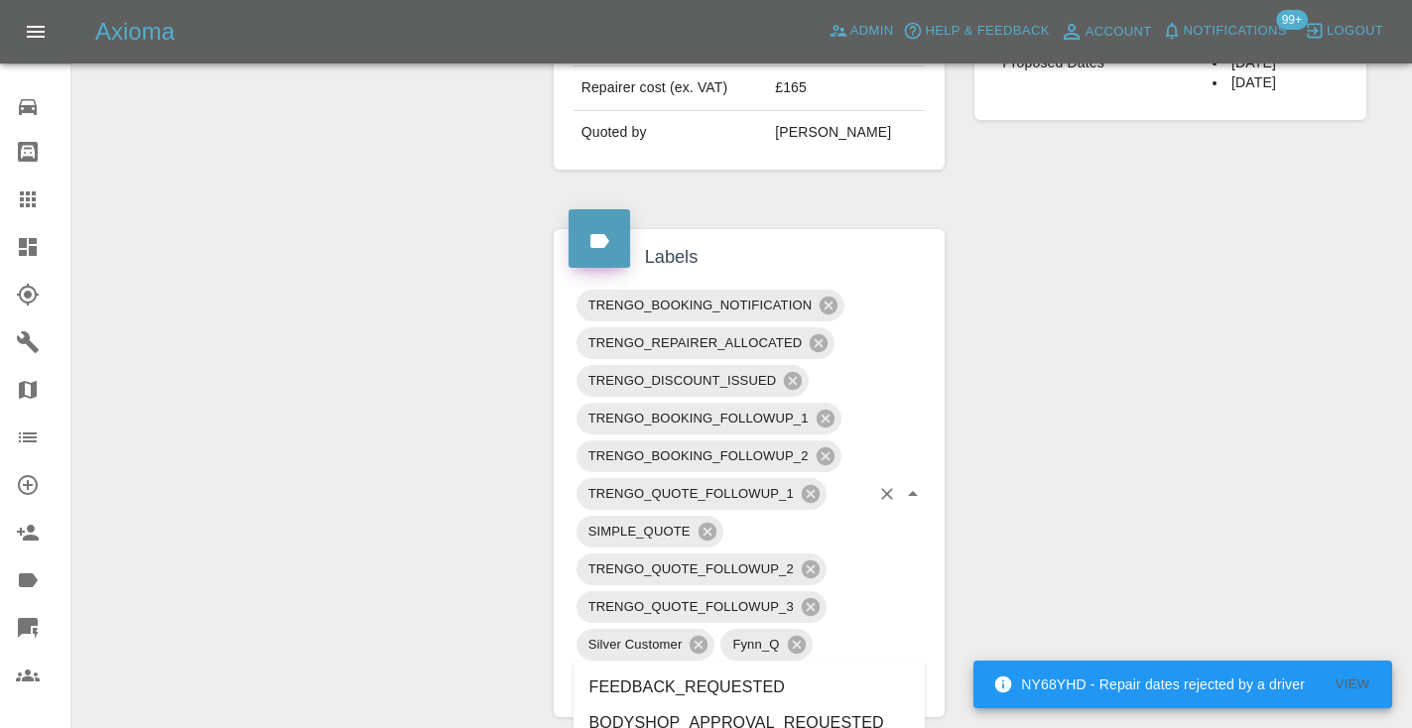
click at [768, 667] on input "text" at bounding box center [778, 682] width 183 height 31
type input "alte"
click at [794, 688] on li "BOOKING_NOT_PAID_FOUND_ALTERNATIVE" at bounding box center [749, 688] width 352 height 36
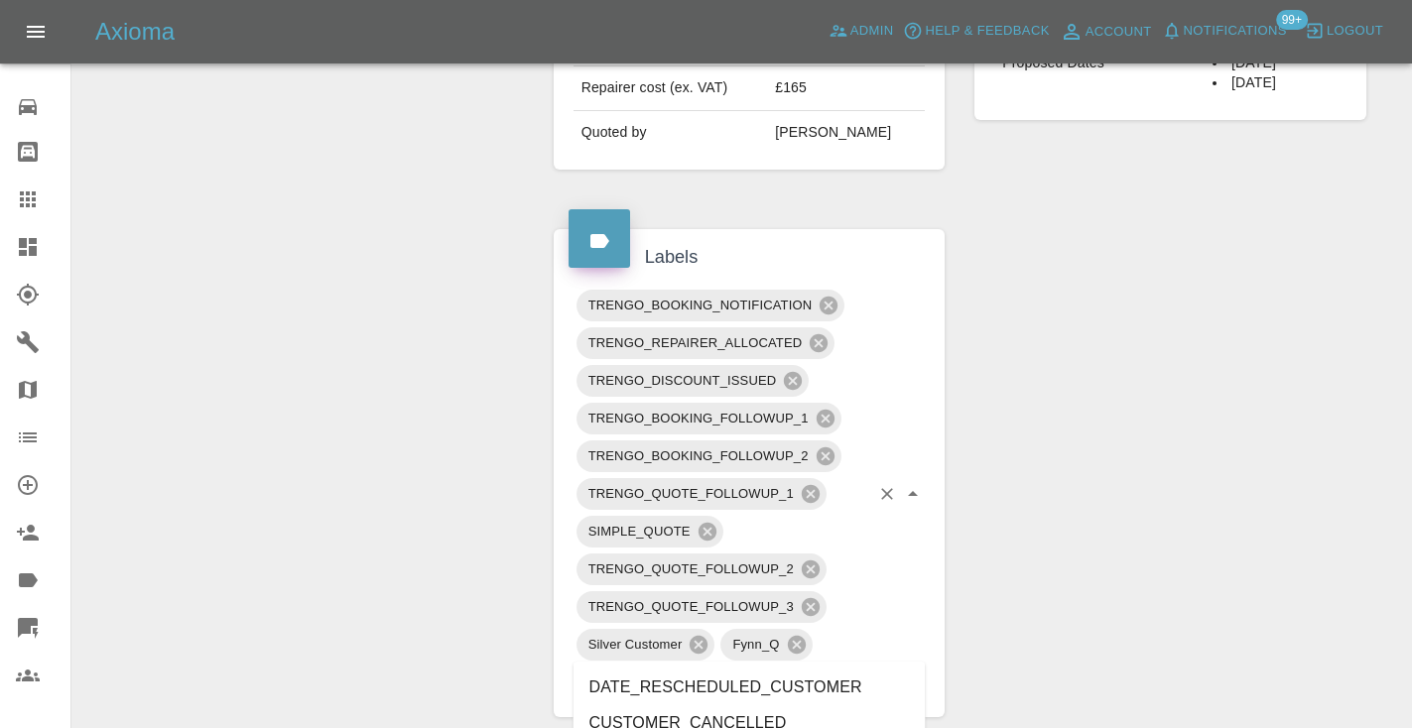
type input "cust"
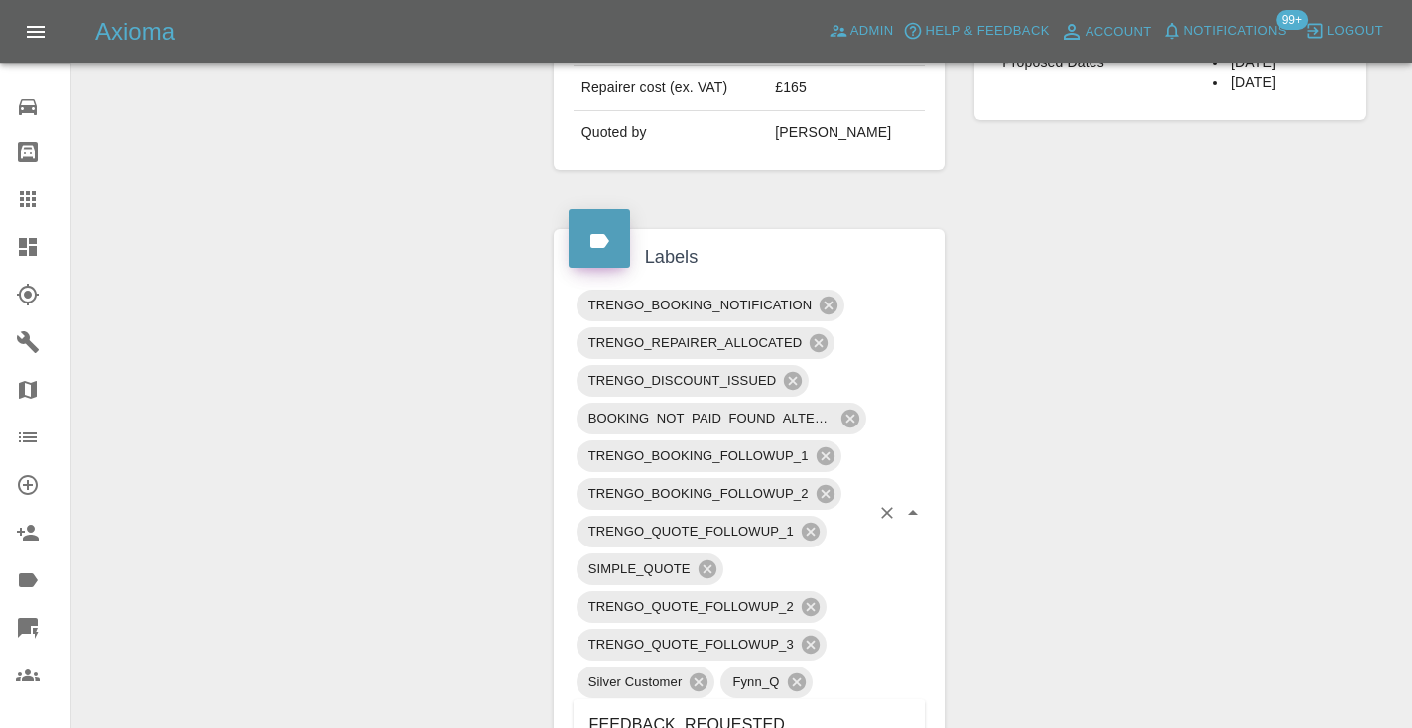
click at [741, 713] on li "FEEDBACK_REQUESTED" at bounding box center [749, 725] width 352 height 36
click at [441, 397] on div "Change Repairer Modify Claim Modify Quote Rollback Submit Payment Archive" at bounding box center [305, 478] width 437 height 2273
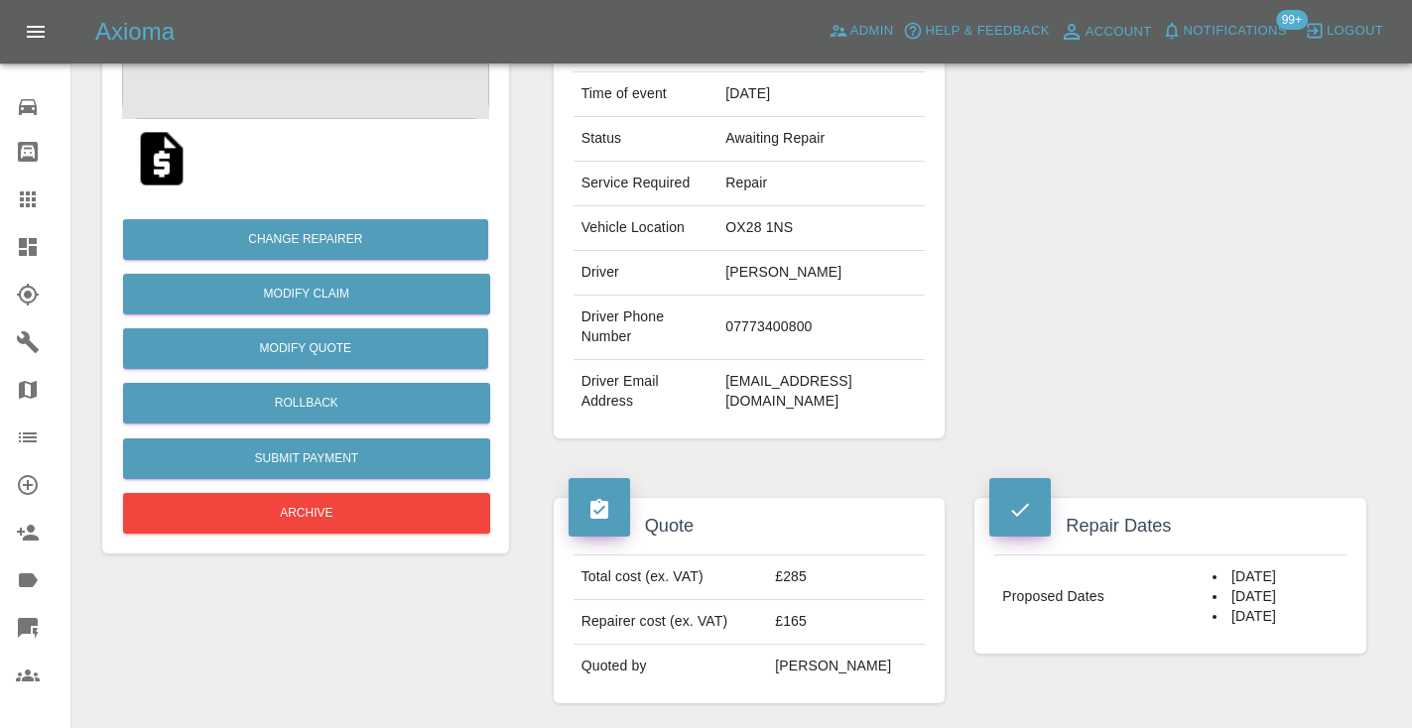
scroll to position [345, 0]
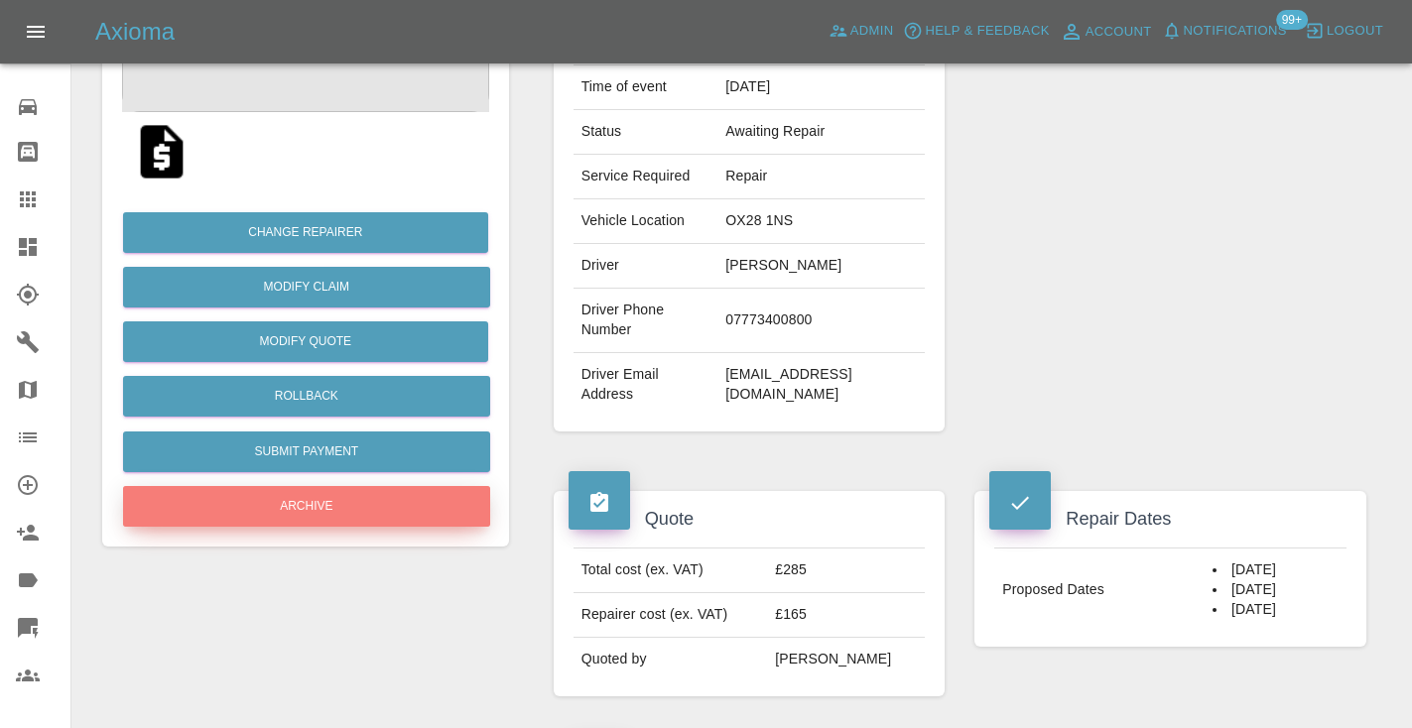
click at [280, 518] on button "Archive" at bounding box center [306, 506] width 367 height 41
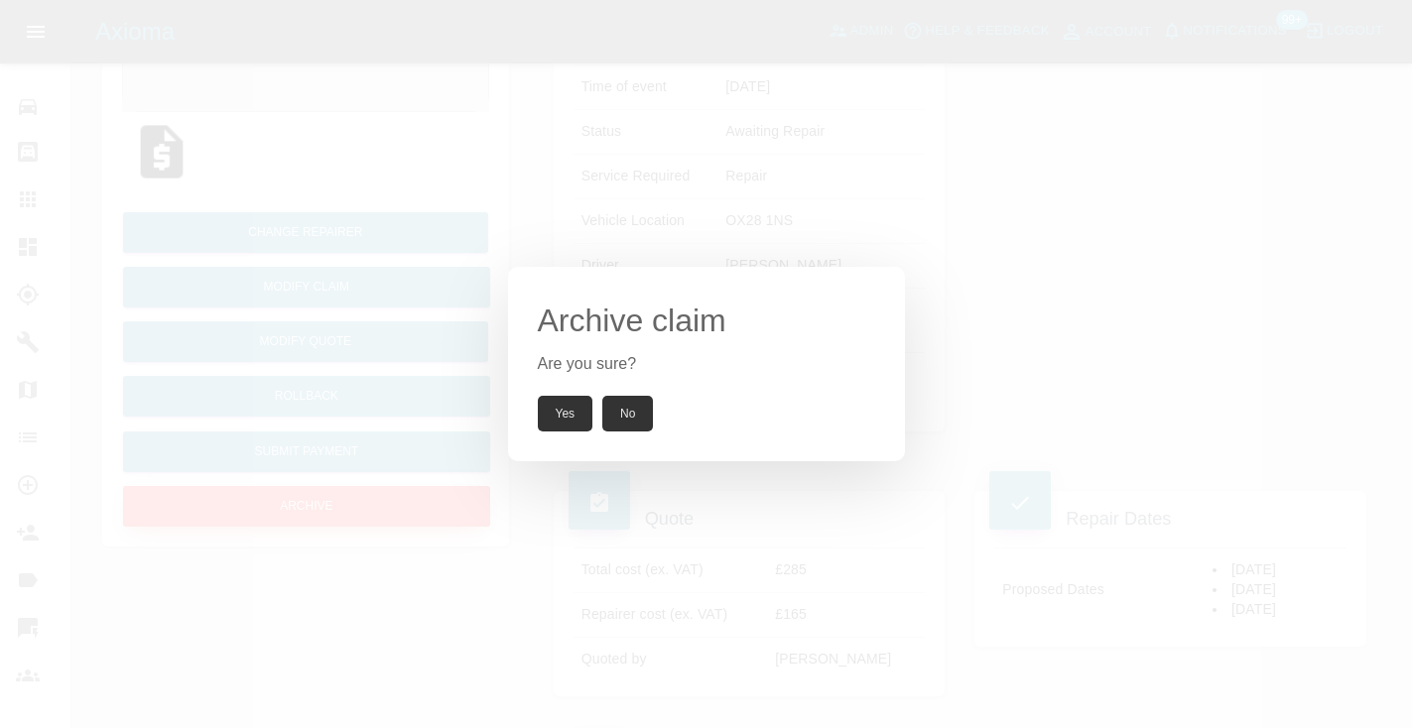
click at [280, 518] on div "Archive claim Are you sure? Yes No" at bounding box center [706, 364] width 1412 height 728
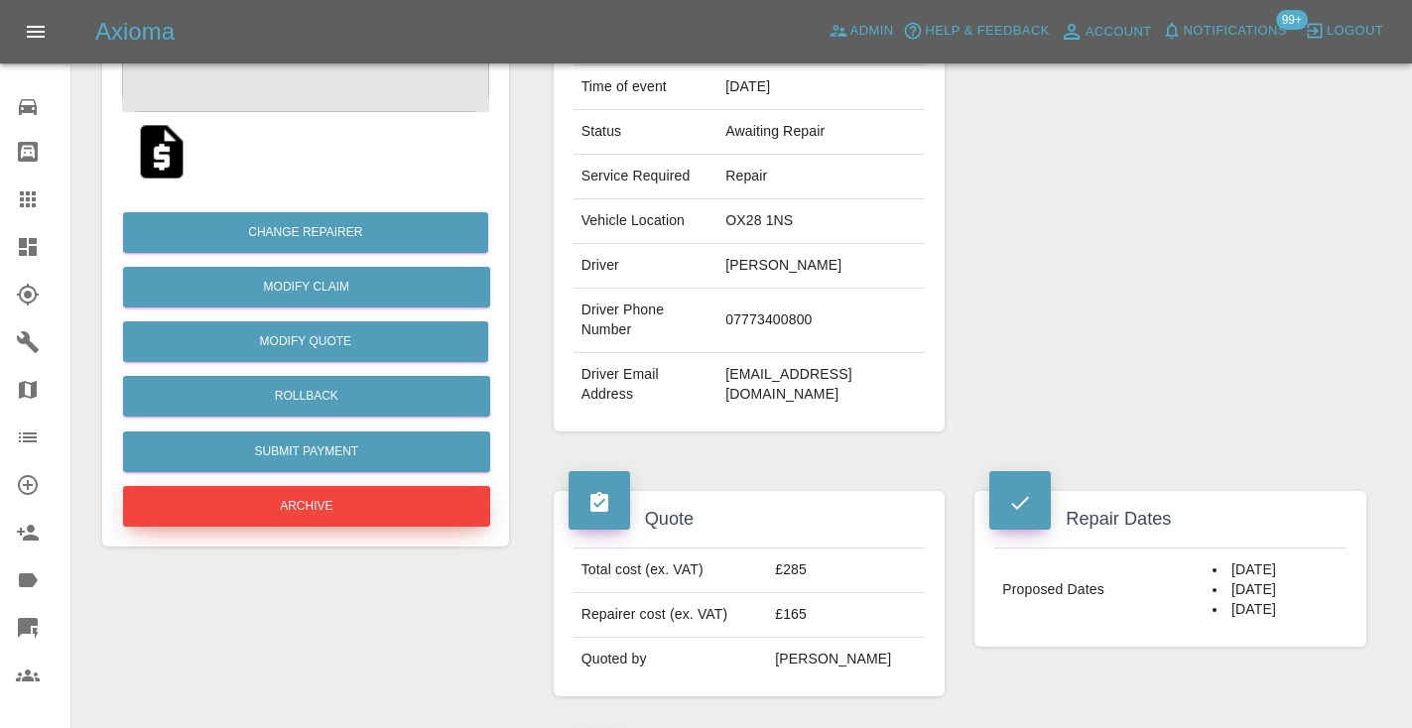
click at [329, 507] on button "Archive" at bounding box center [306, 506] width 367 height 41
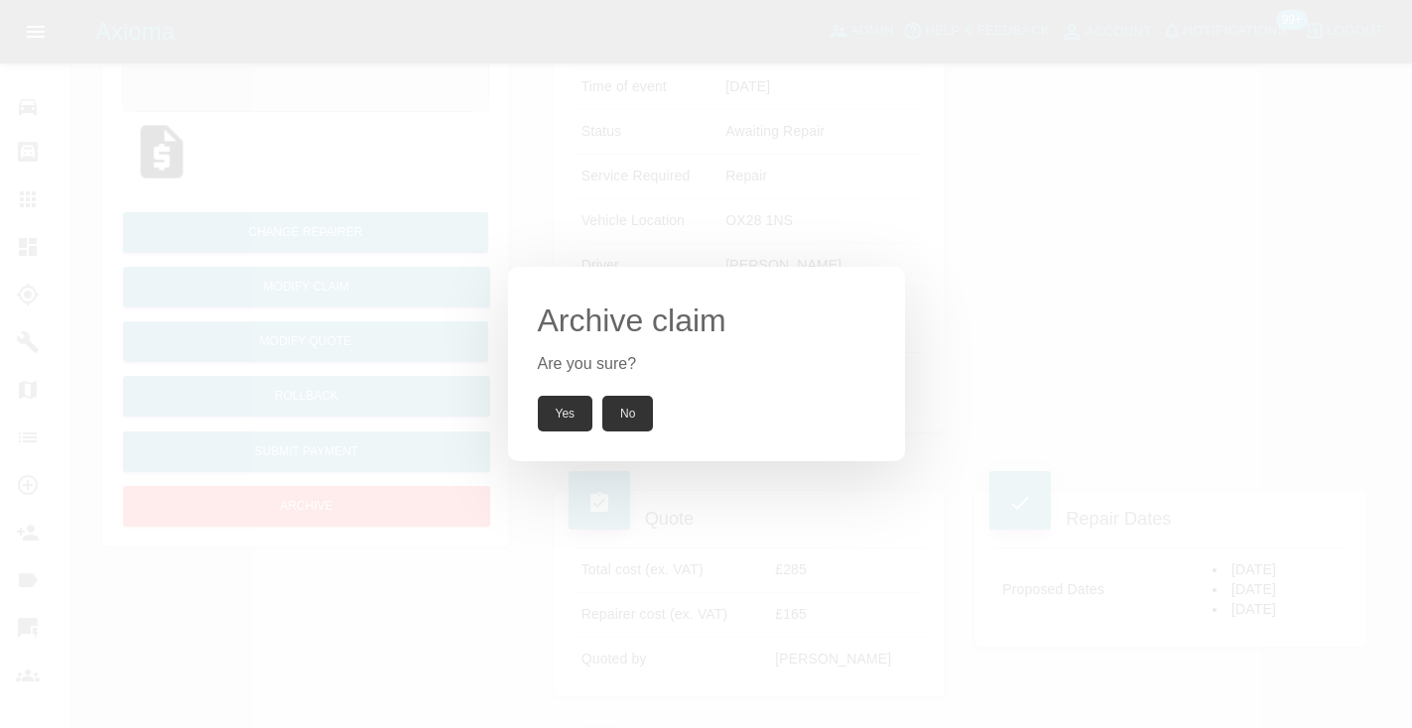
click at [566, 405] on button "Yes" at bounding box center [566, 414] width 56 height 36
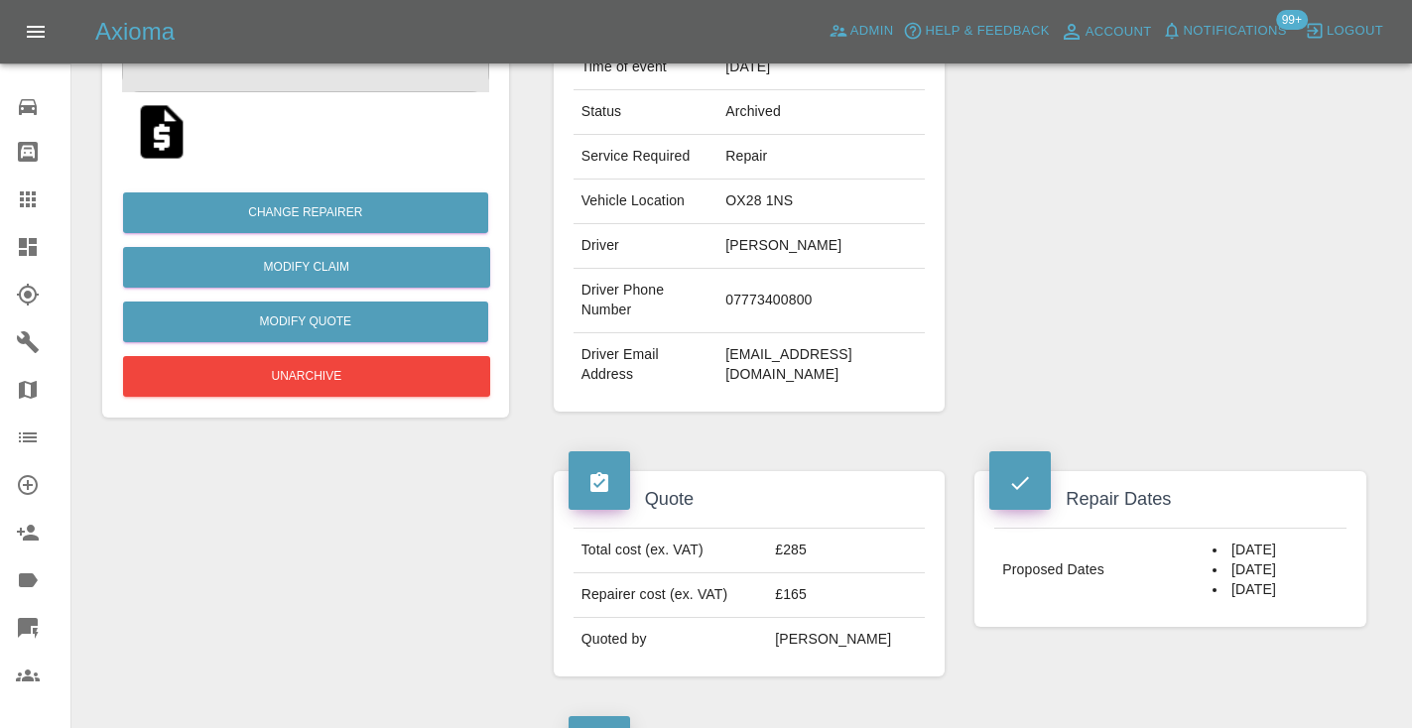
click at [24, 193] on icon at bounding box center [28, 199] width 16 height 16
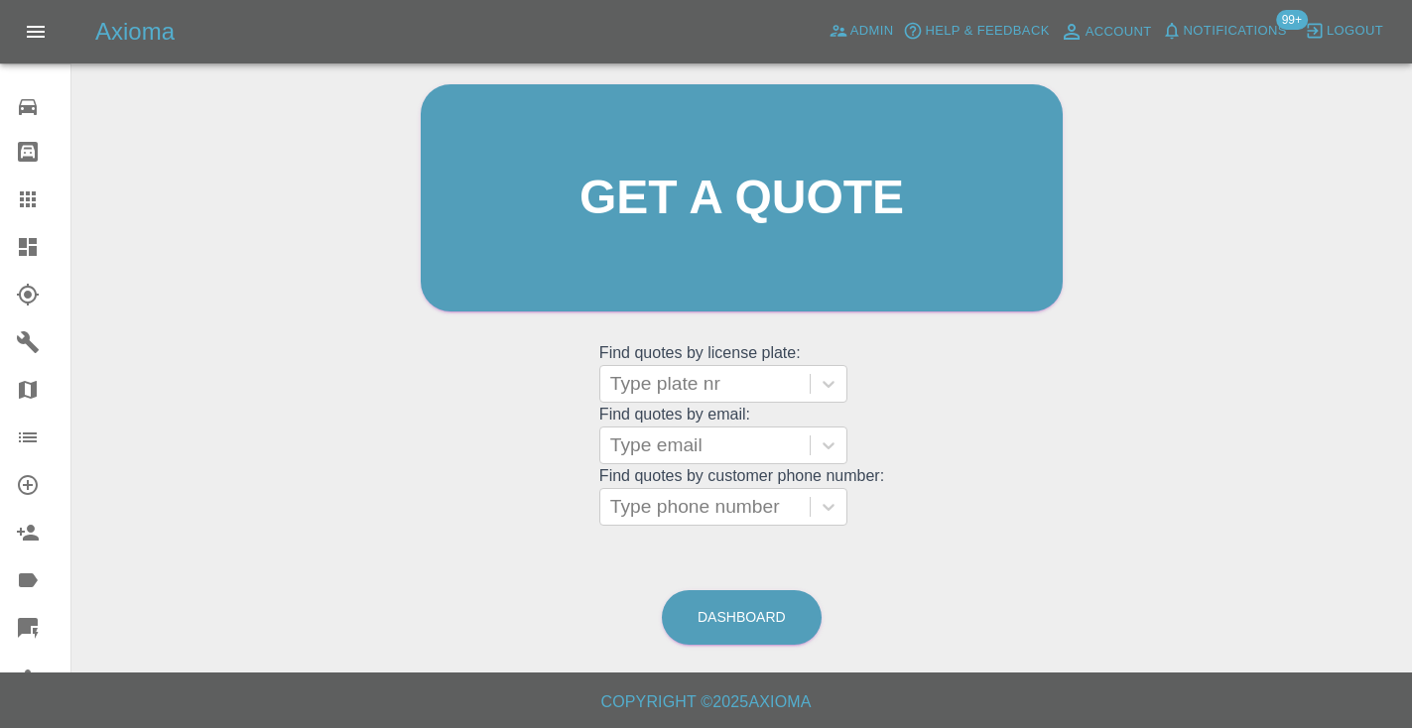
scroll to position [199, 0]
click at [752, 616] on link "Dashboard" at bounding box center [742, 618] width 160 height 55
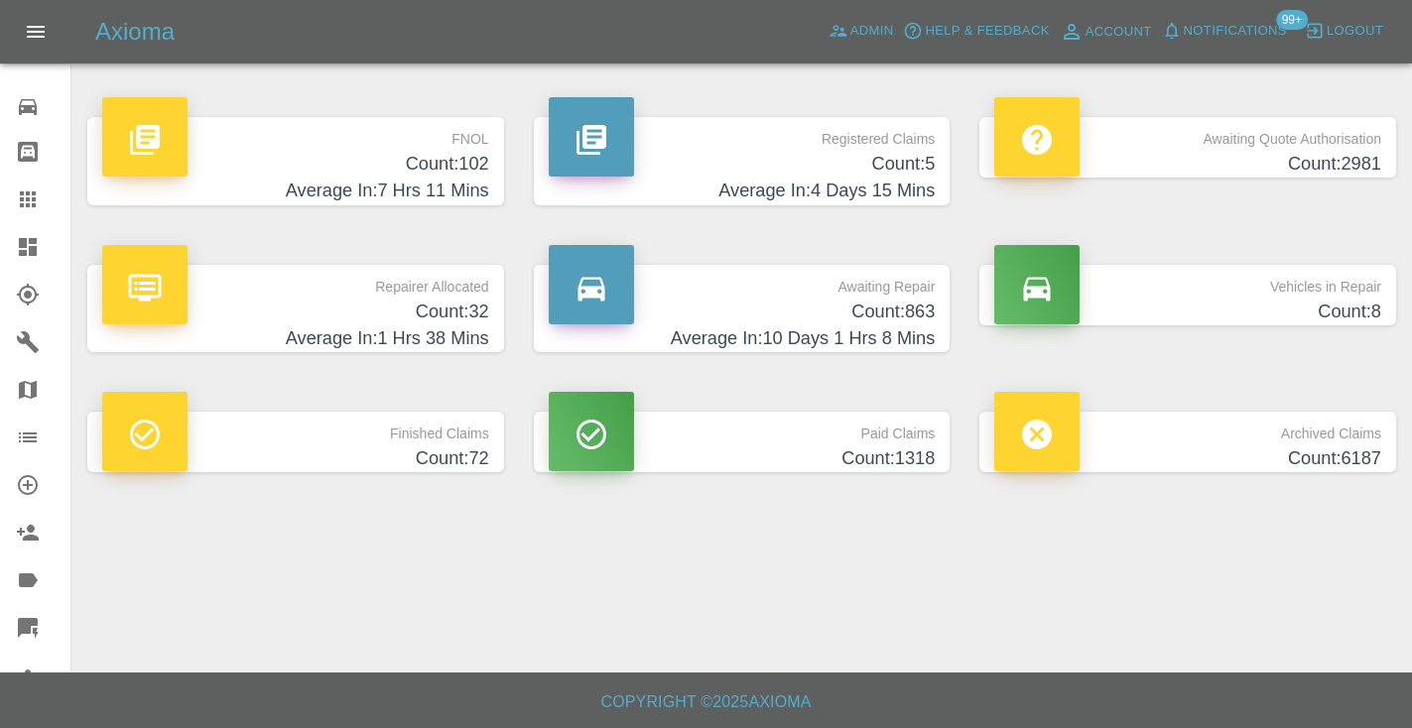
click at [888, 315] on h4 "Count: 863" at bounding box center [742, 312] width 387 height 27
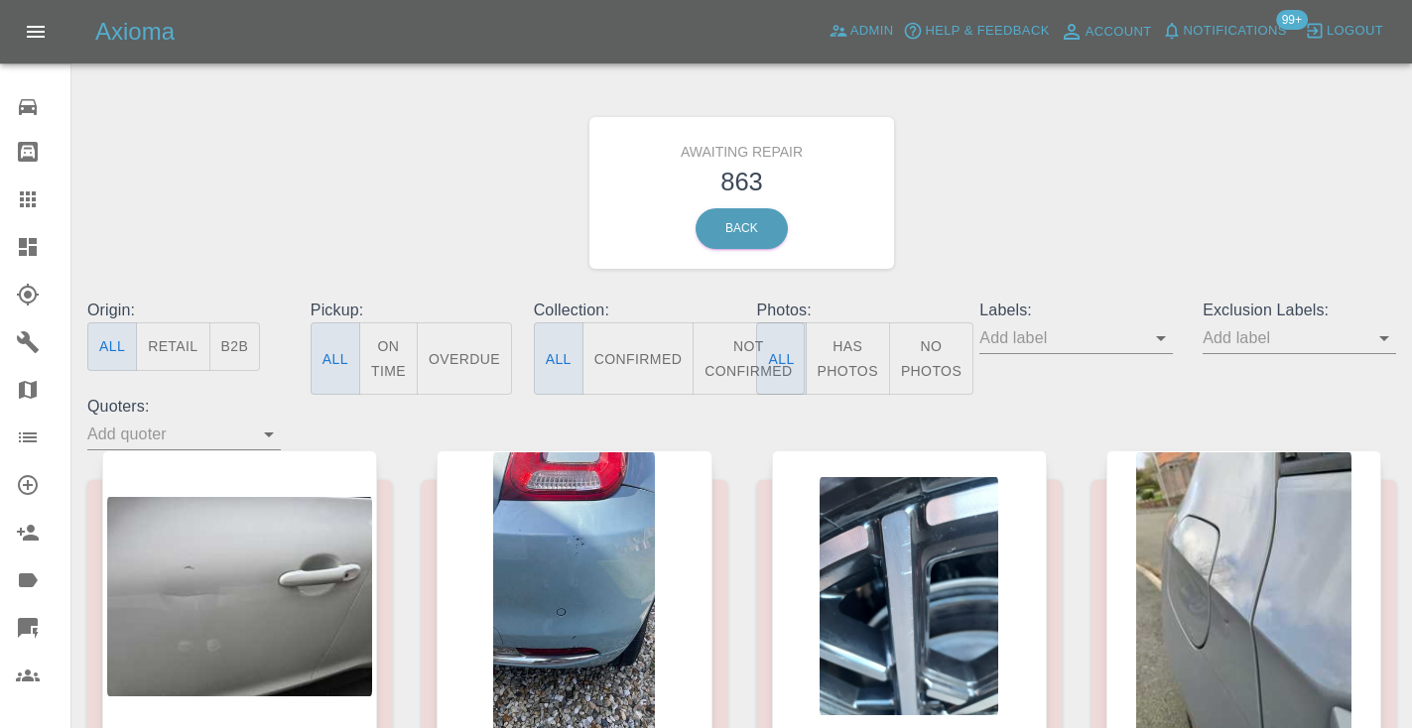
click at [721, 366] on button "Not Confirmed" at bounding box center [748, 358] width 111 height 72
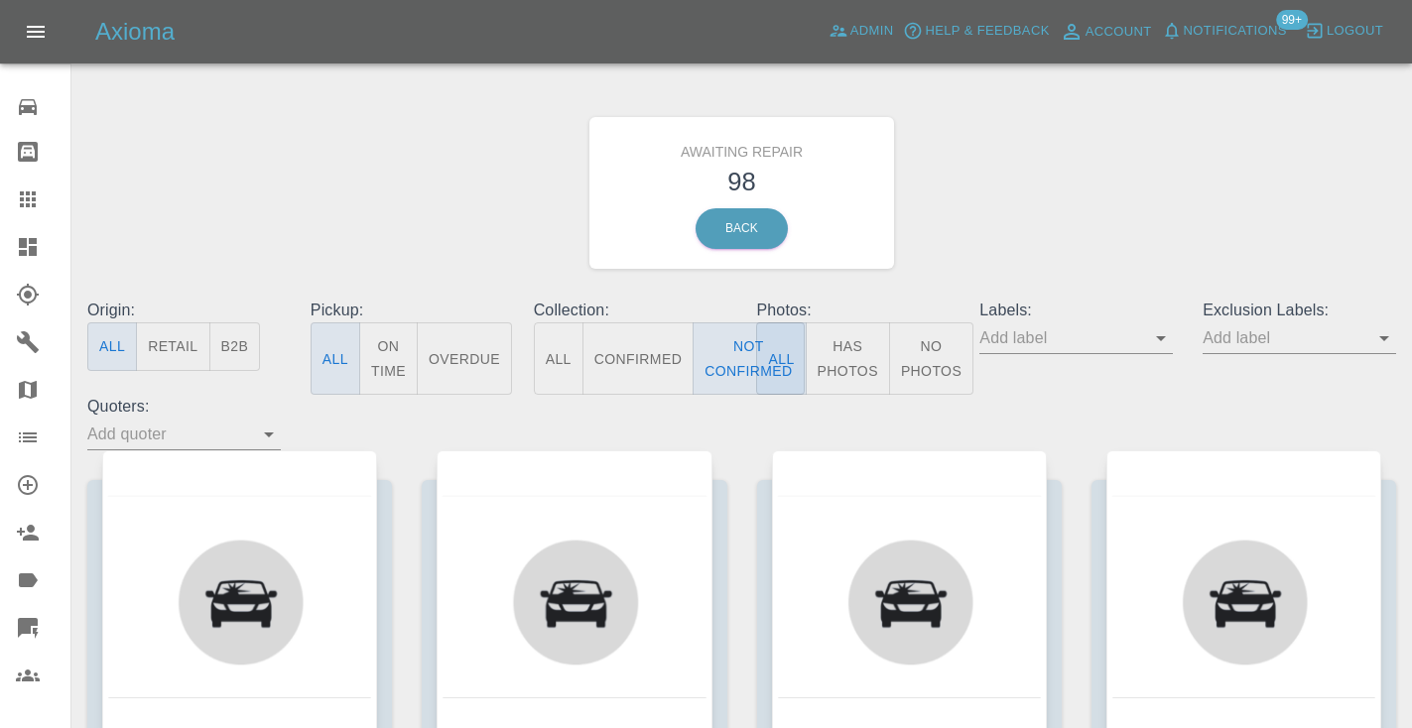
click at [1047, 191] on div "Awaiting Repair 98 Back" at bounding box center [741, 192] width 1338 height 211
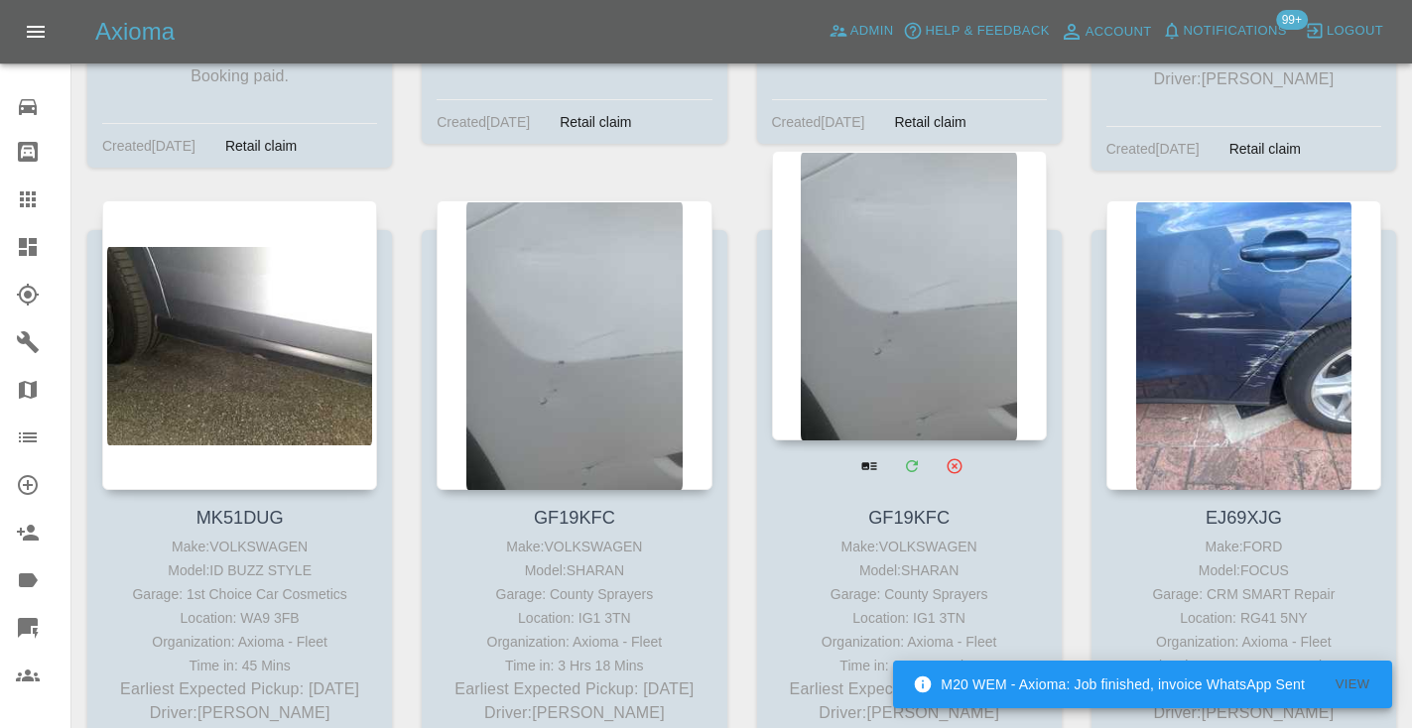
scroll to position [12668, 0]
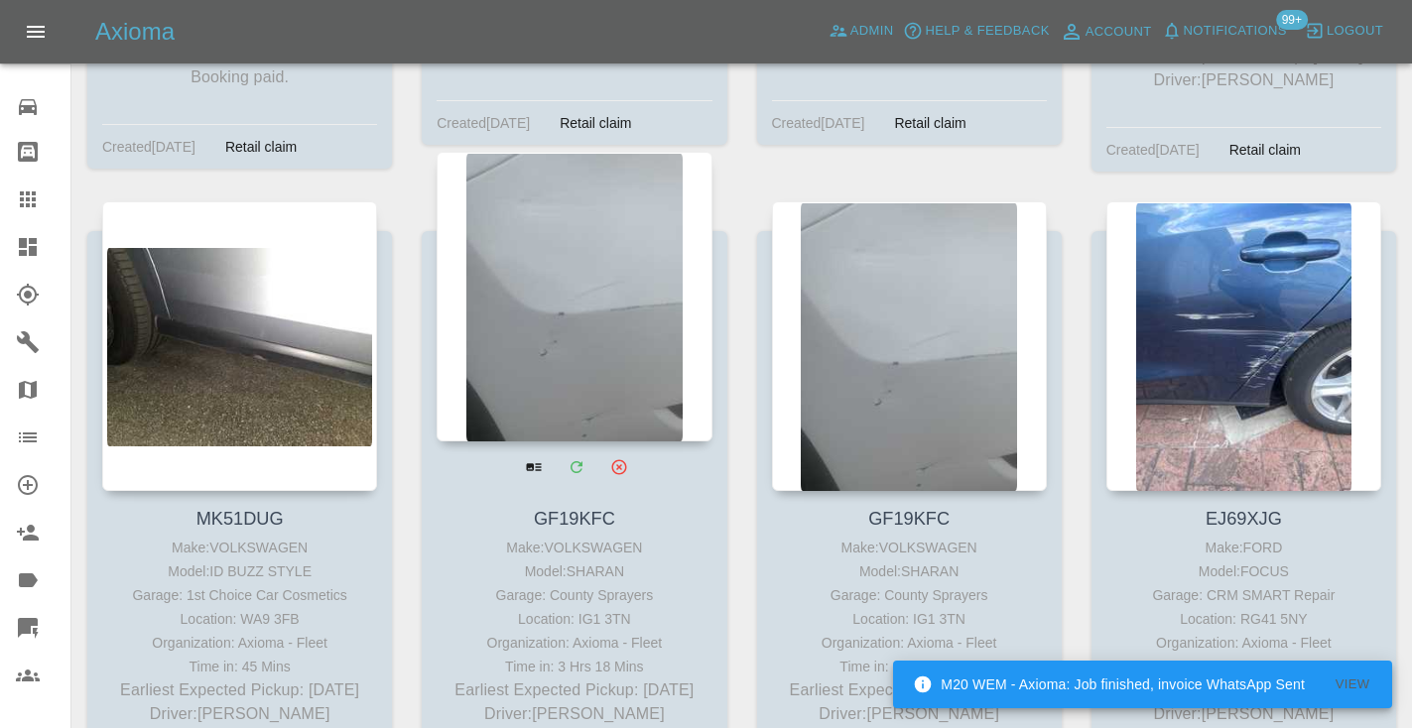
click at [614, 199] on div at bounding box center [574, 297] width 275 height 290
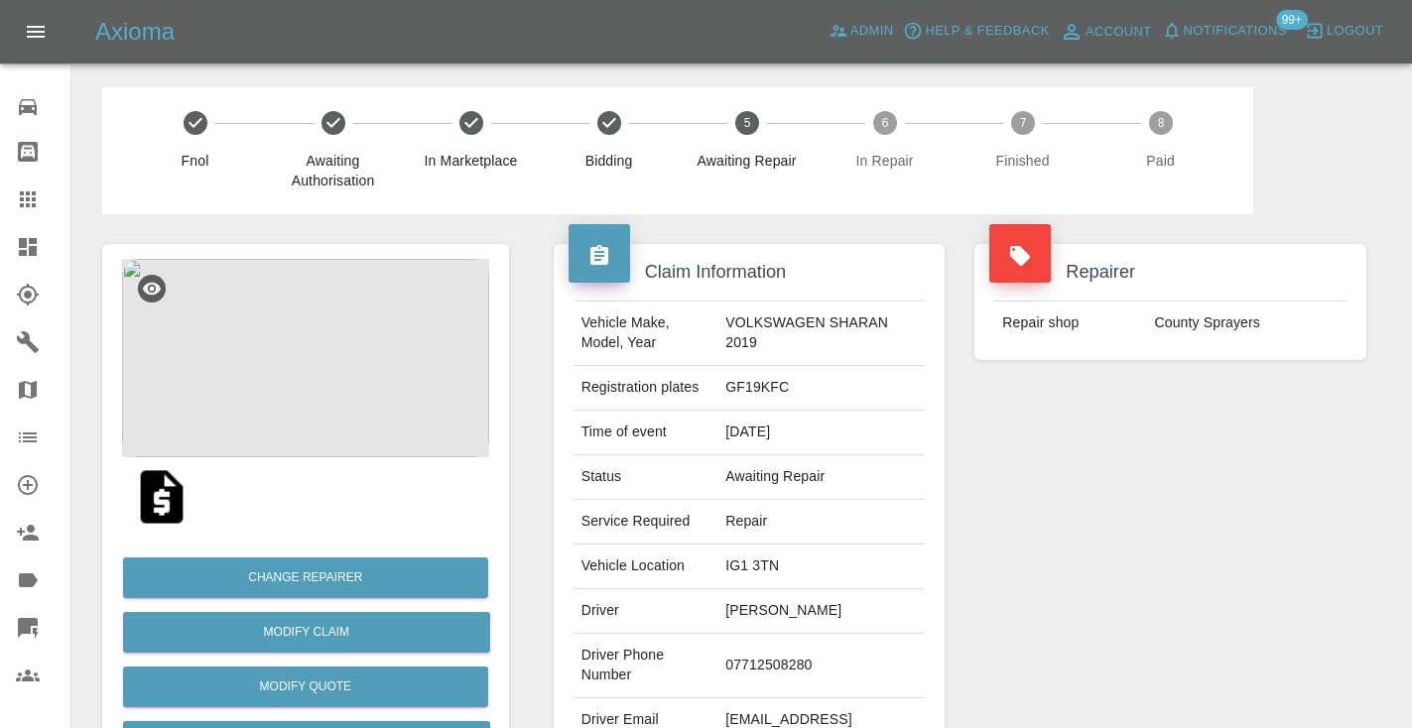
click at [778, 641] on td "07712508280" at bounding box center [820, 666] width 207 height 64
copy td "07712508280"
click at [1093, 623] on div "Repairer Repair shop County Sprayers" at bounding box center [1170, 510] width 422 height 592
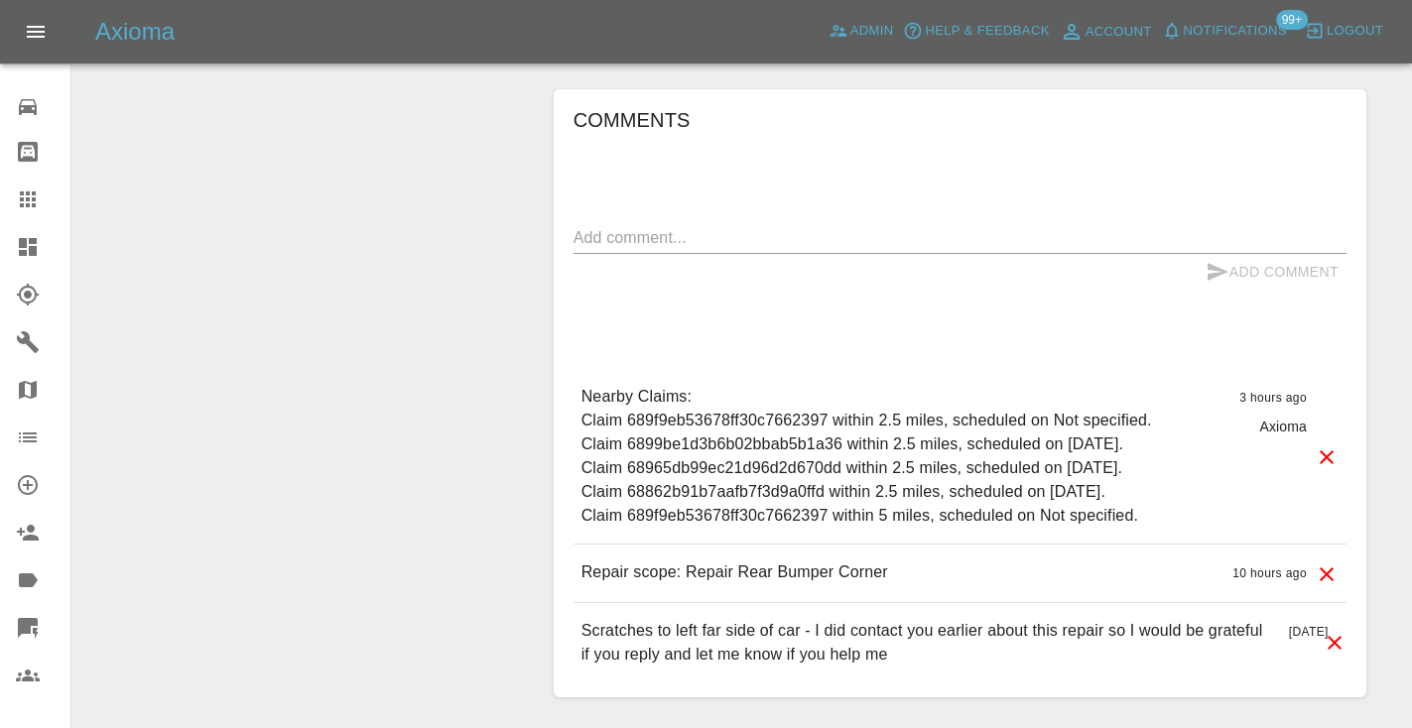
scroll to position [1606, 0]
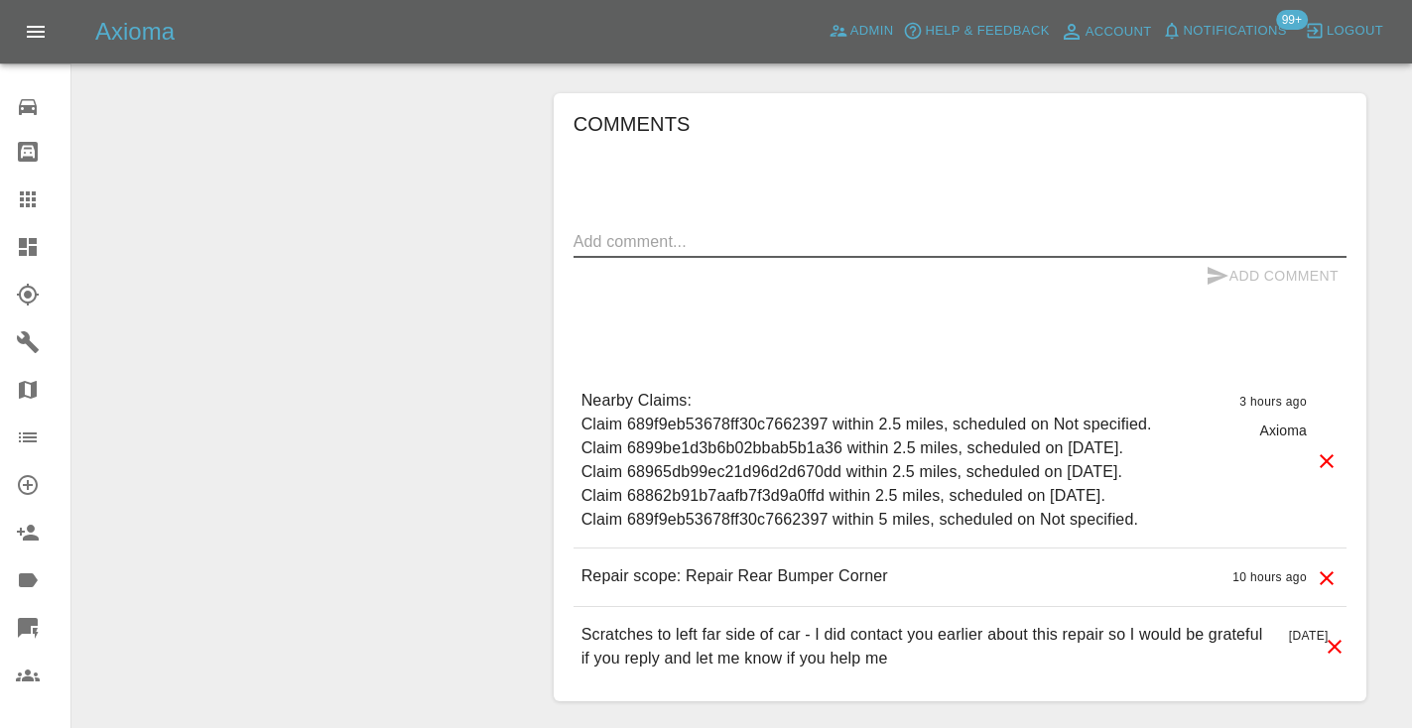
click at [625, 230] on textarea at bounding box center [959, 241] width 773 height 23
type textarea "called no answer : voice mailbox"
click at [1208, 264] on icon "submit" at bounding box center [1217, 276] width 24 height 24
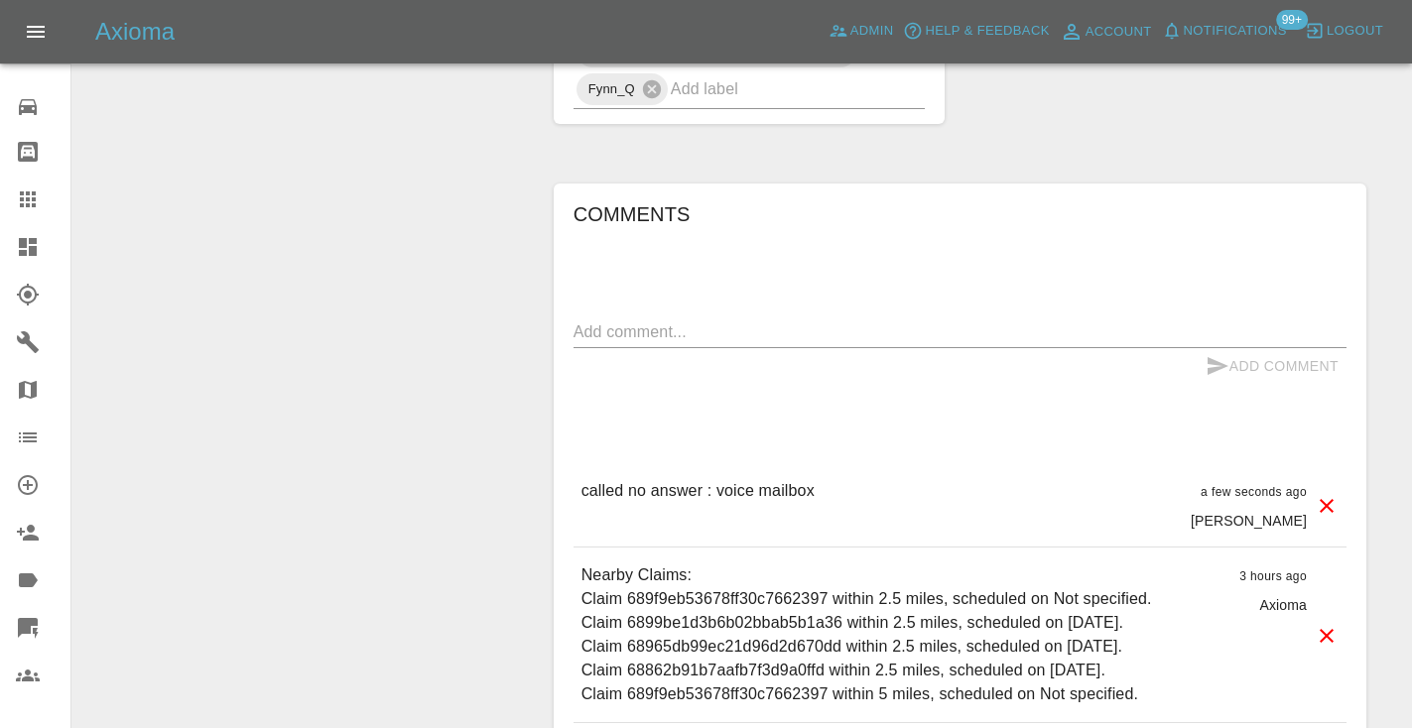
scroll to position [1525, 0]
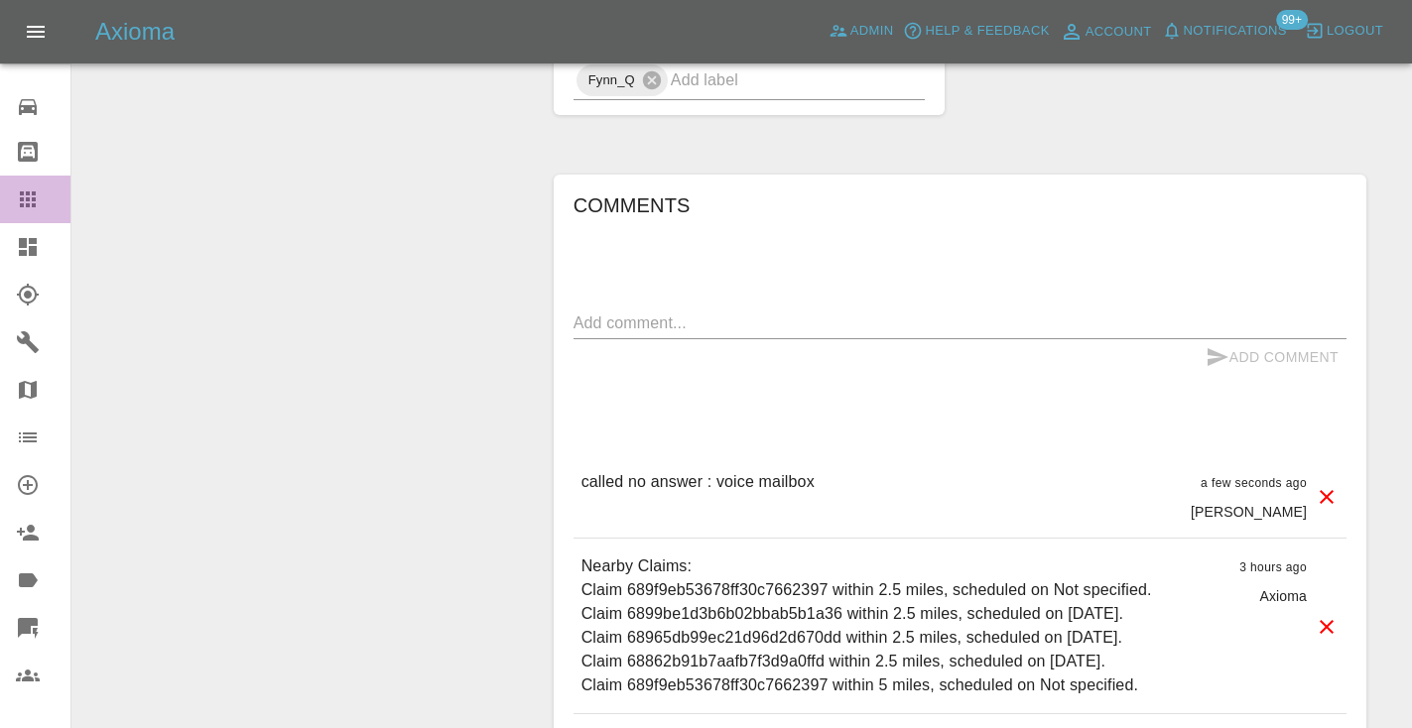
click at [44, 198] on div at bounding box center [44, 200] width 56 height 24
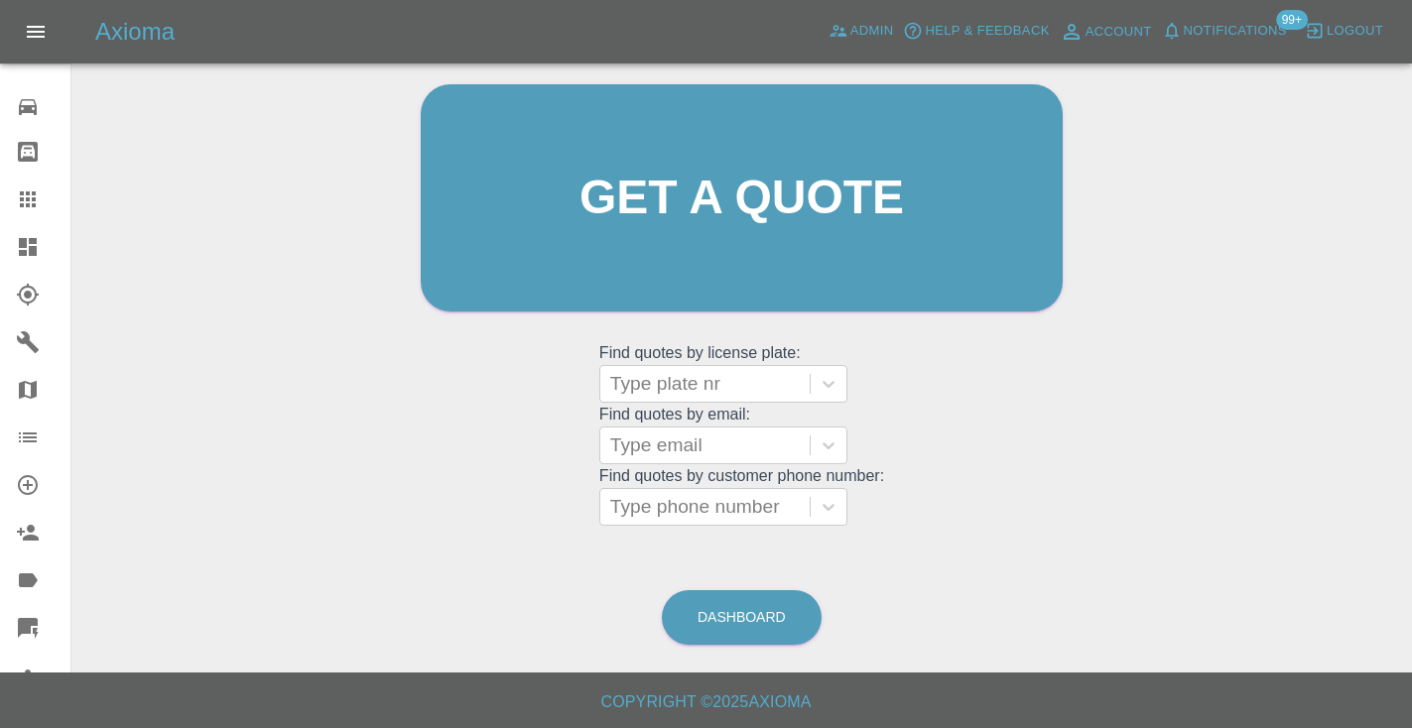
scroll to position [134, 0]
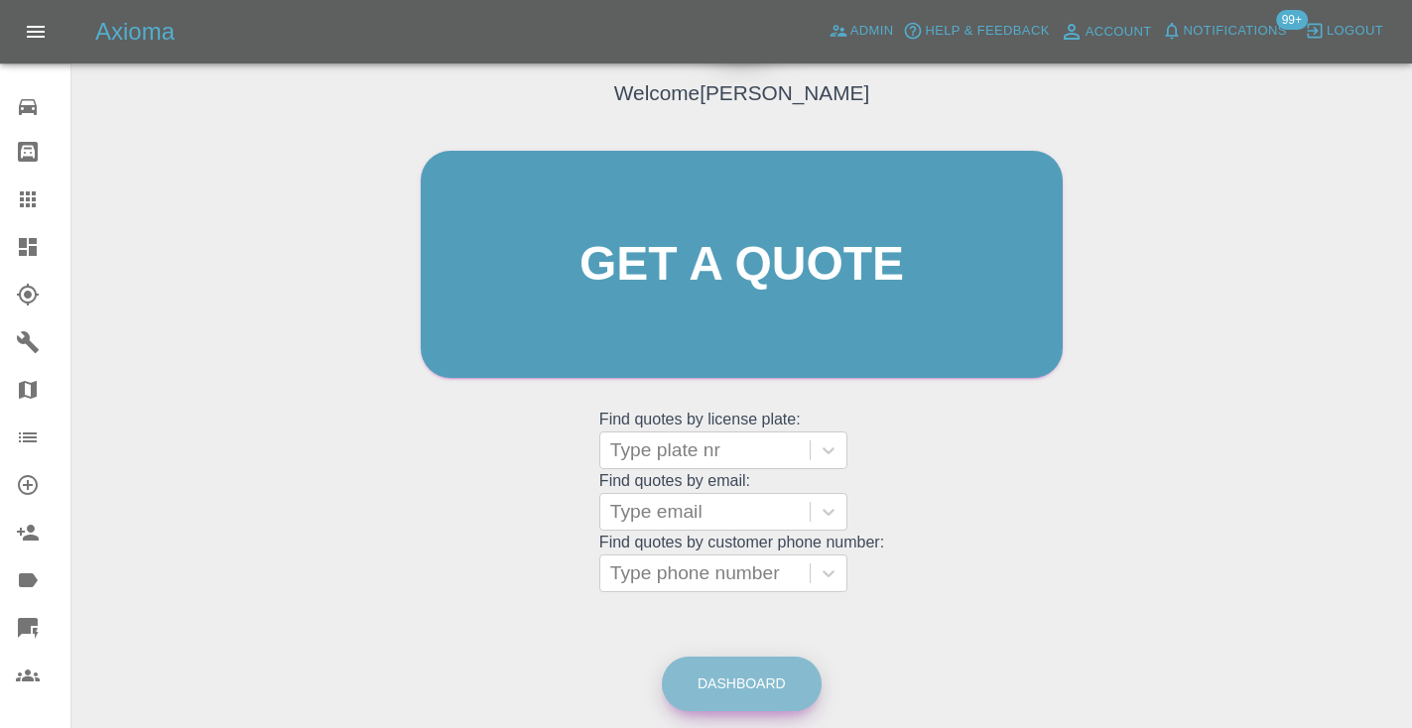
click at [727, 680] on link "Dashboard" at bounding box center [742, 684] width 160 height 55
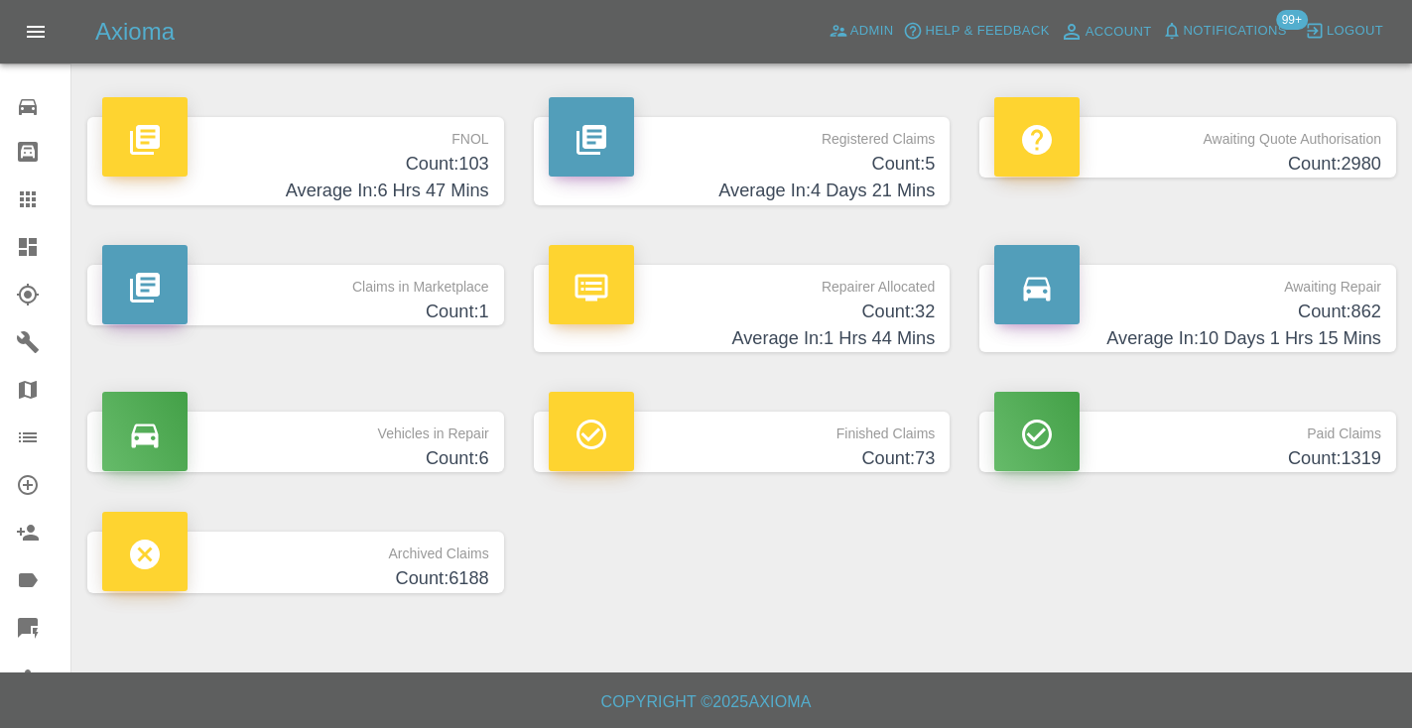
click at [1330, 304] on h4 "Count: 862" at bounding box center [1187, 312] width 387 height 27
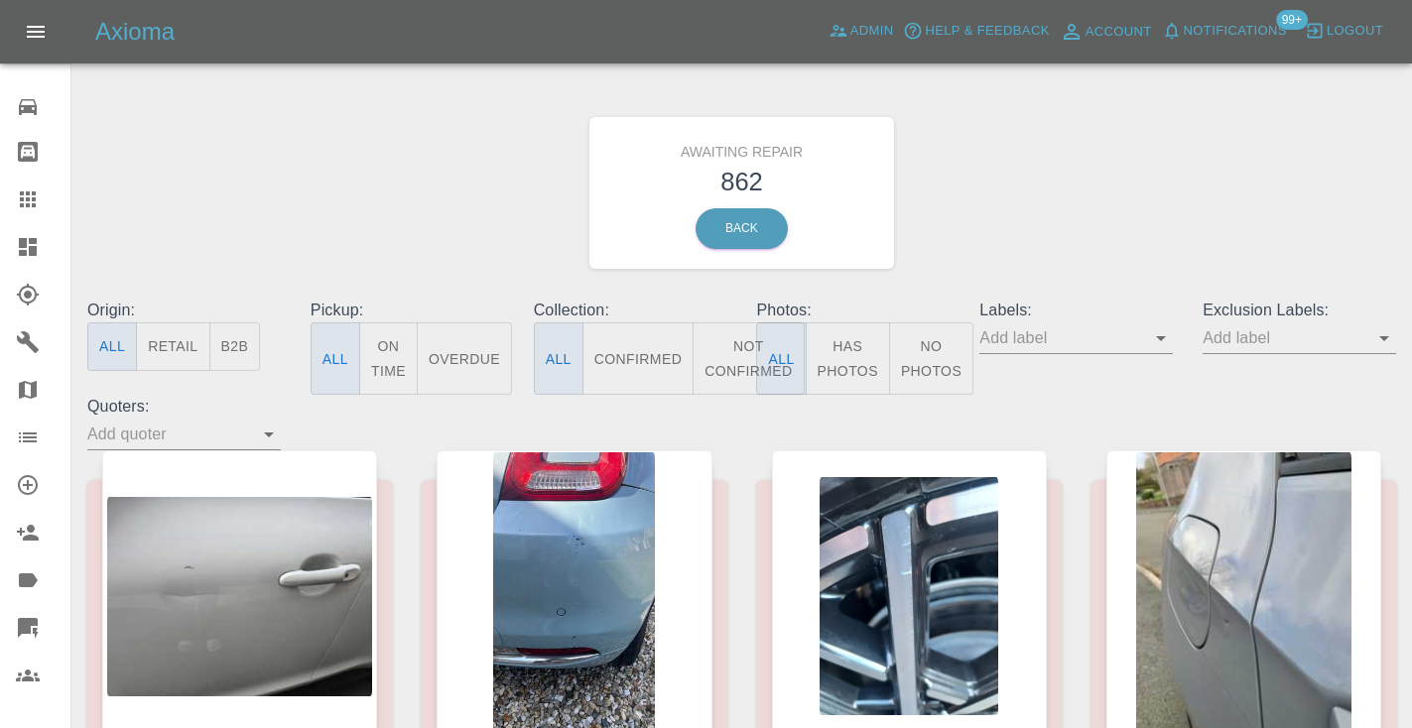
click at [720, 364] on button "Not Confirmed" at bounding box center [748, 358] width 111 height 72
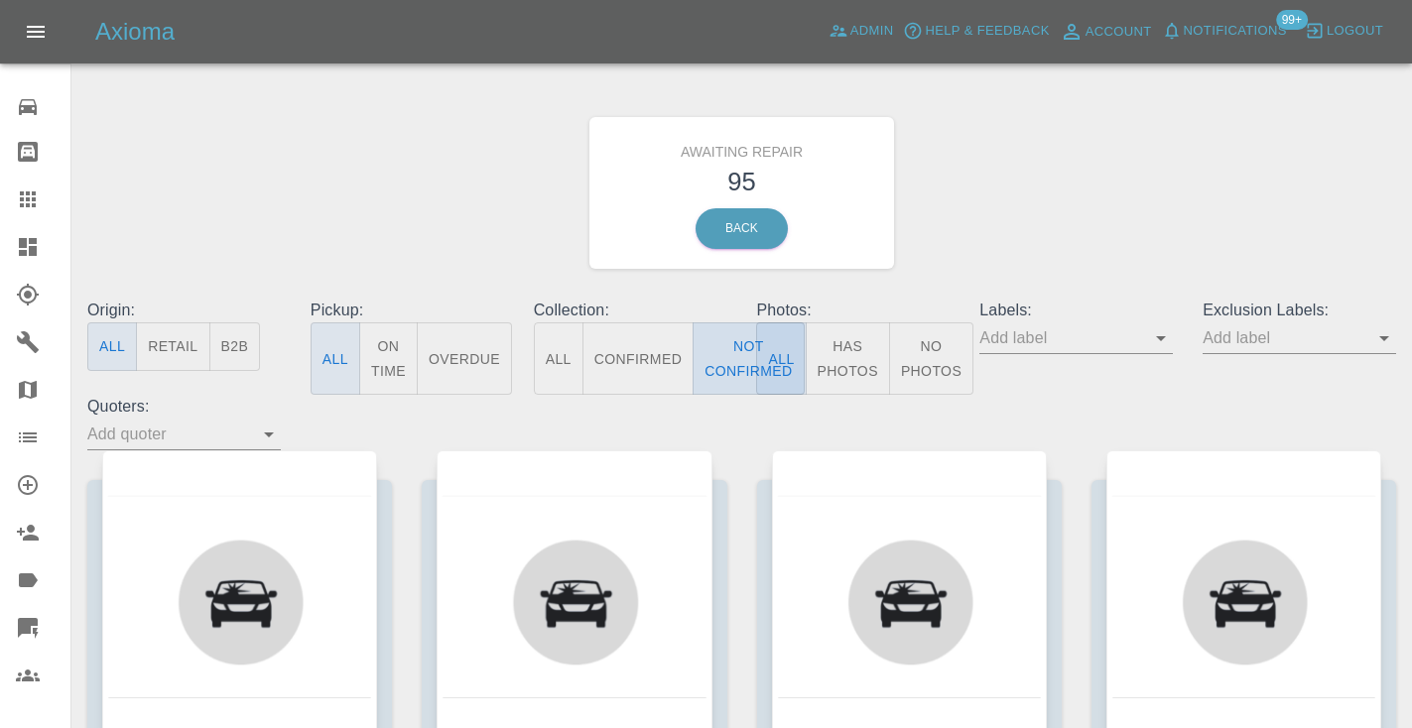
type button "false"
click at [750, 338] on button "Not Confirmed" at bounding box center [748, 358] width 111 height 72
click at [1101, 130] on div "Awaiting Repair 95 Back" at bounding box center [741, 192] width 1338 height 211
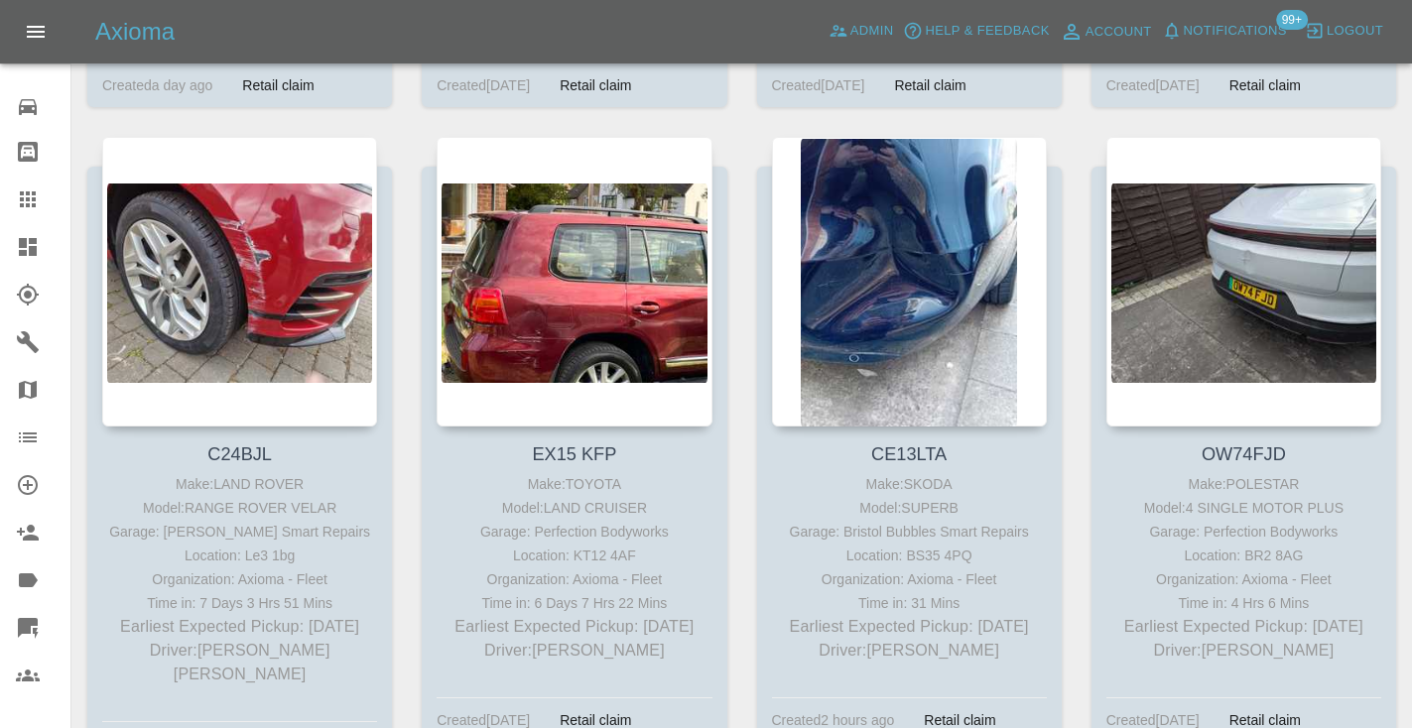
scroll to position [6206, 0]
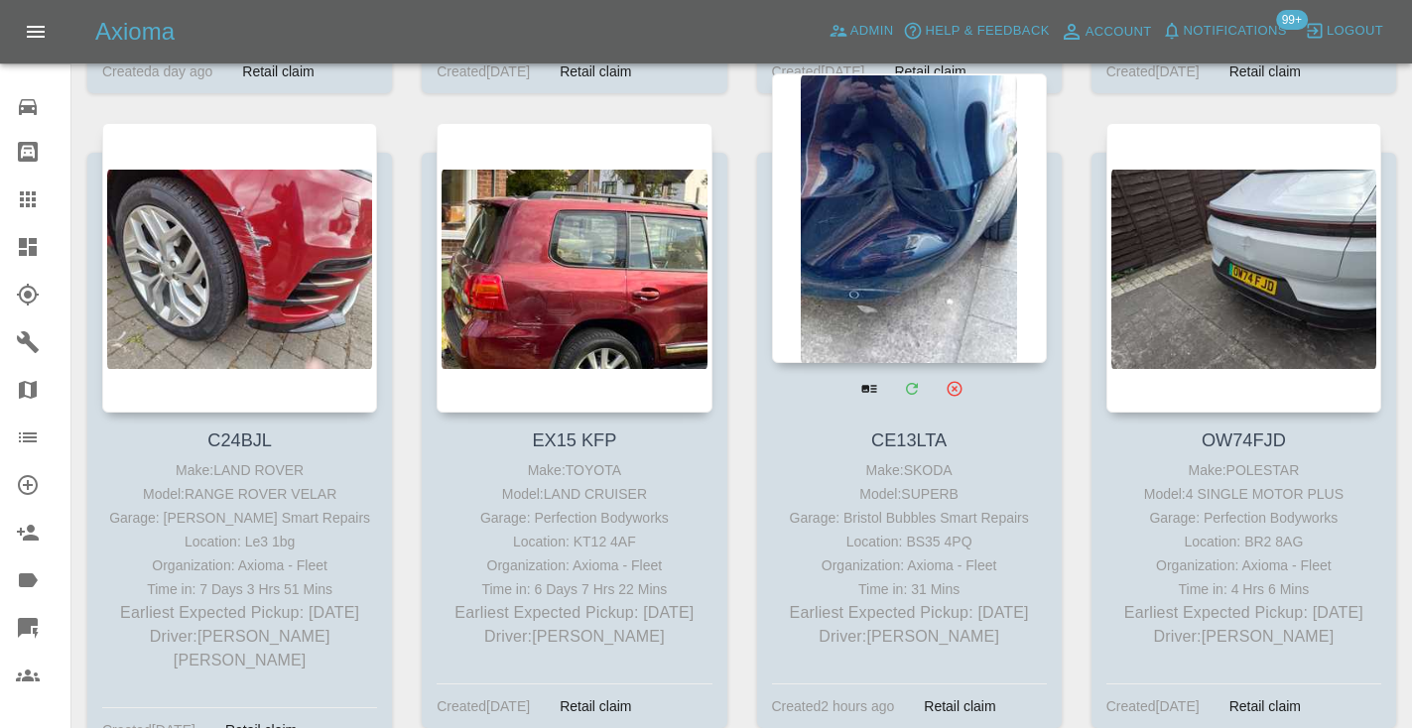
click at [894, 125] on div at bounding box center [909, 218] width 275 height 290
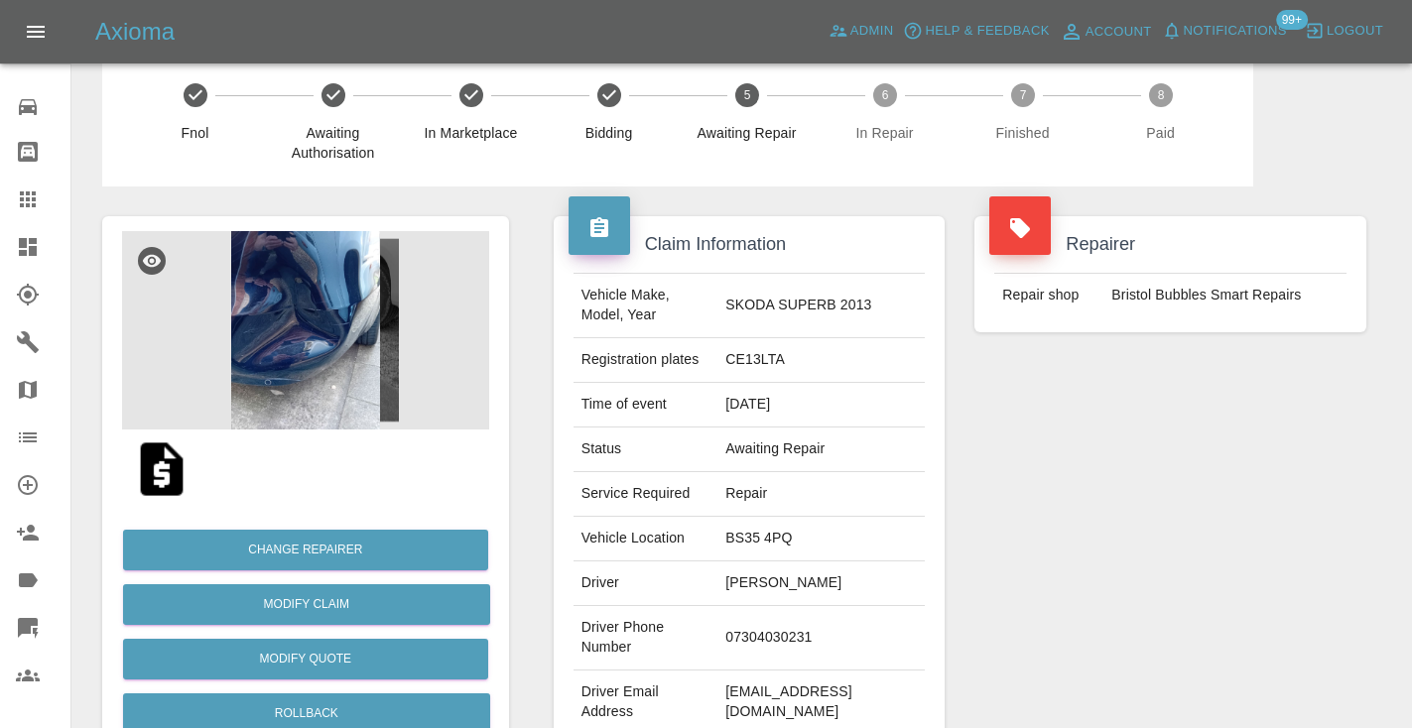
scroll to position [20, 0]
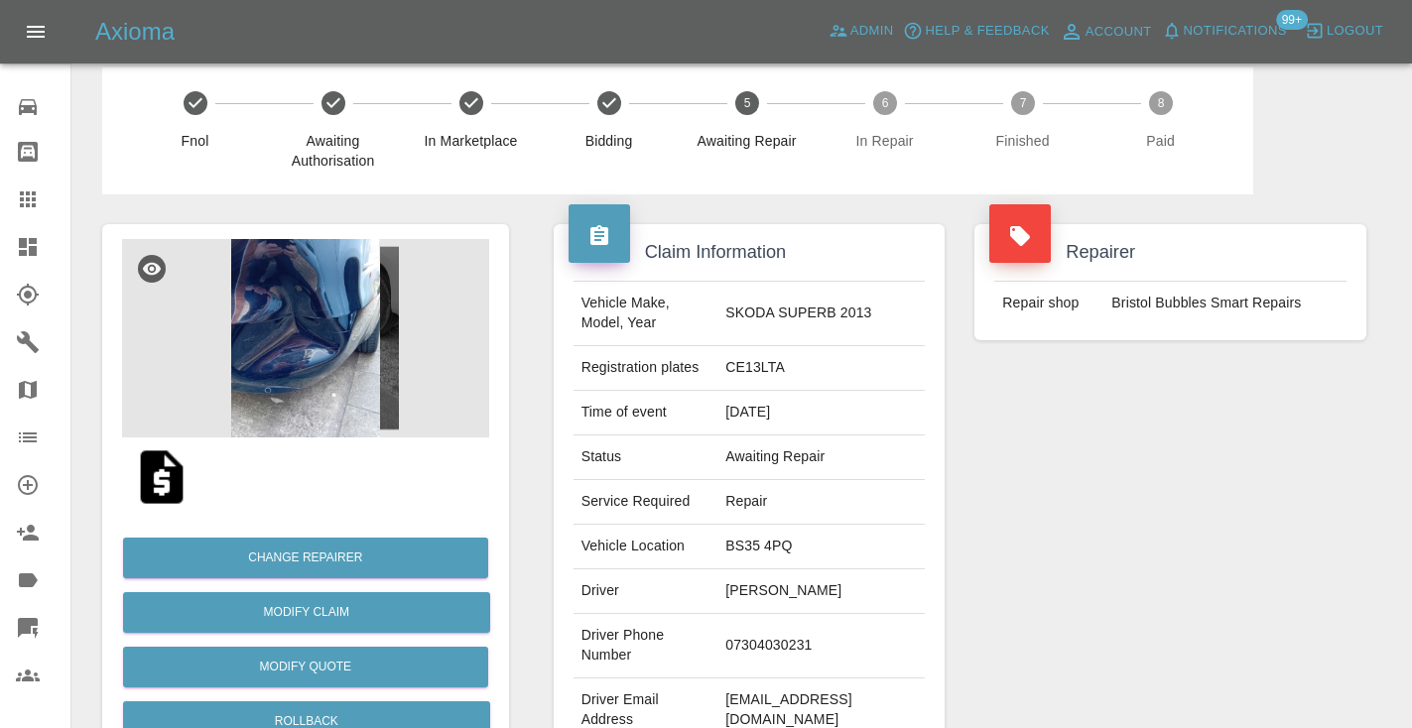
click at [1268, 535] on div "Repairer Repair shop Bristol Bubbles Smart Repairs" at bounding box center [1170, 490] width 422 height 592
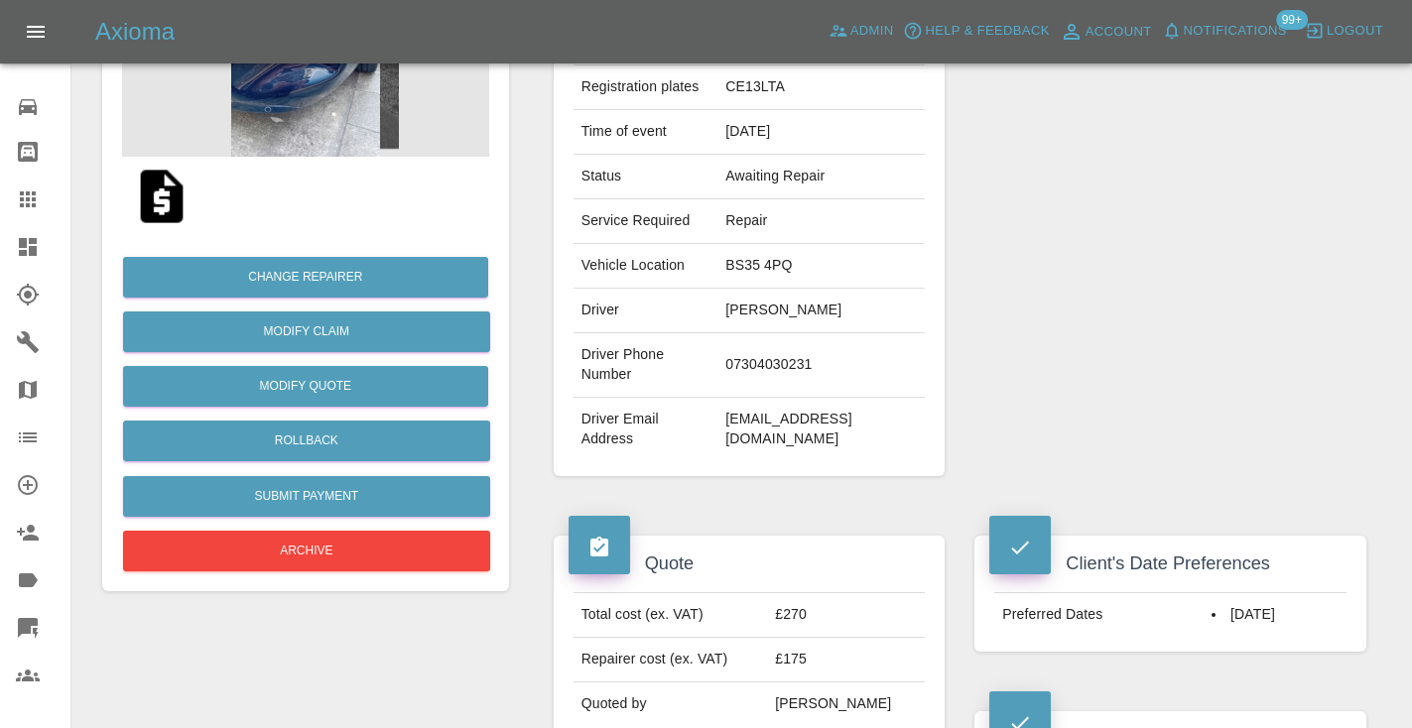
scroll to position [293, 0]
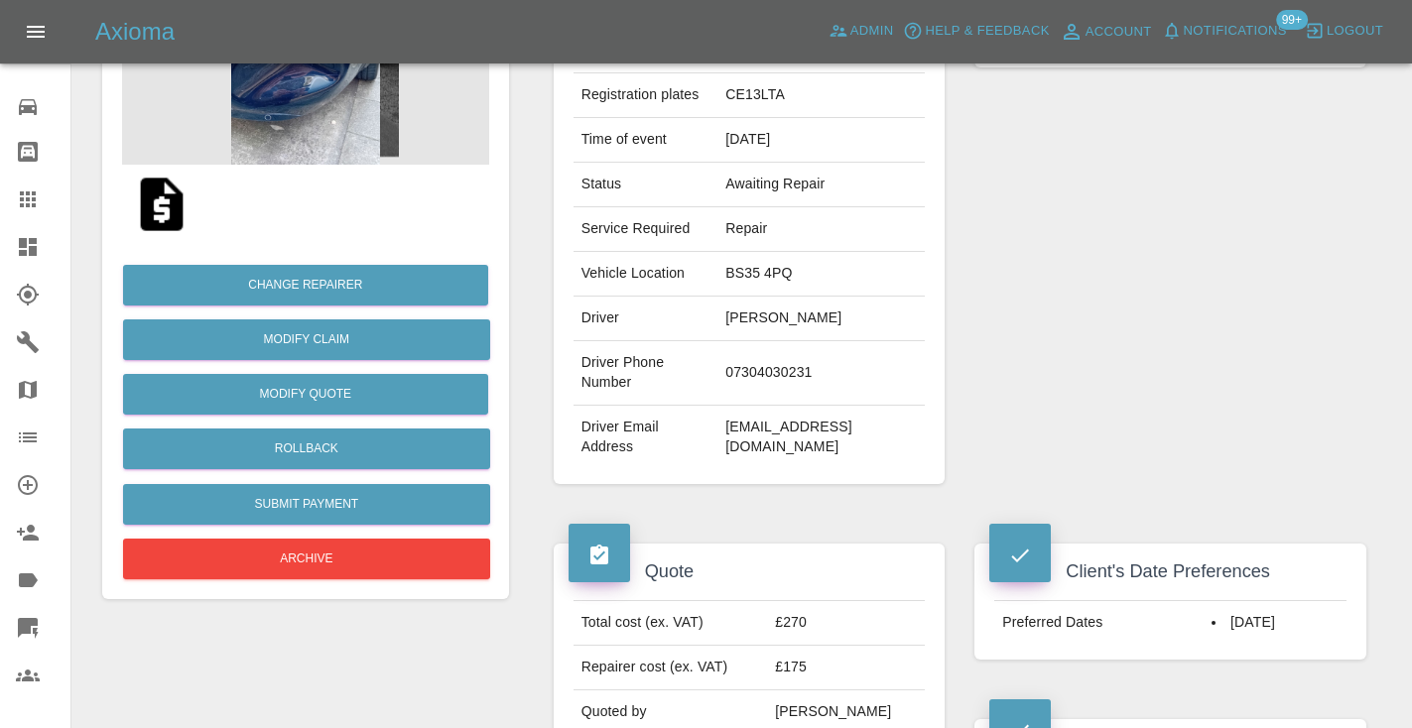
click at [788, 365] on td "07304030231" at bounding box center [820, 373] width 207 height 64
copy td "07304030231"
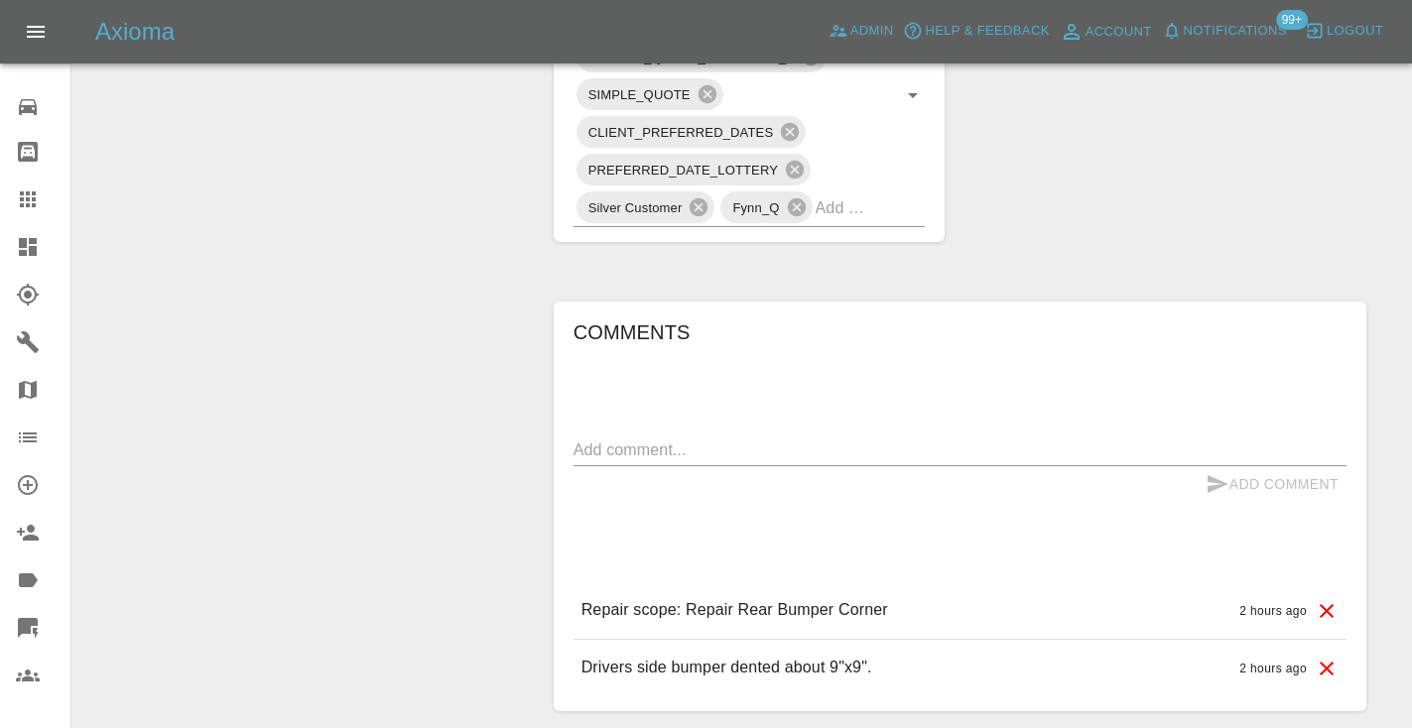
scroll to position [1299, 0]
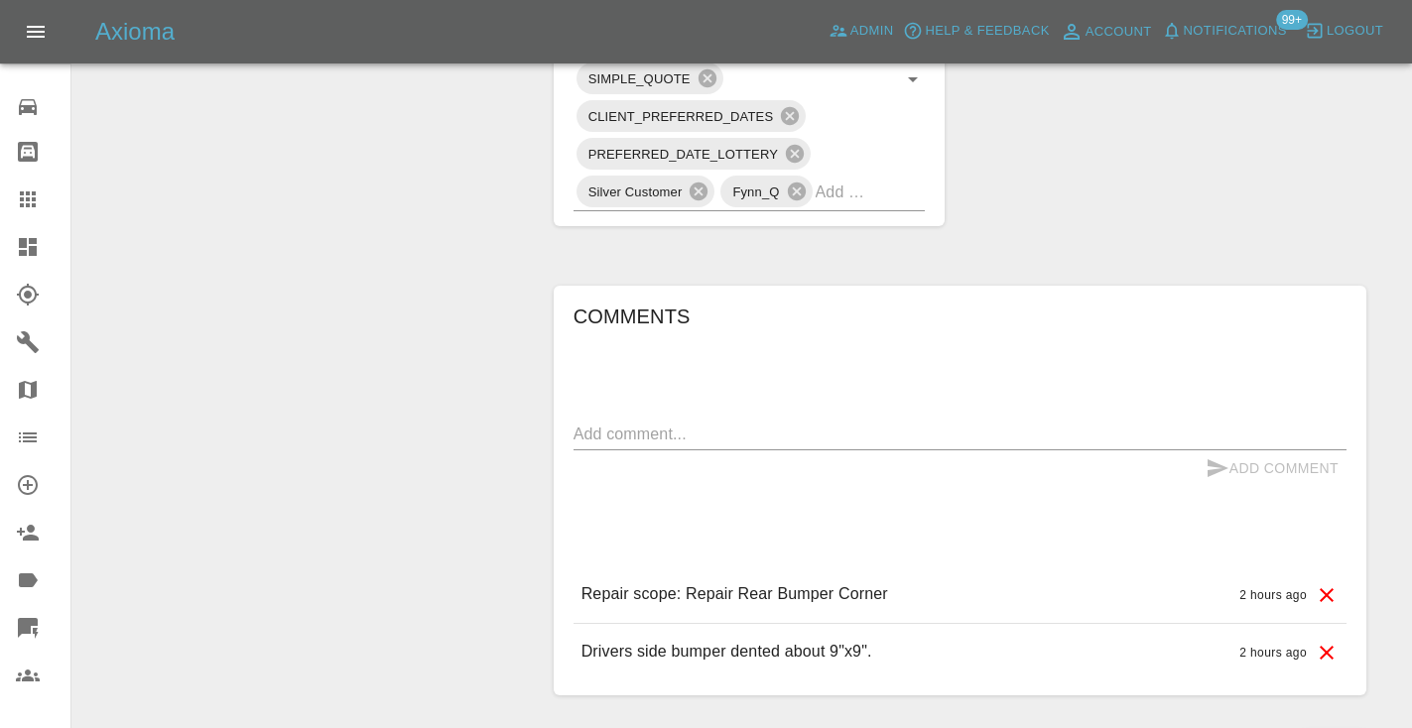
click at [602, 433] on textarea at bounding box center [959, 434] width 773 height 23
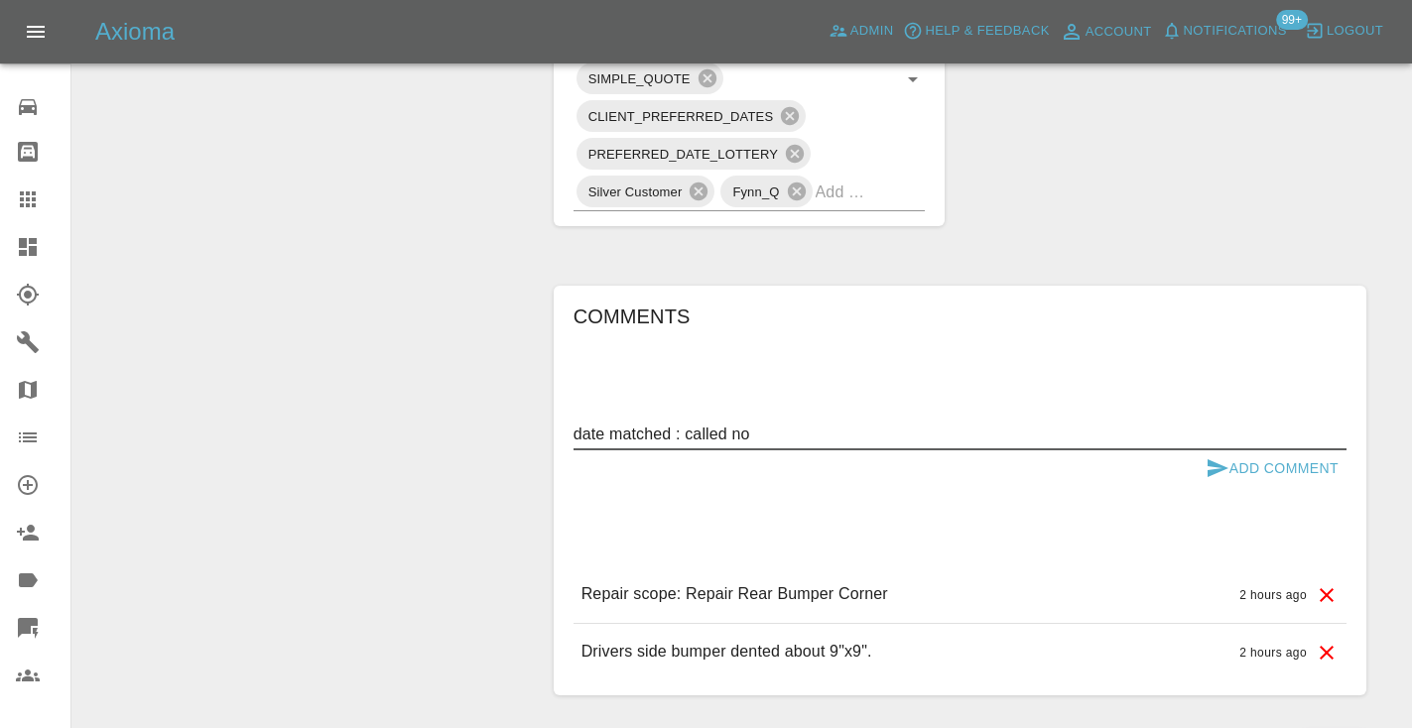
type textarea "date matched : called no"
click at [697, 437] on textarea "date matched : called no" at bounding box center [959, 434] width 773 height 23
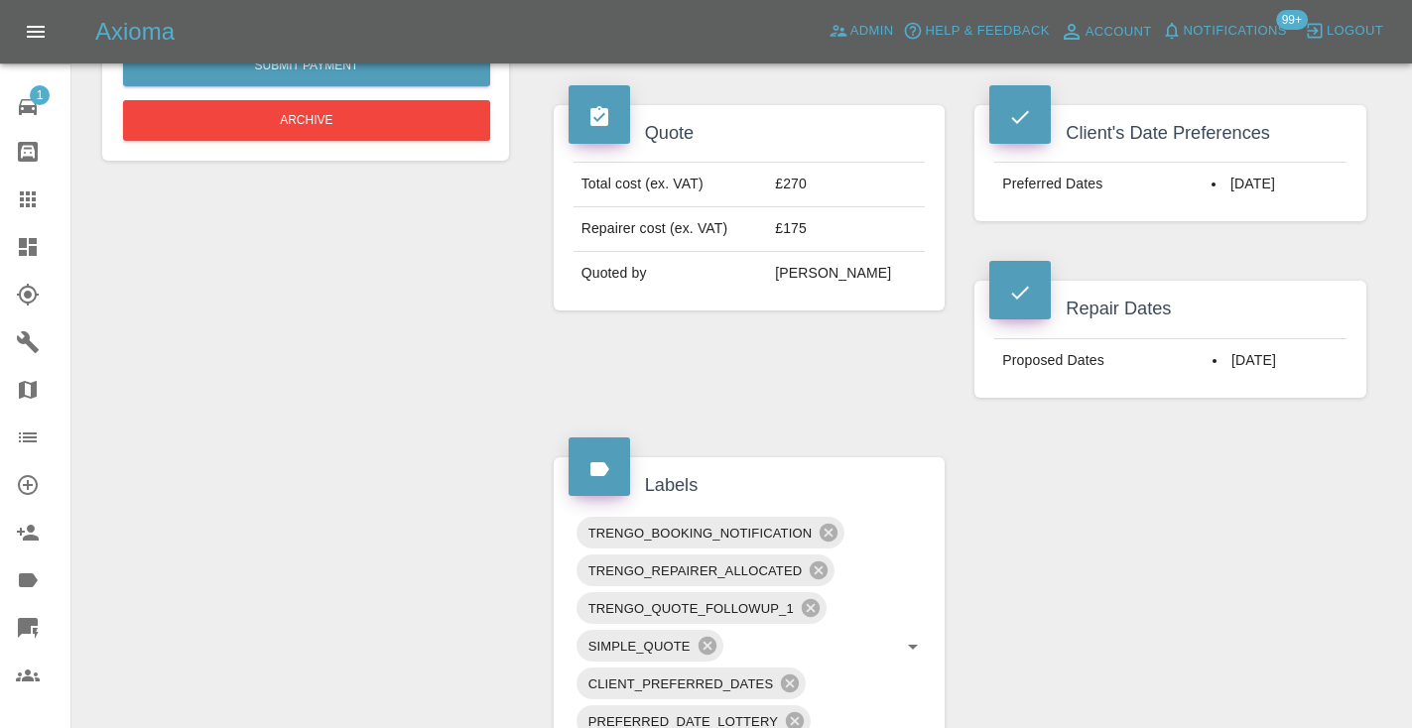
scroll to position [742, 0]
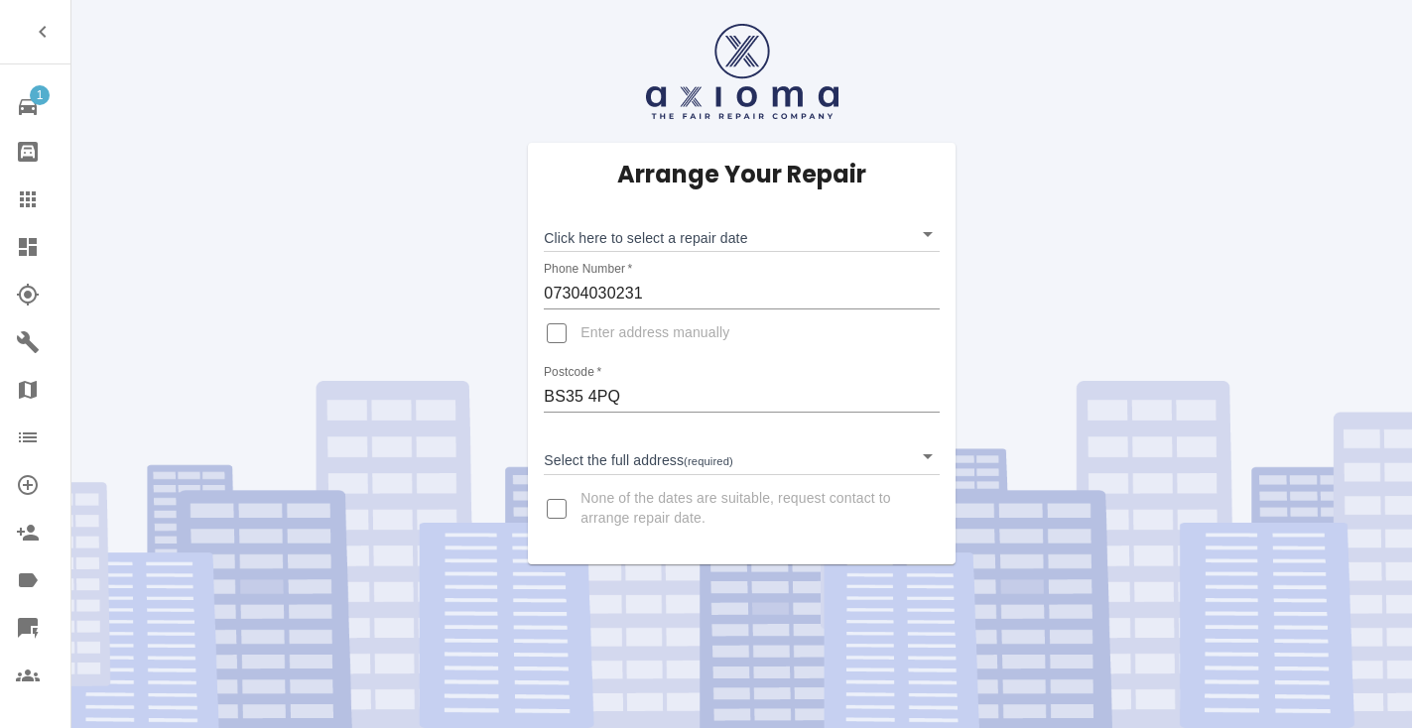
click at [654, 229] on body "1 Repair home Bodyshop home Claims Dashboard Explorer Garages Map Organization …" at bounding box center [706, 364] width 1412 height 728
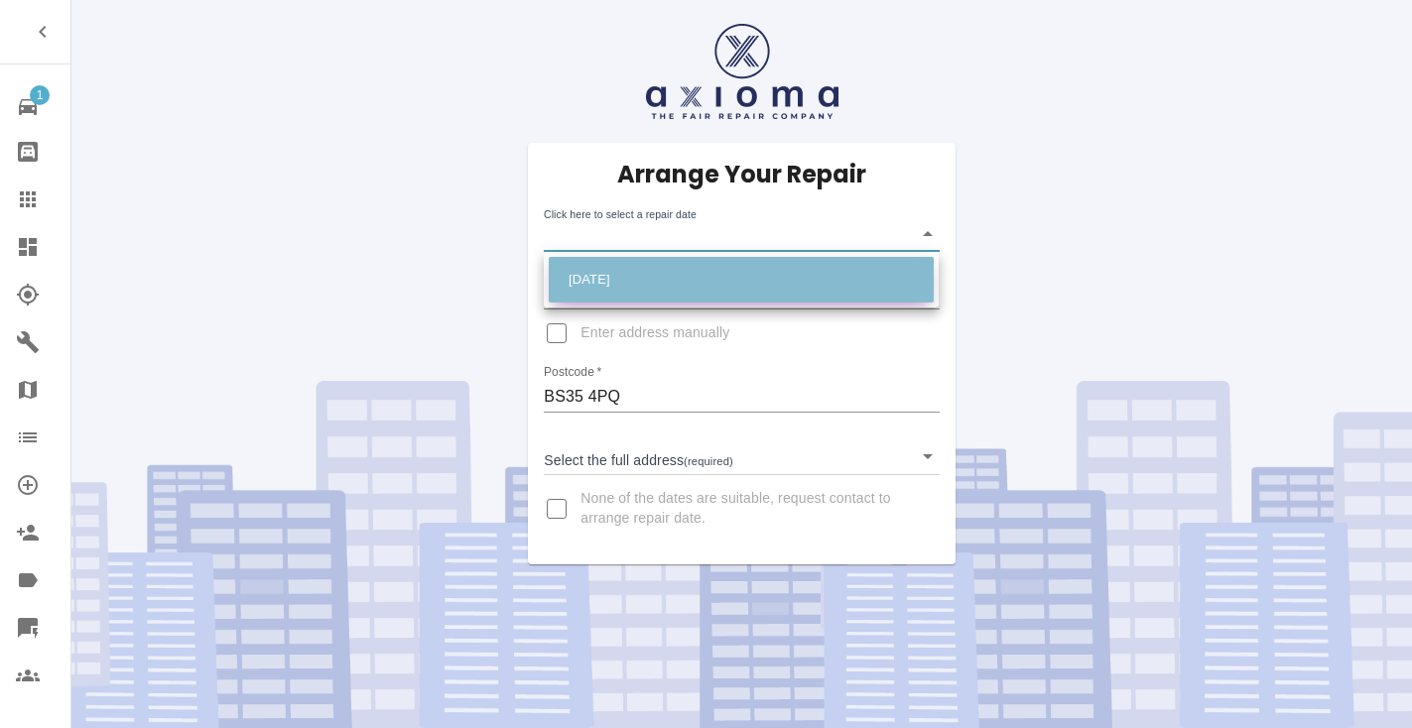
click at [605, 273] on li "[DATE]" at bounding box center [741, 280] width 385 height 46
type input "[DATE]T00:00:00.000Z"
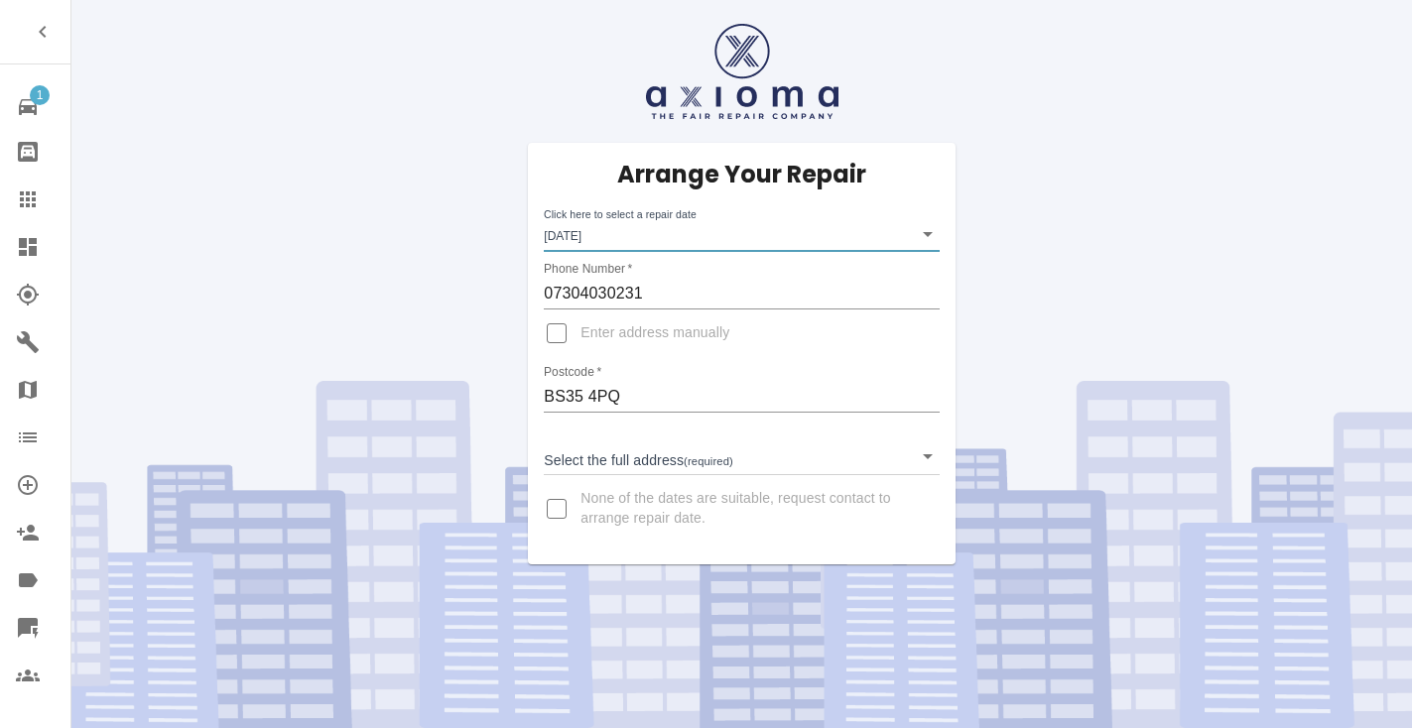
click at [588, 454] on body "1 Repair home Bodyshop home Claims Dashboard Explorer Garages Map Organization …" at bounding box center [706, 364] width 1412 height 728
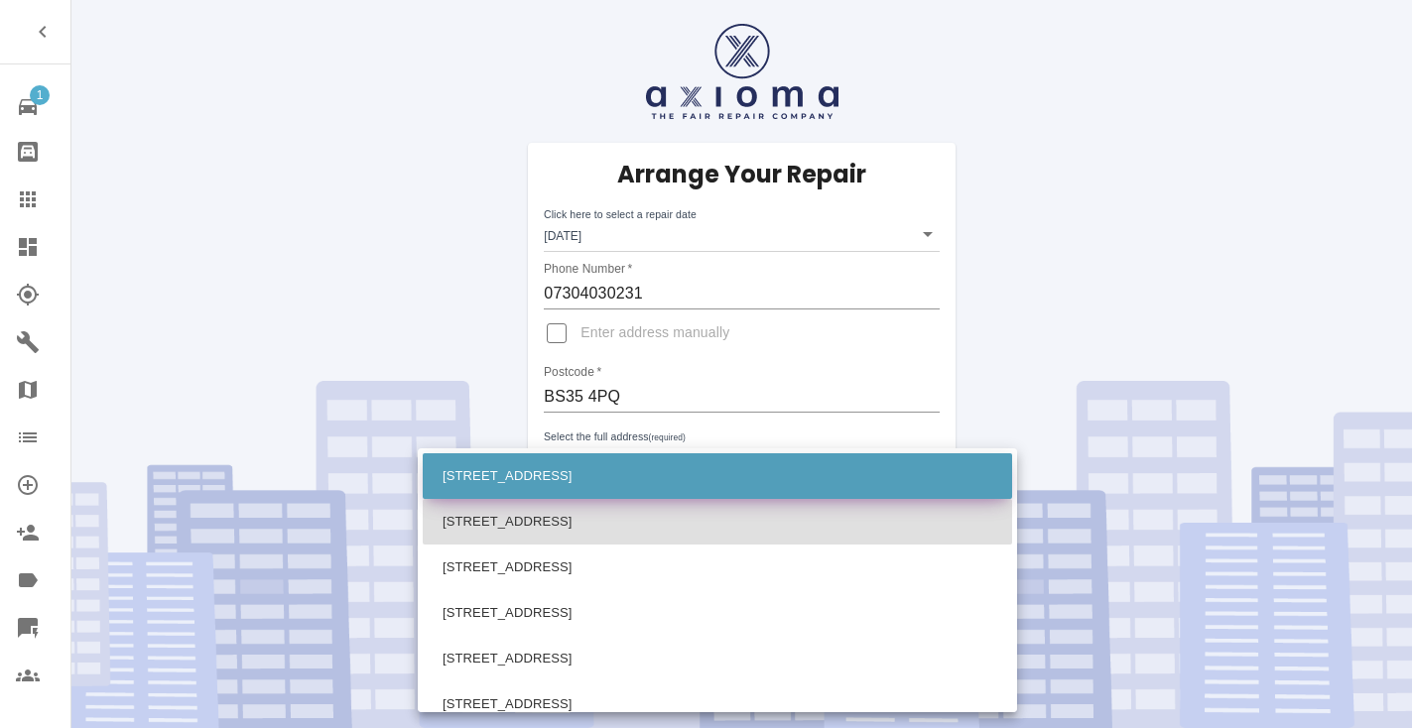
scroll to position [3899, 0]
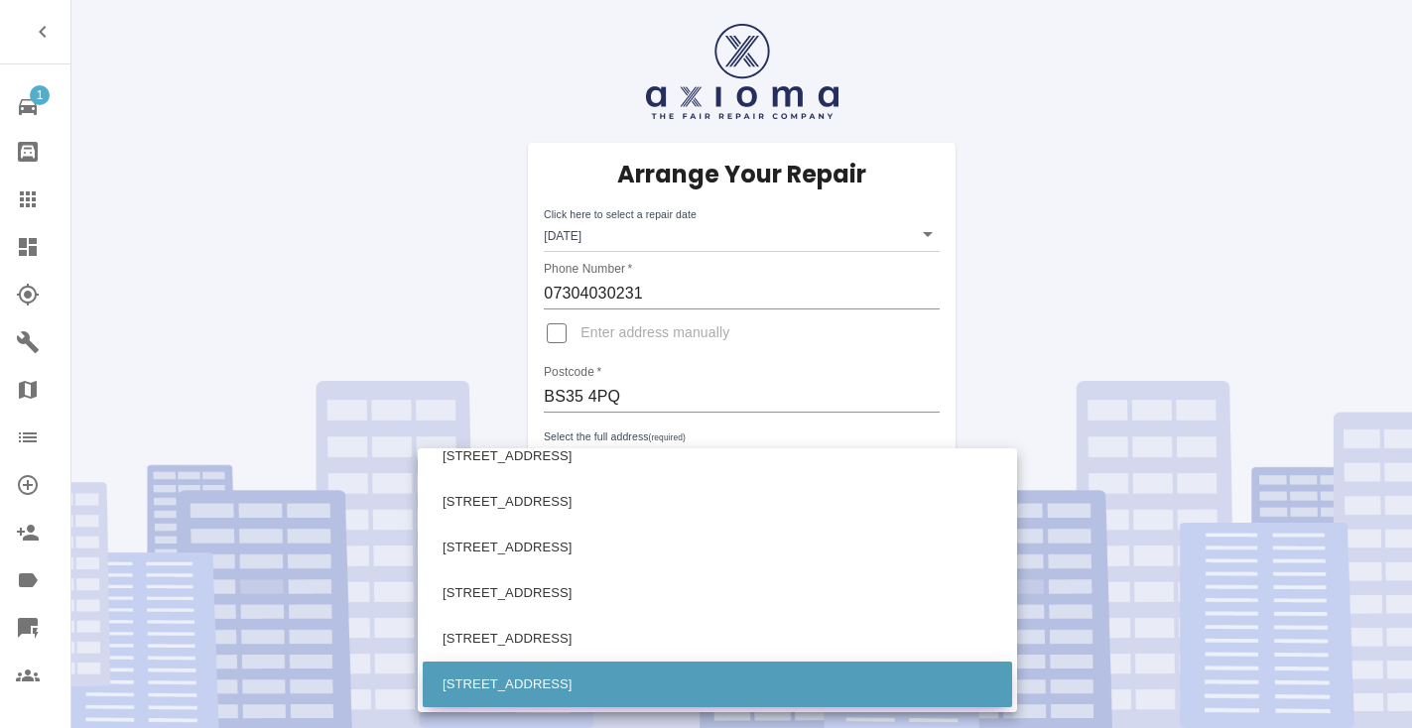
click at [498, 685] on li "[STREET_ADDRESS]" at bounding box center [717, 685] width 589 height 46
type input "[STREET_ADDRESS]"
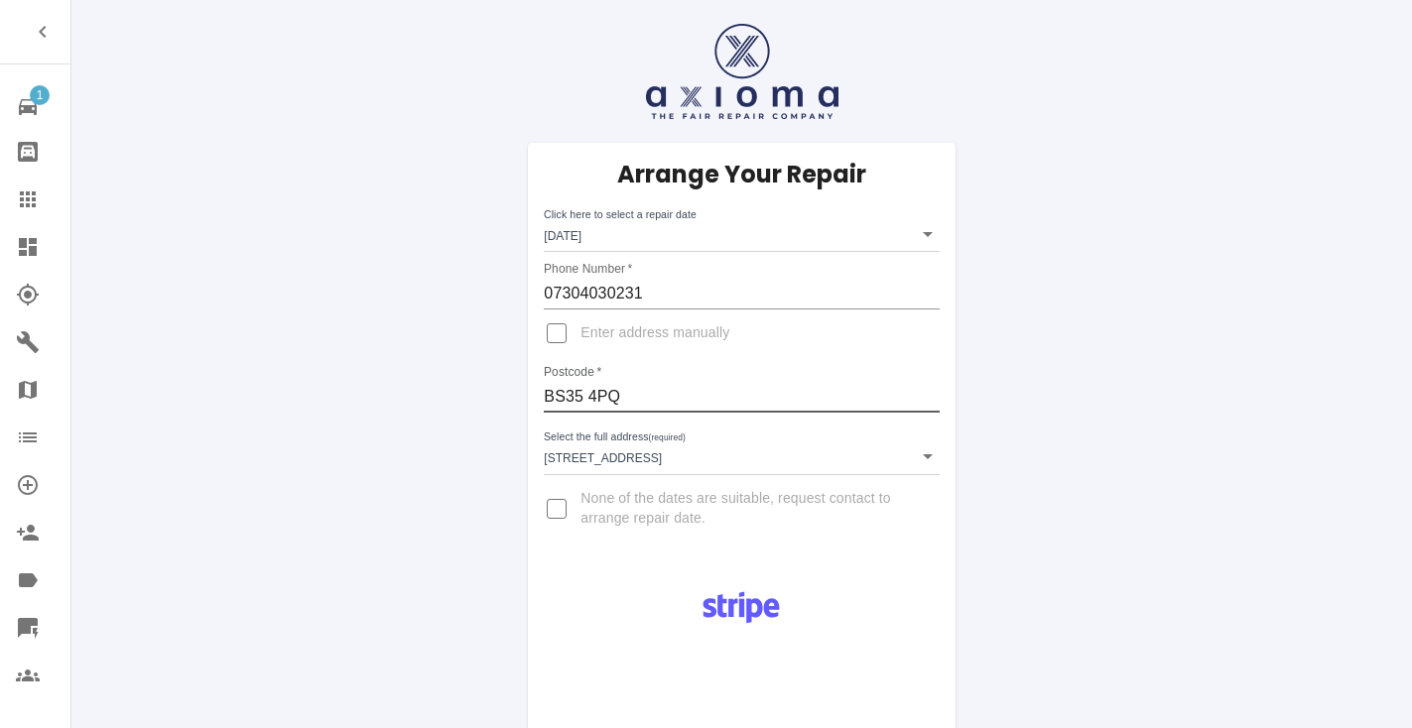
click at [612, 390] on input "BS35 4PQ" at bounding box center [741, 397] width 395 height 32
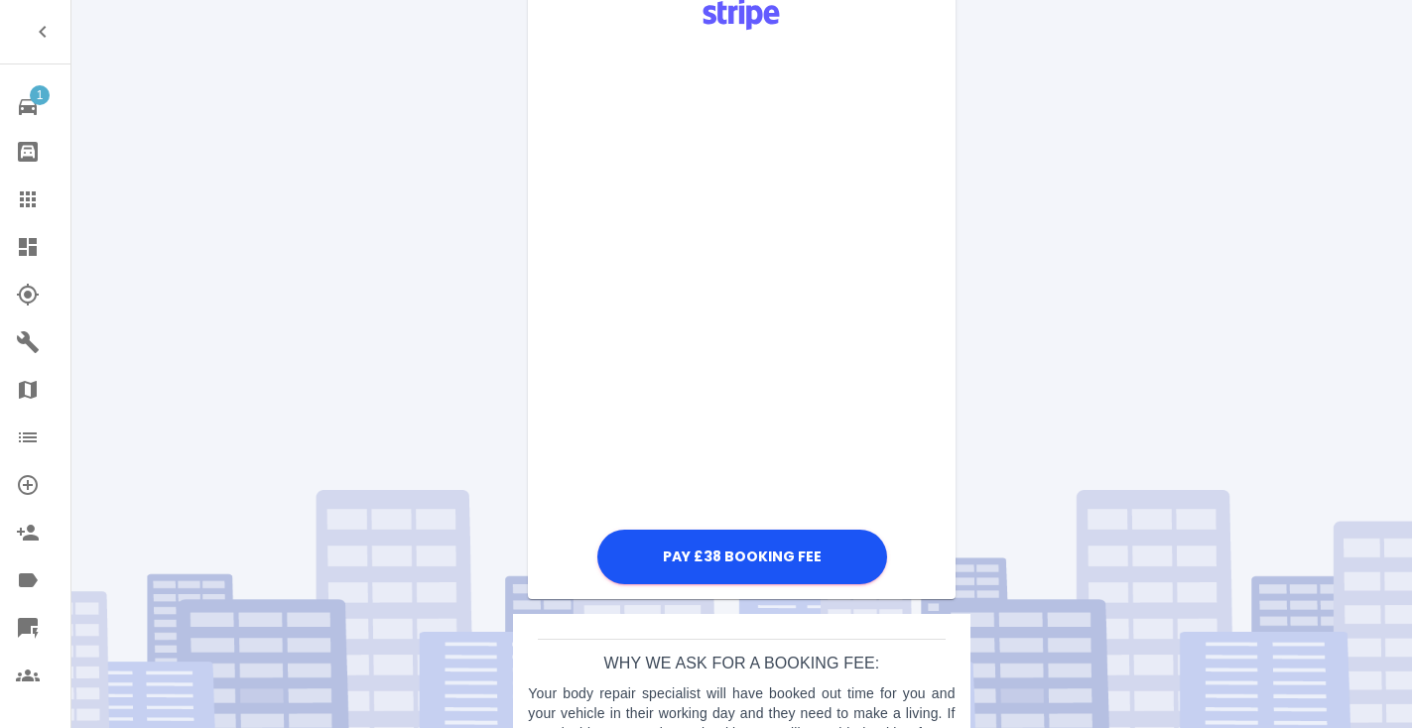
scroll to position [600, 0]
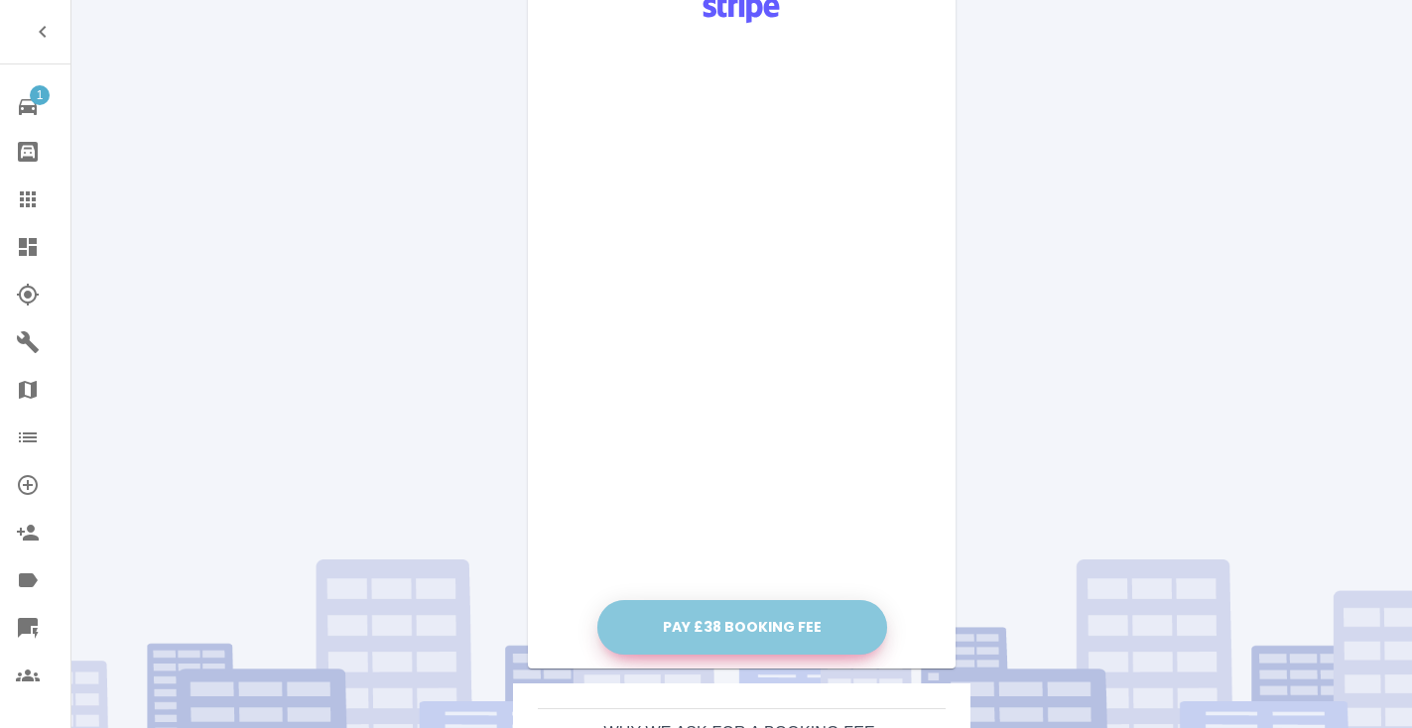
click at [722, 636] on button "Pay £38 Booking Fee" at bounding box center [742, 627] width 290 height 55
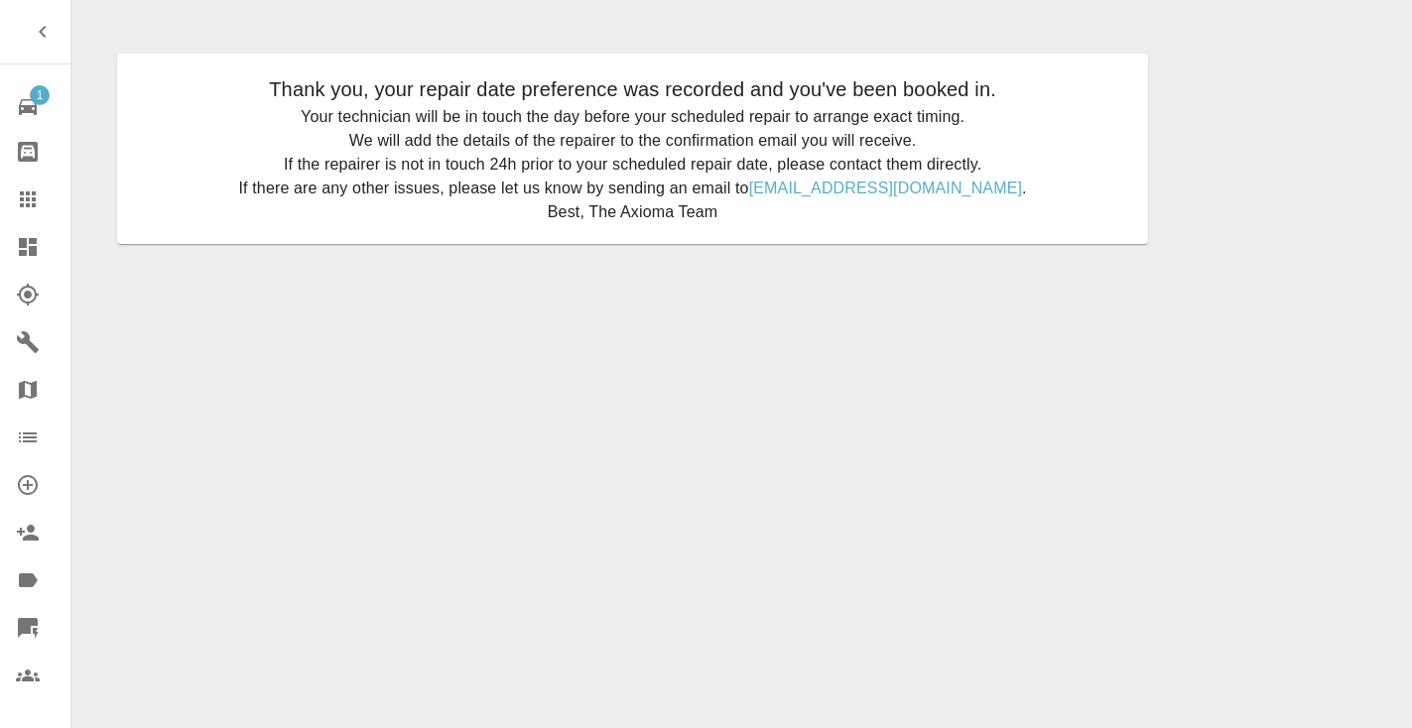
click at [31, 202] on icon at bounding box center [28, 200] width 24 height 24
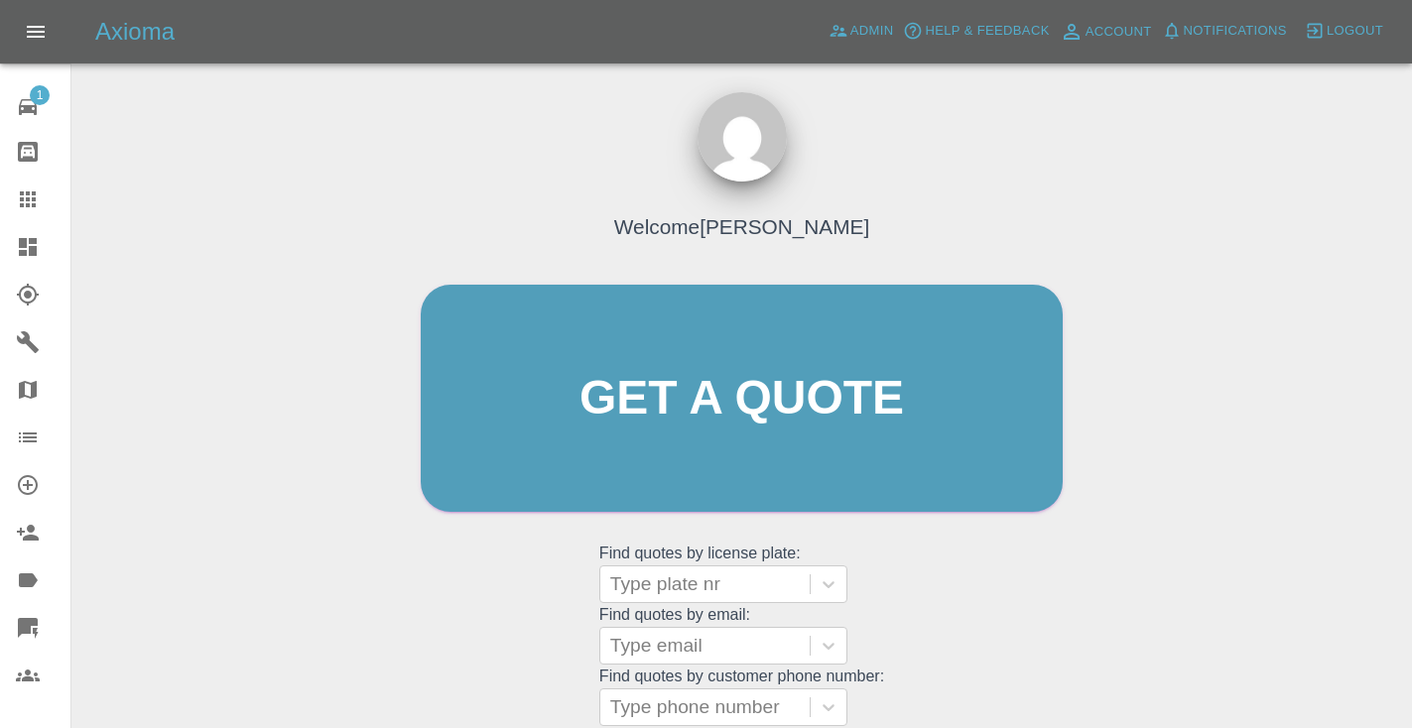
click at [927, 599] on div "Welcome [PERSON_NAME] Get a quote Get a quote Find quotes by license plate: Typ…" at bounding box center [742, 436] width 684 height 599
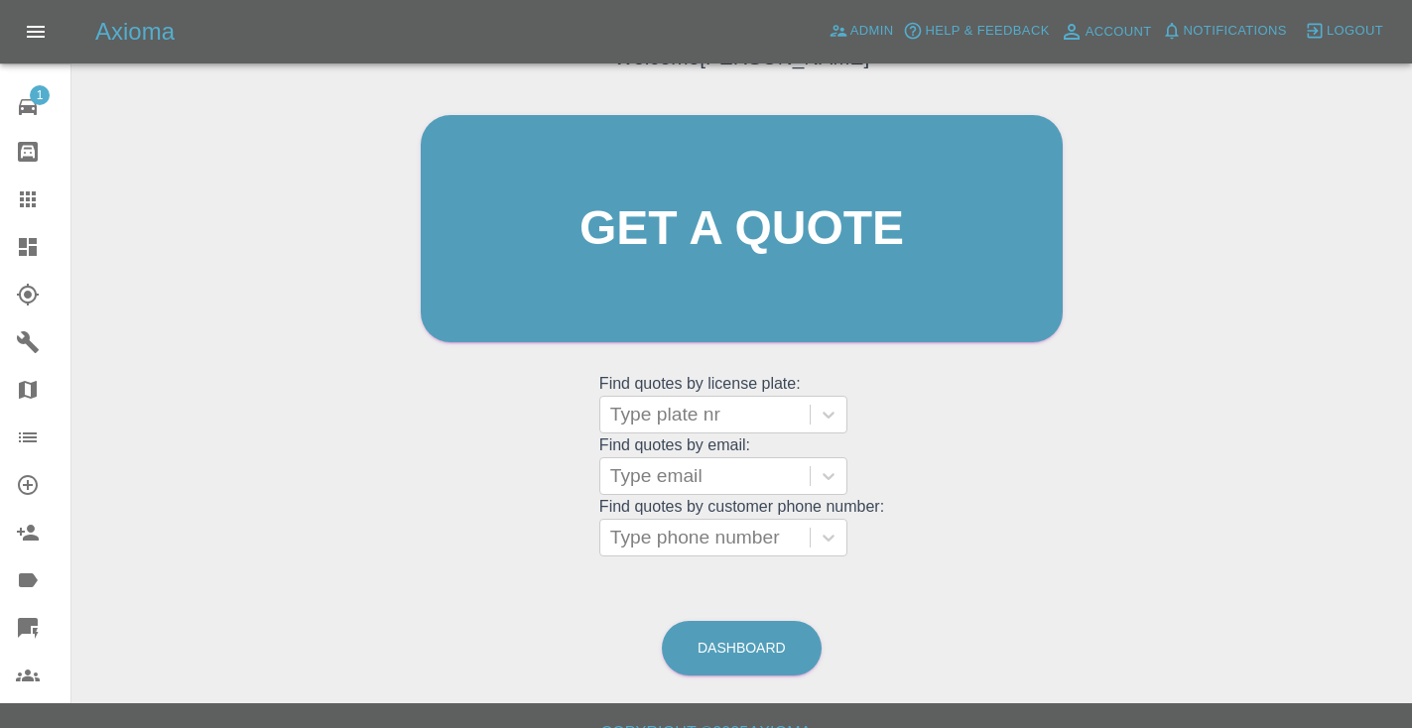
scroll to position [200, 0]
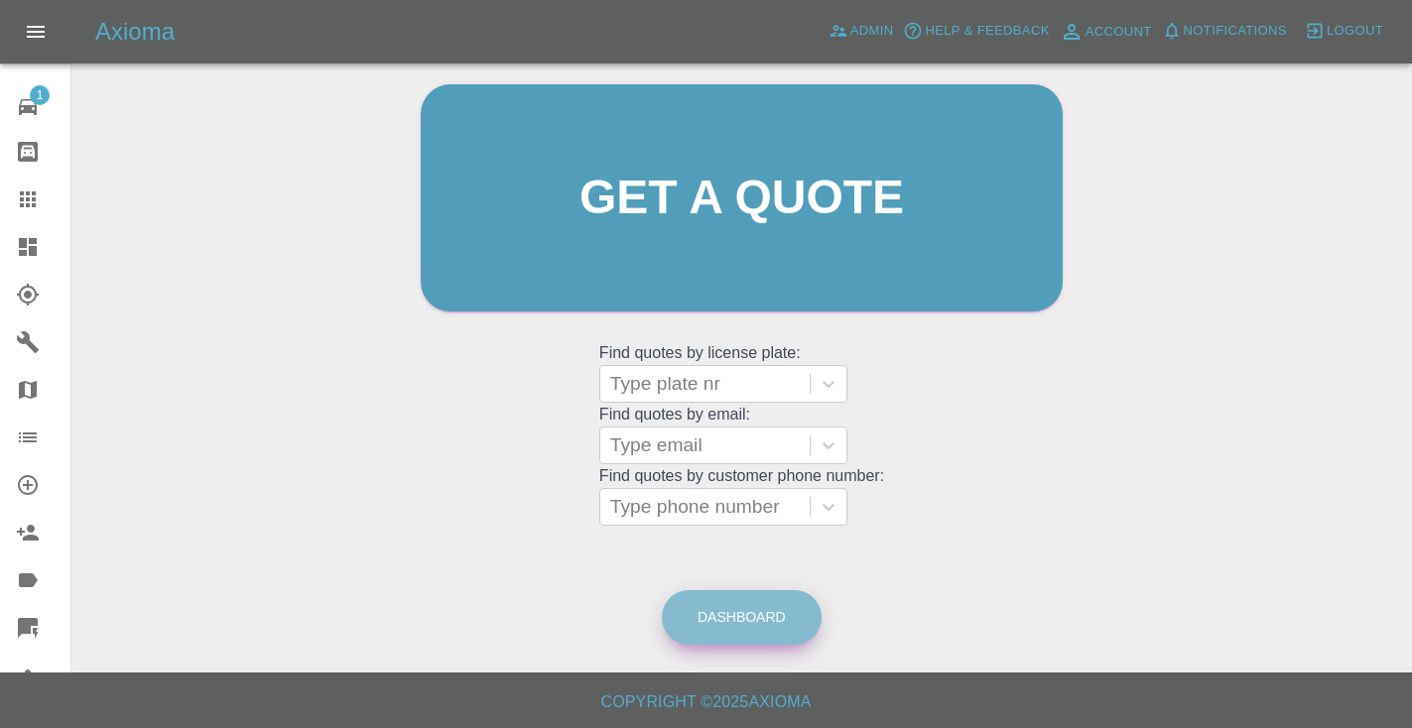
click at [742, 602] on link "Dashboard" at bounding box center [742, 617] width 160 height 55
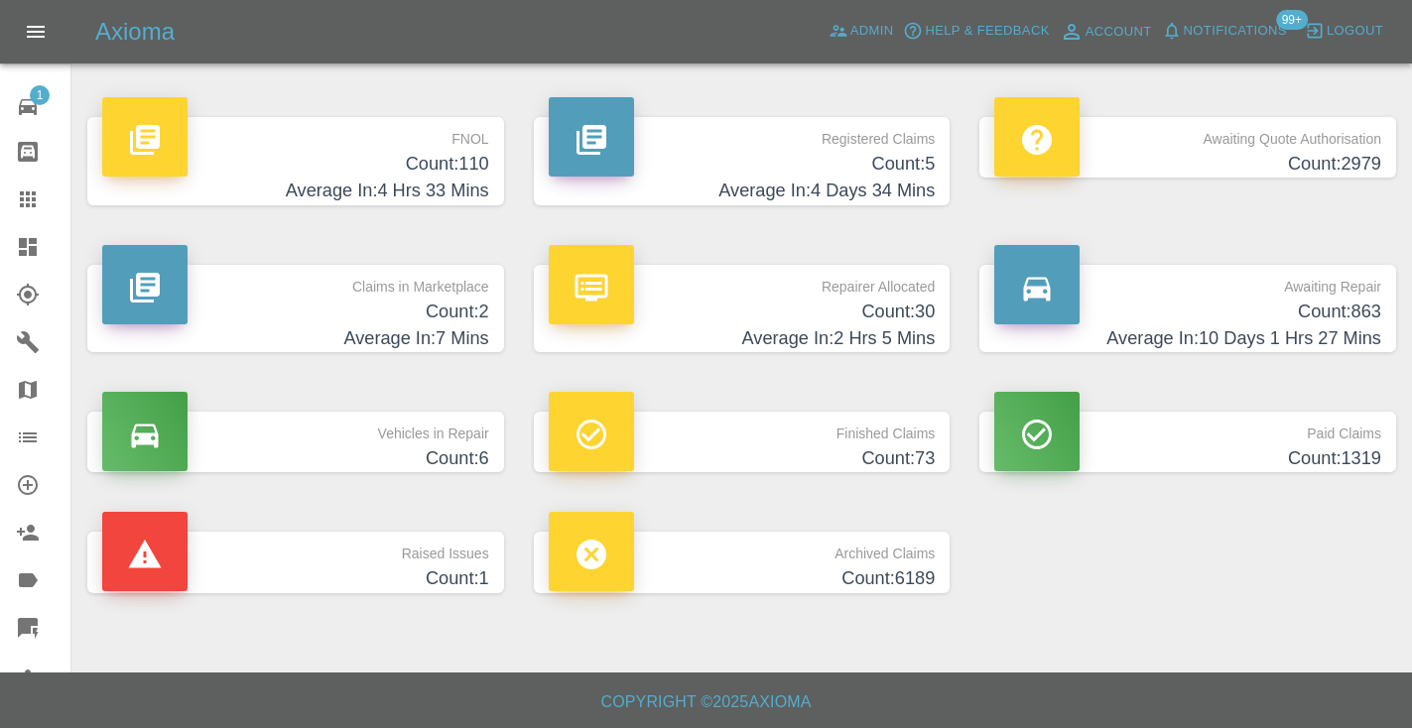
click at [1321, 312] on h4 "Count: 863" at bounding box center [1187, 312] width 387 height 27
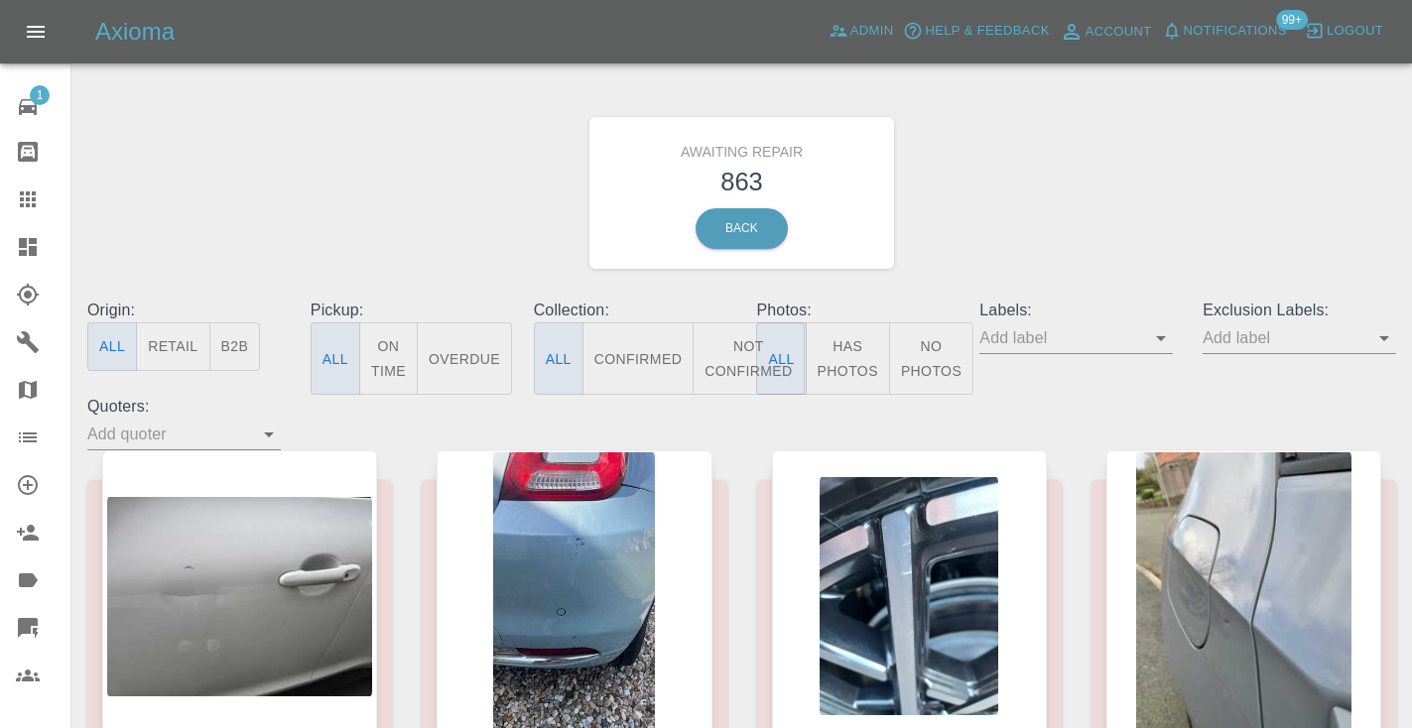
click at [740, 338] on button "Not Confirmed" at bounding box center [748, 358] width 111 height 72
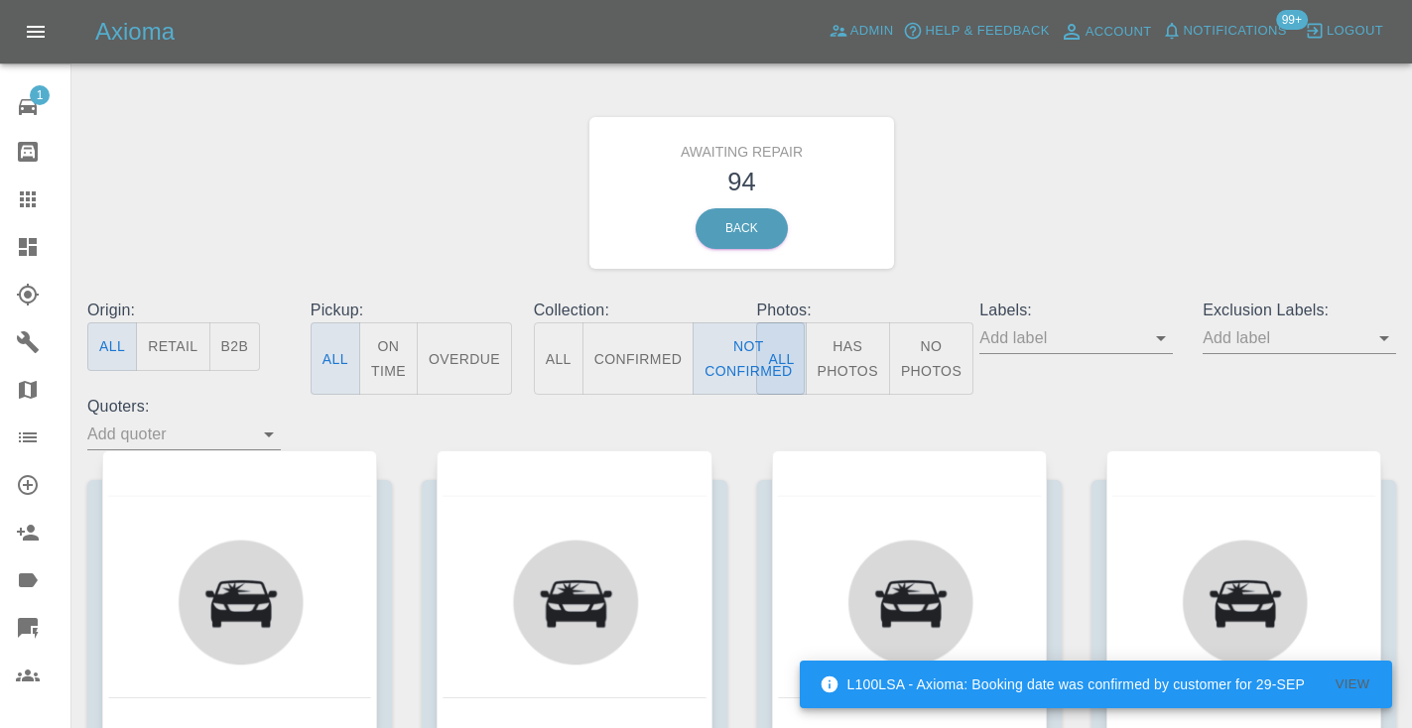
click at [1210, 211] on div "Awaiting Repair 94 Back" at bounding box center [741, 192] width 1338 height 211
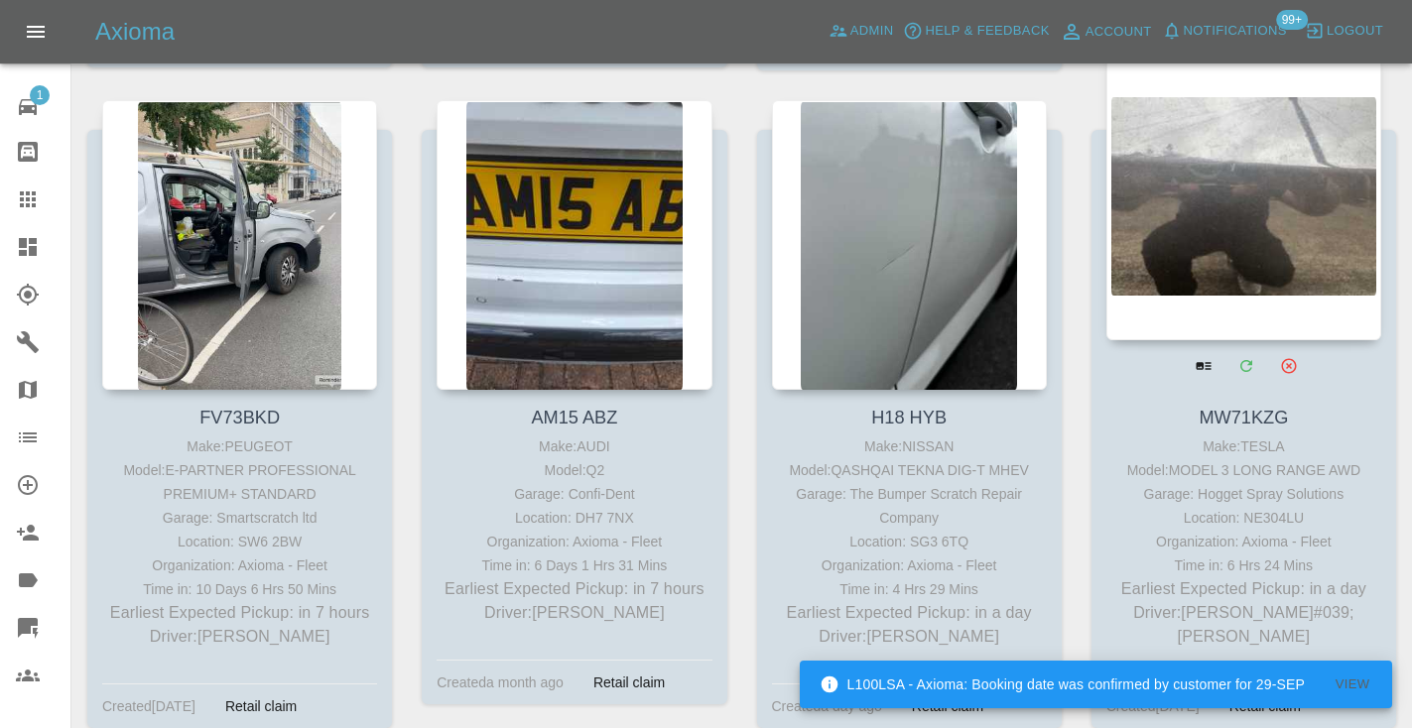
scroll to position [1009, 0]
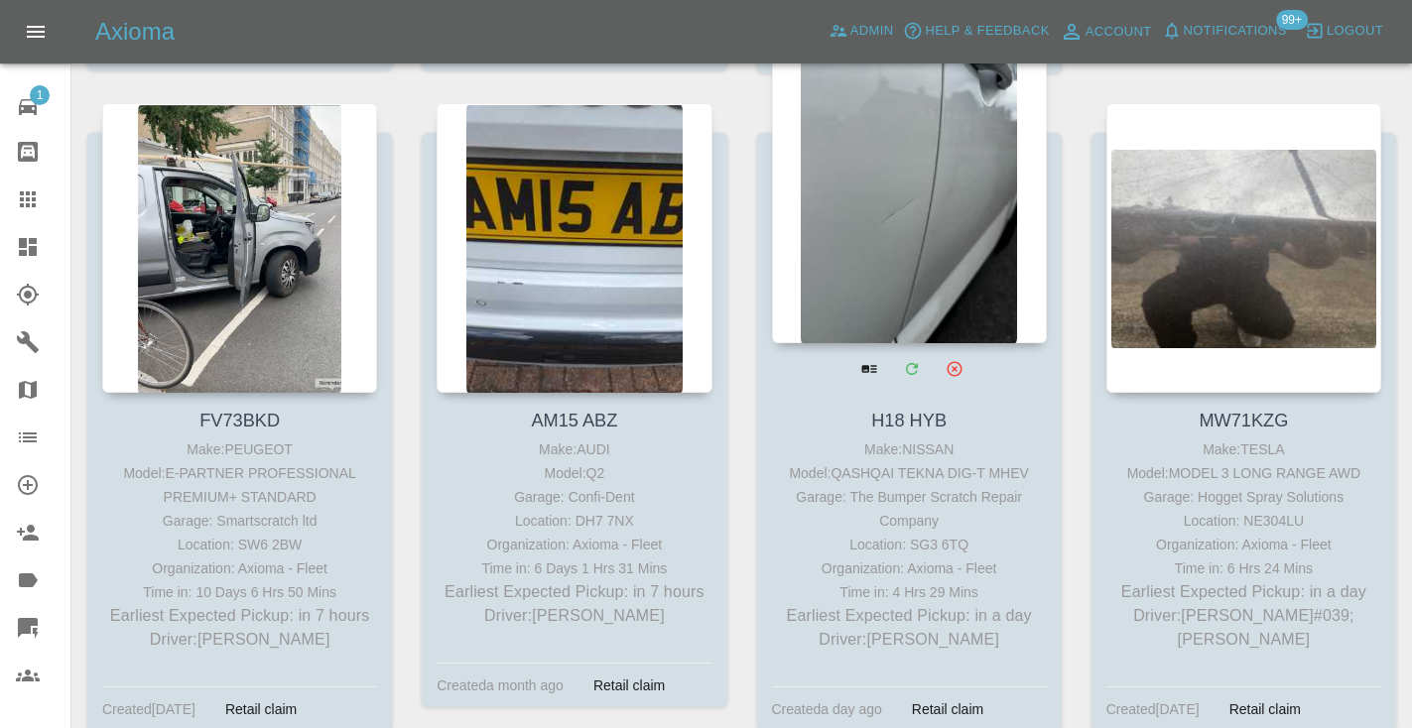
click at [924, 240] on div at bounding box center [909, 199] width 275 height 290
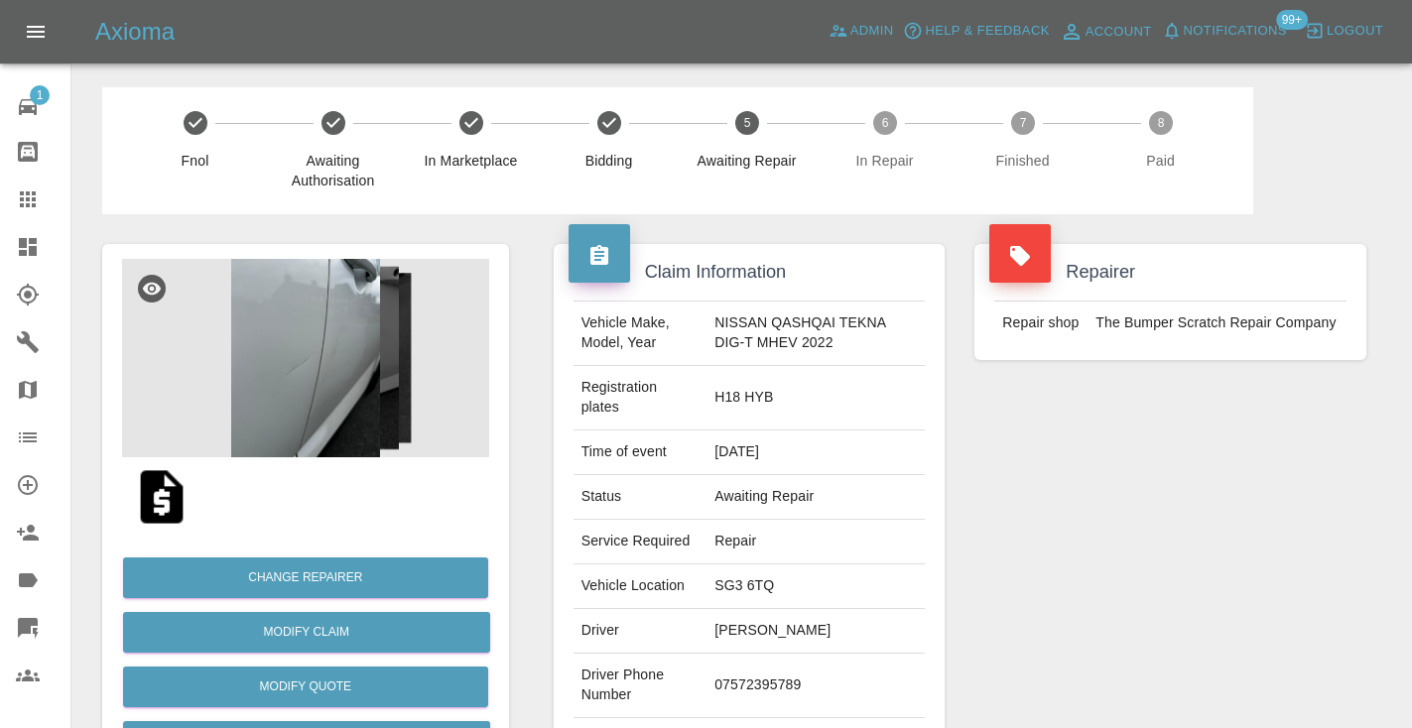
click at [756, 674] on td "07572395789" at bounding box center [815, 686] width 218 height 64
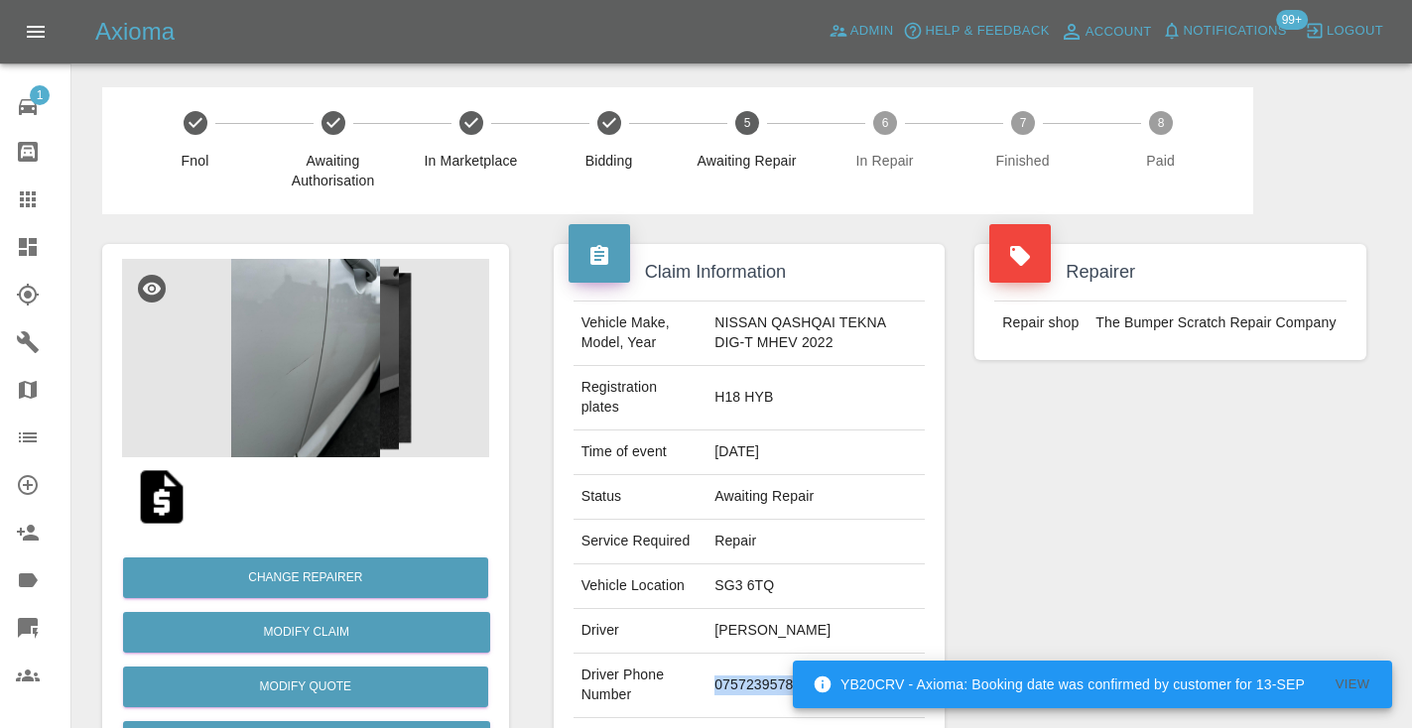
copy td "07572395789"
click at [956, 576] on div "Claim Information Vehicle Make, Model, Year NISSAN QASHQAI TEKNA DIG-T MHEV 202…" at bounding box center [750, 520] width 422 height 612
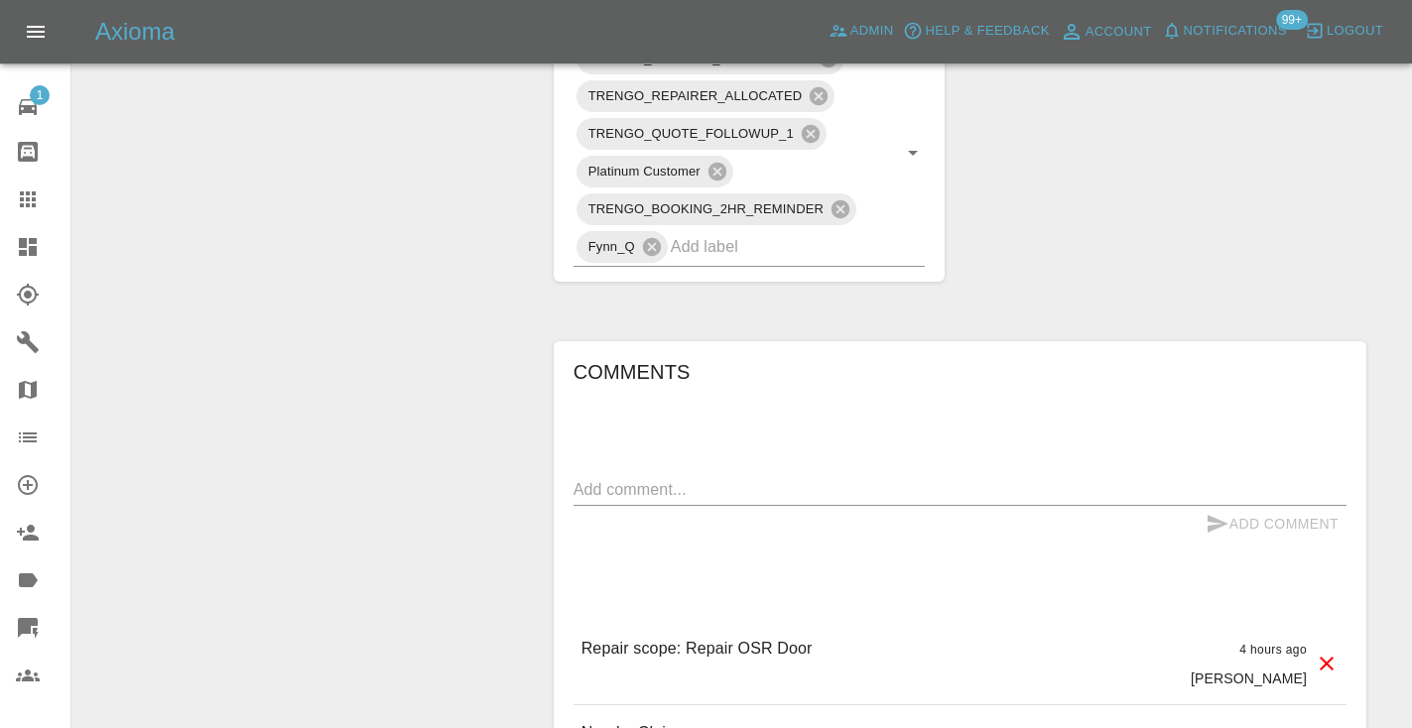
scroll to position [1155, 0]
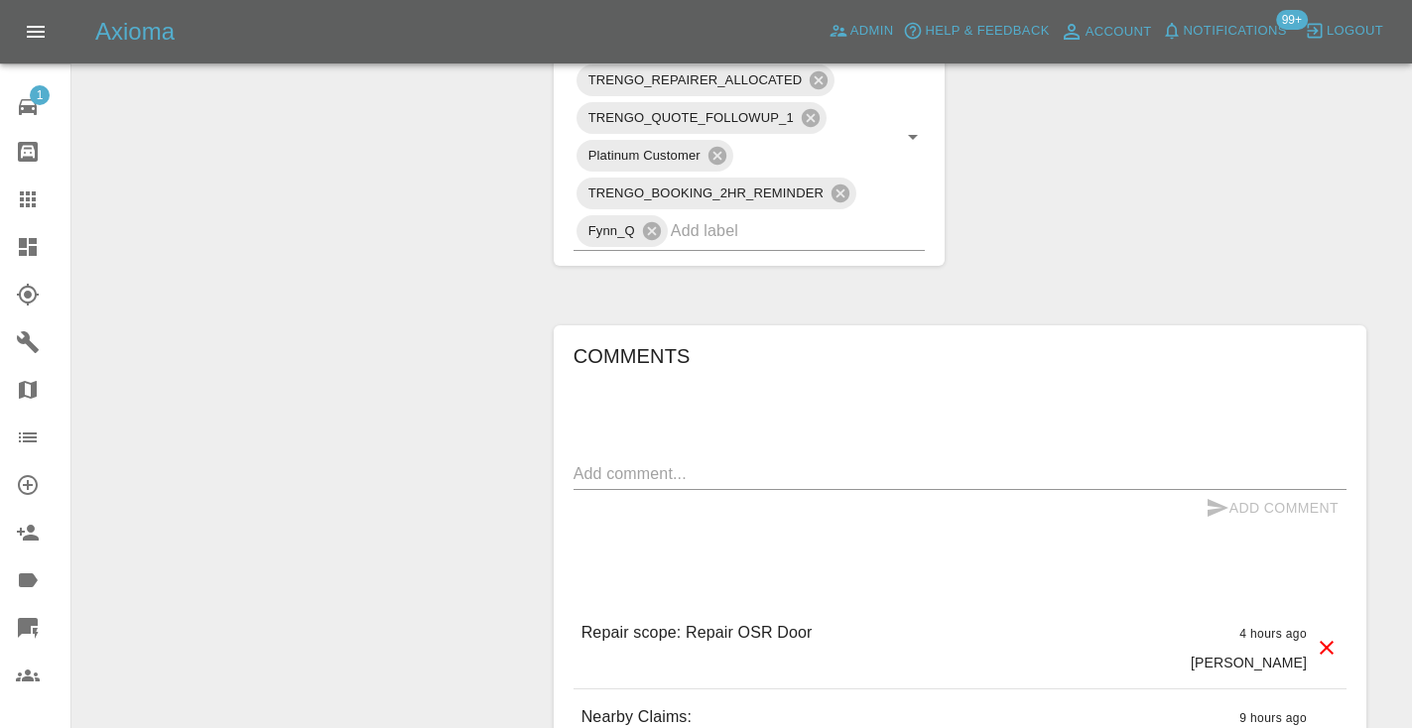
click at [652, 462] on textarea at bounding box center [959, 473] width 773 height 23
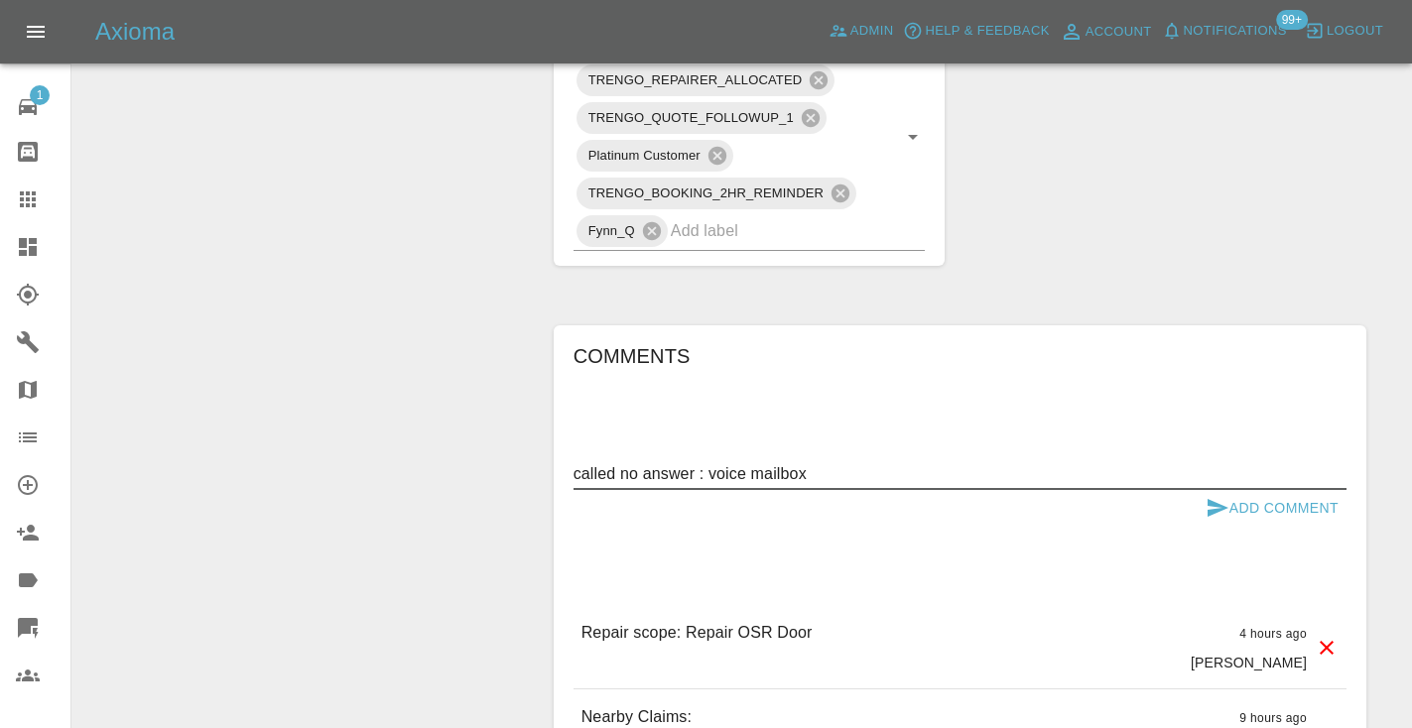
type textarea "called no answer : voice mailbox"
click at [1210, 508] on icon "submit" at bounding box center [1217, 508] width 24 height 24
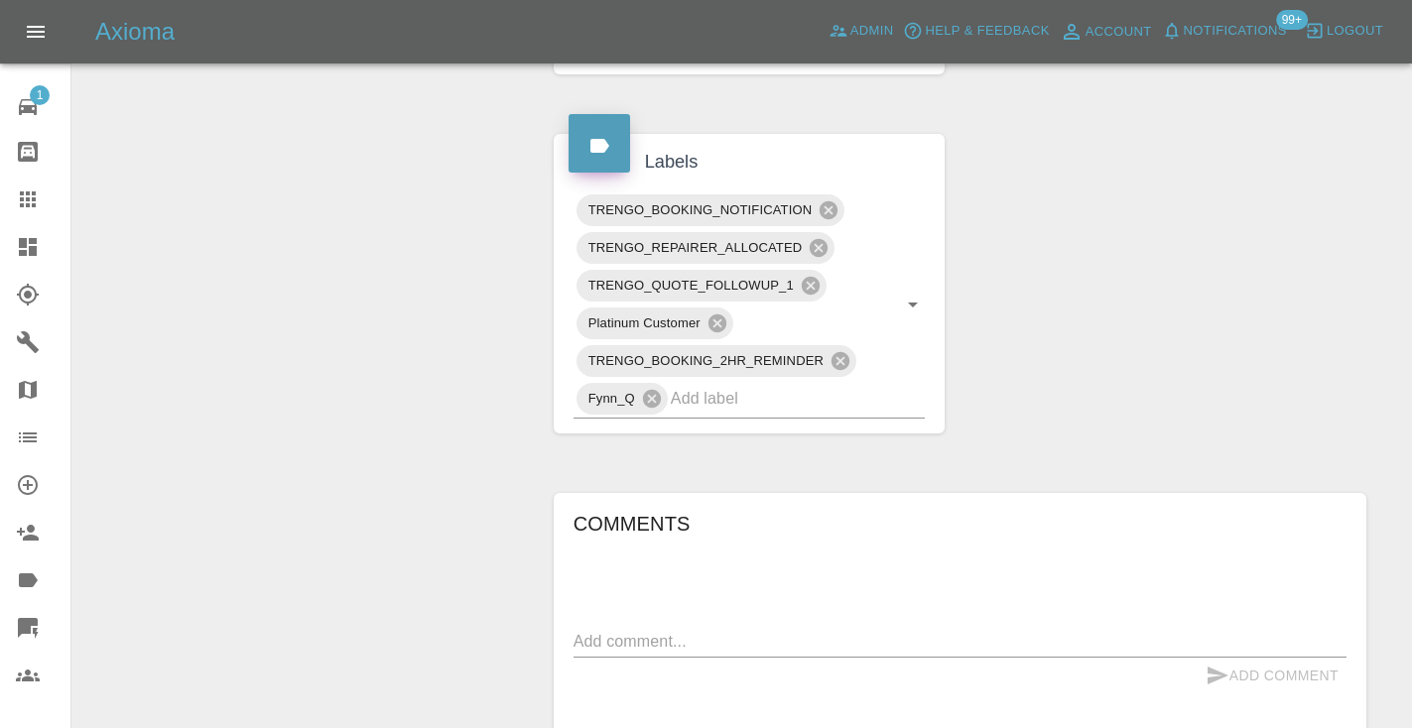
scroll to position [971, 0]
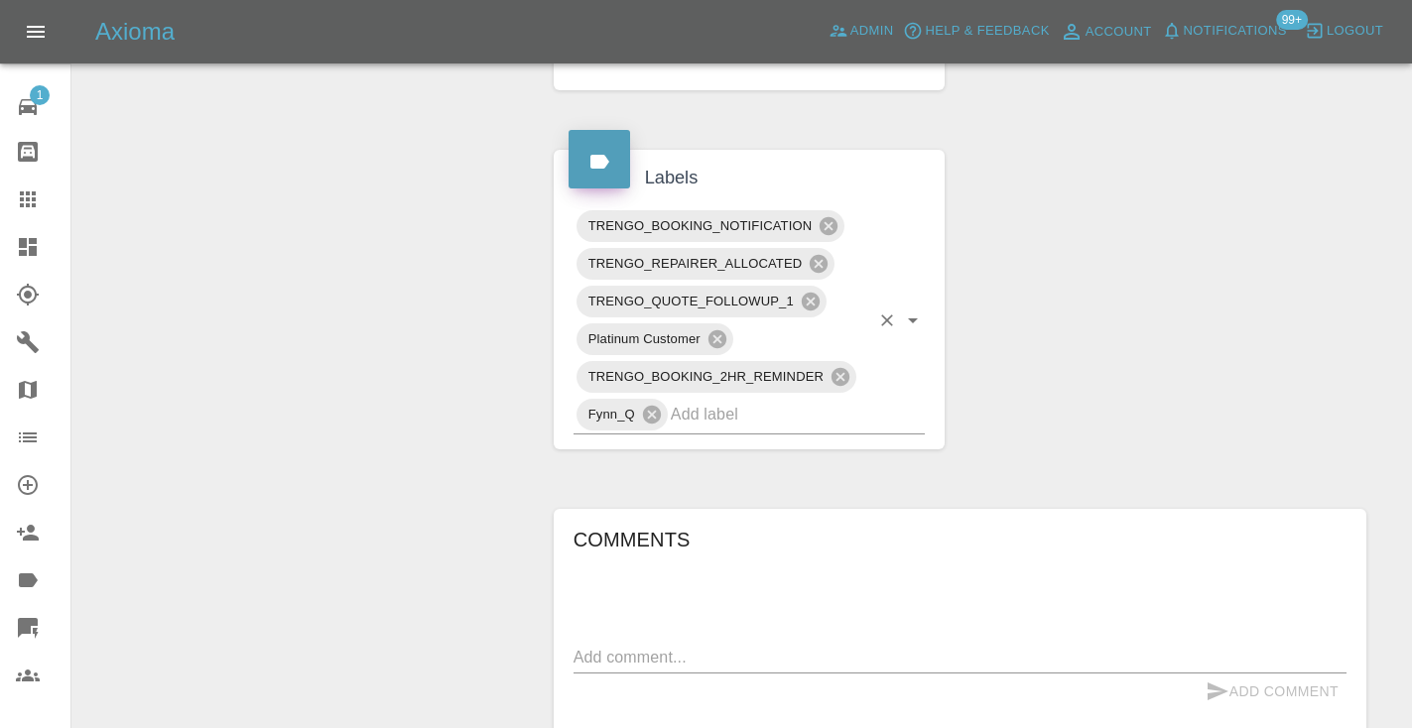
click at [787, 420] on input "text" at bounding box center [770, 414] width 199 height 31
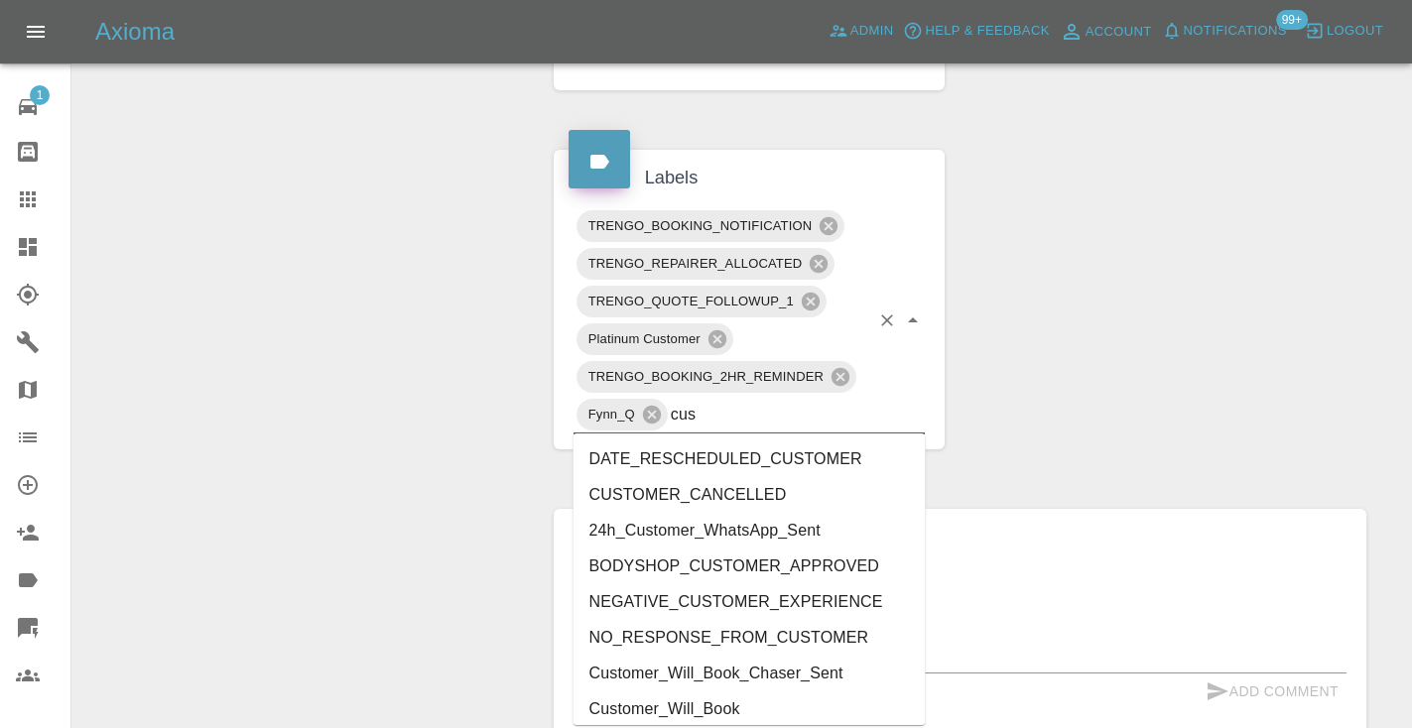
type input "cust"
click at [742, 704] on li "Customer_Will_Book" at bounding box center [749, 710] width 352 height 36
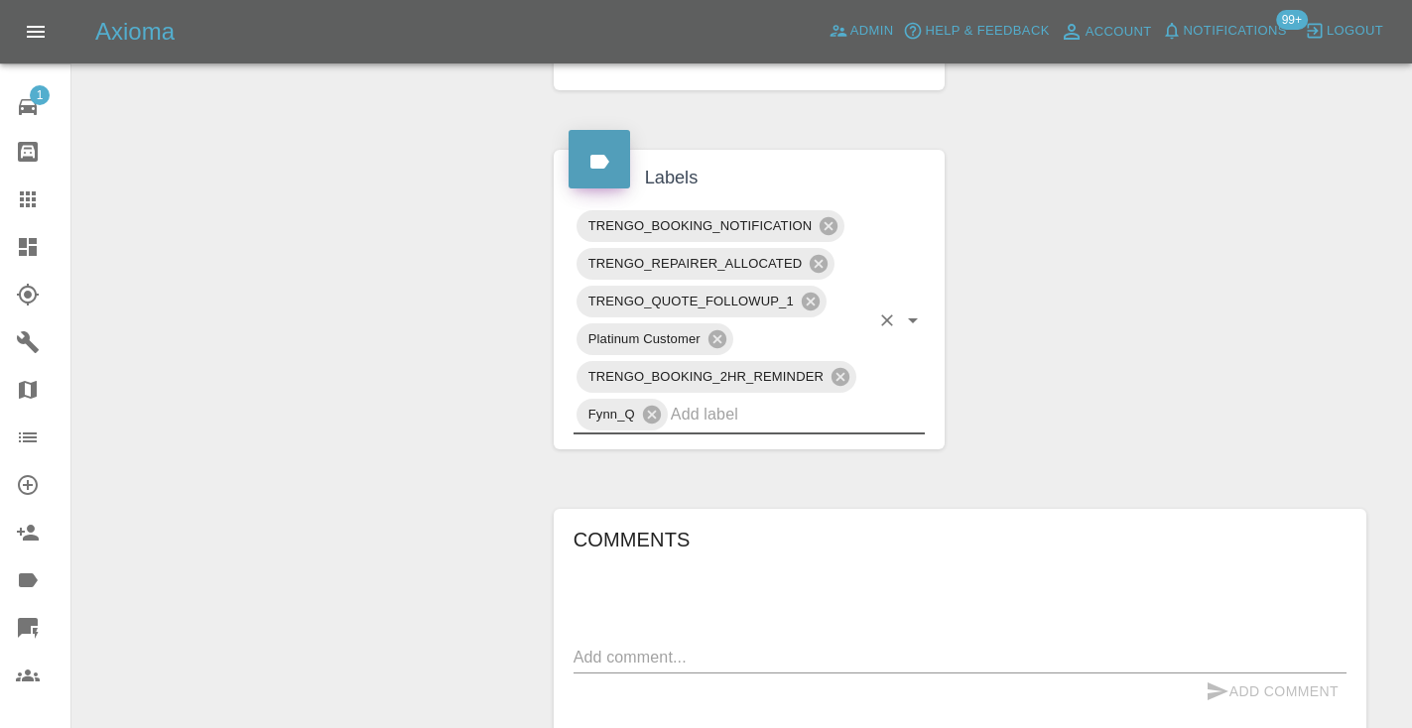
click at [300, 419] on div "Change Repairer Modify Claim Modify Quote Rollback Submit Payment Archive" at bounding box center [305, 250] width 437 height 2014
click at [41, 201] on div at bounding box center [44, 200] width 56 height 24
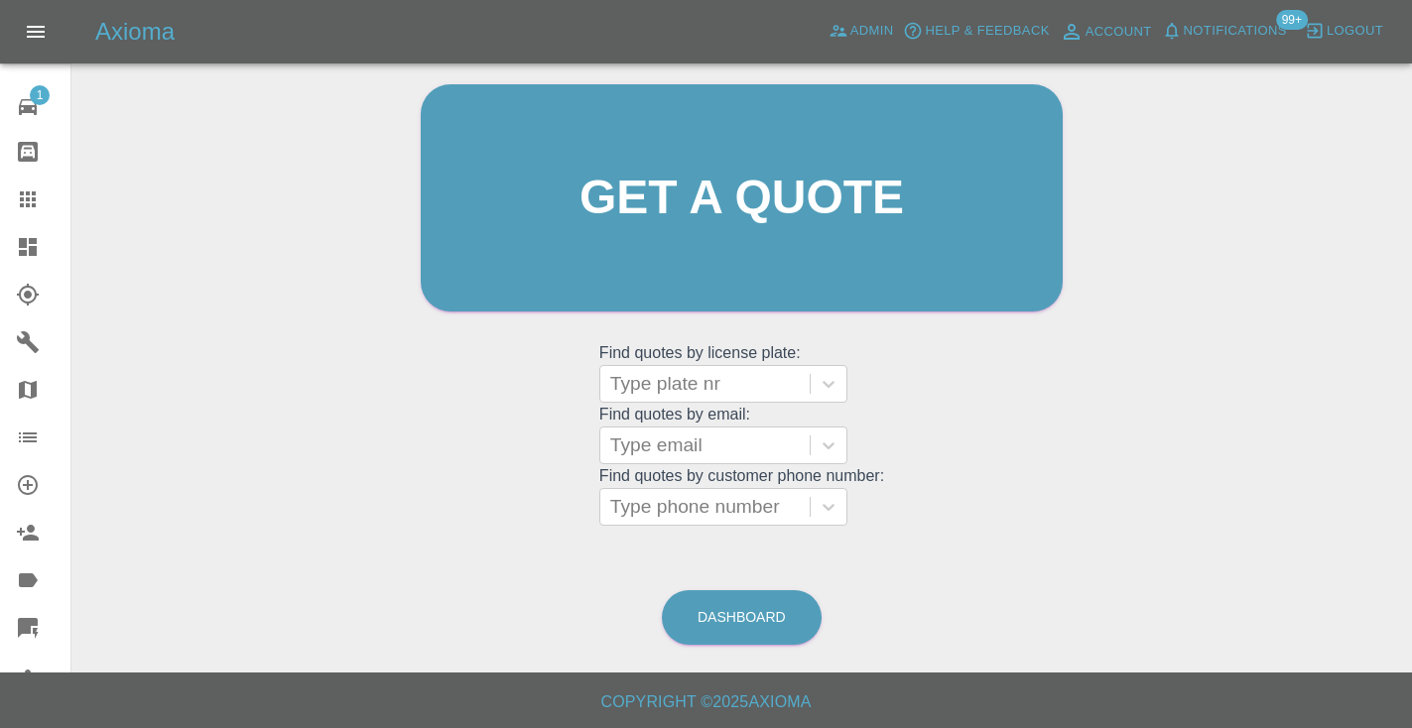
scroll to position [134, 0]
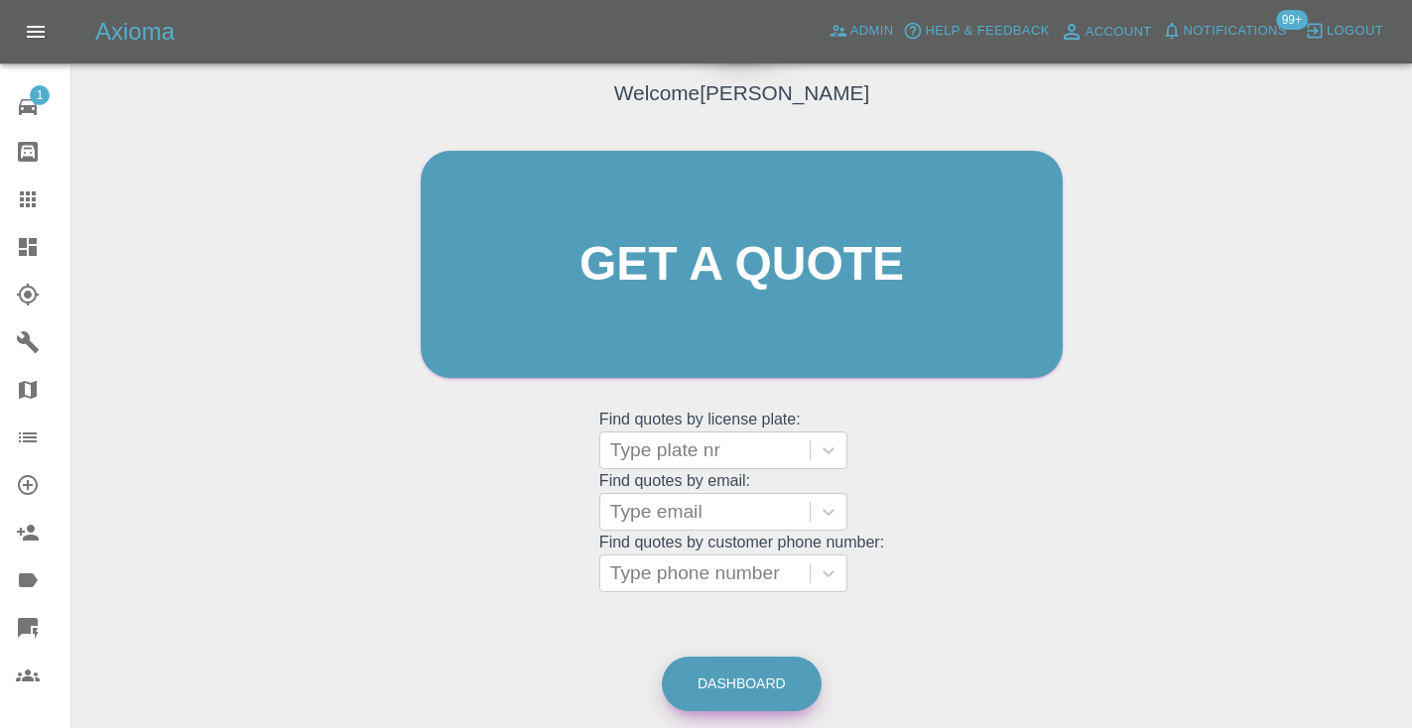
click at [777, 690] on link "Dashboard" at bounding box center [742, 684] width 160 height 55
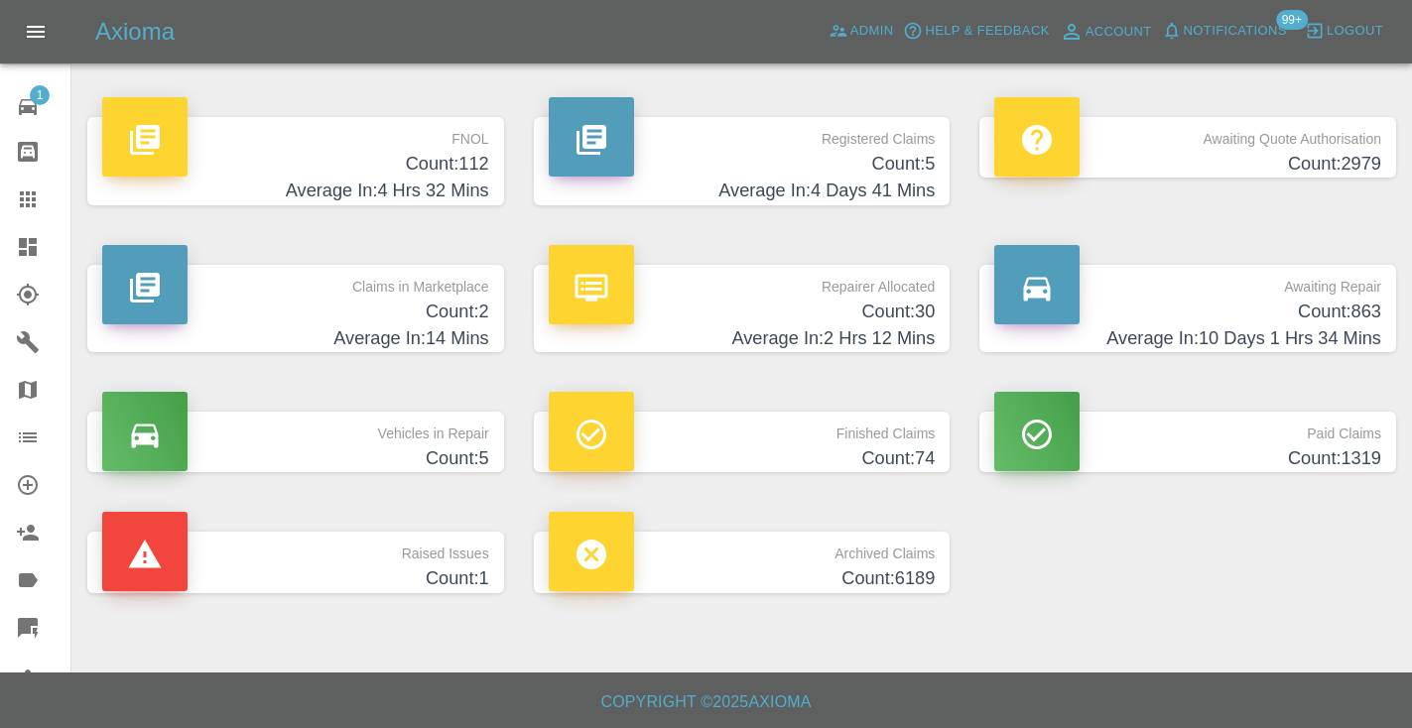
click at [1337, 331] on h4 "Average In: 10 Days 1 Hrs 34 Mins" at bounding box center [1187, 338] width 387 height 27
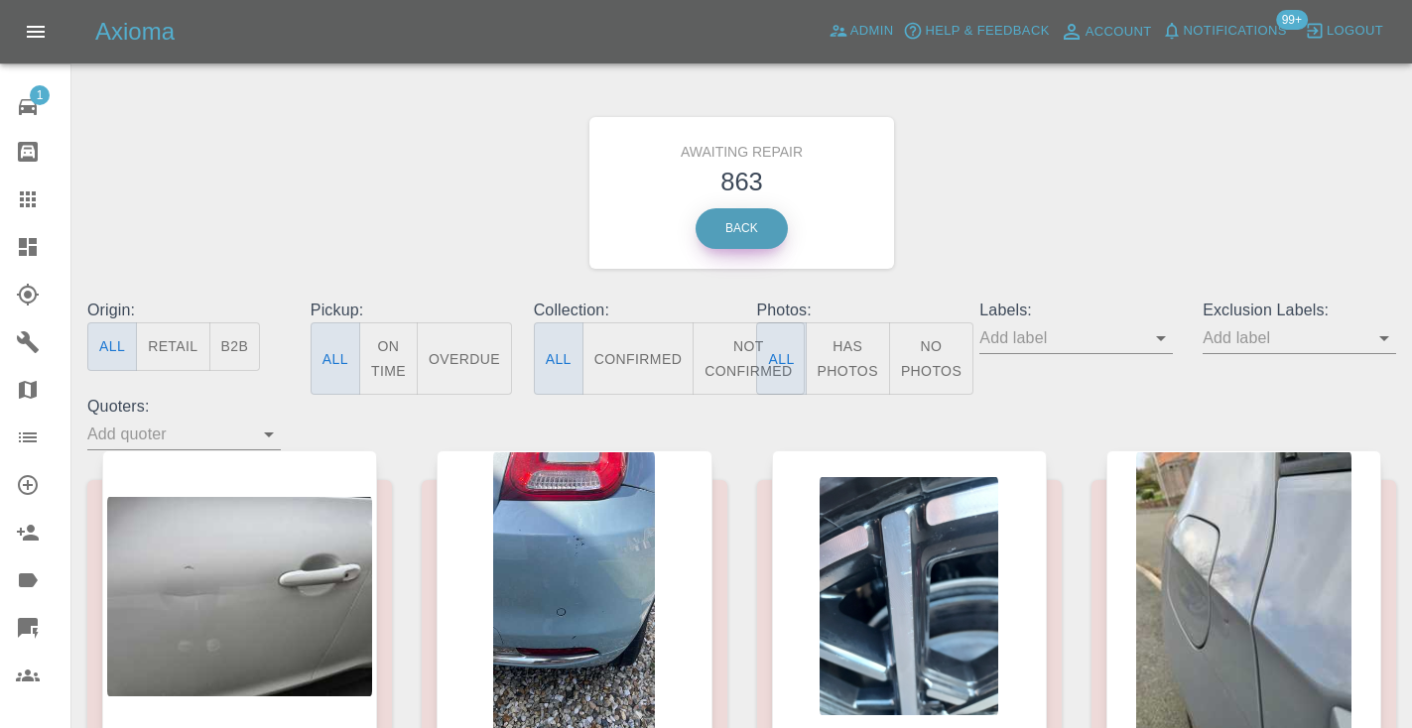
click at [729, 213] on link "Back" at bounding box center [742, 228] width 92 height 41
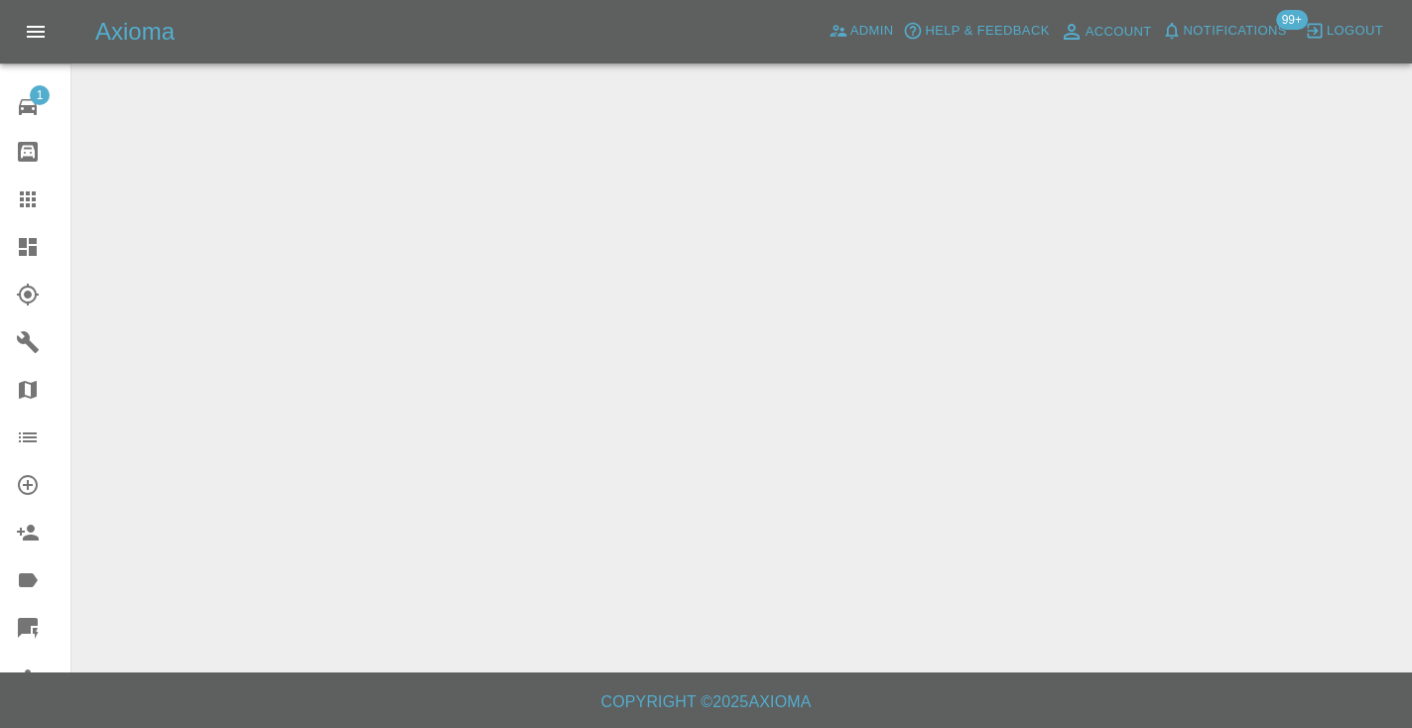
click at [758, 237] on main at bounding box center [706, 336] width 1412 height 673
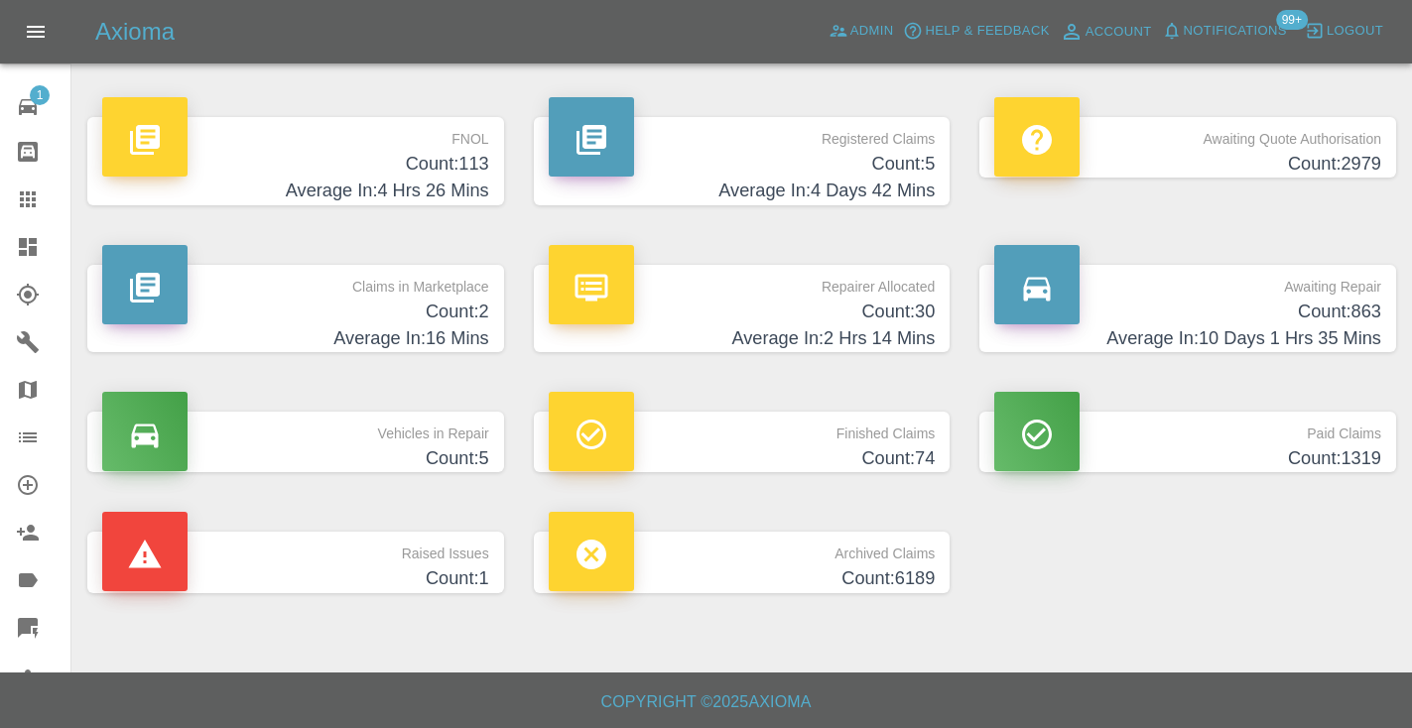
click at [1325, 335] on h4 "Average In: 10 Days 1 Hrs 35 Mins" at bounding box center [1187, 338] width 387 height 27
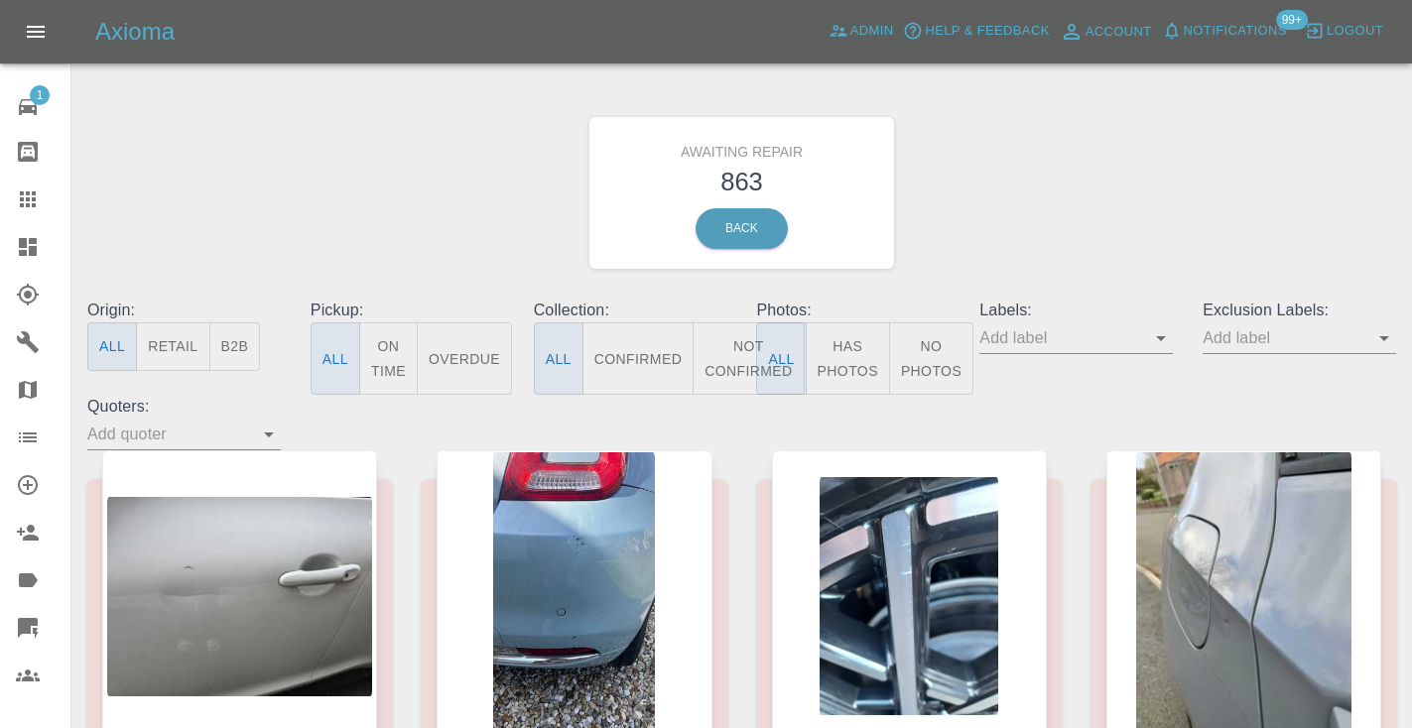
click at [747, 368] on button "Not Confirmed" at bounding box center [748, 358] width 111 height 72
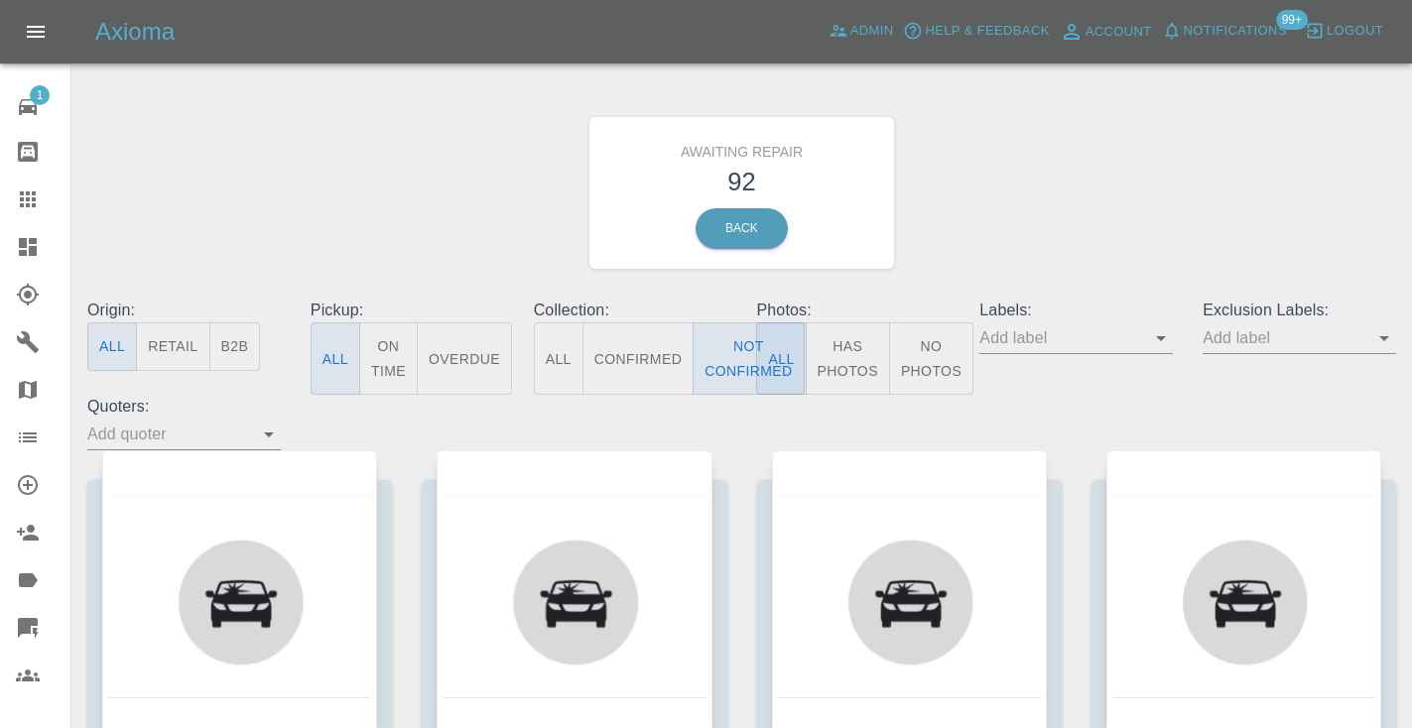
click at [1085, 196] on div "Awaiting Repair 92 Back" at bounding box center [741, 192] width 1338 height 211
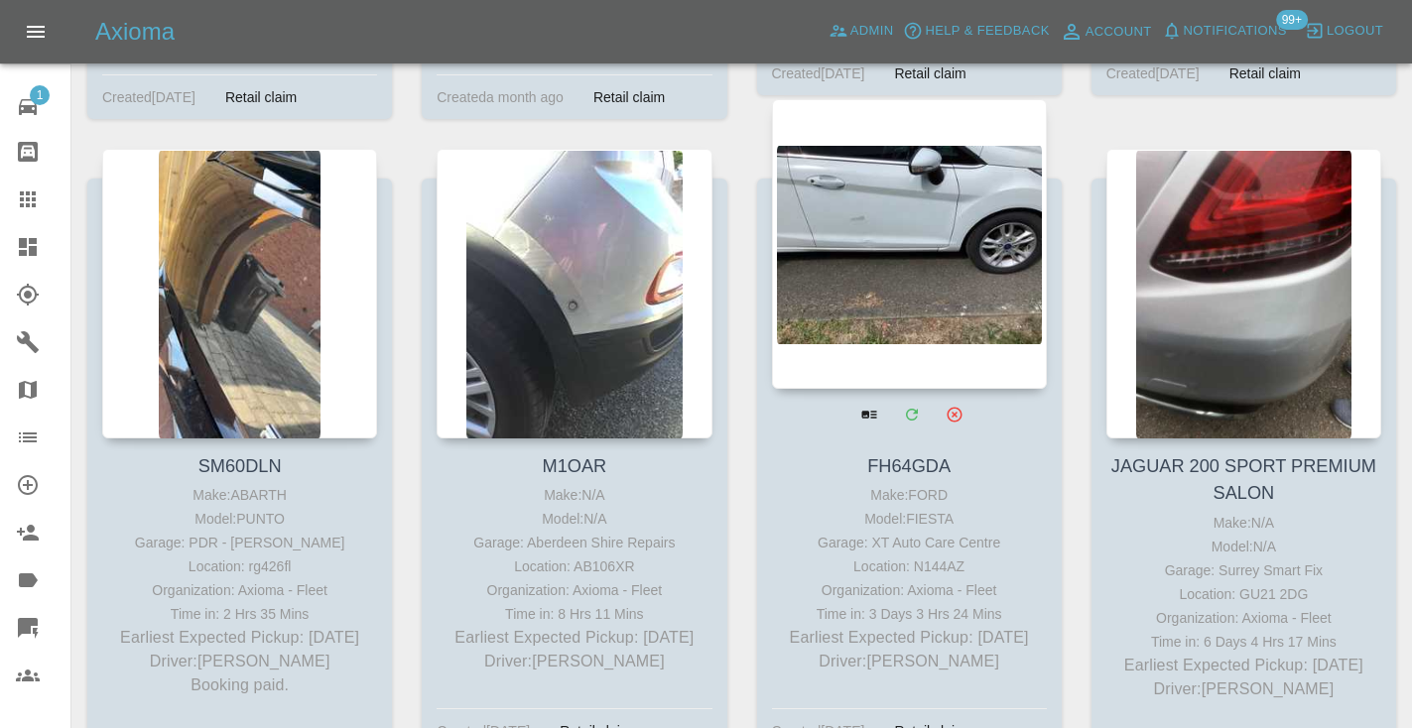
scroll to position [11387, 0]
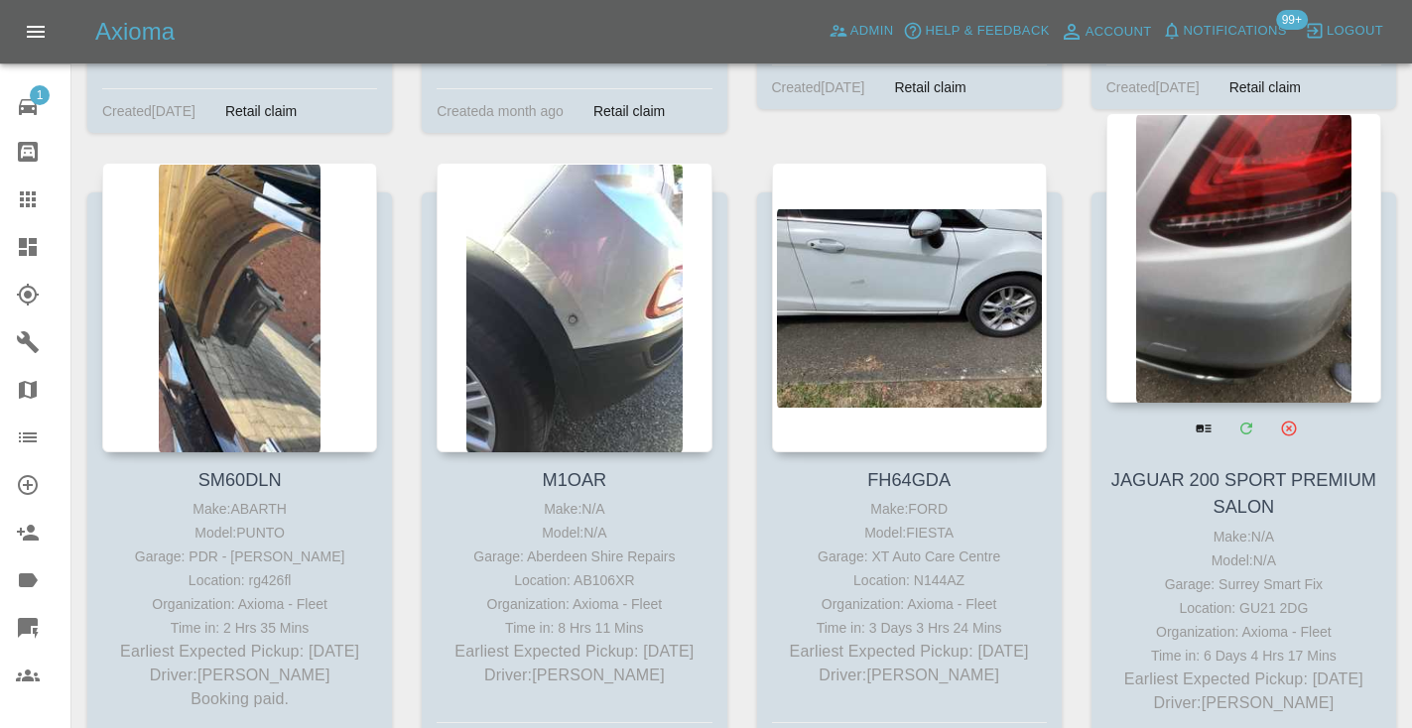
click at [1172, 144] on div at bounding box center [1243, 258] width 275 height 290
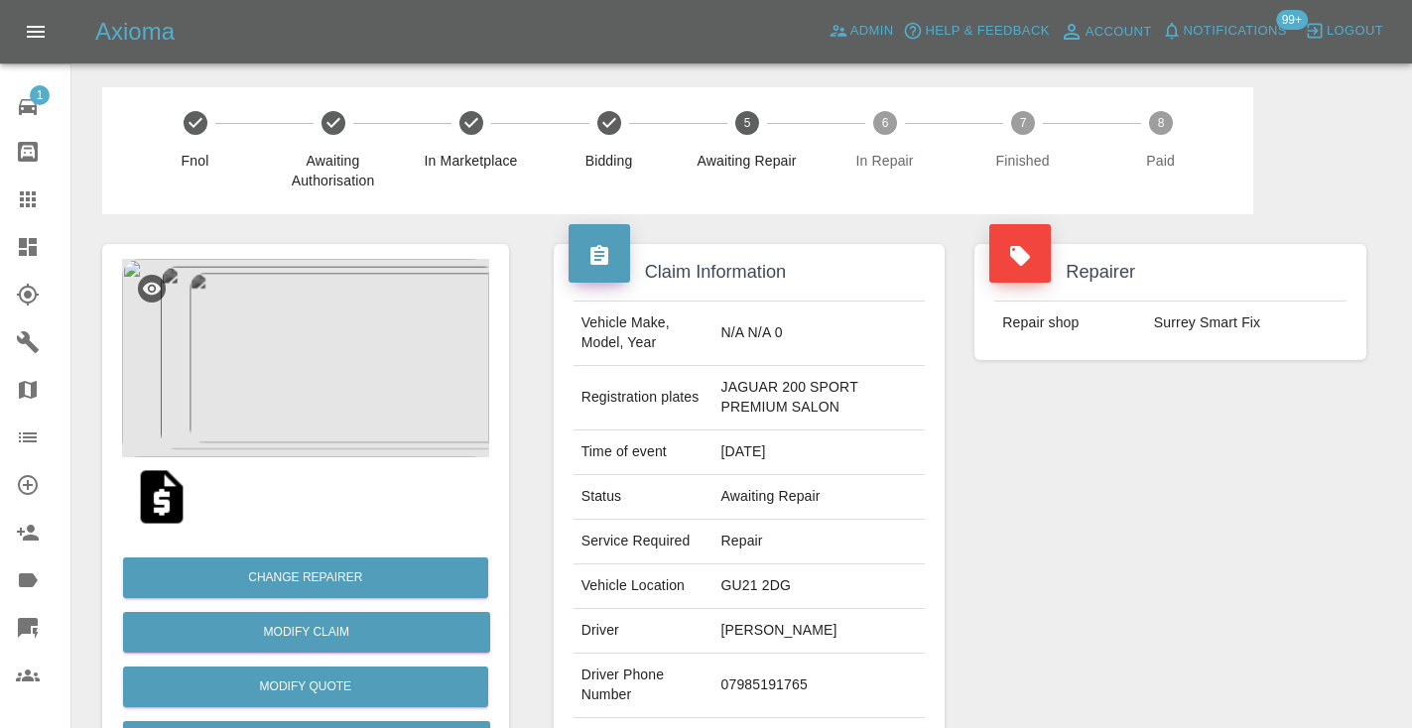
click at [775, 670] on td "07985191765" at bounding box center [819, 686] width 212 height 64
copy td "07985191765"
click at [1230, 506] on div "Repairer Repair shop Surrey Smart Fix" at bounding box center [1170, 520] width 422 height 612
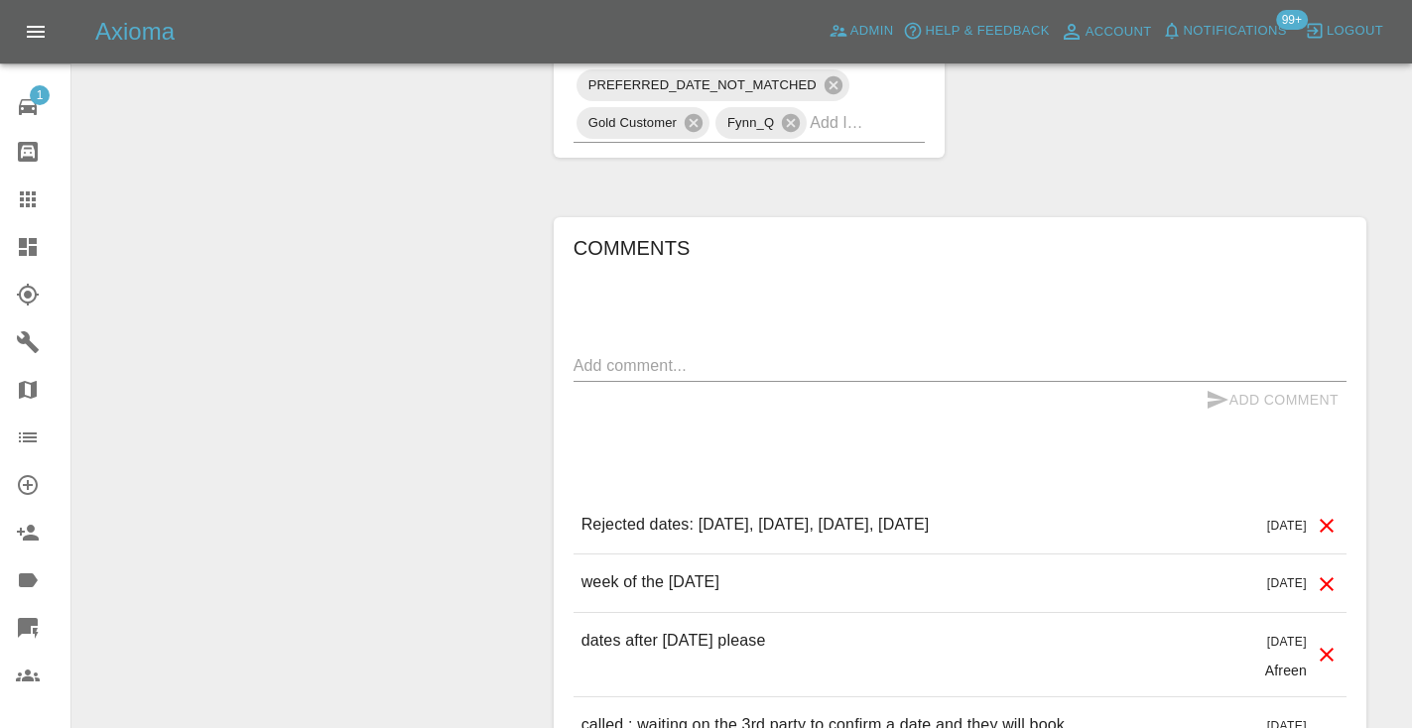
scroll to position [1505, 0]
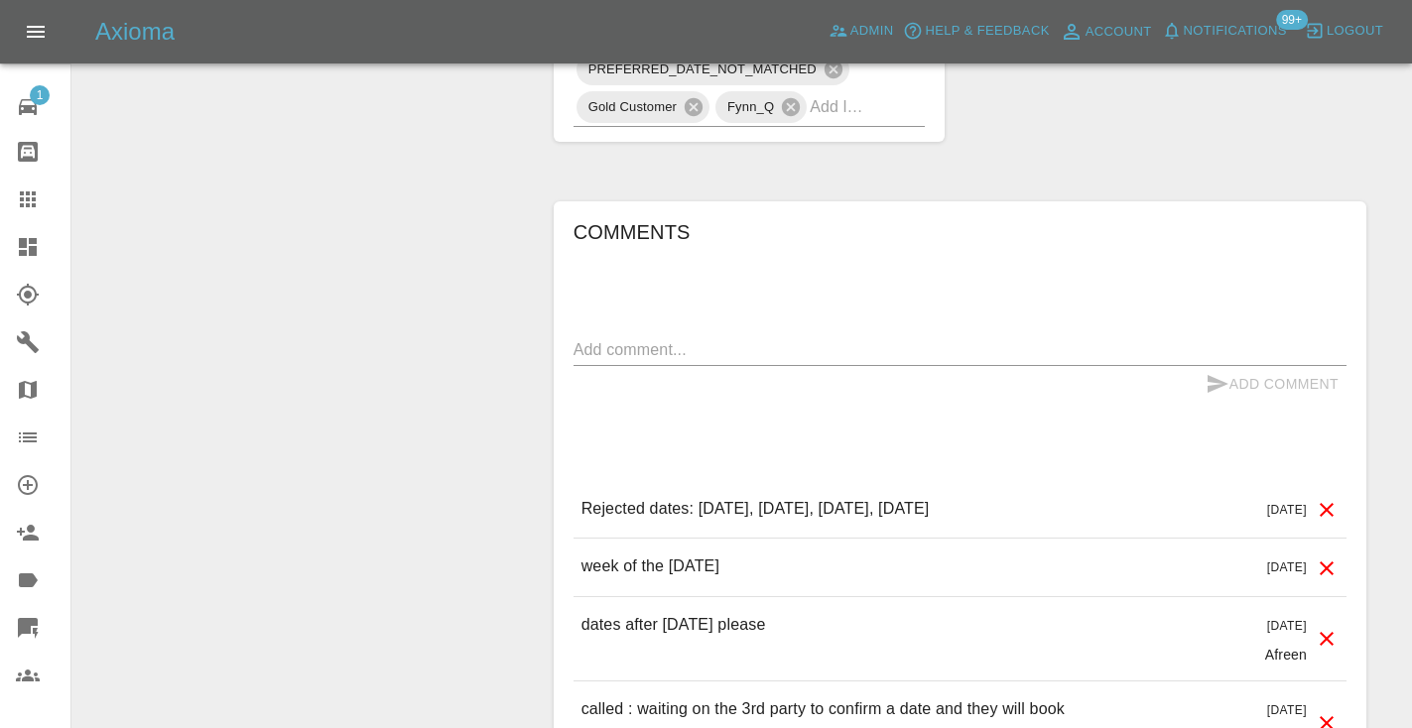
click at [654, 354] on textarea at bounding box center [959, 349] width 773 height 23
type textarea "called no answer : voice mailbox"
click at [1219, 370] on button "Add Comment" at bounding box center [1272, 384] width 149 height 37
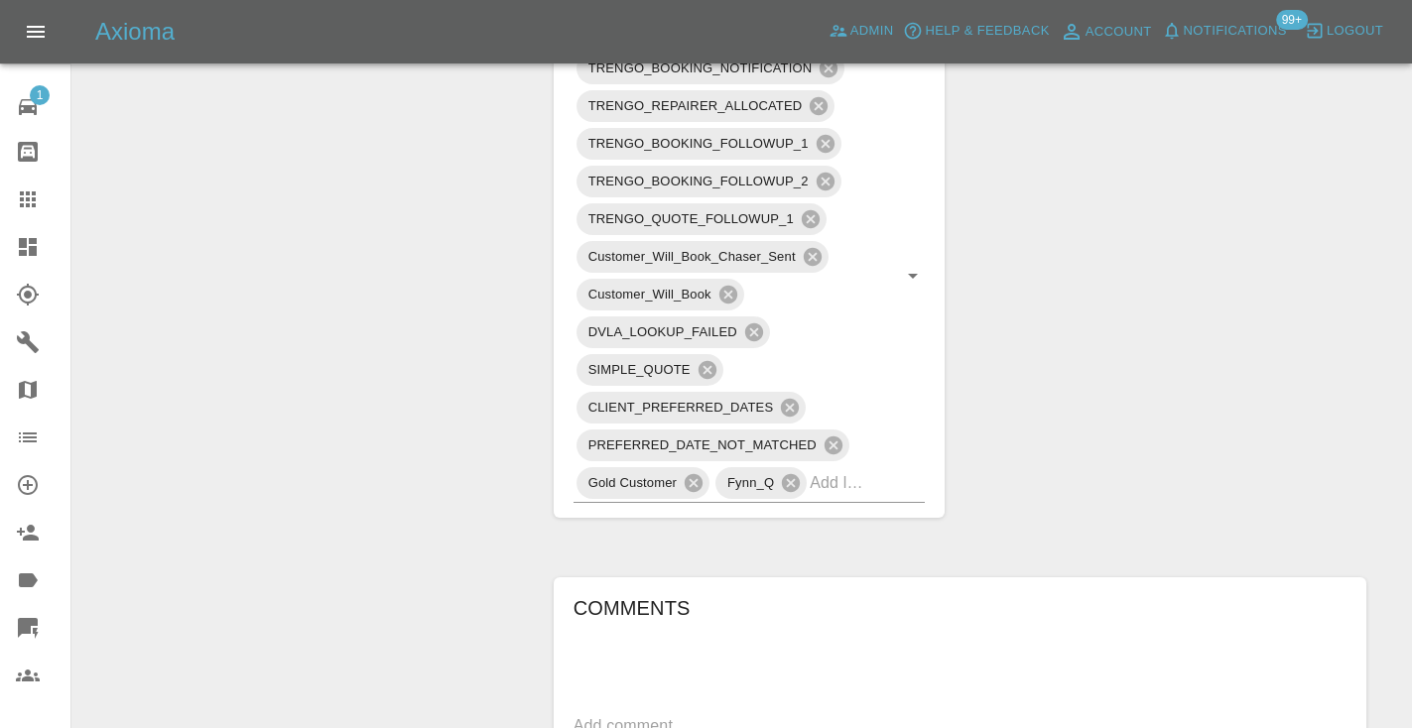
scroll to position [1078, 0]
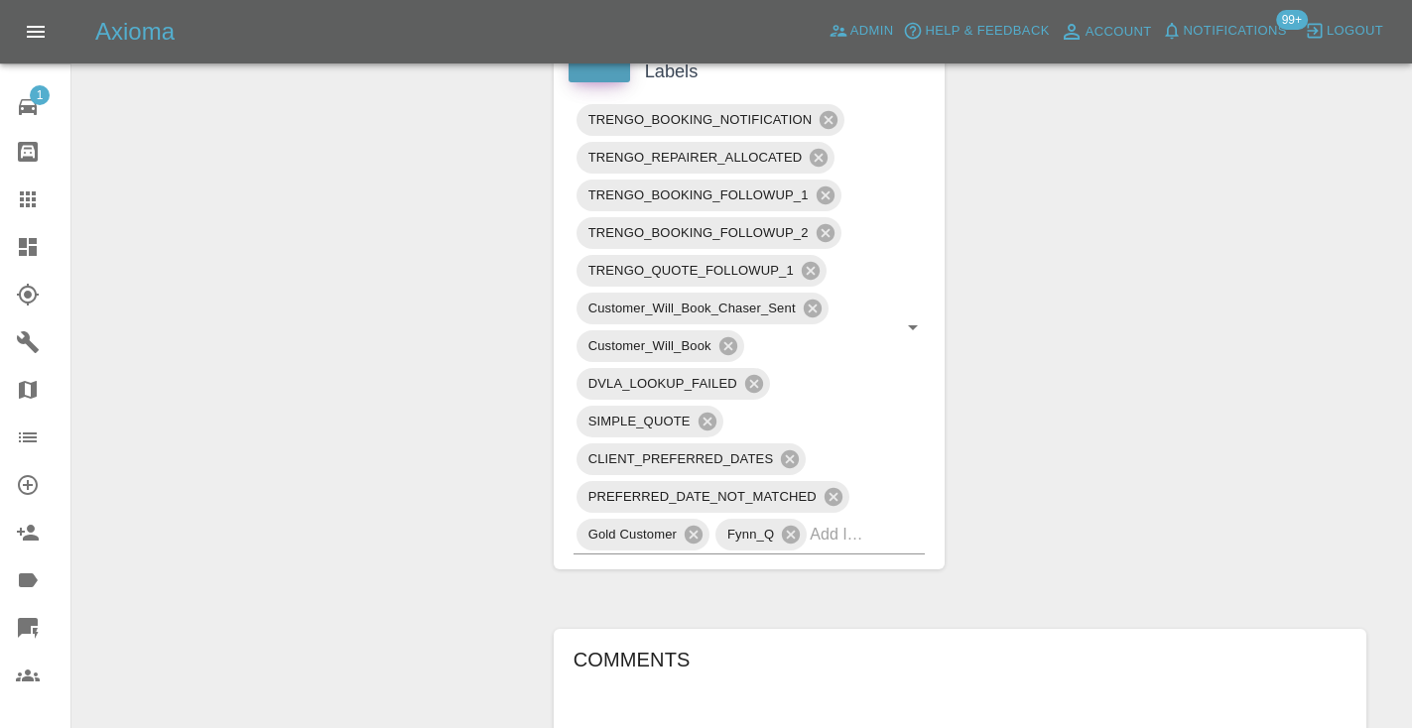
click at [19, 196] on icon at bounding box center [28, 200] width 24 height 24
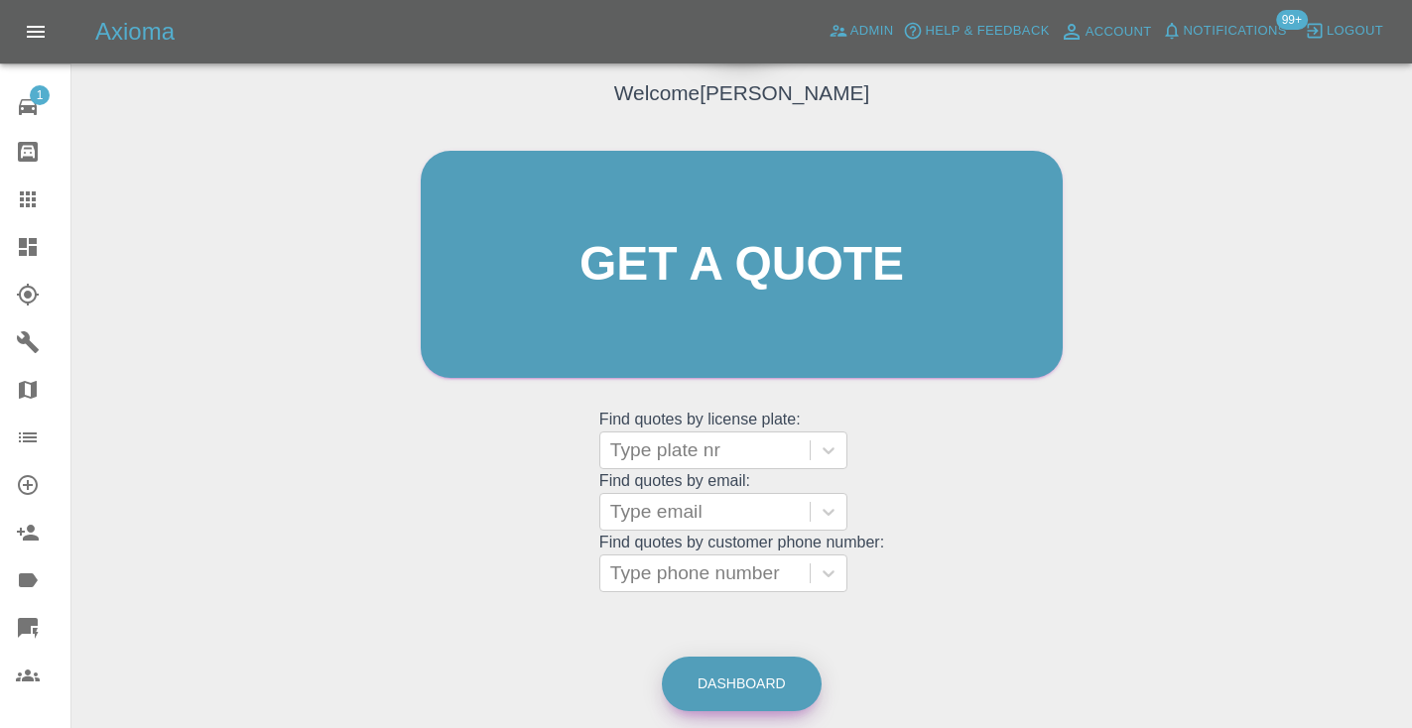
click at [740, 668] on link "Dashboard" at bounding box center [742, 684] width 160 height 55
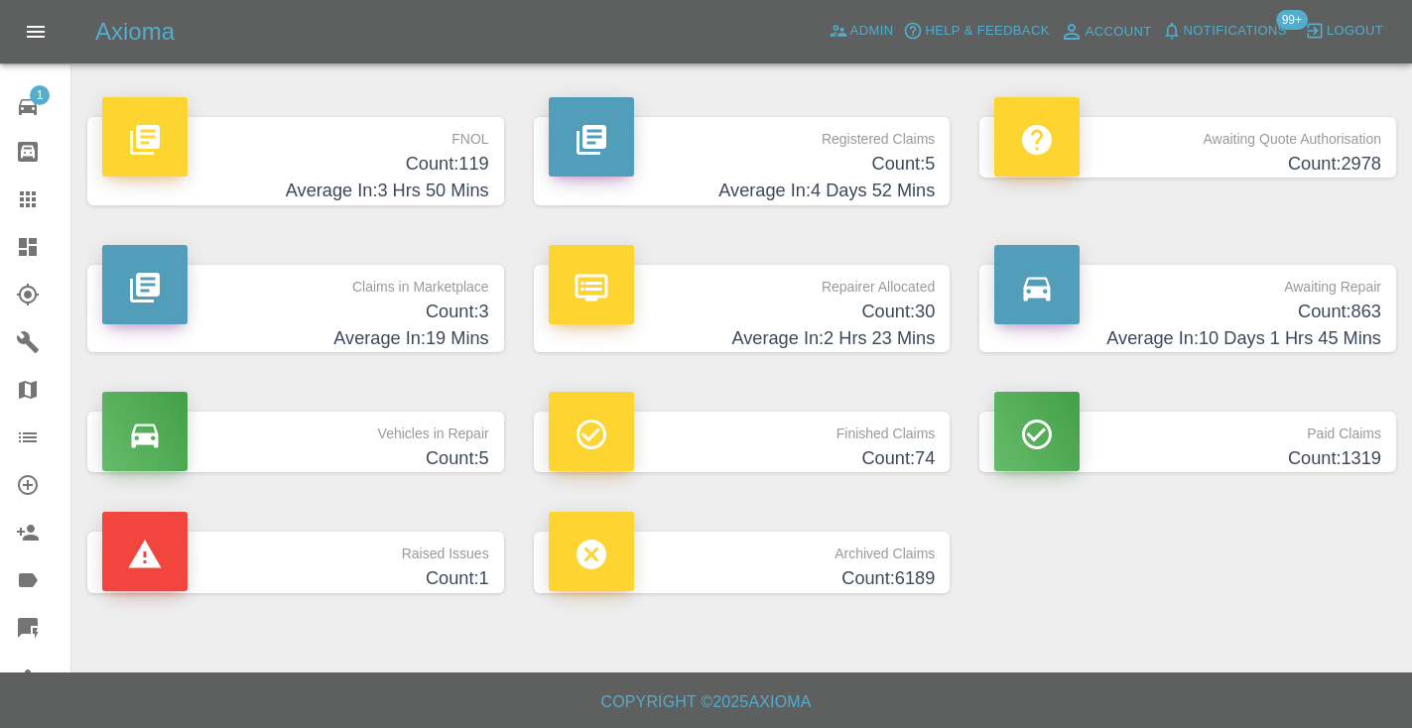
click at [1345, 314] on h4 "Count: 863" at bounding box center [1187, 312] width 387 height 27
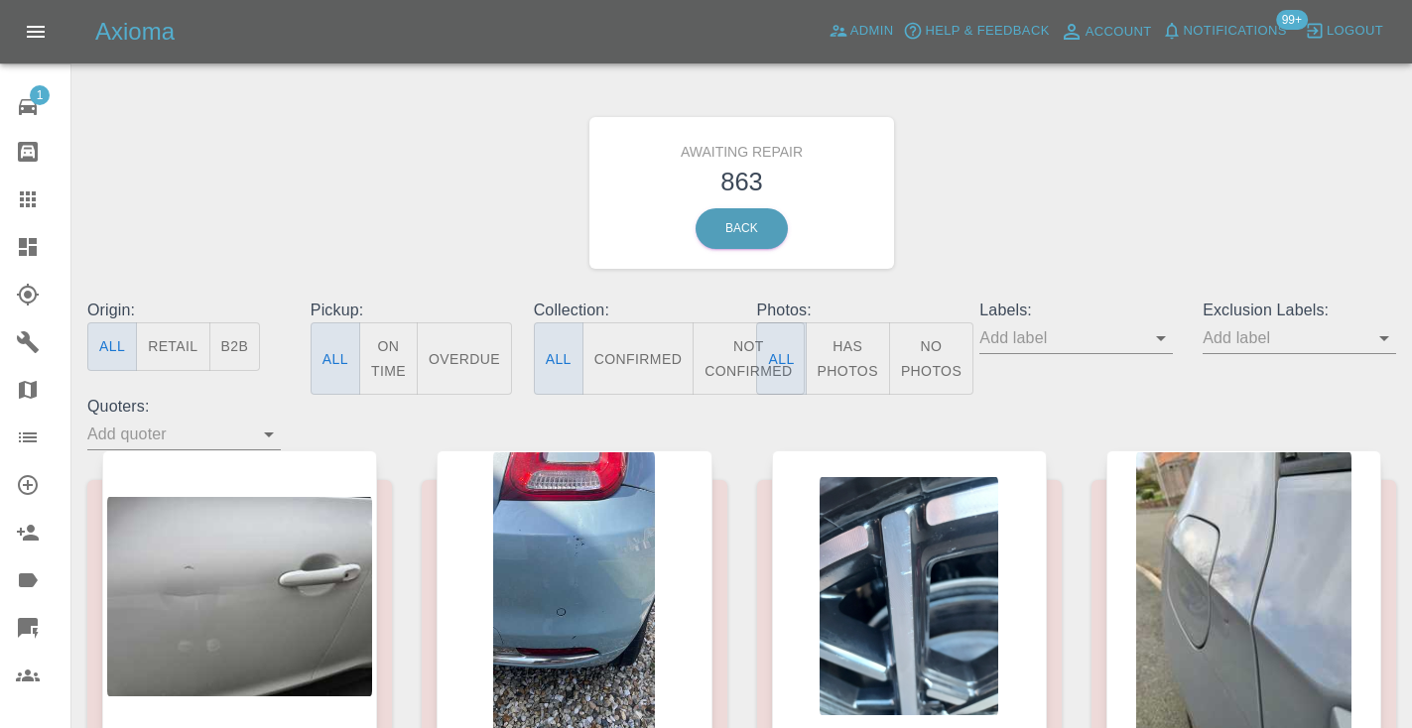
click at [720, 374] on button "Not Confirmed" at bounding box center [748, 358] width 111 height 72
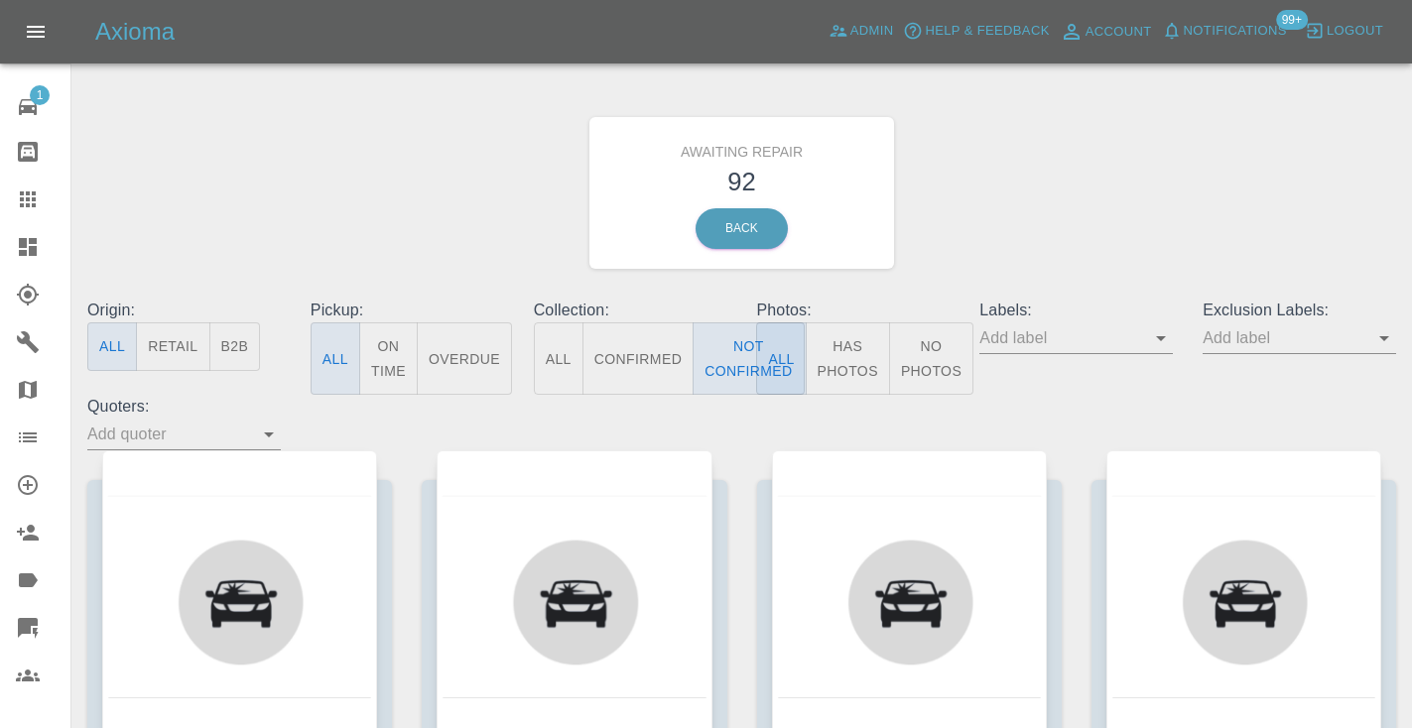
click at [1043, 231] on div "Awaiting Repair 92 Back" at bounding box center [741, 192] width 1338 height 211
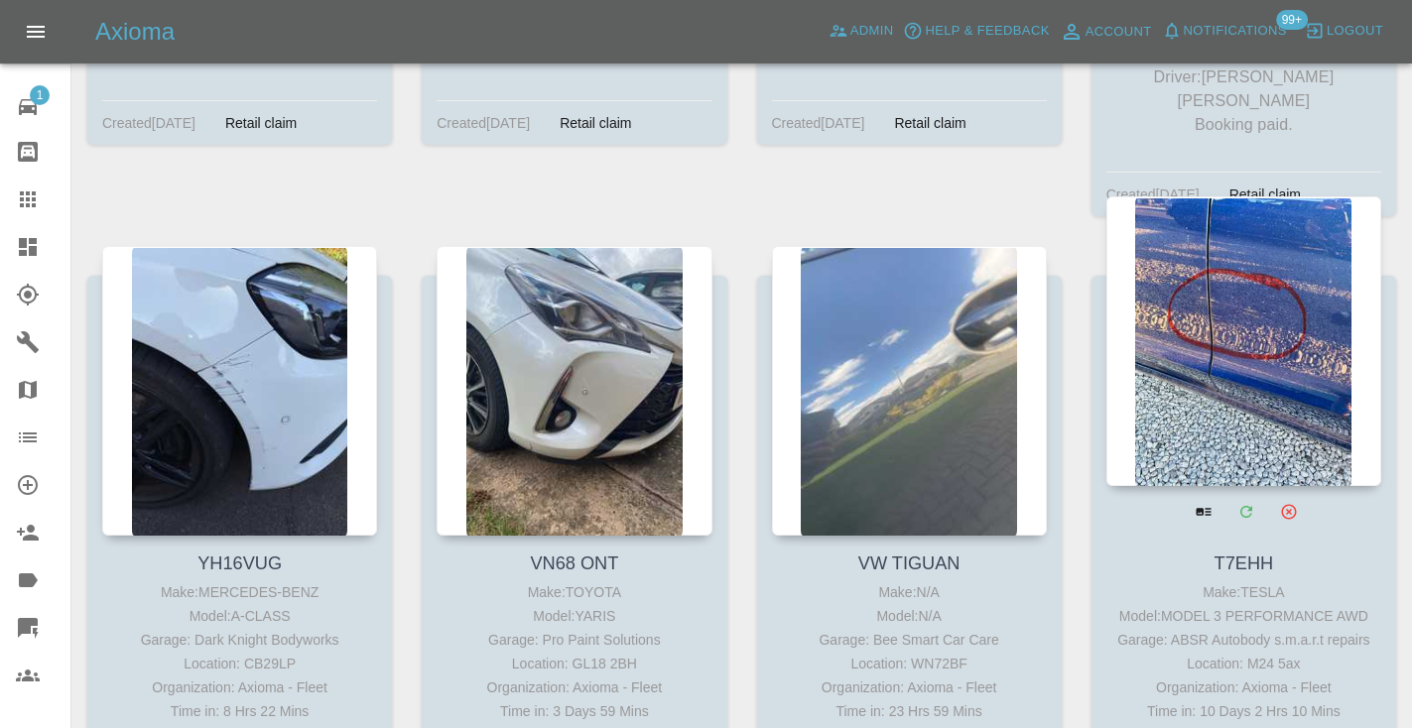
scroll to position [14592, 0]
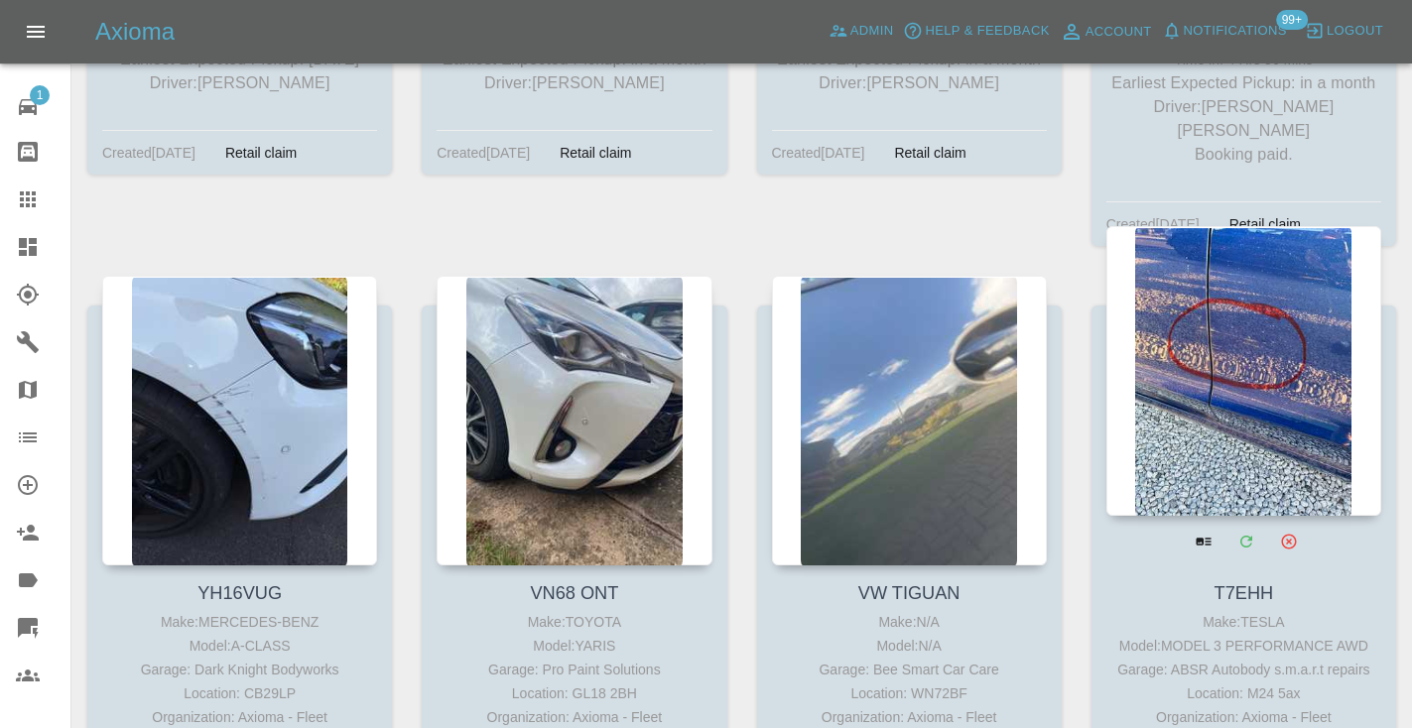
click at [1260, 249] on div at bounding box center [1243, 371] width 275 height 290
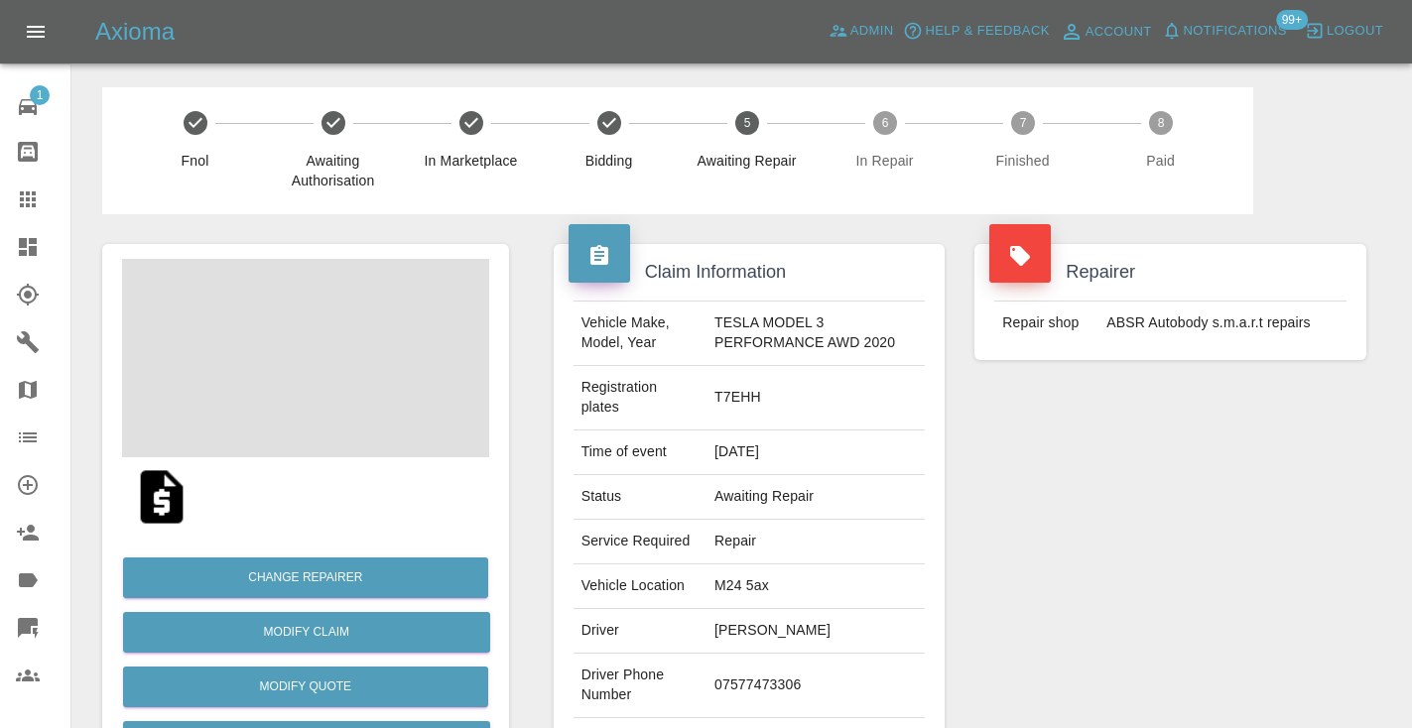
click at [748, 685] on td "07577473306" at bounding box center [815, 686] width 218 height 64
copy td "07577473306"
click at [1108, 551] on div "Repairer Repair shop ABSR Autobody s.m.a.r.t repairs" at bounding box center [1170, 520] width 422 height 612
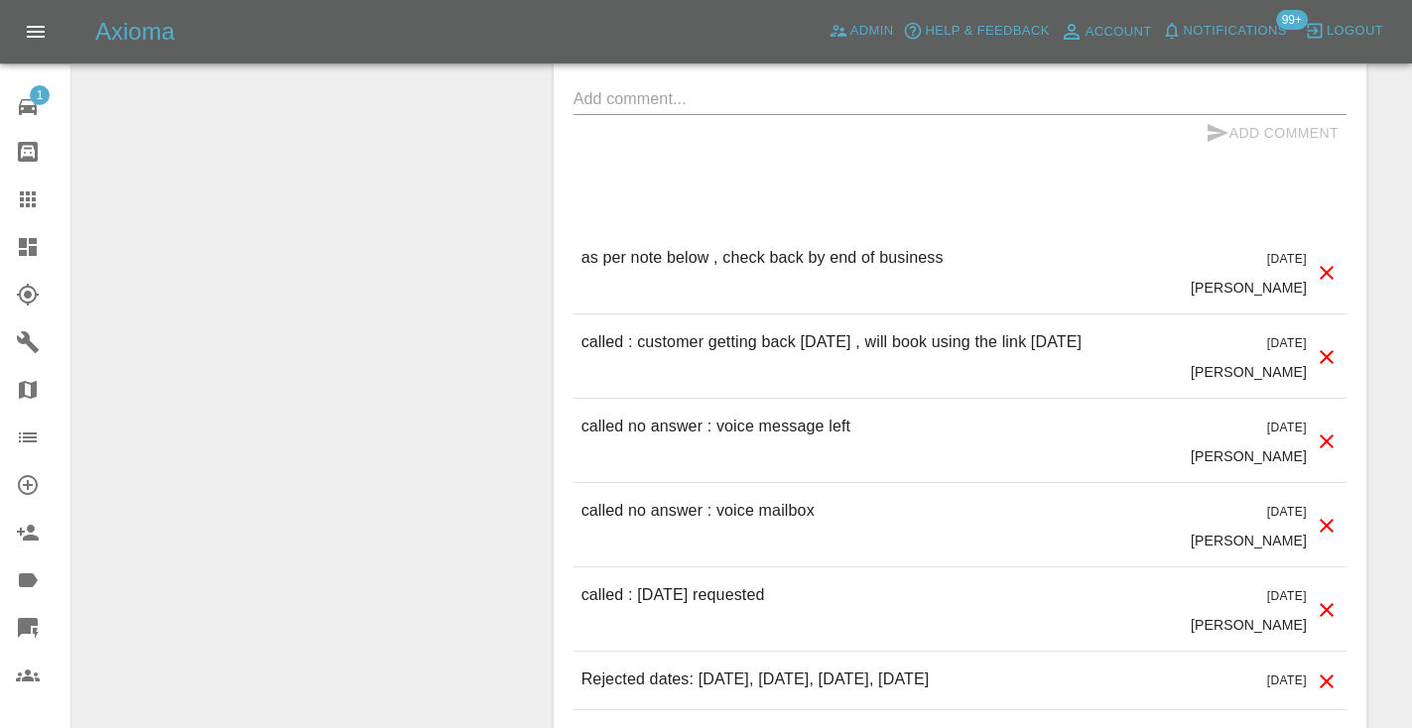
scroll to position [1834, 0]
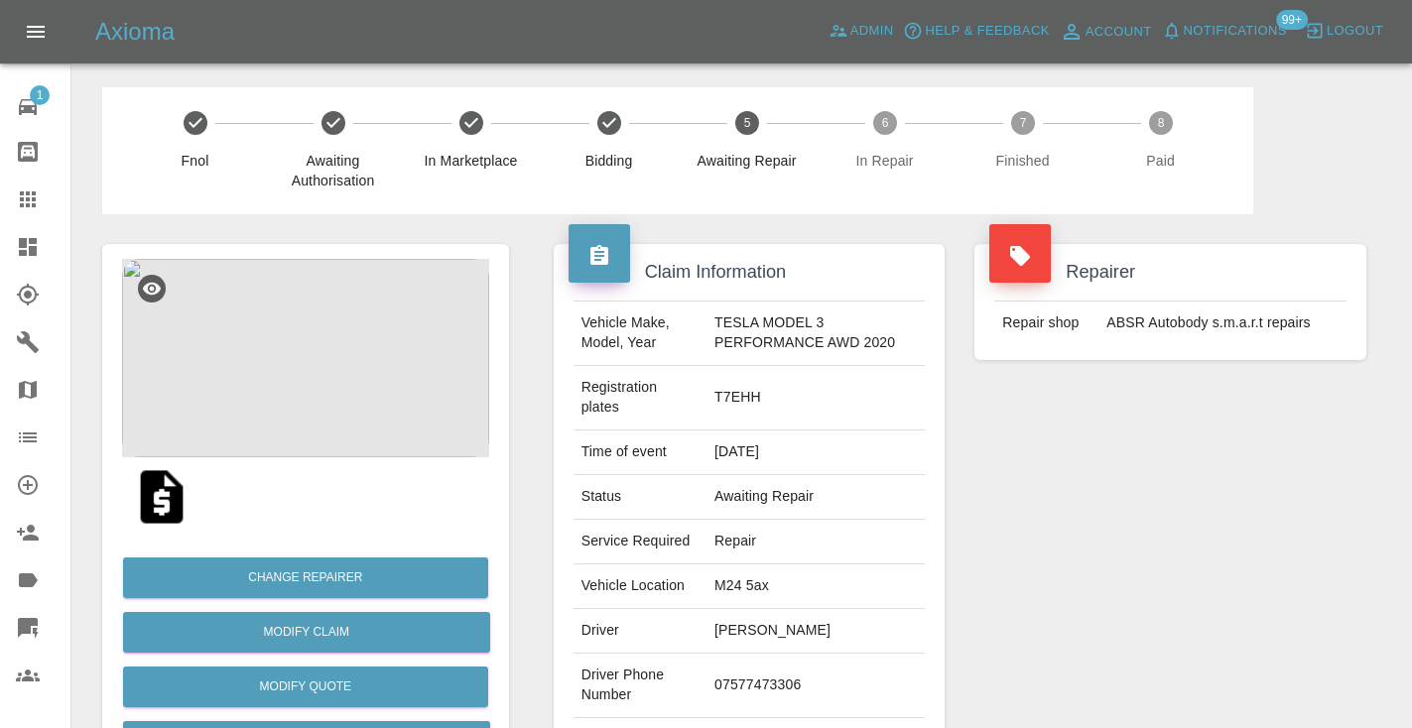
scroll to position [1834, 0]
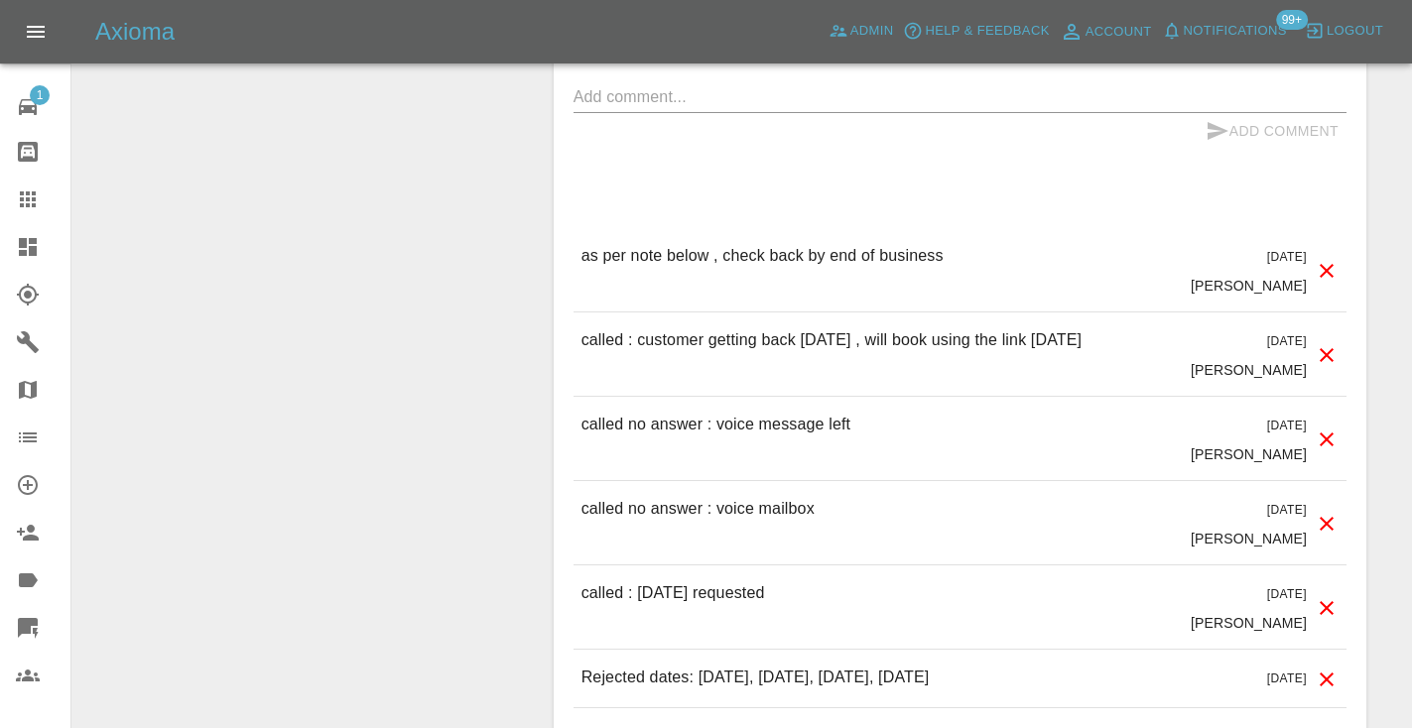
click at [639, 107] on div "x" at bounding box center [959, 97] width 773 height 32
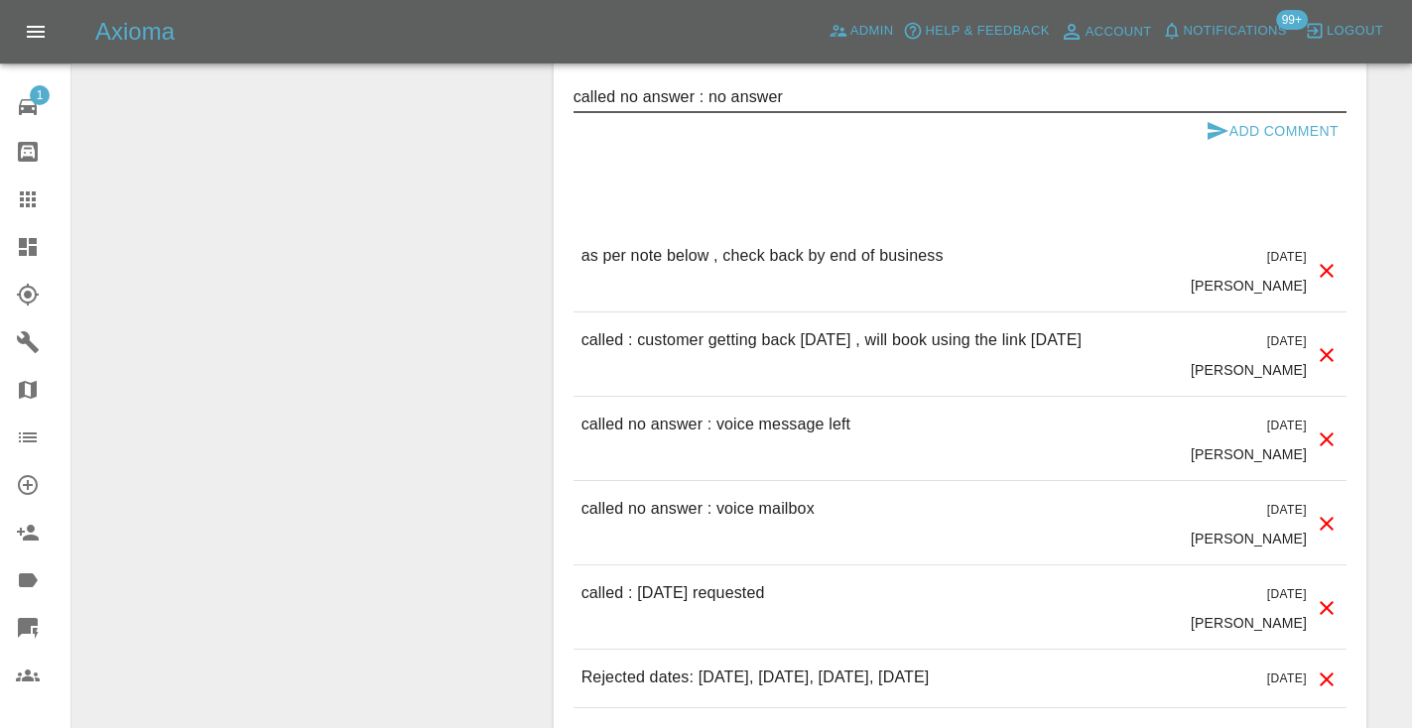
type textarea "called no answer : no answer"
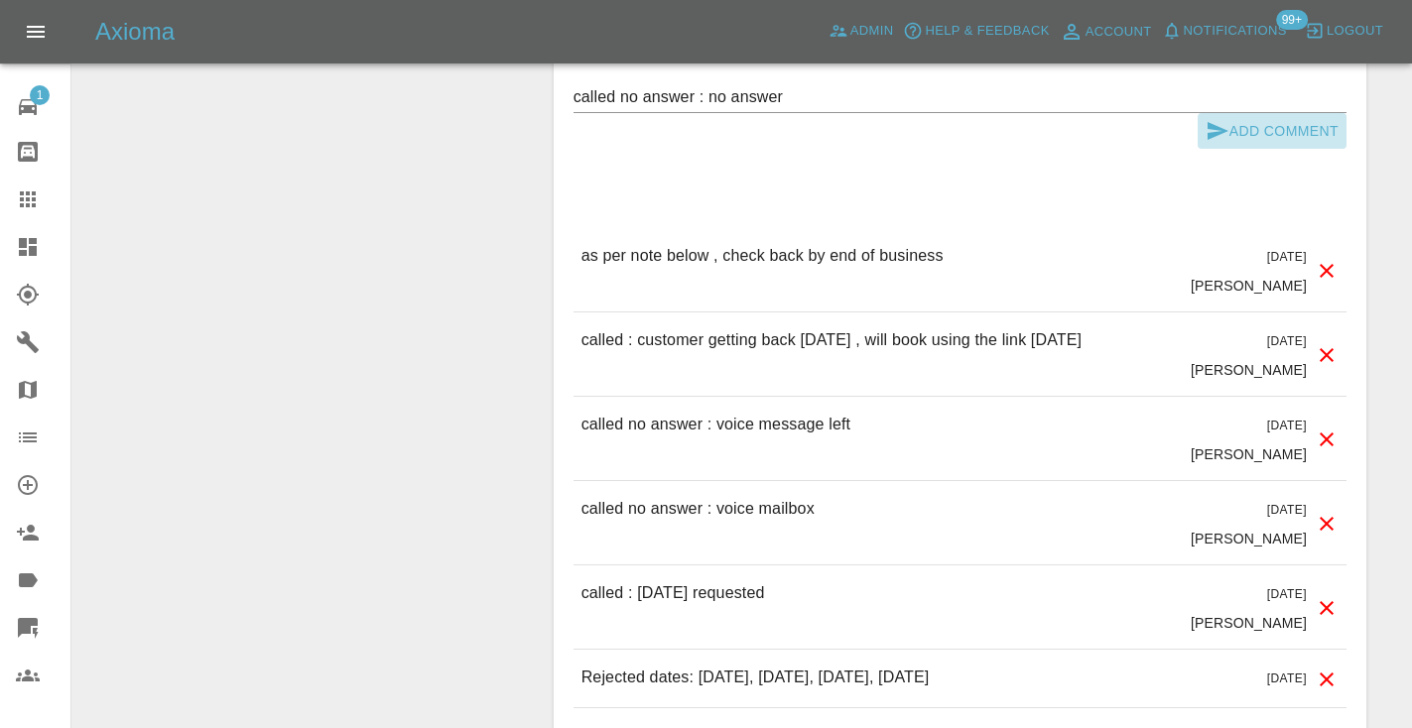
click at [1208, 131] on icon "submit" at bounding box center [1217, 131] width 24 height 24
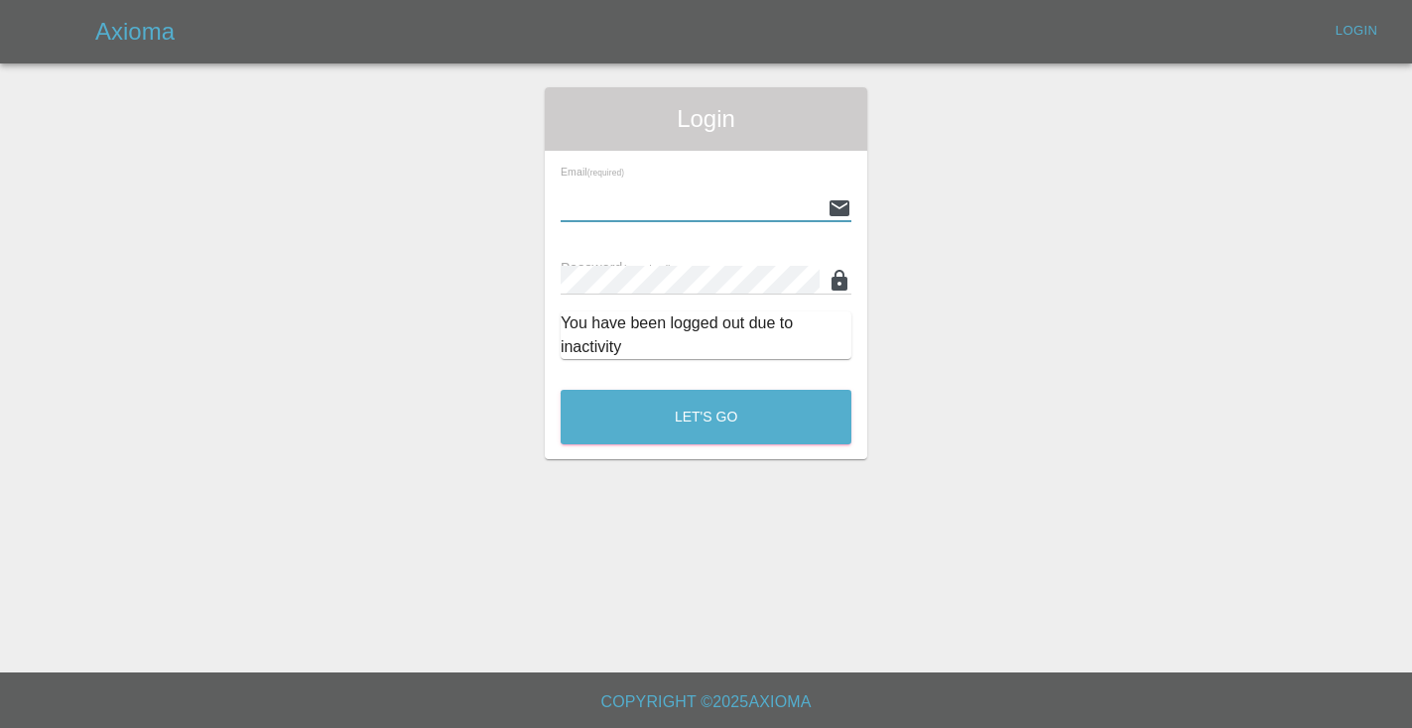
type input "[EMAIL_ADDRESS][DOMAIN_NAME]"
click at [705, 417] on button "Let's Go" at bounding box center [706, 417] width 291 height 55
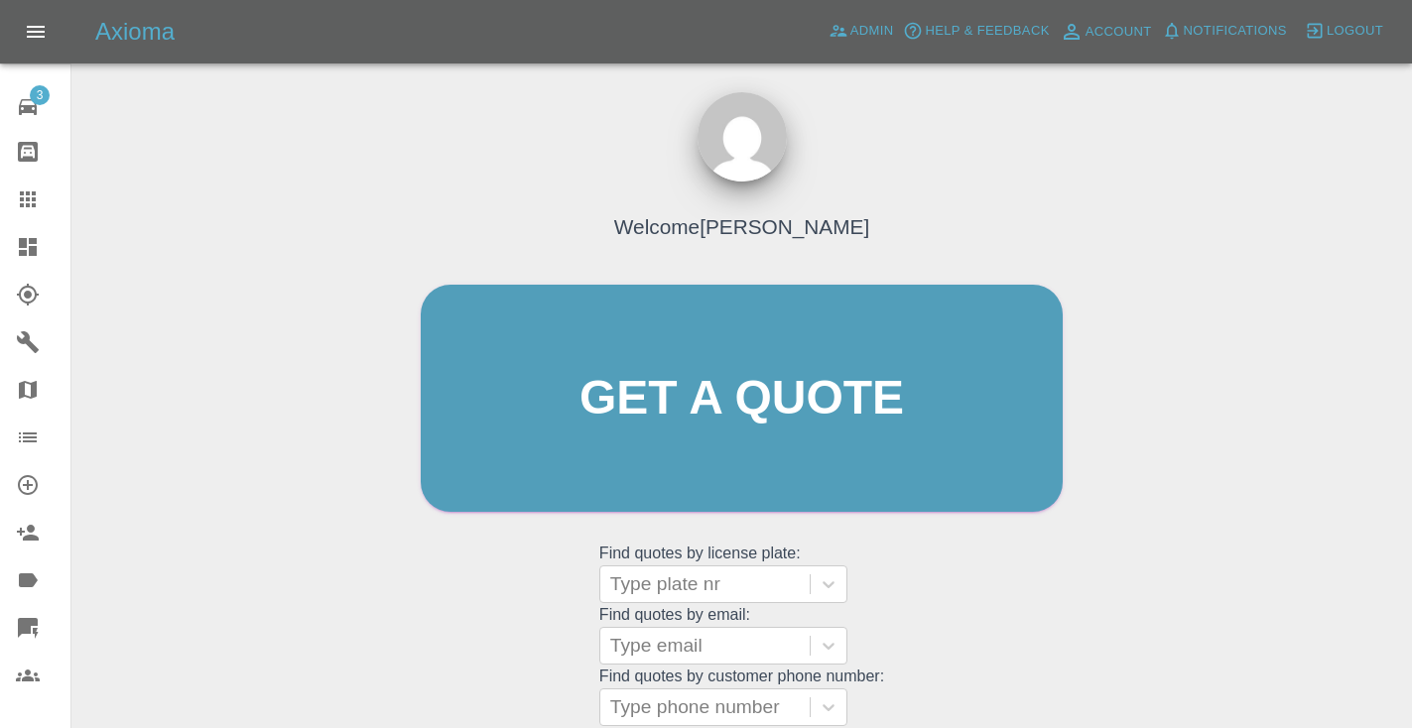
click at [1020, 642] on div "Welcome [PERSON_NAME] Get a quote Get a quote Find quotes by license plate: Typ…" at bounding box center [742, 436] width 684 height 599
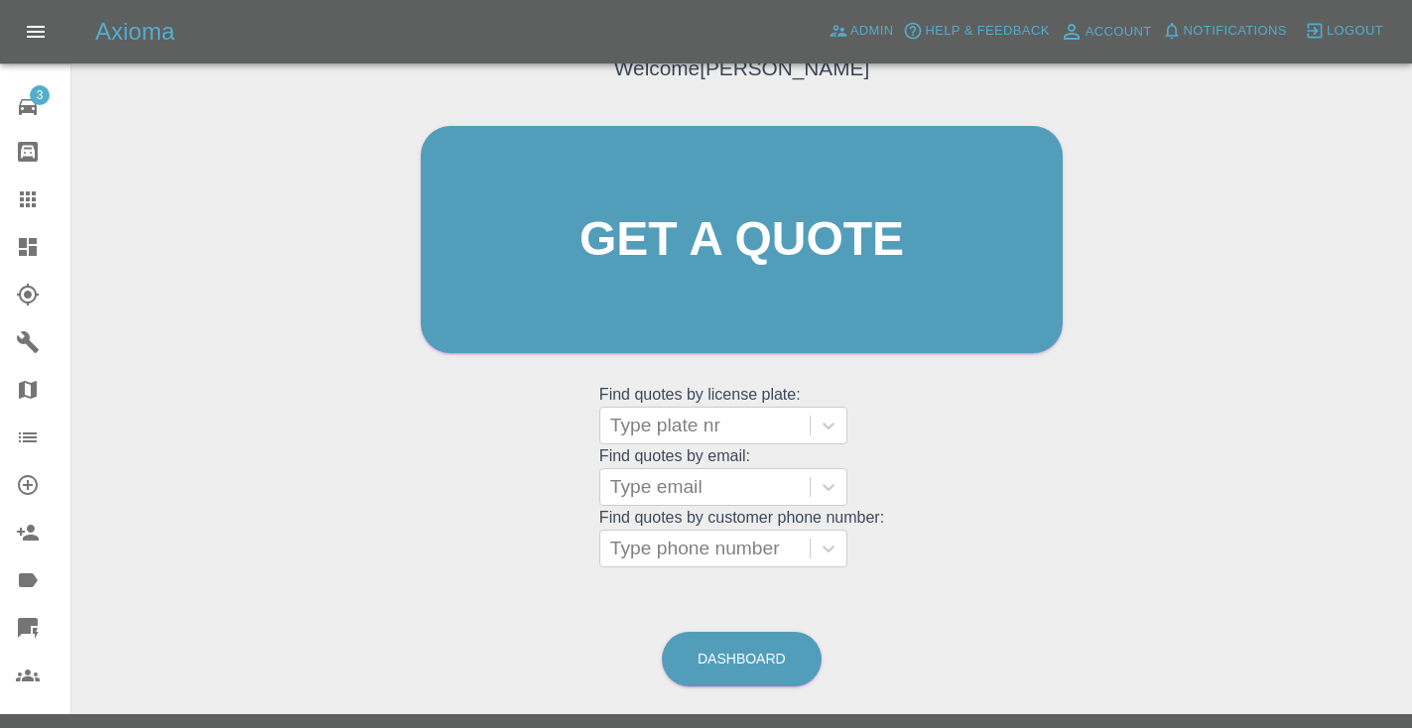
scroll to position [201, 0]
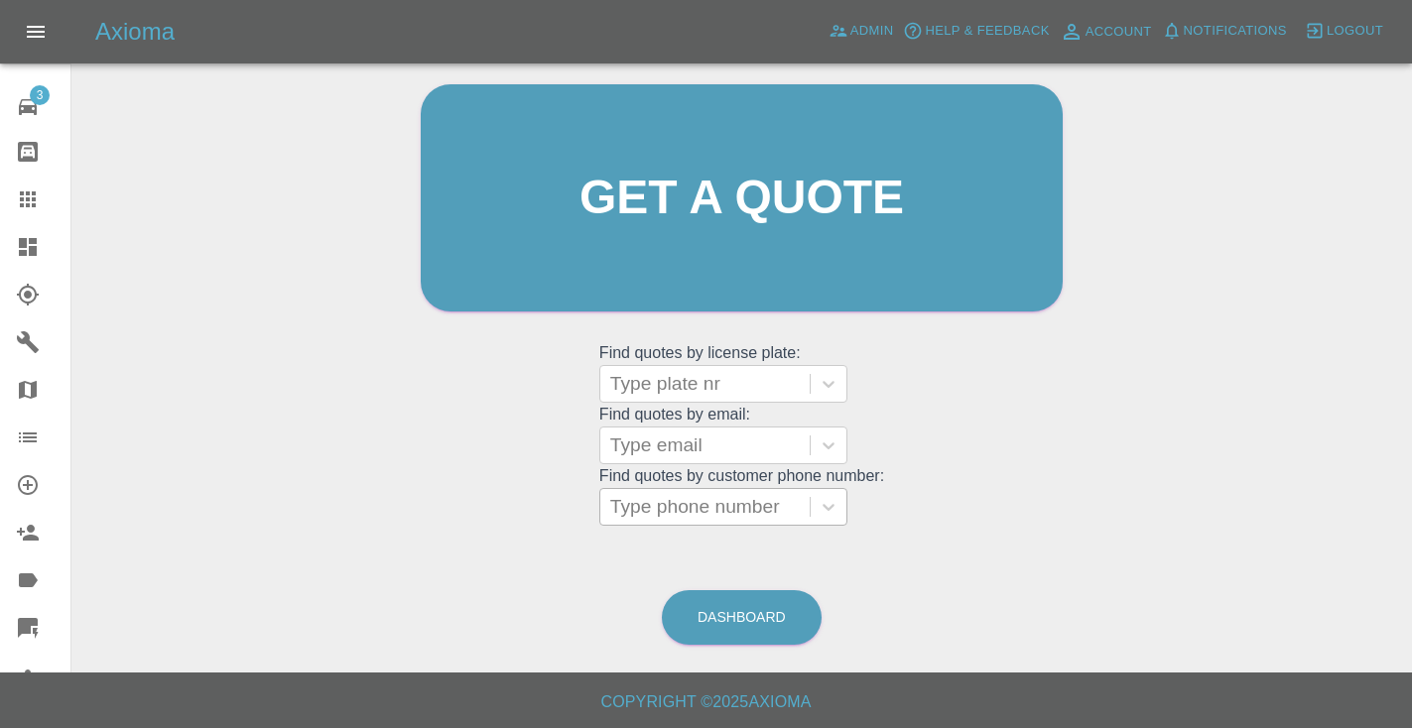
click at [728, 500] on div "Type phone number" at bounding box center [705, 507] width 190 height 24
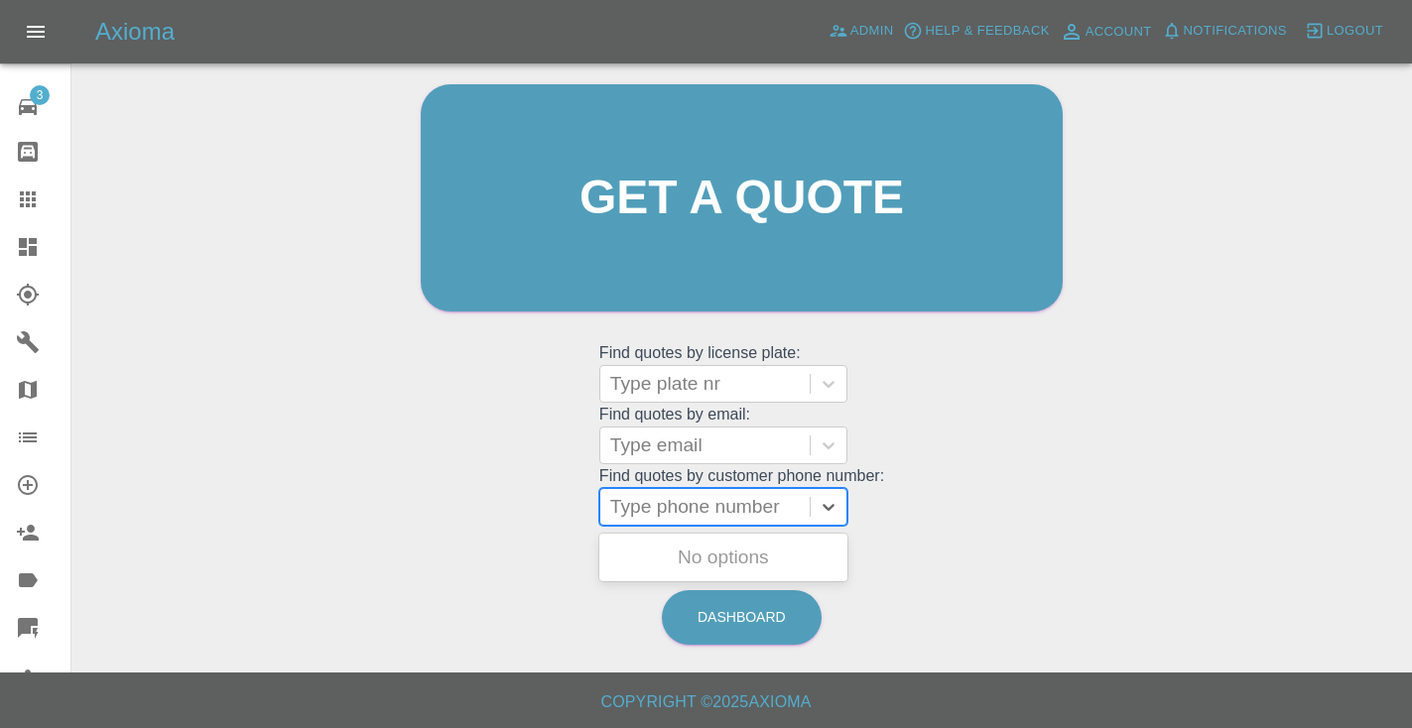
paste input "07577473306"
type input "07577473306"
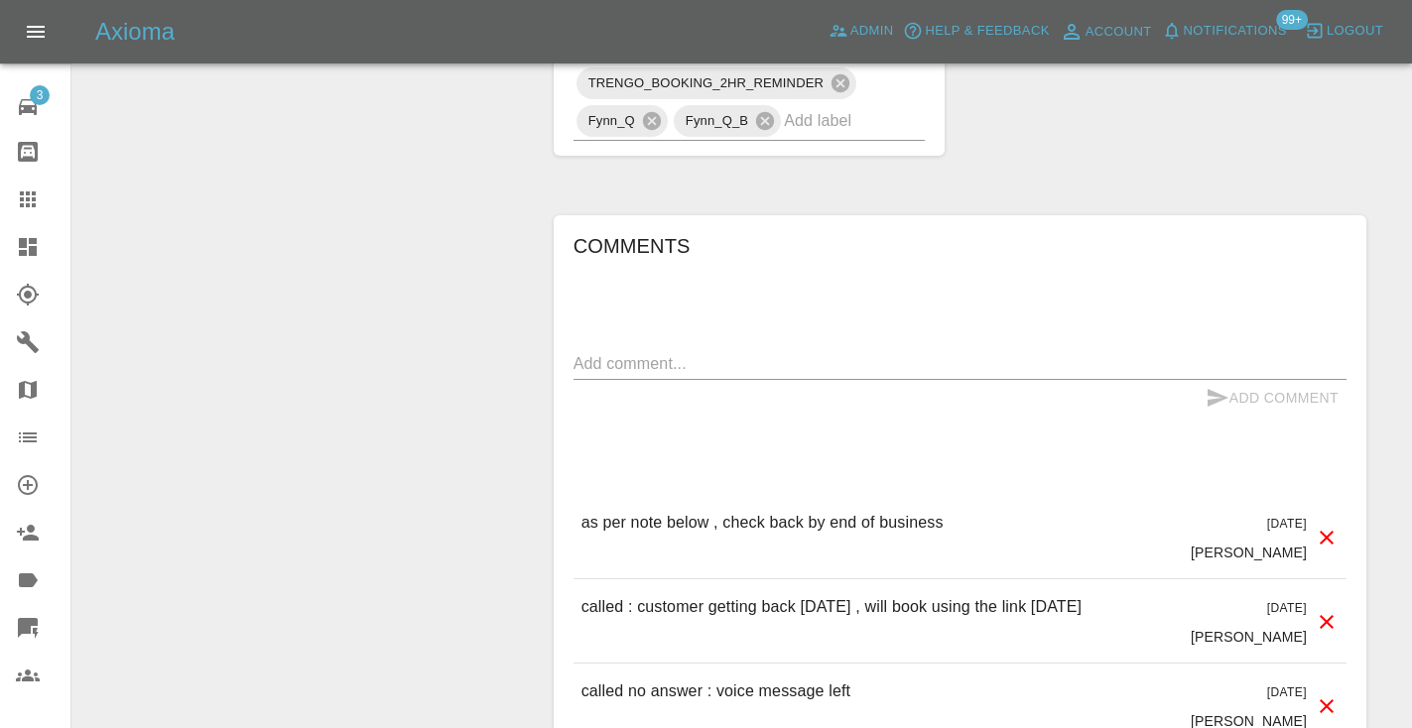
scroll to position [1619, 0]
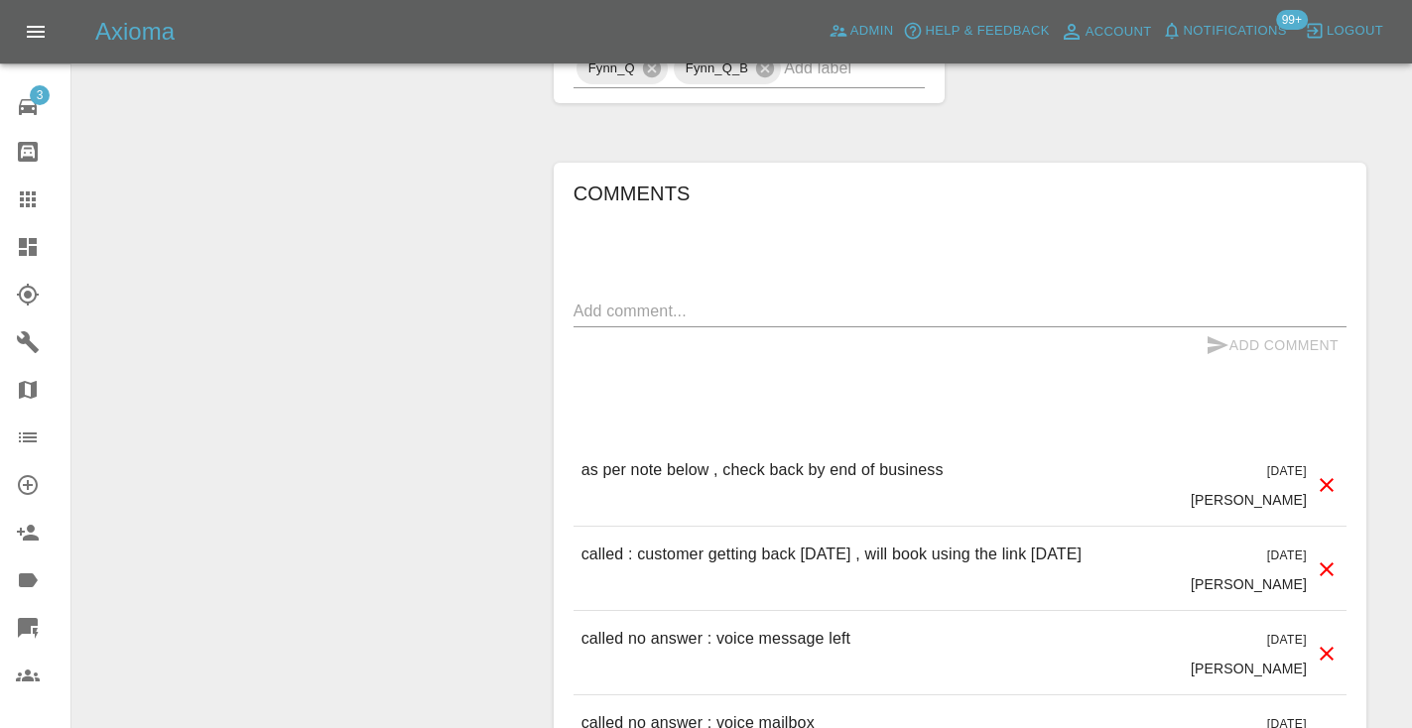
click at [626, 310] on textarea at bounding box center [959, 311] width 773 height 23
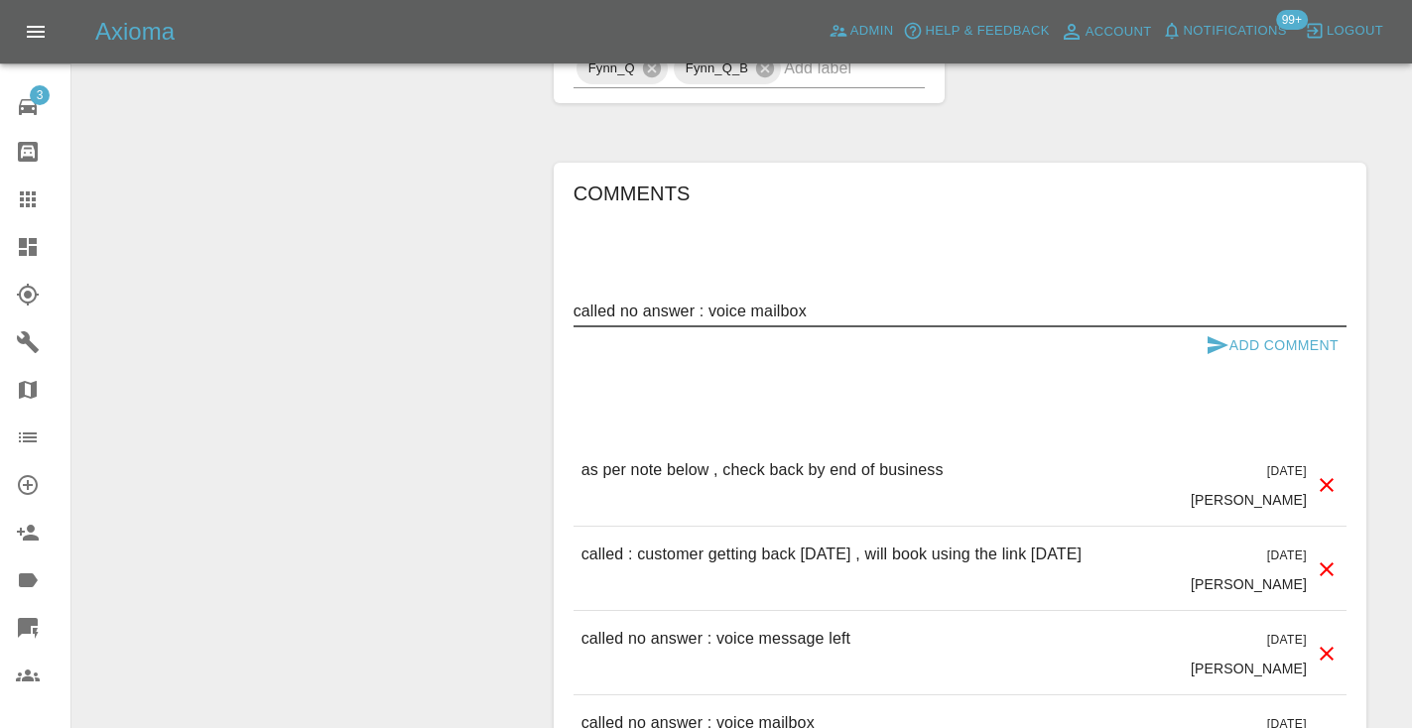
type textarea "called no answer : voice mailbox"
click at [1207, 336] on icon "submit" at bounding box center [1217, 345] width 21 height 18
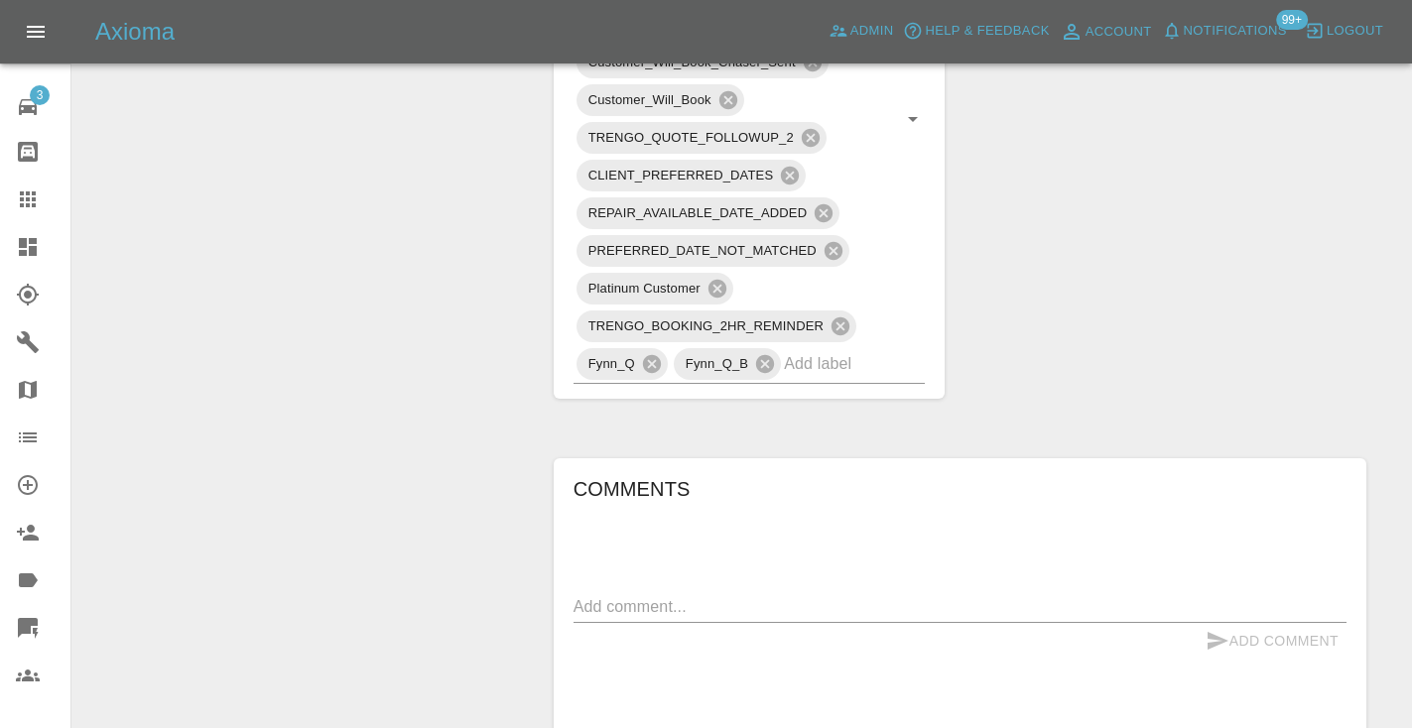
scroll to position [1321, 0]
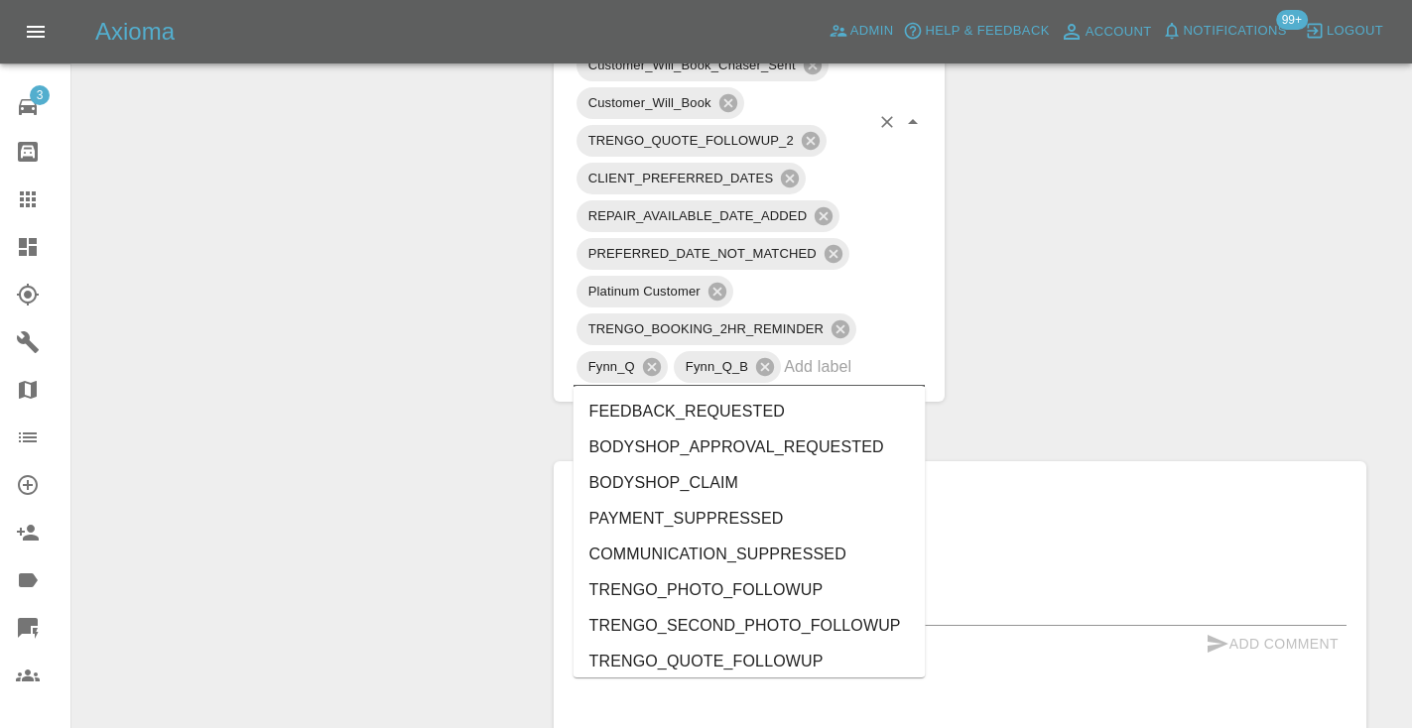
click at [814, 375] on input "text" at bounding box center [826, 366] width 85 height 31
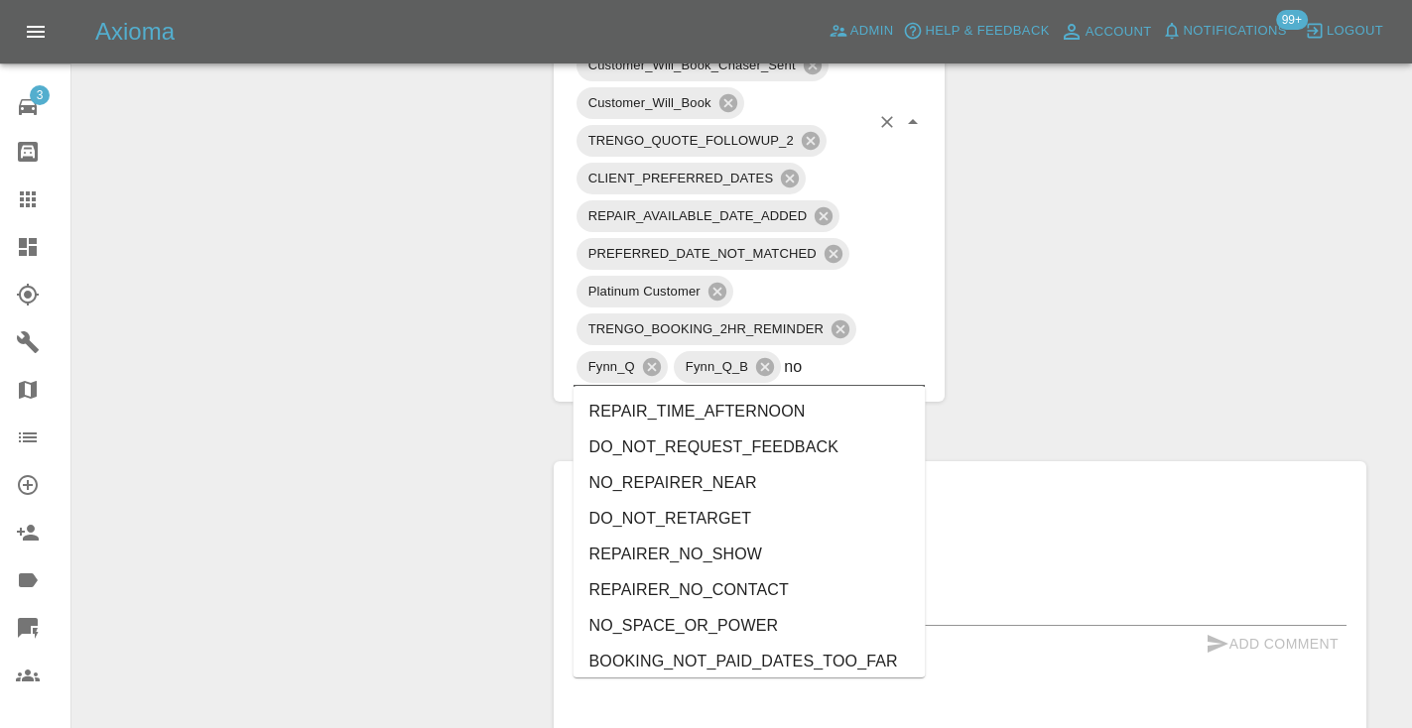
type input "no_"
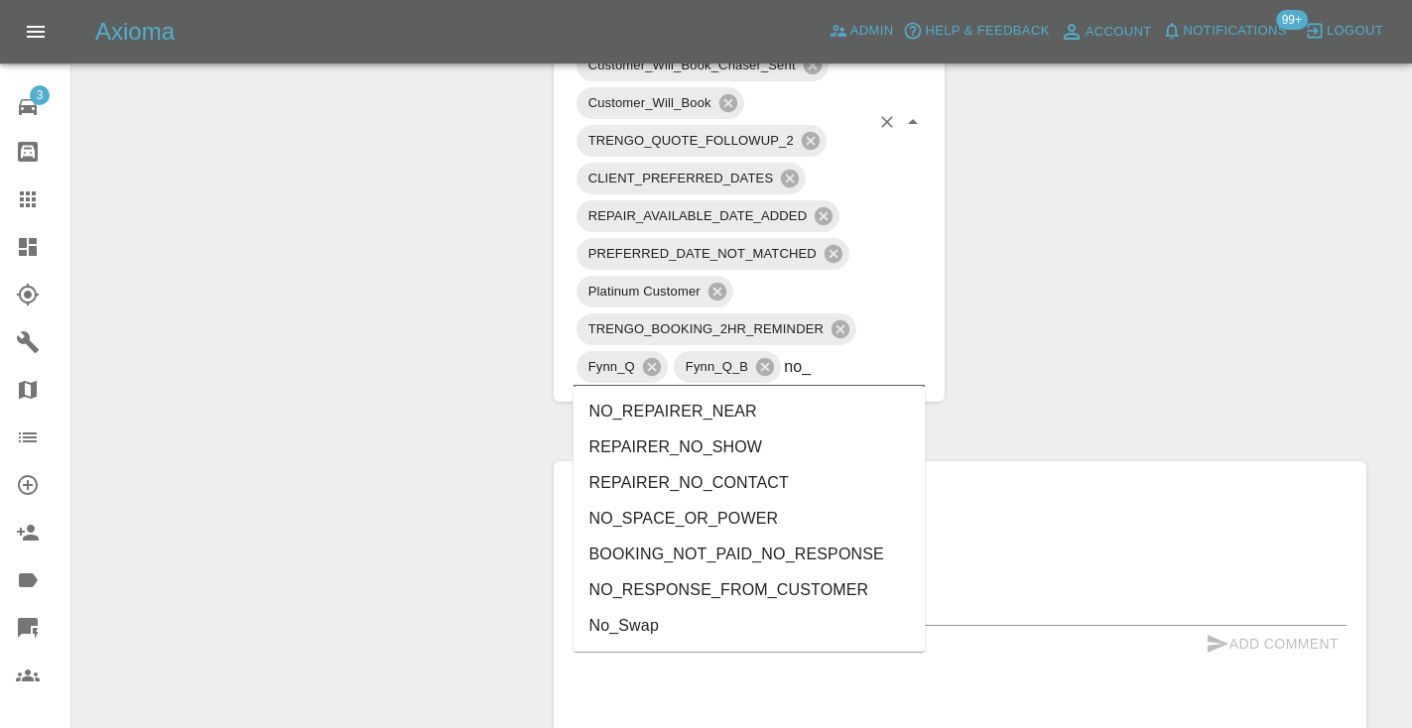
click at [767, 599] on li "NO_RESPONSE_FROM_CUSTOMER" at bounding box center [749, 590] width 352 height 36
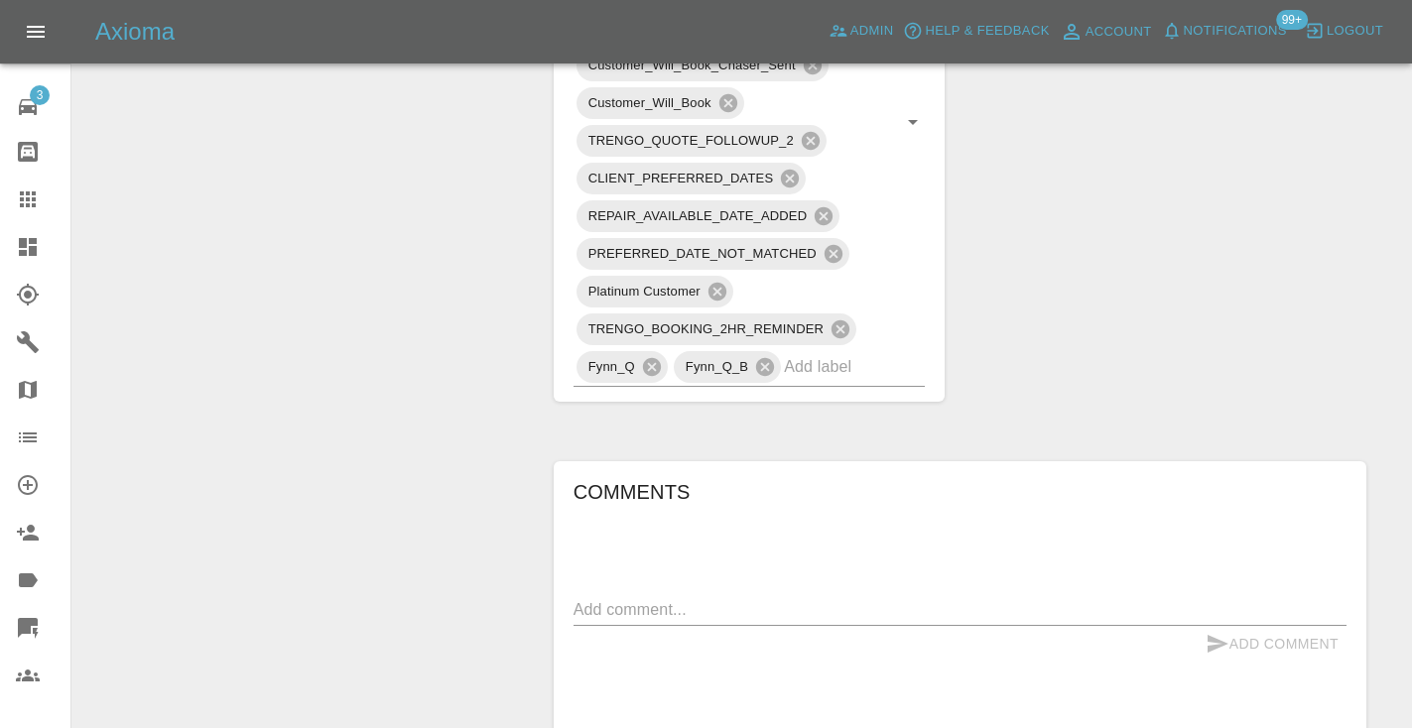
click at [505, 318] on div "Change Repairer Modify Claim Modify Quote Rollback Submit Payment Archive" at bounding box center [305, 296] width 437 height 2804
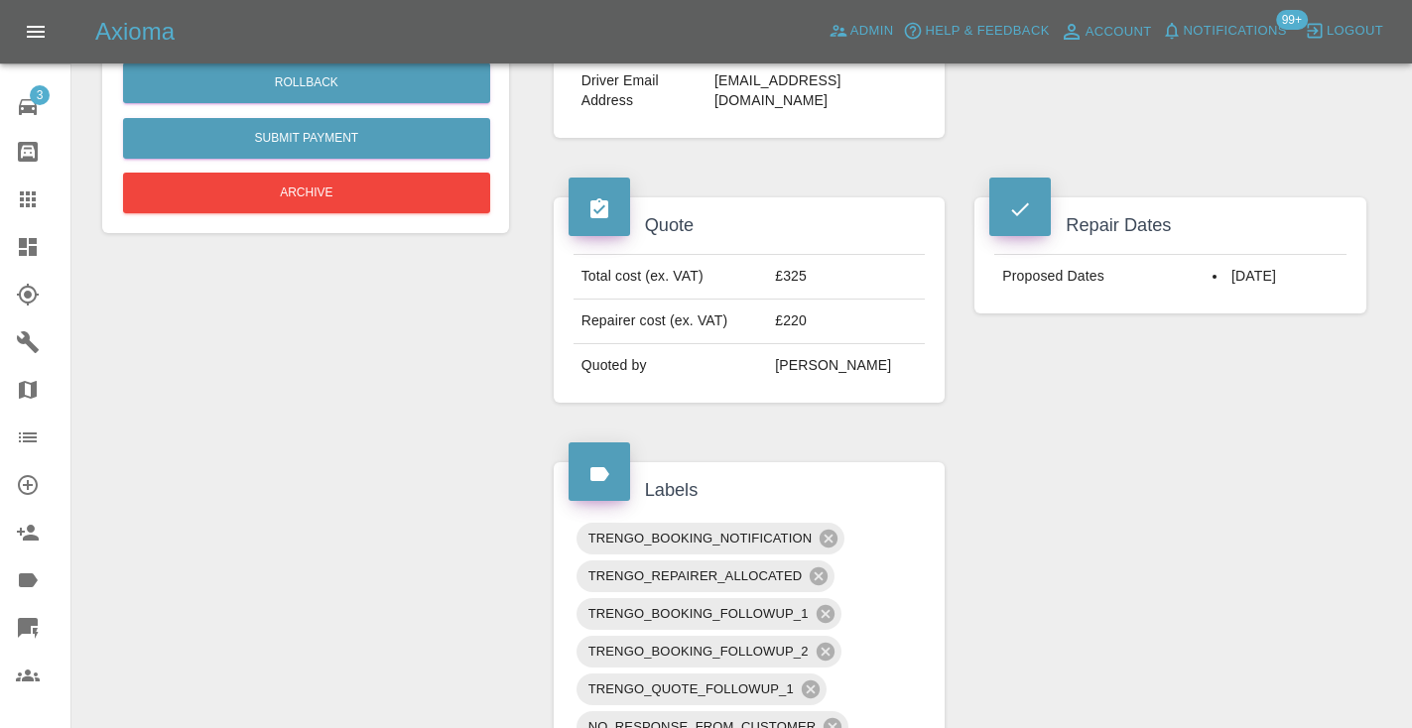
scroll to position [651, 0]
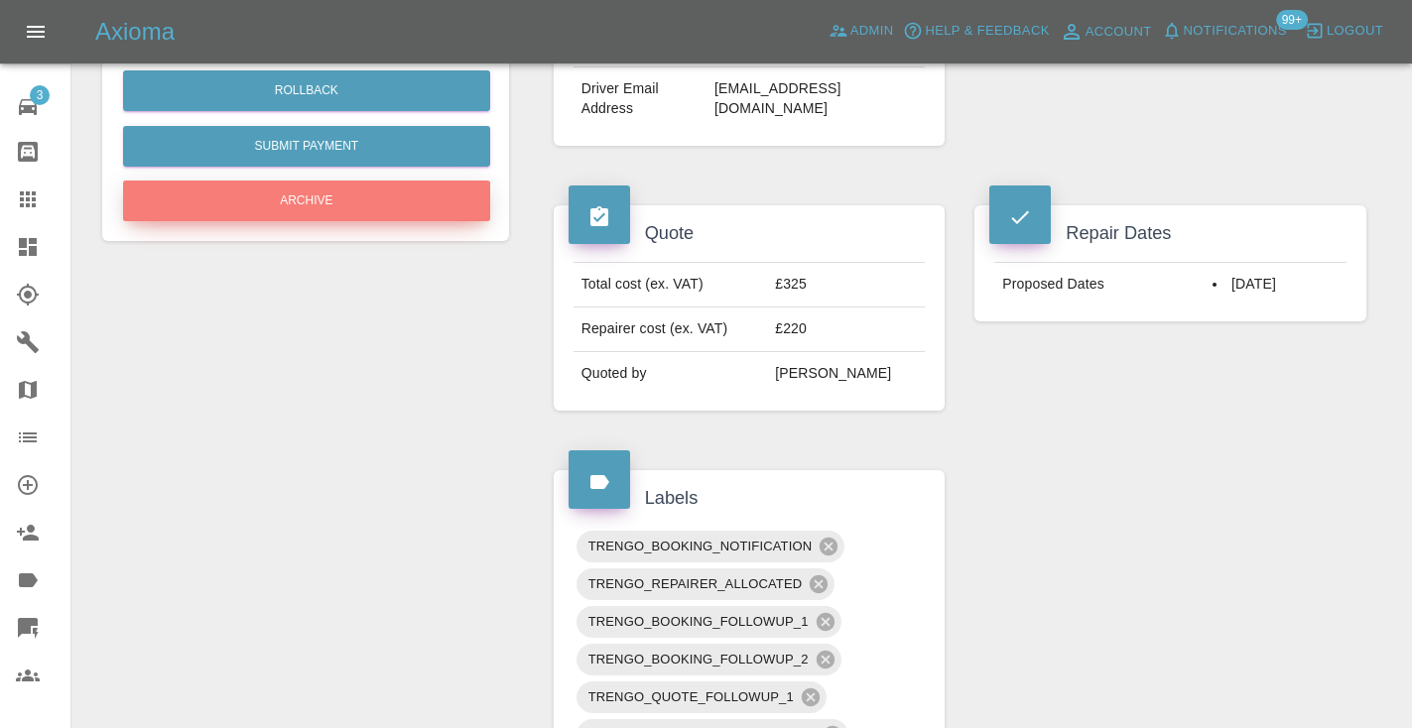
click at [325, 213] on button "Archive" at bounding box center [306, 201] width 367 height 41
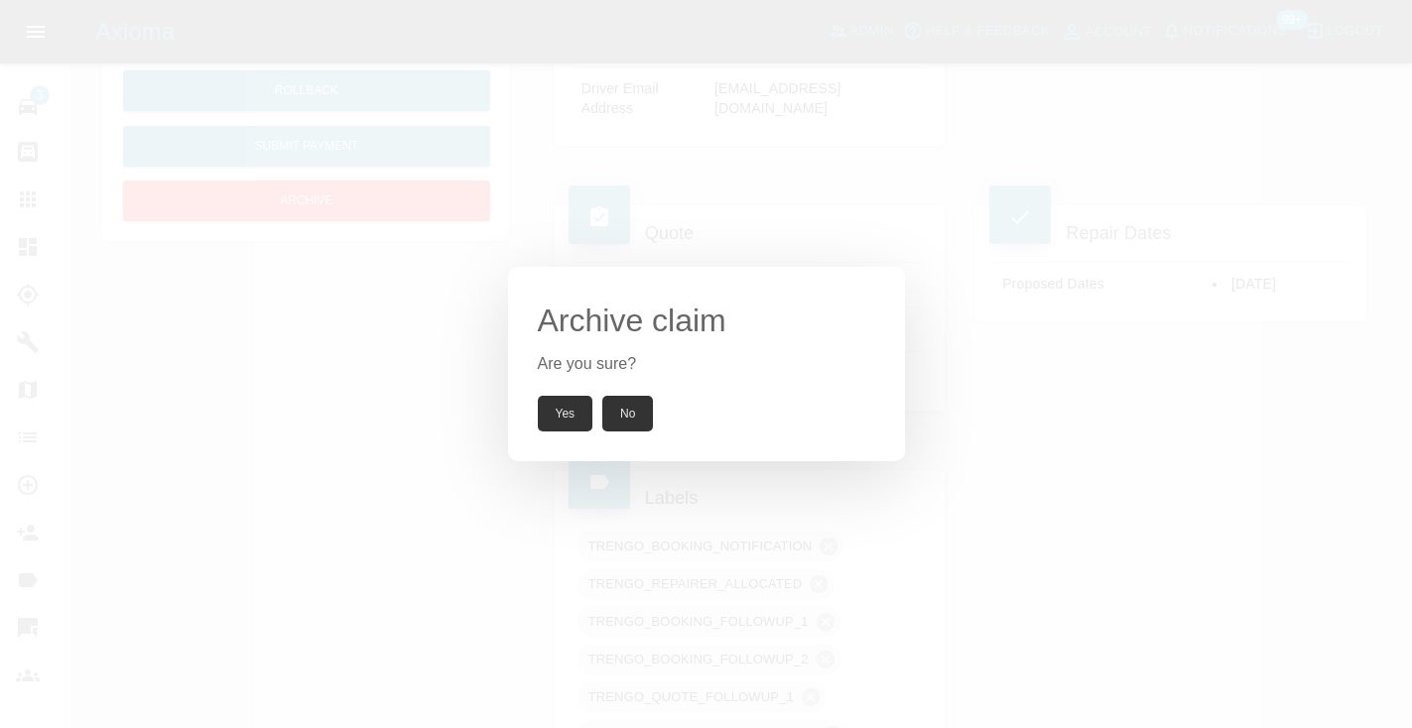
click at [547, 402] on button "Yes" at bounding box center [566, 414] width 56 height 36
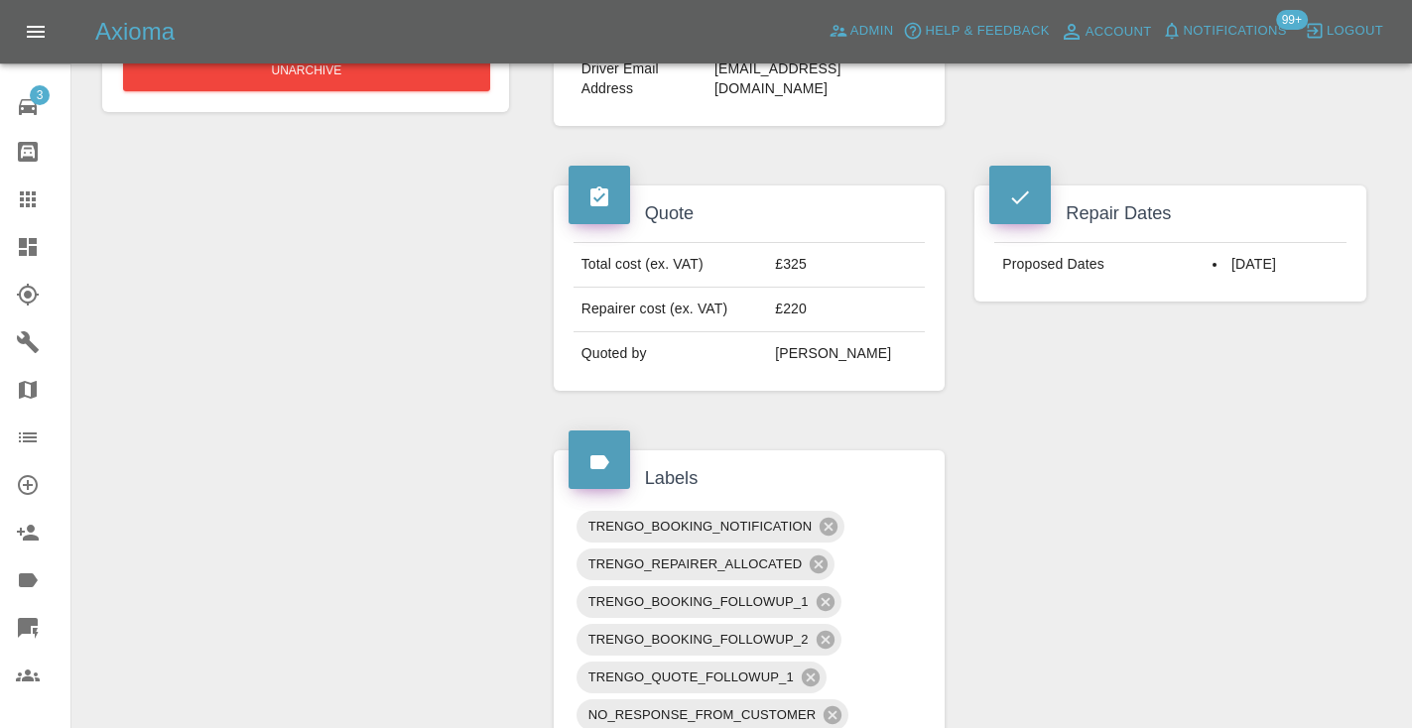
click at [31, 208] on icon at bounding box center [28, 200] width 24 height 24
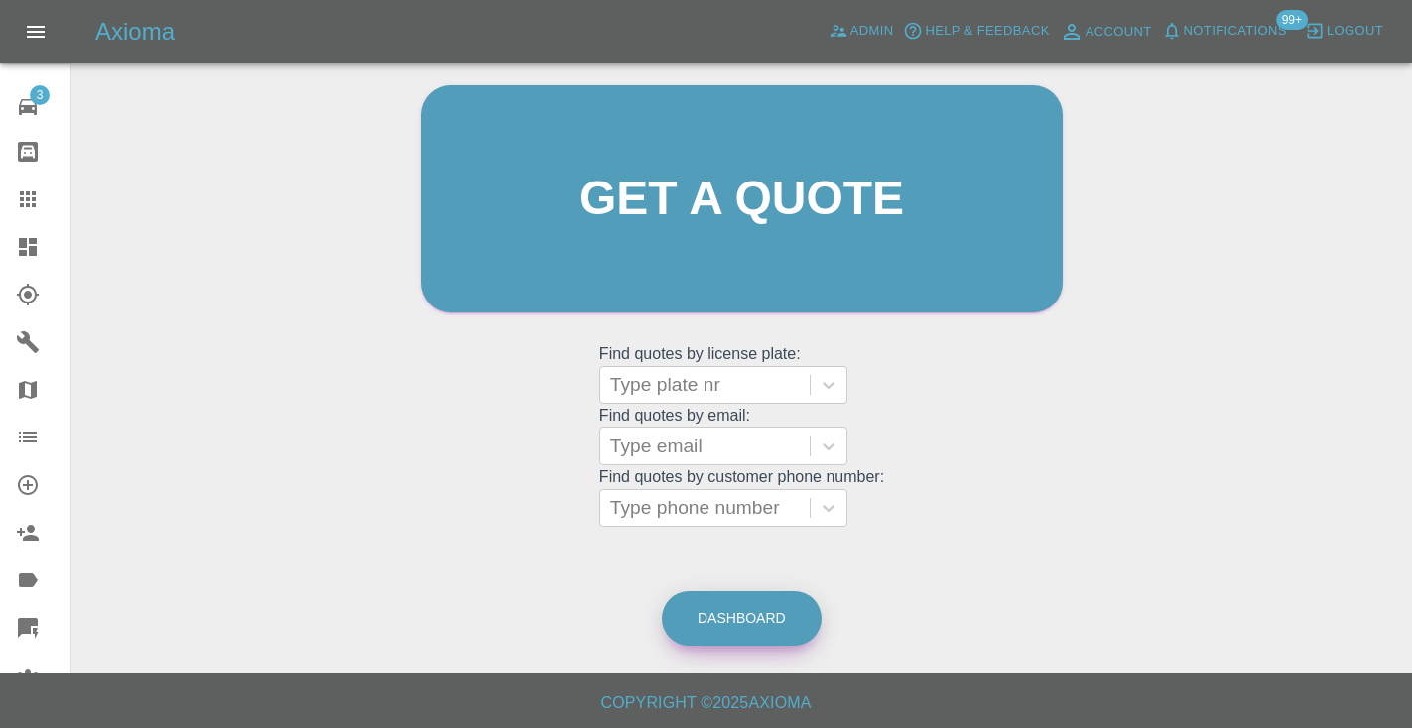
click at [747, 623] on link "Dashboard" at bounding box center [742, 618] width 160 height 55
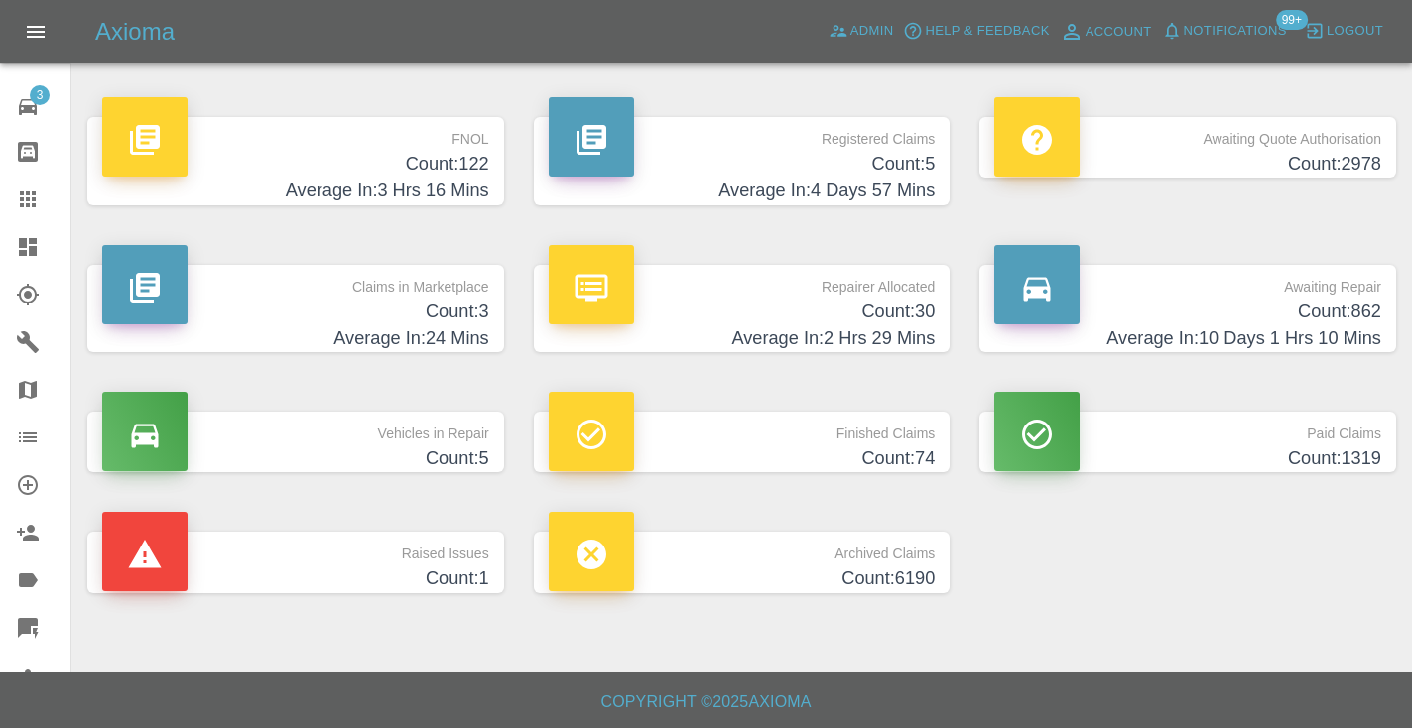
click at [1290, 299] on h4 "Count: 862" at bounding box center [1187, 312] width 387 height 27
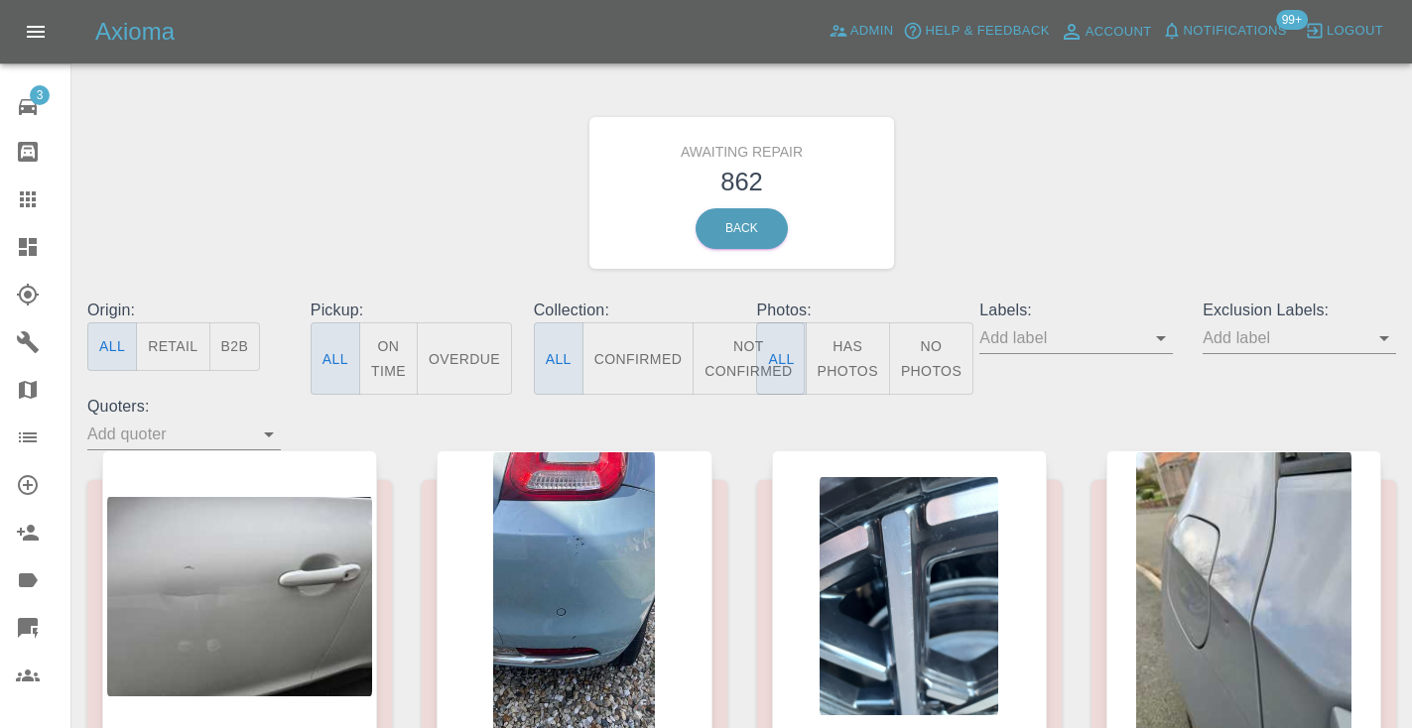
click at [745, 357] on button "Not Confirmed" at bounding box center [748, 358] width 111 height 72
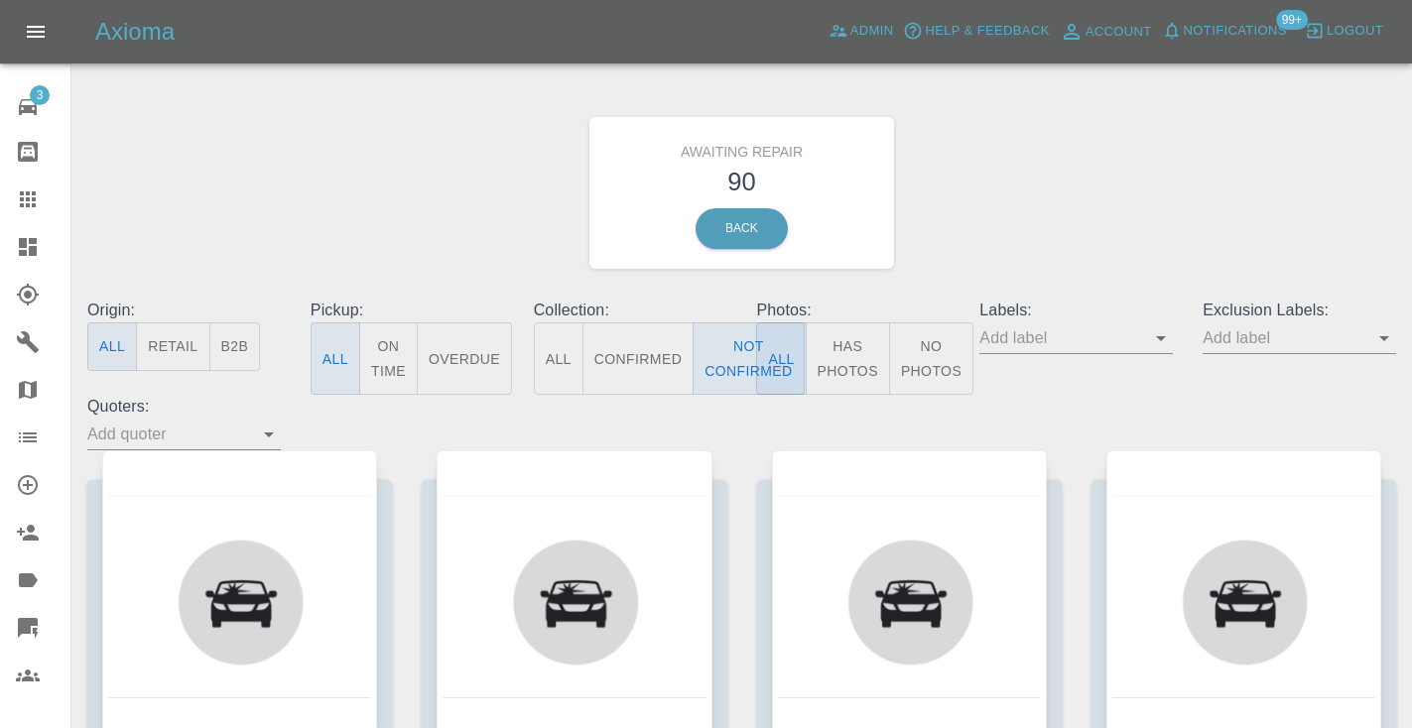
click at [1027, 200] on div "Awaiting Repair 90 Back" at bounding box center [741, 192] width 1338 height 211
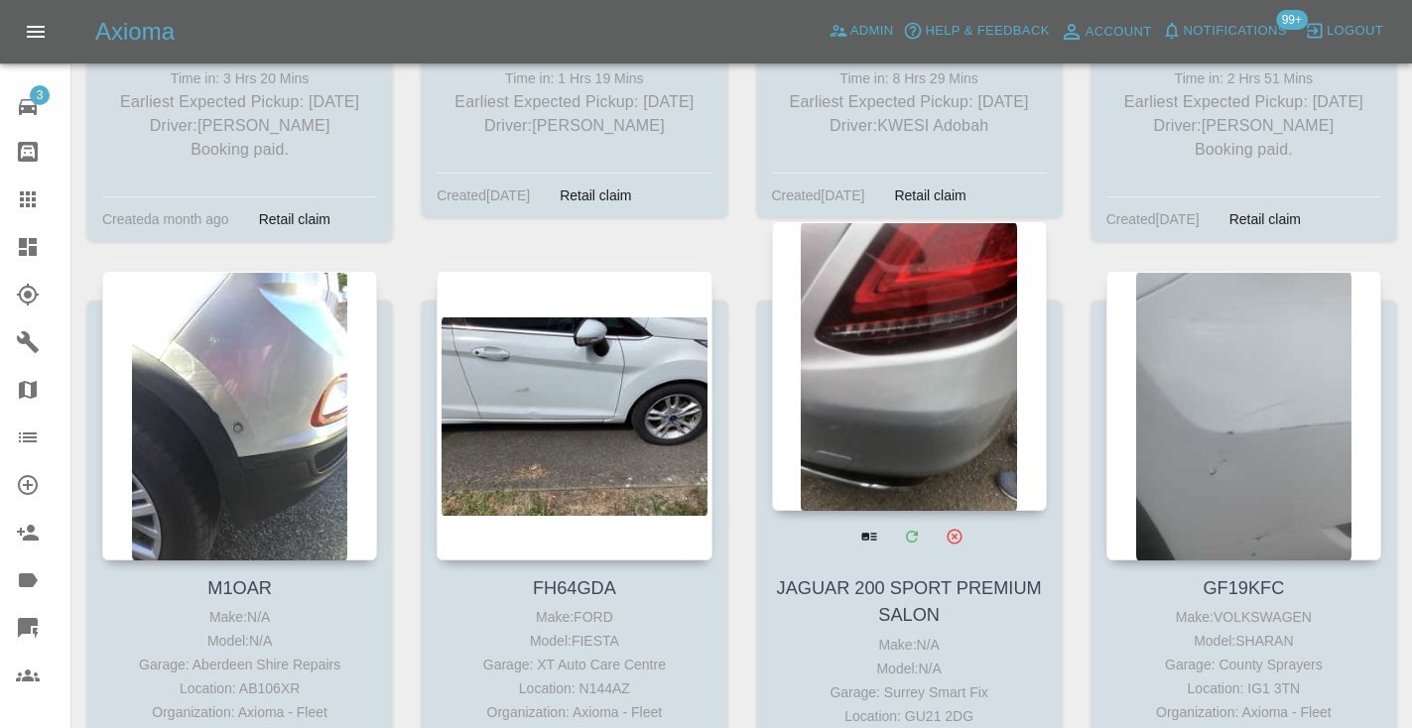
scroll to position [11324, 0]
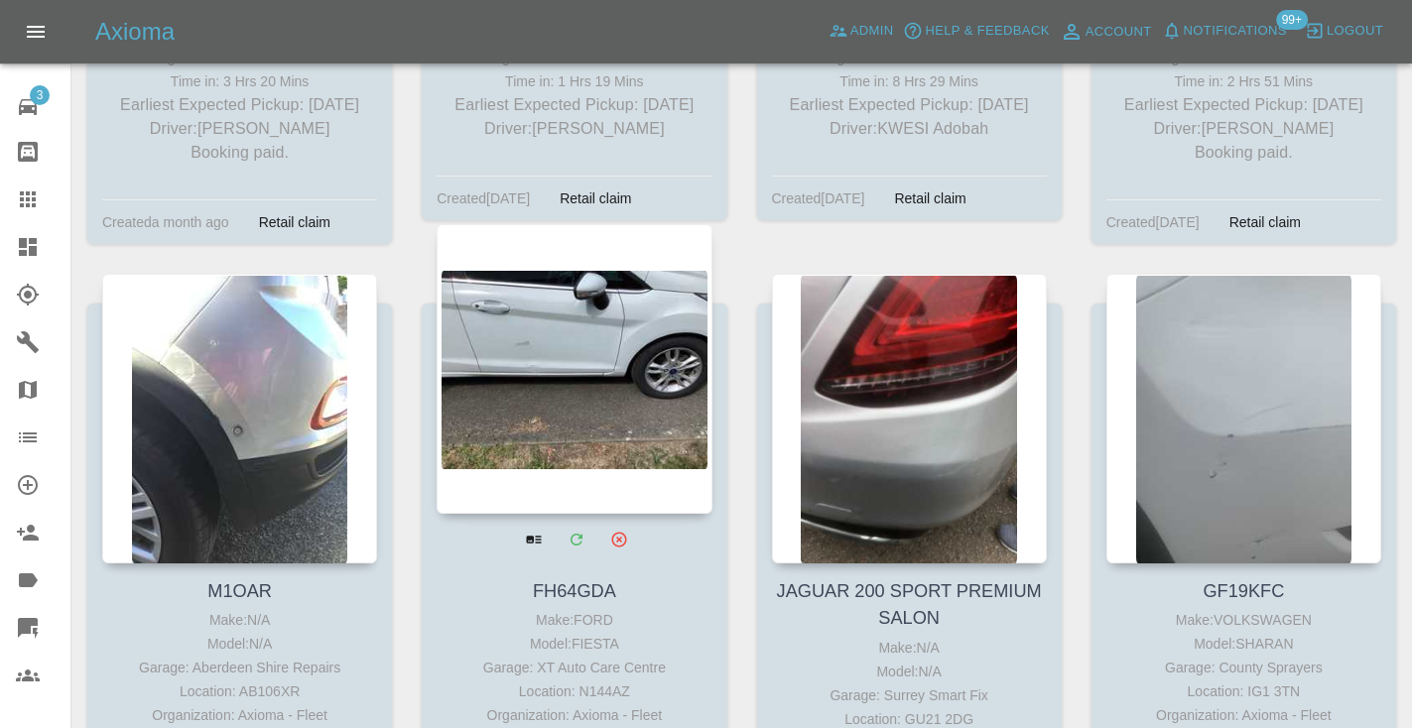
click at [566, 229] on div at bounding box center [574, 369] width 275 height 290
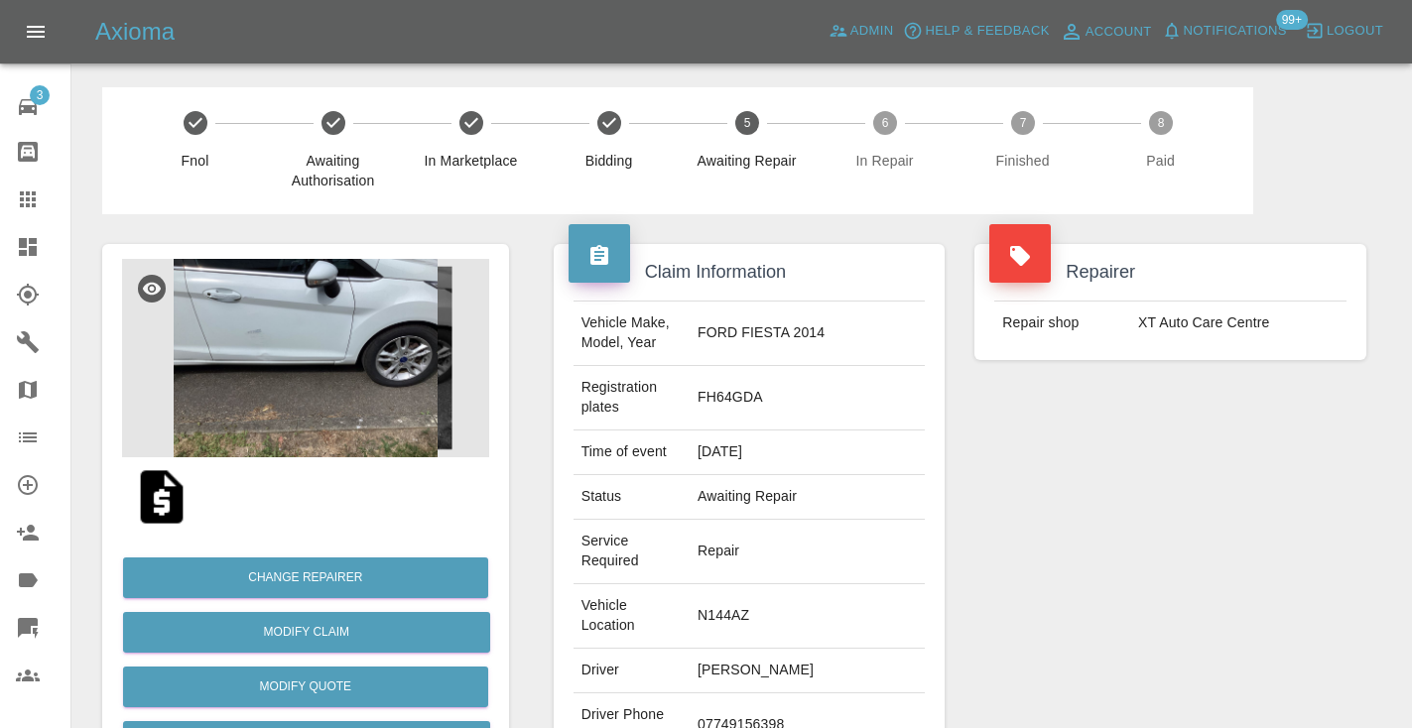
click at [772, 694] on td "07749156398" at bounding box center [807, 726] width 235 height 64
copy td "07749156398"
click at [1139, 540] on div "Repairer Repair shop XT Auto Care Centre" at bounding box center [1170, 560] width 422 height 692
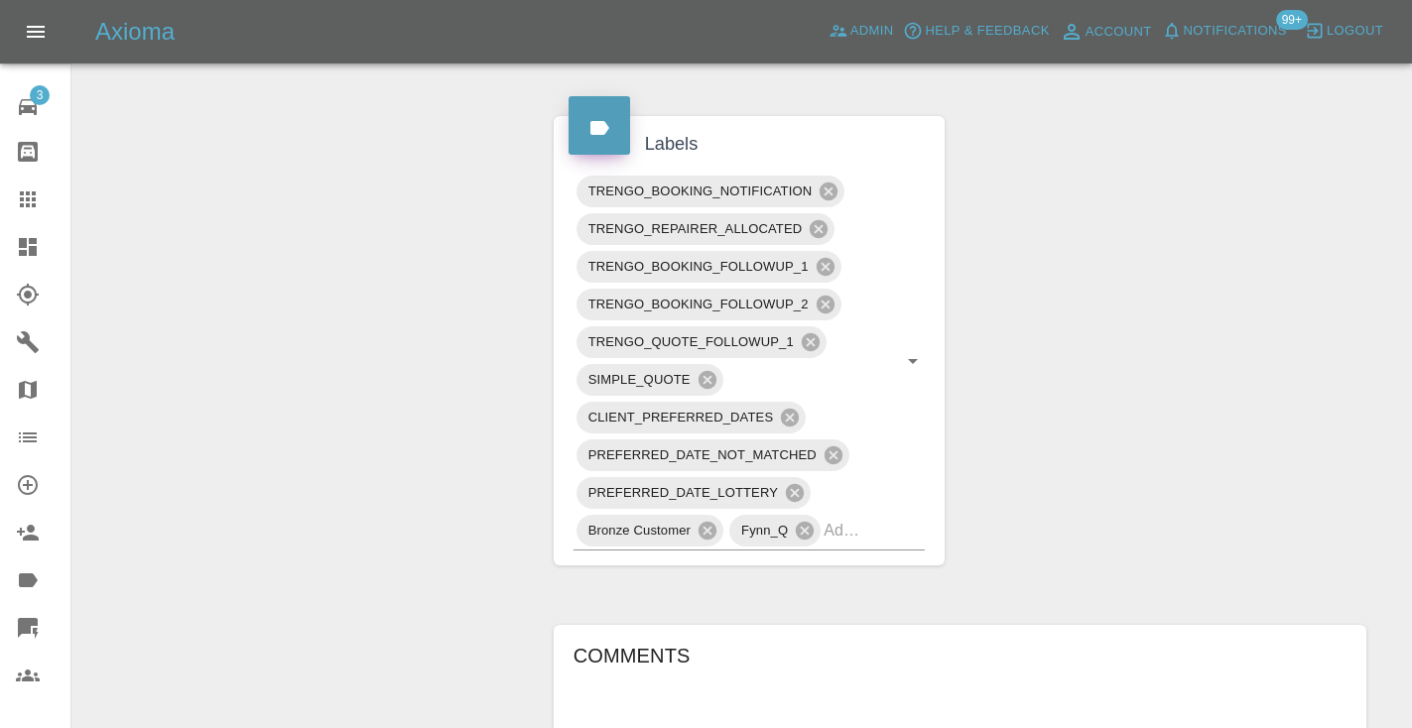
scroll to position [1240, 0]
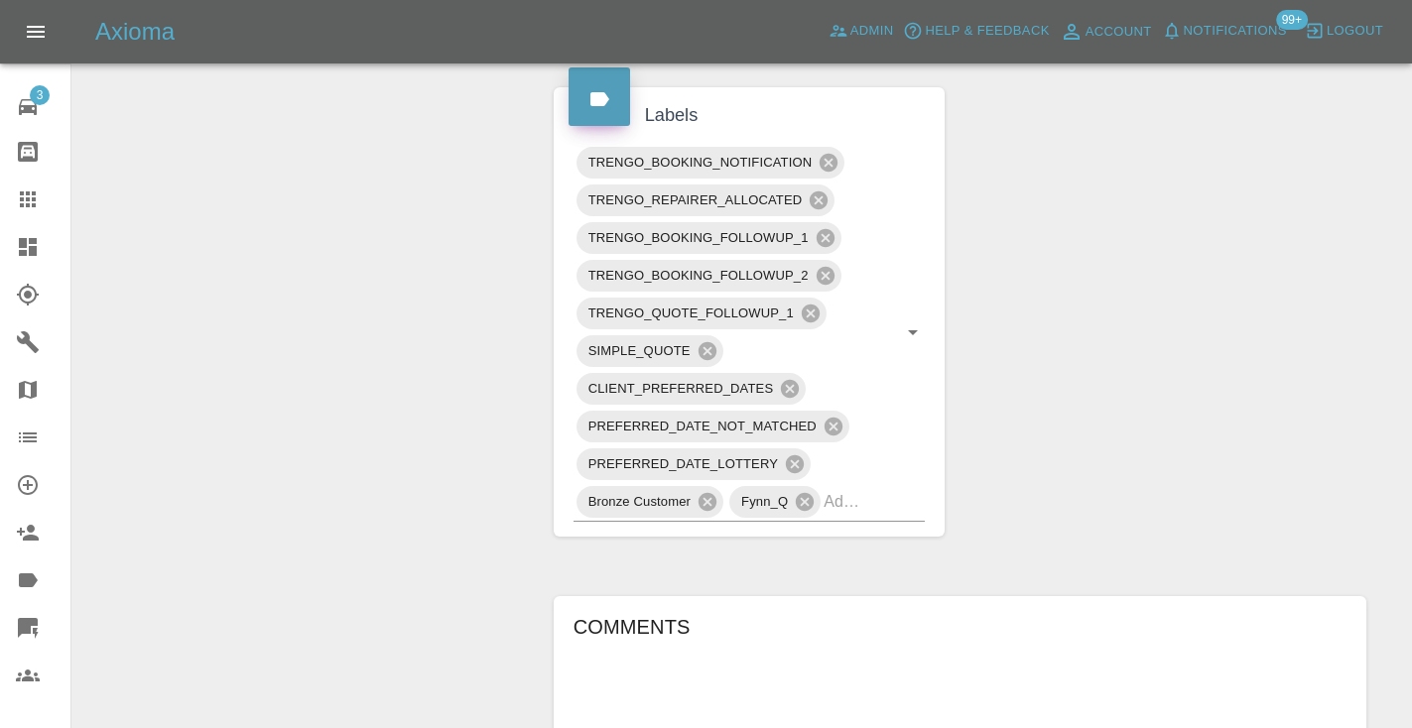
type textarea "check in the morning"
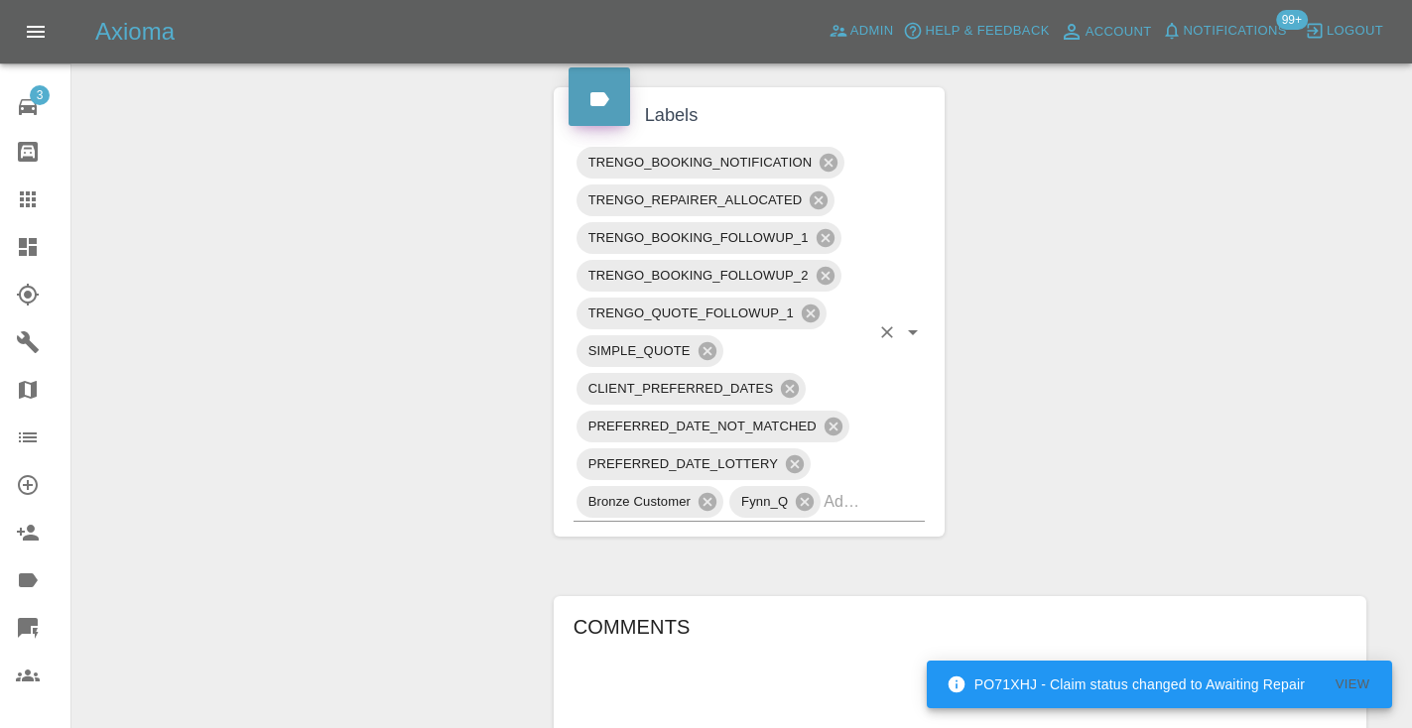
click at [865, 486] on input "text" at bounding box center [847, 501] width 46 height 31
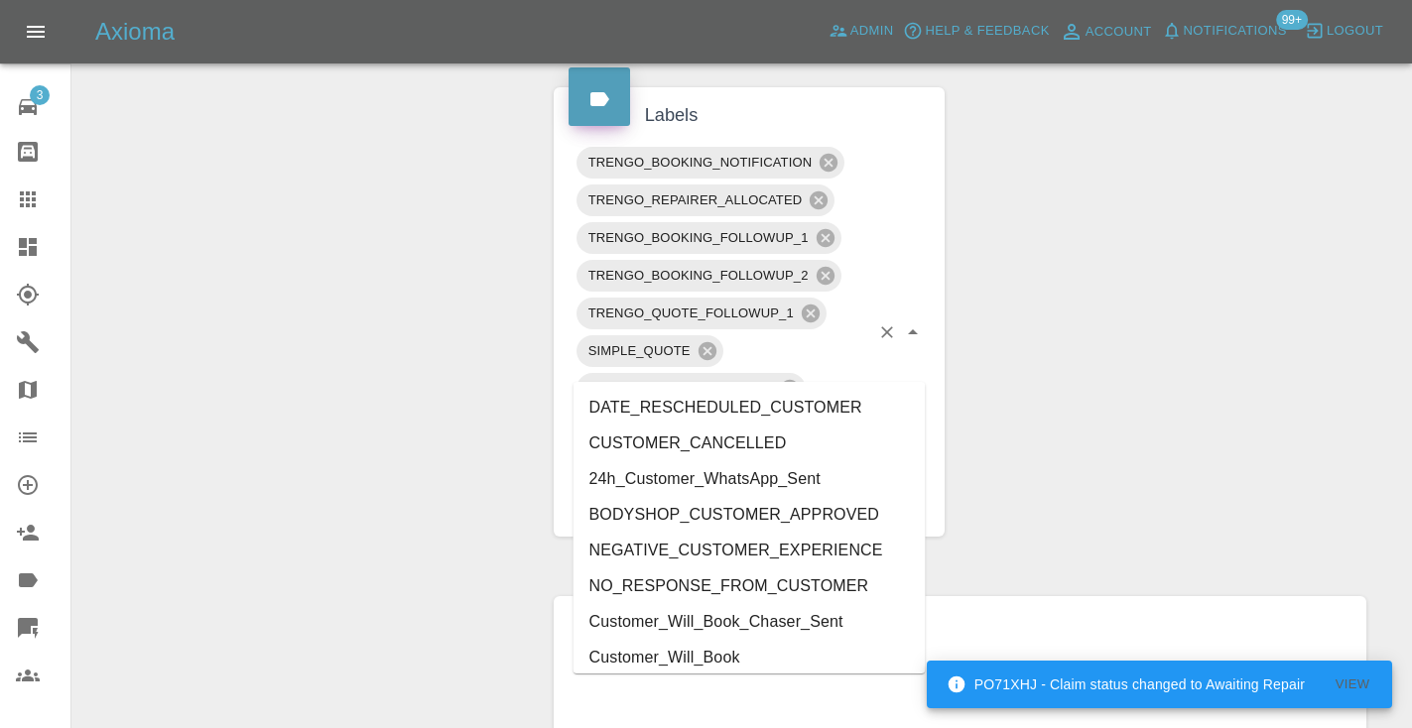
type input "cust"
click at [779, 661] on li "Customer_Will_Book" at bounding box center [749, 658] width 352 height 36
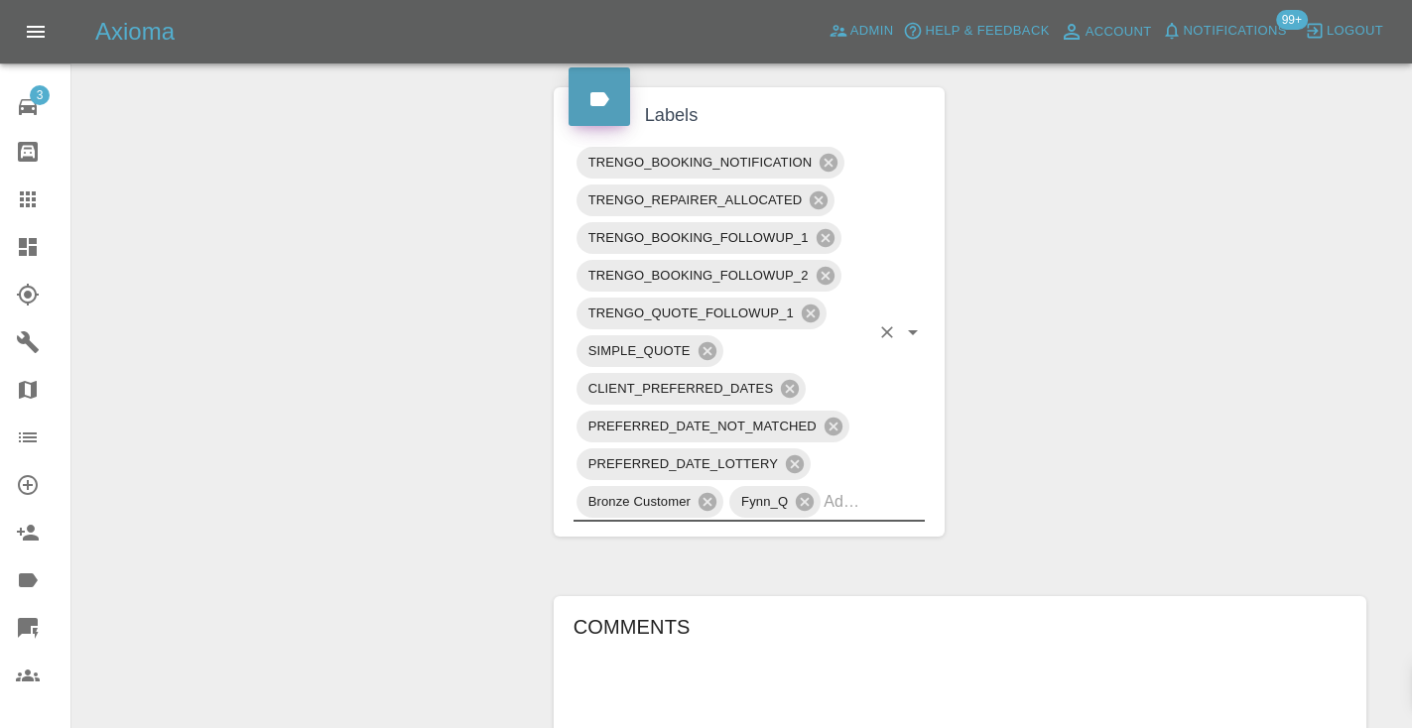
click at [436, 487] on div "Change Repairer Modify Claim Modify Quote Rollback Submit Payment Archive" at bounding box center [305, 70] width 437 height 2193
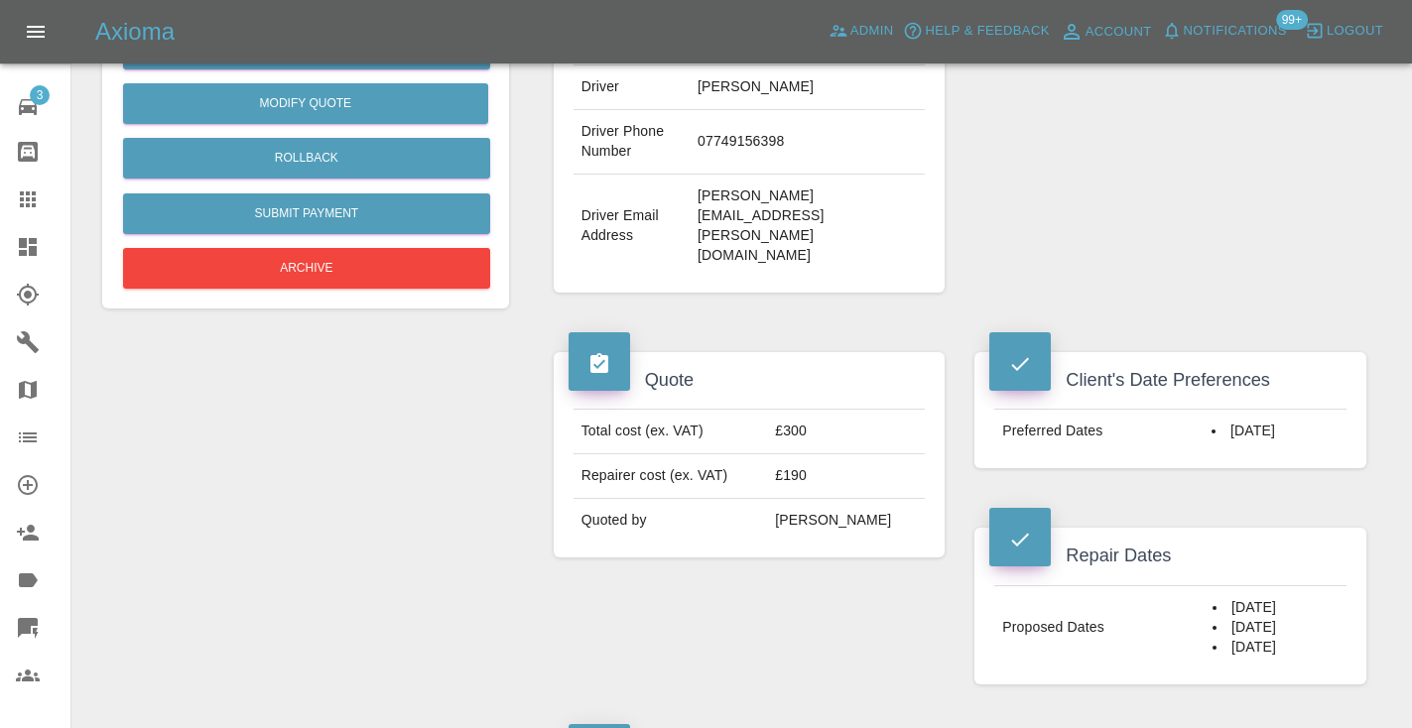
scroll to position [552, 0]
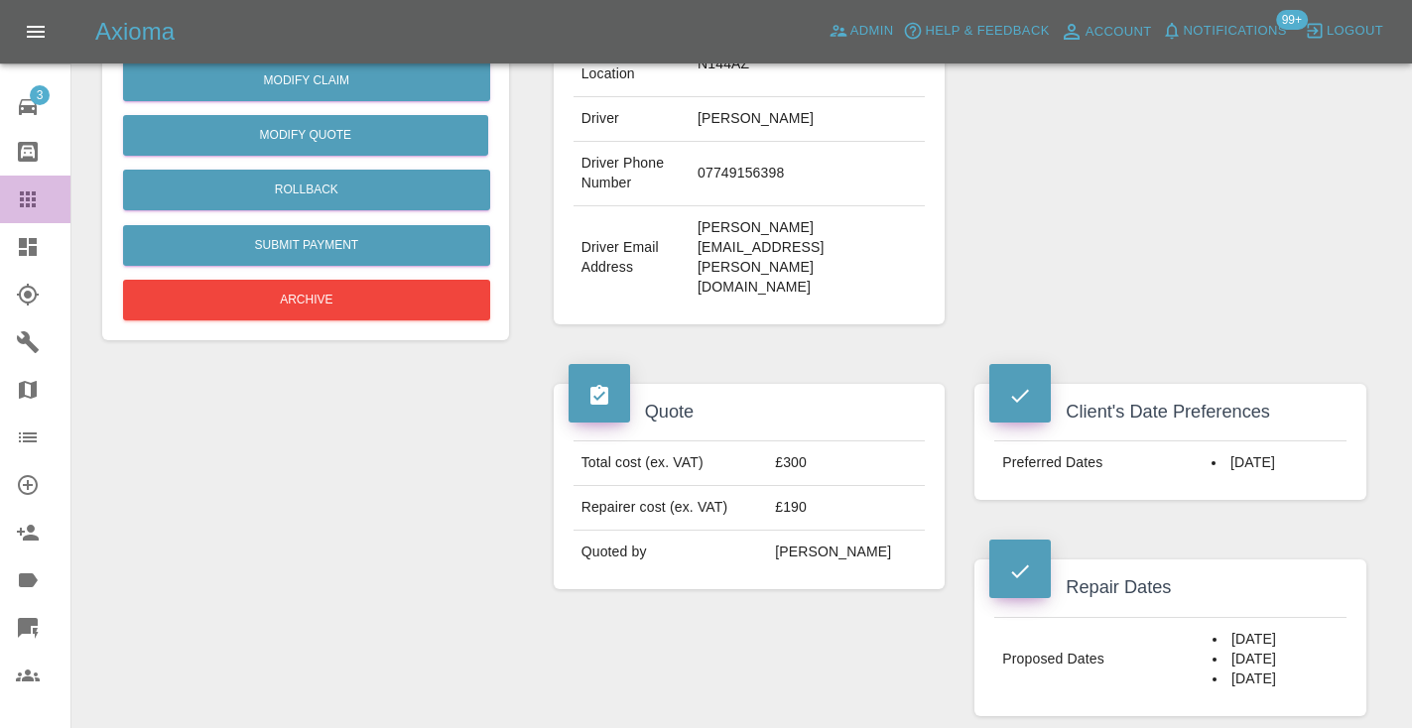
click at [20, 195] on icon at bounding box center [28, 199] width 16 height 16
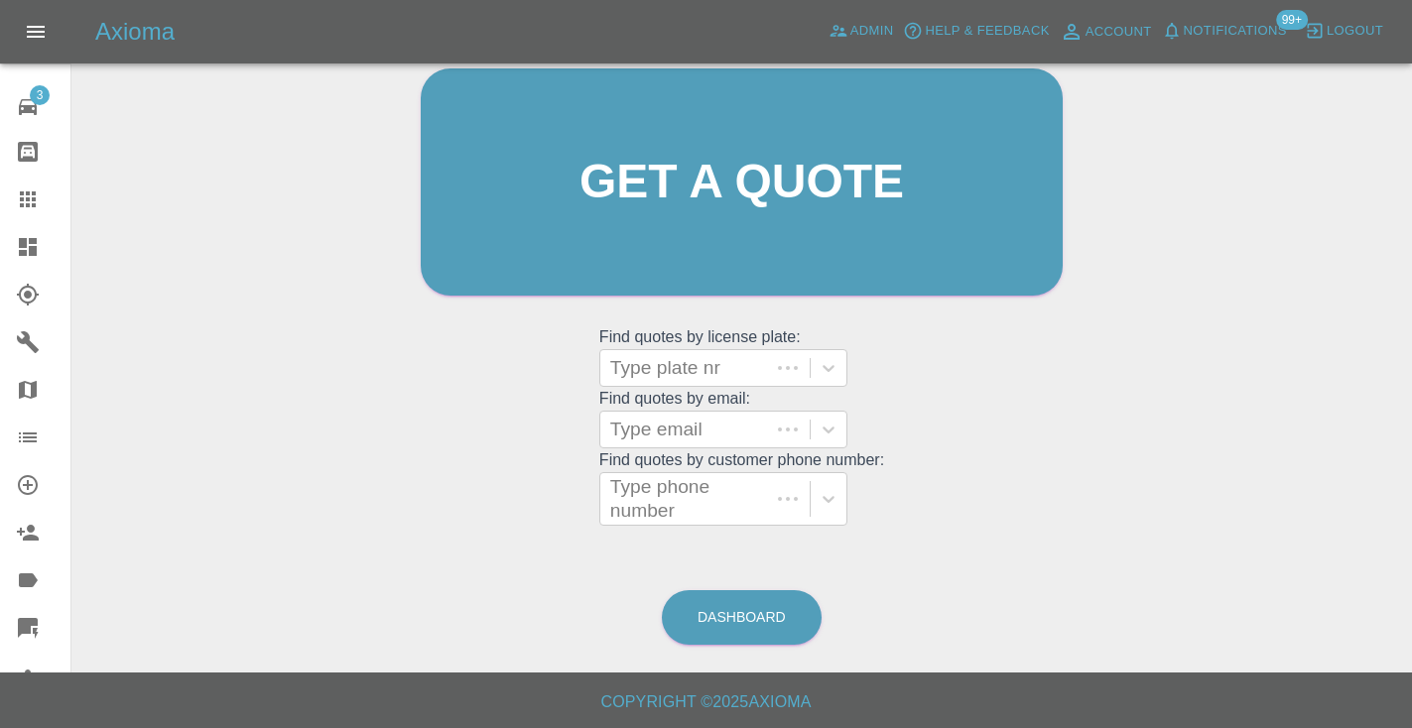
scroll to position [150, 0]
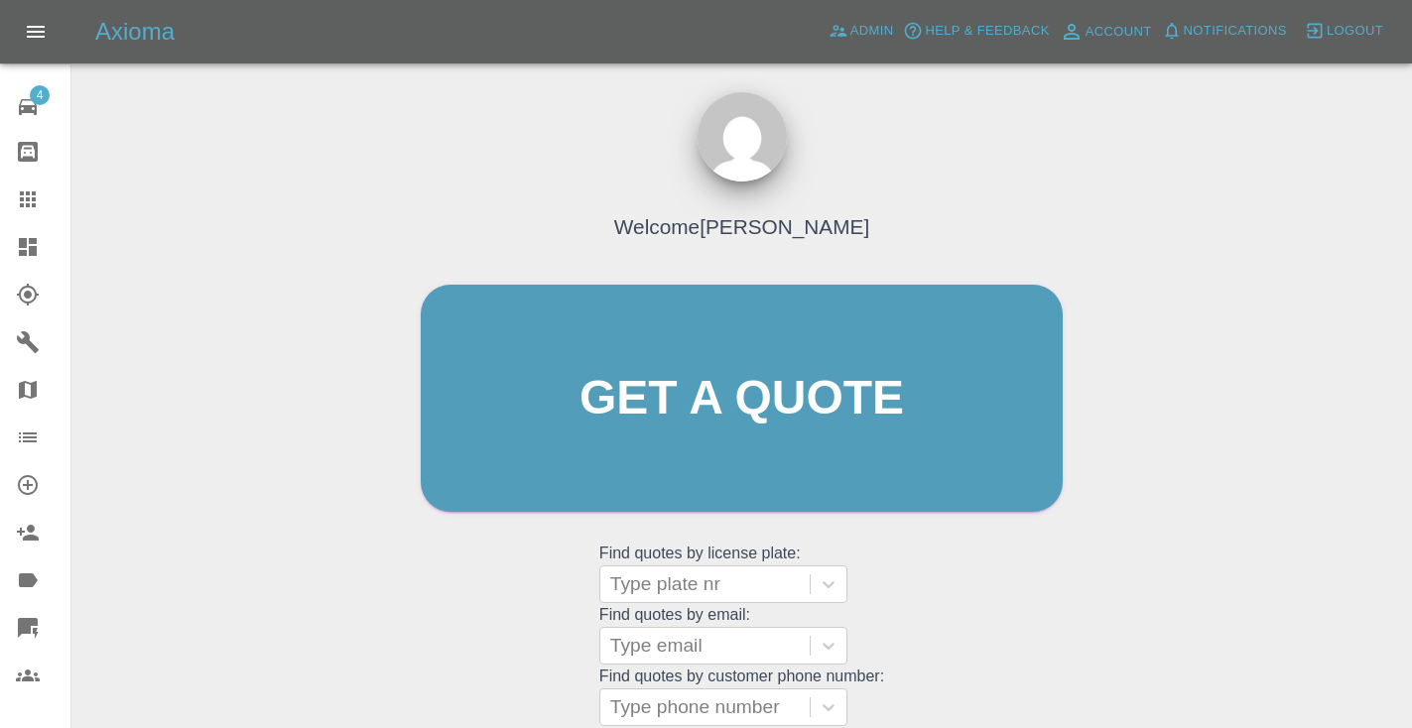
click at [934, 625] on div "Welcome [PERSON_NAME] Get a quote Get a quote Find quotes by license plate: Typ…" at bounding box center [742, 436] width 684 height 599
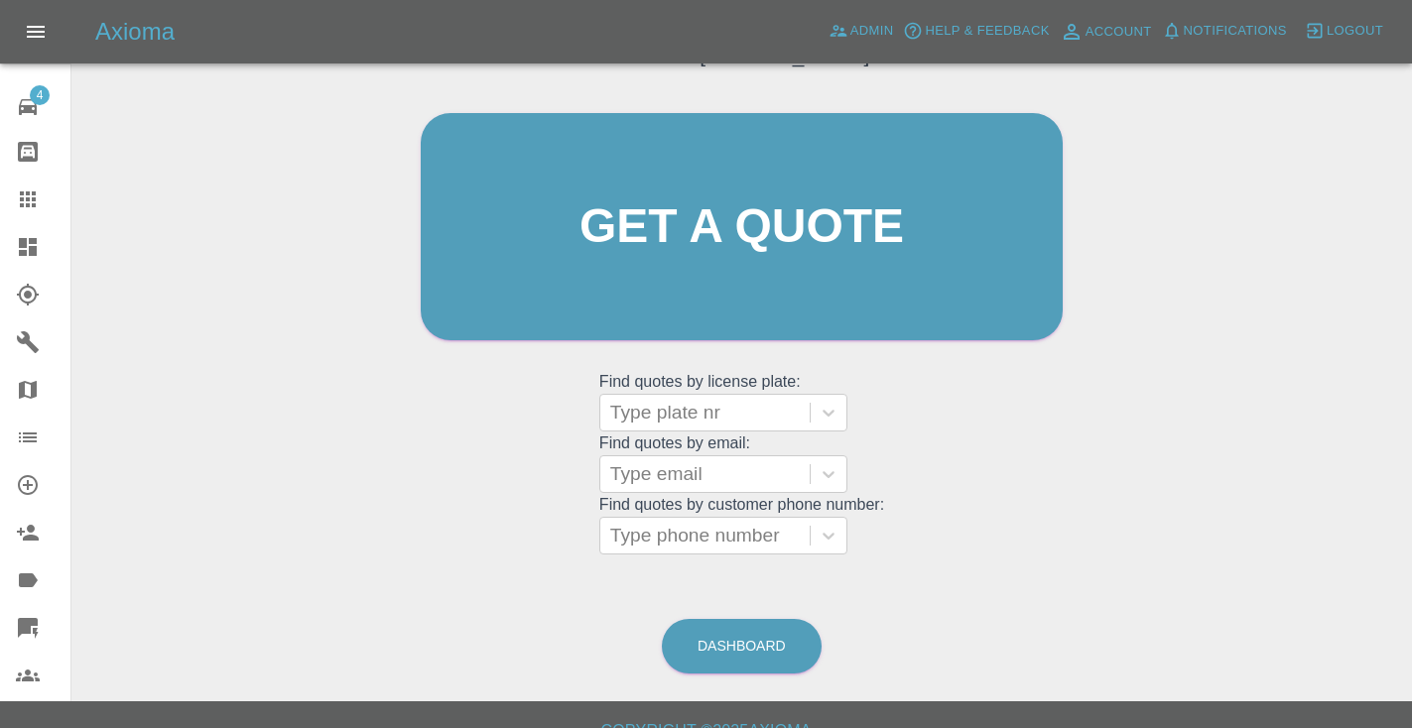
scroll to position [179, 0]
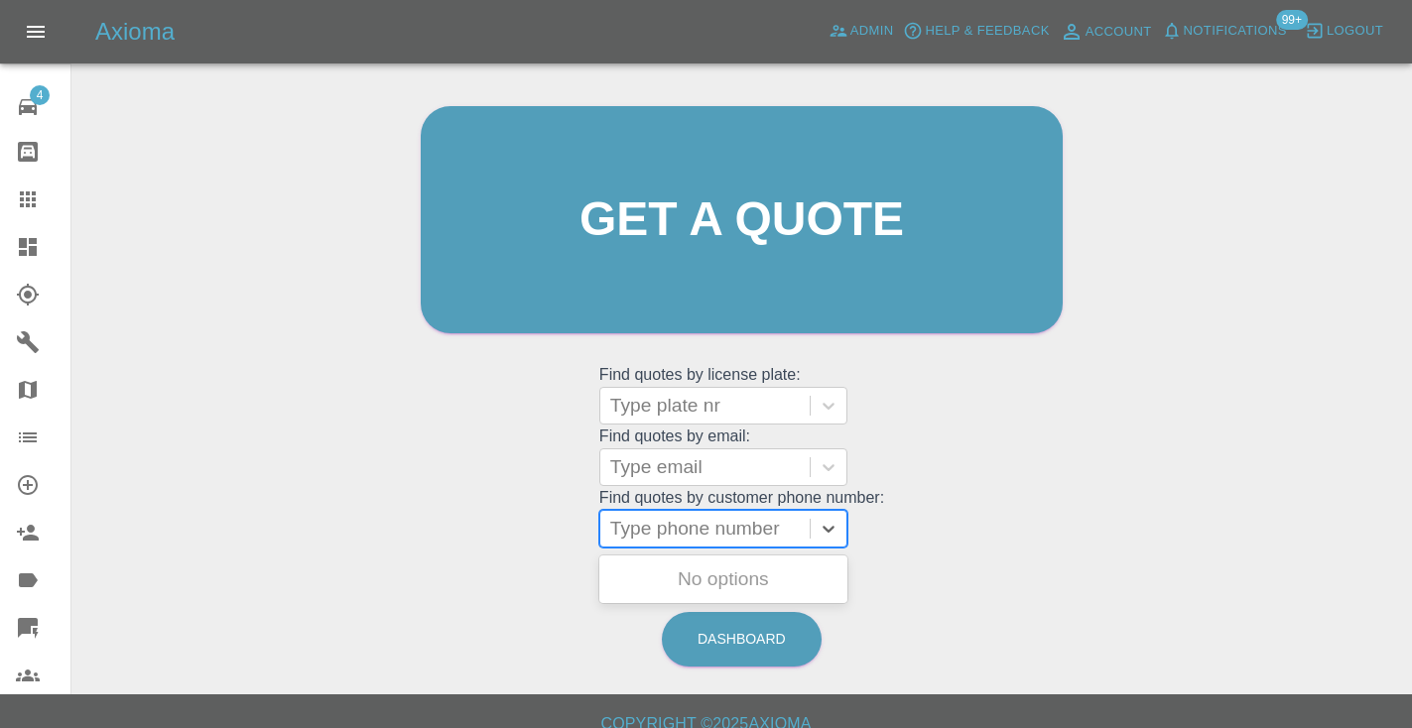
click at [658, 512] on div "Type phone number" at bounding box center [704, 529] width 209 height 36
paste input "07437177677"
type input "07437177677"
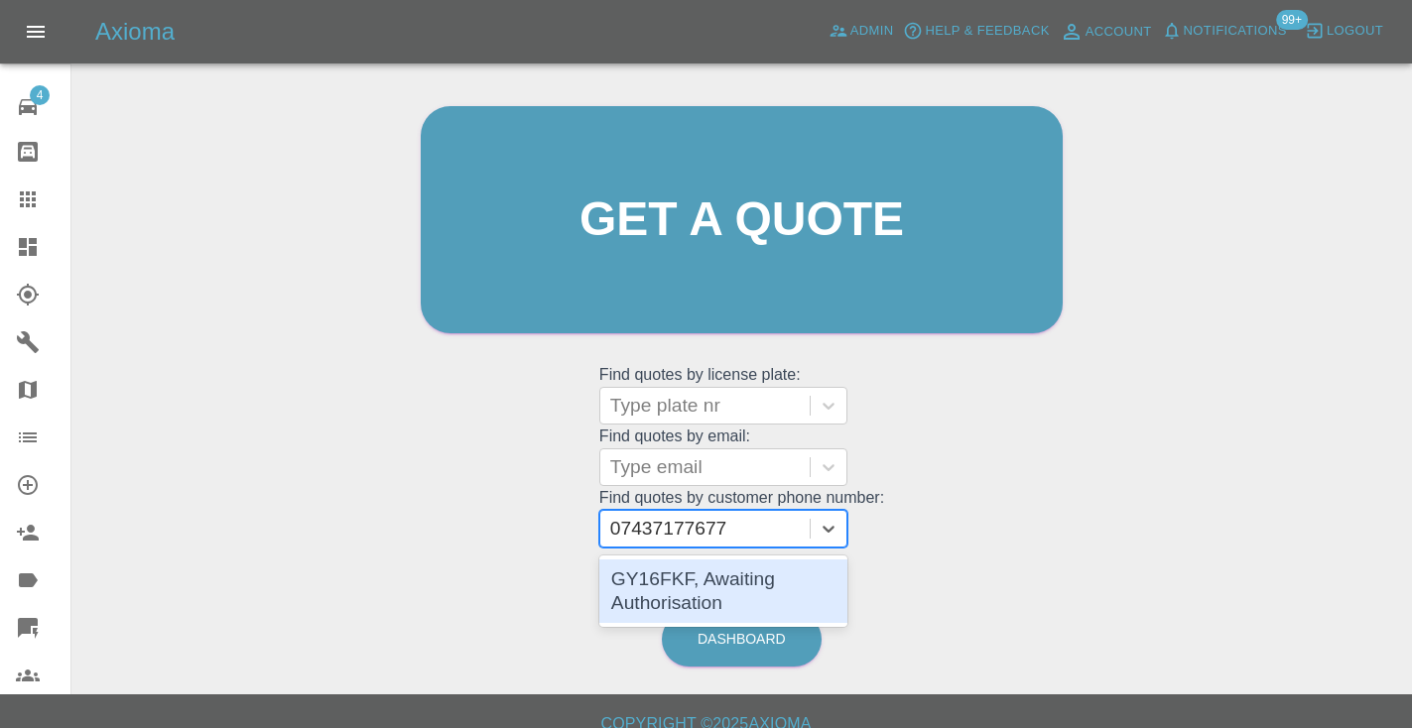
click at [714, 597] on div "GY16FKF, Awaiting Authorisation" at bounding box center [723, 591] width 248 height 63
